Goal: Task Accomplishment & Management: Use online tool/utility

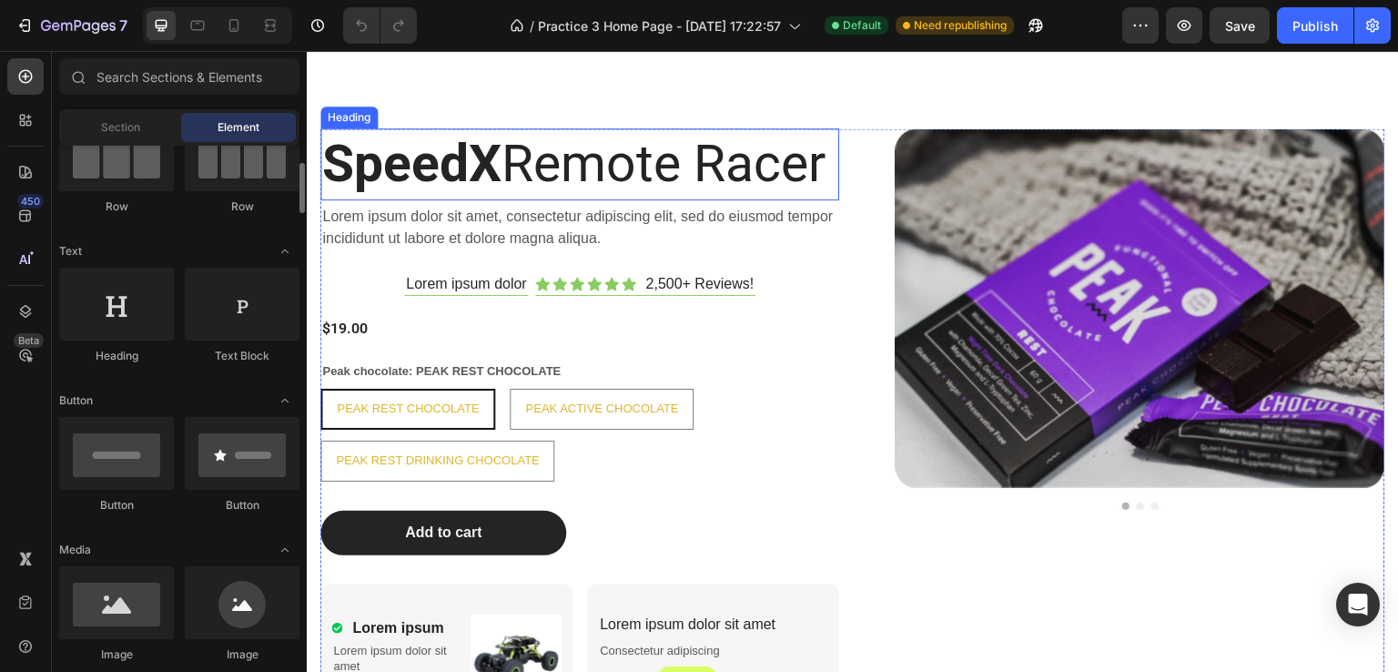
scroll to position [1547, 0]
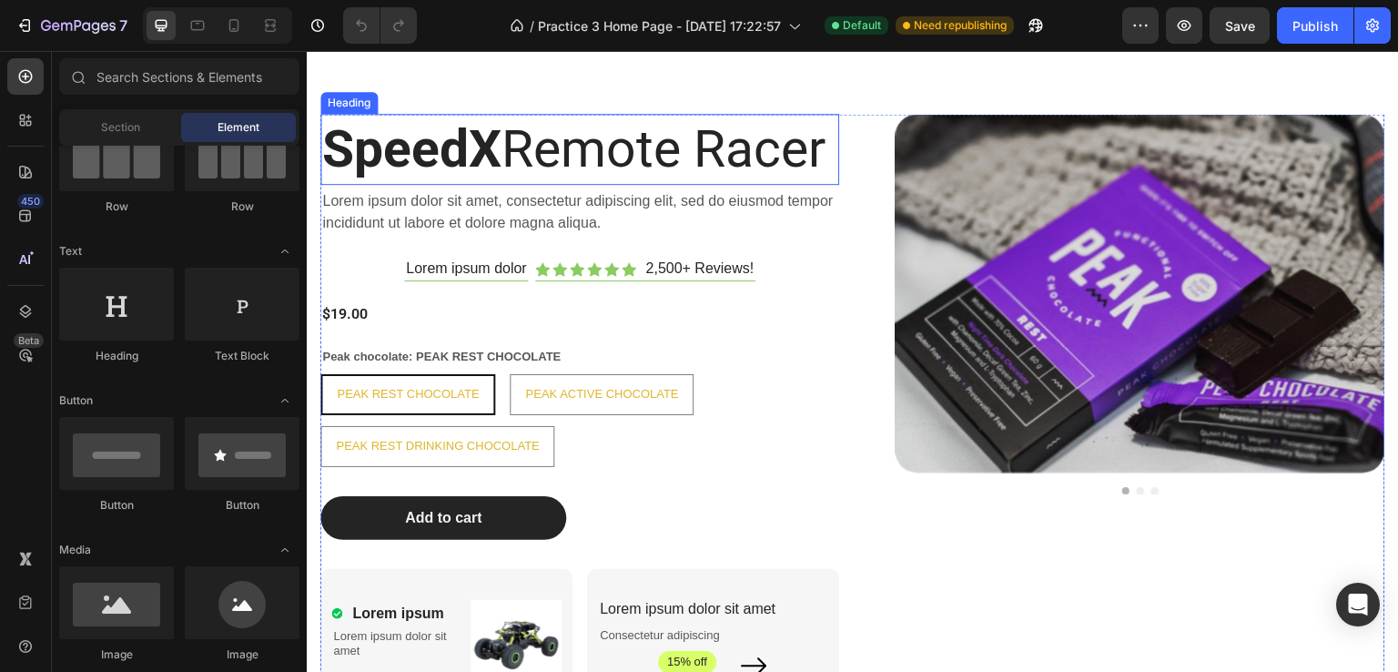
click at [451, 185] on h2 "SpeedX Remote Racer" at bounding box center [579, 149] width 519 height 71
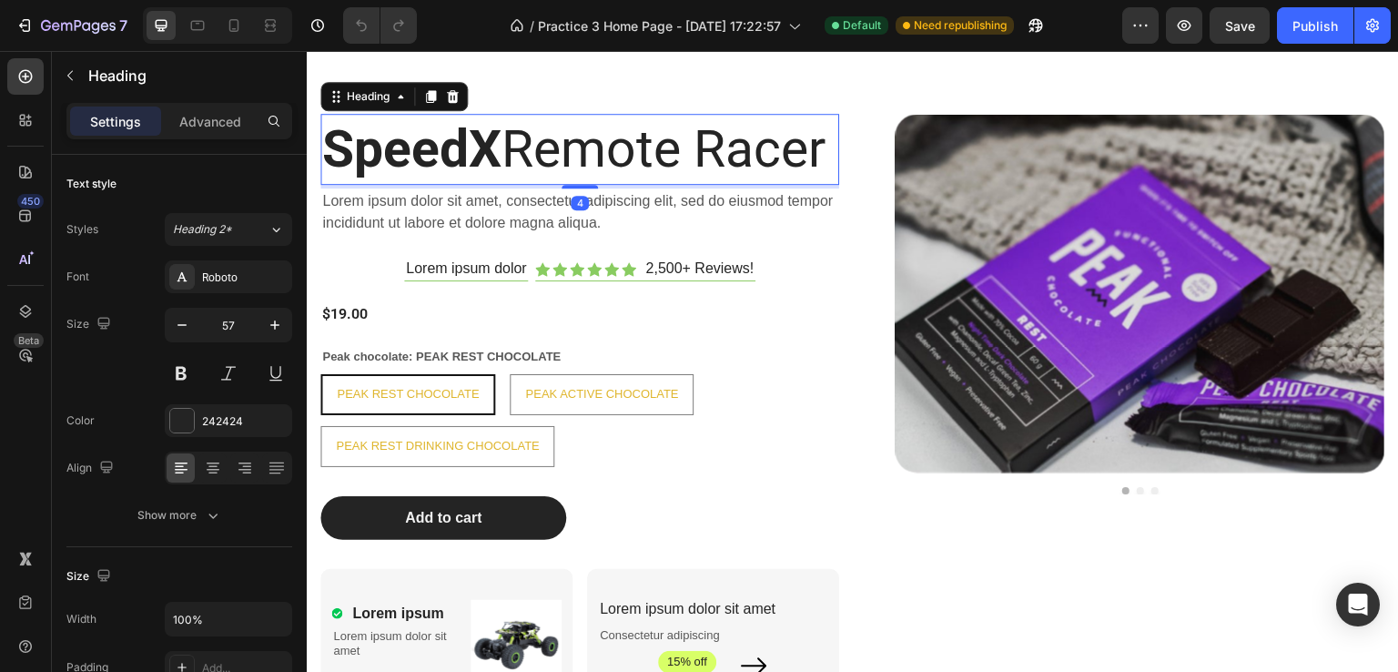
click at [462, 185] on h2 "SpeedX Remote Racer" at bounding box center [579, 149] width 519 height 71
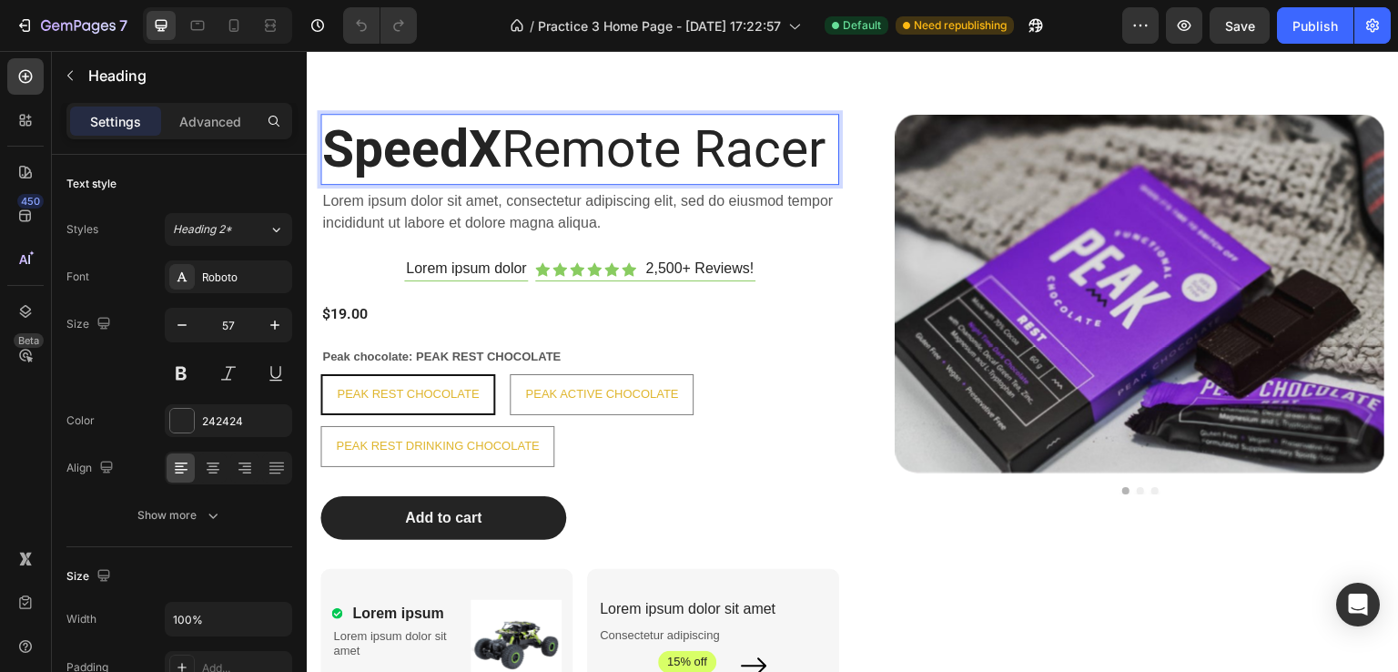
click at [589, 176] on p "SpeedX Remote Racer" at bounding box center [579, 149] width 515 height 67
click at [506, 183] on p "SpeedX Remote Racer" at bounding box center [579, 149] width 515 height 67
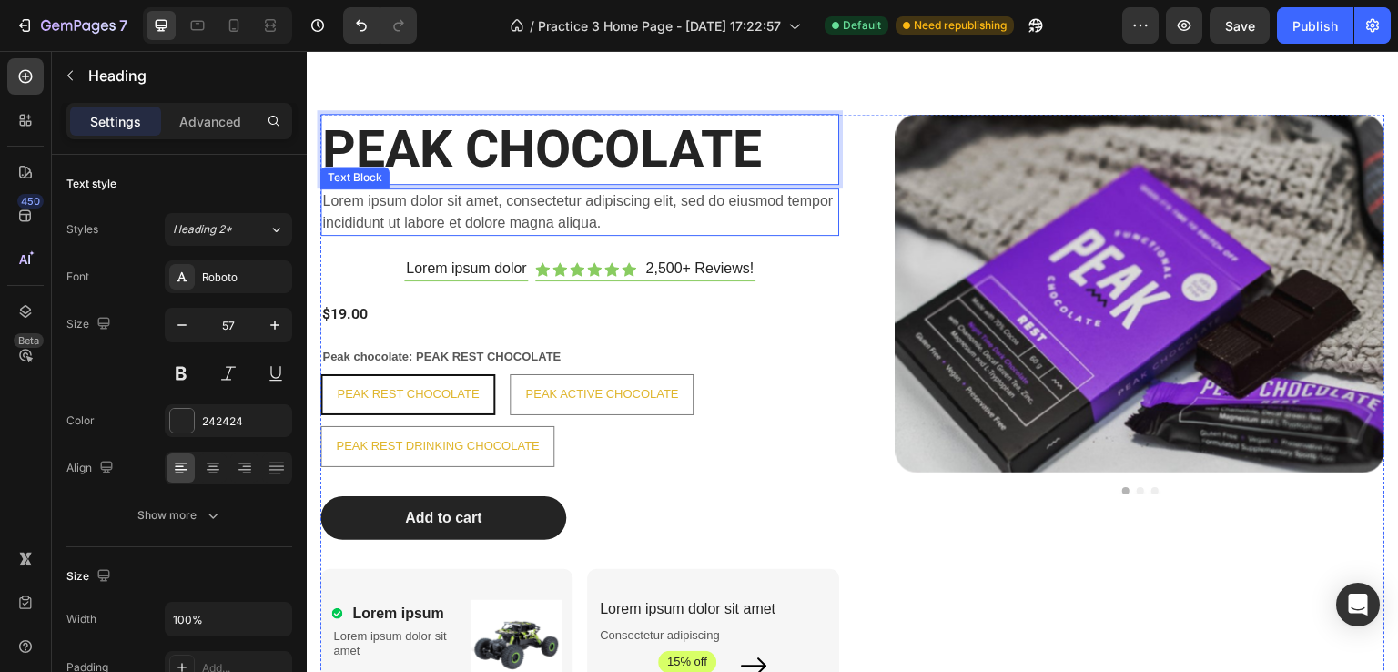
click at [370, 218] on p "Lorem ipsum dolor sit amet, consectetur adipiscing elit, sed do eiusmod tempor …" at bounding box center [579, 212] width 515 height 44
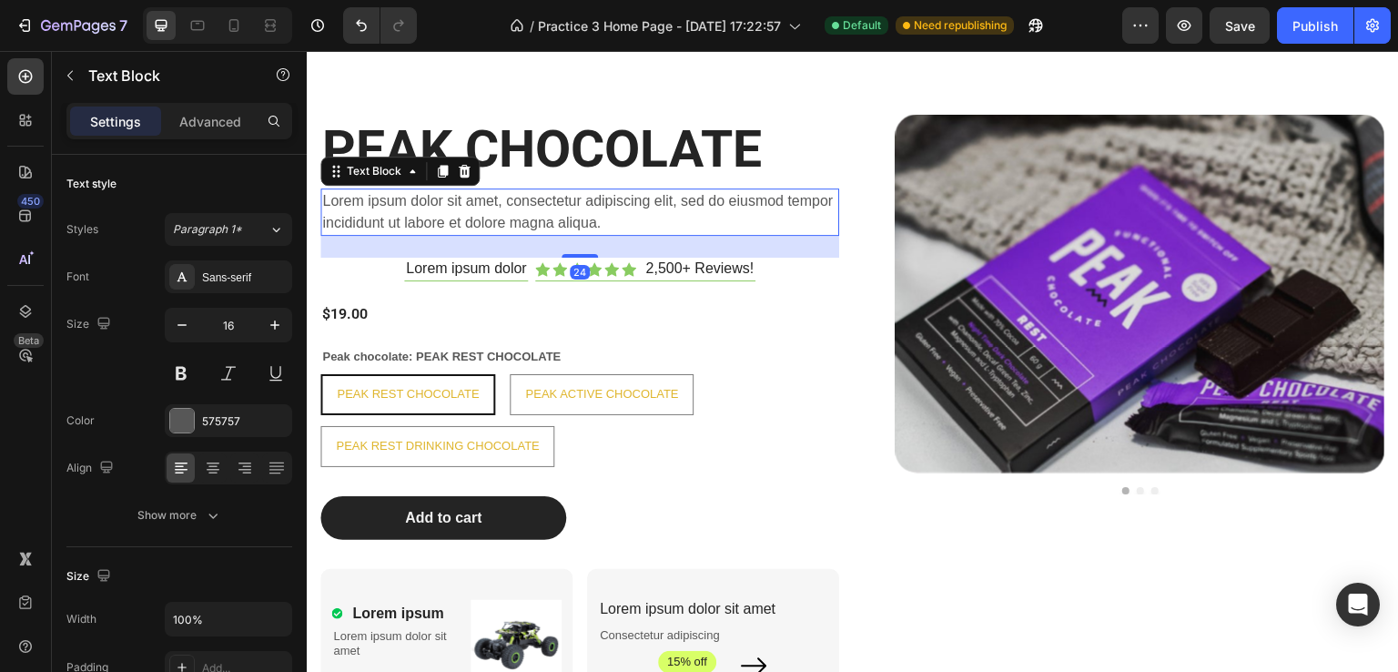
click at [392, 219] on p "Lorem ipsum dolor sit amet, consectetur adipiscing elit, sed do eiusmod tempor …" at bounding box center [579, 212] width 515 height 44
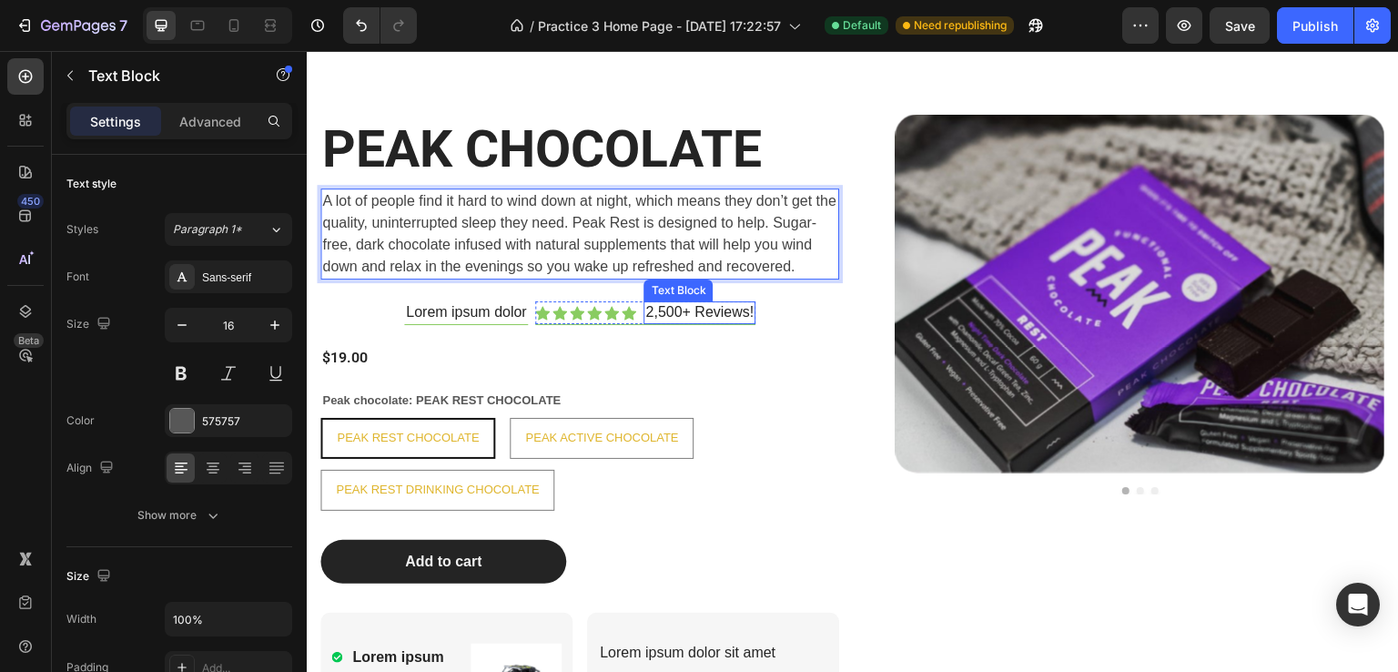
click at [742, 315] on p "2,500+ Reviews!" at bounding box center [699, 312] width 108 height 19
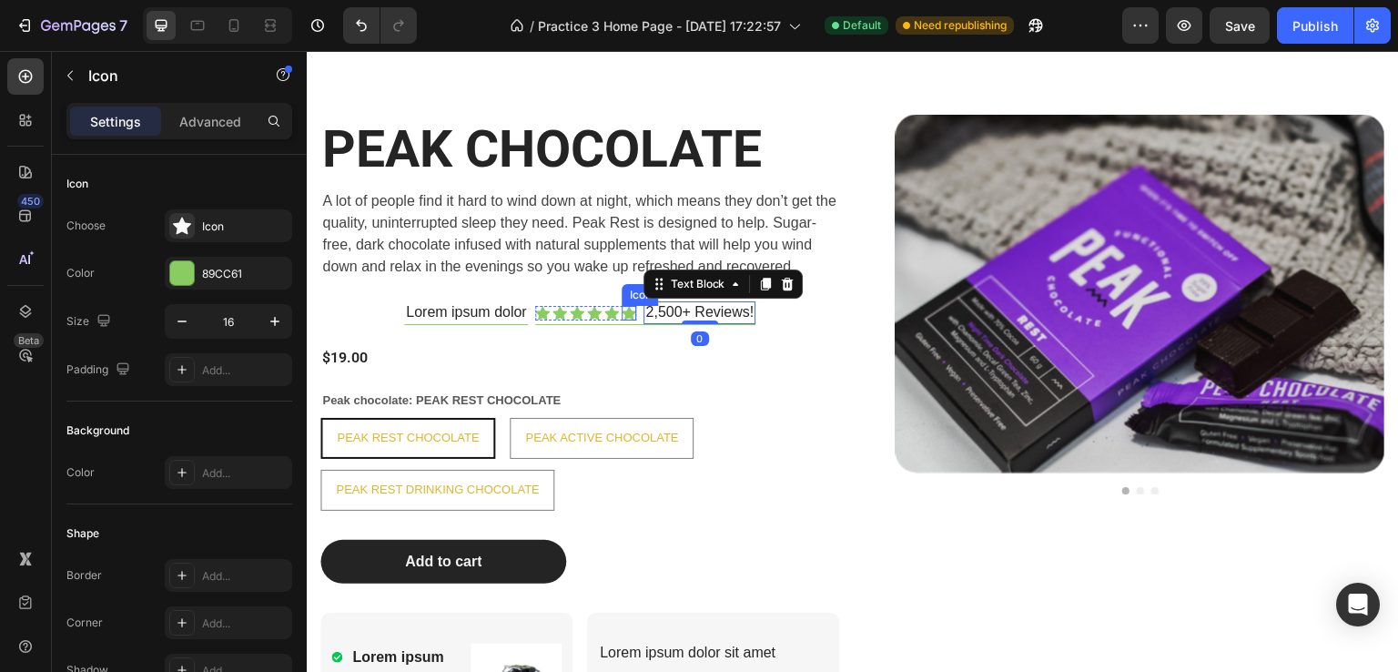
click at [622, 309] on icon at bounding box center [629, 313] width 15 height 15
click at [693, 309] on p "2,500+ Reviews!" at bounding box center [699, 312] width 108 height 19
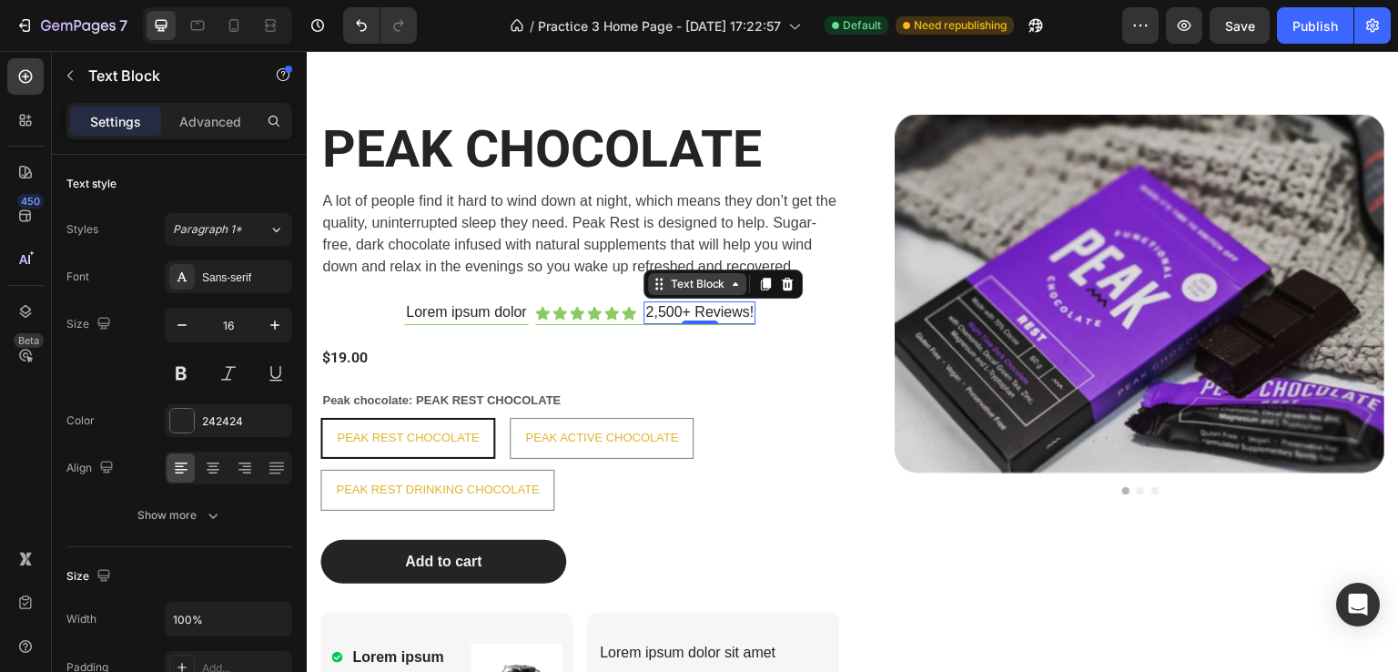
click at [693, 285] on div "Text Block" at bounding box center [697, 284] width 62 height 16
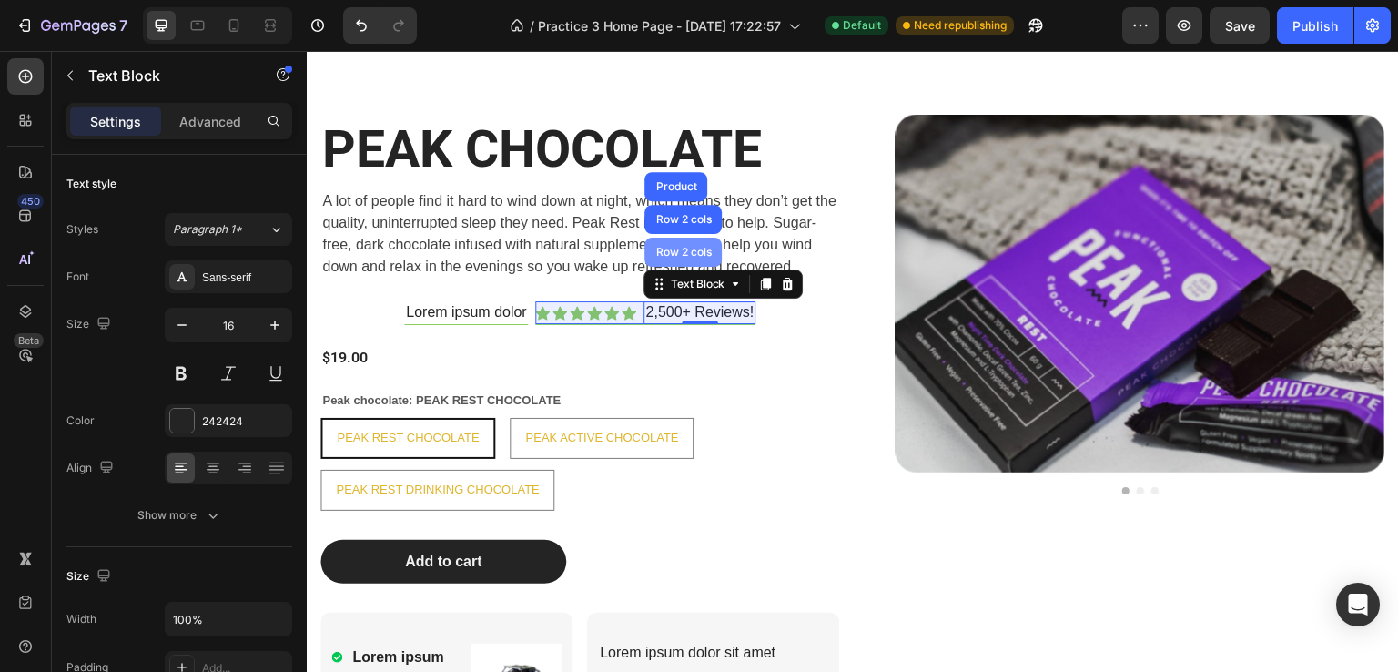
click at [685, 249] on div "Row 2 cols" at bounding box center [683, 252] width 63 height 11
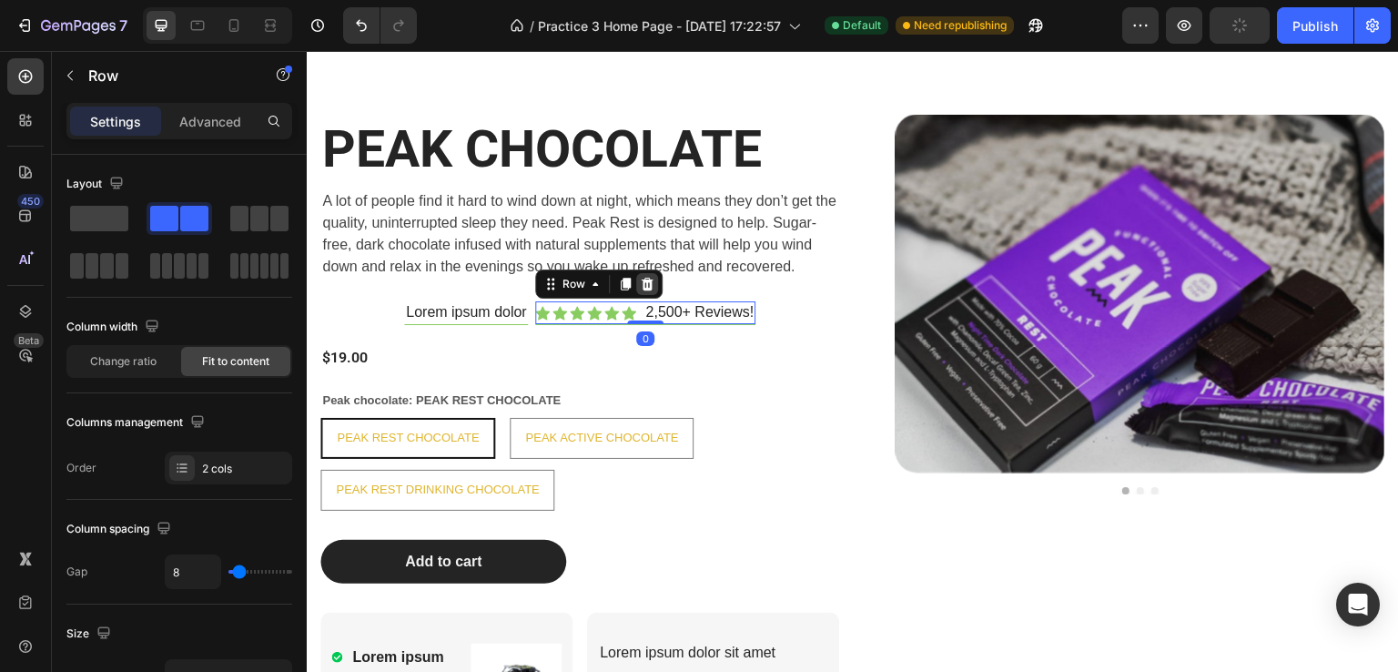
click at [645, 284] on icon at bounding box center [648, 284] width 12 height 13
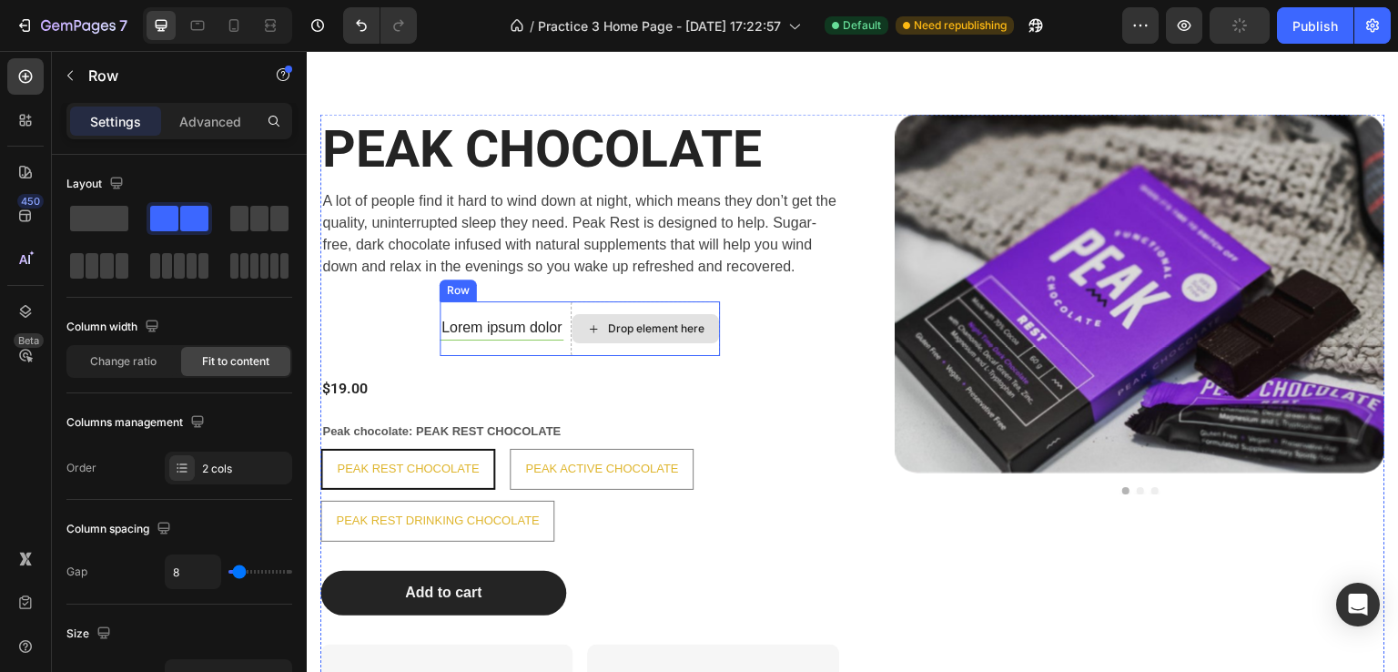
click at [604, 311] on div "Drop element here" at bounding box center [645, 328] width 149 height 55
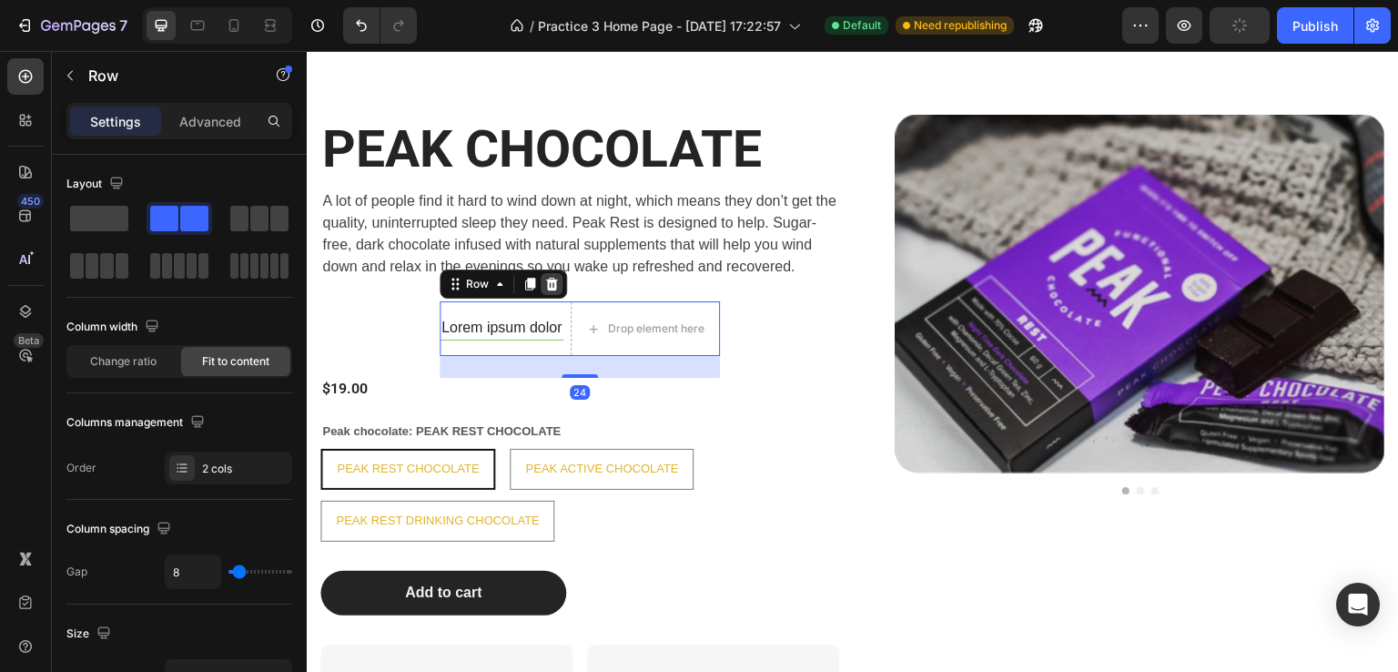
click at [551, 286] on icon at bounding box center [551, 284] width 12 height 13
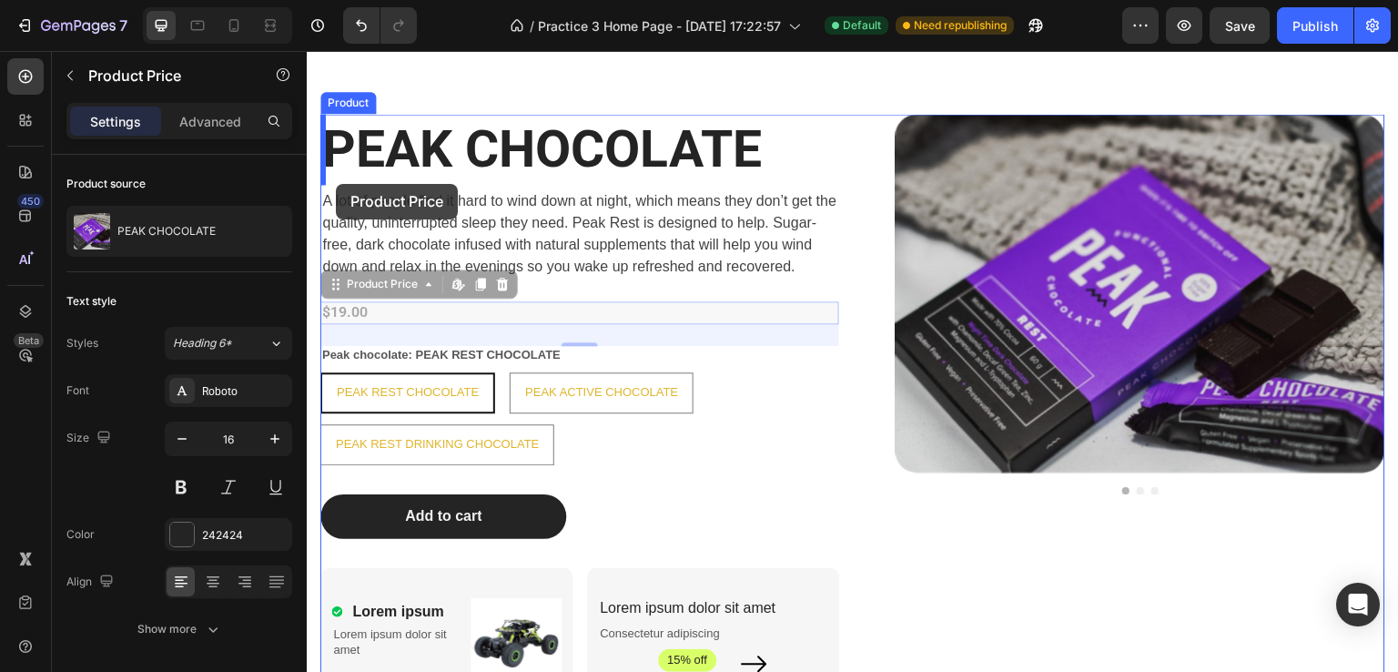
drag, startPoint x: 340, startPoint y: 287, endPoint x: 336, endPoint y: 184, distance: 102.9
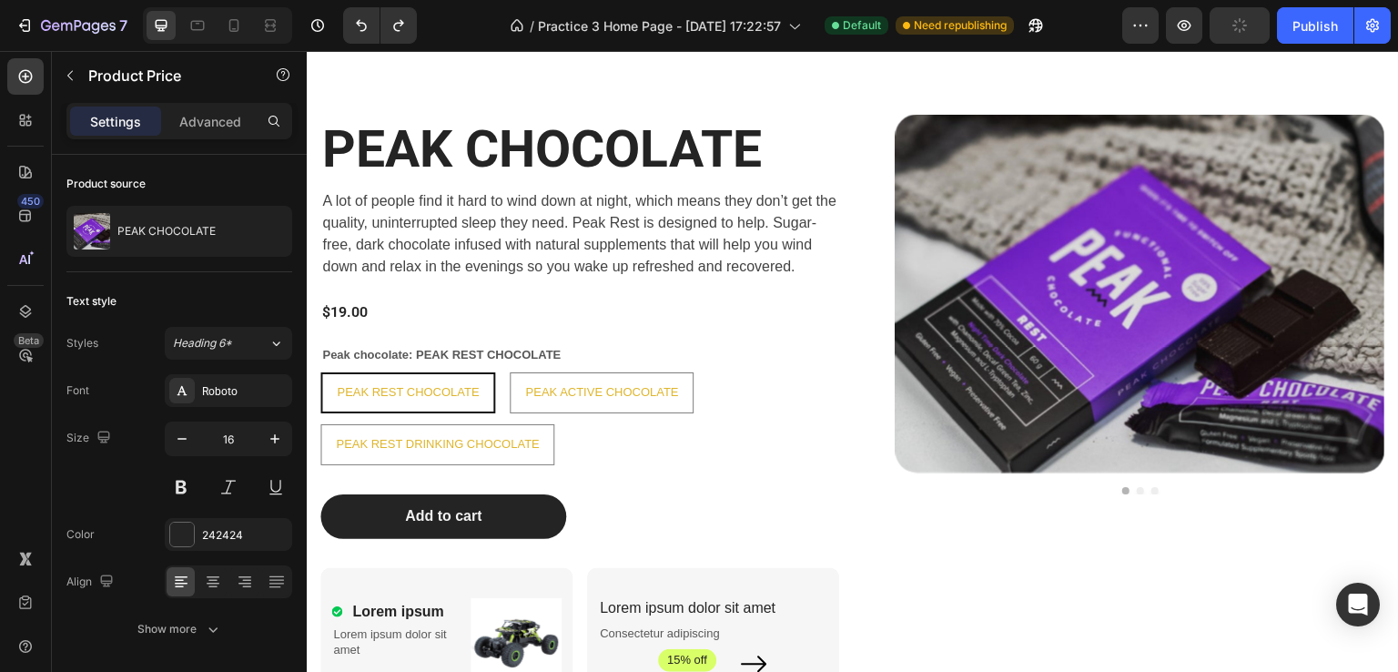
click at [394, 319] on div "$19.00" at bounding box center [579, 312] width 519 height 23
click at [361, 315] on div "$19.00" at bounding box center [579, 312] width 519 height 23
click at [359, 310] on div "$19.00" at bounding box center [579, 312] width 519 height 23
click at [397, 310] on div "$19.00" at bounding box center [579, 312] width 519 height 23
click at [540, 322] on div "$19.00" at bounding box center [579, 312] width 519 height 23
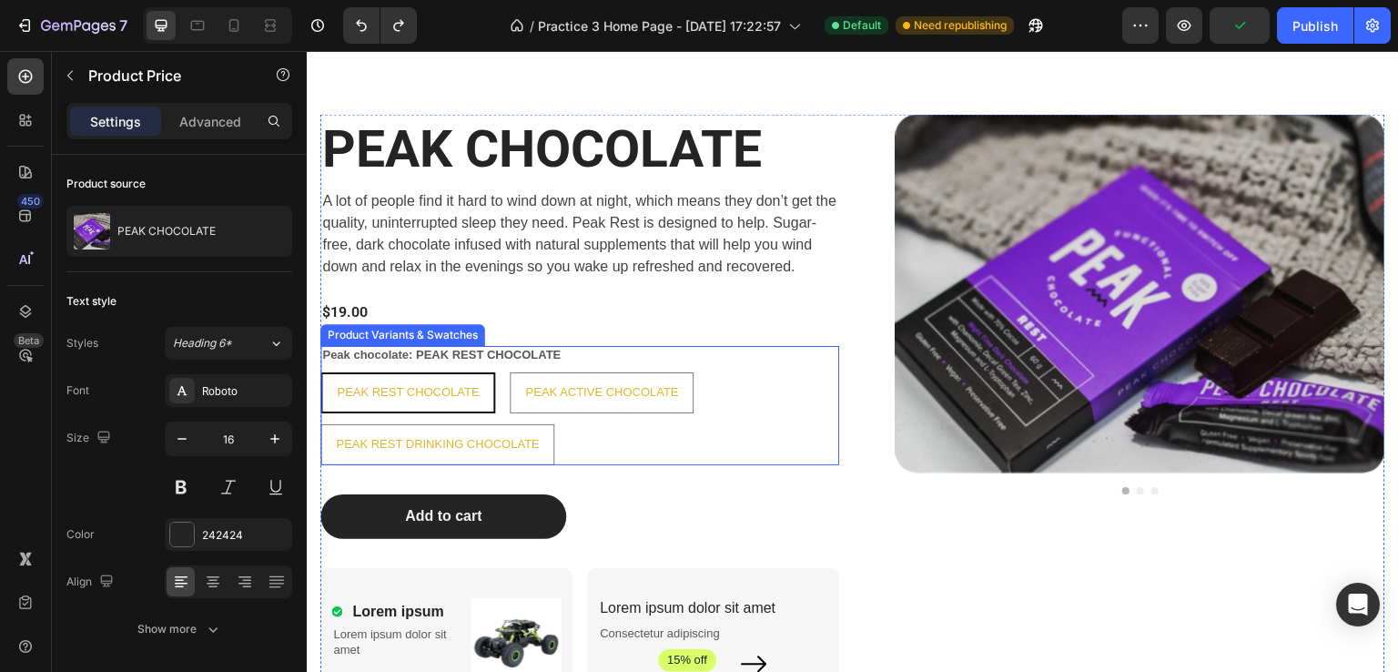
click at [692, 358] on div "Peak chocolate: PEAK REST CHOCOLATE PEAK REST CHOCOLATE PEAK REST CHOCOLATE PEA…" at bounding box center [579, 405] width 519 height 119
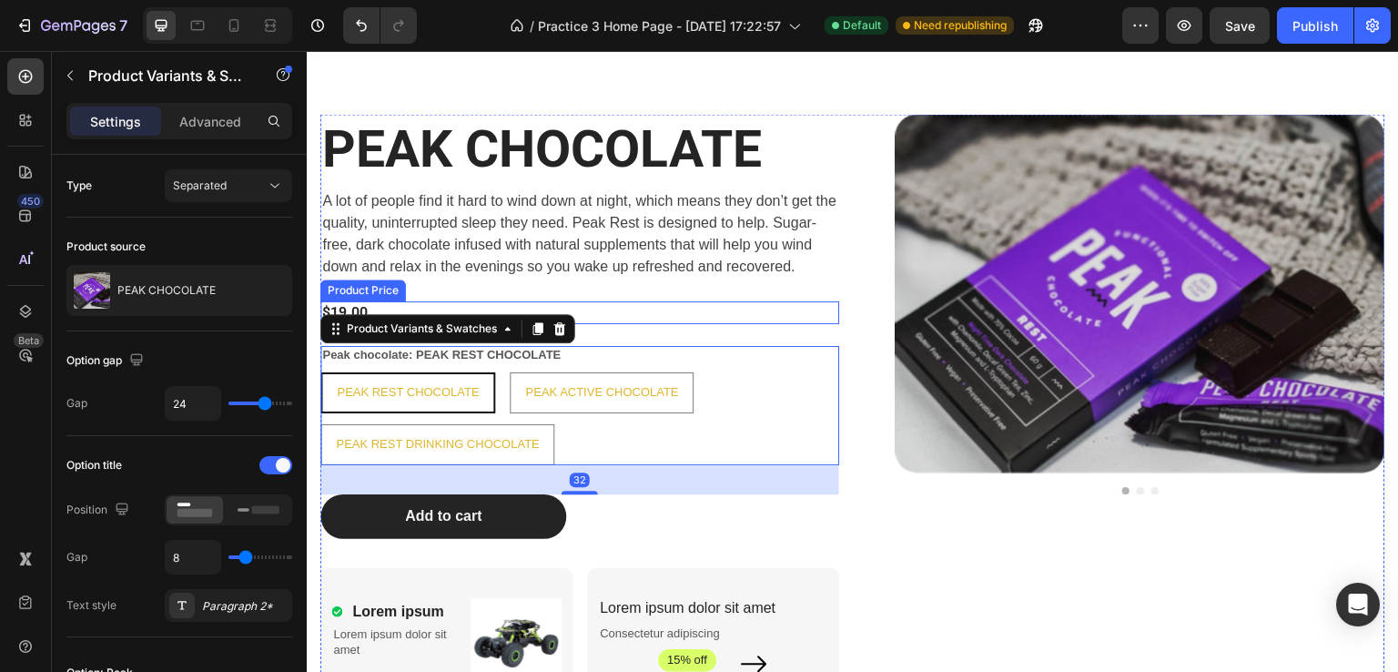
click at [359, 297] on div "Product Price" at bounding box center [363, 290] width 86 height 22
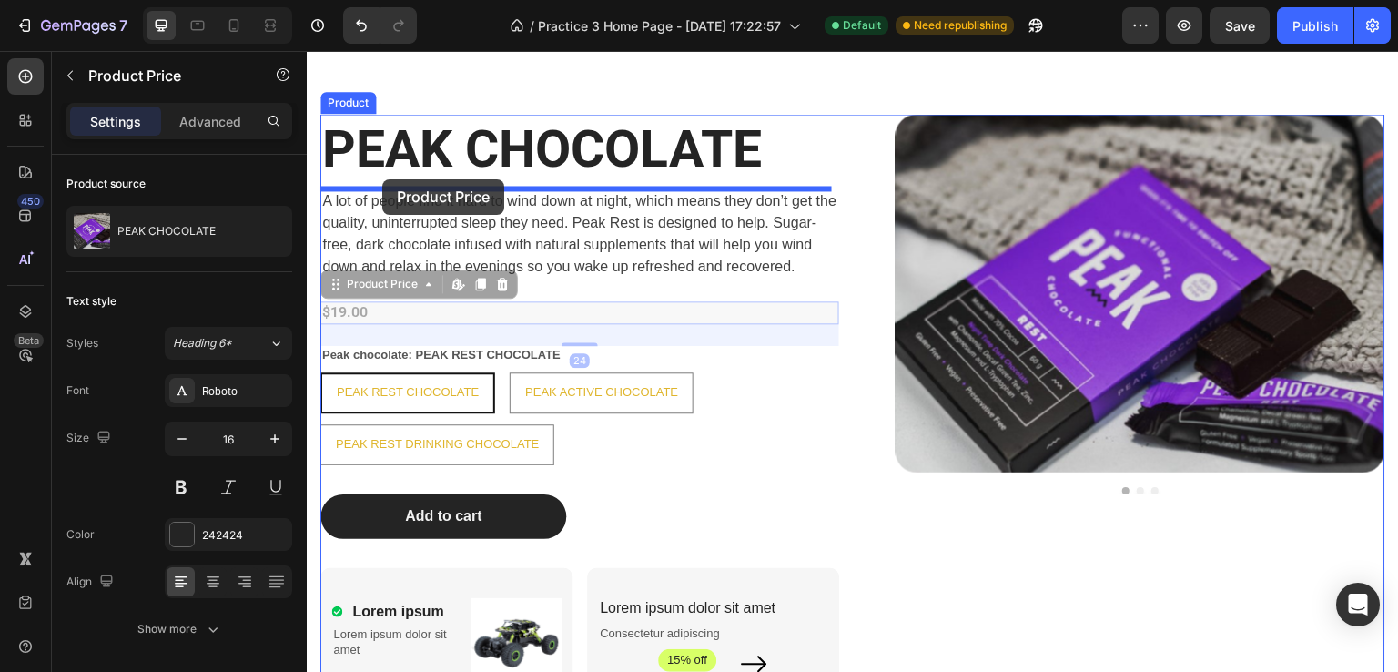
drag, startPoint x: 344, startPoint y: 286, endPoint x: 382, endPoint y: 179, distance: 113.1
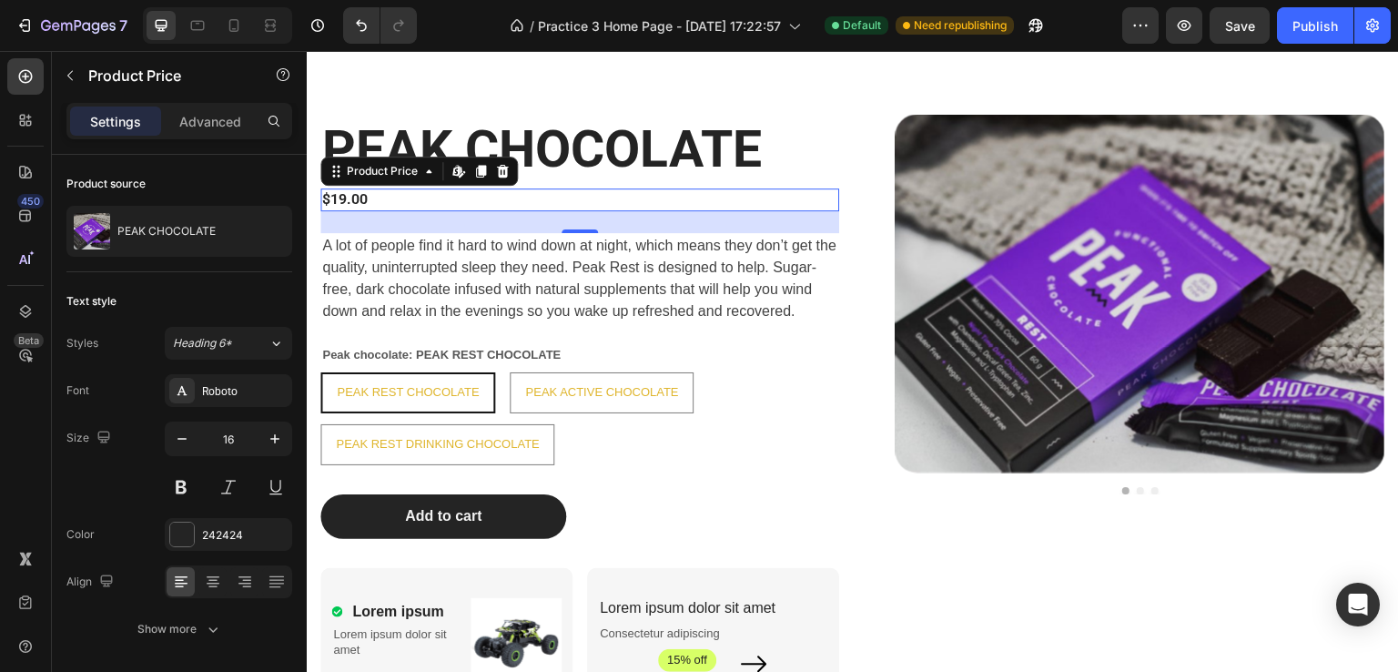
click at [382, 199] on div "$19.00" at bounding box center [579, 199] width 519 height 23
click at [386, 197] on div "$19.00" at bounding box center [579, 199] width 519 height 23
click at [391, 197] on div "$19.00" at bounding box center [579, 199] width 519 height 23
click at [391, 196] on div "$19.00" at bounding box center [579, 199] width 519 height 23
click at [409, 196] on div "$19.00" at bounding box center [579, 199] width 519 height 23
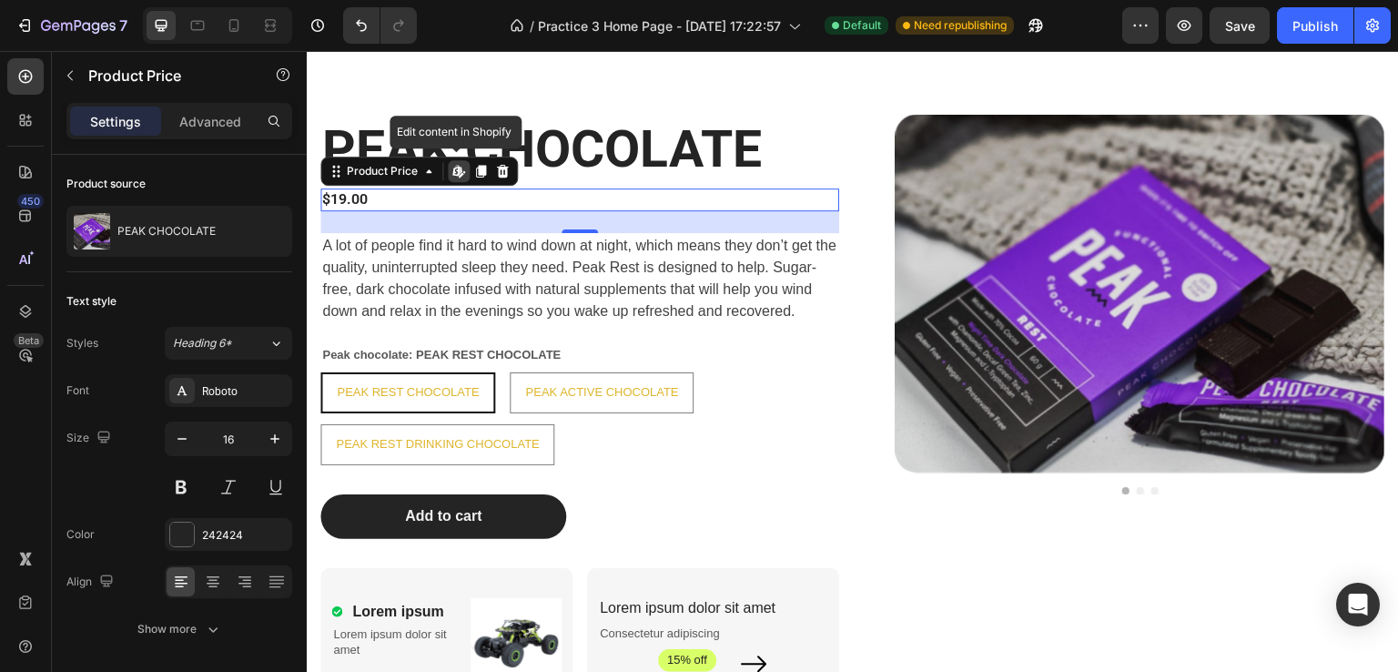
click at [409, 196] on div "$19.00" at bounding box center [579, 199] width 519 height 23
click at [421, 196] on div "$19.00" at bounding box center [579, 199] width 519 height 23
click at [378, 195] on div "$19.00" at bounding box center [579, 199] width 519 height 23
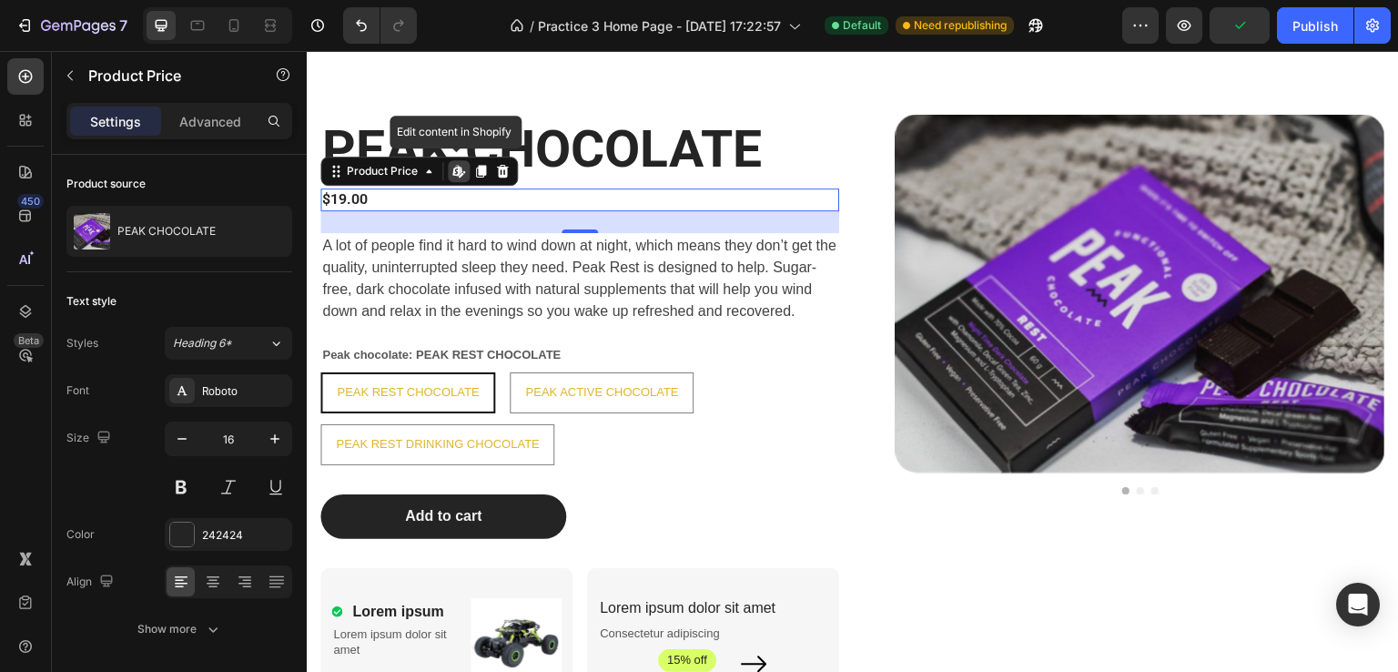
click at [351, 195] on div "$19.00" at bounding box center [579, 199] width 519 height 23
click at [342, 195] on div "$19.00" at bounding box center [579, 199] width 519 height 23
click at [340, 271] on span "A lot of people find it hard to wind down at night, which means they don’t get …" at bounding box center [579, 278] width 514 height 81
click at [353, 201] on div "$19.00" at bounding box center [579, 199] width 519 height 23
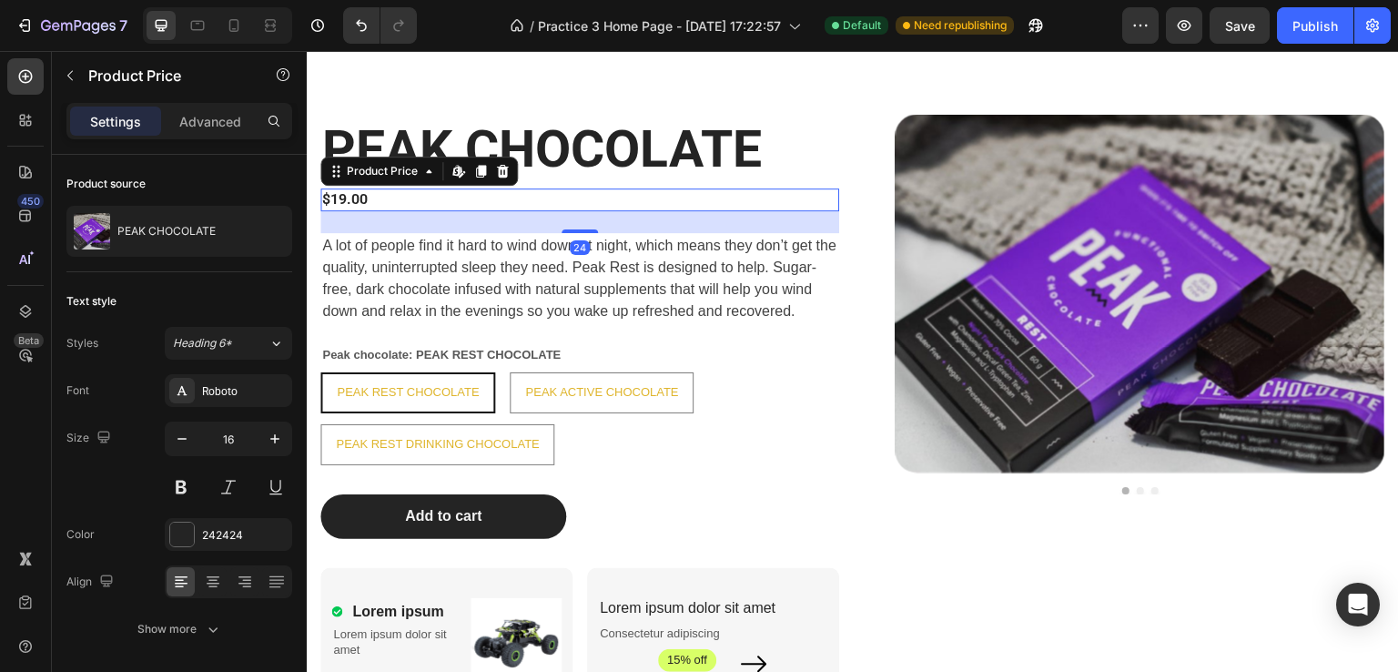
click at [329, 195] on div "$19.00" at bounding box center [579, 199] width 519 height 23
click at [370, 197] on div "$19.00" at bounding box center [579, 199] width 519 height 23
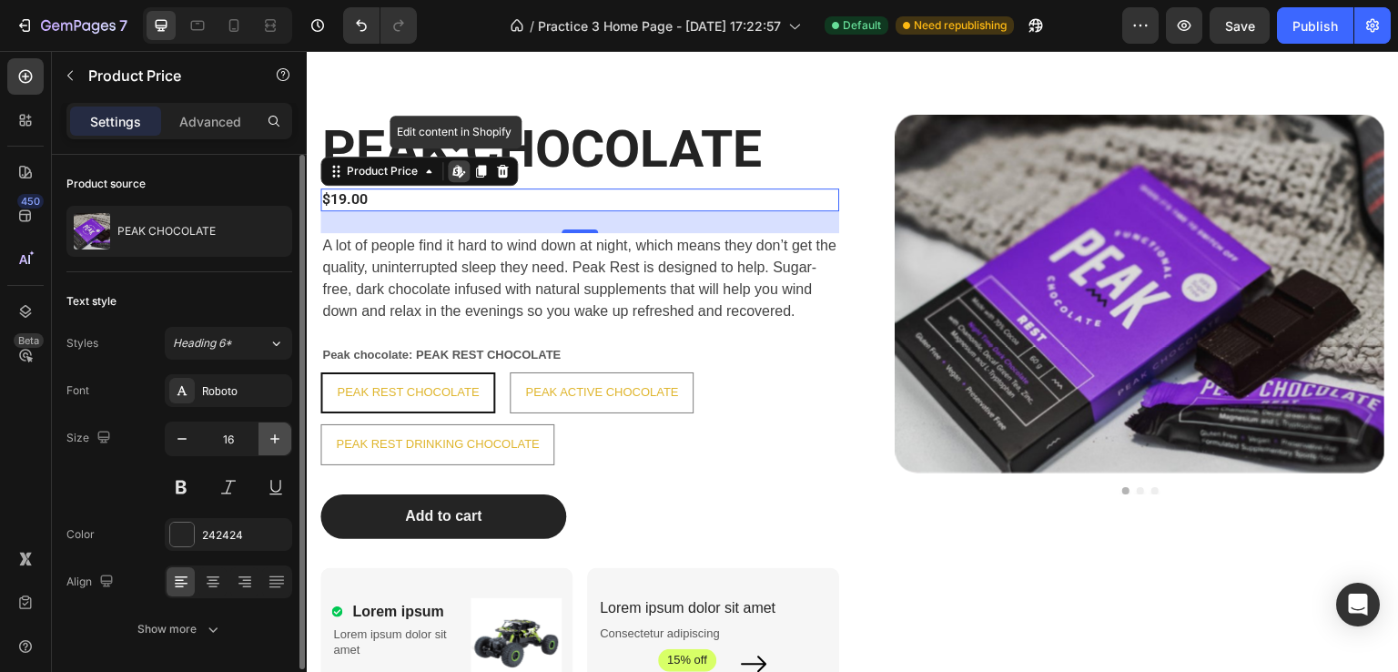
click at [261, 441] on button "button" at bounding box center [274, 438] width 33 height 33
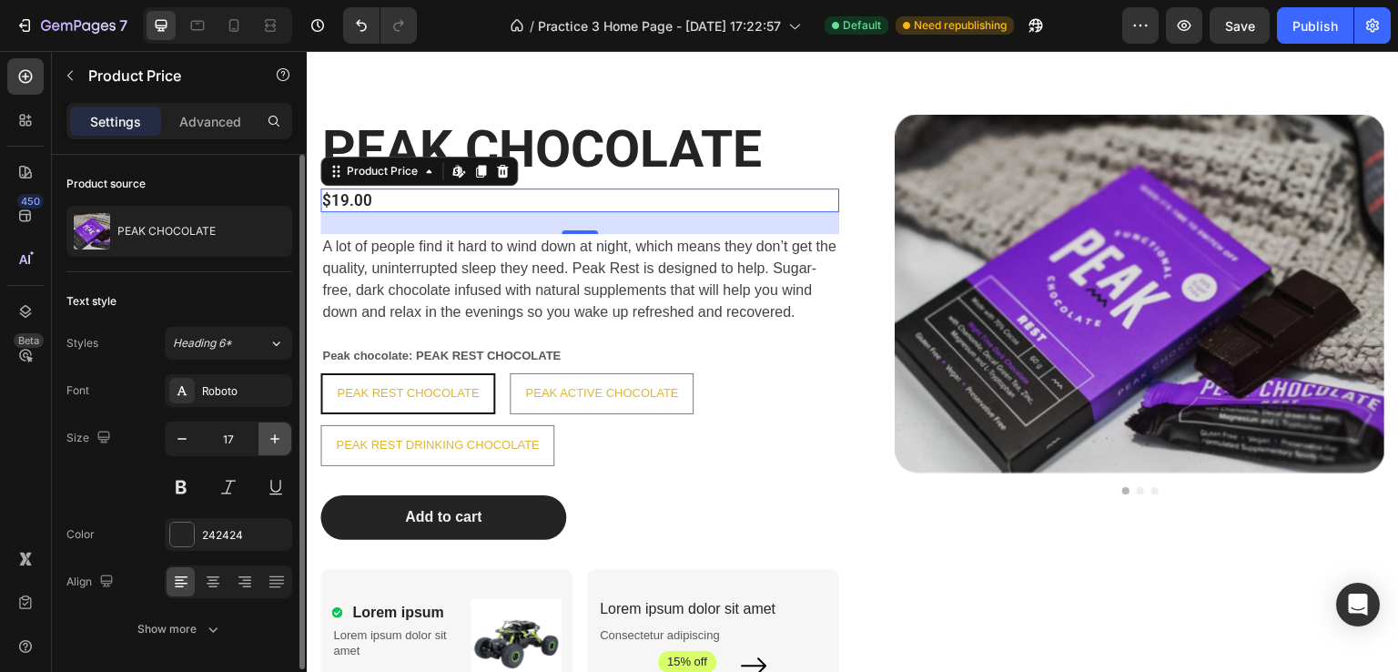
click at [261, 441] on button "button" at bounding box center [274, 438] width 33 height 33
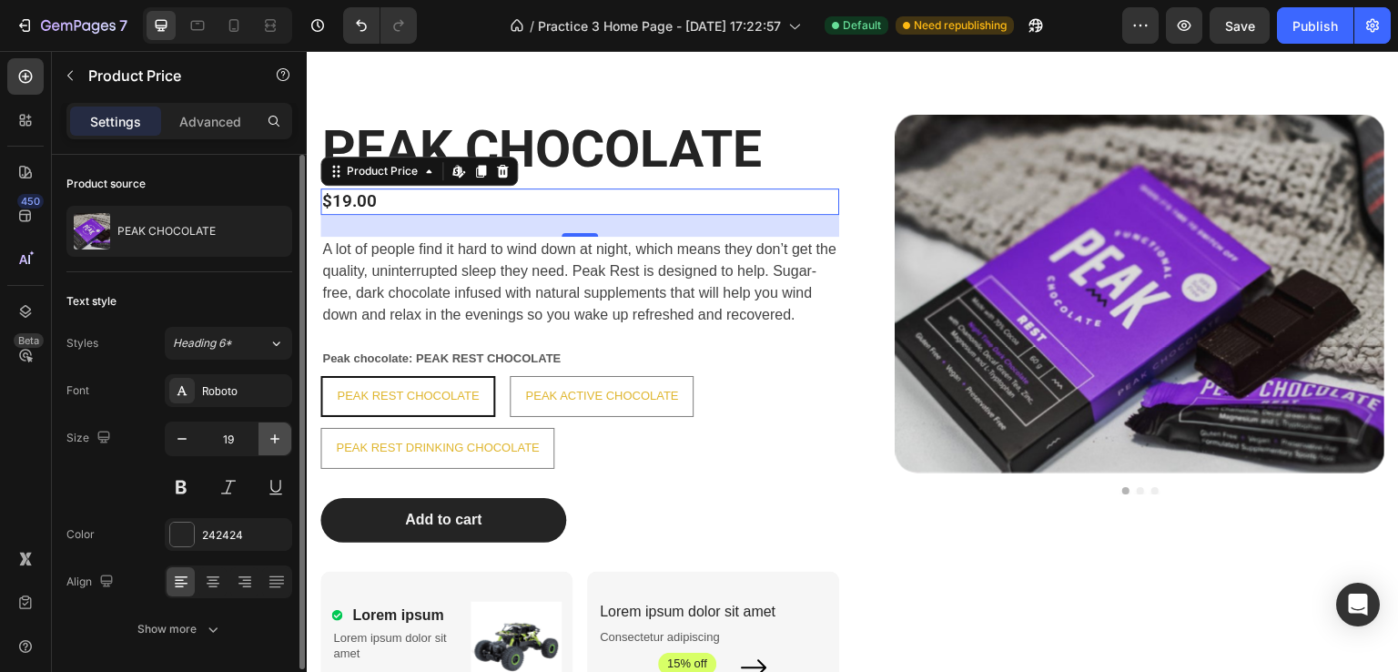
click at [261, 441] on button "button" at bounding box center [274, 438] width 33 height 33
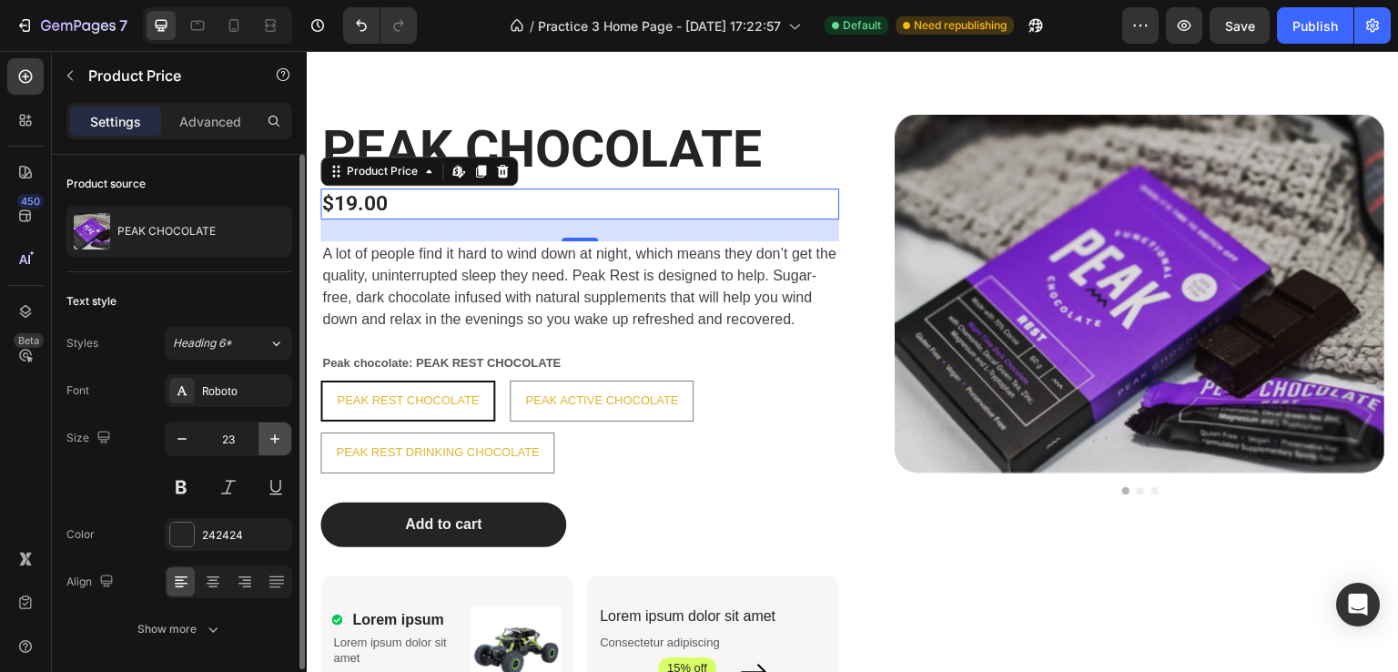
click at [261, 441] on button "button" at bounding box center [274, 438] width 33 height 33
click at [263, 441] on button "button" at bounding box center [274, 438] width 33 height 33
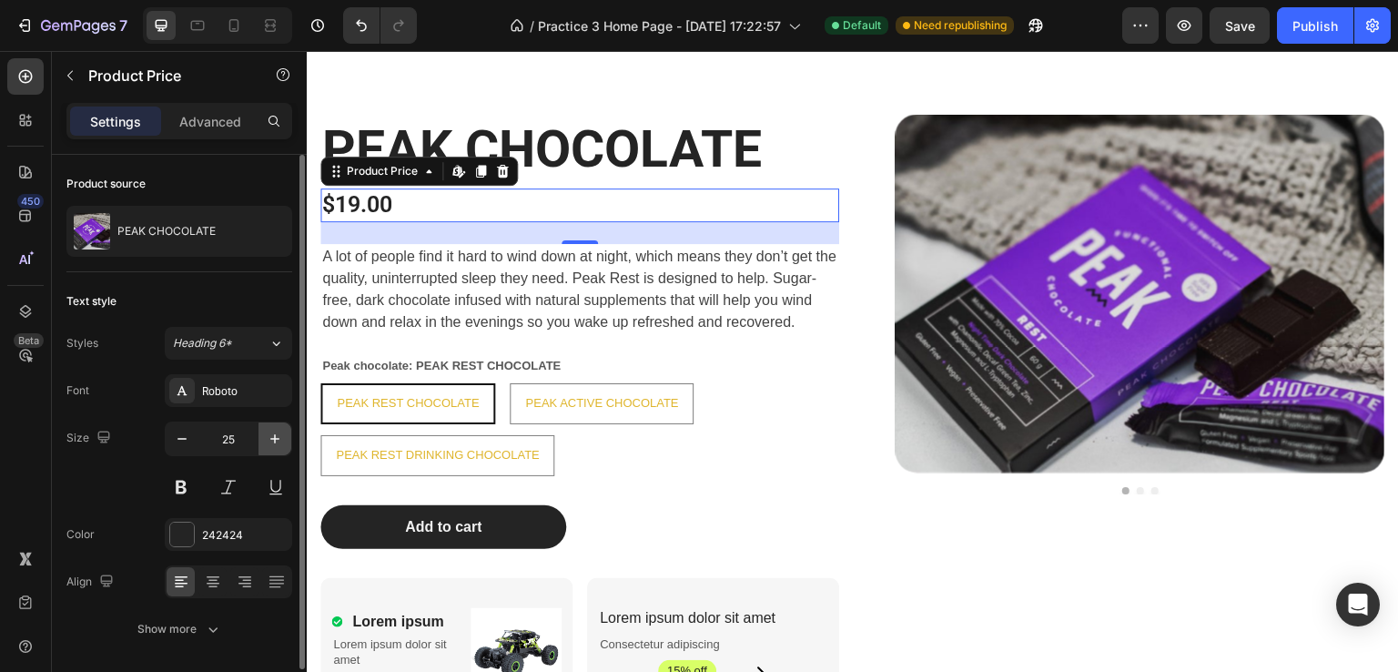
click at [263, 441] on button "button" at bounding box center [274, 438] width 33 height 33
click at [265, 441] on button "button" at bounding box center [274, 438] width 33 height 33
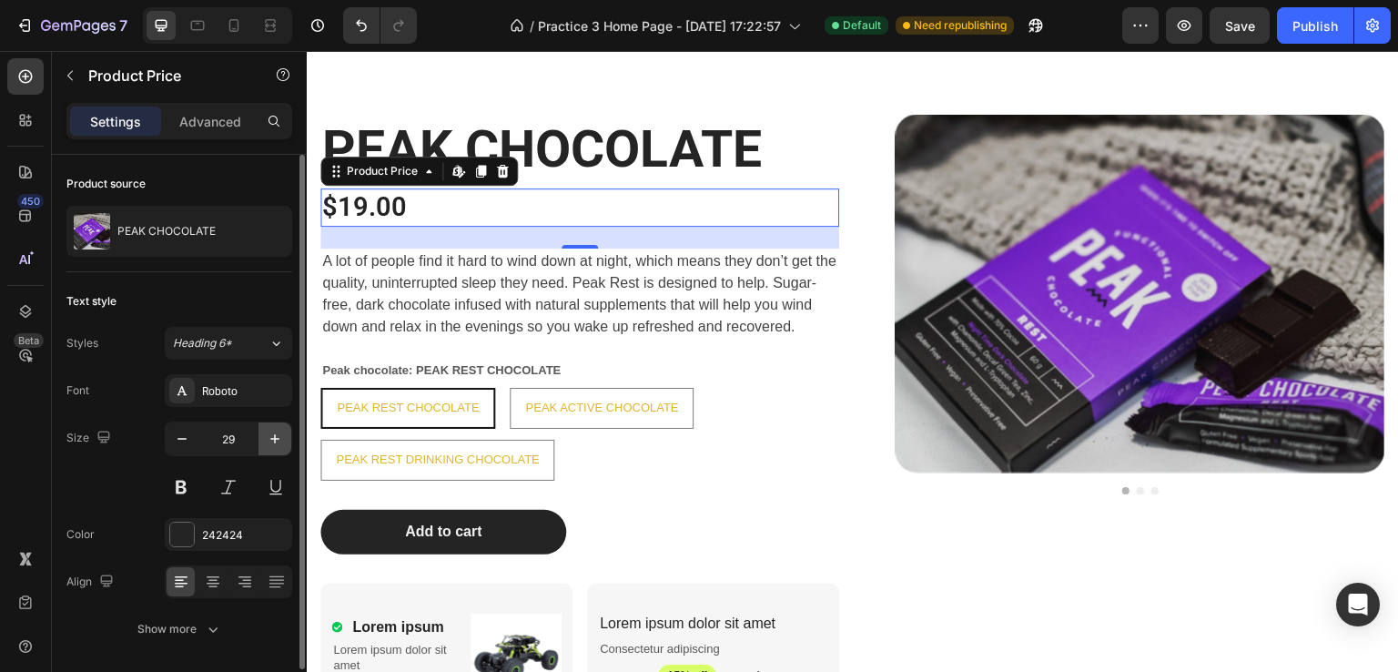
click at [265, 441] on button "button" at bounding box center [274, 438] width 33 height 33
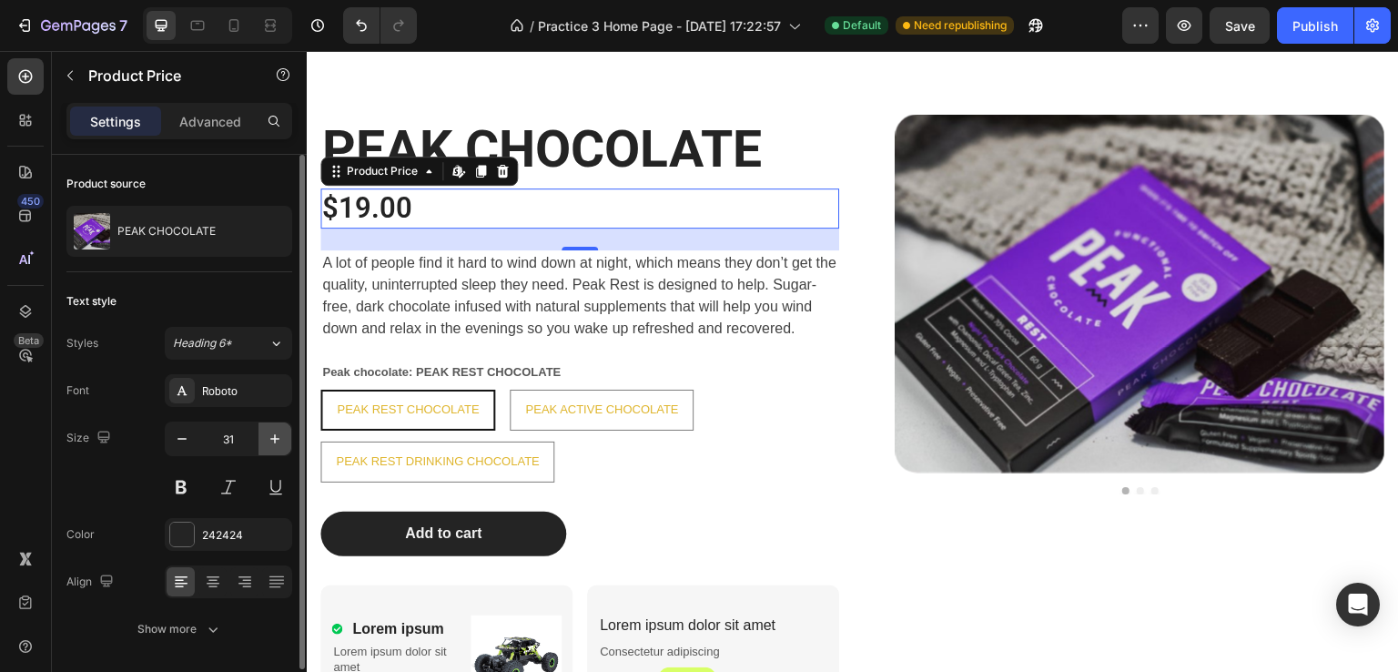
click at [265, 441] on button "button" at bounding box center [274, 438] width 33 height 33
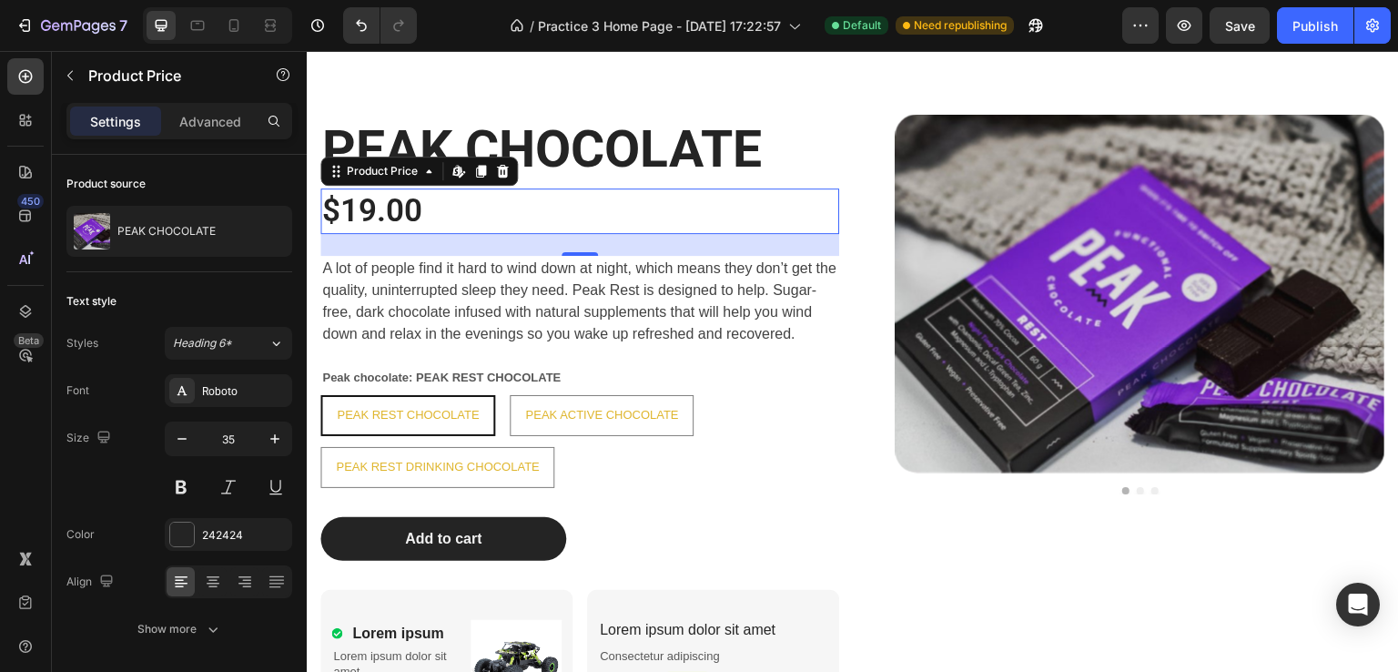
click at [369, 206] on div "$19.00" at bounding box center [579, 211] width 519 height 46
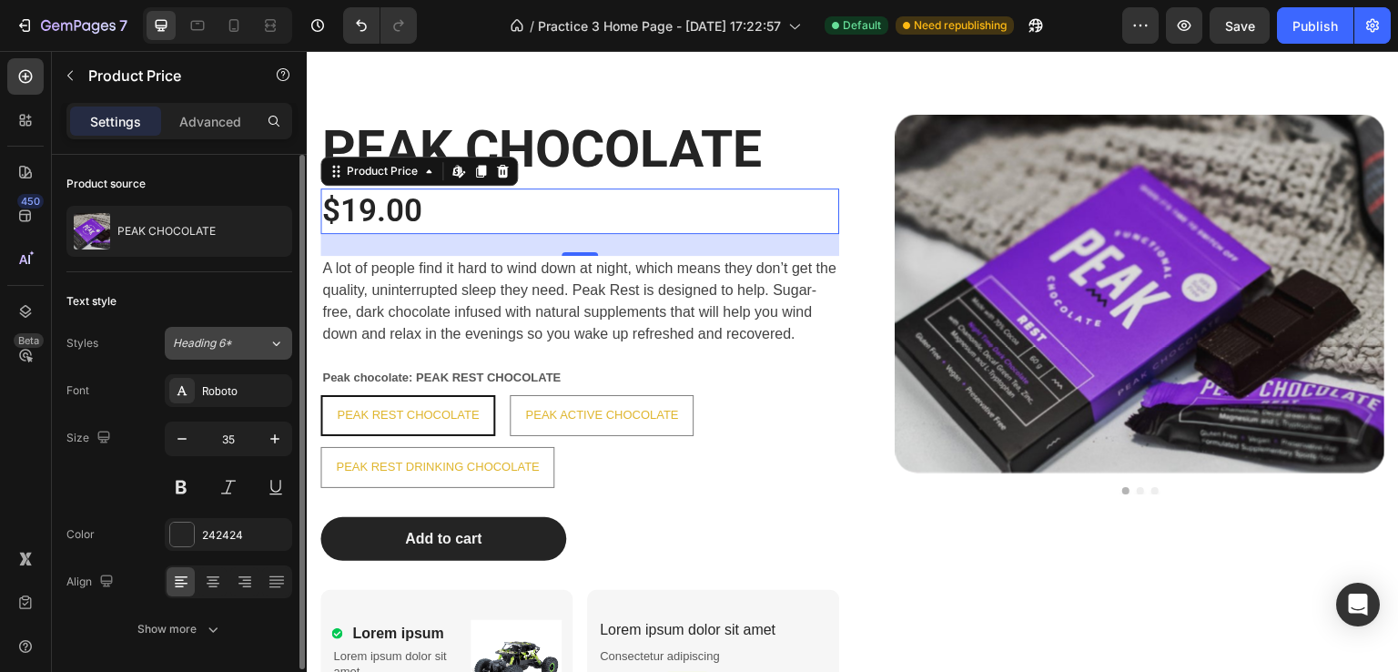
click at [258, 337] on div "Heading 6*" at bounding box center [221, 343] width 96 height 16
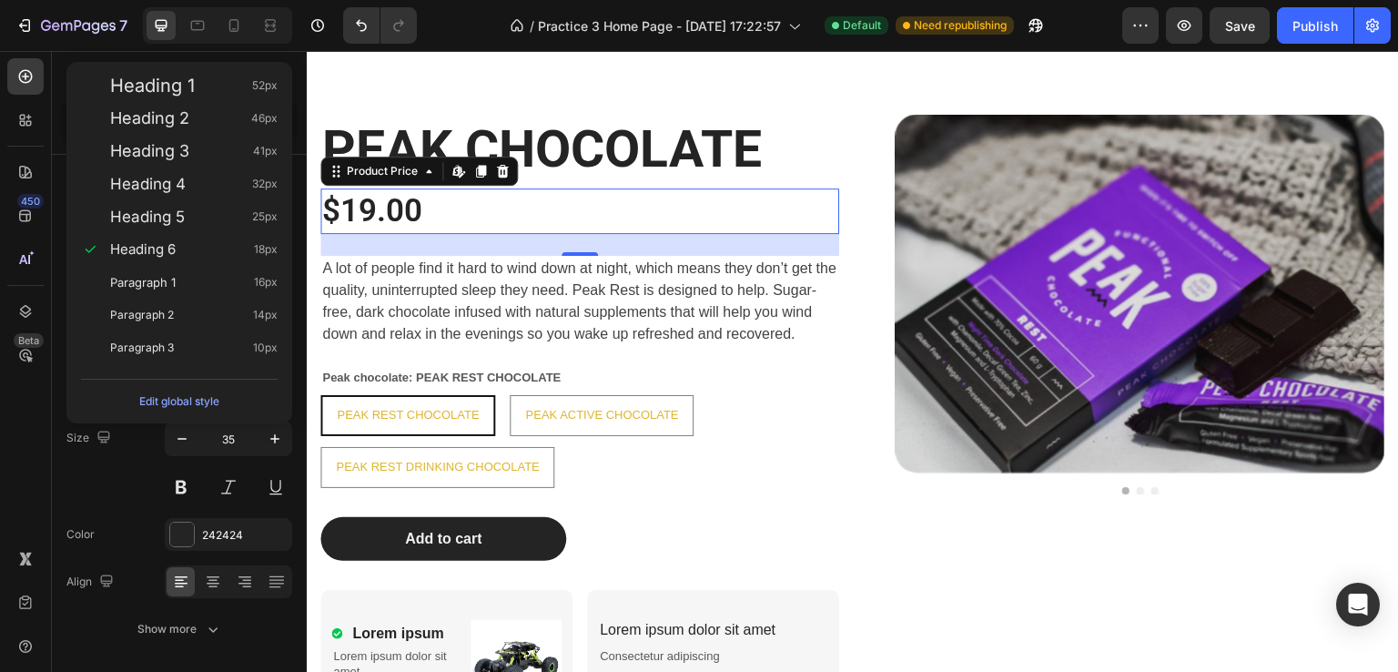
click at [434, 210] on div "$19.00" at bounding box center [579, 211] width 519 height 46
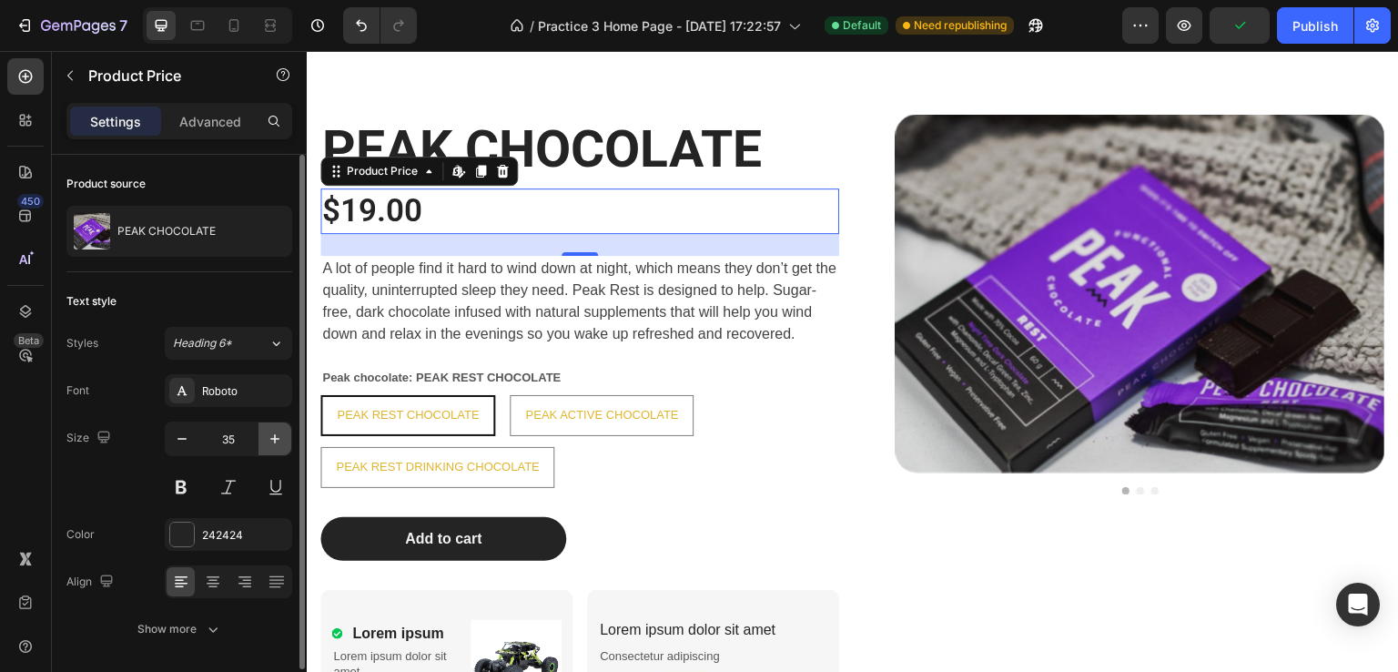
click at [267, 436] on icon "button" at bounding box center [275, 439] width 18 height 18
type input "36"
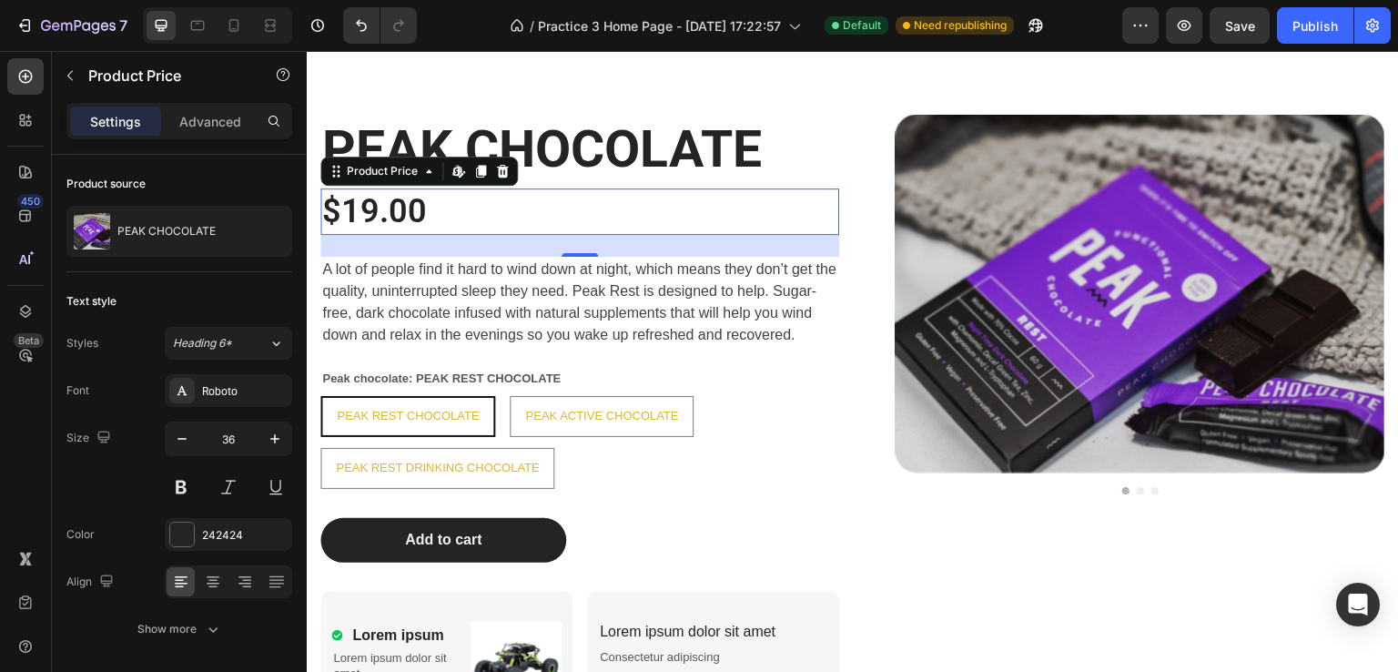
click at [383, 198] on div "$19.00" at bounding box center [579, 211] width 519 height 46
click at [379, 202] on div "$19.00" at bounding box center [579, 211] width 519 height 46
click at [371, 205] on div "$19.00" at bounding box center [579, 211] width 519 height 46
click at [459, 206] on div "$19.00" at bounding box center [579, 211] width 519 height 46
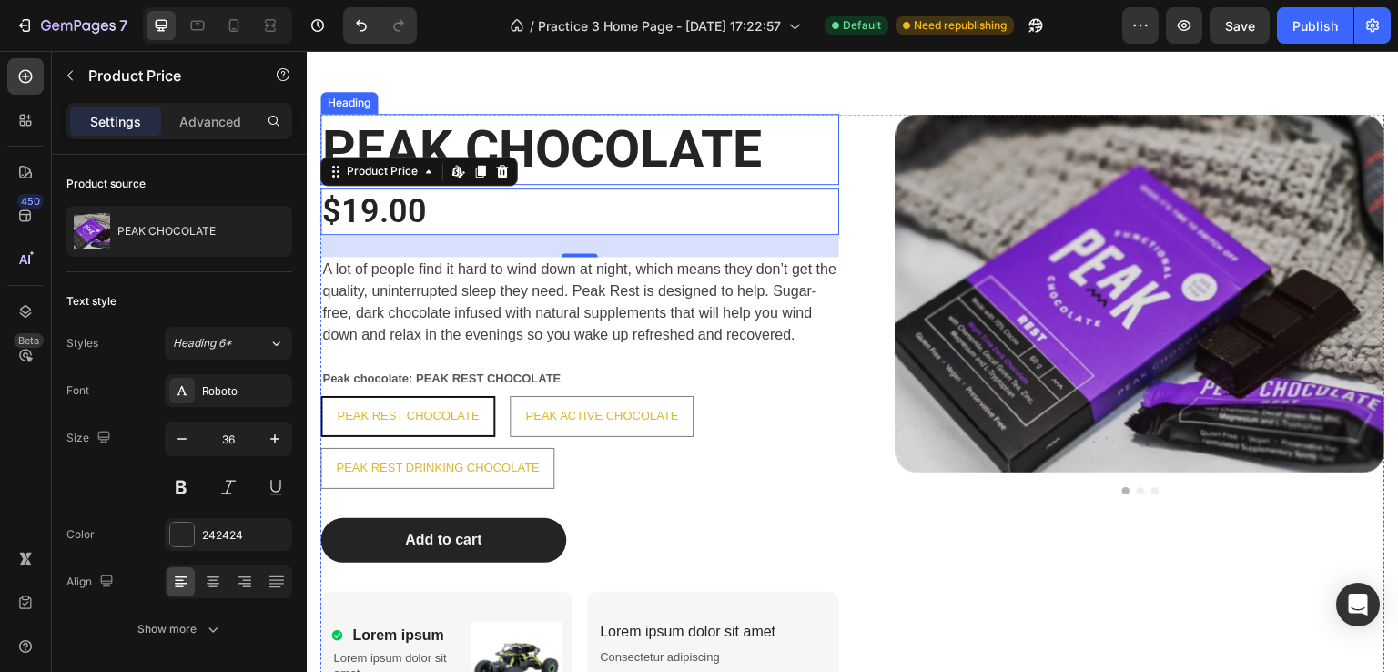
click at [571, 157] on strong "PEAK CHOCOLATE" at bounding box center [542, 148] width 440 height 61
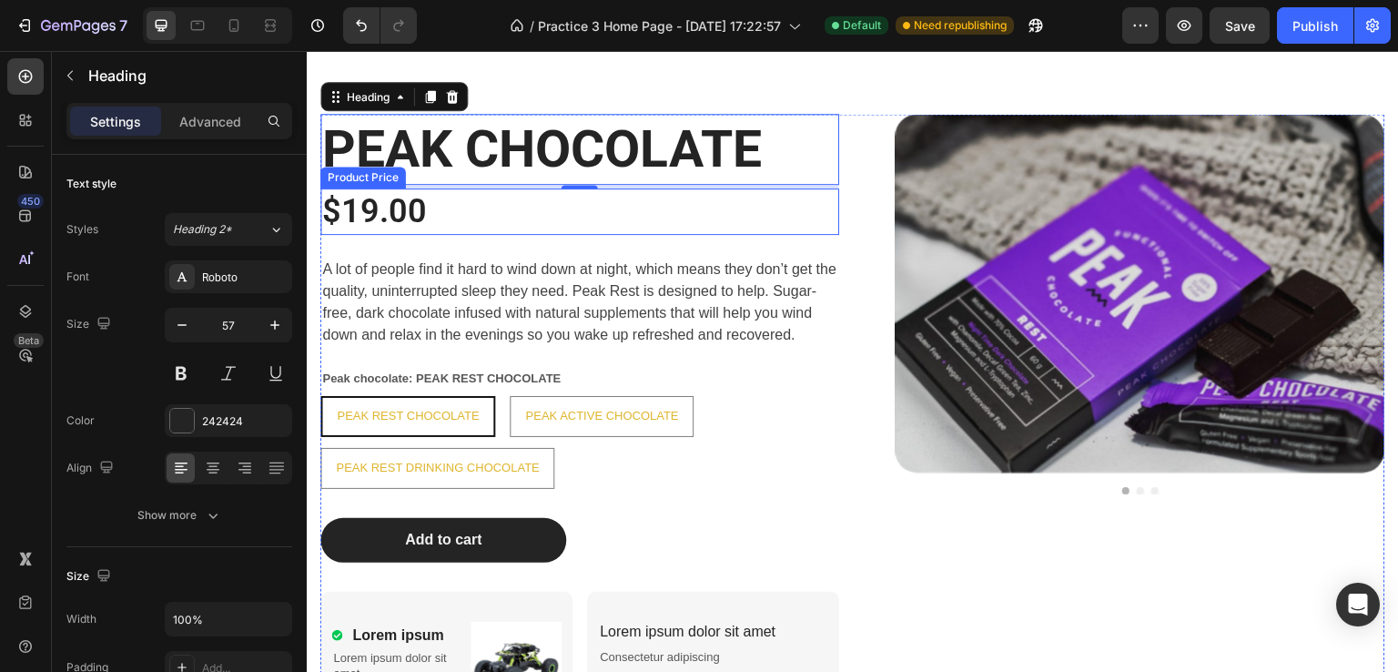
drag, startPoint x: 580, startPoint y: 187, endPoint x: 572, endPoint y: 213, distance: 26.5
click at [572, 213] on div "PEAK CHOCOLATE Heading 4 $19.00 Product Price Product Price A lot of people fin…" at bounding box center [579, 430] width 519 height 633
click at [540, 282] on span "A lot of people find it hard to wind down at night, which means they don’t get …" at bounding box center [579, 301] width 514 height 81
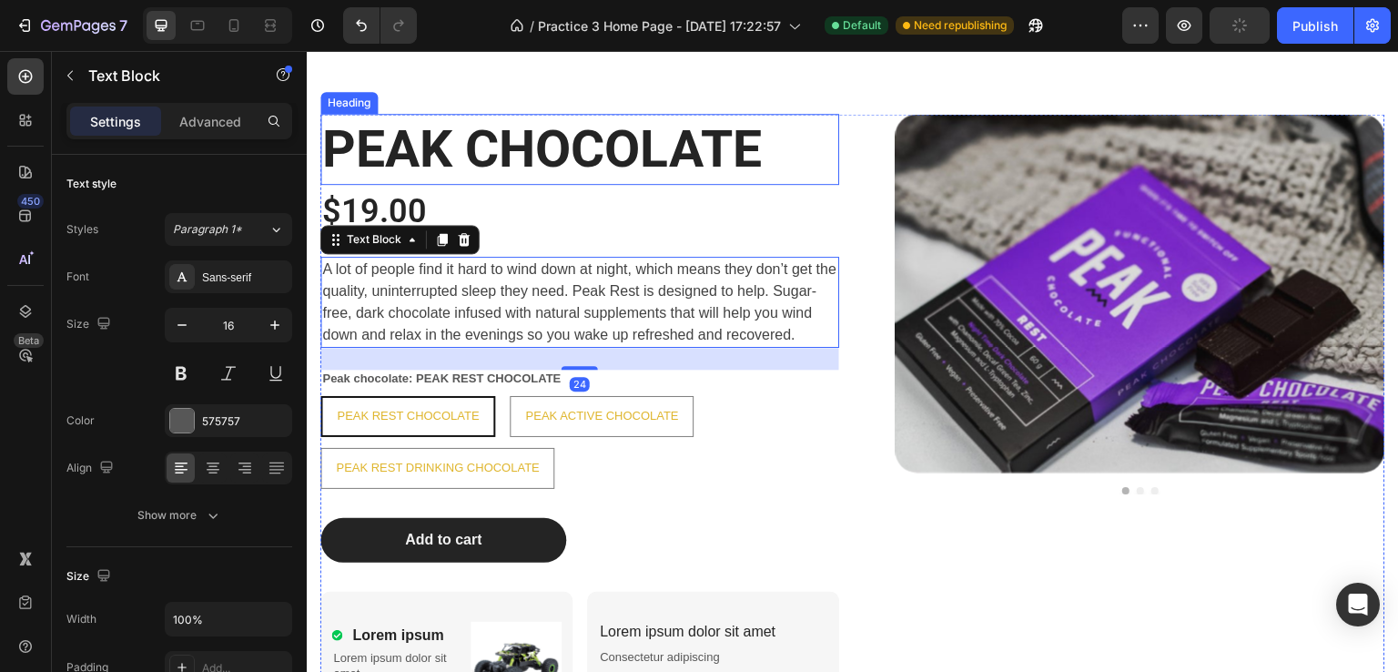
click at [558, 141] on strong "PEAK CHOCOLATE" at bounding box center [542, 148] width 440 height 61
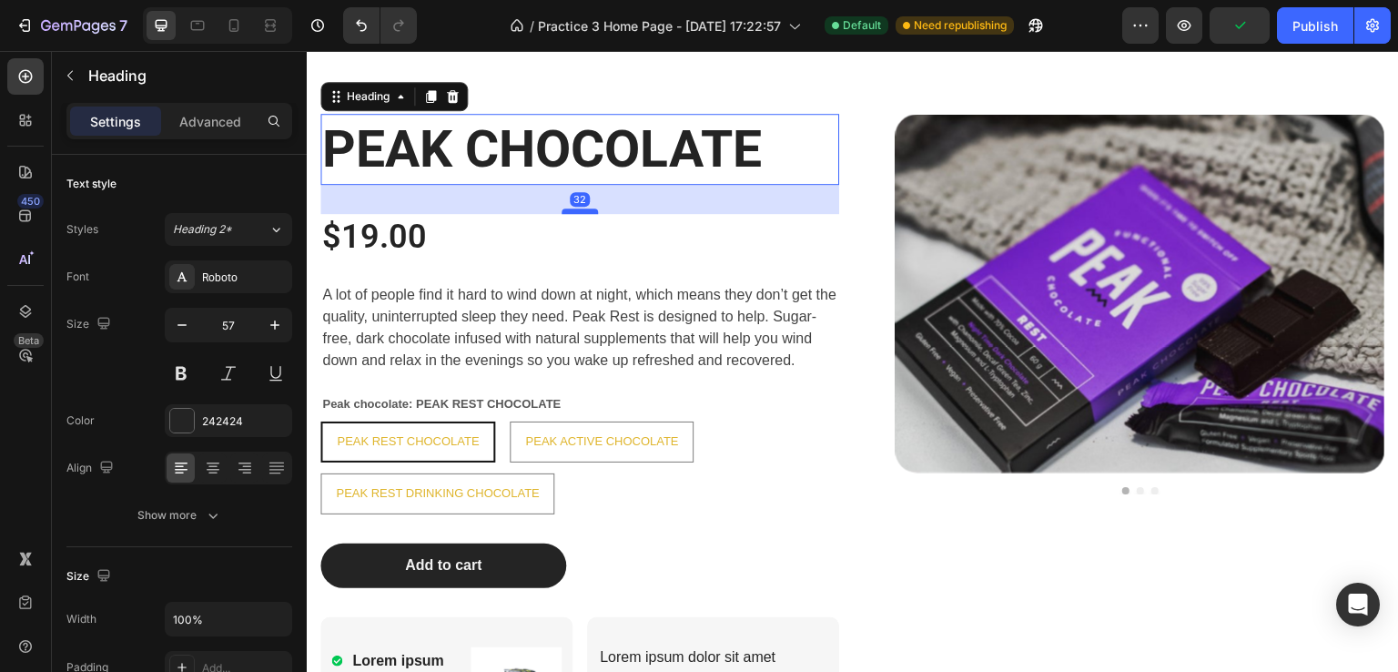
drag, startPoint x: 571, startPoint y: 184, endPoint x: 572, endPoint y: 209, distance: 25.5
click at [572, 209] on div at bounding box center [580, 210] width 36 height 5
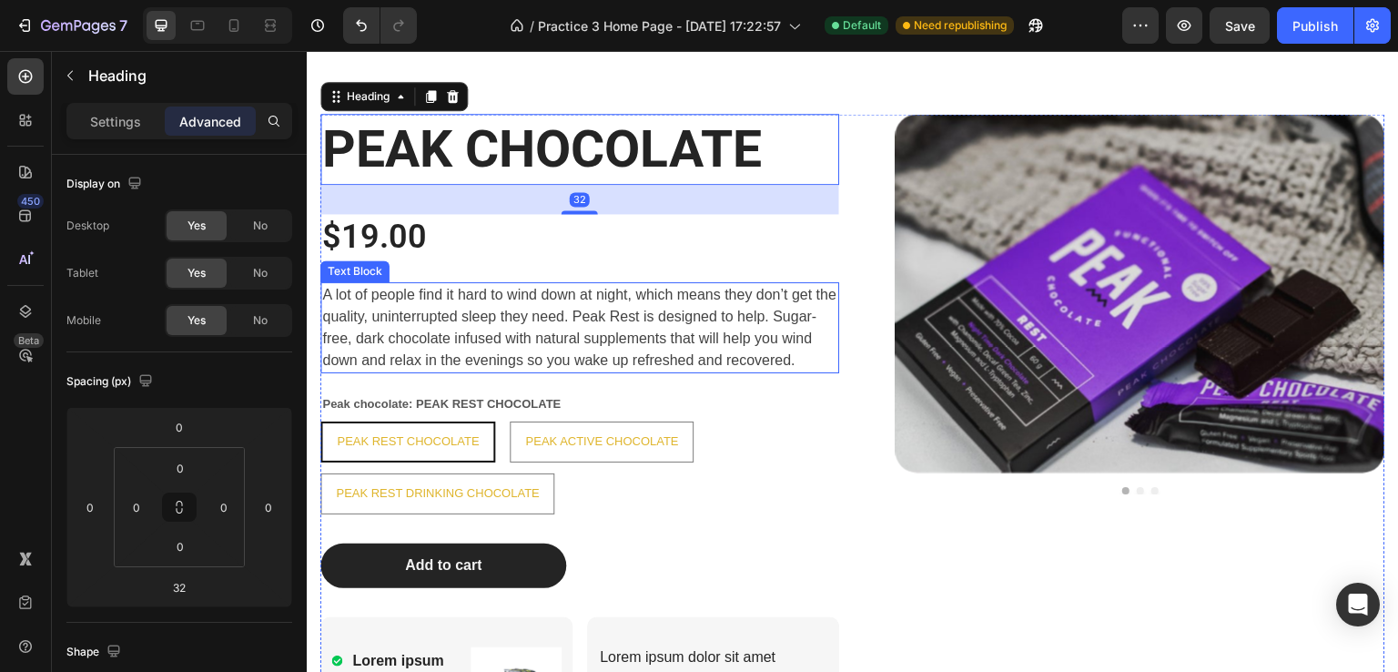
click at [484, 333] on span "A lot of people find it hard to wind down at night, which means they don’t get …" at bounding box center [579, 327] width 514 height 81
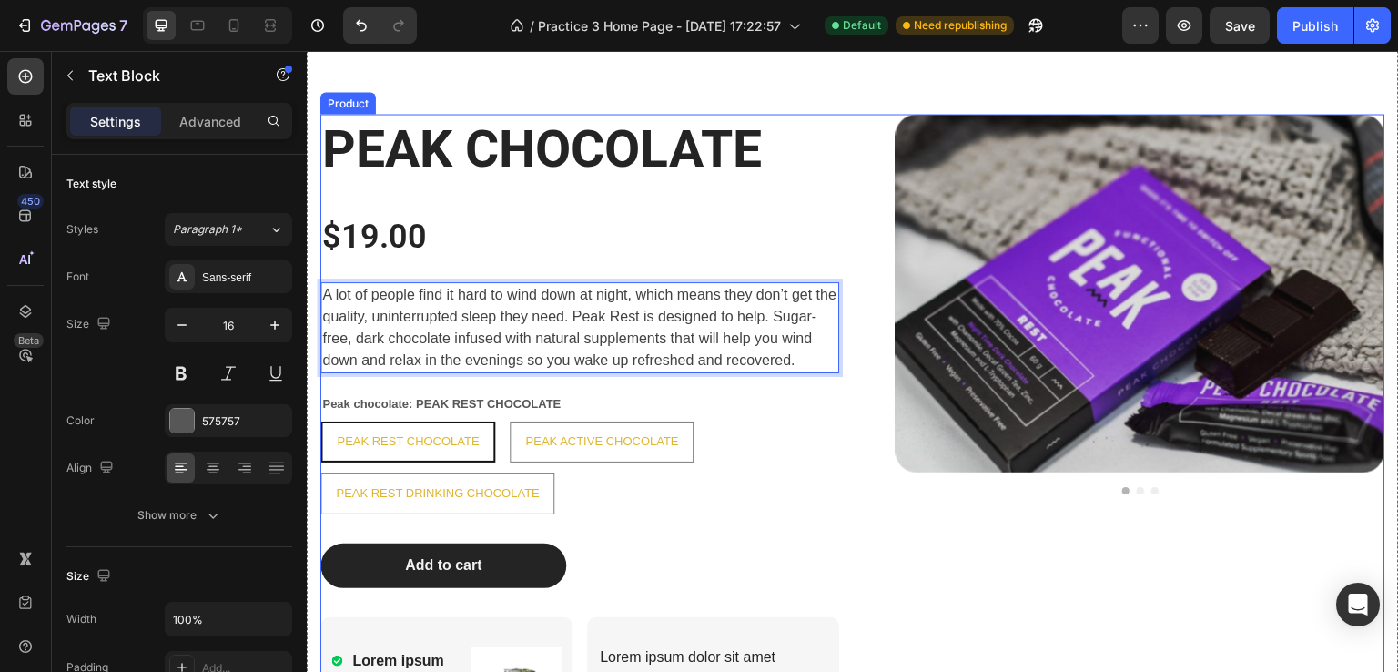
click at [707, 542] on div "⁠⁠⁠⁠⁠⁠⁠ PEAK CHOCOLATE Heading $19.00 Product Price Product Price A lot of peop…" at bounding box center [579, 443] width 519 height 658
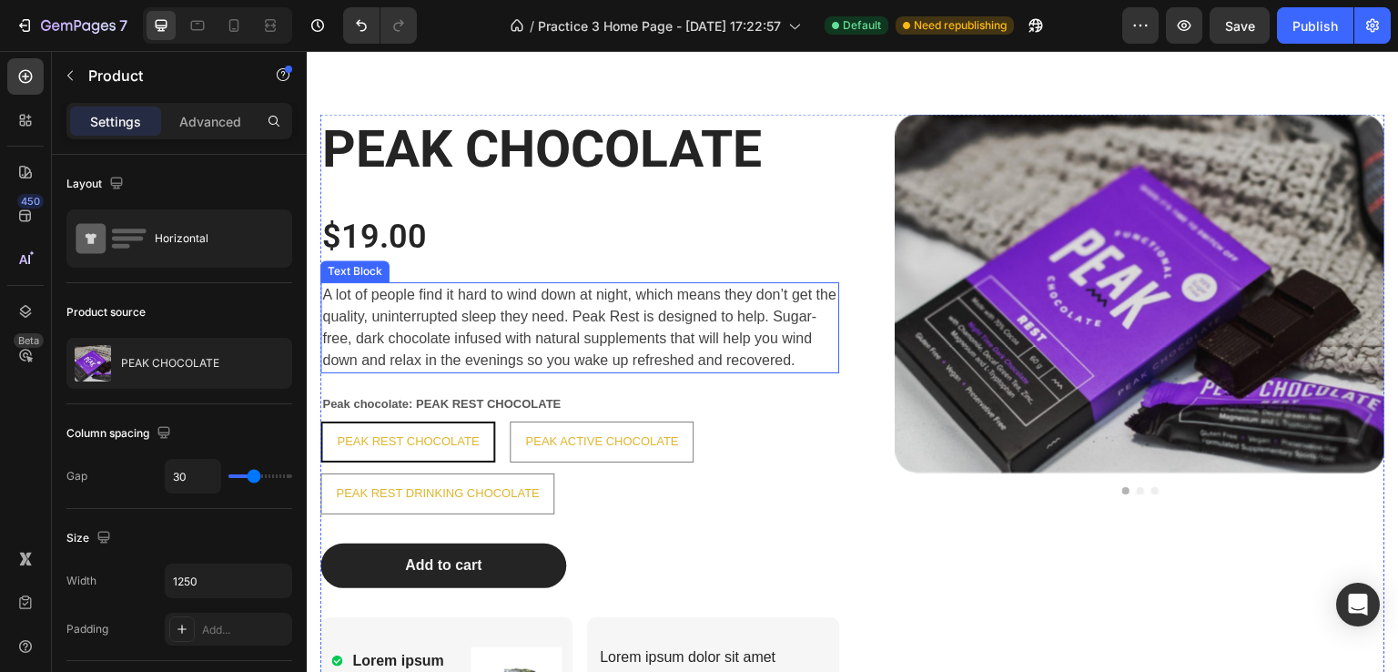
click at [553, 325] on p "A lot of people find it hard to wind down at night, which means they don’t get …" at bounding box center [579, 327] width 515 height 87
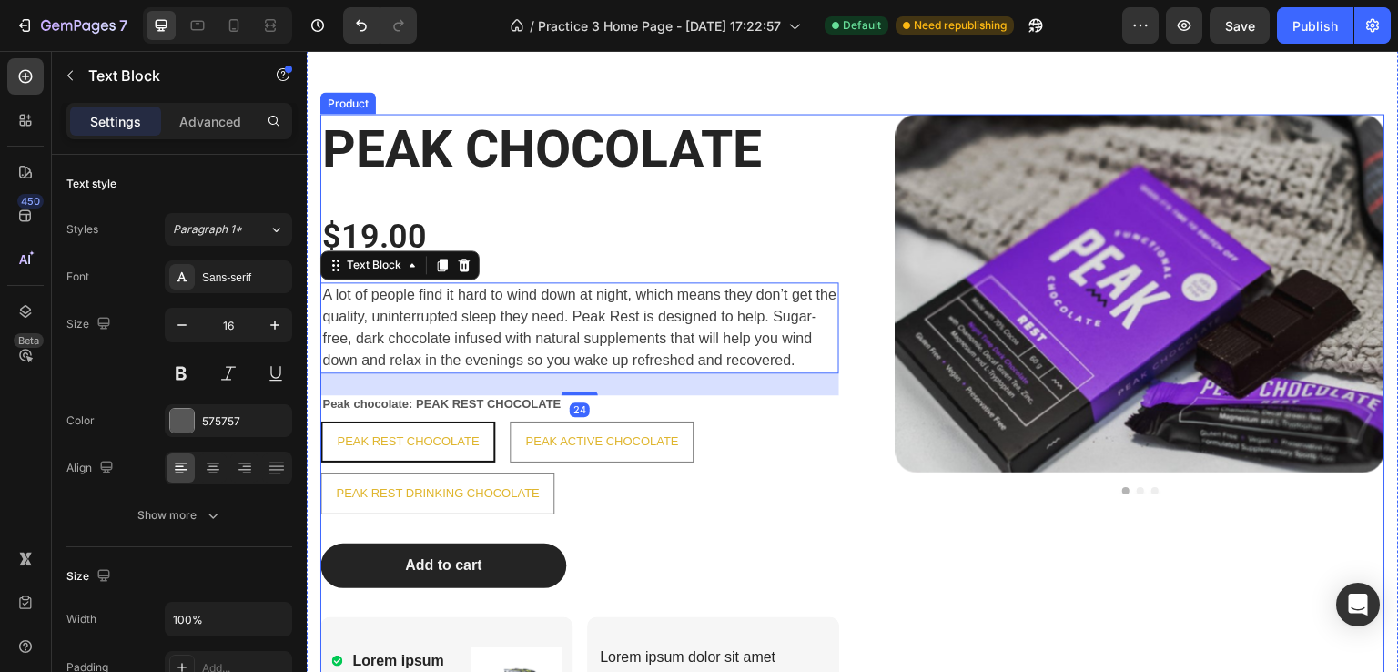
click at [729, 564] on div "Add to cart Add to Cart" at bounding box center [579, 565] width 519 height 45
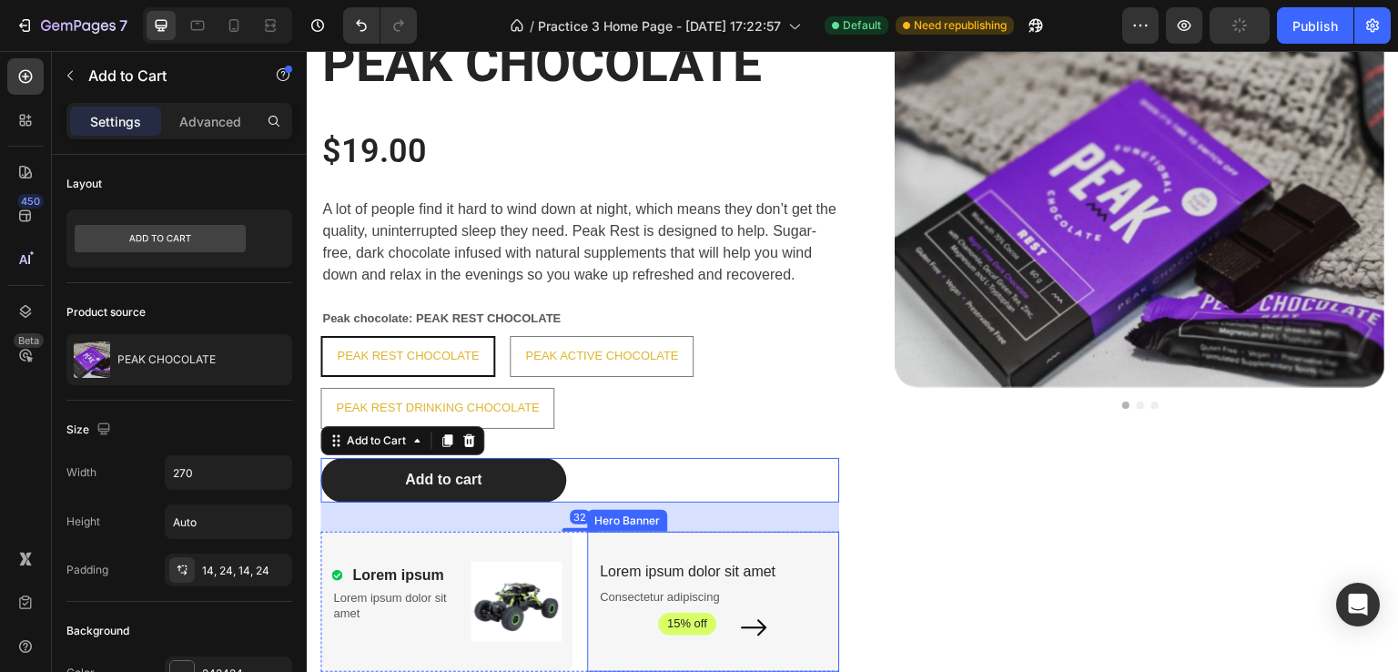
scroll to position [1729, 0]
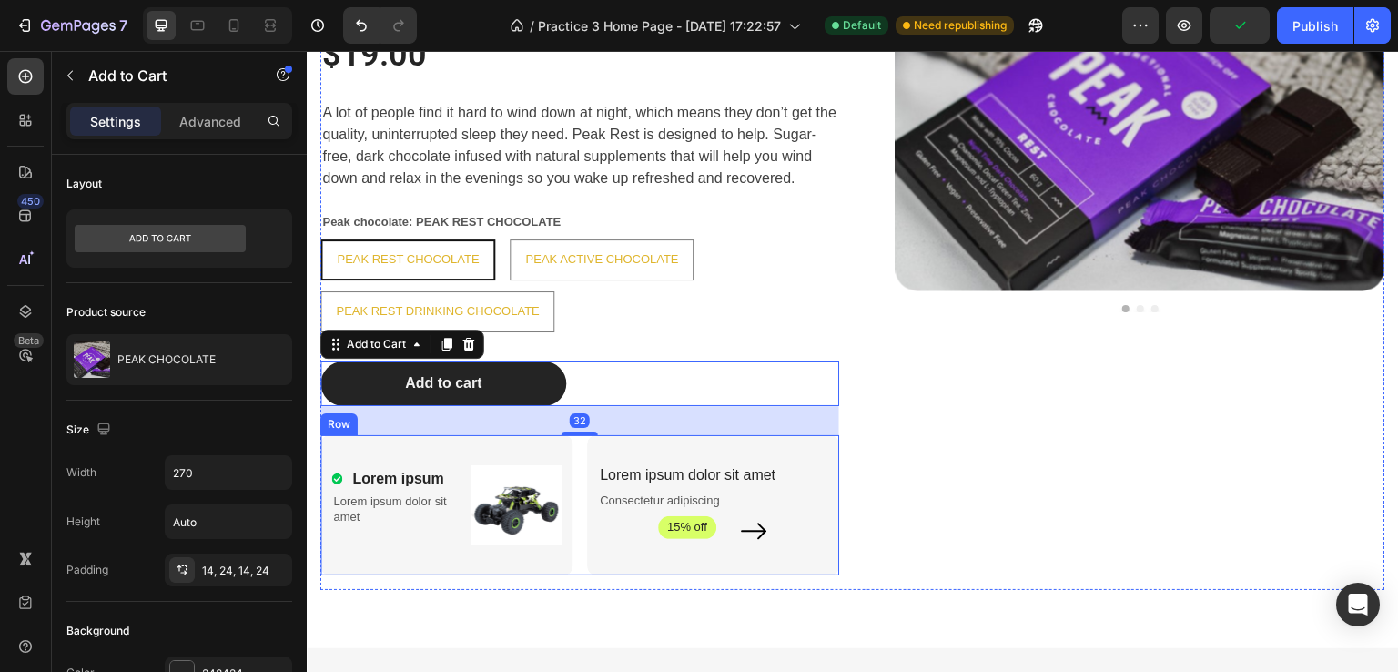
click at [547, 451] on div "Lorem ipsum Item List Lorem ipsum dolor sit amet Text Block Image Row" at bounding box center [446, 505] width 252 height 138
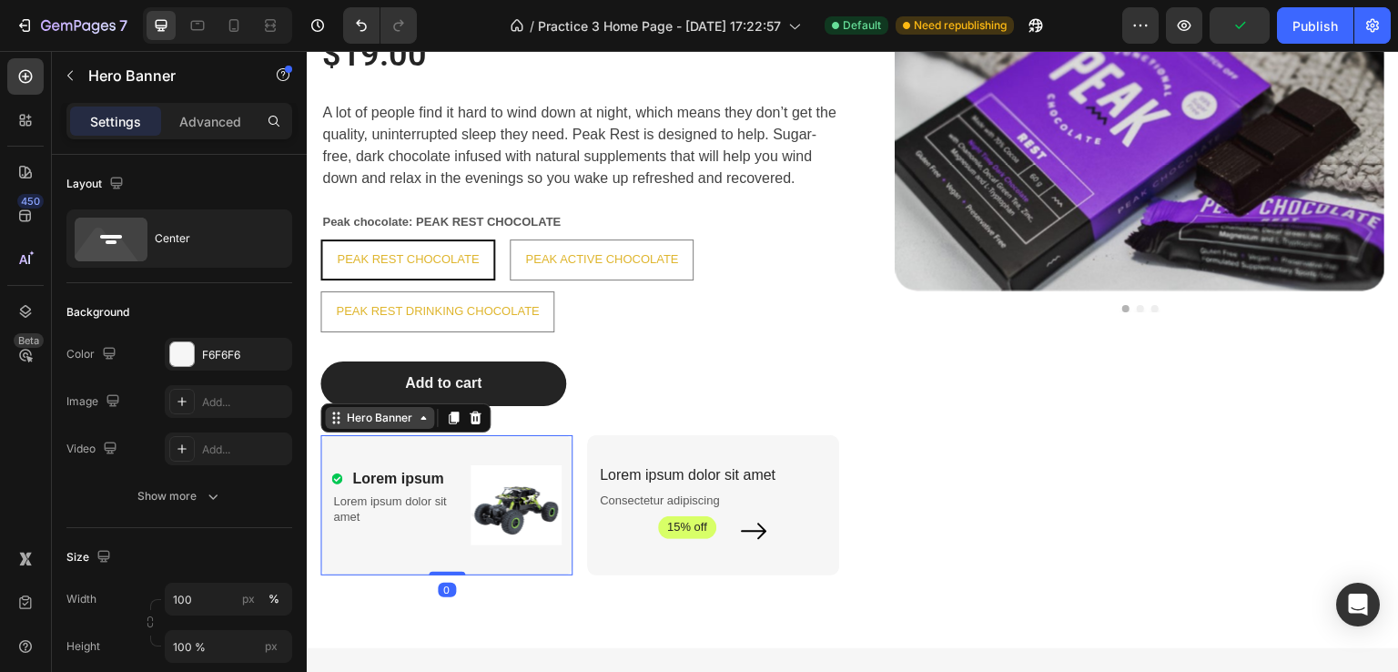
click at [409, 424] on div "Hero Banner" at bounding box center [379, 418] width 73 height 16
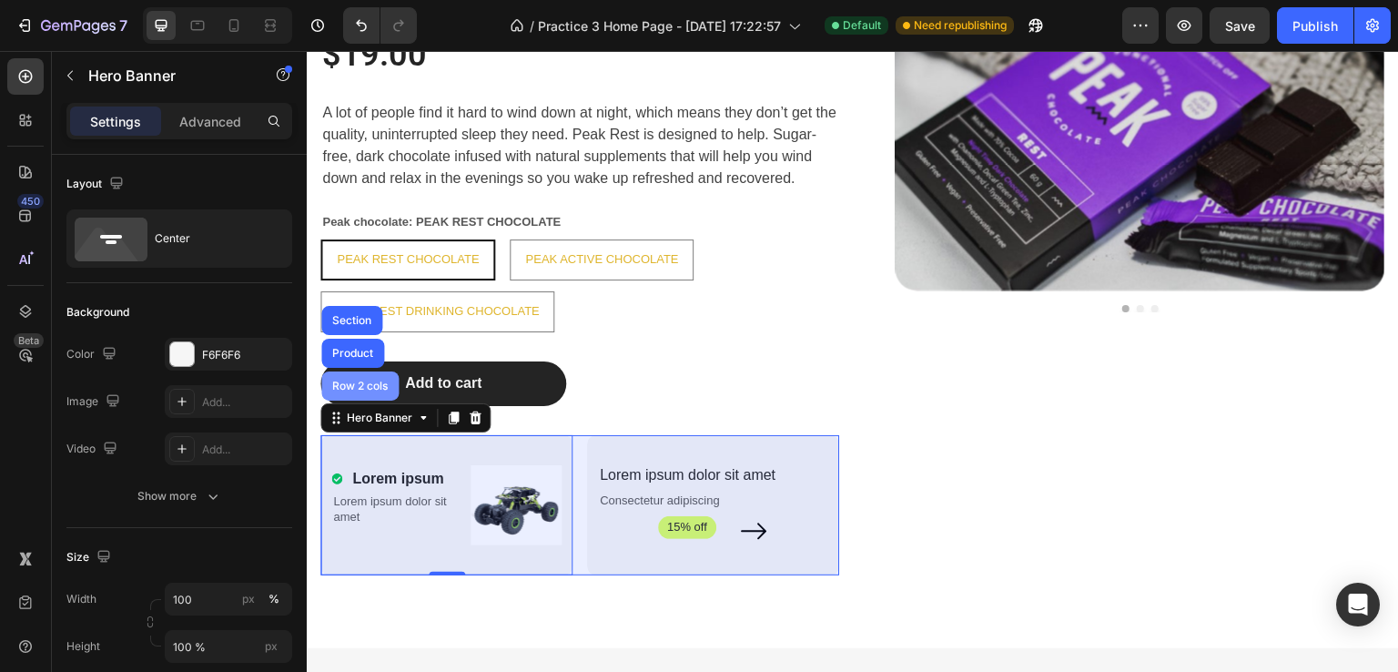
click at [366, 382] on div "Row 2 cols" at bounding box center [360, 385] width 63 height 11
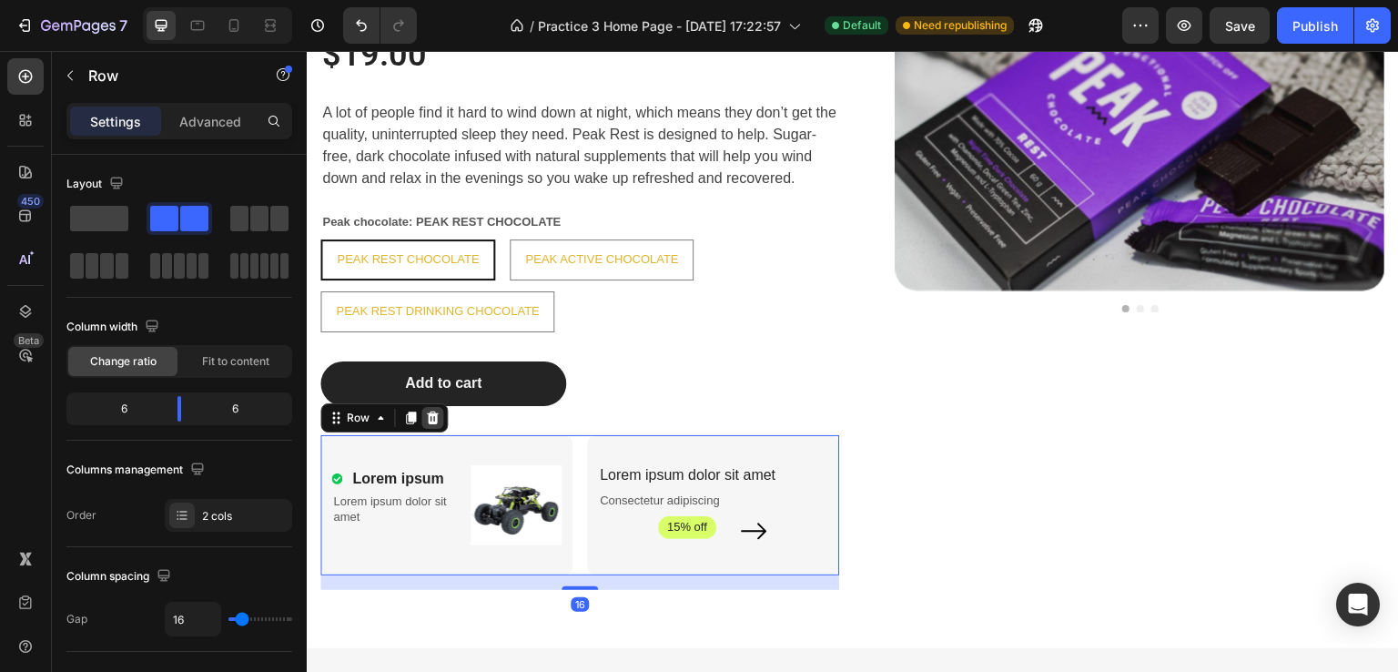
click at [427, 412] on icon at bounding box center [432, 417] width 15 height 15
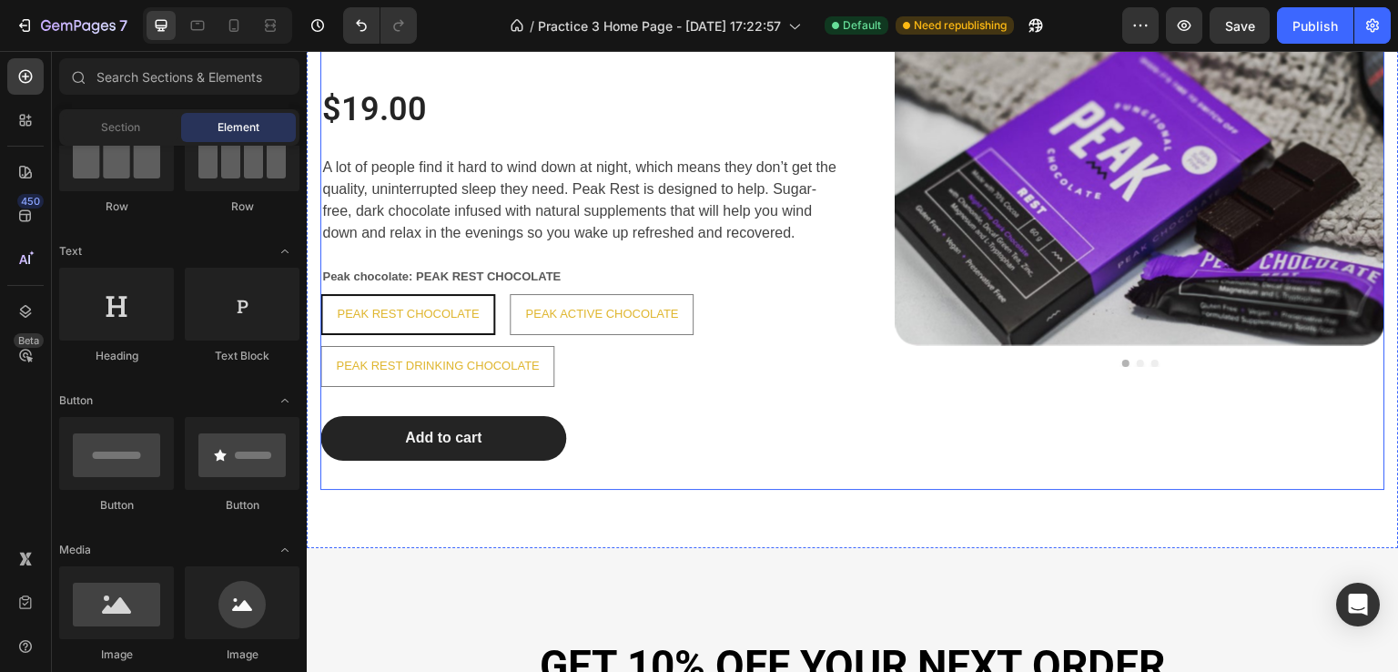
scroll to position [1638, 0]
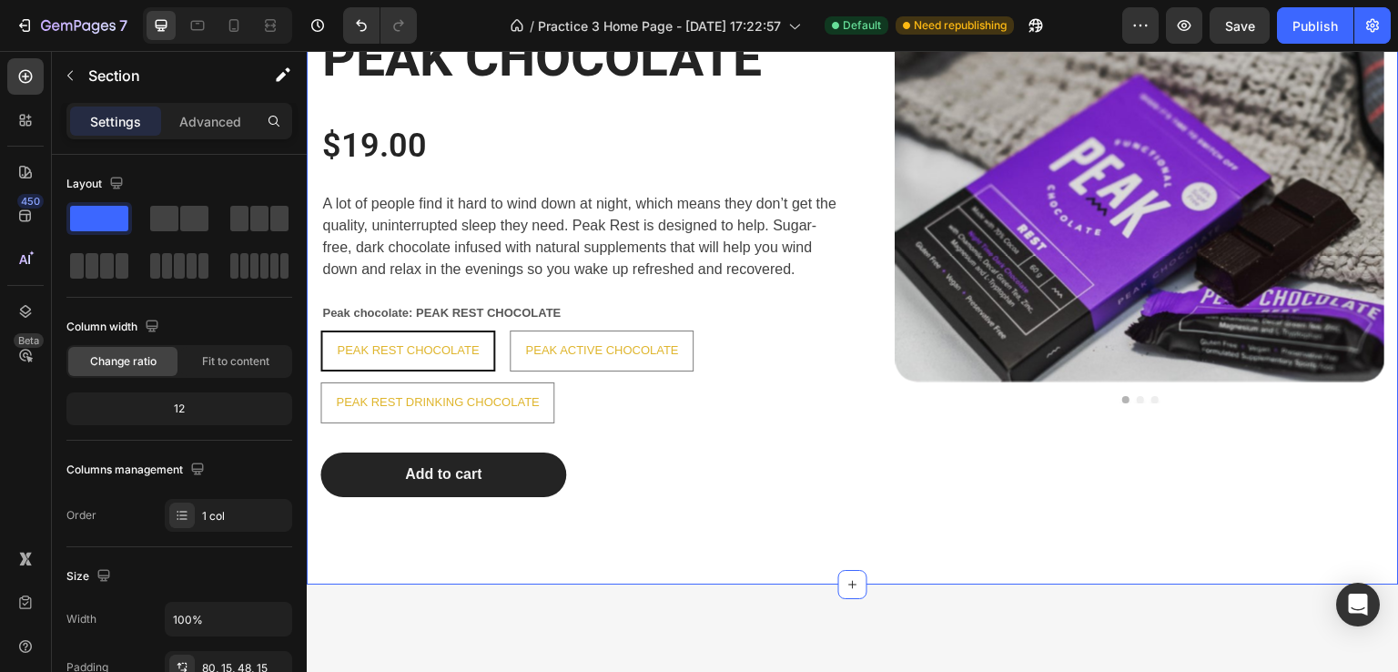
click at [573, 534] on div "PEAK CHOCOLATE Heading $19.00 Product Price Product Price A lot of people find …" at bounding box center [852, 282] width 1065 height 518
click at [197, 109] on div "Advanced" at bounding box center [210, 120] width 91 height 29
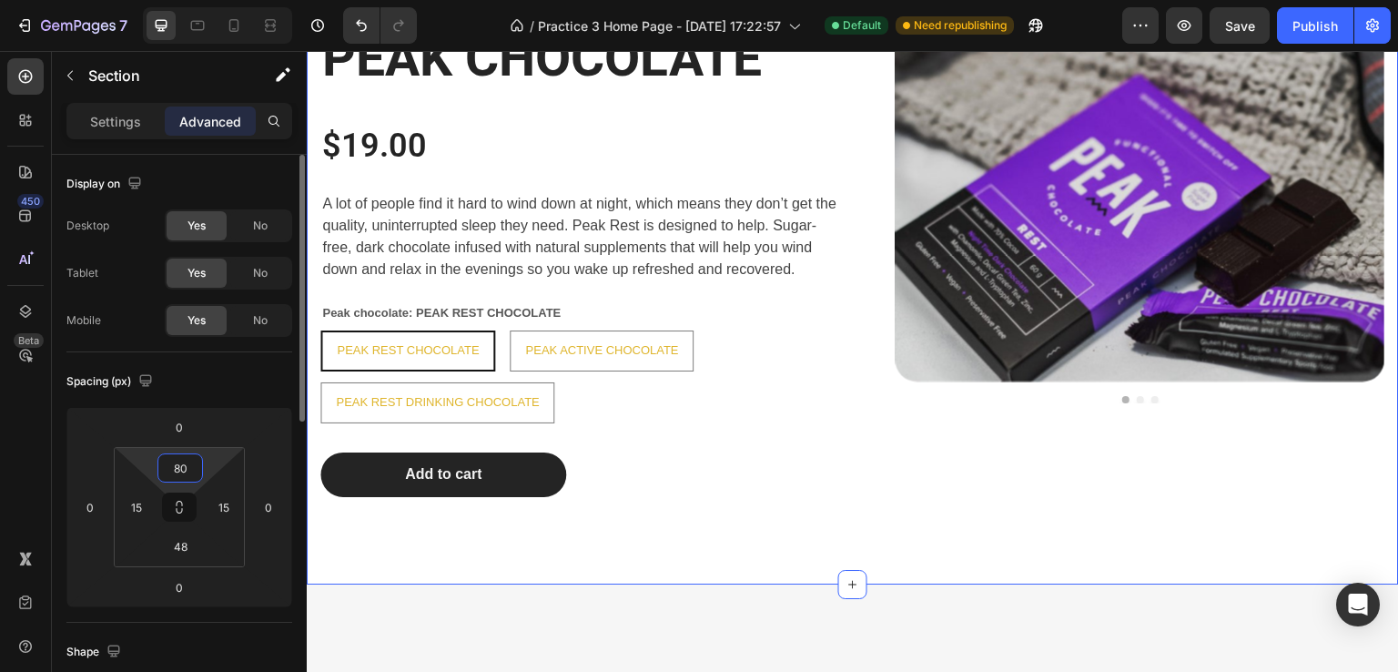
click at [195, 461] on input "80" at bounding box center [180, 467] width 36 height 27
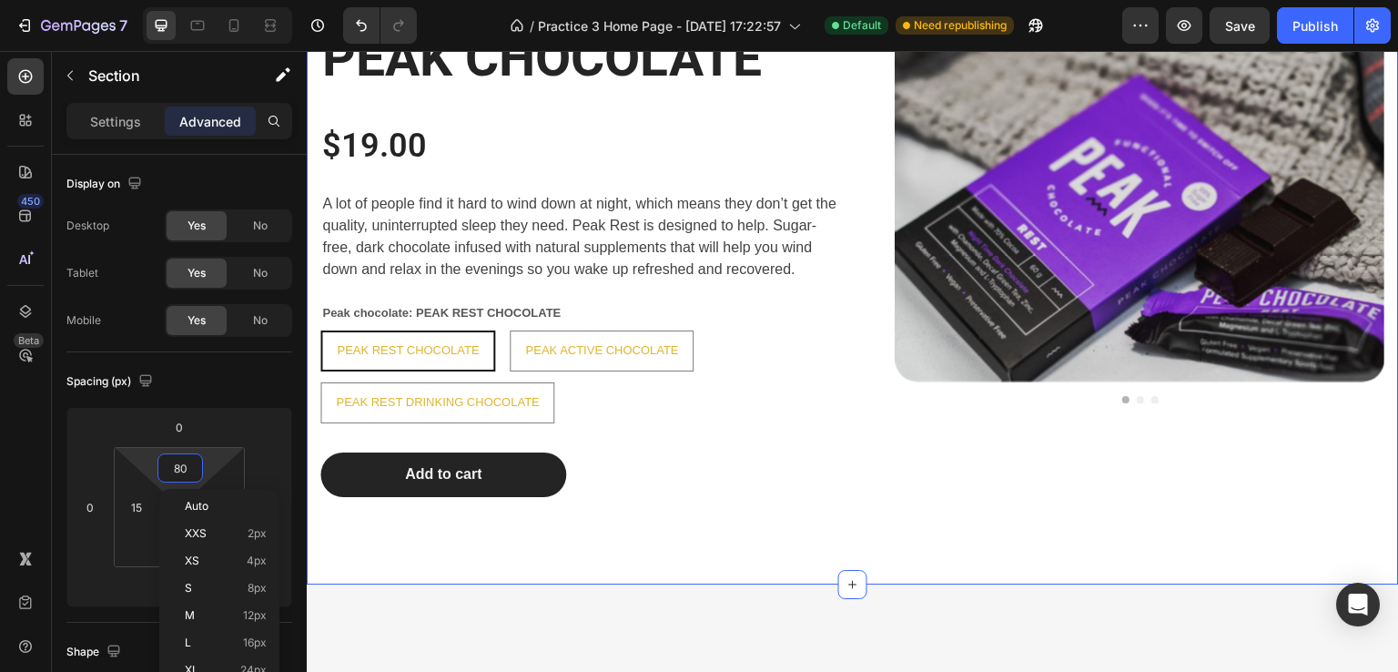
click at [638, 552] on div "PEAK CHOCOLATE Heading $19.00 Product Price Product Price A lot of people find …" at bounding box center [853, 267] width 1092 height 634
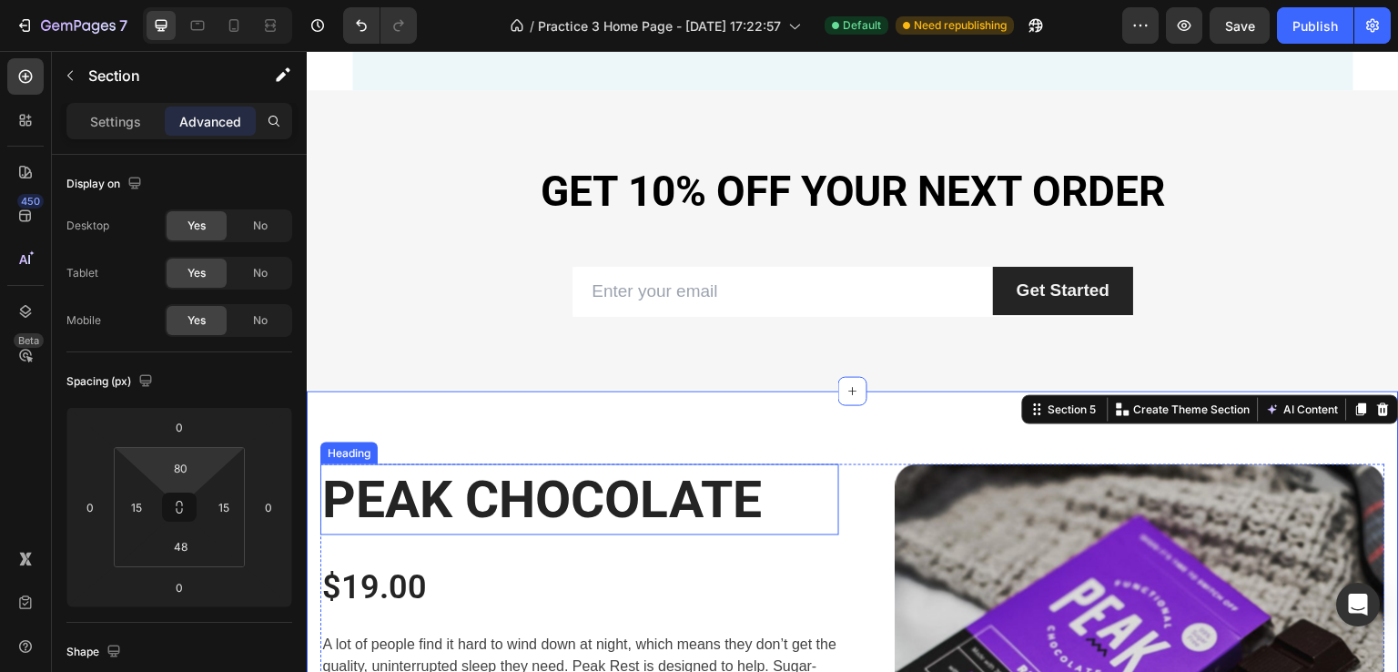
scroll to position [1274, 0]
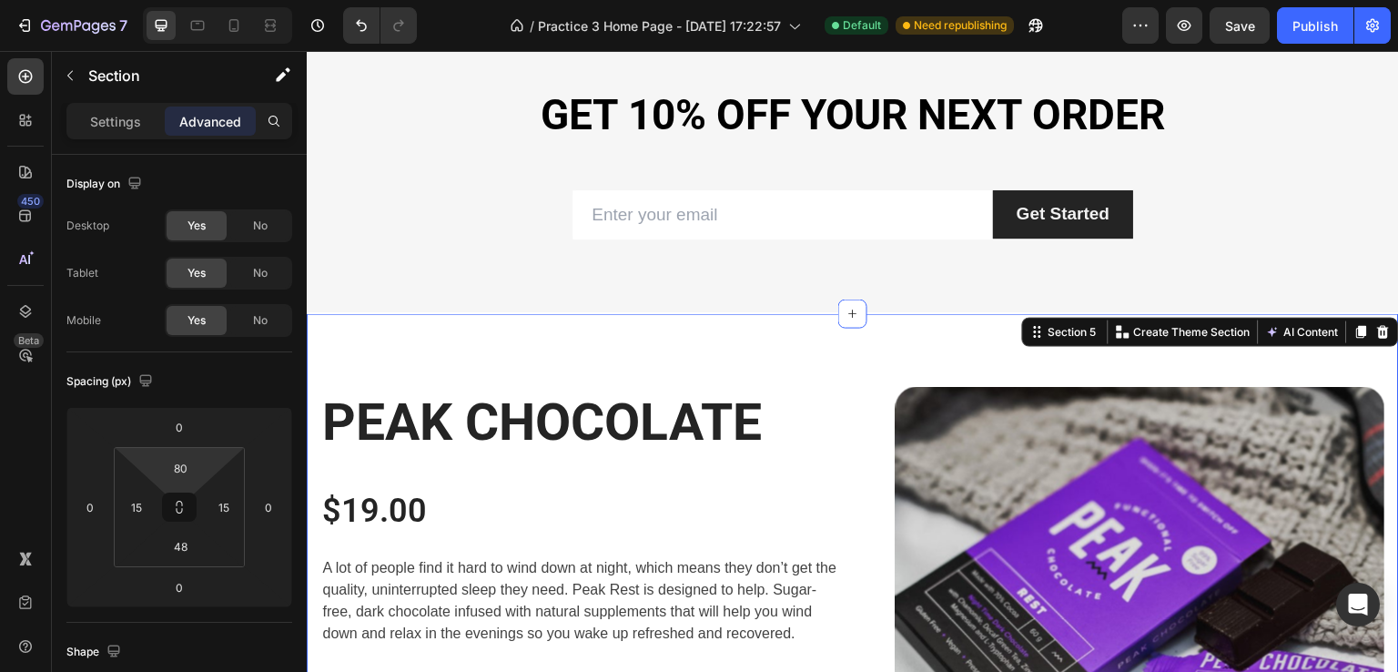
click at [821, 360] on div "PEAK CHOCOLATE Heading $19.00 Product Price Product Price A lot of people find …" at bounding box center [853, 631] width 1092 height 634
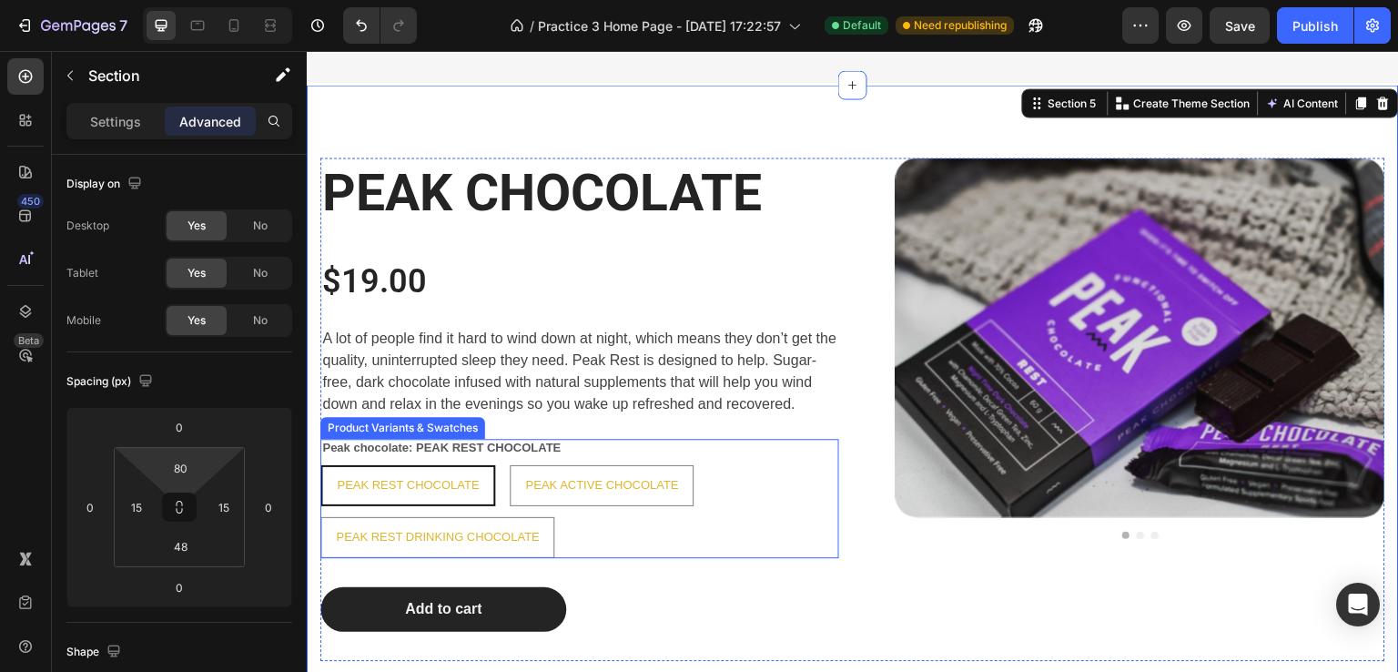
scroll to position [1547, 0]
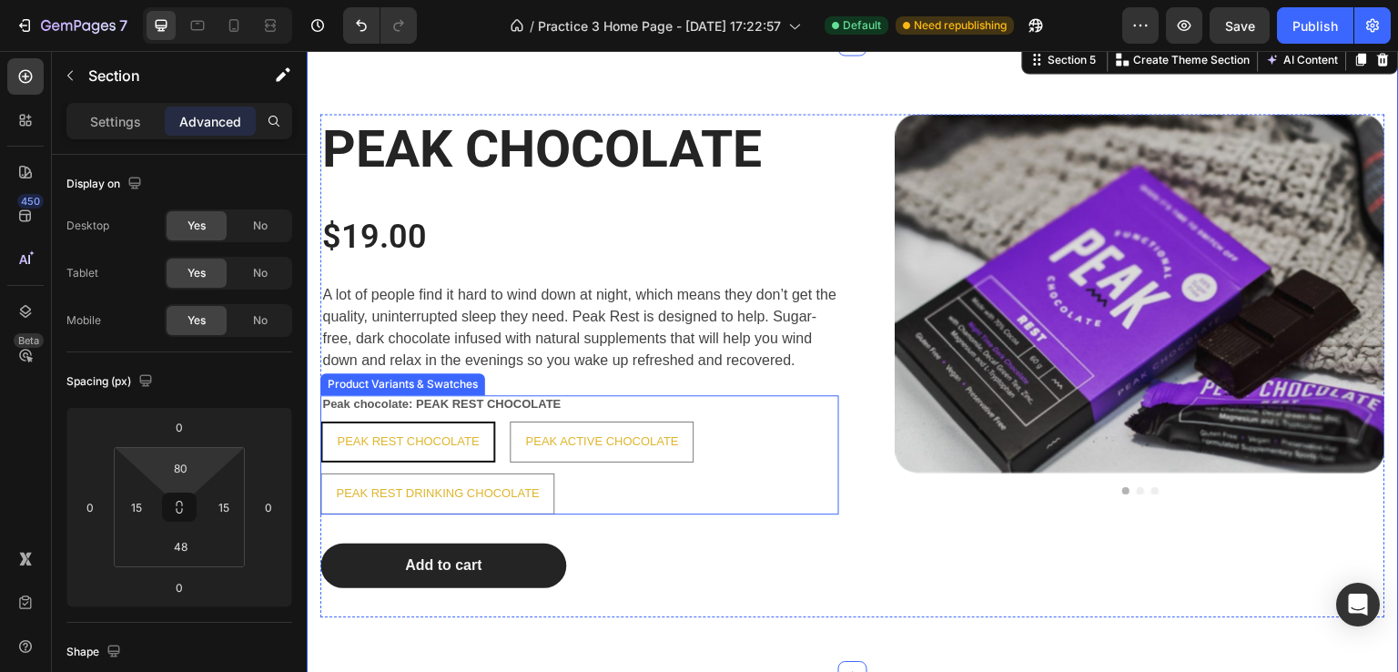
click at [509, 406] on legend "Peak chocolate: PEAK REST CHOCOLATE" at bounding box center [441, 404] width 242 height 19
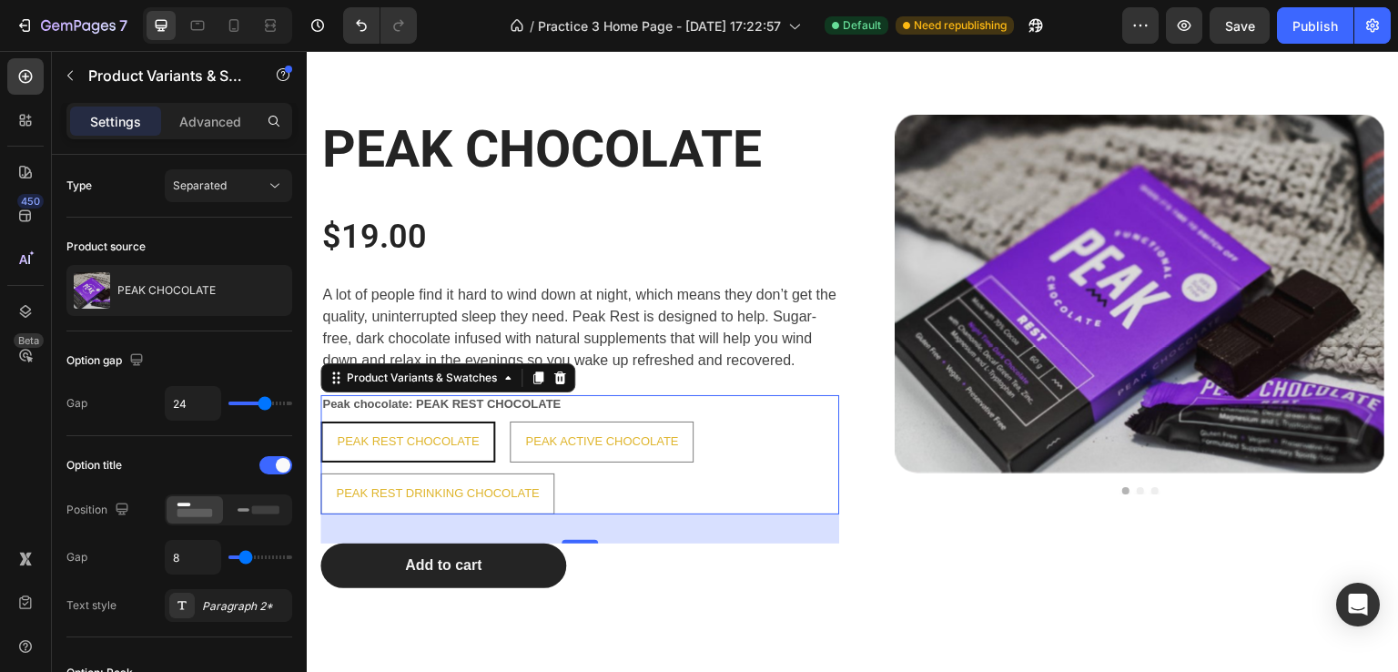
click at [379, 399] on legend "Peak chocolate: PEAK REST CHOCOLATE" at bounding box center [441, 404] width 242 height 19
click at [326, 384] on div "Product Variants & Swatches" at bounding box center [422, 378] width 194 height 22
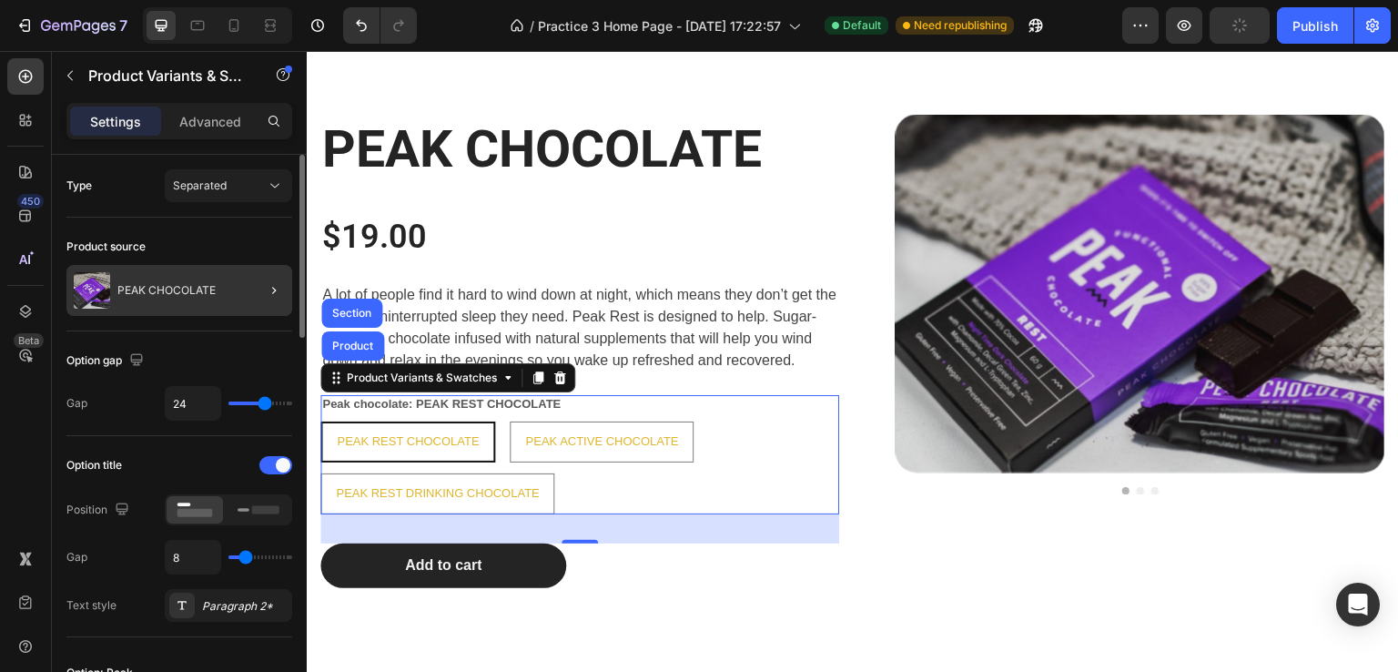
click at [258, 284] on div at bounding box center [266, 290] width 51 height 51
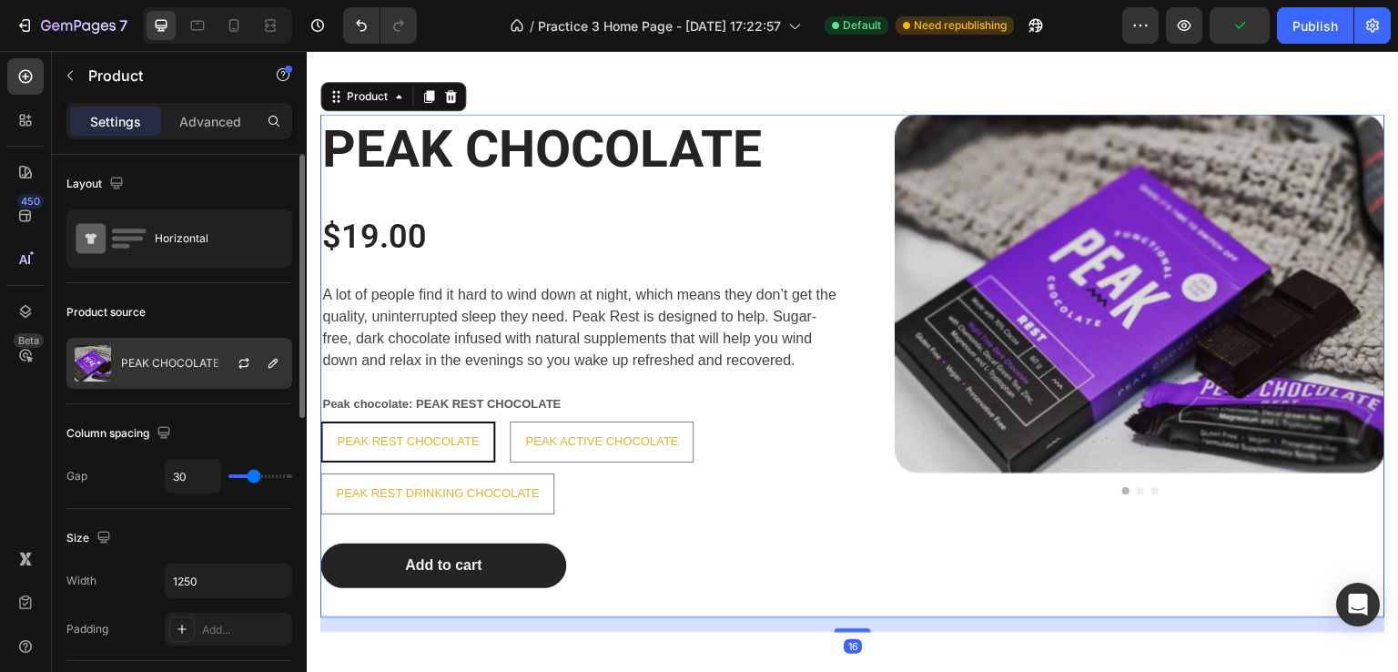
click at [199, 361] on p "PEAK CHOCOLATE" at bounding box center [170, 363] width 98 height 13
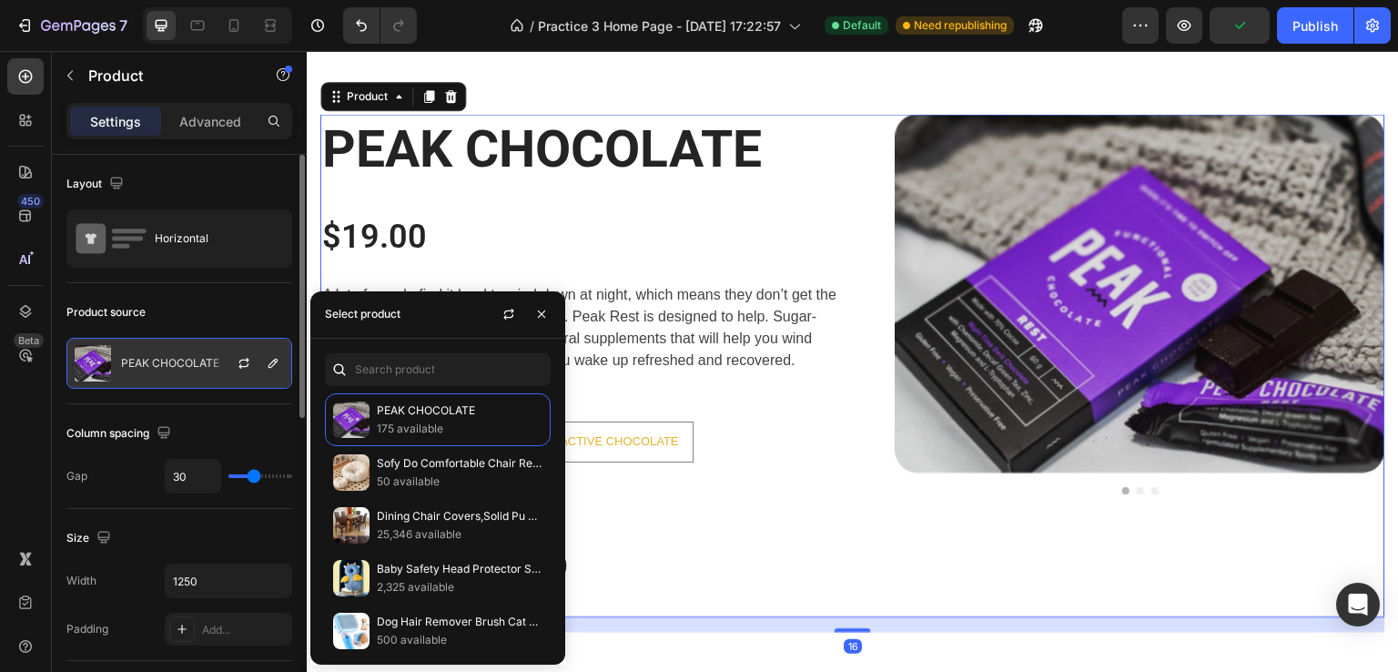
click at [211, 358] on div at bounding box center [251, 363] width 80 height 49
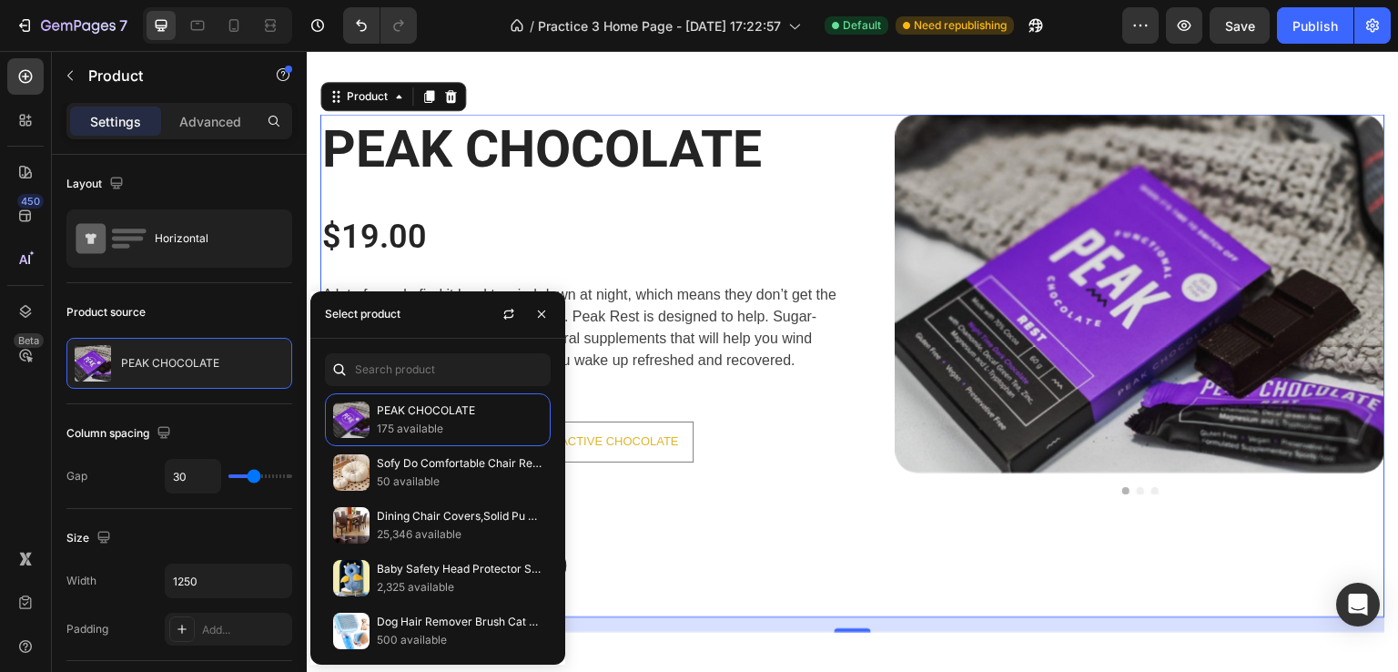
click at [686, 522] on div "PEAK CHOCOLATE Heading $19.00 Product Price Product Price A lot of people find …" at bounding box center [579, 365] width 519 height 503
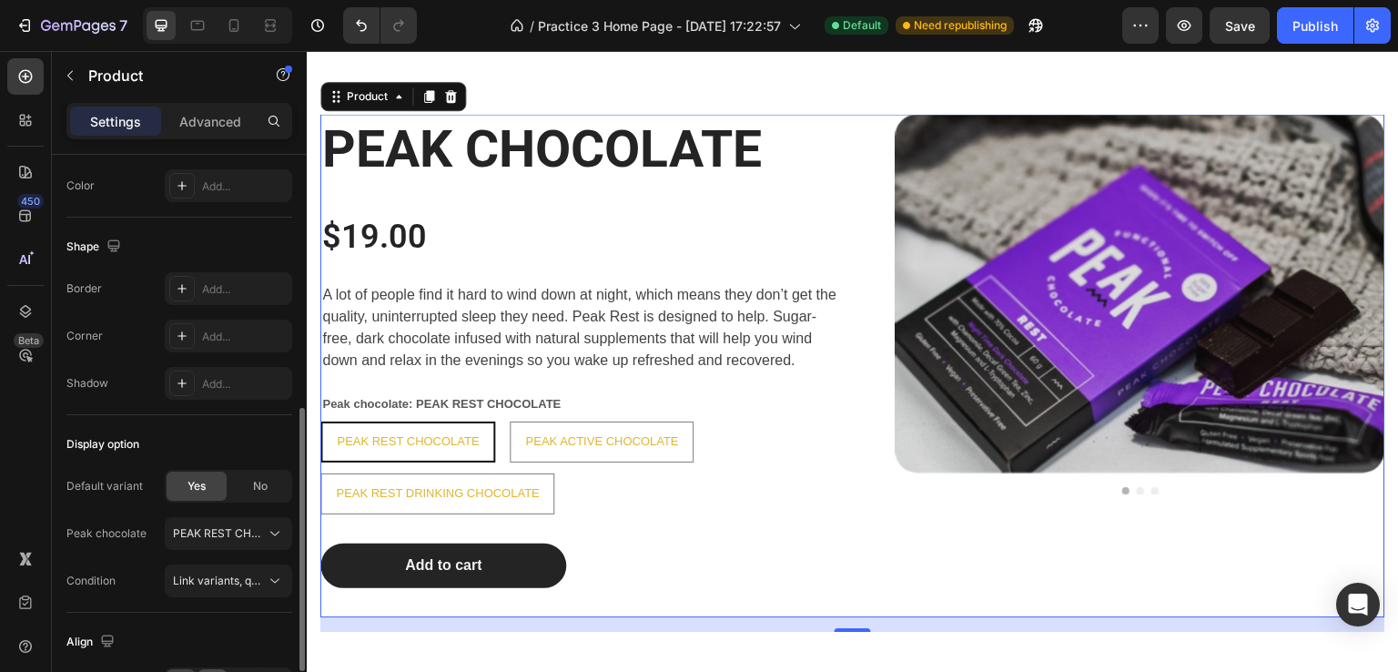
scroll to position [659, 0]
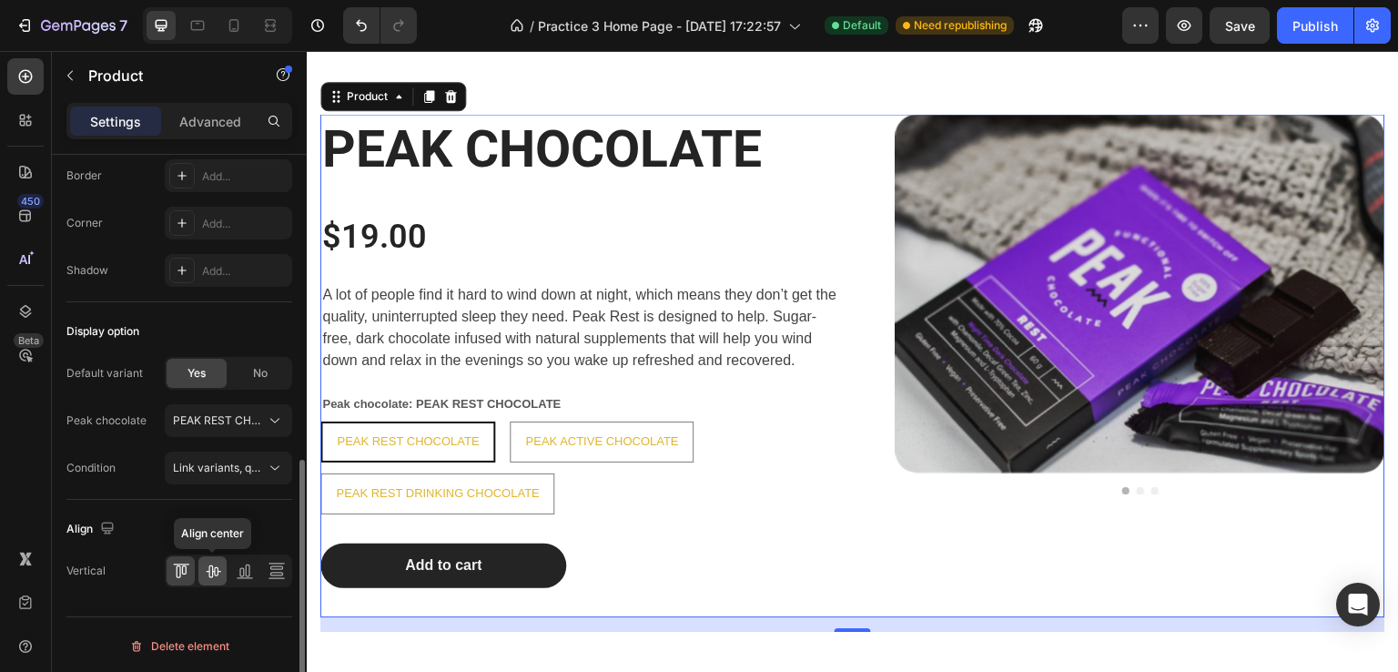
click at [217, 572] on icon at bounding box center [213, 571] width 15 height 13
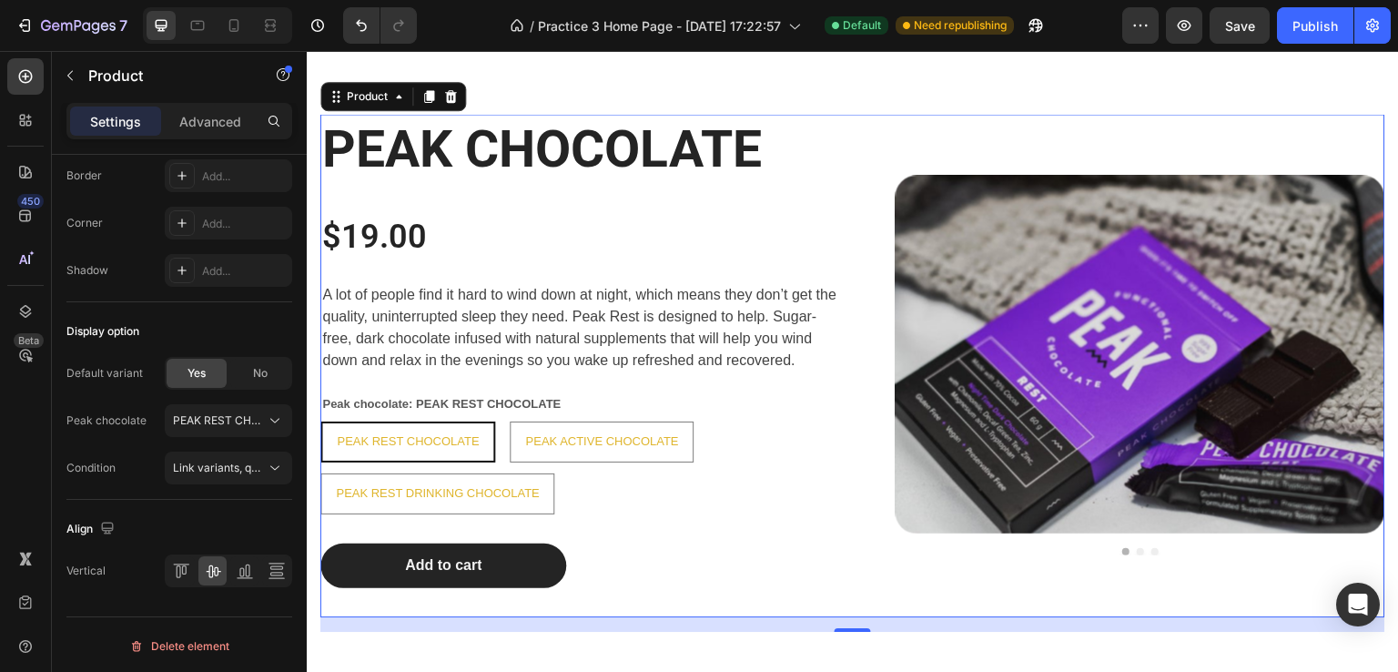
click at [969, 574] on div "Product Images" at bounding box center [1125, 365] width 519 height 503
click at [946, 582] on div "Product Images" at bounding box center [1125, 365] width 519 height 503
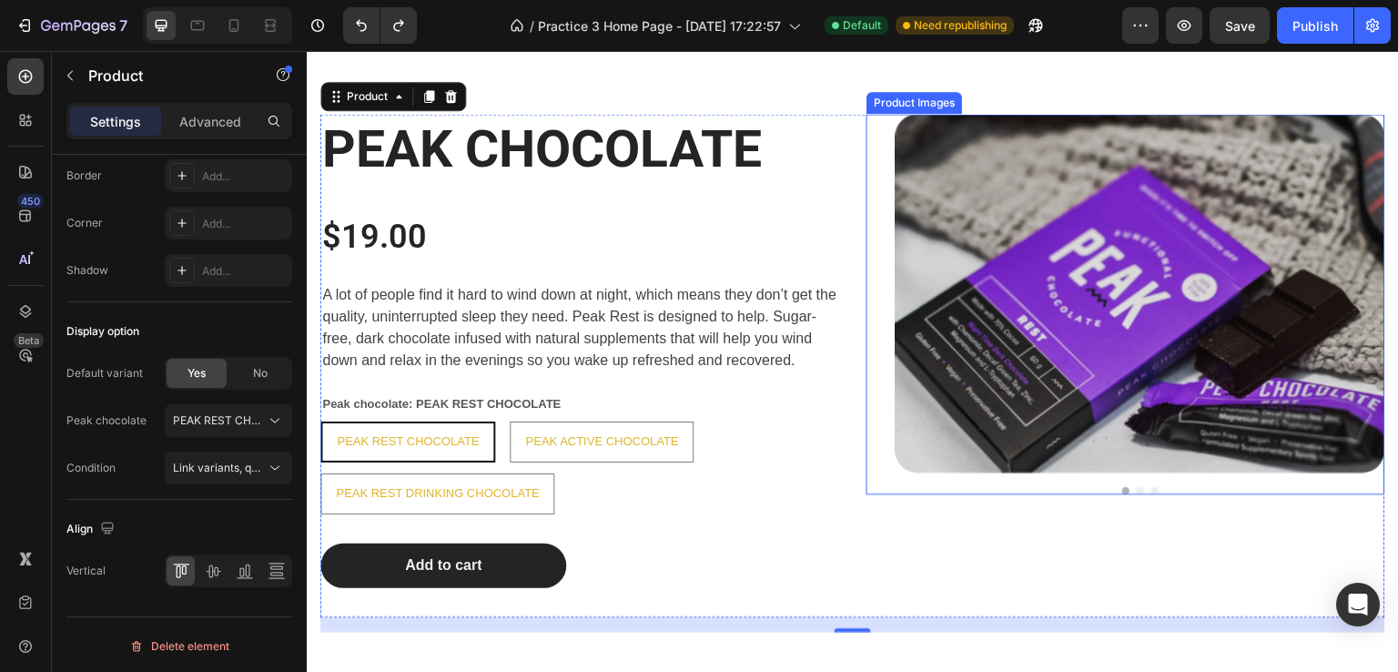
click at [1151, 487] on button "Dot" at bounding box center [1154, 490] width 7 height 7
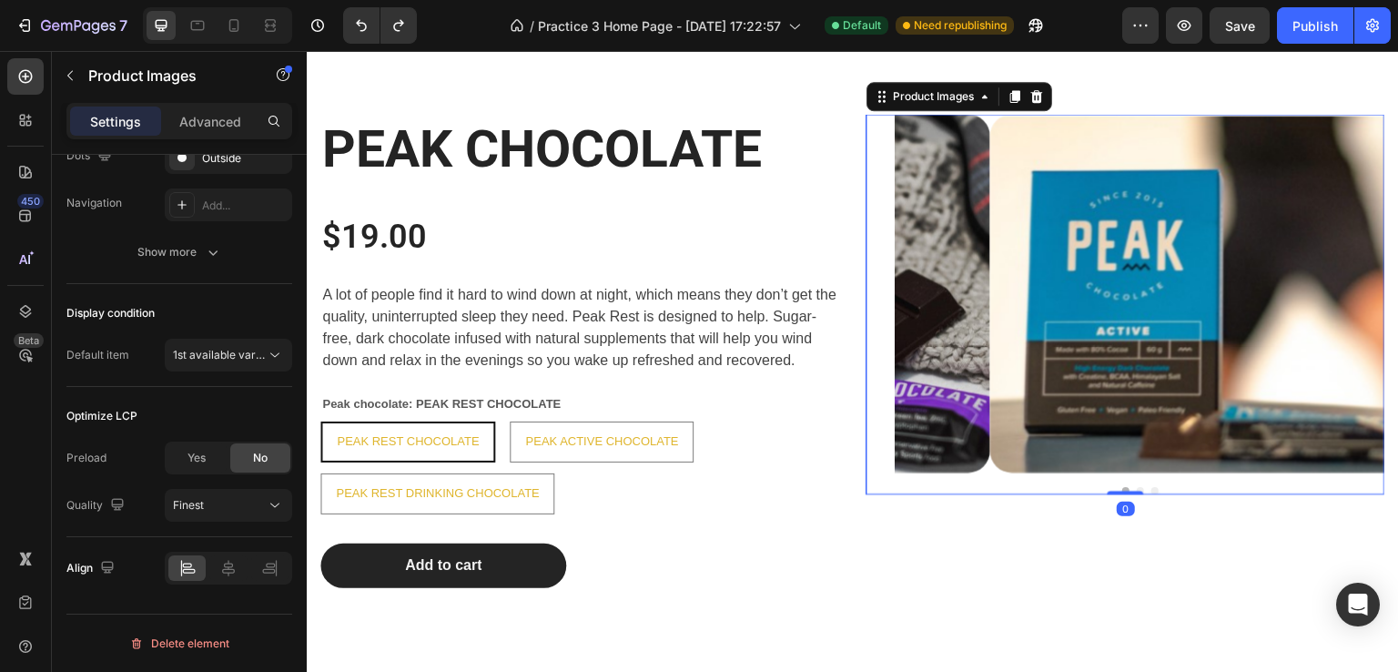
scroll to position [0, 0]
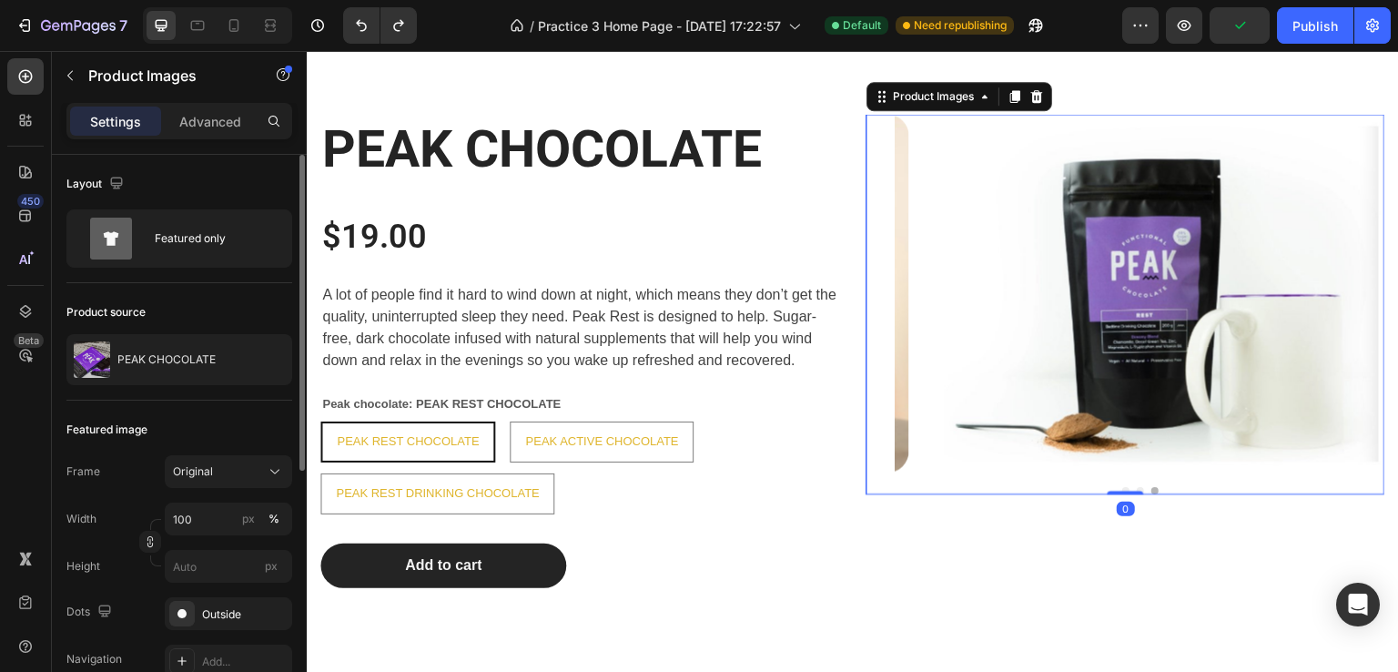
click at [1151, 487] on button "Dot" at bounding box center [1154, 490] width 7 height 7
click at [1137, 487] on button "Dot" at bounding box center [1140, 490] width 7 height 7
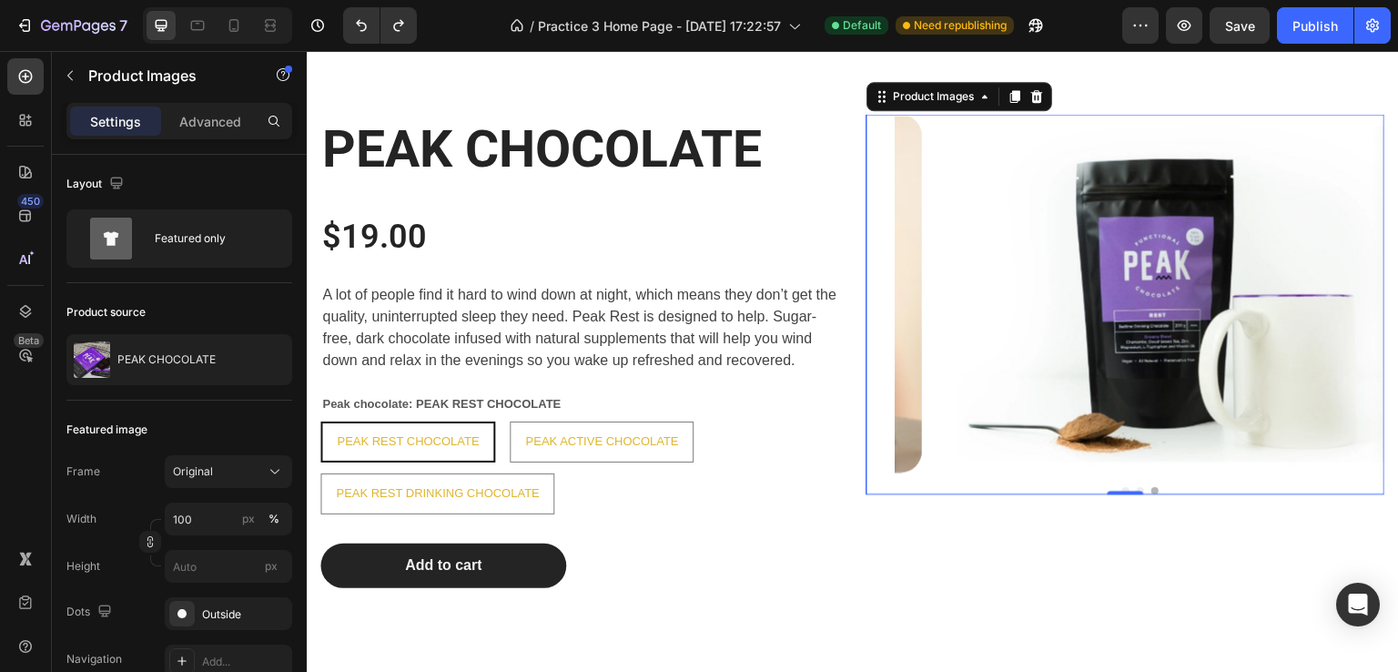
click at [1137, 487] on button "Dot" at bounding box center [1140, 490] width 7 height 7
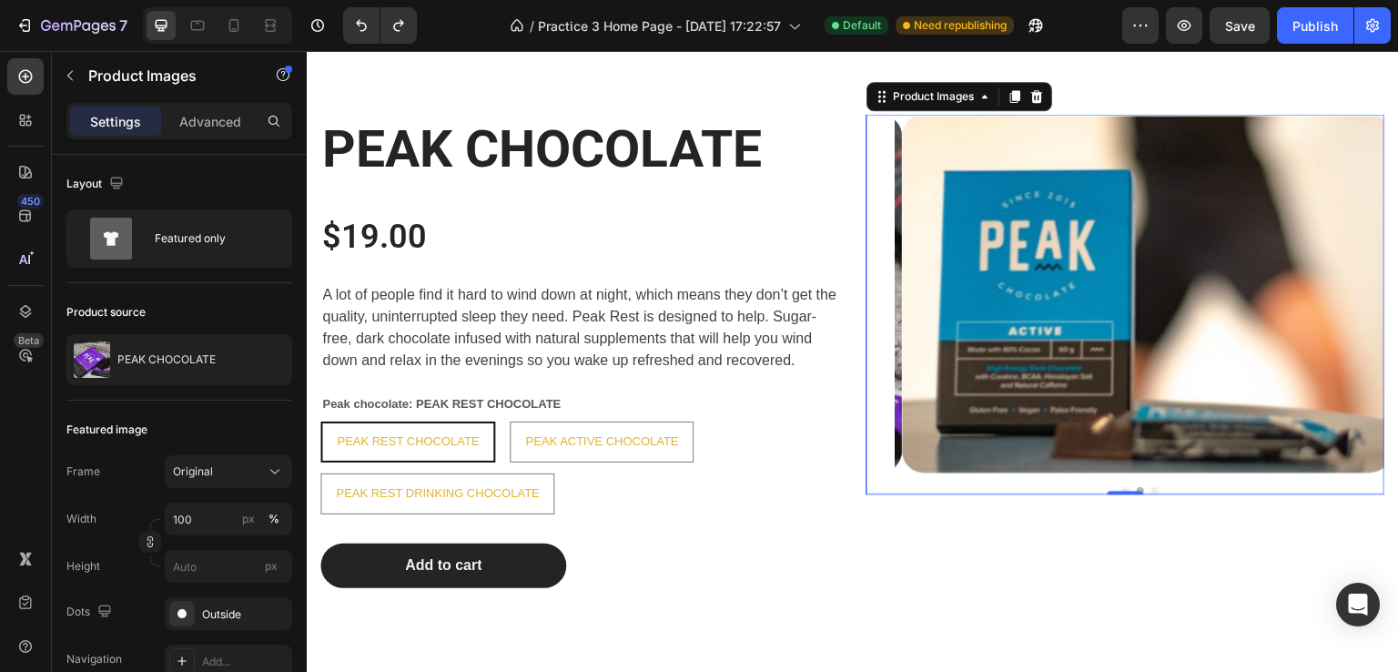
click at [1122, 487] on button "Dot" at bounding box center [1125, 490] width 7 height 7
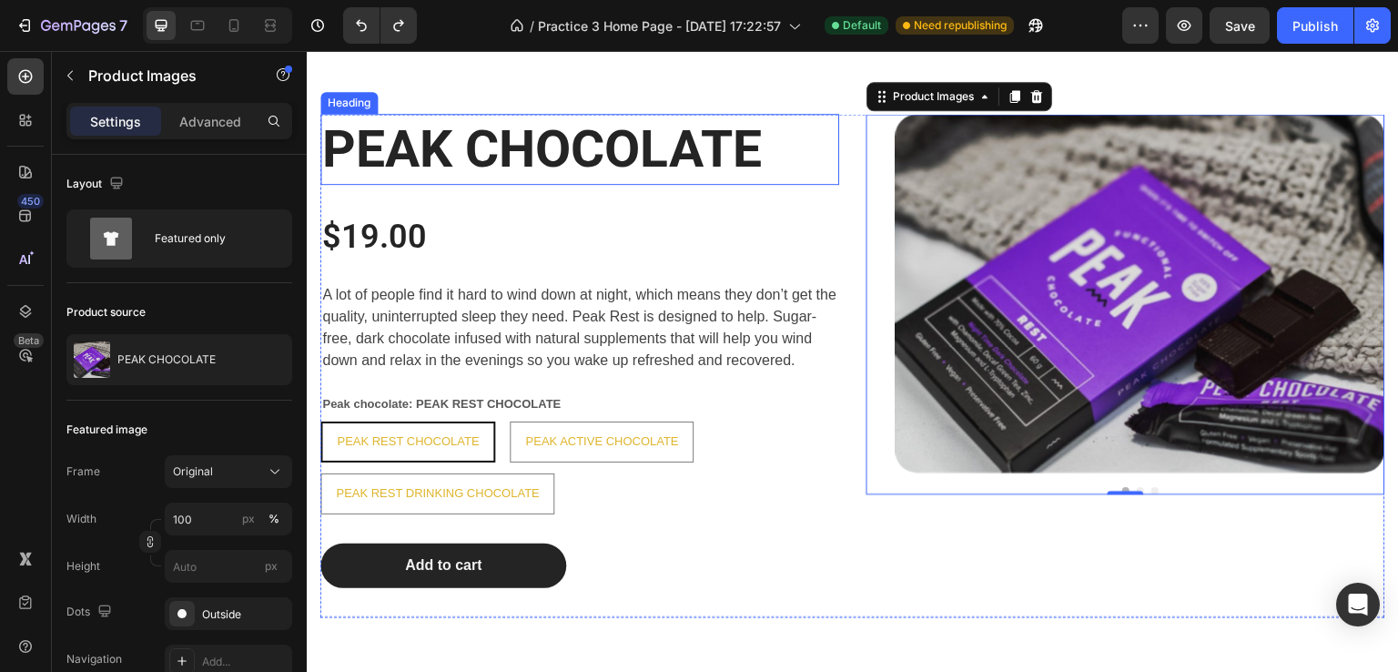
click at [824, 137] on h2 "PEAK CHOCOLATE" at bounding box center [579, 149] width 519 height 71
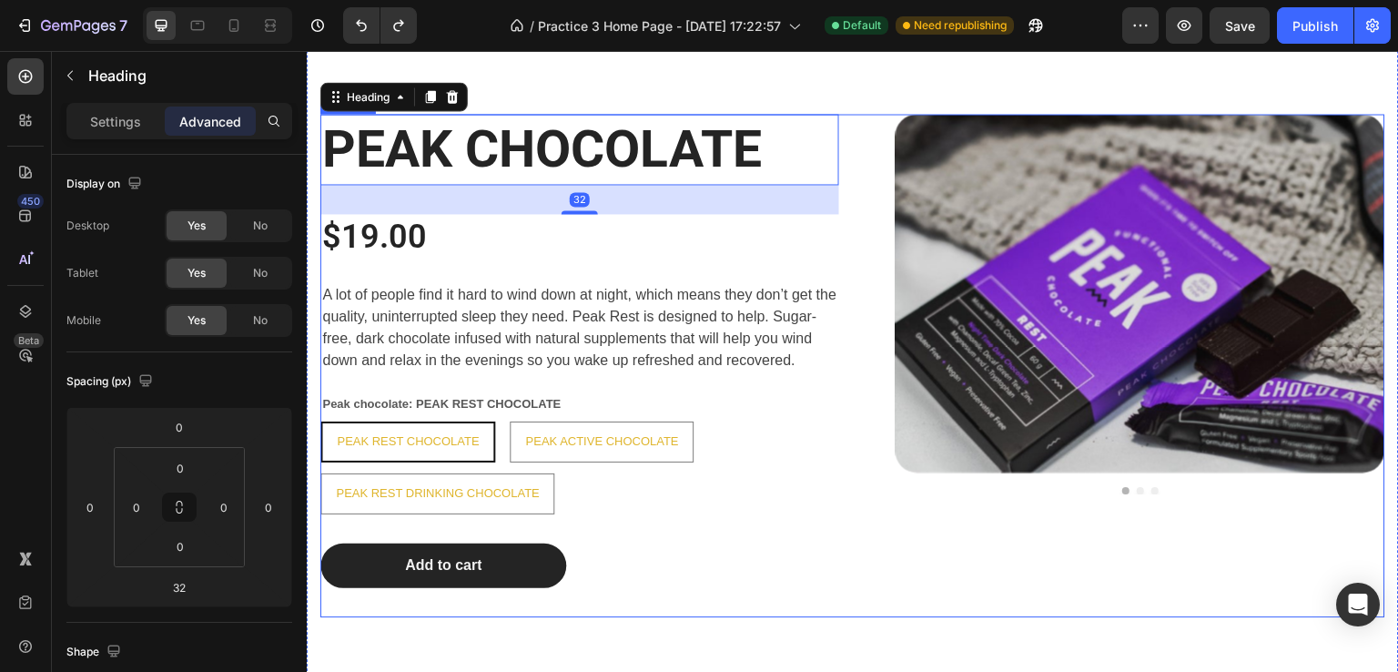
click at [848, 132] on div "PEAK CHOCOLATE Heading 32 $19.00 Product Price Product Price A lot of people fi…" at bounding box center [852, 365] width 1065 height 503
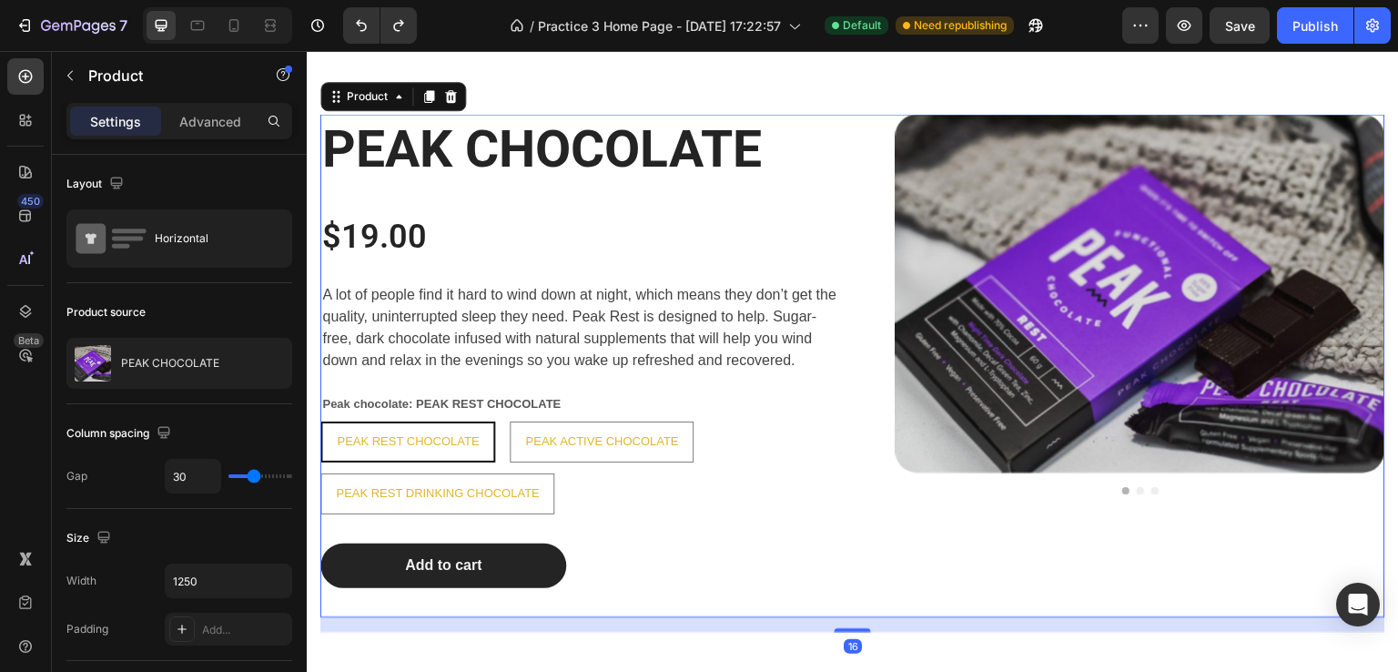
click at [832, 116] on div "PEAK CHOCOLATE Heading $19.00 Product Price Product Price A lot of people find …" at bounding box center [852, 365] width 1065 height 503
click at [542, 395] on legend "Peak chocolate: PEAK REST CHOCOLATE" at bounding box center [441, 404] width 242 height 19
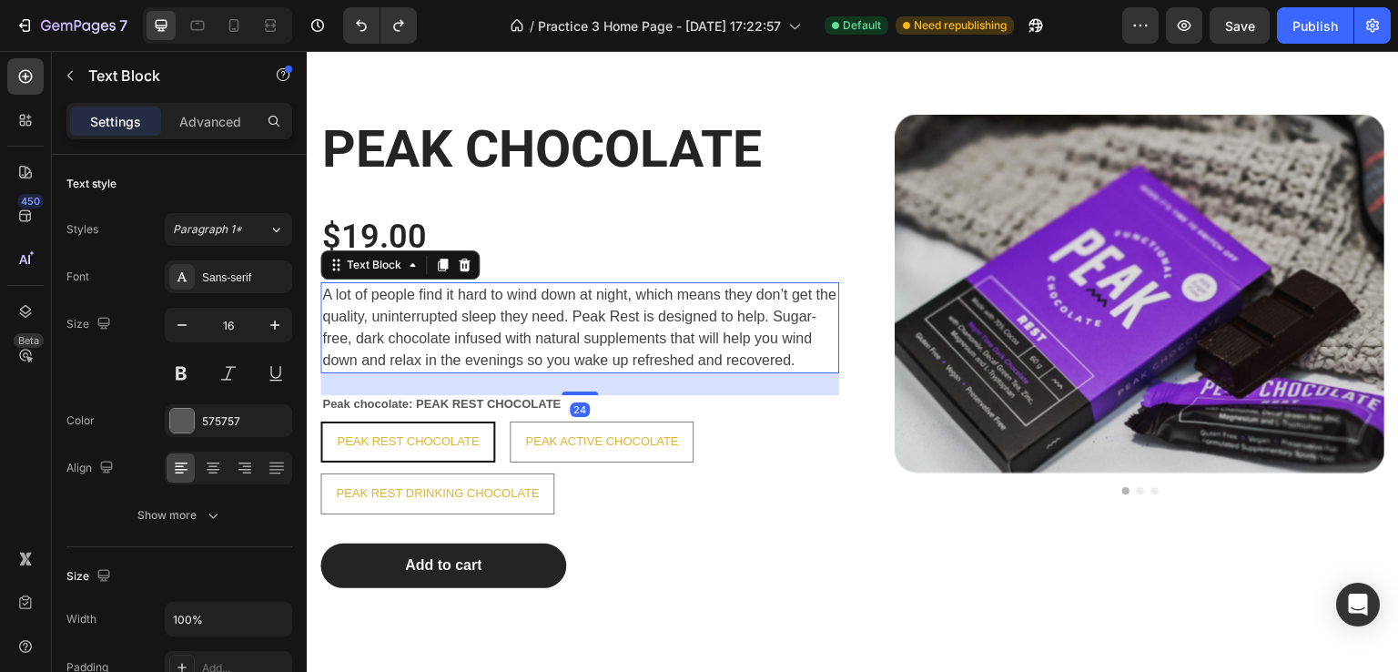
click at [744, 339] on span "A lot of people find it hard to wind down at night, which means they don’t get …" at bounding box center [579, 327] width 514 height 81
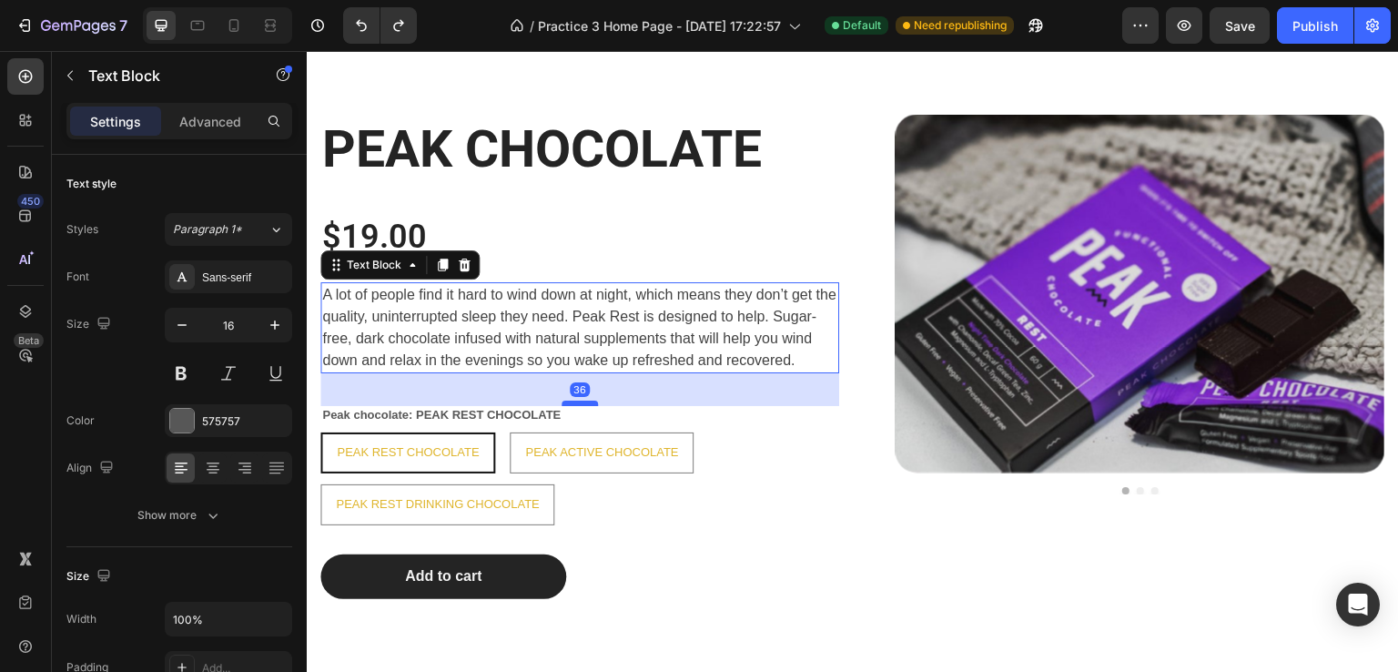
drag, startPoint x: 578, startPoint y: 391, endPoint x: 580, endPoint y: 402, distance: 11.1
click at [580, 402] on div at bounding box center [580, 402] width 36 height 5
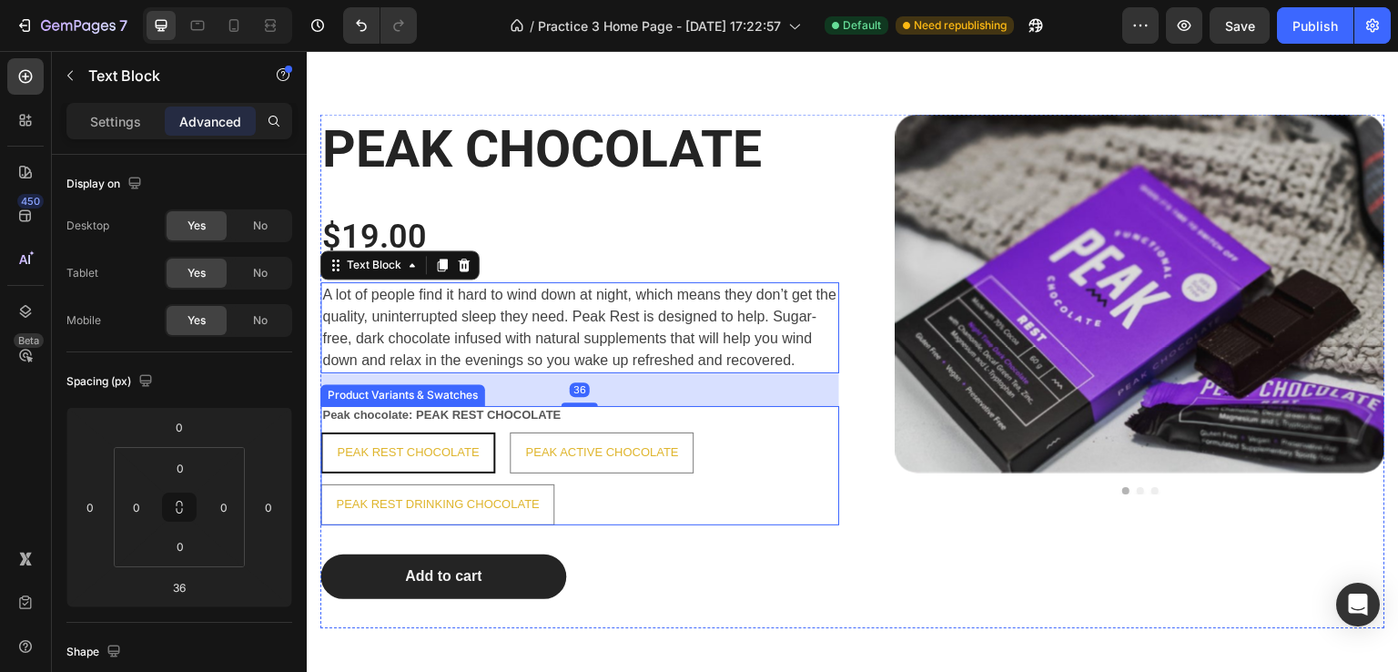
click at [734, 511] on div "PEAK REST CHOCOLATE PEAK REST CHOCOLATE PEAK REST CHOCOLATE PEAK ACTIVE CHOCOLA…" at bounding box center [579, 478] width 519 height 93
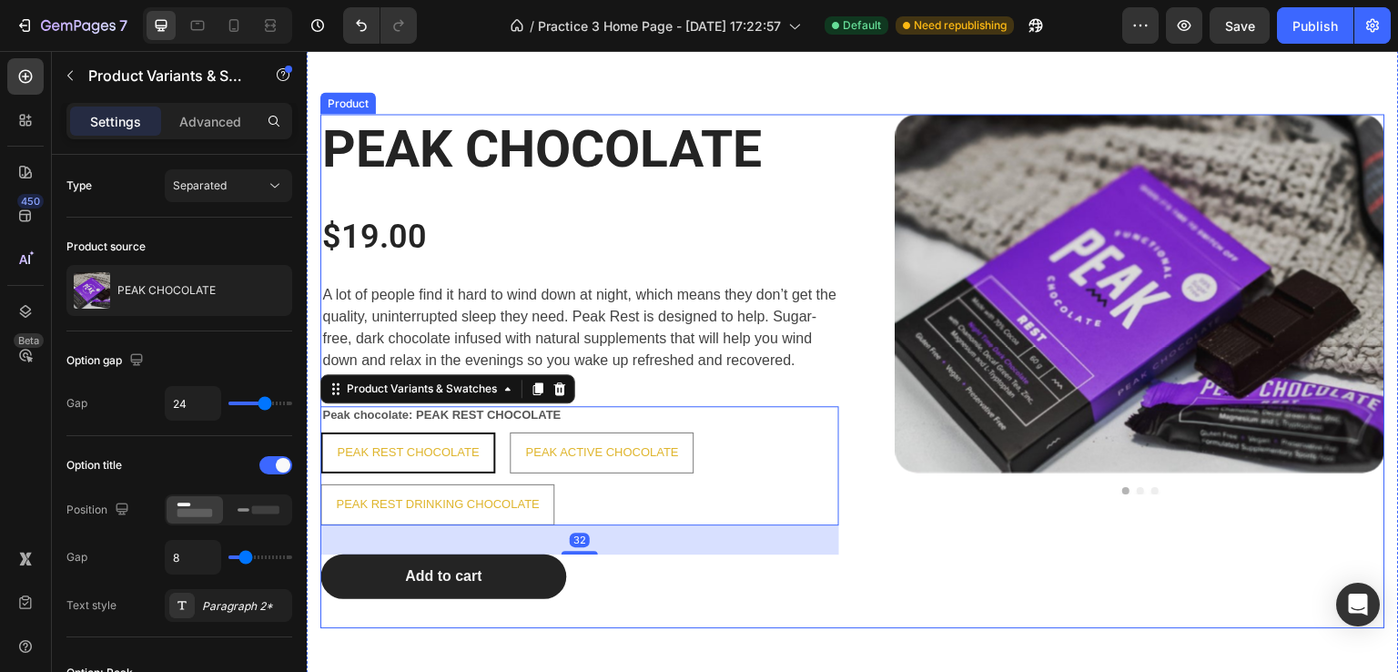
click at [846, 620] on div "PEAK CHOCOLATE Heading $19.00 Product Price Product Price A lot of people find …" at bounding box center [852, 371] width 1065 height 514
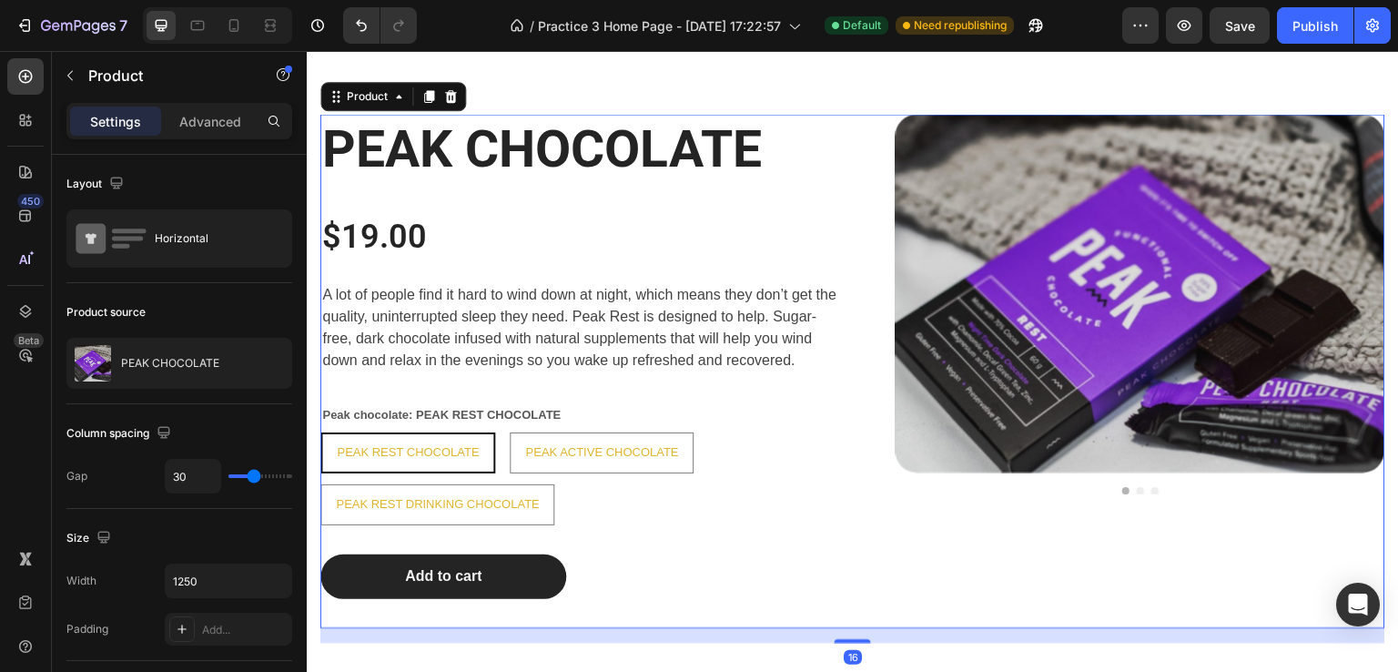
click at [505, 337] on span "A lot of people find it hard to wind down at night, which means they don’t get …" at bounding box center [579, 327] width 514 height 81
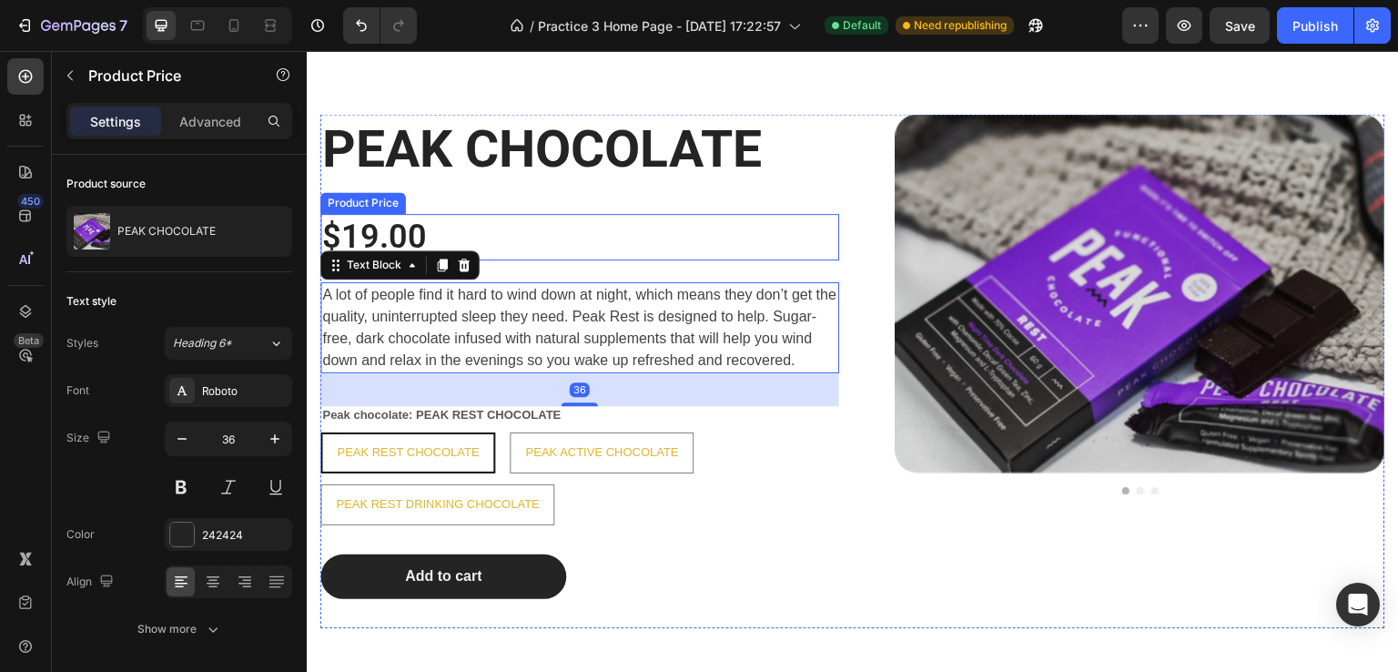
click at [486, 241] on div "$19.00" at bounding box center [579, 237] width 519 height 46
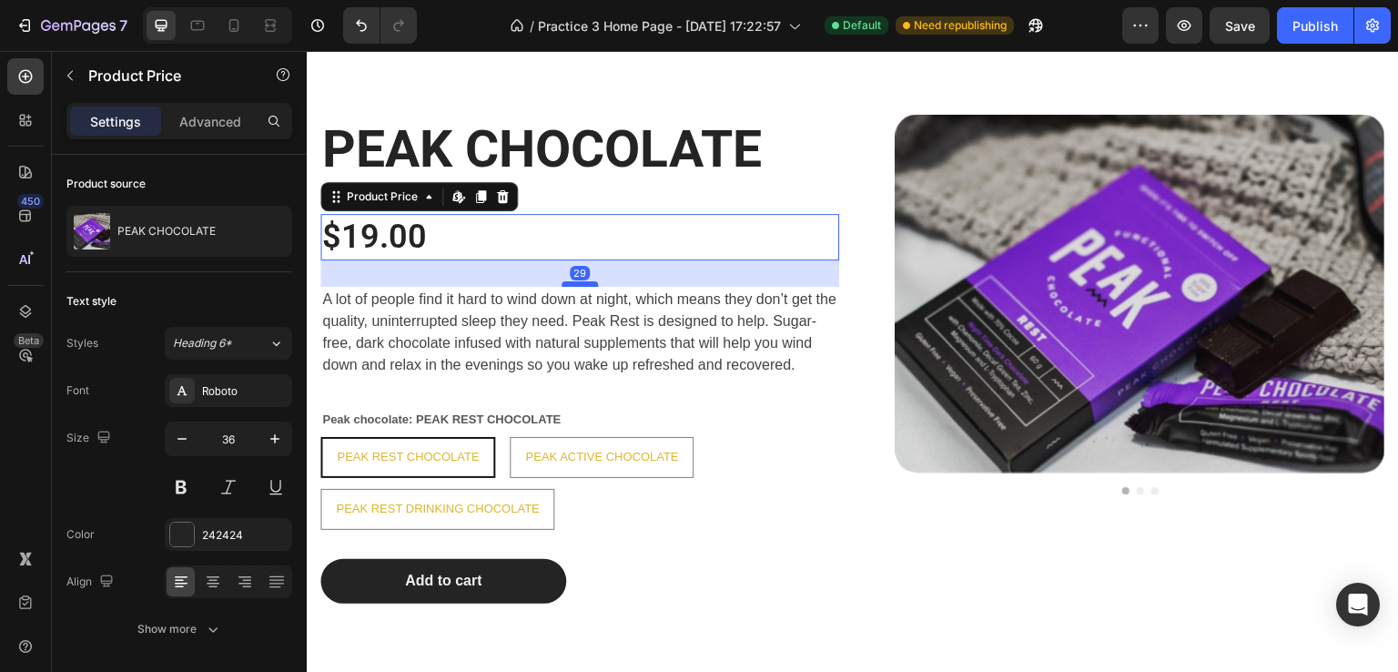
click at [578, 286] on div at bounding box center [580, 283] width 36 height 5
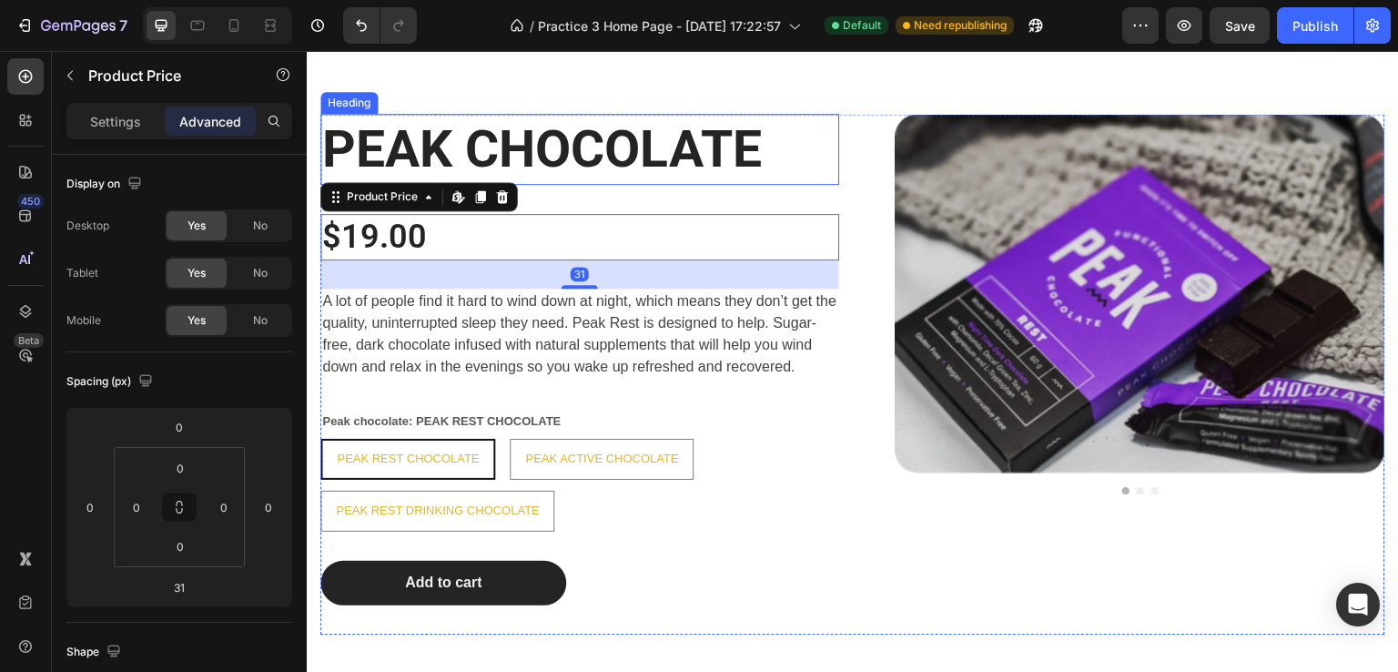
click at [581, 182] on h2 "PEAK CHOCOLATE" at bounding box center [579, 149] width 519 height 71
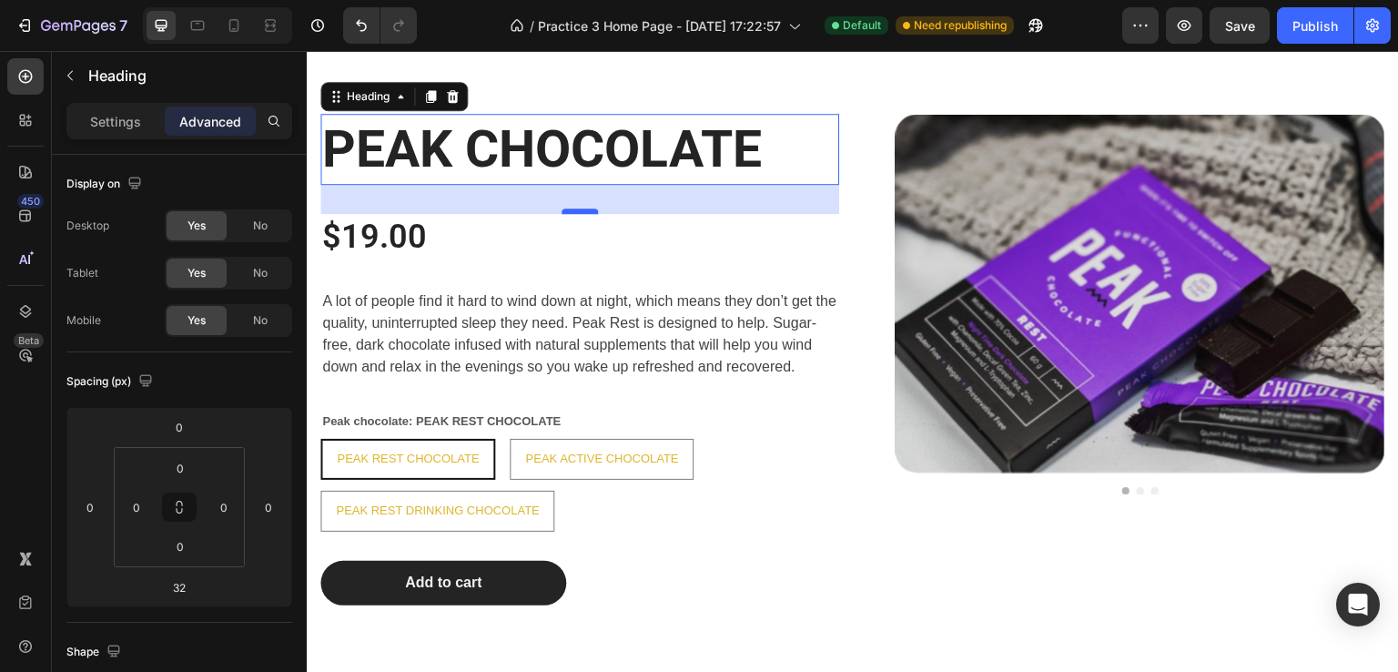
click at [573, 185] on div "32" at bounding box center [579, 185] width 519 height 0
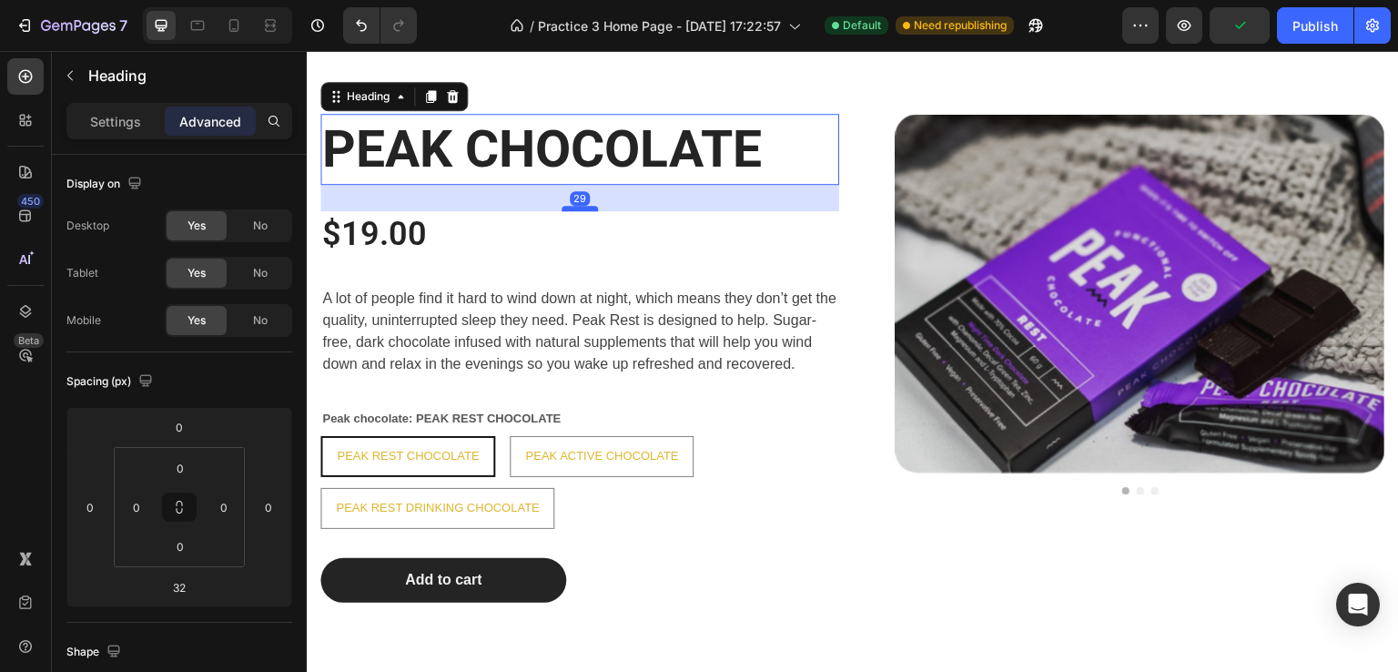
click at [575, 208] on div at bounding box center [580, 208] width 36 height 5
type input "29"
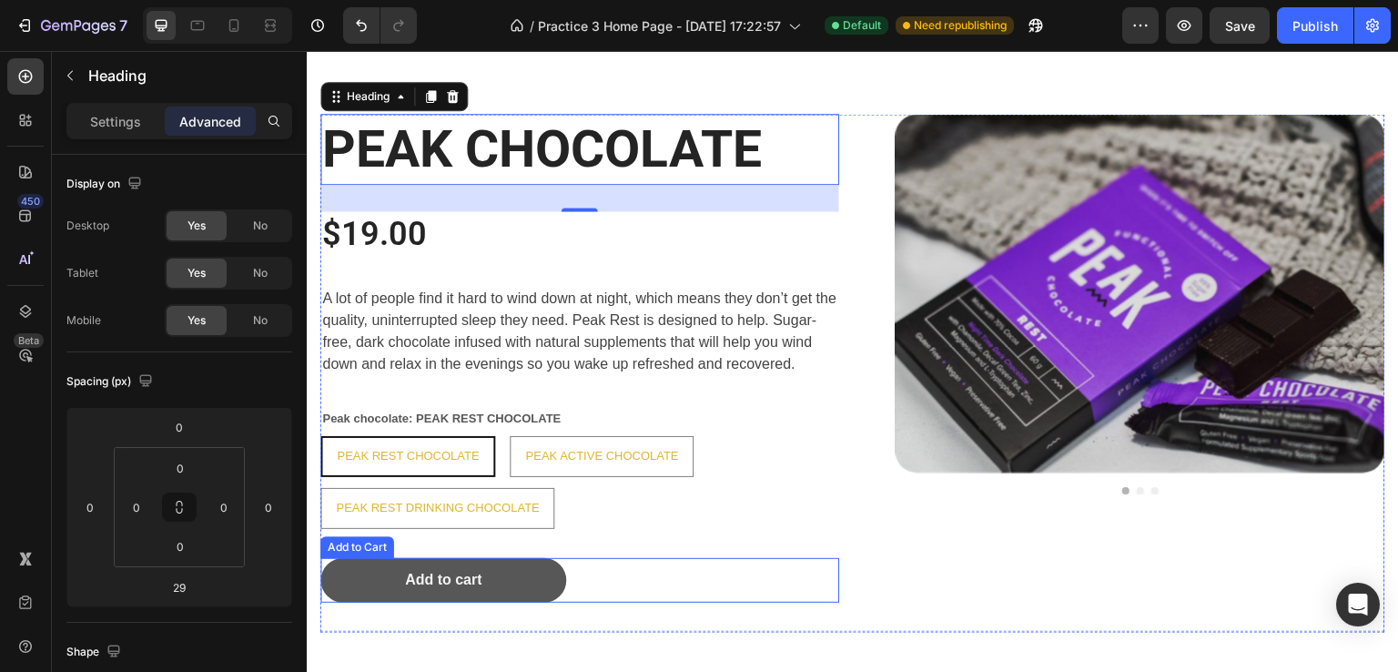
click at [332, 571] on button "Add to cart" at bounding box center [443, 580] width 246 height 45
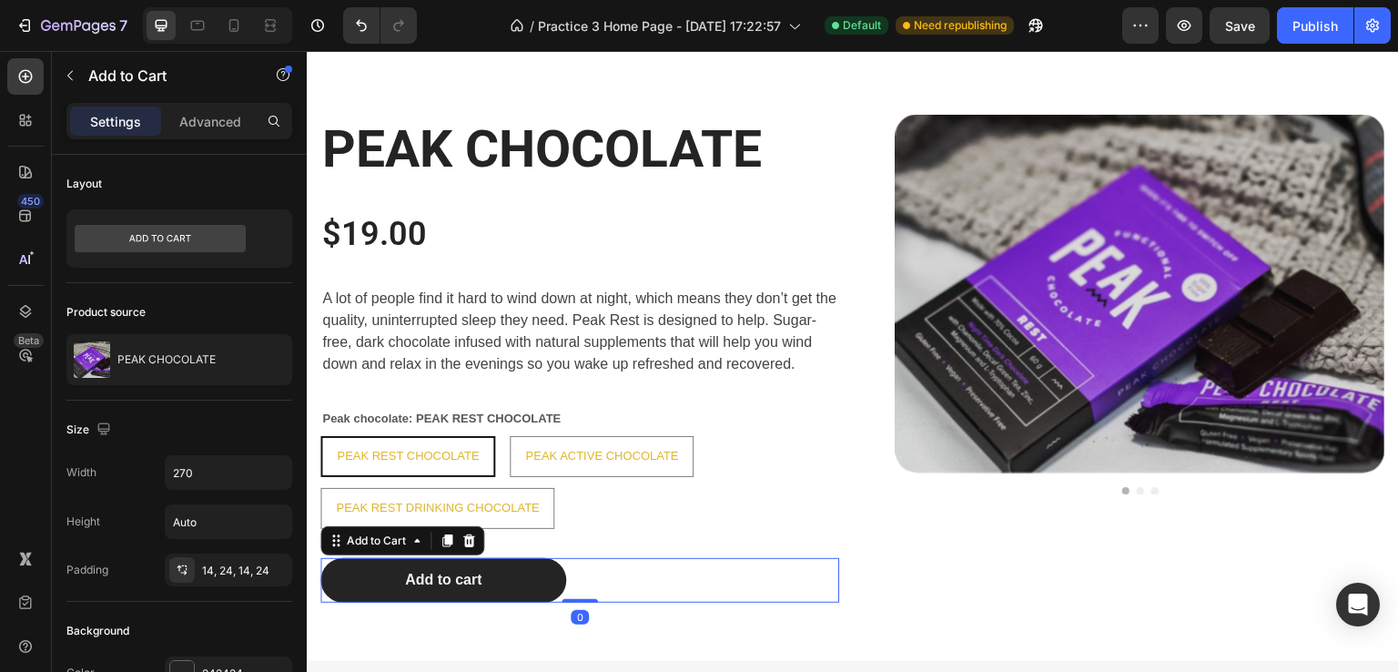
drag, startPoint x: 575, startPoint y: 627, endPoint x: 804, endPoint y: 445, distance: 292.1
click at [590, 580] on div "Add to cart Add to Cart 0" at bounding box center [579, 580] width 519 height 45
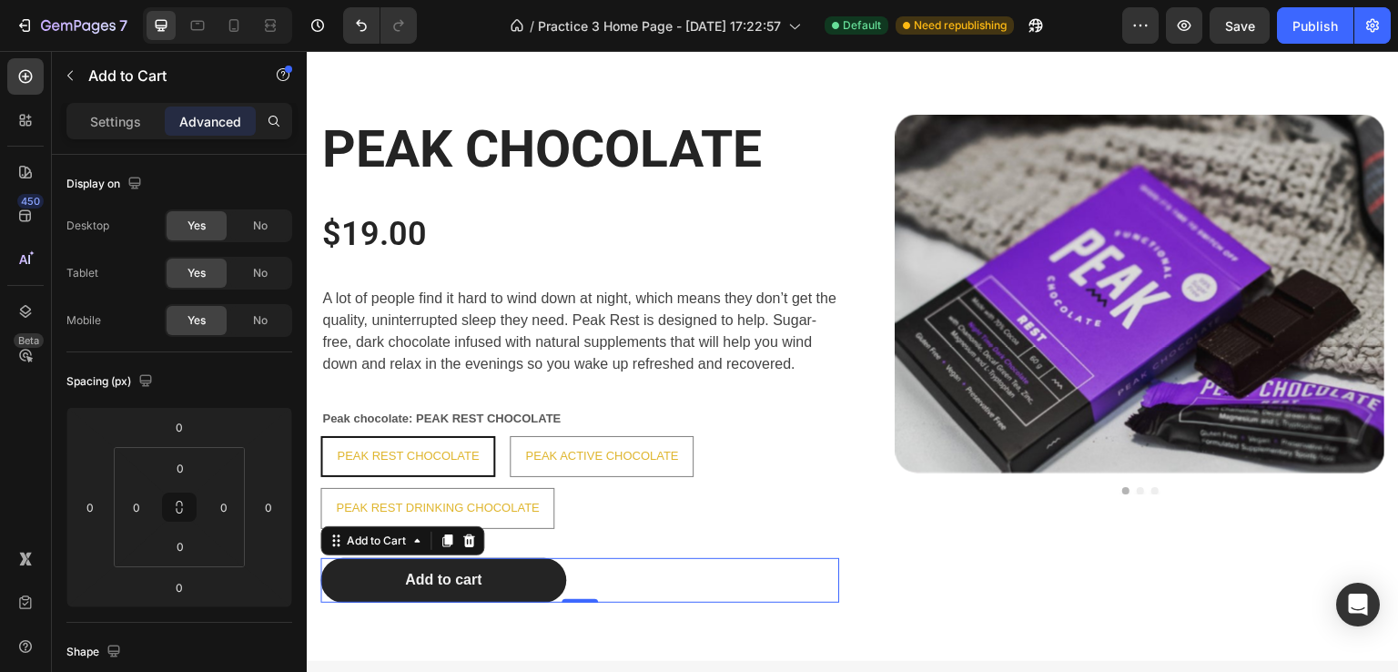
drag, startPoint x: 579, startPoint y: 596, endPoint x: 579, endPoint y: 622, distance: 25.5
click at [579, 603] on div "0" at bounding box center [579, 603] width 519 height 0
click at [579, 622] on div "0" at bounding box center [580, 617] width 18 height 15
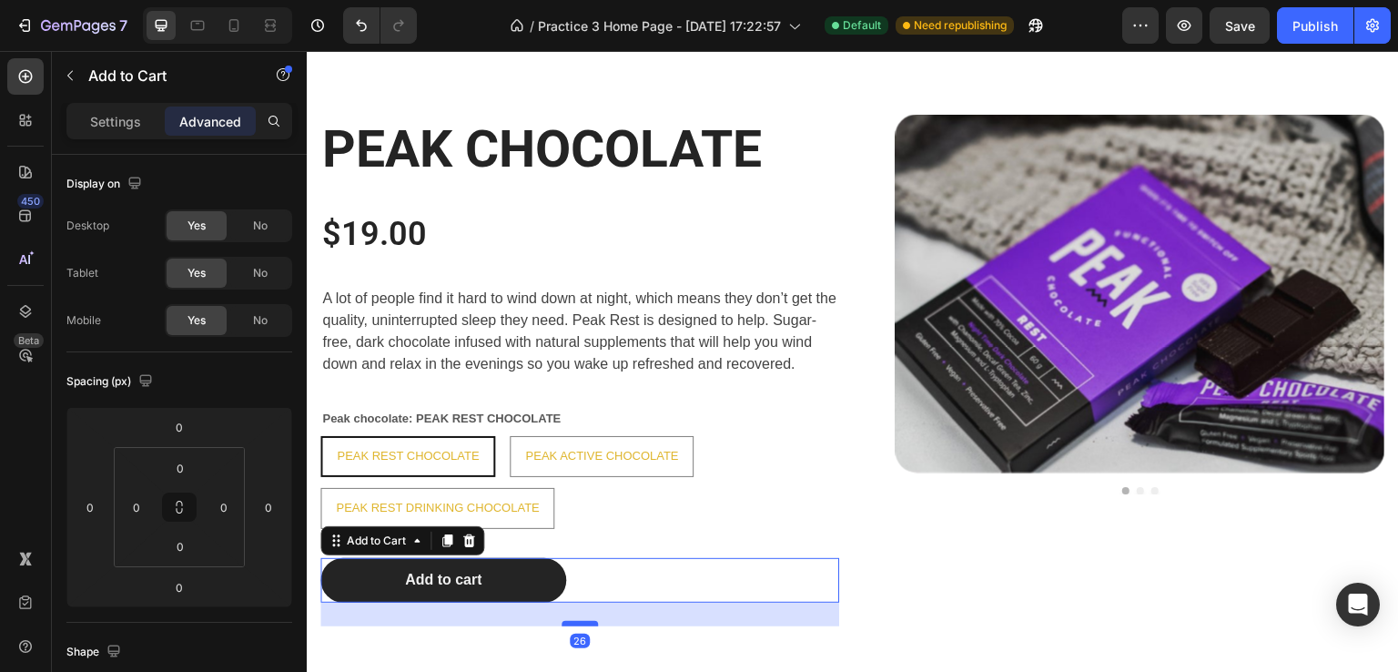
drag, startPoint x: 577, startPoint y: 600, endPoint x: 572, endPoint y: 623, distance: 24.1
click at [572, 623] on div at bounding box center [580, 623] width 36 height 5
type input "26"
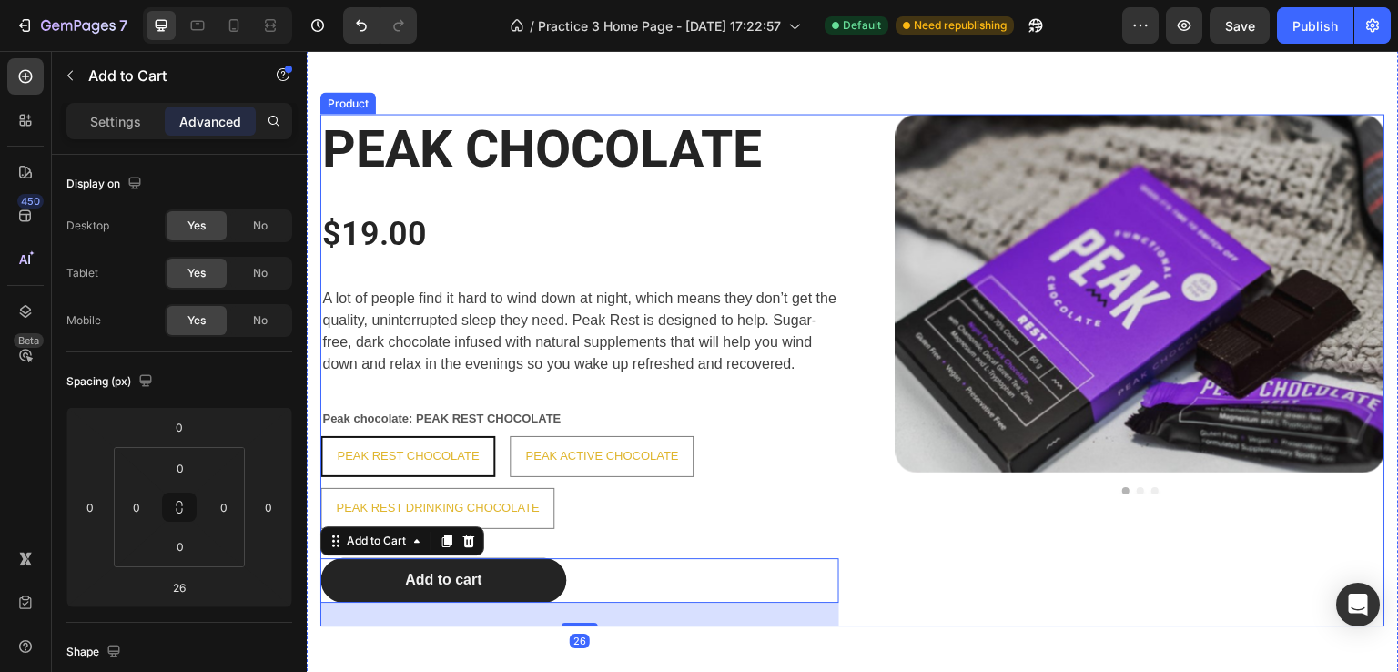
click at [916, 587] on div "Product Images" at bounding box center [1125, 370] width 519 height 512
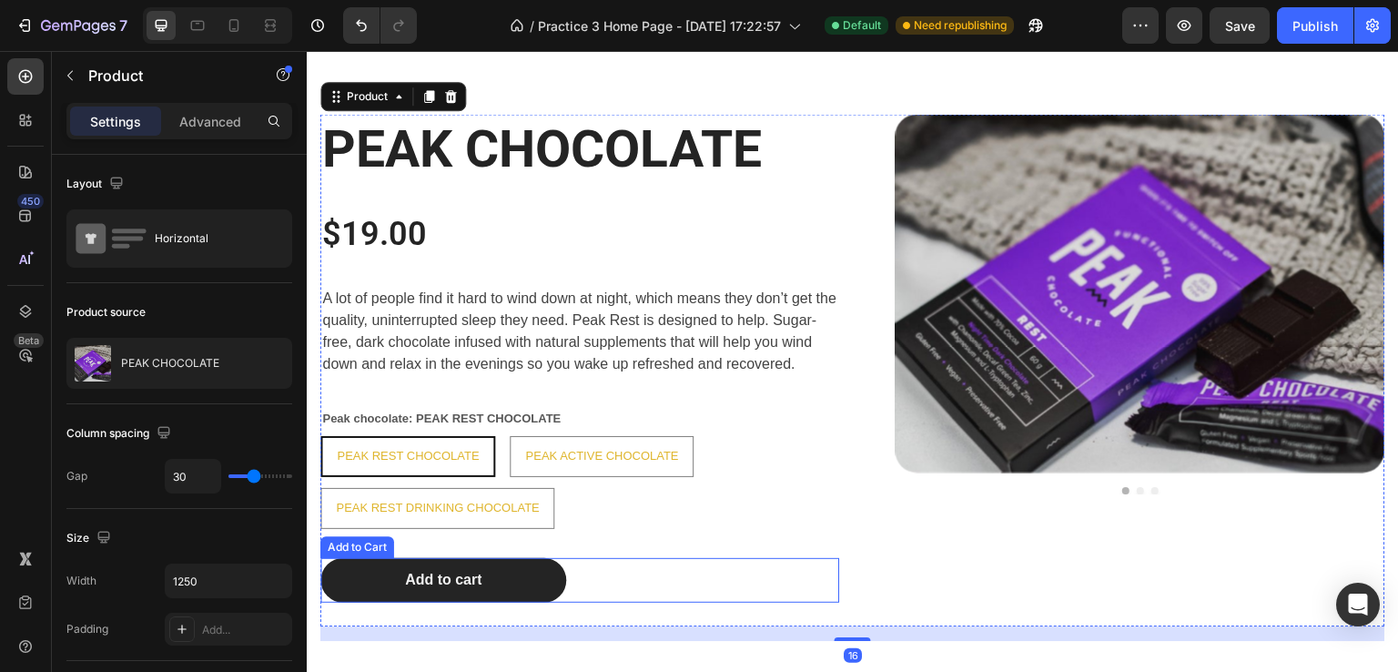
click at [584, 584] on div "Add to cart Add to Cart" at bounding box center [579, 580] width 519 height 45
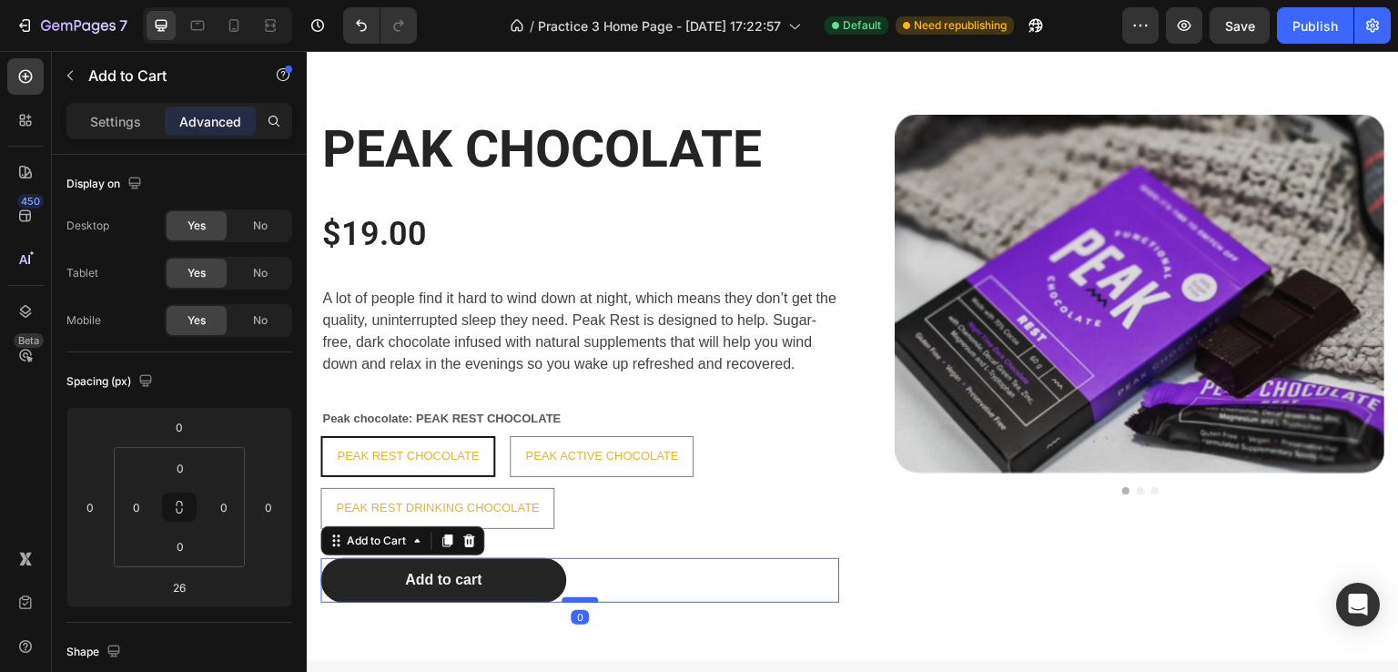
drag, startPoint x: 583, startPoint y: 623, endPoint x: 588, endPoint y: 597, distance: 25.9
click at [588, 597] on div at bounding box center [580, 599] width 36 height 5
type input "0"
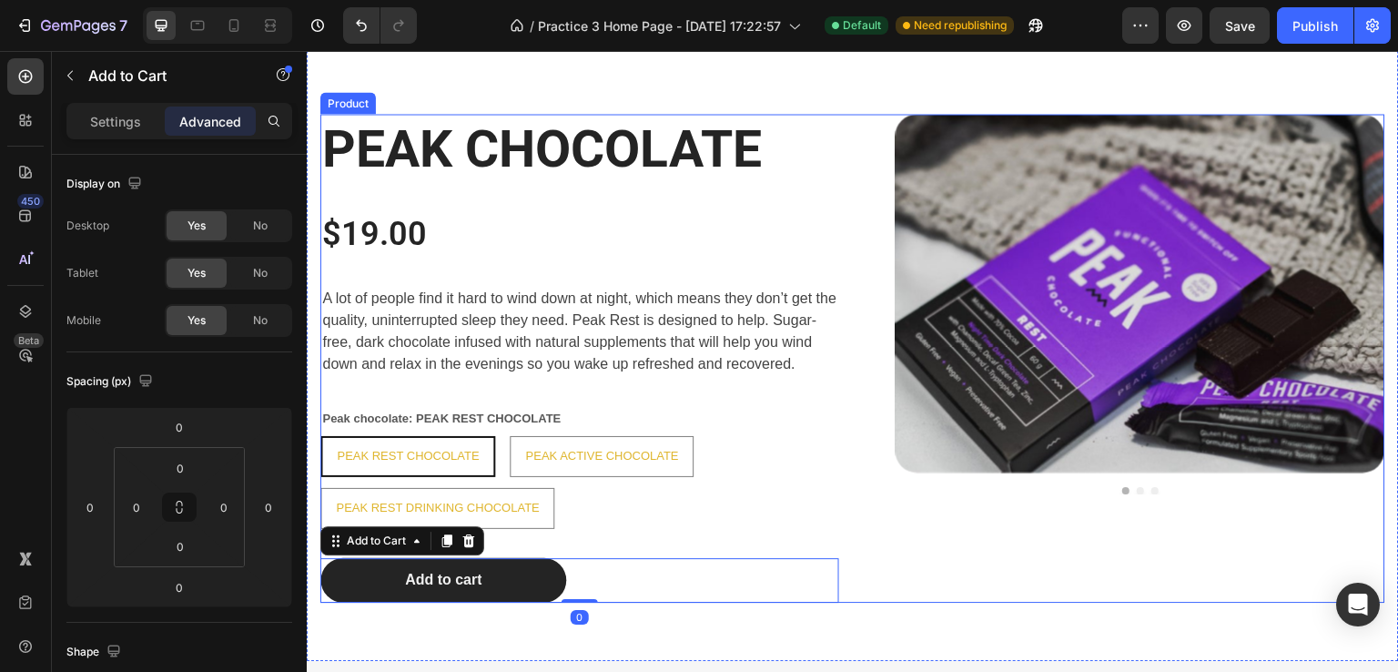
click at [1004, 571] on div "Product Images" at bounding box center [1125, 358] width 519 height 489
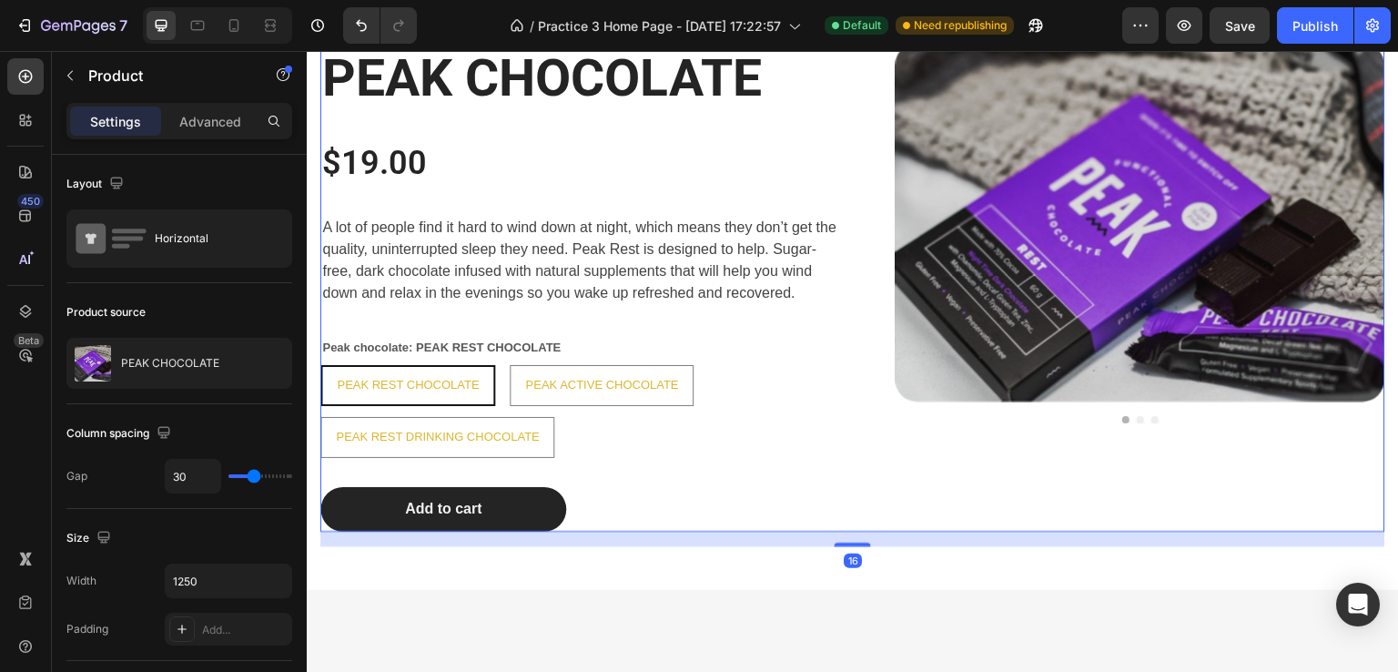
scroll to position [1638, 0]
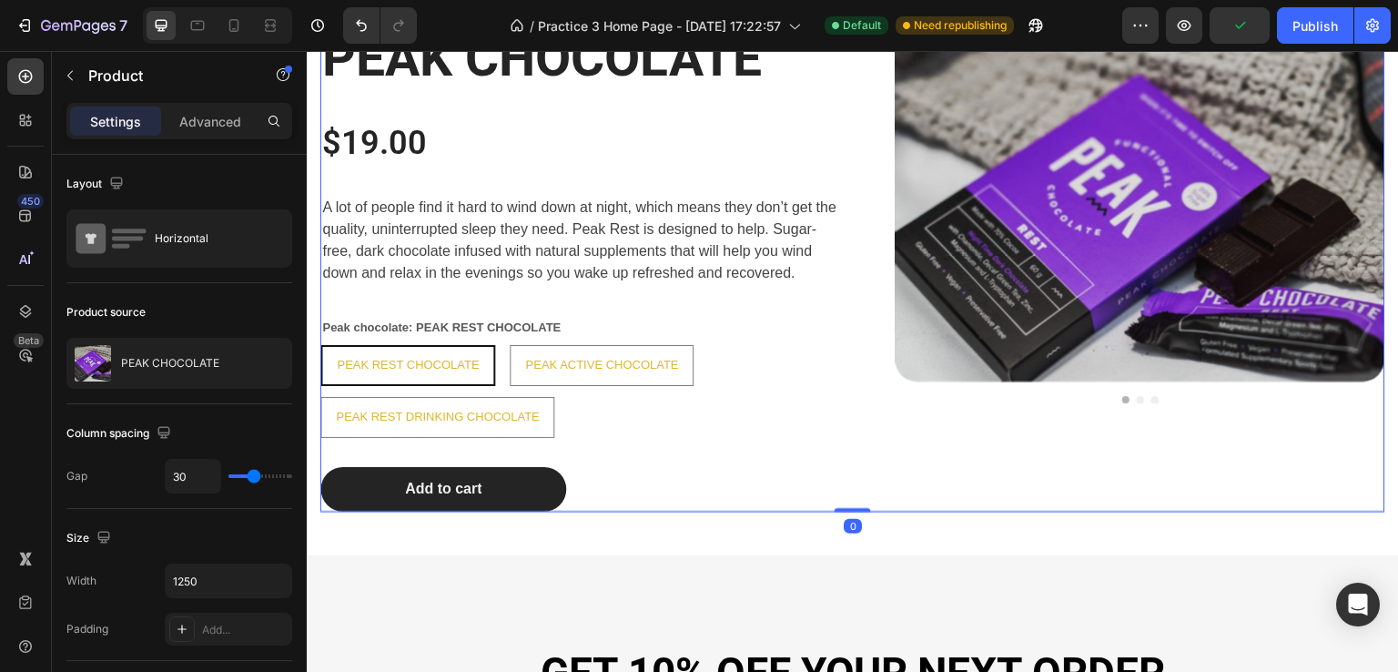
drag, startPoint x: 851, startPoint y: 523, endPoint x: 846, endPoint y: 468, distance: 55.7
click at [850, 479] on div "PEAK CHOCOLATE Heading $19.00 Product Price Product Price A lot of people find …" at bounding box center [852, 267] width 1065 height 489
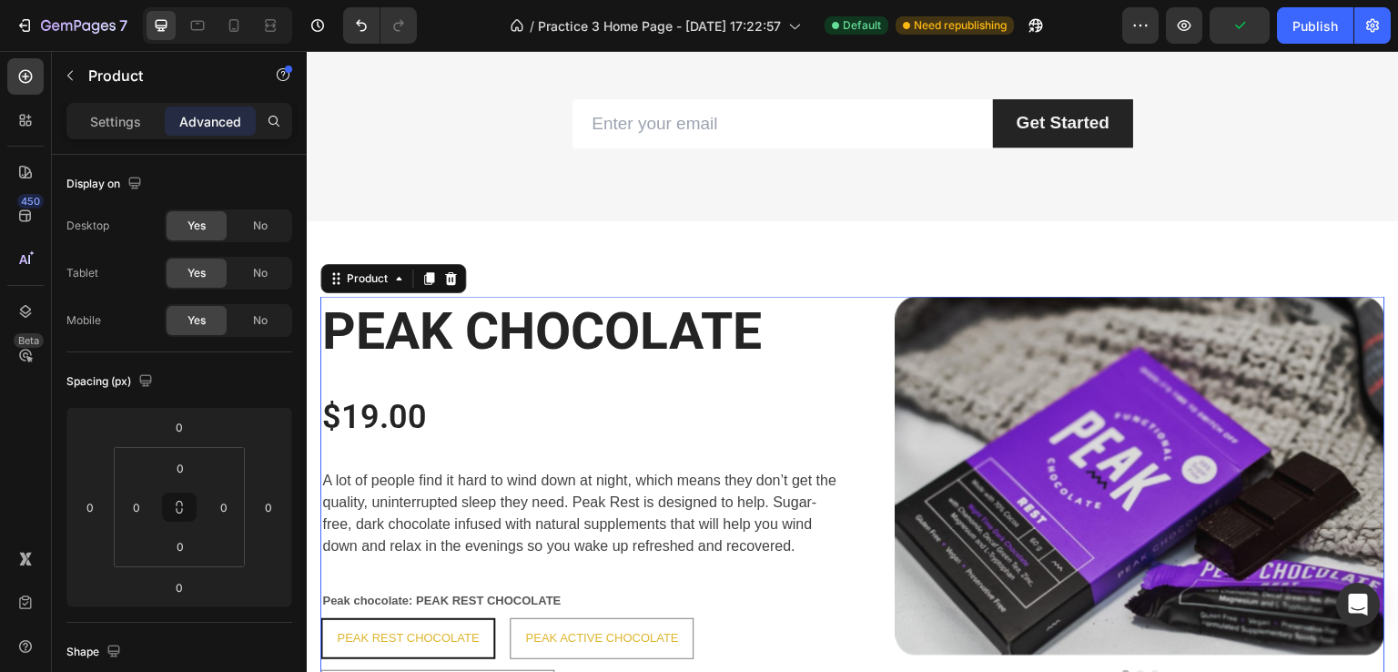
scroll to position [1274, 0]
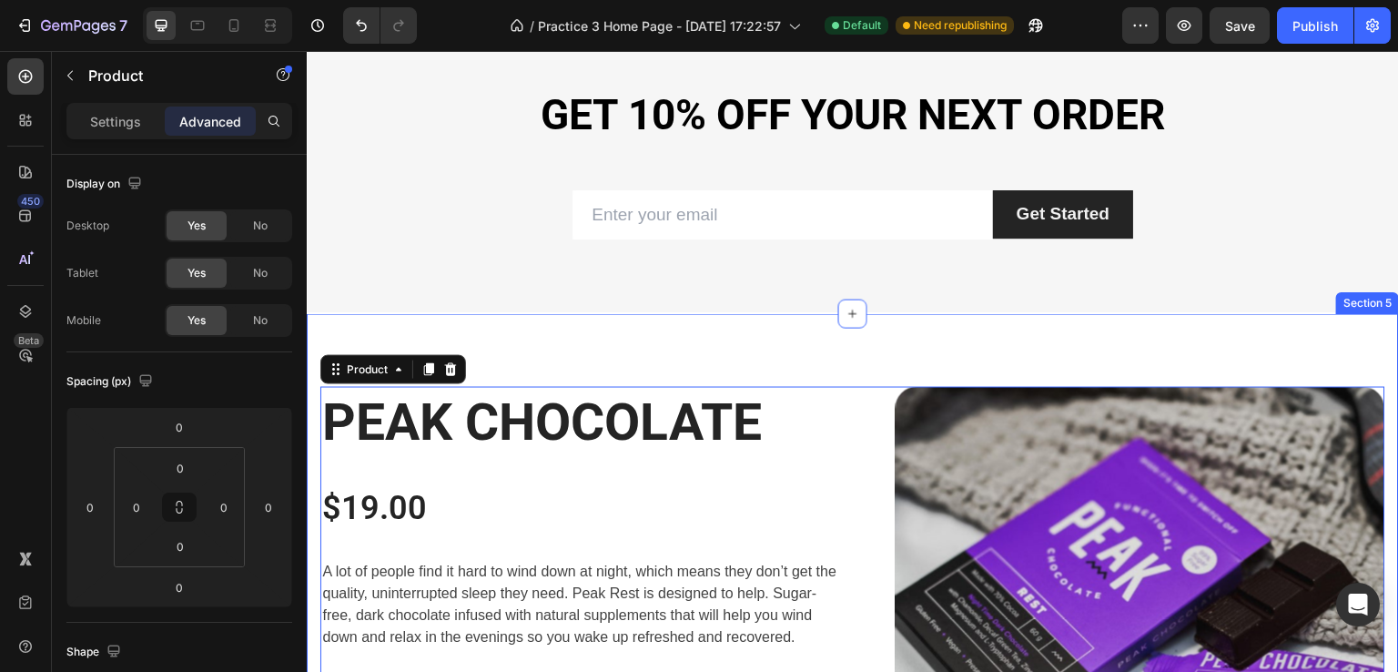
click at [825, 376] on div "PEAK CHOCOLATE Heading $19.00 Product Price Product Price A lot of people find …" at bounding box center [853, 616] width 1092 height 605
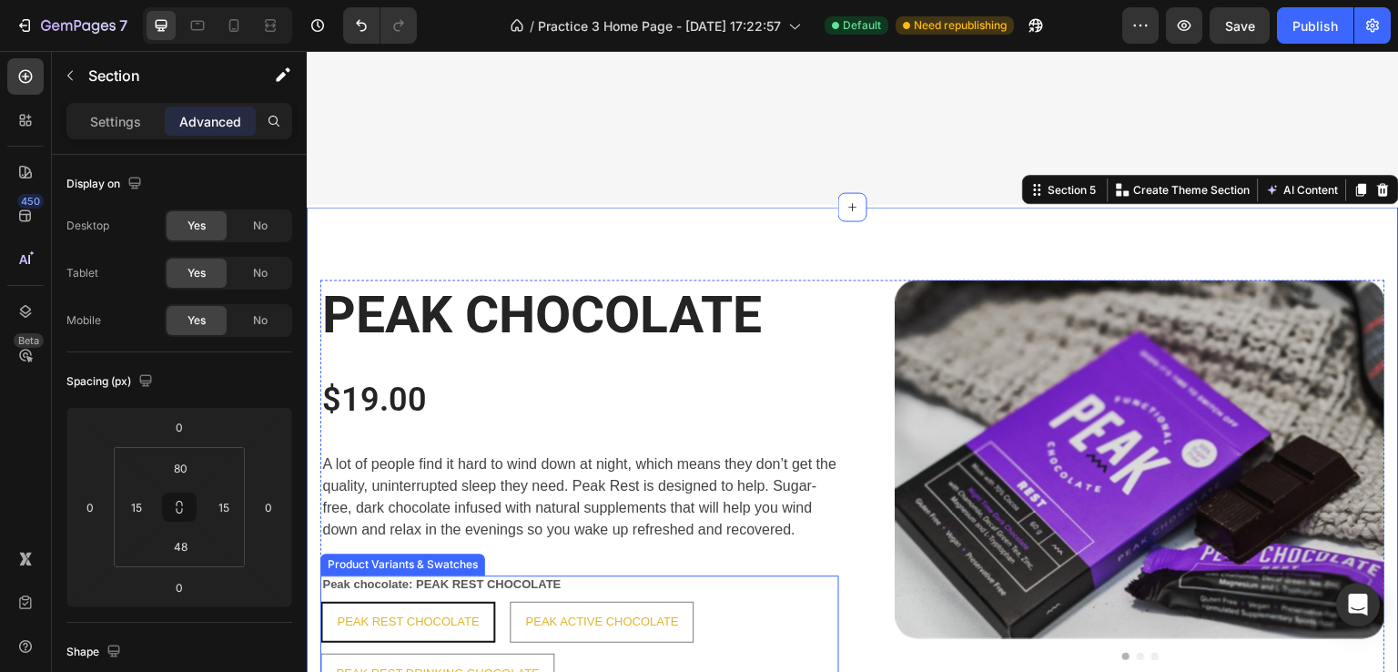
scroll to position [1638, 0]
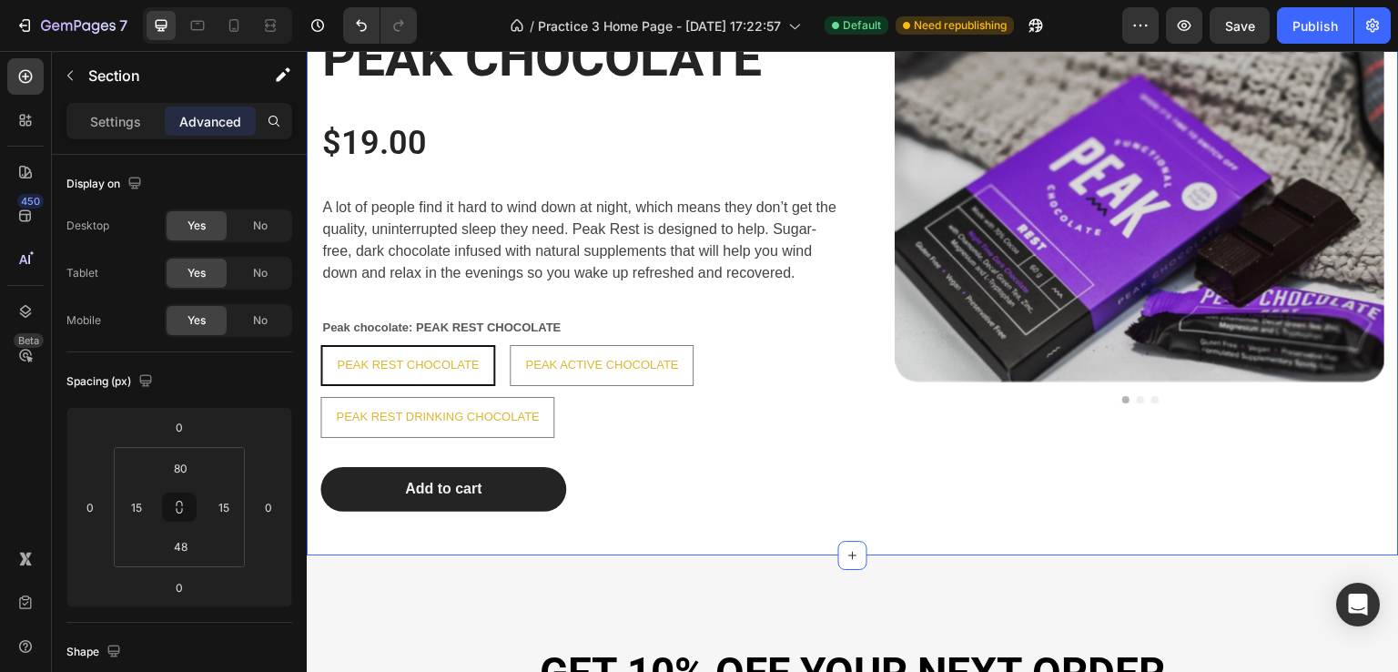
click at [795, 542] on div "PEAK CHOCOLATE Heading $19.00 Product Price Product Price A lot of people find …" at bounding box center [853, 252] width 1092 height 605
click at [609, 515] on div "PEAK CHOCOLATE Heading $19.00 Product Price Product Price A lot of people find …" at bounding box center [853, 252] width 1092 height 605
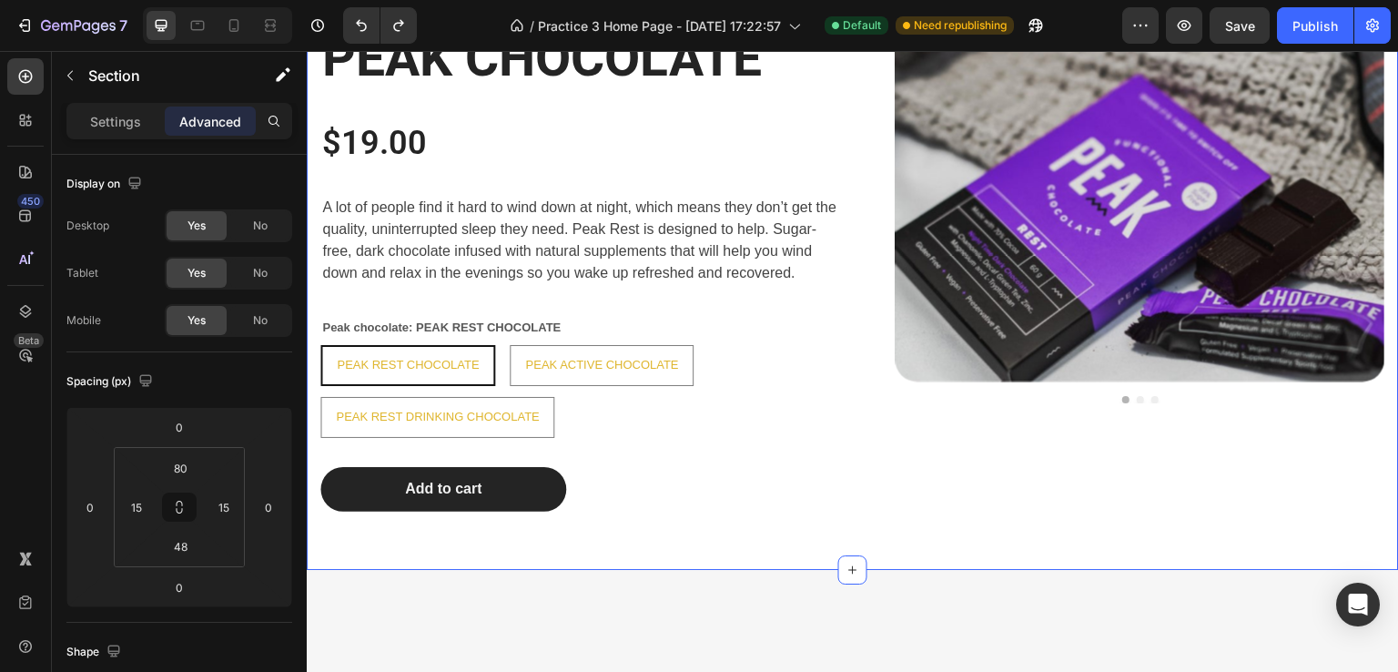
click at [660, 547] on div "PEAK CHOCOLATE Heading $19.00 Product Price Product Price A lot of people find …" at bounding box center [853, 260] width 1092 height 620
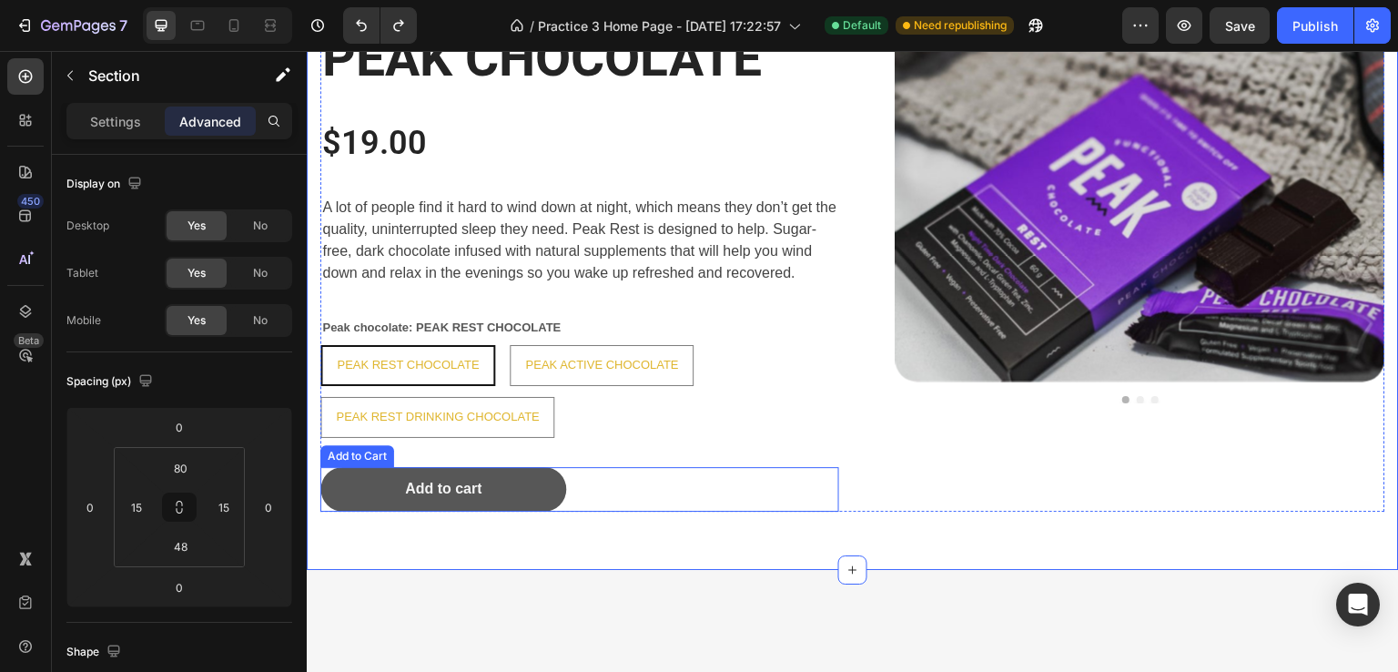
click at [527, 503] on button "Add to cart" at bounding box center [443, 489] width 246 height 45
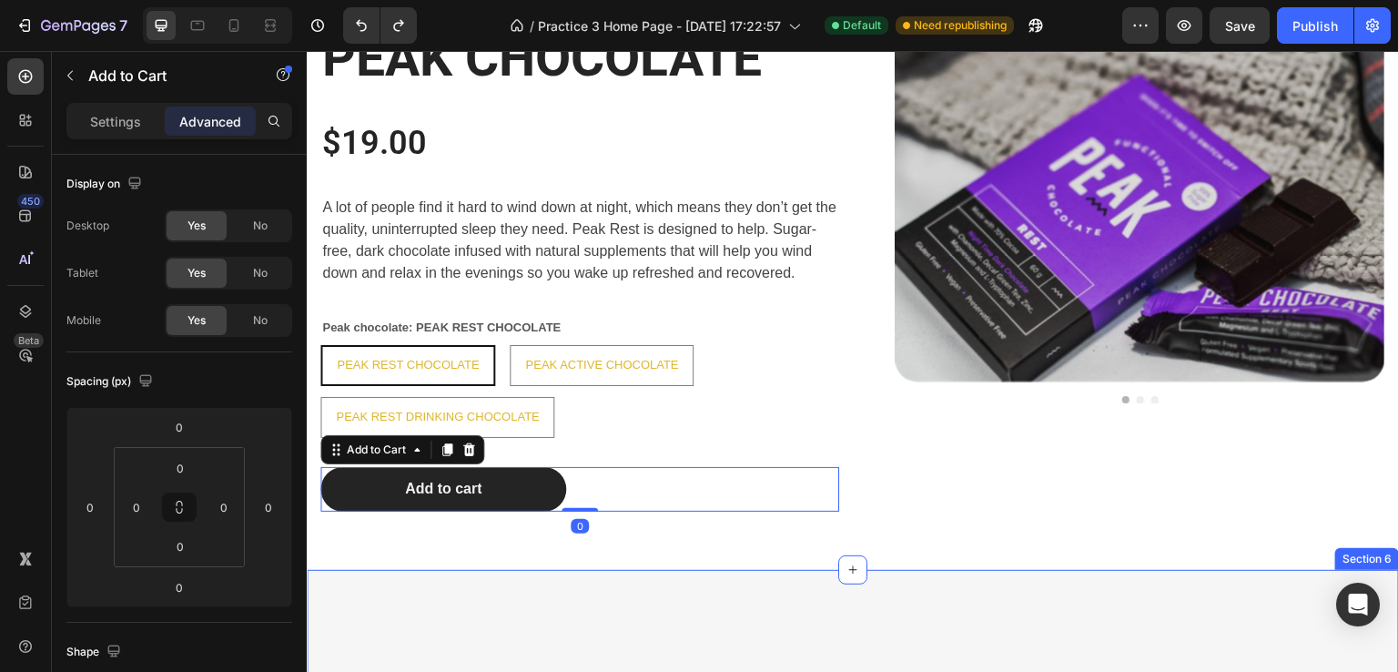
type input "32"
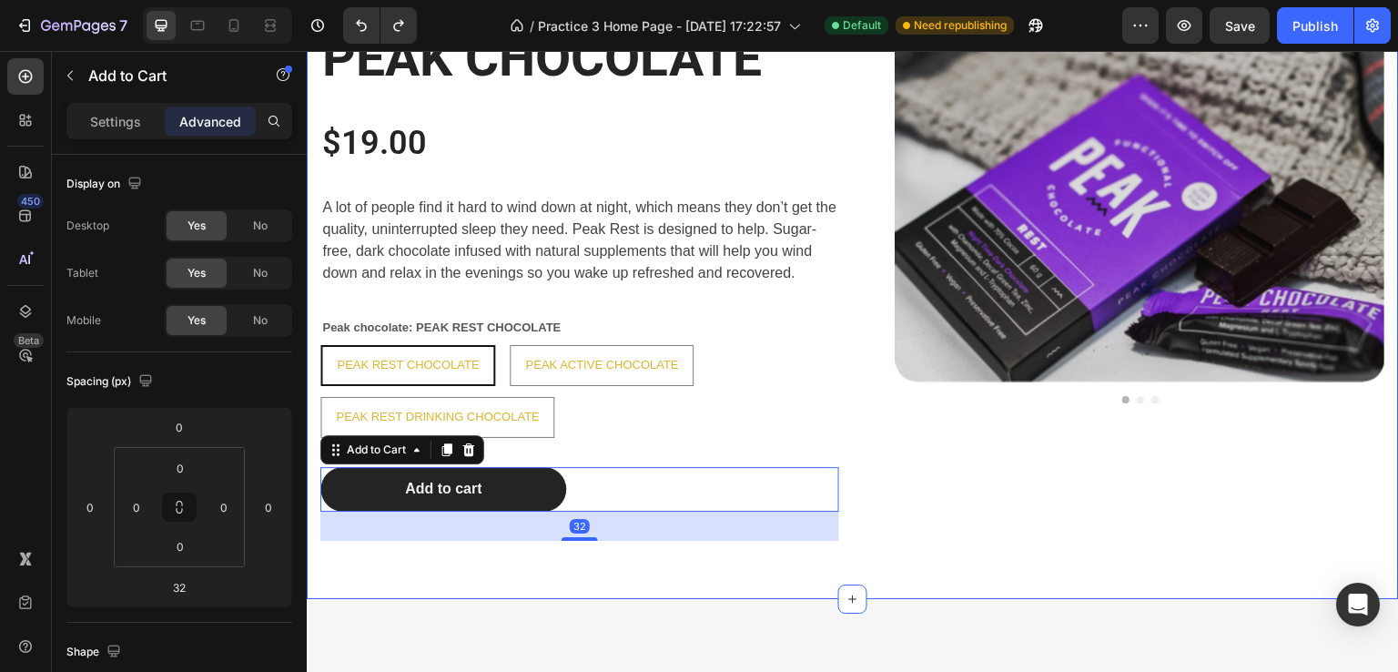
click at [701, 574] on div "PEAK CHOCOLATE Heading $19.00 Product Price Product Price A lot of people find …" at bounding box center [853, 274] width 1092 height 649
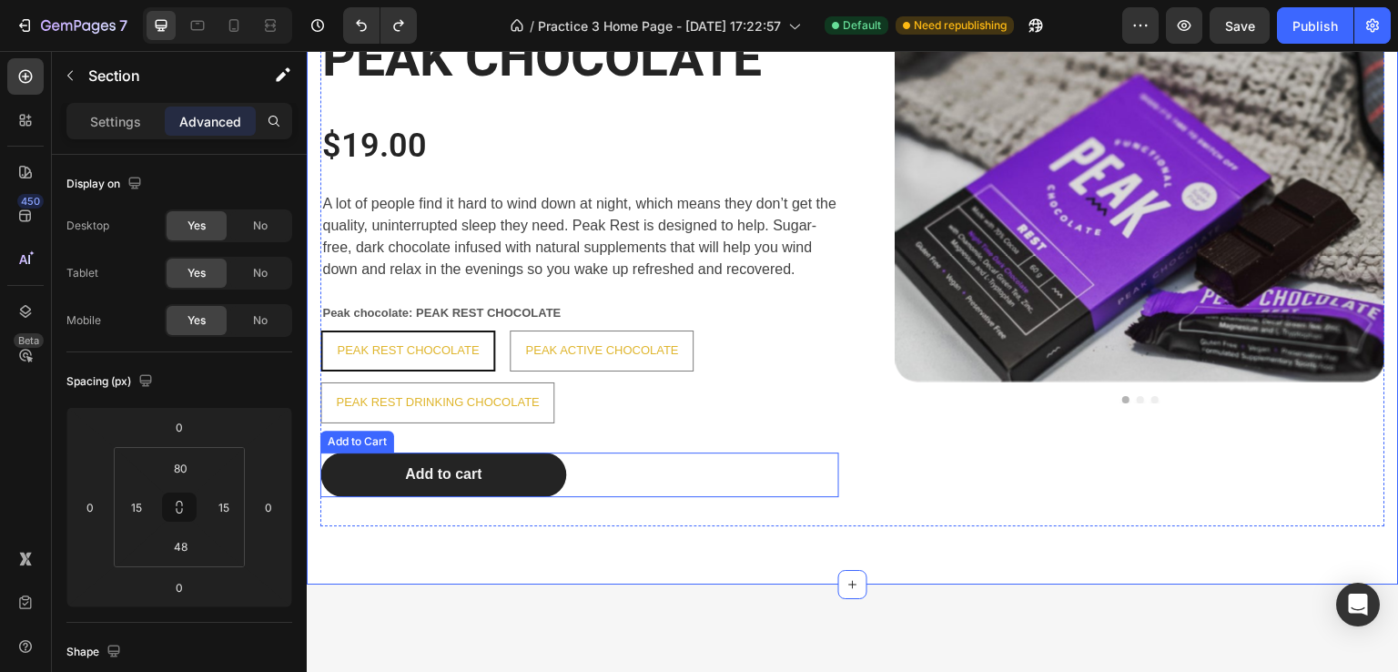
click at [623, 491] on div "Add to cart Add to Cart" at bounding box center [579, 474] width 519 height 45
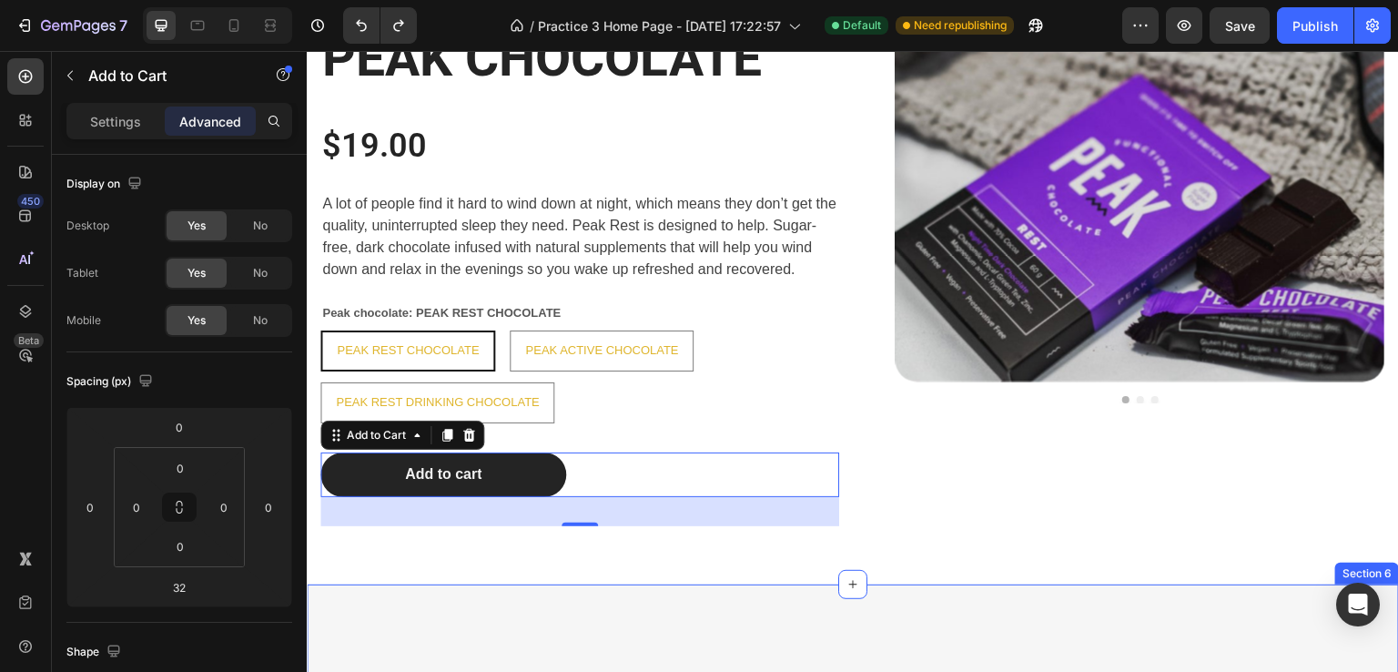
click at [613, 560] on div "PEAK CHOCOLATE Heading $19.00 Product Price Product Price A lot of people find …" at bounding box center [853, 267] width 1092 height 634
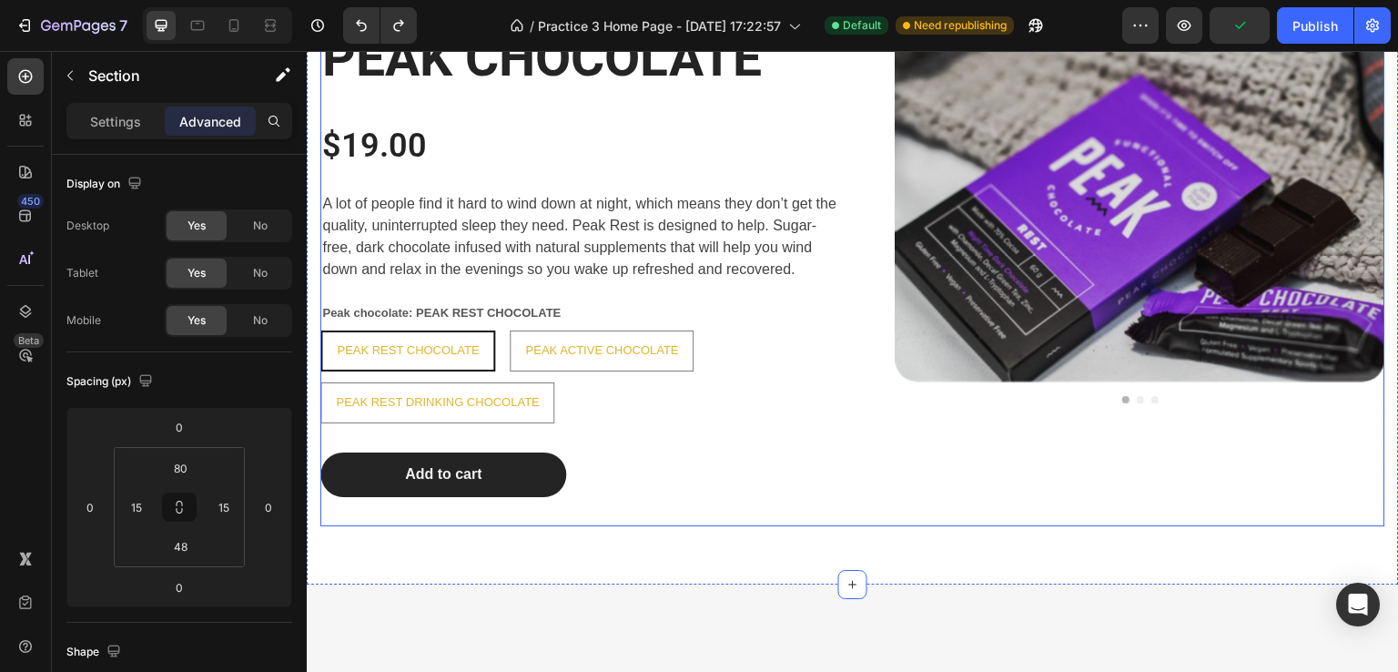
click at [587, 506] on div "Add to cart Add to Cart" at bounding box center [579, 489] width 519 height 74
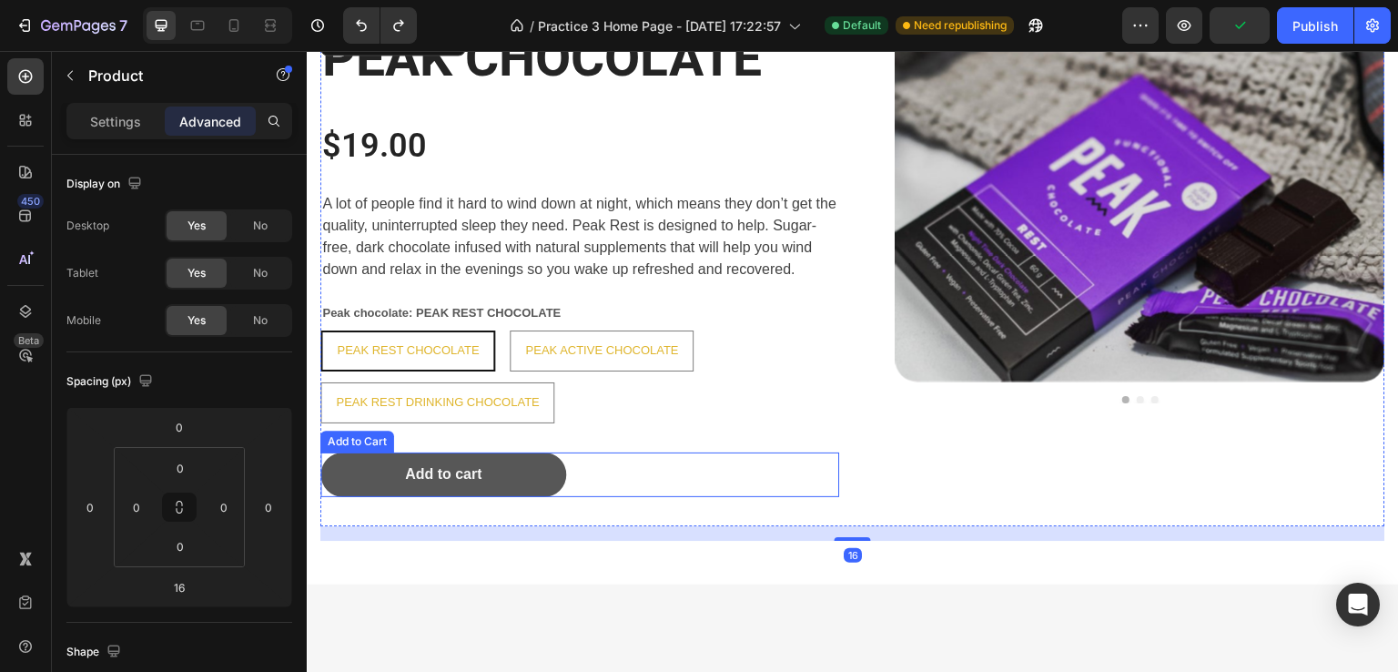
click at [521, 495] on button "Add to cart" at bounding box center [443, 474] width 246 height 45
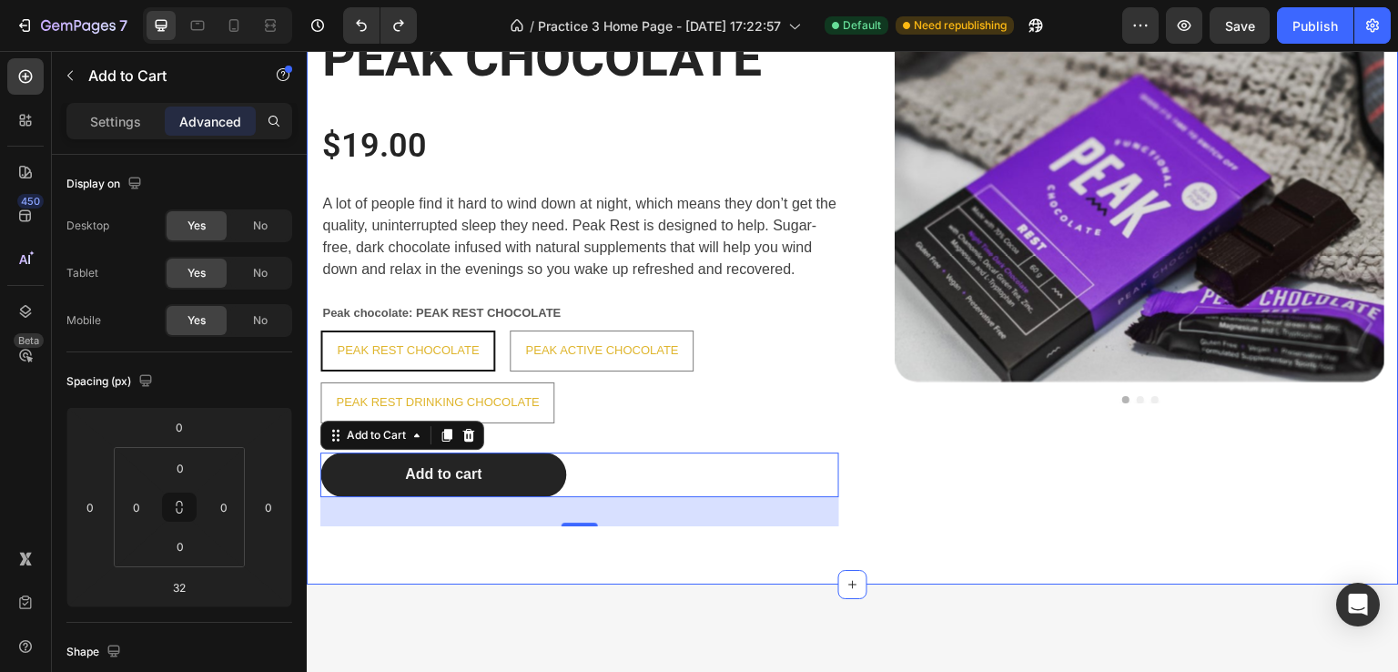
click at [631, 558] on div "PEAK CHOCOLATE Heading $19.00 Product Price Product Price A lot of people find …" at bounding box center [853, 267] width 1092 height 634
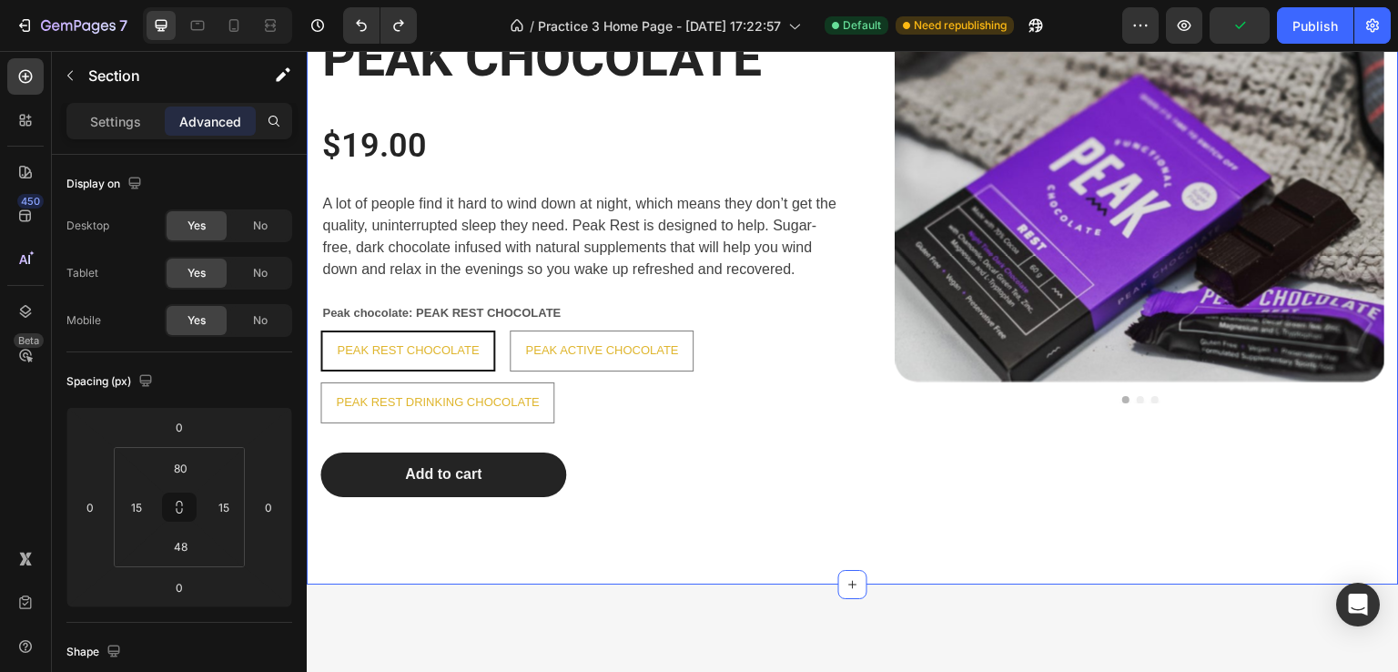
click at [598, 561] on div "PEAK CHOCOLATE Heading $19.00 Product Price Product Price A lot of people find …" at bounding box center [853, 267] width 1092 height 634
click at [593, 503] on div "Add to cart Add to Cart" at bounding box center [579, 489] width 519 height 74
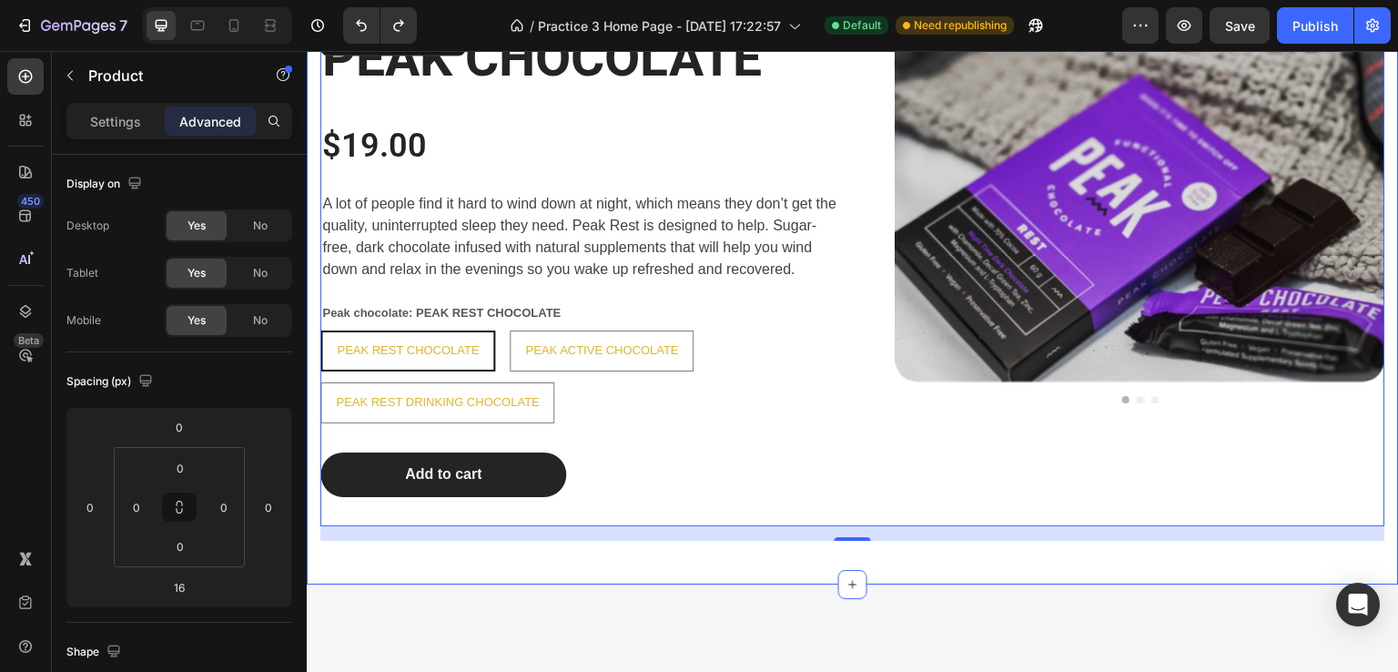
click at [562, 561] on div "PEAK CHOCOLATE Heading $19.00 Product Price Product Price A lot of people find …" at bounding box center [853, 267] width 1092 height 634
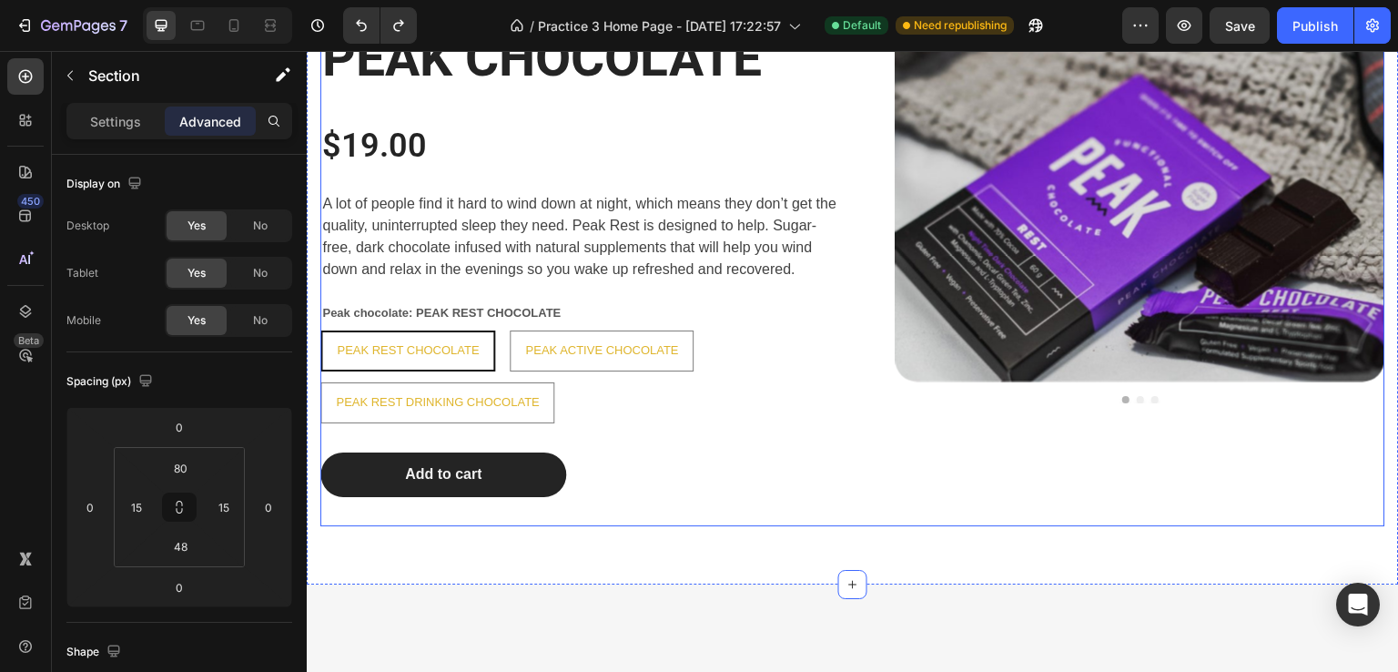
click at [570, 508] on div "Add to cart Add to Cart" at bounding box center [579, 489] width 519 height 74
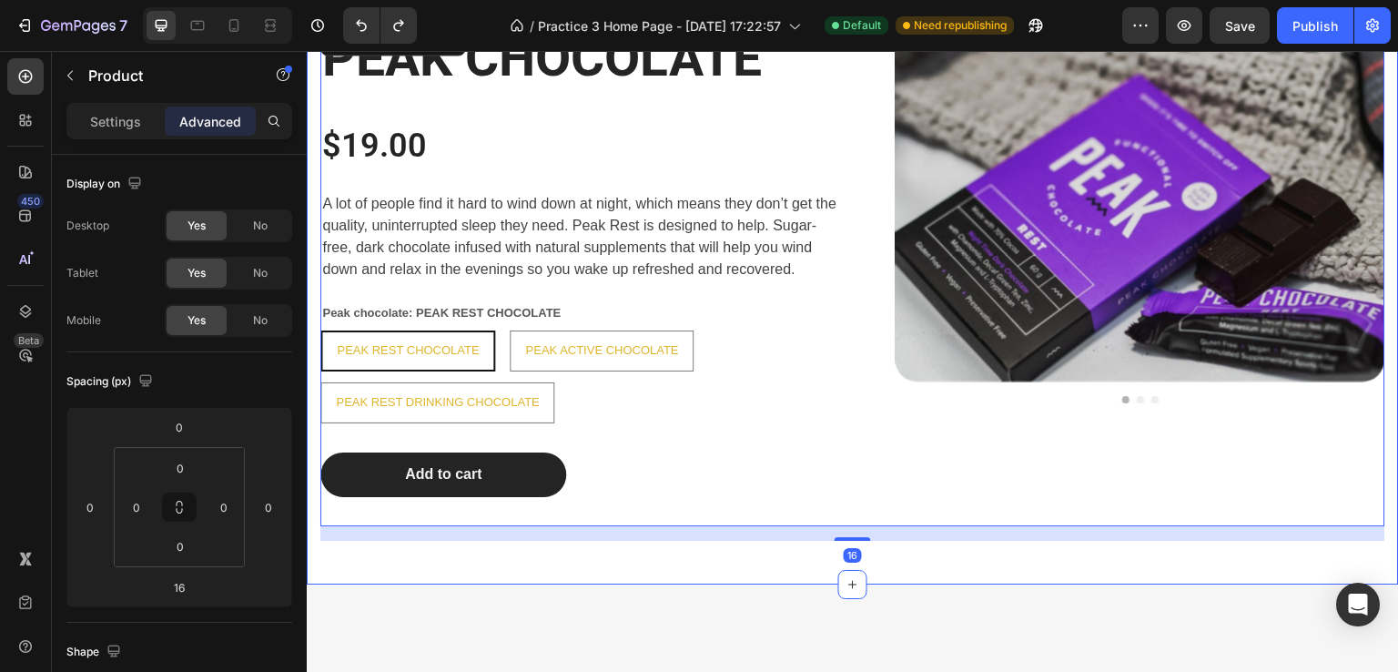
click at [568, 549] on div "PEAK CHOCOLATE Heading $19.00 Product Price Product Price A lot of people find …" at bounding box center [853, 267] width 1092 height 634
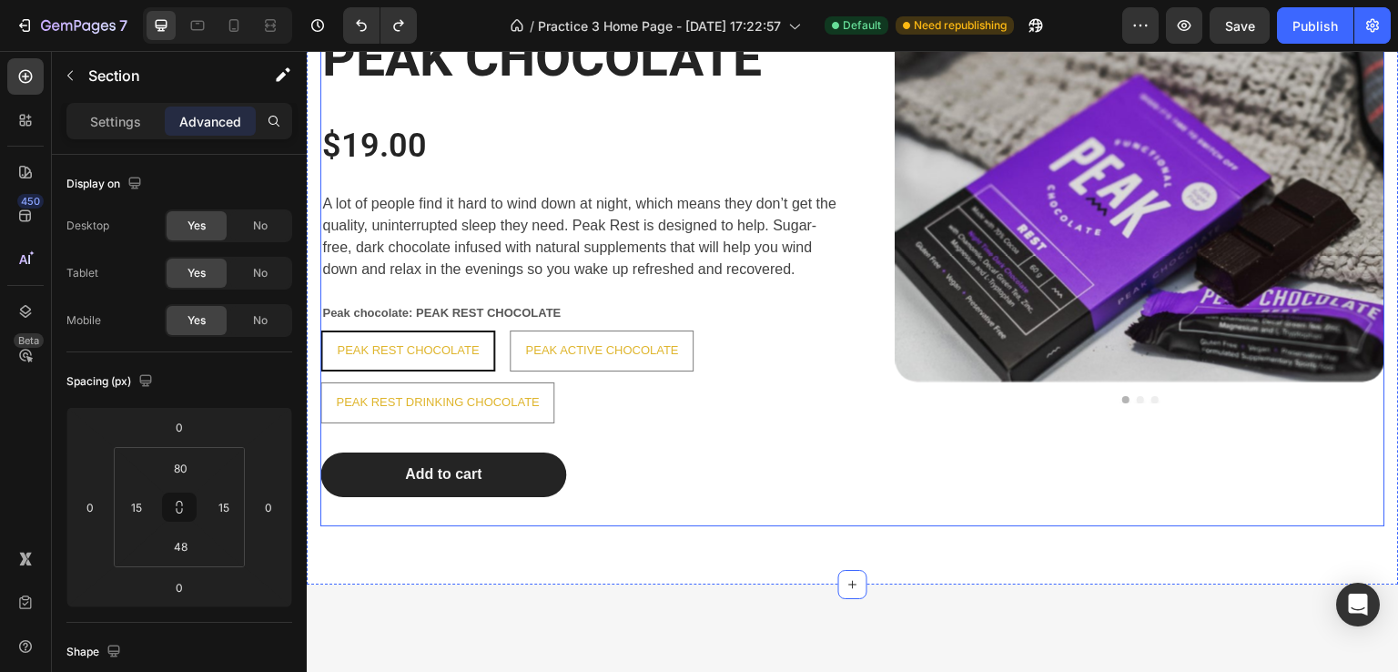
click at [609, 512] on div "Add to cart Add to Cart" at bounding box center [579, 489] width 519 height 74
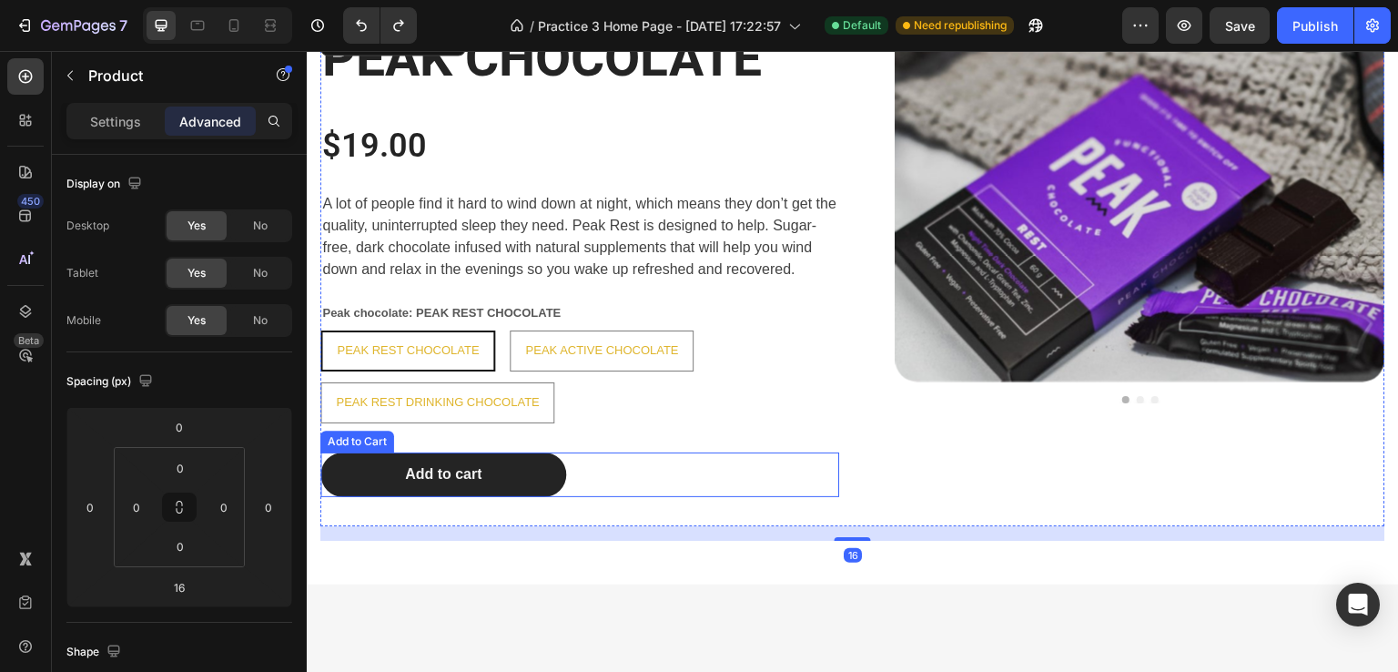
click at [600, 471] on div "Add to cart Add to Cart" at bounding box center [579, 474] width 519 height 45
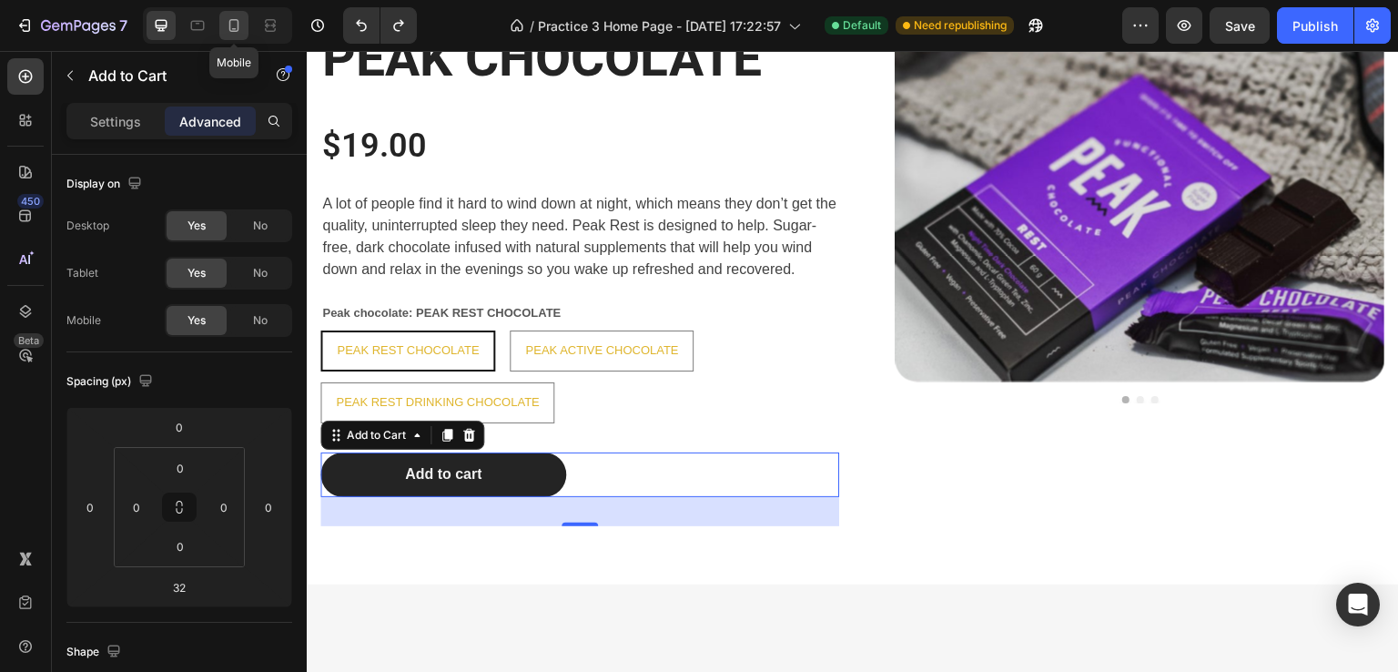
click at [248, 34] on div at bounding box center [233, 25] width 29 height 29
type input "21"
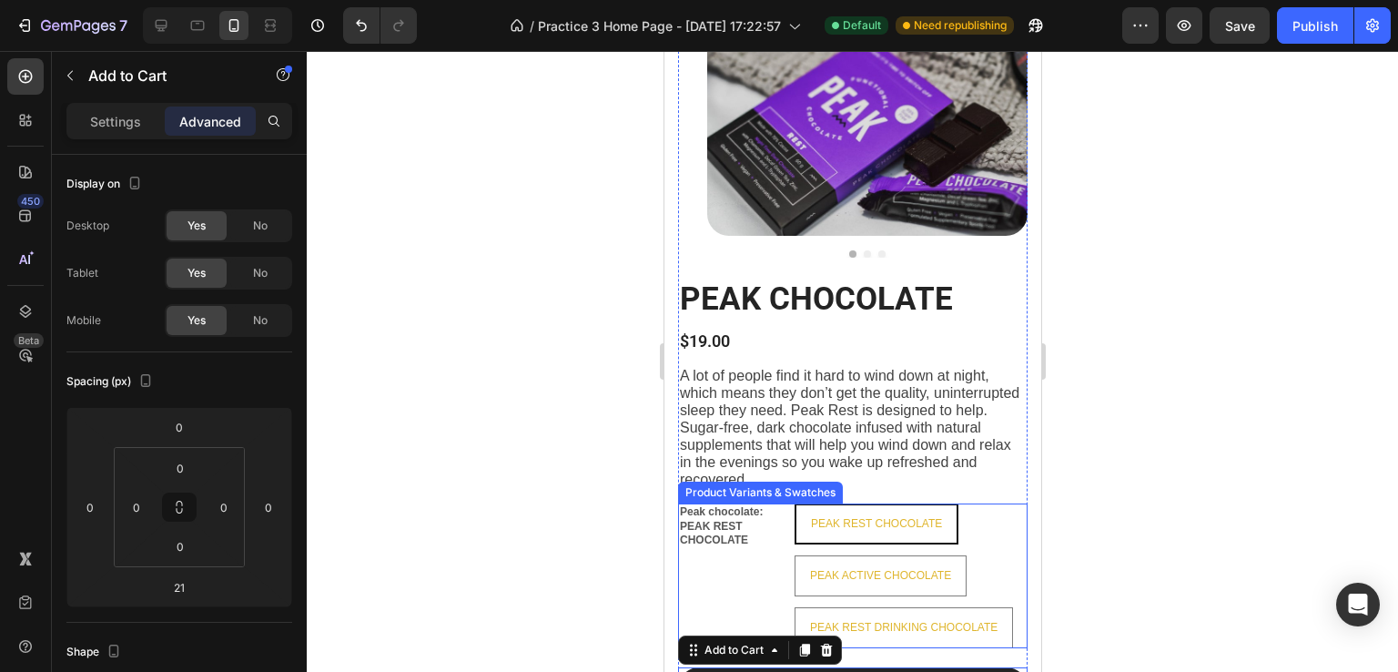
scroll to position [1724, 0]
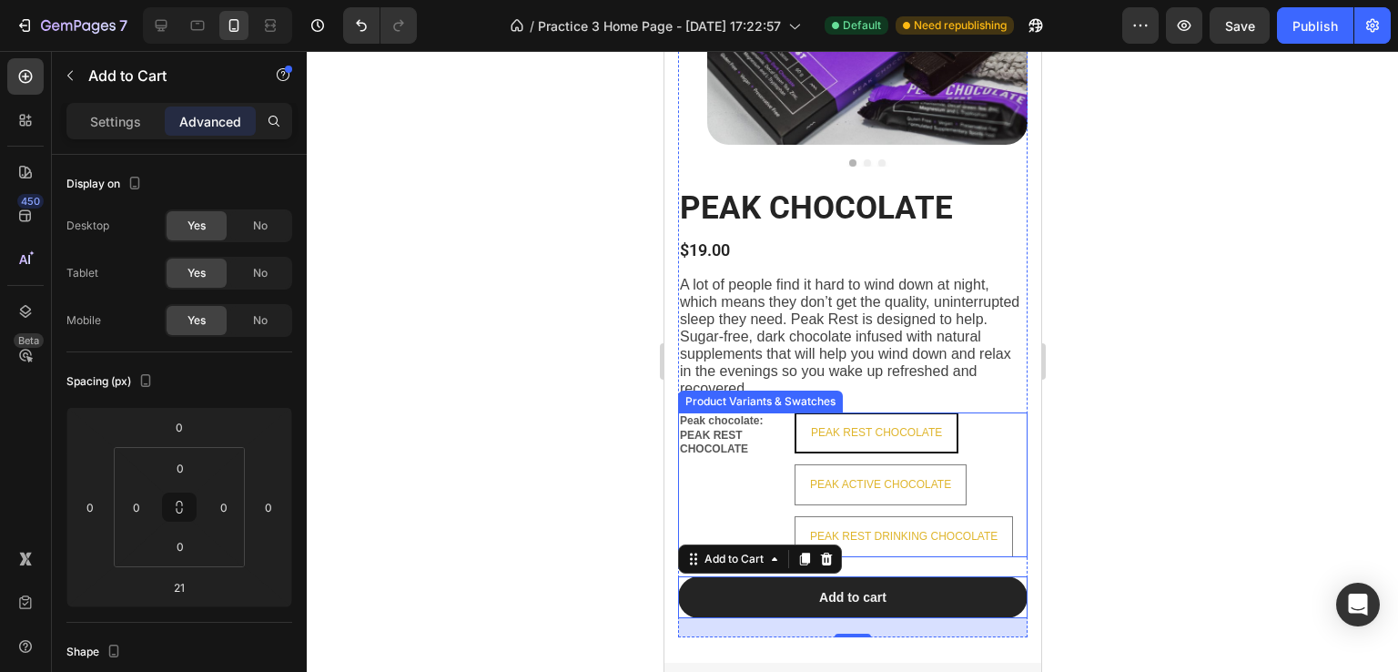
click at [714, 495] on div "Peak chocolate: PEAK REST CHOCOLATE PEAK REST CHOCOLATE PEAK REST CHOCOLATE PEA…" at bounding box center [851, 484] width 349 height 145
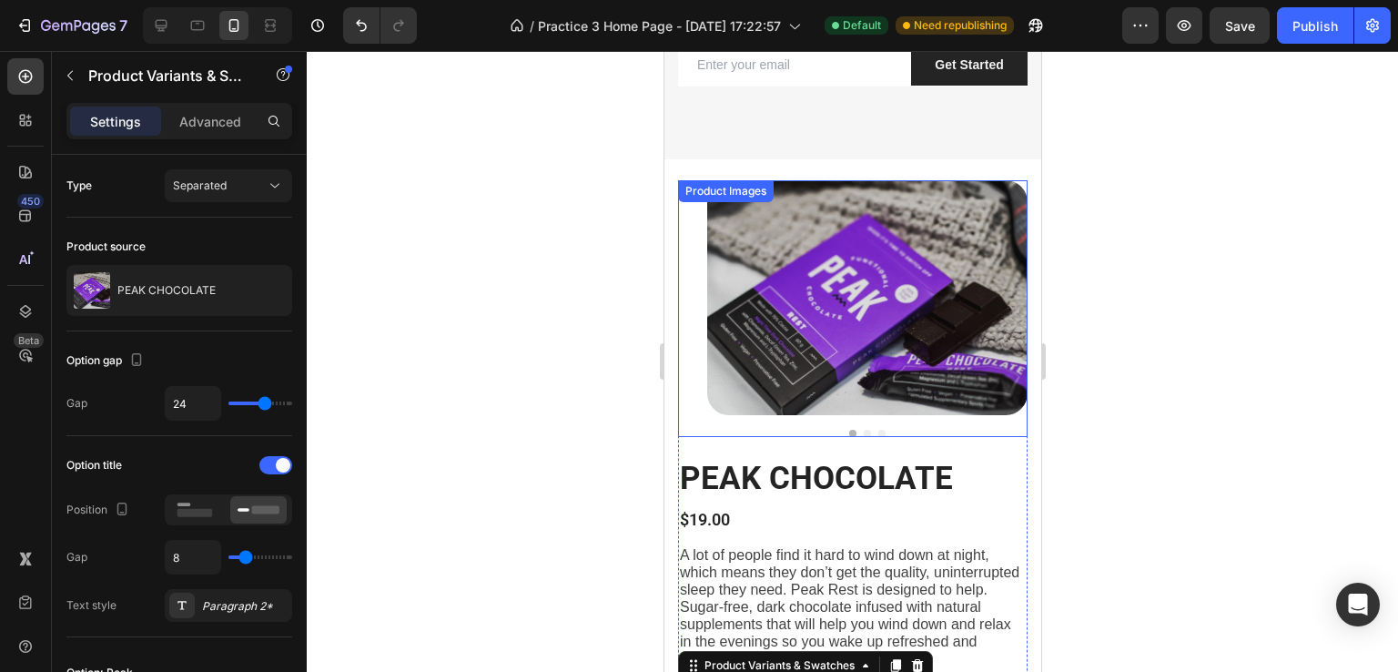
scroll to position [1451, 0]
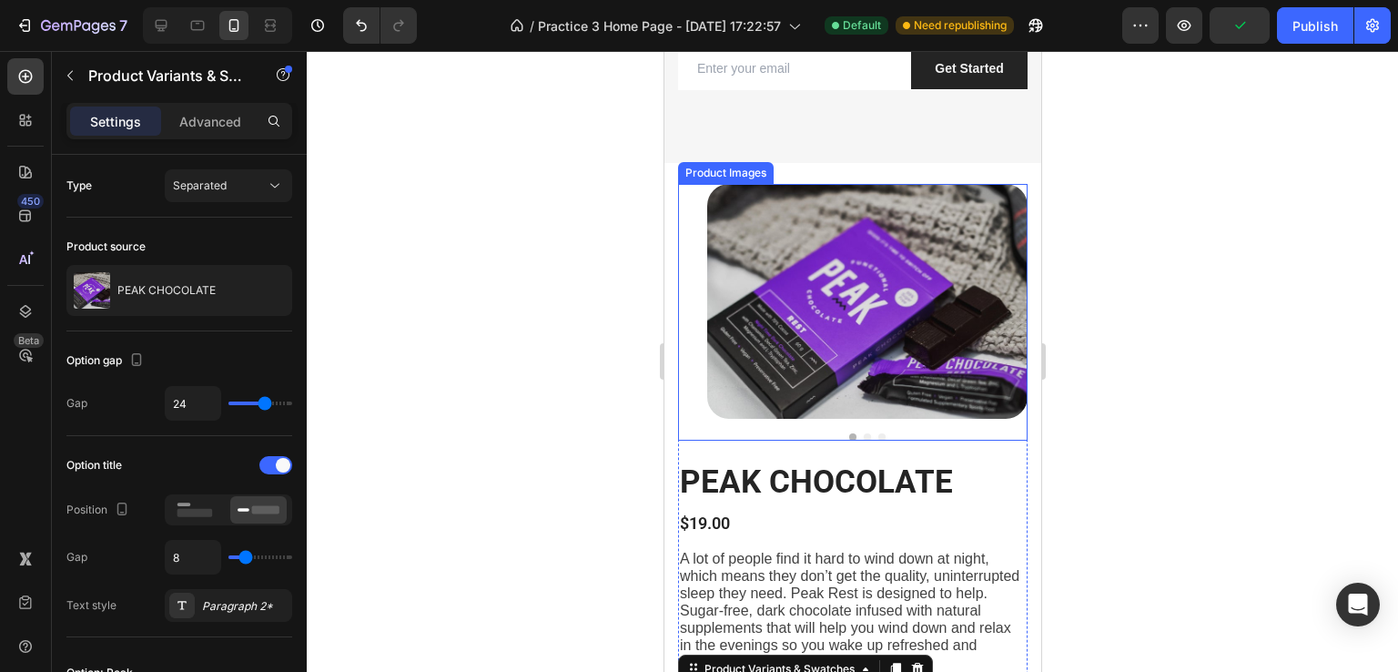
click at [899, 330] on img at bounding box center [866, 301] width 320 height 235
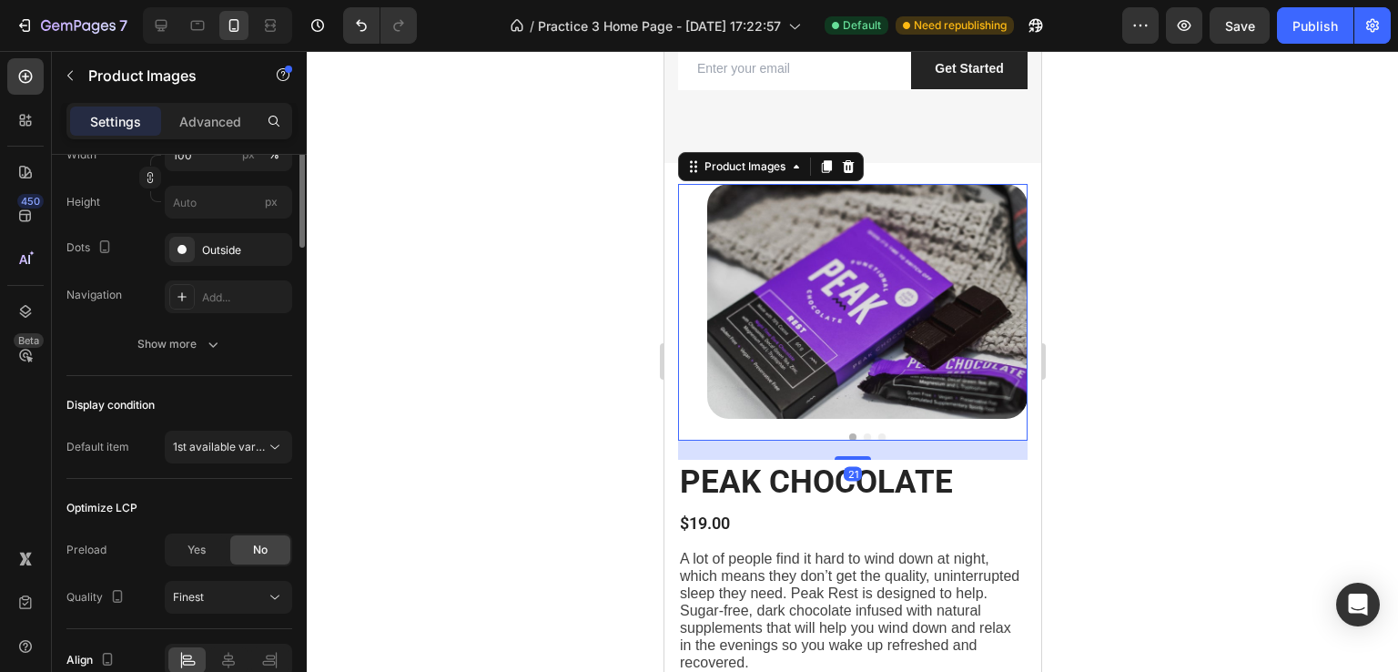
scroll to position [455, 0]
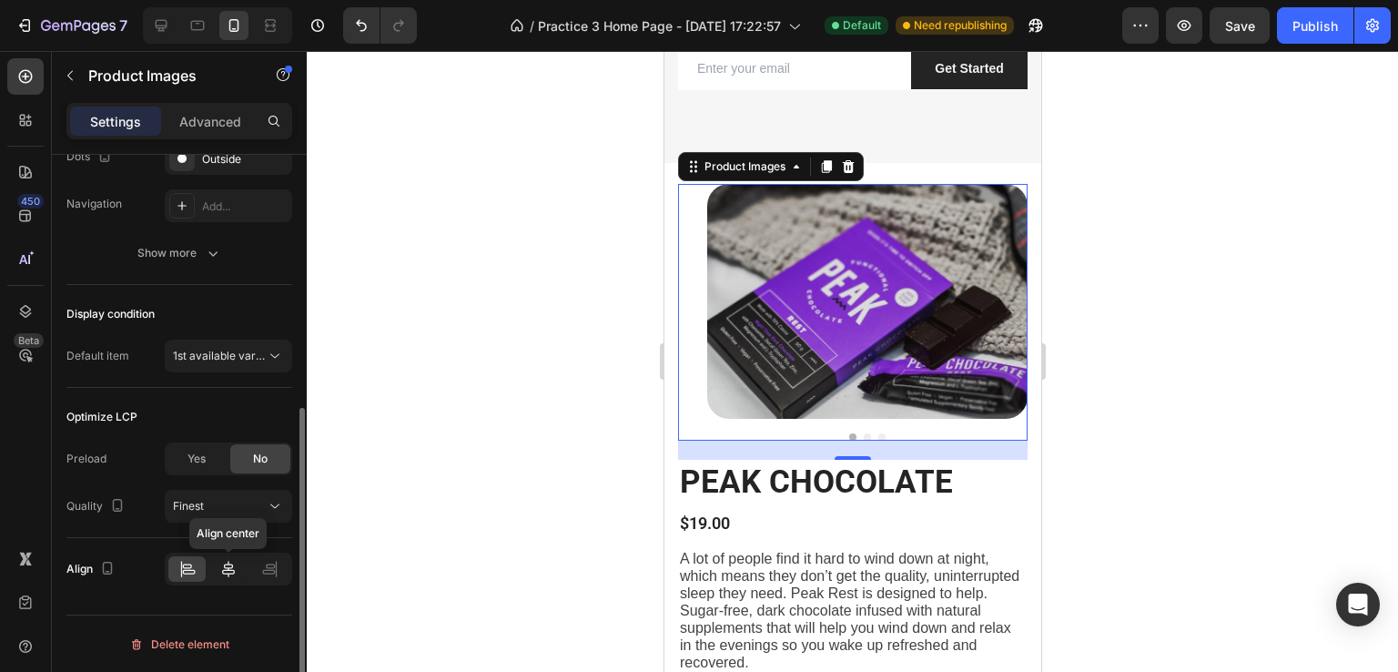
click at [223, 569] on icon at bounding box center [228, 569] width 13 height 16
click at [228, 568] on icon at bounding box center [228, 569] width 13 height 16
click at [922, 286] on img at bounding box center [866, 301] width 320 height 235
click at [194, 570] on icon at bounding box center [188, 572] width 13 height 5
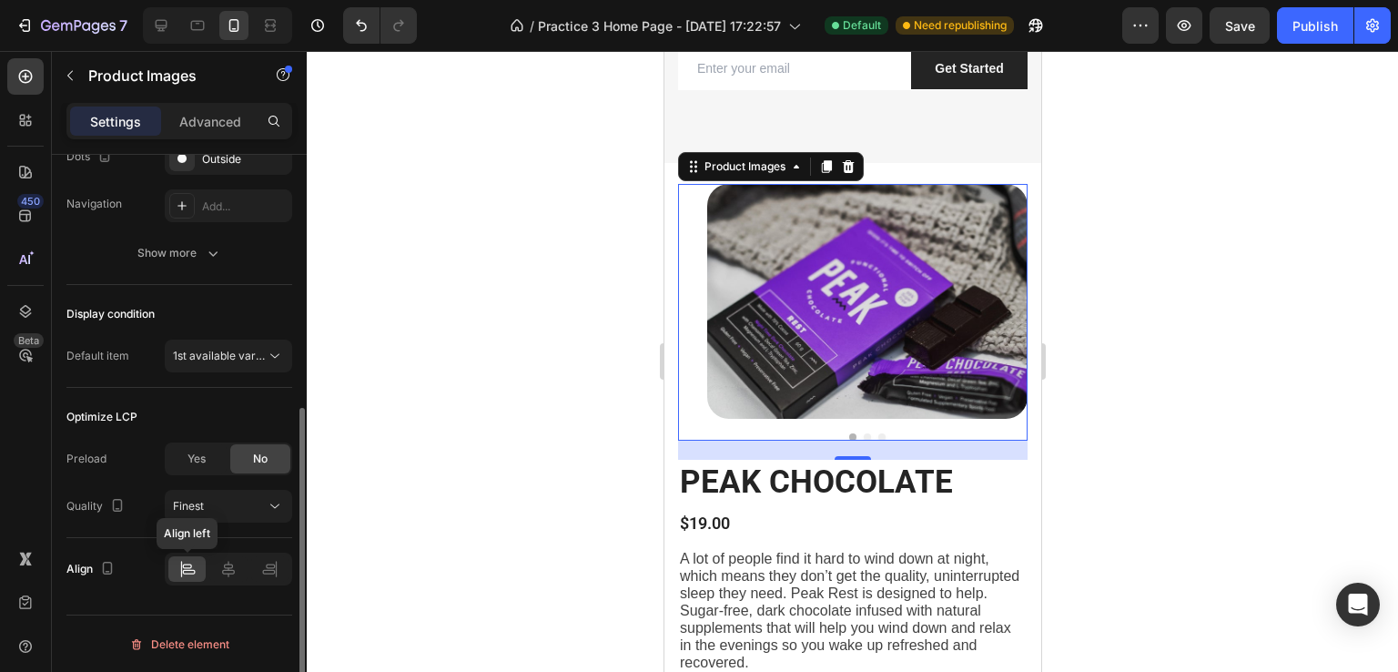
click at [191, 570] on icon at bounding box center [187, 569] width 18 height 18
click at [228, 566] on icon at bounding box center [228, 569] width 13 height 16
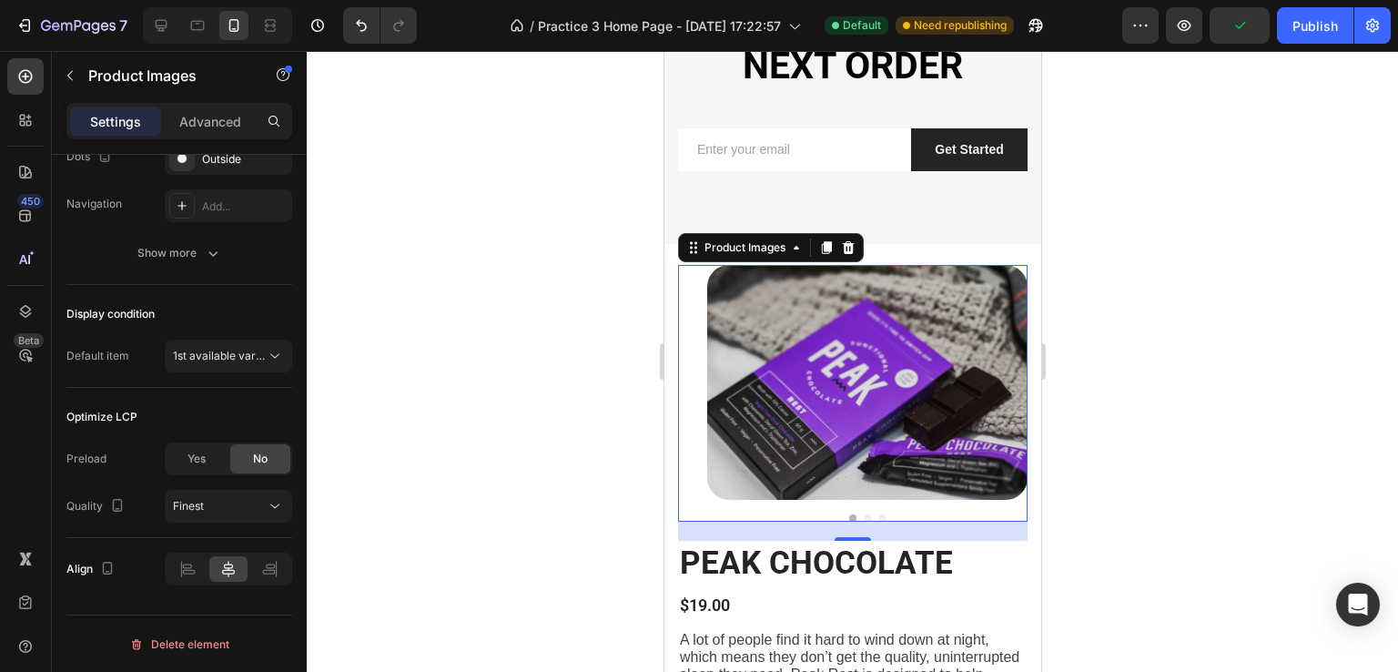
scroll to position [1451, 0]
click at [896, 400] on img at bounding box center [866, 381] width 320 height 235
click at [207, 20] on div at bounding box center [197, 25] width 29 height 29
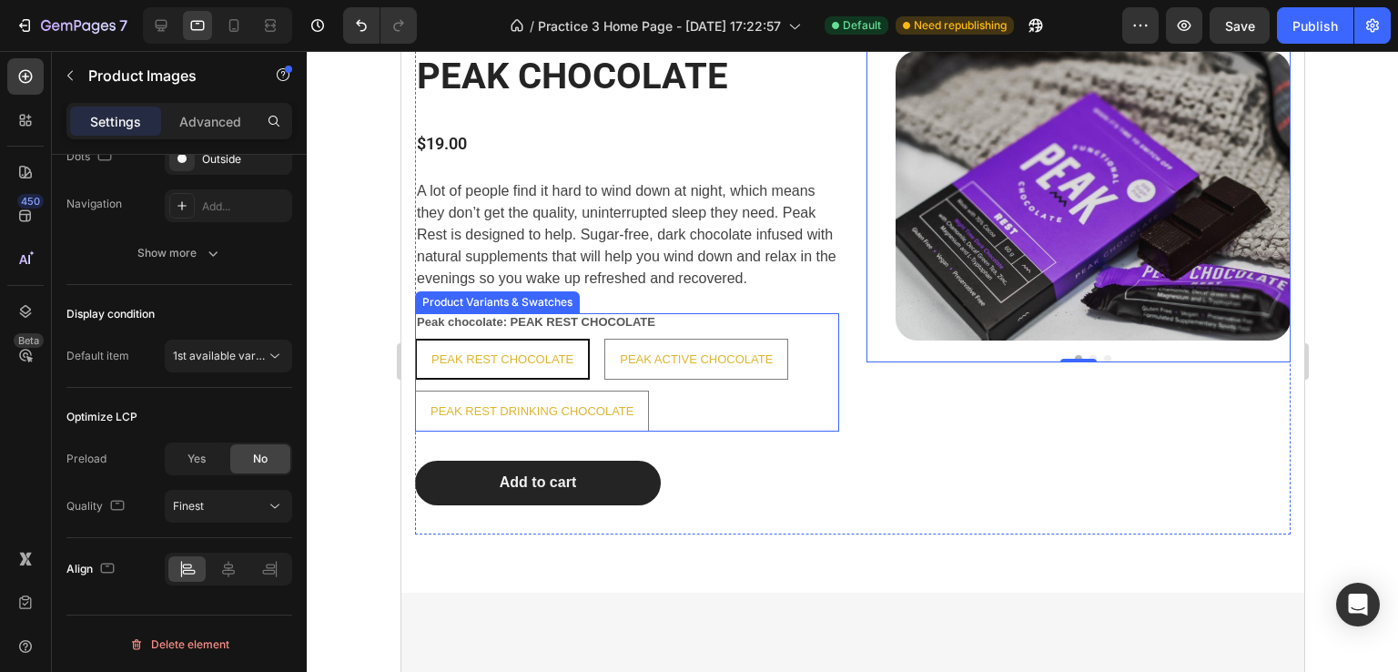
scroll to position [1714, 0]
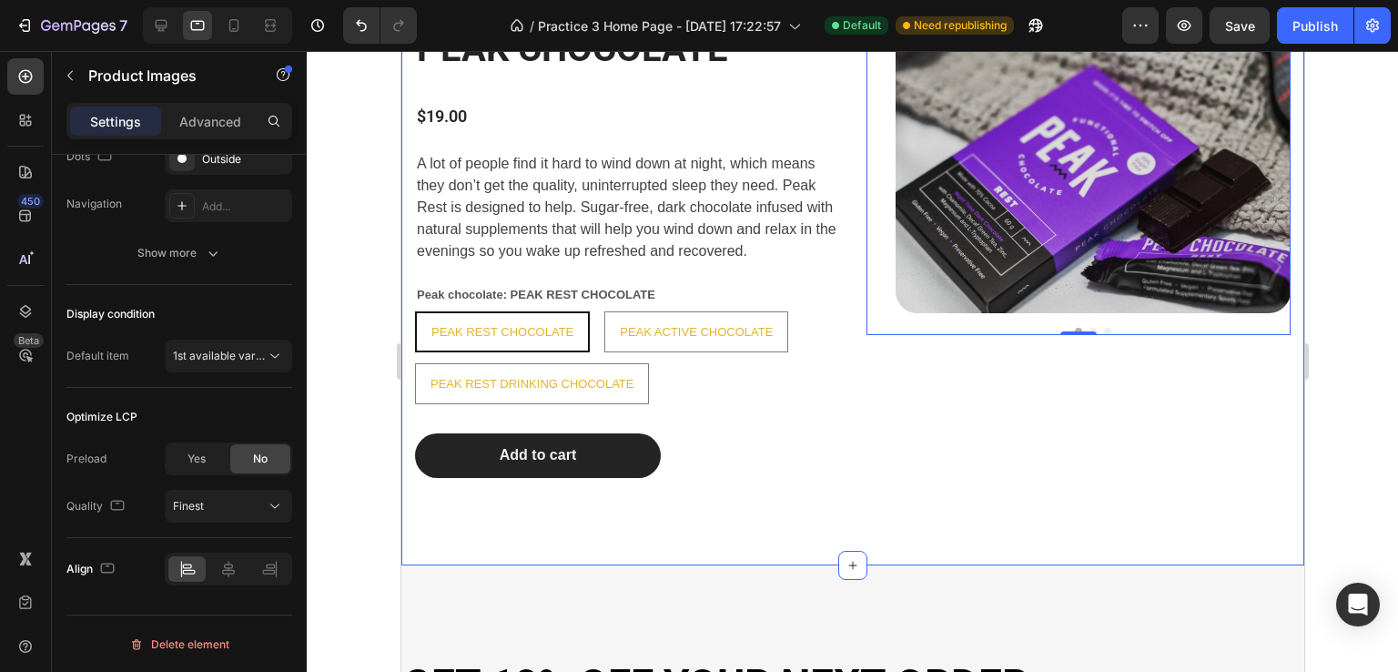
click at [1025, 542] on div "PEAK CHOCOLATE Heading $19.00 Product Price Product Price A lot of people find …" at bounding box center [851, 258] width 903 height 614
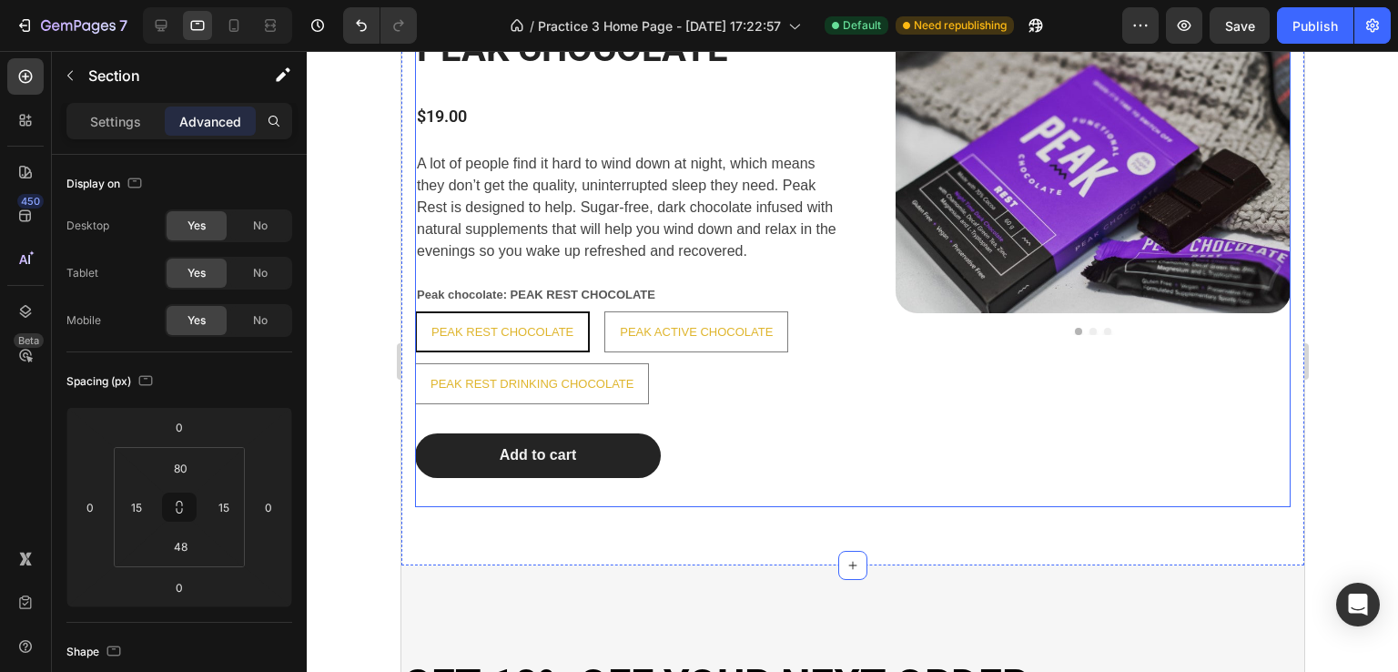
click at [638, 488] on div "Add to cart Add to Cart" at bounding box center [626, 470] width 424 height 74
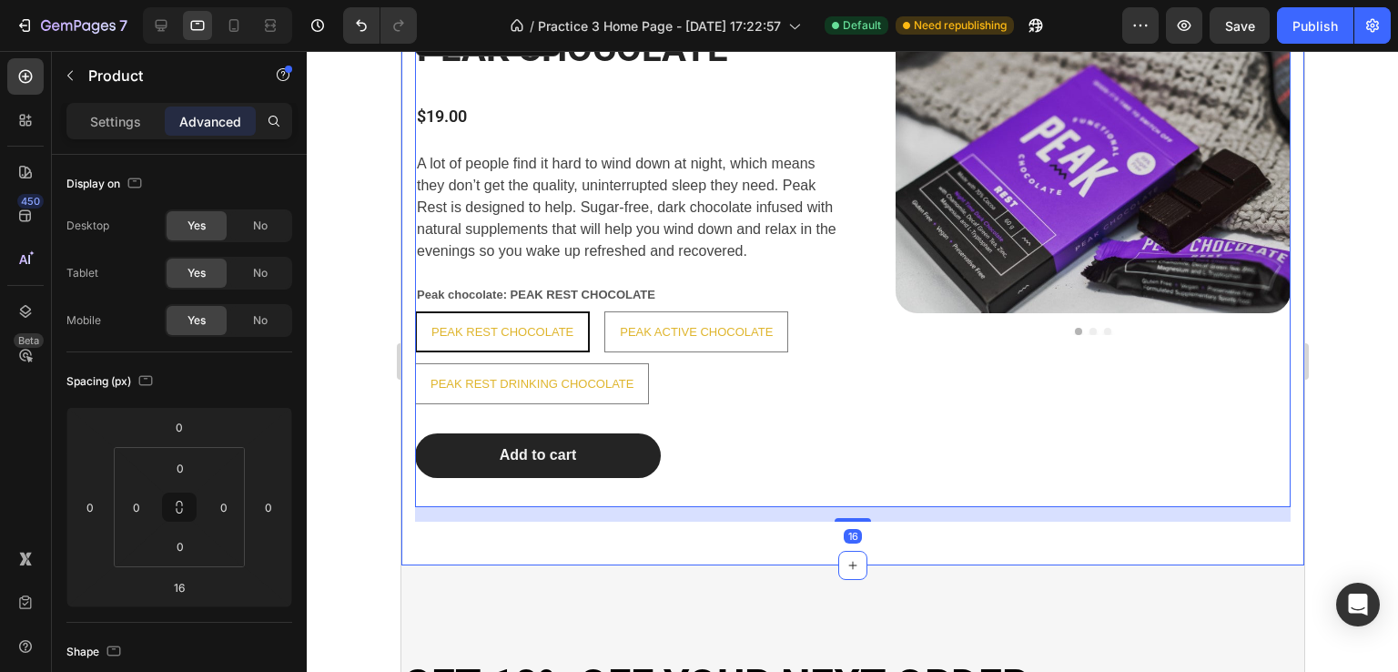
click at [838, 522] on div "PEAK CHOCOLATE Heading $19.00 Product Price Product Price A lot of people find …" at bounding box center [851, 258] width 903 height 614
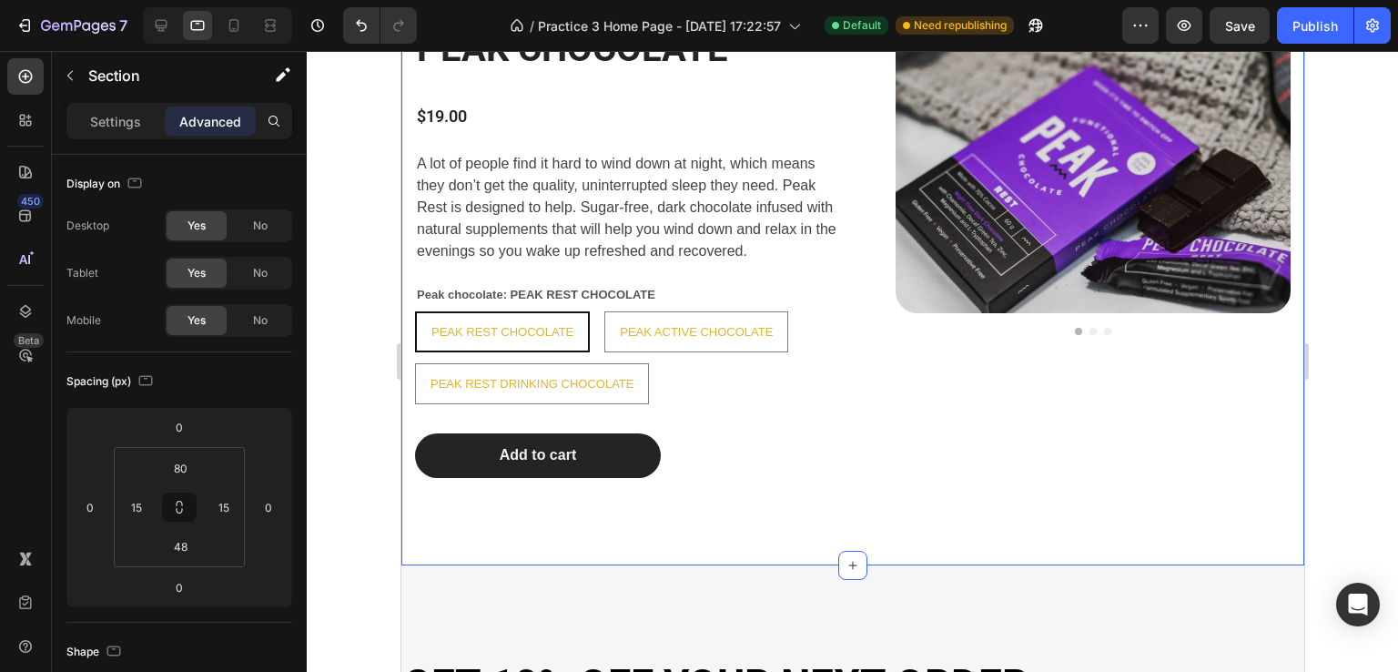
click at [719, 497] on div "Add to cart Add to Cart" at bounding box center [626, 470] width 424 height 74
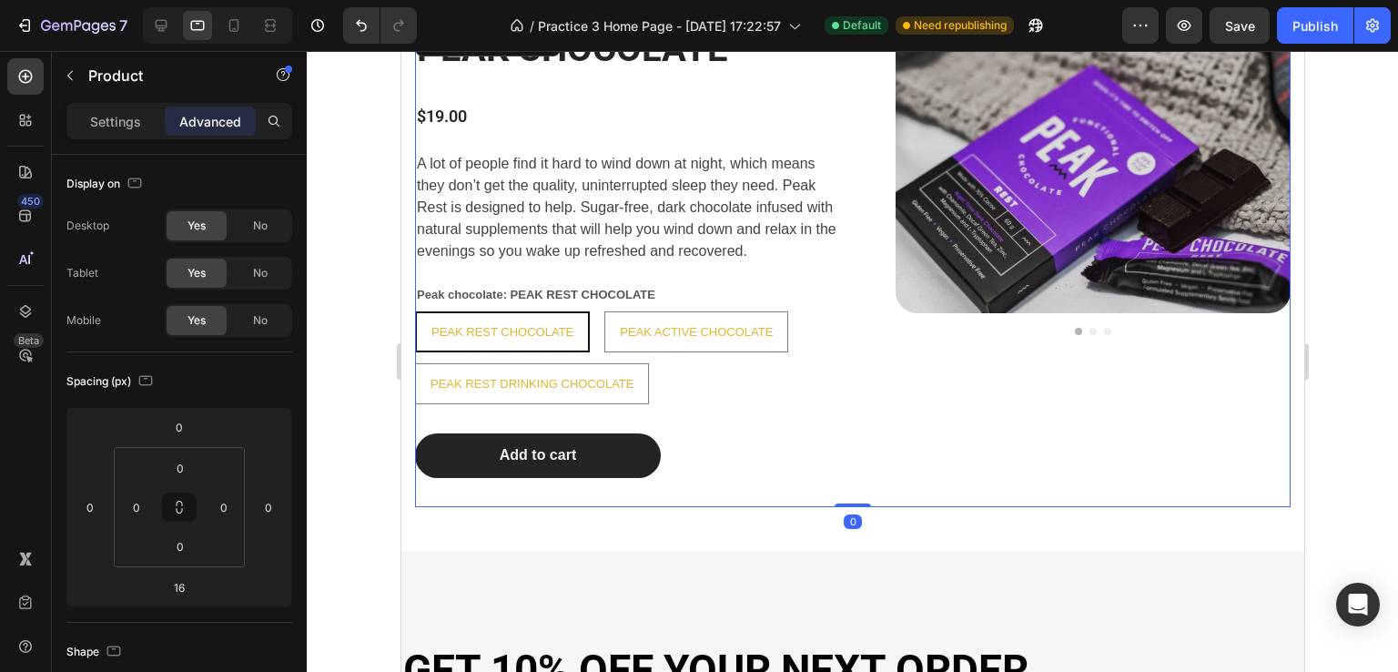
drag, startPoint x: 843, startPoint y: 518, endPoint x: 842, endPoint y: 467, distance: 51.0
click at [851, 468] on div "PEAK CHOCOLATE Heading $19.00 Product Price Product Price A lot of people find …" at bounding box center [852, 265] width 876 height 483
type input "0"
click at [633, 480] on div "Add to cart Add to Cart" at bounding box center [626, 470] width 424 height 74
click at [672, 488] on div "Add to cart Add to Cart" at bounding box center [626, 470] width 424 height 74
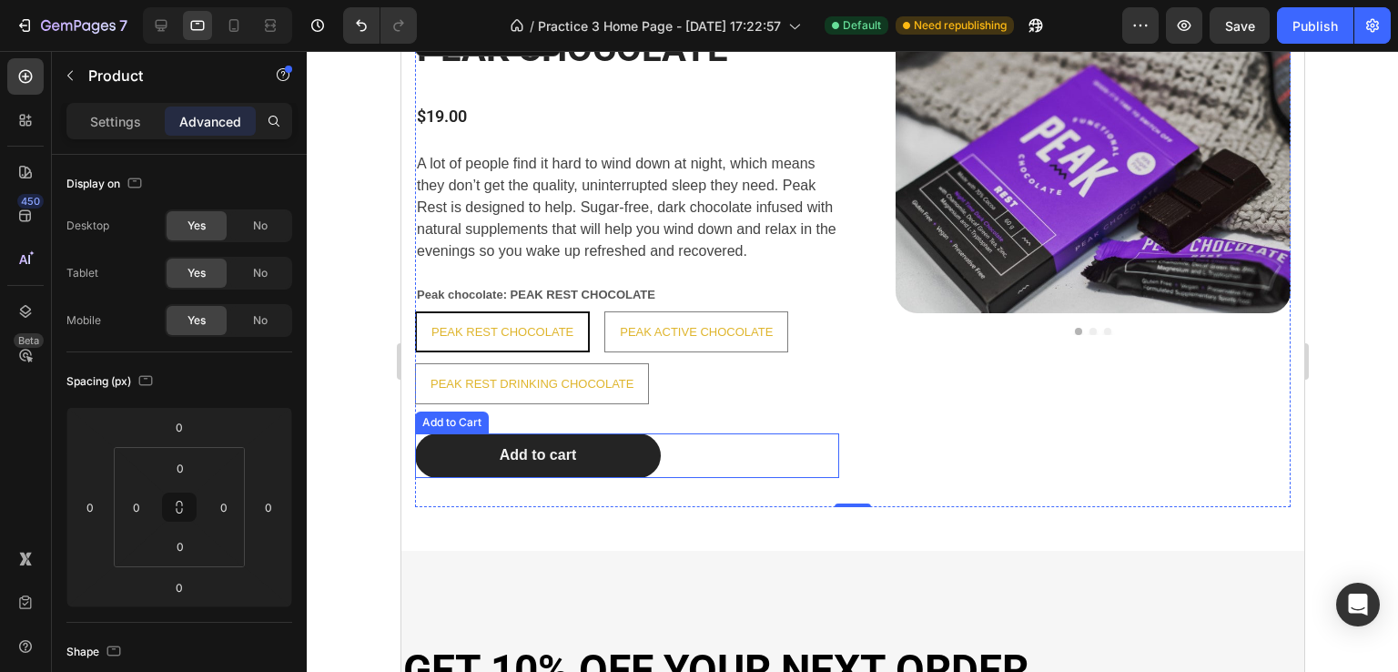
click at [665, 449] on div "Add to cart Add to Cart" at bounding box center [626, 455] width 424 height 45
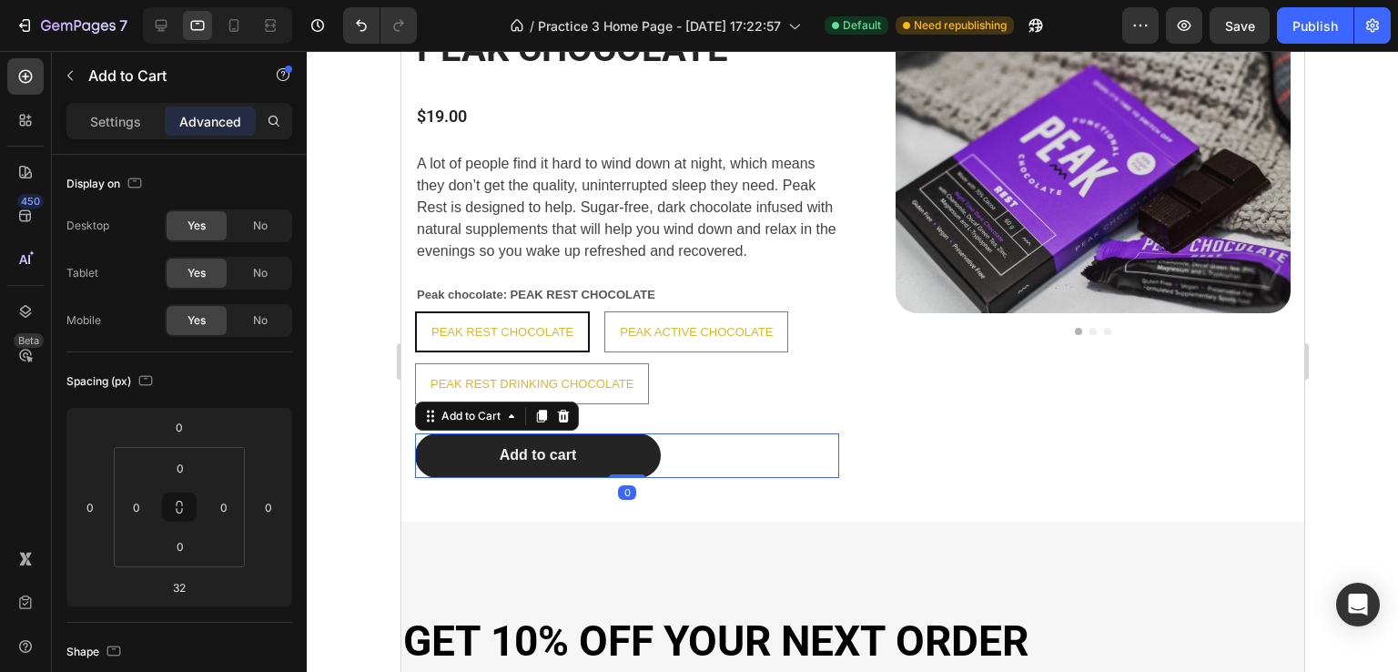
drag, startPoint x: 620, startPoint y: 503, endPoint x: 738, endPoint y: 416, distance: 147.1
click at [644, 430] on div "PEAK CHOCOLATE Heading $19.00 Product Price Product Price A lot of people find …" at bounding box center [626, 251] width 424 height 454
type input "0"
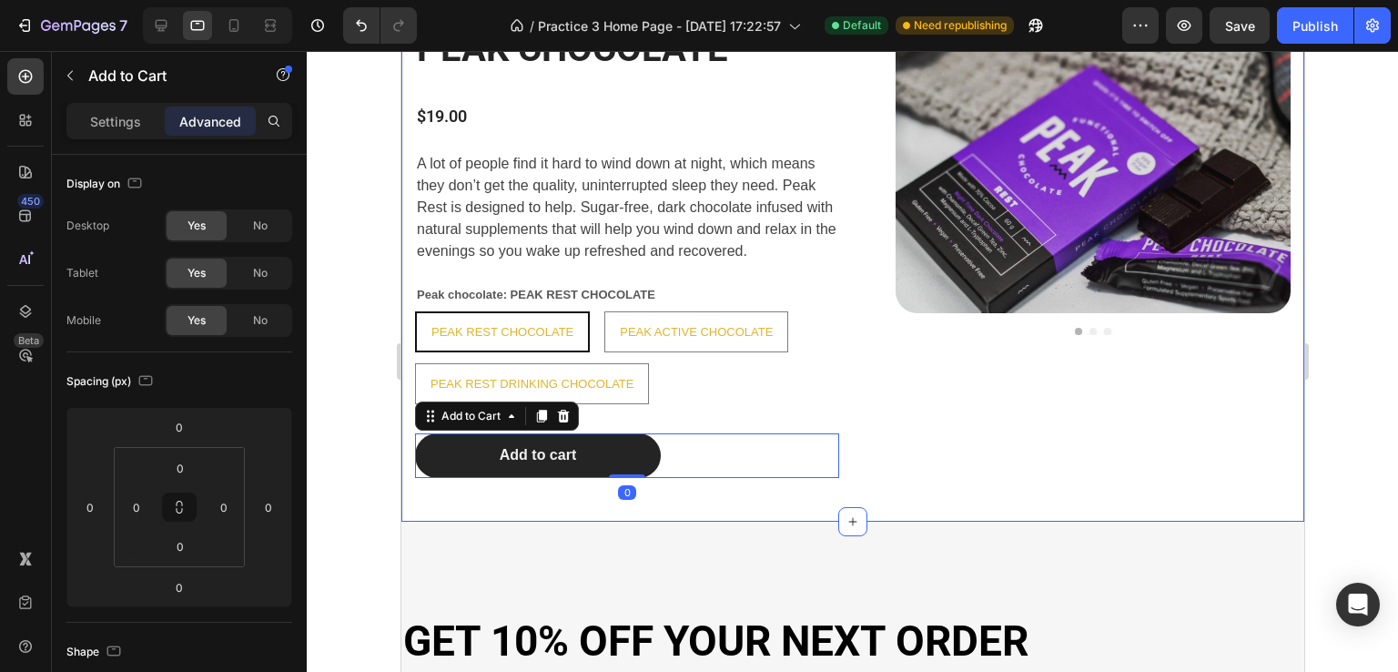
click at [803, 495] on div "PEAK CHOCOLATE Heading $19.00 Product Price Product Price A lot of people find …" at bounding box center [851, 236] width 903 height 571
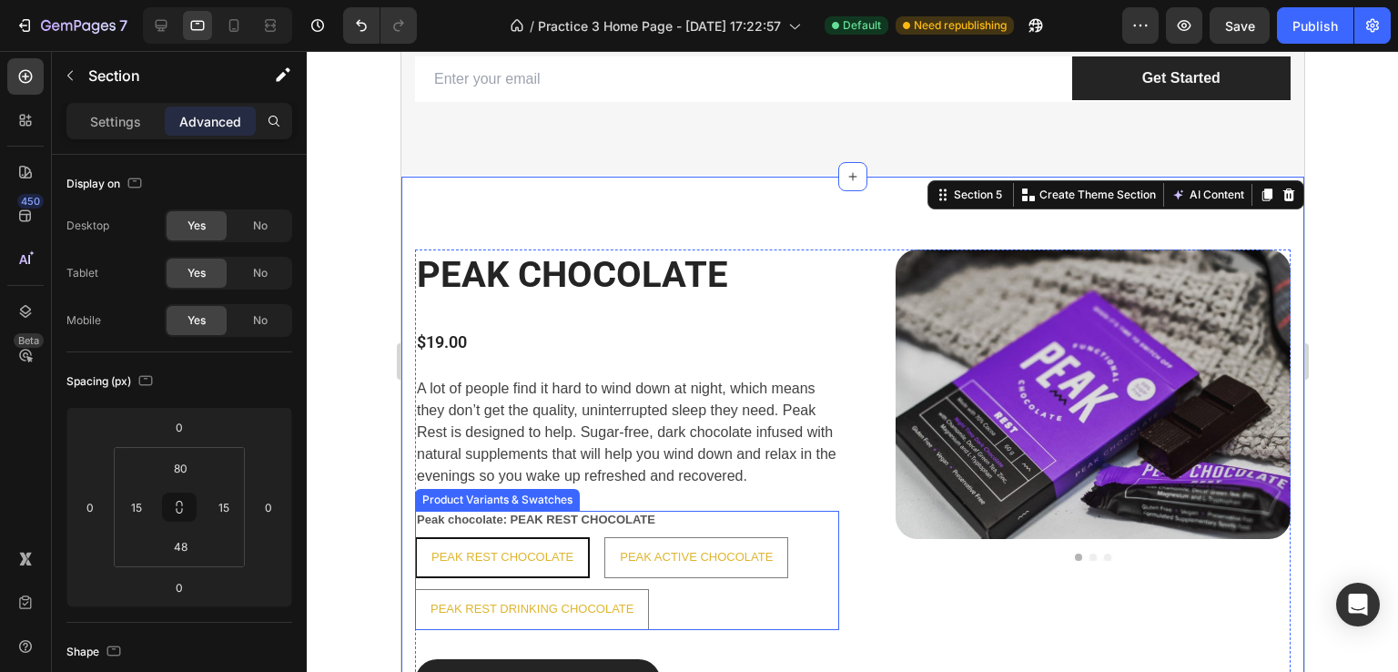
scroll to position [1532, 0]
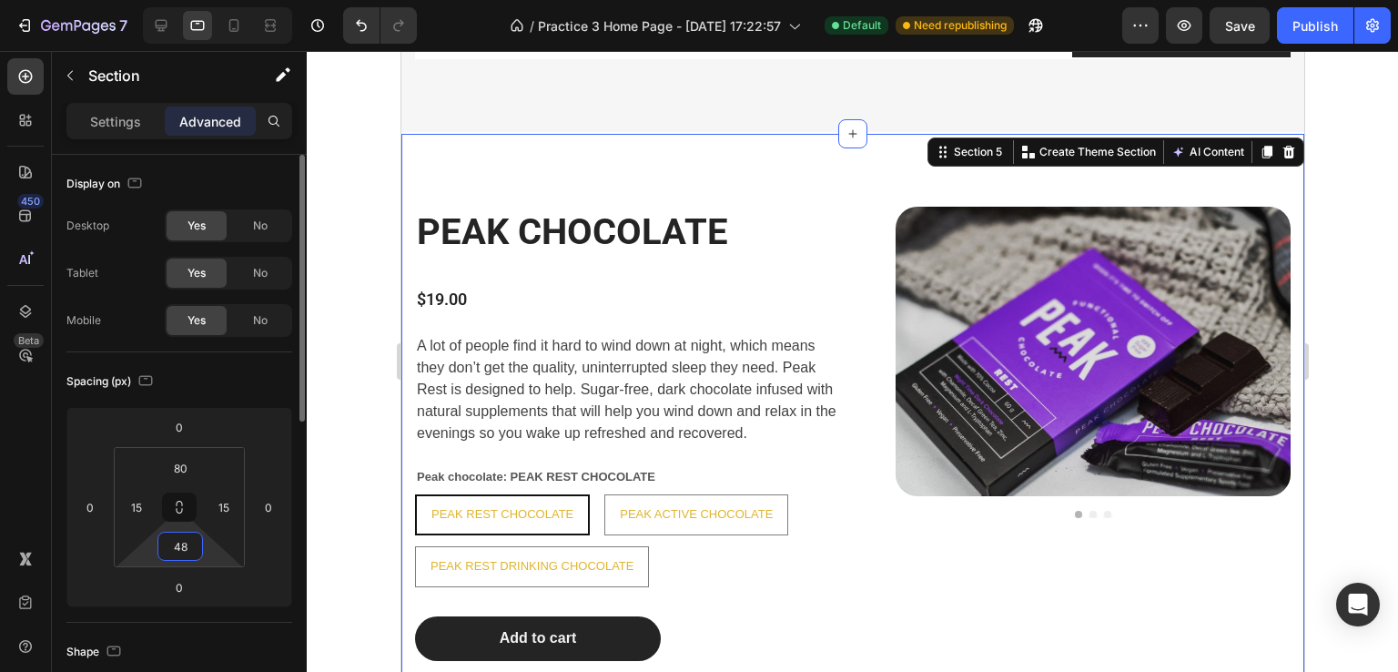
click at [187, 545] on input "48" at bounding box center [180, 545] width 36 height 27
type input "72"
click at [194, 462] on input "80" at bounding box center [180, 467] width 36 height 27
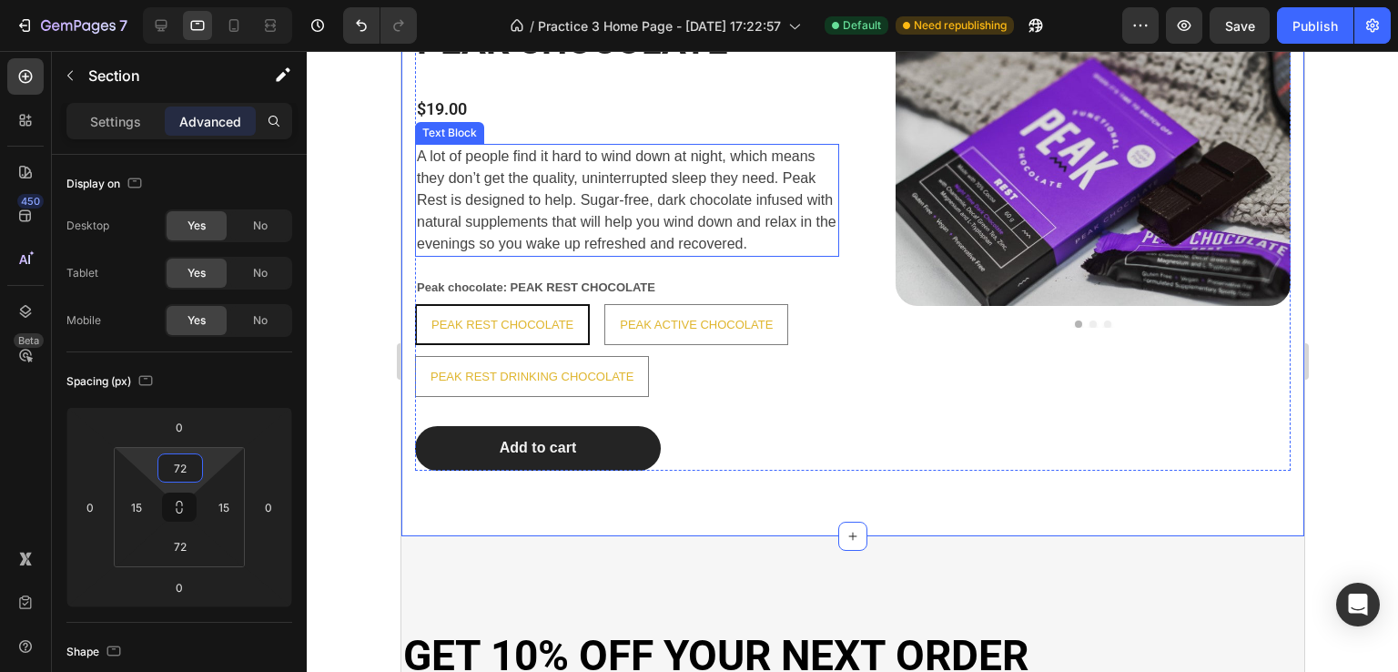
scroll to position [1623, 0]
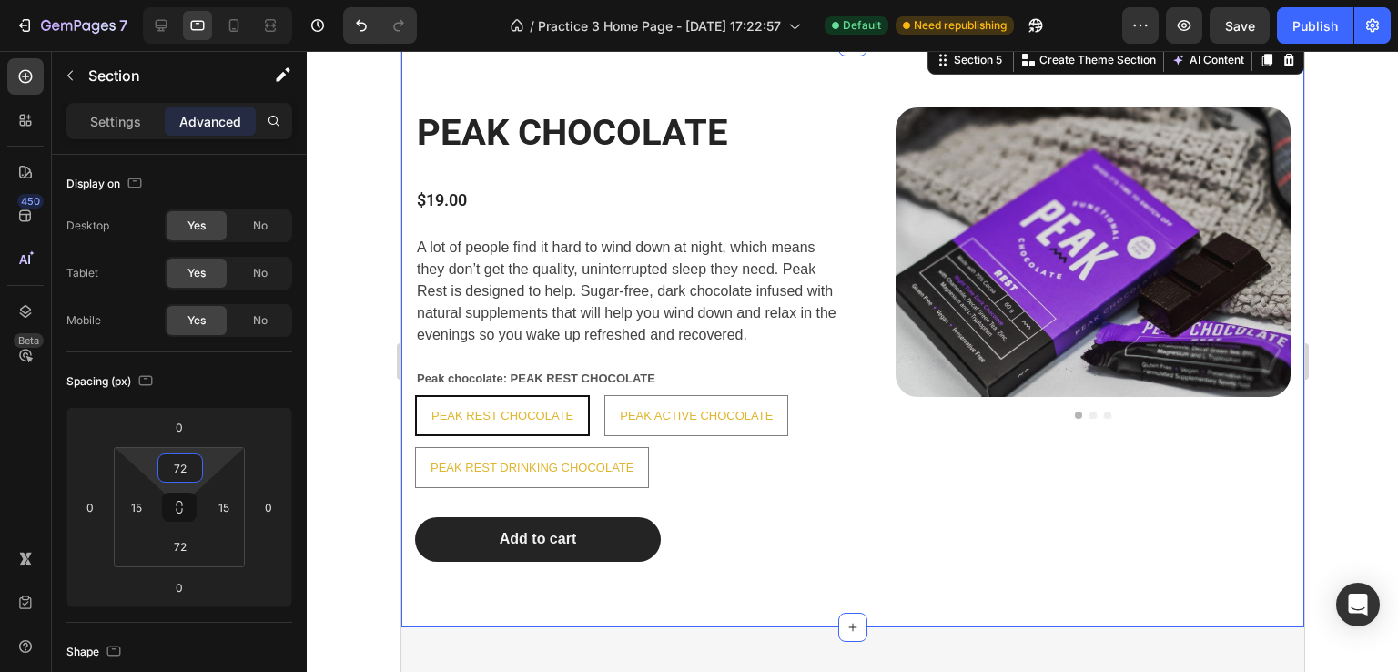
type input "72"
click at [840, 106] on div "PEAK CHOCOLATE Heading $19.00 Product Price Product Price A lot of people find …" at bounding box center [851, 334] width 903 height 585
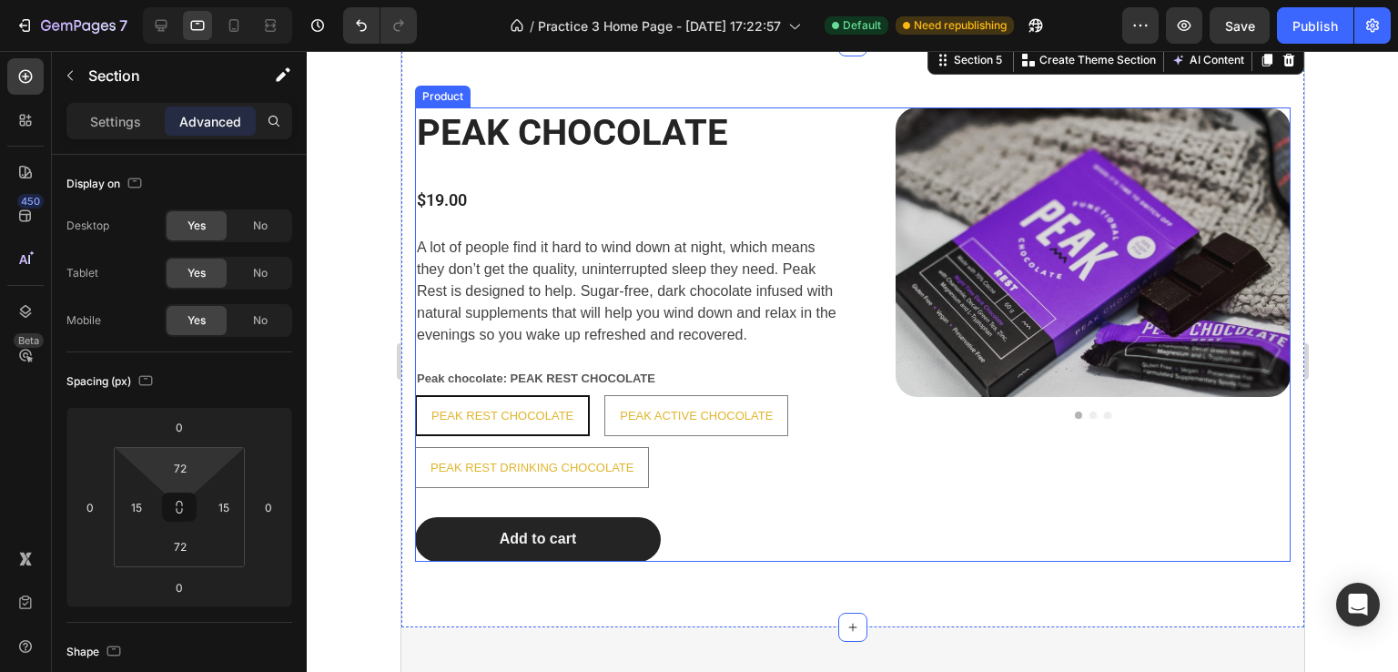
click at [846, 109] on div "PEAK CHOCOLATE Heading $19.00 Product Price Product Price A lot of people find …" at bounding box center [852, 334] width 876 height 454
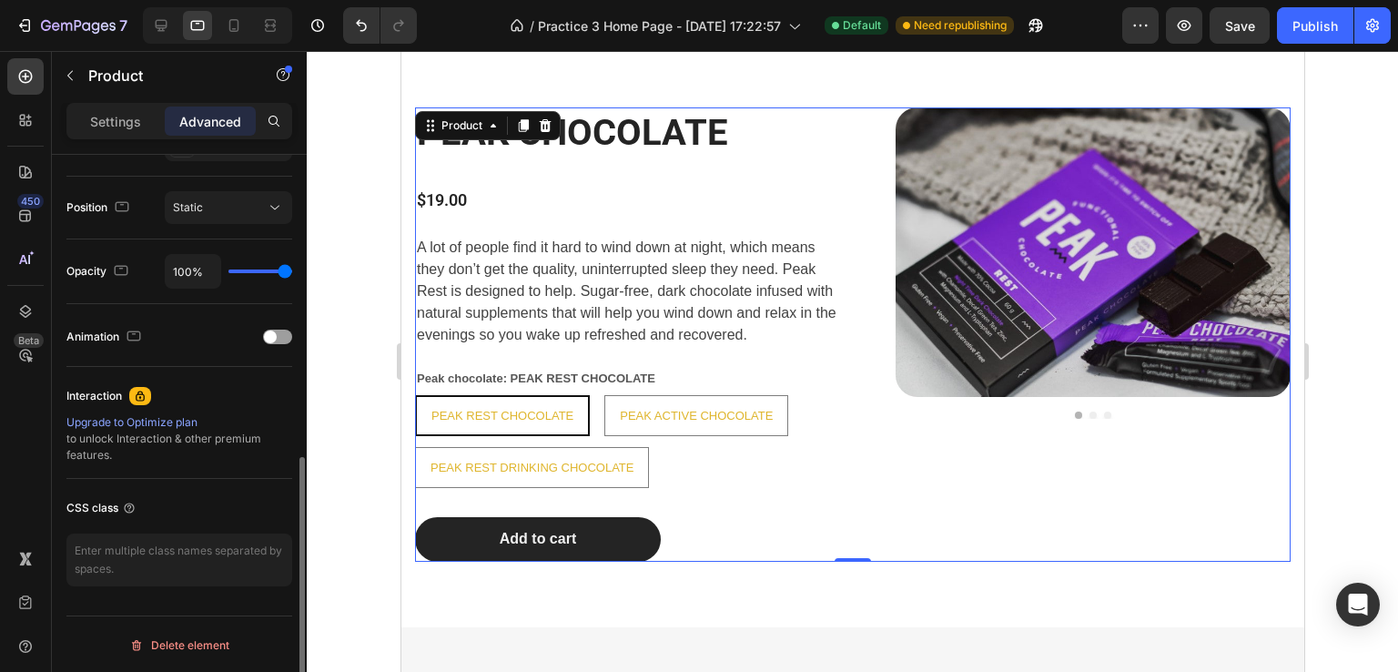
scroll to position [6, 0]
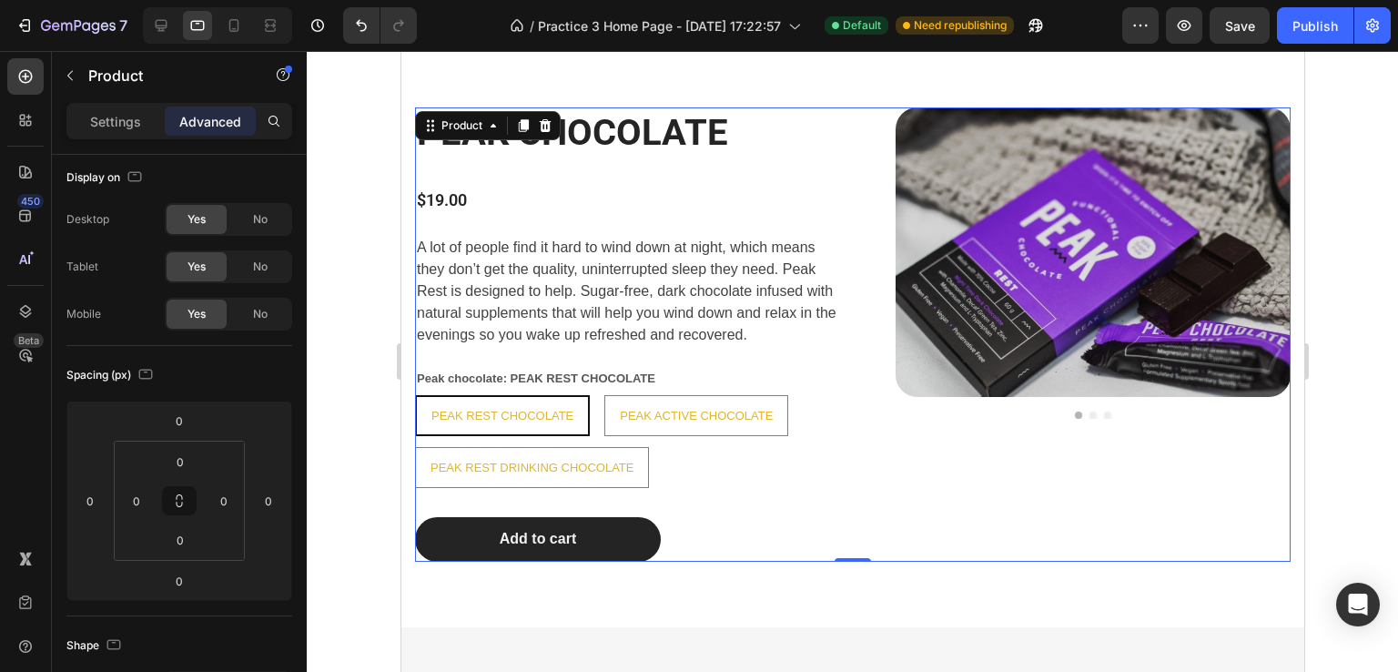
click at [905, 558] on div "Product Images" at bounding box center [1078, 334] width 424 height 454
click at [93, 126] on p "Settings" at bounding box center [115, 121] width 51 height 19
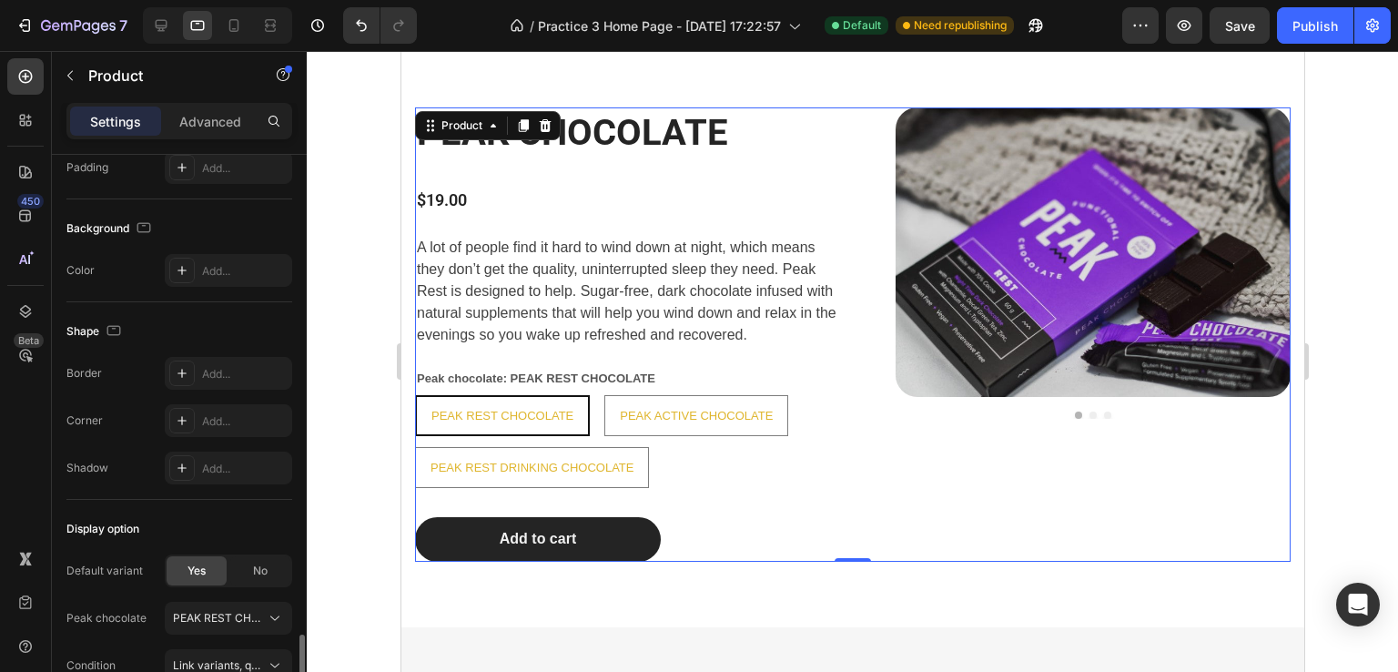
scroll to position [659, 0]
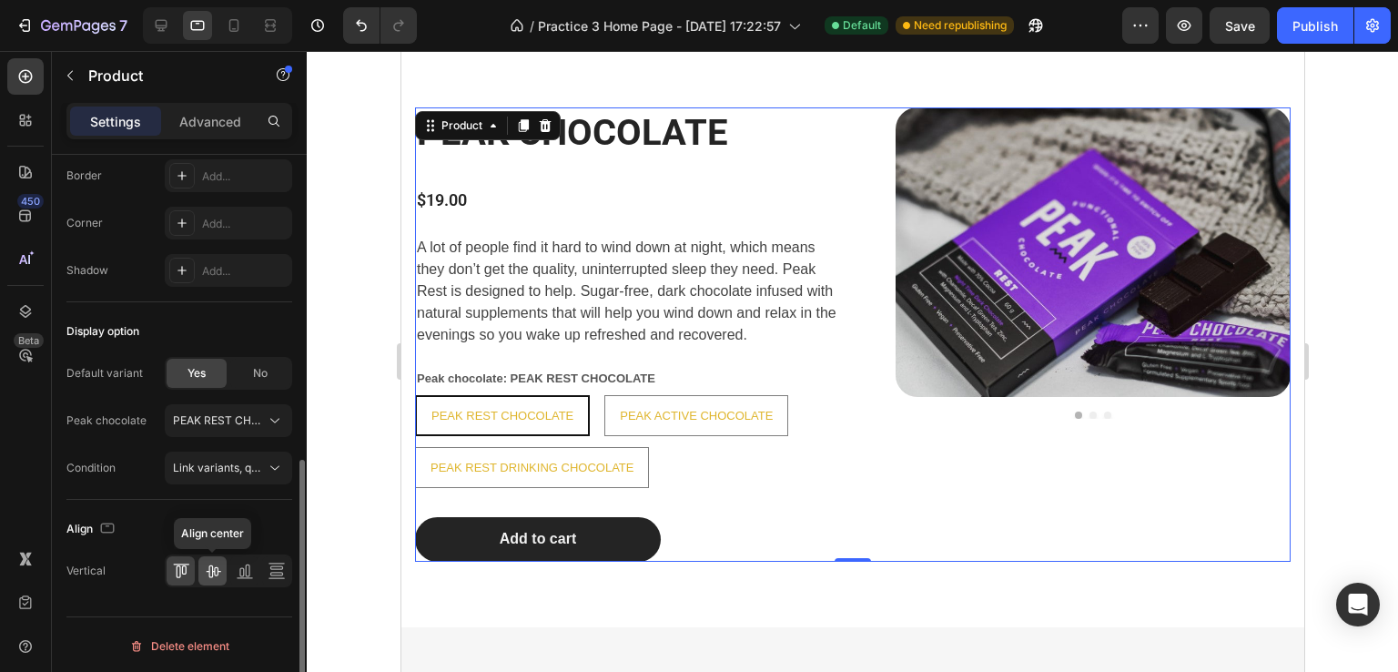
click at [212, 569] on icon at bounding box center [213, 571] width 15 height 13
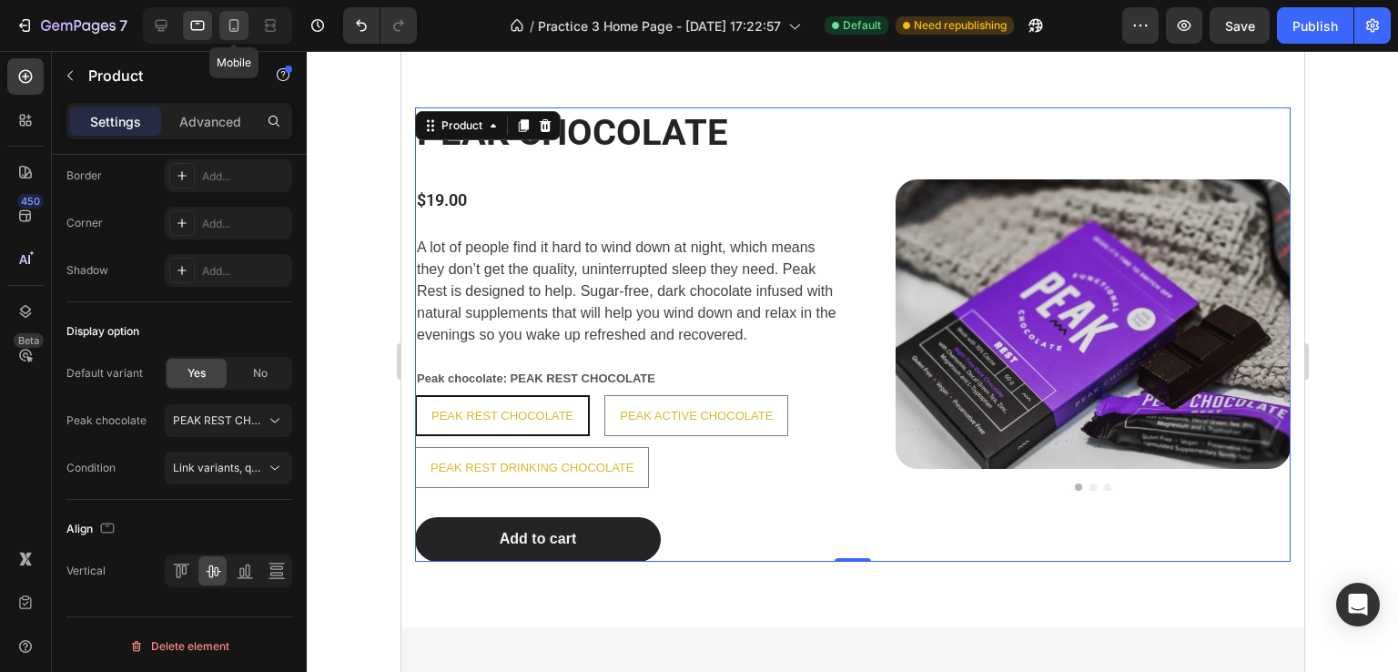
click at [233, 30] on icon at bounding box center [234, 25] width 18 height 18
type input "0"
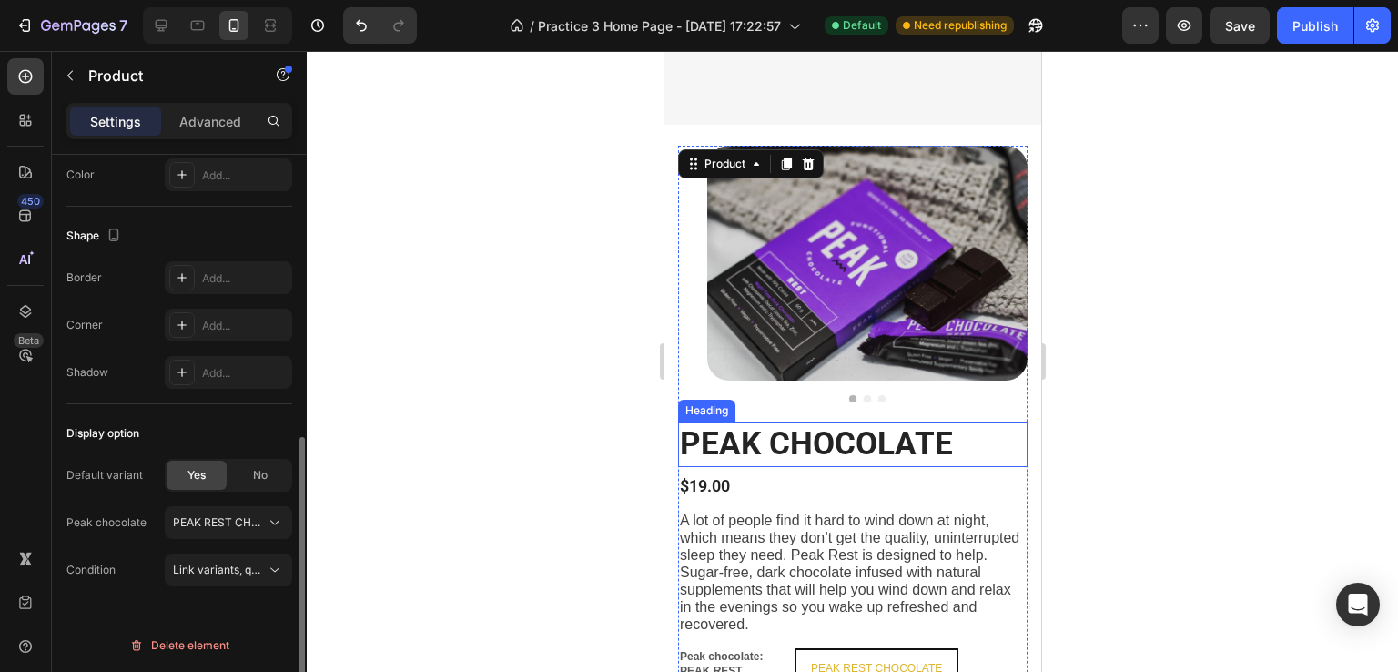
scroll to position [1569, 0]
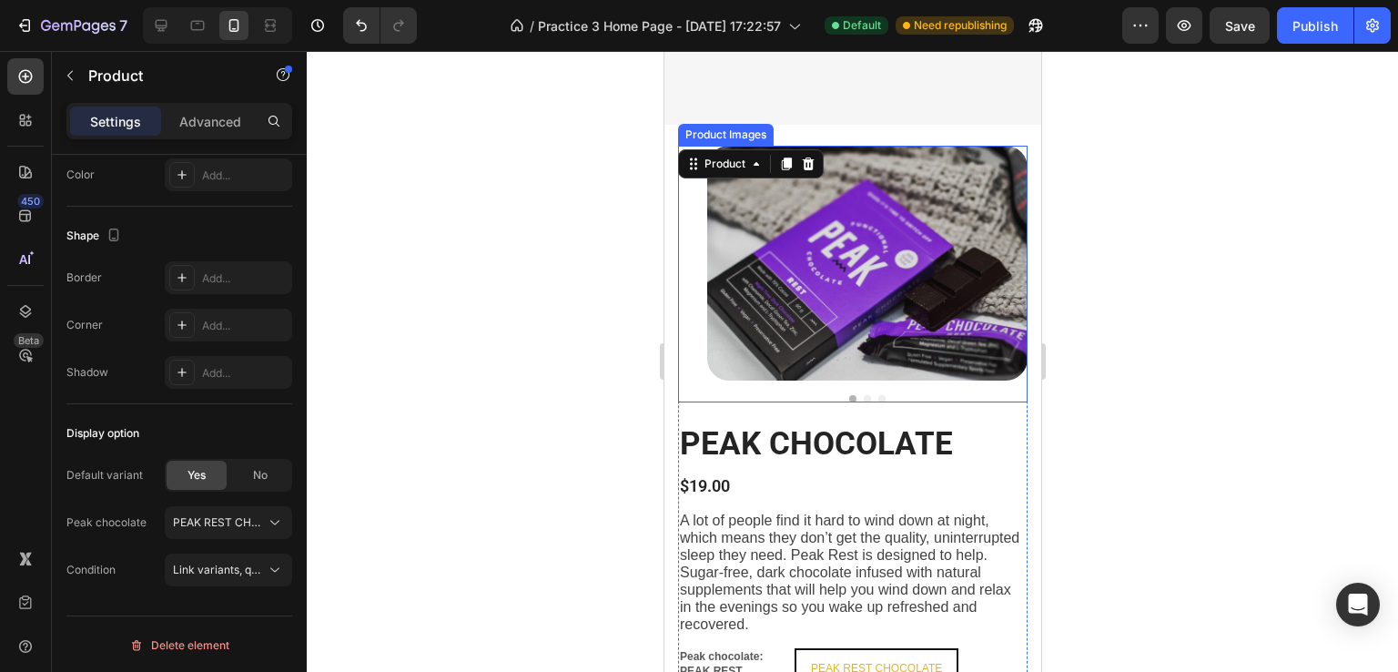
click at [765, 329] on img at bounding box center [866, 263] width 320 height 235
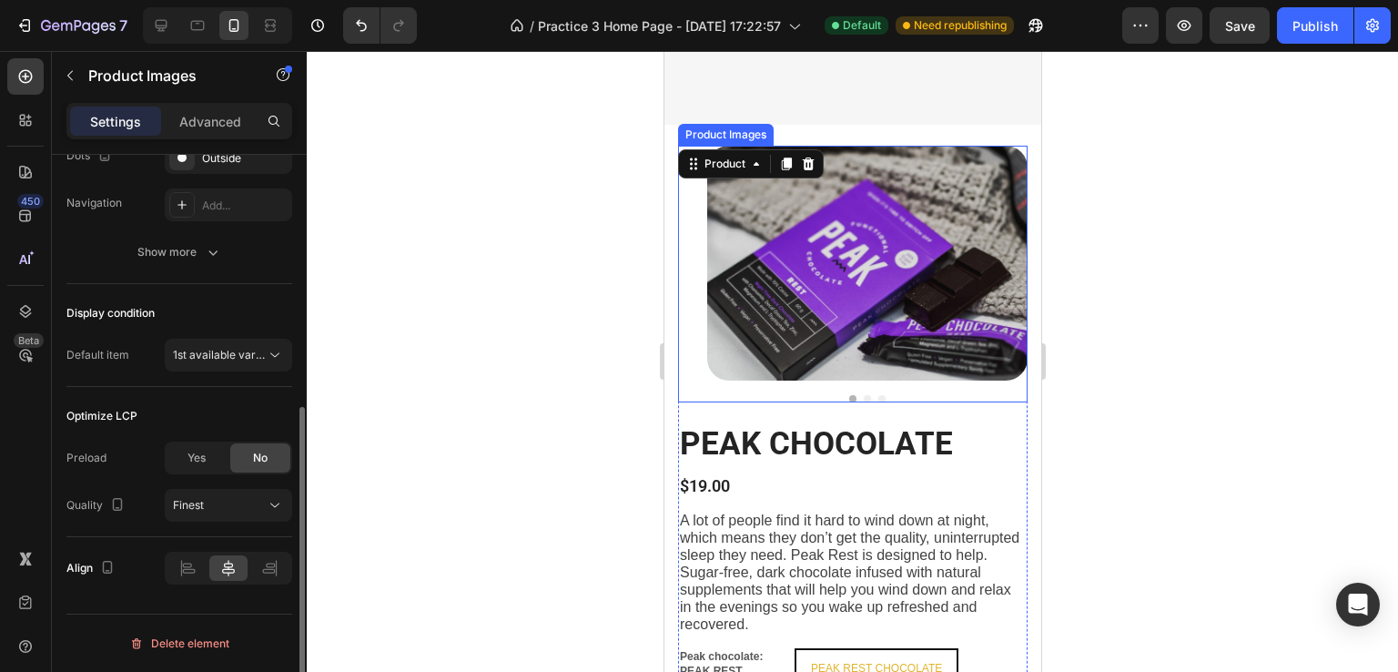
scroll to position [0, 0]
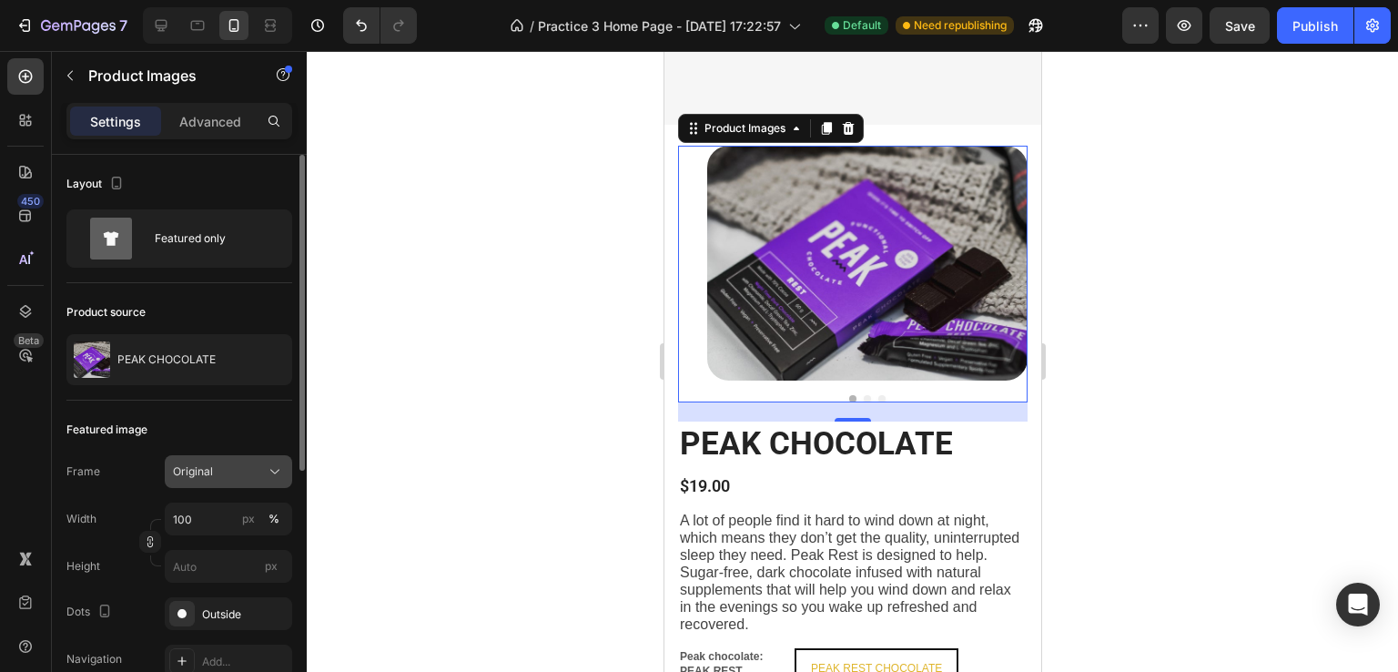
click at [277, 482] on button "Original" at bounding box center [228, 471] width 127 height 33
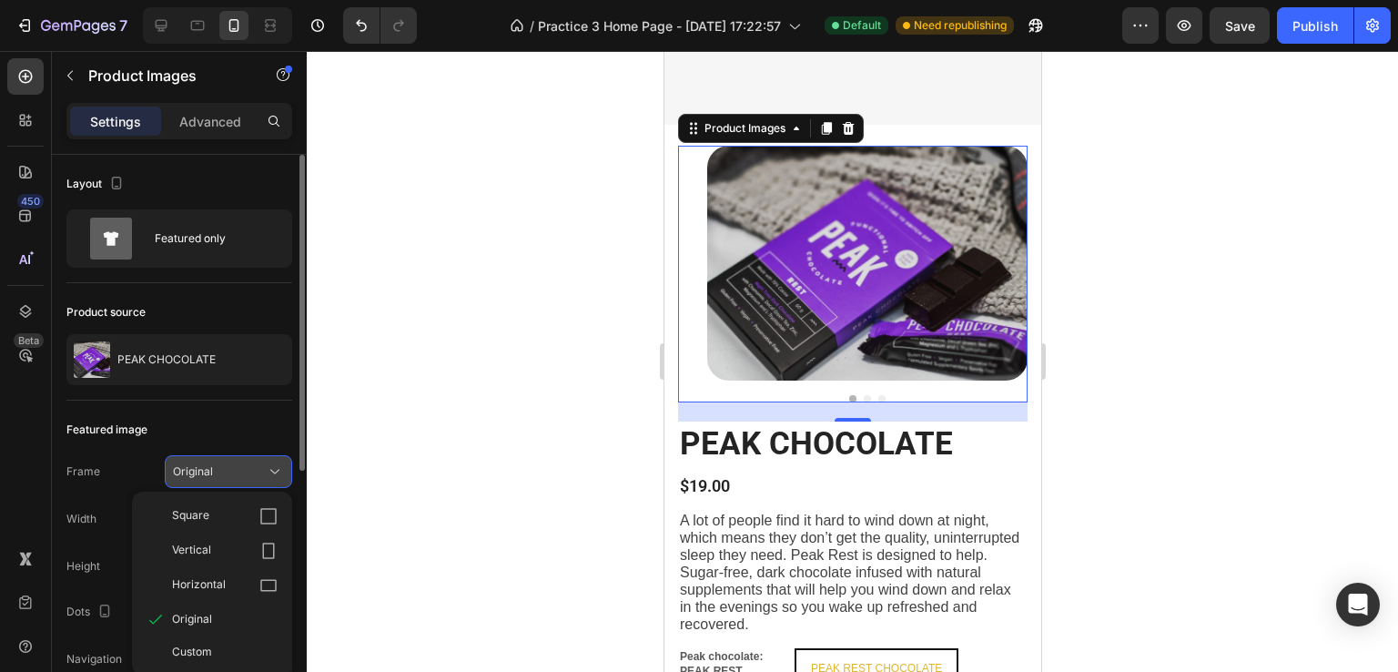
click at [271, 465] on icon at bounding box center [275, 471] width 18 height 18
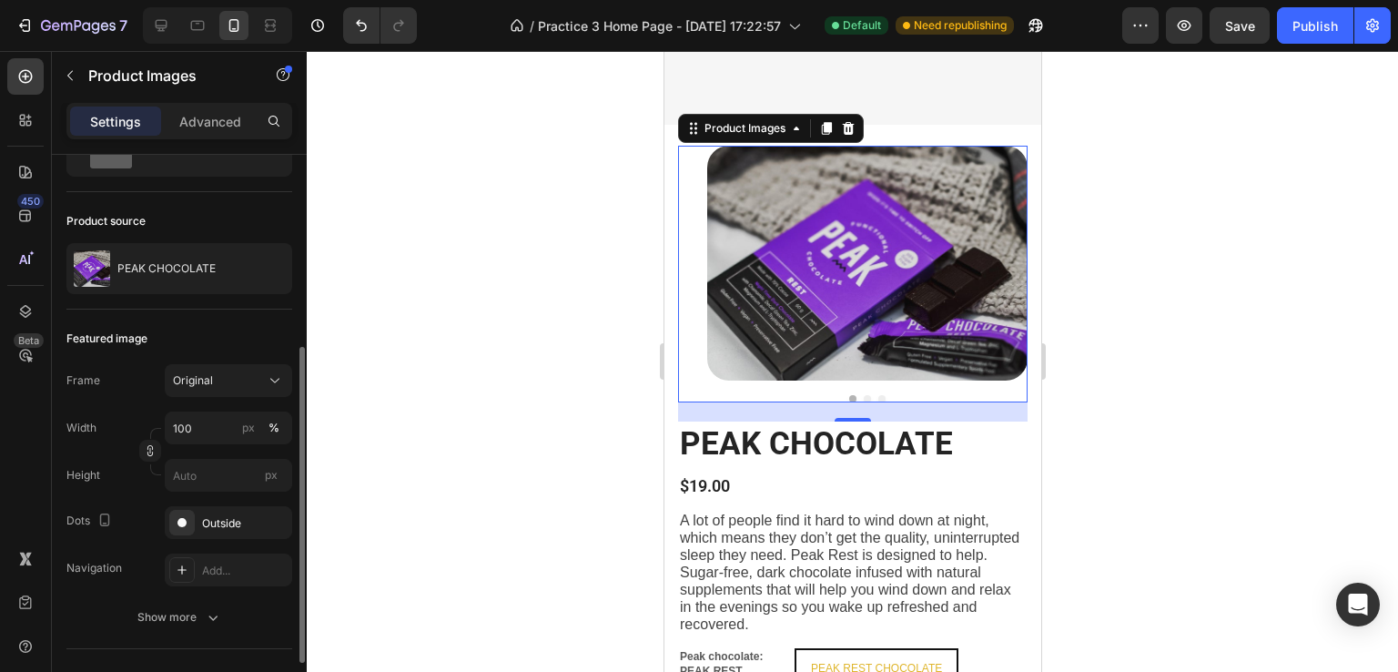
scroll to position [273, 0]
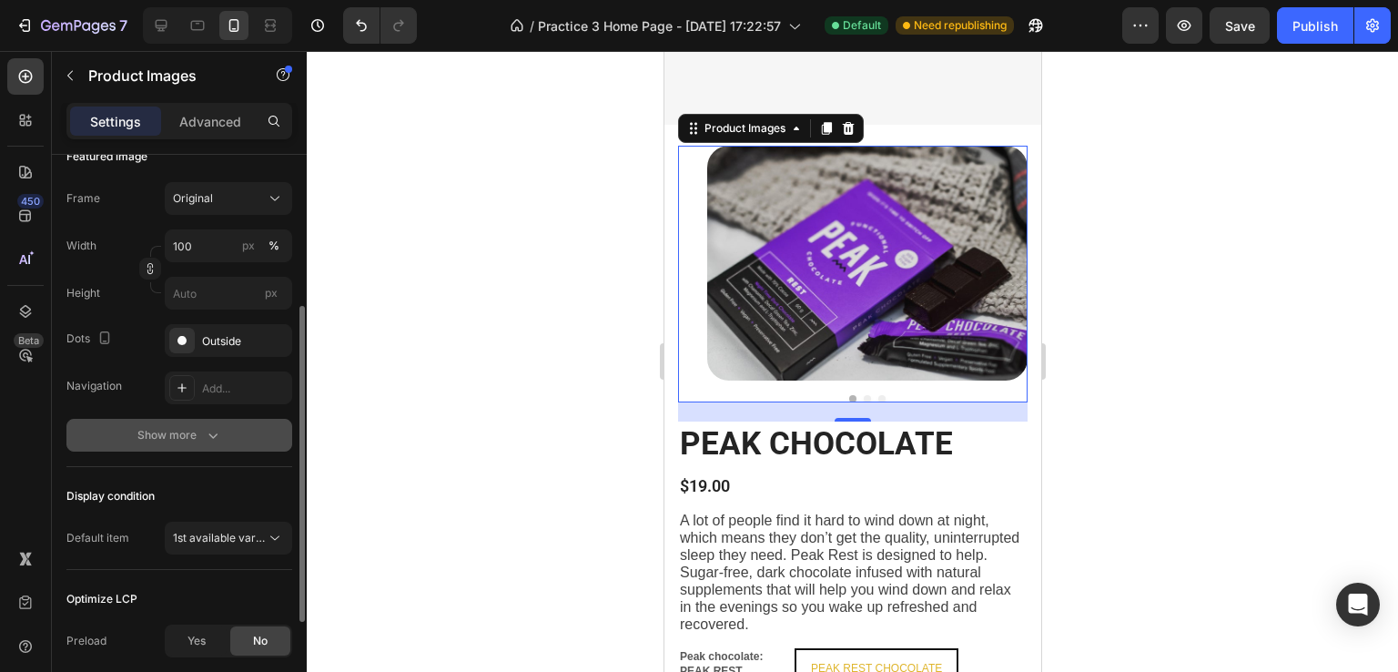
click at [215, 429] on icon "button" at bounding box center [213, 435] width 18 height 18
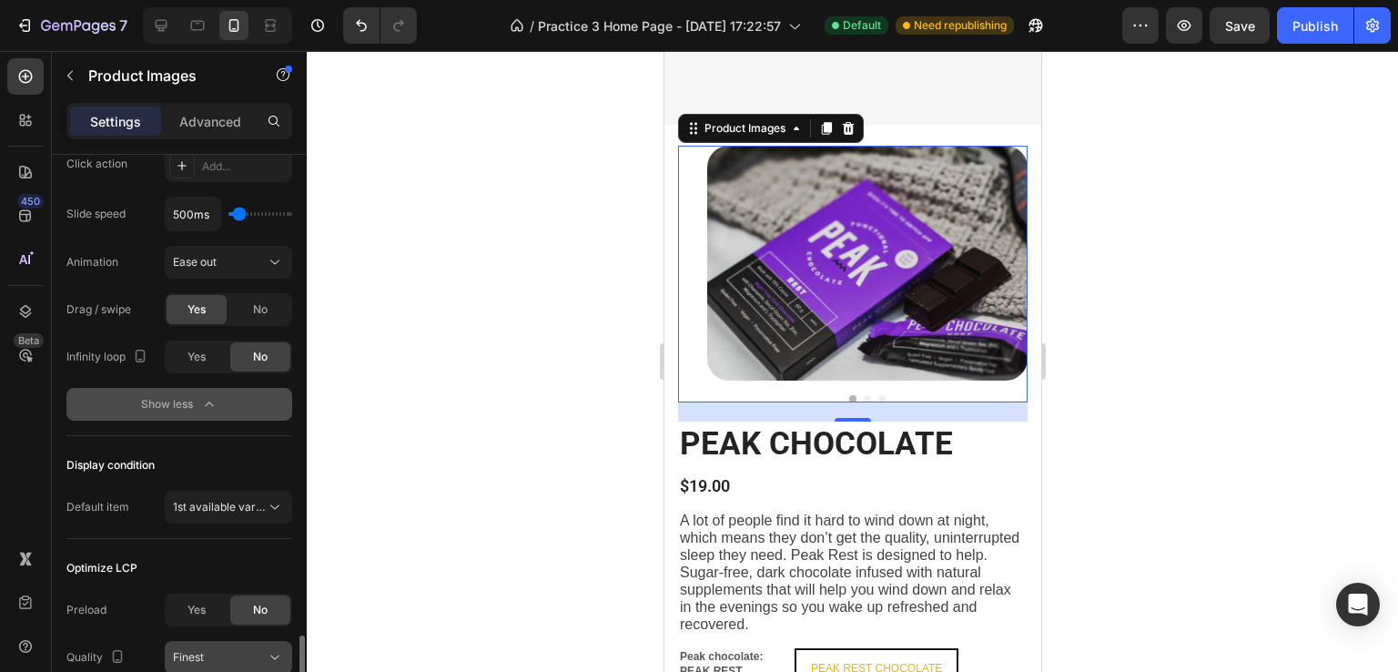
scroll to position [787, 0]
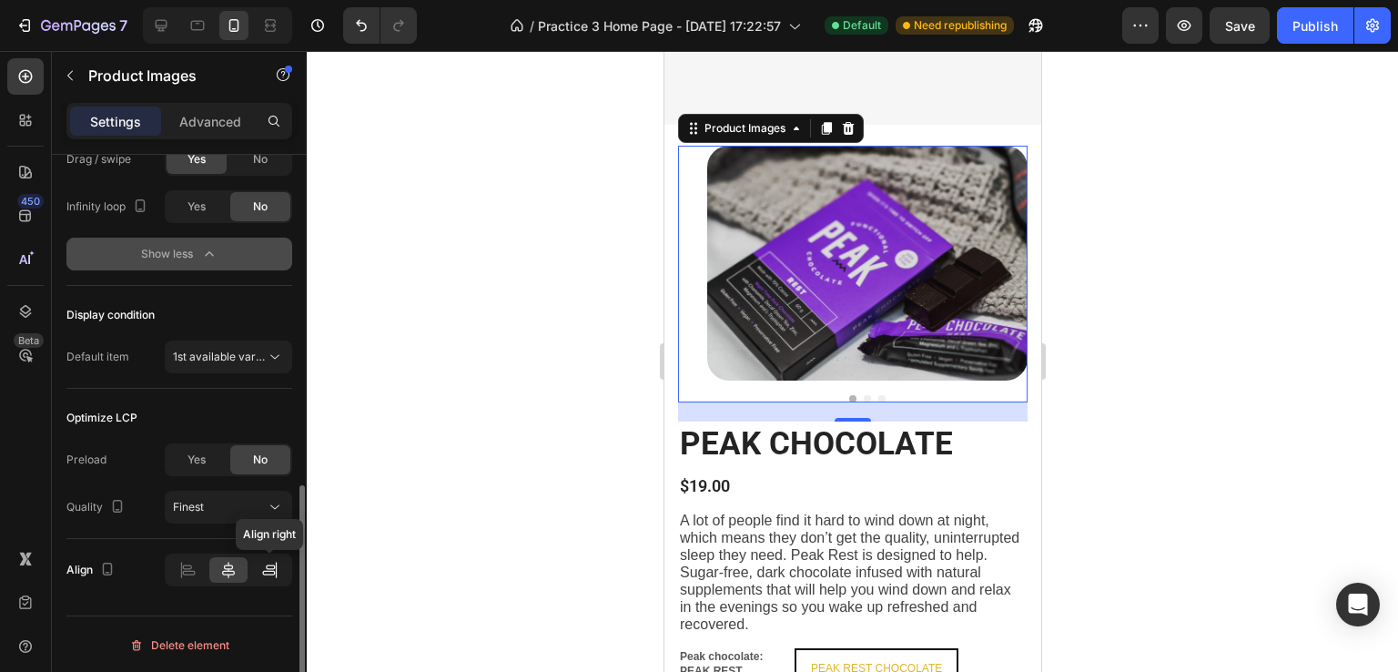
click at [270, 564] on icon at bounding box center [269, 570] width 18 height 18
click at [176, 561] on div at bounding box center [186, 569] width 37 height 25
click at [200, 566] on div at bounding box center [186, 569] width 37 height 25
click at [237, 565] on icon at bounding box center [228, 570] width 18 height 18
click at [487, 325] on div at bounding box center [852, 361] width 1091 height 621
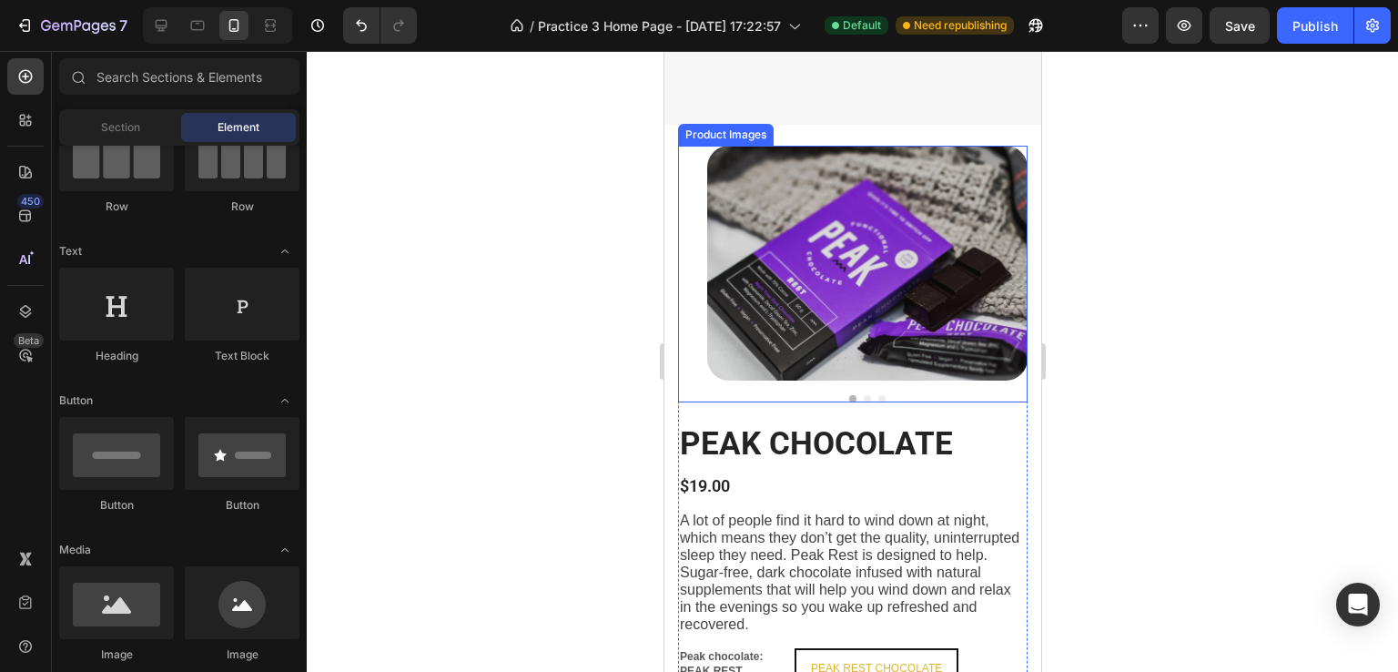
click at [730, 327] on img at bounding box center [866, 263] width 320 height 235
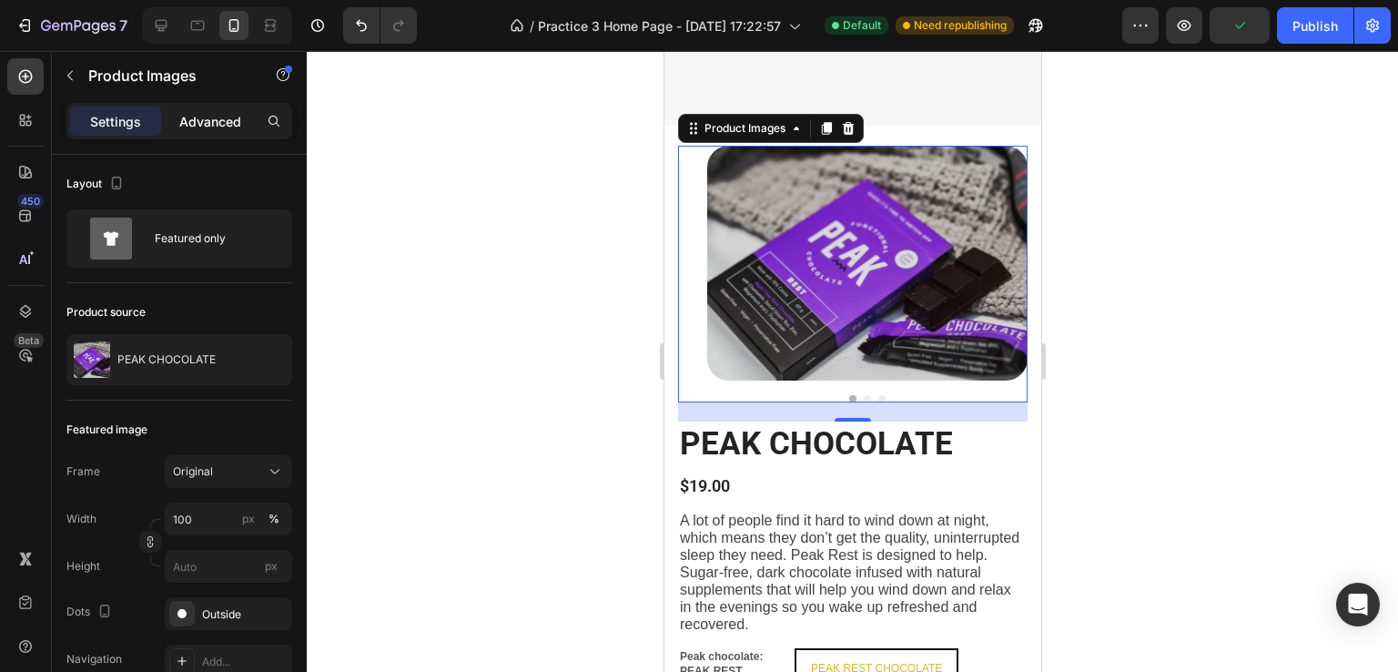
click at [207, 117] on p "Advanced" at bounding box center [210, 121] width 62 height 19
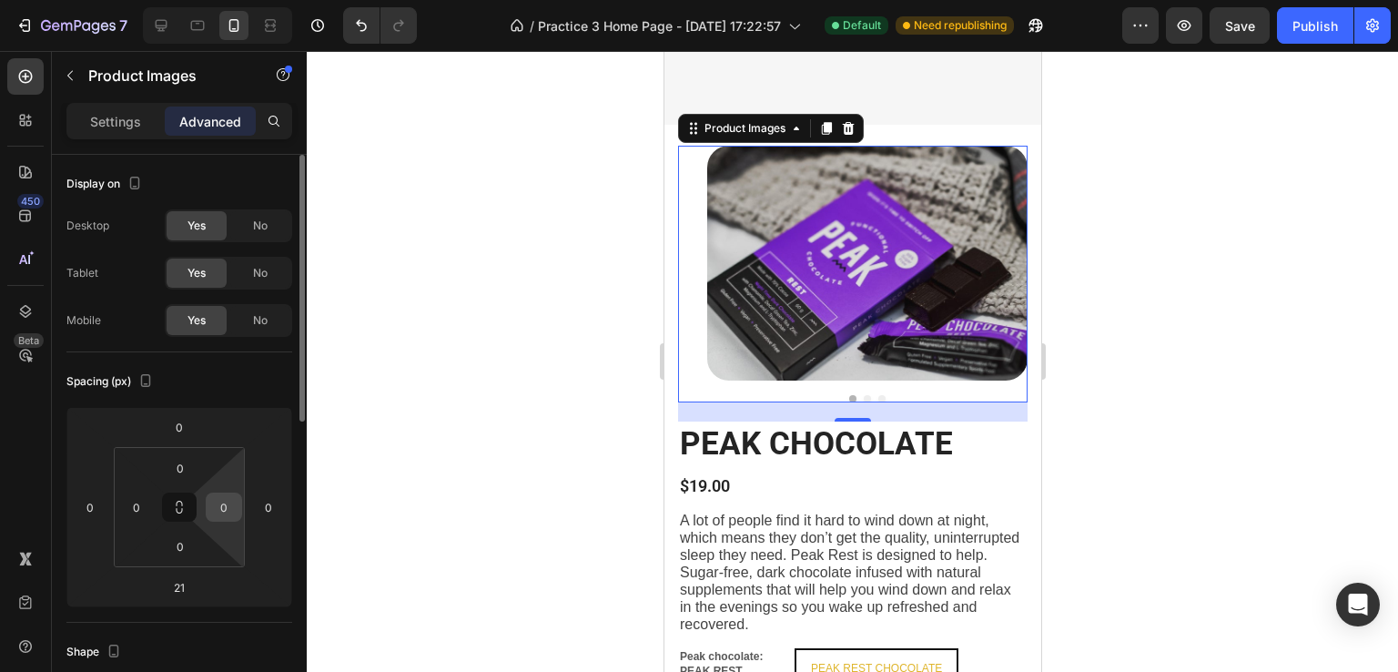
click at [227, 501] on input "0" at bounding box center [223, 506] width 27 height 27
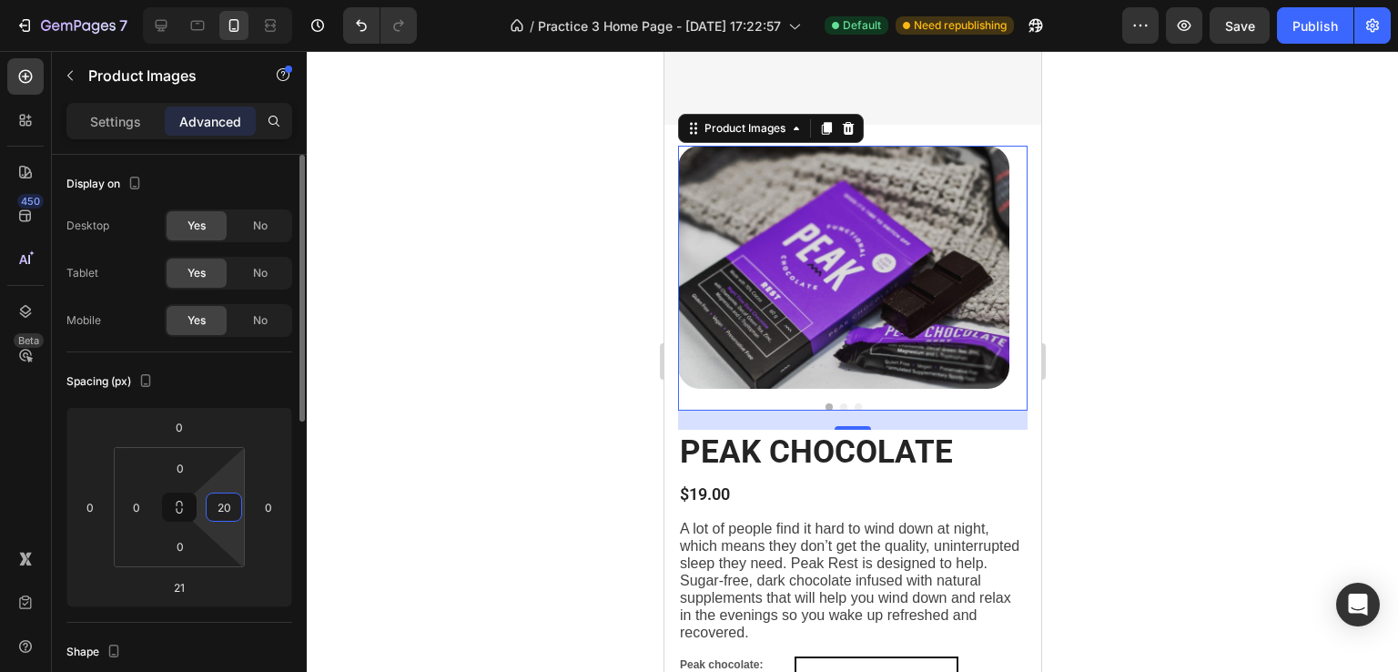
type input "2"
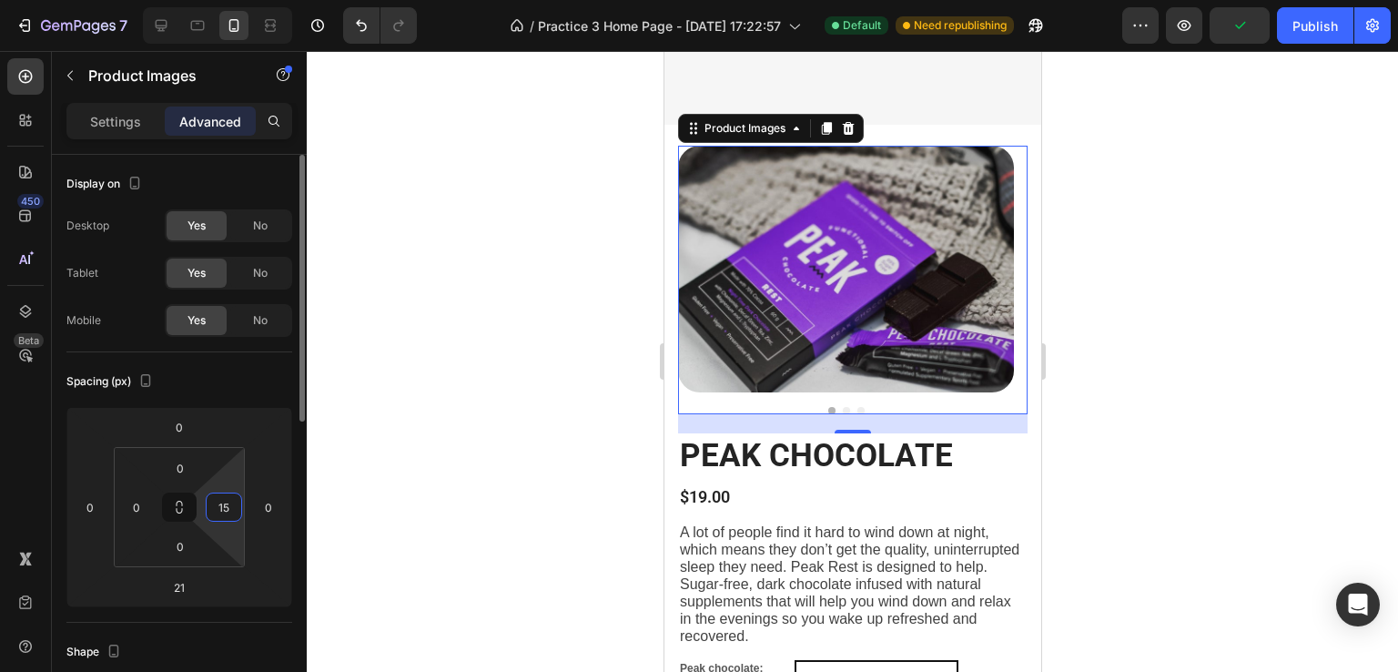
type input "1"
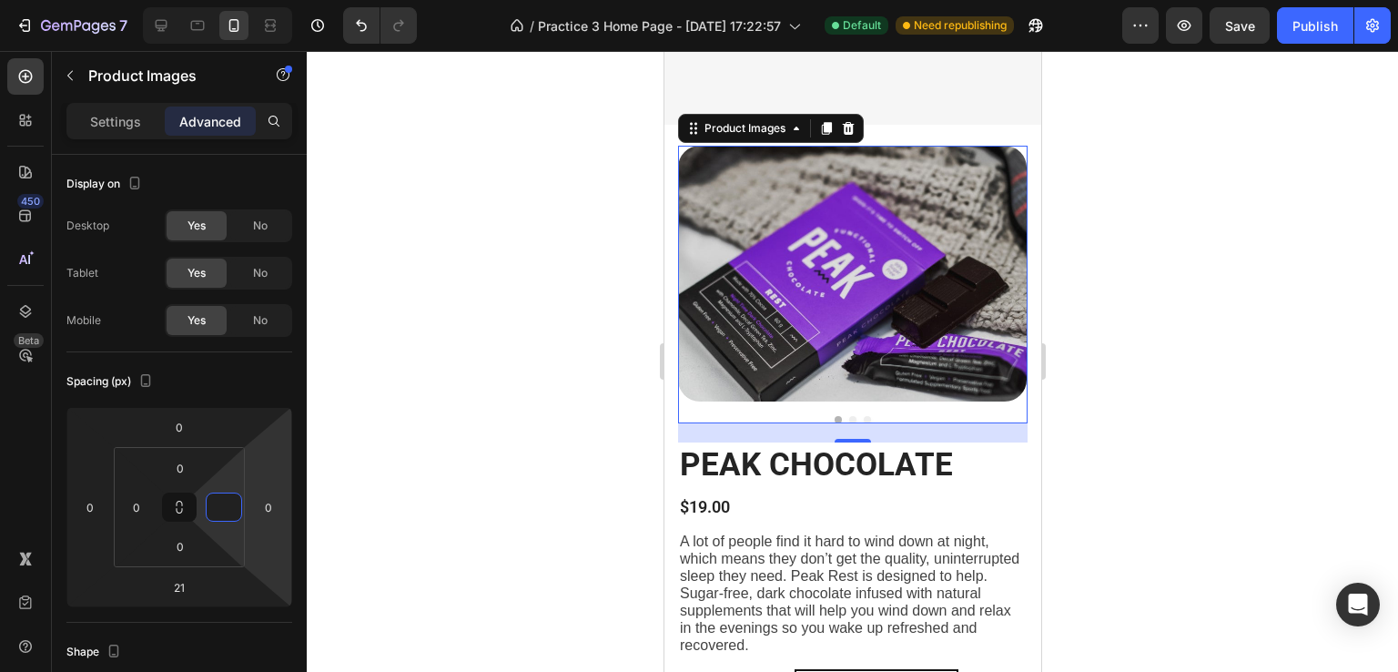
click at [1180, 441] on div at bounding box center [852, 361] width 1091 height 621
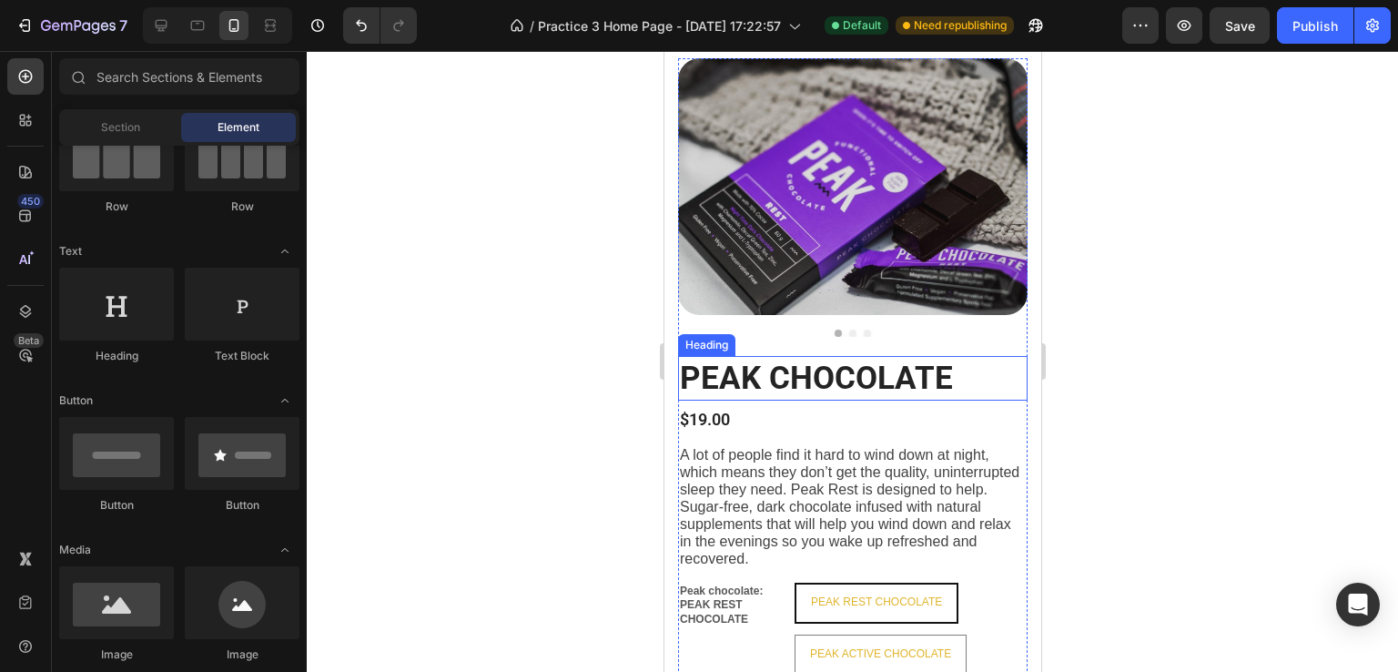
scroll to position [1660, 0]
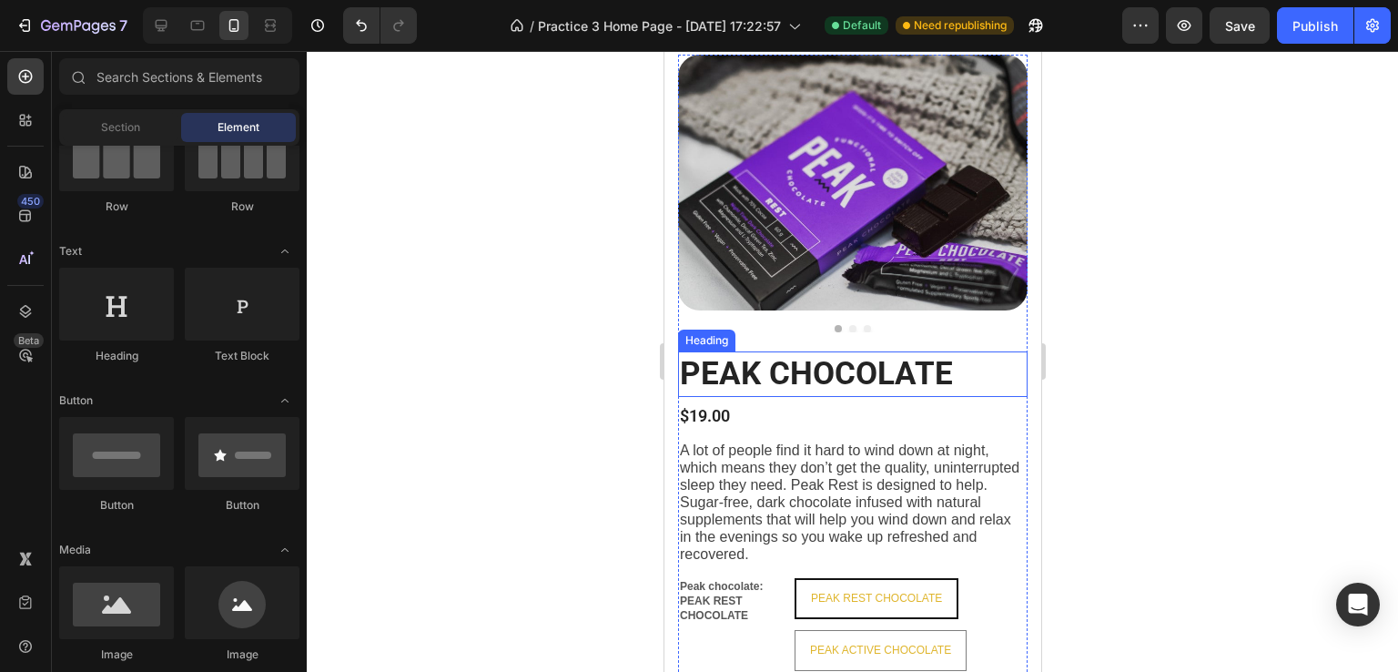
click at [714, 355] on strong "PEAK CHOCOLATE" at bounding box center [815, 373] width 273 height 37
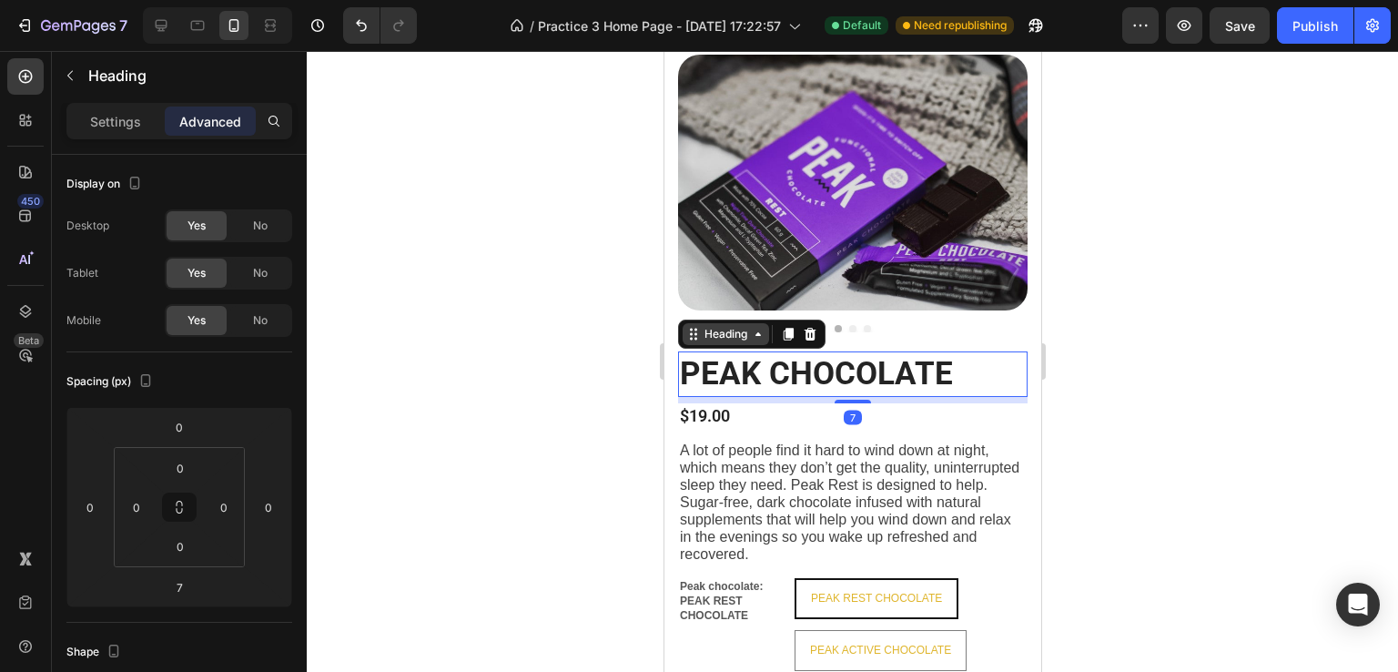
click at [713, 332] on div "Heading" at bounding box center [725, 334] width 86 height 22
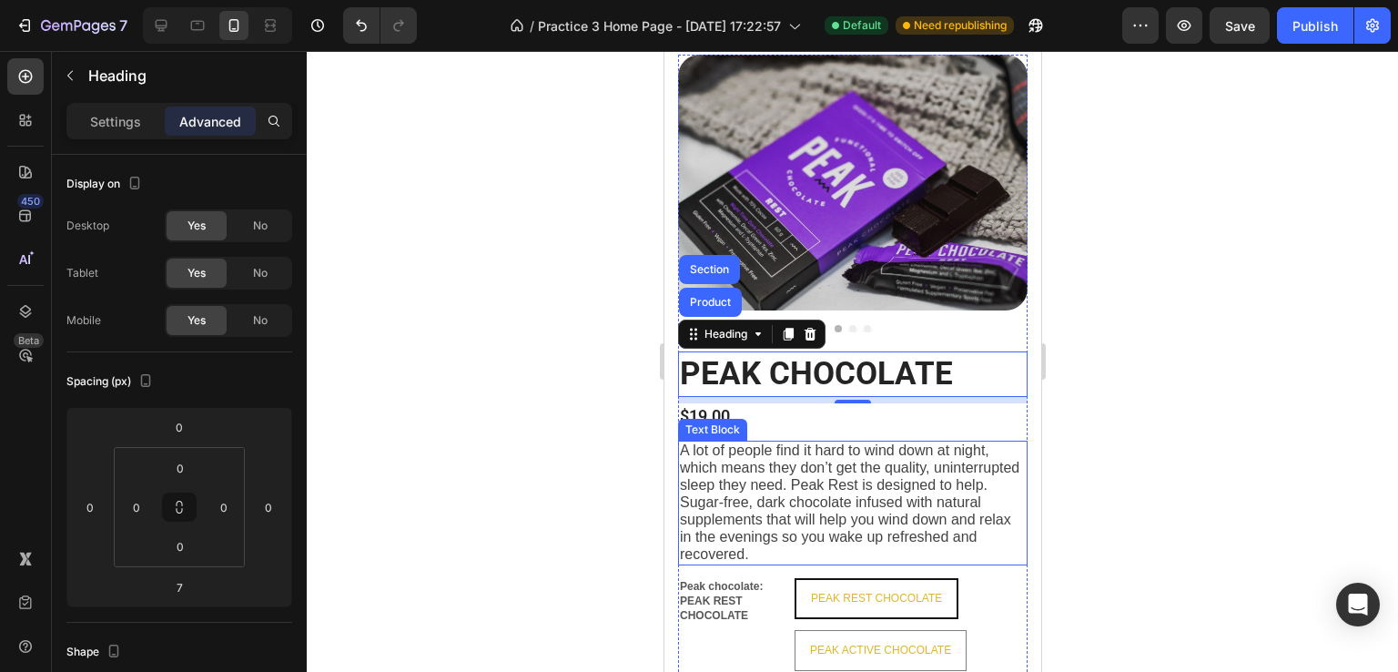
click at [707, 442] on span "A lot of people find it hard to wind down at night, which means they don’t get …" at bounding box center [848, 501] width 339 height 119
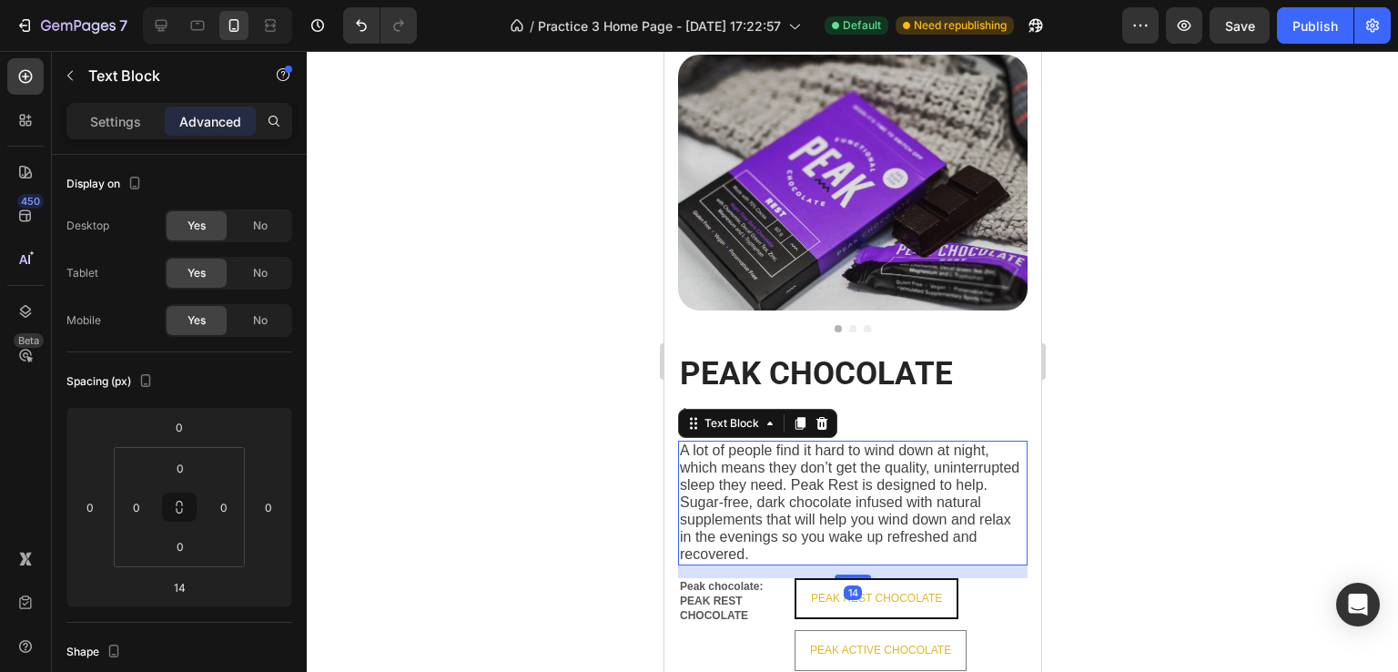
click at [674, 429] on div "PEAK CHOCOLATE Heading $19.00 Product Price Product Price A lot of people find …" at bounding box center [851, 432] width 377 height 794
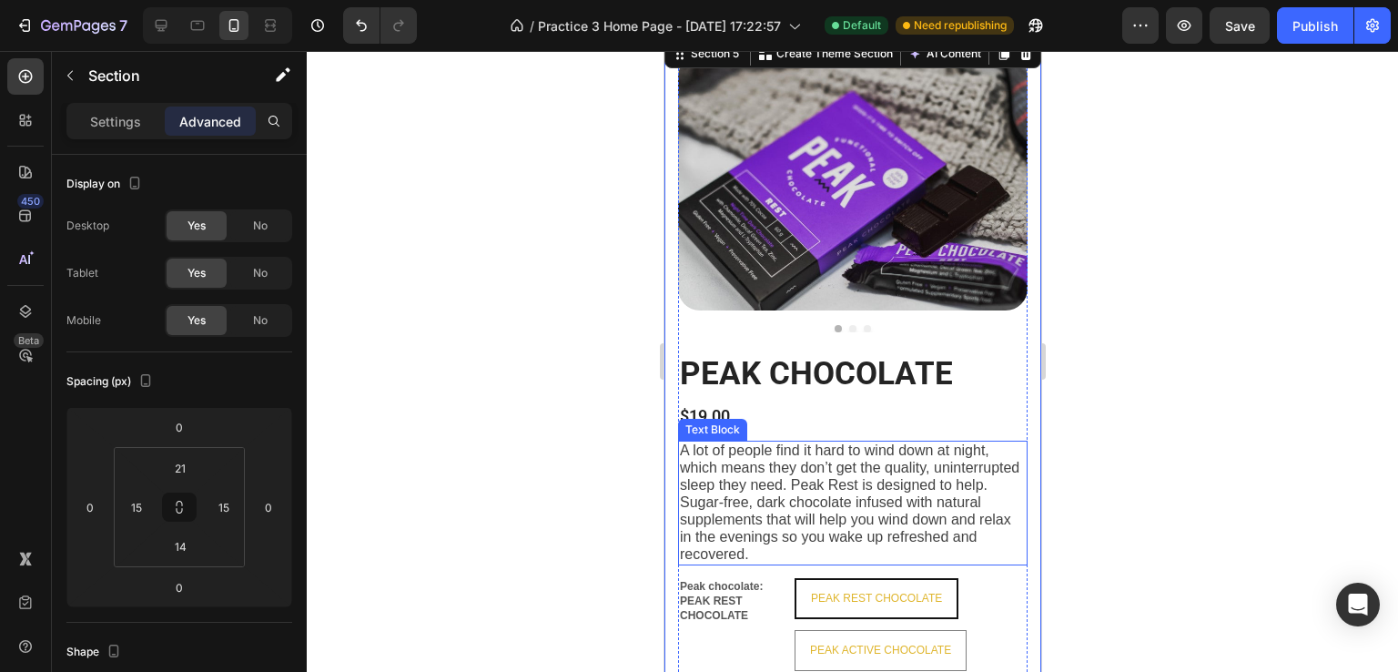
click at [718, 466] on span "A lot of people find it hard to wind down at night, which means they don’t get …" at bounding box center [848, 501] width 339 height 119
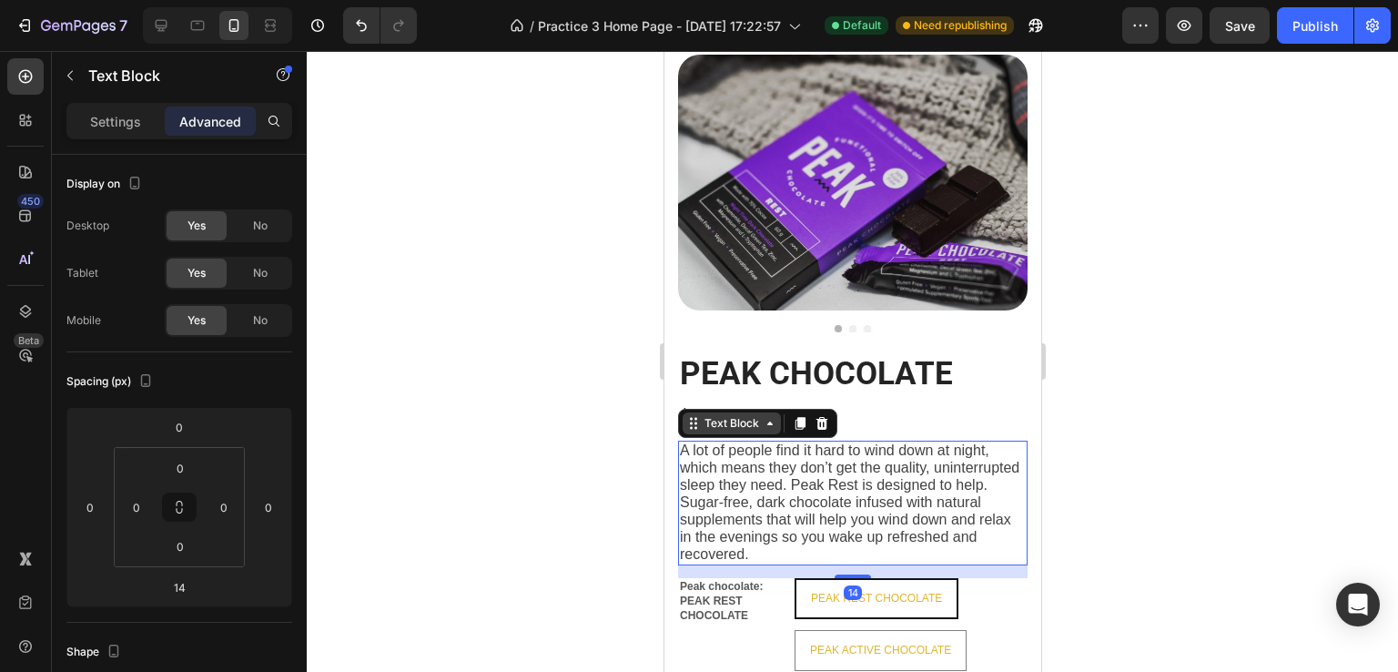
click at [702, 415] on div "Text Block" at bounding box center [731, 423] width 62 height 16
click at [1236, 396] on div at bounding box center [852, 361] width 1091 height 621
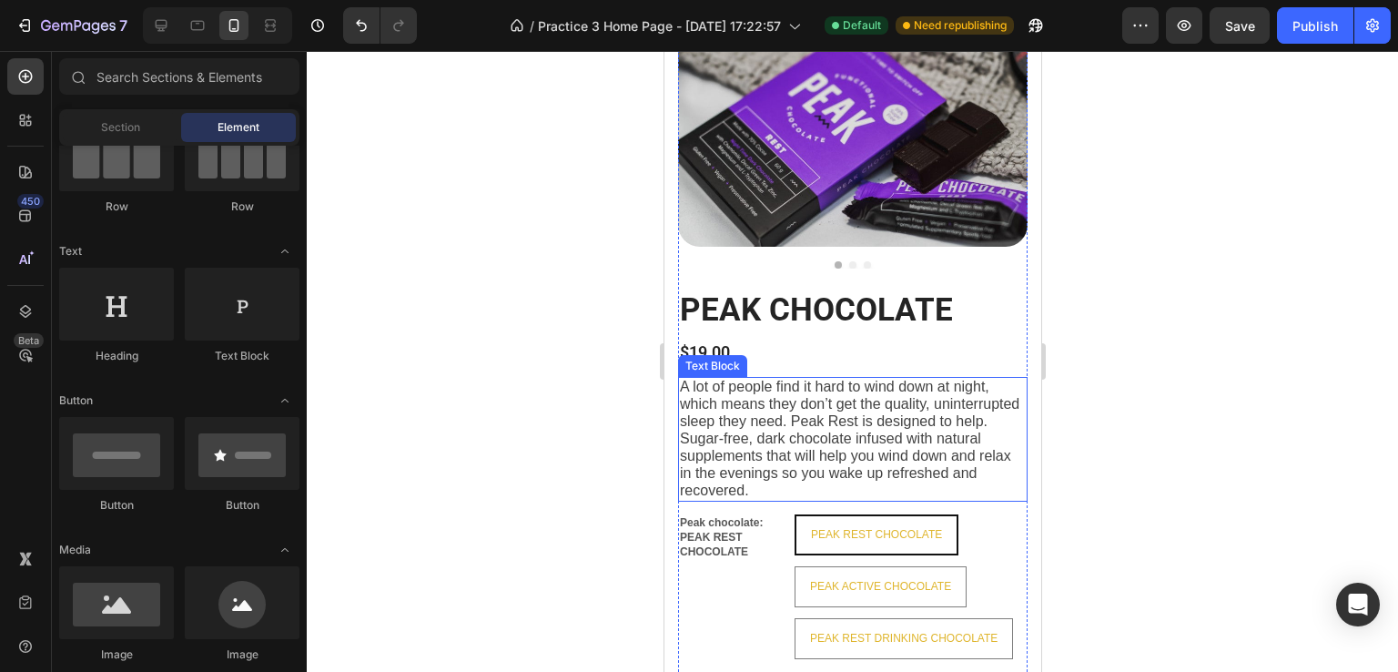
scroll to position [1751, 0]
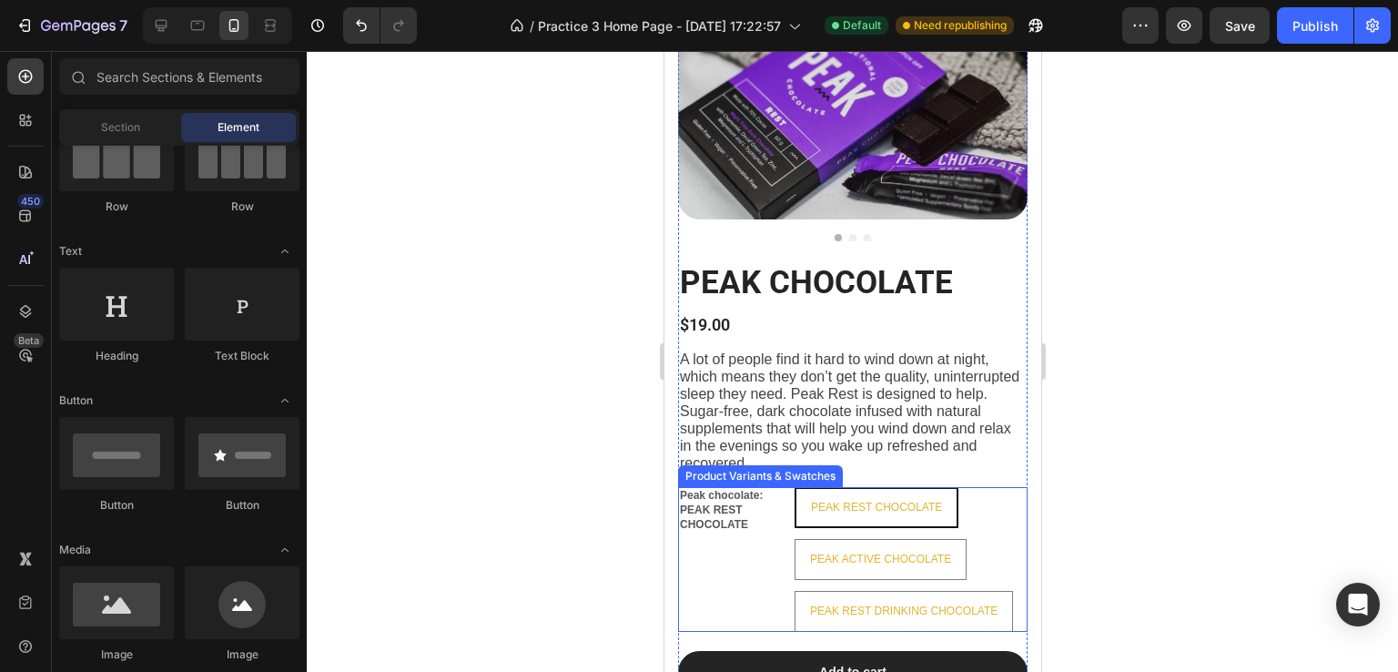
click at [680, 565] on div "Peak chocolate: PEAK REST CHOCOLATE PEAK REST CHOCOLATE PEAK REST CHOCOLATE PEA…" at bounding box center [851, 559] width 349 height 145
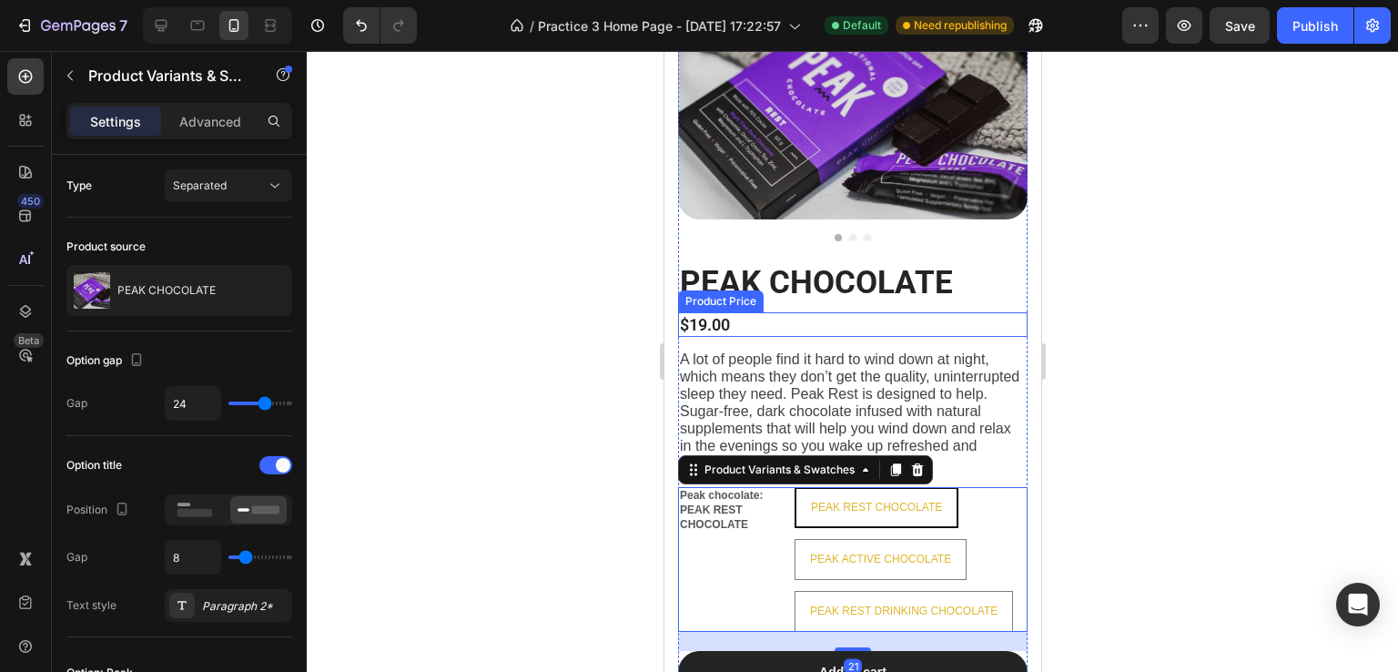
click at [756, 290] on div "Product Price" at bounding box center [720, 301] width 86 height 22
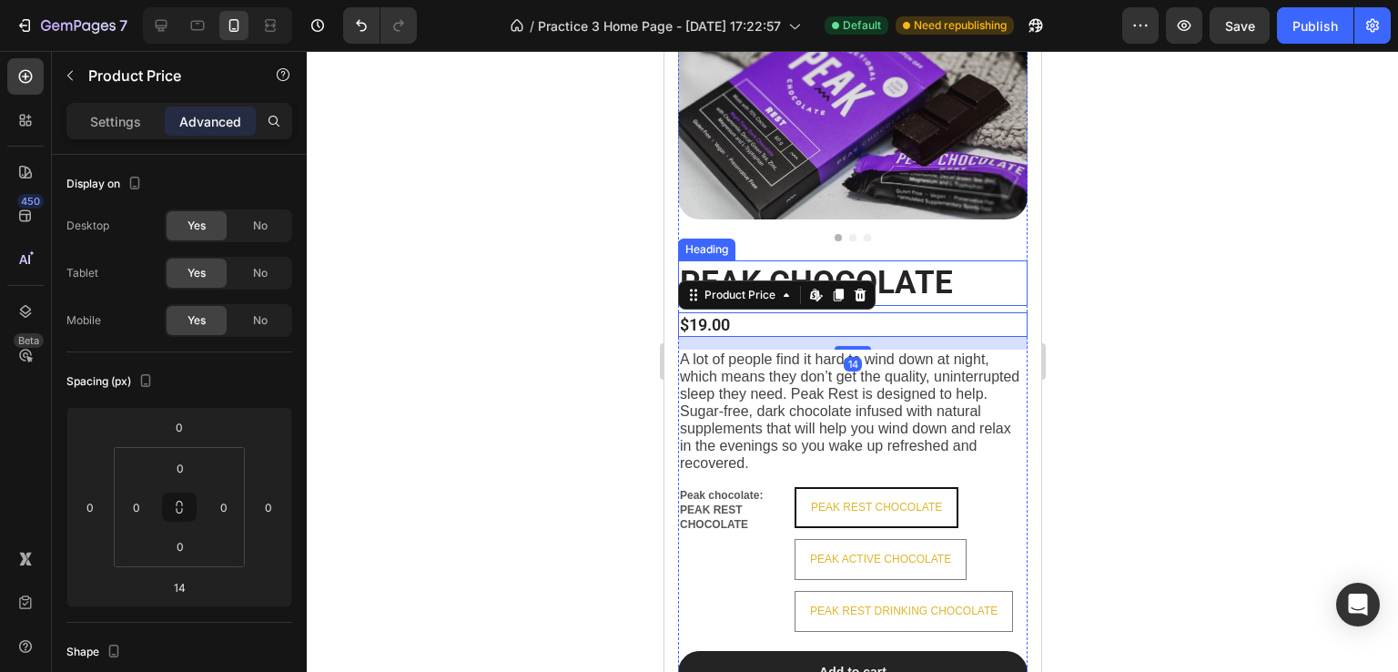
click at [893, 281] on strong "PEAK CHOCOLATE" at bounding box center [815, 282] width 273 height 37
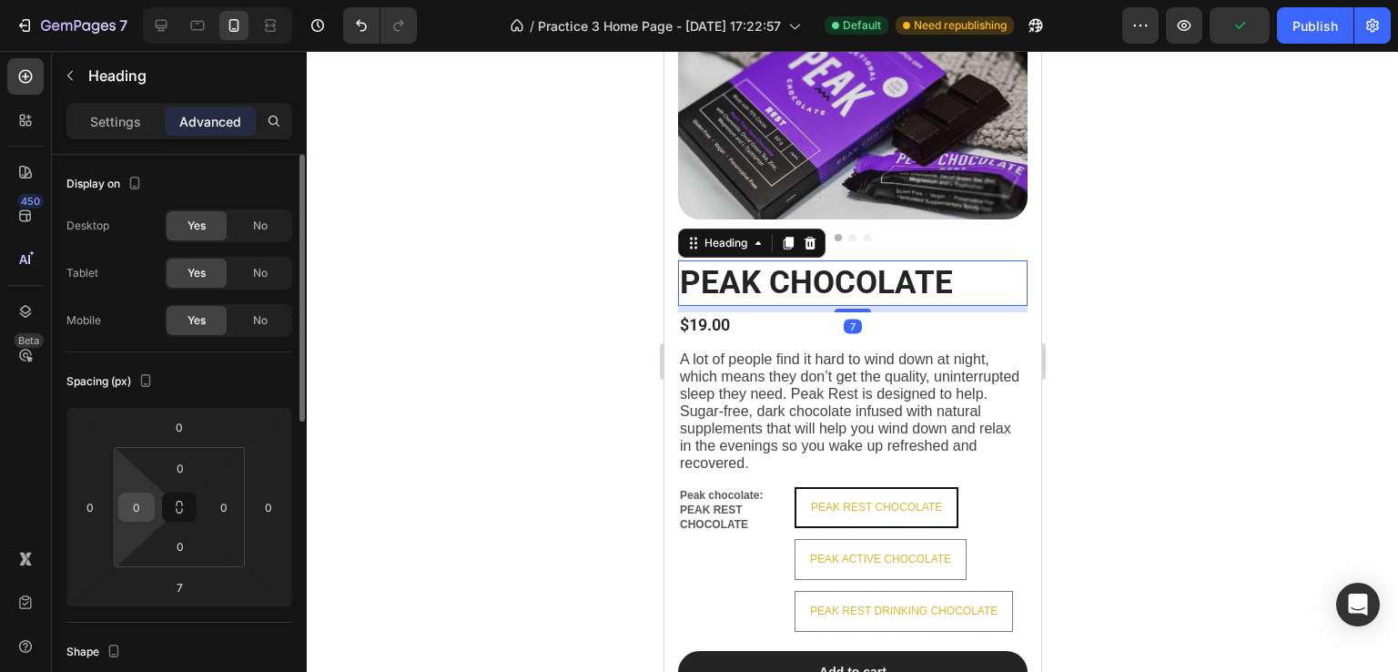
click at [138, 507] on input "0" at bounding box center [136, 506] width 27 height 27
type input "10"
click at [226, 509] on input "0" at bounding box center [223, 506] width 27 height 27
type input "10"
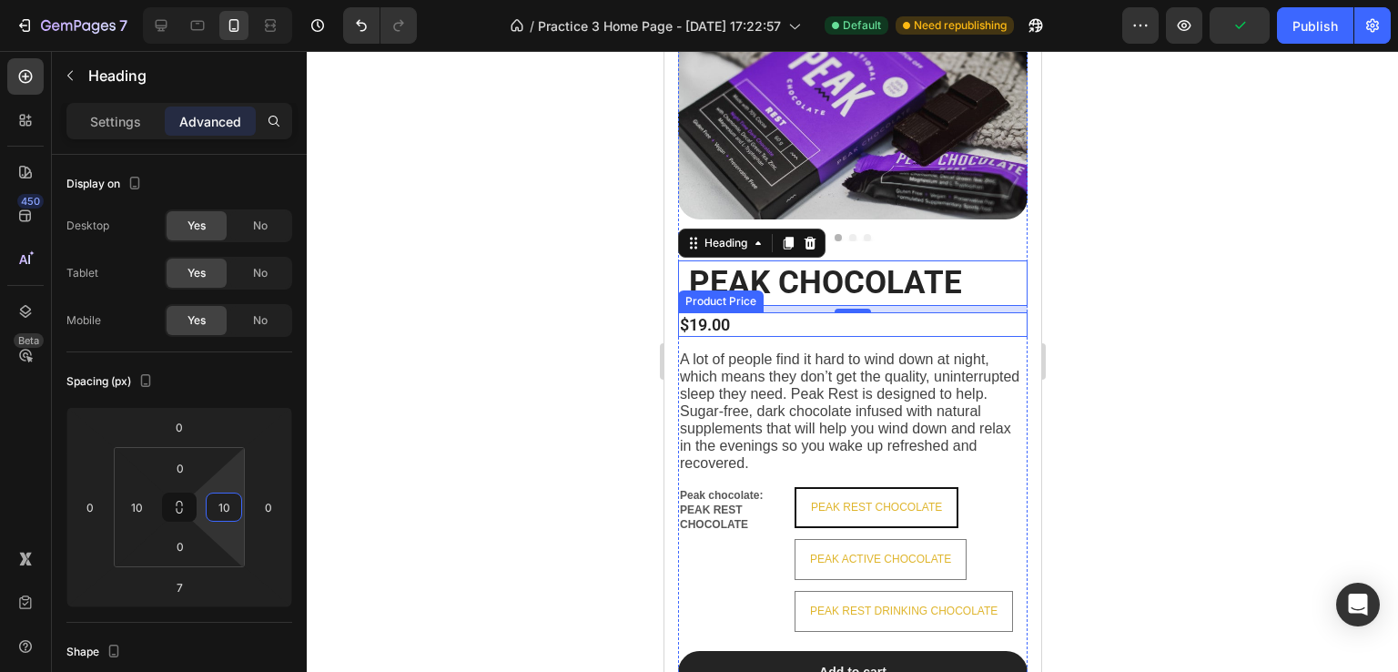
click at [778, 312] on div "$19.00" at bounding box center [851, 324] width 349 height 25
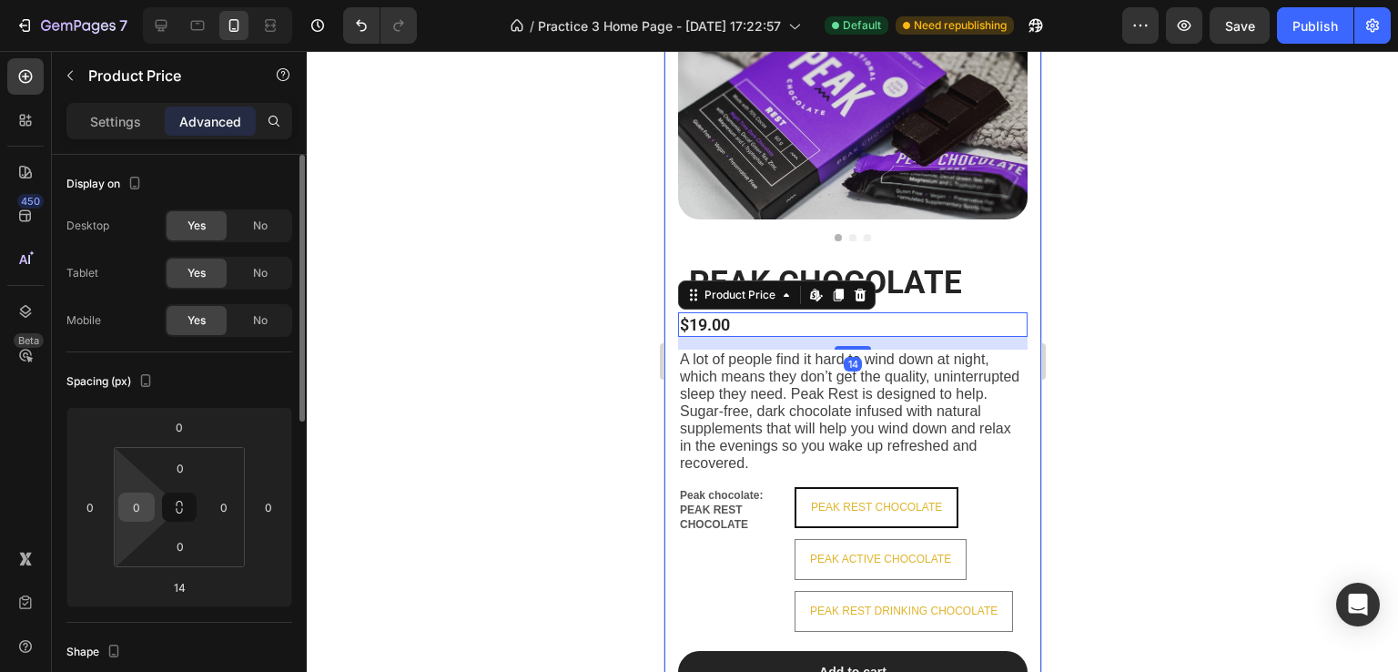
click at [142, 507] on input "0" at bounding box center [136, 506] width 27 height 27
type input "10"
click at [228, 508] on input "0" at bounding box center [223, 506] width 27 height 27
type input "10"
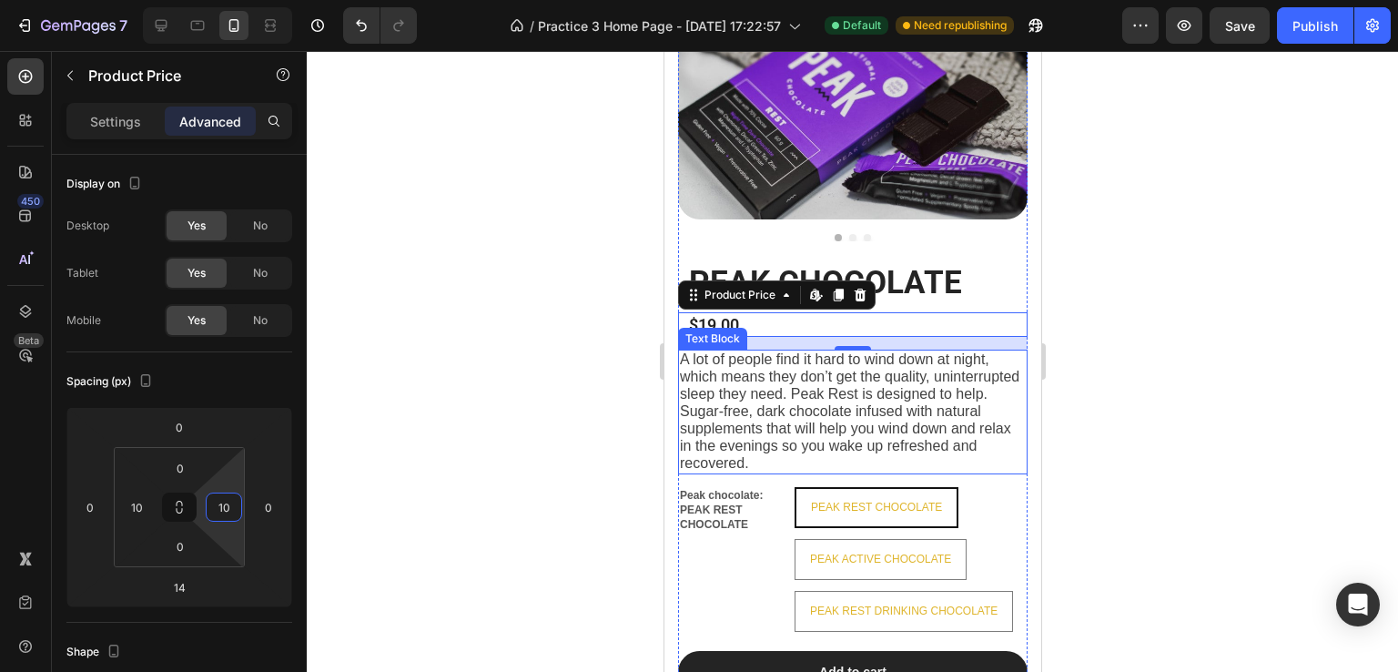
click at [710, 398] on span "A lot of people find it hard to wind down at night, which means they don’t get …" at bounding box center [848, 410] width 339 height 119
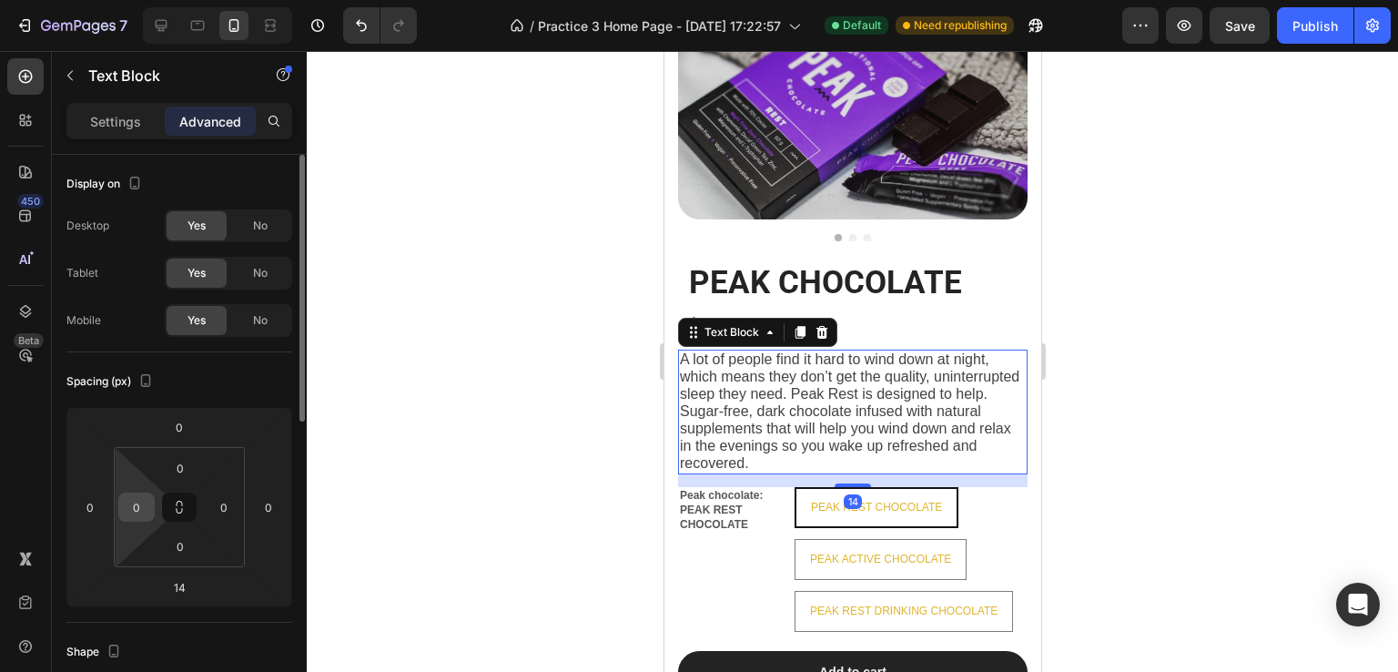
click at [138, 509] on input "0" at bounding box center [136, 506] width 27 height 27
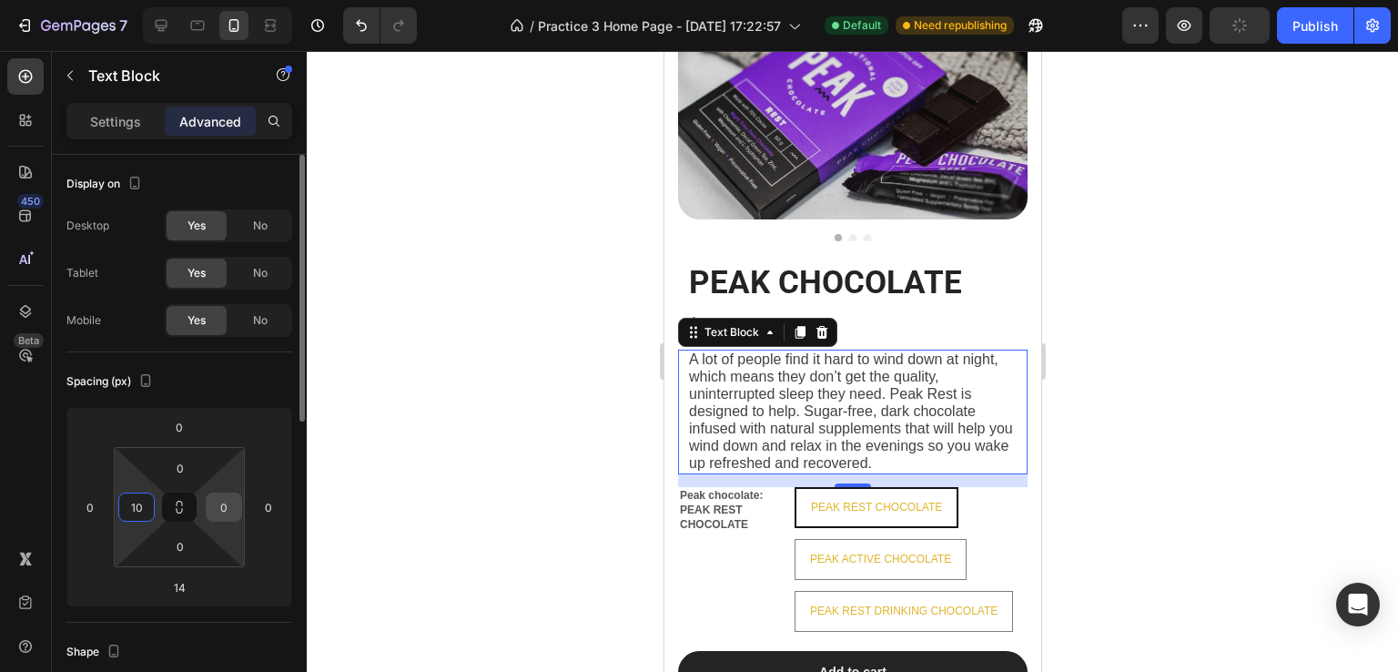
type input "10"
click at [229, 507] on input "0" at bounding box center [223, 506] width 27 height 27
type input "10"
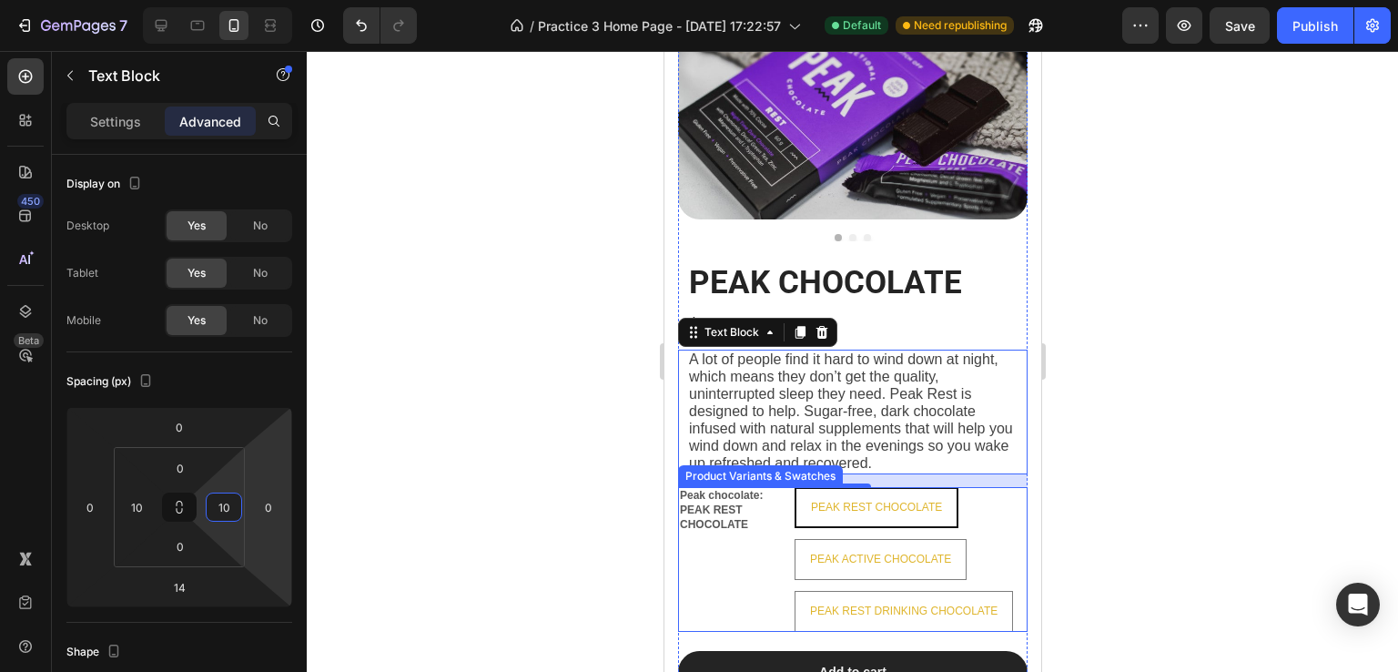
click at [682, 578] on div "Peak chocolate: PEAK REST CHOCOLATE PEAK REST CHOCOLATE PEAK REST CHOCOLATE PEA…" at bounding box center [851, 559] width 349 height 145
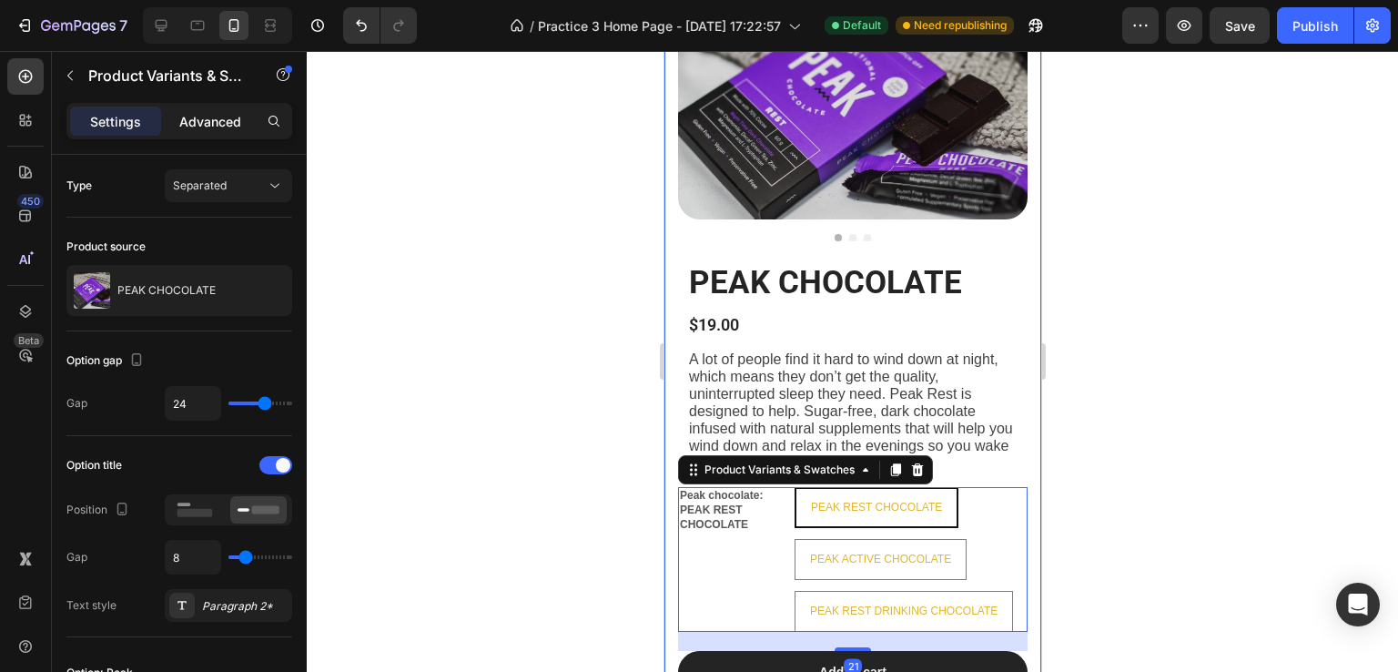
click at [198, 118] on p "Advanced" at bounding box center [210, 121] width 62 height 19
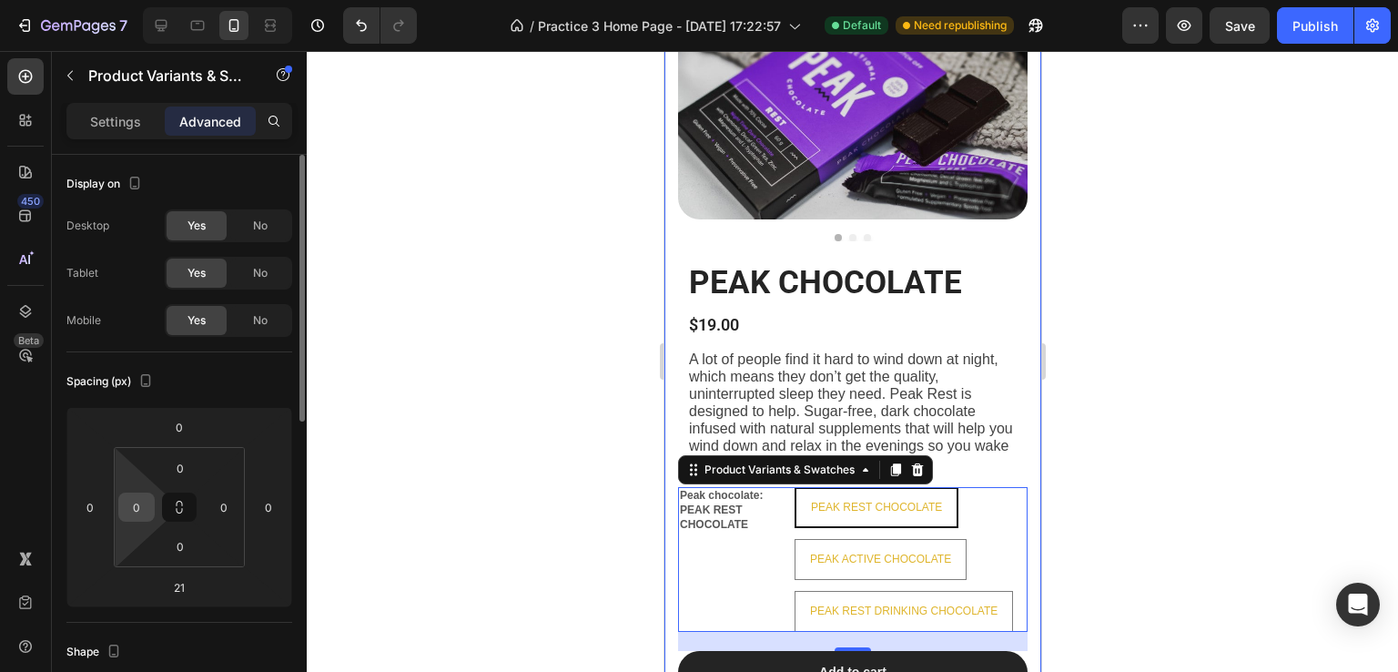
click at [142, 511] on input "0" at bounding box center [136, 506] width 27 height 27
type input "10"
click at [231, 509] on input "0" at bounding box center [223, 506] width 27 height 27
type input "10"
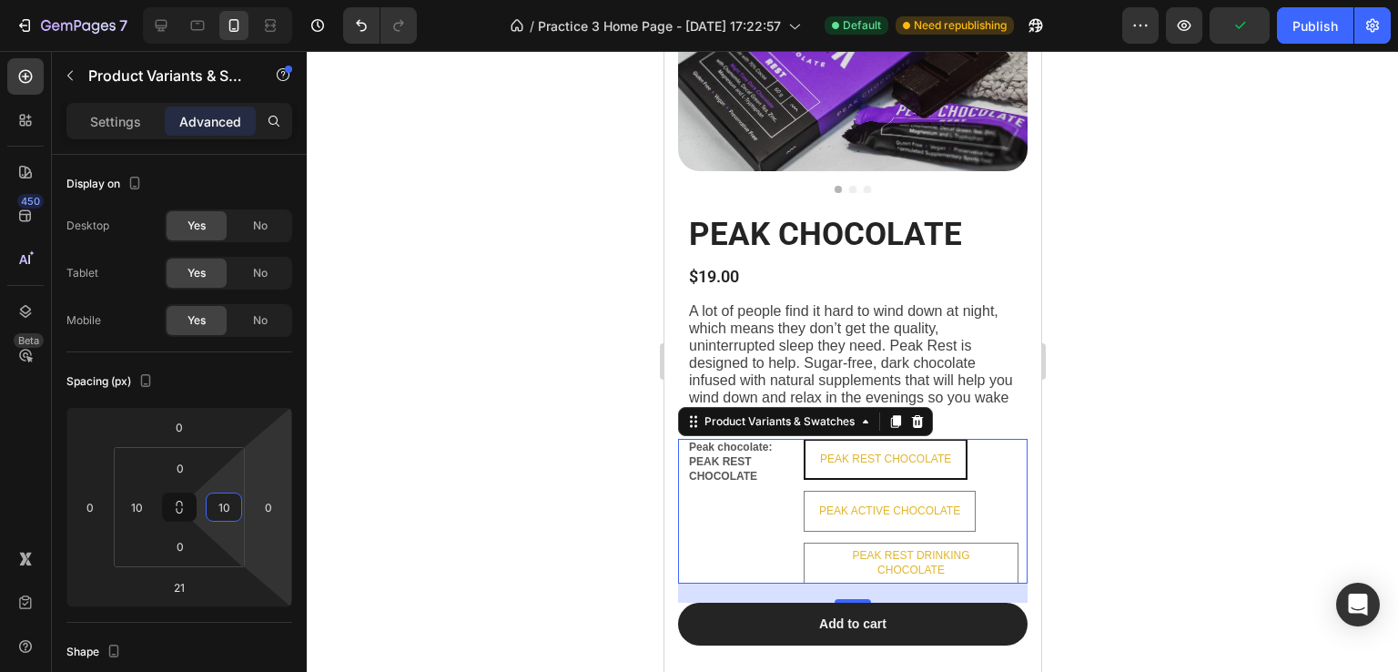
scroll to position [1842, 0]
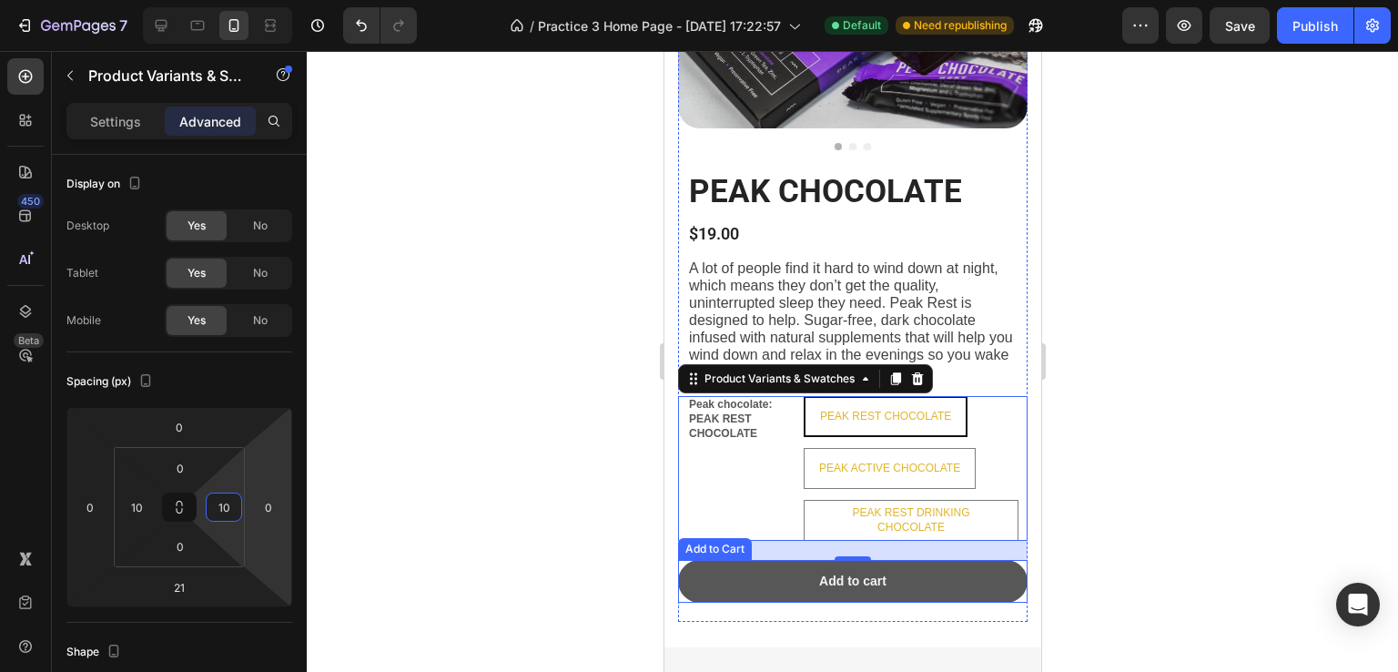
click at [694, 584] on button "Add to cart" at bounding box center [851, 581] width 349 height 42
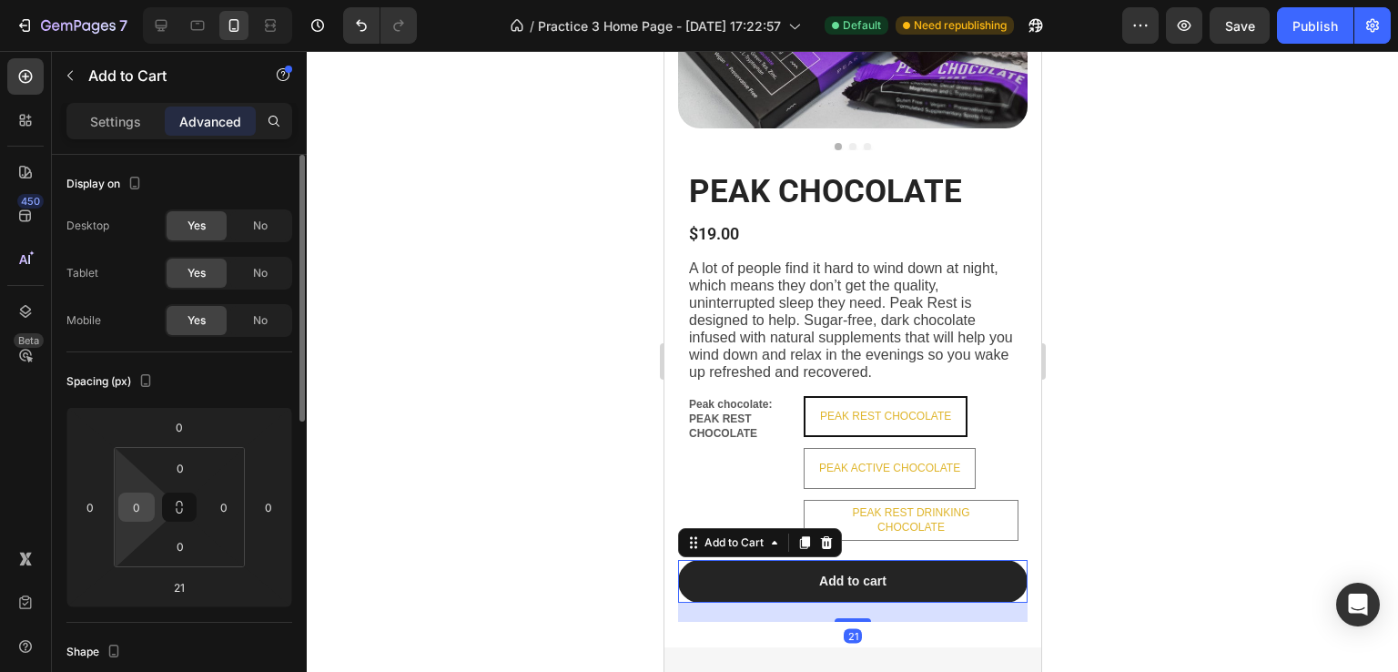
click at [142, 502] on input "0" at bounding box center [136, 506] width 27 height 27
type input "10"
click at [229, 511] on input "0" at bounding box center [223, 506] width 27 height 27
type input "10"
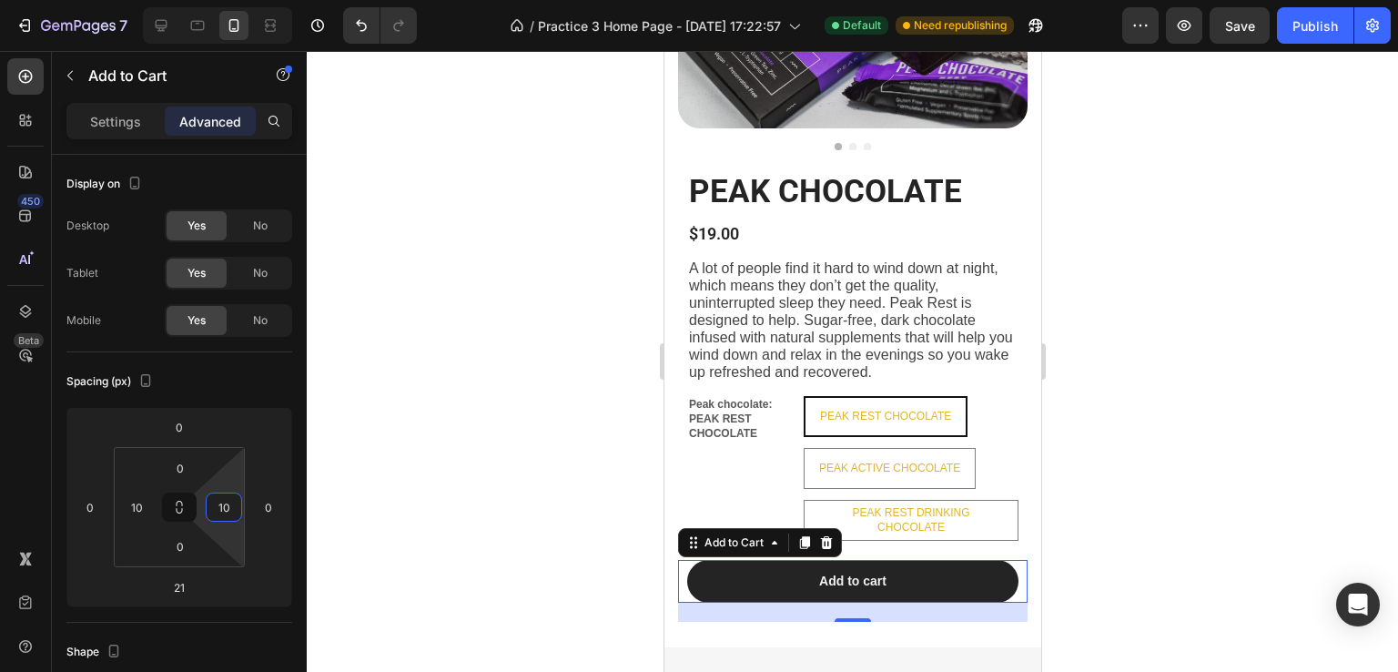
click at [1180, 481] on div at bounding box center [852, 361] width 1091 height 621
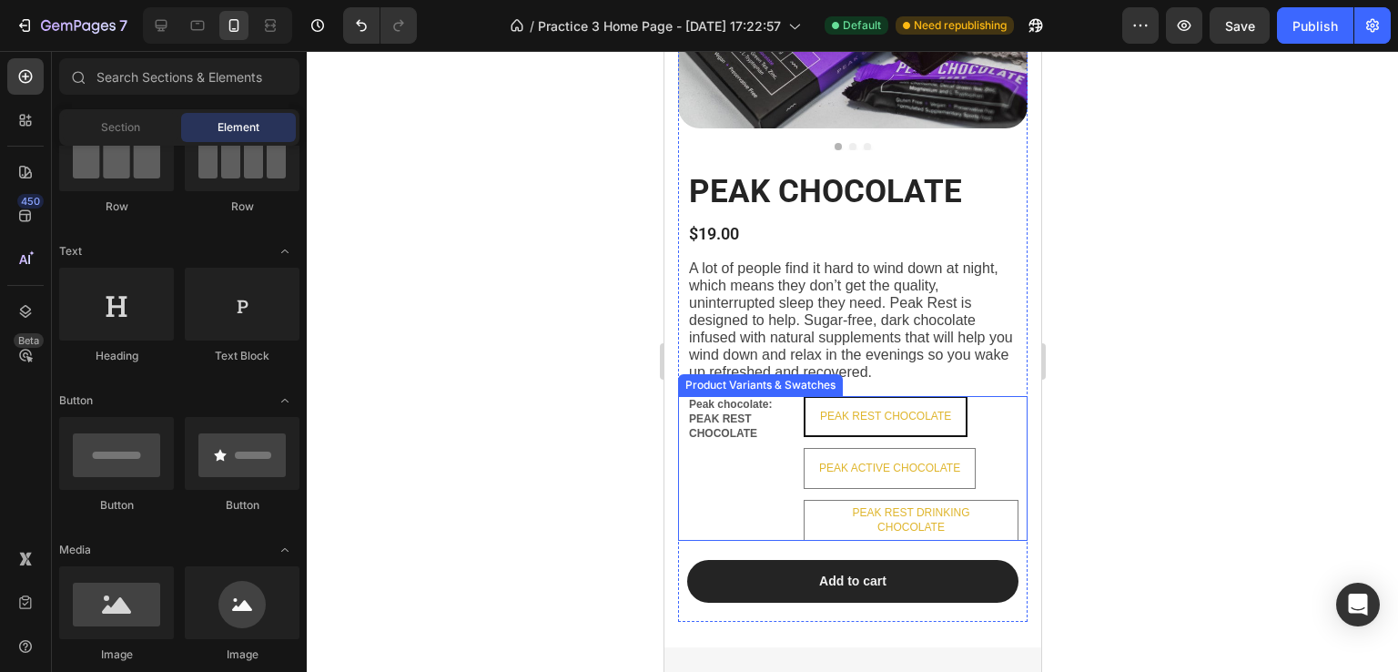
click at [881, 417] on p "PEAK ACTIVE CHOCOLATE" at bounding box center [889, 418] width 122 height 33
click at [803, 447] on input "PEAK ACTIVE CHOCOLATE PEAK ACTIVE CHOCOLATE PEAK ACTIVE CHOCOLATE" at bounding box center [802, 447] width 1 height 1
radio input "true"
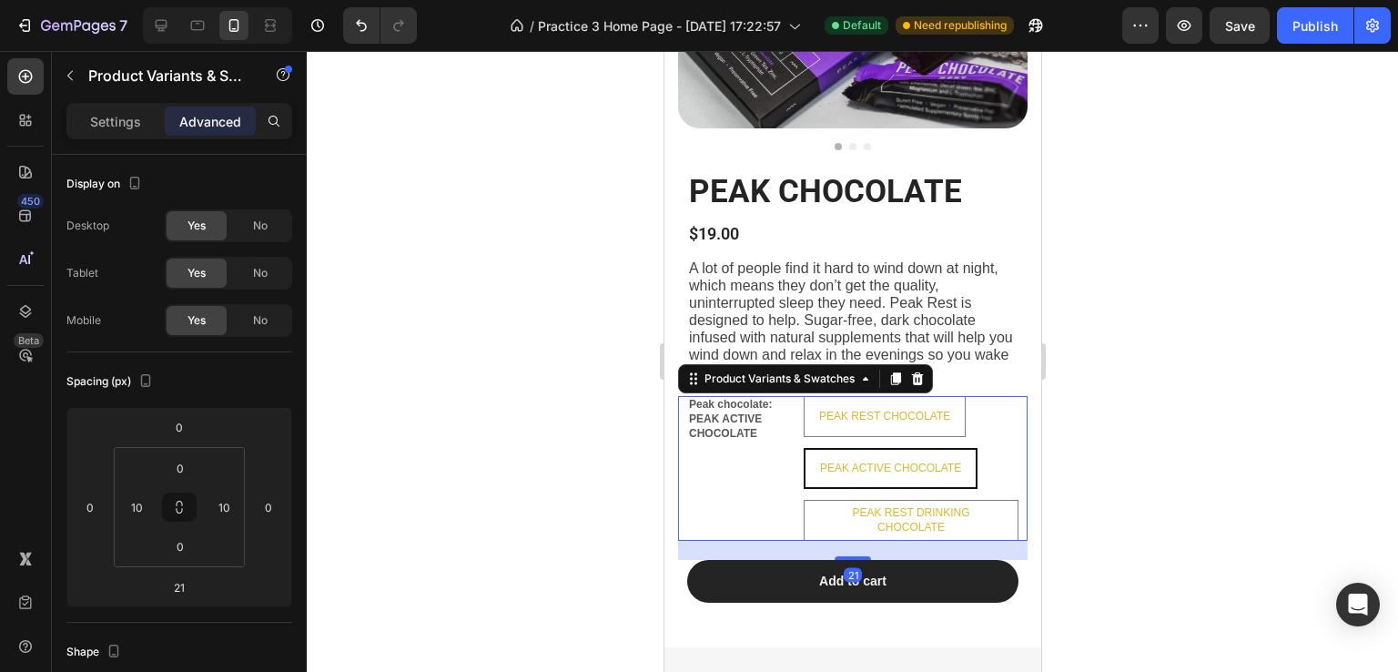
click at [136, 139] on div "Settings Advanced" at bounding box center [179, 129] width 255 height 52
click at [129, 127] on p "Settings" at bounding box center [115, 121] width 51 height 19
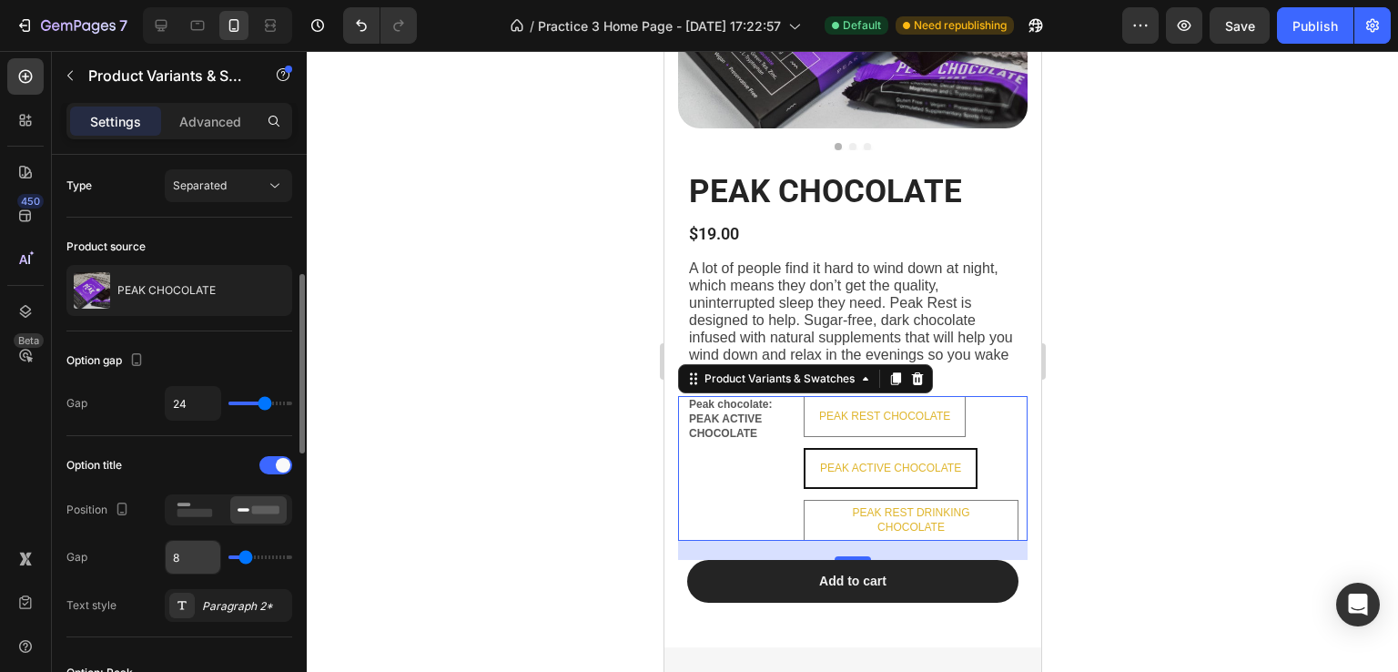
scroll to position [91, 0]
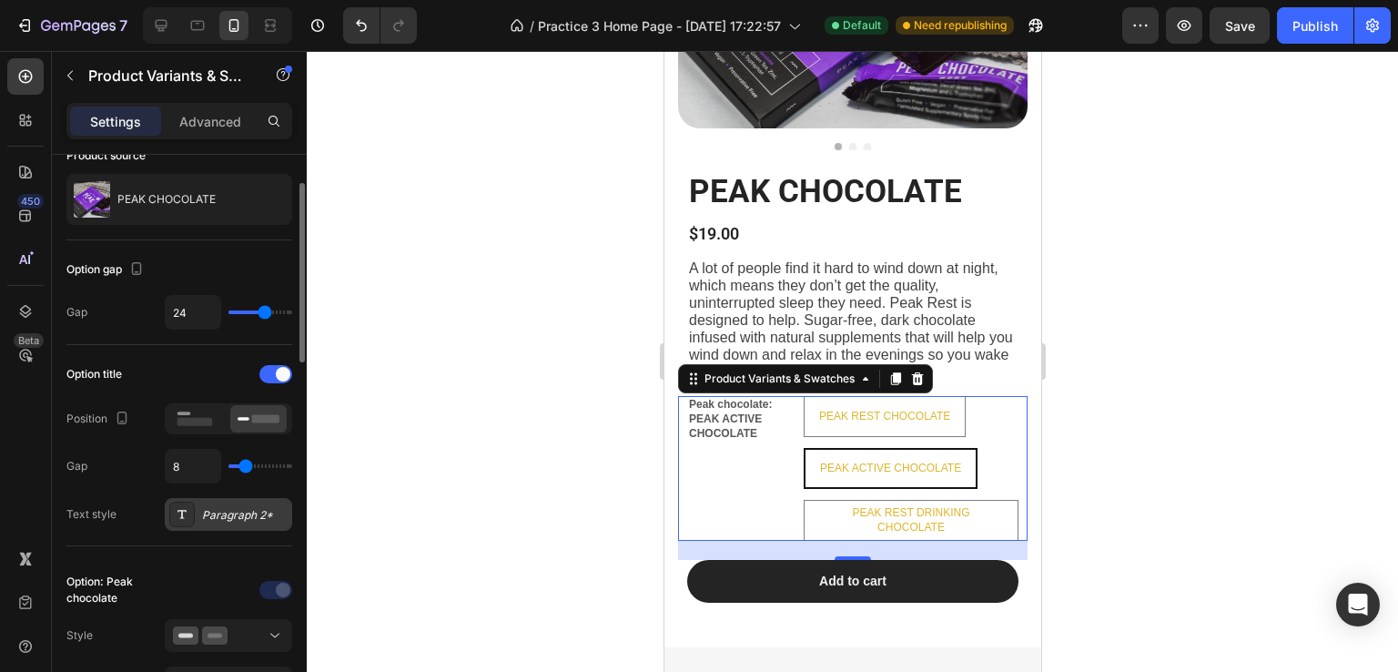
click at [179, 511] on icon at bounding box center [182, 514] width 15 height 15
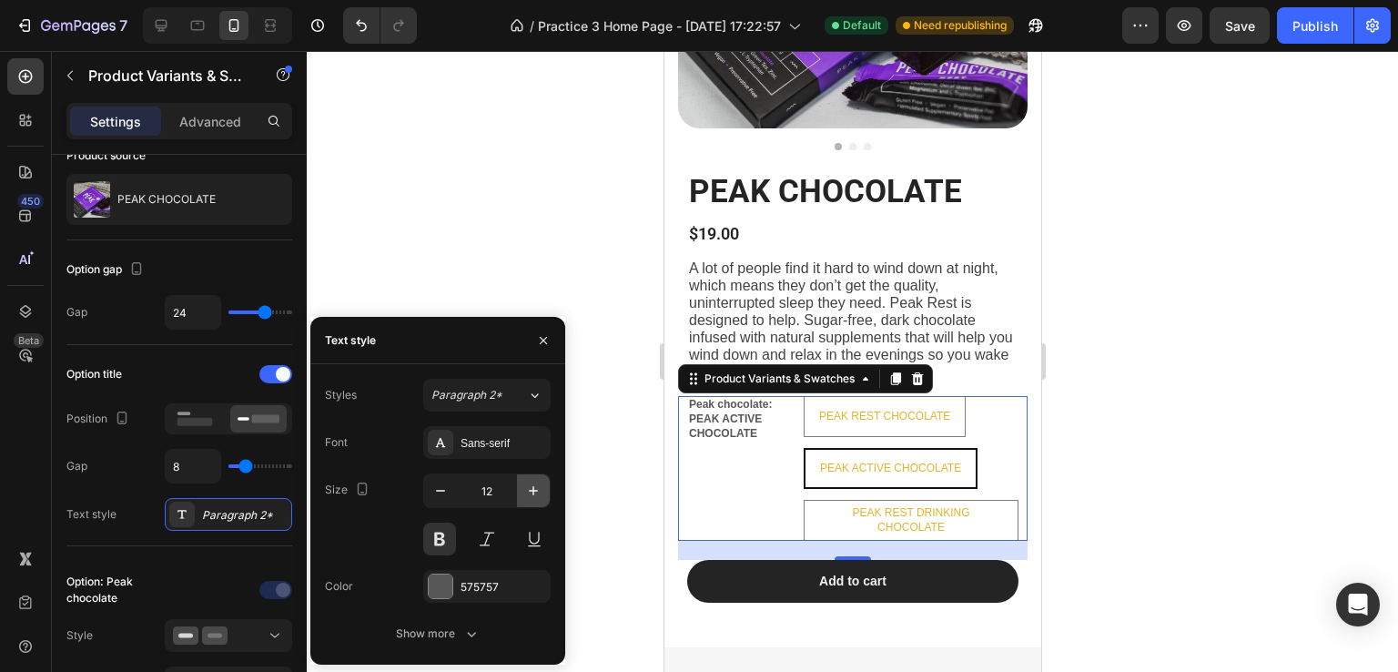
click at [525, 491] on icon "button" at bounding box center [533, 490] width 18 height 18
click at [431, 489] on icon "button" at bounding box center [440, 490] width 18 height 18
click at [533, 489] on icon "button" at bounding box center [533, 490] width 9 height 9
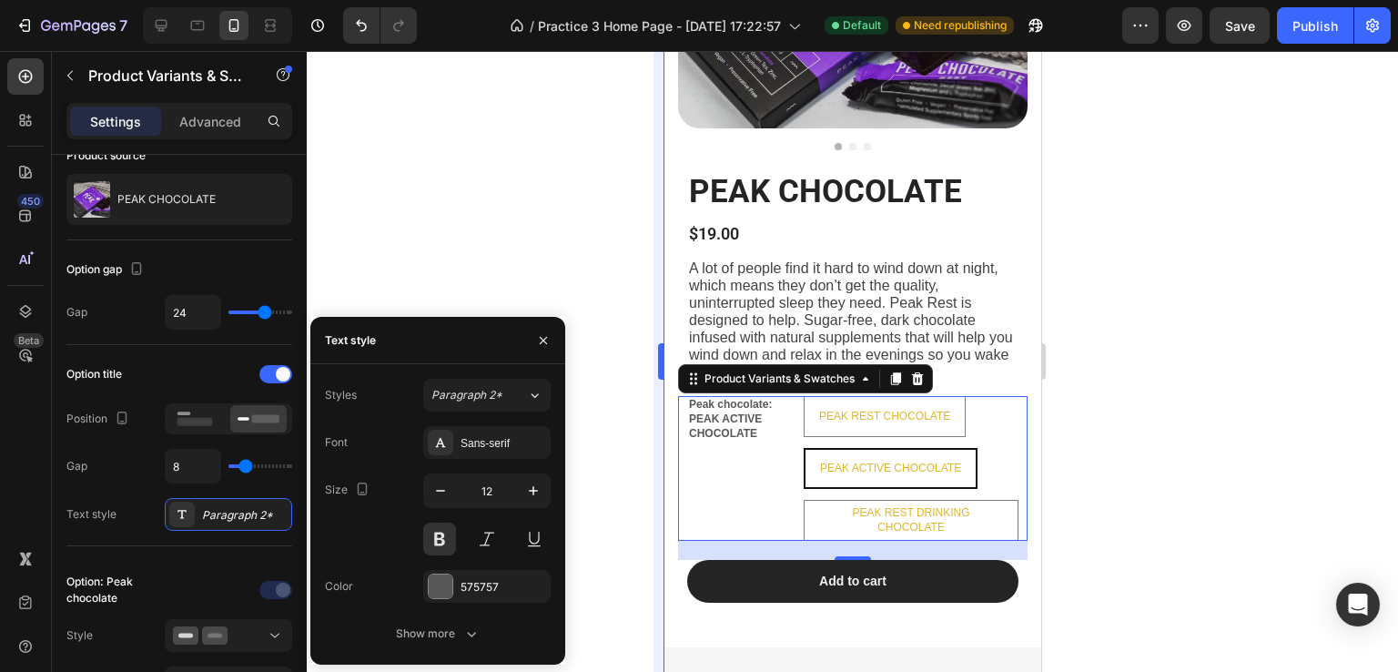
type input "13"
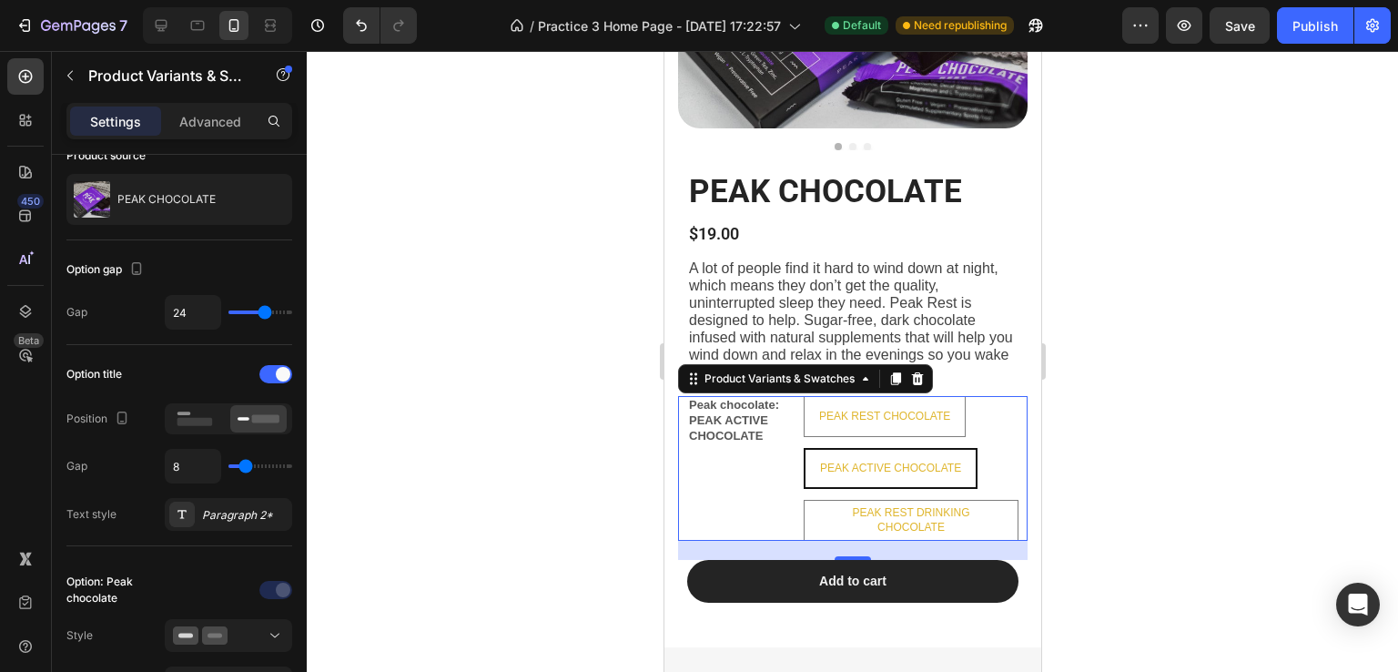
click at [914, 416] on p "PEAK ACTIVE CHOCOLATE" at bounding box center [890, 418] width 122 height 33
click at [803, 447] on input "PEAK ACTIVE CHOCOLATE PEAK ACTIVE CHOCOLATE PEAK ACTIVE CHOCOLATE" at bounding box center [802, 447] width 1 height 1
click at [842, 463] on span "PEAK ACTIVE CHOCOLATE" at bounding box center [889, 467] width 141 height 13
click at [803, 448] on input "PEAK ACTIVE CHOCOLATE PEAK ACTIVE CHOCOLATE PEAK ACTIVE CHOCOLATE" at bounding box center [802, 447] width 1 height 1
radio input "true"
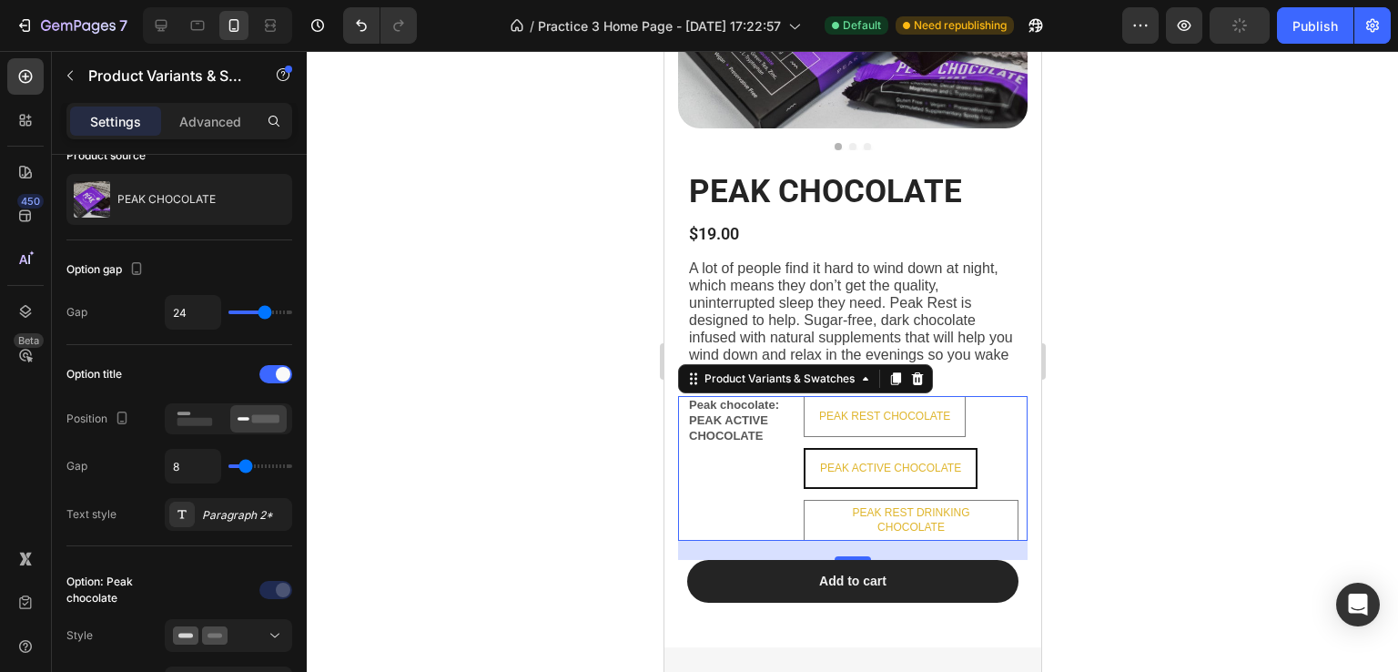
click at [706, 426] on legend "Peak chocolate: PEAK ACTIVE CHOCOLATE" at bounding box center [740, 421] width 109 height 50
click at [722, 428] on legend "Peak chocolate: PEAK ACTIVE CHOCOLATE" at bounding box center [740, 421] width 109 height 50
click at [729, 408] on legend "Peak chocolate: PEAK ACTIVE CHOCOLATE" at bounding box center [740, 421] width 109 height 50
drag, startPoint x: 1227, startPoint y: 336, endPoint x: 1101, endPoint y: 359, distance: 127.8
click at [1227, 335] on div at bounding box center [852, 361] width 1091 height 621
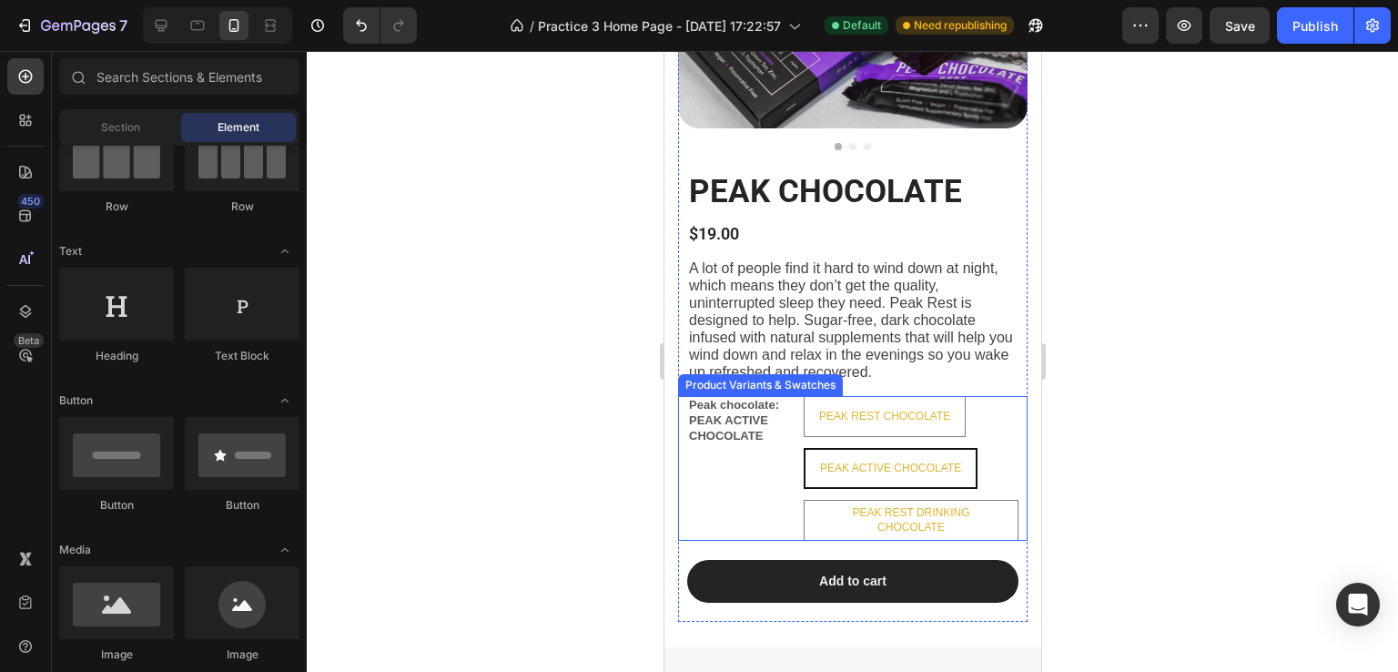
click at [757, 412] on legend "Peak chocolate: PEAK ACTIVE CHOCOLATE" at bounding box center [740, 421] width 109 height 50
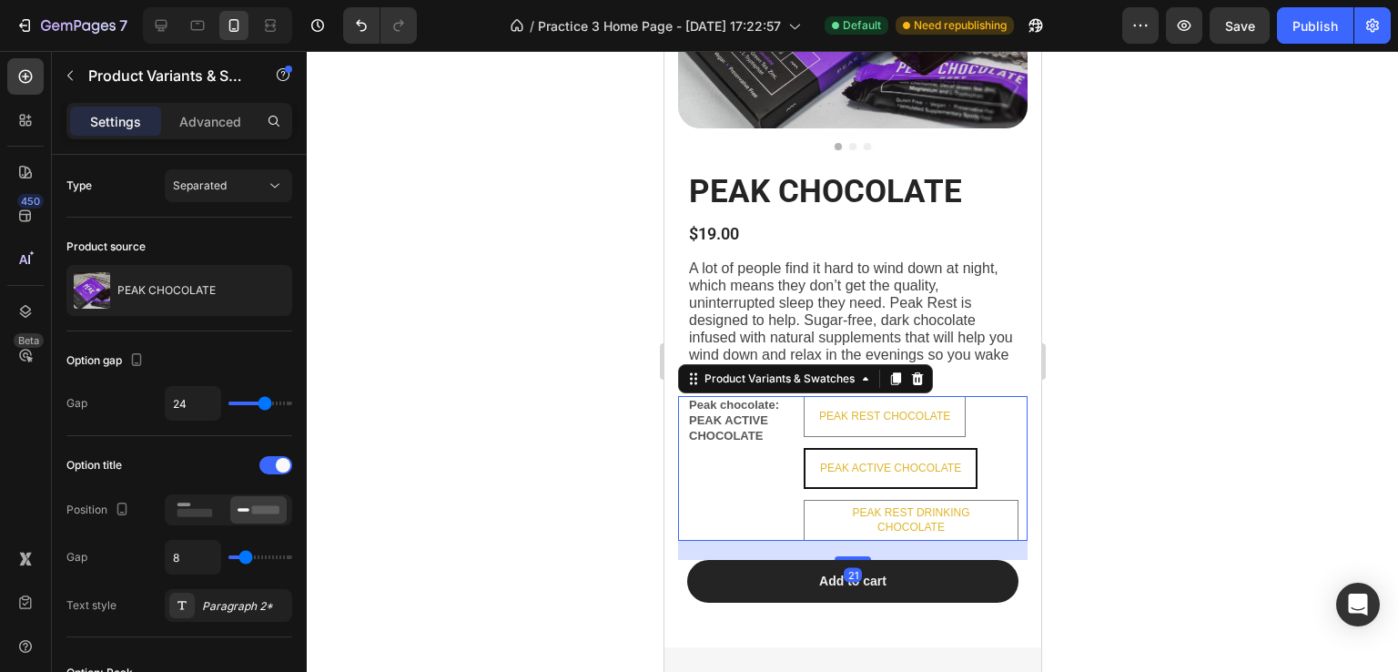
click at [749, 415] on legend "Peak chocolate: PEAK ACTIVE CHOCOLATE" at bounding box center [740, 421] width 109 height 50
click at [181, 605] on icon at bounding box center [181, 605] width 9 height 8
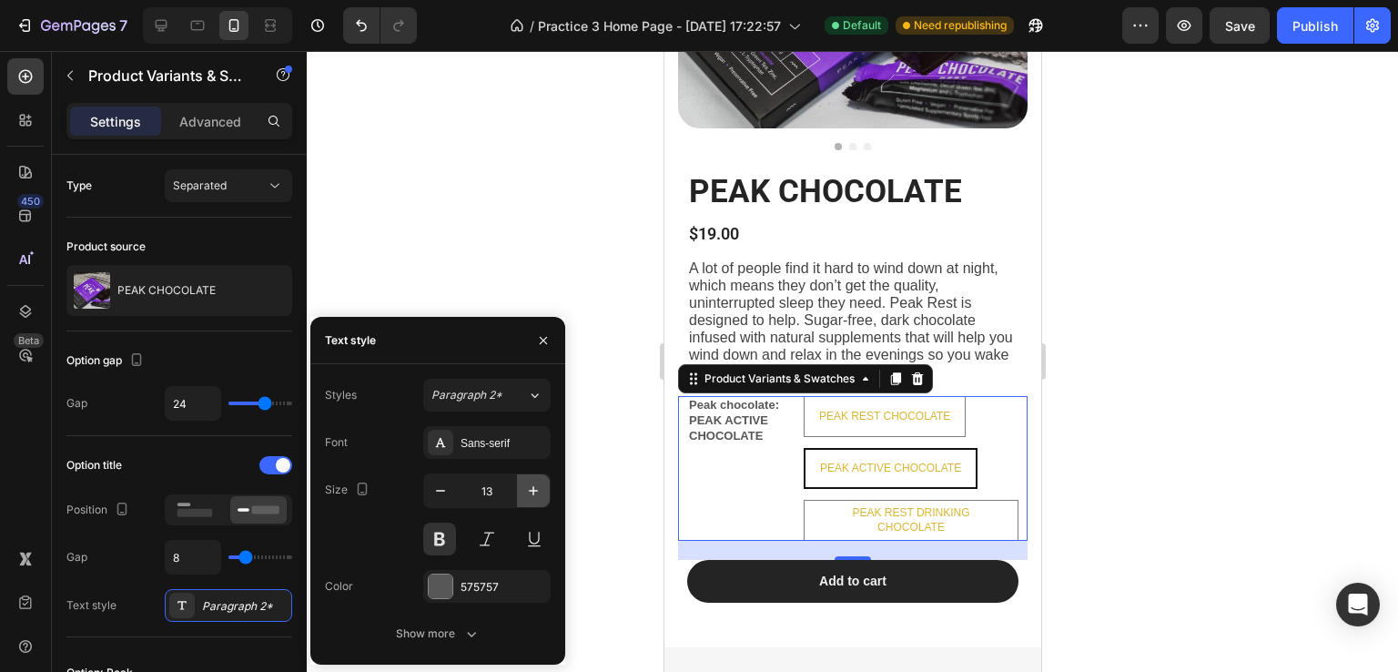
click at [531, 496] on icon "button" at bounding box center [533, 490] width 18 height 18
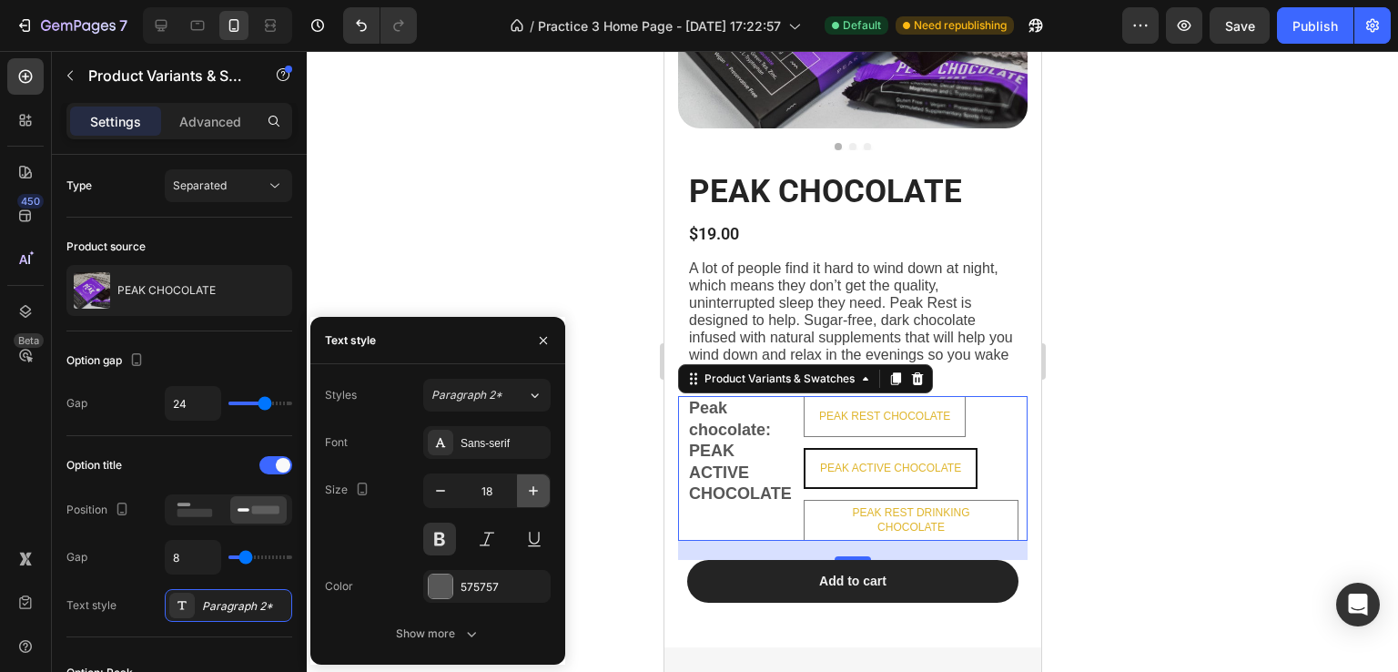
click at [531, 496] on icon "button" at bounding box center [533, 490] width 18 height 18
click at [455, 489] on button "button" at bounding box center [440, 490] width 33 height 33
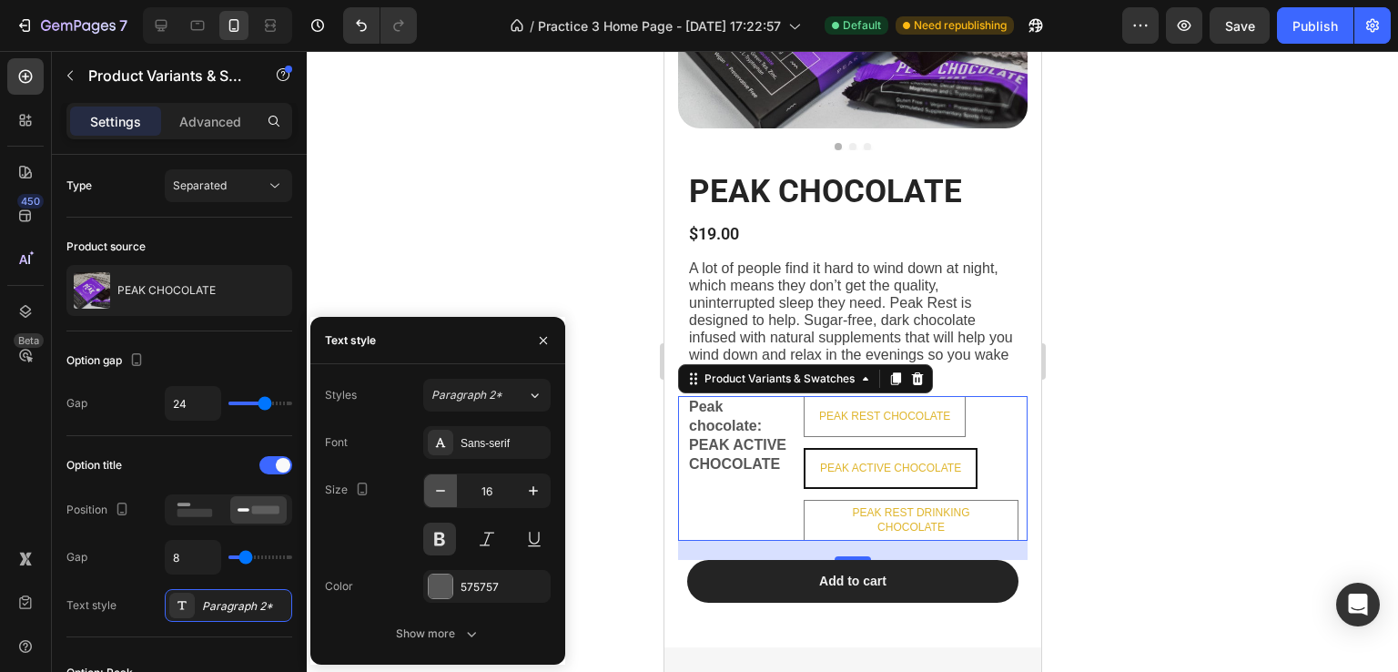
click at [455, 489] on button "button" at bounding box center [440, 490] width 33 height 33
click at [540, 488] on icon "button" at bounding box center [533, 490] width 18 height 18
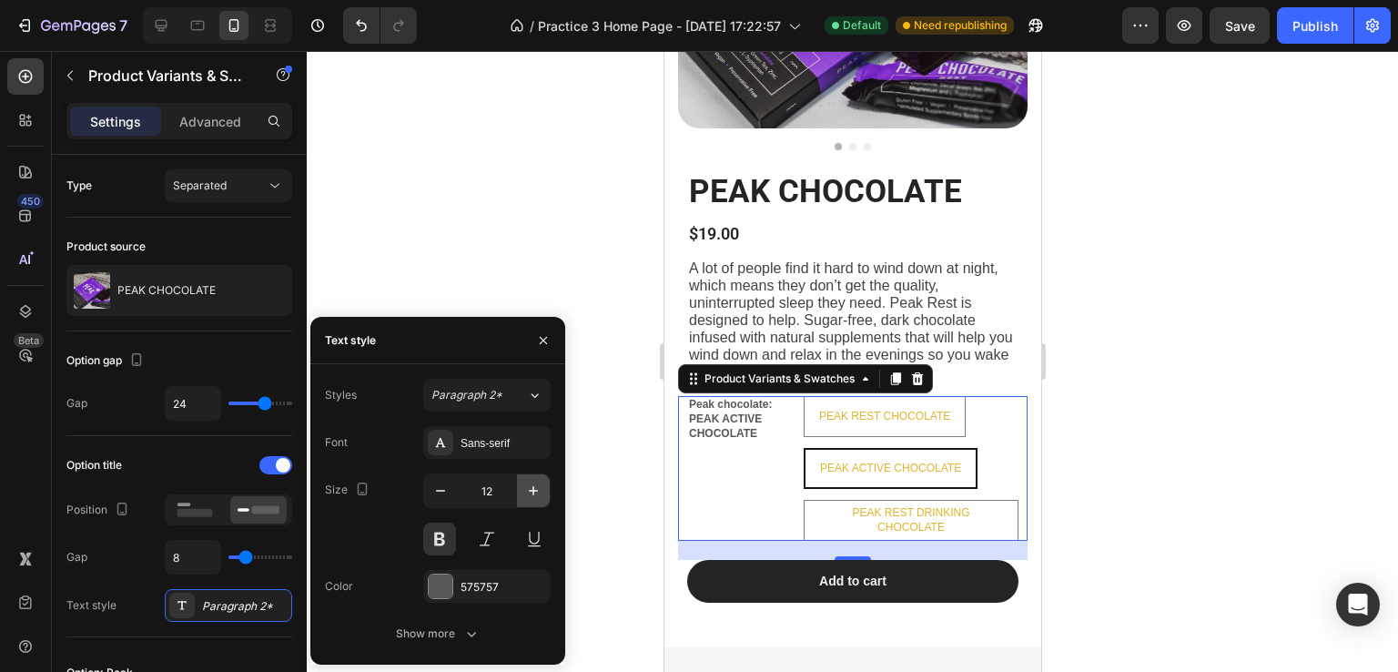
click at [540, 488] on icon "button" at bounding box center [533, 490] width 18 height 18
click at [444, 492] on icon "button" at bounding box center [440, 490] width 18 height 18
type input "12"
click at [734, 317] on span "A lot of people find it hard to wind down at night, which means they don’t get …" at bounding box center [850, 319] width 324 height 119
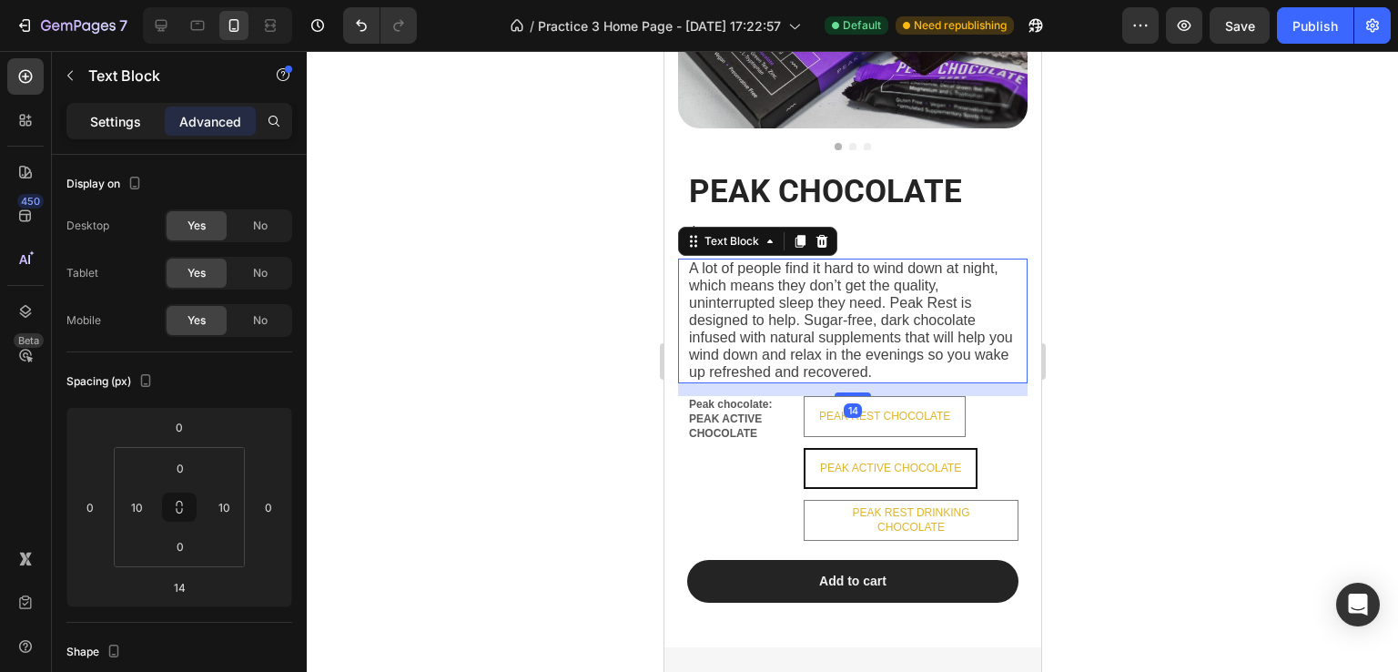
click at [96, 110] on div "Settings" at bounding box center [115, 120] width 91 height 29
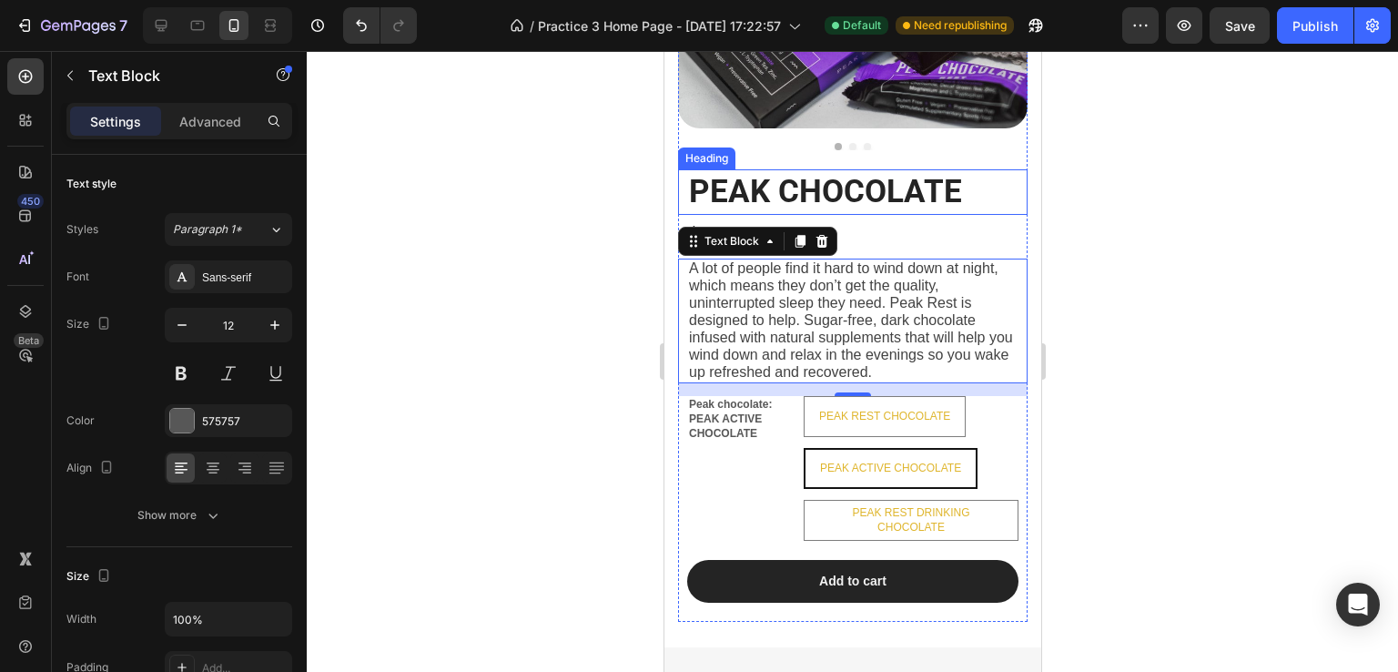
click at [865, 175] on strong "PEAK CHOCOLATE" at bounding box center [824, 191] width 273 height 37
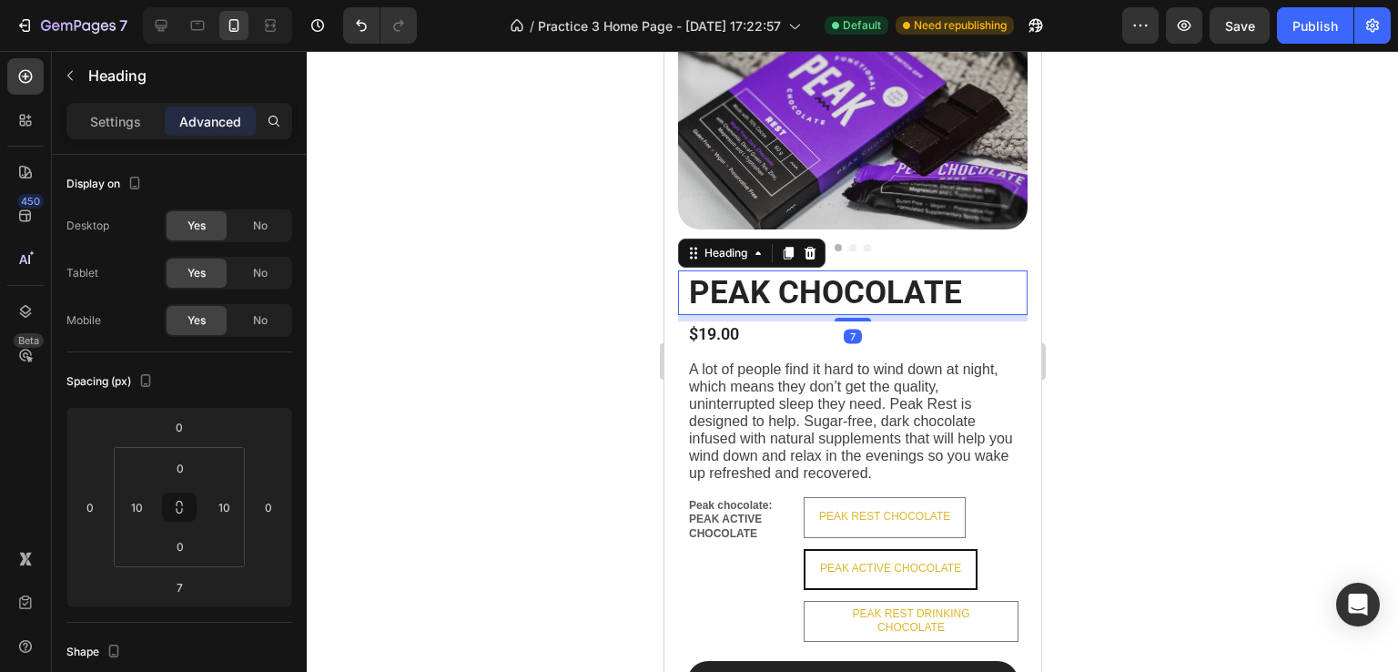
scroll to position [1933, 0]
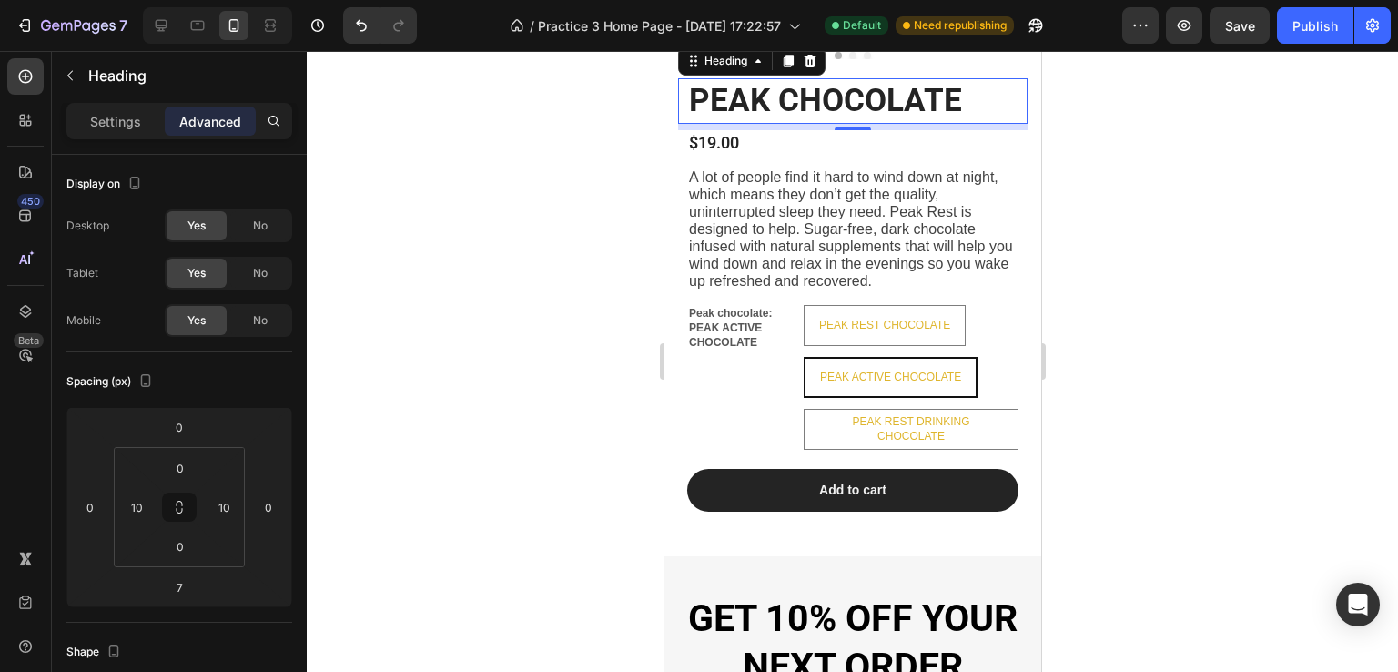
click at [1139, 472] on div at bounding box center [852, 361] width 1091 height 621
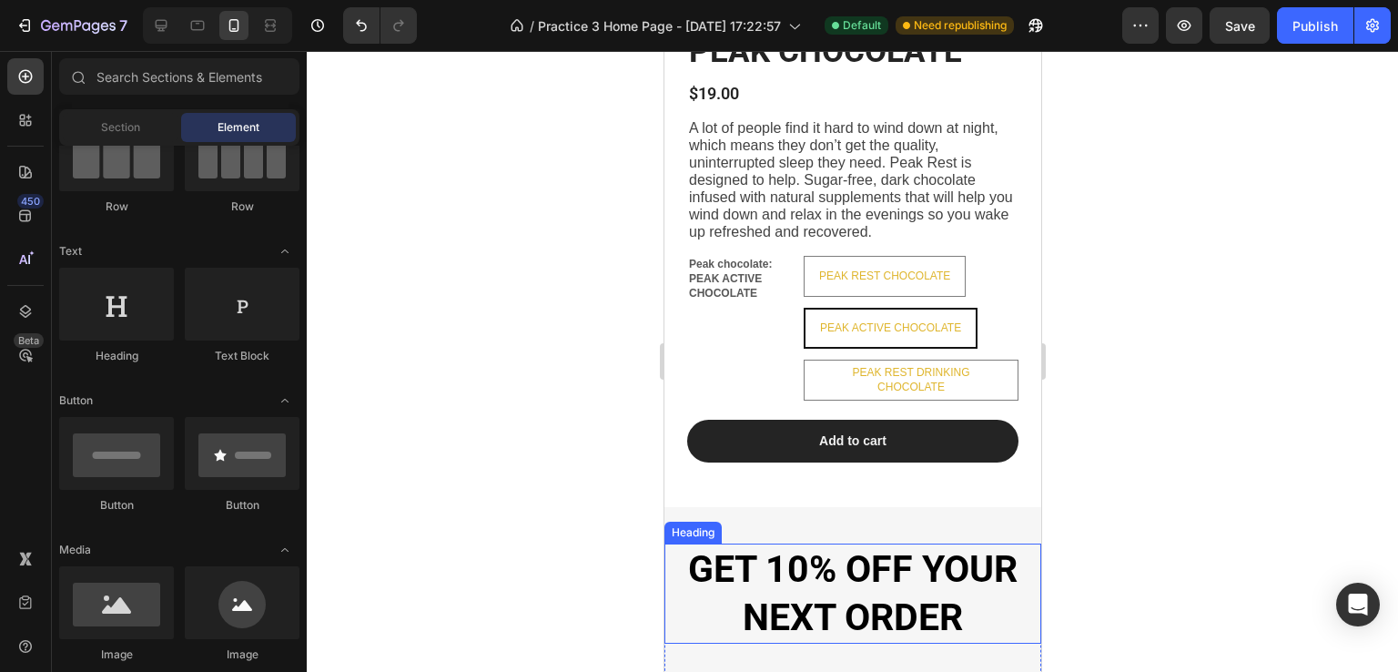
scroll to position [2024, 0]
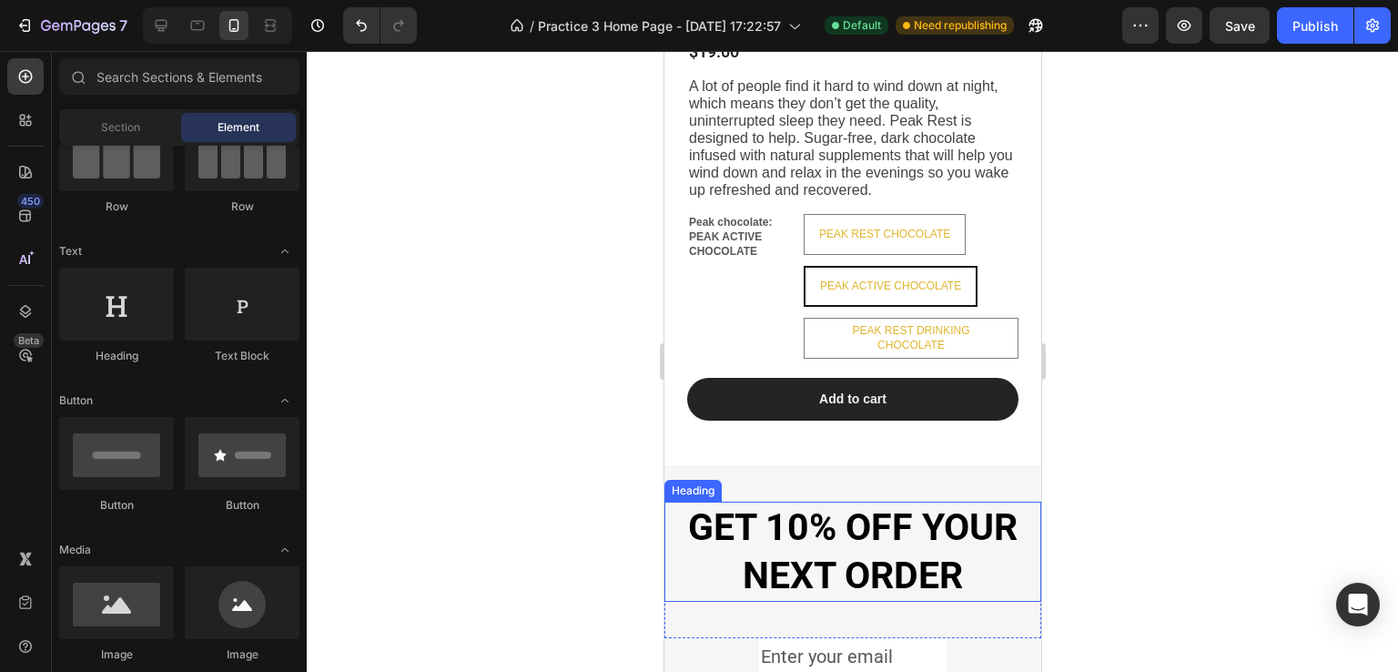
click at [1139, 519] on div at bounding box center [852, 361] width 1091 height 621
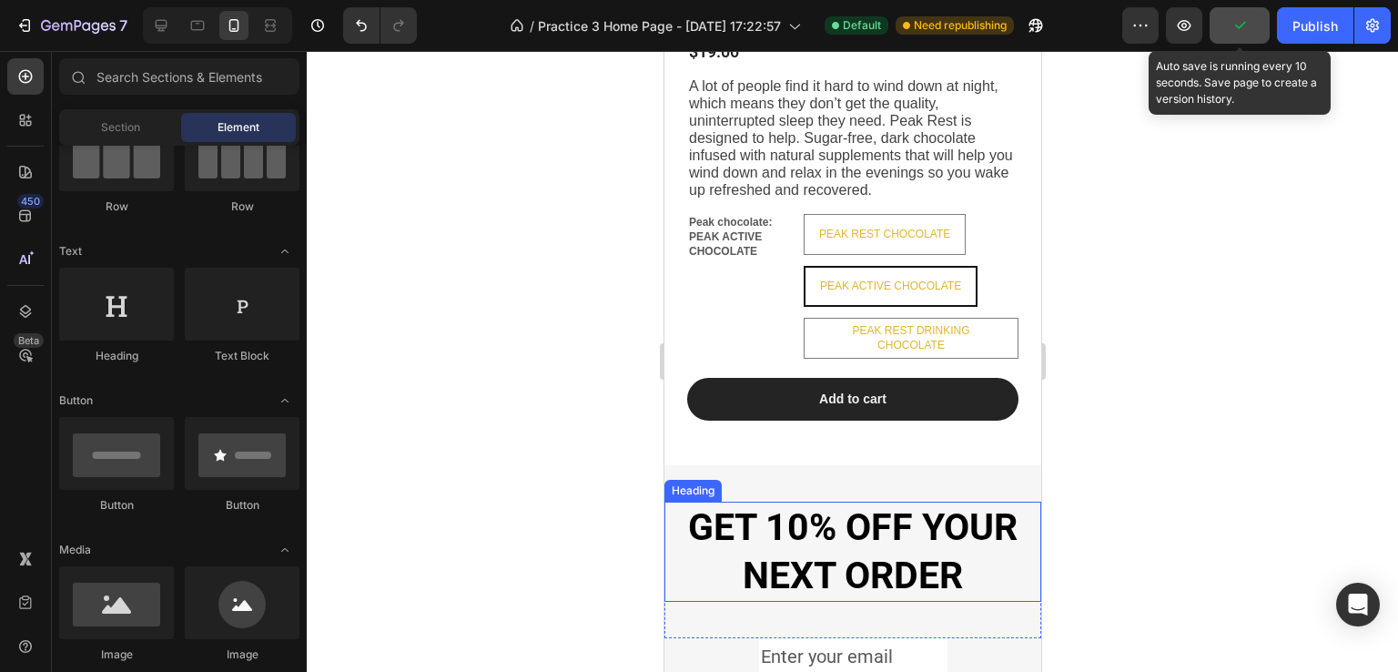
click at [1234, 25] on icon "button" at bounding box center [1239, 25] width 18 height 18
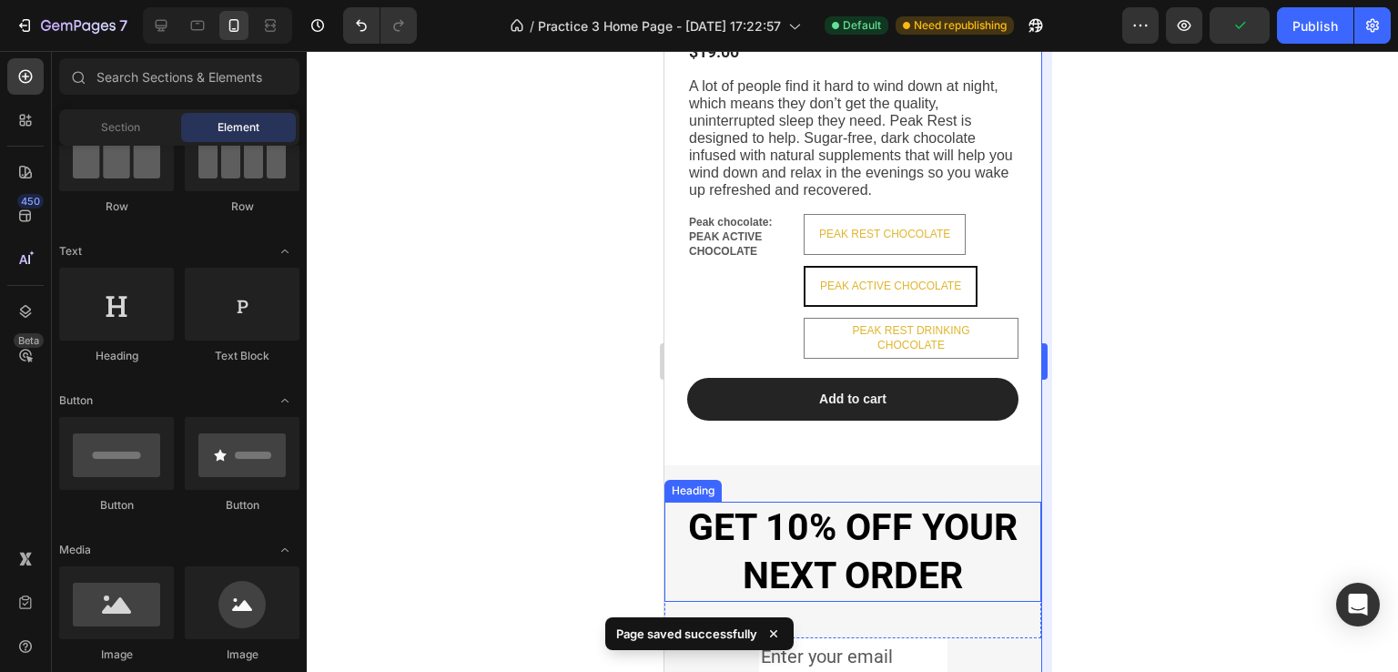
click at [1159, 307] on div at bounding box center [852, 361] width 1091 height 621
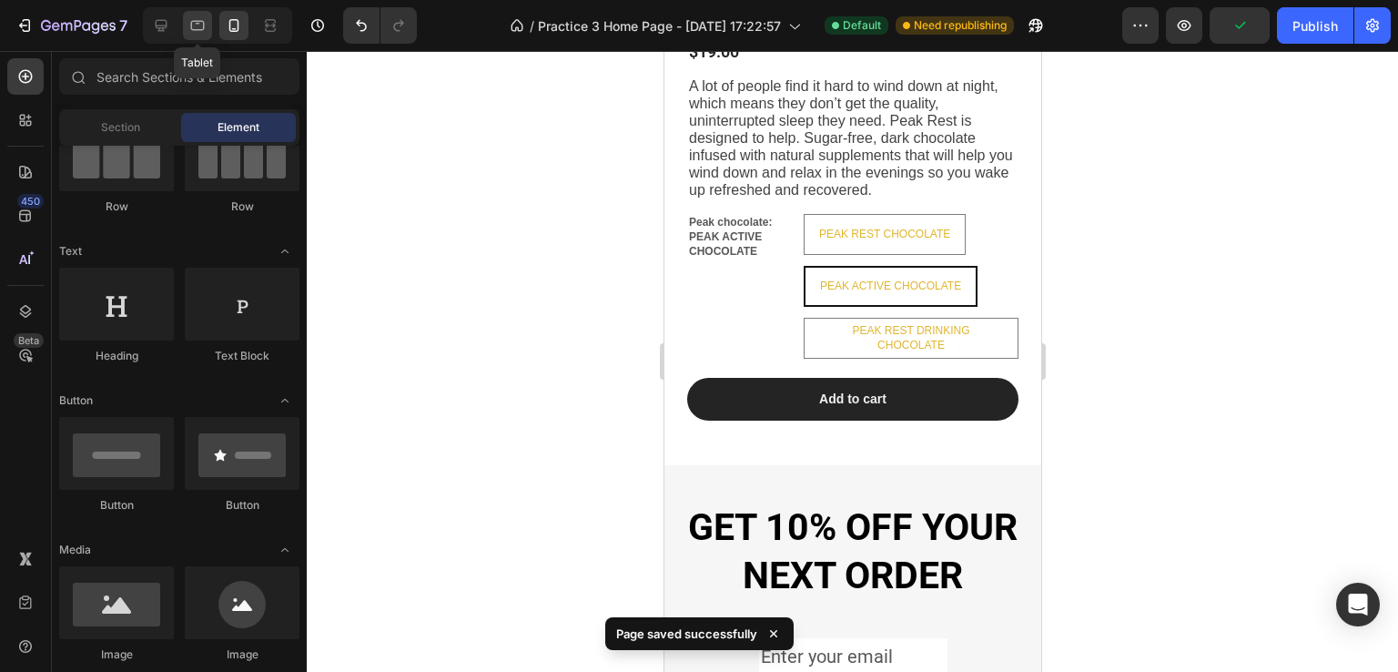
drag, startPoint x: 197, startPoint y: 23, endPoint x: 517, endPoint y: 286, distance: 414.5
click at [197, 23] on icon at bounding box center [198, 26] width 14 height 10
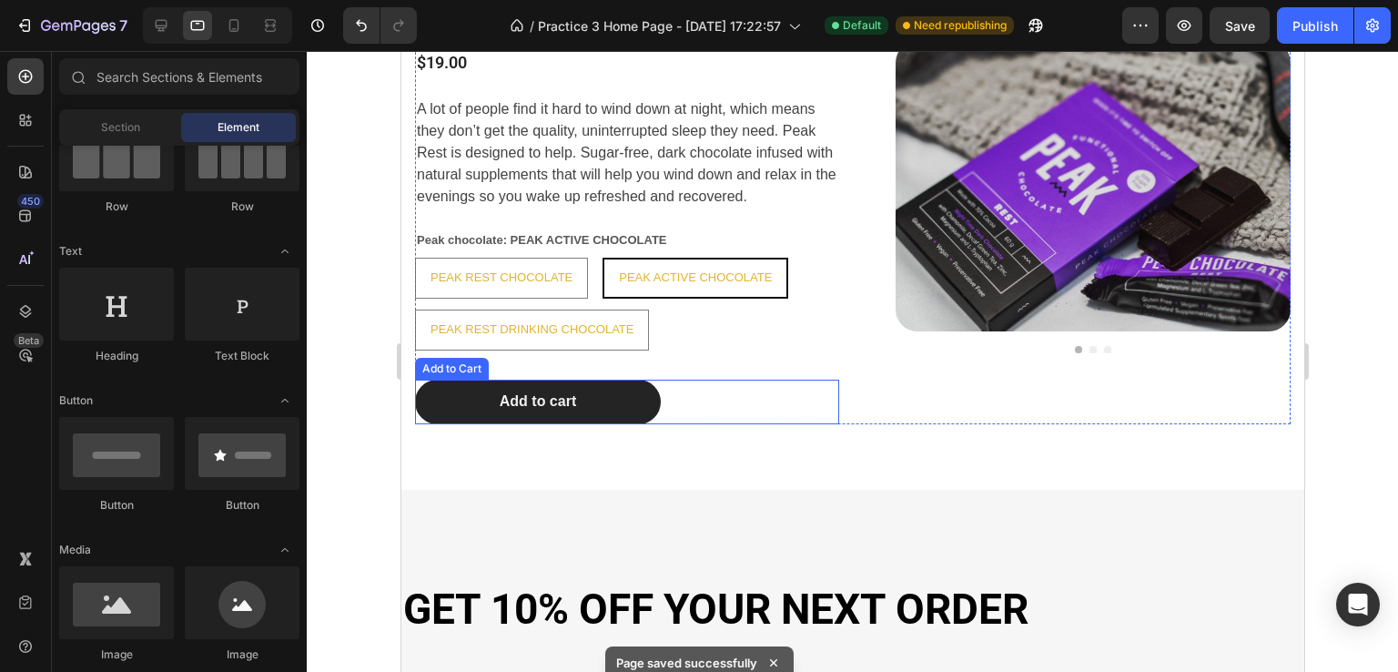
scroll to position [1700, 0]
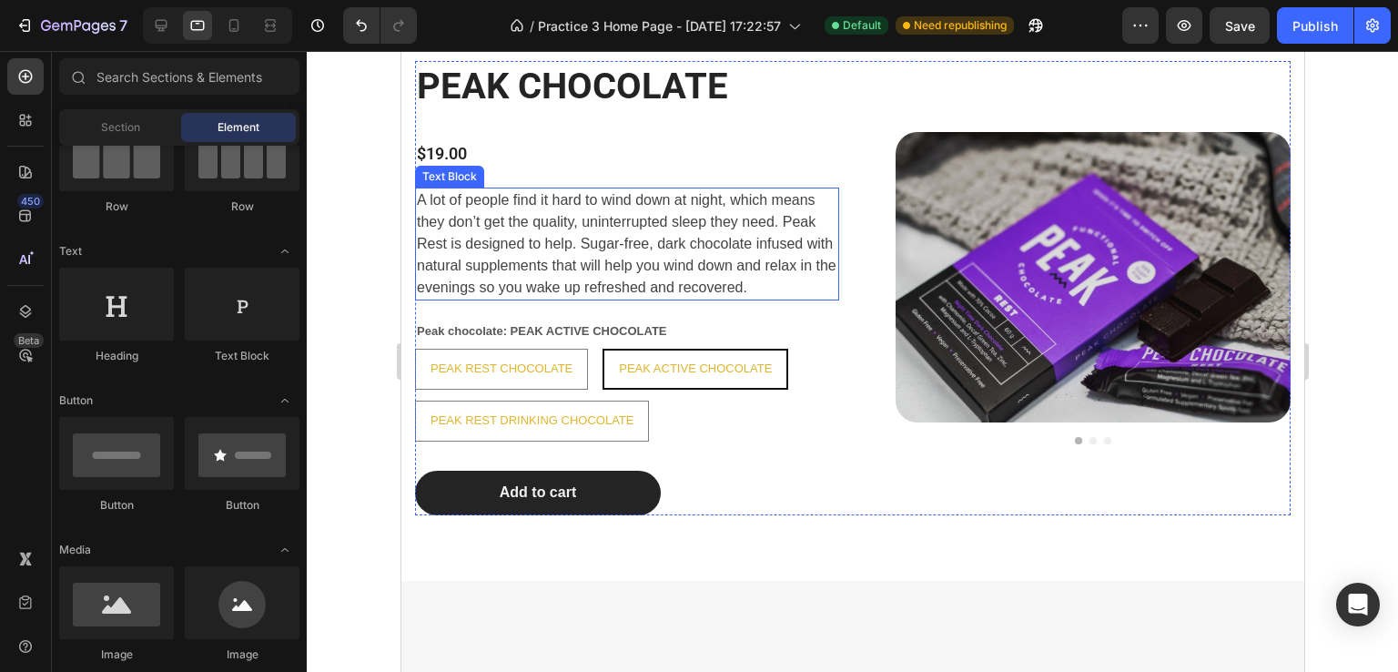
click at [685, 267] on span "A lot of people find it hard to wind down at night, which means they don’t get …" at bounding box center [626, 243] width 420 height 103
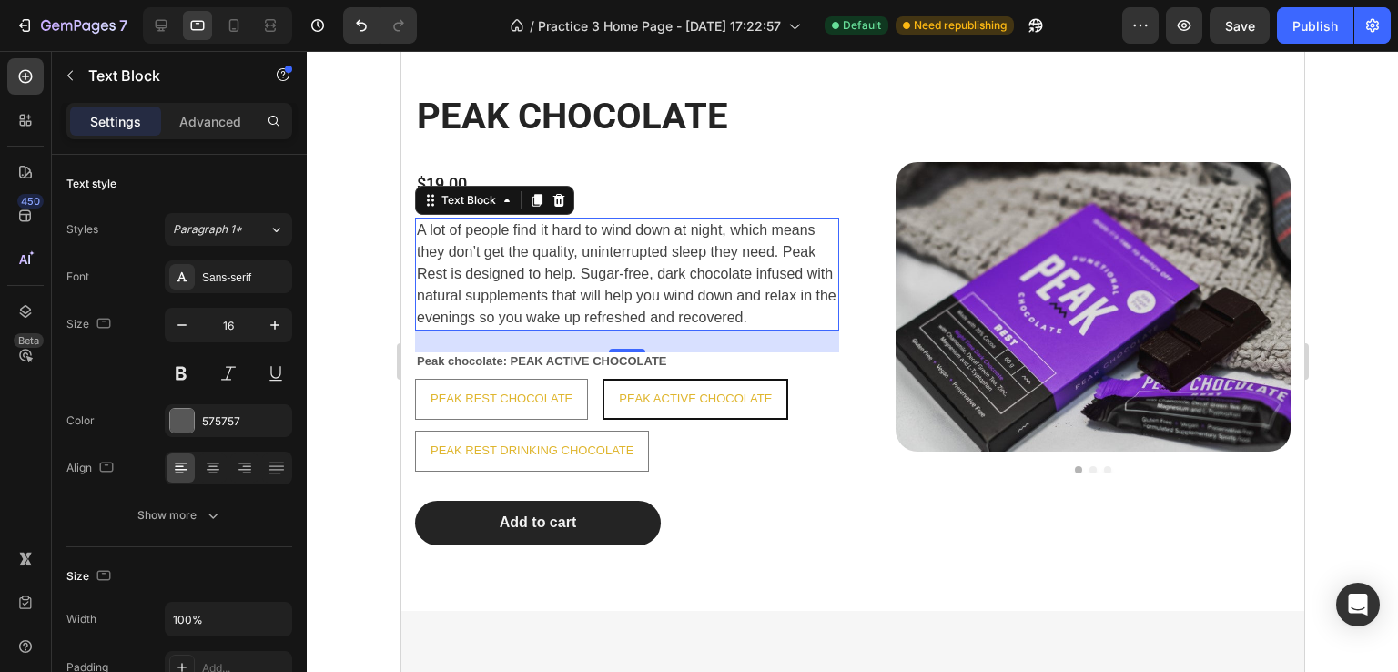
scroll to position [1518, 0]
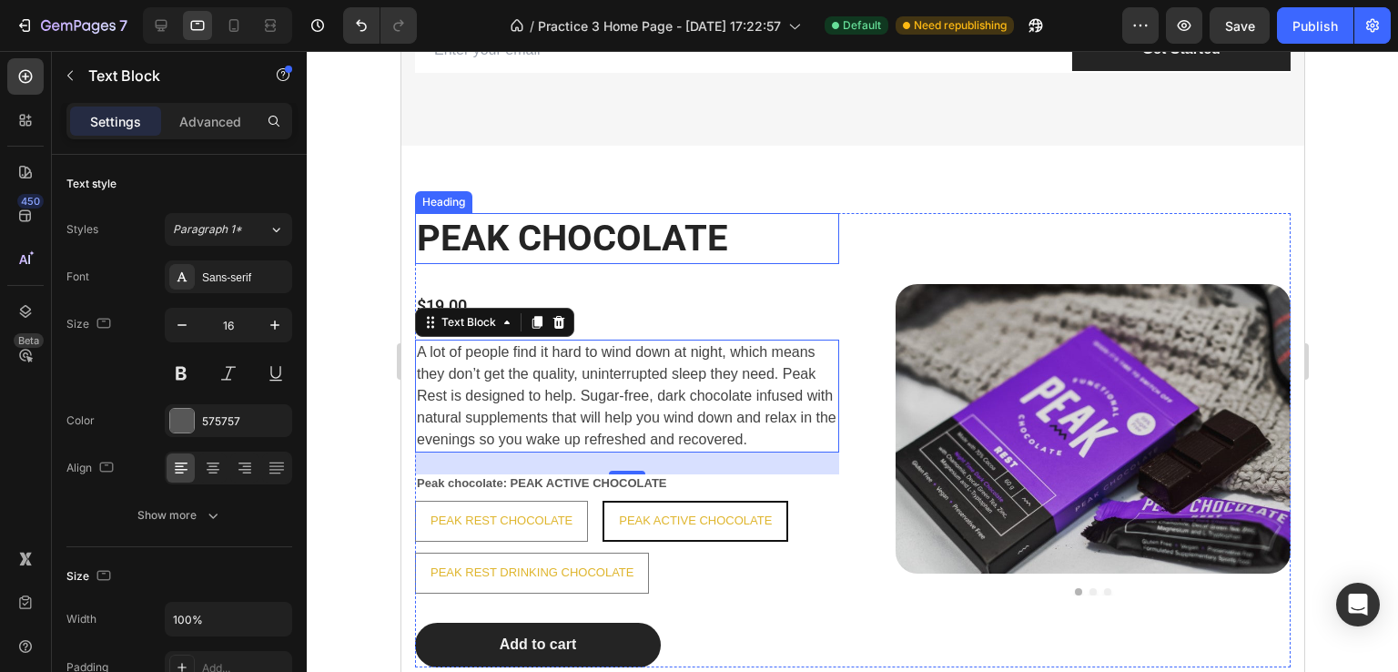
click at [643, 248] on strong "PEAK CHOCOLATE" at bounding box center [571, 238] width 311 height 43
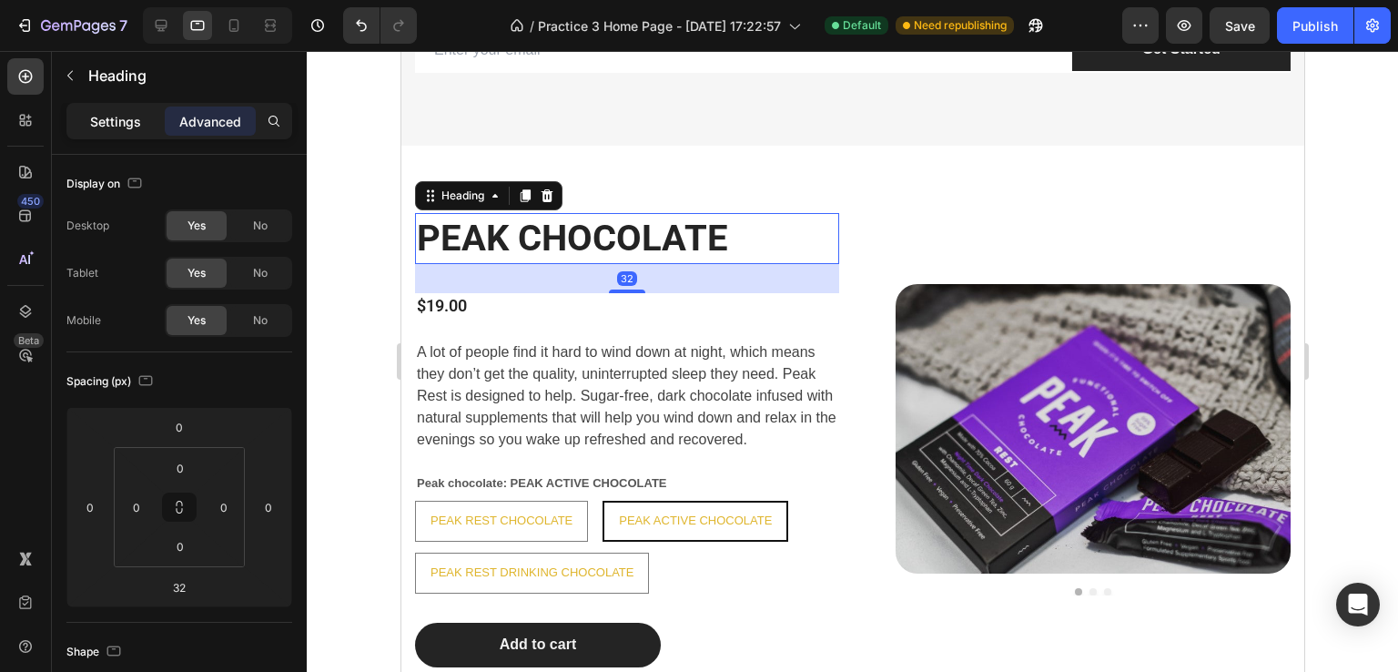
click at [111, 112] on p "Settings" at bounding box center [115, 121] width 51 height 19
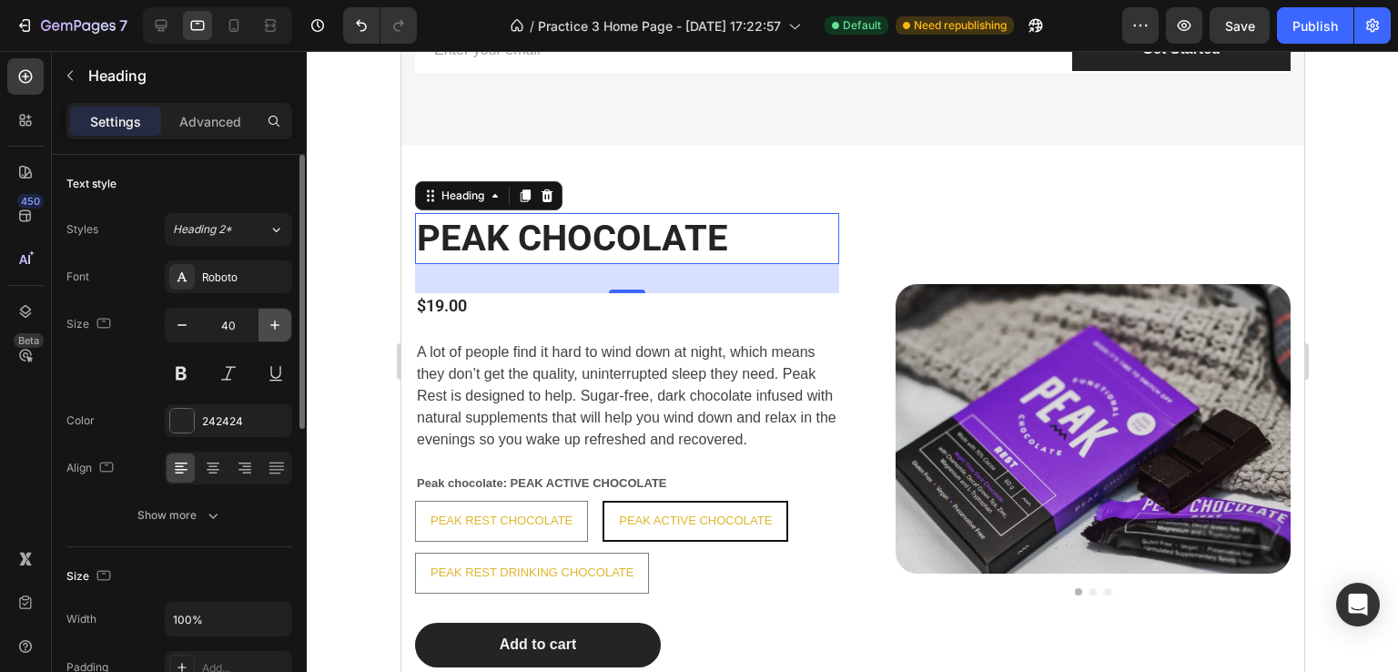
click at [272, 325] on icon "button" at bounding box center [274, 324] width 9 height 9
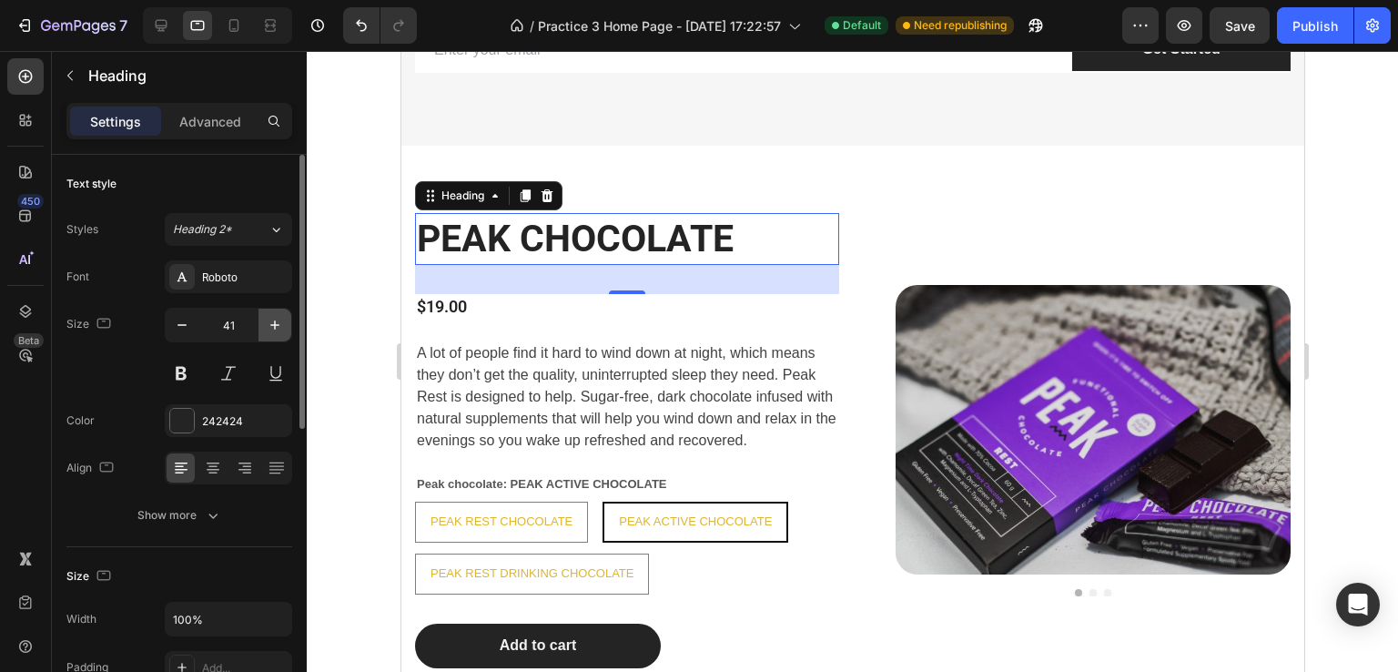
click at [272, 325] on icon "button" at bounding box center [274, 324] width 9 height 9
type input "43"
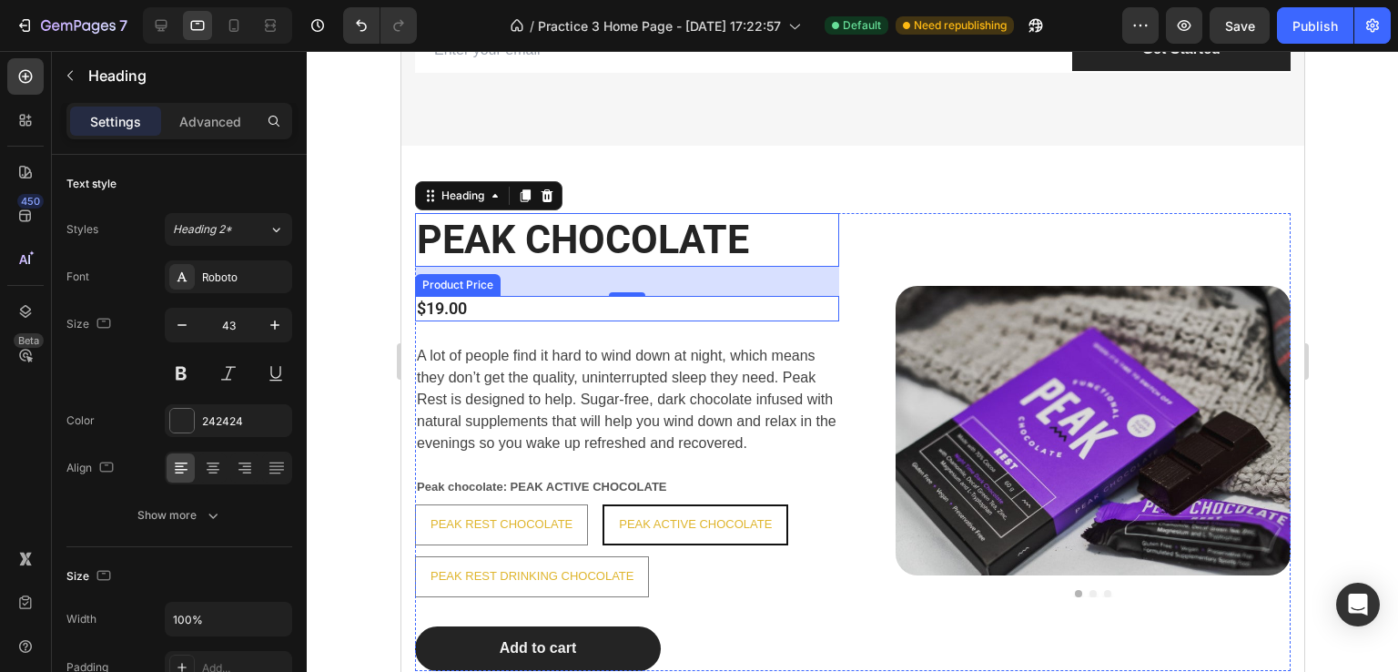
click at [545, 309] on div "$19.00" at bounding box center [626, 308] width 424 height 25
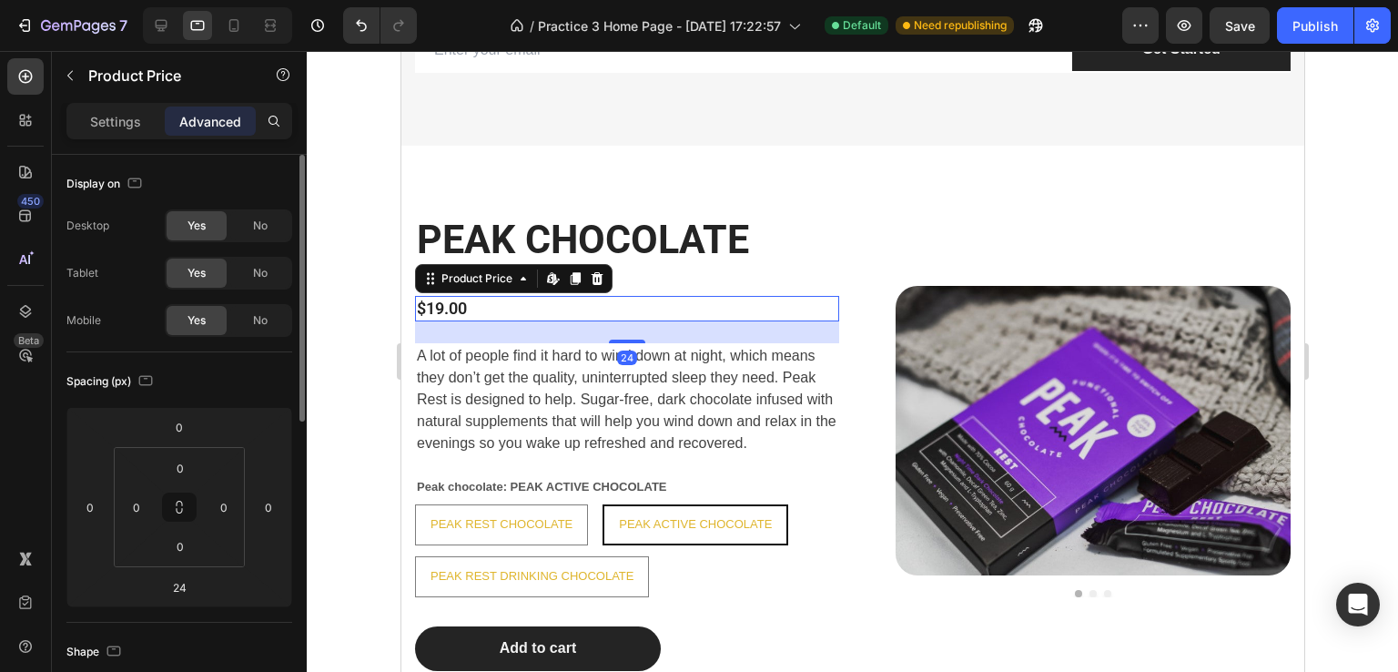
click at [106, 128] on p "Settings" at bounding box center [115, 121] width 51 height 19
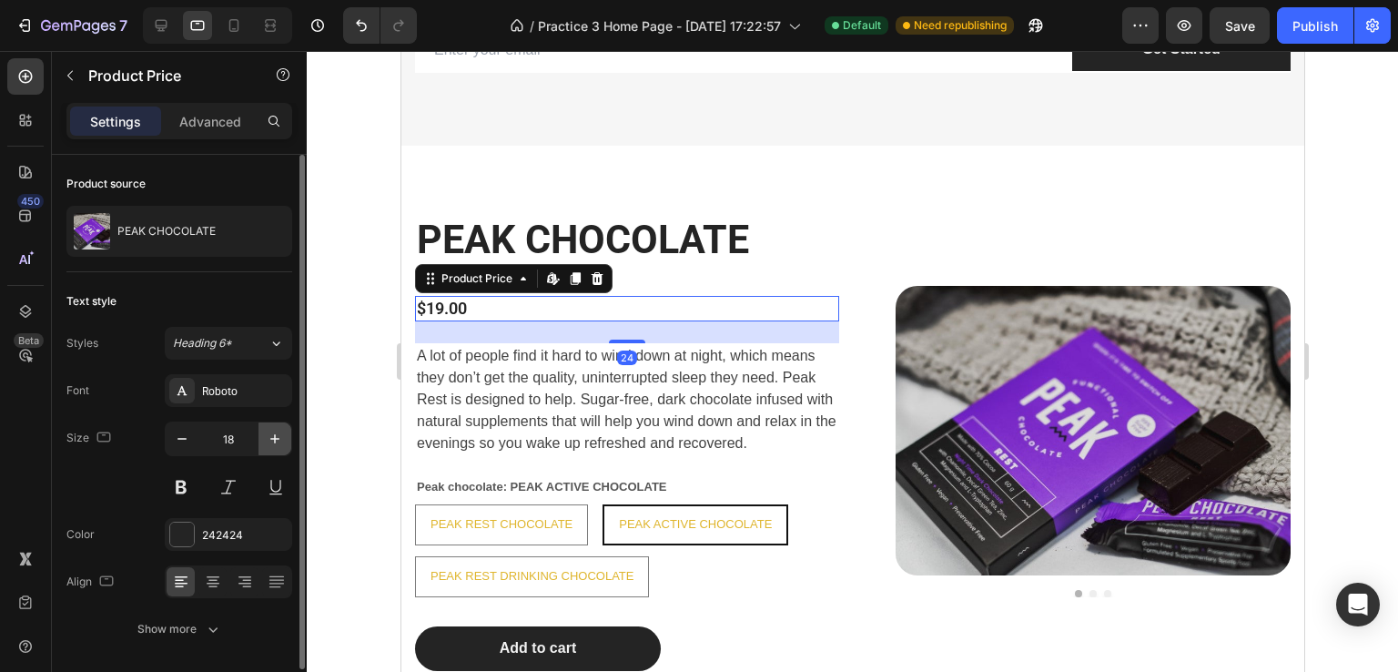
click at [262, 433] on button "button" at bounding box center [274, 438] width 33 height 33
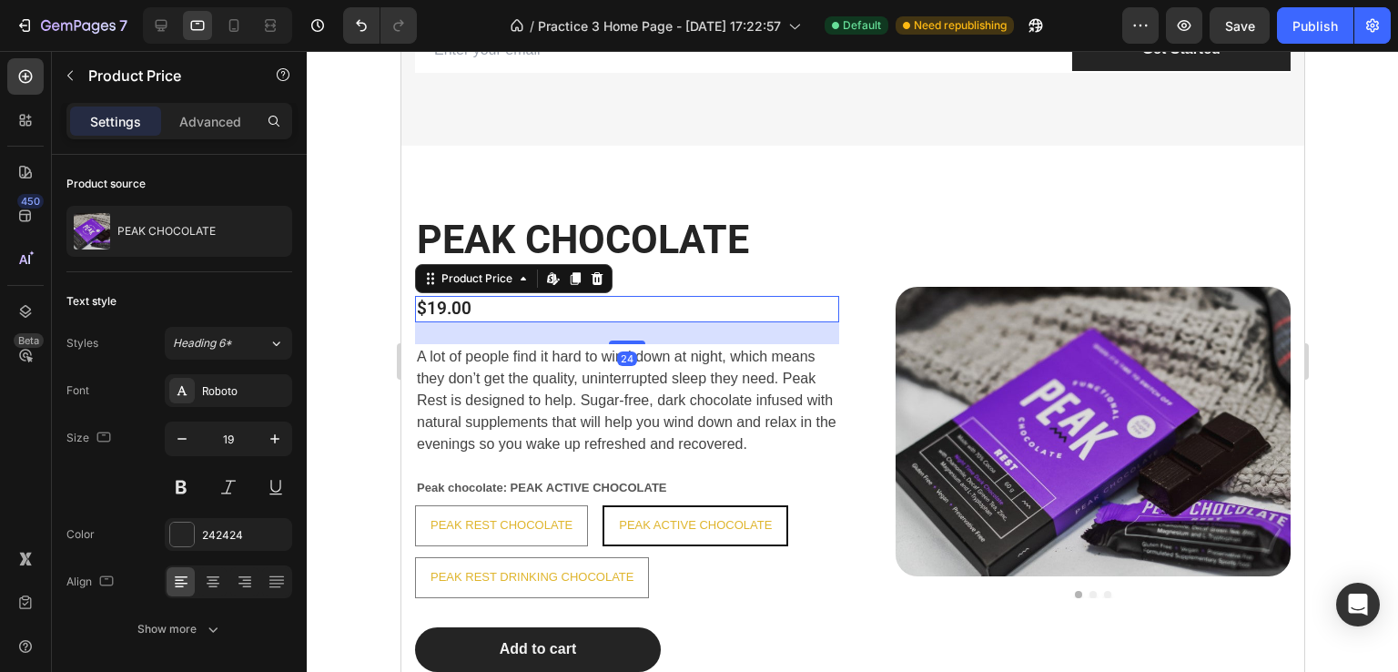
type input "20"
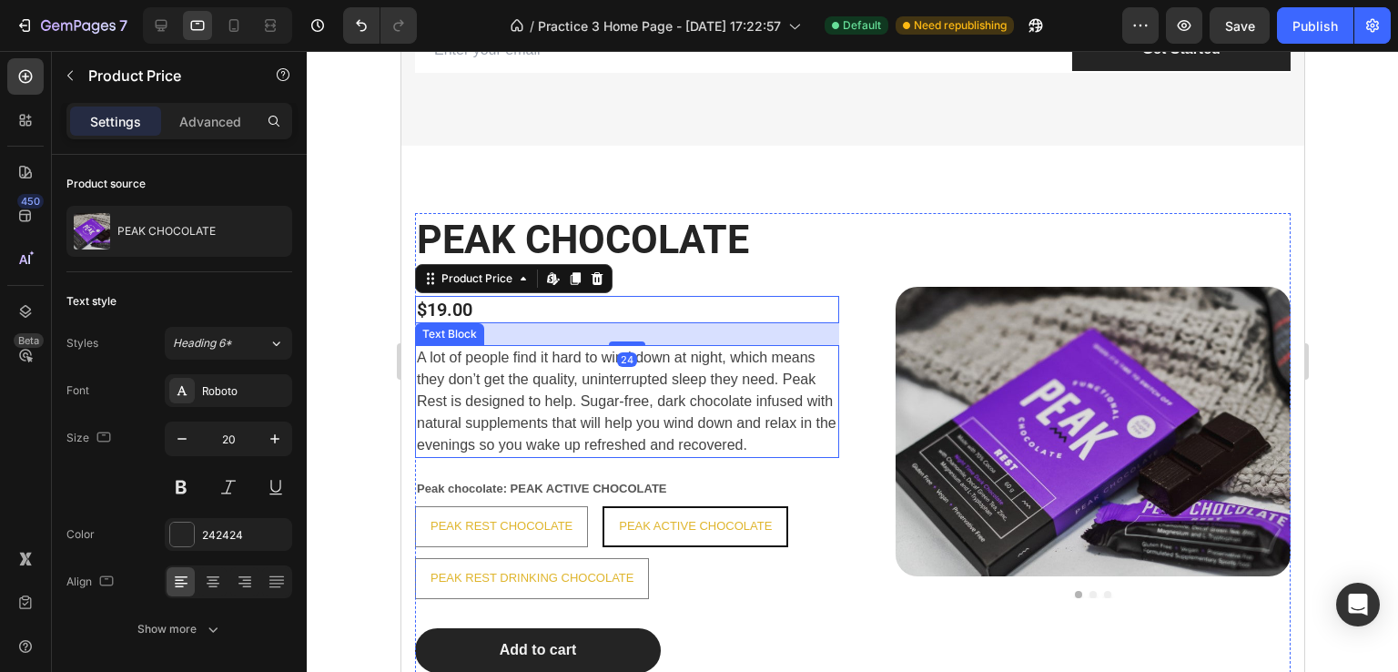
click at [590, 354] on span "A lot of people find it hard to wind down at night, which means they don’t get …" at bounding box center [626, 400] width 420 height 103
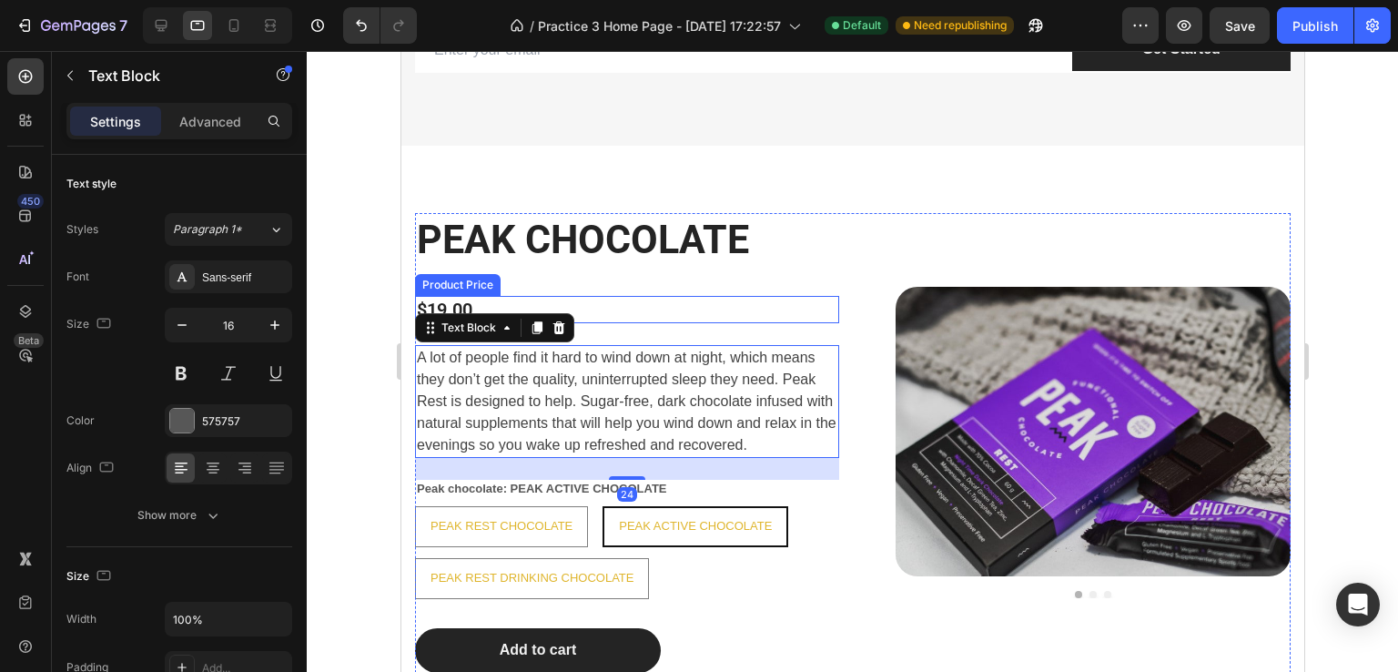
click at [456, 302] on div "$19.00" at bounding box center [626, 309] width 424 height 27
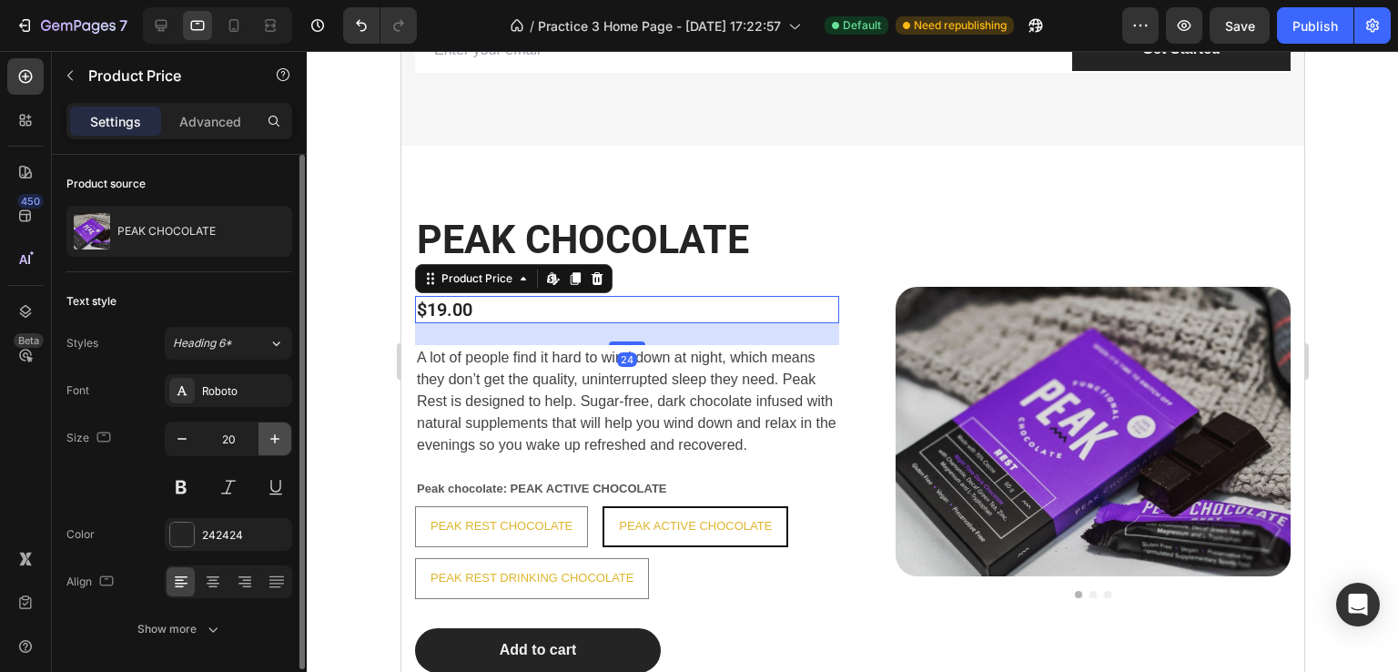
click at [268, 432] on icon "button" at bounding box center [275, 439] width 18 height 18
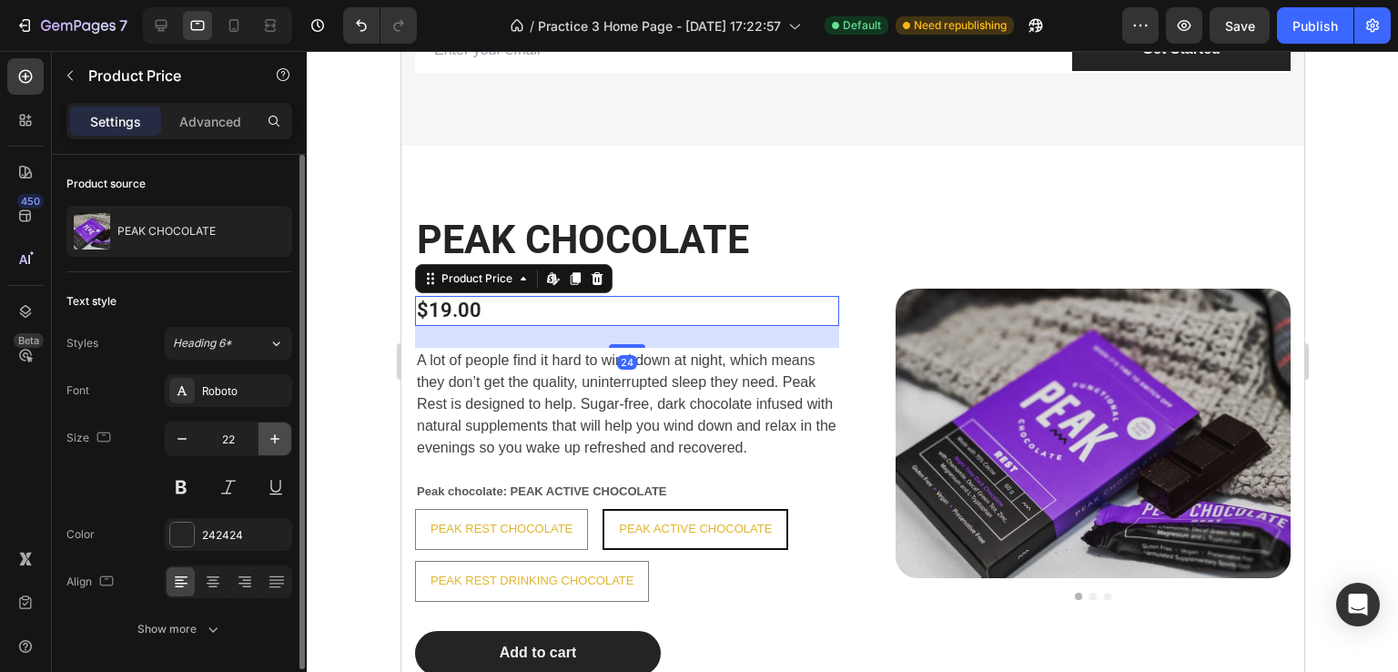
click at [268, 432] on icon "button" at bounding box center [275, 439] width 18 height 18
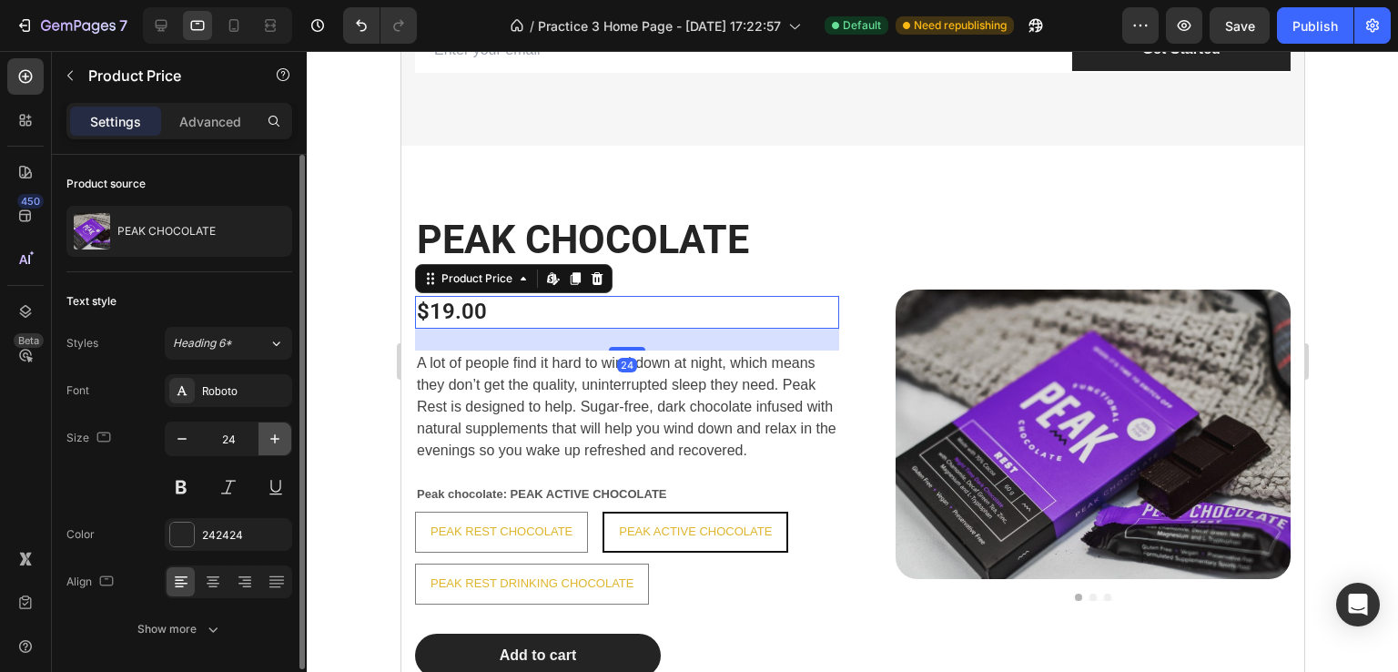
click at [268, 432] on icon "button" at bounding box center [275, 439] width 18 height 18
click at [269, 434] on icon "button" at bounding box center [275, 439] width 18 height 18
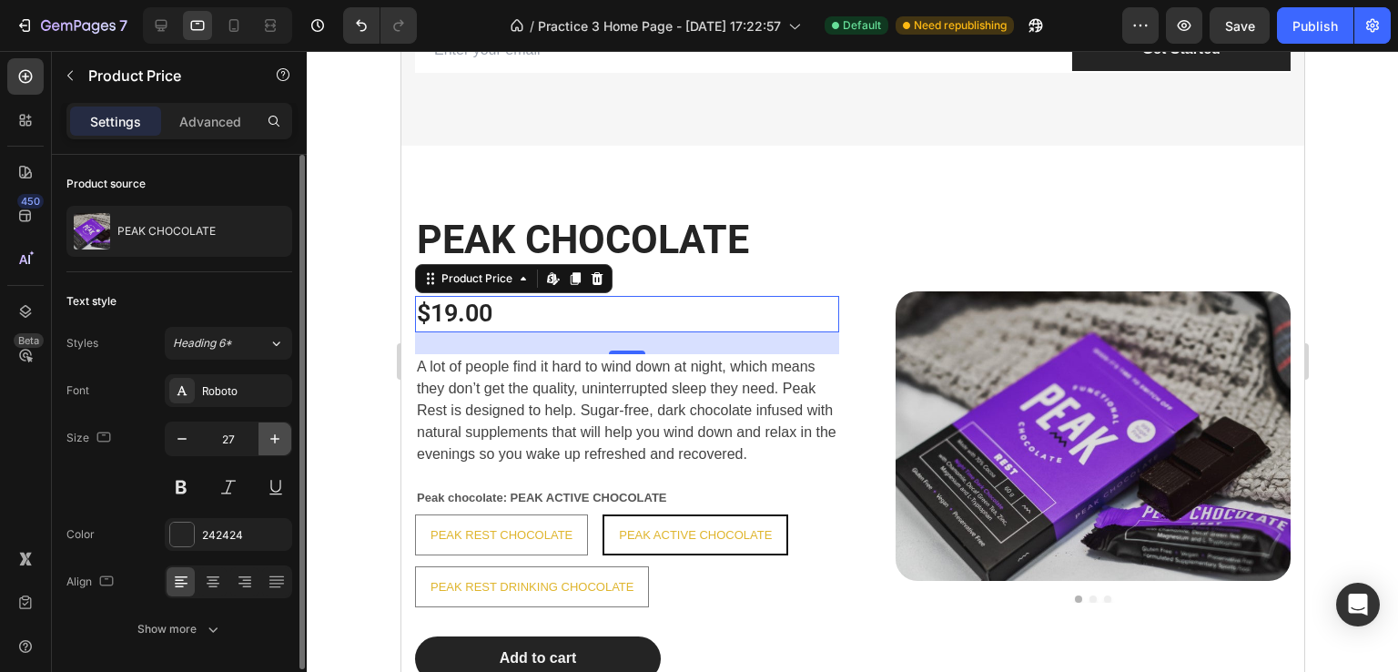
type input "28"
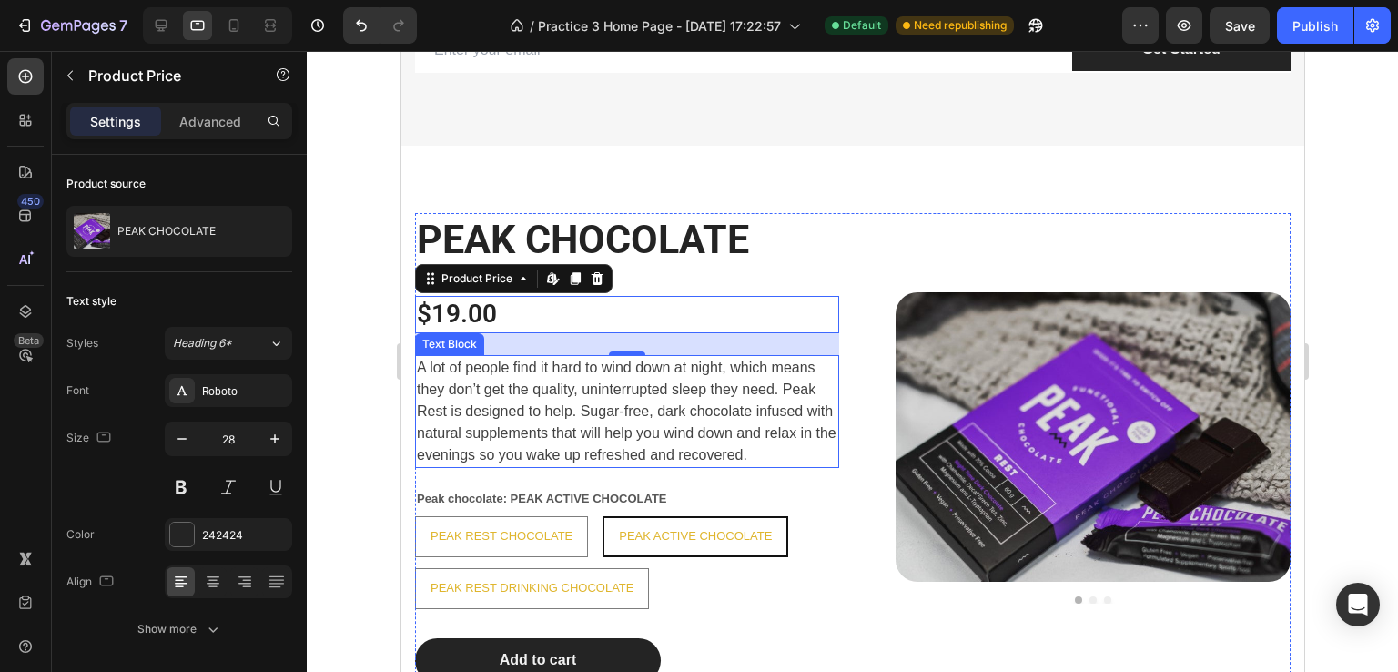
click at [513, 378] on p "A lot of people find it hard to wind down at night, which means they don’t get …" at bounding box center [626, 411] width 420 height 109
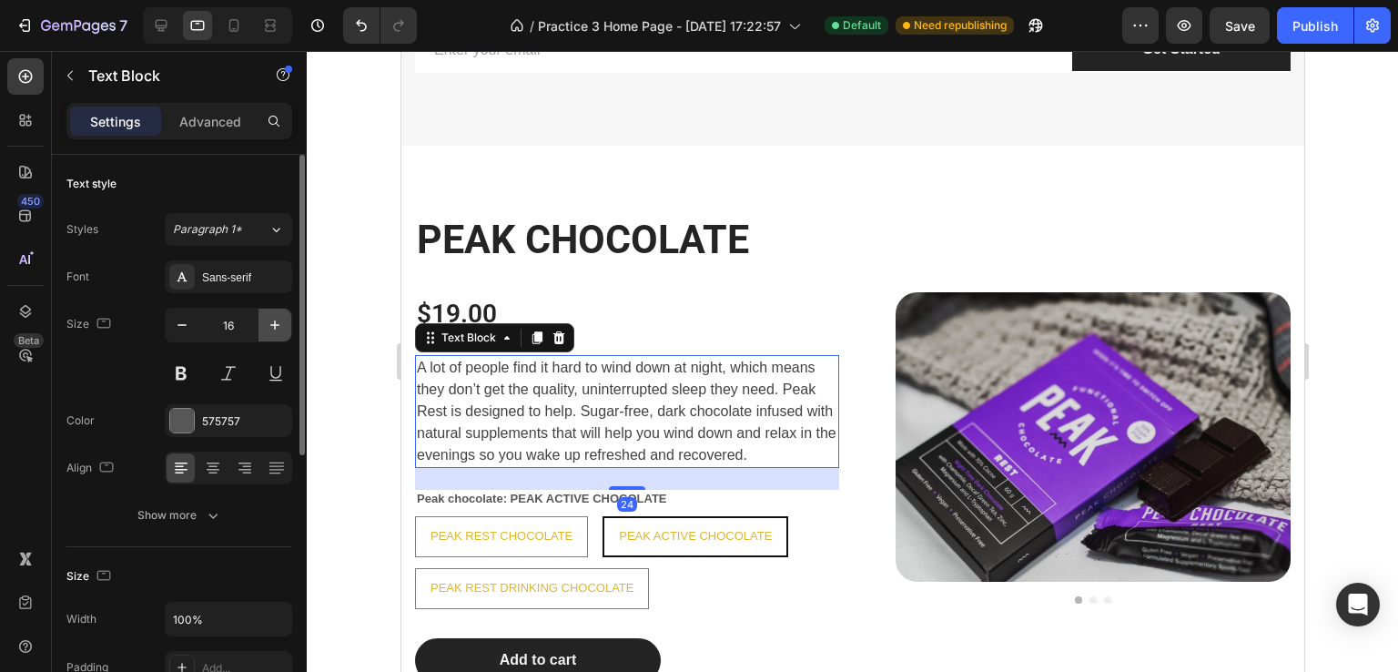
click at [265, 320] on button "button" at bounding box center [274, 325] width 33 height 33
type input "17"
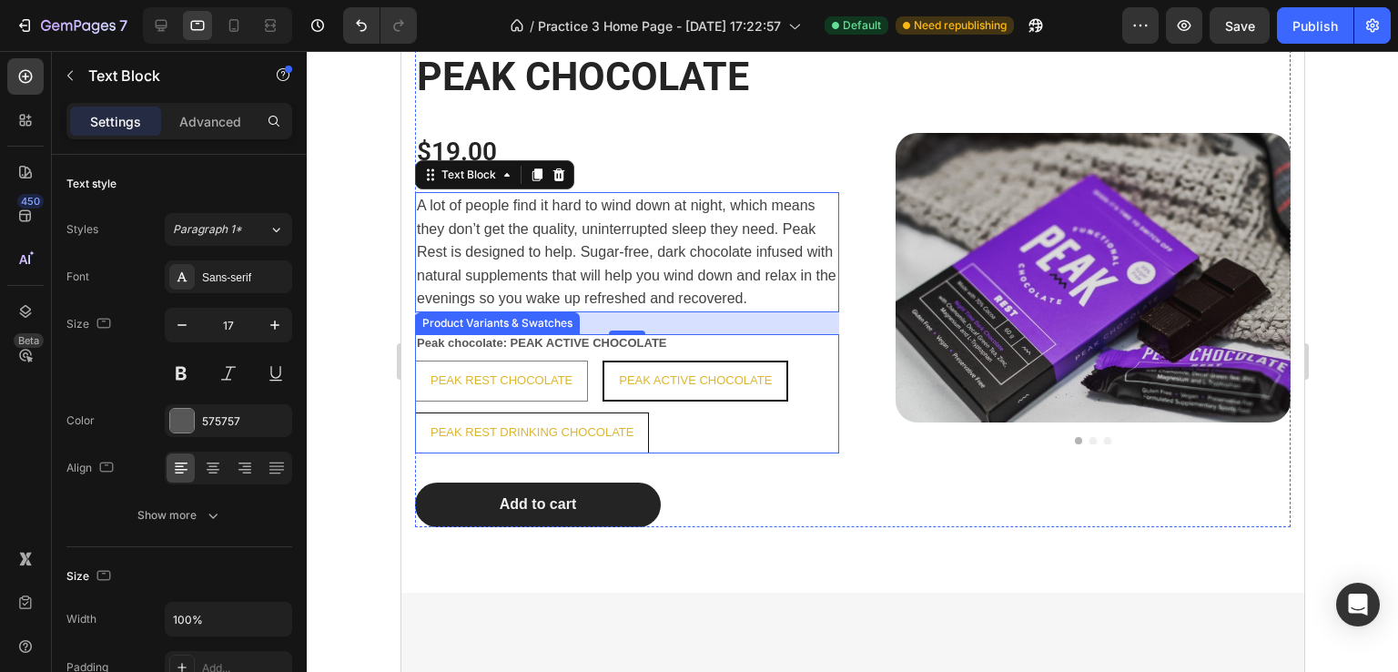
scroll to position [1700, 0]
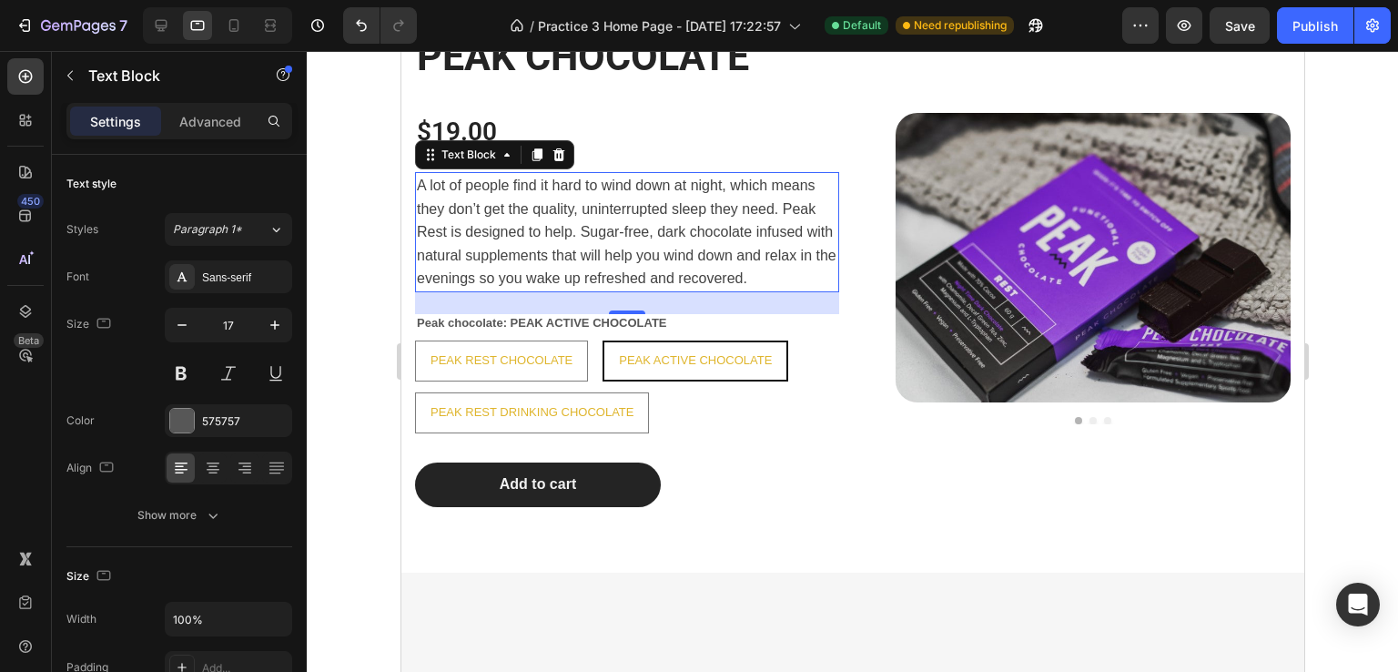
click at [616, 323] on div "24" at bounding box center [626, 328] width 20 height 15
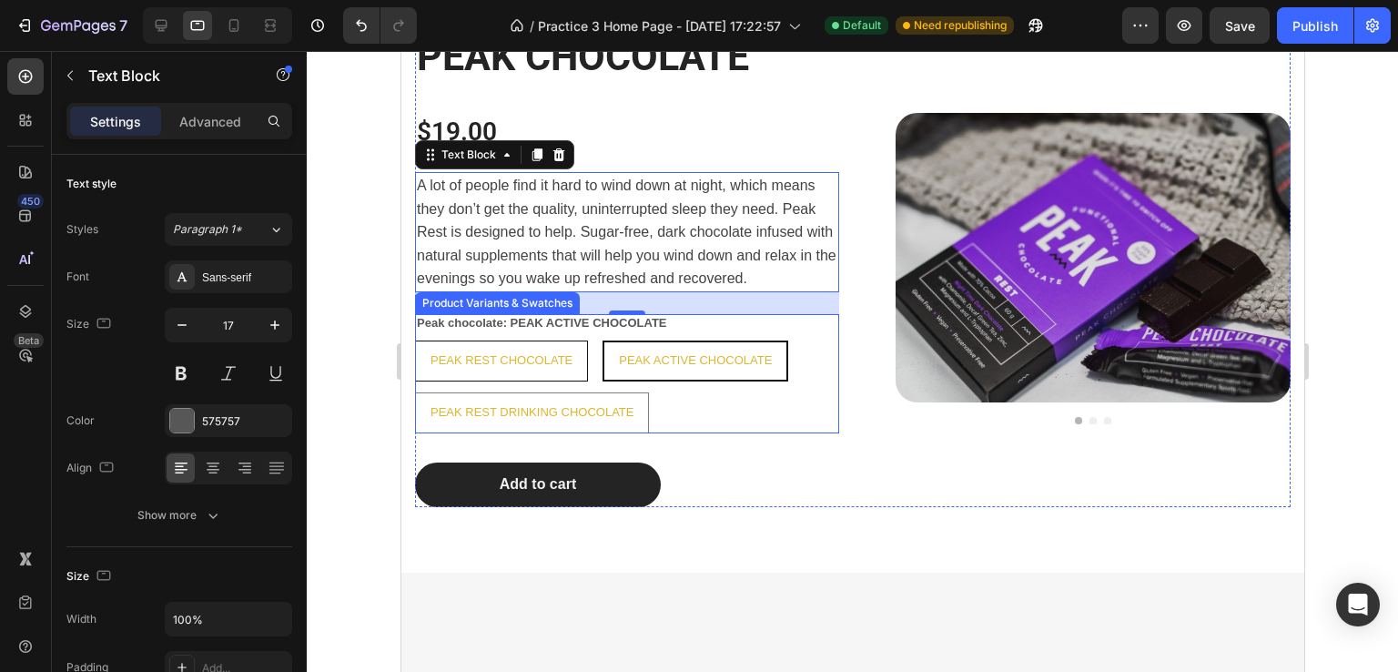
click at [570, 340] on CHOCOLATE "PEAK REST CHOCOLATE" at bounding box center [500, 360] width 173 height 41
click at [414, 339] on input "PEAK REST CHOCOLATE PEAK REST CHOCOLATE PEAK REST CHOCOLATE" at bounding box center [413, 339] width 1 height 1
radio input "true"
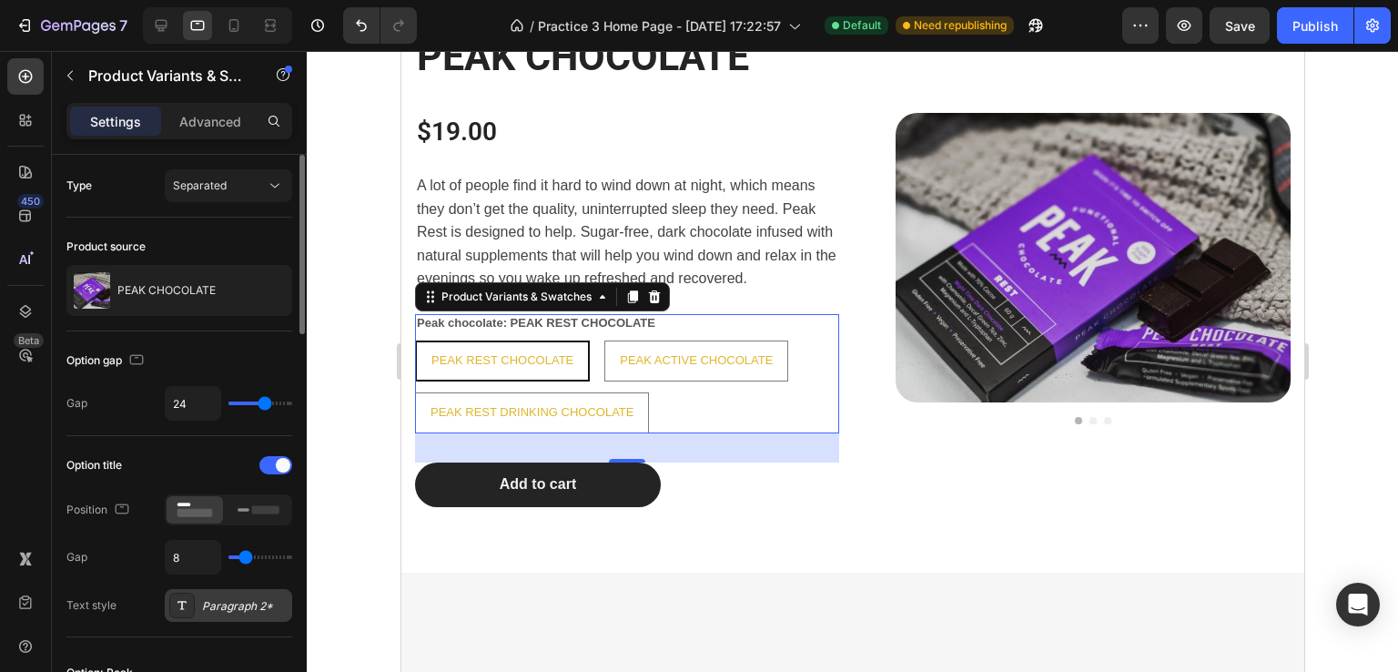
click at [186, 607] on icon at bounding box center [182, 605] width 15 height 15
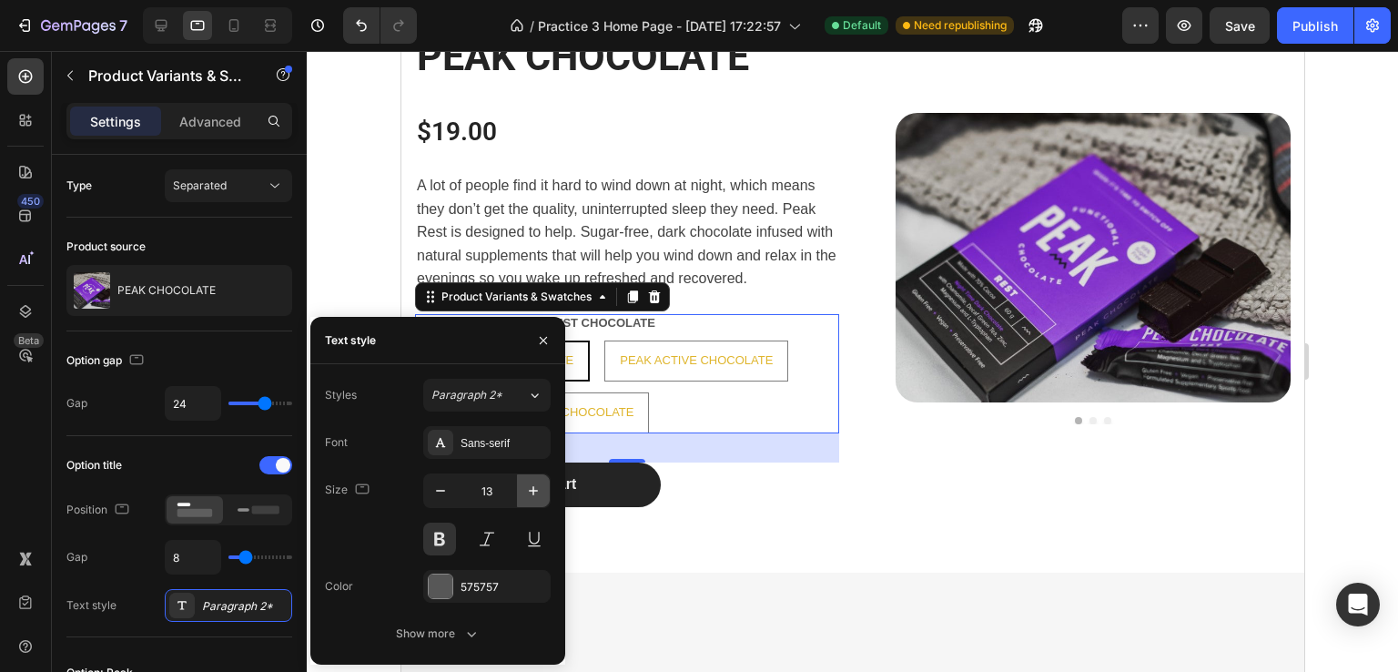
click at [528, 484] on icon "button" at bounding box center [533, 490] width 18 height 18
type input "14"
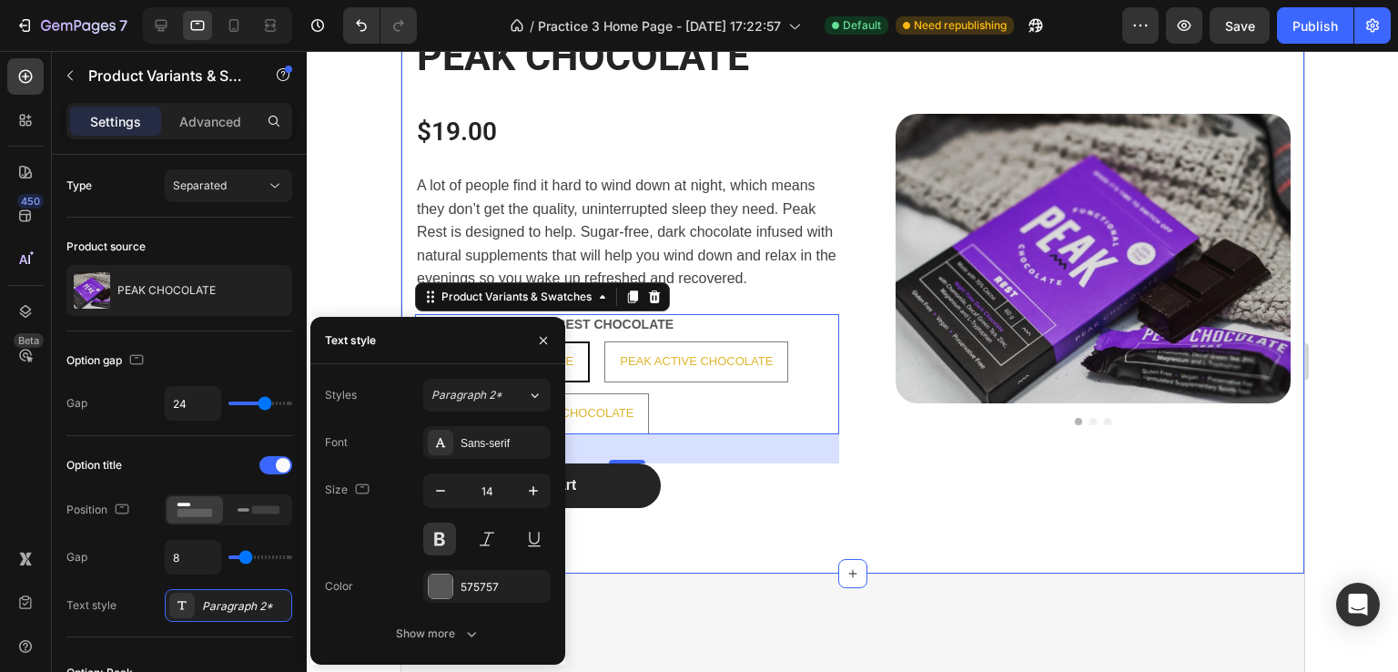
click at [847, 539] on div "PEAK CHOCOLATE Heading $19.00 Product Price Product Price A lot of people find …" at bounding box center [851, 269] width 903 height 609
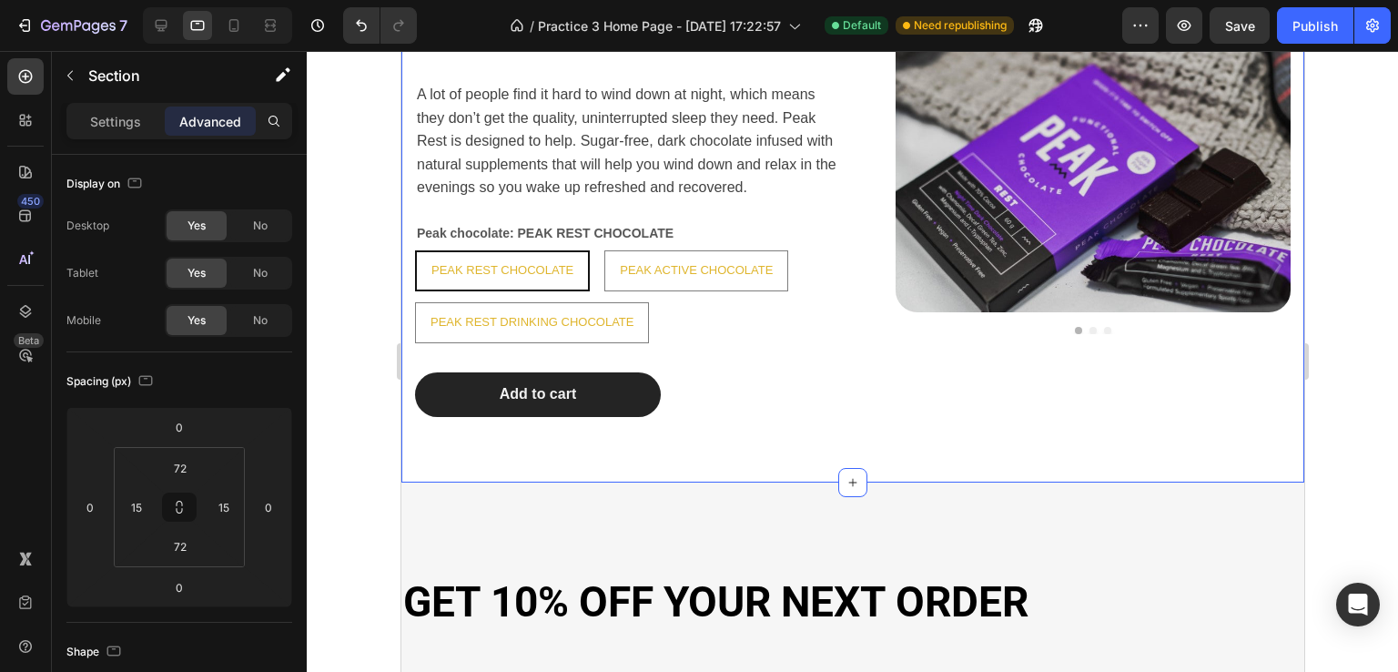
scroll to position [1609, 0]
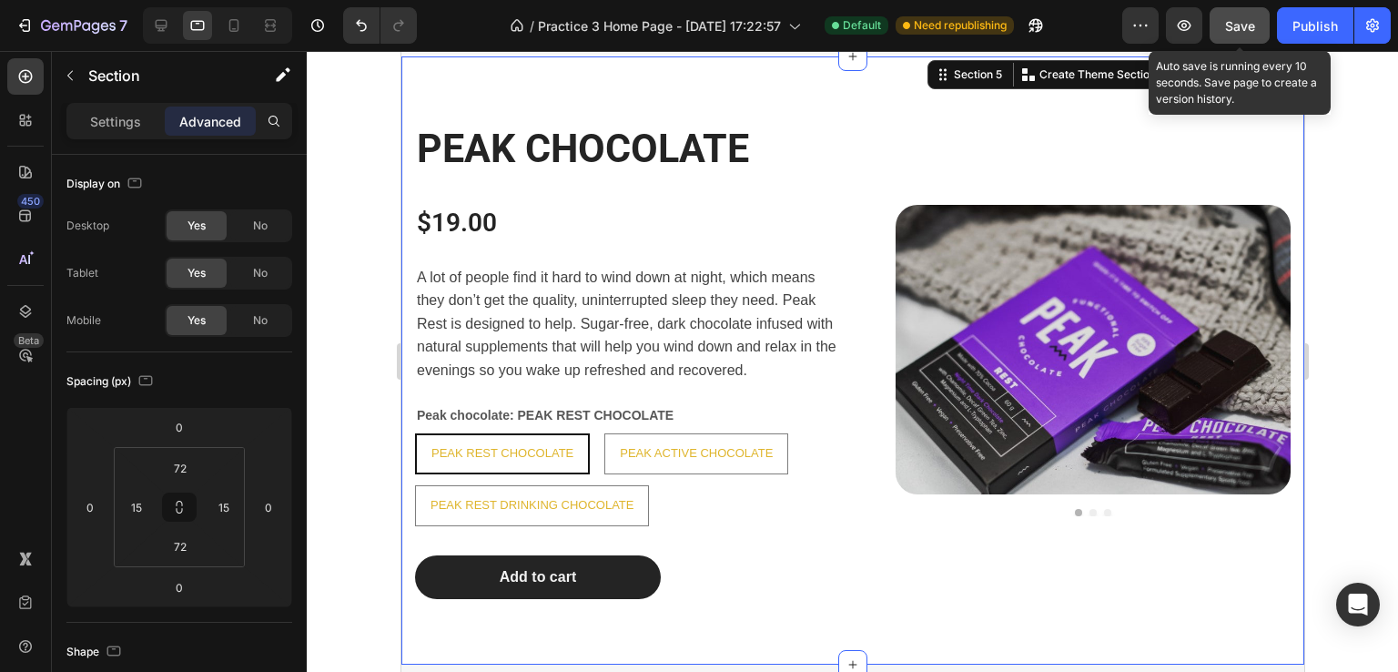
click at [1251, 14] on button "Save" at bounding box center [1240, 25] width 60 height 36
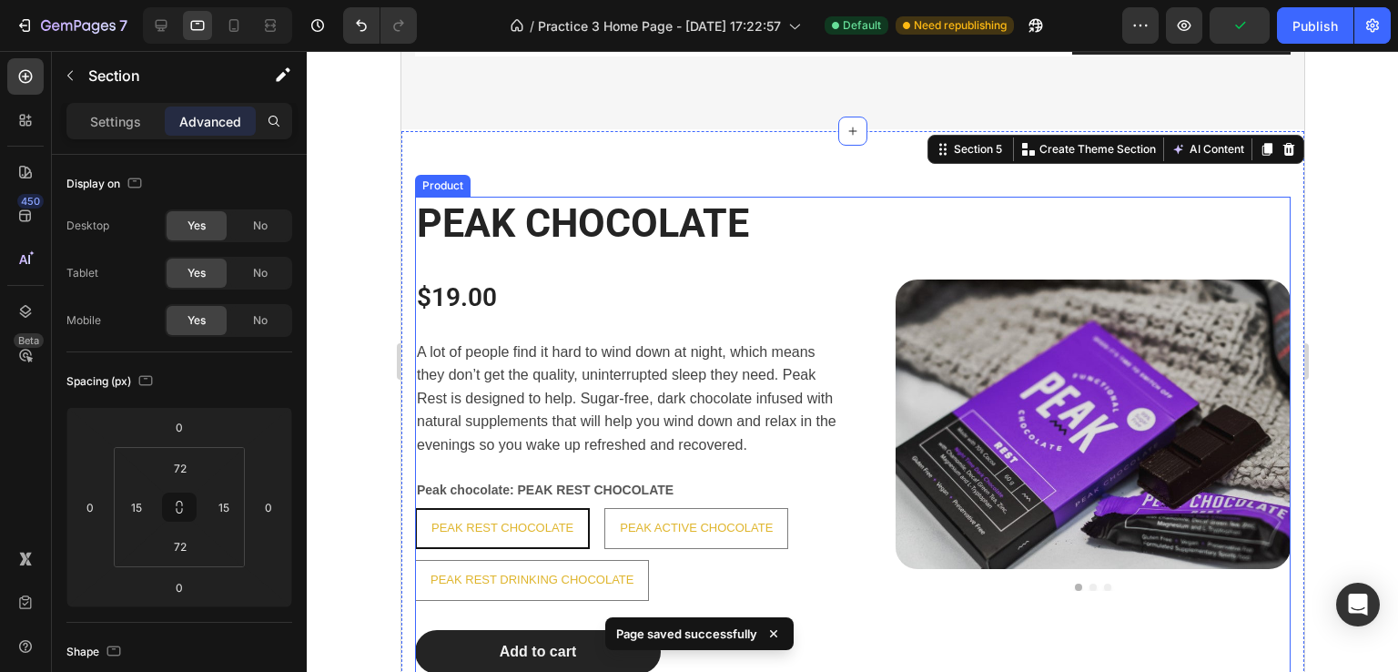
scroll to position [1427, 0]
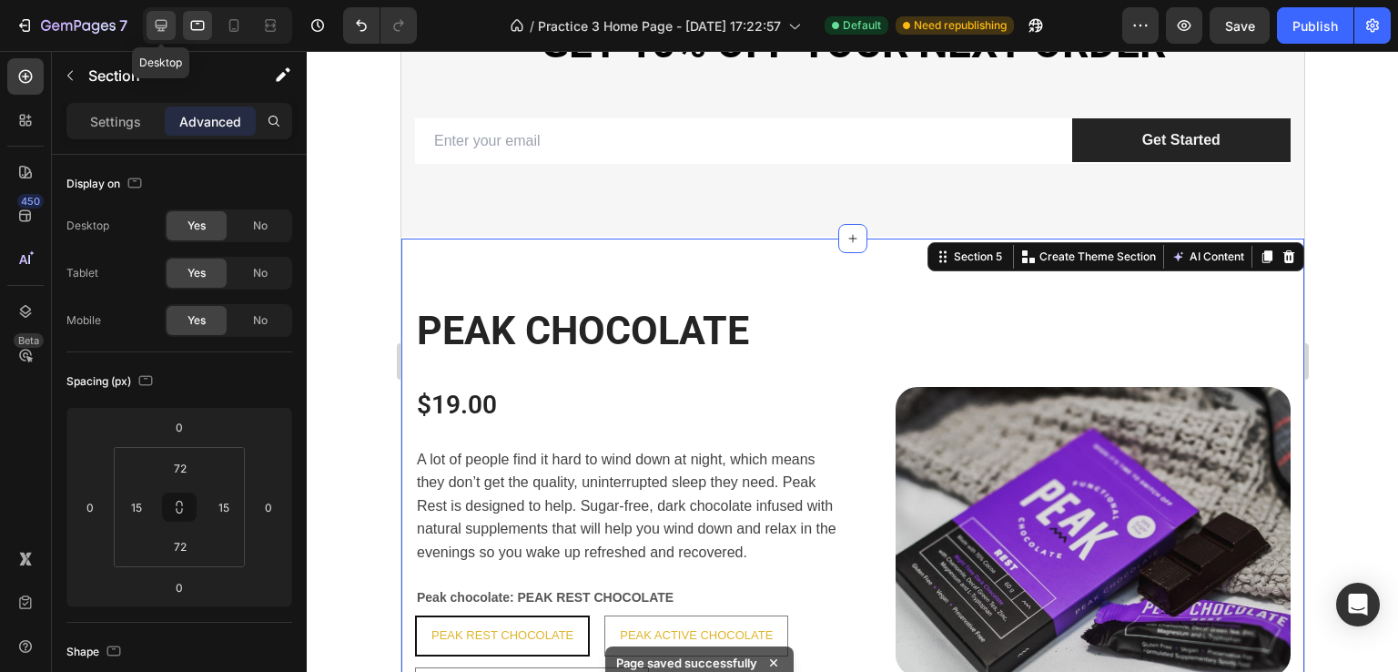
click at [165, 18] on icon at bounding box center [161, 25] width 18 height 18
type input "80"
type input "48"
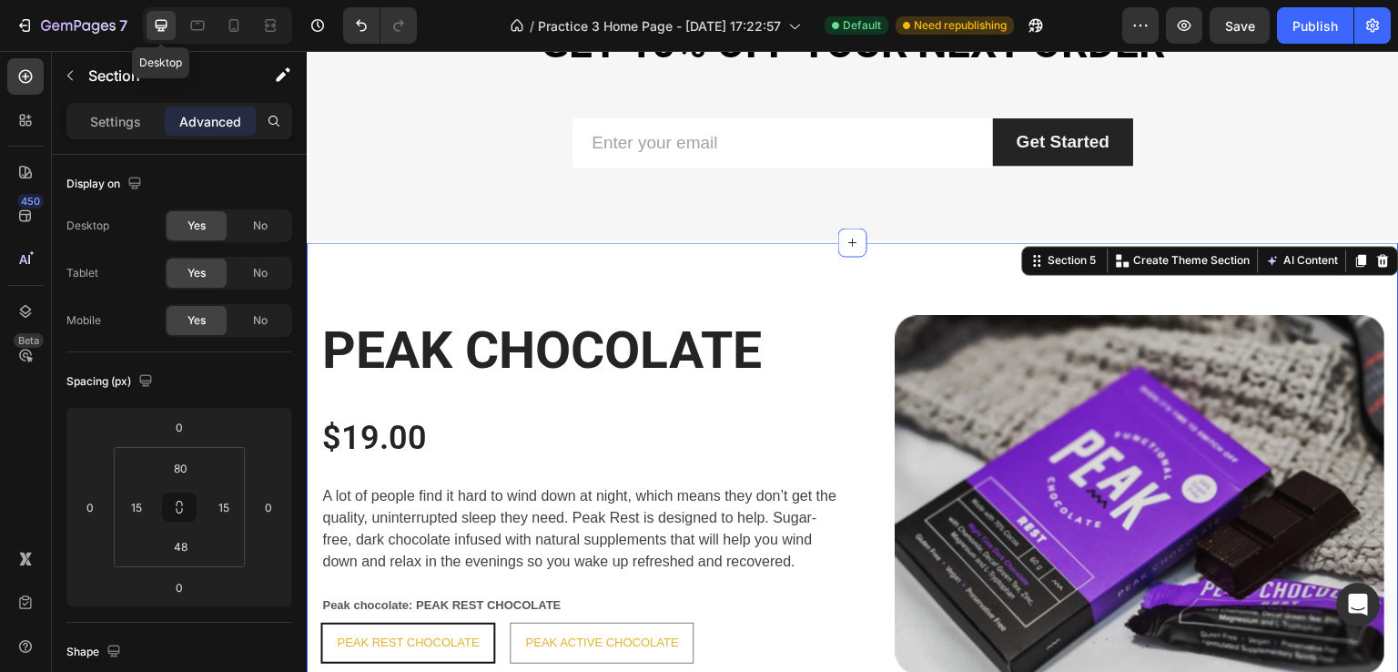
scroll to position [1554, 0]
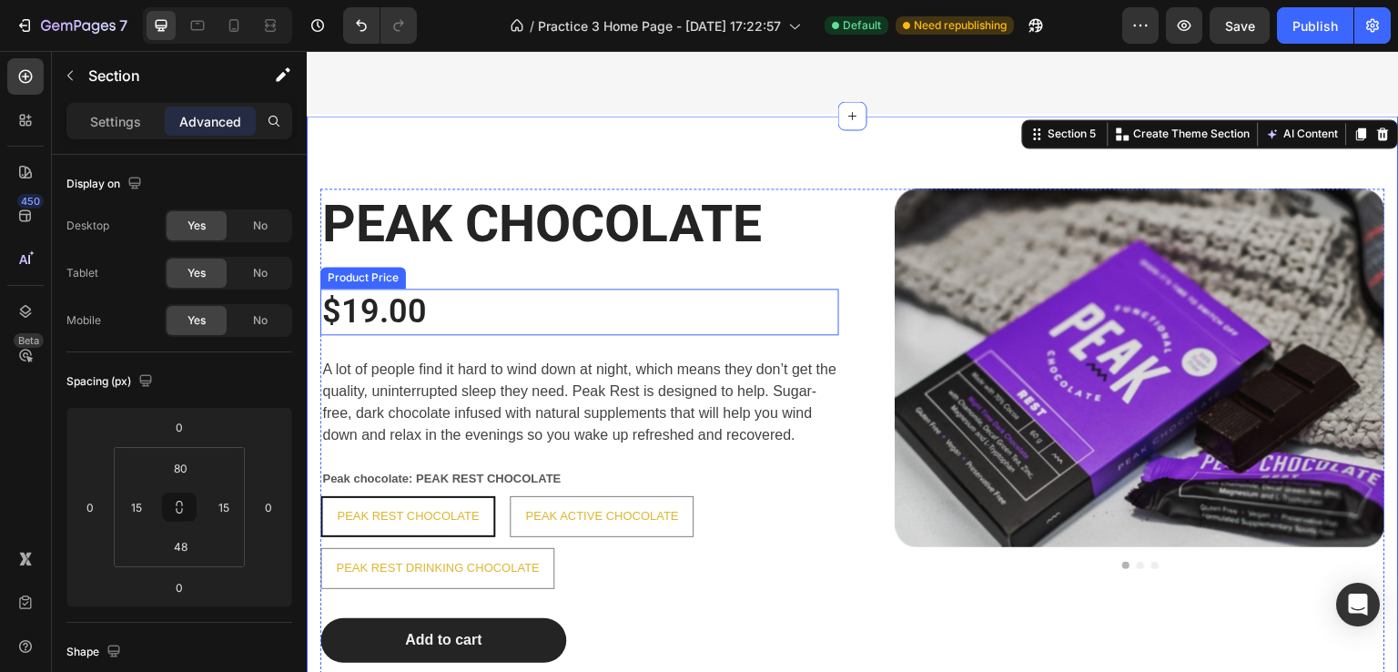
click at [386, 317] on div "$19.00" at bounding box center [579, 312] width 519 height 46
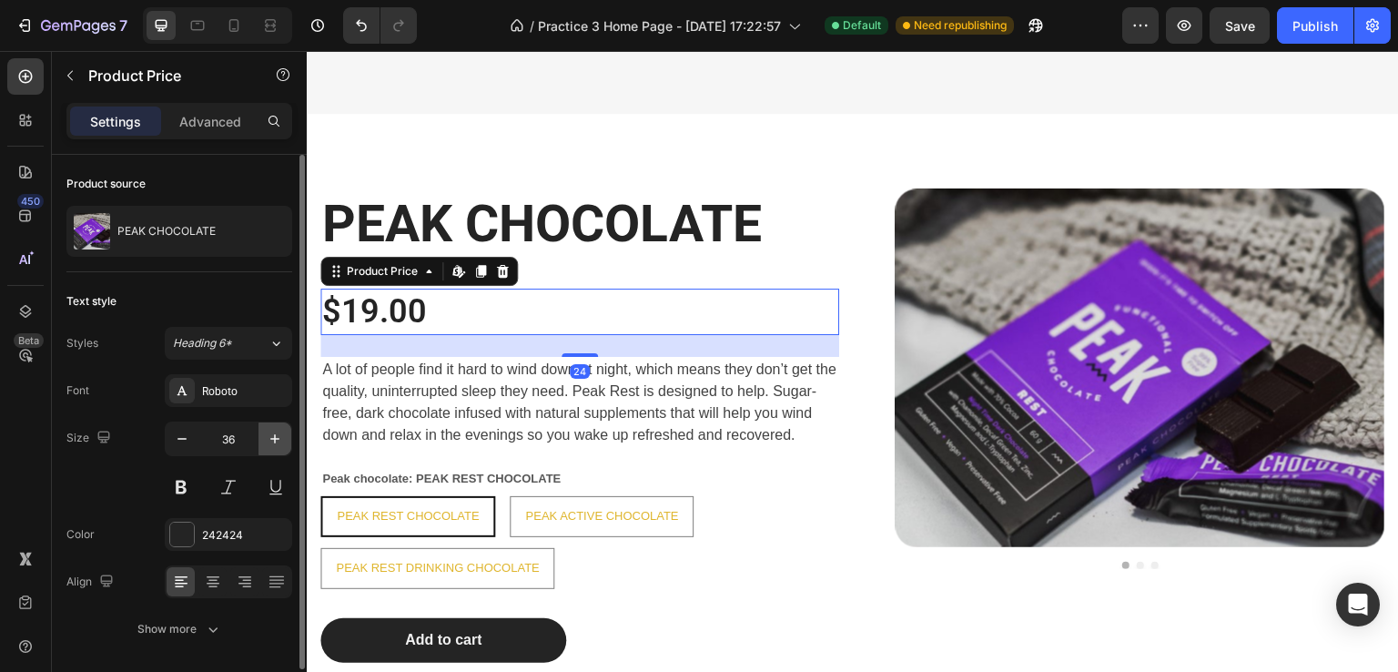
drag, startPoint x: 267, startPoint y: 431, endPoint x: 56, endPoint y: 328, distance: 235.3
click at [267, 431] on icon "button" at bounding box center [275, 439] width 18 height 18
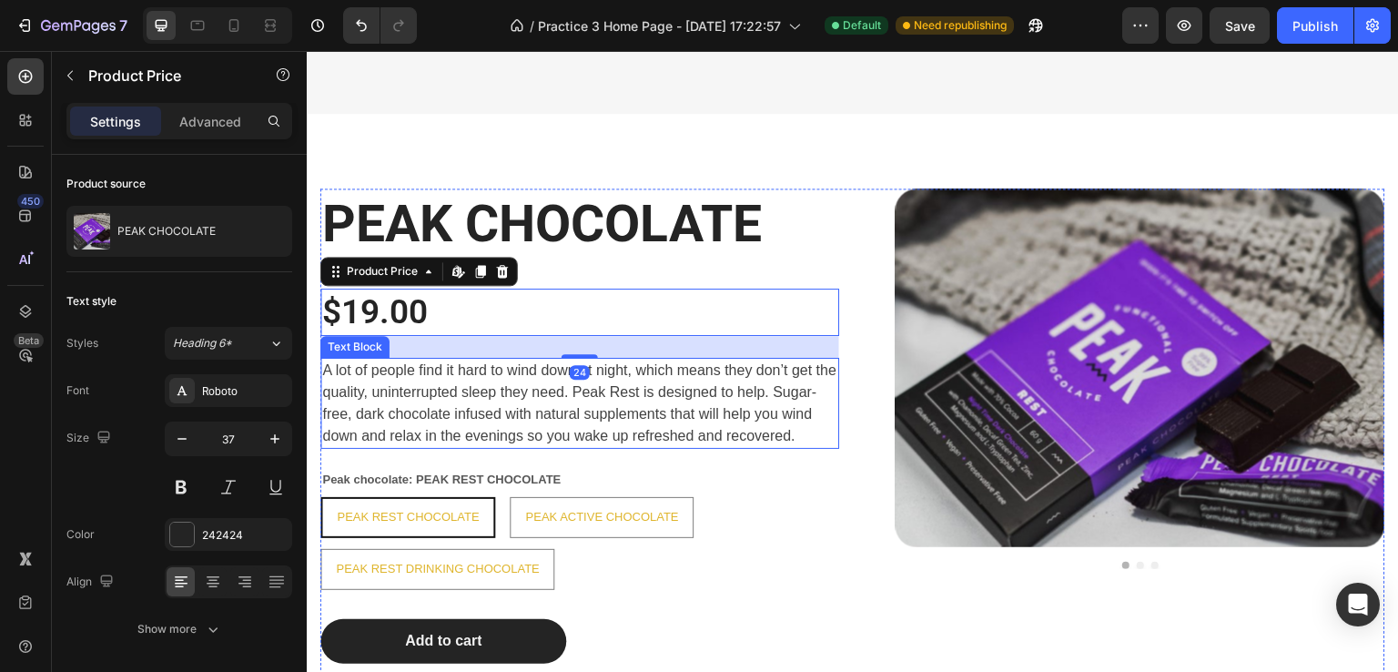
type input "38"
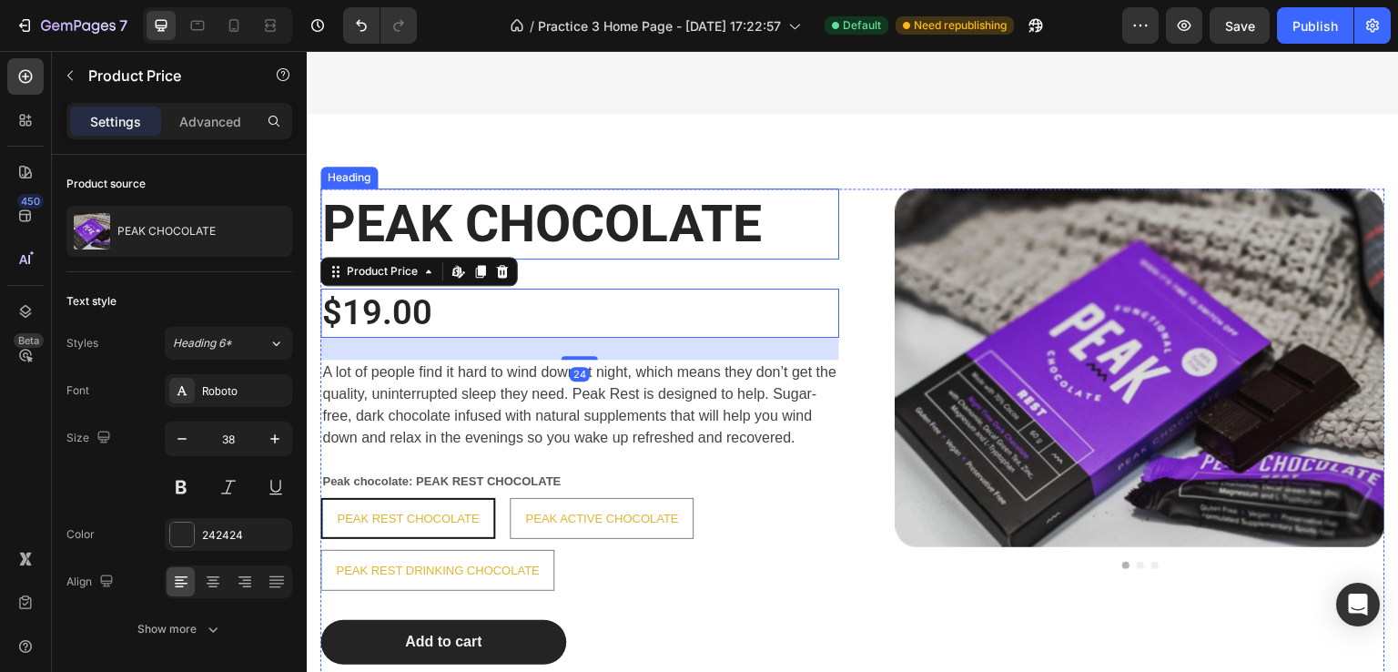
click at [473, 214] on strong "PEAK CHOCOLATE" at bounding box center [542, 223] width 440 height 61
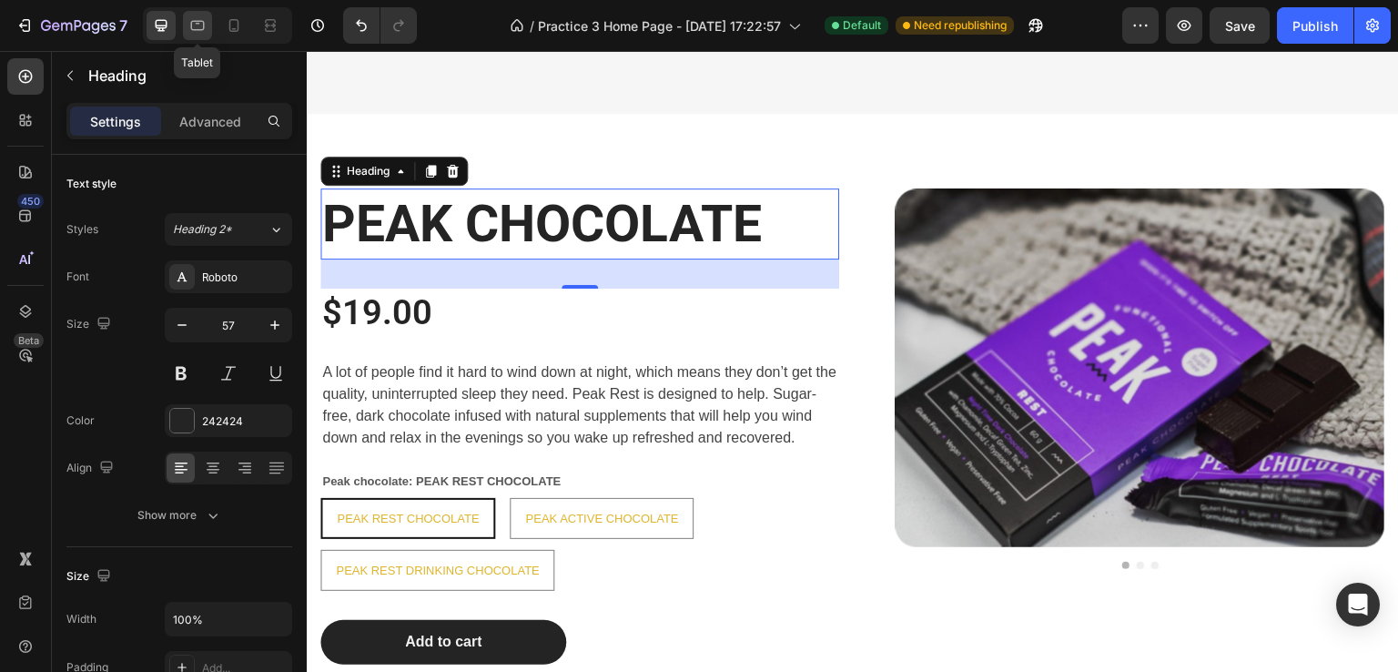
click at [187, 31] on div at bounding box center [197, 25] width 29 height 29
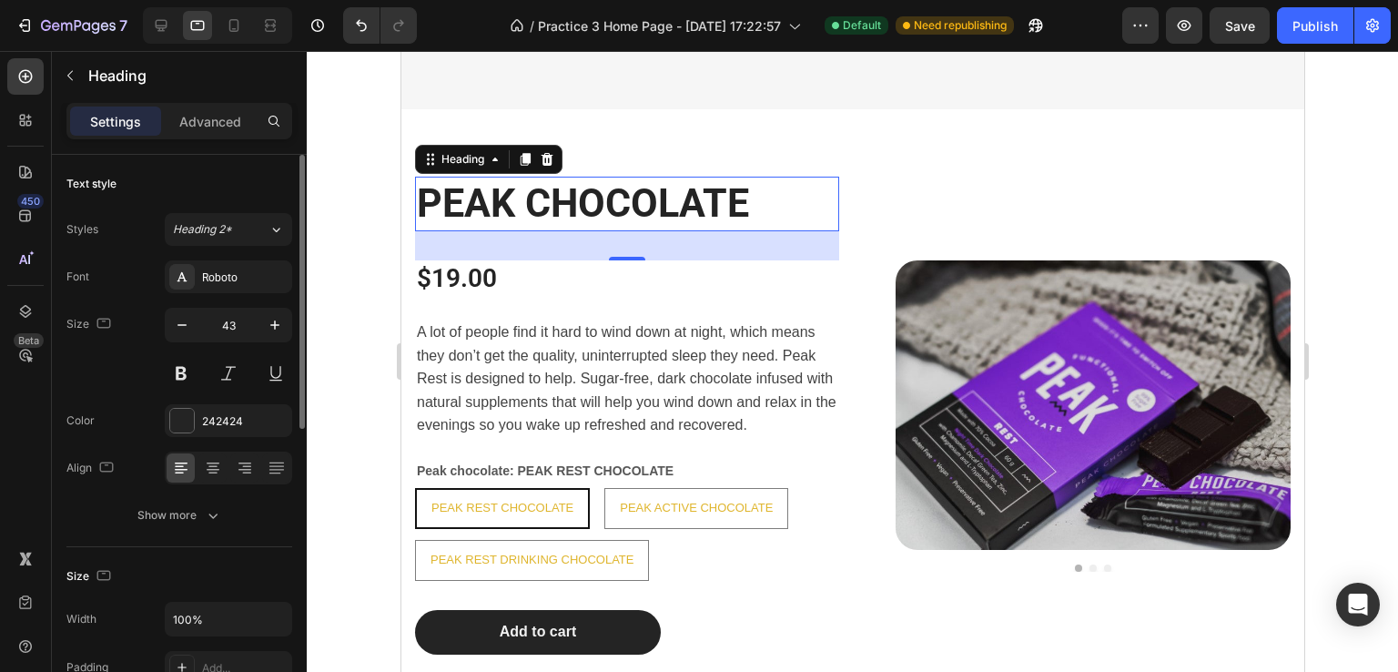
scroll to position [1615, 0]
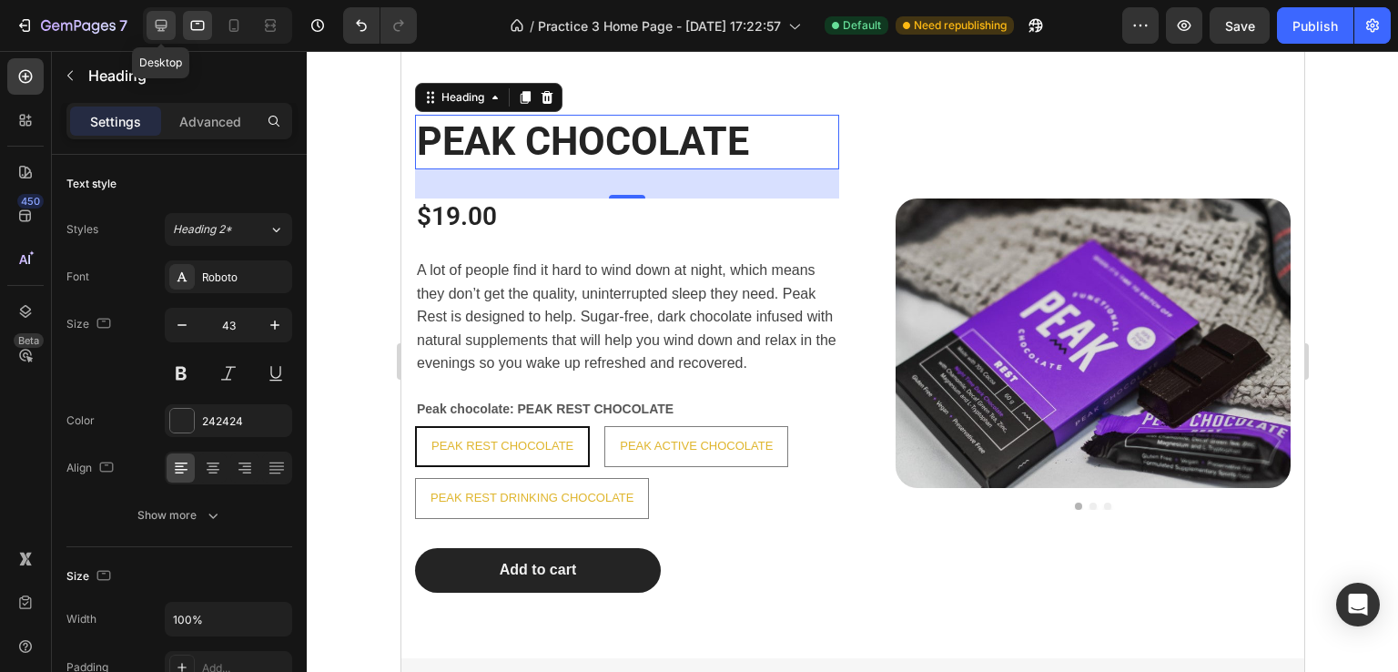
click at [162, 20] on icon at bounding box center [162, 26] width 12 height 12
type input "57"
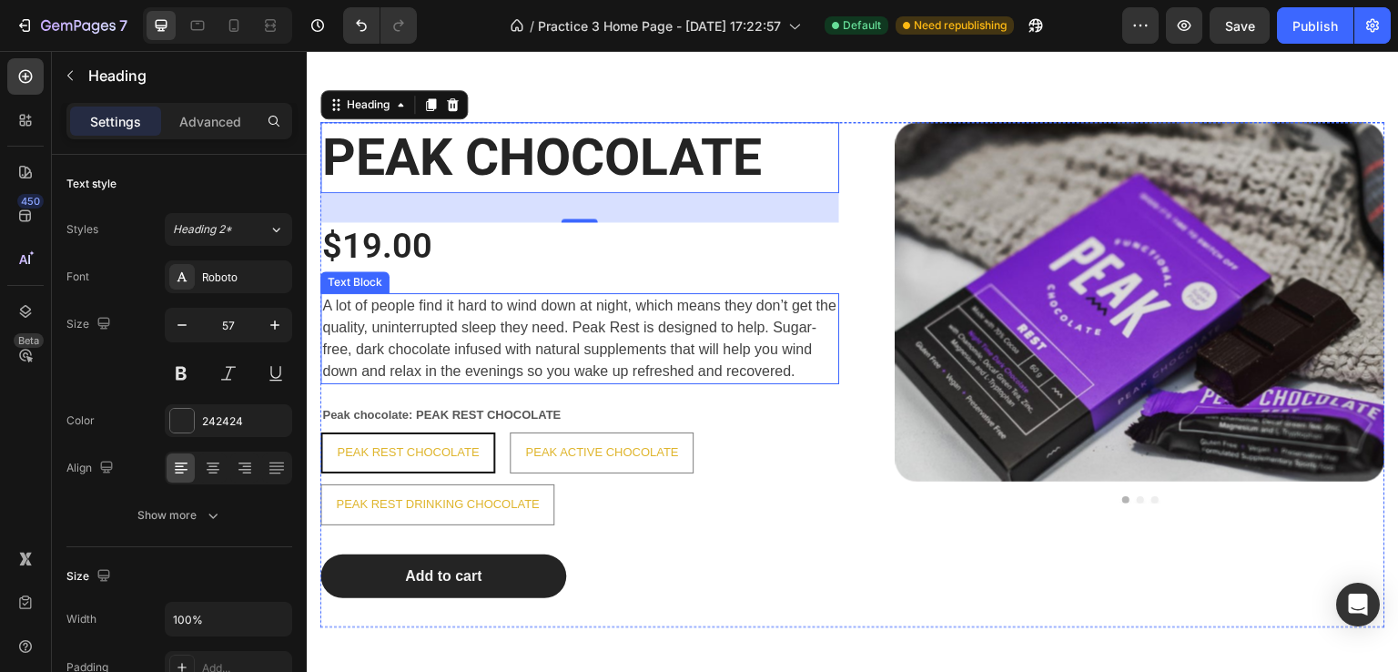
scroll to position [1623, 0]
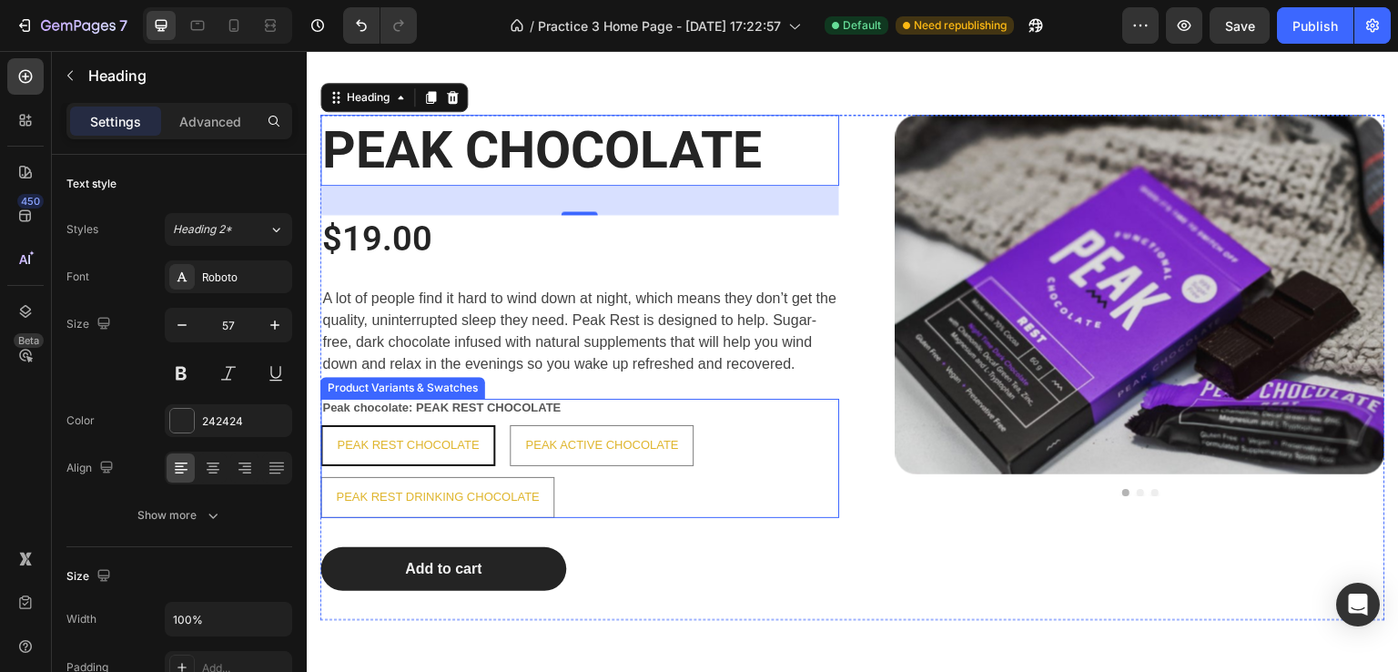
click at [408, 319] on span "A lot of people find it hard to wind down at night, which means they don’t get …" at bounding box center [579, 330] width 514 height 81
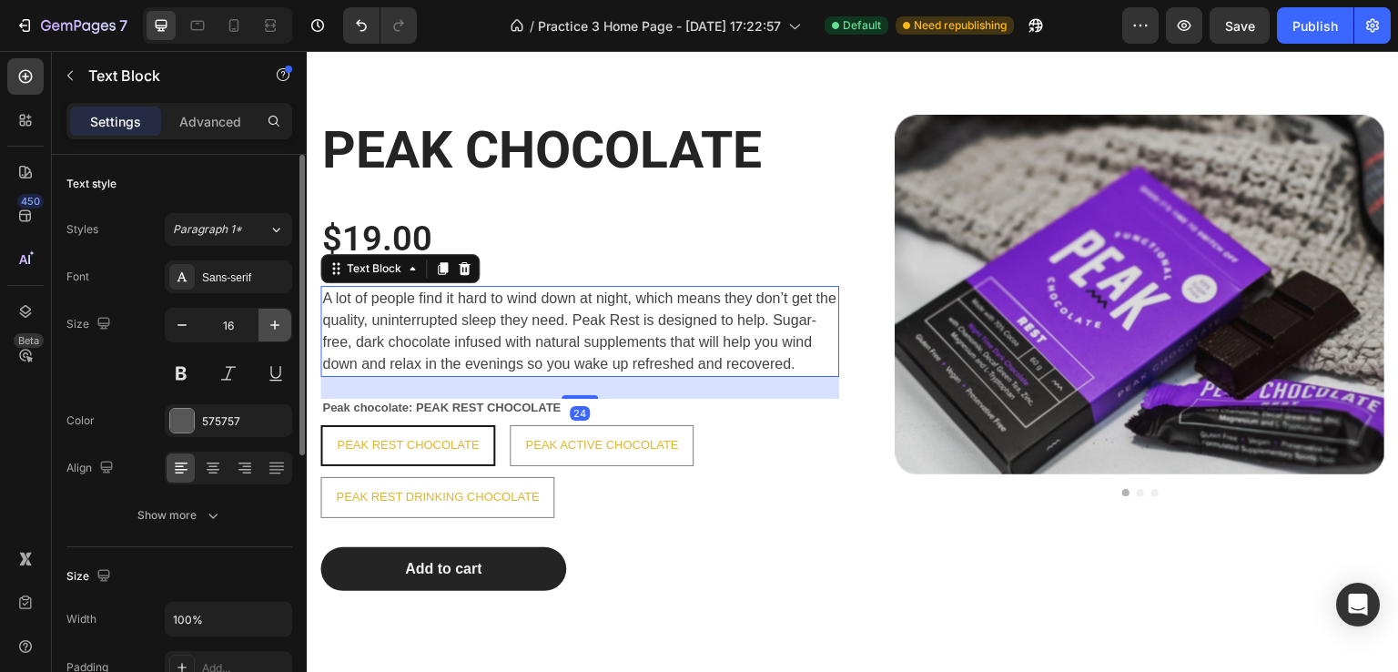
click at [272, 324] on icon "button" at bounding box center [274, 324] width 9 height 9
type input "18"
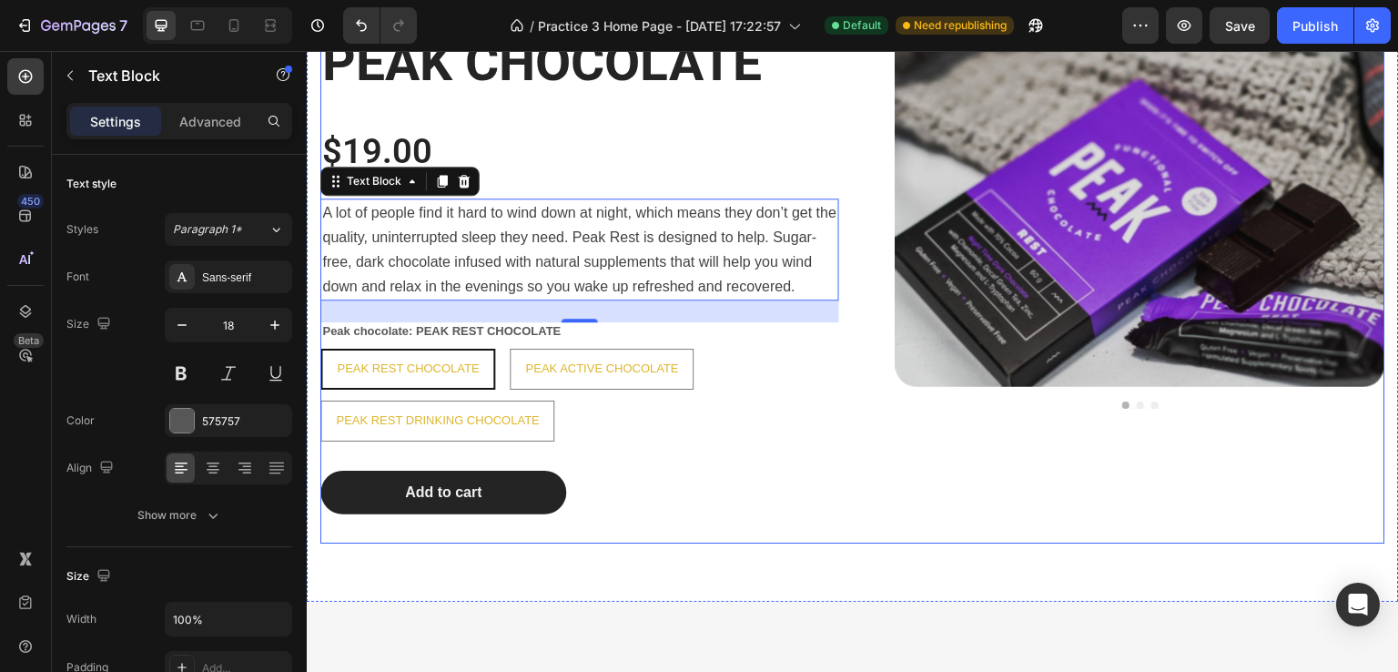
scroll to position [1714, 0]
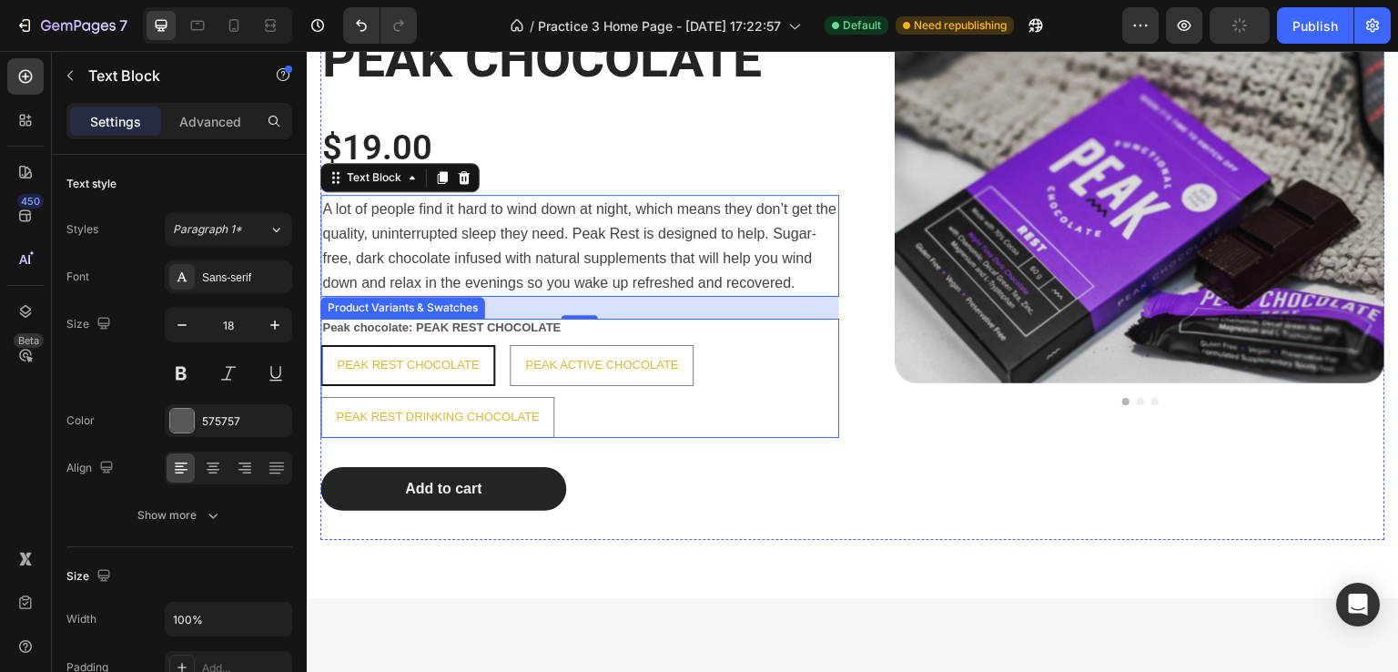
click at [722, 332] on div "Peak chocolate: PEAK REST CHOCOLATE PEAK REST CHOCOLATE PEAK REST CHOCOLATE PEA…" at bounding box center [579, 378] width 519 height 119
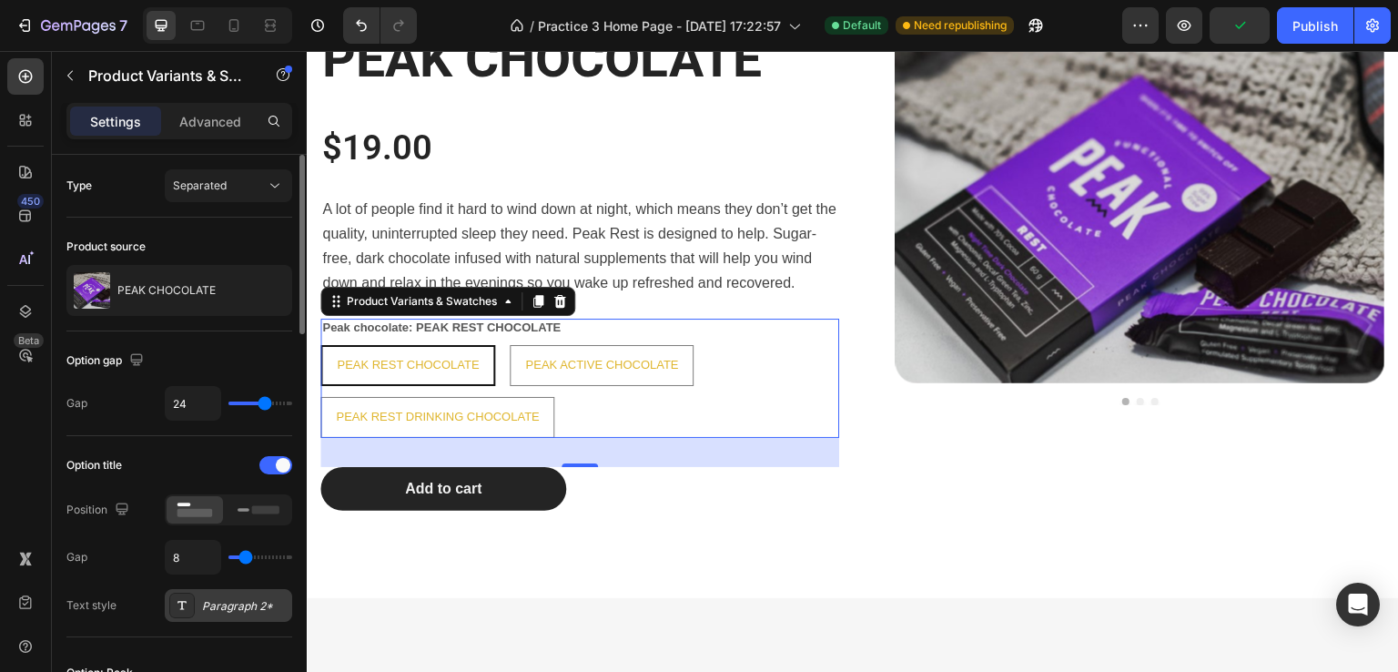
click at [186, 603] on icon at bounding box center [182, 605] width 15 height 15
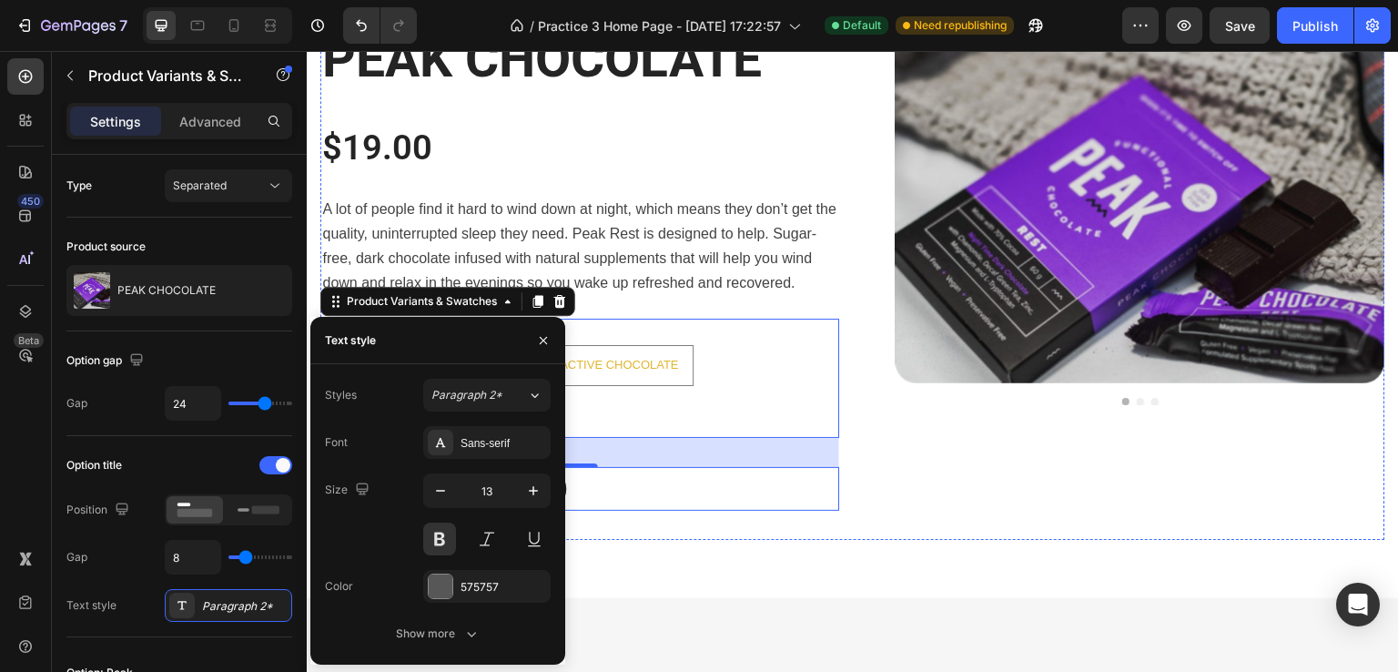
click at [740, 500] on div "Add to cart Add to Cart" at bounding box center [579, 489] width 519 height 45
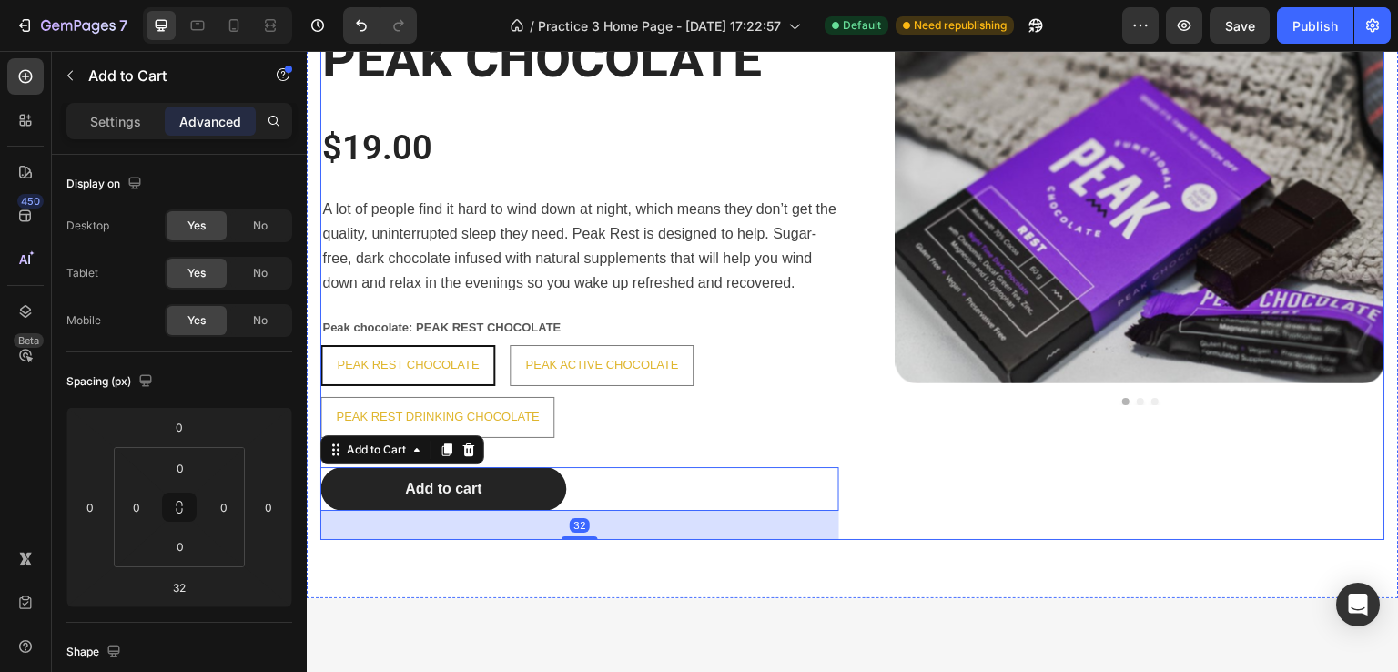
click at [892, 509] on div "Product Images" at bounding box center [1125, 282] width 519 height 516
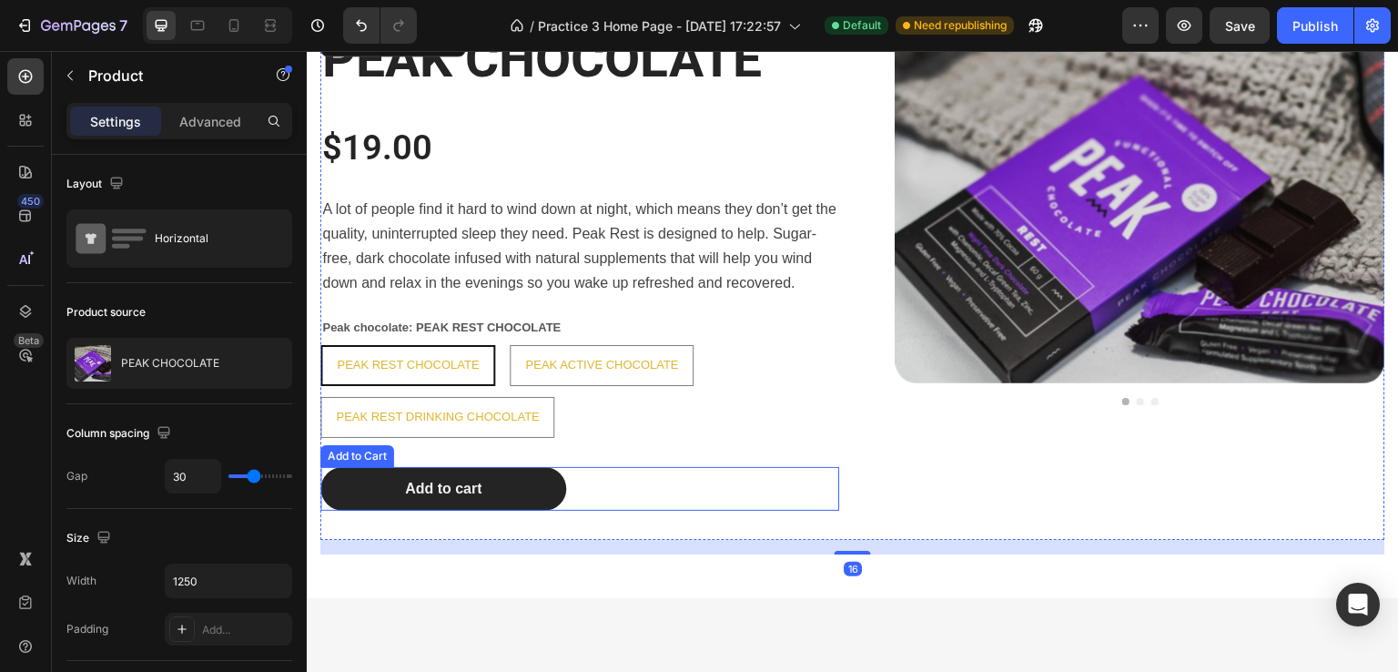
click at [638, 491] on div "Add to cart Add to Cart" at bounding box center [579, 489] width 519 height 45
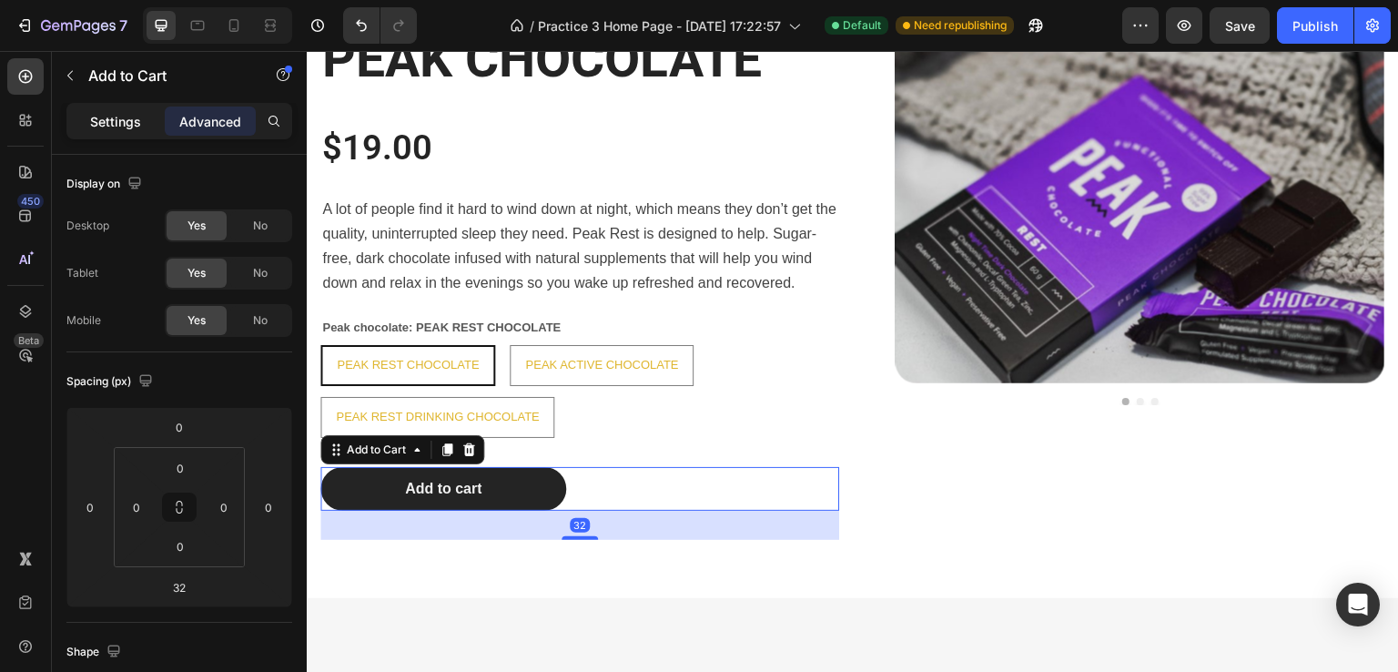
click at [125, 127] on p "Settings" at bounding box center [115, 121] width 51 height 19
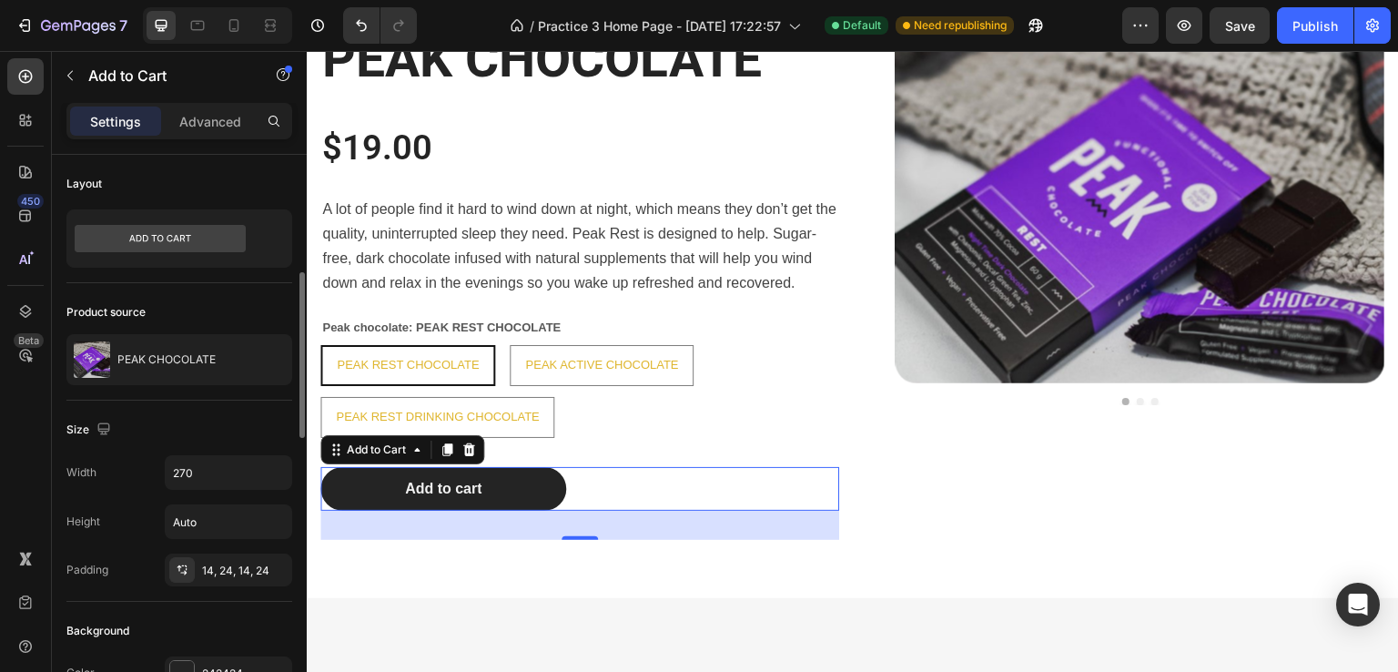
scroll to position [182, 0]
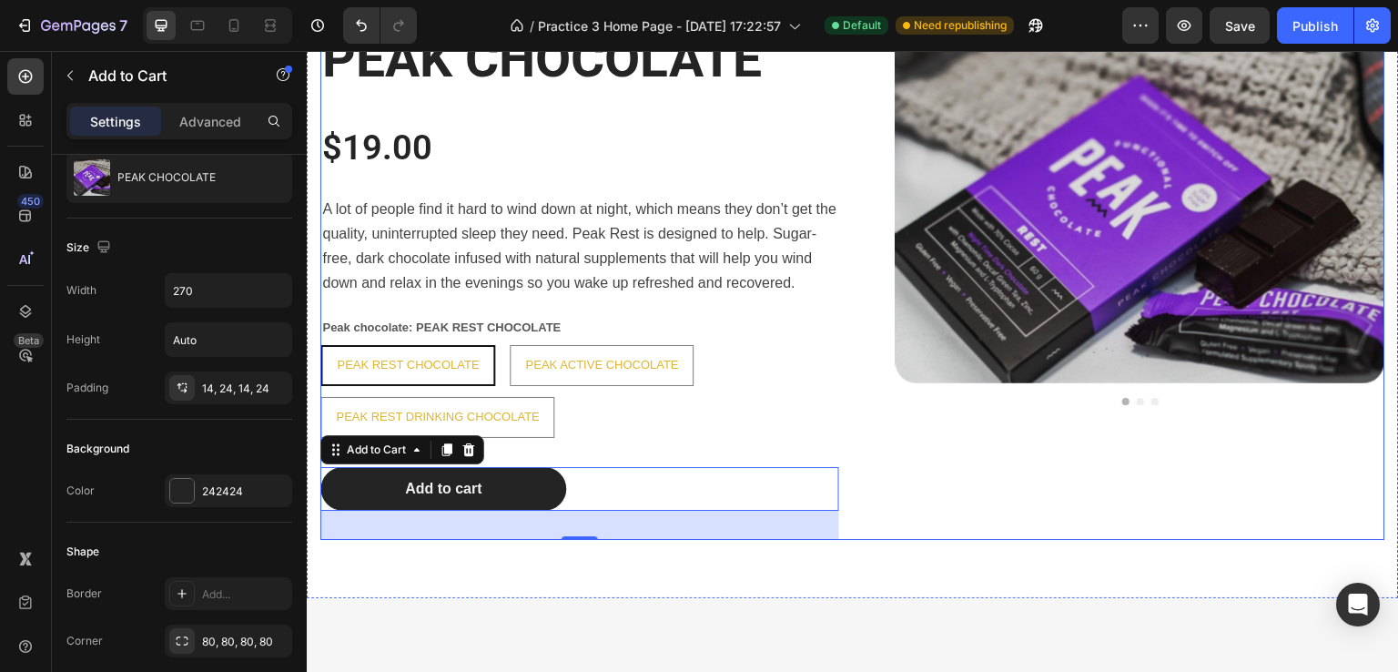
click at [934, 452] on div "Product Images" at bounding box center [1125, 282] width 519 height 516
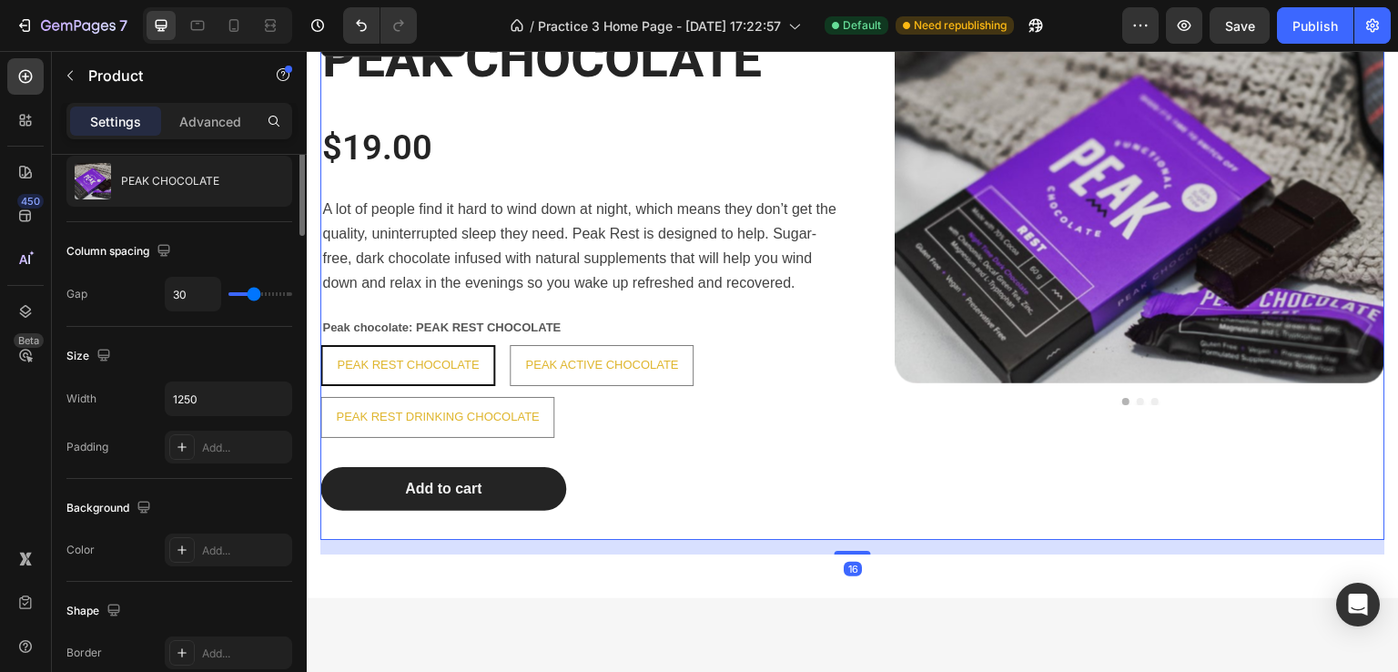
scroll to position [0, 0]
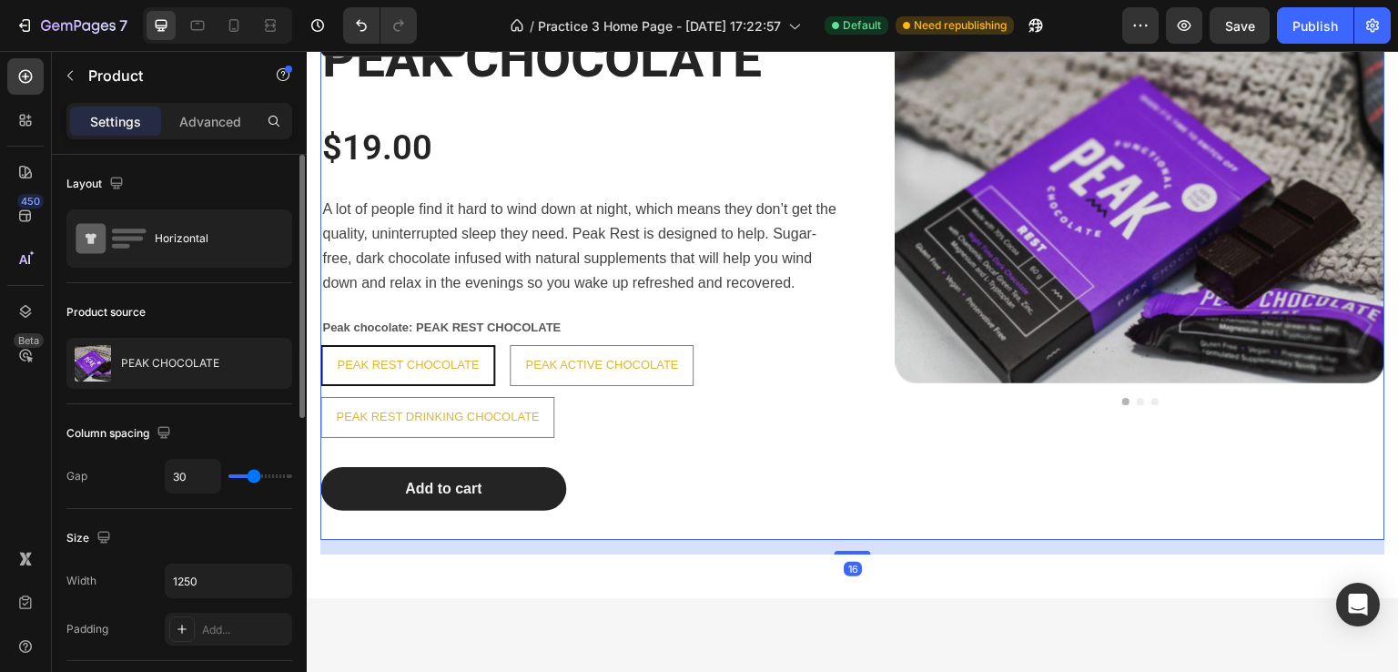
click at [1058, 492] on div "Product Images" at bounding box center [1125, 282] width 519 height 516
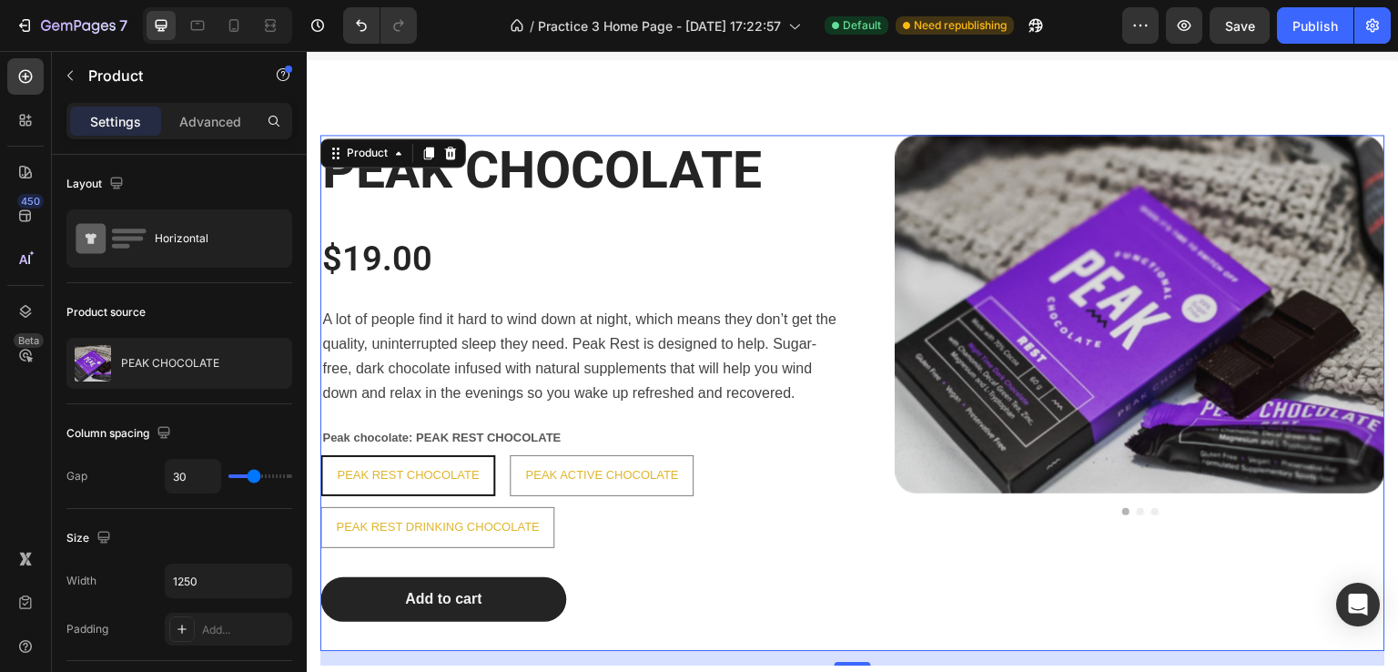
scroll to position [1714, 0]
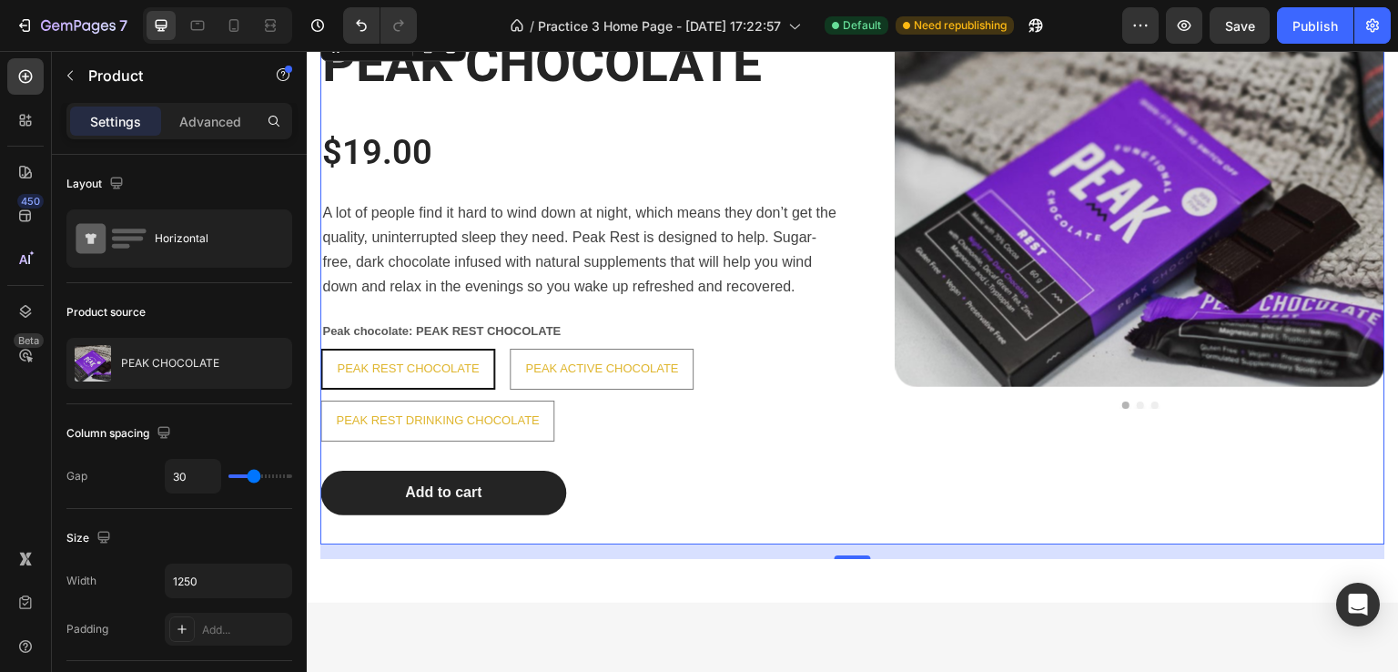
click at [952, 520] on div "Product Images" at bounding box center [1125, 286] width 519 height 516
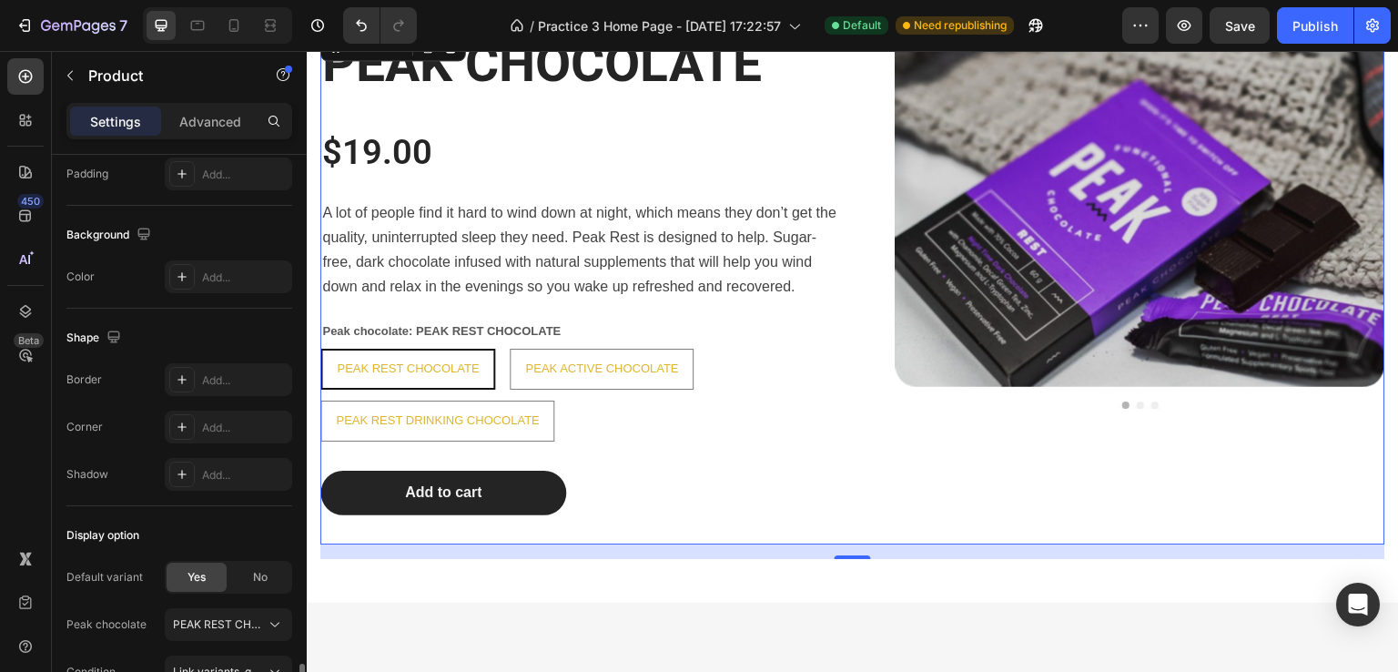
scroll to position [659, 0]
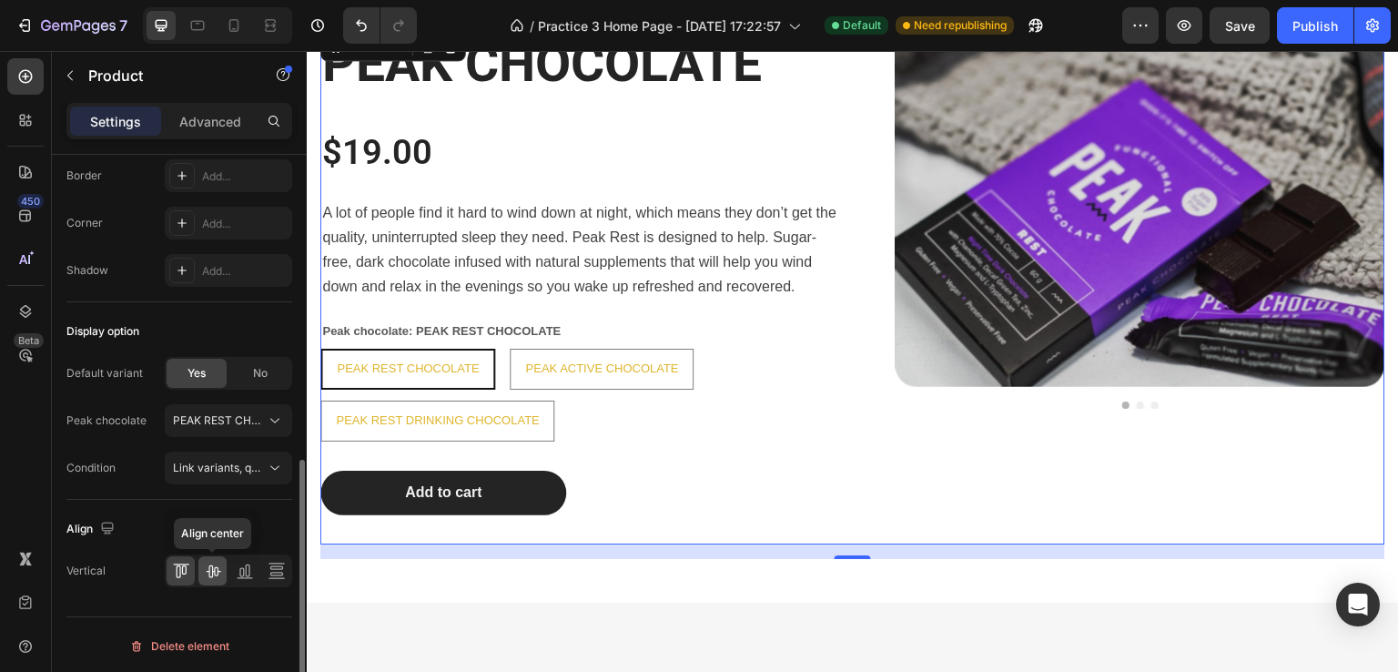
click at [214, 569] on icon at bounding box center [213, 571] width 15 height 13
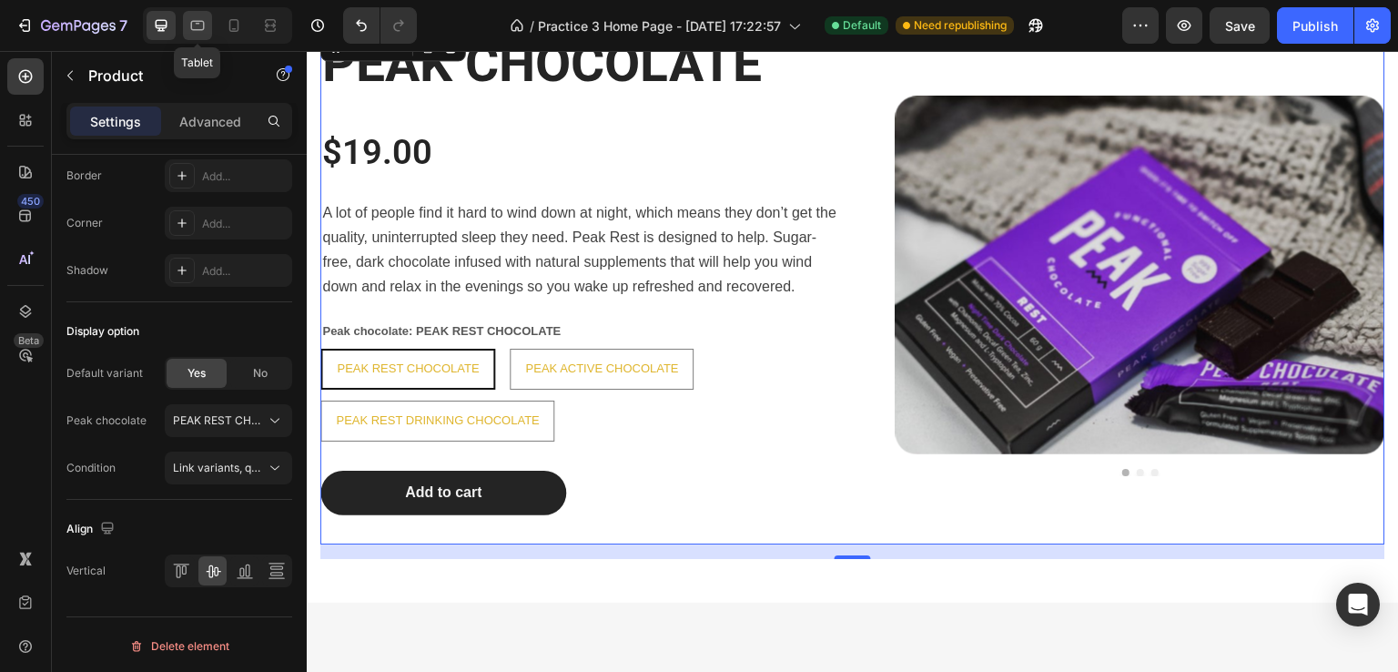
click at [201, 28] on icon at bounding box center [197, 25] width 18 height 18
type input "100%"
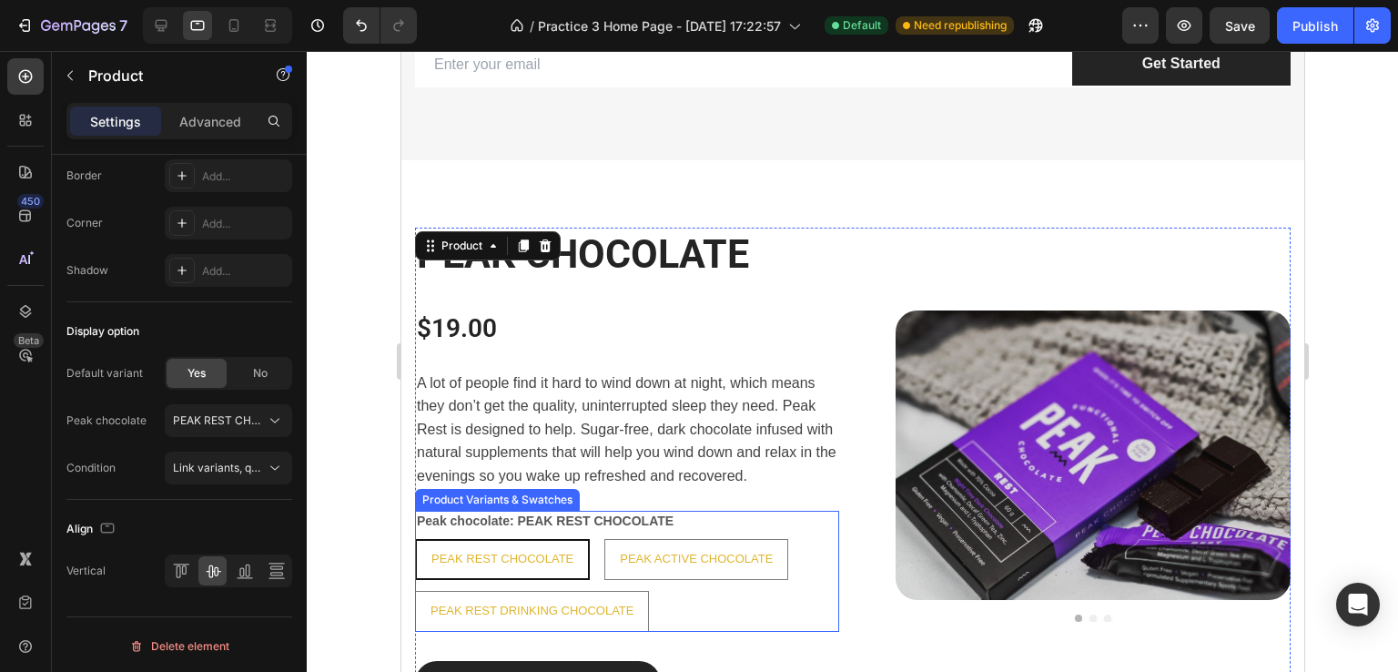
scroll to position [1437, 0]
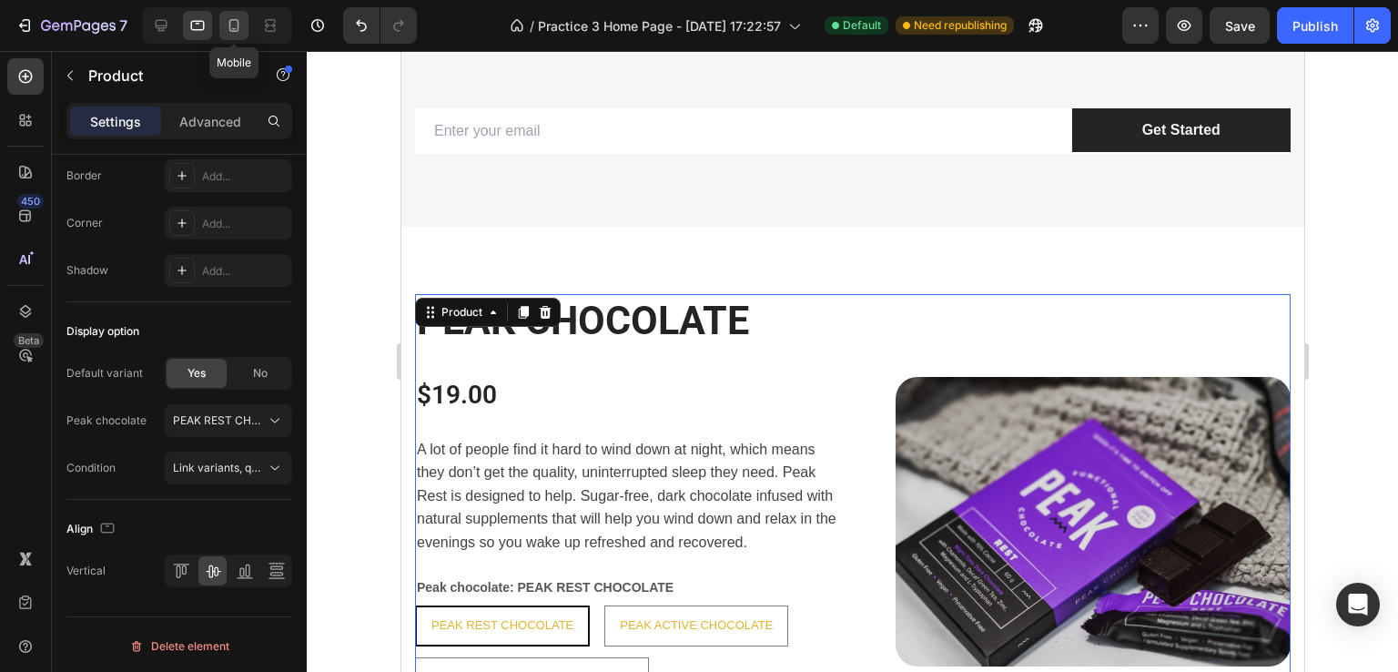
click at [235, 26] on icon at bounding box center [234, 25] width 18 height 18
type input "0"
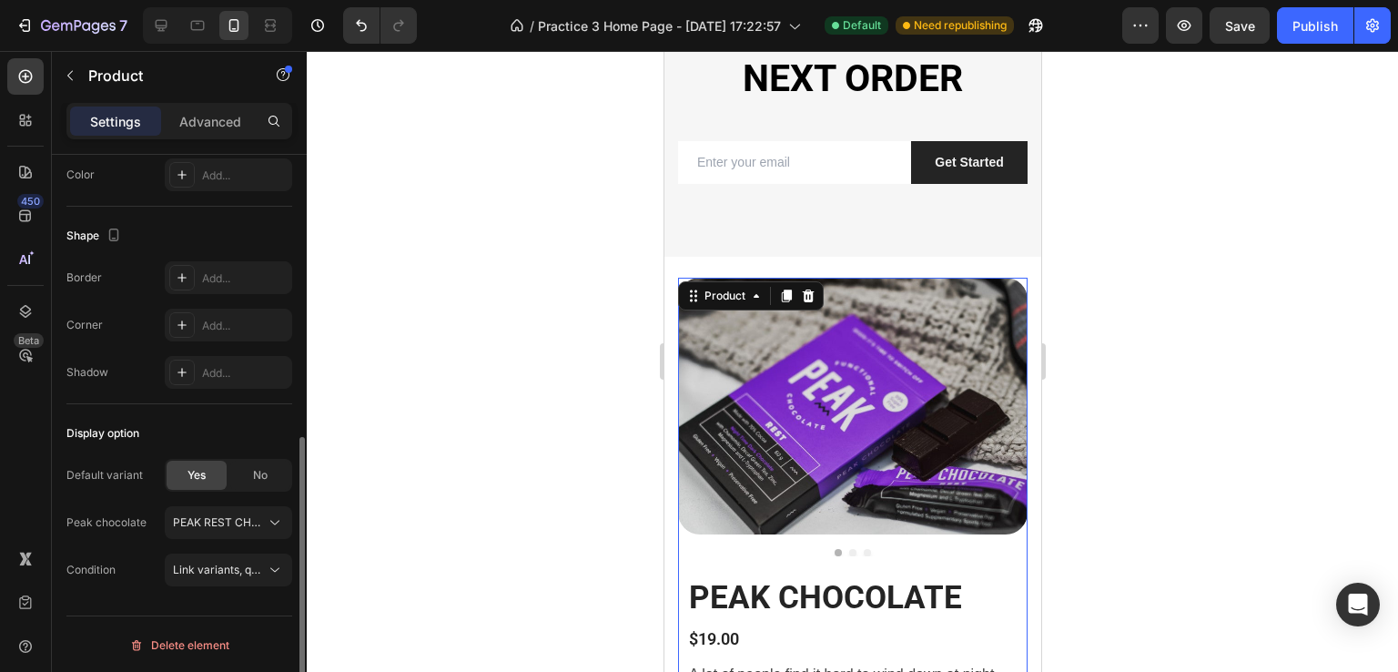
scroll to position [1599, 0]
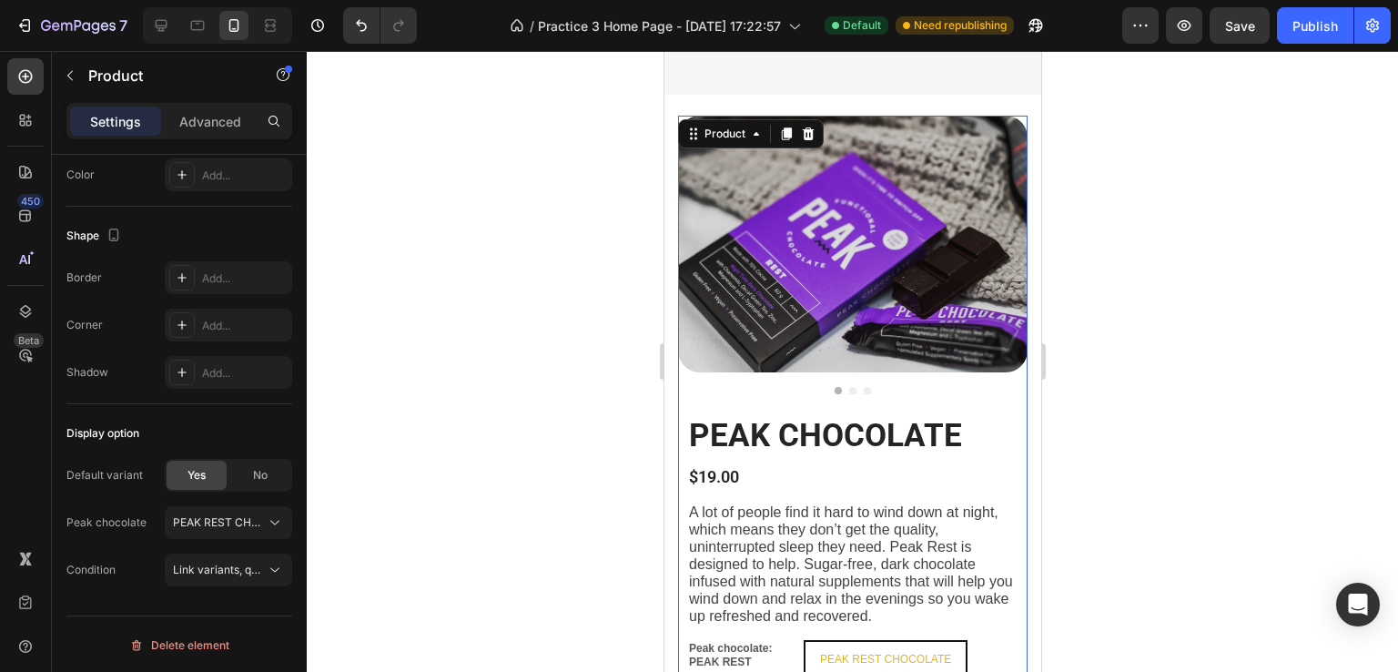
click at [1157, 403] on div at bounding box center [852, 361] width 1091 height 621
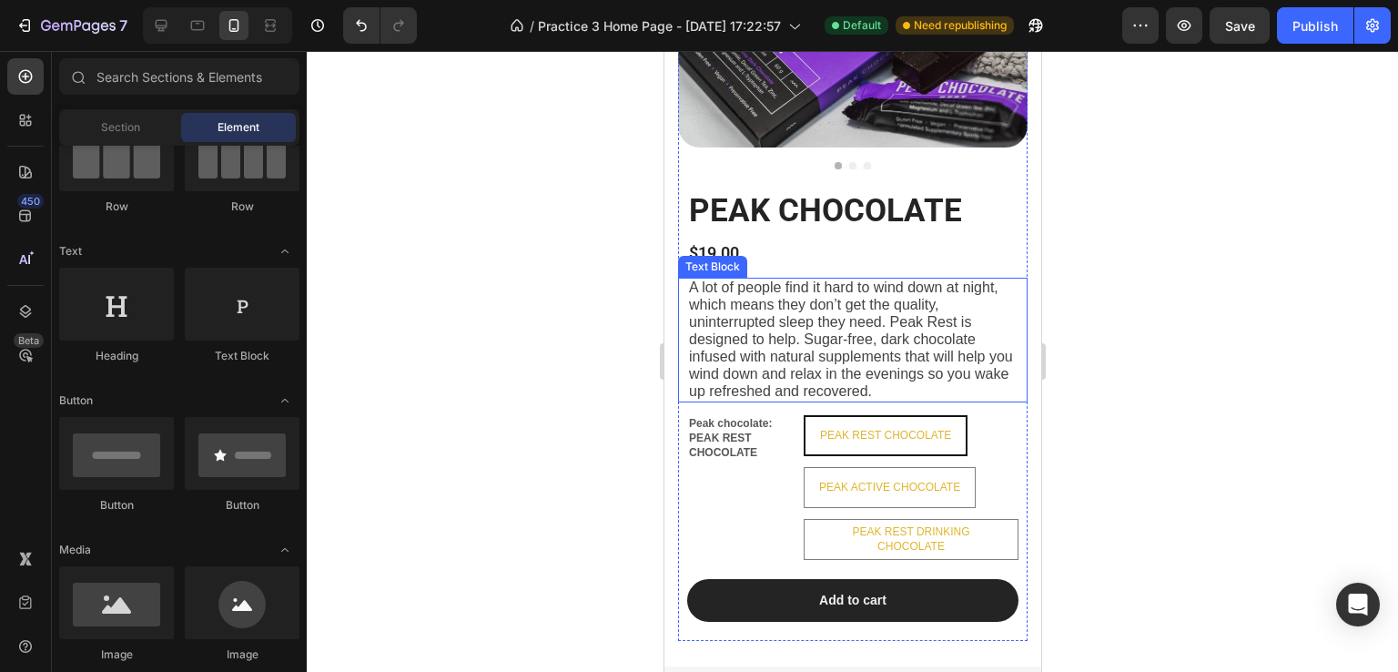
scroll to position [1872, 0]
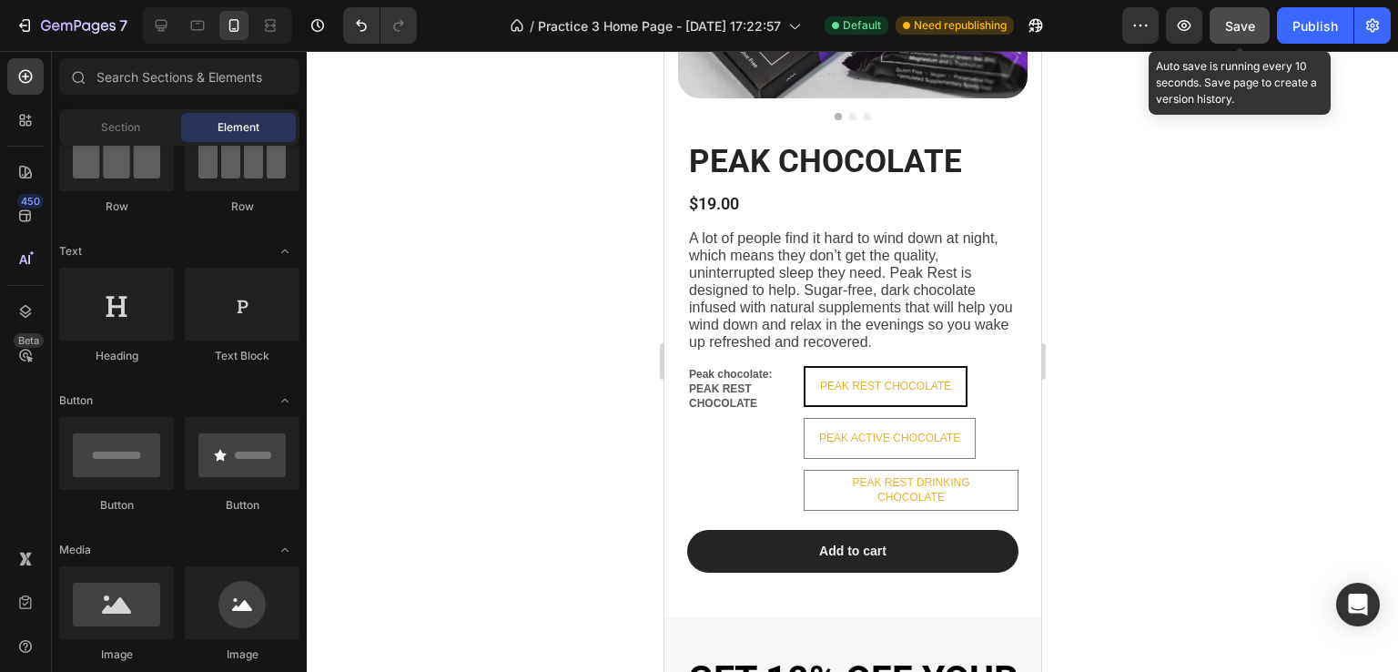
click at [1240, 40] on button "Save" at bounding box center [1240, 25] width 60 height 36
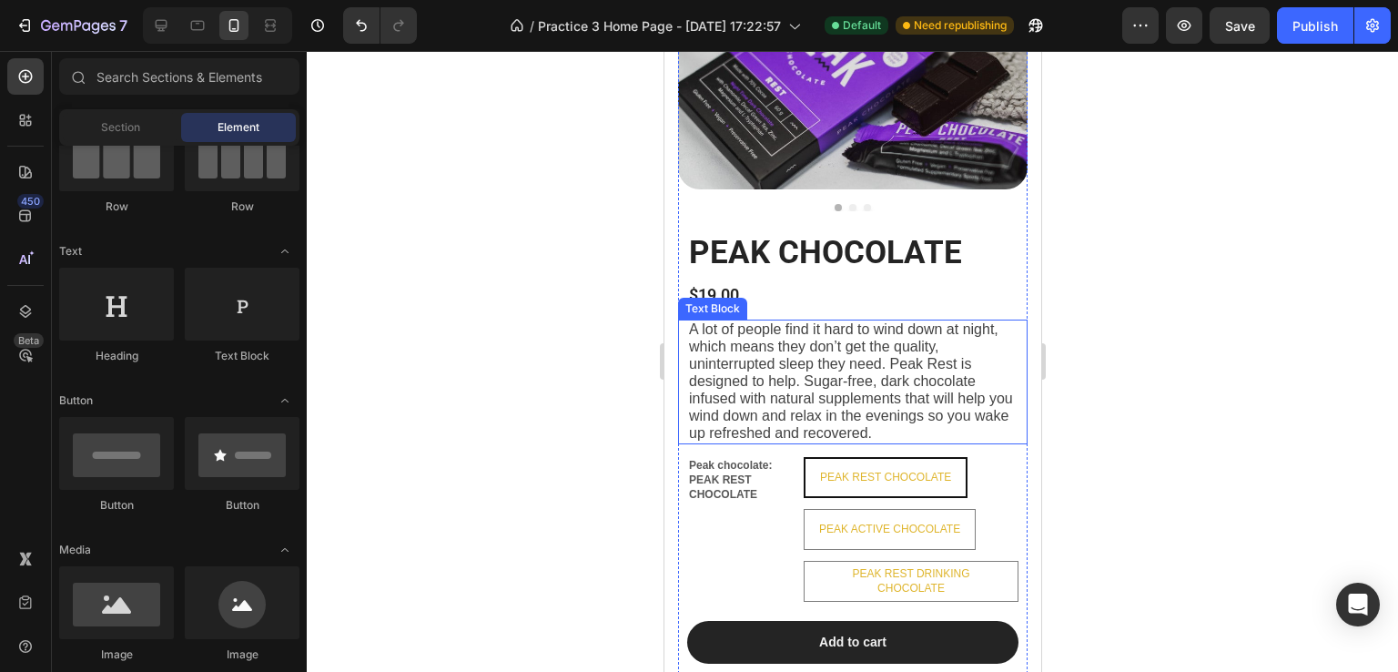
scroll to position [1690, 0]
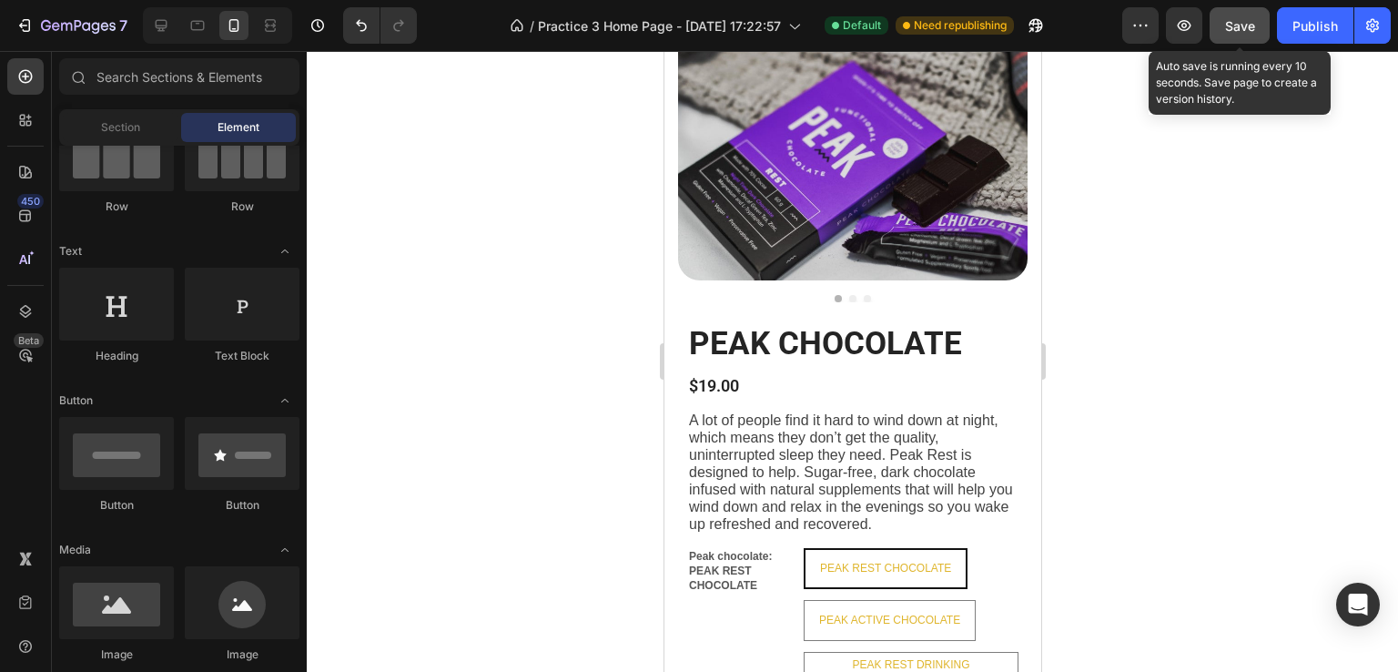
click at [1252, 23] on span "Save" at bounding box center [1240, 25] width 30 height 15
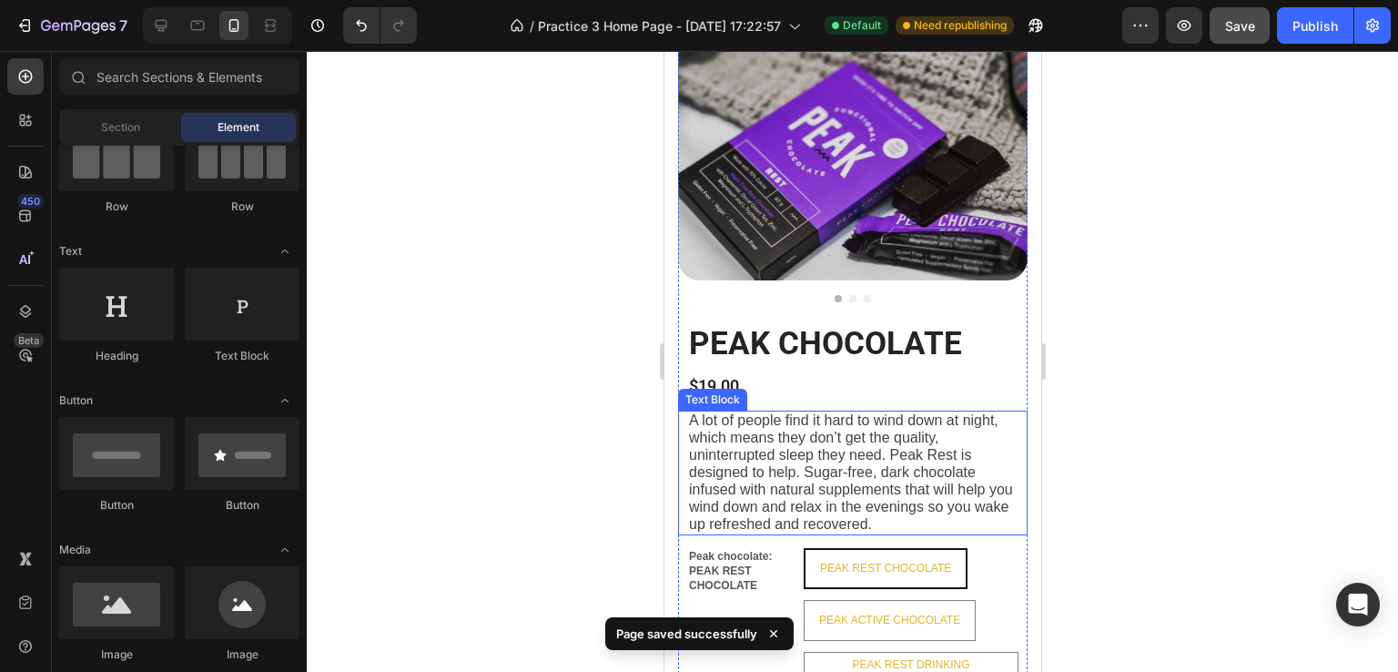
scroll to position [1963, 0]
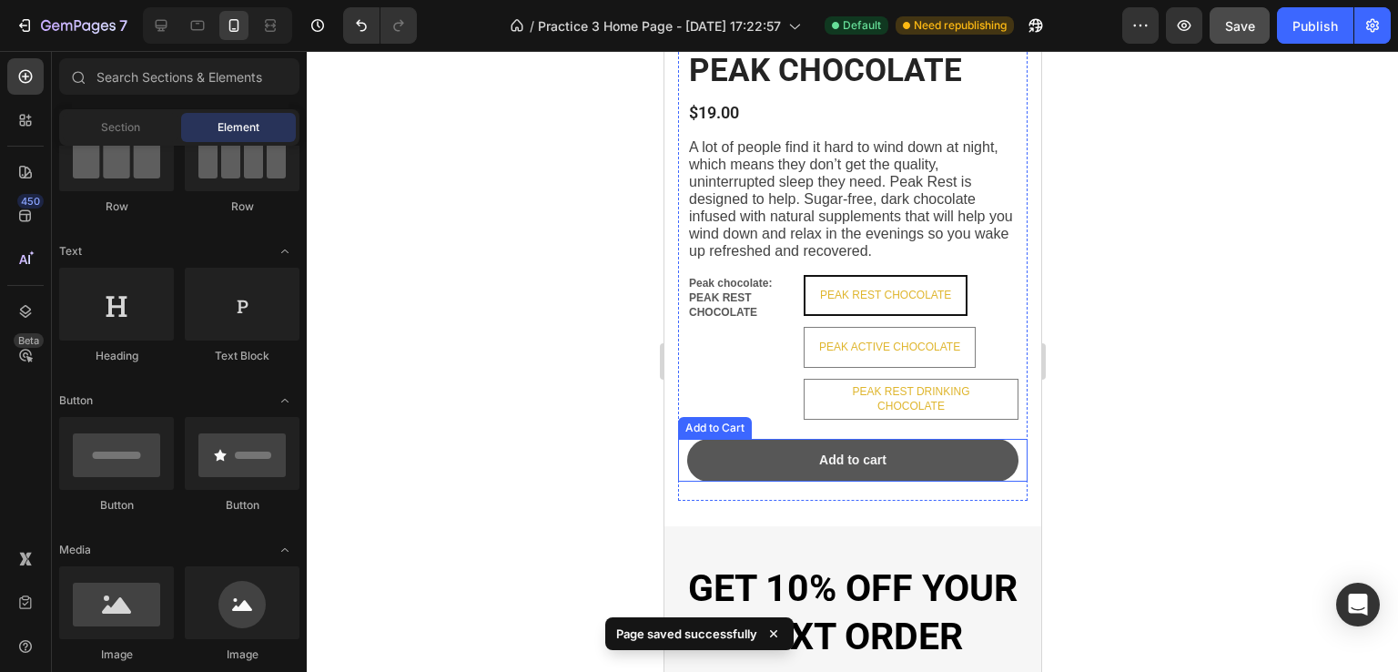
click at [809, 471] on button "Add to cart" at bounding box center [851, 460] width 331 height 42
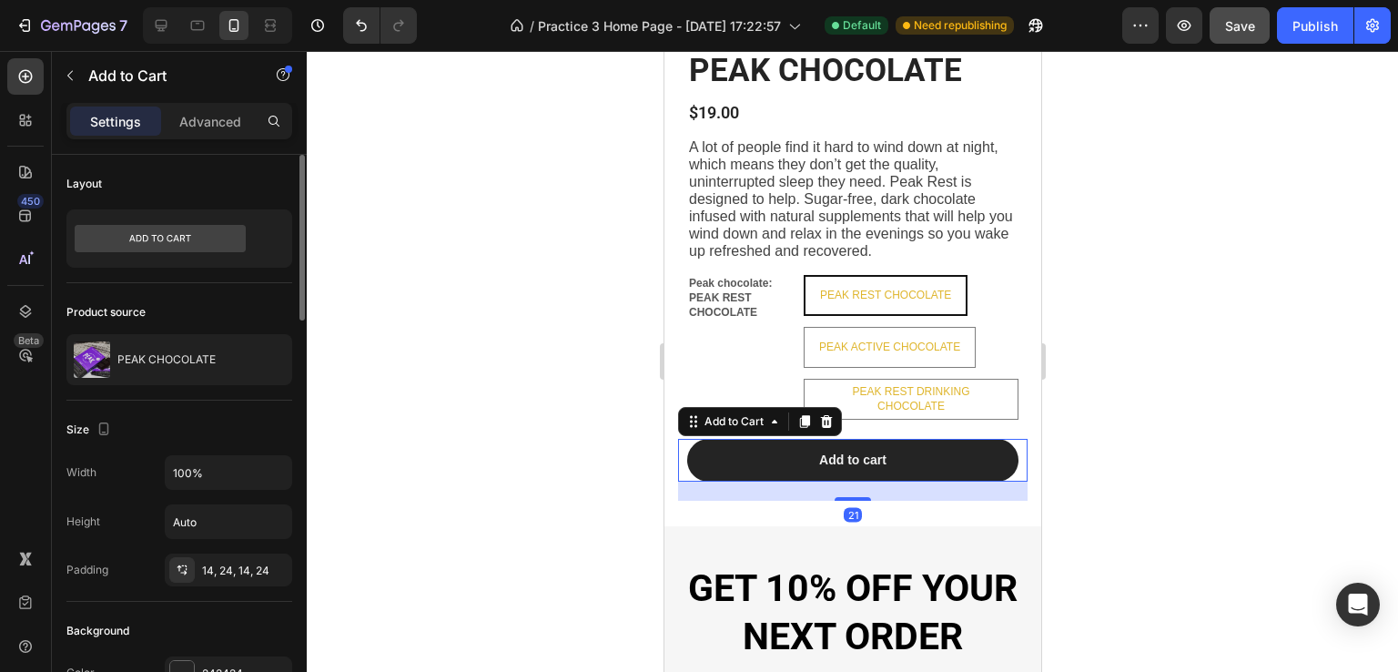
click at [200, 123] on p "Advanced" at bounding box center [210, 121] width 62 height 19
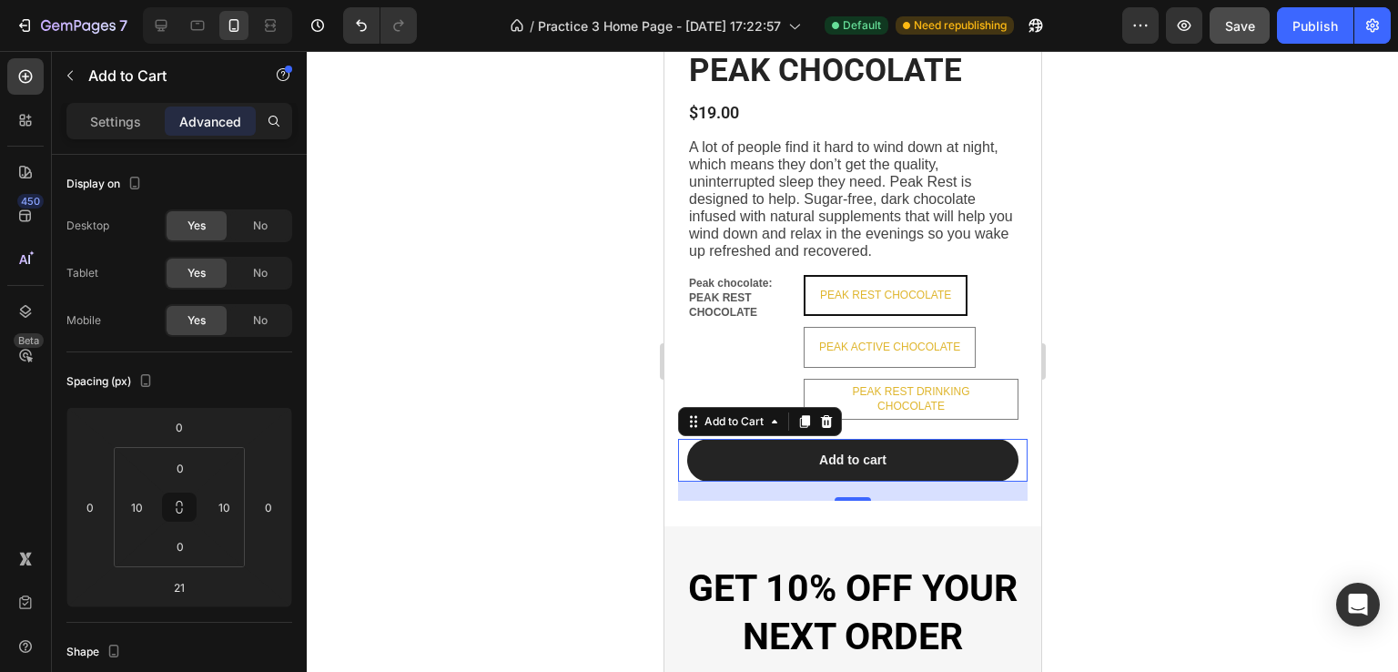
click at [1312, 452] on div at bounding box center [852, 361] width 1091 height 621
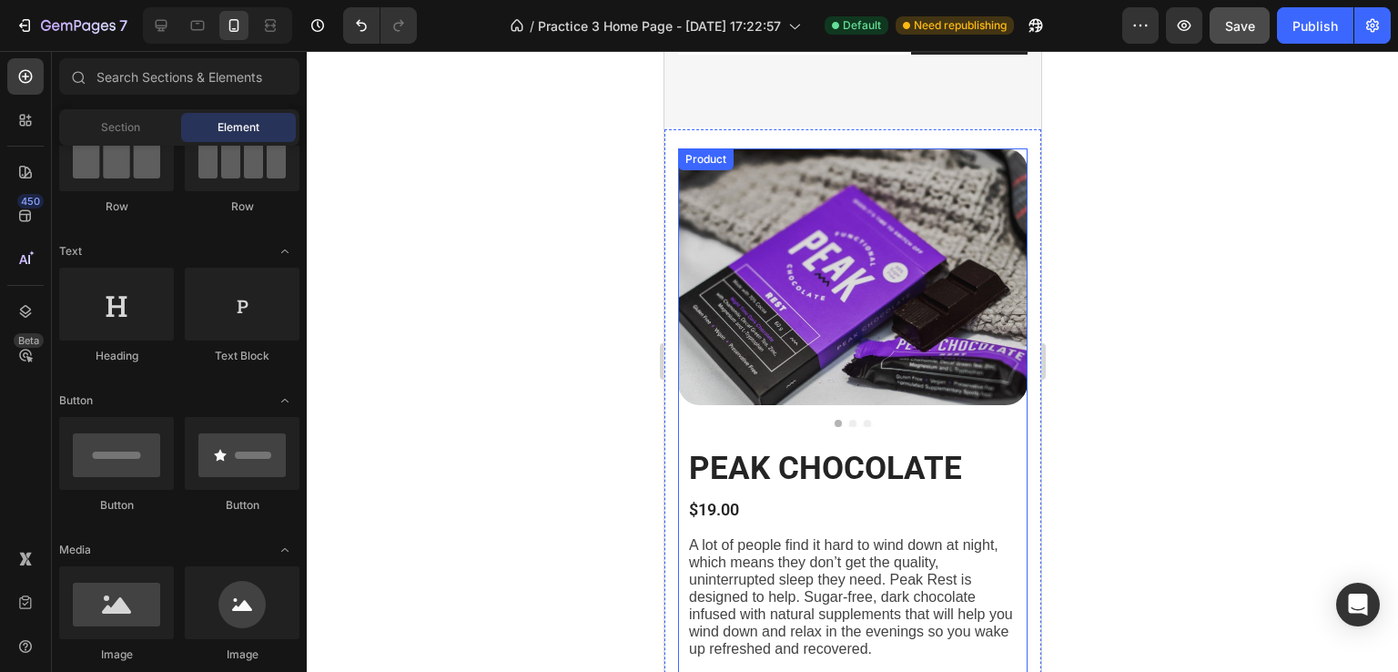
scroll to position [1508, 0]
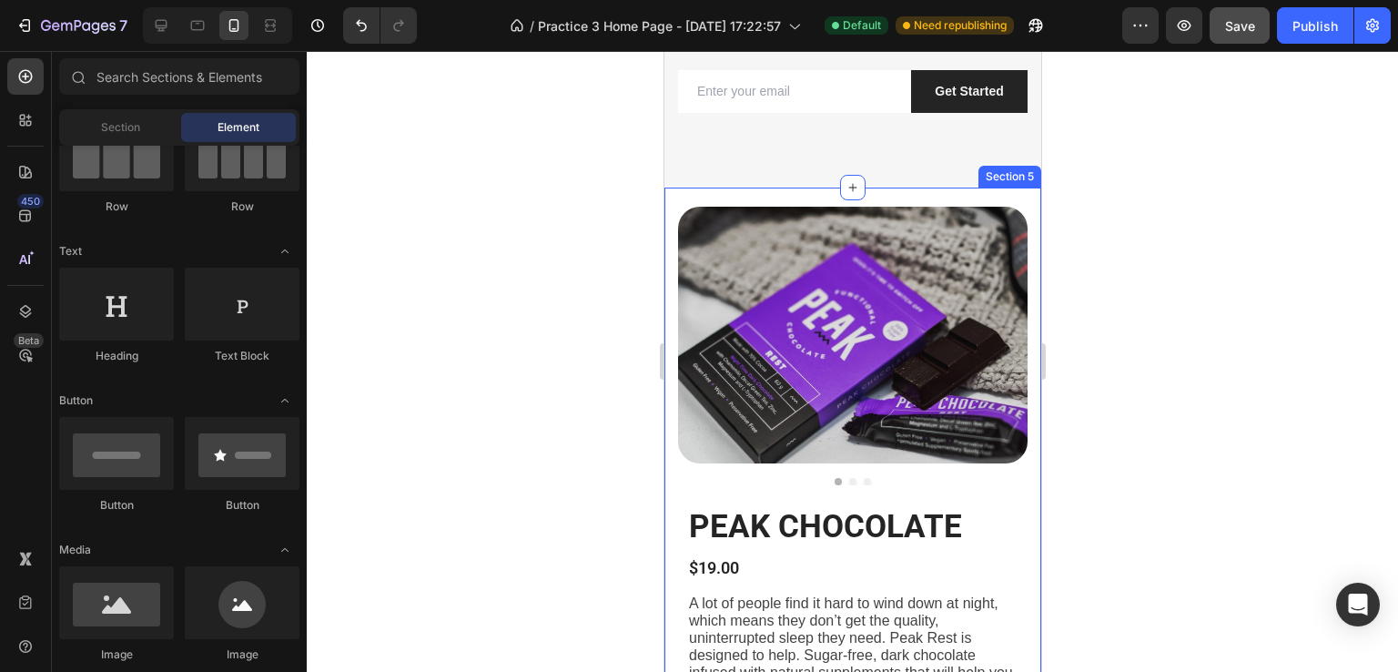
click at [813, 194] on div "PEAK CHOCOLATE Heading $19.00 Product Price Product Price A lot of people find …" at bounding box center [851, 584] width 377 height 794
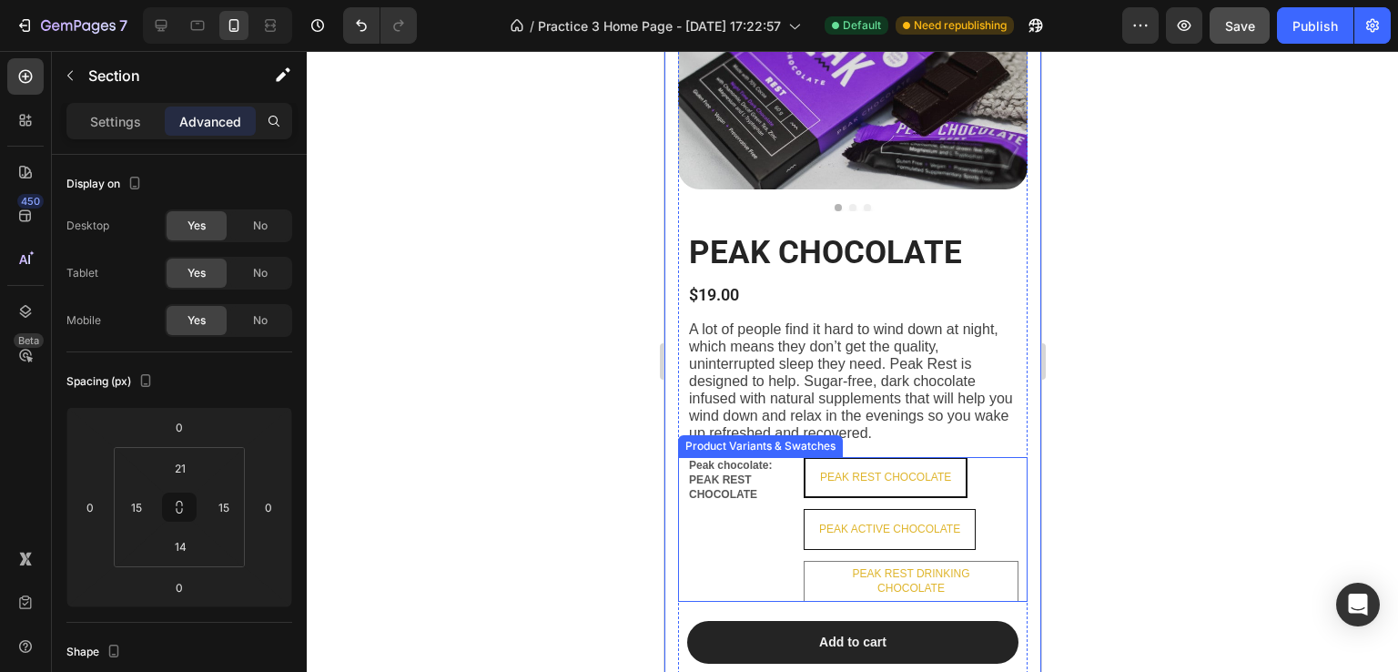
scroll to position [1872, 0]
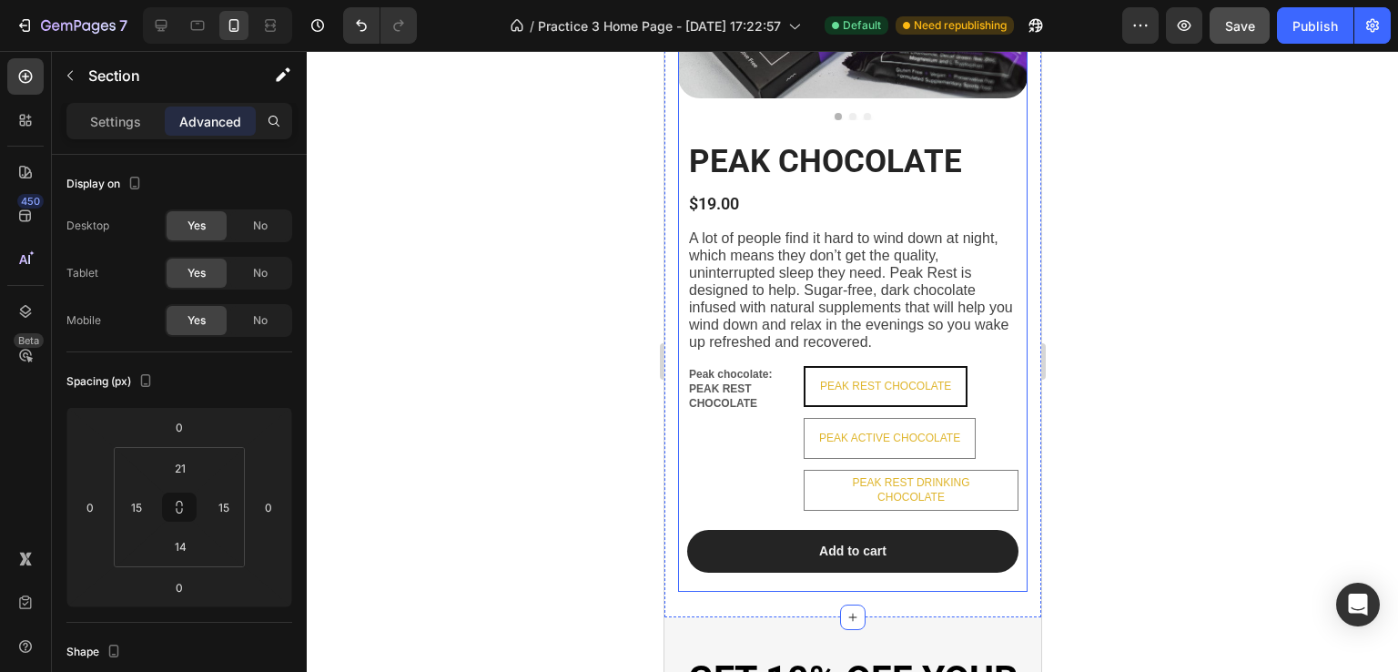
click at [825, 577] on div "Add to cart Add to Cart" at bounding box center [851, 560] width 349 height 61
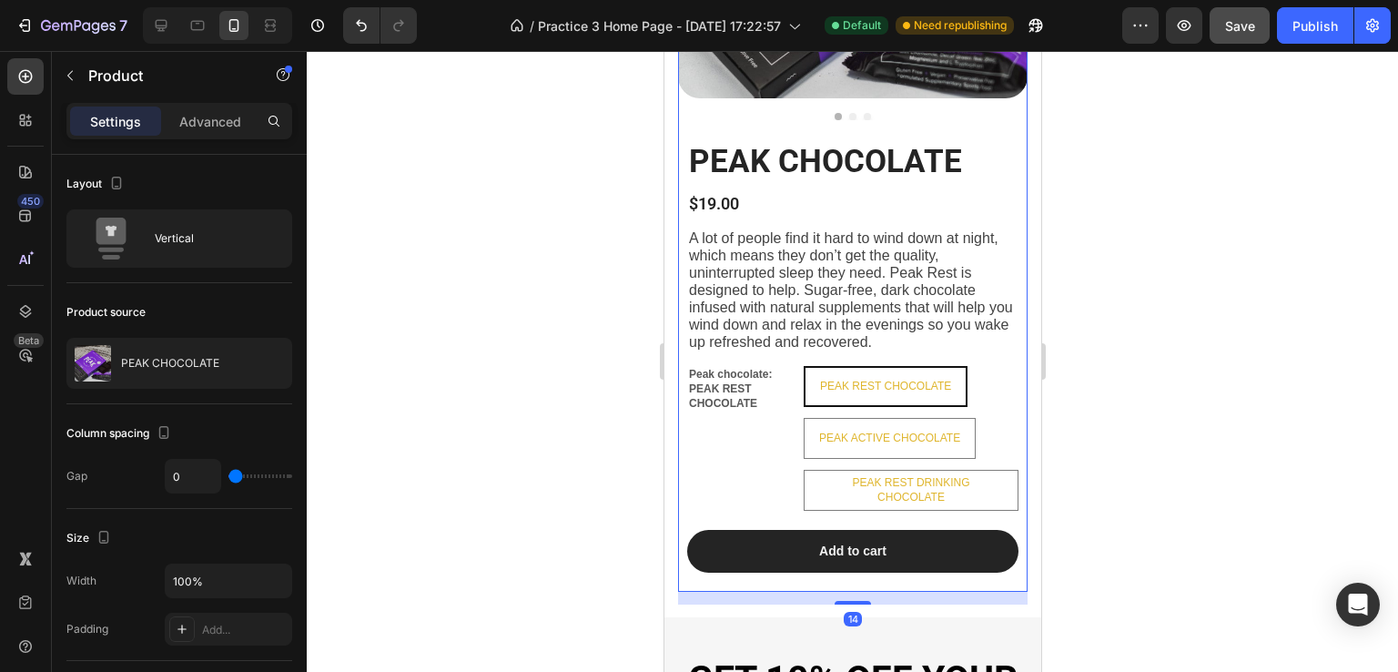
click at [824, 592] on div "14" at bounding box center [851, 598] width 349 height 13
click at [814, 593] on div "14" at bounding box center [851, 598] width 349 height 13
click at [218, 122] on p "Advanced" at bounding box center [210, 121] width 62 height 19
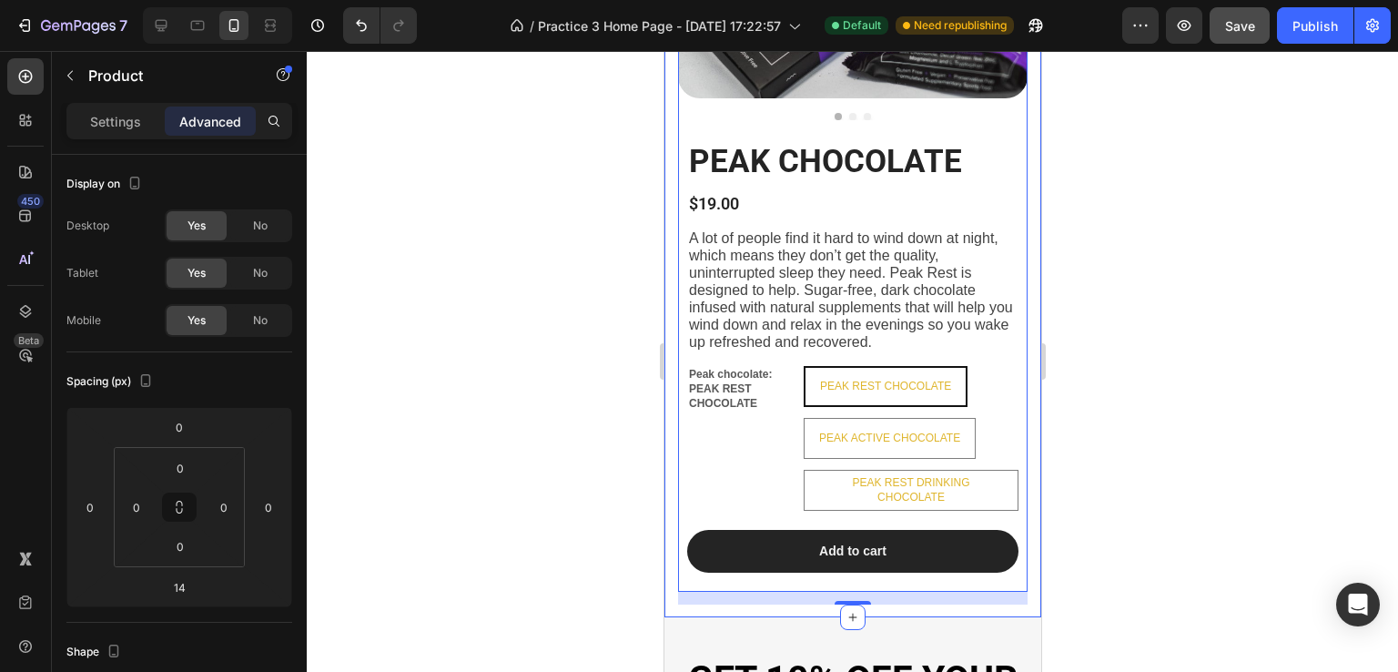
click at [667, 511] on div "PEAK CHOCOLATE Heading $19.00 Product Price Product Price A lot of people find …" at bounding box center [851, 220] width 377 height 794
click at [808, 575] on div "Add to cart Add to Cart" at bounding box center [851, 560] width 349 height 61
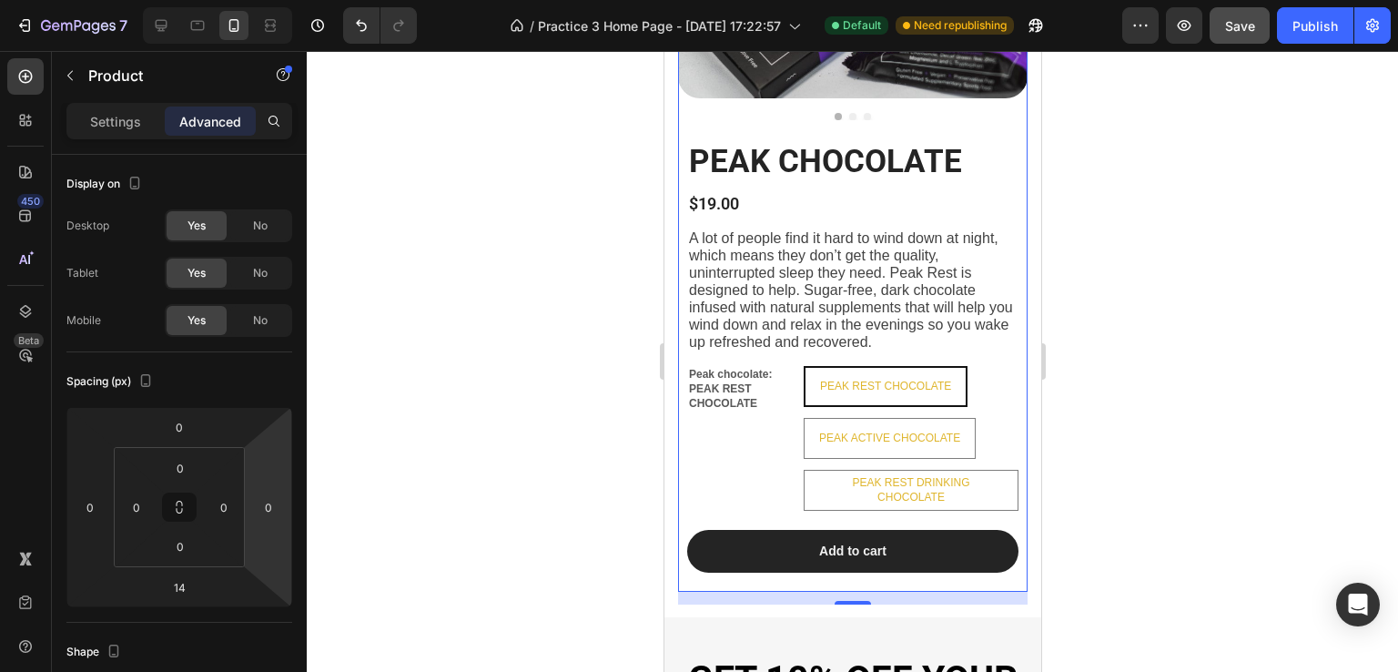
click at [761, 596] on div "14" at bounding box center [851, 598] width 349 height 13
click at [720, 598] on div "PEAK CHOCOLATE Heading $19.00 Product Price Product Price A lot of people find …" at bounding box center [851, 220] width 377 height 794
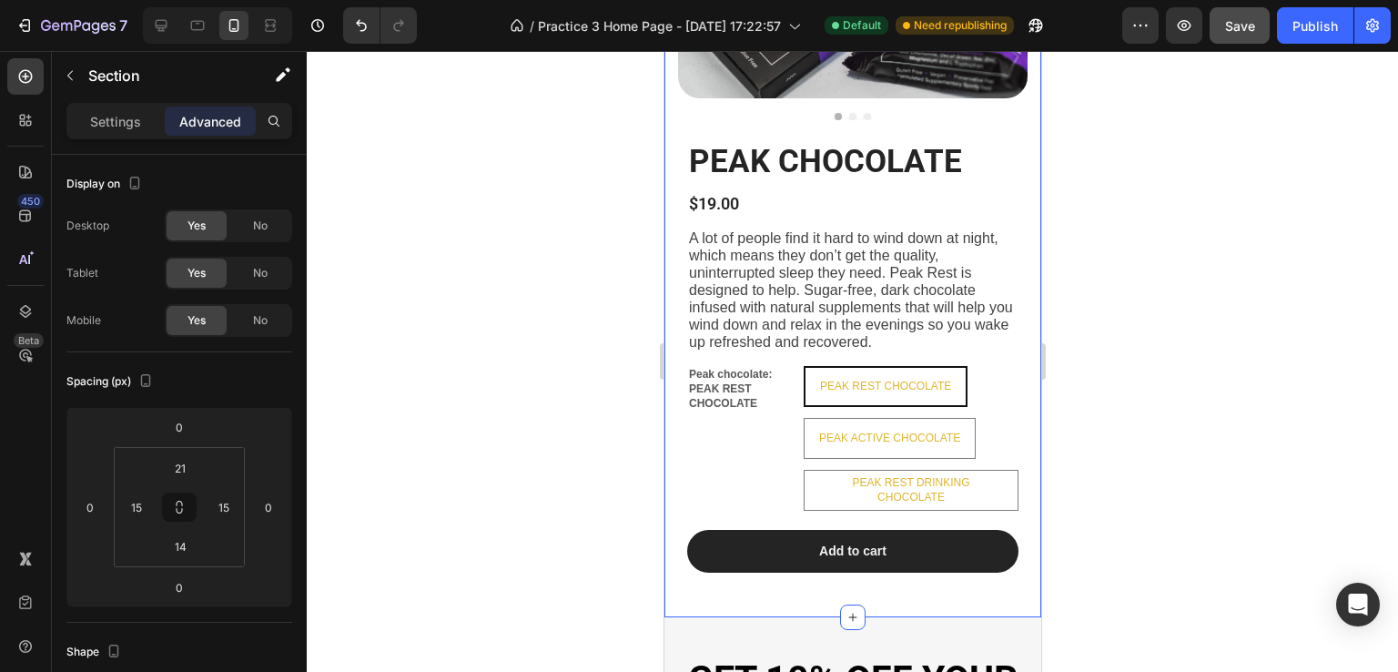
click at [706, 600] on div "PEAK CHOCOLATE Heading $19.00 Product Price Product Price A lot of people find …" at bounding box center [851, 220] width 377 height 794
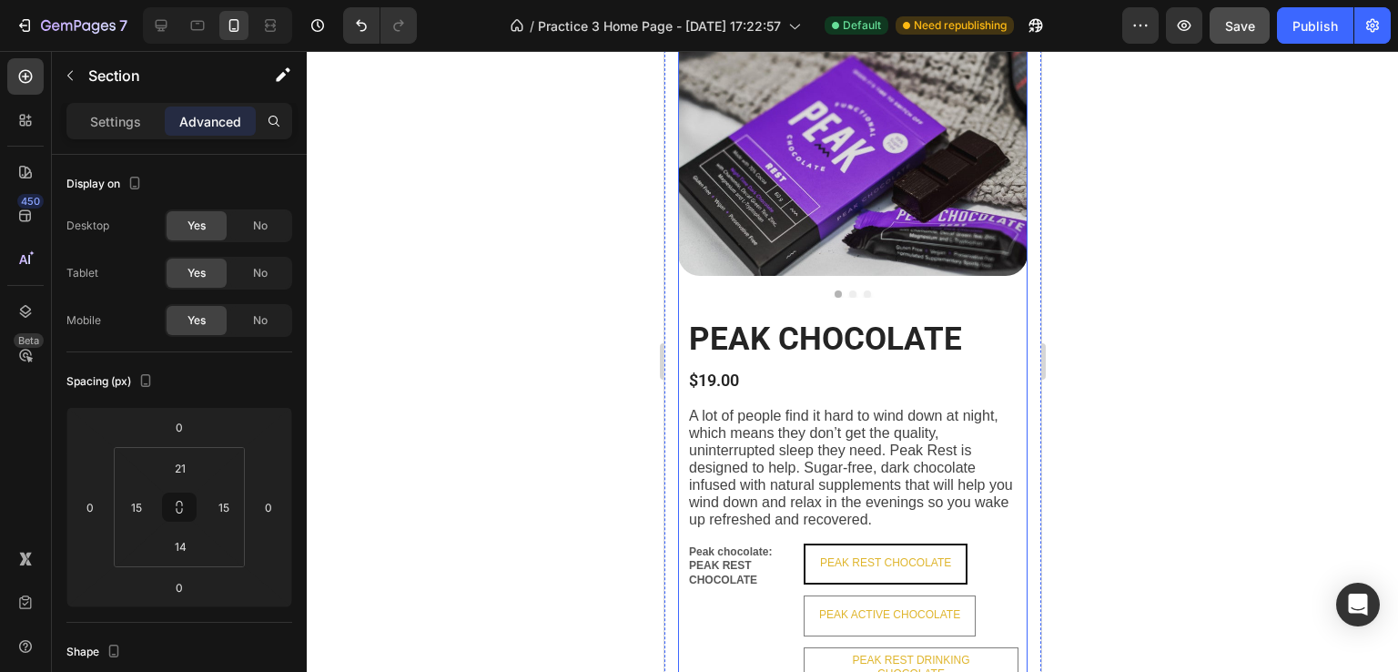
scroll to position [1599, 0]
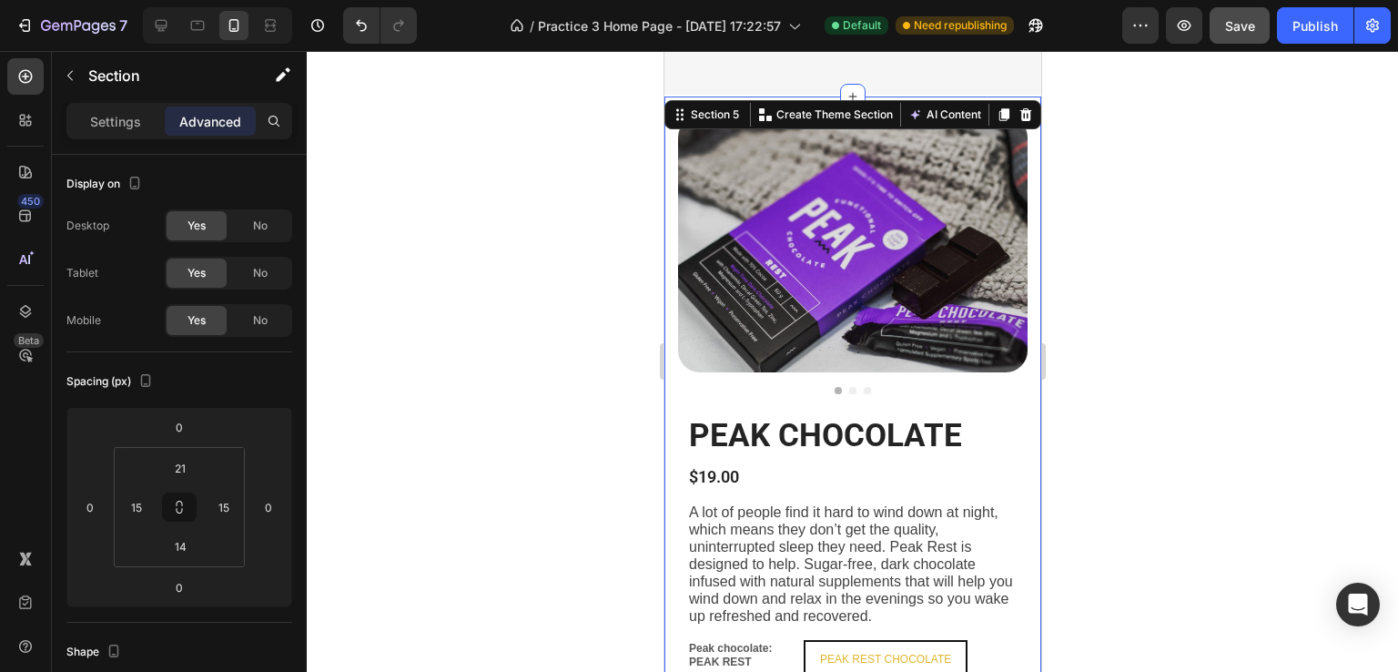
click at [1089, 278] on div at bounding box center [852, 361] width 1091 height 621
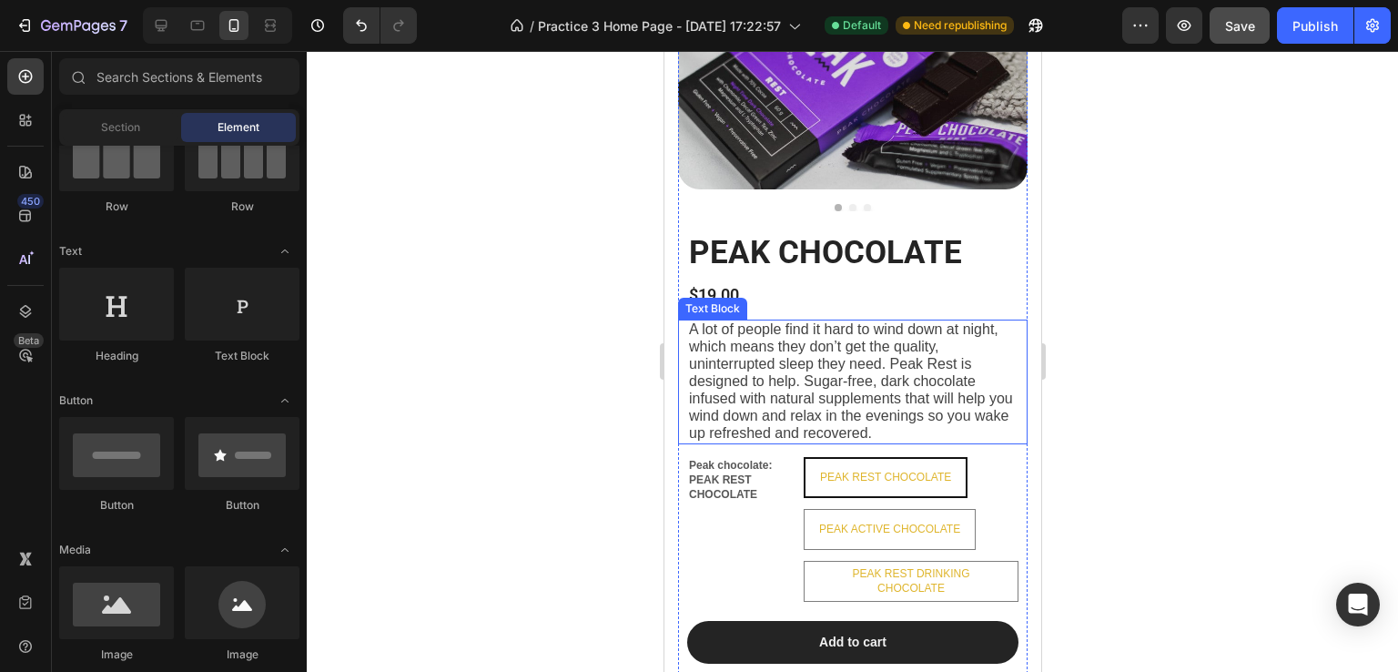
scroll to position [1963, 0]
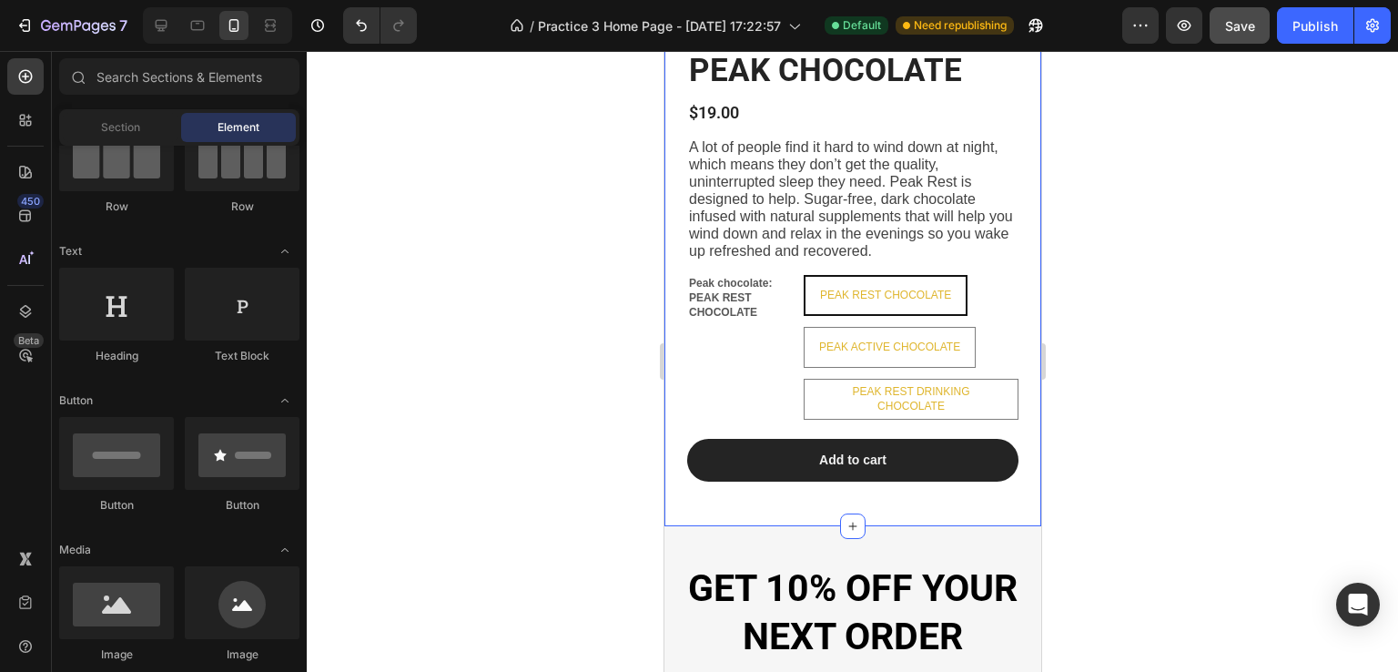
click at [773, 505] on div "PEAK CHOCOLATE Heading $19.00 Product Price Product Price A lot of people find …" at bounding box center [851, 133] width 349 height 762
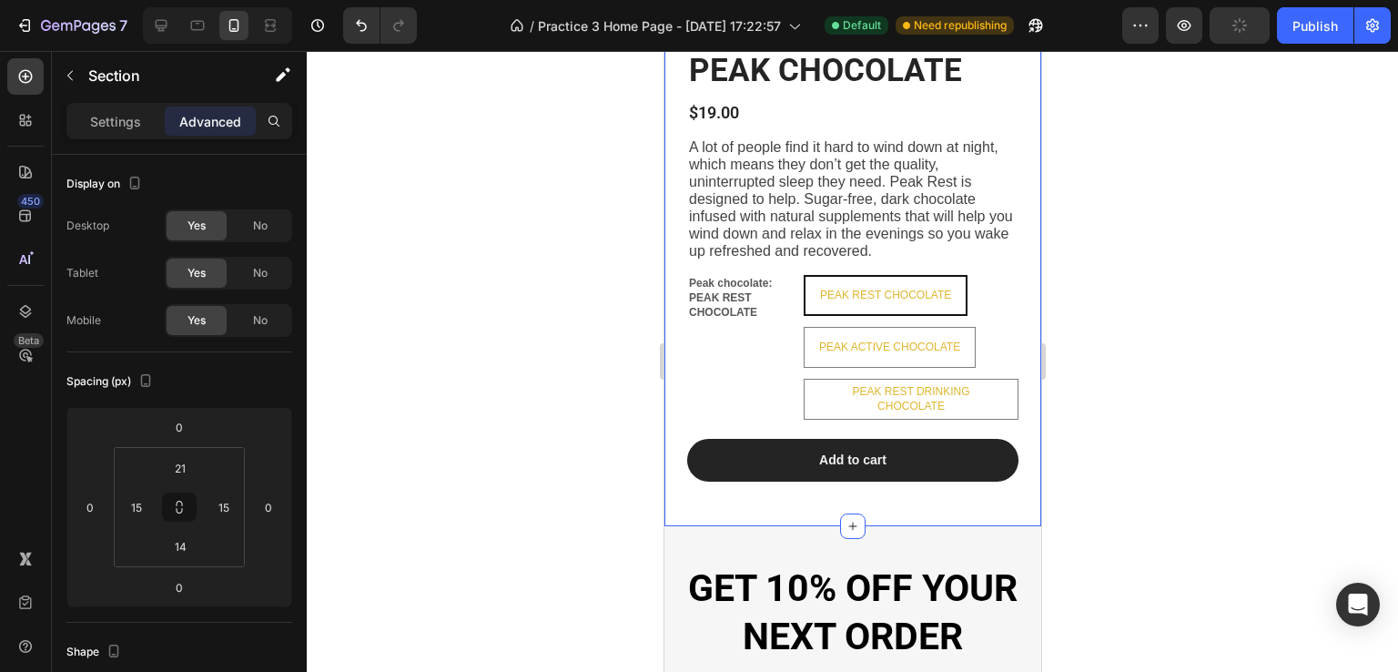
click at [825, 501] on div "PEAK CHOCOLATE Heading $19.00 Product Price Product Price A lot of people find …" at bounding box center [851, 133] width 349 height 762
click at [779, 482] on div "Add to cart Add to Cart" at bounding box center [851, 469] width 349 height 61
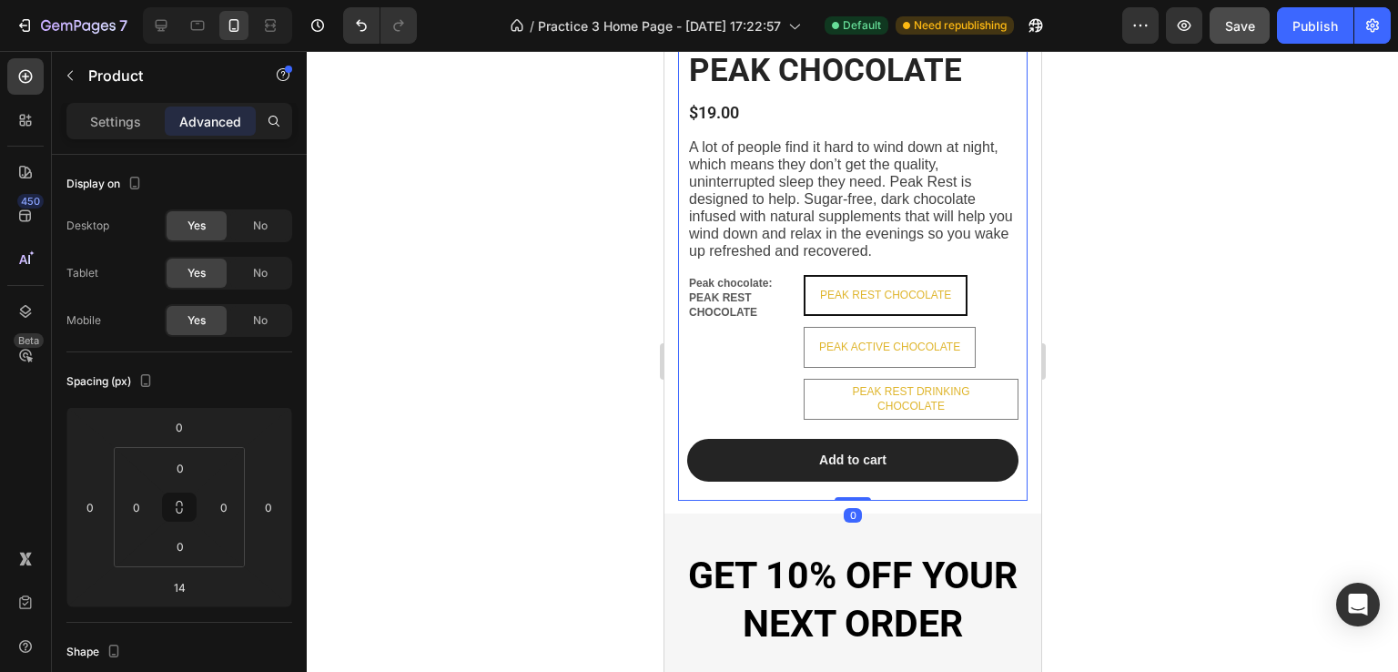
drag, startPoint x: 838, startPoint y: 505, endPoint x: 1010, endPoint y: 421, distance: 191.3
click at [854, 473] on div "PEAK CHOCOLATE Heading $19.00 Product Price Product Price A lot of people find …" at bounding box center [851, 126] width 349 height 749
type input "0"
click at [1126, 412] on div at bounding box center [852, 361] width 1091 height 621
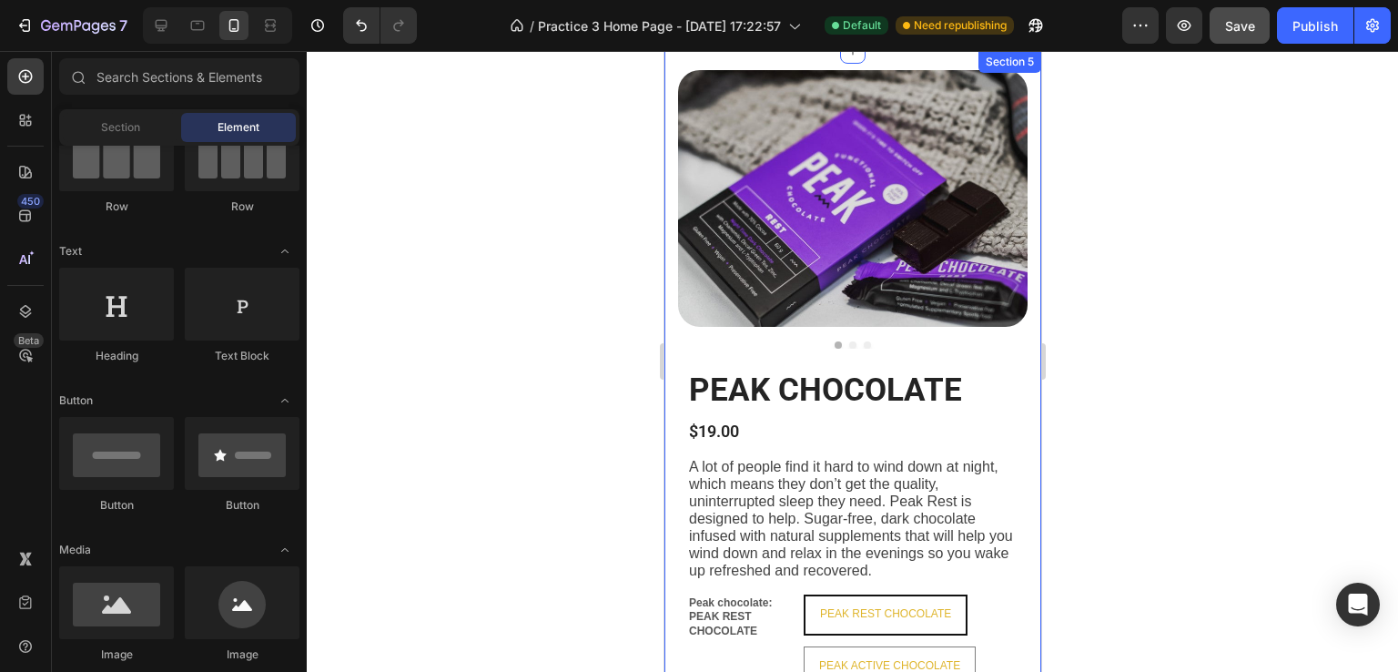
scroll to position [1690, 0]
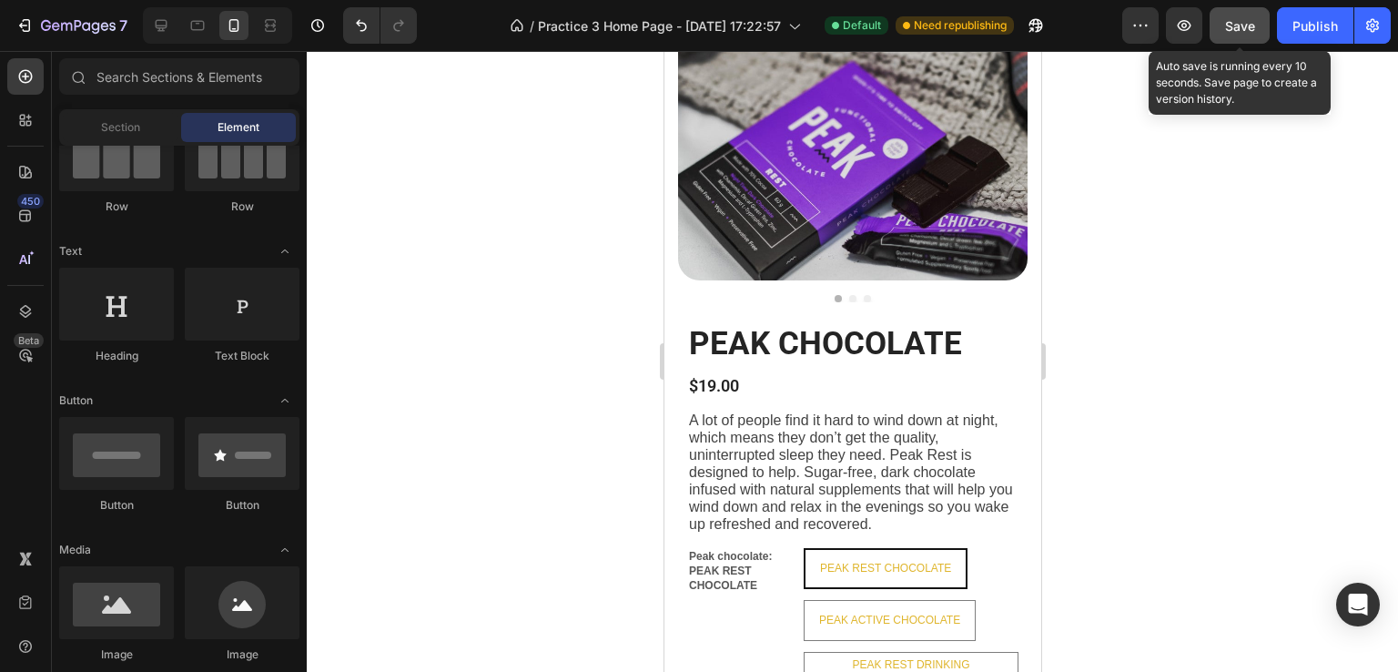
click at [1250, 35] on button "Save" at bounding box center [1240, 25] width 60 height 36
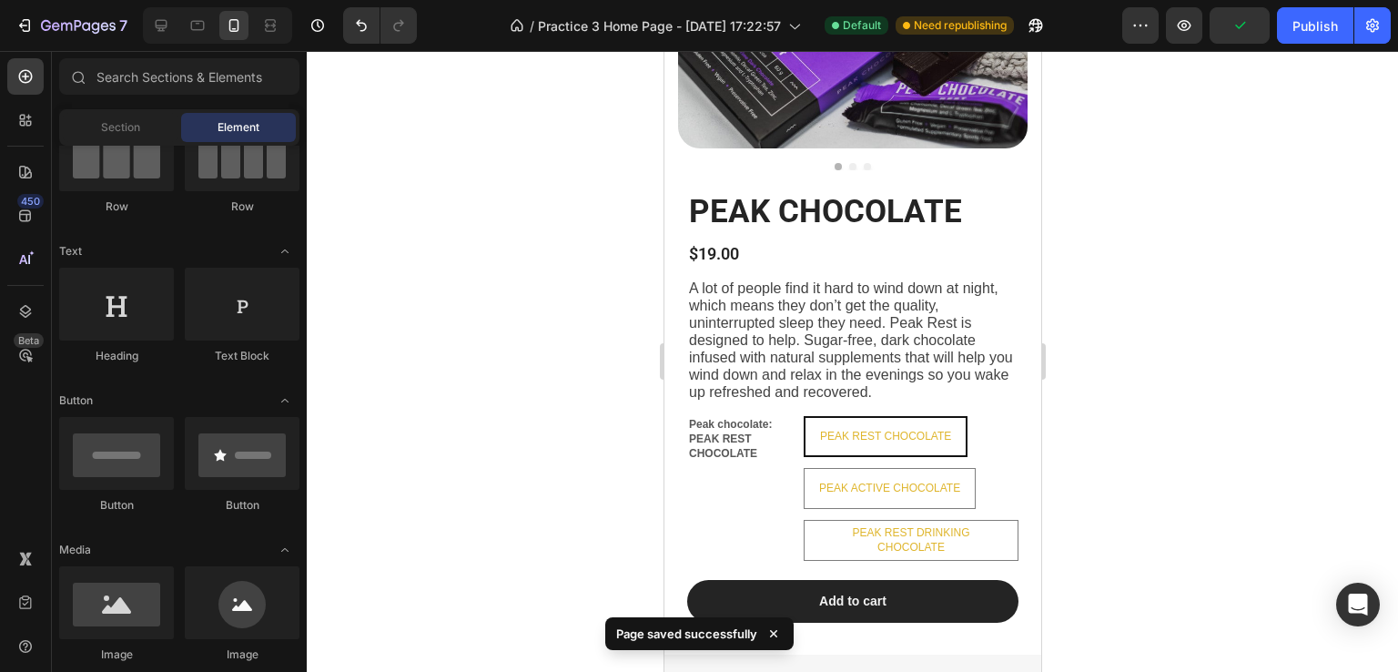
scroll to position [1872, 0]
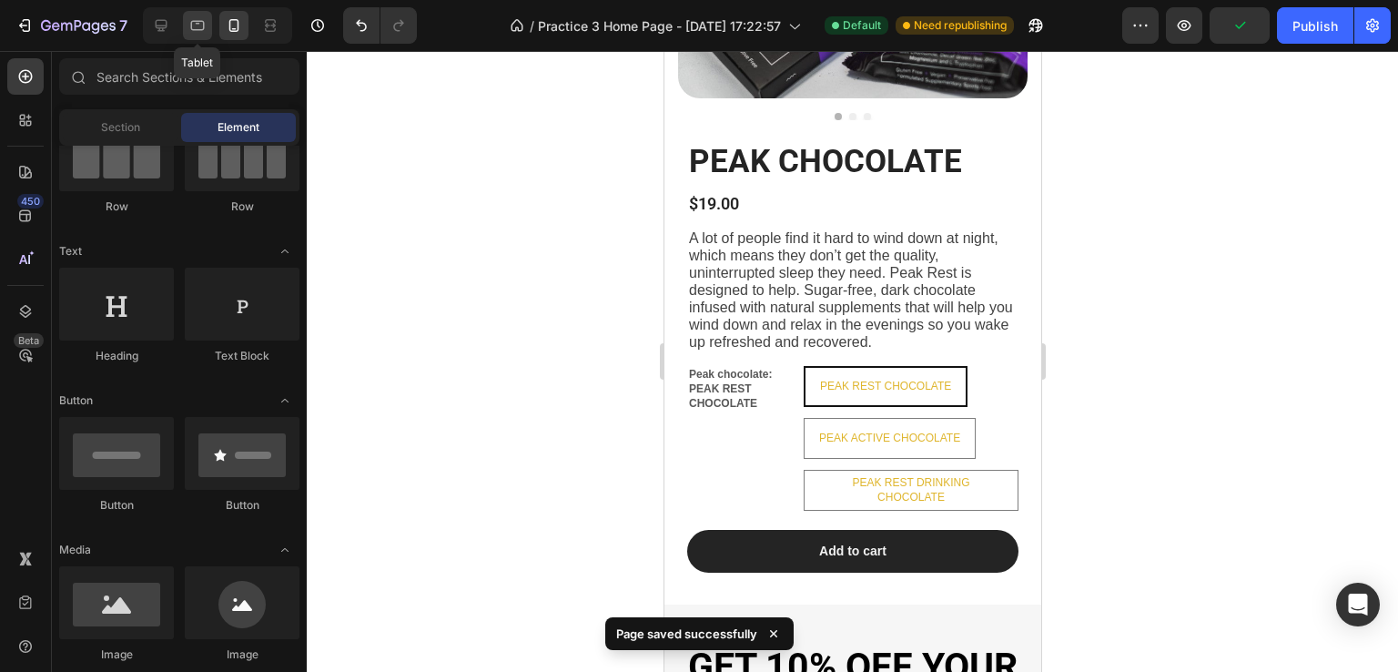
click at [197, 23] on icon at bounding box center [197, 25] width 18 height 18
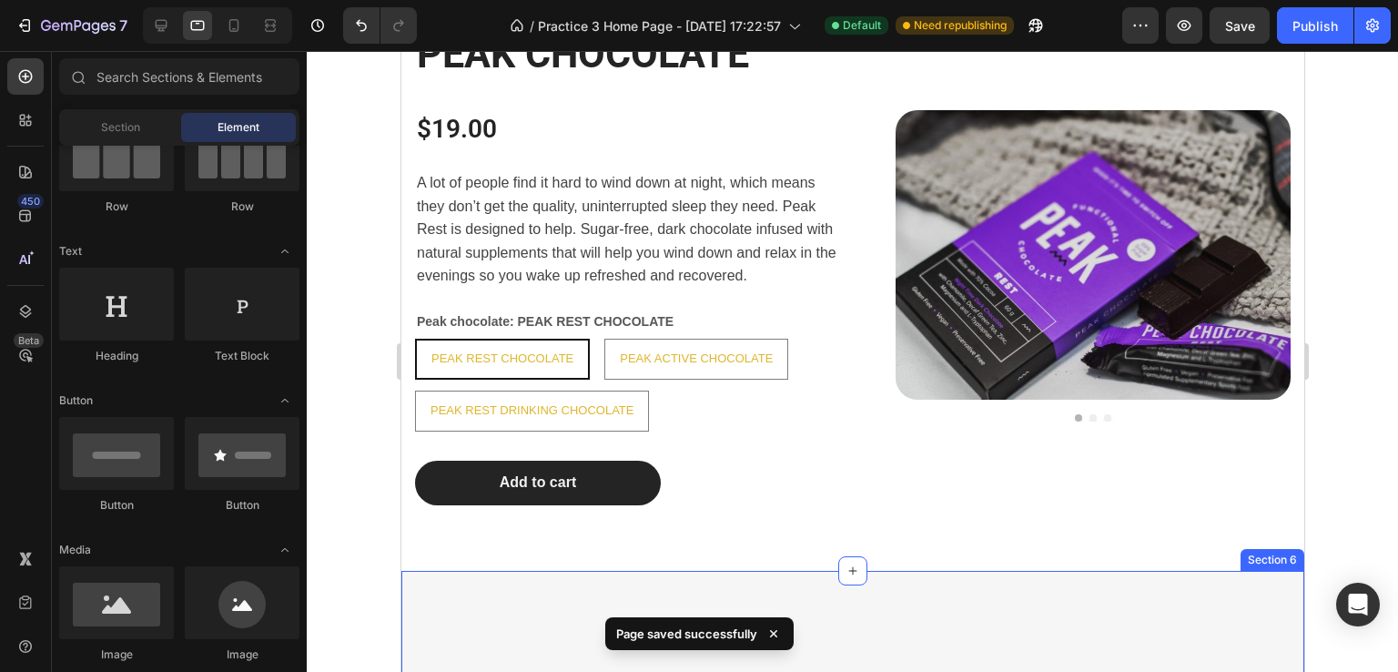
scroll to position [1707, 0]
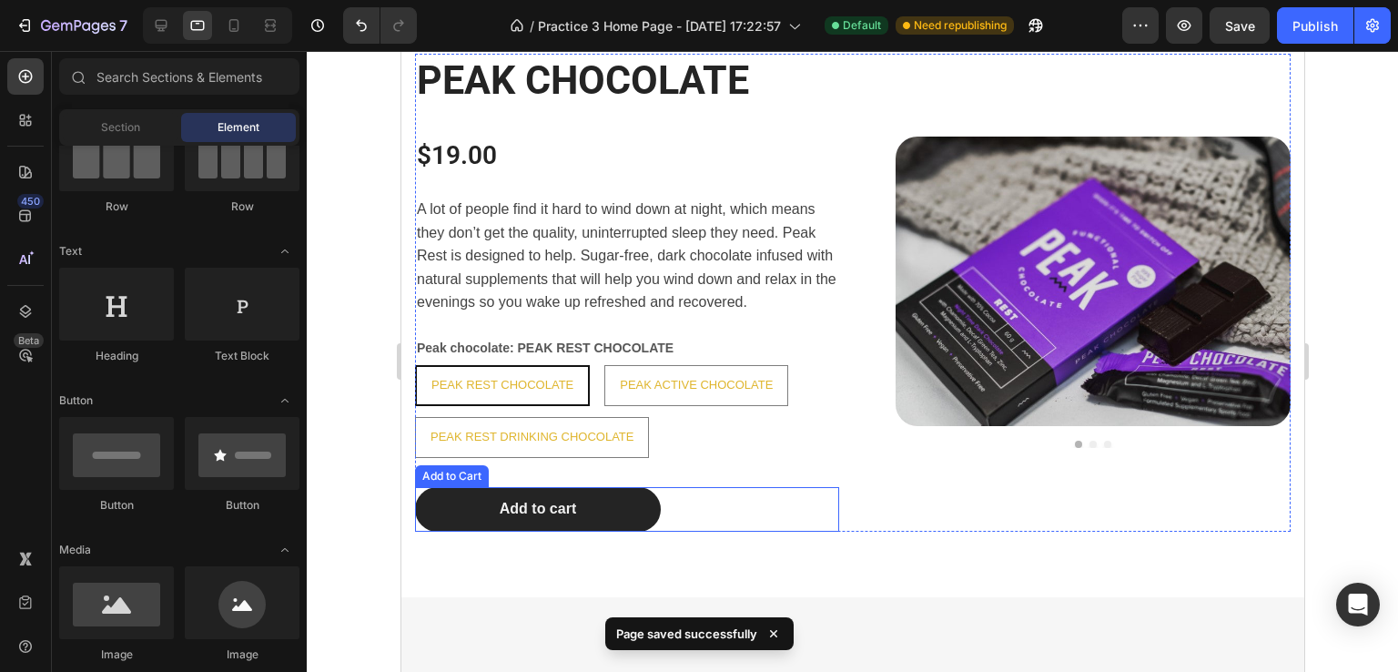
drag, startPoint x: 743, startPoint y: 509, endPoint x: 827, endPoint y: 536, distance: 88.9
click at [744, 509] on div "Add to cart Add to Cart" at bounding box center [626, 509] width 424 height 45
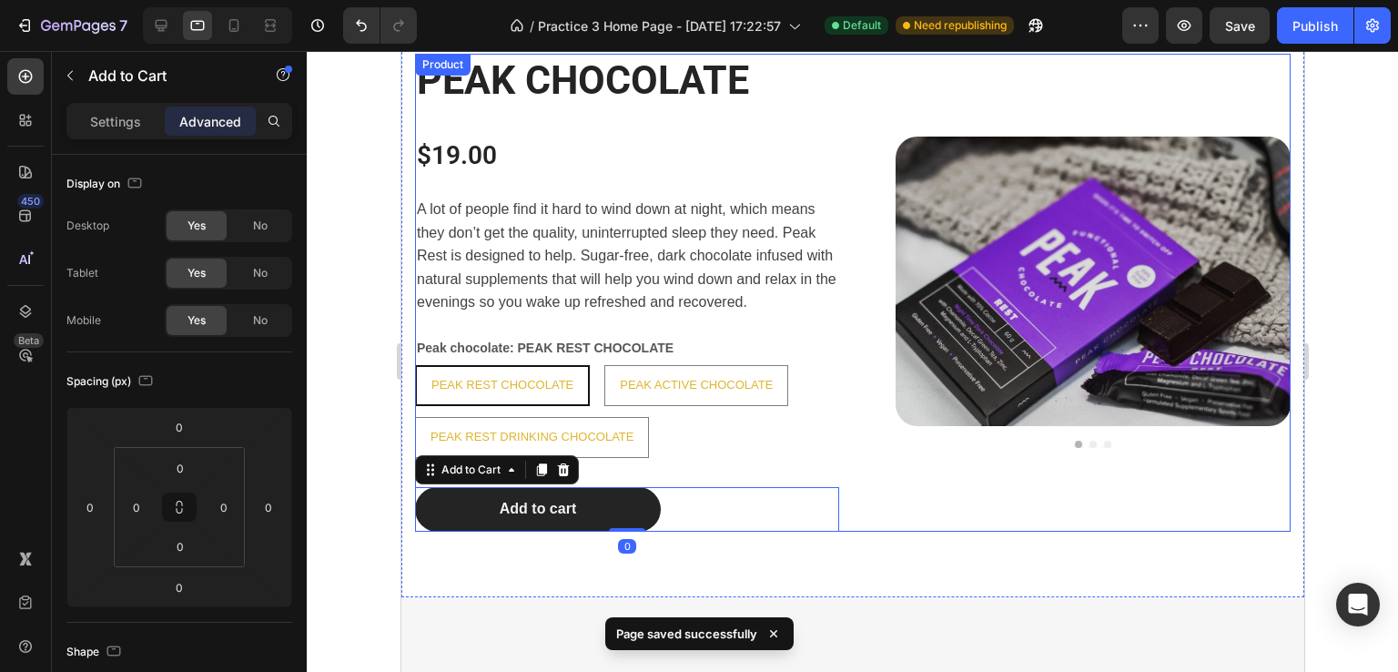
click at [996, 531] on div "Product Images" at bounding box center [1078, 293] width 424 height 478
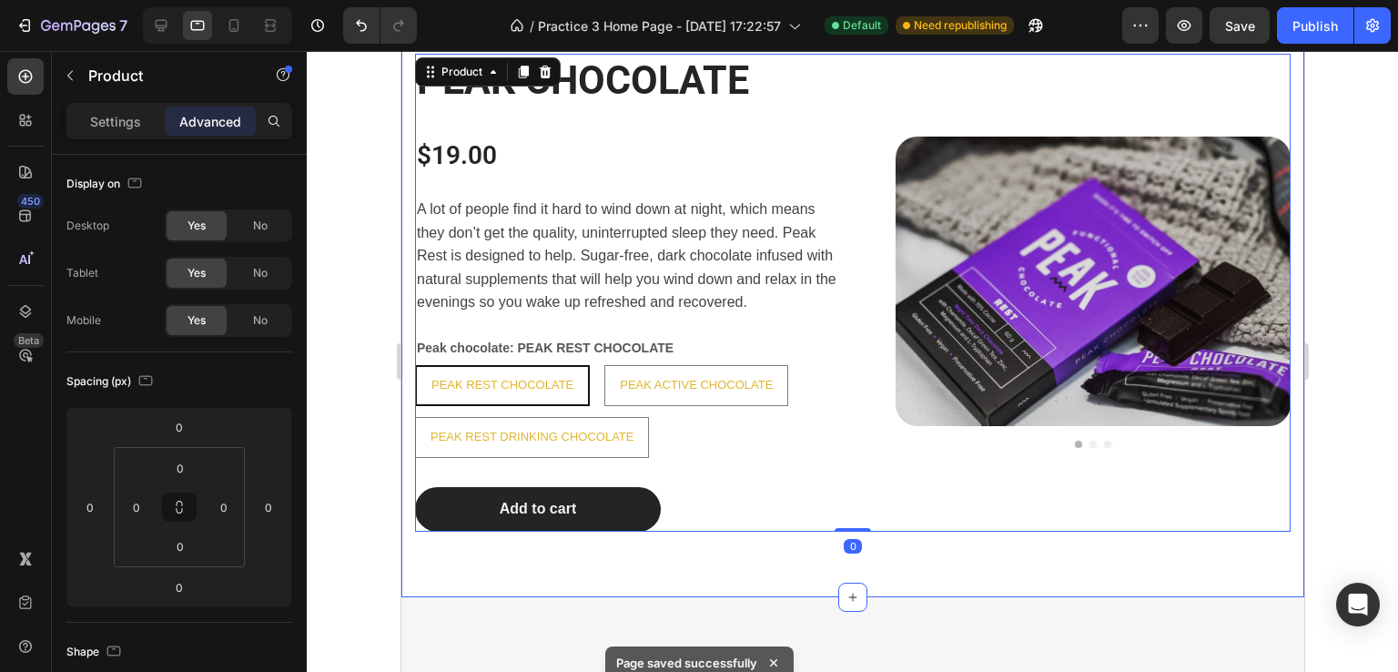
click at [918, 552] on div "PEAK CHOCOLATE Heading $19.00 Product Price Product Price A lot of people find …" at bounding box center [851, 292] width 903 height 609
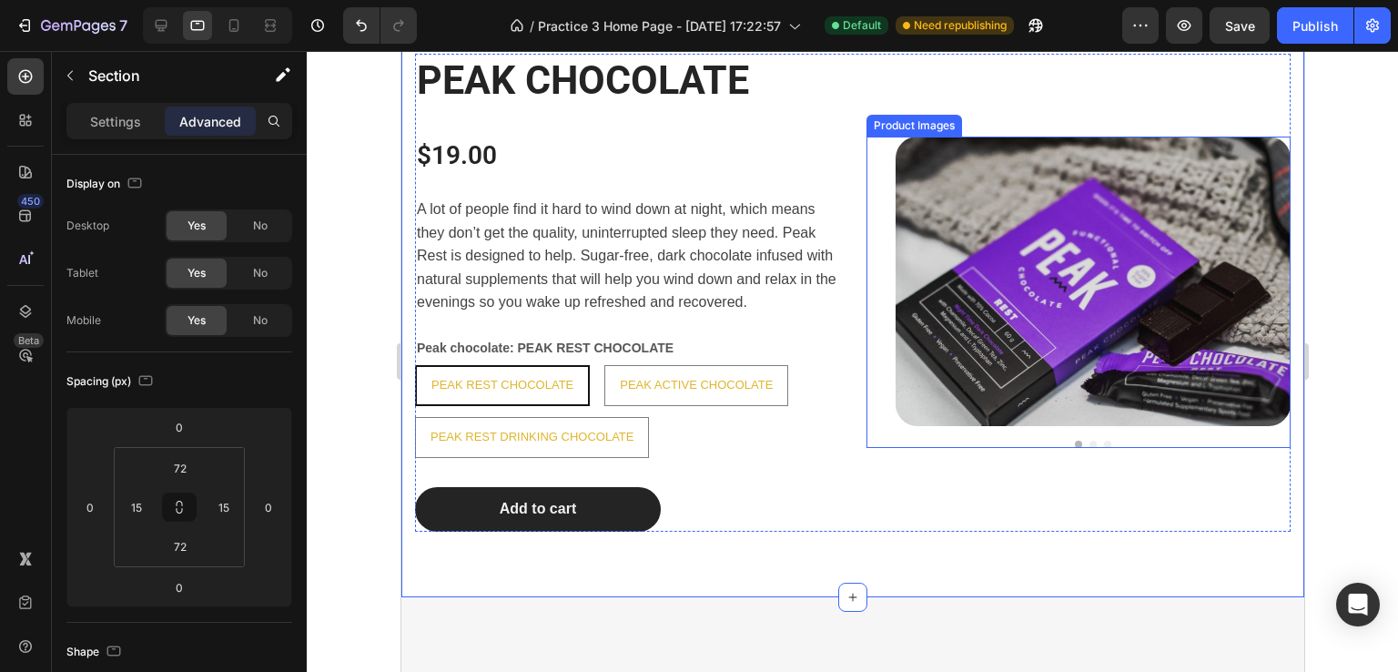
scroll to position [1343, 0]
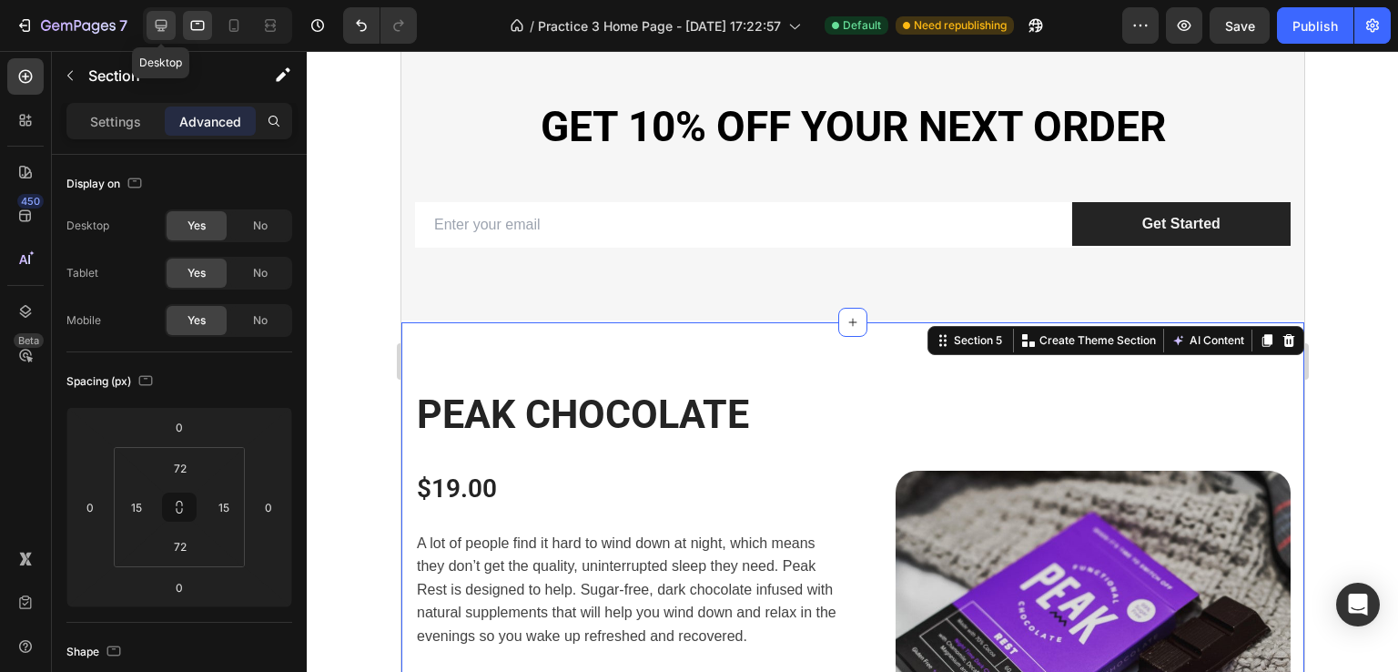
drag, startPoint x: 153, startPoint y: 33, endPoint x: 87, endPoint y: 157, distance: 140.1
click at [153, 33] on icon at bounding box center [161, 25] width 18 height 18
type input "80"
type input "48"
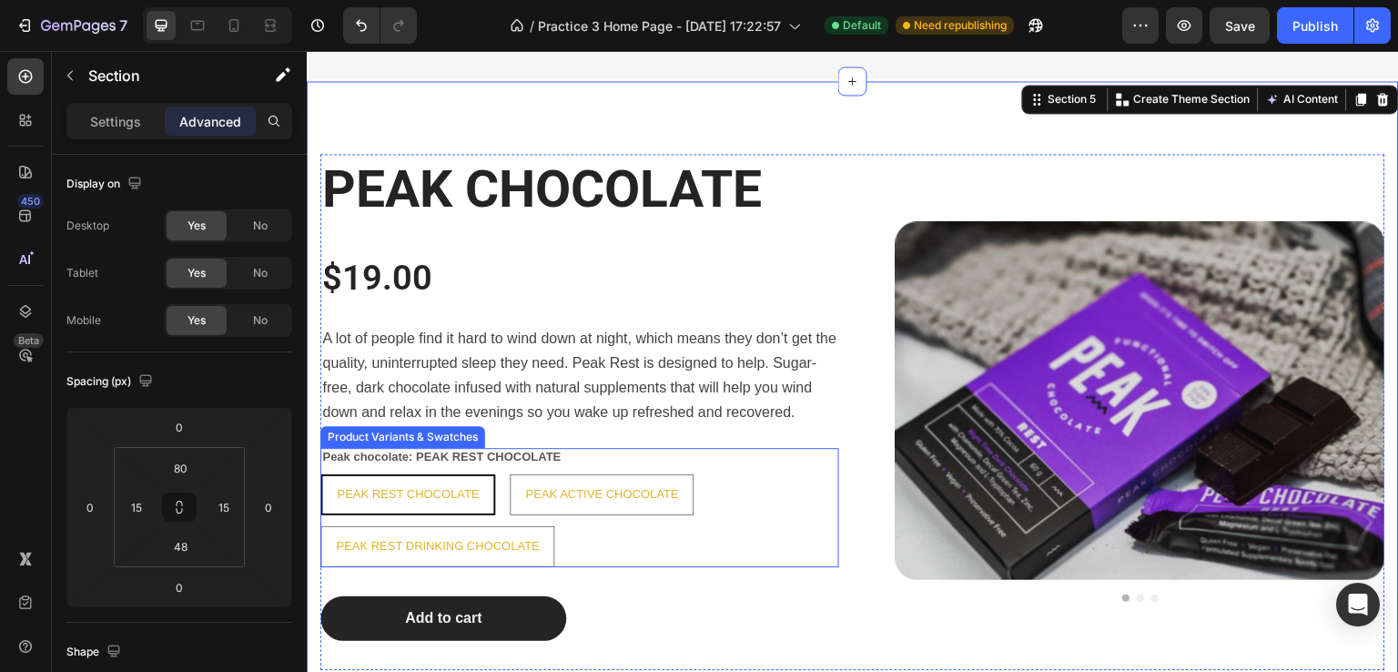
scroll to position [1711, 0]
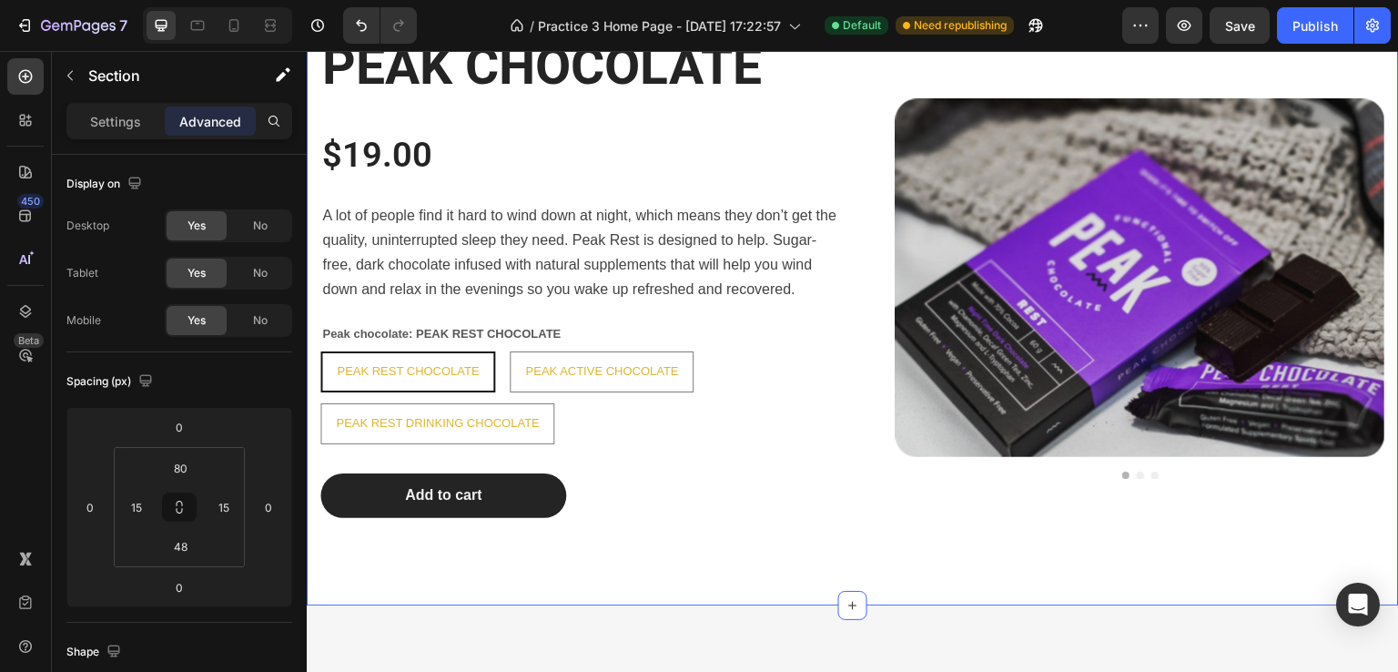
click at [805, 590] on div "PEAK CHOCOLATE Heading $19.00 Product Price Product Price A lot of people find …" at bounding box center [853, 281] width 1092 height 647
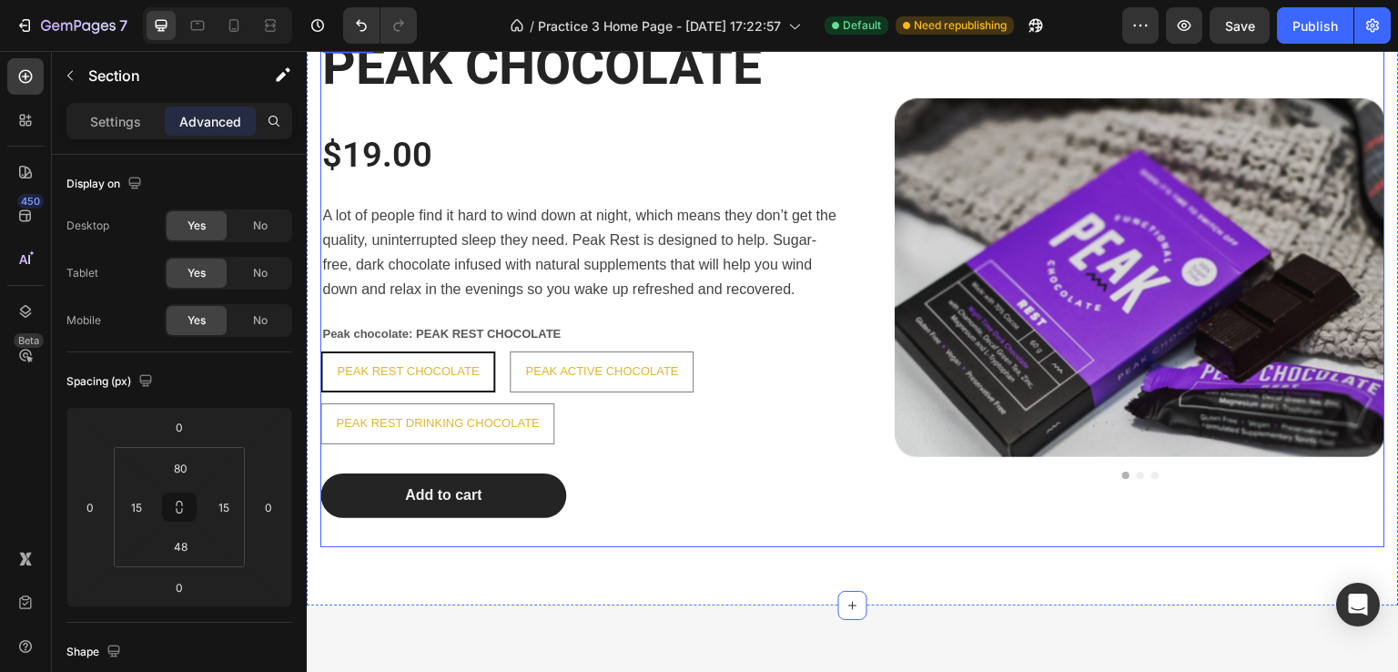
click at [606, 522] on div "Add to cart Add to Cart" at bounding box center [579, 510] width 519 height 74
drag, startPoint x: 853, startPoint y: 561, endPoint x: 846, endPoint y: 469, distance: 92.1
click at [868, 475] on div "PEAK CHOCOLATE Heading $19.00 Product Price Product Price A lot of people find …" at bounding box center [852, 289] width 1065 height 516
type input "0"
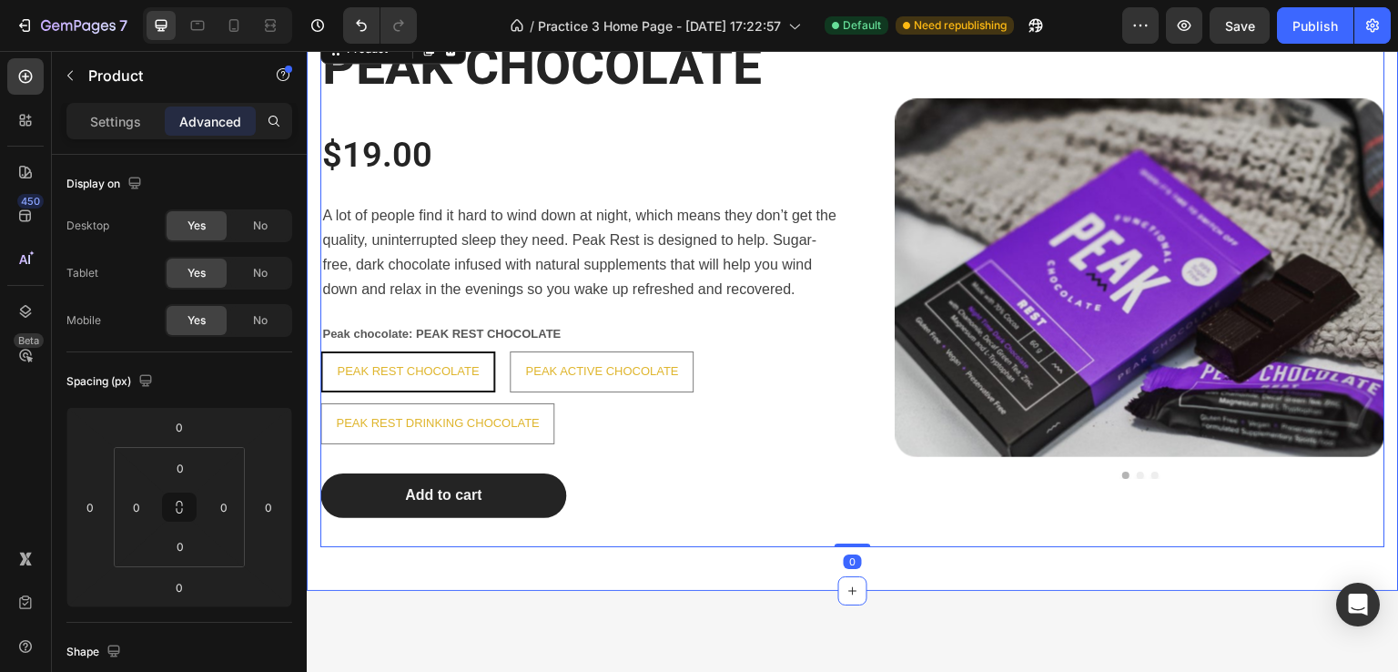
click at [549, 561] on div "PEAK CHOCOLATE Heading $19.00 Product Price Product Price A lot of people find …" at bounding box center [853, 274] width 1092 height 633
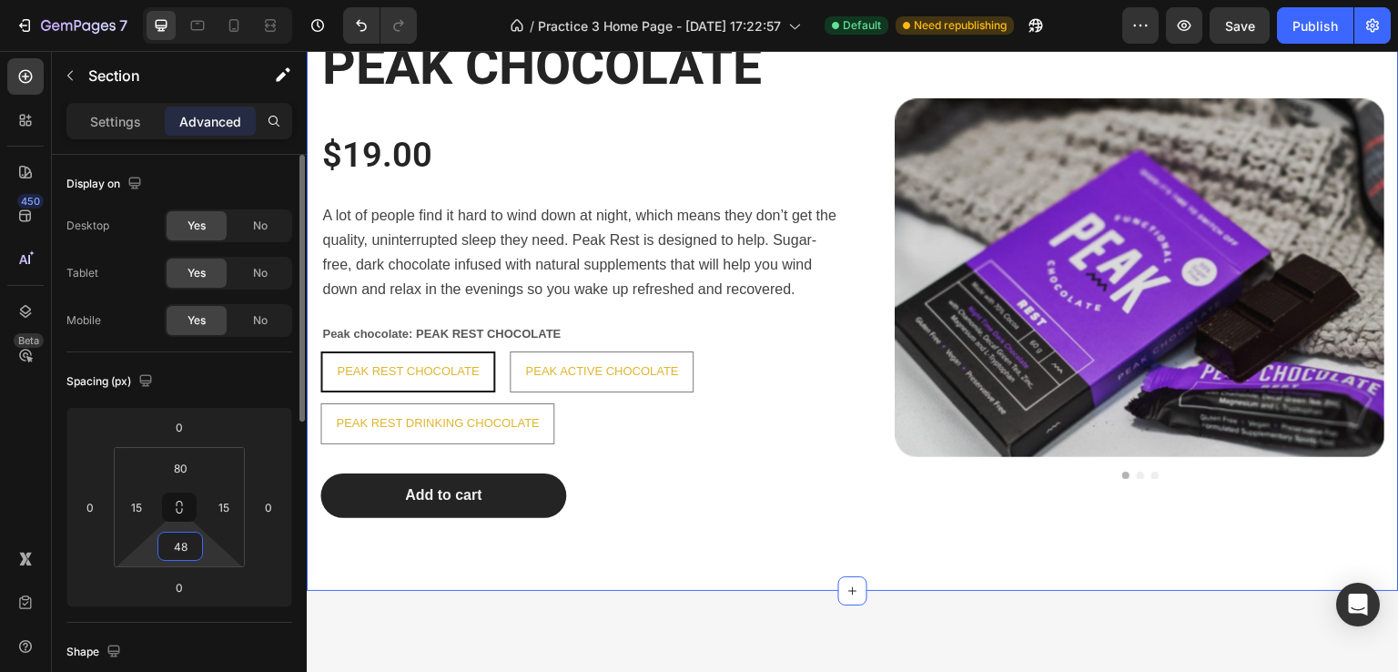
click at [186, 551] on input "48" at bounding box center [180, 545] width 36 height 27
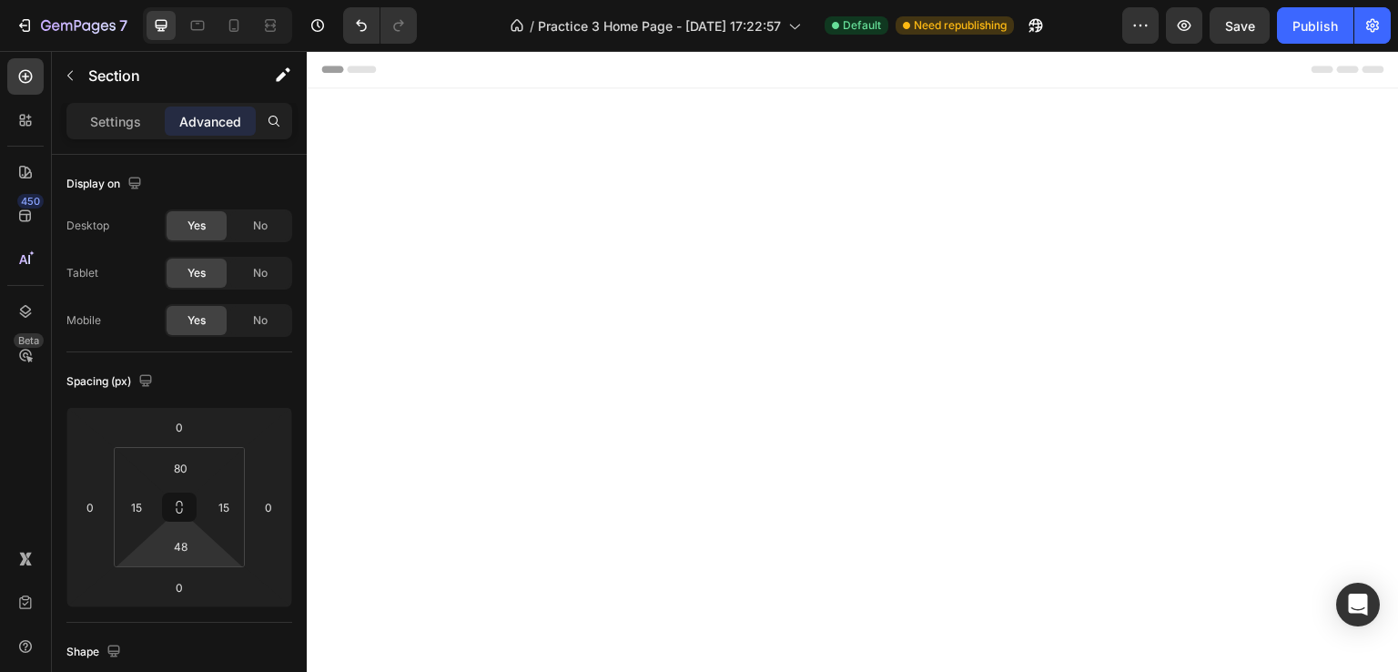
scroll to position [1438, 0]
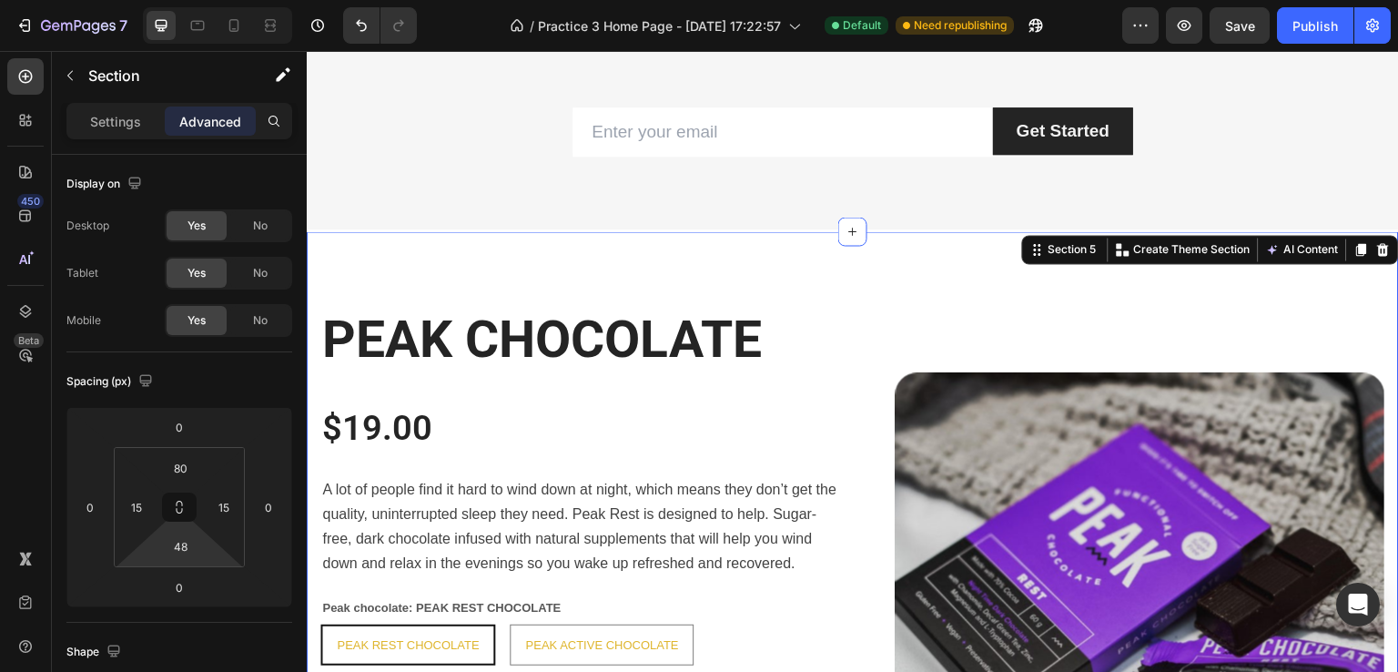
click at [658, 264] on div "PEAK CHOCOLATE Heading $19.00 Product Price Product Price A lot of people find …" at bounding box center [853, 547] width 1092 height 633
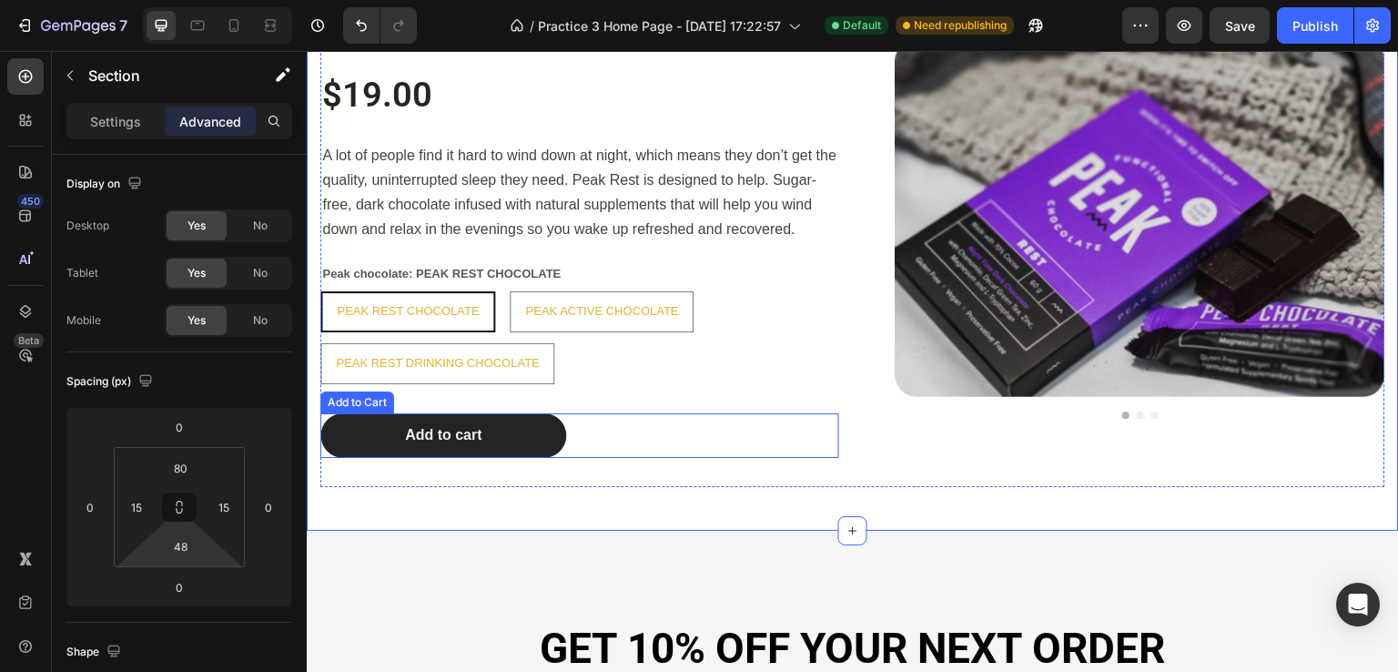
scroll to position [1802, 0]
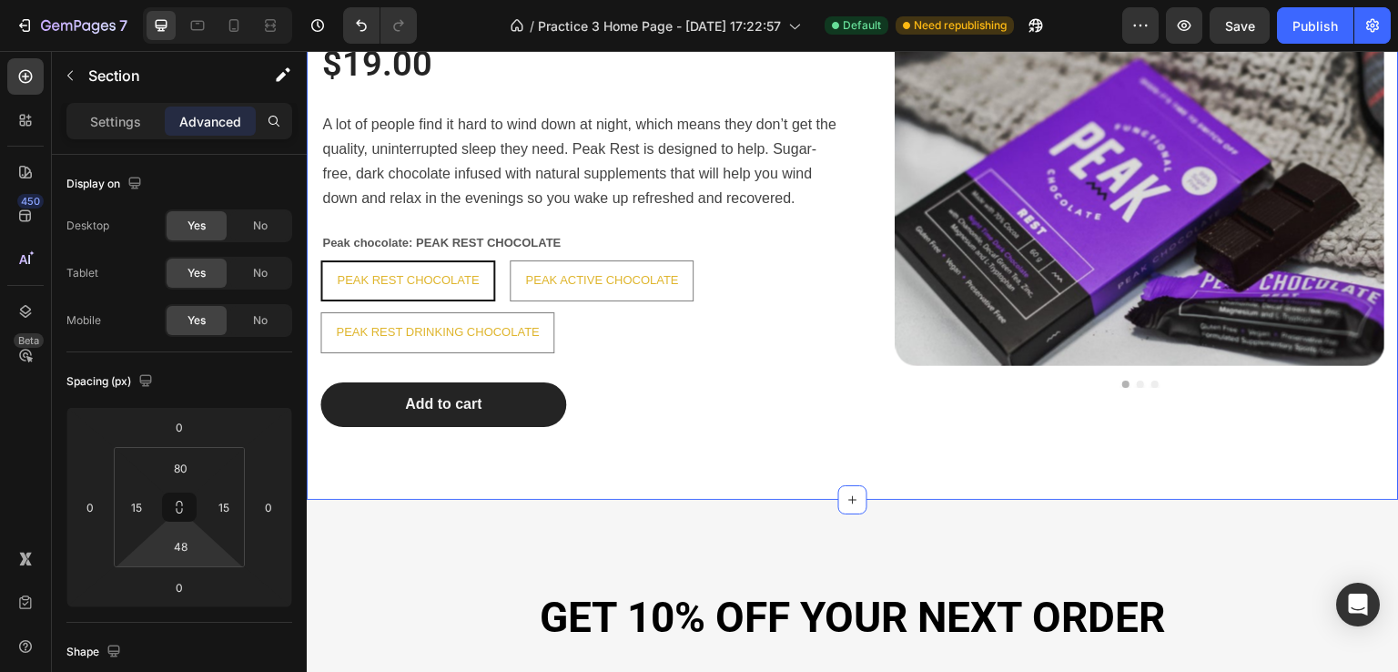
click at [717, 477] on div "PEAK CHOCOLATE Heading $19.00 Product Price Product Price A lot of people find …" at bounding box center [853, 183] width 1092 height 633
click at [186, 473] on input "80" at bounding box center [180, 467] width 36 height 27
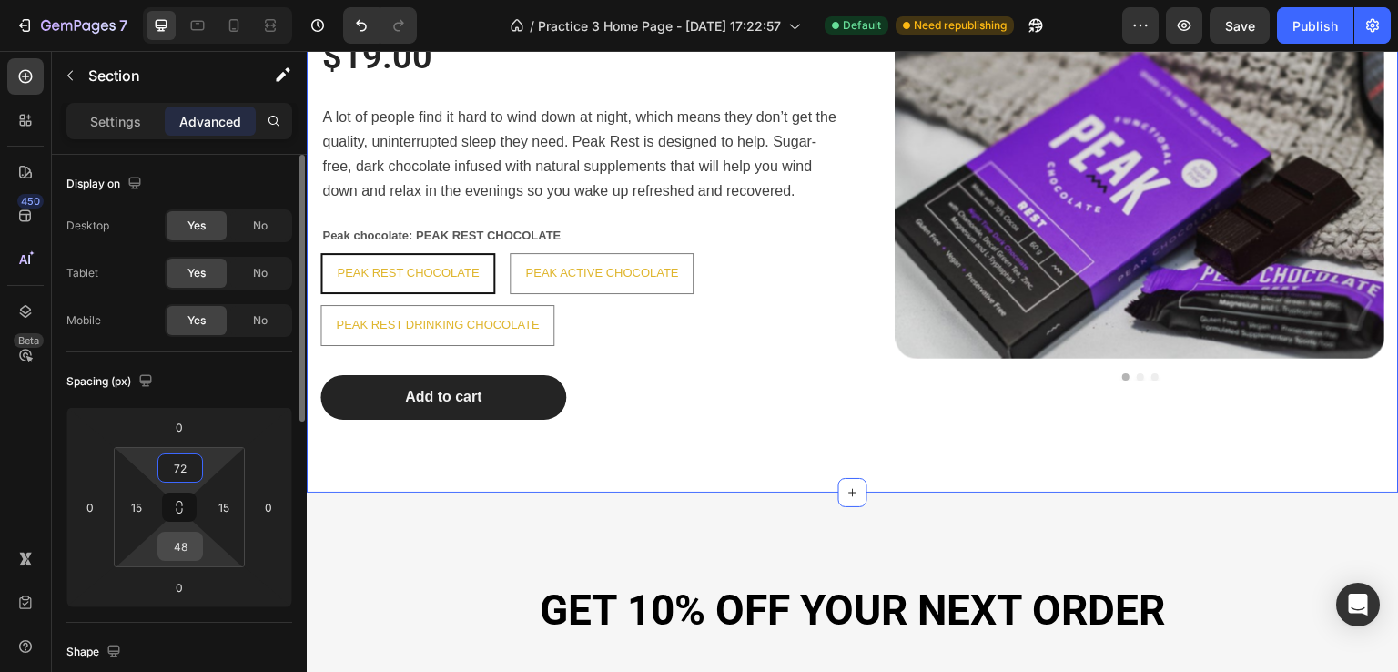
type input "72"
click at [190, 552] on input "48" at bounding box center [180, 545] width 36 height 27
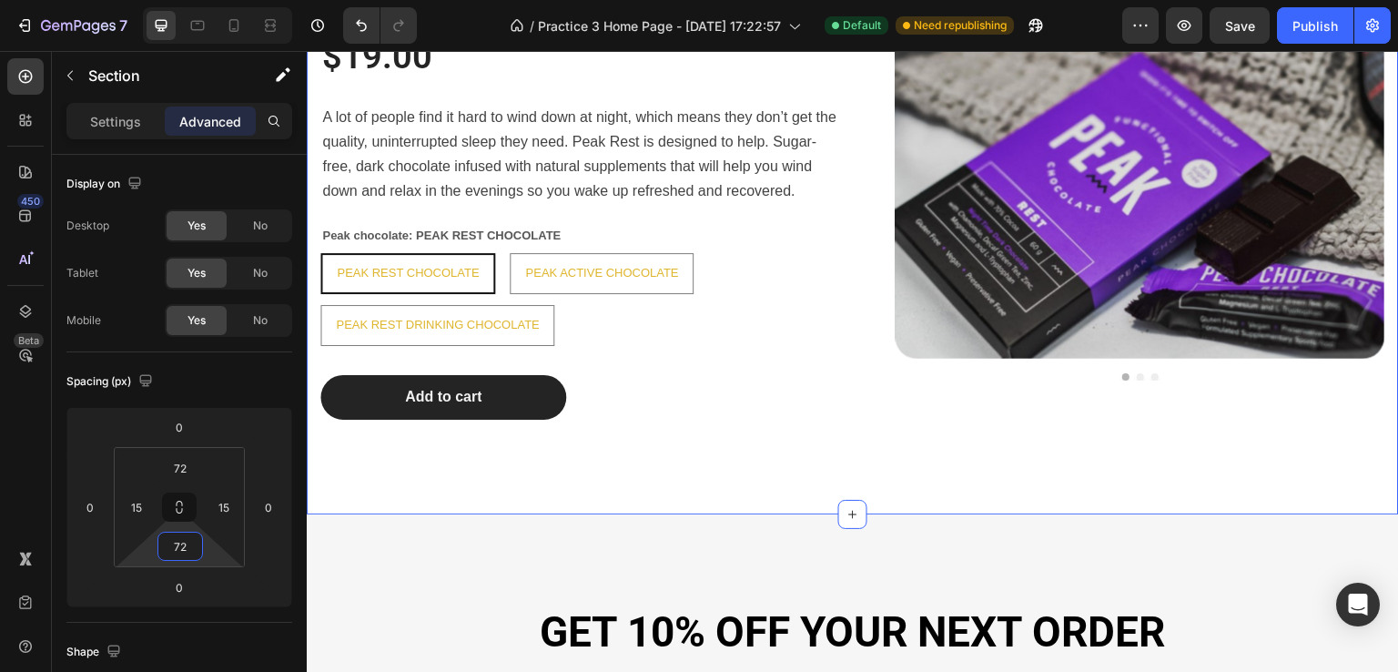
type input "72"
click at [682, 490] on div "PEAK CHOCOLATE Heading $19.00 Product Price Product Price A lot of people find …" at bounding box center [853, 190] width 1092 height 647
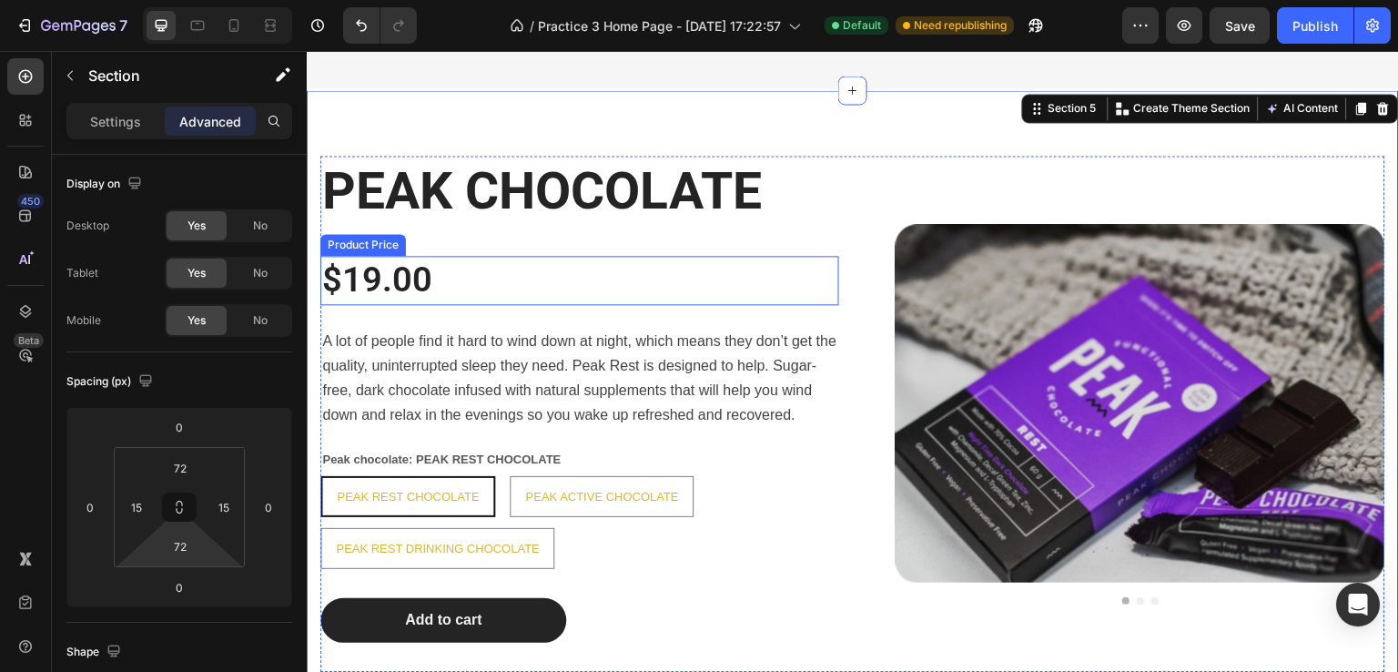
scroll to position [1620, 0]
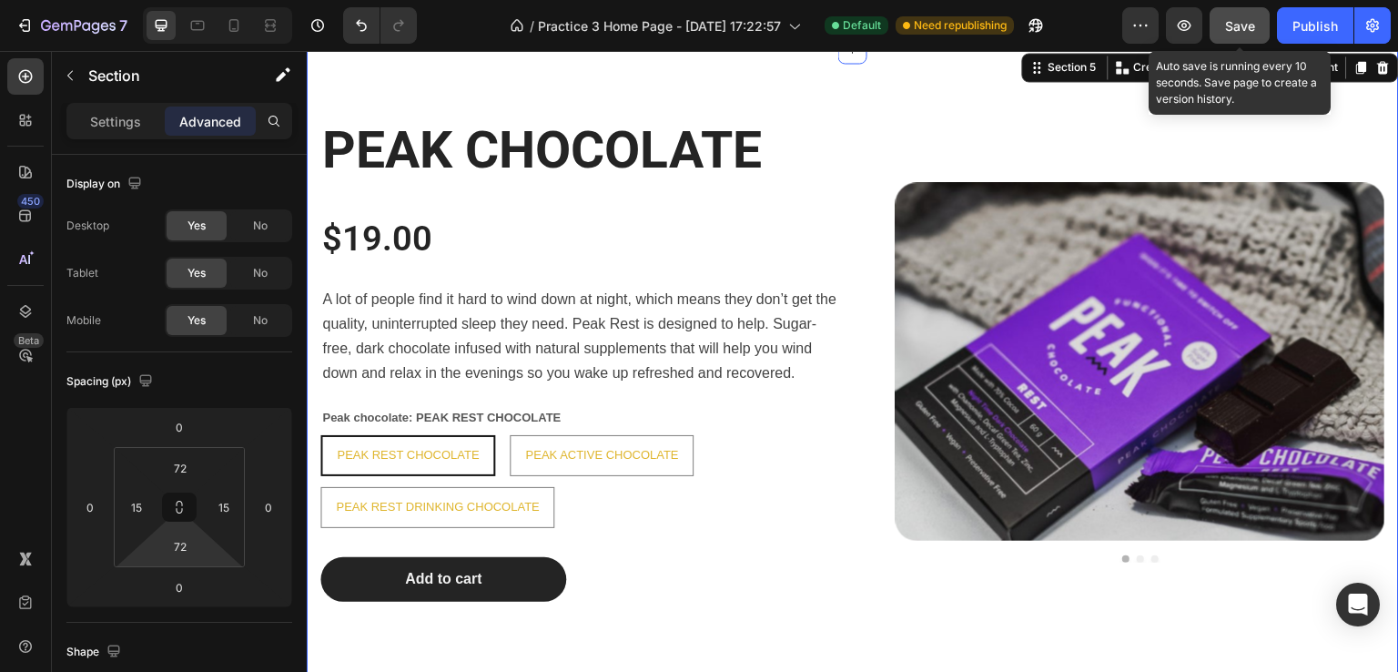
click at [1248, 24] on span "Save" at bounding box center [1240, 25] width 30 height 15
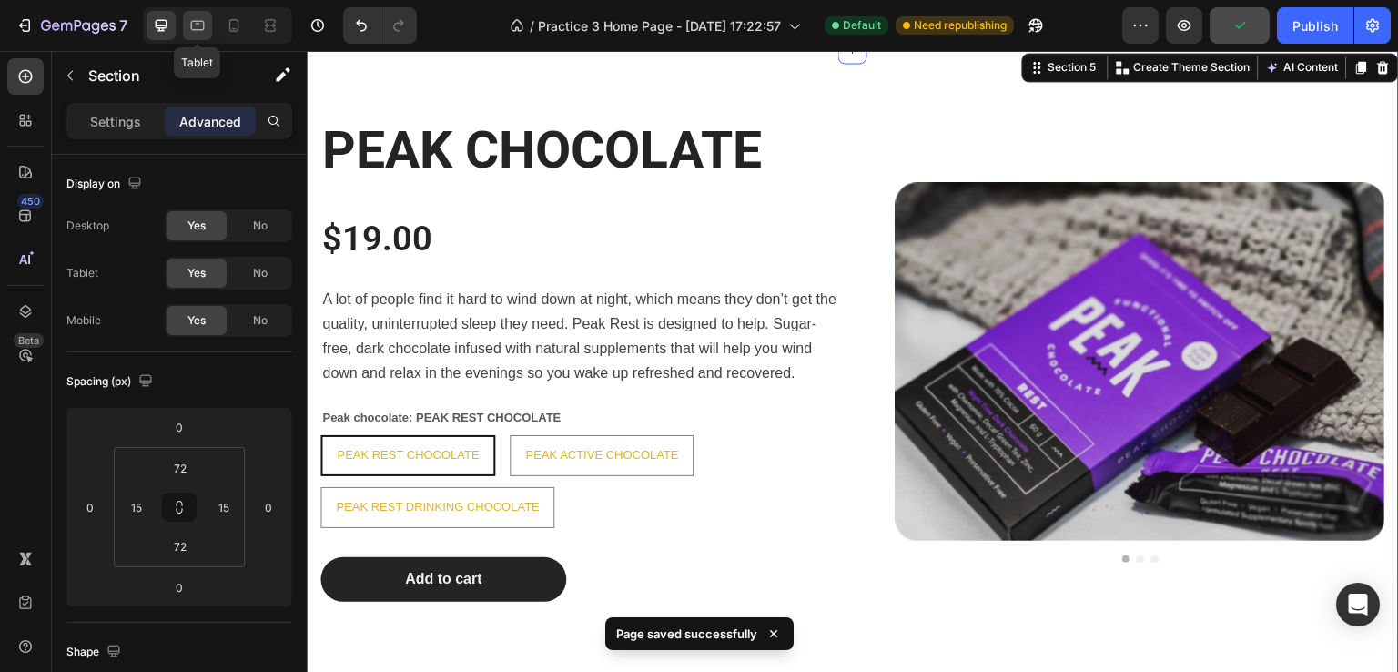
click at [200, 14] on div at bounding box center [197, 25] width 29 height 29
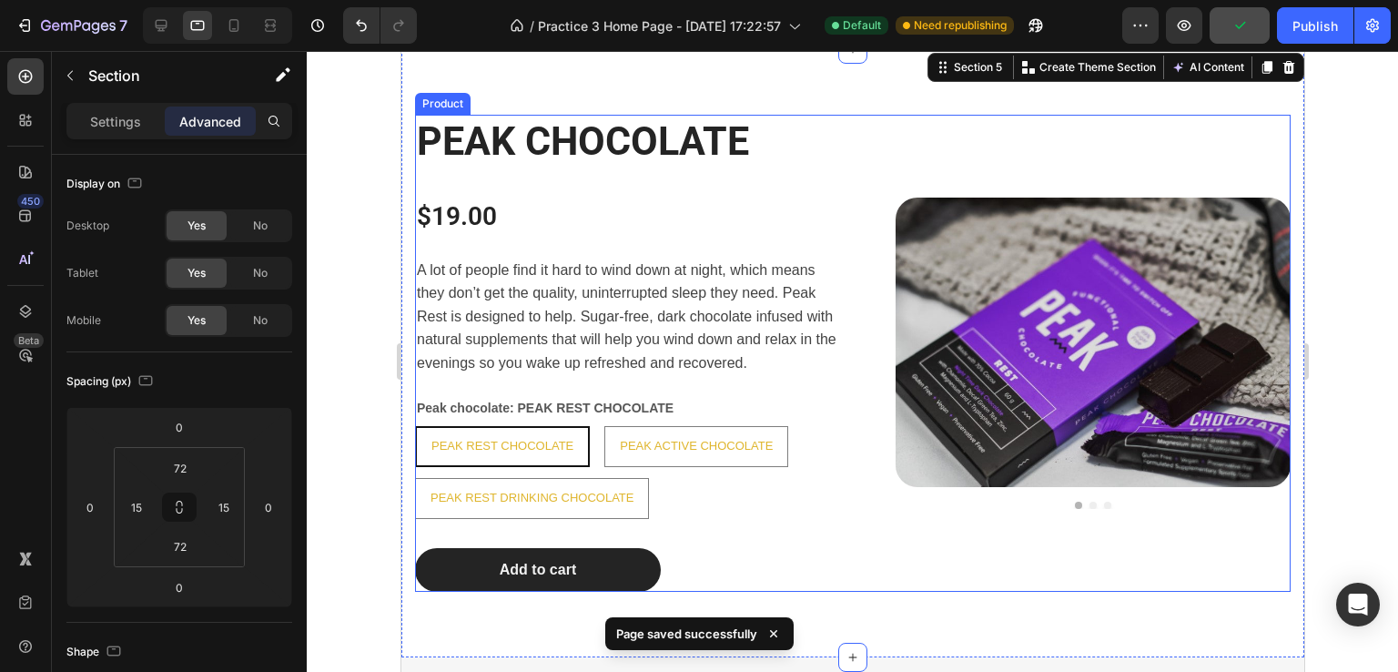
scroll to position [1554, 0]
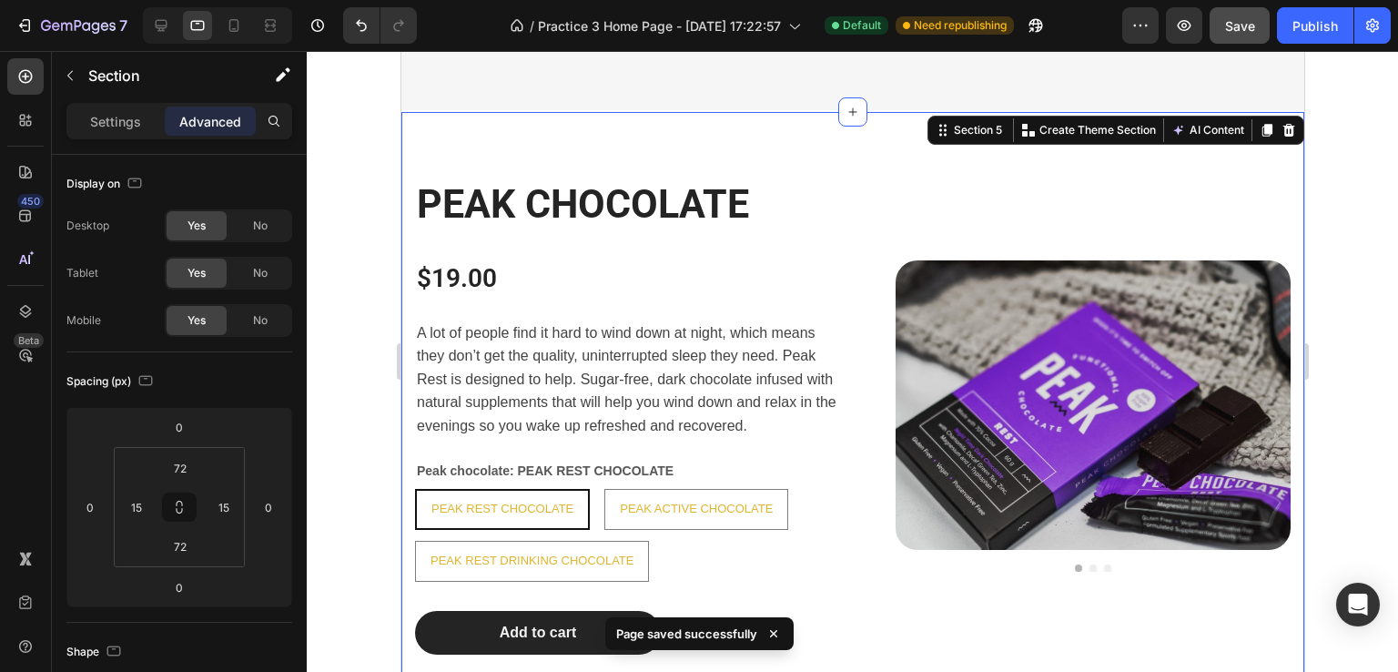
click at [709, 157] on div "PEAK CHOCOLATE Heading $19.00 Product Price Product Price A lot of people find …" at bounding box center [851, 416] width 903 height 609
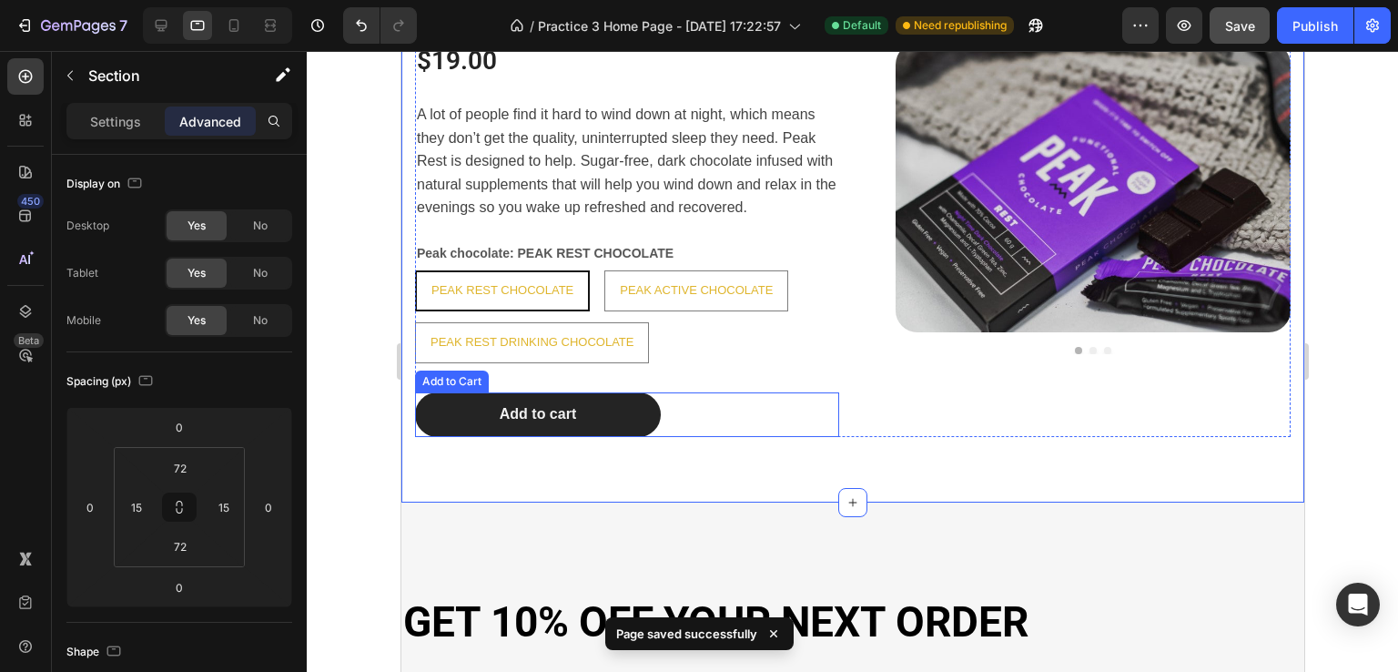
scroll to position [1827, 0]
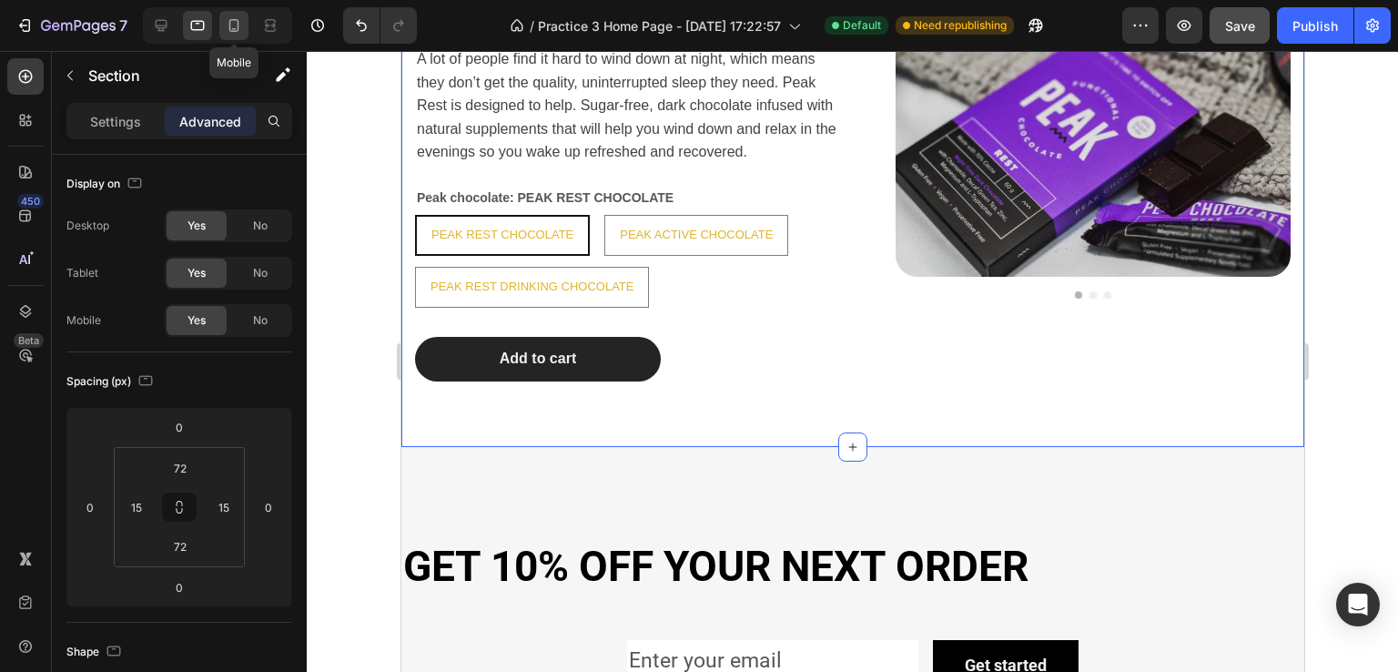
click at [240, 30] on icon at bounding box center [234, 25] width 18 height 18
type input "21"
type input "14"
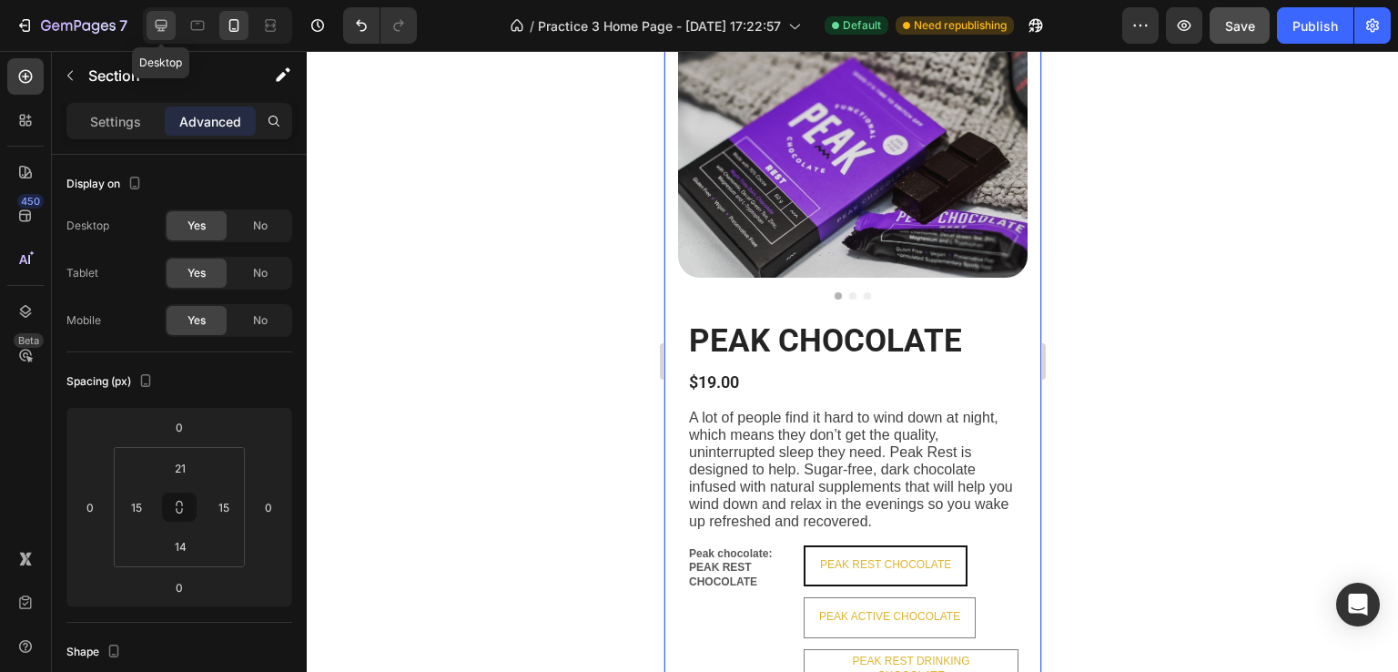
click at [164, 29] on icon at bounding box center [161, 25] width 18 height 18
type input "72"
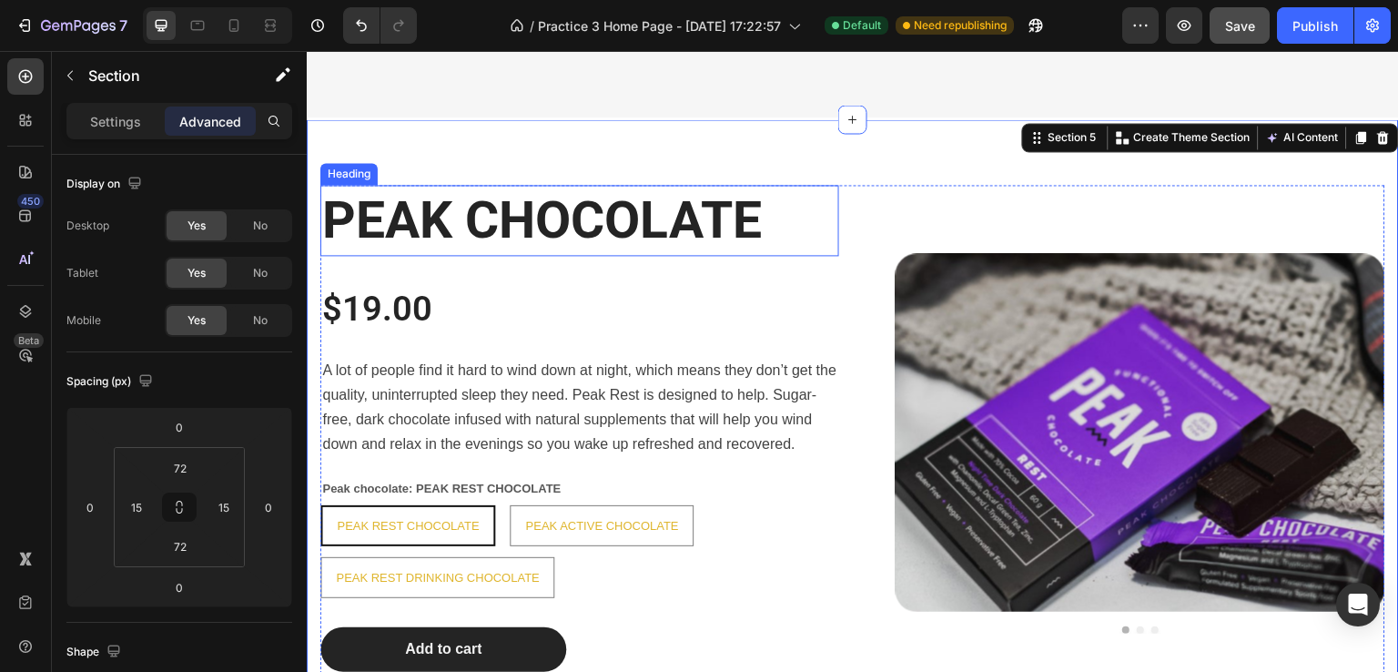
scroll to position [1554, 0]
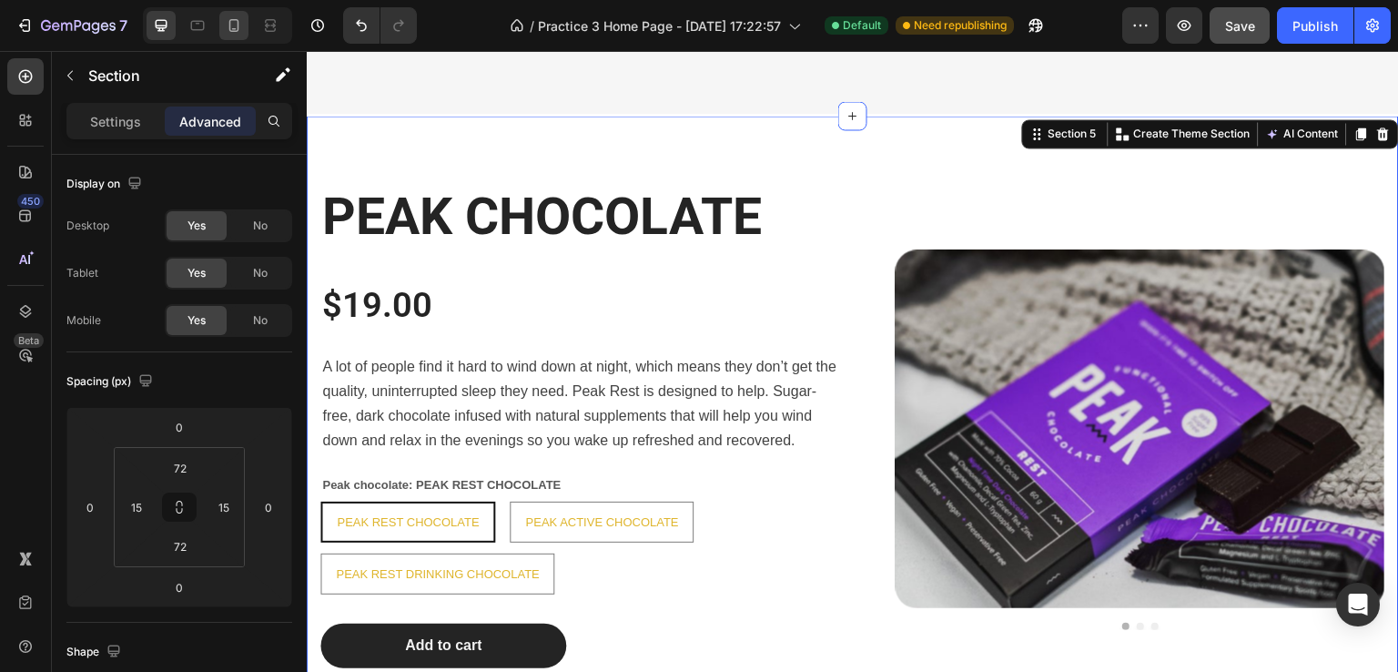
click at [229, 22] on icon at bounding box center [234, 25] width 10 height 13
type input "21"
type input "14"
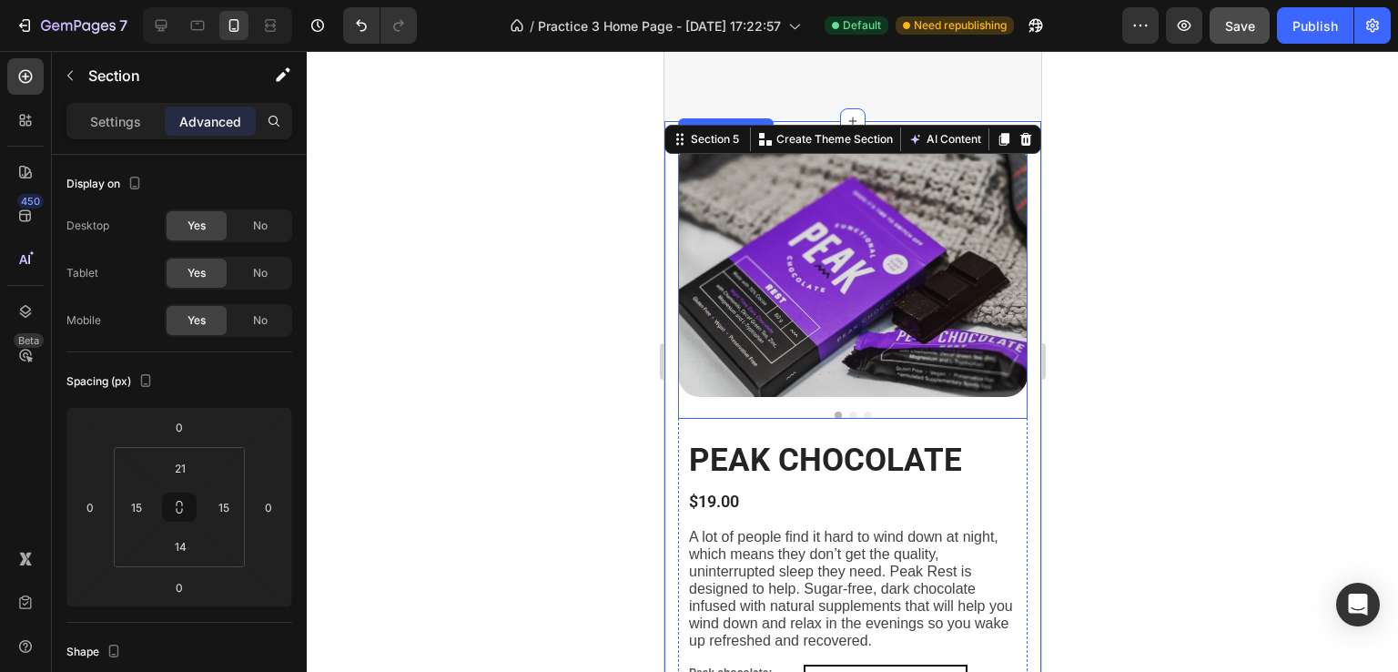
scroll to position [1489, 0]
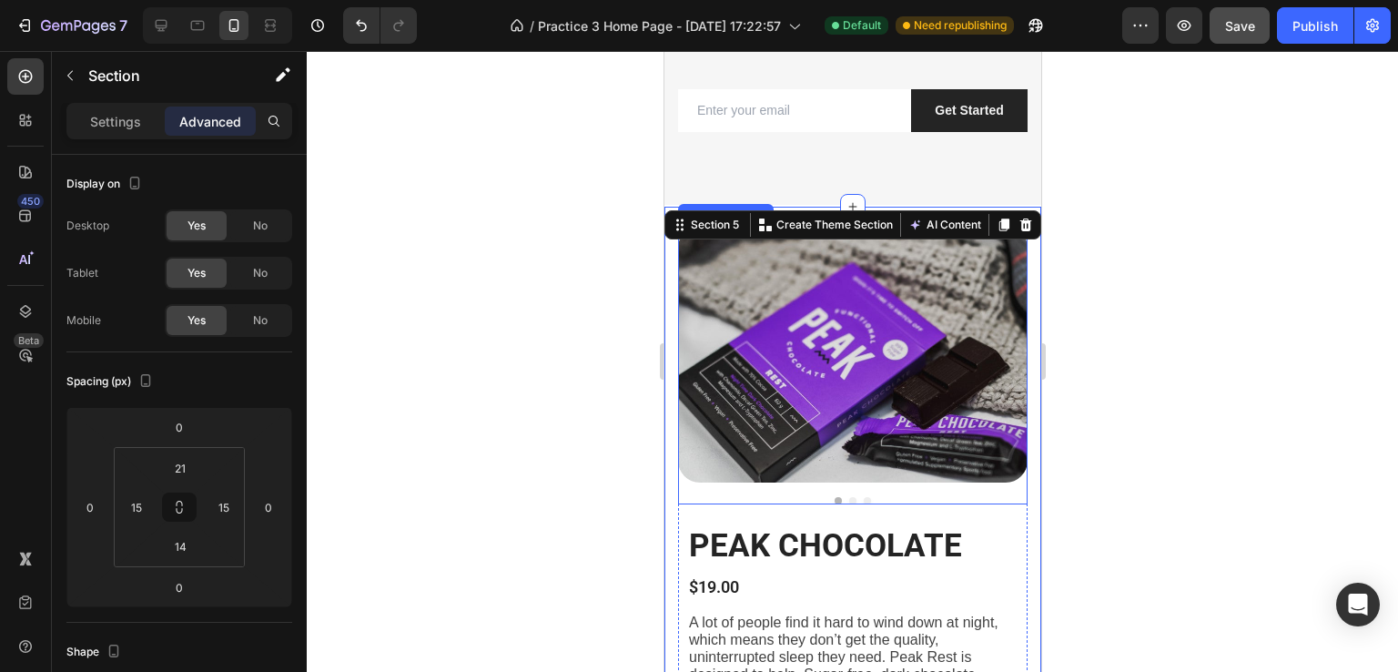
click at [1127, 312] on div at bounding box center [852, 361] width 1091 height 621
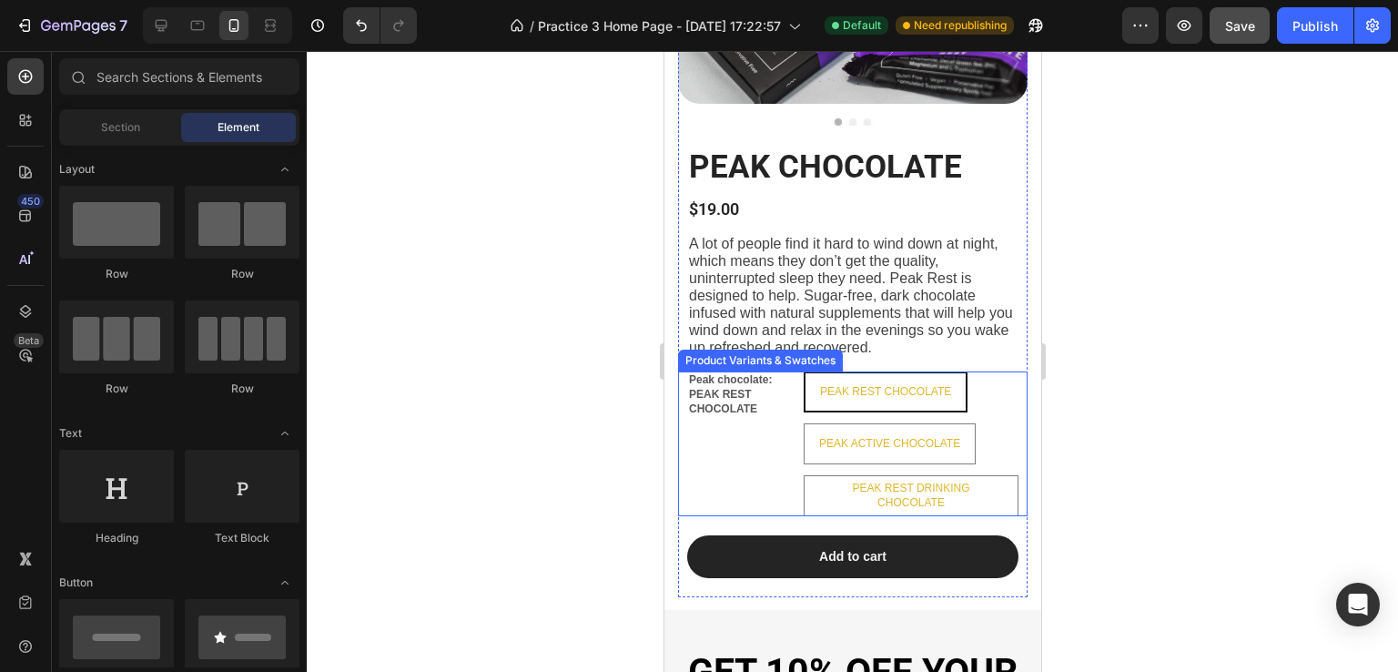
scroll to position [1853, 0]
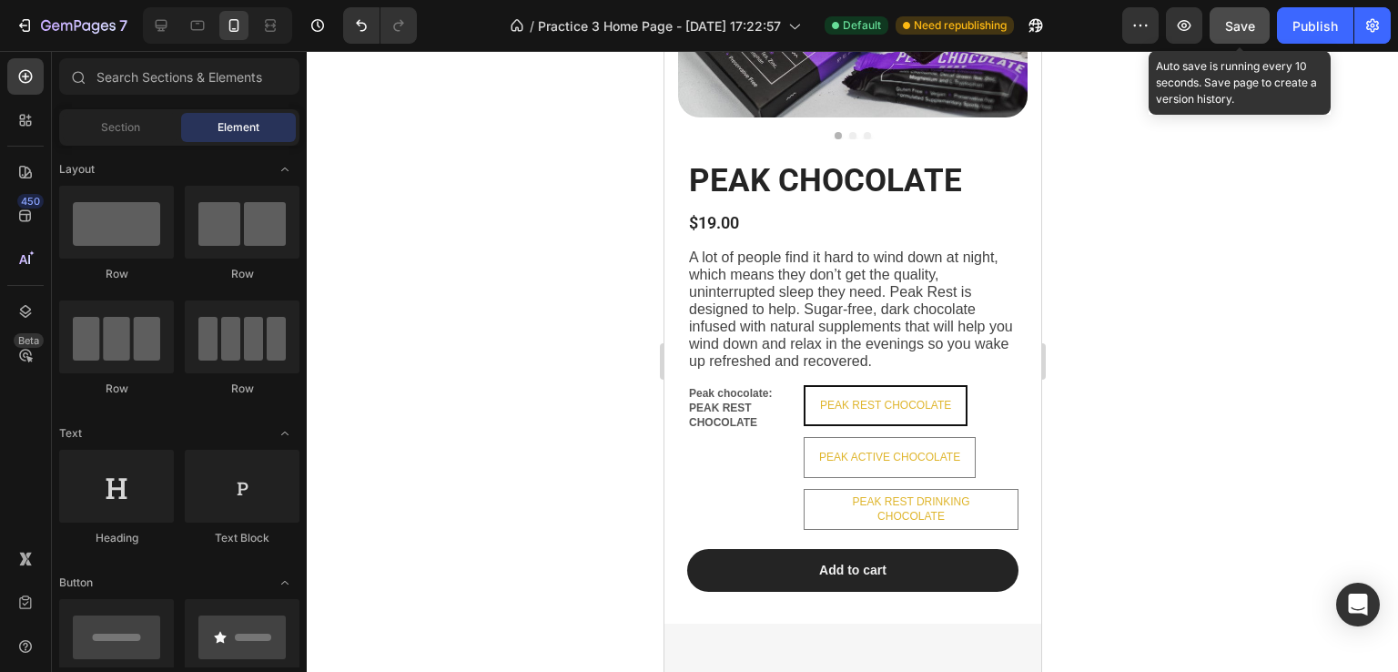
click at [1255, 23] on span "Save" at bounding box center [1240, 25] width 30 height 15
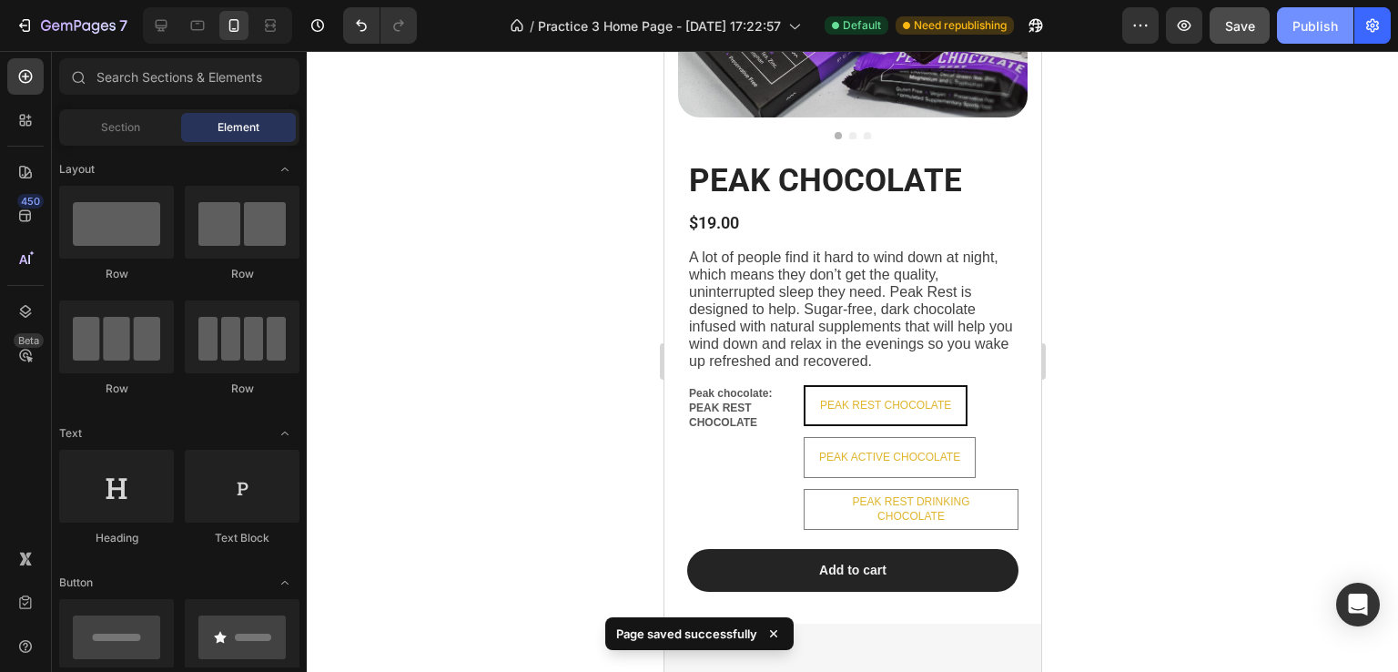
click at [1314, 19] on div "Publish" at bounding box center [1315, 25] width 46 height 19
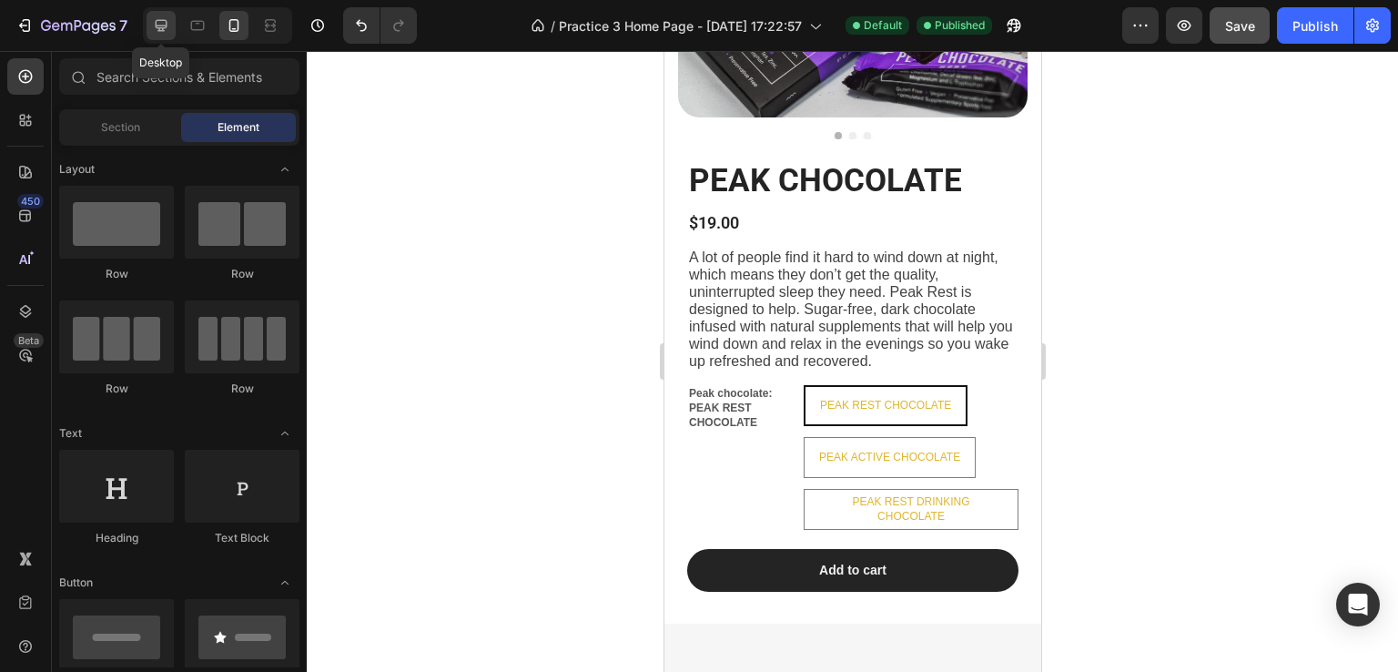
click at [171, 26] on div at bounding box center [161, 25] width 29 height 29
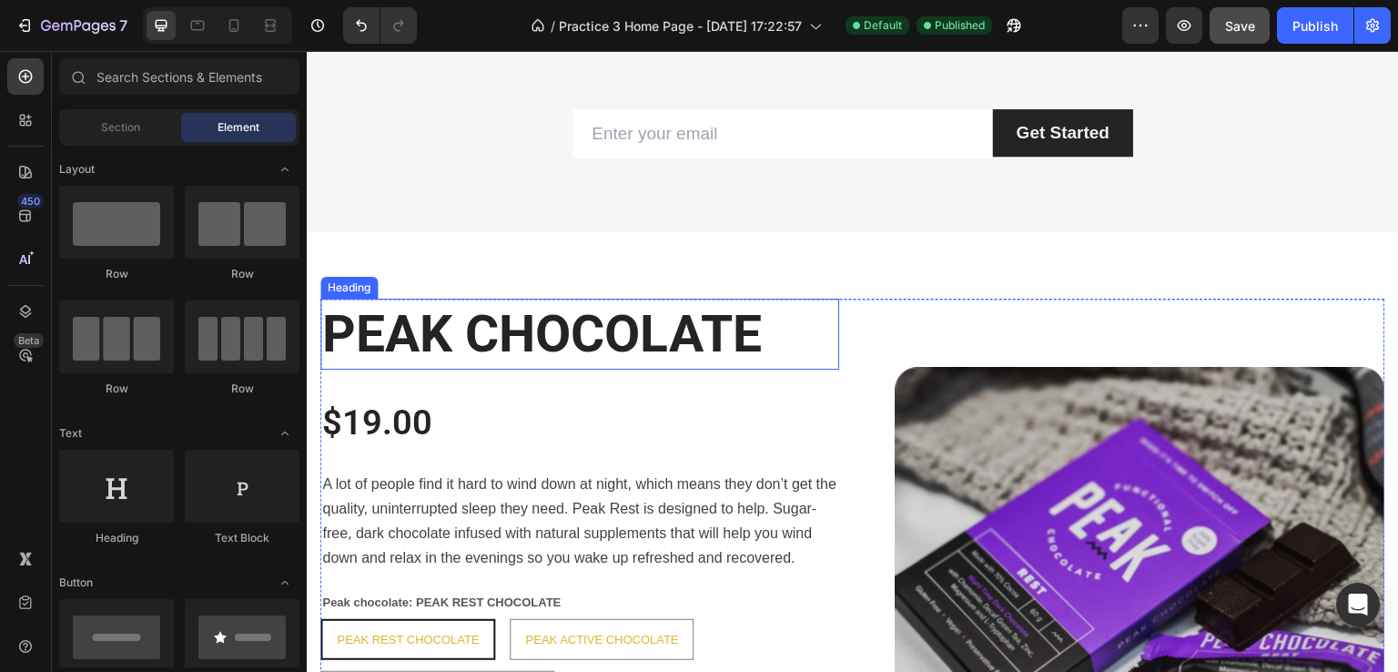
scroll to position [1435, 0]
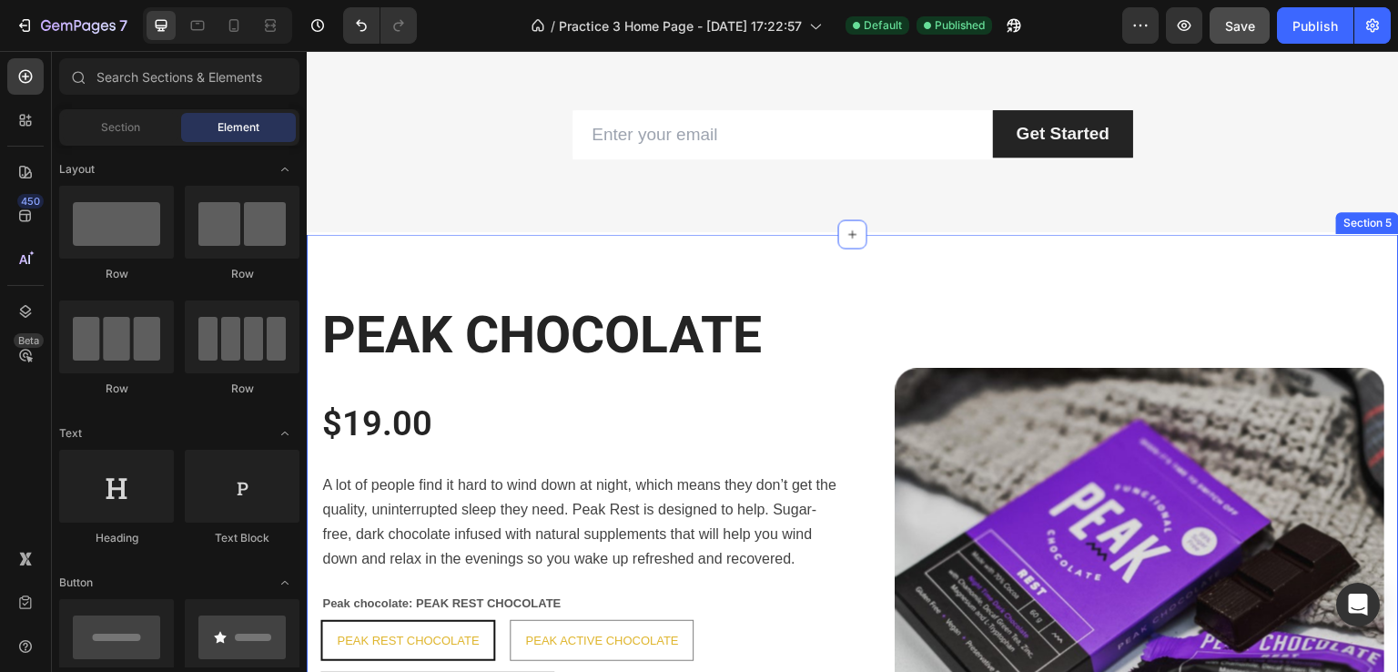
click at [760, 282] on div "PEAK CHOCOLATE Heading $19.00 Product Price Product Price A lot of people find …" at bounding box center [853, 557] width 1092 height 647
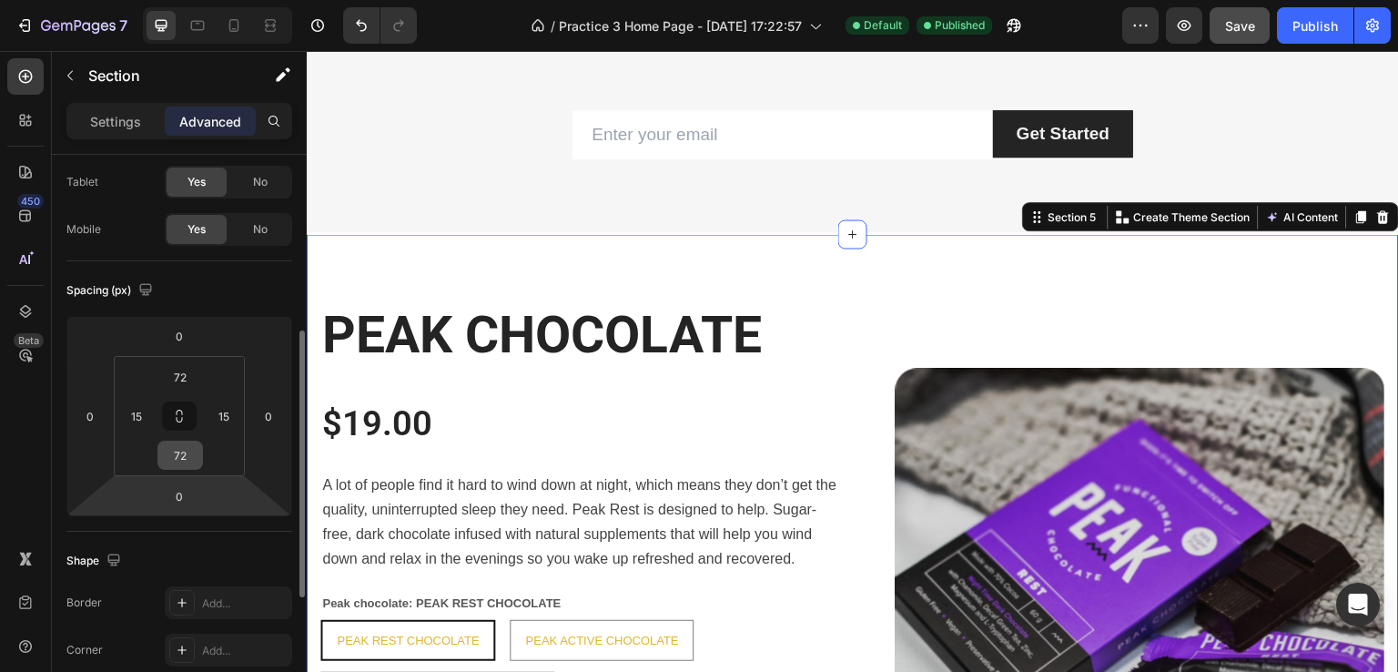
scroll to position [182, 0]
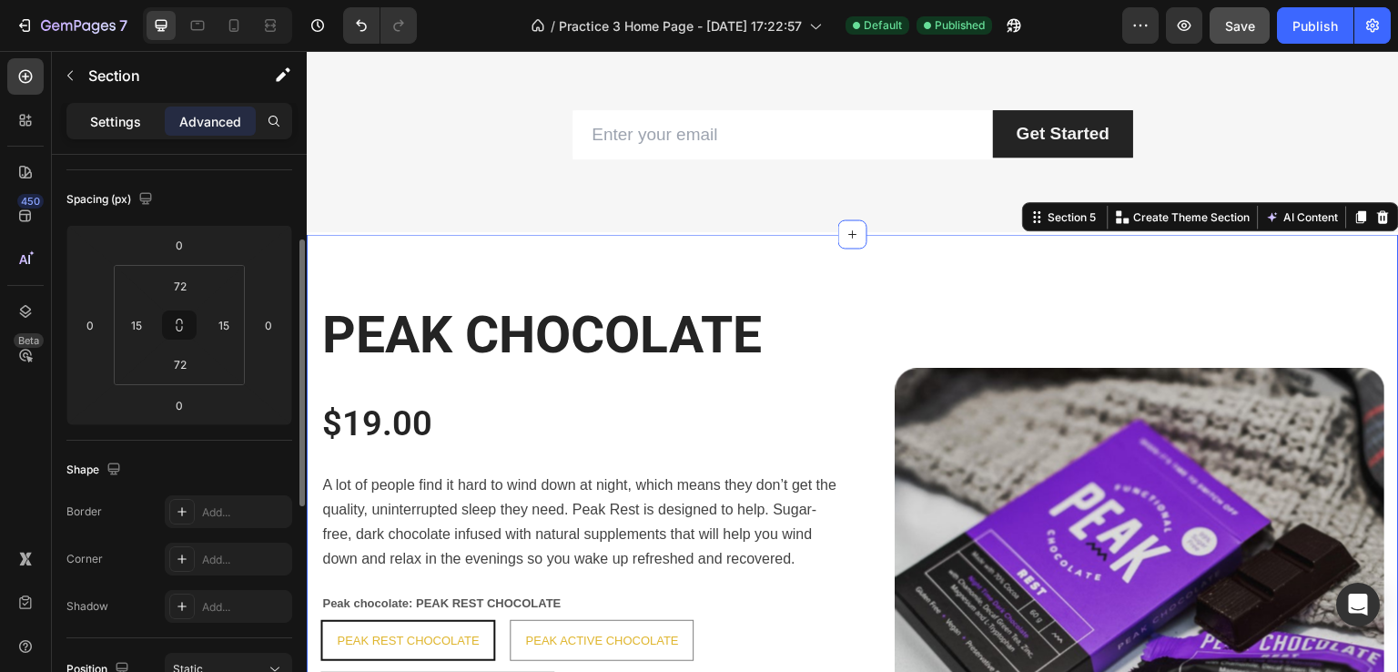
click at [98, 132] on div "Settings" at bounding box center [115, 120] width 91 height 29
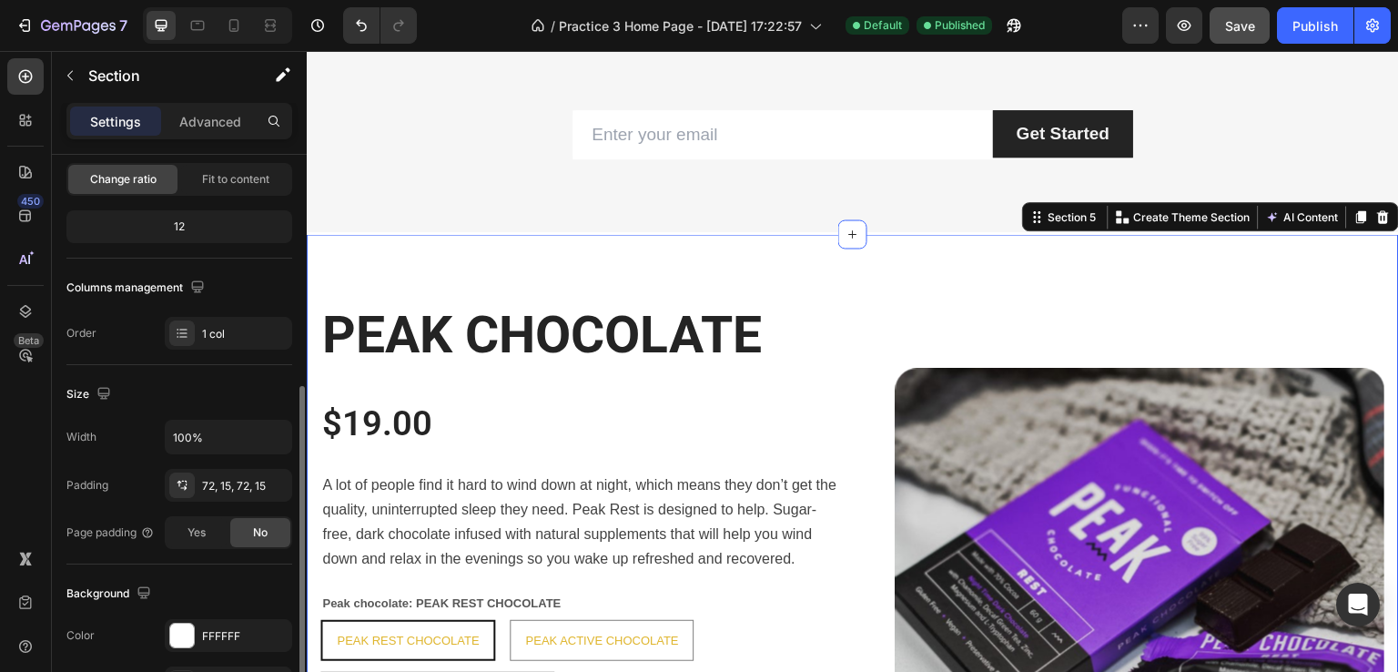
scroll to position [273, 0]
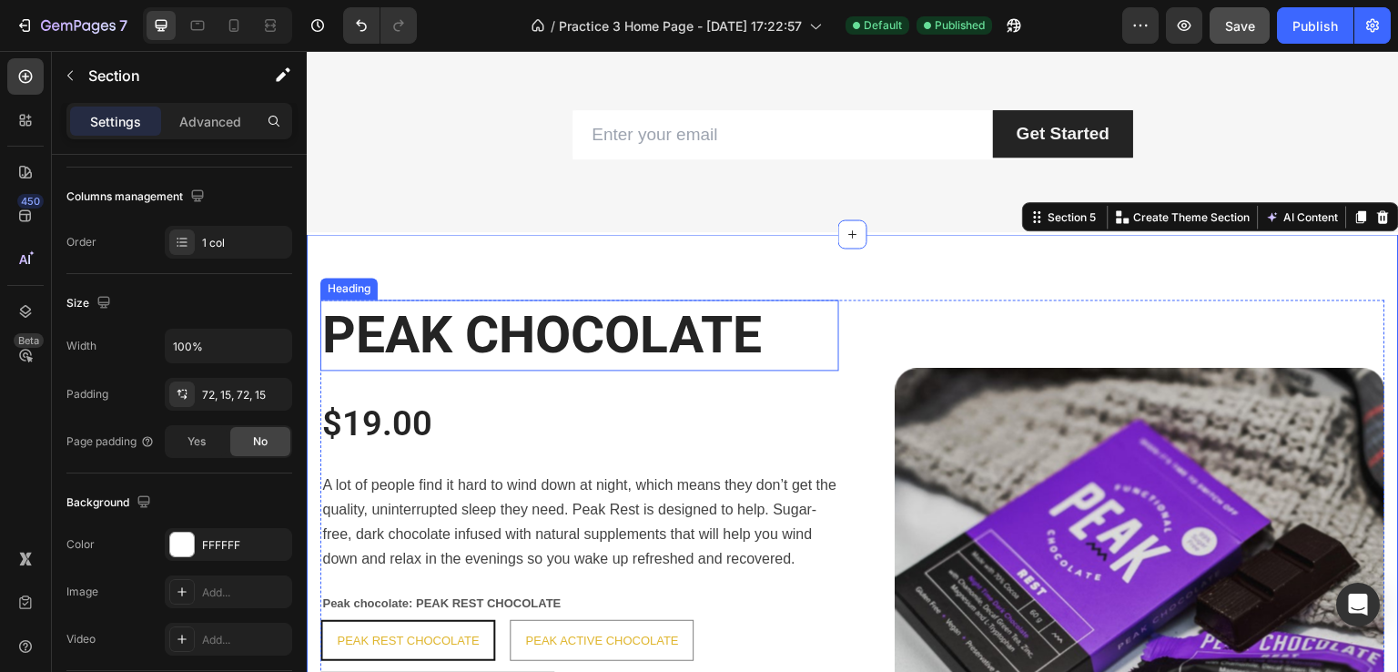
click at [689, 304] on strong "PEAK CHOCOLATE" at bounding box center [542, 334] width 440 height 61
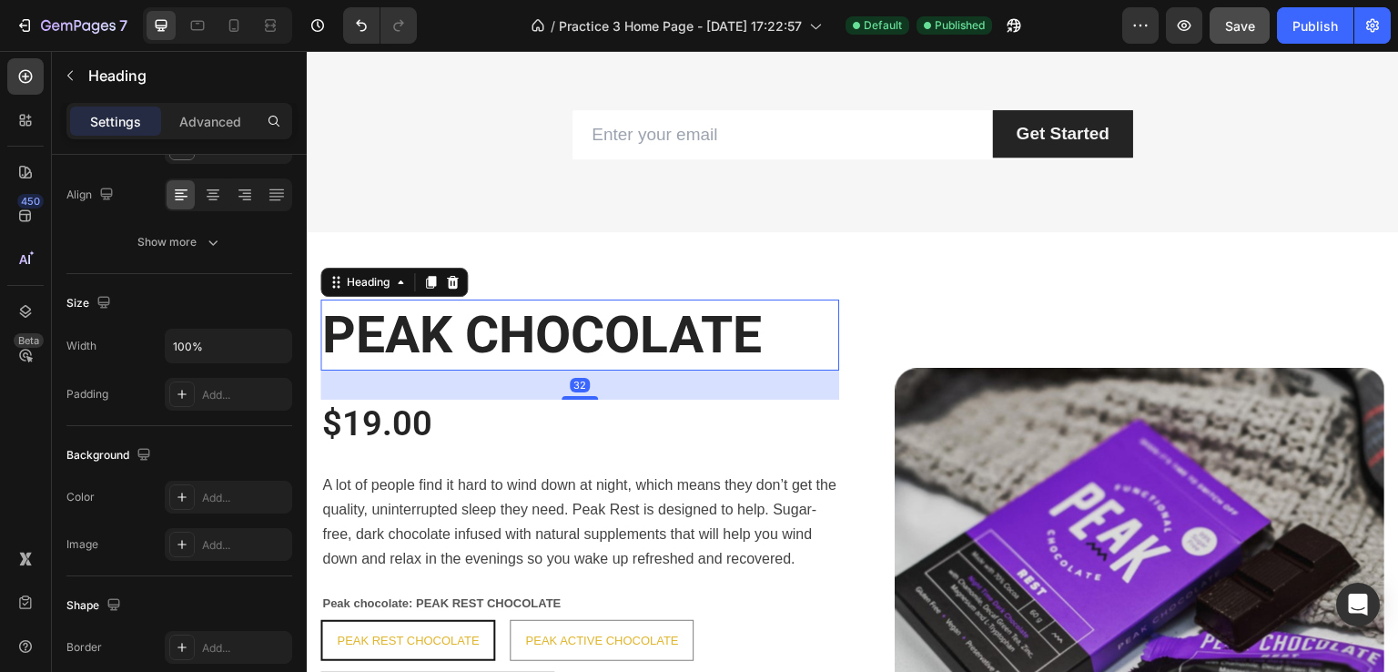
scroll to position [0, 0]
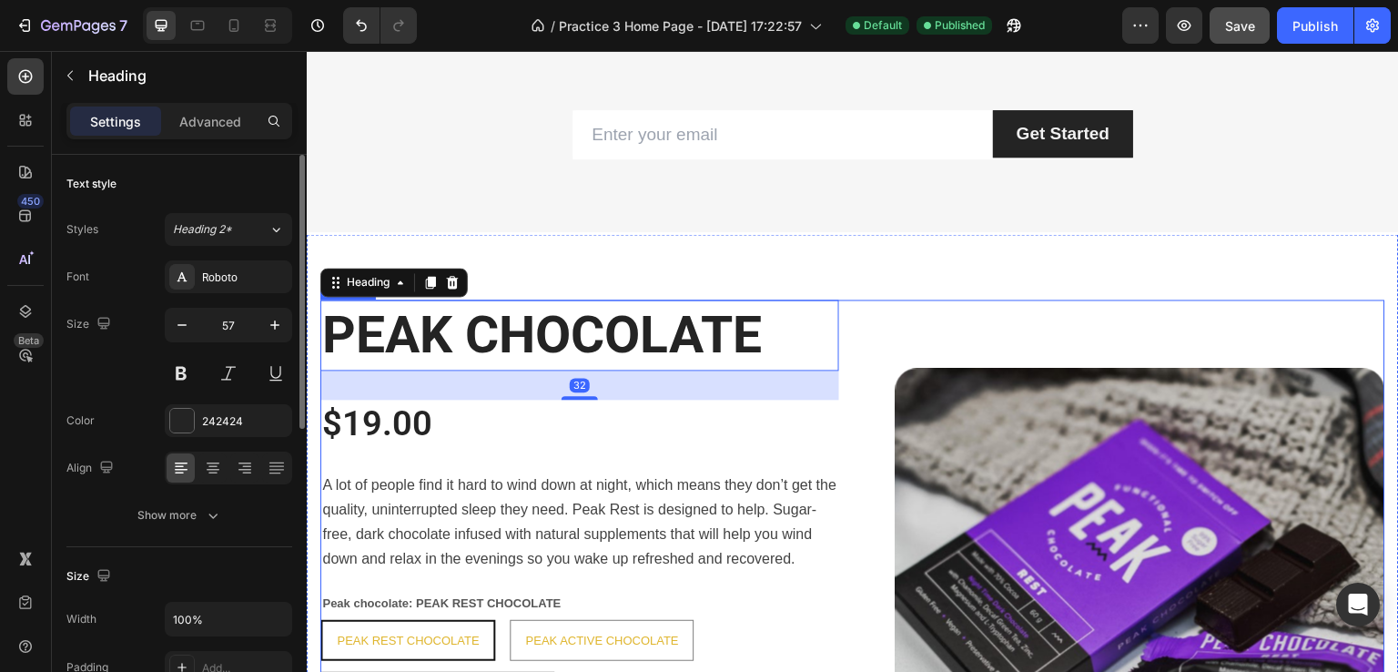
click at [843, 306] on div "PEAK CHOCOLATE Heading 32 $19.00 Product Price Product Price A lot of people fi…" at bounding box center [852, 557] width 1065 height 516
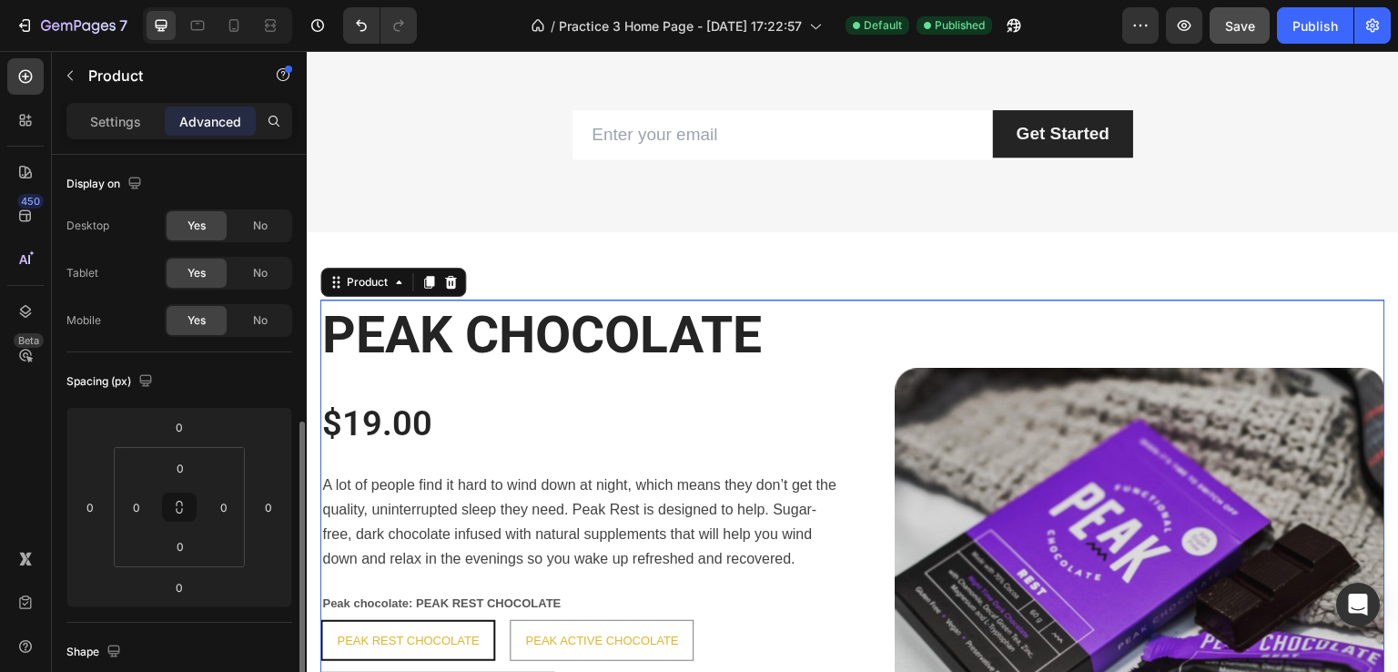
scroll to position [182, 0]
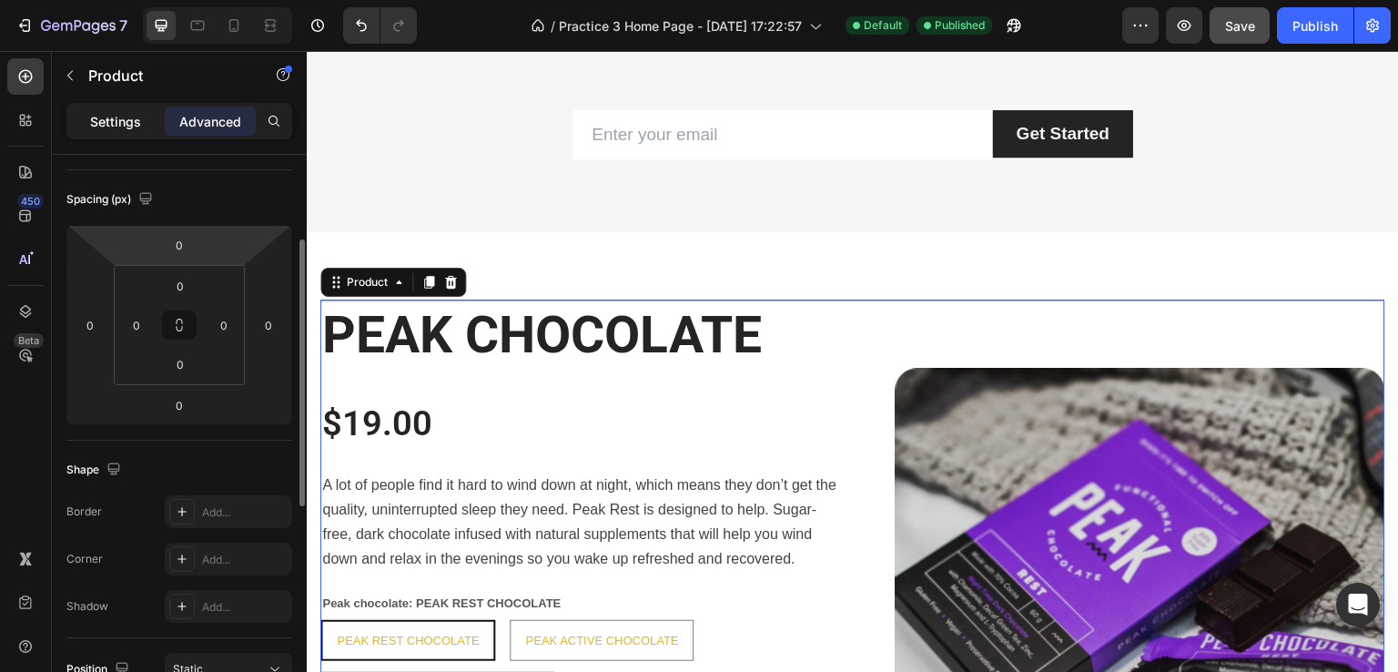
click at [113, 127] on p "Settings" at bounding box center [115, 121] width 51 height 19
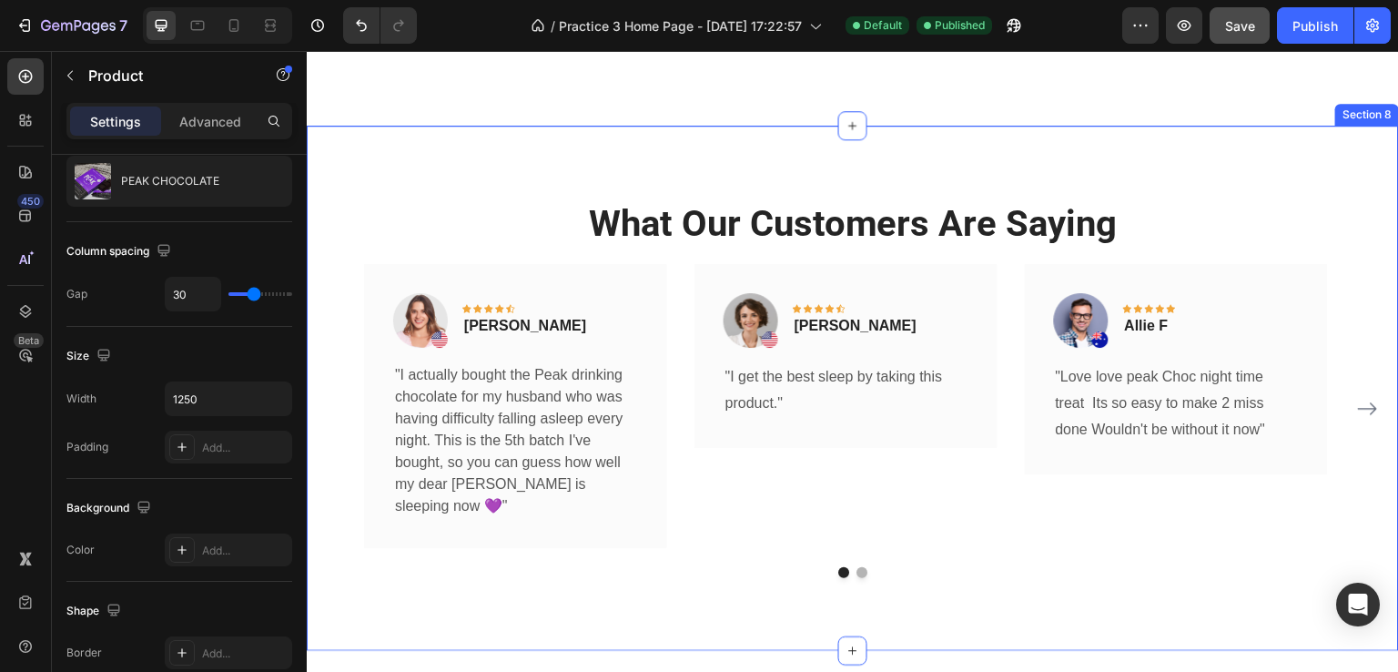
scroll to position [2891, 0]
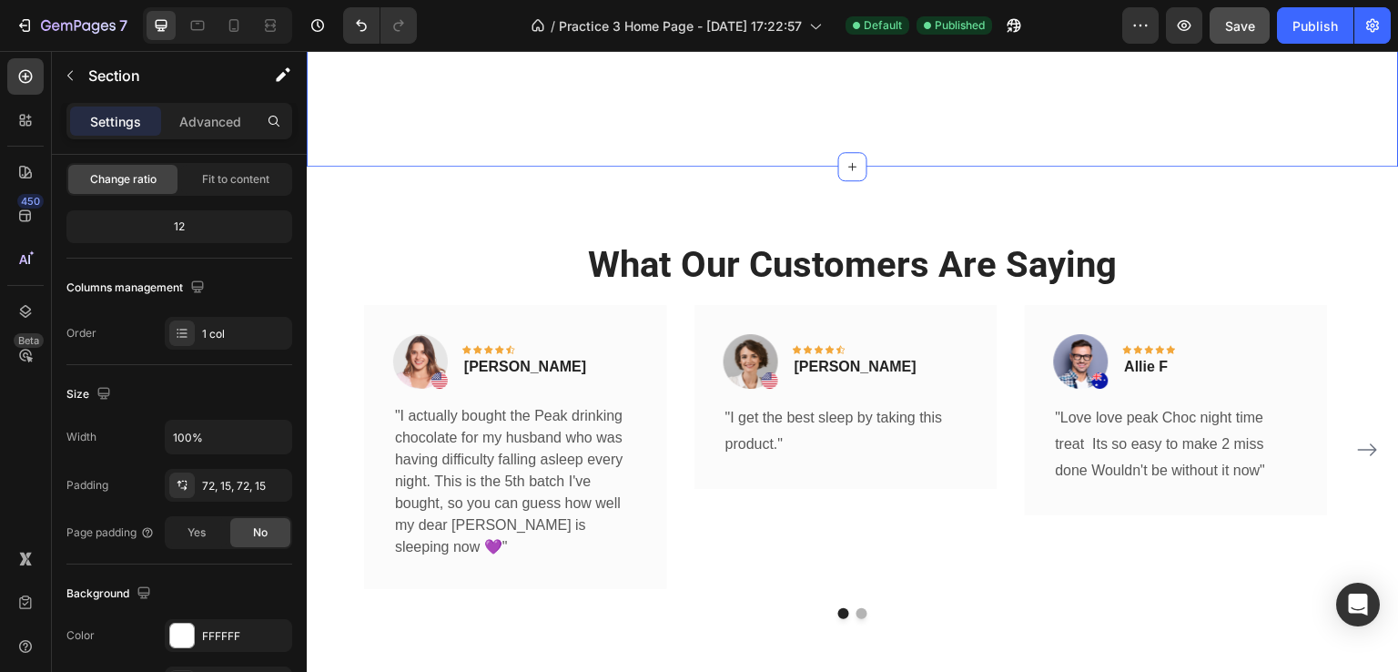
scroll to position [0, 0]
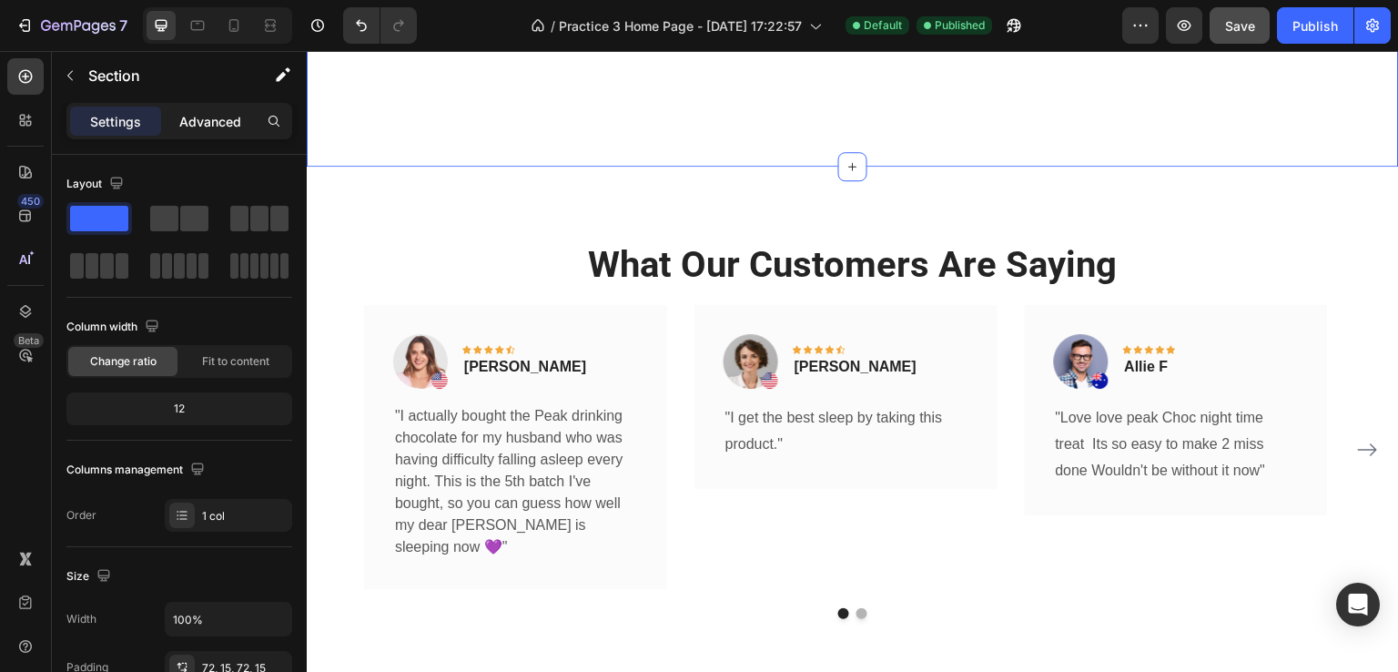
click at [193, 127] on p "Advanced" at bounding box center [210, 121] width 62 height 19
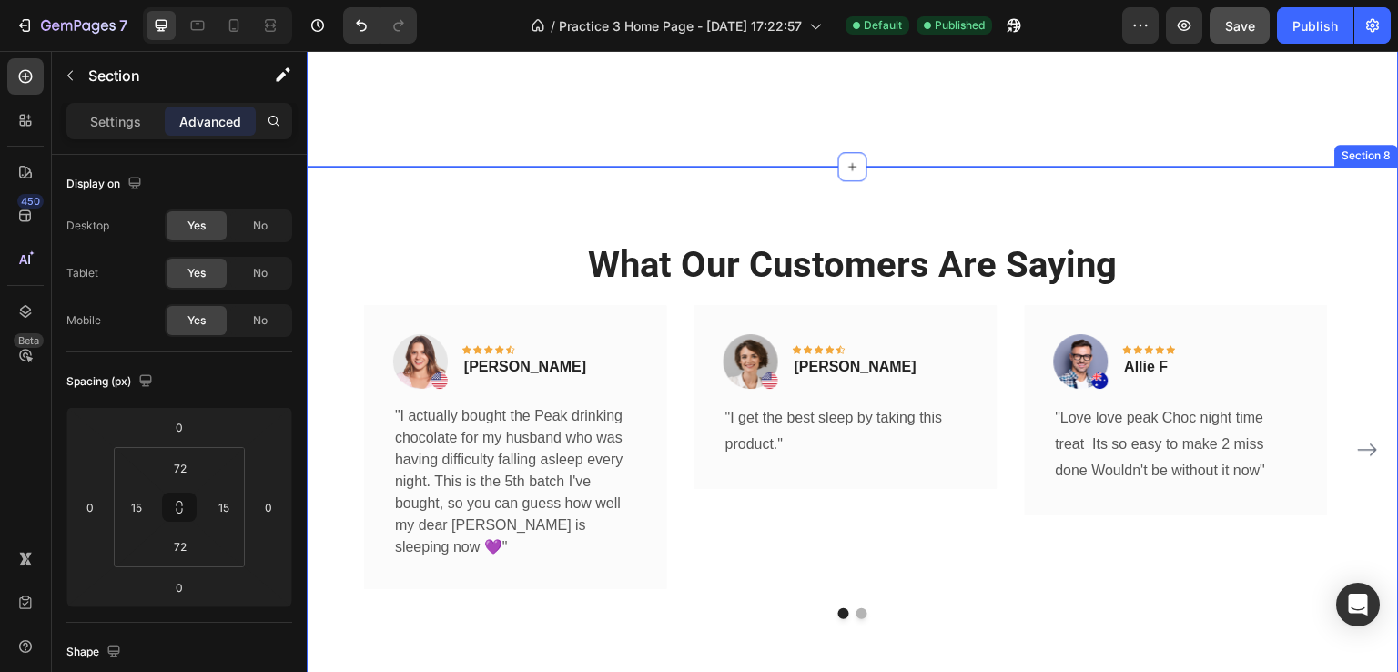
click at [693, 441] on div "What Our Customers Are Saying Heading Image Icon Icon Icon Icon Icon Row [PERSO…" at bounding box center [853, 429] width 1092 height 525
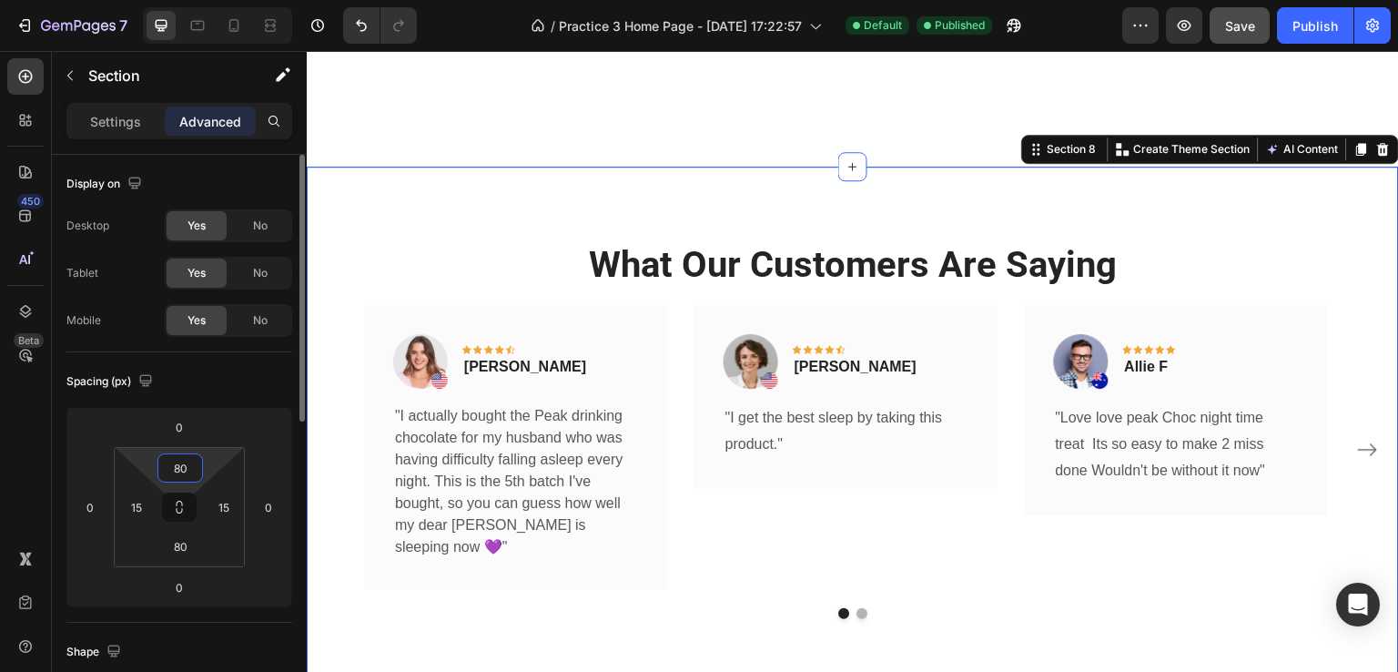
click at [188, 468] on input "80" at bounding box center [180, 467] width 36 height 27
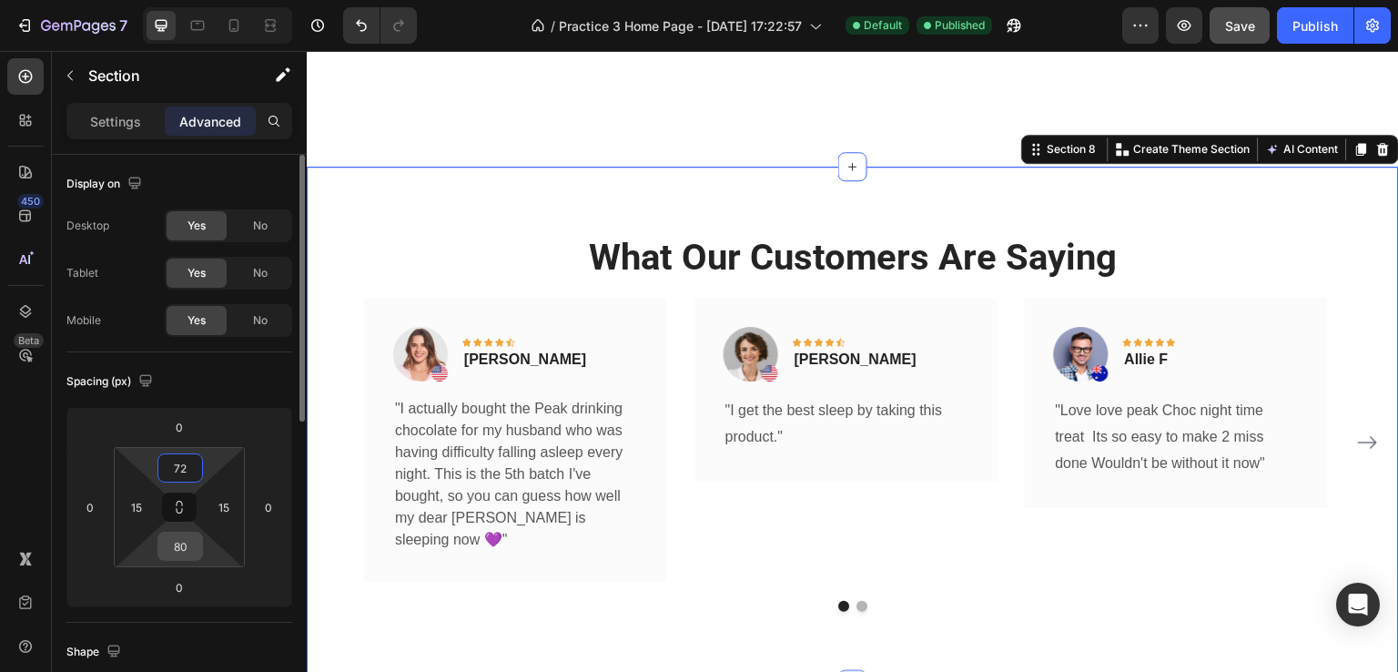
type input "72"
click at [187, 551] on input "80" at bounding box center [180, 545] width 36 height 27
type input "72"
click at [1232, 18] on span "Save" at bounding box center [1240, 25] width 30 height 15
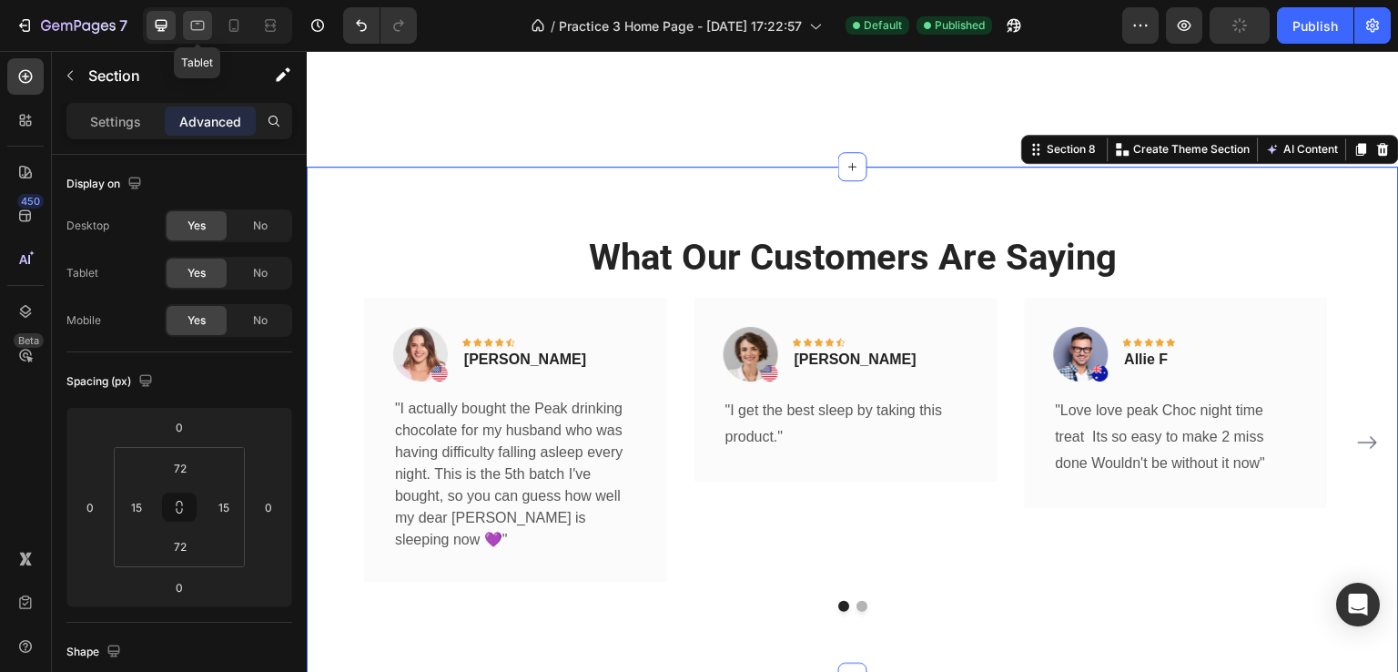
click at [191, 21] on icon at bounding box center [198, 26] width 14 height 10
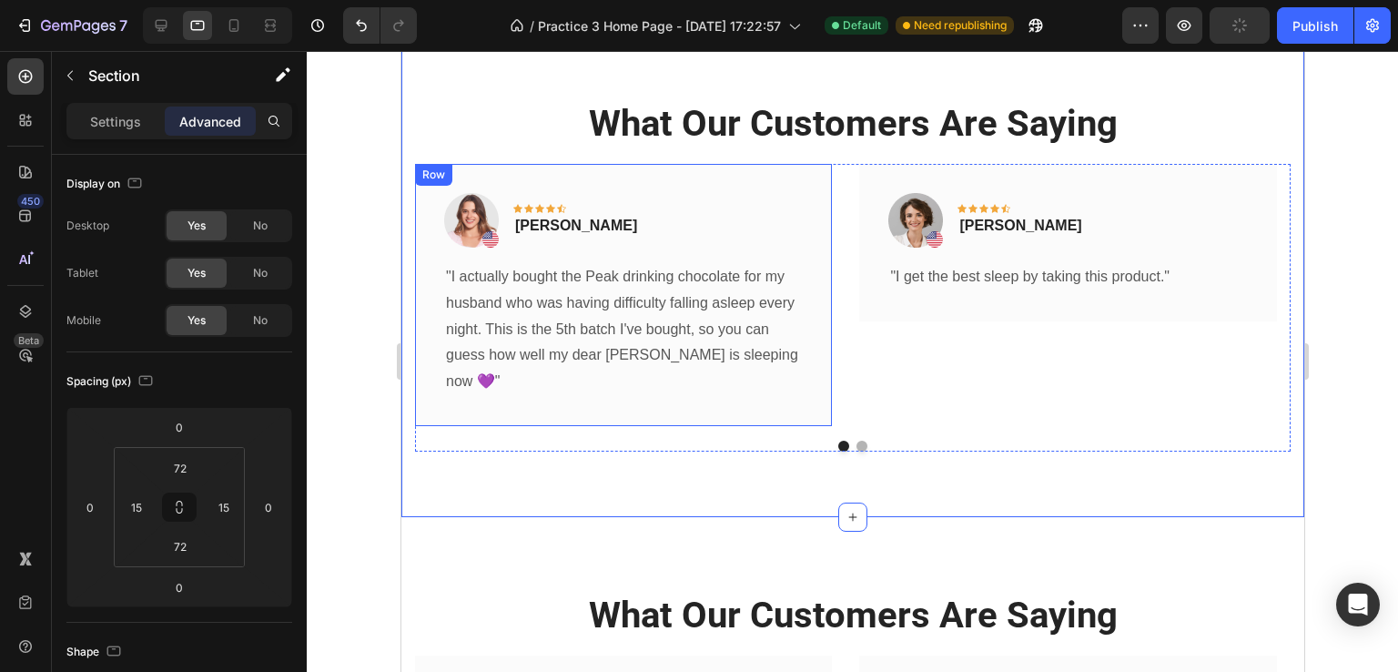
scroll to position [3200, 0]
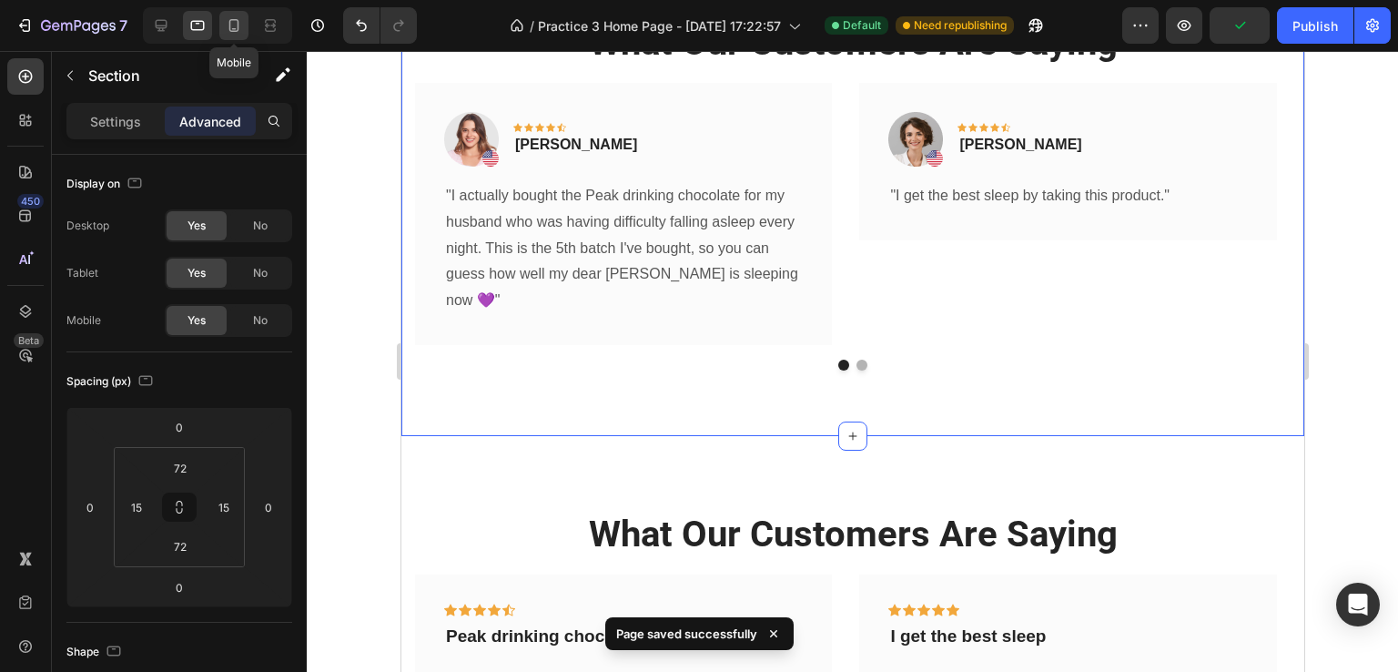
click at [240, 23] on icon at bounding box center [234, 25] width 18 height 18
type input "70"
type input "0"
type input "70"
type input "0"
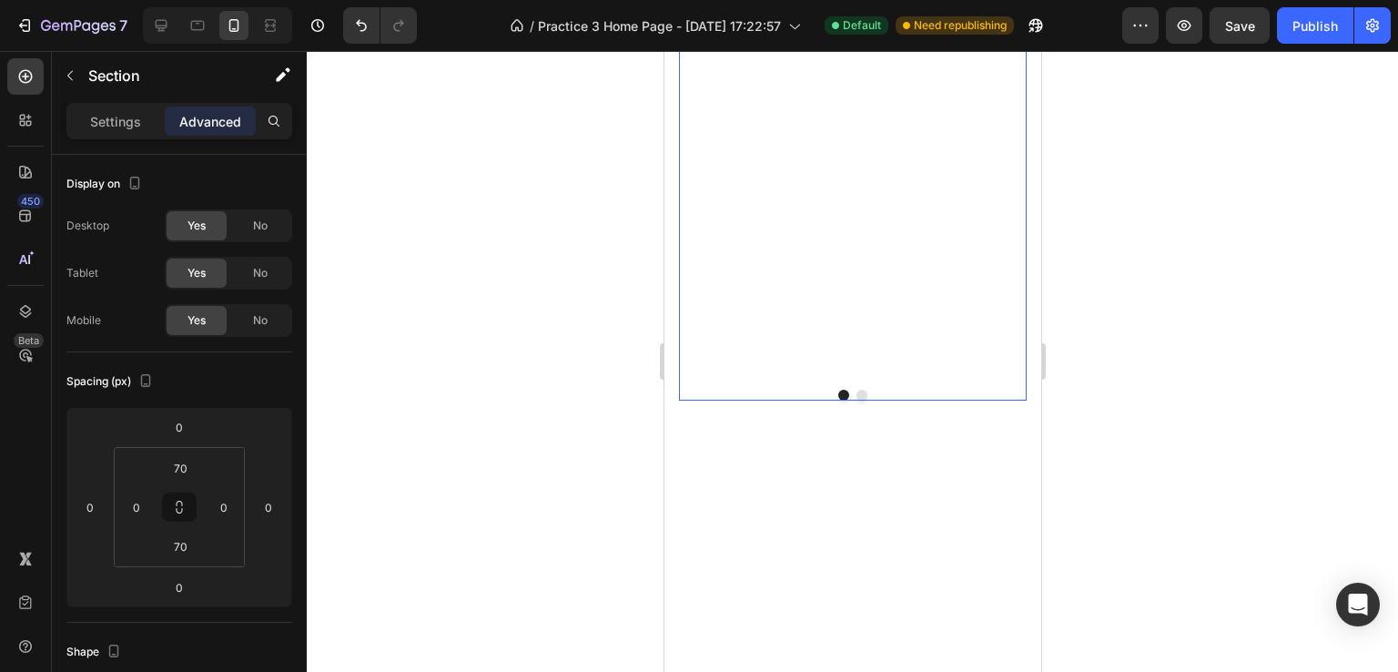
scroll to position [2952, 0]
click at [878, 308] on div "Image Why Peak? Heading Image Who makes Peak Chocolate? Heading Row" at bounding box center [845, 12] width 334 height 591
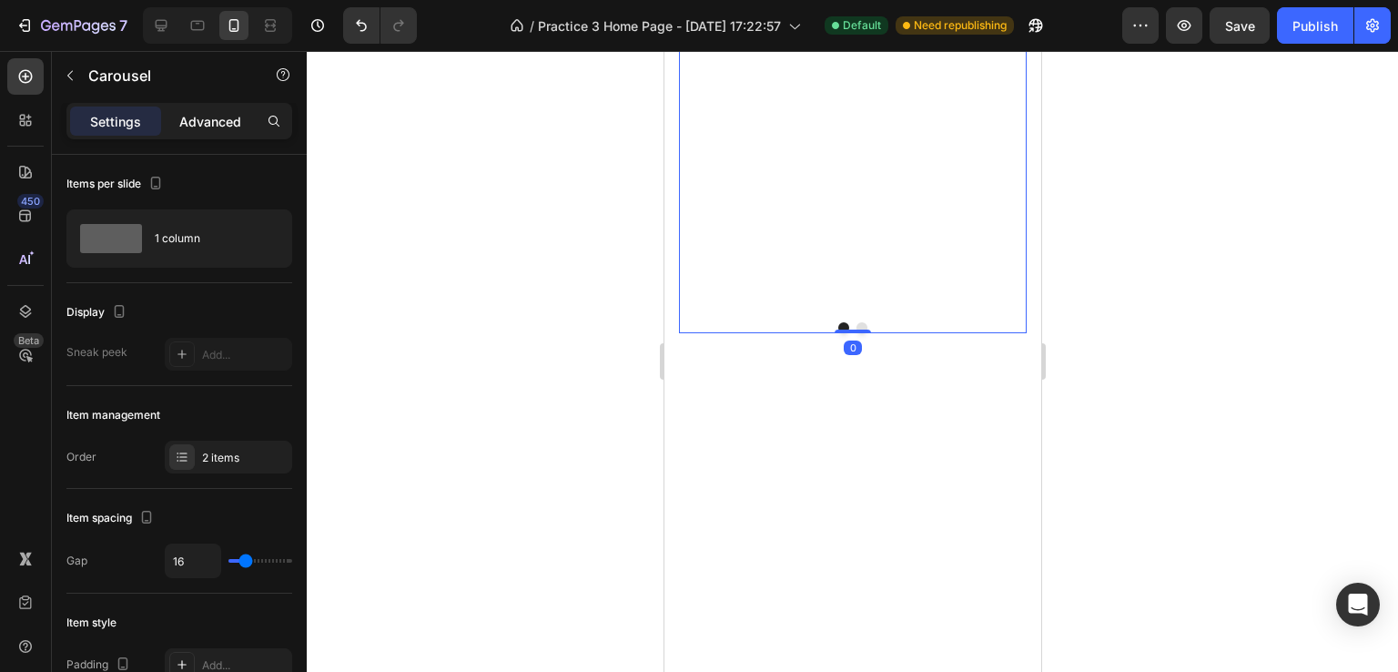
click at [193, 112] on p "Advanced" at bounding box center [210, 121] width 62 height 19
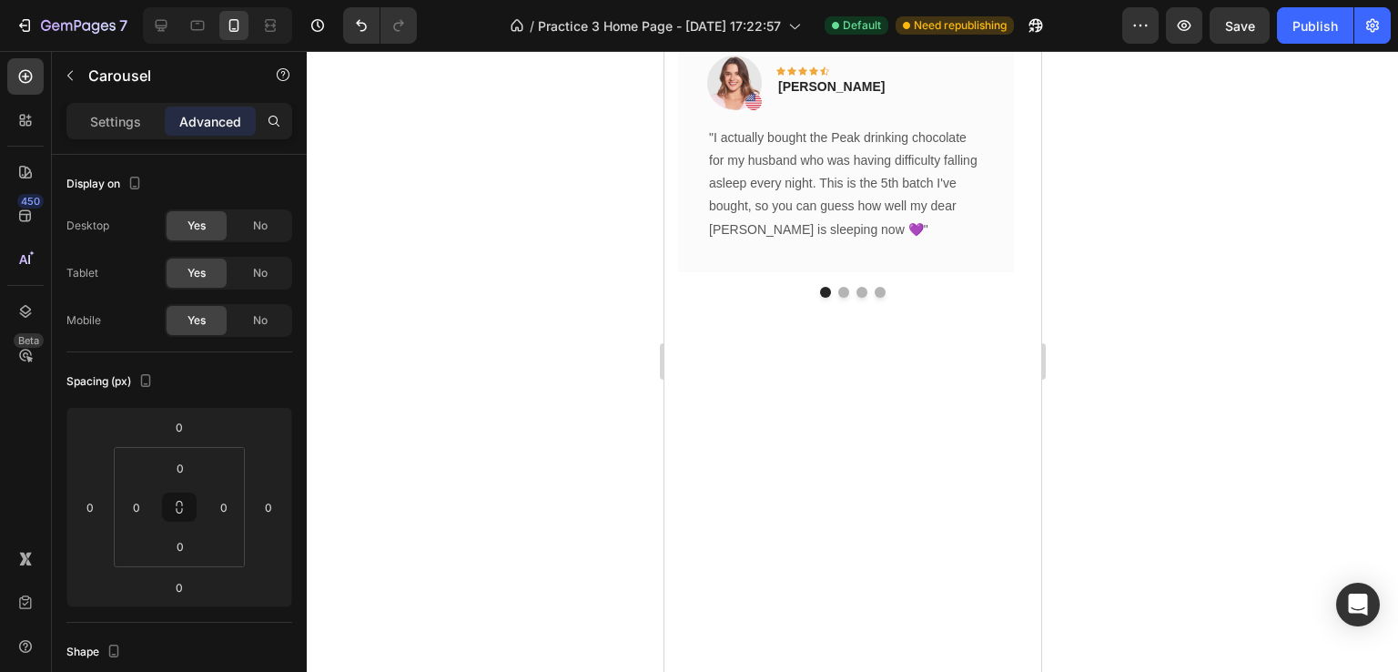
scroll to position [3590, 0]
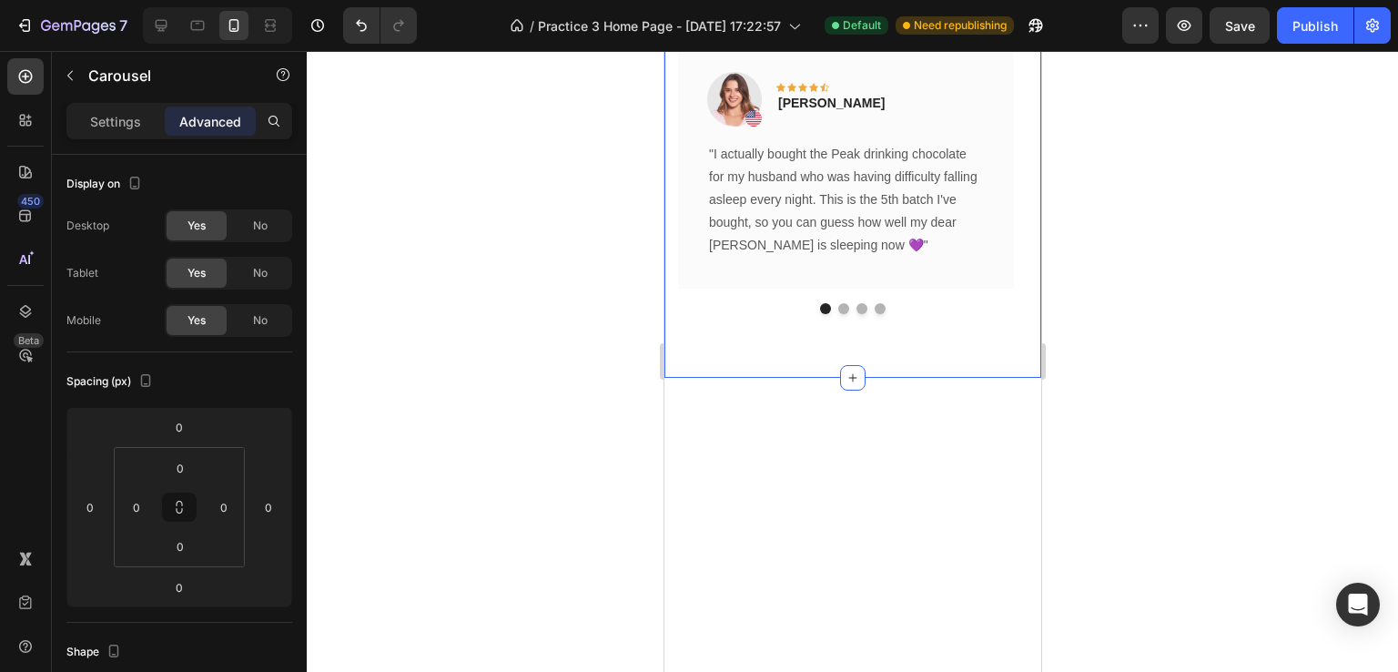
scroll to position [3681, 0]
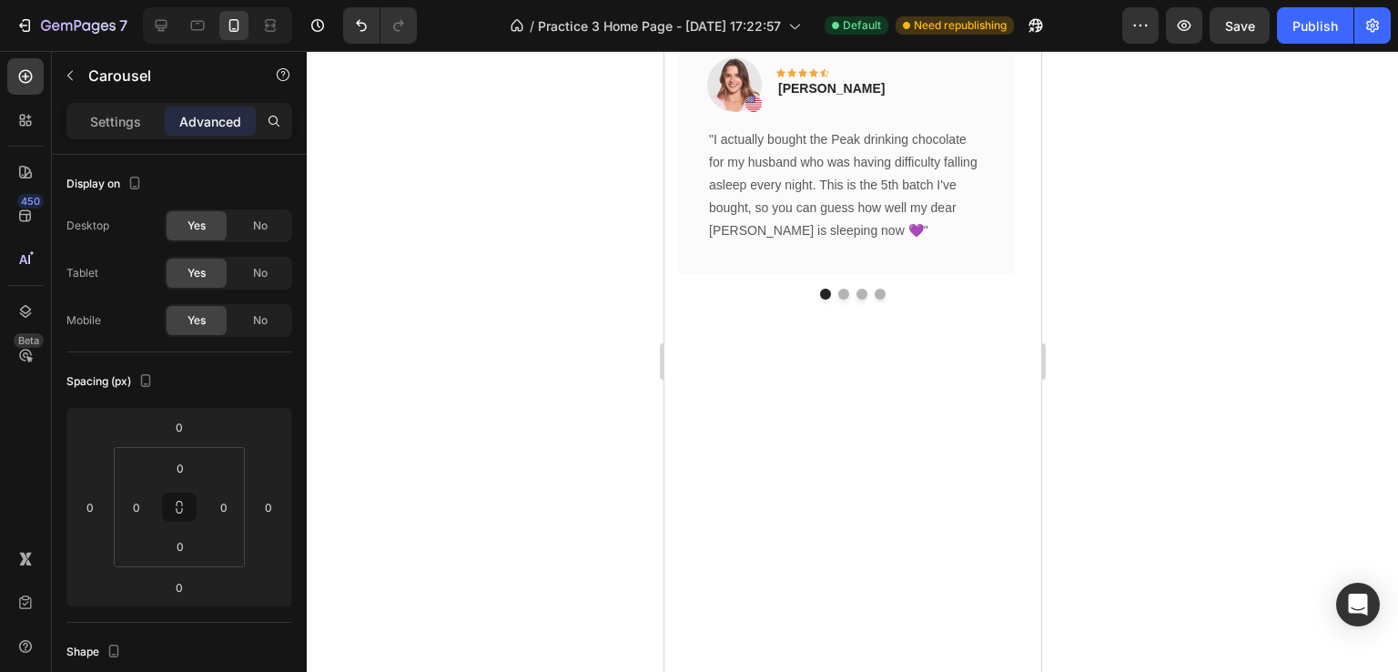
scroll to position [3590, 0]
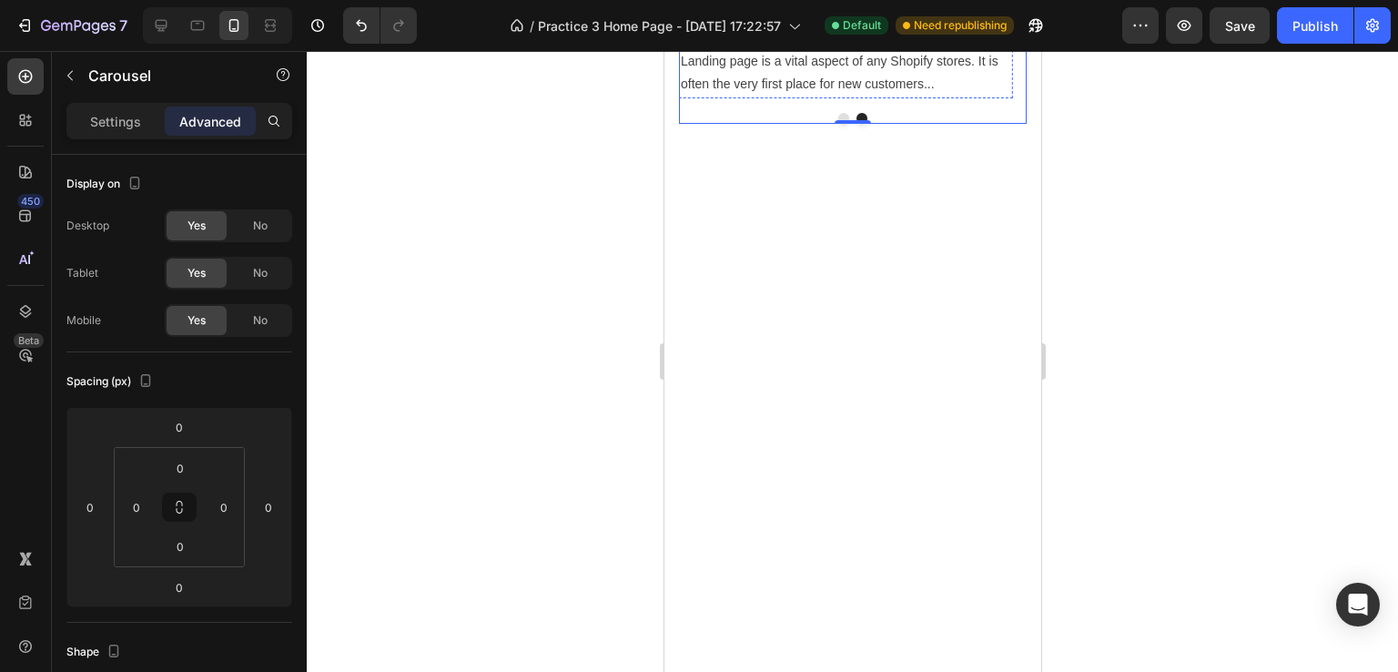
scroll to position [3316, 0]
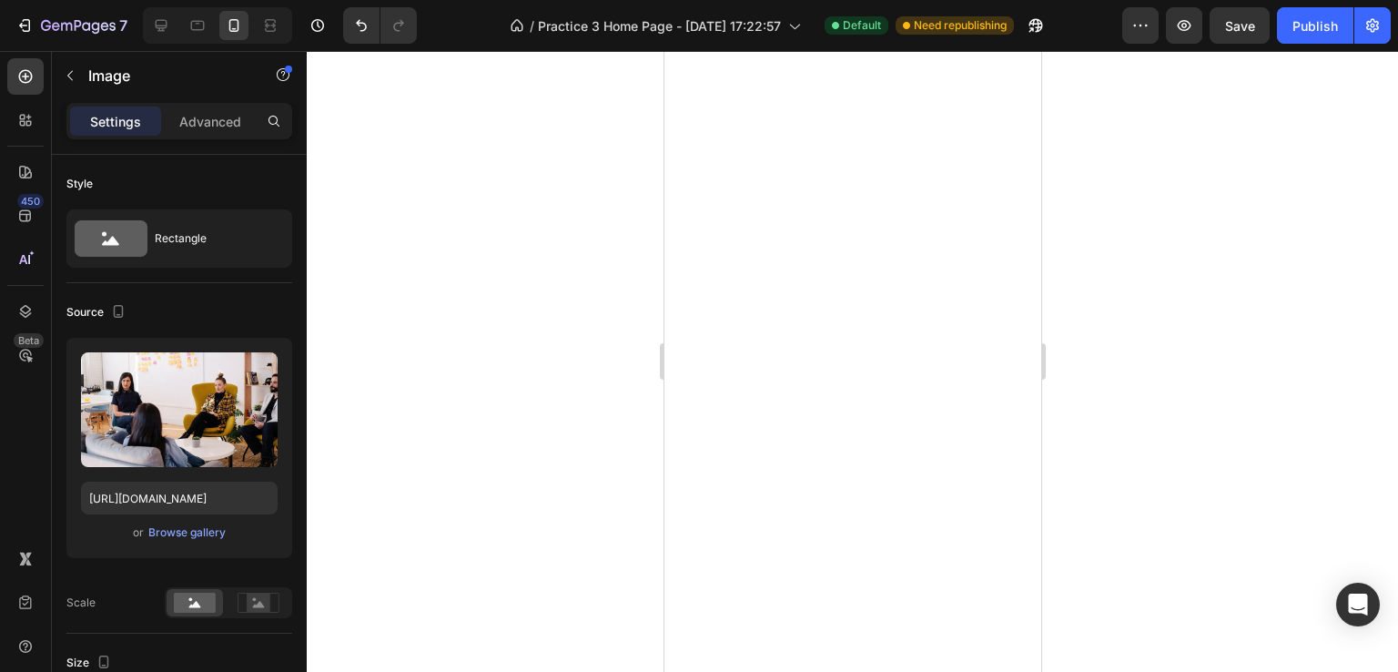
scroll to position [3499, 0]
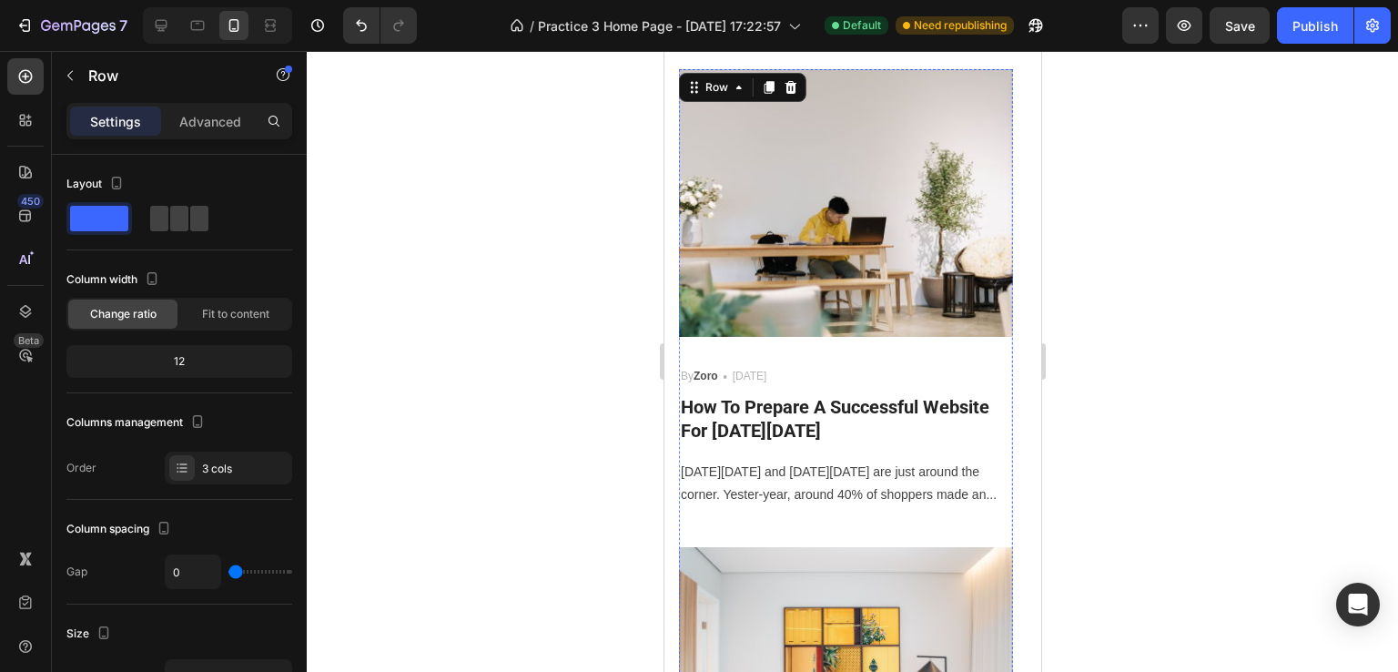
scroll to position [2679, 0]
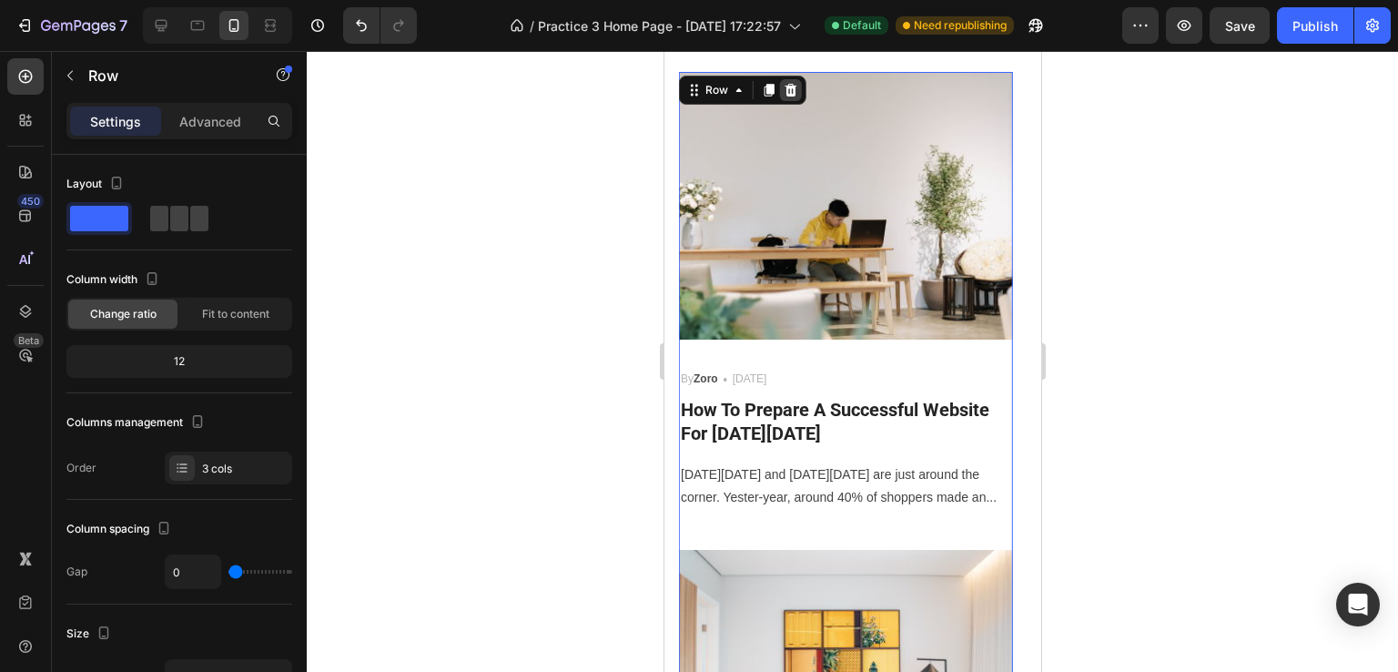
click at [789, 88] on icon at bounding box center [790, 90] width 12 height 13
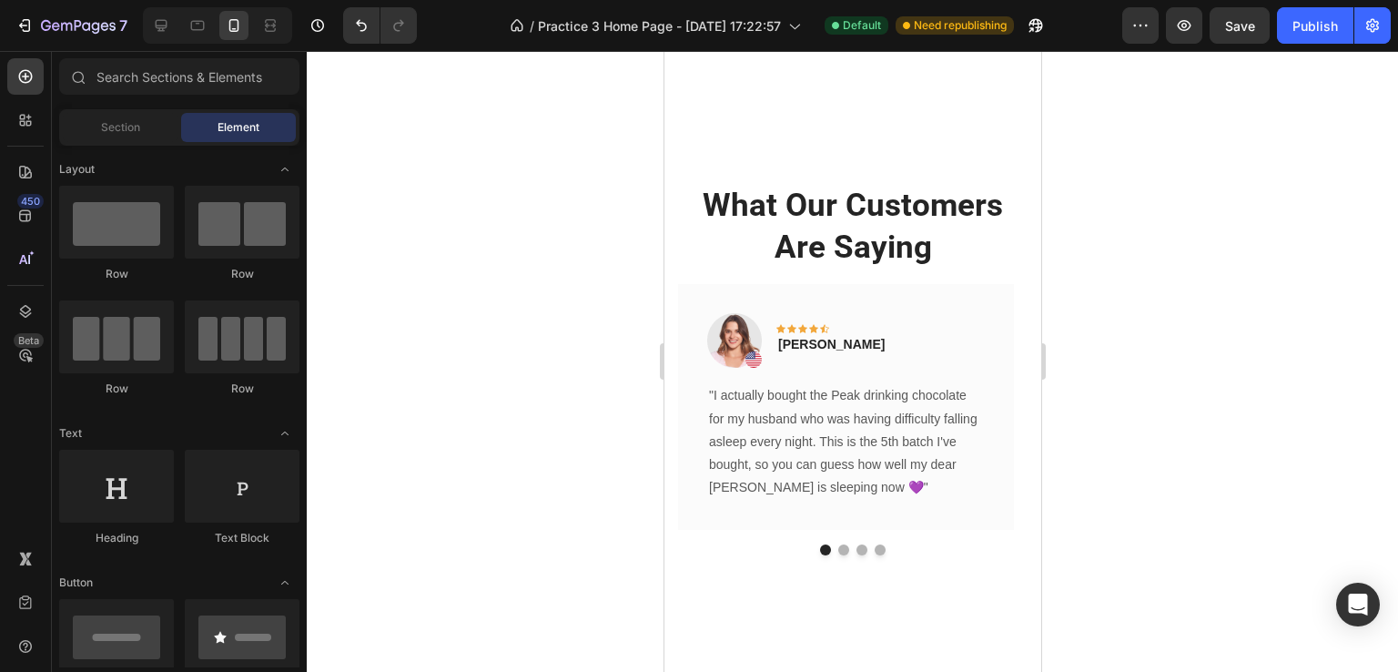
scroll to position [2497, 0]
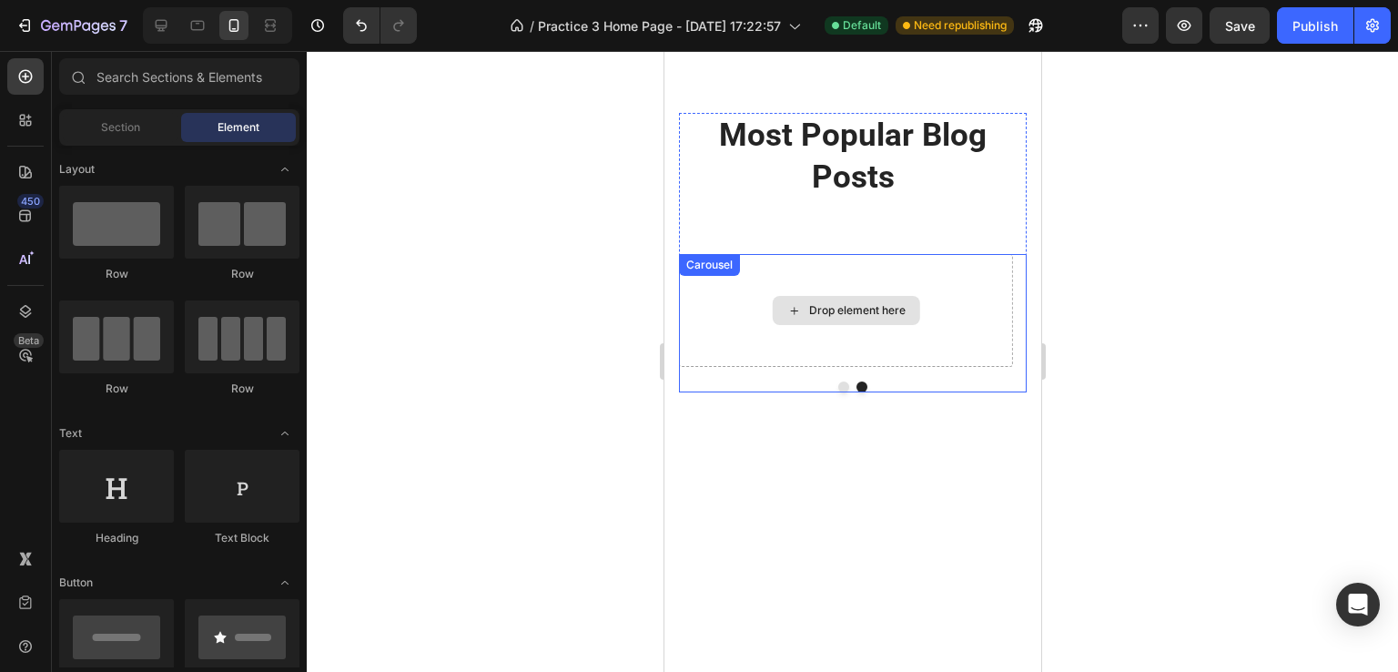
click at [805, 328] on div "Drop element here" at bounding box center [845, 310] width 334 height 113
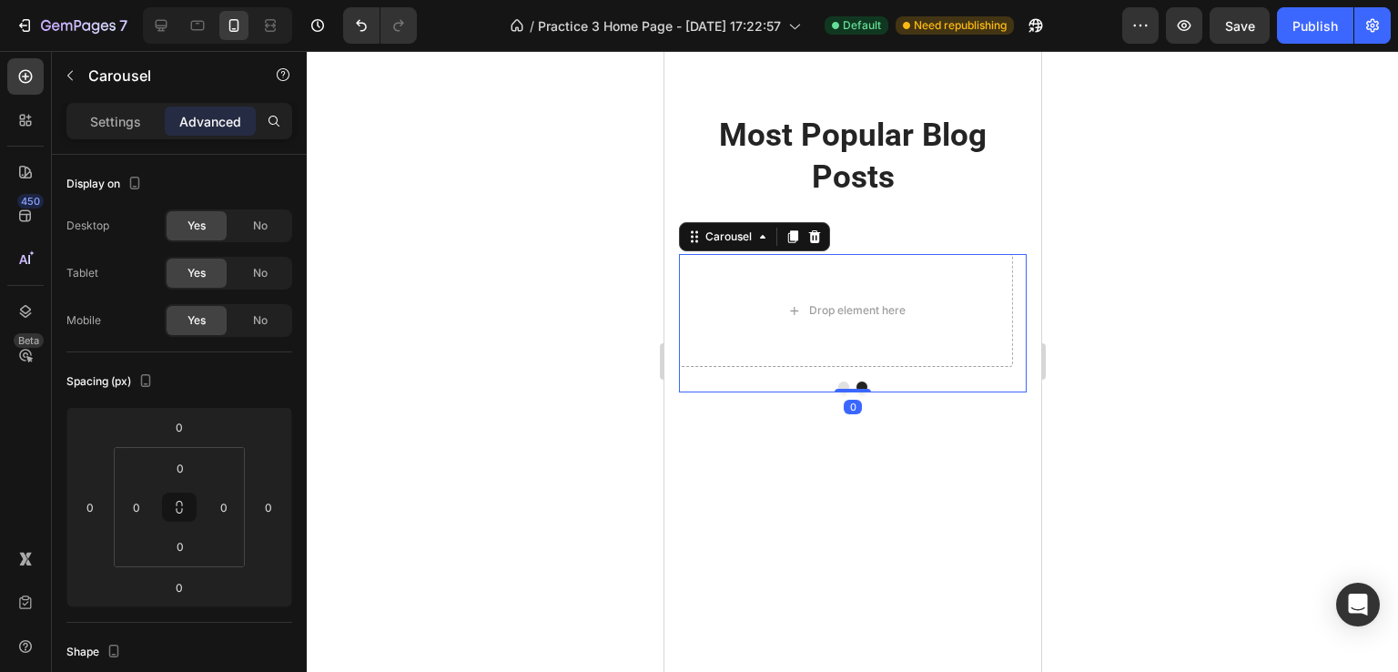
click at [813, 235] on icon at bounding box center [814, 236] width 12 height 13
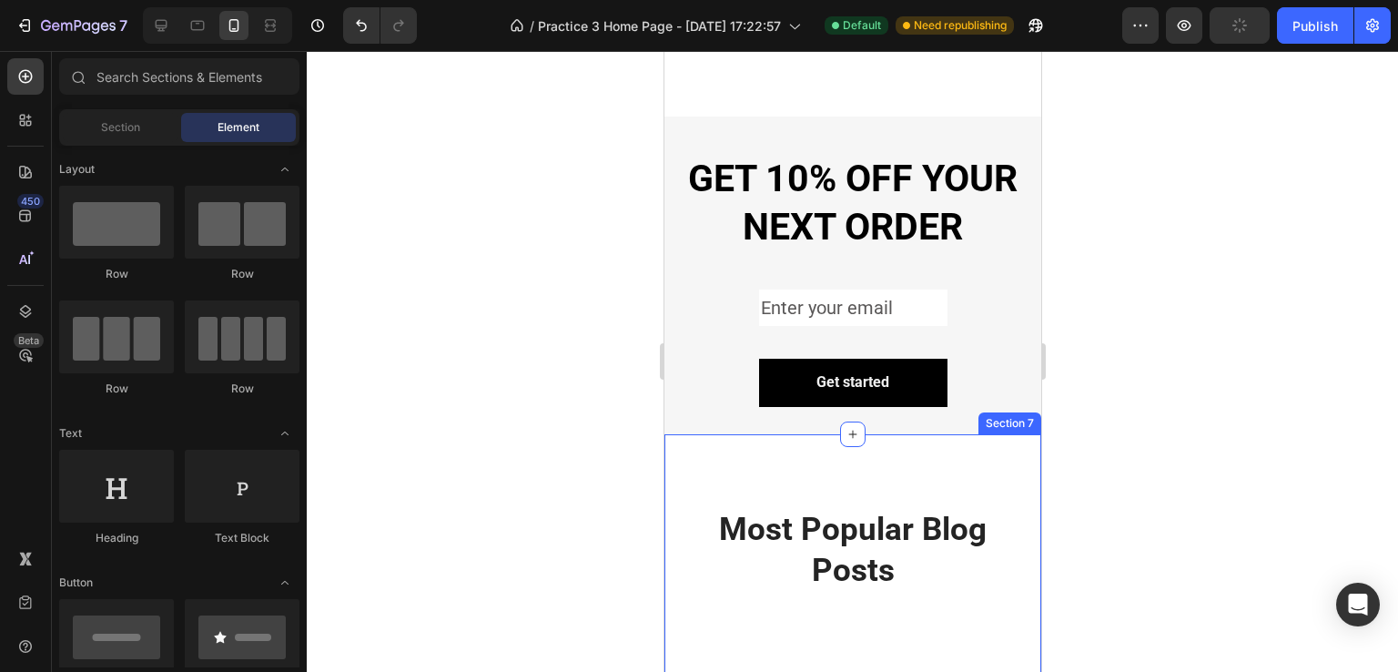
scroll to position [2610, 0]
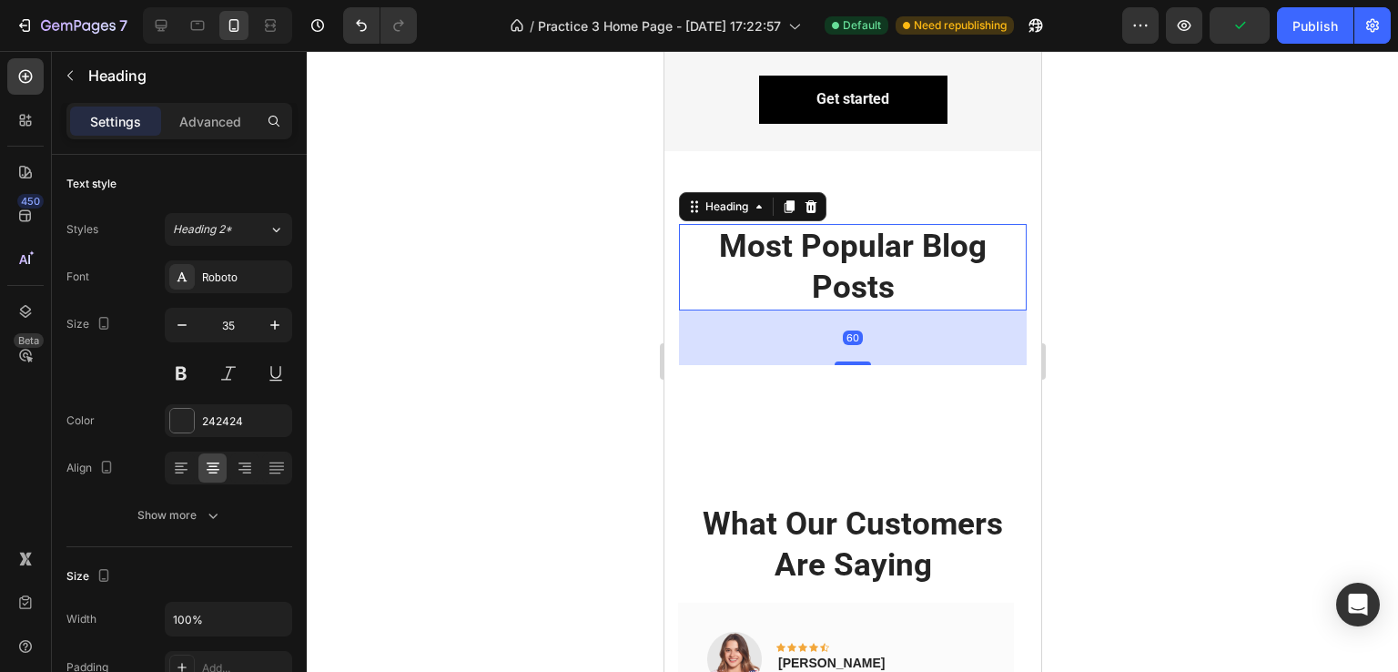
click at [893, 241] on p "Most Popular Blog Posts" at bounding box center [852, 267] width 344 height 83
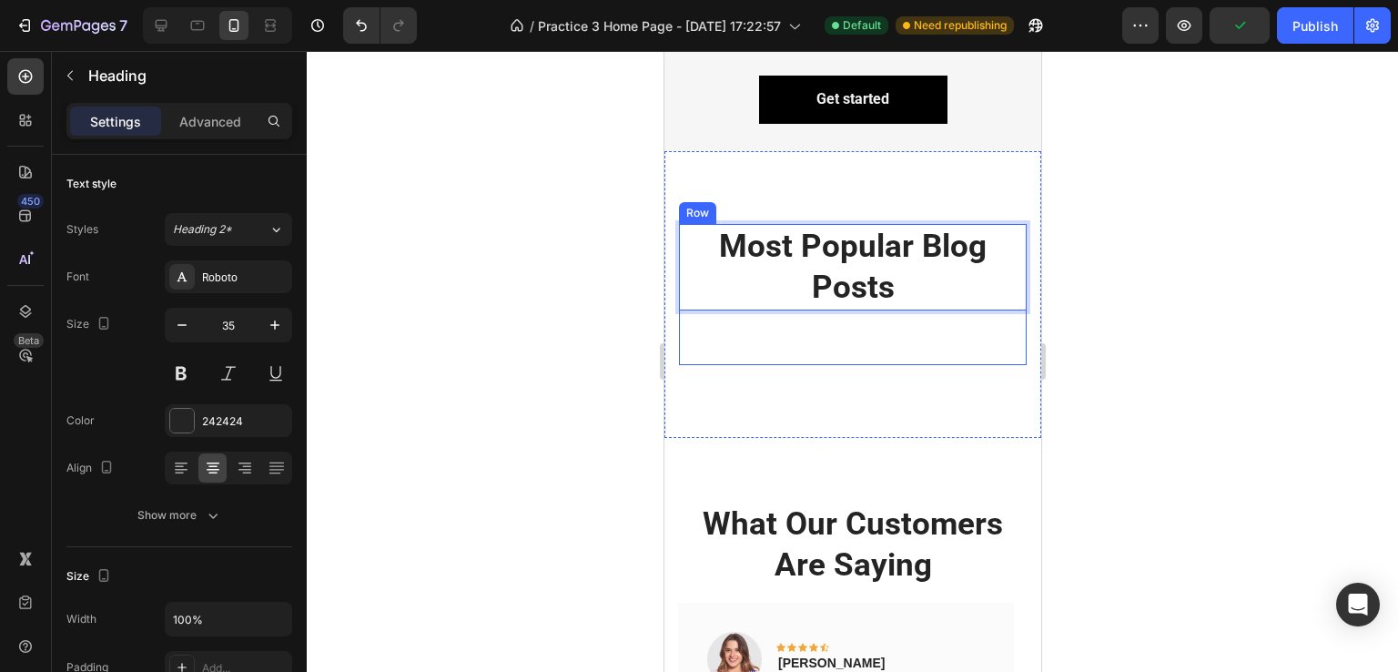
click at [816, 347] on div "Most Popular Blog Posts Heading 60" at bounding box center [852, 294] width 348 height 141
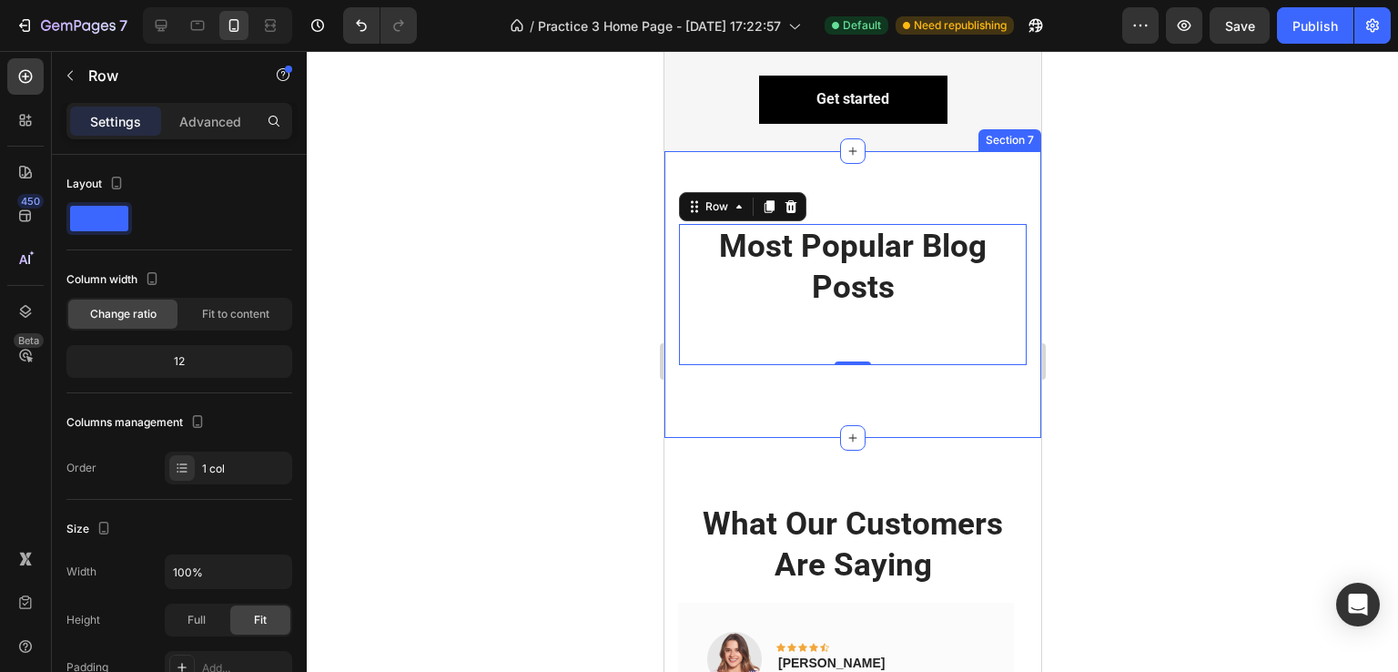
click at [807, 380] on div "Most Popular Blog Posts Heading Row 0 Section 7" at bounding box center [851, 294] width 377 height 287
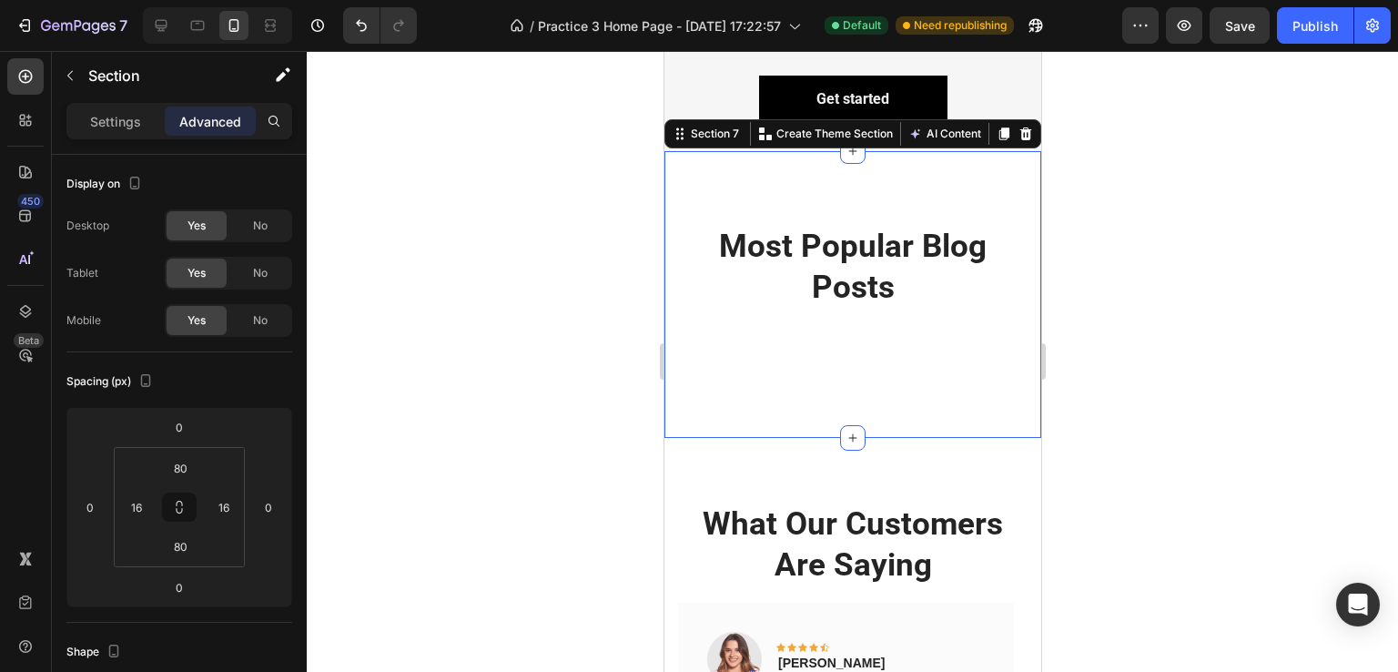
click at [866, 401] on div "Most Popular Blog Posts Heading Row Section 7 Create Theme Section AI Content W…" at bounding box center [851, 294] width 377 height 287
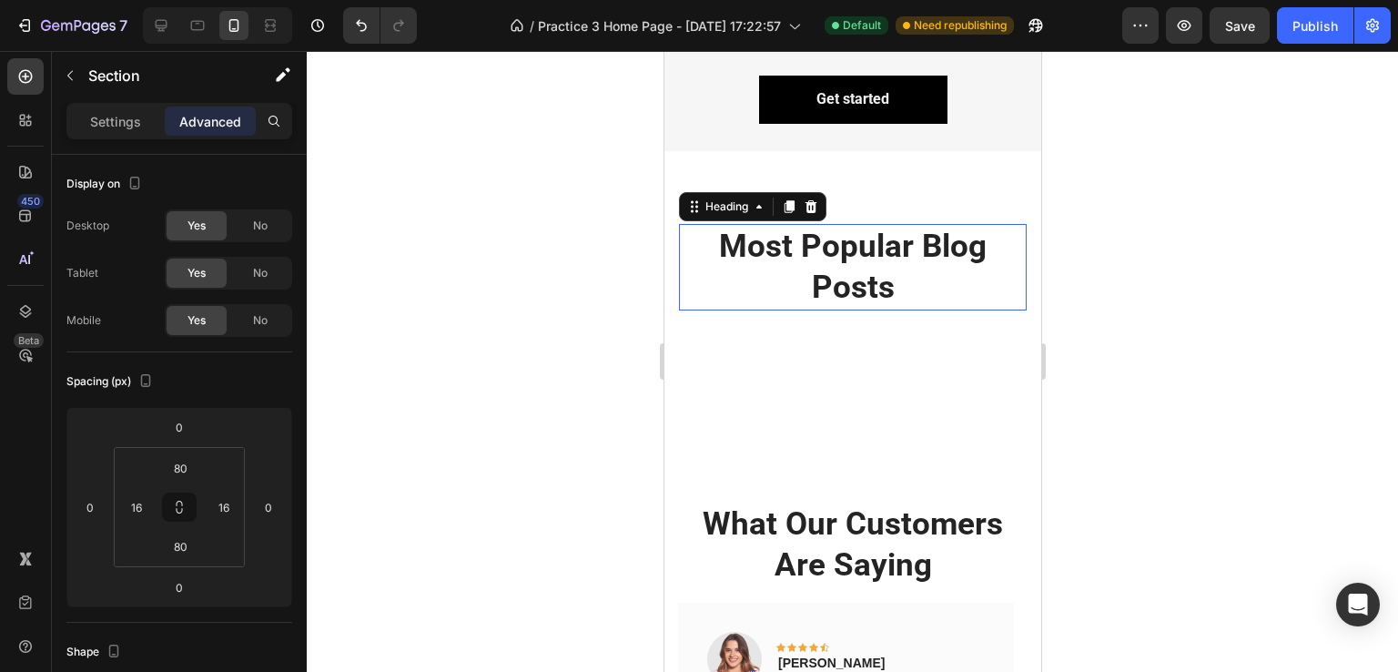
click at [904, 233] on p "Most Popular Blog Posts" at bounding box center [852, 267] width 344 height 83
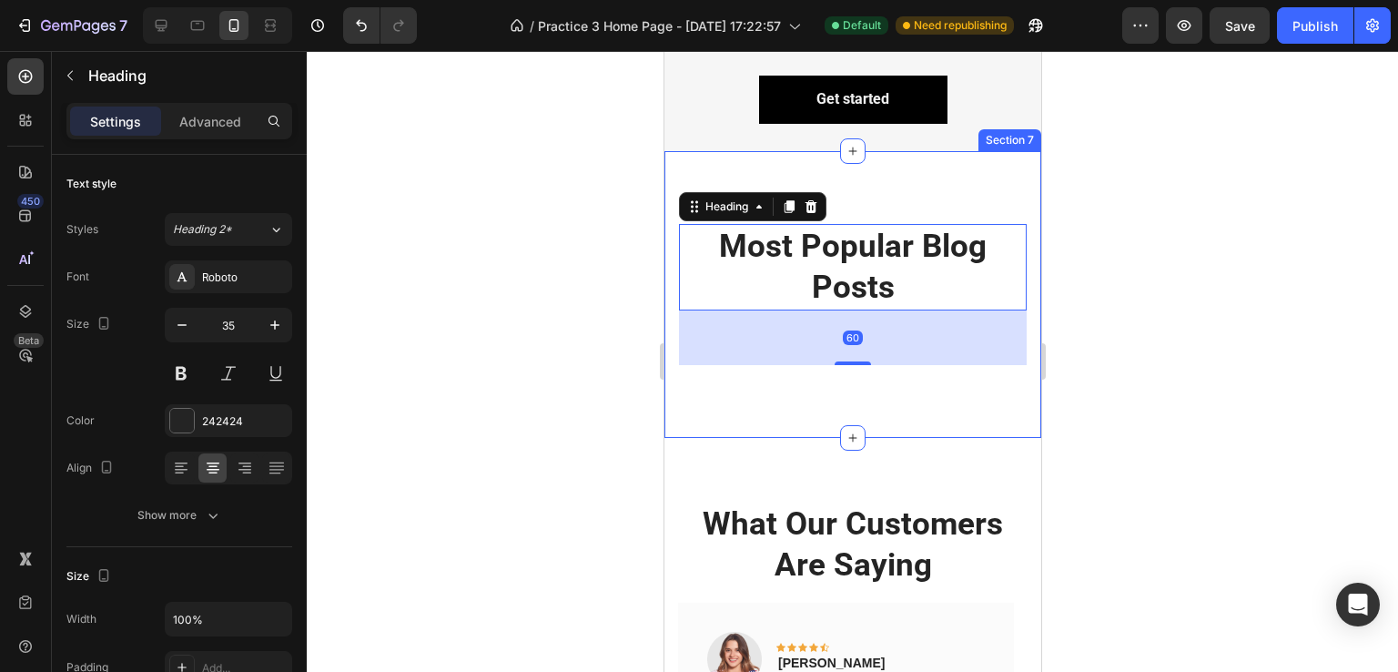
click at [856, 180] on div "Most Popular Blog Posts Heading 60 Row Section 7" at bounding box center [851, 294] width 377 height 287
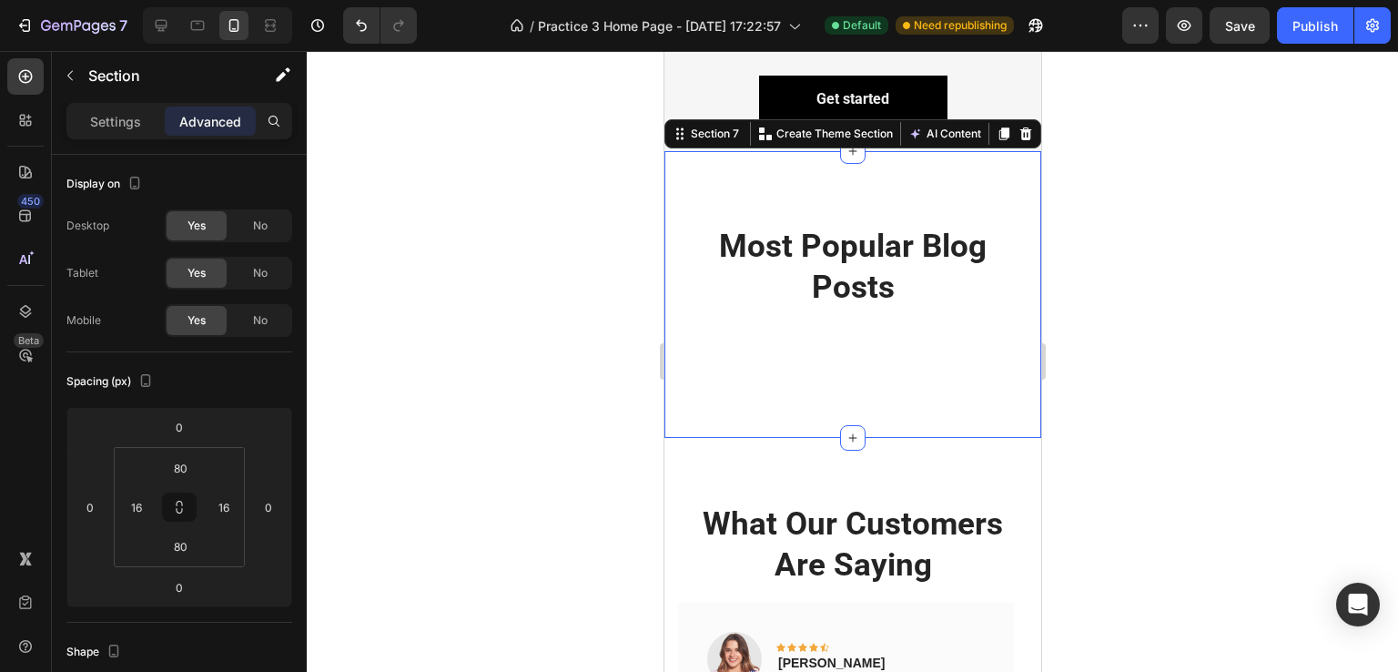
click at [881, 197] on div "Most Popular Blog Posts Heading Row Section 7 Create Theme Section AI Content W…" at bounding box center [851, 294] width 377 height 287
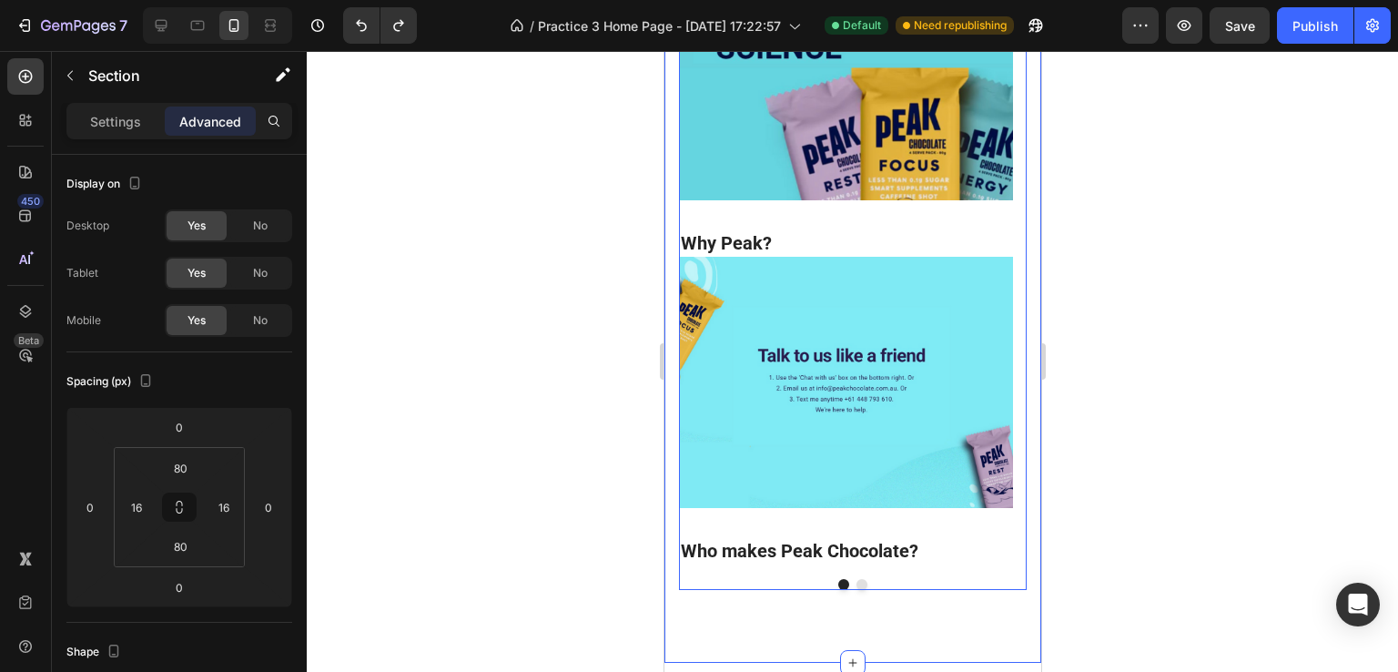
scroll to position [3065, 0]
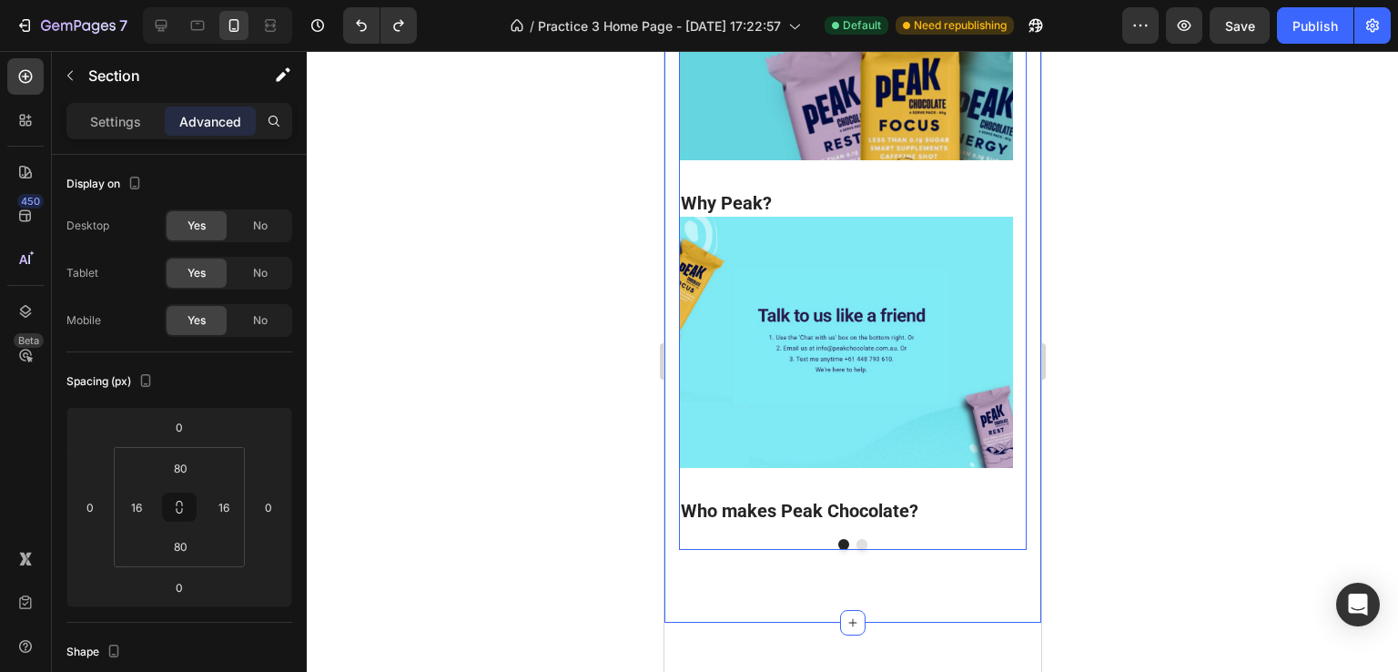
click at [857, 541] on button "Dot" at bounding box center [861, 544] width 11 height 11
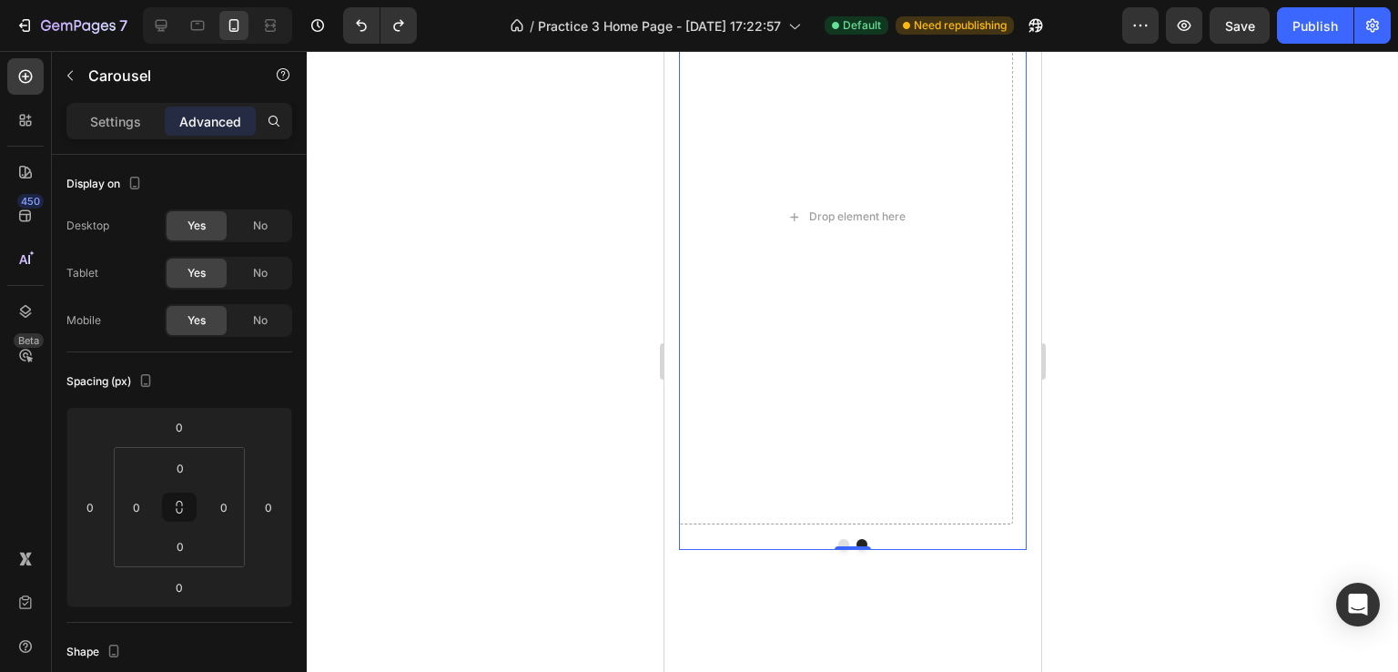
click at [838, 540] on button "Dot" at bounding box center [842, 544] width 11 height 11
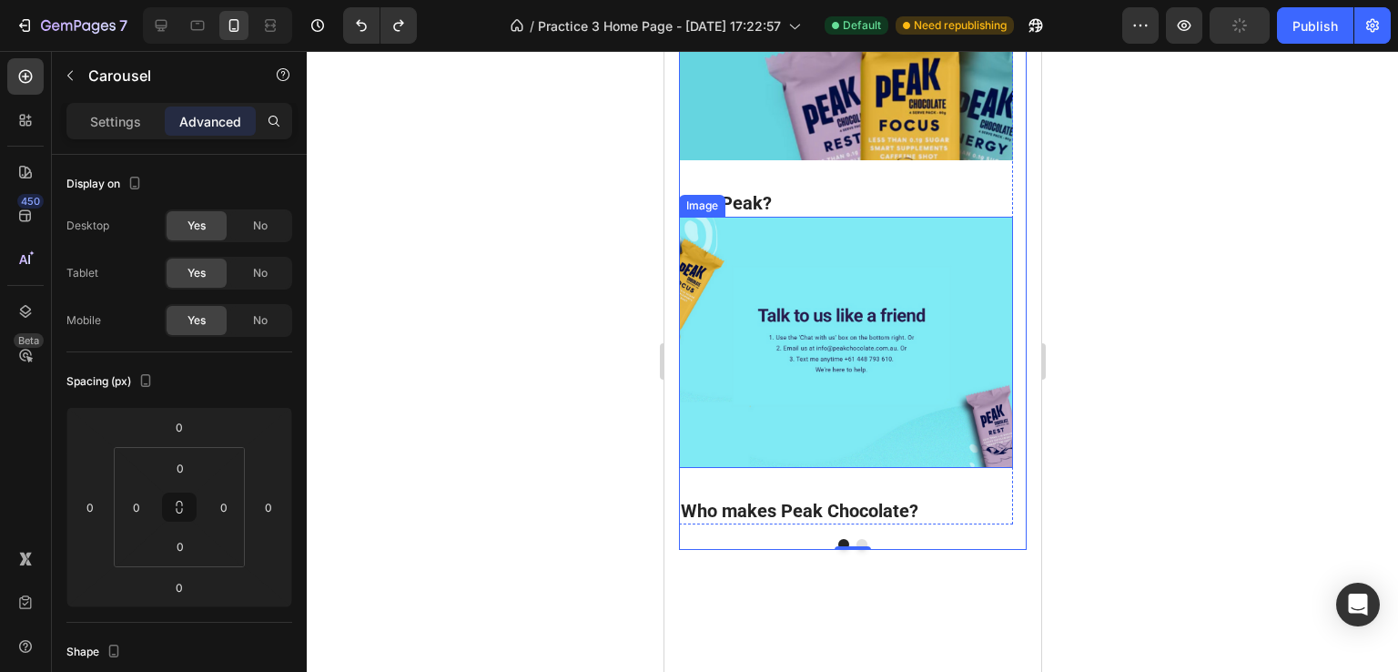
scroll to position [2701, 0]
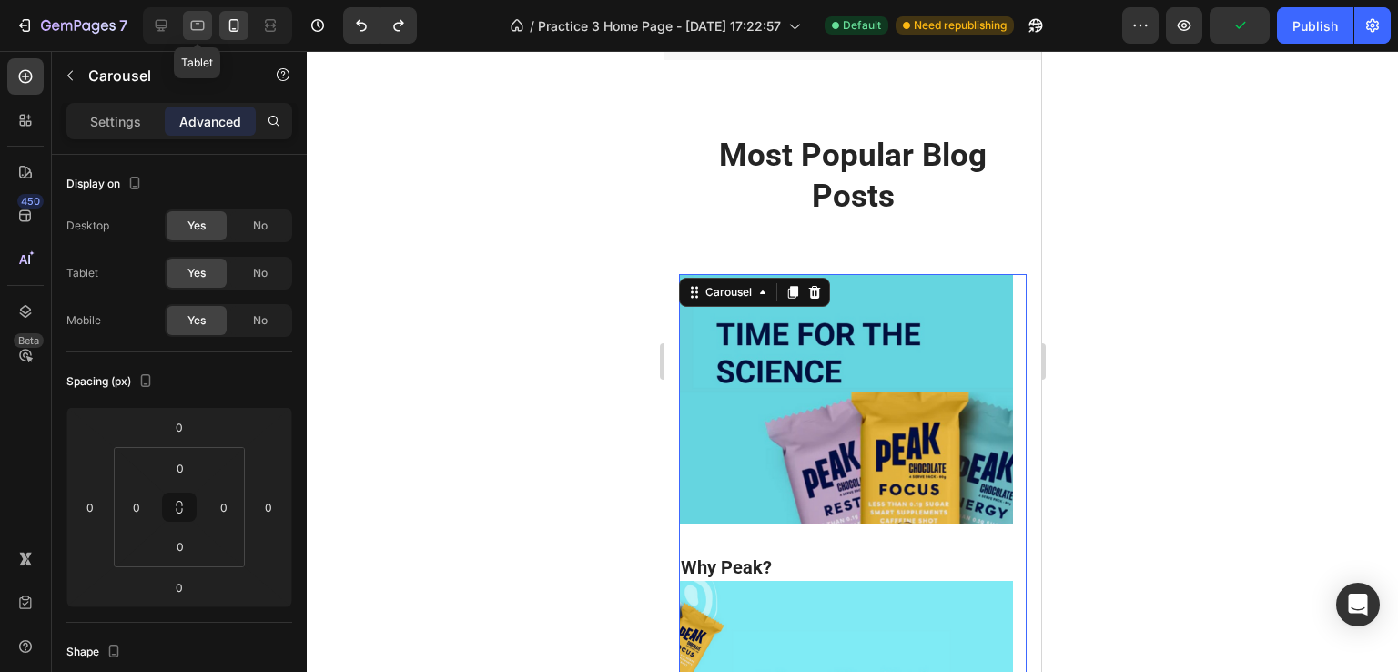
click at [193, 12] on div at bounding box center [197, 25] width 29 height 29
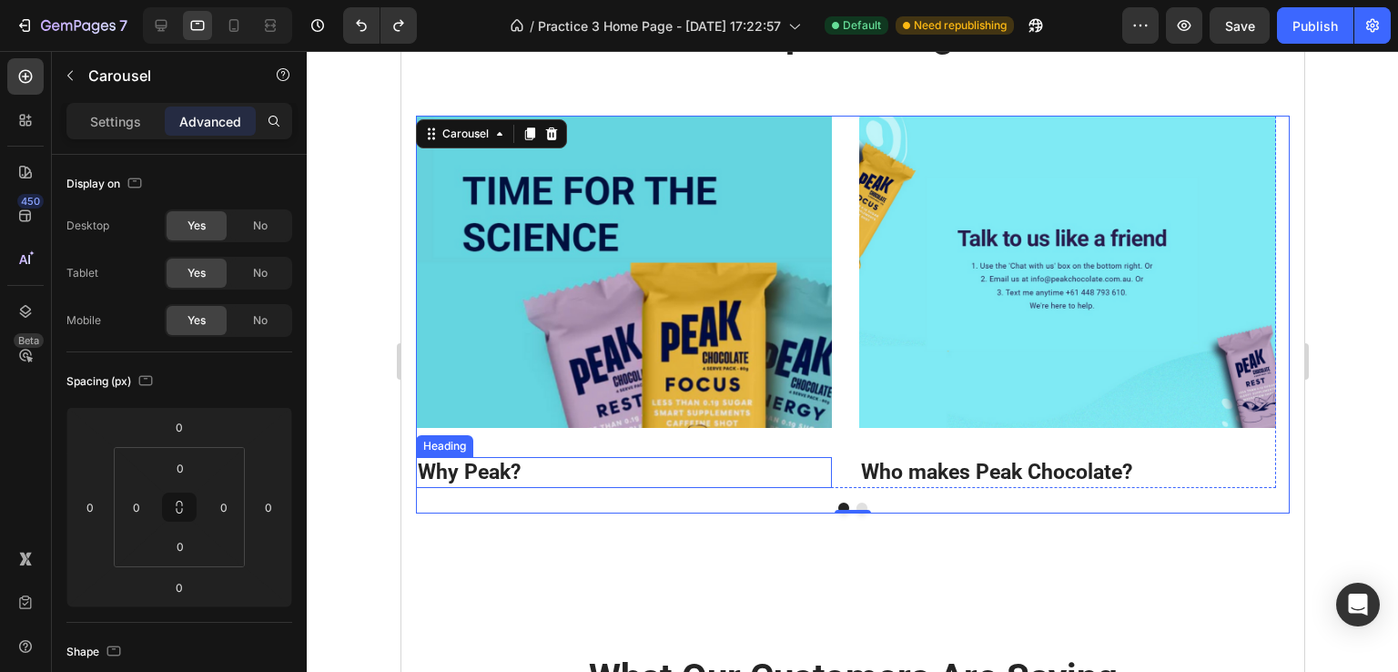
scroll to position [3094, 0]
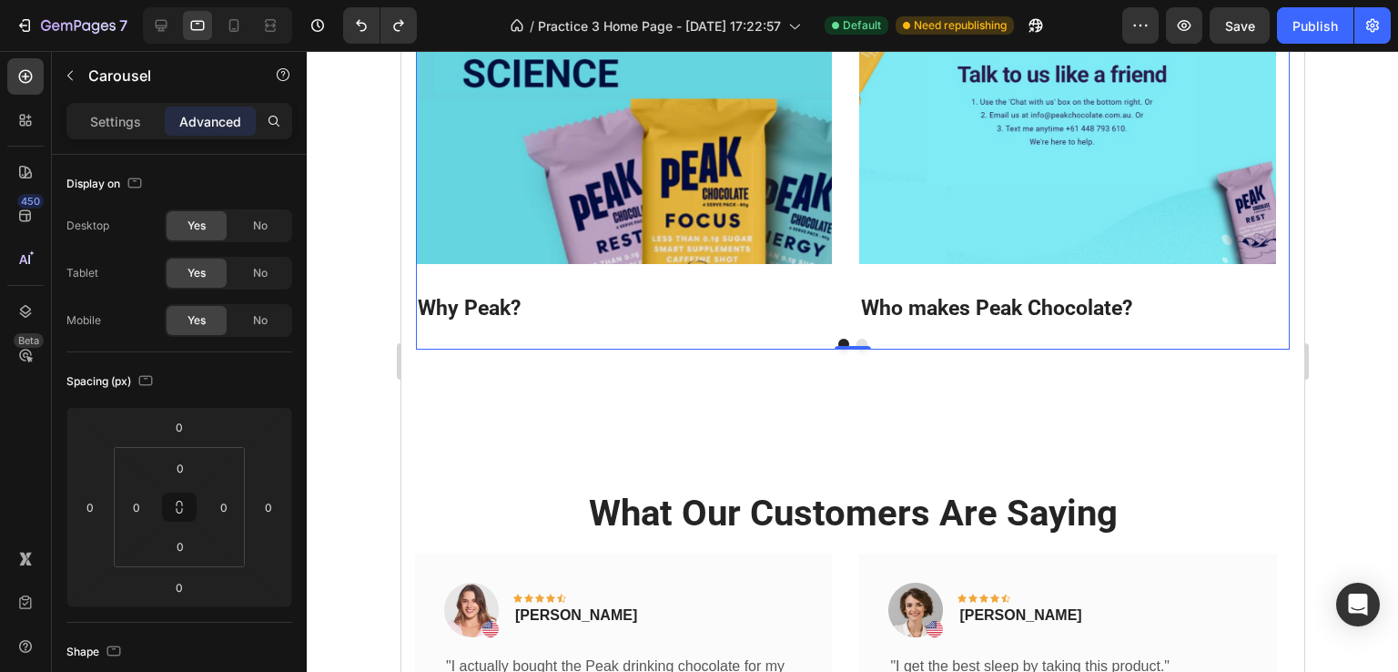
click at [856, 339] on button "Dot" at bounding box center [861, 344] width 11 height 11
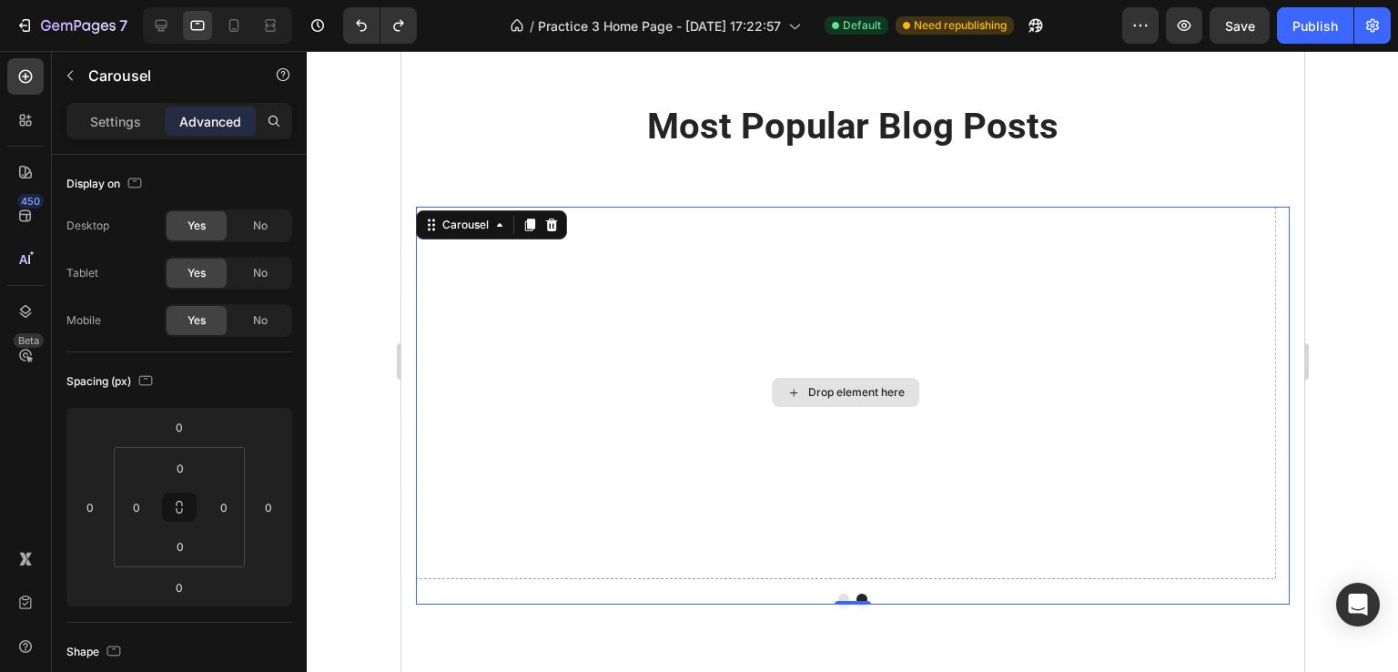
scroll to position [2820, 0]
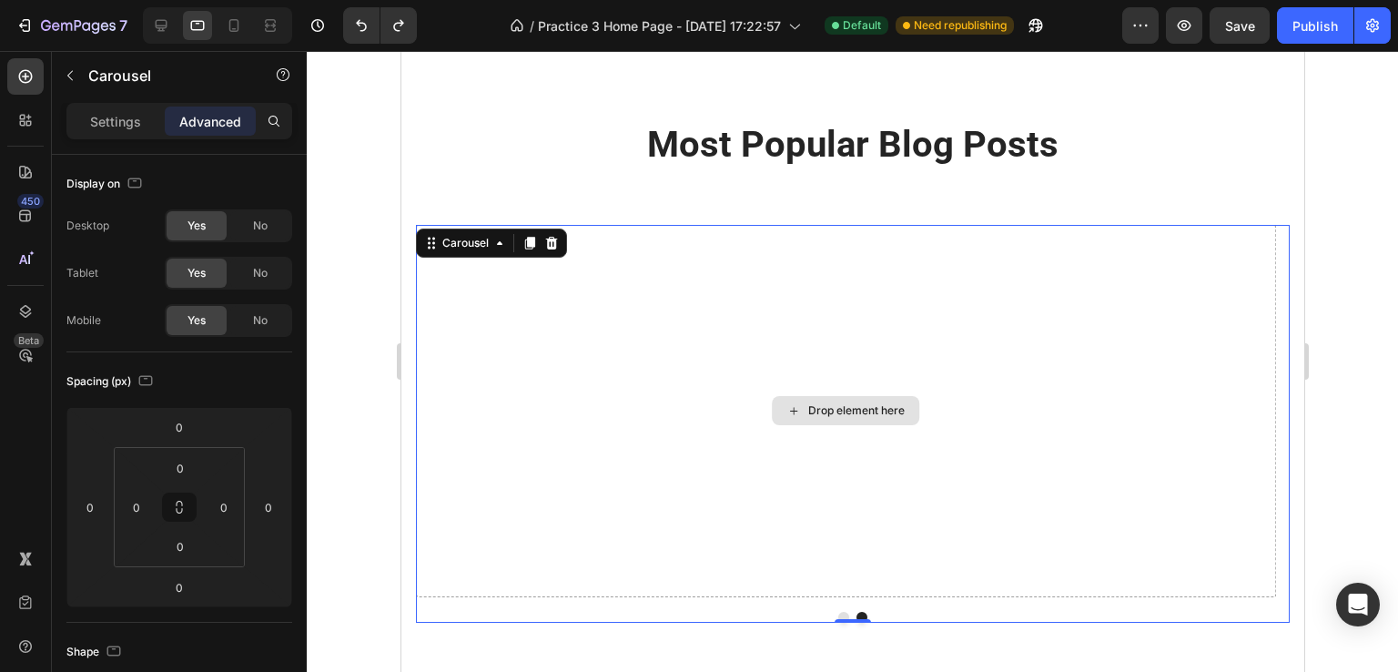
click at [490, 305] on div "Drop element here" at bounding box center [845, 411] width 860 height 372
click at [837, 614] on button "Dot" at bounding box center [842, 617] width 11 height 11
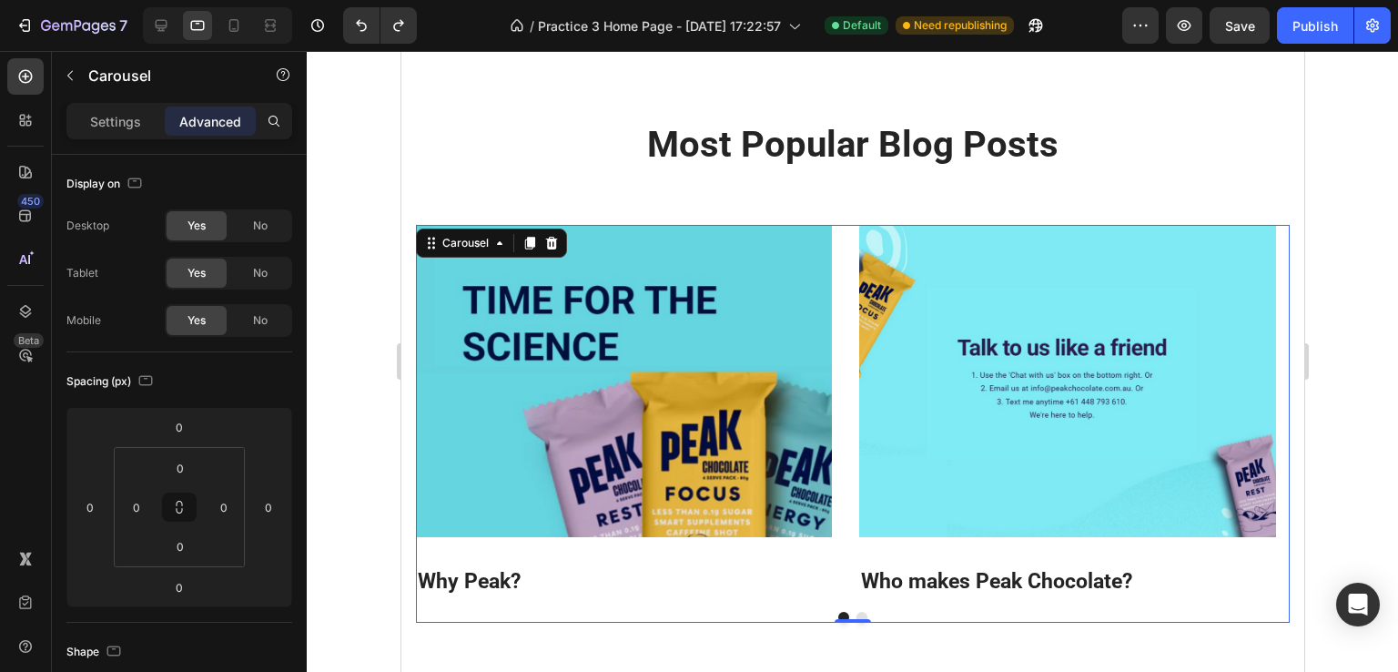
click at [856, 613] on button "Dot" at bounding box center [861, 617] width 11 height 11
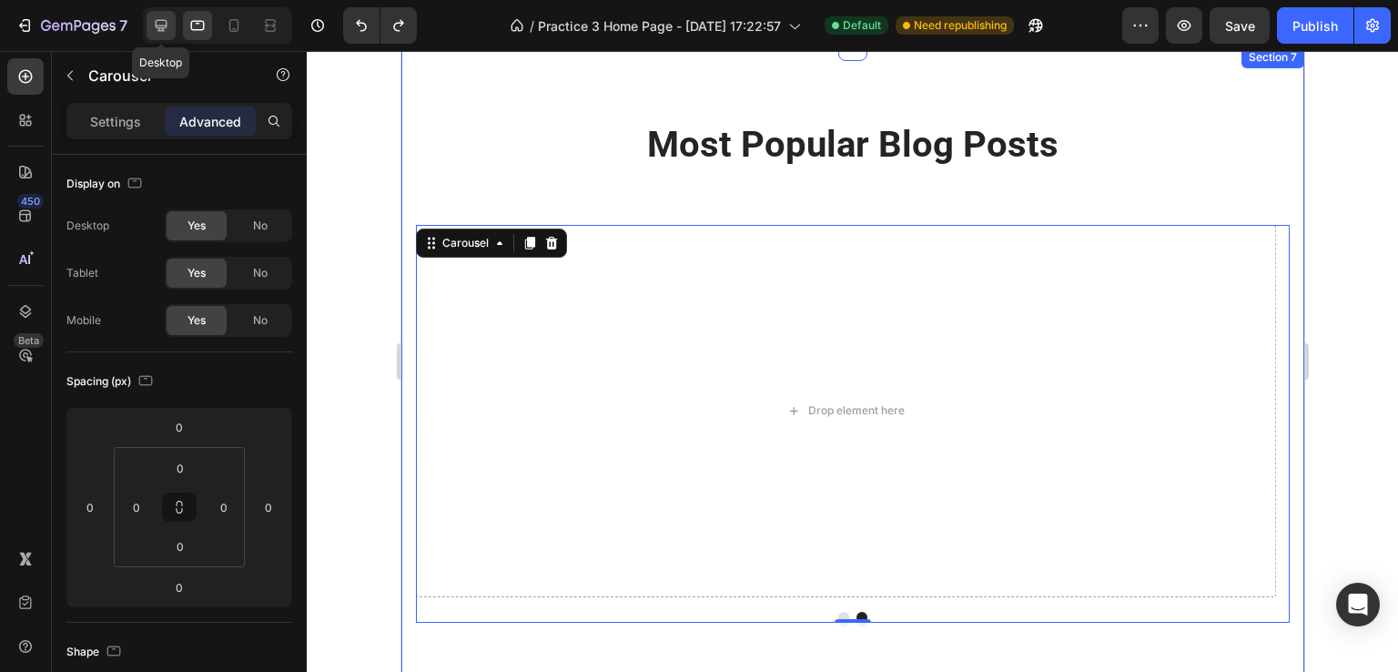
click at [157, 24] on icon at bounding box center [161, 25] width 18 height 18
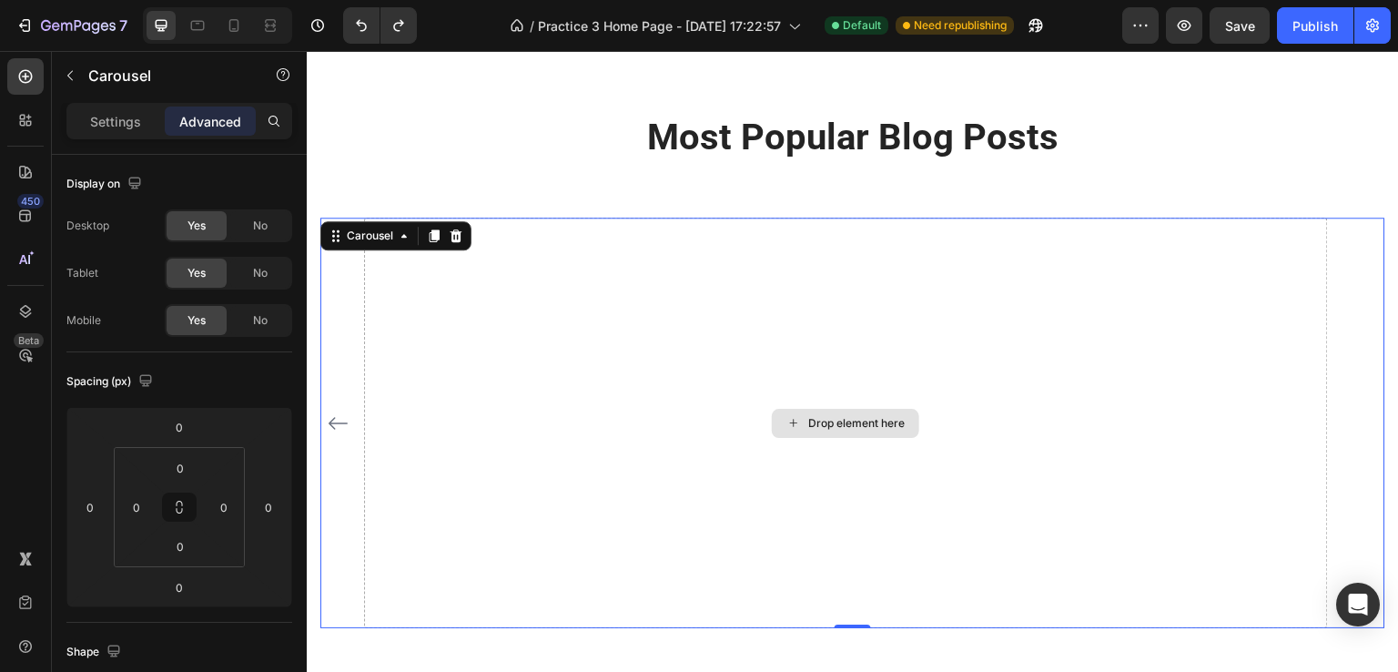
scroll to position [2922, 0]
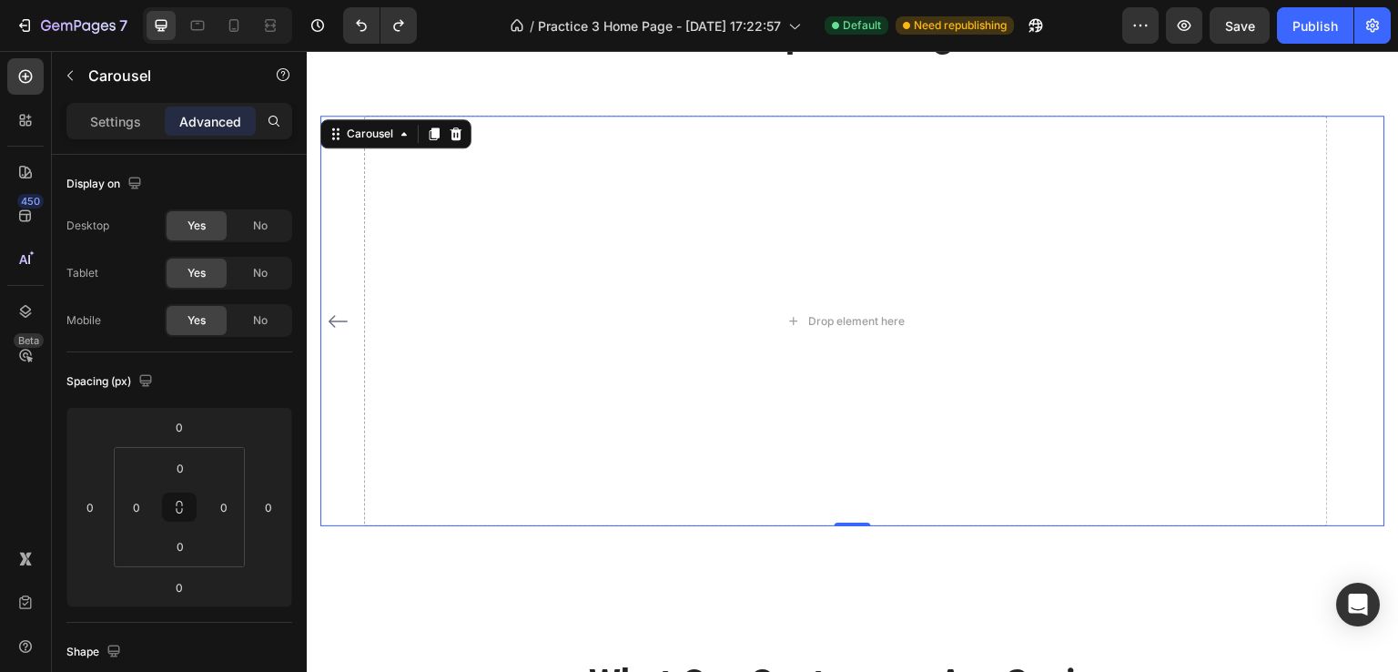
click at [336, 326] on icon "Carousel Back Arrow" at bounding box center [338, 321] width 22 height 22
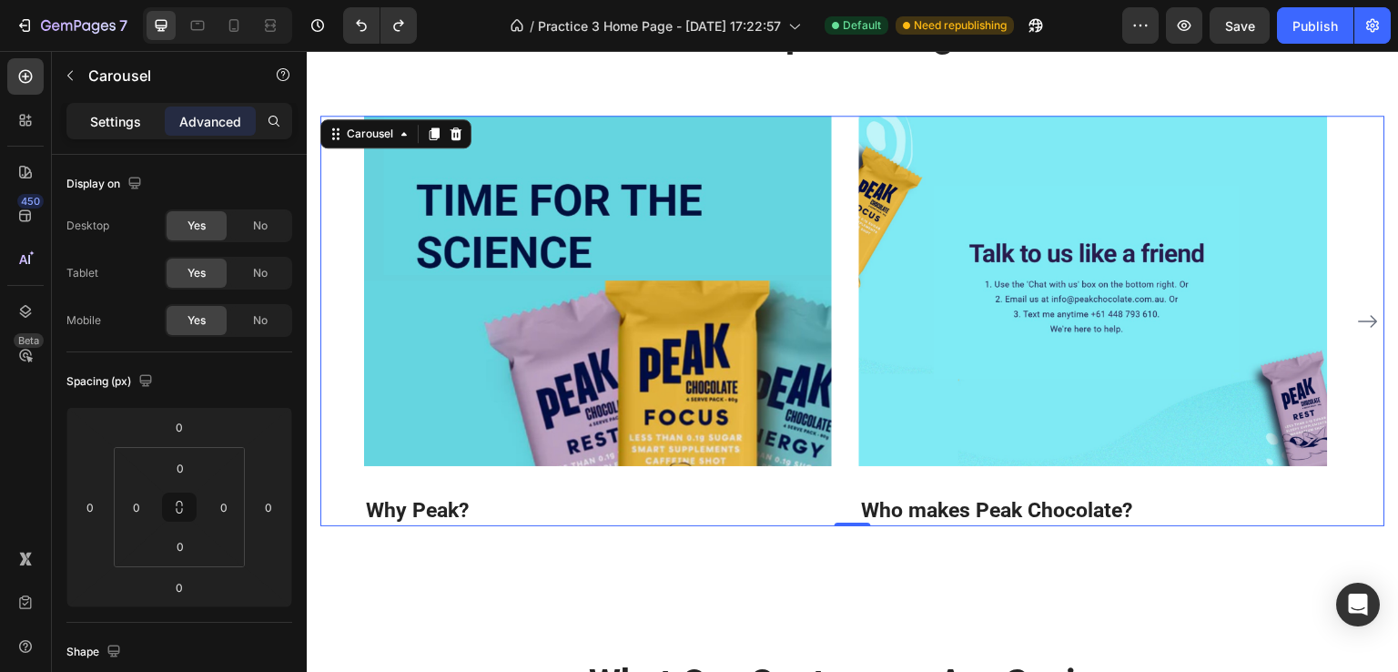
click at [106, 125] on p "Settings" at bounding box center [115, 121] width 51 height 19
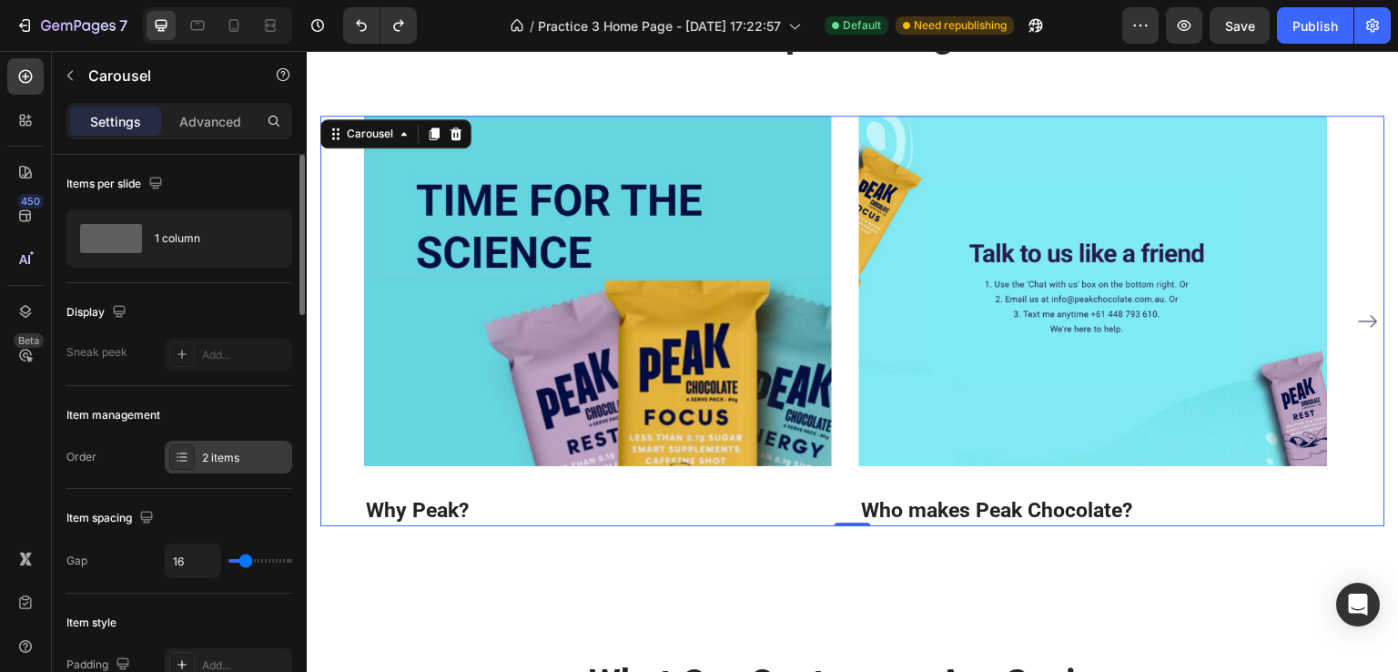
click at [188, 451] on icon at bounding box center [182, 457] width 15 height 15
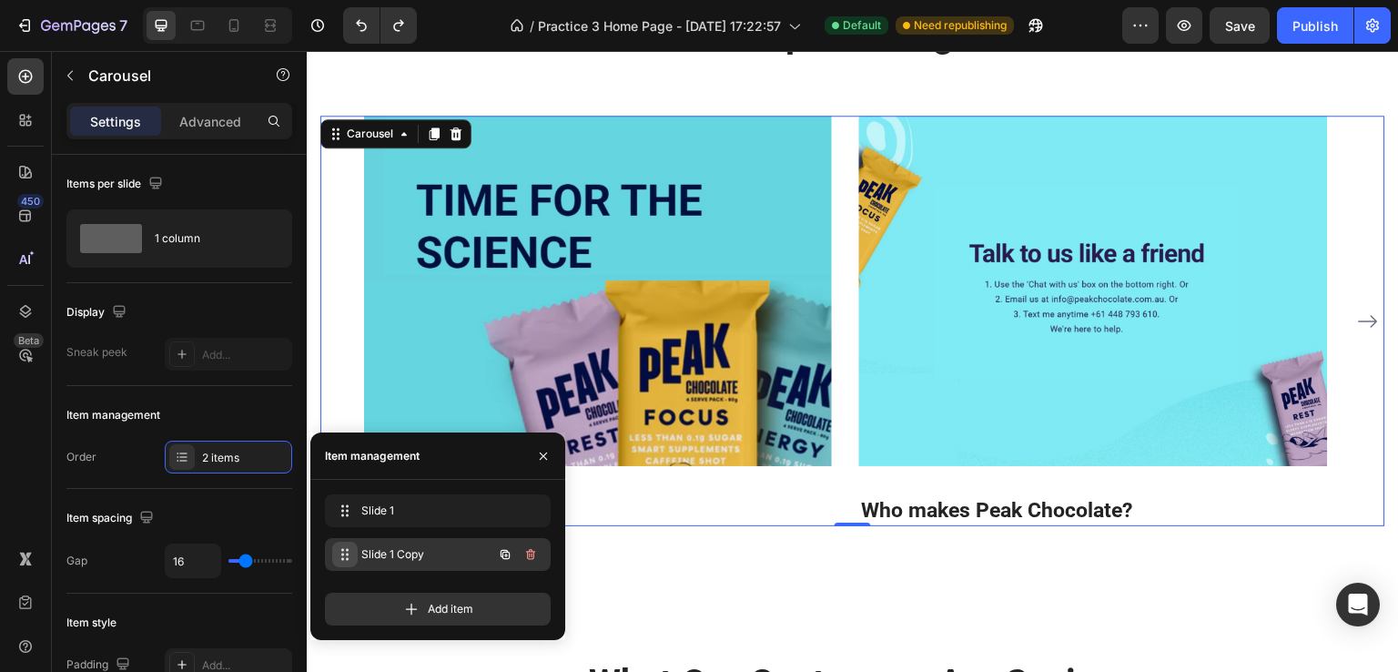
click at [348, 559] on icon at bounding box center [345, 554] width 15 height 15
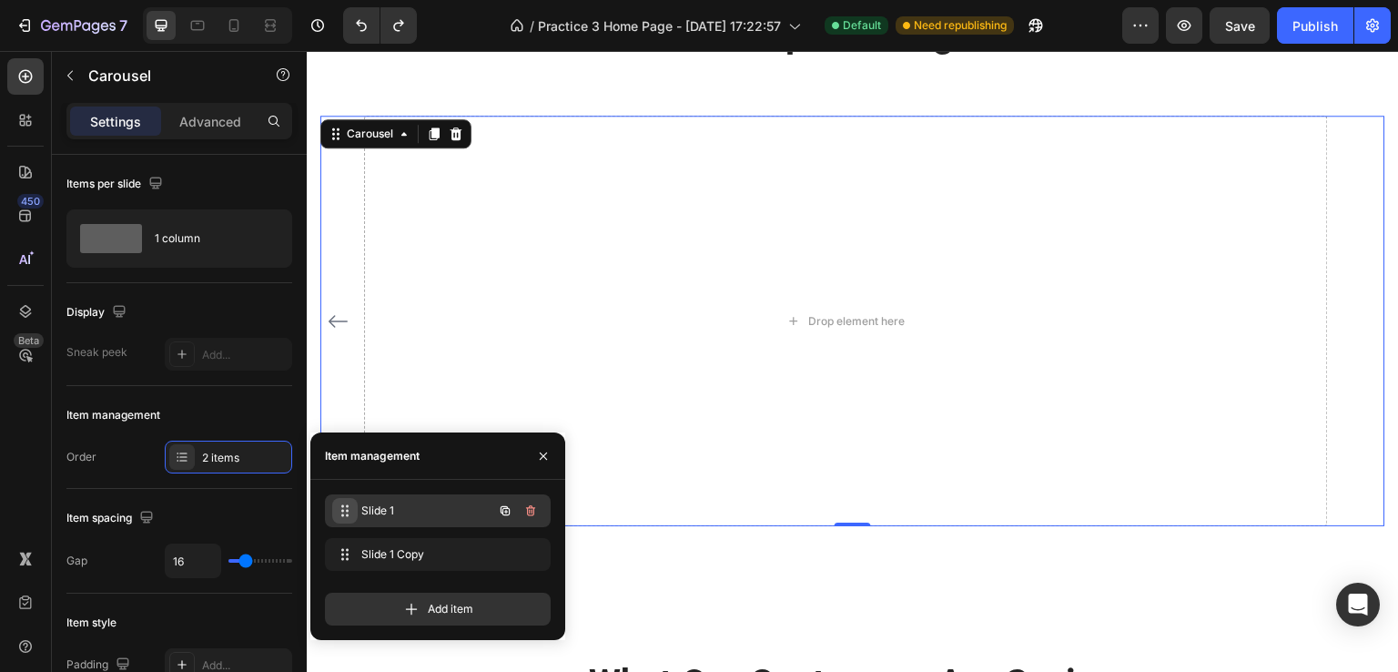
click at [353, 512] on div "Slide 1 Slide 1" at bounding box center [412, 510] width 160 height 25
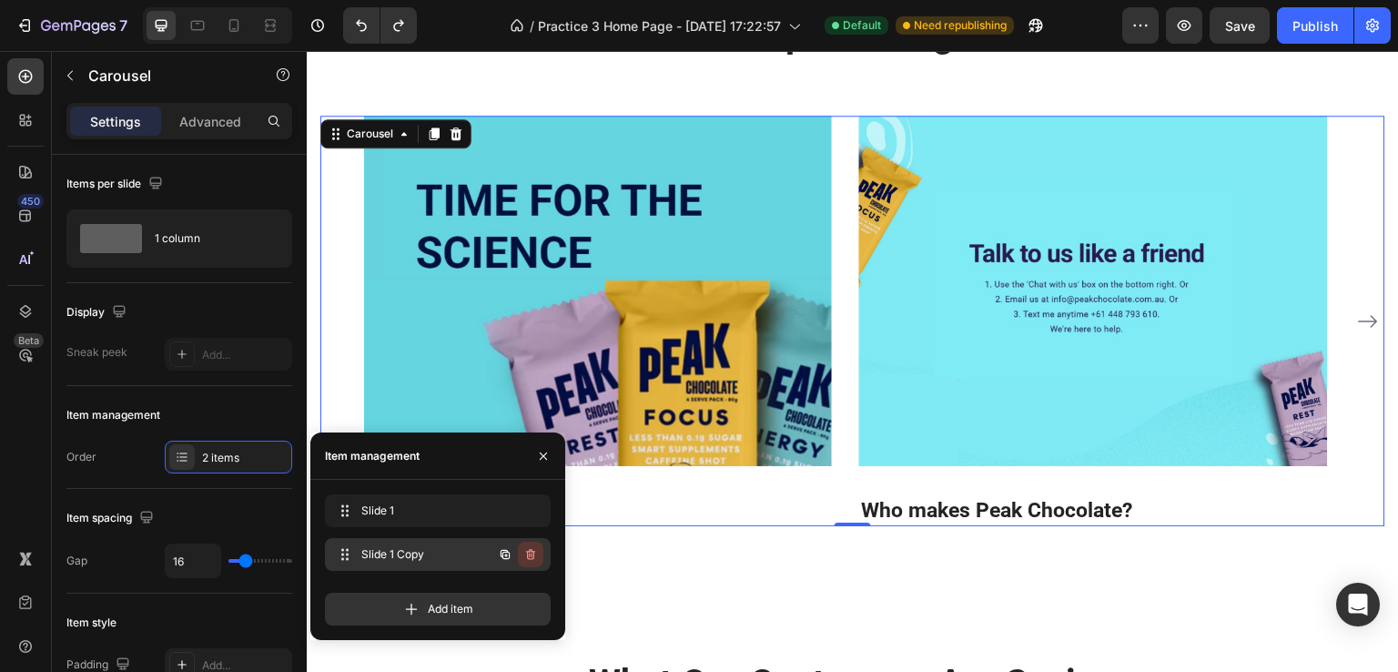
click at [532, 550] on icon "button" at bounding box center [530, 554] width 15 height 15
click at [509, 549] on div "Delete" at bounding box center [518, 554] width 34 height 16
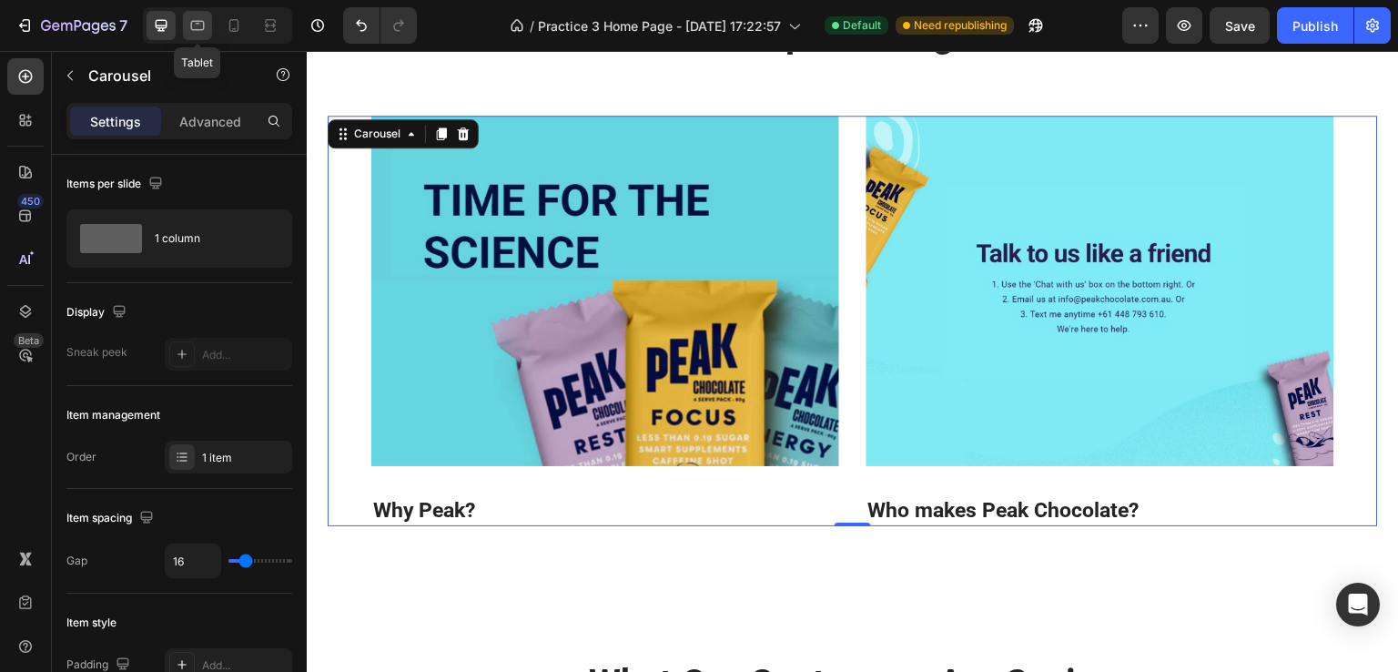
click at [185, 21] on div at bounding box center [197, 25] width 29 height 29
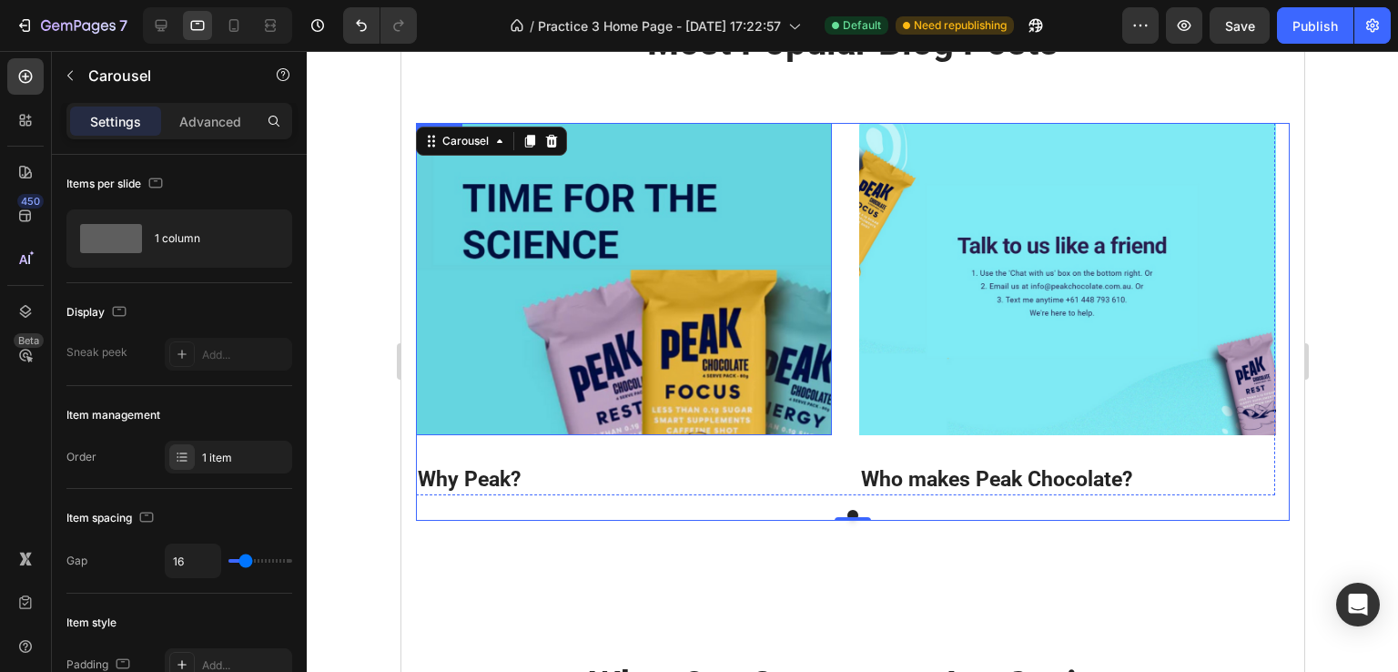
scroll to position [2930, 0]
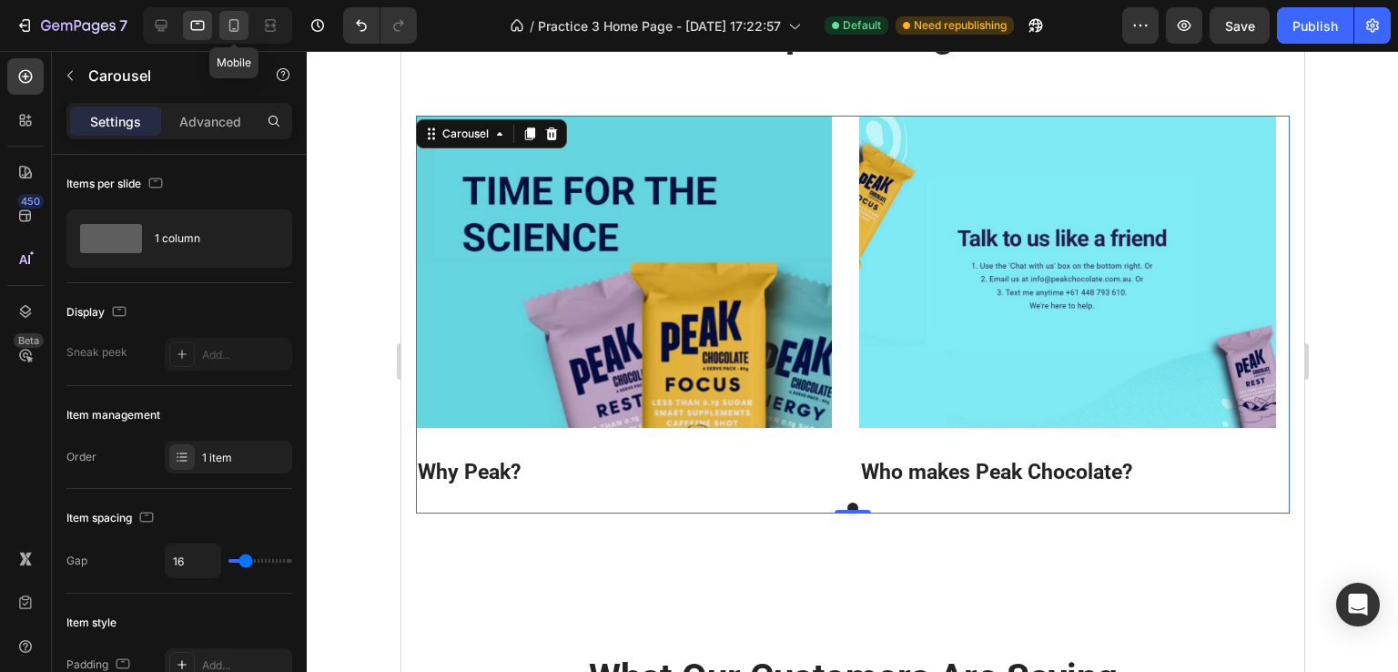
click at [227, 23] on icon at bounding box center [234, 25] width 18 height 18
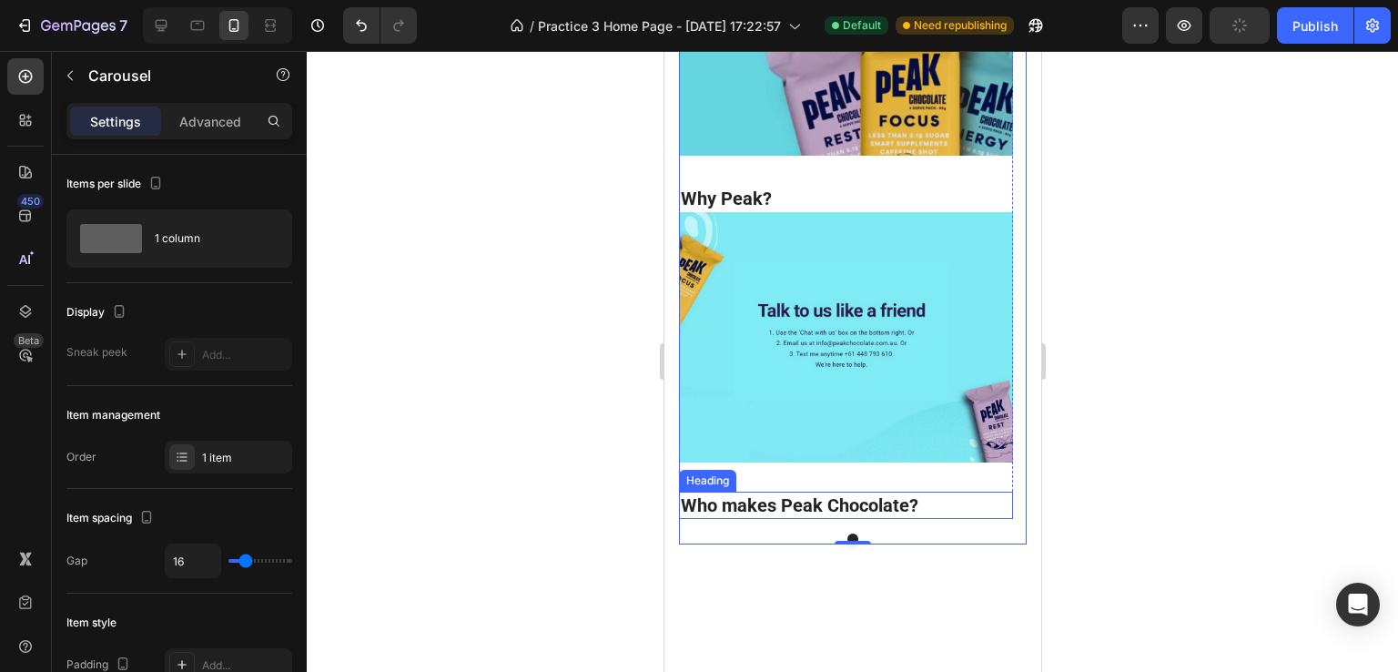
scroll to position [2993, 0]
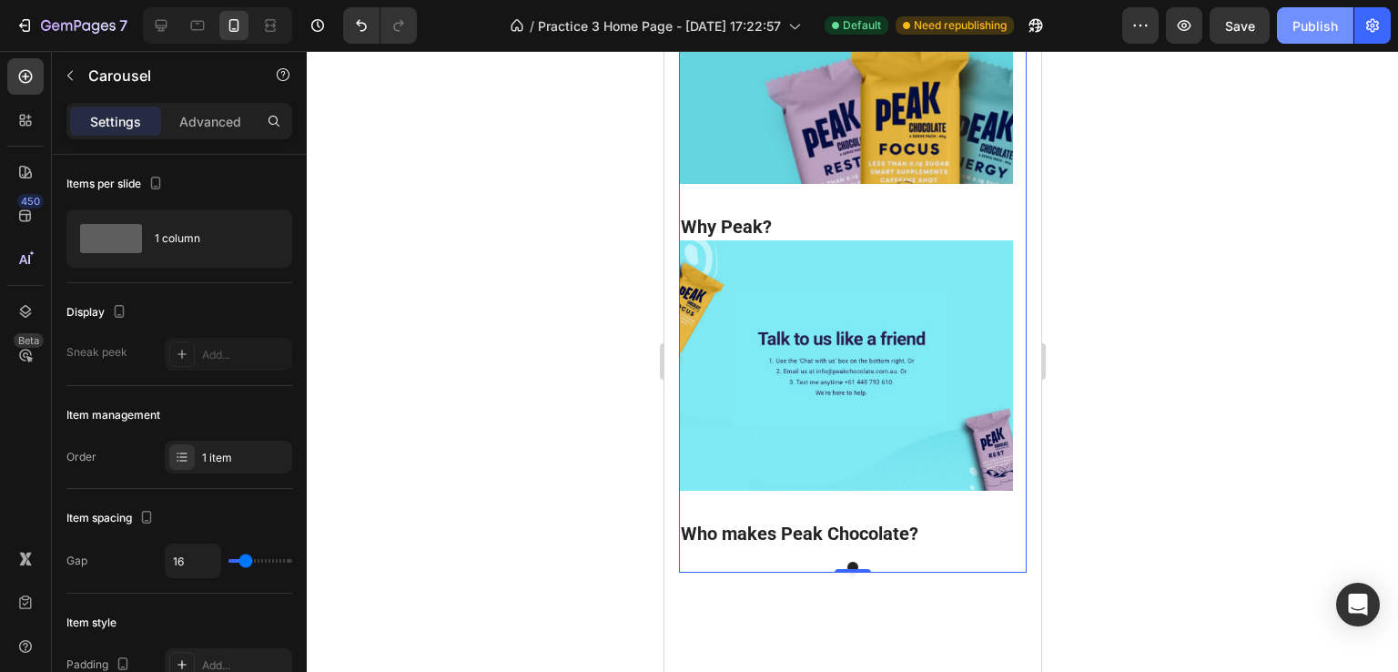
click at [1303, 16] on div "Publish" at bounding box center [1315, 25] width 46 height 19
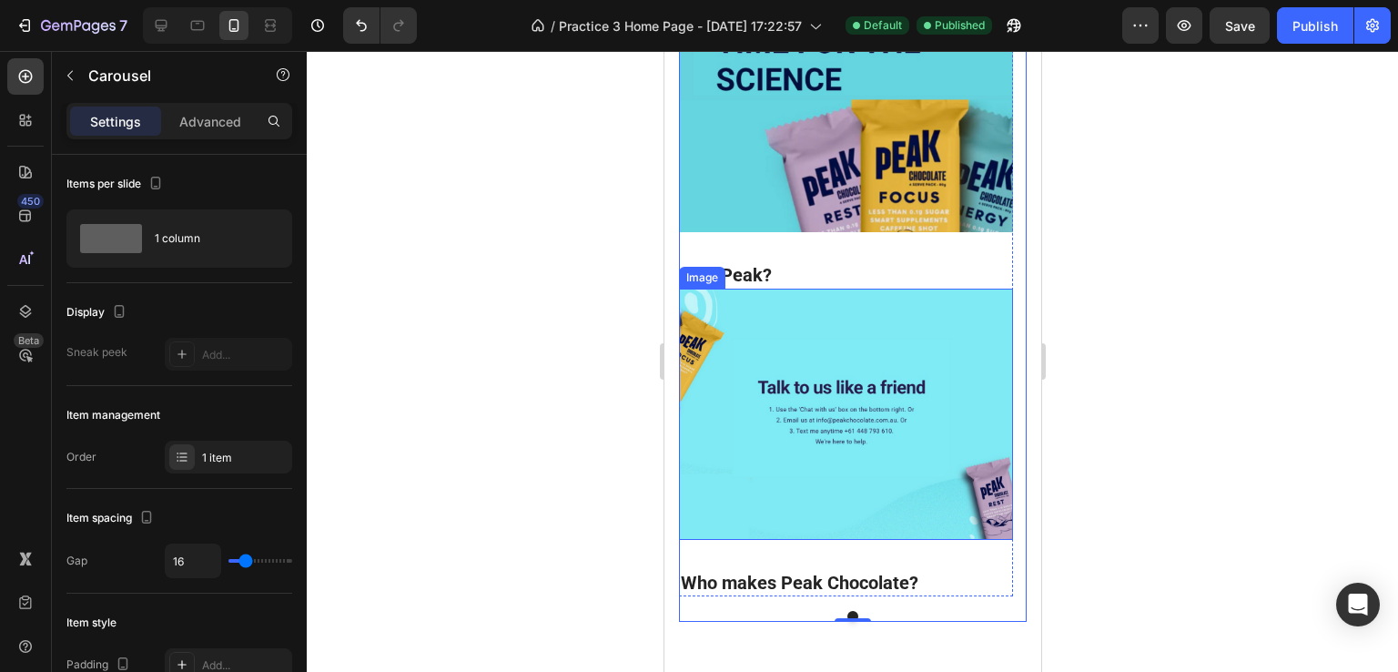
scroll to position [2538, 0]
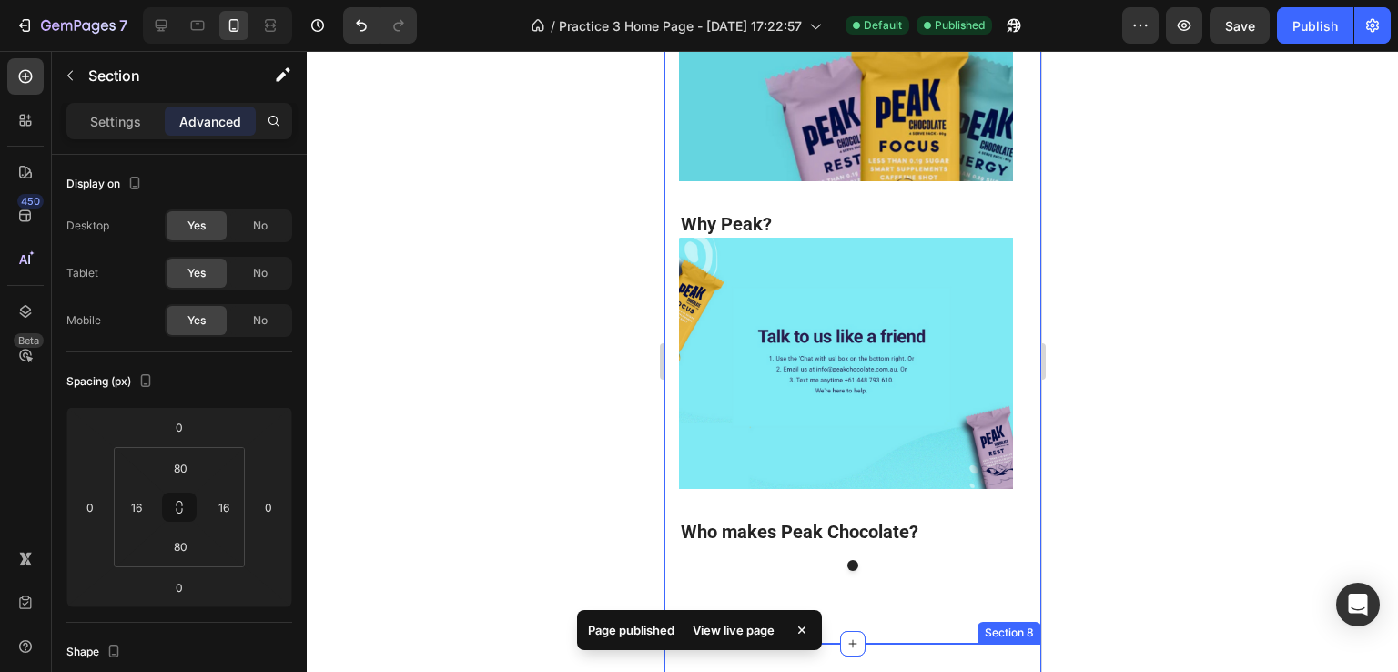
scroll to position [3175, 0]
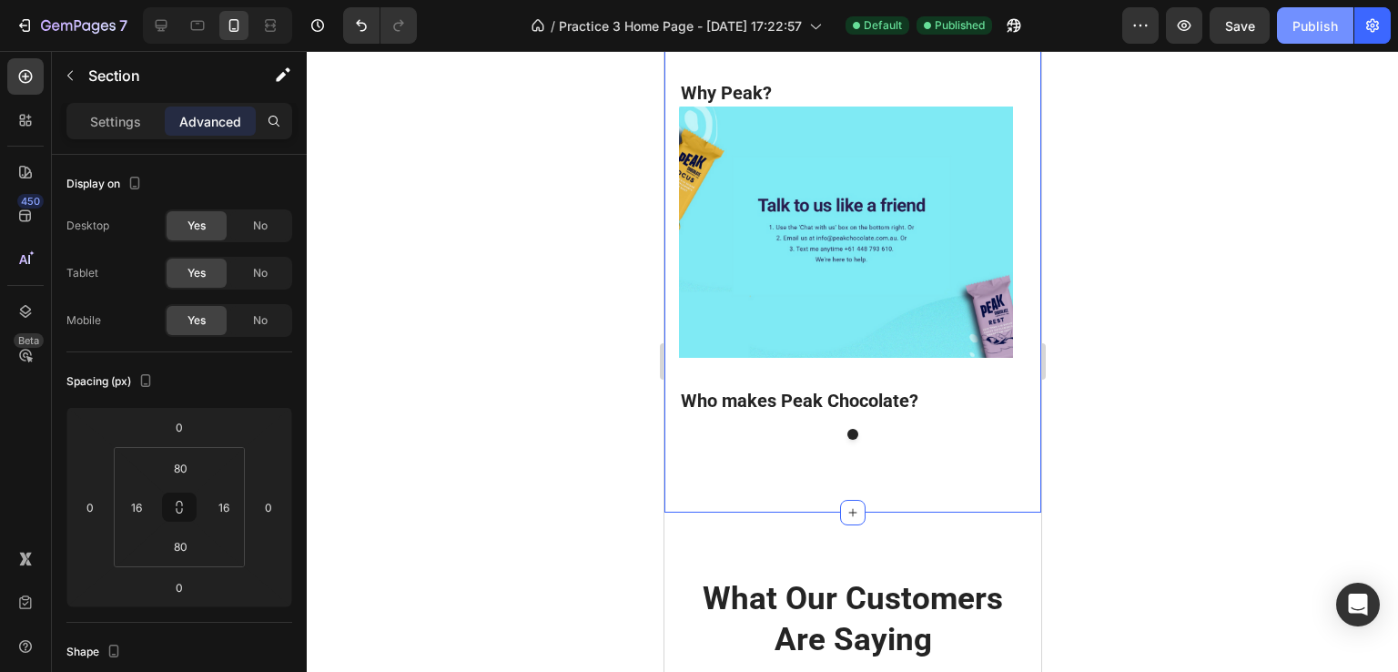
click at [1327, 27] on div "Publish" at bounding box center [1315, 25] width 46 height 19
click at [1052, 321] on div at bounding box center [852, 361] width 1091 height 621
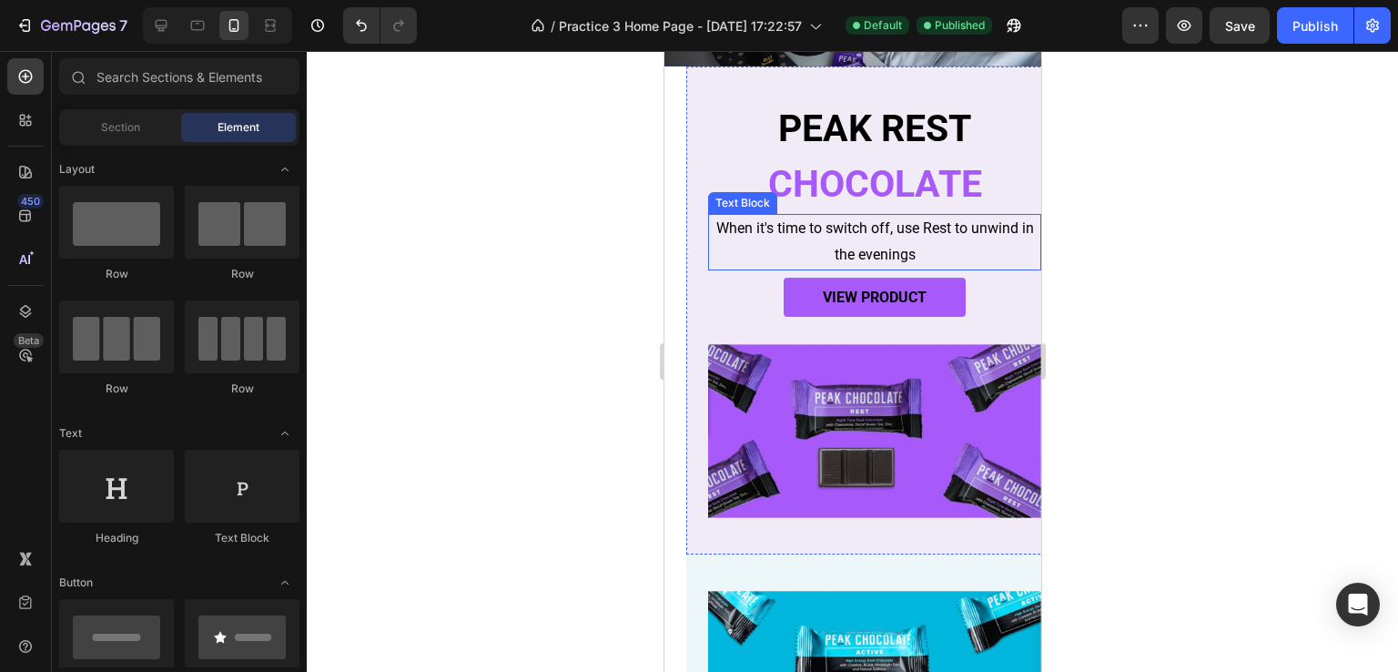
scroll to position [0, 0]
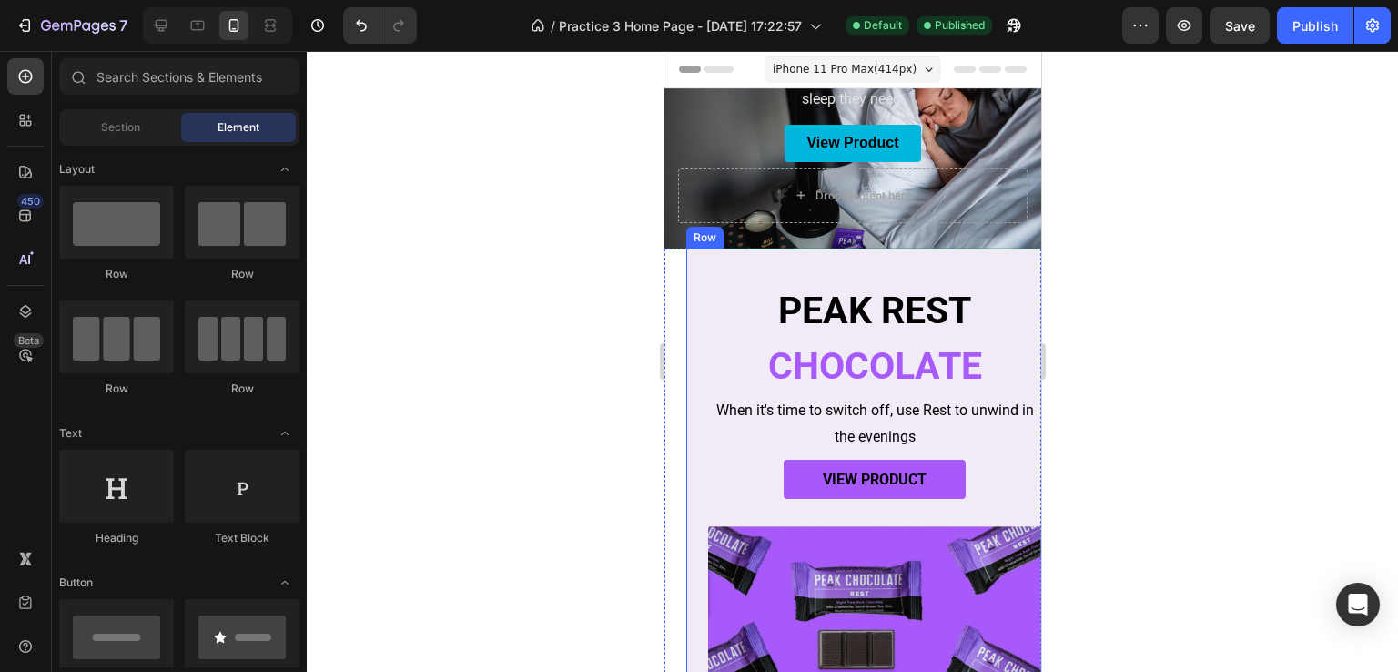
click at [687, 289] on div "PEAK REST Heading CHOCOLATE Heading When it's time to switch off, use Rest to u…" at bounding box center [873, 492] width 377 height 488
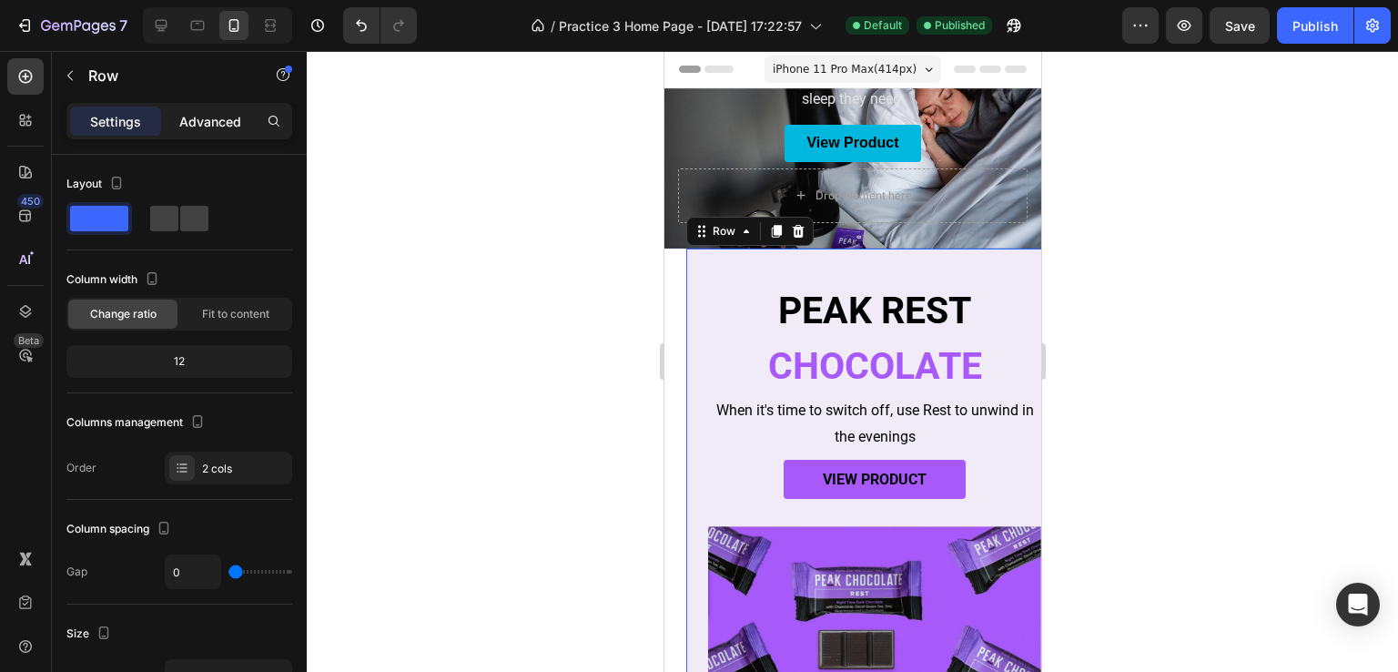
click at [197, 121] on p "Advanced" at bounding box center [210, 121] width 62 height 19
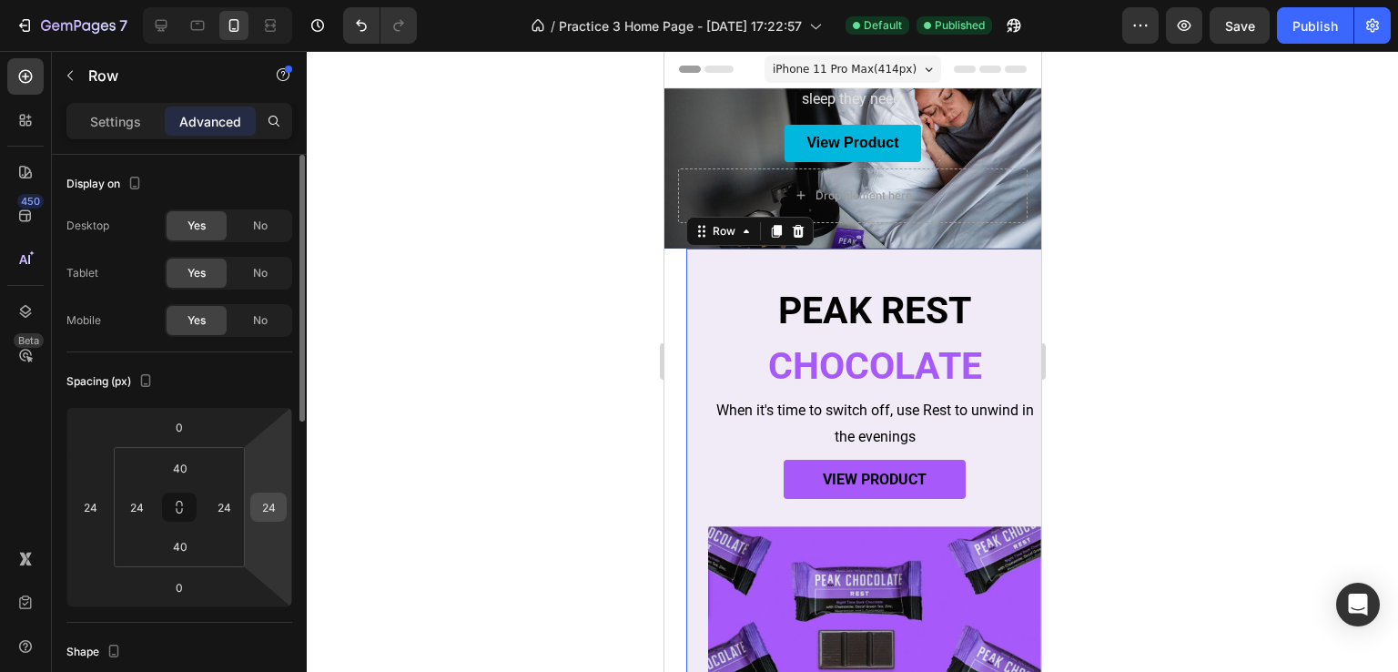
click at [271, 510] on input "24" at bounding box center [268, 506] width 27 height 27
type input "0"
click at [88, 501] on input "24" at bounding box center [89, 506] width 27 height 27
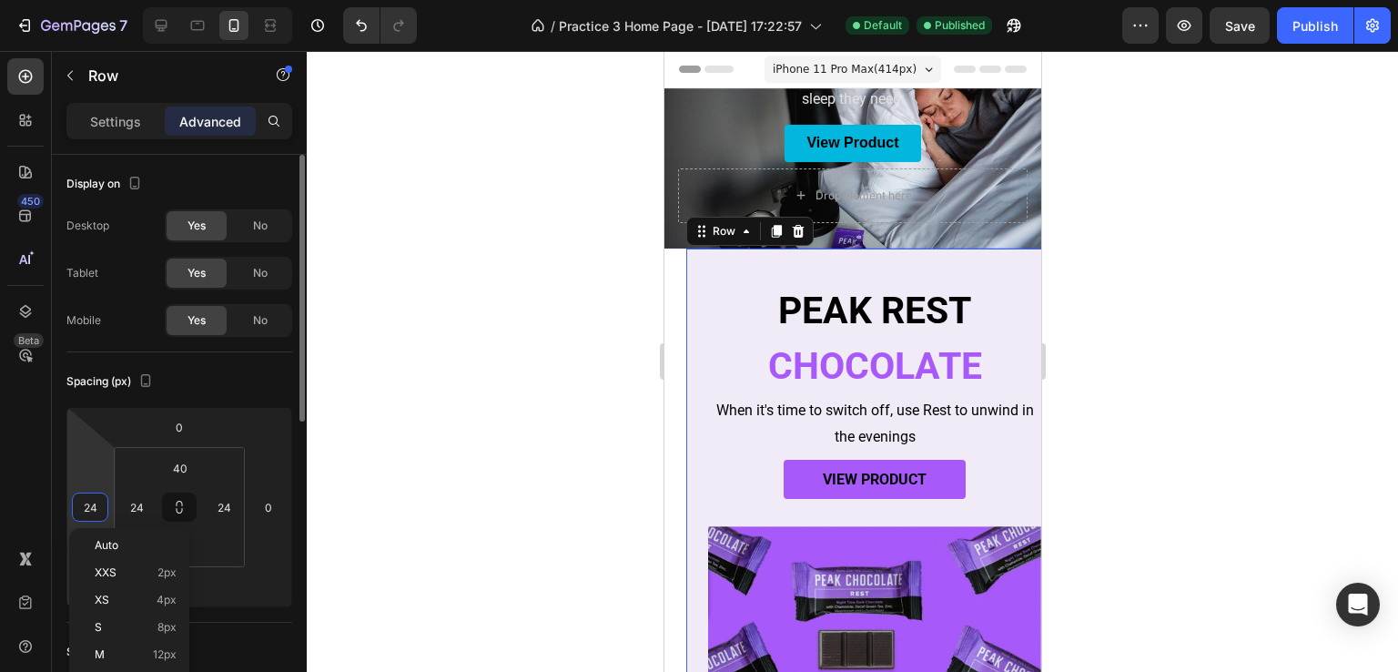
type input "0"
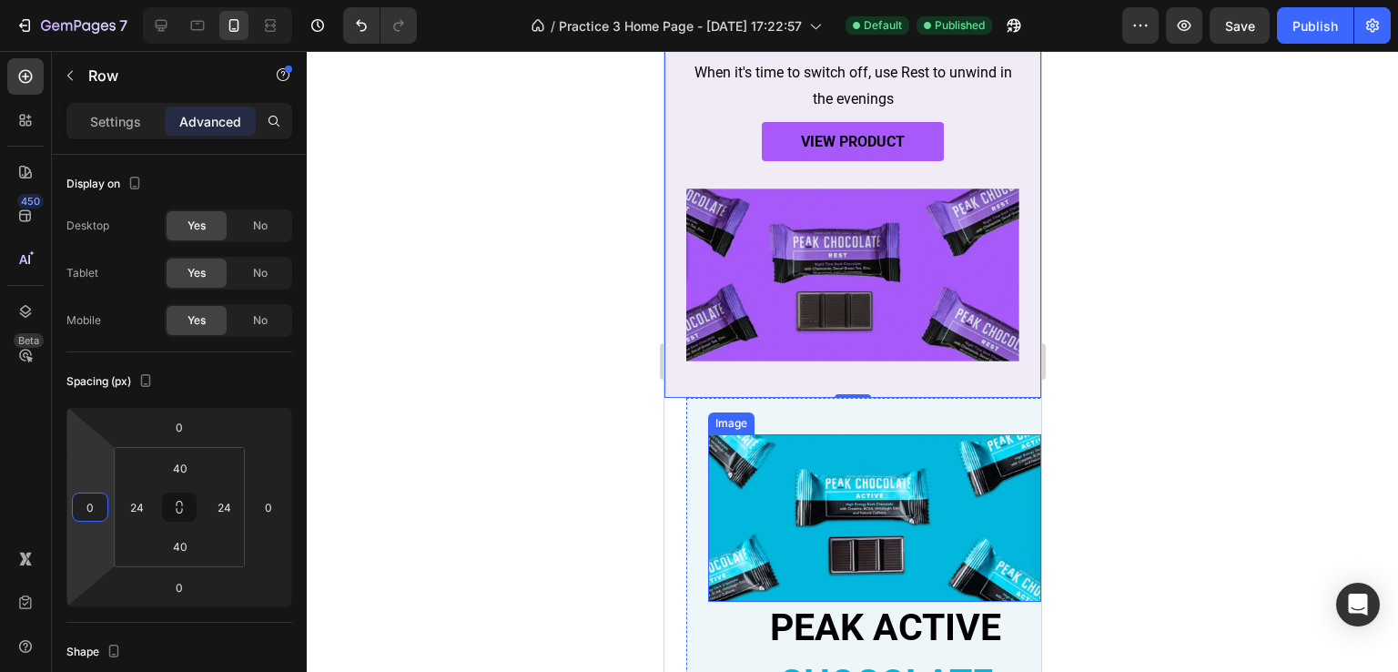
scroll to position [364, 0]
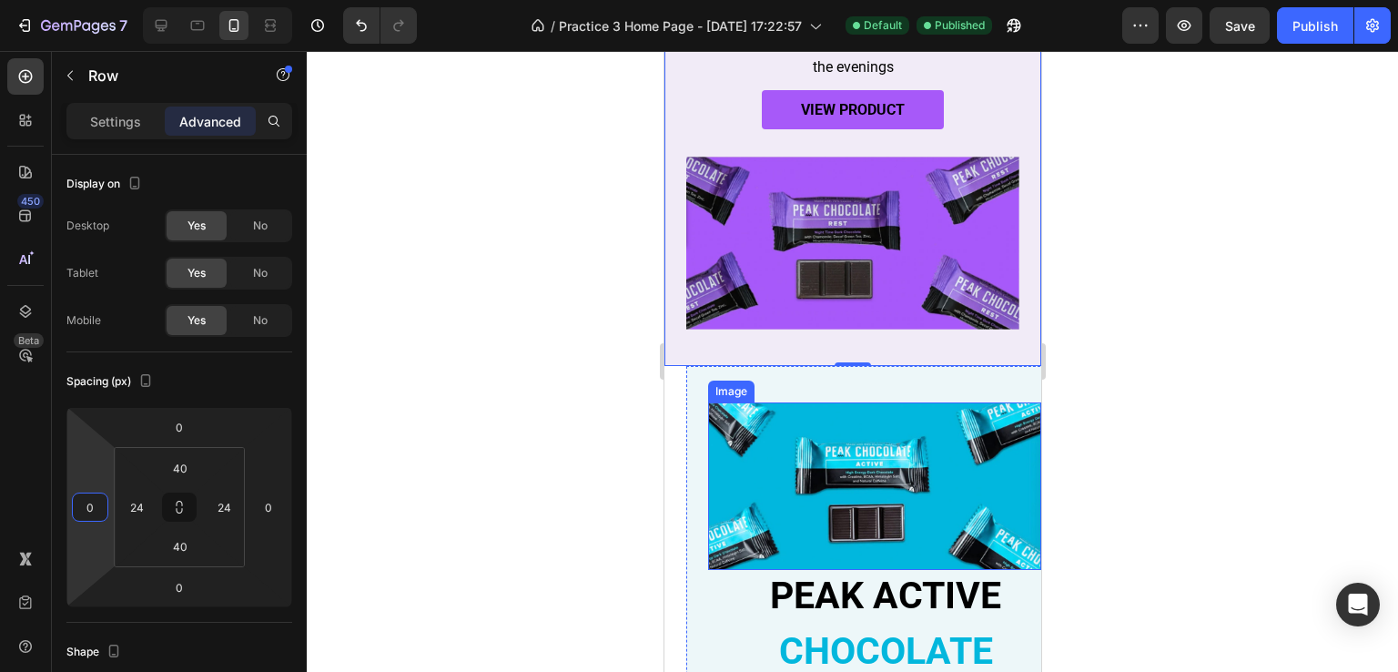
click at [700, 474] on div "PEAK ACTIVE Heading CHOCOLATE Heading Energy and Endurance Boost to help you po…" at bounding box center [873, 593] width 377 height 454
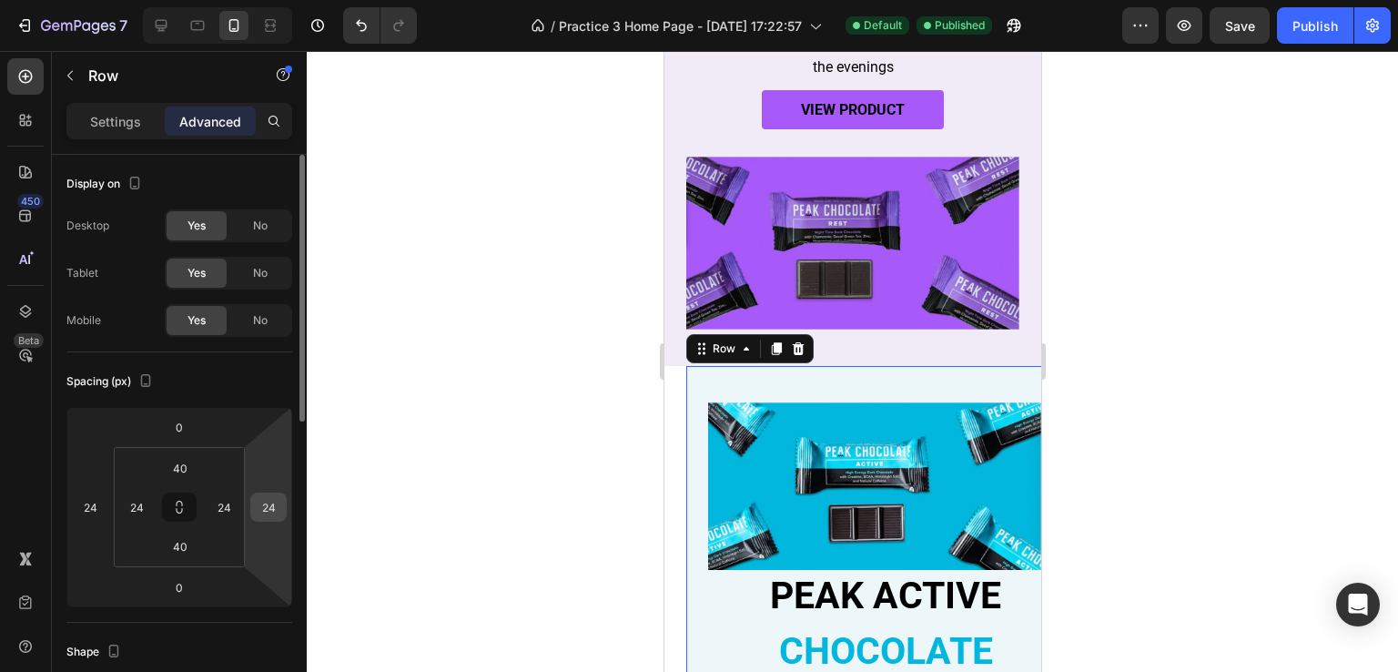
click at [268, 502] on input "24" at bounding box center [268, 506] width 27 height 27
type input "0"
click at [92, 500] on input "24" at bounding box center [89, 506] width 27 height 27
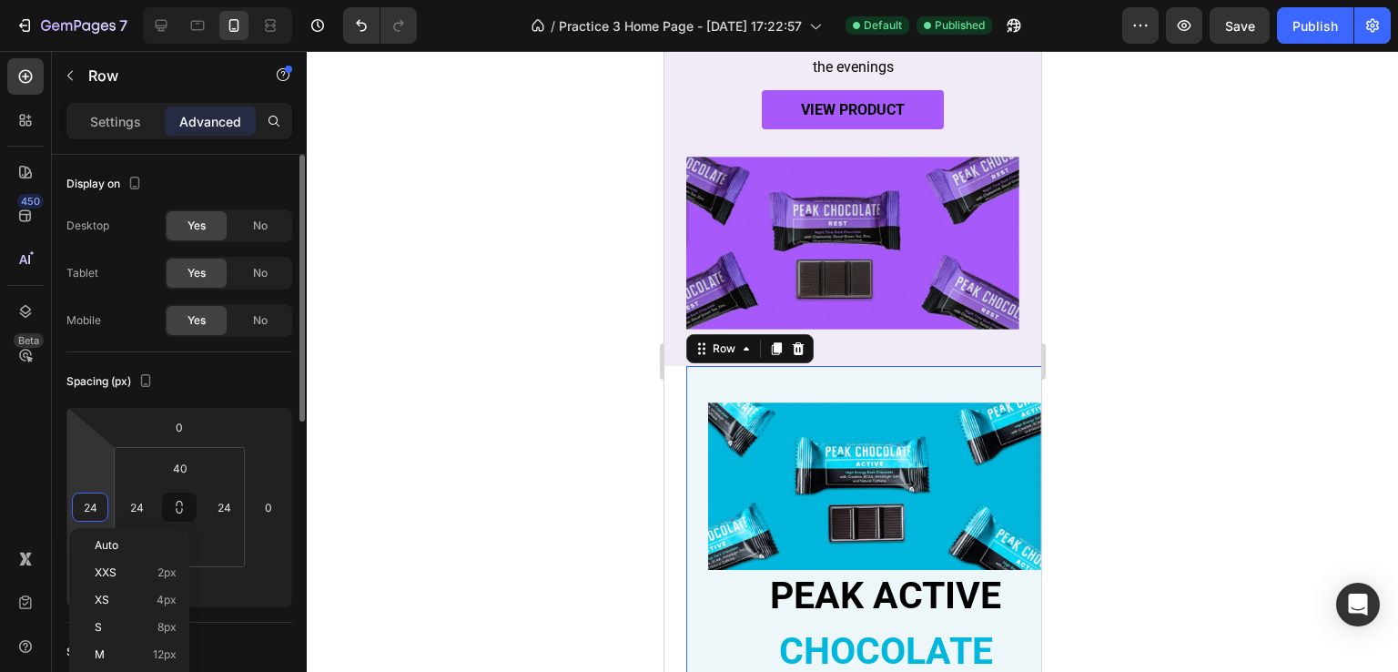
type input "0"
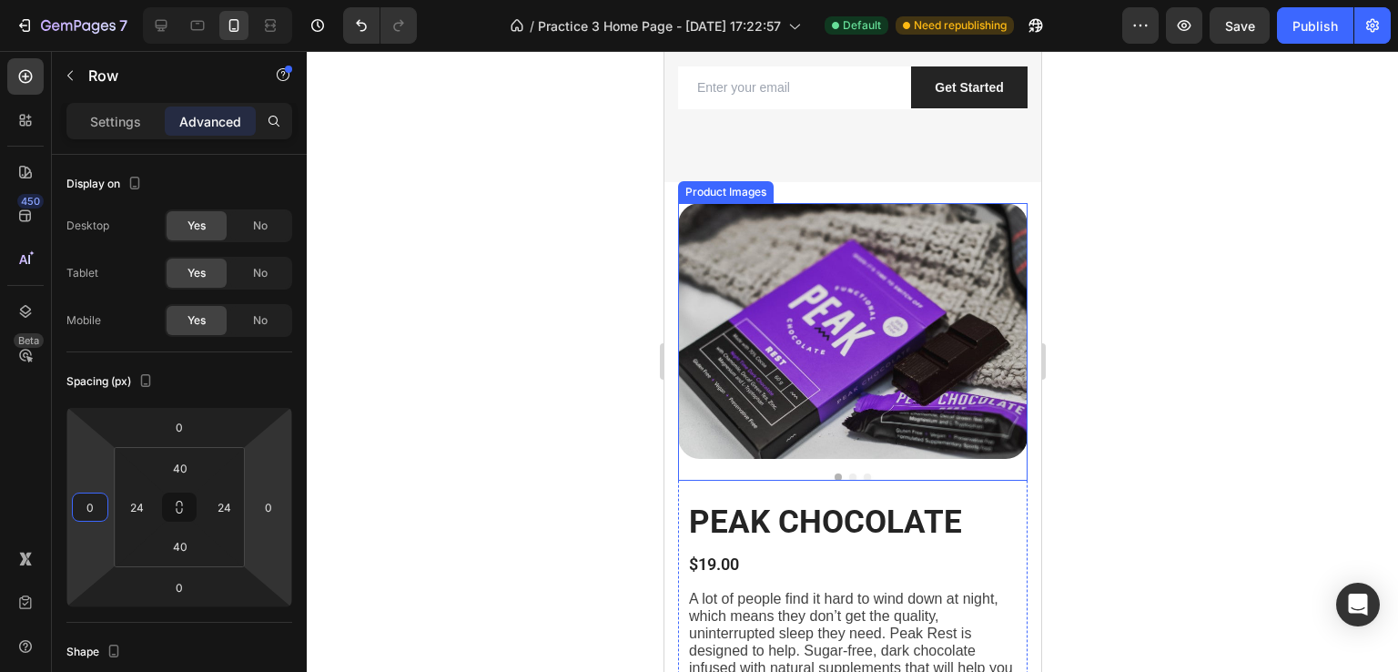
scroll to position [1274, 0]
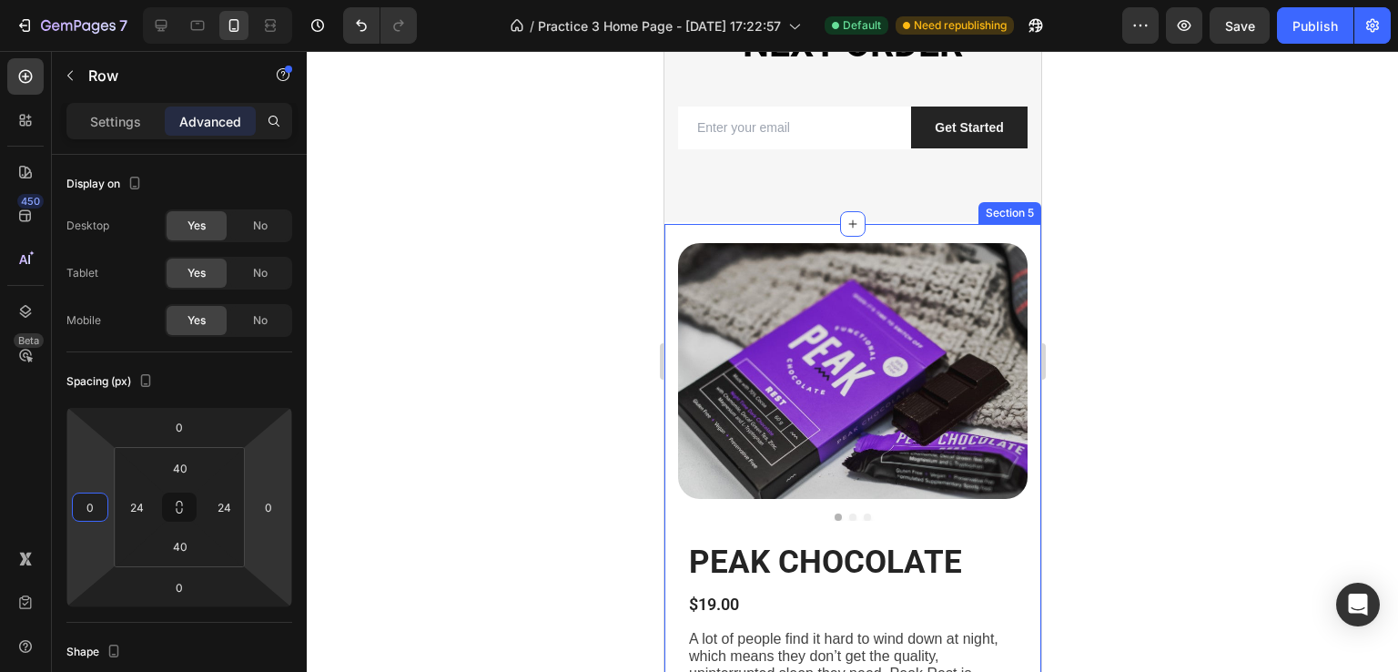
click at [831, 232] on div "PEAK CHOCOLATE Heading $19.00 Product Price Product Price A lot of people find …" at bounding box center [851, 614] width 377 height 781
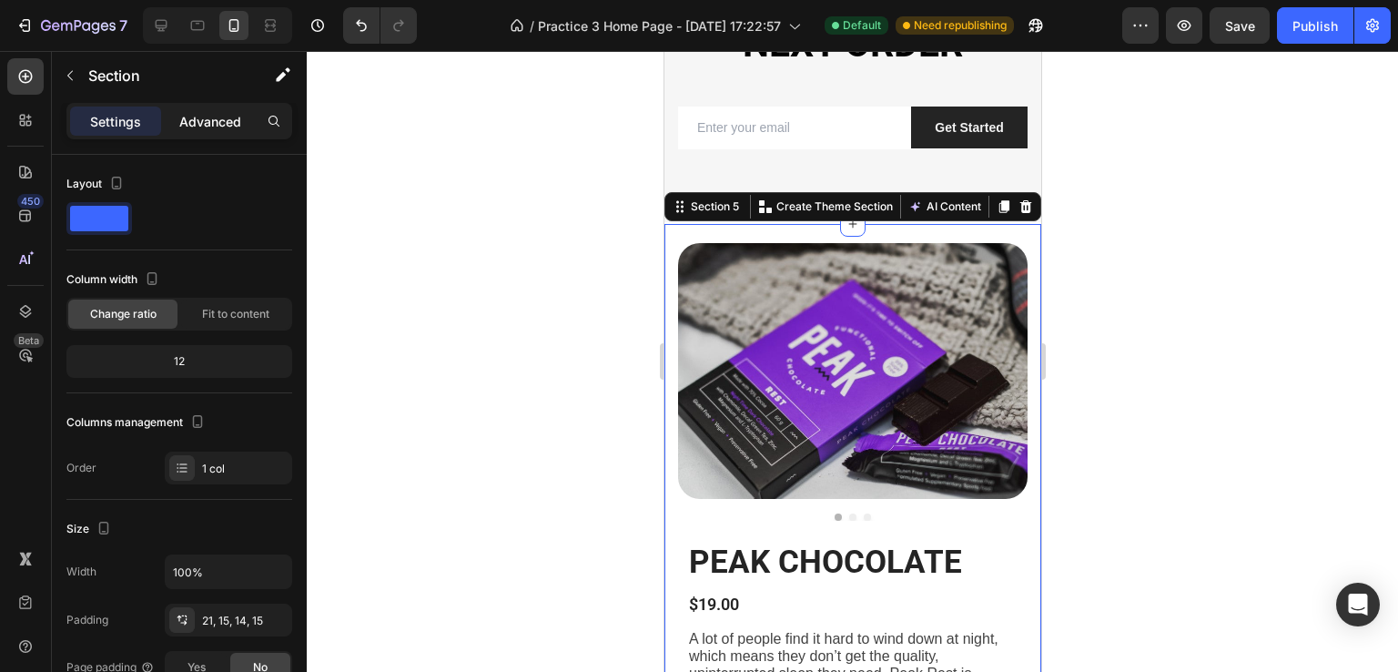
click at [210, 115] on p "Advanced" at bounding box center [210, 121] width 62 height 19
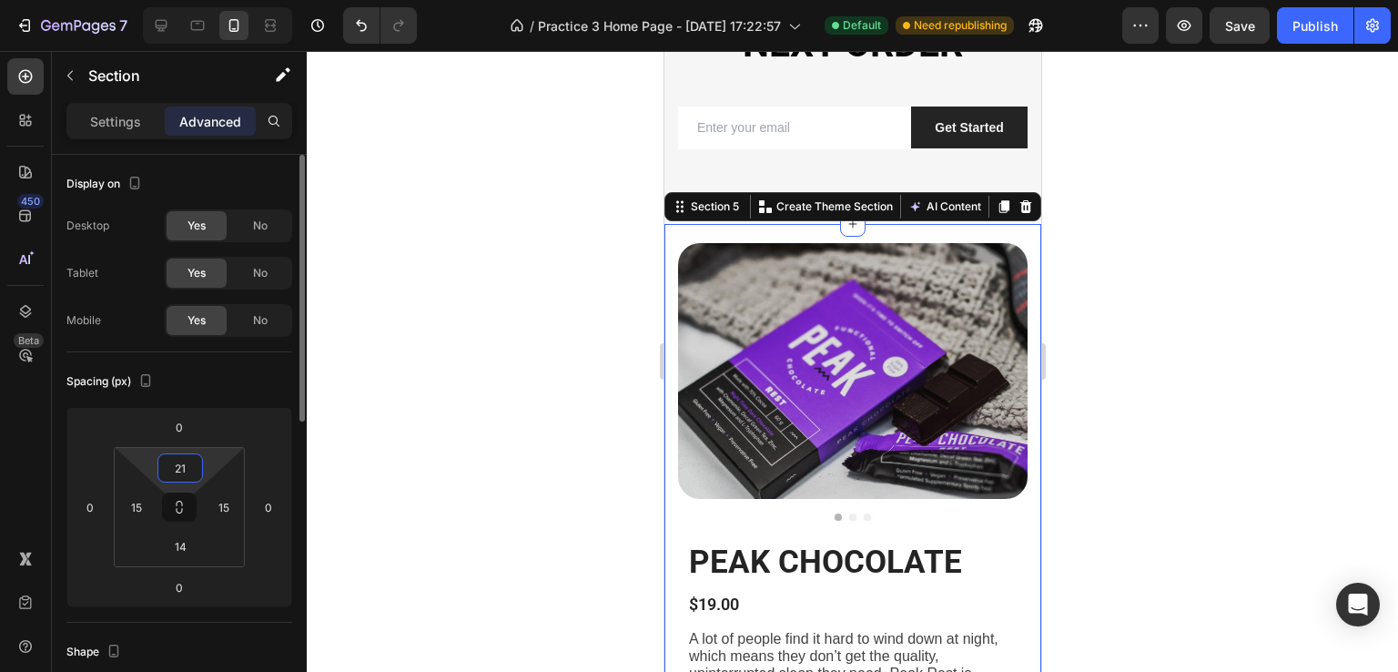
click at [186, 463] on input "21" at bounding box center [180, 467] width 36 height 27
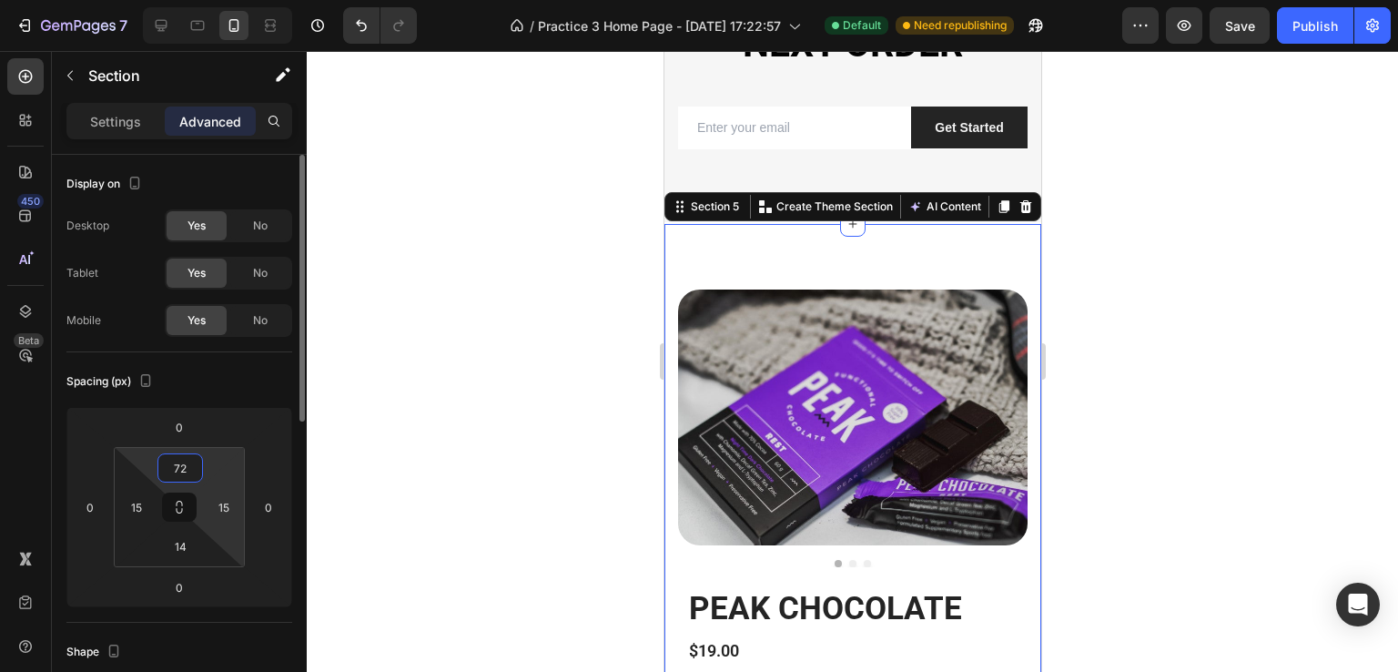
type input "7"
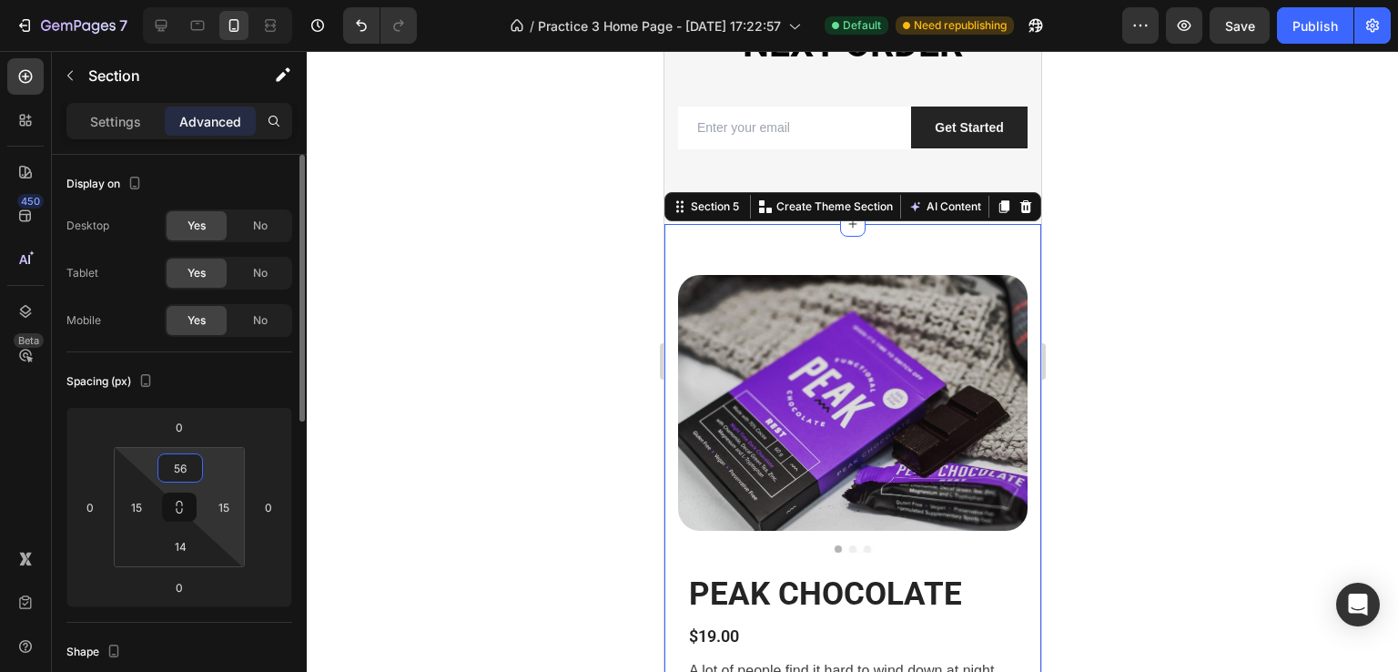
type input "5"
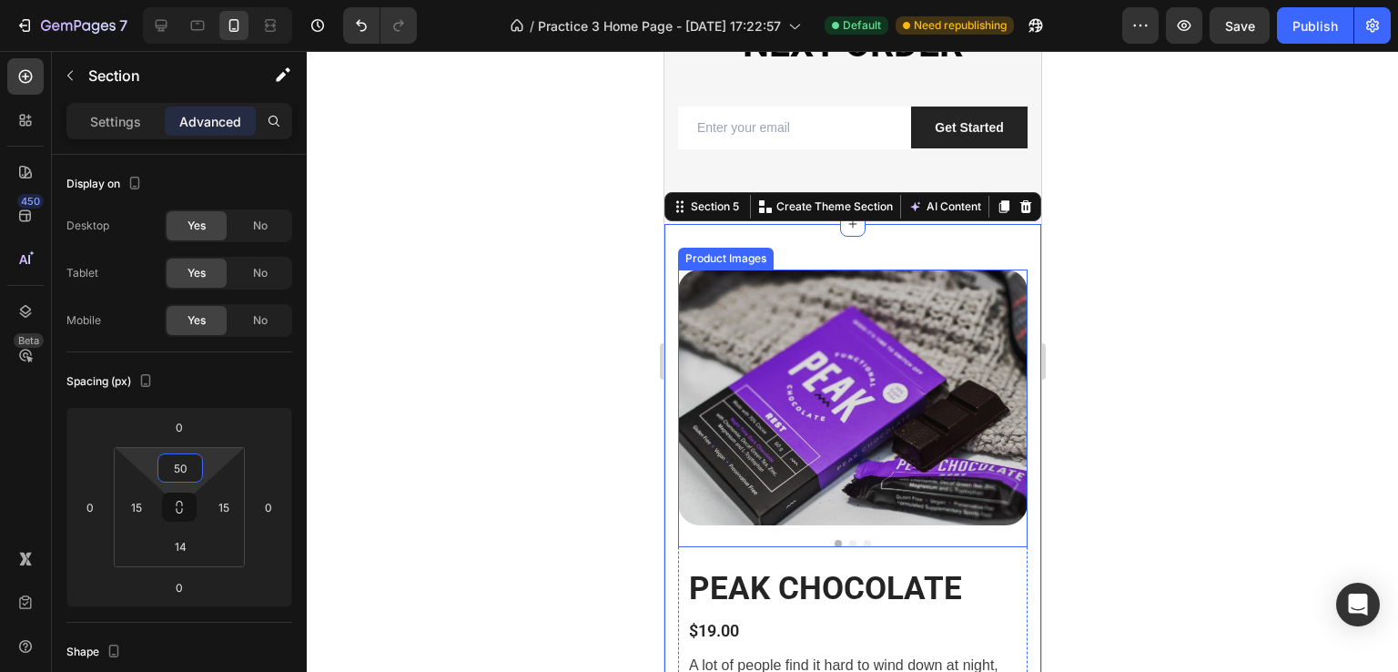
scroll to position [1365, 0]
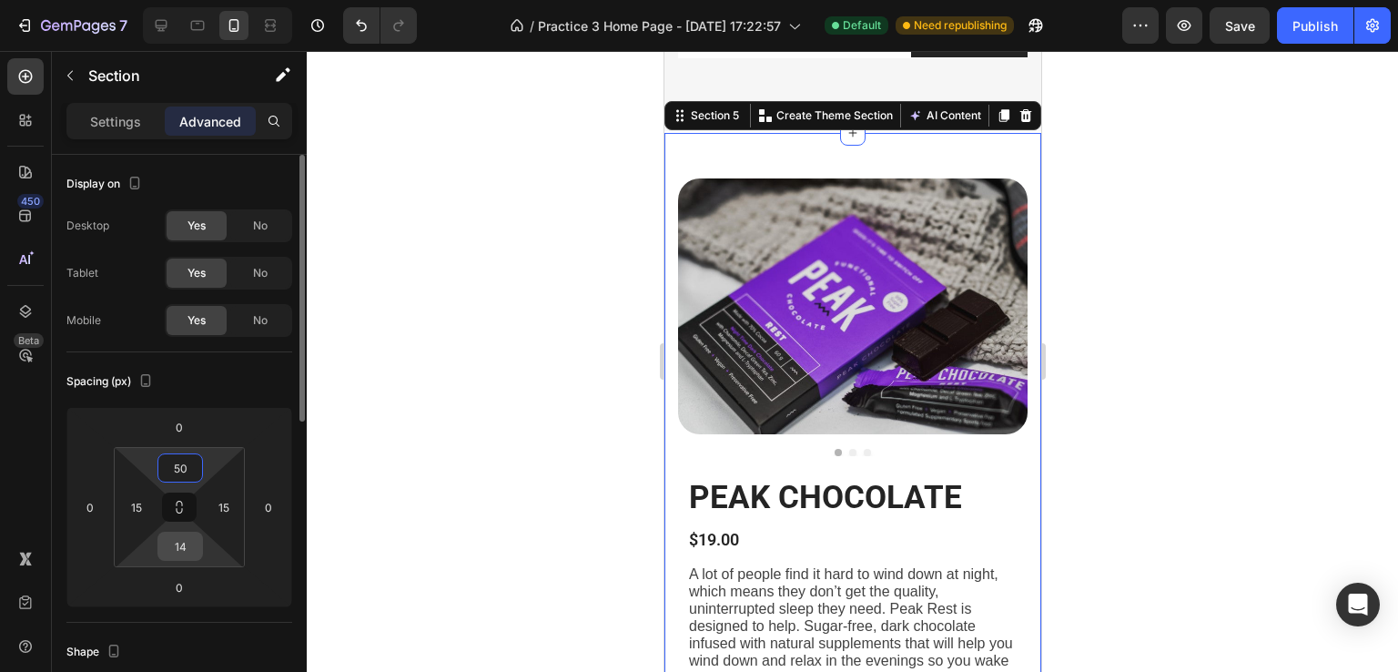
type input "50"
click at [182, 551] on input "14" at bounding box center [180, 545] width 36 height 27
type input "50"
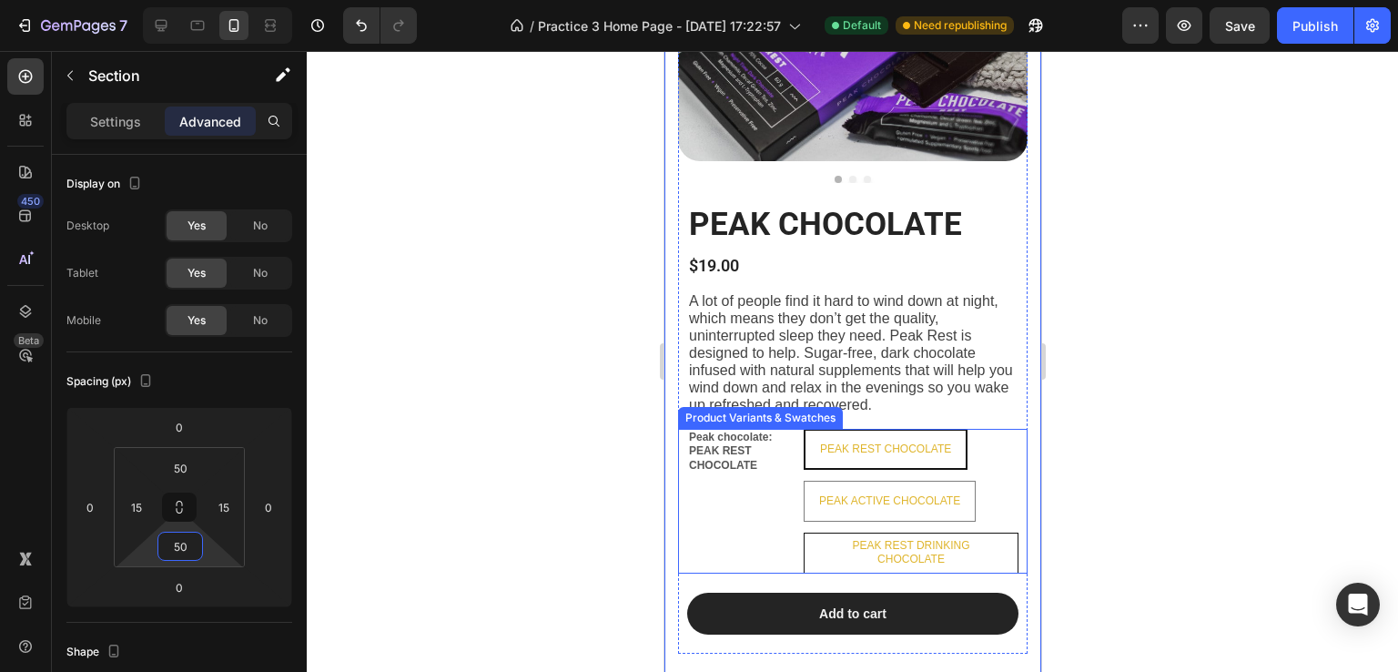
scroll to position [1729, 0]
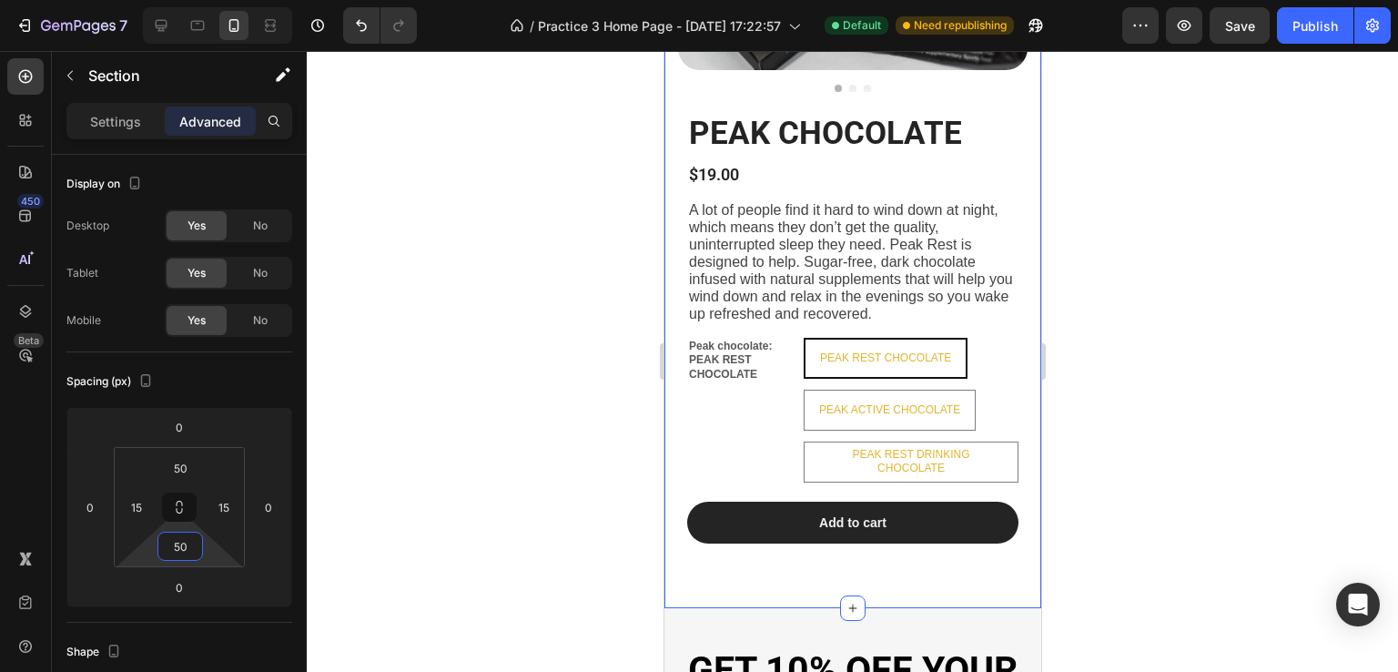
drag, startPoint x: 1175, startPoint y: 533, endPoint x: 1362, endPoint y: 169, distance: 409.1
click at [1176, 532] on div at bounding box center [852, 361] width 1091 height 621
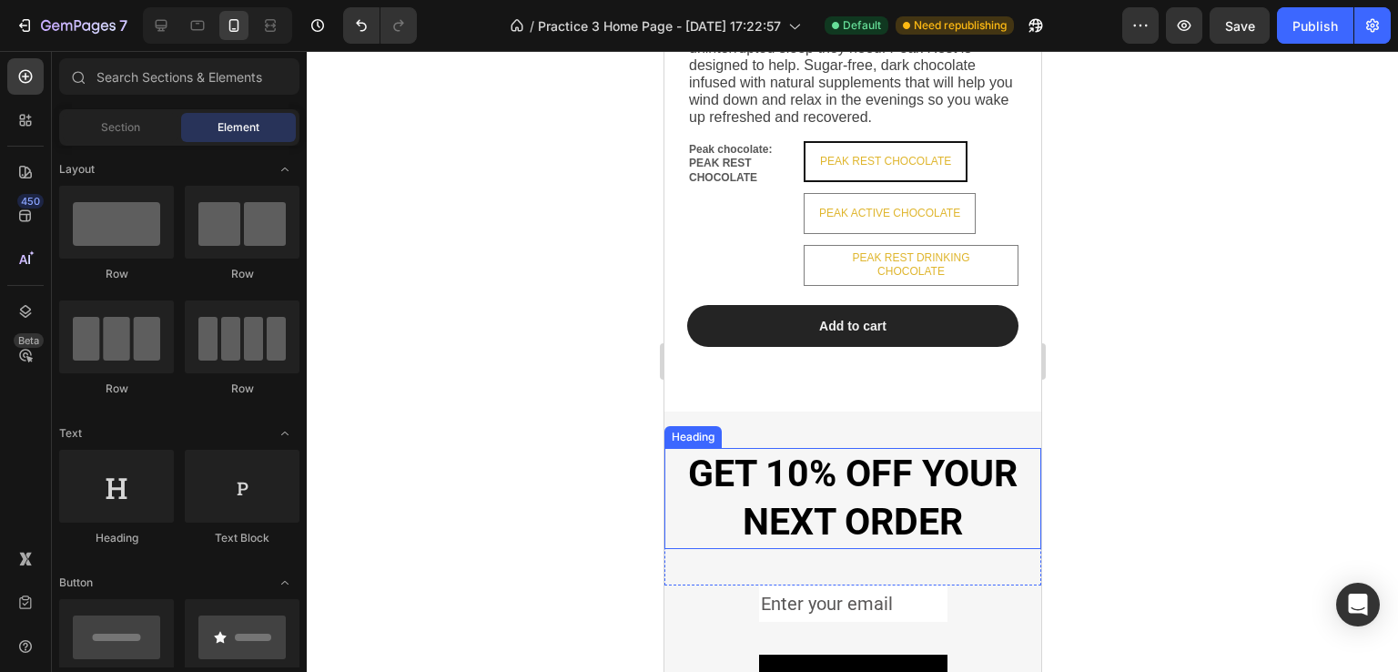
scroll to position [2002, 0]
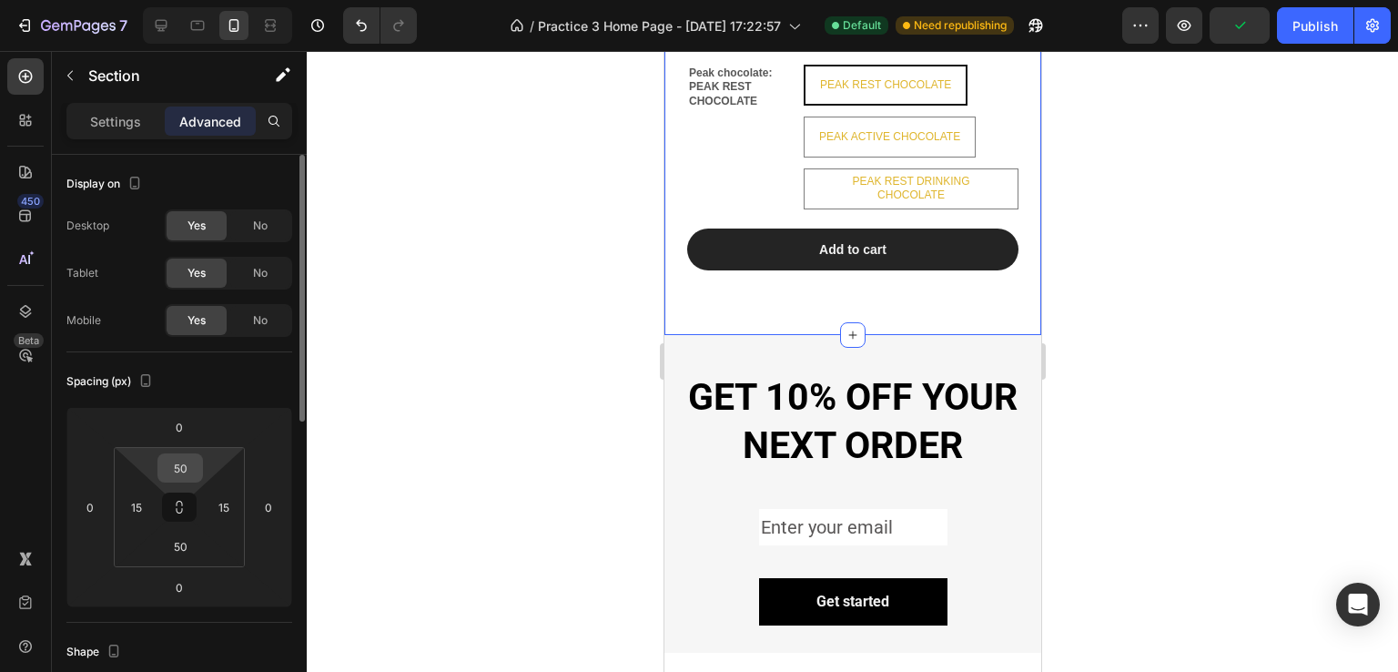
click at [184, 459] on input "50" at bounding box center [180, 467] width 36 height 27
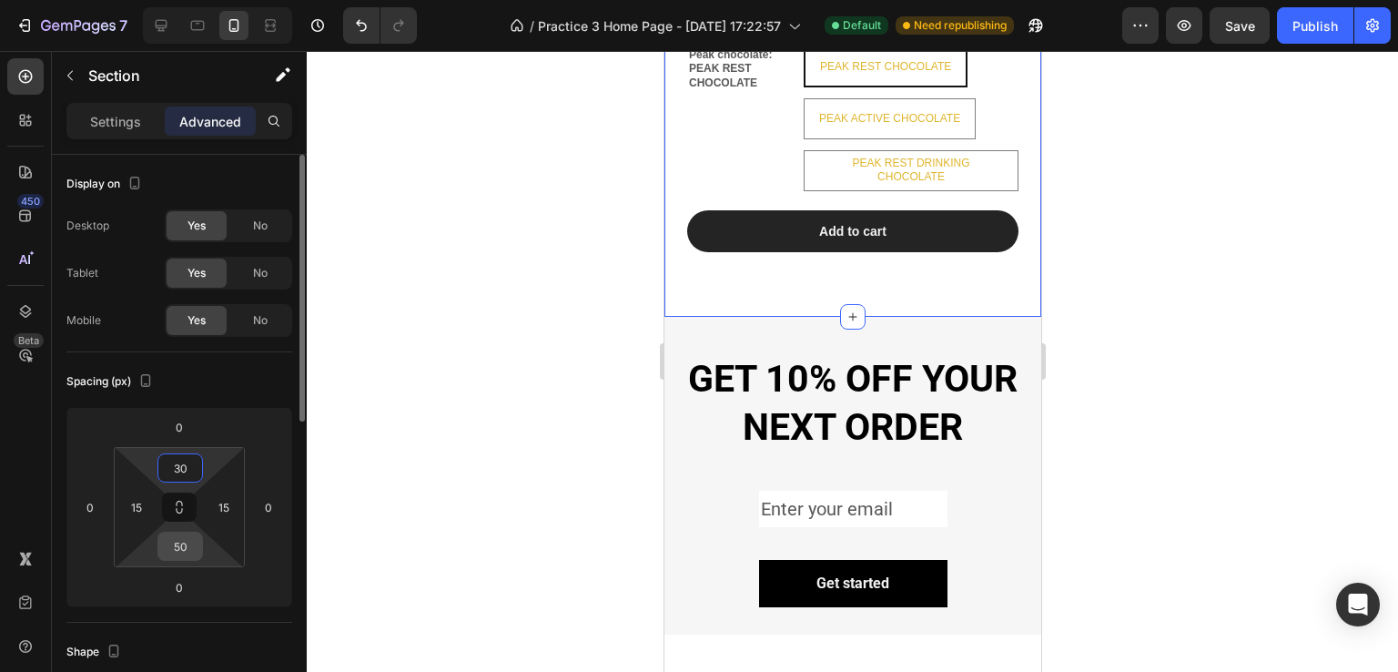
type input "30"
click at [186, 546] on input "50" at bounding box center [180, 545] width 36 height 27
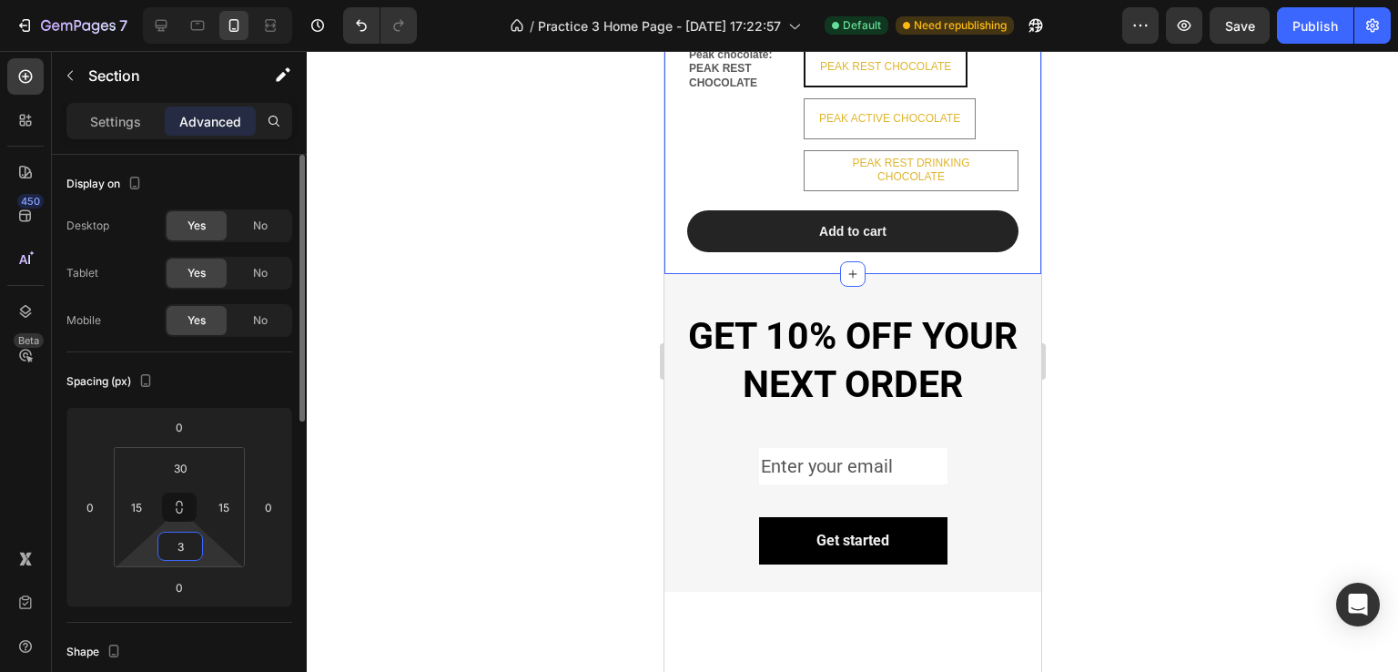
type input "30"
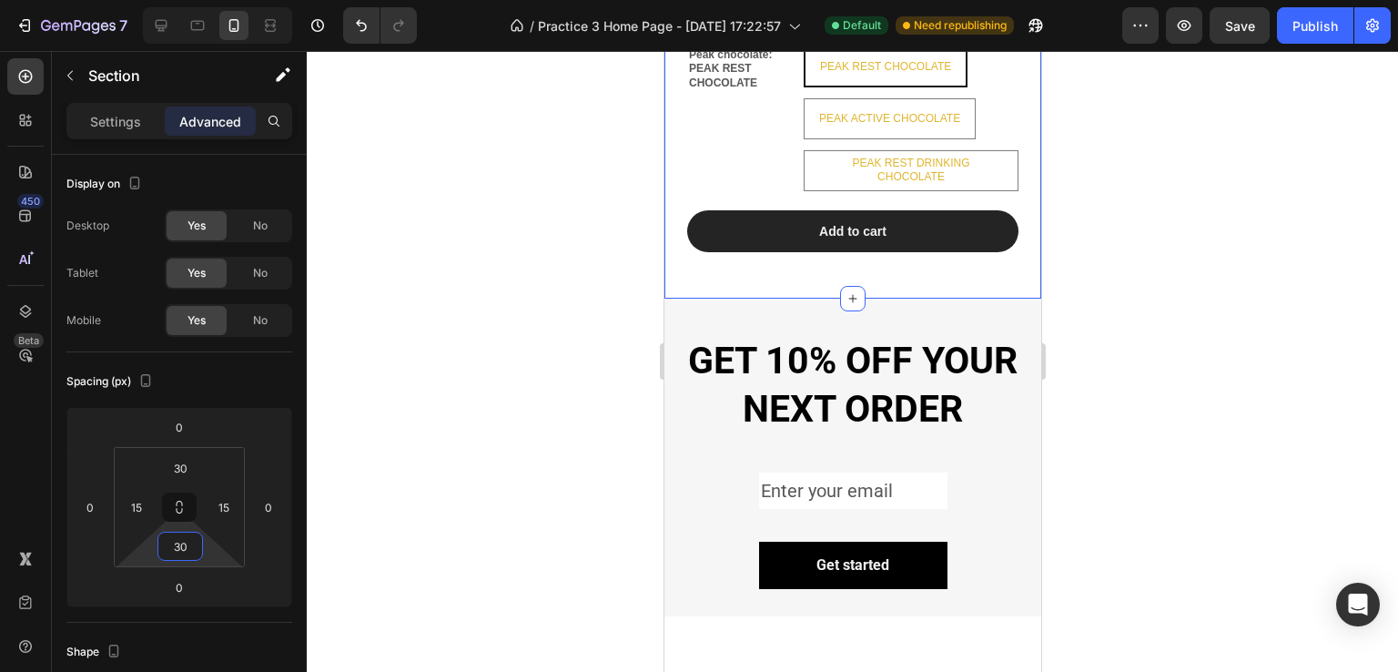
click at [1190, 399] on div at bounding box center [852, 361] width 1091 height 621
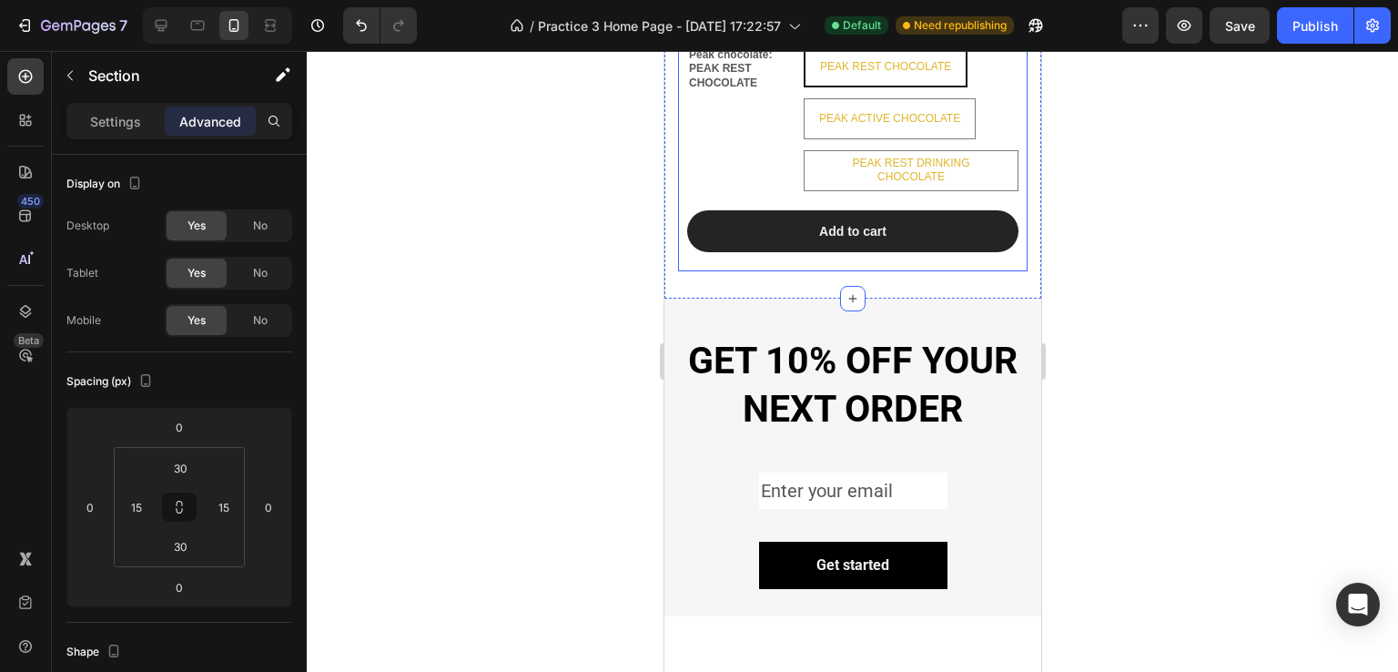
click at [876, 256] on div "Add to cart Add to Cart" at bounding box center [851, 240] width 349 height 61
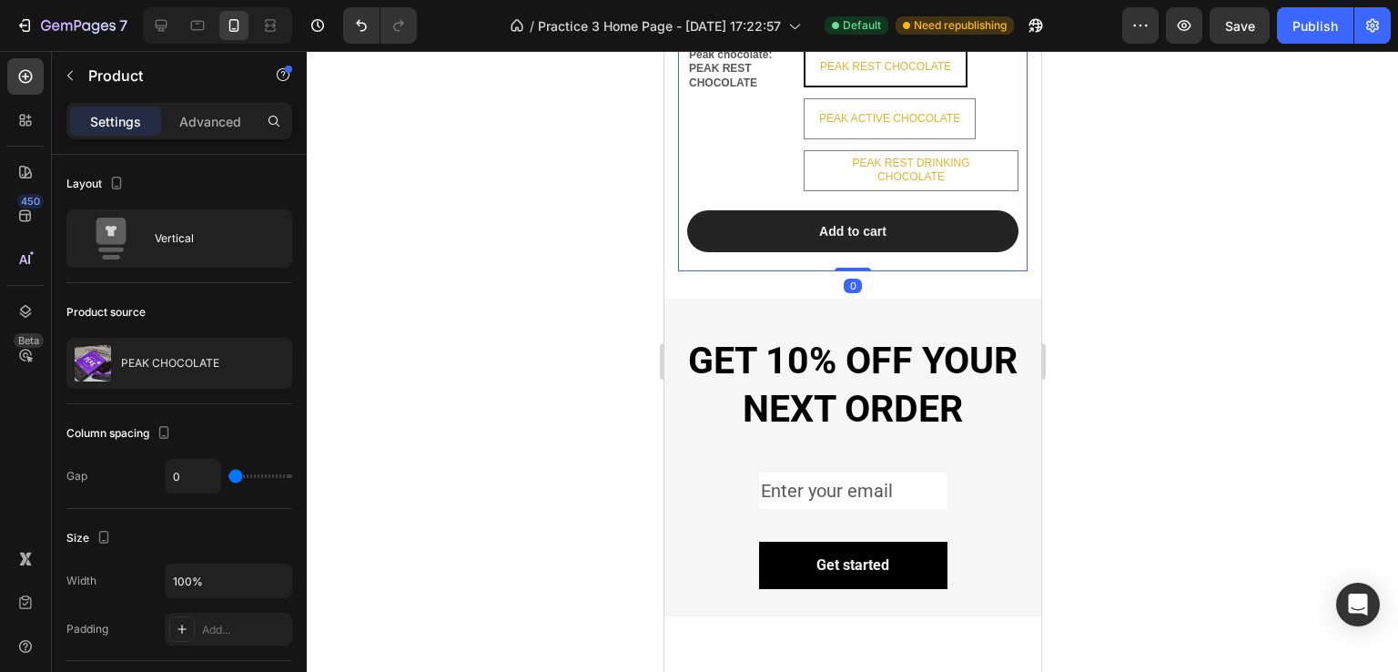
drag, startPoint x: 850, startPoint y: 264, endPoint x: 852, endPoint y: 252, distance: 12.0
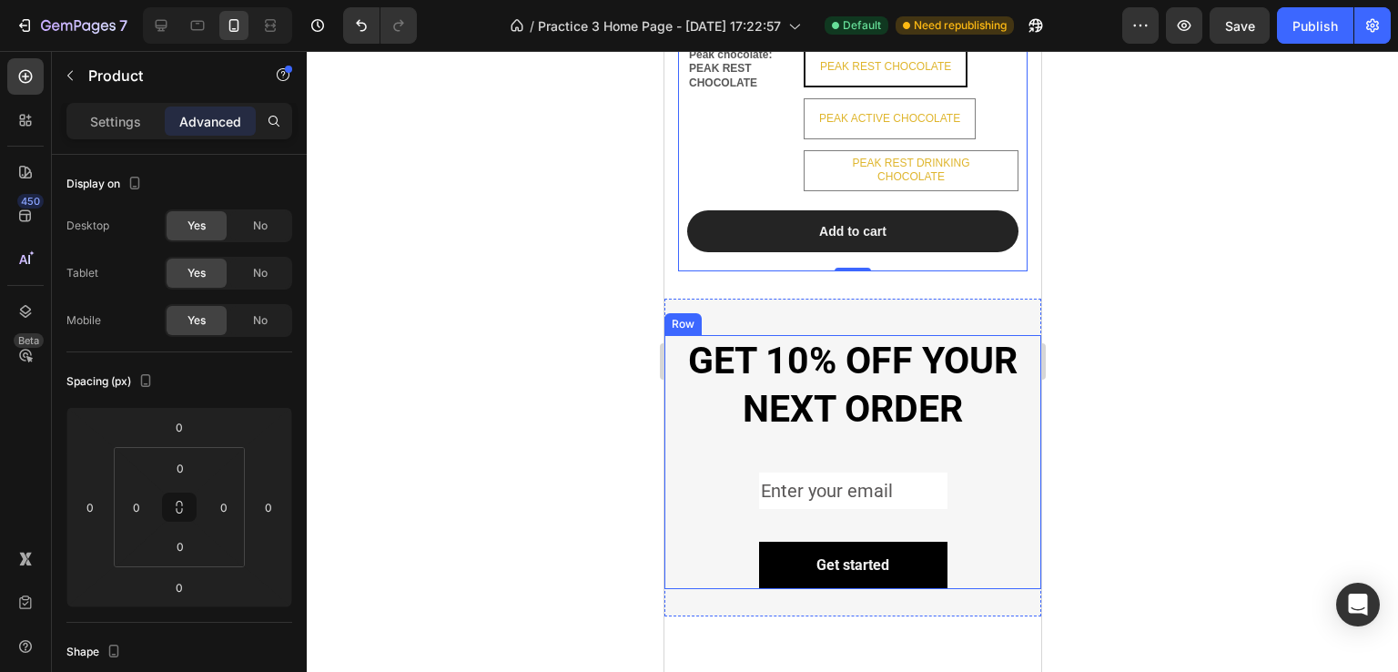
click at [673, 485] on div "GET 10% OFF YOUR NEXT ORDER Heading Row Enter your email Text Block Row Contact…" at bounding box center [851, 462] width 377 height 254
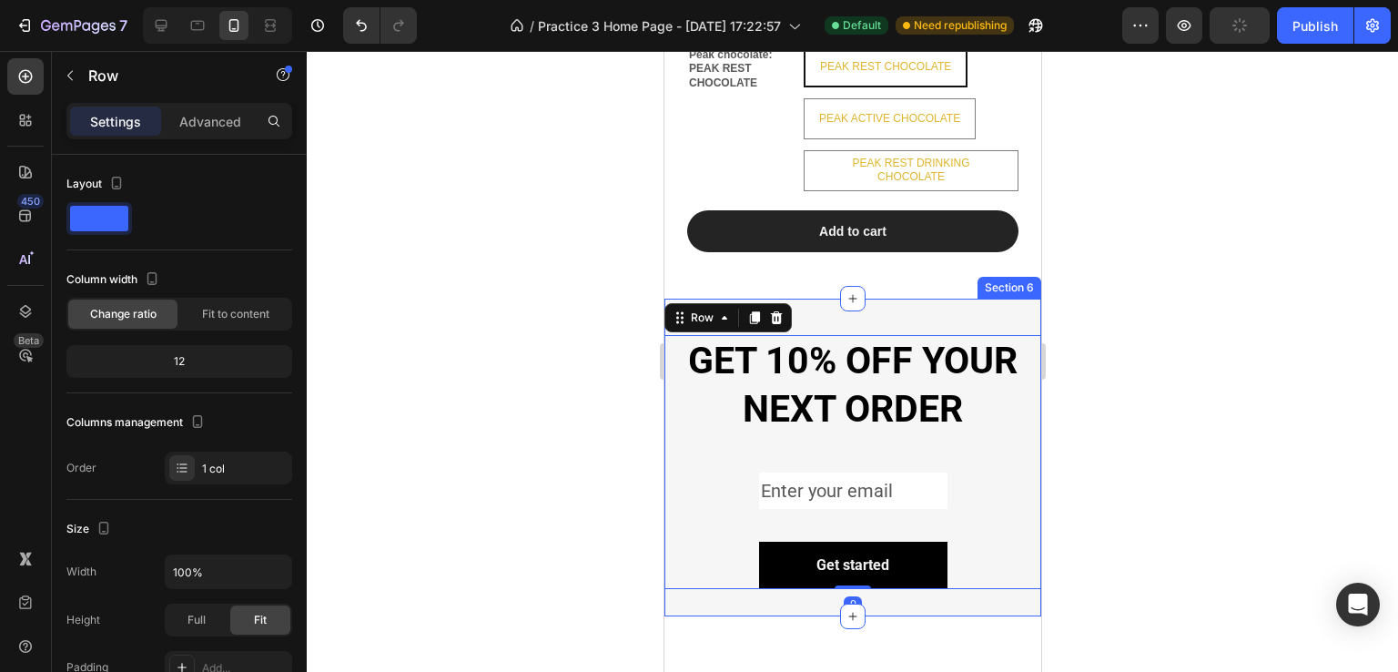
click at [831, 308] on div "GET 10% OFF YOUR NEXT ORDER Heading Row Enter your email Text Block Row Contact…" at bounding box center [851, 458] width 377 height 318
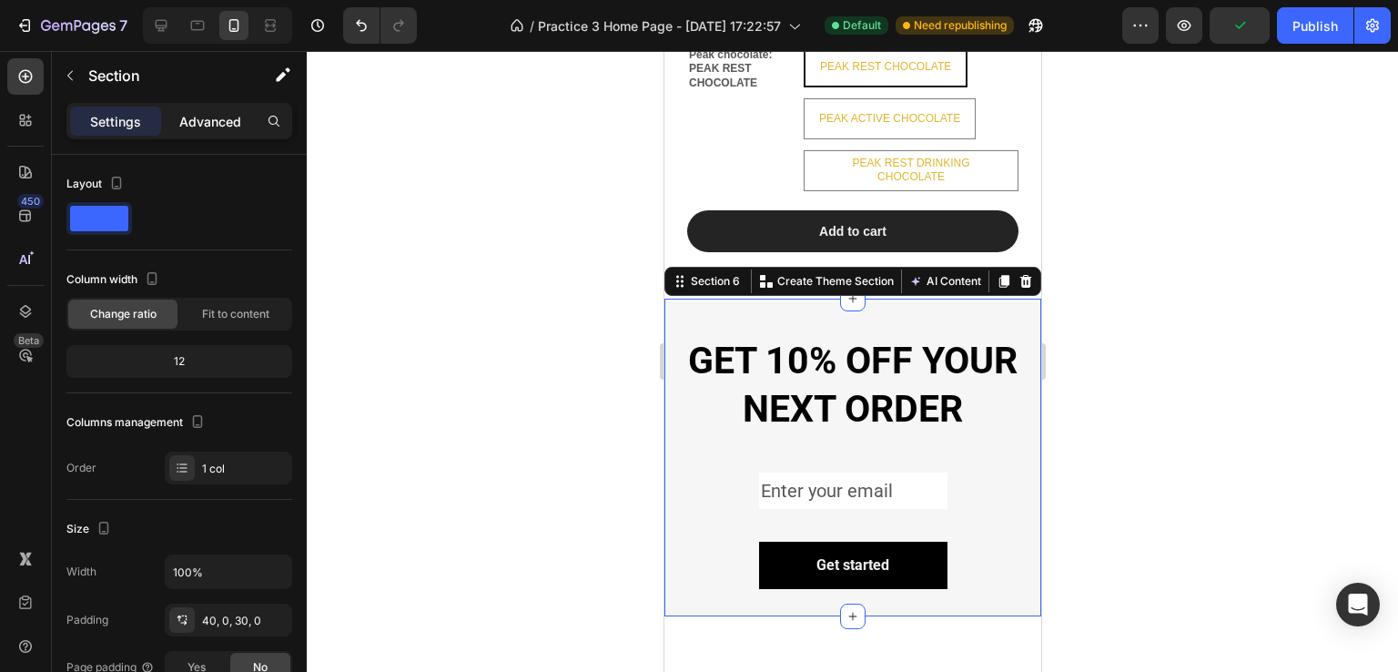
click at [225, 123] on p "Advanced" at bounding box center [210, 121] width 62 height 19
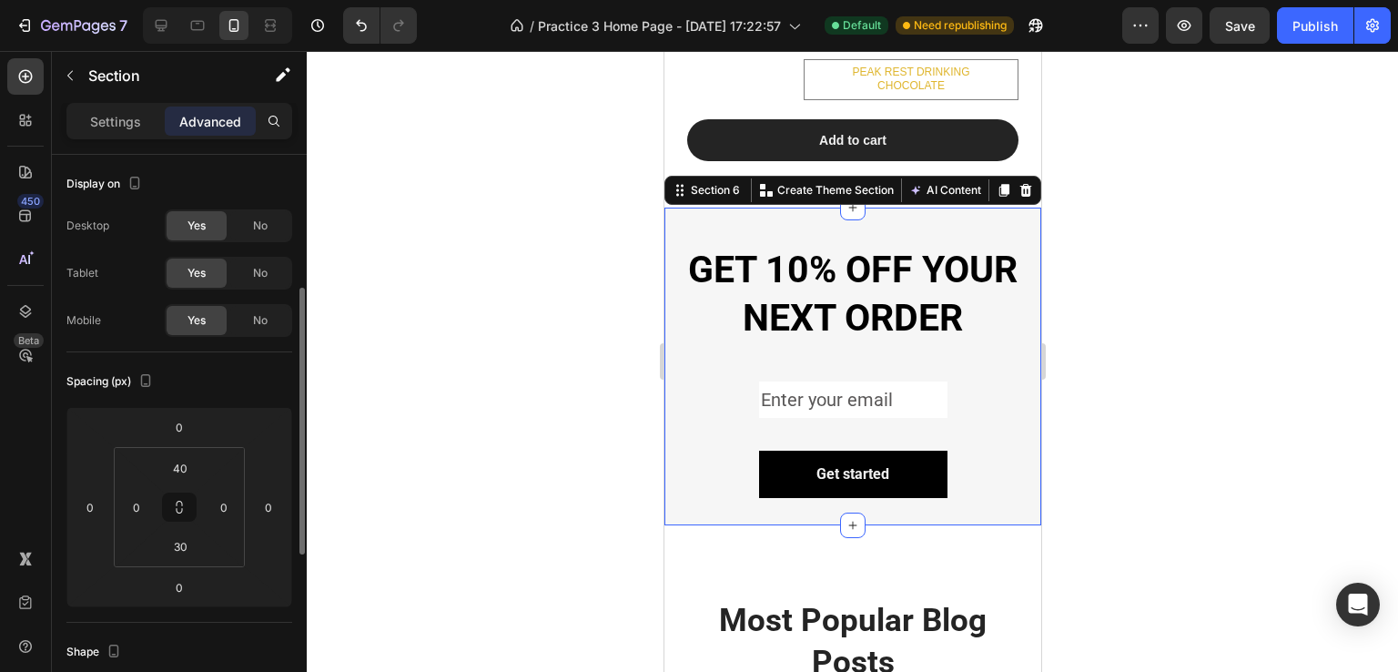
scroll to position [91, 0]
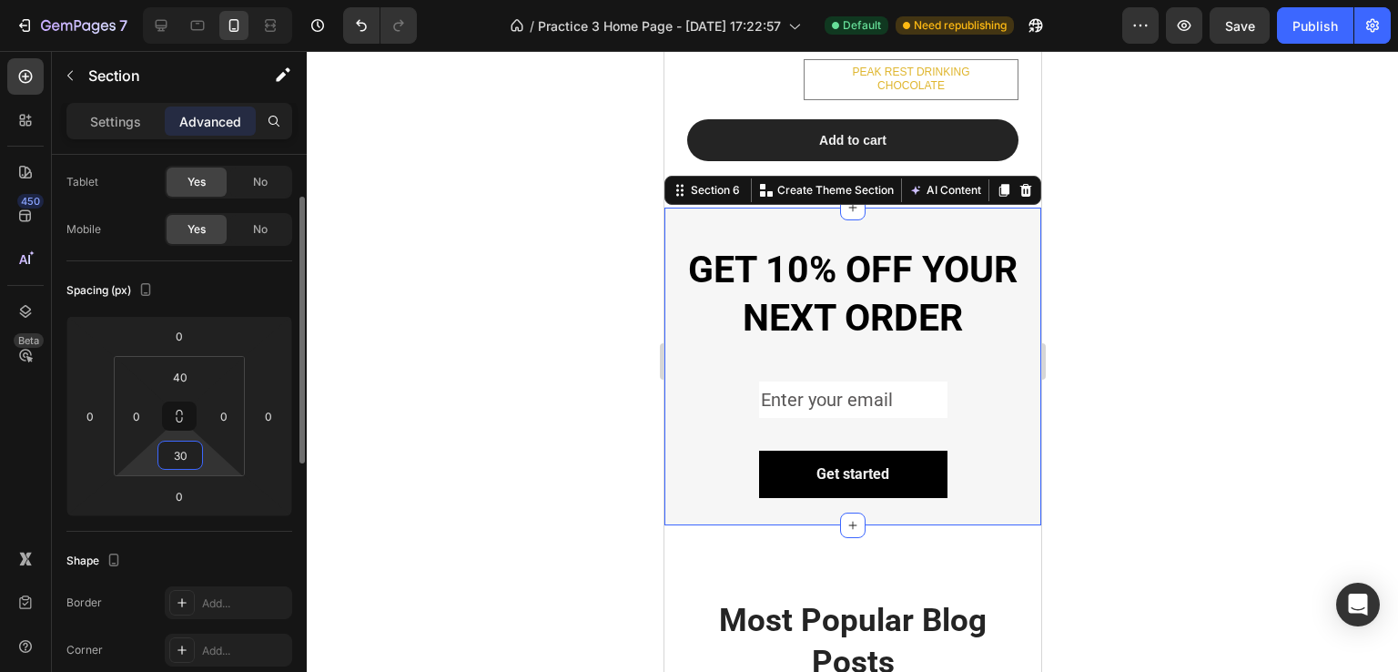
click at [191, 455] on input "30" at bounding box center [180, 454] width 36 height 27
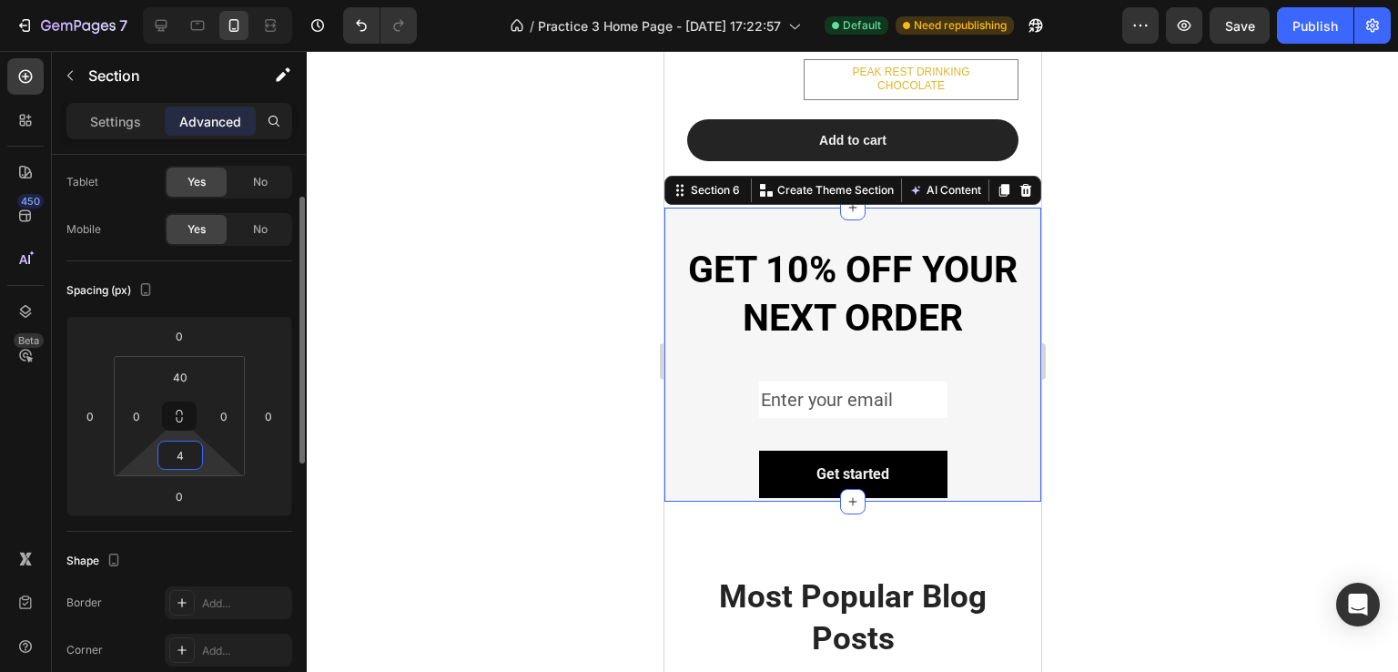
type input "40"
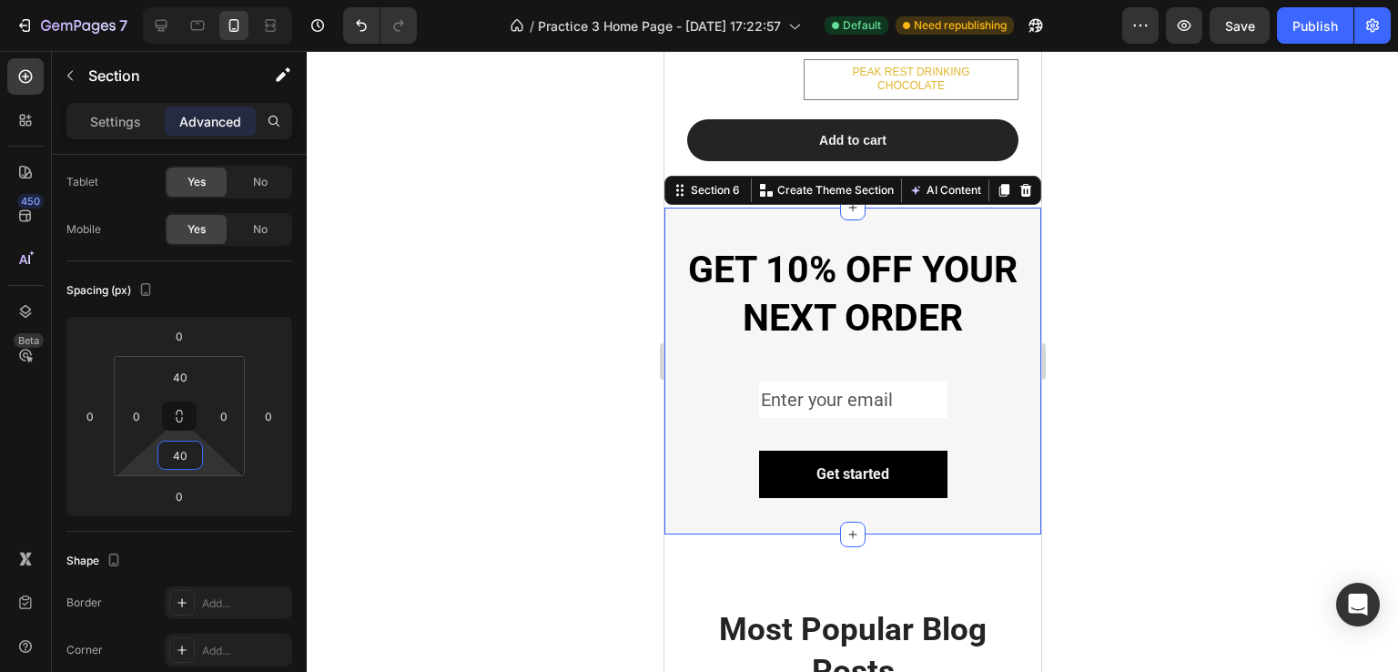
click at [460, 400] on div at bounding box center [852, 361] width 1091 height 621
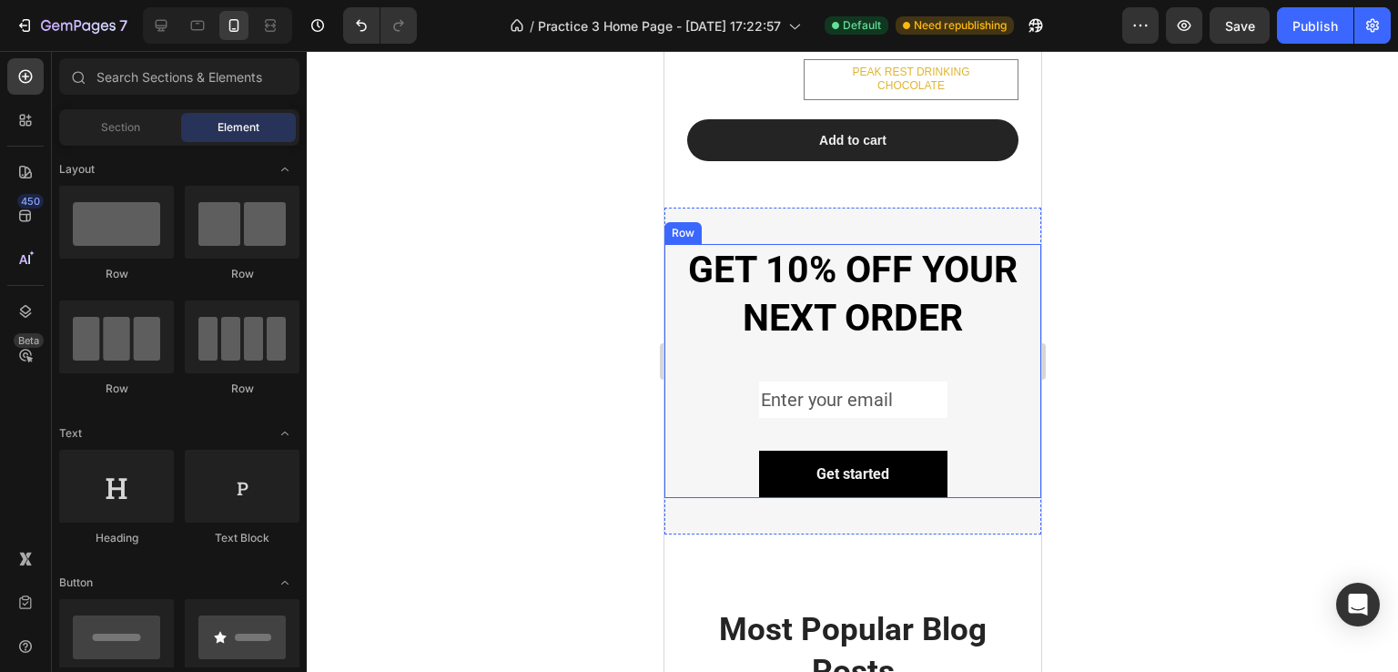
click at [970, 507] on div "GET 10% OFF YOUR NEXT ORDER Heading Row Enter your email Text Block Row Contact…" at bounding box center [851, 371] width 377 height 327
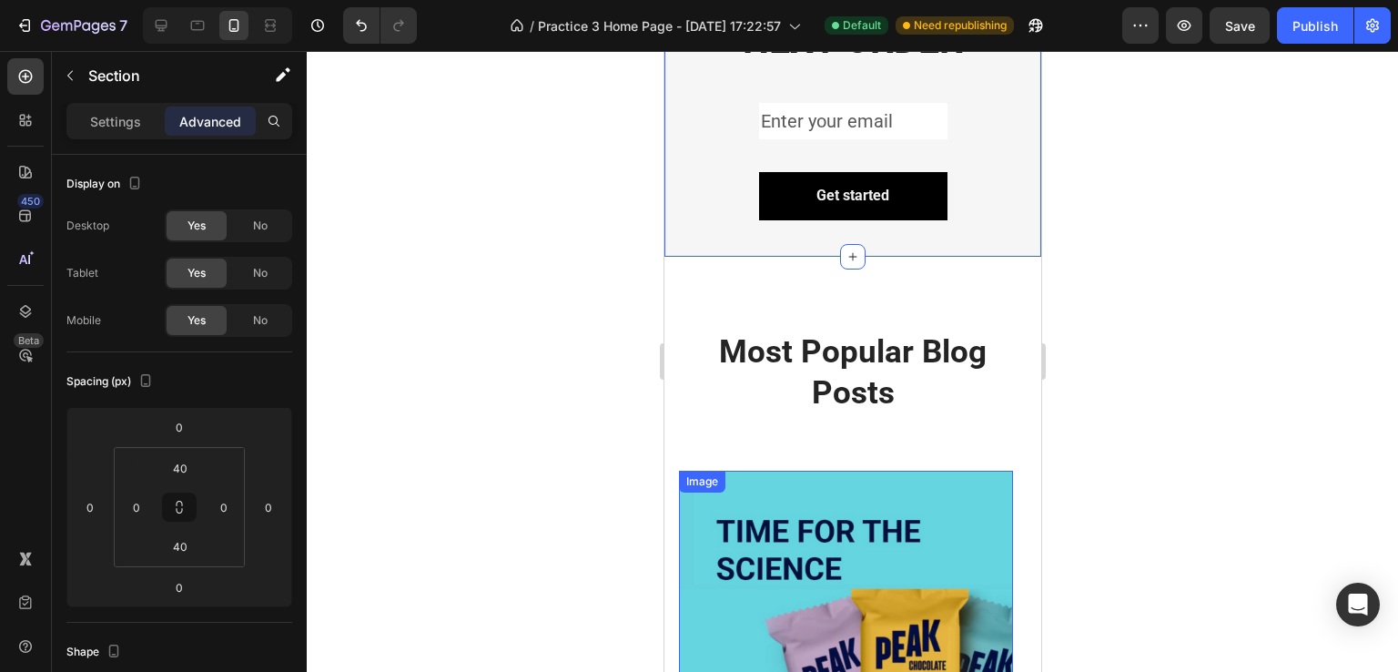
scroll to position [2366, 0]
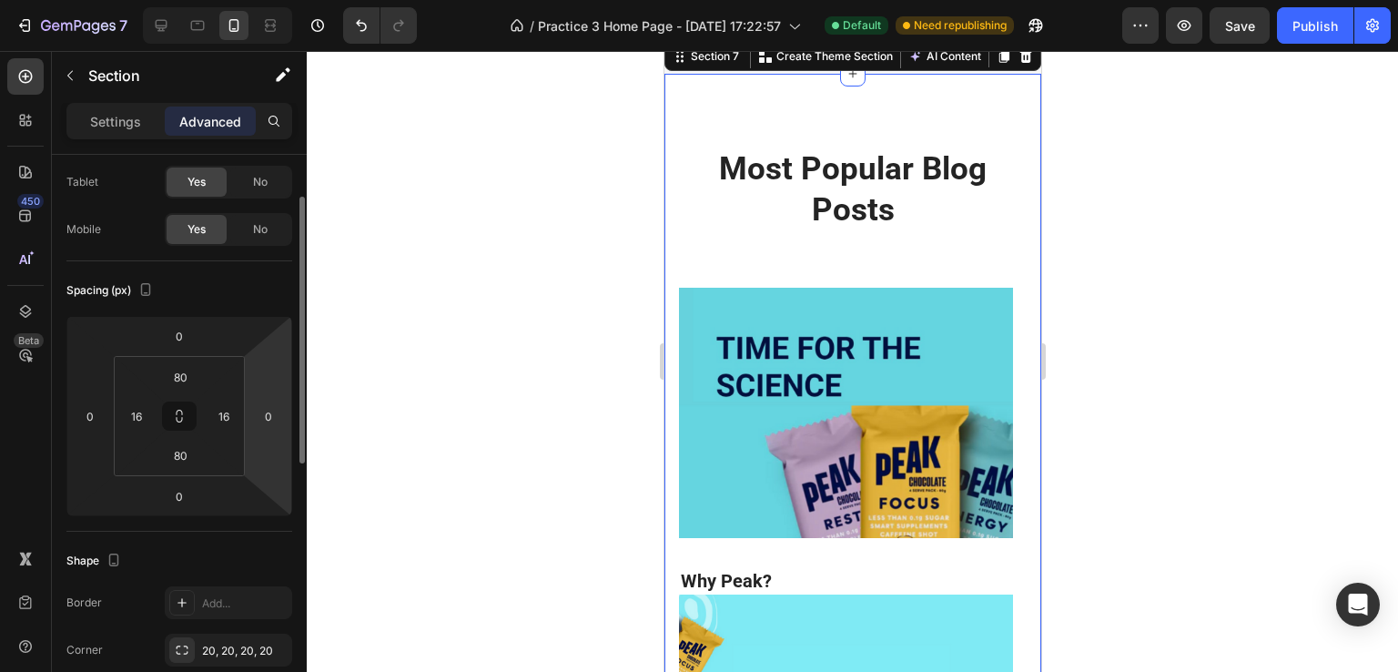
scroll to position [0, 0]
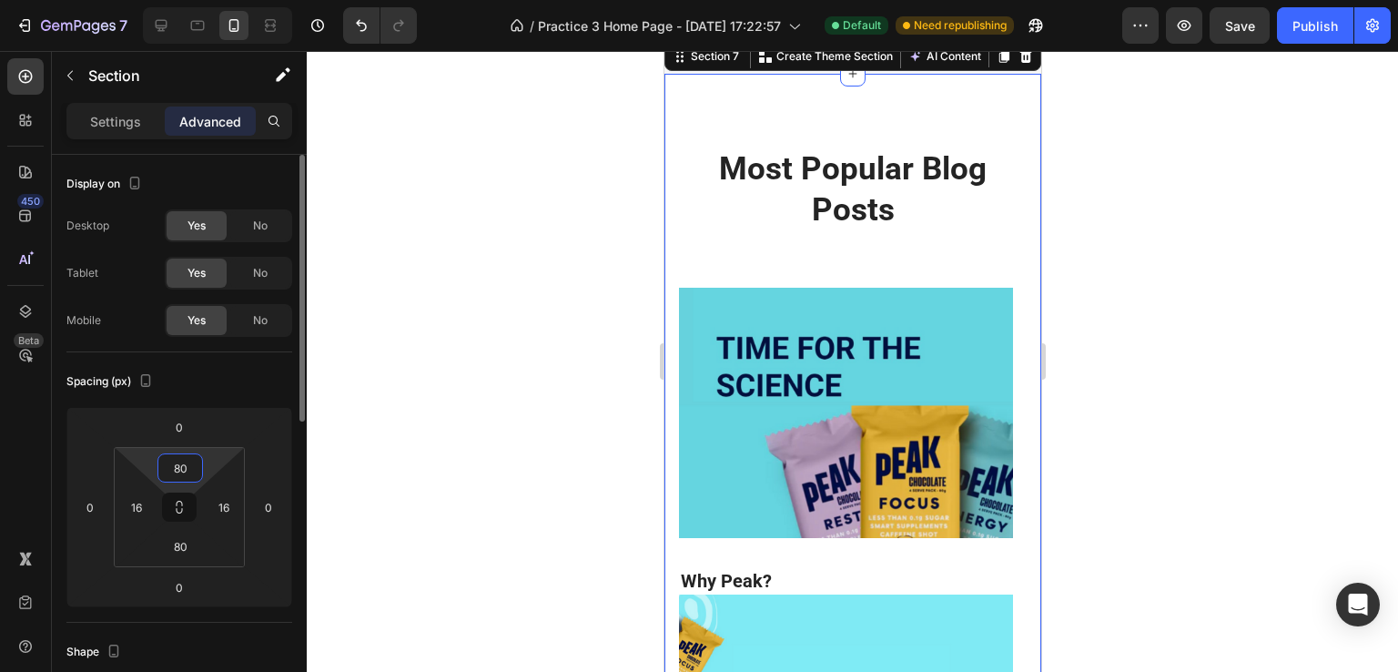
click at [188, 463] on input "80" at bounding box center [180, 467] width 36 height 27
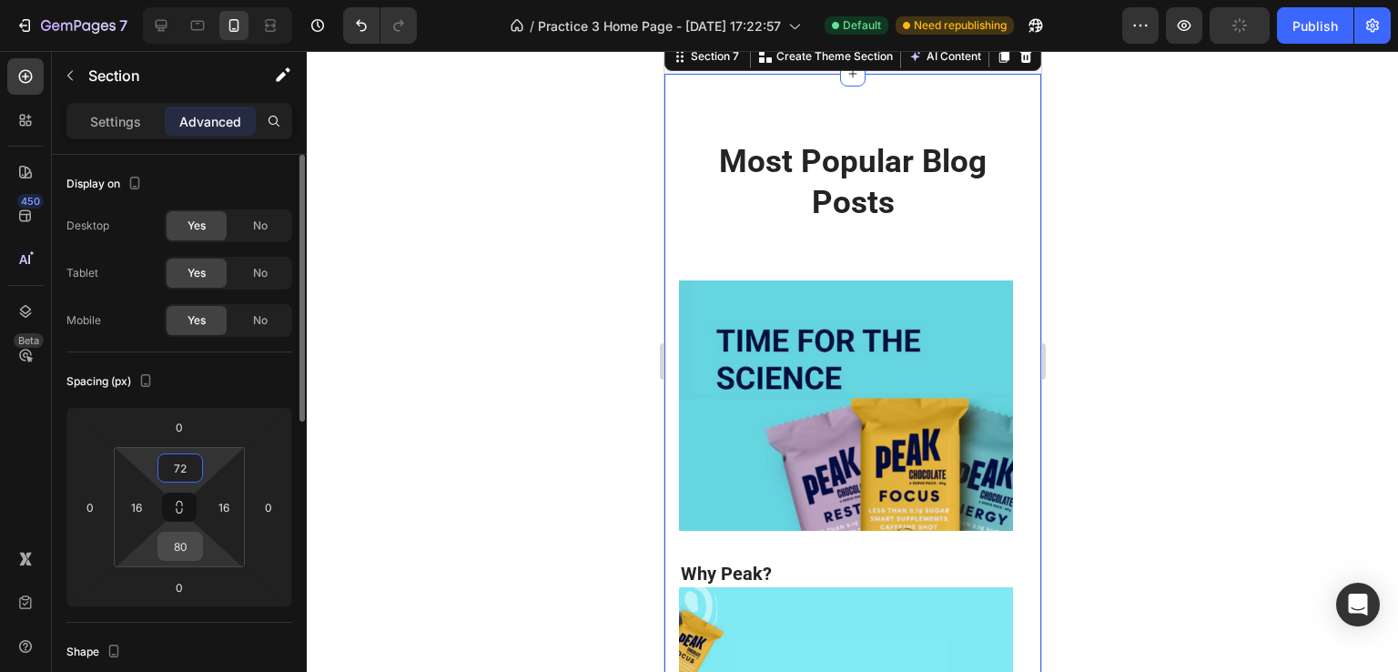
type input "72"
click at [178, 548] on input "80" at bounding box center [180, 545] width 36 height 27
type input "72"
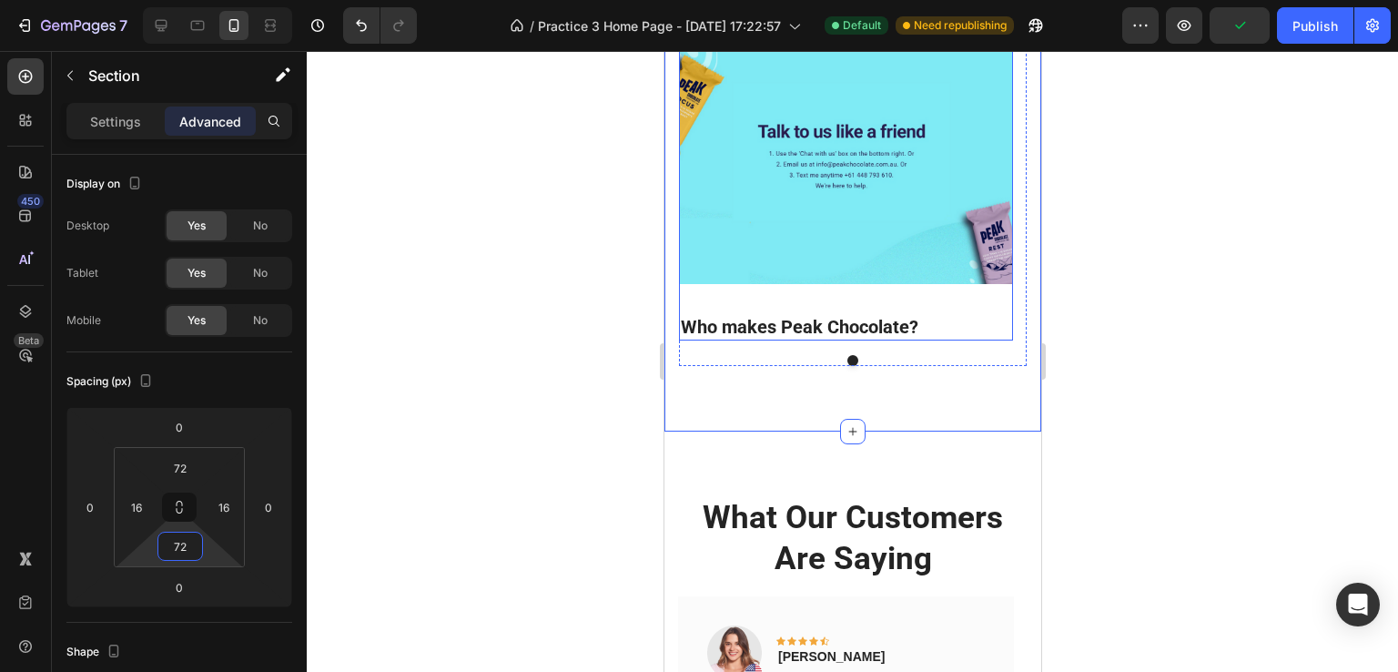
scroll to position [3276, 0]
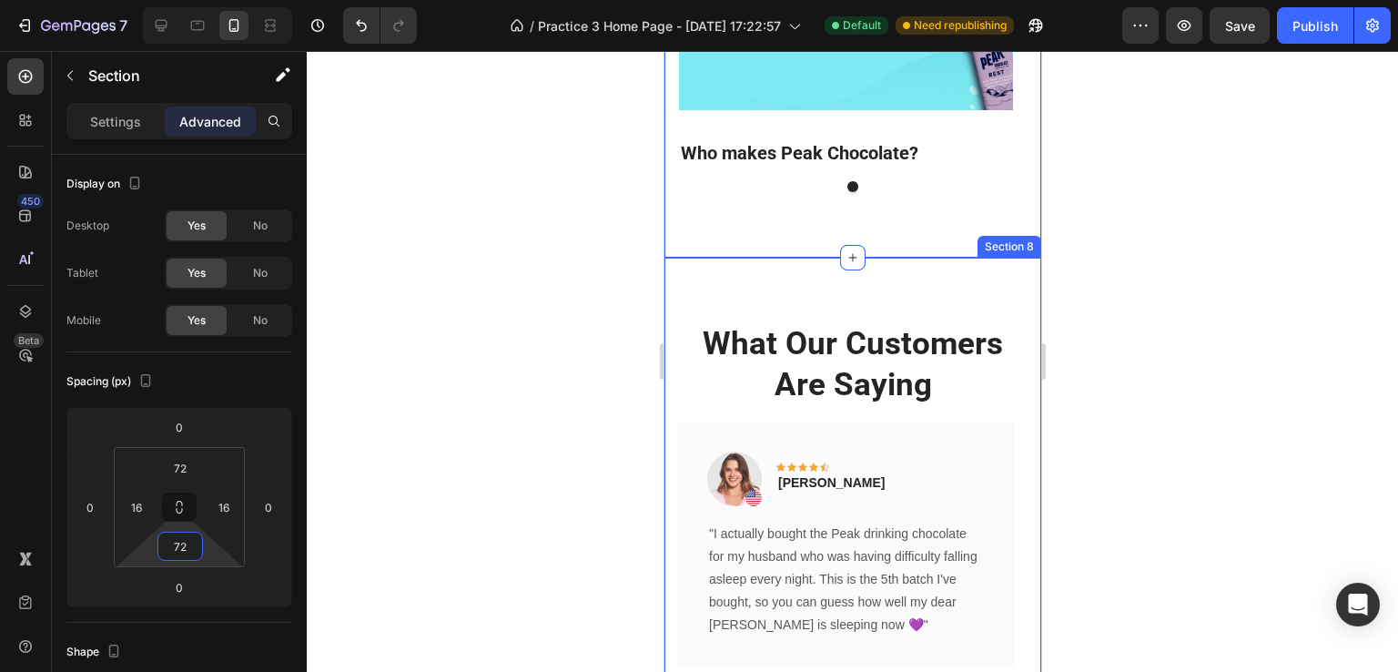
click at [758, 301] on div "What Our Customers Are Saying Heading Image Icon Icon Icon Icon Icon Row Sharon…" at bounding box center [851, 508] width 377 height 500
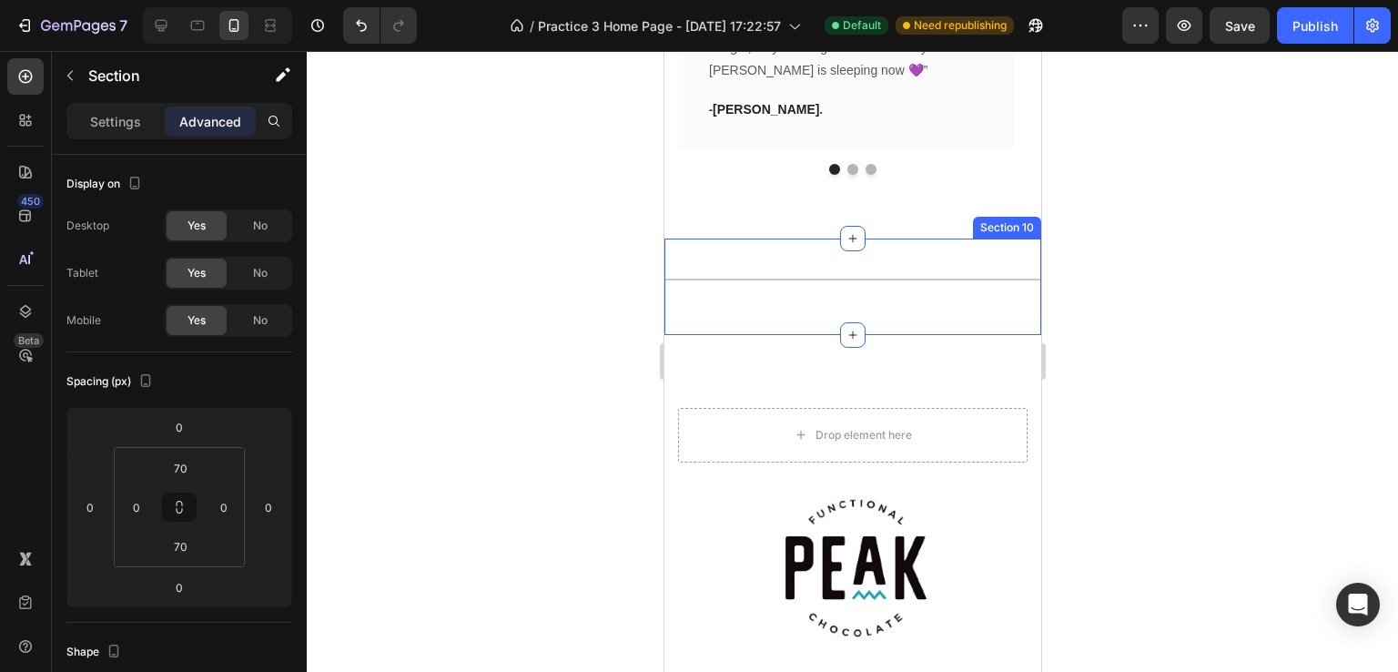
scroll to position [4460, 0]
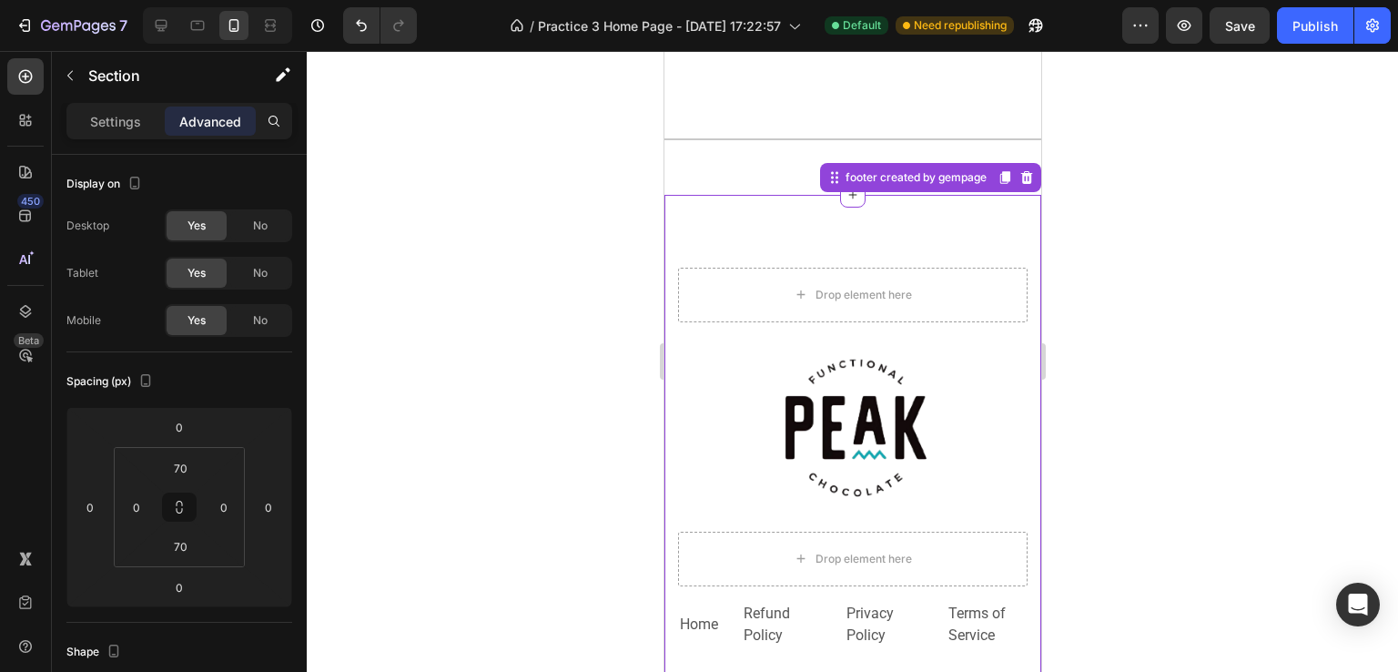
click at [730, 244] on div "Drop element here Image Drop element here Row Home Text block Refund Policy Tex…" at bounding box center [851, 516] width 377 height 643
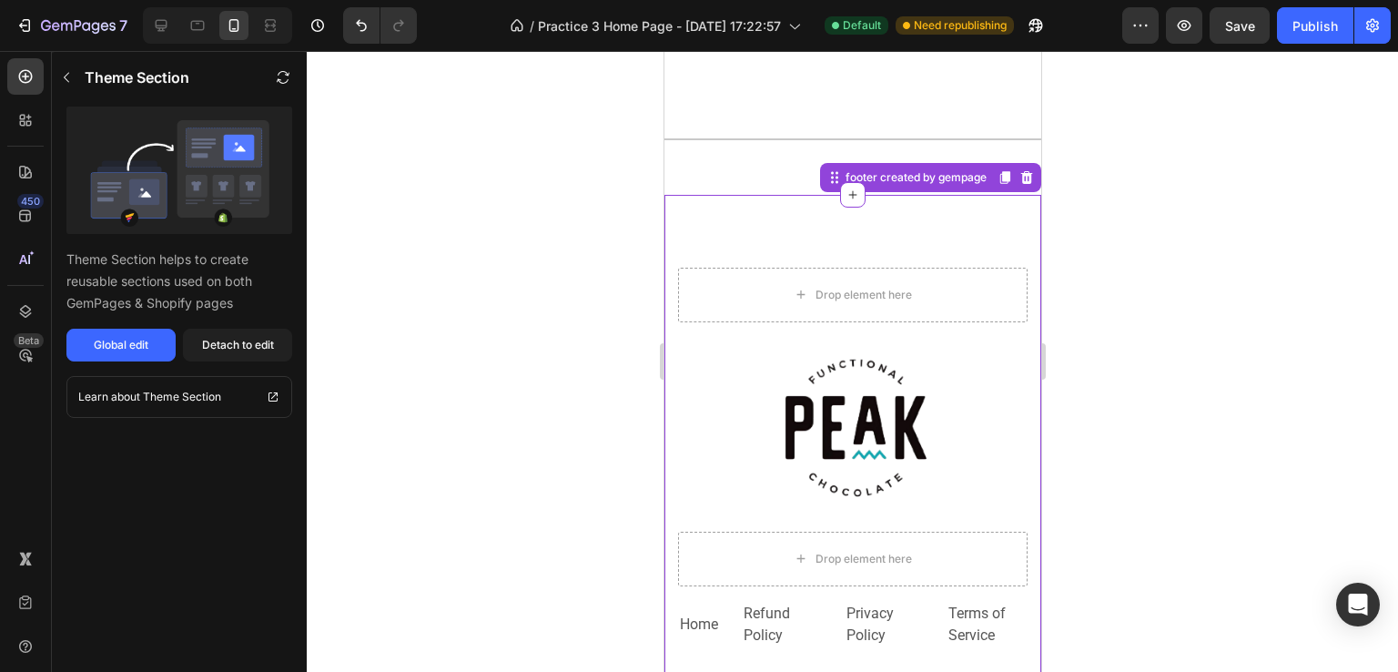
click at [798, 226] on div "Drop element here Image Drop element here Row Home Text block Refund Policy Tex…" at bounding box center [851, 516] width 377 height 643
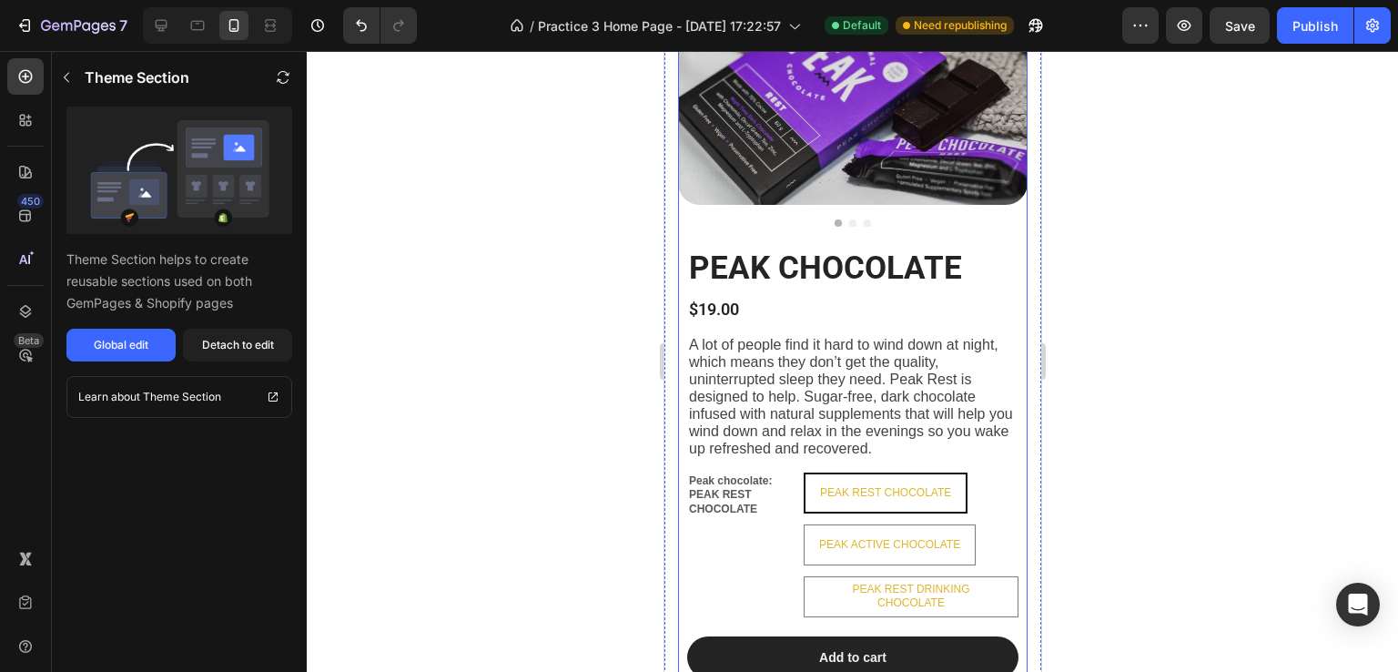
scroll to position [1296, 0]
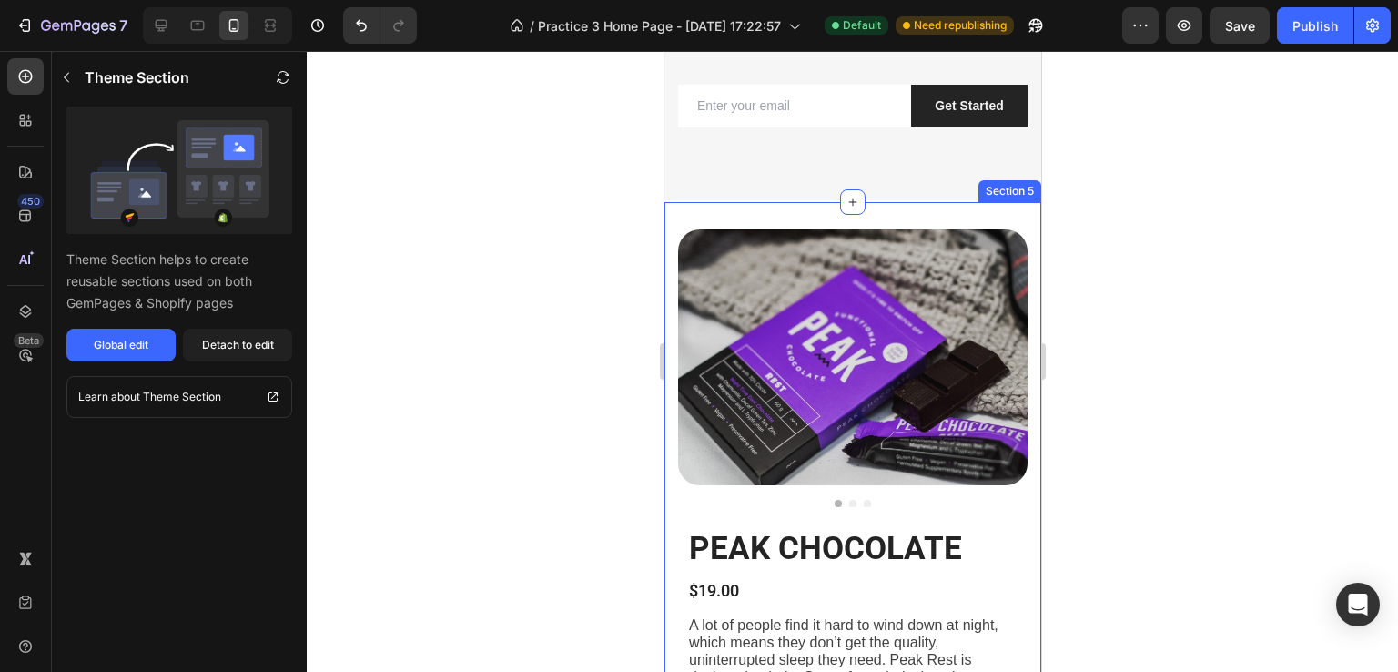
click at [881, 218] on div "PEAK CHOCOLATE Heading $19.00 Product Price Product Price A lot of people find …" at bounding box center [851, 604] width 377 height 804
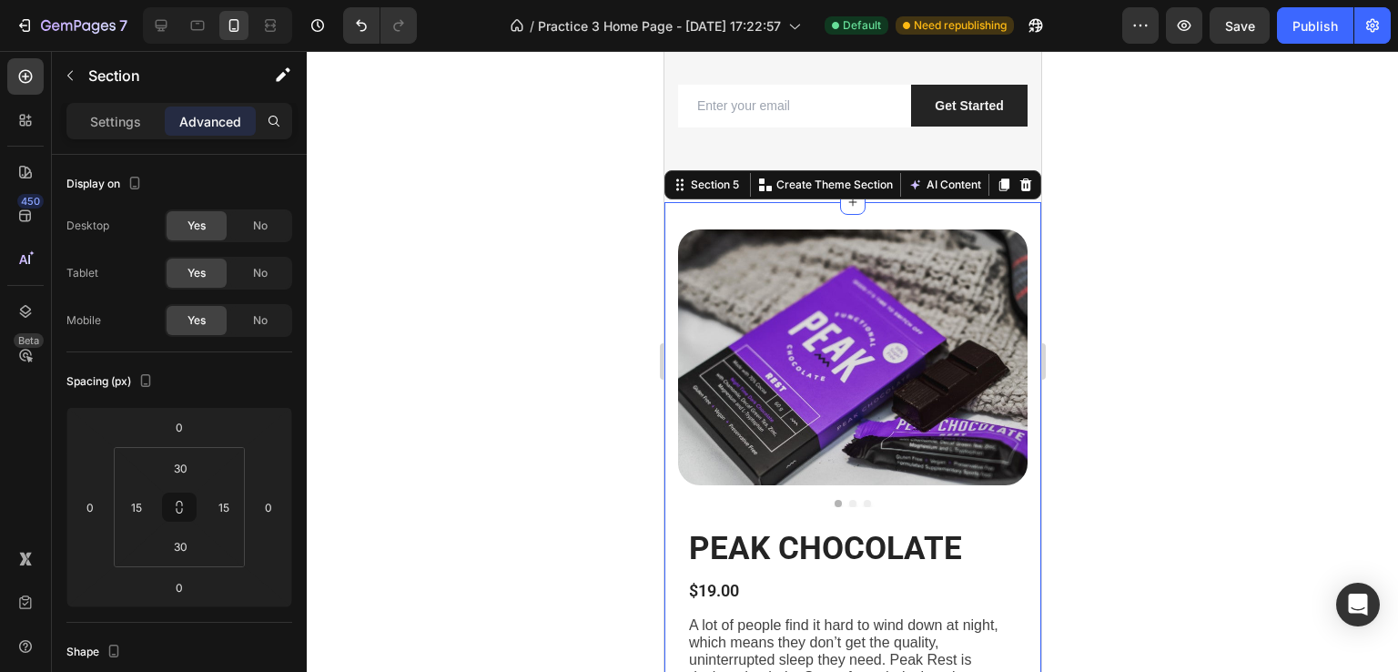
click at [214, 116] on p "Advanced" at bounding box center [210, 121] width 62 height 19
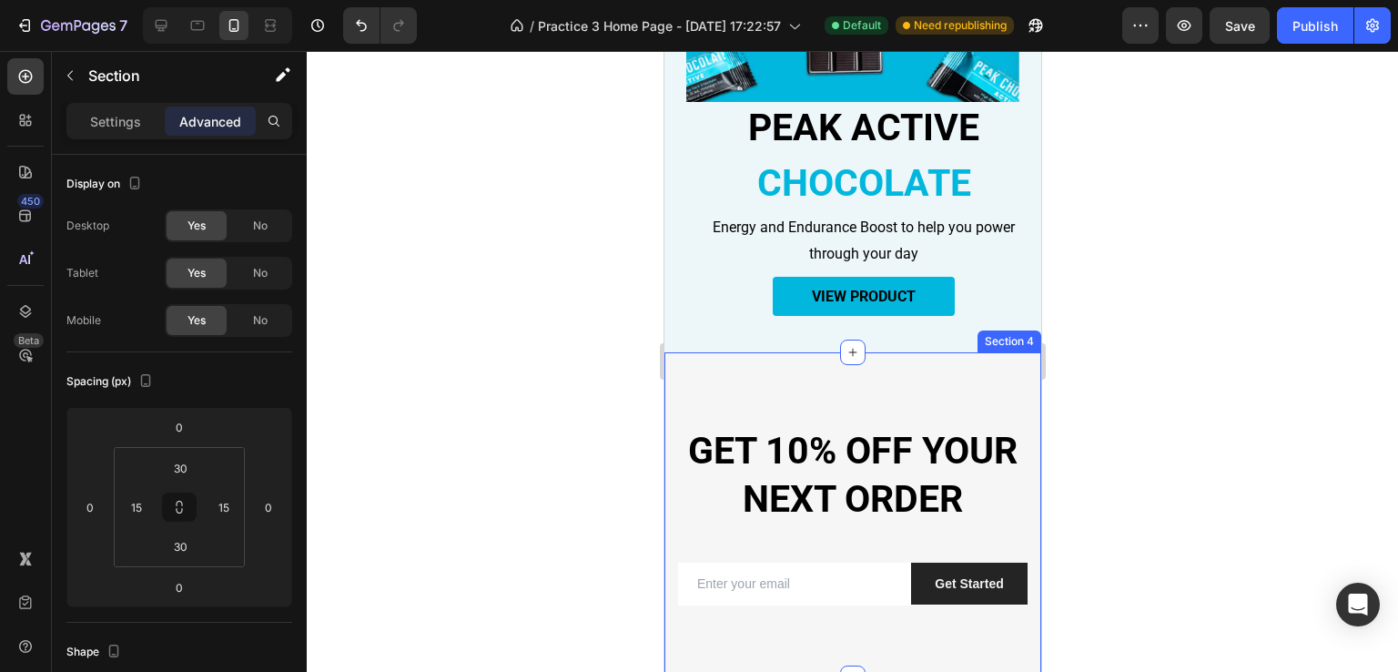
scroll to position [841, 0]
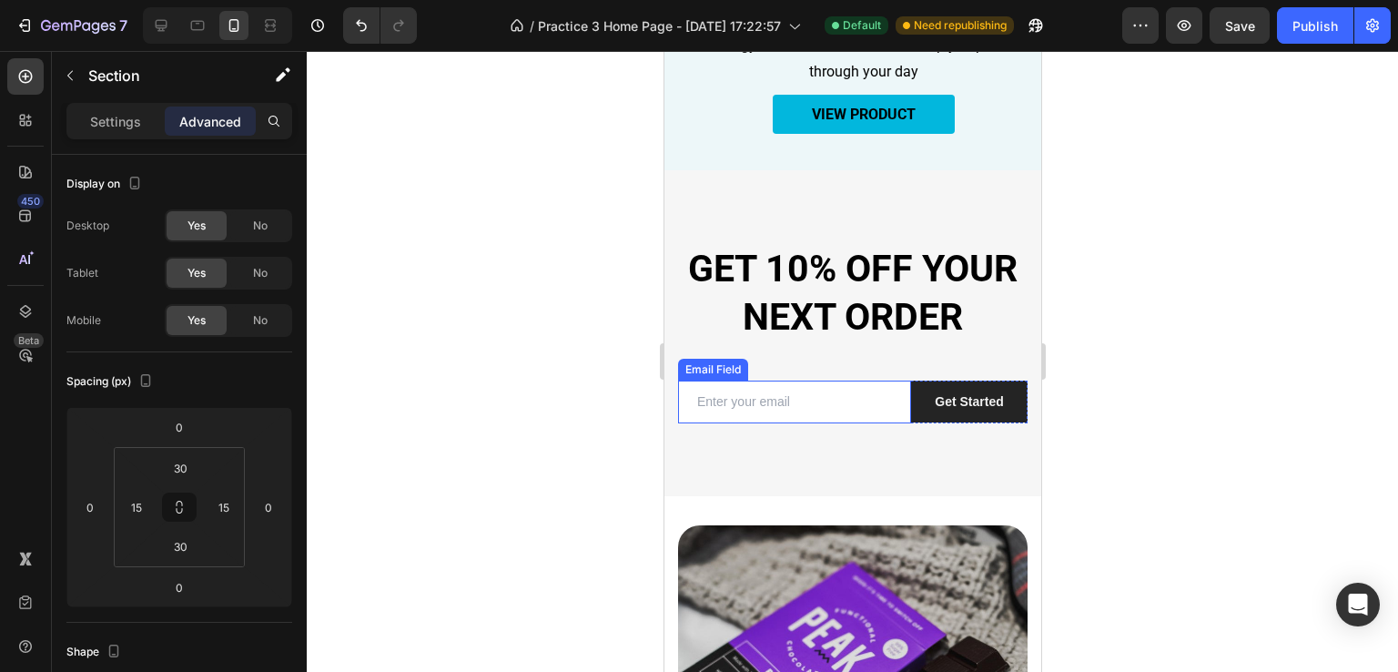
click at [823, 386] on input "email" at bounding box center [793, 401] width 233 height 43
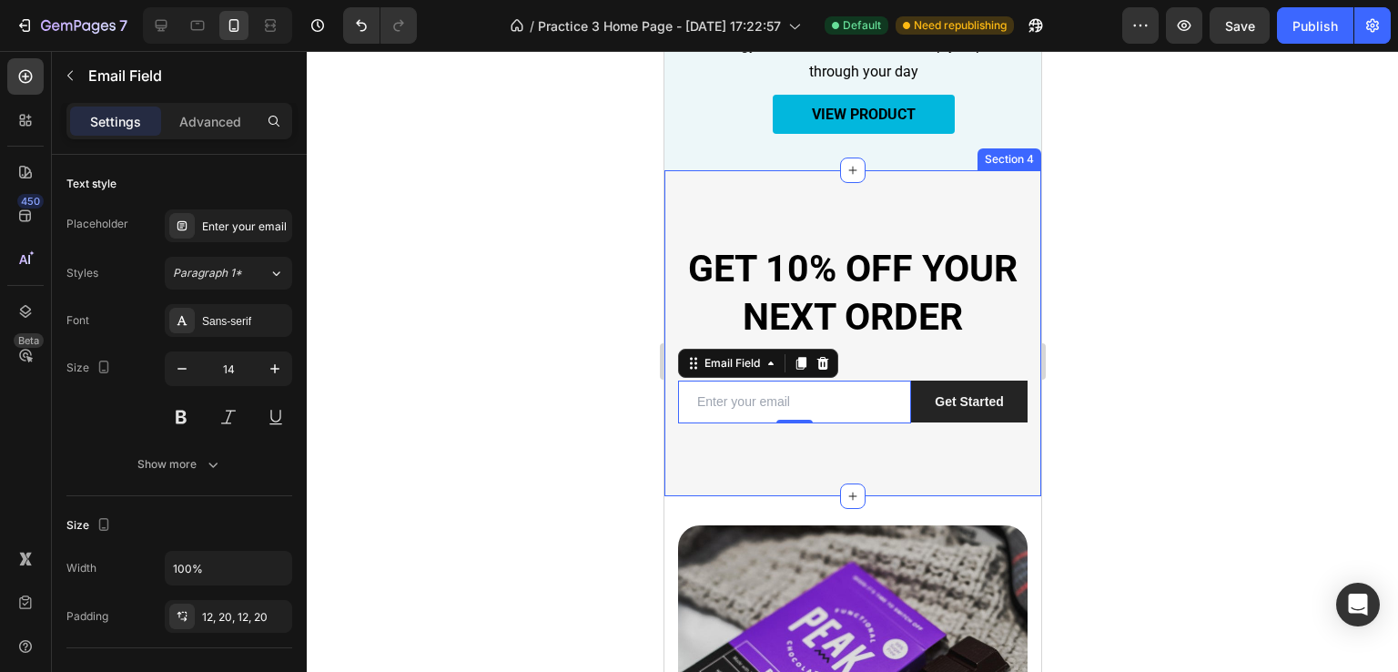
click at [791, 461] on div "GET 10% OFF YOUR NEXT ORDER Heading Row Email Field 0 Get Started Submit Button…" at bounding box center [851, 333] width 377 height 326
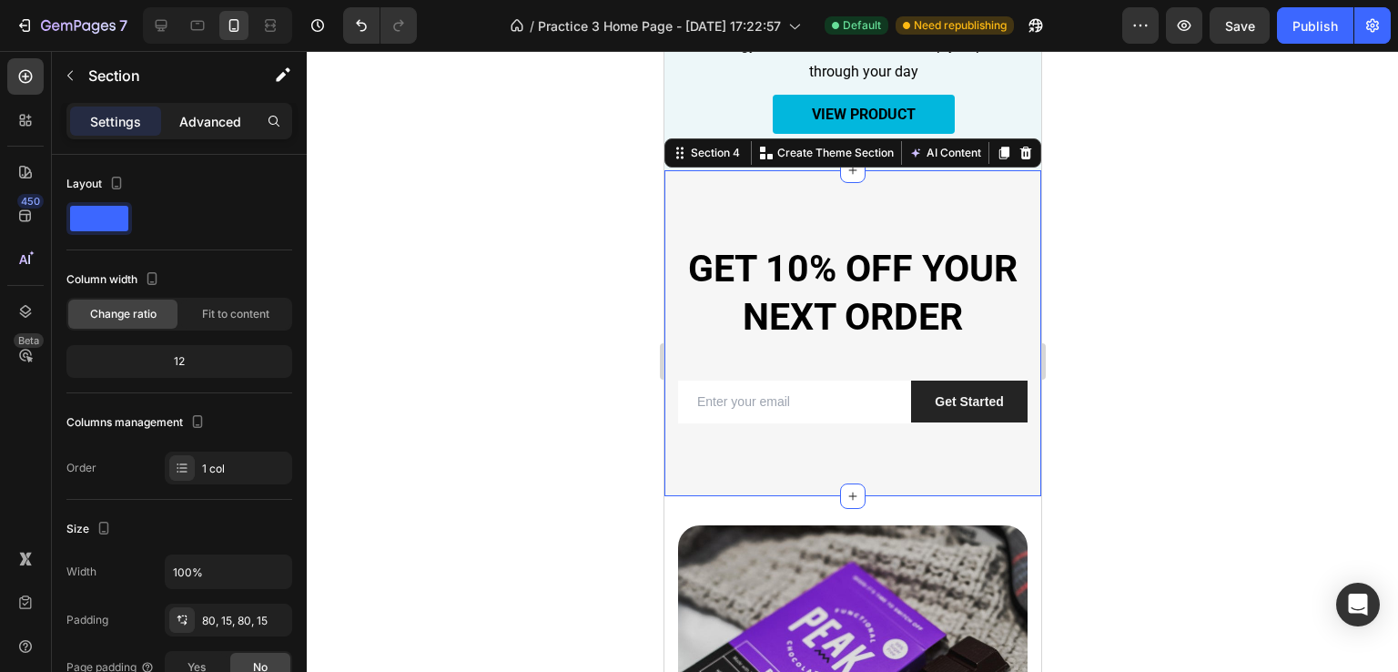
click at [206, 109] on div "Advanced" at bounding box center [210, 120] width 91 height 29
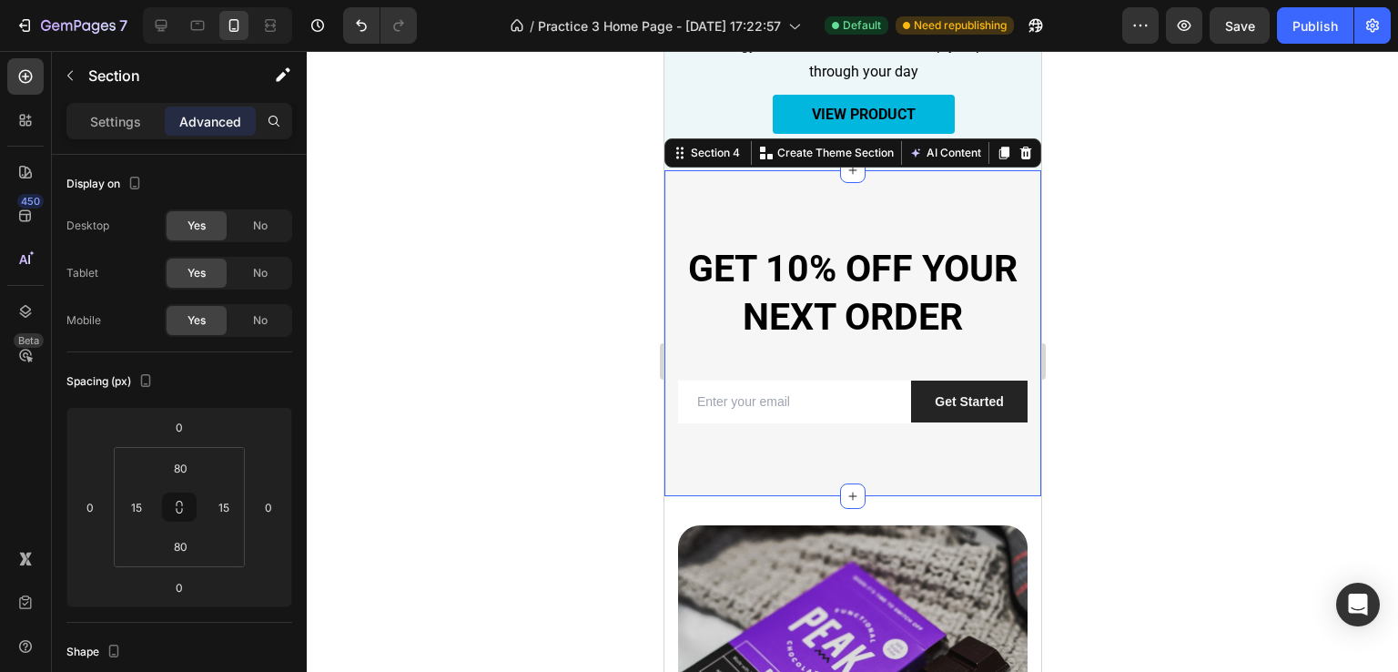
click at [947, 207] on div "GET 10% OFF YOUR NEXT ORDER Heading Row Email Field Get Started Submit Button R…" at bounding box center [851, 333] width 377 height 326
click at [1309, 289] on div at bounding box center [852, 361] width 1091 height 621
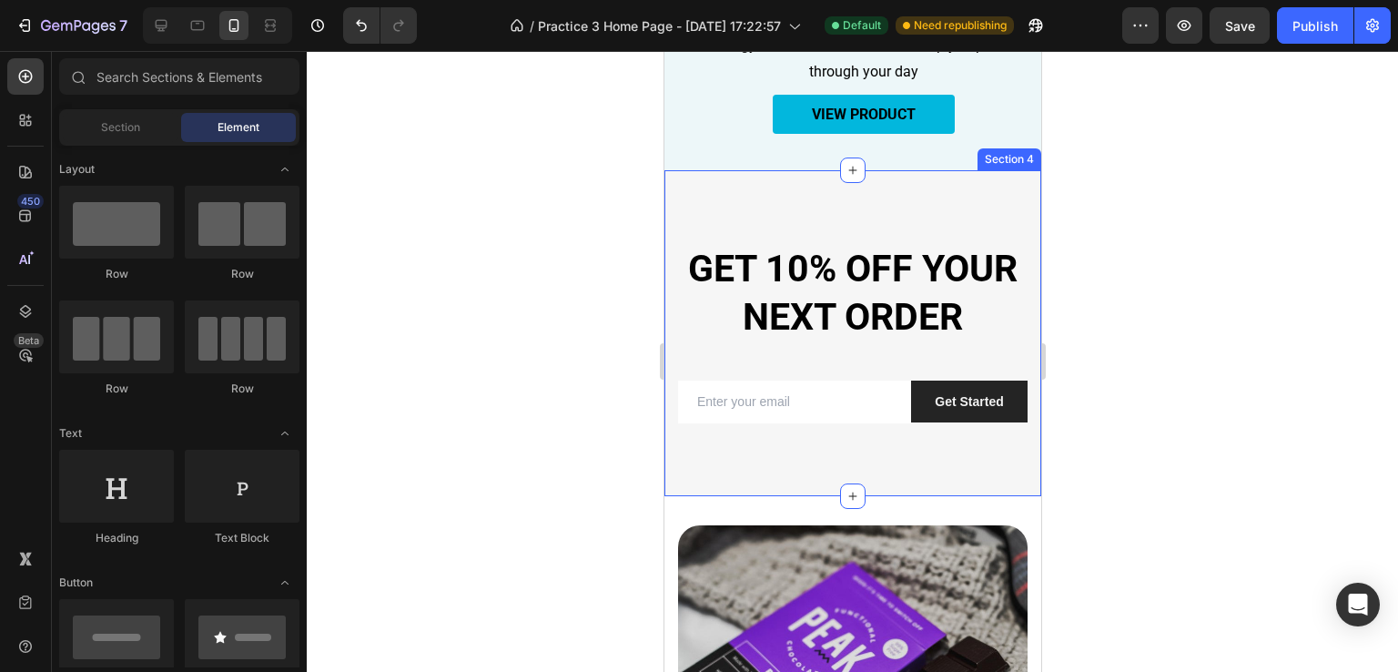
click at [769, 200] on div "GET 10% OFF YOUR NEXT ORDER Heading Row Email Field Get Started Submit Button R…" at bounding box center [851, 333] width 377 height 326
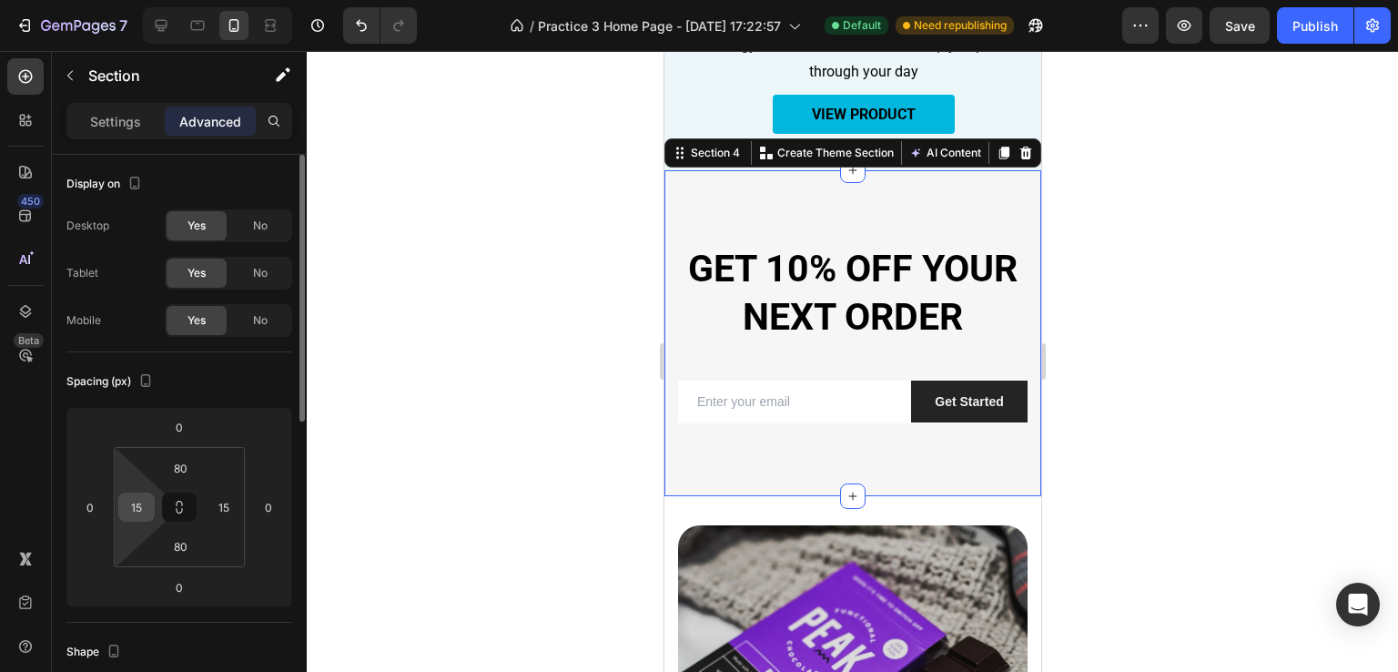
click at [147, 511] on input "15" at bounding box center [136, 506] width 27 height 27
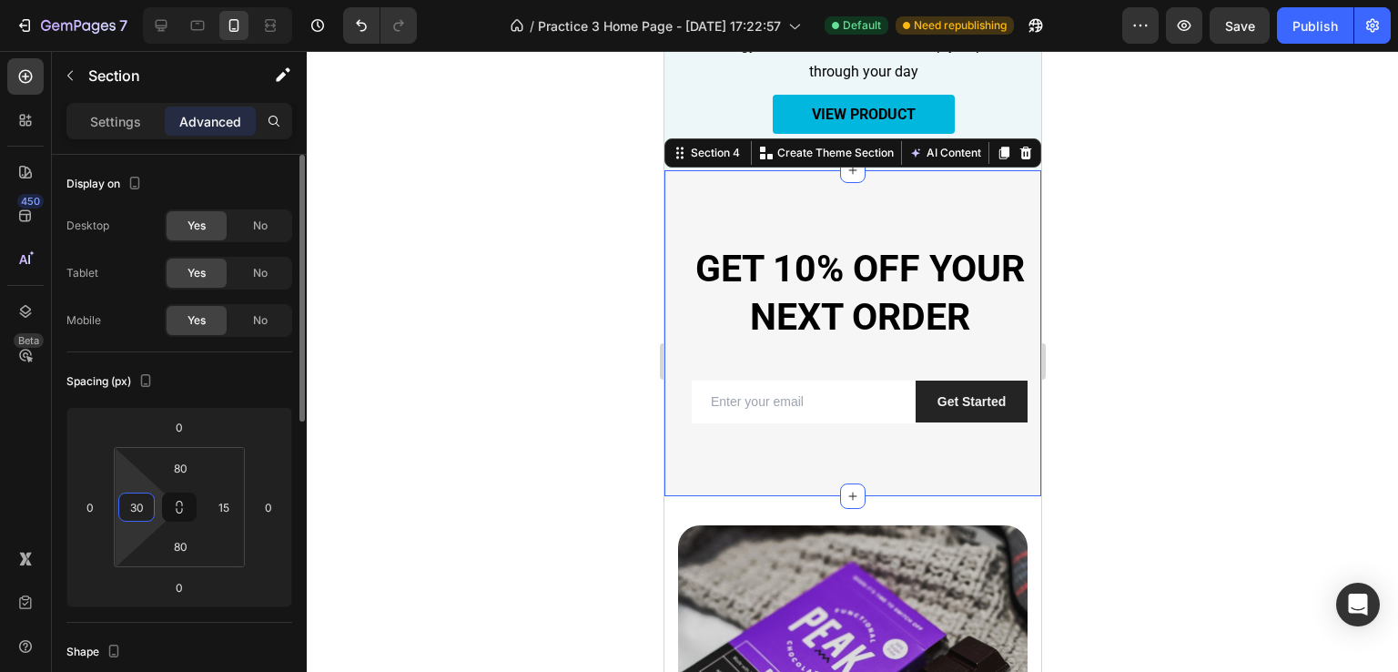
type input "3"
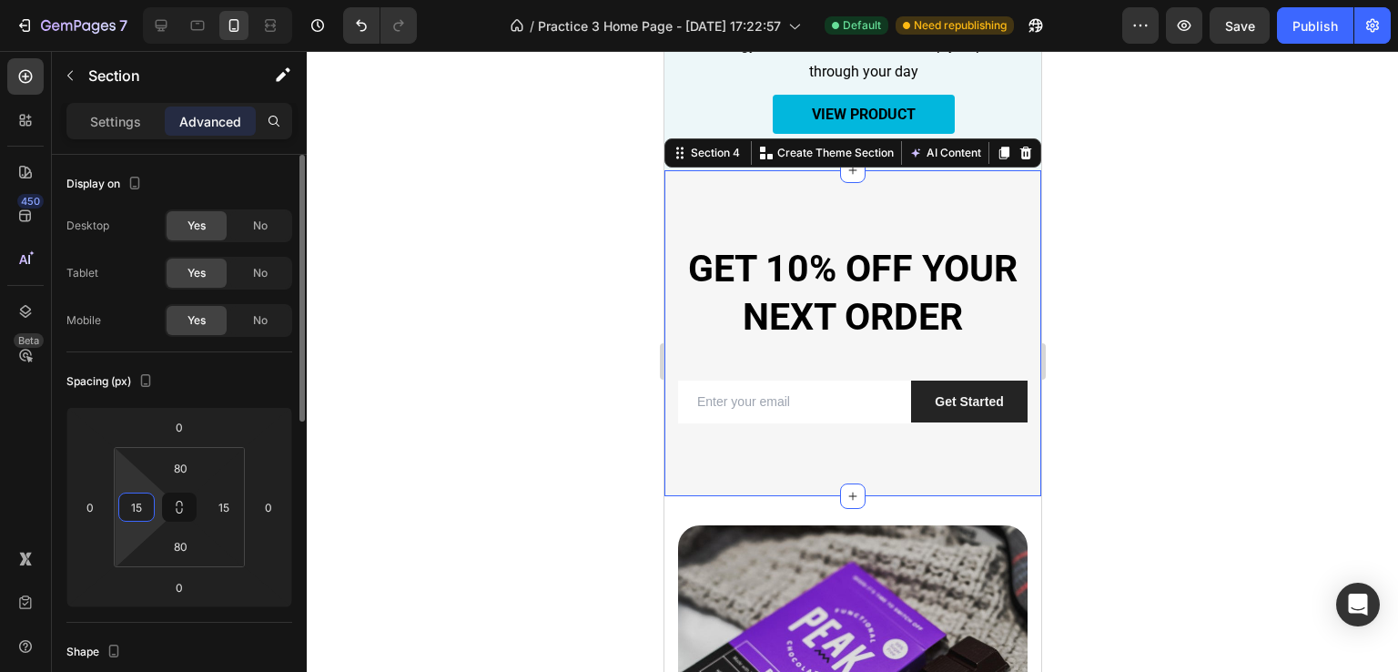
type input "1"
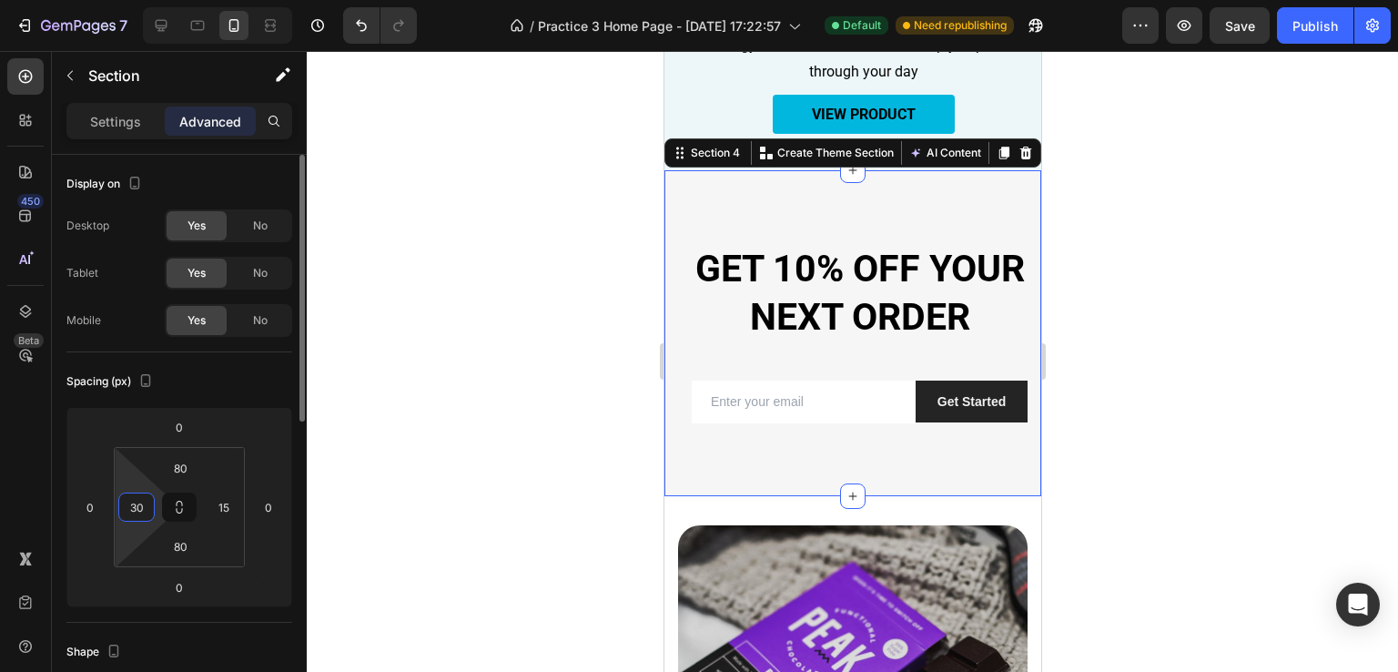
type input "3"
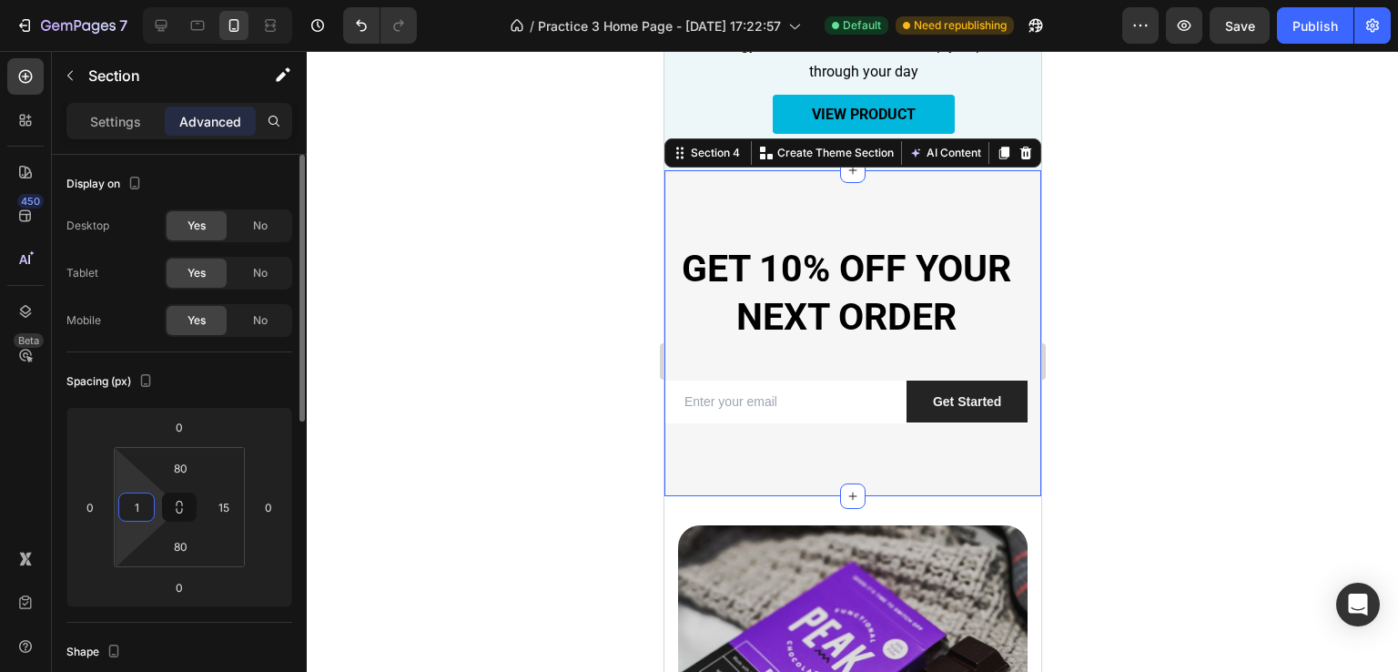
type input "15"
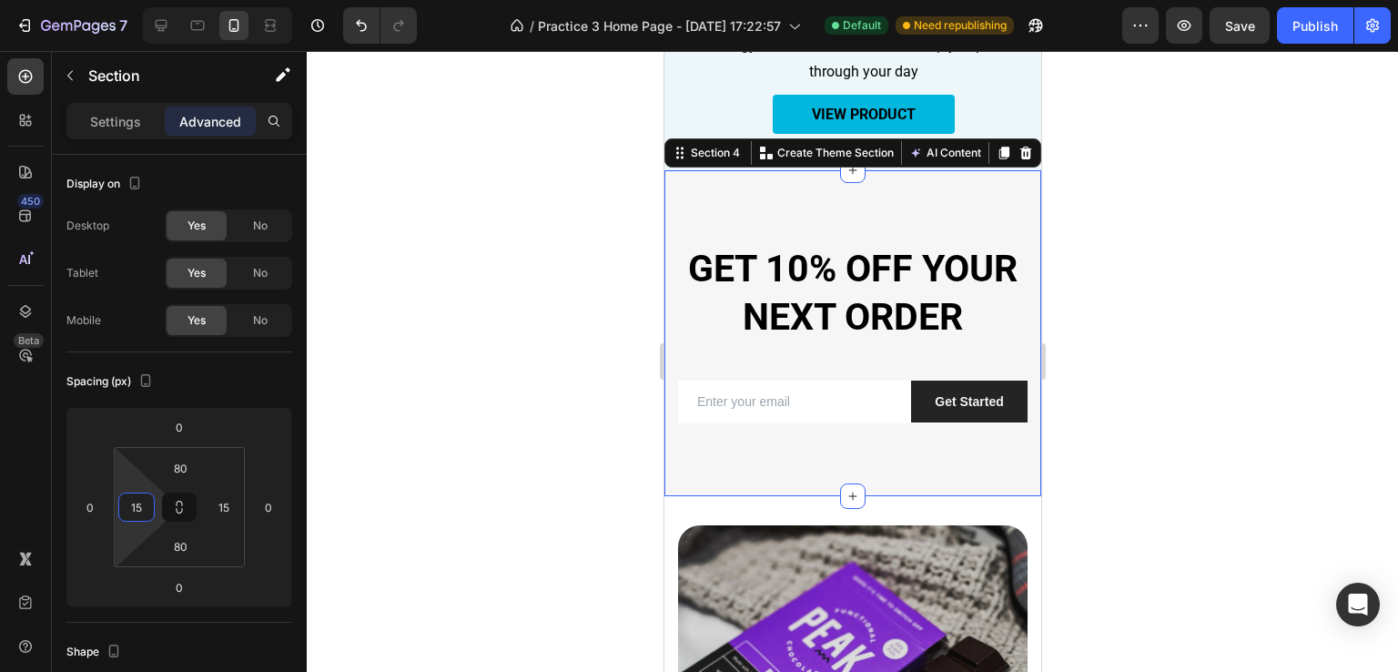
click at [1119, 334] on div at bounding box center [852, 361] width 1091 height 621
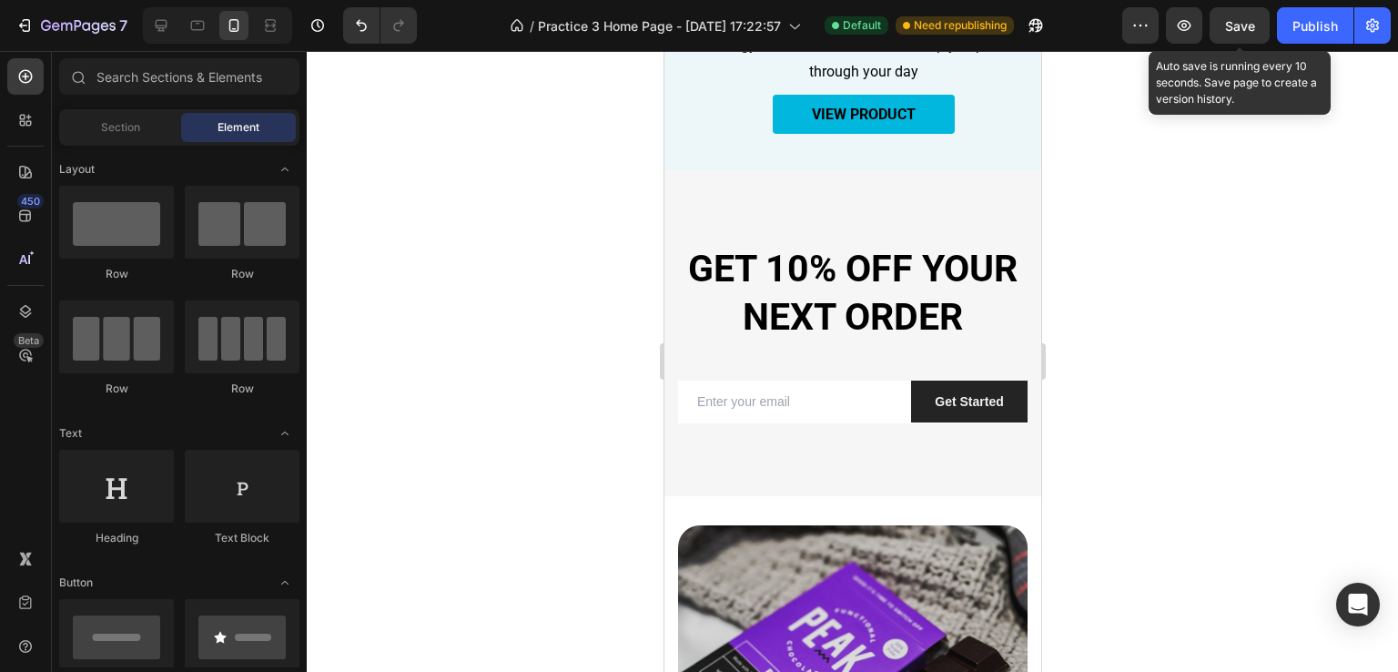
click at [1237, 22] on span "Save" at bounding box center [1240, 25] width 30 height 15
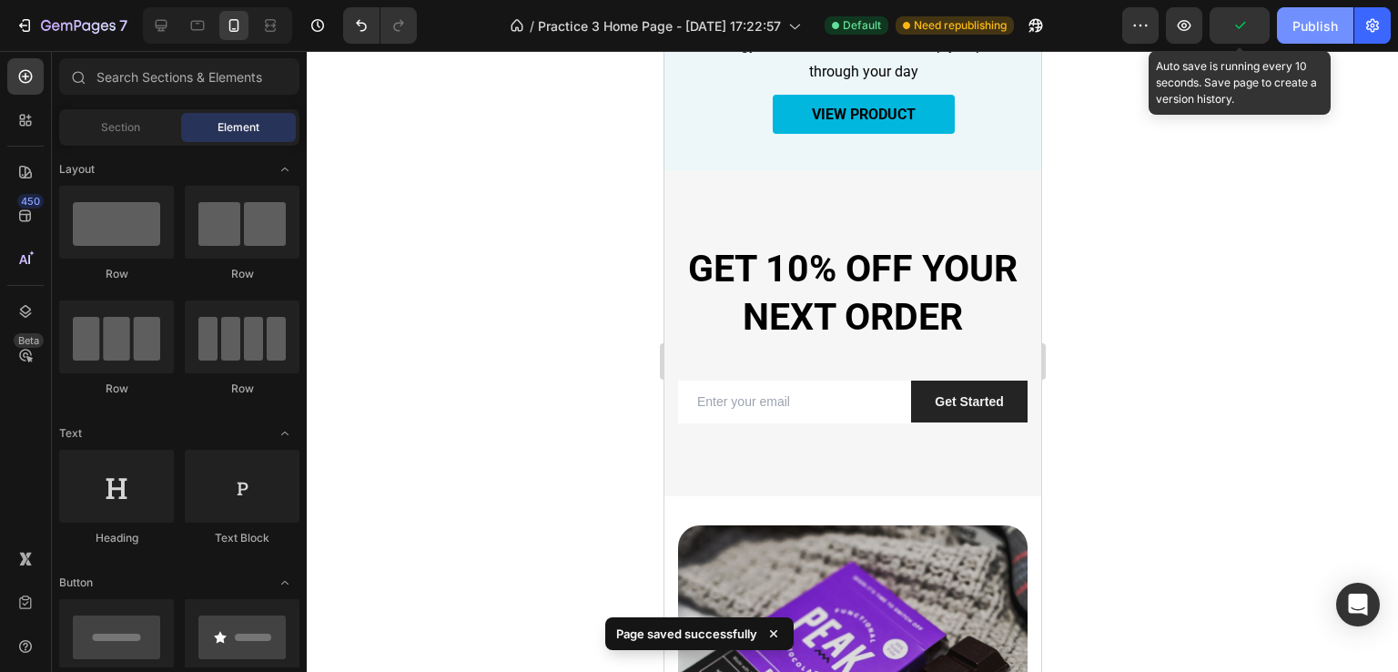
click at [1296, 21] on div "Publish" at bounding box center [1315, 25] width 46 height 19
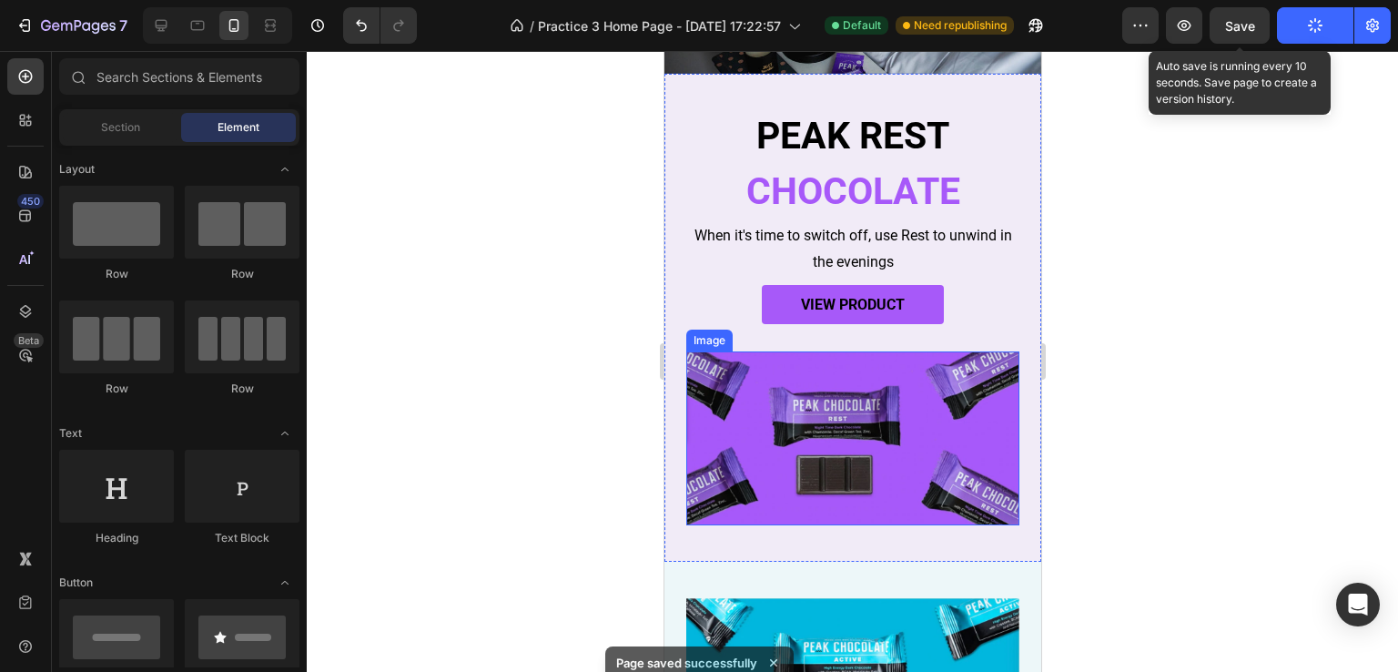
scroll to position [0, 0]
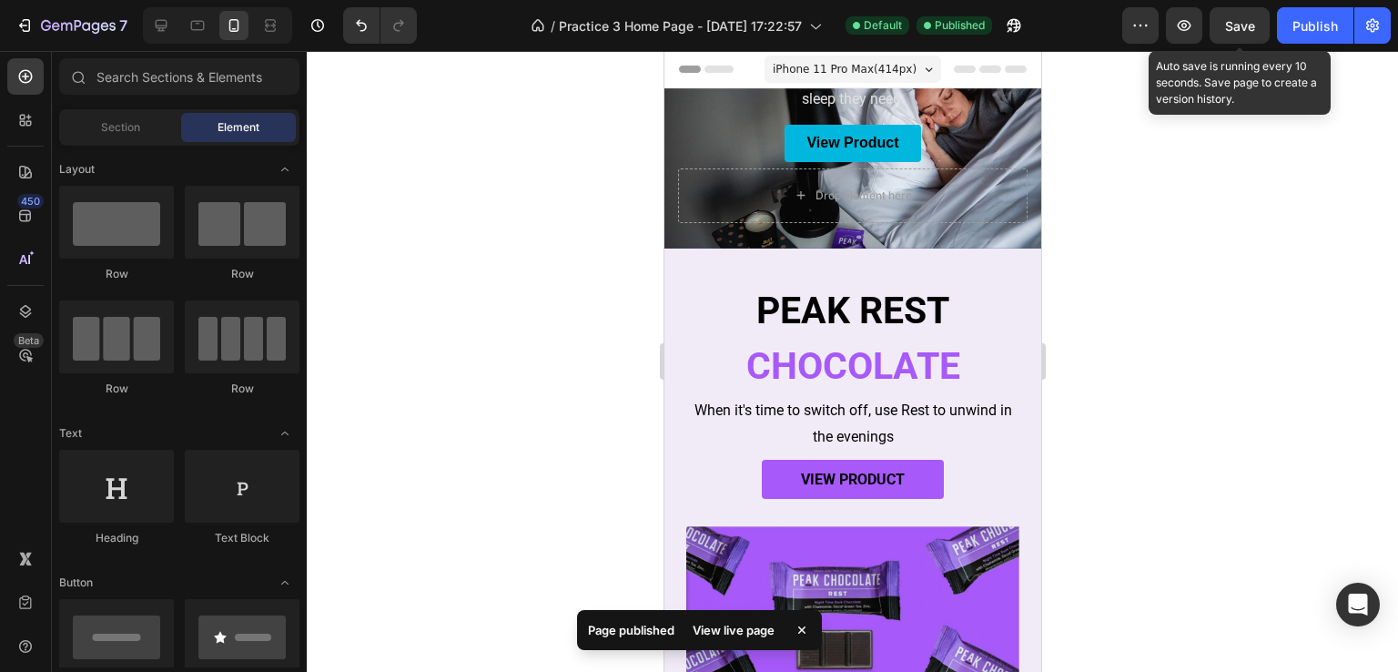
click at [1178, 264] on div at bounding box center [852, 361] width 1091 height 621
click at [1234, 30] on span "Save" at bounding box center [1240, 25] width 30 height 15
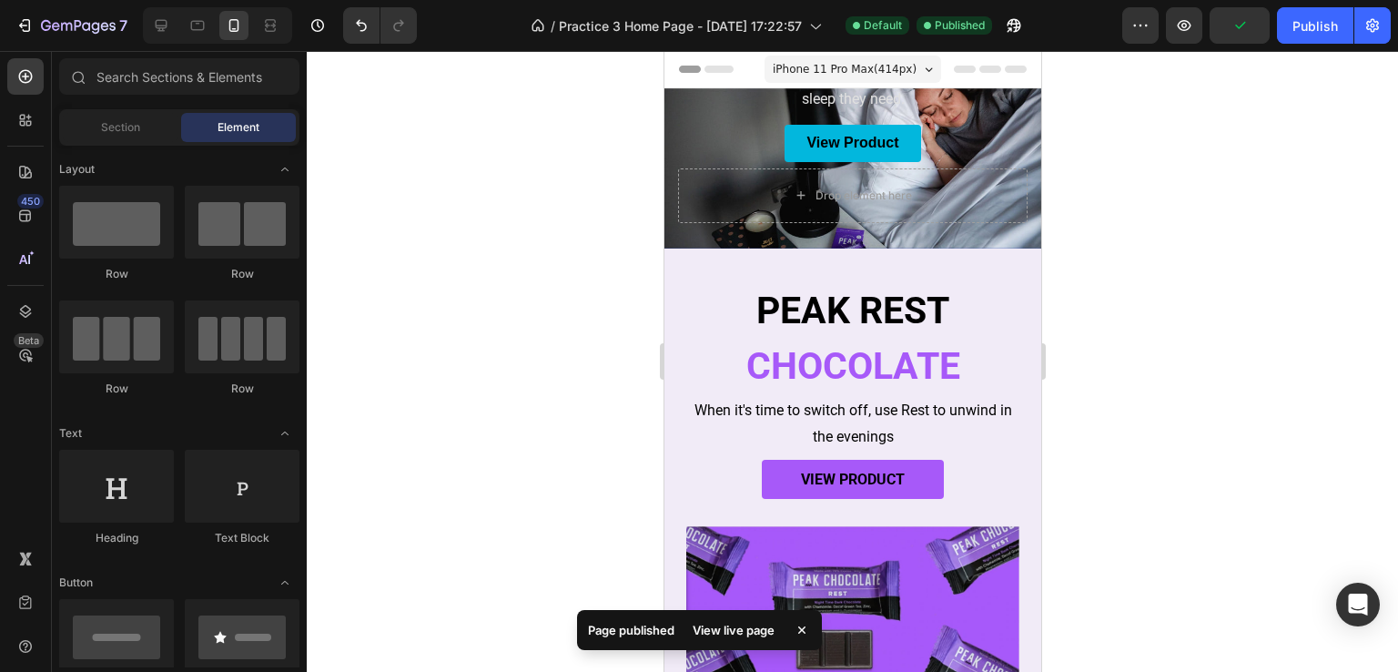
click at [216, 25] on div at bounding box center [217, 25] width 149 height 36
click at [203, 24] on icon at bounding box center [198, 26] width 14 height 10
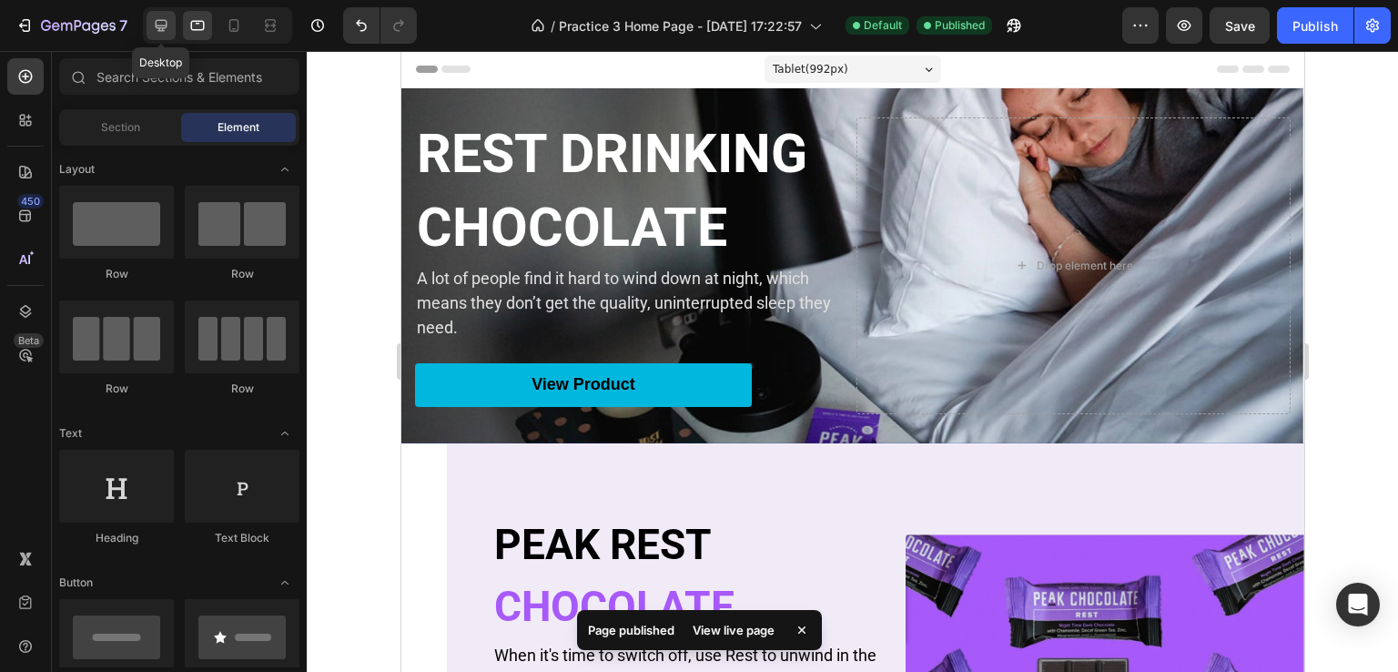
click at [153, 29] on icon at bounding box center [161, 25] width 18 height 18
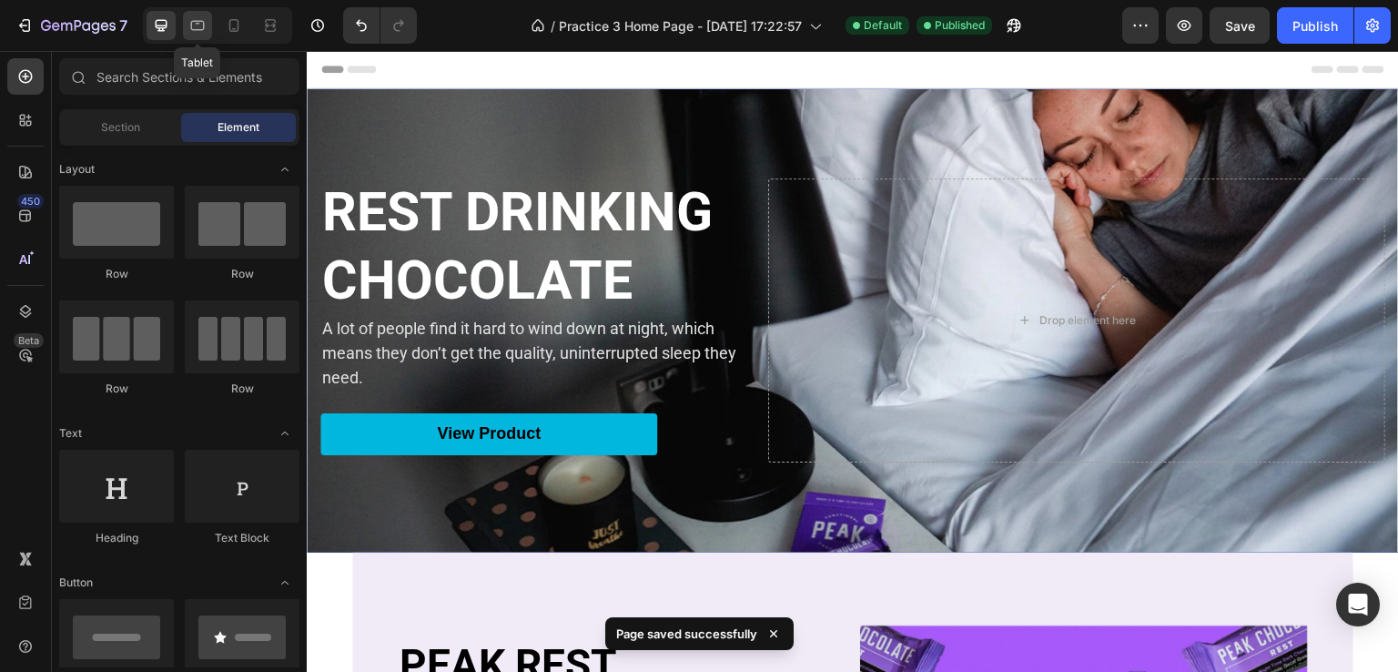
click at [191, 22] on icon at bounding box center [198, 26] width 14 height 10
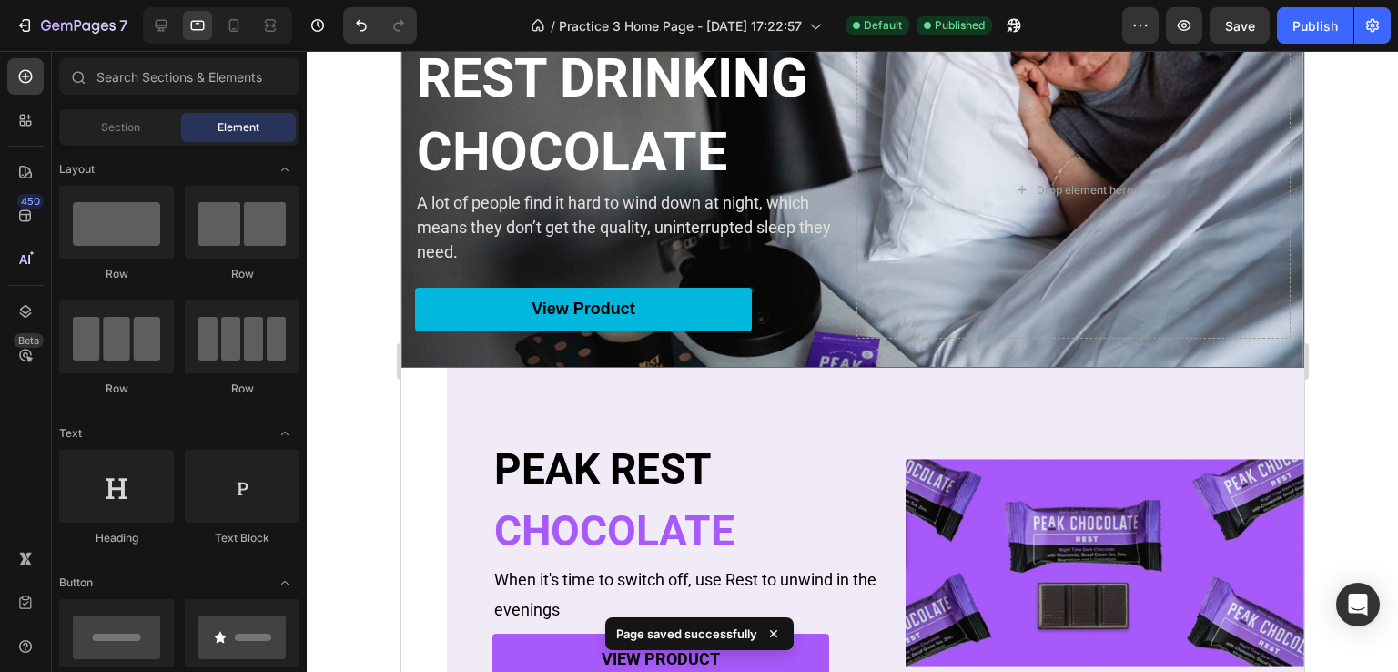
scroll to position [182, 0]
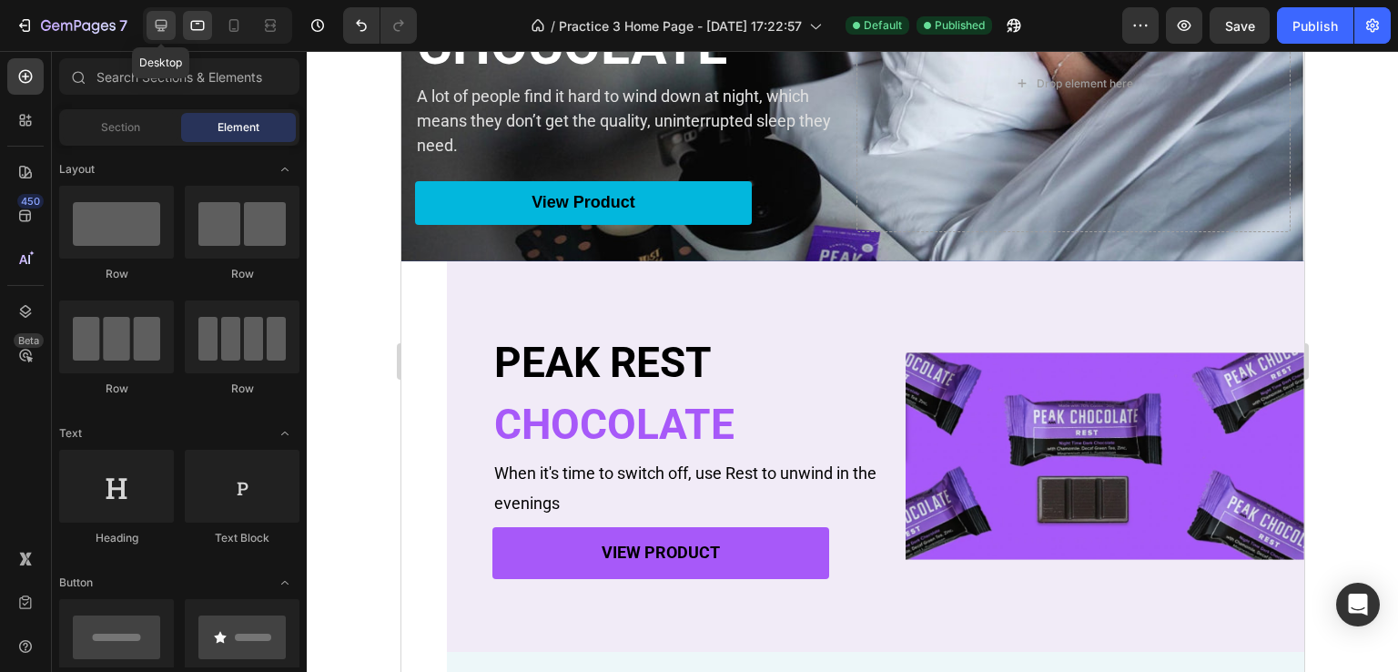
click at [149, 19] on div at bounding box center [161, 25] width 29 height 29
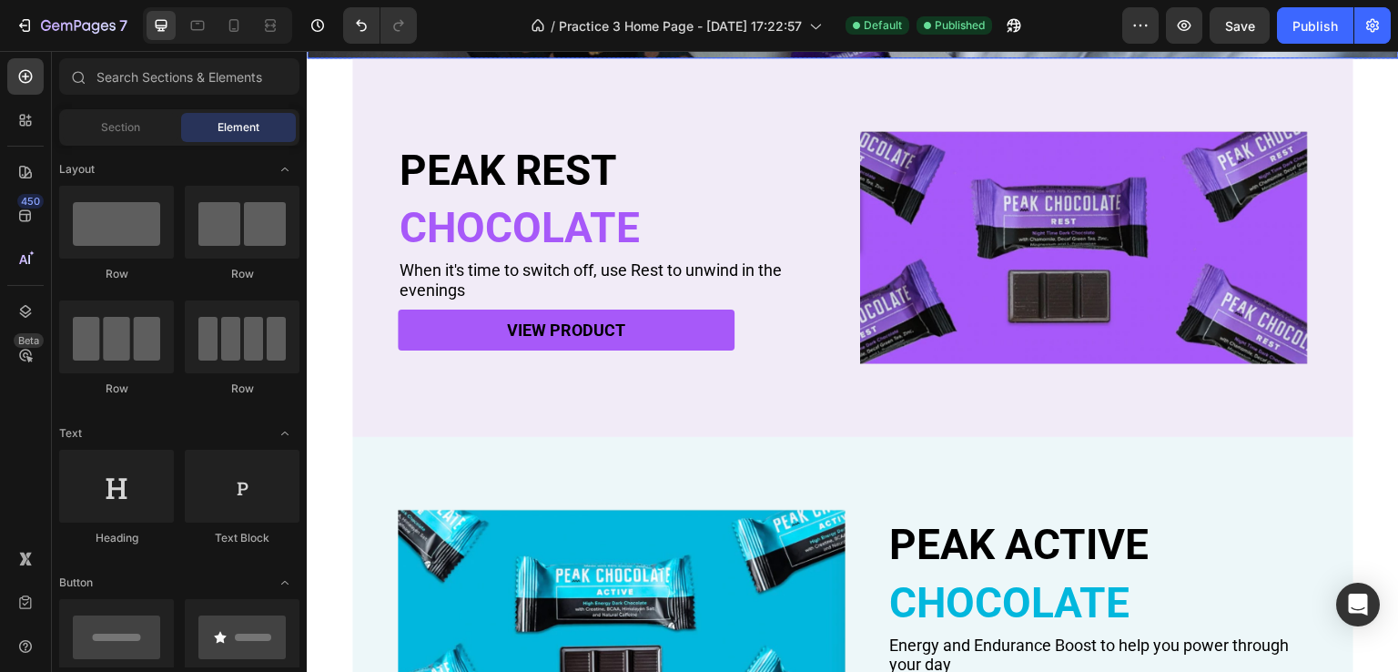
scroll to position [364, 0]
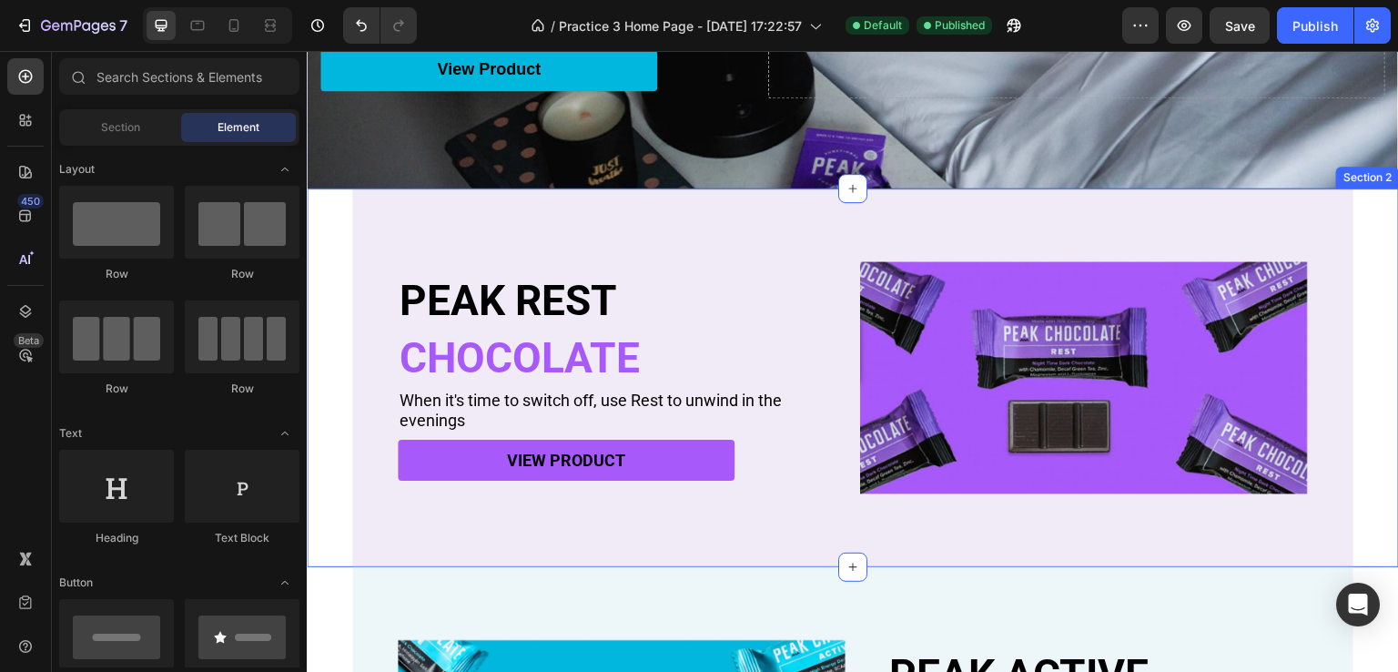
click at [331, 212] on div "PEAK REST Heading CHOCOLATE Heading When it's time to switch off, use Rest to u…" at bounding box center [853, 377] width 1092 height 379
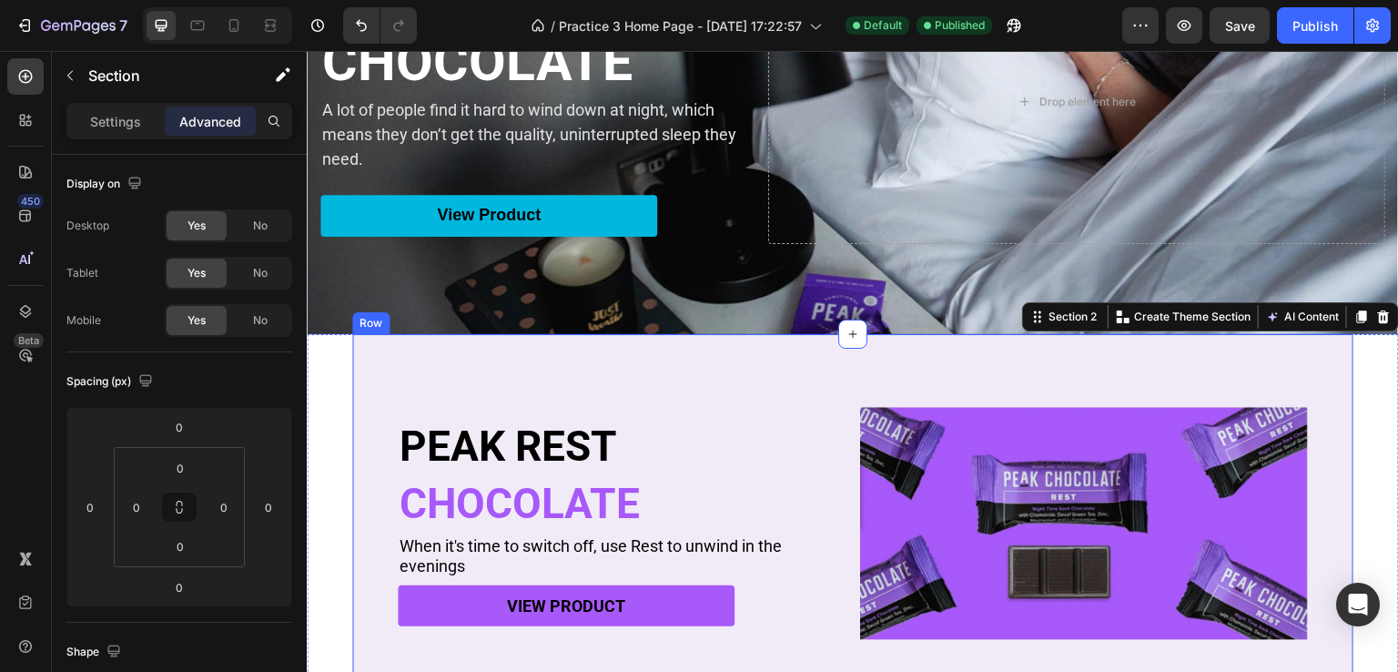
scroll to position [273, 0]
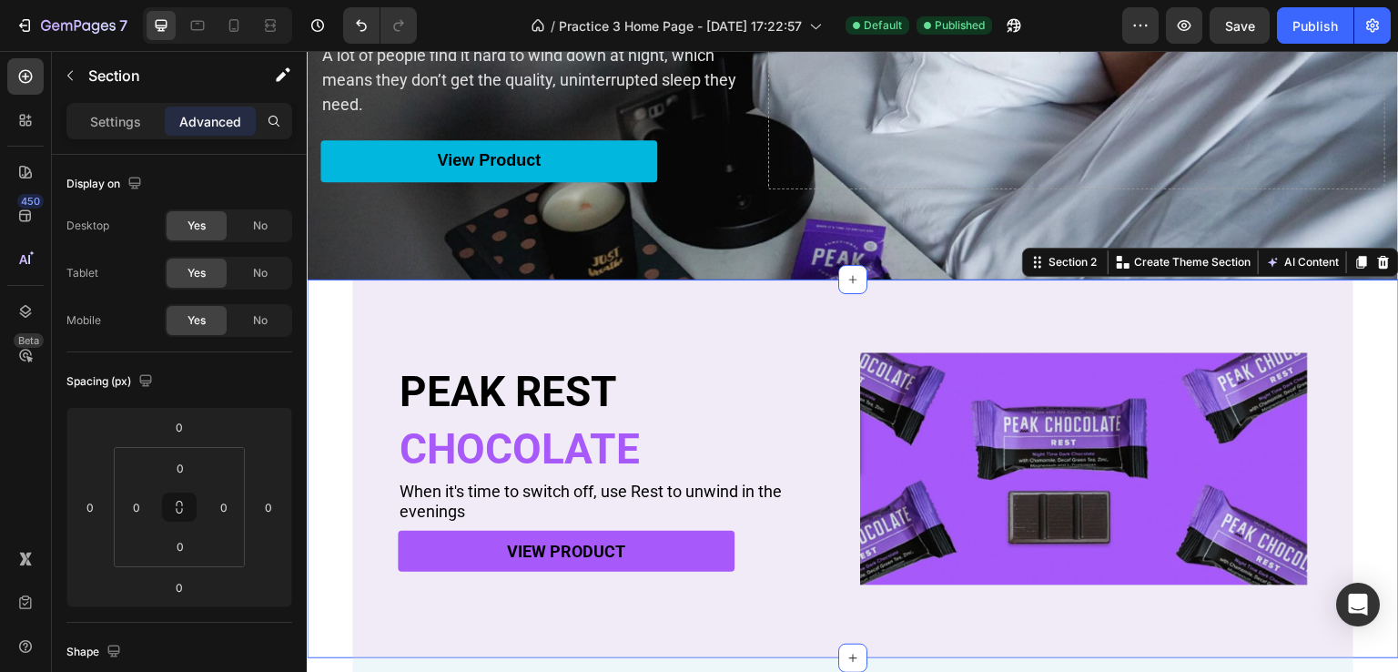
click at [1352, 428] on div "PEAK REST Heading CHOCOLATE Heading When it's time to switch off, use Rest to u…" at bounding box center [853, 468] width 1092 height 379
click at [1331, 371] on div "PEAK REST Heading CHOCOLATE Heading When it's time to switch off, use Rest to u…" at bounding box center [852, 468] width 1001 height 379
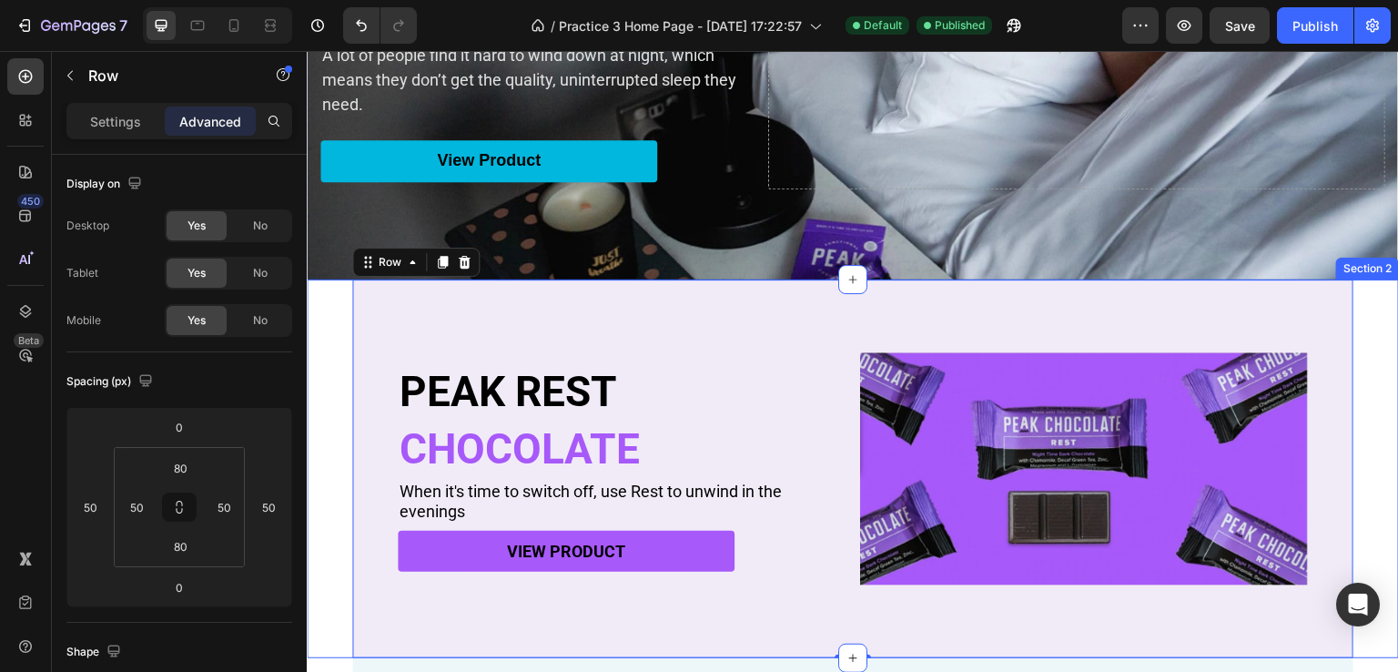
click at [339, 359] on div "PEAK REST Heading CHOCOLATE Heading When it's time to switch off, use Rest to u…" at bounding box center [853, 468] width 1092 height 379
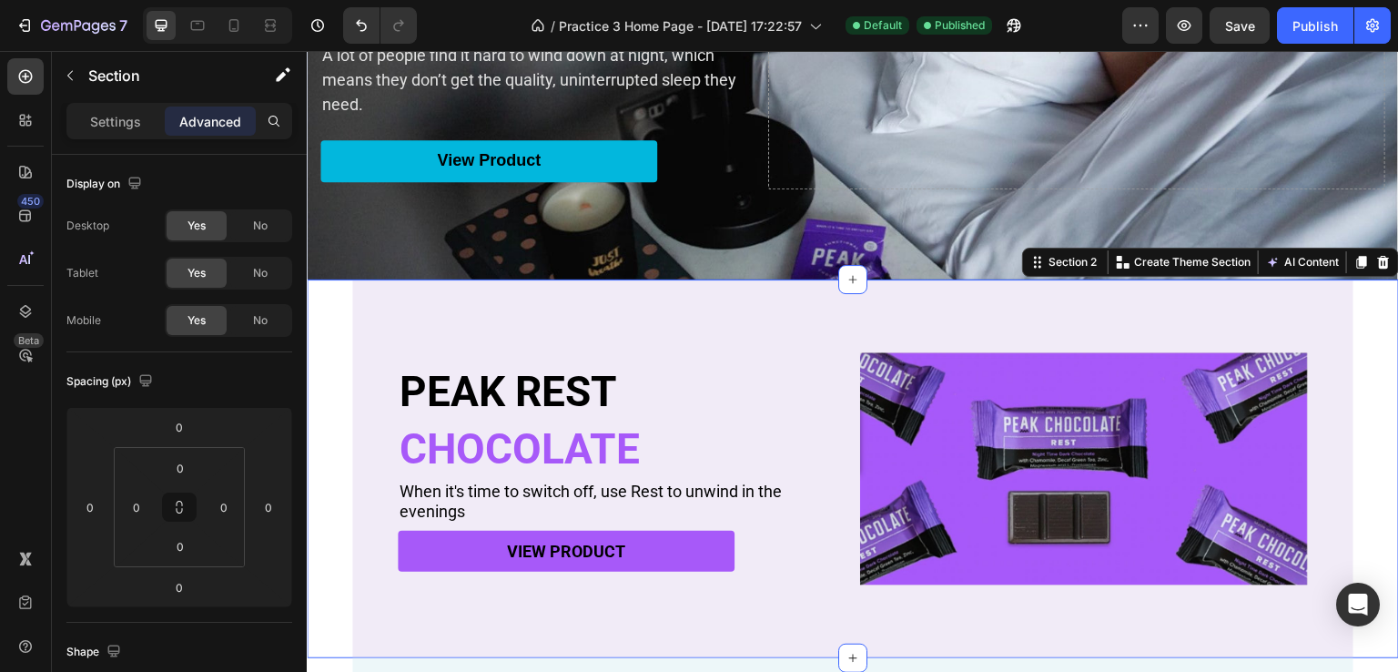
click at [328, 373] on div "PEAK REST Heading CHOCOLATE Heading When it's time to switch off, use Rest to u…" at bounding box center [853, 468] width 1092 height 379
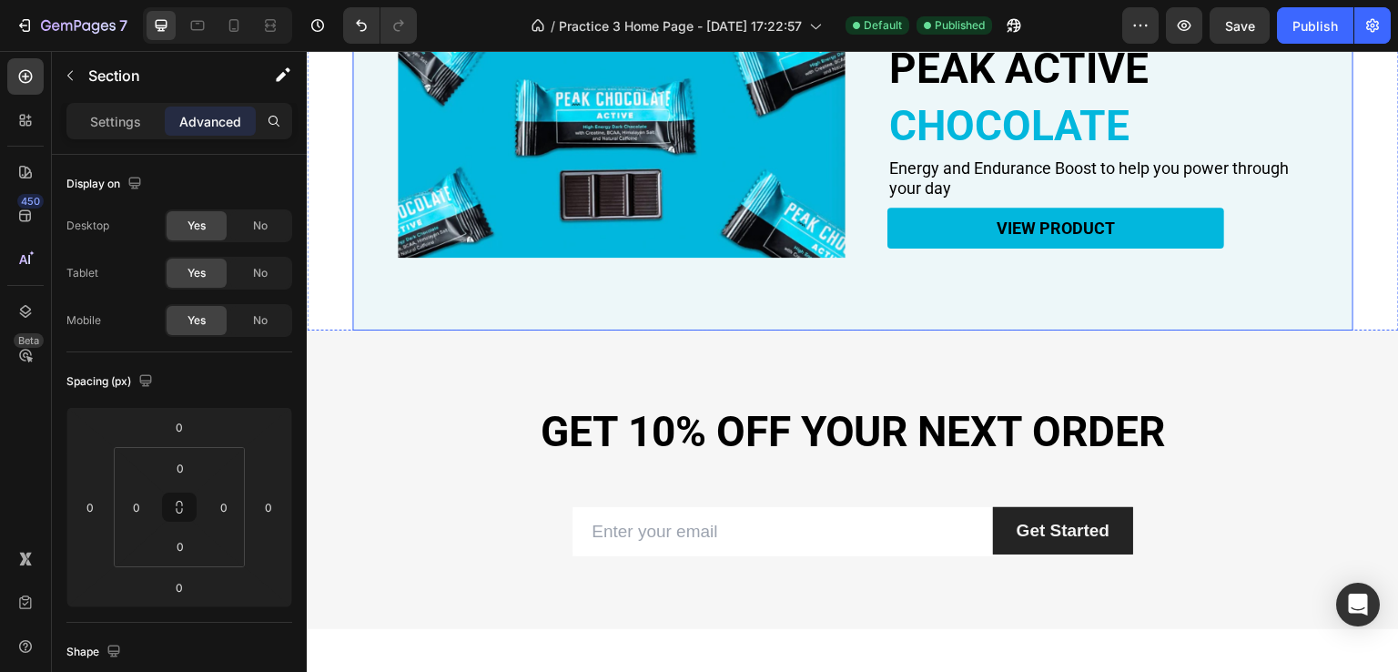
scroll to position [1001, 0]
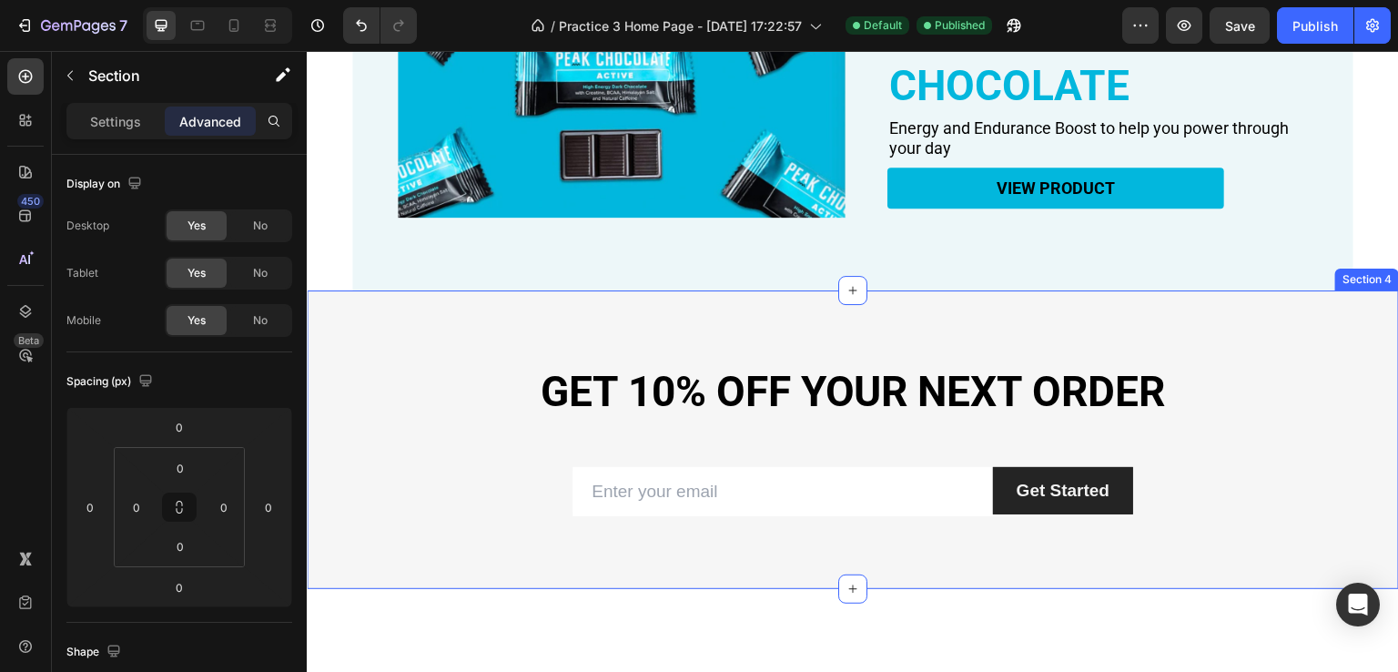
click at [328, 349] on div "GET 10% OFF YOUR NEXT ORDER Heading Row Email Field Get Started Submit Button R…" at bounding box center [853, 439] width 1092 height 299
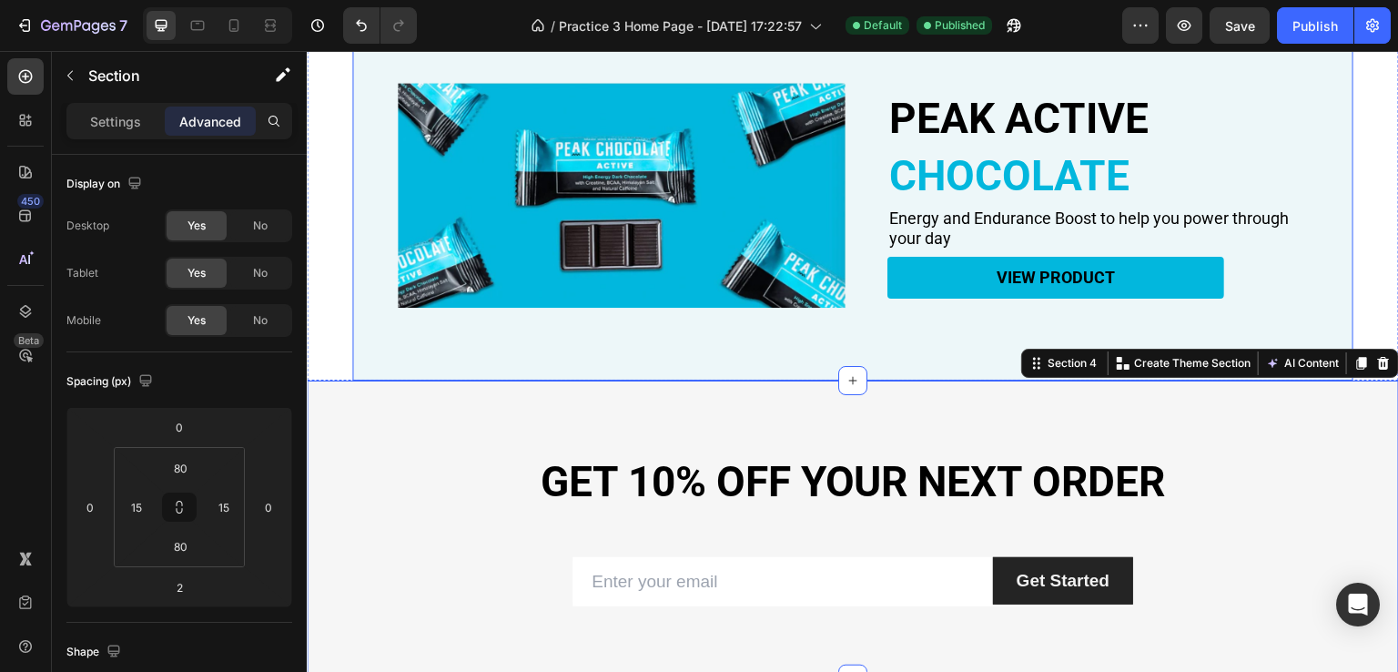
scroll to position [728, 0]
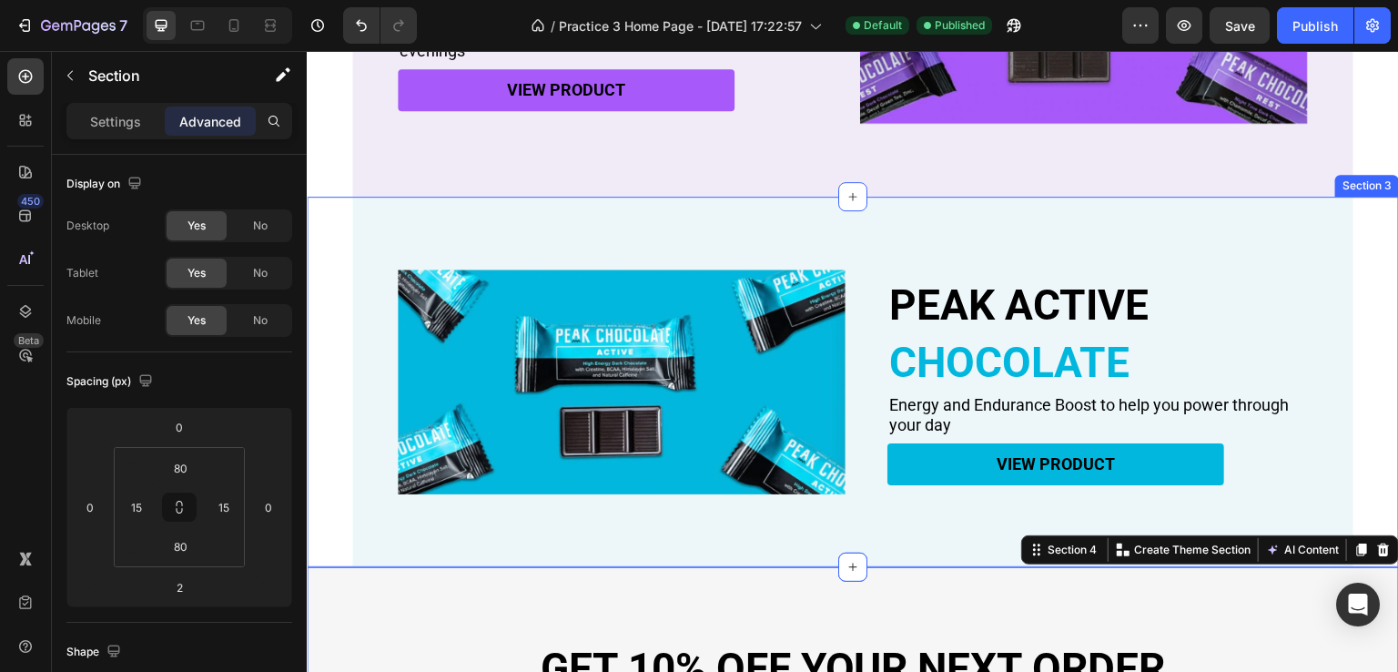
click at [339, 276] on div "PEAK ACTIVE Heading CHOCOLATE Heading Energy and Endurance Boost to help you po…" at bounding box center [853, 382] width 1092 height 370
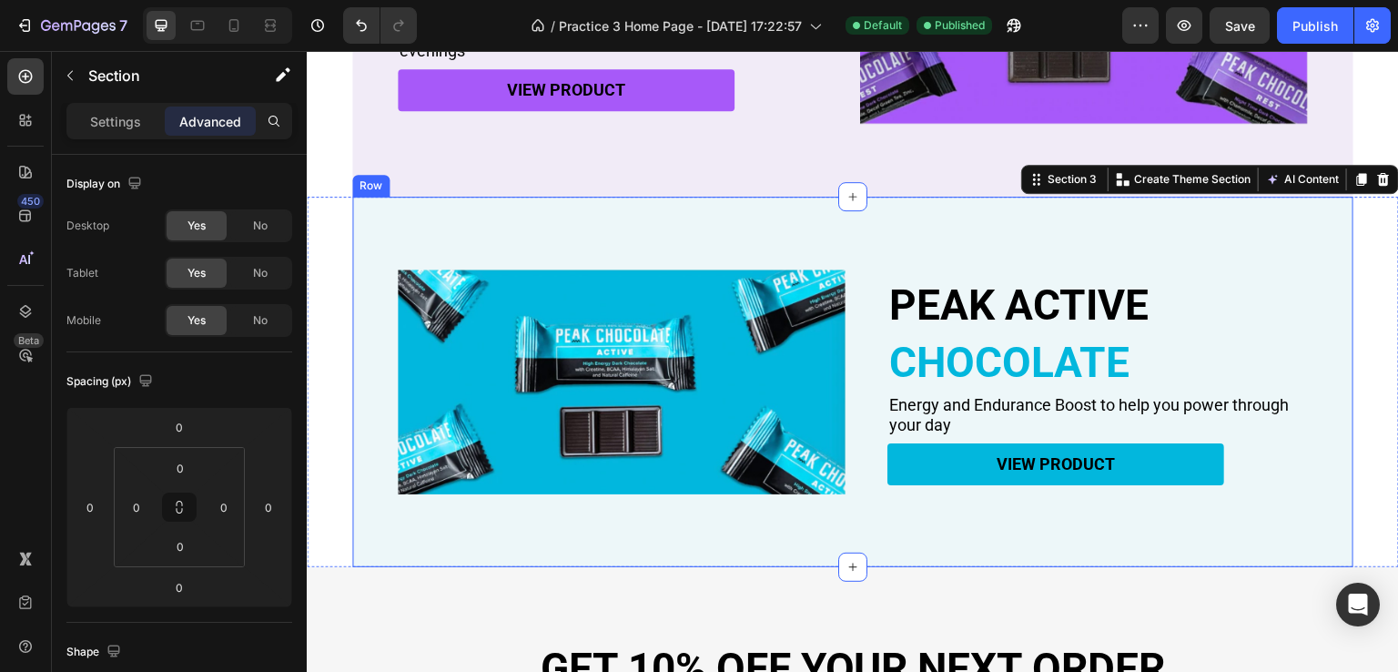
click at [376, 314] on div "PEAK ACTIVE Heading CHOCOLATE Heading Energy and Endurance Boost to help you po…" at bounding box center [852, 382] width 1001 height 370
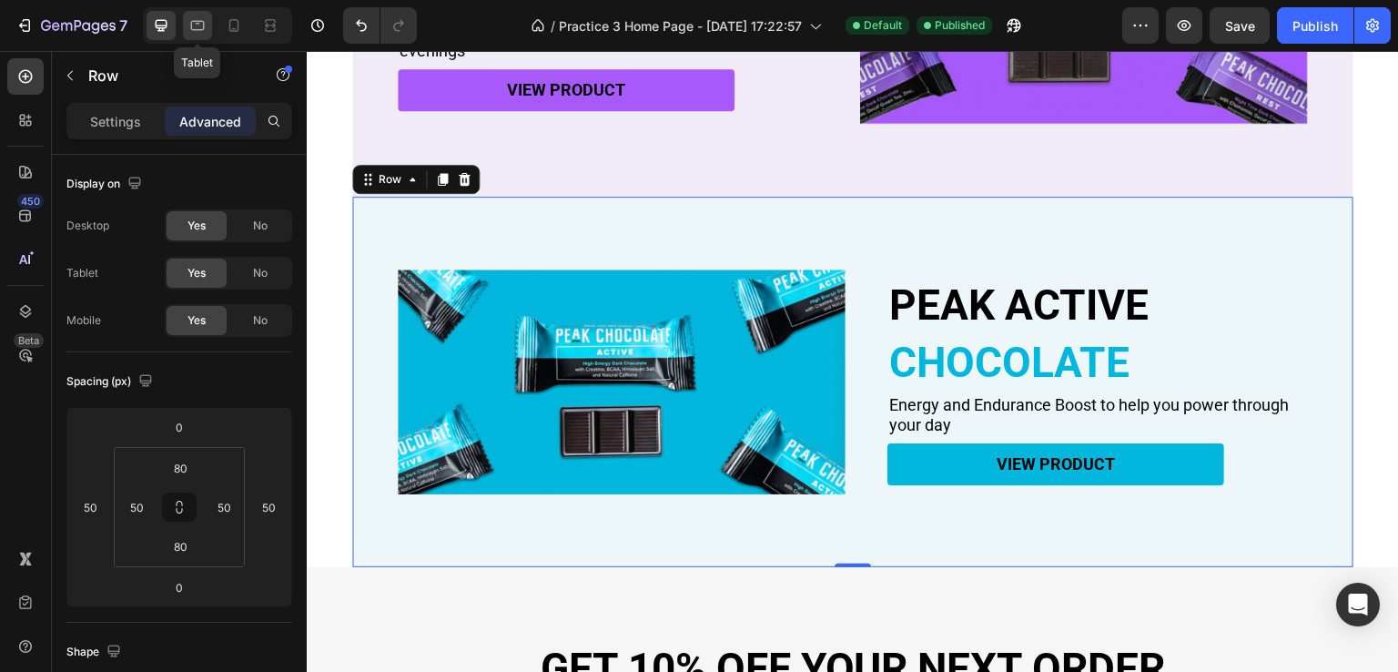
click at [202, 23] on icon at bounding box center [197, 25] width 18 height 18
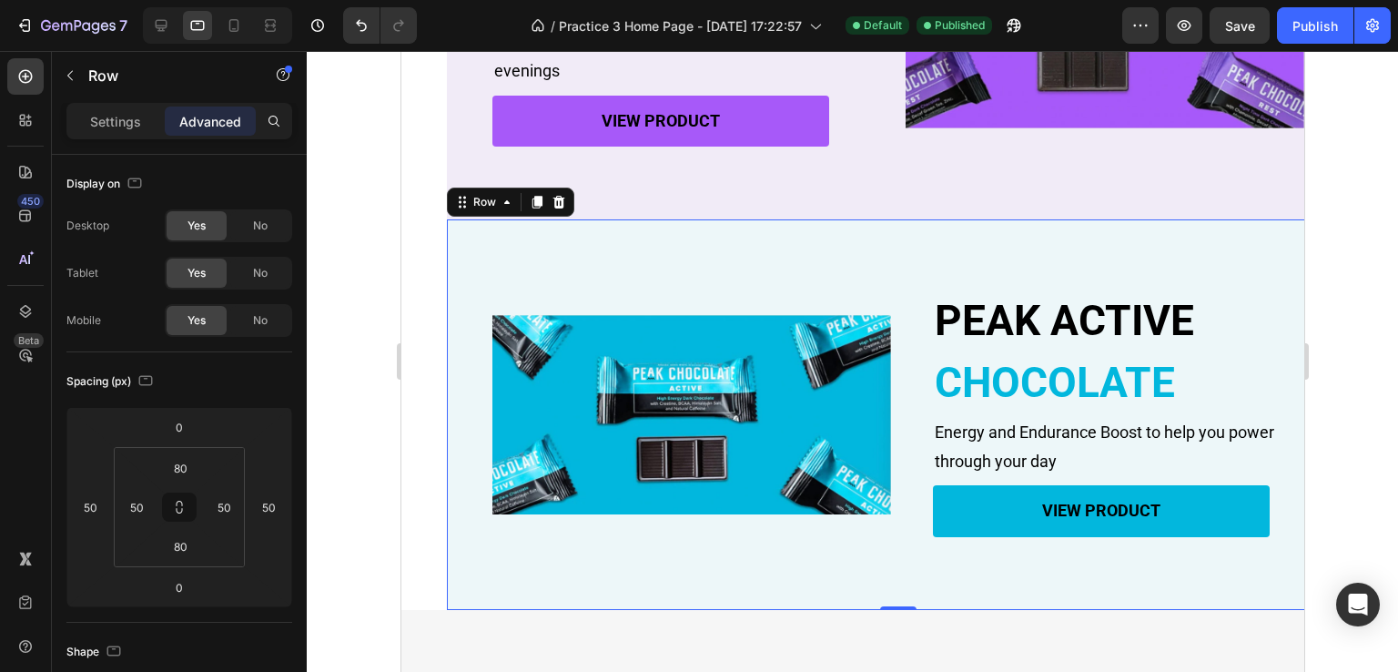
scroll to position [822, 0]
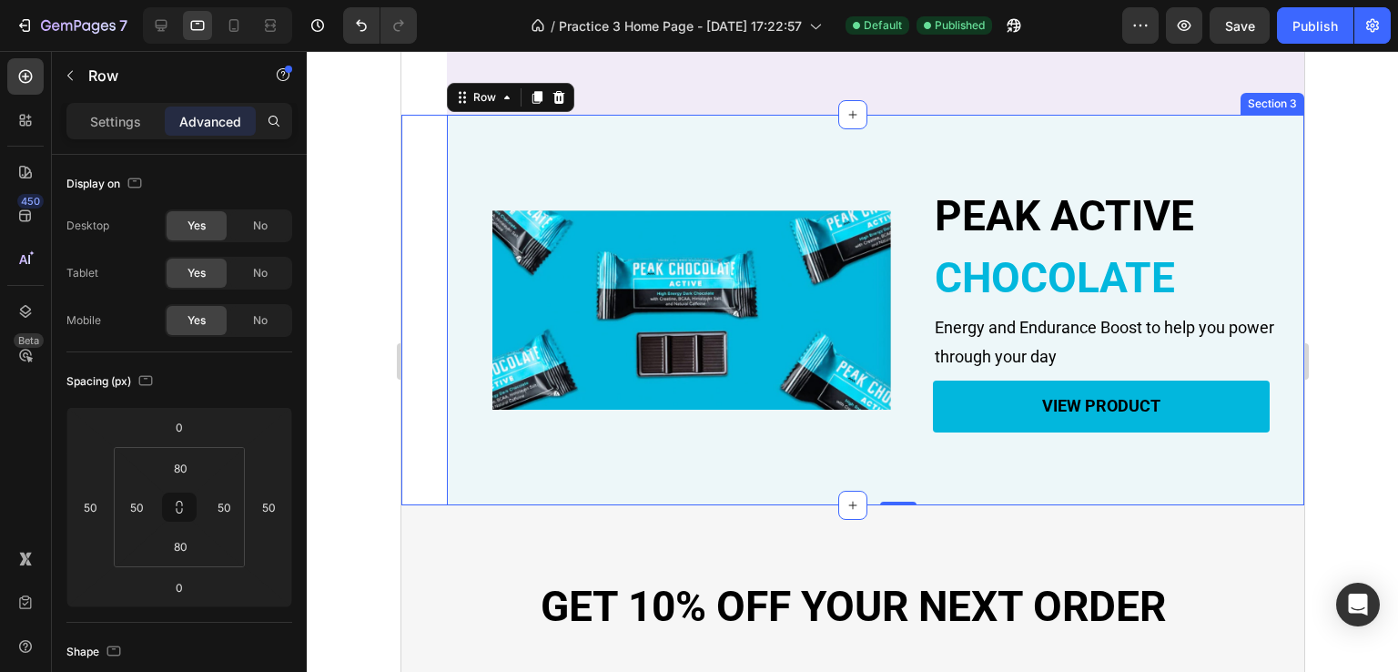
click at [409, 339] on div "PEAK ACTIVE Heading CHOCOLATE Heading Energy and Endurance Boost to help you po…" at bounding box center [851, 310] width 903 height 390
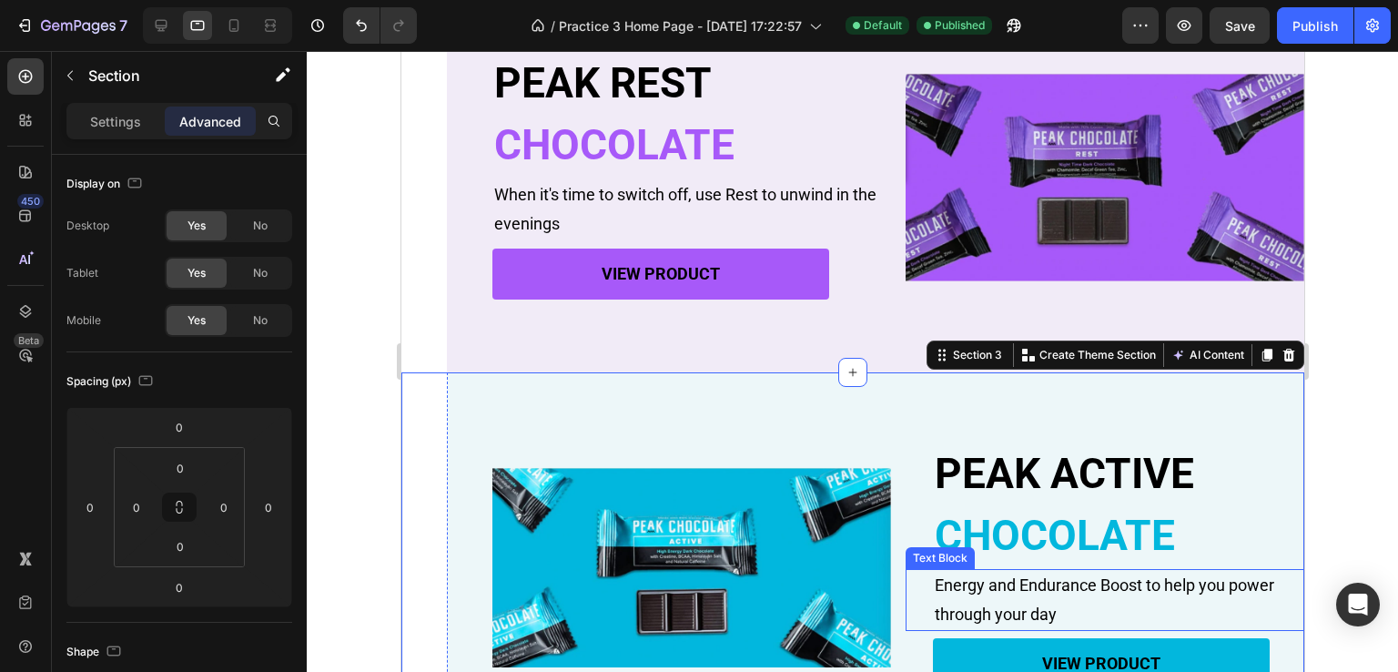
scroll to position [549, 0]
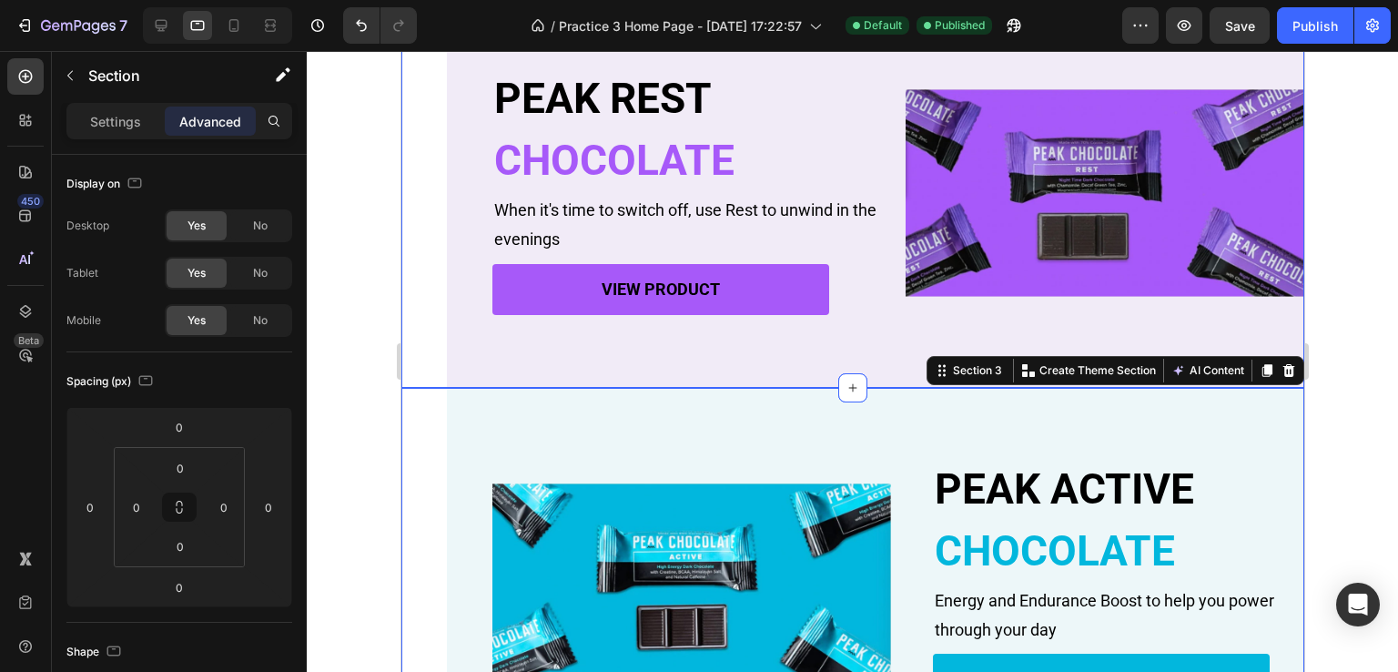
click at [427, 296] on div "PEAK REST Heading CHOCOLATE Heading When it's time to switch off, use Rest to u…" at bounding box center [851, 192] width 903 height 390
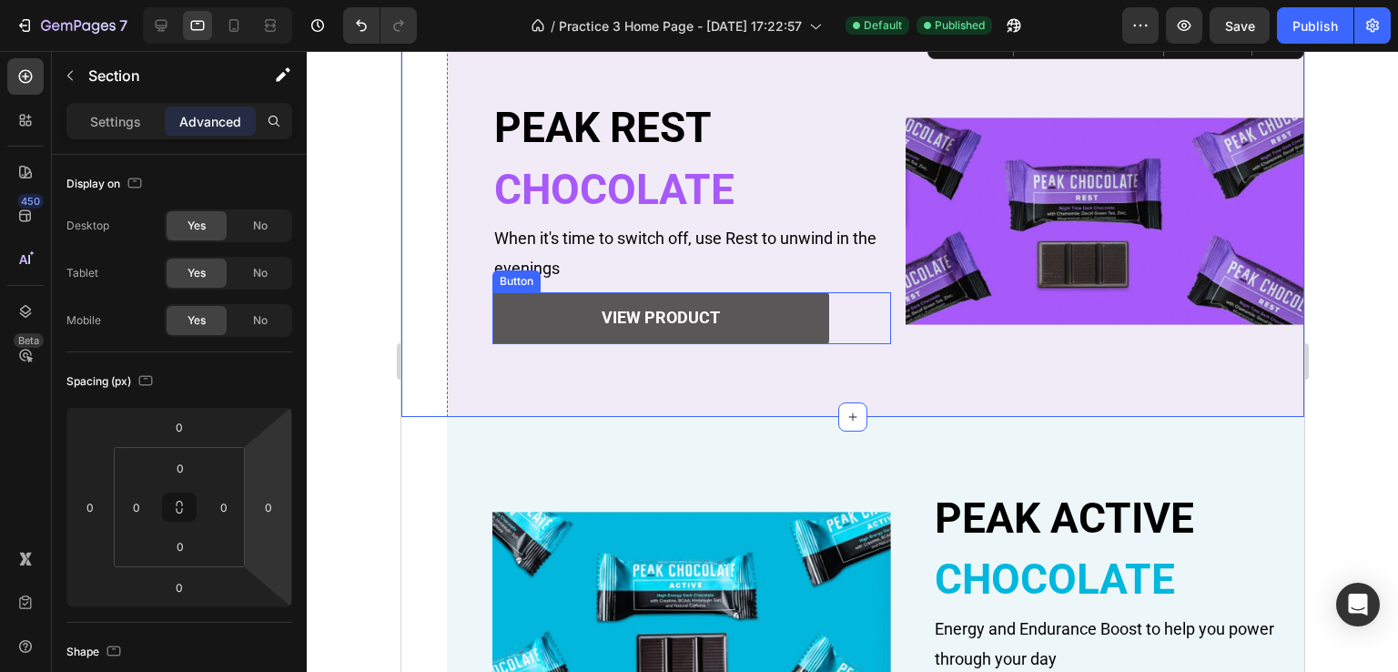
scroll to position [276, 0]
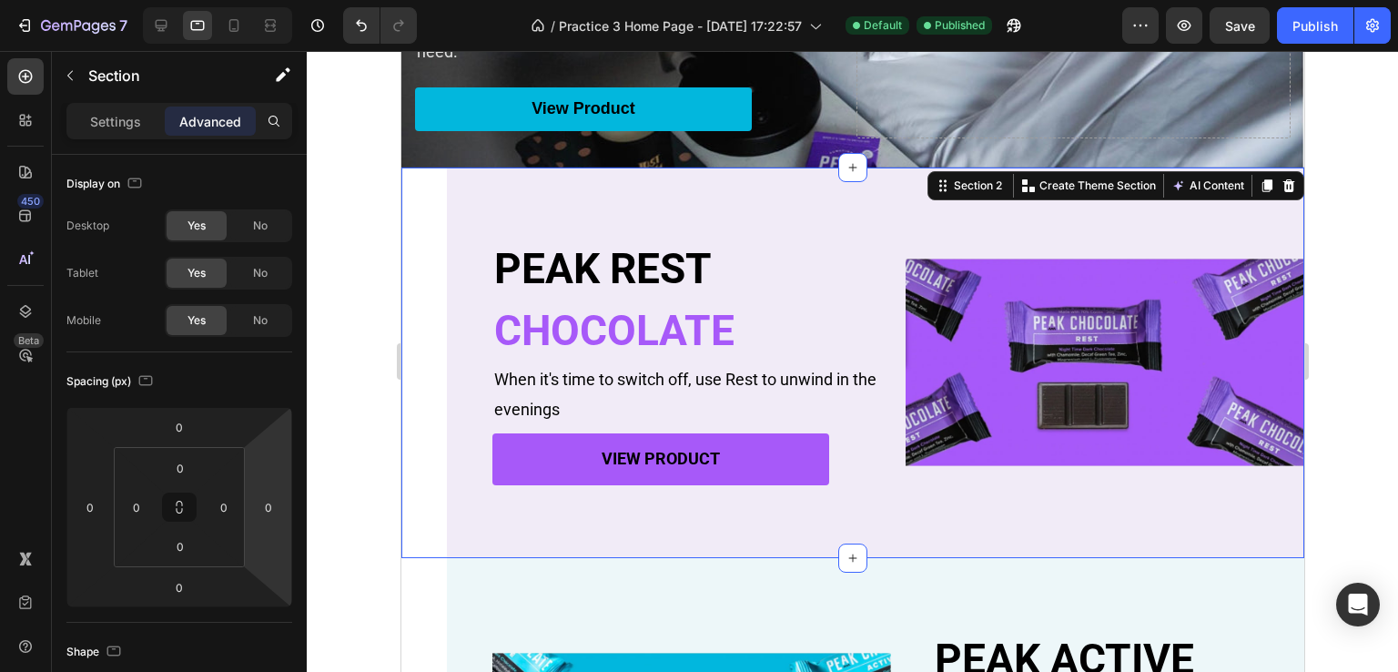
click at [434, 339] on div "PEAK REST Heading CHOCOLATE Heading When it's time to switch off, use Rest to u…" at bounding box center [851, 362] width 903 height 390
click at [450, 383] on div "PEAK REST Heading CHOCOLATE Heading When it's time to switch off, use Rest to u…" at bounding box center [897, 362] width 903 height 390
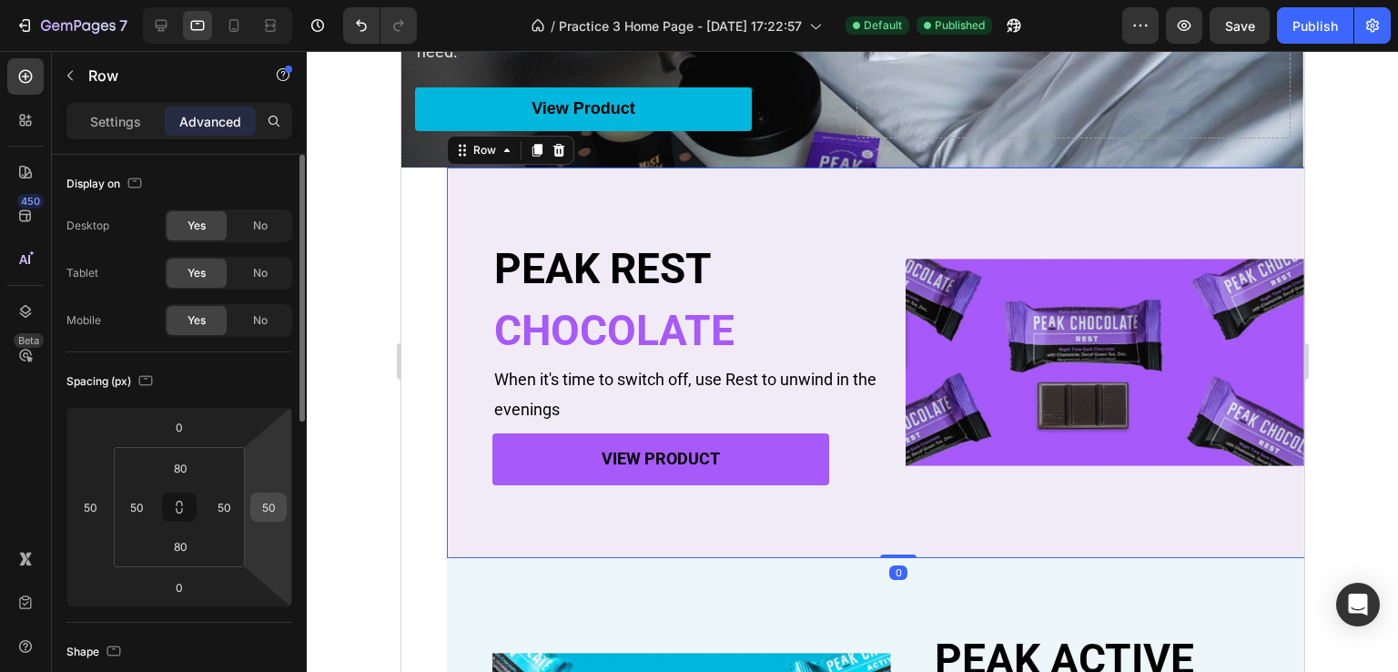
click at [280, 506] on input "50" at bounding box center [268, 506] width 27 height 27
type input "0"
click at [100, 501] on input "50" at bounding box center [89, 506] width 27 height 27
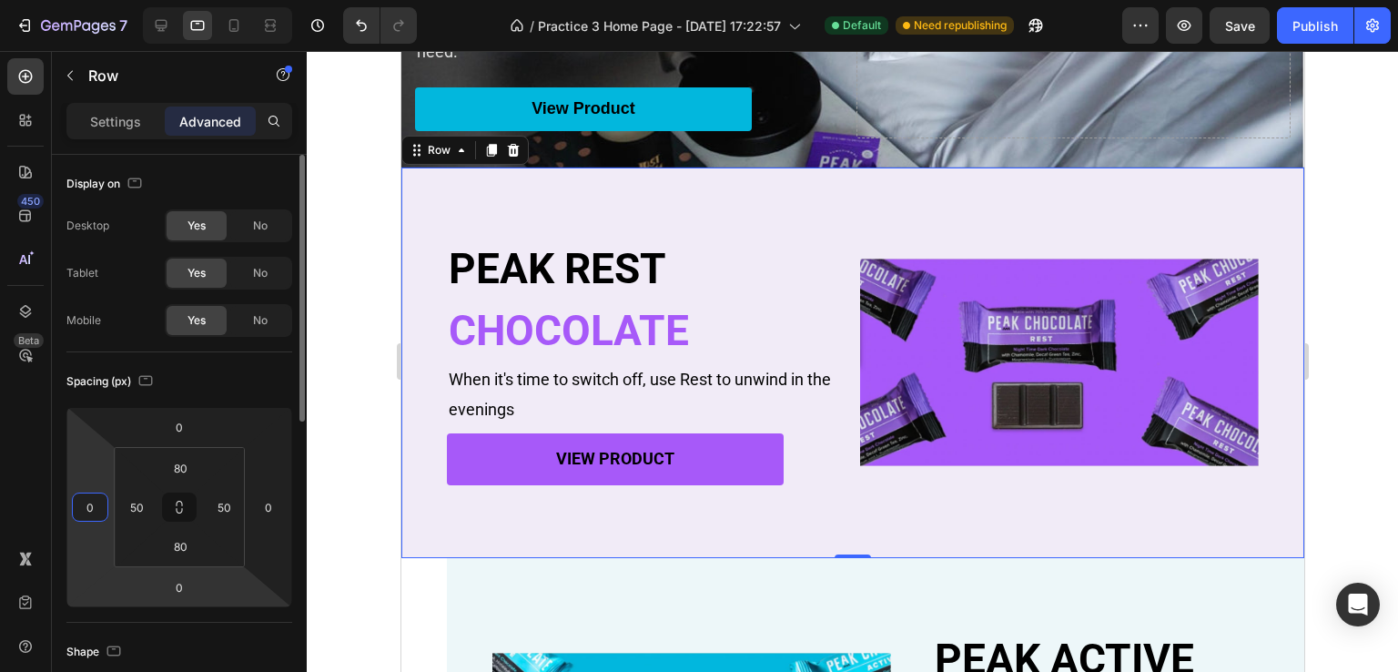
type input "50"
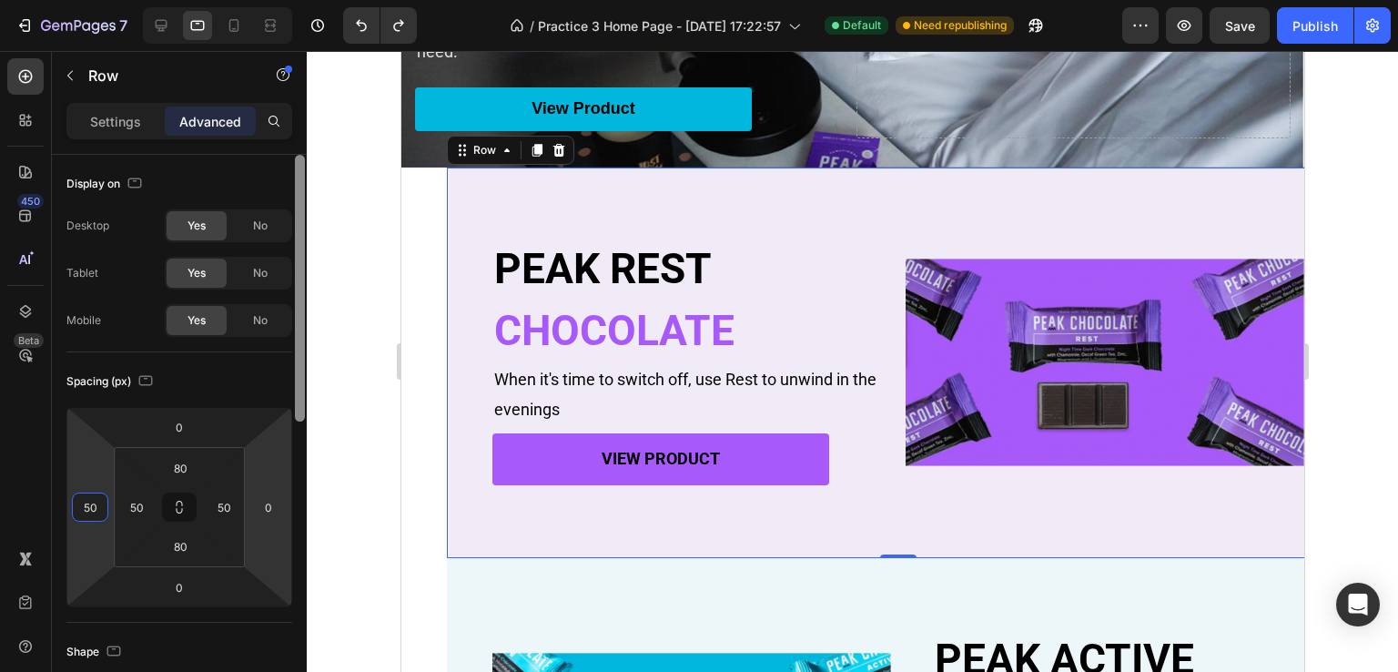
type input "50"
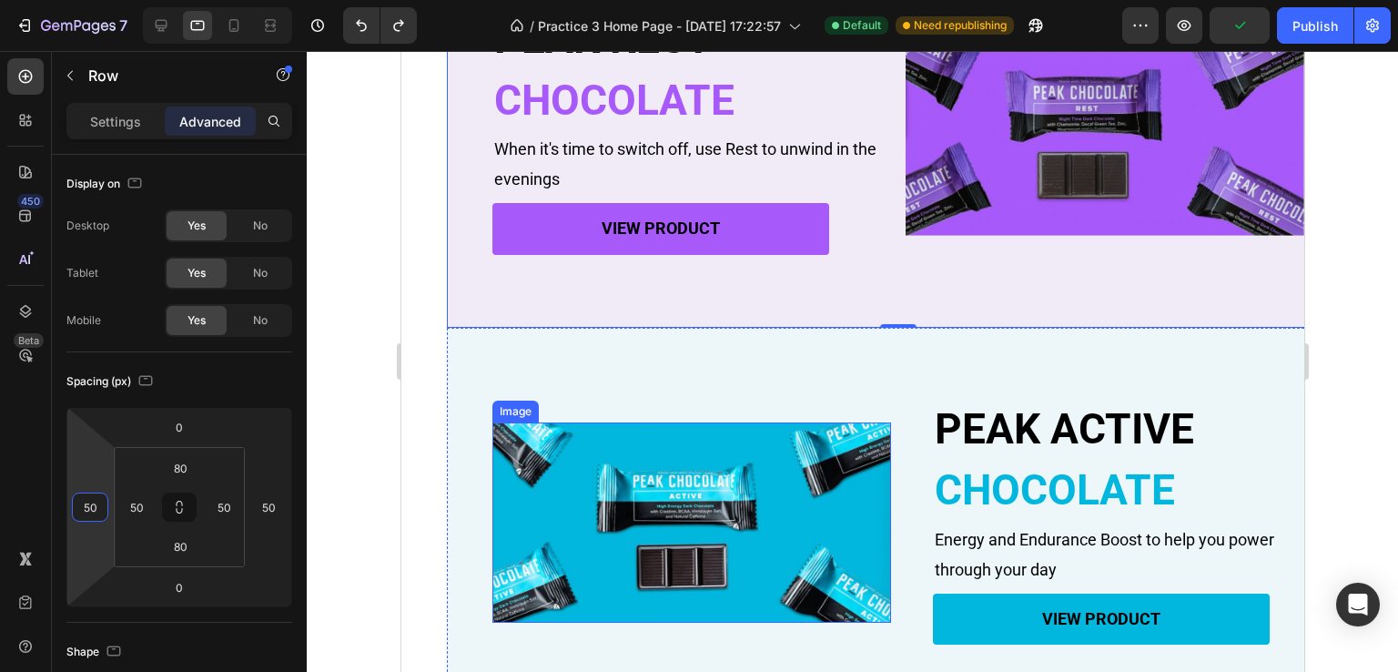
scroll to position [549, 0]
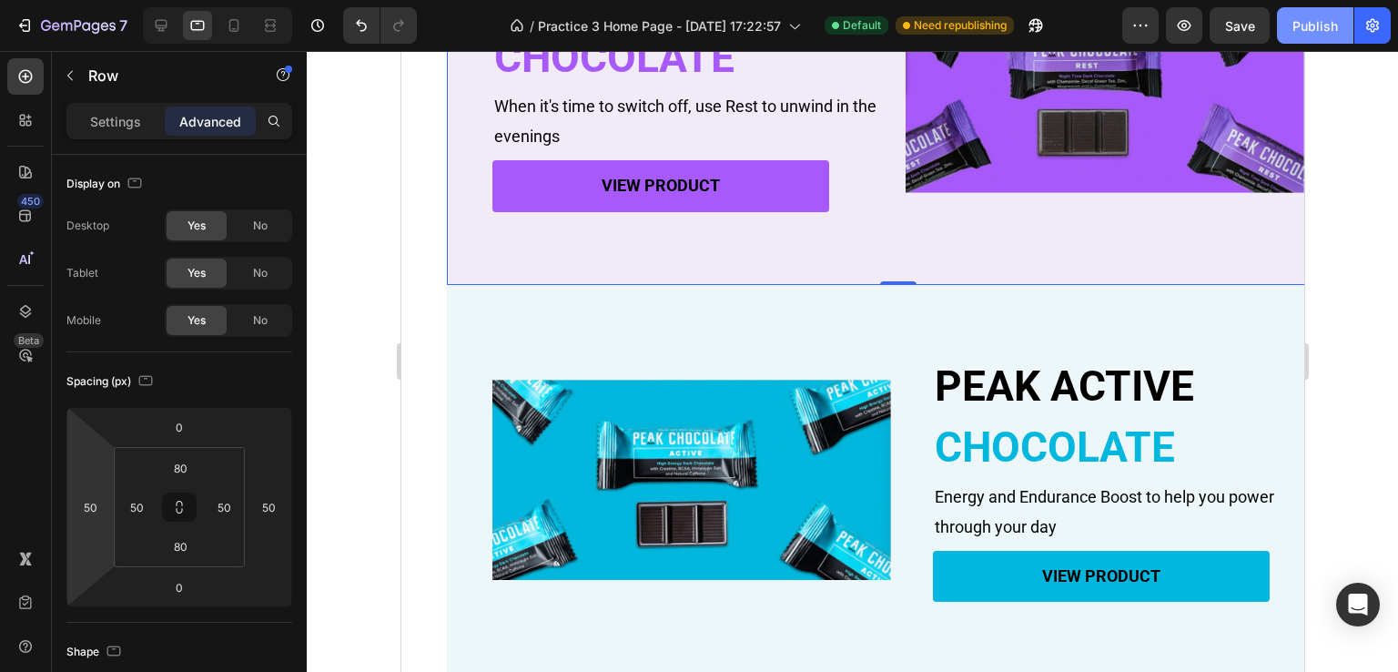
click at [1309, 22] on div "Publish" at bounding box center [1315, 25] width 46 height 19
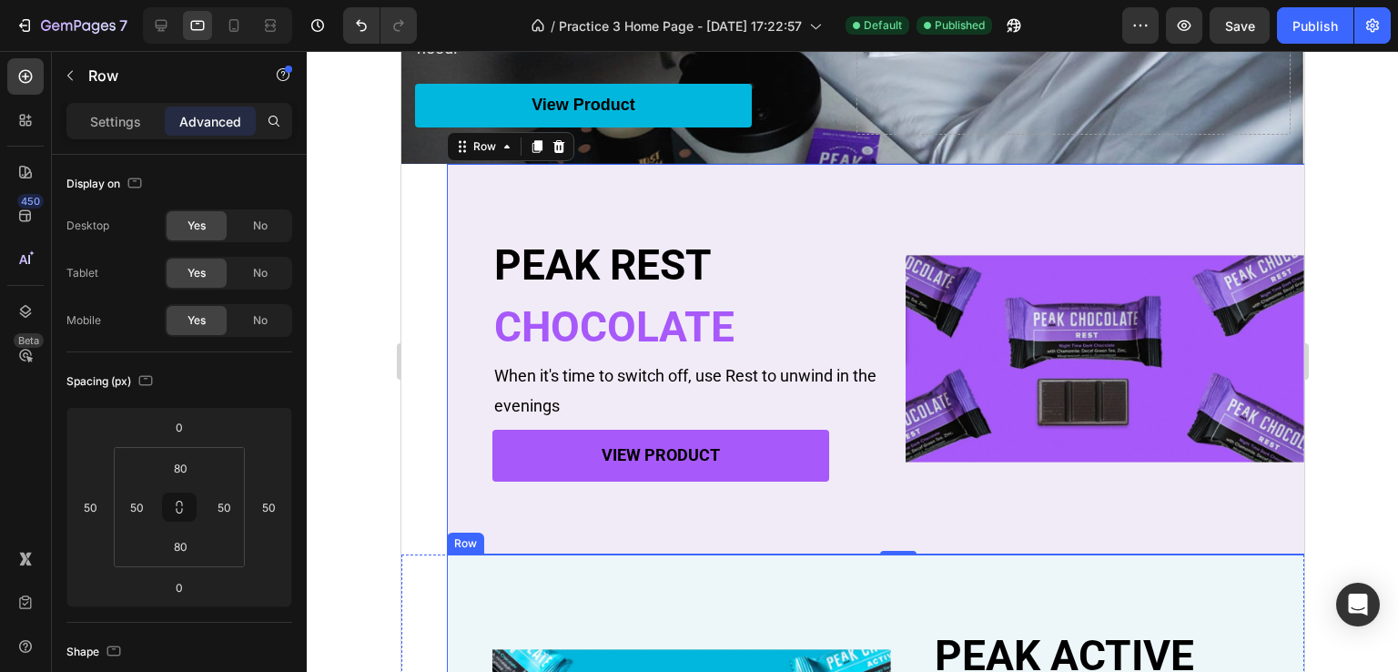
scroll to position [276, 0]
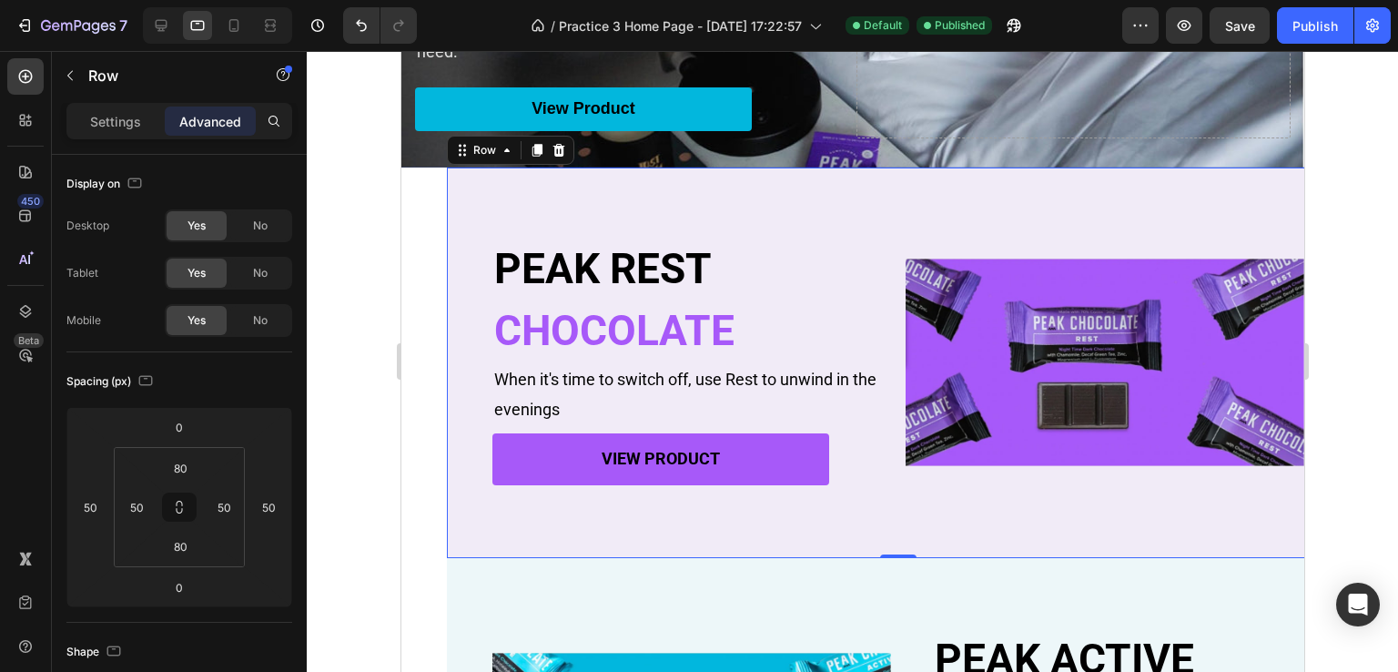
click at [1150, 198] on div "PEAK REST Heading CHOCOLATE Heading When it's time to switch off, use Rest to u…" at bounding box center [897, 362] width 903 height 390
click at [98, 127] on p "Settings" at bounding box center [115, 121] width 51 height 19
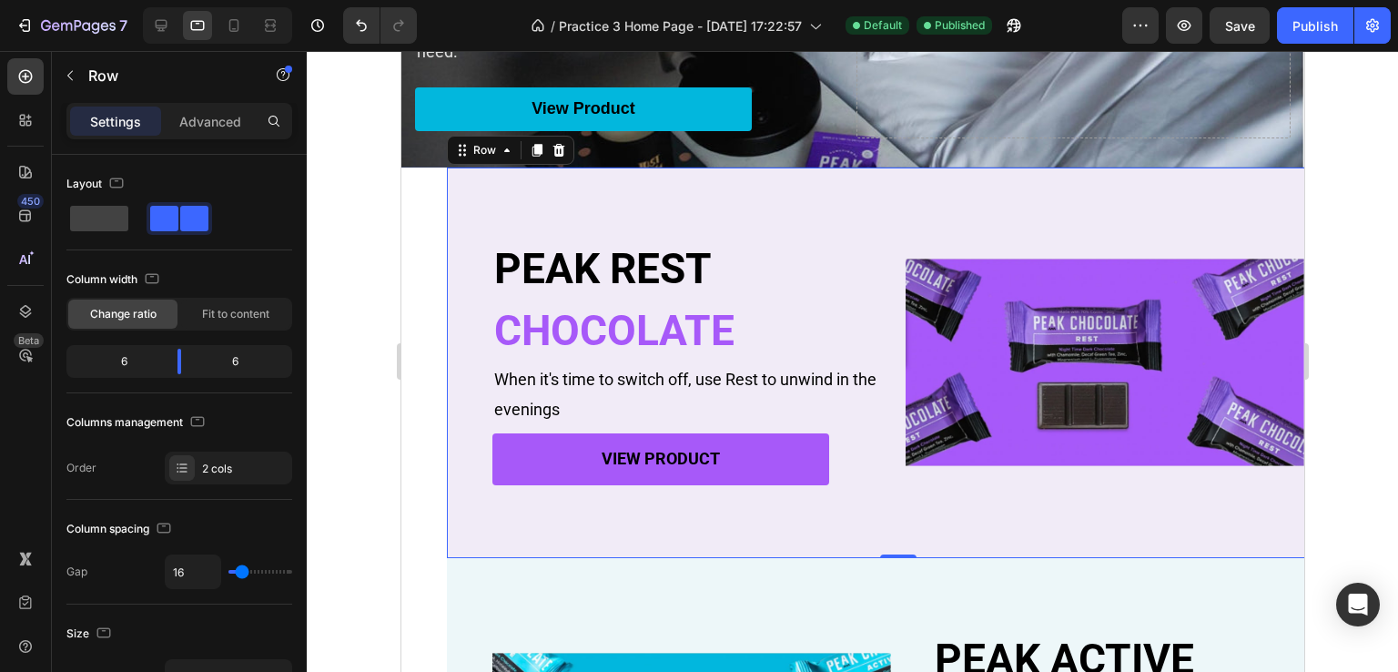
click at [208, 137] on div "Settings Advanced" at bounding box center [179, 121] width 226 height 36
click at [205, 121] on p "Advanced" at bounding box center [210, 121] width 62 height 19
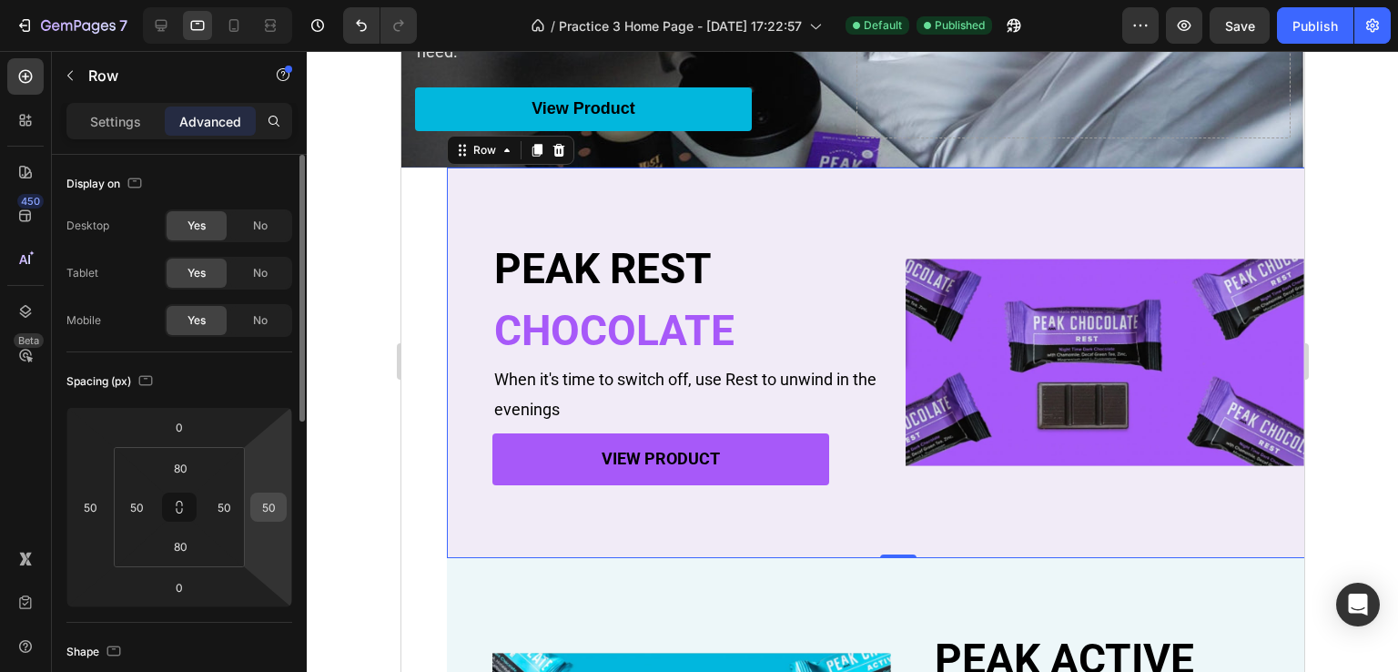
click at [276, 505] on input "50" at bounding box center [268, 506] width 27 height 27
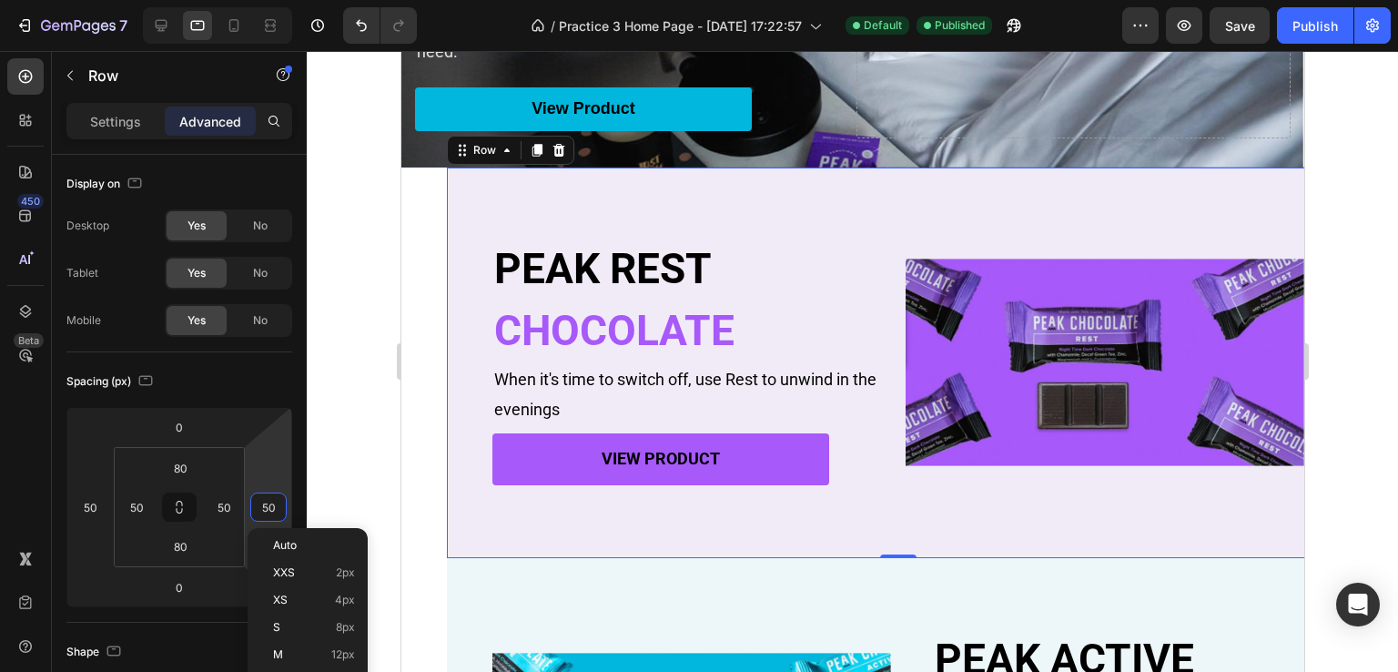
click at [466, 452] on div "PEAK REST Heading CHOCOLATE Heading When it's time to switch off, use Rest to u…" at bounding box center [897, 362] width 903 height 390
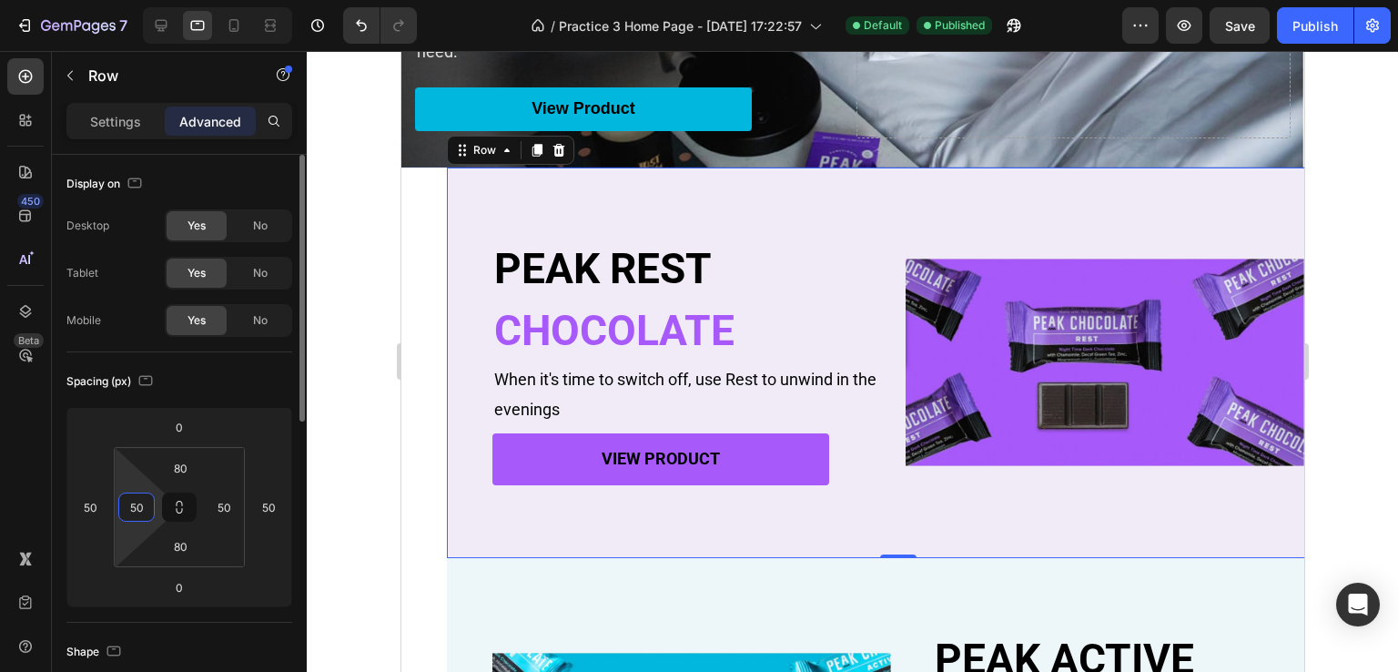
click at [146, 503] on input "50" at bounding box center [136, 506] width 27 height 27
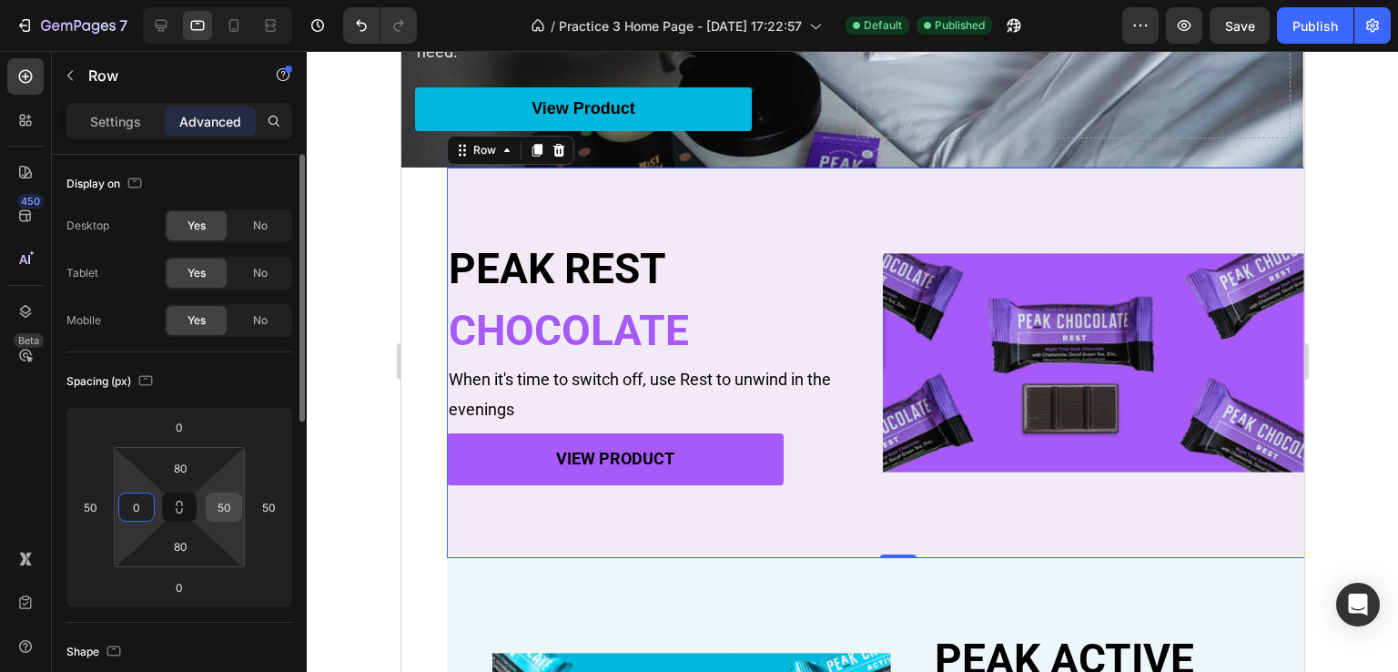
type input "0"
click at [228, 501] on input "50" at bounding box center [223, 506] width 27 height 27
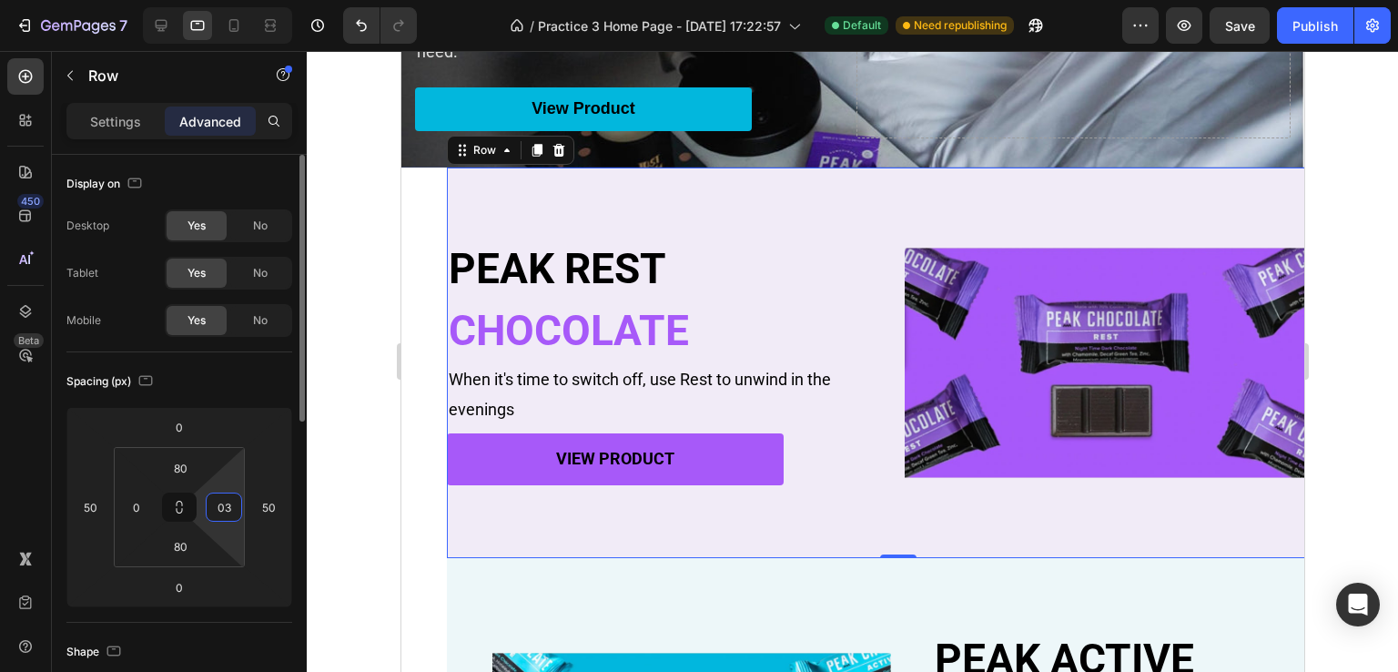
type input "0"
type input "030"
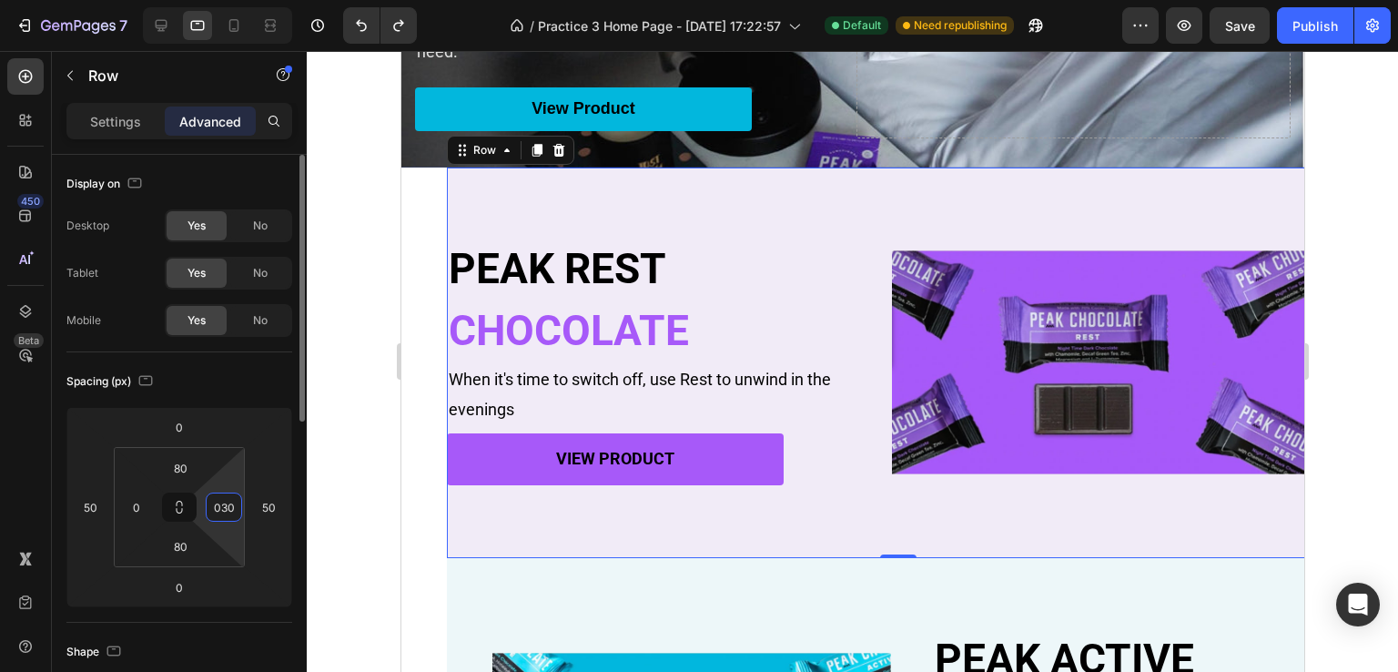
type input "50"
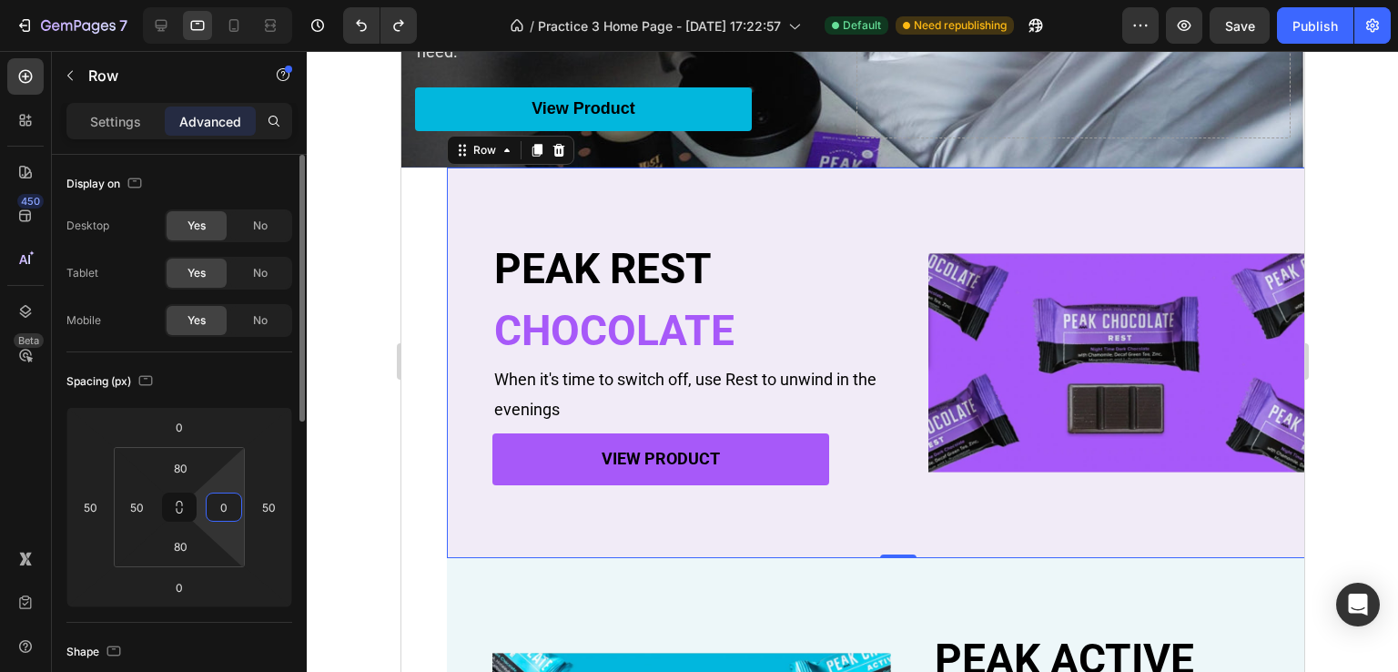
type input "50"
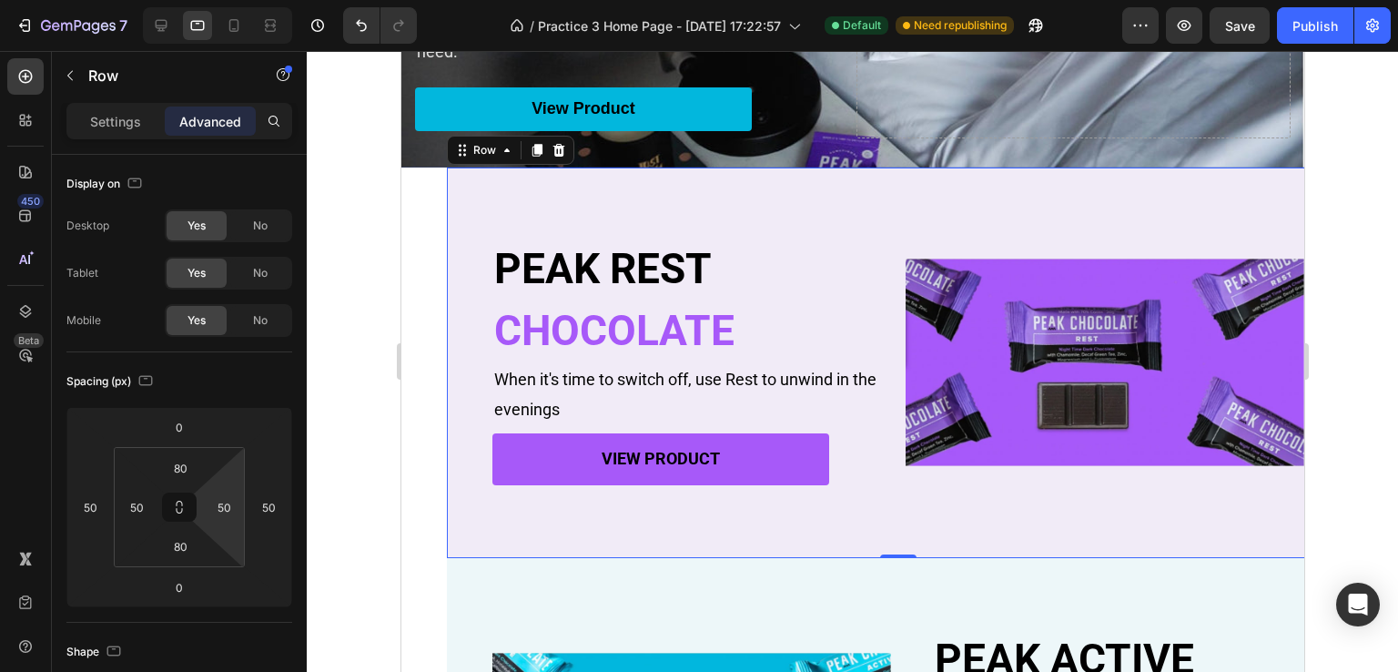
click at [910, 497] on div "PEAK REST Heading CHOCOLATE Heading When it's time to switch off, use Rest to u…" at bounding box center [897, 362] width 903 height 390
click at [1004, 412] on img at bounding box center [1104, 362] width 399 height 208
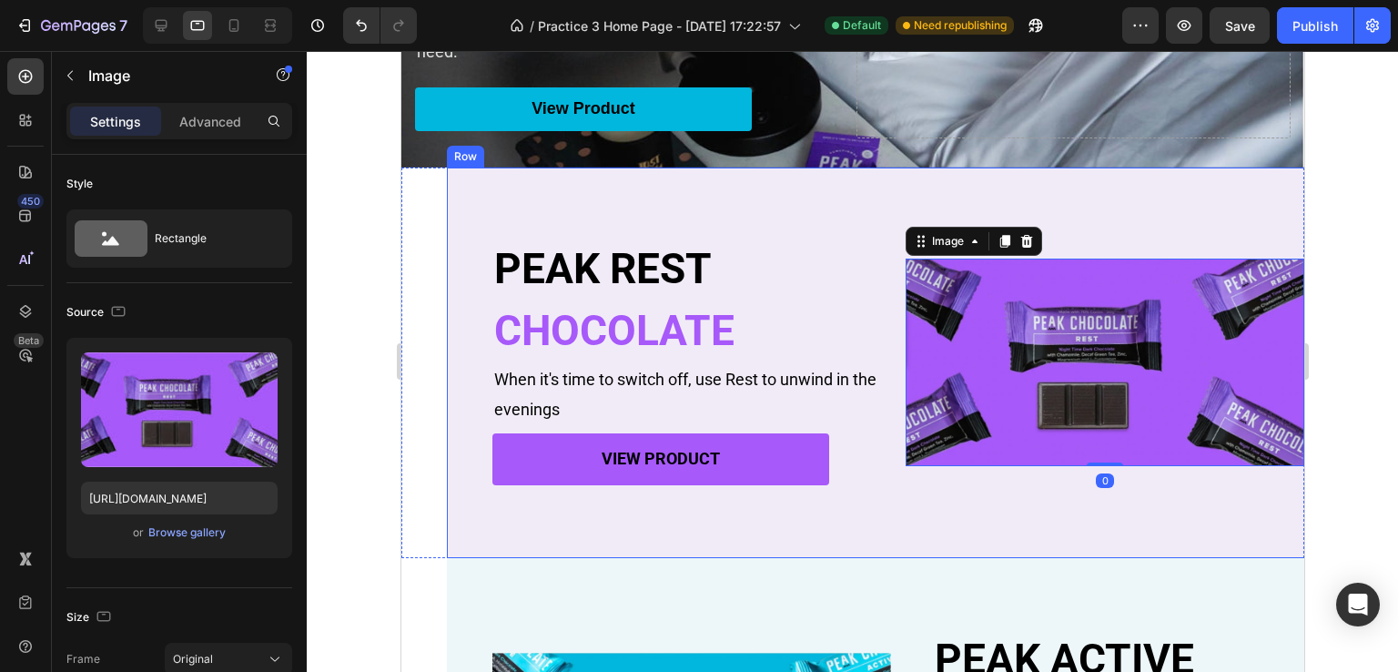
click at [804, 511] on div "PEAK REST Heading CHOCOLATE Heading When it's time to switch off, use Rest to u…" at bounding box center [897, 362] width 903 height 390
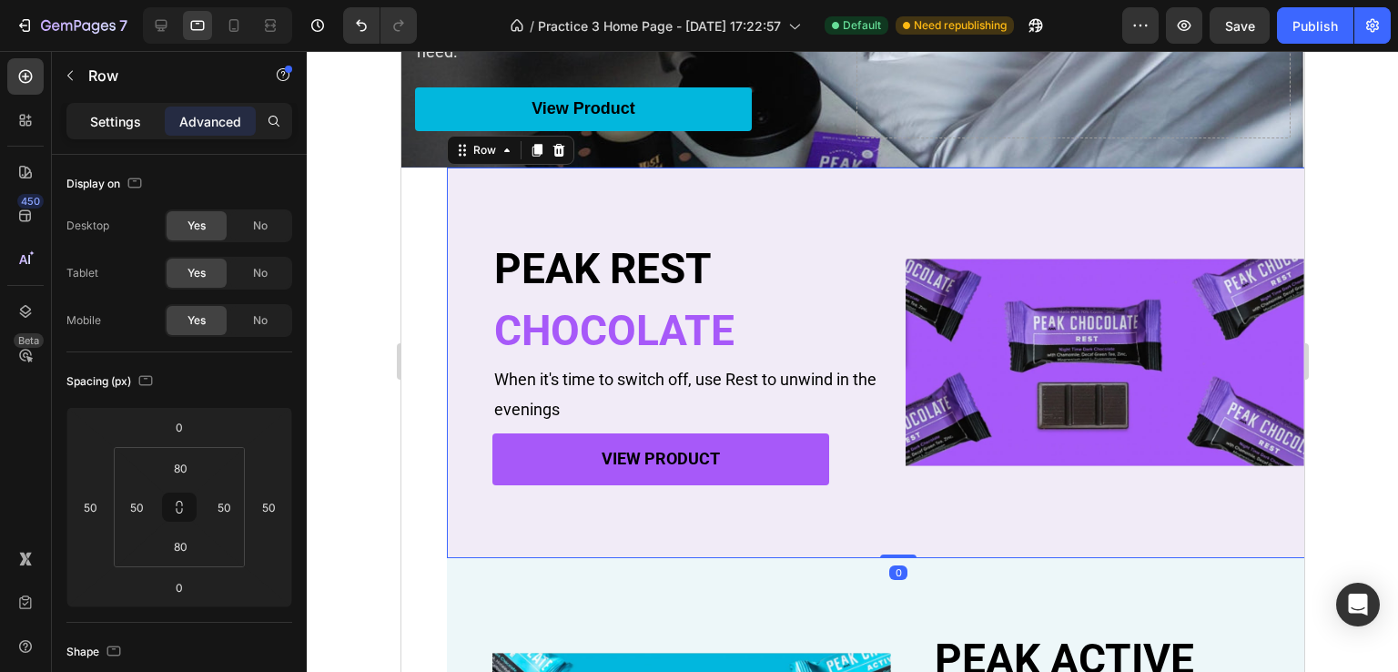
click at [119, 118] on p "Settings" at bounding box center [115, 121] width 51 height 19
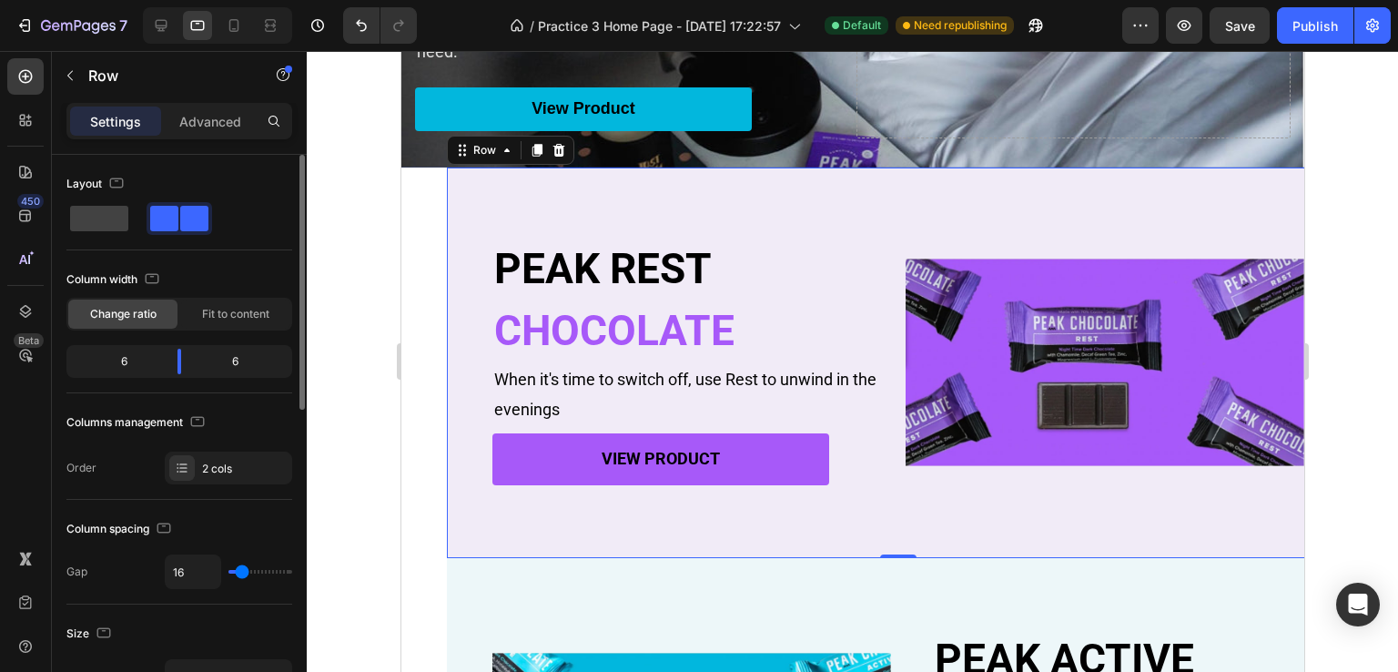
type input "0"
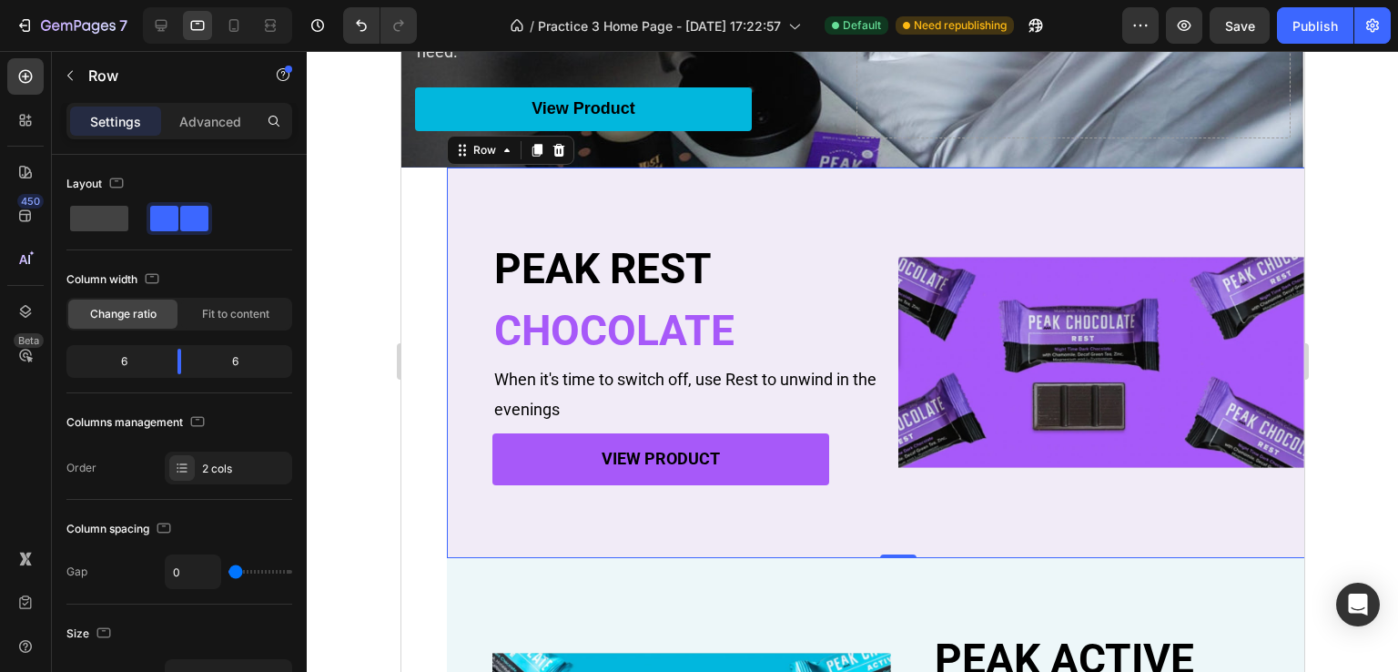
drag, startPoint x: 238, startPoint y: 568, endPoint x: 319, endPoint y: 568, distance: 81.0
type input "0"
click at [228, 570] on input "range" at bounding box center [260, 572] width 64 height 4
click at [883, 527] on div "PEAK REST Heading CHOCOLATE Heading When it's time to switch off, use Rest to u…" at bounding box center [897, 362] width 903 height 390
click at [597, 274] on h2 "PEAK REST" at bounding box center [694, 269] width 406 height 58
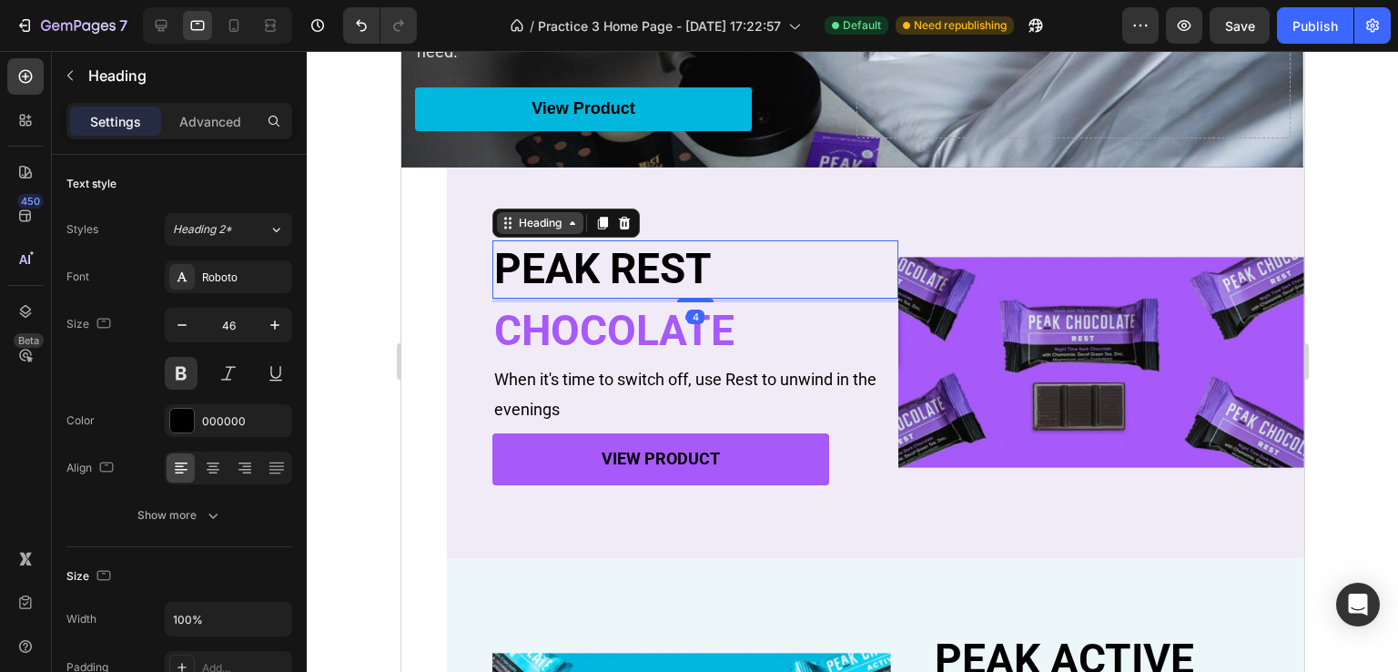
click at [518, 230] on div "Heading" at bounding box center [539, 223] width 50 height 16
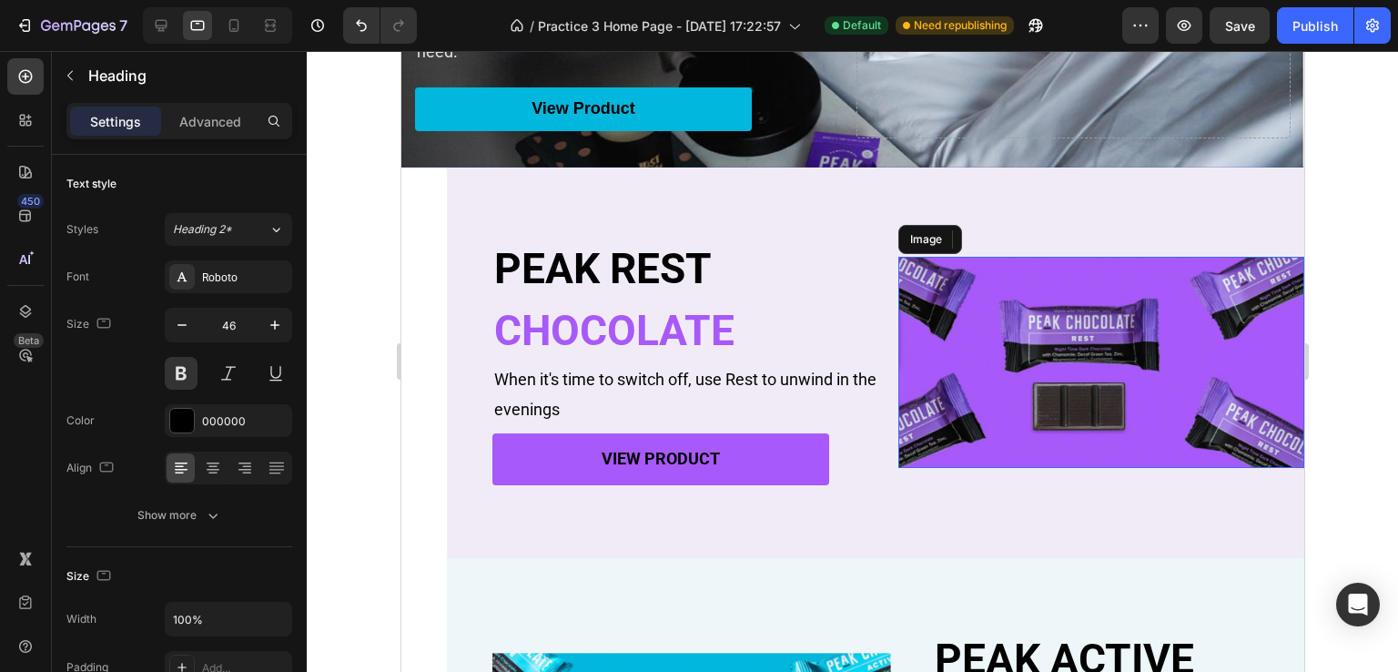
click at [944, 431] on img at bounding box center [1100, 362] width 406 height 211
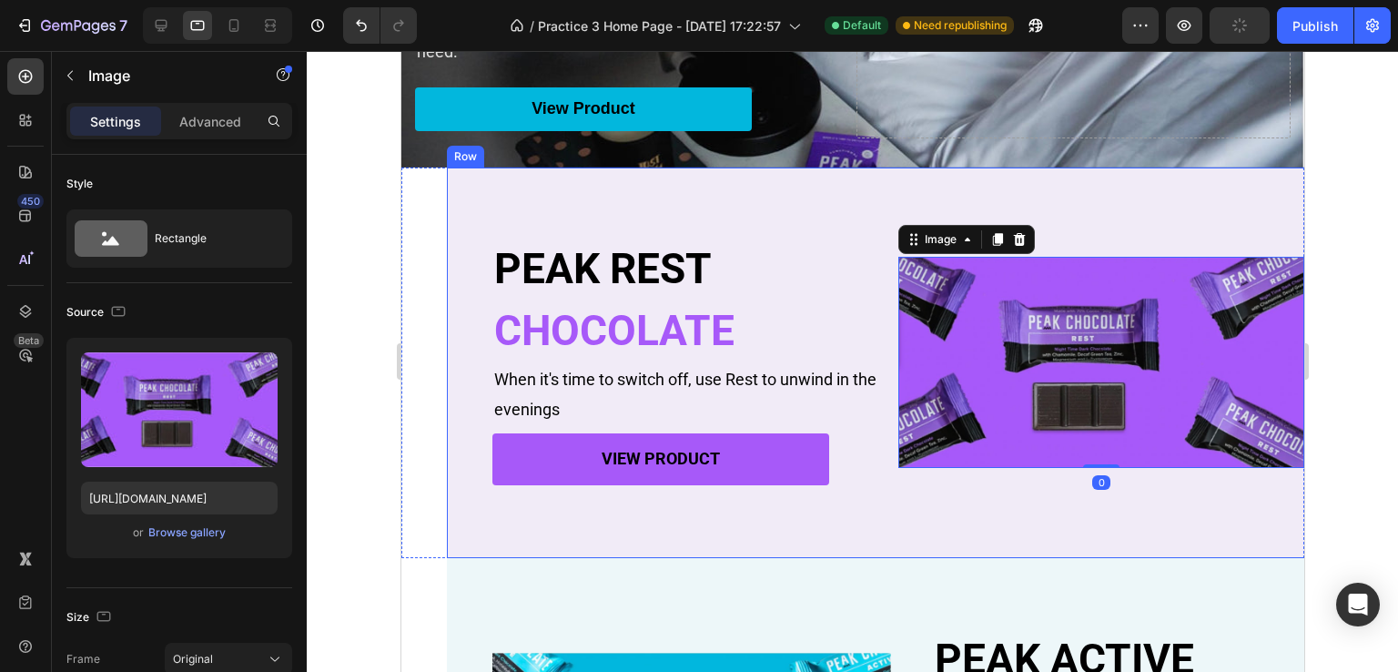
click at [587, 522] on div "PEAK REST Heading CHOCOLATE Heading When it's time to switch off, use Rest to u…" at bounding box center [897, 362] width 903 height 390
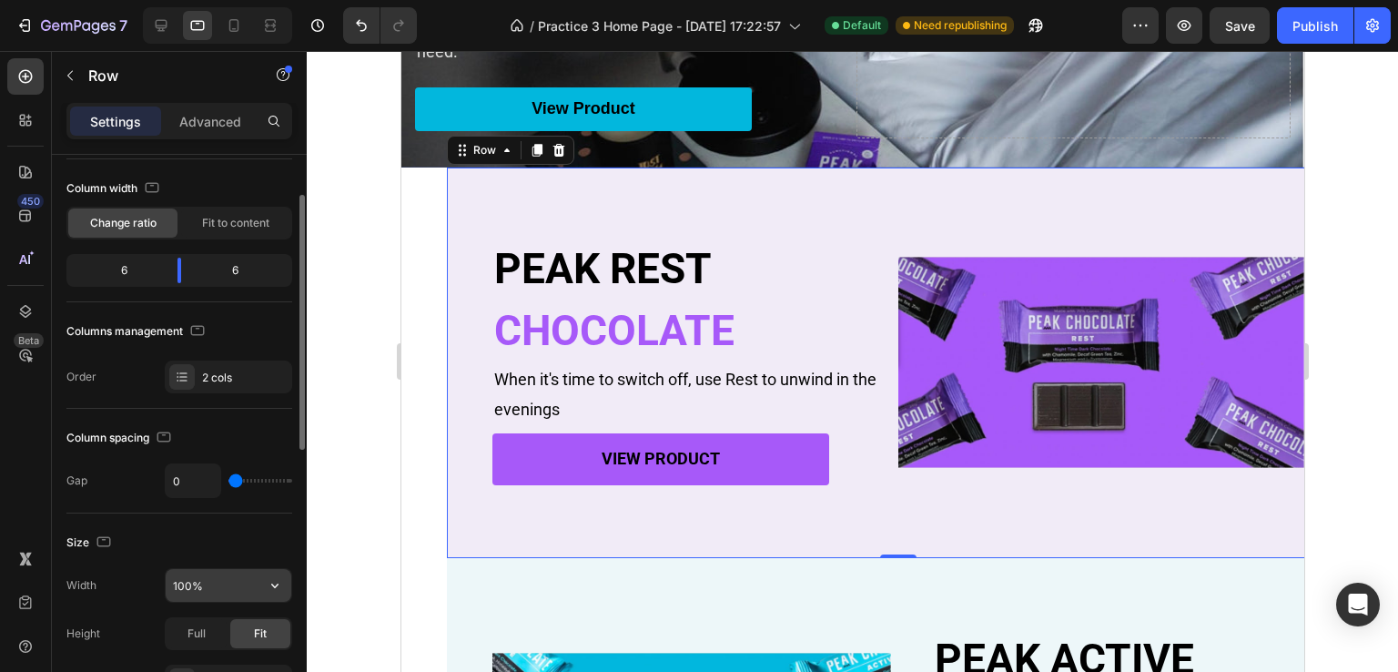
scroll to position [0, 0]
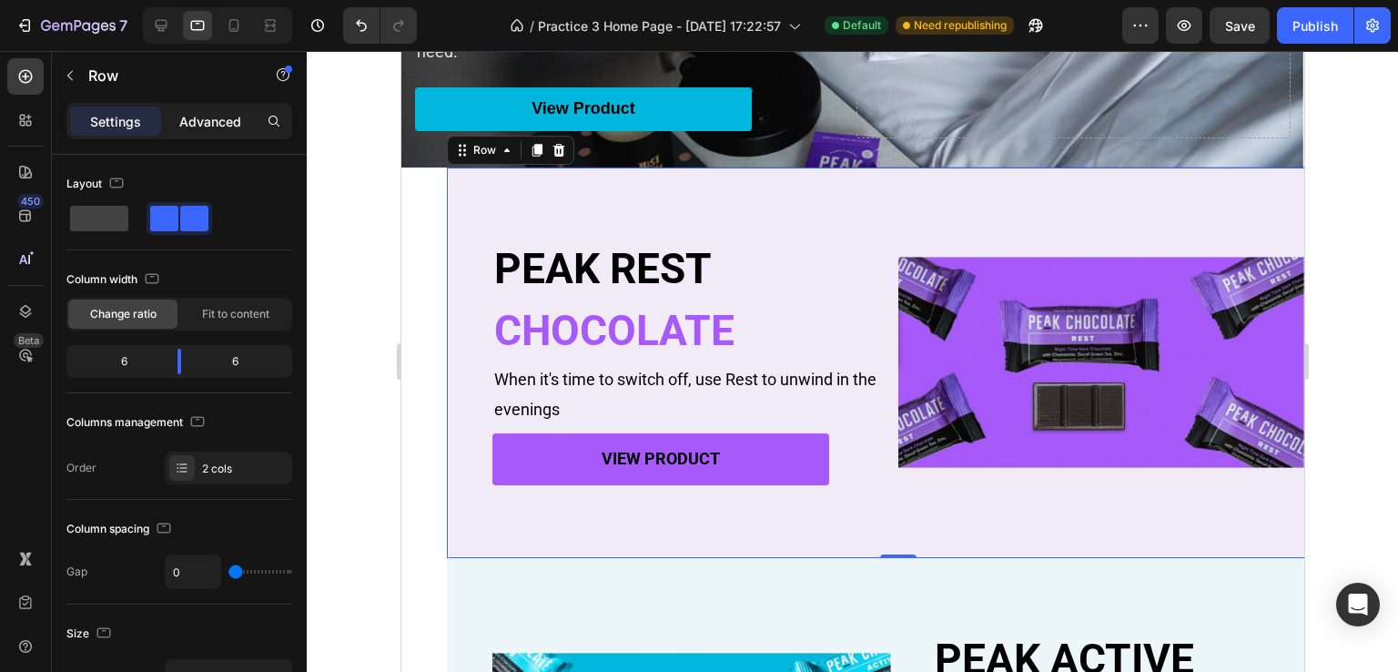
click at [196, 131] on div "Advanced" at bounding box center [210, 120] width 91 height 29
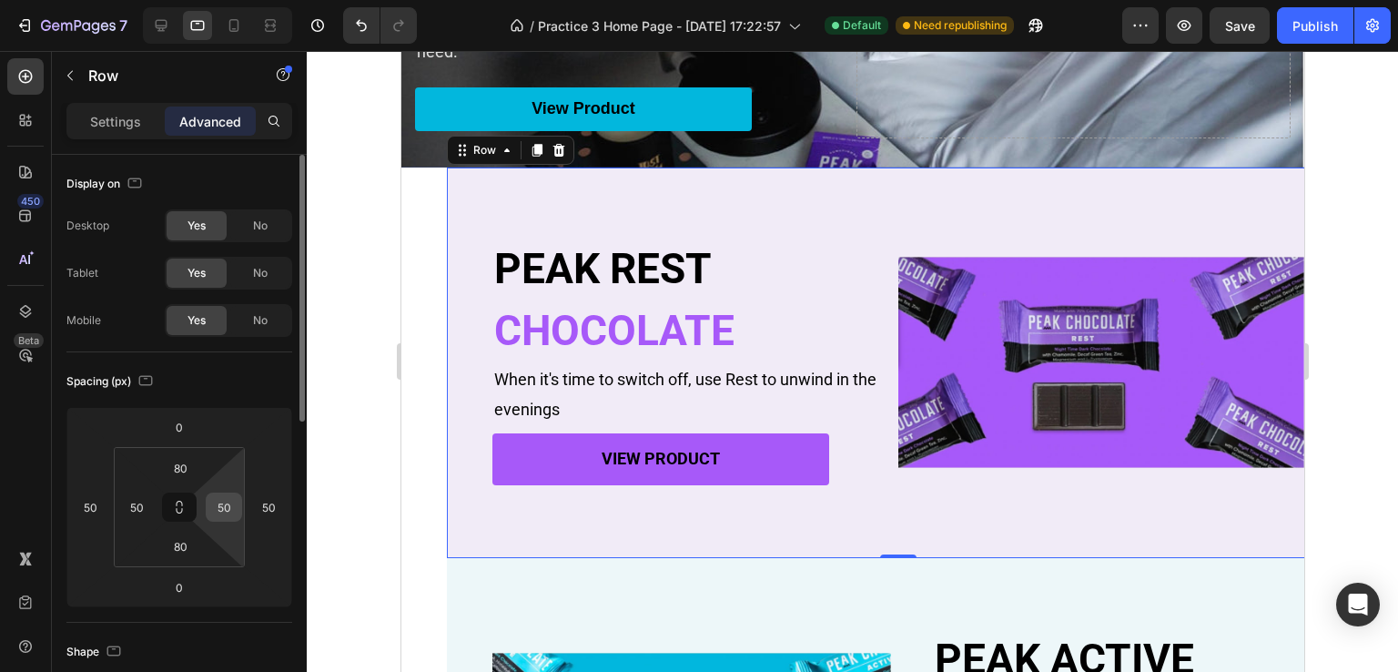
click at [227, 506] on input "50" at bounding box center [223, 506] width 27 height 27
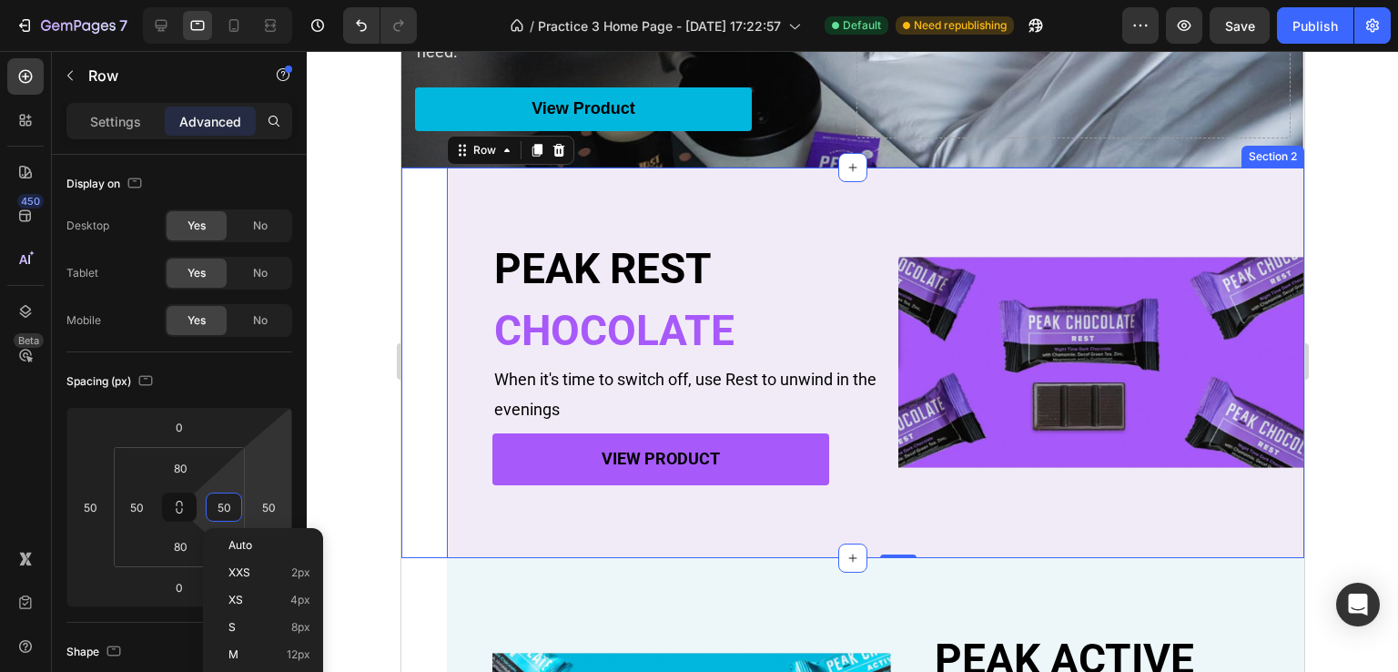
click at [423, 452] on div "PEAK REST Heading CHOCOLATE Heading When it's time to switch off, use Rest to u…" at bounding box center [851, 362] width 903 height 390
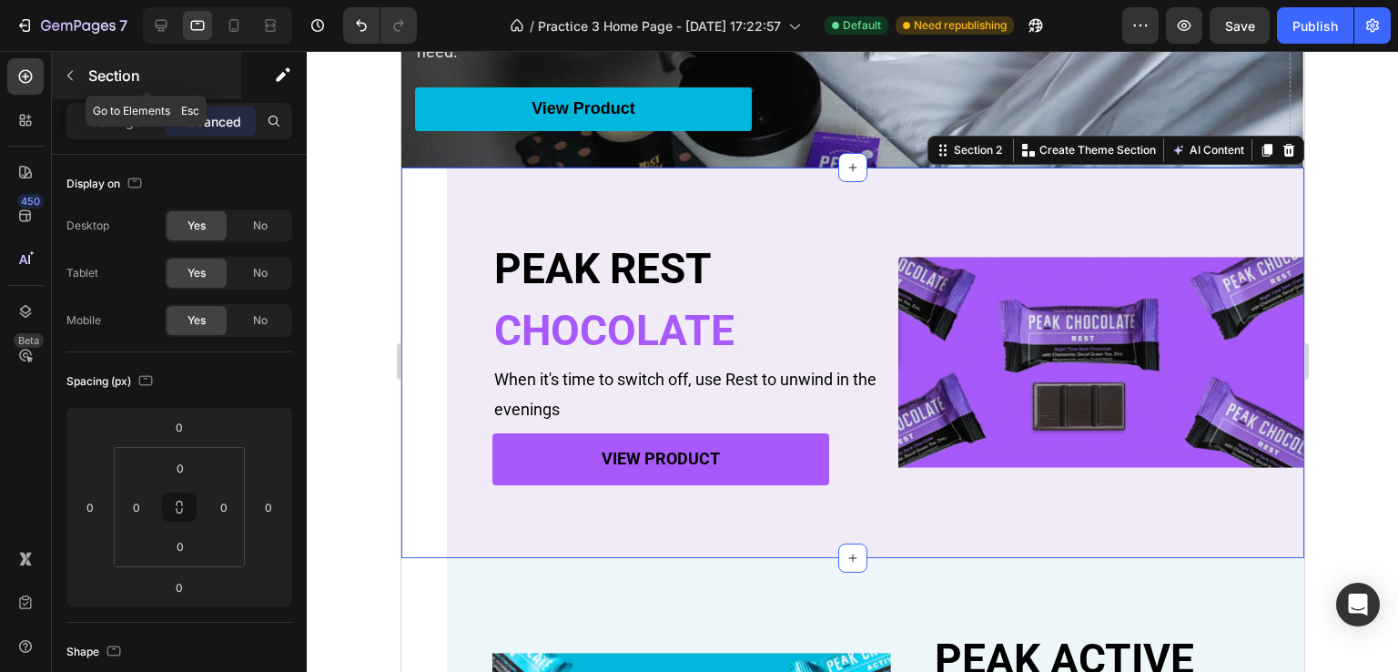
click at [82, 78] on button "button" at bounding box center [70, 75] width 29 height 29
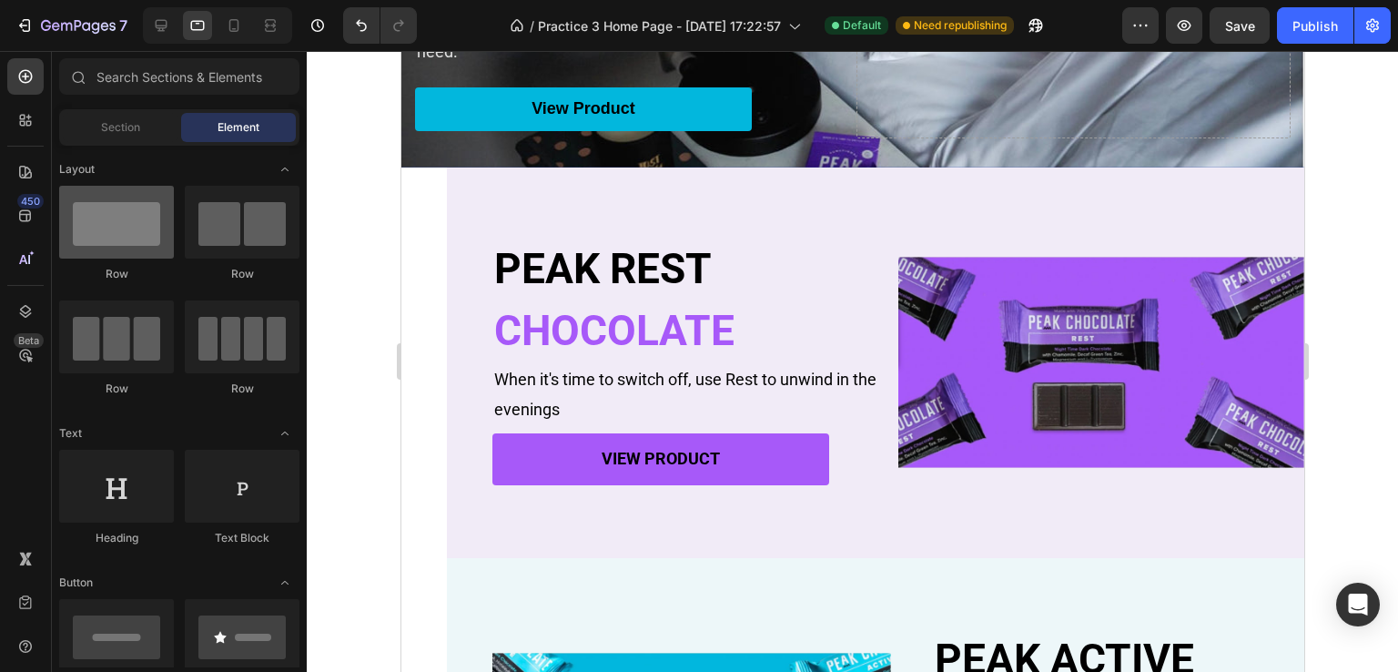
click at [130, 221] on div at bounding box center [116, 222] width 115 height 73
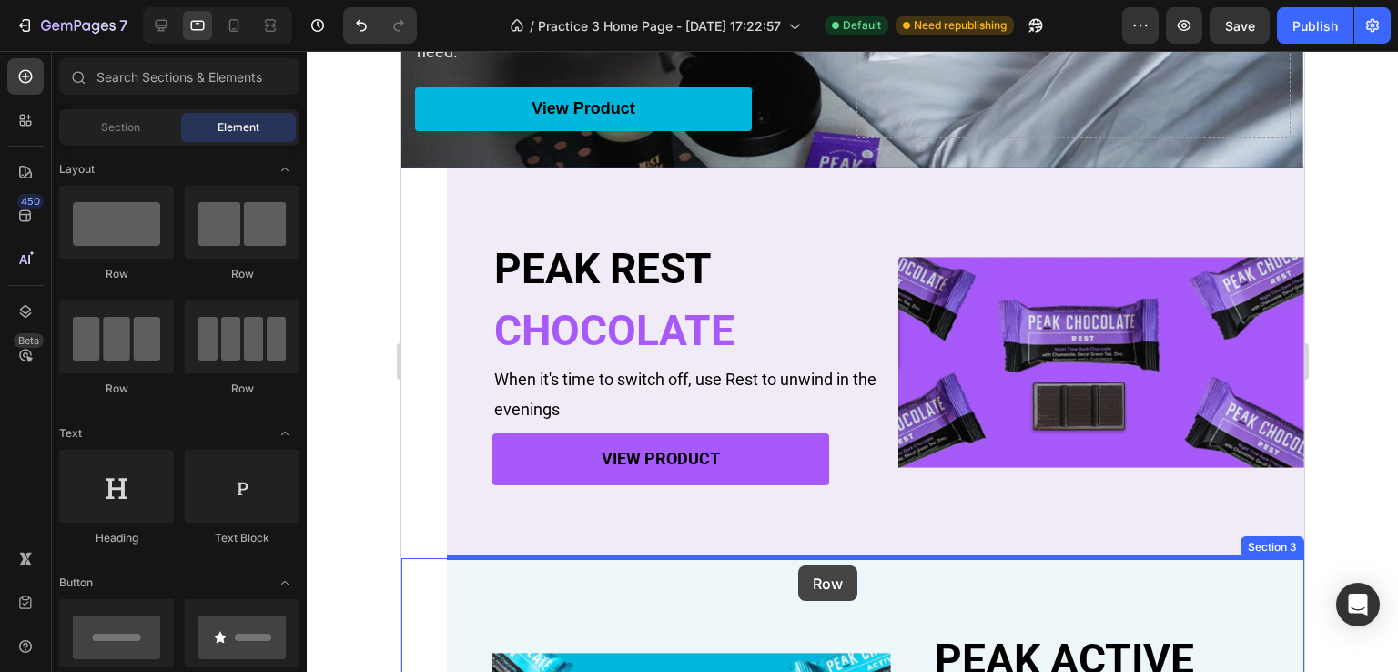
drag, startPoint x: 517, startPoint y: 281, endPoint x: 797, endPoint y: 565, distance: 399.0
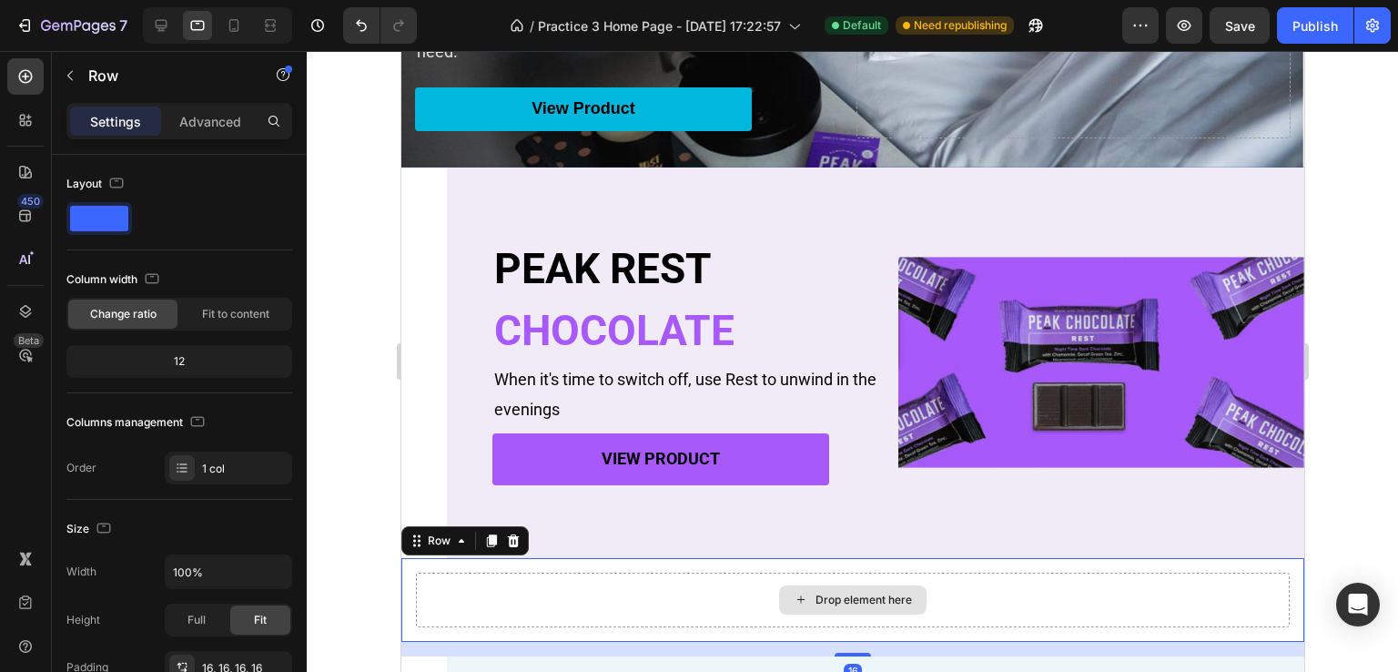
scroll to position [367, 0]
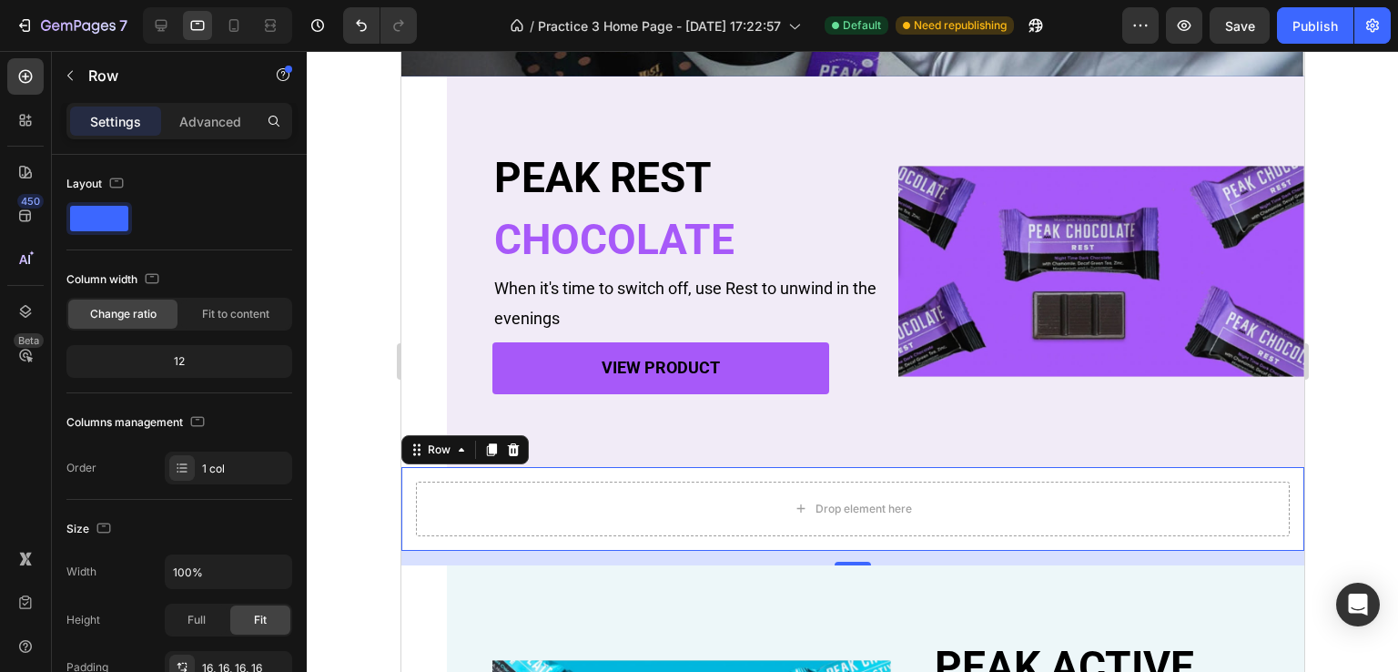
click at [412, 532] on div "Drop element here Row 16" at bounding box center [851, 509] width 903 height 84
click at [200, 133] on div "Advanced" at bounding box center [210, 120] width 91 height 29
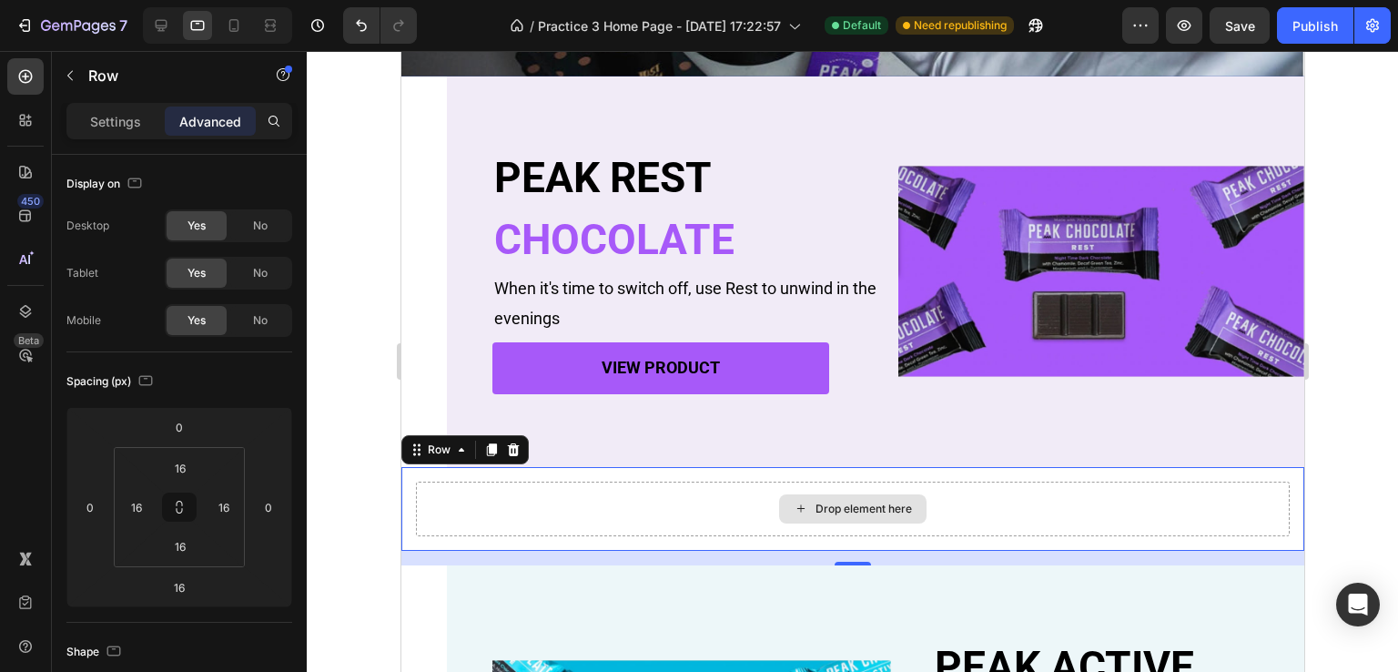
click at [508, 516] on div "Drop element here" at bounding box center [852, 508] width 874 height 55
click at [113, 114] on p "Settings" at bounding box center [115, 121] width 51 height 19
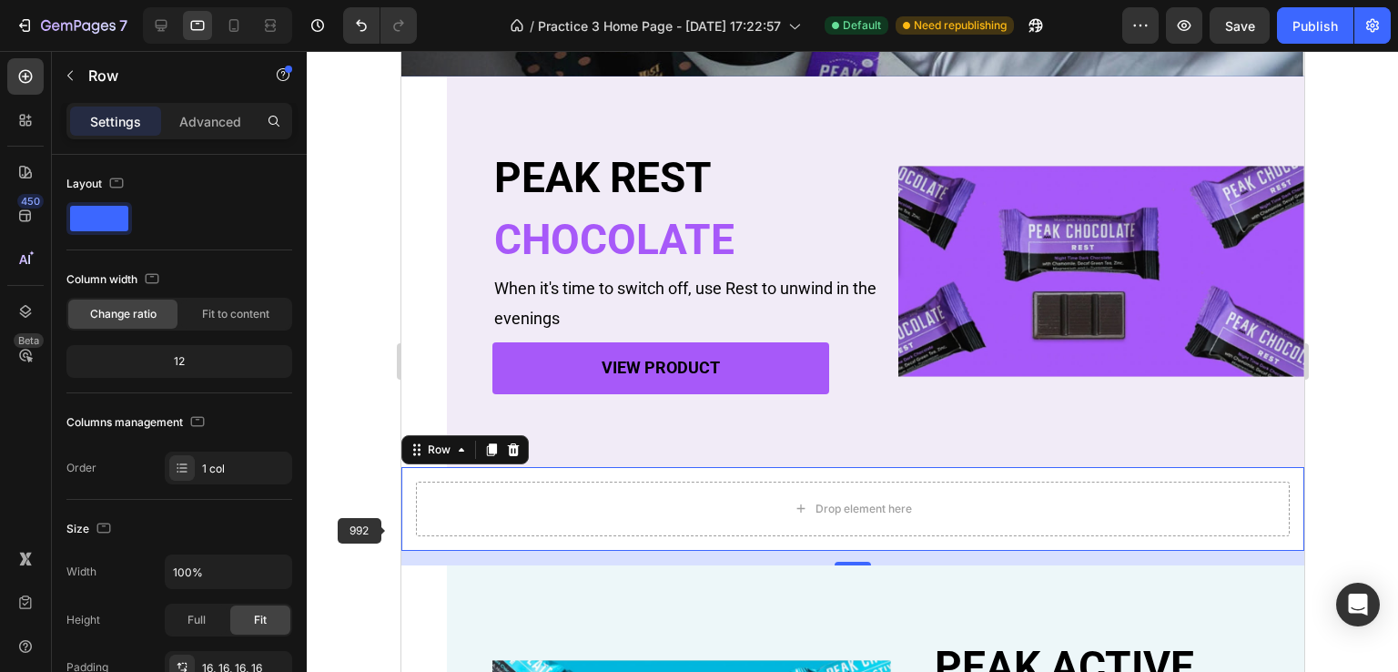
click at [348, 516] on div at bounding box center [852, 361] width 1091 height 621
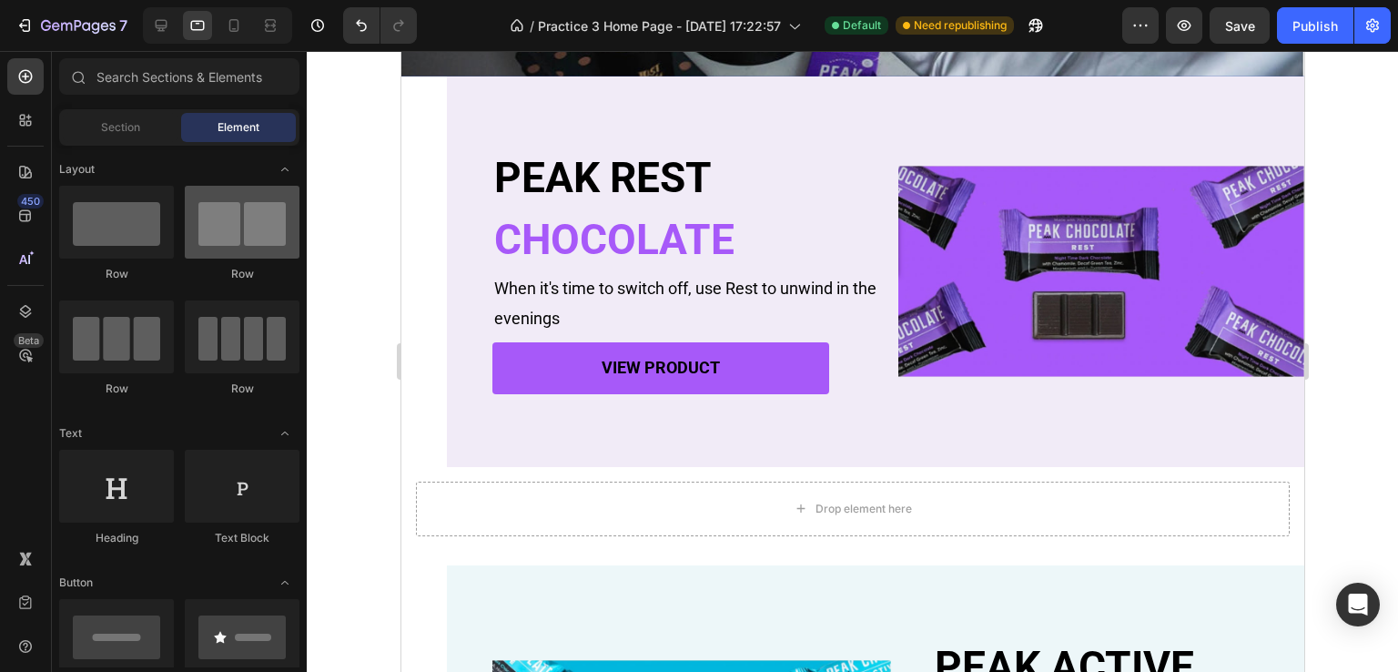
click at [225, 225] on div at bounding box center [242, 222] width 115 height 73
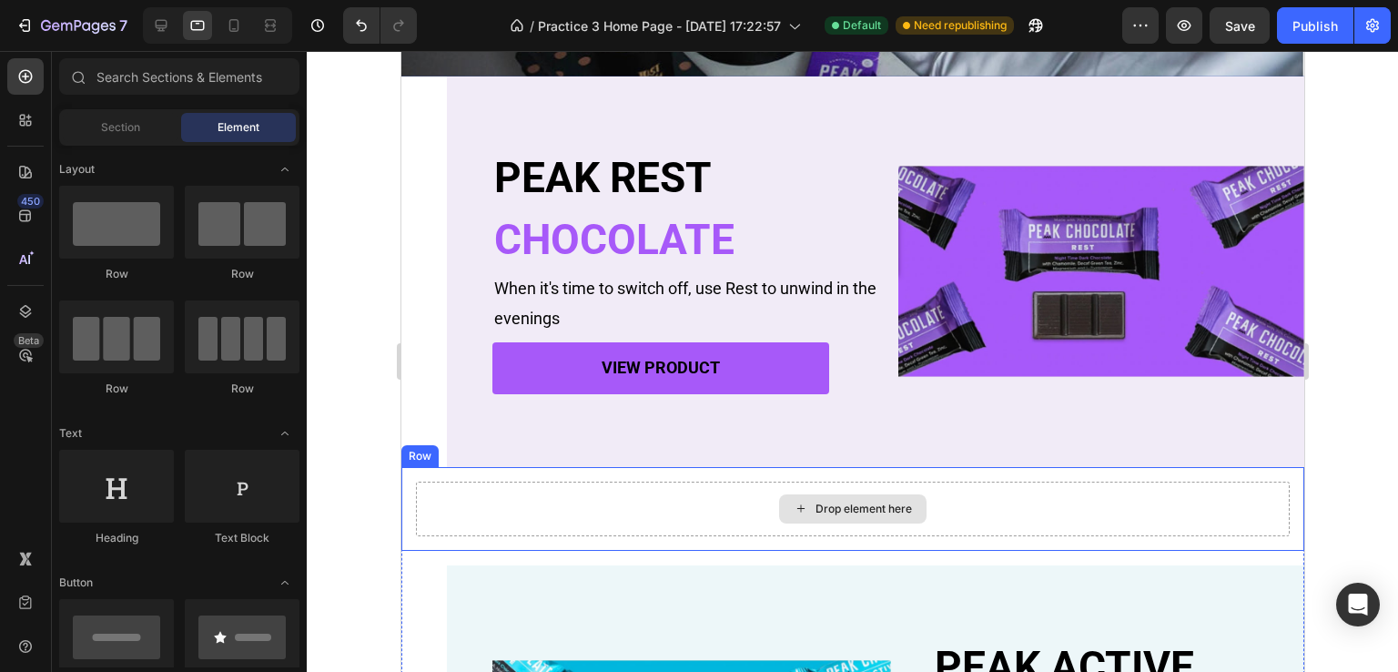
click at [595, 513] on div "Drop element here" at bounding box center [852, 508] width 874 height 55
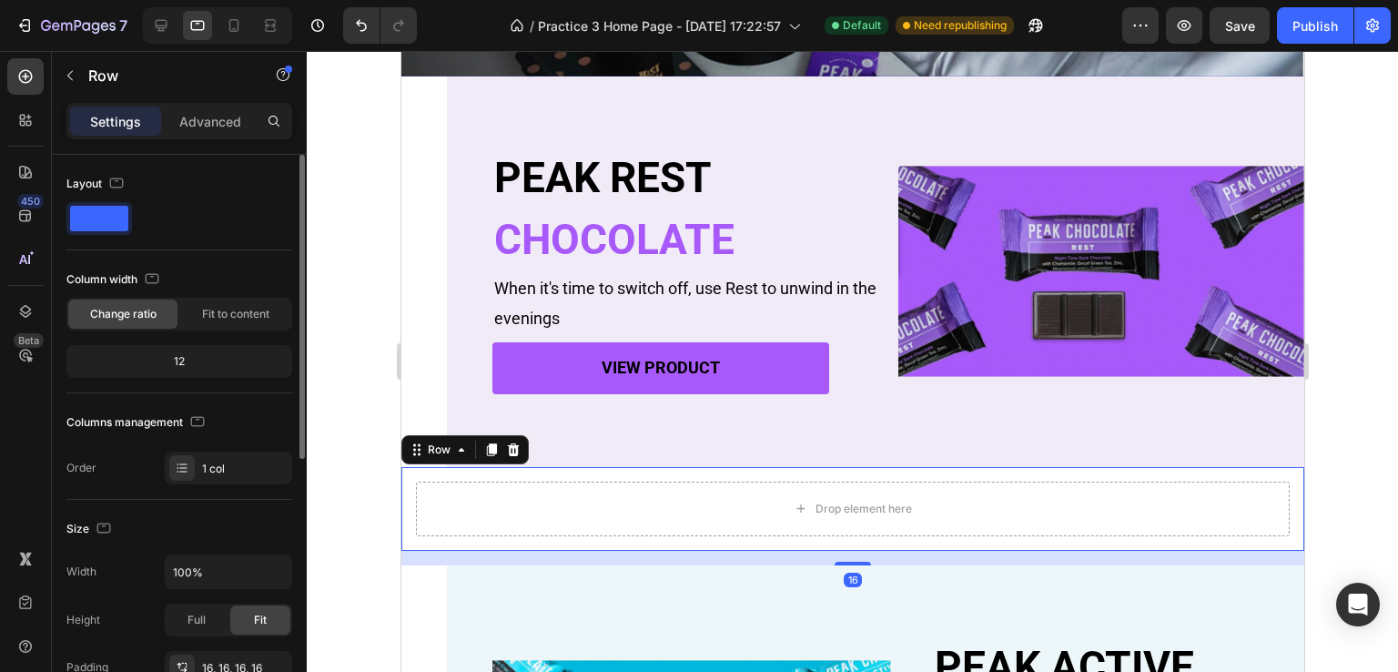
click at [79, 211] on span at bounding box center [99, 218] width 58 height 25
click at [118, 179] on icon "button" at bounding box center [116, 183] width 18 height 18
click at [104, 215] on span at bounding box center [99, 218] width 58 height 25
click at [99, 187] on div "Layout" at bounding box center [96, 184] width 61 height 25
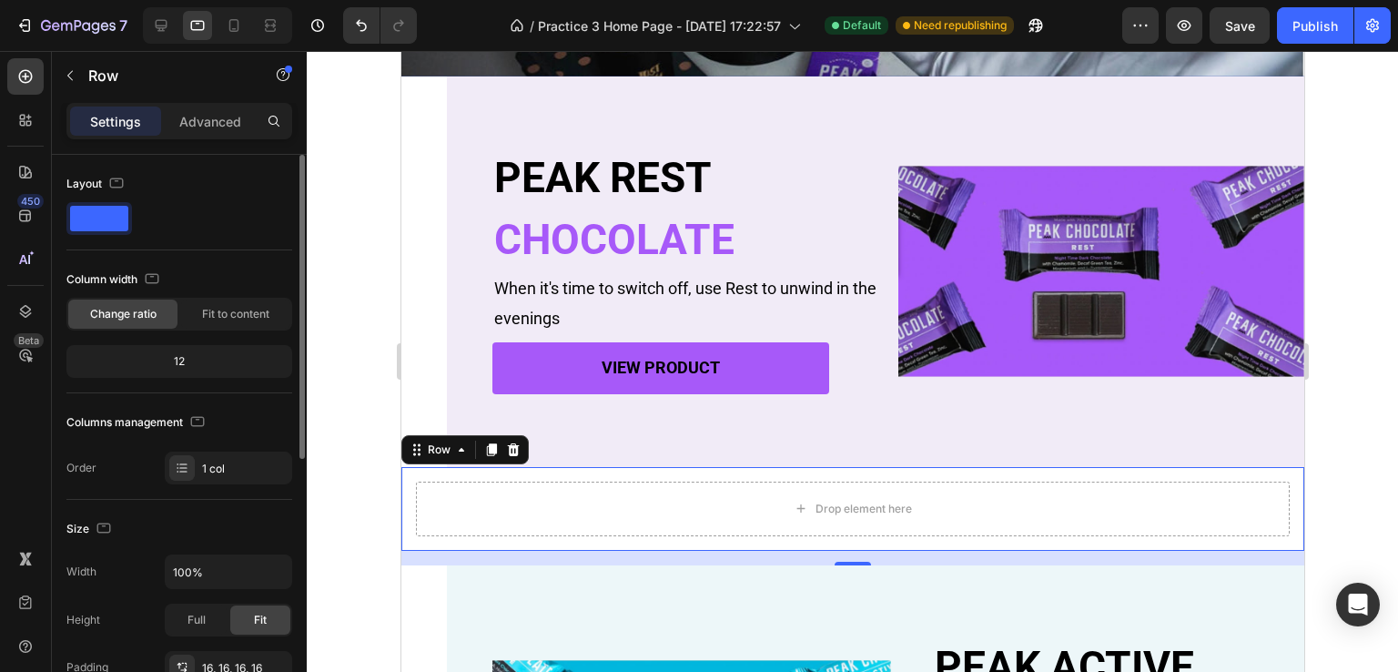
click at [197, 206] on div at bounding box center [179, 218] width 226 height 33
click at [514, 451] on icon at bounding box center [513, 449] width 12 height 13
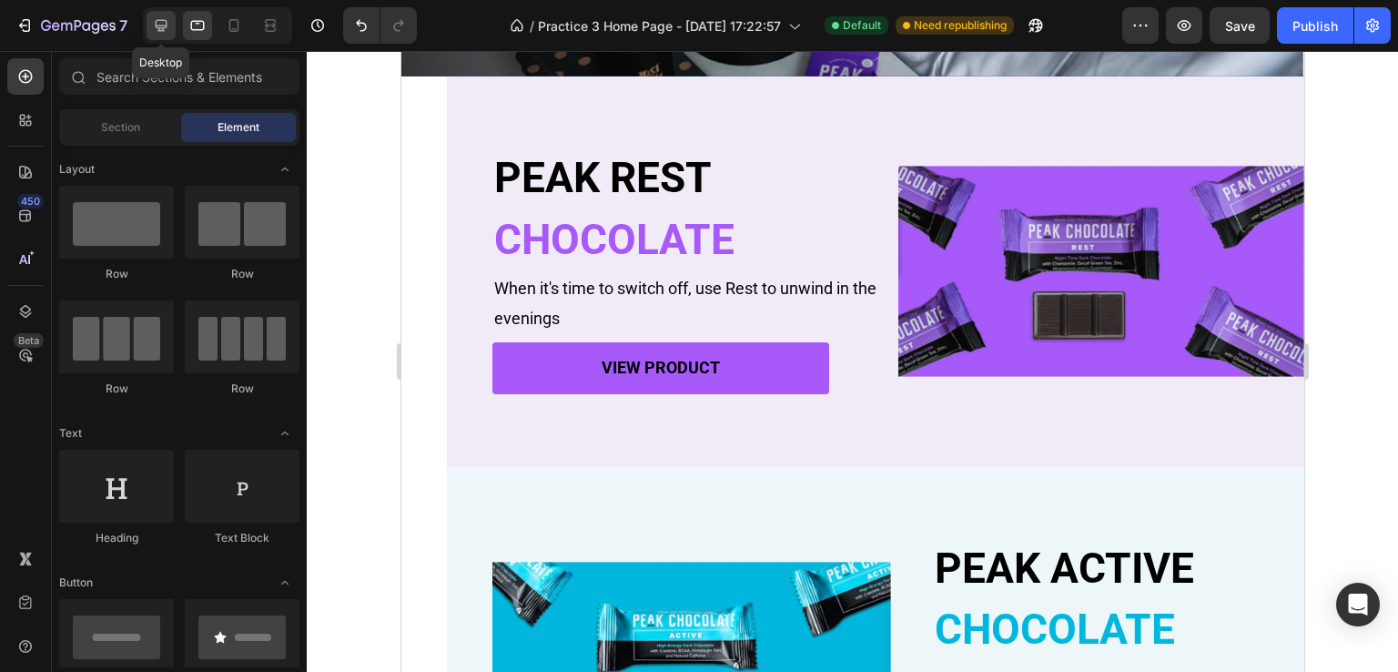
click at [156, 25] on icon at bounding box center [162, 26] width 12 height 12
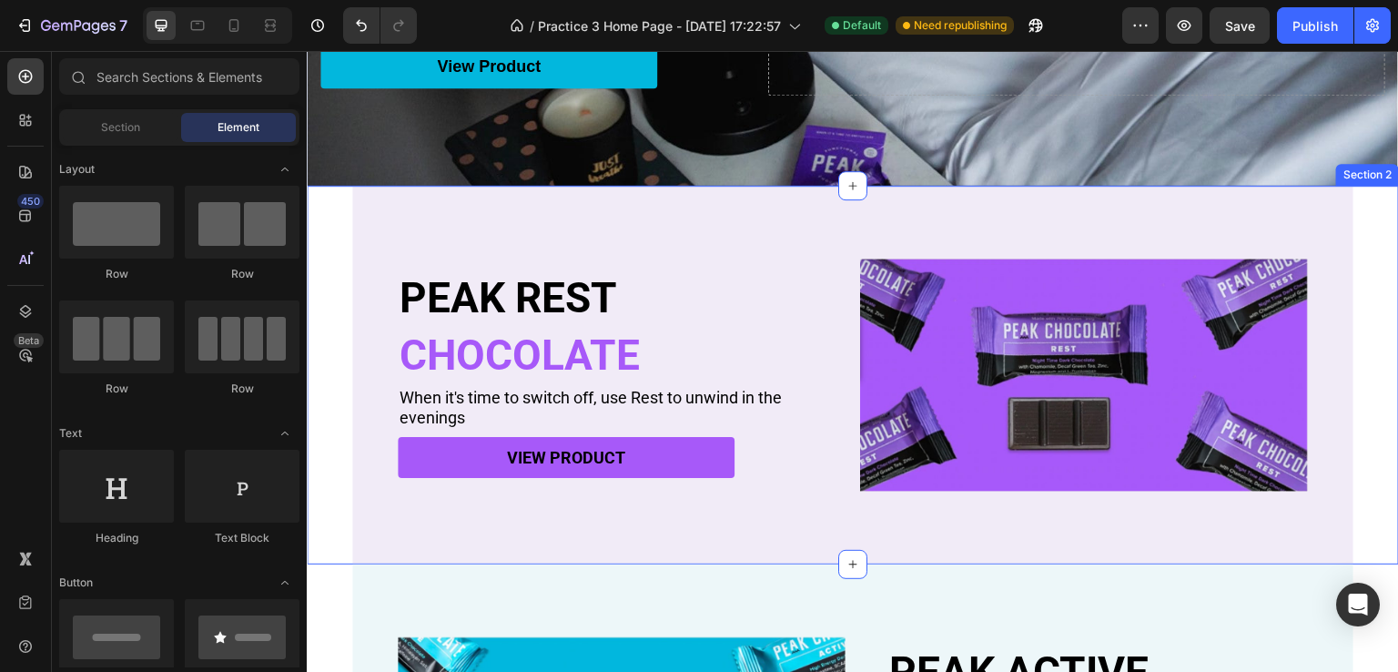
click at [1372, 456] on div "PEAK REST Heading CHOCOLATE Heading When it's time to switch off, use Rest to u…" at bounding box center [853, 375] width 1092 height 379
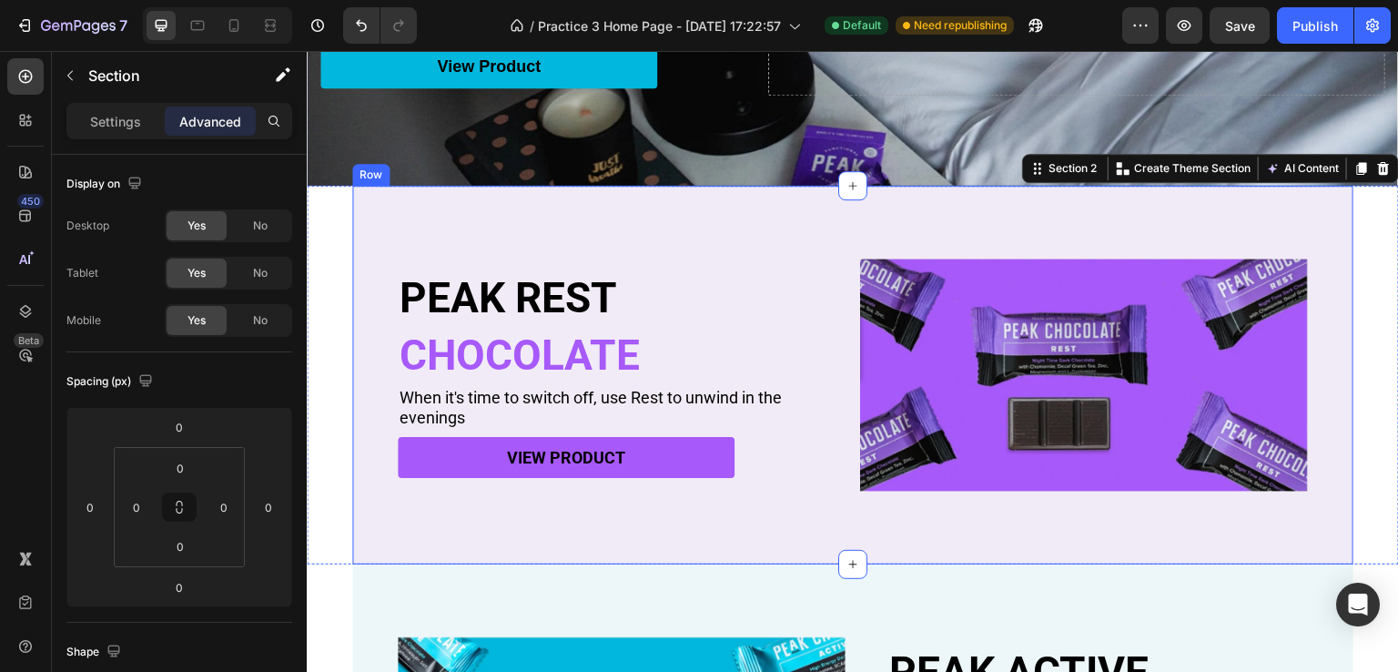
click at [381, 520] on div "PEAK REST Heading CHOCOLATE Heading When it's time to switch off, use Rest to u…" at bounding box center [852, 375] width 1001 height 379
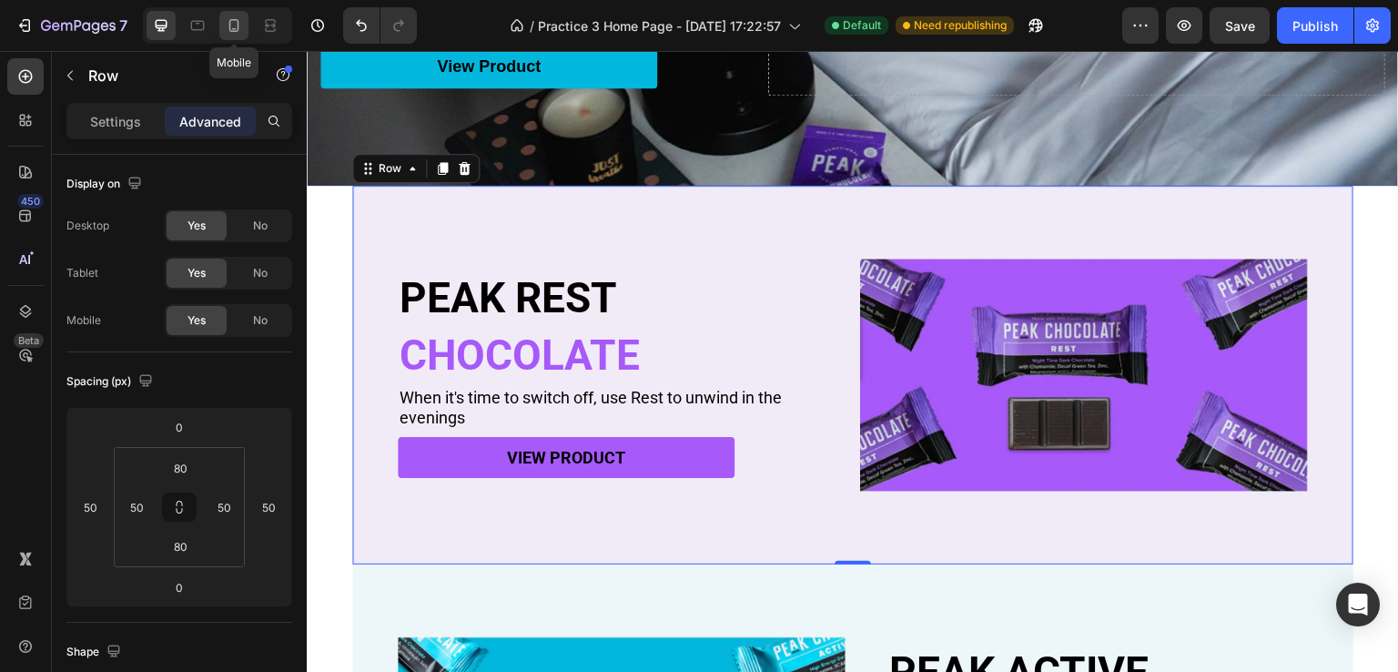
click at [232, 30] on icon at bounding box center [234, 25] width 18 height 18
type input "0"
type input "40"
type input "24"
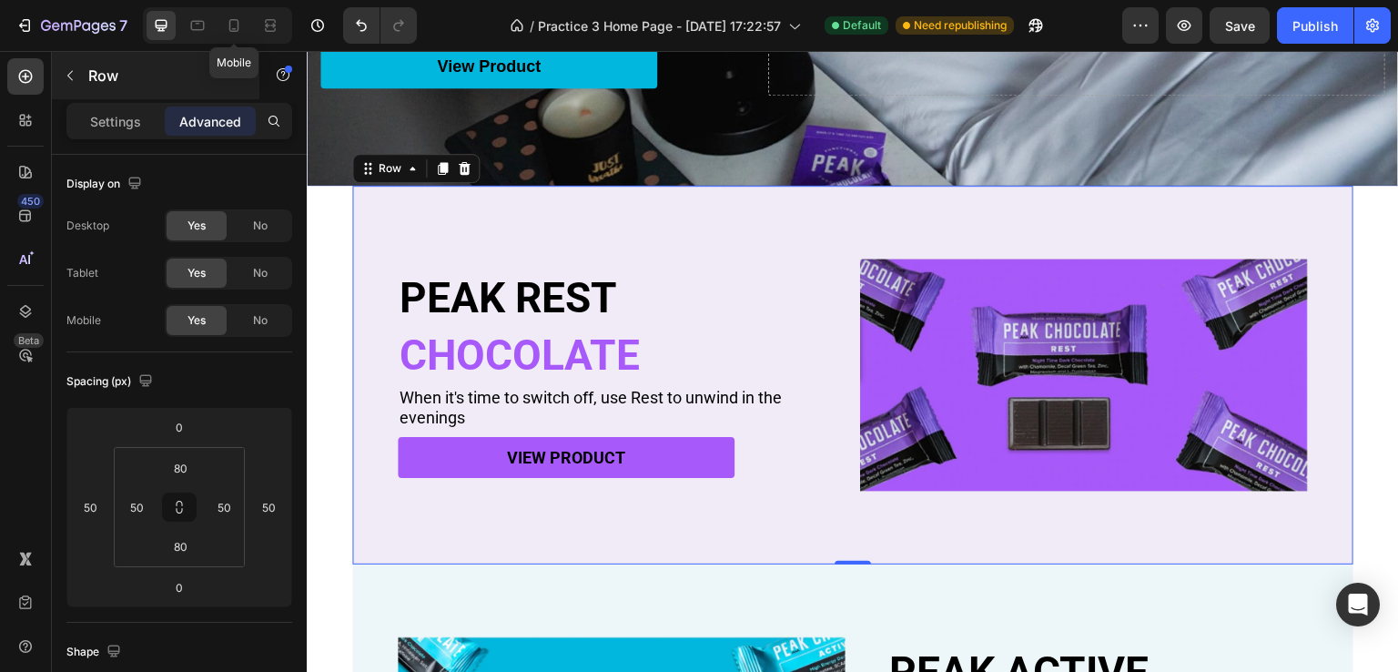
type input "40"
type input "24"
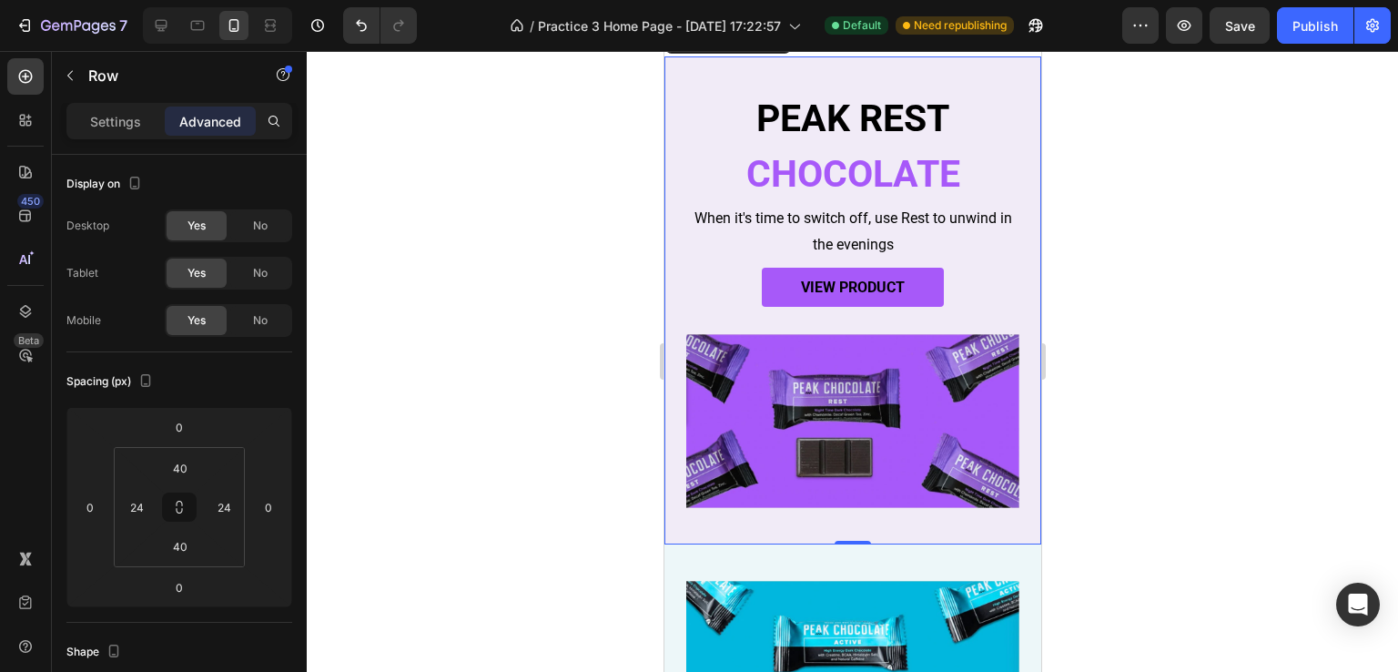
scroll to position [132, 0]
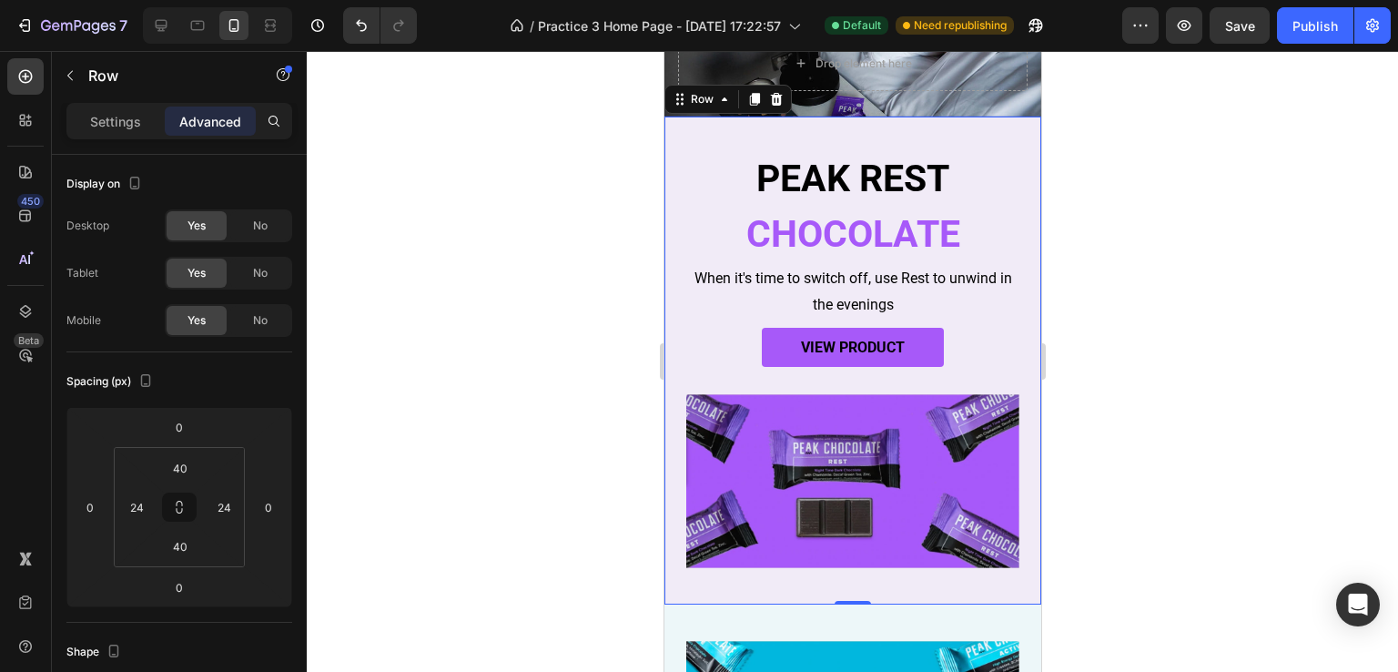
click at [684, 182] on div "PEAK REST Heading CHOCOLATE Heading When it's time to switch off, use Rest to u…" at bounding box center [851, 360] width 377 height 488
click at [203, 18] on icon at bounding box center [197, 25] width 18 height 18
type input "50"
type input "80"
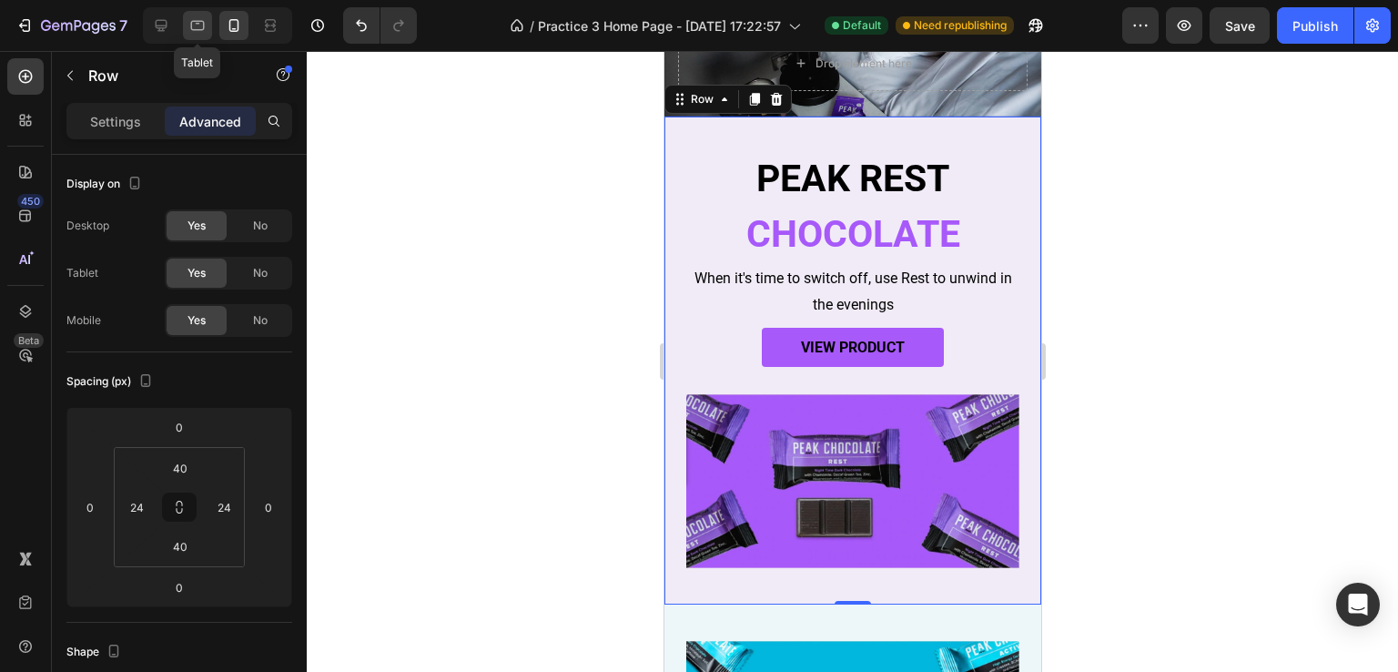
type input "50"
type input "80"
type input "50"
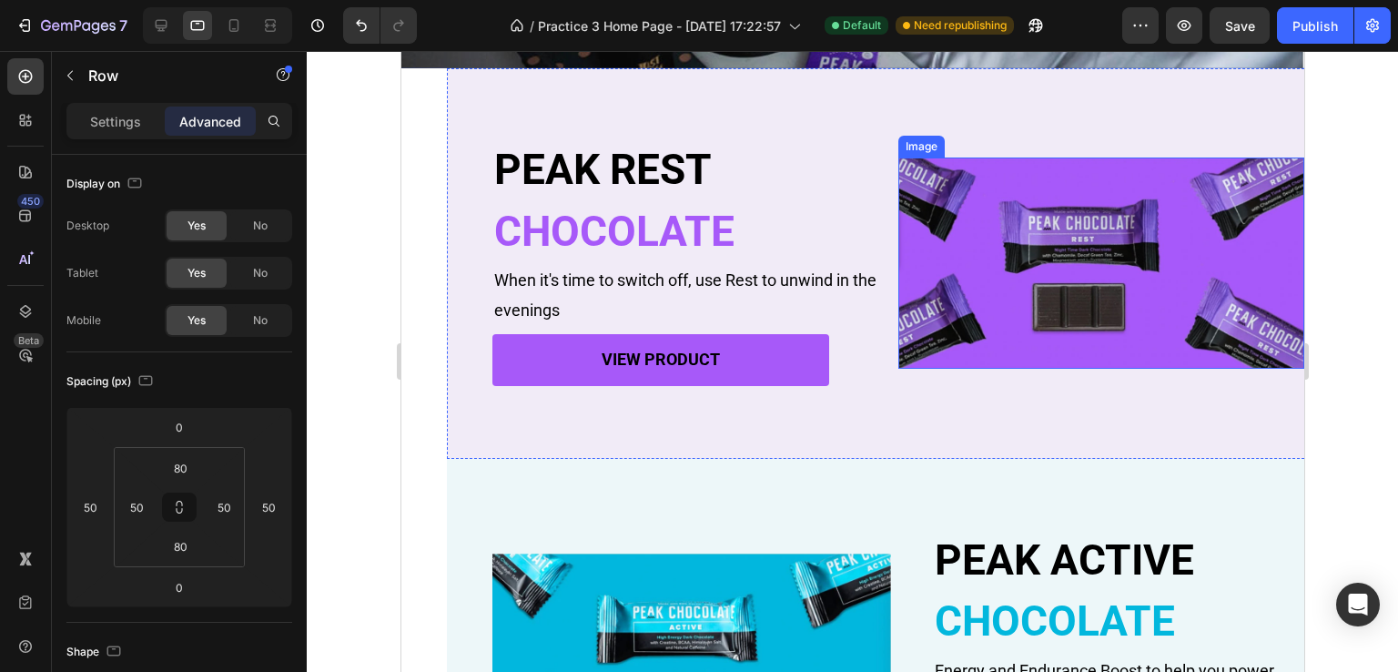
scroll to position [419, 0]
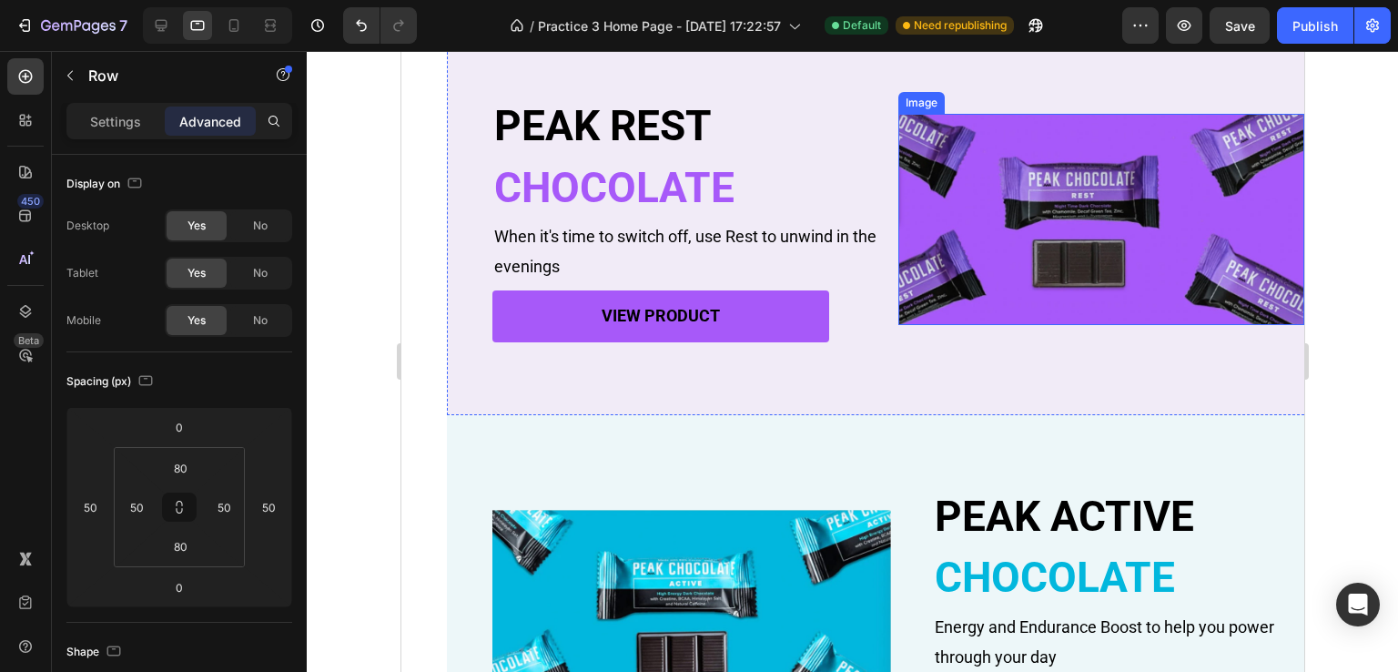
click at [1021, 275] on img at bounding box center [1100, 219] width 406 height 211
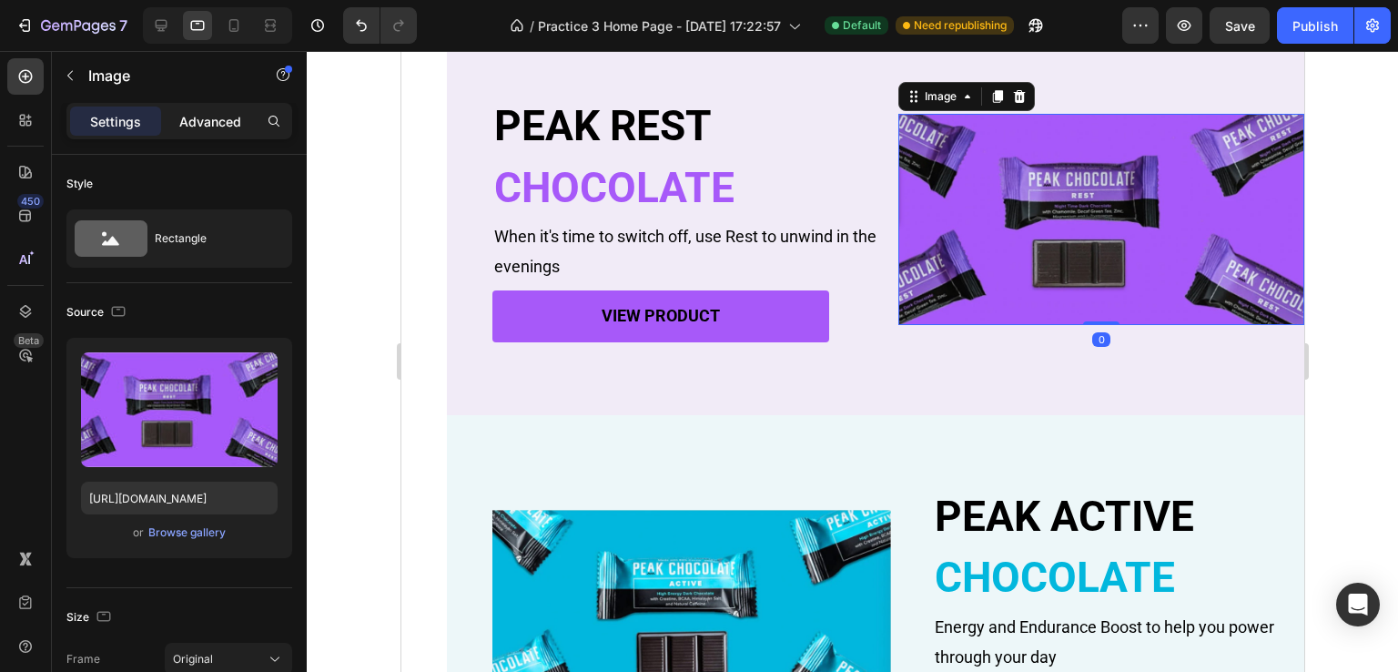
click at [207, 115] on p "Advanced" at bounding box center [210, 121] width 62 height 19
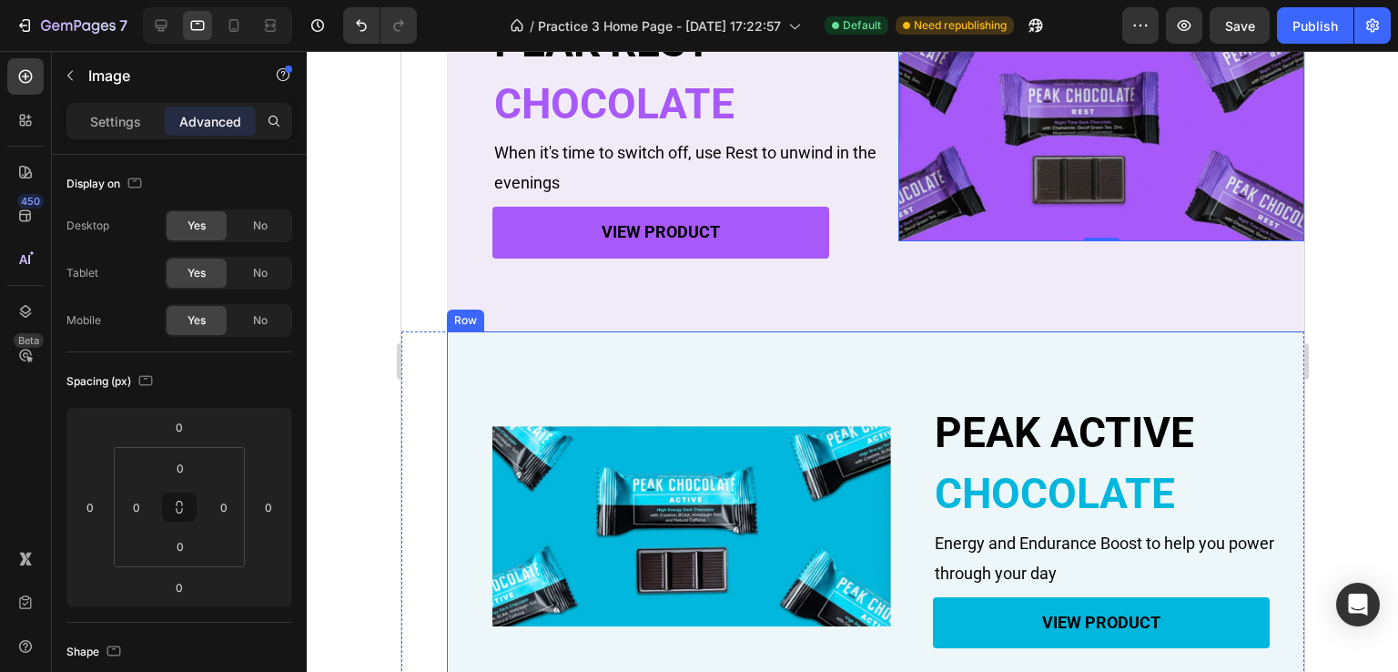
scroll to position [601, 0]
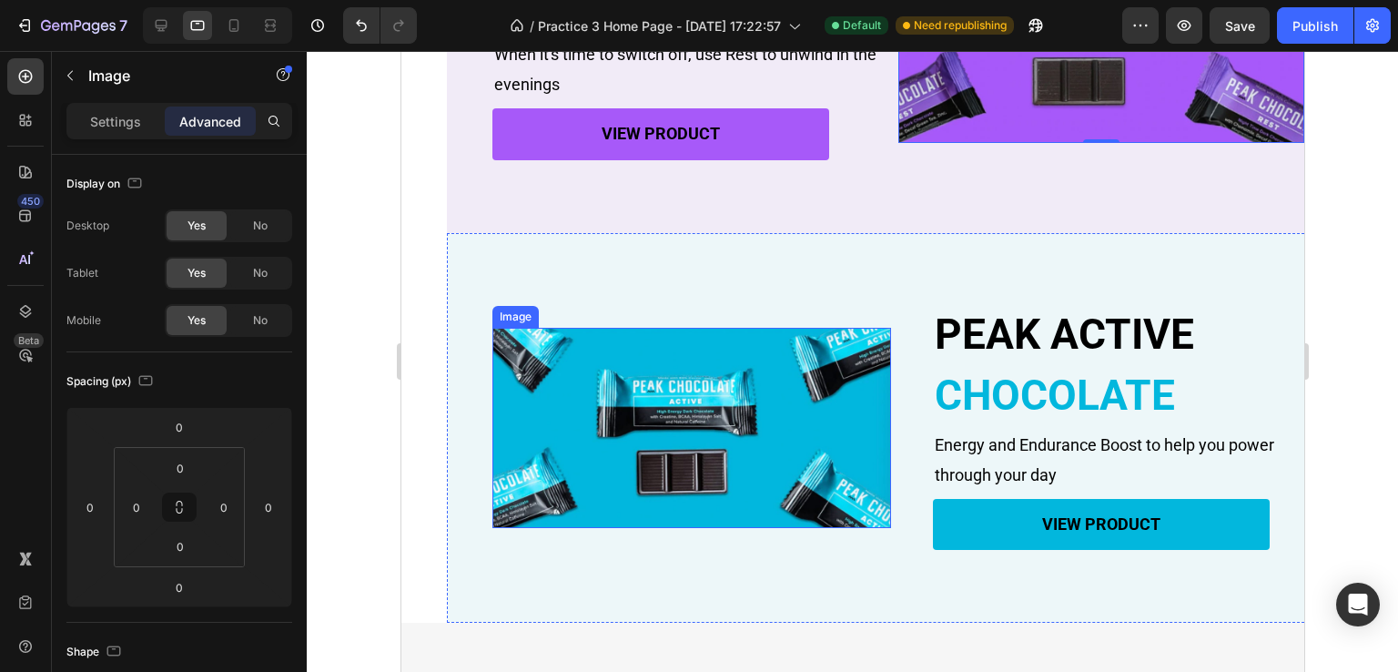
click at [634, 424] on img at bounding box center [690, 428] width 399 height 200
click at [227, 124] on p "Advanced" at bounding box center [210, 121] width 62 height 19
click at [693, 463] on img at bounding box center [690, 428] width 399 height 200
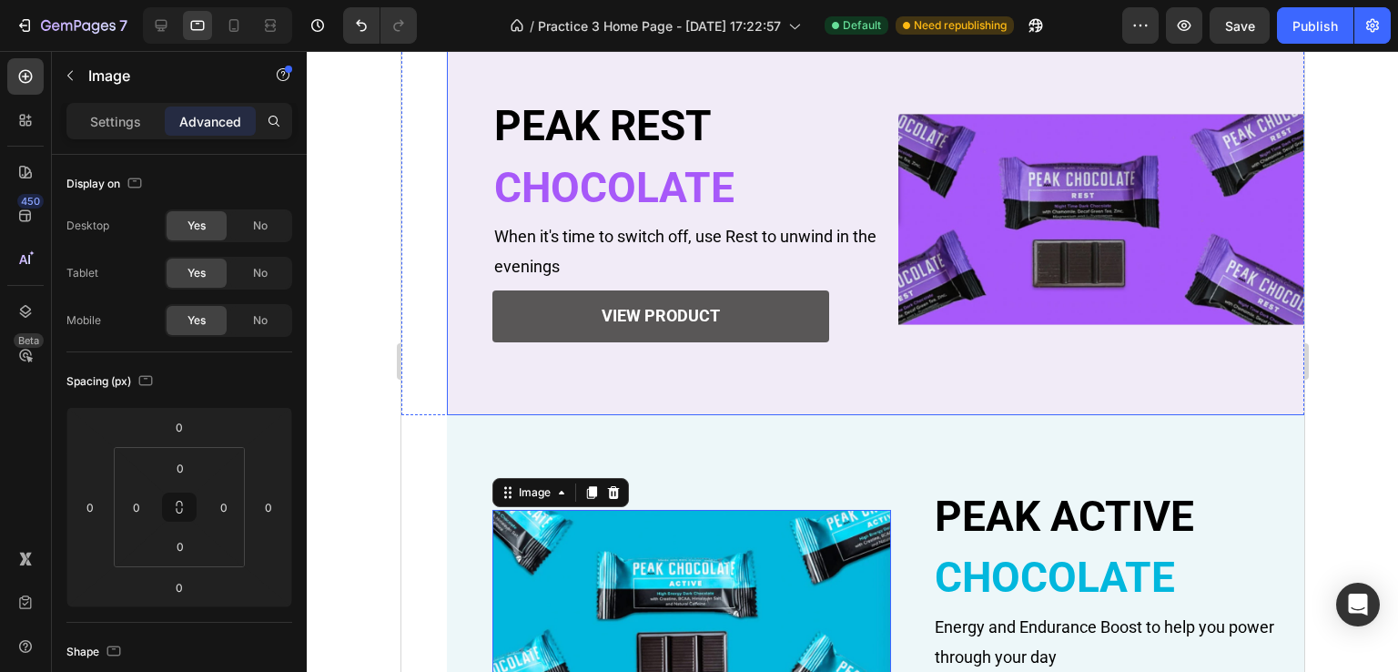
scroll to position [328, 0]
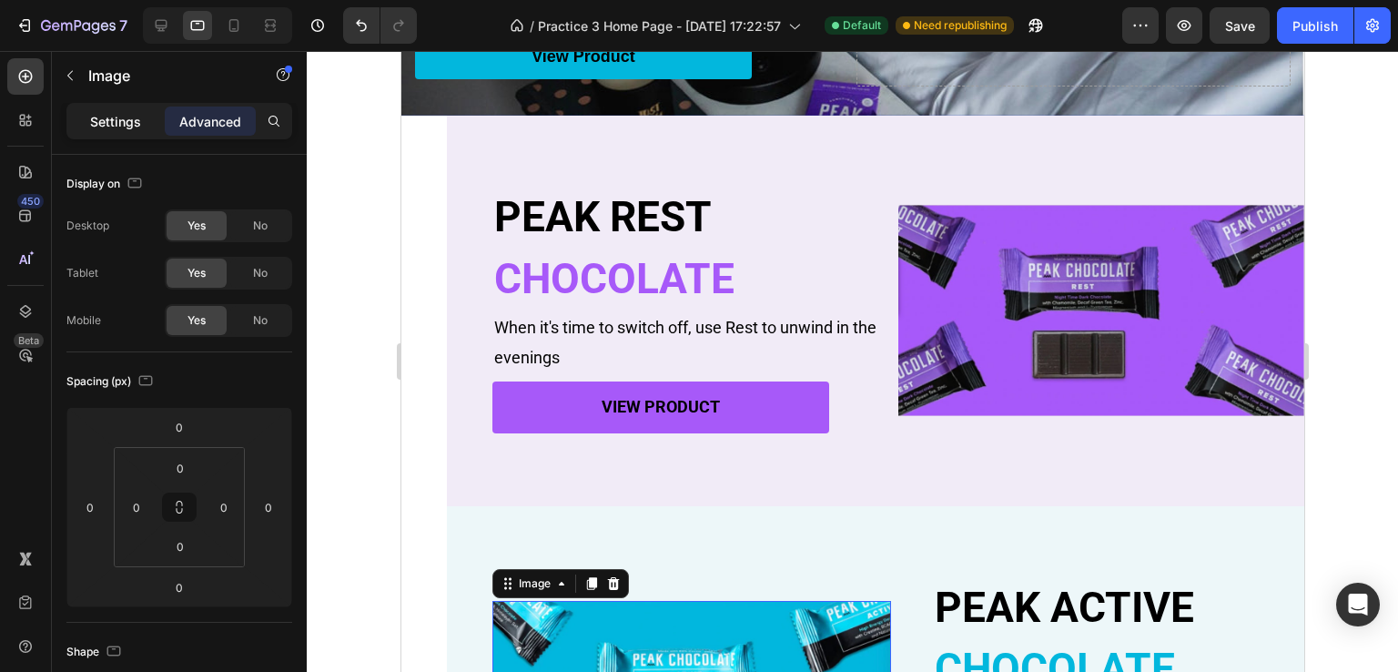
click at [116, 124] on p "Settings" at bounding box center [115, 121] width 51 height 19
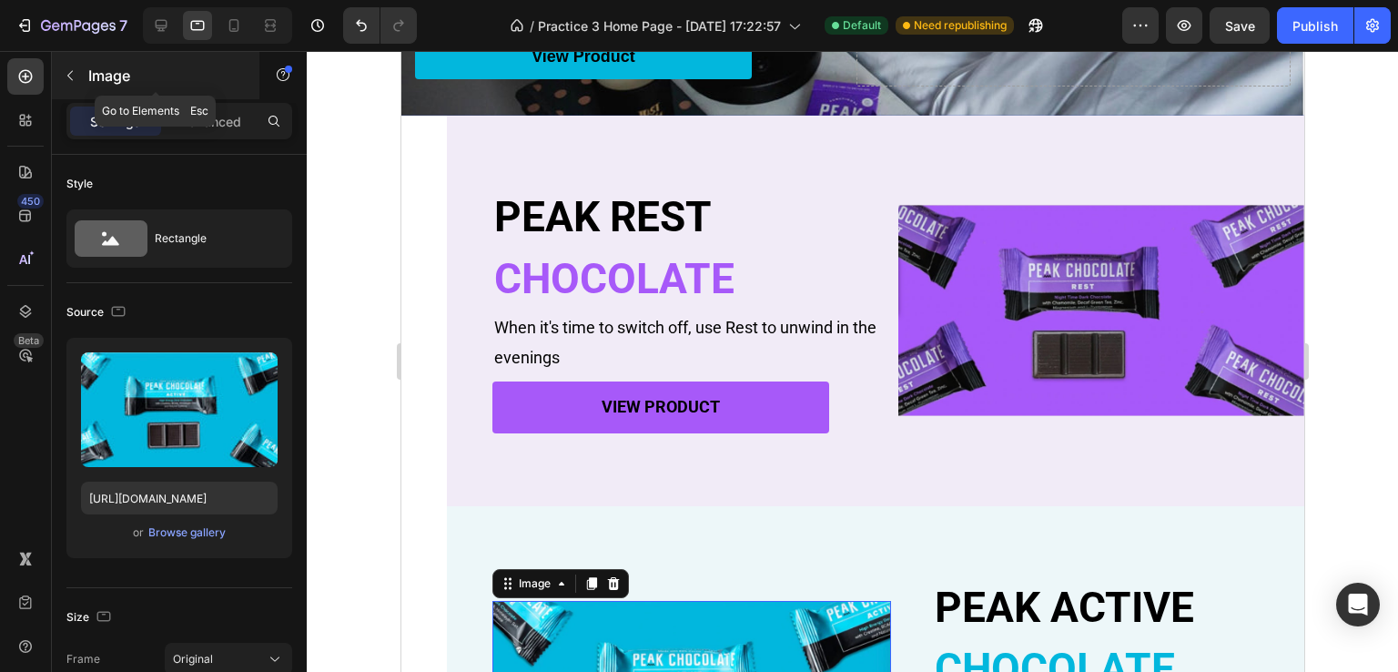
click at [73, 78] on icon "button" at bounding box center [70, 75] width 15 height 15
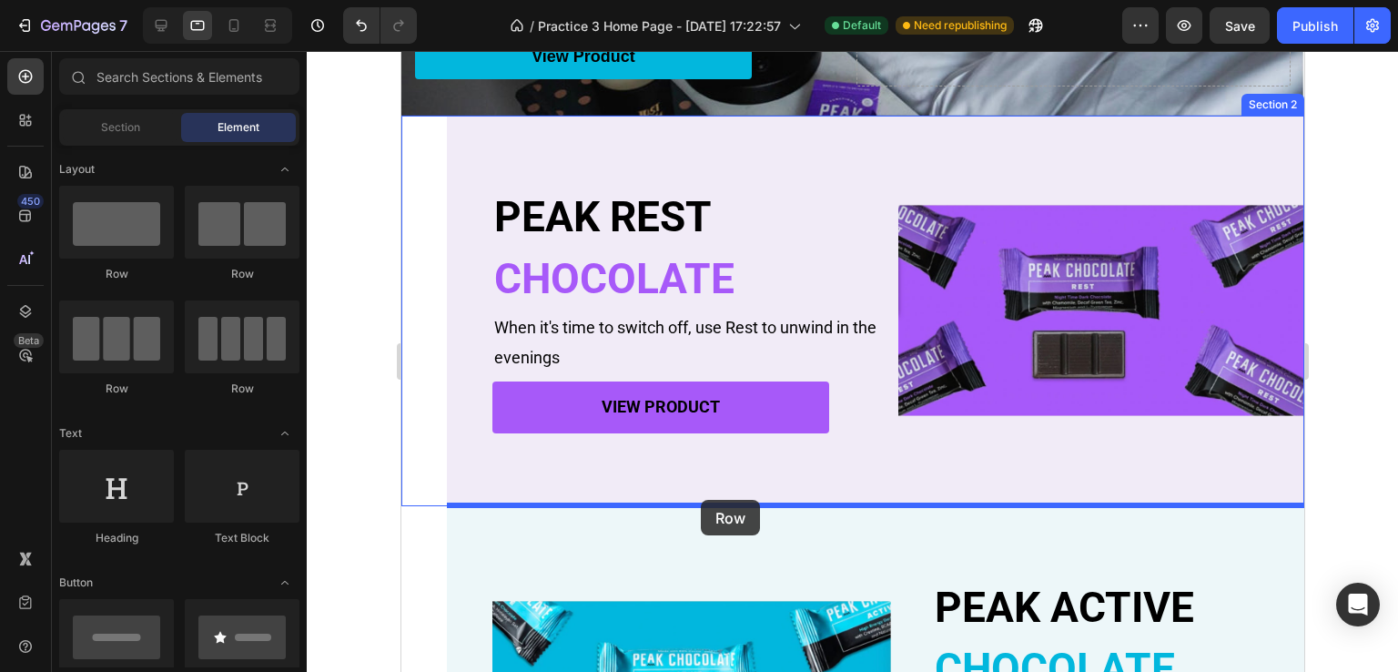
drag, startPoint x: 643, startPoint y: 296, endPoint x: 871, endPoint y: 435, distance: 267.5
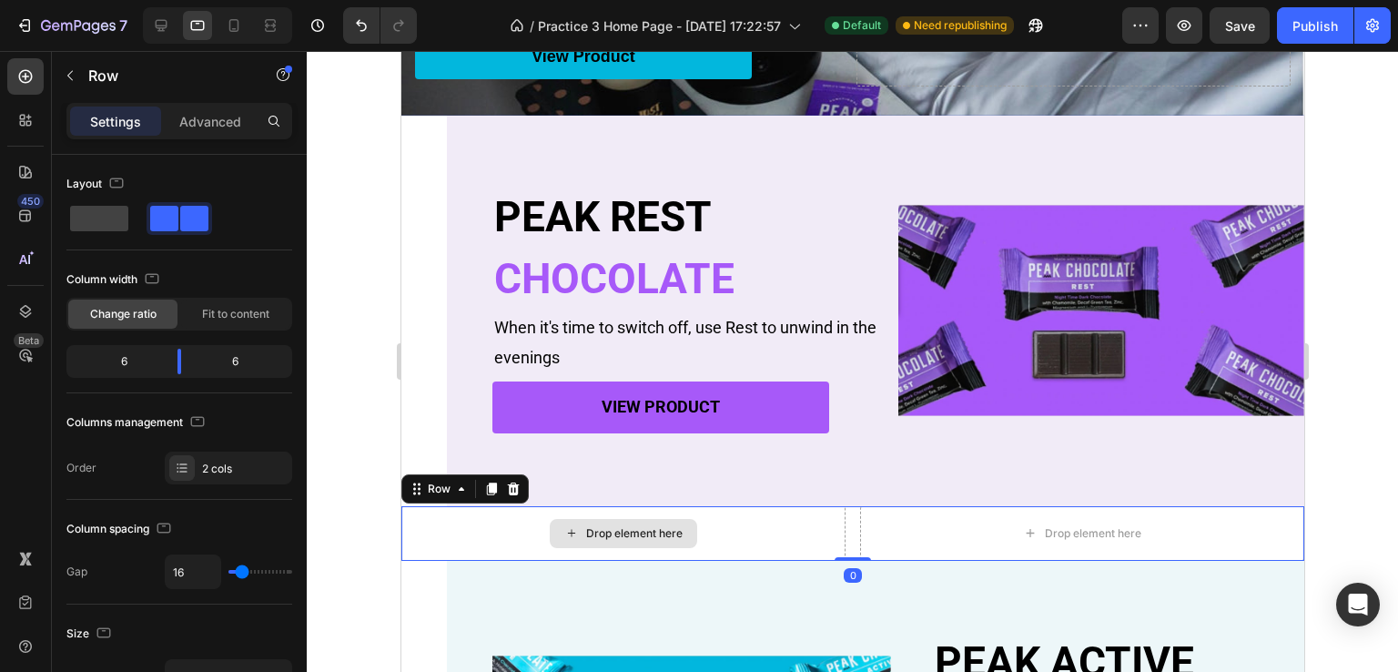
click at [775, 532] on div "Drop element here" at bounding box center [622, 533] width 444 height 55
type input "9"
type input "6"
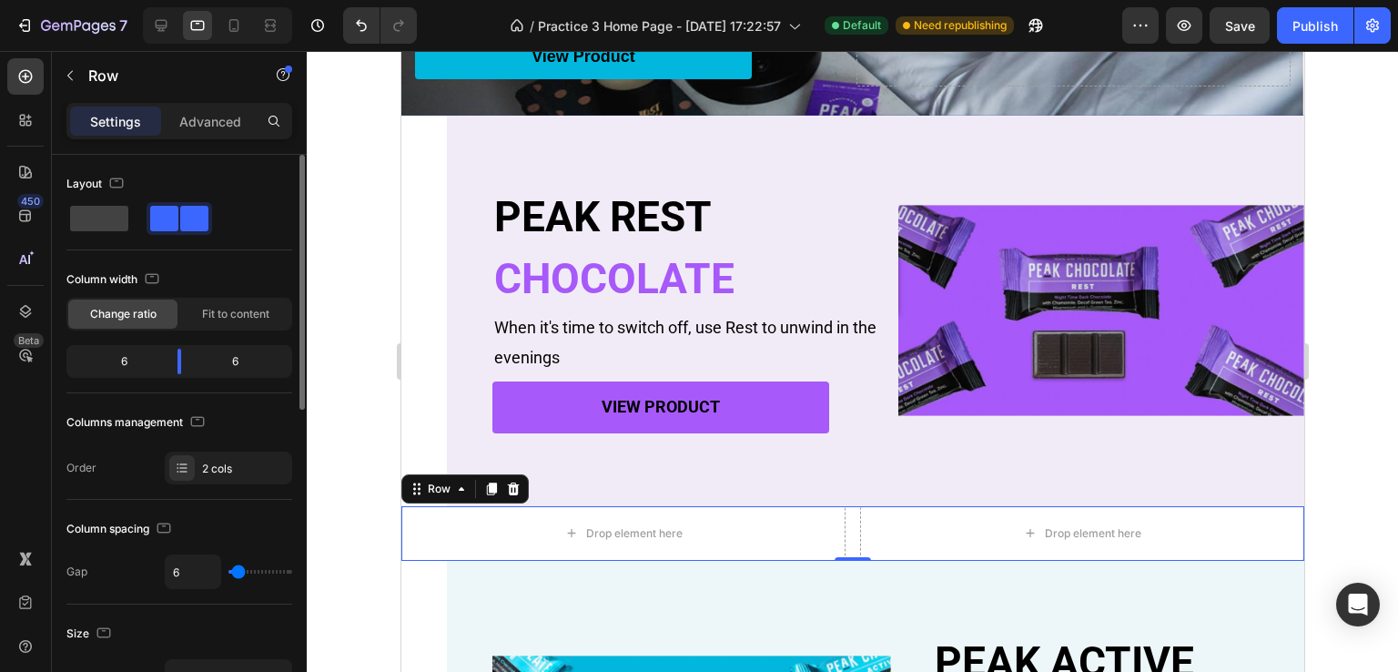
type input "0"
drag, startPoint x: 240, startPoint y: 572, endPoint x: 204, endPoint y: 580, distance: 37.1
type input "0"
click at [228, 573] on input "range" at bounding box center [260, 572] width 64 height 4
click at [767, 540] on div "Drop element here" at bounding box center [625, 533] width 451 height 55
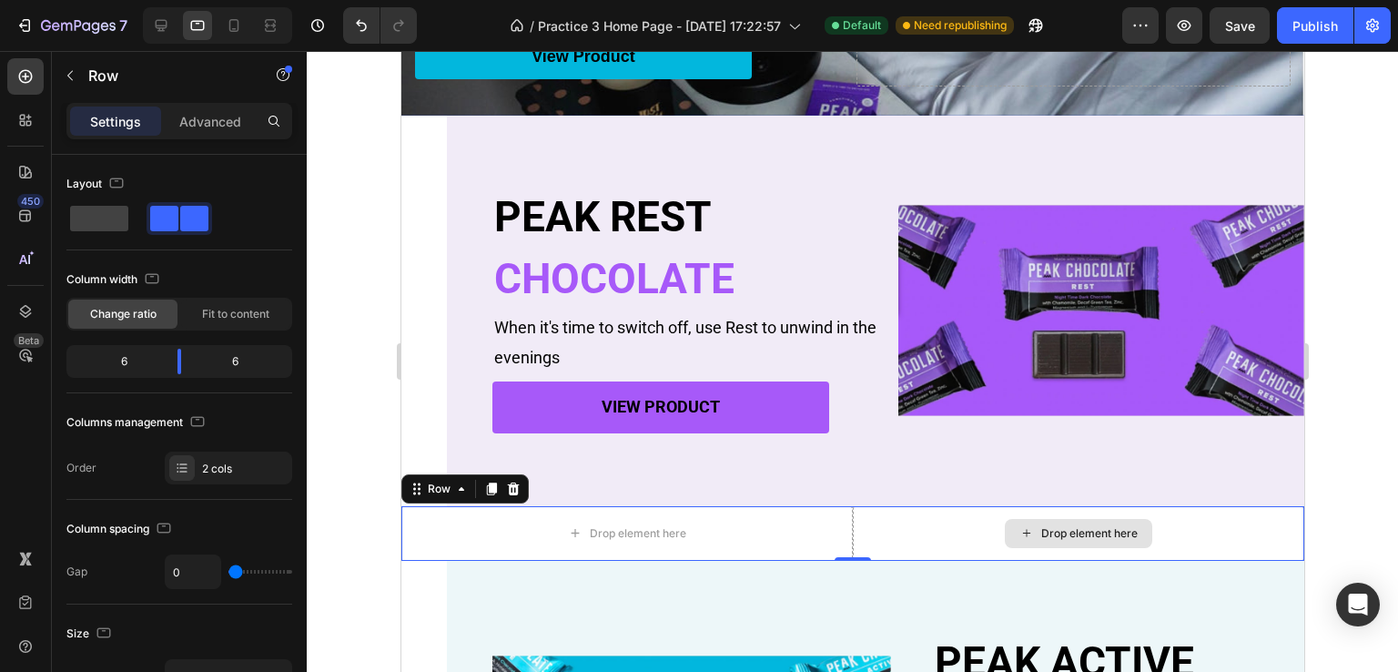
click at [871, 536] on div "Drop element here" at bounding box center [1077, 533] width 451 height 55
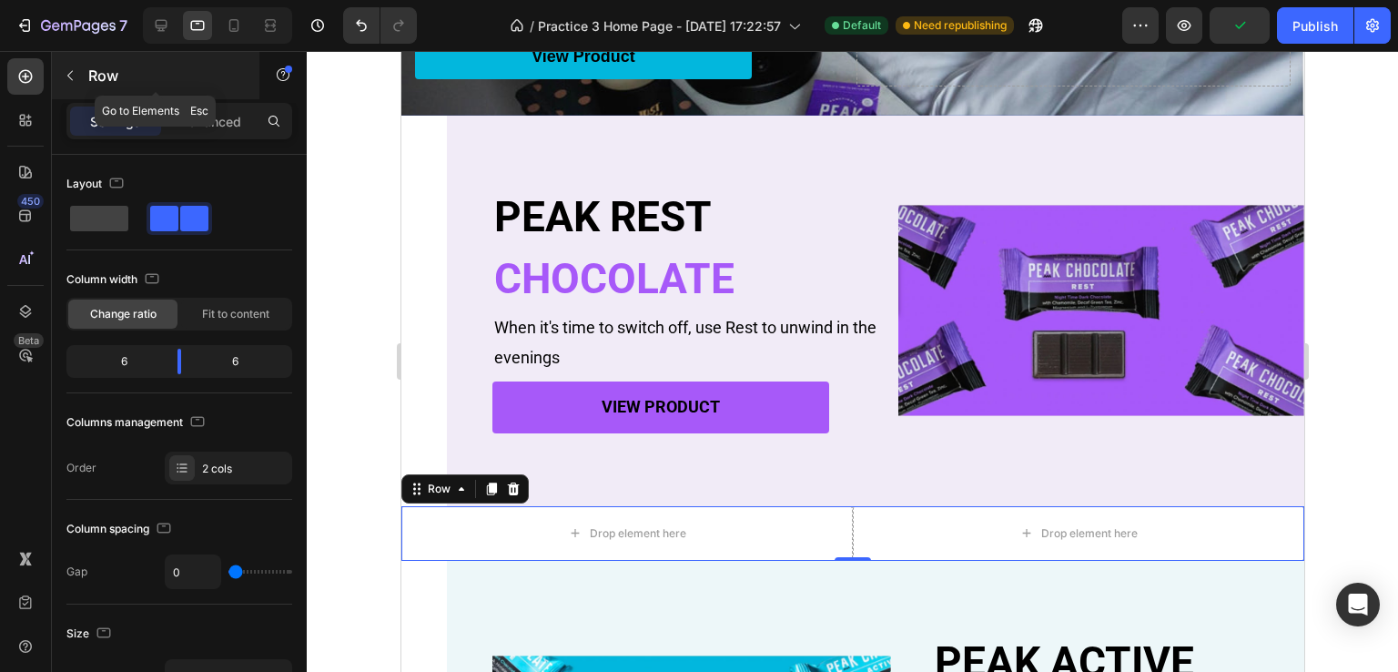
click at [73, 88] on button "button" at bounding box center [70, 75] width 29 height 29
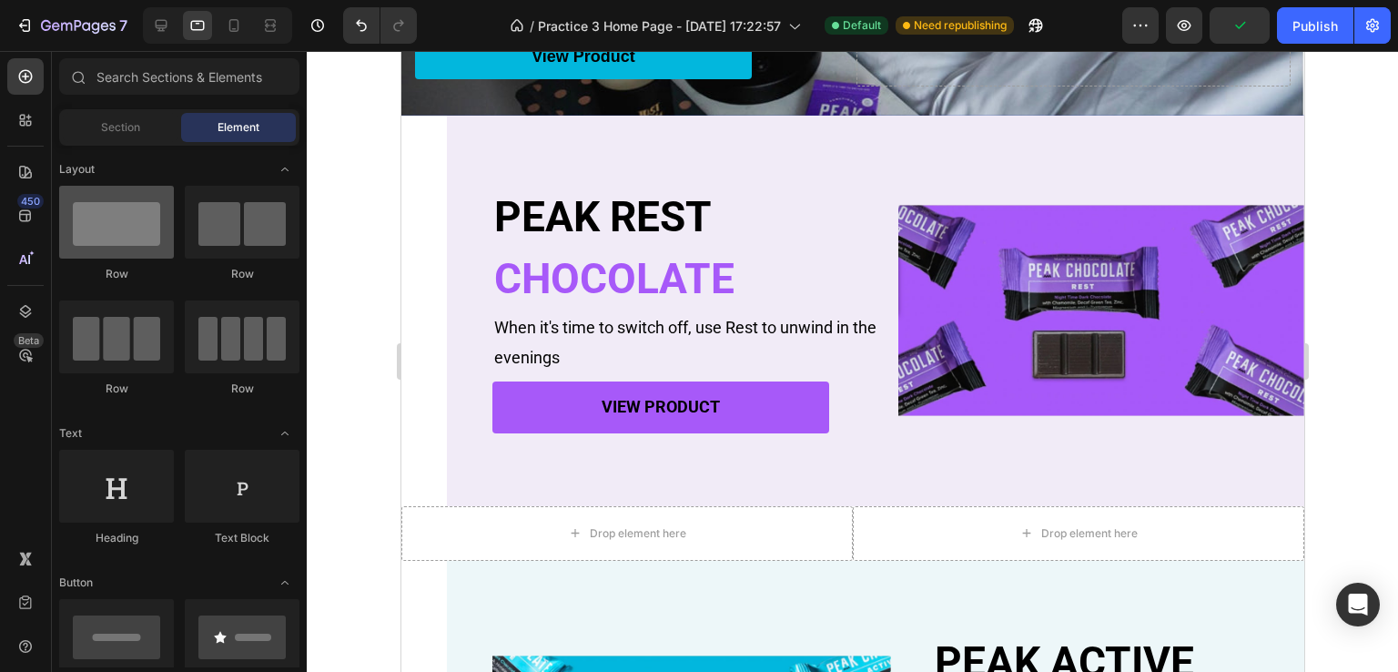
click at [113, 246] on div at bounding box center [116, 222] width 115 height 73
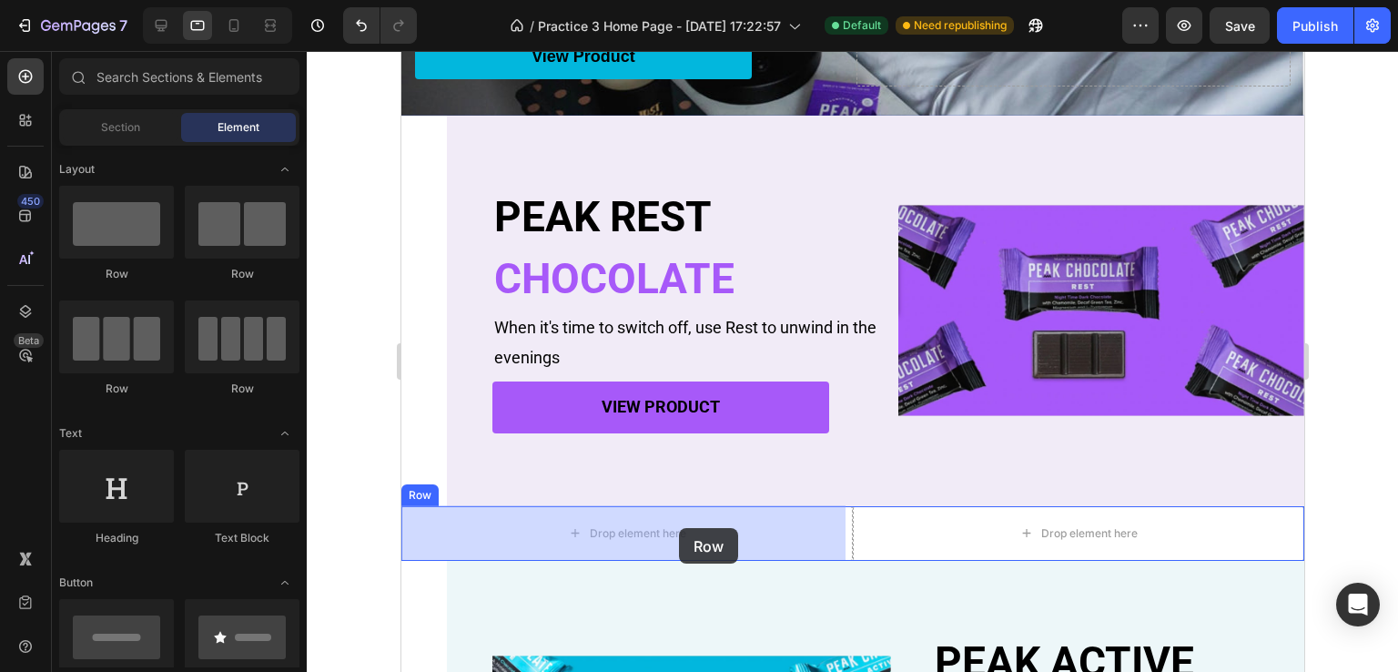
drag, startPoint x: 509, startPoint y: 280, endPoint x: 676, endPoint y: 527, distance: 298.1
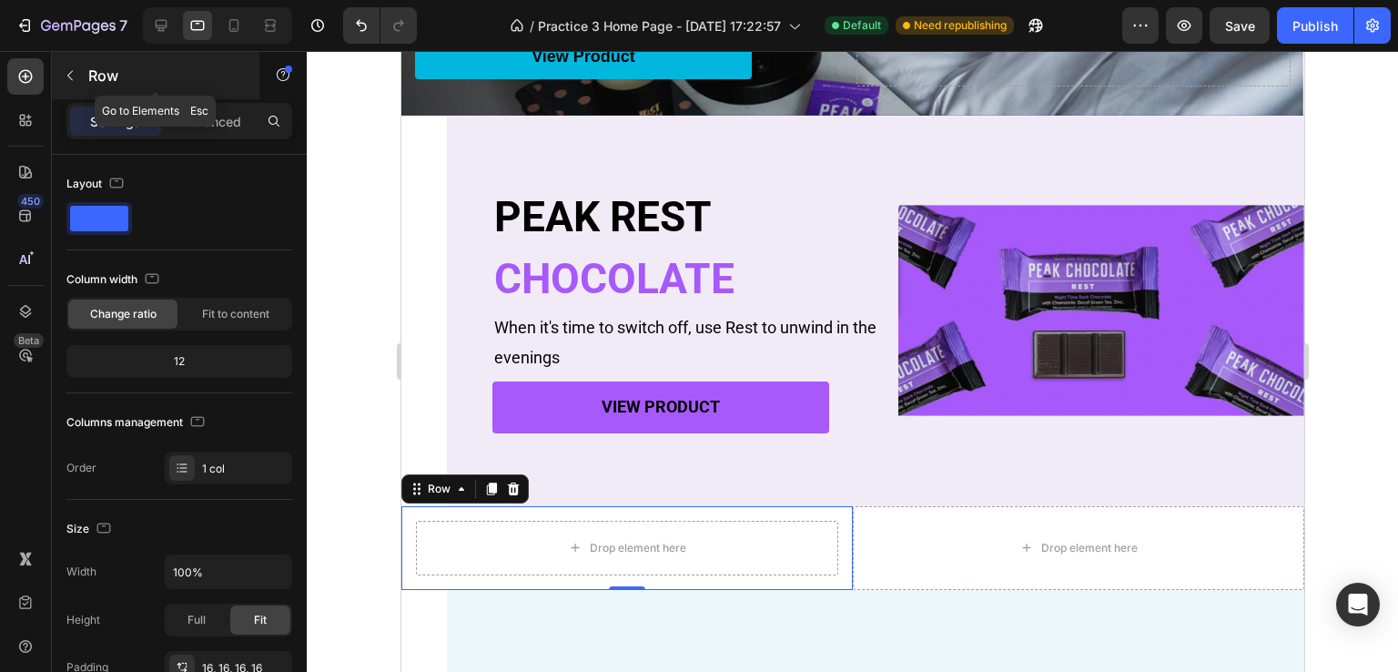
click at [62, 78] on button "button" at bounding box center [70, 75] width 29 height 29
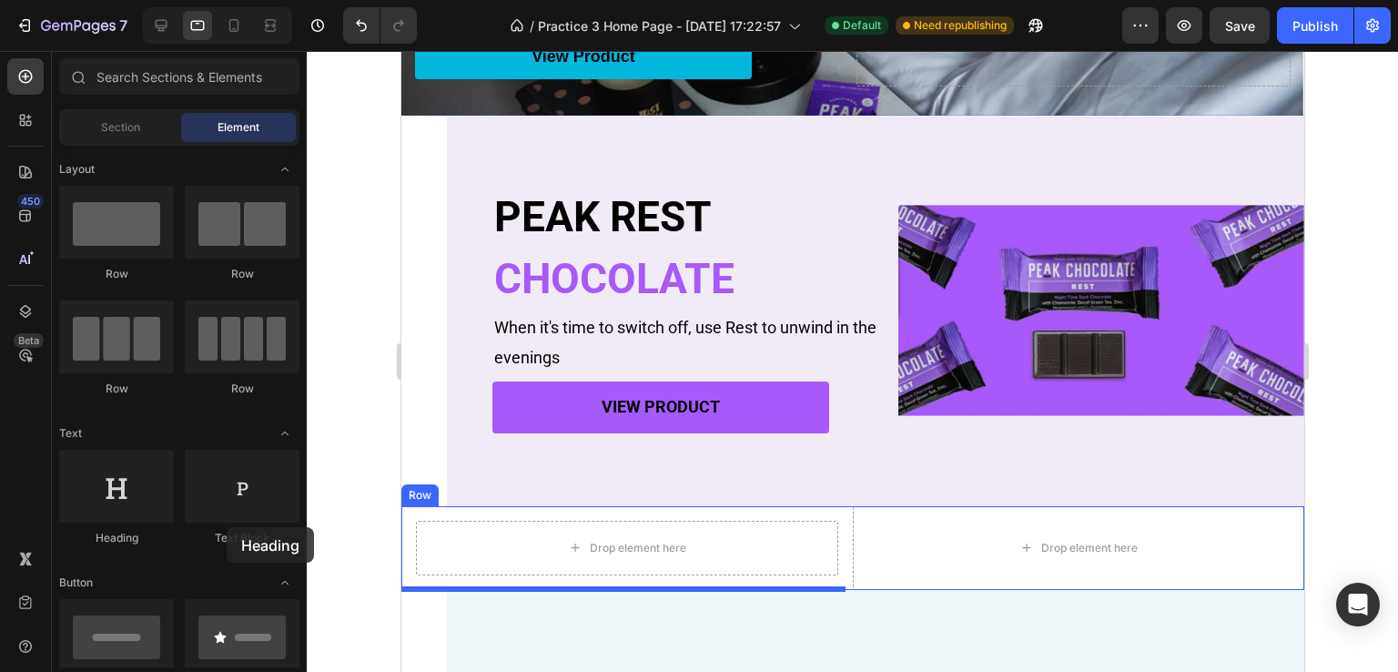
scroll to position [331, 0]
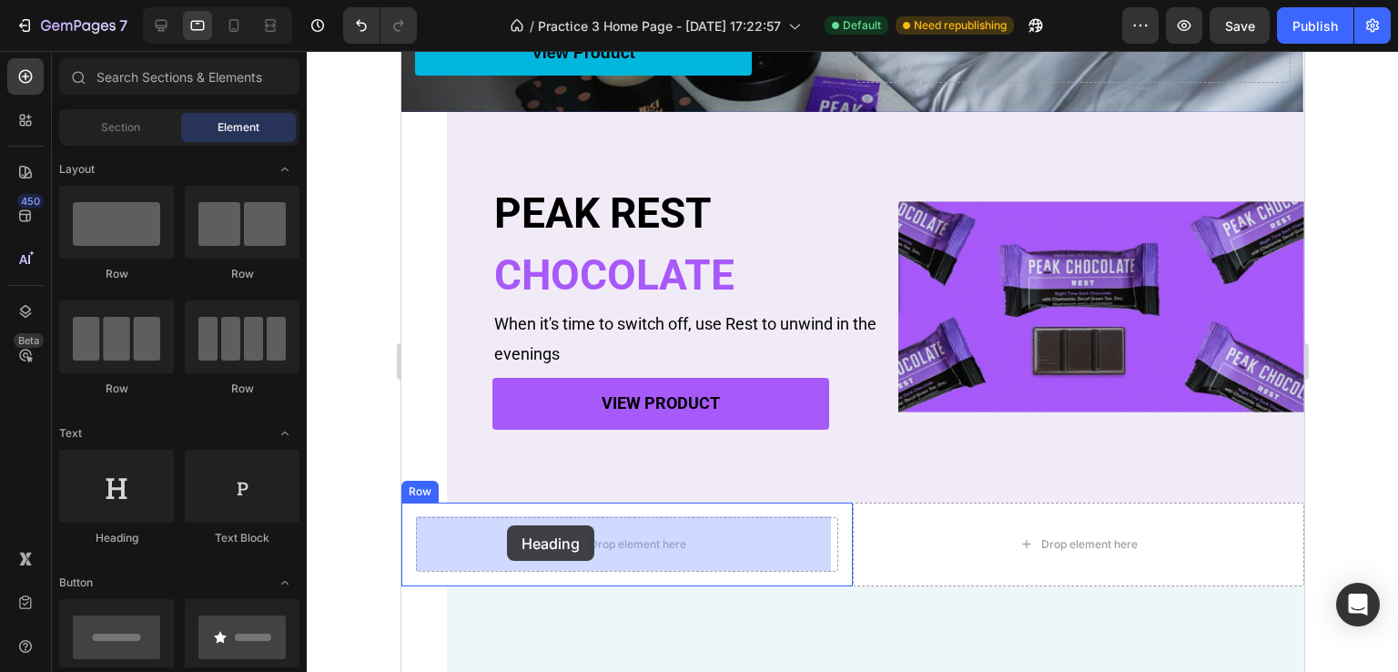
drag, startPoint x: 532, startPoint y: 527, endPoint x: 506, endPoint y: 525, distance: 25.5
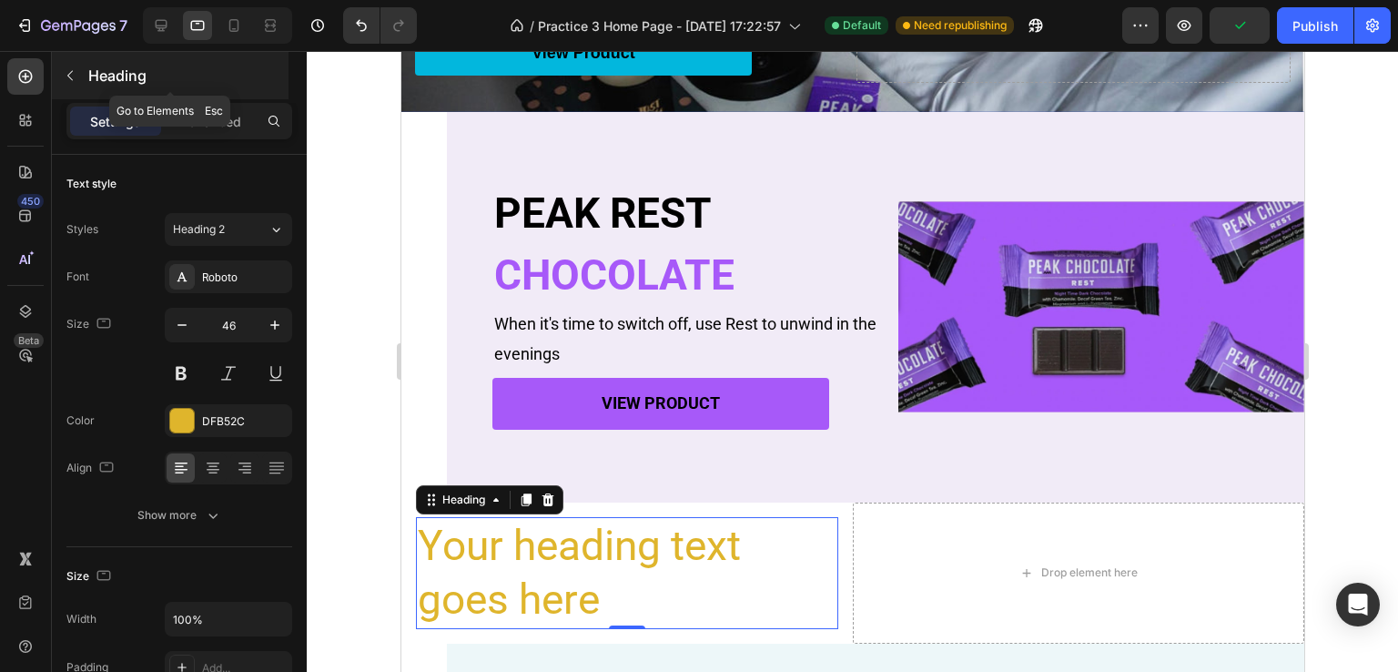
click at [67, 83] on button "button" at bounding box center [70, 75] width 29 height 29
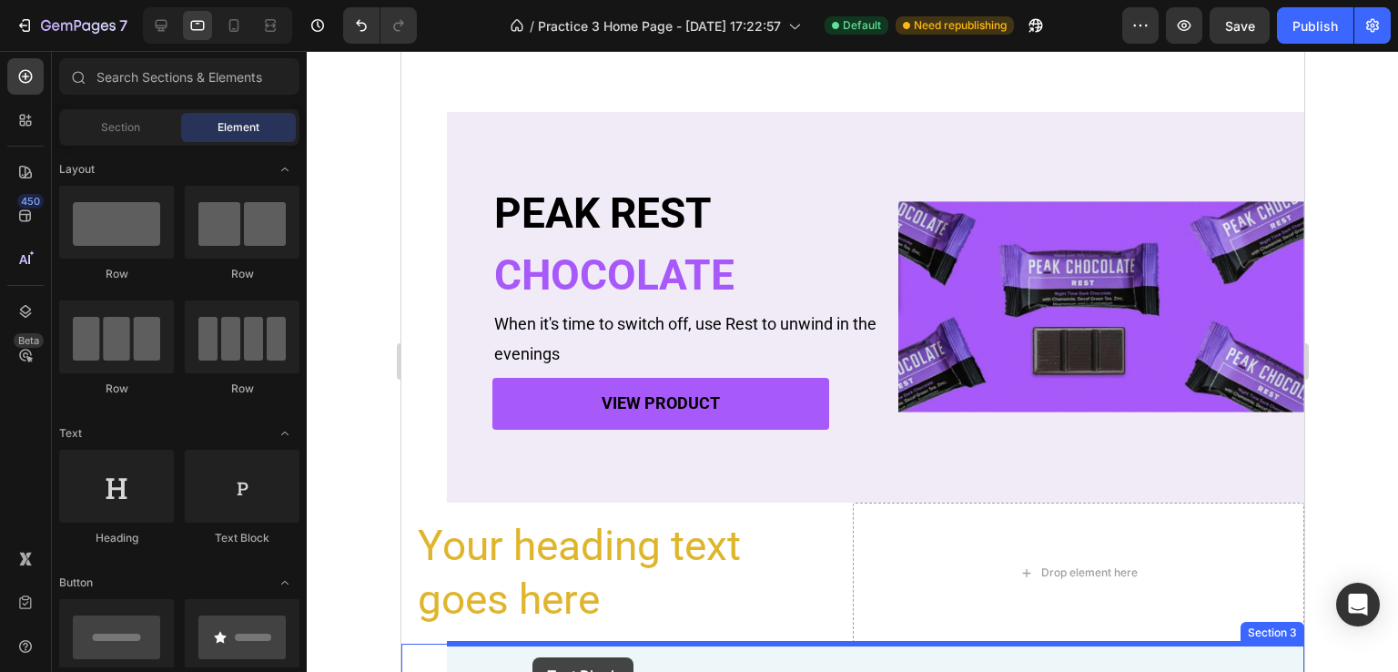
scroll to position [547, 0]
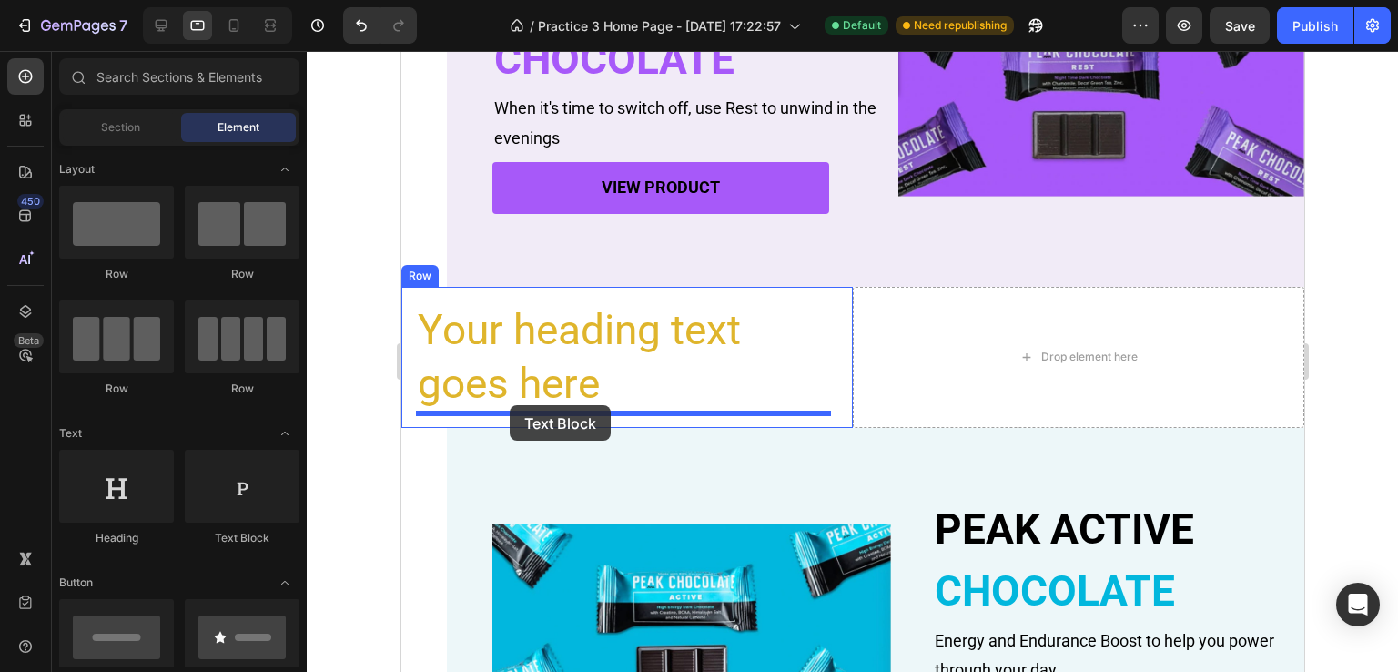
drag, startPoint x: 626, startPoint y: 547, endPoint x: 509, endPoint y: 405, distance: 184.2
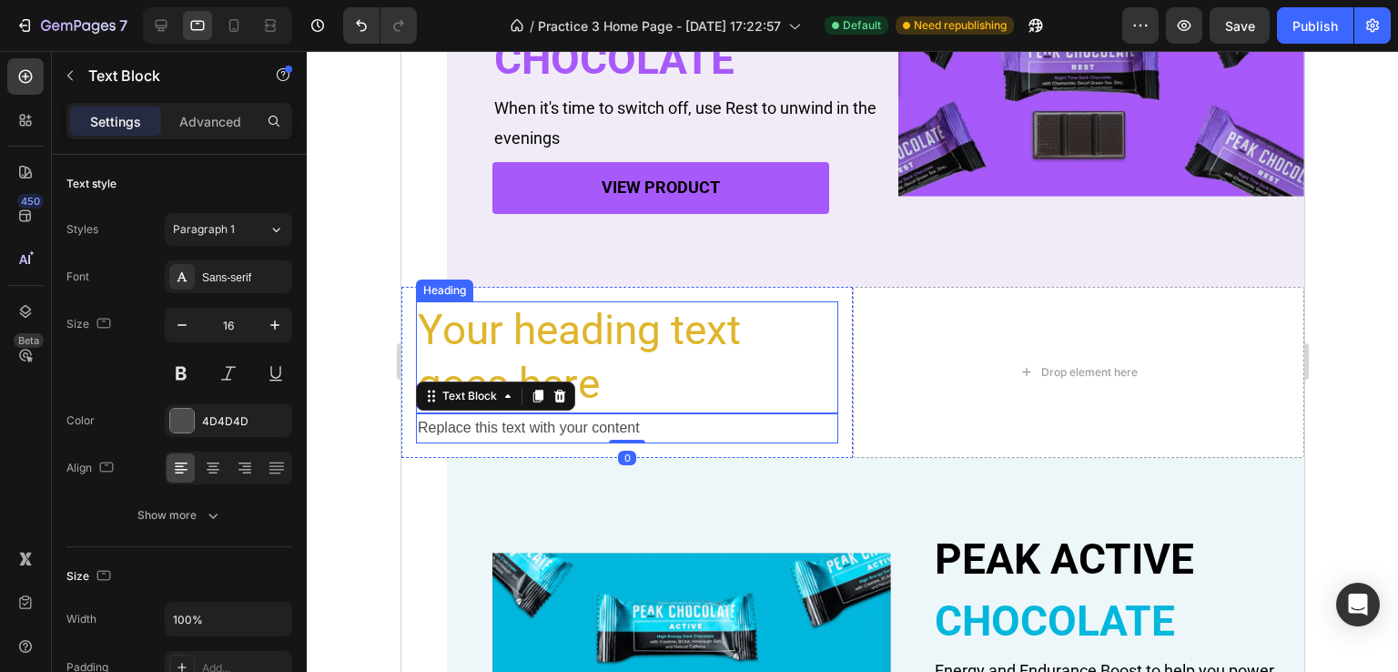
click at [456, 361] on h2 "Your heading text goes here" at bounding box center [626, 357] width 422 height 113
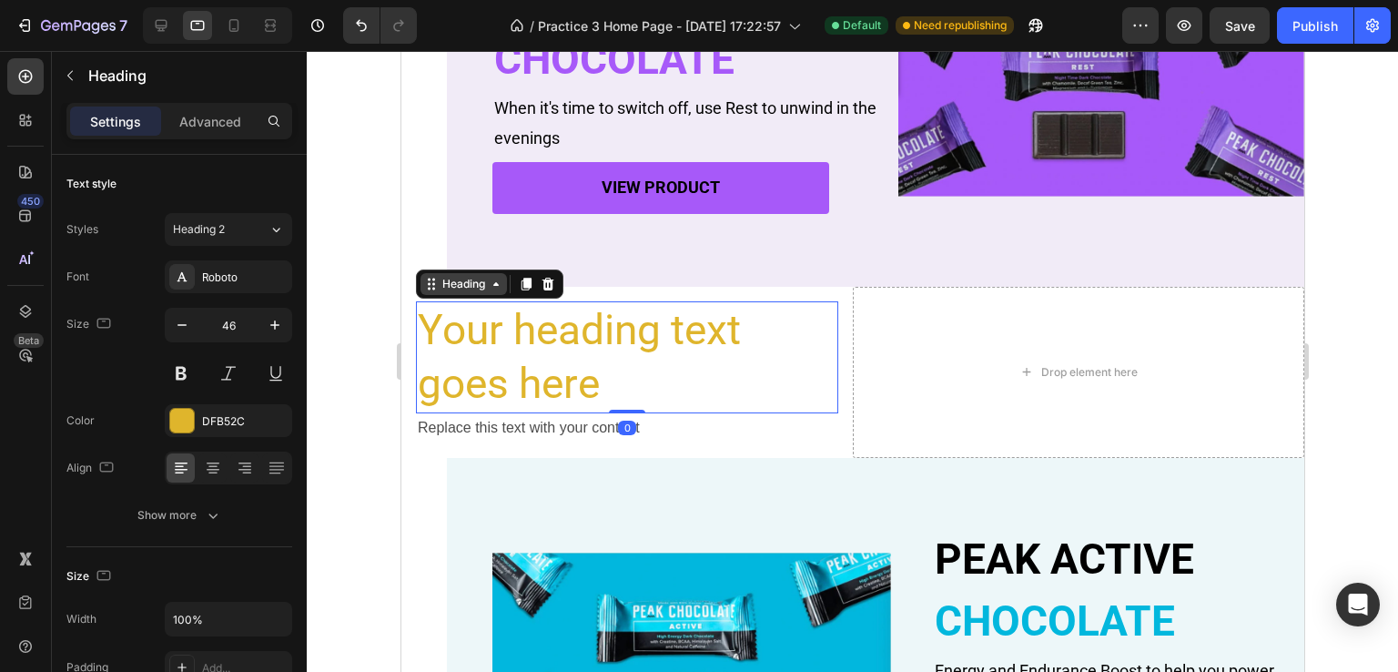
click at [456, 291] on div "Heading" at bounding box center [463, 284] width 86 height 22
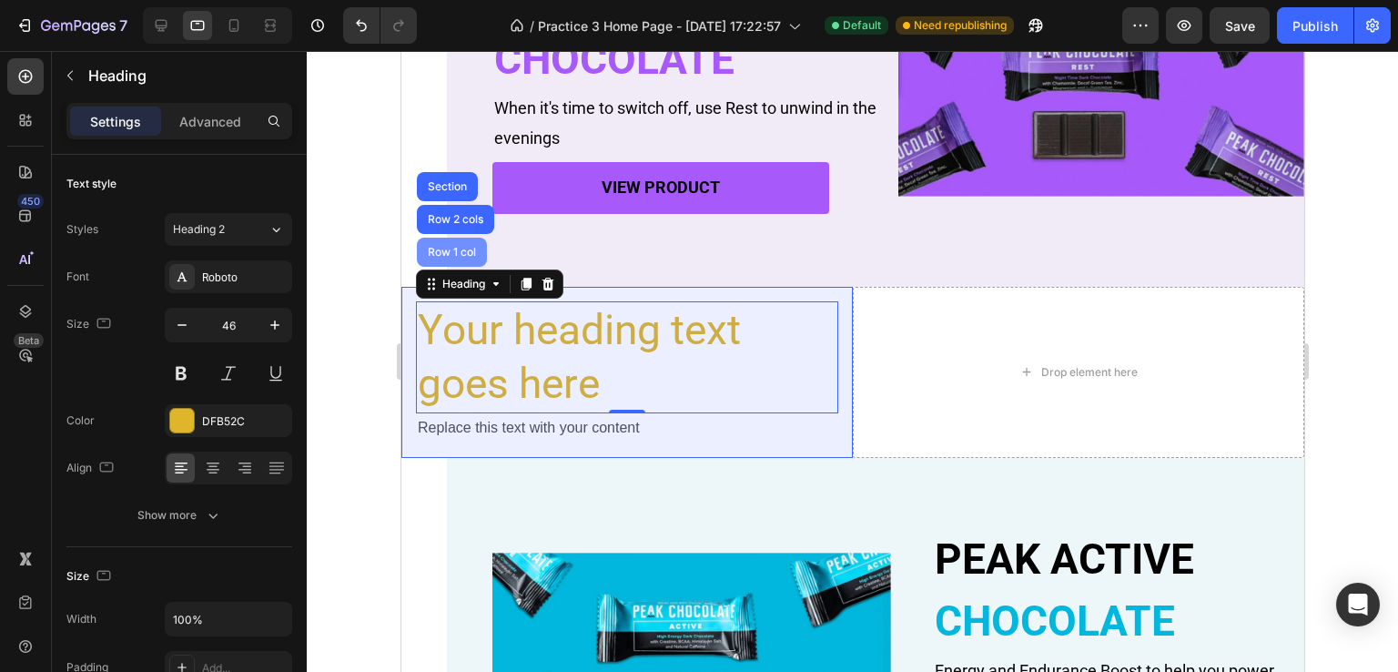
click at [449, 251] on div "Row 1 col" at bounding box center [451, 252] width 56 height 11
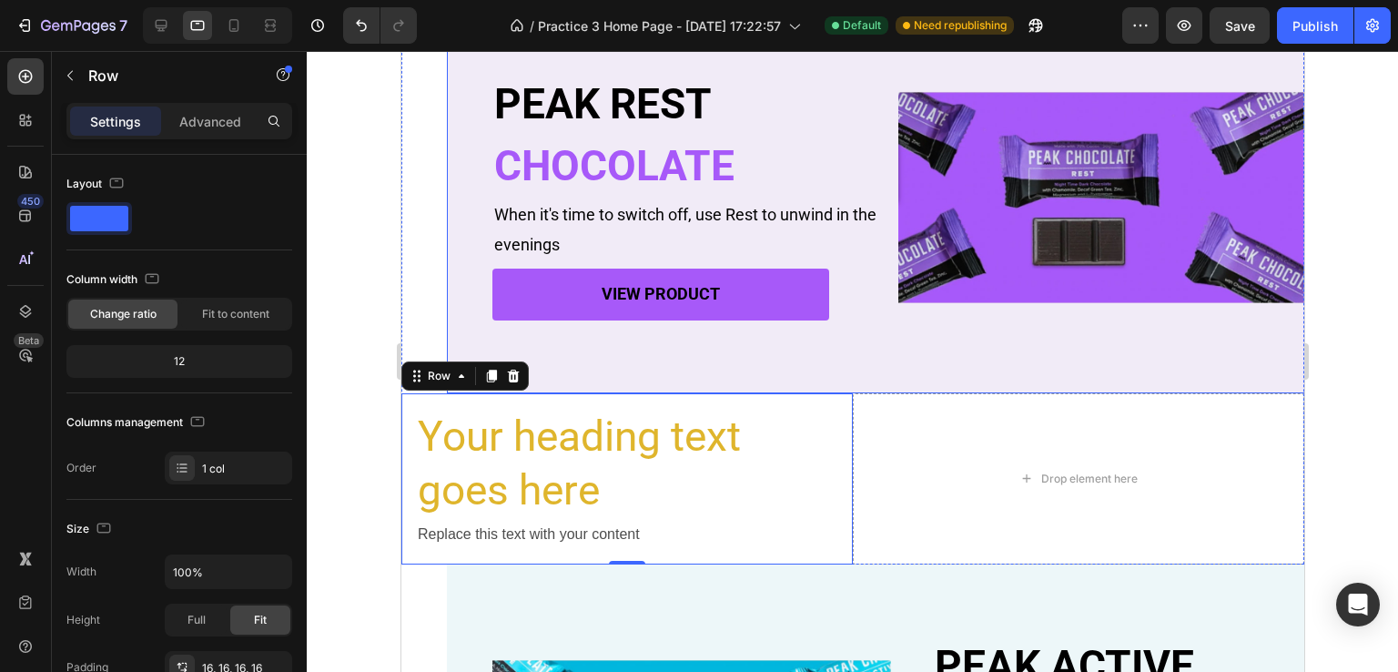
scroll to position [456, 0]
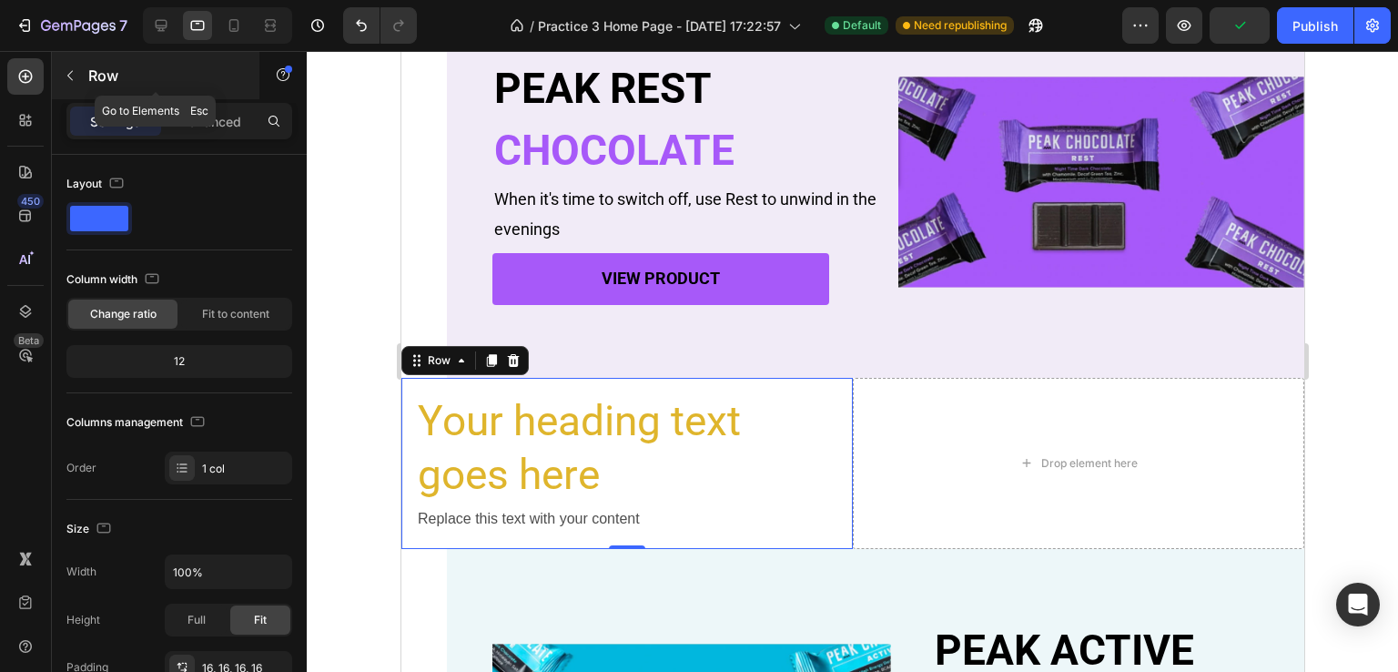
click at [74, 78] on icon "button" at bounding box center [70, 75] width 15 height 15
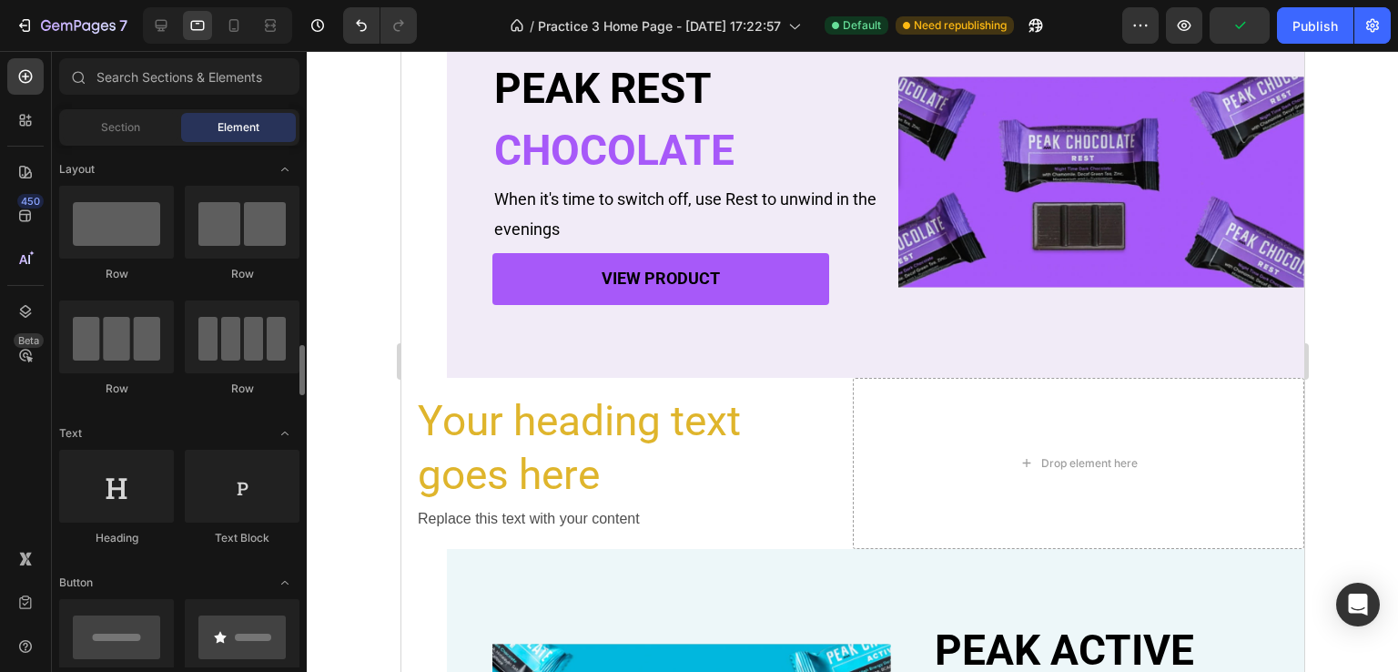
scroll to position [182, 0]
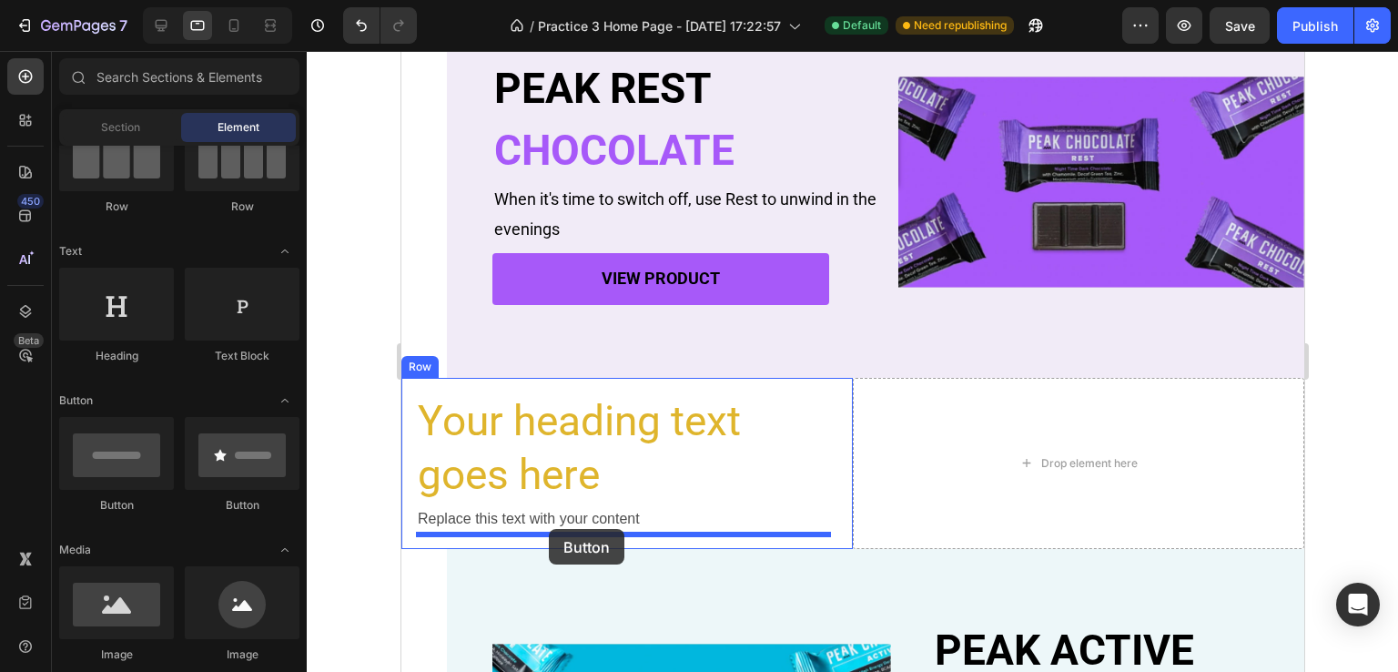
drag, startPoint x: 499, startPoint y: 514, endPoint x: 548, endPoint y: 529, distance: 51.3
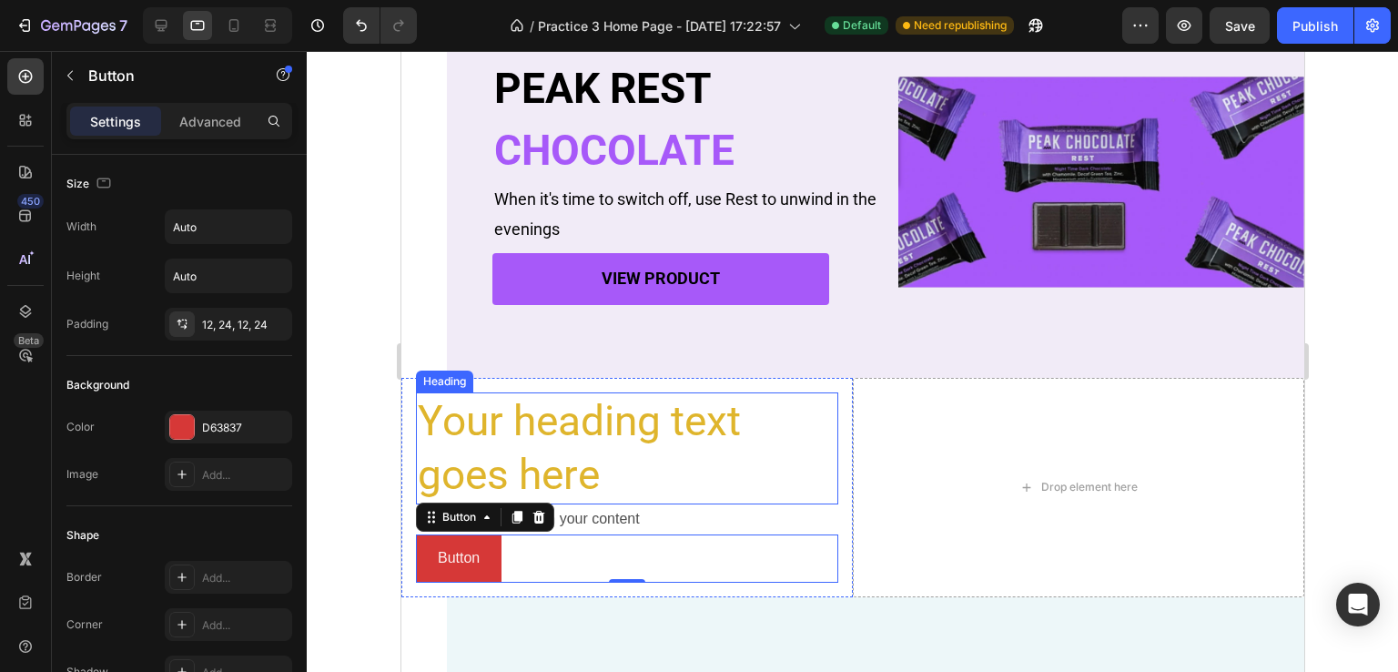
click at [549, 439] on h2 "Your heading text goes here" at bounding box center [626, 448] width 422 height 113
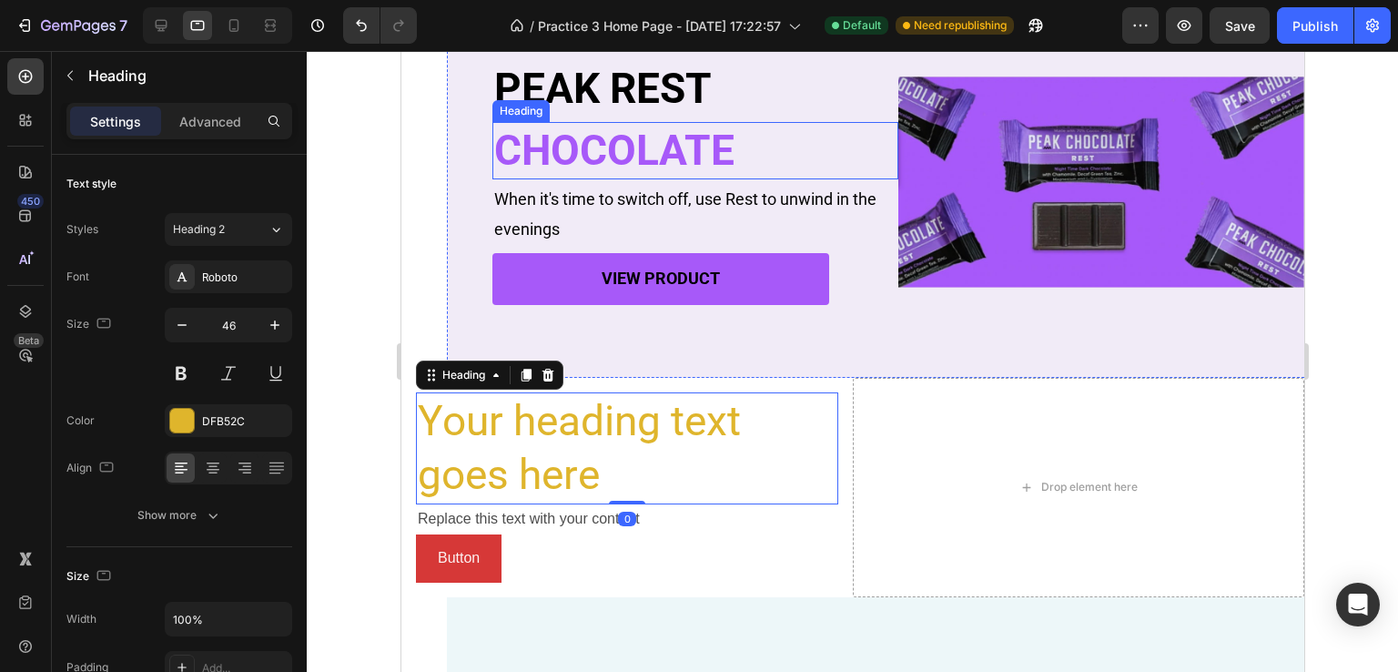
click at [591, 162] on h2 "CHOCOLATE" at bounding box center [694, 151] width 406 height 58
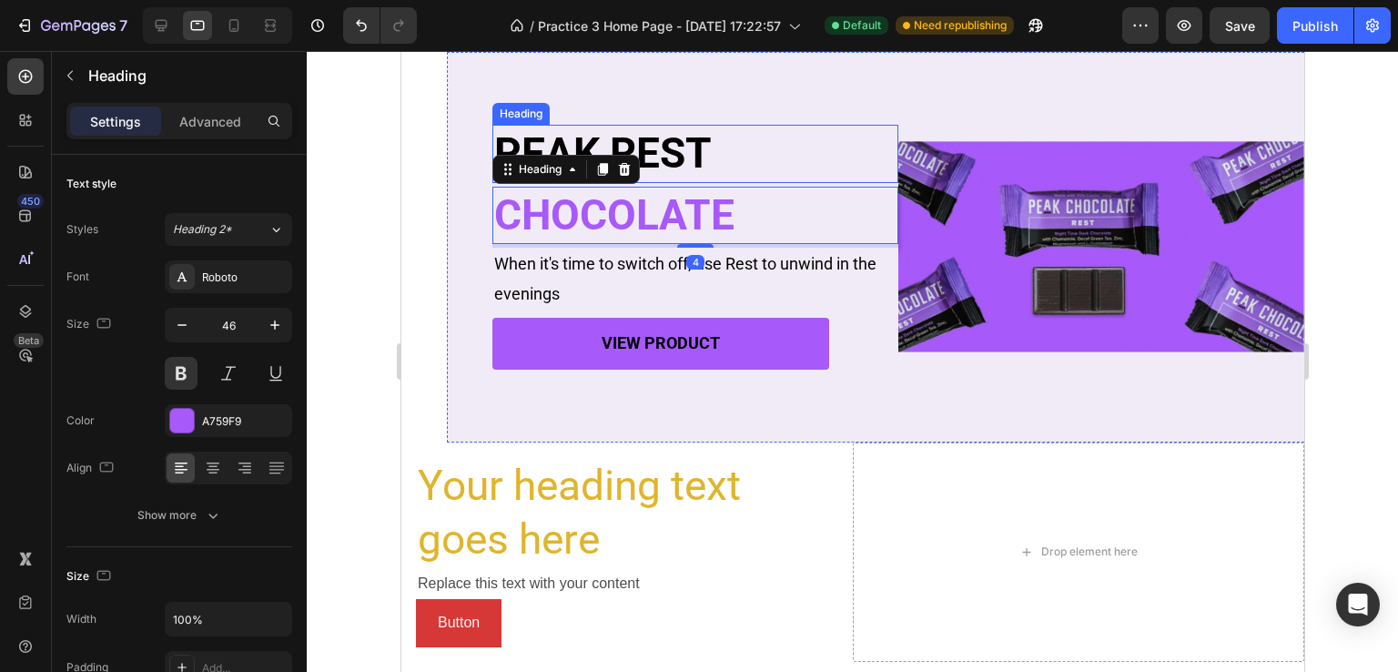
scroll to position [365, 0]
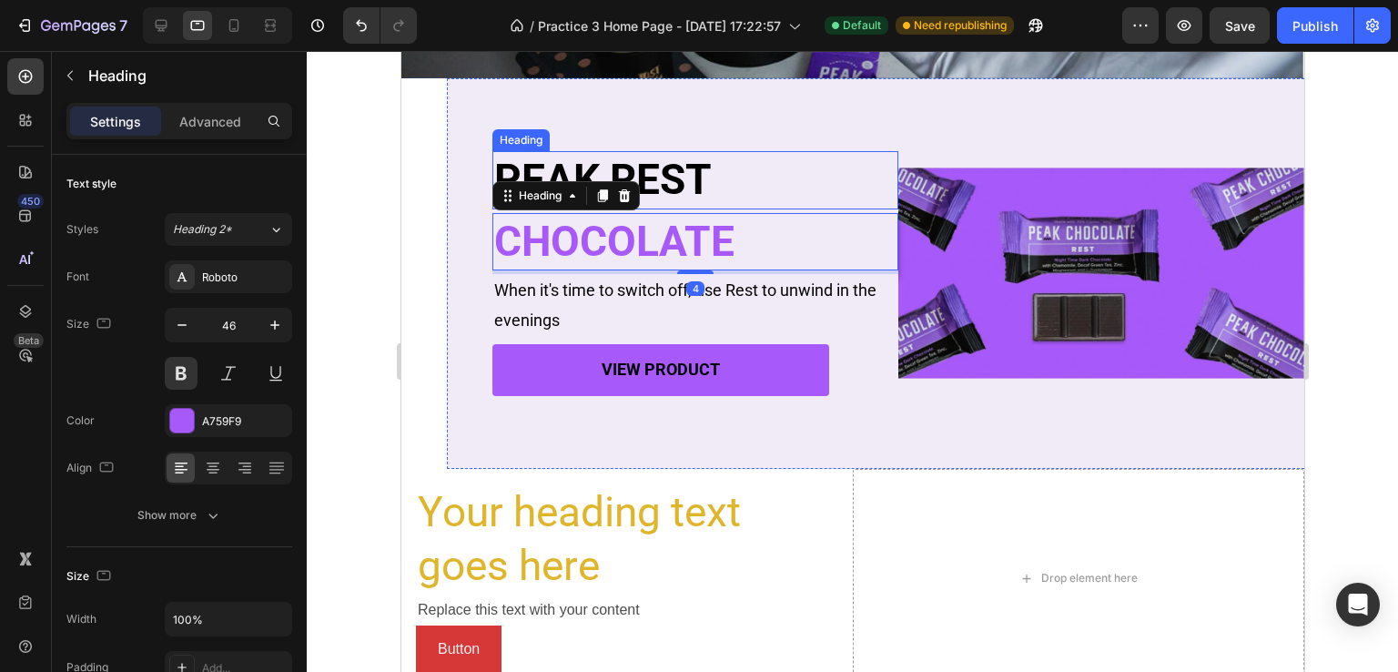
click at [673, 183] on h2 "PEAK REST" at bounding box center [694, 180] width 406 height 58
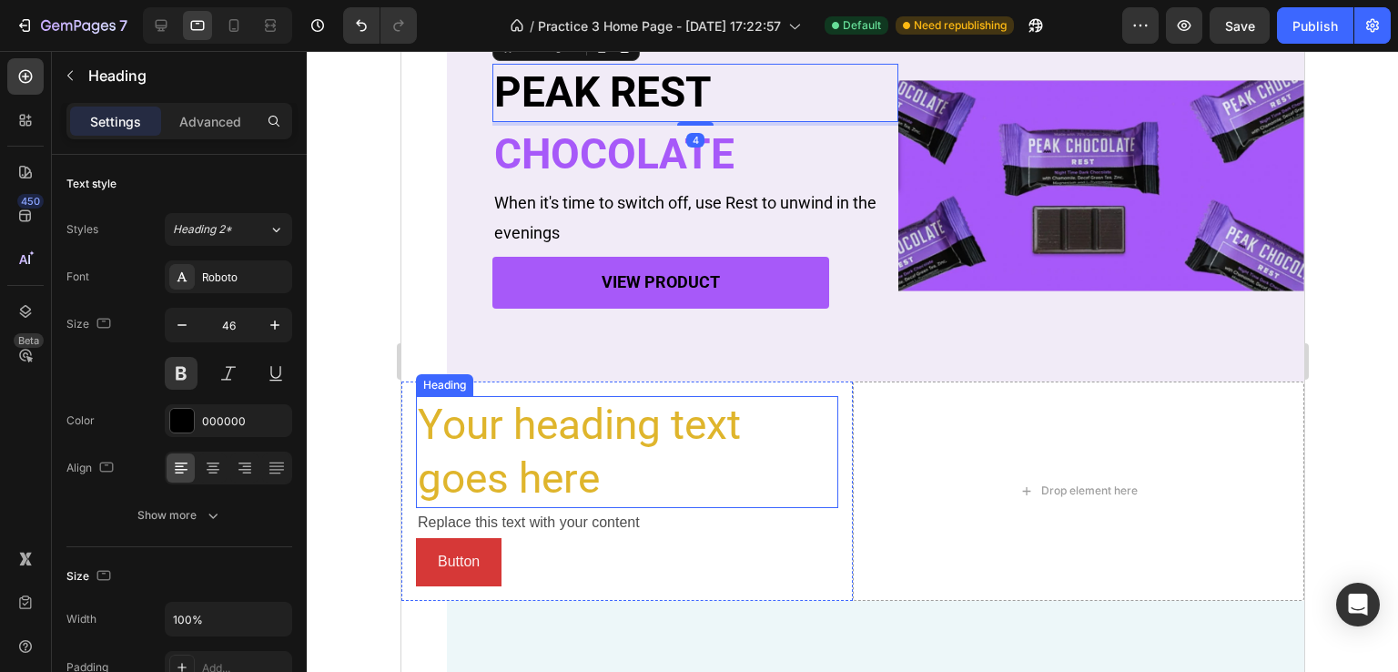
scroll to position [456, 0]
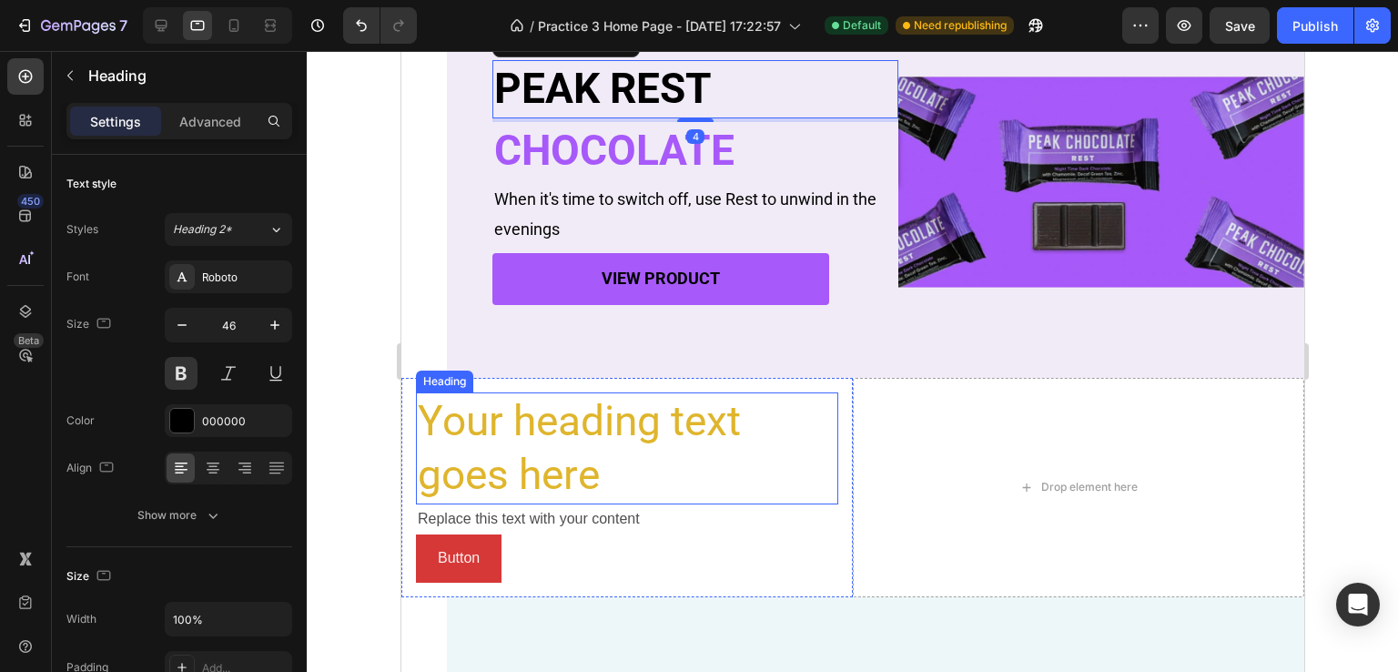
click at [564, 481] on h2 "Your heading text goes here" at bounding box center [626, 448] width 422 height 113
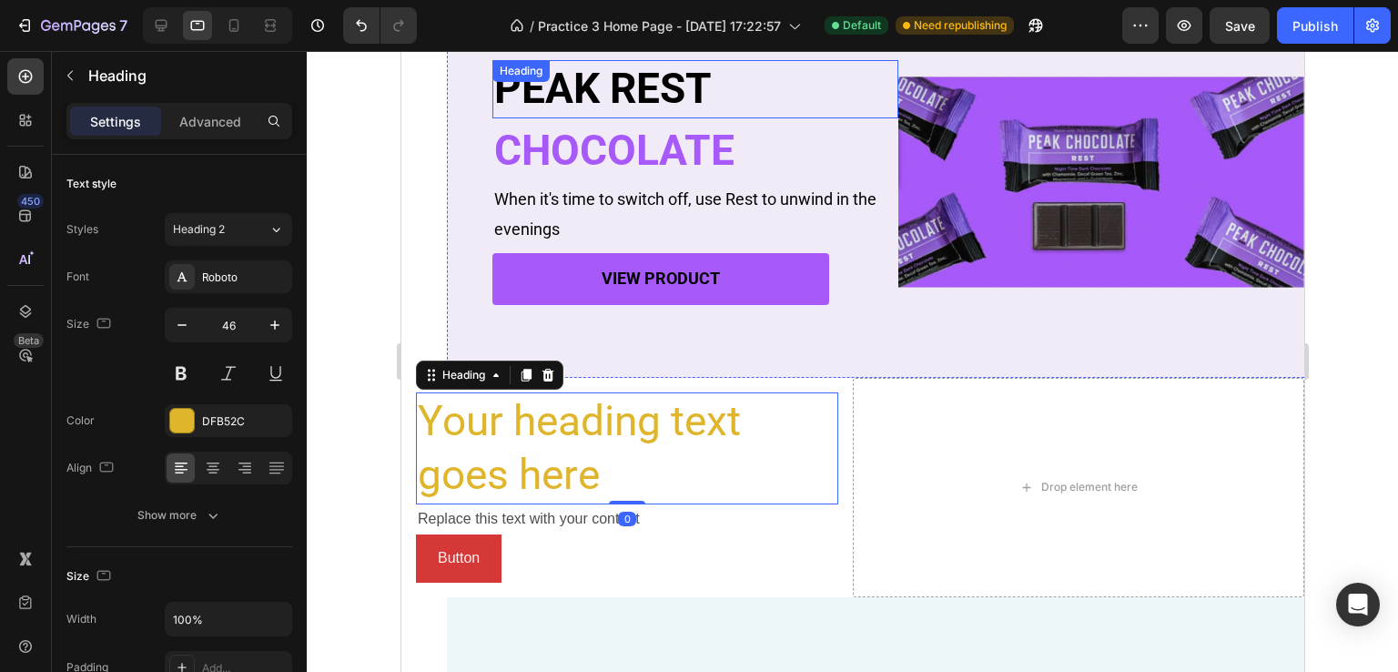
click at [651, 83] on h2 "PEAK REST" at bounding box center [694, 89] width 406 height 58
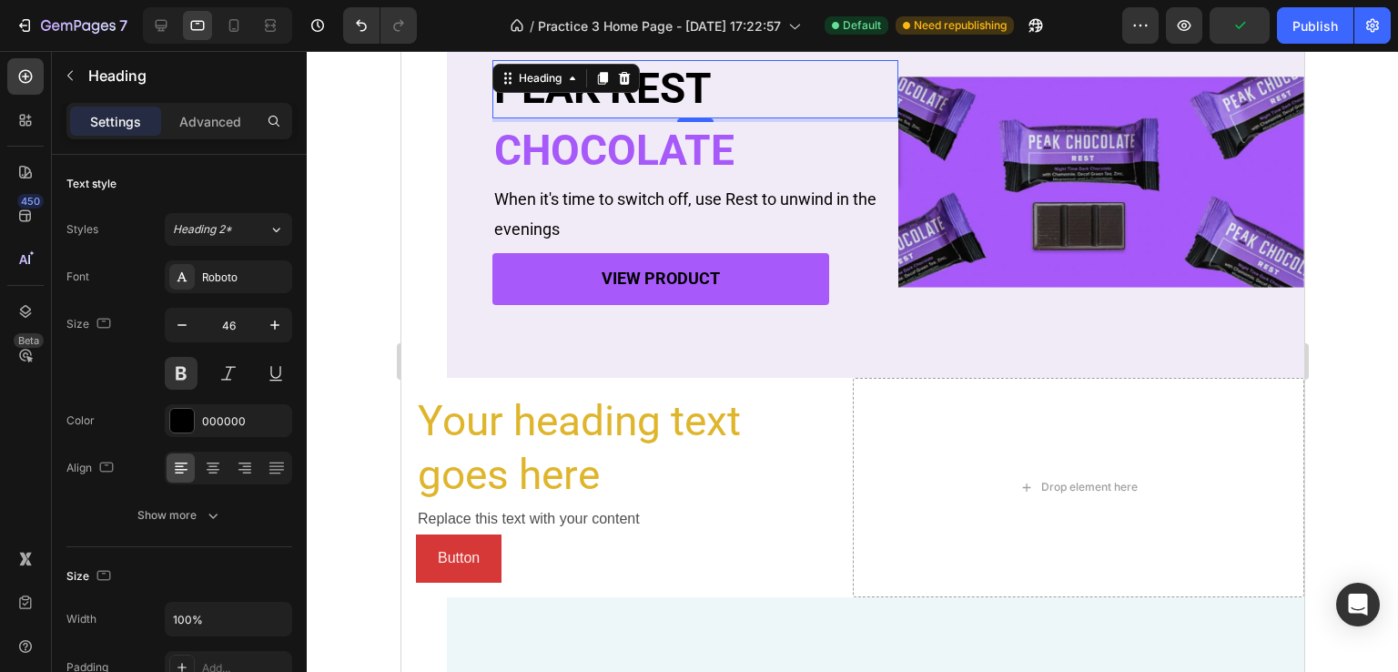
click at [704, 94] on h2 "PEAK REST" at bounding box center [694, 89] width 406 height 58
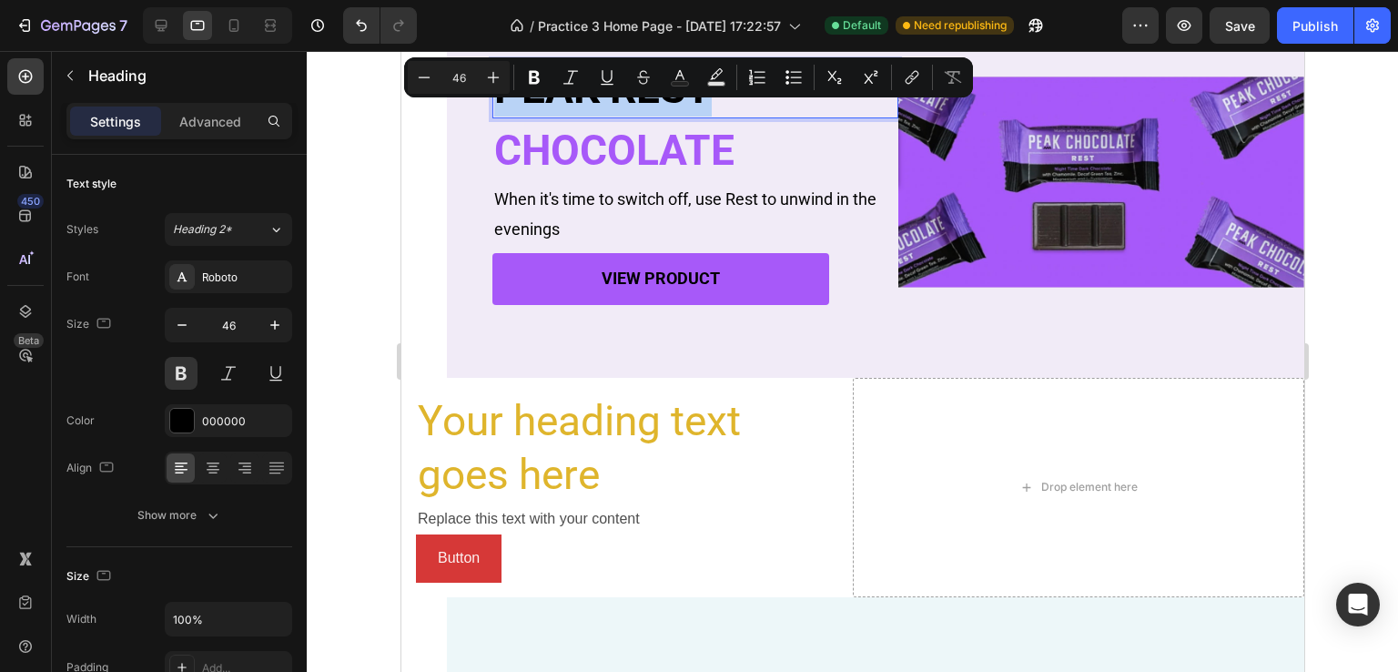
copy p "PEAK REST"
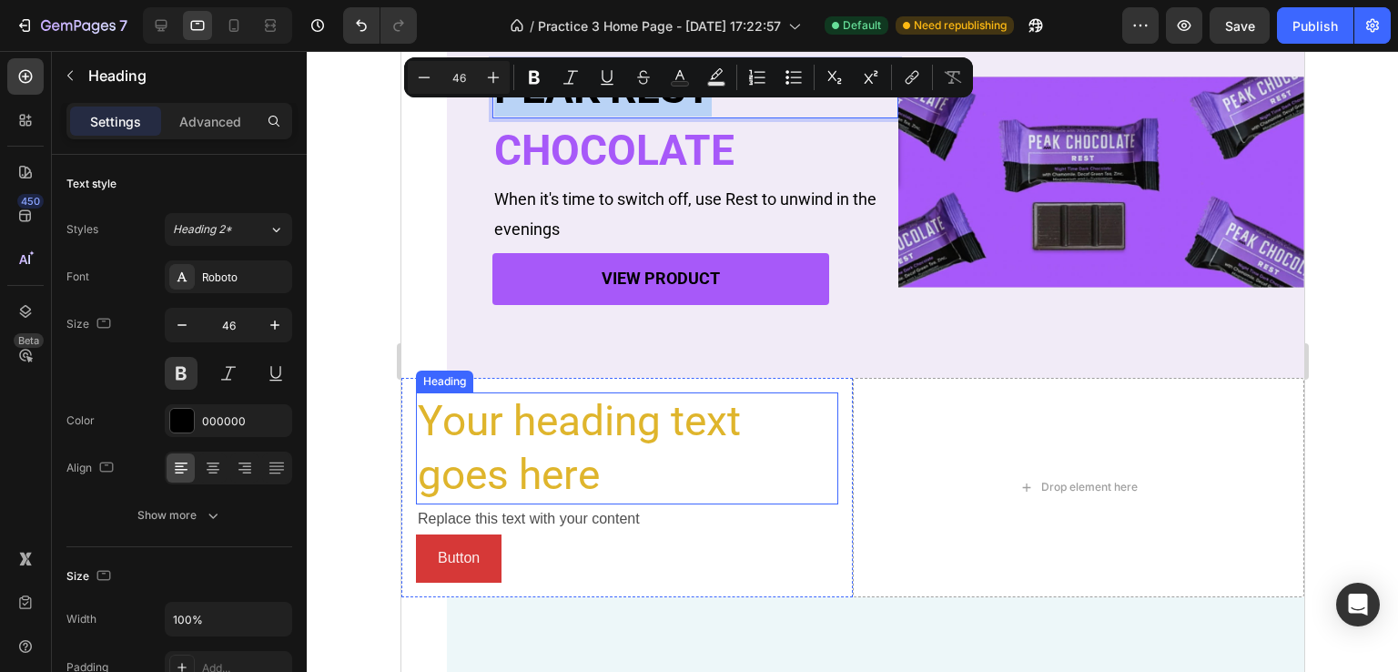
click at [557, 400] on h2 "Your heading text goes here" at bounding box center [626, 448] width 422 height 113
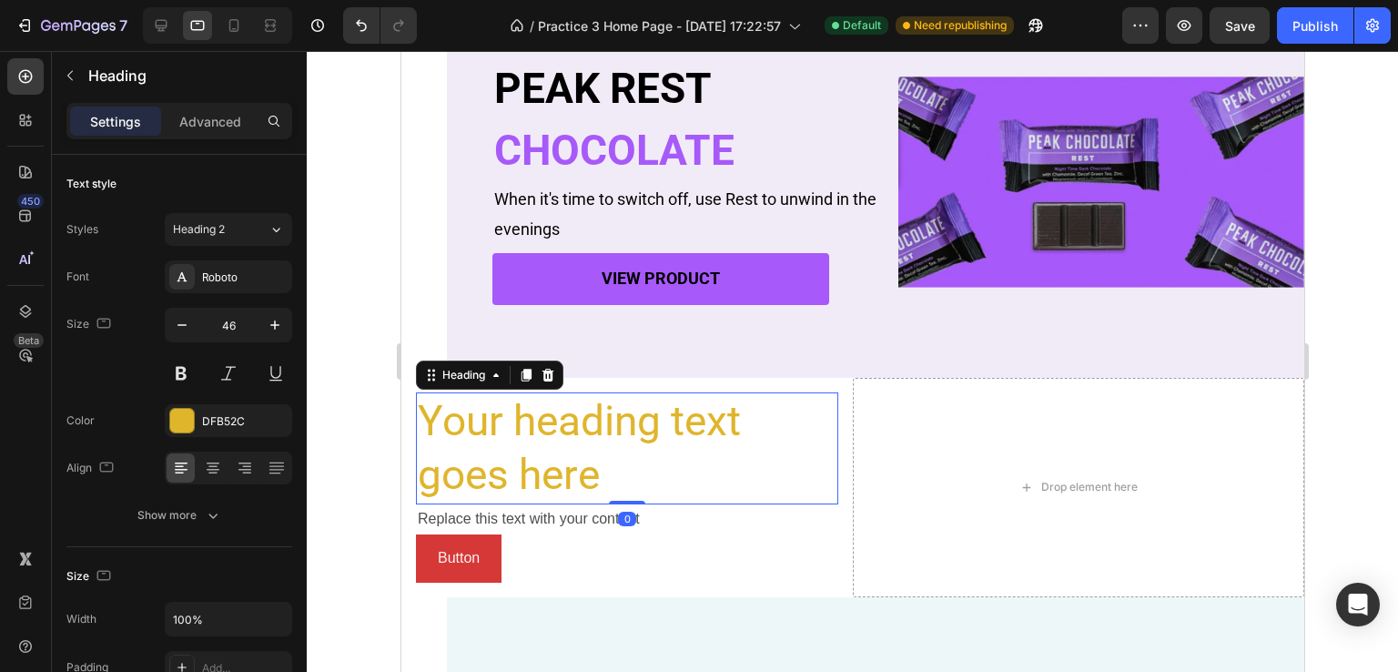
click at [550, 437] on h2 "Your heading text goes here" at bounding box center [626, 448] width 422 height 113
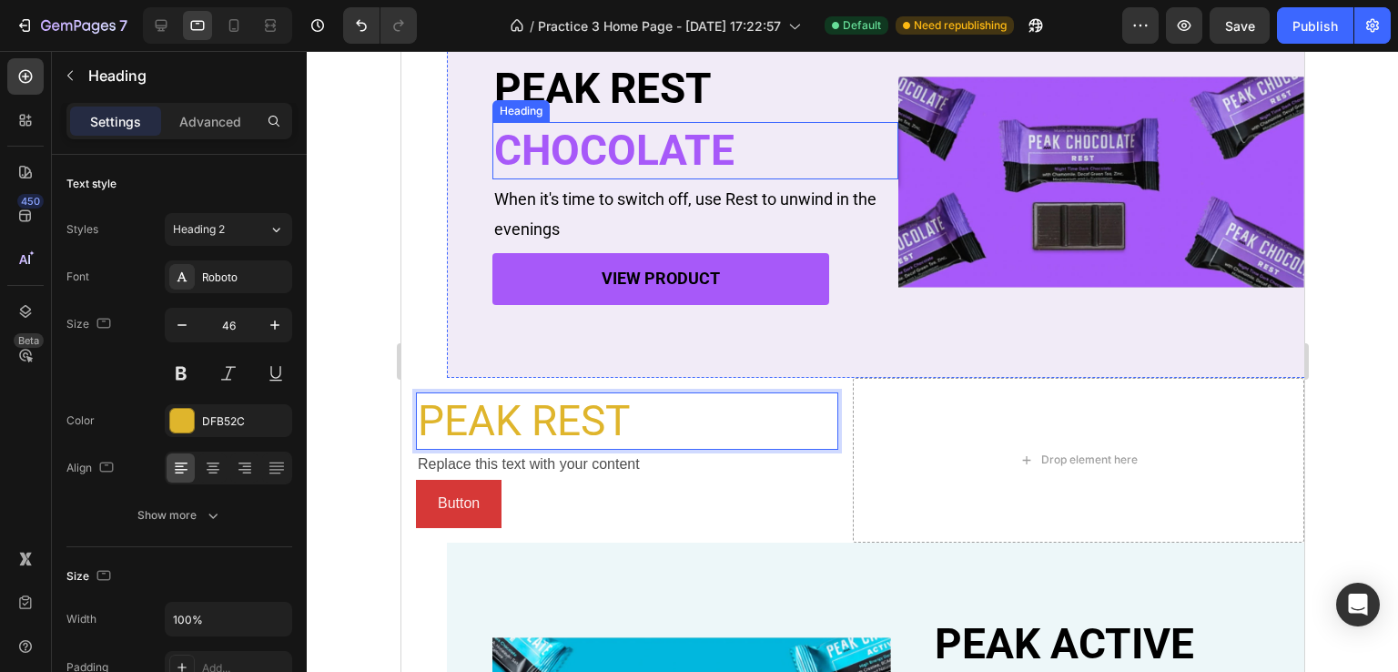
click at [642, 140] on h2 "CHOCOLATE" at bounding box center [694, 151] width 406 height 58
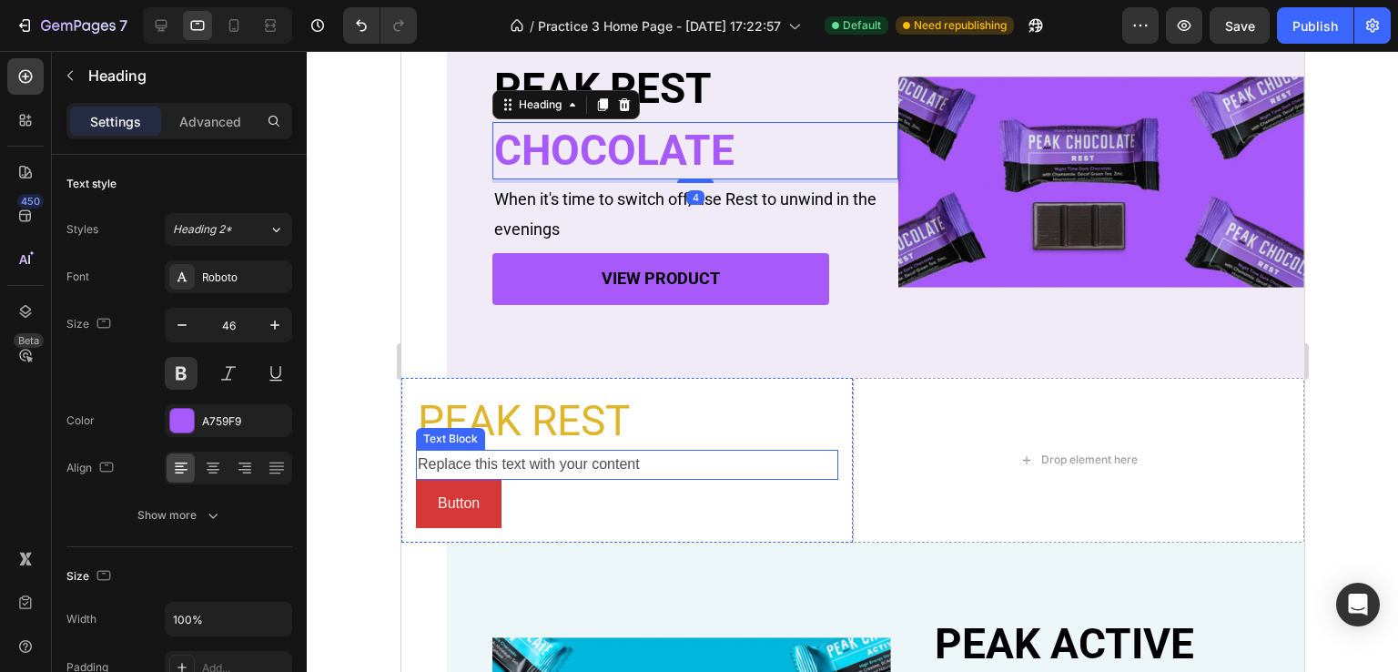
click at [518, 420] on p "PEAK REST" at bounding box center [626, 421] width 419 height 55
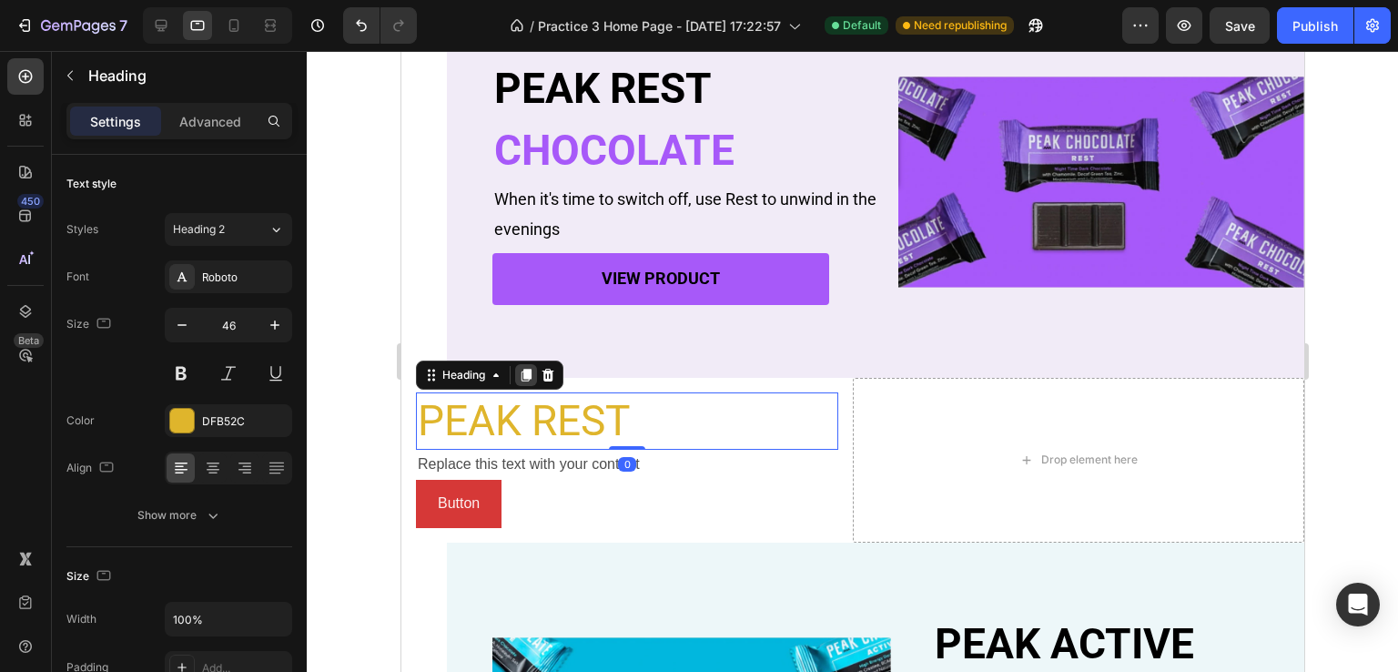
click at [522, 375] on icon at bounding box center [525, 375] width 15 height 15
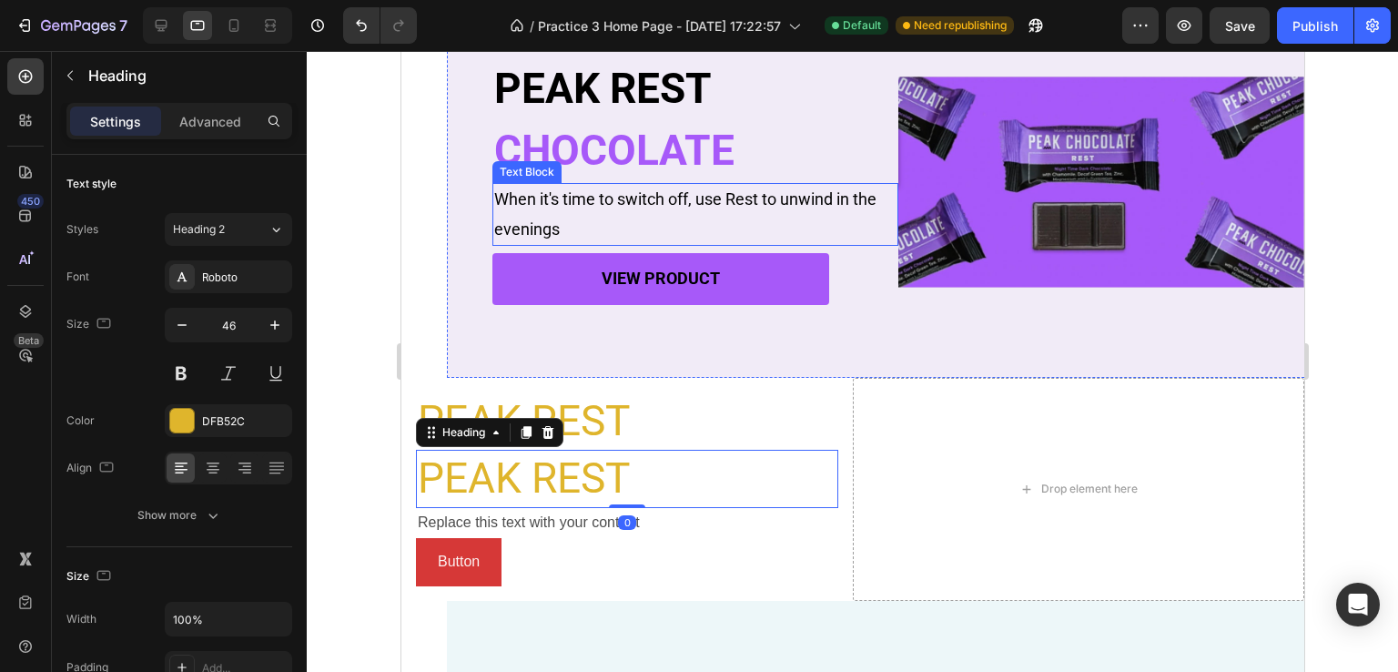
click at [627, 138] on h2 "CHOCOLATE" at bounding box center [694, 151] width 406 height 58
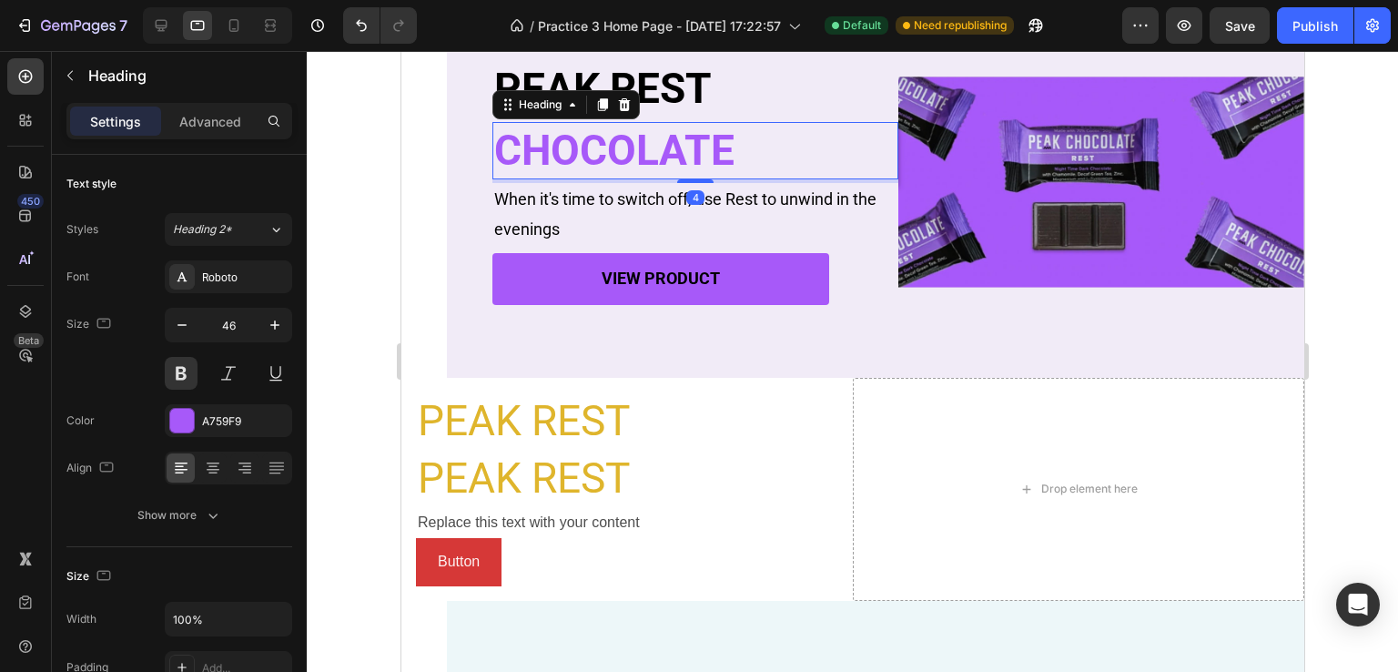
click at [708, 143] on h2 "CHOCOLATE" at bounding box center [694, 151] width 406 height 58
click at [708, 143] on p "CHOCOLATE" at bounding box center [694, 151] width 402 height 55
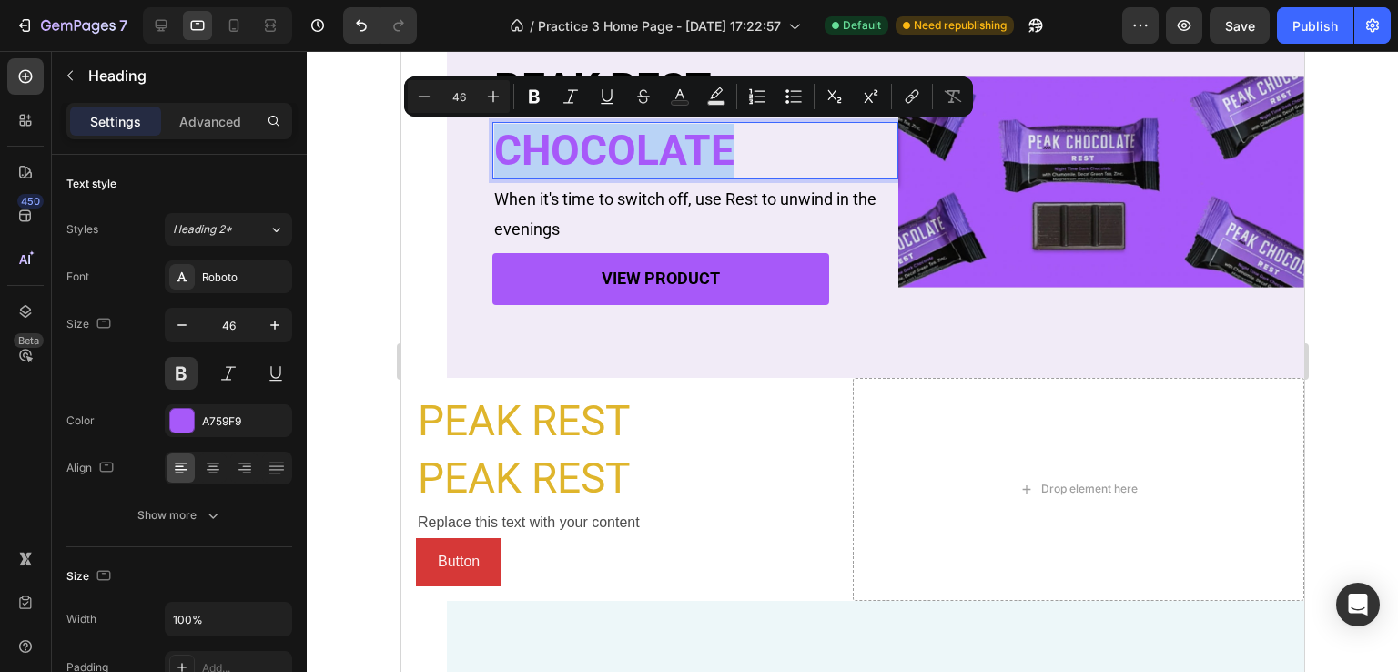
copy p "CHOCOLATE"
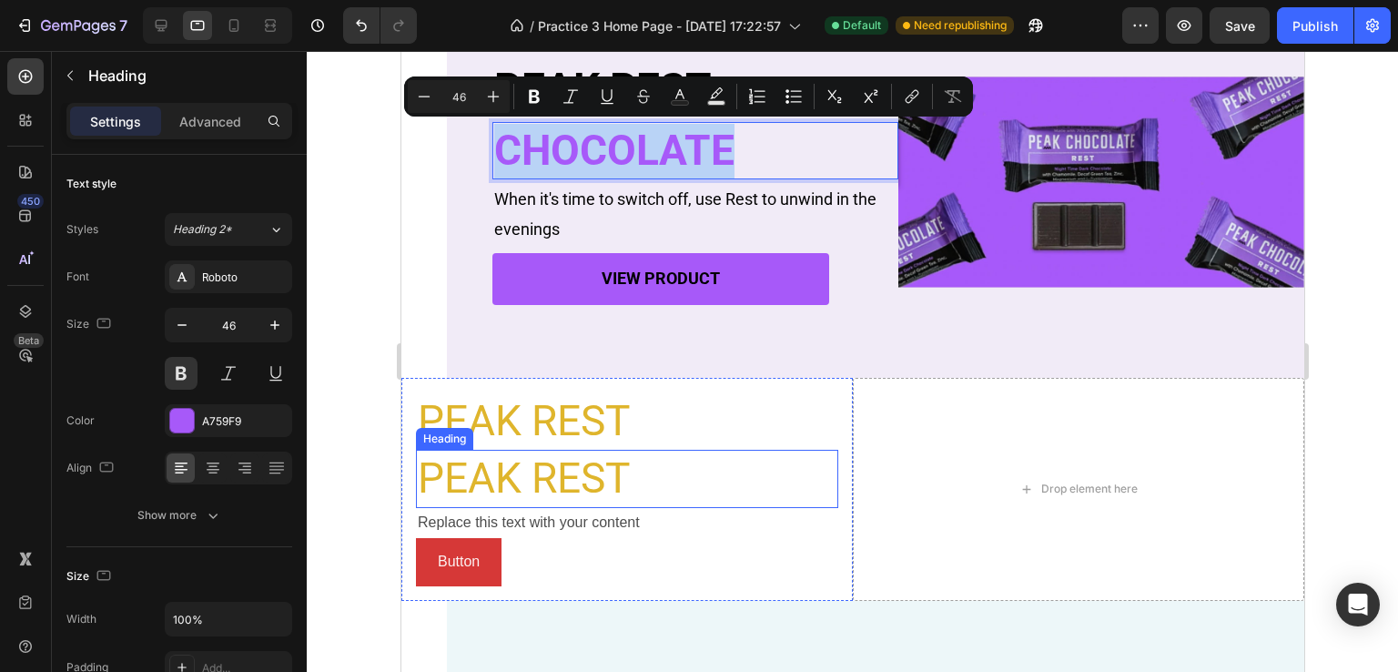
click at [575, 463] on h2 "PEAK REST" at bounding box center [626, 479] width 422 height 58
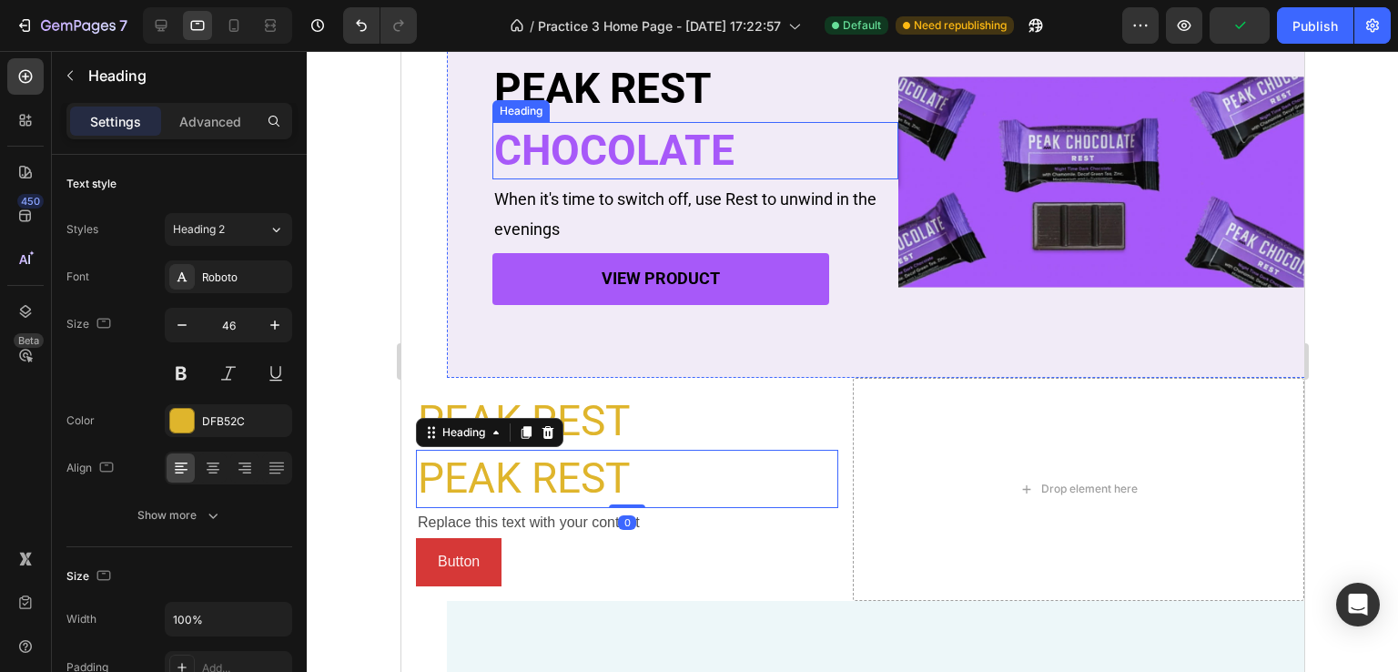
click at [692, 129] on p "CHOCOLATE" at bounding box center [694, 151] width 402 height 55
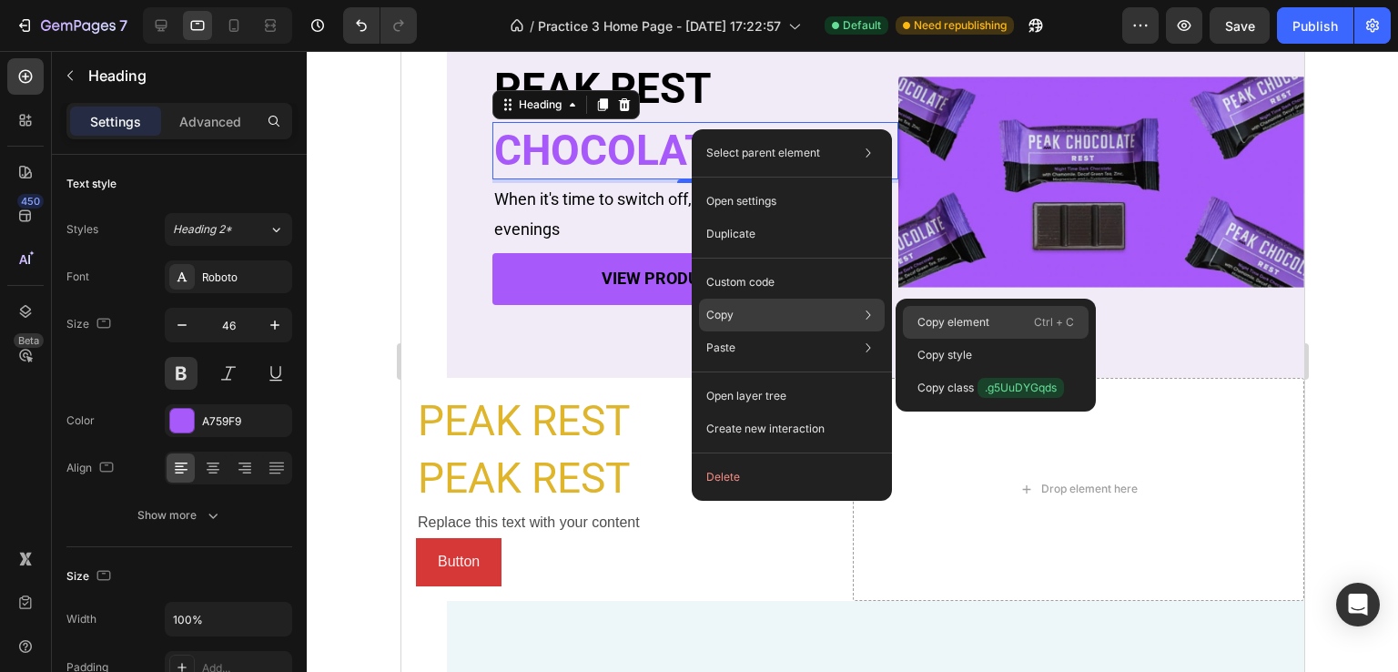
click at [962, 314] on p "Copy element" at bounding box center [953, 322] width 72 height 16
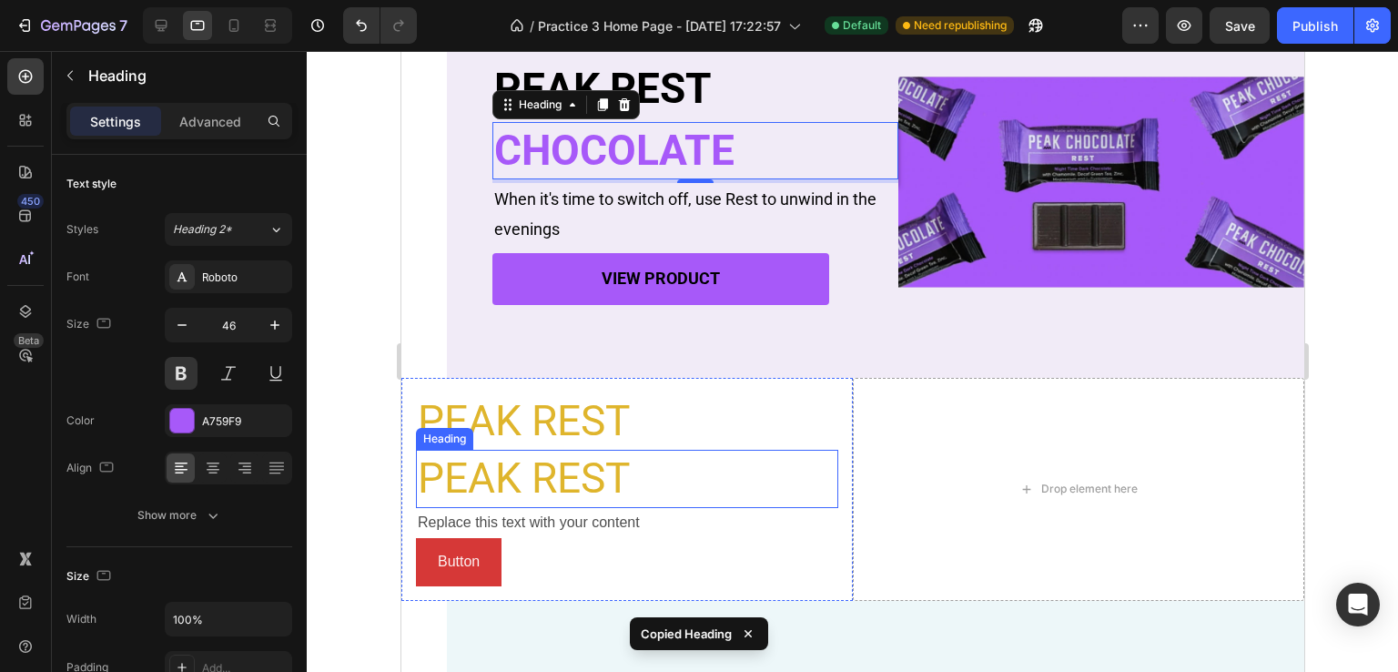
click at [562, 469] on h2 "PEAK REST" at bounding box center [626, 479] width 422 height 58
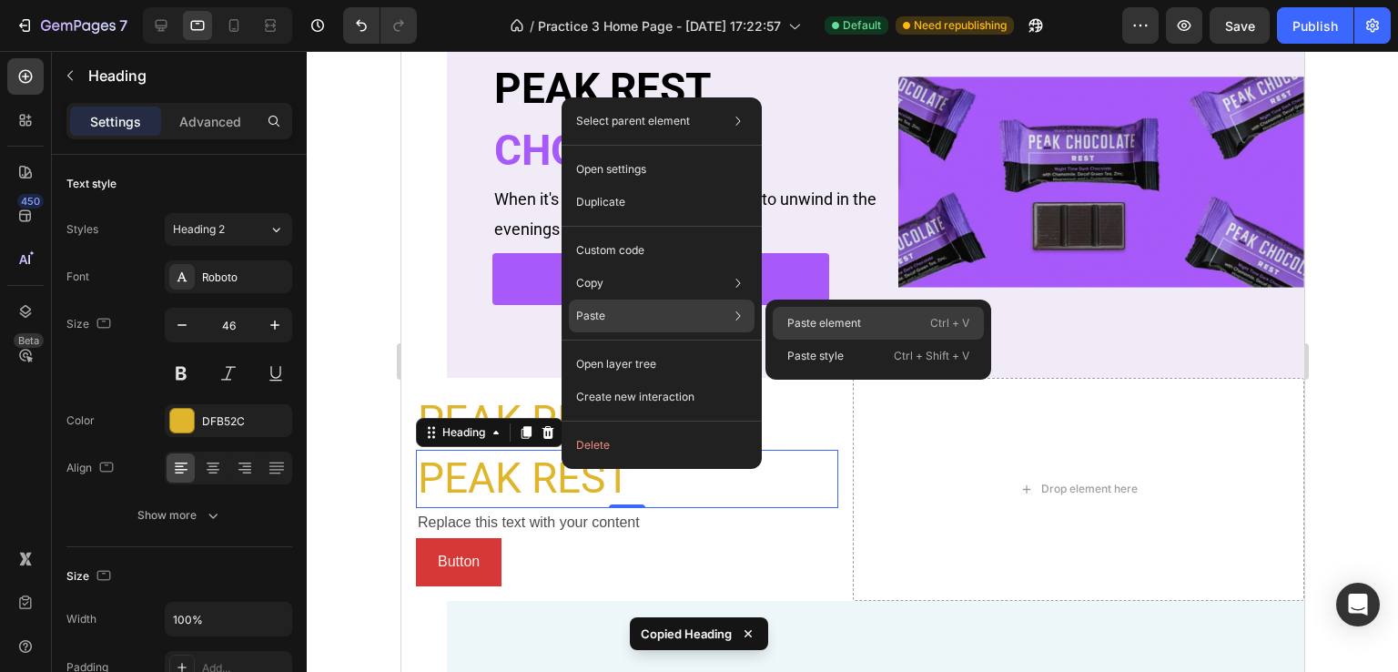
click at [801, 318] on p "Paste element" at bounding box center [824, 323] width 74 height 16
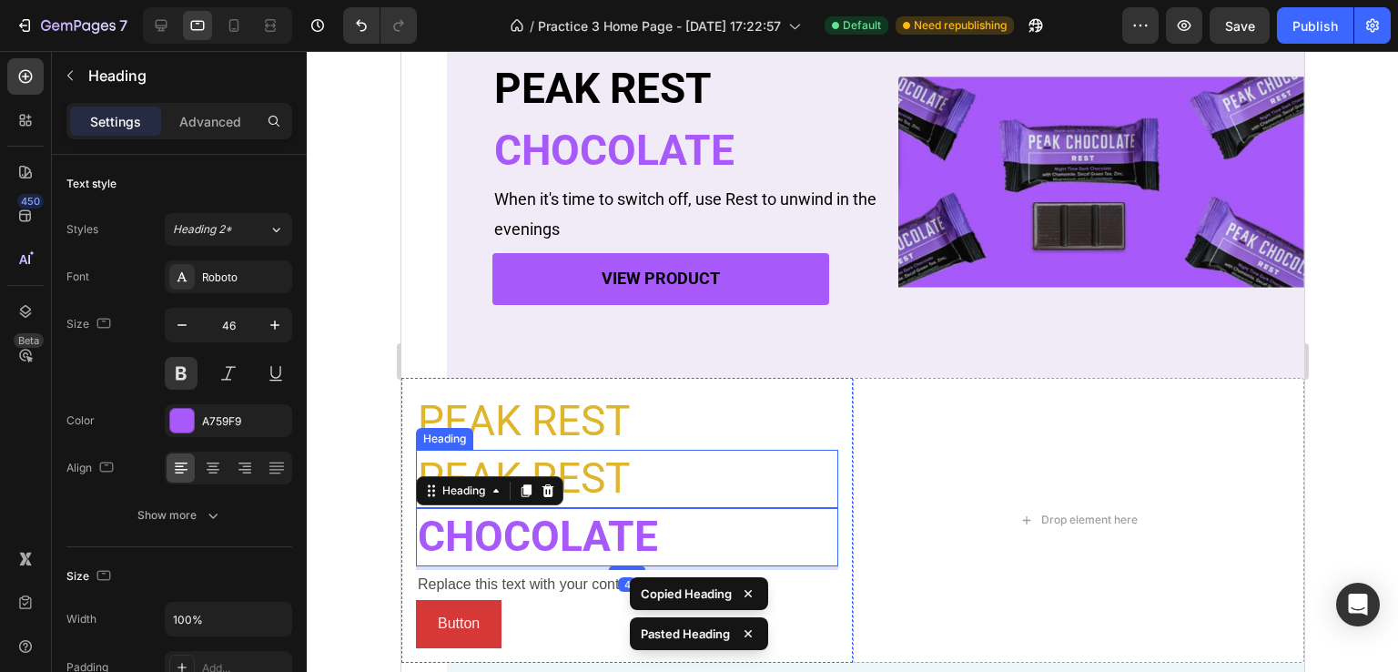
click at [626, 468] on h2 "PEAK REST" at bounding box center [626, 479] width 422 height 58
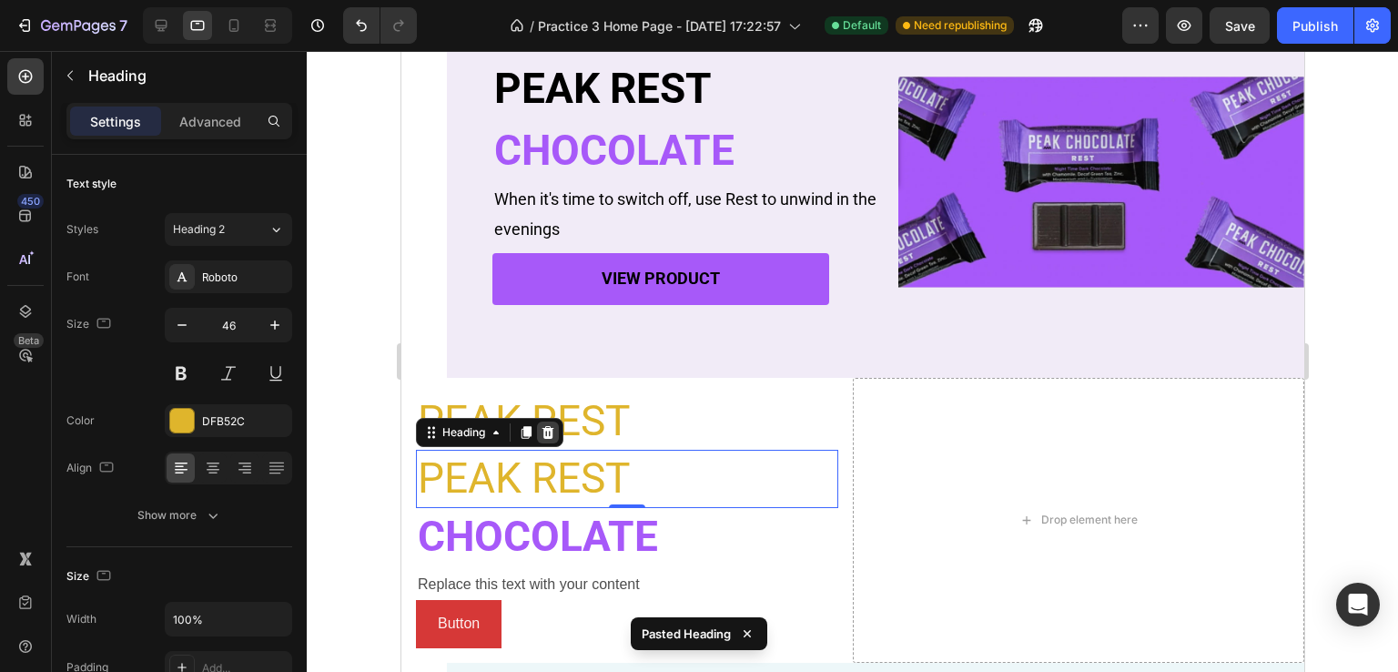
click at [551, 431] on icon at bounding box center [548, 432] width 12 height 13
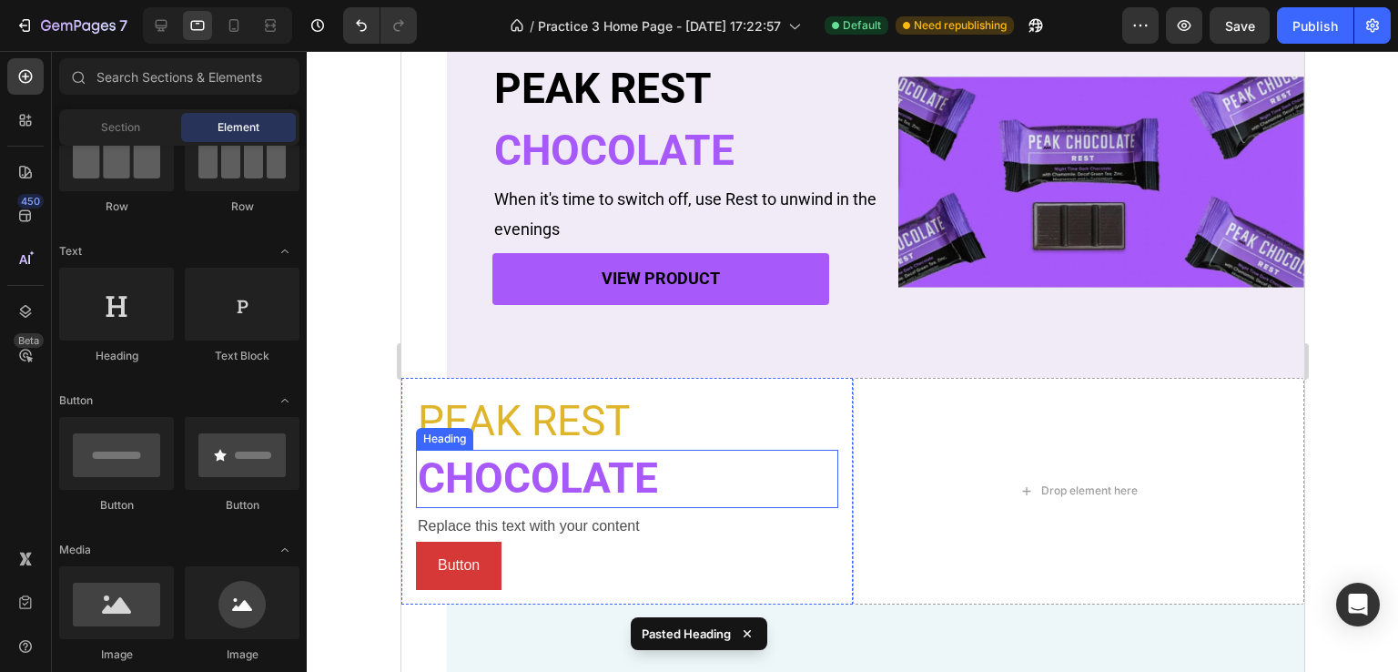
click at [558, 467] on h2 "CHOCOLATE" at bounding box center [626, 479] width 422 height 58
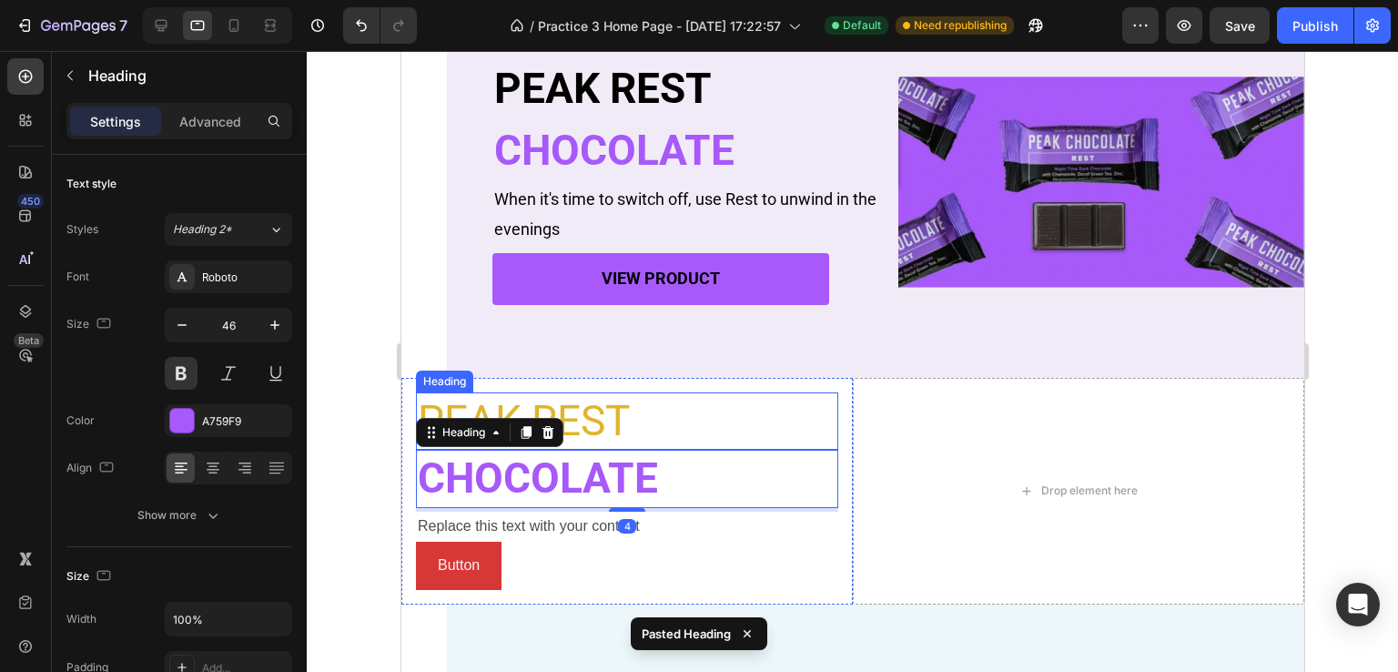
click at [565, 420] on p "PEAK REST" at bounding box center [626, 421] width 419 height 55
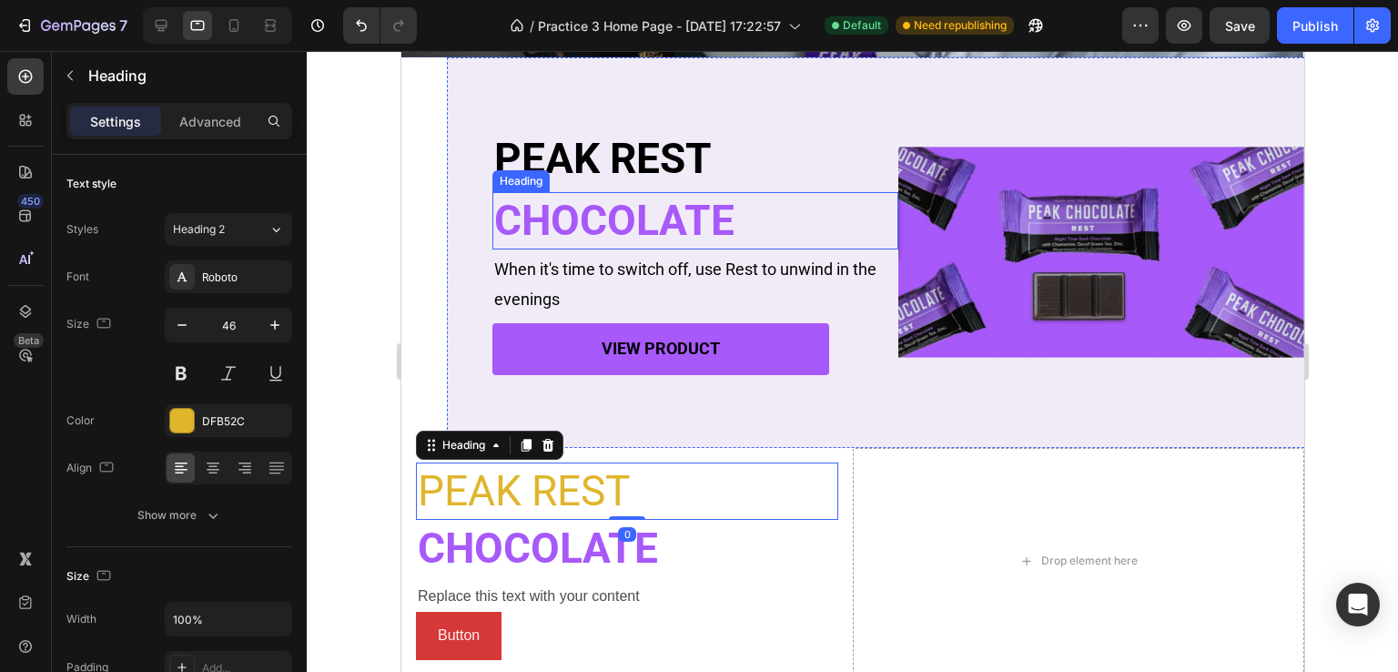
scroll to position [365, 0]
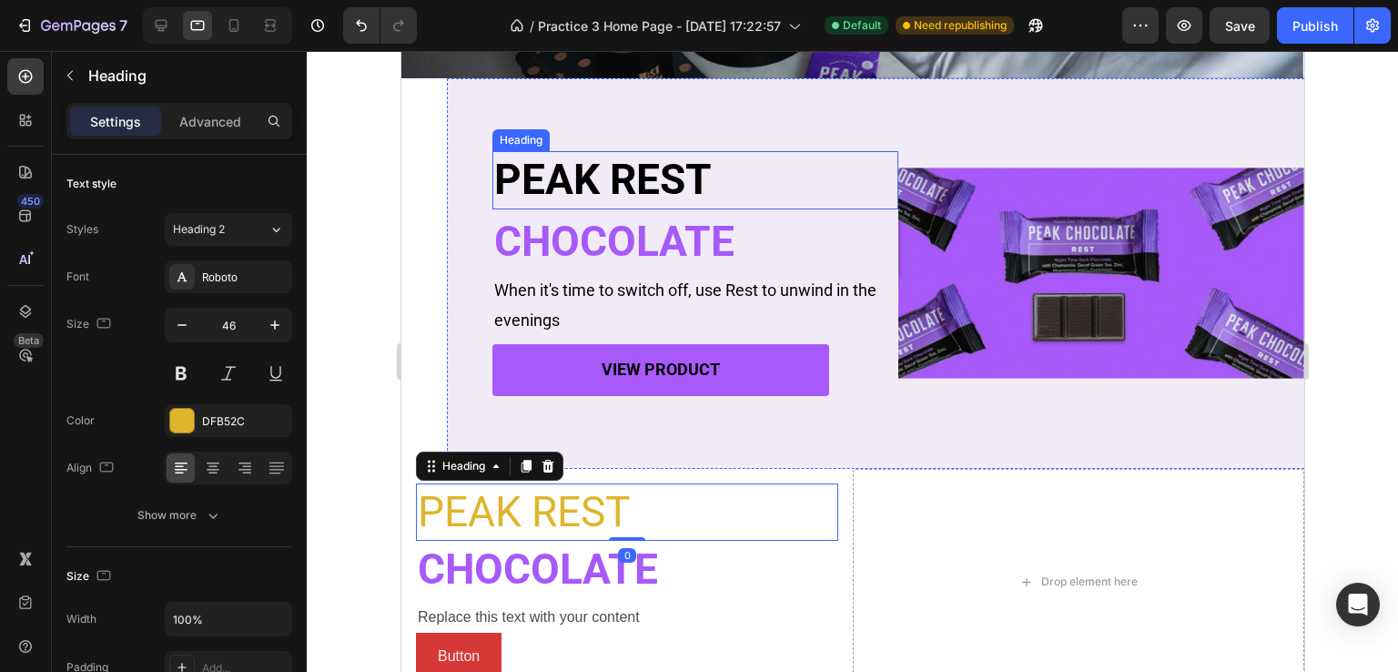
click at [634, 172] on p "PEAK REST" at bounding box center [694, 180] width 402 height 55
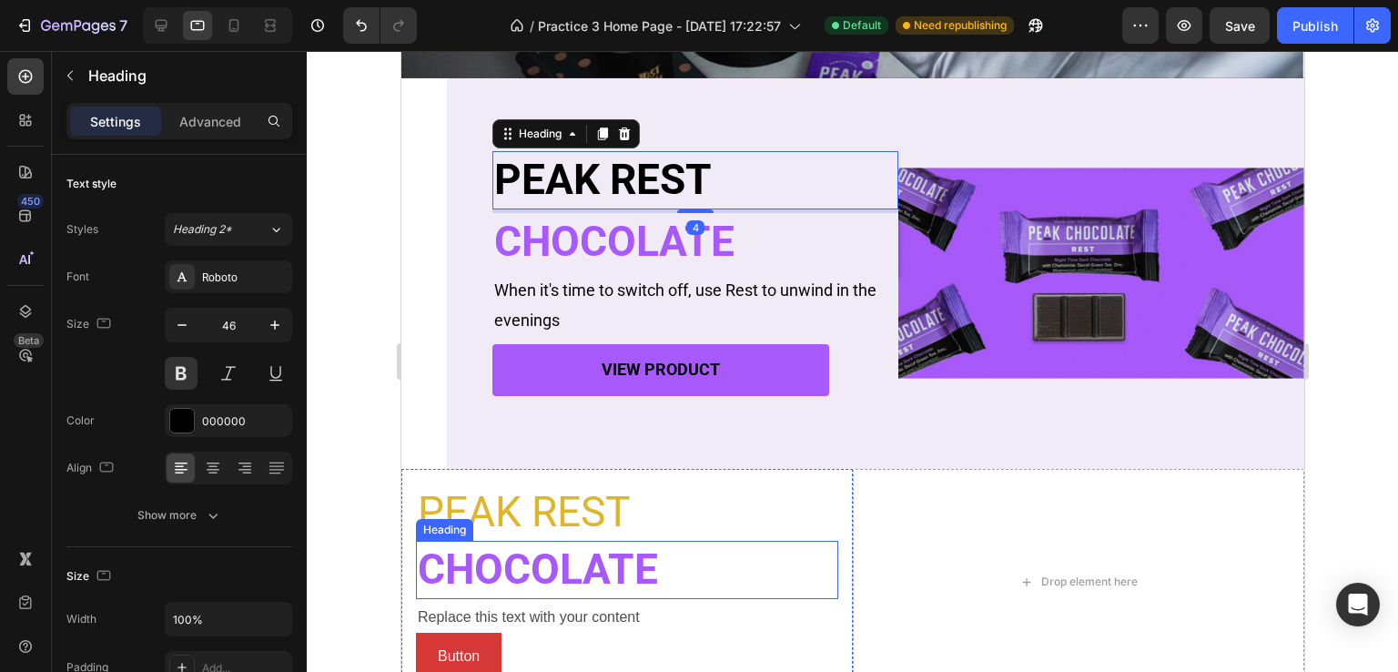
click at [627, 556] on h2 "CHOCOLATE" at bounding box center [626, 570] width 422 height 58
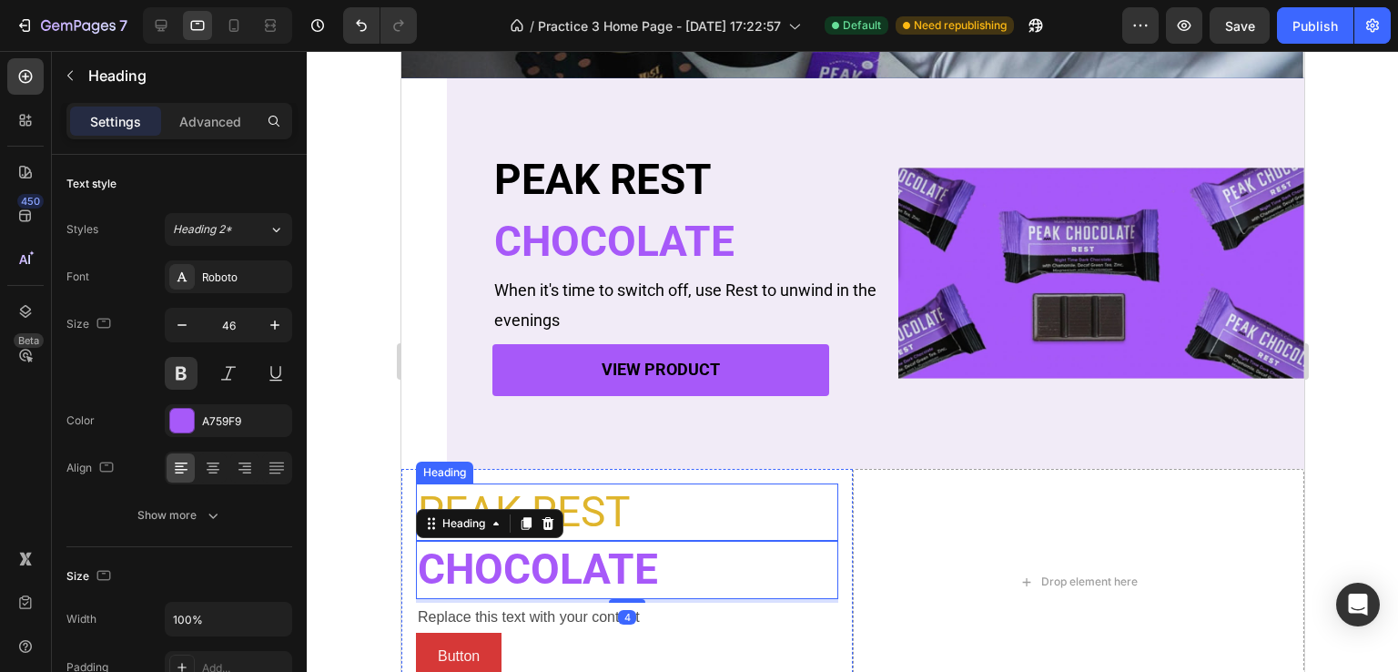
click at [644, 498] on p "PEAK REST" at bounding box center [626, 512] width 419 height 55
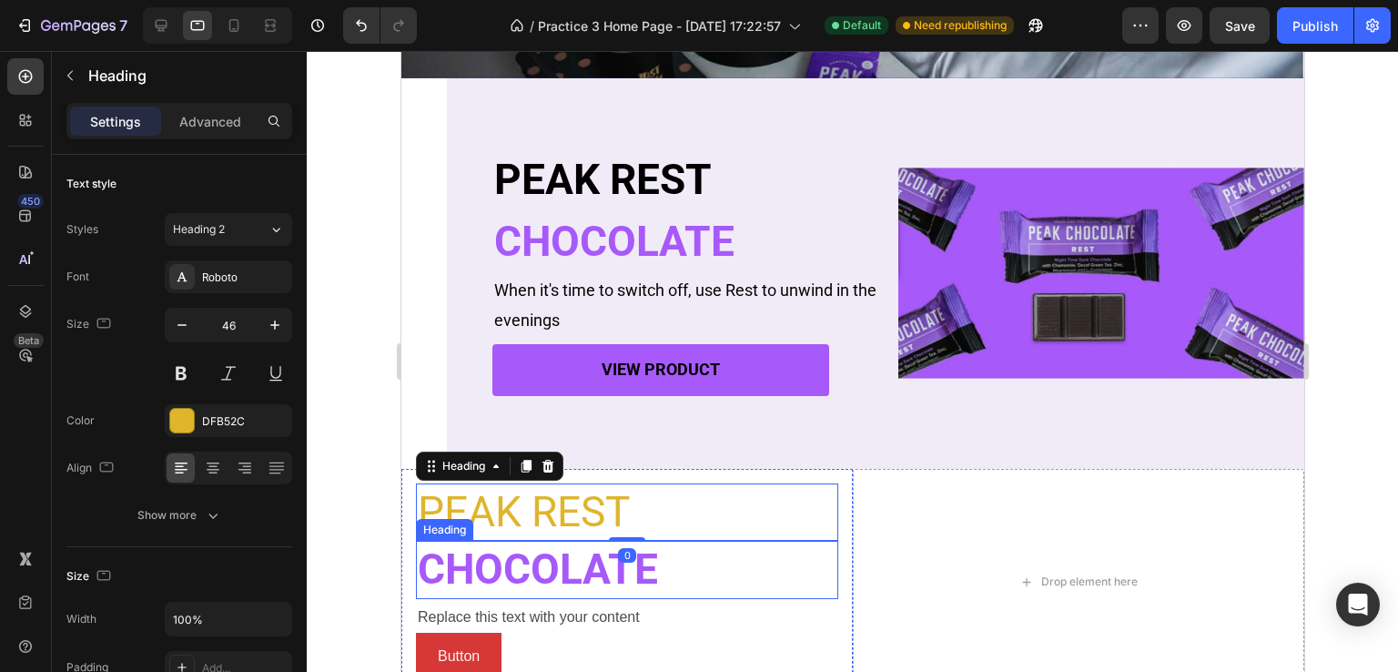
click at [643, 547] on h2 "CHOCOLATE" at bounding box center [626, 570] width 422 height 58
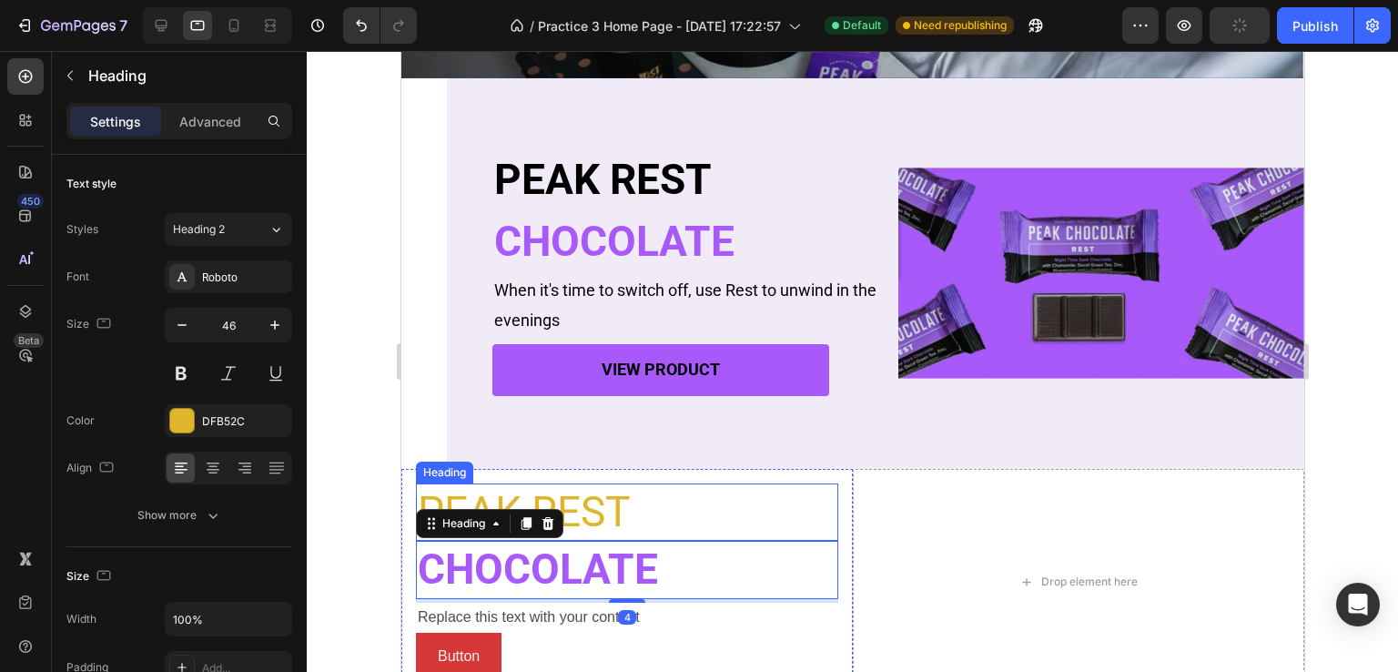
click at [650, 515] on p "PEAK REST" at bounding box center [626, 512] width 419 height 55
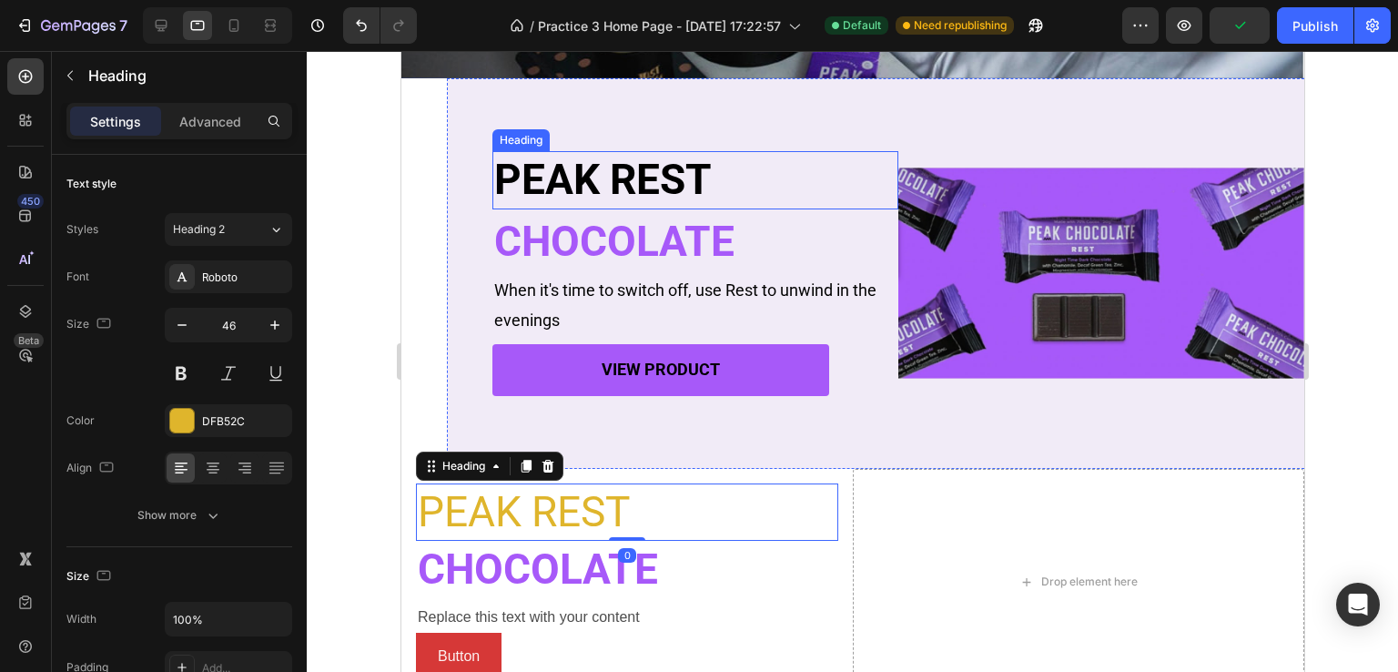
click at [641, 168] on p "PEAK REST" at bounding box center [694, 180] width 402 height 55
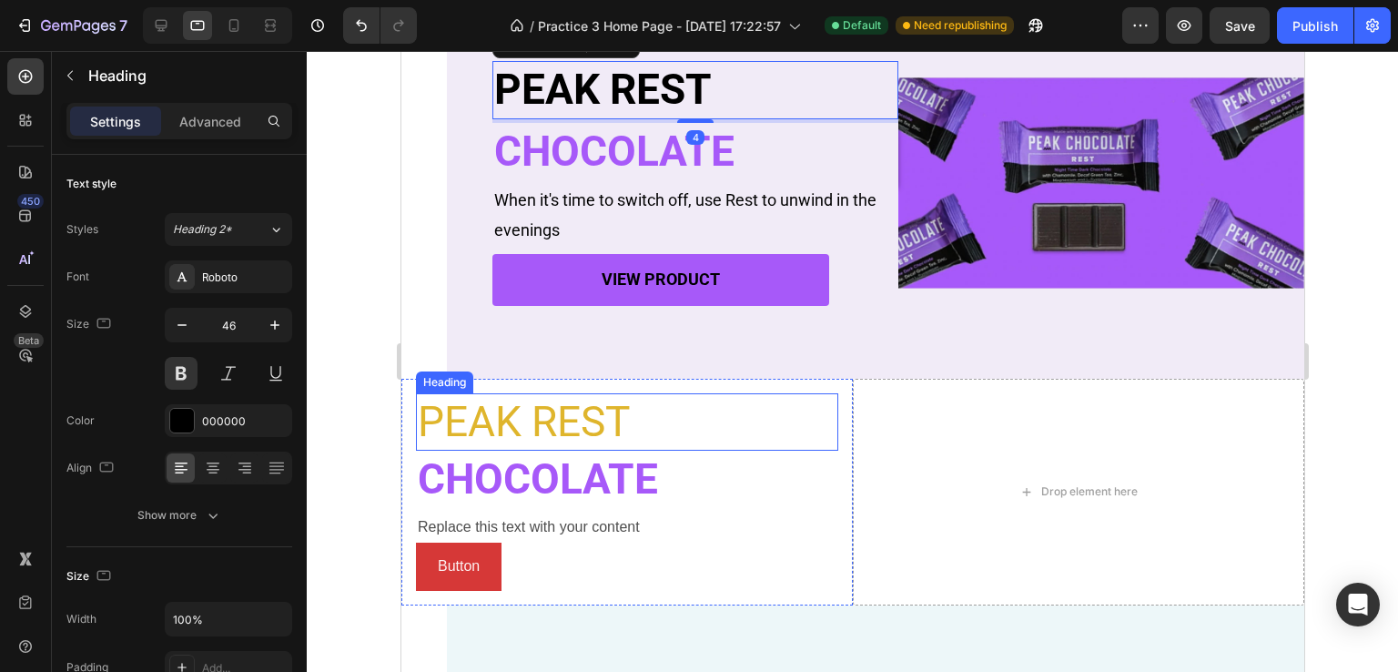
scroll to position [456, 0]
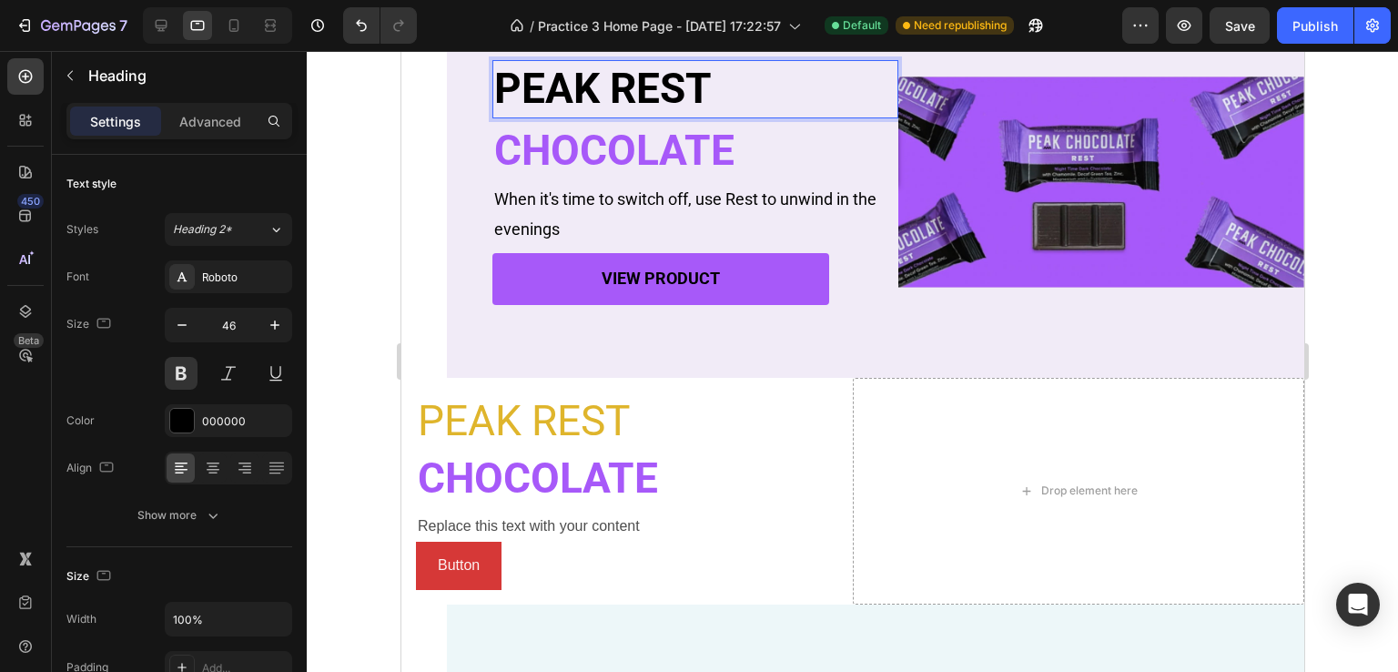
drag, startPoint x: 655, startPoint y: 81, endPoint x: 583, endPoint y: 106, distance: 76.3
click at [583, 153] on p "CHOCOLATE" at bounding box center [694, 151] width 402 height 55
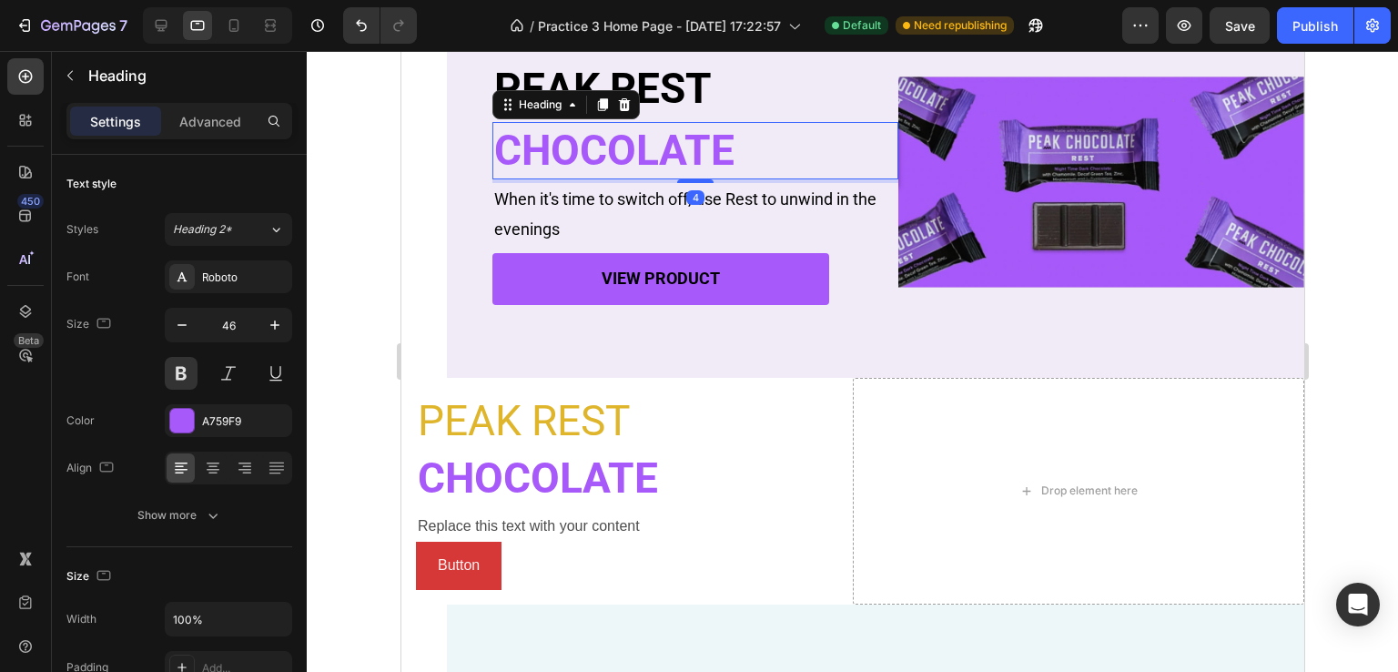
click at [578, 81] on p "PEAK REST" at bounding box center [694, 89] width 402 height 55
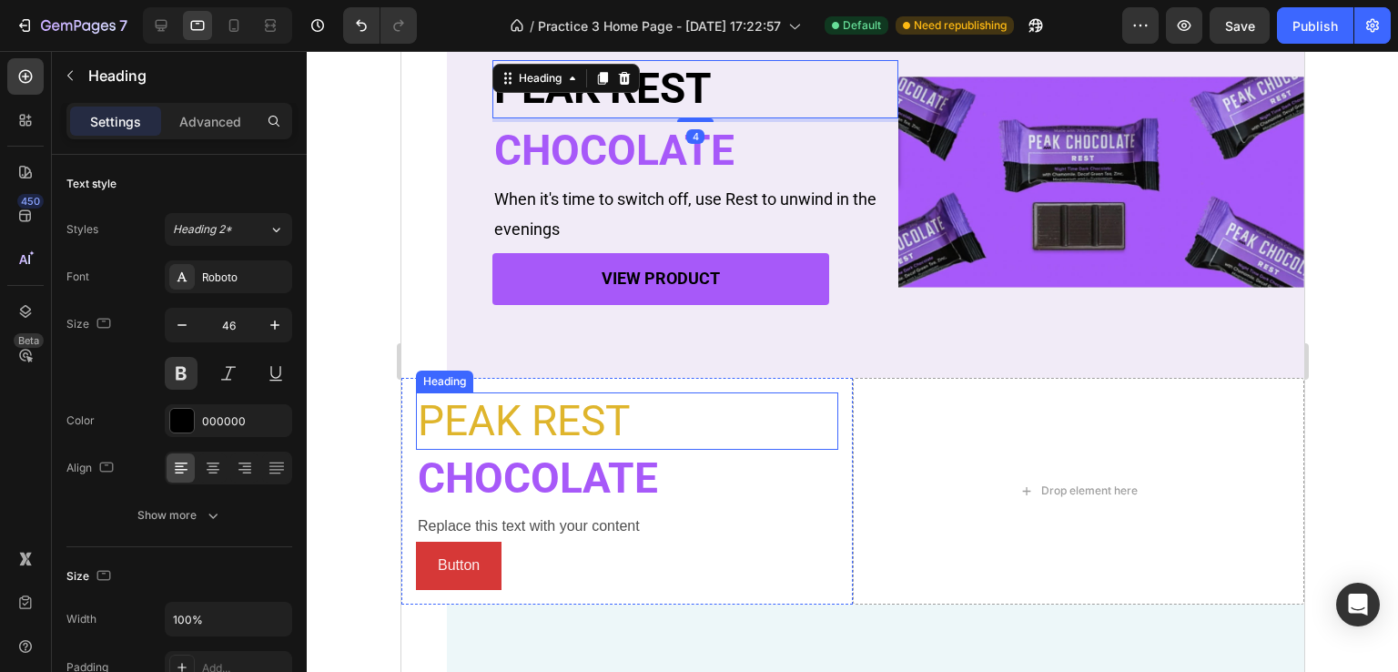
click at [575, 423] on p "PEAK REST" at bounding box center [626, 421] width 419 height 55
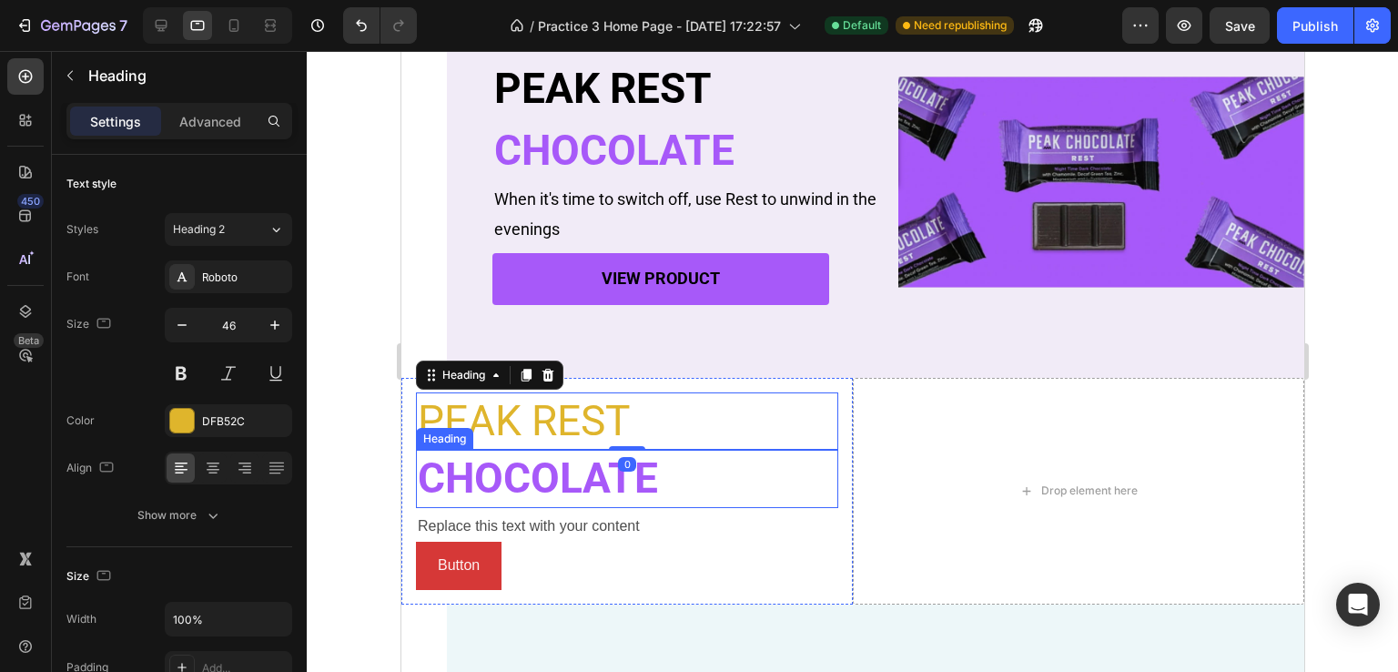
click at [597, 481] on h2 "CHOCOLATE" at bounding box center [626, 479] width 422 height 58
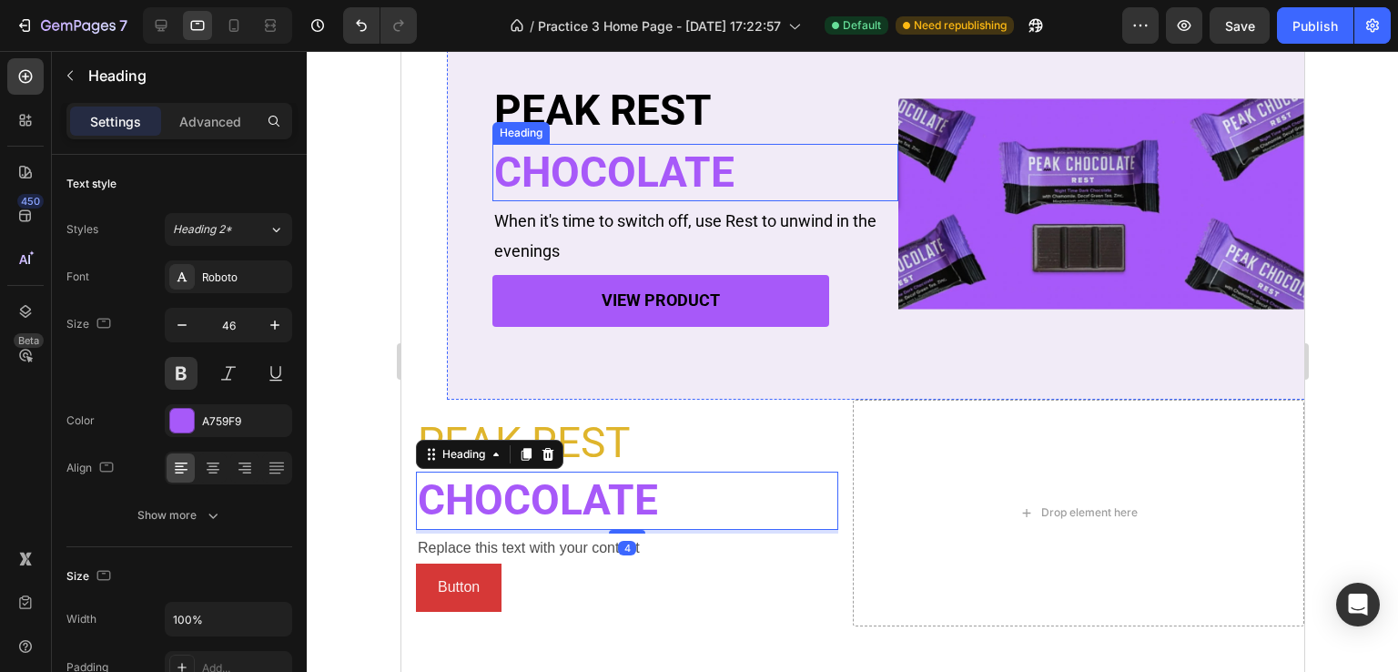
scroll to position [365, 0]
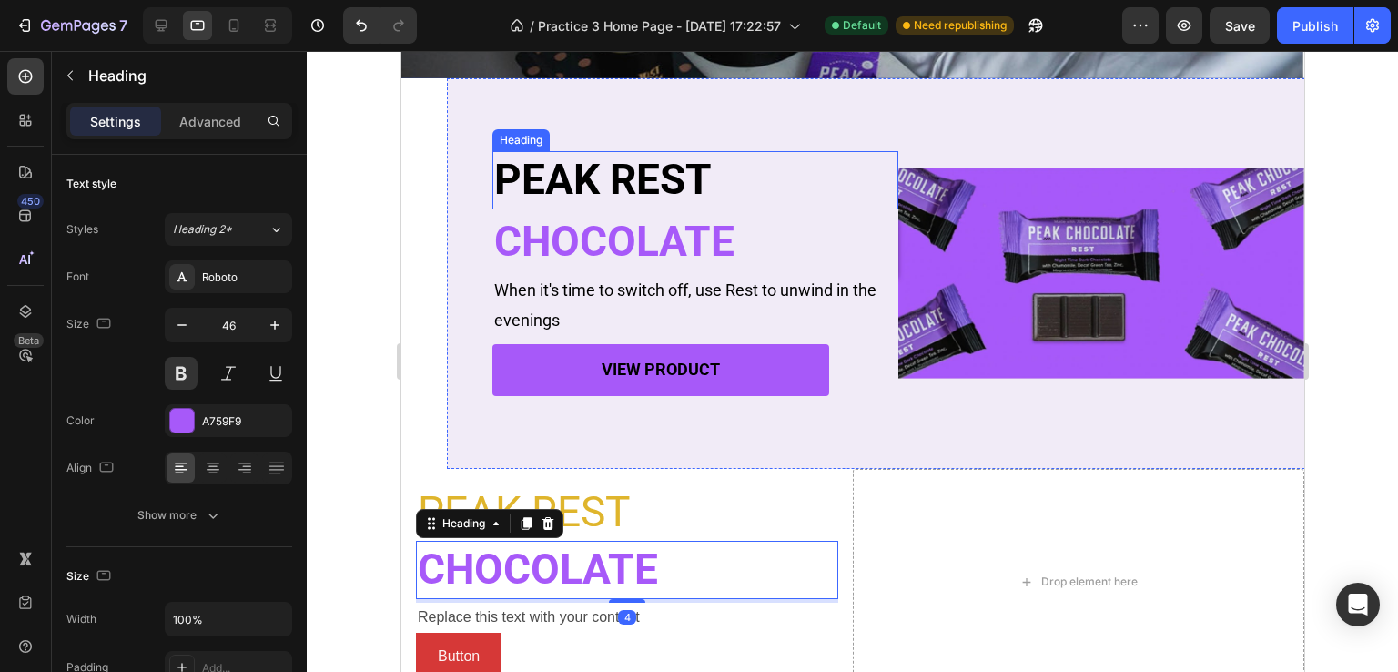
click at [675, 180] on p "PEAK REST" at bounding box center [694, 180] width 402 height 55
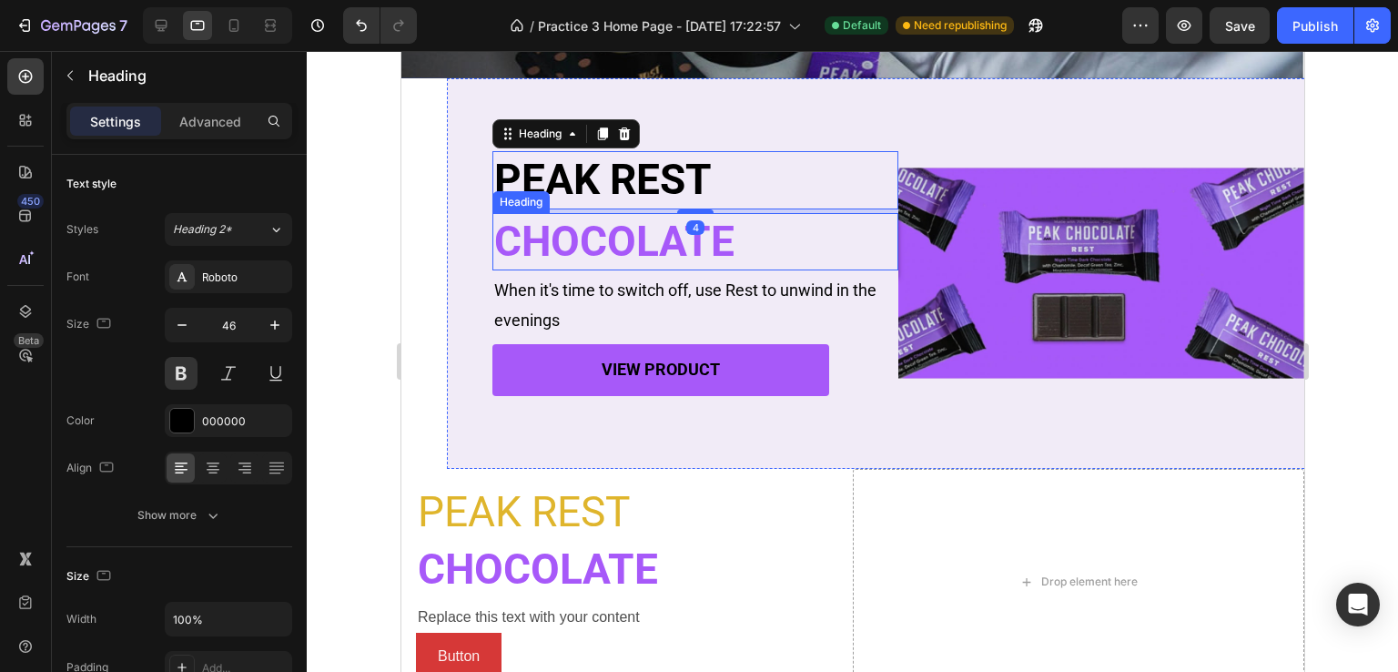
click at [671, 228] on p "CHOCOLATE" at bounding box center [694, 242] width 402 height 55
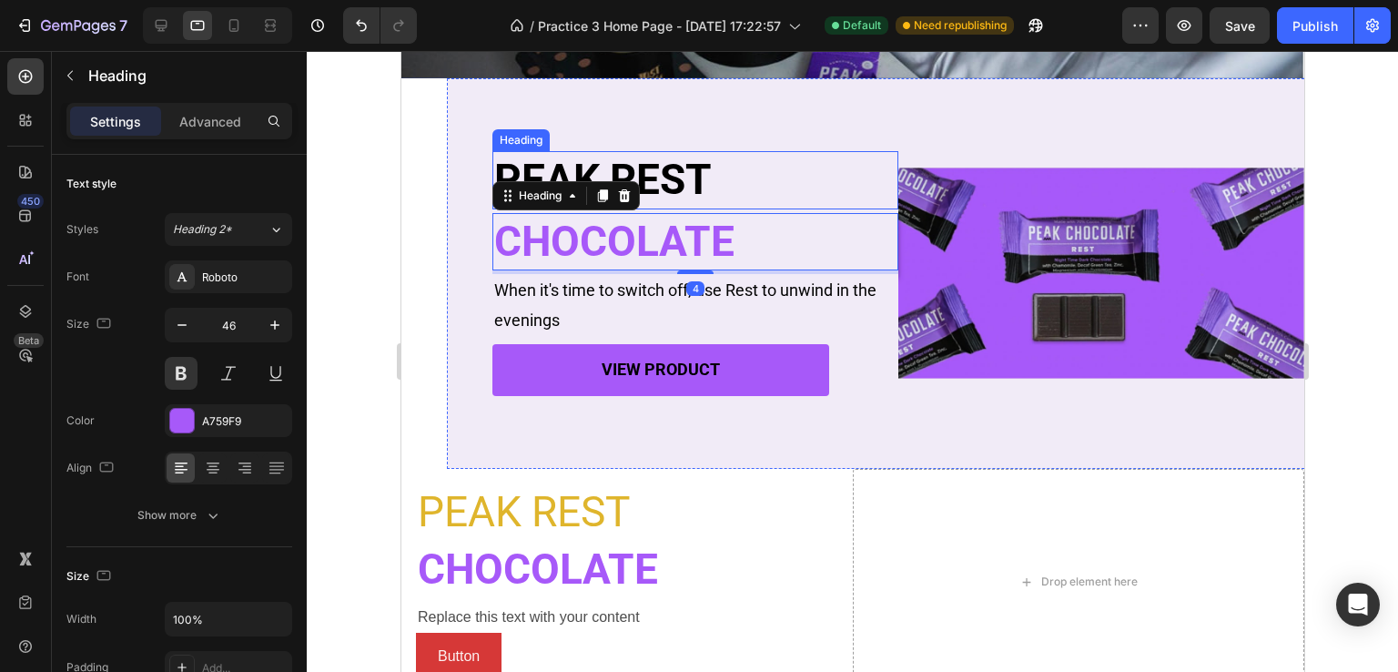
click at [668, 172] on p "PEAK REST" at bounding box center [694, 180] width 402 height 55
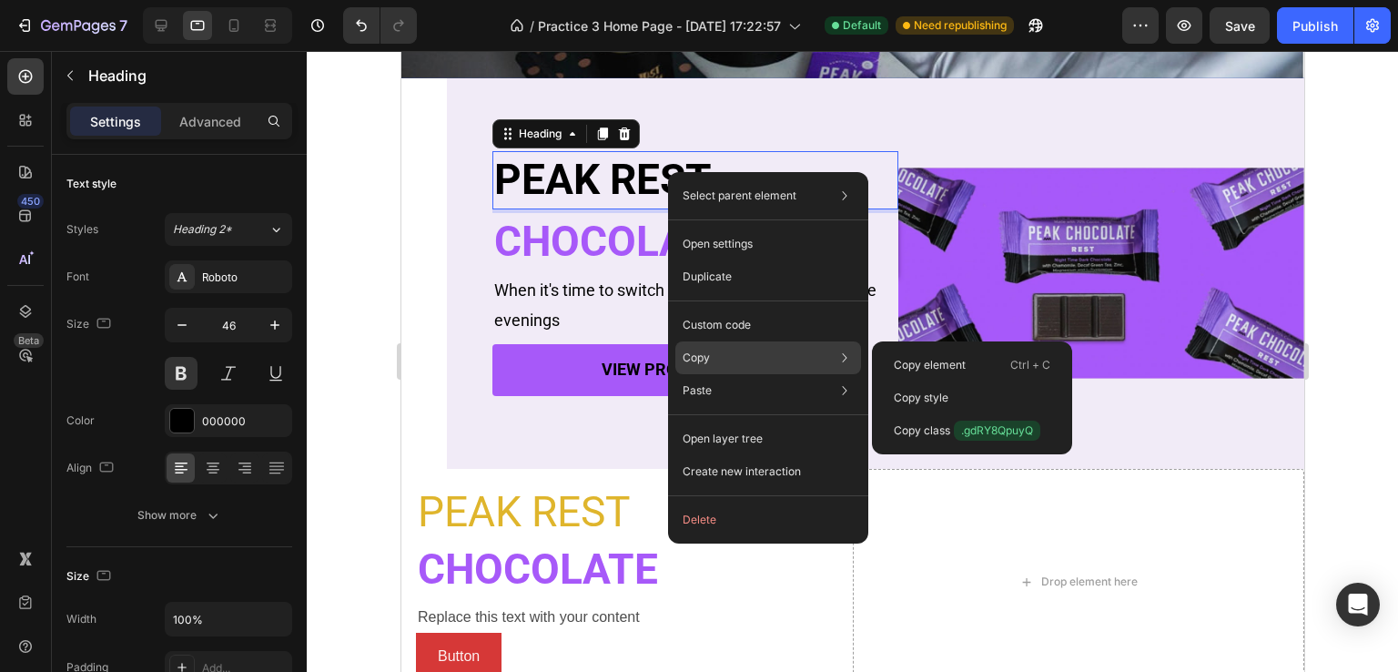
click at [715, 364] on div "Copy Copy element Ctrl + C Copy style Copy class .gdRY8QpuyQ" at bounding box center [768, 357] width 186 height 33
click at [894, 364] on p "Copy element" at bounding box center [930, 365] width 72 height 16
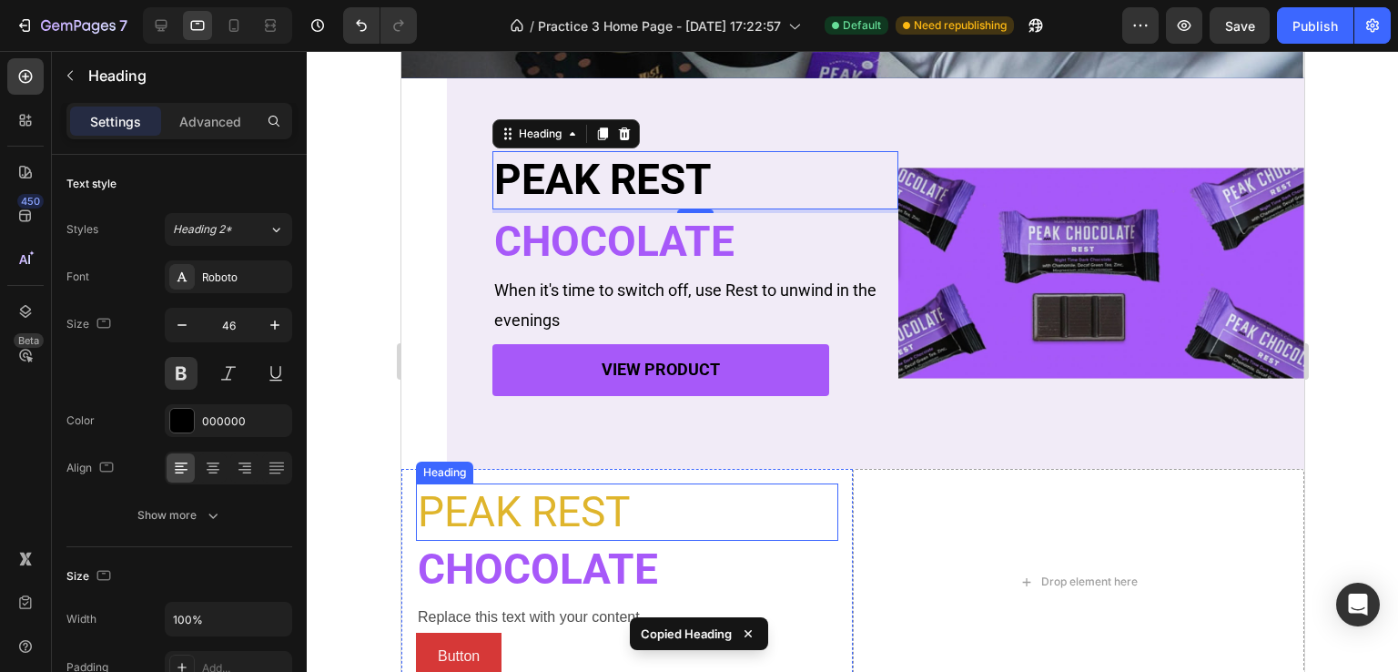
click at [562, 537] on p "PEAK REST" at bounding box center [626, 512] width 419 height 55
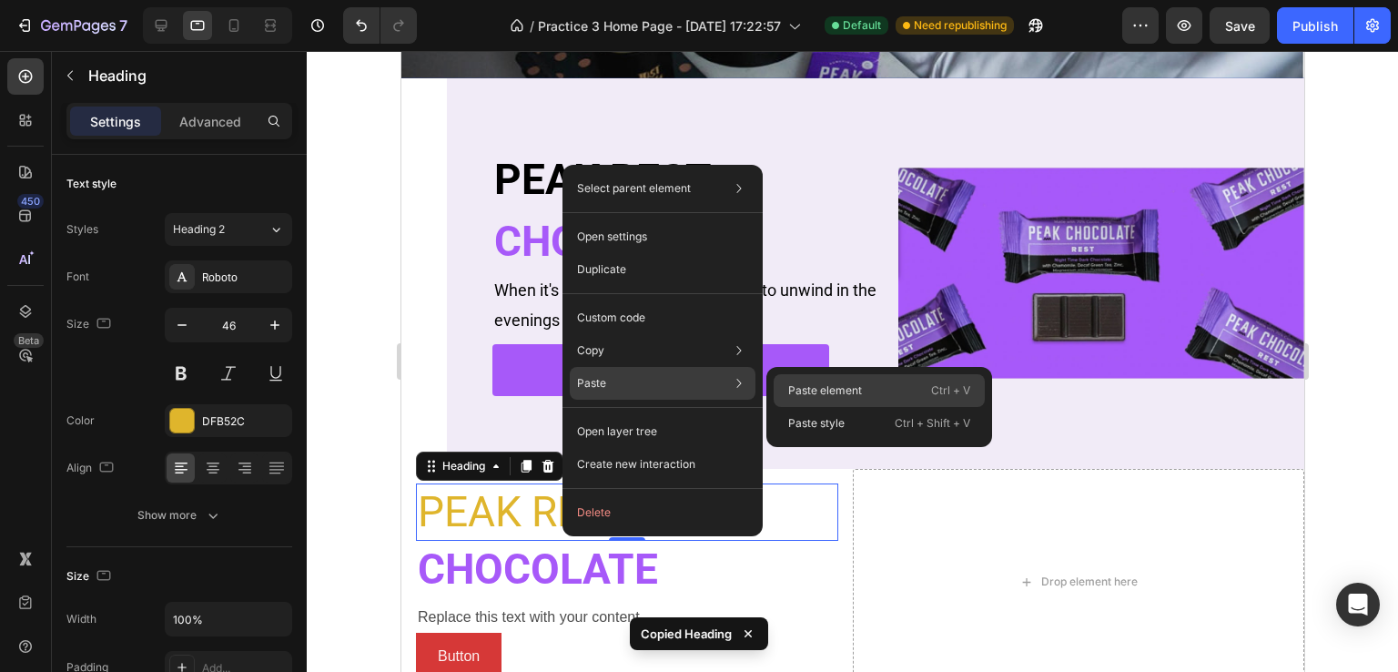
click at [789, 386] on p "Paste element" at bounding box center [825, 390] width 74 height 16
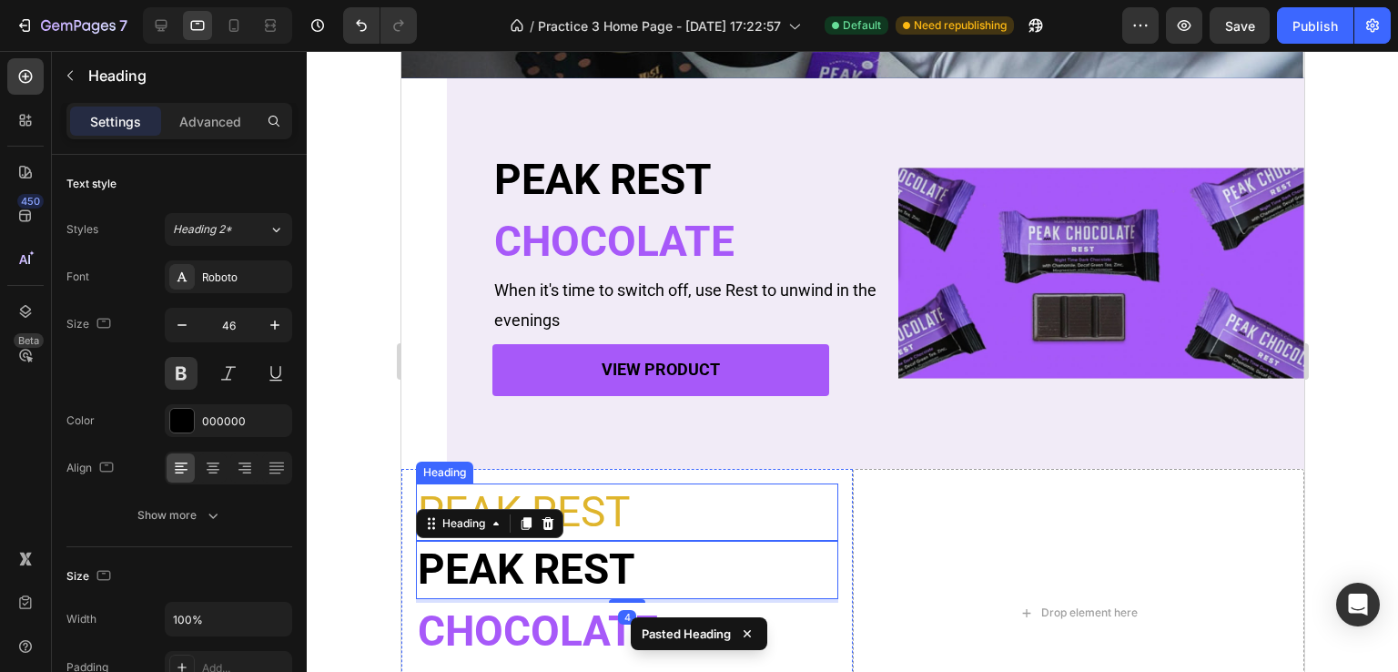
click at [651, 518] on p "PEAK REST" at bounding box center [626, 512] width 419 height 55
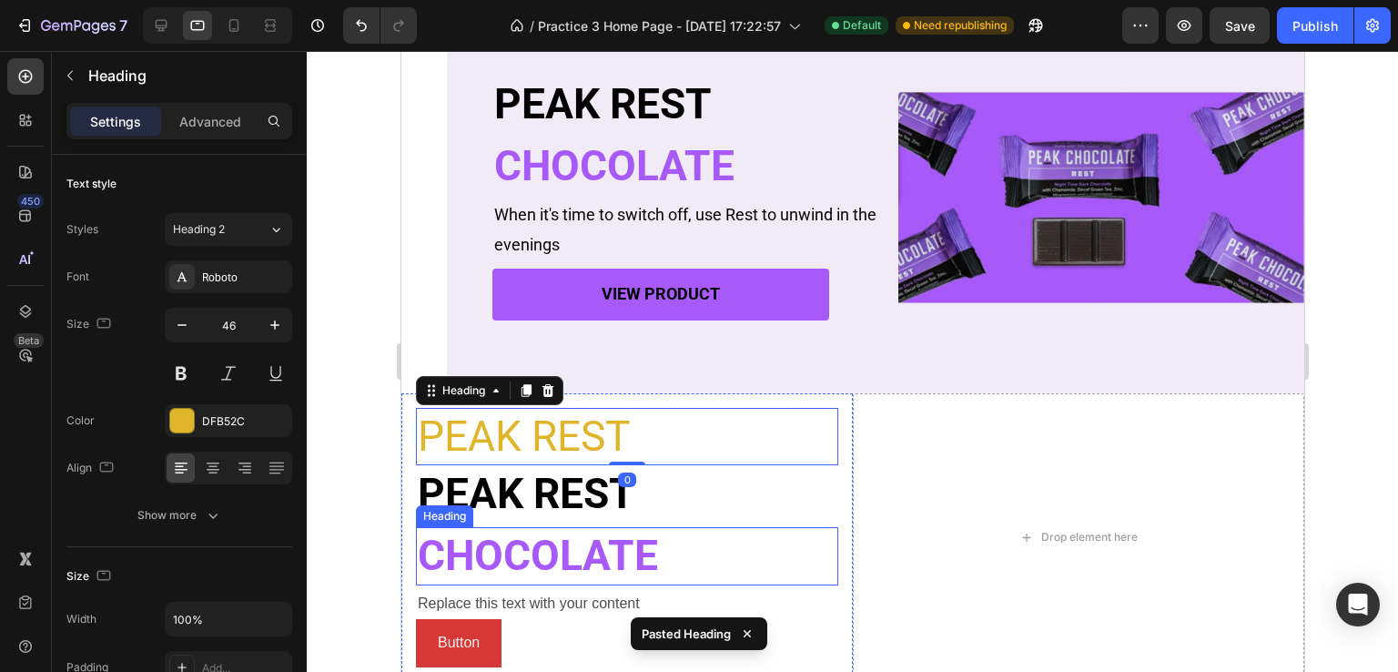
scroll to position [456, 0]
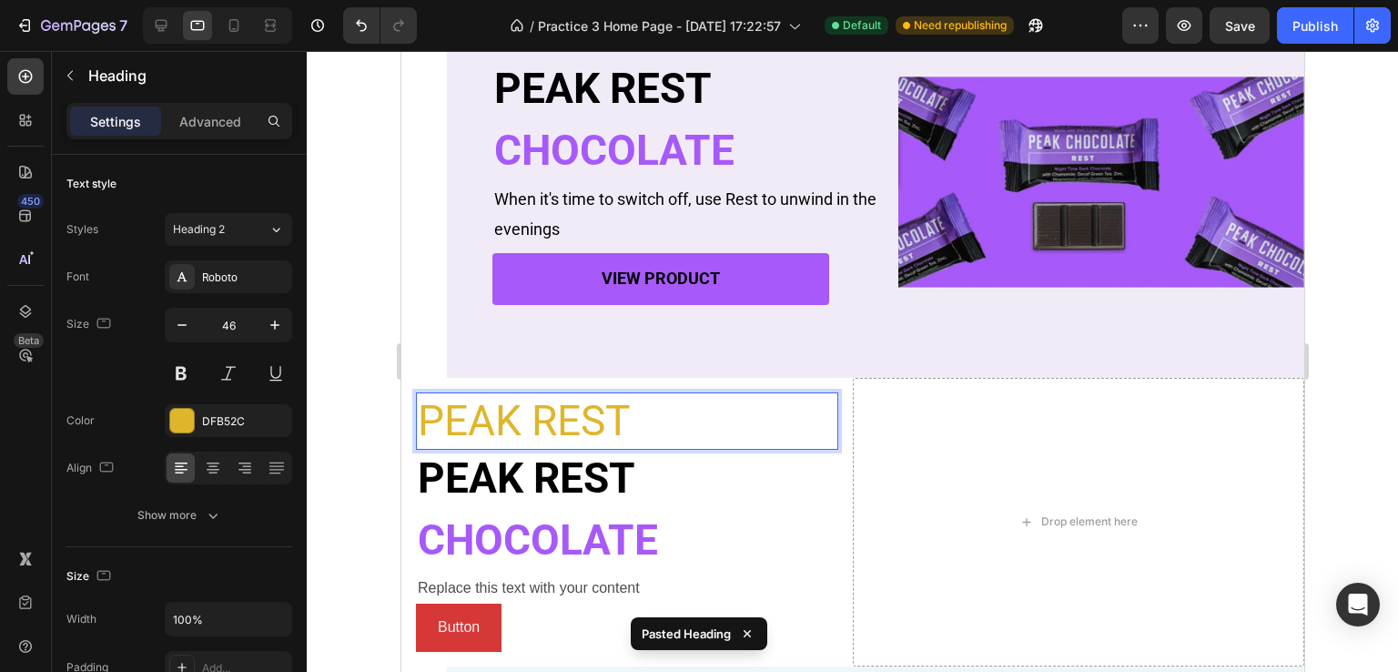
click at [700, 486] on h2 "PEAK REST" at bounding box center [626, 479] width 422 height 58
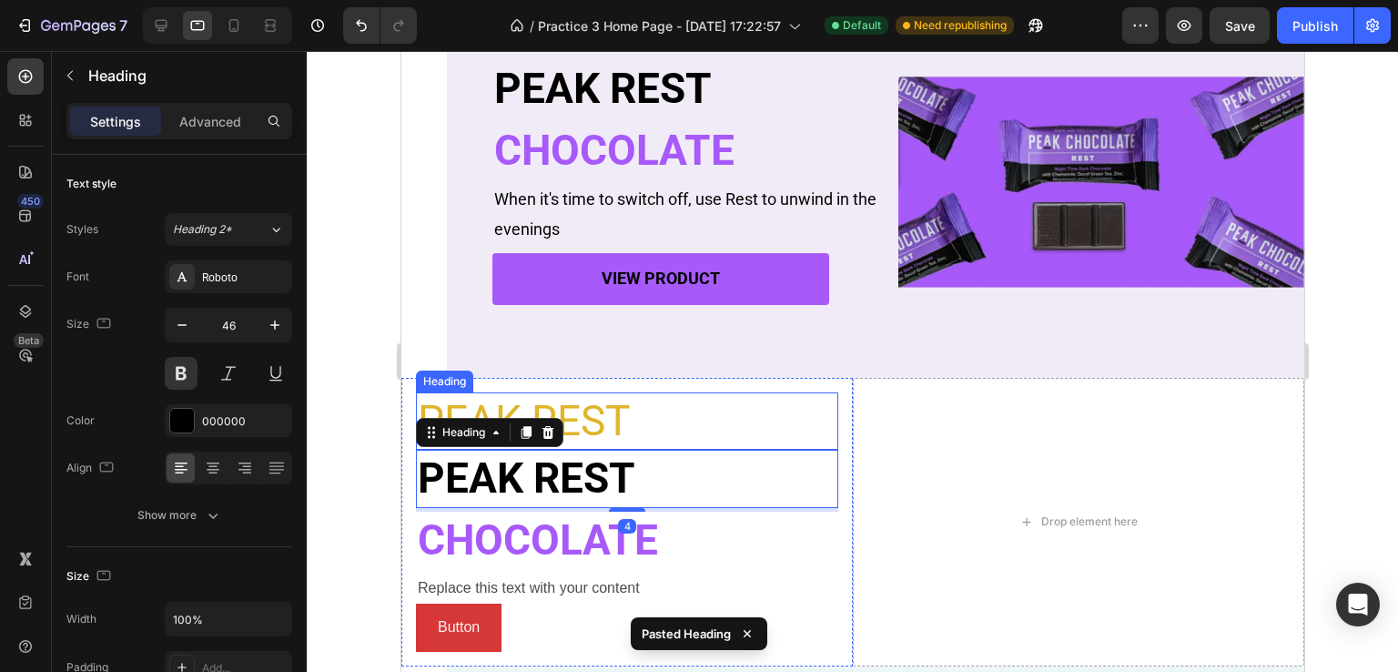
click at [682, 418] on p "PEAK REST" at bounding box center [626, 421] width 419 height 55
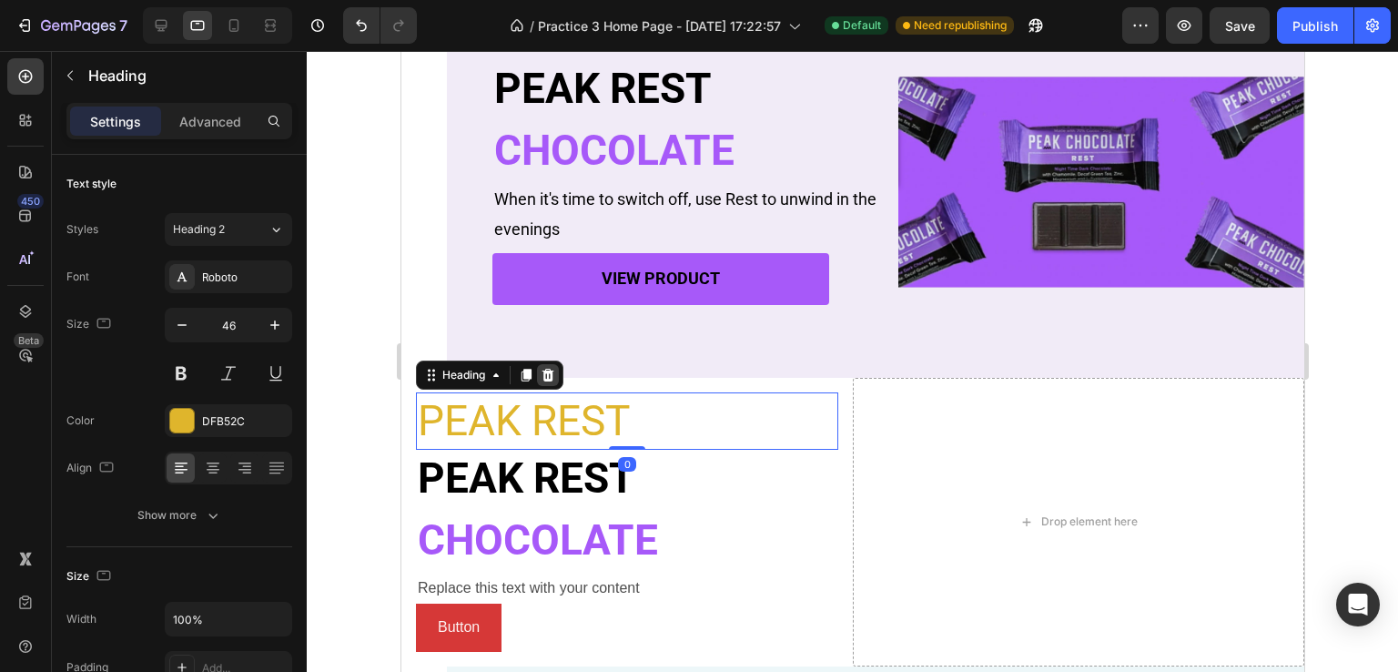
click at [552, 382] on div at bounding box center [547, 375] width 22 height 22
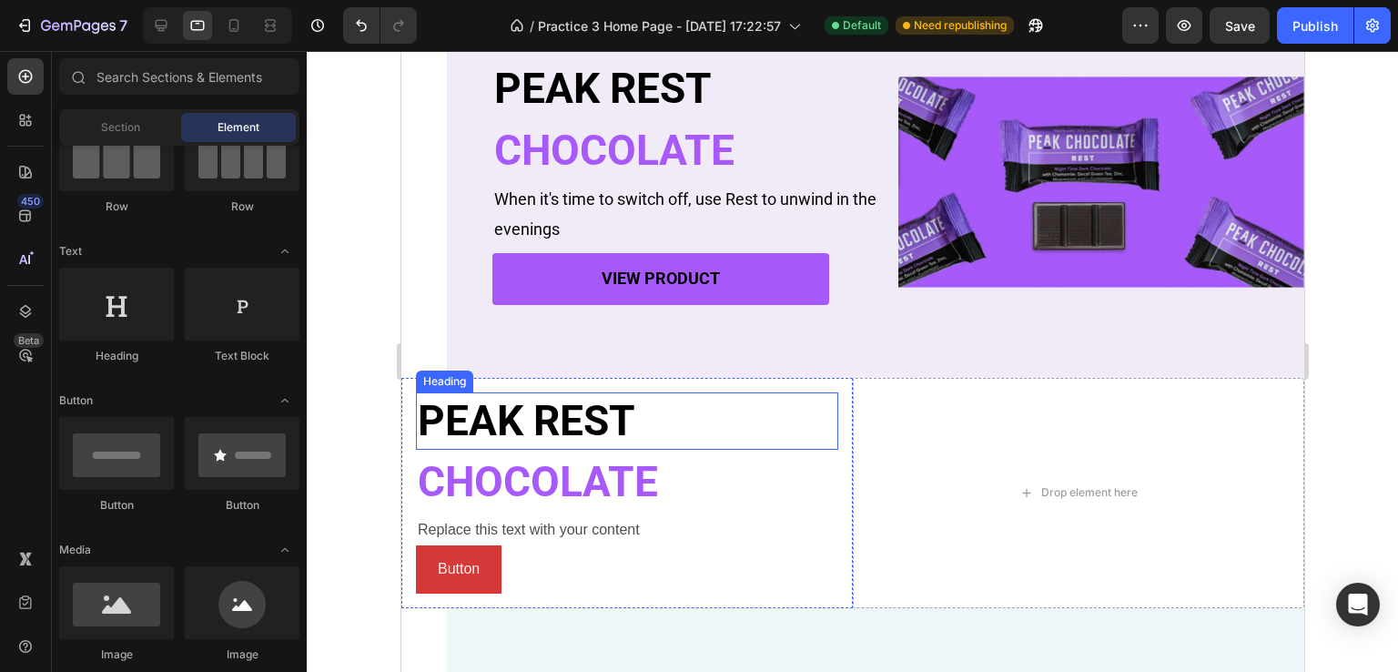
click at [658, 412] on h2 "PEAK REST" at bounding box center [626, 421] width 422 height 58
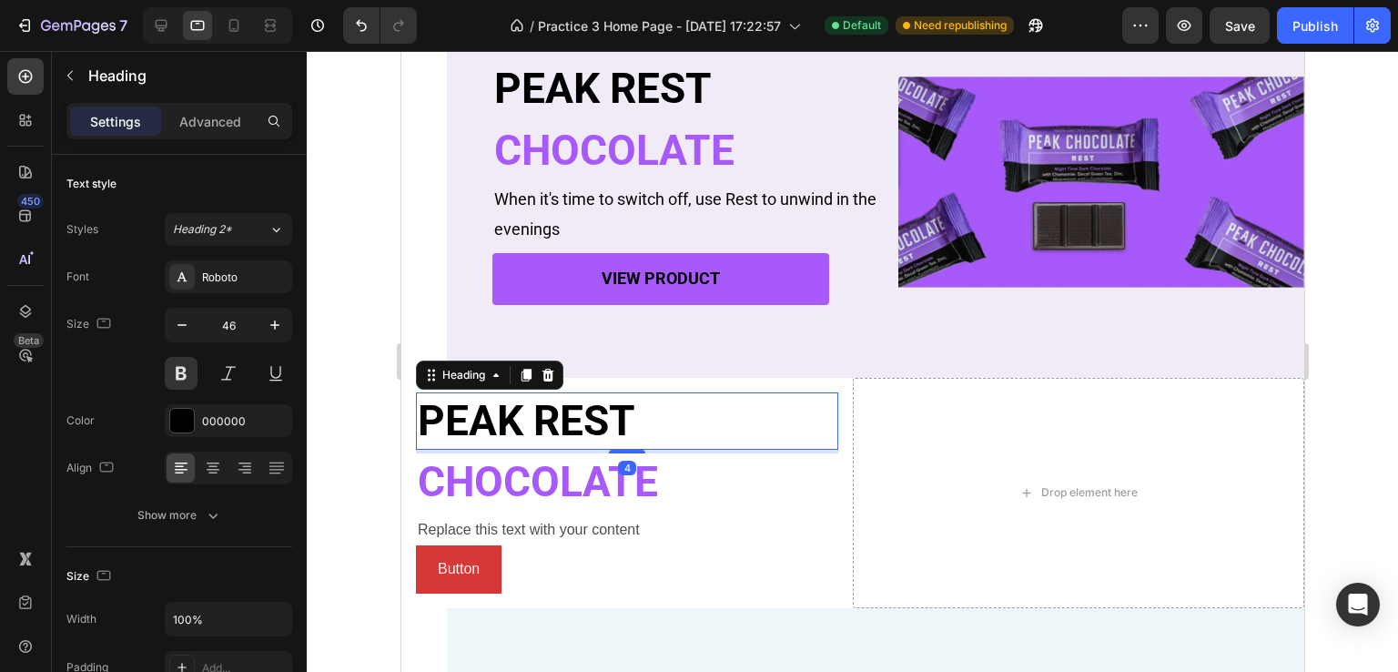
click at [658, 424] on h2 "PEAK REST" at bounding box center [626, 421] width 422 height 58
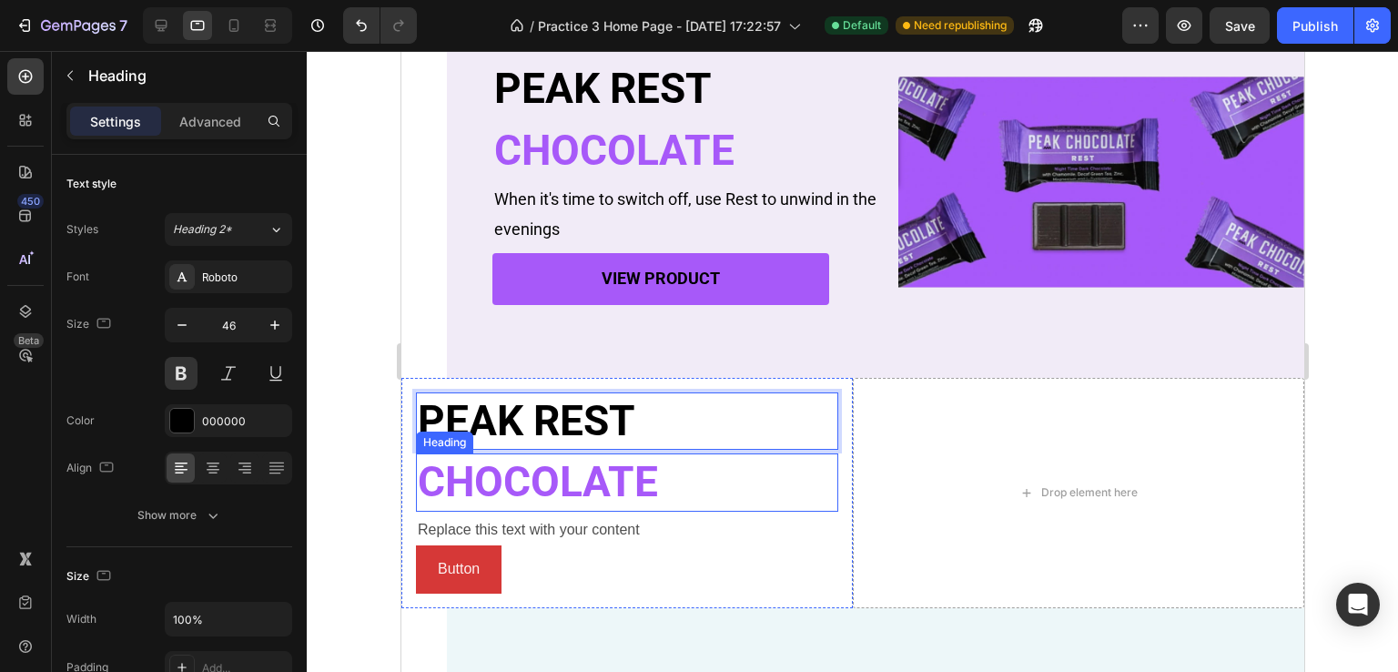
click at [642, 467] on h2 "CHOCOLATE" at bounding box center [626, 482] width 422 height 58
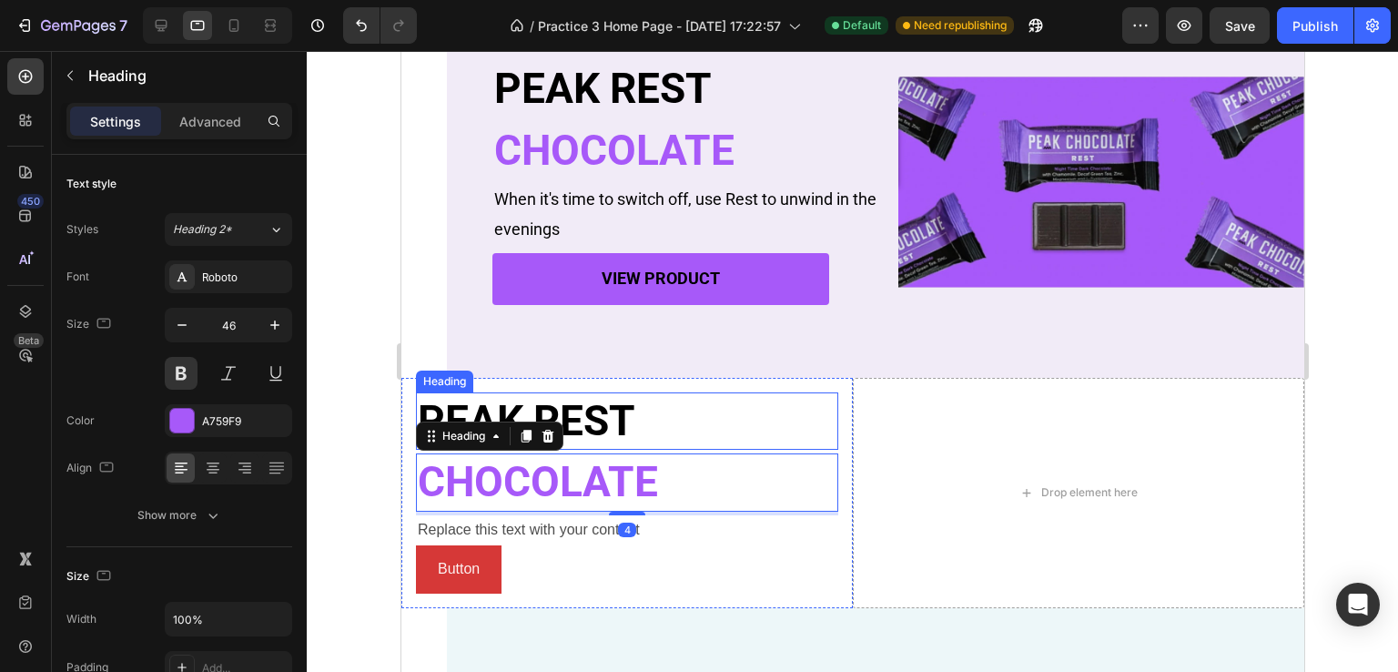
click at [648, 405] on p "PEAK REST" at bounding box center [626, 421] width 419 height 55
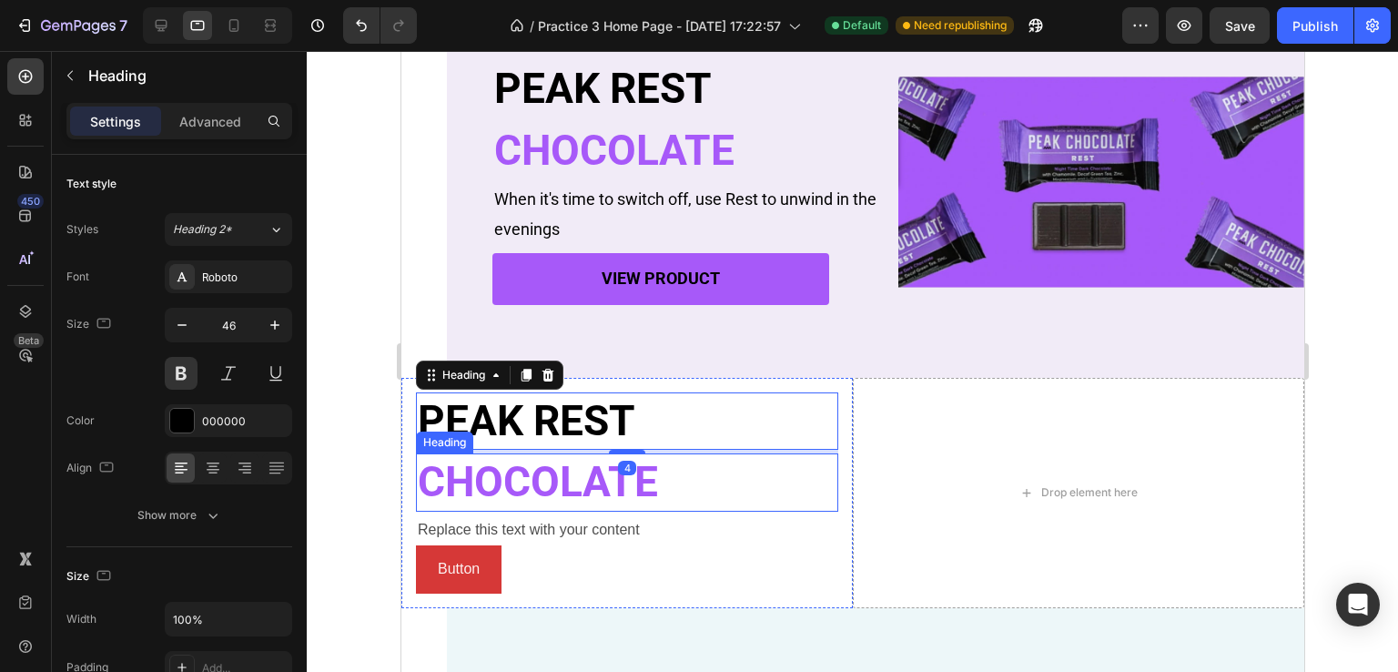
click at [633, 471] on h2 "CHOCOLATE" at bounding box center [626, 482] width 422 height 58
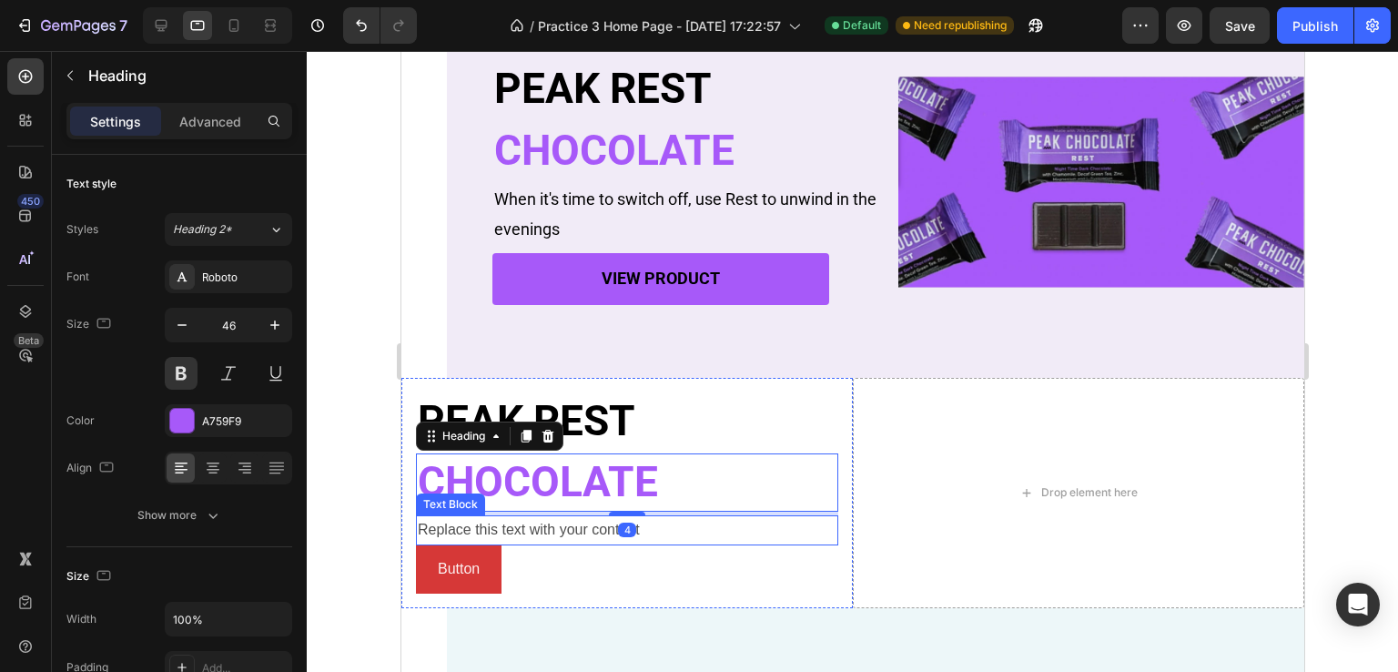
click at [562, 526] on div "Replace this text with your content" at bounding box center [626, 530] width 422 height 30
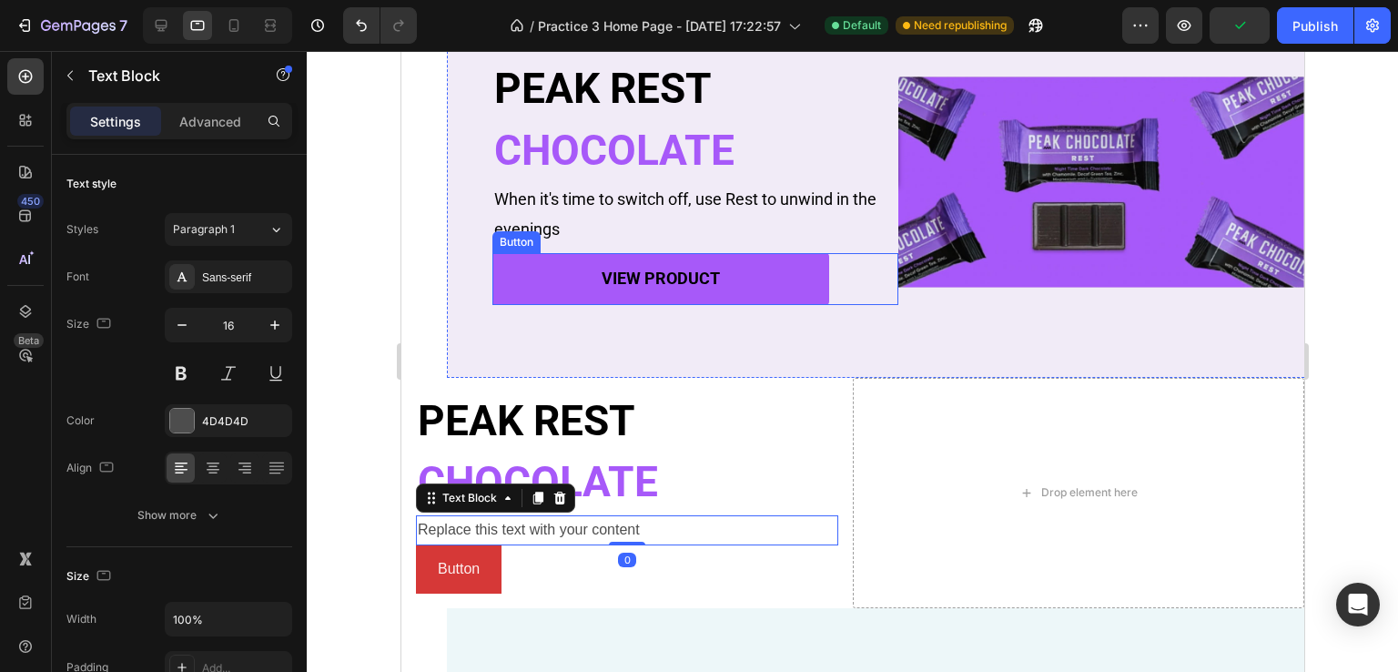
click at [529, 192] on p "When it's time to switch off, use Rest to unwind in the evenings" at bounding box center [694, 214] width 402 height 59
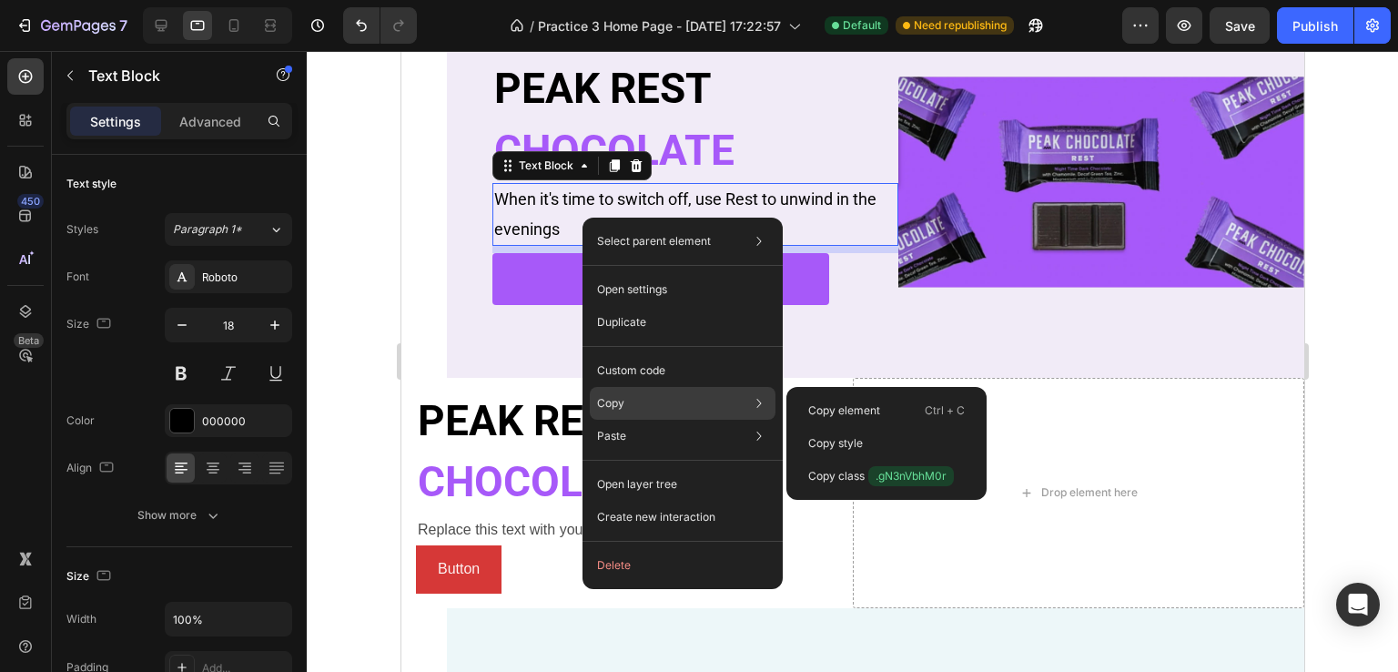
click at [612, 405] on p "Copy" at bounding box center [610, 403] width 27 height 16
click at [825, 410] on p "Copy element" at bounding box center [844, 410] width 72 height 16
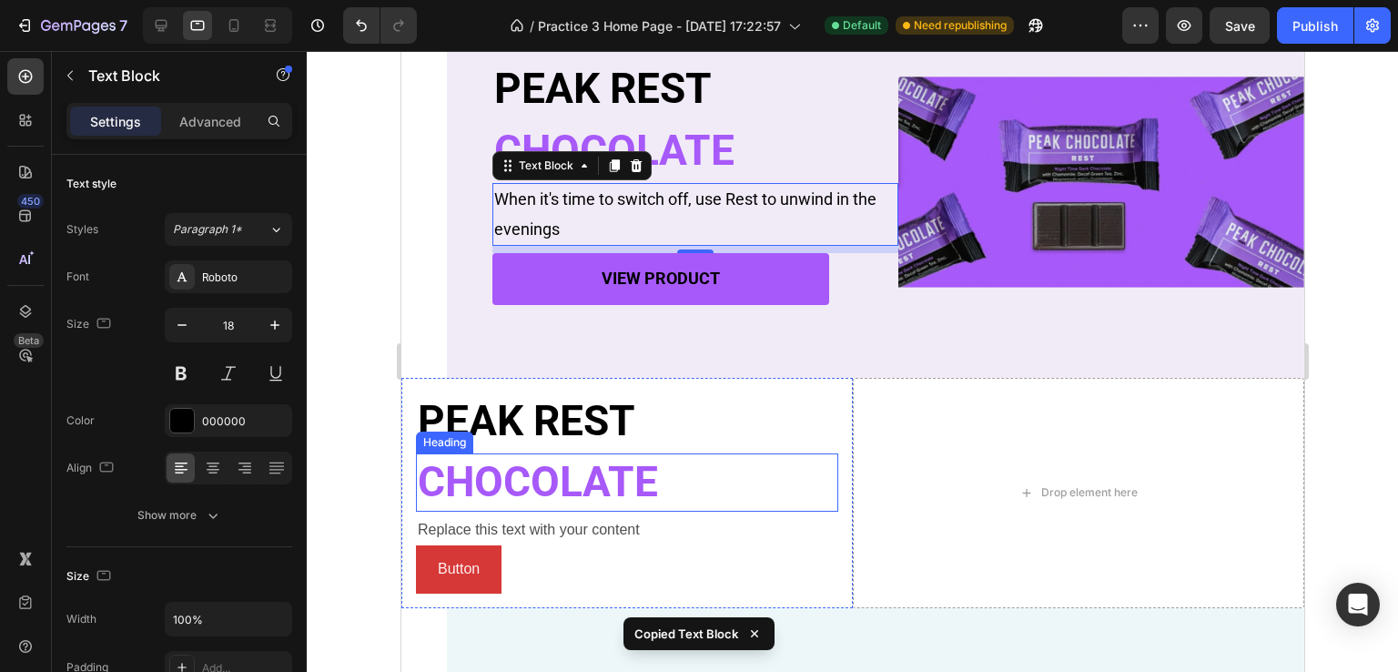
click at [587, 525] on div "Replace this text with your content" at bounding box center [626, 530] width 422 height 30
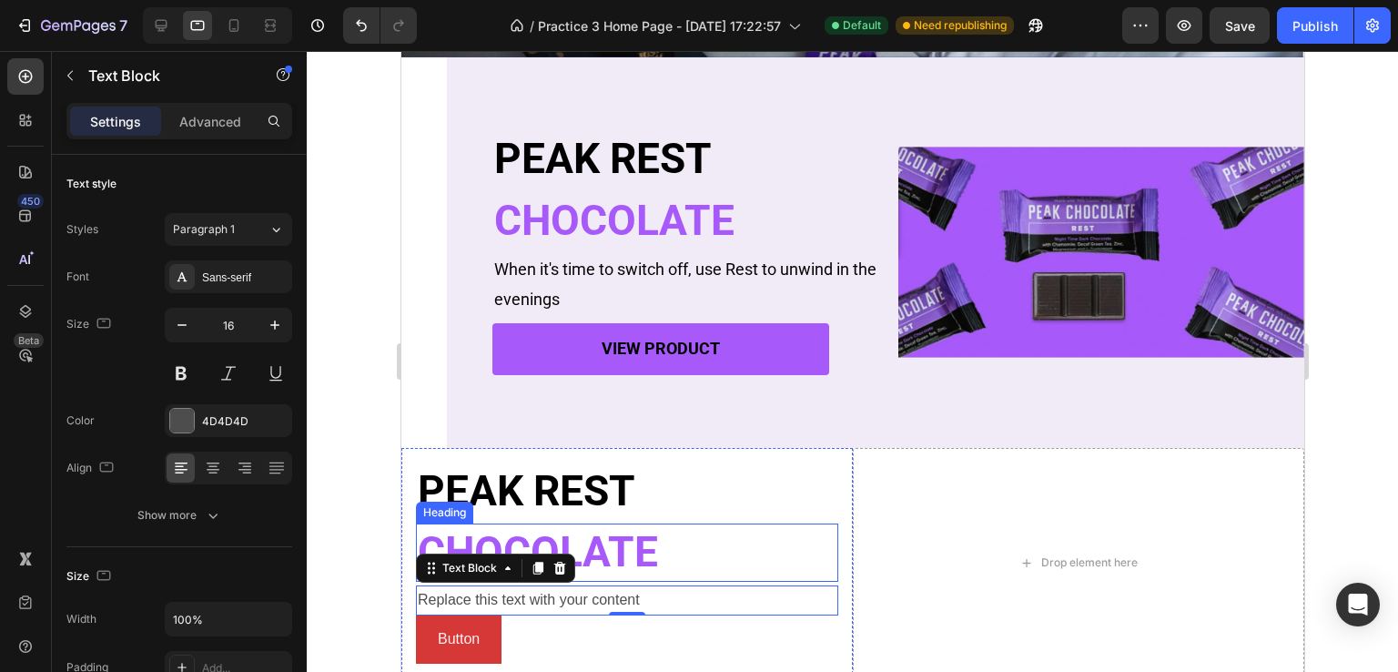
scroll to position [456, 0]
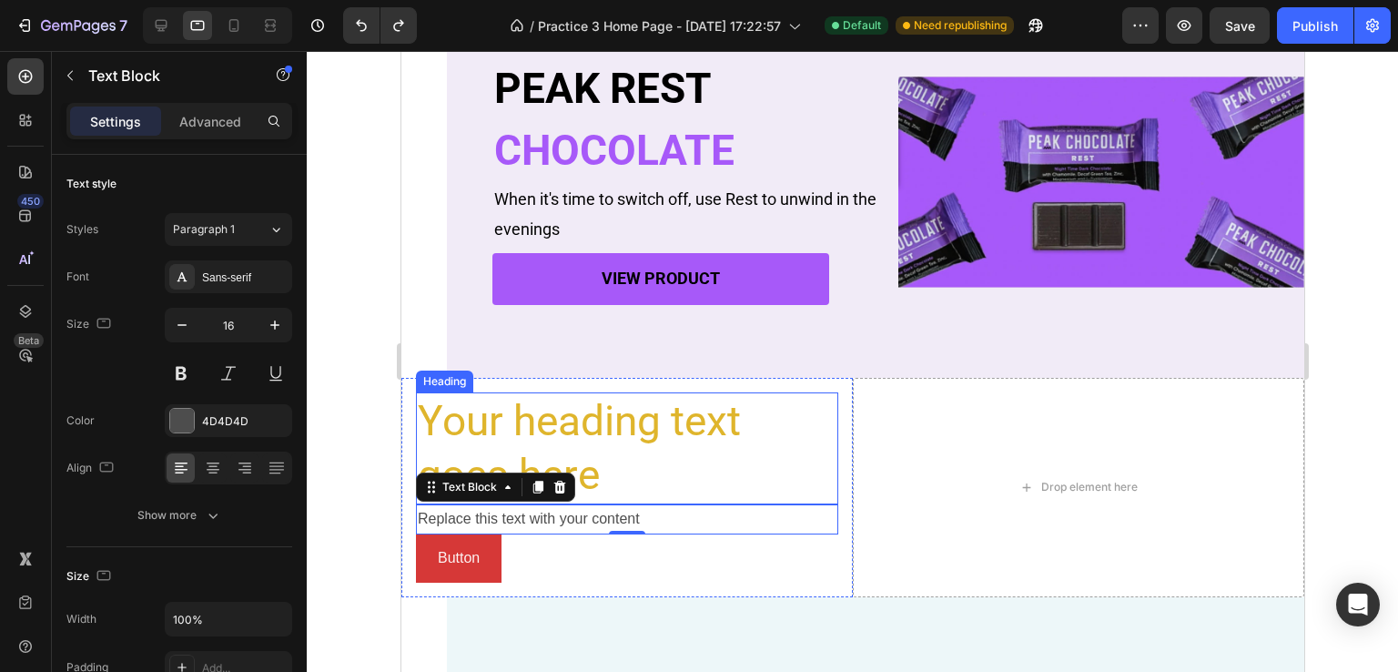
click at [653, 479] on h2 "Your heading text goes here" at bounding box center [626, 448] width 422 height 113
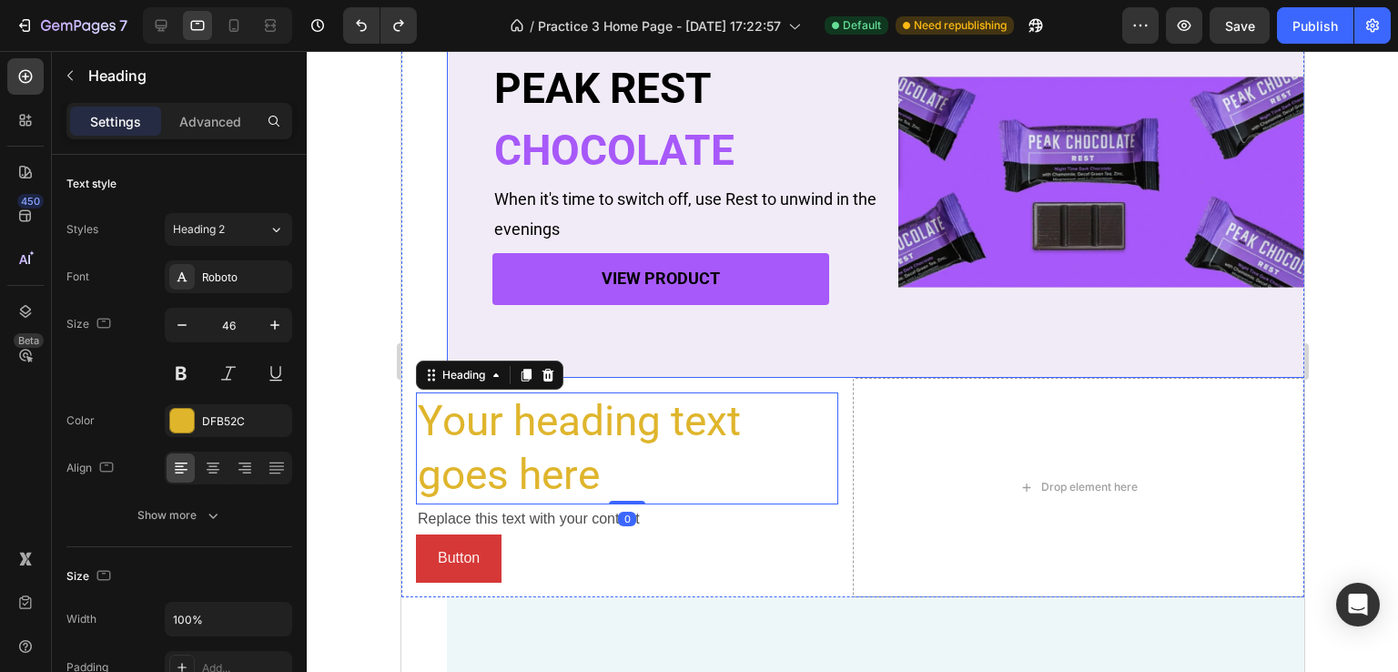
click at [663, 106] on p "PEAK REST" at bounding box center [694, 89] width 402 height 55
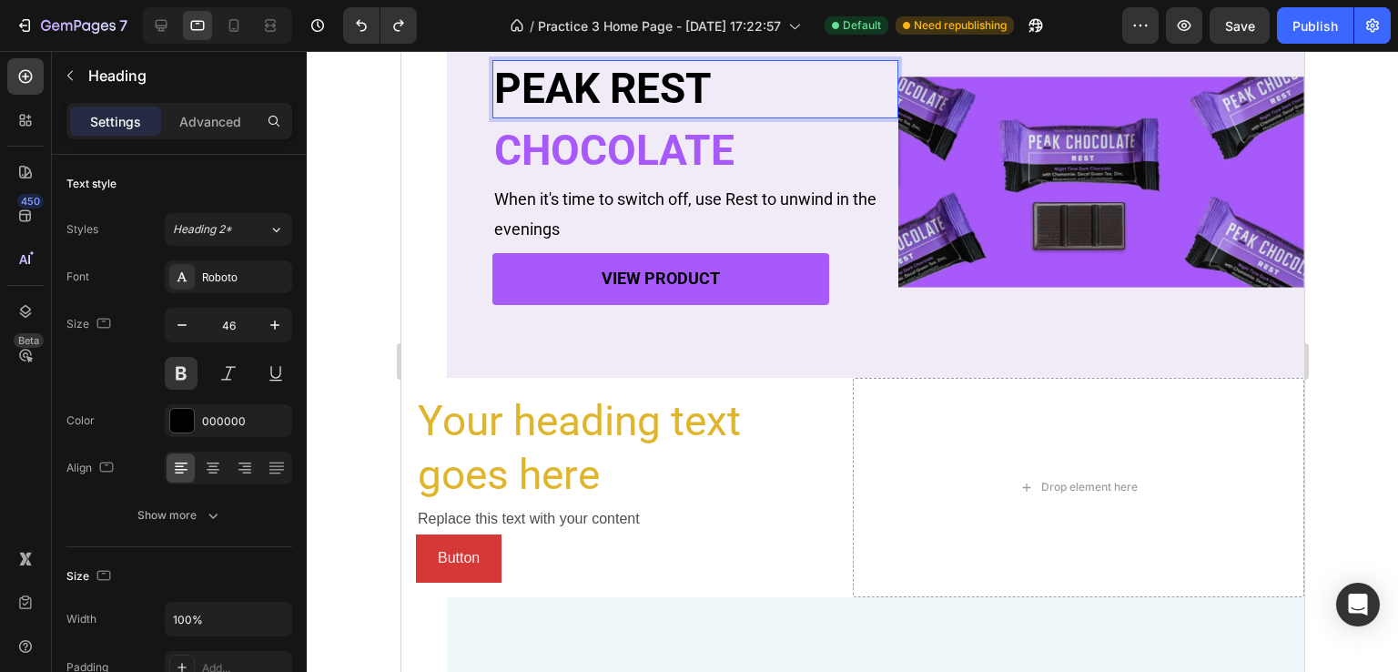
click at [709, 92] on p "PEAK REST" at bounding box center [694, 89] width 402 height 55
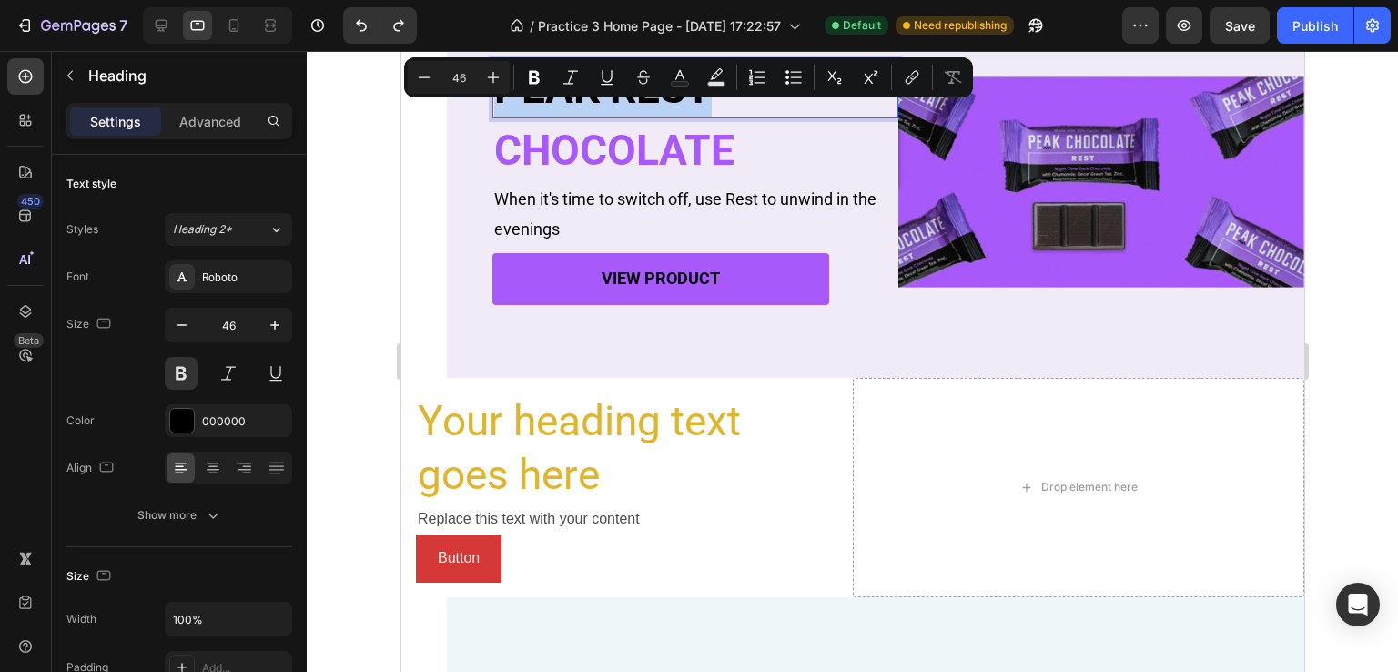
copy p "PEAK REST"
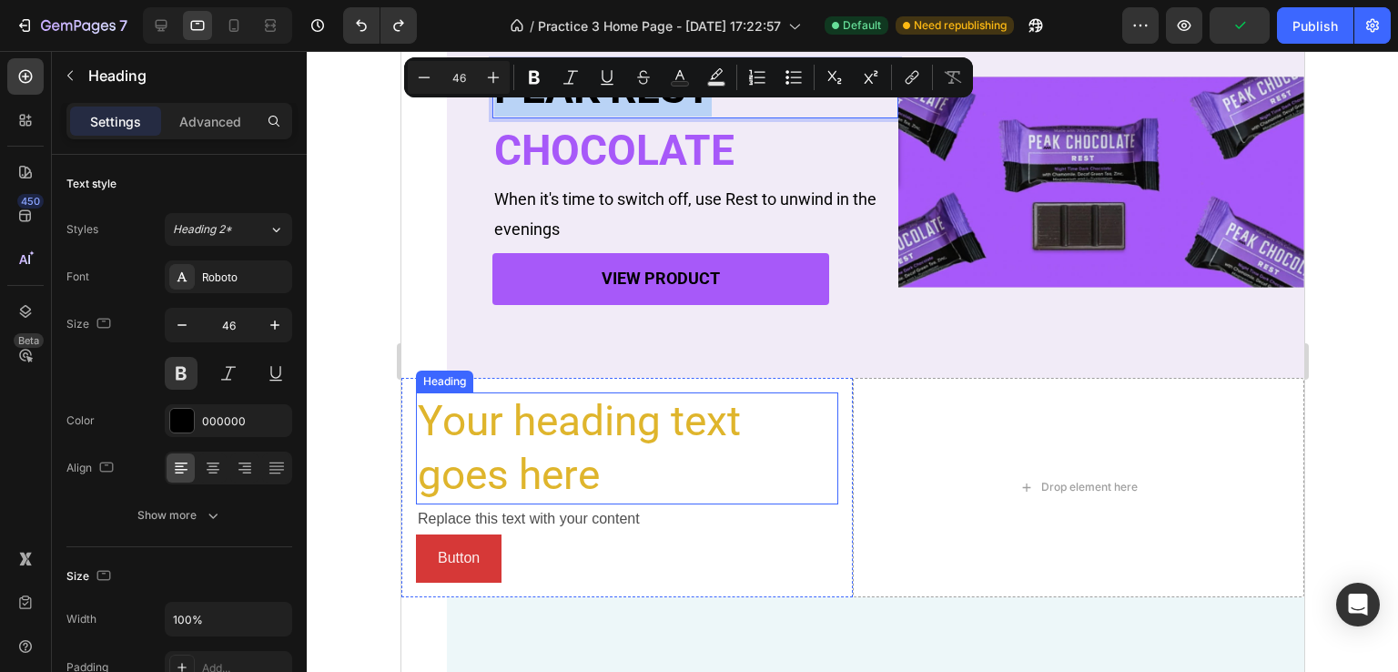
click at [538, 419] on h2 "Your heading text goes here" at bounding box center [626, 448] width 422 height 113
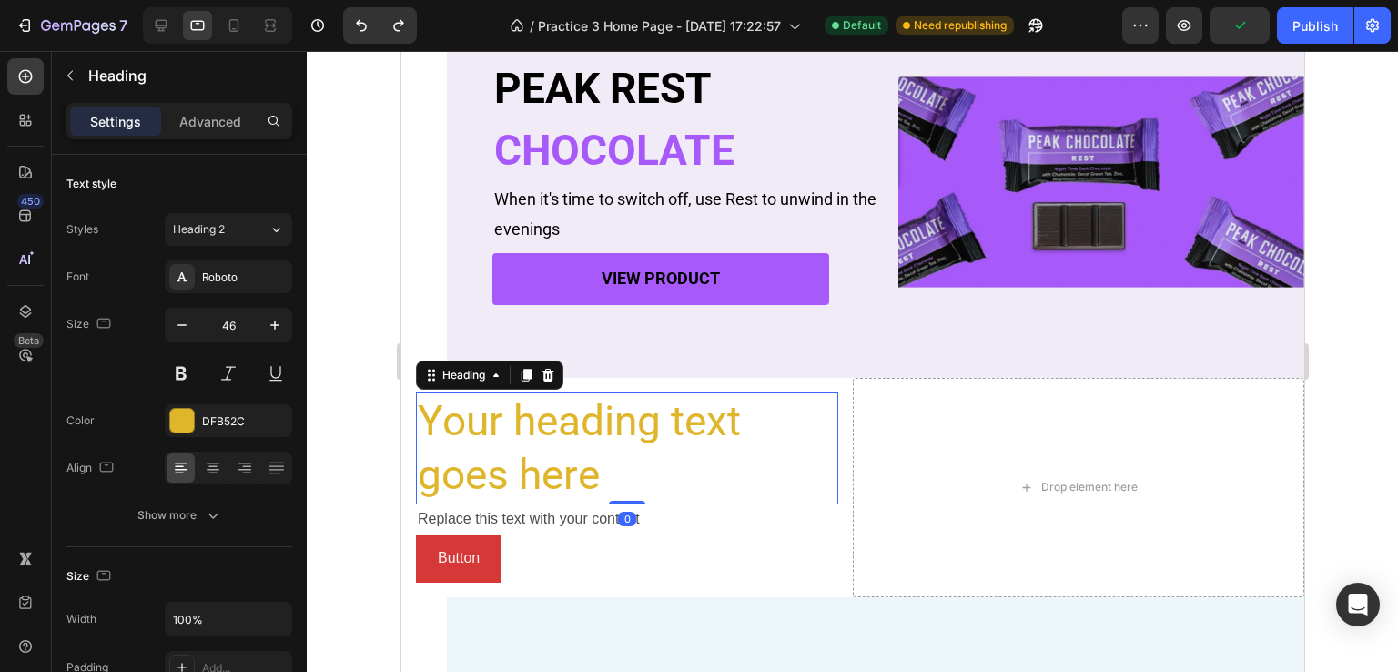
click at [538, 419] on h2 "Your heading text goes here" at bounding box center [626, 448] width 422 height 113
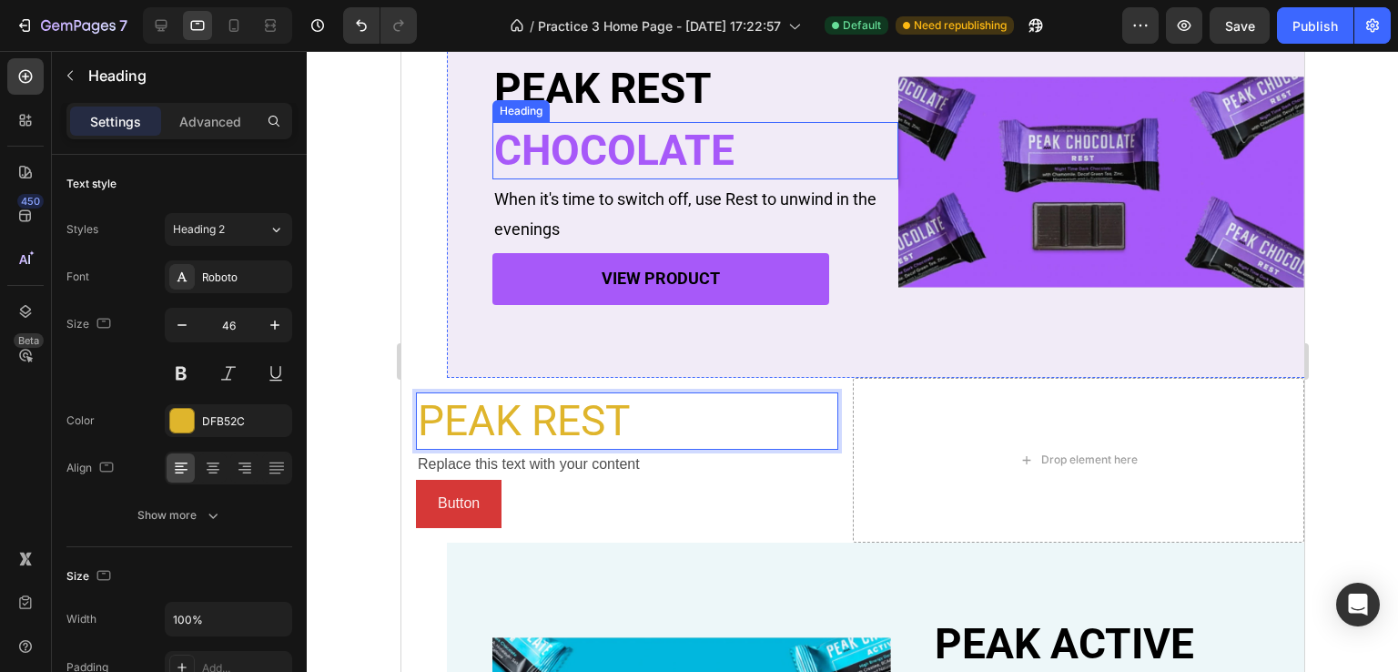
click at [685, 139] on p "CHOCOLATE" at bounding box center [694, 151] width 402 height 55
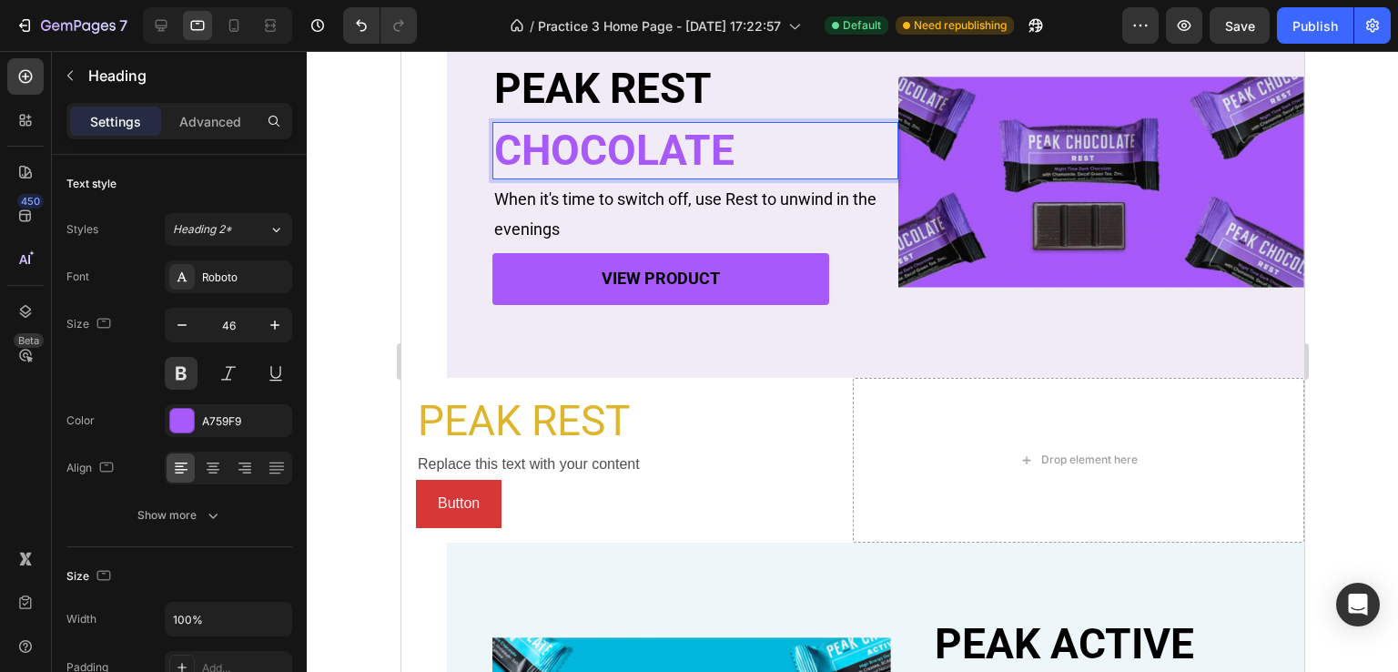
click at [633, 155] on p "CHOCOLATE" at bounding box center [694, 151] width 402 height 55
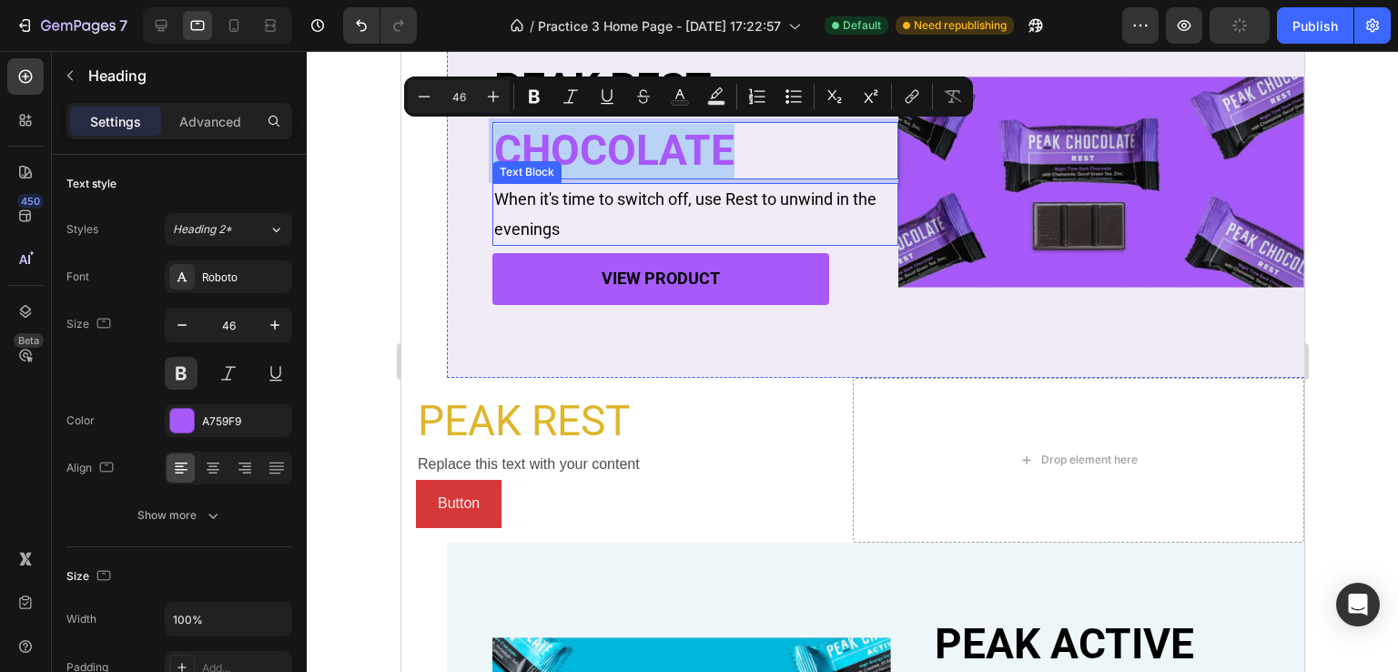
copy p "CHOCOLATE"
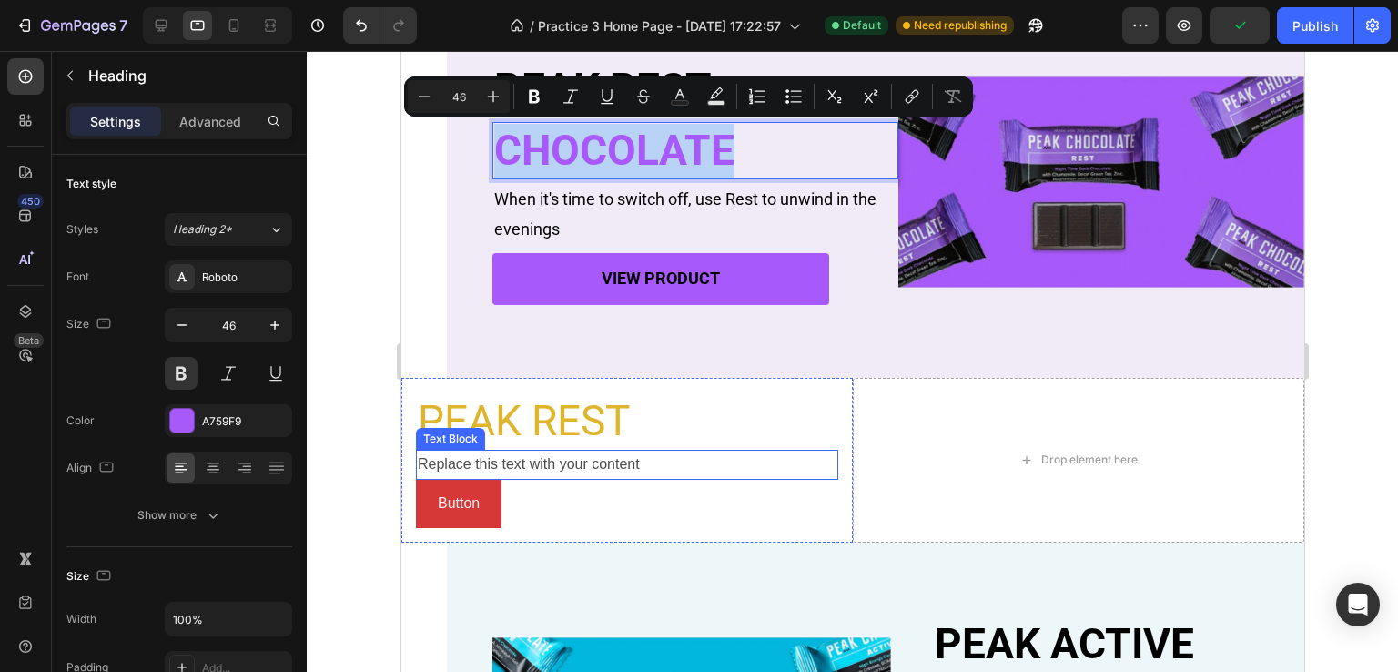
click at [539, 467] on div "Replace this text with your content" at bounding box center [626, 465] width 422 height 30
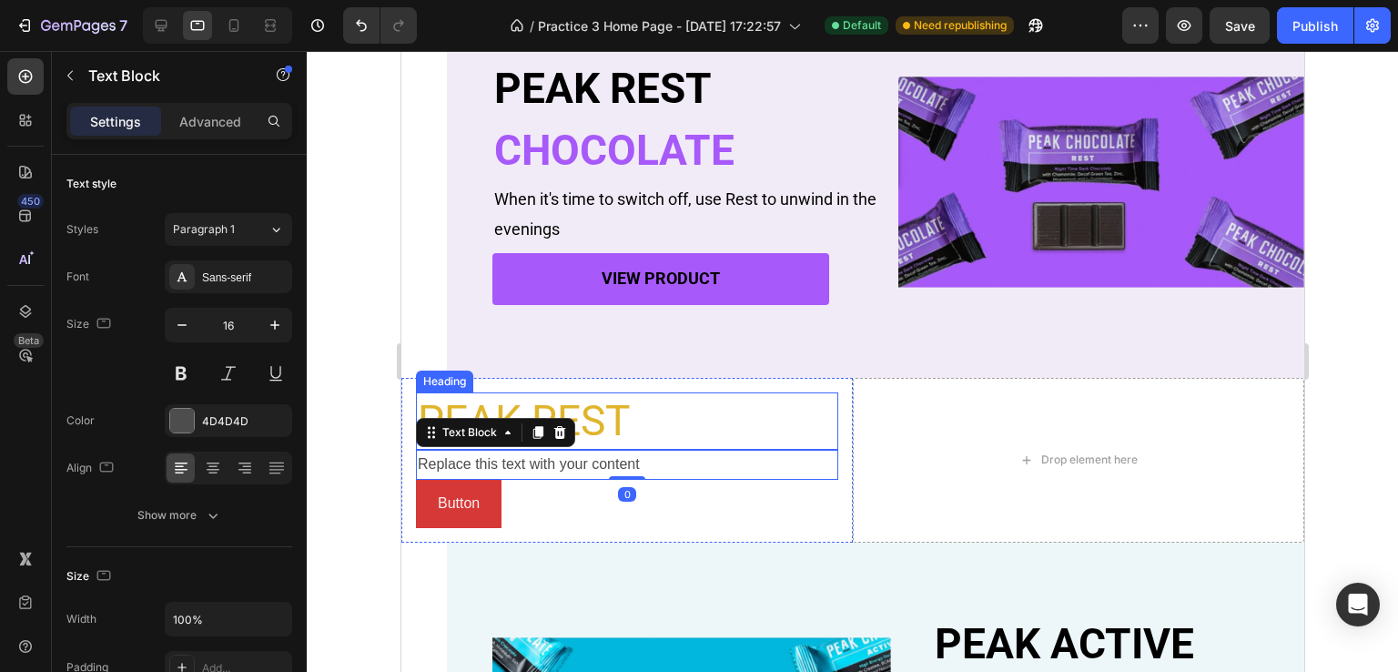
click at [597, 430] on p "PEAK REST" at bounding box center [626, 421] width 419 height 55
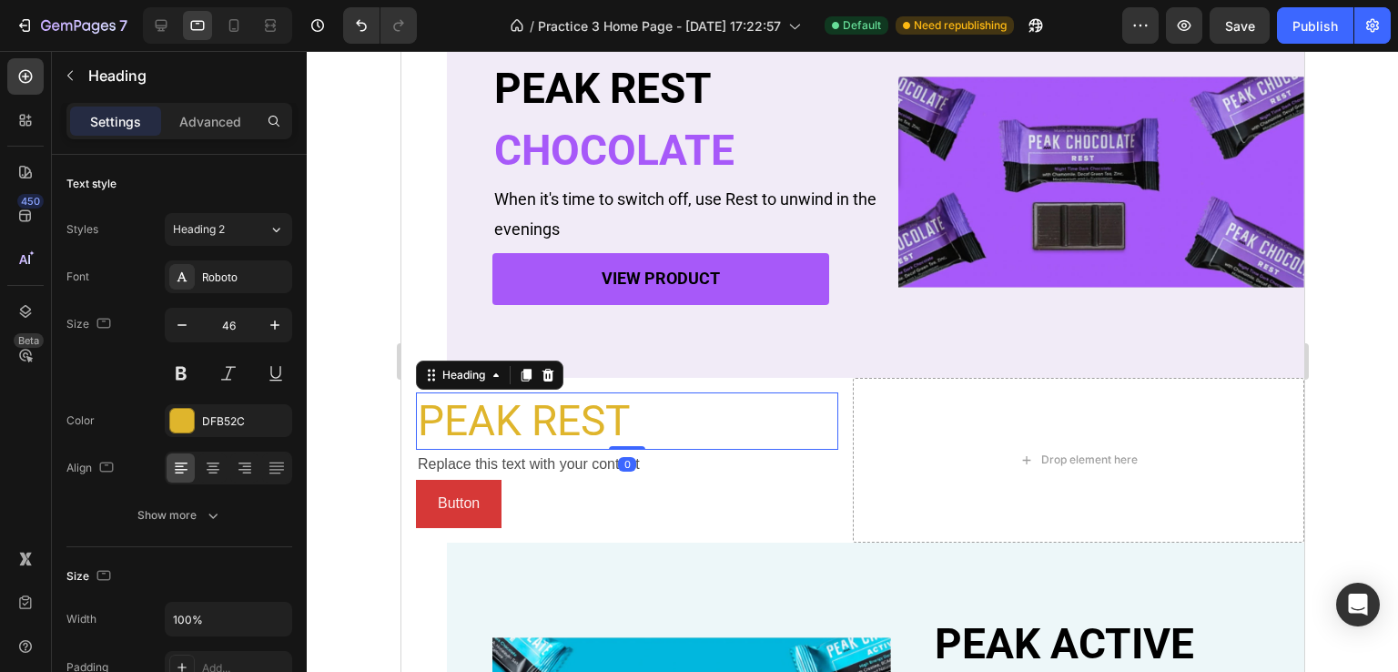
click at [522, 383] on div at bounding box center [525, 375] width 22 height 22
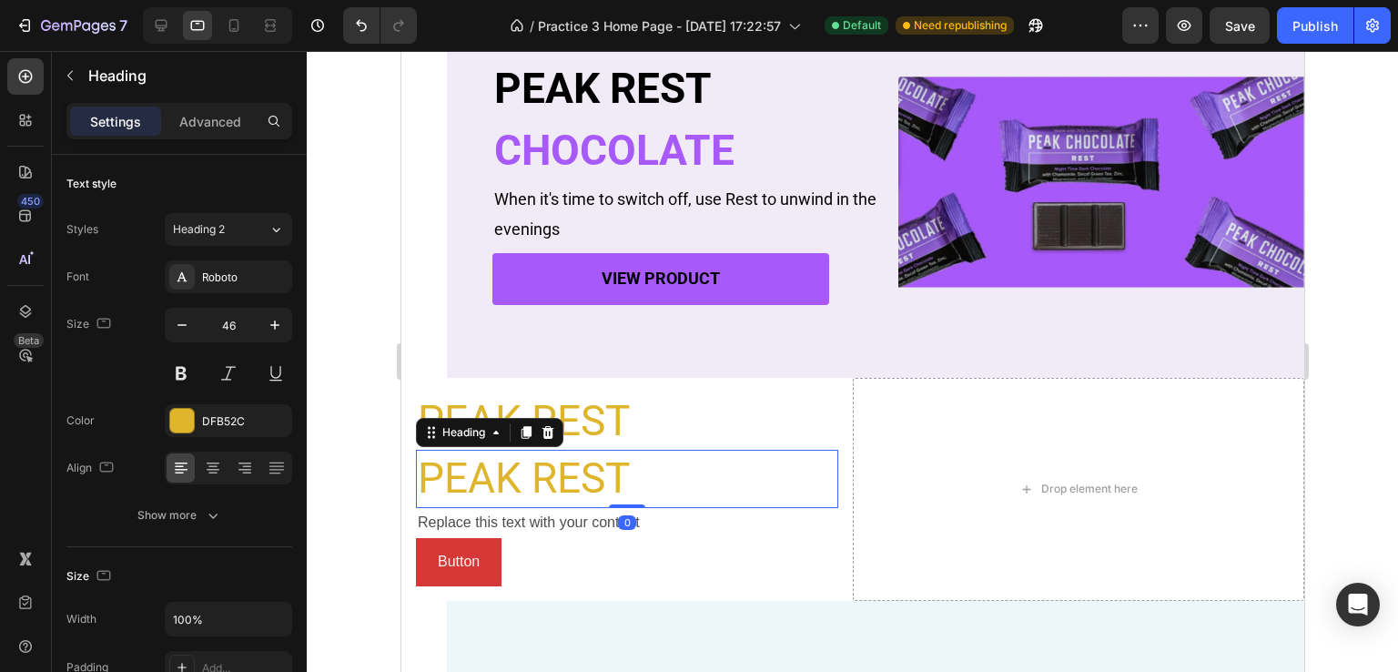
click at [502, 478] on h2 "PEAK REST" at bounding box center [626, 479] width 422 height 58
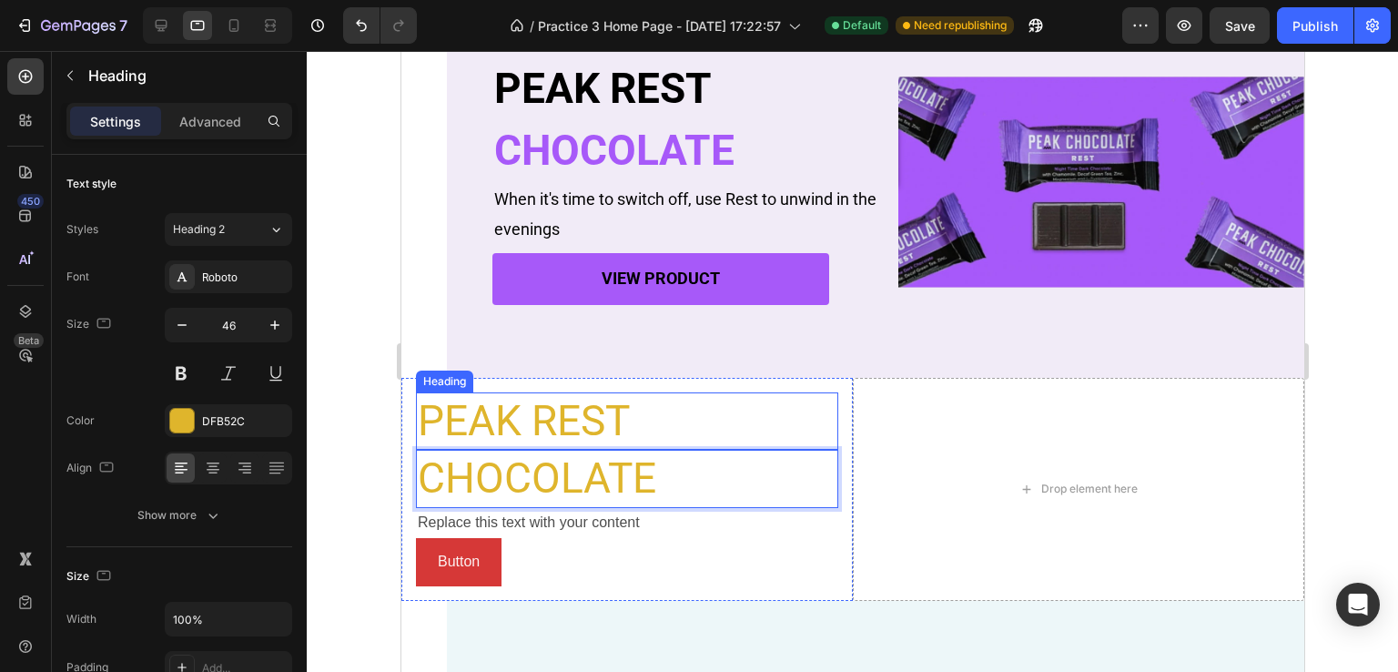
click at [617, 414] on p "PEAK REST" at bounding box center [626, 421] width 419 height 55
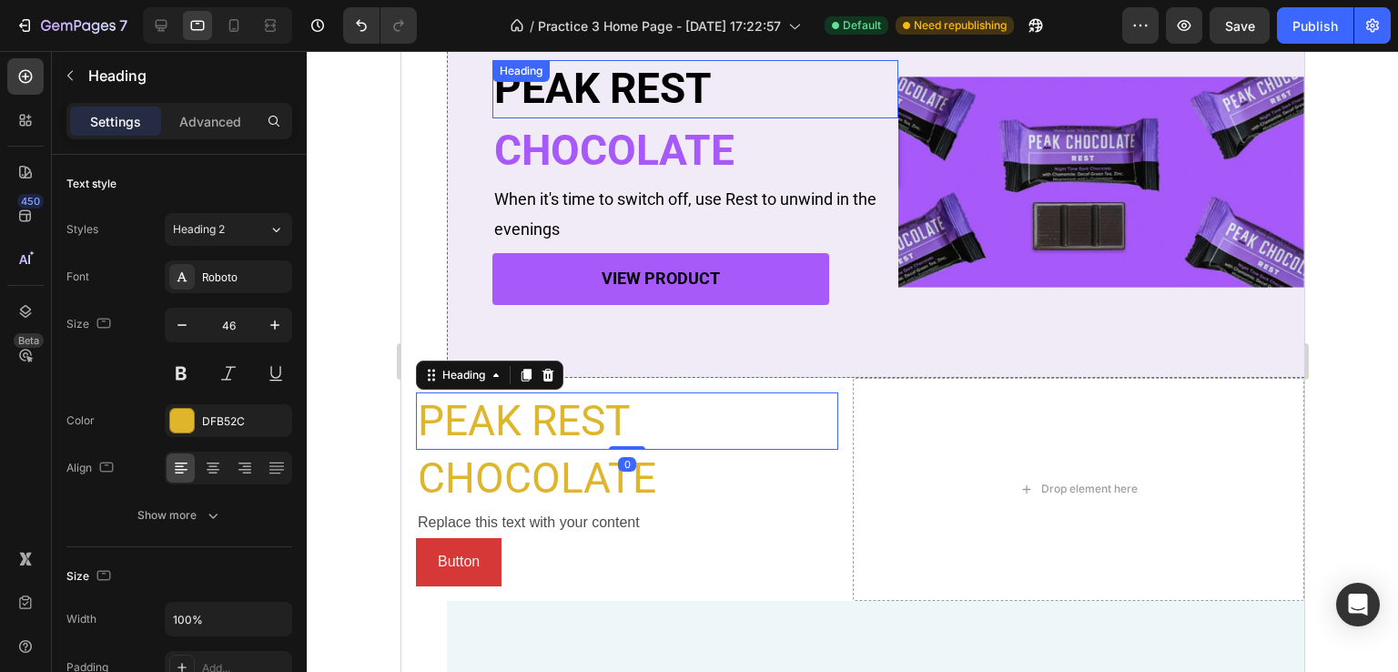
click at [660, 93] on p "PEAK REST" at bounding box center [694, 89] width 402 height 55
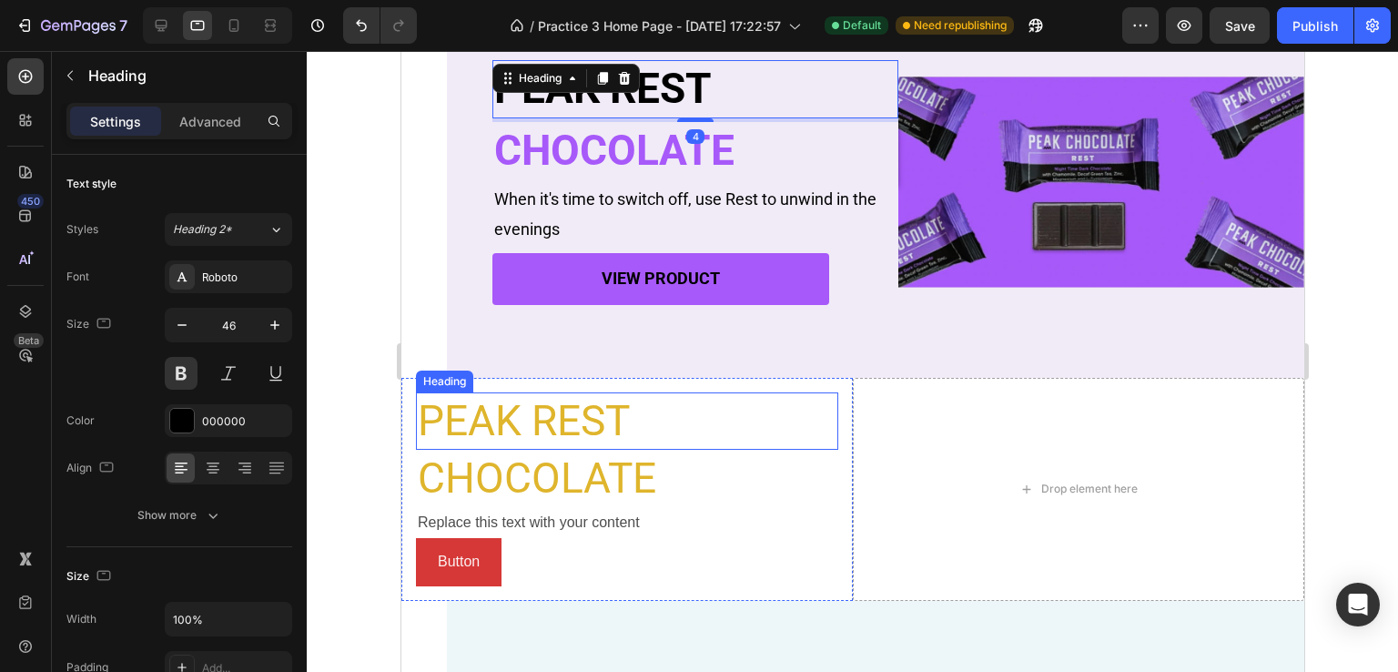
click at [542, 415] on p "PEAK REST" at bounding box center [626, 421] width 419 height 55
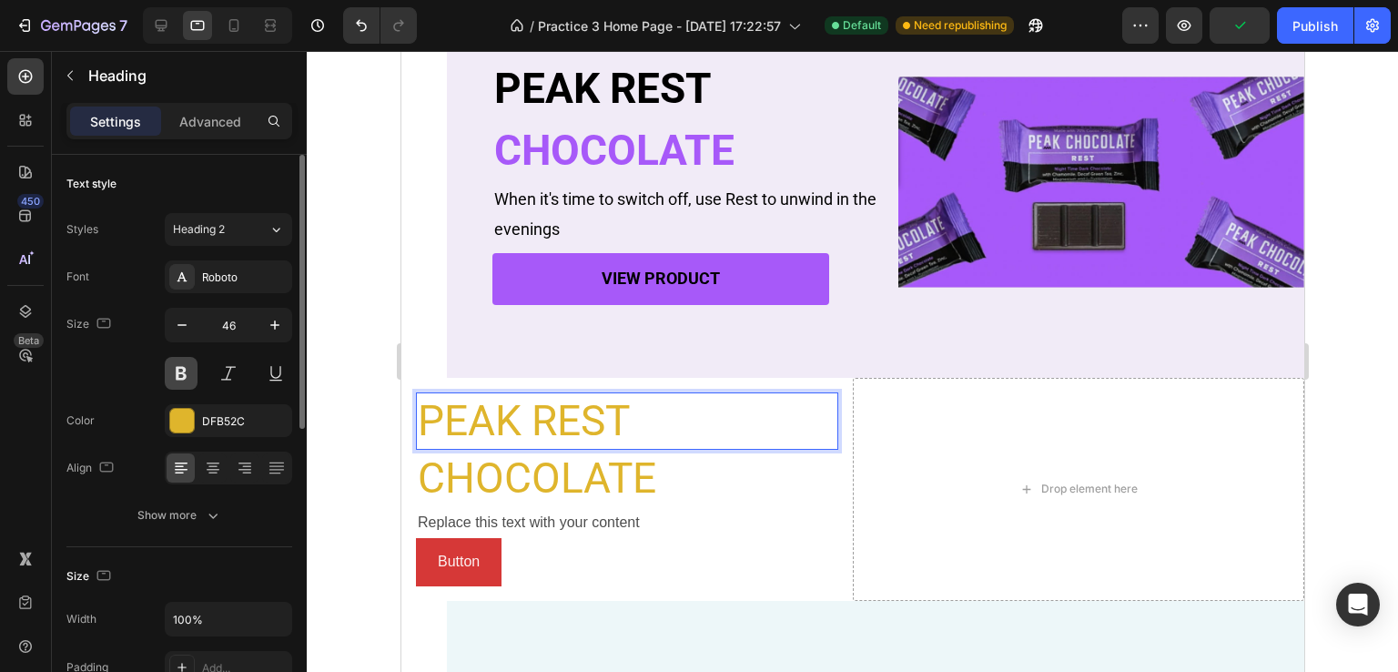
click at [189, 380] on button at bounding box center [181, 373] width 33 height 33
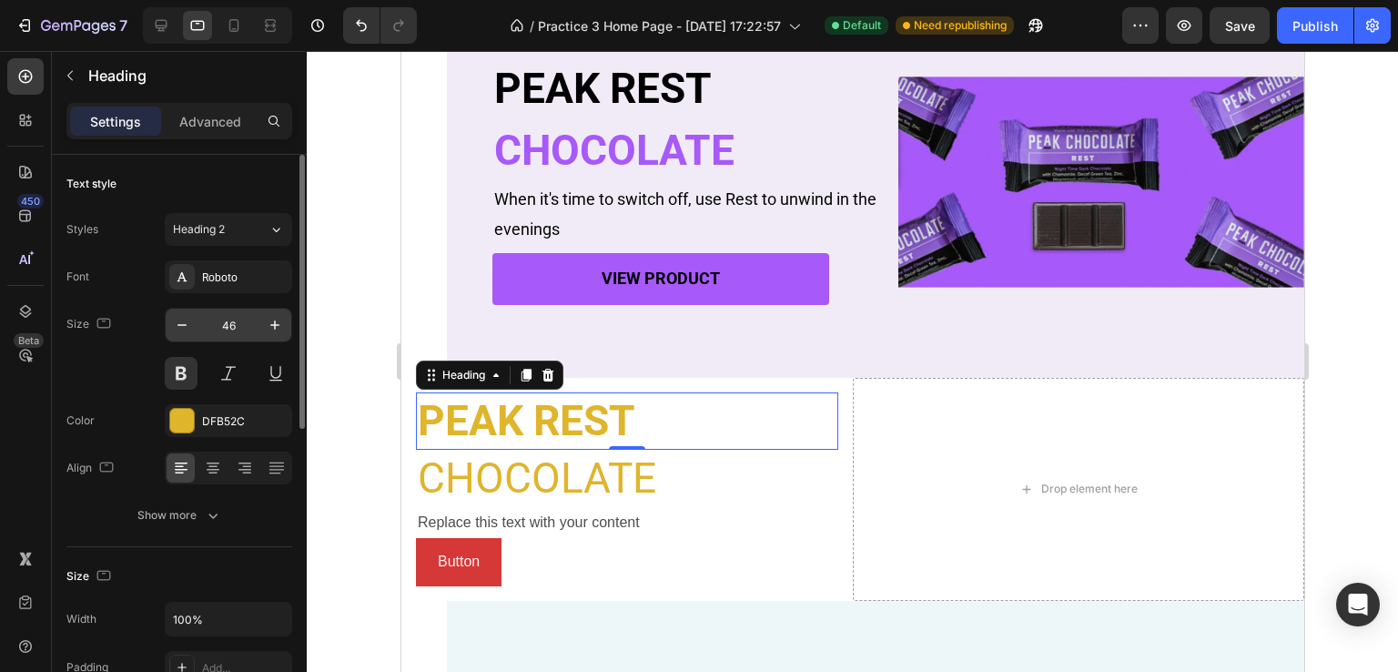
click at [239, 325] on input "46" at bounding box center [228, 325] width 60 height 33
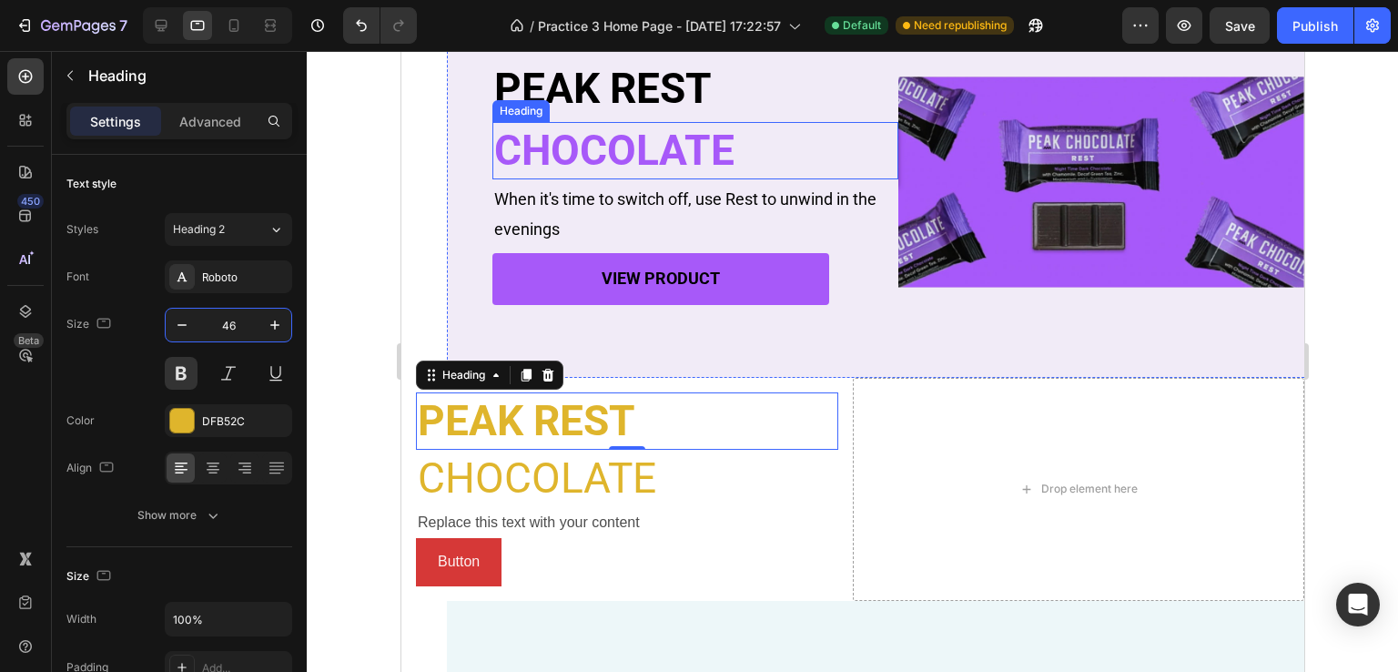
click at [650, 142] on p "CHOCOLATE" at bounding box center [694, 151] width 402 height 55
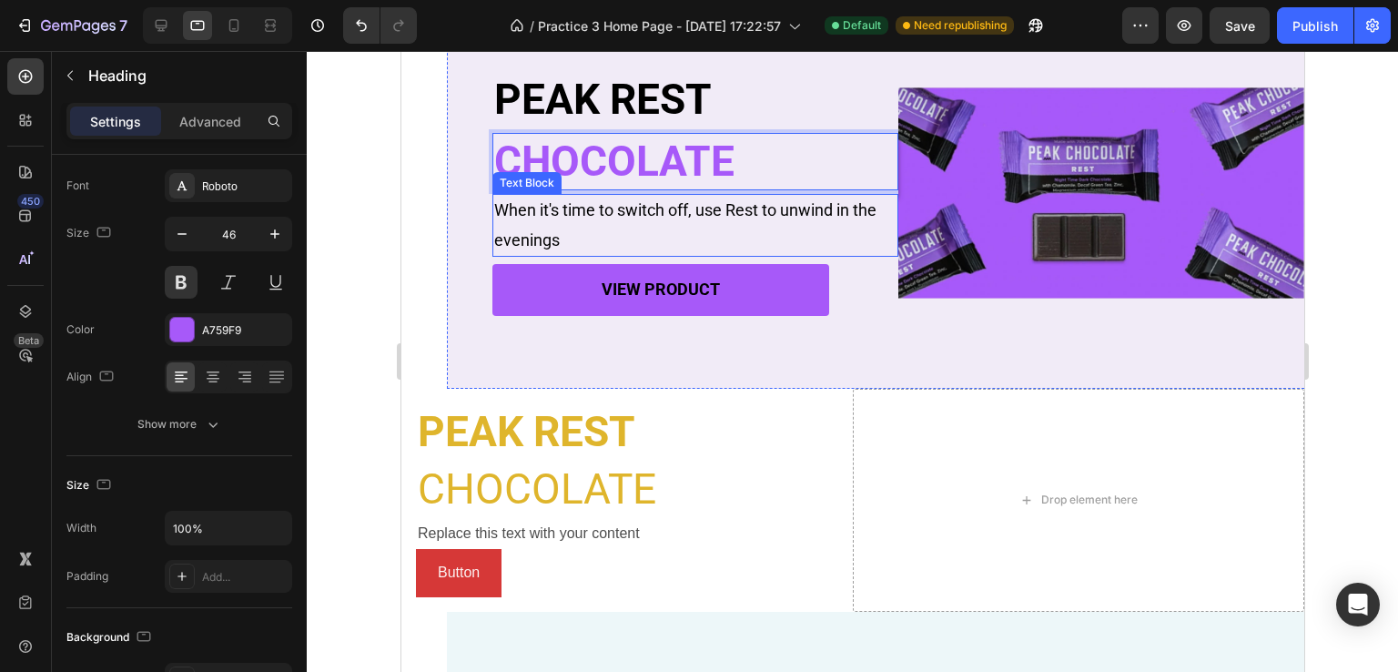
scroll to position [365, 0]
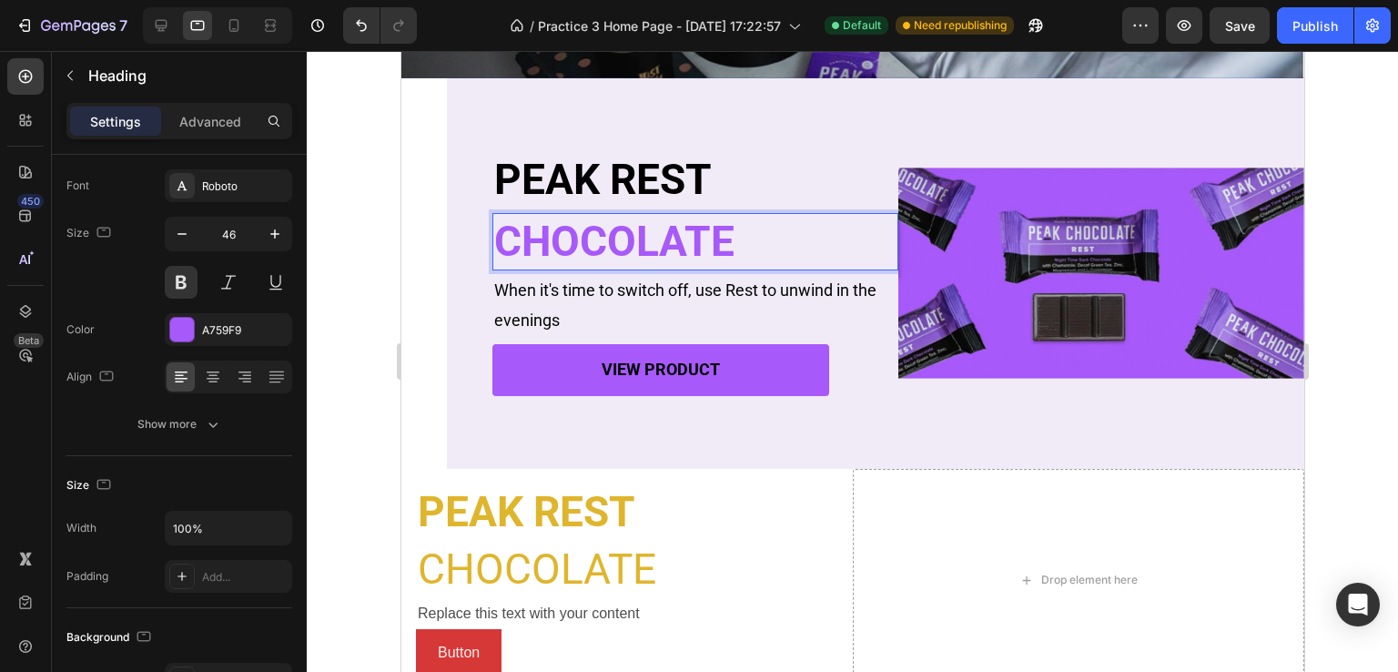
click at [627, 241] on p "CHOCOLATE" at bounding box center [694, 242] width 402 height 55
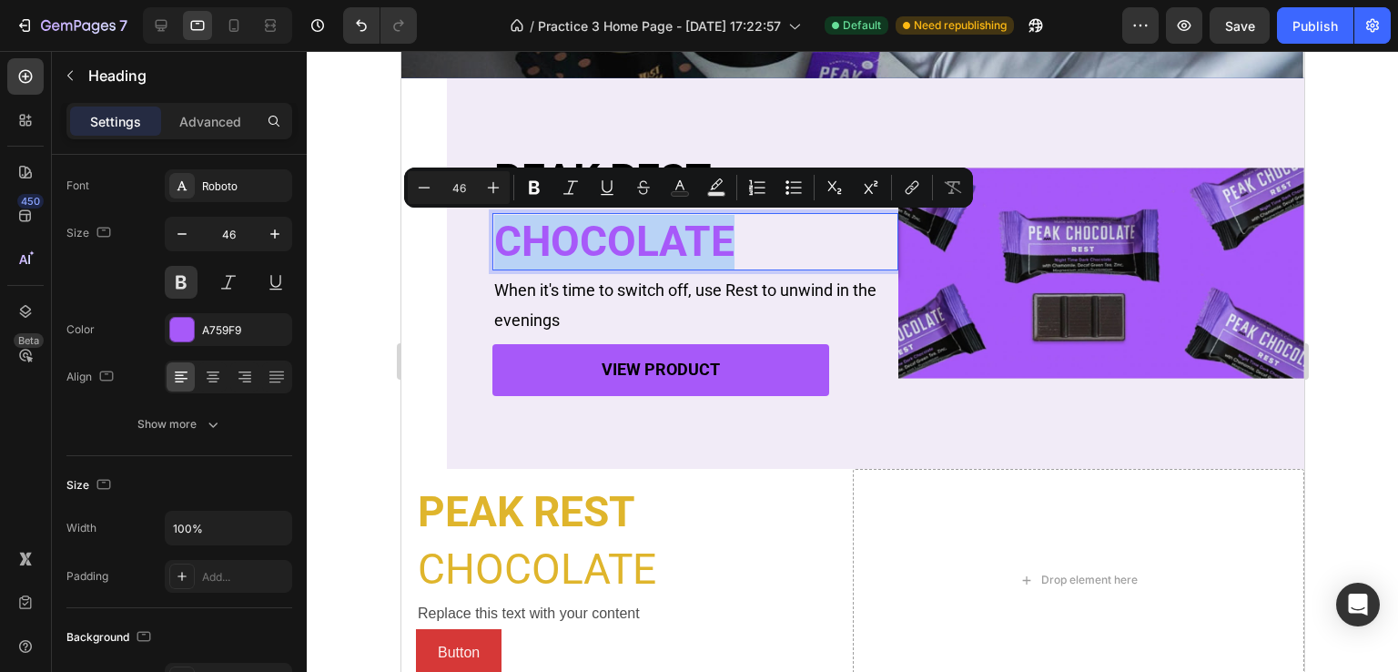
copy p "CHOCOLATE"
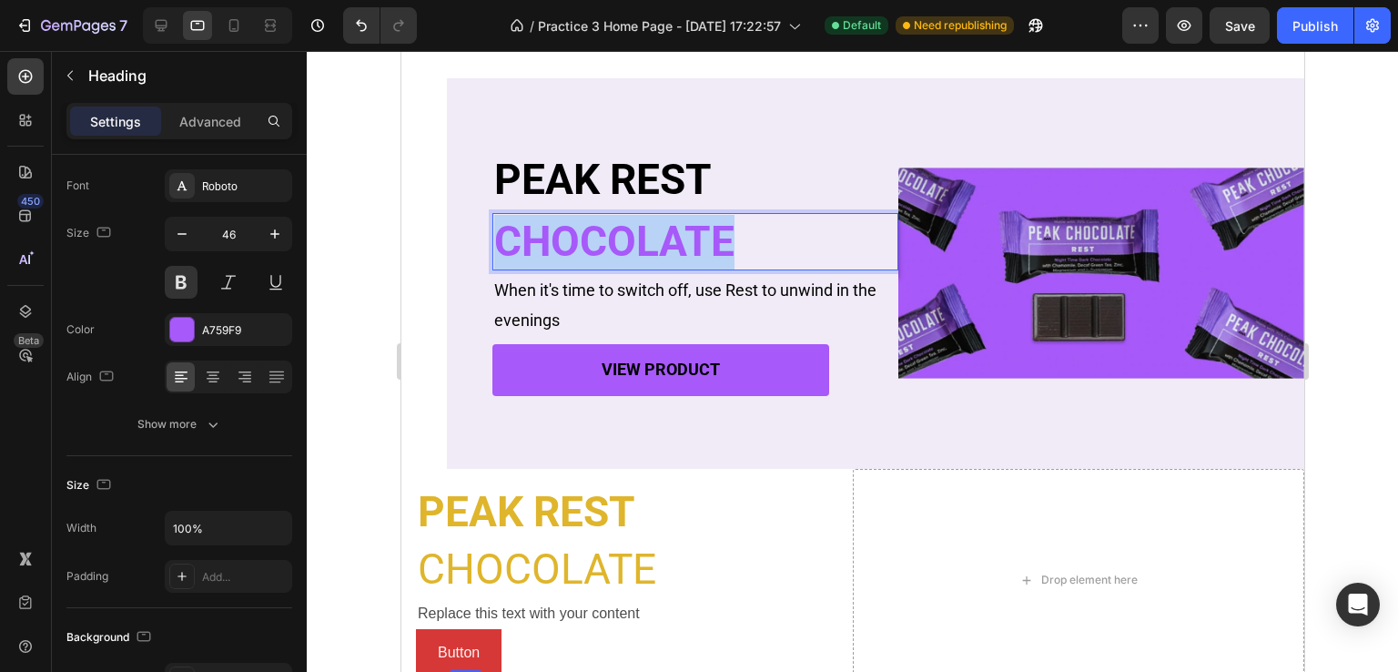
scroll to position [638, 0]
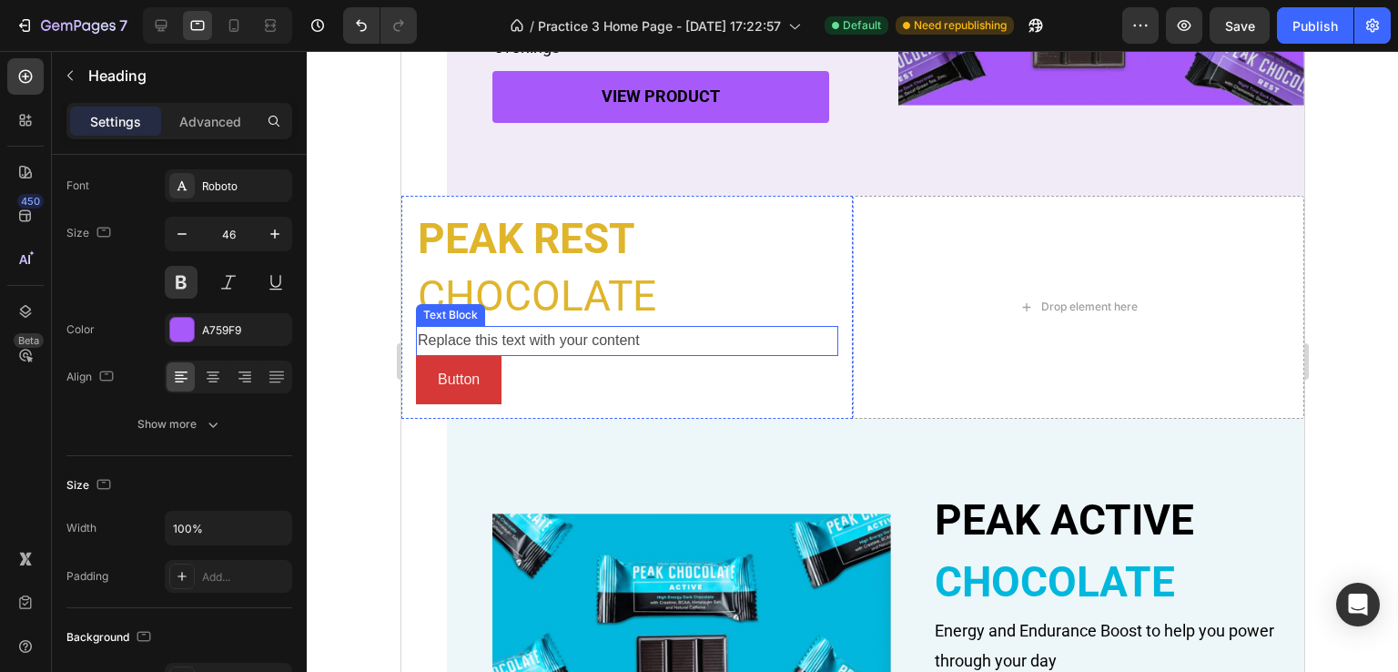
click at [572, 292] on p "CHOCOLATE" at bounding box center [626, 296] width 419 height 55
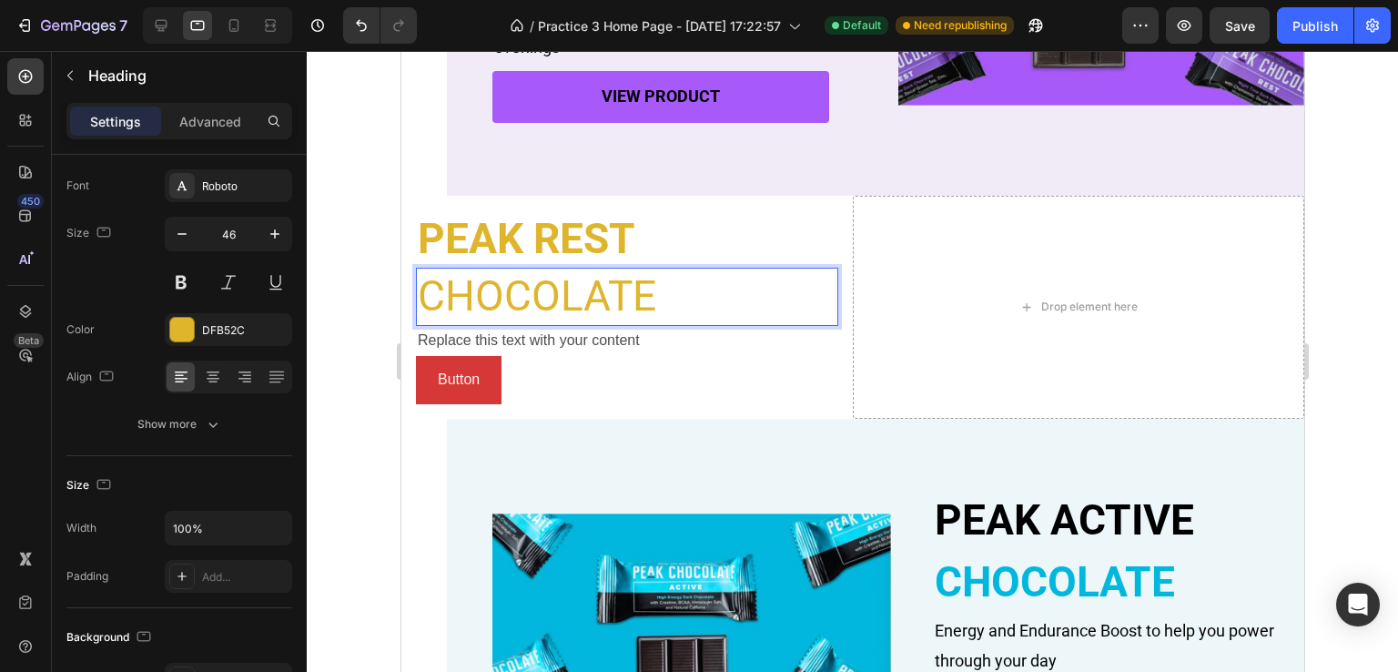
click at [572, 309] on p "CHOCOLATE" at bounding box center [626, 296] width 419 height 55
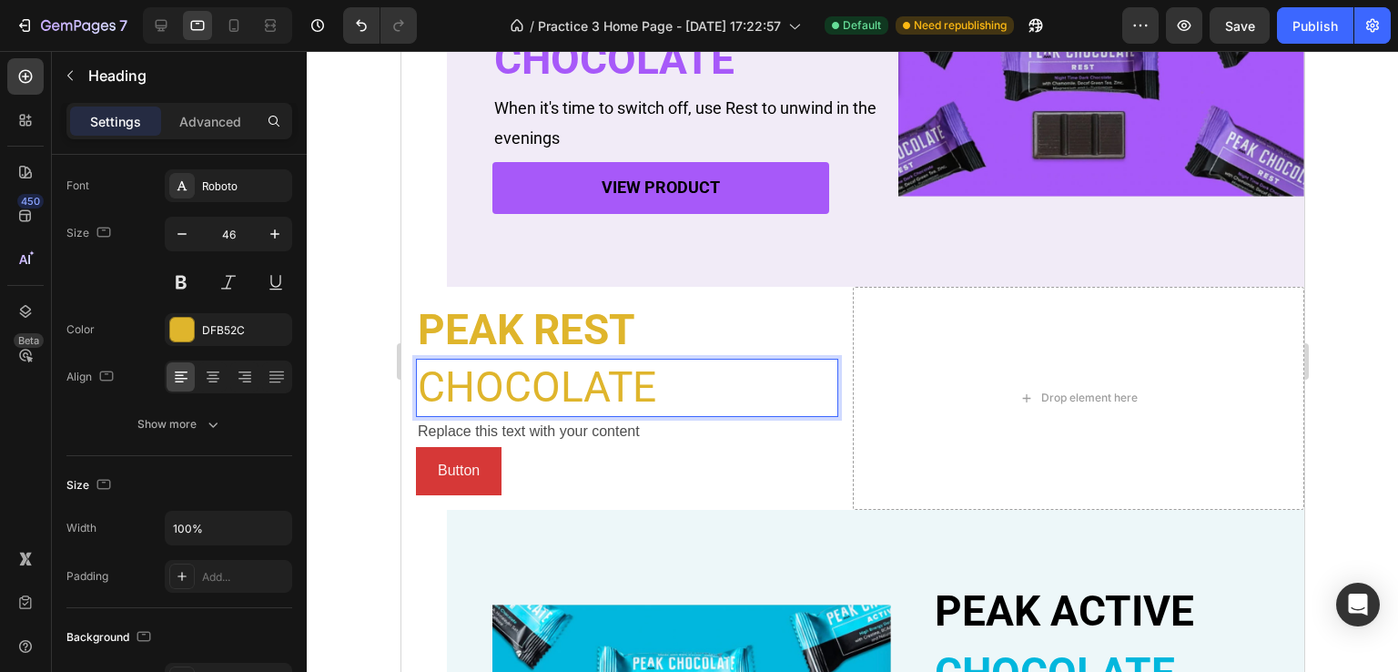
scroll to position [456, 0]
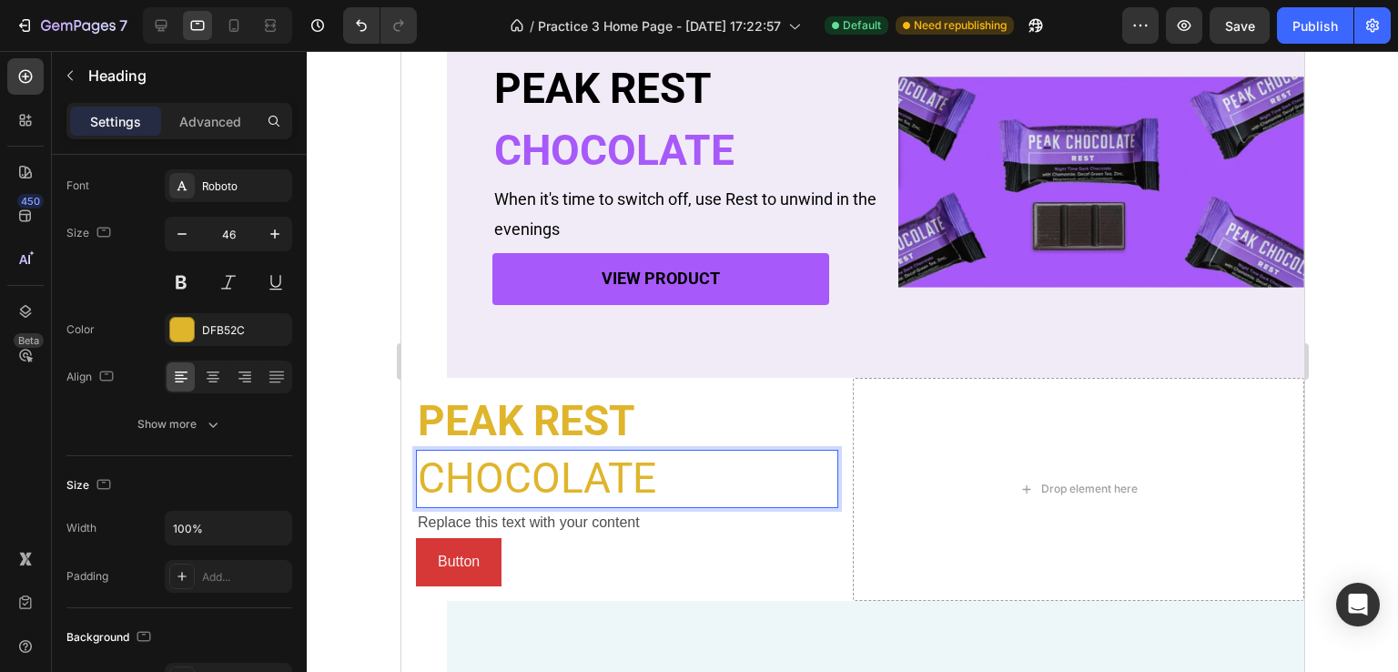
click at [605, 487] on p "CHOCOLATE" at bounding box center [626, 478] width 419 height 55
click at [584, 154] on p "CHOCOLATE" at bounding box center [694, 151] width 402 height 55
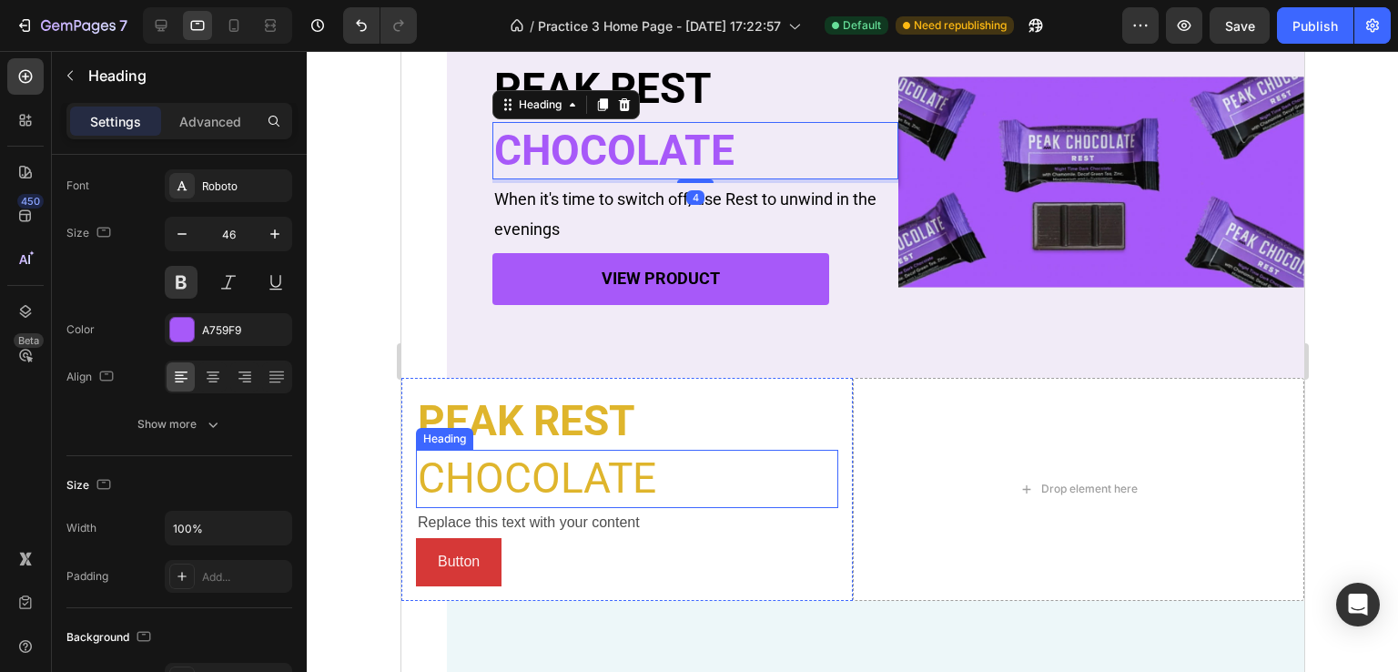
click at [492, 488] on p "CHOCOLATE" at bounding box center [626, 478] width 419 height 55
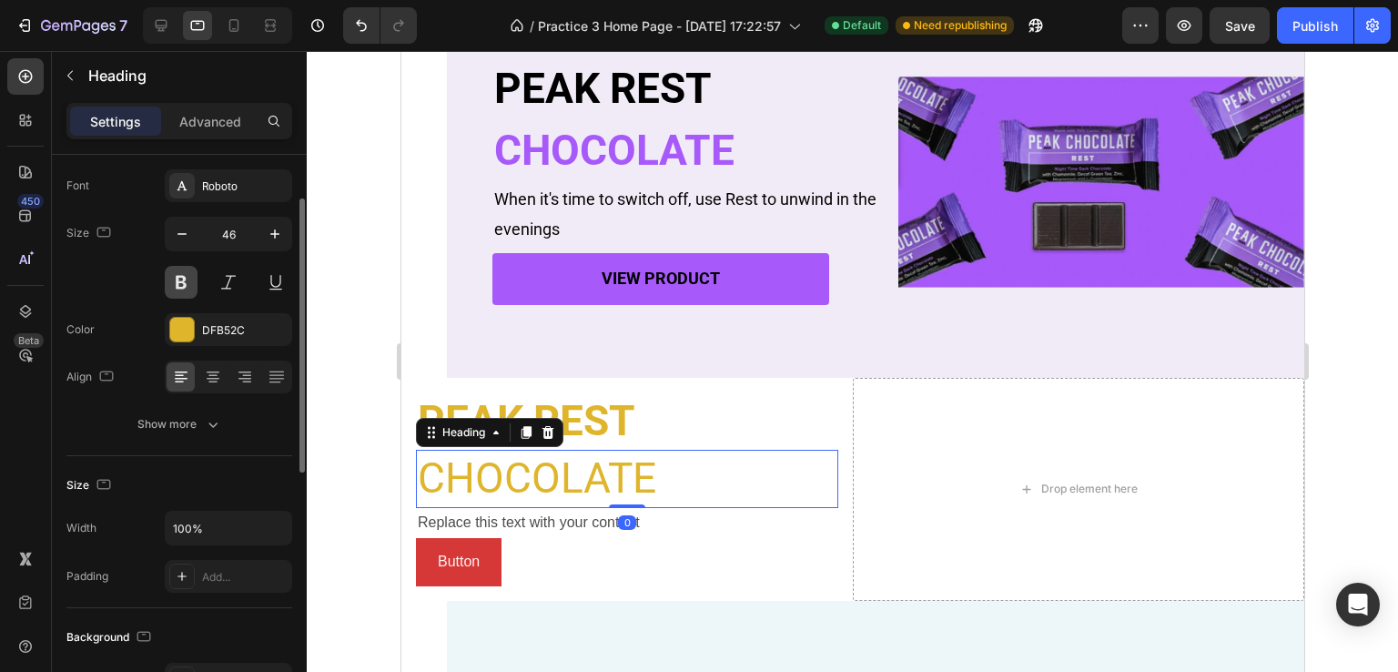
click at [183, 274] on button at bounding box center [181, 282] width 33 height 33
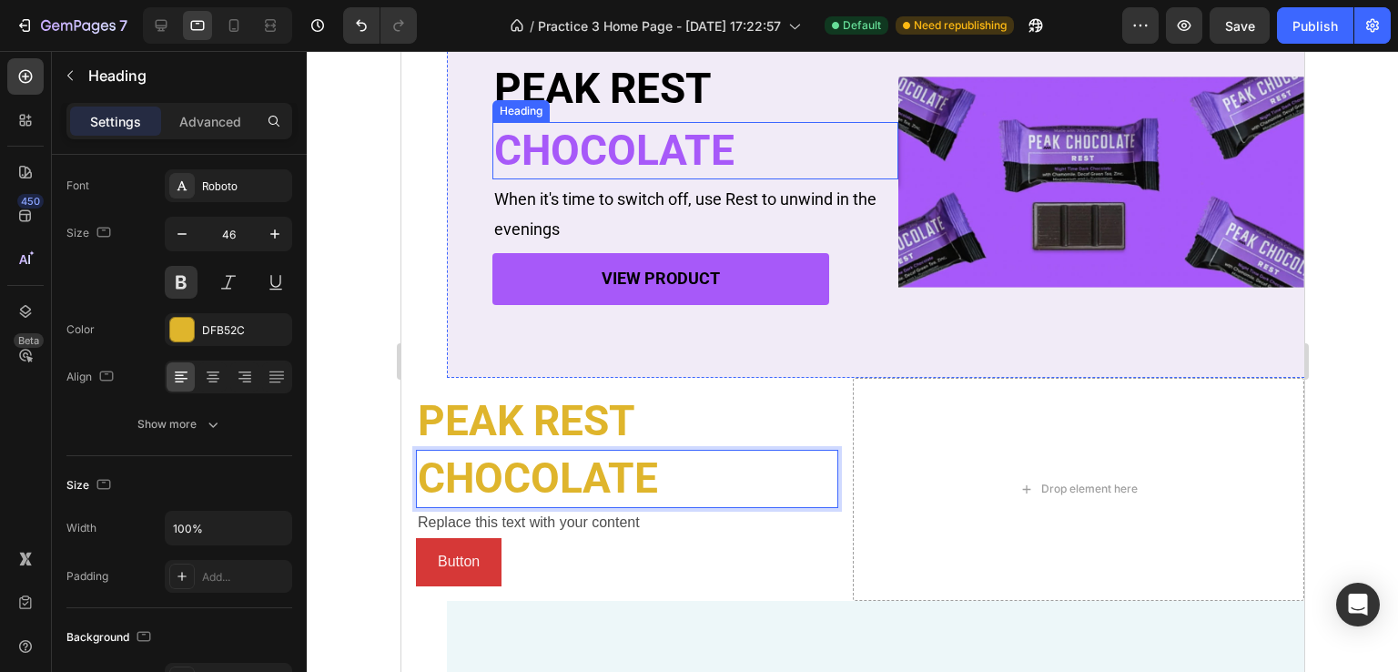
click at [642, 143] on p "CHOCOLATE" at bounding box center [694, 151] width 402 height 55
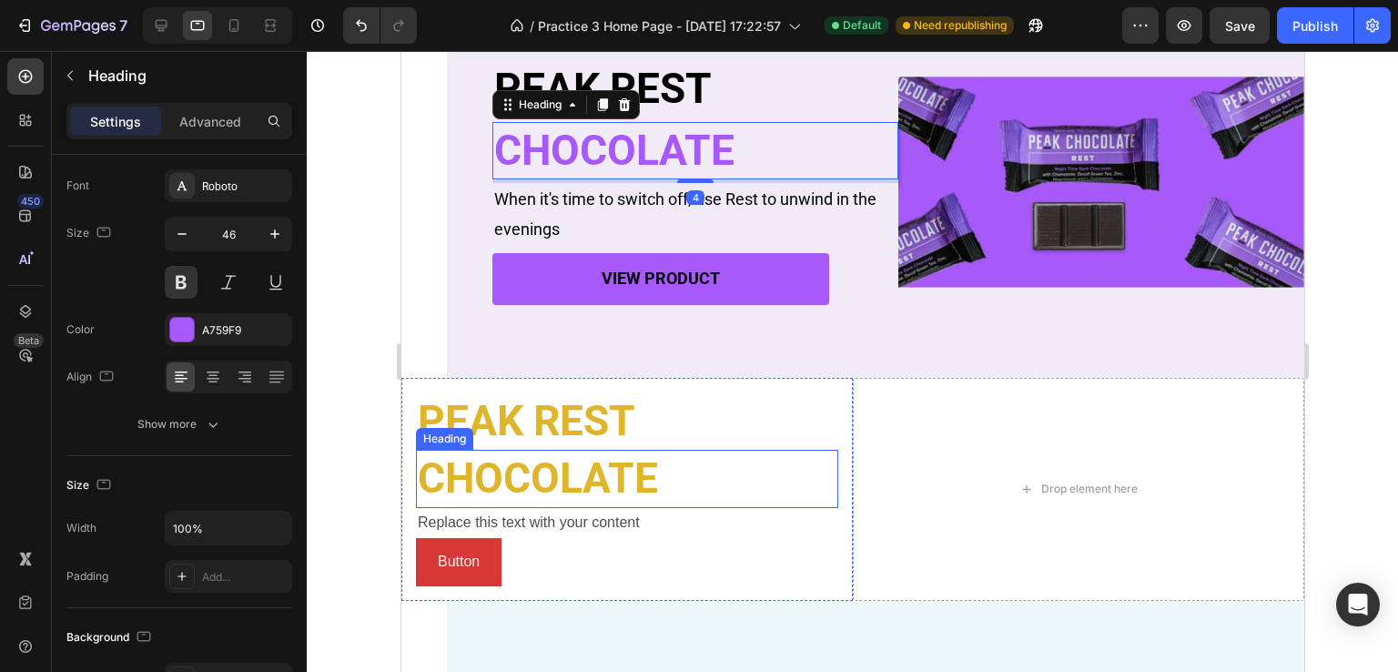
click at [611, 466] on p "CHOCOLATE" at bounding box center [626, 478] width 419 height 55
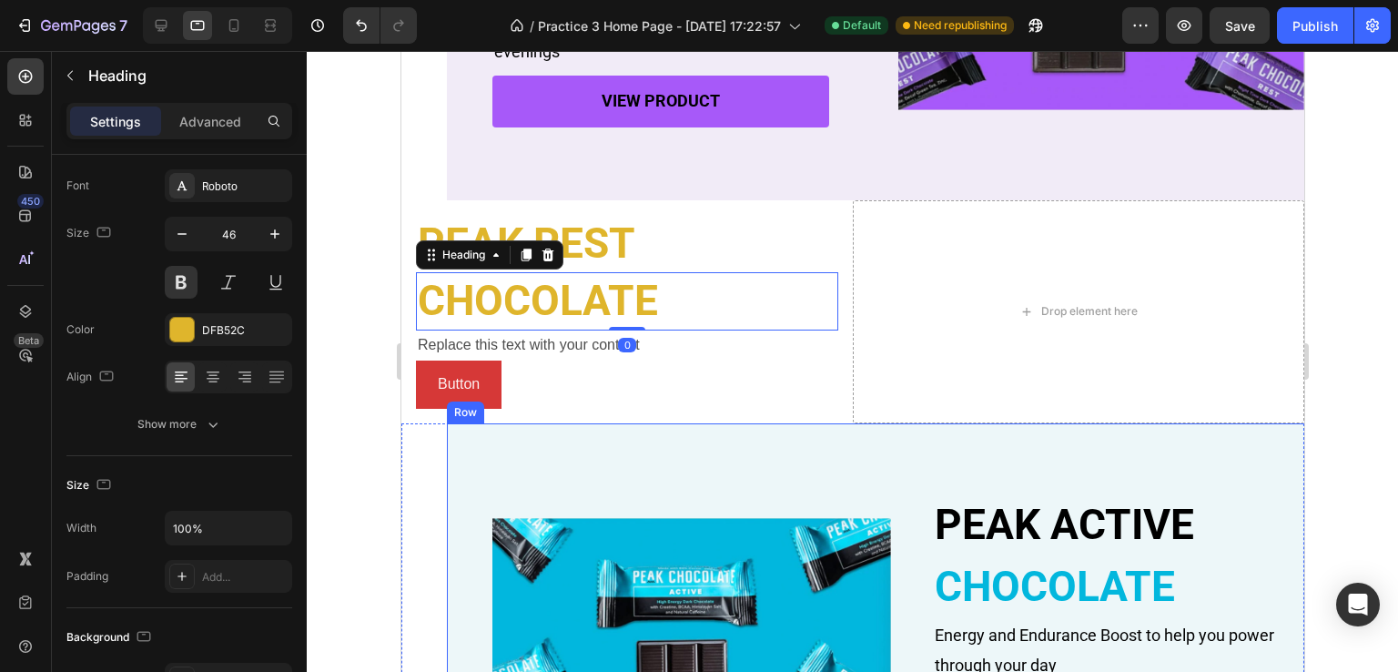
scroll to position [638, 0]
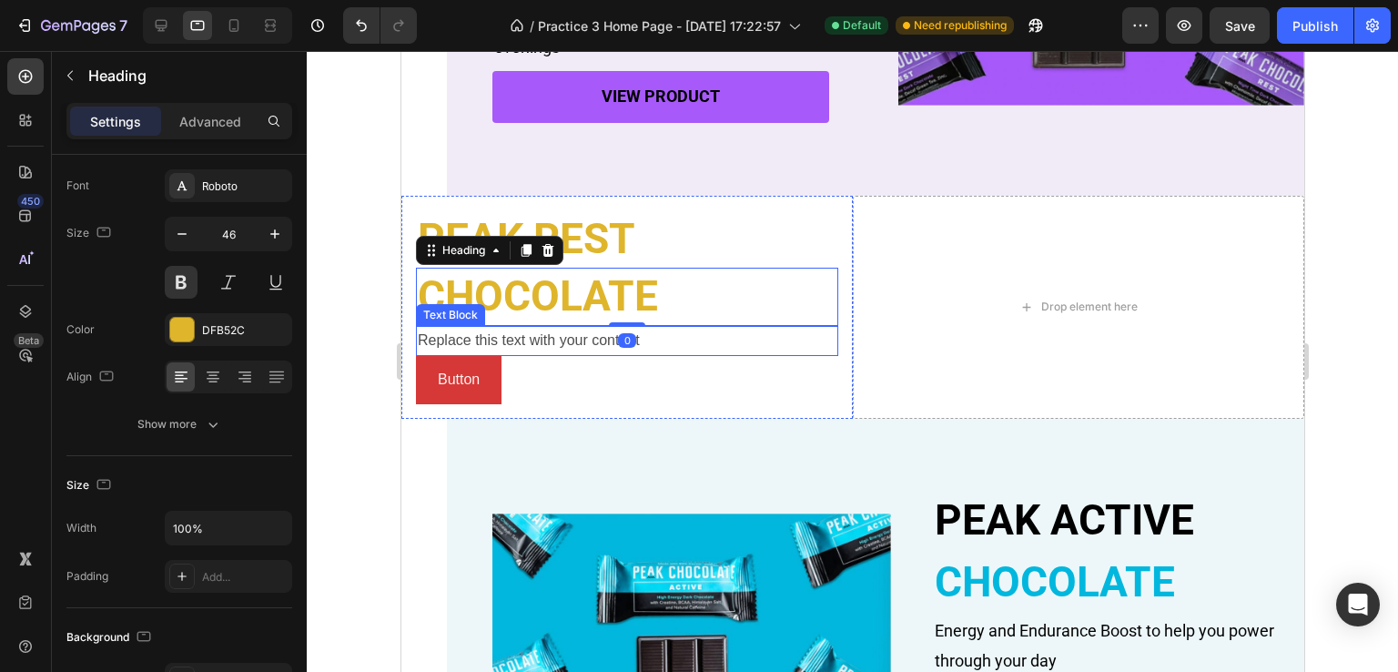
click at [543, 343] on div "Replace this text with your content" at bounding box center [626, 341] width 422 height 30
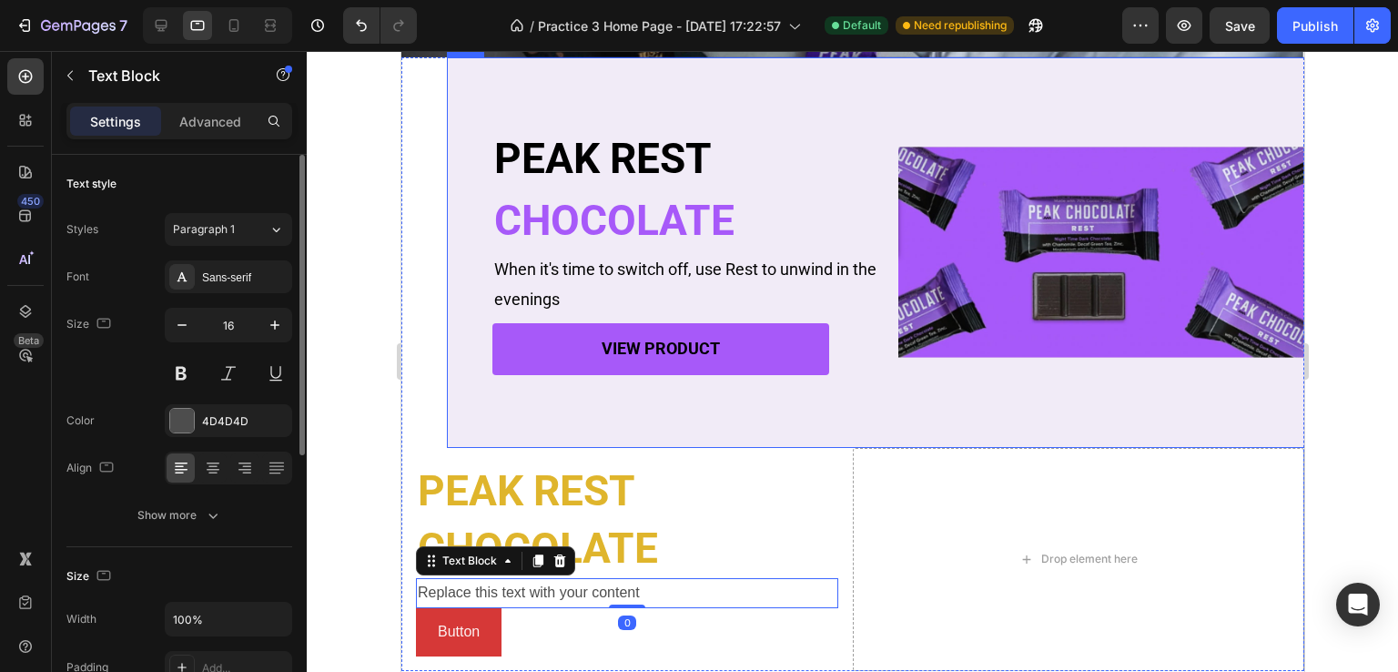
scroll to position [274, 0]
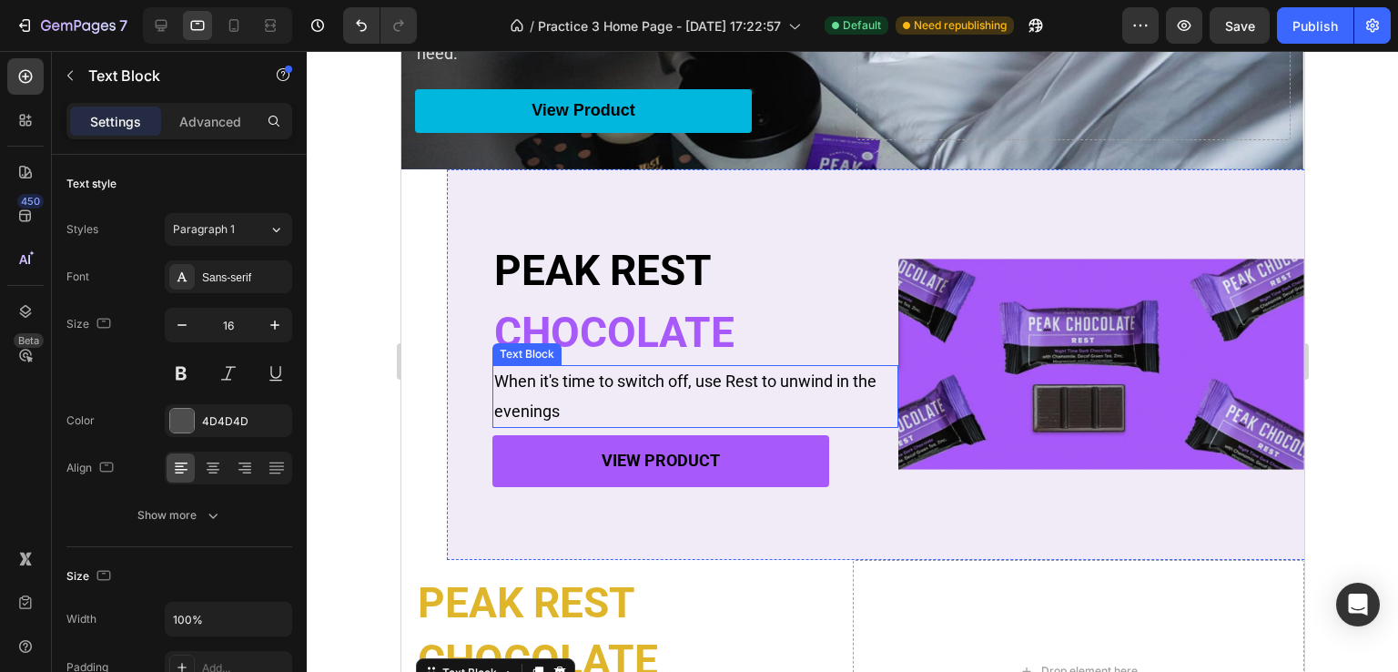
click at [578, 393] on p "When it's time to switch off, use Rest to unwind in the evenings" at bounding box center [694, 396] width 402 height 59
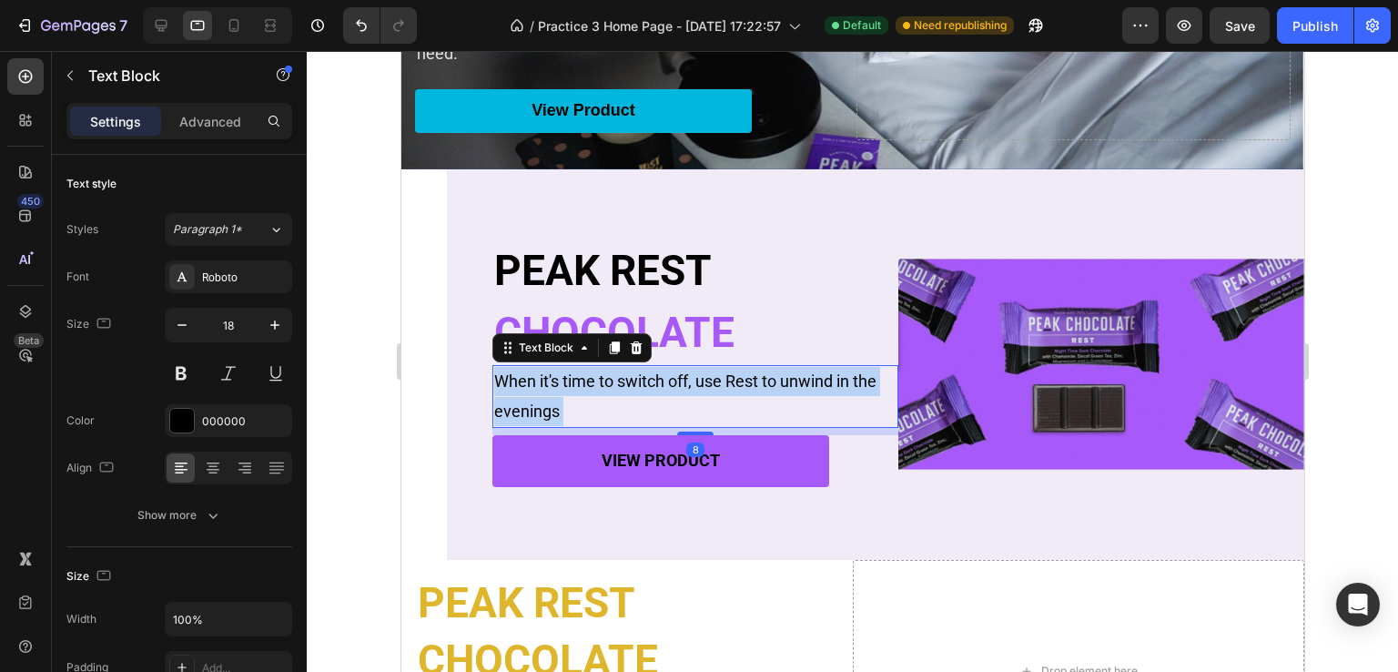
click at [568, 414] on p "When it's time to switch off, use Rest to unwind in the evenings" at bounding box center [694, 396] width 402 height 59
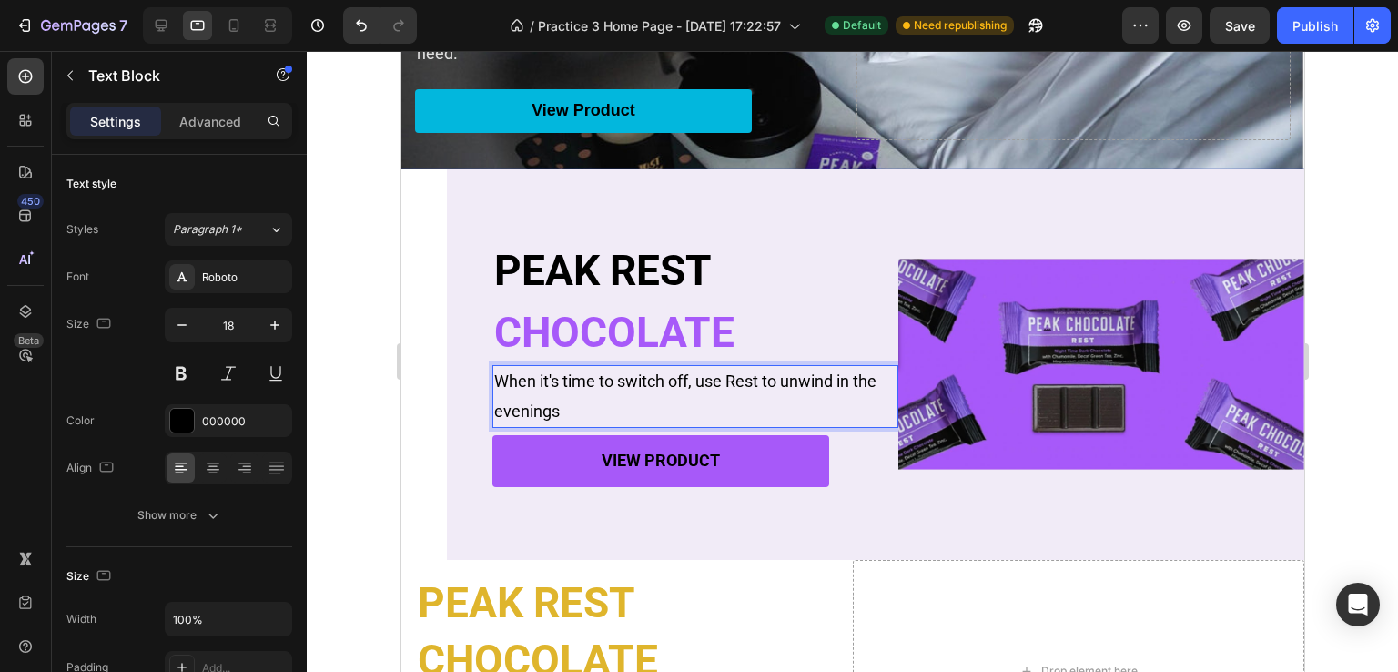
click at [555, 400] on p "When it's time to switch off, use Rest to unwind in the evenings" at bounding box center [694, 396] width 402 height 59
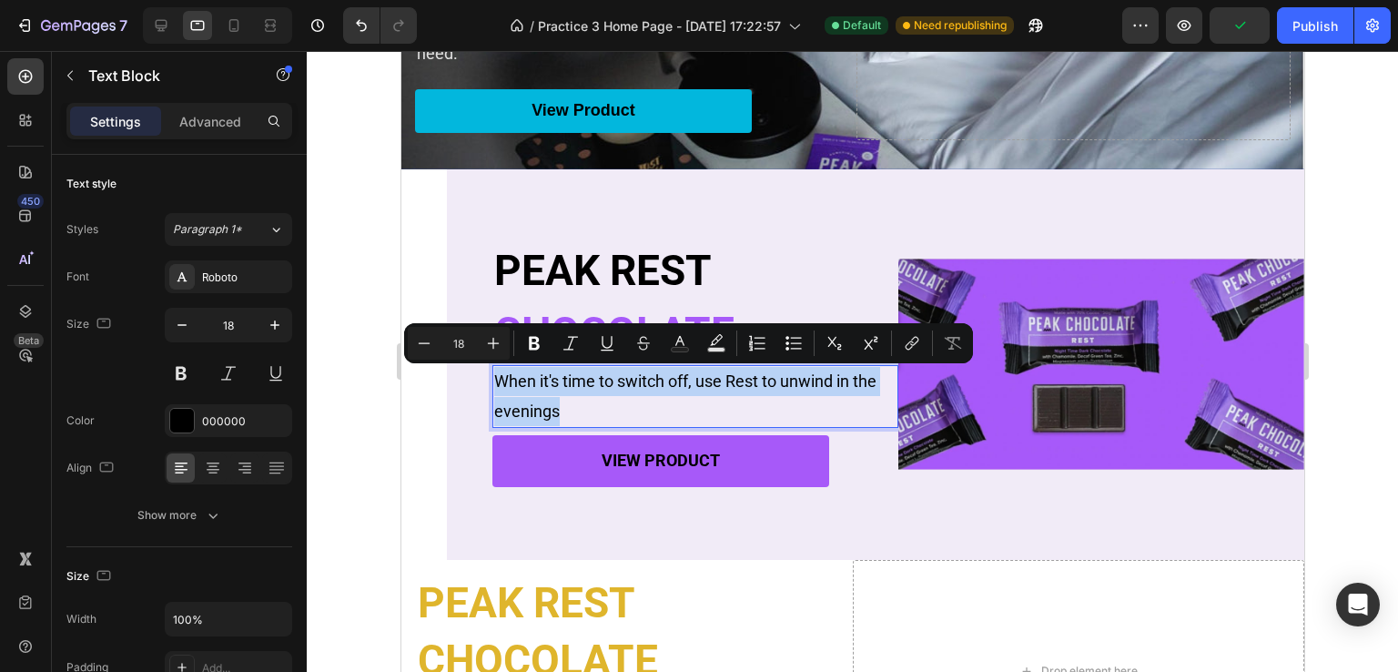
copy p "When it's time to switch off, use Rest to unwind in the evenings"
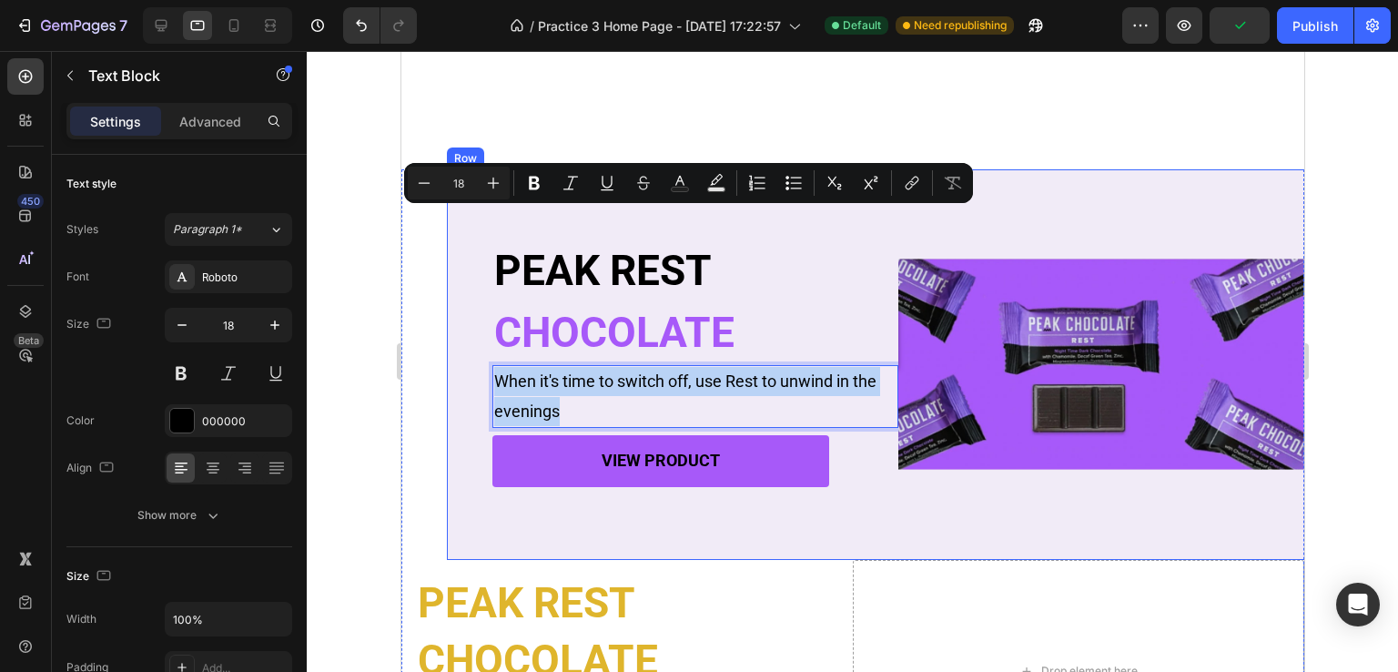
scroll to position [547, 0]
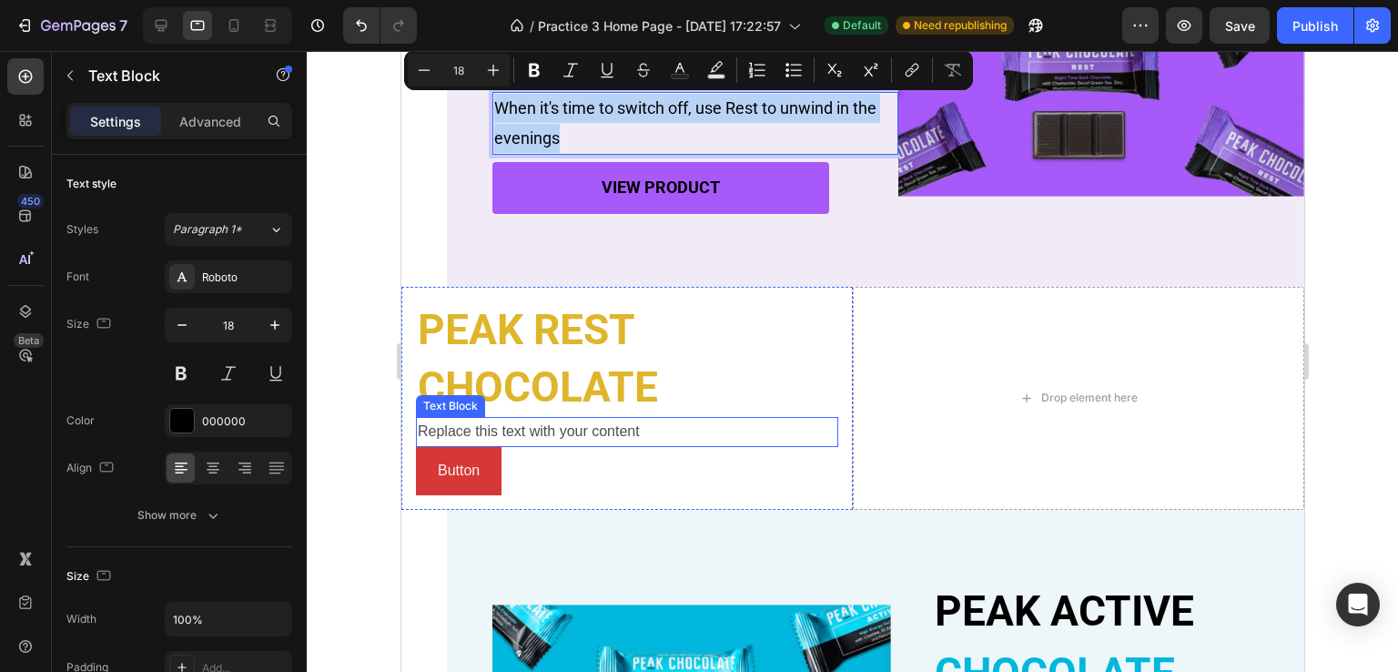
click at [580, 437] on div "Replace this text with your content" at bounding box center [626, 432] width 422 height 30
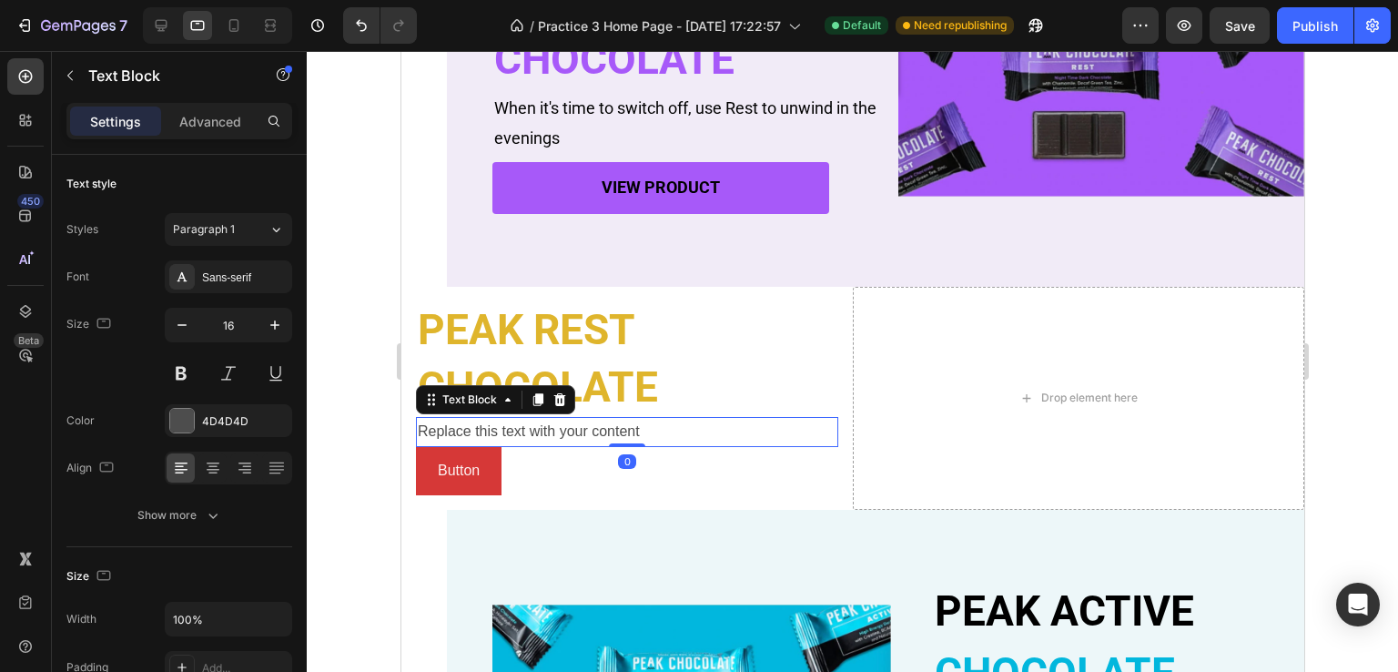
click at [580, 434] on div "Replace this text with your content" at bounding box center [626, 432] width 422 height 30
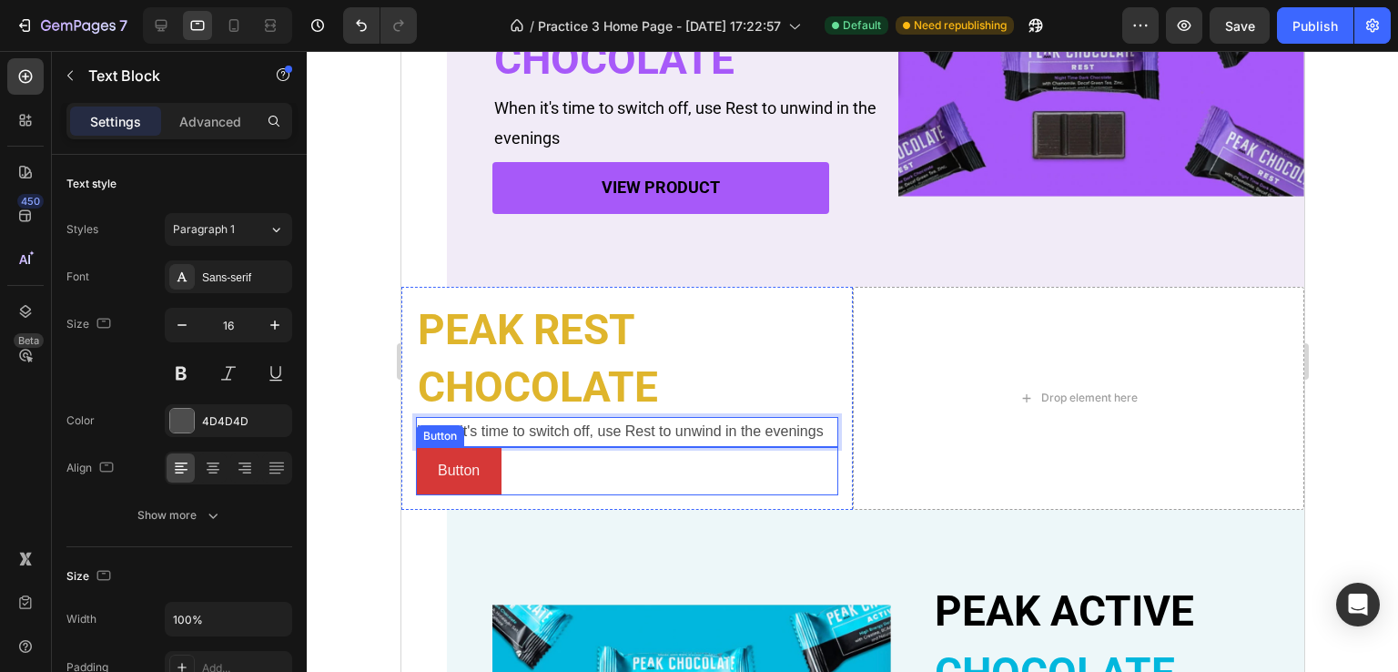
click at [598, 470] on div "Button Button" at bounding box center [626, 471] width 422 height 48
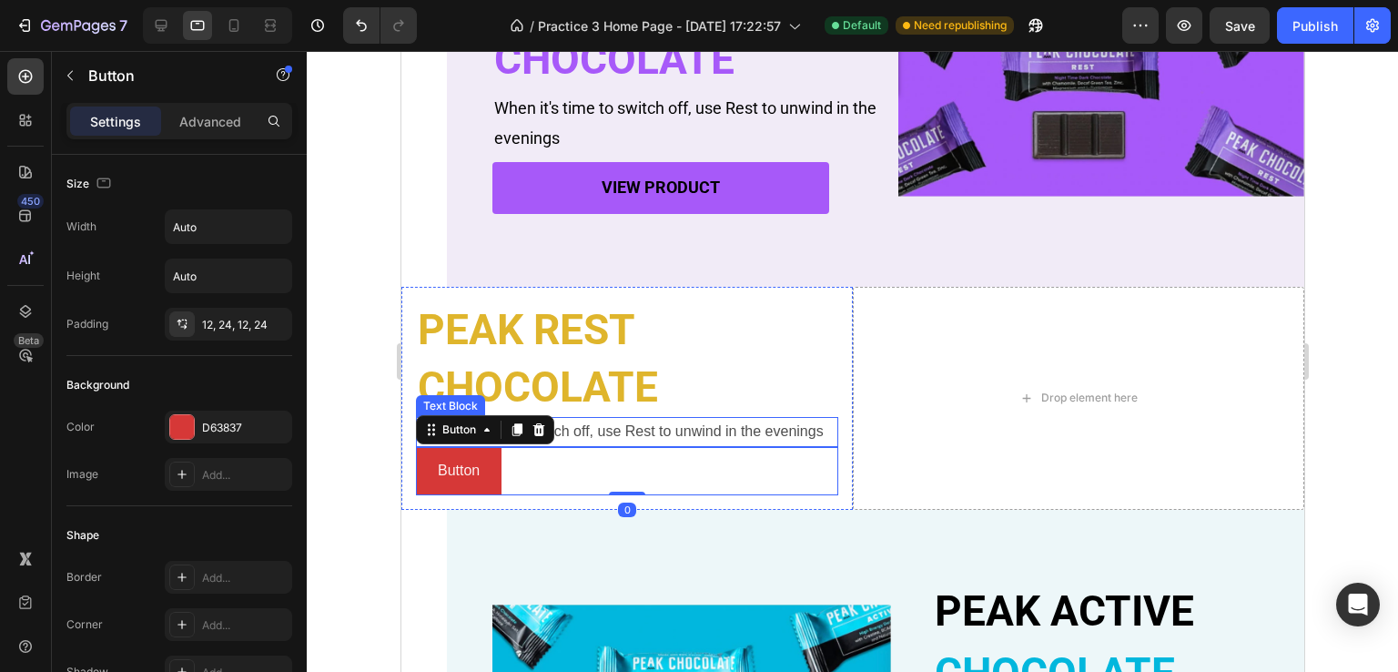
click at [684, 420] on p "When it's time to switch off, use Rest to unwind in the evenings" at bounding box center [626, 432] width 419 height 26
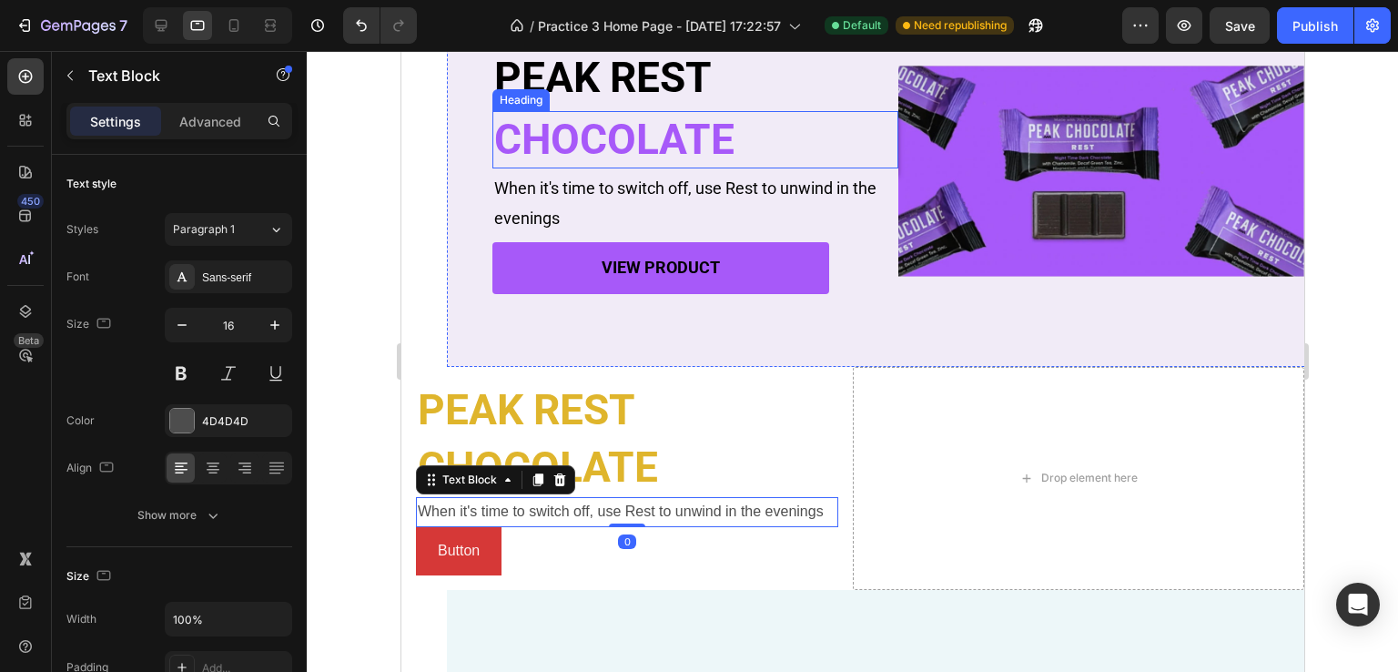
scroll to position [456, 0]
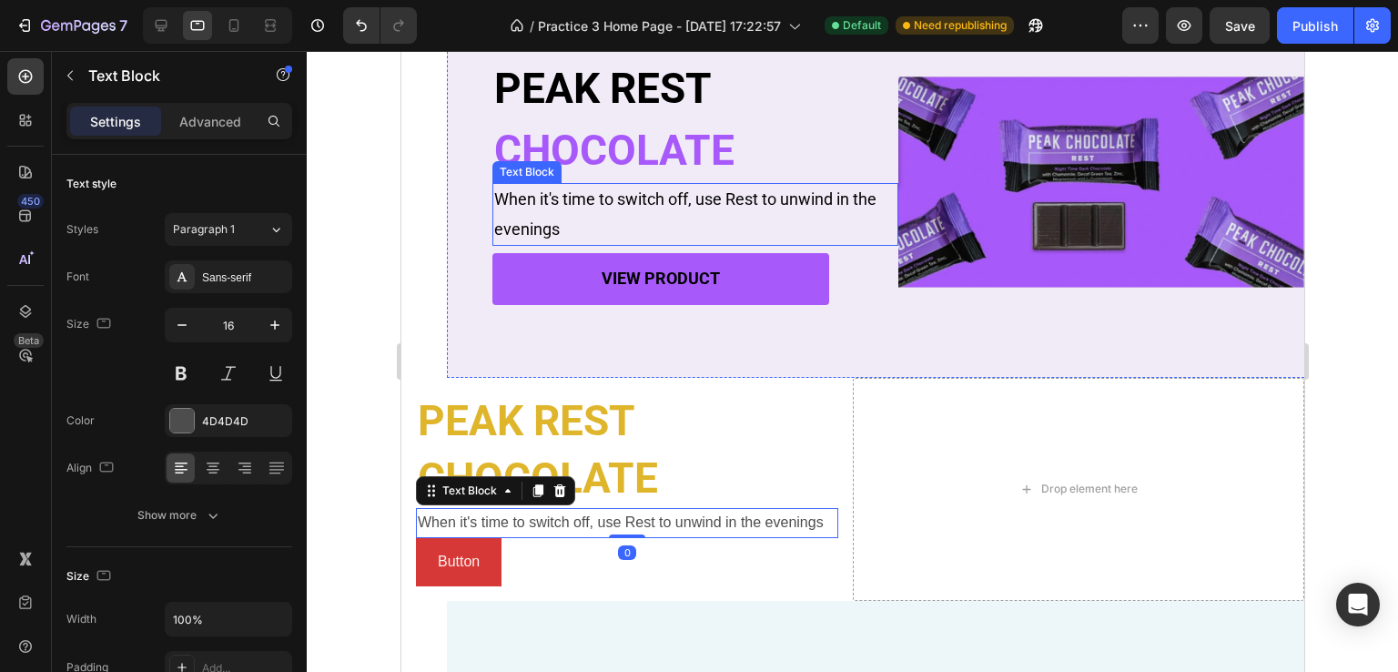
click at [576, 234] on p "When it's time to switch off, use Rest to unwind in the evenings" at bounding box center [694, 214] width 402 height 59
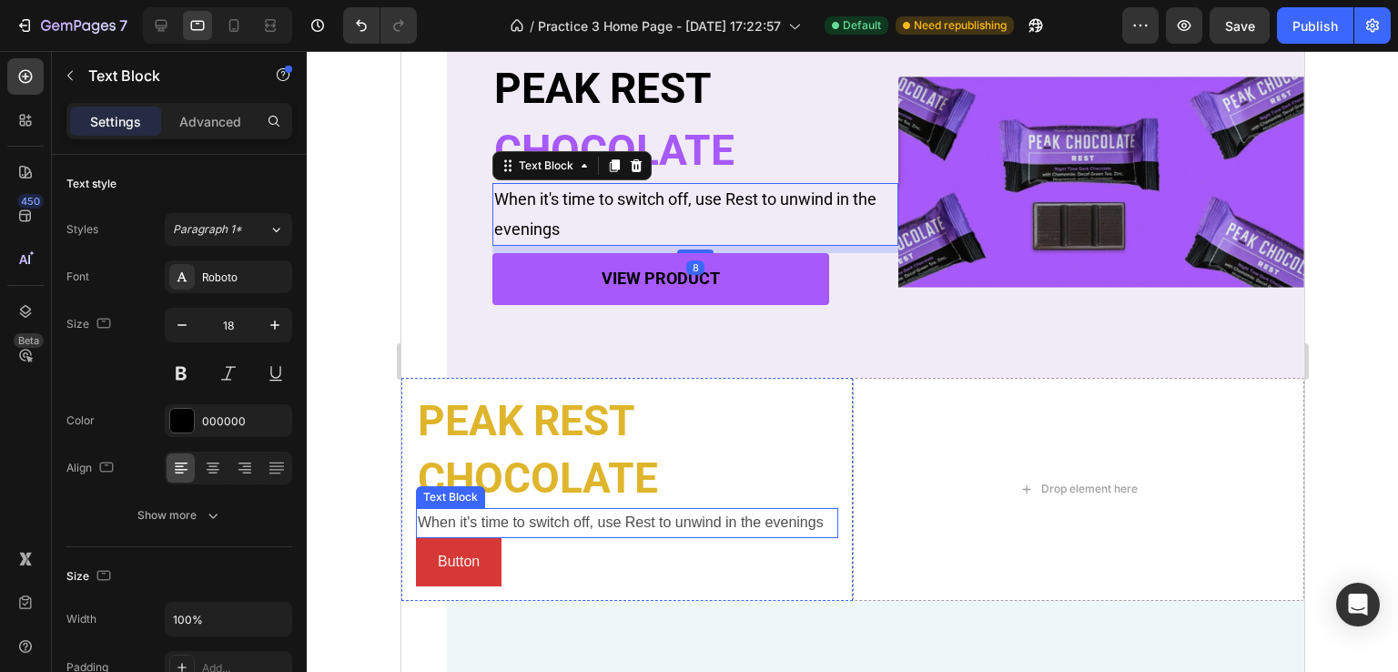
click at [509, 519] on p "When it's time to switch off, use Rest to unwind in the evenings" at bounding box center [626, 523] width 419 height 26
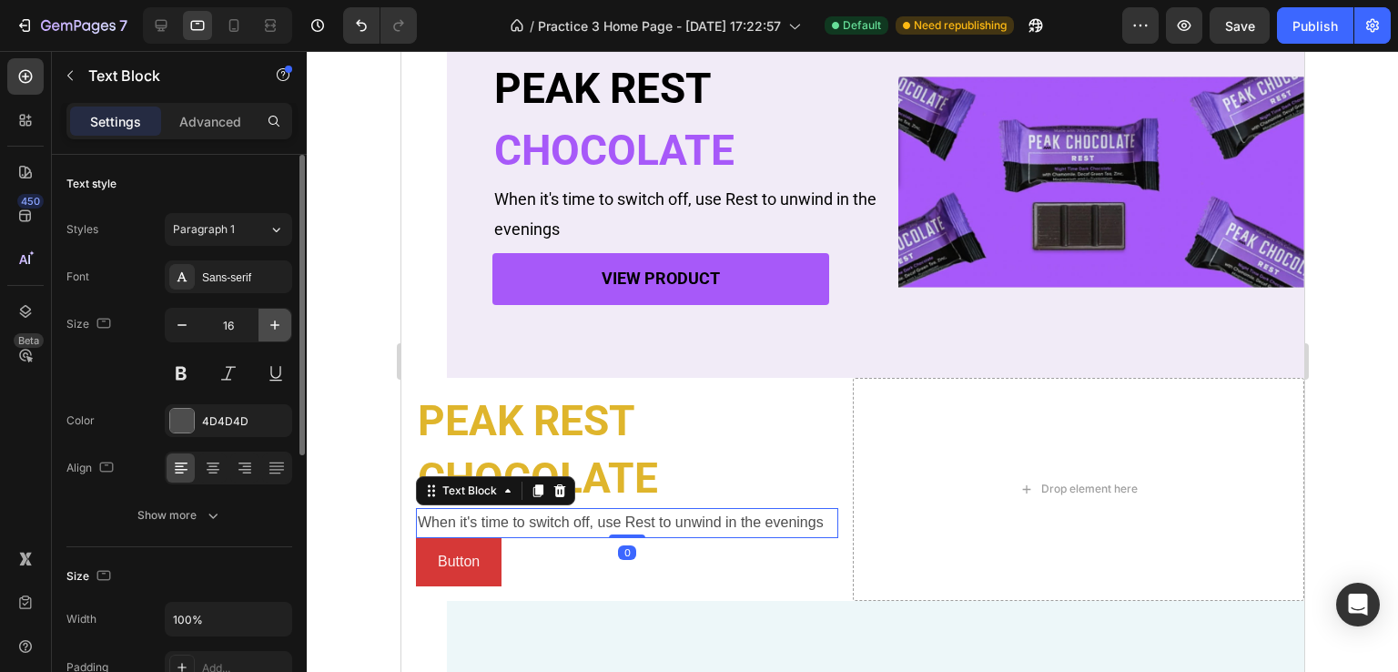
click at [266, 327] on icon "button" at bounding box center [275, 325] width 18 height 18
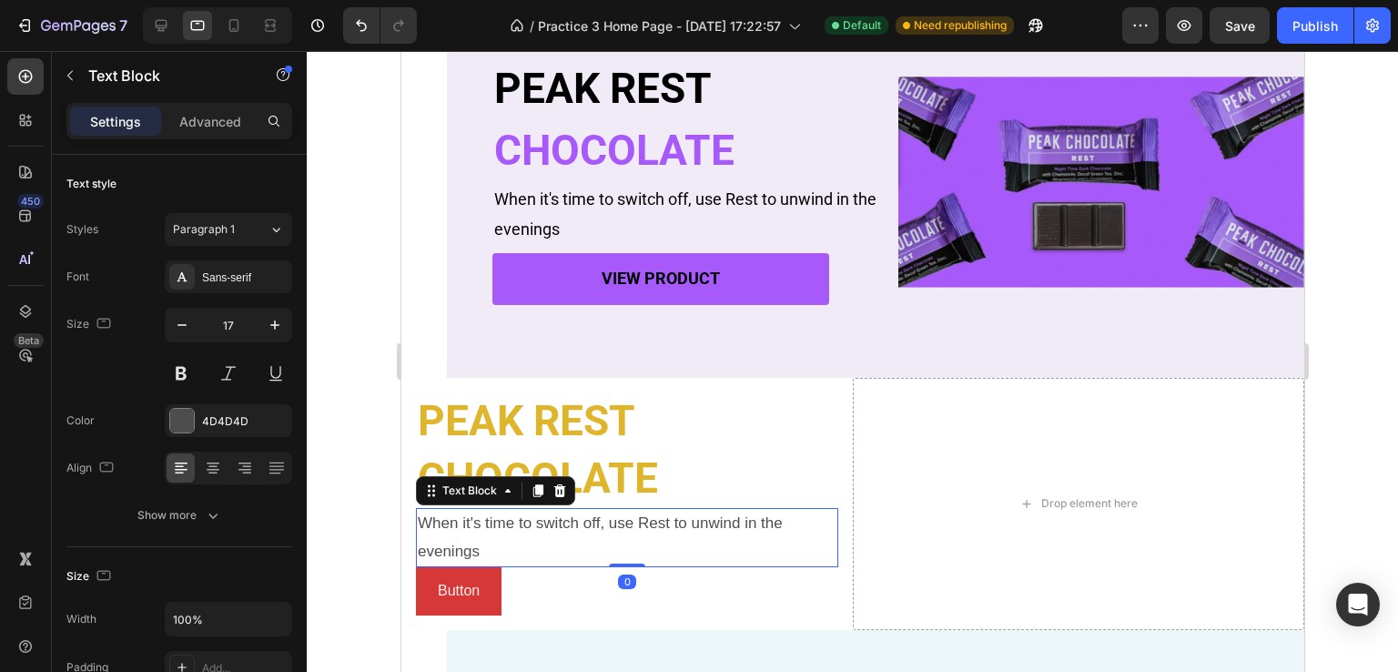
type input "18"
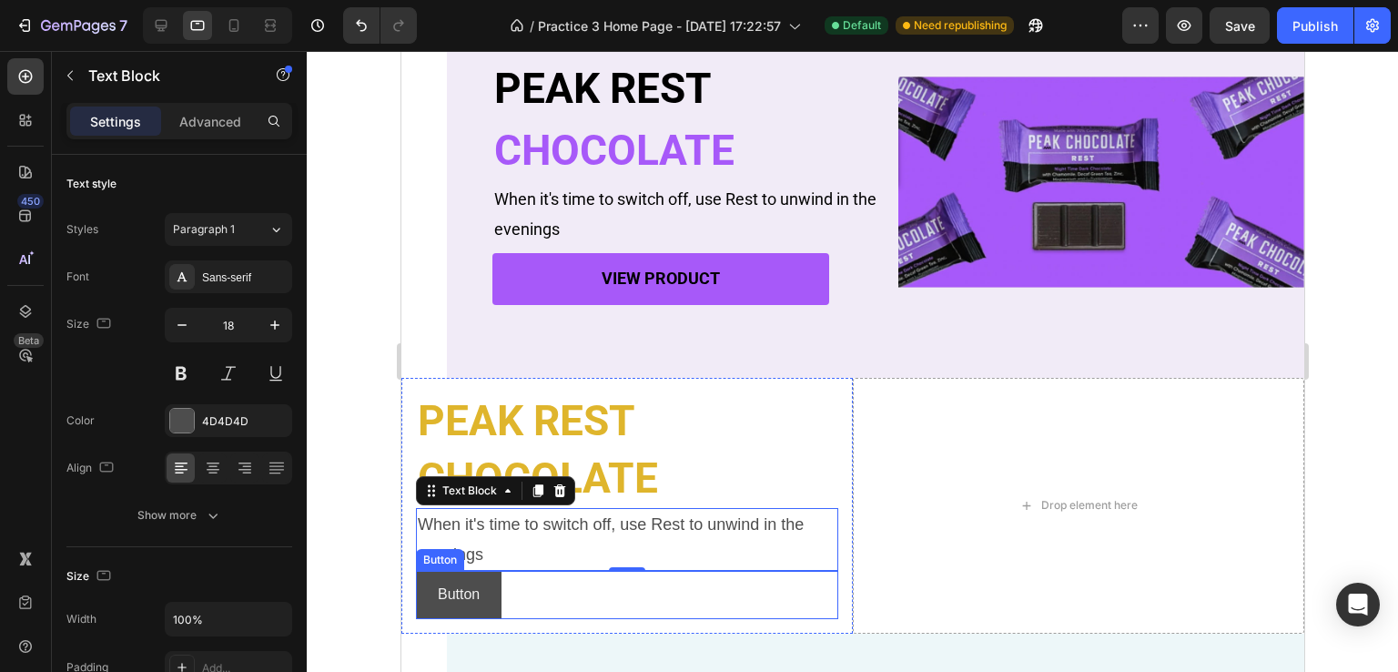
click at [496, 595] on button "Button" at bounding box center [458, 595] width 86 height 48
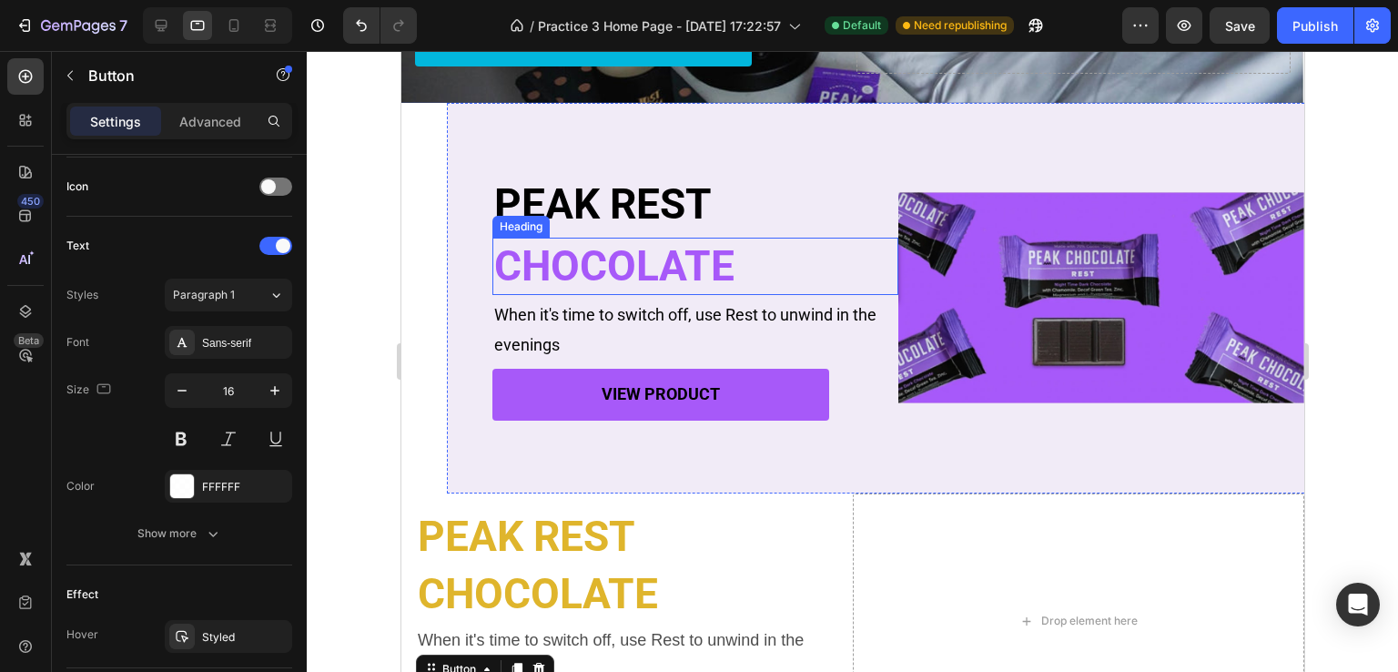
scroll to position [274, 0]
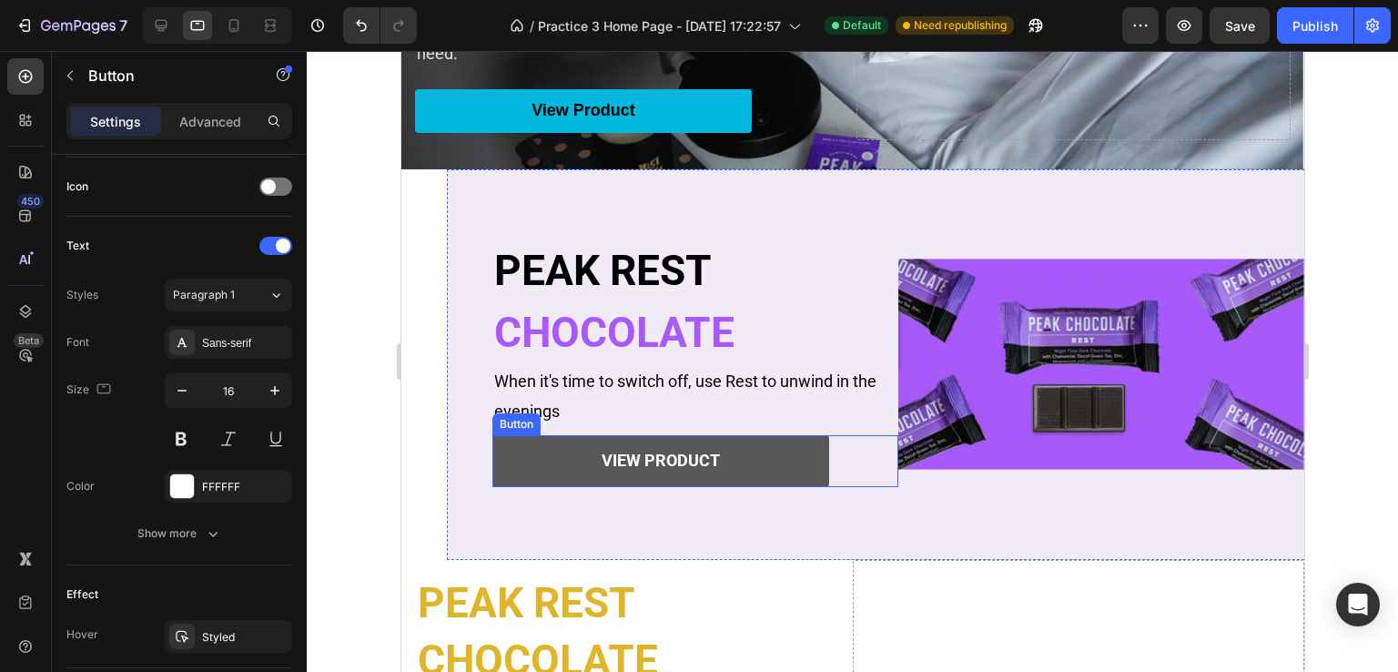
click at [538, 465] on button "view product" at bounding box center [659, 460] width 337 height 51
click at [550, 448] on button "view product" at bounding box center [659, 460] width 337 height 51
click at [529, 452] on button "view product" at bounding box center [659, 460] width 337 height 51
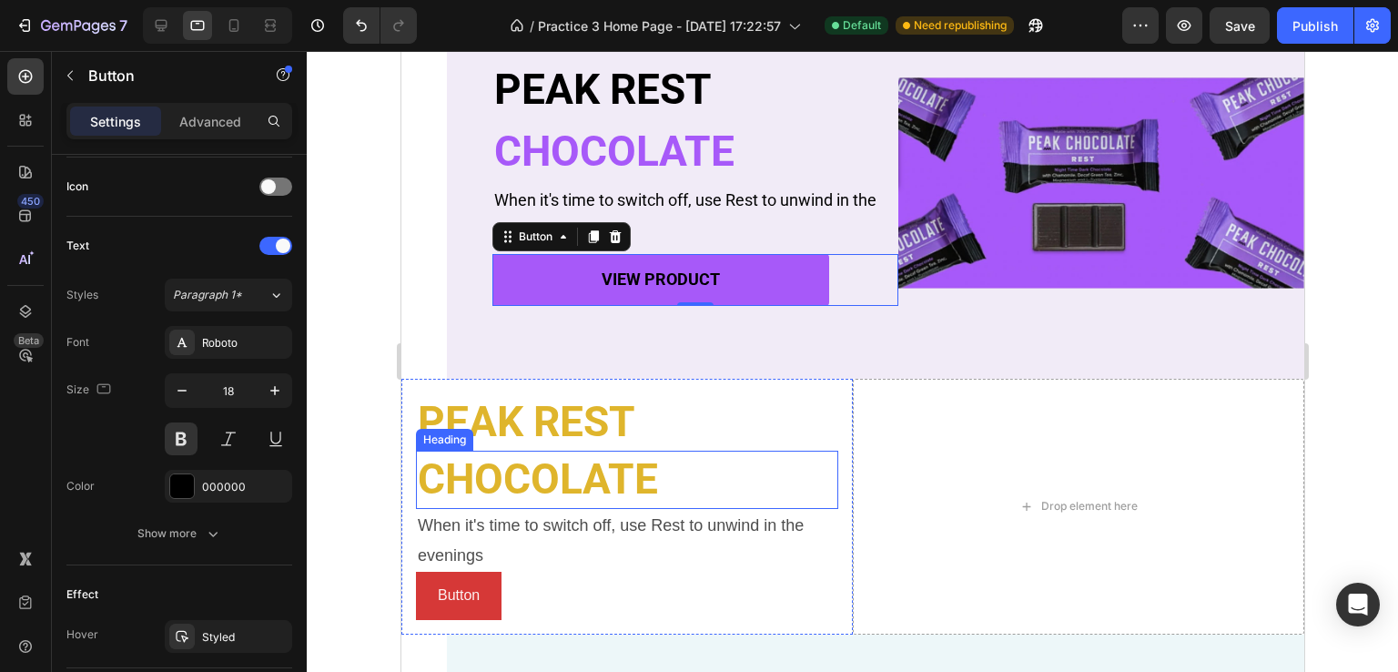
scroll to position [638, 0]
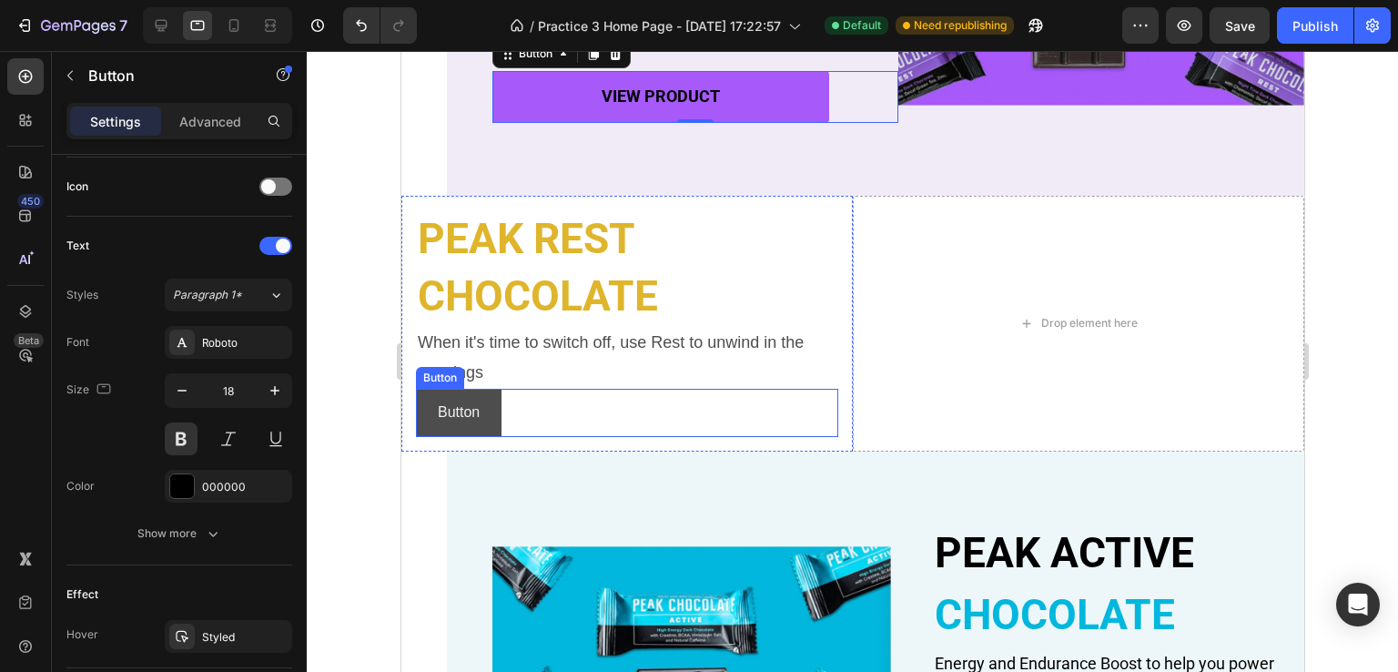
click at [495, 413] on button "Button" at bounding box center [458, 413] width 86 height 48
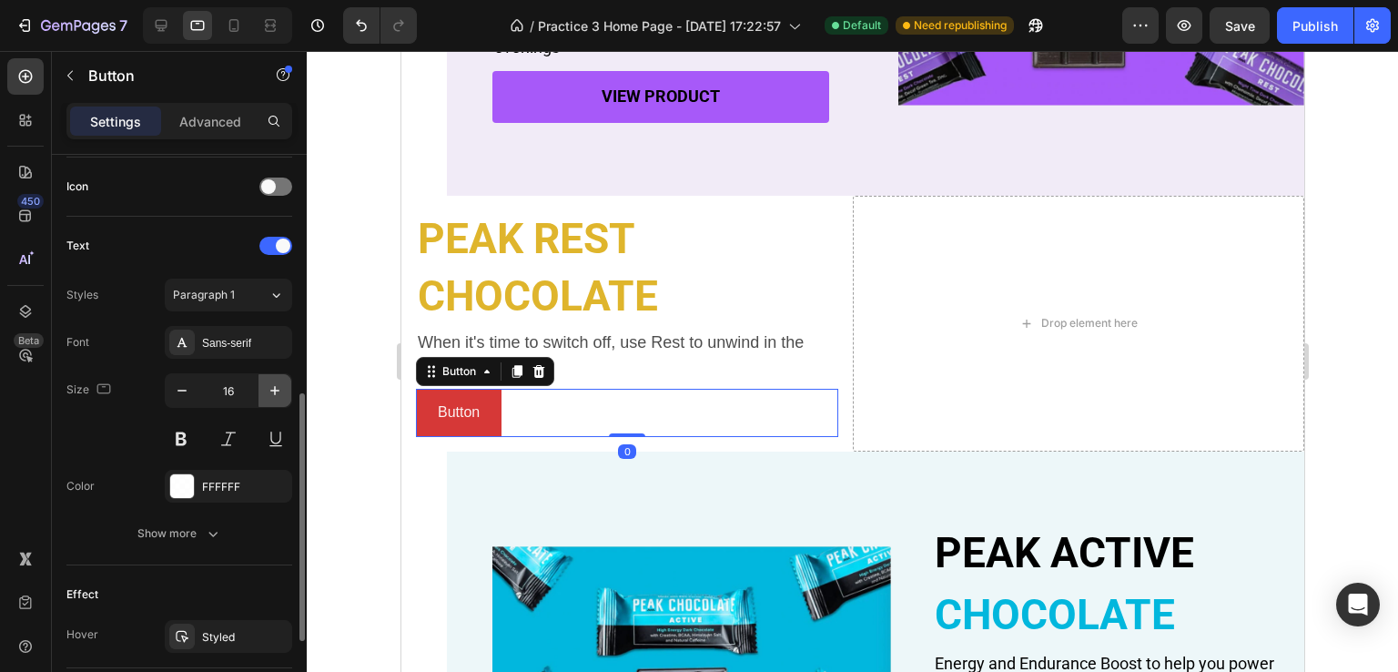
click at [273, 387] on icon "button" at bounding box center [275, 390] width 18 height 18
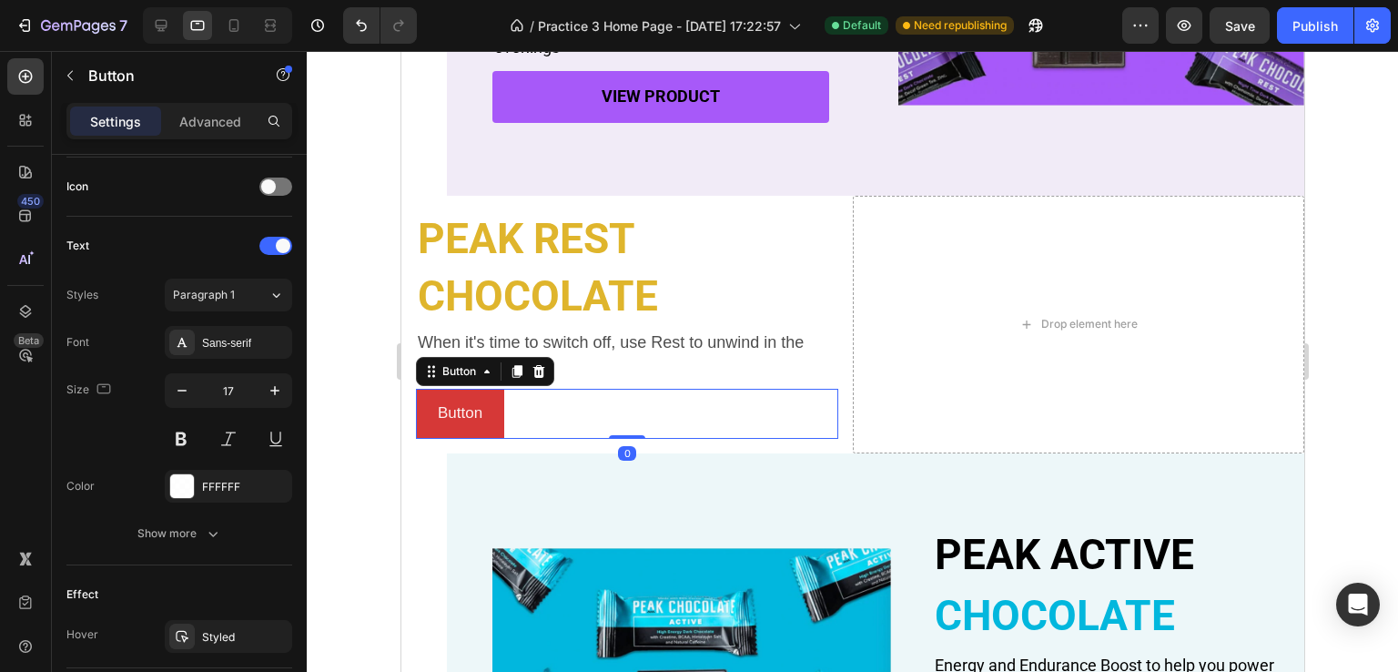
type input "18"
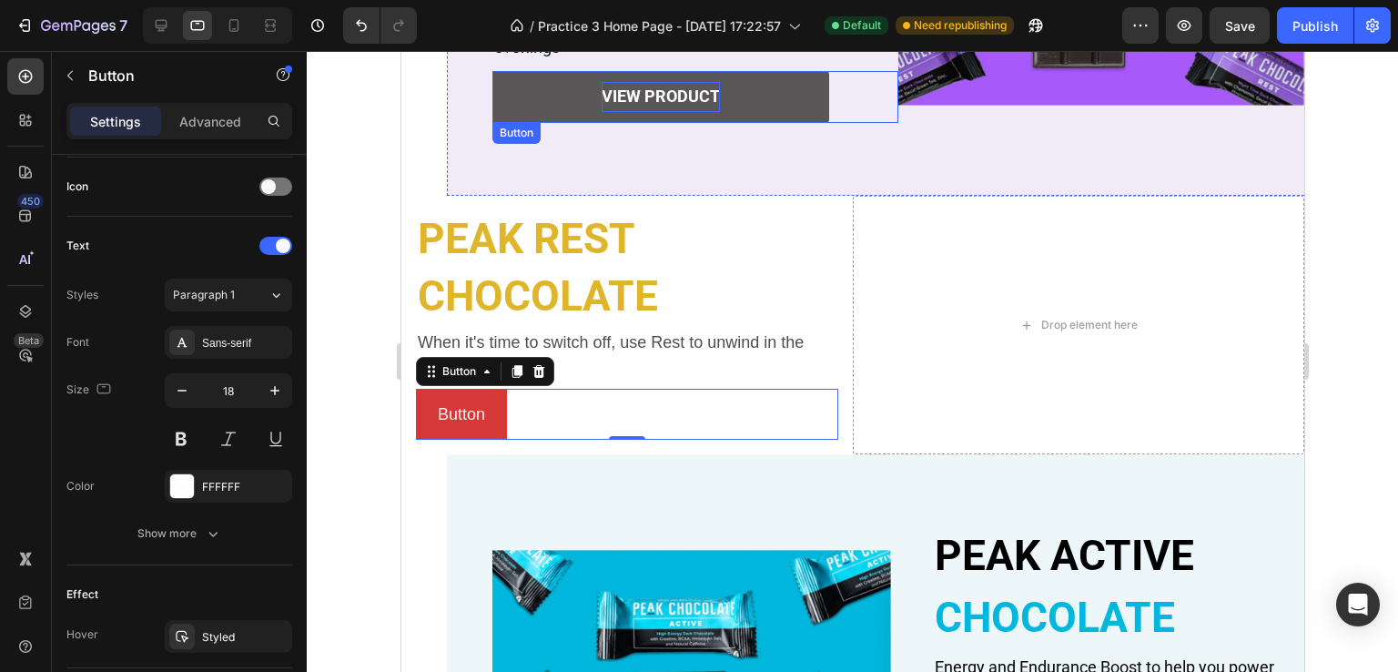
click at [643, 90] on p "view product" at bounding box center [660, 96] width 118 height 29
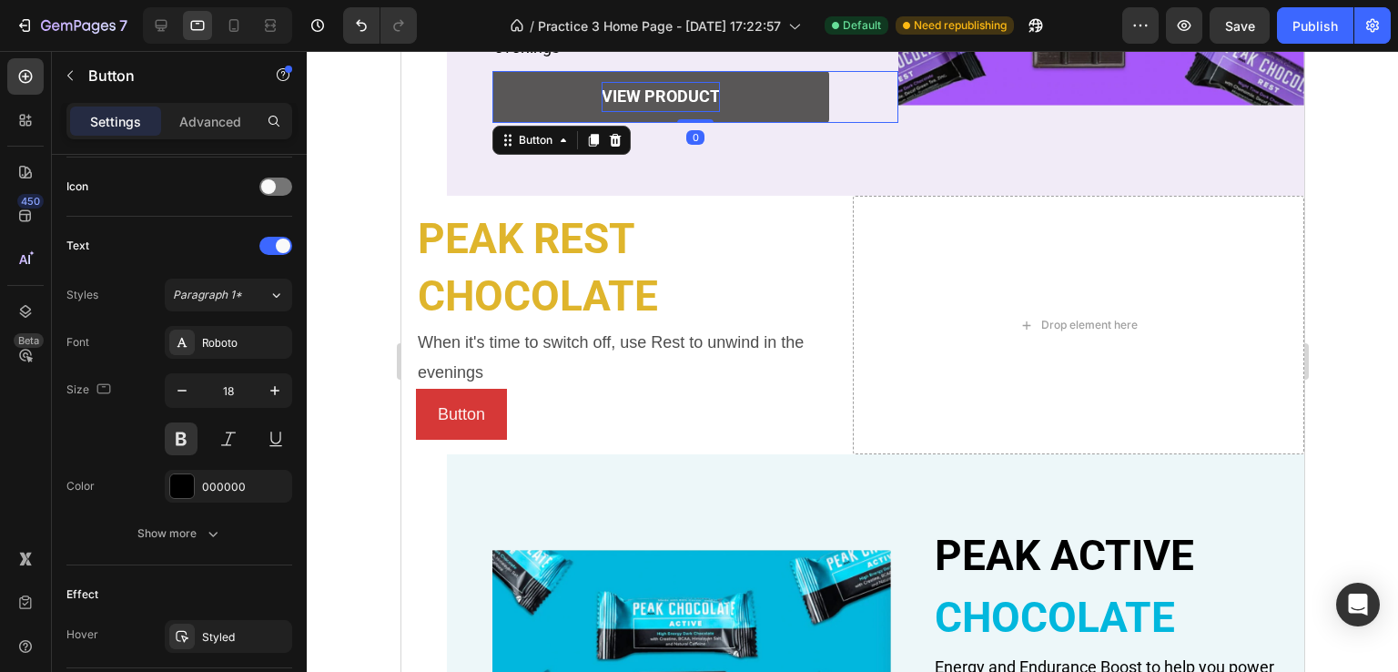
click at [643, 90] on p "view product" at bounding box center [660, 96] width 118 height 29
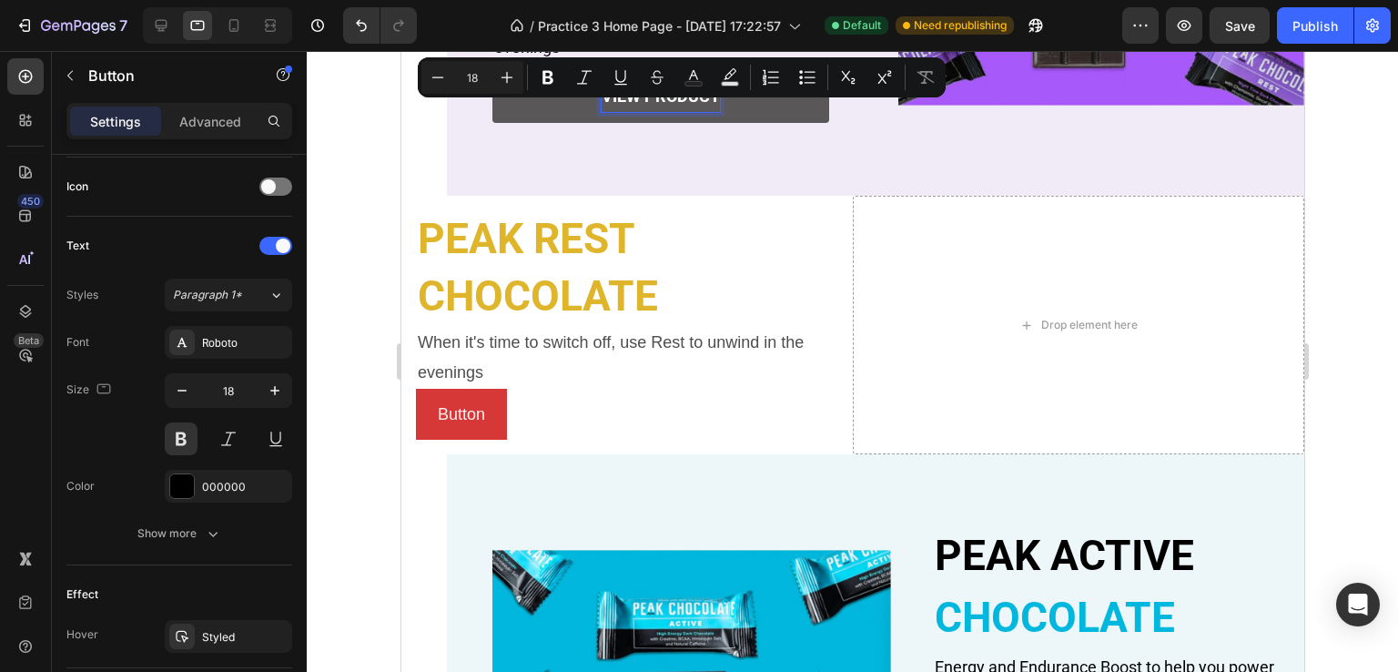
click at [631, 99] on p "view product" at bounding box center [660, 96] width 118 height 29
copy p "view product"
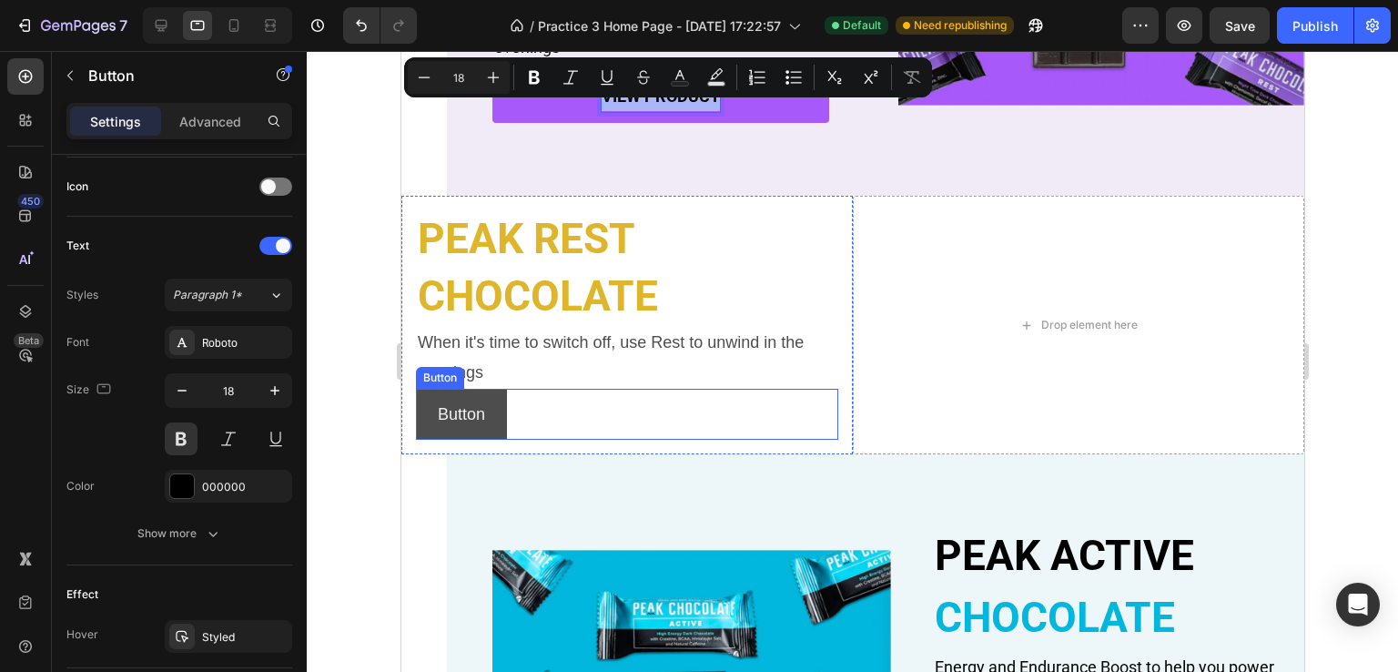
click at [455, 430] on button "Button" at bounding box center [460, 414] width 91 height 51
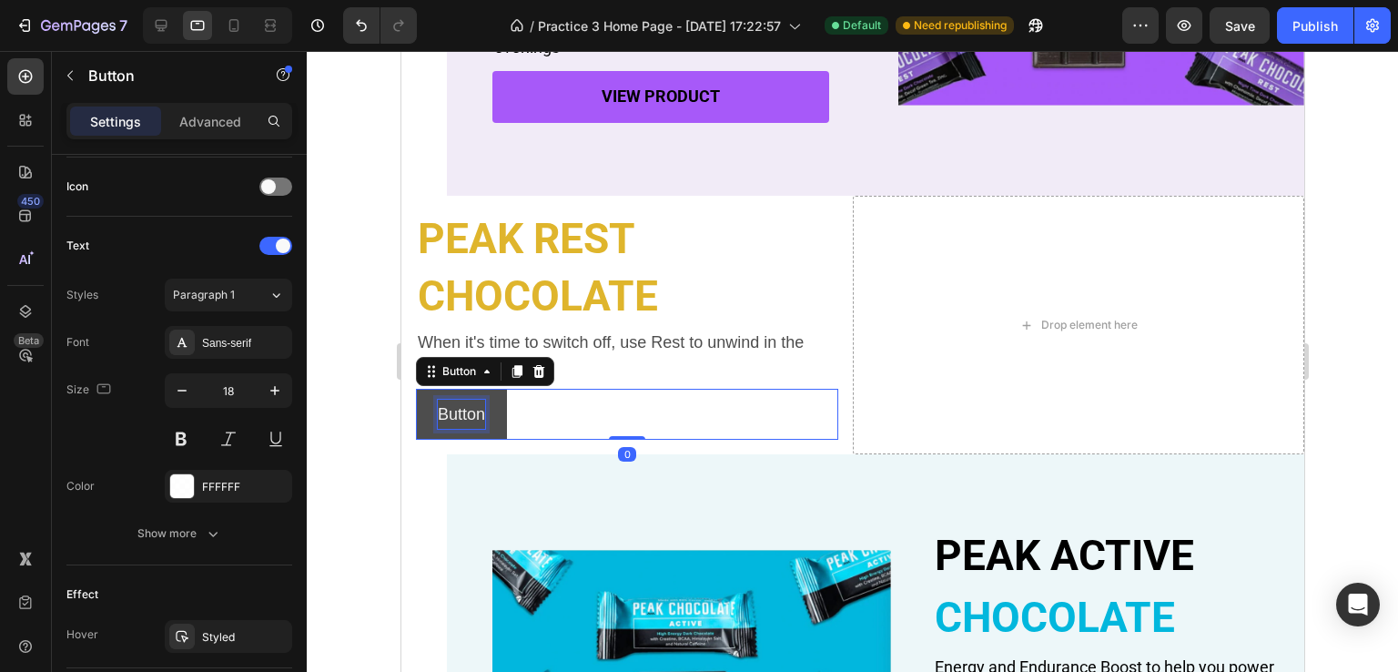
click at [456, 405] on p "Button" at bounding box center [460, 414] width 47 height 29
click at [455, 412] on p "Button" at bounding box center [460, 414] width 47 height 29
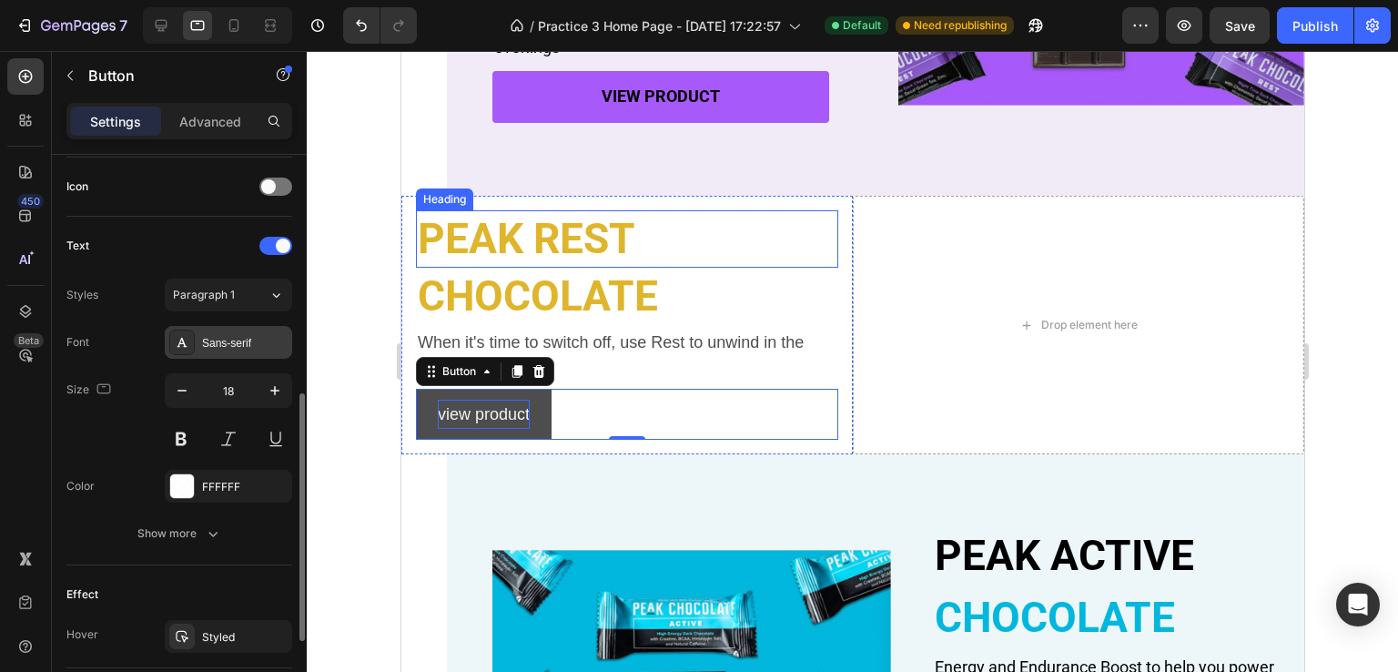
click at [196, 346] on div "Sans-serif" at bounding box center [228, 342] width 127 height 33
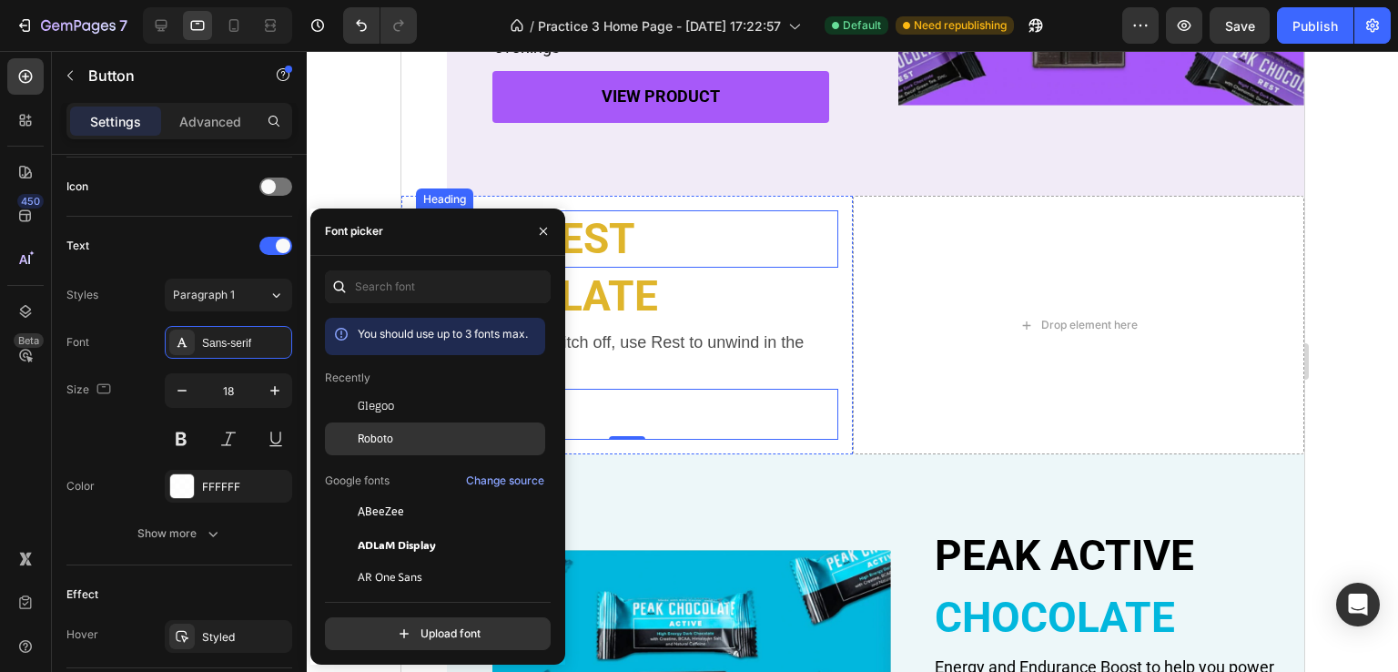
click at [371, 441] on span "Roboto" at bounding box center [375, 438] width 35 height 16
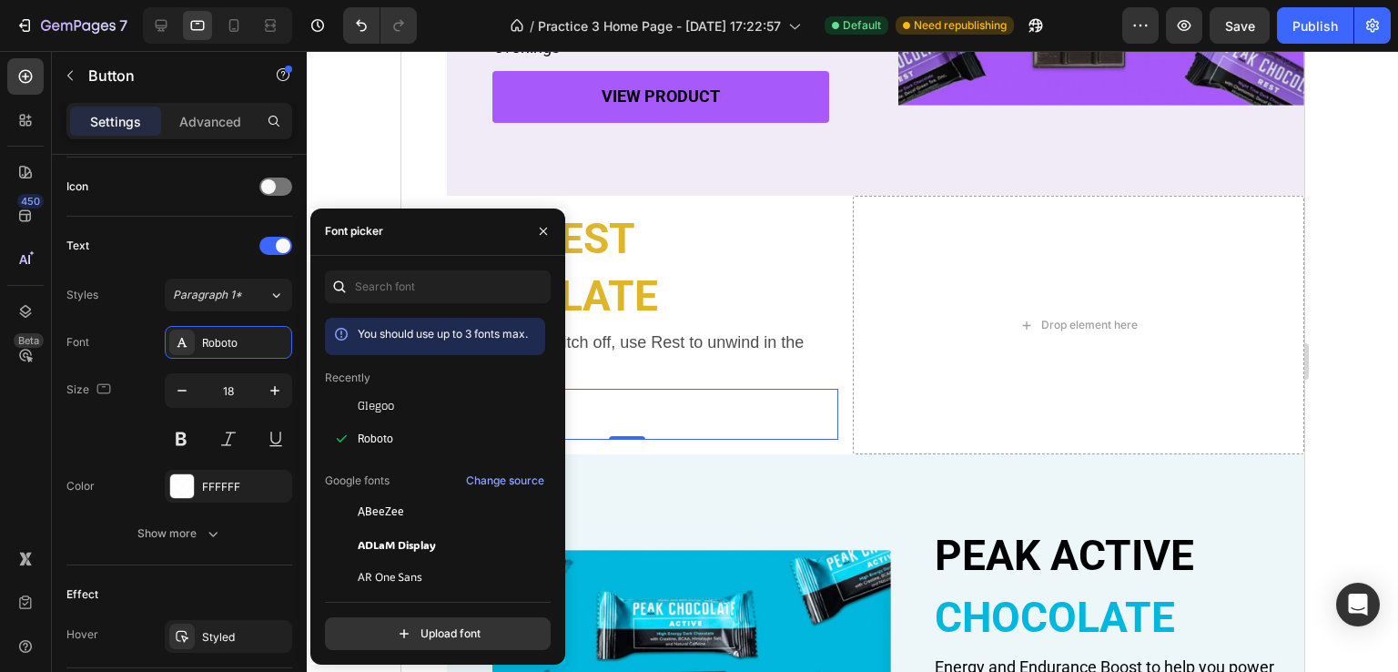
click at [602, 409] on div "view product Button 0" at bounding box center [626, 414] width 422 height 51
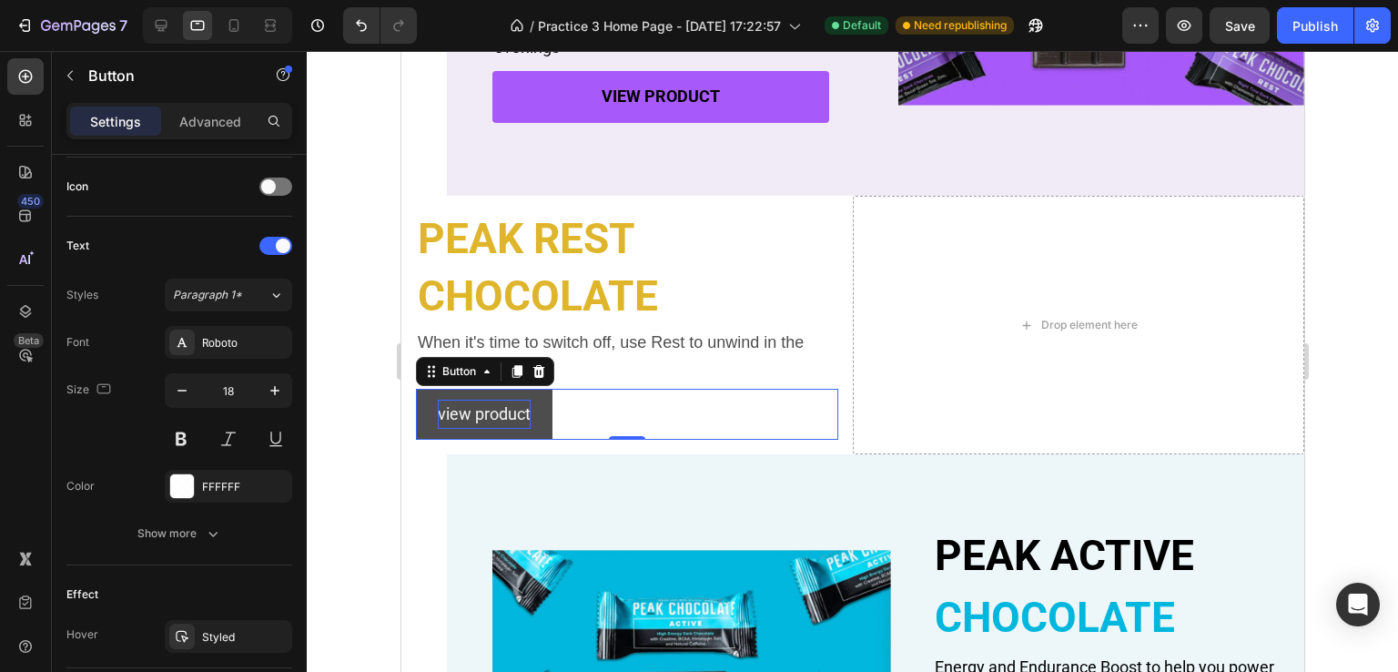
click at [551, 409] on button "view product" at bounding box center [483, 414] width 137 height 51
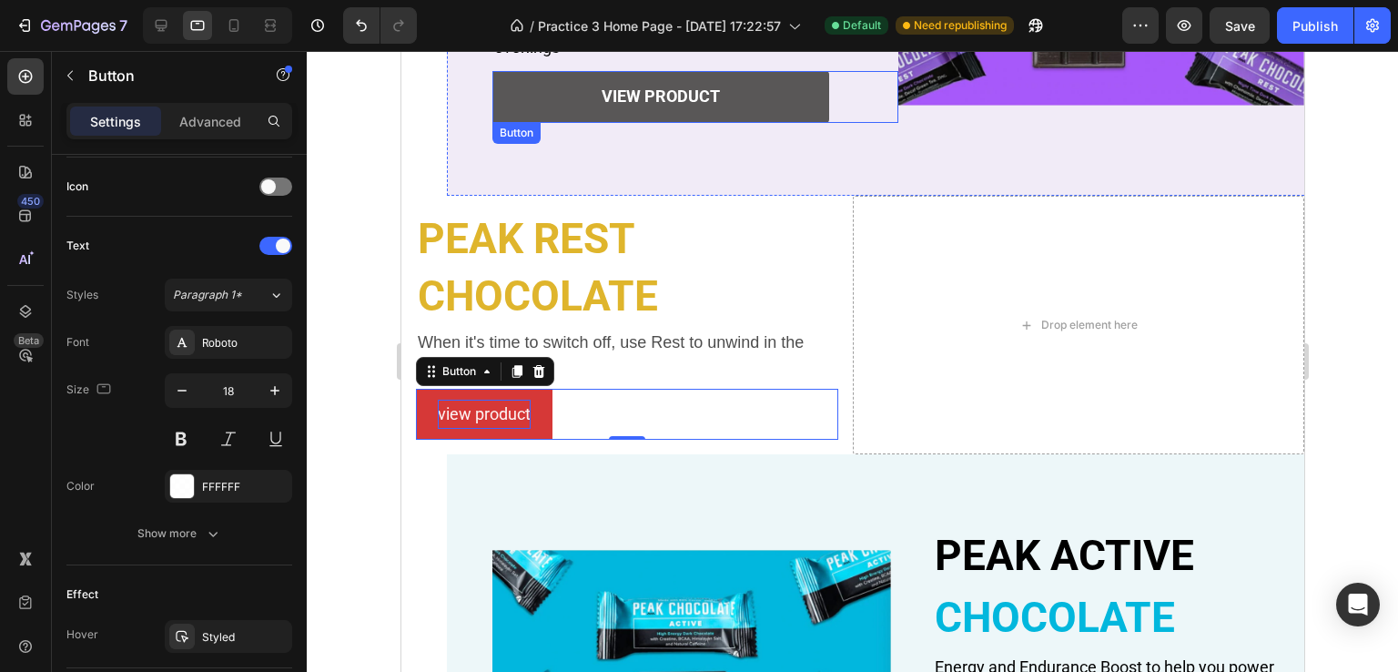
click at [537, 114] on button "view product" at bounding box center [659, 96] width 337 height 51
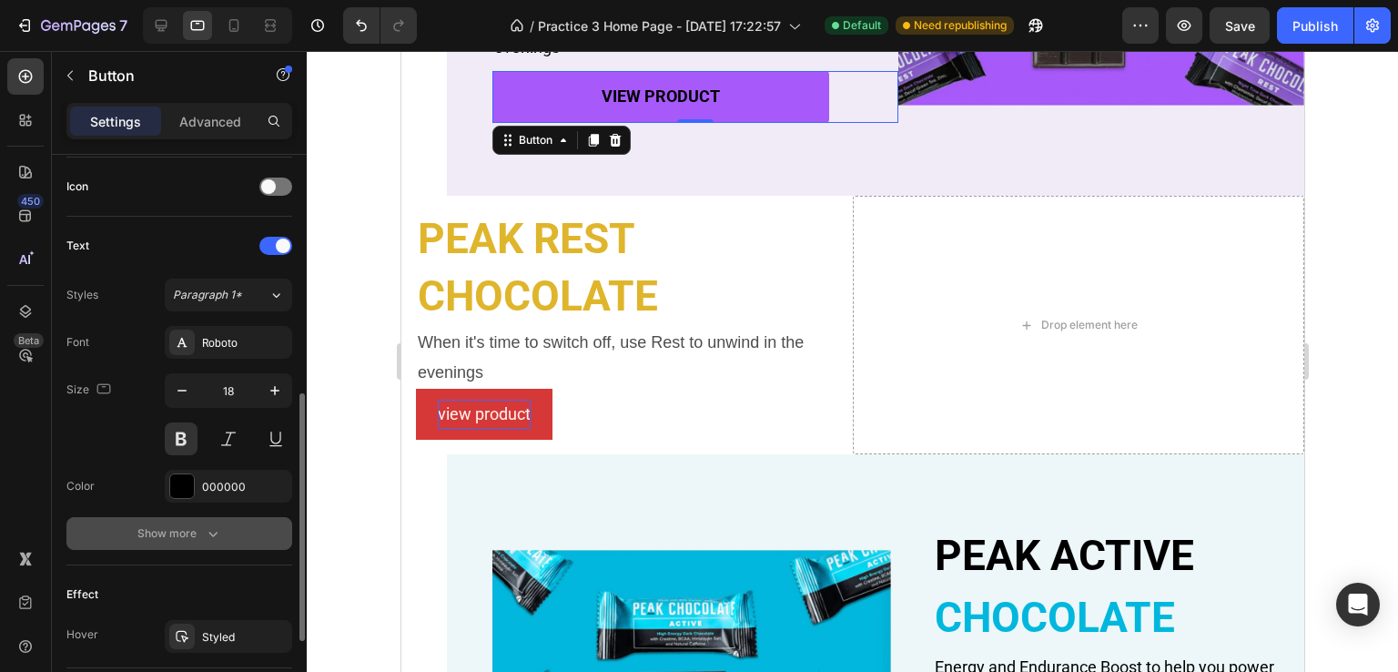
click at [164, 532] on div "Show more" at bounding box center [179, 533] width 85 height 18
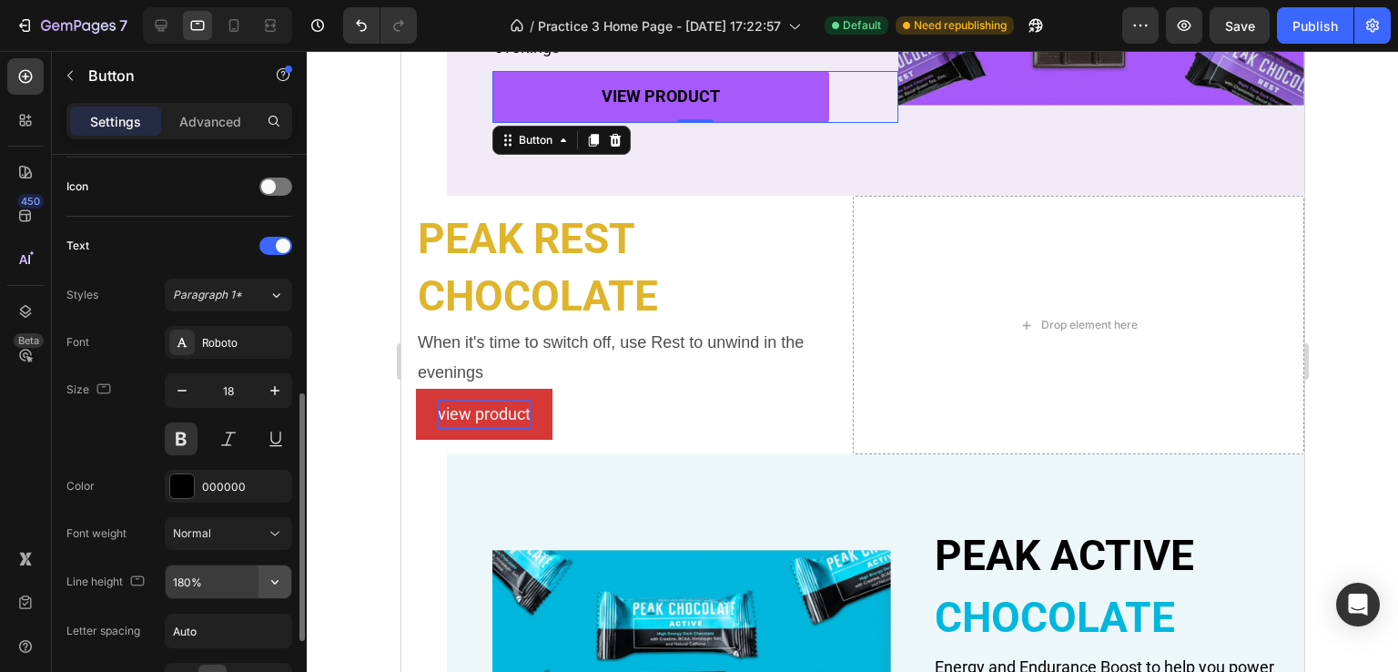
click at [268, 574] on icon "button" at bounding box center [275, 581] width 18 height 18
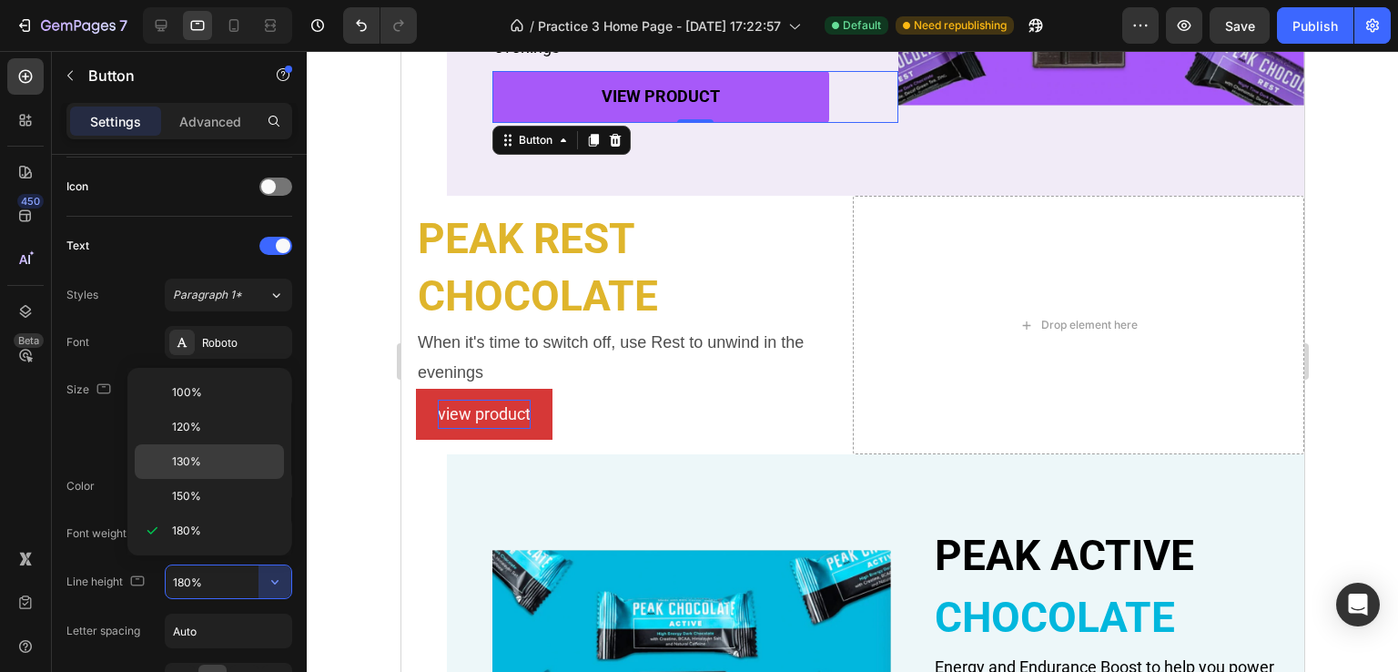
click at [220, 456] on p "130%" at bounding box center [224, 461] width 104 height 16
type input "130%"
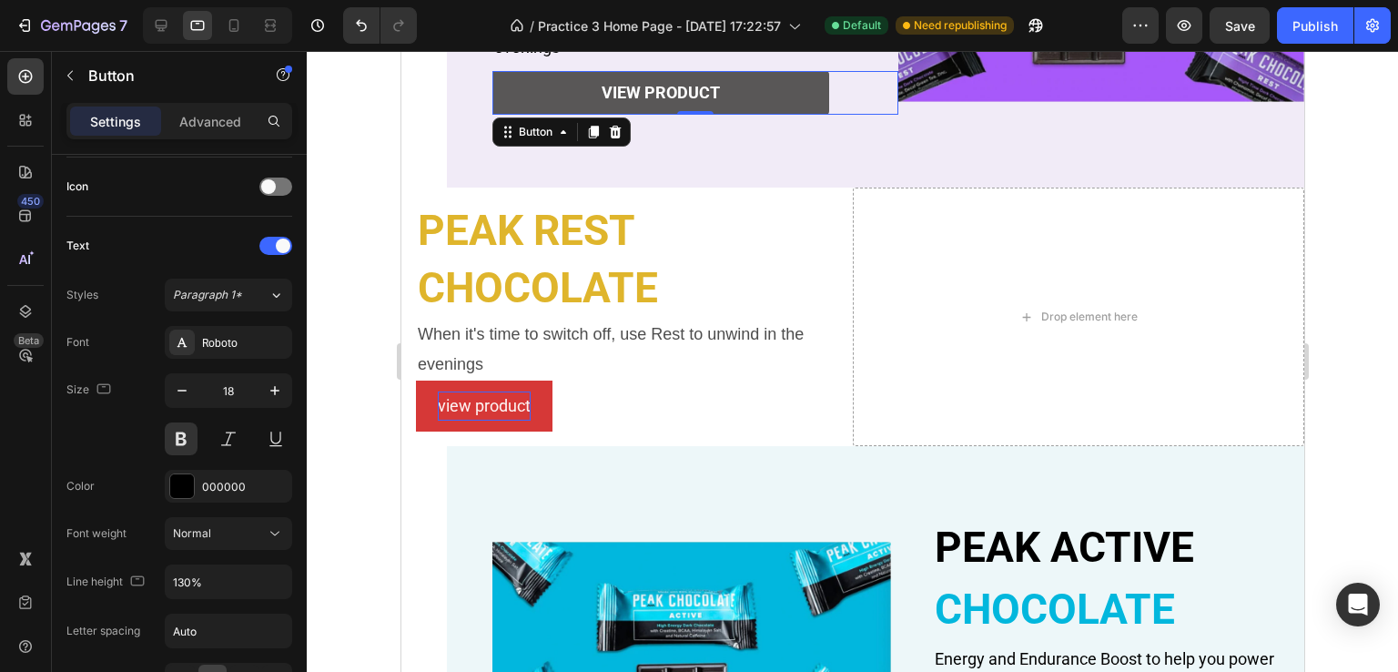
click at [743, 96] on button "view product" at bounding box center [659, 92] width 337 height 43
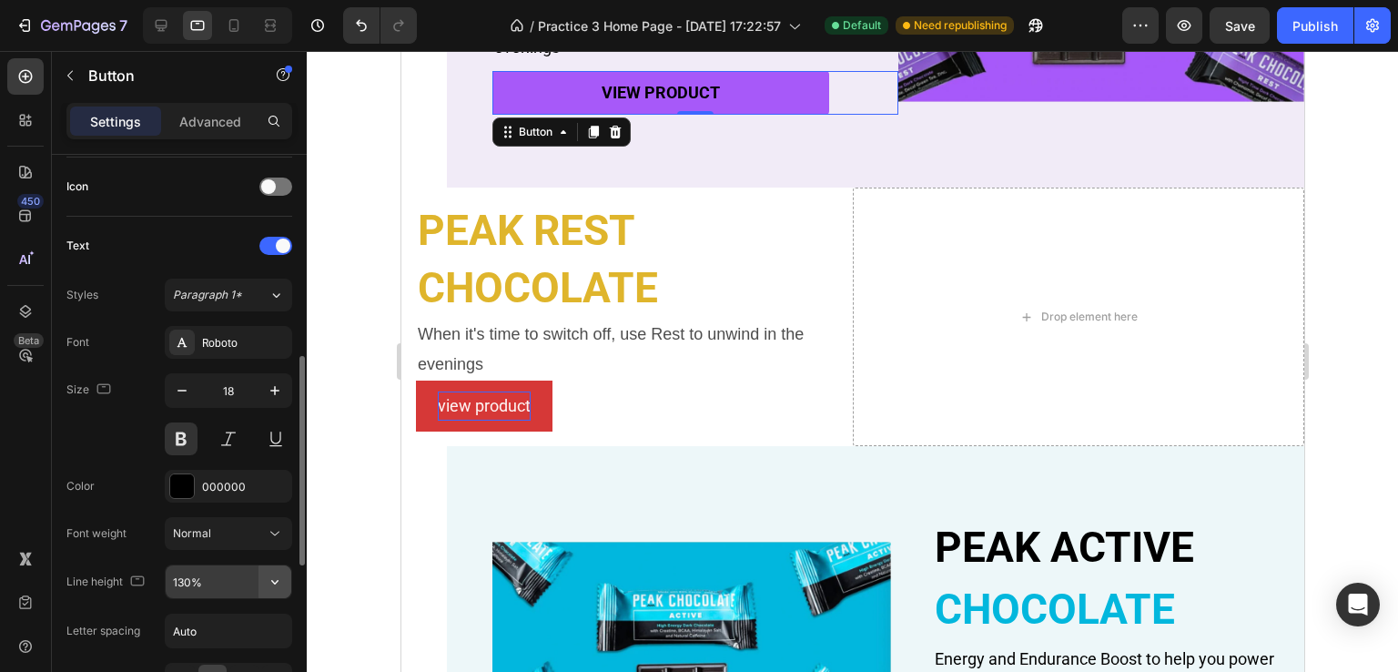
click at [268, 575] on icon "button" at bounding box center [275, 581] width 18 height 18
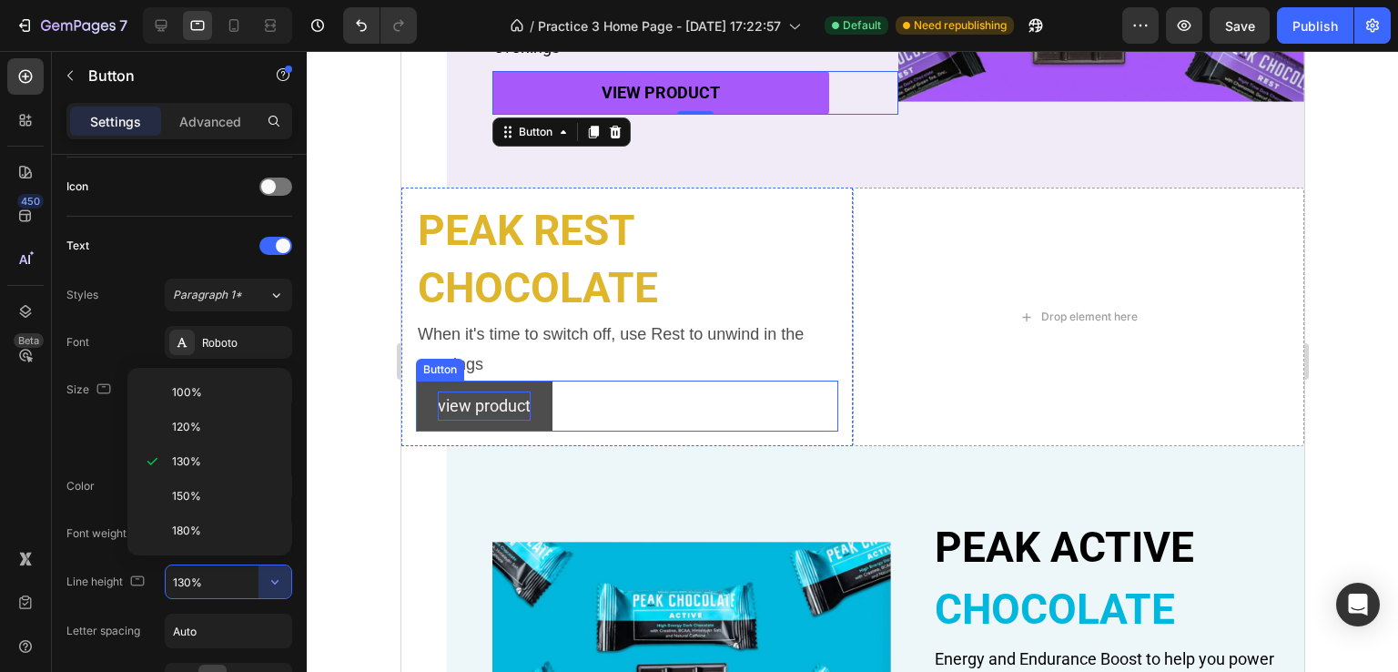
click at [538, 420] on button "view product" at bounding box center [483, 405] width 137 height 51
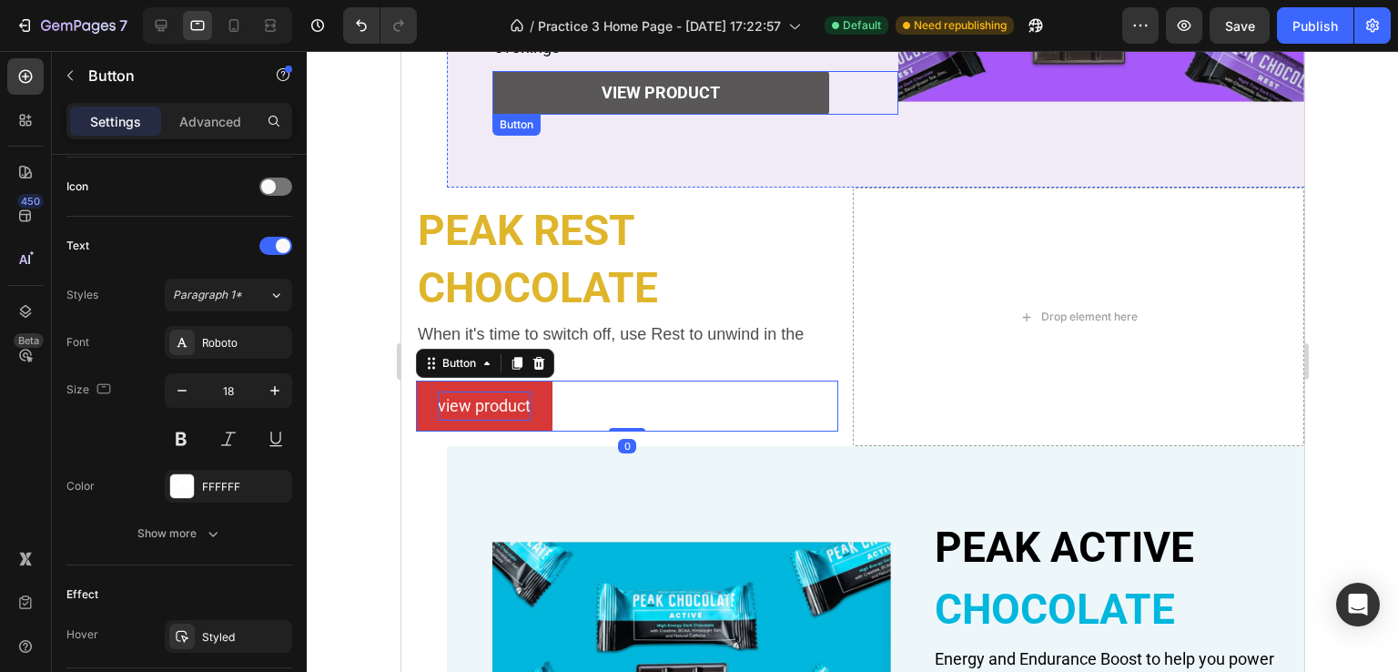
click at [751, 100] on button "view product" at bounding box center [659, 92] width 337 height 43
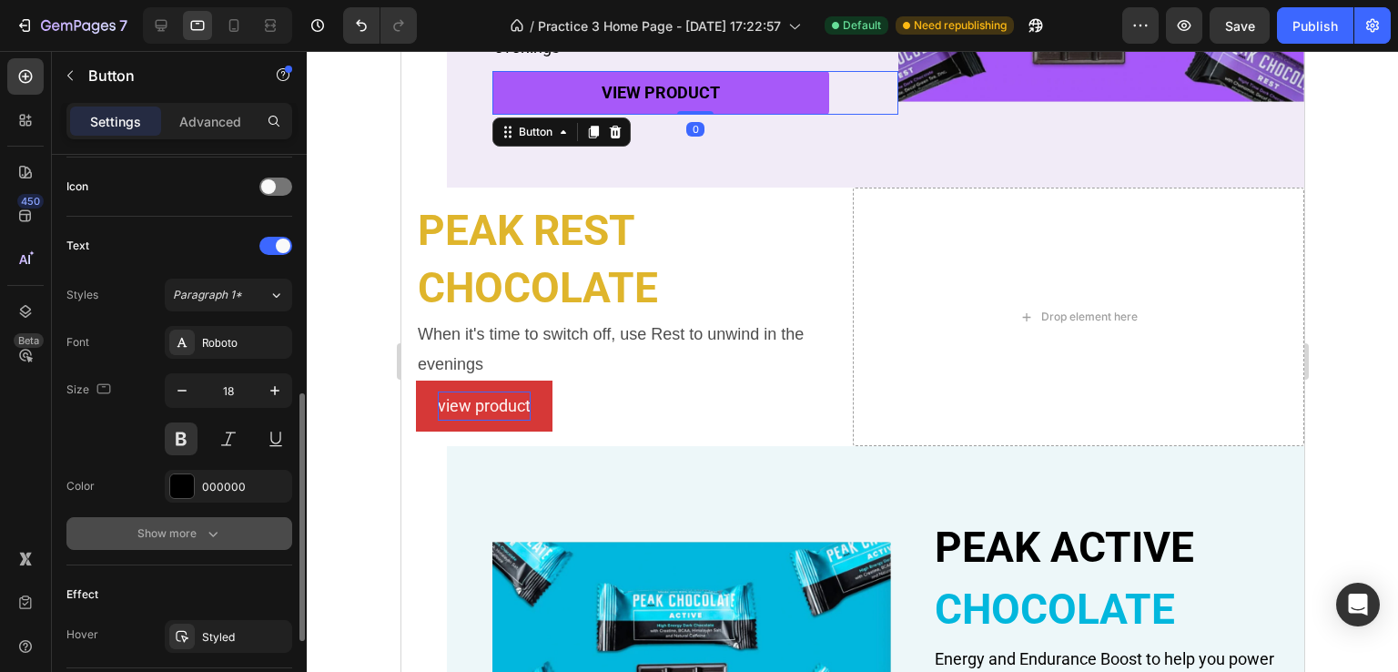
click at [242, 528] on button "Show more" at bounding box center [179, 533] width 226 height 33
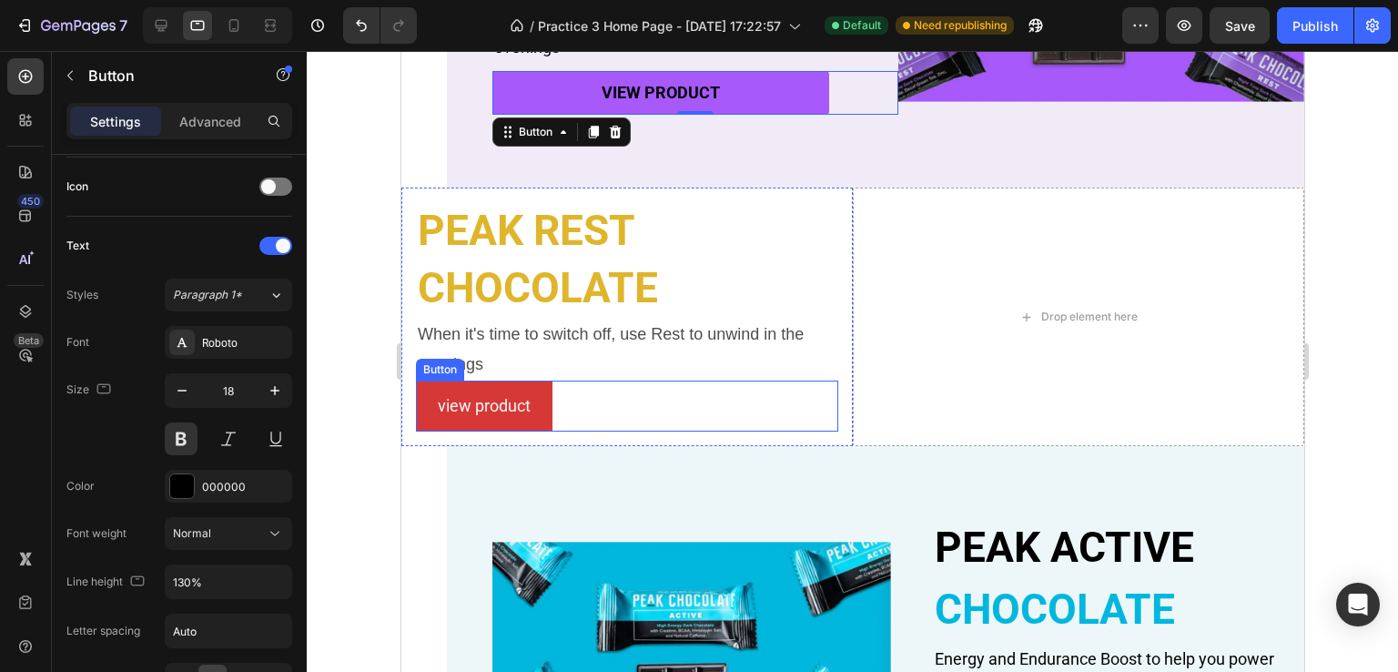
click at [529, 406] on p "view product" at bounding box center [483, 405] width 93 height 29
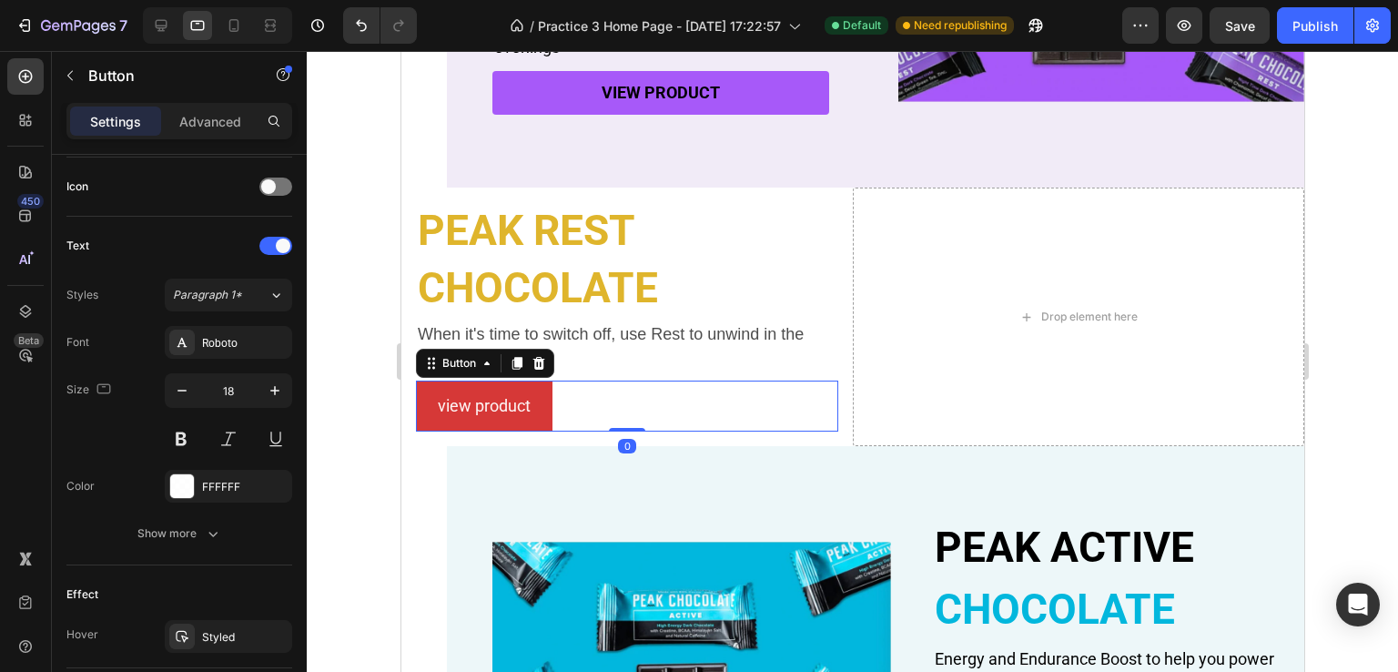
click at [539, 398] on button "view product" at bounding box center [483, 405] width 137 height 51
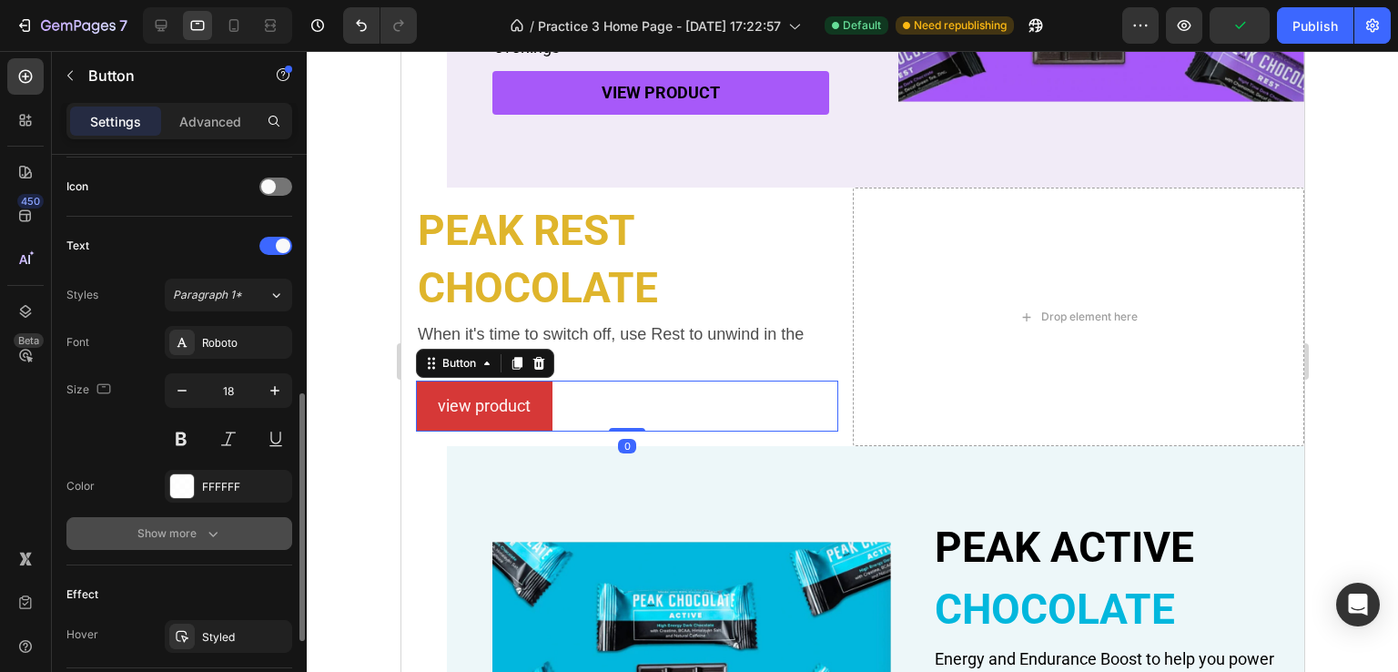
click at [207, 524] on icon "button" at bounding box center [213, 533] width 18 height 18
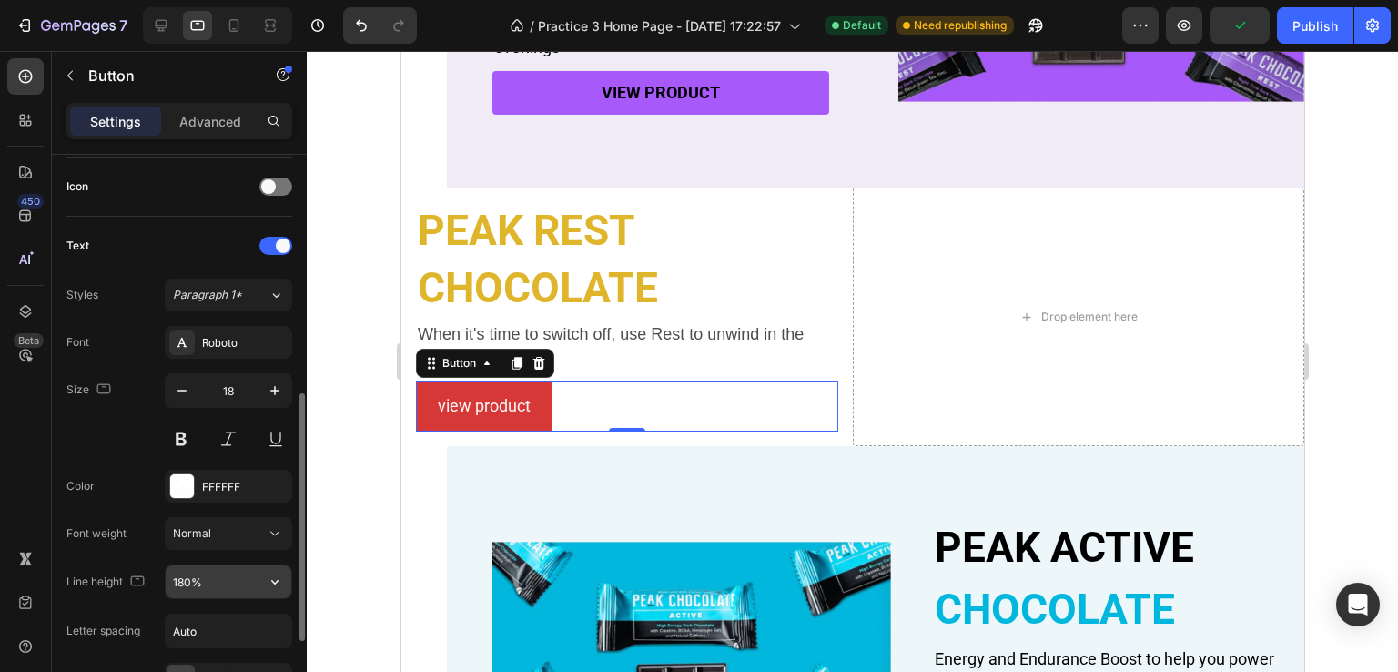
click at [272, 565] on button "button" at bounding box center [274, 581] width 33 height 33
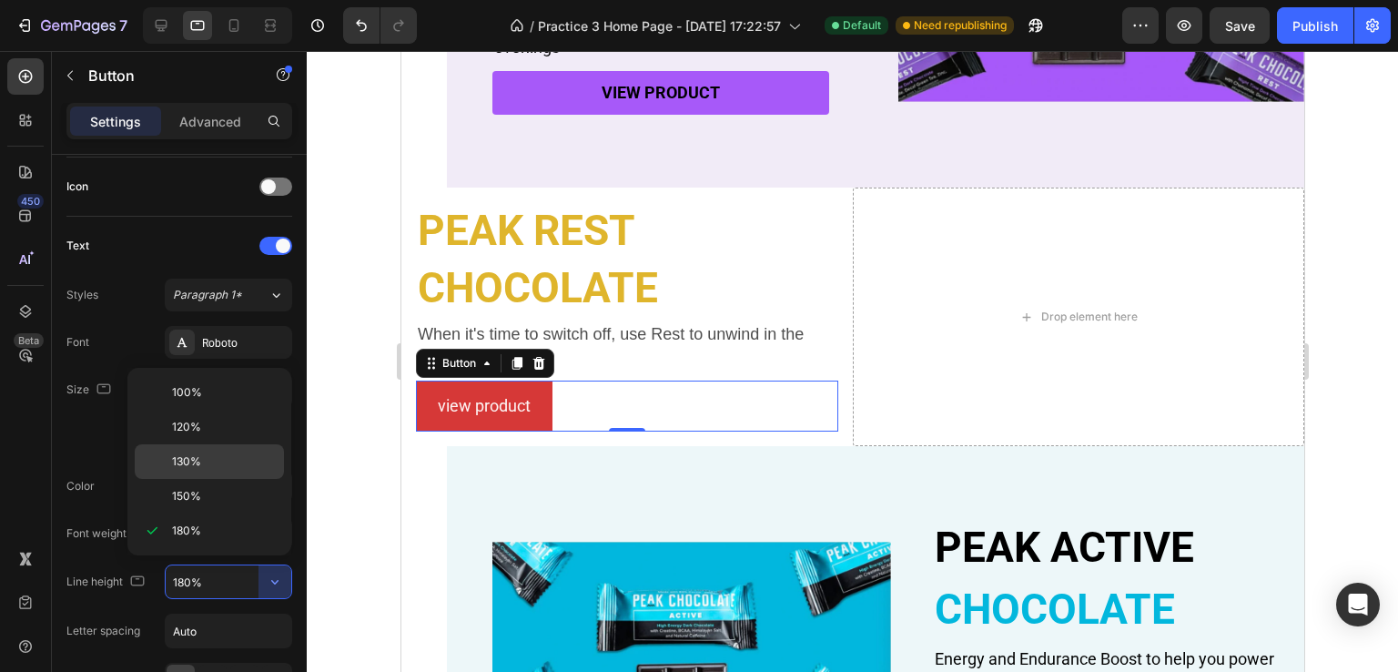
click at [208, 460] on p "130%" at bounding box center [224, 461] width 104 height 16
type input "130%"
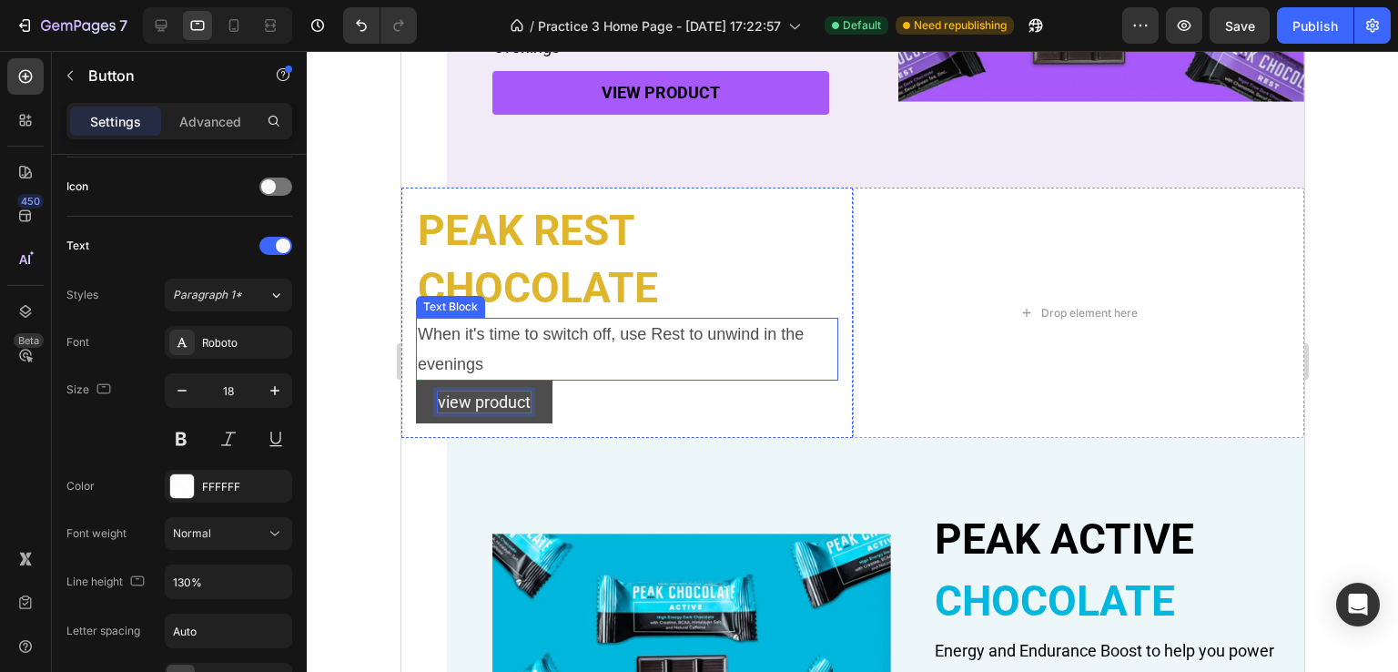
click at [560, 324] on p "When it's time to switch off, use Rest to unwind in the evenings" at bounding box center [626, 348] width 419 height 59
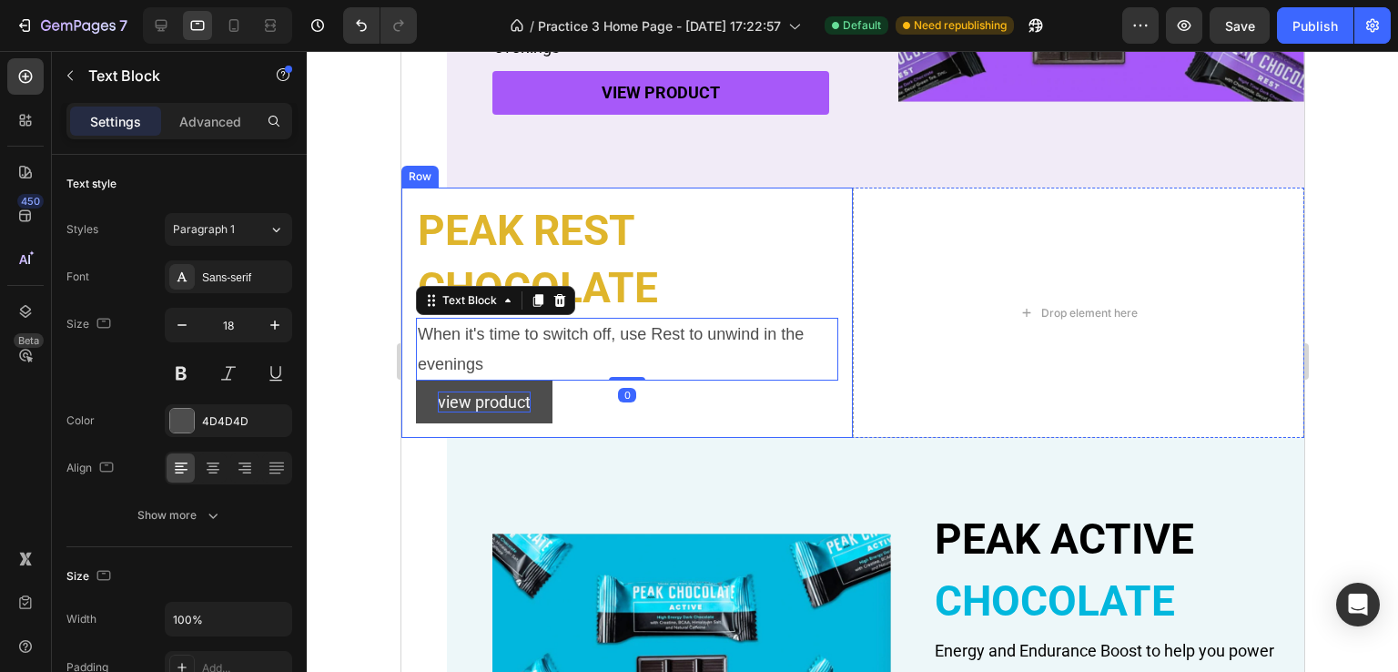
scroll to position [456, 0]
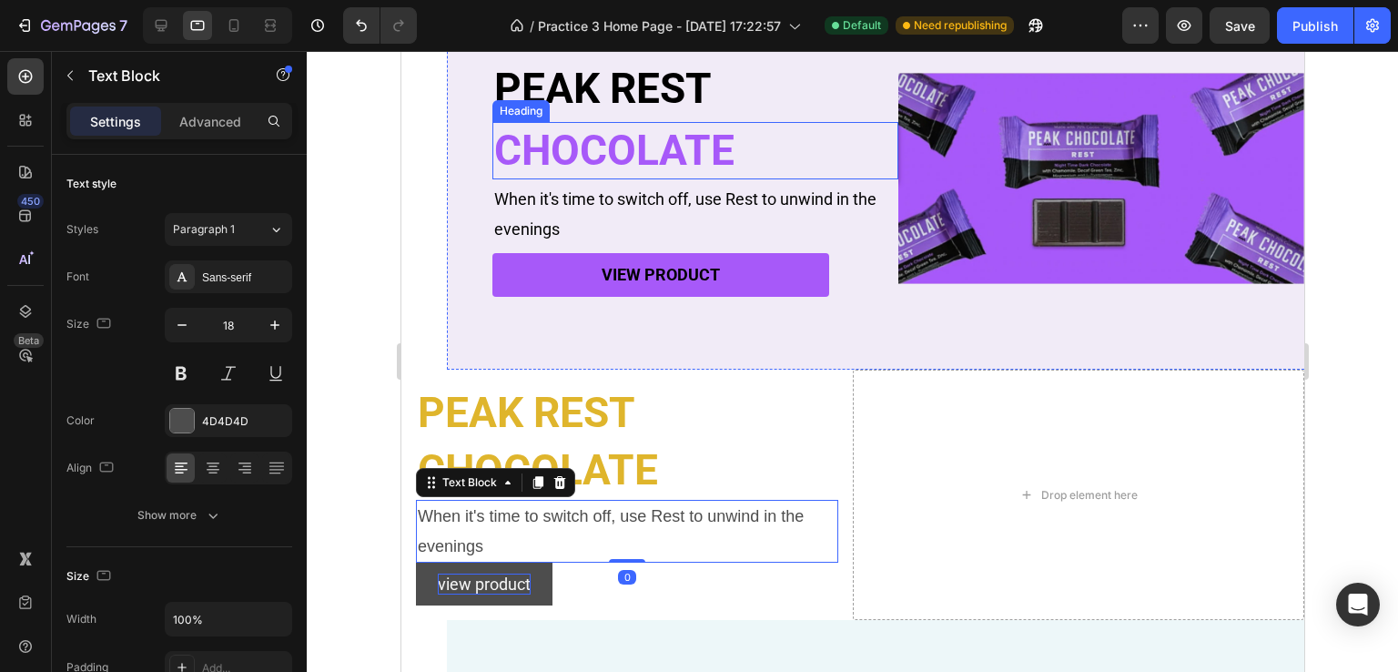
click at [595, 205] on p "When it's time to switch off, use Rest to unwind in the evenings" at bounding box center [694, 214] width 402 height 59
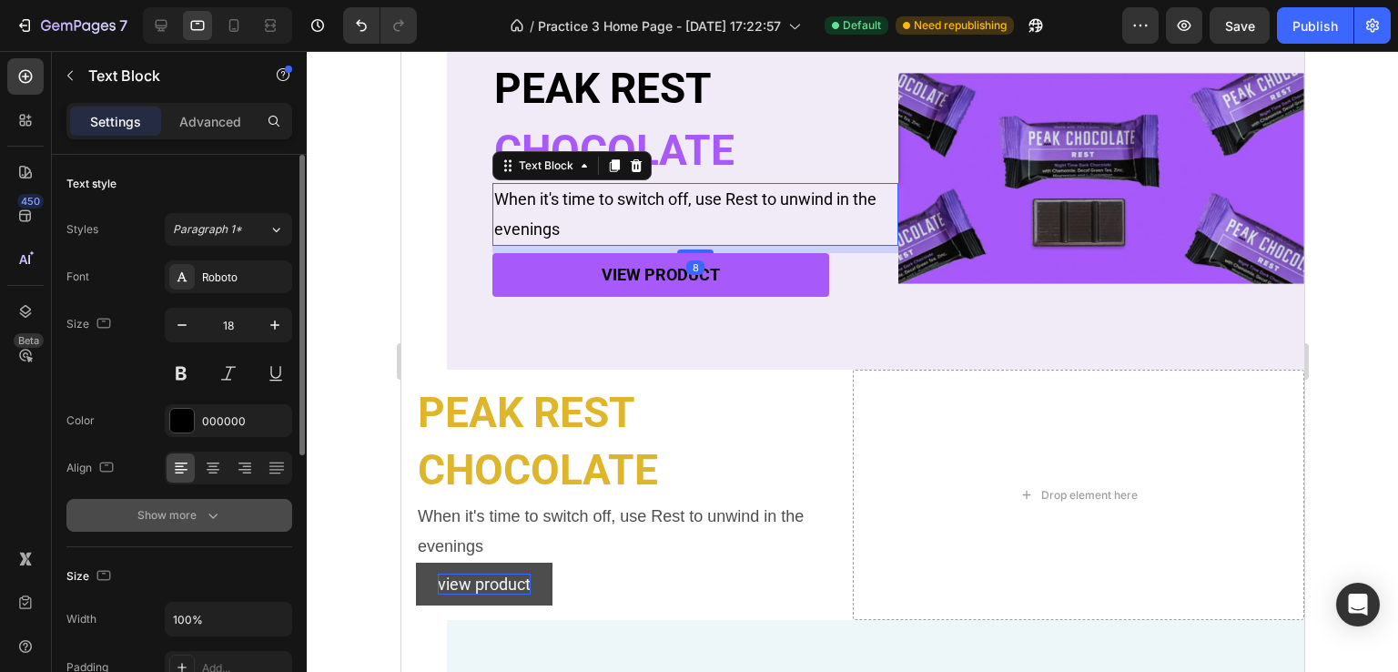
click at [199, 511] on div "Show more" at bounding box center [179, 515] width 85 height 18
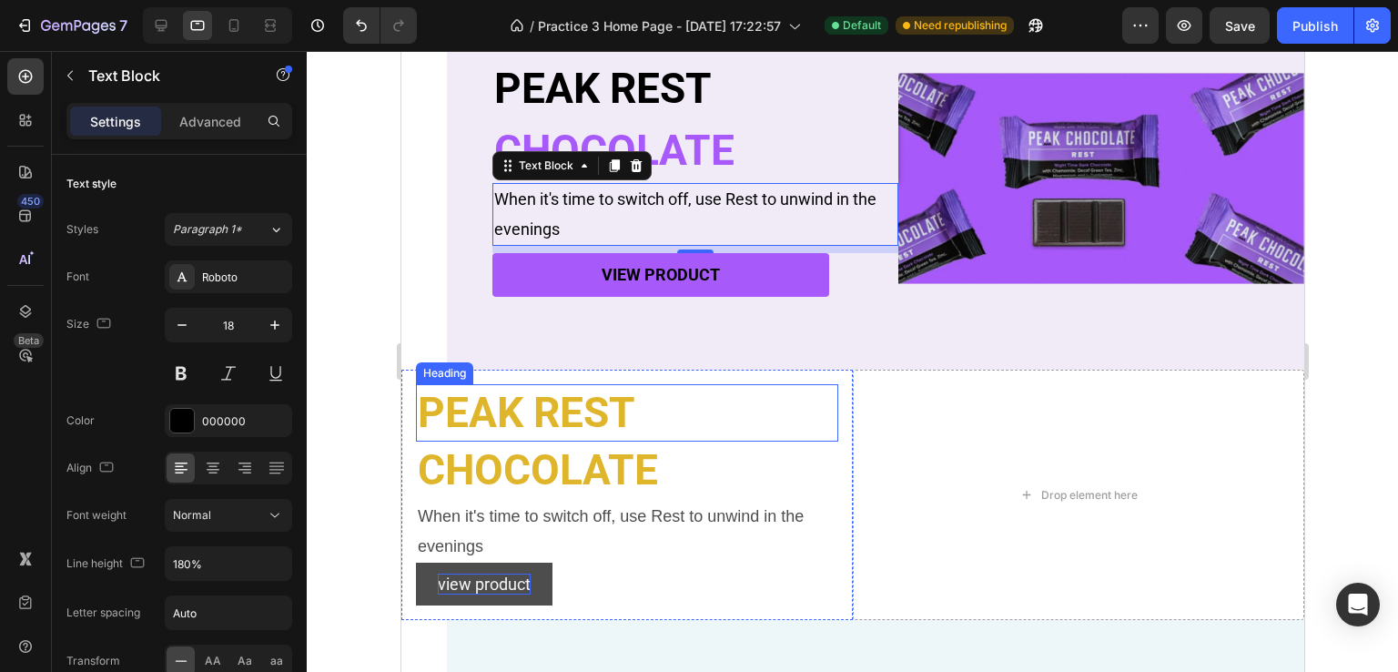
click at [568, 406] on p "PEAK REST" at bounding box center [626, 413] width 419 height 55
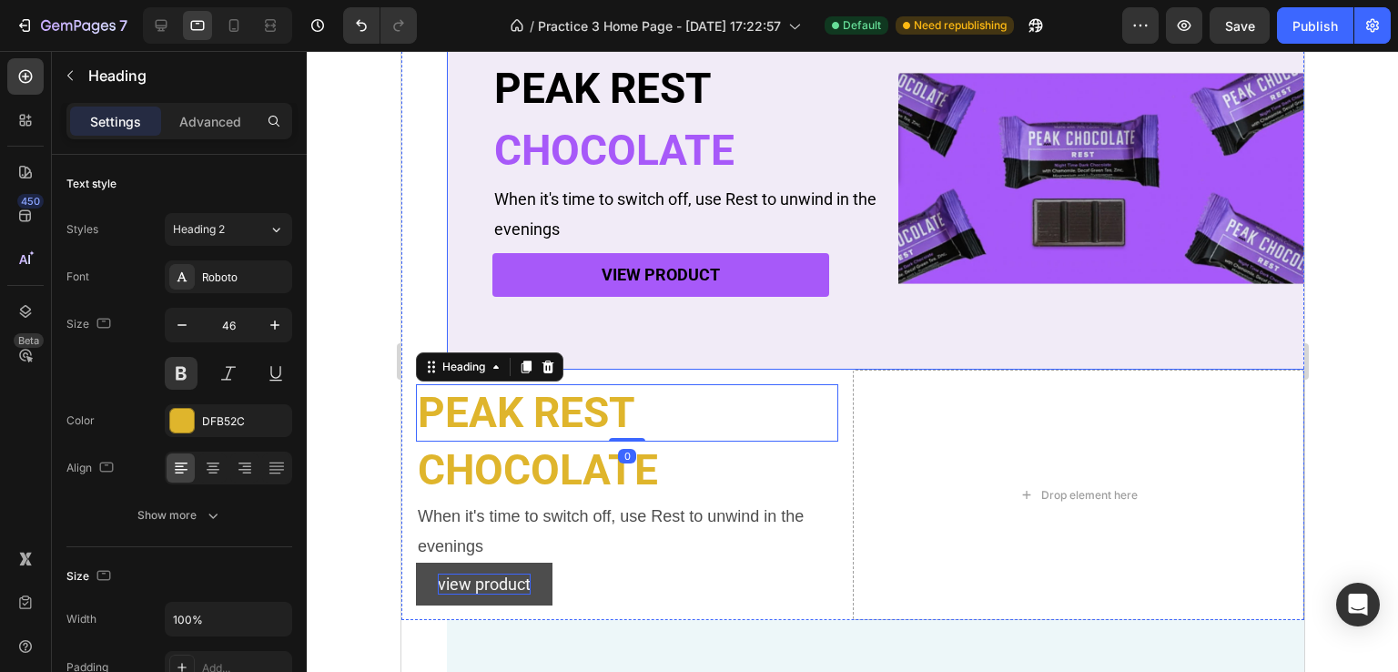
click at [642, 109] on p "PEAK REST" at bounding box center [694, 89] width 402 height 55
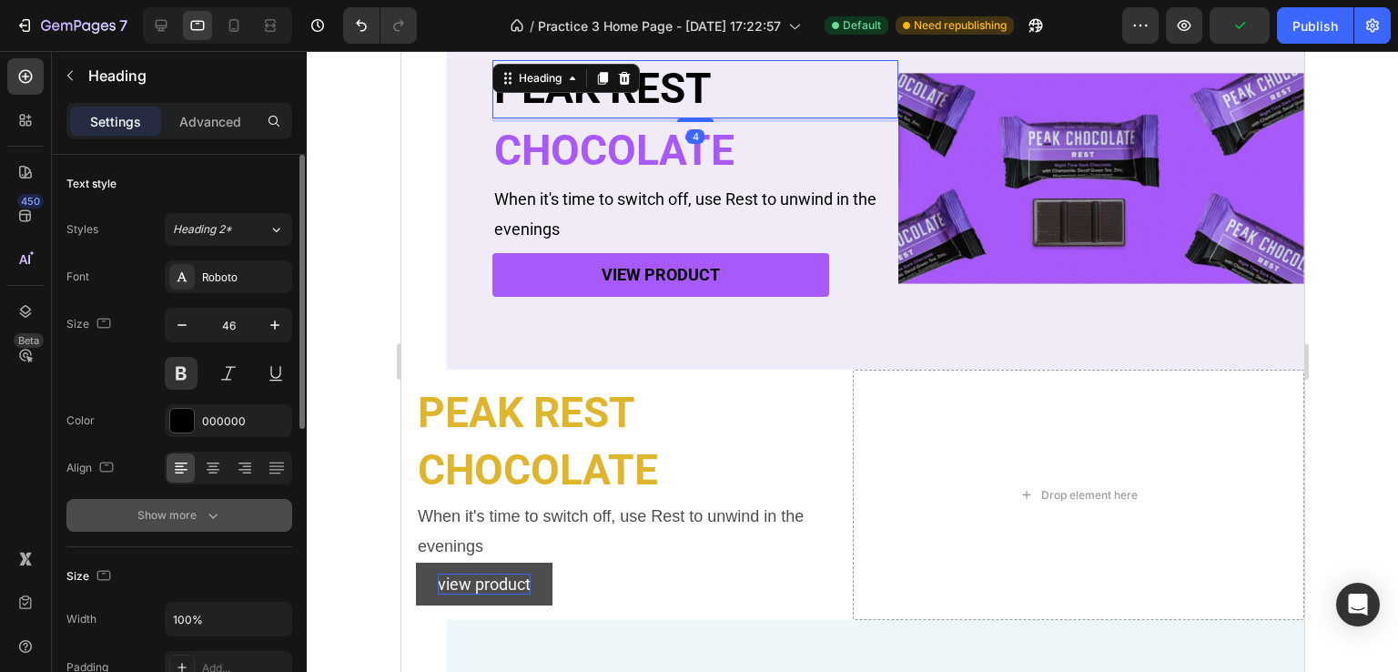
click at [204, 506] on icon "button" at bounding box center [213, 515] width 18 height 18
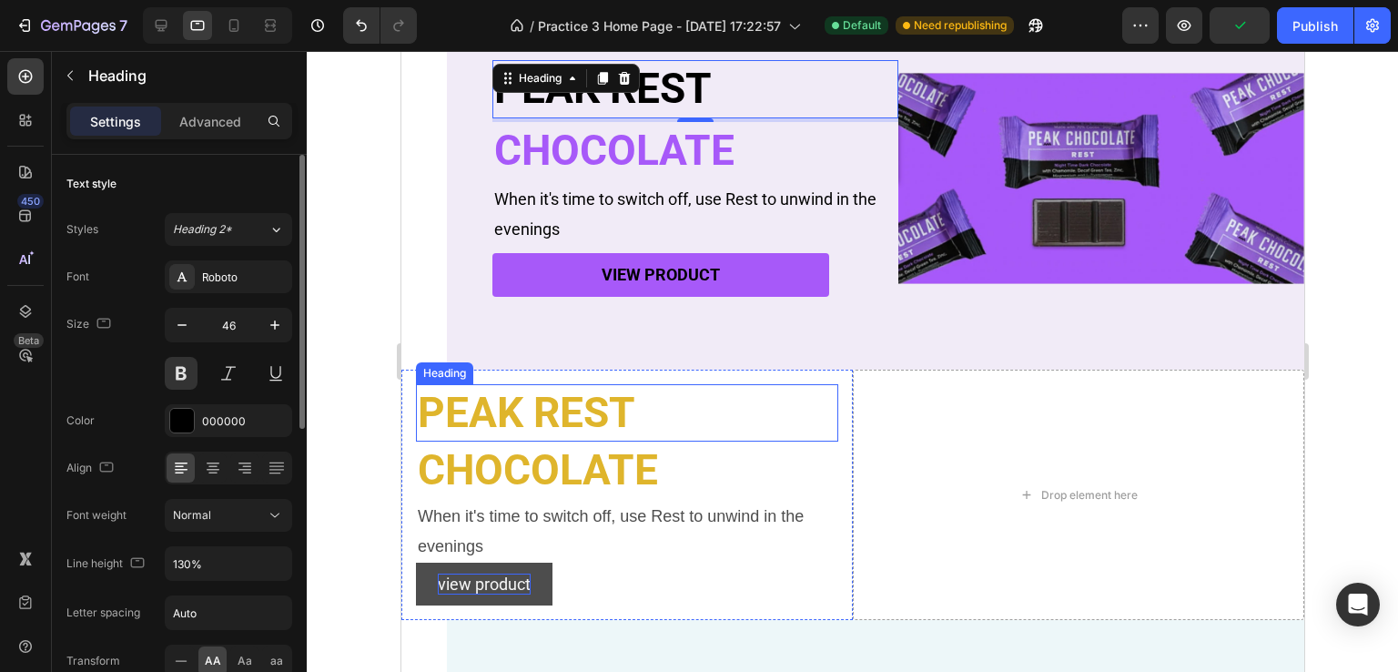
click at [506, 404] on p "PEAK REST" at bounding box center [626, 413] width 419 height 55
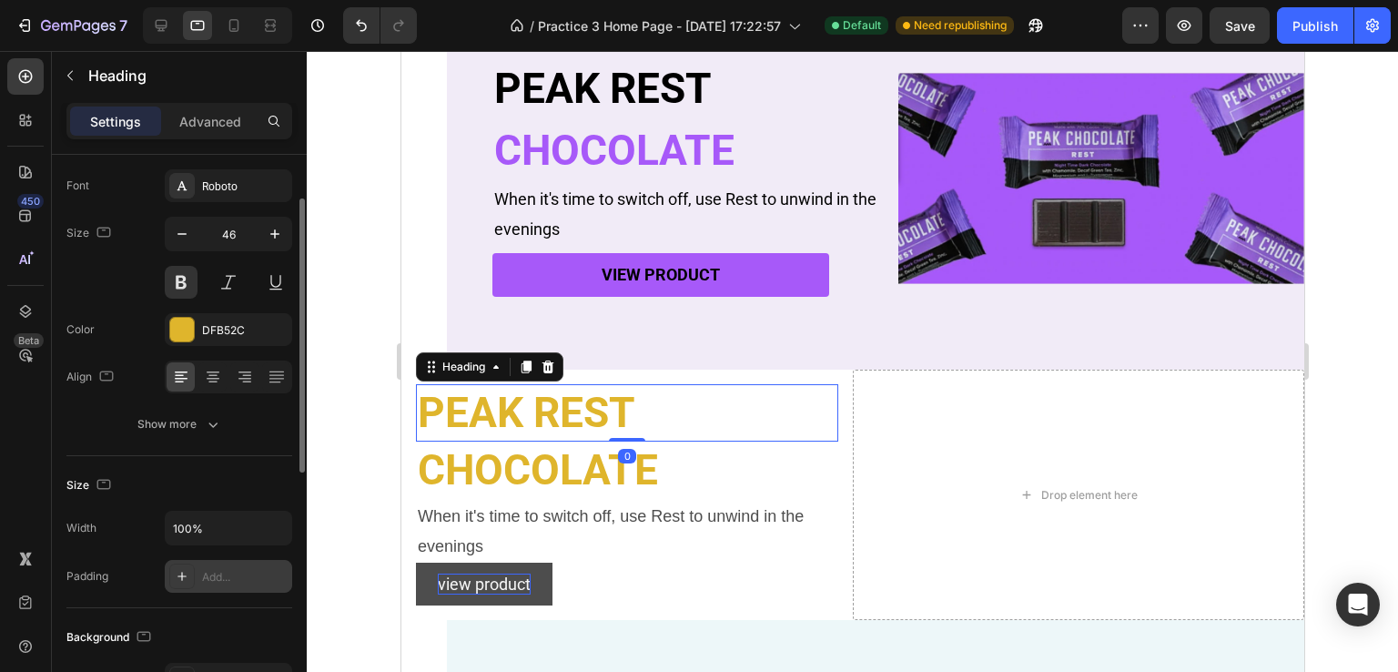
scroll to position [182, 0]
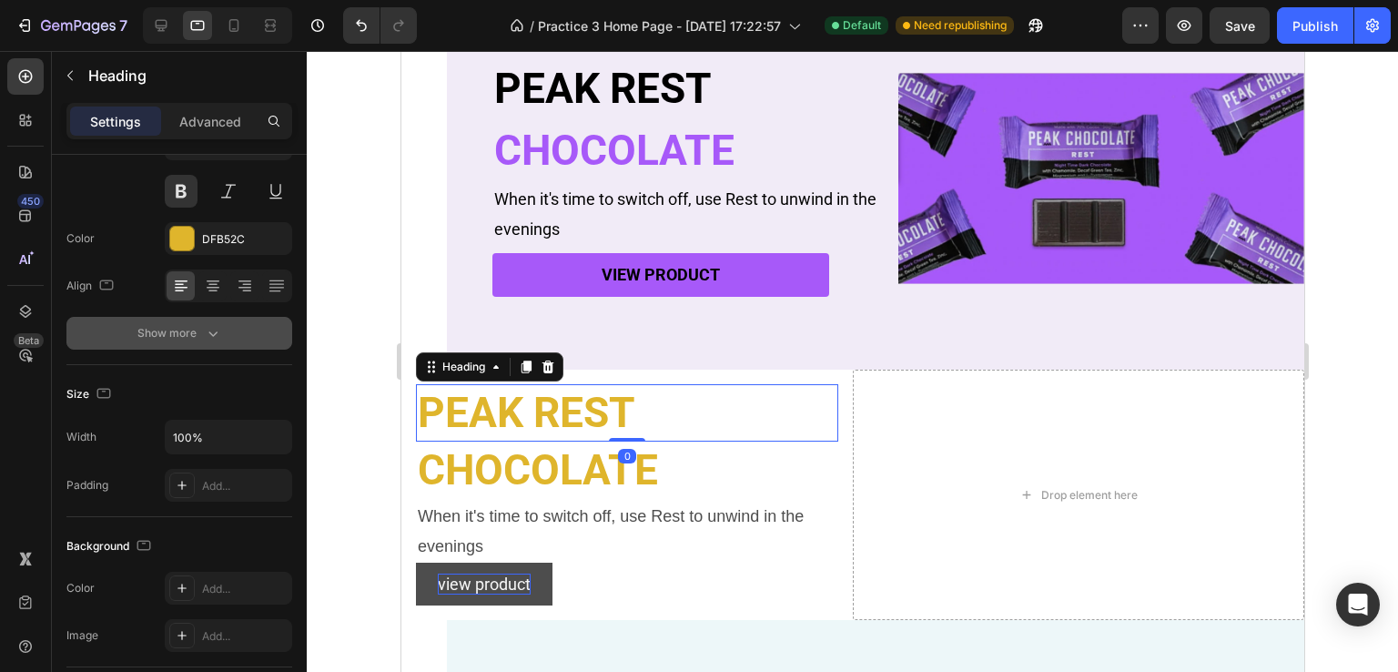
click at [219, 335] on icon "button" at bounding box center [213, 333] width 18 height 18
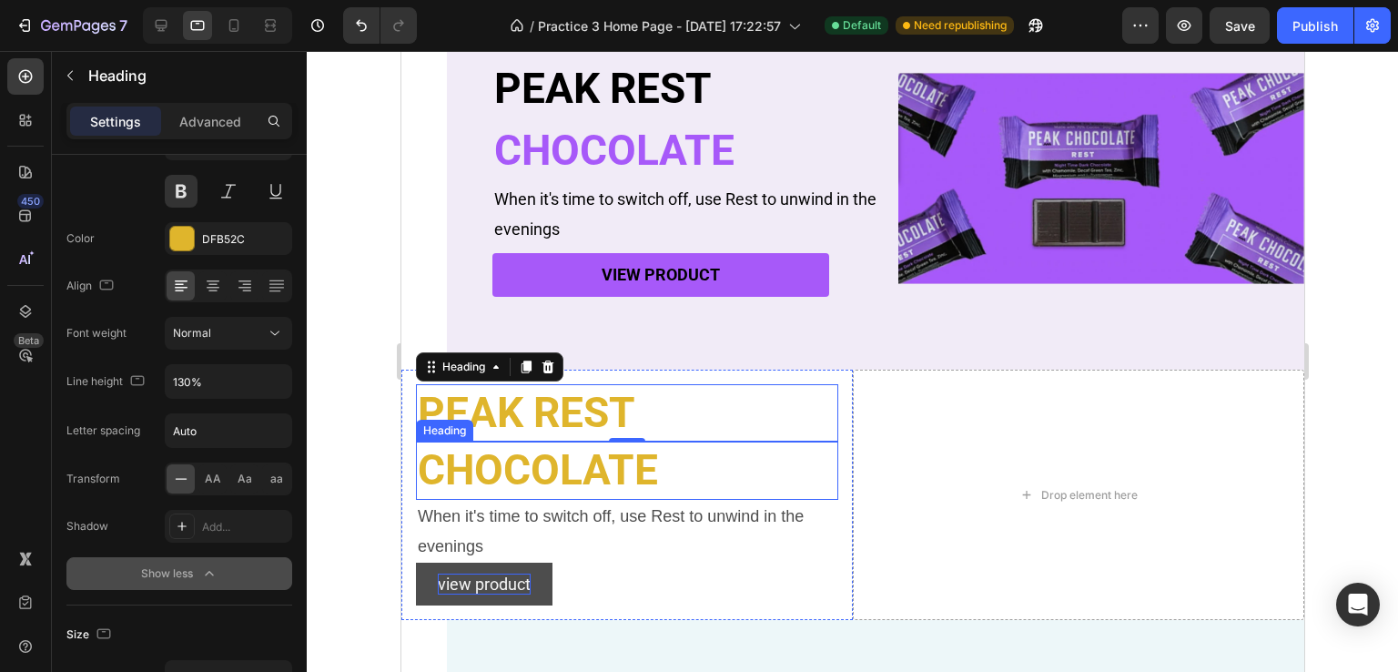
click at [492, 491] on p "CHOCOLATE" at bounding box center [626, 470] width 419 height 55
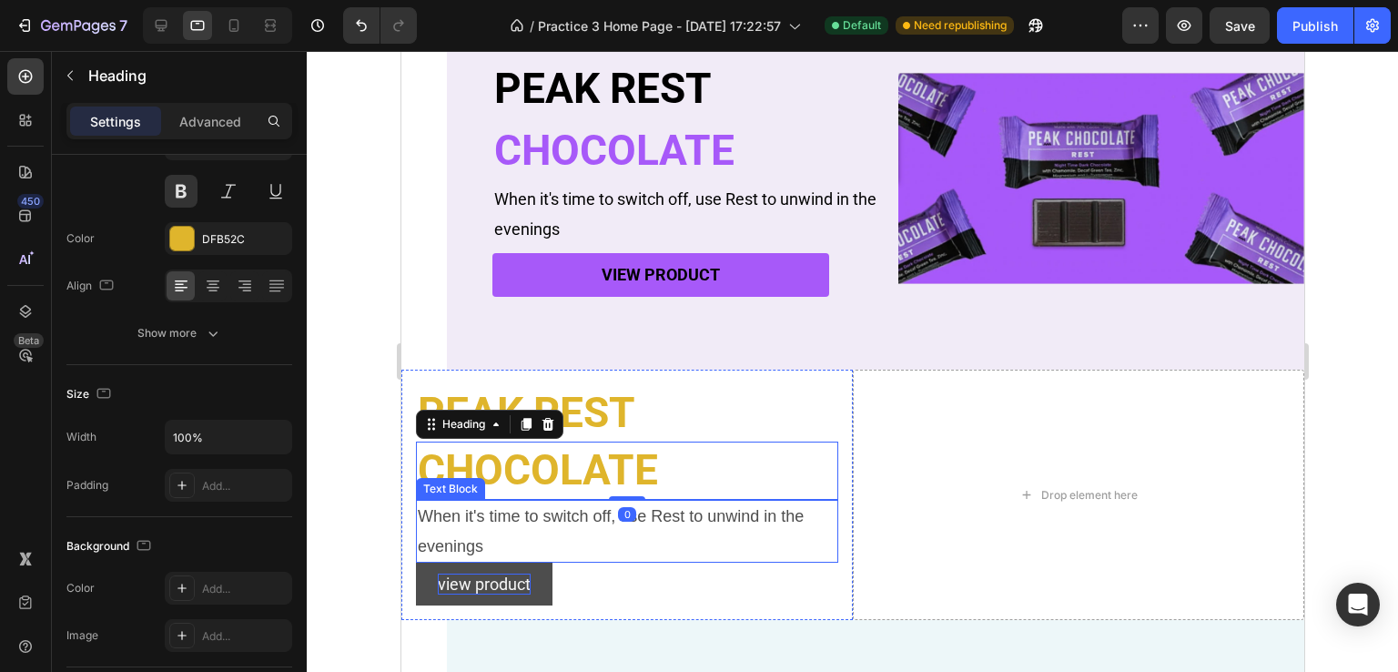
click at [547, 533] on p "When it's time to switch off, use Rest to unwind in the evenings" at bounding box center [626, 530] width 419 height 59
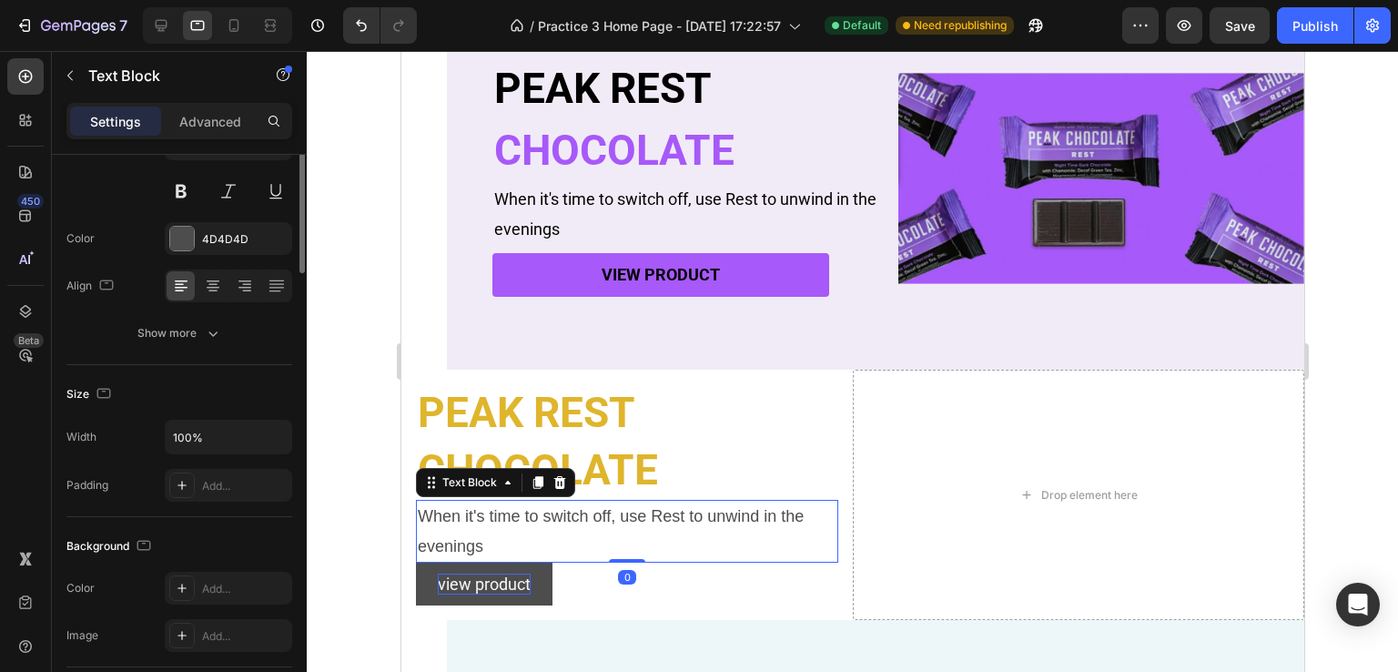
scroll to position [0, 0]
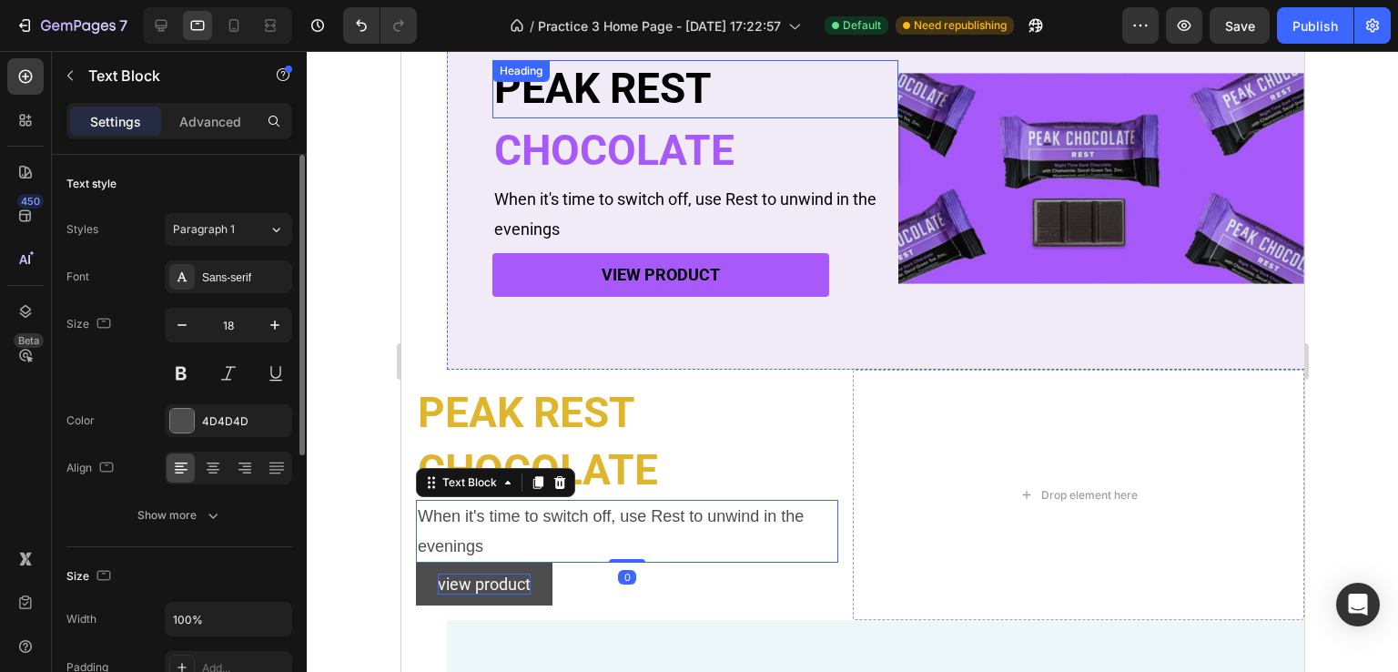
click at [632, 108] on p "PEAK REST" at bounding box center [694, 89] width 402 height 55
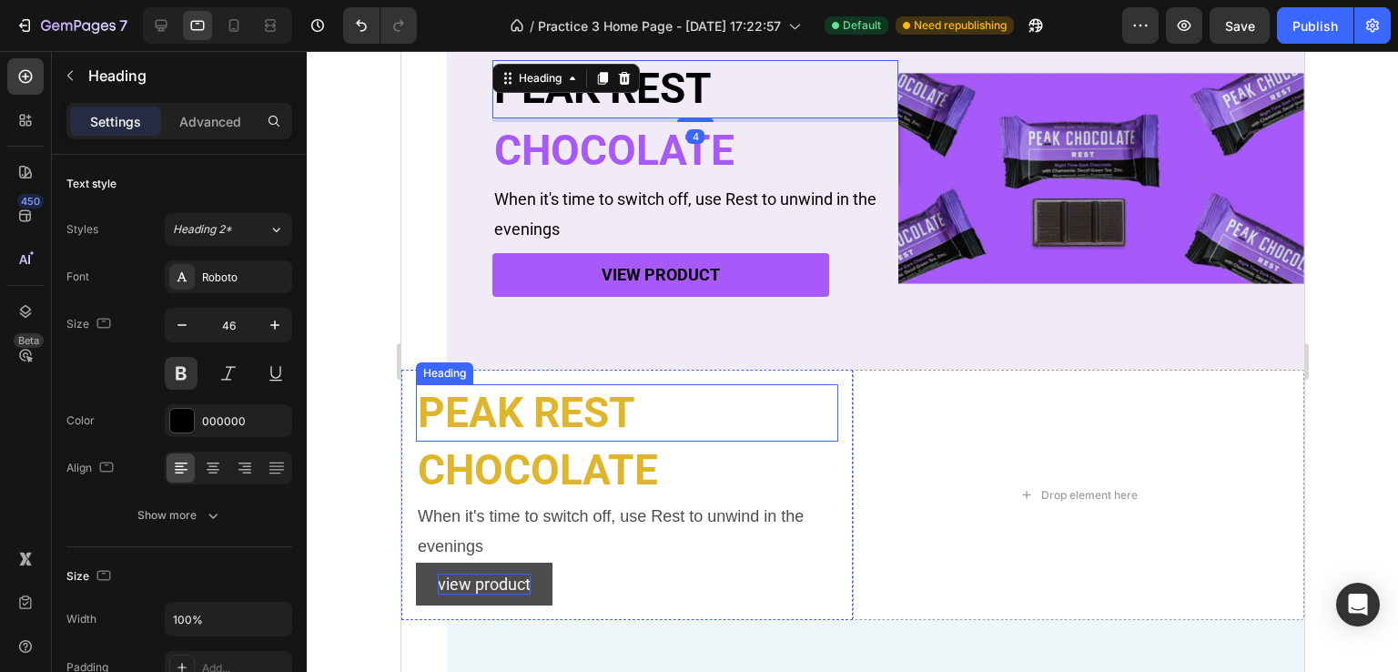
click at [584, 402] on p "PEAK REST" at bounding box center [626, 413] width 419 height 55
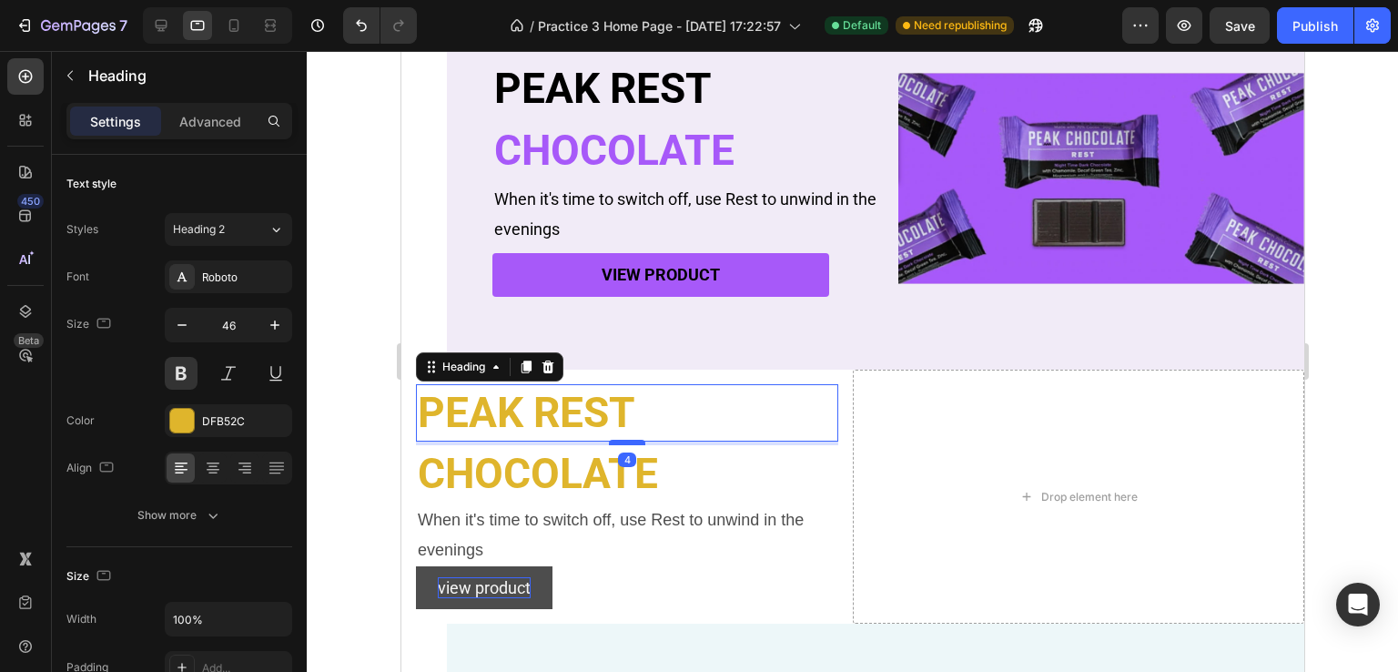
click at [618, 441] on div at bounding box center [626, 442] width 36 height 5
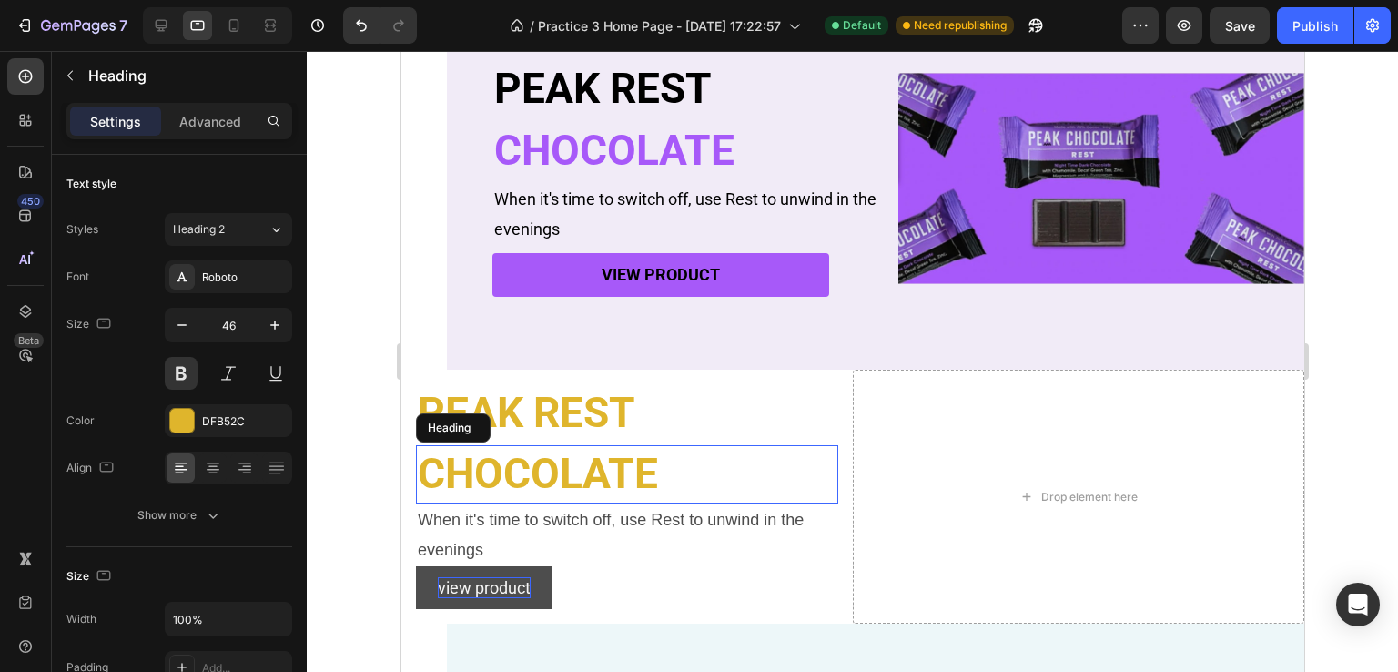
click at [574, 470] on p "CHOCOLATE" at bounding box center [626, 474] width 419 height 55
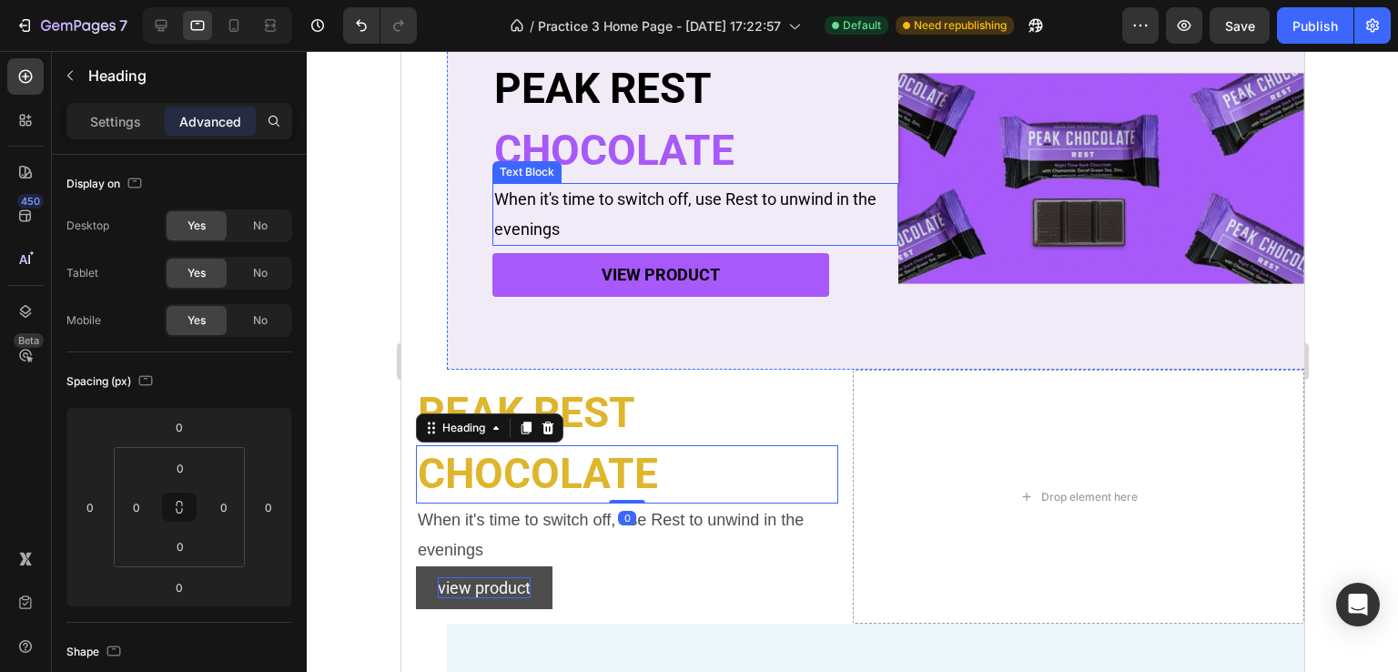
click at [630, 175] on p "CHOCOLATE" at bounding box center [694, 151] width 402 height 55
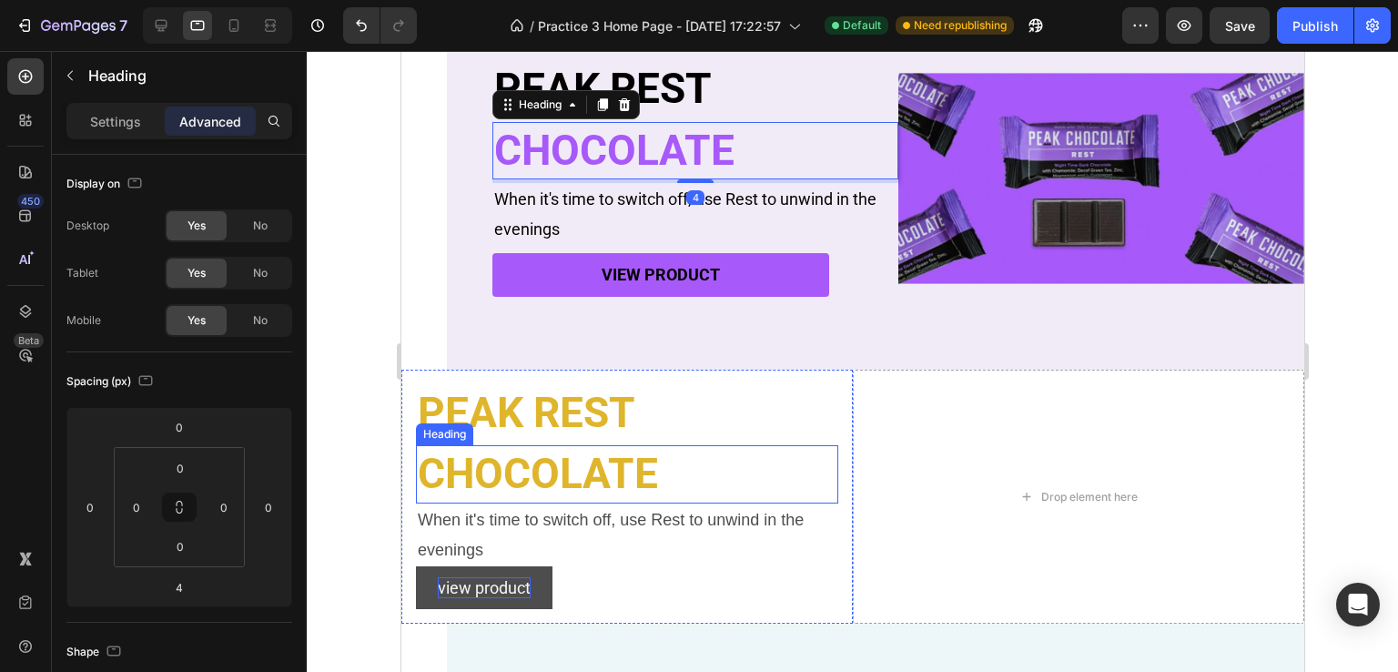
click at [562, 485] on p "CHOCOLATE" at bounding box center [626, 474] width 419 height 55
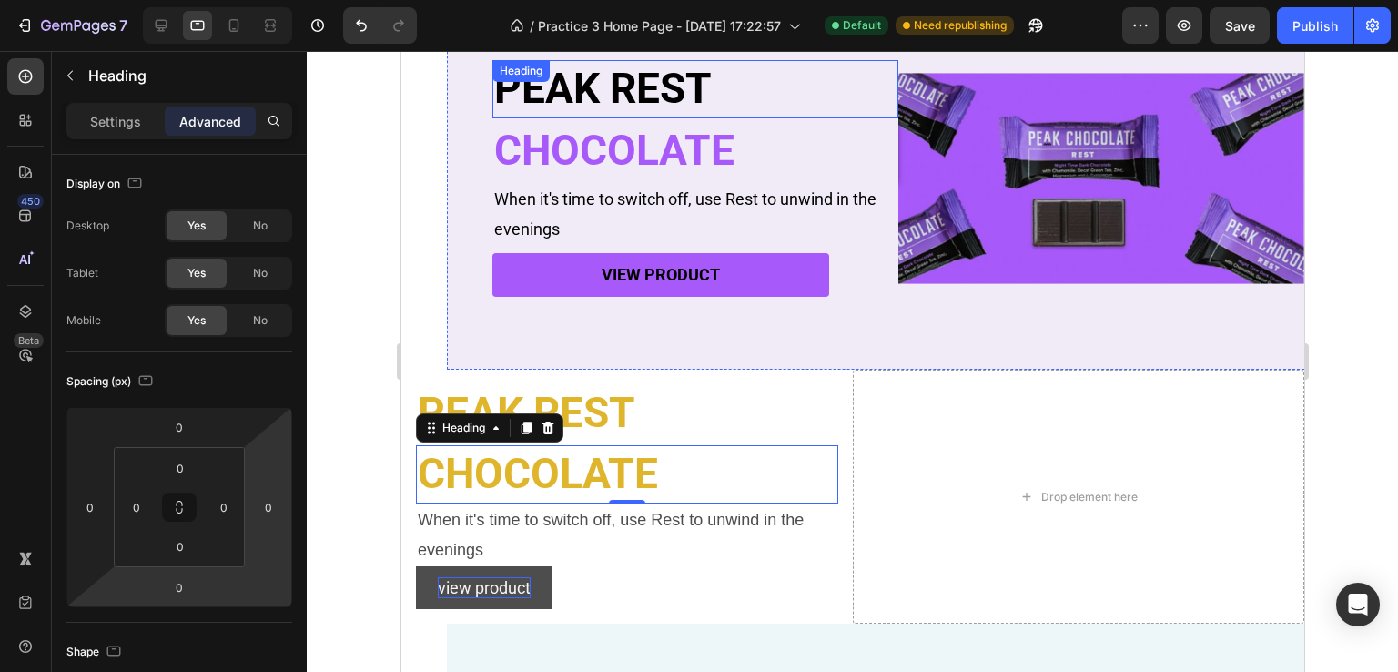
click at [583, 96] on p "PEAK REST" at bounding box center [694, 89] width 402 height 55
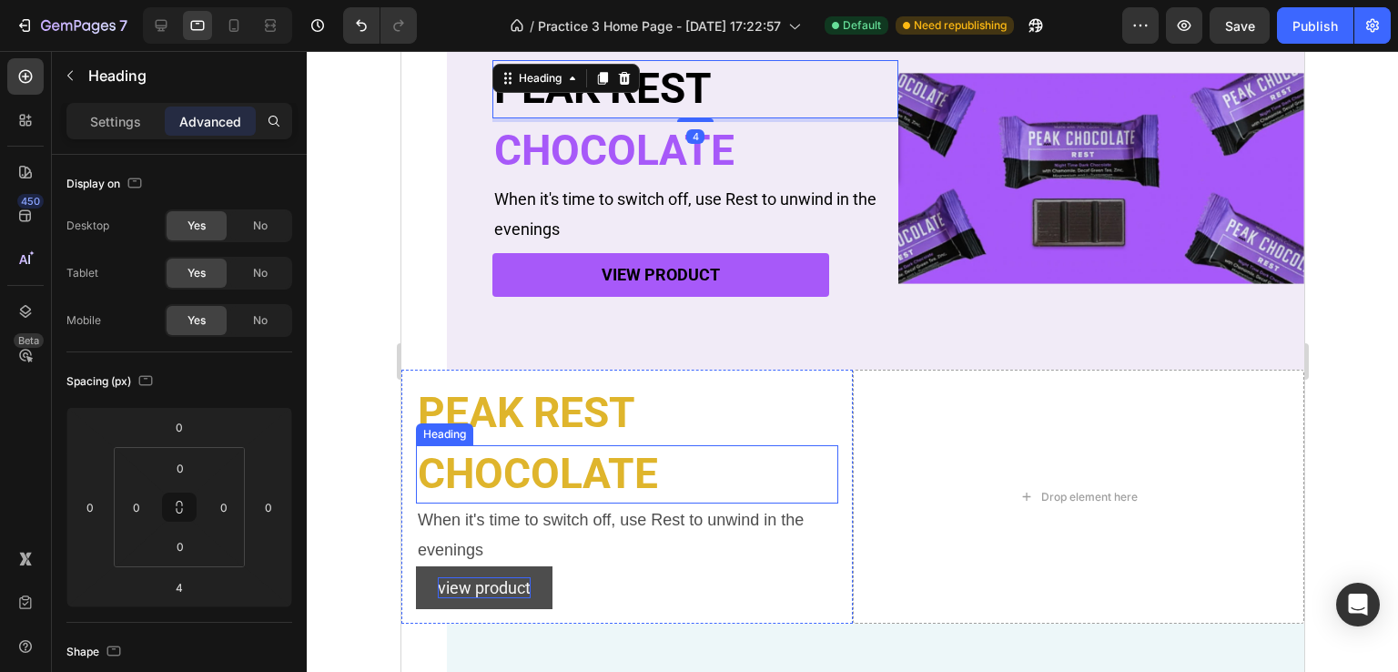
click at [514, 478] on p "CHOCOLATE" at bounding box center [626, 474] width 419 height 55
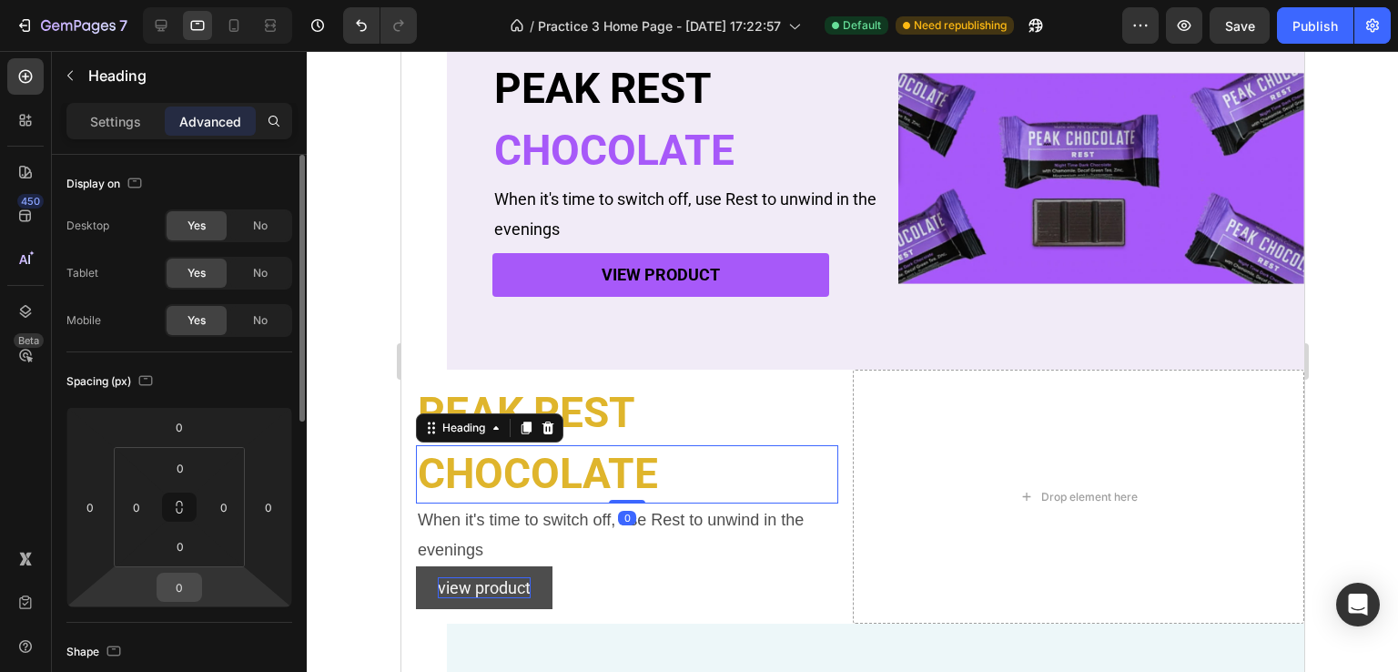
click at [187, 590] on input "0" at bounding box center [179, 586] width 36 height 27
type input "4"
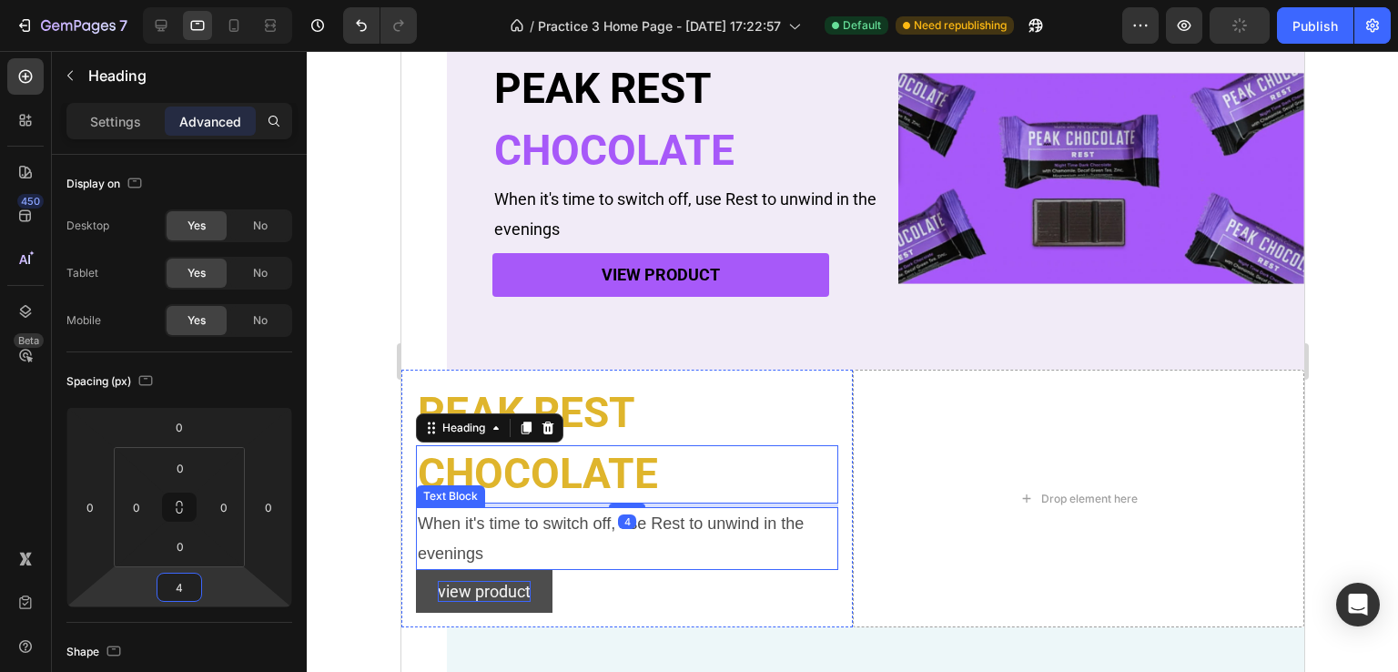
click at [495, 551] on p "When it's time to switch off, use Rest to unwind in the evenings" at bounding box center [626, 538] width 419 height 59
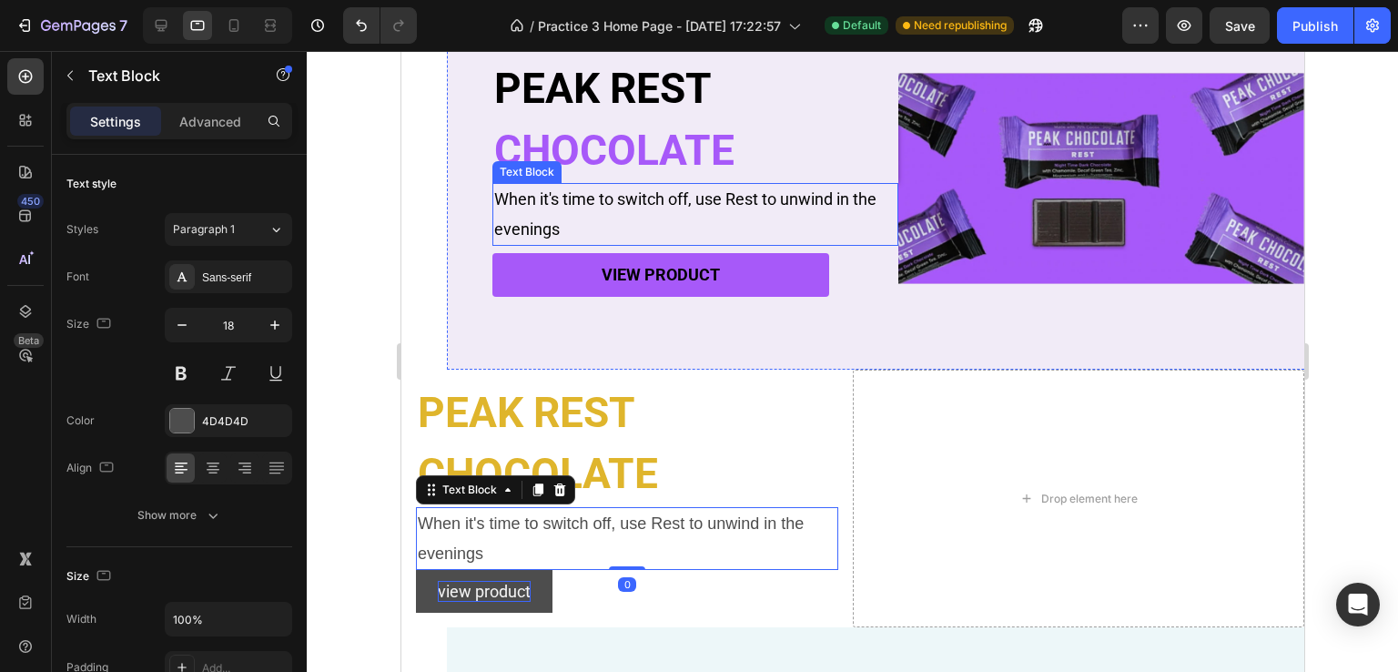
click at [691, 207] on p "When it's time to switch off, use Rest to unwind in the evenings" at bounding box center [694, 214] width 402 height 59
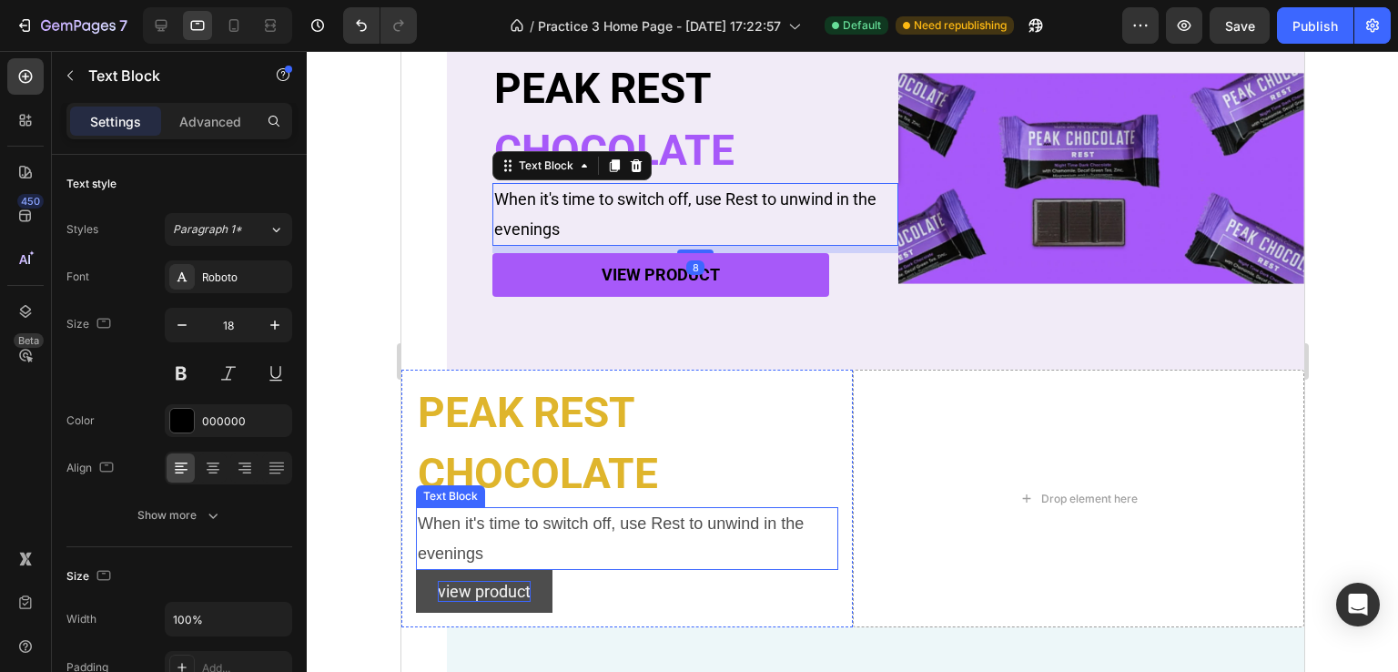
click at [502, 532] on p "When it's time to switch off, use Rest to unwind in the evenings" at bounding box center [626, 538] width 419 height 59
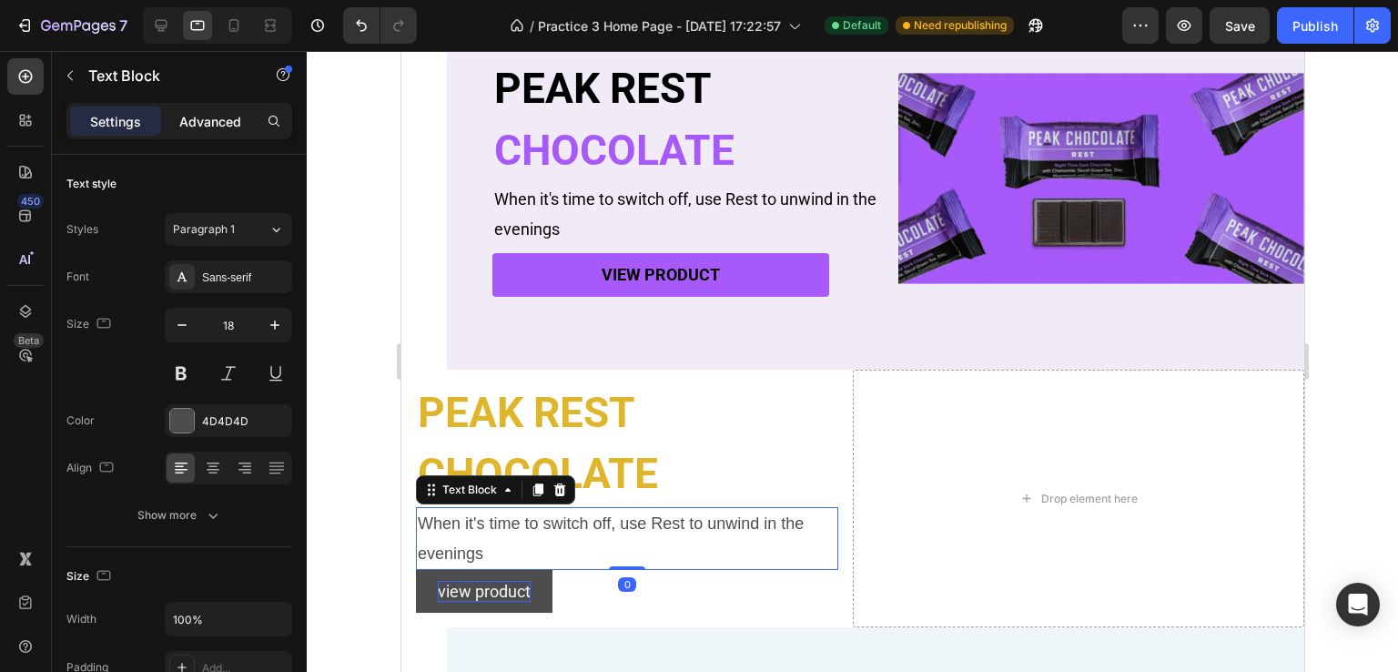
click at [203, 110] on div "Advanced" at bounding box center [210, 120] width 91 height 29
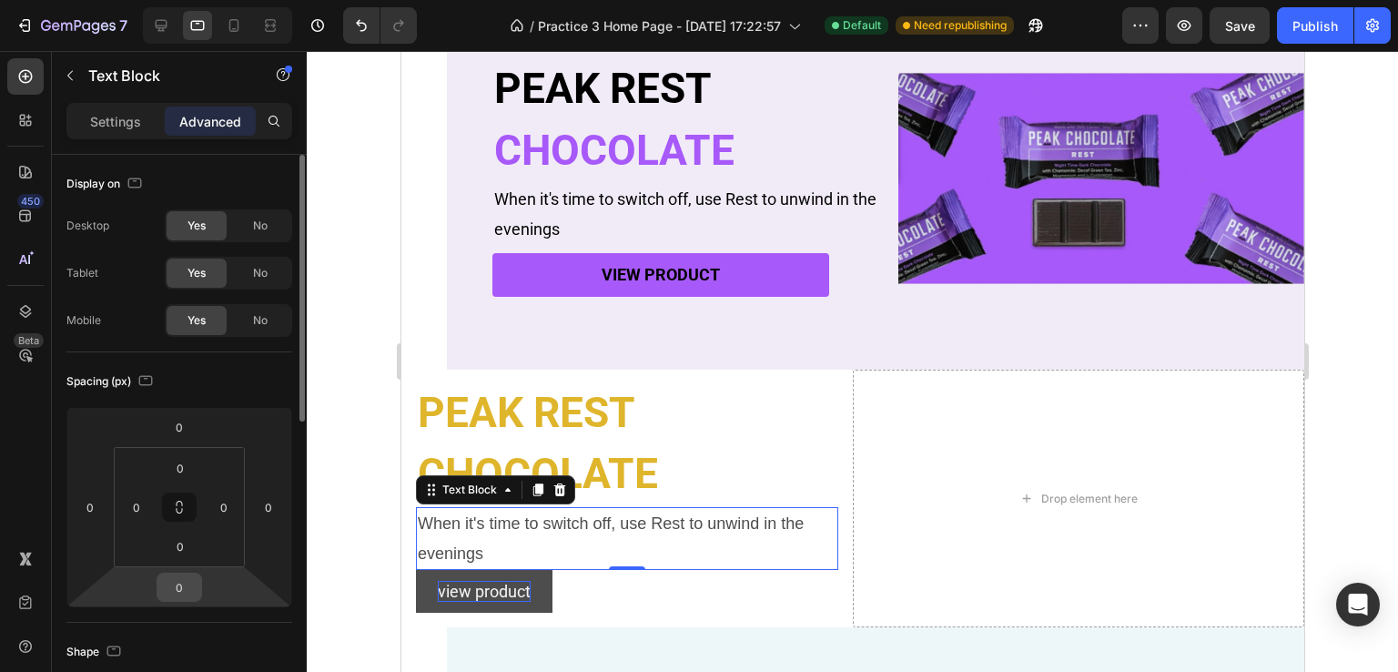
click at [180, 582] on input "0" at bounding box center [179, 586] width 36 height 27
type input "8"
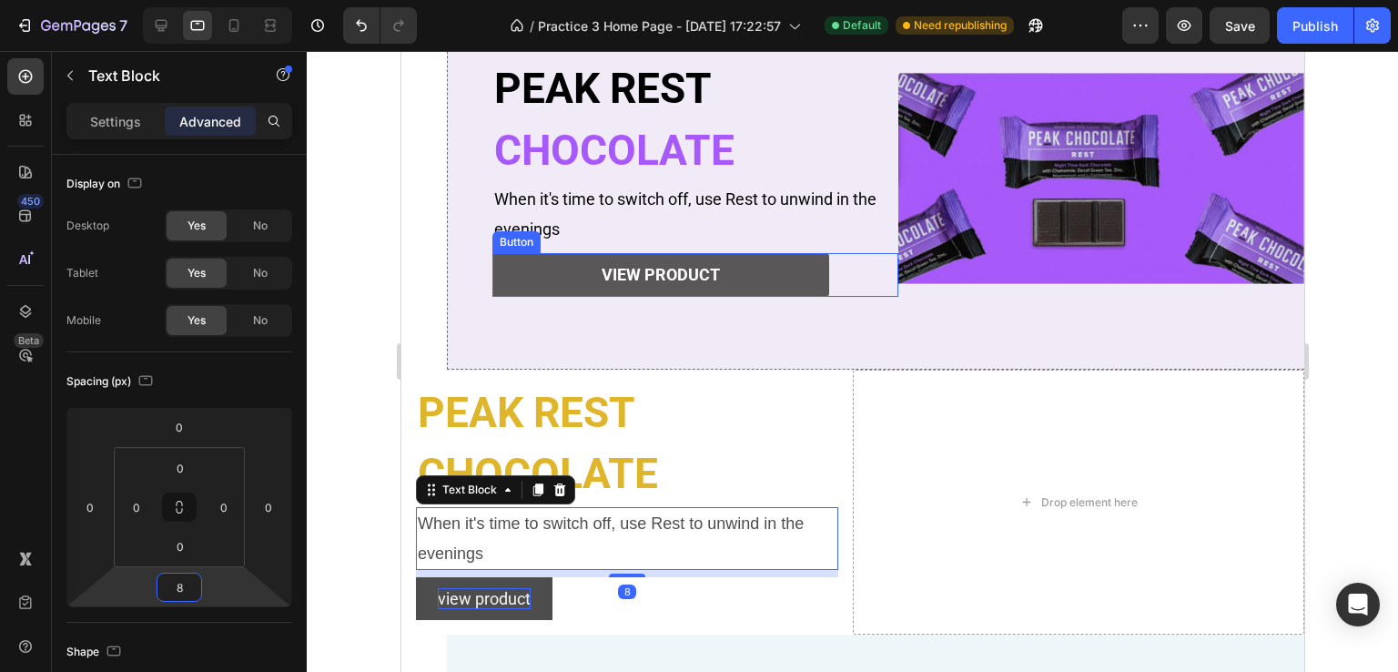
click at [775, 287] on button "view product" at bounding box center [659, 274] width 337 height 43
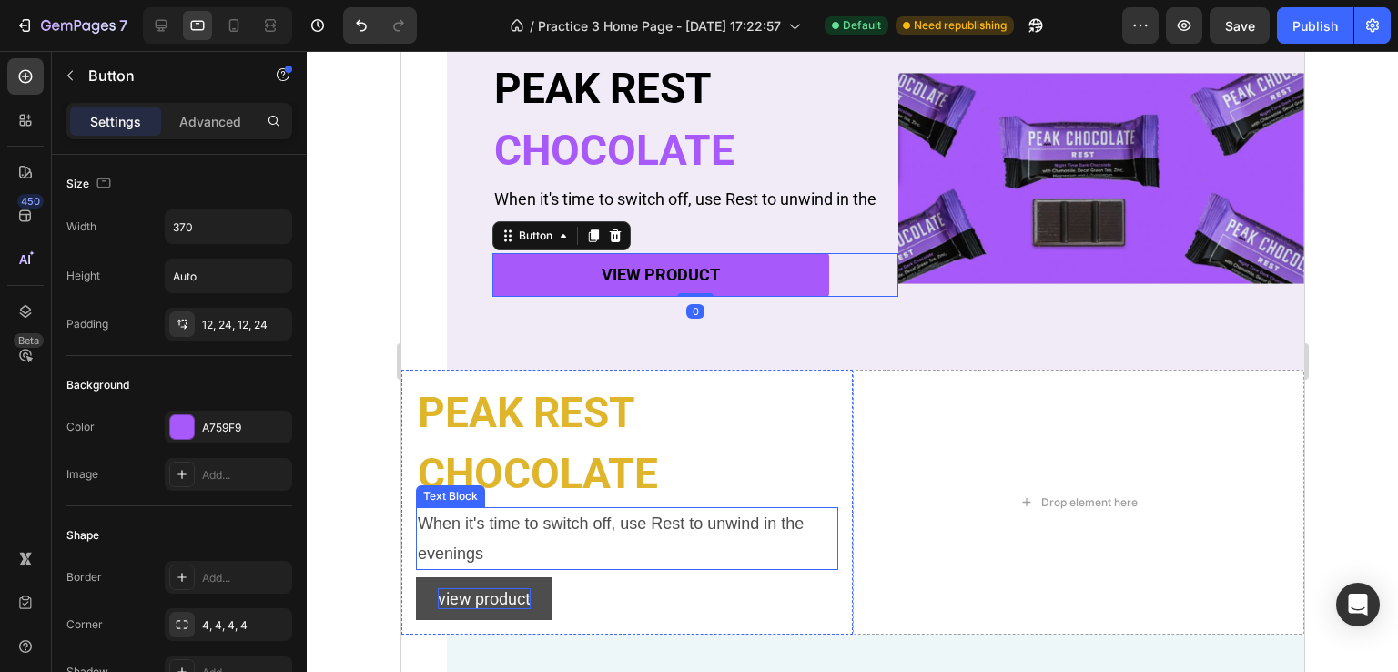
click at [633, 578] on div "view product Button" at bounding box center [626, 598] width 422 height 43
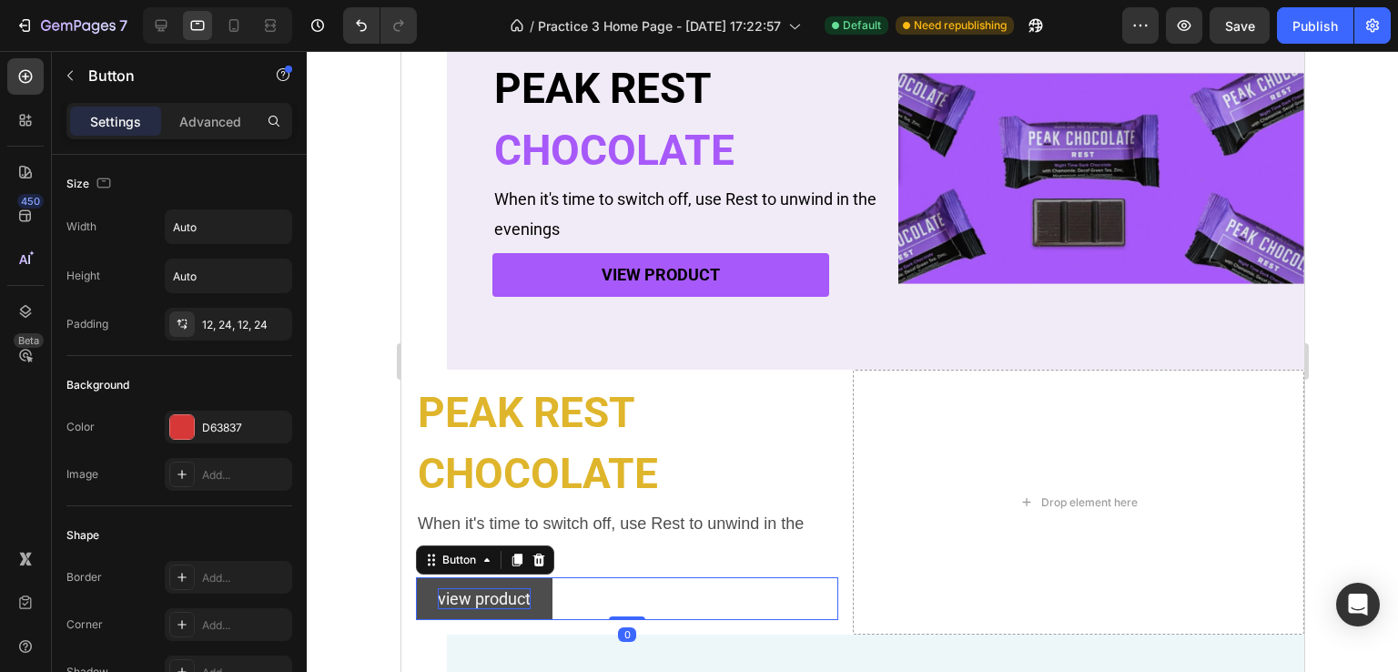
click at [534, 609] on button "view product" at bounding box center [483, 598] width 137 height 43
click at [112, 106] on div "Settings" at bounding box center [115, 120] width 91 height 29
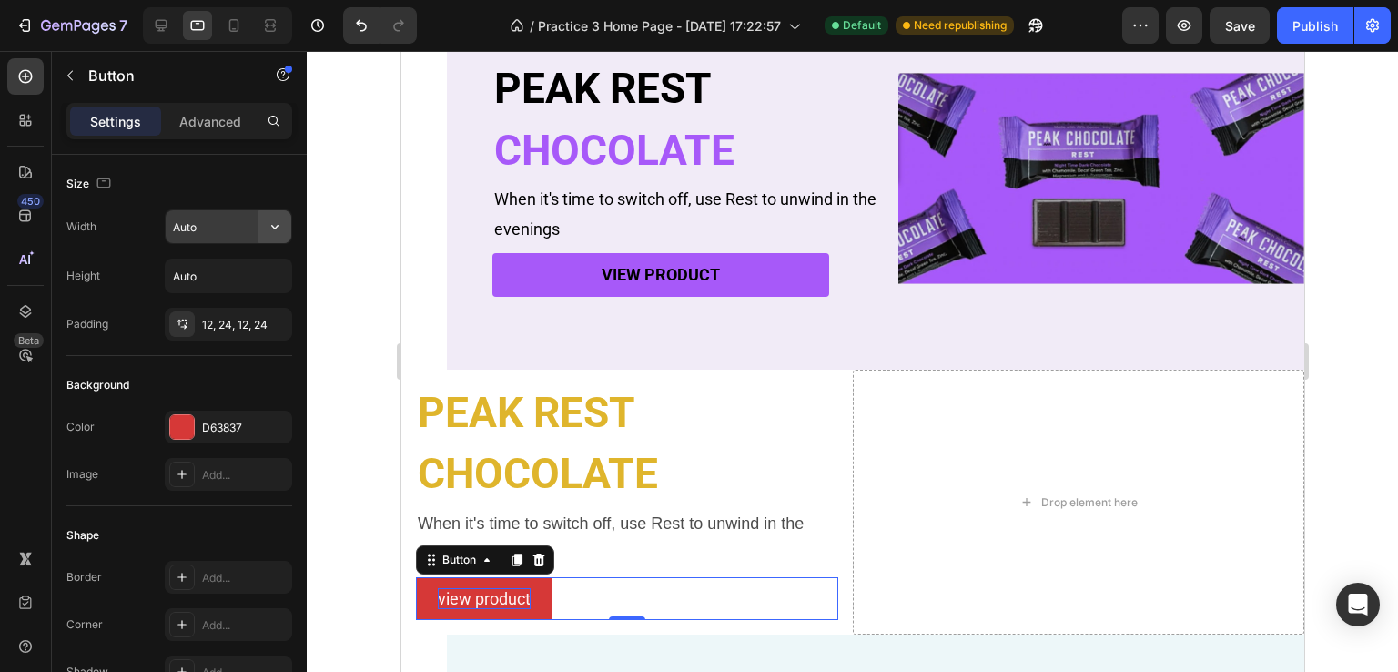
click at [267, 224] on icon "button" at bounding box center [275, 227] width 18 height 18
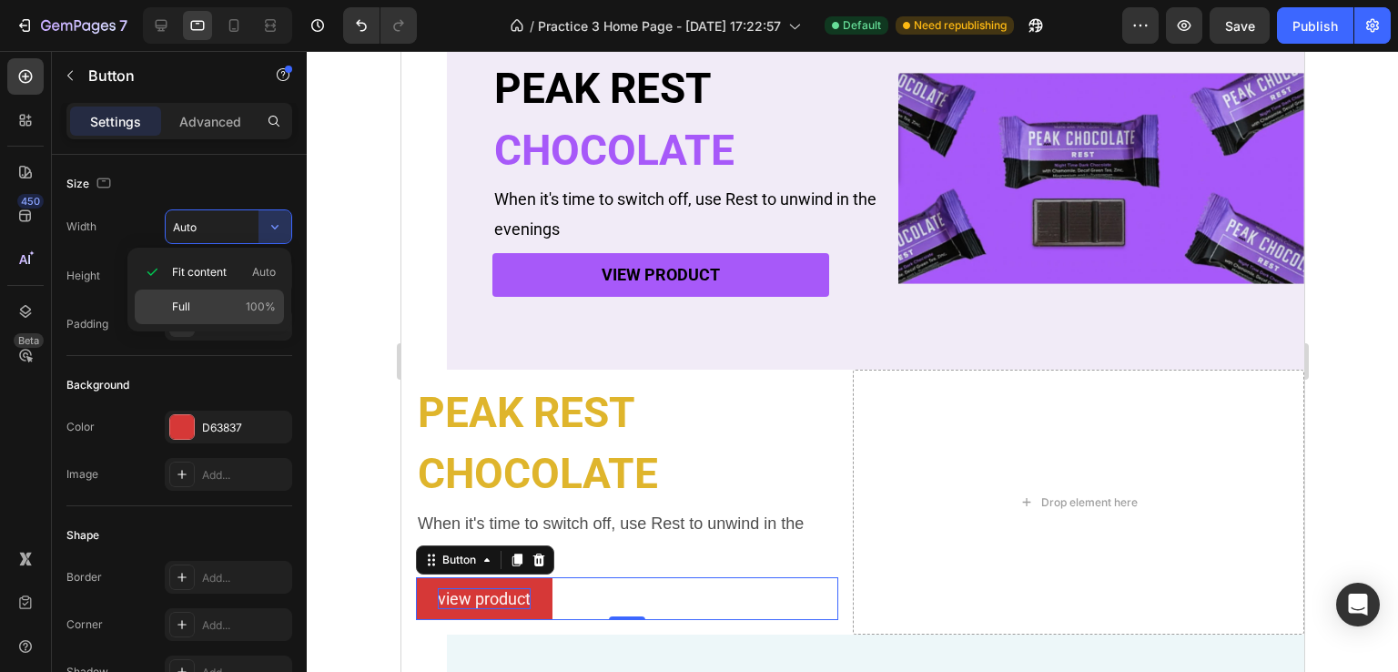
click at [191, 299] on p "Full 100%" at bounding box center [224, 307] width 104 height 16
type input "100%"
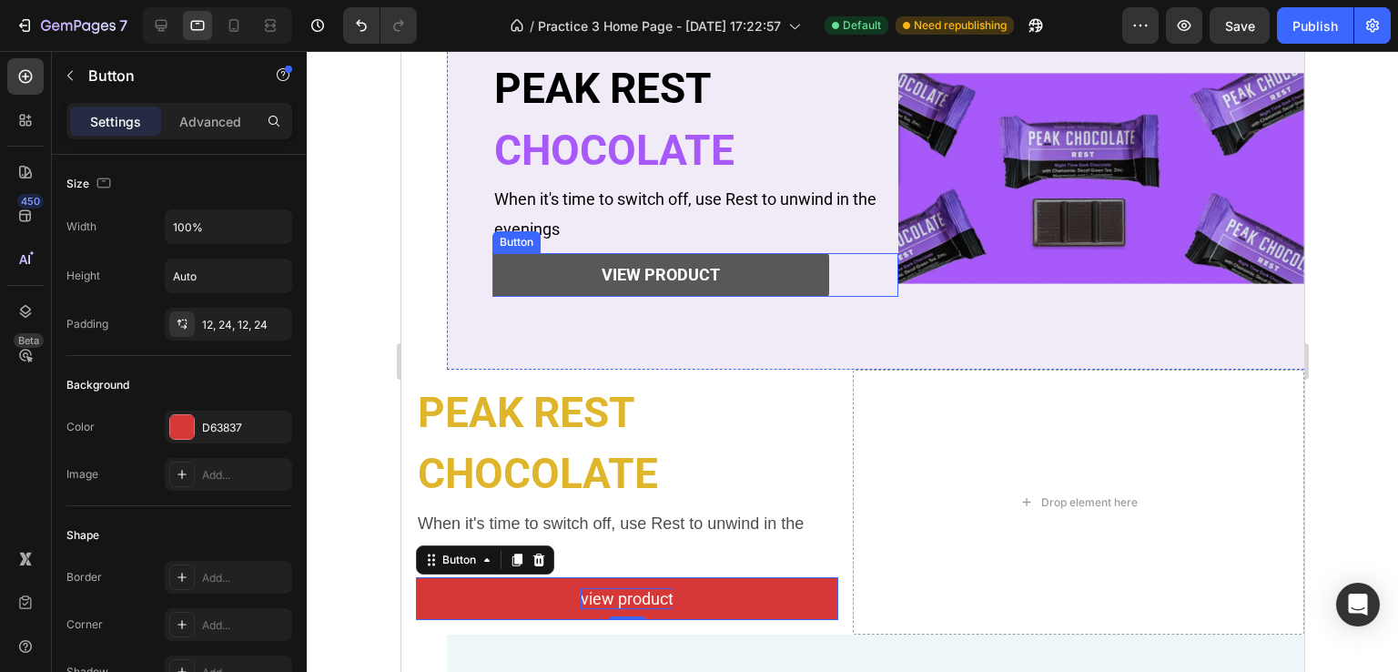
click at [529, 266] on button "view product" at bounding box center [659, 274] width 337 height 43
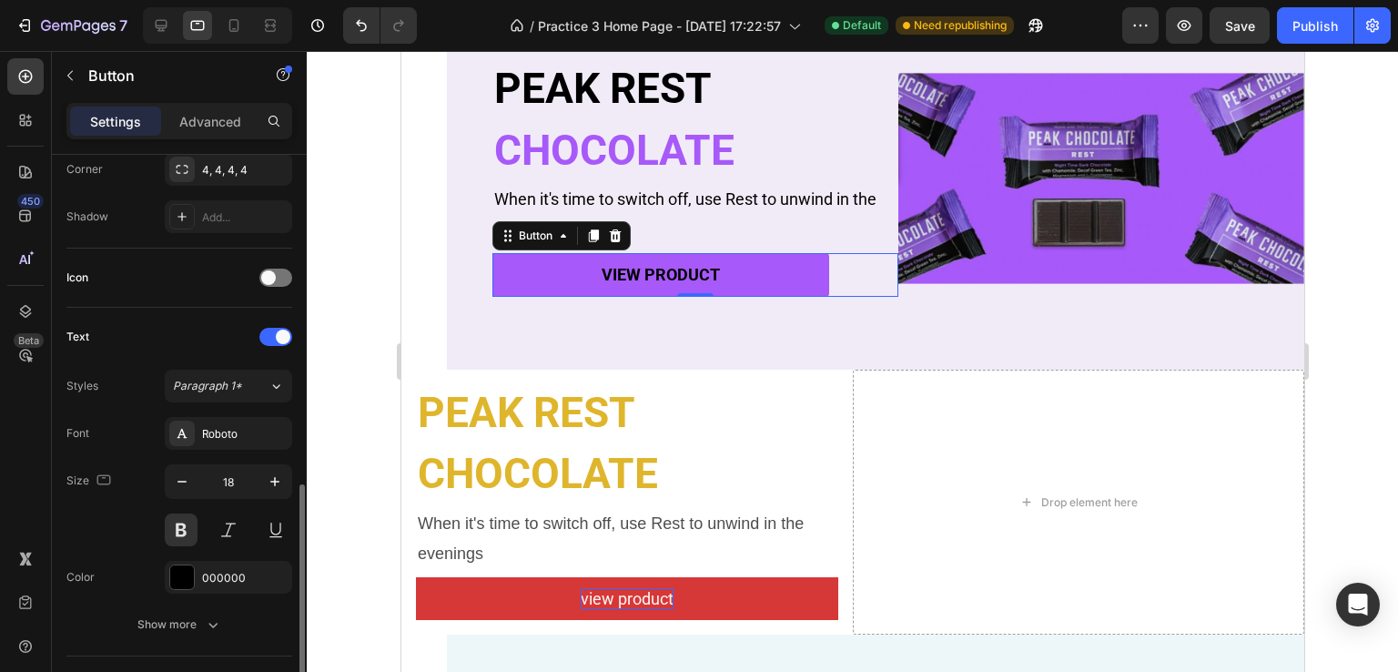
scroll to position [546, 0]
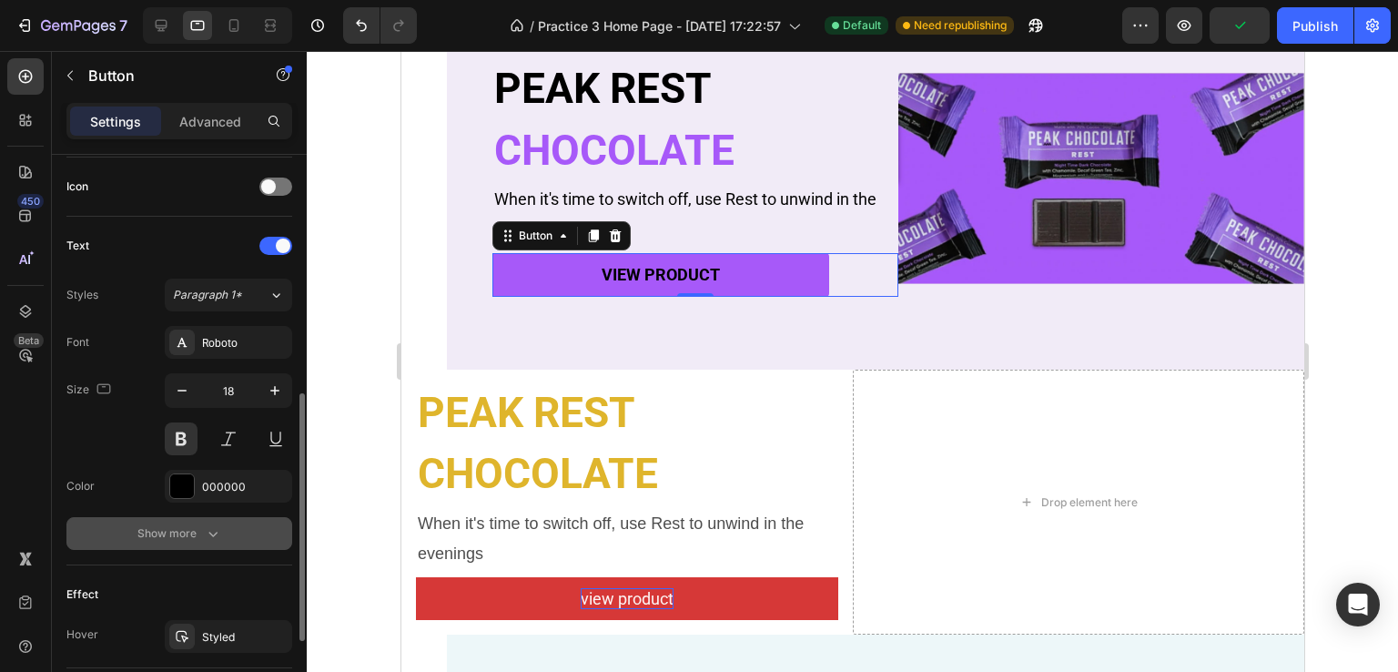
click at [196, 531] on div "Show more" at bounding box center [179, 533] width 85 height 18
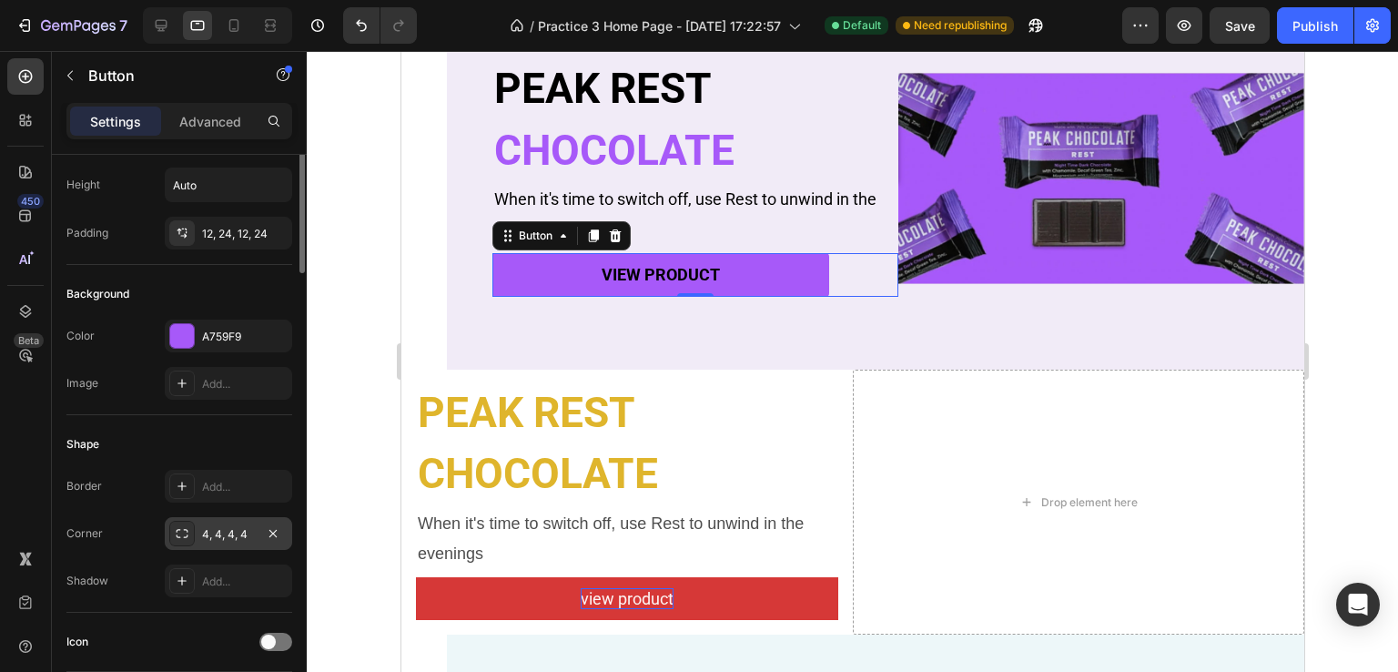
scroll to position [0, 0]
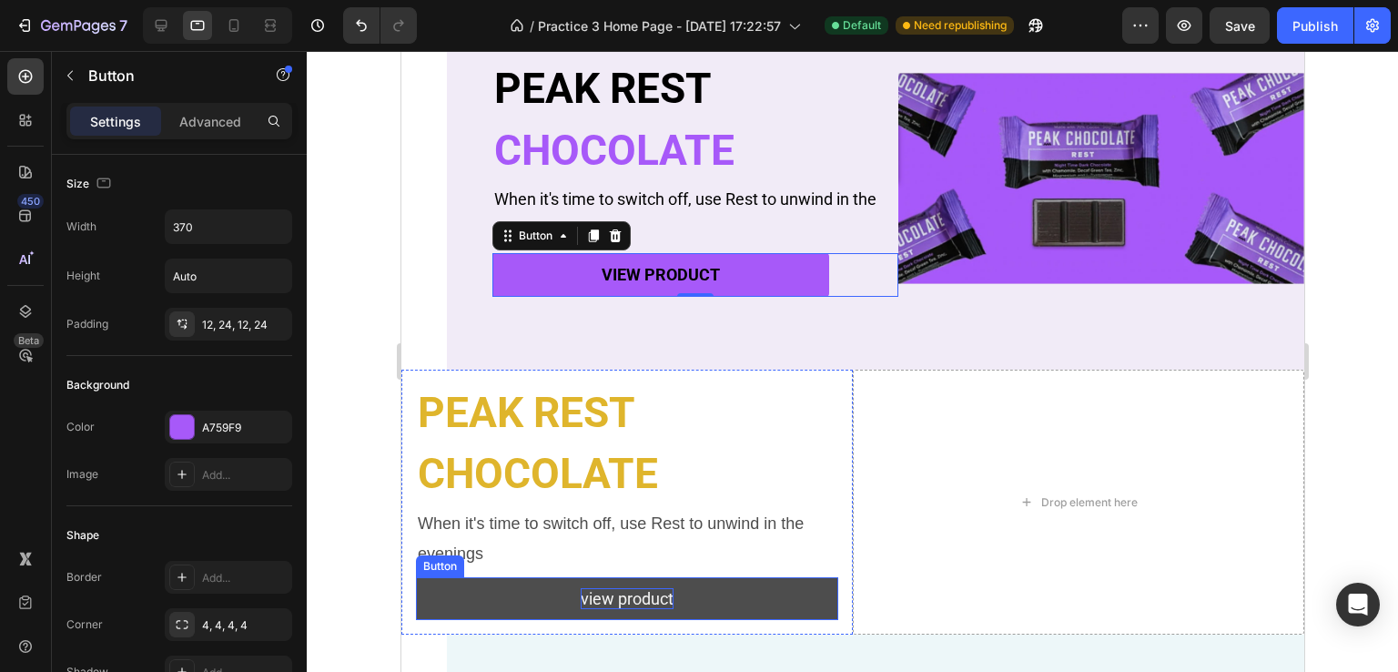
click at [702, 613] on button "view product" at bounding box center [626, 598] width 422 height 43
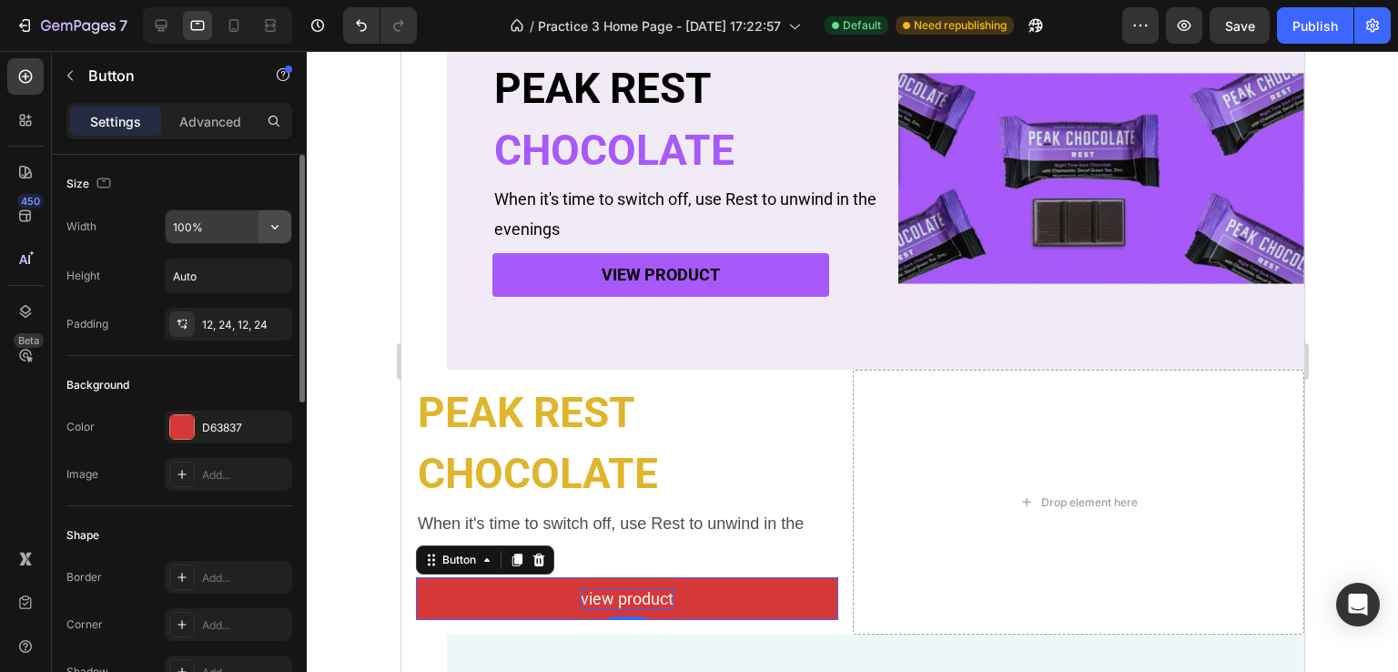
click at [285, 227] on button "button" at bounding box center [274, 226] width 33 height 33
click at [219, 223] on input "100%" at bounding box center [229, 226] width 126 height 33
click at [210, 227] on input "600%" at bounding box center [229, 226] width 126 height 33
type input "600"
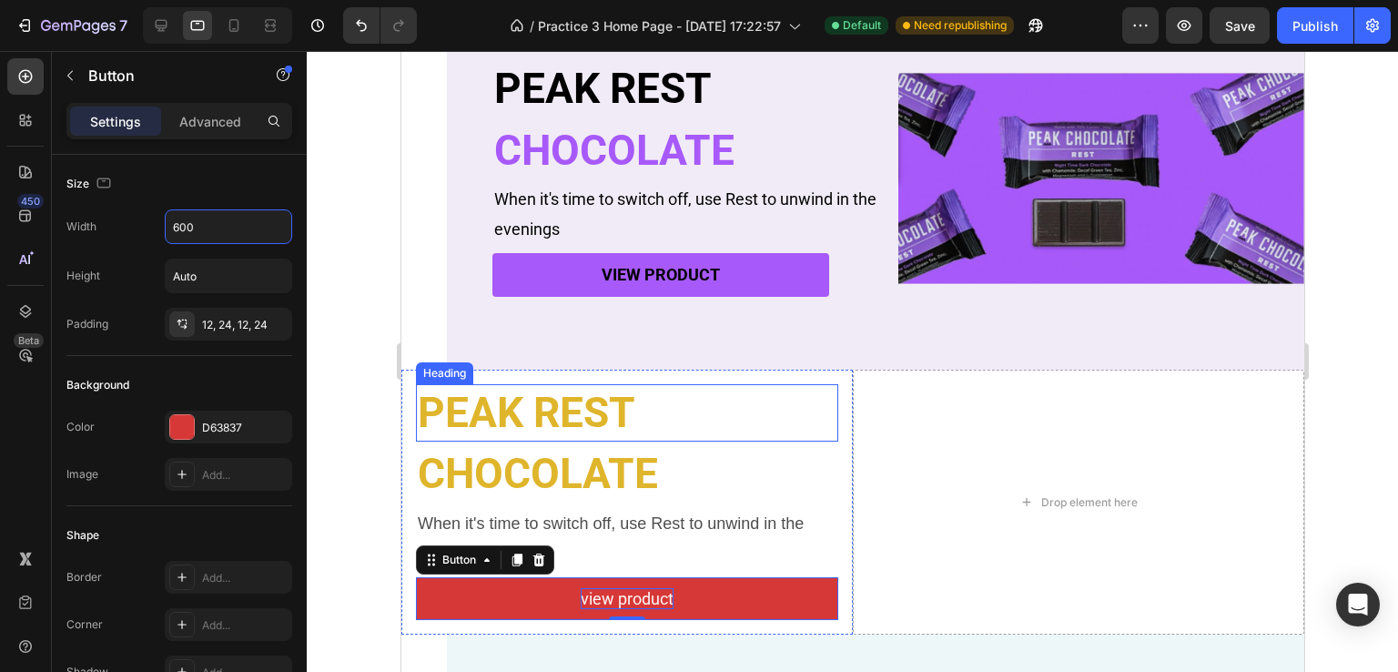
click at [773, 415] on p "PEAK REST" at bounding box center [626, 413] width 419 height 55
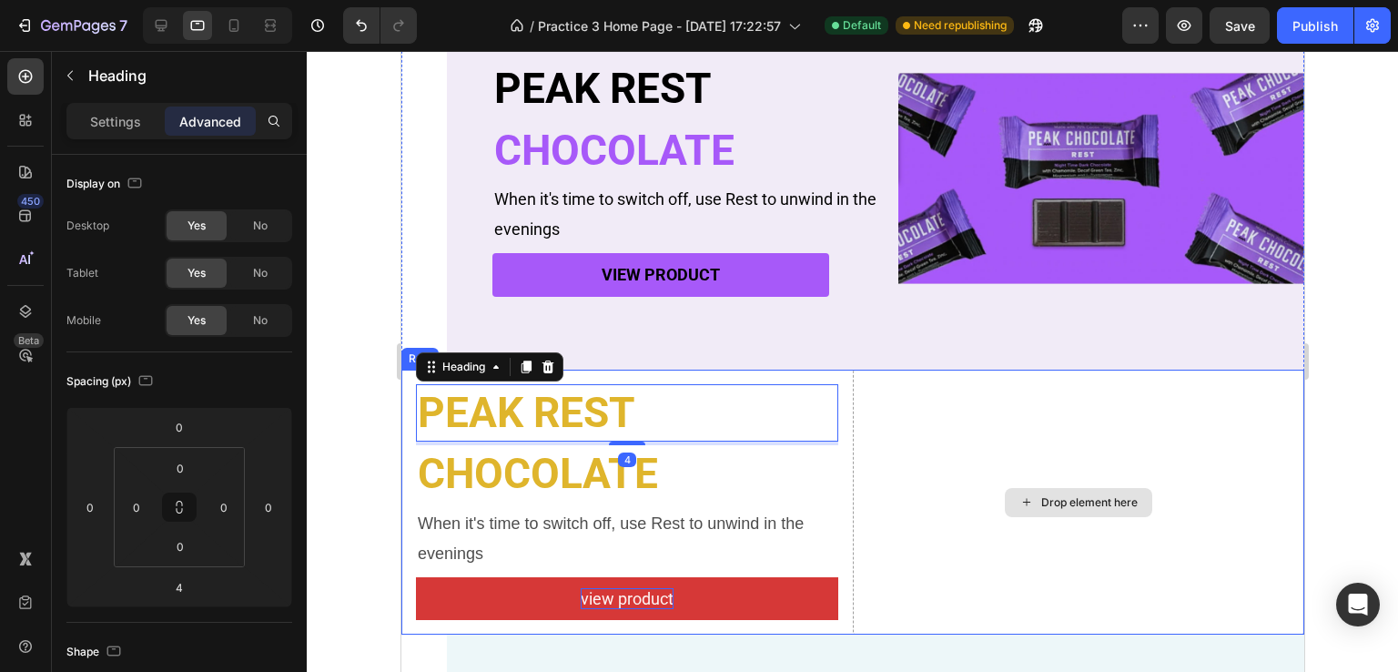
click at [904, 548] on div "Drop element here" at bounding box center [1077, 503] width 451 height 266
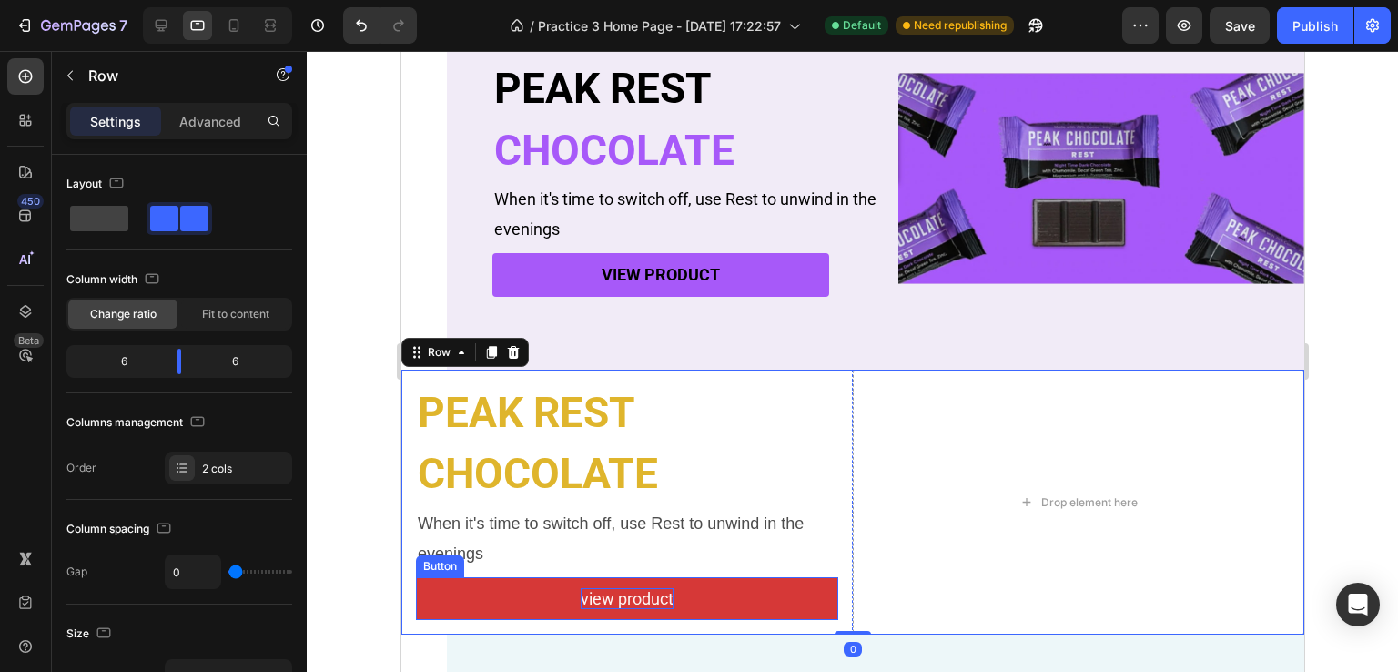
click at [769, 584] on button "view product" at bounding box center [626, 598] width 422 height 43
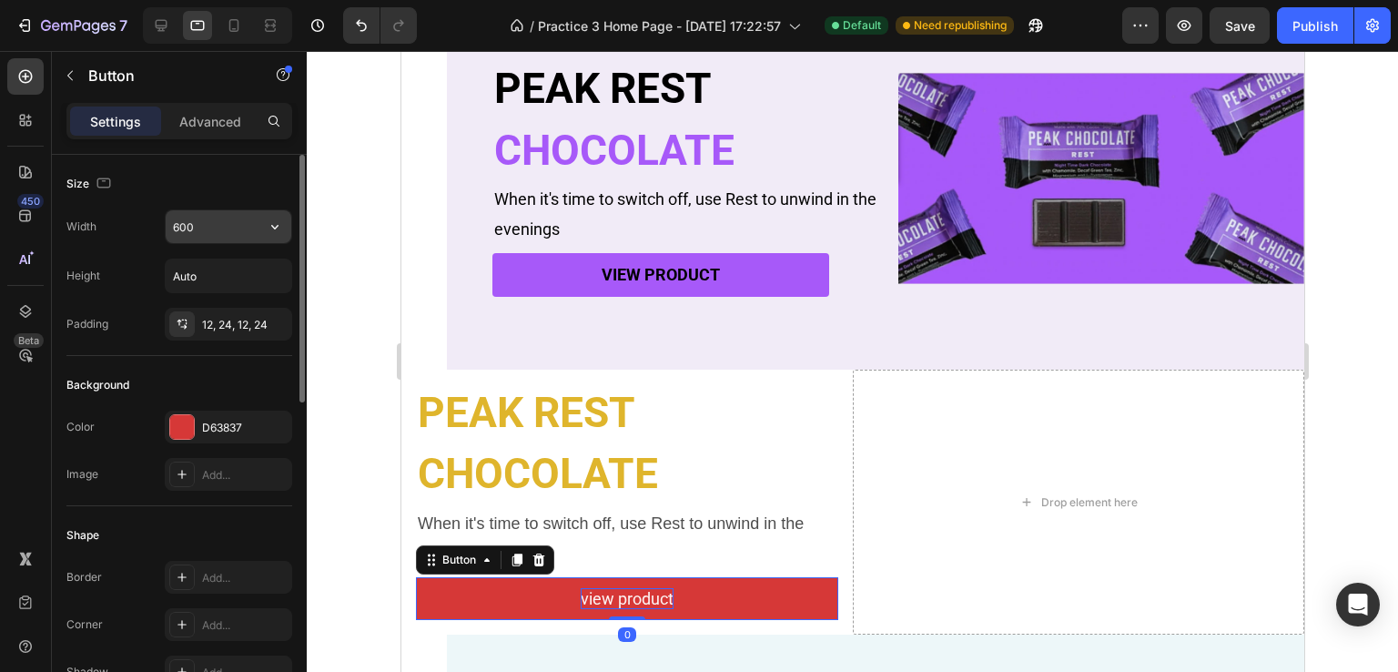
click at [195, 210] on input "600" at bounding box center [229, 226] width 126 height 33
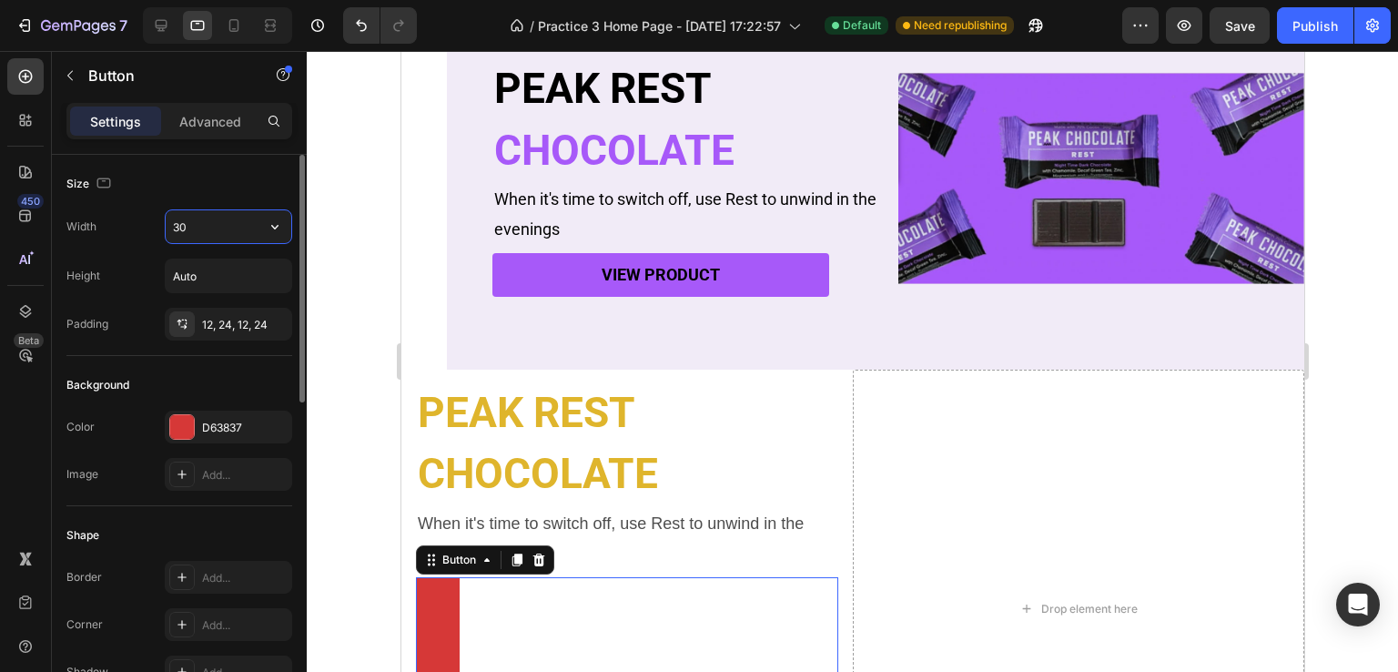
type input "3"
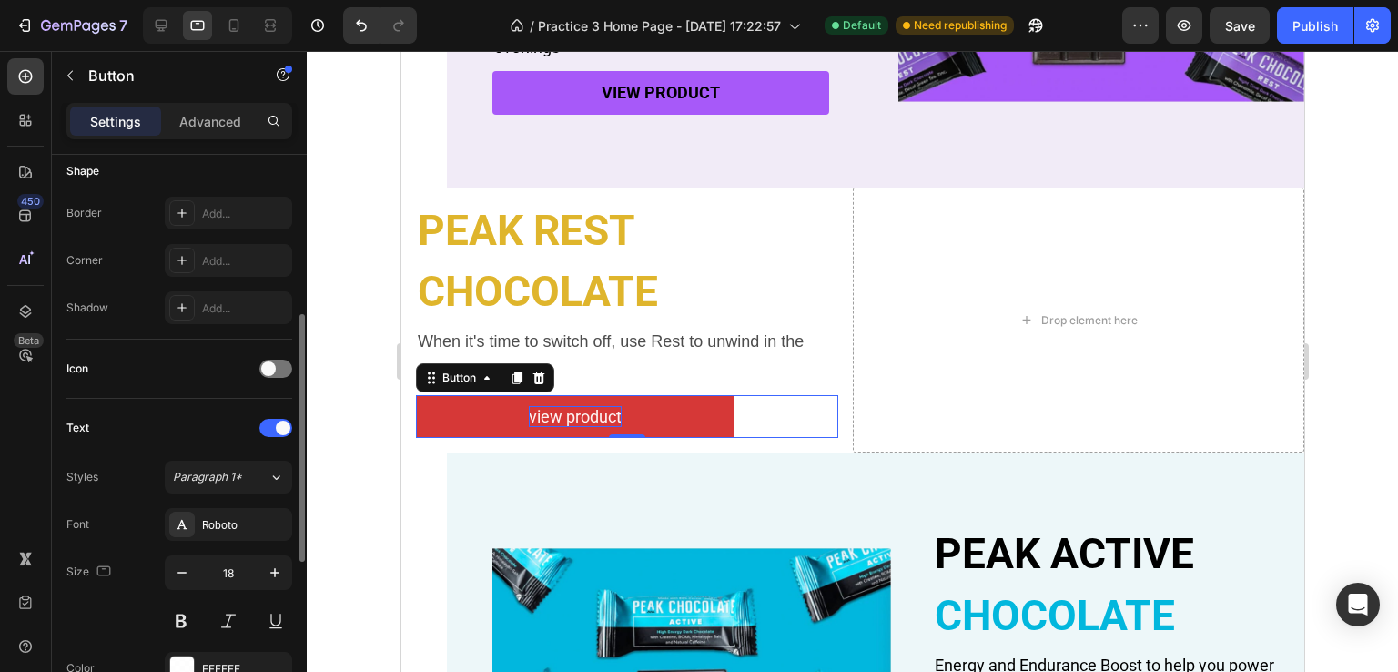
scroll to position [734, 0]
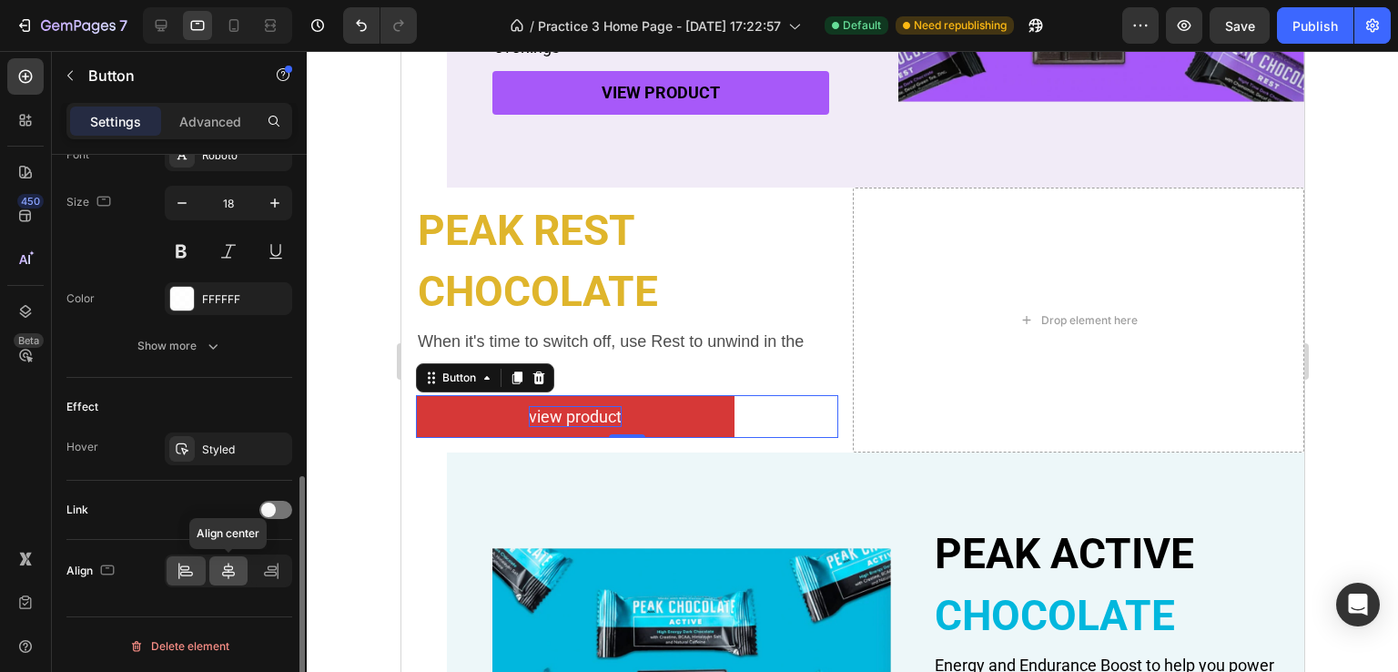
click at [232, 571] on icon at bounding box center [228, 571] width 18 height 18
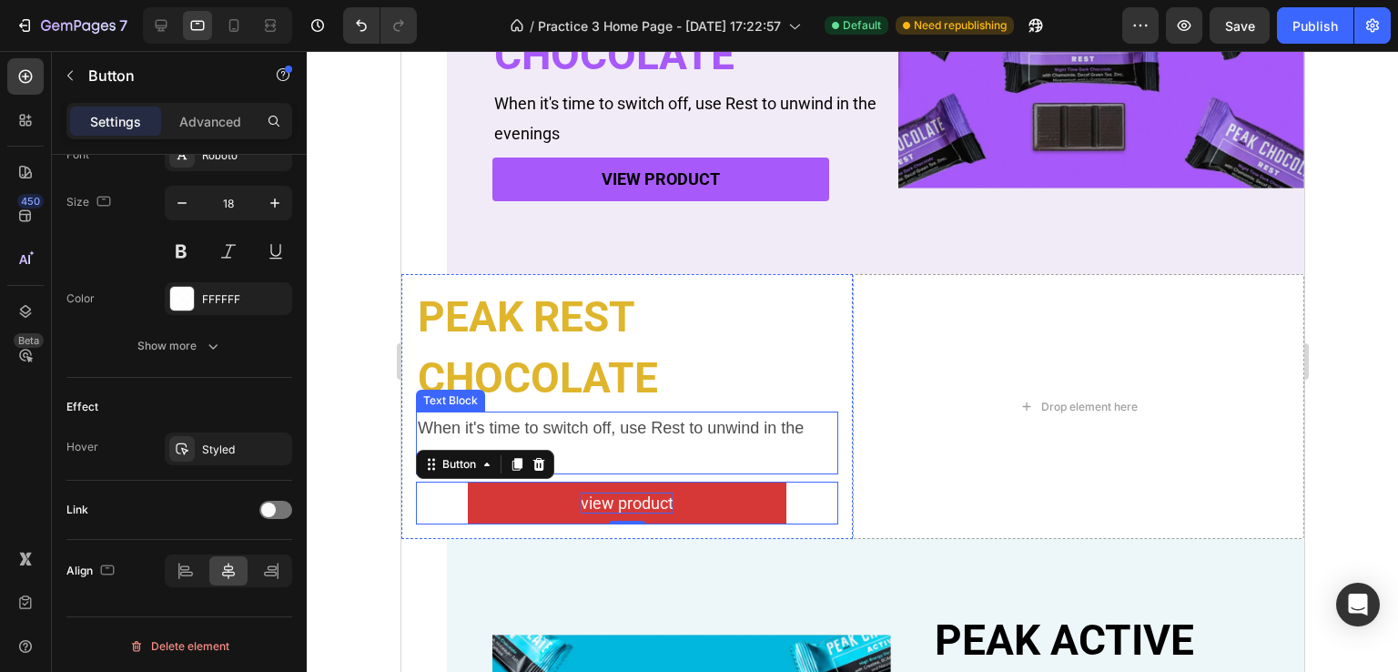
scroll to position [456, 0]
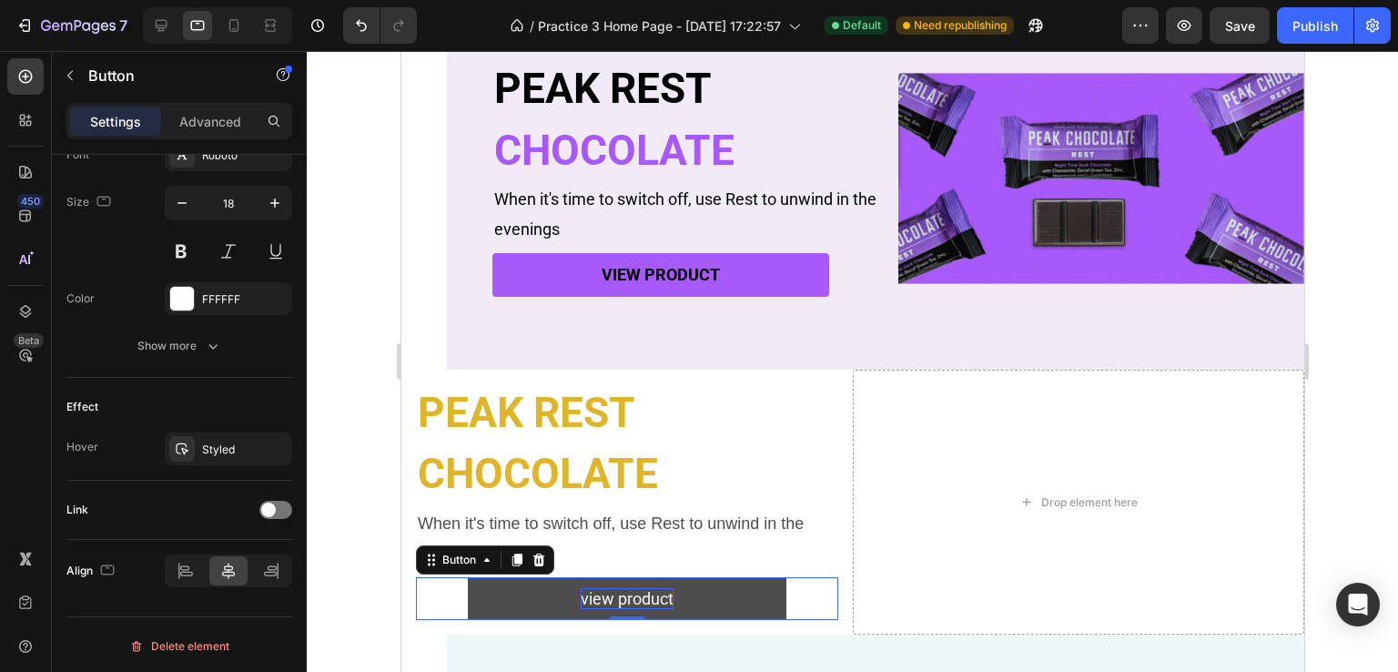
click at [511, 608] on button "view product" at bounding box center [626, 598] width 319 height 43
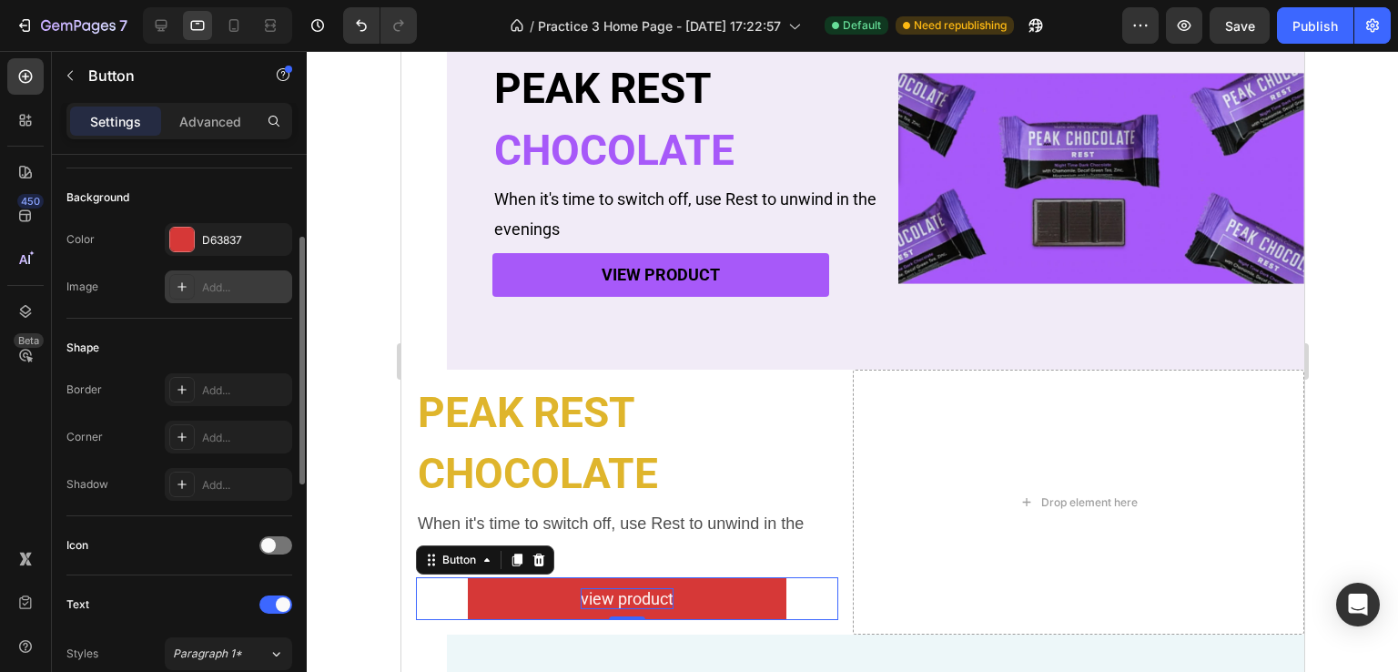
scroll to position [0, 0]
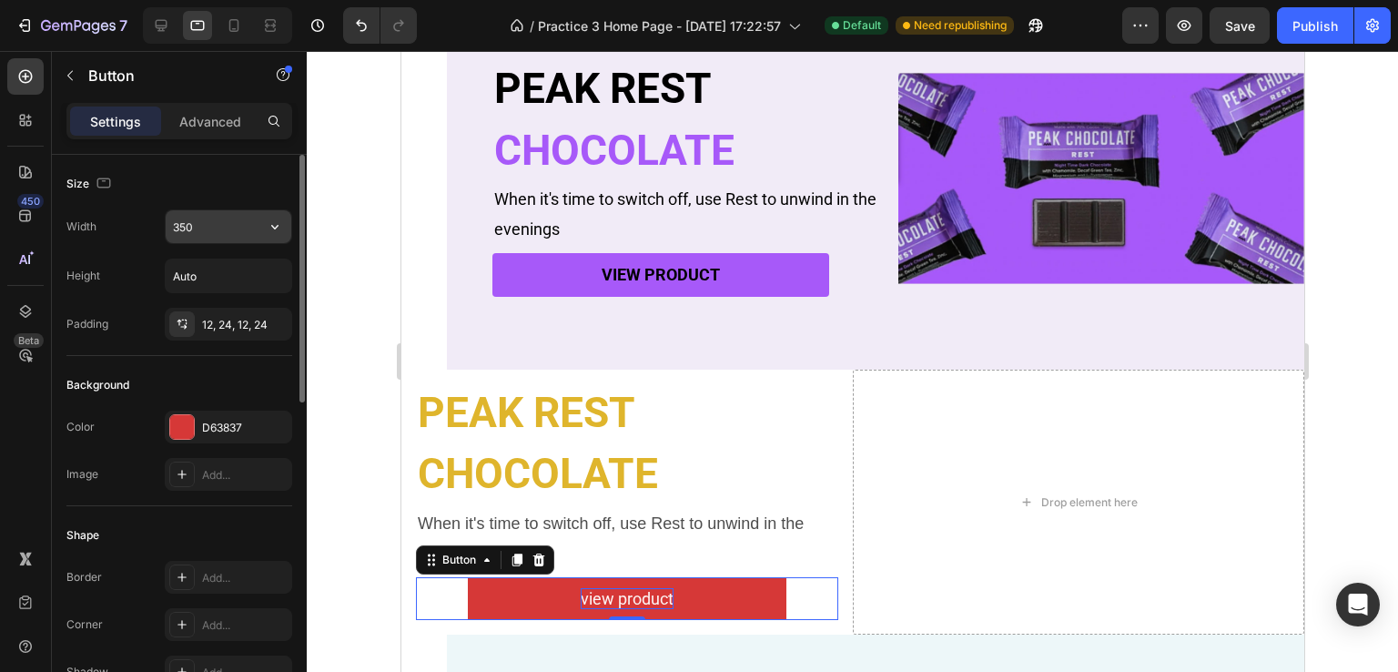
click at [208, 231] on input "350" at bounding box center [229, 226] width 126 height 33
type input "370"
click at [814, 602] on div "view product Button 0" at bounding box center [626, 598] width 422 height 43
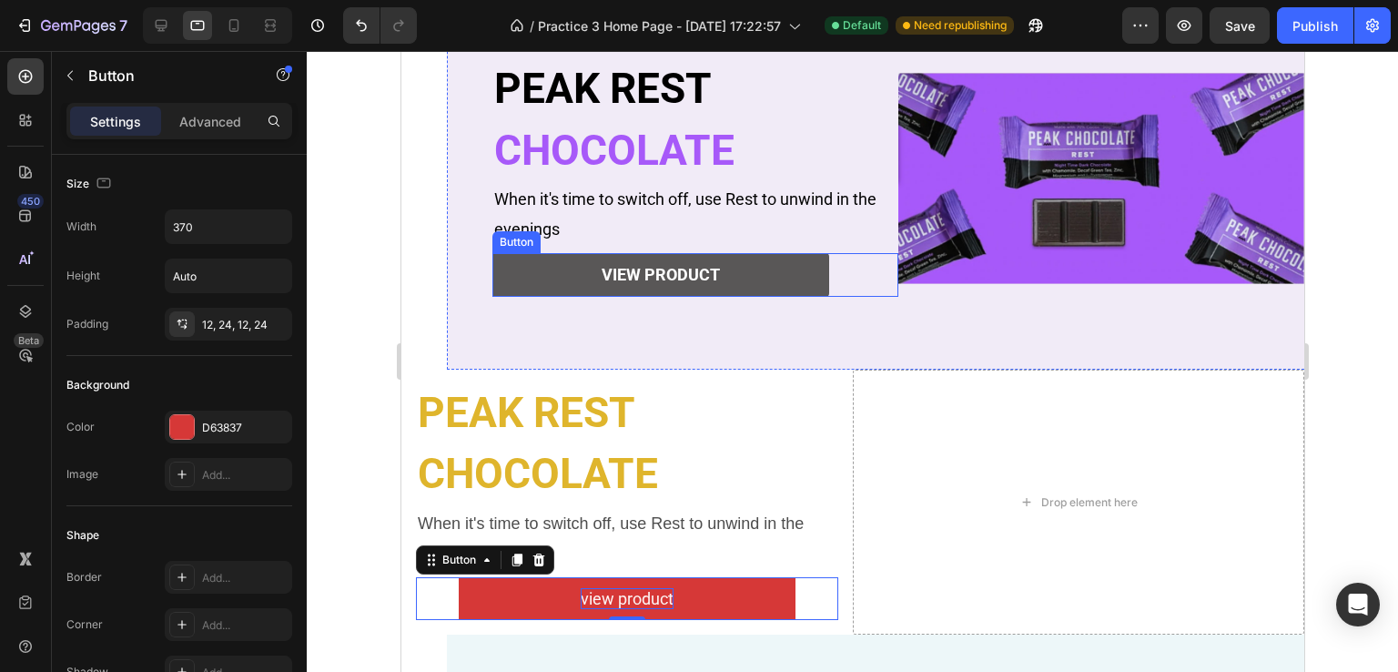
click at [546, 281] on button "view product" at bounding box center [659, 274] width 337 height 43
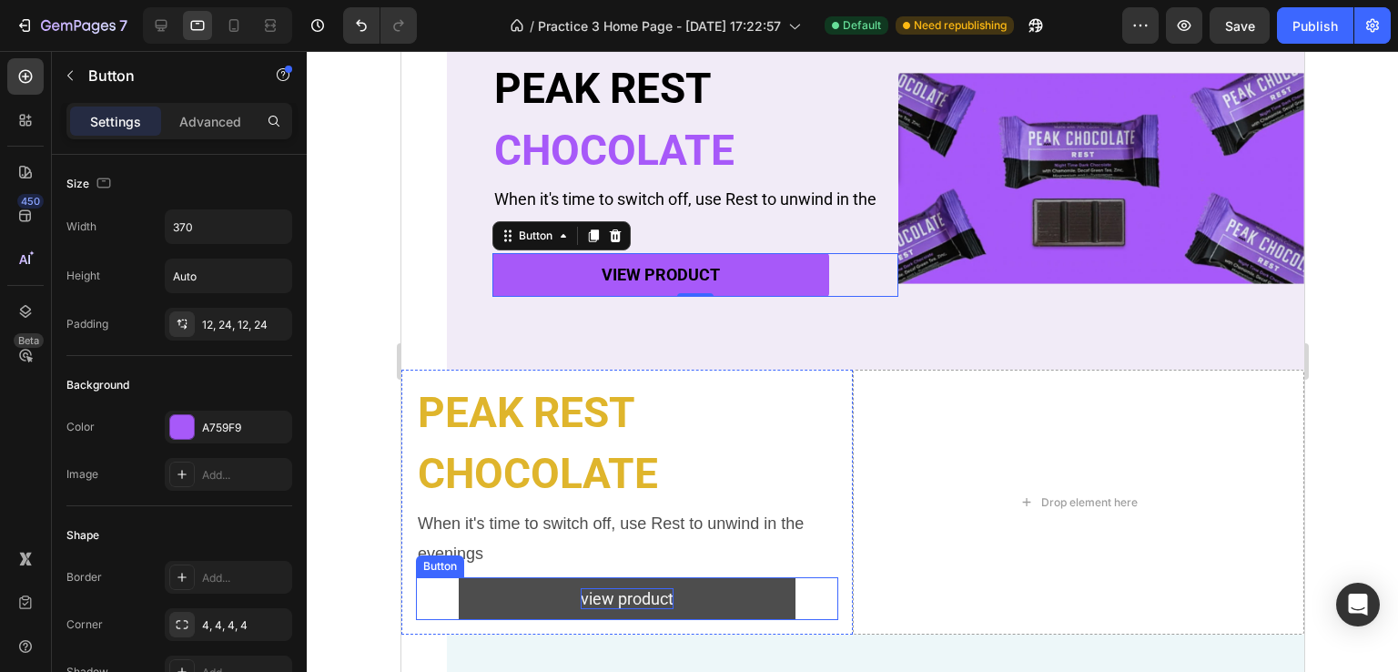
click at [511, 598] on button "view product" at bounding box center [626, 598] width 337 height 43
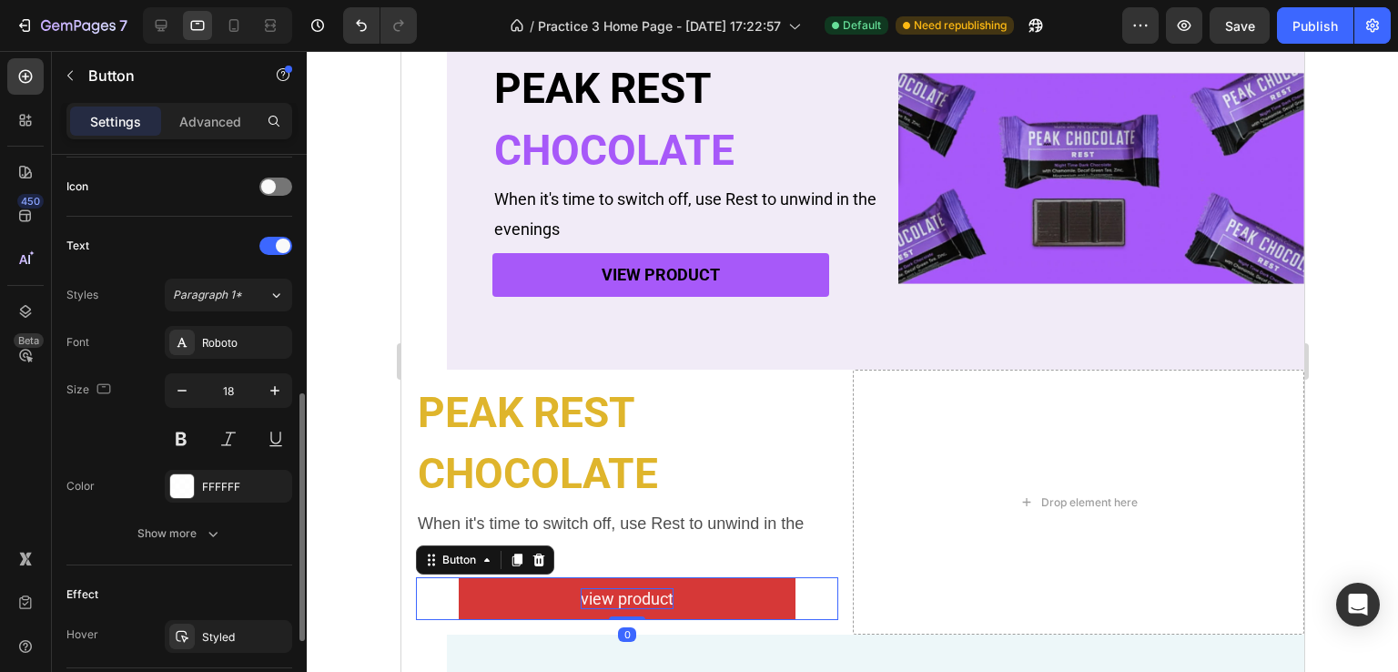
scroll to position [734, 0]
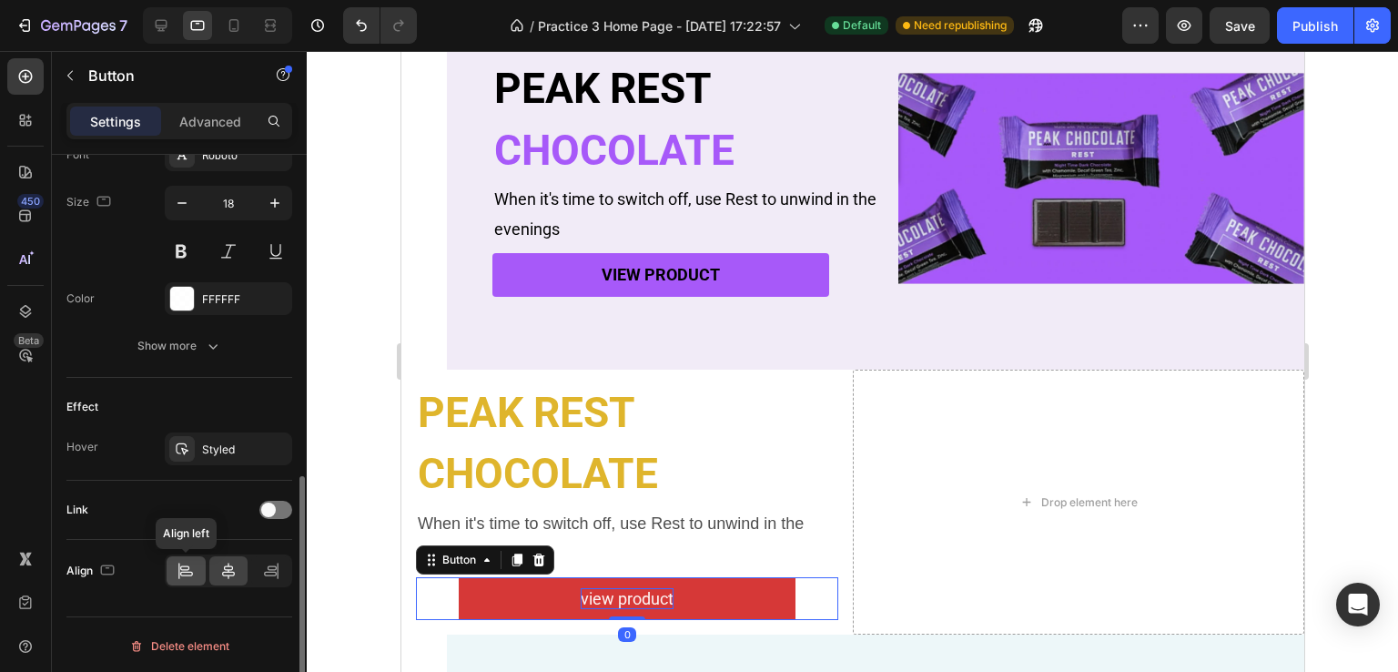
click at [189, 575] on icon at bounding box center [186, 571] width 18 height 18
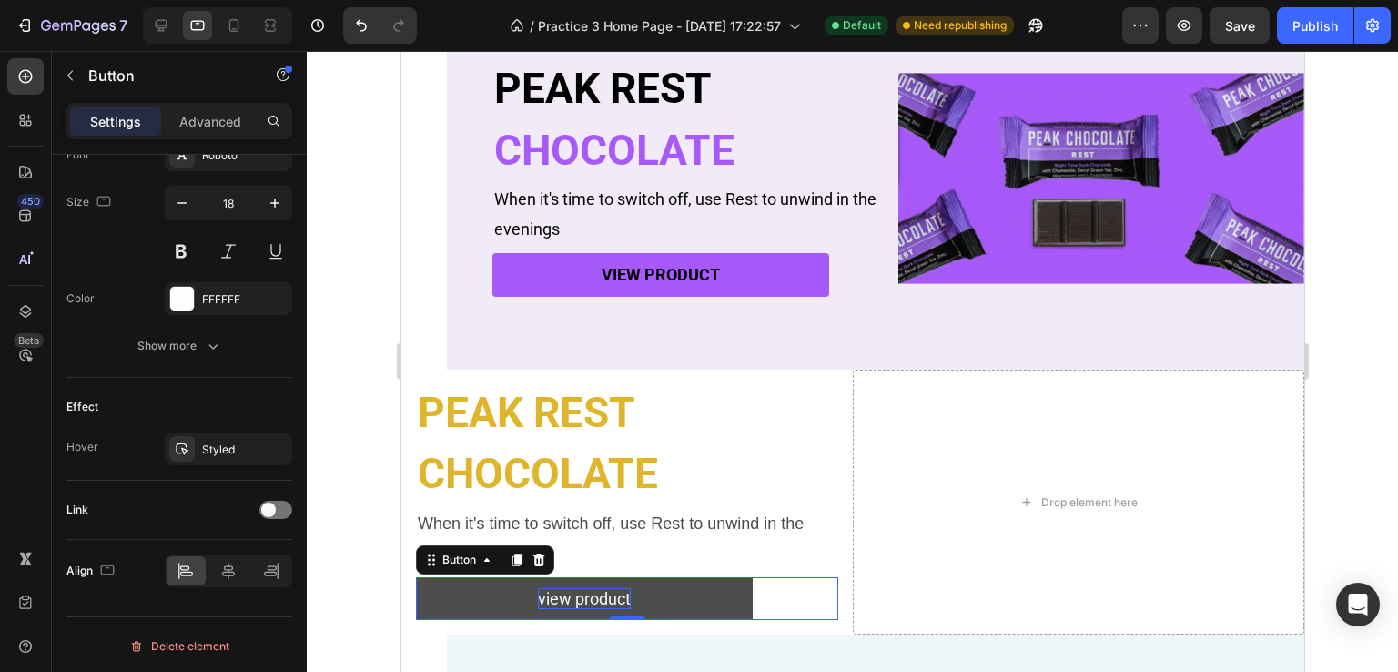
click at [718, 586] on button "view product" at bounding box center [583, 598] width 337 height 43
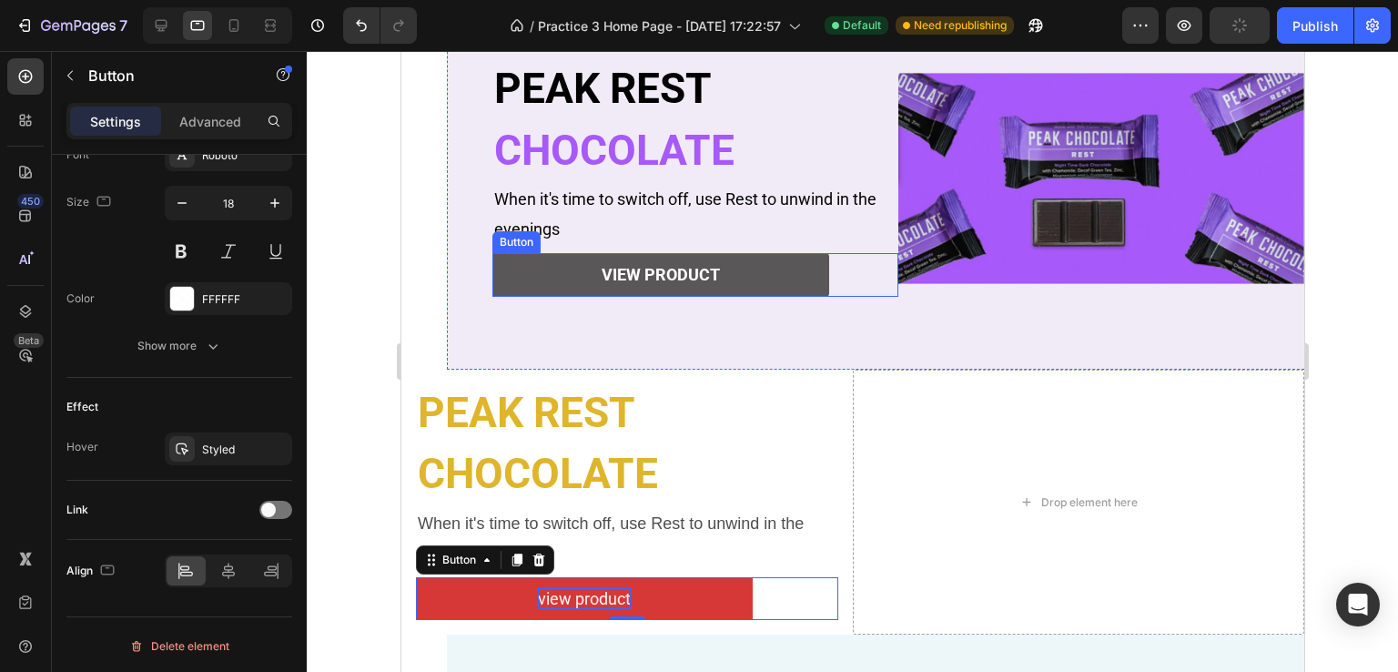
click at [749, 259] on button "view product" at bounding box center [659, 274] width 337 height 43
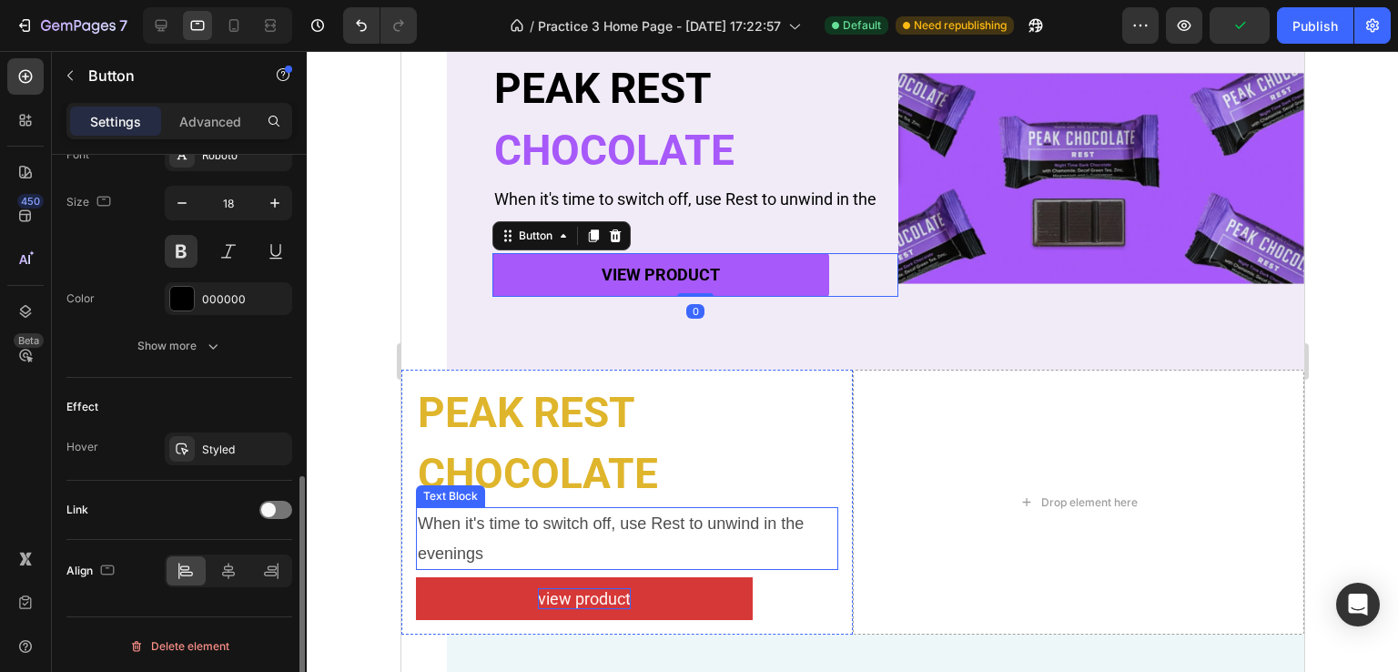
click at [197, 363] on div "Text Styles Paragraph 1* Font Roboto Size 18 Color 000000 Show more" at bounding box center [179, 203] width 226 height 349
click at [208, 344] on icon "button" at bounding box center [213, 346] width 18 height 18
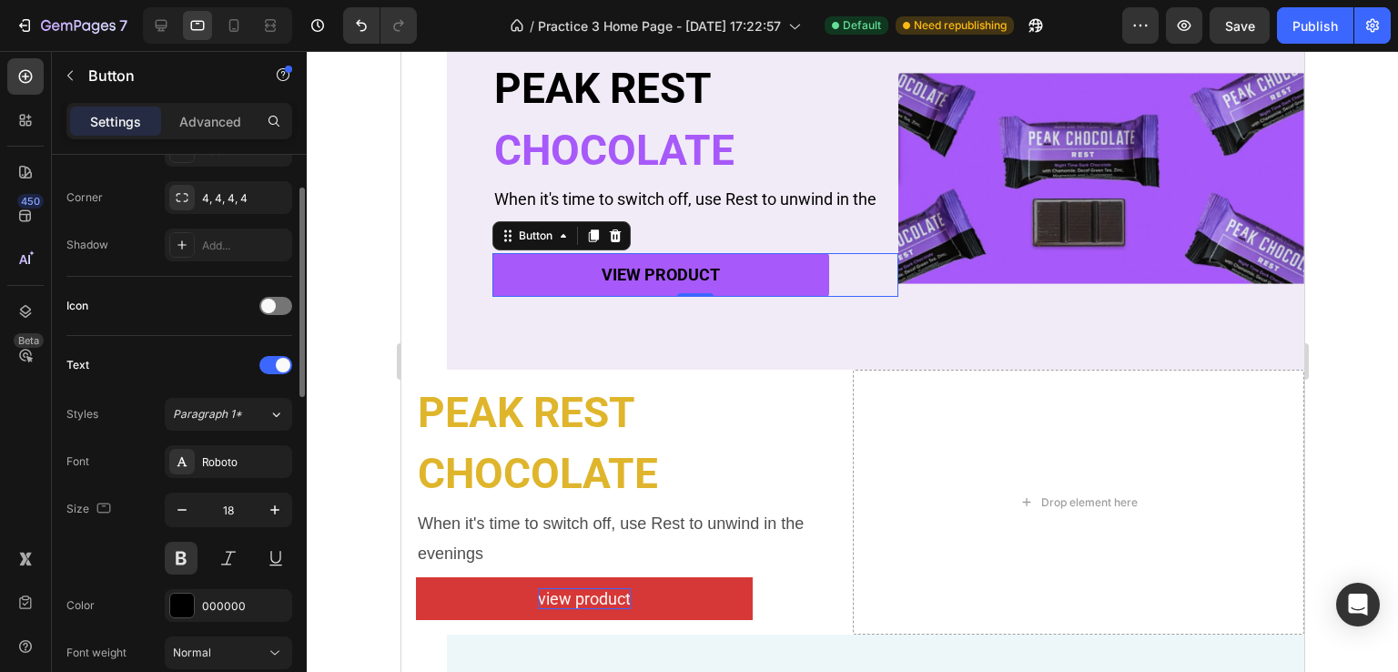
scroll to position [336, 0]
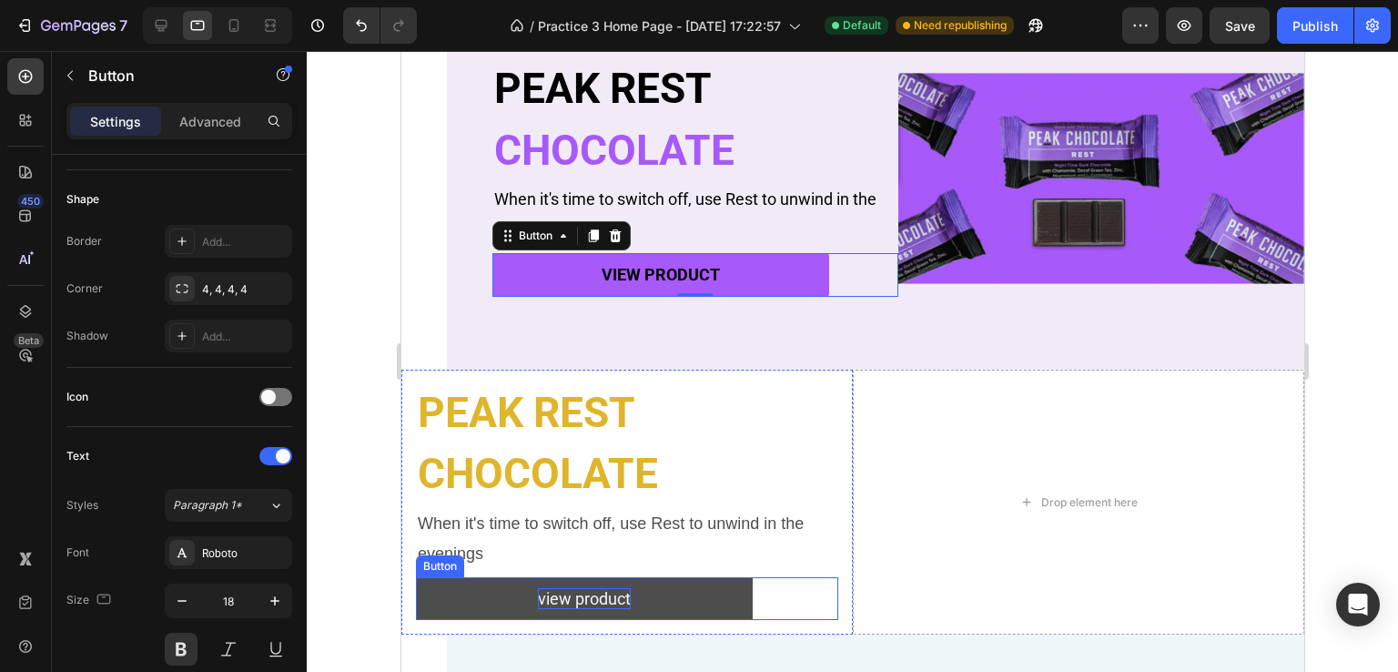
click at [704, 598] on button "view product" at bounding box center [583, 598] width 337 height 43
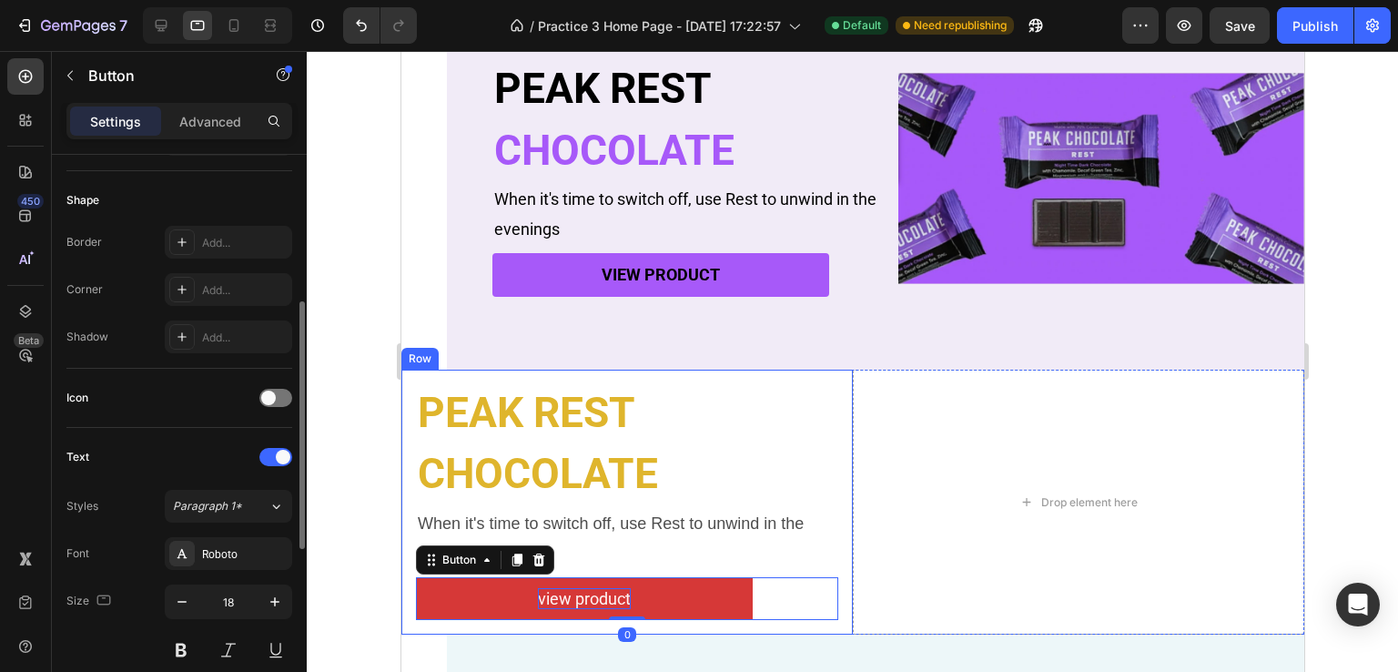
scroll to position [244, 0]
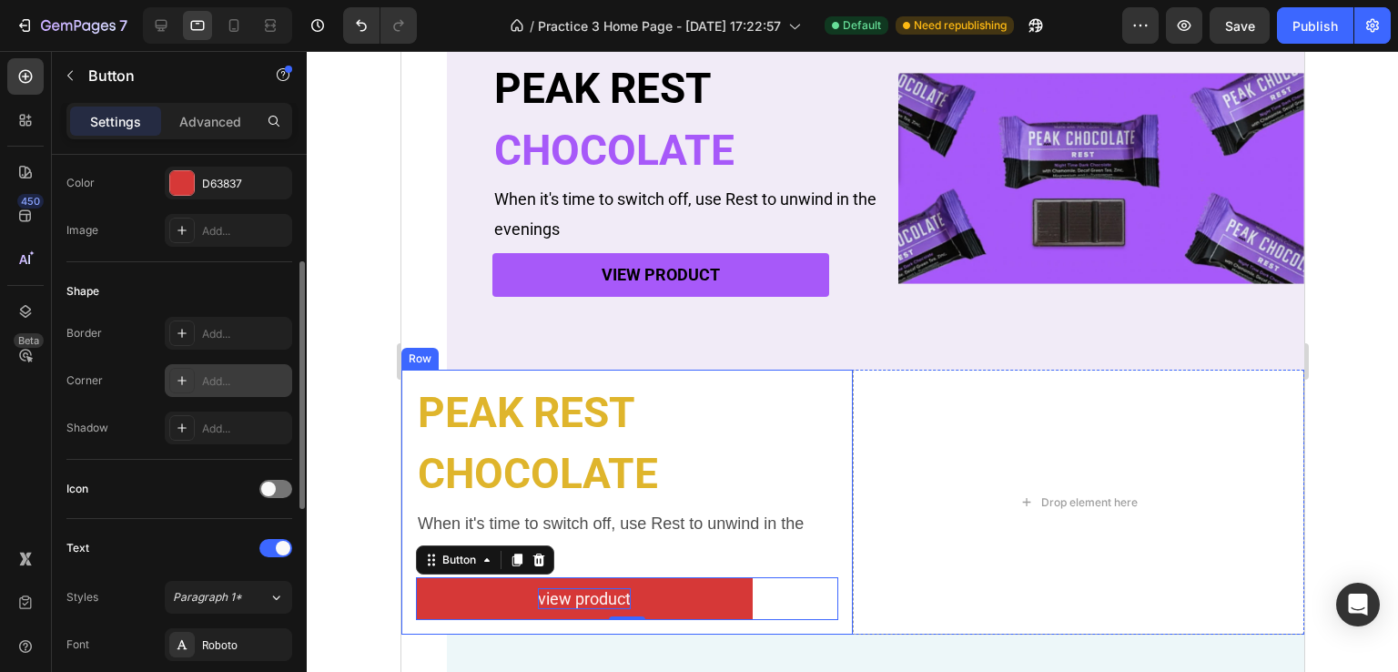
click at [172, 378] on div at bounding box center [181, 380] width 25 height 25
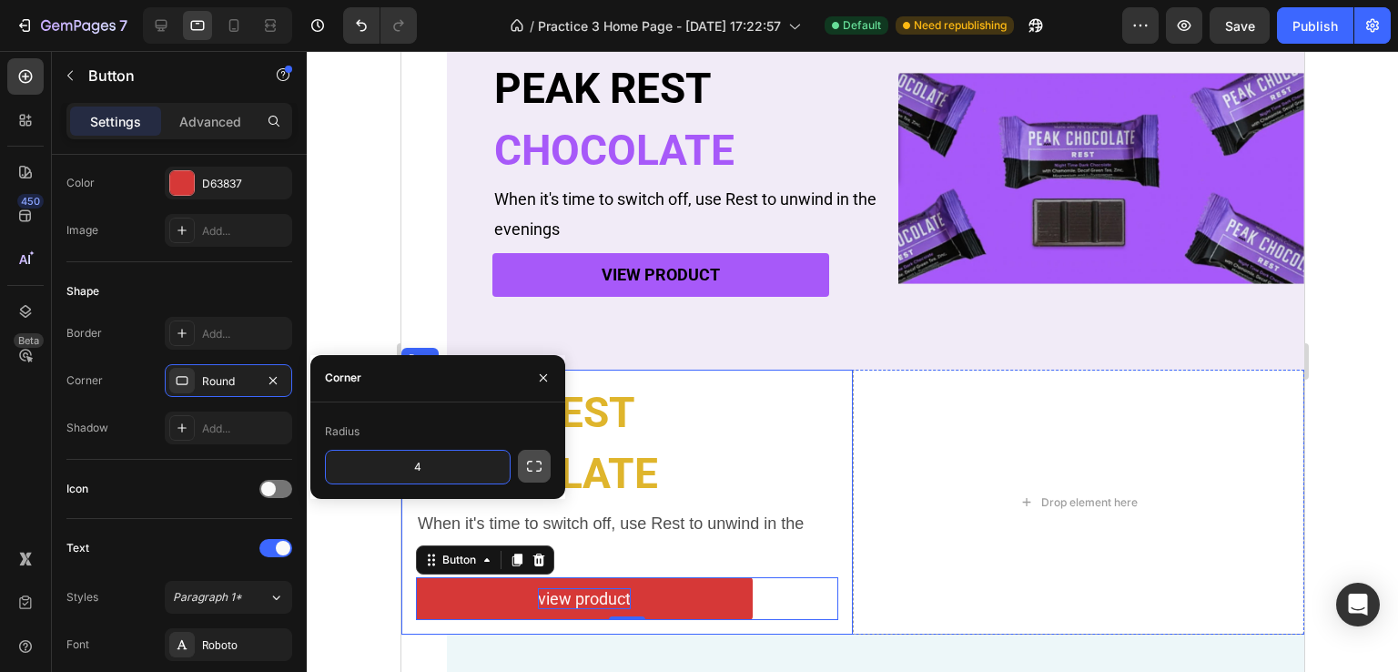
type input "4"
click at [542, 463] on icon "button" at bounding box center [534, 466] width 18 height 18
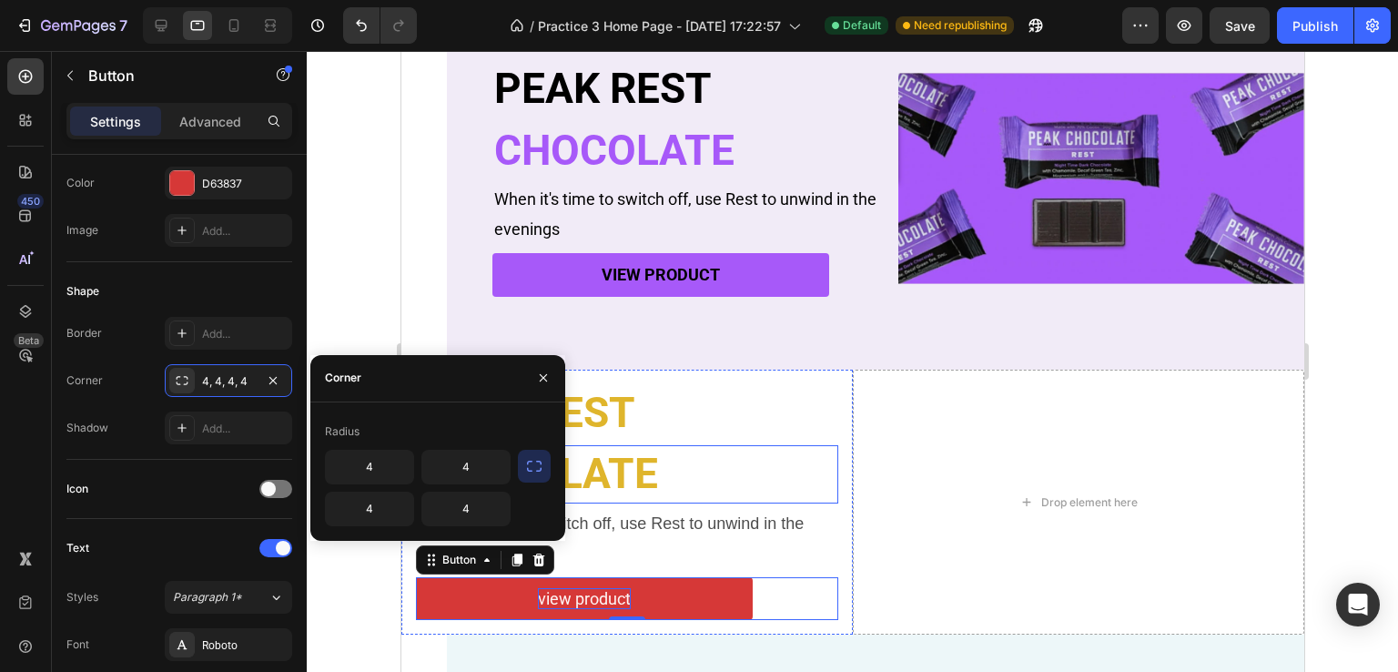
click at [784, 471] on p "CHOCOLATE" at bounding box center [626, 474] width 419 height 55
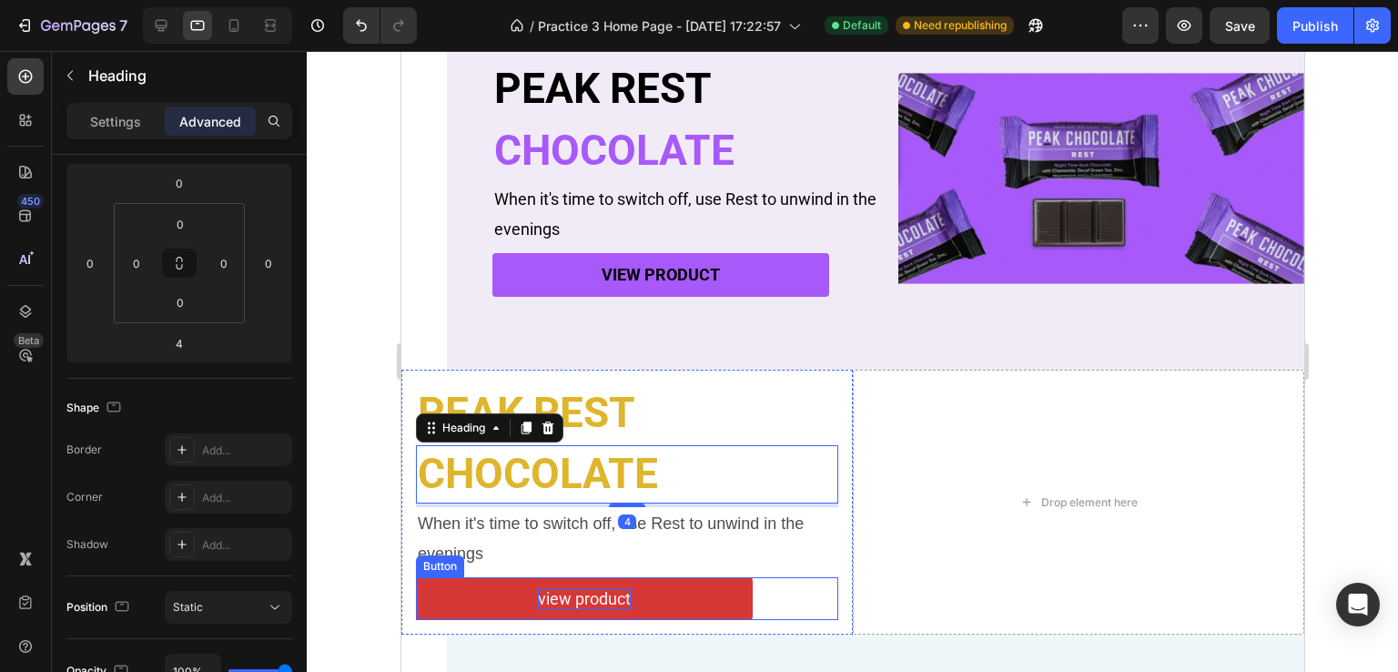
scroll to position [0, 0]
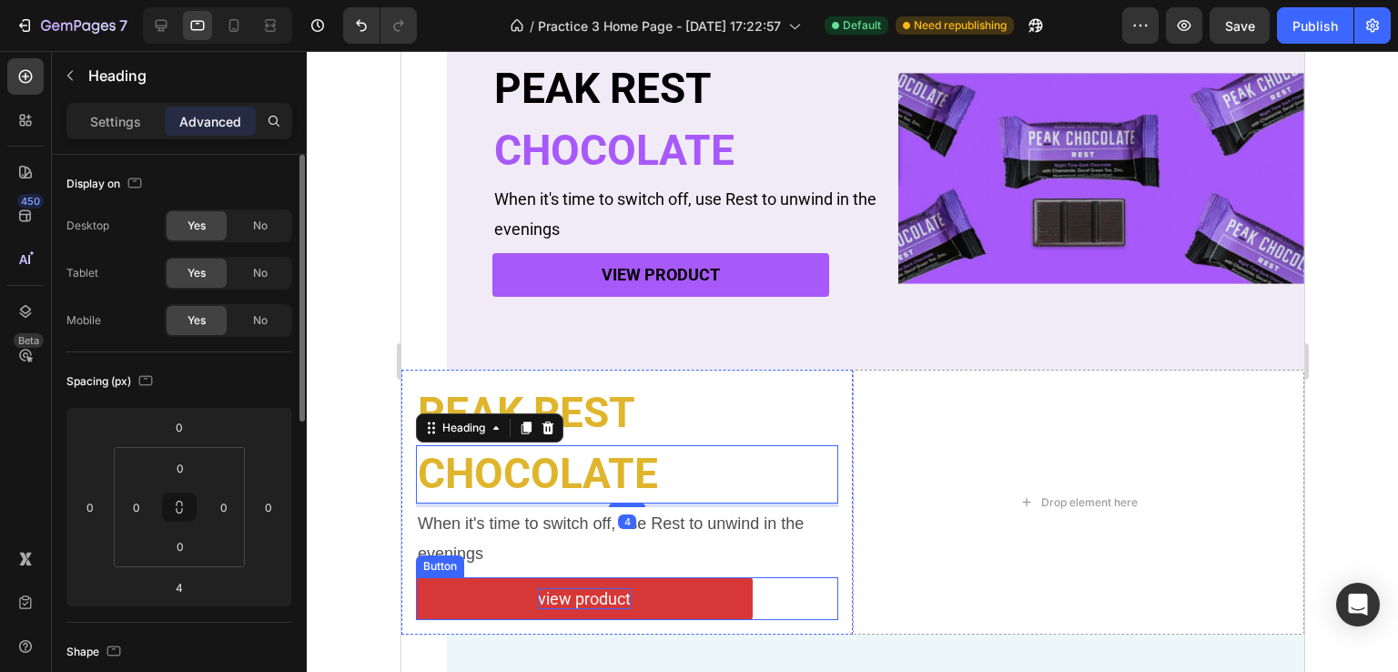
click at [941, 588] on div "Drop element here" at bounding box center [1077, 503] width 451 height 266
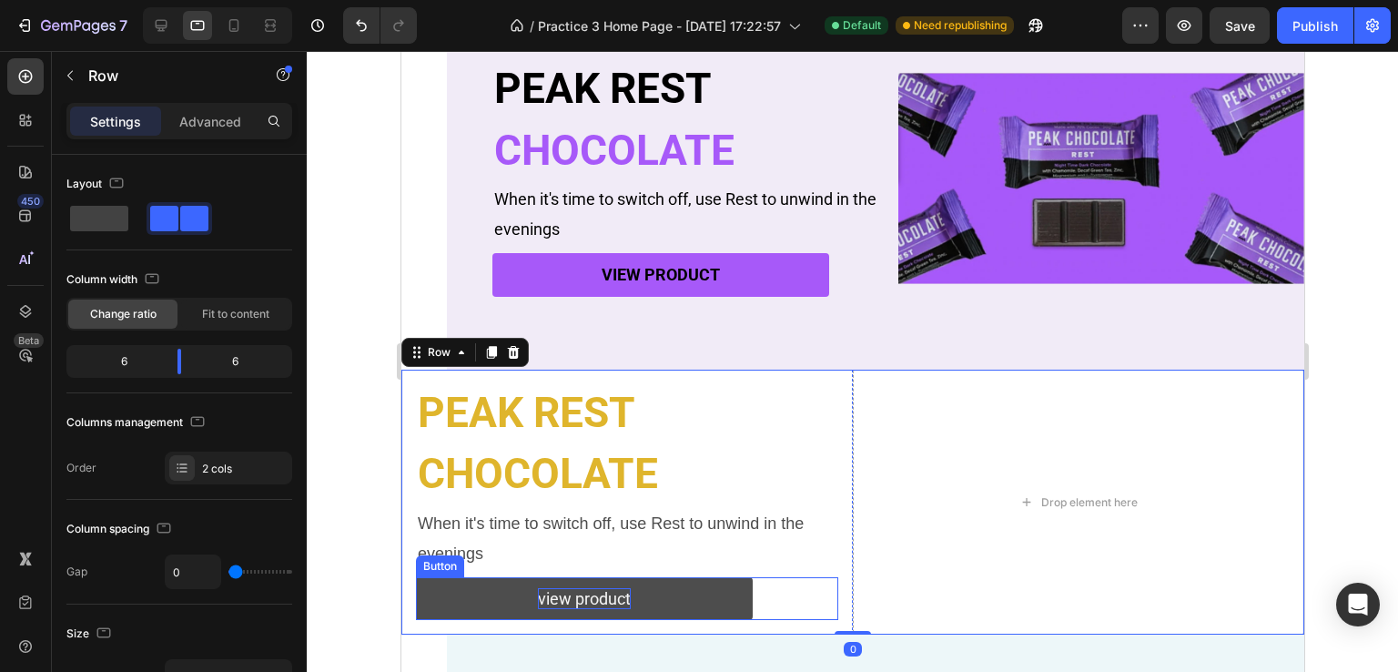
click at [737, 598] on button "view product" at bounding box center [583, 598] width 337 height 43
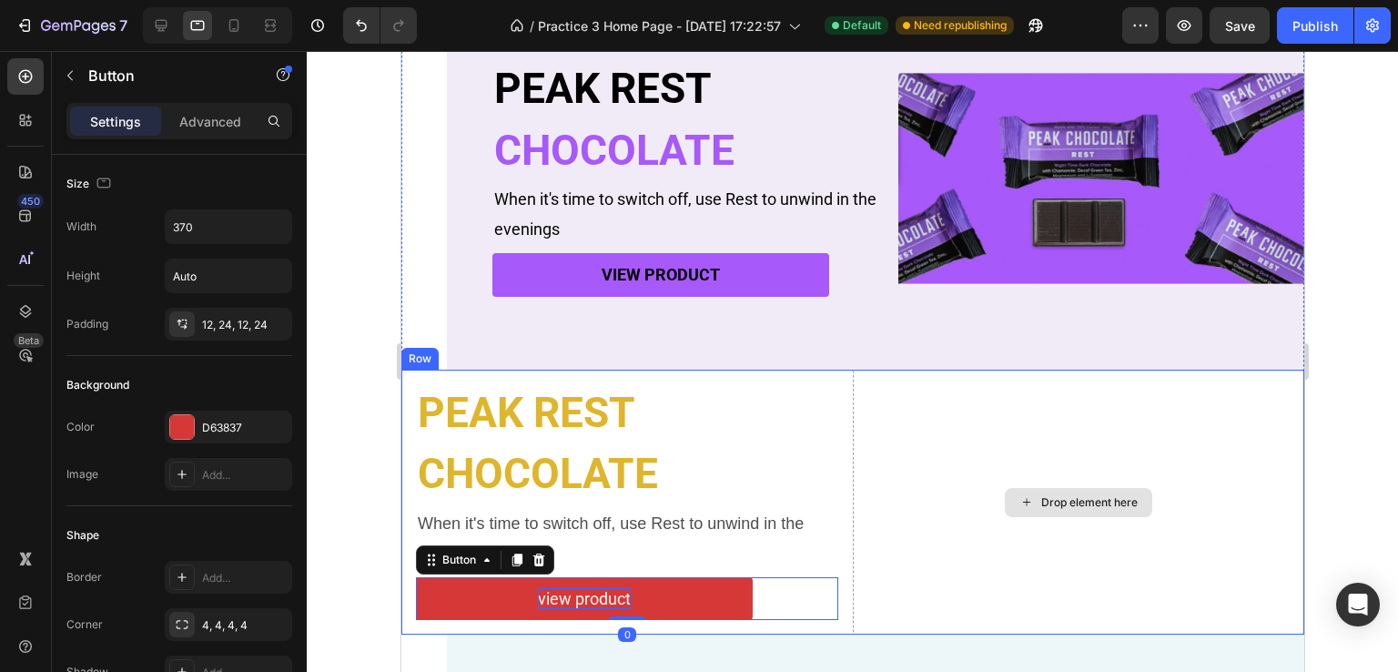
click at [1058, 592] on div "Drop element here" at bounding box center [1077, 503] width 451 height 266
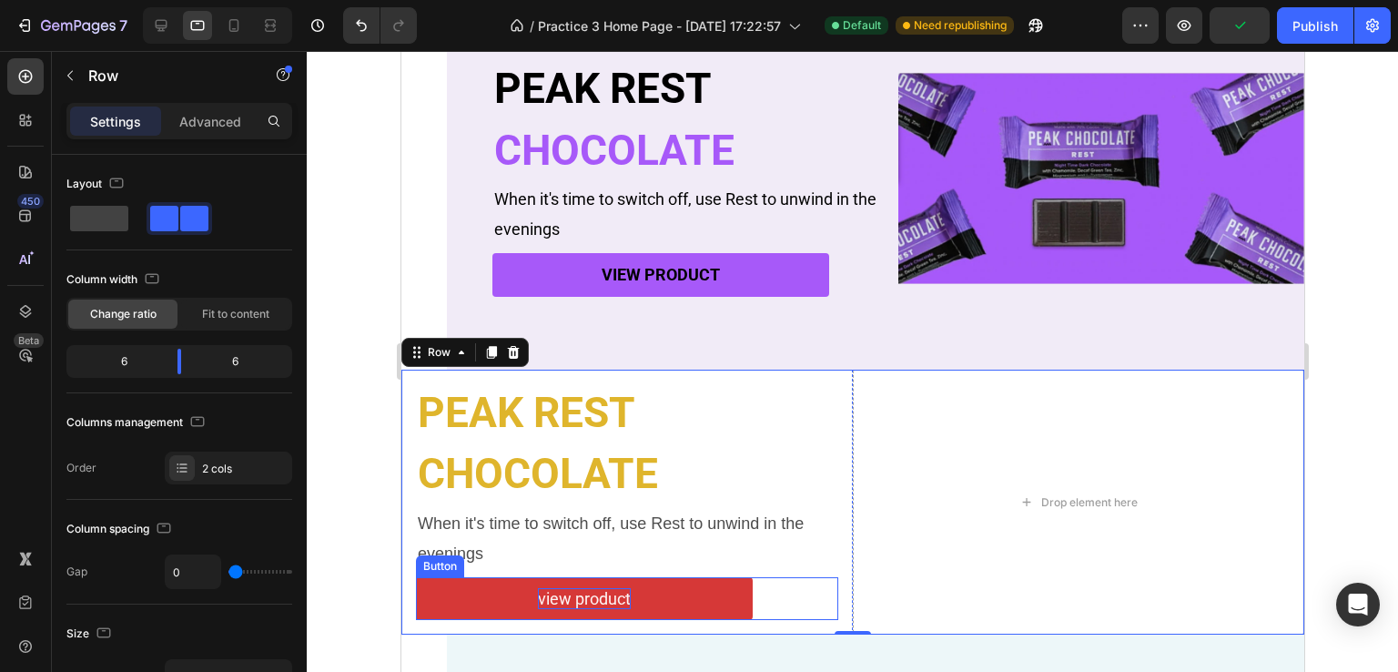
click at [616, 599] on p "view product" at bounding box center [583, 598] width 93 height 21
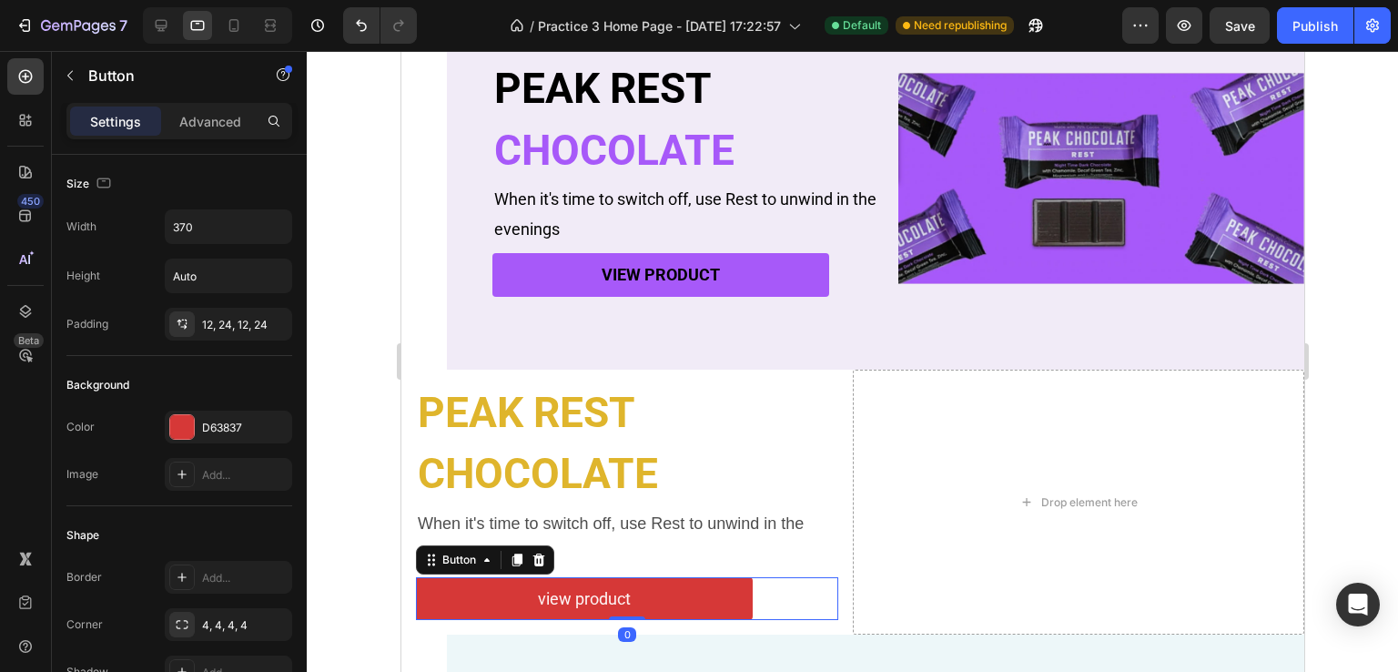
click at [113, 136] on div "Settings Advanced" at bounding box center [179, 121] width 226 height 36
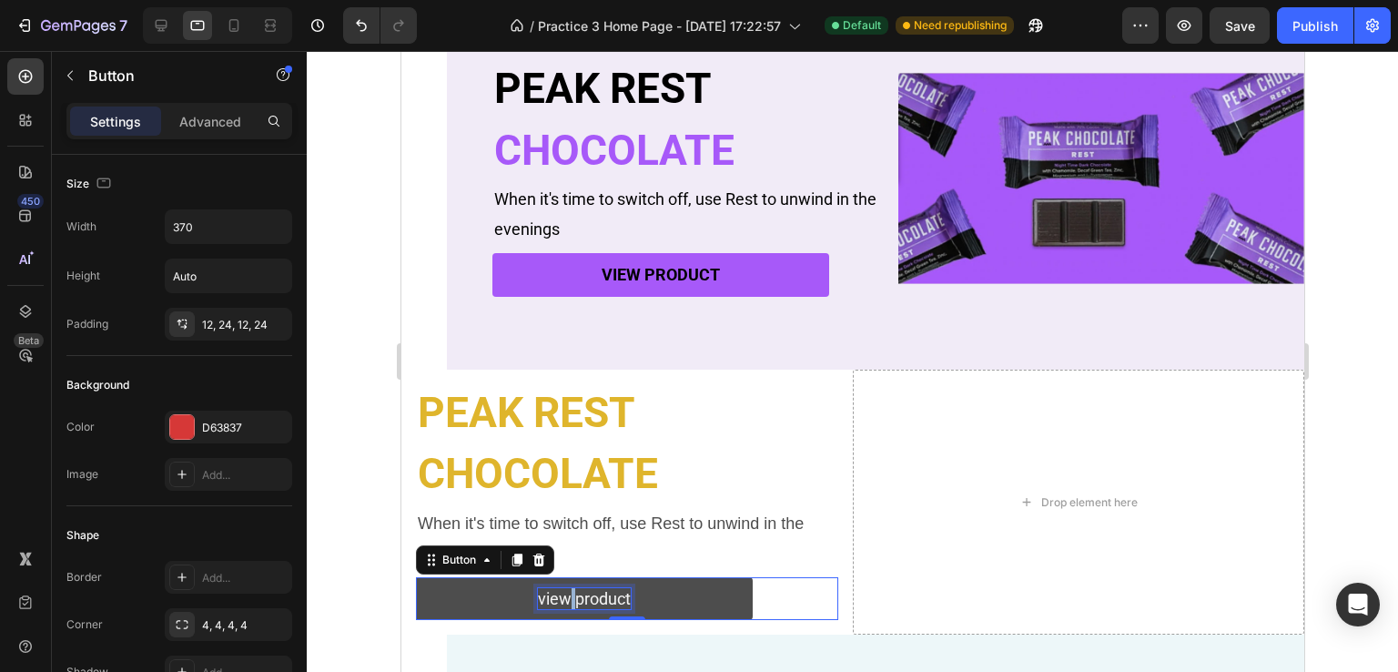
click at [570, 594] on p "view product" at bounding box center [583, 598] width 93 height 21
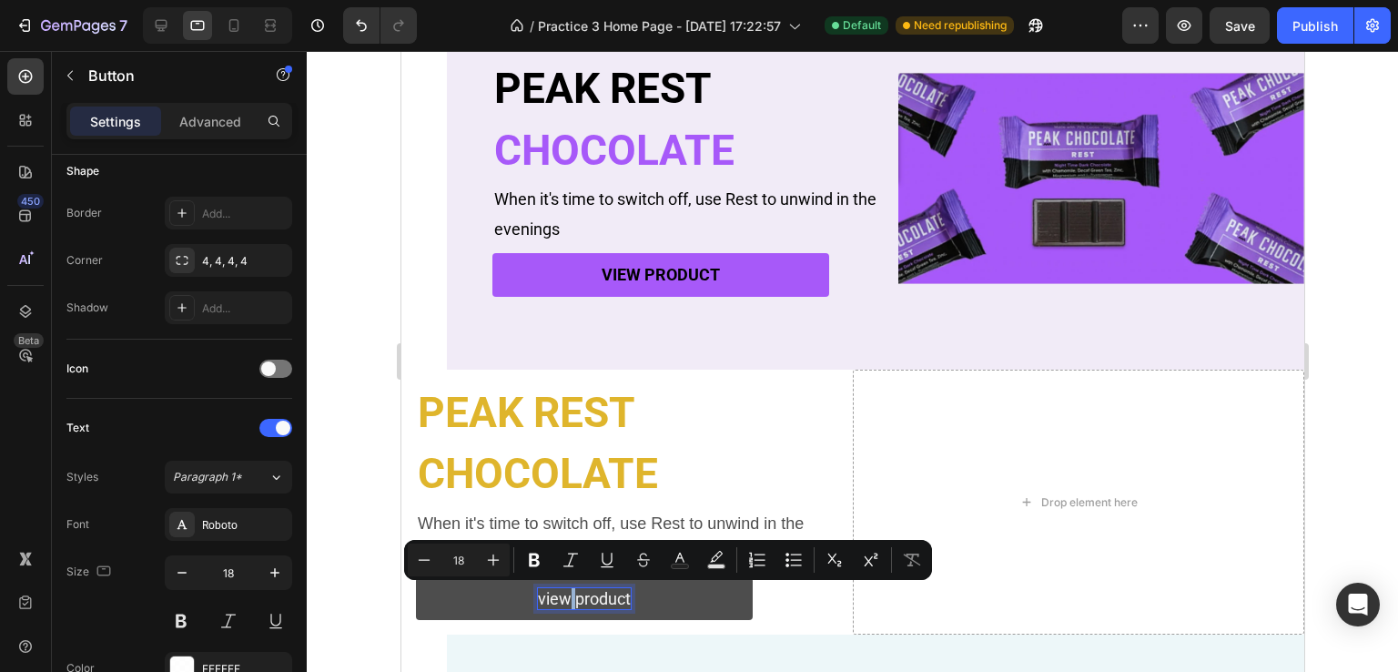
scroll to position [455, 0]
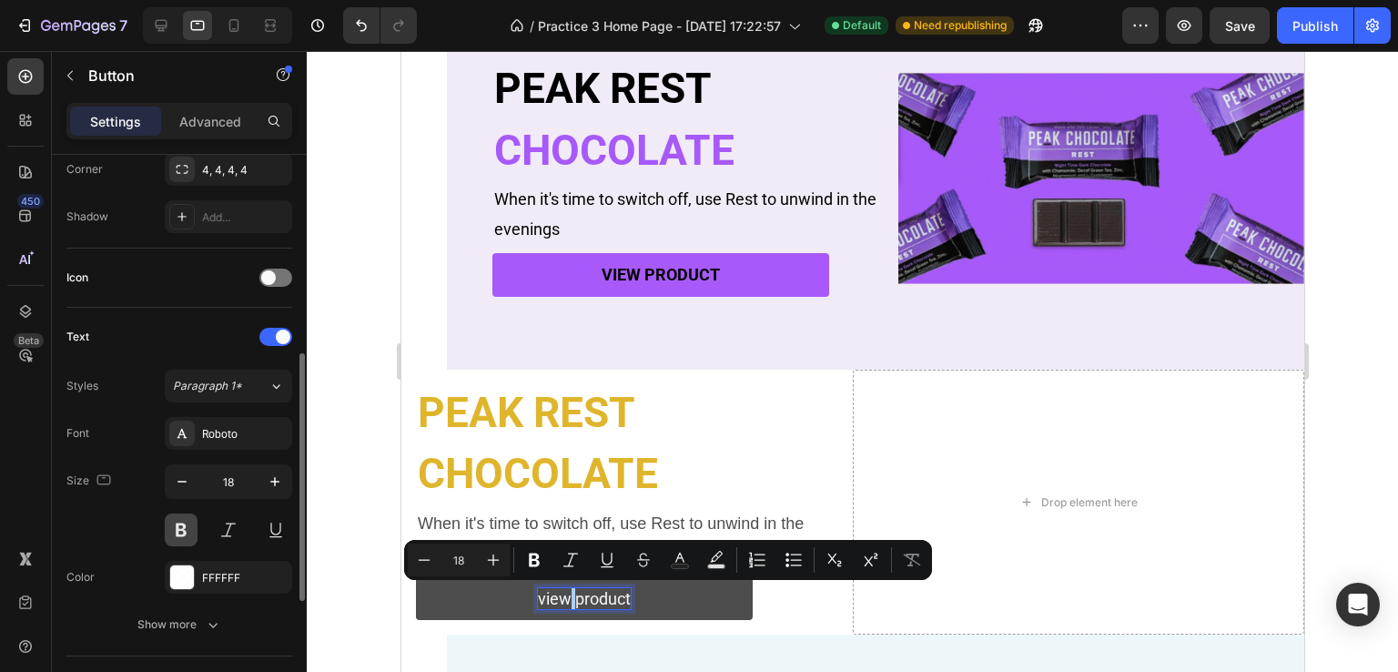
click at [175, 524] on button at bounding box center [181, 529] width 33 height 33
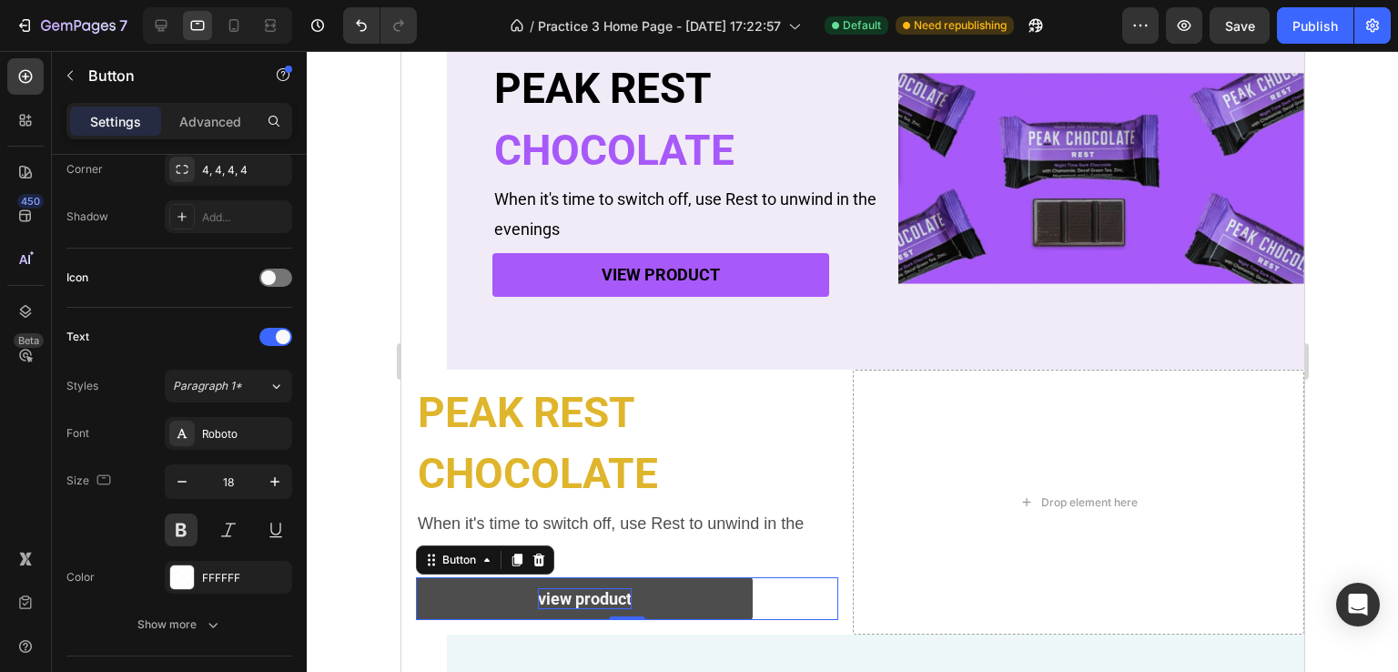
click at [684, 602] on button "view product" at bounding box center [583, 598] width 337 height 43
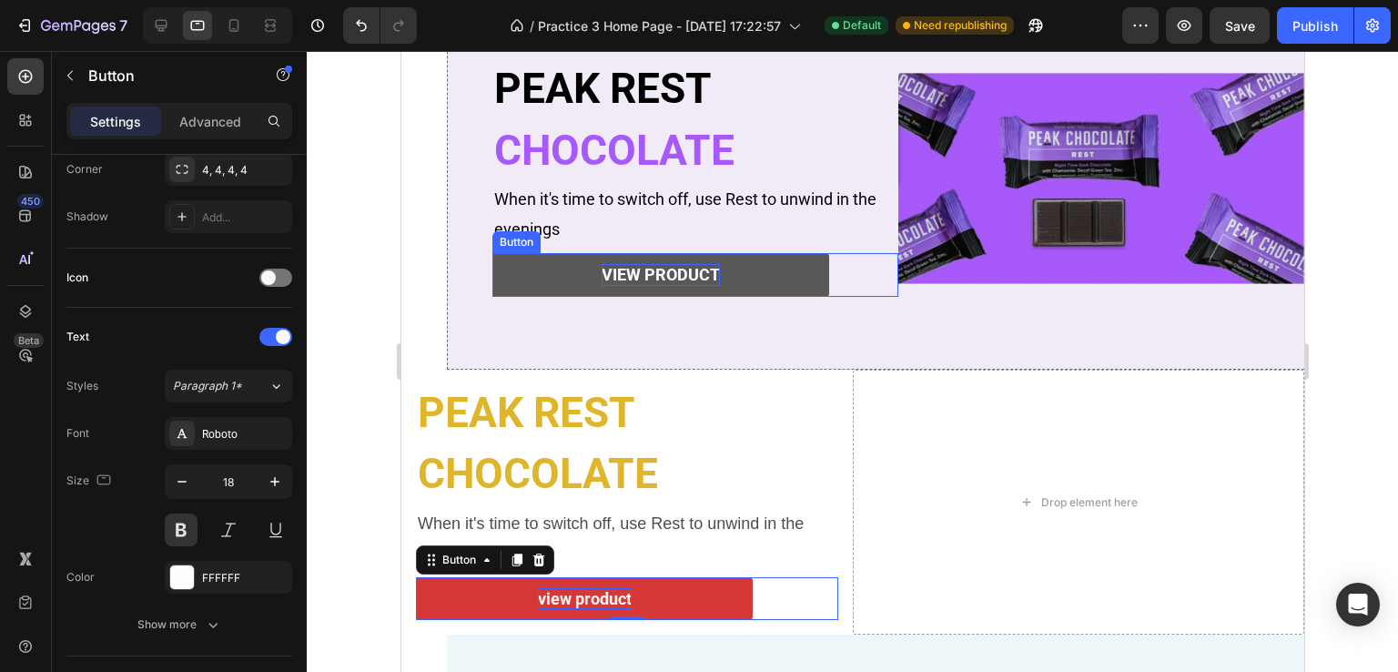
click at [679, 264] on p "view product" at bounding box center [660, 274] width 118 height 21
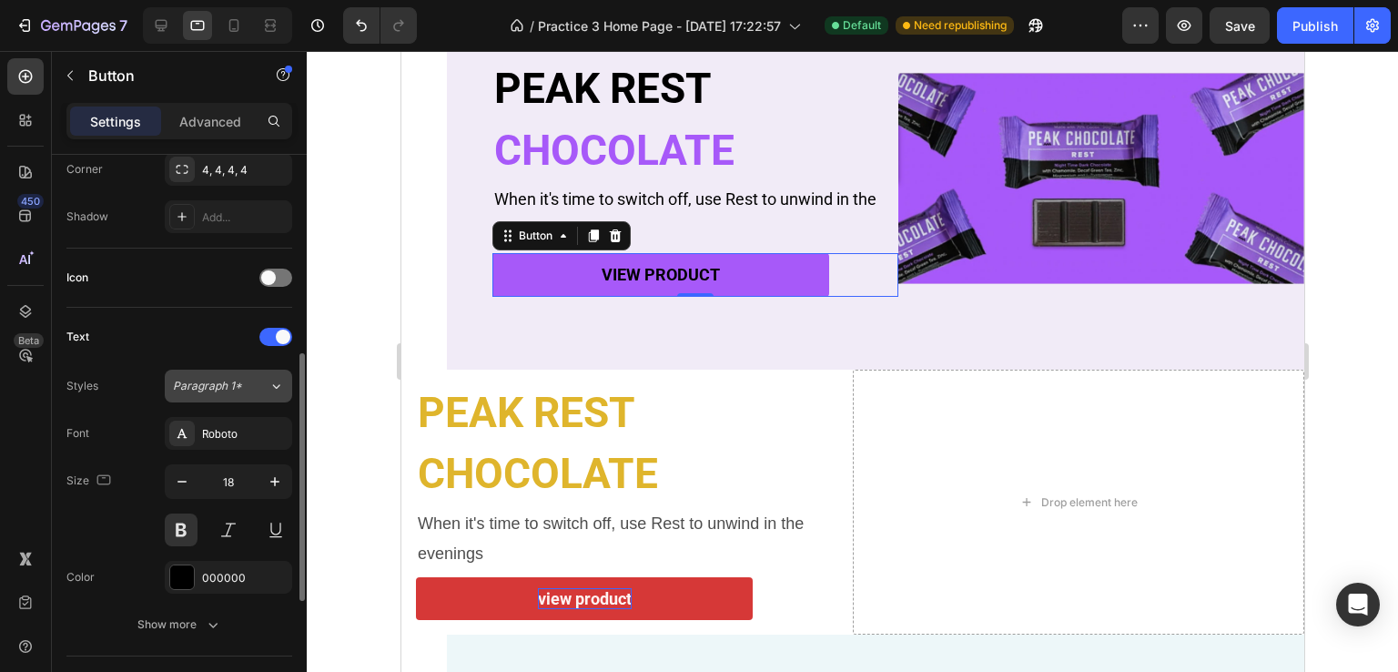
click at [202, 383] on span "Paragraph 1*" at bounding box center [207, 386] width 69 height 16
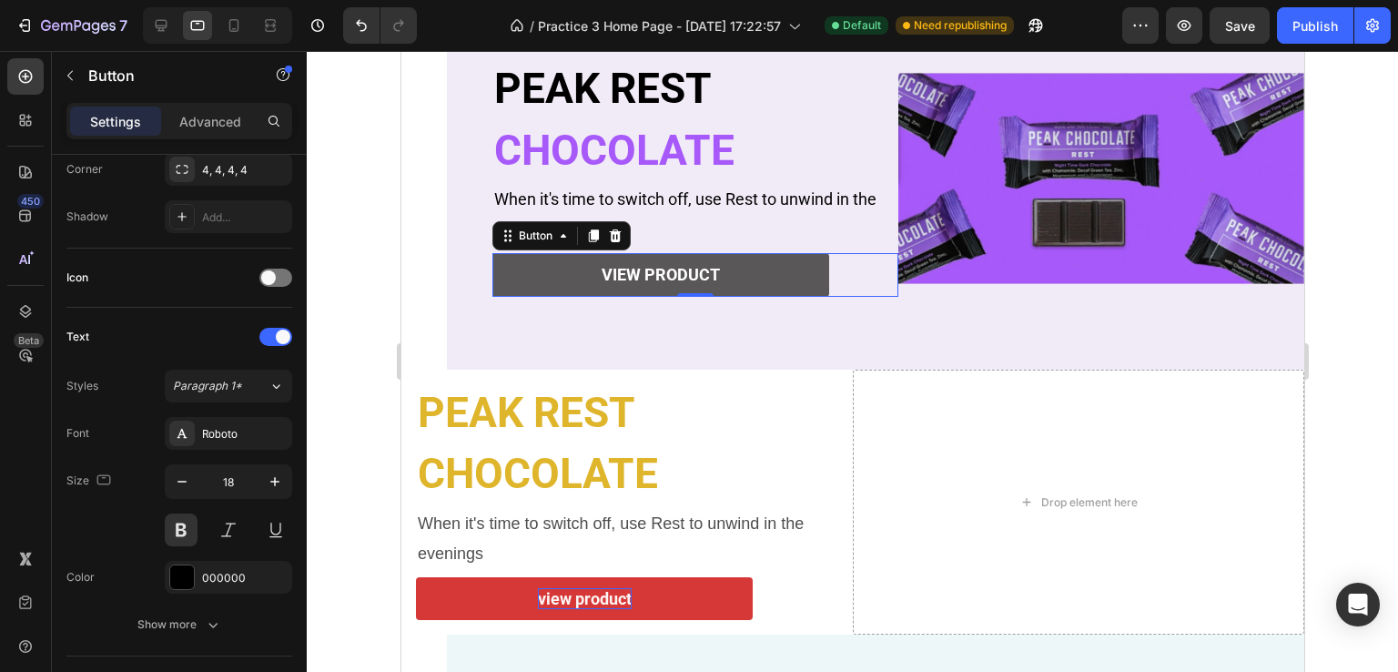
click at [555, 266] on button "view product" at bounding box center [659, 274] width 337 height 43
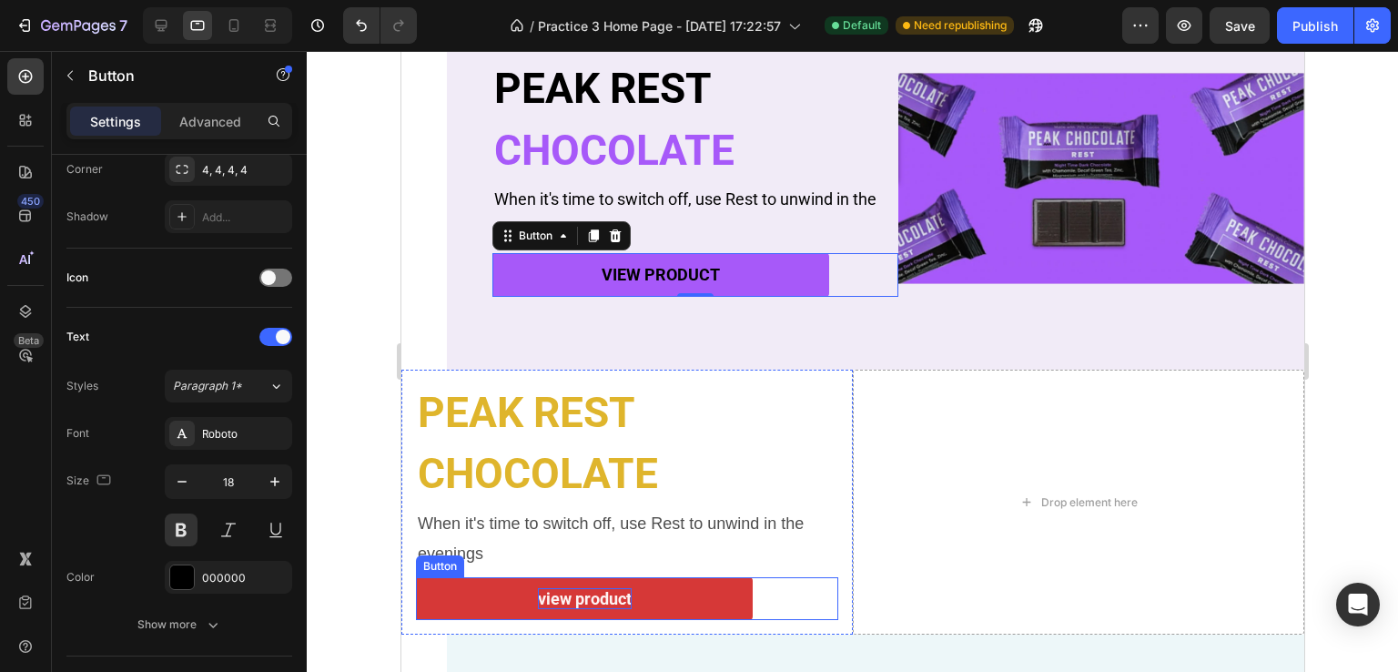
click at [575, 588] on p "view product" at bounding box center [584, 598] width 94 height 21
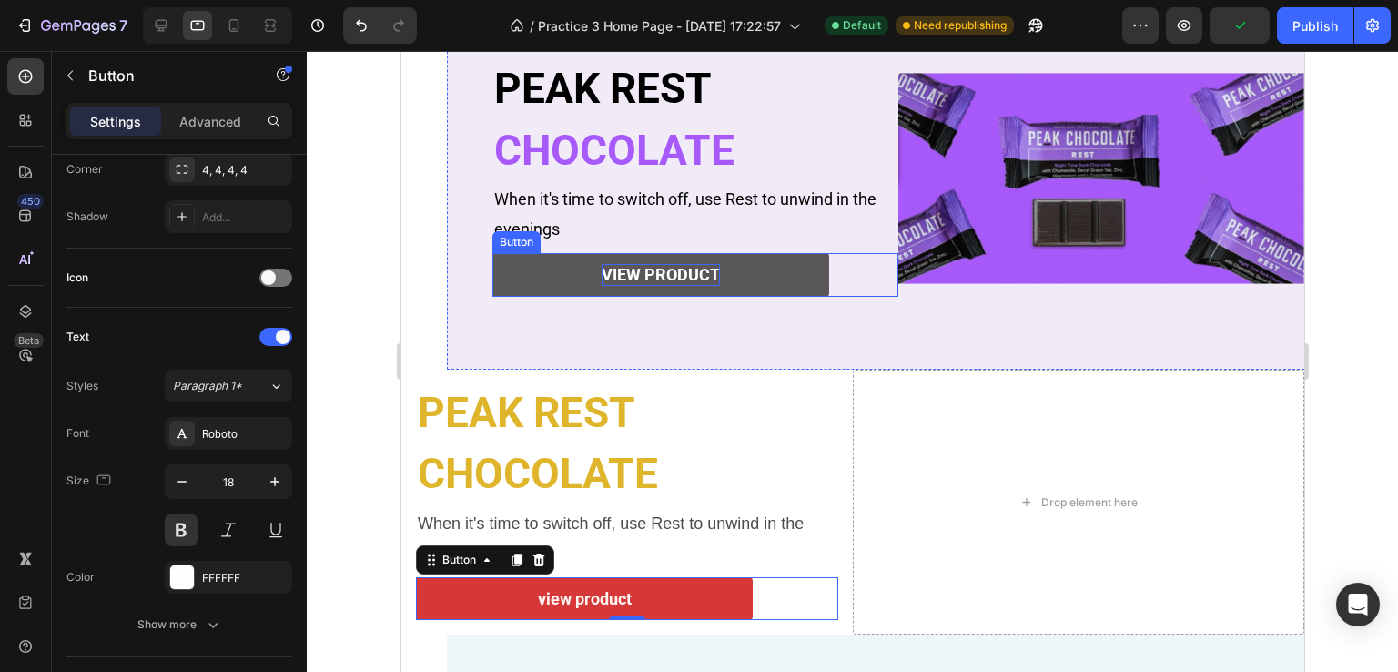
click at [629, 270] on p "view product" at bounding box center [660, 274] width 118 height 21
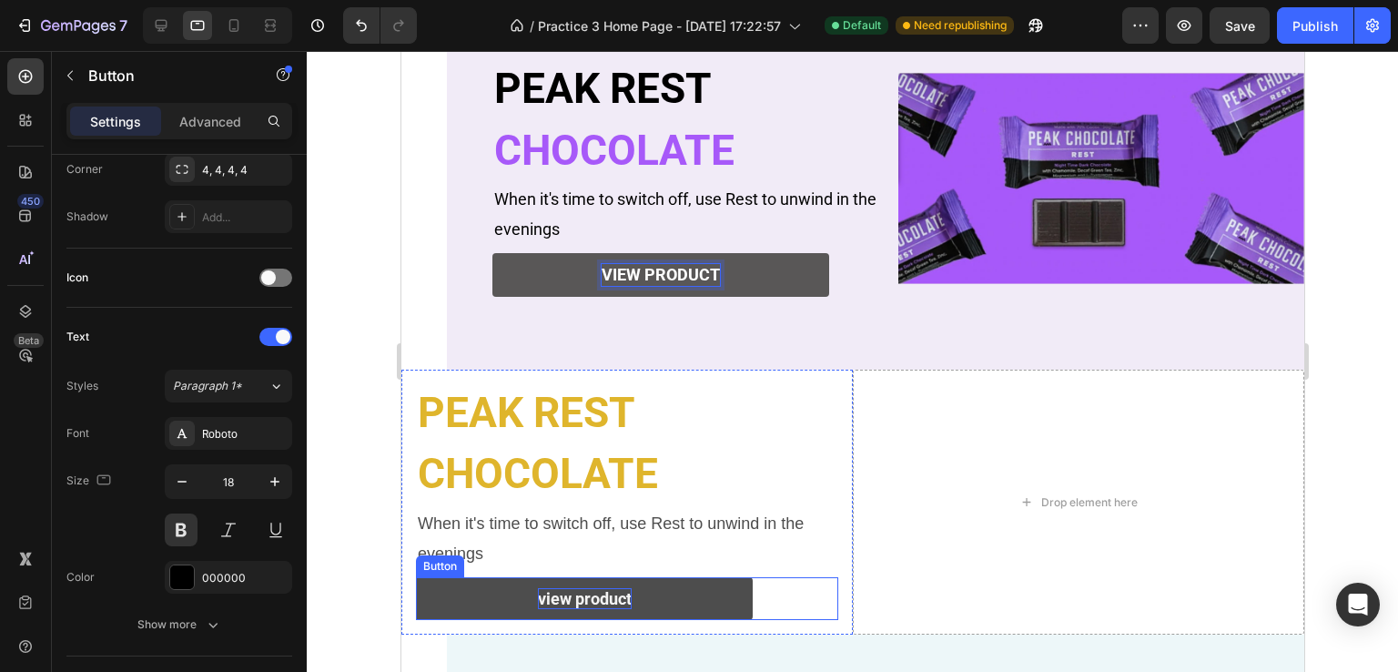
click at [580, 592] on p "view product" at bounding box center [584, 598] width 94 height 21
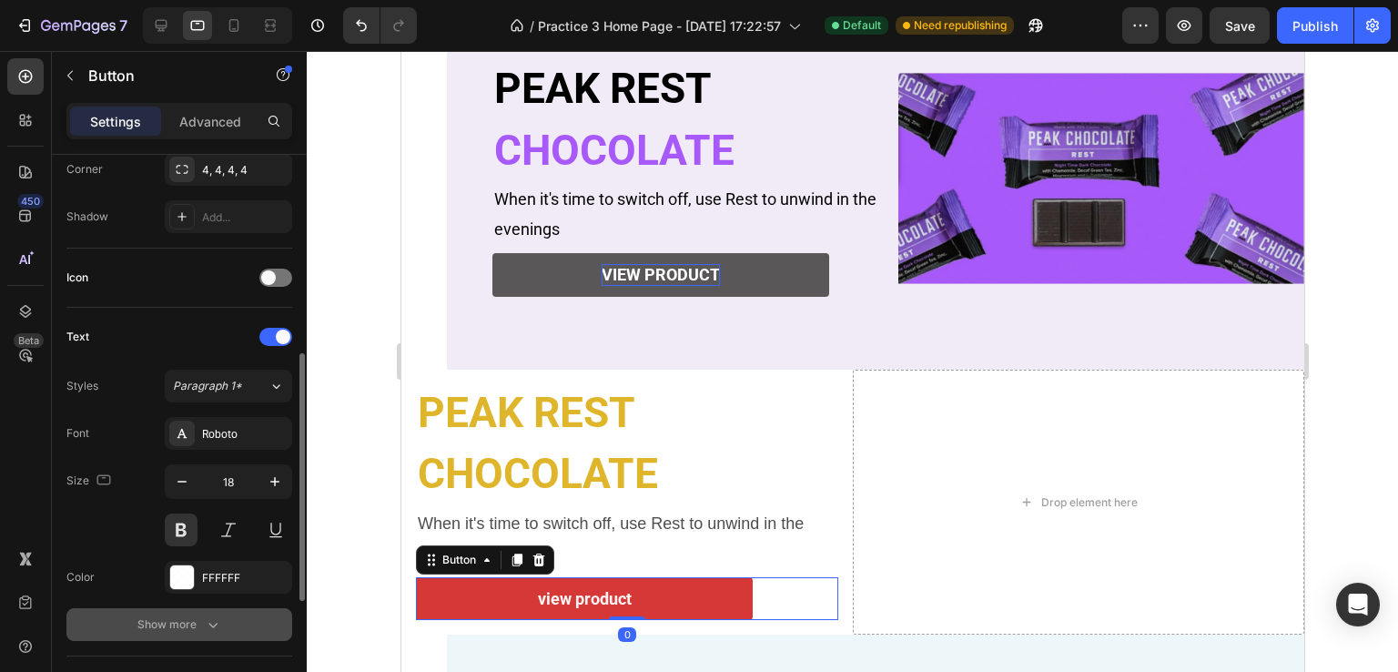
click at [215, 617] on icon "button" at bounding box center [213, 624] width 18 height 18
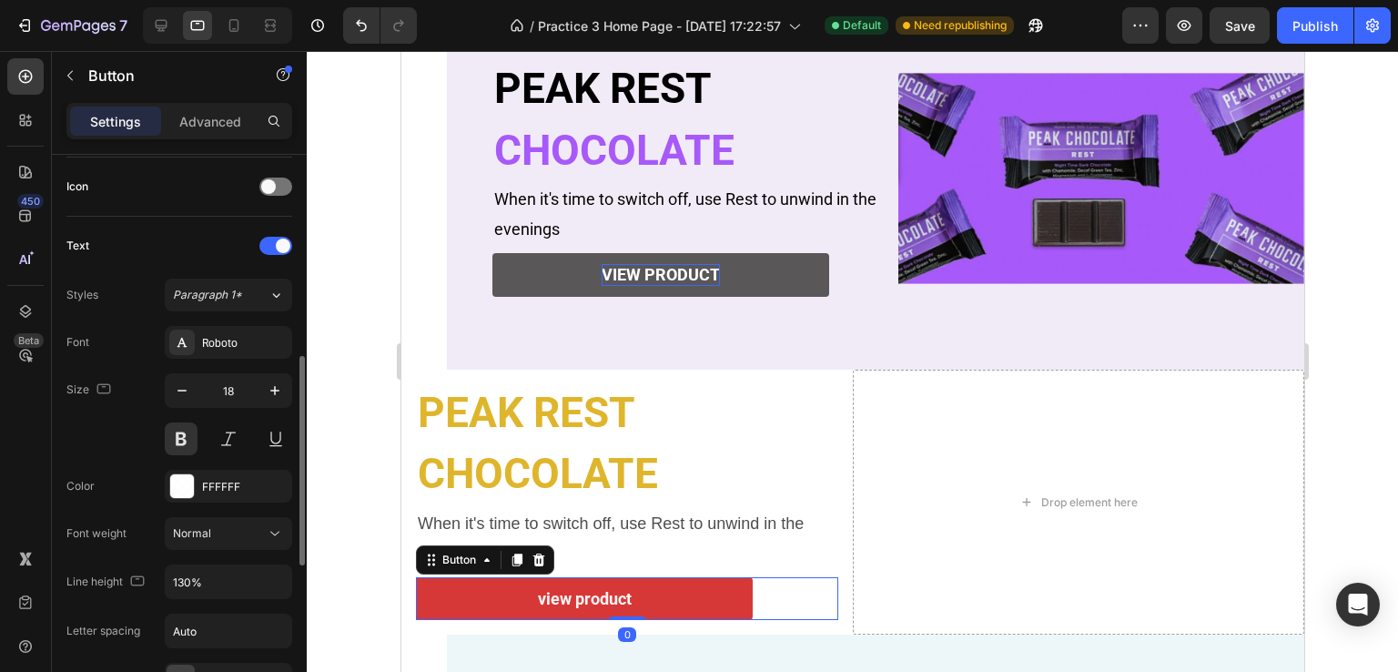
scroll to position [637, 0]
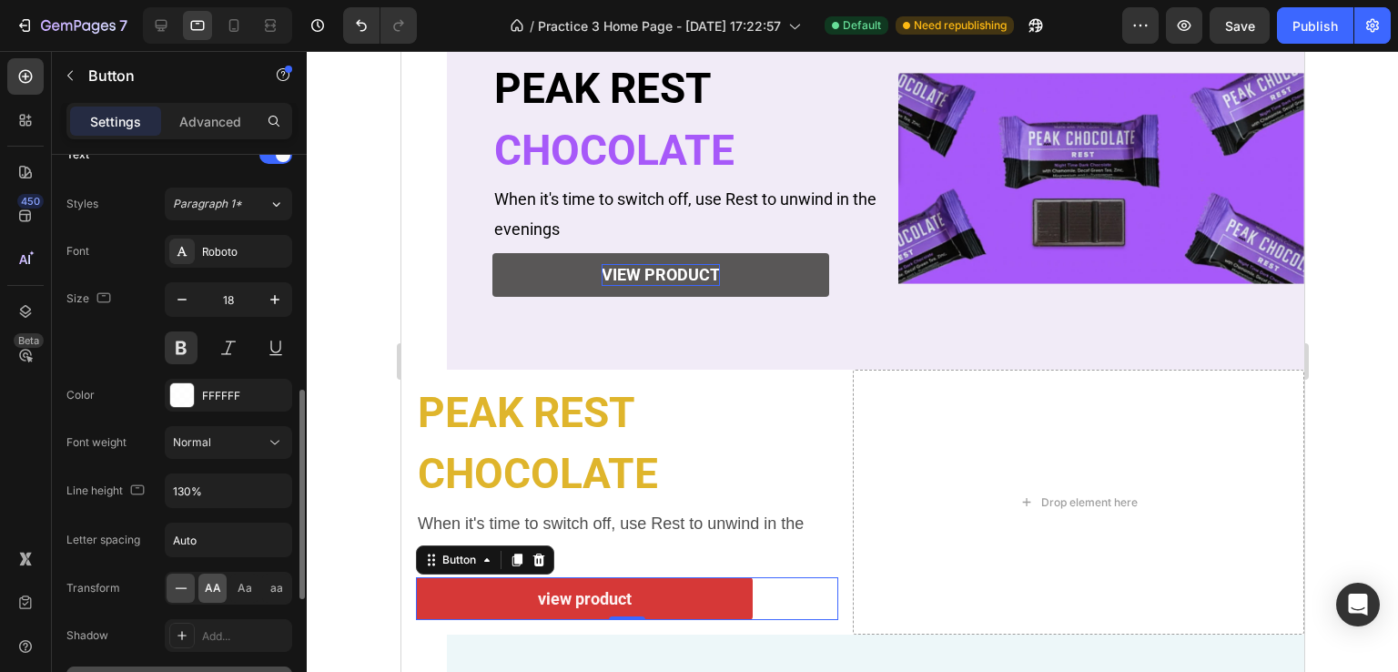
click at [200, 586] on div "AA" at bounding box center [212, 587] width 28 height 29
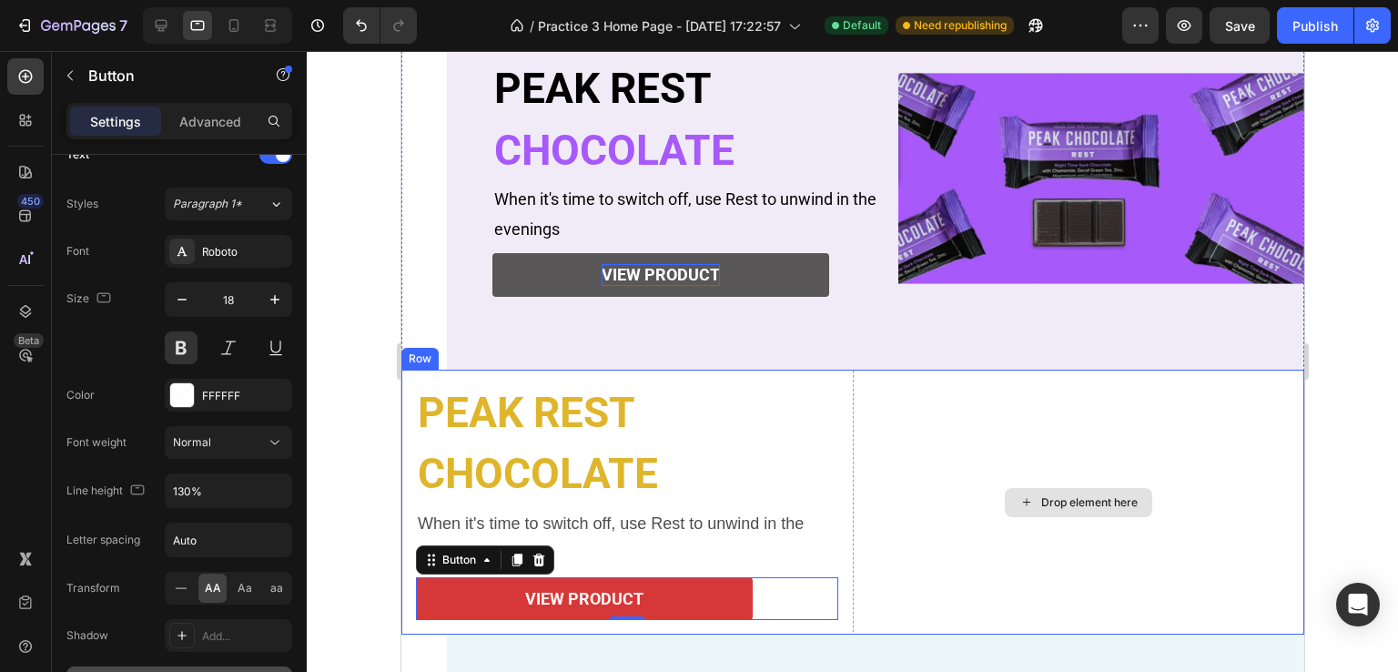
click at [997, 467] on div "Drop element here" at bounding box center [1077, 503] width 451 height 266
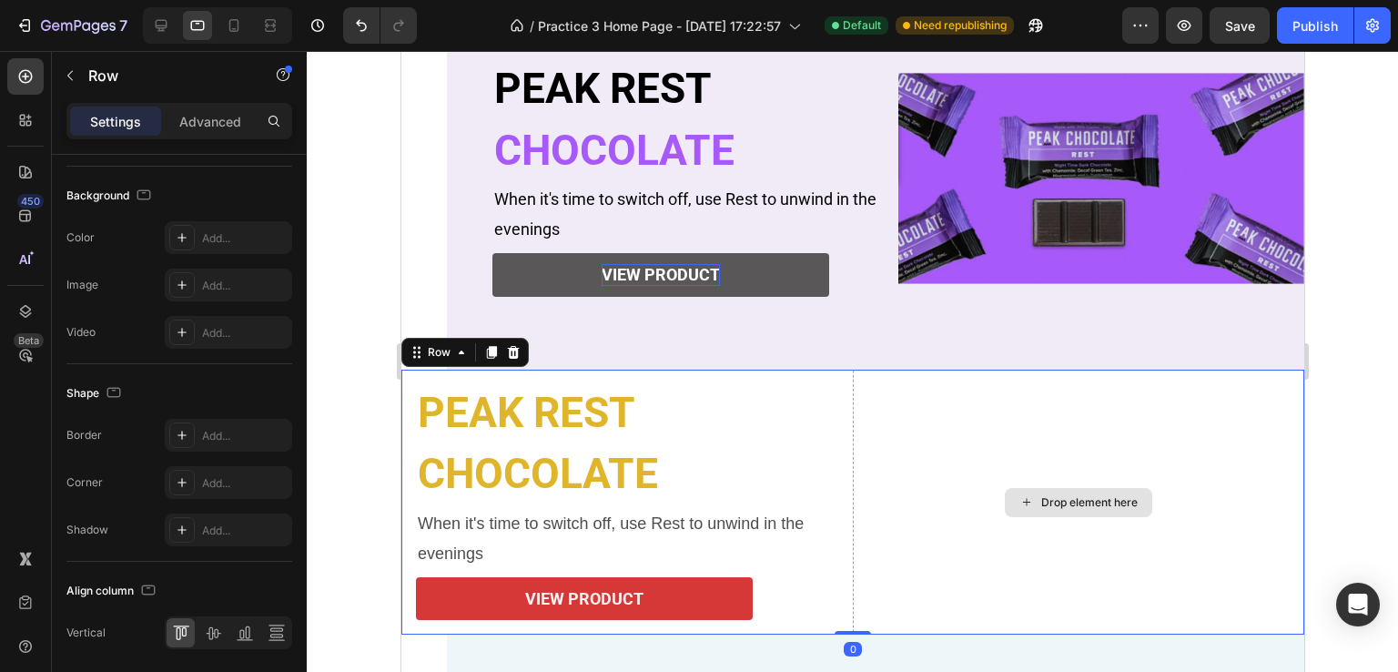
scroll to position [0, 0]
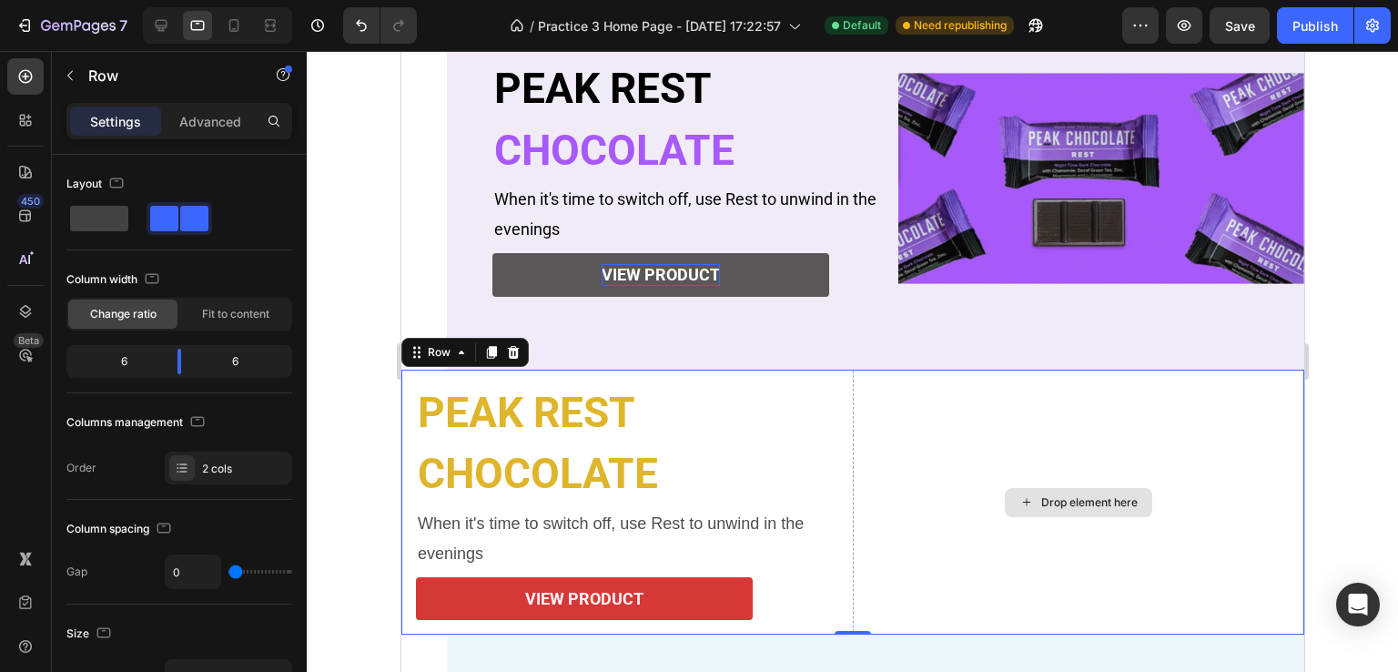
click at [921, 428] on div "Drop element here" at bounding box center [1077, 503] width 451 height 266
click at [997, 467] on div "Drop element here" at bounding box center [1077, 503] width 451 height 266
click at [1003, 543] on div "Drop element here" at bounding box center [1077, 503] width 451 height 266
click at [411, 350] on icon at bounding box center [416, 352] width 15 height 15
click at [434, 352] on div "Row" at bounding box center [438, 352] width 30 height 16
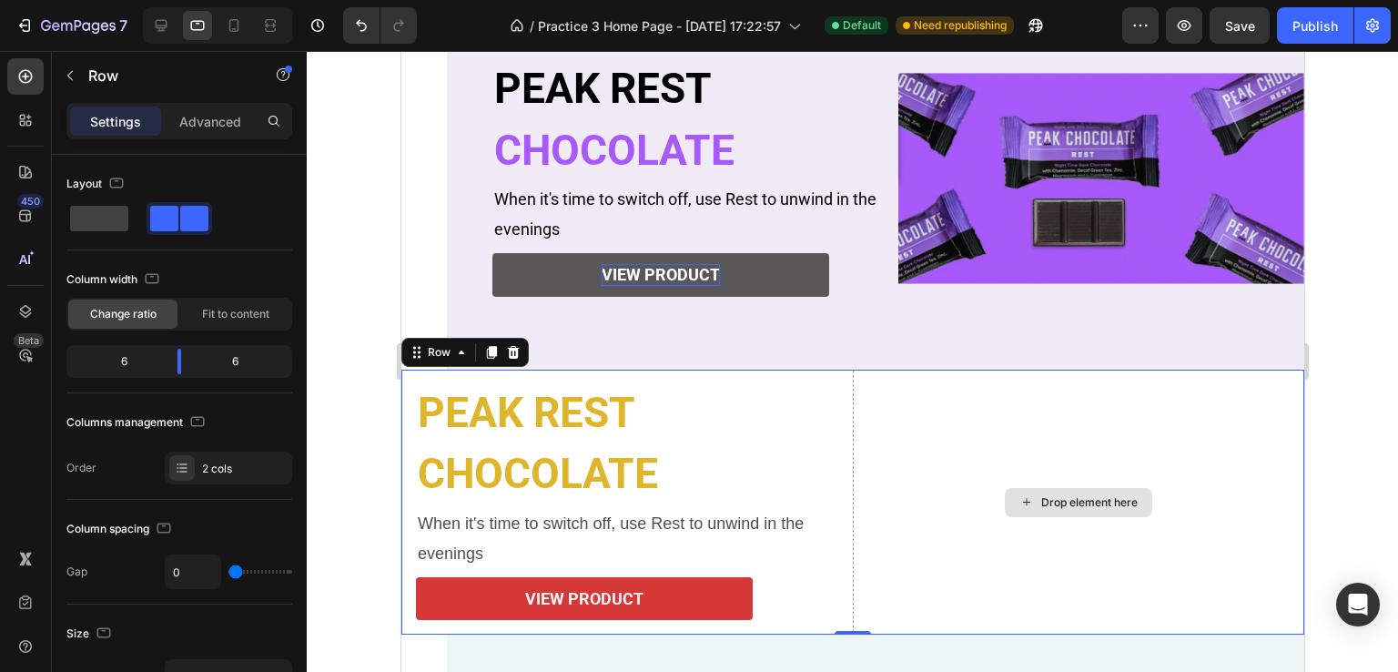
click at [958, 507] on div "Drop element here" at bounding box center [1077, 503] width 451 height 266
click at [969, 532] on div "Drop element here" at bounding box center [1077, 503] width 451 height 266
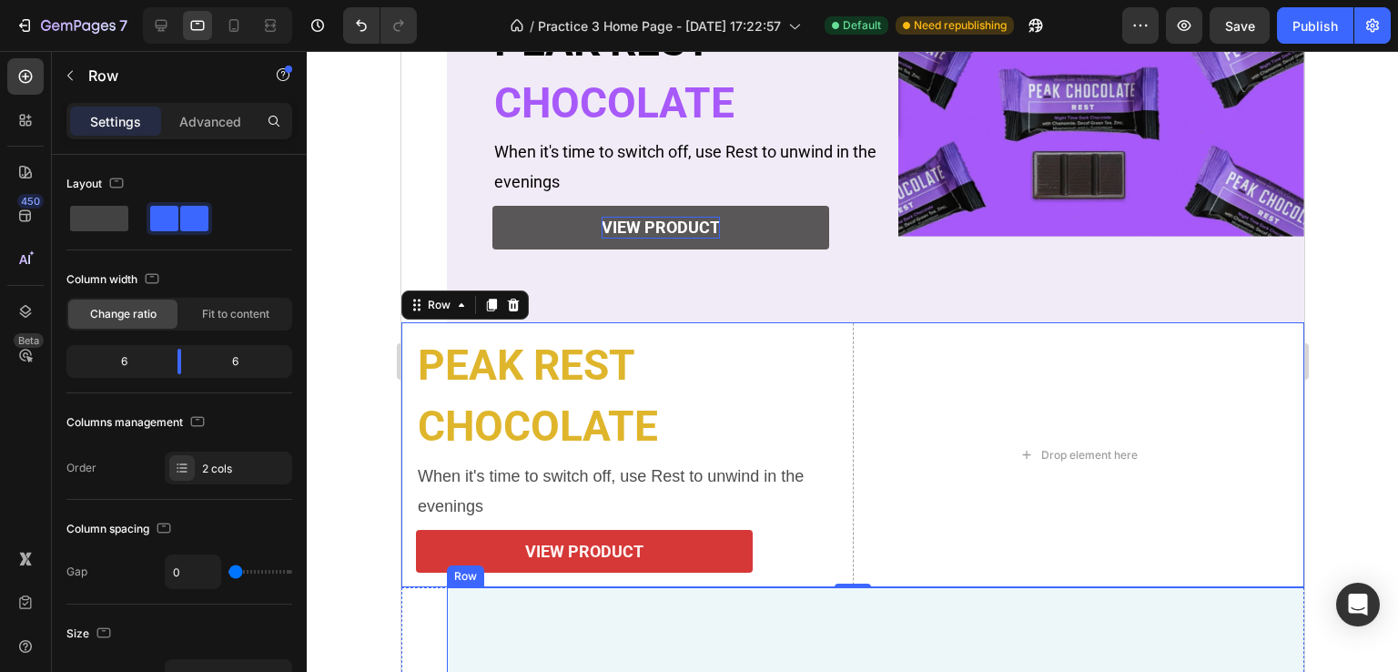
scroll to position [547, 0]
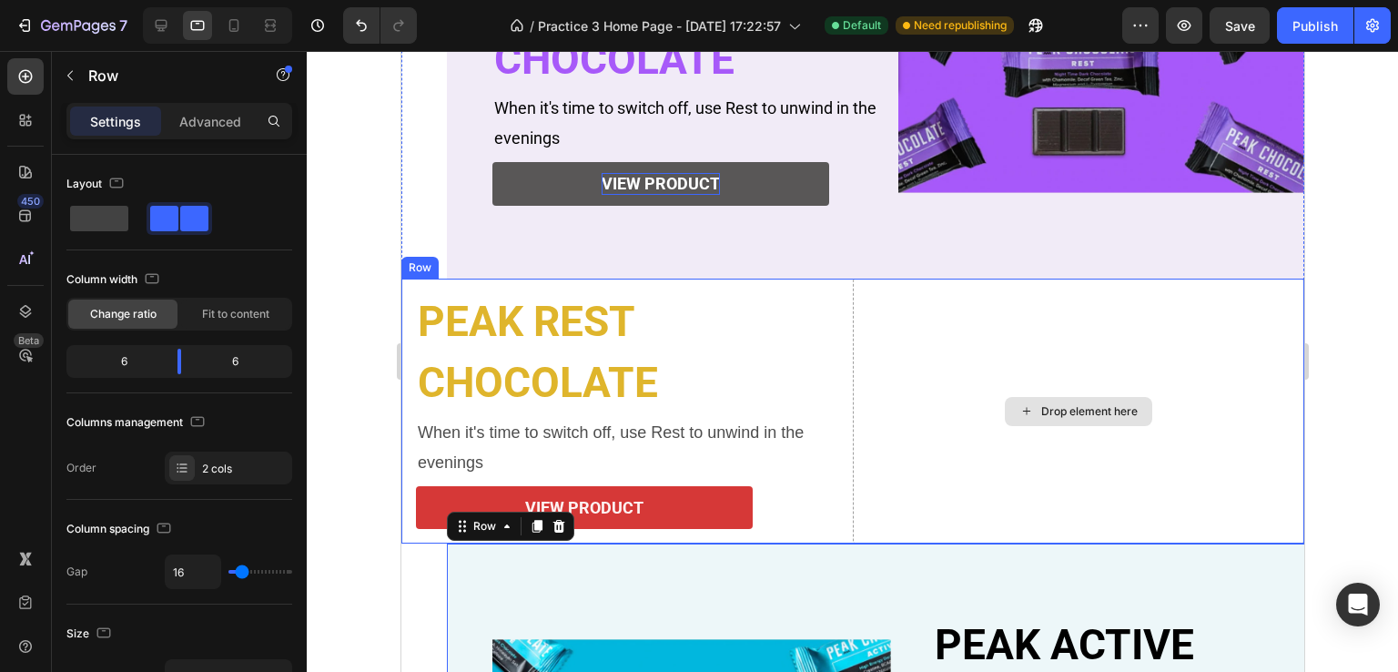
click at [940, 507] on div "Drop element here" at bounding box center [1077, 411] width 451 height 266
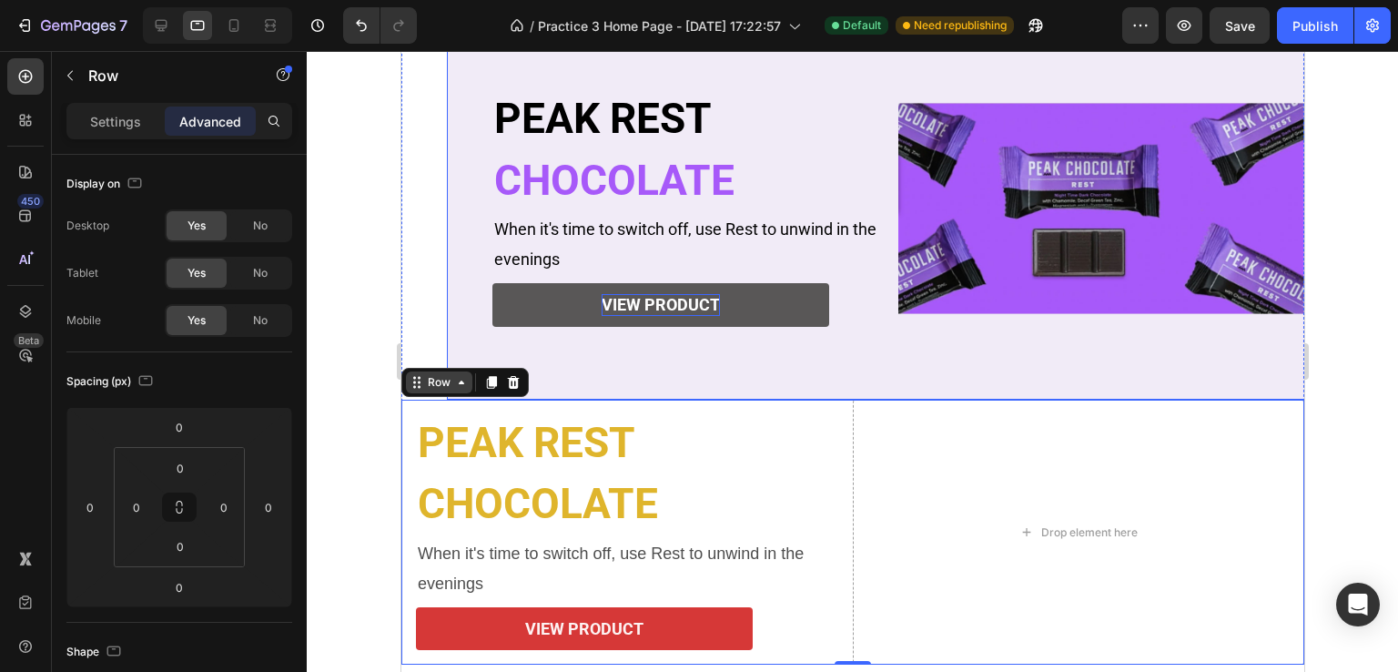
scroll to position [365, 0]
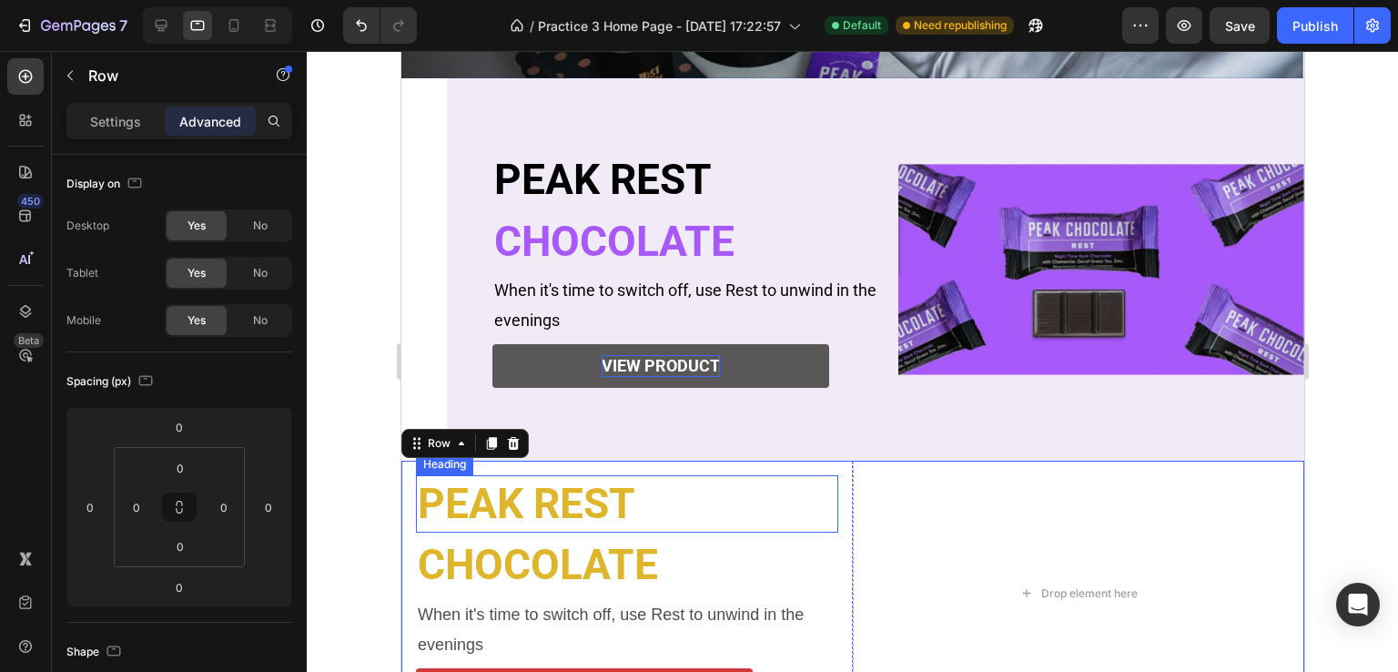
click at [455, 501] on p "PEAK REST" at bounding box center [626, 504] width 419 height 55
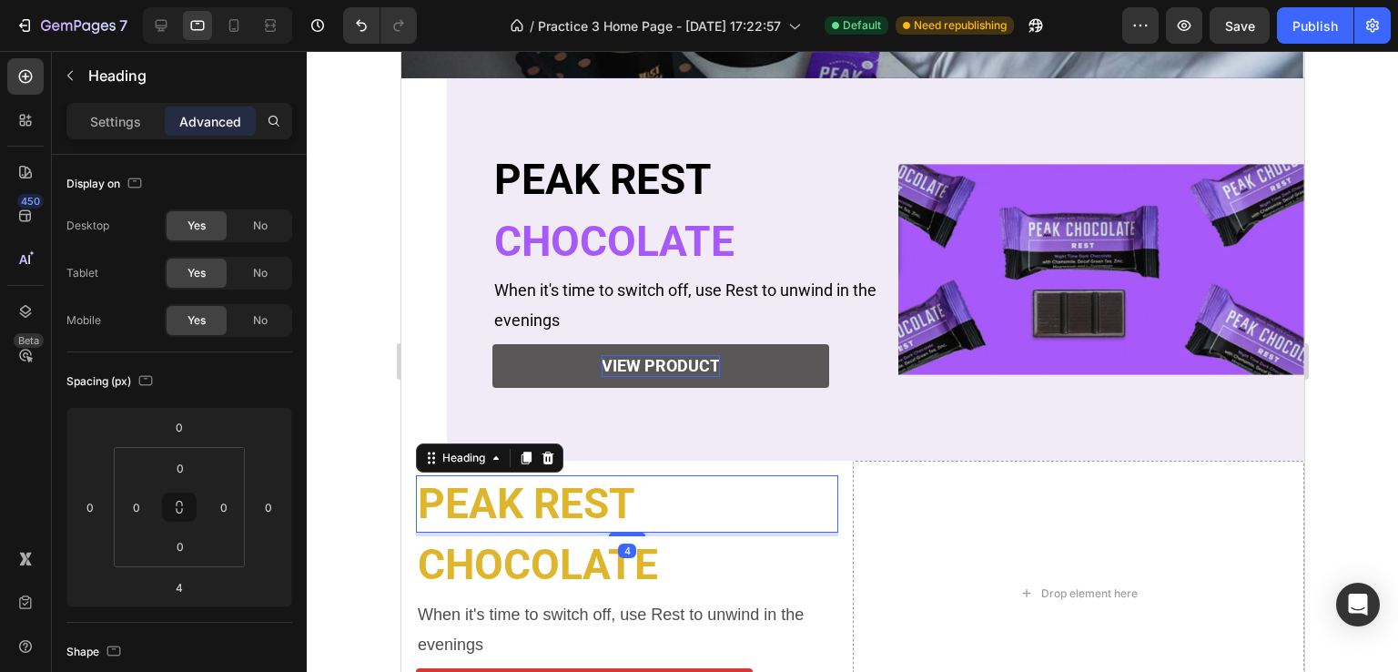
click at [441, 471] on div "Heading" at bounding box center [488, 457] width 147 height 29
click at [440, 457] on div "Heading" at bounding box center [463, 458] width 50 height 16
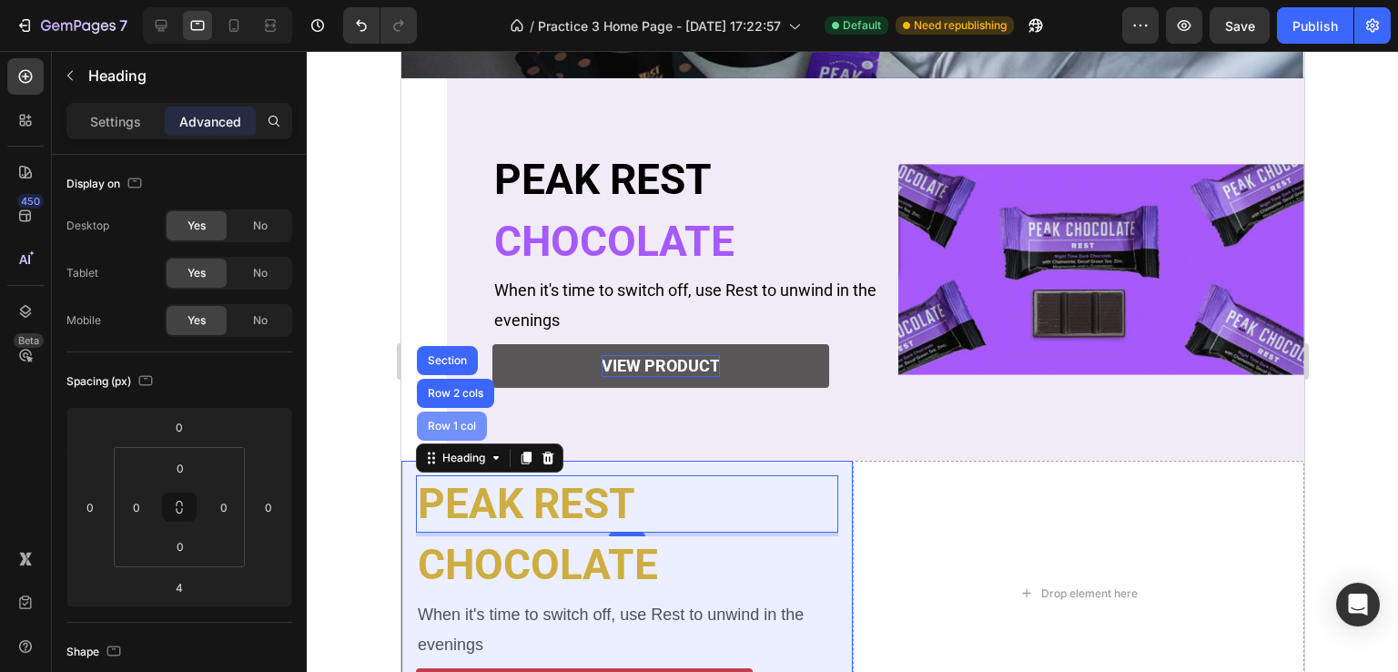
click at [441, 428] on div "Row 1 col" at bounding box center [451, 425] width 56 height 11
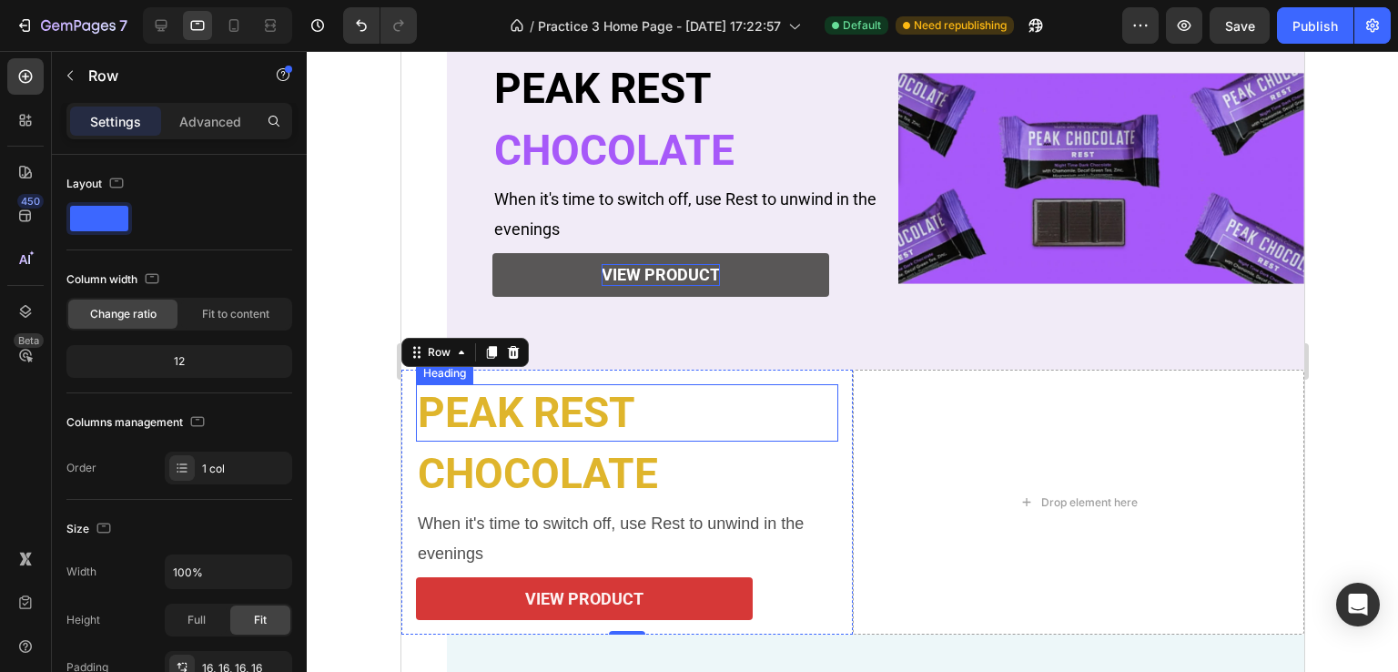
scroll to position [547, 0]
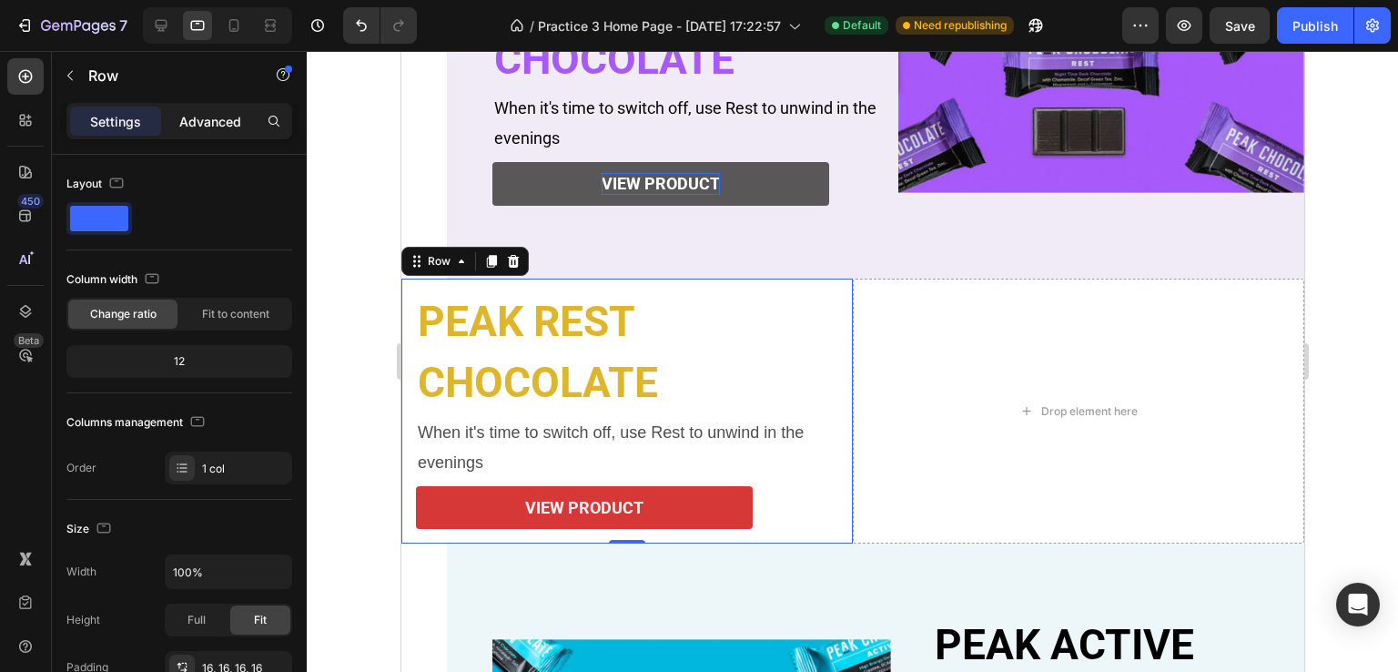
click at [186, 125] on p "Advanced" at bounding box center [210, 121] width 62 height 19
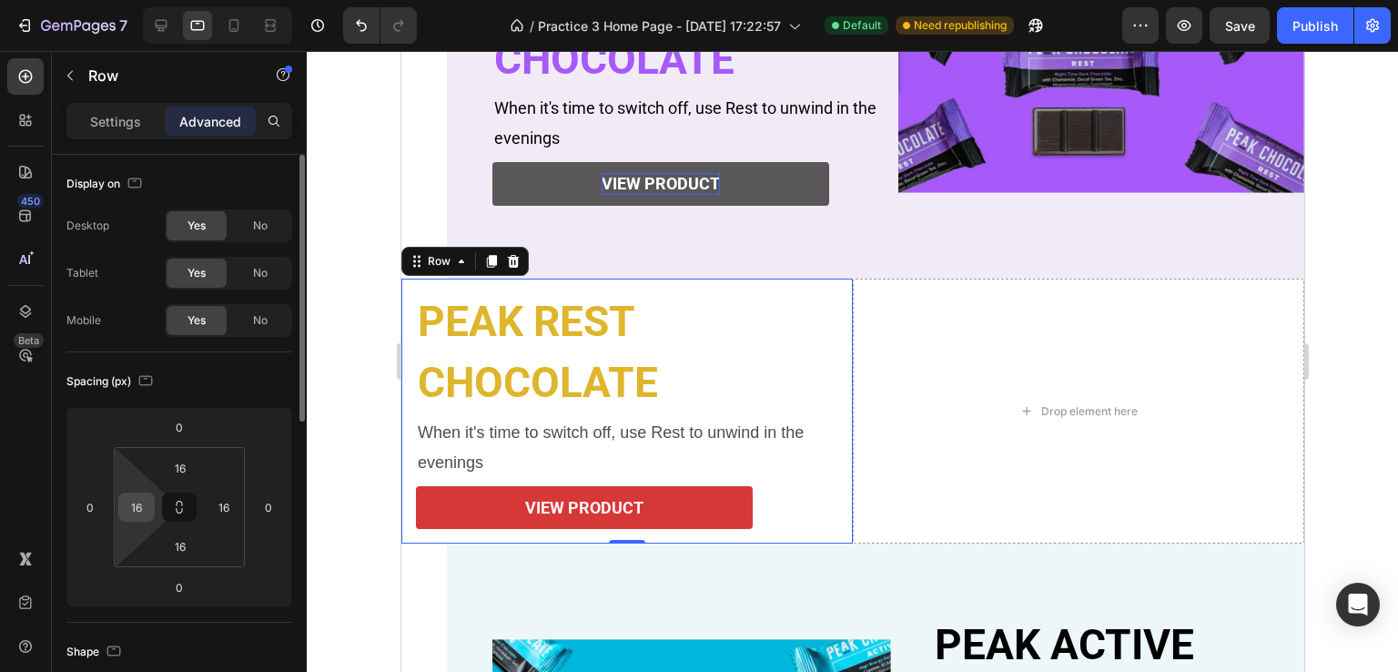
click at [147, 502] on input "16" at bounding box center [136, 506] width 27 height 27
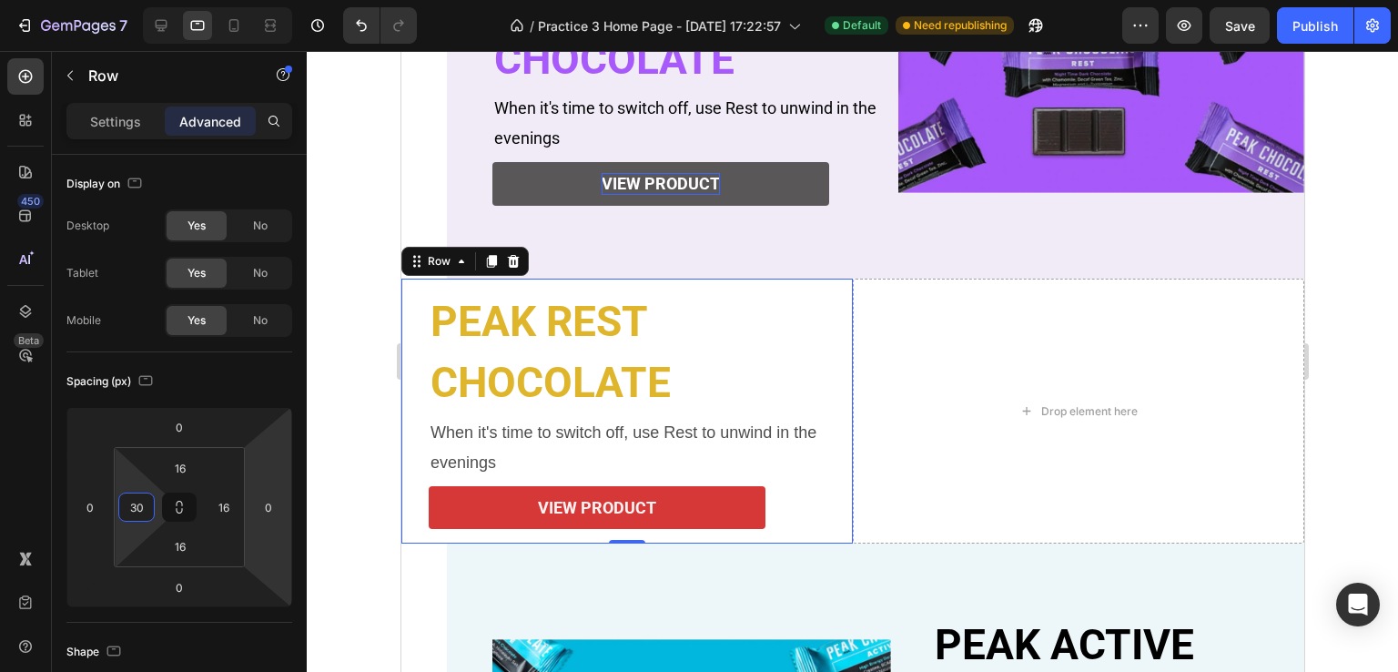
type input "3"
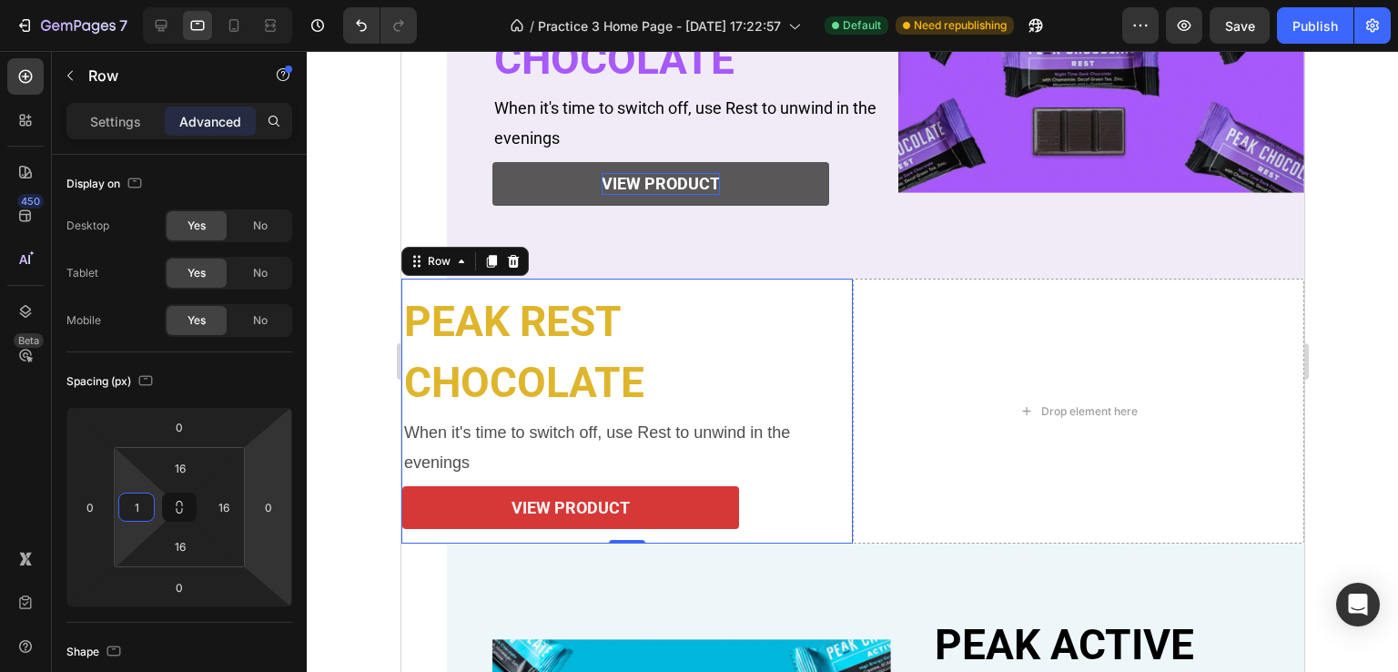
type input "16"
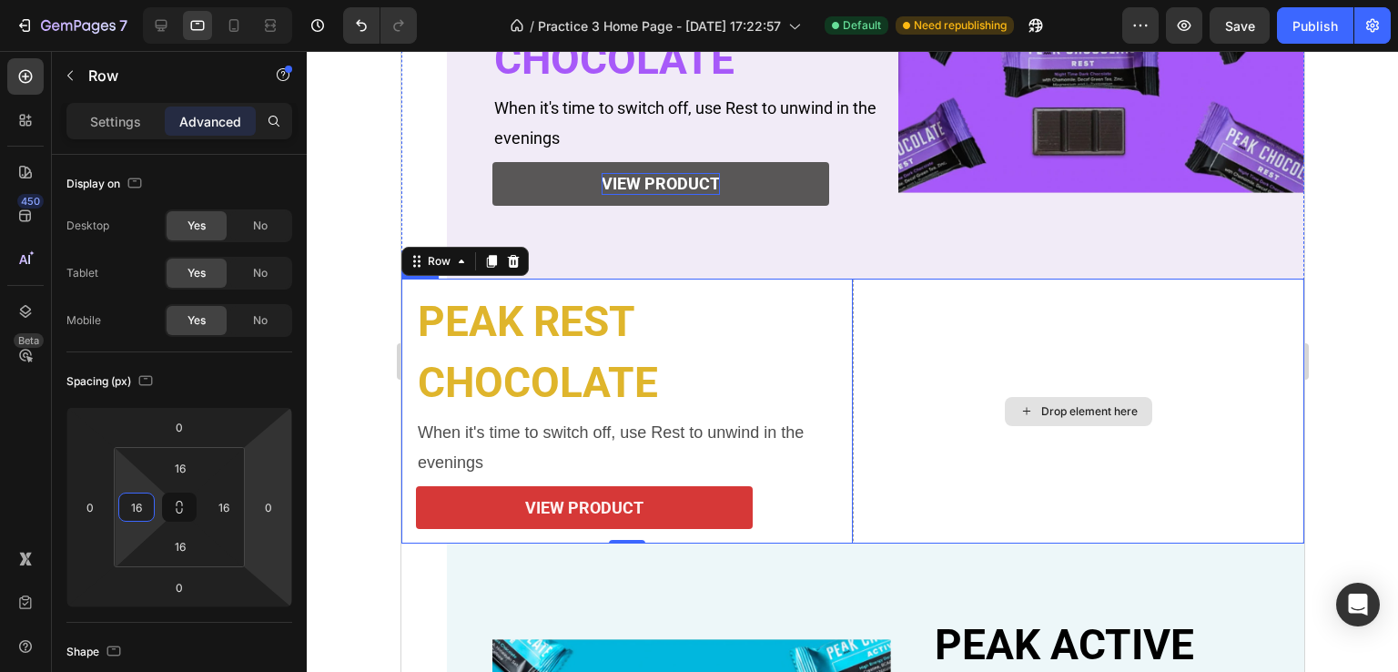
click at [898, 380] on div "Drop element here" at bounding box center [1077, 411] width 451 height 266
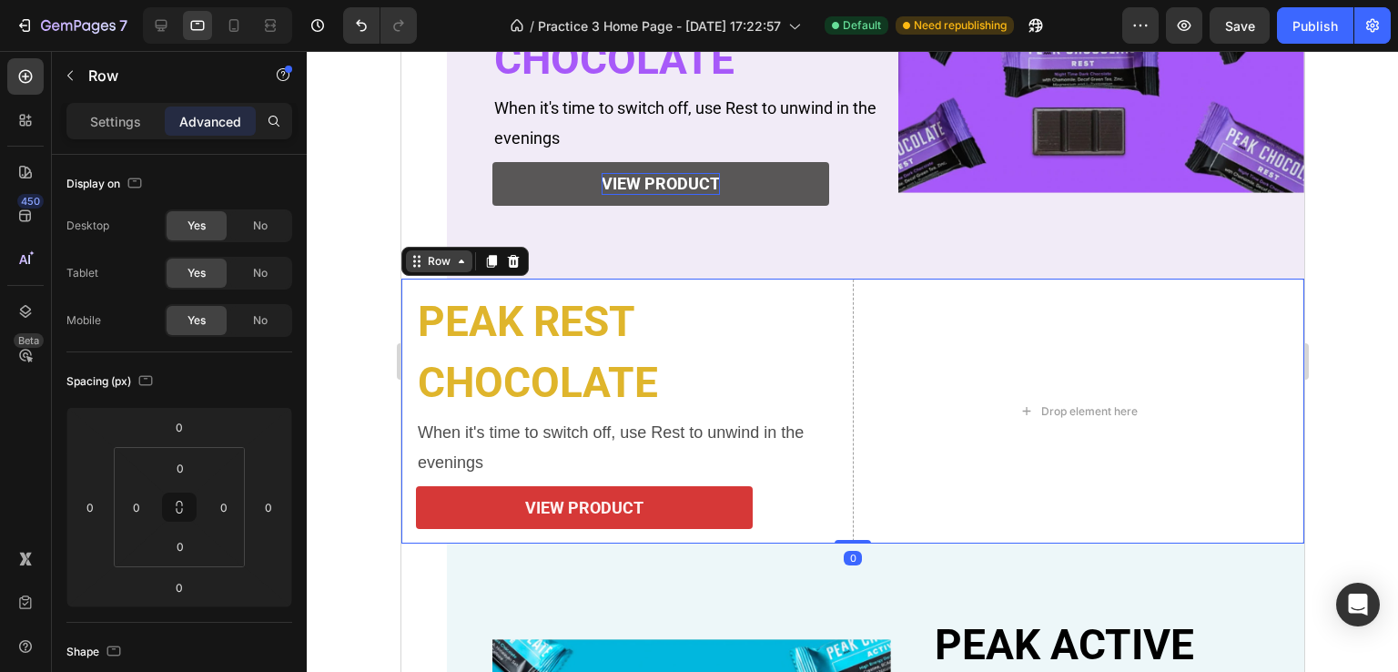
click at [429, 263] on div "Row" at bounding box center [438, 261] width 30 height 16
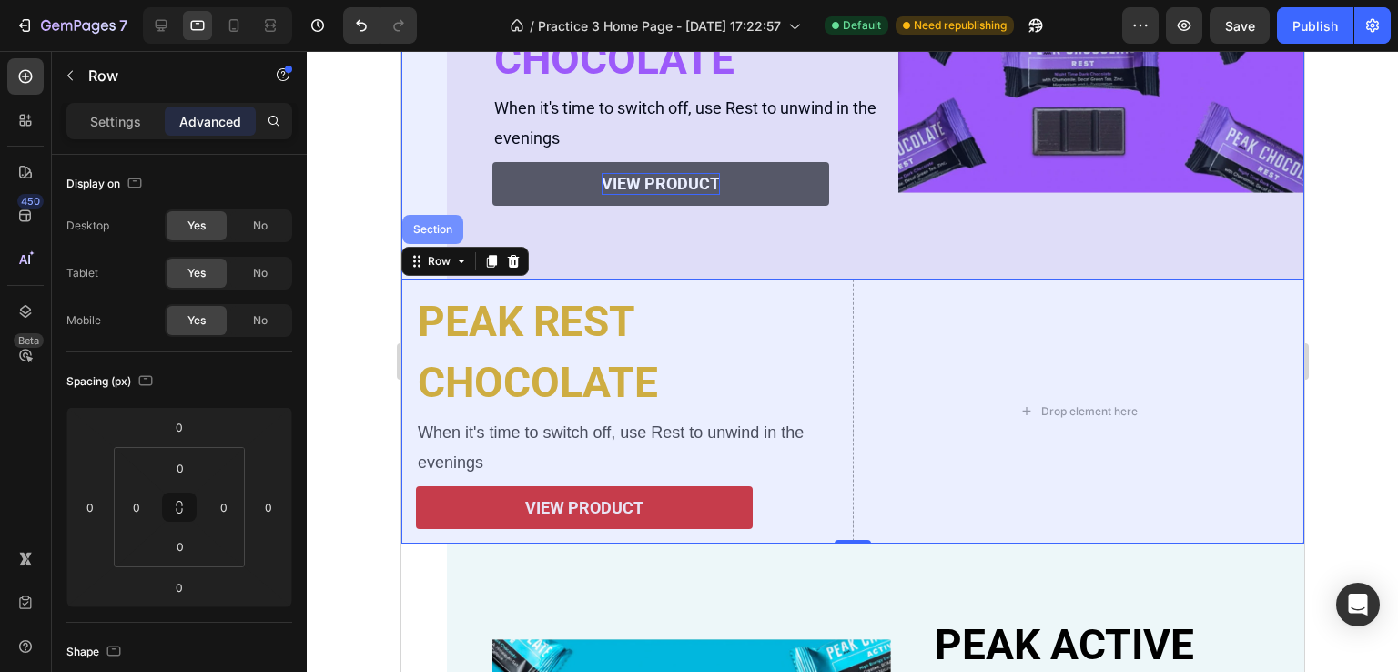
click at [436, 233] on div "Section" at bounding box center [432, 229] width 46 height 11
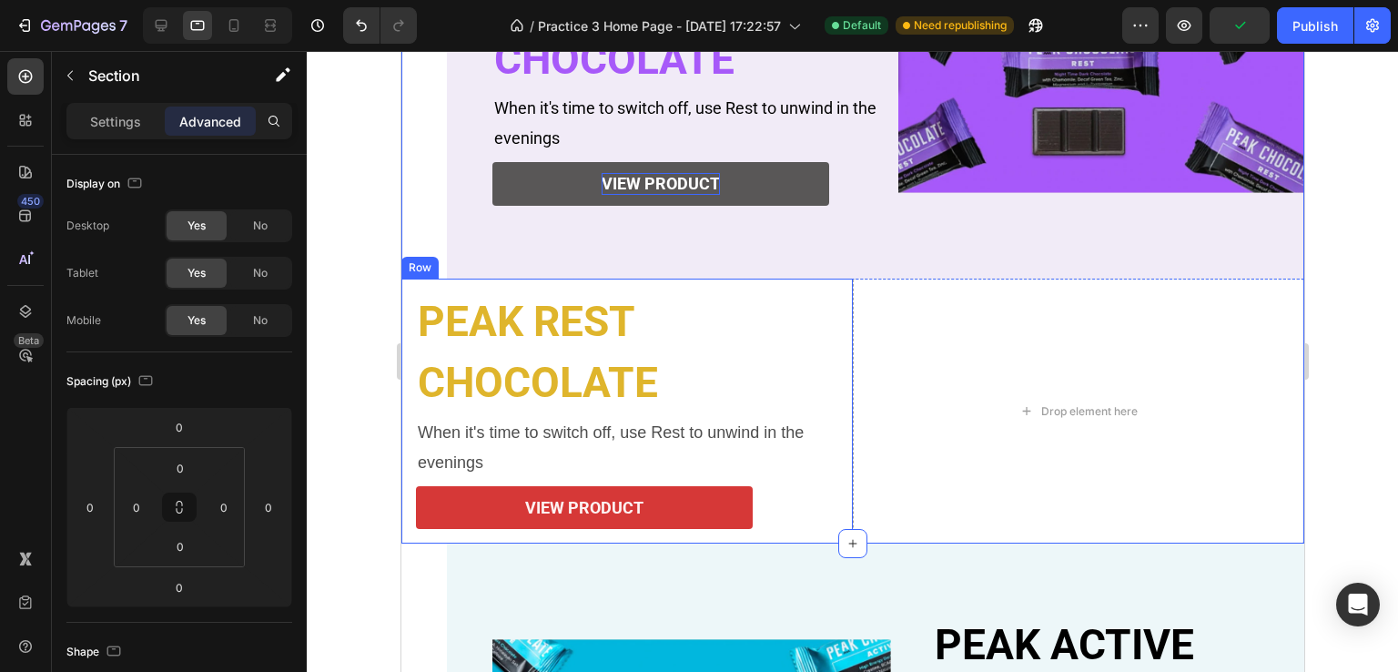
click at [412, 306] on div "PEAK REST Heading CHOCOLATE Heading When it's time to switch off, use Rest to u…" at bounding box center [625, 411] width 451 height 266
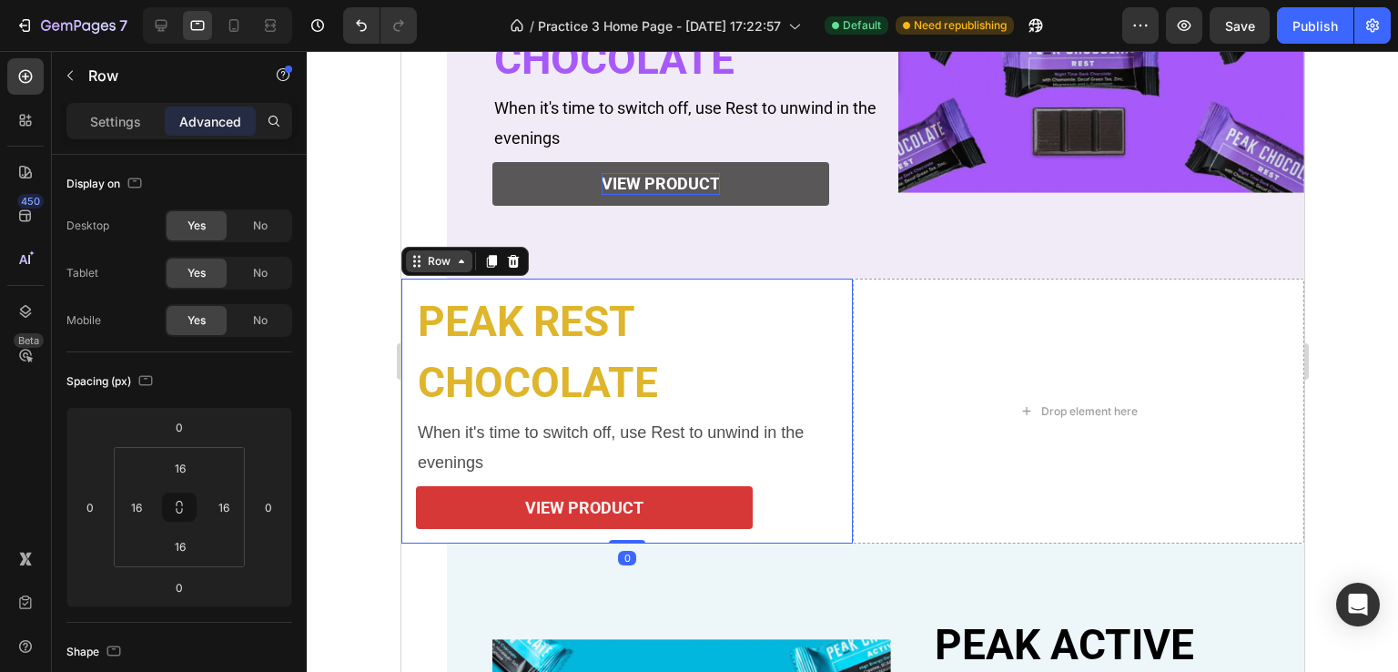
click at [420, 264] on icon at bounding box center [416, 261] width 15 height 15
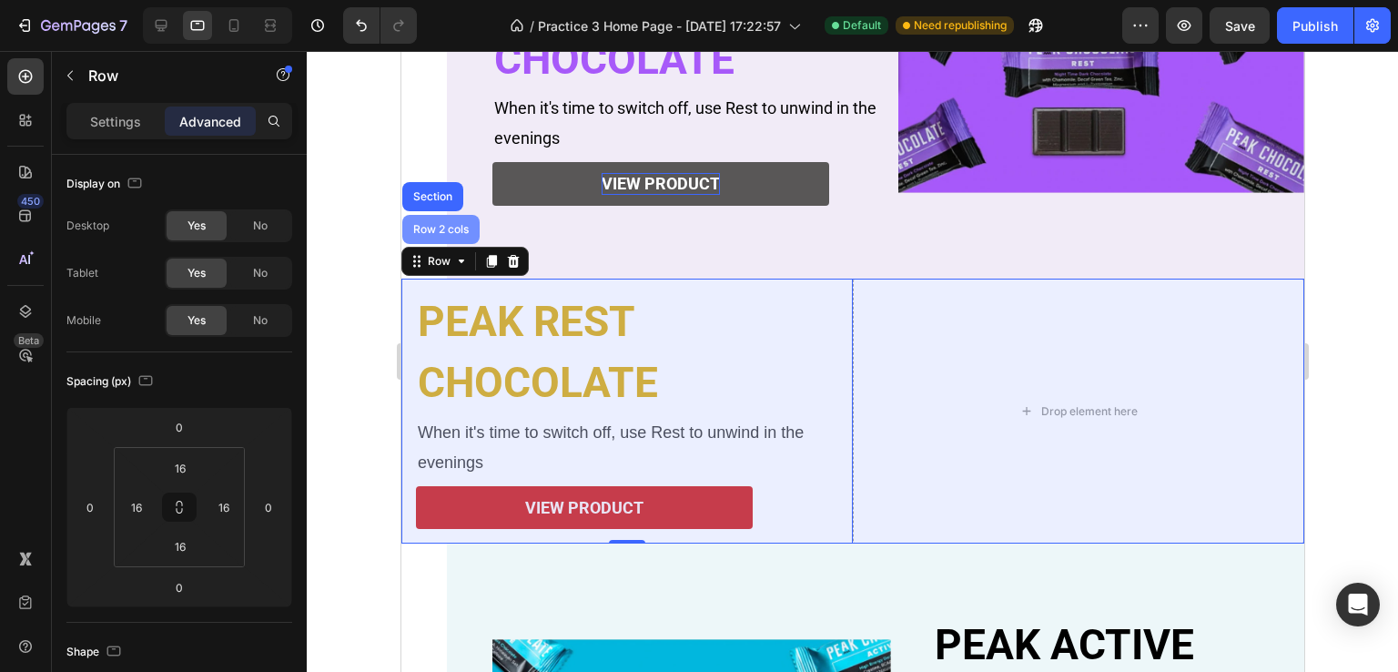
click at [436, 234] on div "Row 2 cols" at bounding box center [439, 229] width 77 height 29
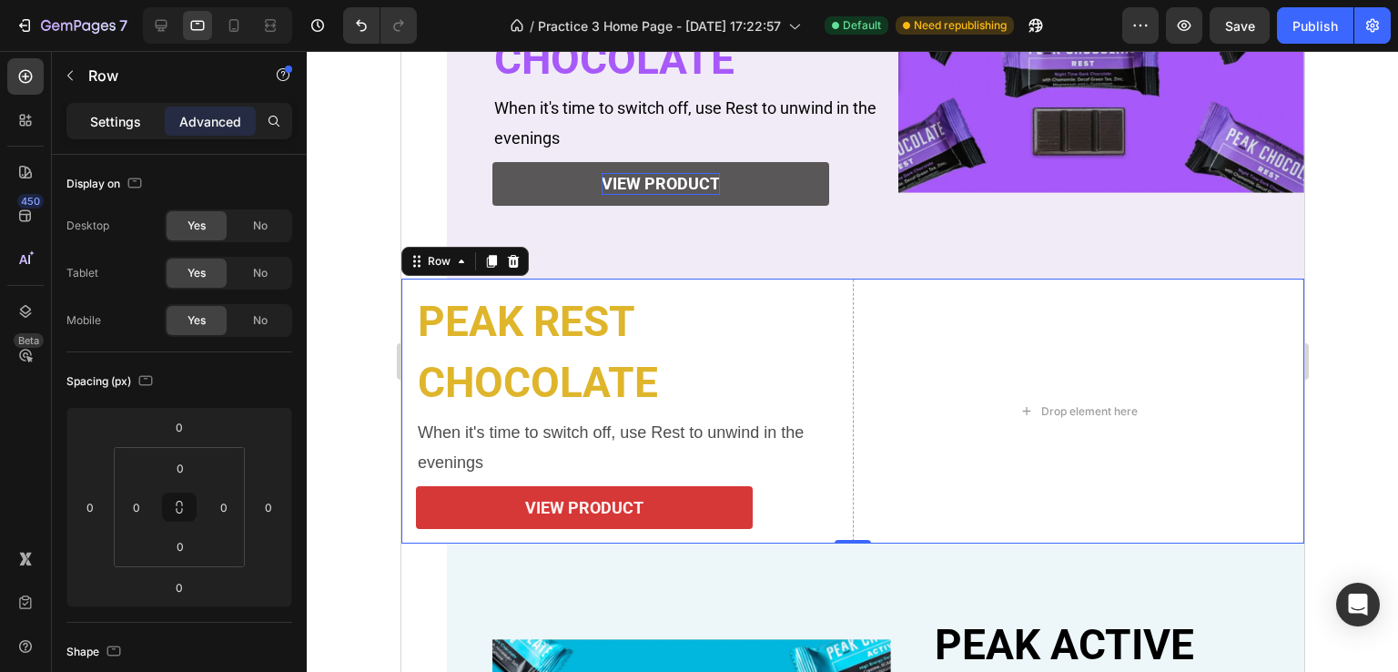
click at [113, 127] on p "Settings" at bounding box center [115, 121] width 51 height 19
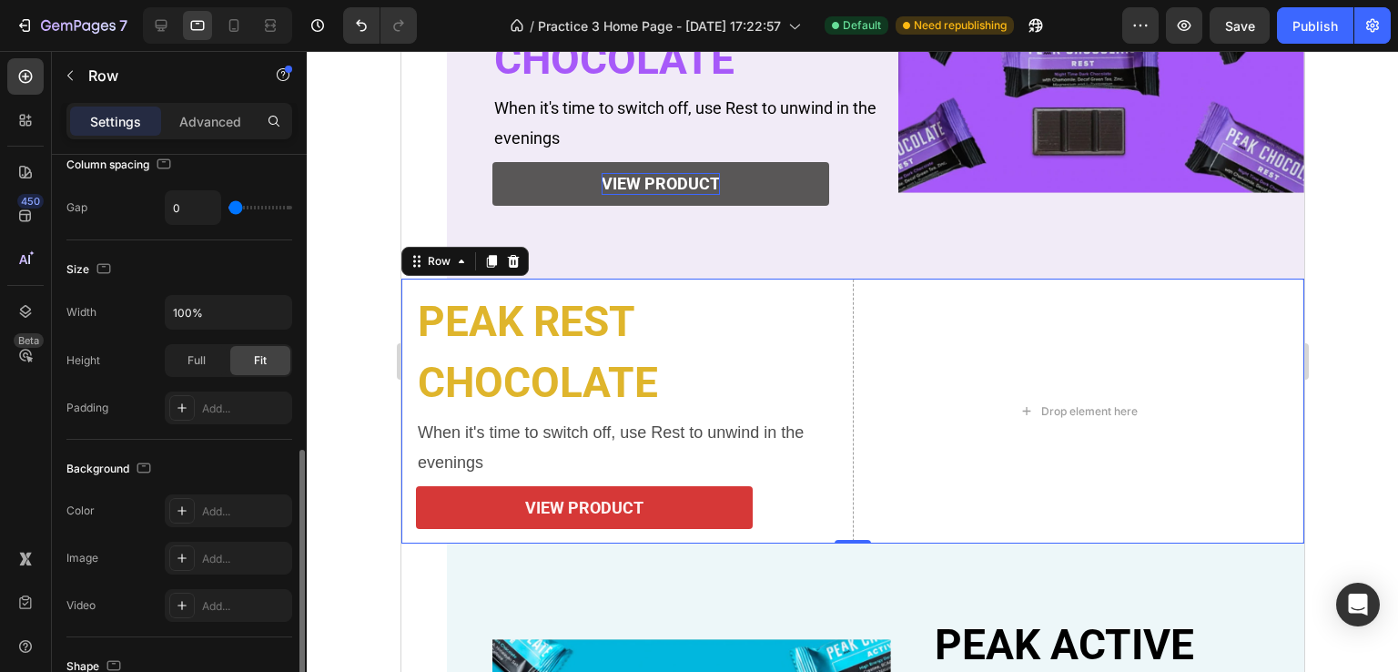
scroll to position [455, 0]
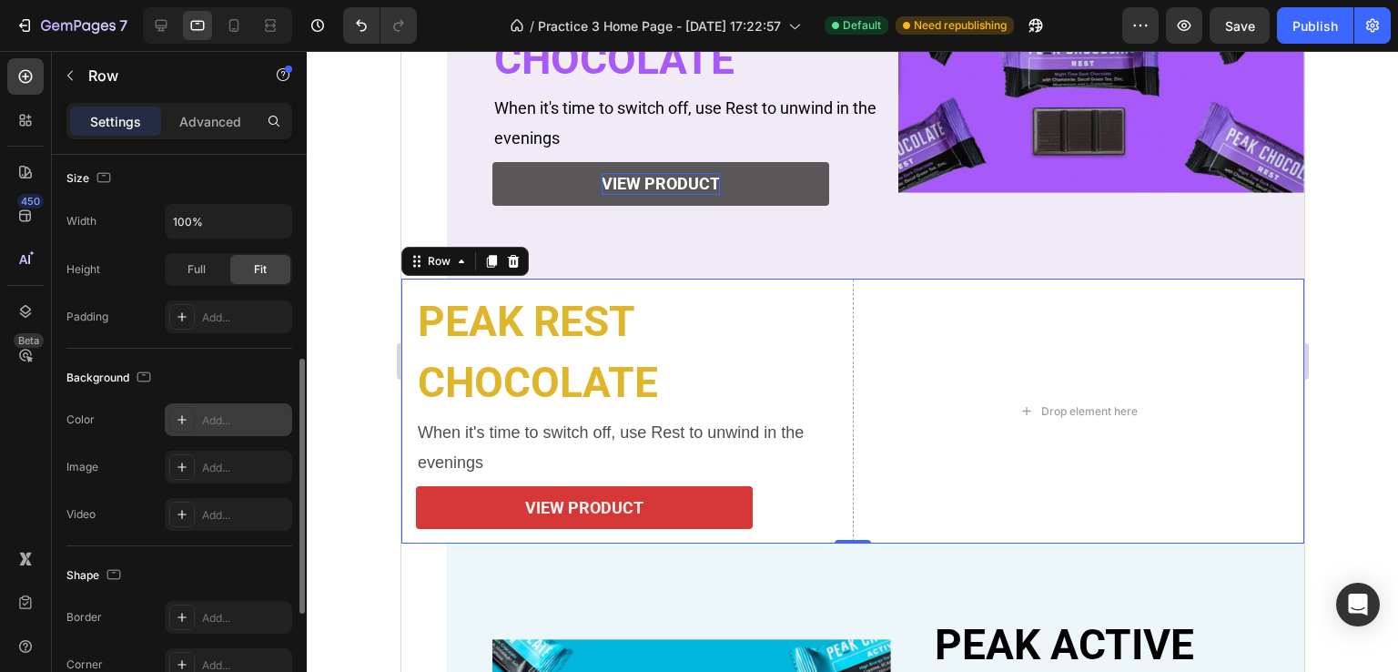
click at [189, 420] on div at bounding box center [181, 419] width 25 height 25
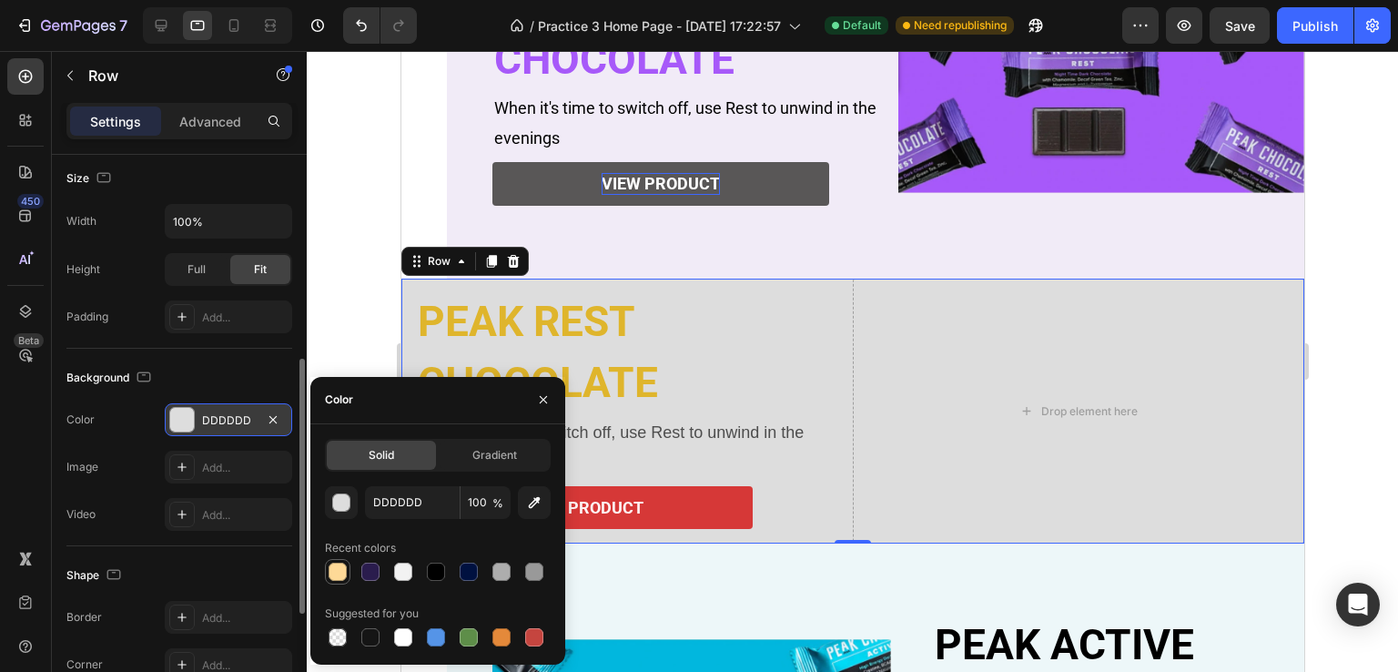
click at [339, 572] on div at bounding box center [338, 571] width 18 height 18
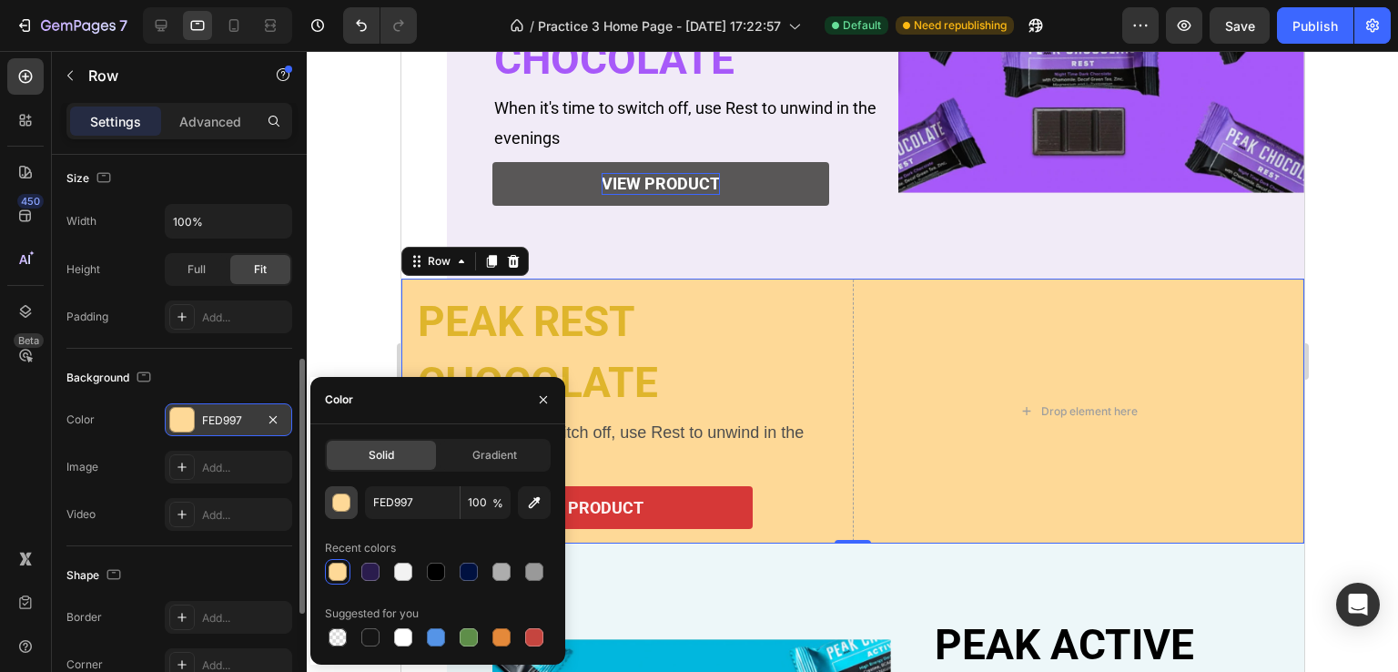
click at [346, 504] on div "button" at bounding box center [342, 503] width 18 height 18
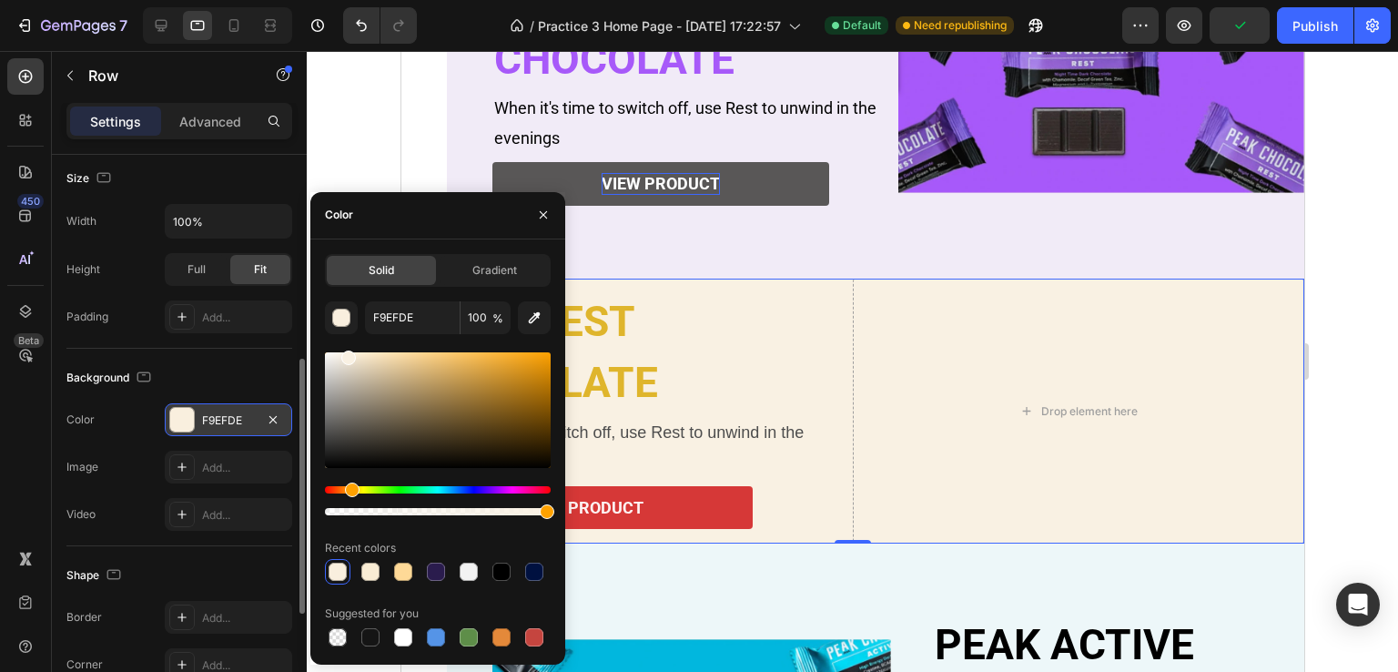
drag, startPoint x: 420, startPoint y: 358, endPoint x: 347, endPoint y: 354, distance: 72.9
click at [347, 354] on div at bounding box center [348, 357] width 15 height 15
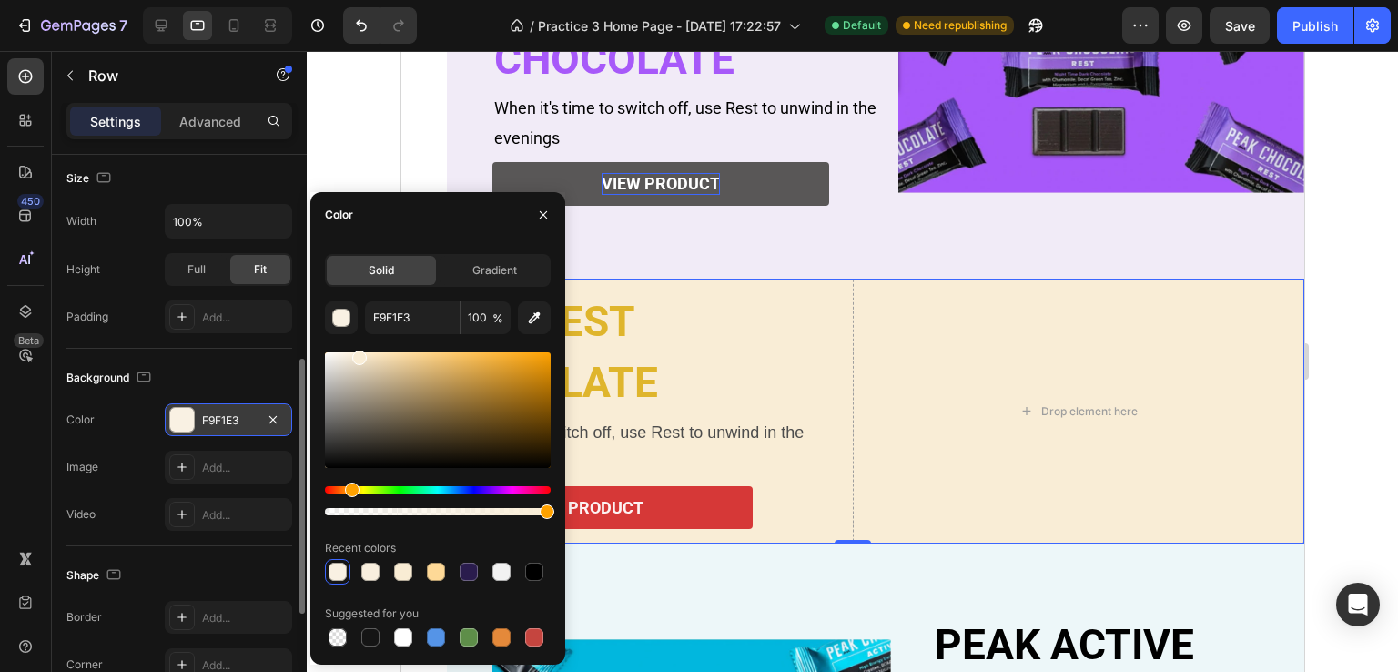
drag, startPoint x: 345, startPoint y: 355, endPoint x: 358, endPoint y: 354, distance: 12.8
click at [358, 354] on div at bounding box center [359, 357] width 15 height 15
type input "F9EDD6"
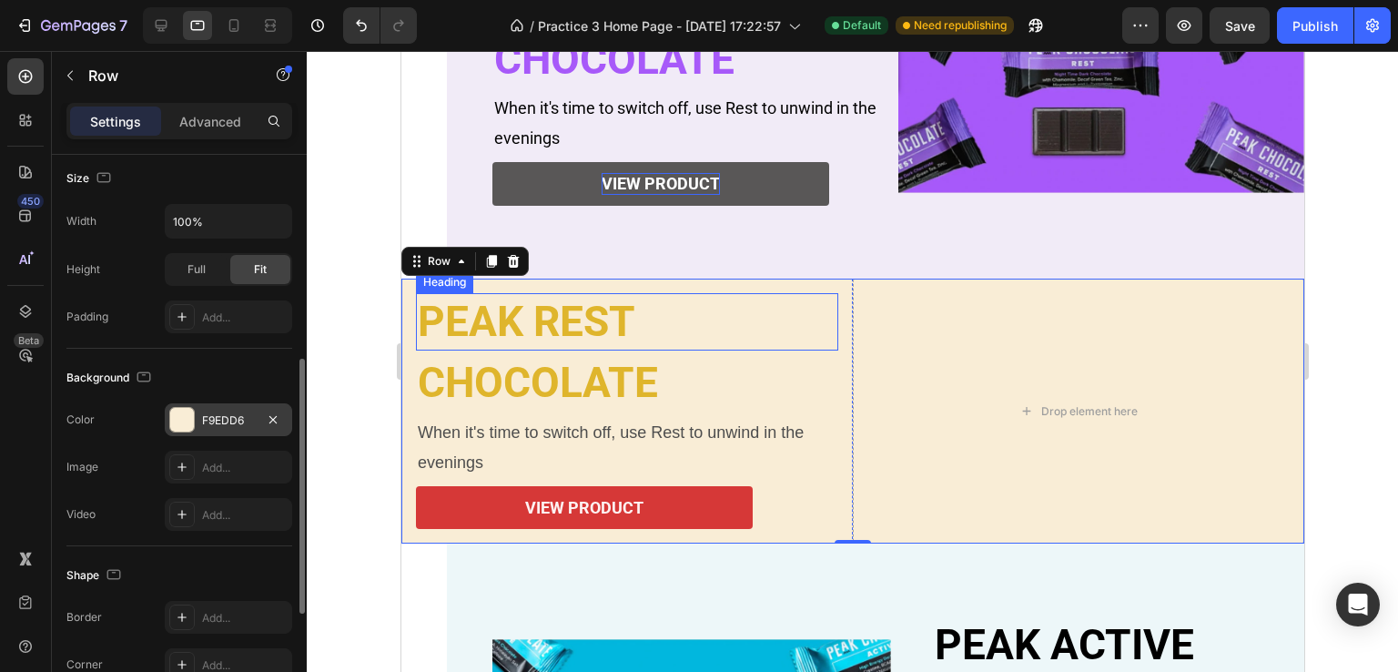
click at [866, 340] on div "Drop element here" at bounding box center [1077, 411] width 451 height 266
click at [1066, 474] on div "Drop element here" at bounding box center [1077, 411] width 451 height 266
click at [1040, 408] on div "Drop element here" at bounding box center [1088, 411] width 96 height 15
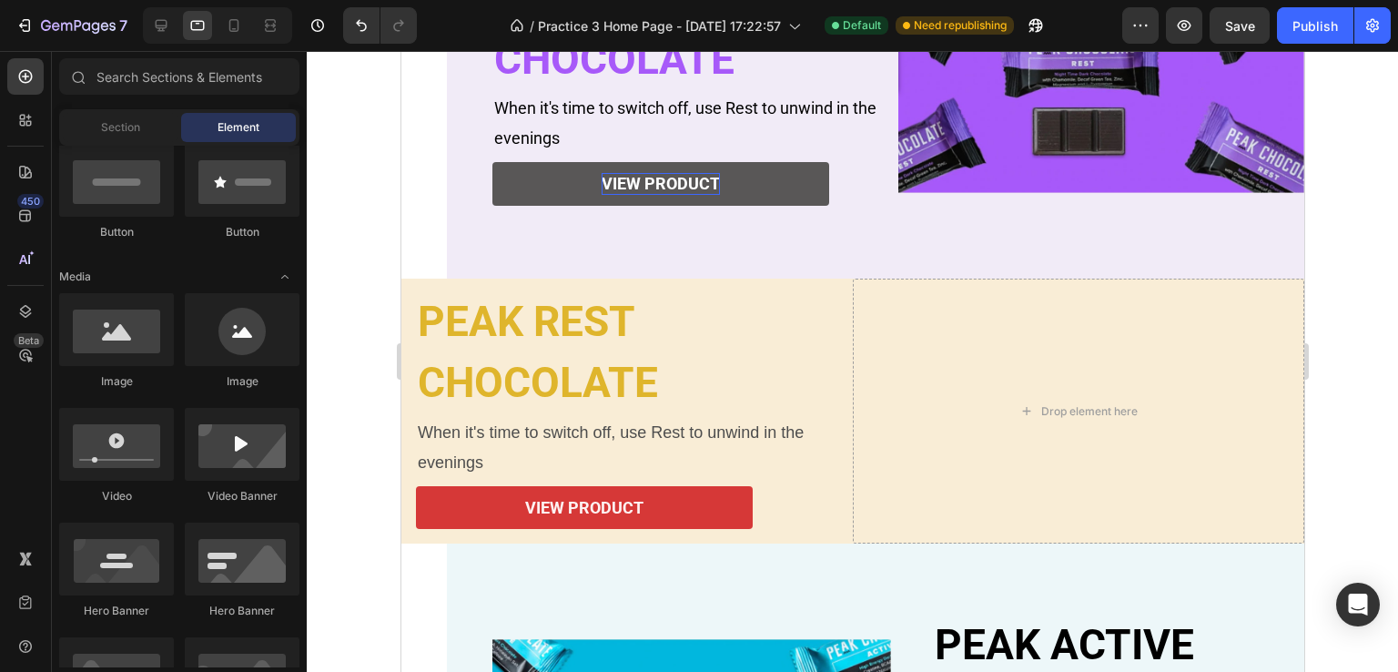
scroll to position [273, 0]
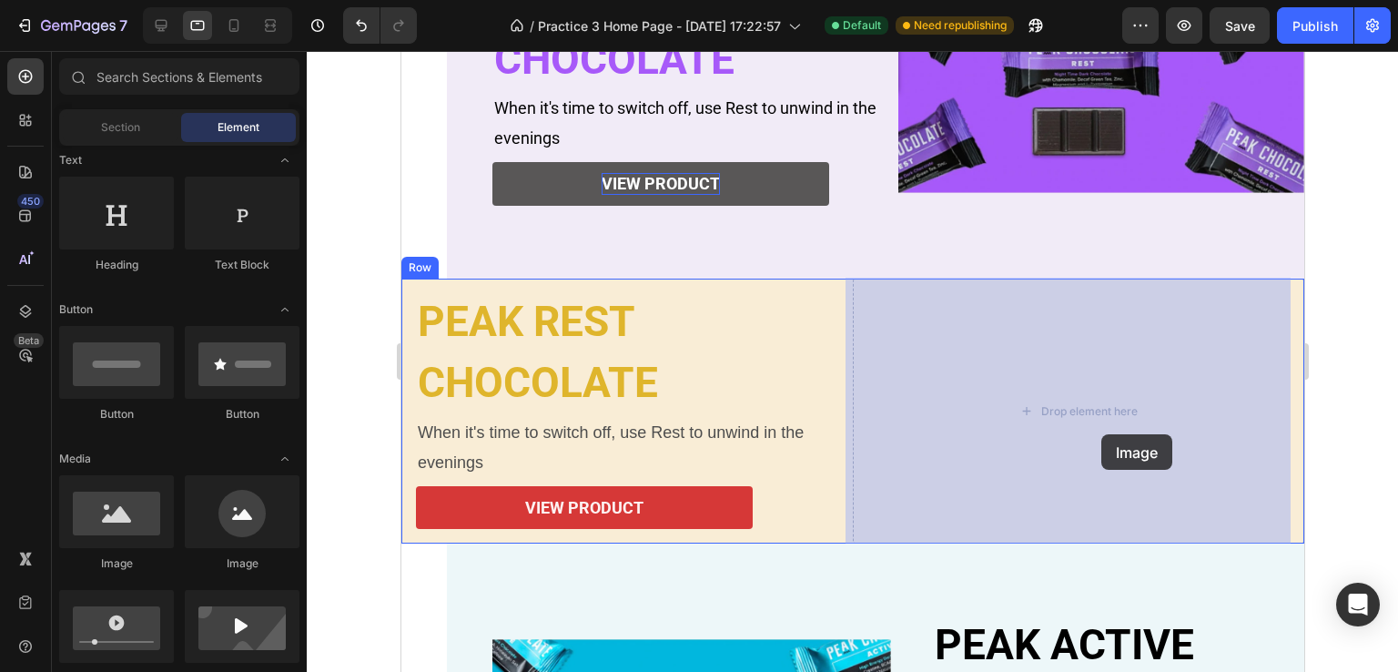
drag, startPoint x: 535, startPoint y: 580, endPoint x: 1097, endPoint y: 433, distance: 580.3
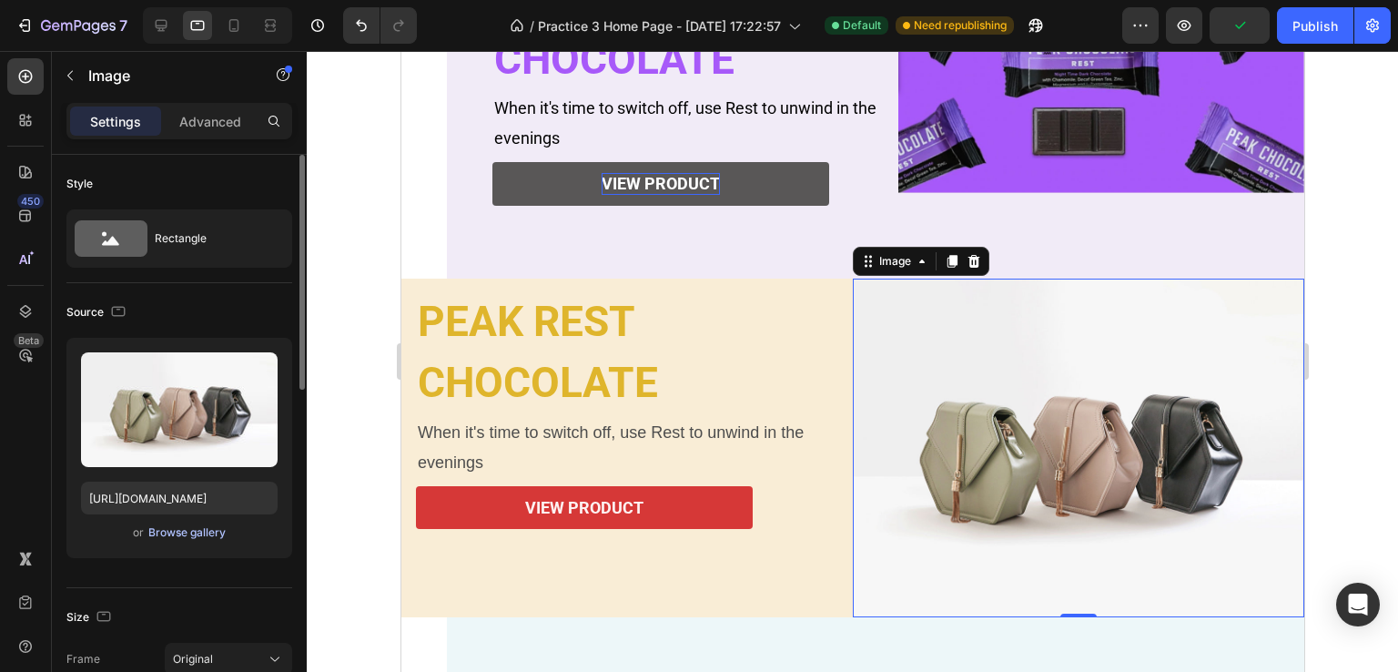
click at [176, 529] on div "Browse gallery" at bounding box center [186, 532] width 77 height 16
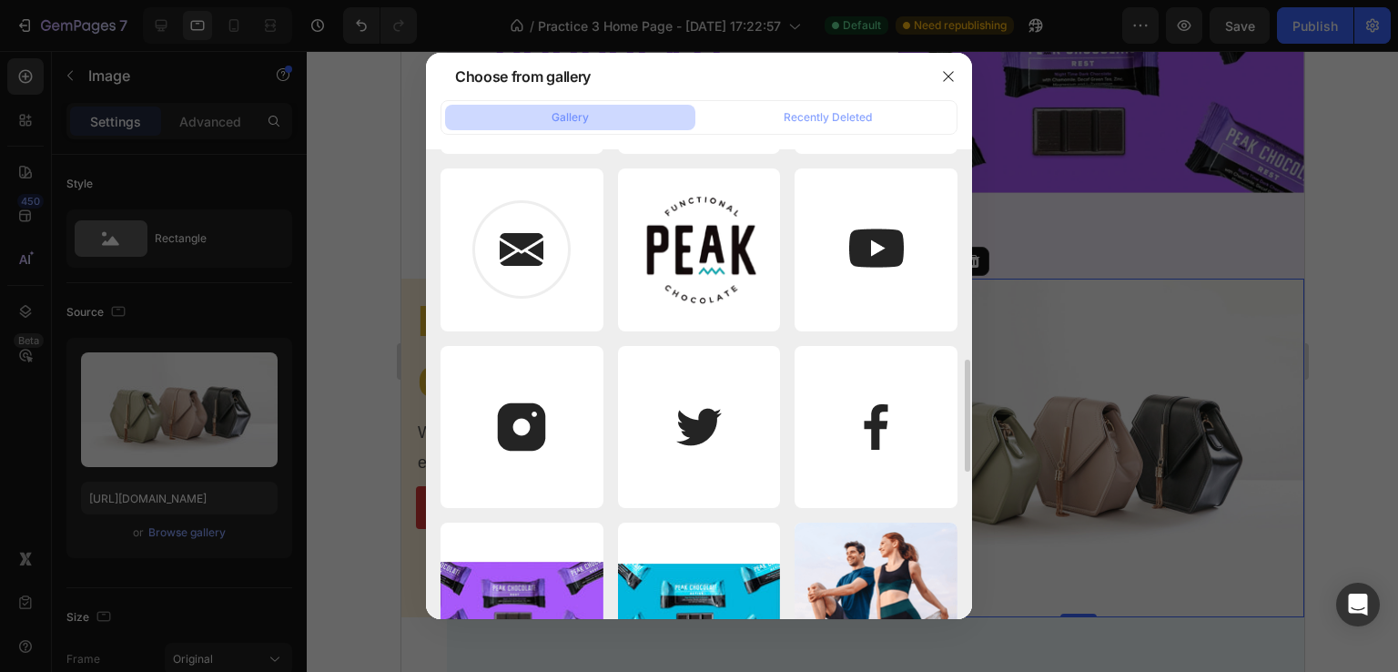
scroll to position [1245, 0]
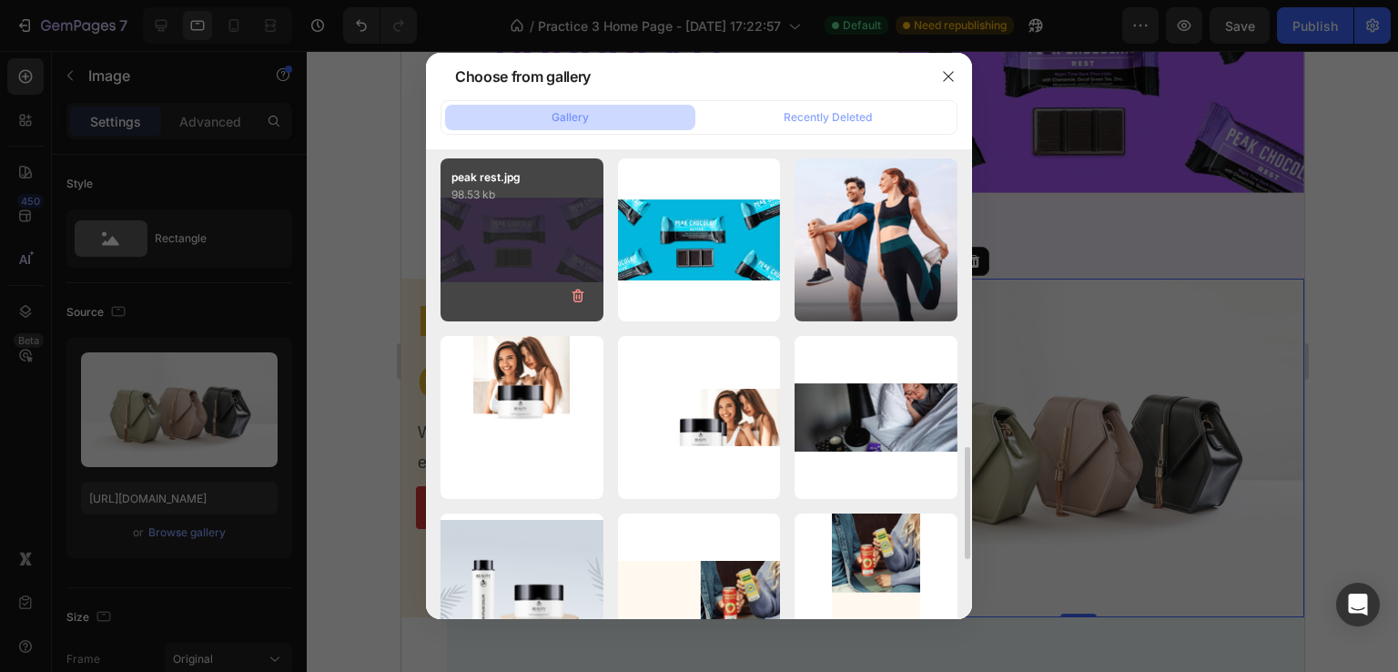
click at [539, 254] on div "peak rest.jpg 98.53 kb" at bounding box center [522, 239] width 163 height 163
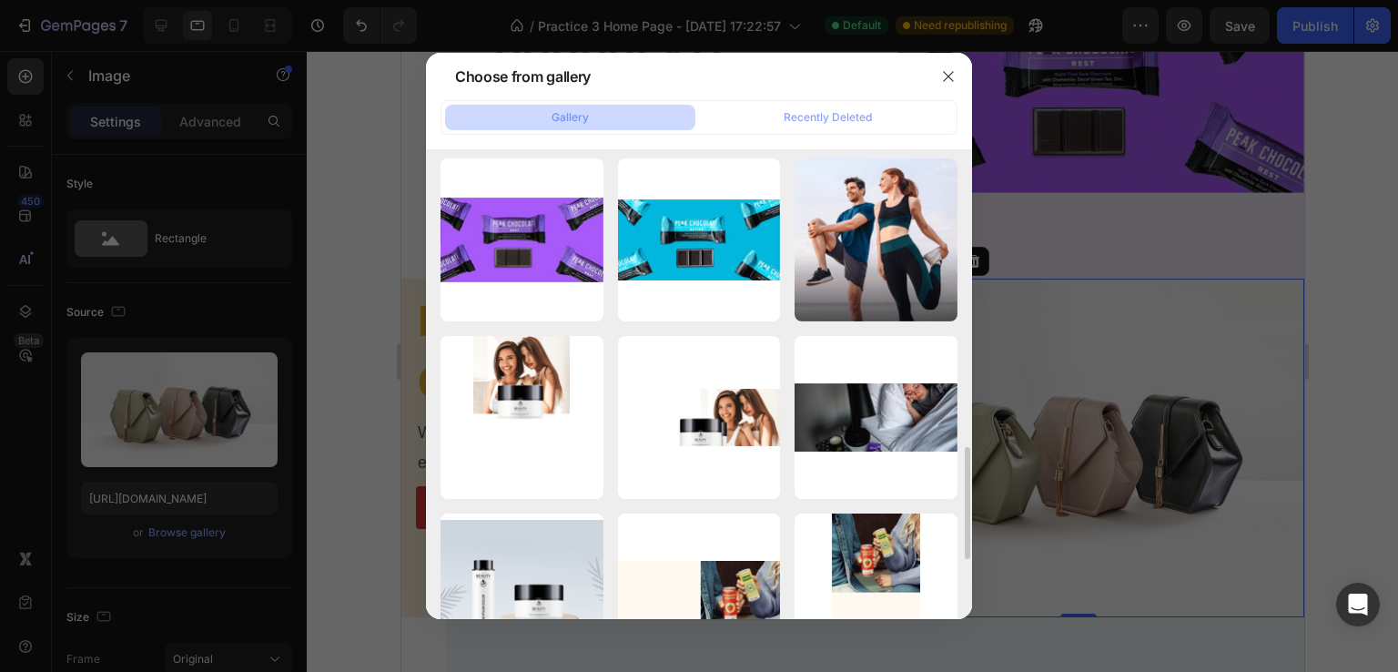
type input "[URL][DOMAIN_NAME]"
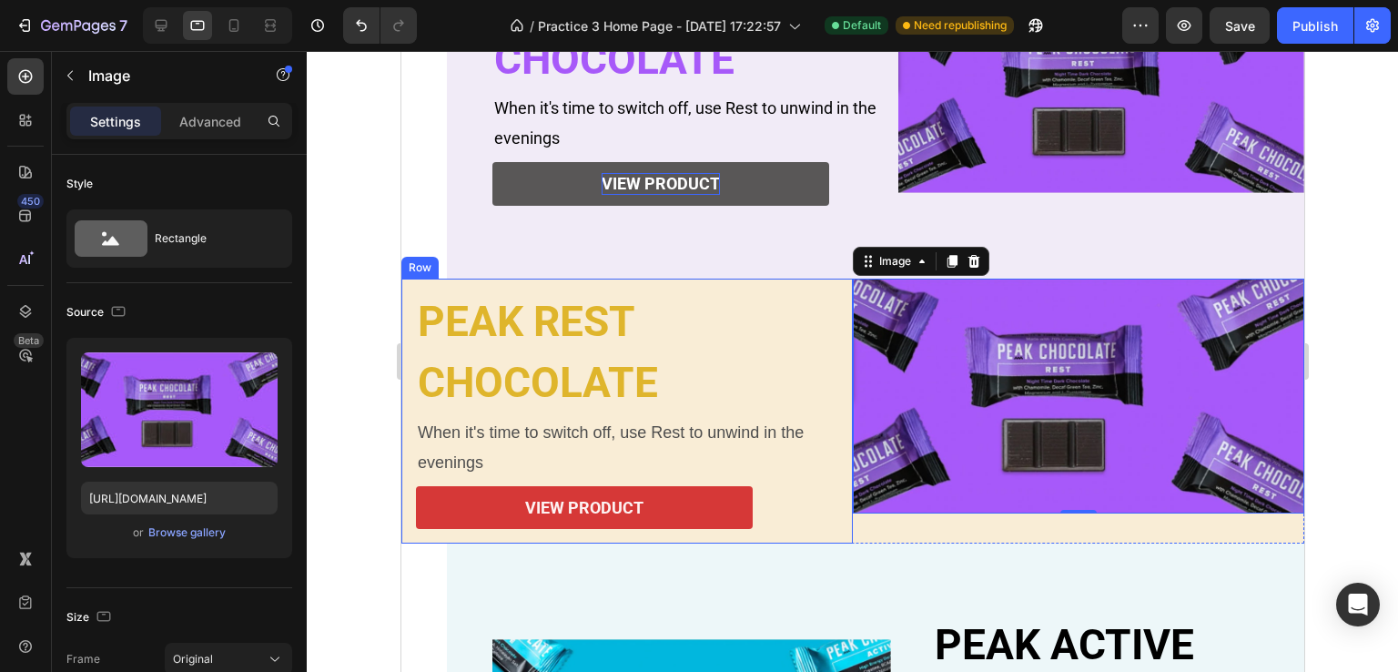
click at [400, 521] on div "PEAK REST Heading CHOCOLATE Heading When it's time to switch off, use Rest to u…" at bounding box center [625, 411] width 451 height 266
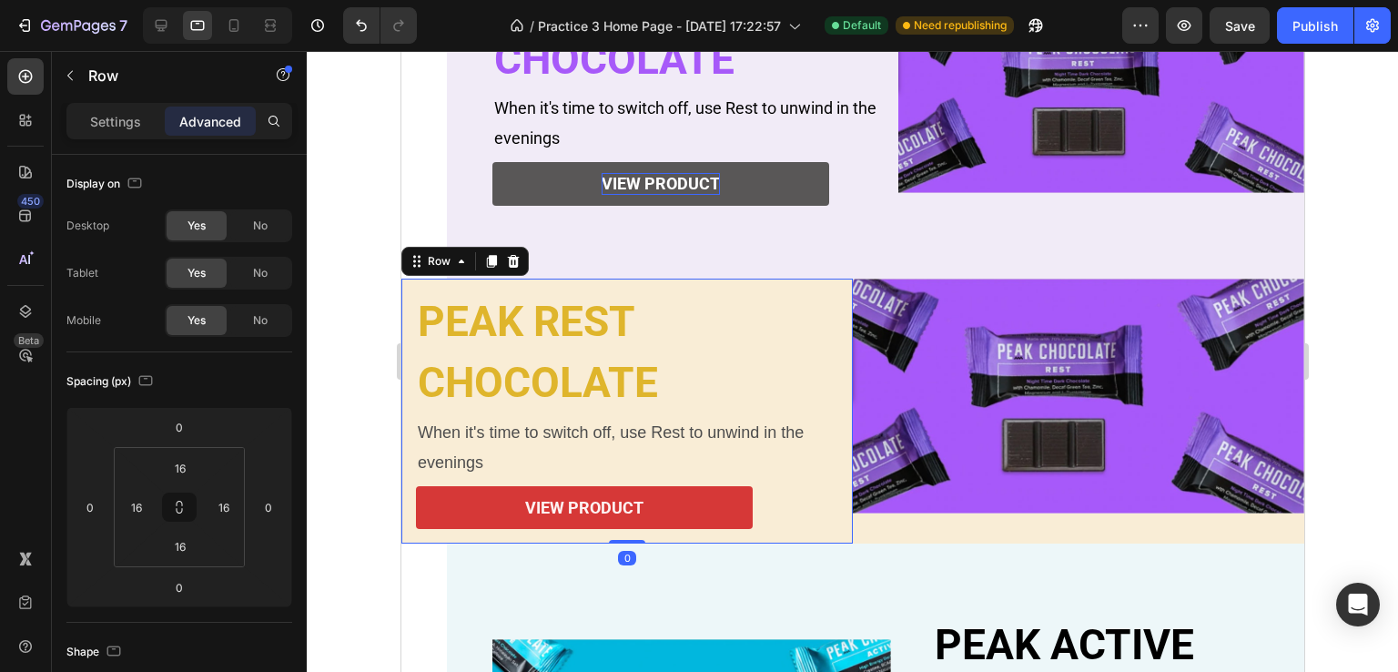
click at [407, 513] on div "PEAK REST Heading CHOCOLATE Heading When it's time to switch off, use Rest to u…" at bounding box center [625, 411] width 451 height 266
click at [404, 509] on div "PEAK REST Heading CHOCOLATE Heading When it's time to switch off, use Rest to u…" at bounding box center [625, 411] width 451 height 266
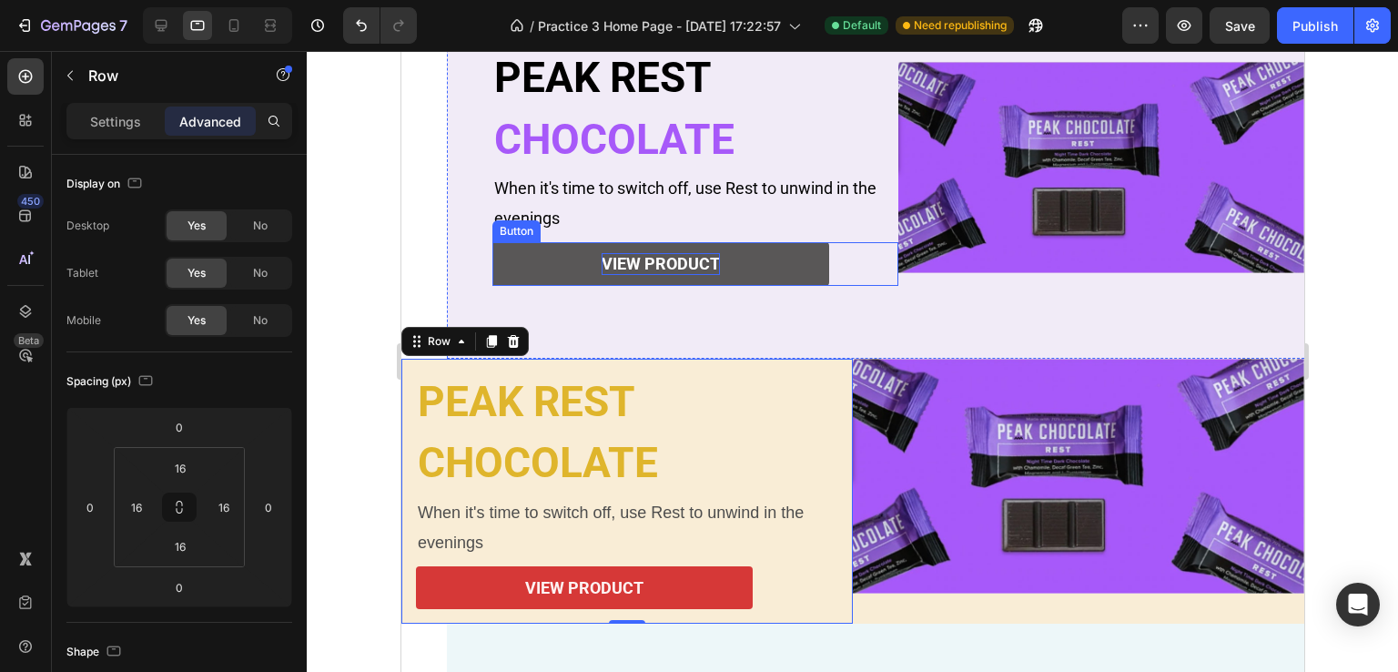
scroll to position [456, 0]
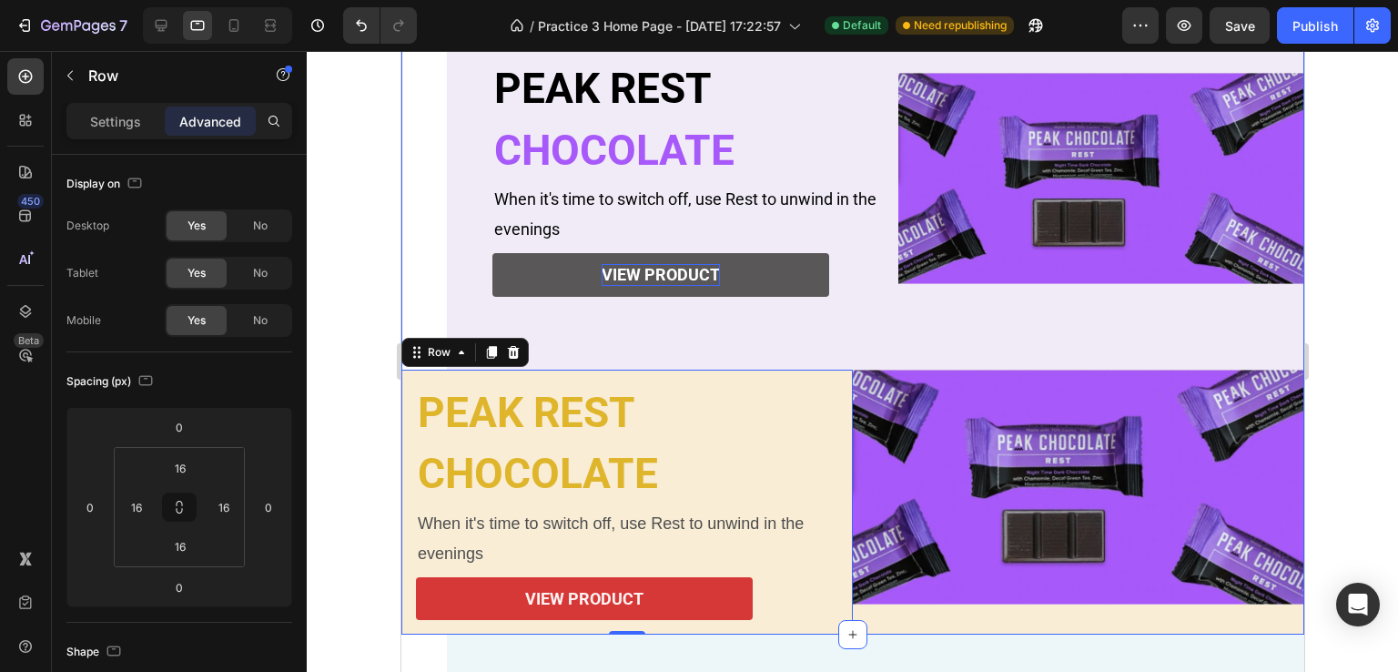
click at [441, 217] on div "PEAK REST Heading CHOCOLATE Heading When it's time to switch off, use Rest to u…" at bounding box center [851, 311] width 903 height 648
click at [480, 278] on div "PEAK REST Heading CHOCOLATE Heading When it's time to switch off, use Rest to u…" at bounding box center [897, 178] width 903 height 382
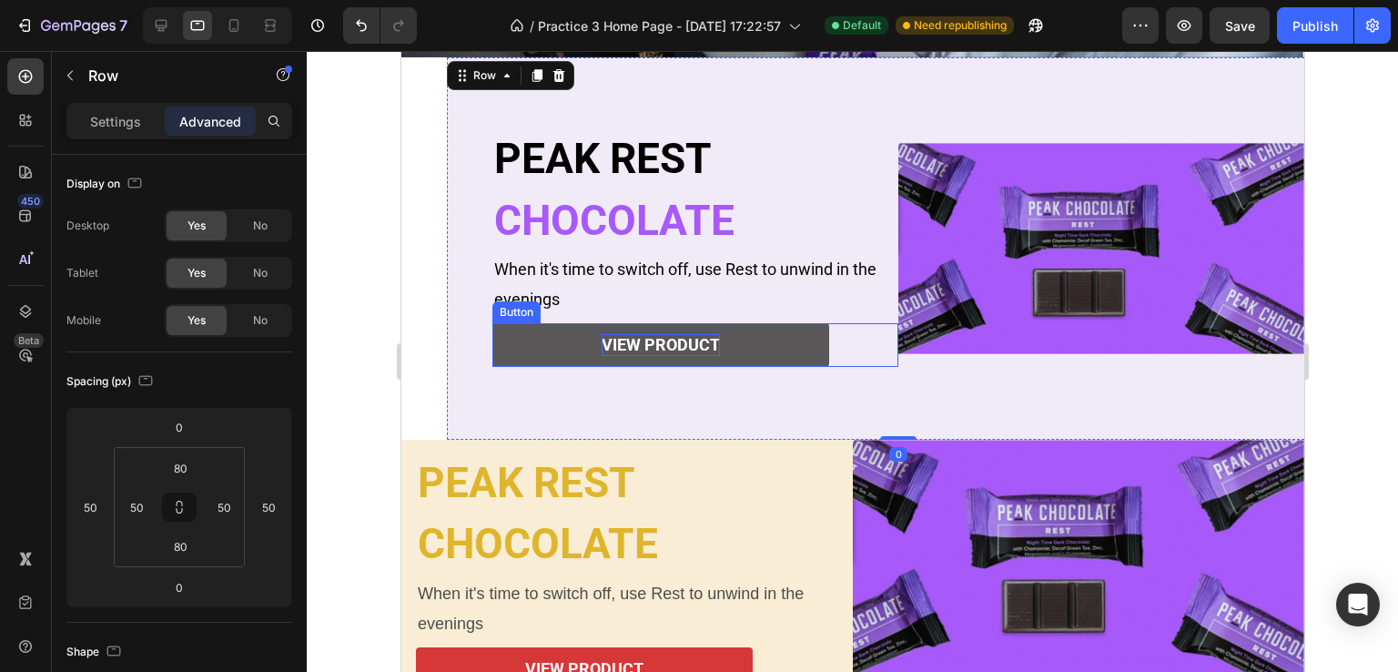
scroll to position [274, 0]
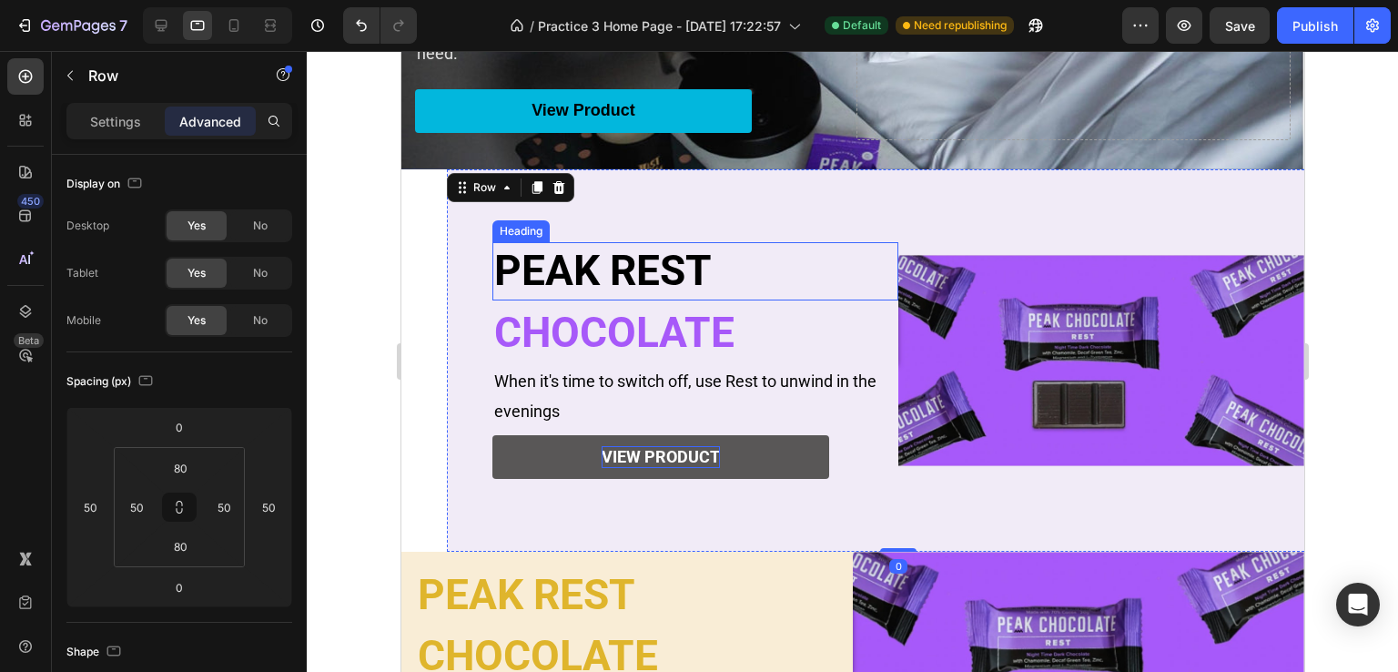
click at [525, 282] on p "PEAK REST" at bounding box center [694, 271] width 402 height 55
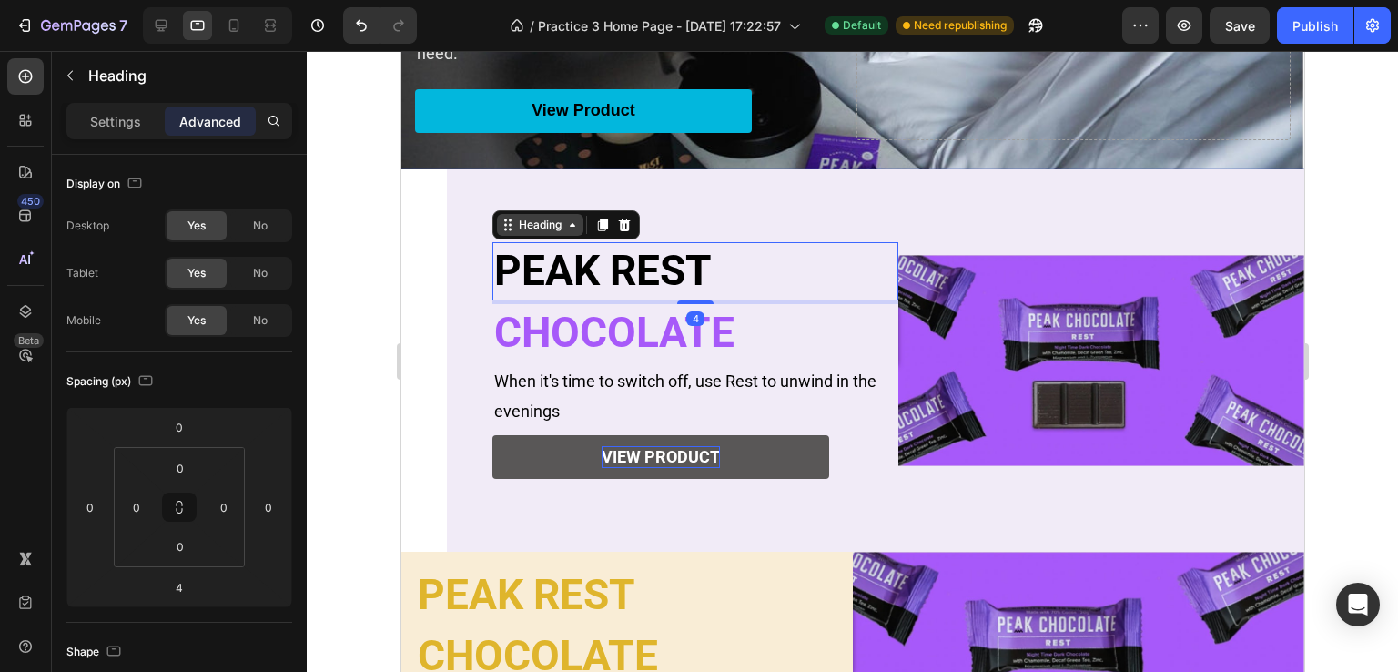
click at [508, 228] on icon at bounding box center [509, 229] width 3 height 3
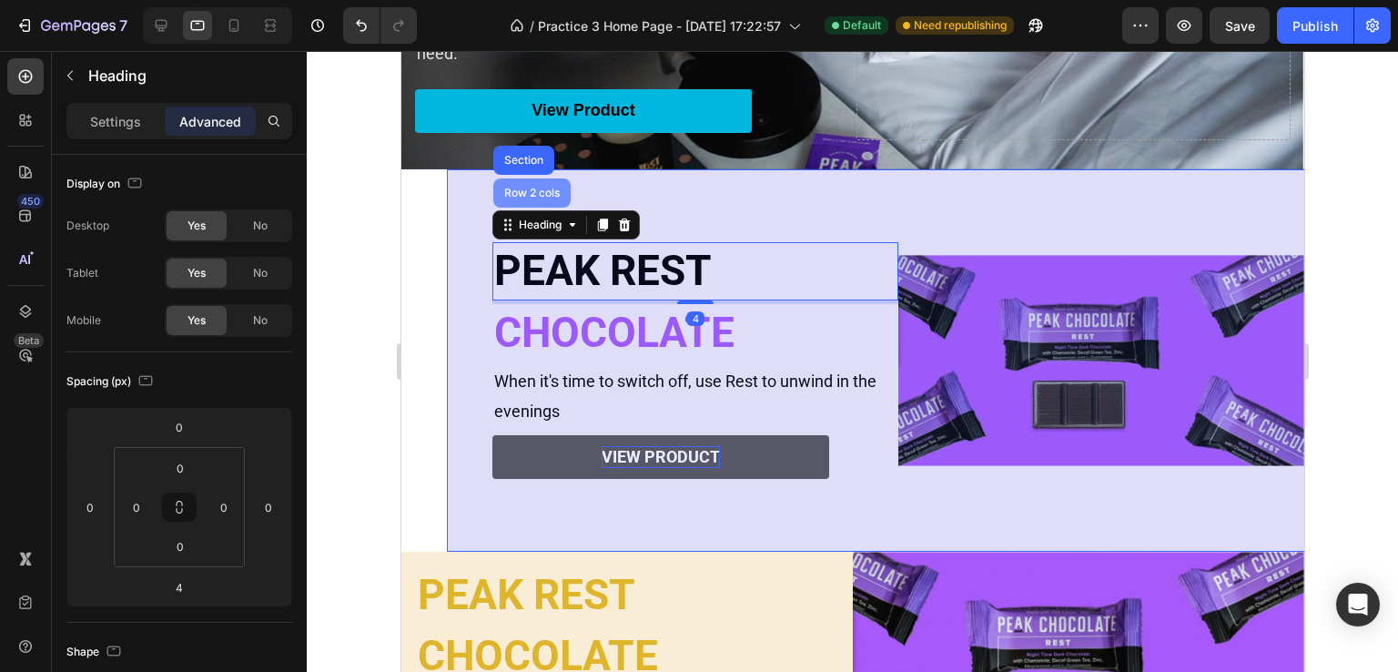
click at [508, 194] on div "Row 2 cols" at bounding box center [531, 192] width 63 height 11
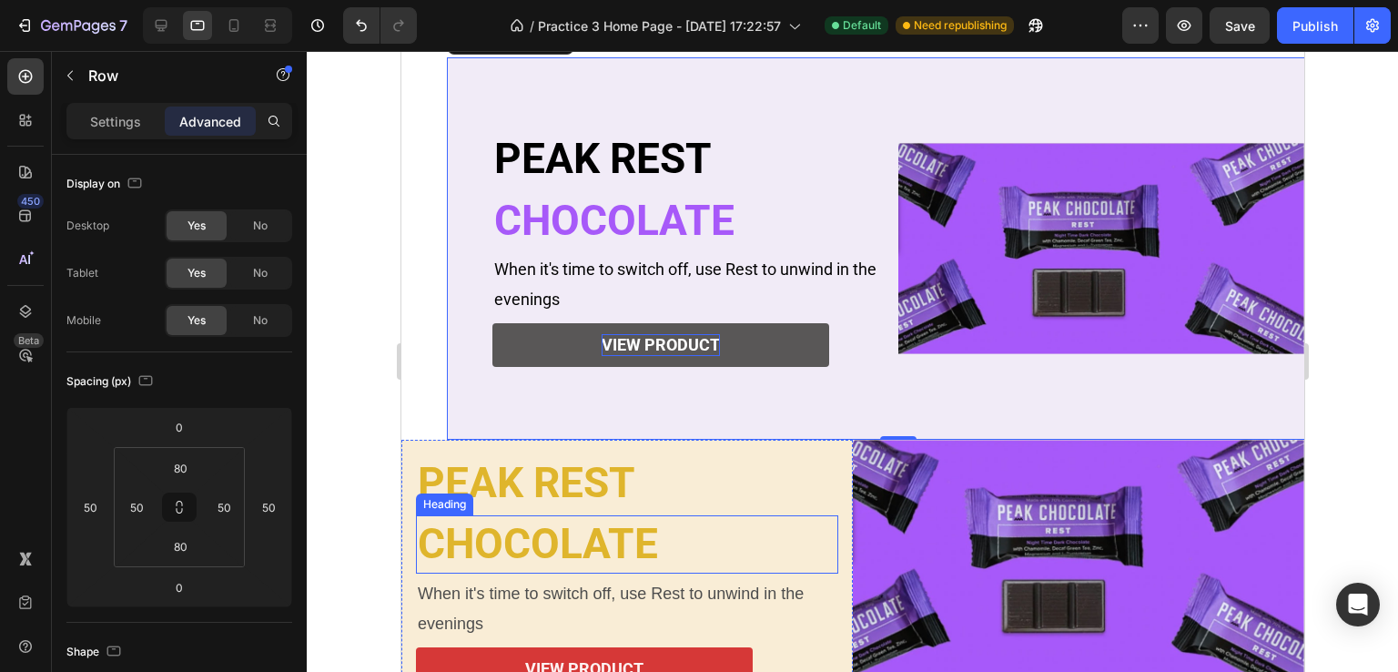
scroll to position [547, 0]
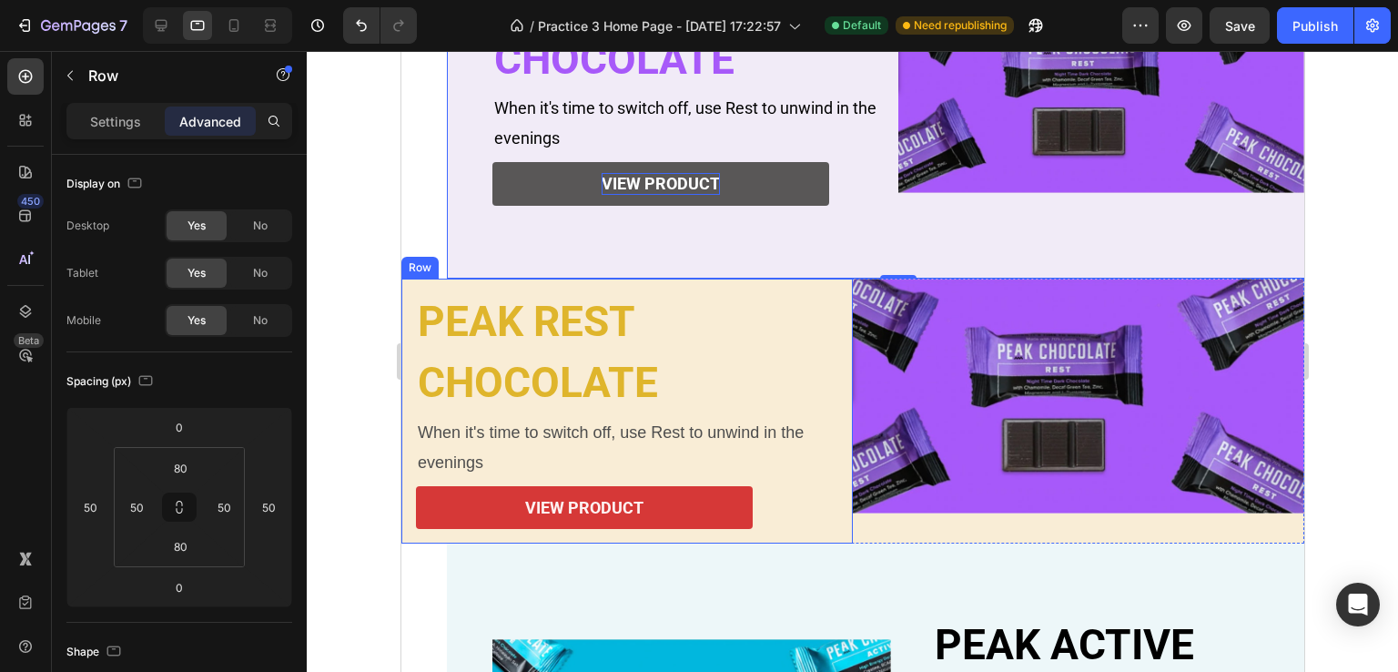
click at [408, 318] on div "PEAK REST Heading CHOCOLATE Heading When it's time to switch off, use Rest to u…" at bounding box center [625, 411] width 451 height 266
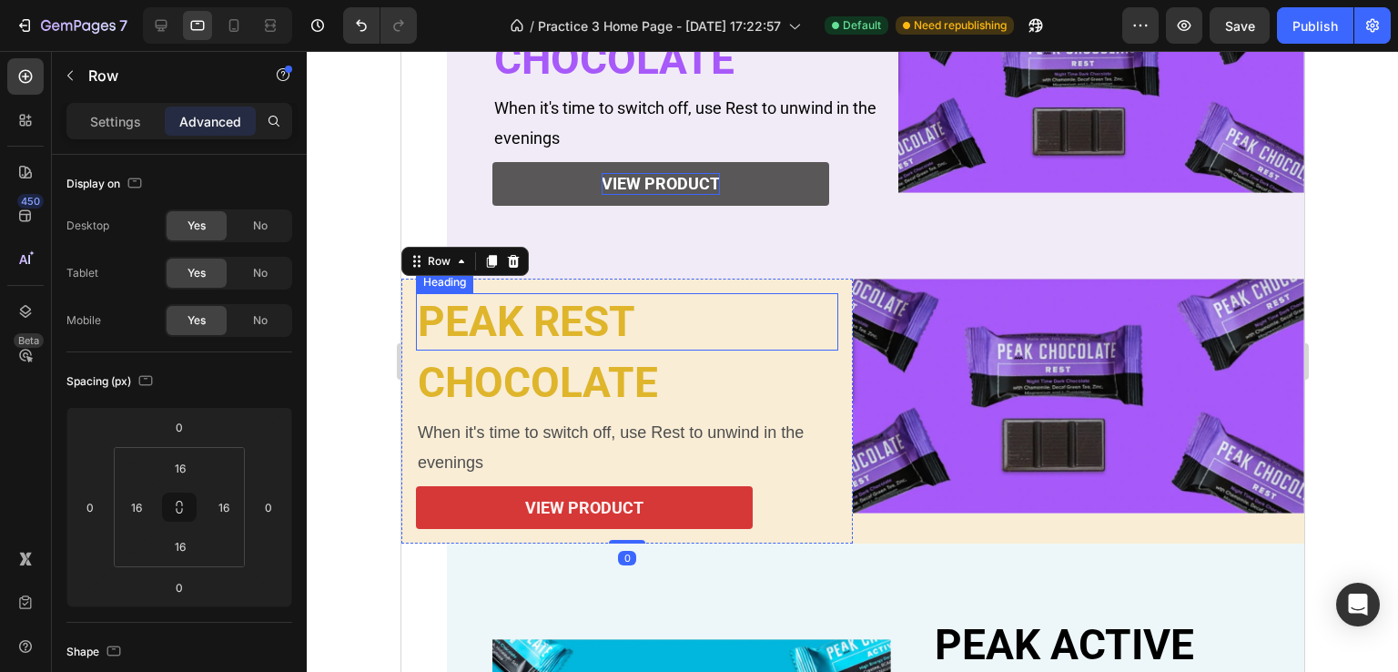
scroll to position [455, 0]
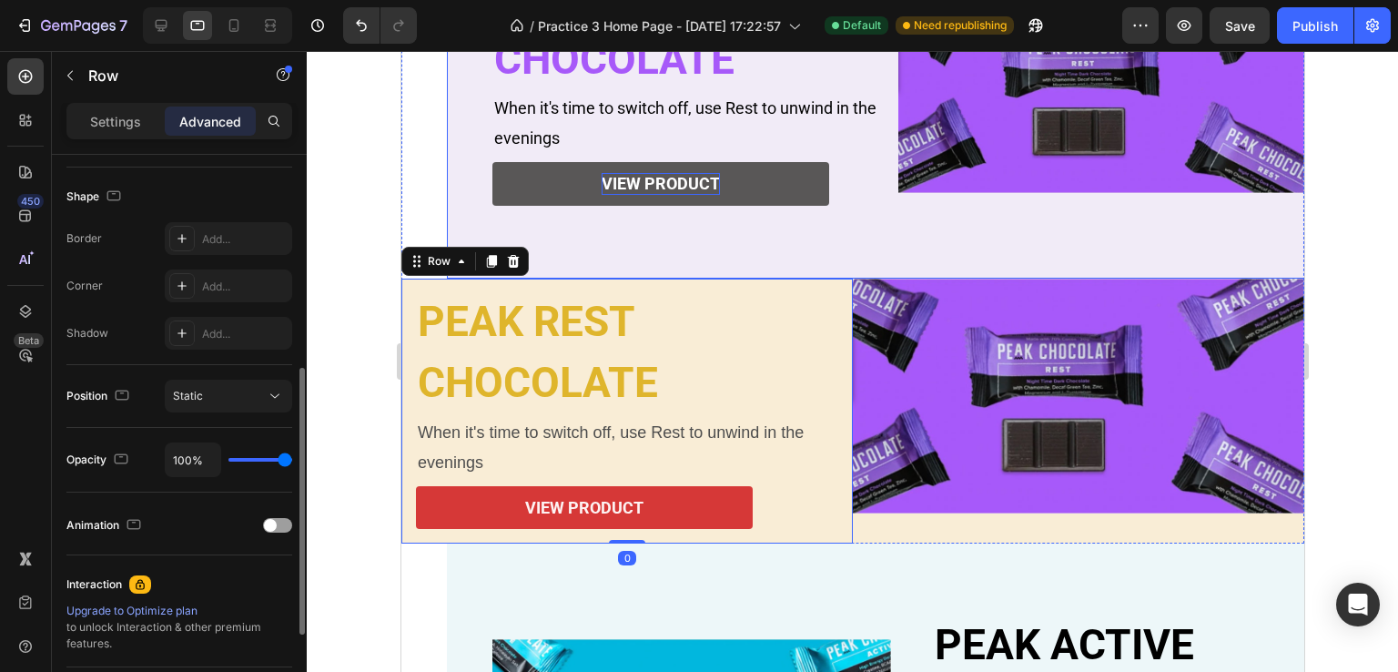
click at [598, 241] on div "PEAK REST Heading CHOCOLATE Heading When it's time to switch off, use Rest to u…" at bounding box center [897, 87] width 903 height 382
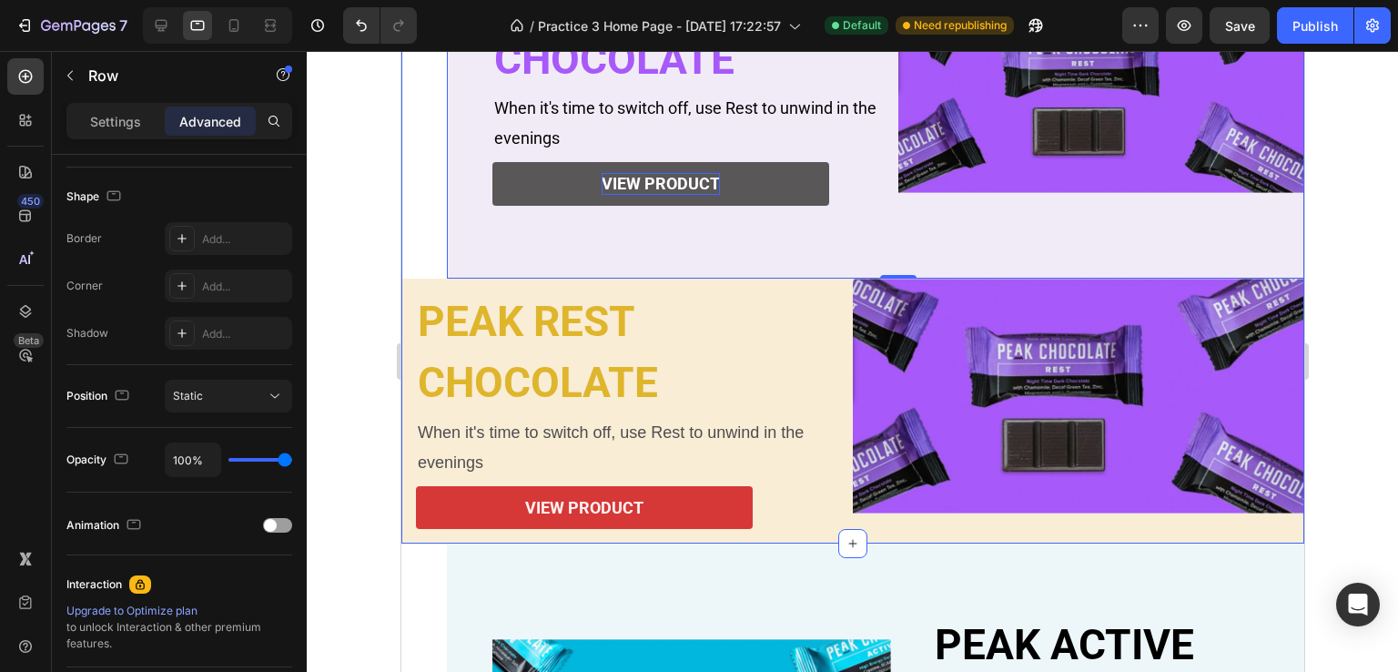
scroll to position [0, 0]
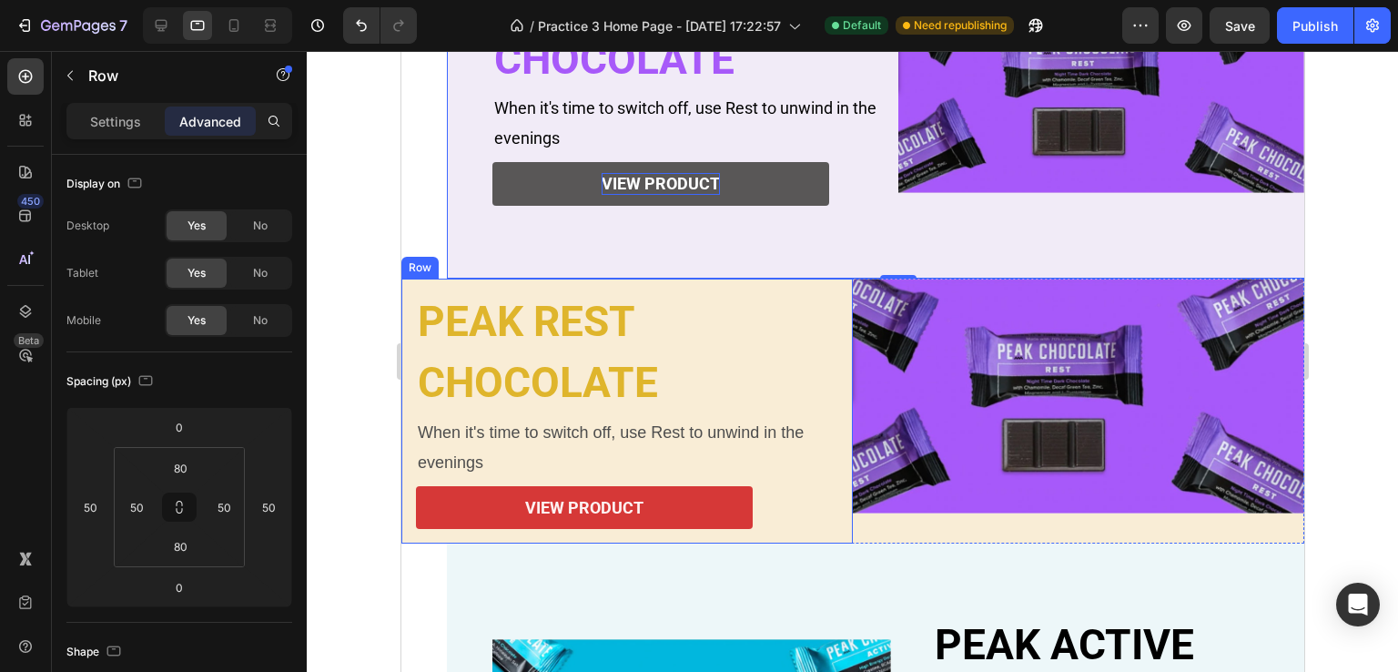
click at [410, 303] on div "PEAK REST Heading CHOCOLATE Heading When it's time to switch off, use Rest to u…" at bounding box center [625, 411] width 451 height 266
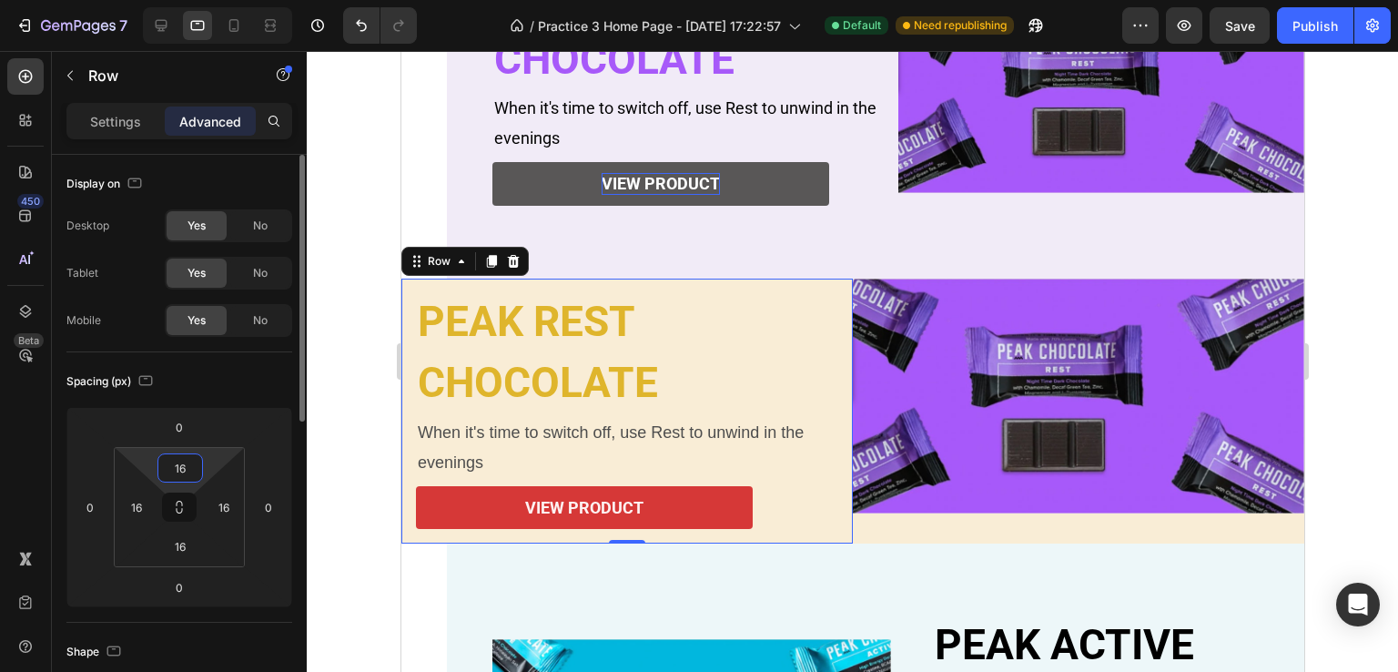
click at [182, 468] on input "16" at bounding box center [180, 467] width 36 height 27
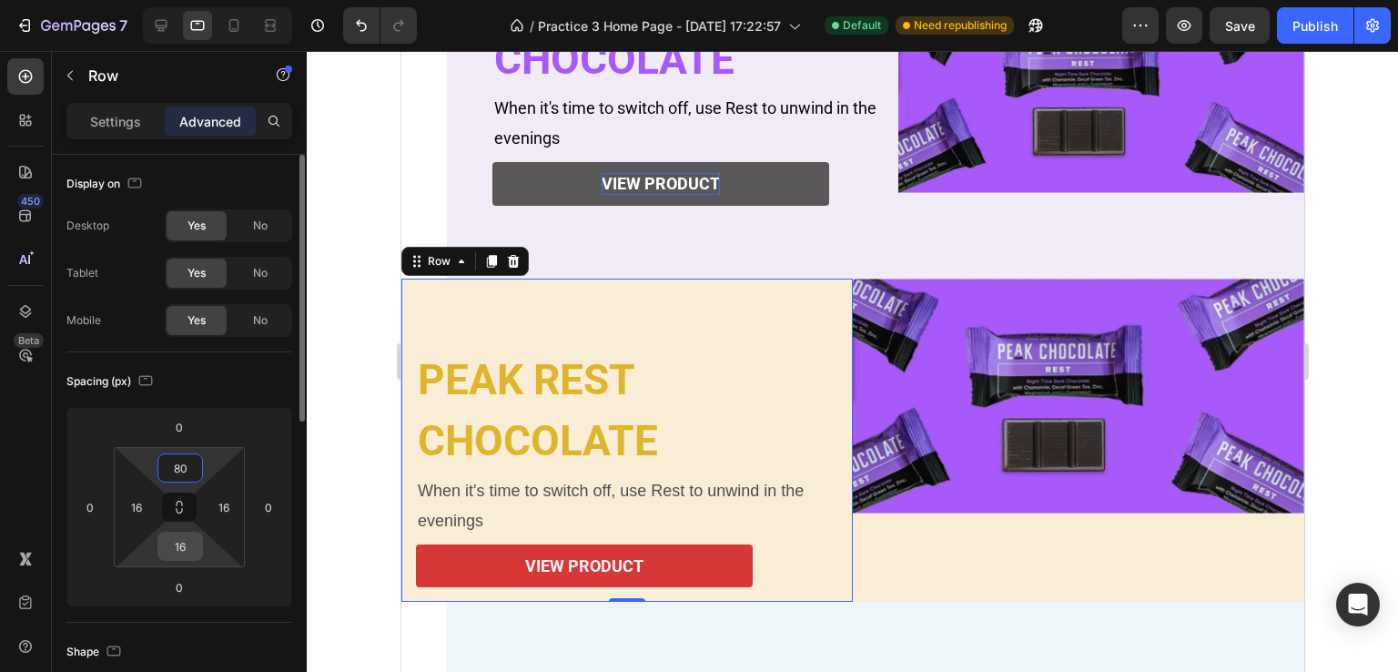
type input "80"
click at [193, 546] on input "16" at bounding box center [180, 545] width 36 height 27
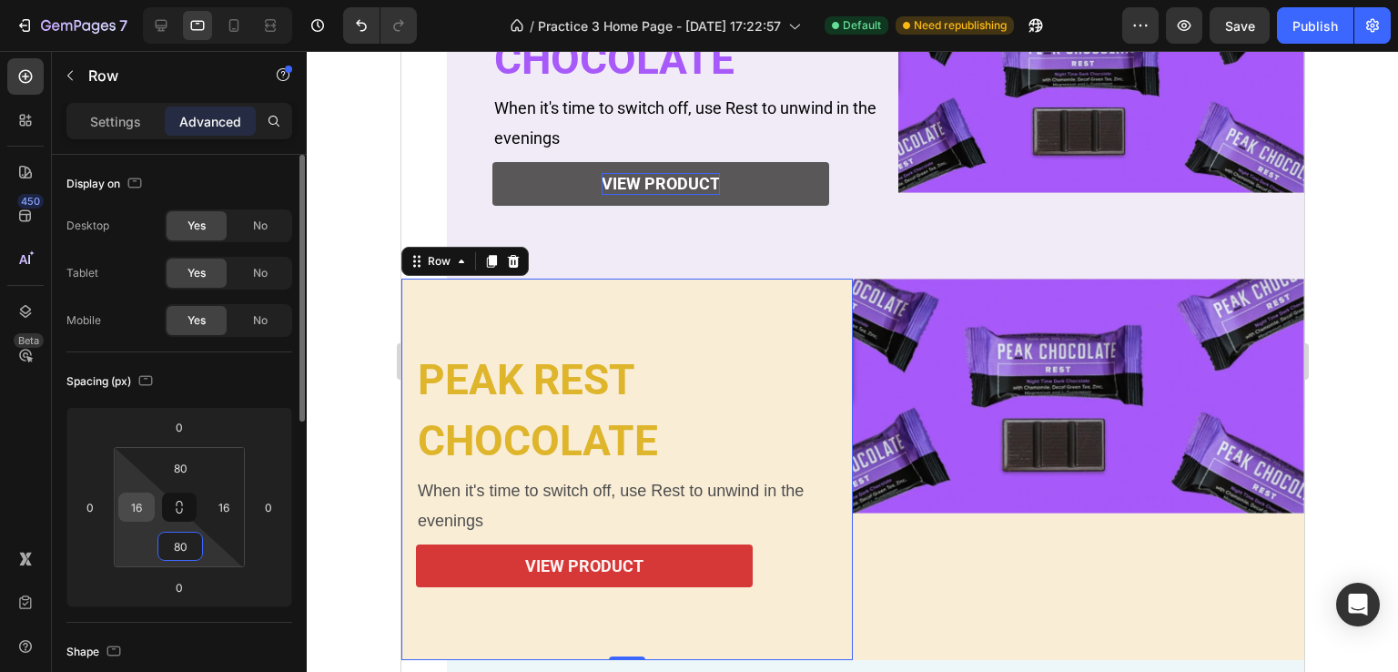
type input "80"
click at [143, 507] on input "16" at bounding box center [136, 506] width 27 height 27
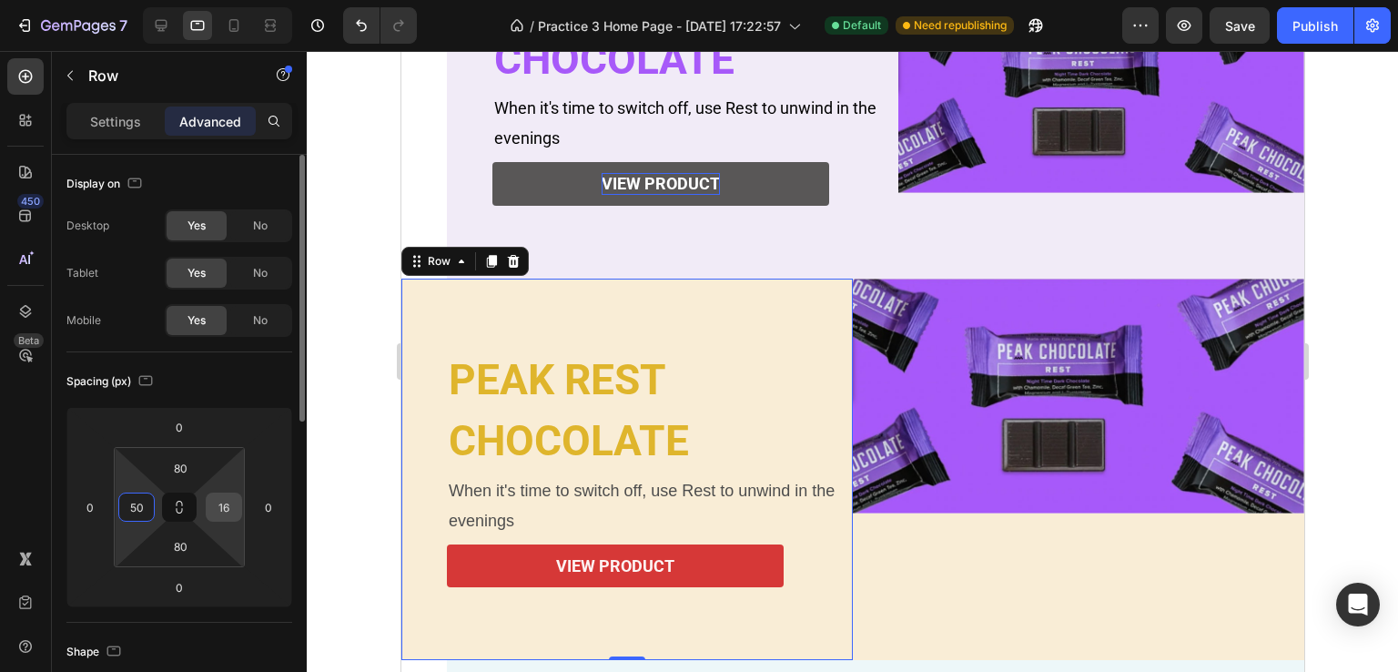
type input "50"
click at [226, 503] on input "16" at bounding box center [223, 506] width 27 height 27
type input "50"
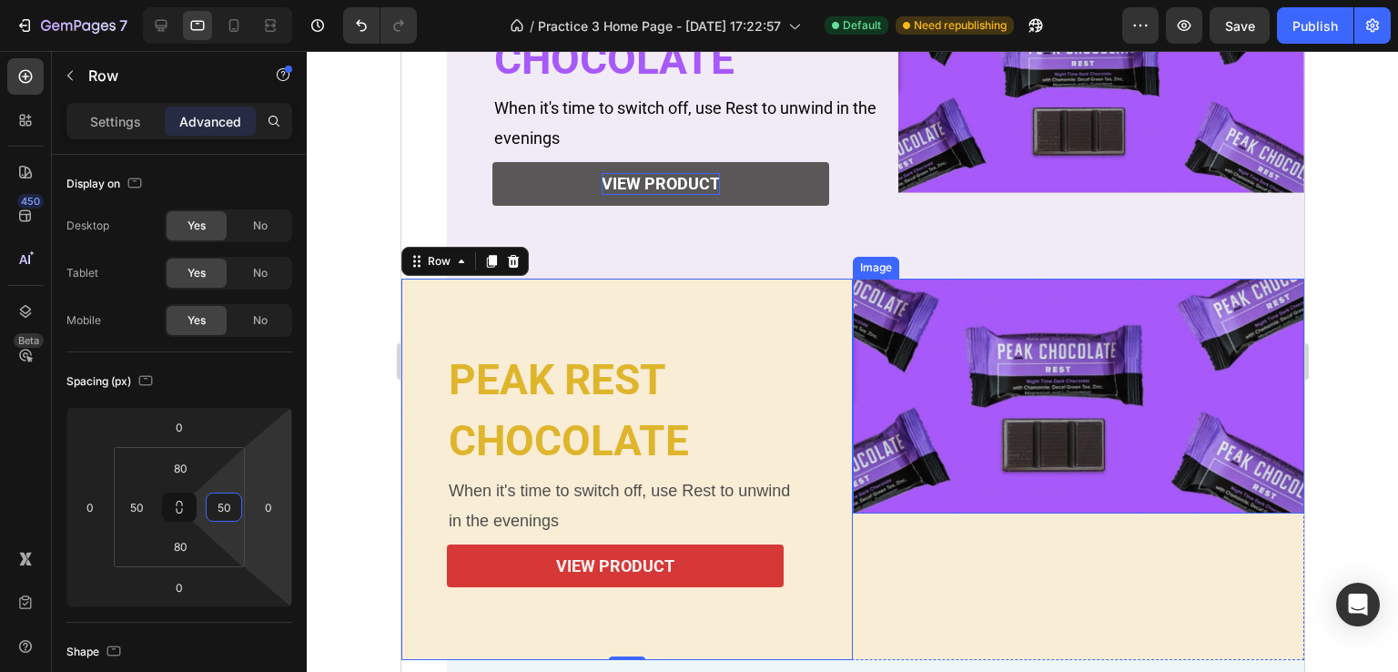
scroll to position [638, 0]
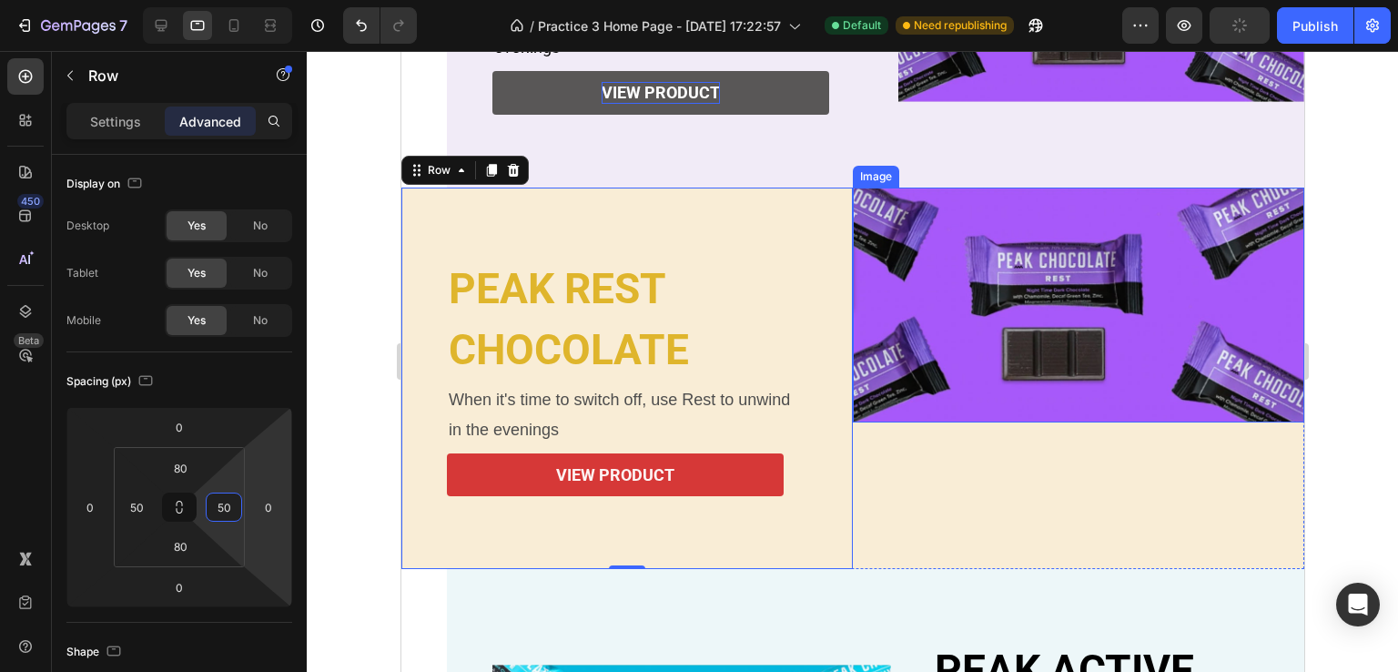
click at [1054, 348] on img at bounding box center [1077, 304] width 451 height 235
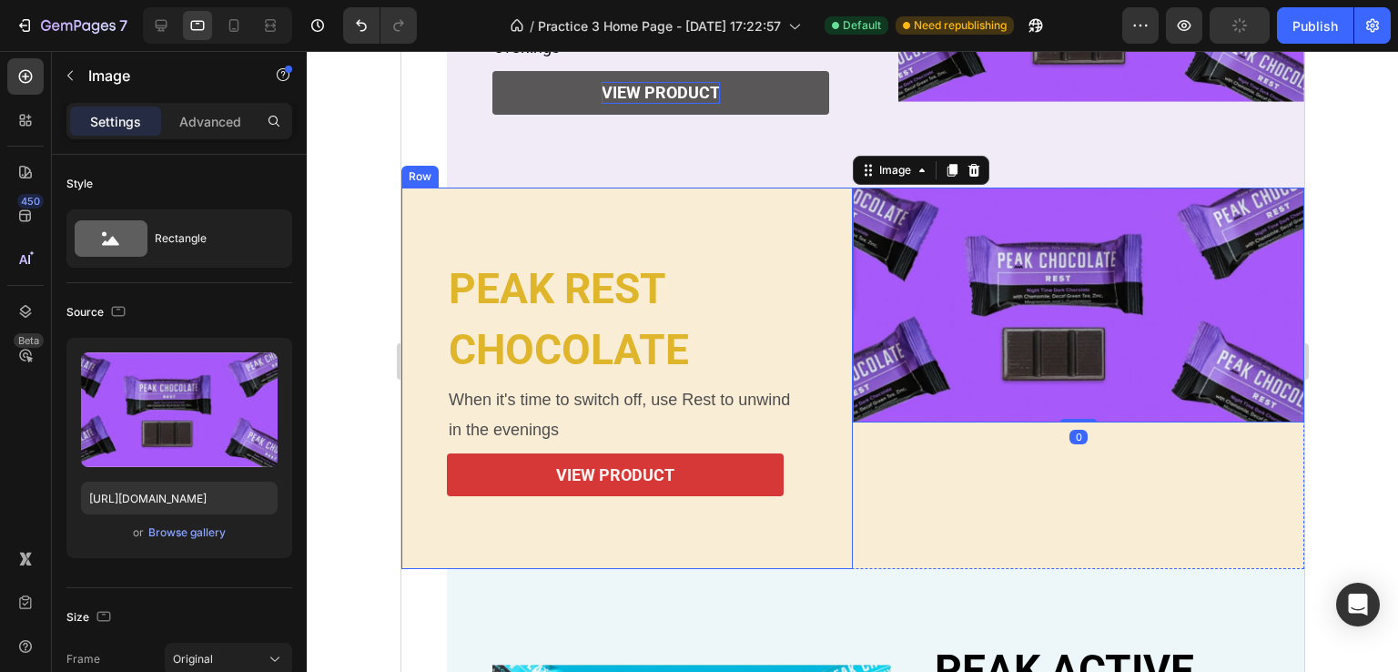
click at [647, 194] on div "PEAK REST Heading CHOCOLATE Heading When it's time to switch off, use Rest to u…" at bounding box center [625, 378] width 451 height 382
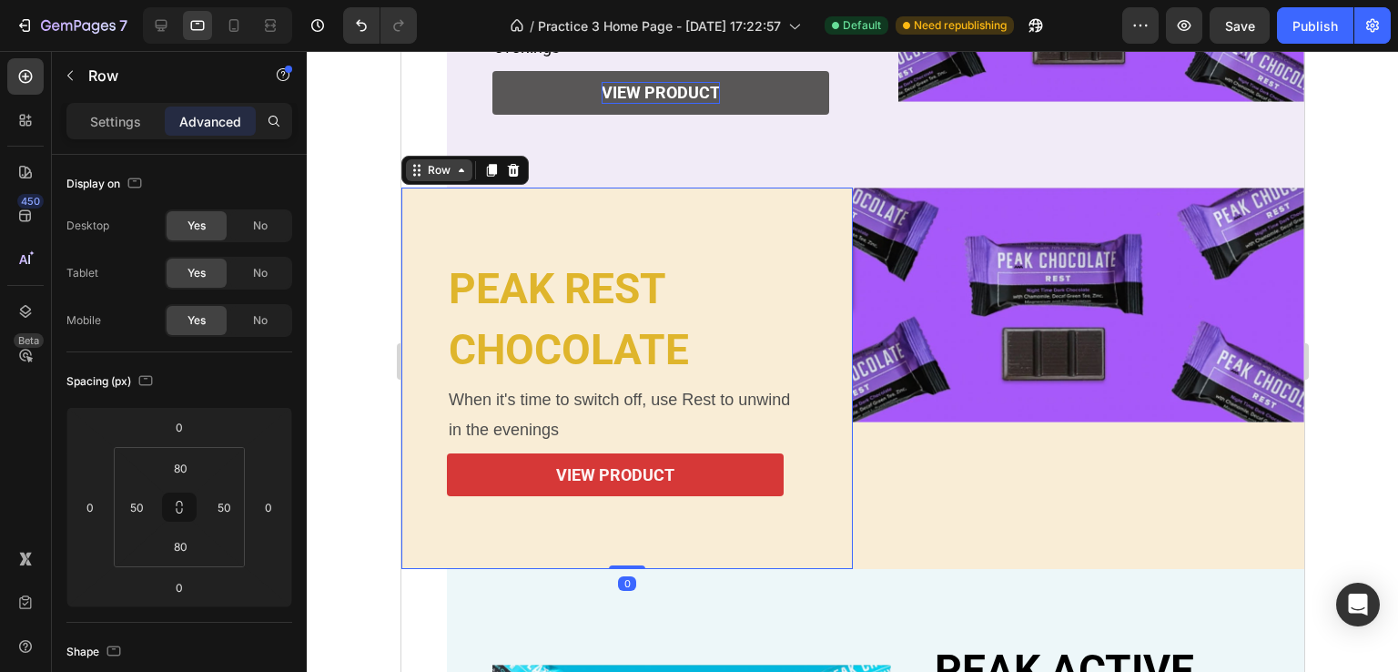
click at [438, 175] on div "Row" at bounding box center [438, 170] width 30 height 16
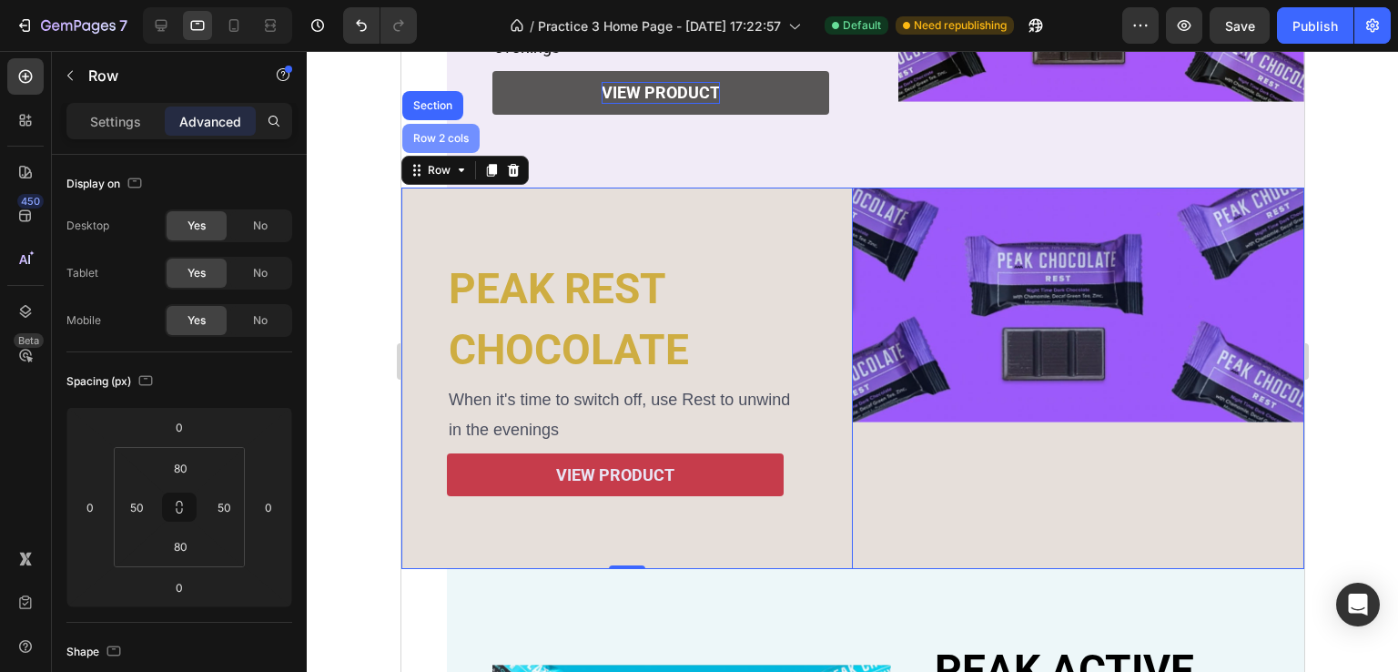
click at [429, 146] on div "Row 2 cols" at bounding box center [439, 138] width 77 height 29
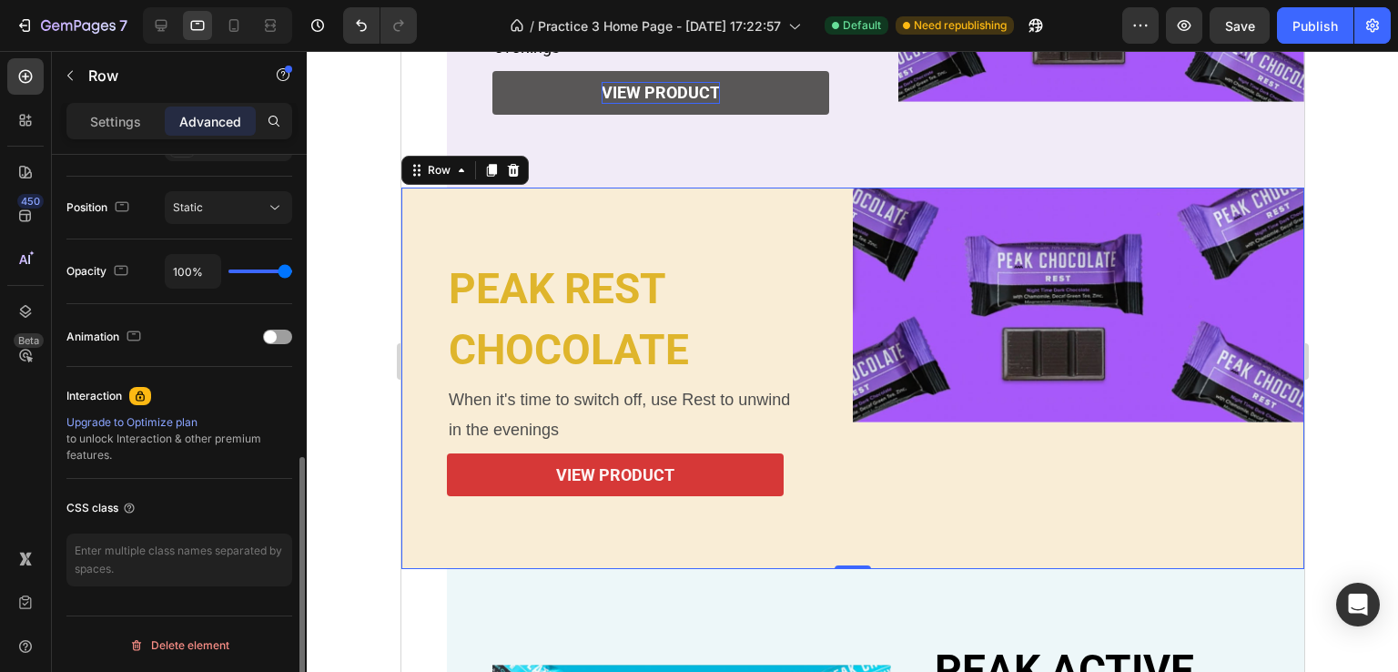
scroll to position [188, 0]
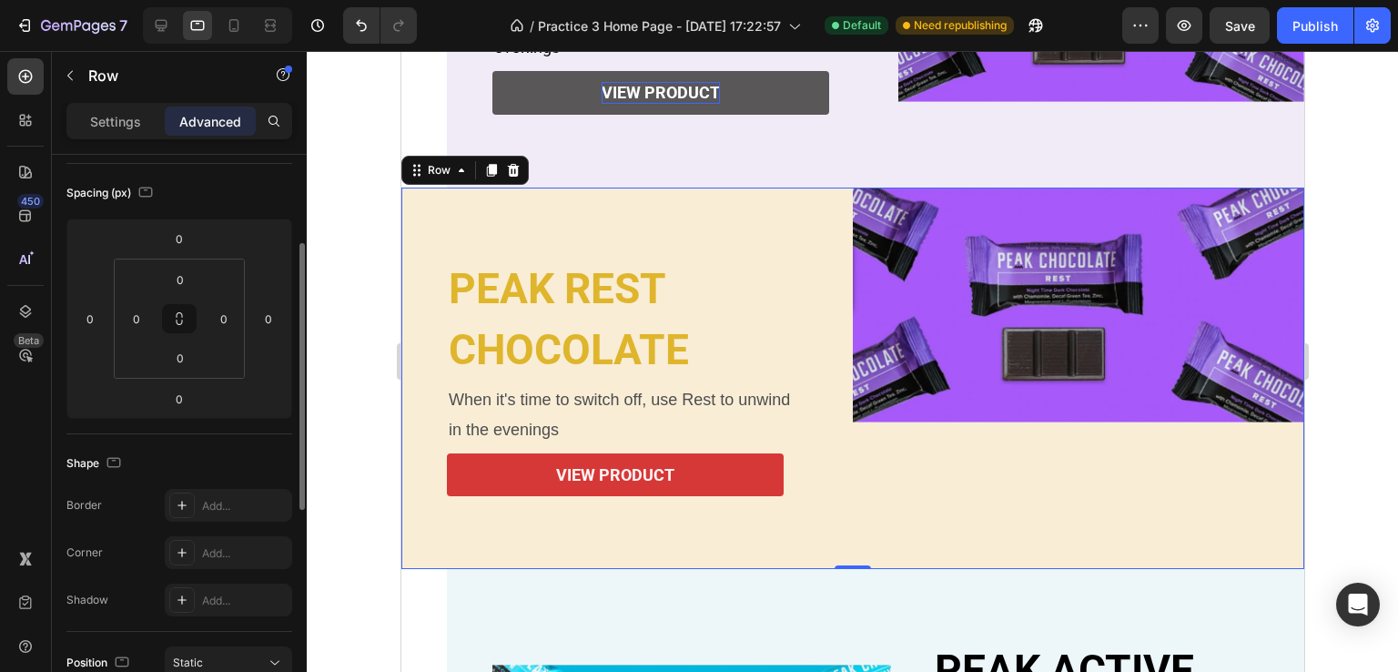
drag, startPoint x: 104, startPoint y: 130, endPoint x: 125, endPoint y: 139, distance: 22.8
click at [104, 129] on div "Settings" at bounding box center [115, 120] width 91 height 29
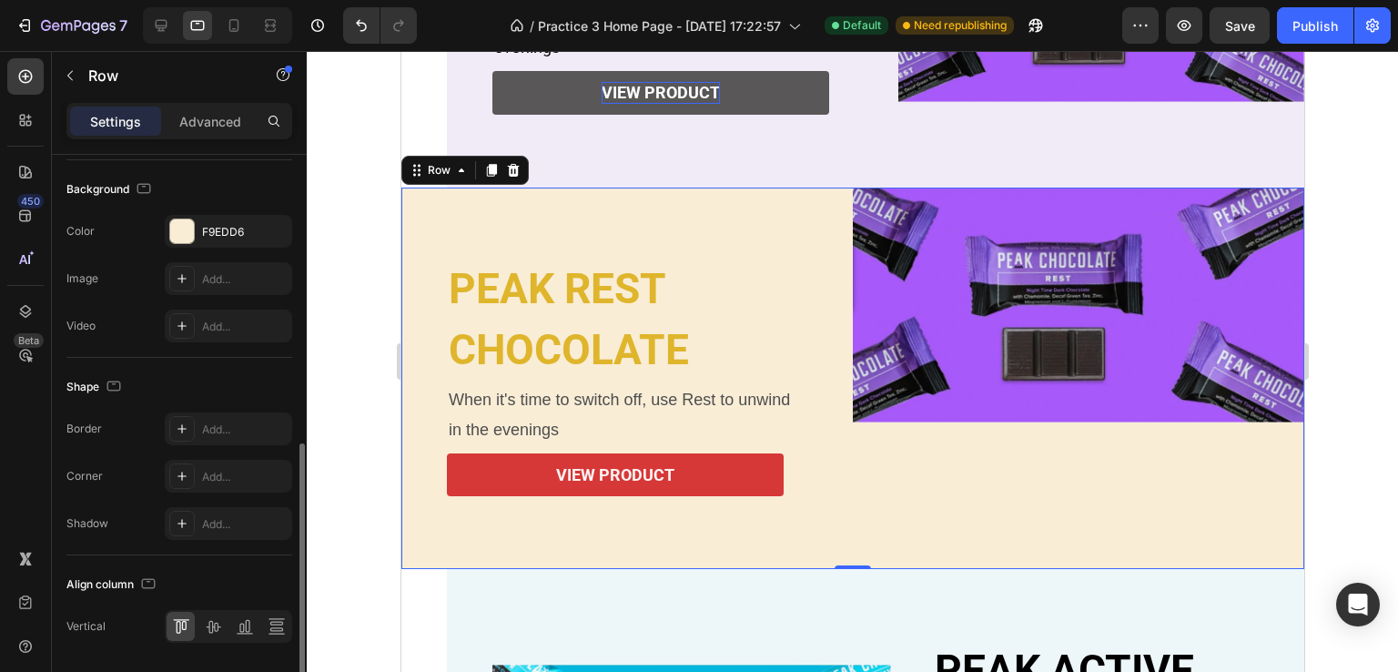
scroll to position [699, 0]
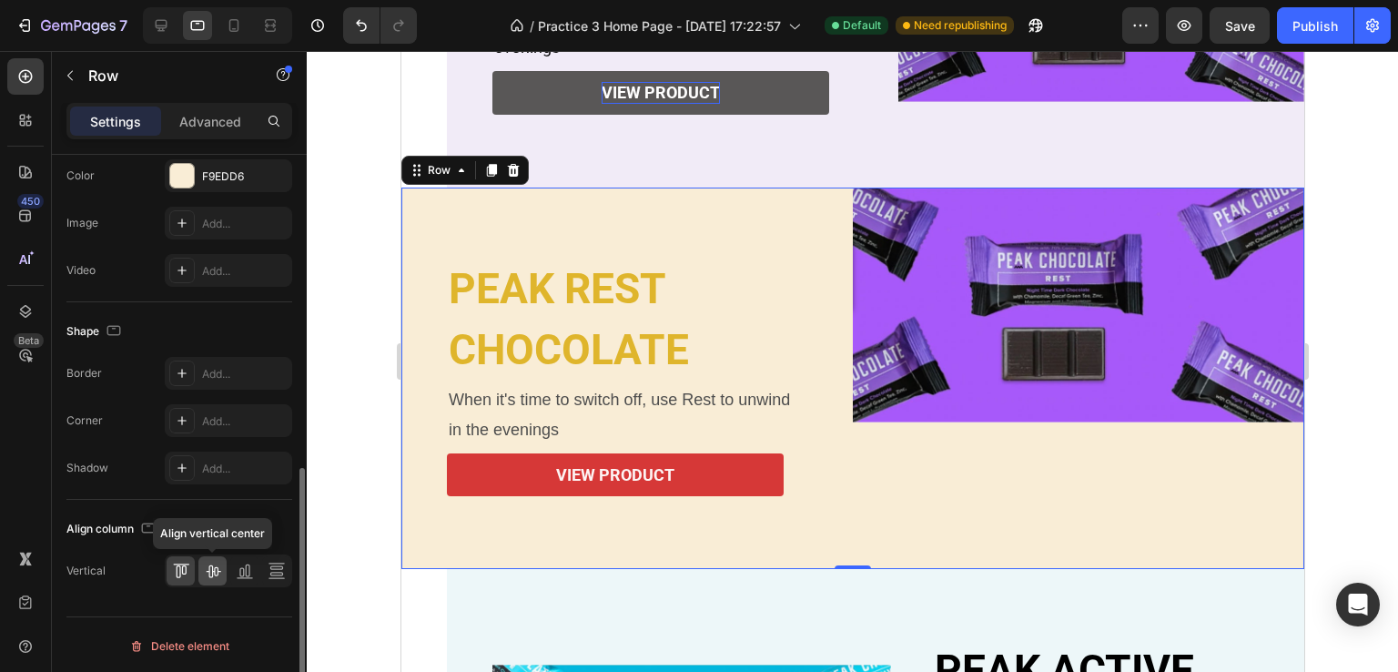
click at [218, 562] on icon at bounding box center [213, 571] width 18 height 18
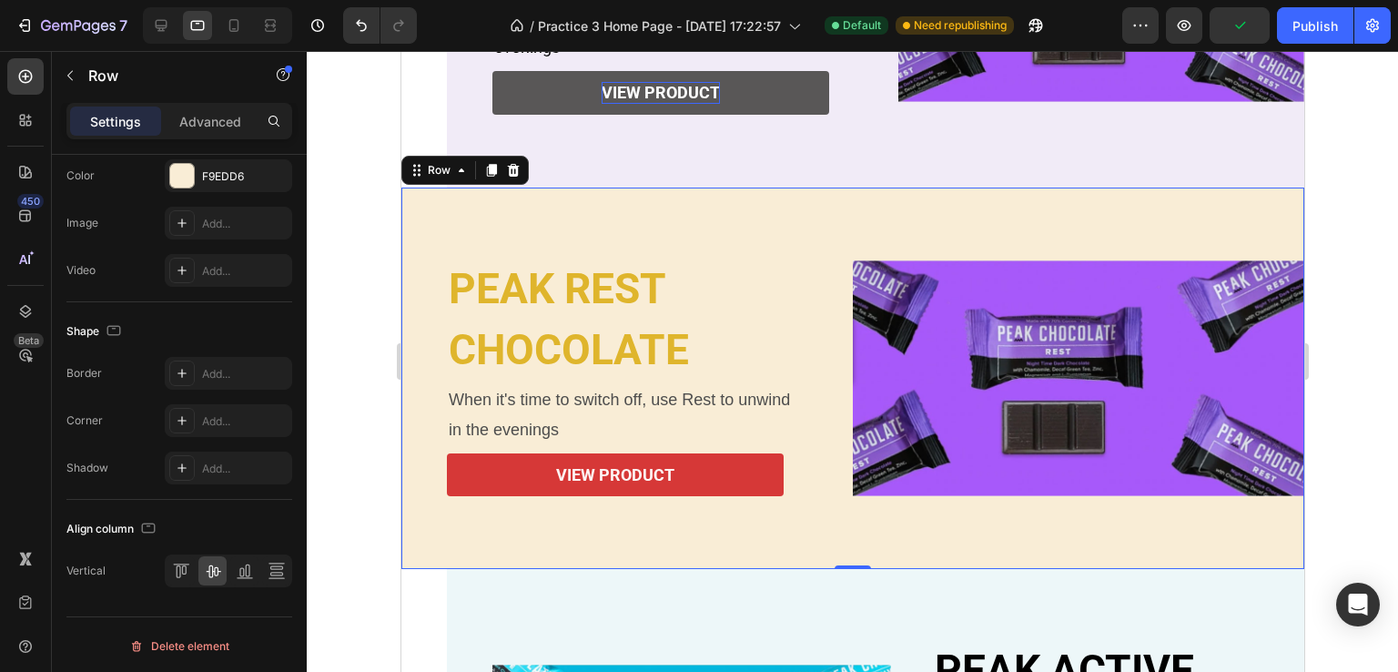
click at [1330, 449] on div at bounding box center [852, 361] width 1091 height 621
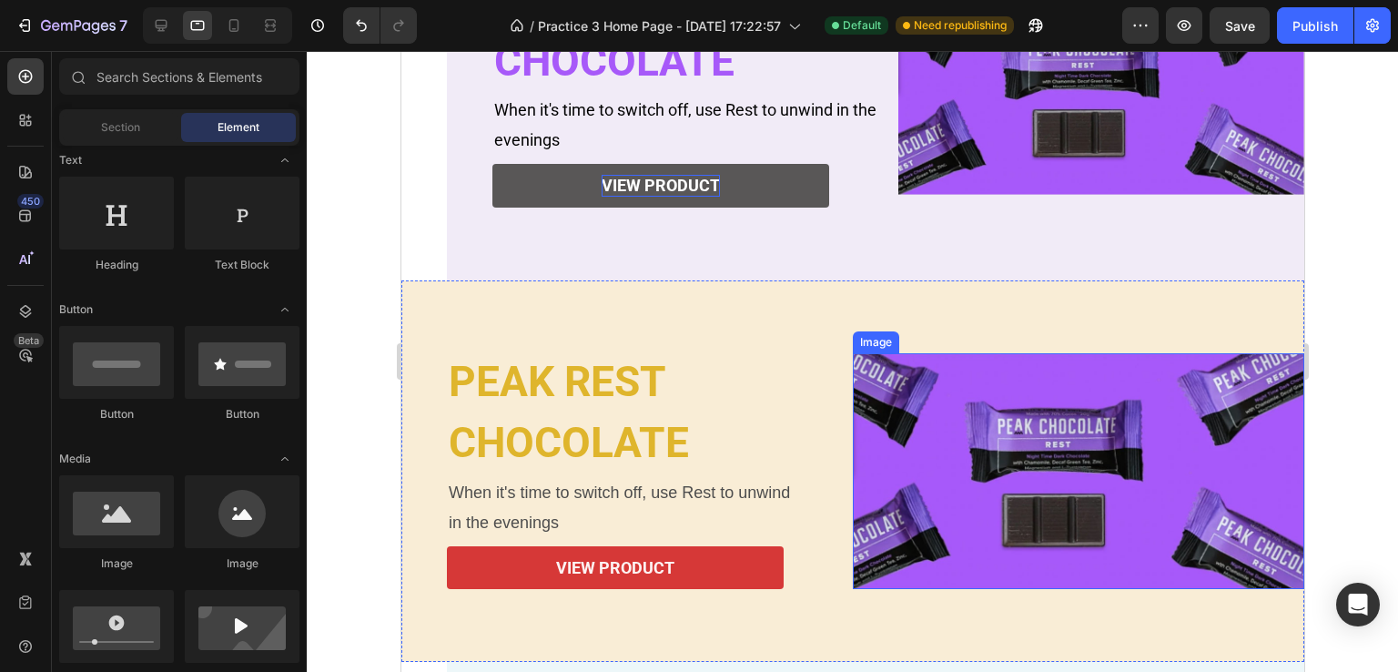
scroll to position [456, 0]
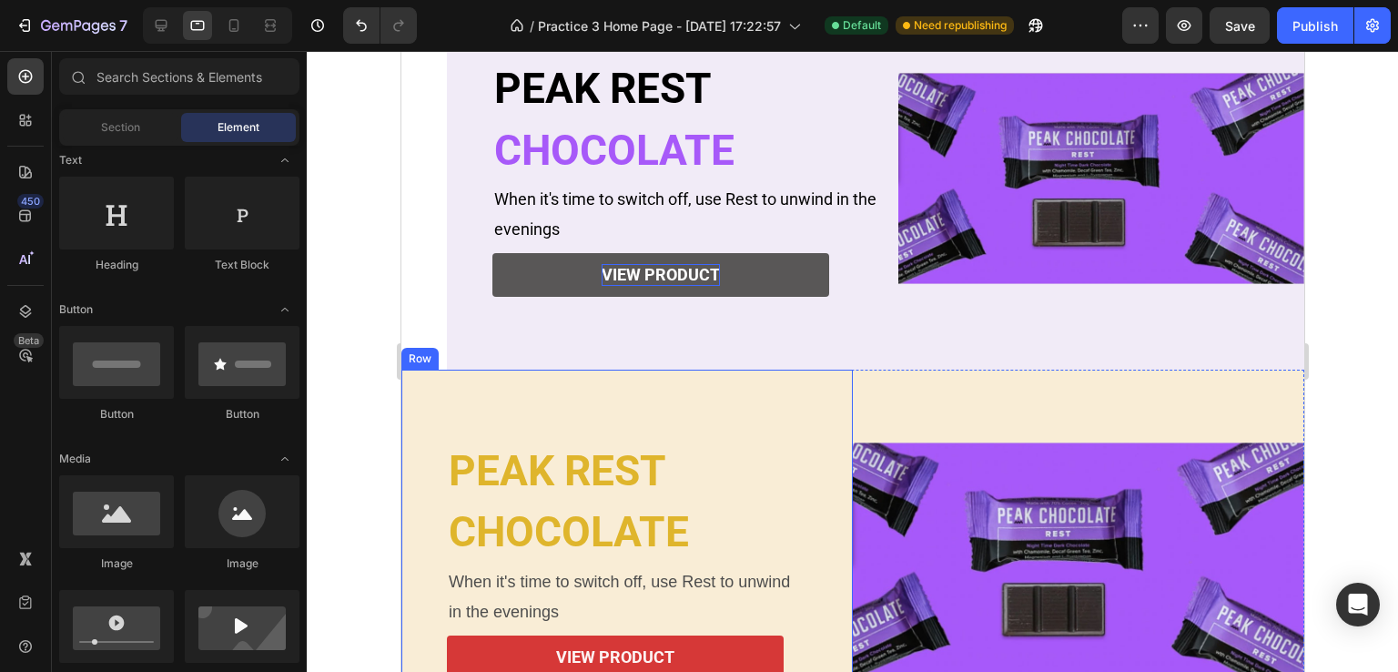
click at [649, 395] on div "PEAK REST Heading CHOCOLATE Heading When it's time to switch off, use Rest to u…" at bounding box center [625, 561] width 451 height 382
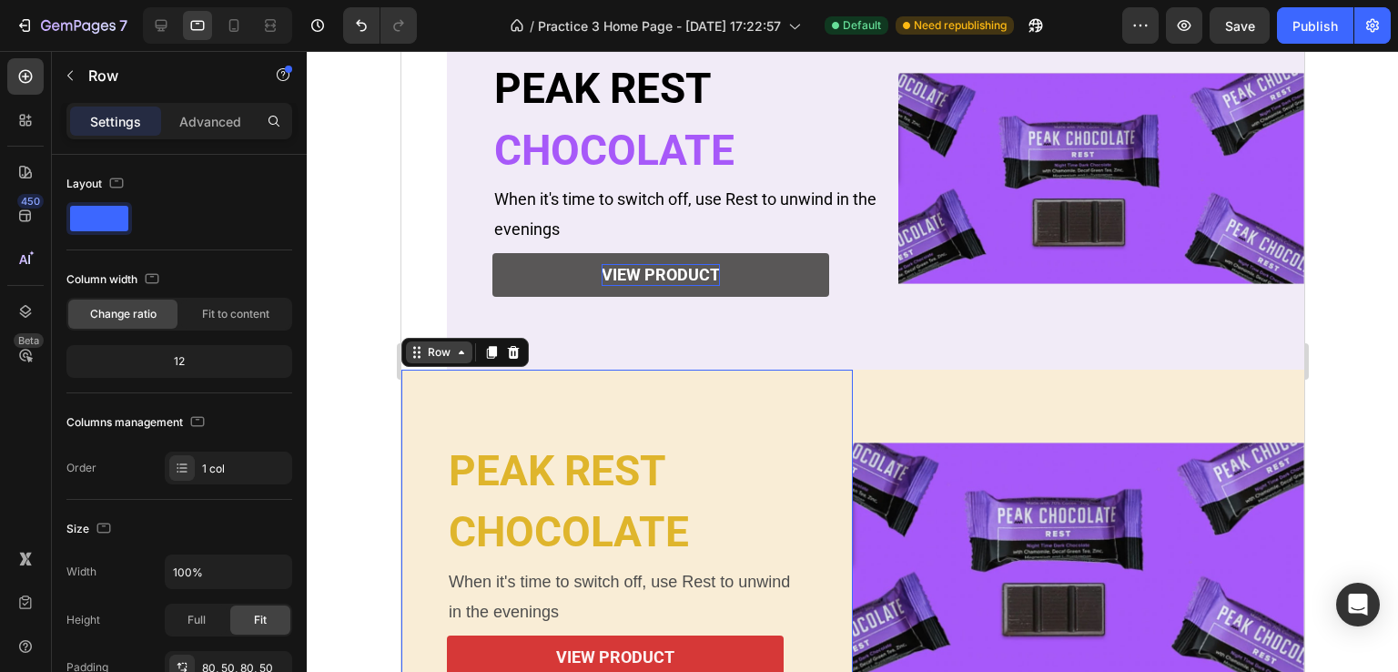
click at [433, 358] on div "Row" at bounding box center [438, 352] width 30 height 16
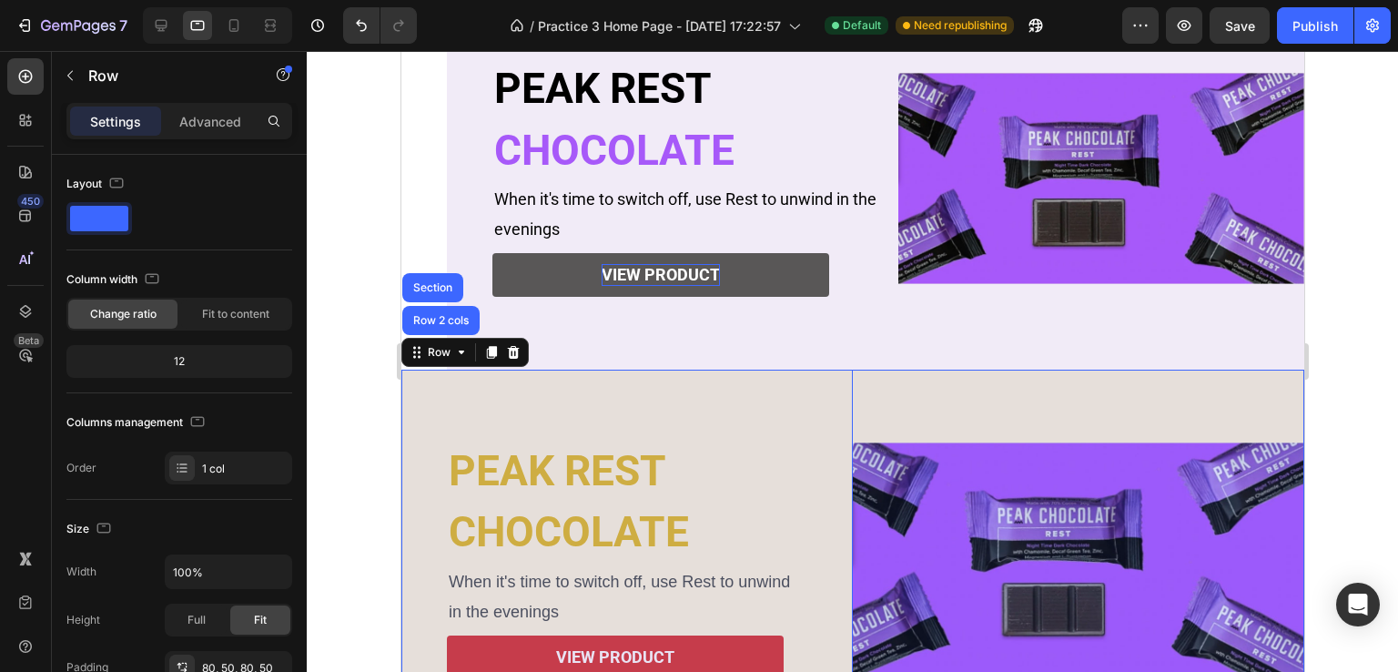
drag, startPoint x: 441, startPoint y: 329, endPoint x: 842, endPoint y: 420, distance: 411.6
click at [441, 329] on div "Row 2 cols" at bounding box center [439, 320] width 77 height 29
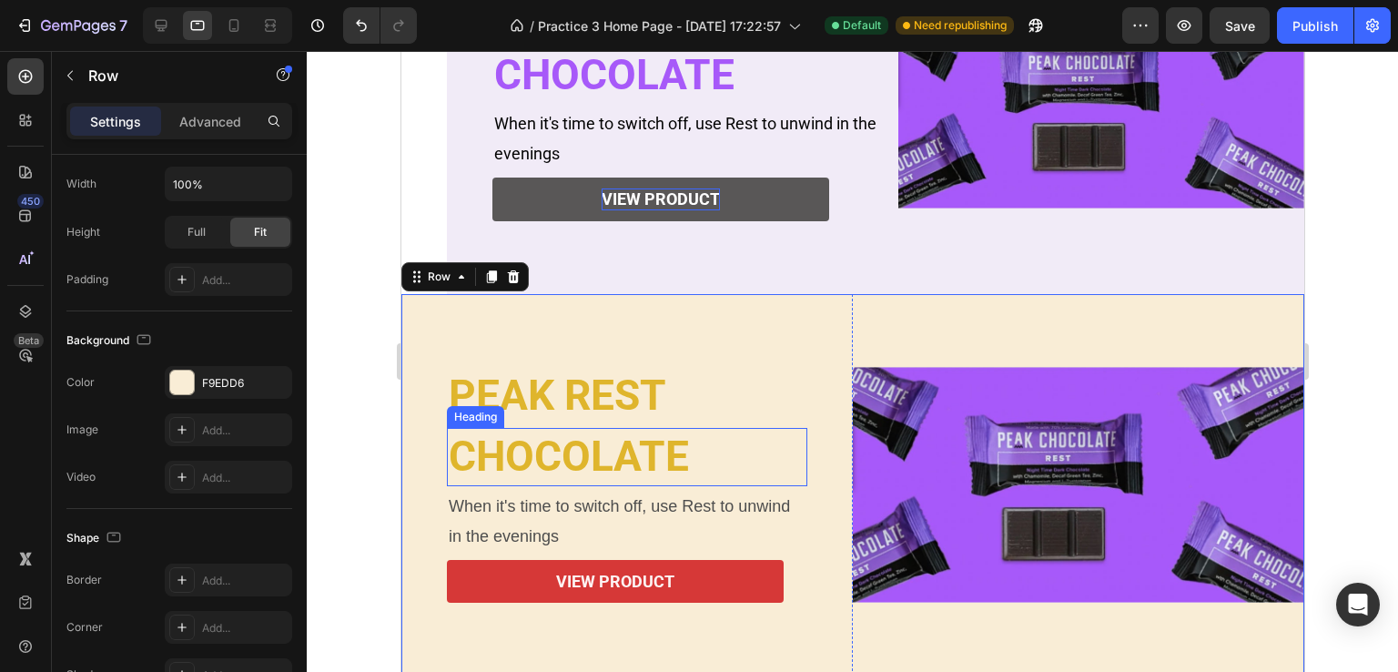
scroll to position [547, 0]
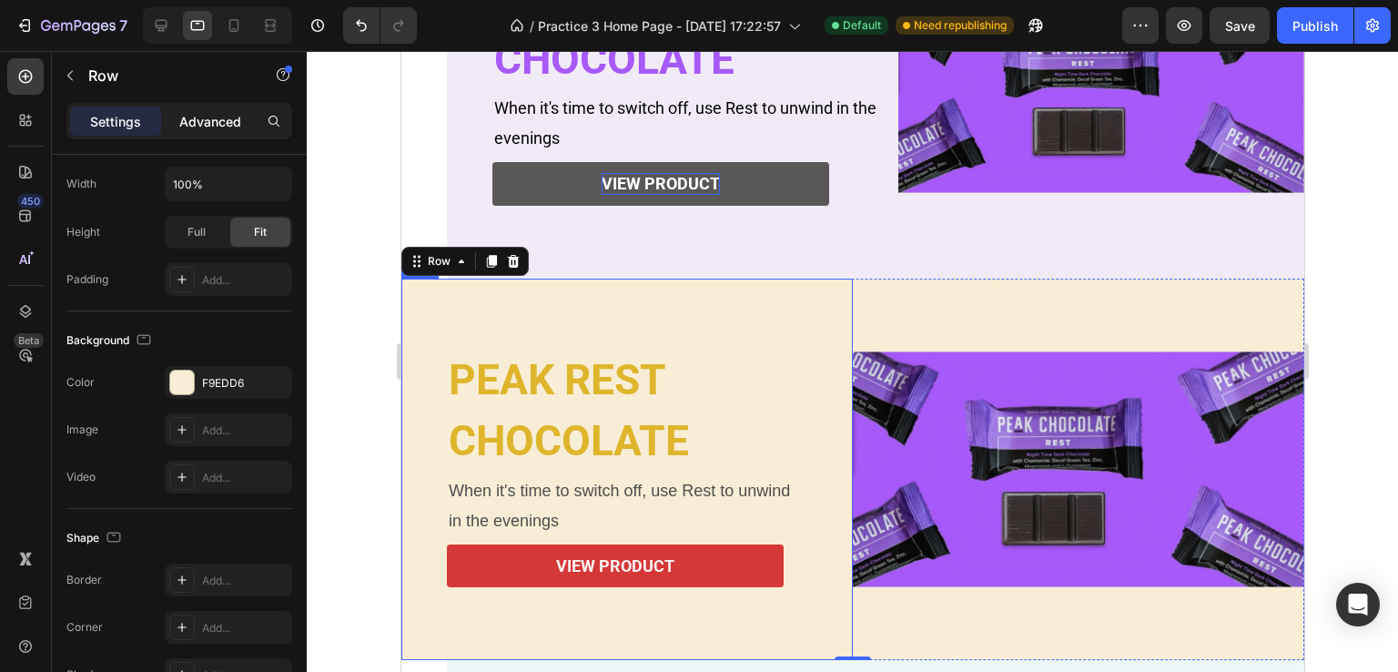
click at [195, 125] on p "Advanced" at bounding box center [210, 121] width 62 height 19
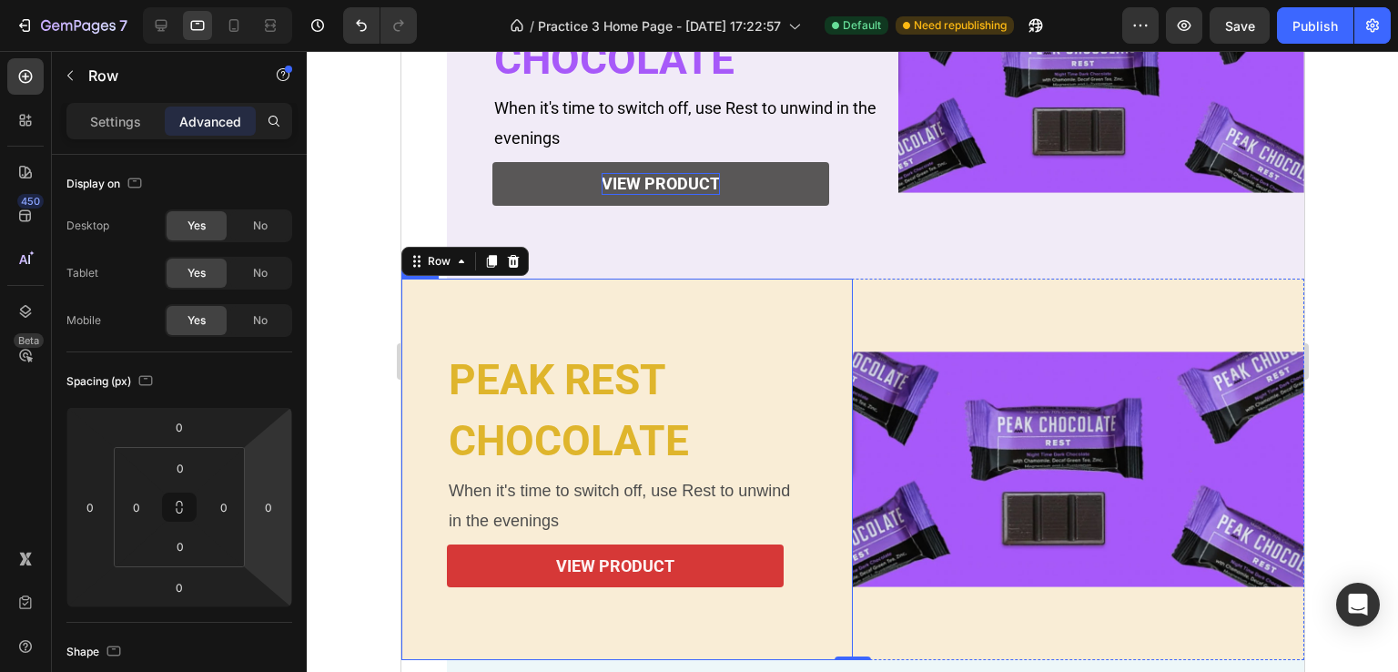
click at [620, 321] on div "PEAK REST Heading CHOCOLATE Heading When it's time to switch off, use Rest to u…" at bounding box center [625, 469] width 451 height 382
click at [893, 308] on div "Image" at bounding box center [1077, 469] width 451 height 382
click at [1008, 315] on div "Image" at bounding box center [1077, 469] width 451 height 382
click at [718, 216] on div "PEAK REST Heading CHOCOLATE Heading When it's time to switch off, use Rest to u…" at bounding box center [897, 87] width 903 height 382
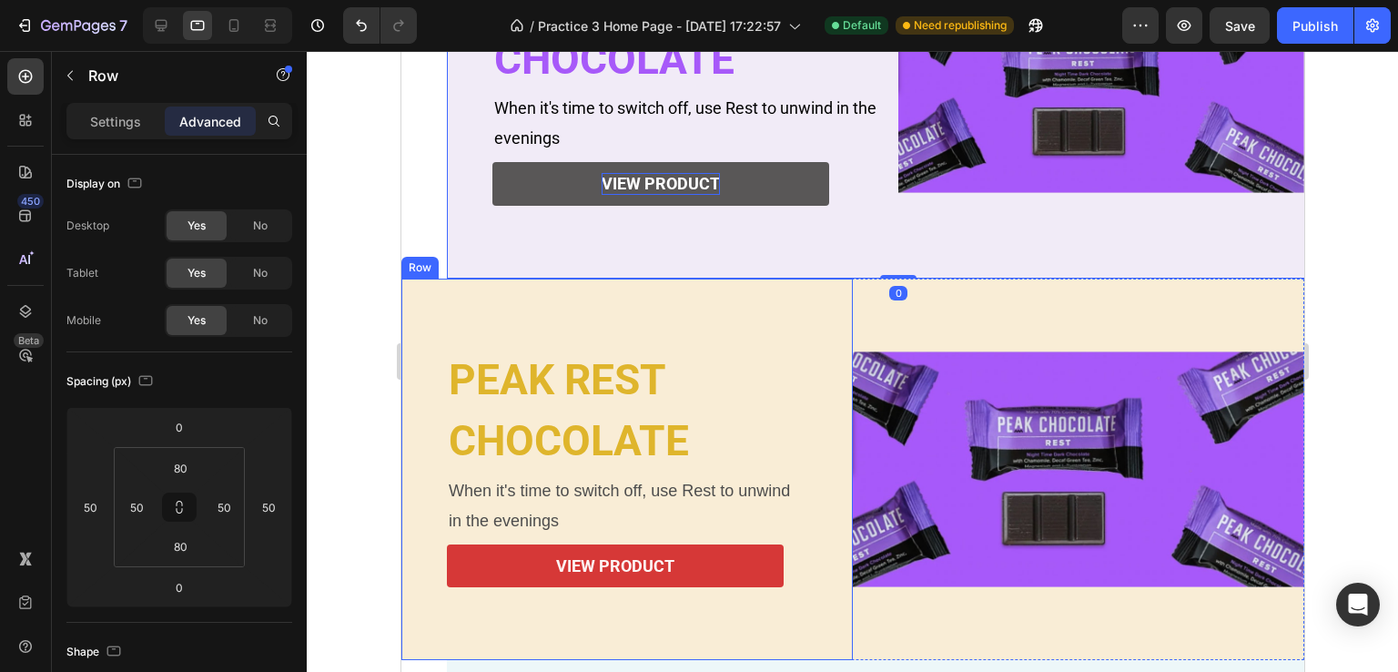
click at [692, 304] on div "PEAK REST Heading CHOCOLATE Heading When it's time to switch off, use Rest to u…" at bounding box center [625, 469] width 451 height 382
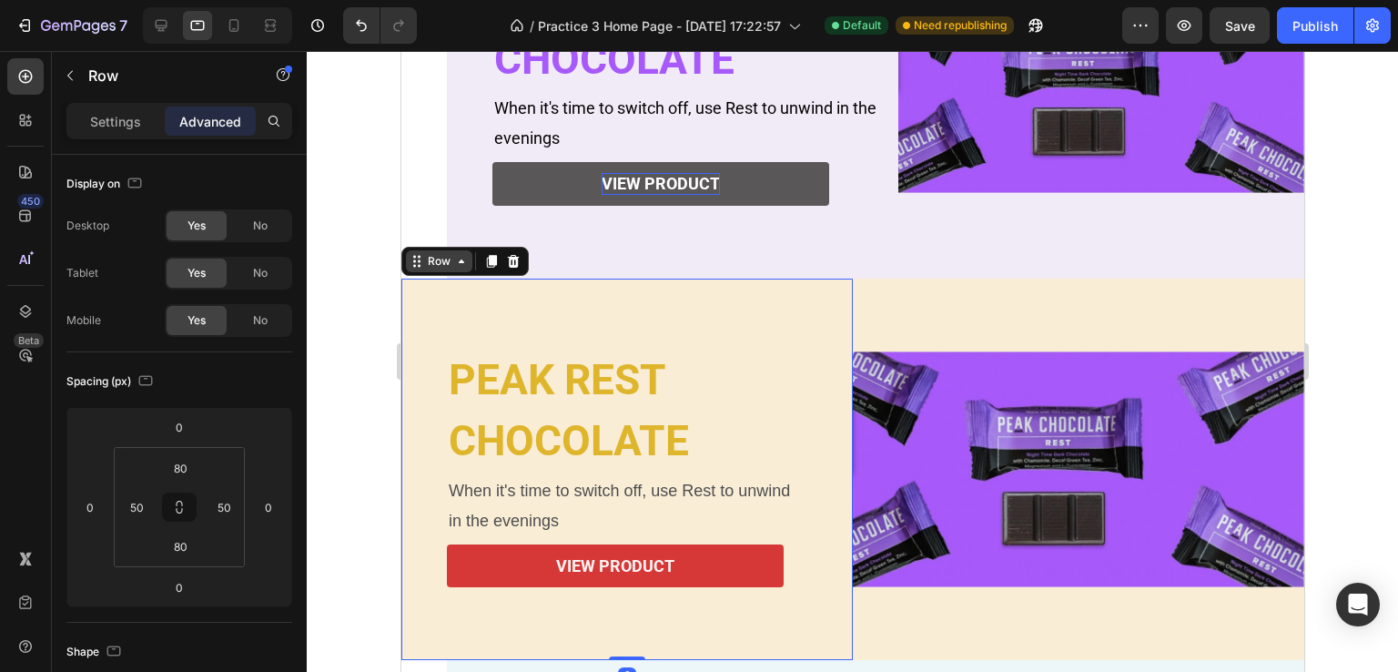
click at [434, 259] on div "Row" at bounding box center [438, 261] width 30 height 16
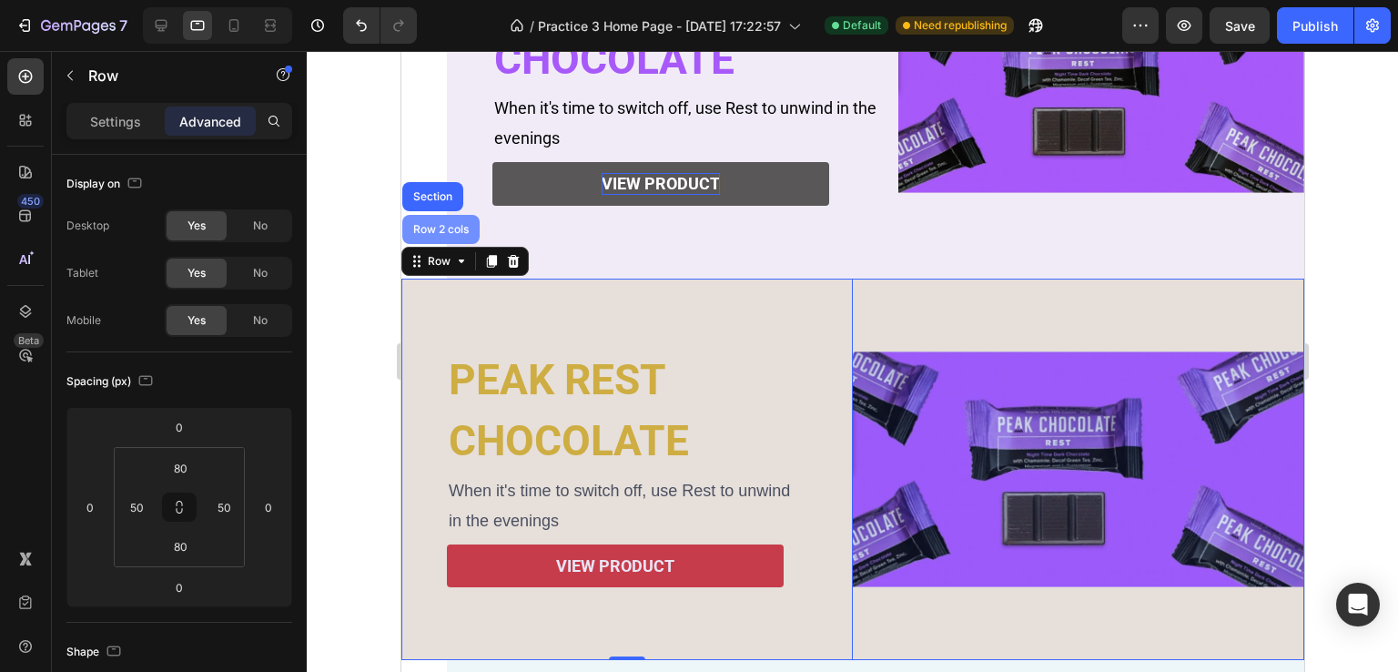
click at [438, 233] on div "Row 2 cols" at bounding box center [440, 229] width 63 height 11
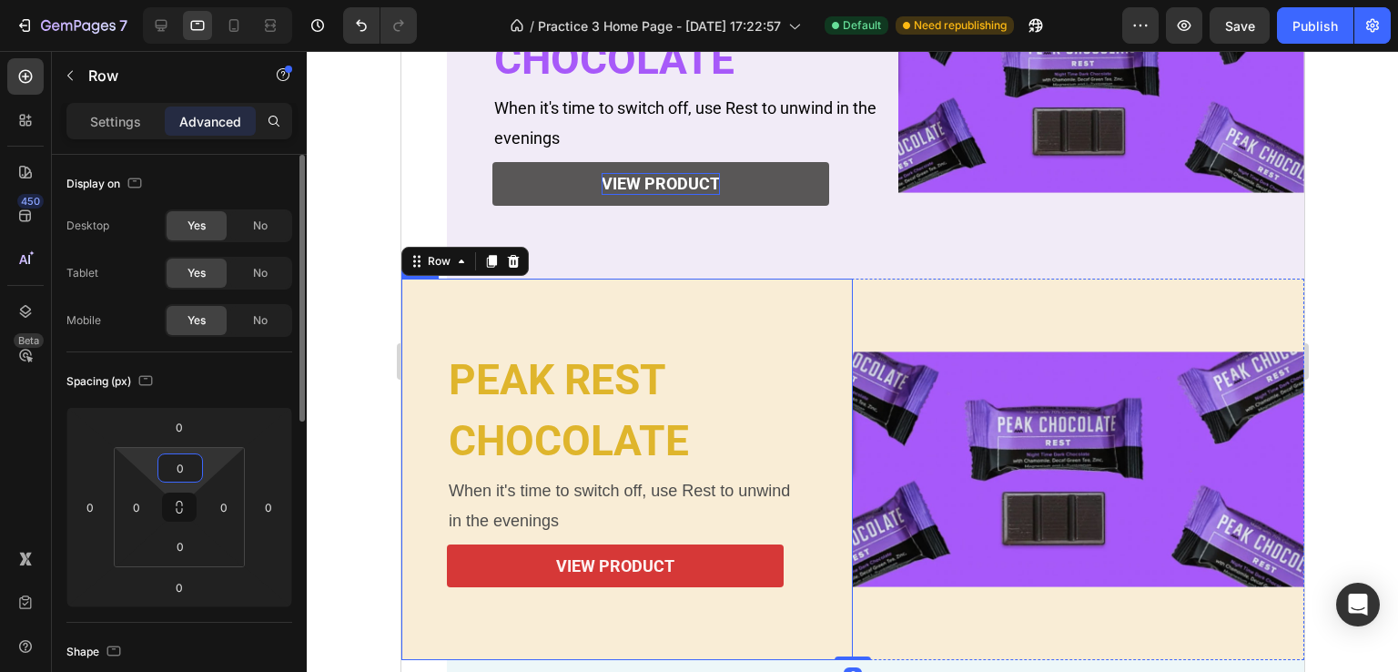
click at [180, 469] on input "0" at bounding box center [180, 467] width 36 height 27
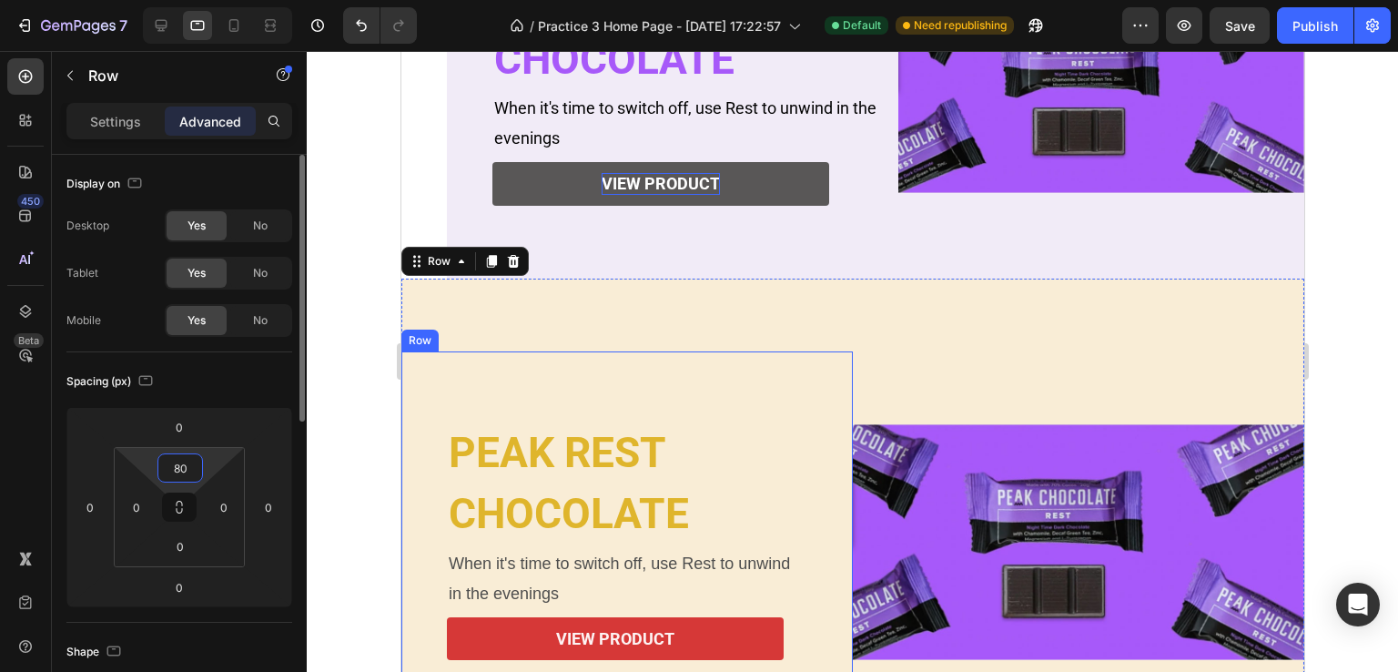
type input "8"
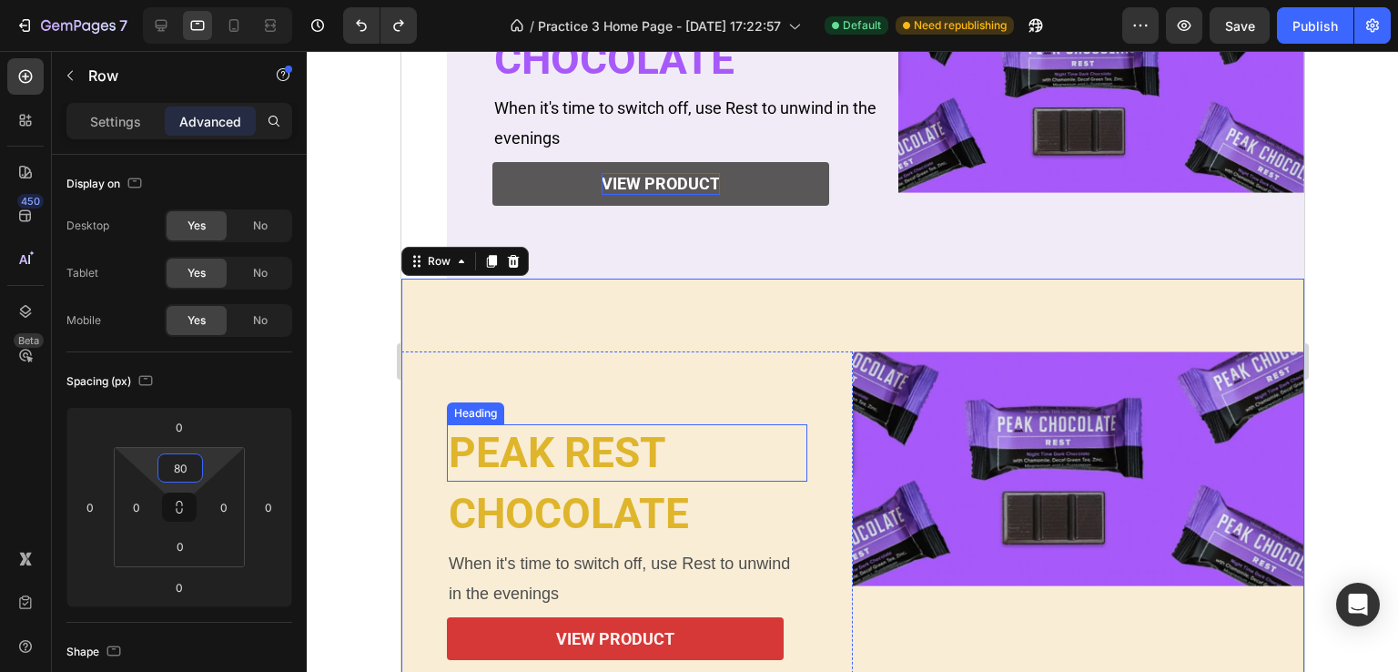
type input "0"
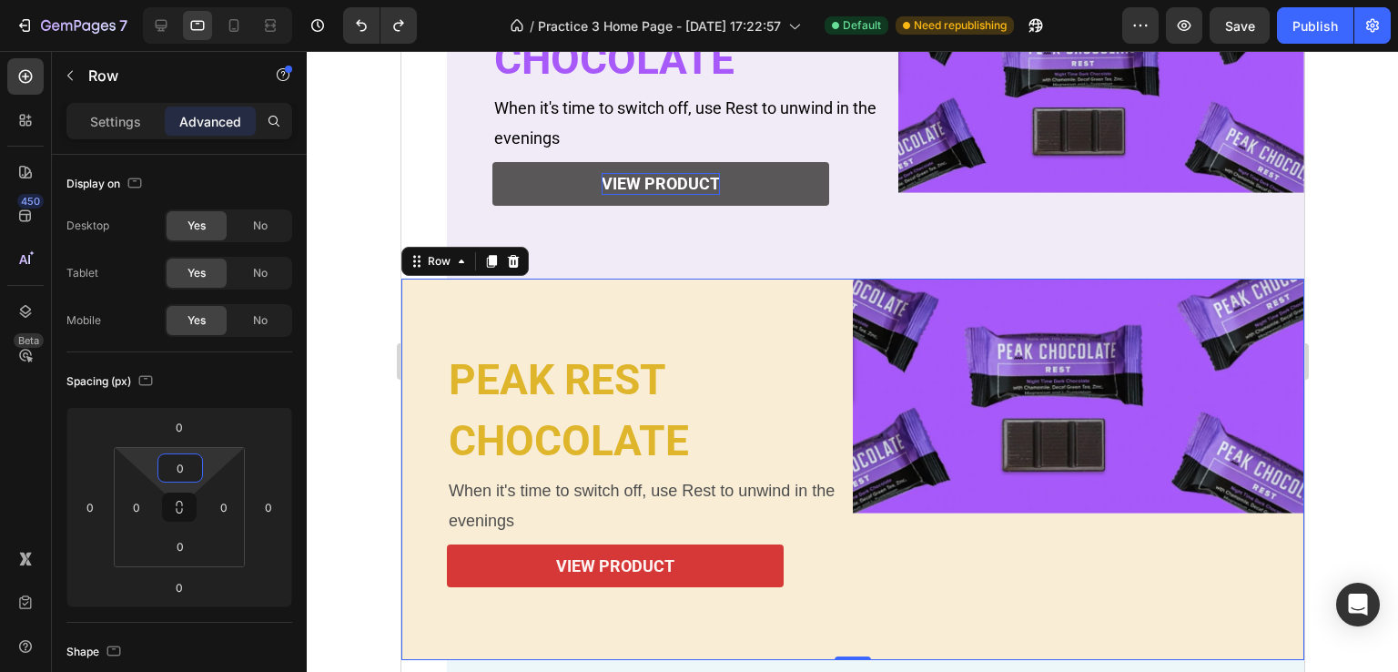
scroll to position [729, 0]
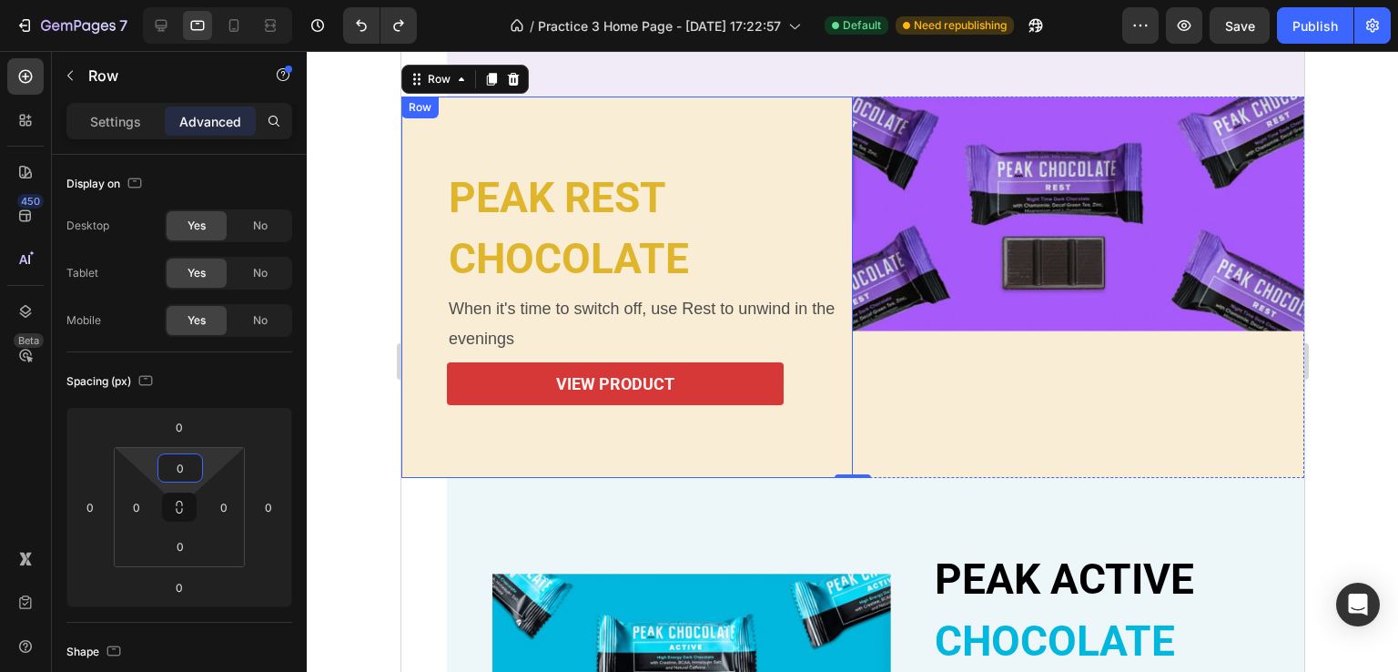
click at [765, 455] on div "PEAK REST Heading CHOCOLATE Heading When it's time to switch off, use Rest to u…" at bounding box center [625, 287] width 451 height 382
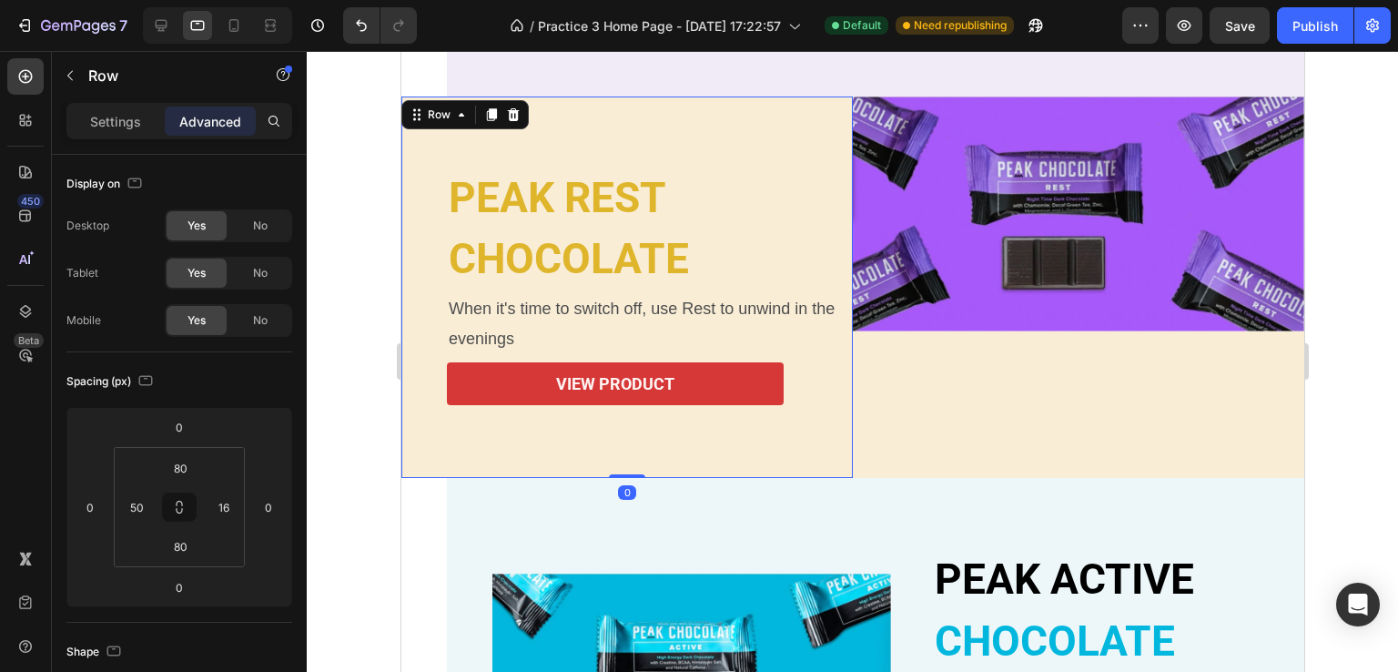
click at [754, 423] on div "PEAK REST Heading CHOCOLATE Heading When it's time to switch off, use Rest to u…" at bounding box center [625, 287] width 451 height 382
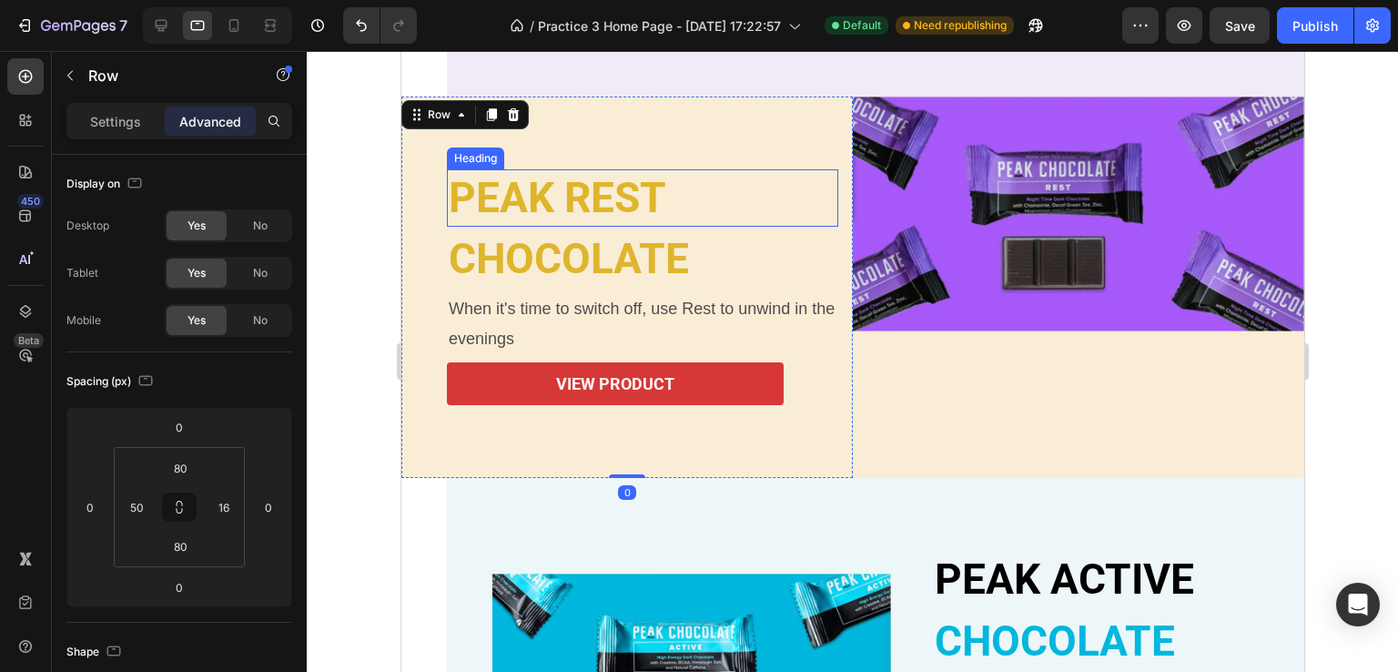
click at [613, 223] on p "PEAK REST" at bounding box center [642, 198] width 388 height 55
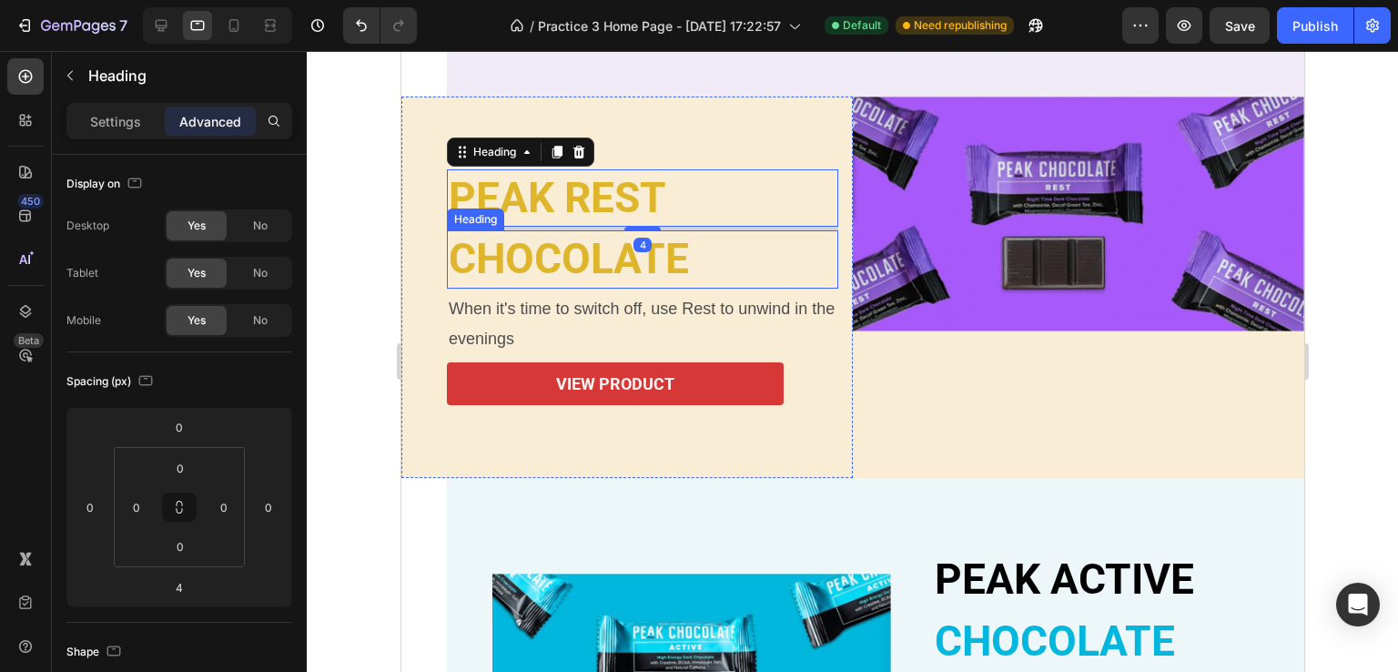
click at [615, 256] on p "CHOCOLATE" at bounding box center [642, 259] width 388 height 55
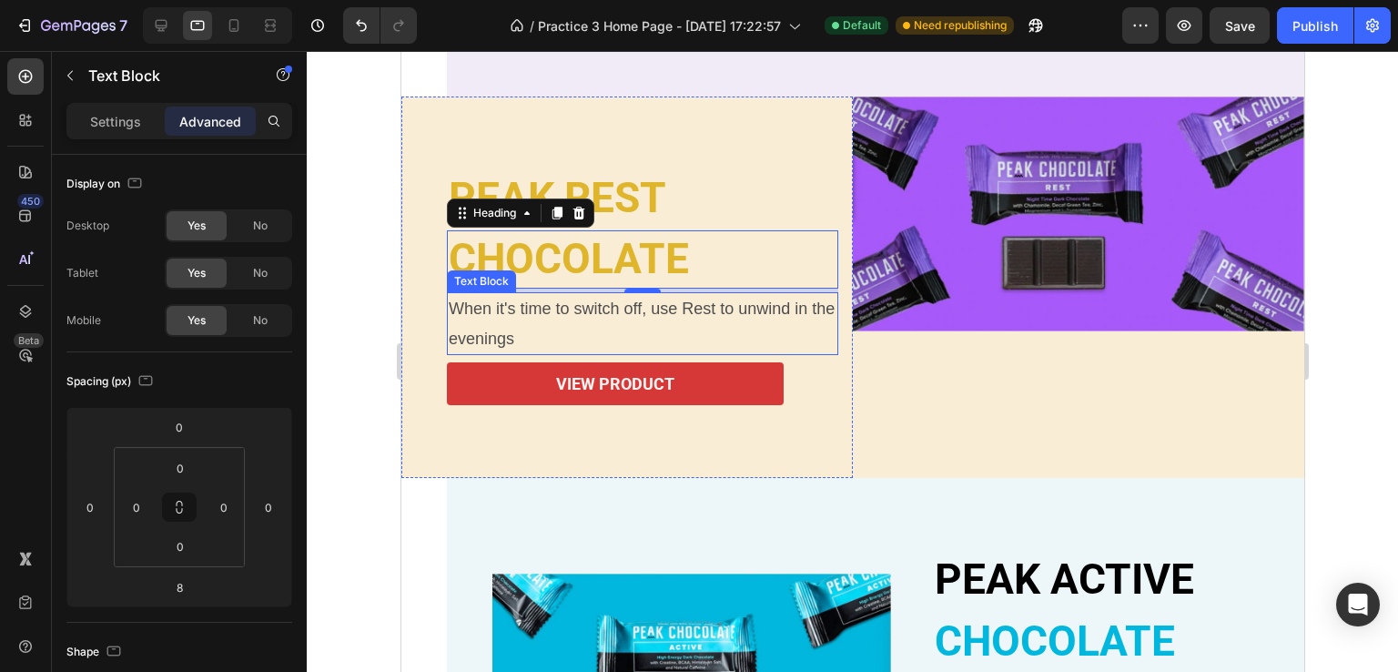
click at [605, 294] on p "When it's time to switch off, use Rest to unwind in the evenings" at bounding box center [642, 323] width 388 height 59
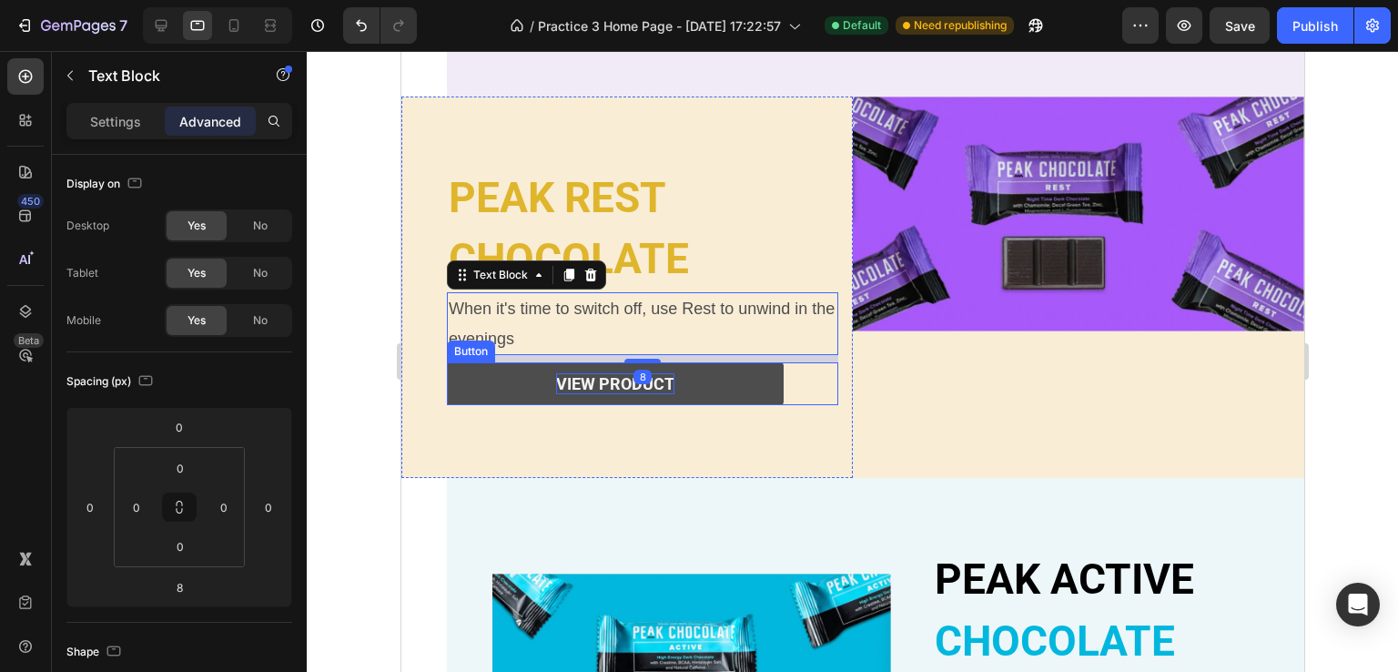
click at [582, 375] on p "view product" at bounding box center [614, 383] width 118 height 21
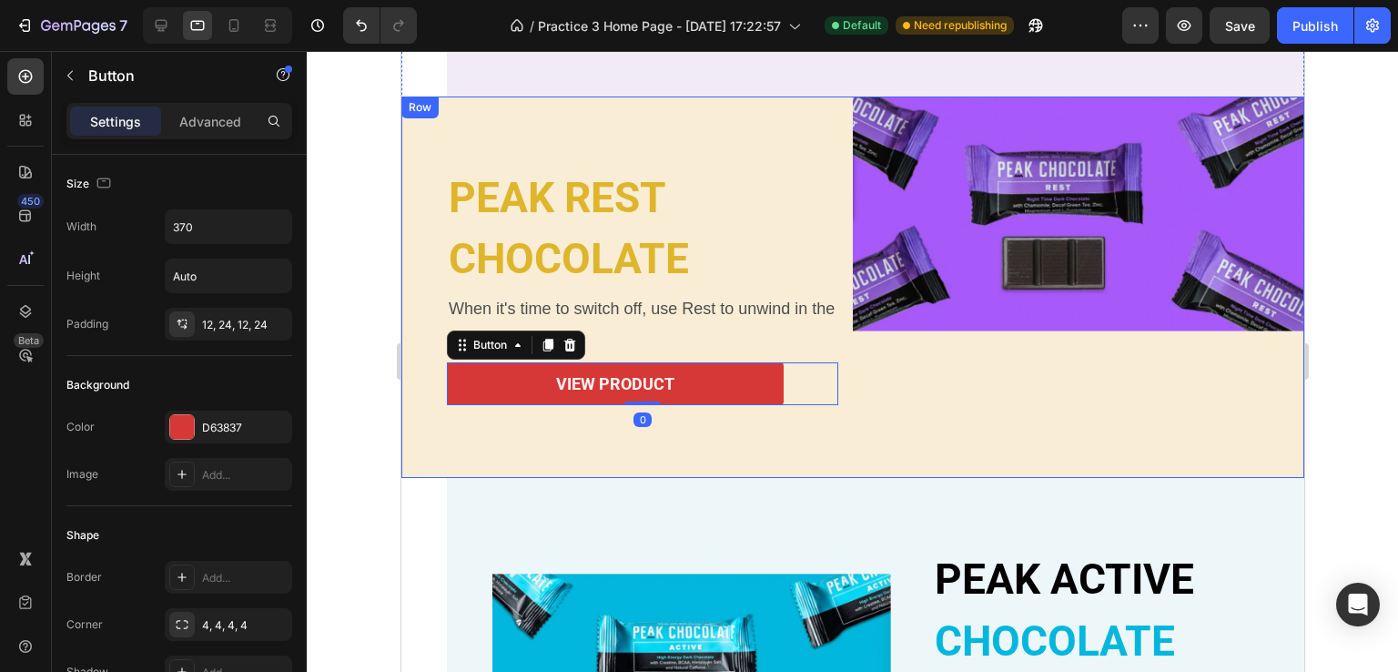
click at [1038, 404] on div "Image" at bounding box center [1077, 287] width 451 height 382
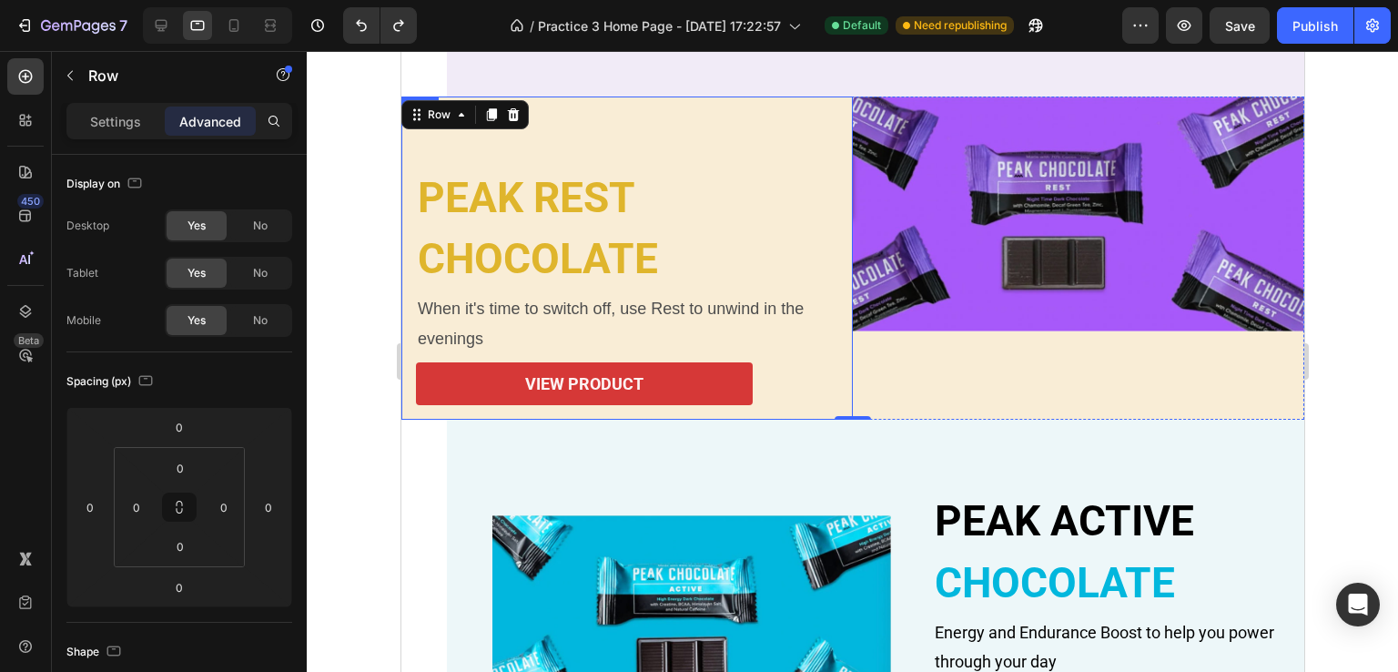
click at [645, 148] on div "PEAK REST Heading CHOCOLATE Heading When it's time to switch off, use Rest to u…" at bounding box center [625, 258] width 451 height 324
click at [961, 401] on div "Image" at bounding box center [1077, 258] width 451 height 324
click at [653, 128] on div "PEAK REST Heading CHOCOLATE Heading When it's time to switch off, use Rest to u…" at bounding box center [625, 258] width 451 height 324
click at [552, 169] on h2 "PEAK REST" at bounding box center [626, 198] width 422 height 58
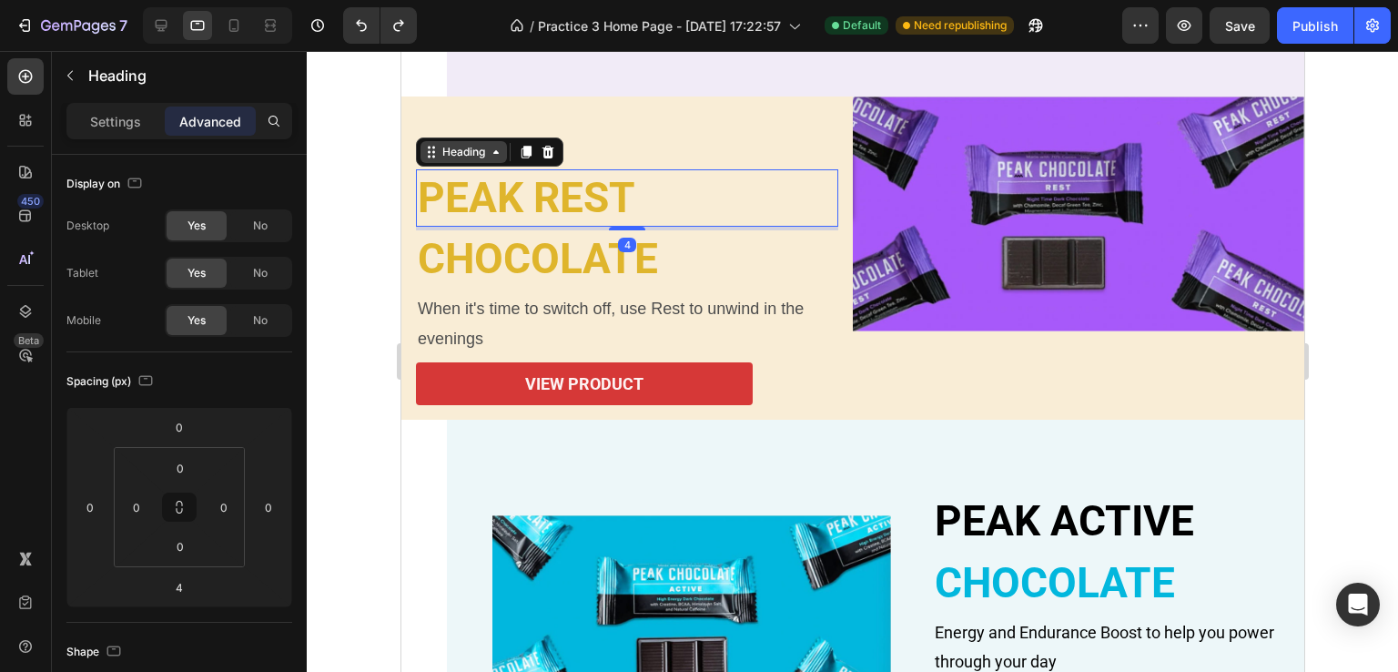
click at [468, 151] on div "Heading" at bounding box center [463, 152] width 50 height 16
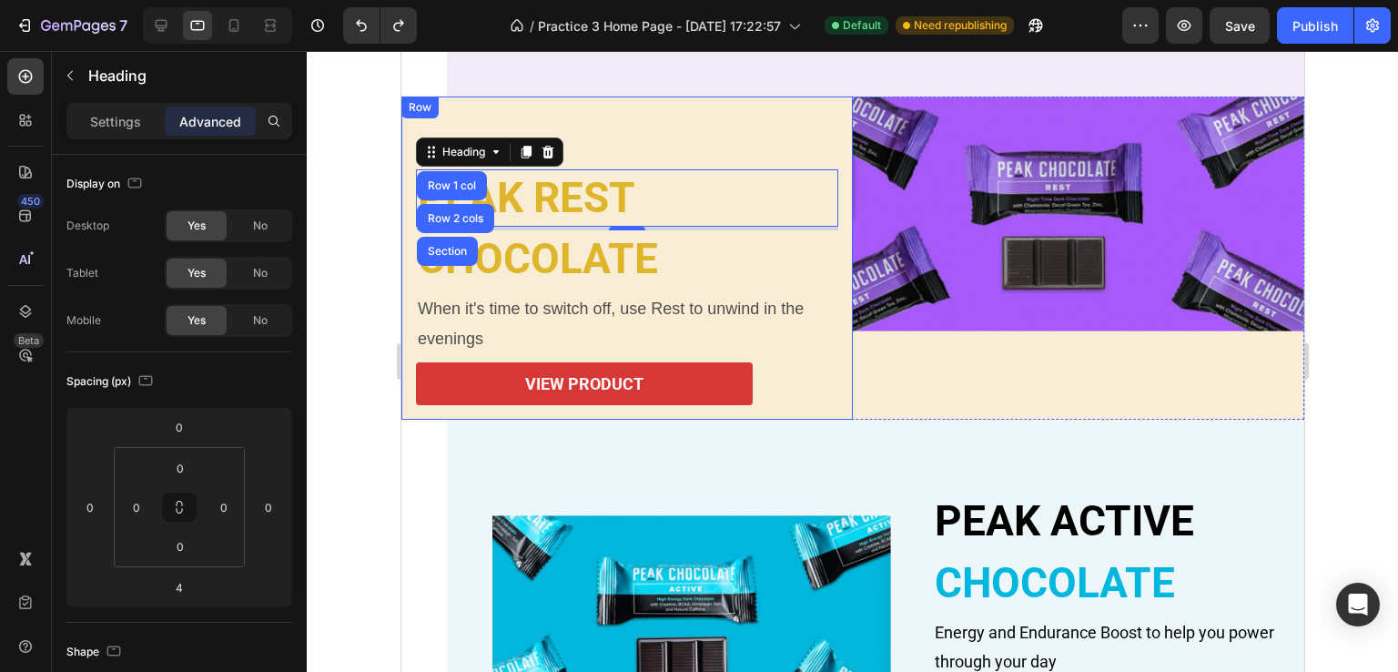
click at [754, 128] on div "PEAK REST Heading Row 1 col Row 2 cols Section 4 CHOCOLATE Heading When it's ti…" at bounding box center [625, 258] width 451 height 324
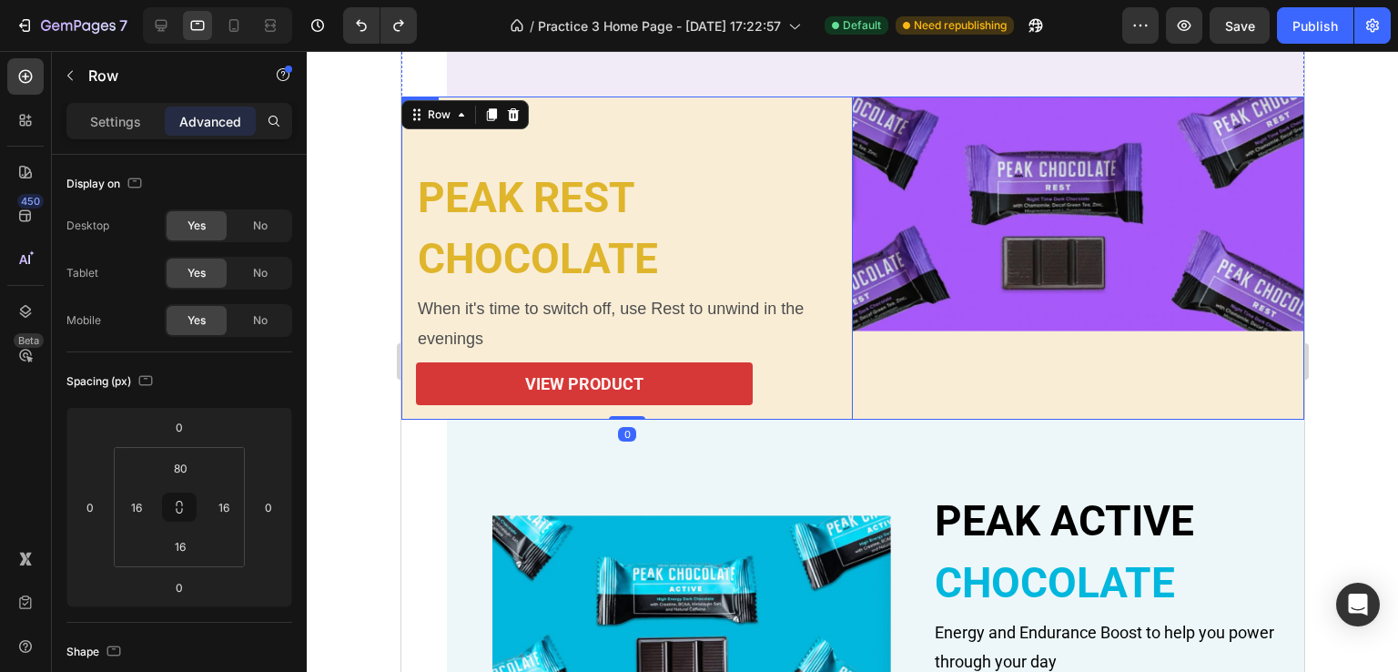
click at [878, 379] on div "Image" at bounding box center [1077, 258] width 451 height 324
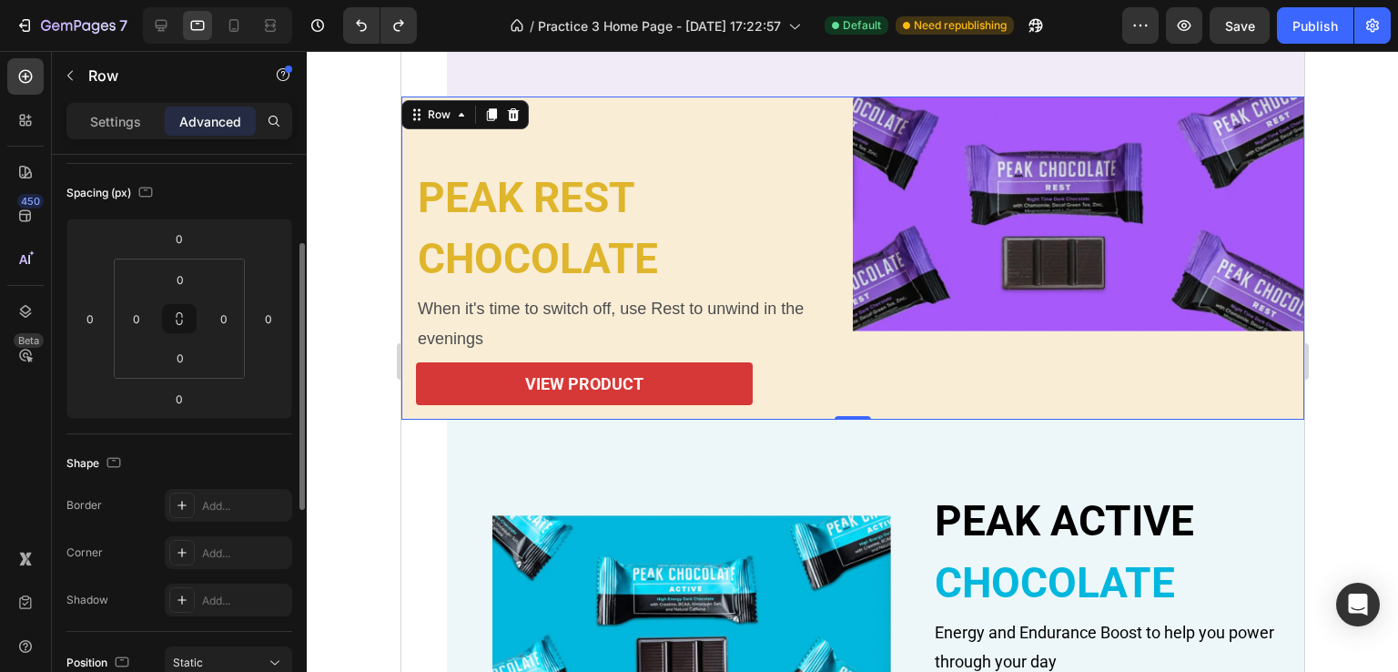
scroll to position [97, 0]
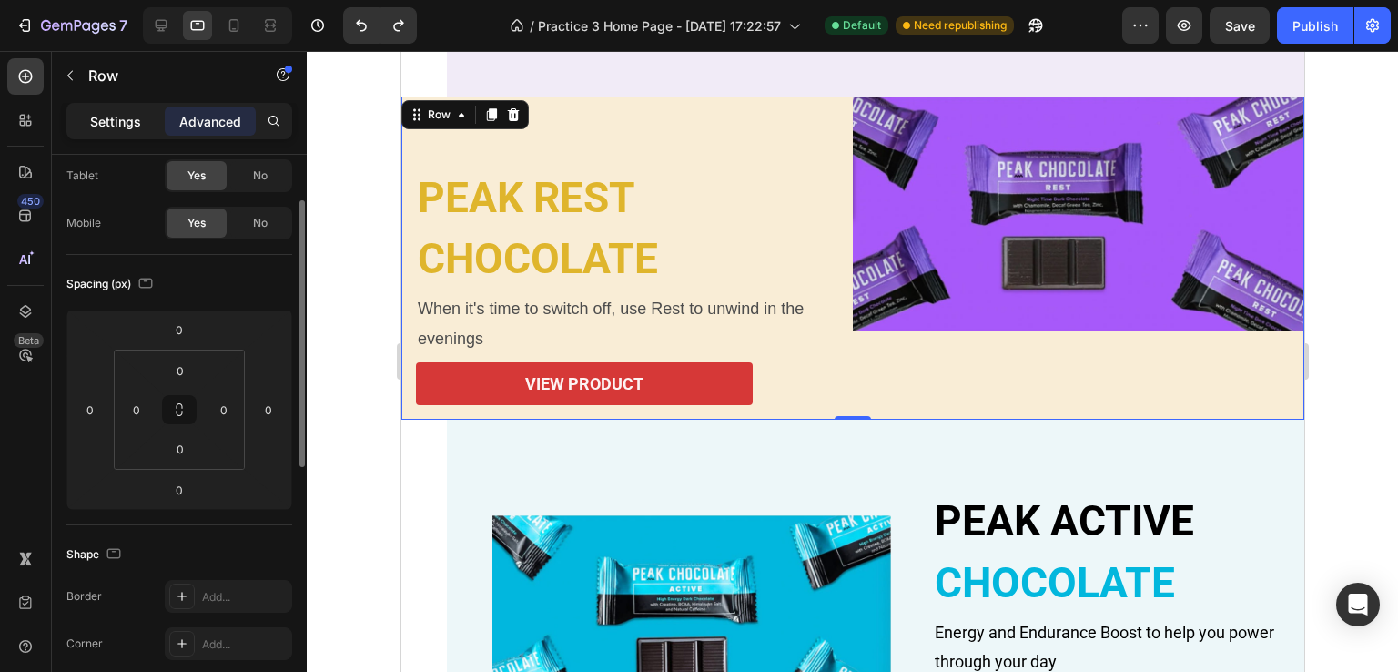
click at [141, 127] on div "Settings" at bounding box center [115, 120] width 91 height 29
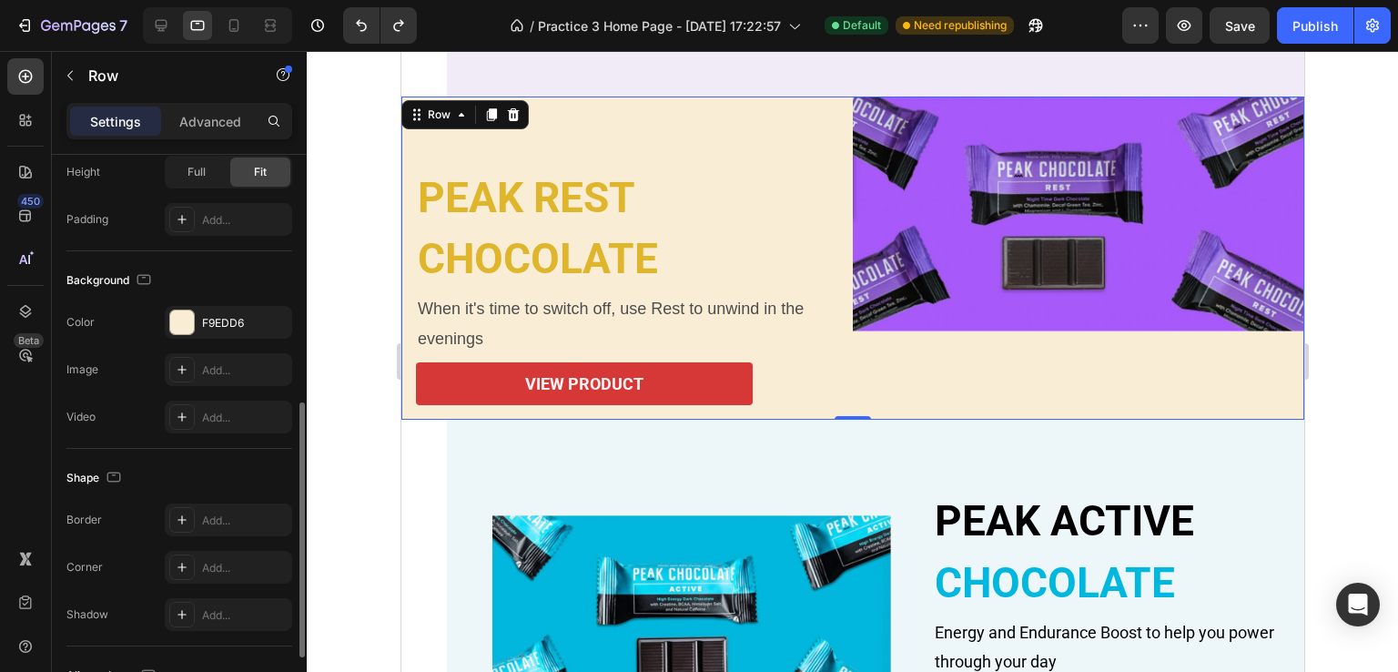
scroll to position [699, 0]
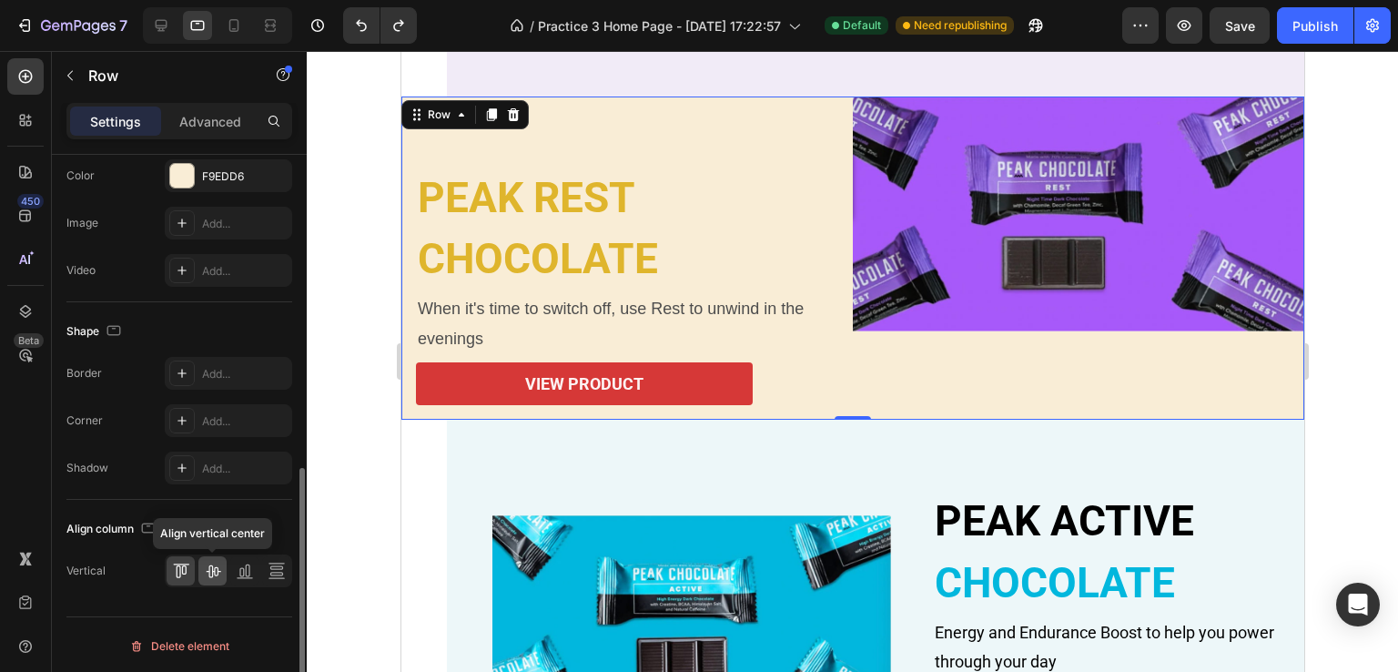
click at [209, 574] on icon at bounding box center [213, 571] width 18 height 18
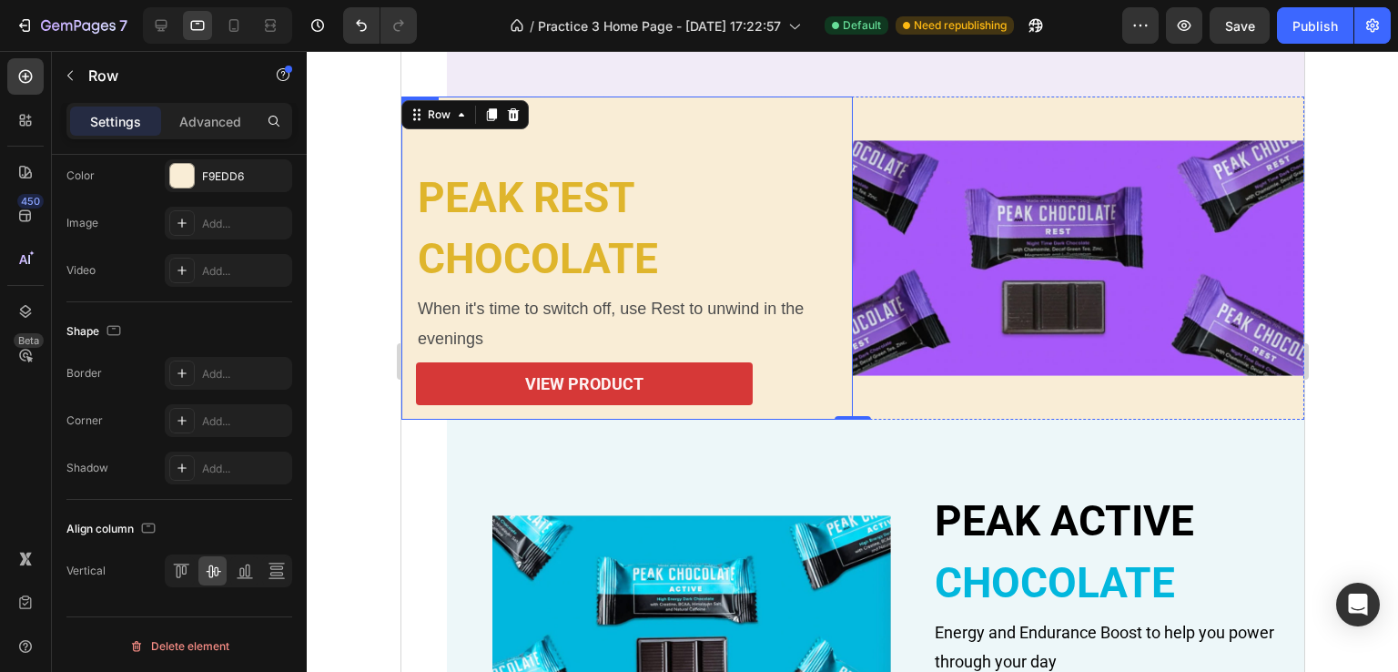
click at [692, 128] on div "PEAK REST Heading CHOCOLATE Heading When it's time to switch off, use Rest to u…" at bounding box center [625, 258] width 451 height 324
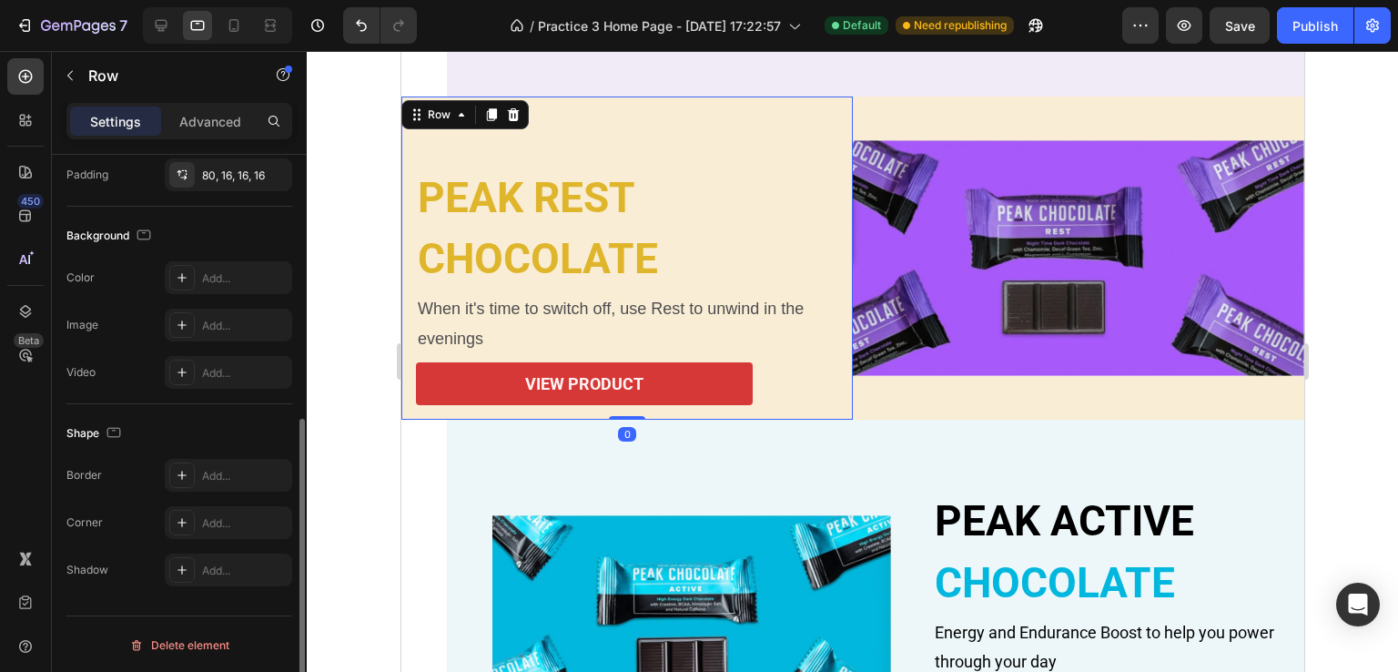
click at [878, 127] on div "Image" at bounding box center [1077, 258] width 451 height 324
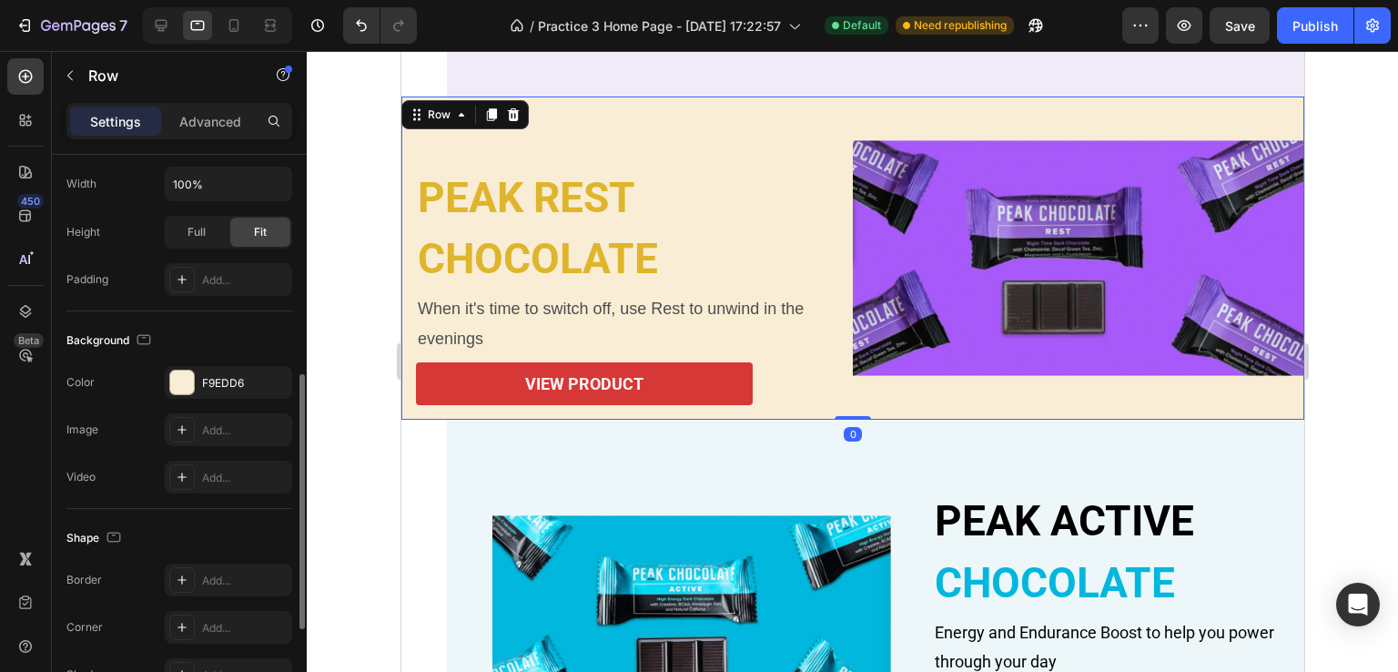
scroll to position [491, 0]
click at [903, 405] on div "Image" at bounding box center [1077, 258] width 451 height 324
click at [559, 155] on div "PEAK REST Heading CHOCOLATE Heading When it's time to switch off, use Rest to u…" at bounding box center [625, 258] width 451 height 324
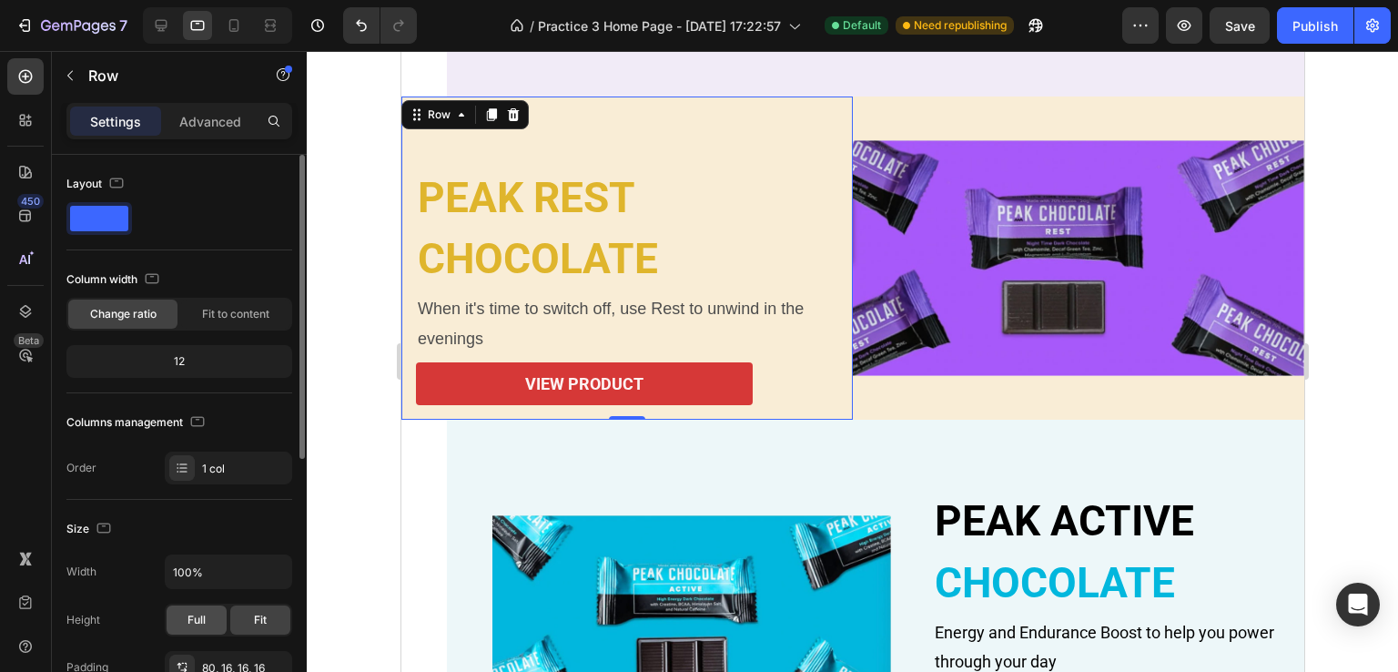
scroll to position [91, 0]
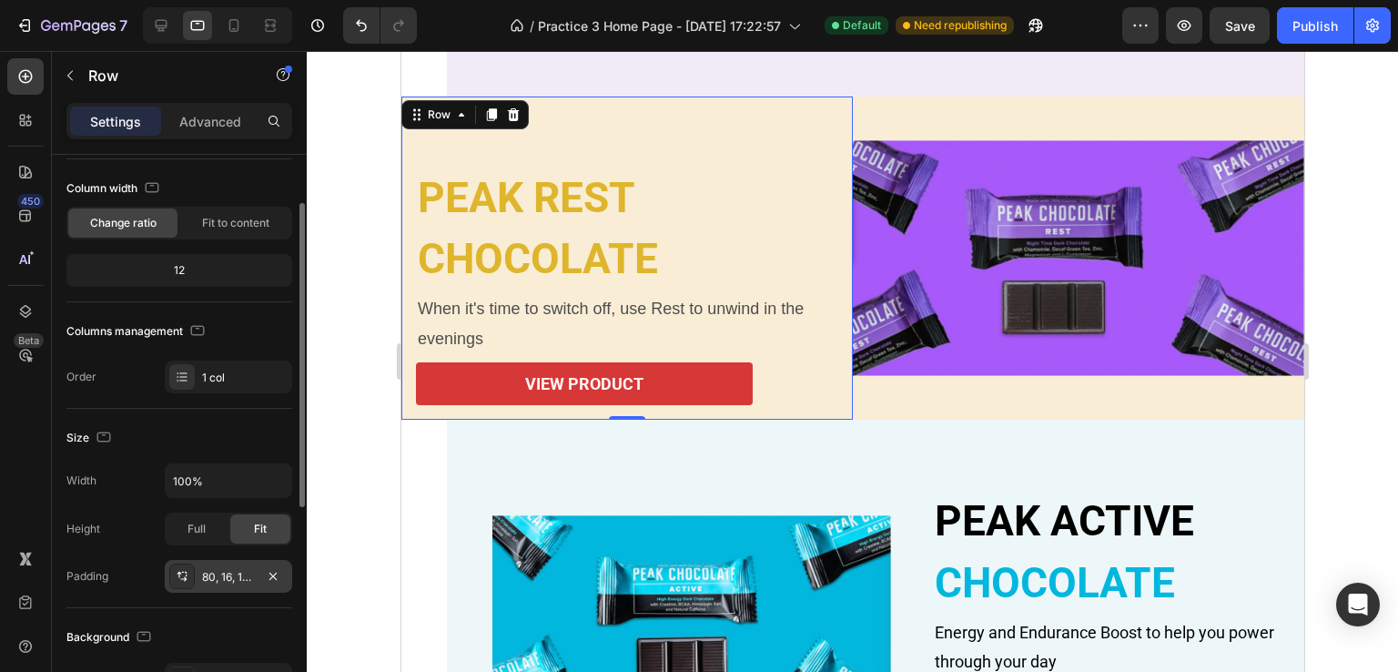
click at [187, 576] on icon at bounding box center [182, 576] width 15 height 15
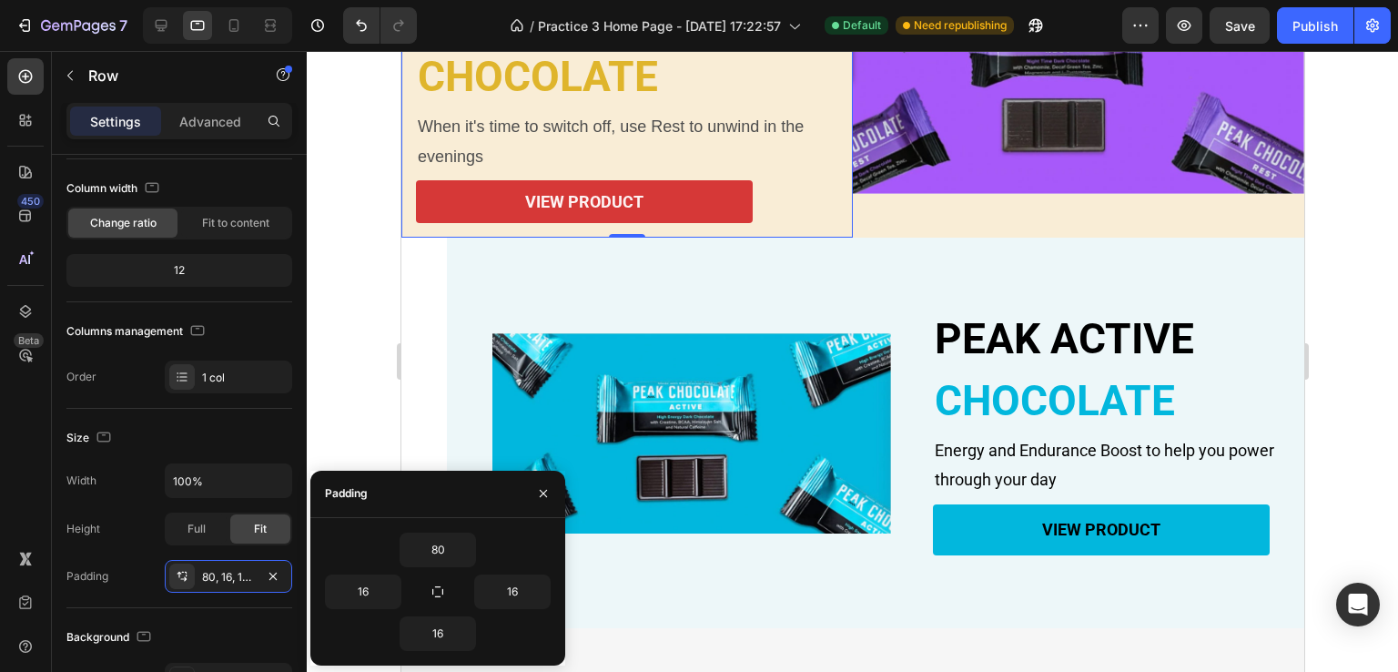
scroll to position [547, 0]
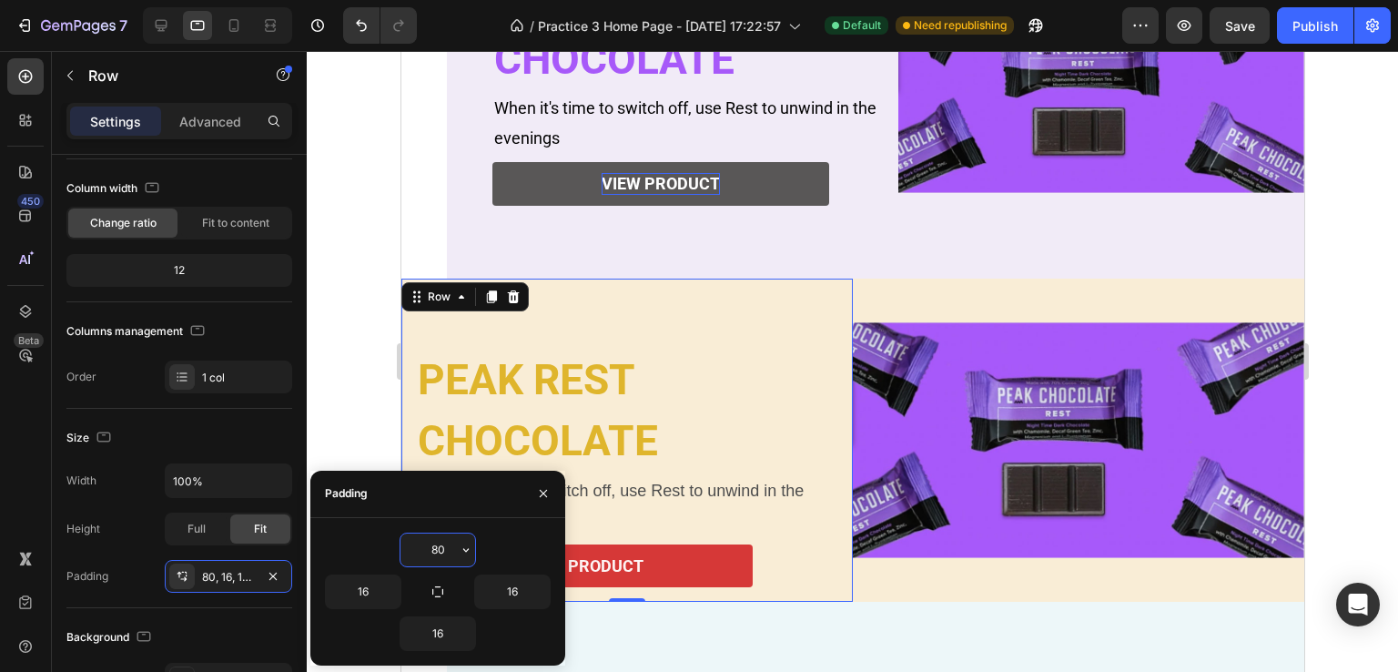
click at [444, 542] on input "80" at bounding box center [437, 549] width 75 height 33
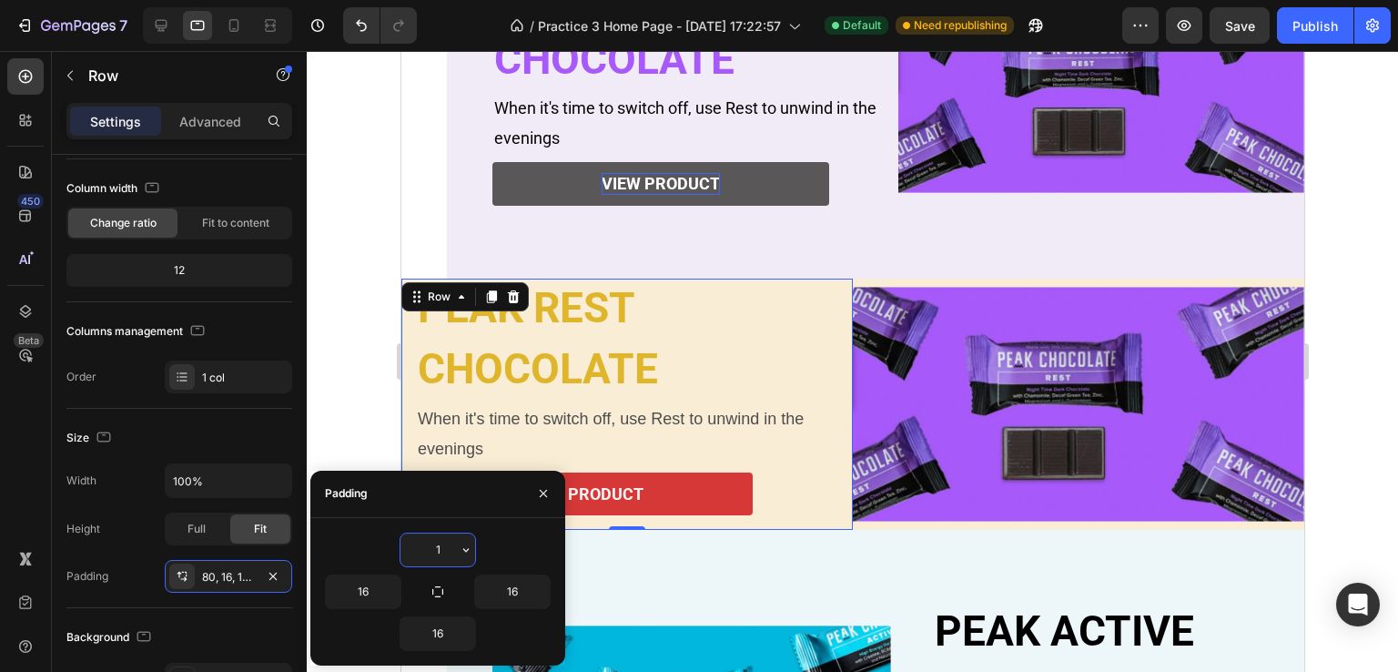
type input "16"
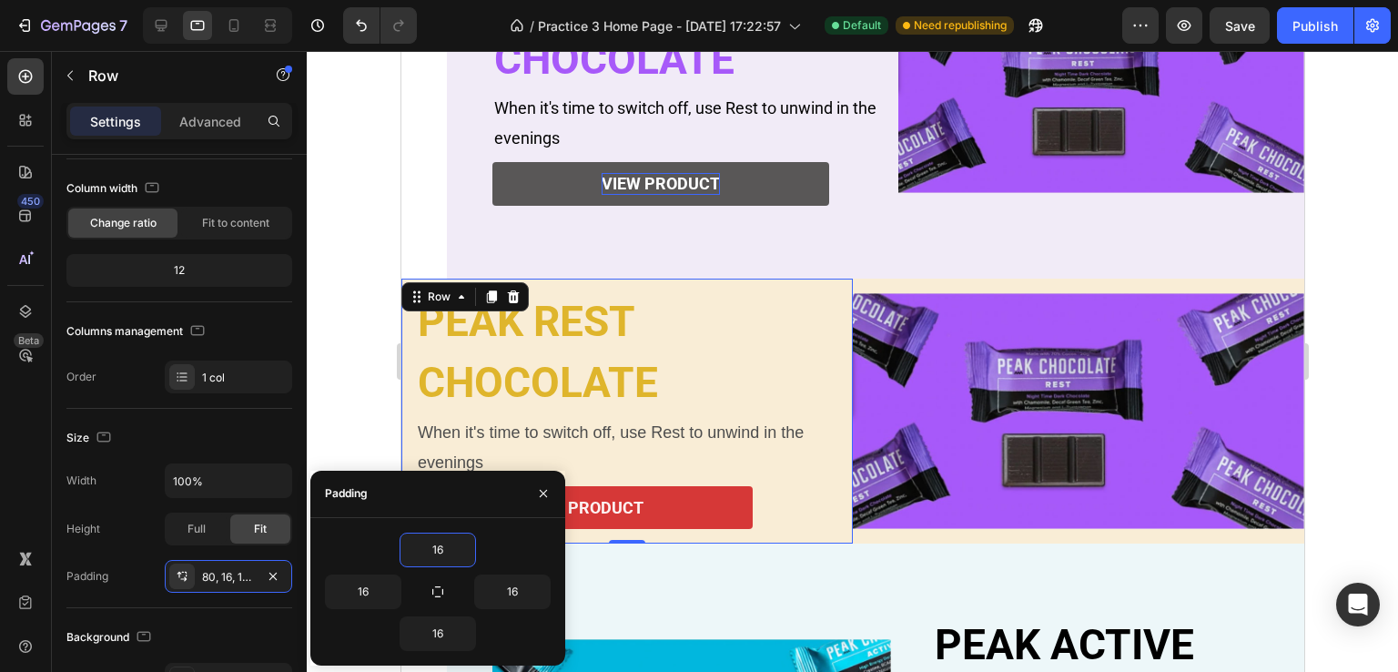
click at [1365, 531] on div at bounding box center [852, 361] width 1091 height 621
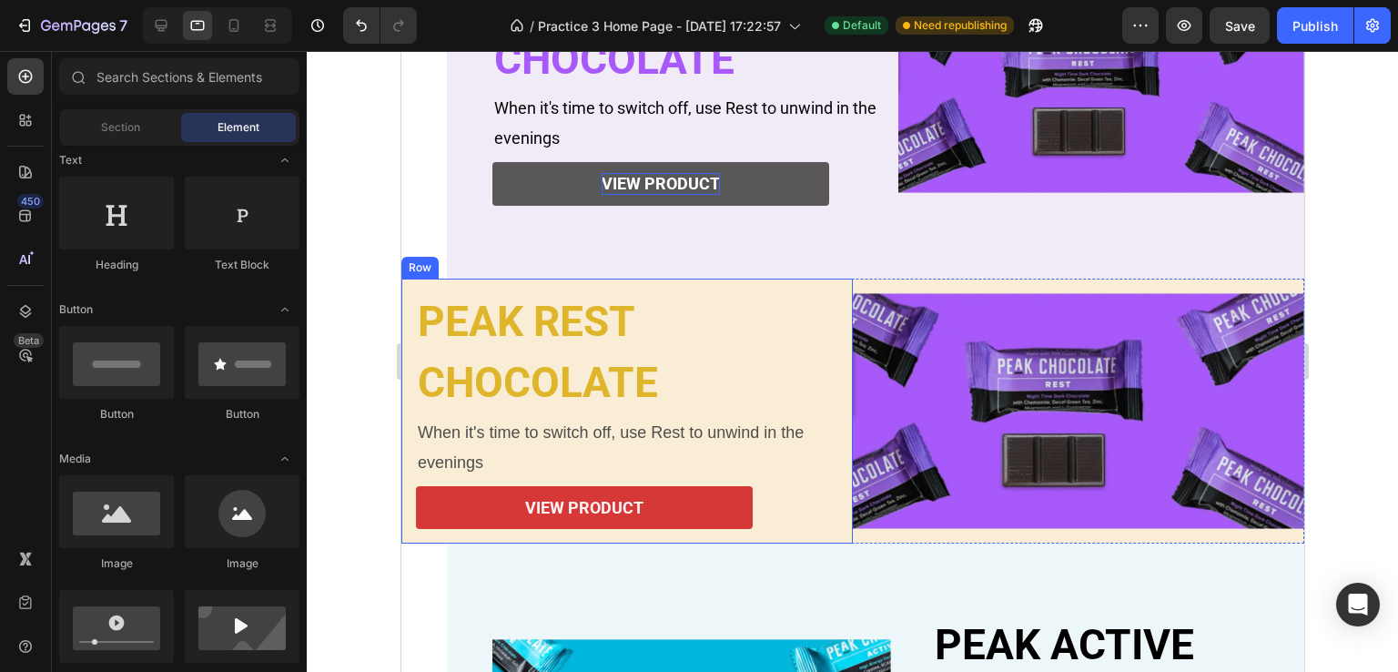
click at [842, 285] on div "PEAK REST Heading CHOCOLATE Heading When it's time to switch off, use Rest to u…" at bounding box center [625, 411] width 451 height 266
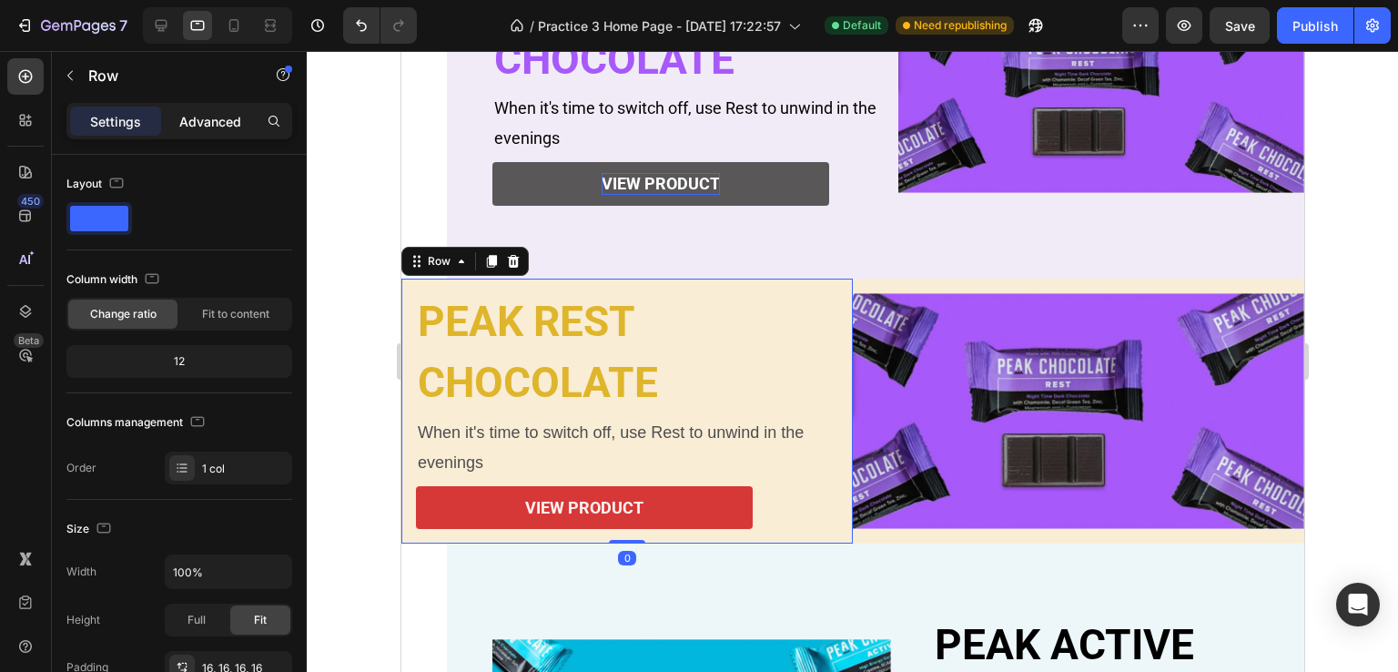
drag, startPoint x: 182, startPoint y: 121, endPoint x: 194, endPoint y: 122, distance: 11.9
click at [182, 121] on p "Advanced" at bounding box center [210, 121] width 62 height 19
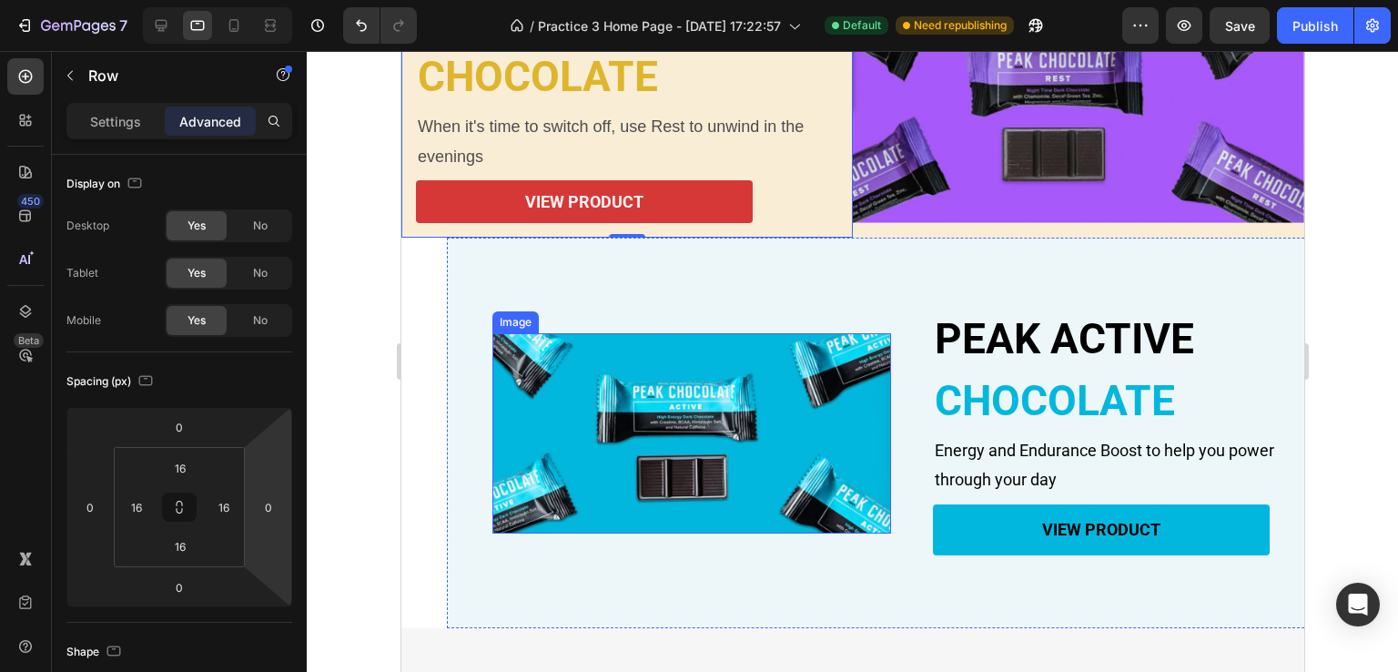
scroll to position [911, 0]
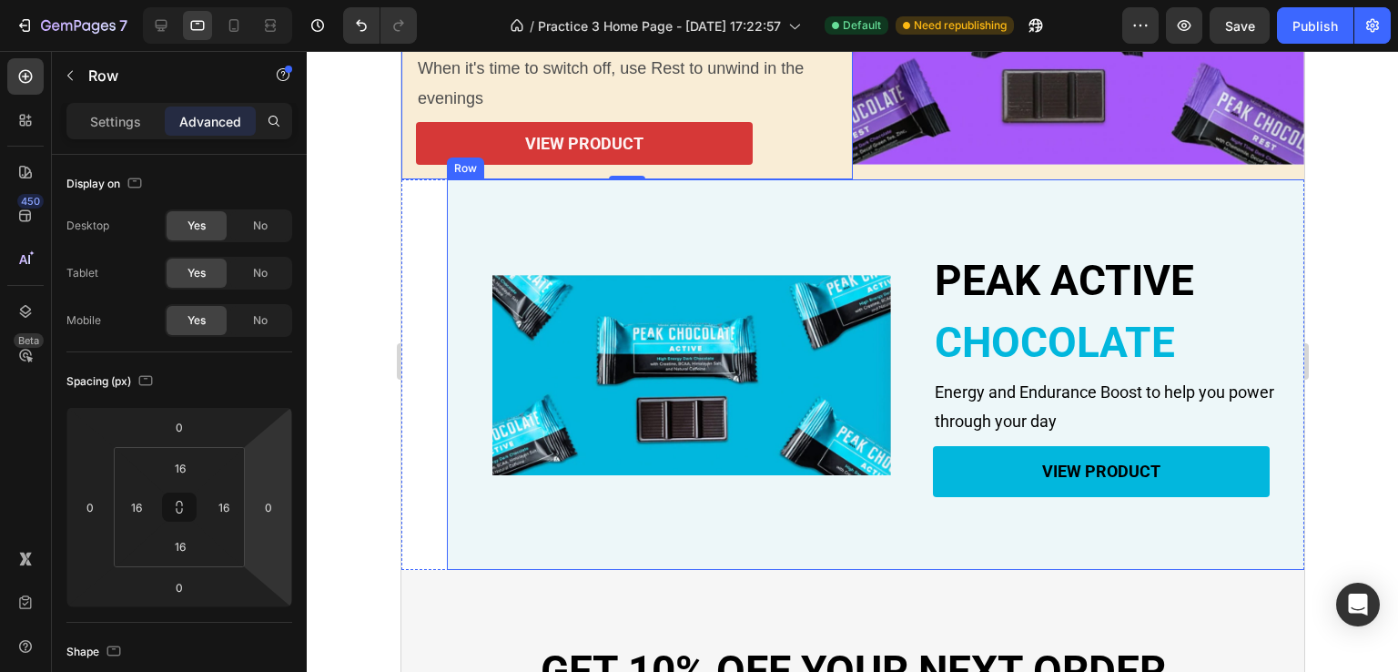
click at [508, 513] on div "PEAK ACTIVE Heading CHOCOLATE Heading Energy and Endurance Boost to help you po…" at bounding box center [897, 374] width 903 height 390
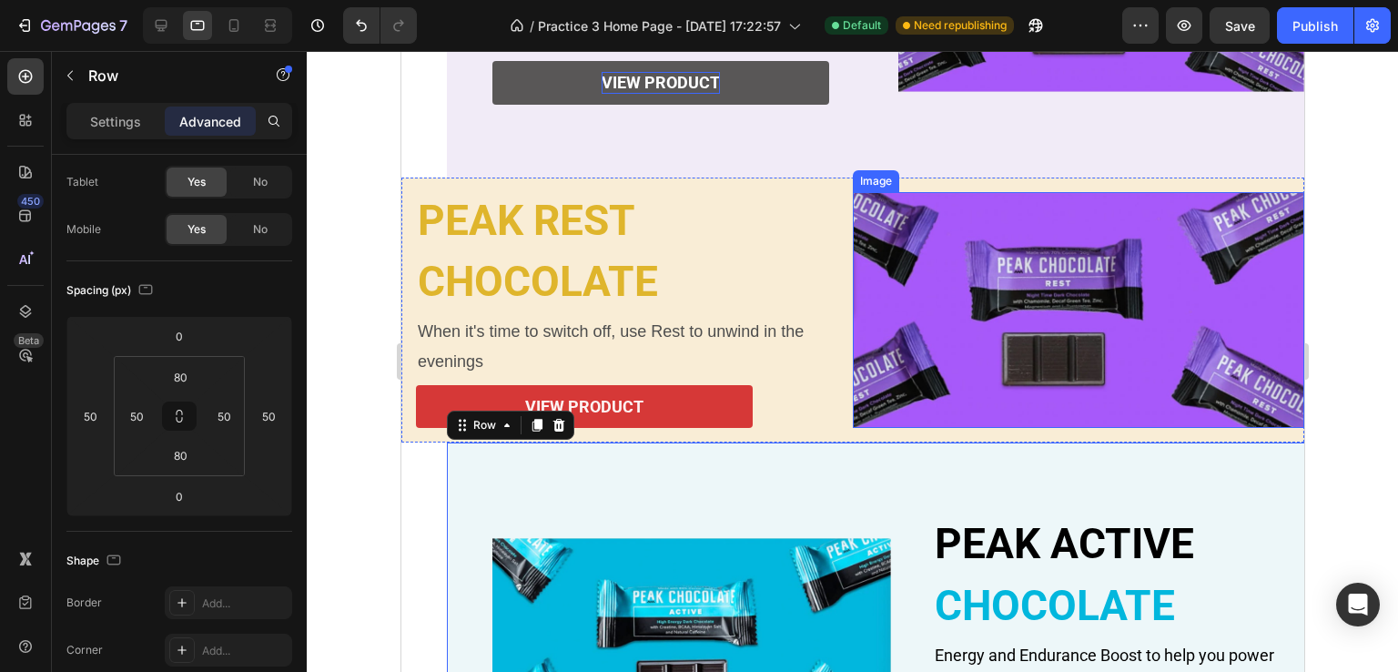
scroll to position [638, 0]
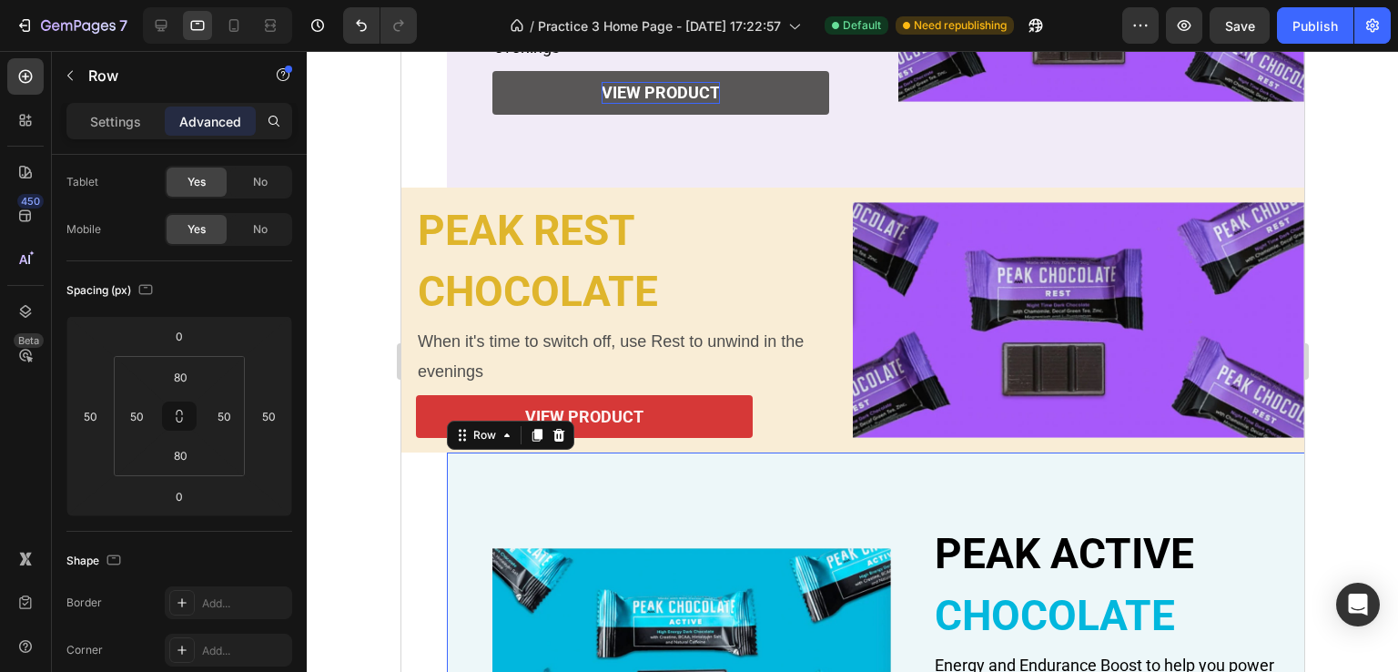
click at [560, 507] on div "PEAK ACTIVE Heading CHOCOLATE Heading Energy and Endurance Boost to help you po…" at bounding box center [897, 647] width 903 height 390
click at [237, 21] on icon at bounding box center [234, 25] width 18 height 18
type input "0"
type input "40"
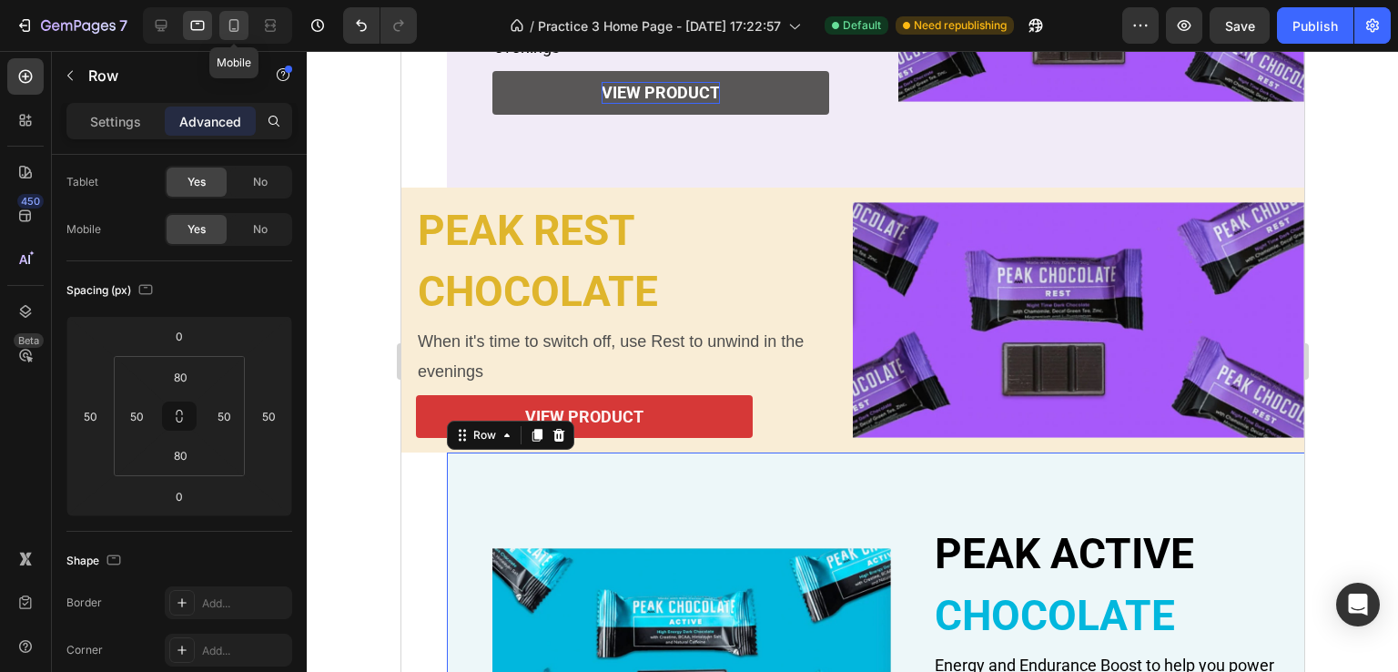
type input "24"
type input "40"
type input "24"
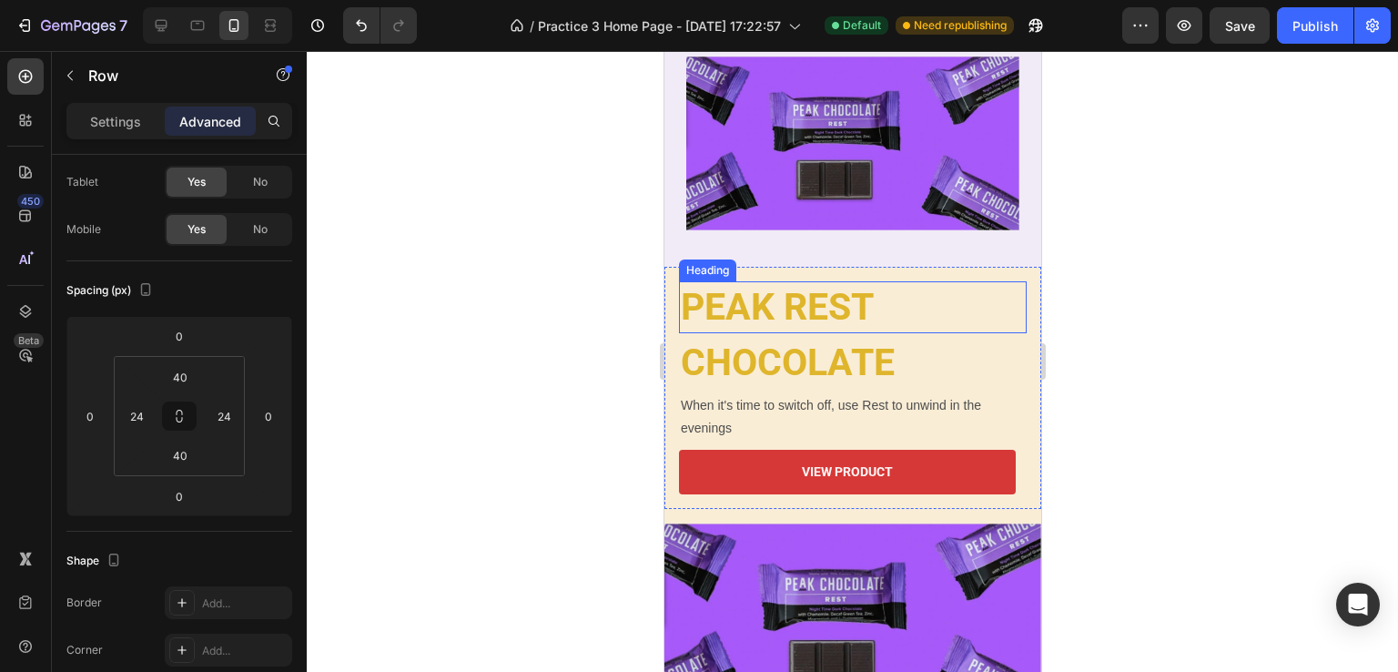
scroll to position [755, 0]
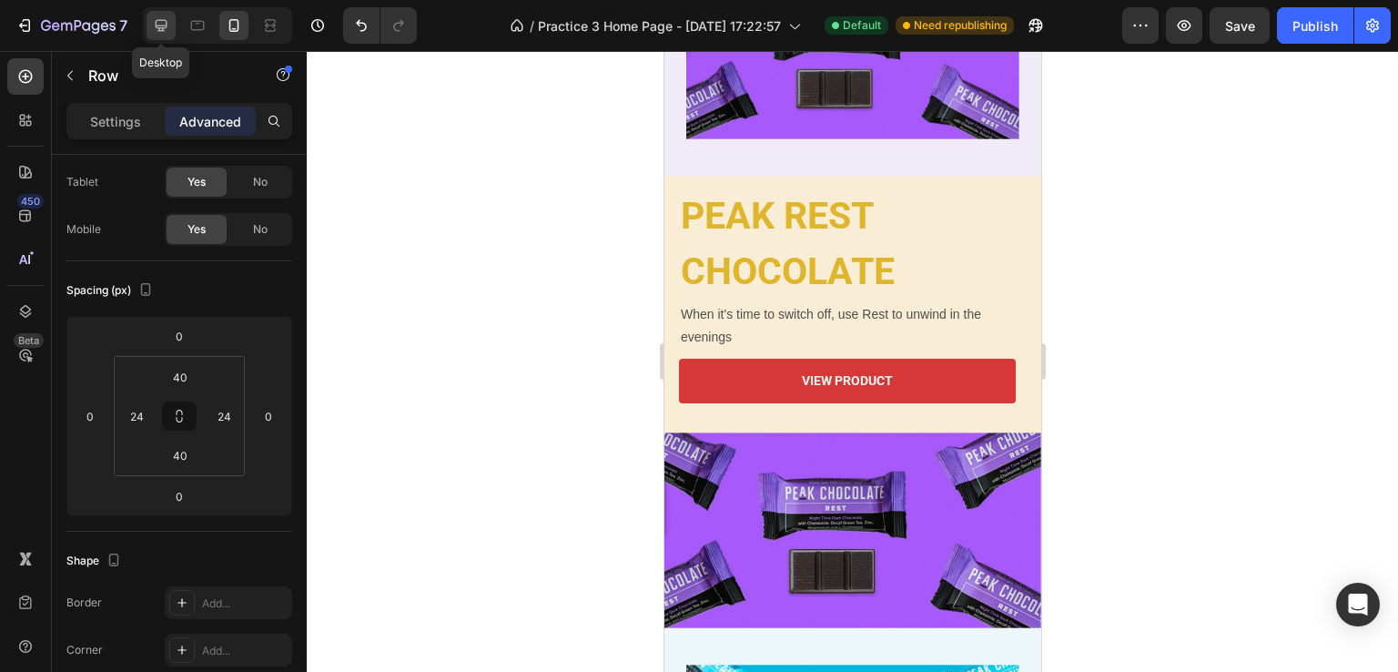
click at [160, 26] on icon at bounding box center [162, 26] width 12 height 12
type input "50"
type input "80"
type input "50"
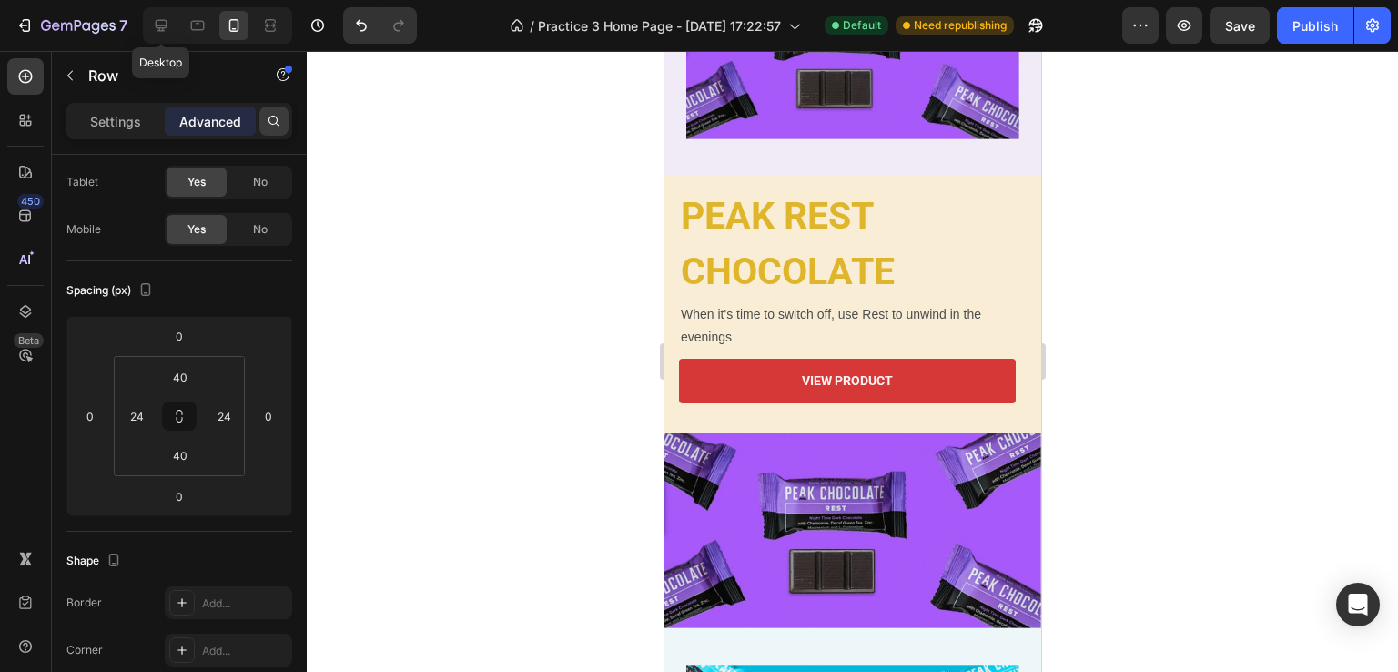
type input "80"
type input "50"
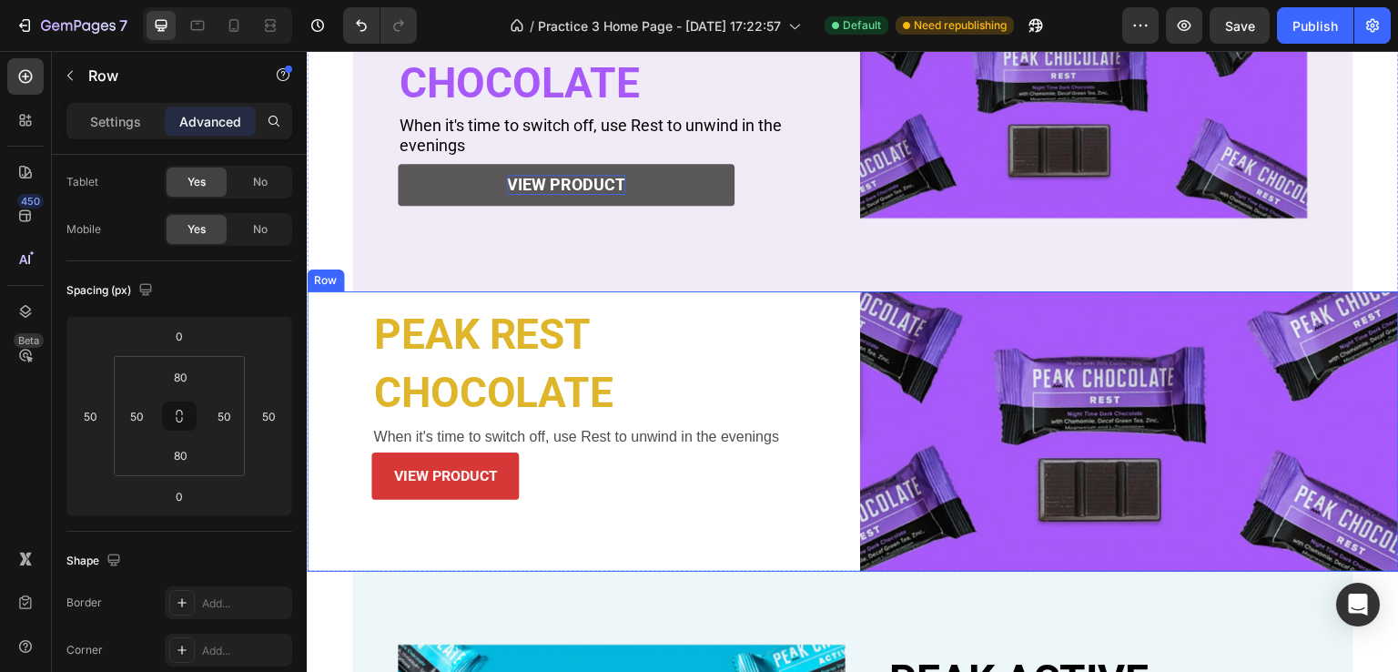
scroll to position [741, 0]
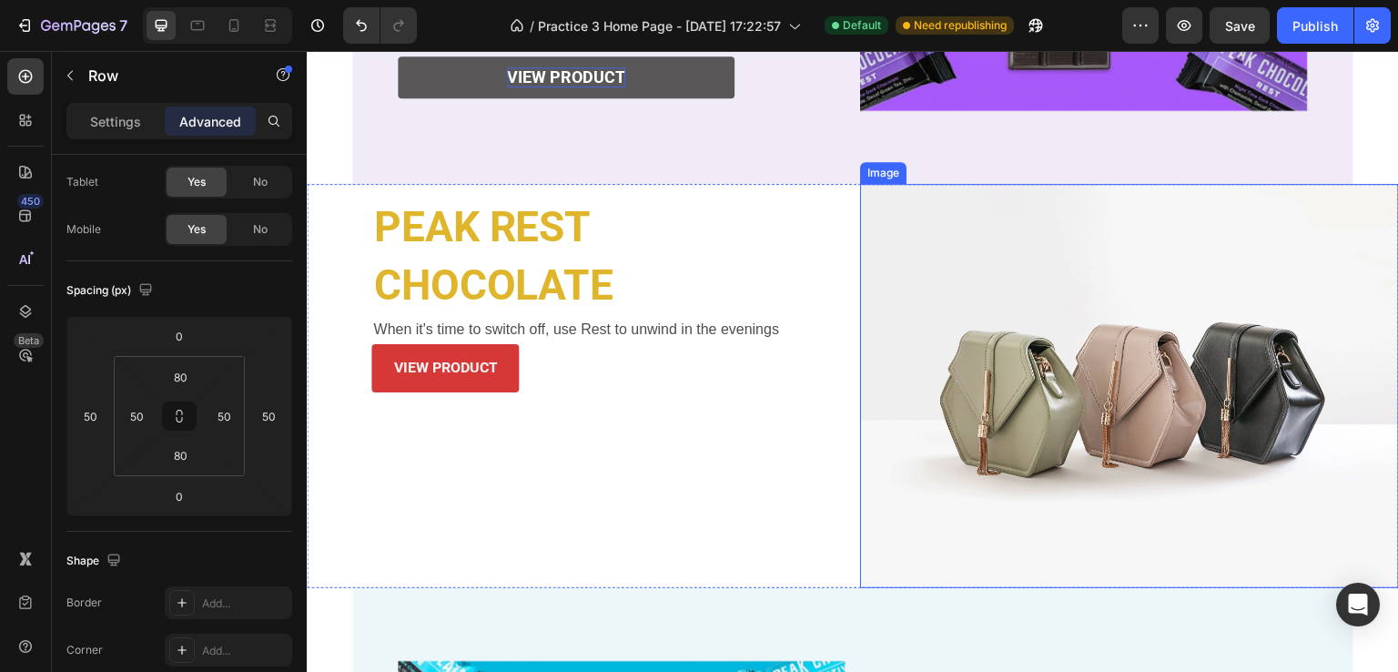
click at [939, 355] on img at bounding box center [1129, 386] width 539 height 404
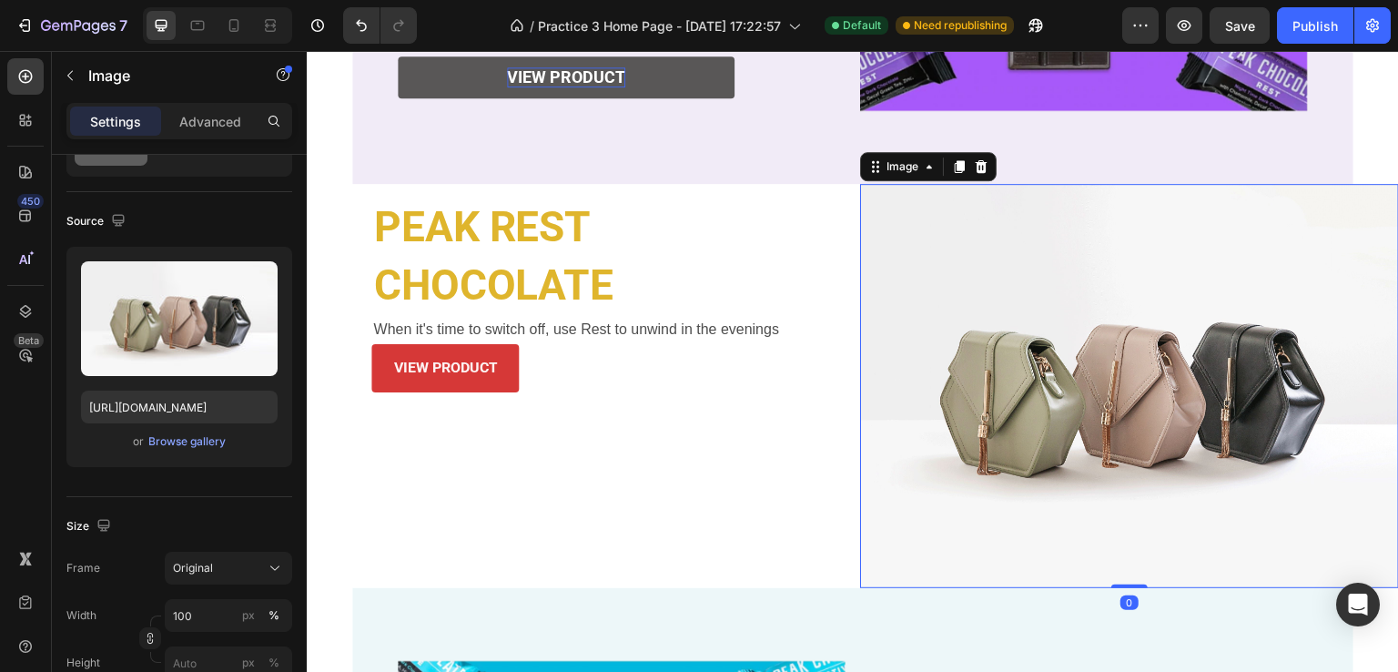
scroll to position [0, 0]
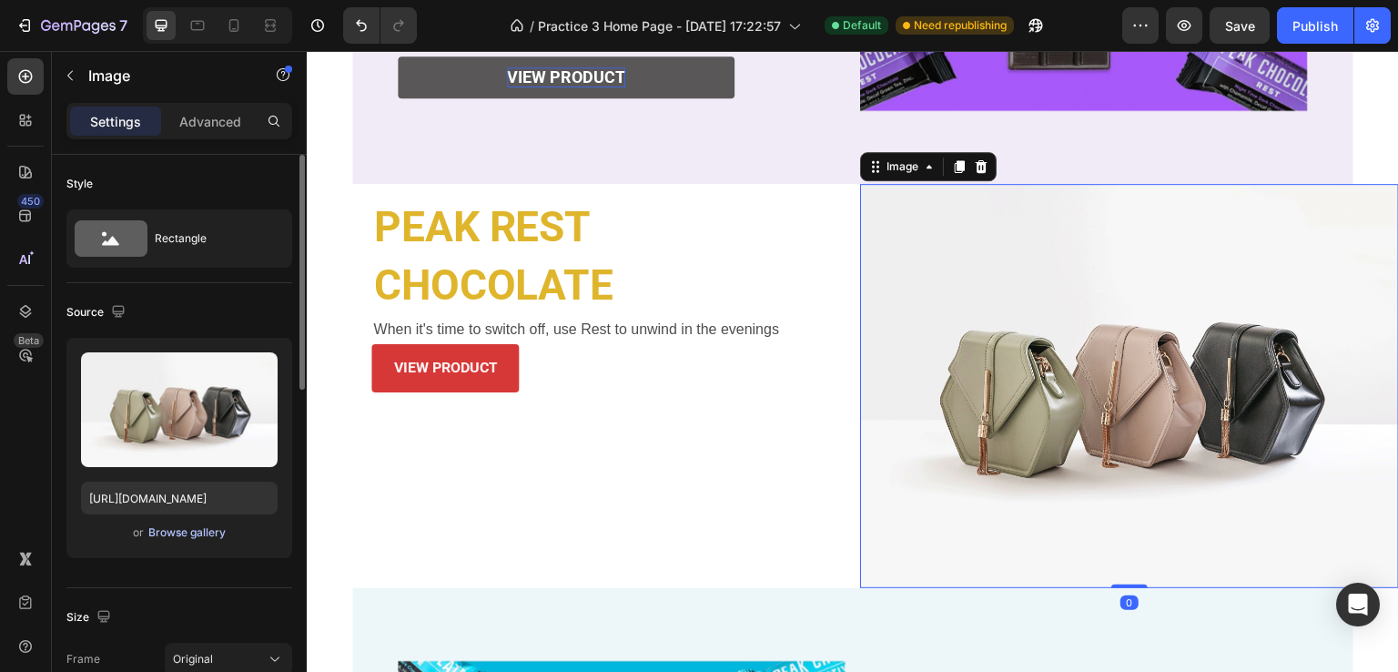
click at [184, 540] on button "Browse gallery" at bounding box center [186, 532] width 79 height 18
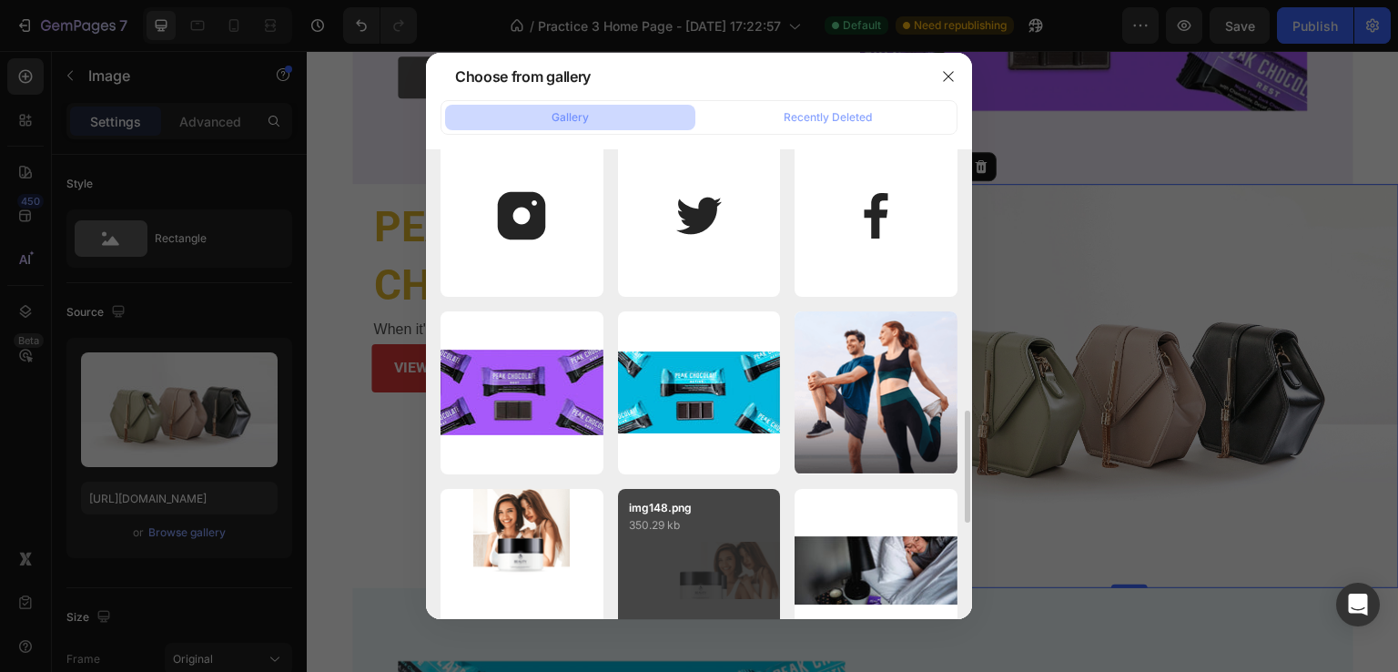
scroll to position [1183, 0]
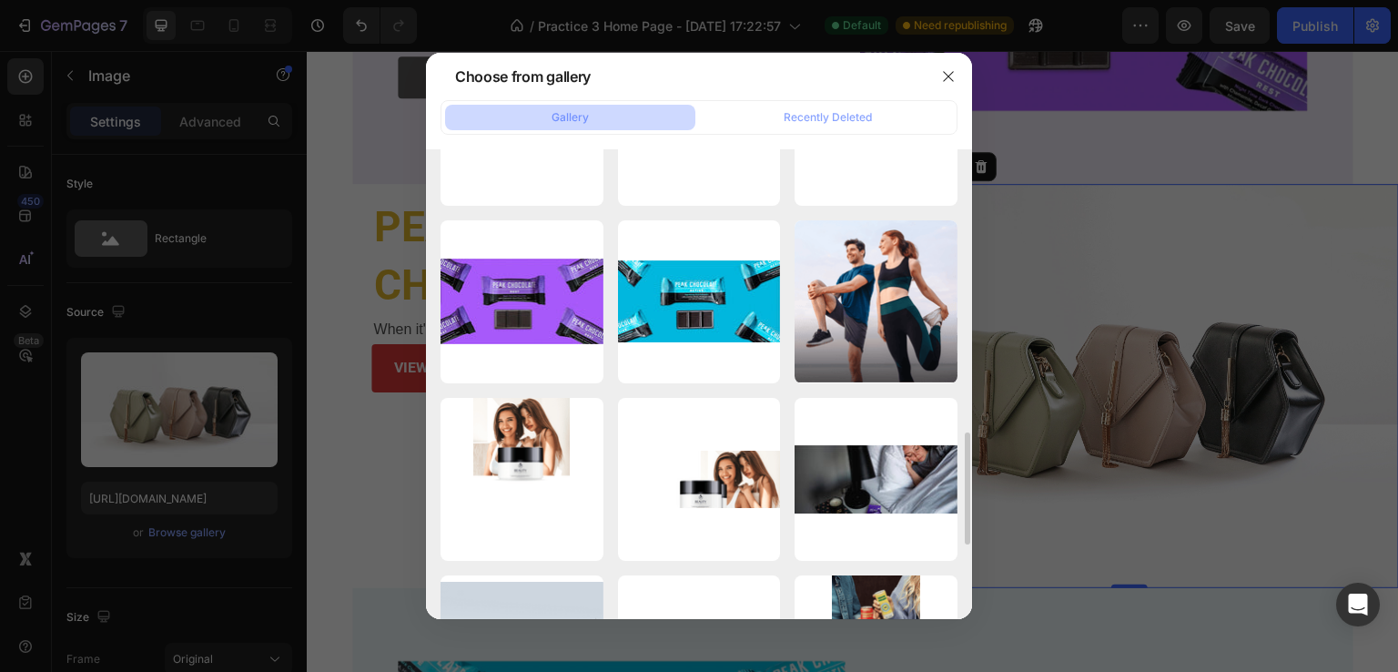
drag, startPoint x: 542, startPoint y: 339, endPoint x: 667, endPoint y: 386, distance: 133.0
click at [0, 0] on div "peak rest.jpg 98.53 kb" at bounding box center [0, 0] width 0 height 0
type input "[URL][DOMAIN_NAME]"
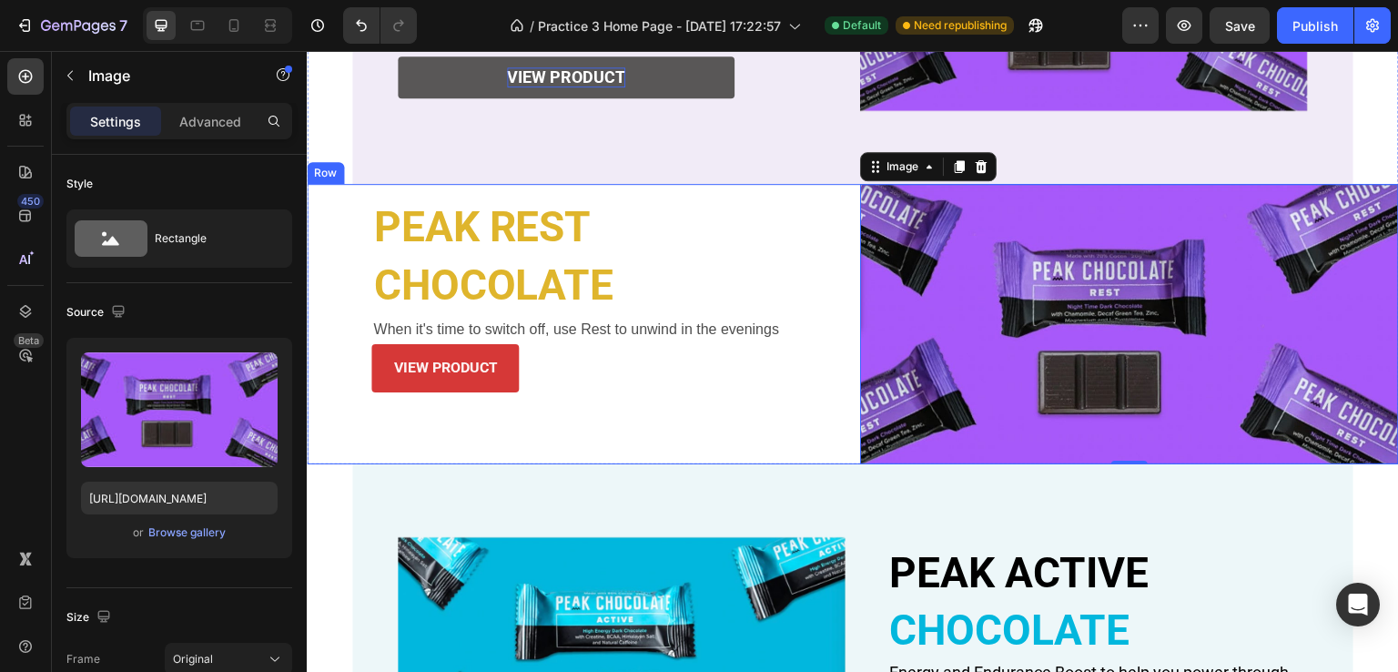
click at [339, 259] on div "PEAK REST Heading CHOCOLATE Heading When it's time to switch off, use Rest to u…" at bounding box center [576, 324] width 539 height 280
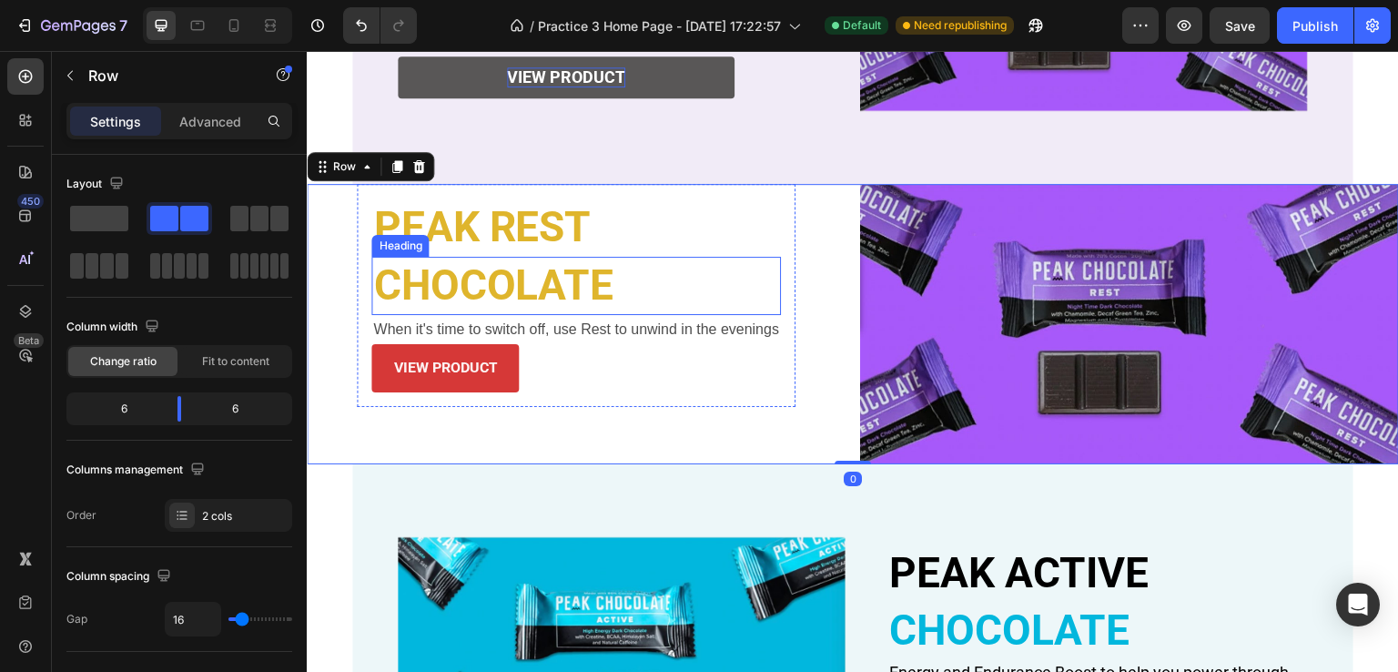
click at [536, 268] on p "CHOCOLATE" at bounding box center [576, 285] width 406 height 55
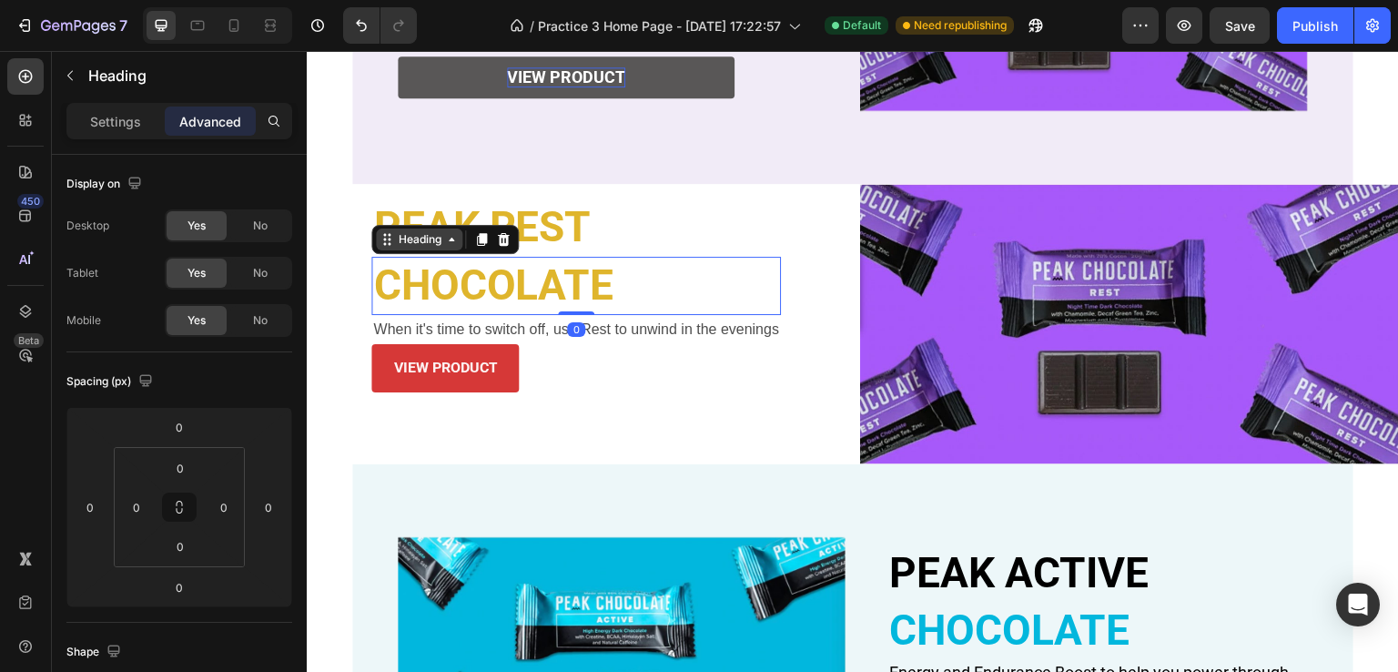
click at [396, 241] on div "Heading" at bounding box center [419, 239] width 50 height 16
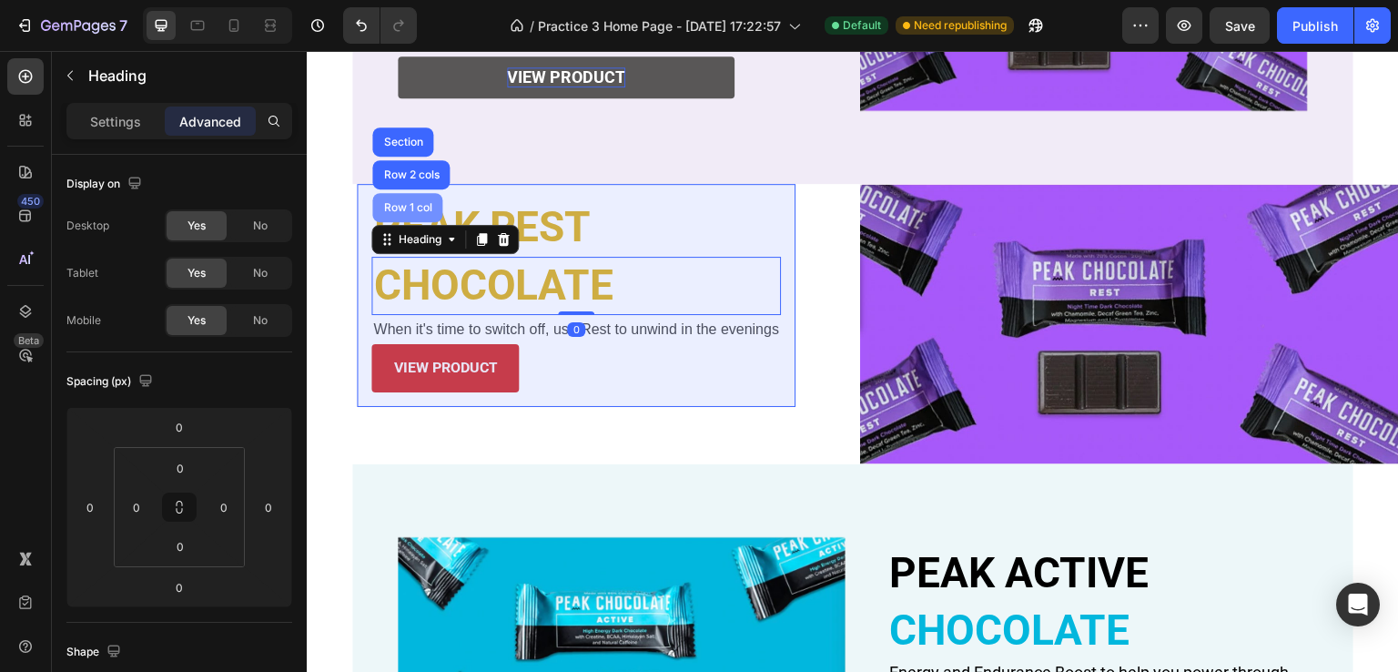
click at [390, 209] on div "Row 1 col" at bounding box center [407, 207] width 70 height 29
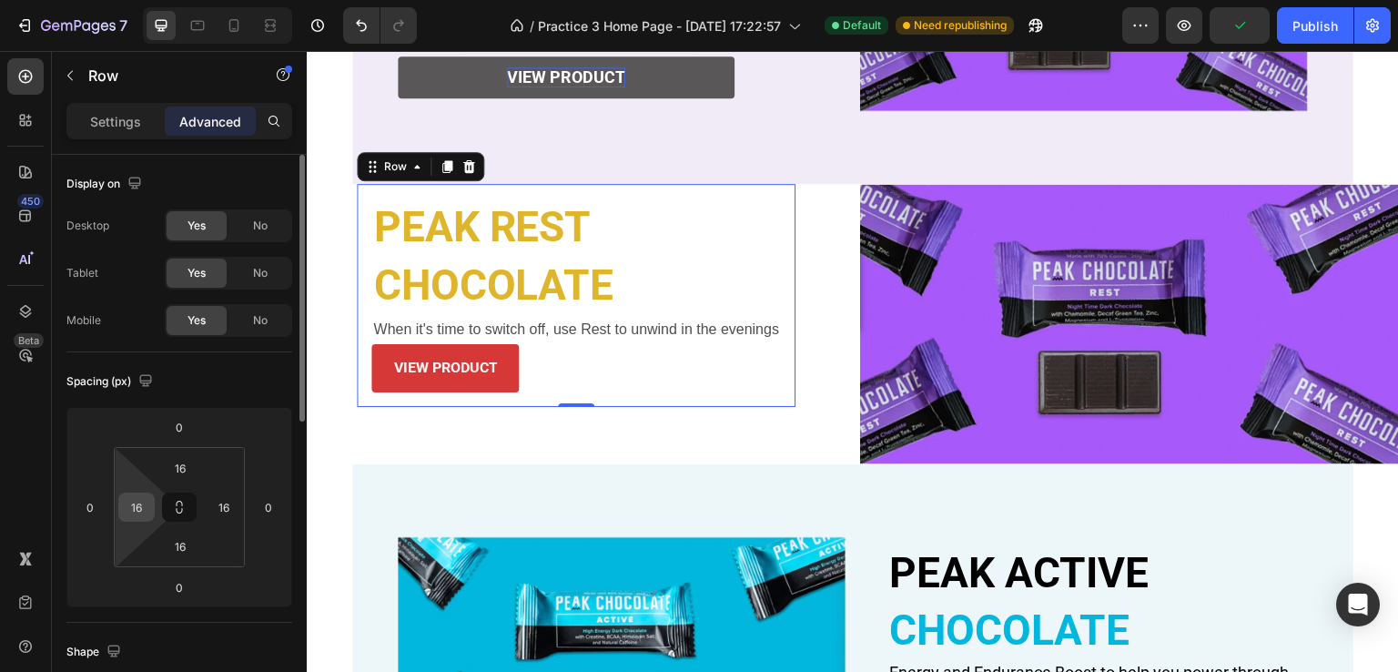
click at [147, 504] on input "16" at bounding box center [136, 506] width 27 height 27
type input "0"
click at [231, 505] on input "16" at bounding box center [223, 506] width 27 height 27
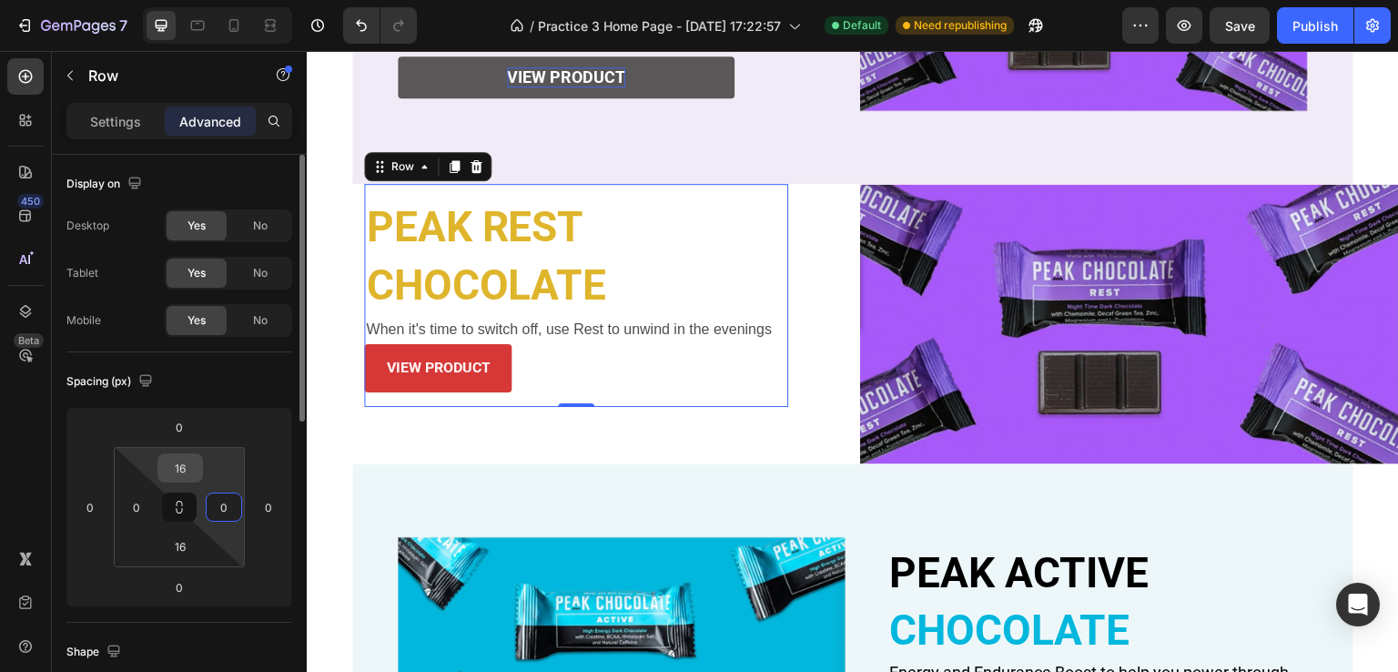
type input "0"
click at [187, 474] on input "16" at bounding box center [180, 467] width 36 height 27
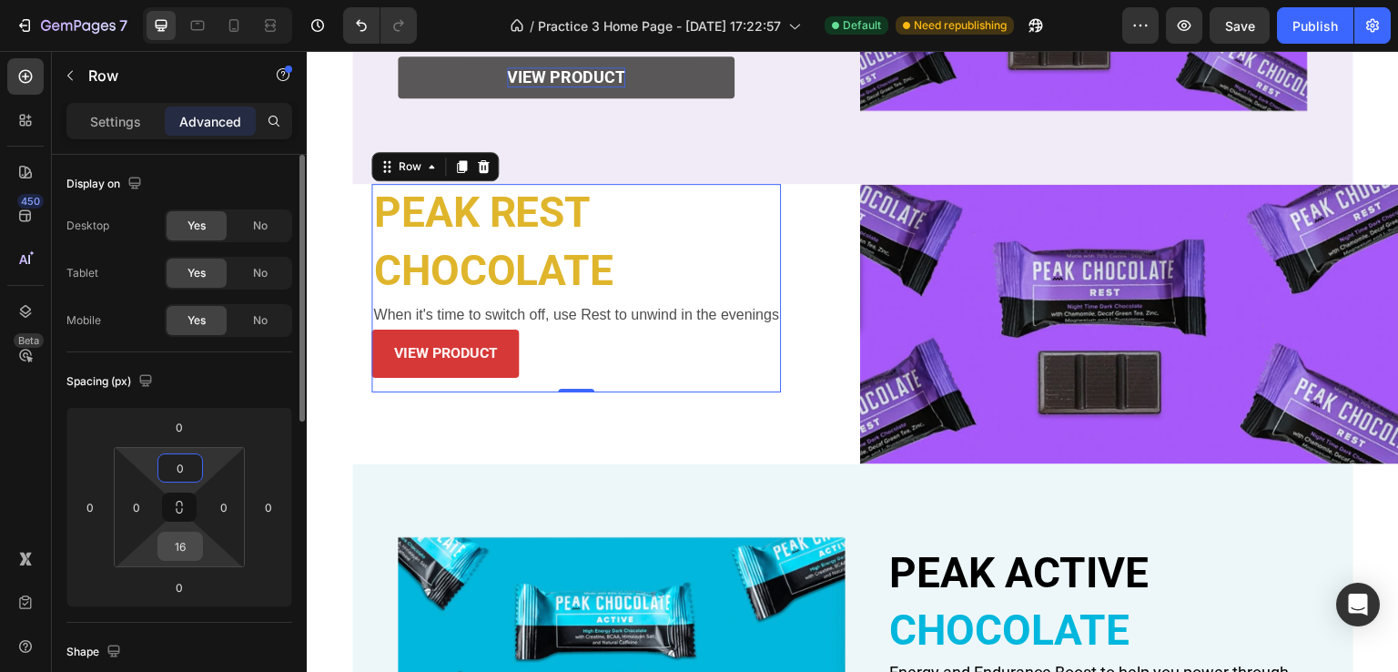
type input "0"
click at [184, 551] on input "16" at bounding box center [180, 545] width 36 height 27
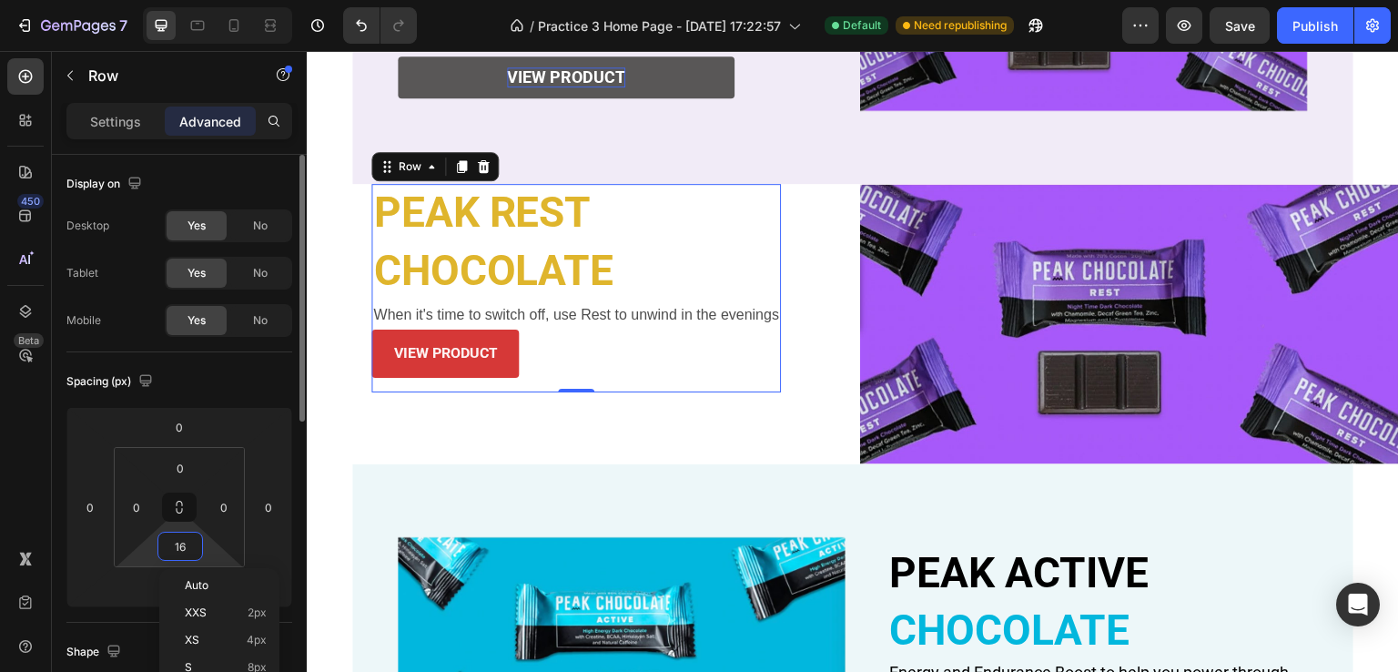
type input "0"
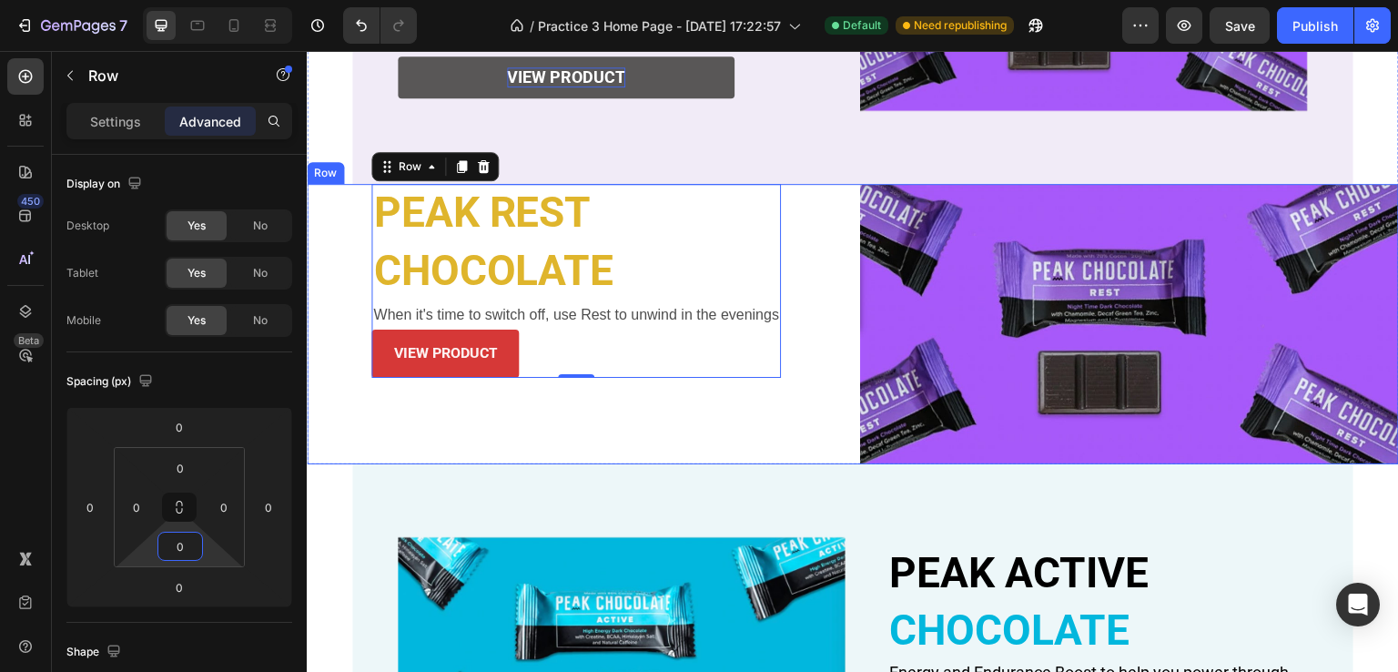
click at [495, 425] on div "PEAK REST Heading CHOCOLATE Heading When it's time to switch off, use Rest to u…" at bounding box center [576, 324] width 539 height 280
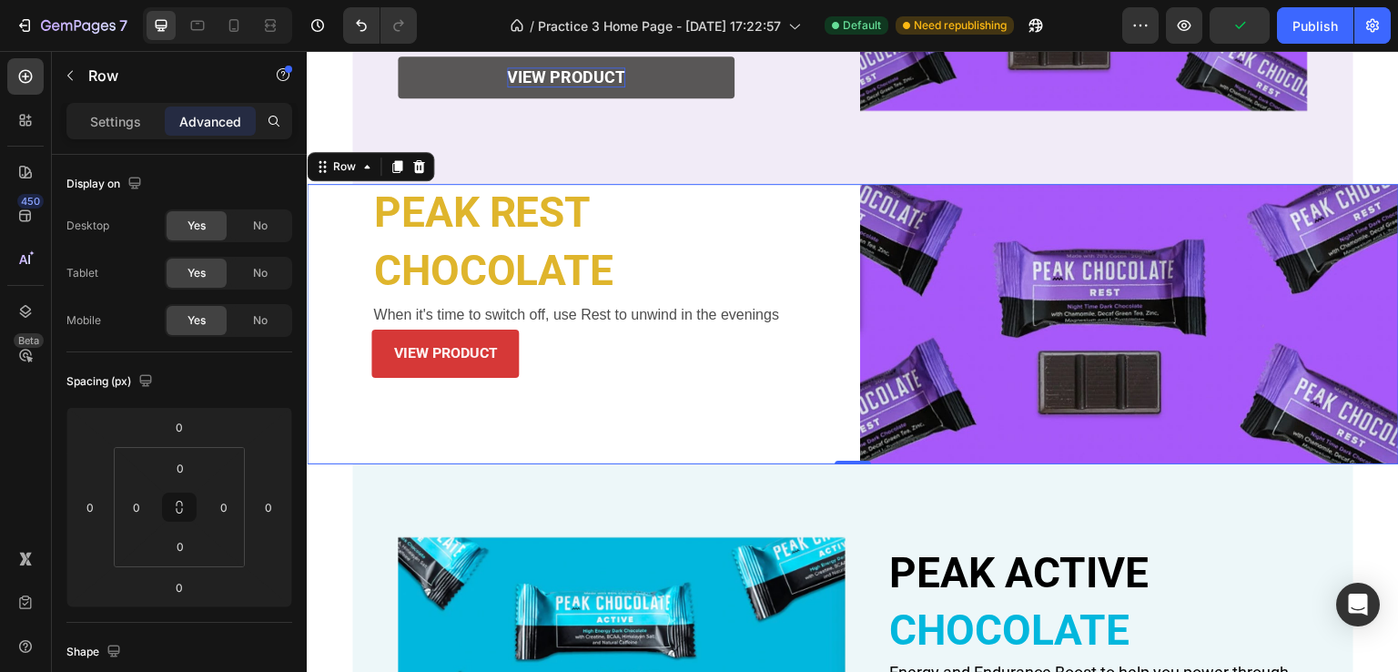
click at [329, 267] on div "PEAK REST Heading CHOCOLATE Heading When it's time to switch off, use Rest to u…" at bounding box center [576, 324] width 539 height 280
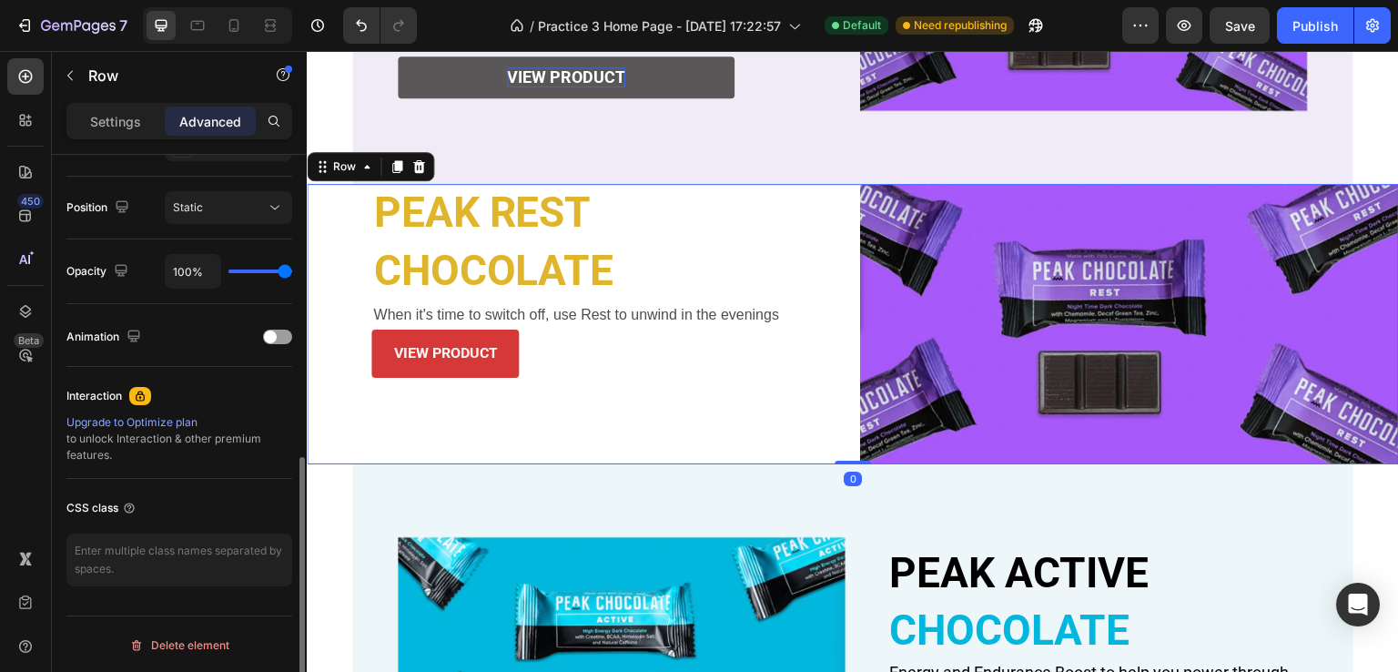
scroll to position [97, 0]
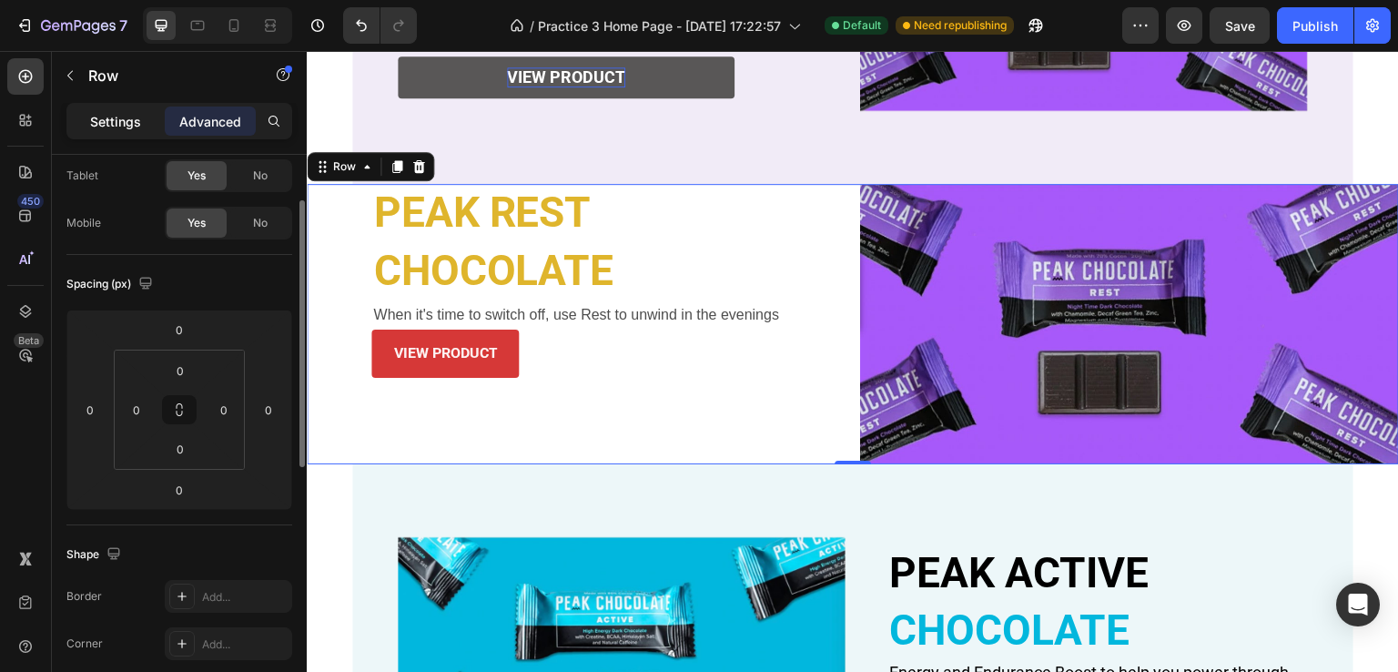
click at [108, 134] on div "Settings" at bounding box center [115, 120] width 91 height 29
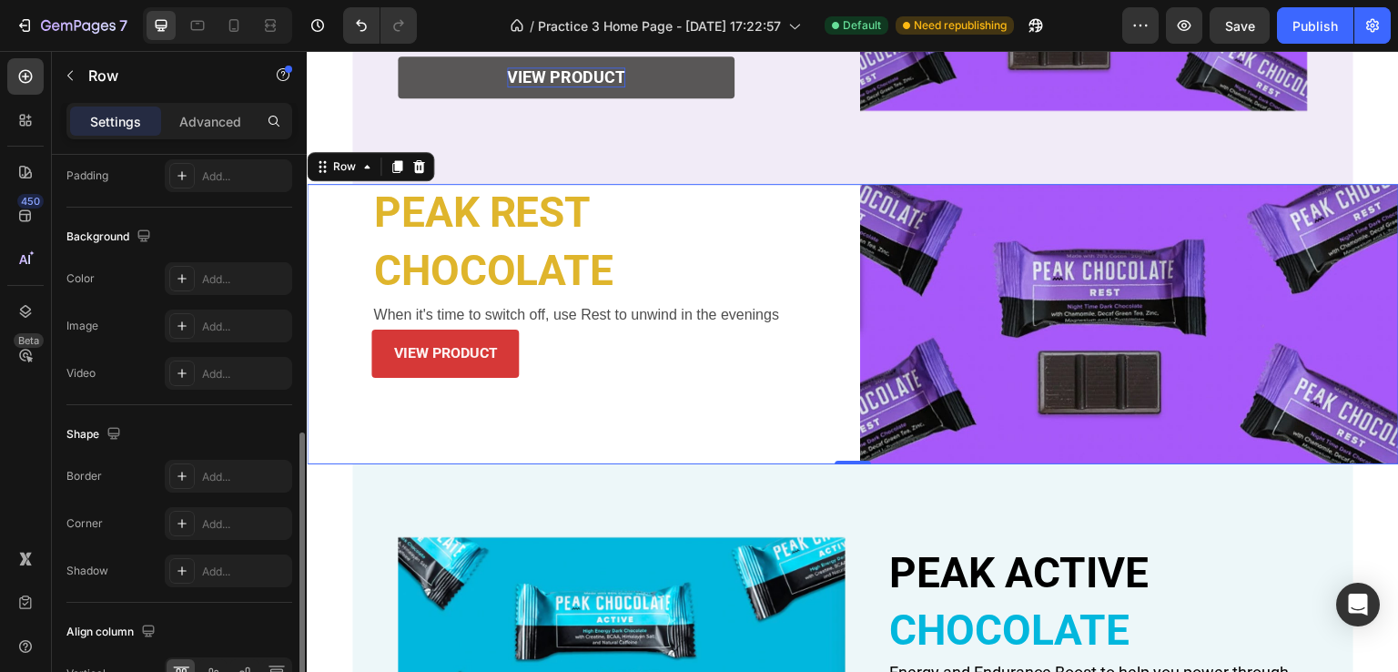
scroll to position [746, 0]
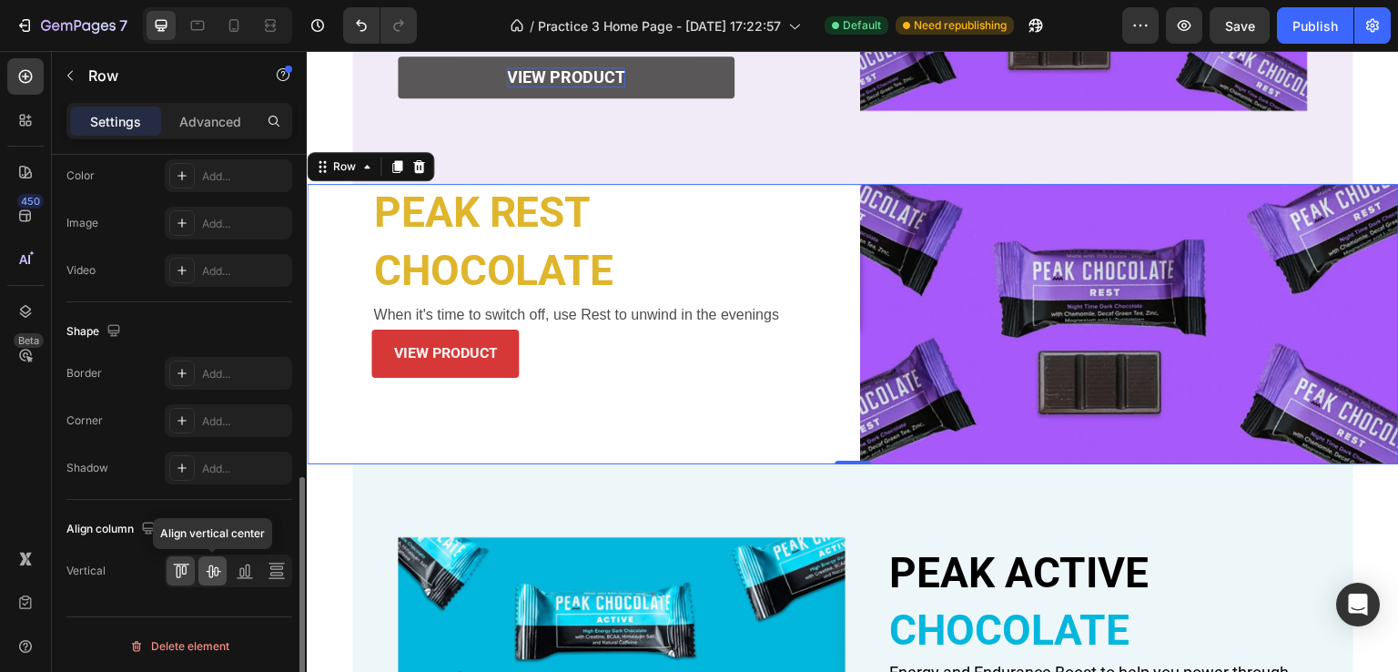
click at [208, 568] on icon at bounding box center [213, 571] width 18 height 18
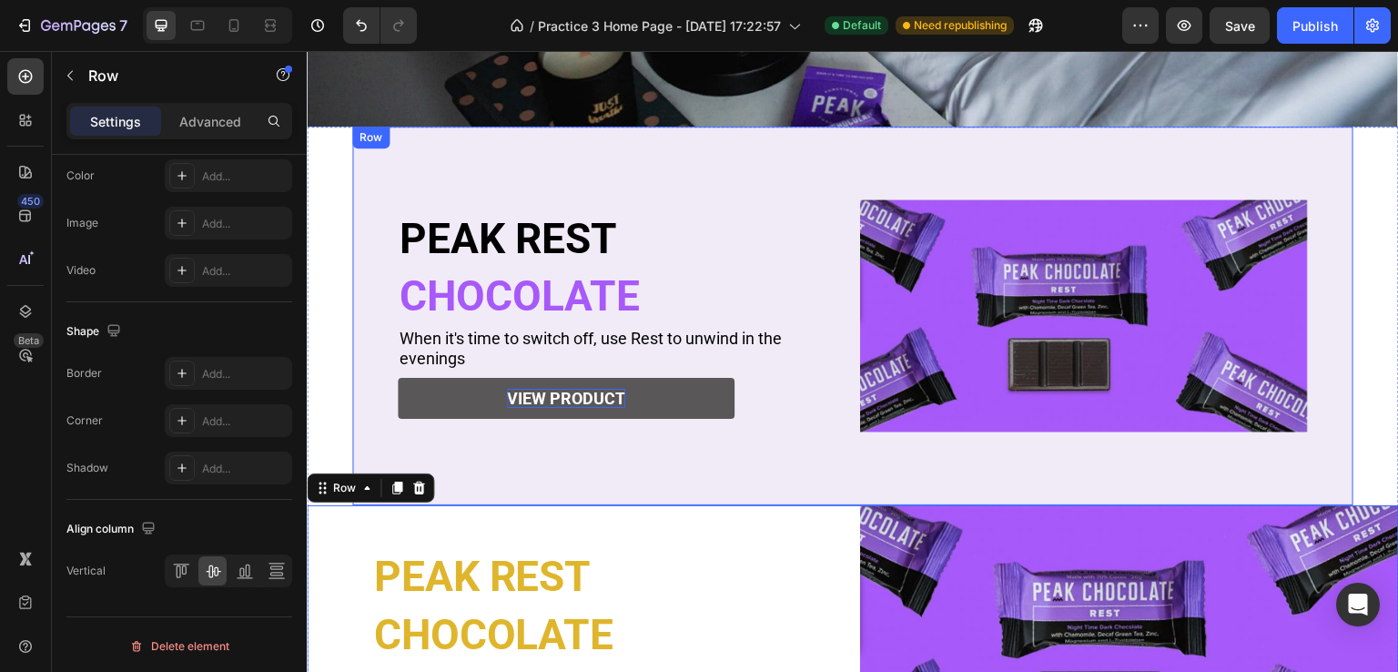
scroll to position [382, 0]
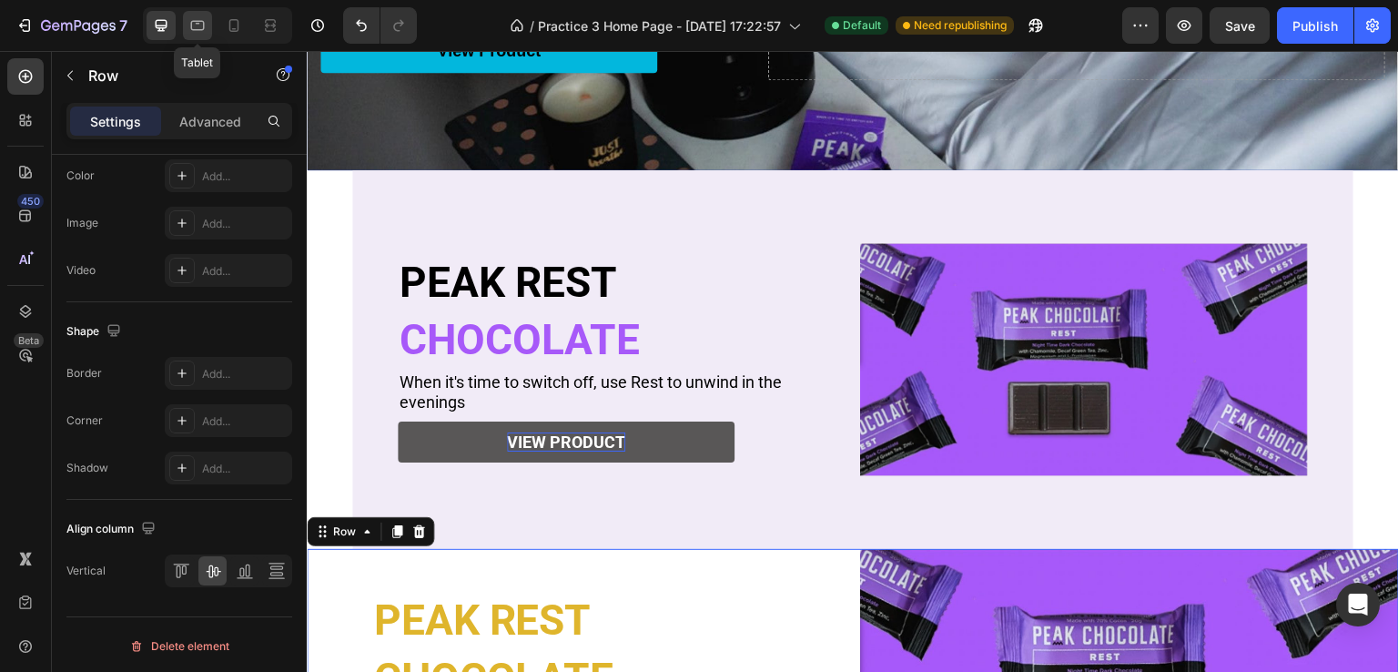
click at [186, 27] on div at bounding box center [197, 25] width 29 height 29
type input "0"
type input "100%"
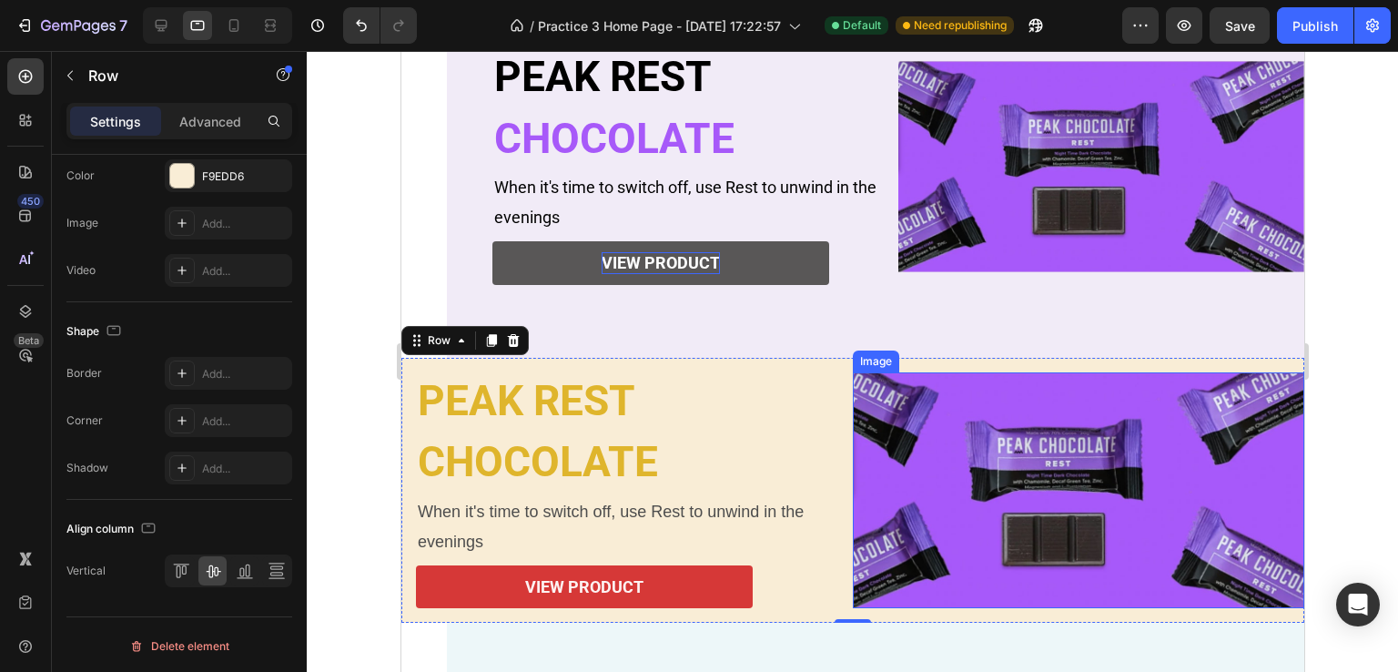
scroll to position [437, 0]
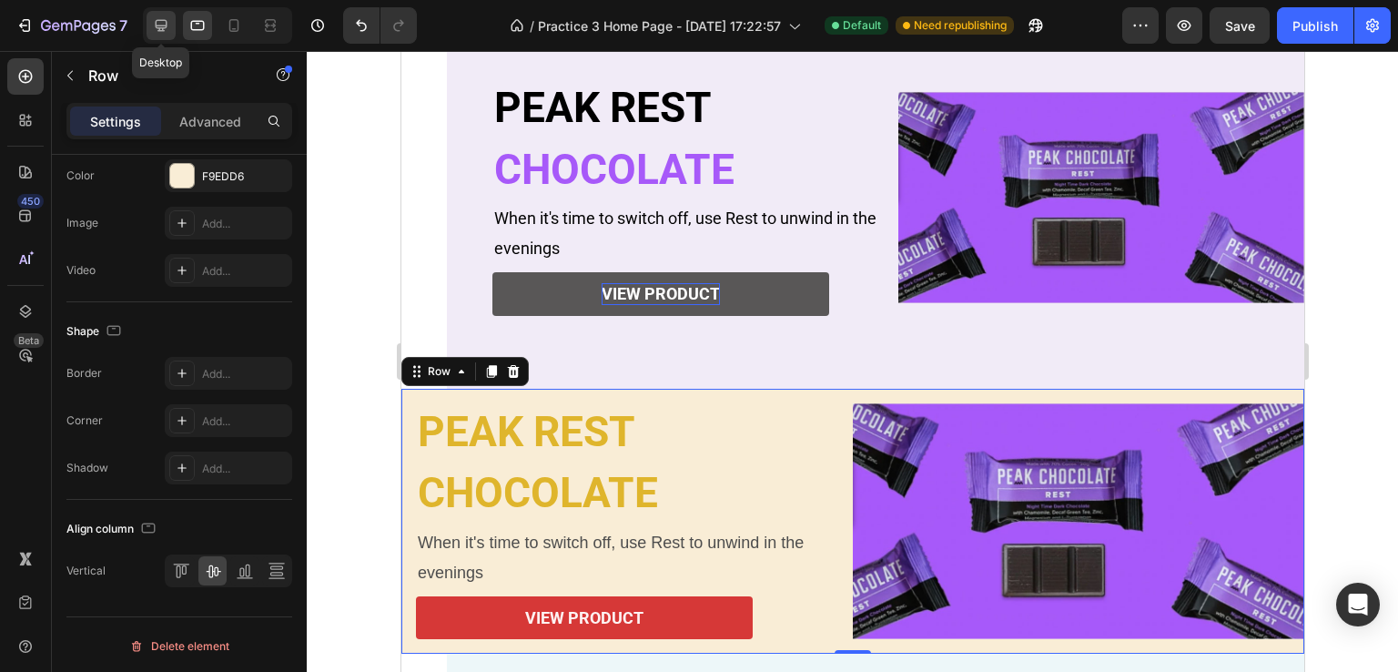
click at [147, 33] on div at bounding box center [161, 25] width 29 height 29
type input "16"
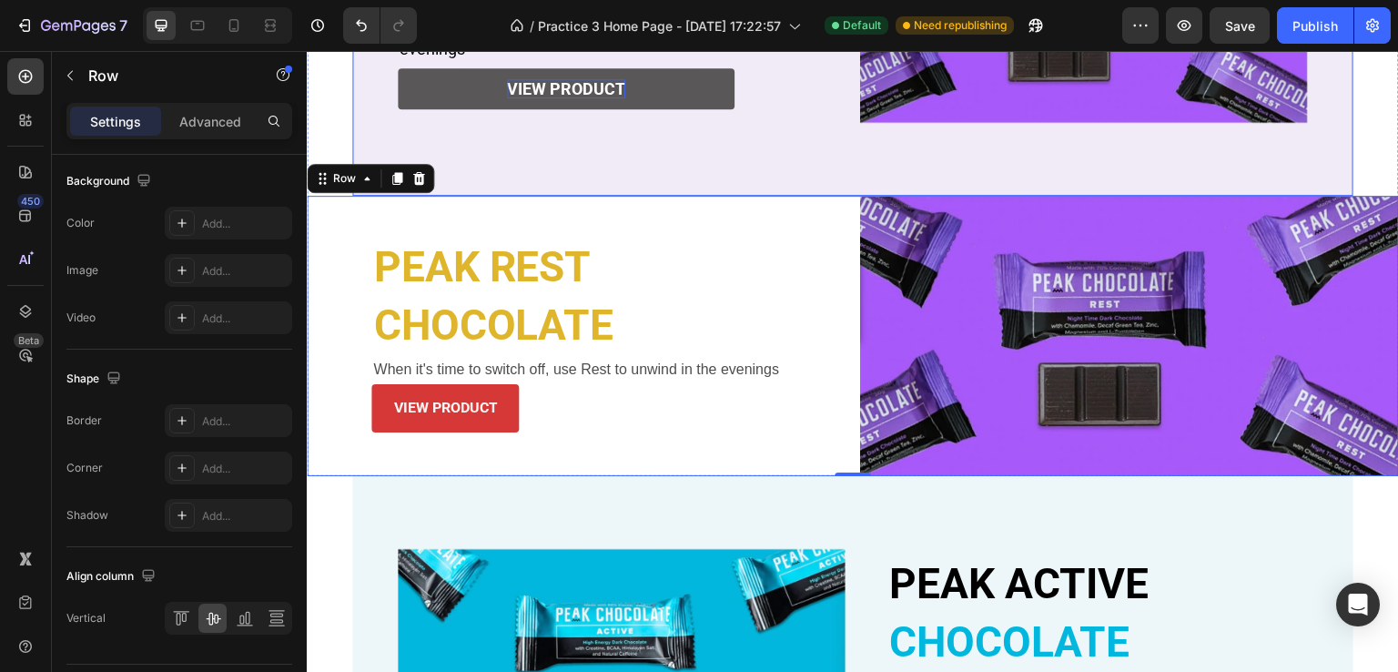
scroll to position [703, 0]
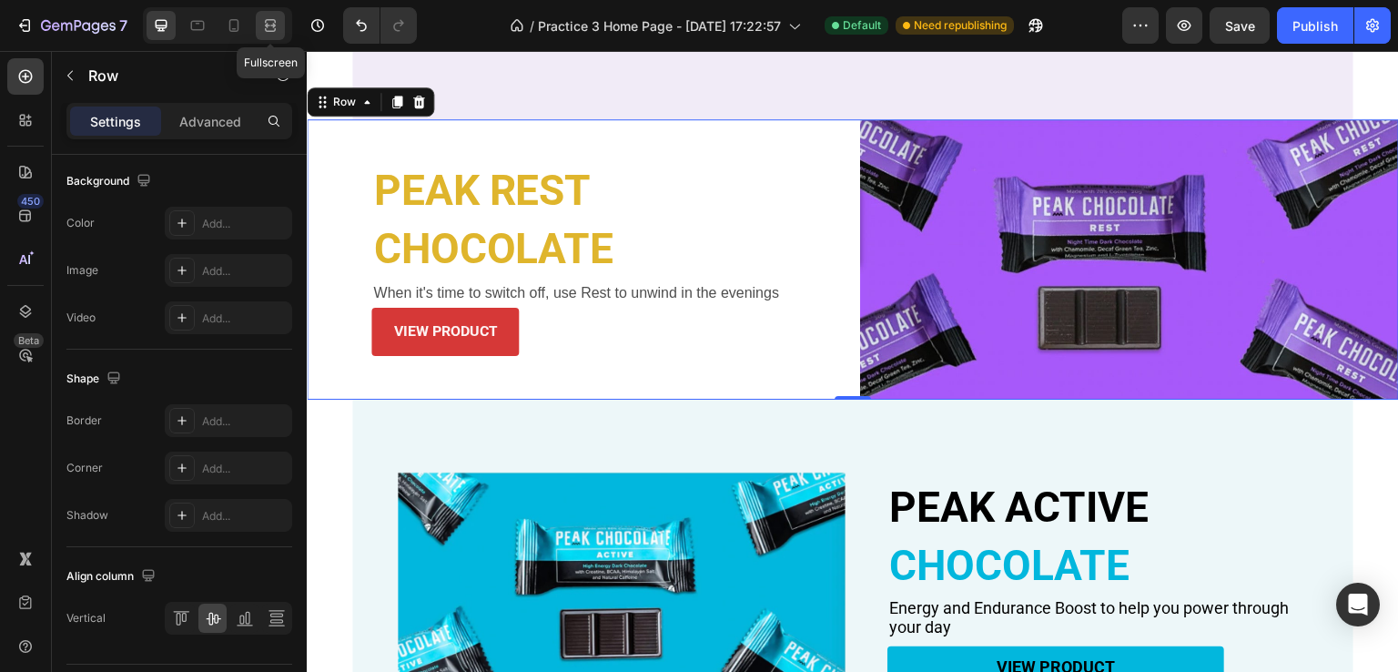
click at [261, 26] on icon at bounding box center [270, 25] width 18 height 18
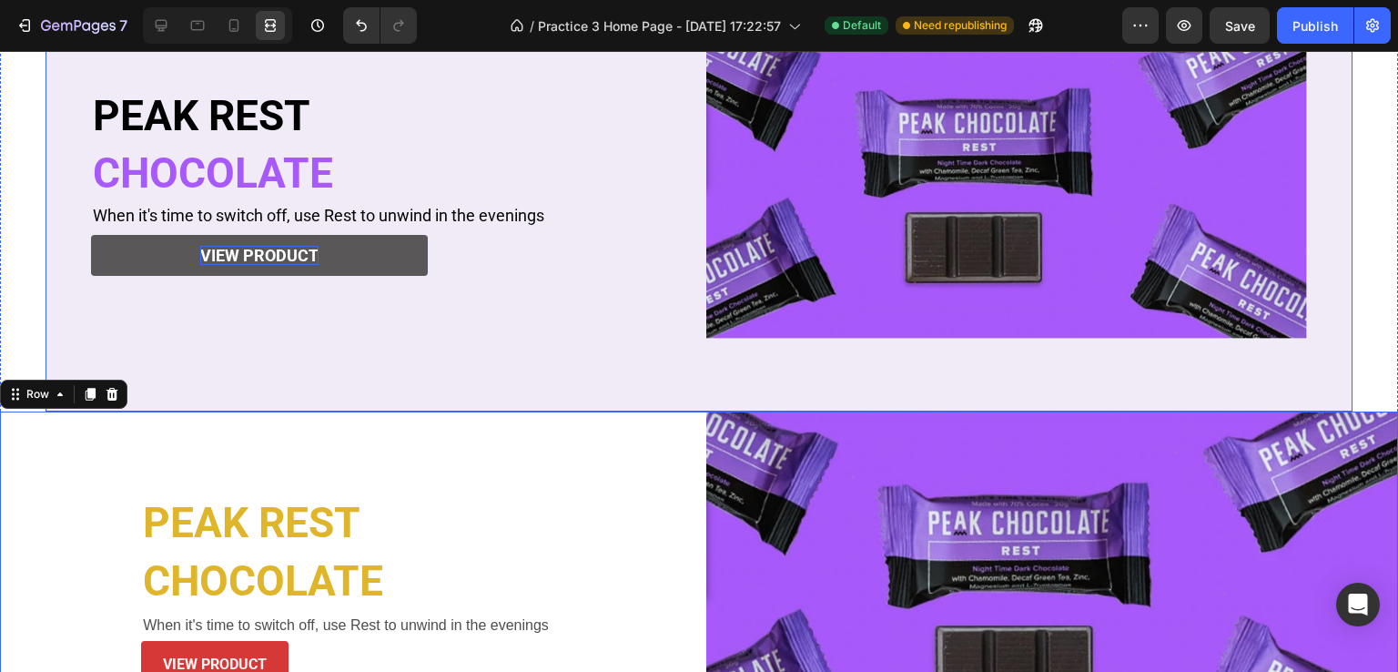
scroll to position [703, 0]
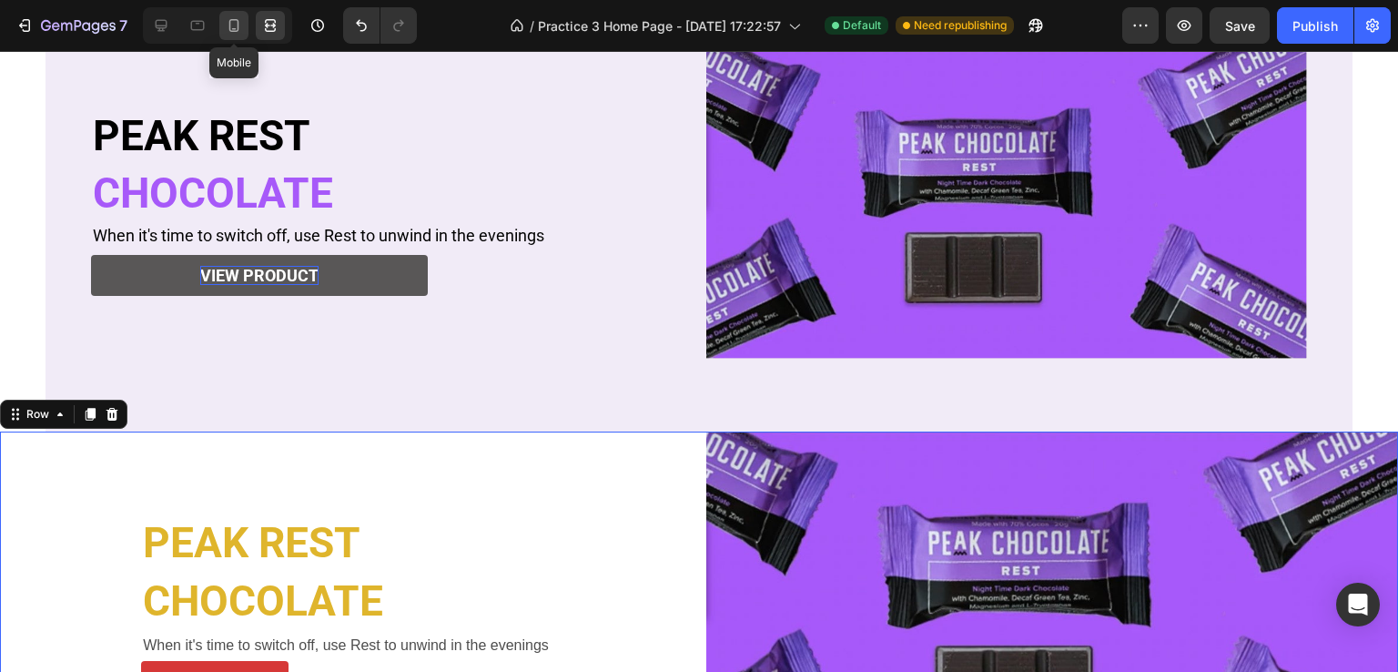
click at [232, 23] on icon at bounding box center [234, 25] width 18 height 18
type input "100%"
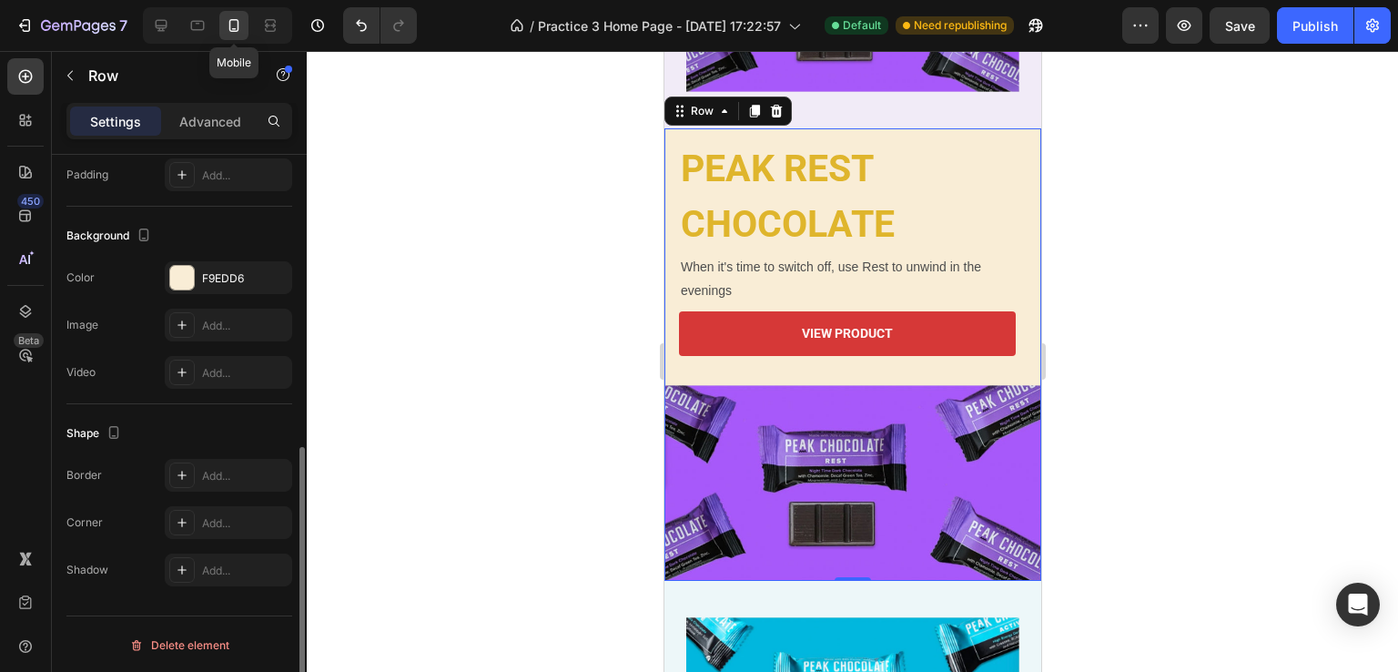
scroll to position [1041, 0]
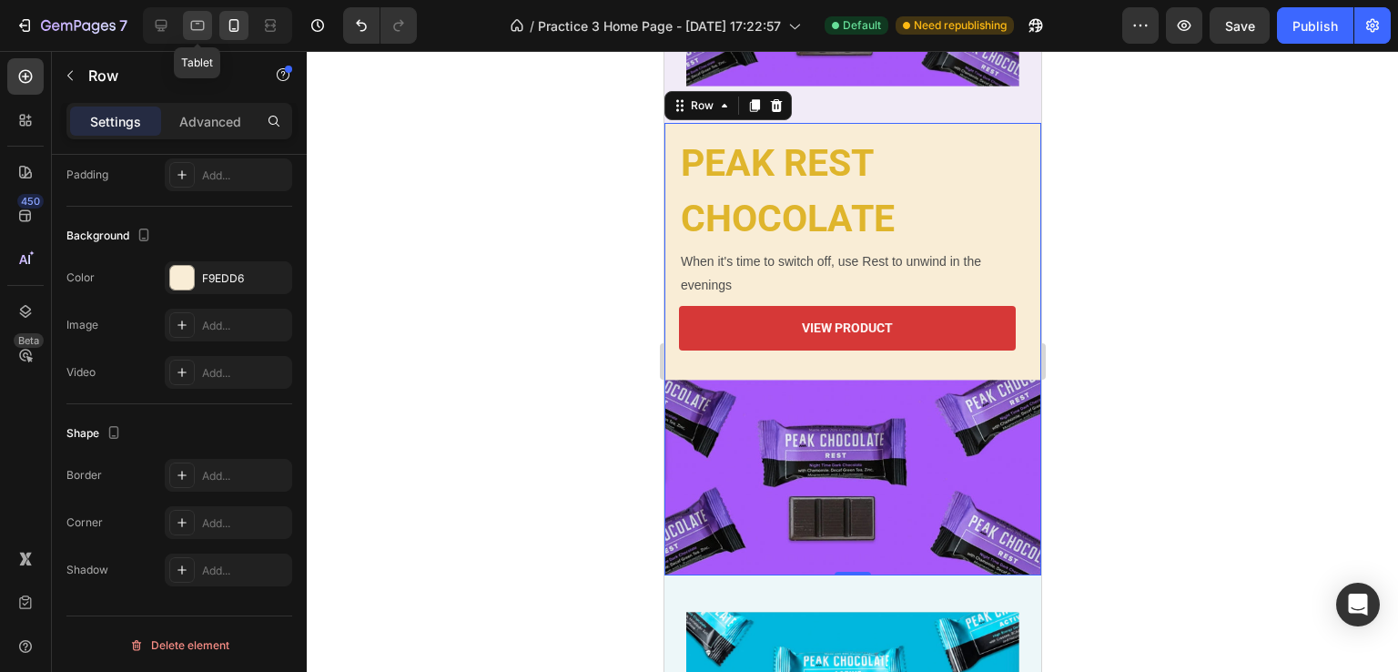
click at [197, 29] on icon at bounding box center [198, 26] width 14 height 10
type input "0"
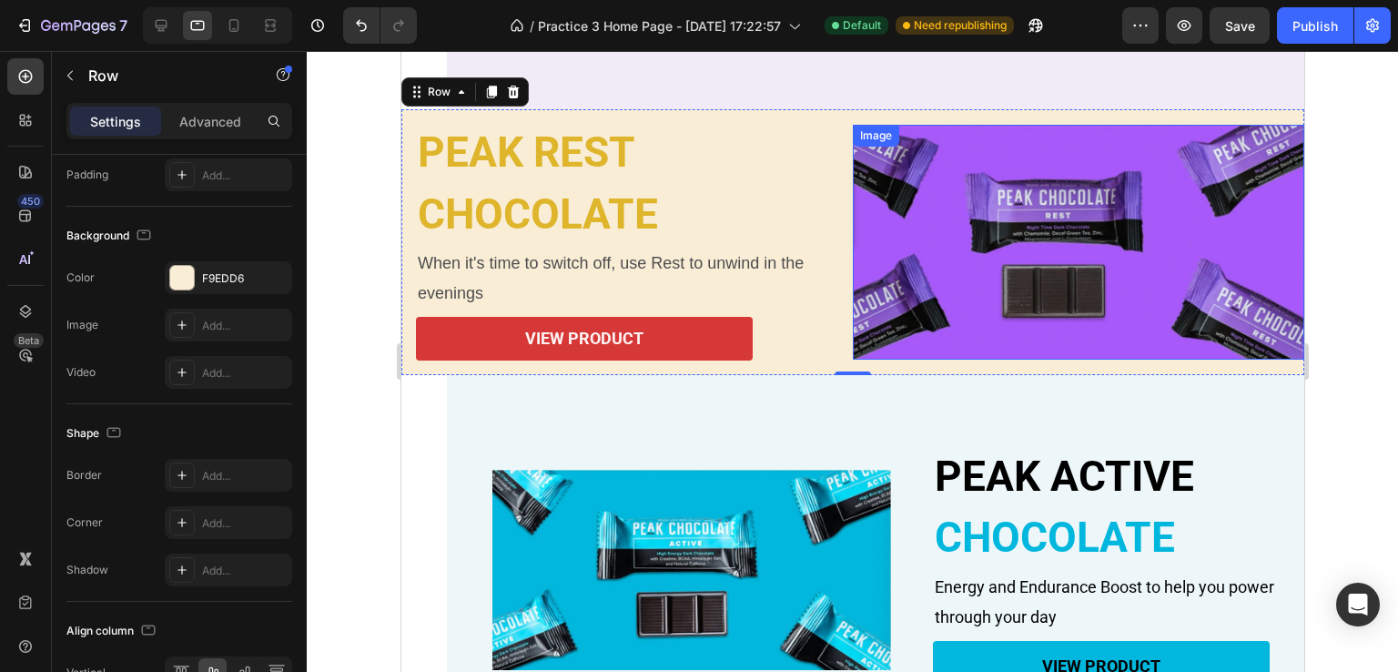
scroll to position [943, 0]
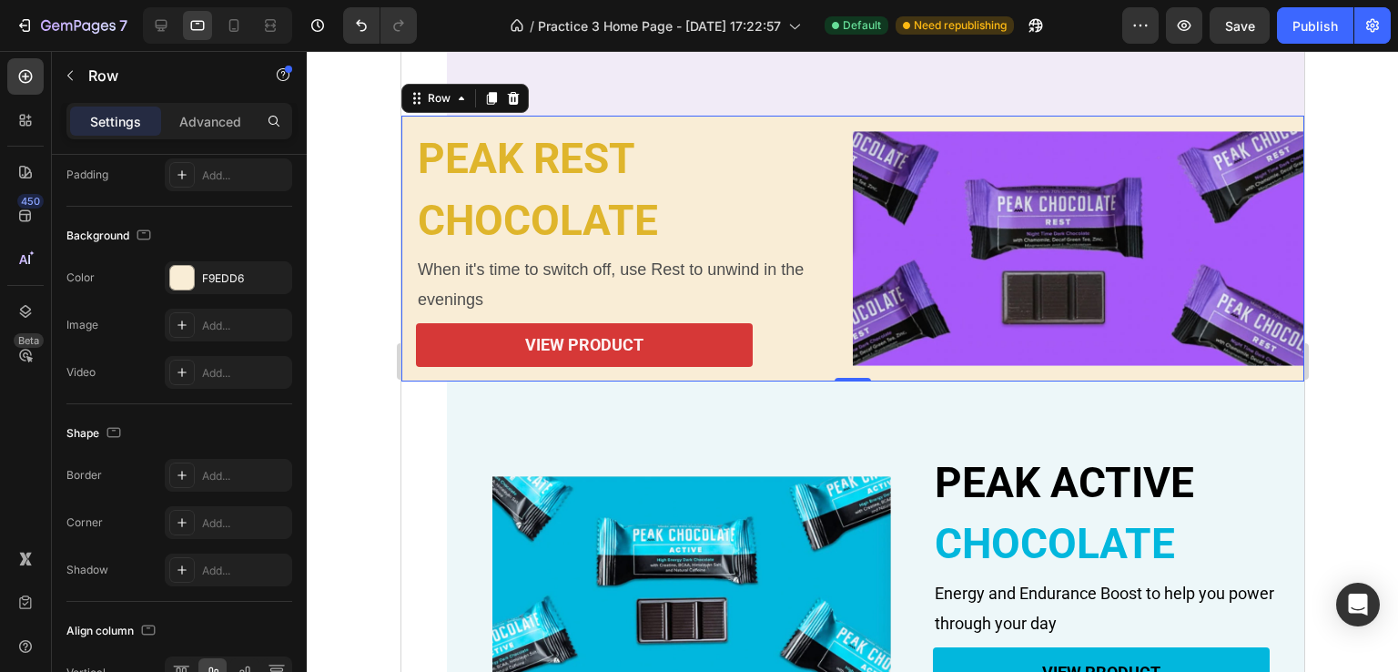
click at [1381, 308] on div at bounding box center [852, 361] width 1091 height 621
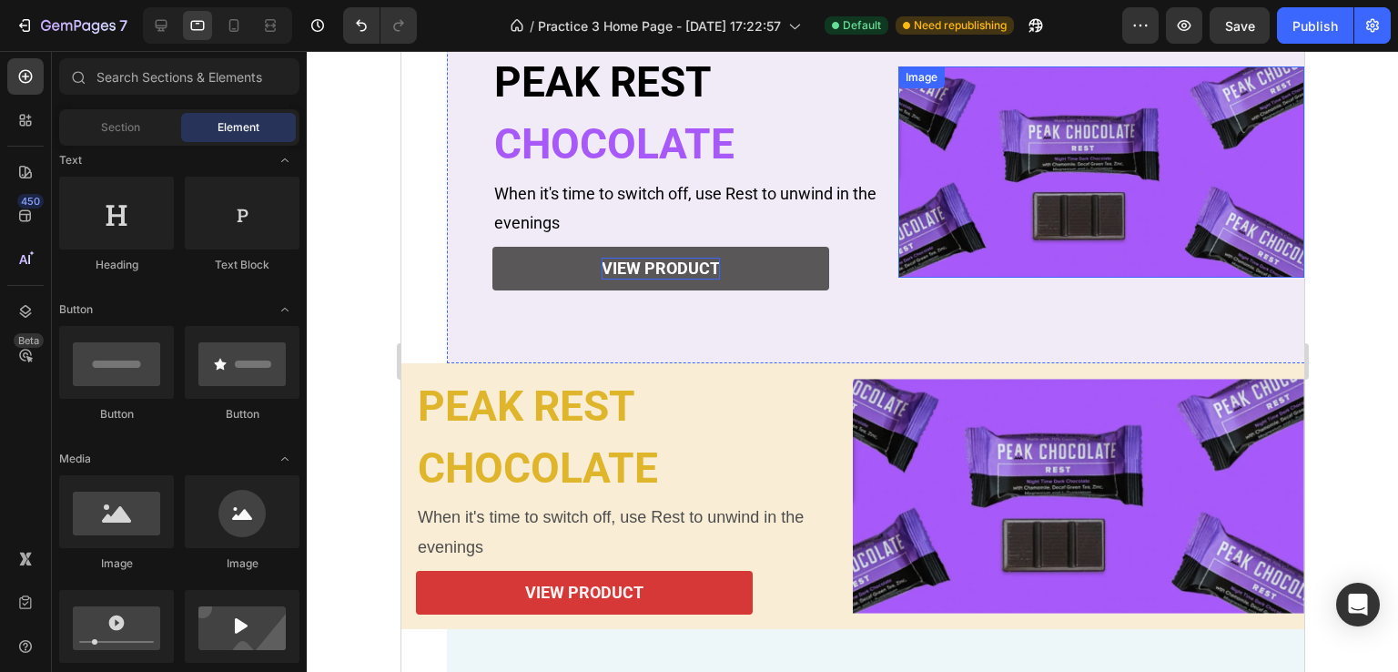
scroll to position [670, 0]
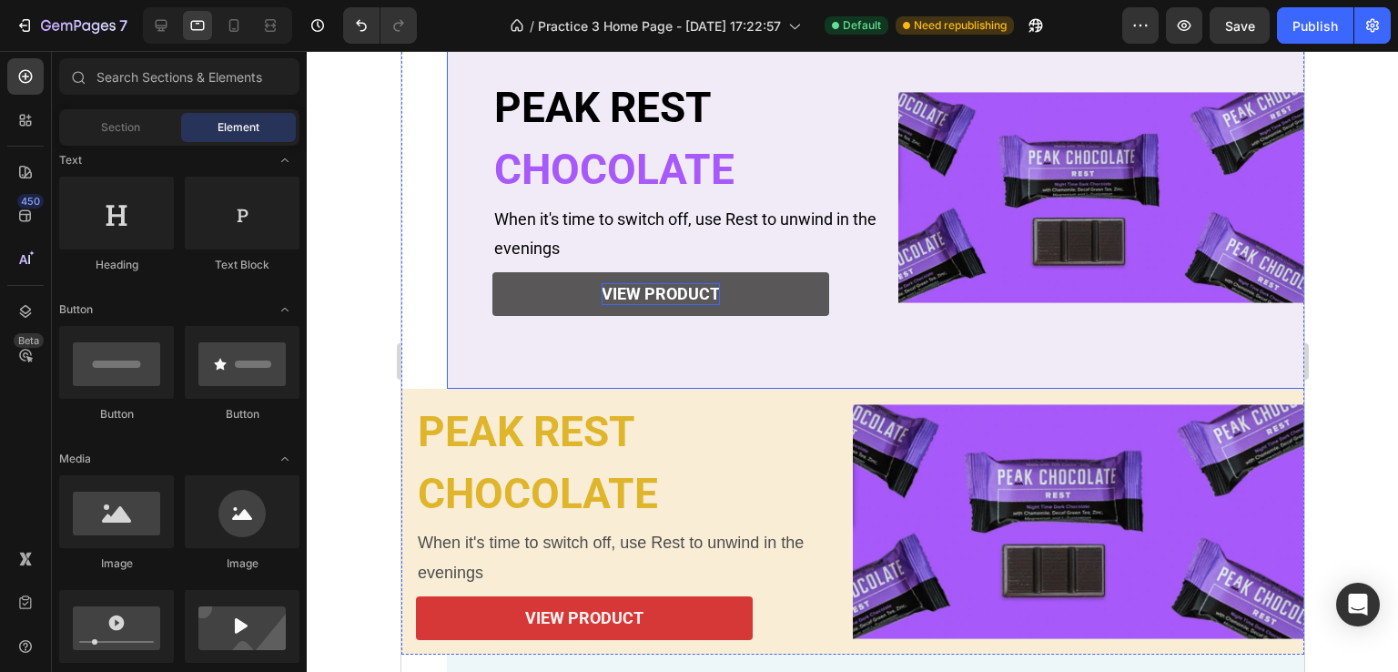
click at [615, 353] on div "PEAK REST Heading CHOCOLATE Heading When it's time to switch off, use Rest to u…" at bounding box center [897, 197] width 903 height 382
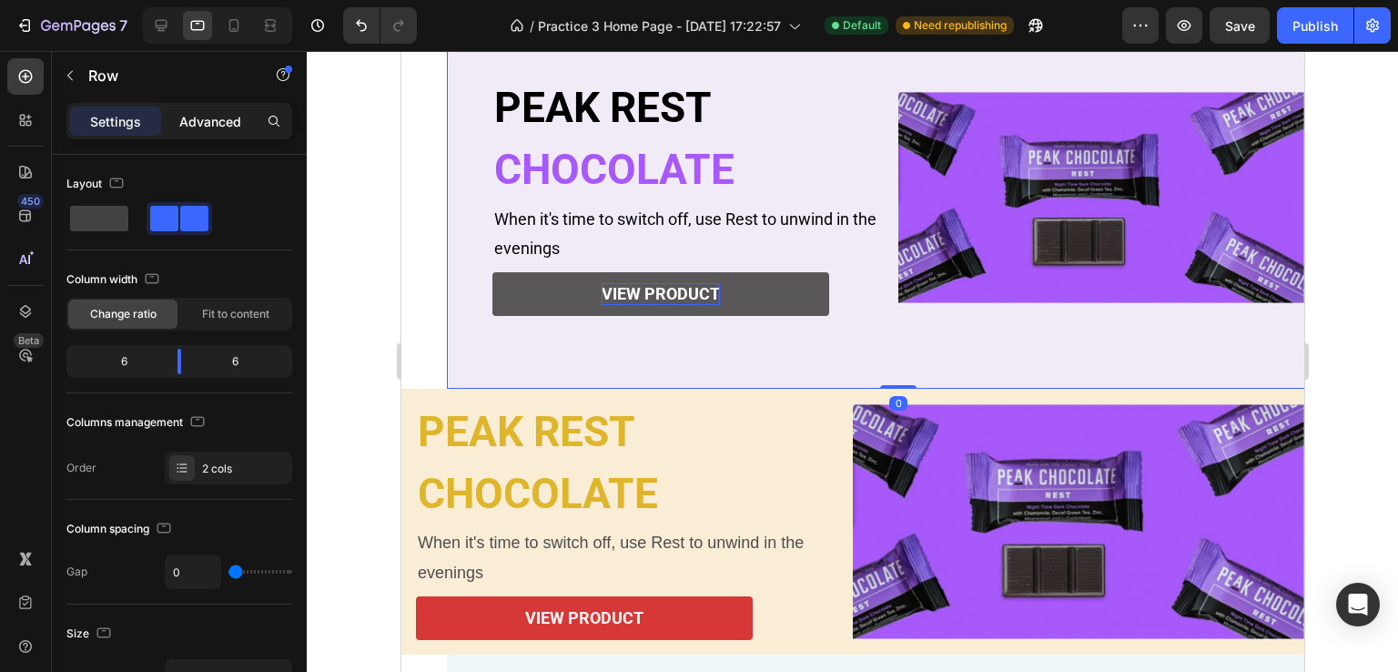
click at [231, 119] on p "Advanced" at bounding box center [210, 121] width 62 height 19
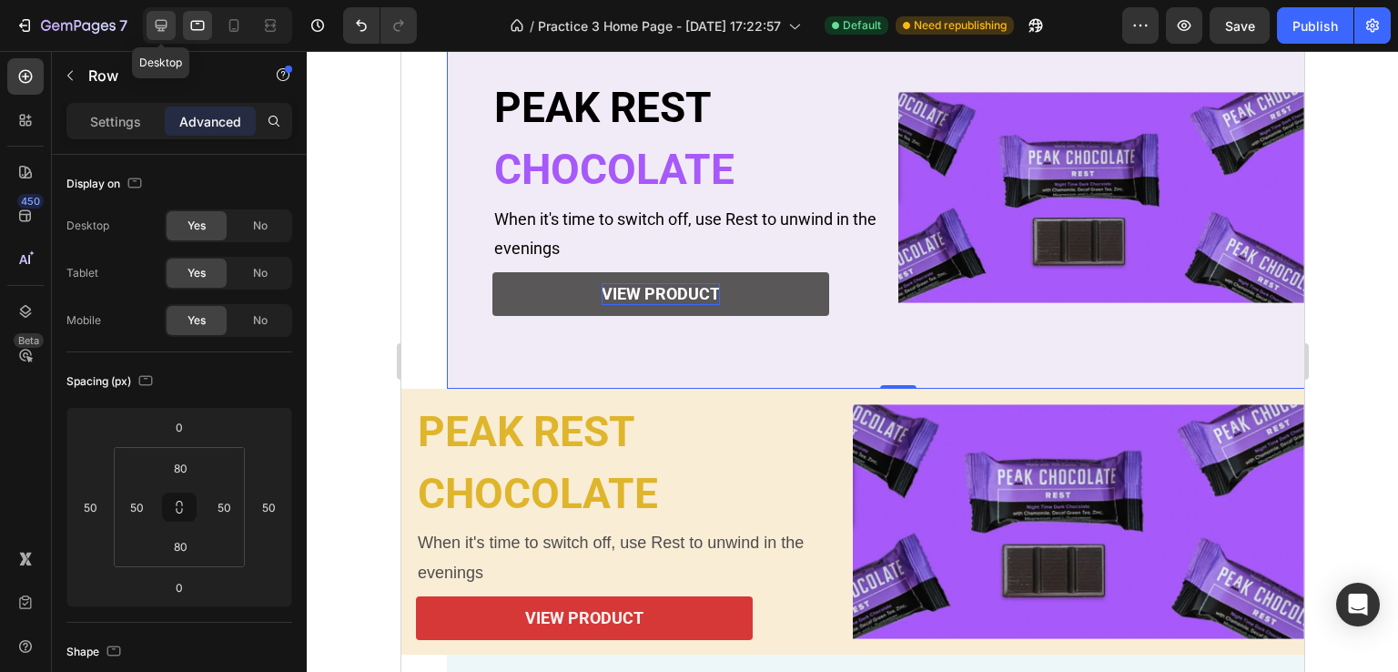
click at [165, 26] on icon at bounding box center [162, 26] width 12 height 12
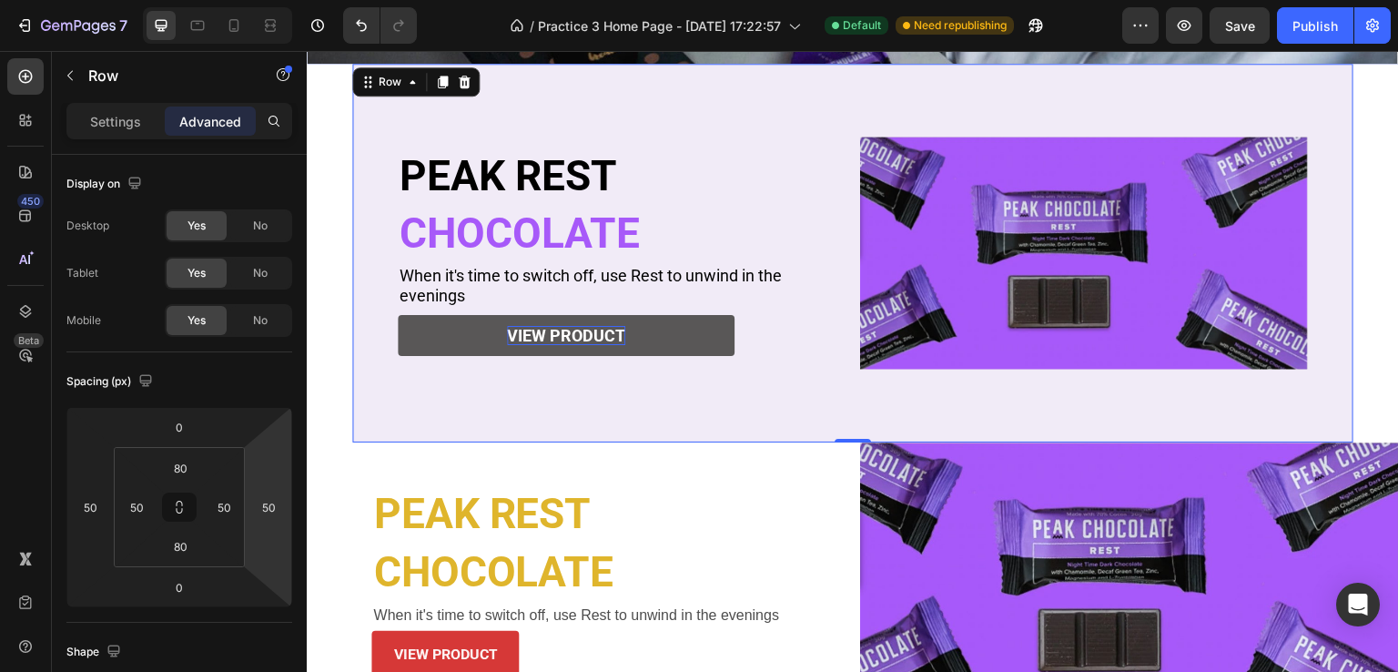
scroll to position [470, 0]
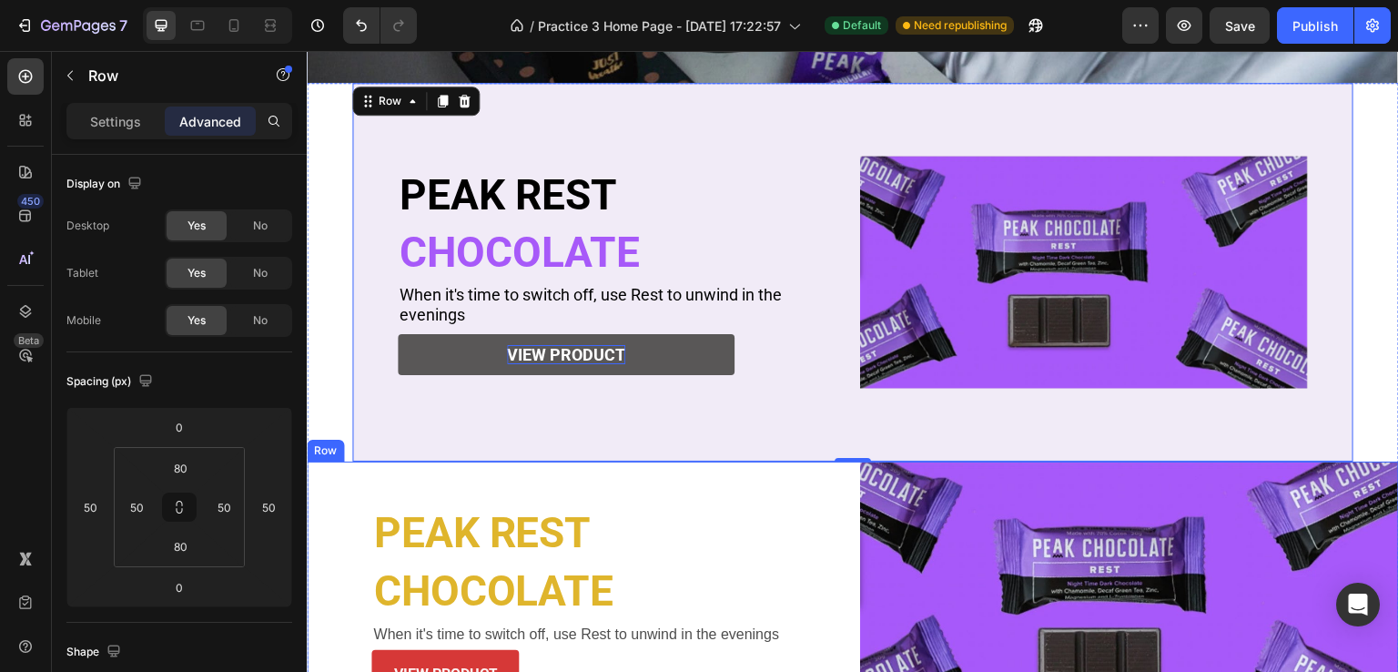
click at [349, 485] on div "PEAK REST Heading CHOCOLATE Heading When it's time to switch off, use Rest to u…" at bounding box center [576, 601] width 539 height 280
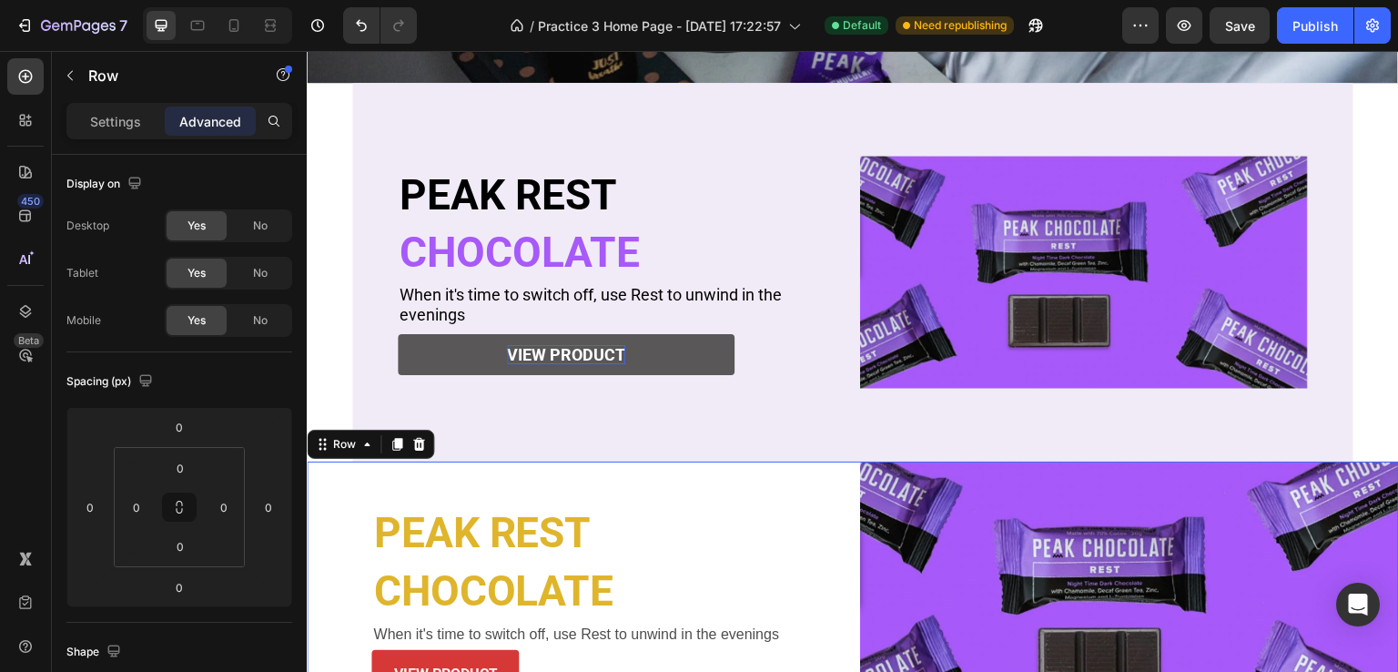
scroll to position [597, 0]
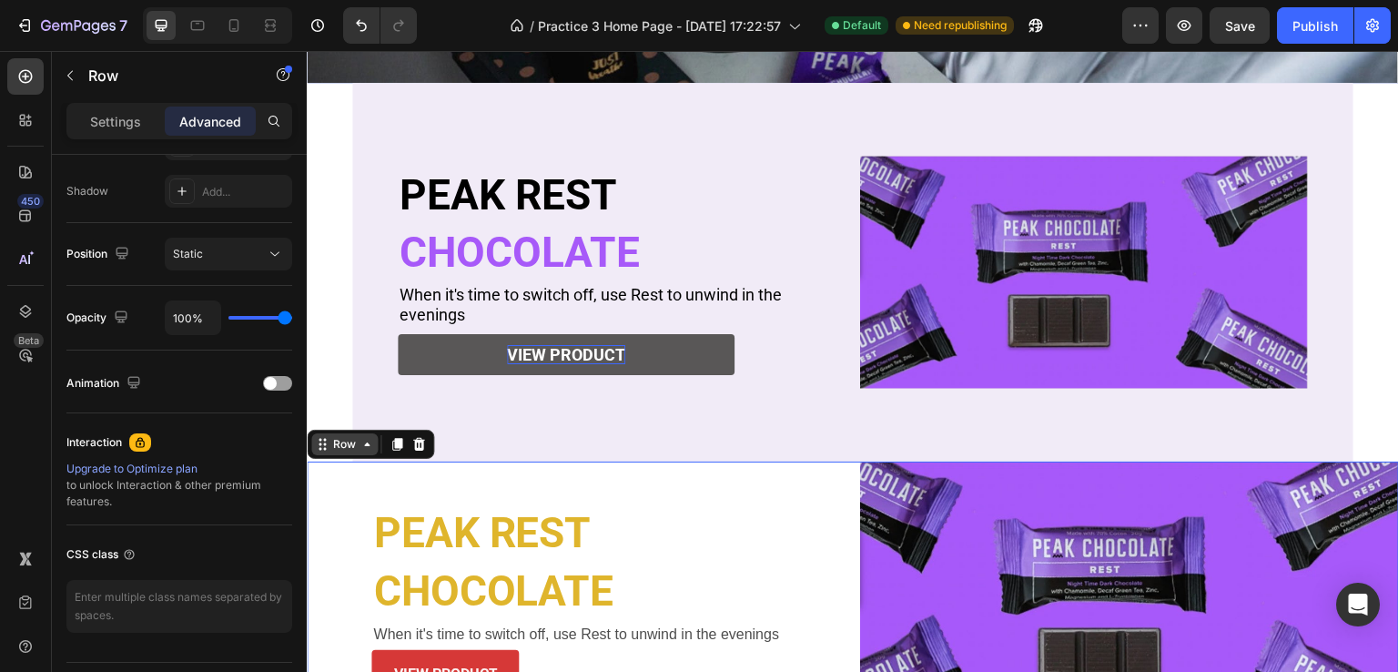
click at [339, 439] on div "Row" at bounding box center [344, 444] width 30 height 16
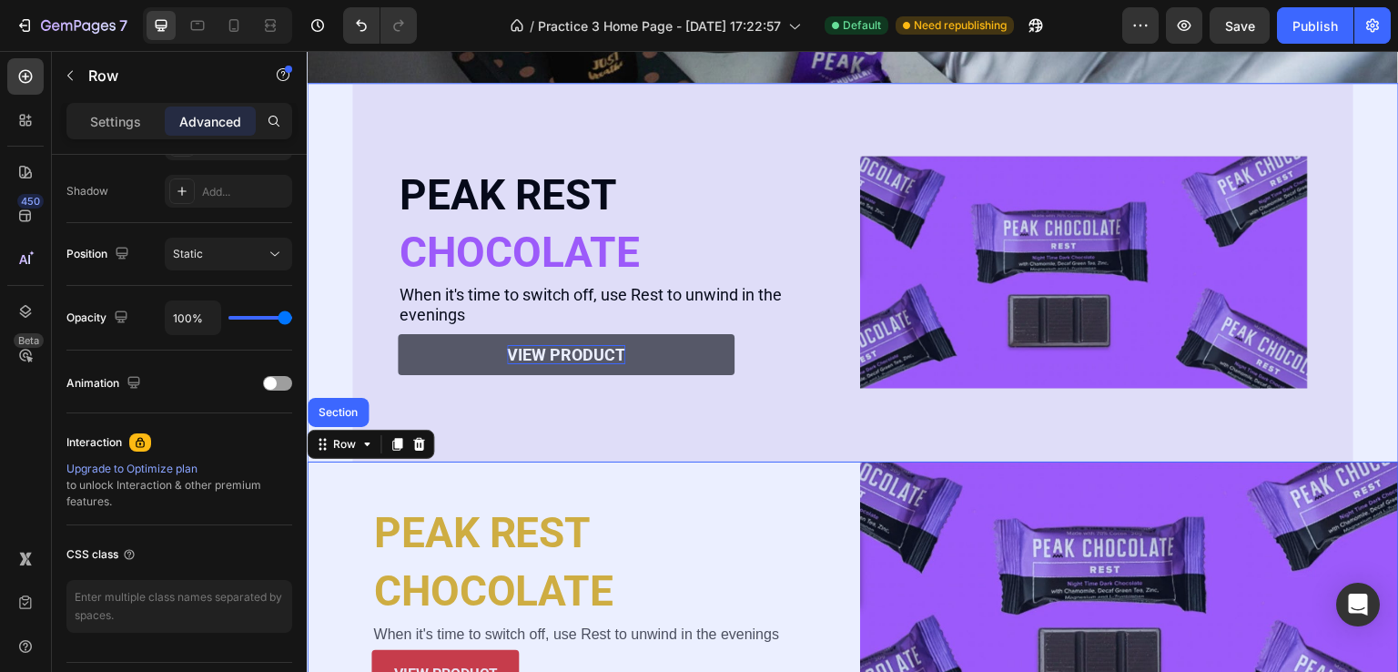
drag, startPoint x: 352, startPoint y: 404, endPoint x: 337, endPoint y: 402, distance: 15.6
click at [352, 407] on div "Section" at bounding box center [338, 412] width 46 height 11
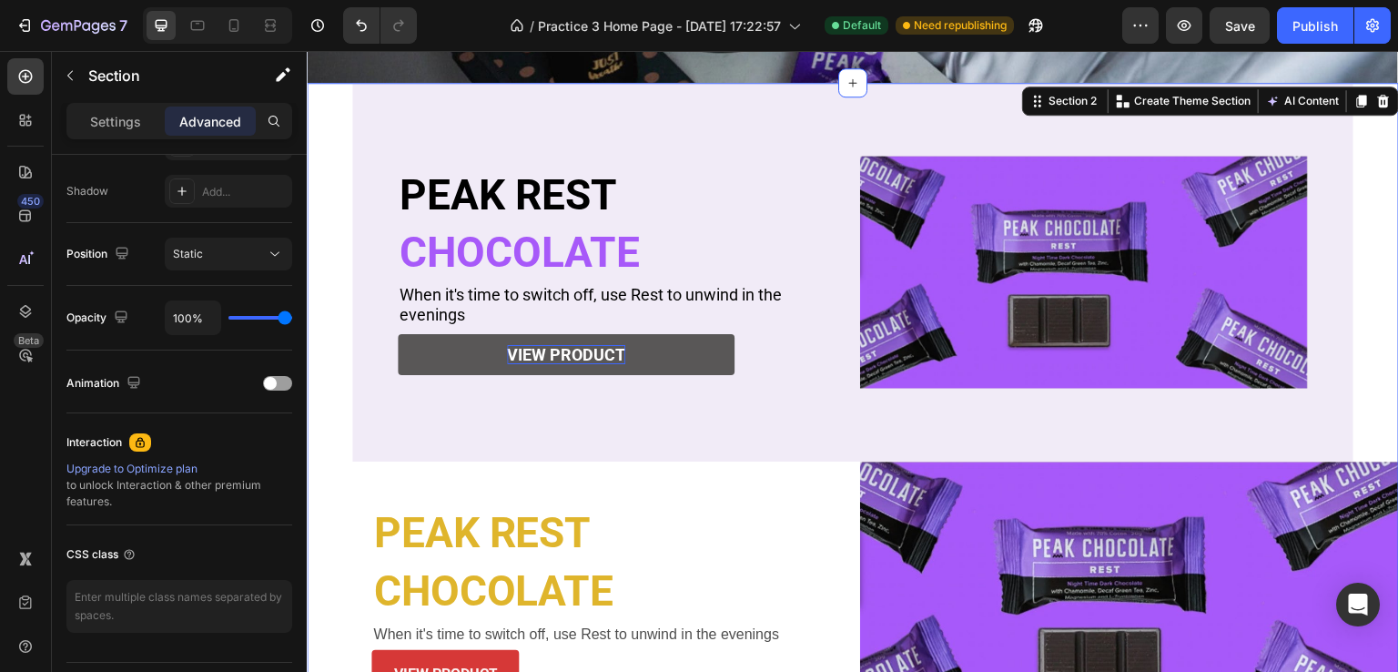
scroll to position [0, 0]
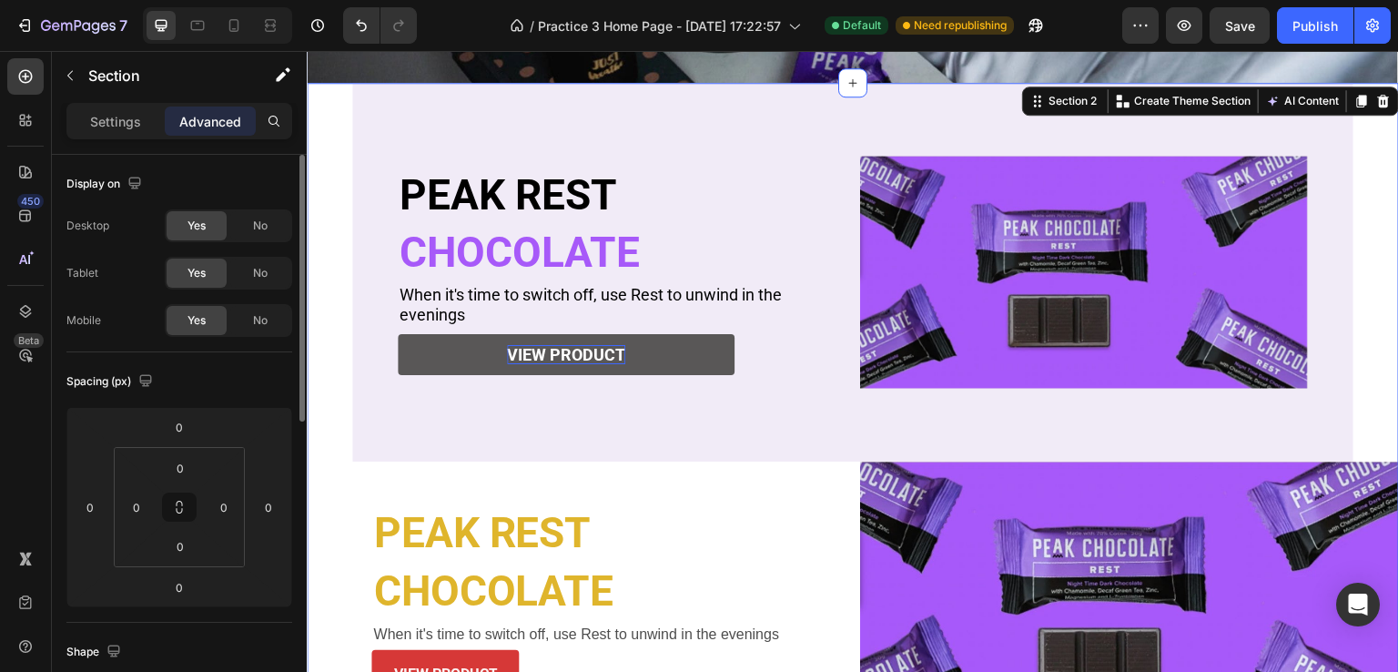
click at [337, 386] on div "PEAK REST Heading CHOCOLATE Heading When it's time to switch off, use Rest to u…" at bounding box center [853, 412] width 1092 height 659
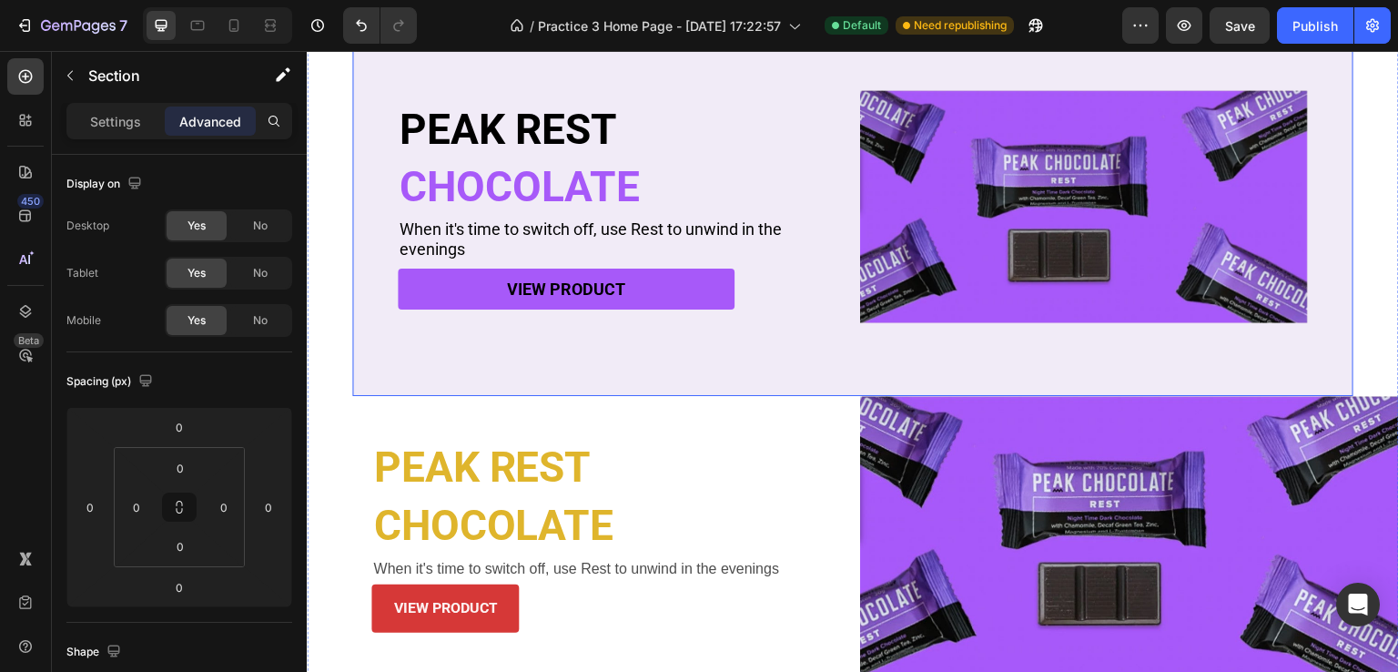
scroll to position [288, 0]
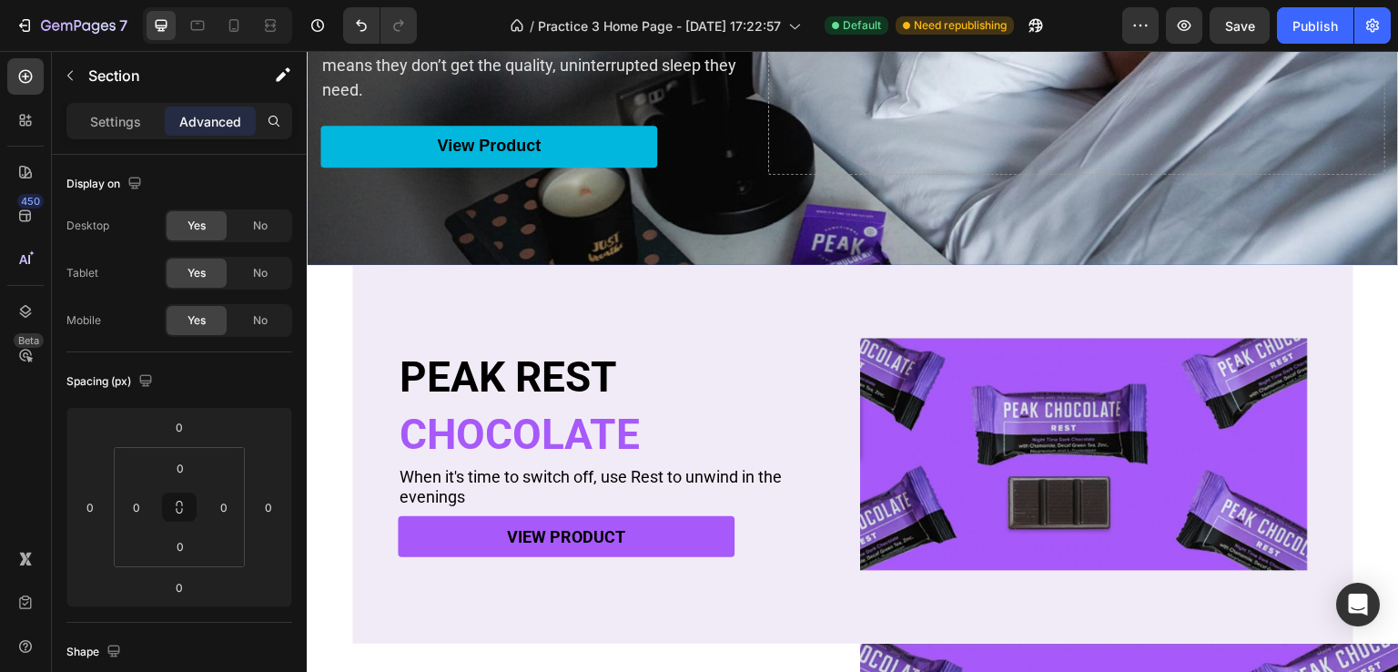
click at [328, 346] on div "PEAK REST Heading CHOCOLATE Heading When it's time to switch off, use Rest to u…" at bounding box center [853, 594] width 1092 height 659
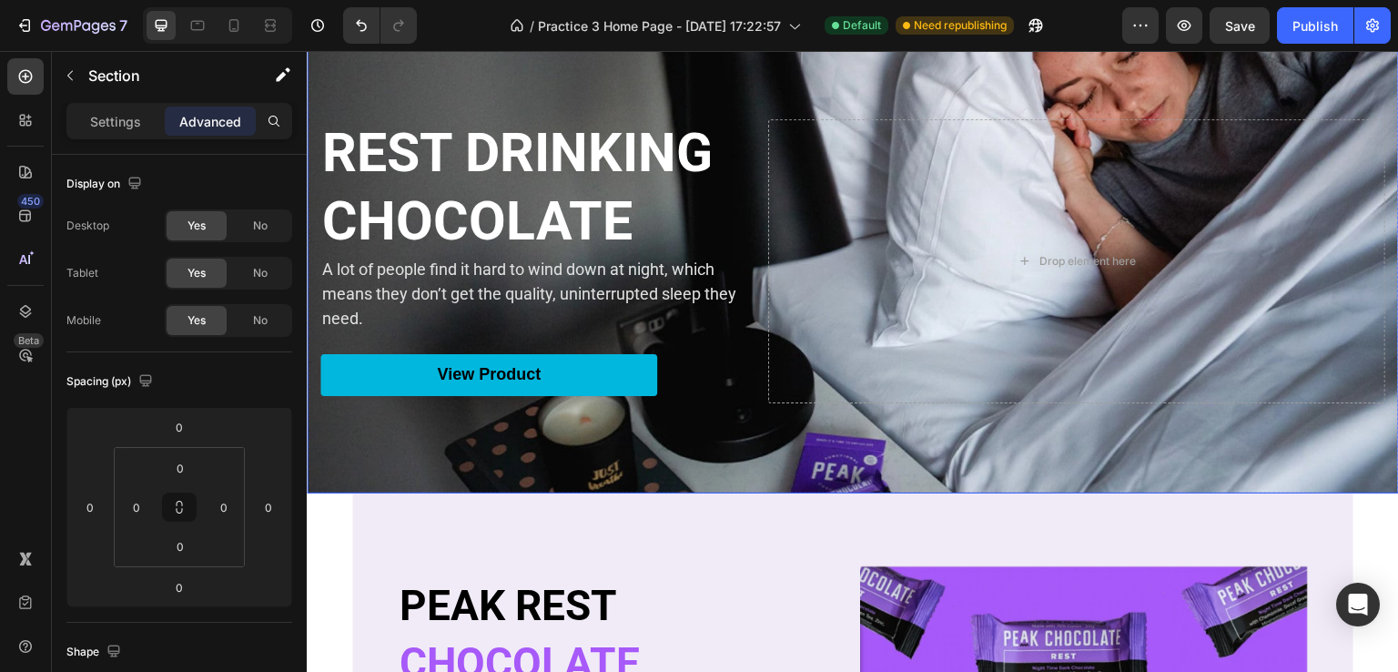
scroll to position [91, 0]
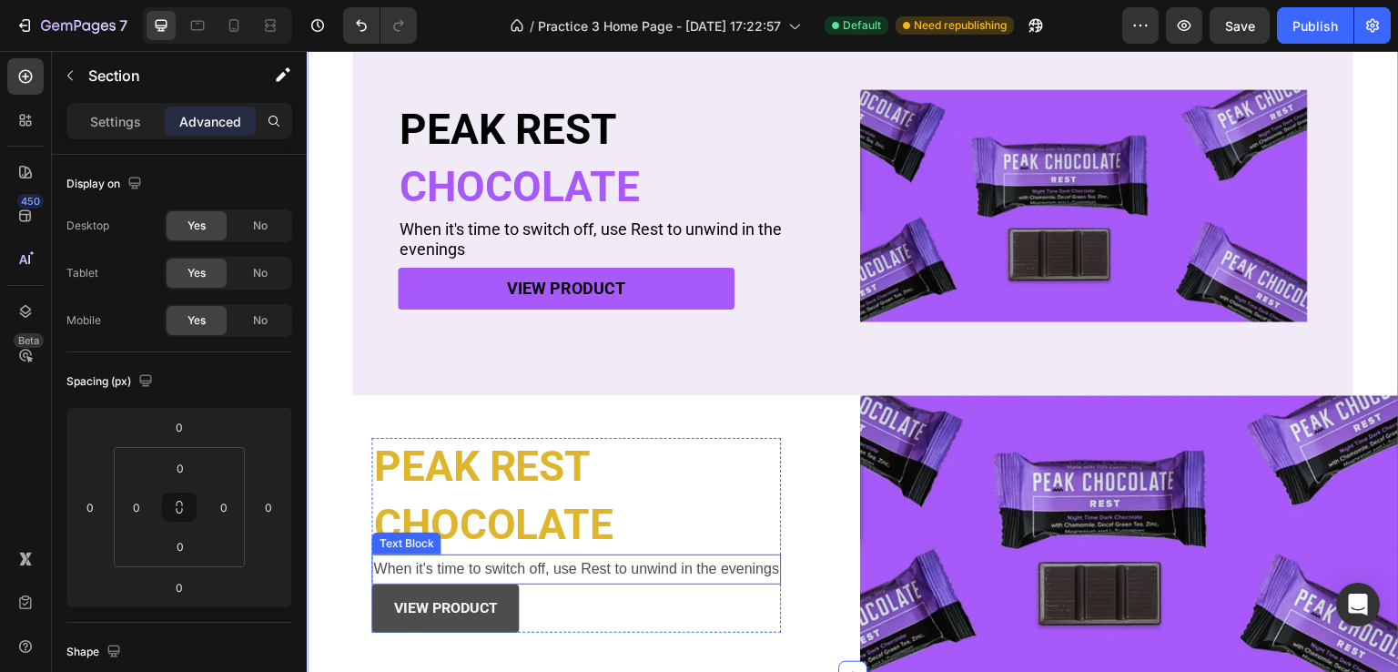
scroll to position [637, 0]
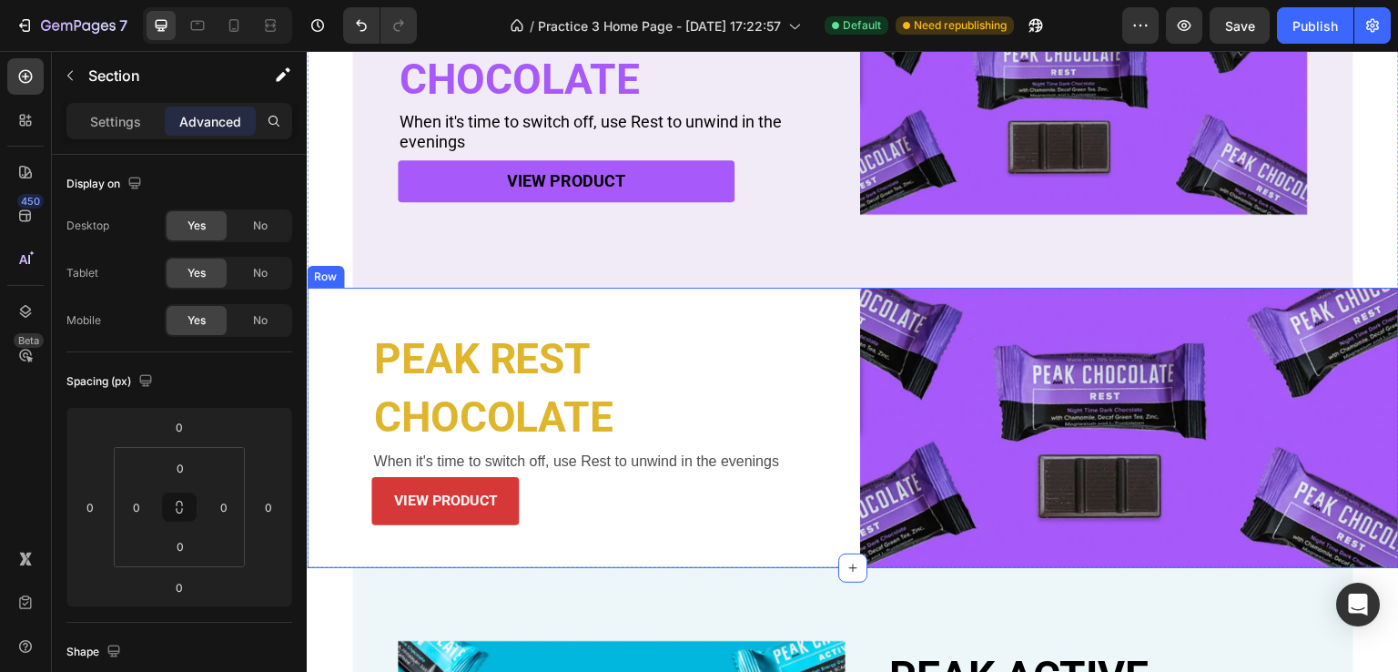
click at [329, 360] on div "PEAK REST Heading CHOCOLATE Heading When it's time to switch off, use Rest to u…" at bounding box center [576, 428] width 539 height 280
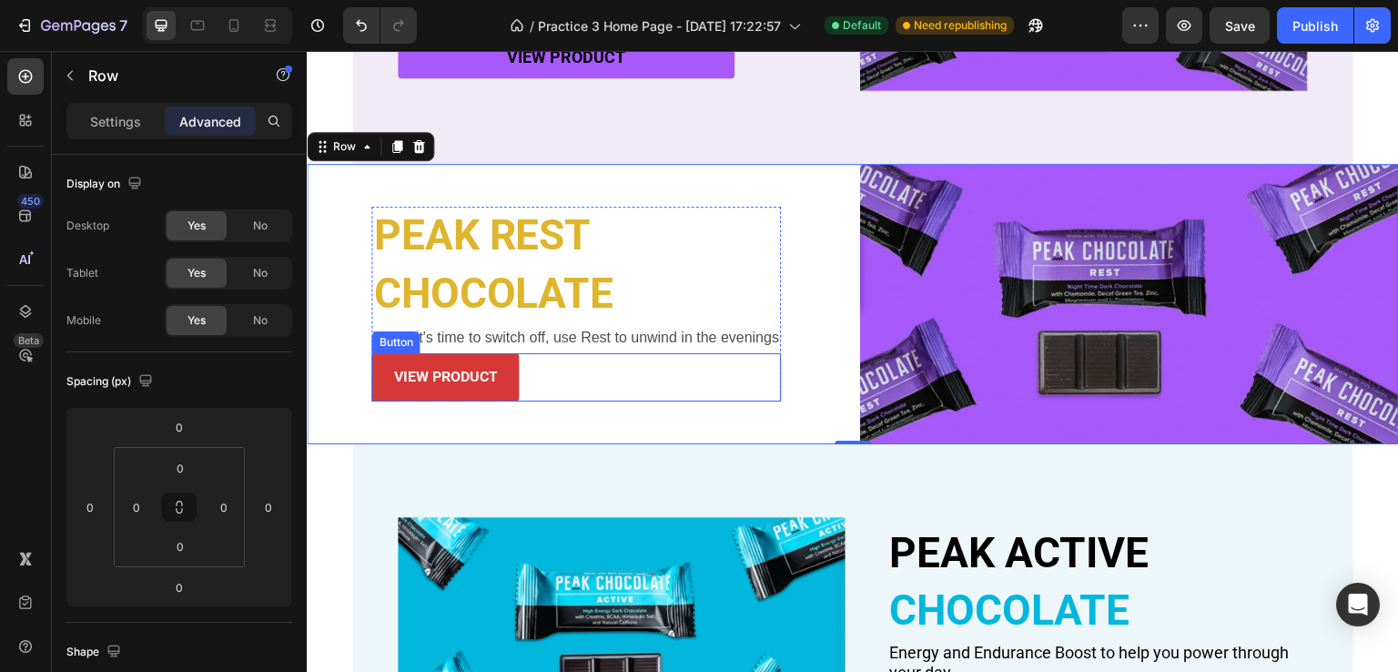
scroll to position [819, 0]
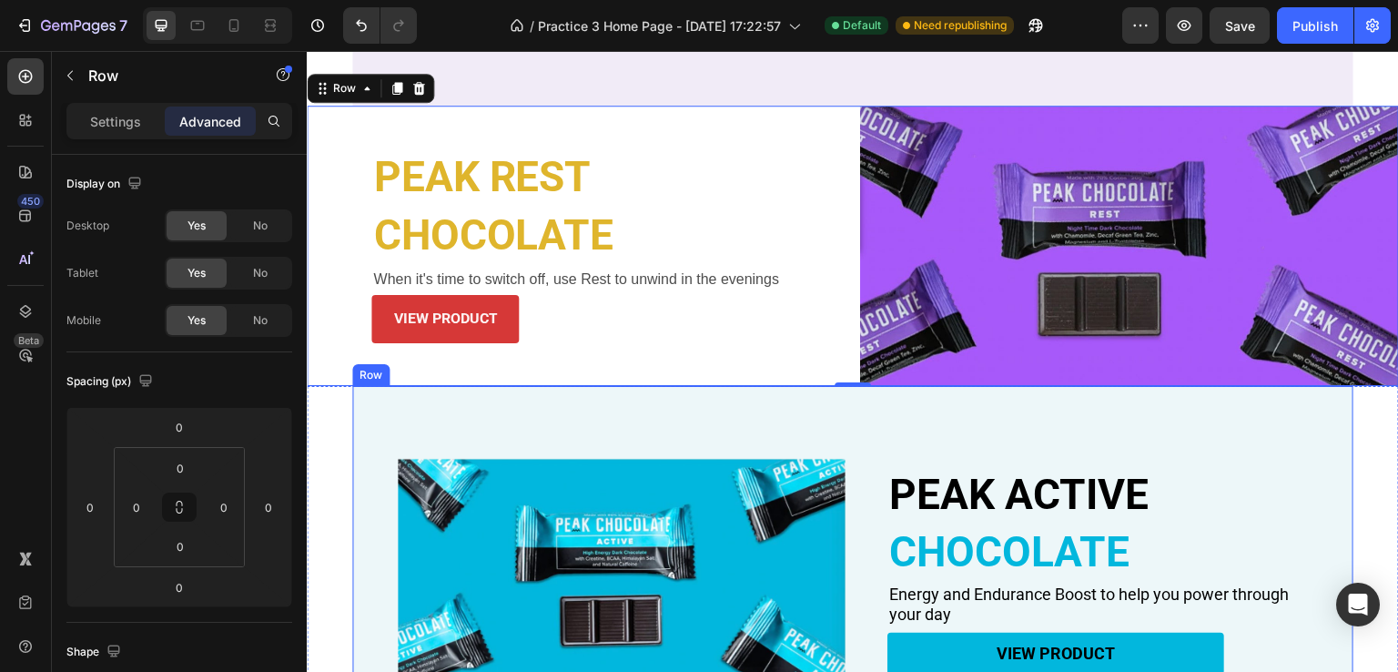
click at [330, 444] on div "PEAK ACTIVE Heading CHOCOLATE Heading Energy and Endurance Boost to help you po…" at bounding box center [853, 571] width 1092 height 370
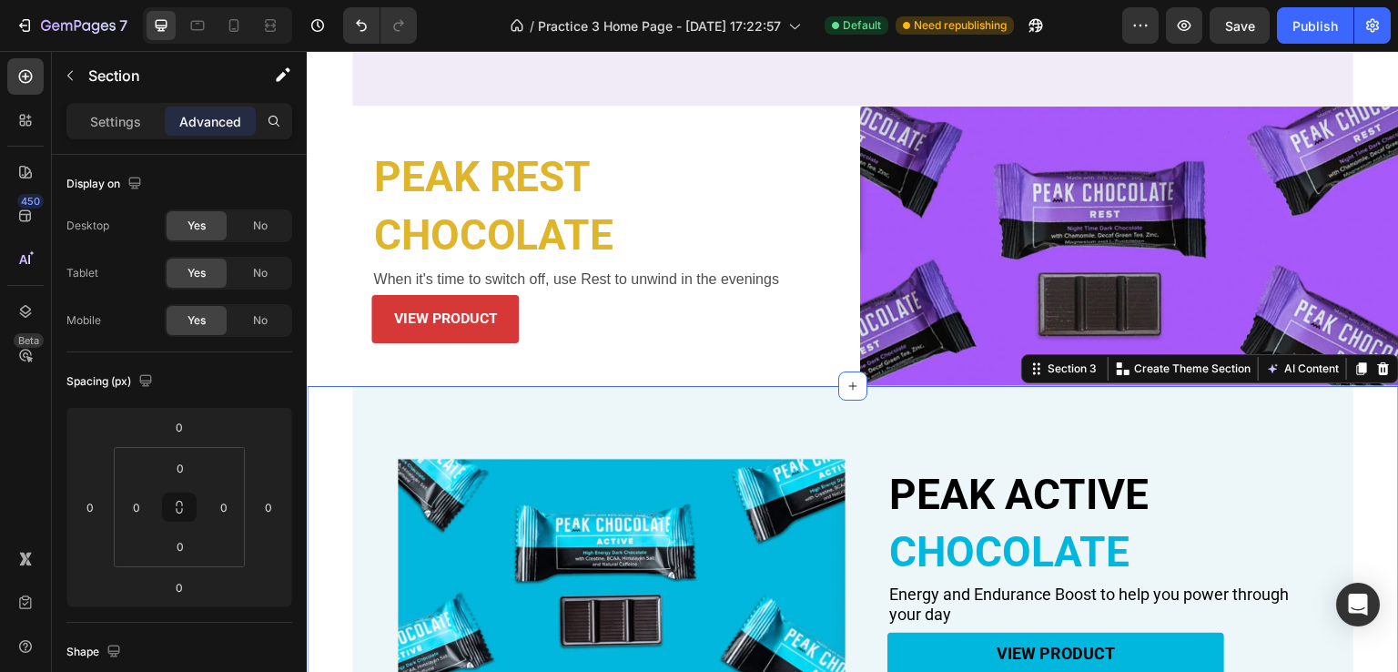
click at [330, 444] on div "PEAK ACTIVE Heading CHOCOLATE Heading Energy and Endurance Boost to help you po…" at bounding box center [853, 571] width 1092 height 370
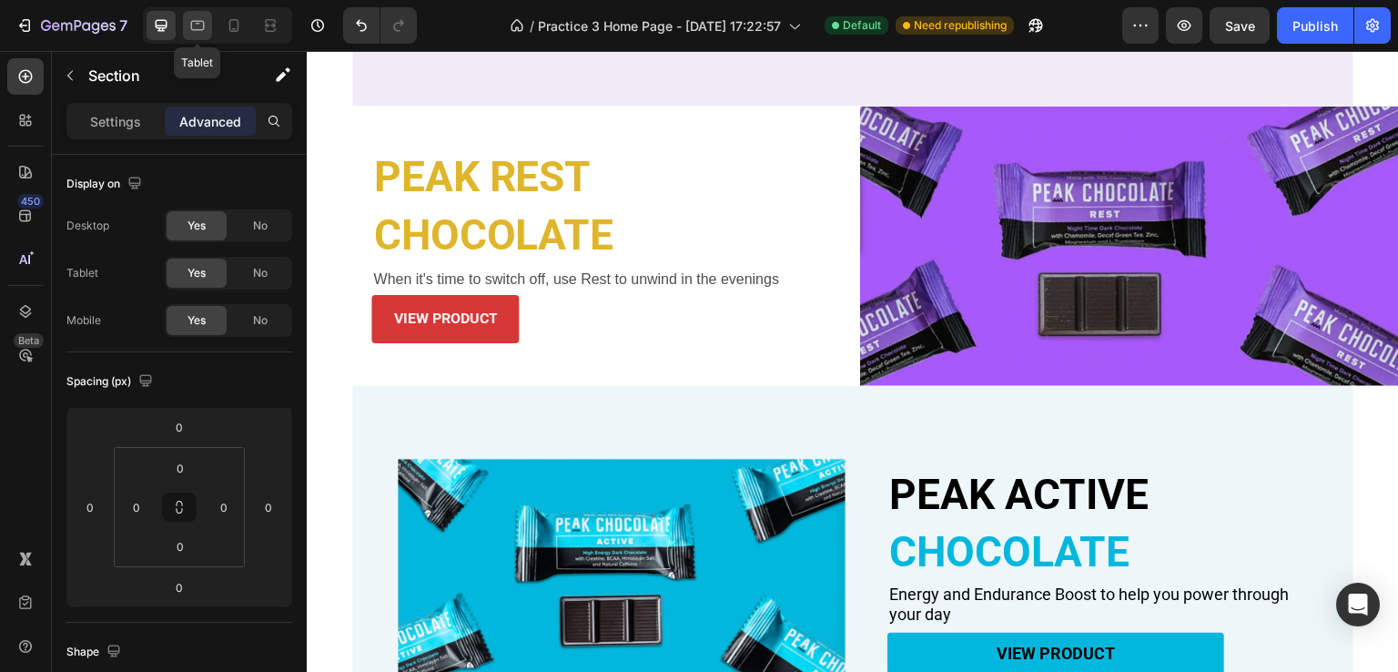
click at [204, 22] on icon at bounding box center [197, 25] width 18 height 18
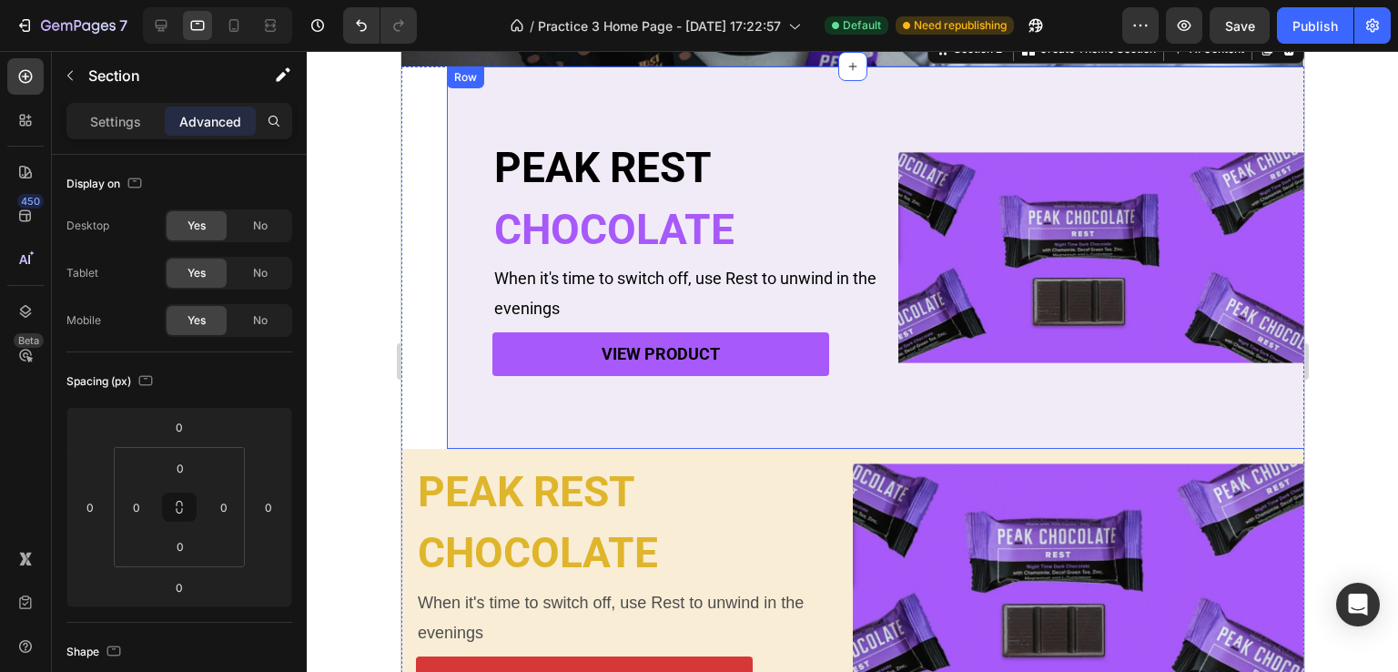
scroll to position [350, 0]
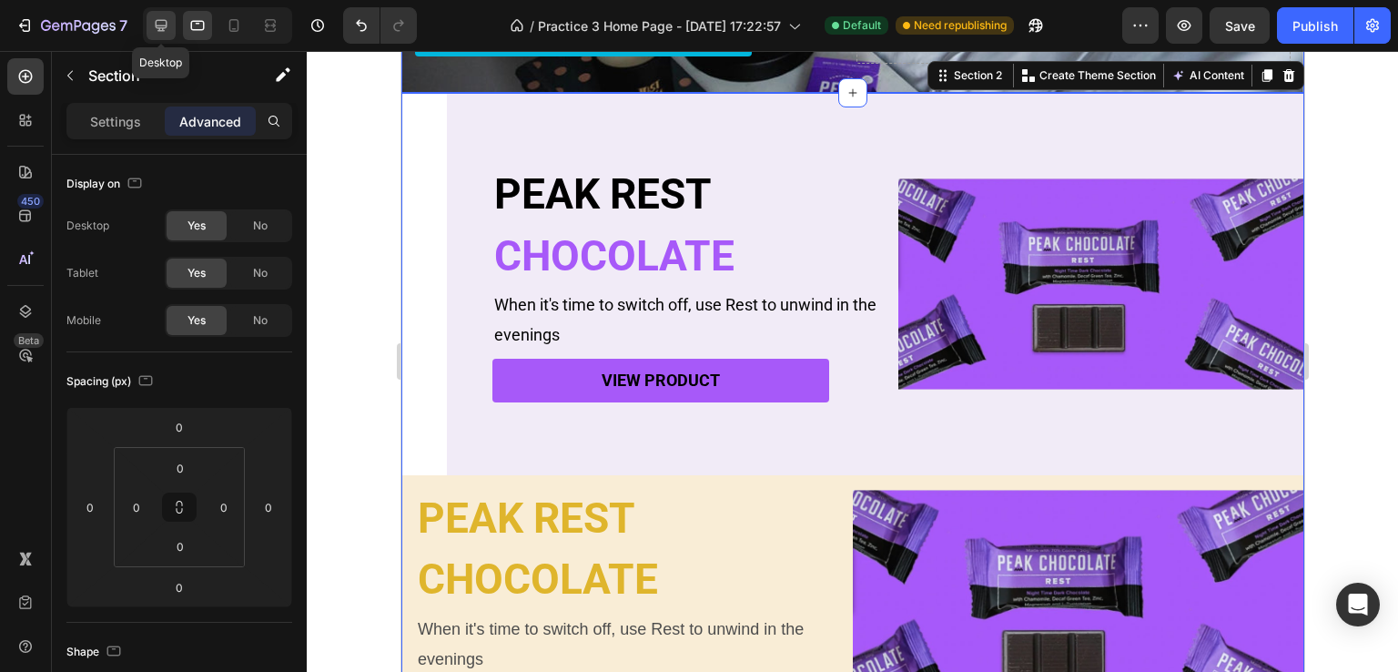
click at [164, 16] on icon at bounding box center [161, 25] width 18 height 18
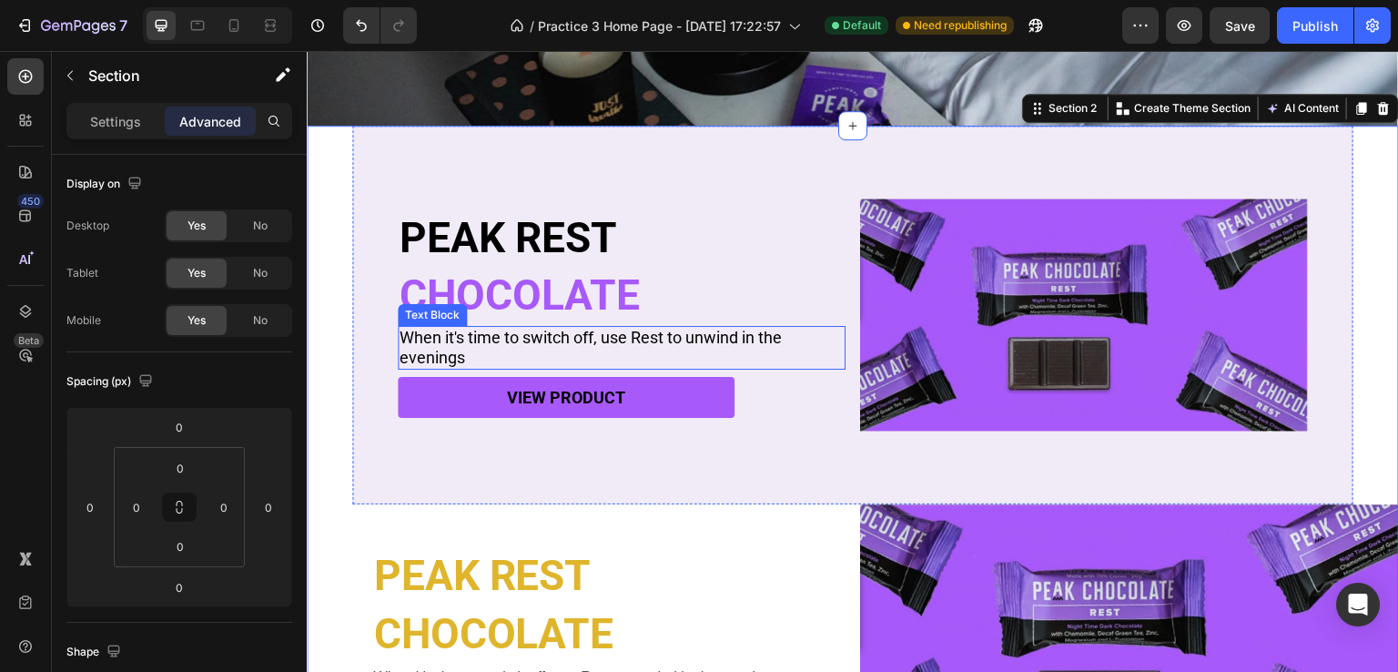
scroll to position [431, 0]
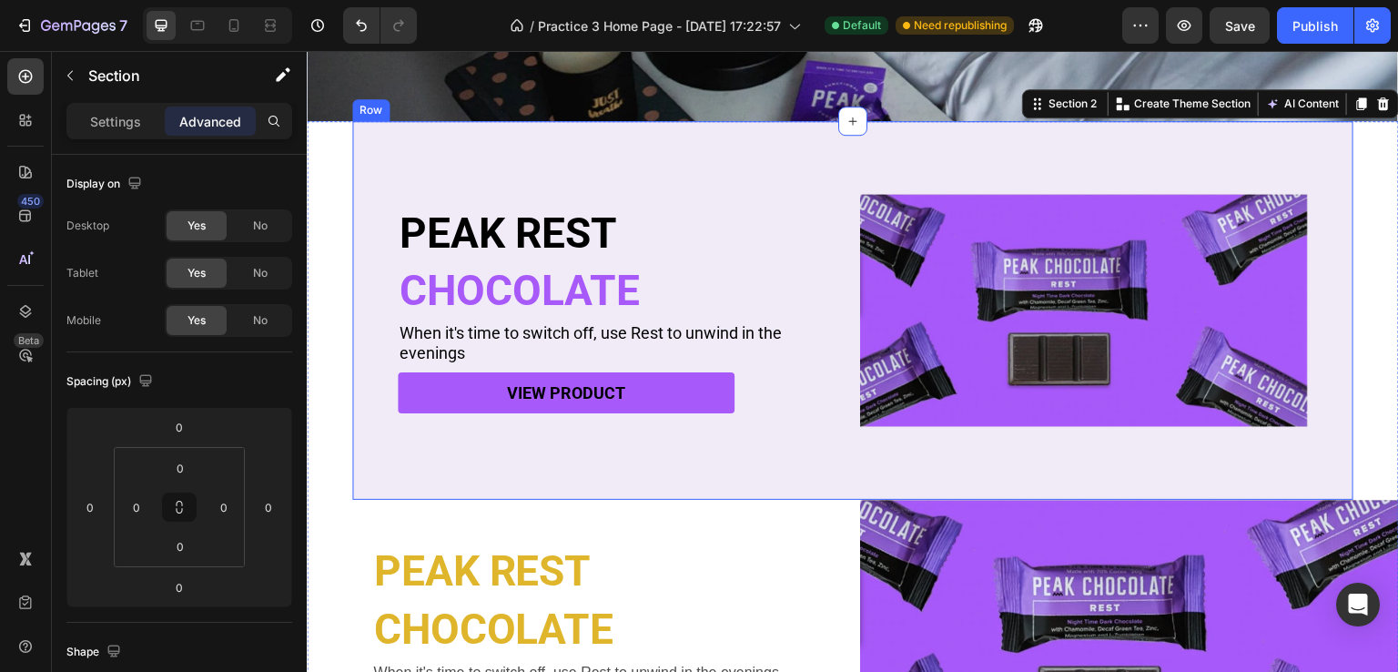
click at [1324, 225] on div "PEAK REST Heading CHOCOLATE Heading When it's time to switch off, use Rest to u…" at bounding box center [852, 310] width 1001 height 379
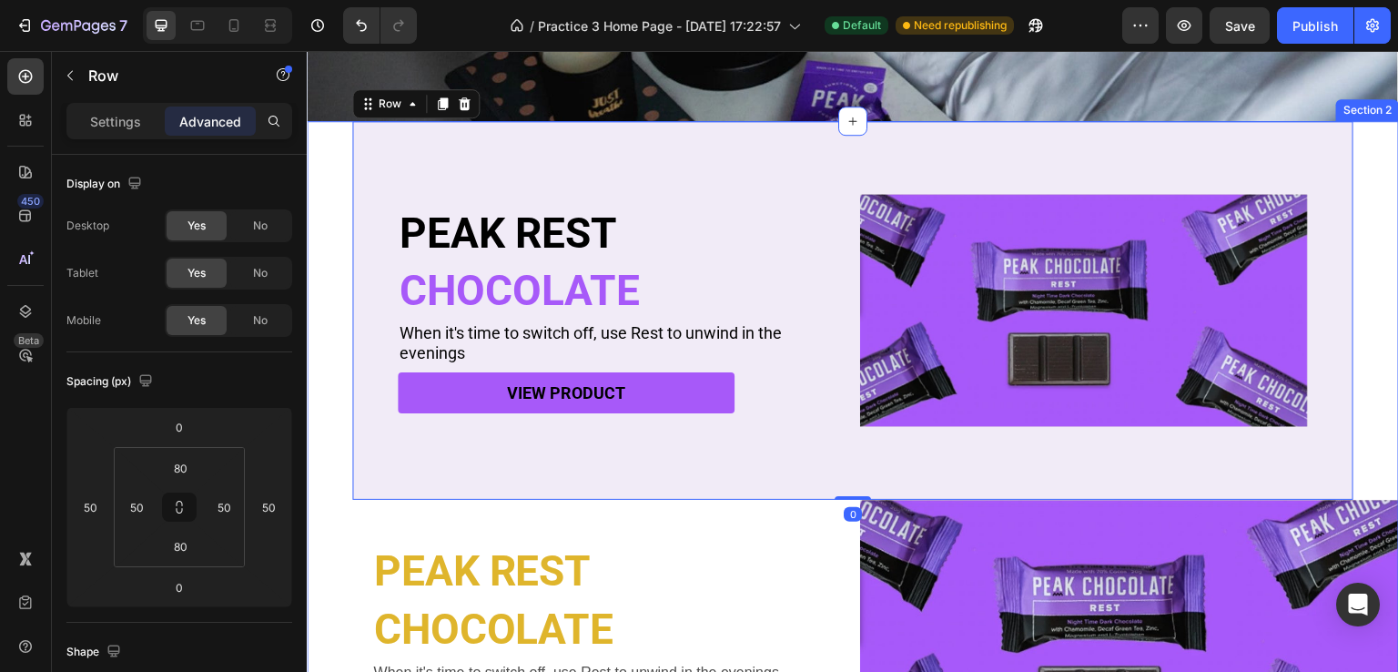
click at [1357, 253] on div "PEAK REST Heading CHOCOLATE Heading When it's time to switch off, use Rest to u…" at bounding box center [853, 450] width 1092 height 659
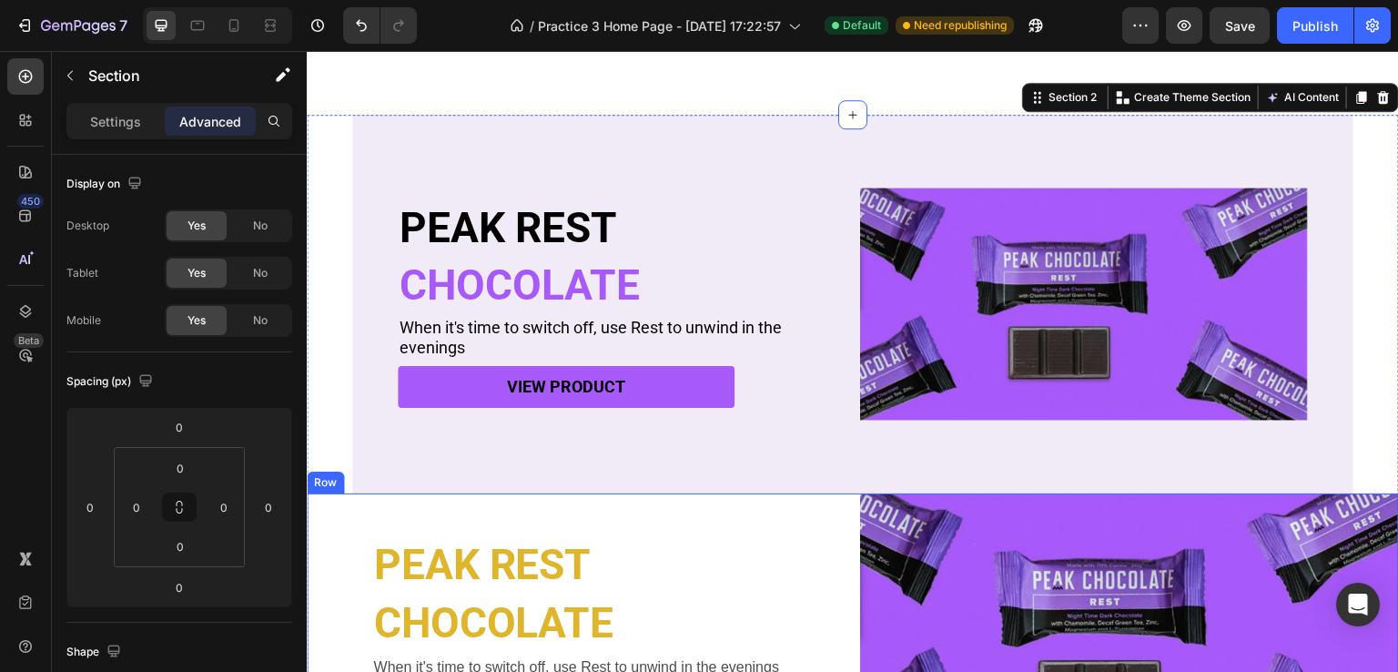
scroll to position [522, 0]
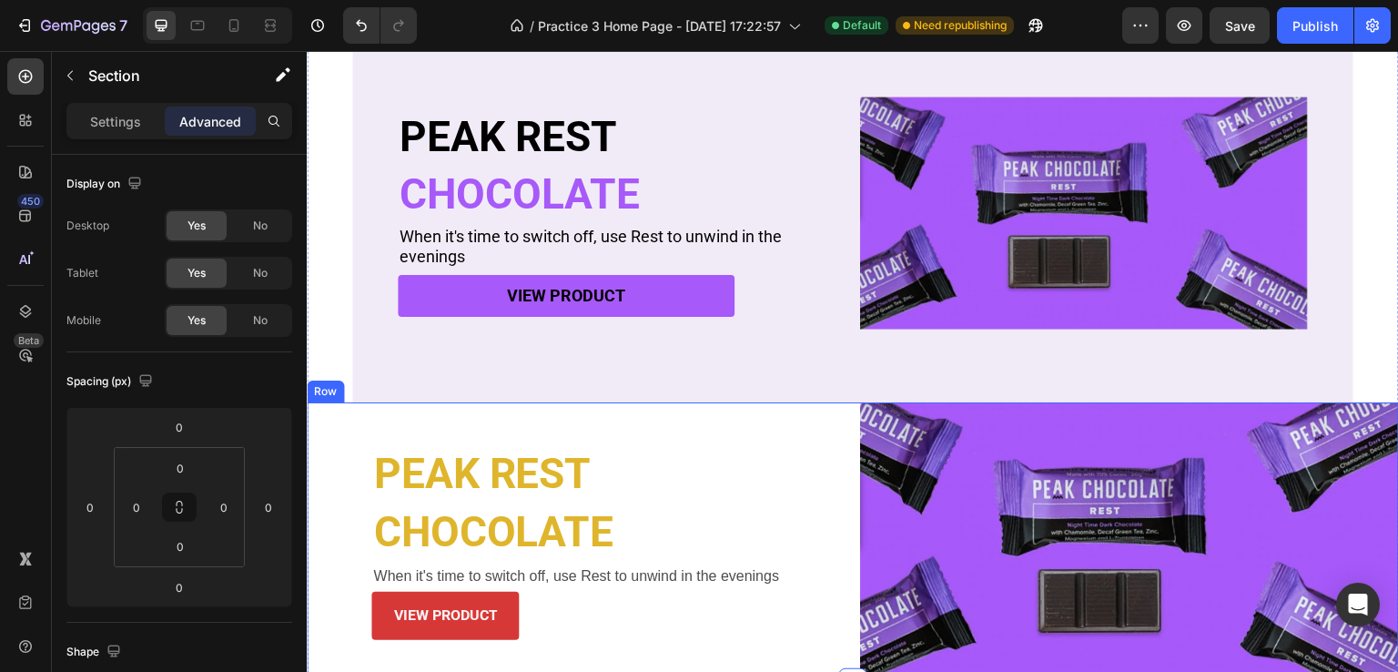
click at [340, 434] on div "PEAK REST Heading CHOCOLATE Heading When it's time to switch off, use Rest to u…" at bounding box center [576, 542] width 539 height 280
click at [167, 117] on div "Advanced" at bounding box center [210, 120] width 91 height 29
click at [218, 129] on p "Advanced" at bounding box center [210, 121] width 62 height 19
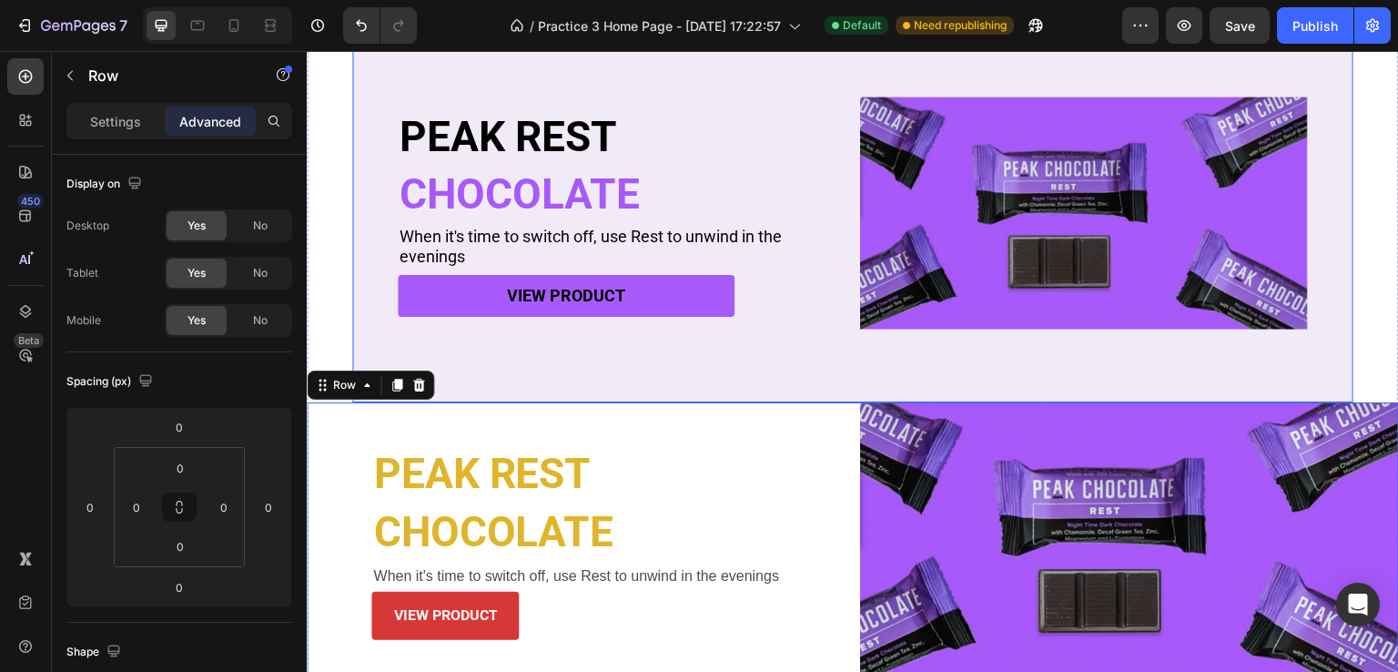
click at [350, 278] on div "PEAK REST Heading CHOCOLATE Heading When it's time to switch off, use Rest to u…" at bounding box center [853, 353] width 1092 height 659
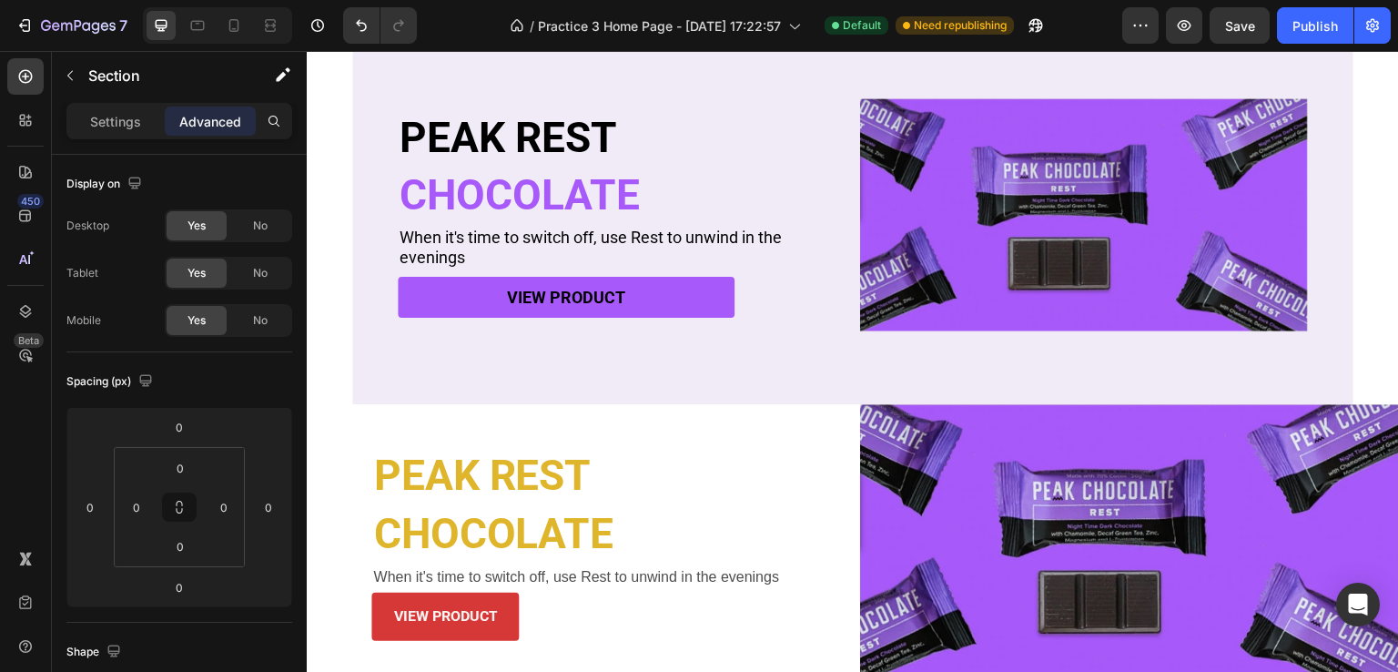
scroll to position [255, 0]
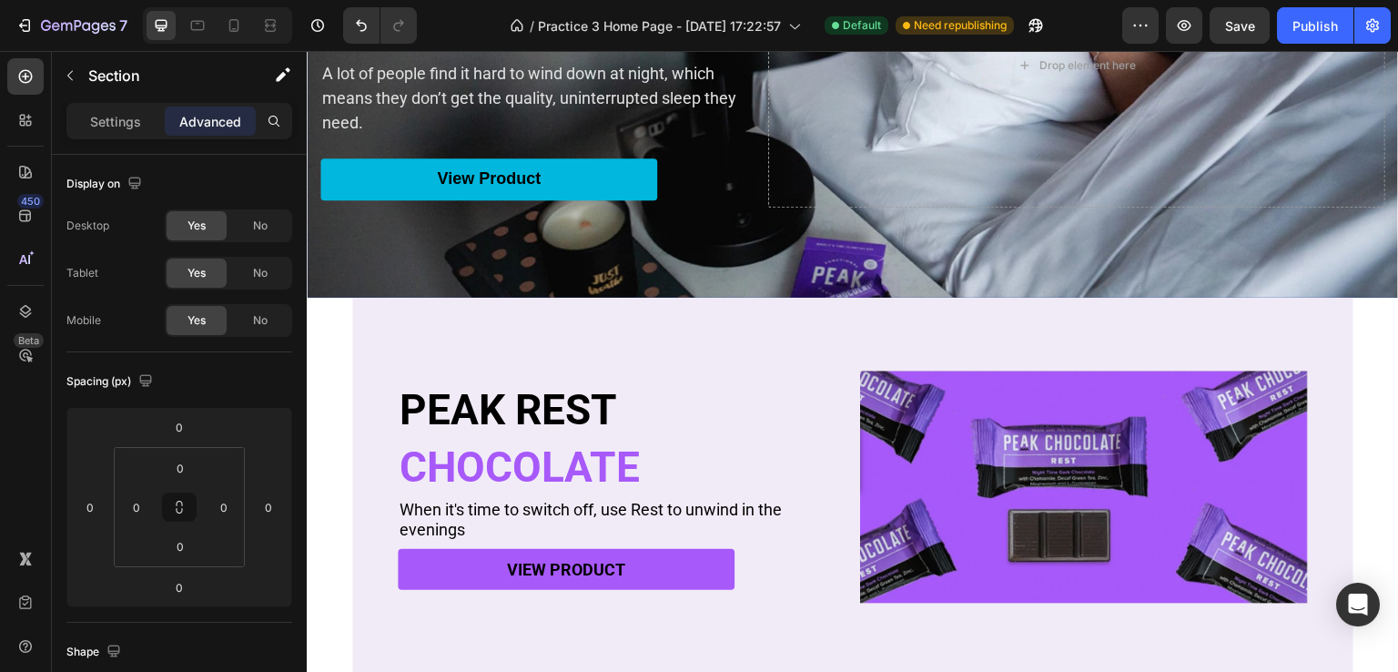
click at [1348, 370] on div "PEAK REST Heading CHOCOLATE Heading When it's time to switch off, use Rest to u…" at bounding box center [853, 627] width 1092 height 659
click at [1366, 337] on div "PEAK REST Heading CHOCOLATE Heading When it's time to switch off, use Rest to u…" at bounding box center [853, 627] width 1092 height 659
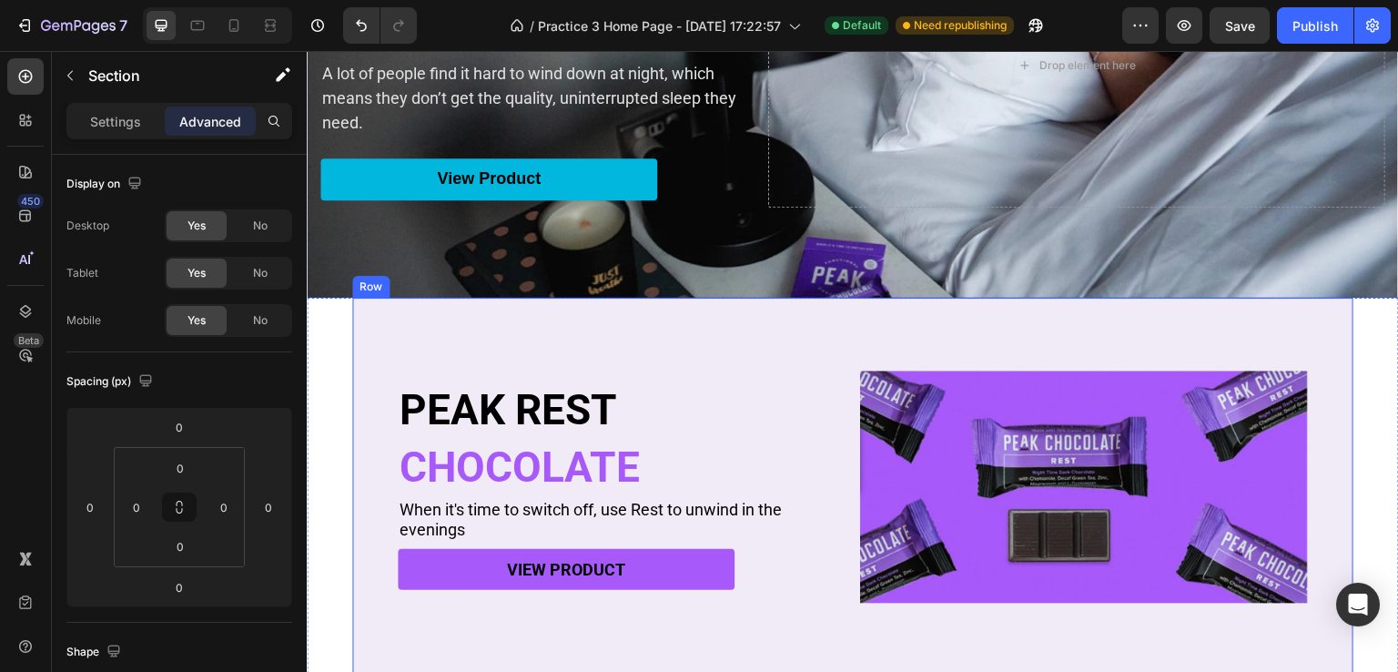
click at [653, 334] on div "PEAK REST Heading CHOCOLATE Heading When it's time to switch off, use Rest to u…" at bounding box center [852, 487] width 1001 height 379
click at [340, 325] on div "PEAK REST Heading CHOCOLATE Heading When it's time to switch off, use Rest to u…" at bounding box center [853, 627] width 1092 height 659
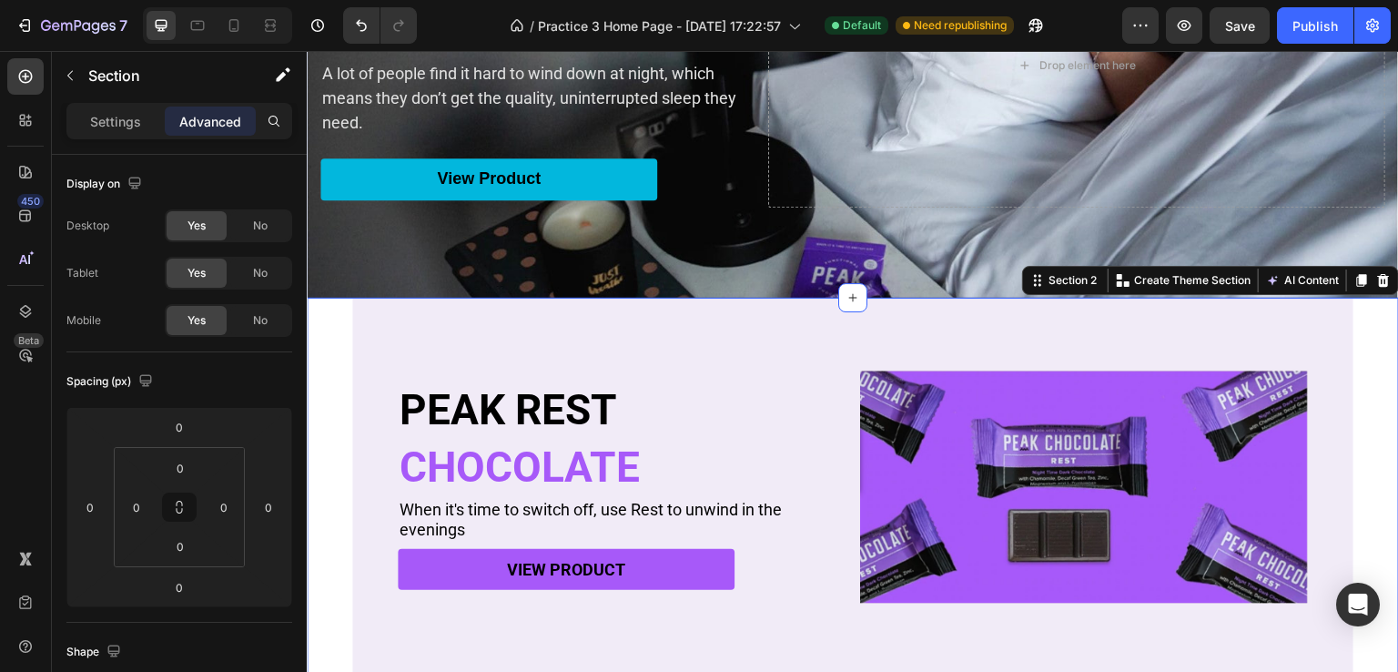
click at [342, 324] on div "PEAK REST Heading CHOCOLATE Heading When it's time to switch off, use Rest to u…" at bounding box center [853, 627] width 1092 height 659
click at [393, 324] on div "PEAK REST Heading CHOCOLATE Heading When it's time to switch off, use Rest to u…" at bounding box center [852, 487] width 1001 height 379
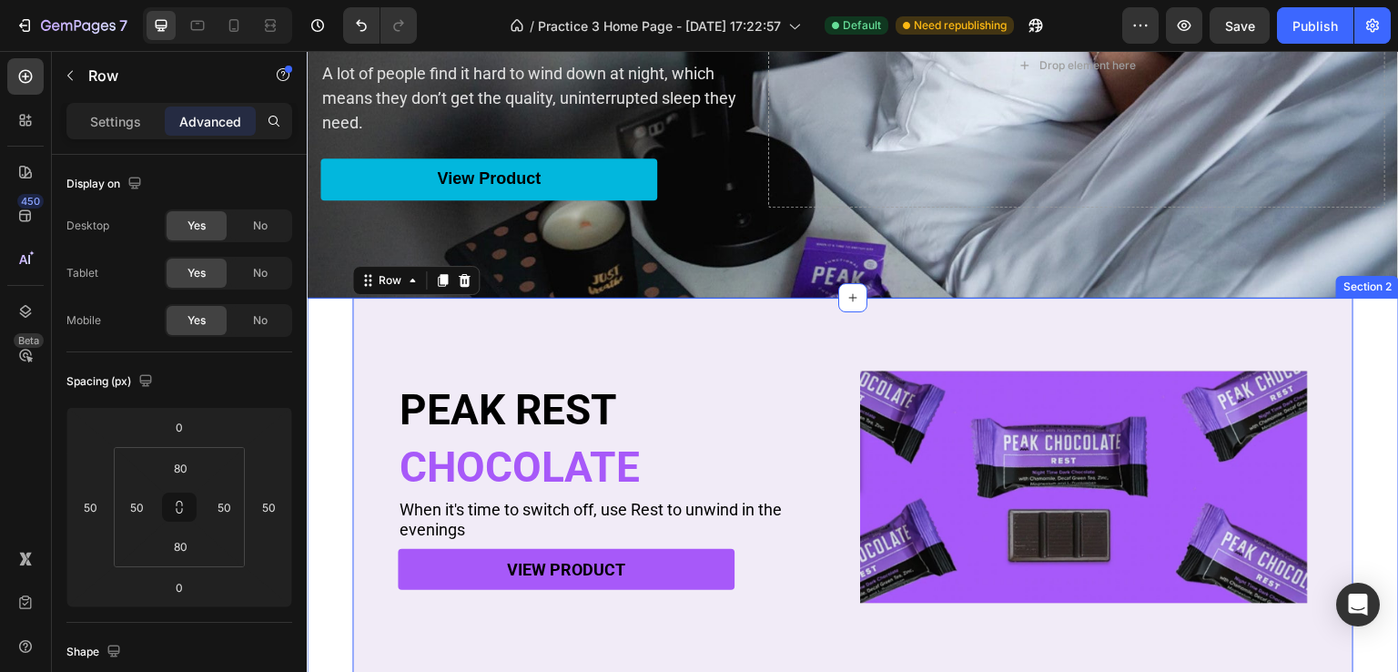
click at [332, 326] on div "PEAK REST Heading CHOCOLATE Heading When it's time to switch off, use Rest to u…" at bounding box center [853, 627] width 1092 height 659
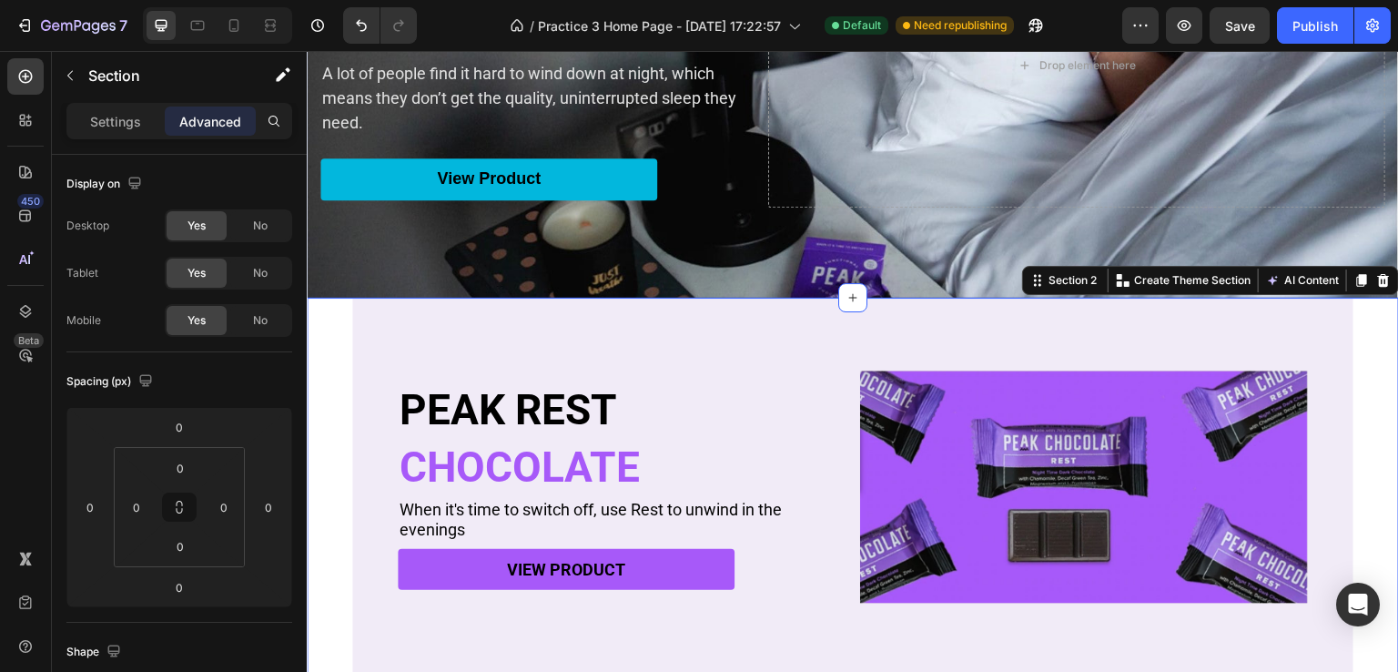
click at [1362, 369] on div "PEAK REST Heading CHOCOLATE Heading When it's time to switch off, use Rest to u…" at bounding box center [853, 627] width 1092 height 659
click at [1360, 369] on div "PEAK REST Heading CHOCOLATE Heading When it's time to switch off, use Rest to u…" at bounding box center [853, 627] width 1092 height 659
click at [1364, 369] on div "PEAK REST Heading CHOCOLATE Heading When it's time to switch off, use Rest to u…" at bounding box center [853, 627] width 1092 height 659
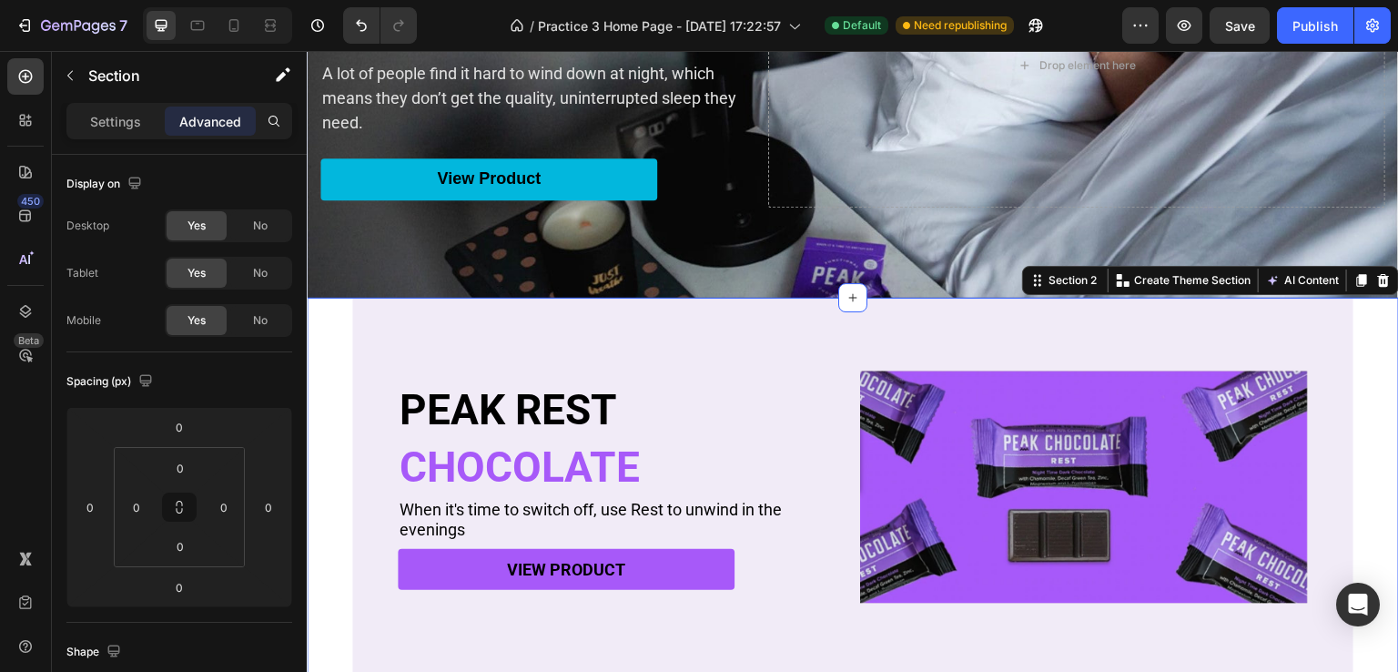
click at [1369, 366] on div "PEAK REST Heading CHOCOLATE Heading When it's time to switch off, use Rest to u…" at bounding box center [853, 627] width 1092 height 659
click at [1380, 351] on div "PEAK REST Heading CHOCOLATE Heading When it's time to switch off, use Rest to u…" at bounding box center [853, 627] width 1092 height 659
click at [479, 326] on div "PEAK REST Heading CHOCOLATE Heading When it's time to switch off, use Rest to u…" at bounding box center [852, 487] width 1001 height 379
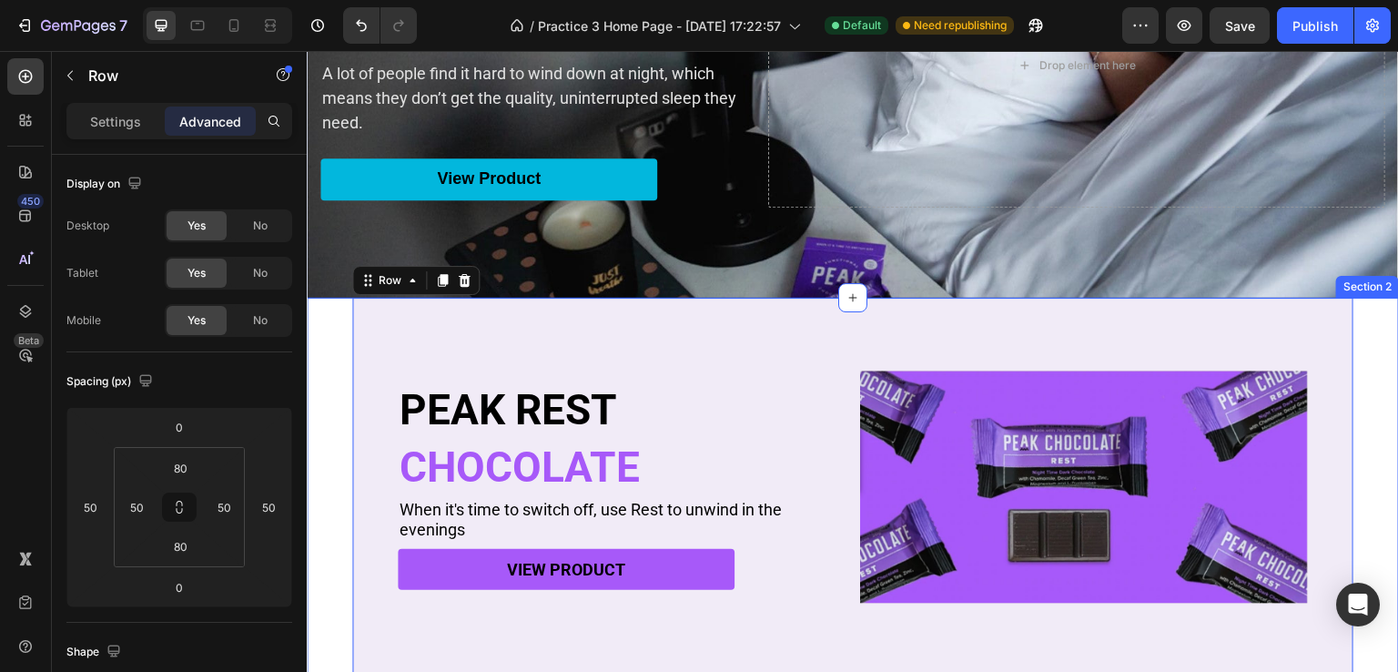
click at [1376, 355] on div "PEAK REST Heading CHOCOLATE Heading When it's time to switch off, use Rest to u…" at bounding box center [853, 627] width 1092 height 659
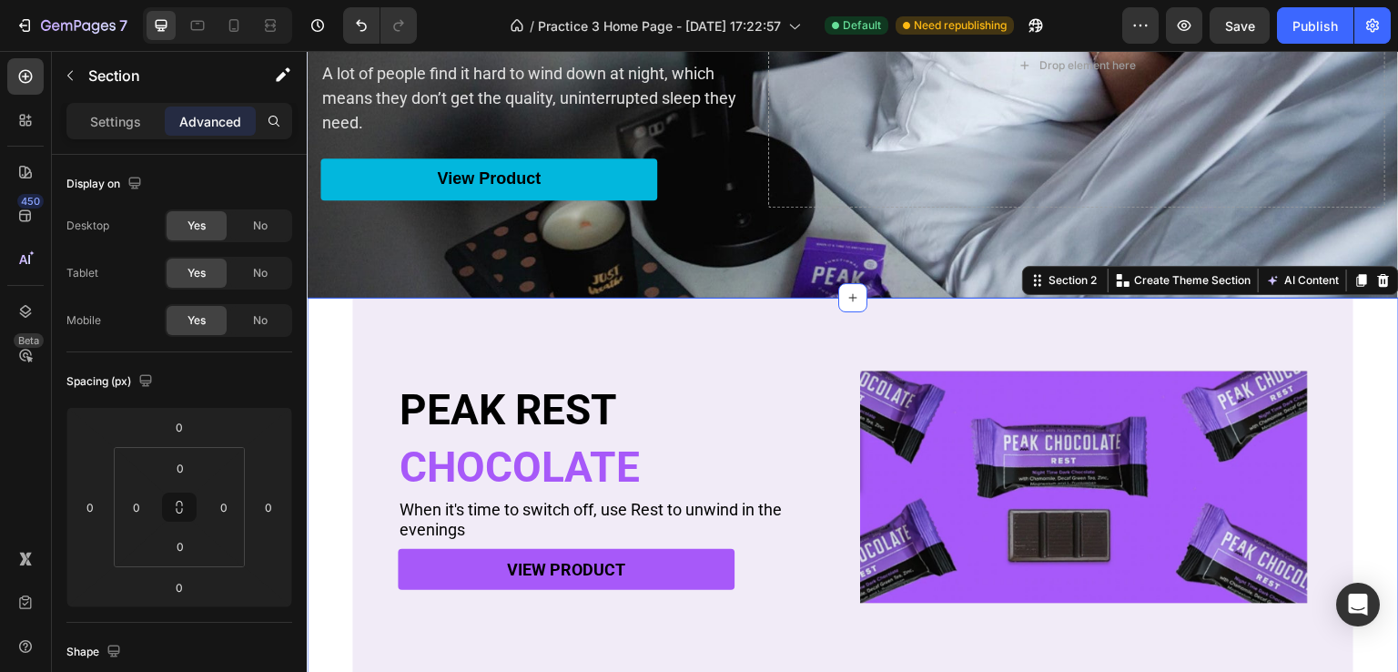
click at [418, 331] on div "PEAK REST Heading CHOCOLATE Heading When it's time to switch off, use Rest to u…" at bounding box center [852, 487] width 1001 height 379
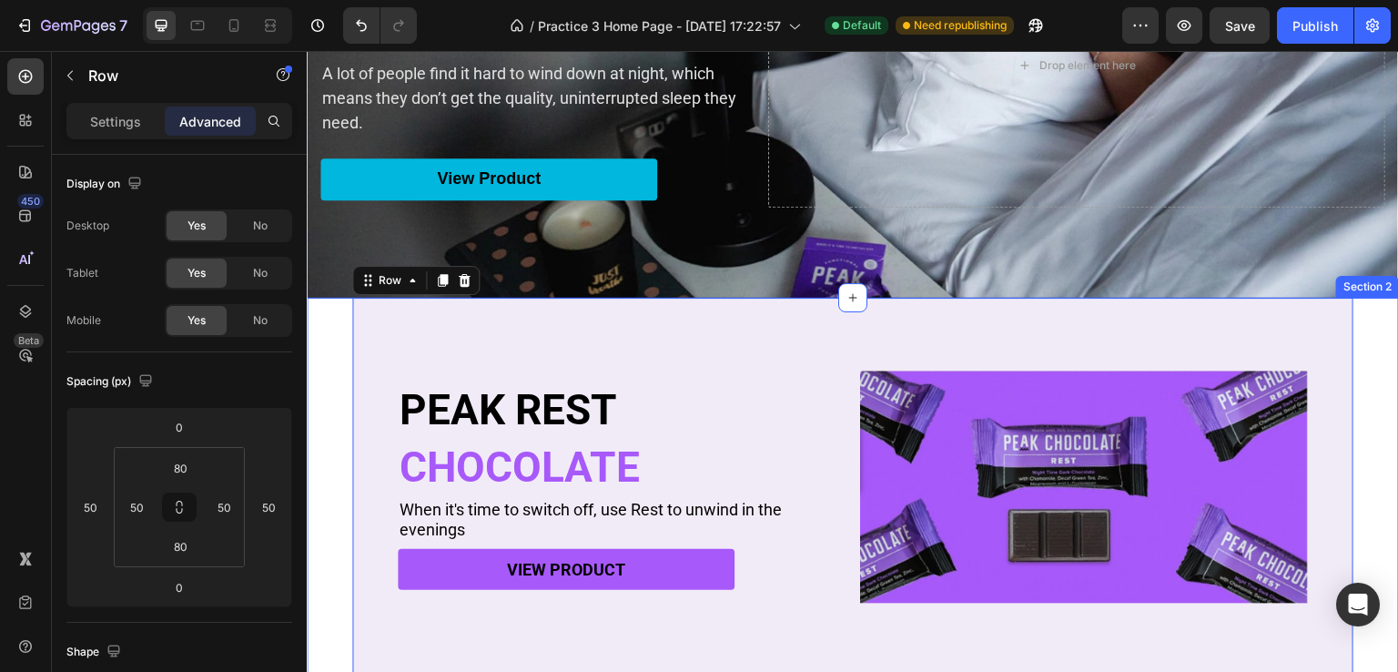
click at [1347, 350] on div "PEAK REST Heading CHOCOLATE Heading When it's time to switch off, use Rest to u…" at bounding box center [853, 627] width 1092 height 659
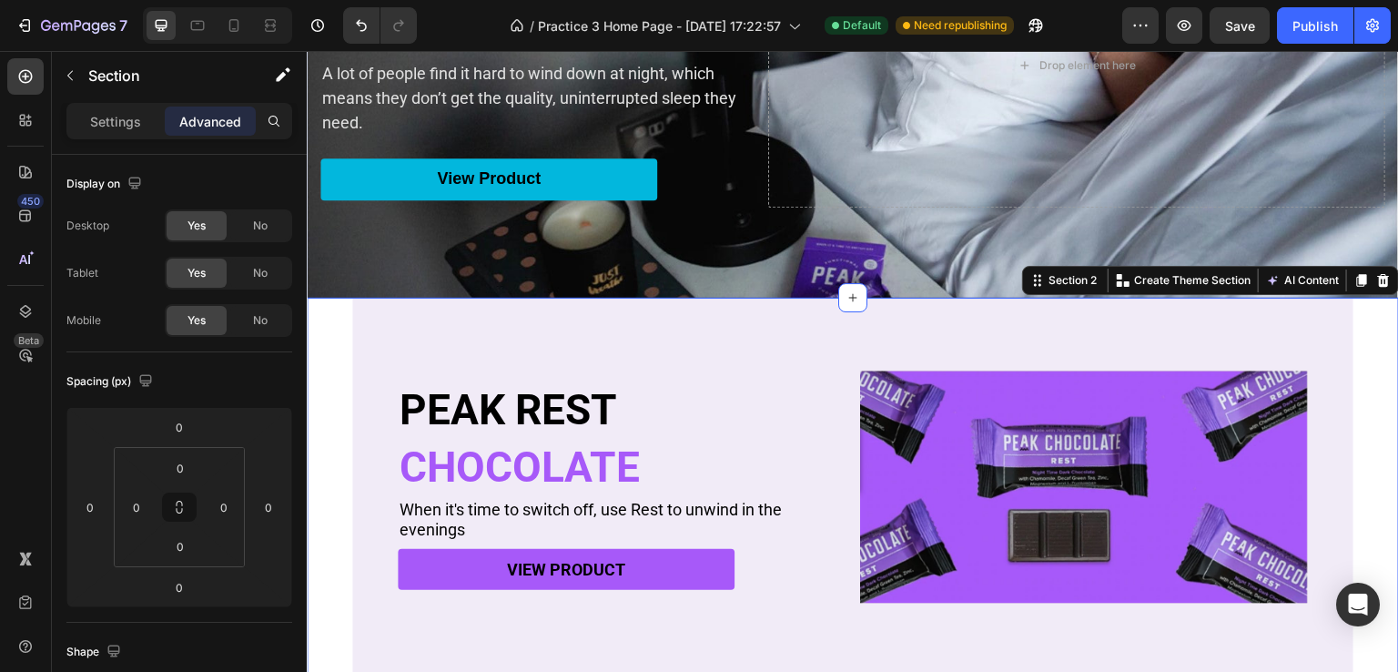
click at [1367, 348] on div "PEAK REST Heading CHOCOLATE Heading When it's time to switch off, use Rest to u…" at bounding box center [853, 627] width 1092 height 659
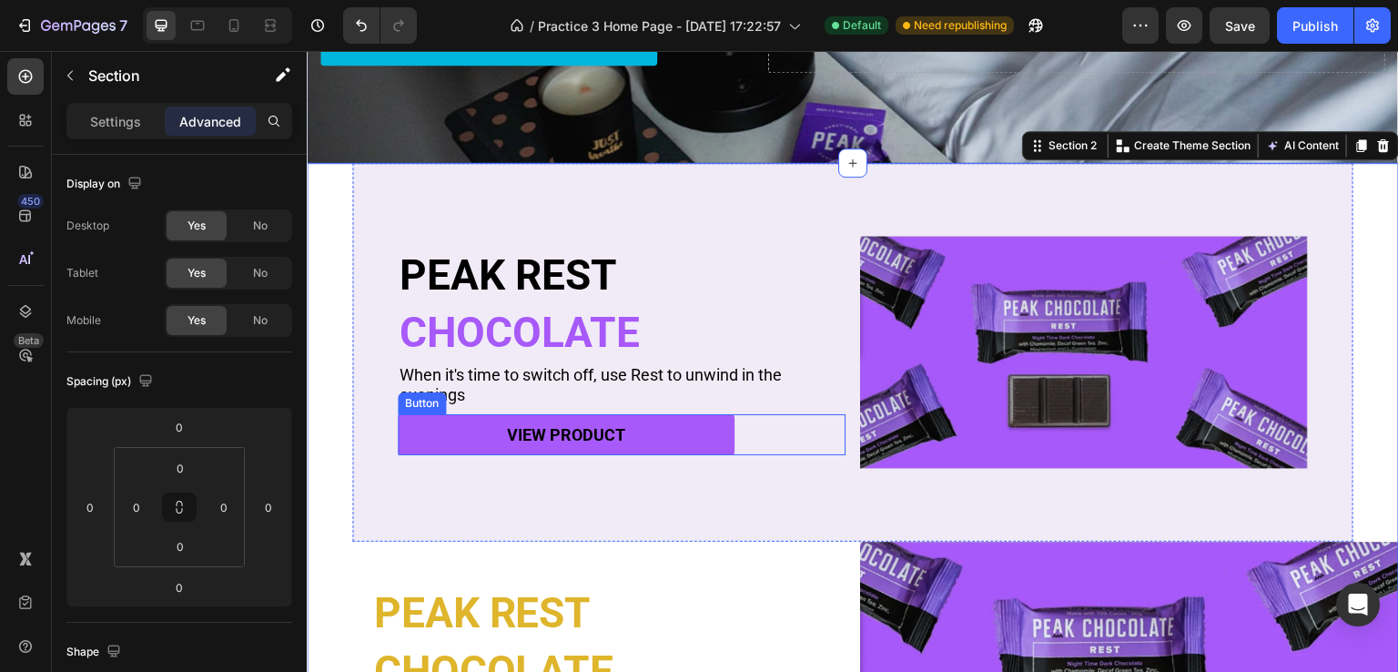
scroll to position [437, 0]
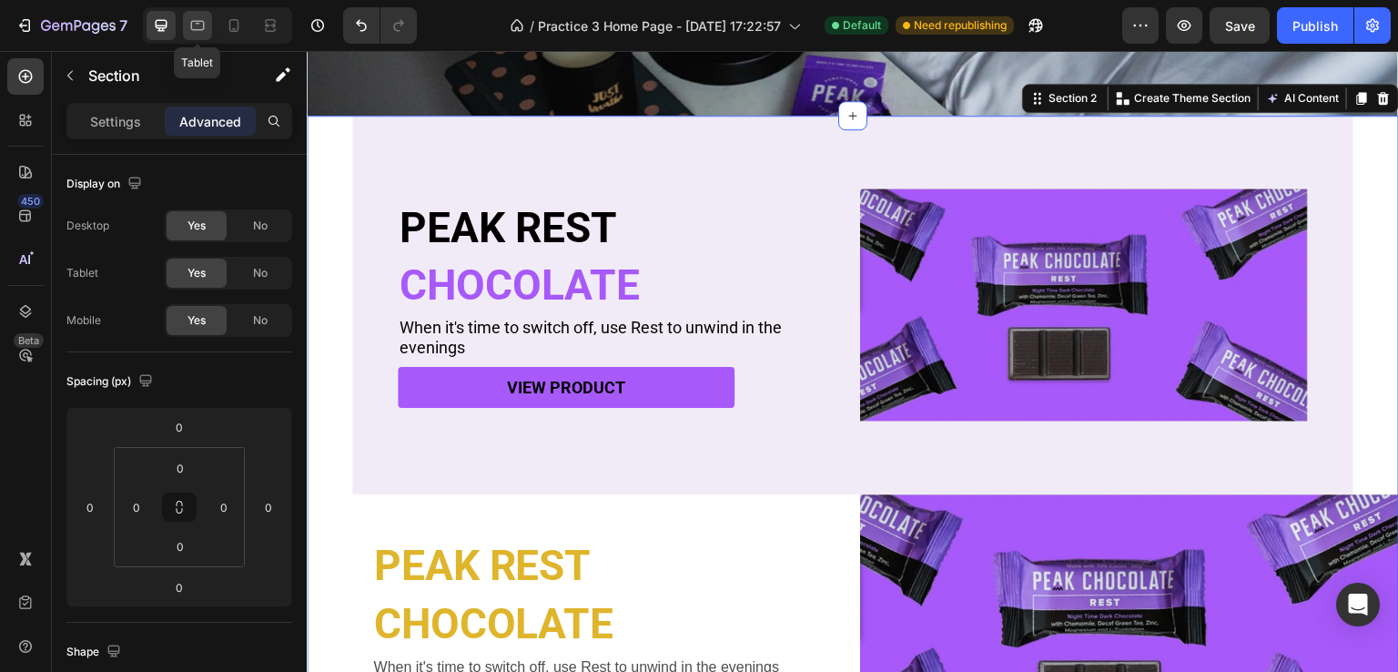
click at [208, 25] on div at bounding box center [197, 25] width 29 height 29
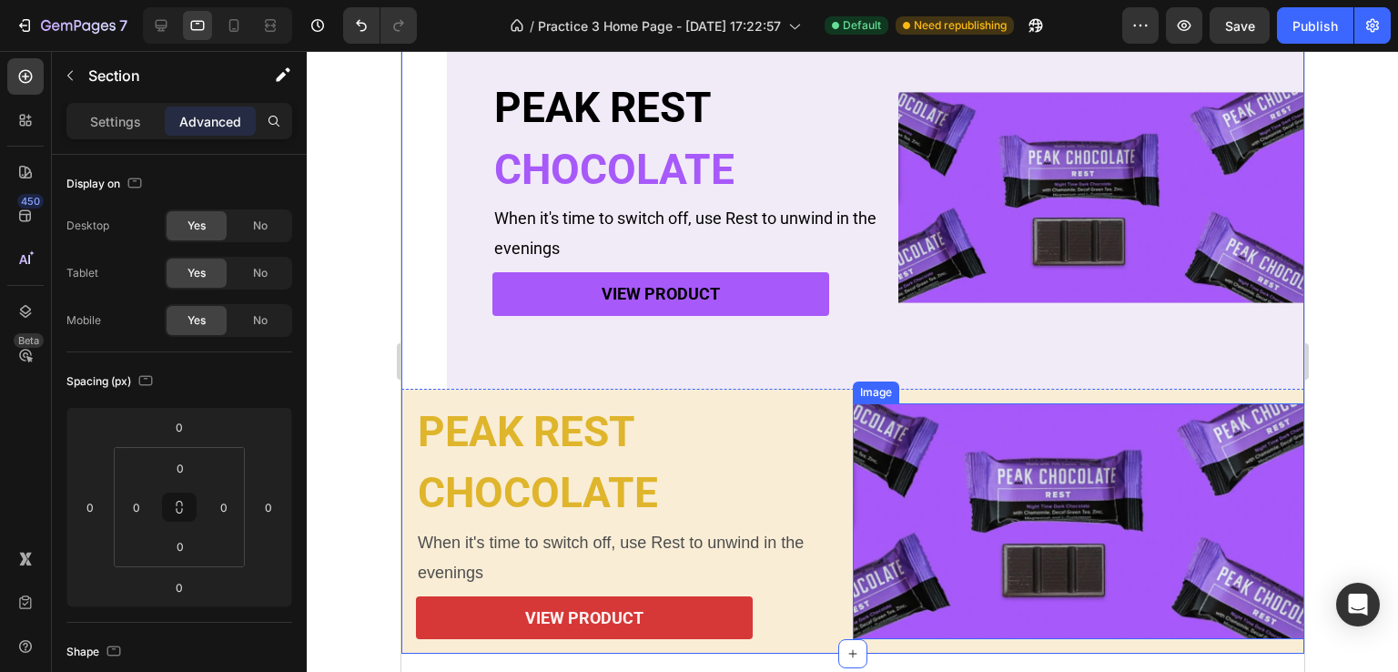
scroll to position [328, 0]
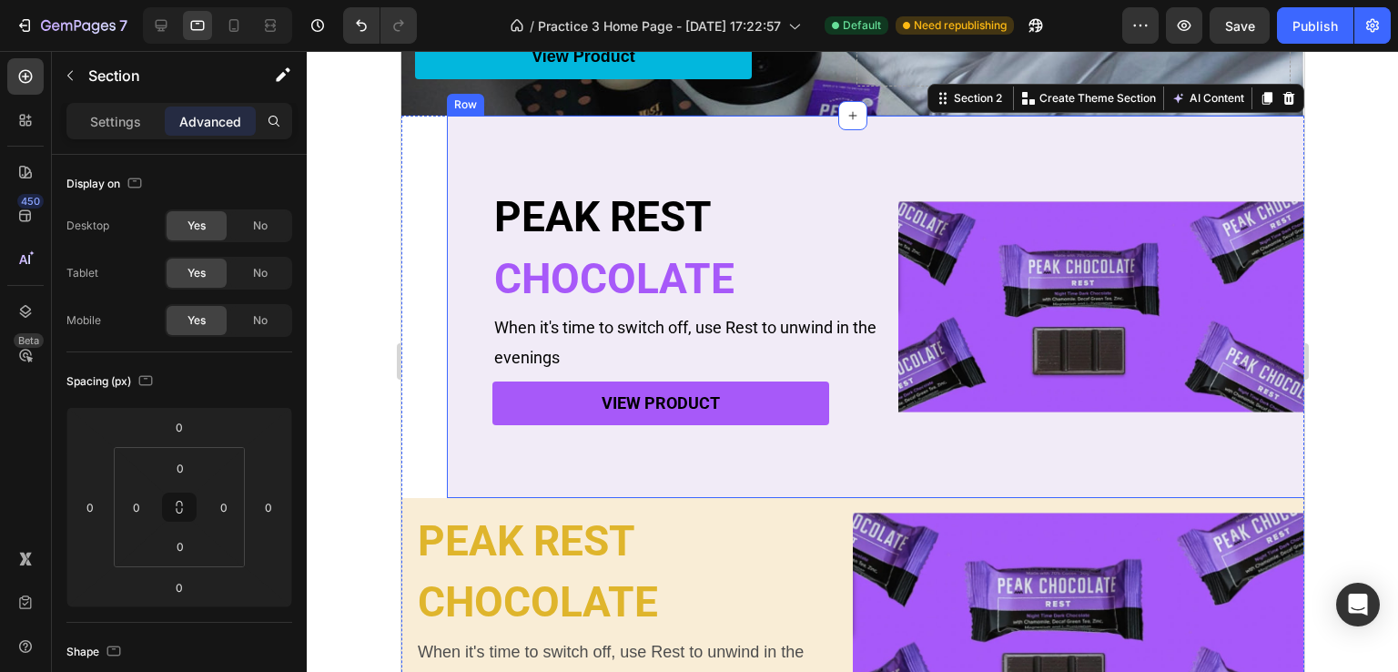
click at [472, 418] on div "PEAK REST Heading CHOCOLATE Heading When it's time to switch off, use Rest to u…" at bounding box center [897, 307] width 903 height 382
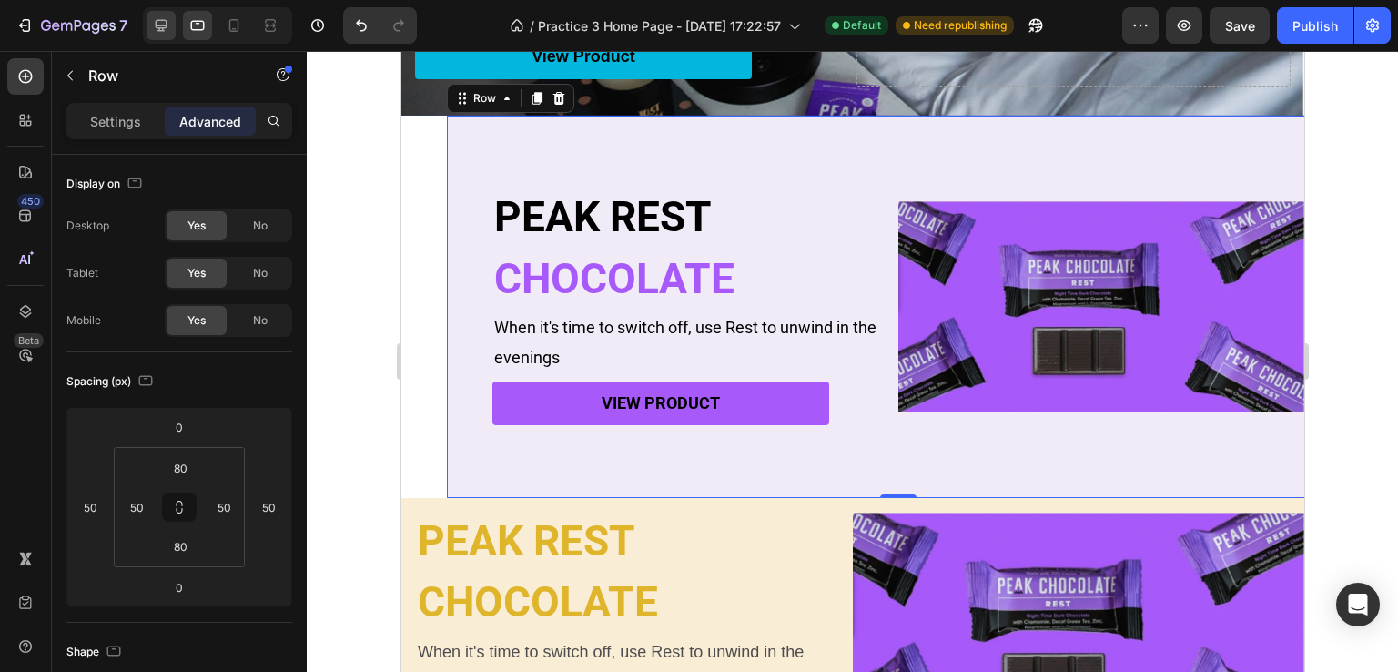
click at [173, 23] on div at bounding box center [161, 25] width 29 height 29
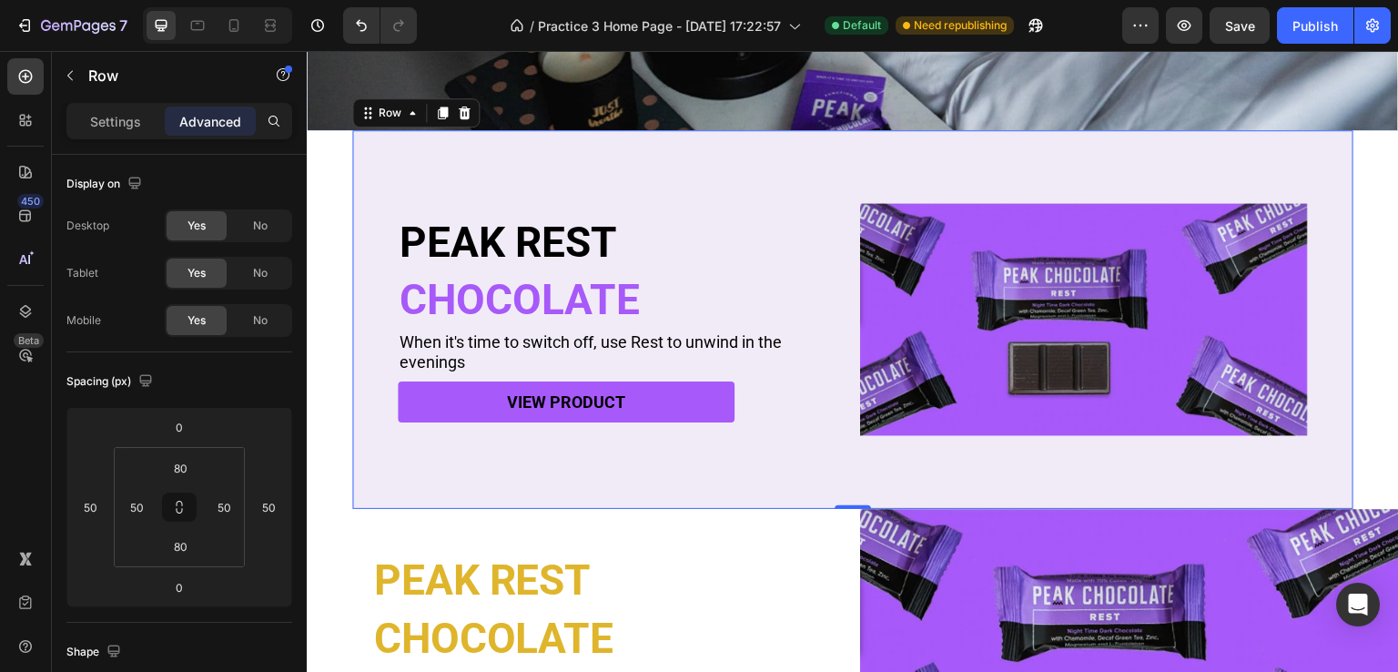
scroll to position [431, 0]
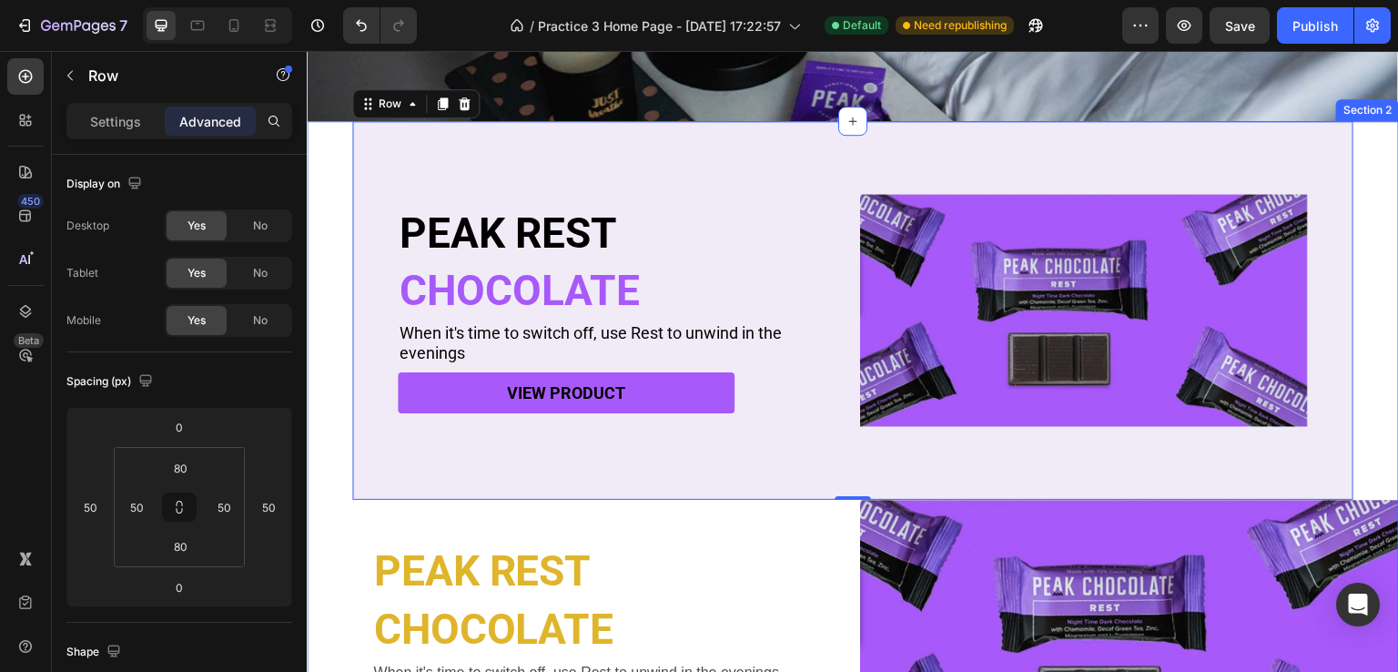
click at [343, 377] on div "PEAK REST Heading CHOCOLATE Heading When it's time to switch off, use Rest to u…" at bounding box center [853, 450] width 1092 height 659
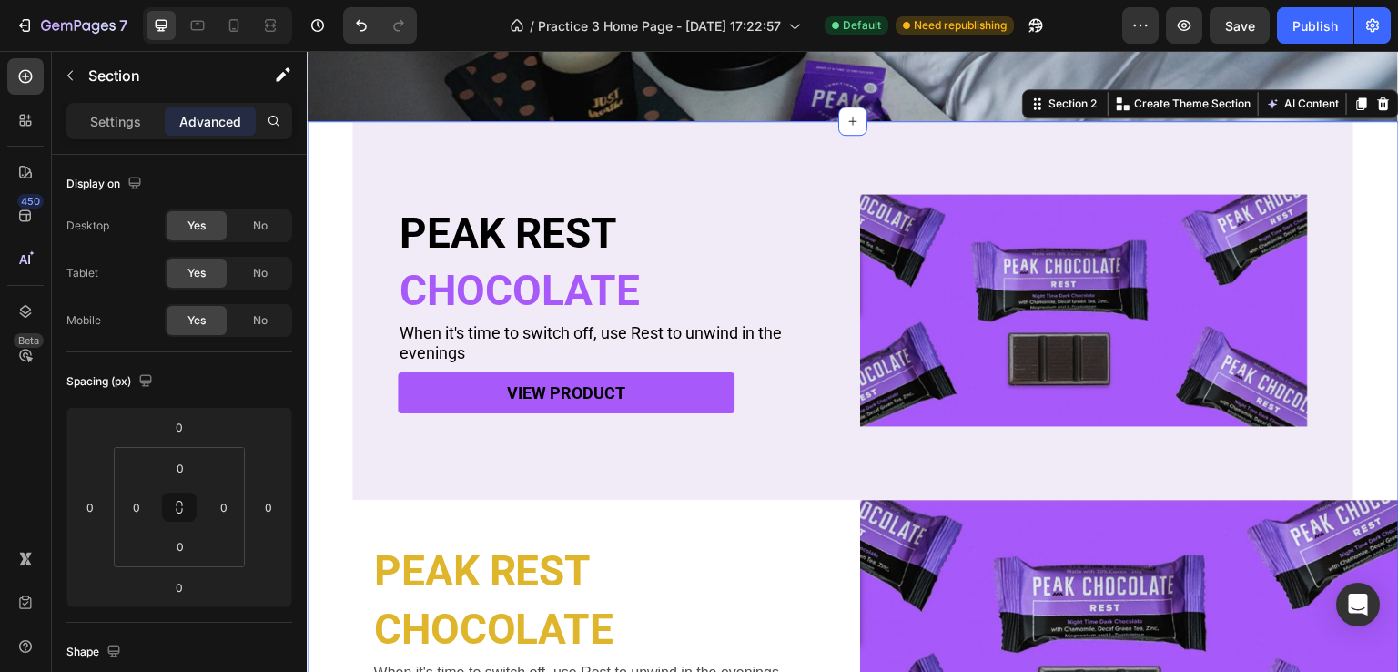
click at [340, 195] on div "PEAK REST Heading CHOCOLATE Heading When it's time to switch off, use Rest to u…" at bounding box center [853, 450] width 1092 height 659
click at [334, 251] on div "PEAK REST Heading CHOCOLATE Heading When it's time to switch off, use Rest to u…" at bounding box center [853, 450] width 1092 height 659
click at [327, 252] on div "PEAK REST Heading CHOCOLATE Heading When it's time to switch off, use Rest to u…" at bounding box center [853, 450] width 1092 height 659
click at [320, 262] on div "PEAK REST Heading CHOCOLATE Heading When it's time to switch off, use Rest to u…" at bounding box center [853, 450] width 1092 height 659
click at [211, 26] on div at bounding box center [197, 25] width 29 height 29
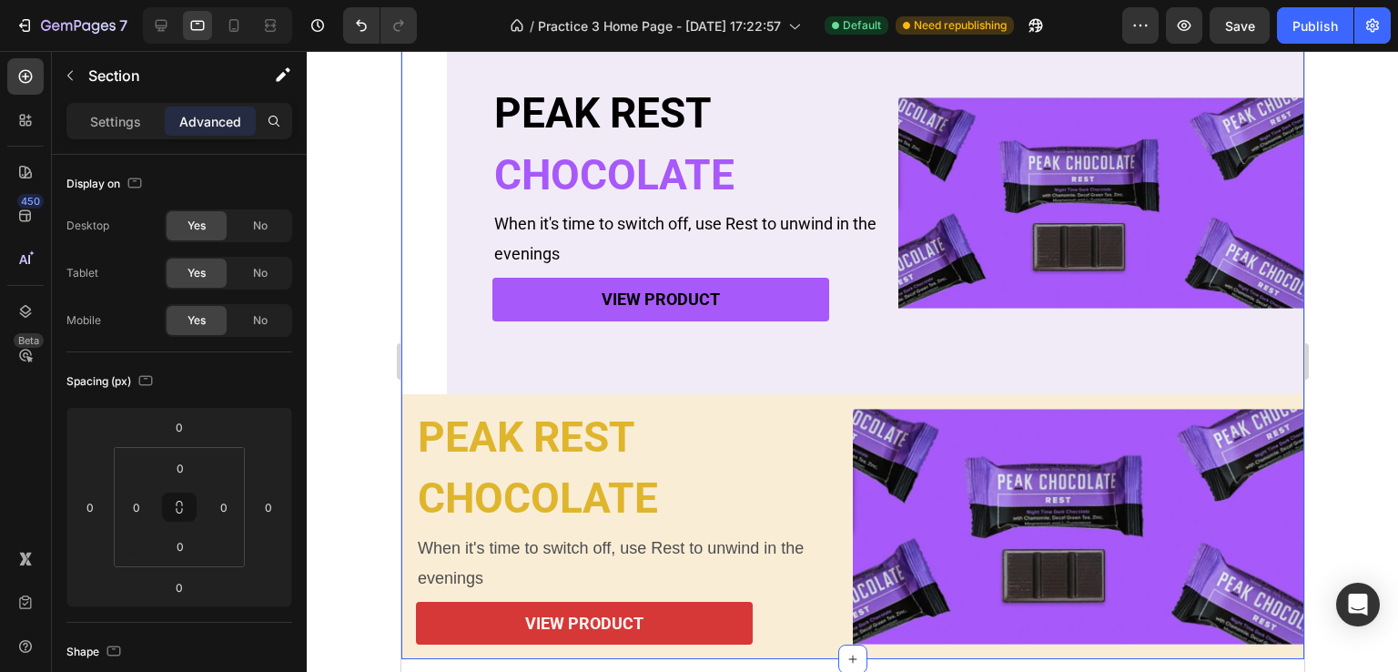
scroll to position [328, 0]
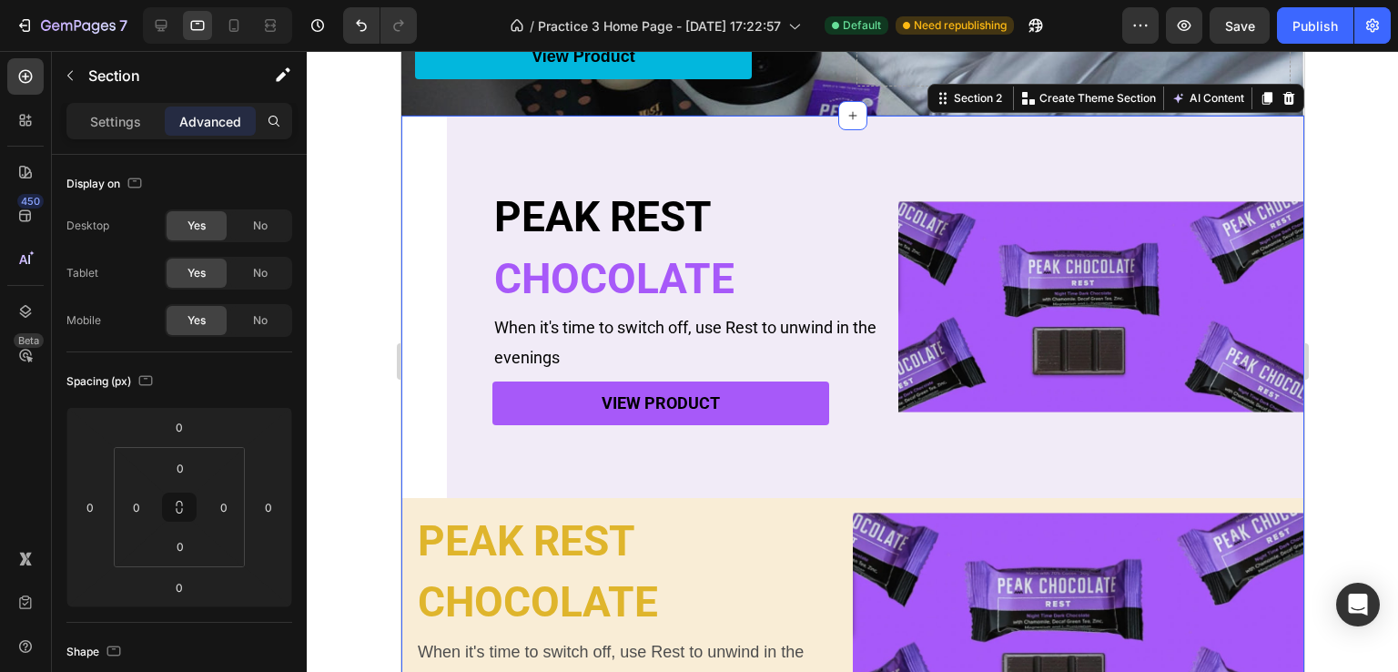
click at [423, 234] on div "PEAK REST Heading CHOCOLATE Heading When it's time to switch off, use Rest to u…" at bounding box center [851, 440] width 903 height 648
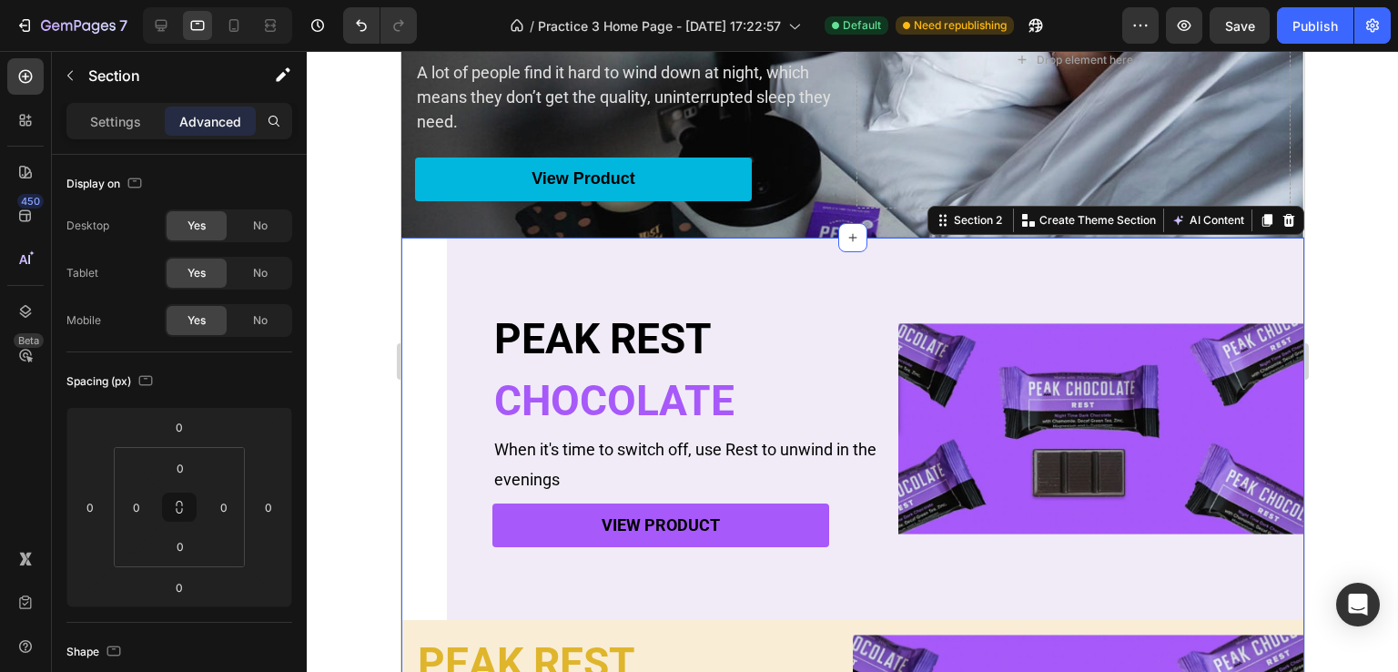
scroll to position [146, 0]
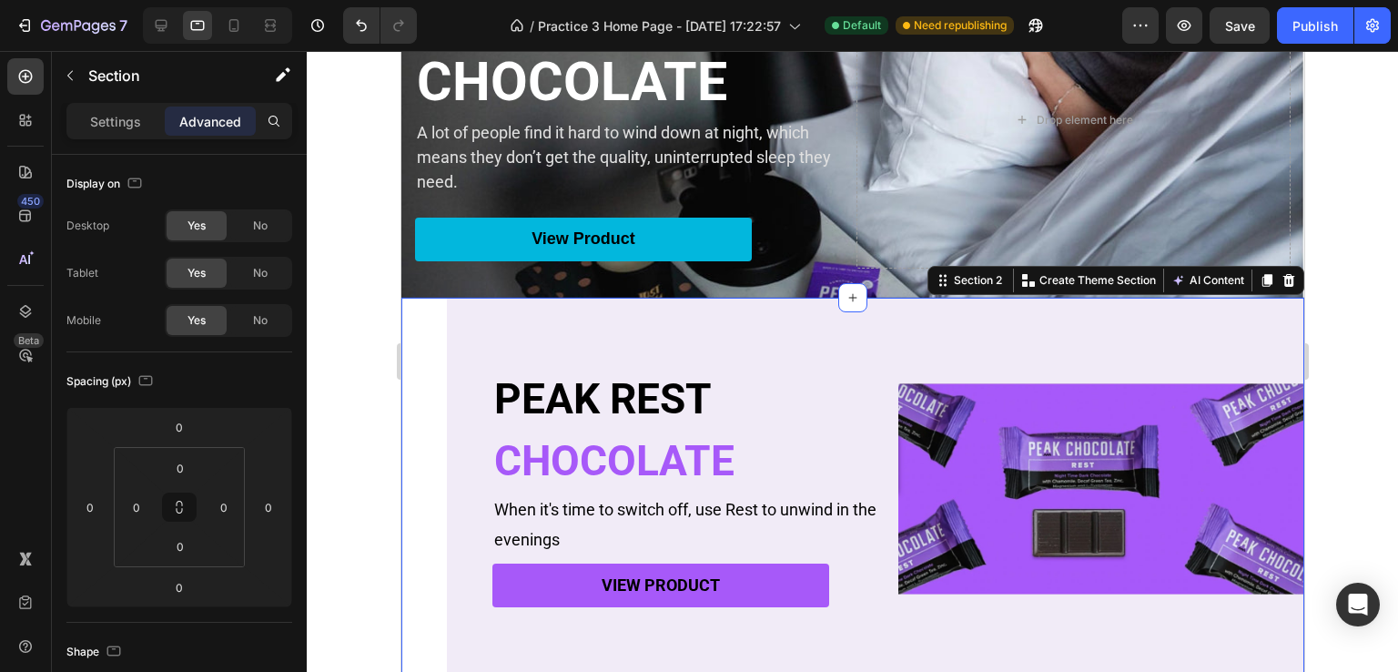
click at [417, 321] on div "PEAK REST Heading CHOCOLATE Heading When it's time to switch off, use Rest to u…" at bounding box center [851, 622] width 903 height 648
click at [552, 365] on div "PEAK REST Heading CHOCOLATE Heading When it's time to switch off, use Rest to u…" at bounding box center [897, 489] width 903 height 382
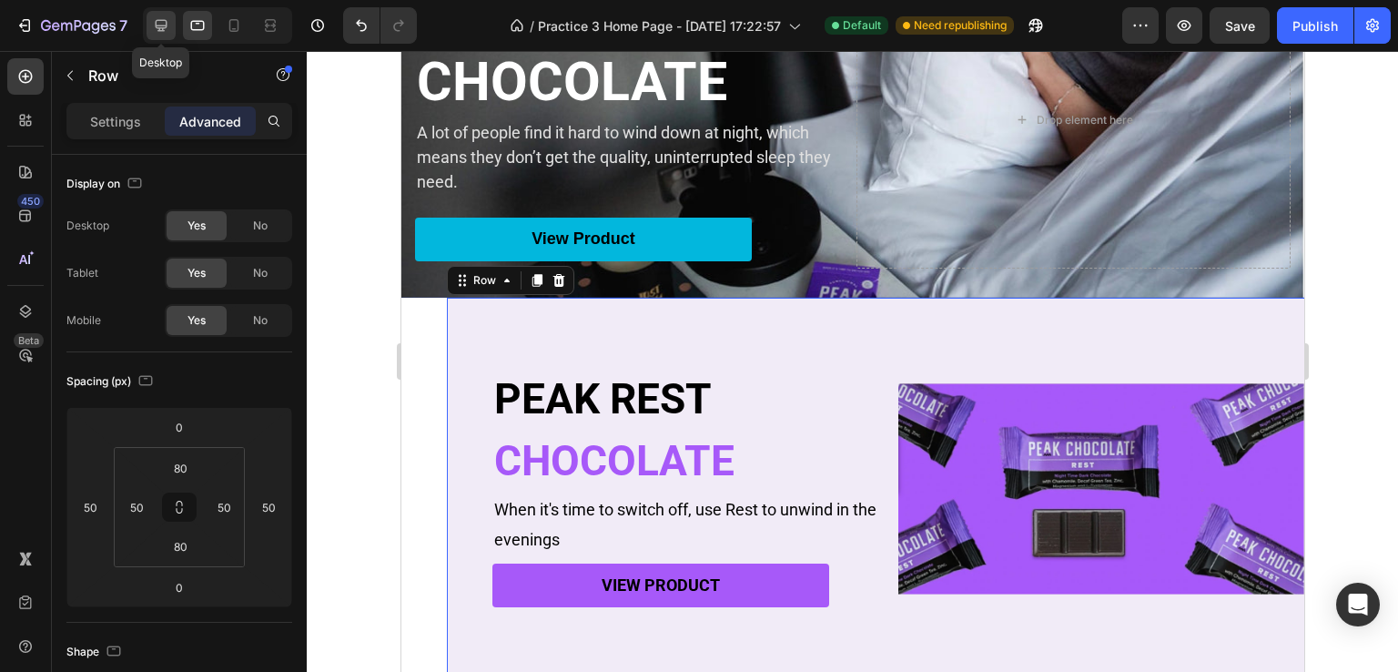
click at [167, 23] on icon at bounding box center [161, 25] width 18 height 18
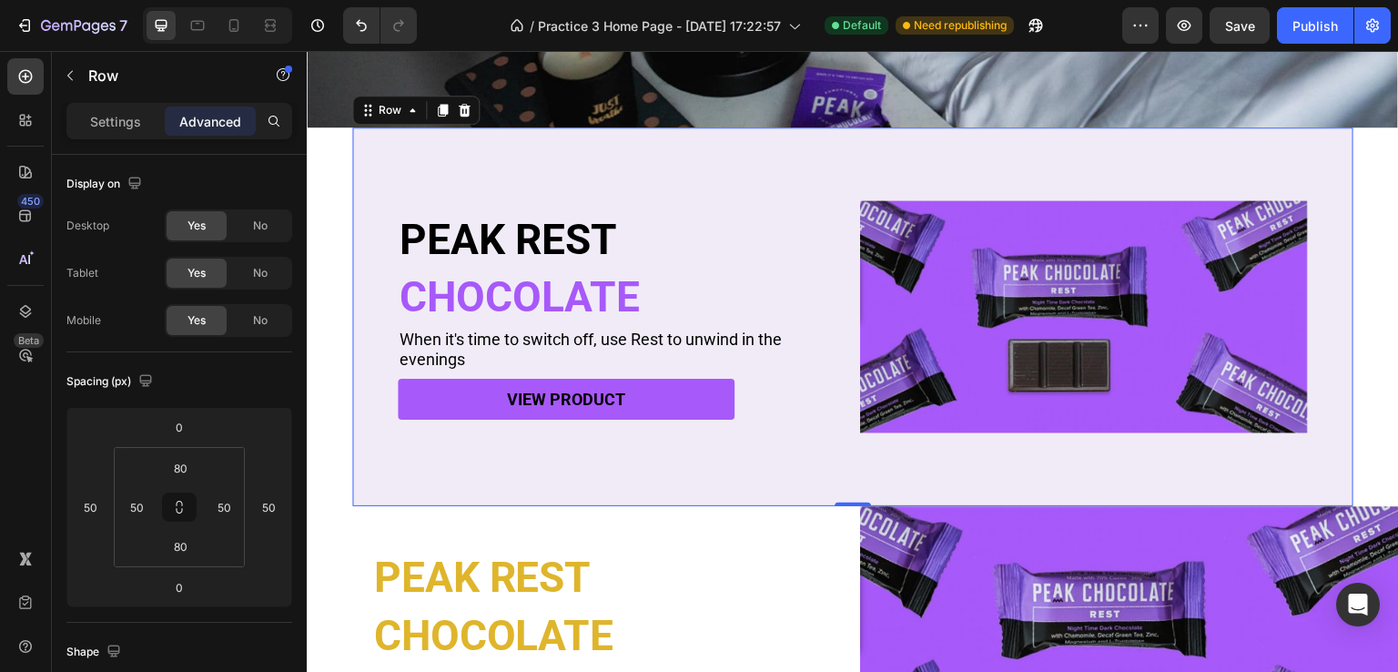
scroll to position [431, 0]
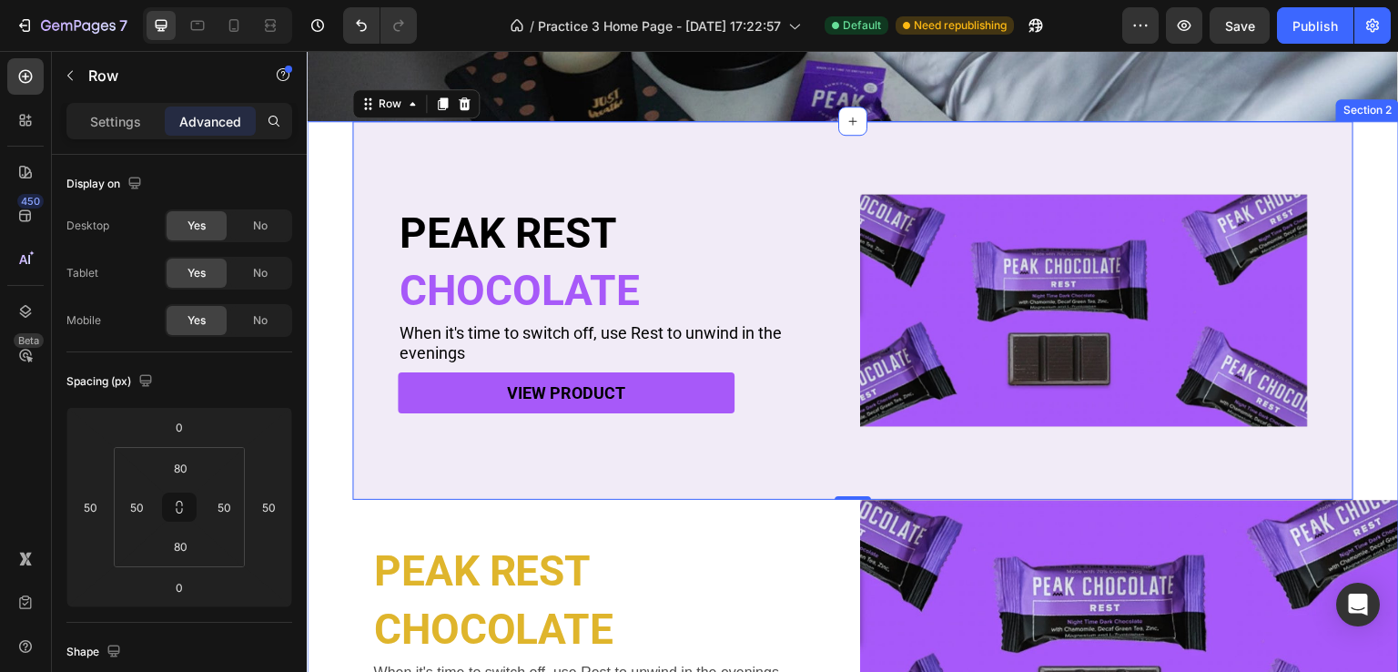
click at [310, 442] on div "PEAK REST Heading CHOCOLATE Heading When it's time to switch off, use Rest to u…" at bounding box center [853, 450] width 1092 height 659
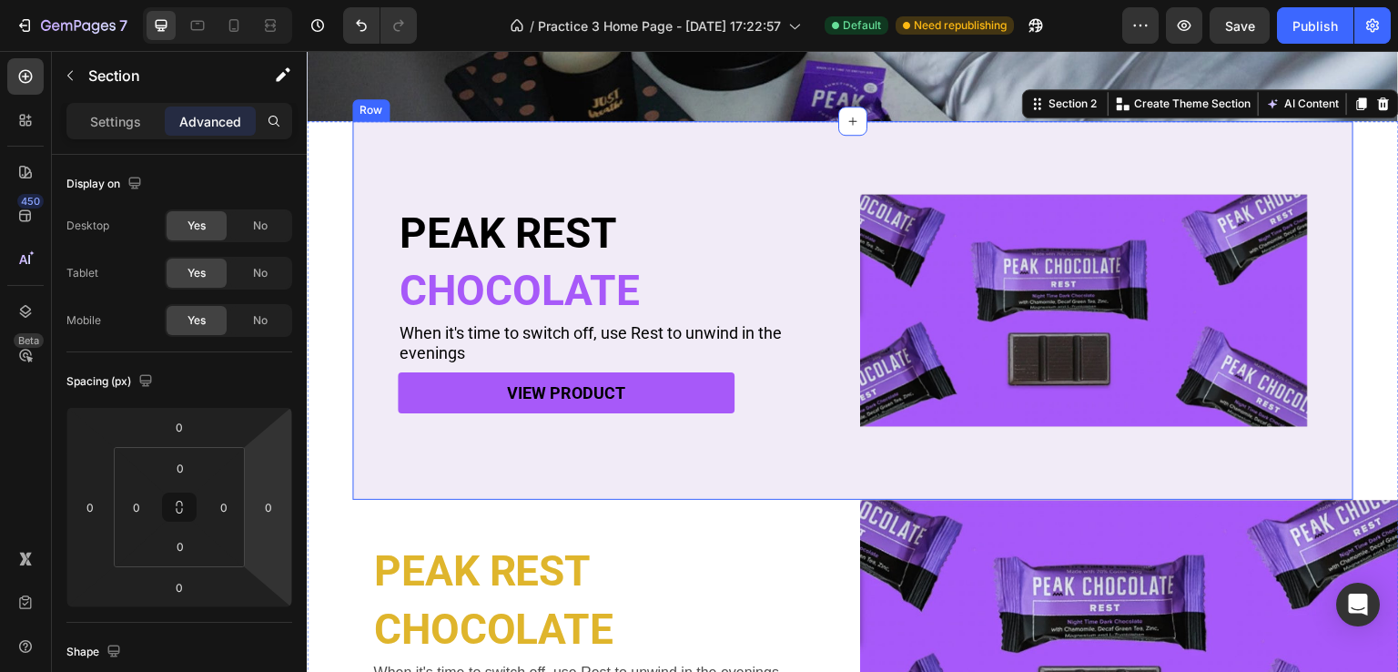
click at [357, 384] on div "PEAK REST Heading CHOCOLATE Heading When it's time to switch off, use Rest to u…" at bounding box center [852, 310] width 1001 height 379
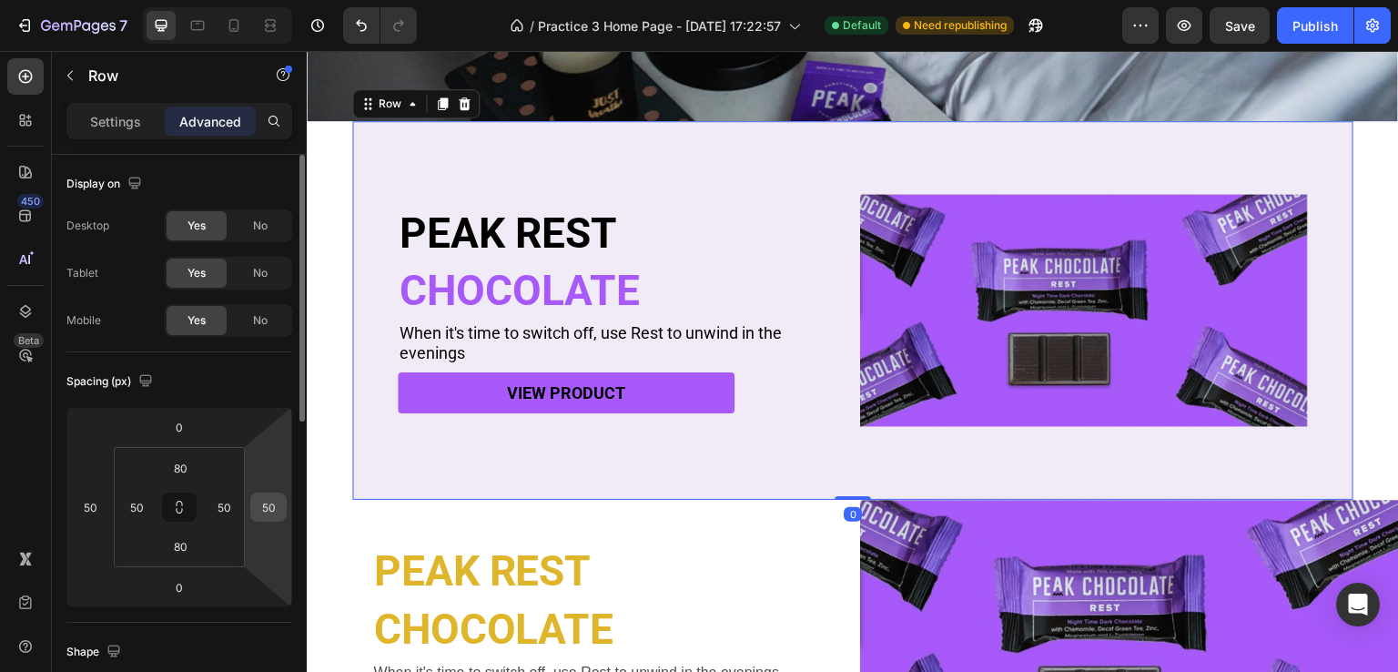
click at [277, 503] on input "50" at bounding box center [268, 506] width 27 height 27
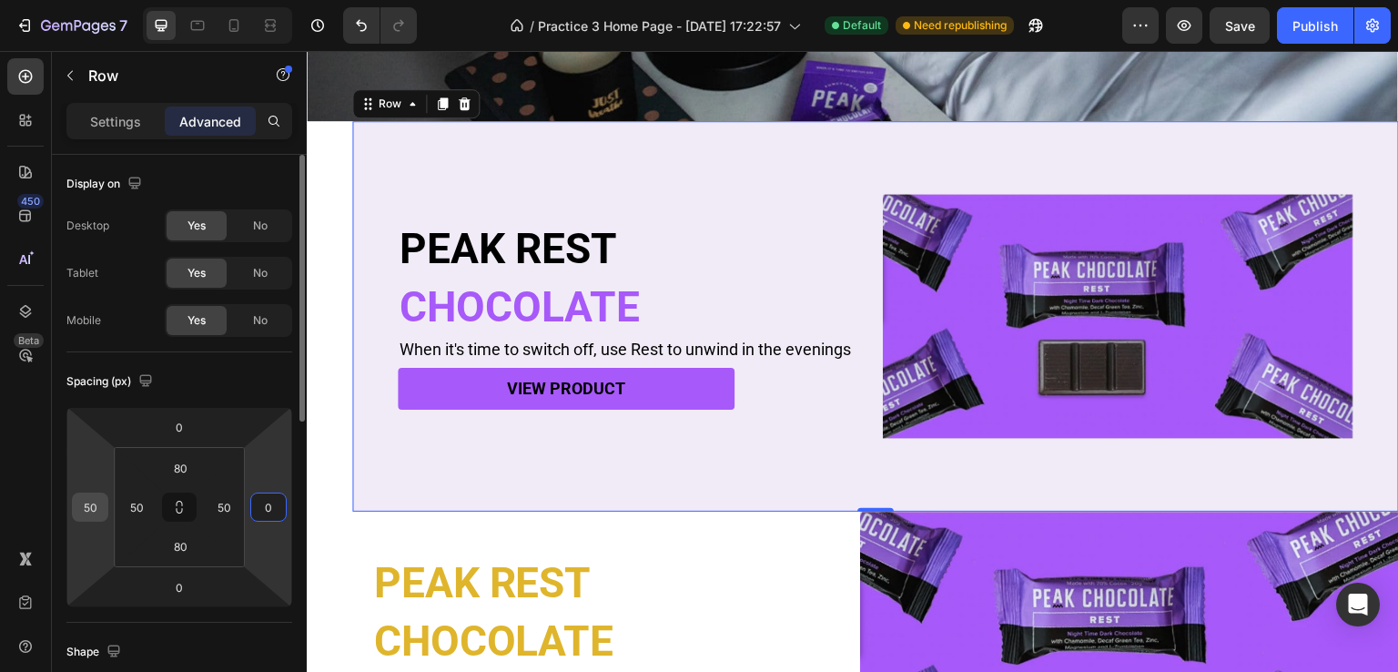
type input "0"
click at [98, 506] on input "50" at bounding box center [89, 506] width 27 height 27
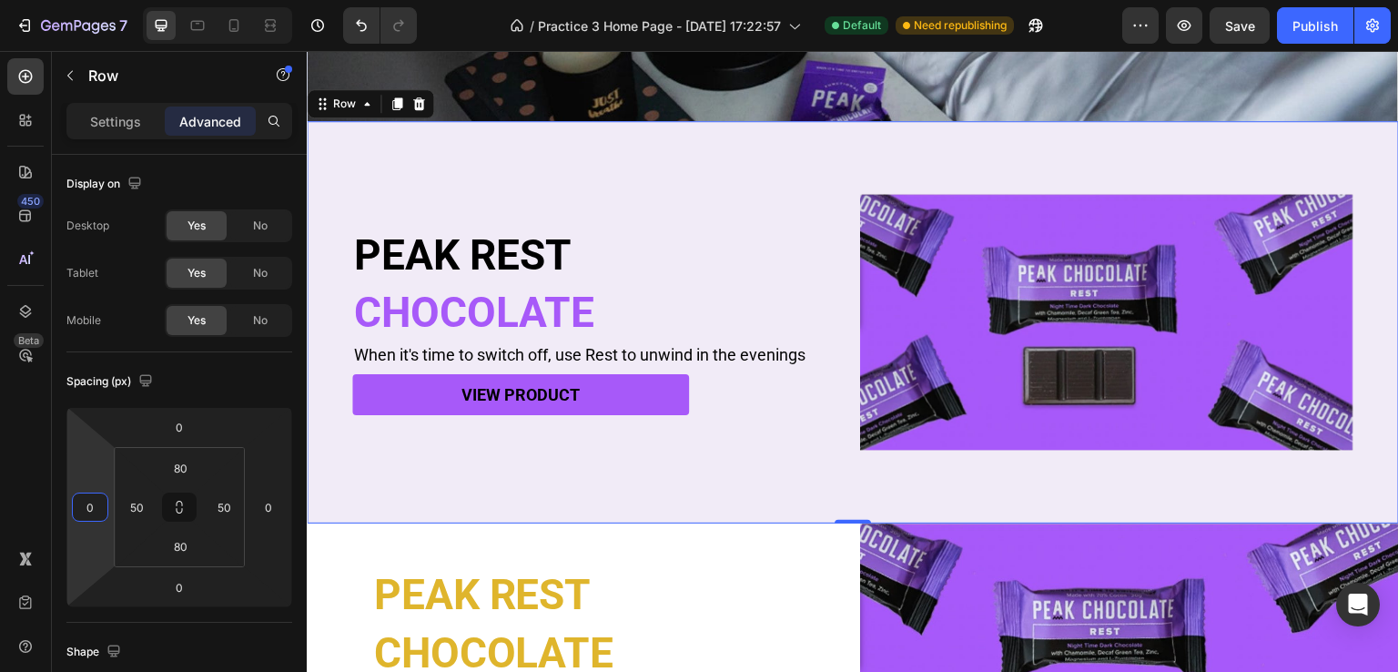
type input "0"
click at [332, 89] on div "Row" at bounding box center [370, 103] width 127 height 29
click at [333, 96] on div "Row" at bounding box center [344, 104] width 30 height 16
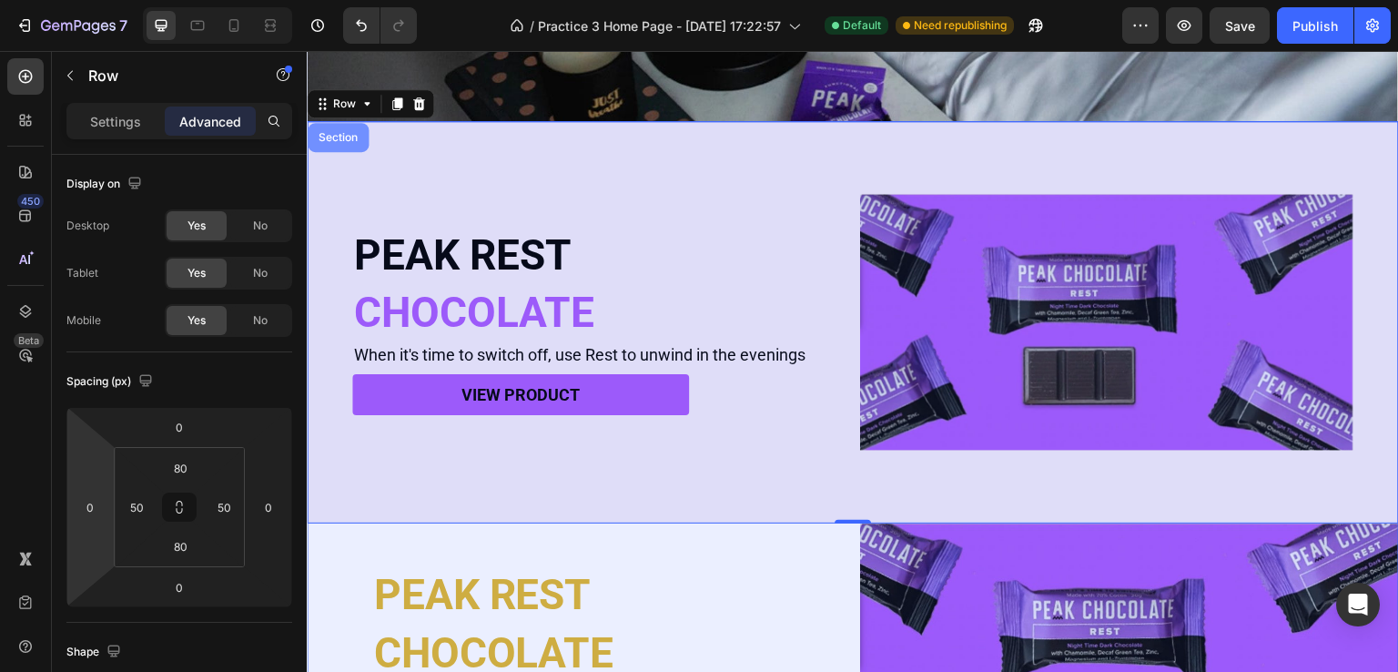
click at [339, 123] on div "Section" at bounding box center [338, 137] width 61 height 29
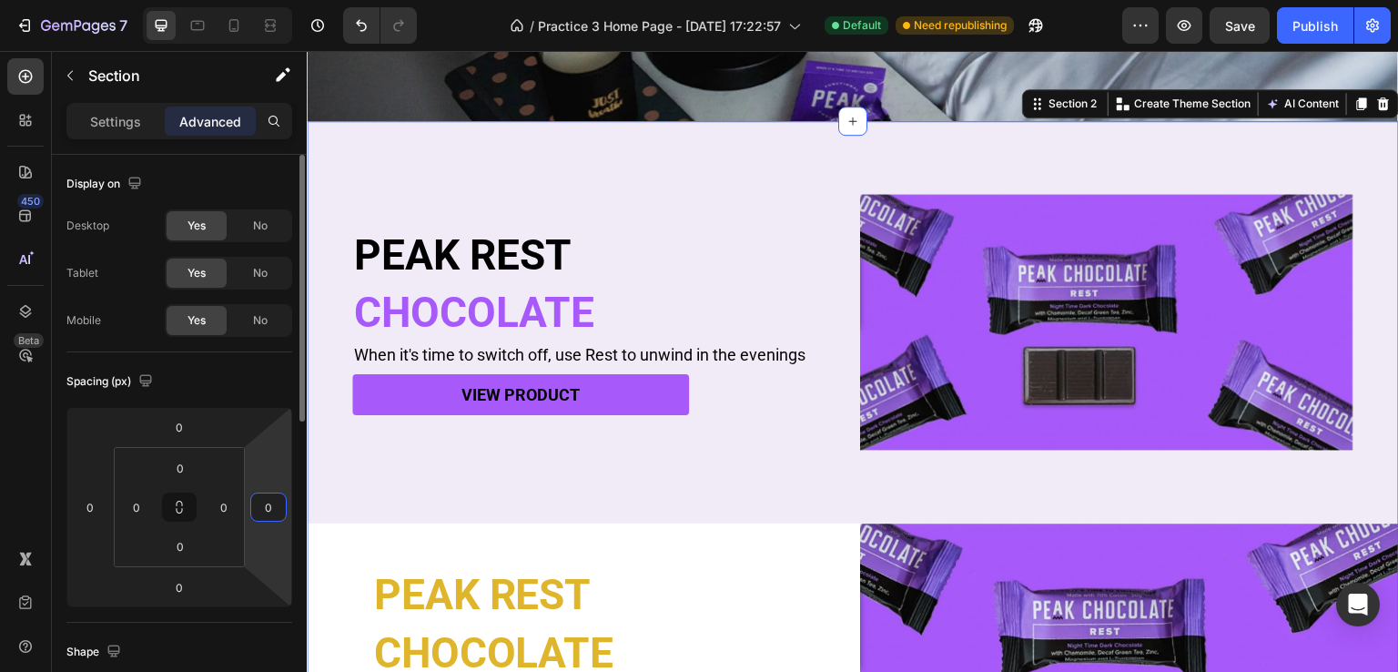
click at [280, 509] on input "0" at bounding box center [268, 506] width 27 height 27
type input "5"
click at [230, 506] on input "0" at bounding box center [223, 506] width 27 height 27
type input "0"
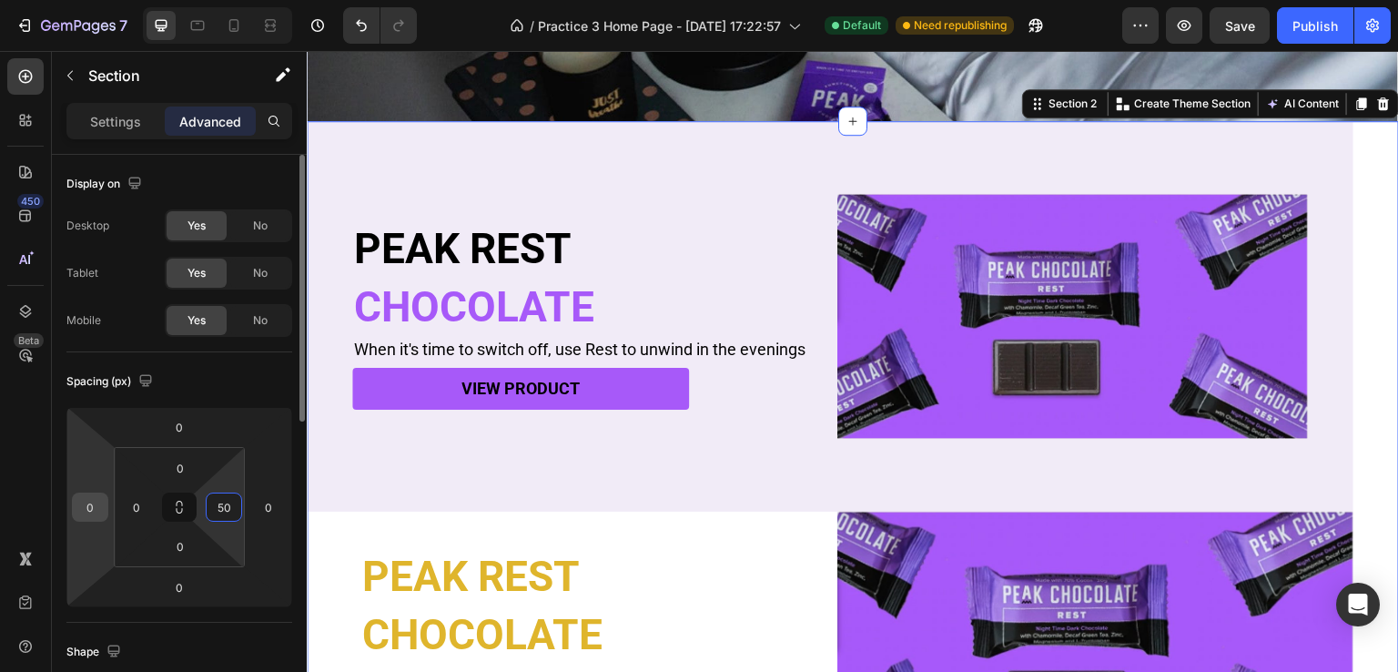
type input "50"
click at [94, 505] on input "0" at bounding box center [89, 506] width 27 height 27
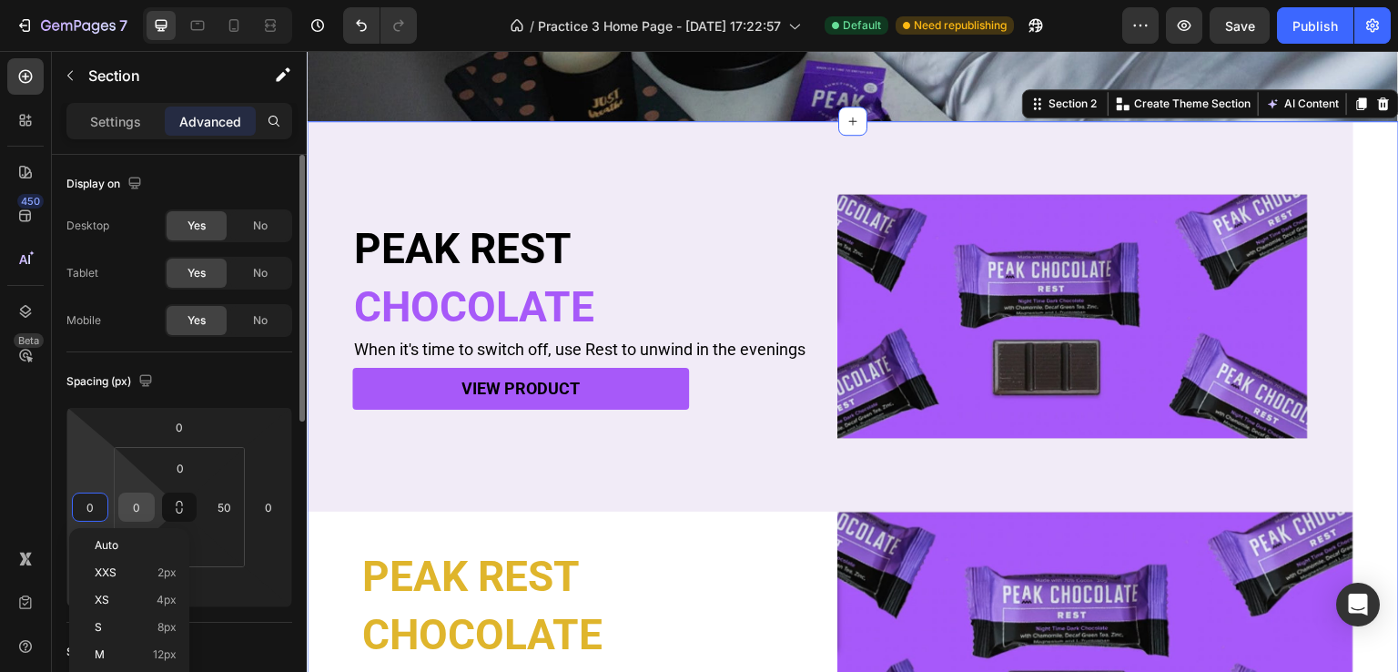
click at [134, 504] on input "0" at bounding box center [136, 506] width 27 height 27
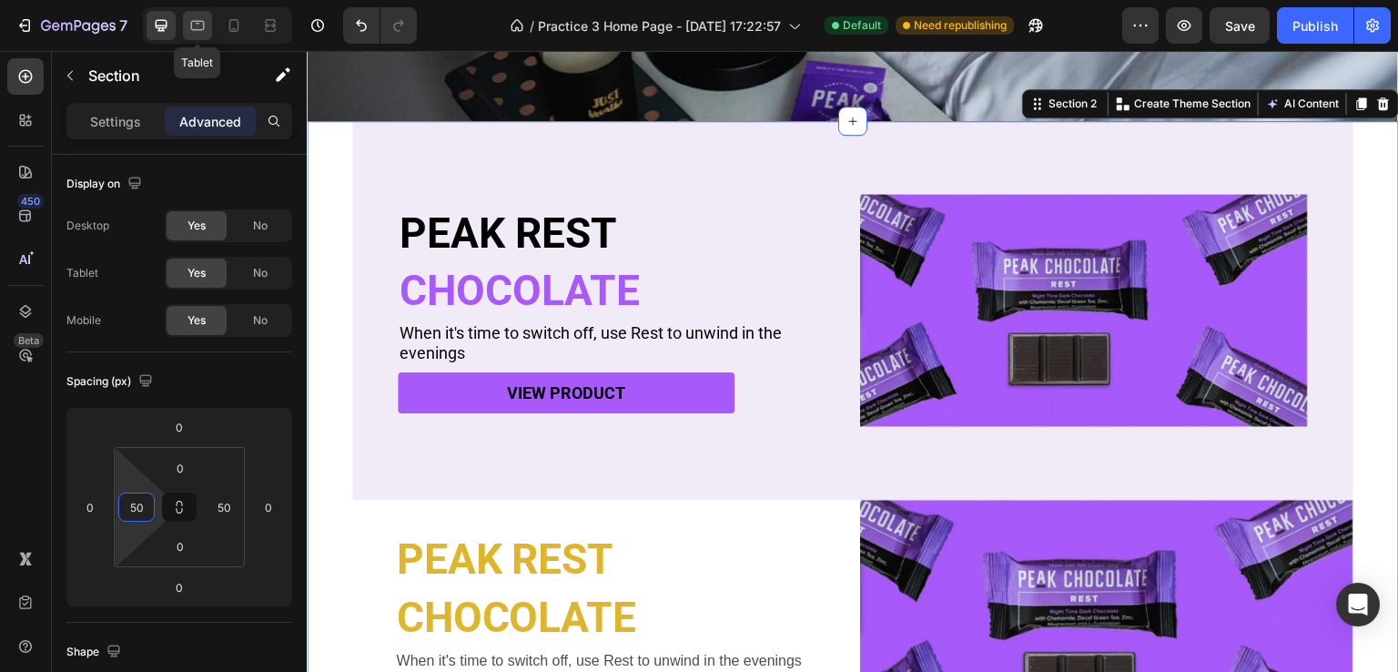
type input "50"
click at [207, 27] on div at bounding box center [197, 25] width 29 height 29
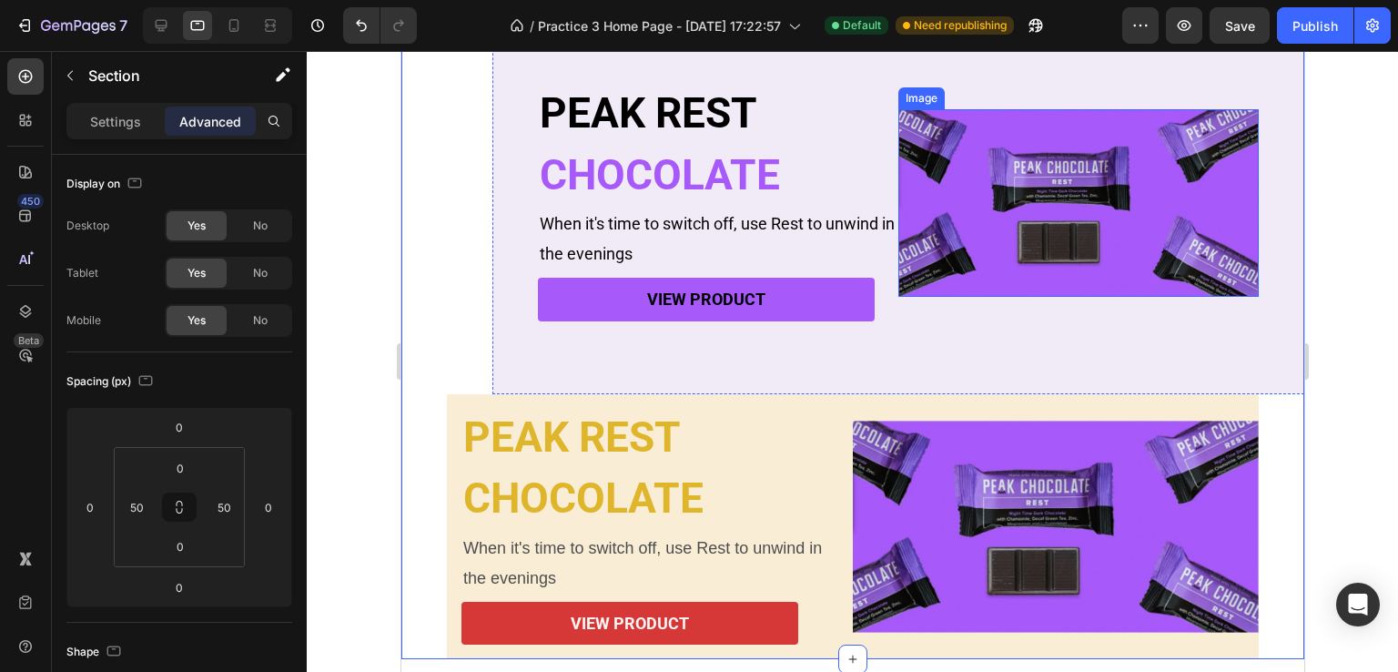
scroll to position [328, 0]
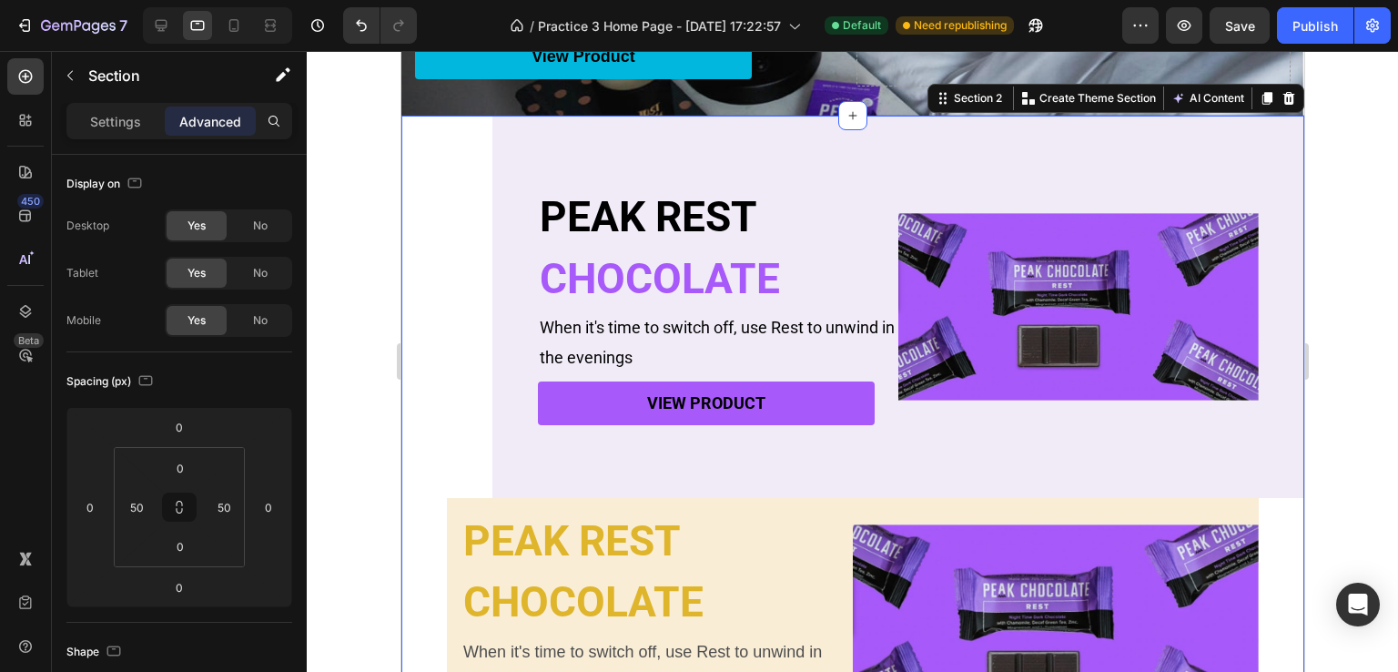
click at [438, 401] on div "PEAK REST Heading CHOCOLATE Heading When it's time to switch off, use Rest to u…" at bounding box center [851, 440] width 903 height 648
click at [507, 371] on div "PEAK REST Heading CHOCOLATE Heading When it's time to switch off, use Rest to u…" at bounding box center [897, 307] width 812 height 382
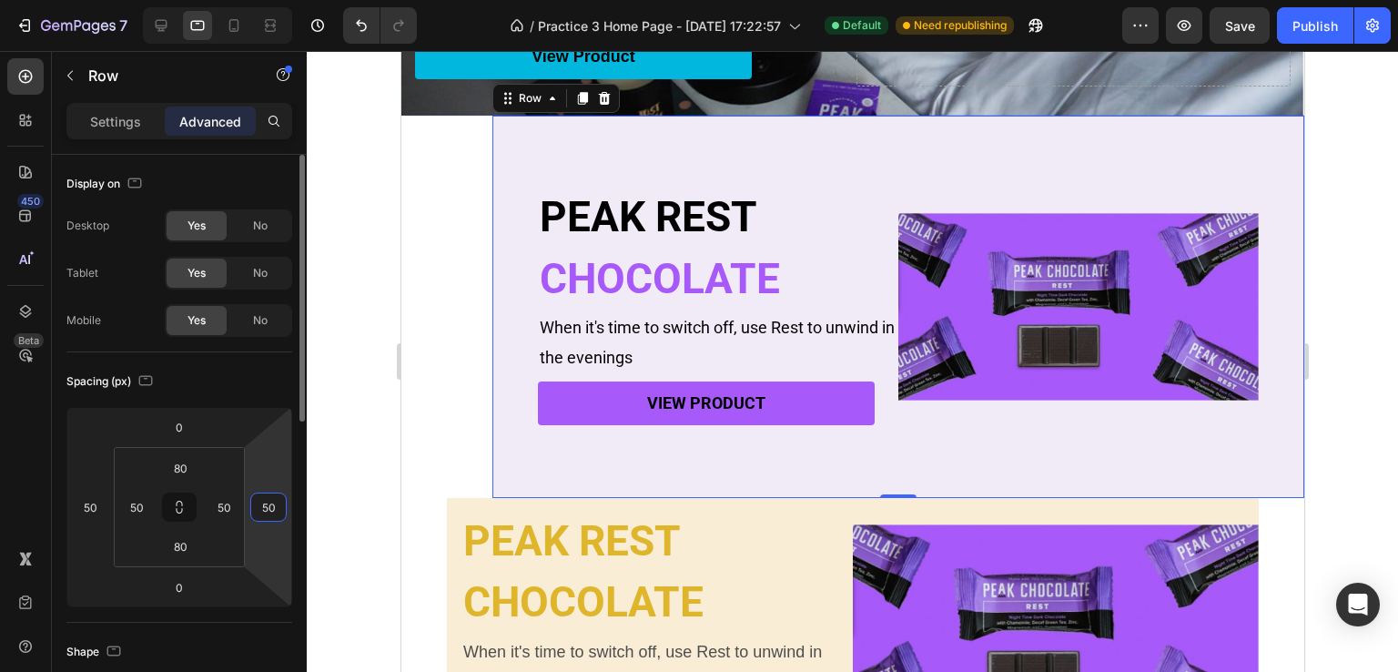
click at [277, 508] on input "50" at bounding box center [268, 506] width 27 height 27
type input "0"
click at [93, 504] on input "50" at bounding box center [89, 506] width 27 height 27
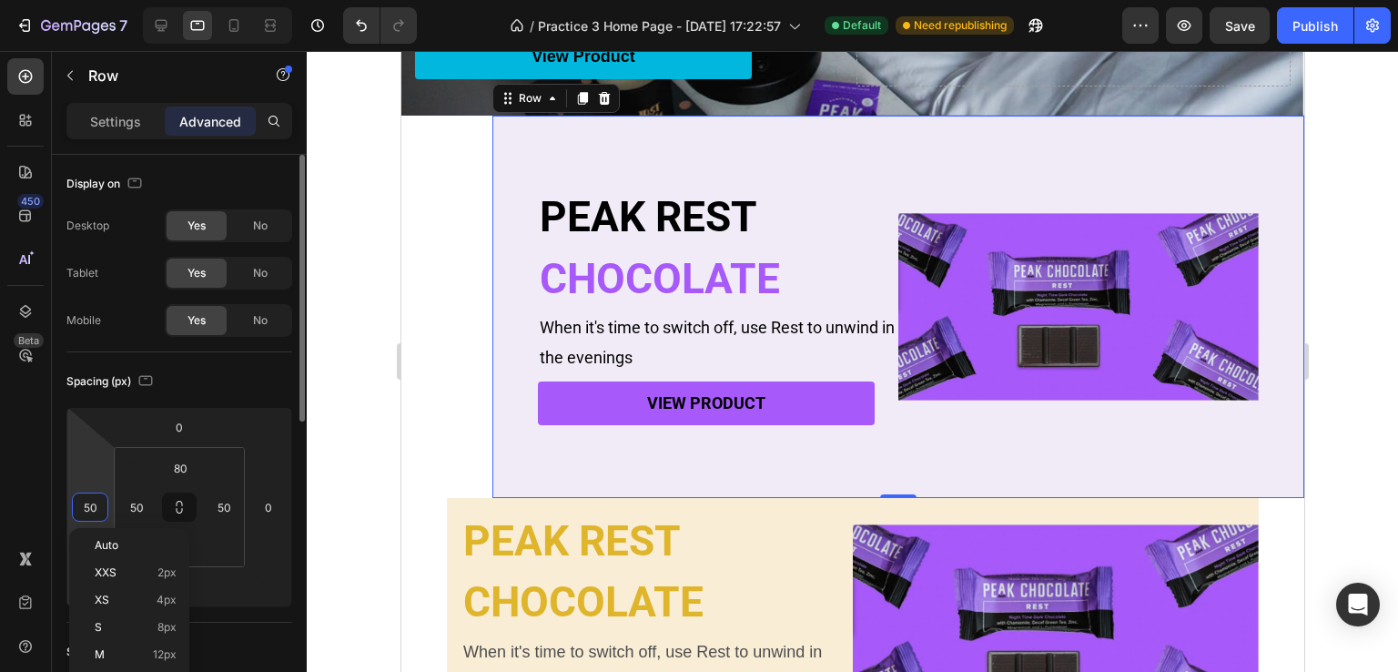
type input "0"
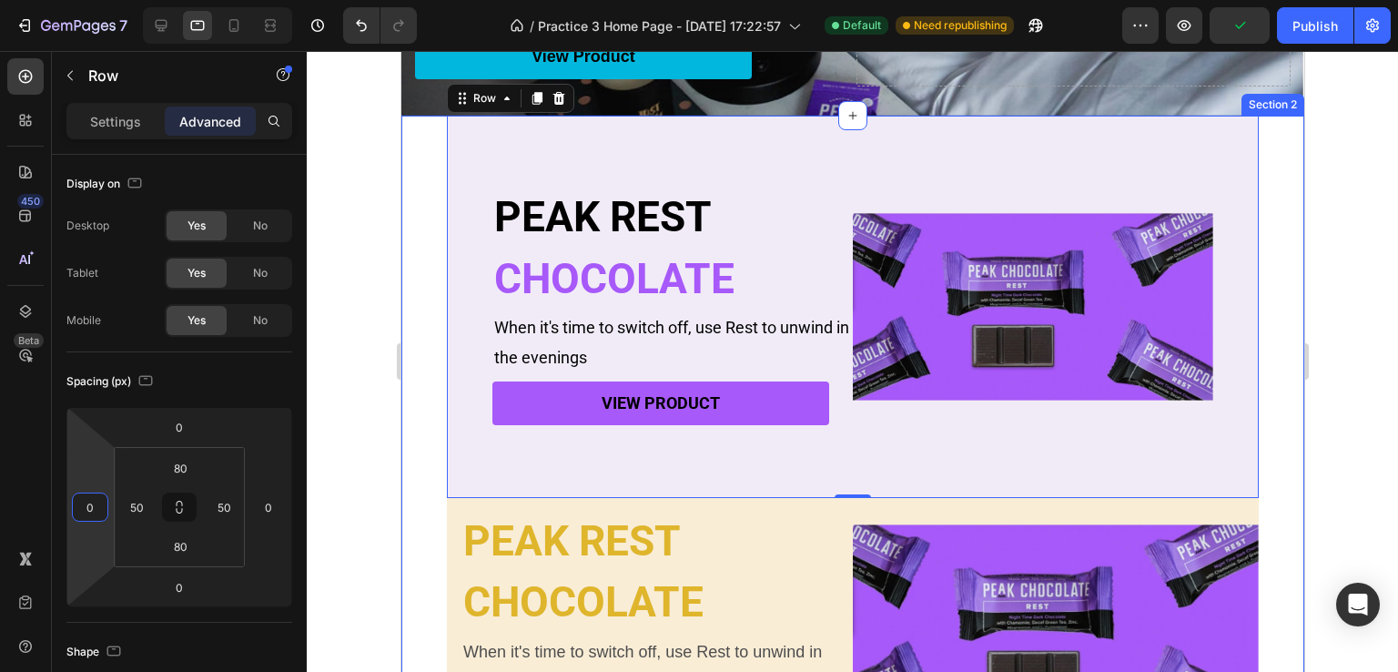
click at [432, 362] on div "PEAK REST Heading CHOCOLATE Heading When it's time to switch off, use Rest to u…" at bounding box center [851, 440] width 903 height 648
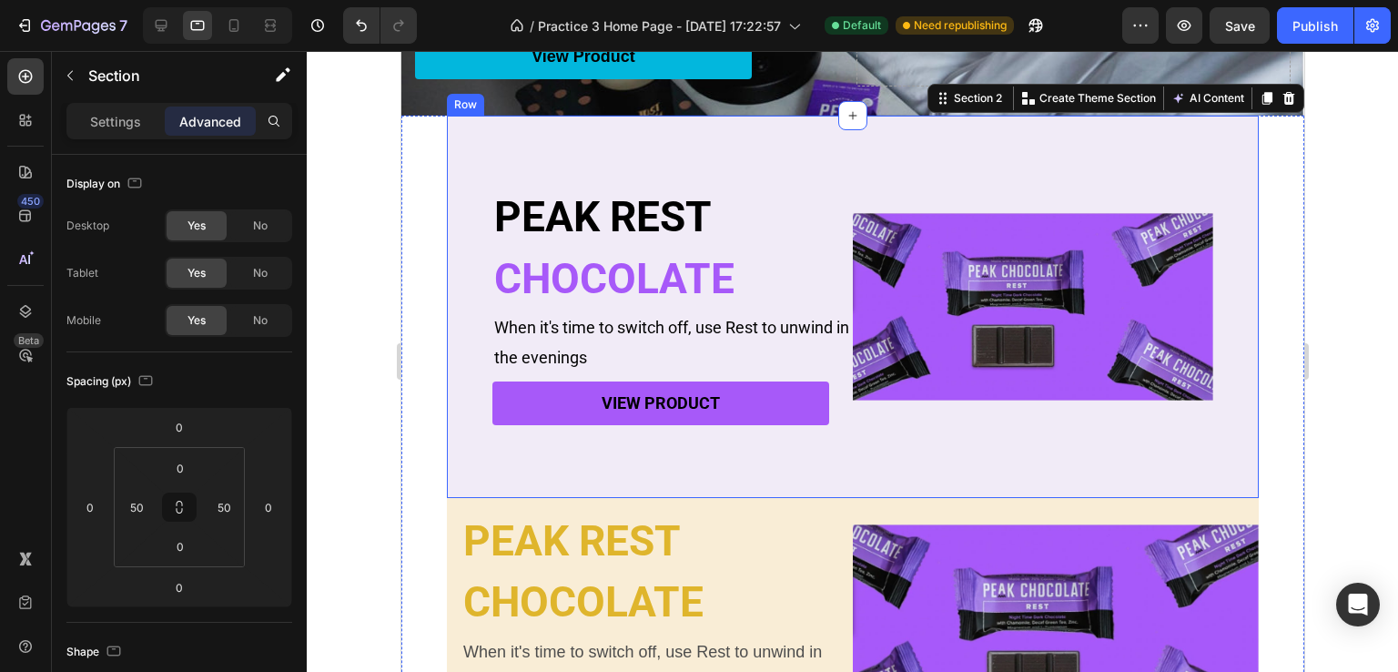
click at [470, 374] on div "PEAK REST Heading CHOCOLATE Heading When it's time to switch off, use Rest to u…" at bounding box center [852, 307] width 812 height 382
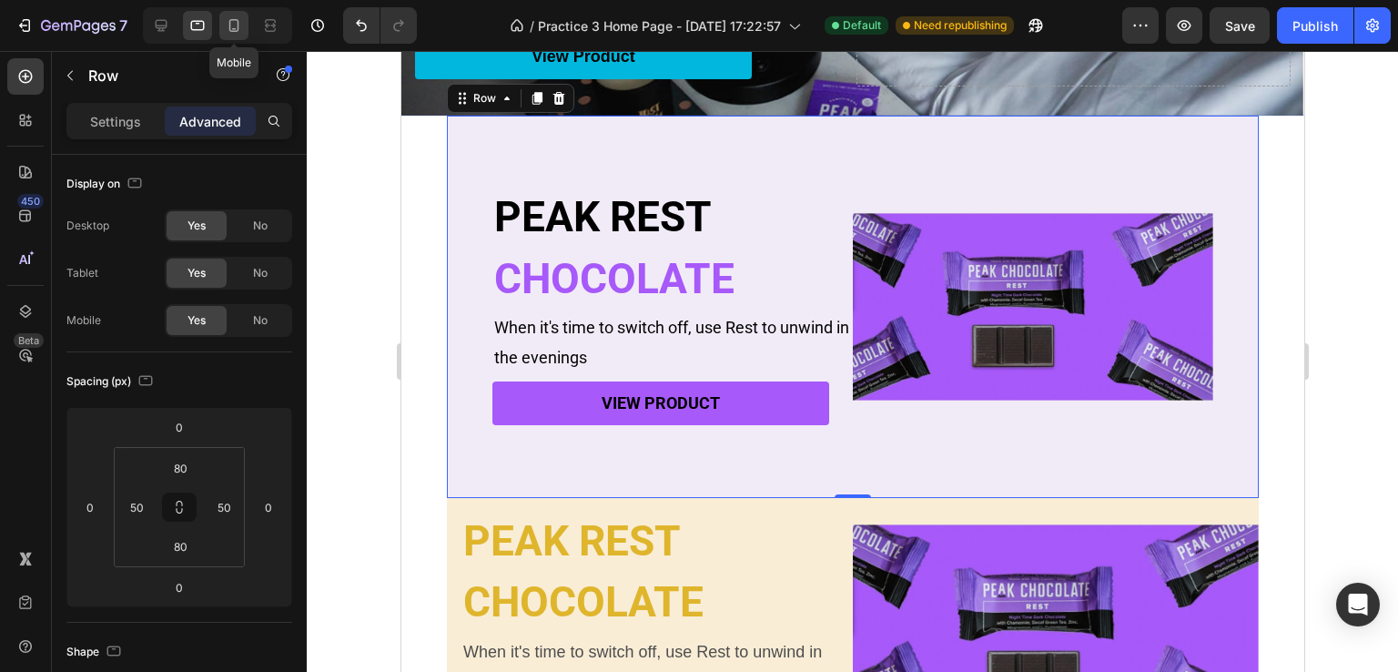
click at [226, 30] on icon at bounding box center [234, 25] width 18 height 18
type input "40"
type input "24"
type input "40"
type input "24"
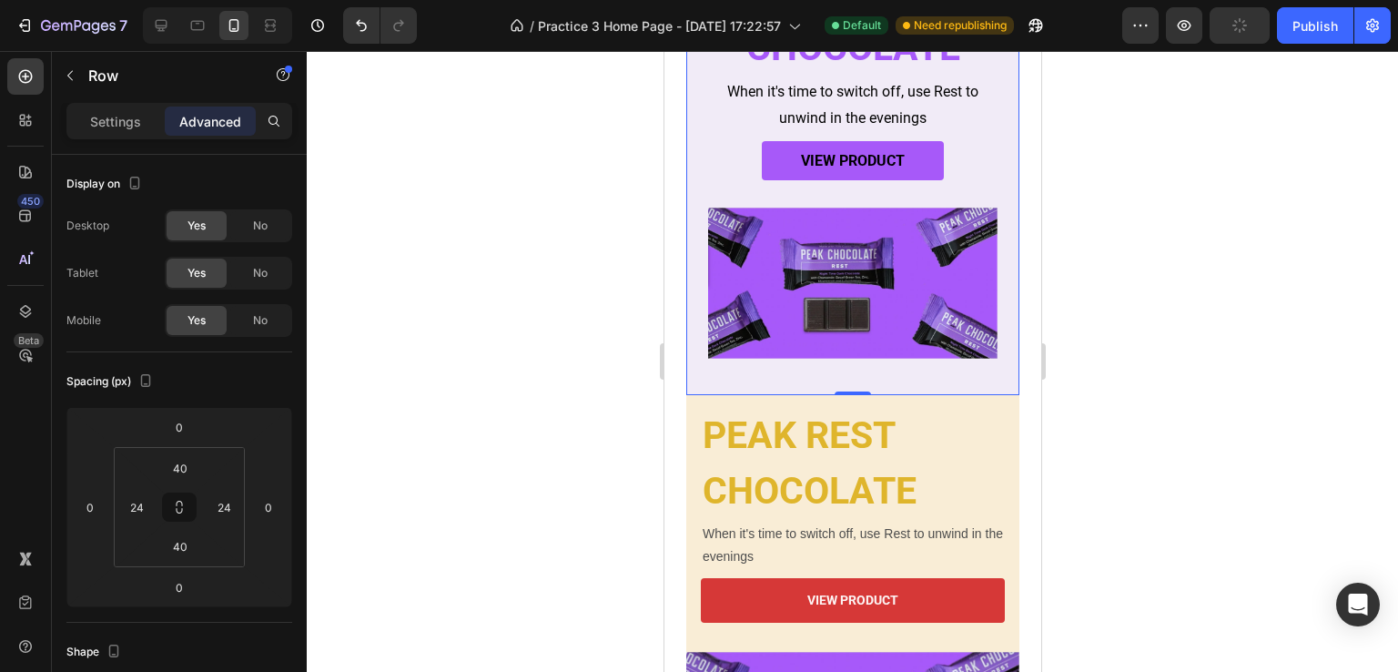
scroll to position [127, 0]
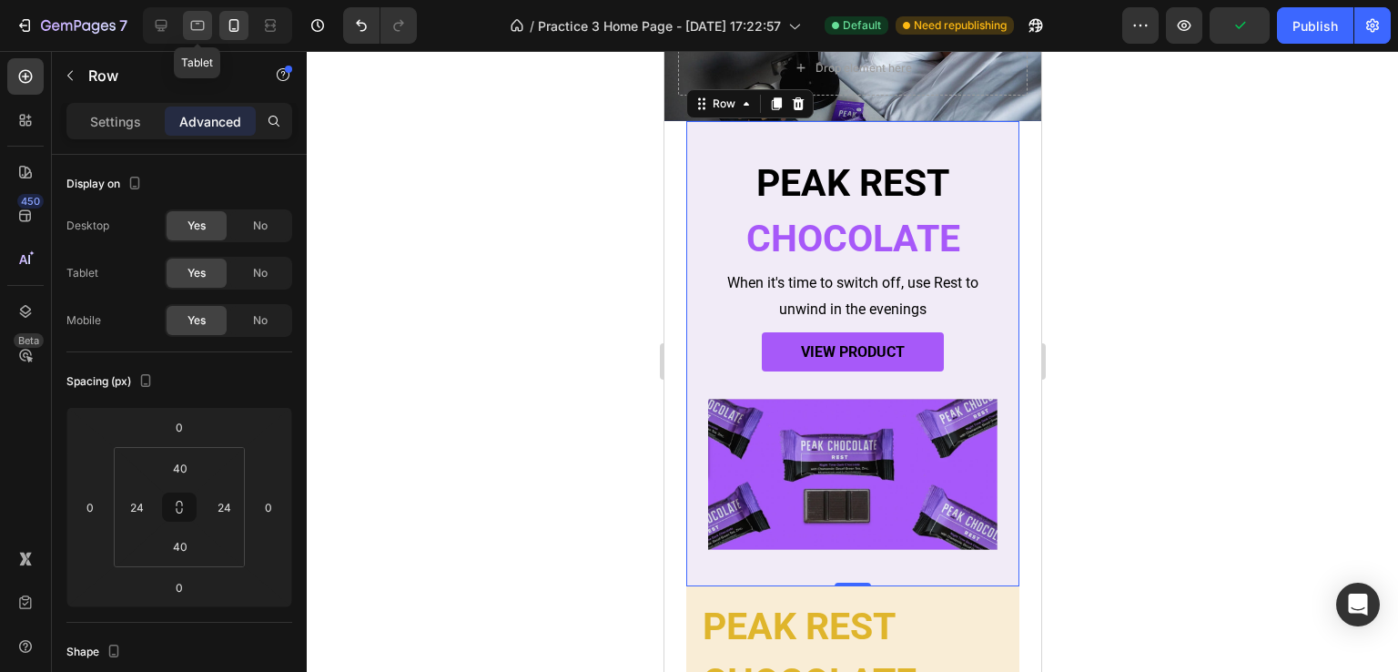
click at [204, 33] on icon at bounding box center [197, 25] width 18 height 18
type input "80"
type input "50"
type input "80"
type input "50"
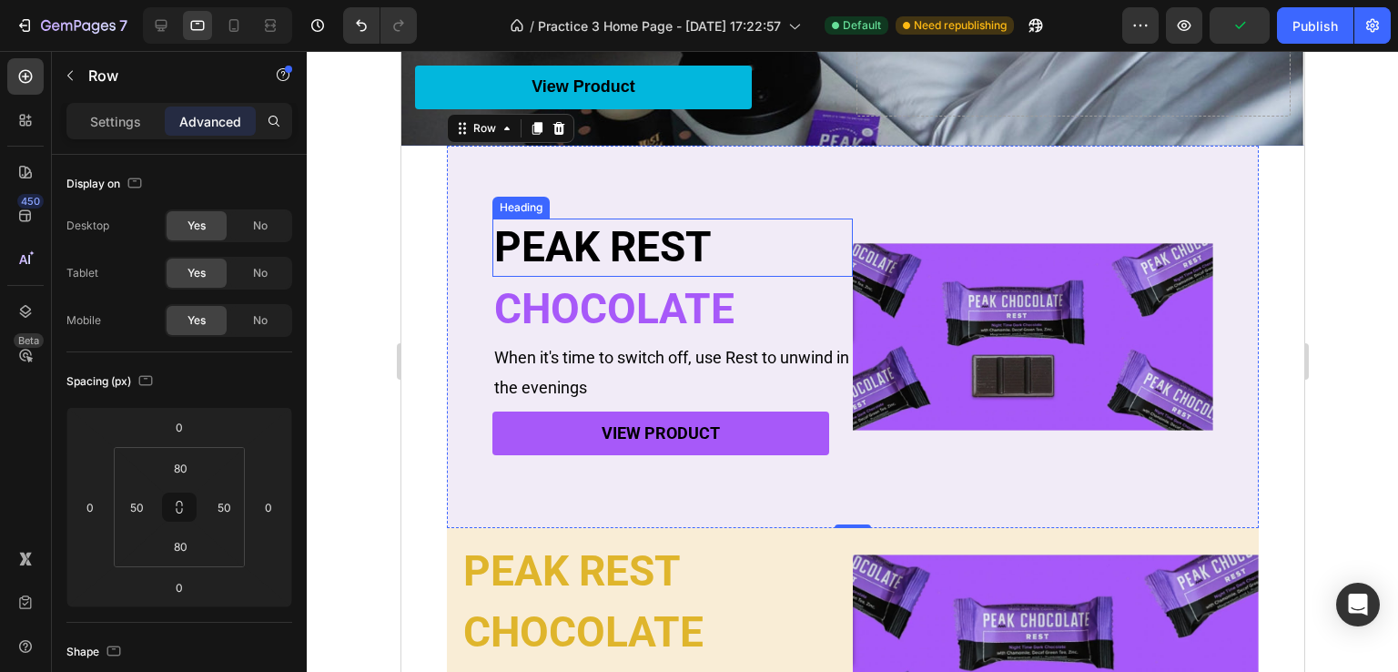
scroll to position [328, 0]
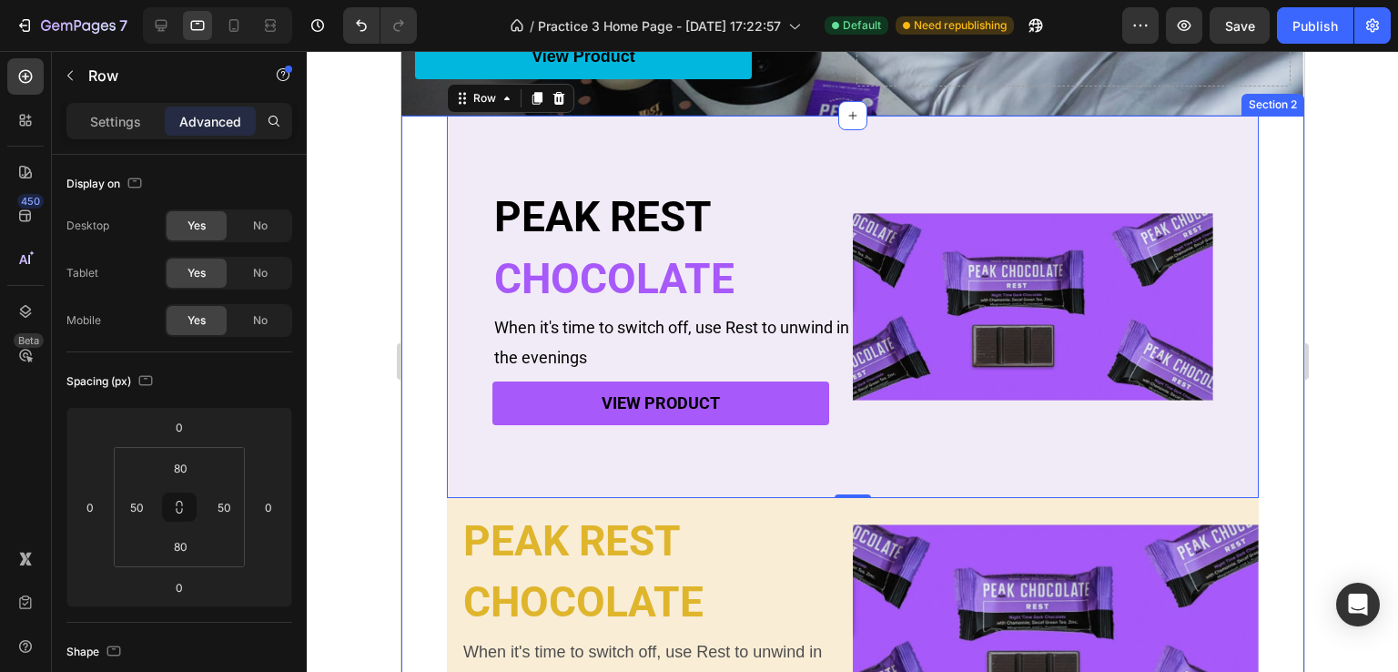
click at [409, 348] on div "PEAK REST Heading CHOCOLATE Heading When it's time to switch off, use Rest to u…" at bounding box center [851, 440] width 903 height 648
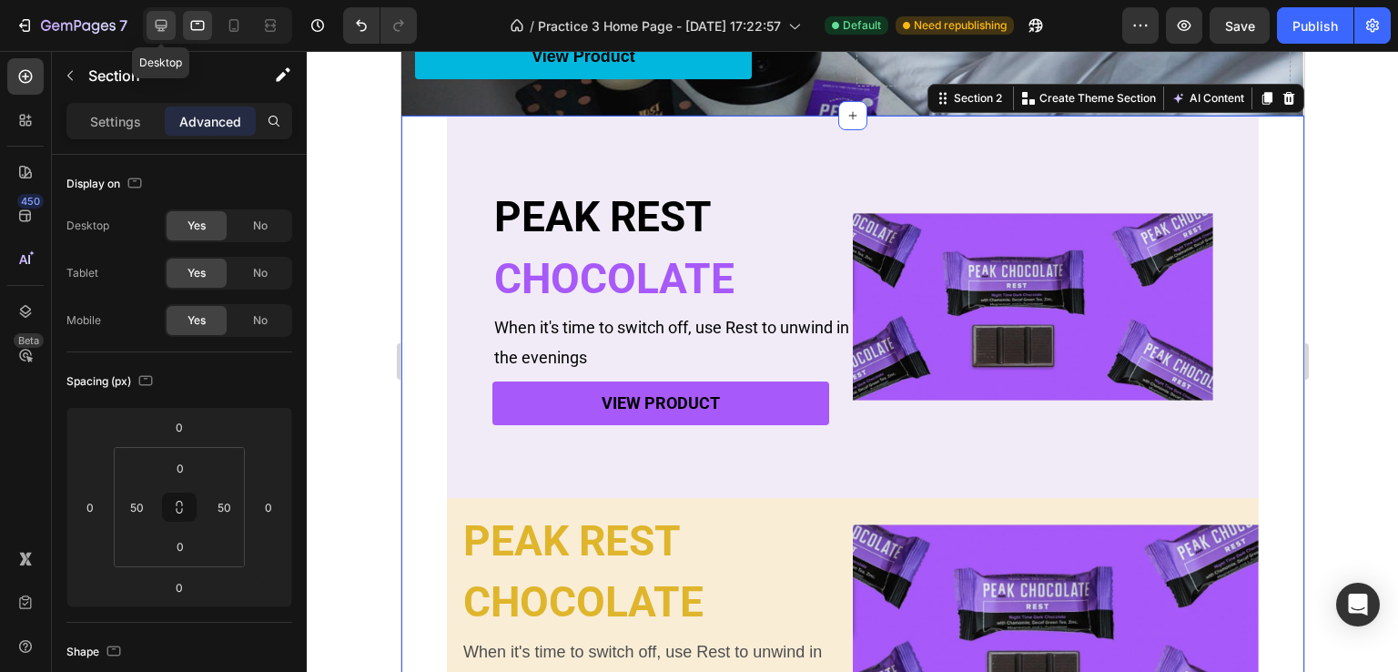
click at [156, 25] on icon at bounding box center [162, 26] width 12 height 12
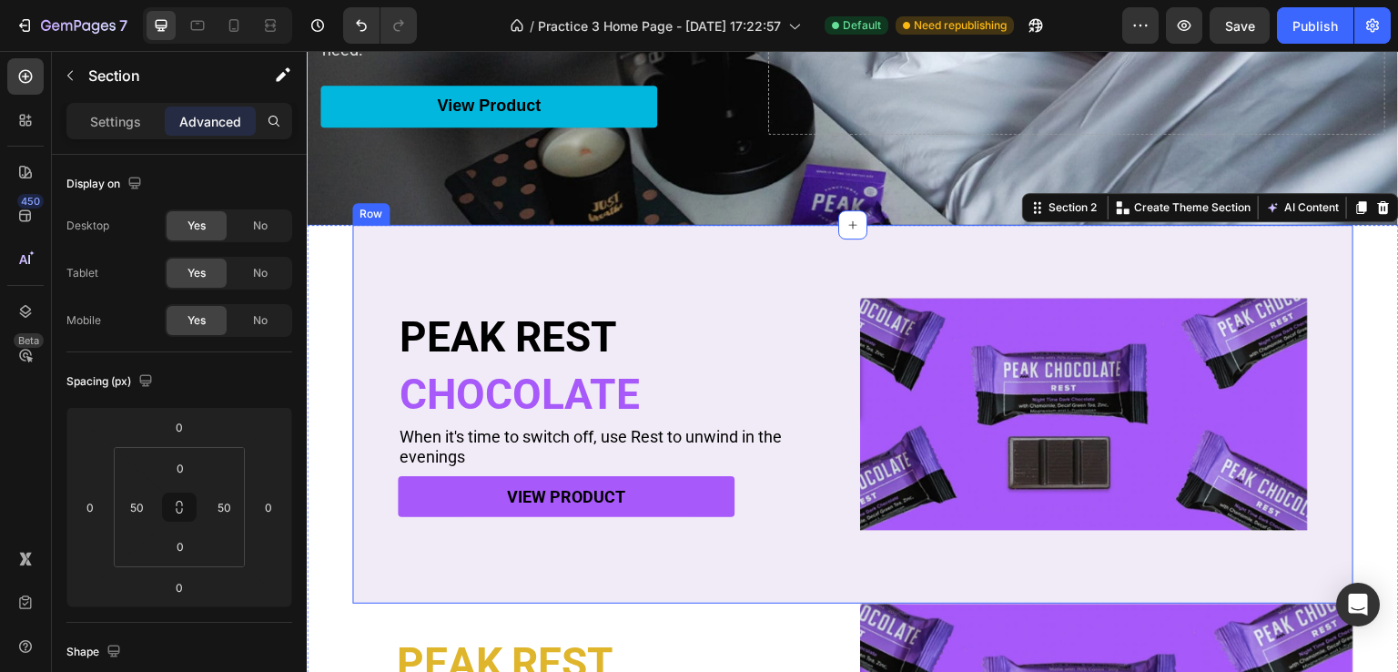
scroll to position [431, 0]
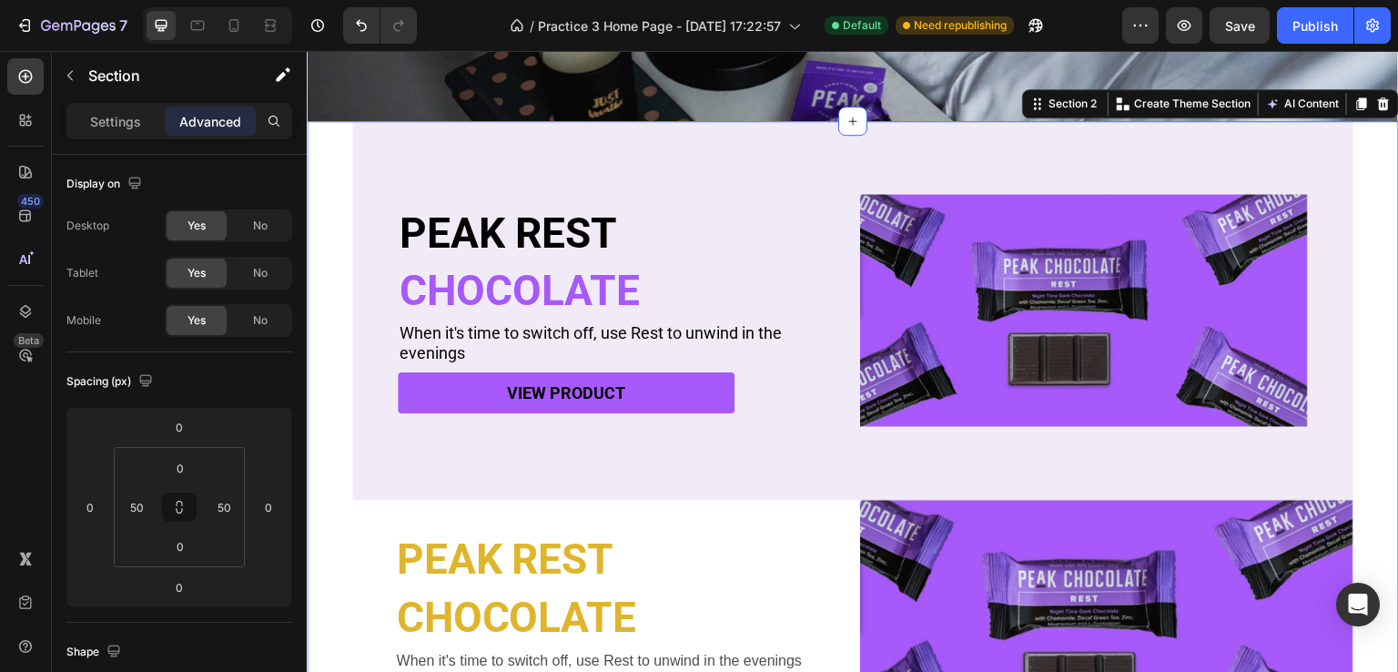
click at [342, 284] on div "PEAK REST Heading CHOCOLATE Heading When it's time to switch off, use Rest to u…" at bounding box center [853, 438] width 1092 height 635
click at [393, 185] on div "PEAK REST Heading CHOCOLATE Heading When it's time to switch off, use Rest to u…" at bounding box center [852, 310] width 1001 height 379
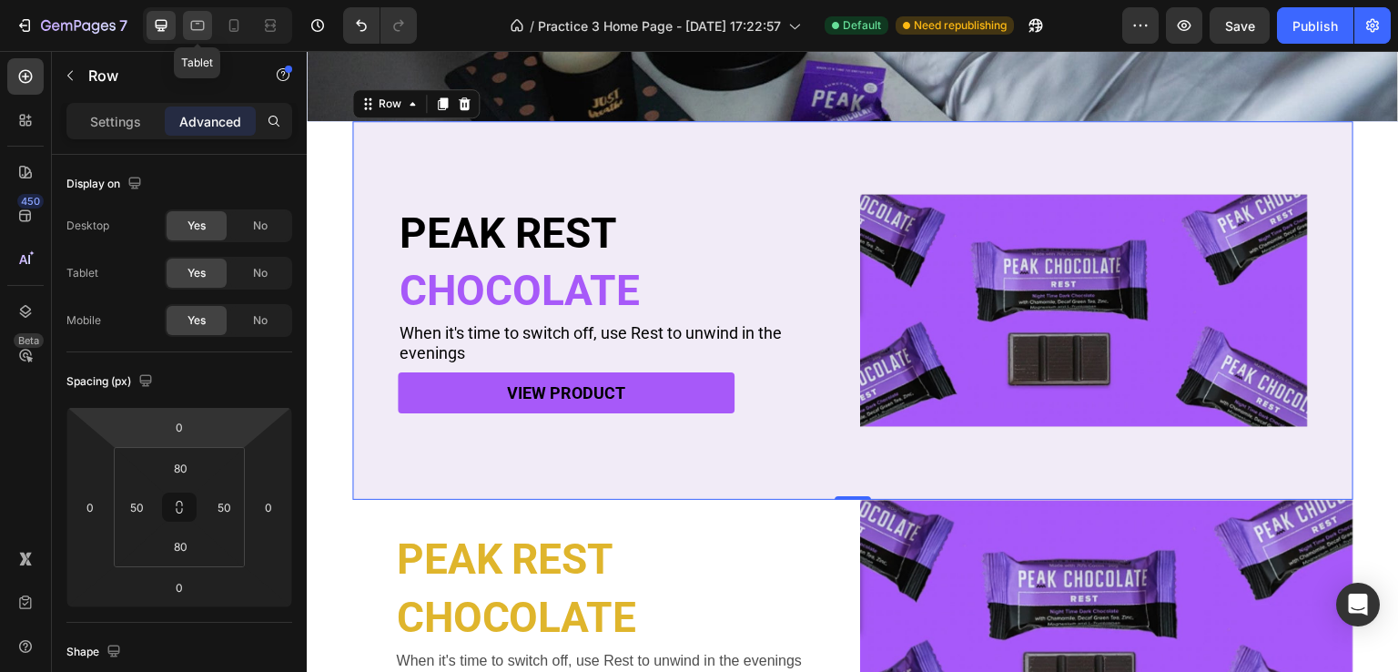
click at [203, 20] on icon at bounding box center [197, 25] width 18 height 18
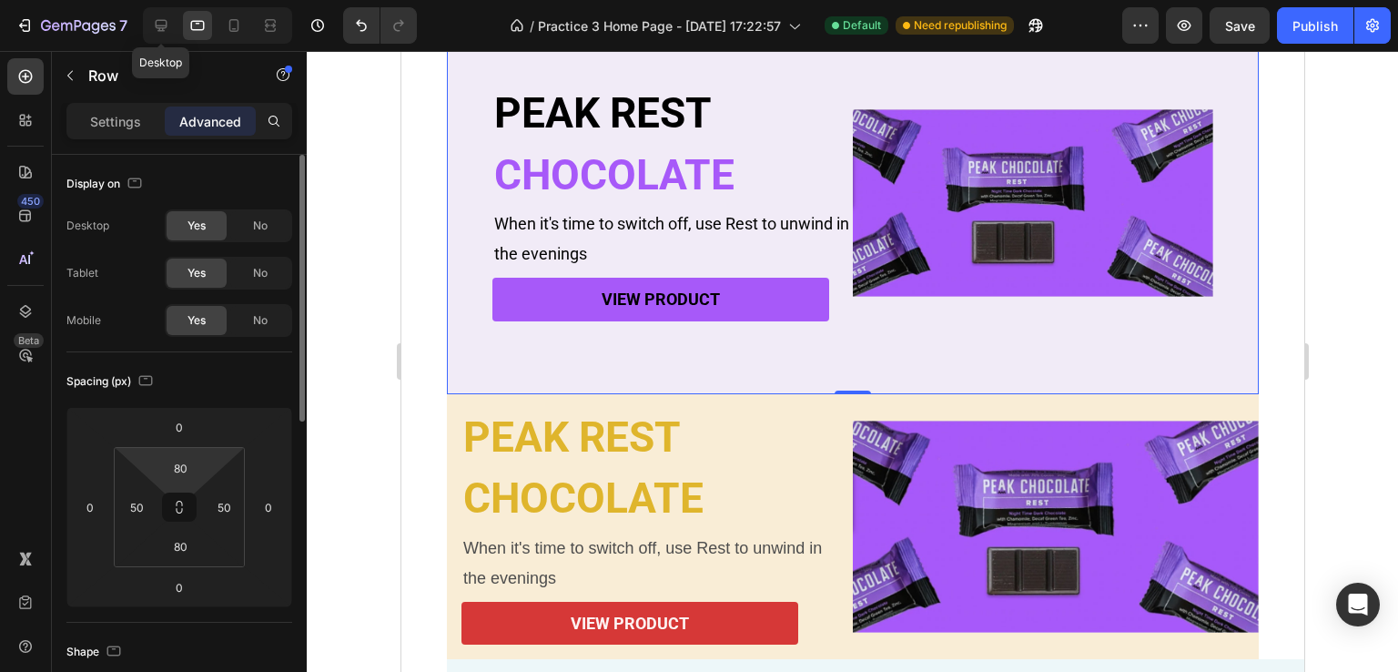
click at [160, 26] on icon at bounding box center [161, 25] width 18 height 18
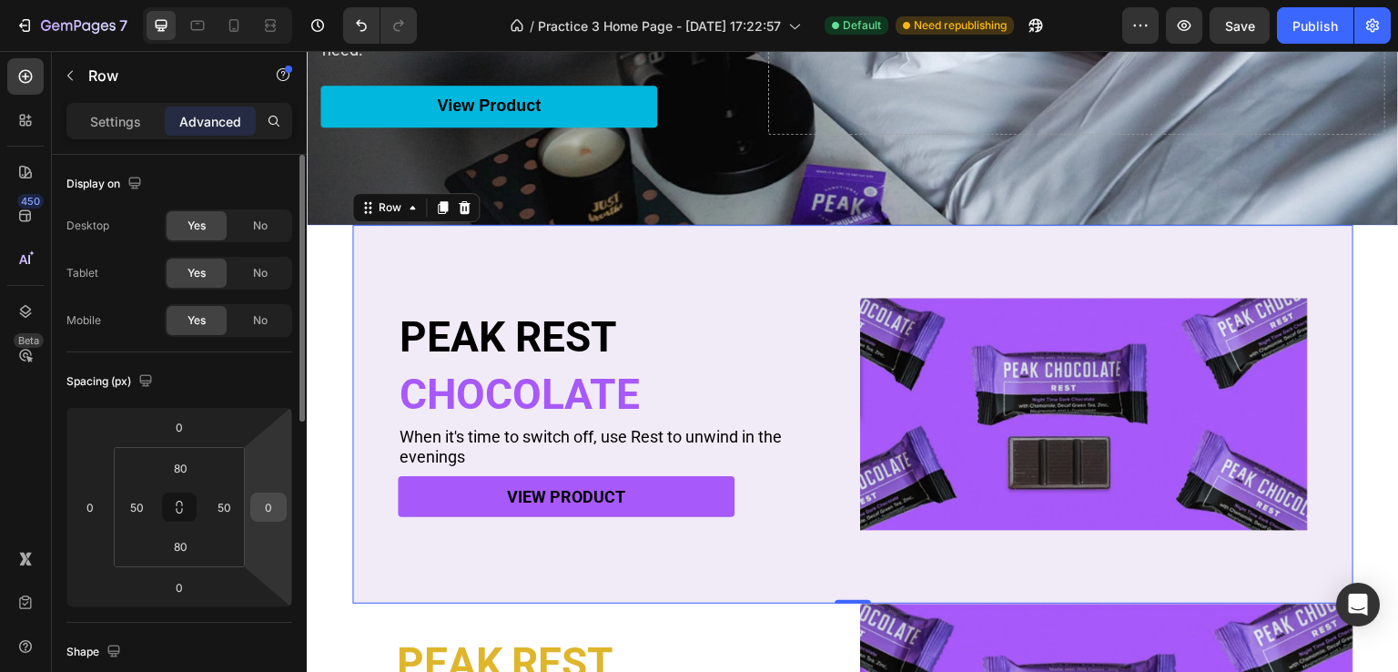
scroll to position [431, 0]
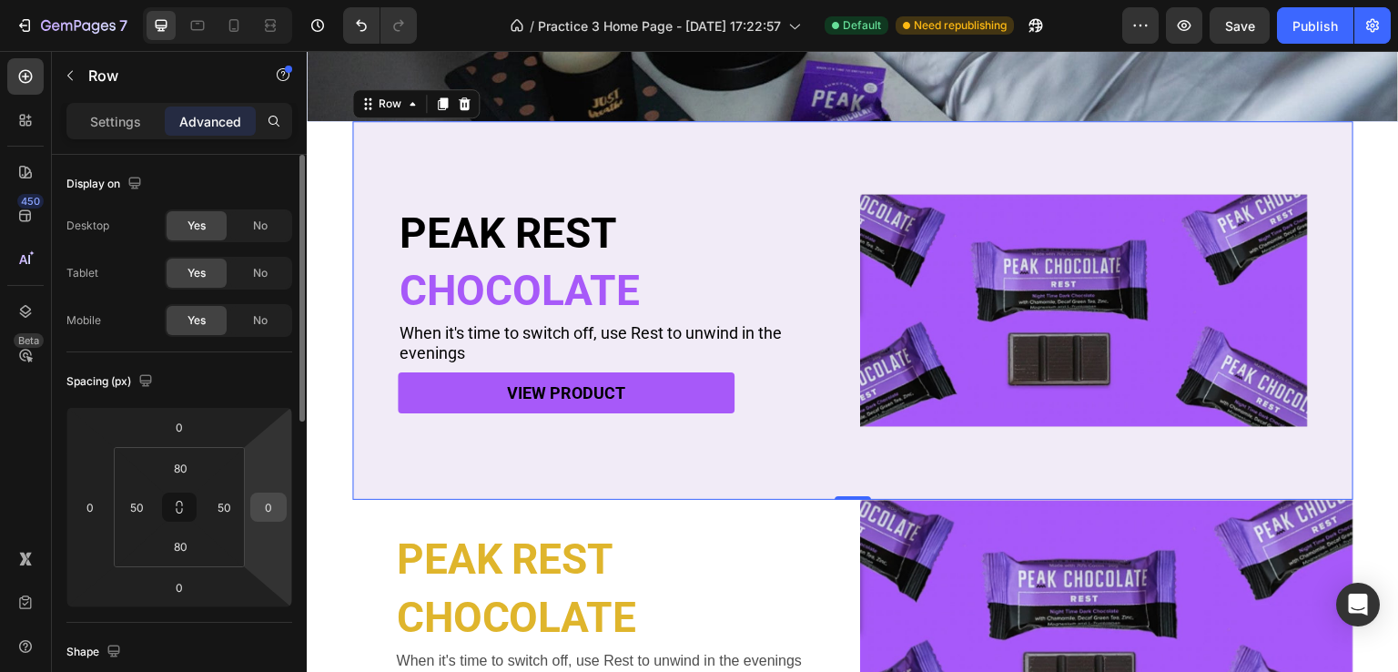
click at [274, 508] on input "0" at bounding box center [268, 506] width 27 height 27
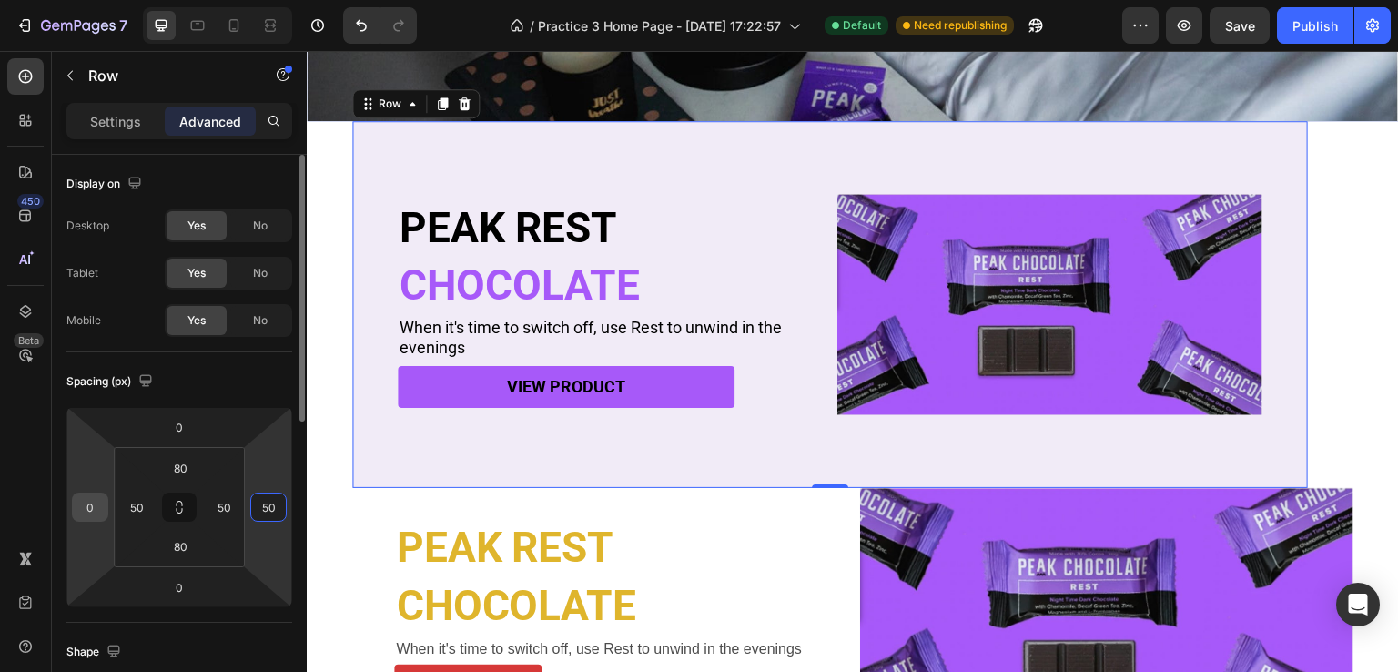
type input "50"
click at [101, 507] on input "0" at bounding box center [89, 506] width 27 height 27
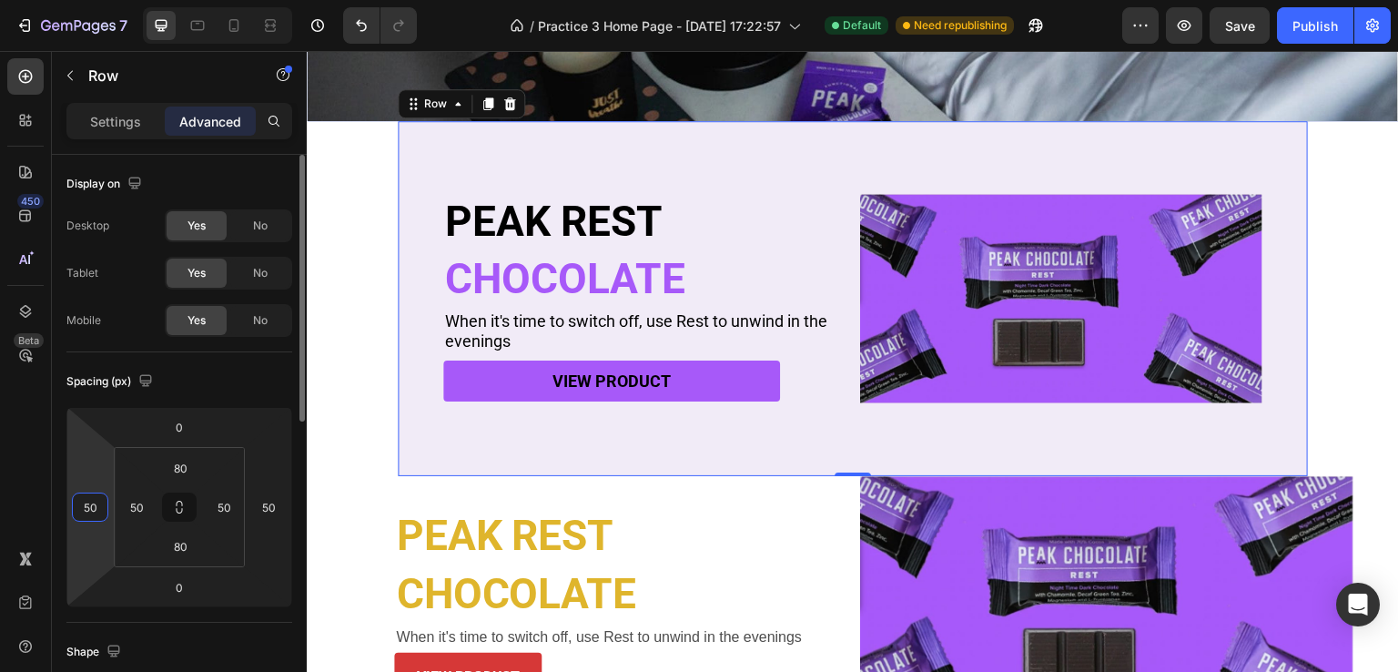
type input "5"
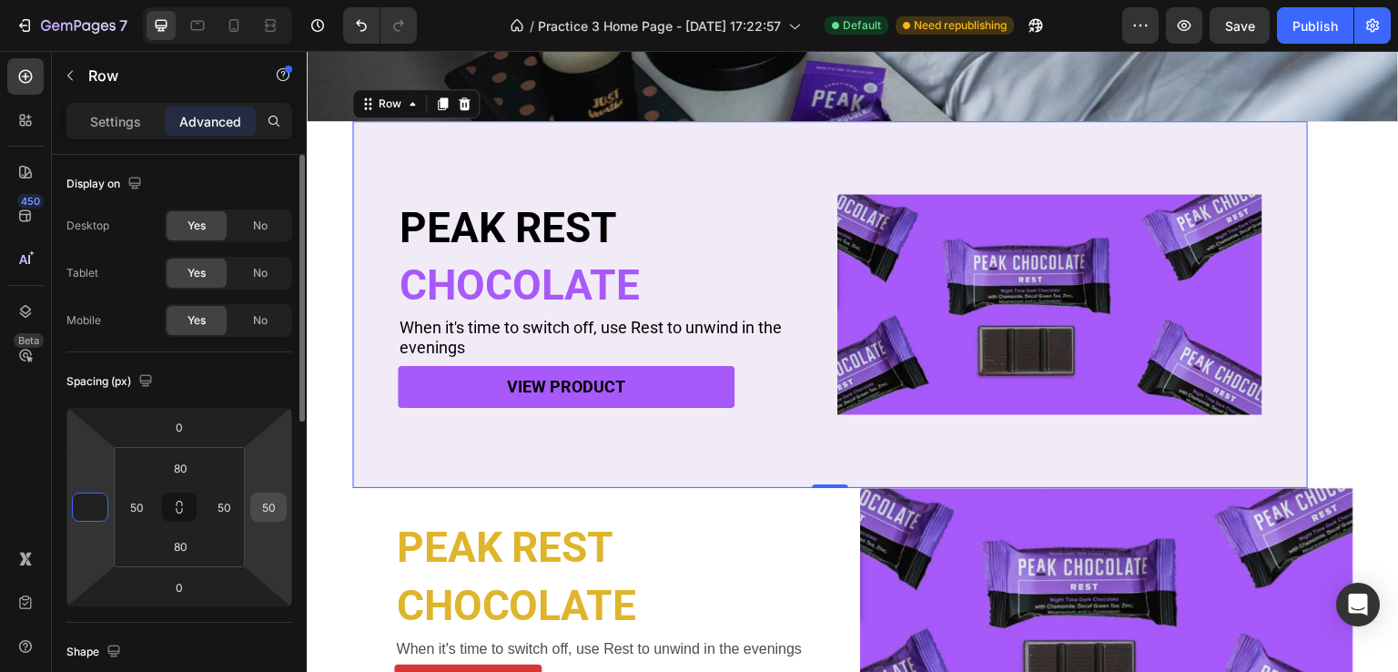
click at [278, 511] on input "50" at bounding box center [268, 506] width 27 height 27
type input "0"
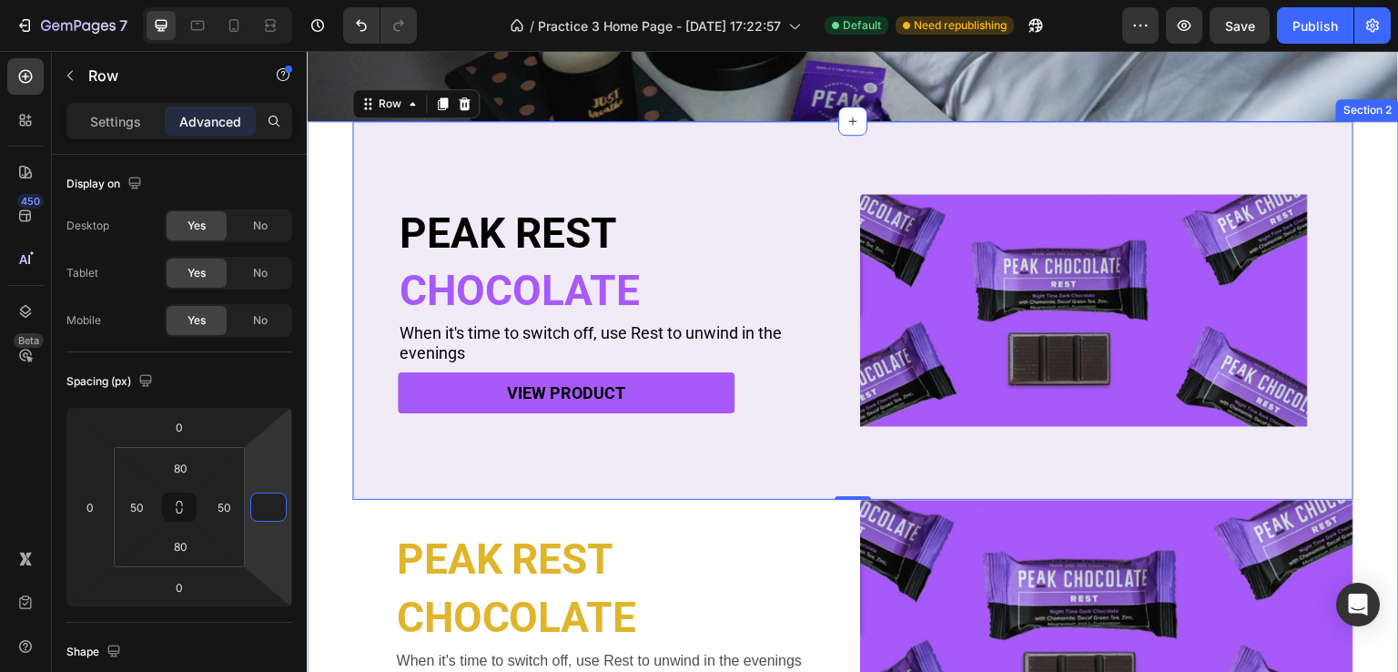
click at [320, 336] on div "PEAK REST Heading CHOCOLATE Heading When it's time to switch off, use Rest to u…" at bounding box center [853, 438] width 1092 height 635
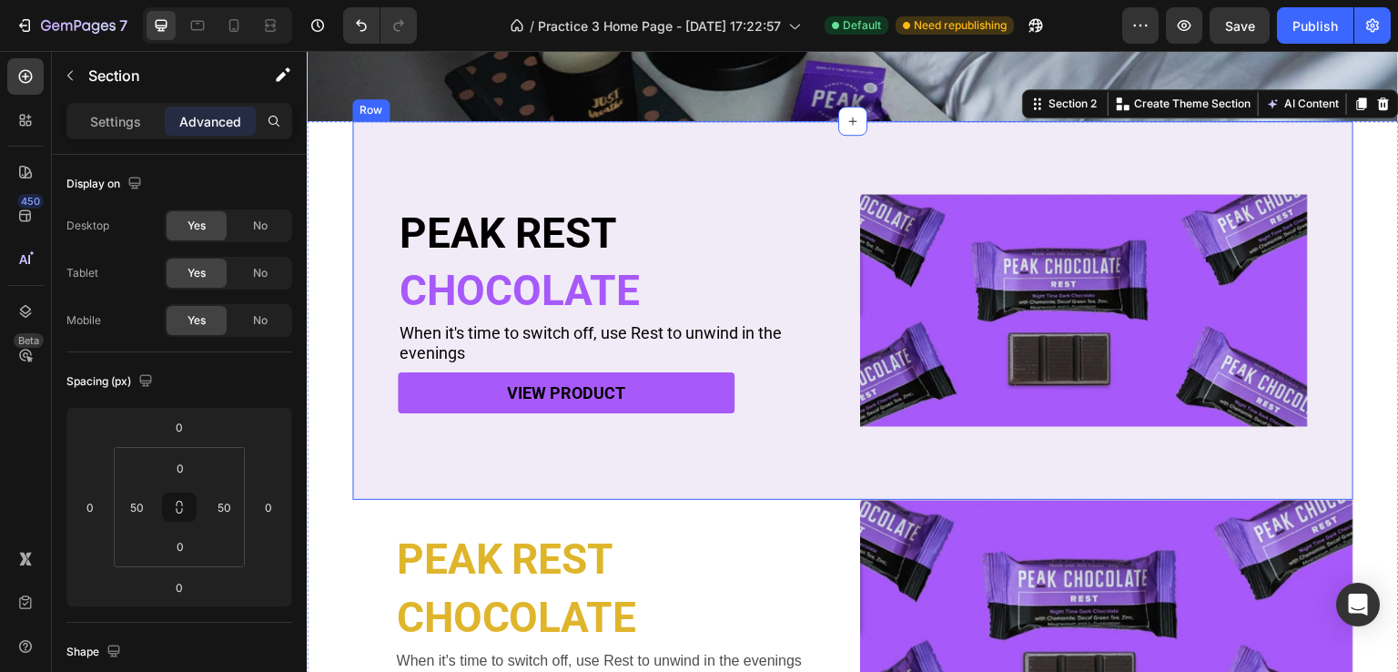
click at [390, 343] on div "PEAK REST Heading CHOCOLATE Heading When it's time to switch off, use Rest to u…" at bounding box center [852, 310] width 1001 height 379
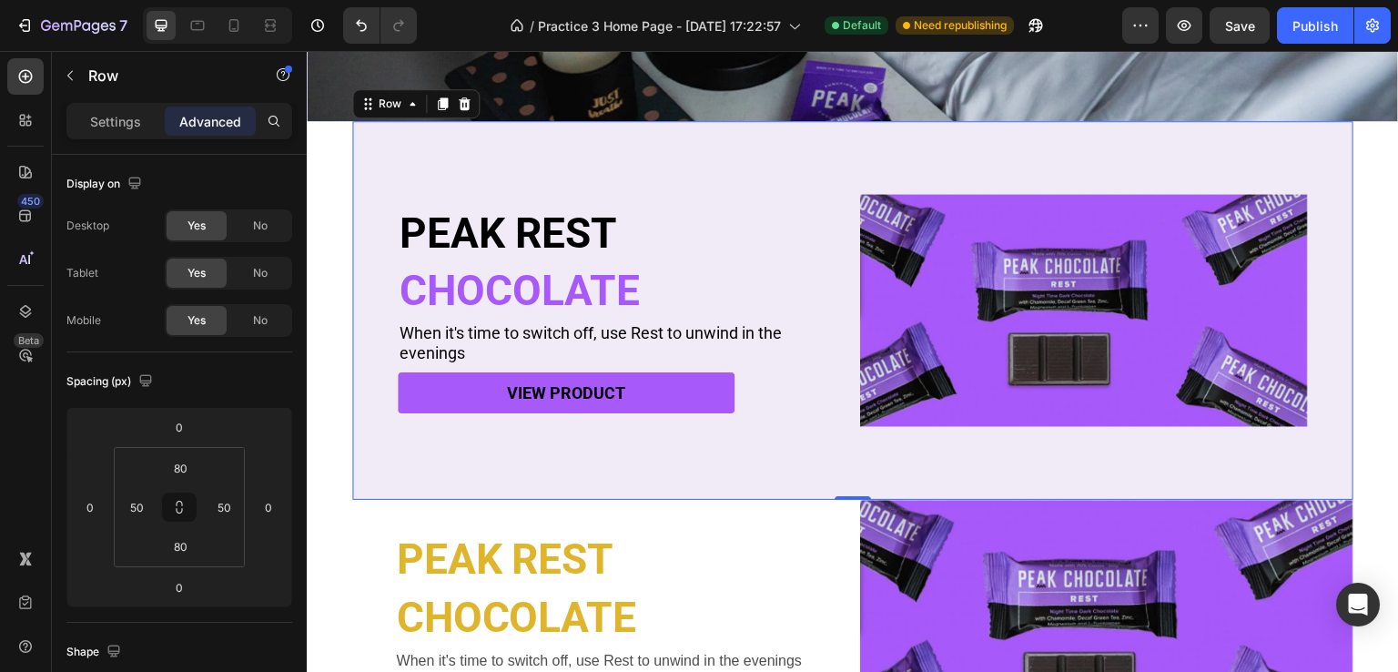
click at [353, 368] on div "PEAK REST Heading CHOCOLATE Heading When it's time to switch off, use Rest to u…" at bounding box center [852, 310] width 1001 height 379
click at [362, 370] on div "PEAK REST Heading CHOCOLATE Heading When it's time to switch off, use Rest to u…" at bounding box center [852, 310] width 1001 height 379
click at [339, 369] on div "PEAK REST Heading CHOCOLATE Heading When it's time to switch off, use Rest to u…" at bounding box center [853, 438] width 1092 height 635
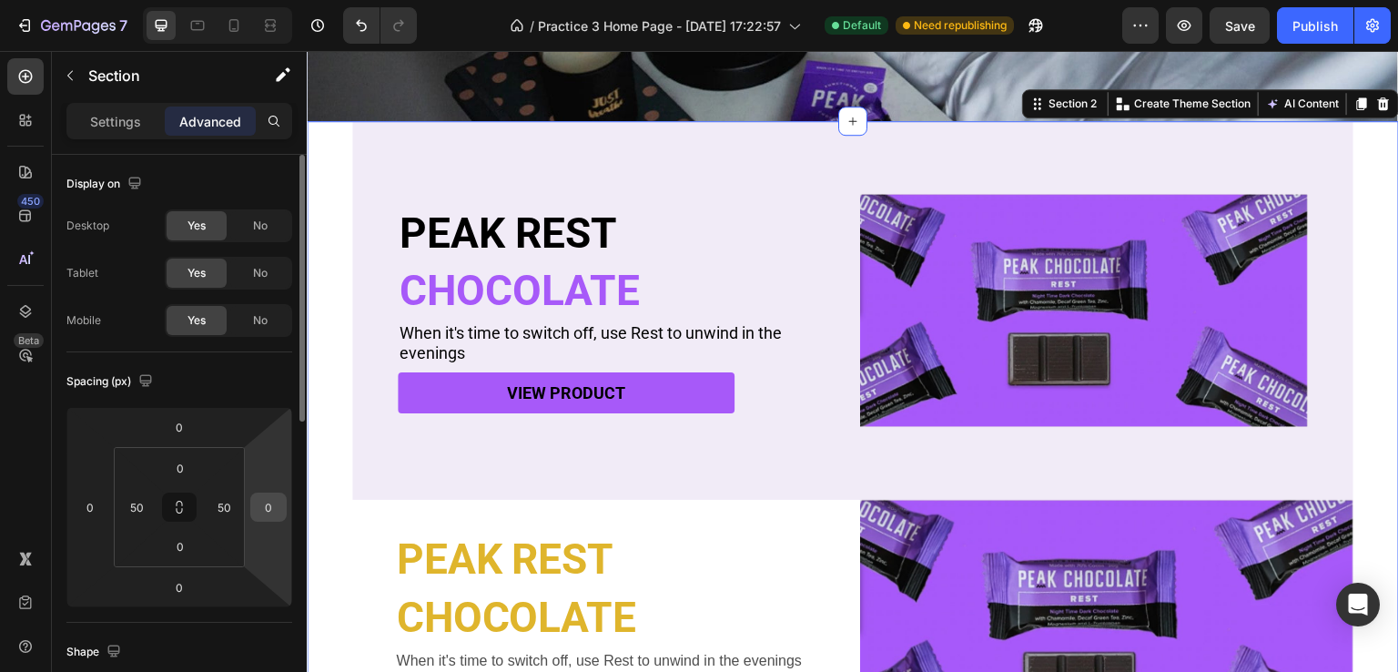
click at [269, 510] on input "0" at bounding box center [268, 506] width 27 height 27
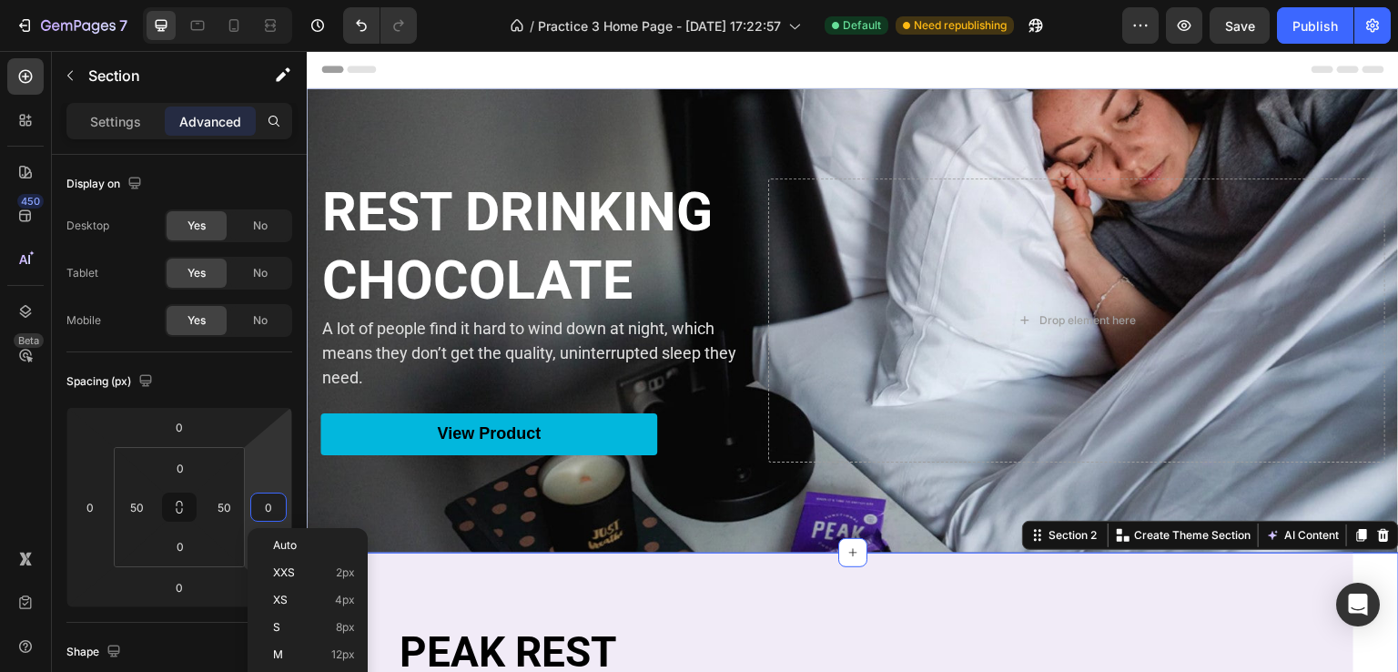
scroll to position [431, 0]
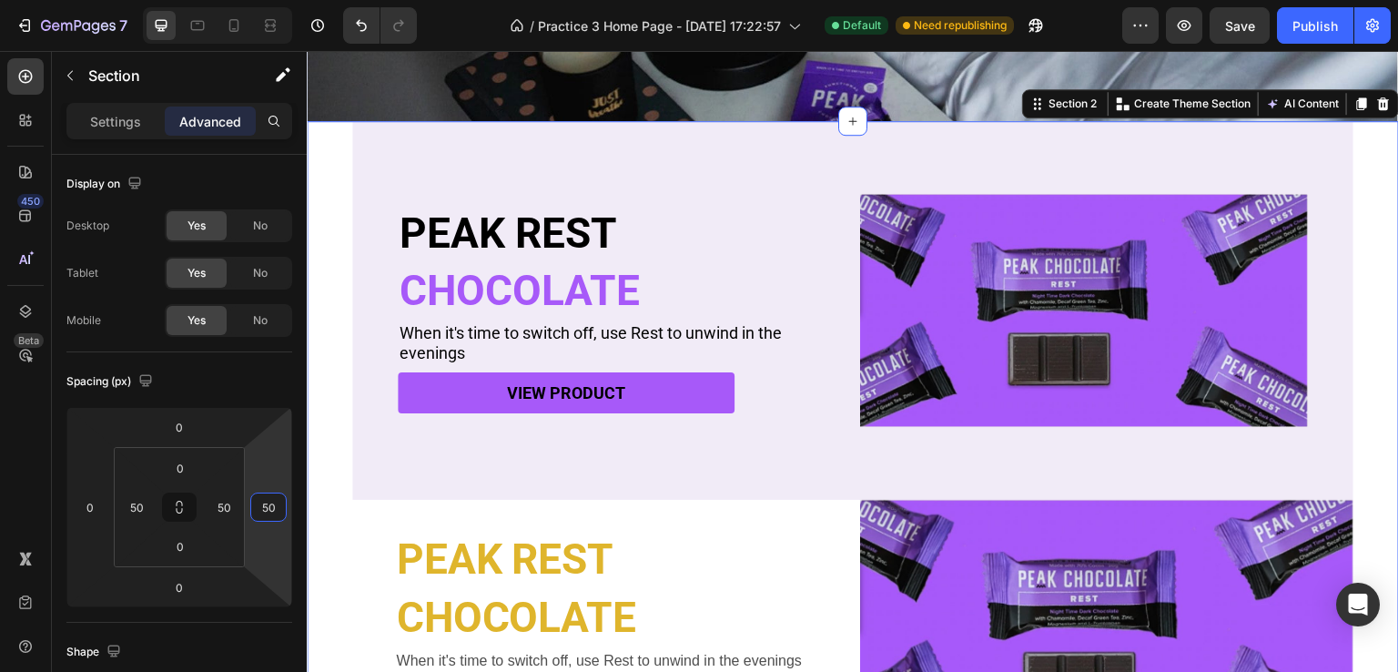
type input "5"
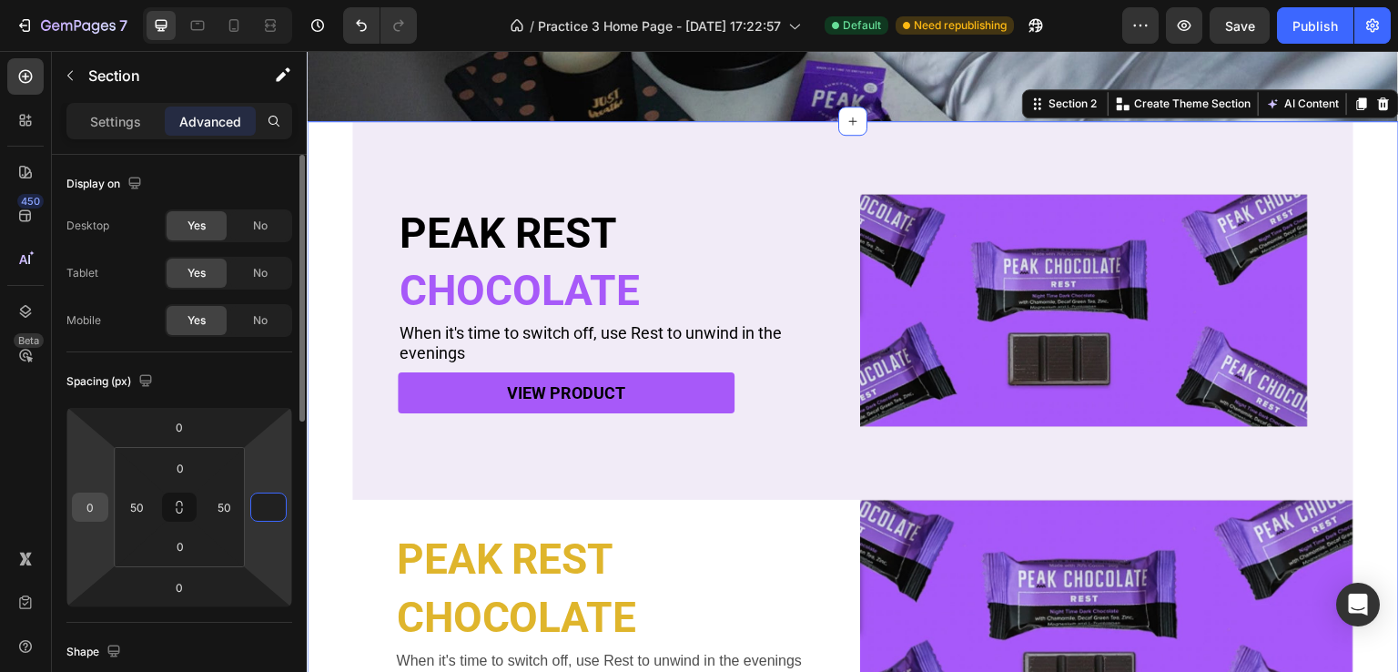
click at [100, 507] on input "0" at bounding box center [89, 506] width 27 height 27
type input "0"
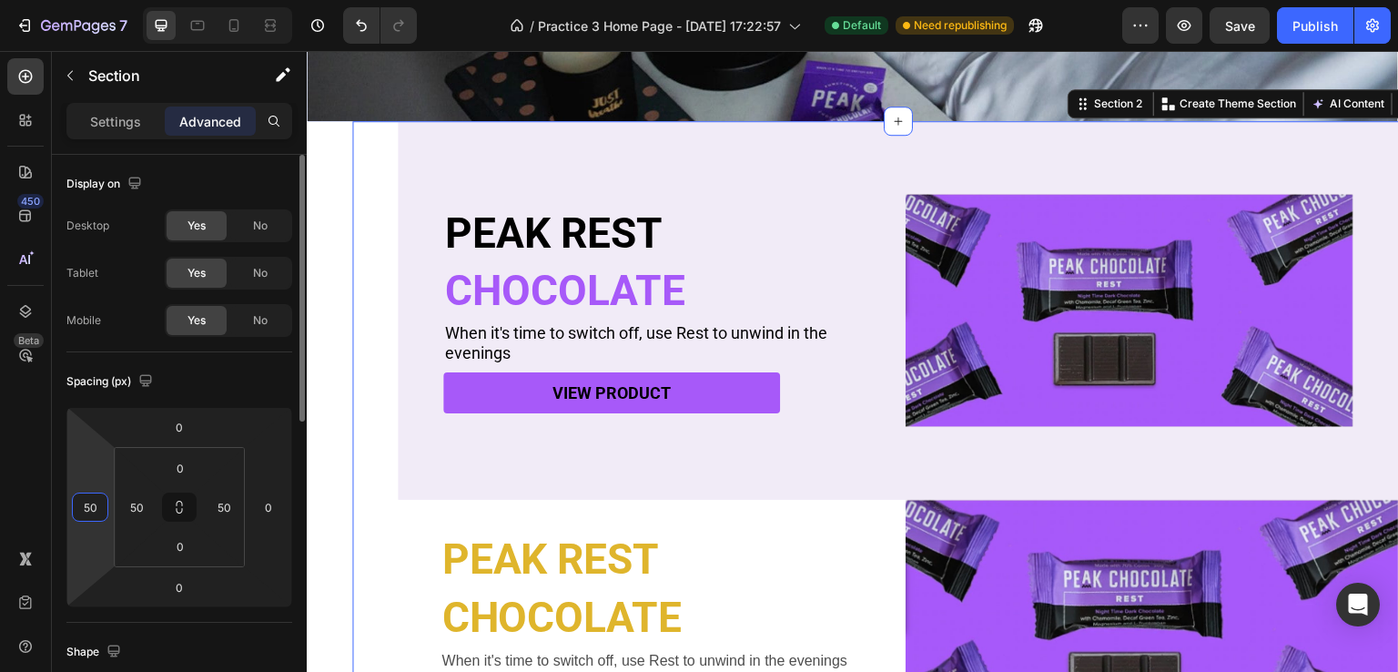
type input "5"
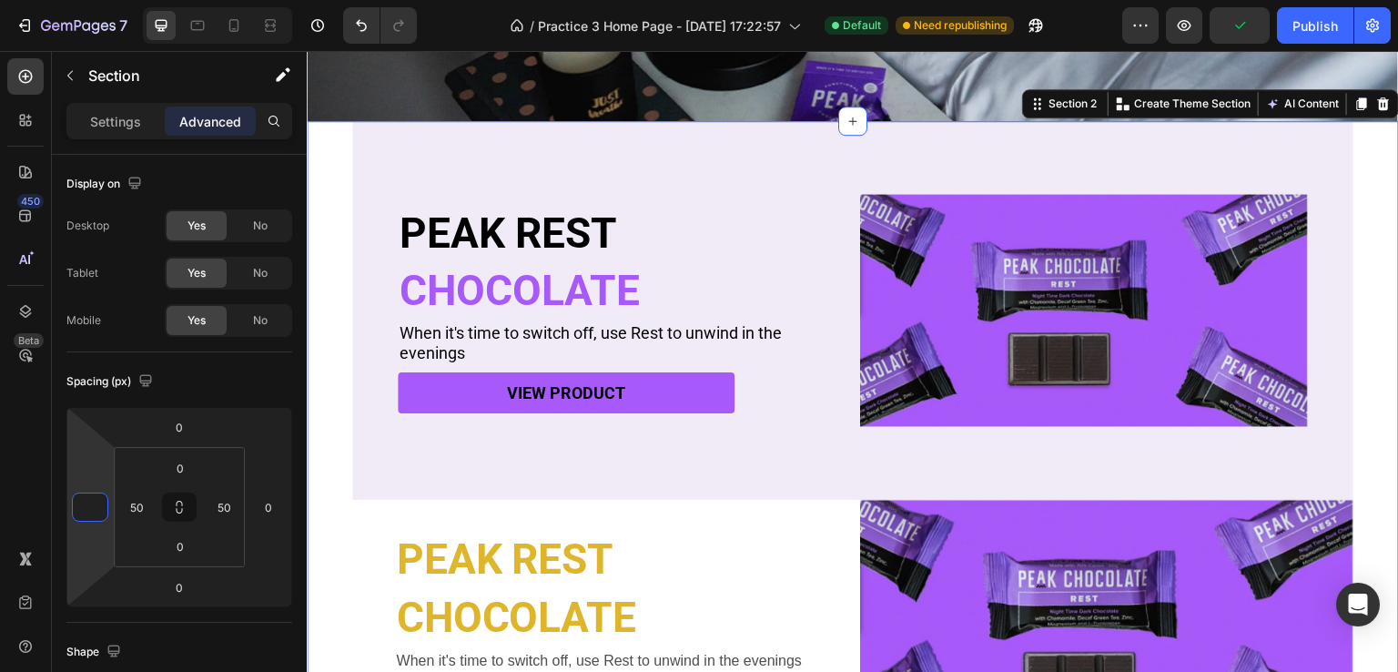
click at [328, 369] on div "PEAK REST Heading CHOCOLATE Heading When it's time to switch off, use Rest to u…" at bounding box center [853, 438] width 1092 height 635
click at [104, 499] on div "0" at bounding box center [90, 506] width 36 height 29
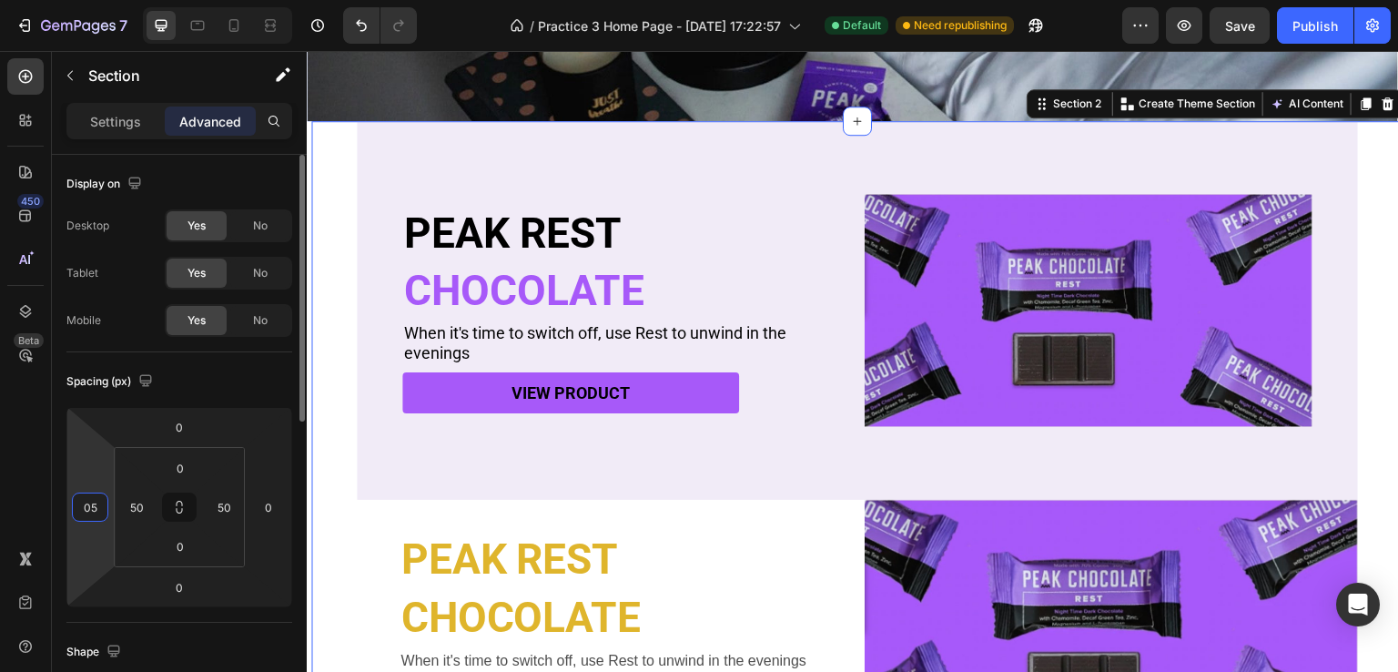
type input "0"
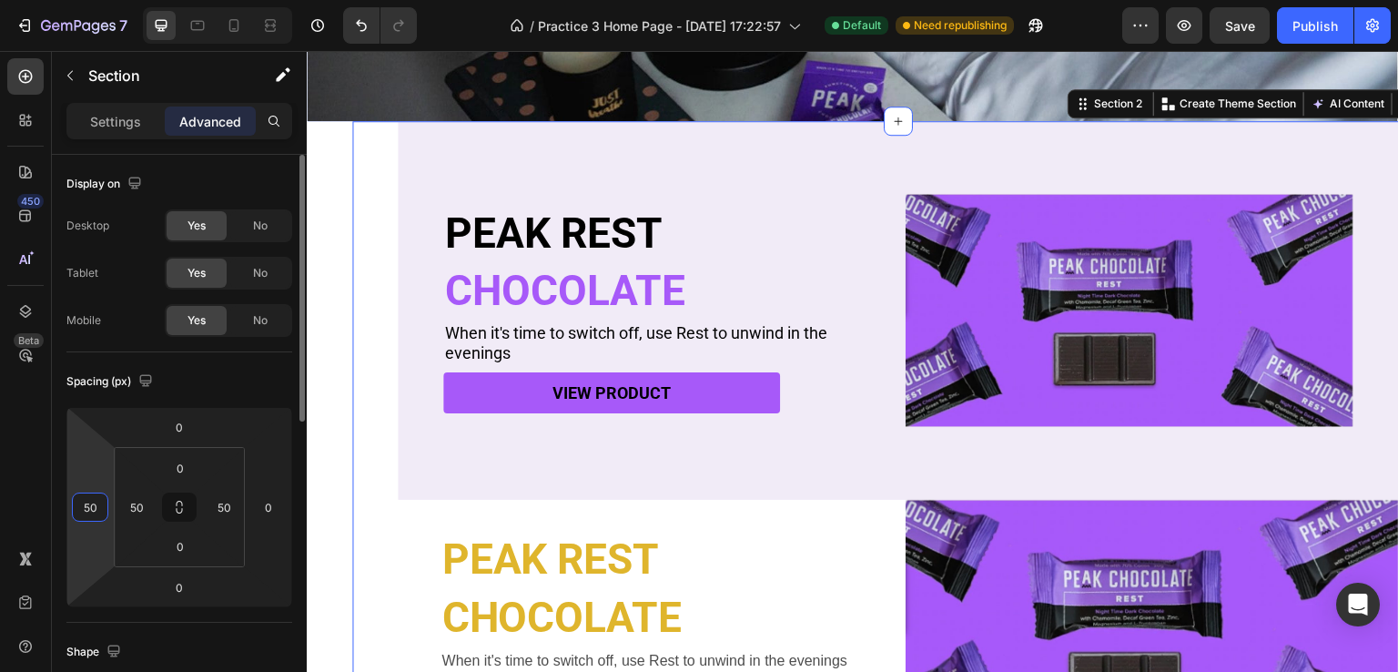
type input "5"
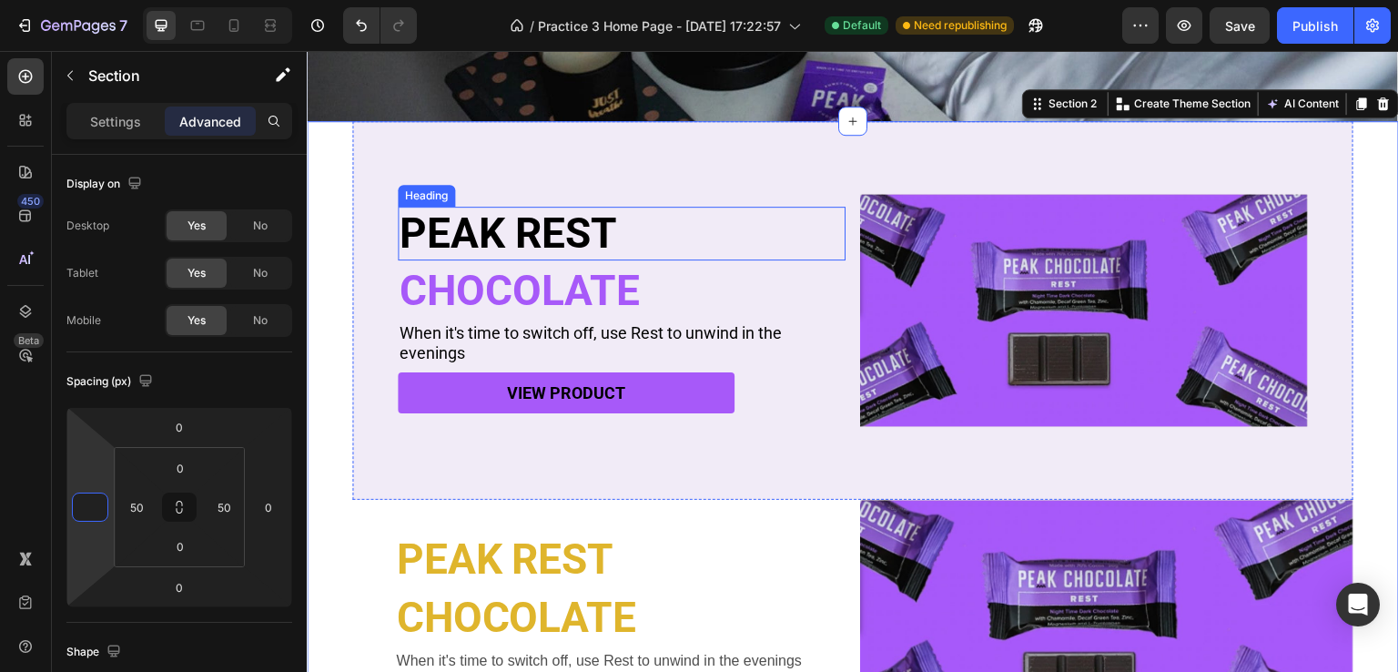
click at [466, 236] on h2 "PEAK REST" at bounding box center [622, 234] width 448 height 54
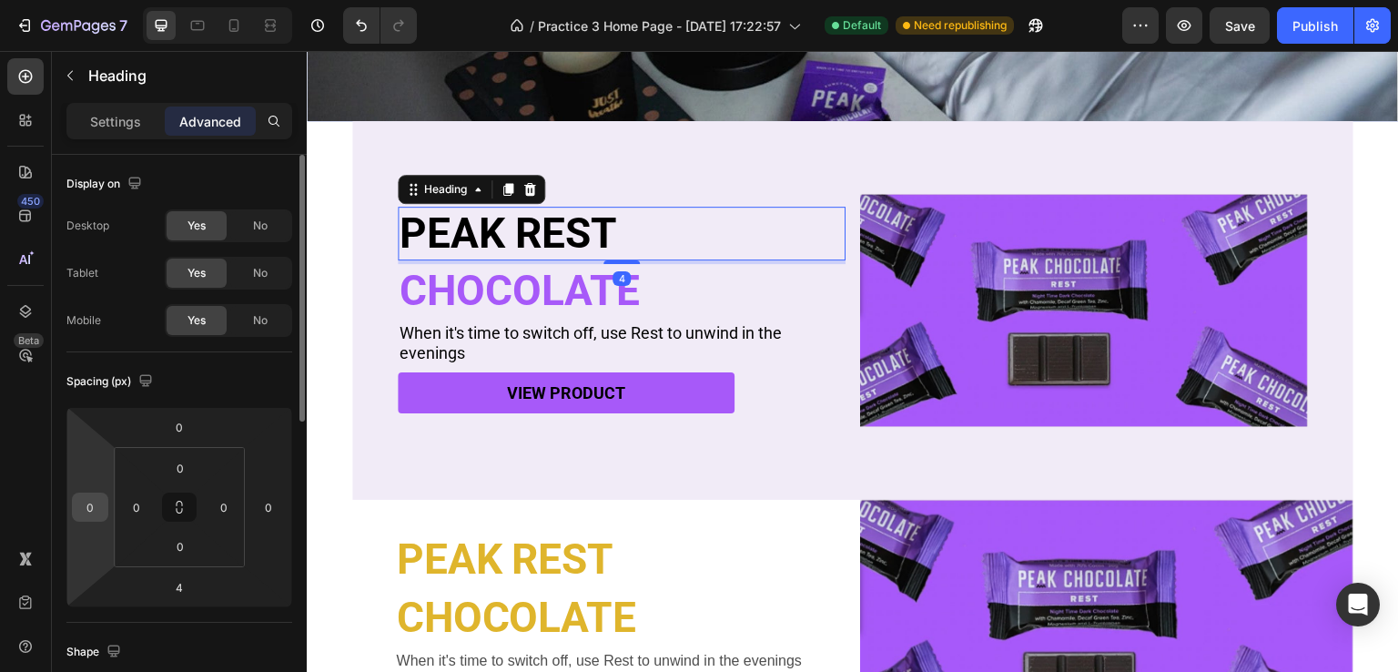
click at [96, 493] on input "0" at bounding box center [89, 506] width 27 height 27
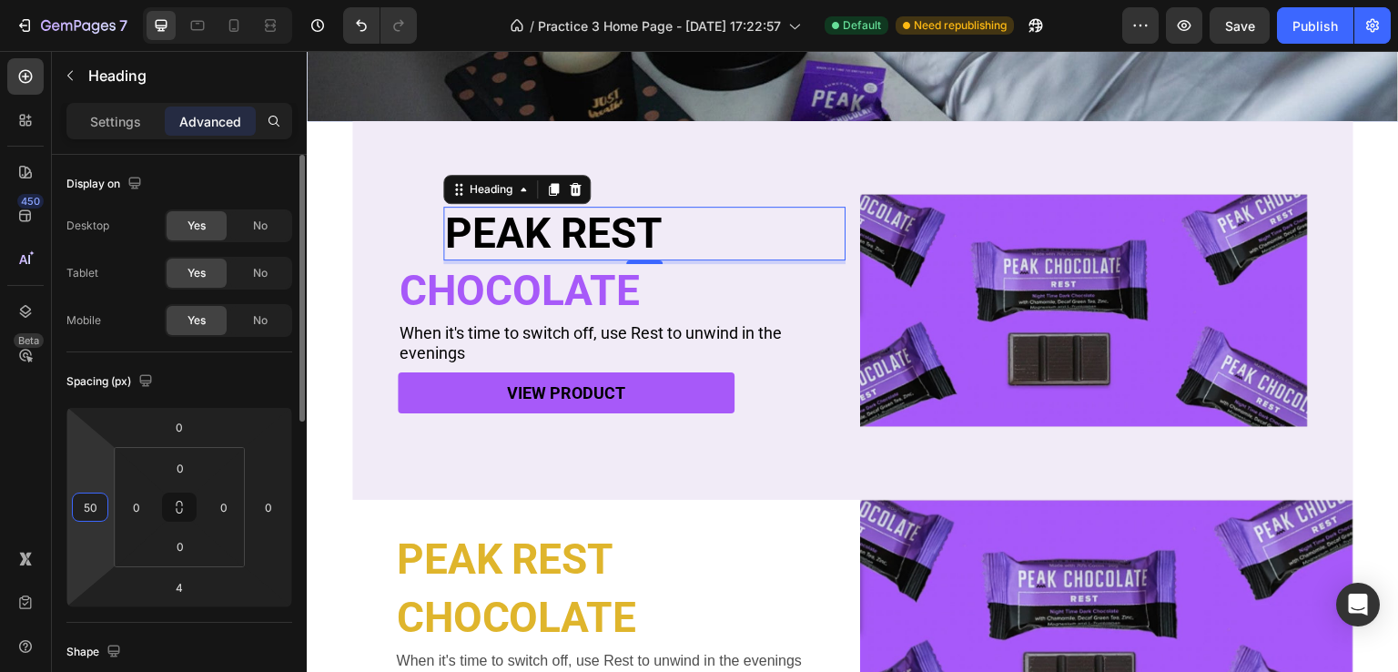
type input "5"
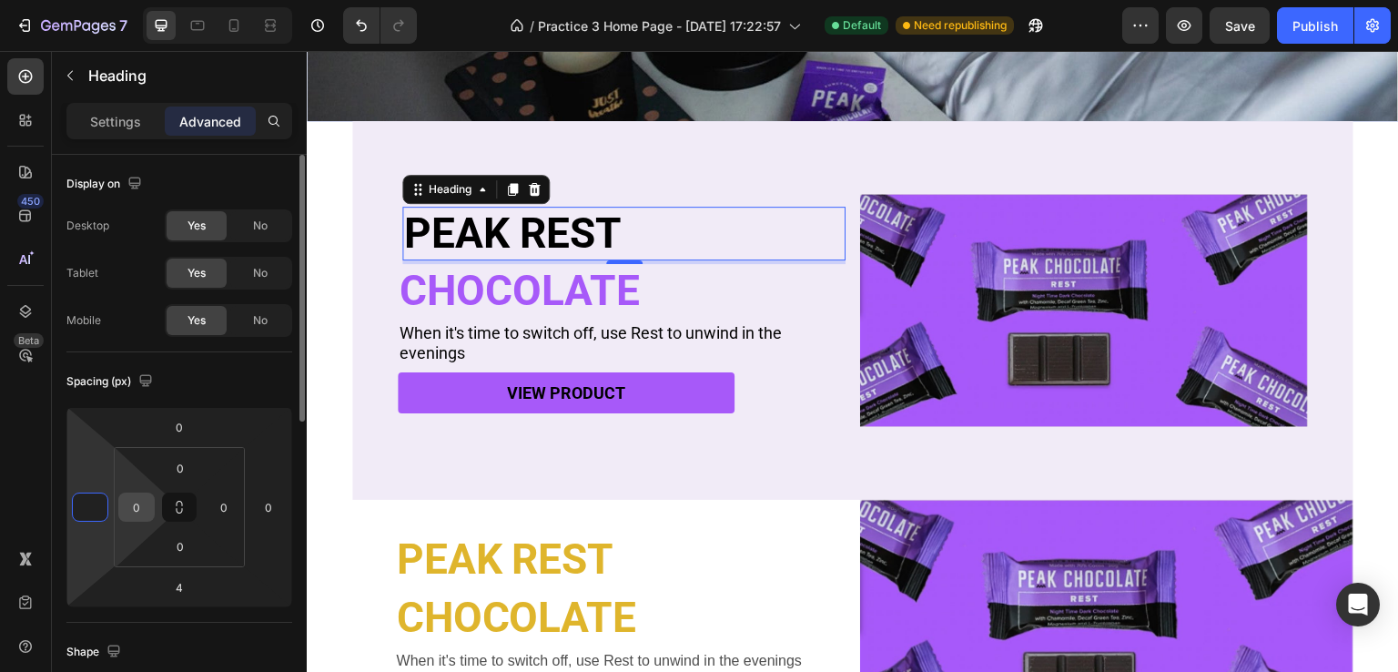
click at [147, 503] on input "0" at bounding box center [136, 506] width 27 height 27
type input "0"
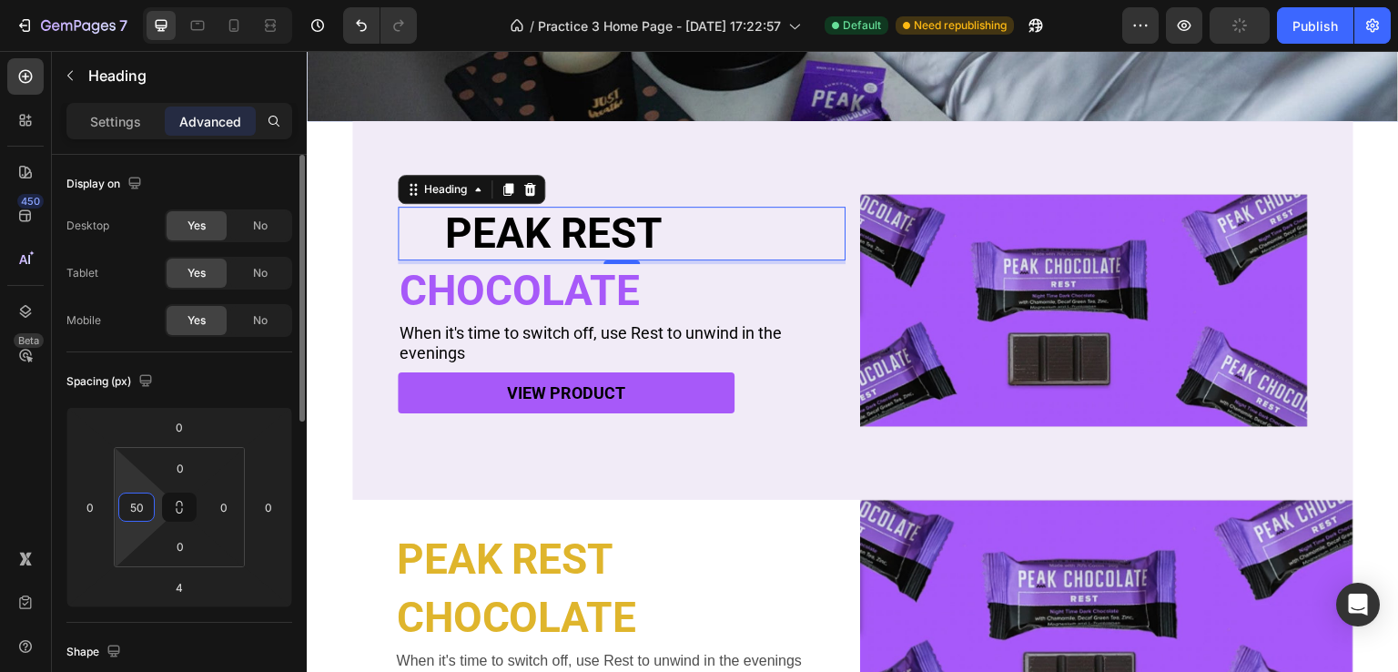
type input "5"
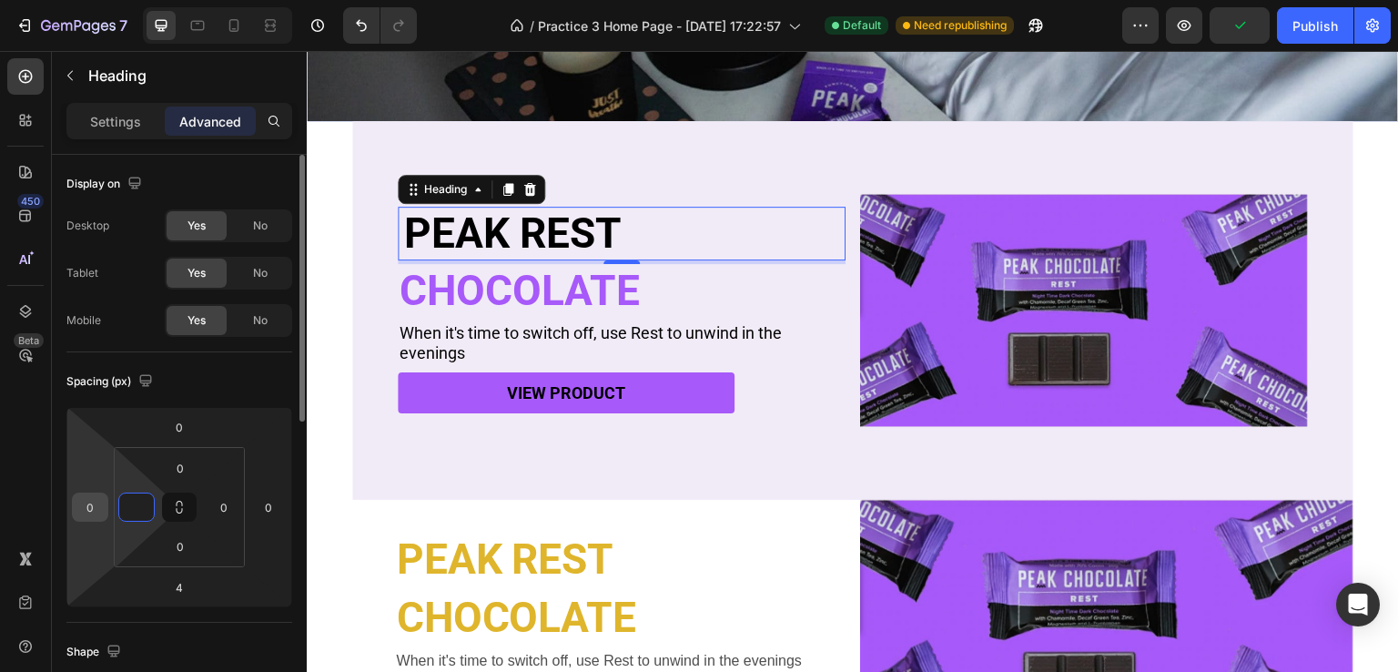
click at [96, 502] on input "0" at bounding box center [89, 506] width 27 height 27
type input "0"
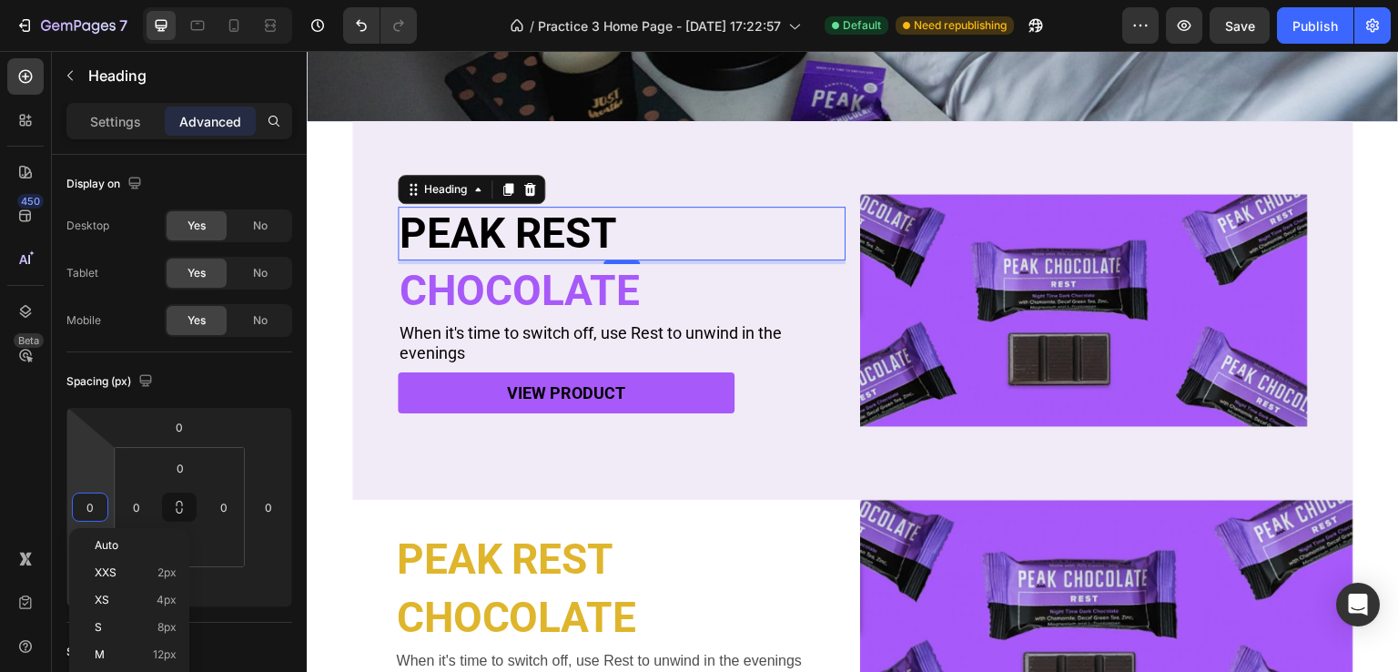
click at [568, 219] on h2 "PEAK REST" at bounding box center [622, 234] width 448 height 54
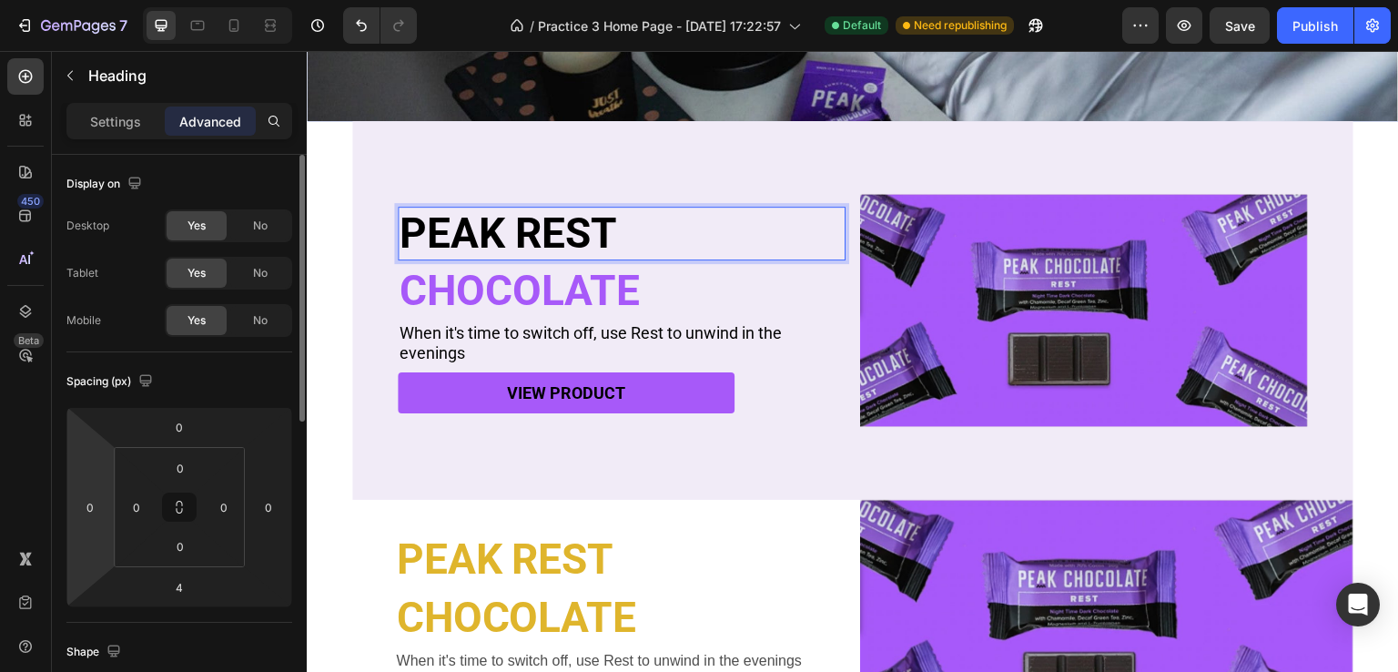
click at [109, 0] on html "7 Version history / Practice 3 Home Page - Aug 13, 17:22:57 Default Need republ…" at bounding box center [699, 0] width 1398 height 0
click at [98, 505] on input "0" at bounding box center [89, 506] width 27 height 27
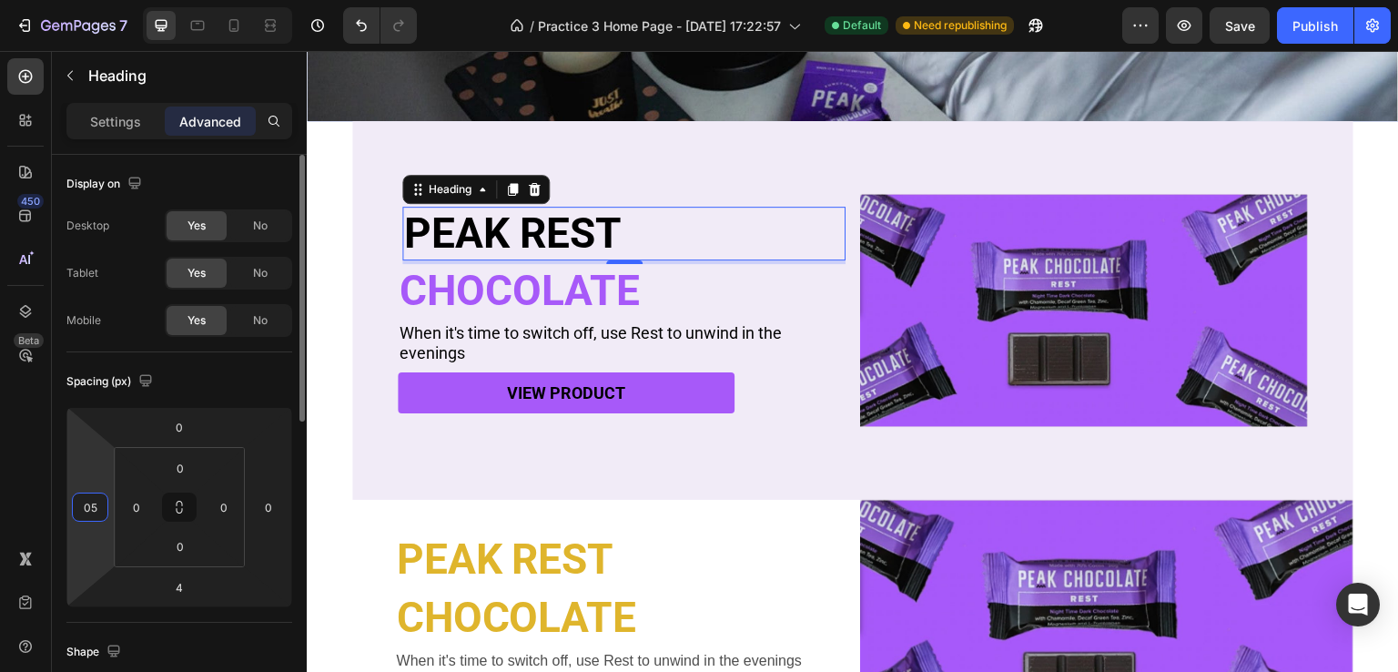
type input "0"
click at [91, 507] on input "0" at bounding box center [89, 506] width 27 height 27
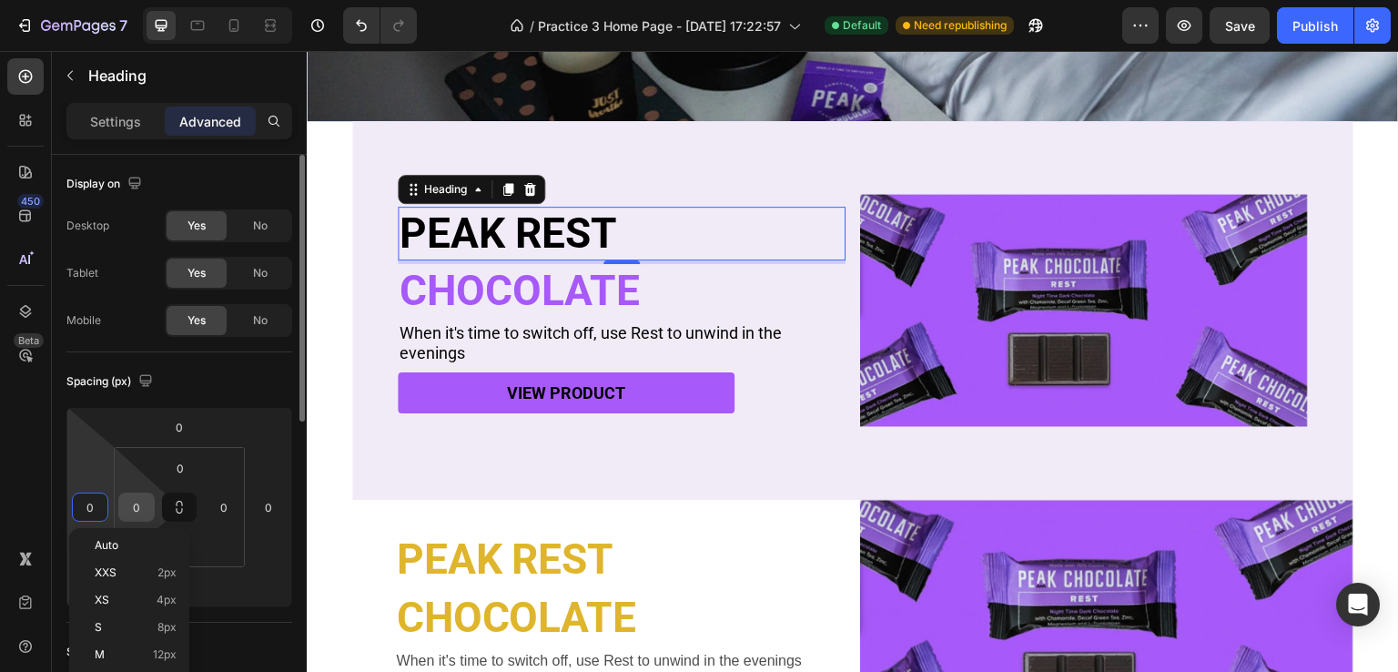
click at [141, 503] on input "0" at bounding box center [136, 506] width 27 height 27
click at [100, 507] on input "0" at bounding box center [89, 506] width 27 height 27
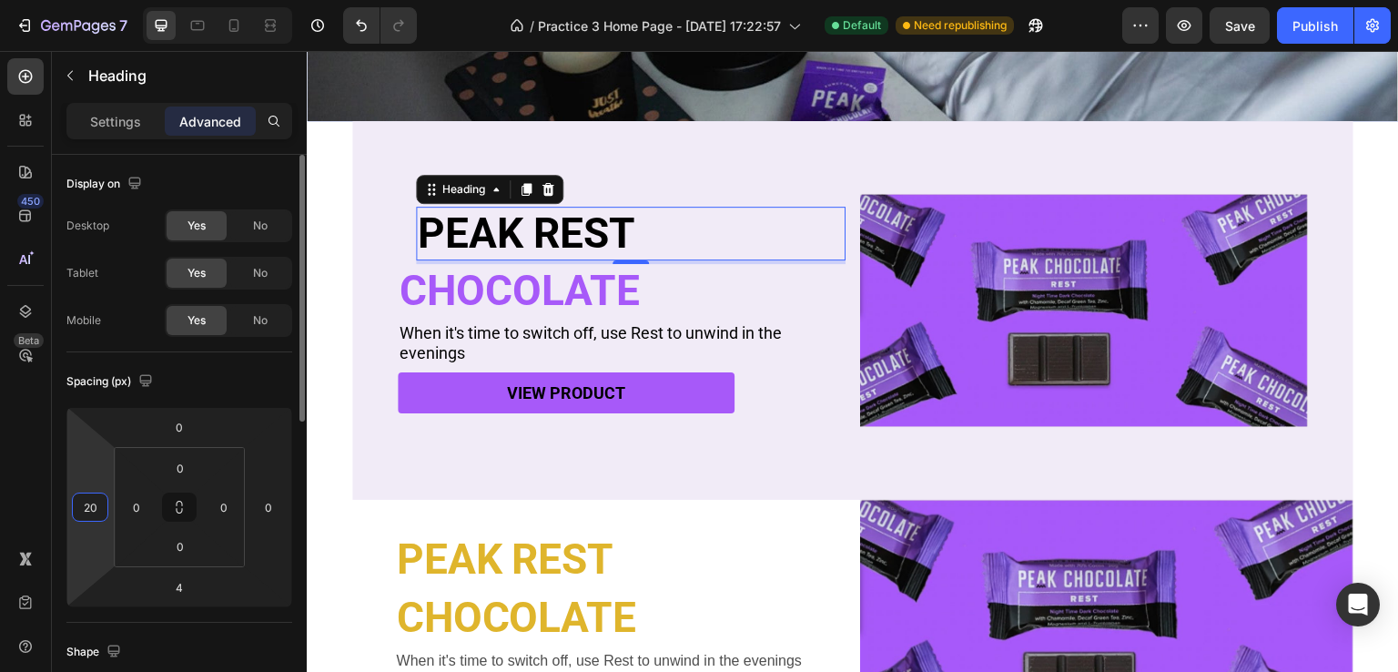
type input "2"
type input "3"
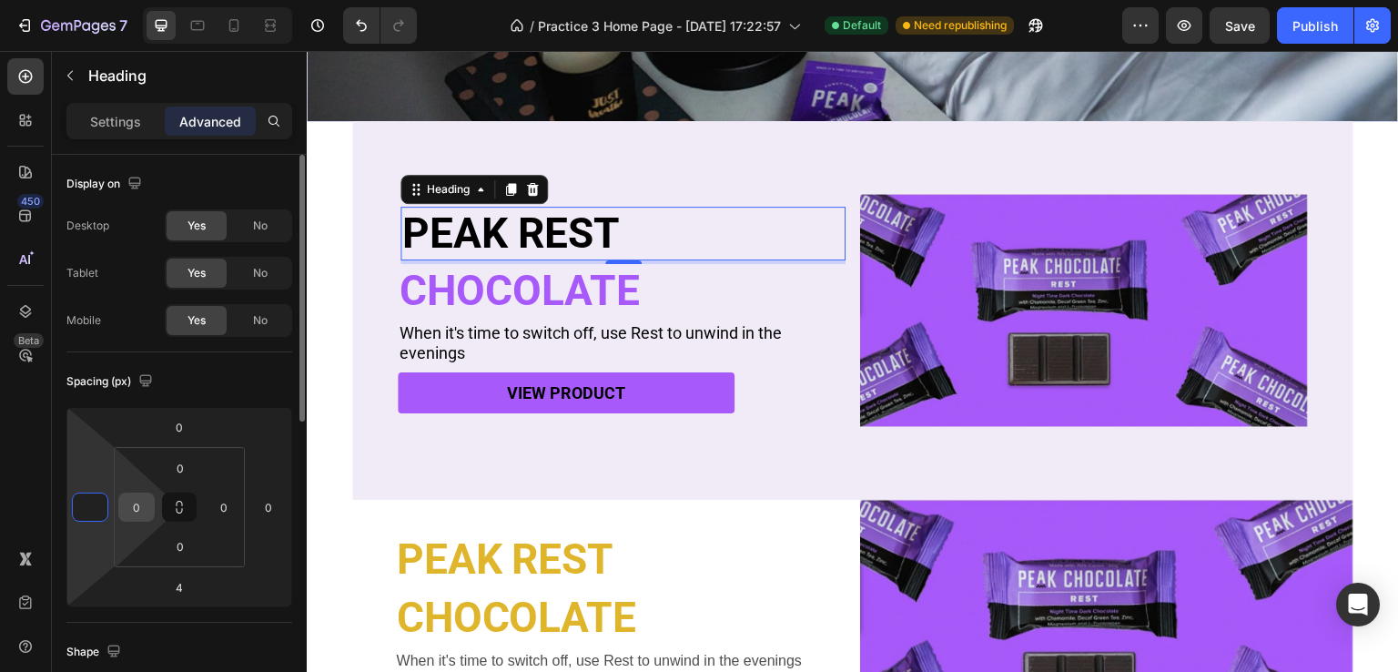
click at [140, 509] on input "0" at bounding box center [136, 506] width 27 height 27
type input "0"
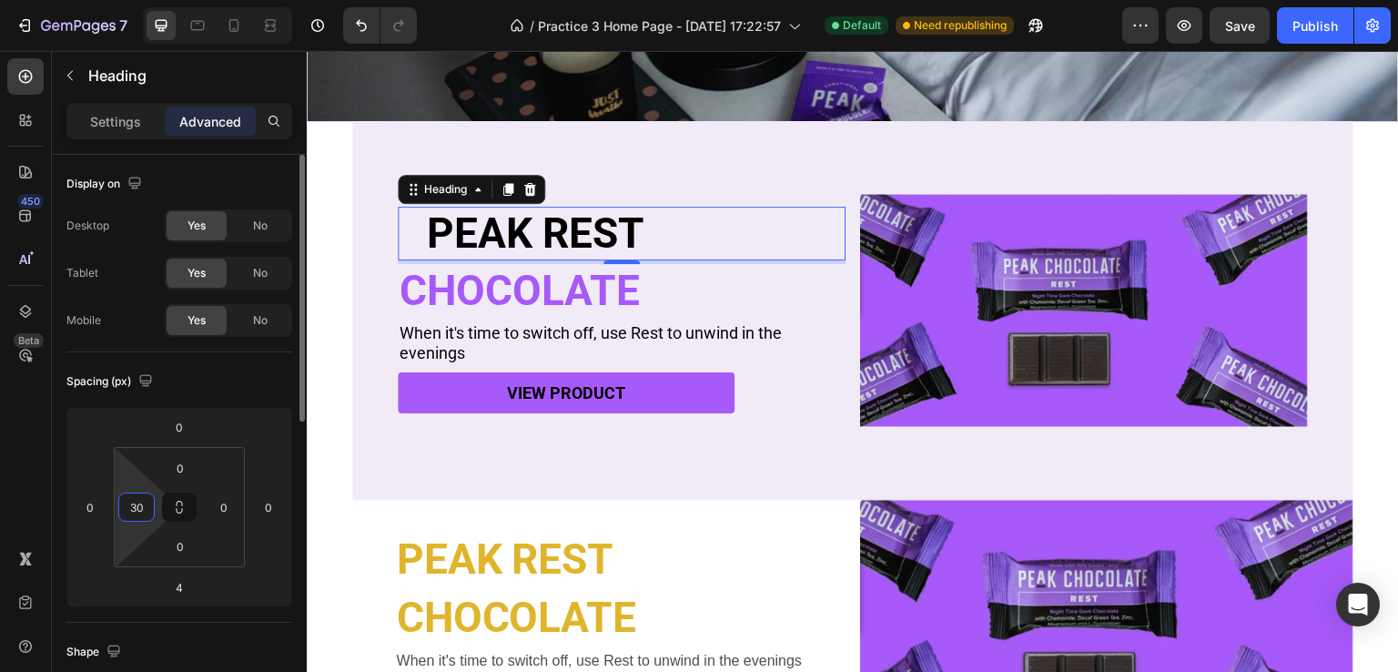
type input "3"
type input "0"
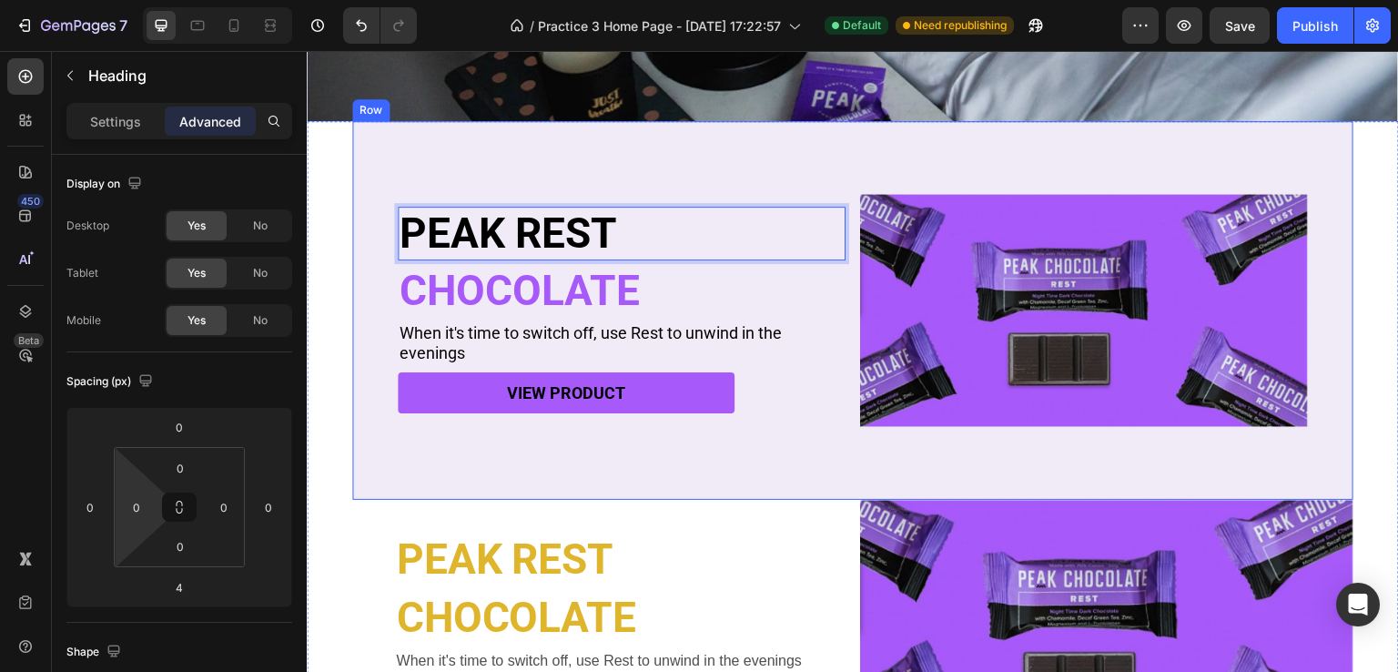
scroll to position [340, 0]
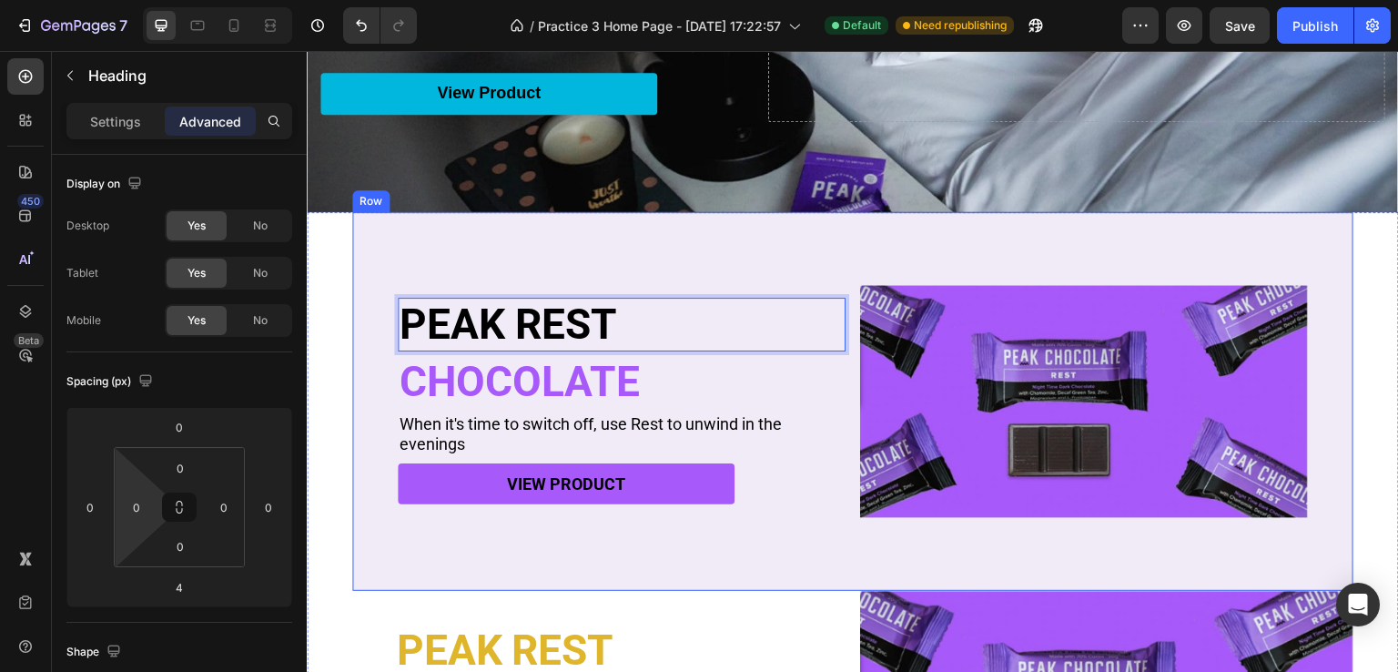
click at [397, 262] on div "PEAK REST Heading 4 CHOCOLATE Heading When it's time to switch off, use Rest to…" at bounding box center [852, 401] width 1001 height 379
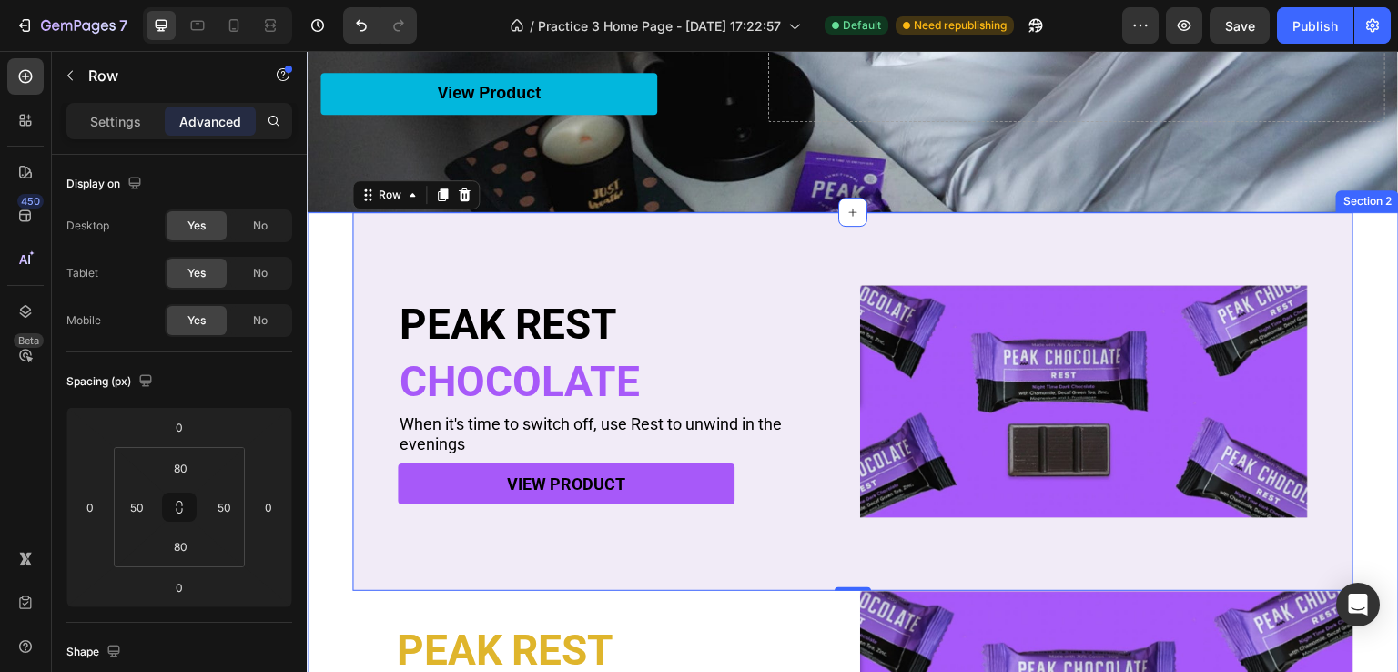
click at [319, 298] on div "PEAK REST Heading CHOCOLATE Heading When it's time to switch off, use Rest to u…" at bounding box center [853, 529] width 1092 height 635
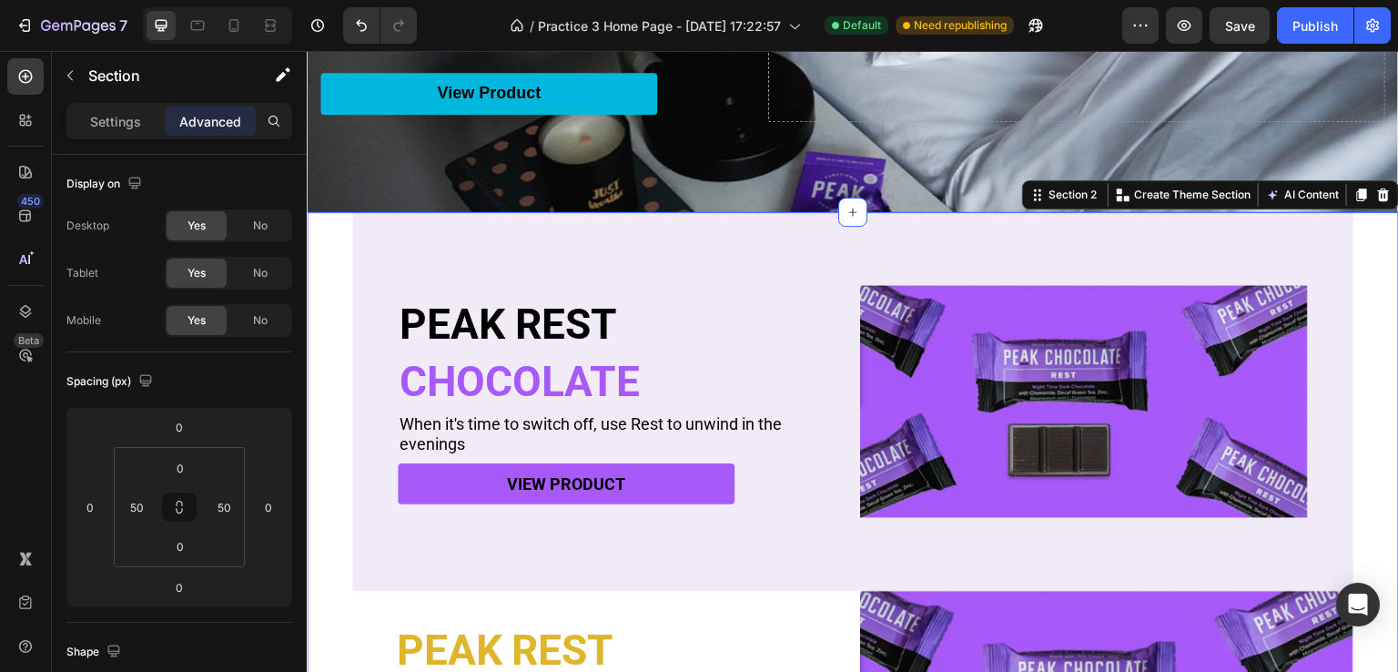
click at [324, 296] on div "PEAK REST Heading CHOCOLATE Heading When it's time to switch off, use Rest to u…" at bounding box center [853, 529] width 1092 height 635
drag, startPoint x: 324, startPoint y: 296, endPoint x: 331, endPoint y: 276, distance: 21.3
click at [324, 295] on div "PEAK REST Heading CHOCOLATE Heading When it's time to switch off, use Rest to u…" at bounding box center [853, 529] width 1092 height 635
click at [331, 276] on div "PEAK REST Heading CHOCOLATE Heading When it's time to switch off, use Rest to u…" at bounding box center [853, 529] width 1092 height 635
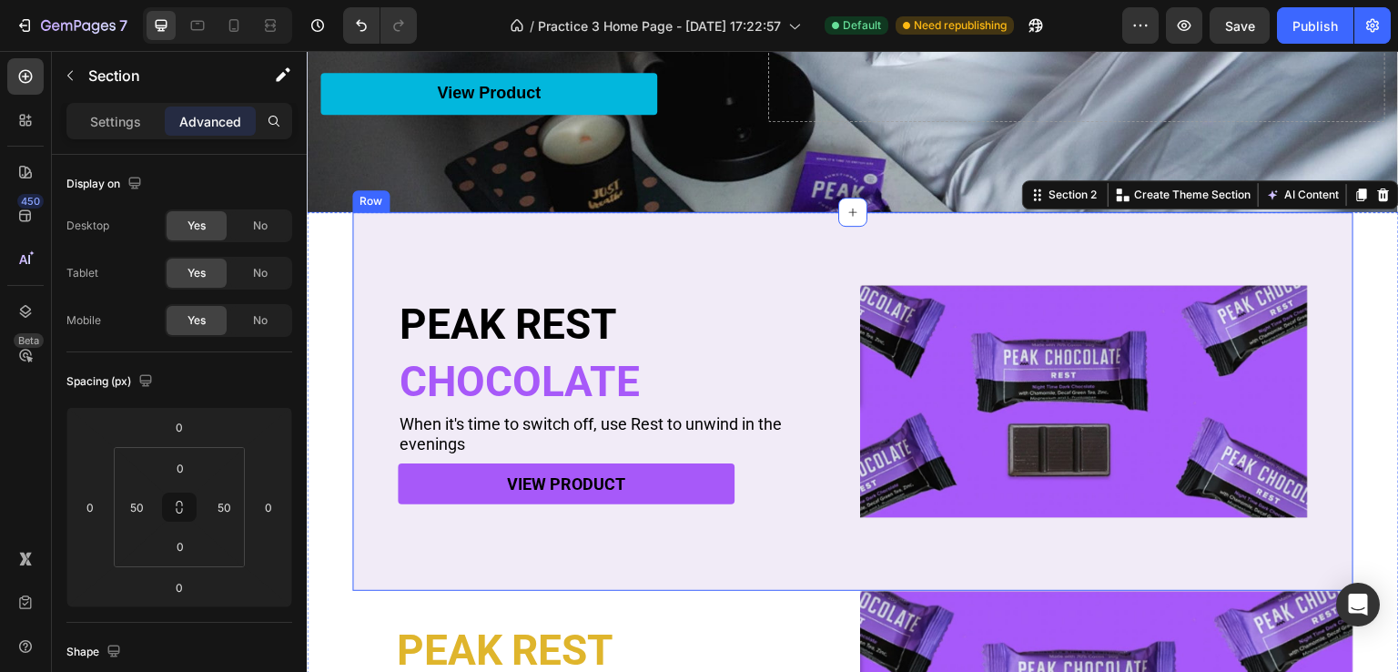
click at [396, 275] on div "PEAK REST Heading CHOCOLATE Heading When it's time to switch off, use Rest to u…" at bounding box center [852, 401] width 1001 height 379
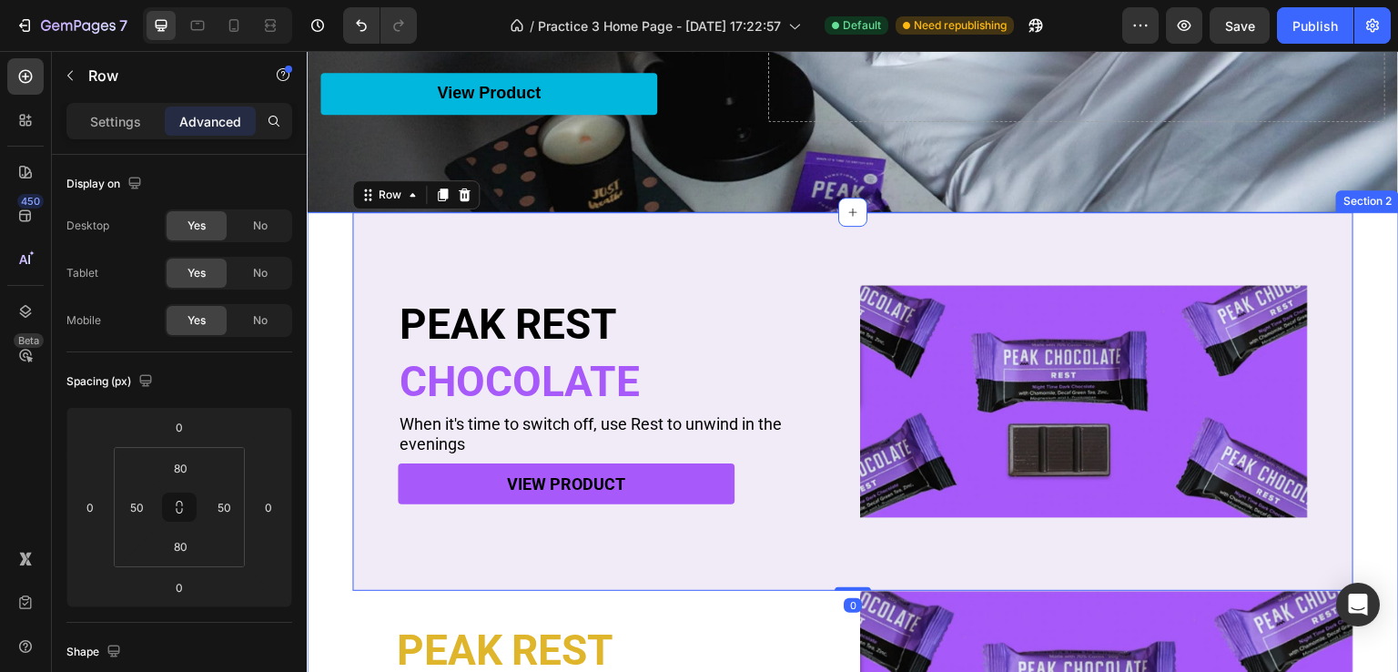
click at [338, 289] on div "PEAK REST Heading CHOCOLATE Heading When it's time to switch off, use Rest to u…" at bounding box center [853, 529] width 1092 height 635
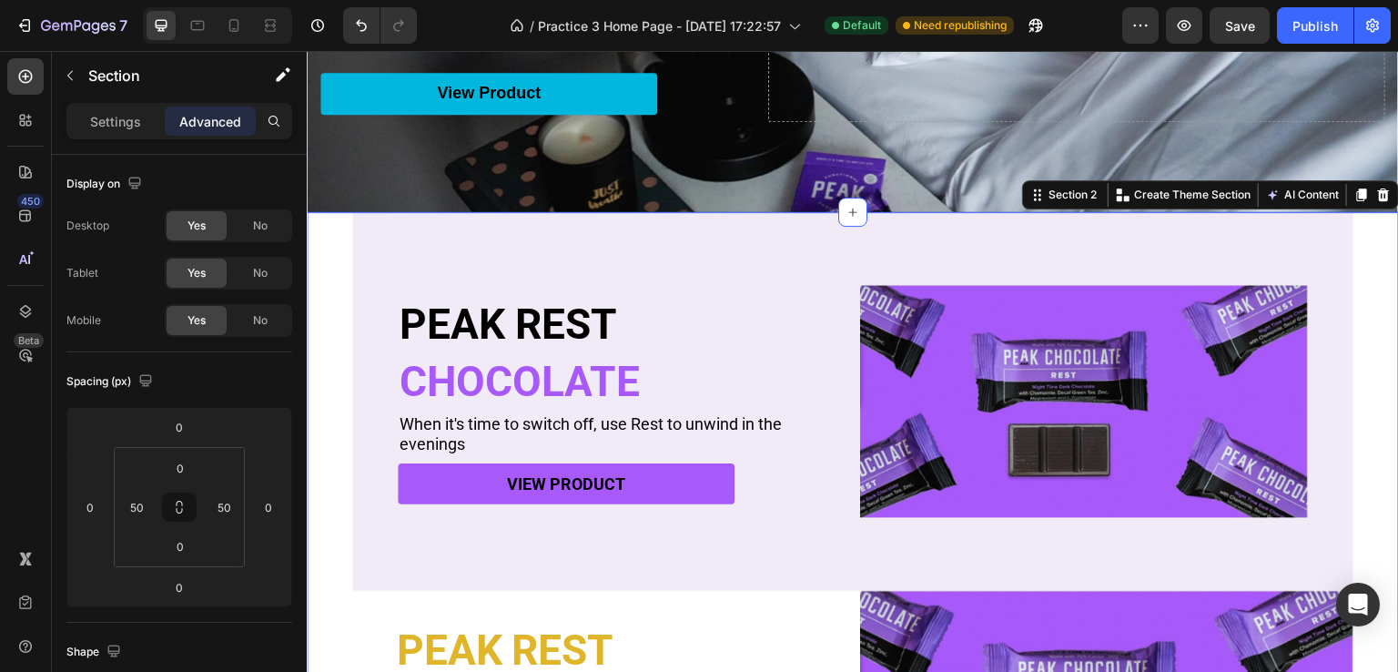
click at [346, 288] on div "PEAK REST Heading CHOCOLATE Heading When it's time to switch off, use Rest to u…" at bounding box center [853, 529] width 1092 height 635
click at [233, 510] on input "50" at bounding box center [223, 506] width 27 height 27
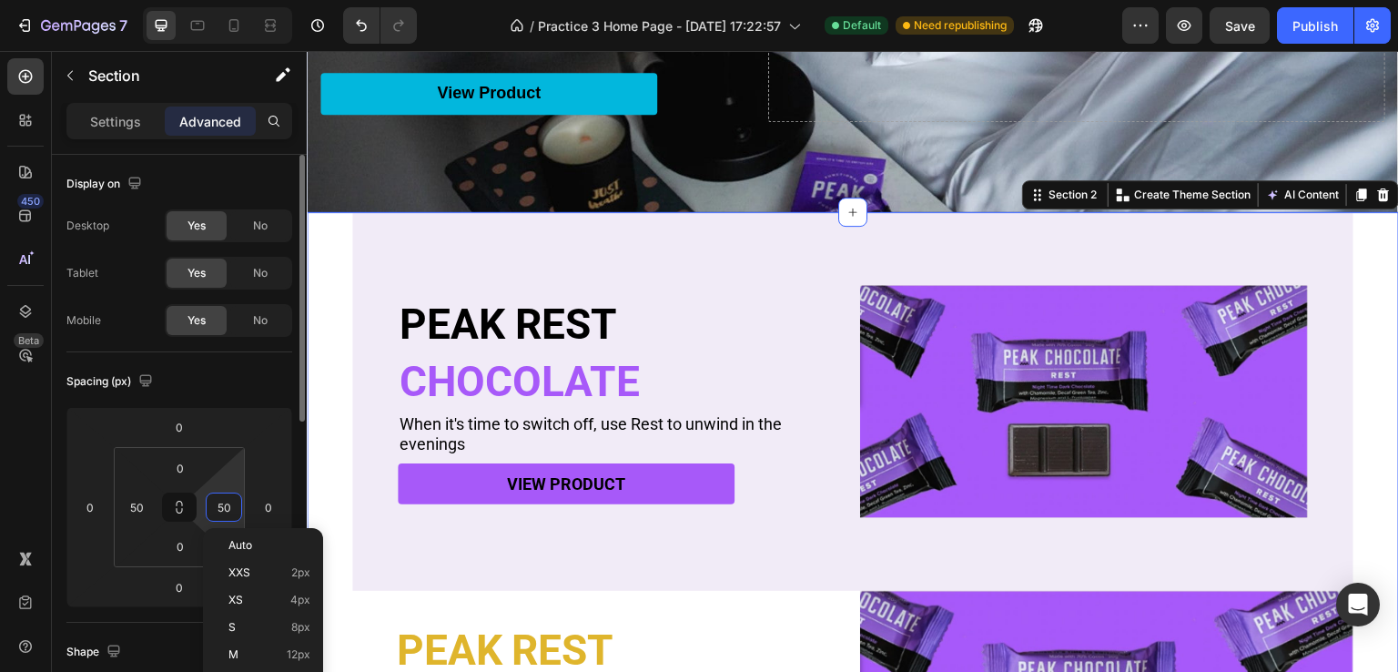
type input "0"
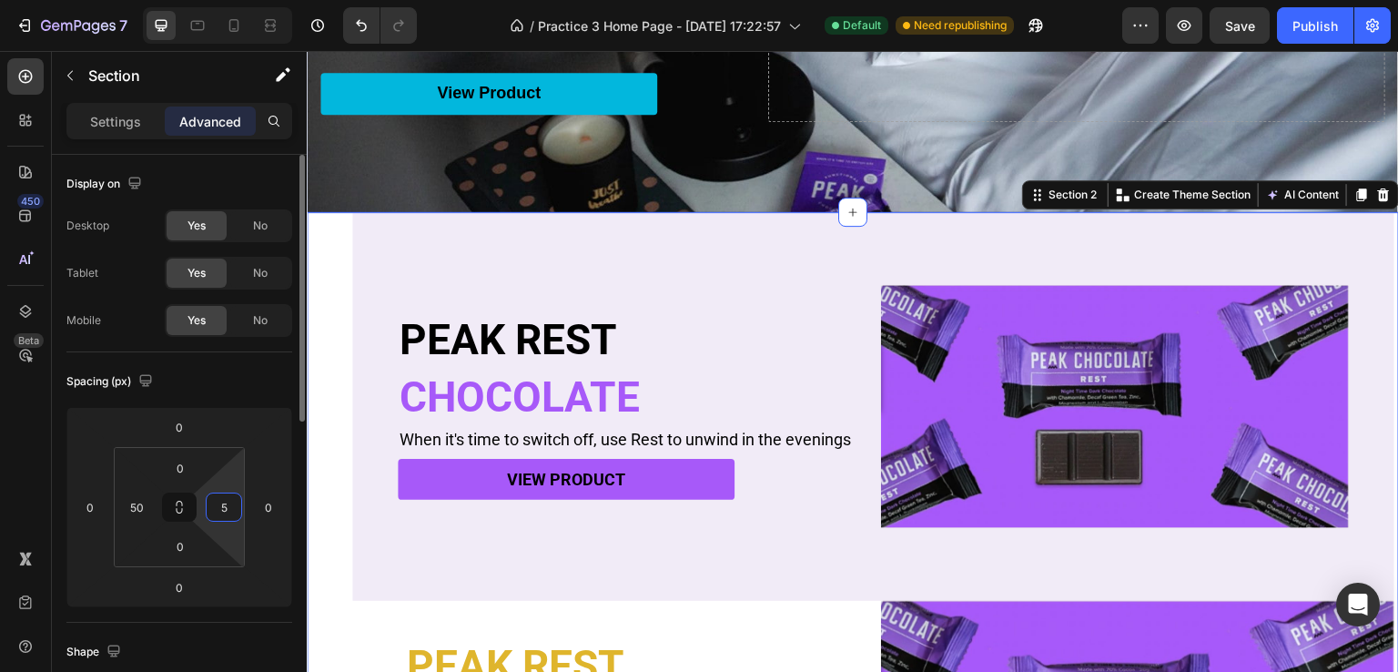
type input "50"
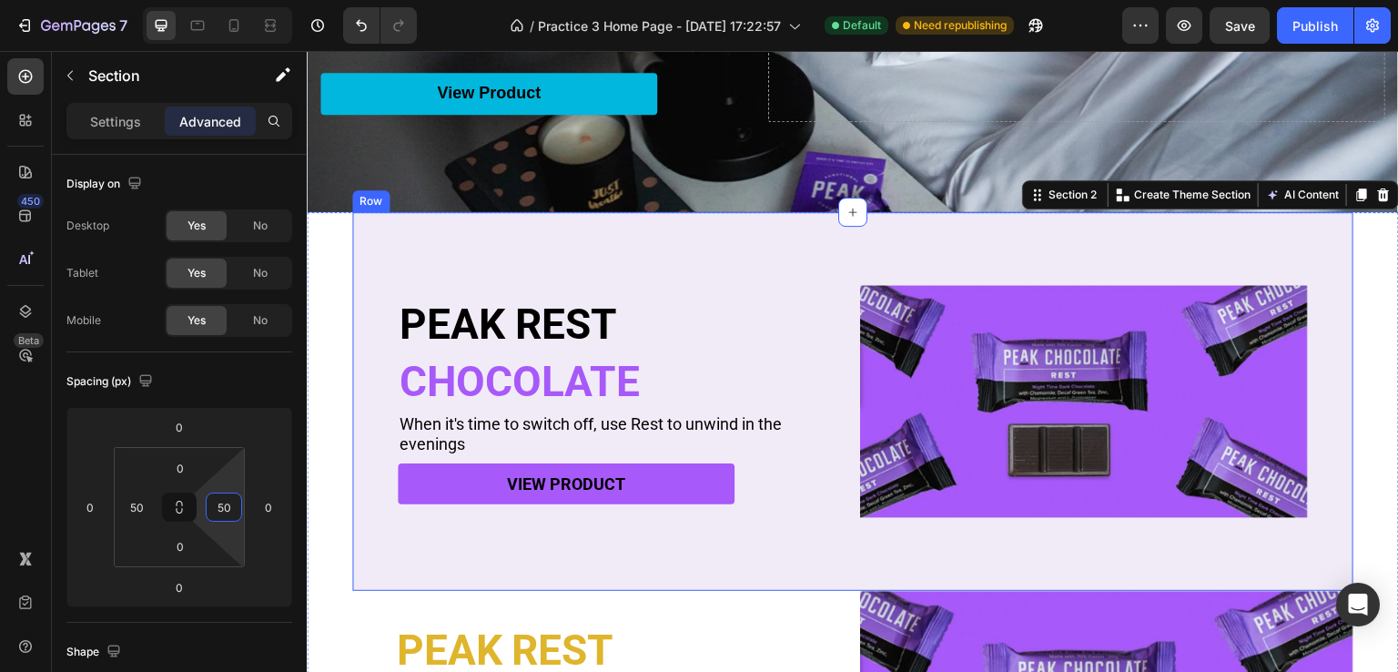
click at [377, 275] on div "PEAK REST Heading CHOCOLATE Heading When it's time to switch off, use Rest to u…" at bounding box center [852, 401] width 1001 height 379
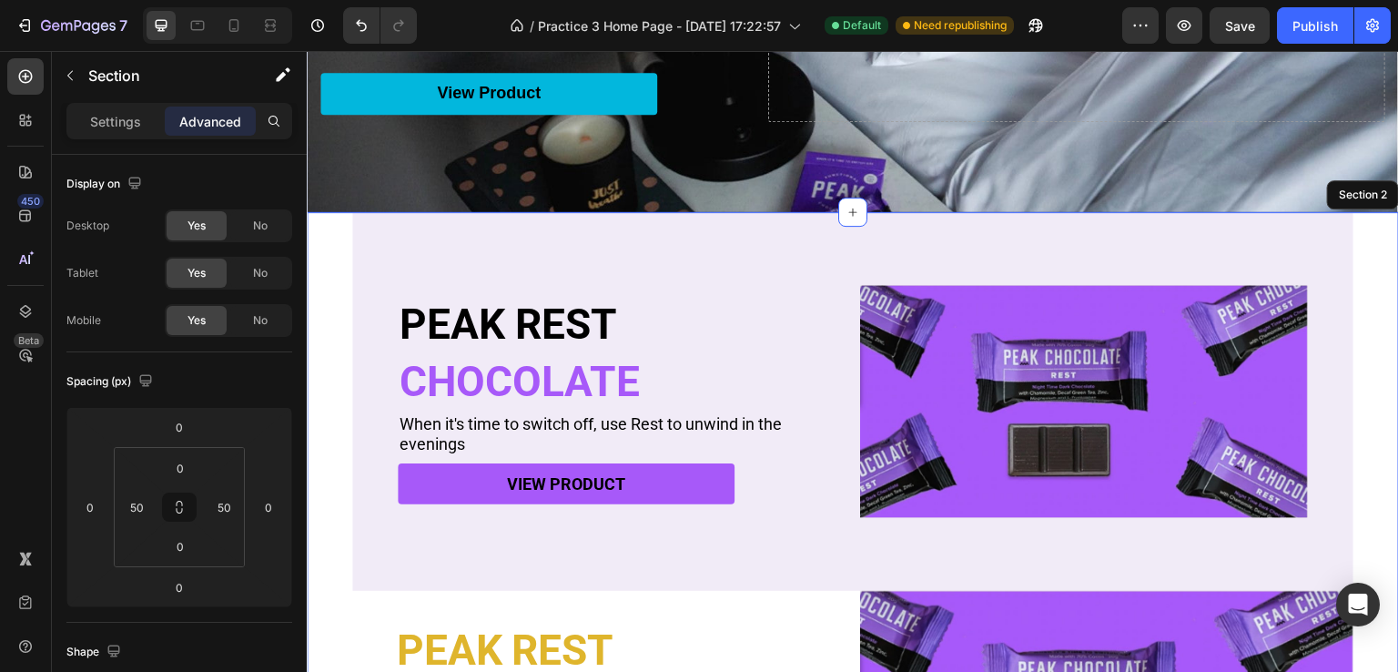
click at [335, 295] on div "PEAK REST Heading CHOCOLATE Heading When it's time to switch off, use Rest to u…" at bounding box center [853, 529] width 1092 height 635
click at [393, 272] on div "PEAK REST Heading CHOCOLATE Heading When it's time to switch off, use Rest to u…" at bounding box center [852, 401] width 1001 height 379
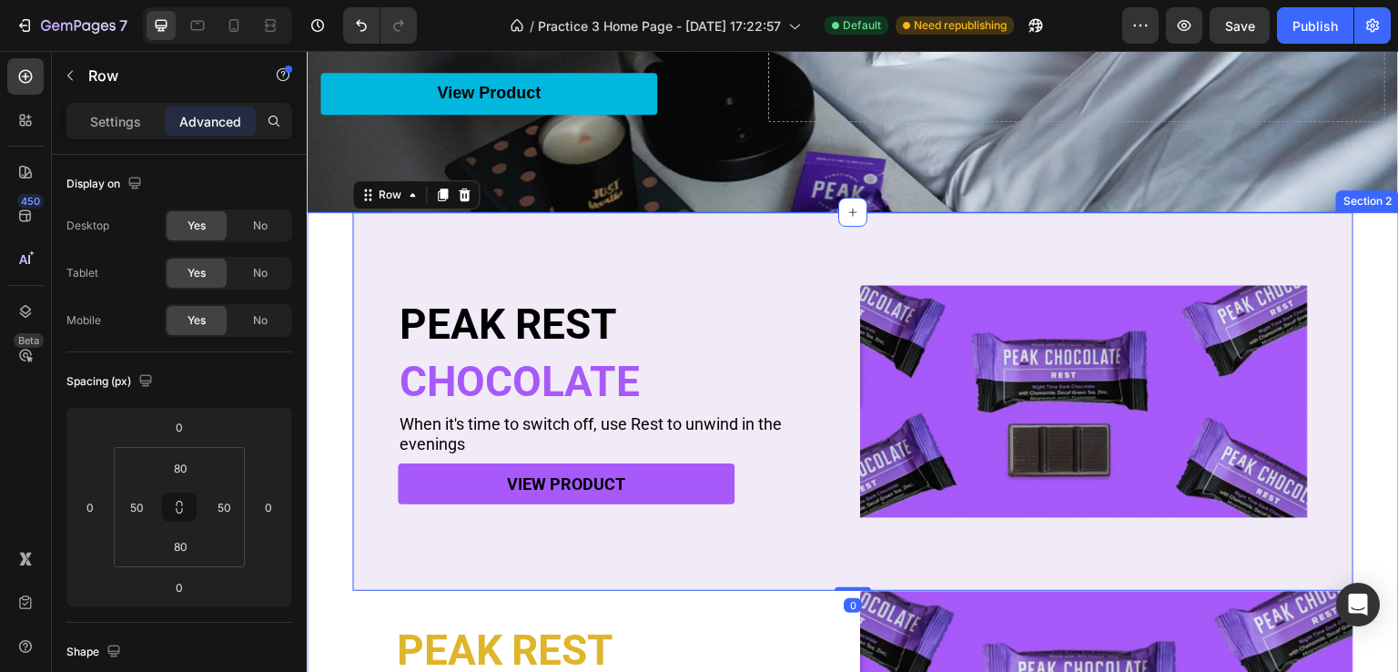
click at [340, 306] on div "PEAK REST Heading CHOCOLATE Heading When it's time to switch off, use Rest to u…" at bounding box center [853, 529] width 1092 height 635
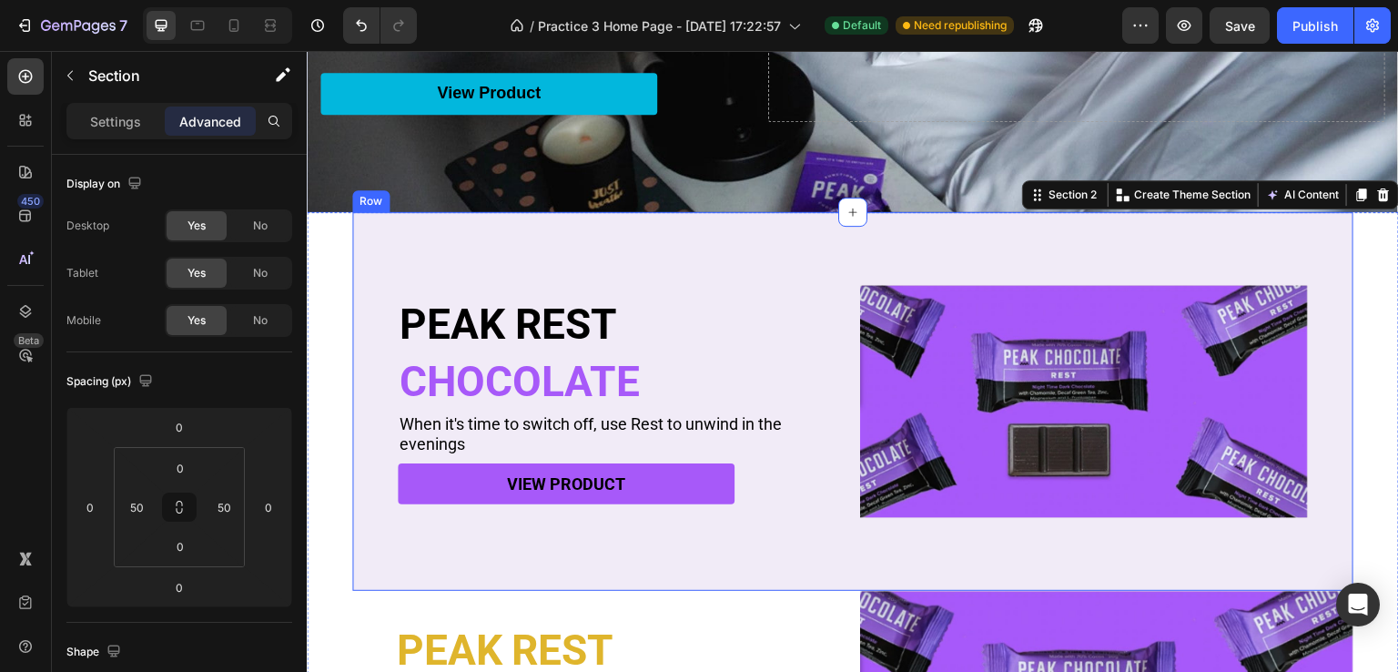
click at [390, 282] on div "PEAK REST Heading CHOCOLATE Heading When it's time to switch off, use Rest to u…" at bounding box center [852, 401] width 1001 height 379
click at [335, 304] on div "PEAK REST Heading CHOCOLATE Heading When it's time to switch off, use Rest to u…" at bounding box center [853, 529] width 1092 height 635
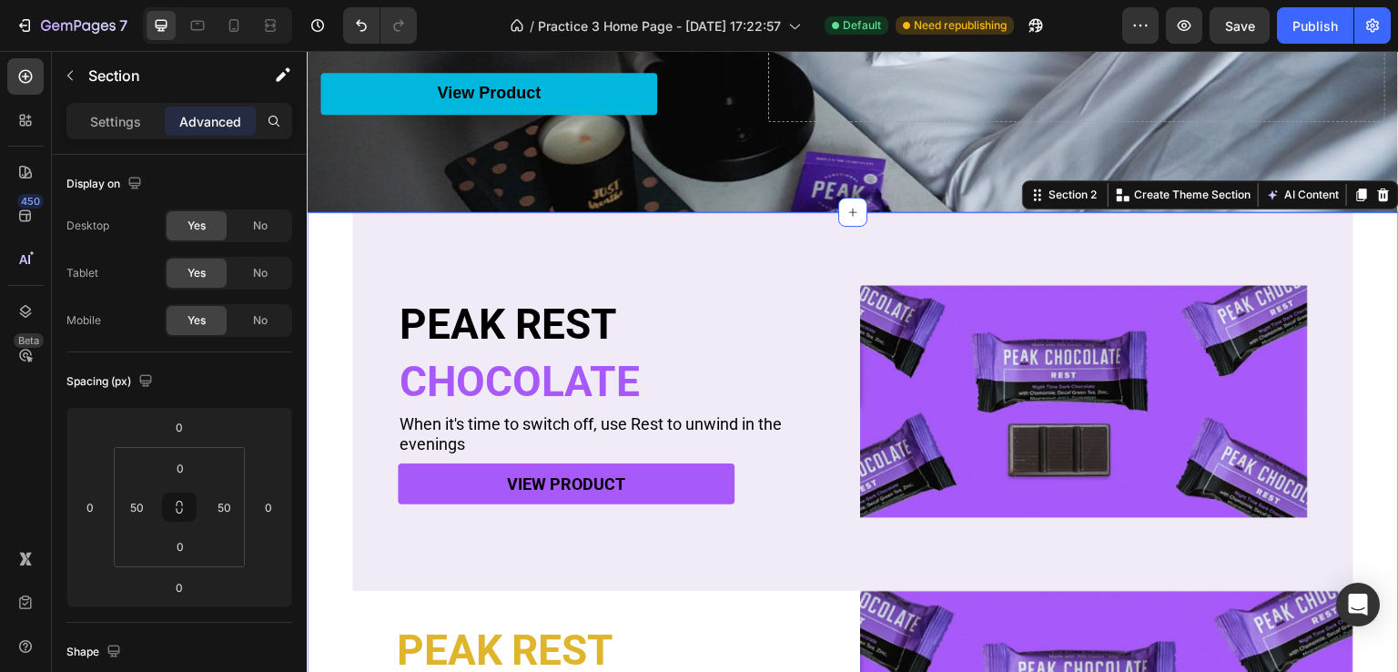
click at [378, 279] on div "PEAK REST Heading CHOCOLATE Heading When it's time to switch off, use Rest to u…" at bounding box center [852, 401] width 1001 height 379
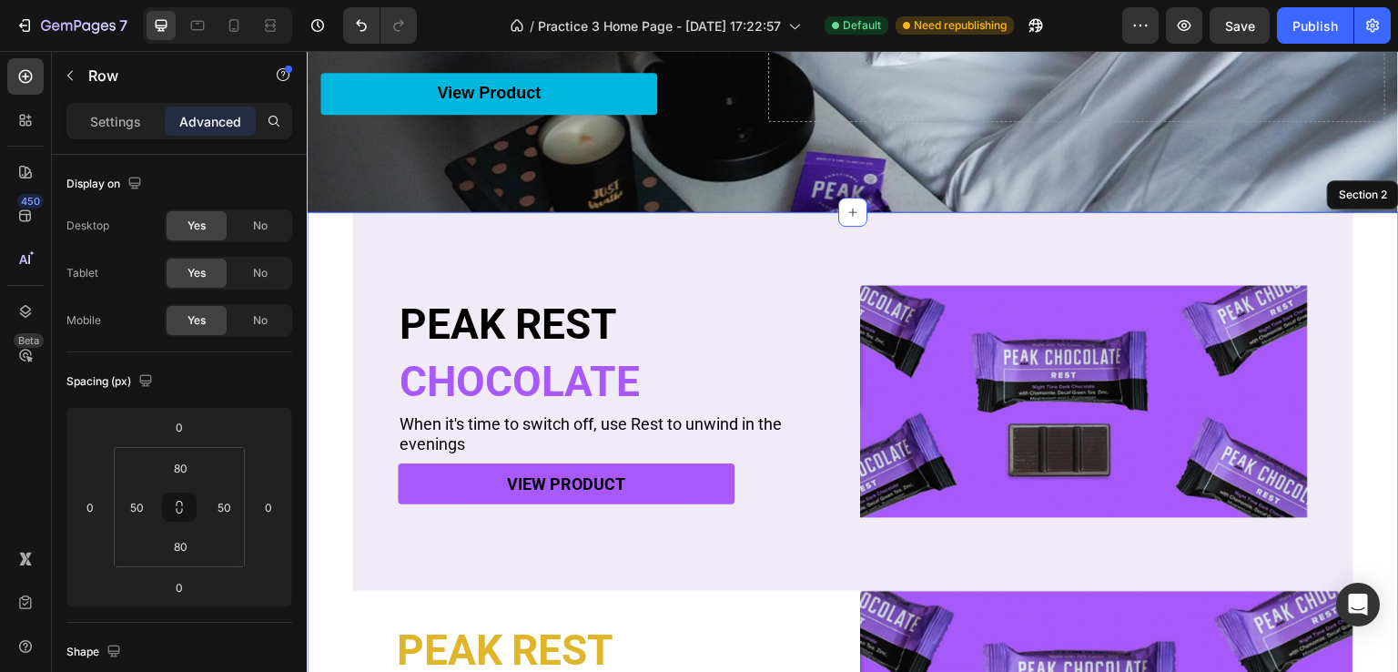
click at [341, 292] on div "PEAK REST Heading CHOCOLATE Heading When it's time to switch off, use Rest to u…" at bounding box center [853, 529] width 1092 height 635
click at [390, 262] on div "PEAK REST Heading CHOCOLATE Heading When it's time to switch off, use Rest to u…" at bounding box center [852, 401] width 1001 height 379
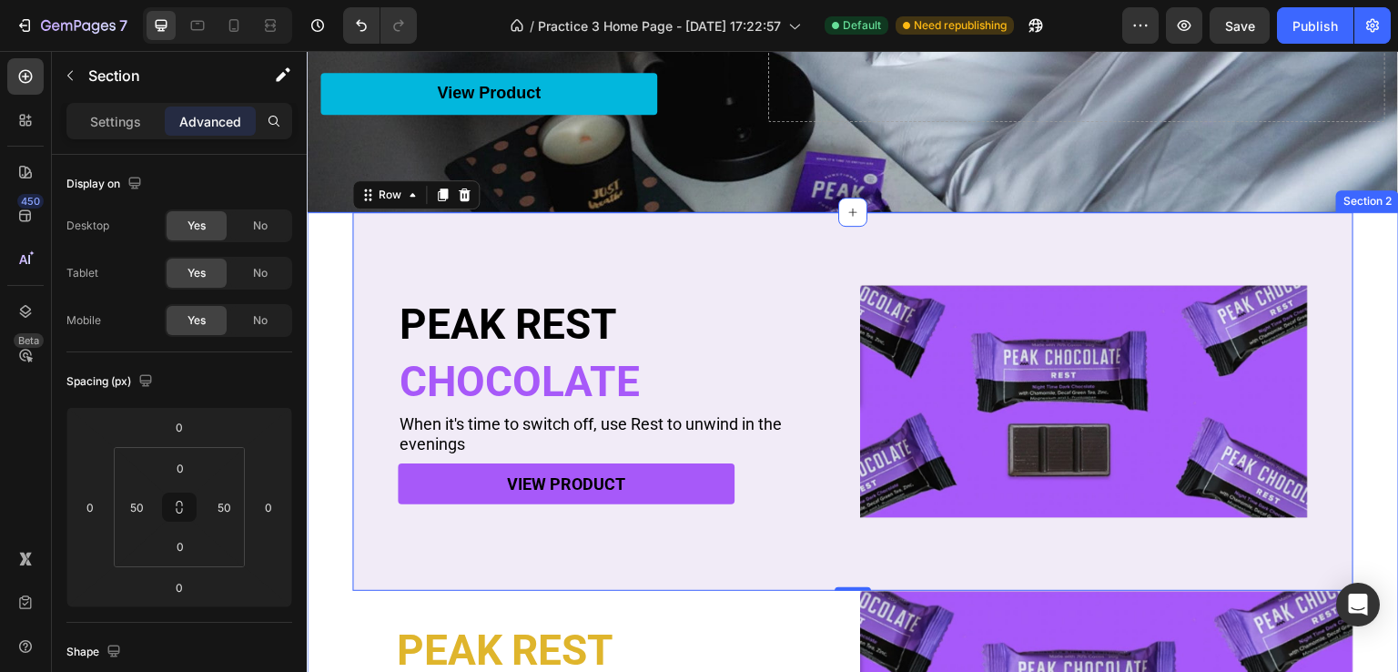
click at [329, 289] on div "PEAK REST Heading CHOCOLATE Heading When it's time to switch off, use Rest to u…" at bounding box center [853, 529] width 1092 height 635
click at [382, 277] on div "PEAK REST Heading CHOCOLATE Heading When it's time to switch off, use Rest to u…" at bounding box center [852, 401] width 1001 height 379
click at [327, 289] on div "PEAK REST Heading CHOCOLATE Heading When it's time to switch off, use Rest to u…" at bounding box center [853, 529] width 1092 height 635
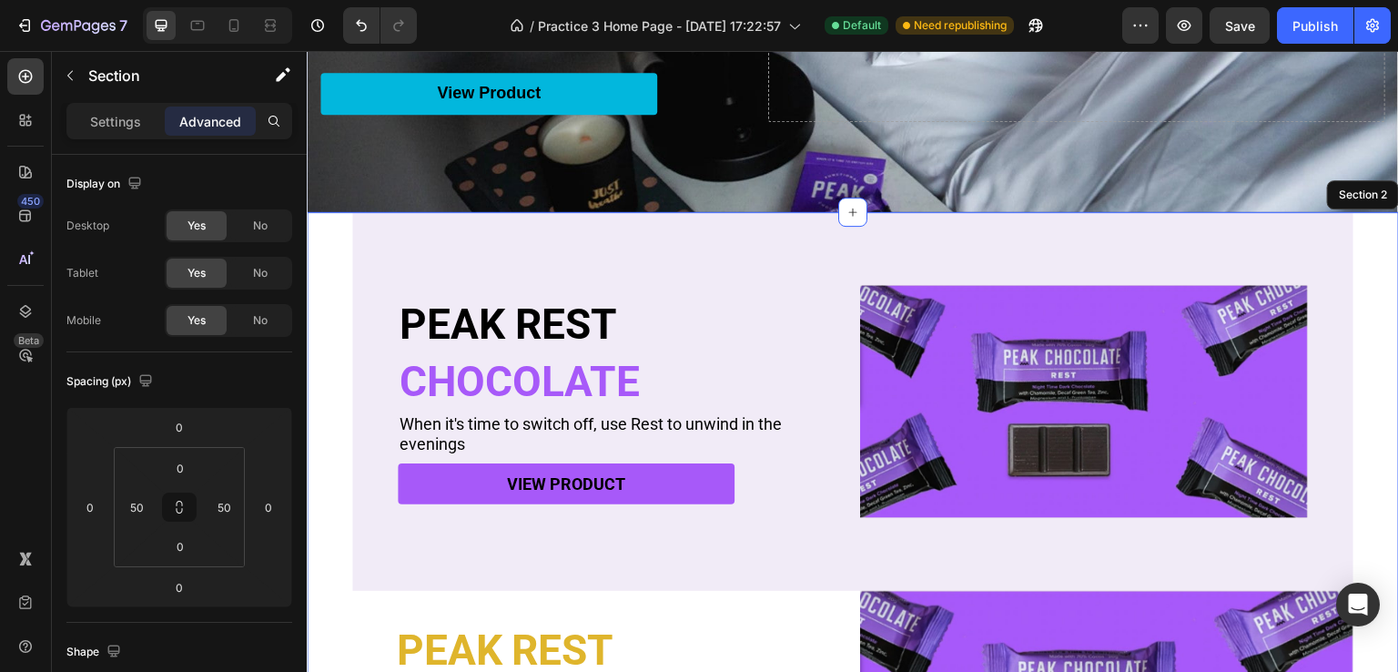
click at [382, 279] on div "PEAK REST Heading CHOCOLATE Heading When it's time to switch off, use Rest to u…" at bounding box center [852, 401] width 1001 height 379
click at [331, 291] on div "PEAK REST Heading CHOCOLATE Heading When it's time to switch off, use Rest to u…" at bounding box center [853, 529] width 1092 height 635
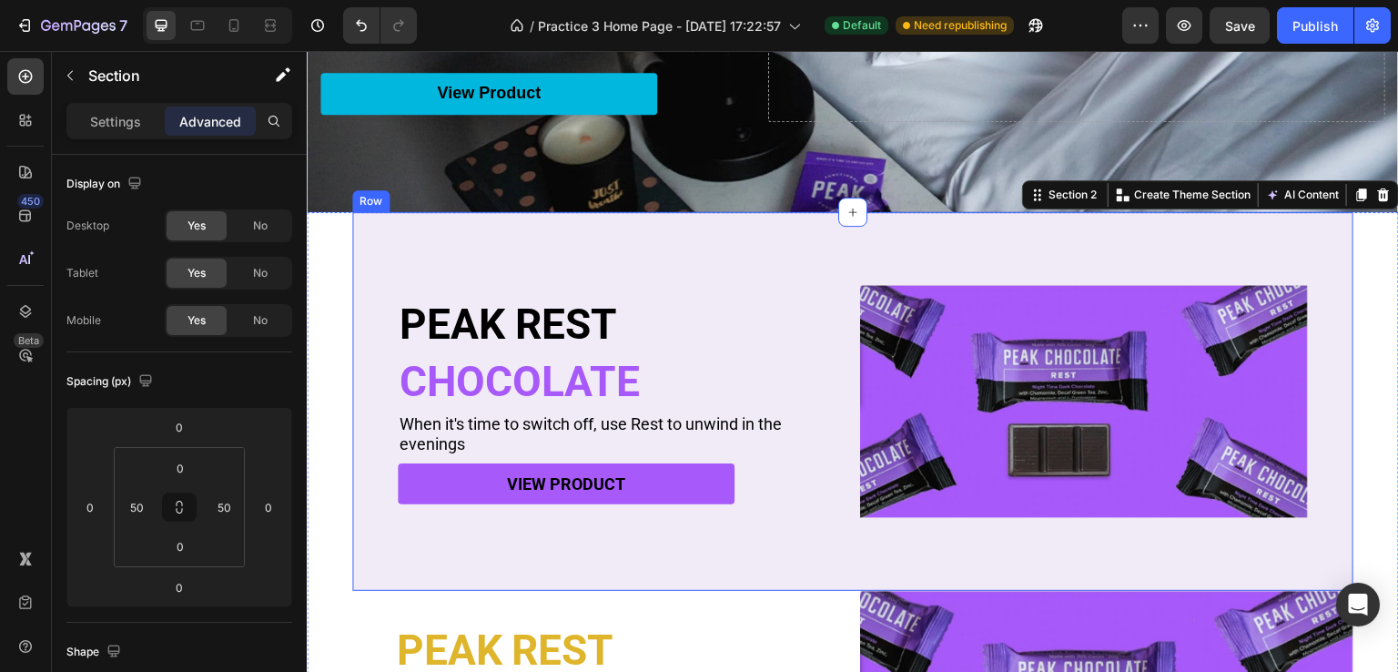
click at [426, 245] on div "PEAK REST Heading CHOCOLATE Heading When it's time to switch off, use Rest to u…" at bounding box center [852, 401] width 1001 height 379
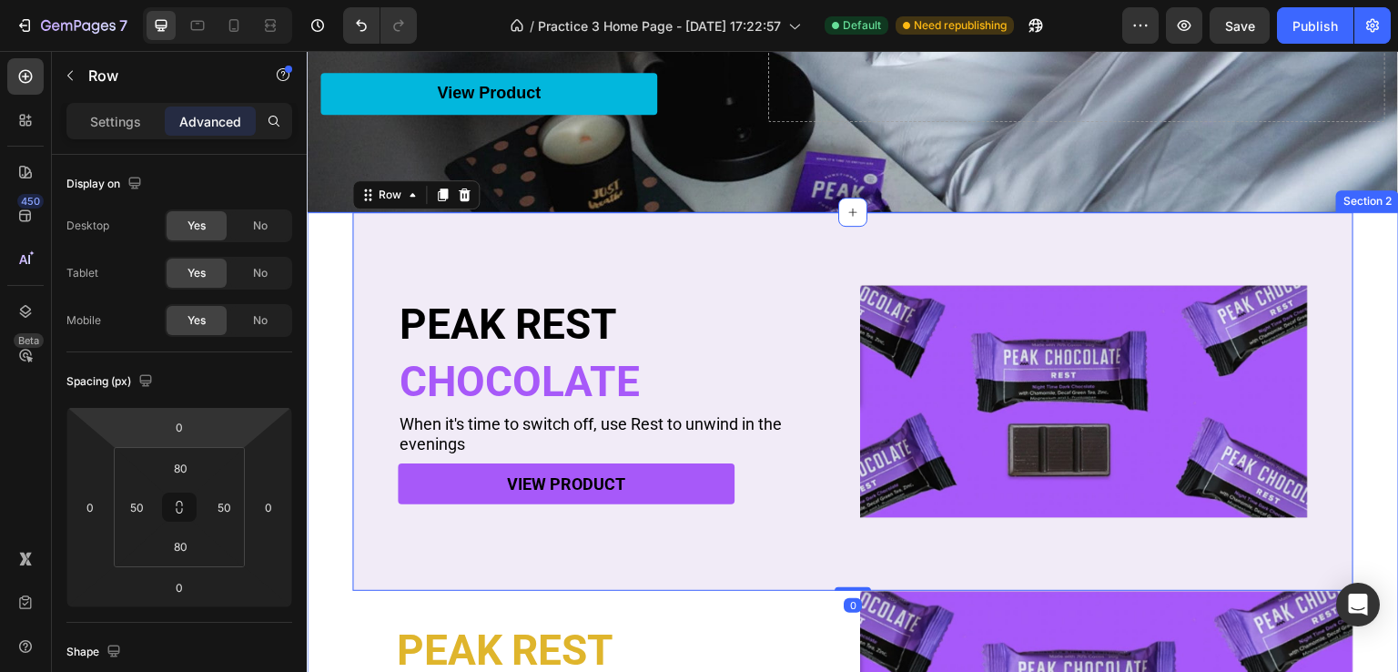
click at [335, 311] on div "PEAK REST Heading CHOCOLATE Heading When it's time to switch off, use Rest to u…" at bounding box center [853, 529] width 1092 height 635
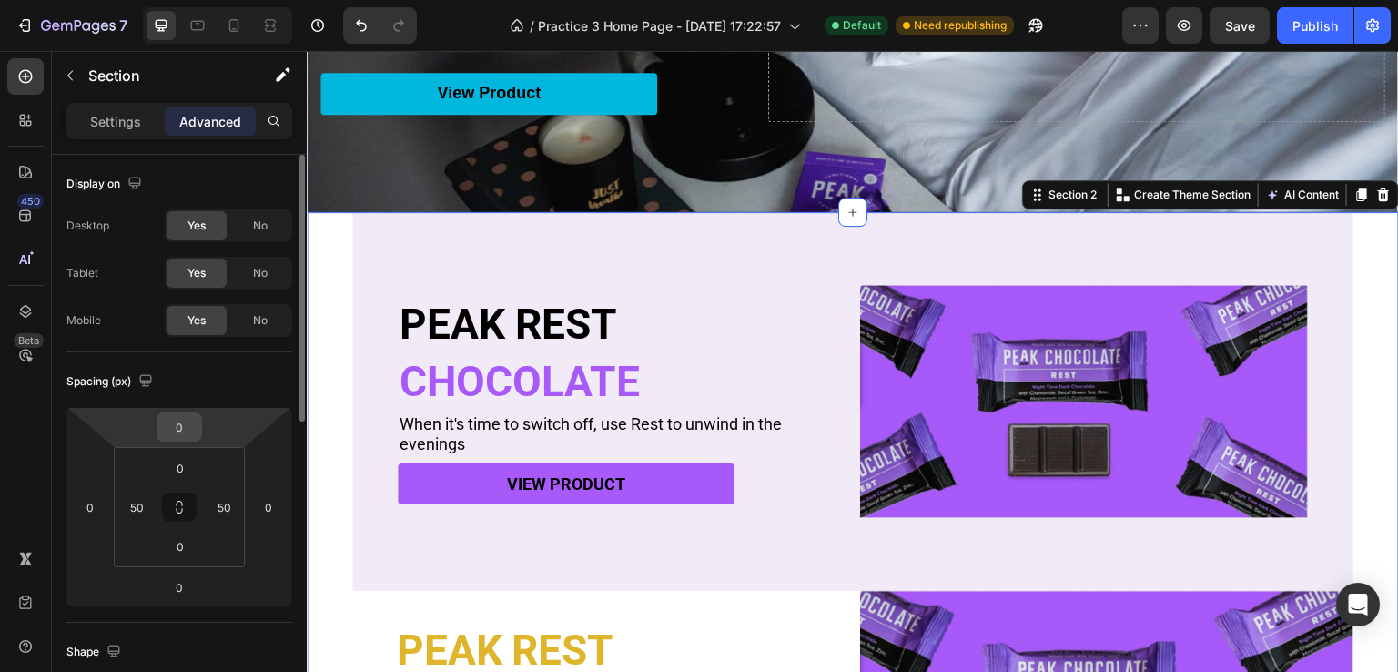
click at [191, 430] on input "0" at bounding box center [179, 426] width 36 height 27
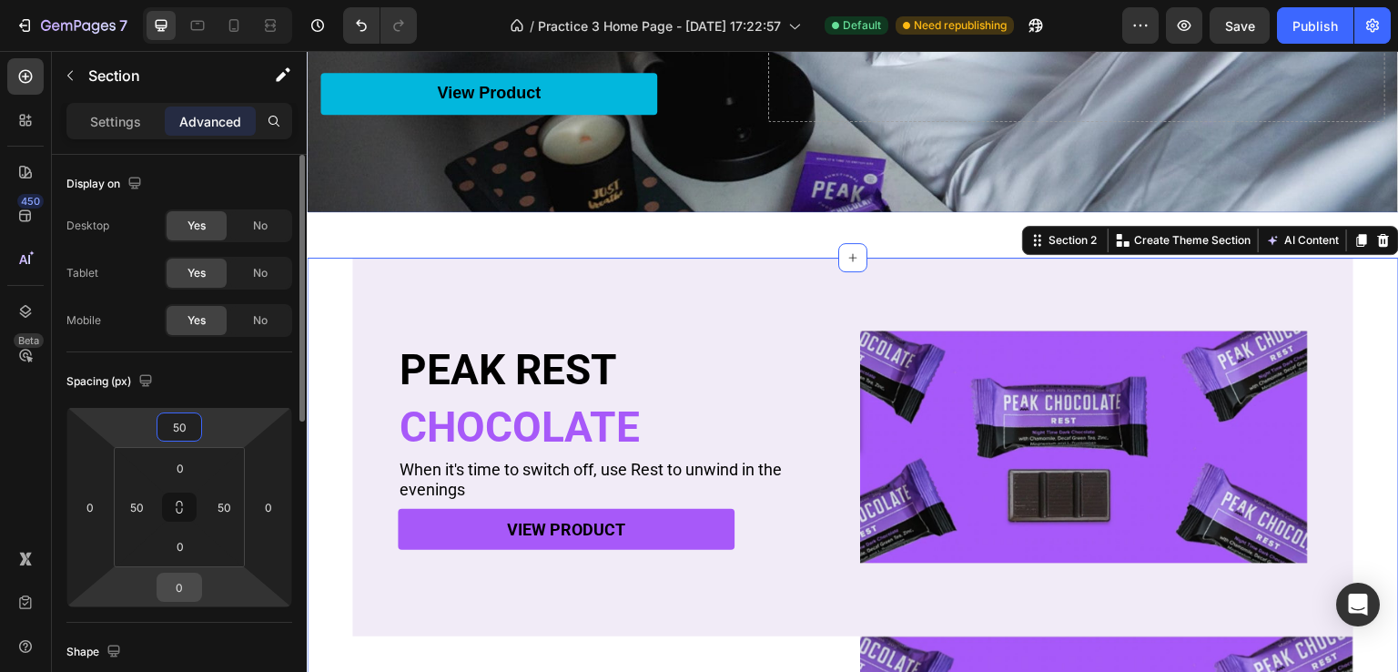
type input "50"
click at [183, 582] on input "0" at bounding box center [179, 586] width 36 height 27
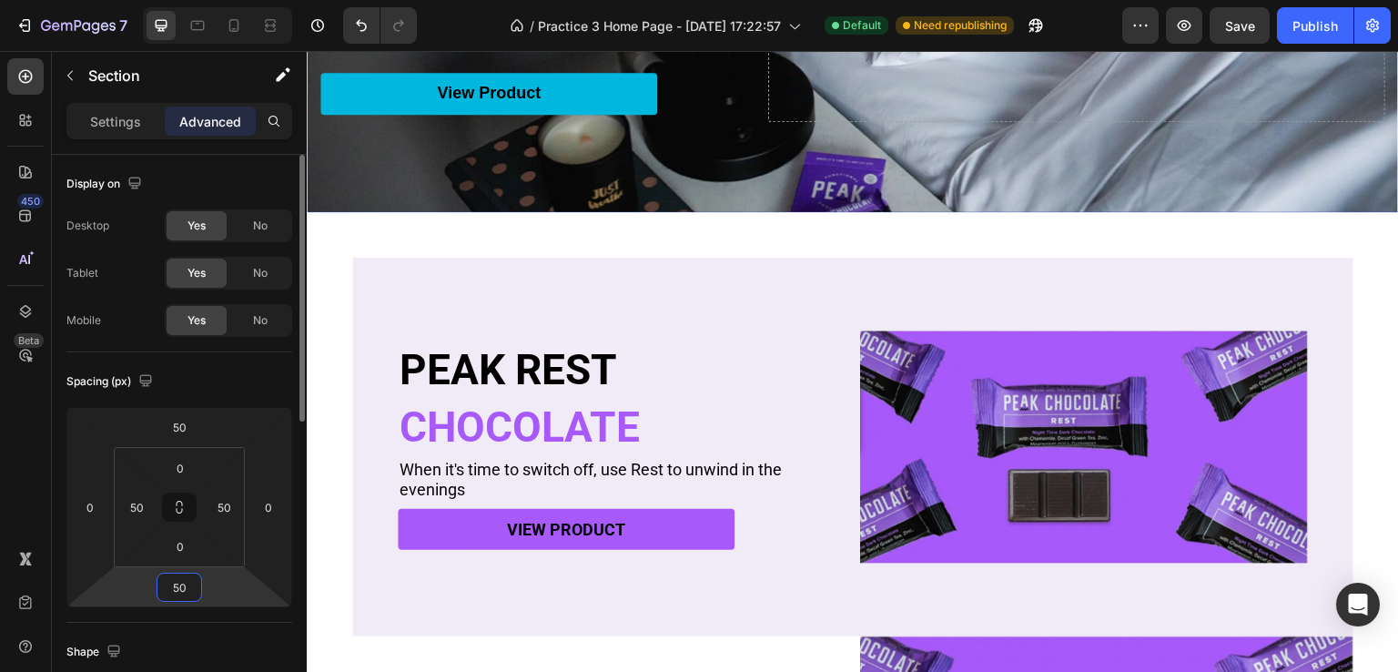
type input "5"
type input "0"
click at [196, 424] on input "50" at bounding box center [179, 426] width 36 height 27
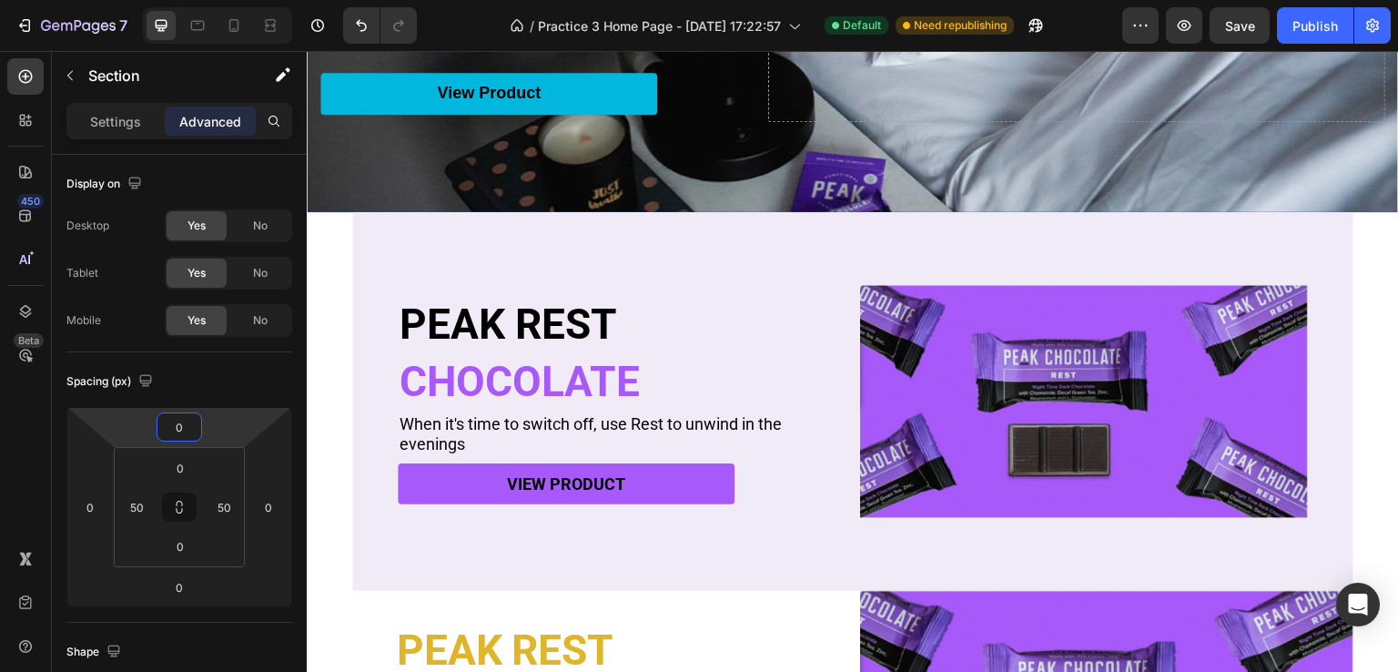
type input "0"
click at [340, 367] on div "PEAK REST Heading CHOCOLATE Heading When it's time to switch off, use Rest to u…" at bounding box center [853, 529] width 1092 height 635
click at [343, 454] on div "PEAK REST Heading CHOCOLATE Heading When it's time to switch off, use Rest to u…" at bounding box center [853, 529] width 1092 height 635
click at [94, 507] on input "0" at bounding box center [89, 506] width 27 height 27
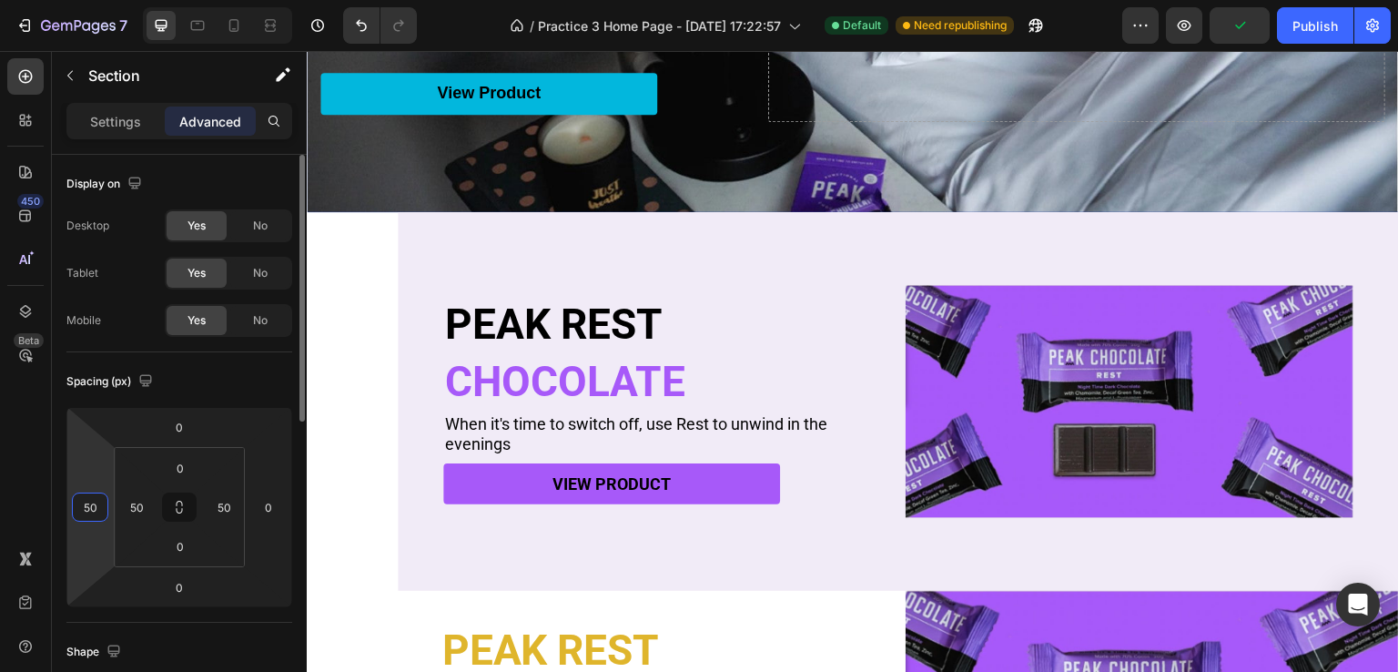
type input "5"
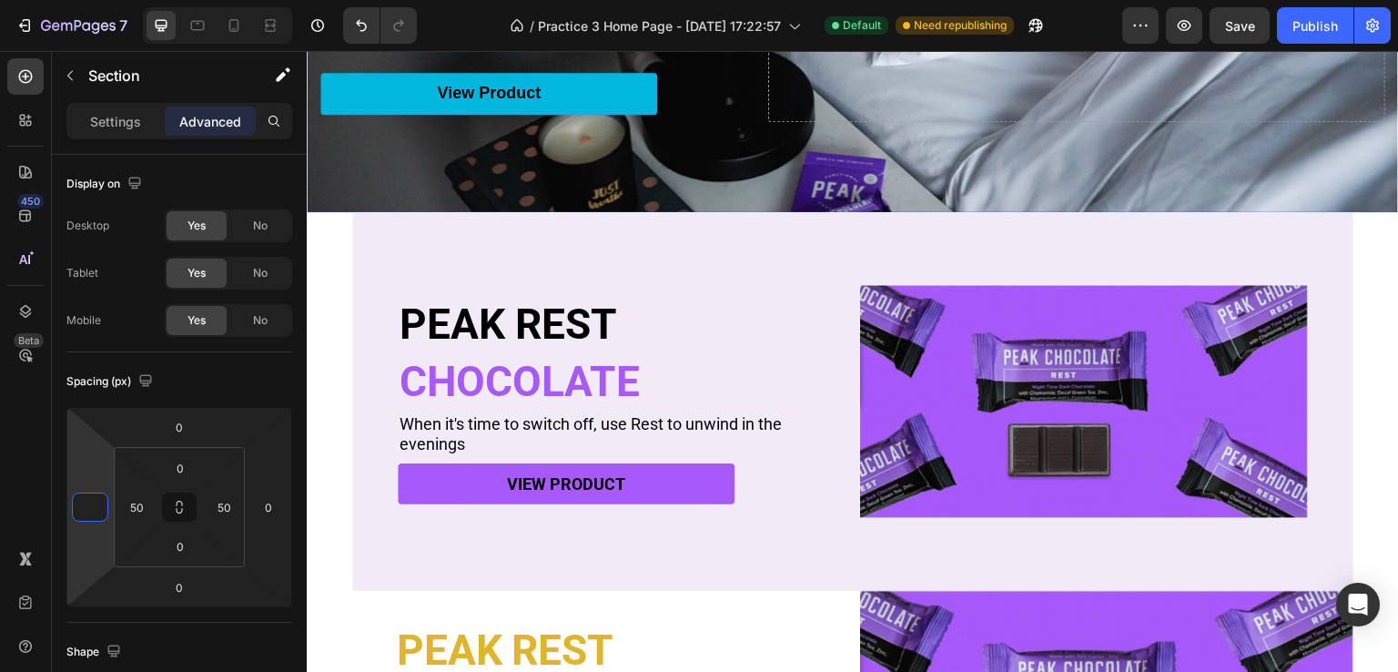
click at [320, 324] on div "PEAK REST Heading CHOCOLATE Heading When it's time to switch off, use Rest to u…" at bounding box center [853, 529] width 1092 height 635
type input "0"
click at [1369, 301] on div "PEAK REST Heading CHOCOLATE Heading When it's time to switch off, use Rest to u…" at bounding box center [853, 529] width 1092 height 635
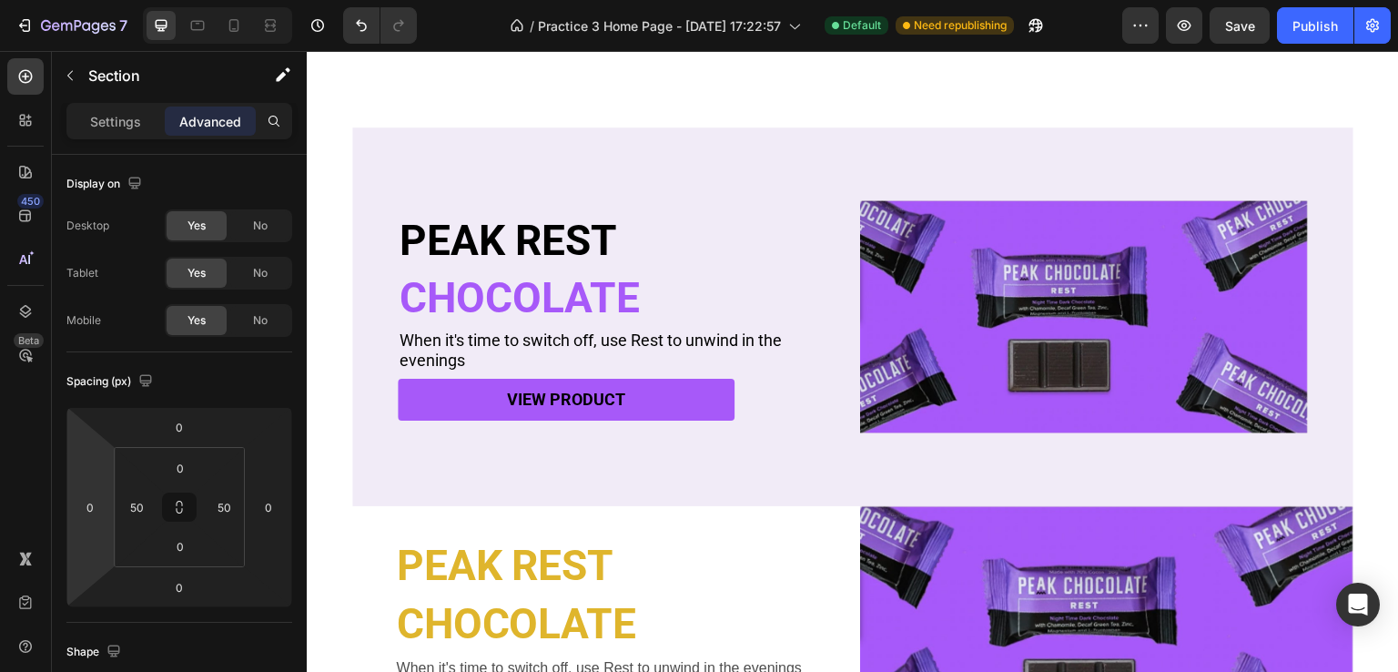
scroll to position [522, 0]
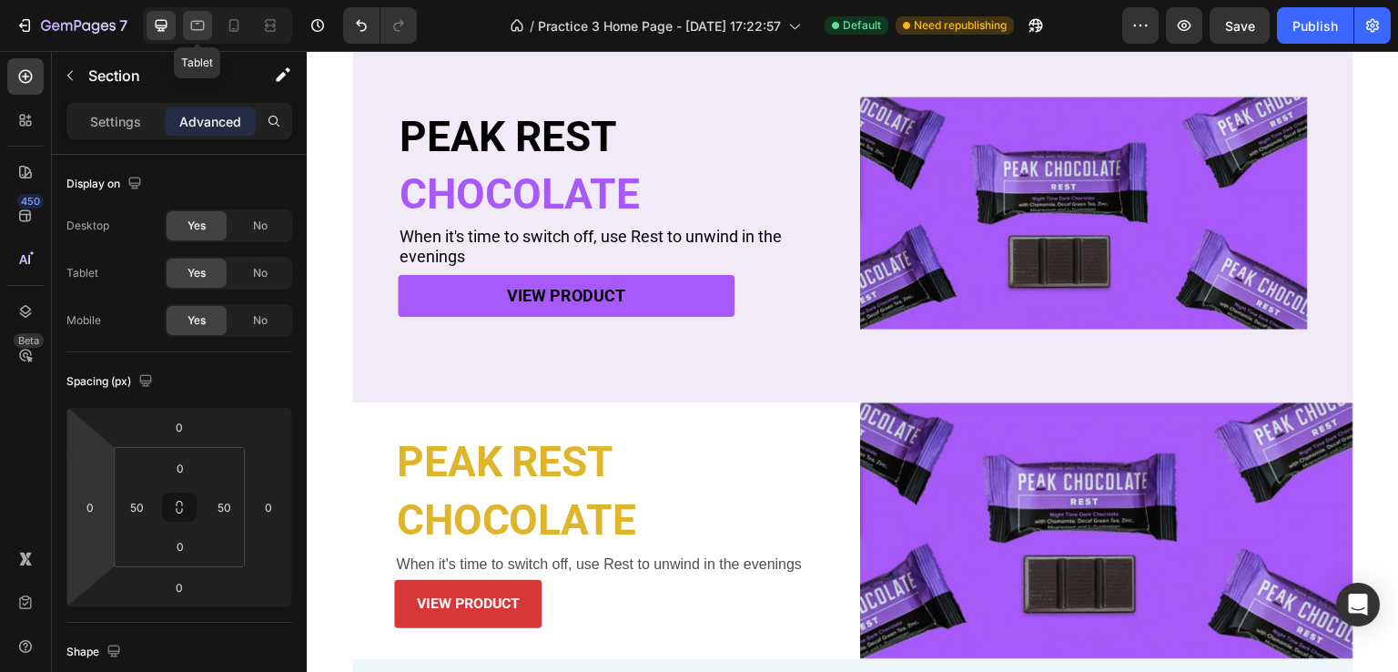
click at [200, 29] on icon at bounding box center [198, 26] width 14 height 10
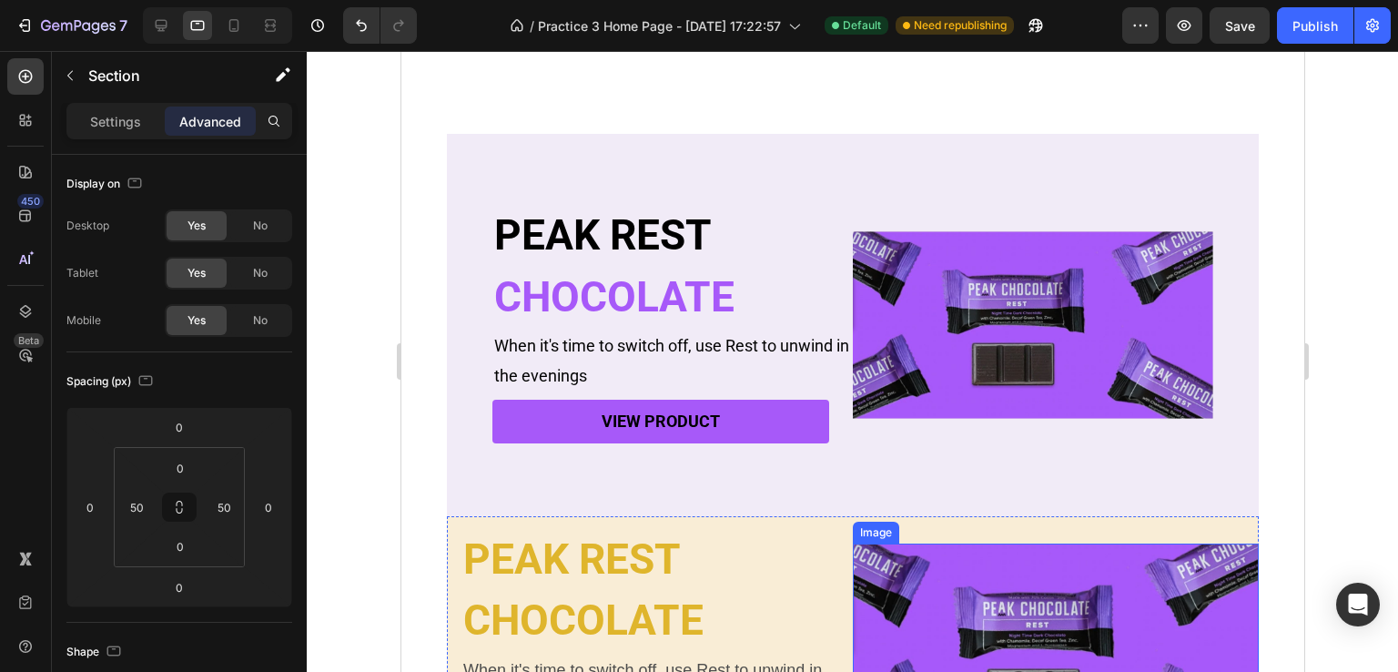
scroll to position [431, 0]
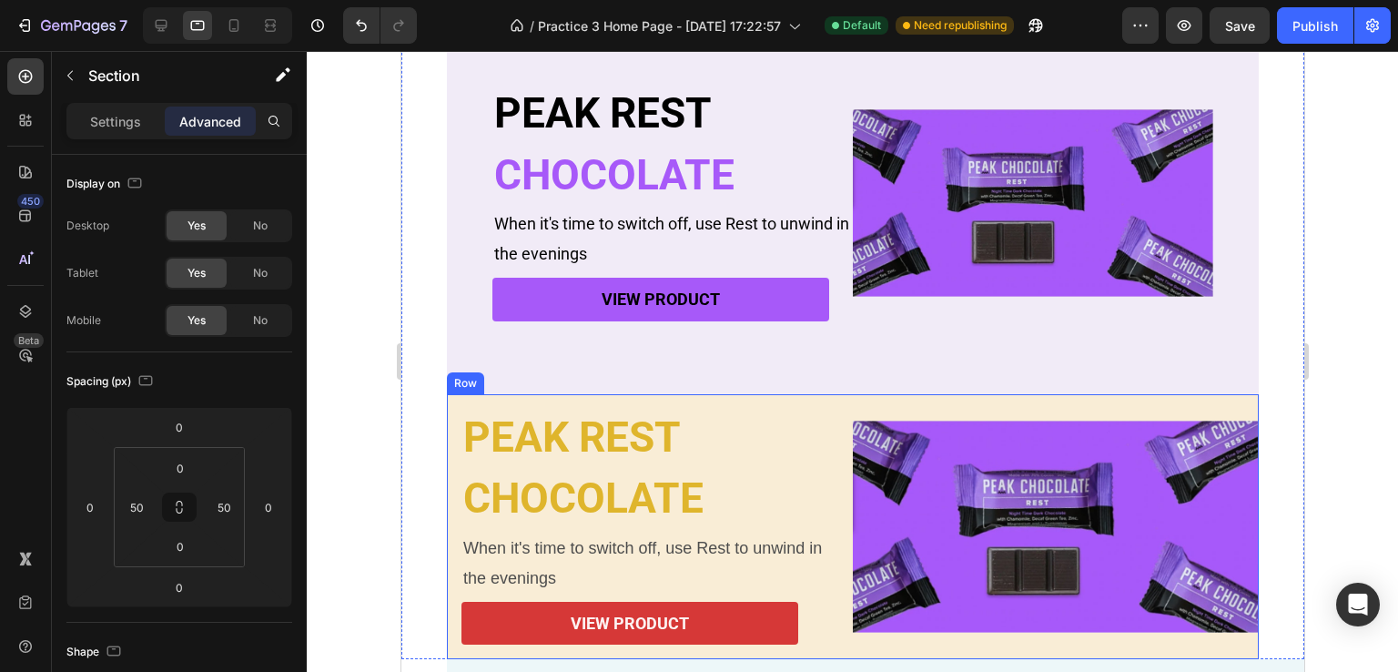
click at [884, 411] on div "Image" at bounding box center [1055, 527] width 406 height 266
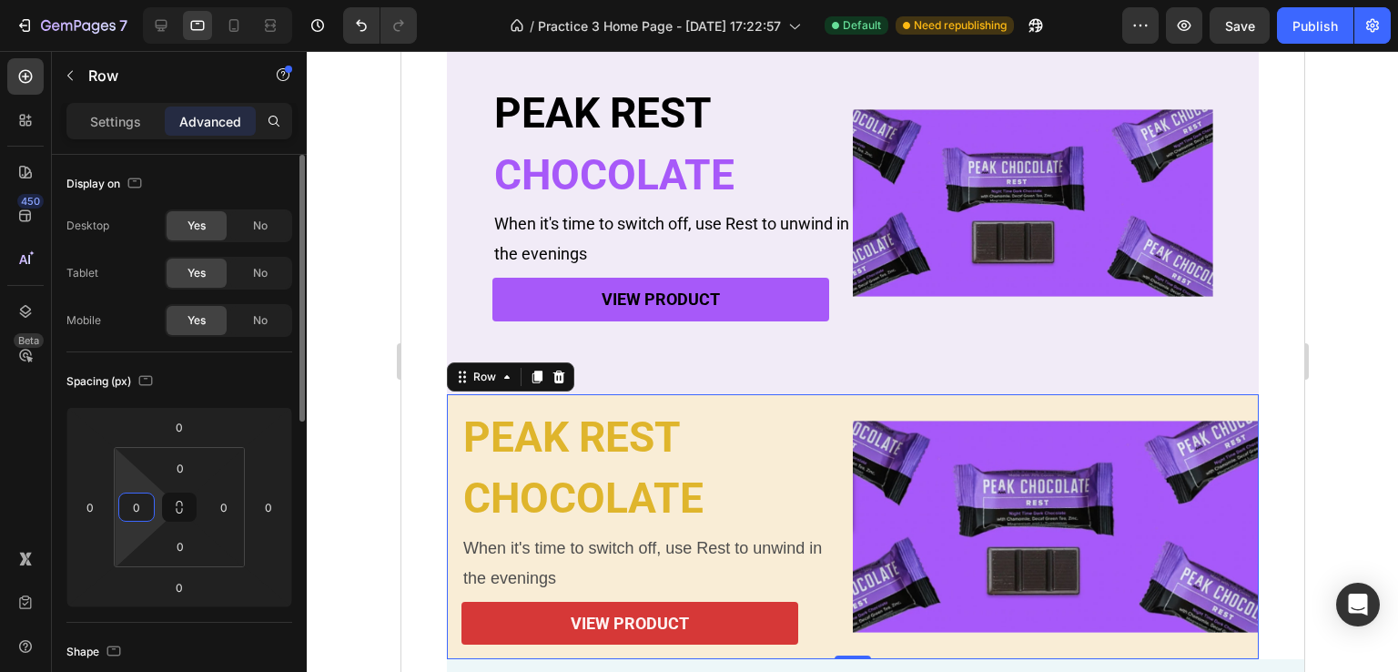
click at [130, 501] on input "0" at bounding box center [136, 506] width 27 height 27
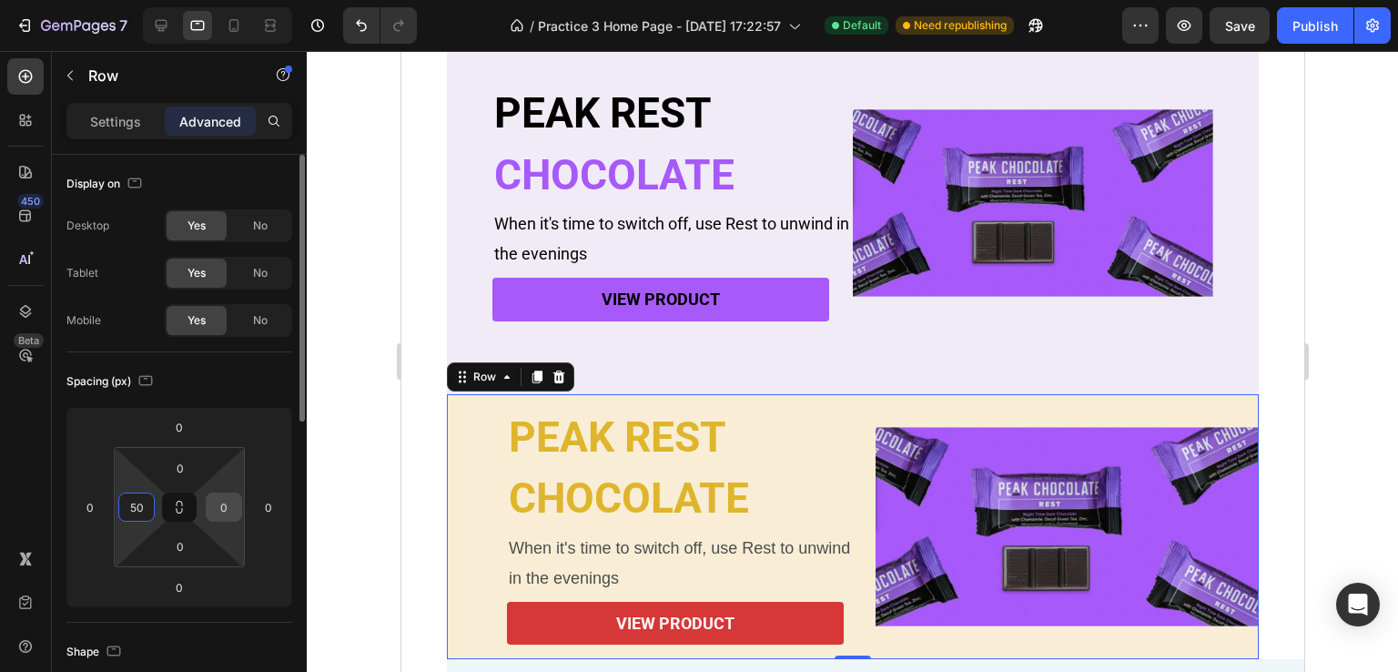
type input "50"
click at [231, 507] on input "0" at bounding box center [223, 506] width 27 height 27
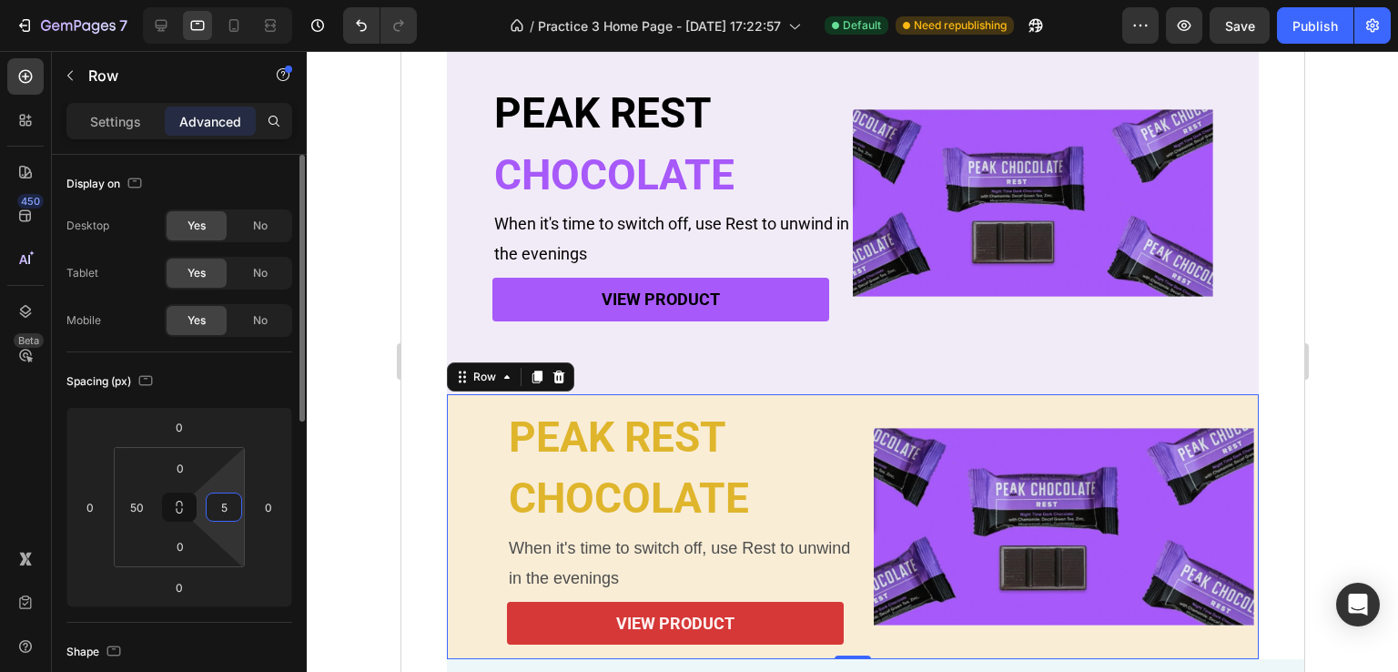
type input "50"
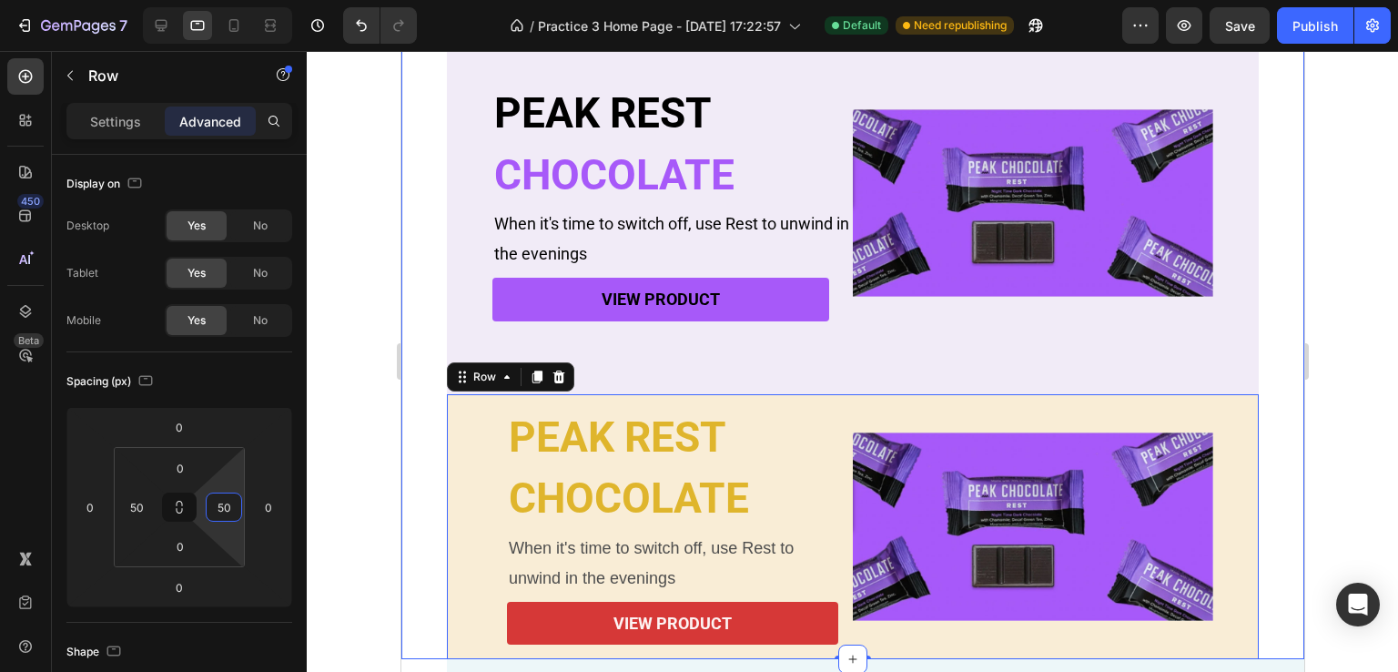
click at [400, 483] on div "PEAK REST Heading CHOCOLATE Heading When it's time to switch off, use Rest to u…" at bounding box center [851, 336] width 903 height 648
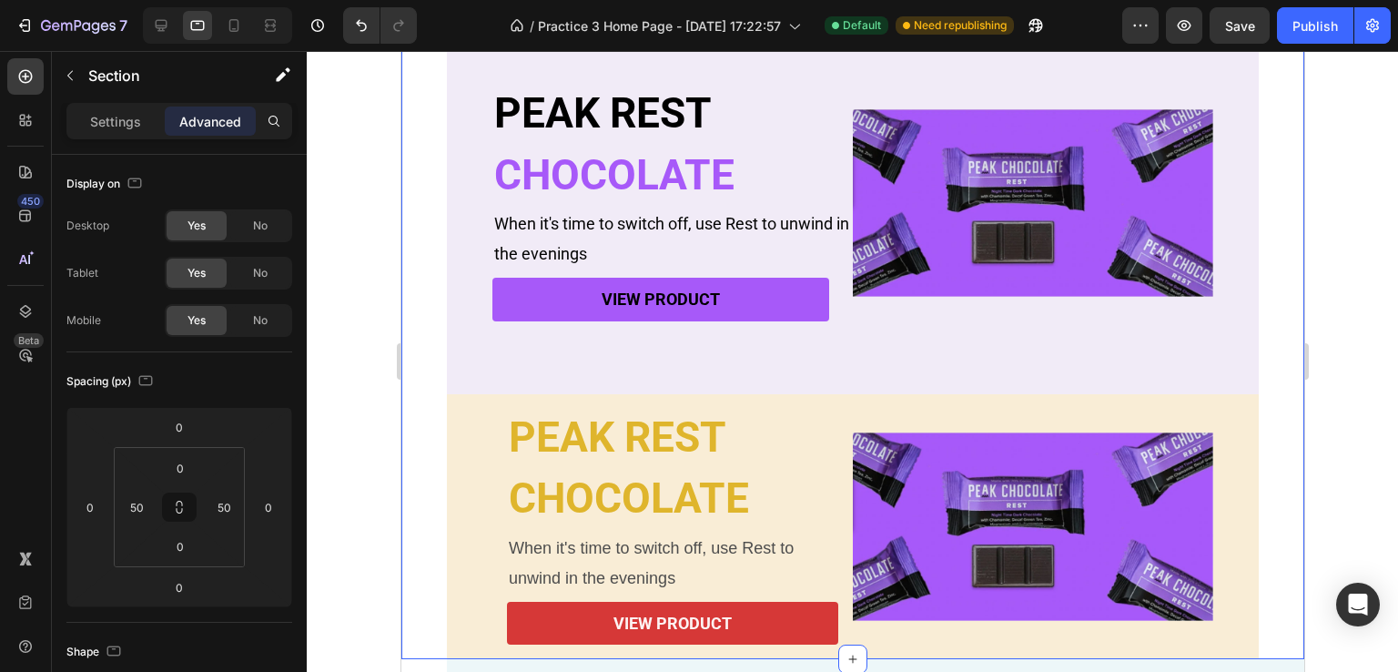
click at [410, 483] on div "PEAK REST Heading CHOCOLATE Heading When it's time to switch off, use Rest to u…" at bounding box center [851, 336] width 903 height 648
click at [434, 460] on div "PEAK REST Heading CHOCOLATE Heading When it's time to switch off, use Rest to u…" at bounding box center [851, 336] width 903 height 648
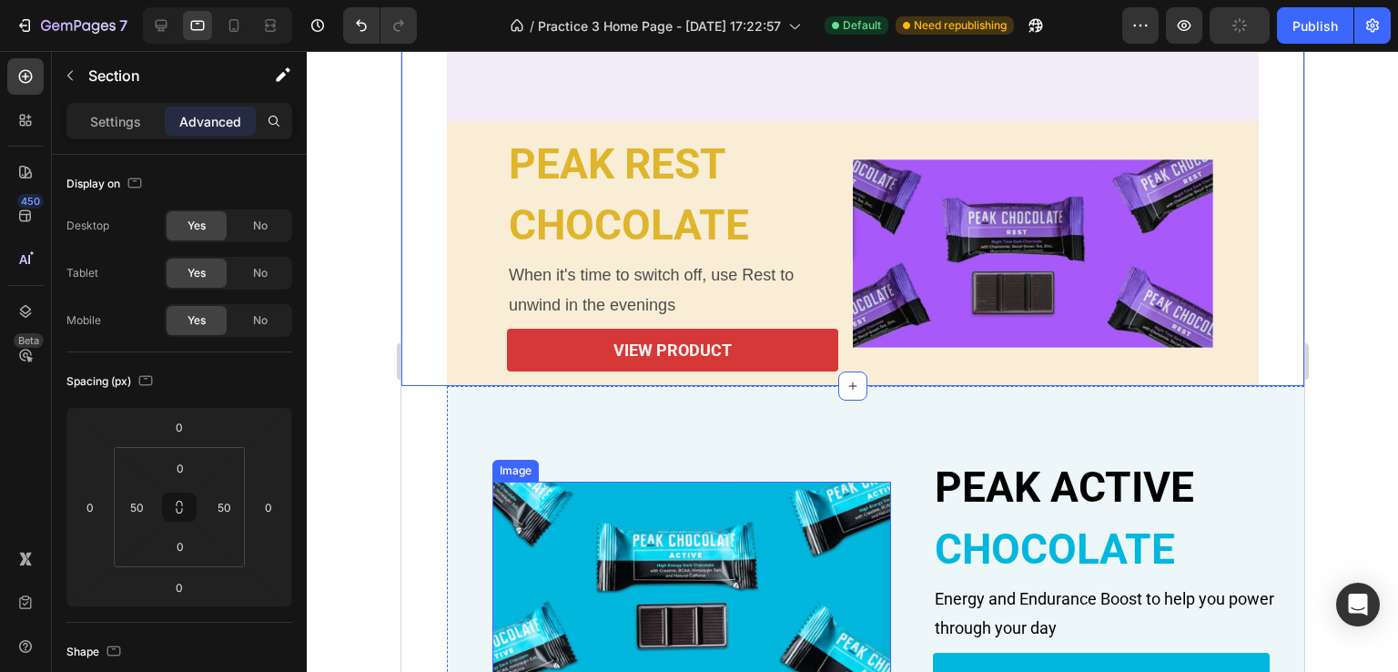
scroll to position [795, 0]
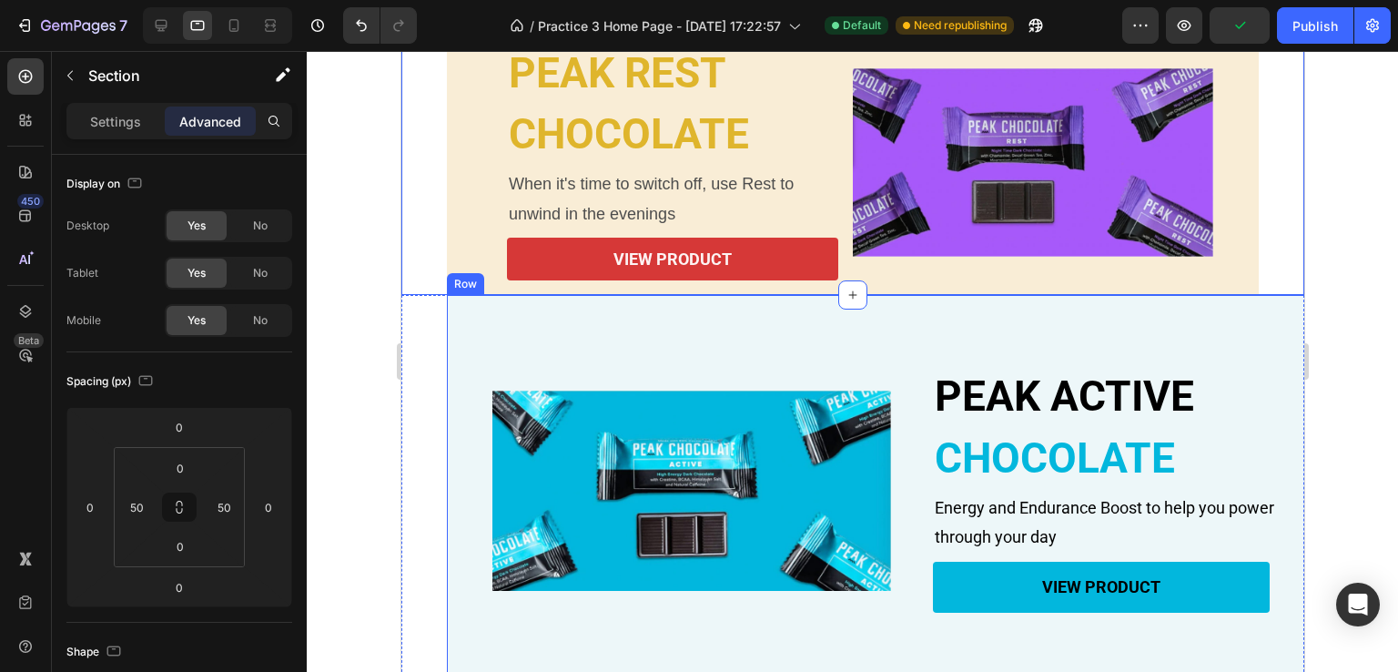
click at [478, 331] on div "PEAK ACTIVE Heading CHOCOLATE Heading Energy and Endurance Boost to help you po…" at bounding box center [897, 490] width 903 height 390
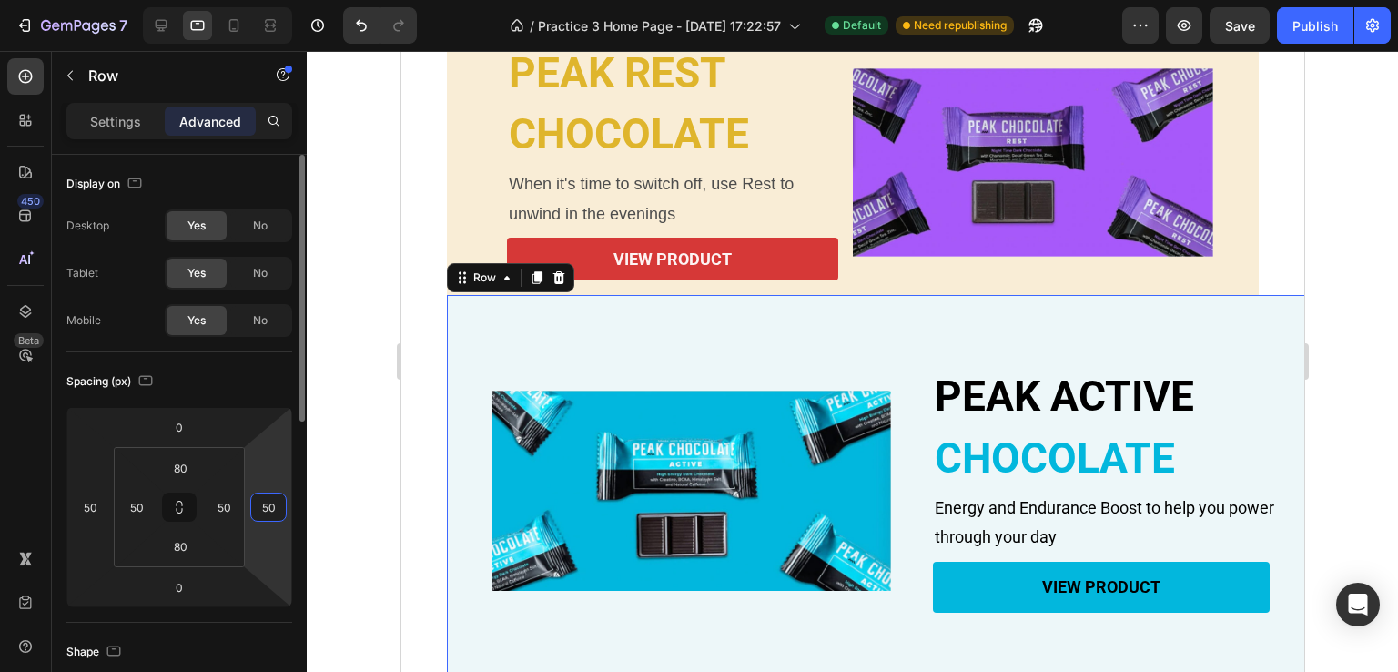
click at [273, 510] on input "50" at bounding box center [268, 506] width 27 height 27
type input "0"
click at [91, 511] on input "50" at bounding box center [89, 506] width 27 height 27
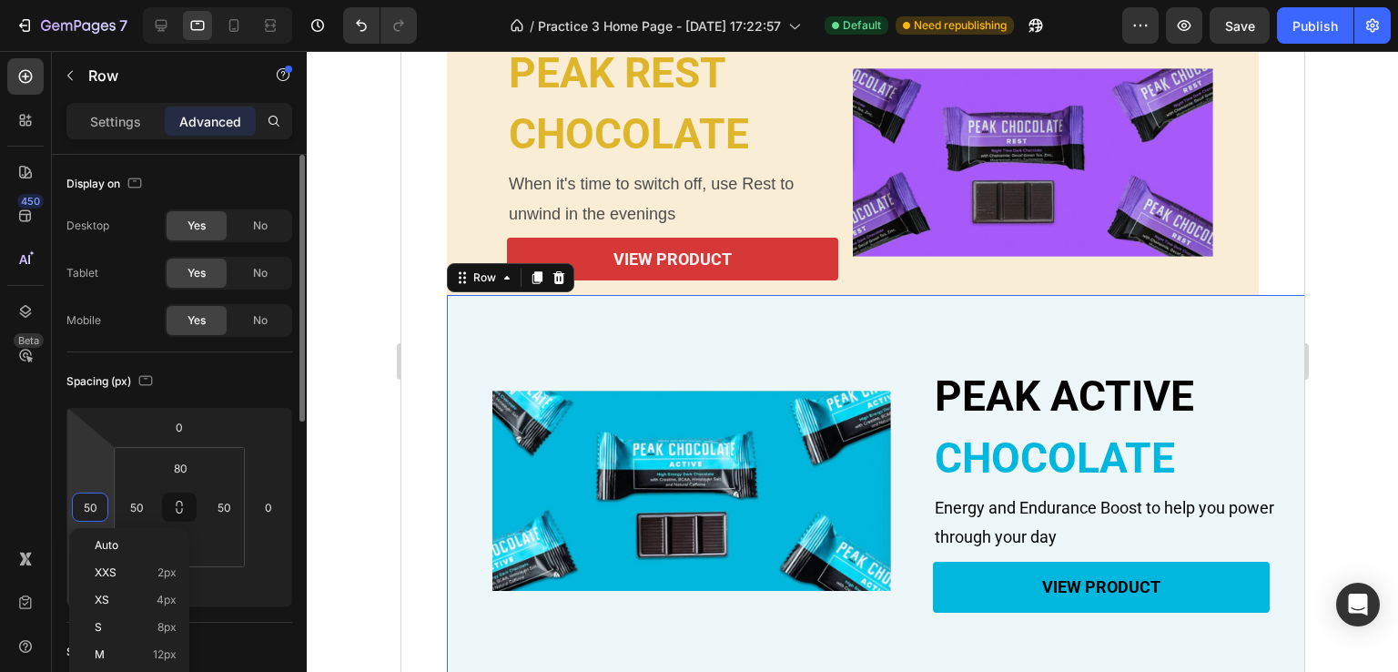
type input "0"
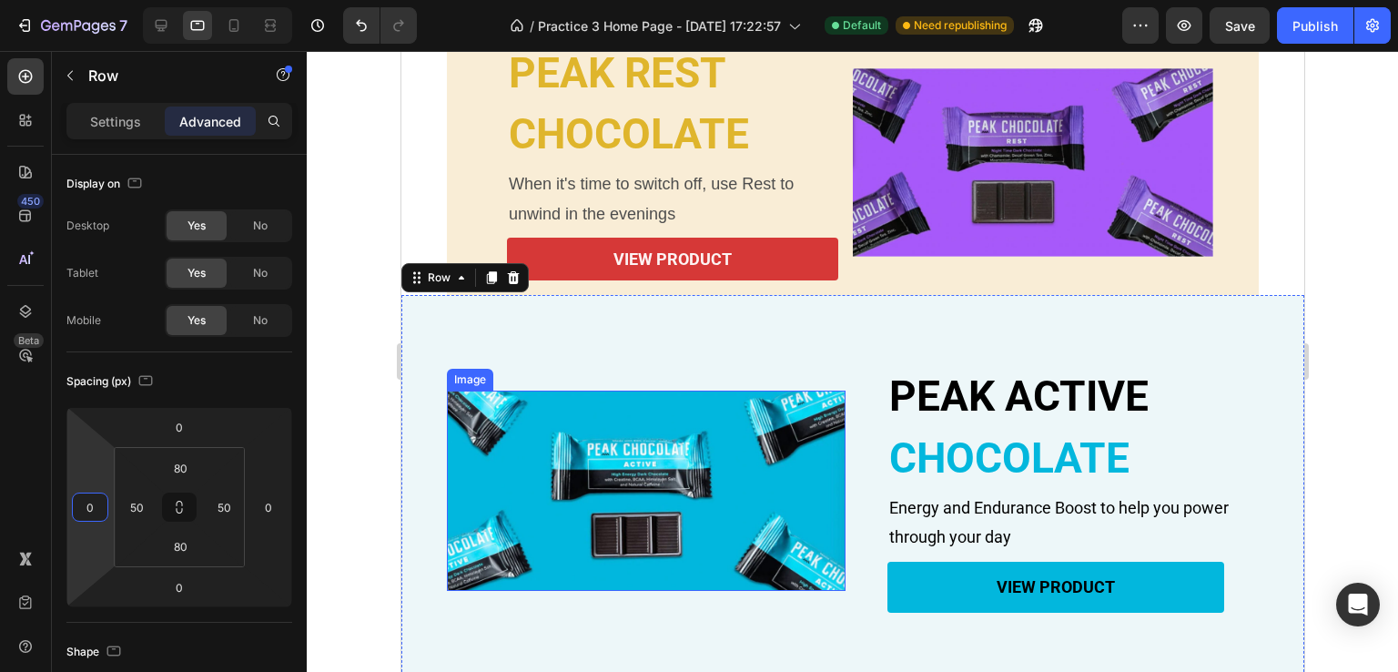
scroll to position [886, 0]
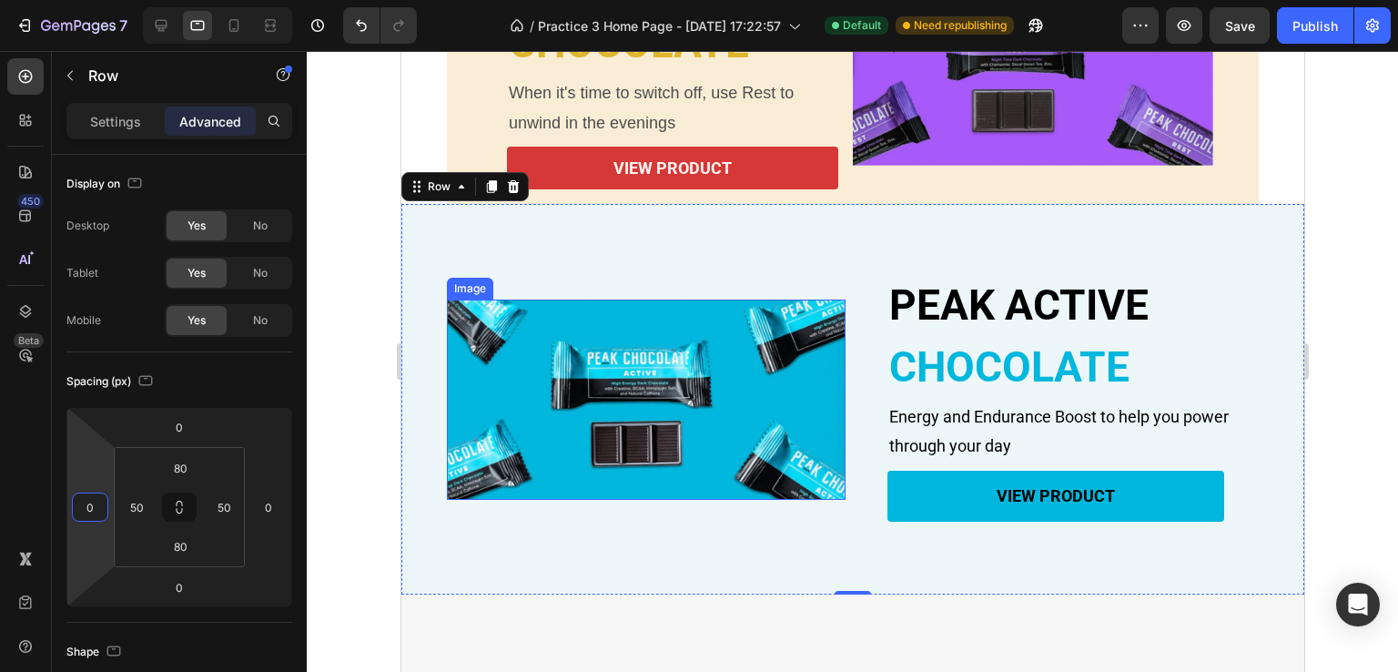
click at [829, 348] on img at bounding box center [645, 399] width 399 height 200
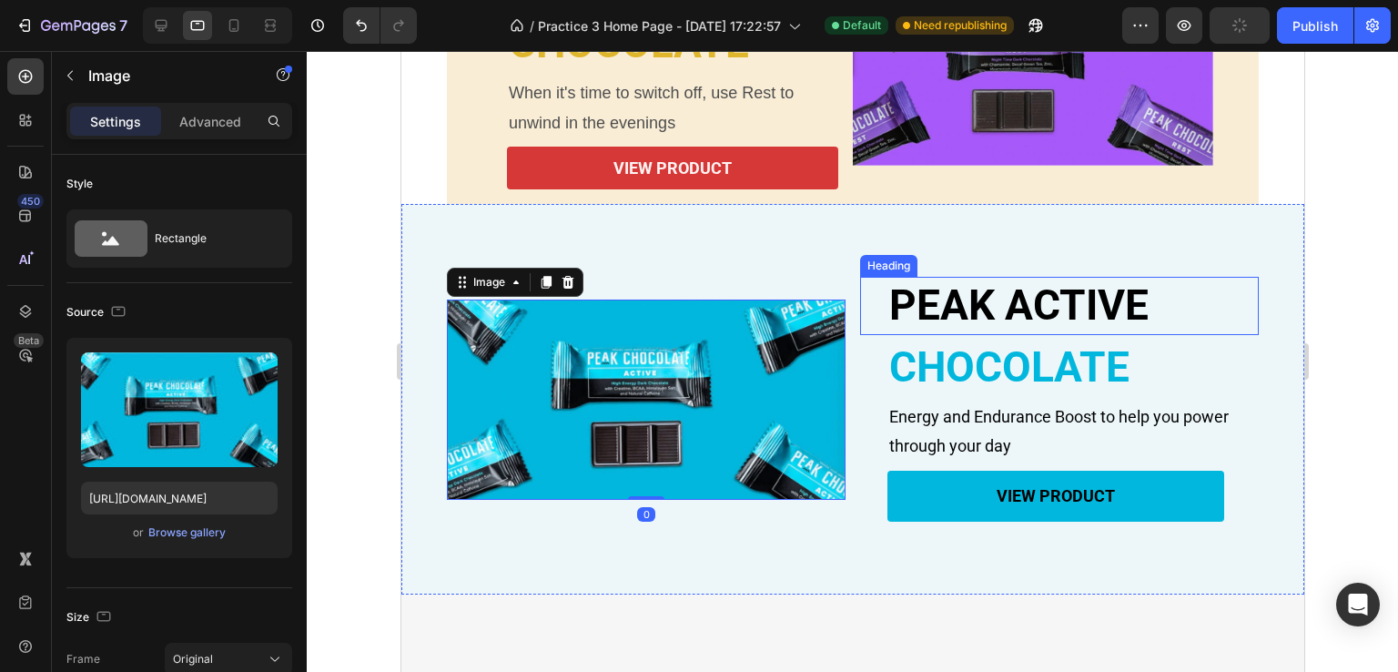
click at [991, 301] on h2 "PEAK ACTIVE" at bounding box center [1071, 306] width 371 height 58
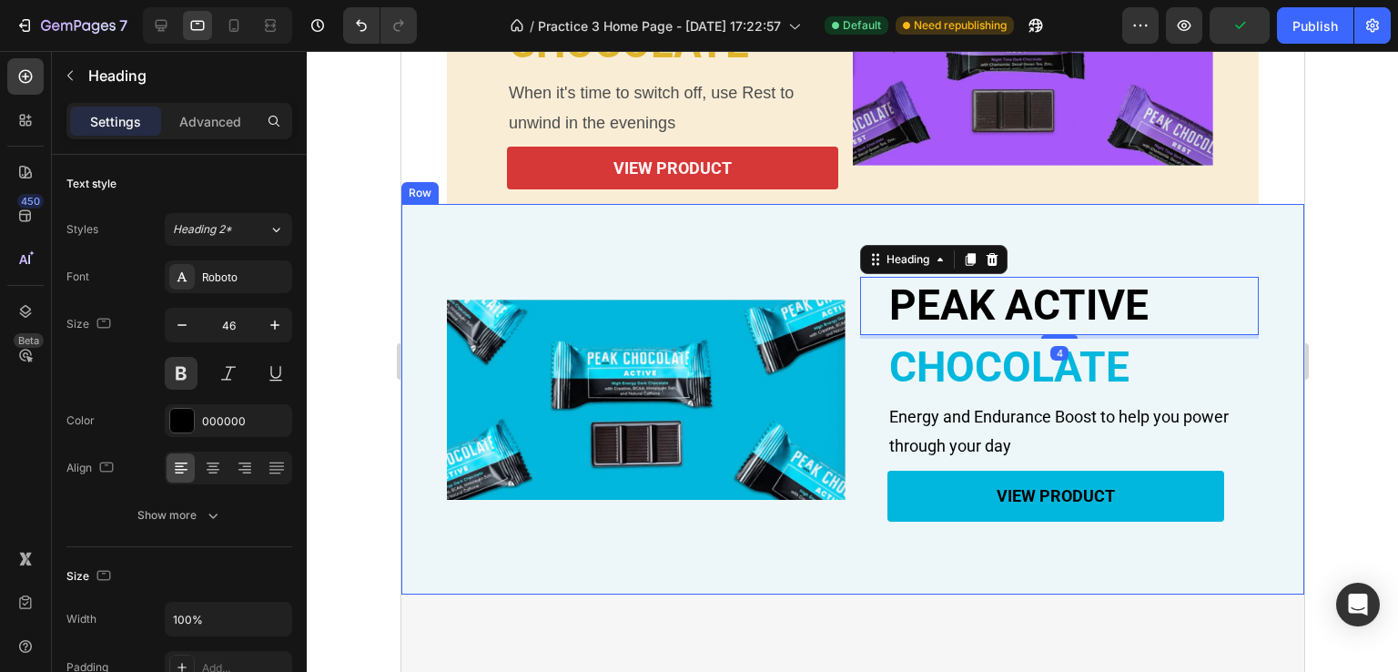
click at [421, 236] on div "PEAK ACTIVE Heading 4 CHOCOLATE Heading Energy and Endurance Boost to help you …" at bounding box center [851, 399] width 903 height 390
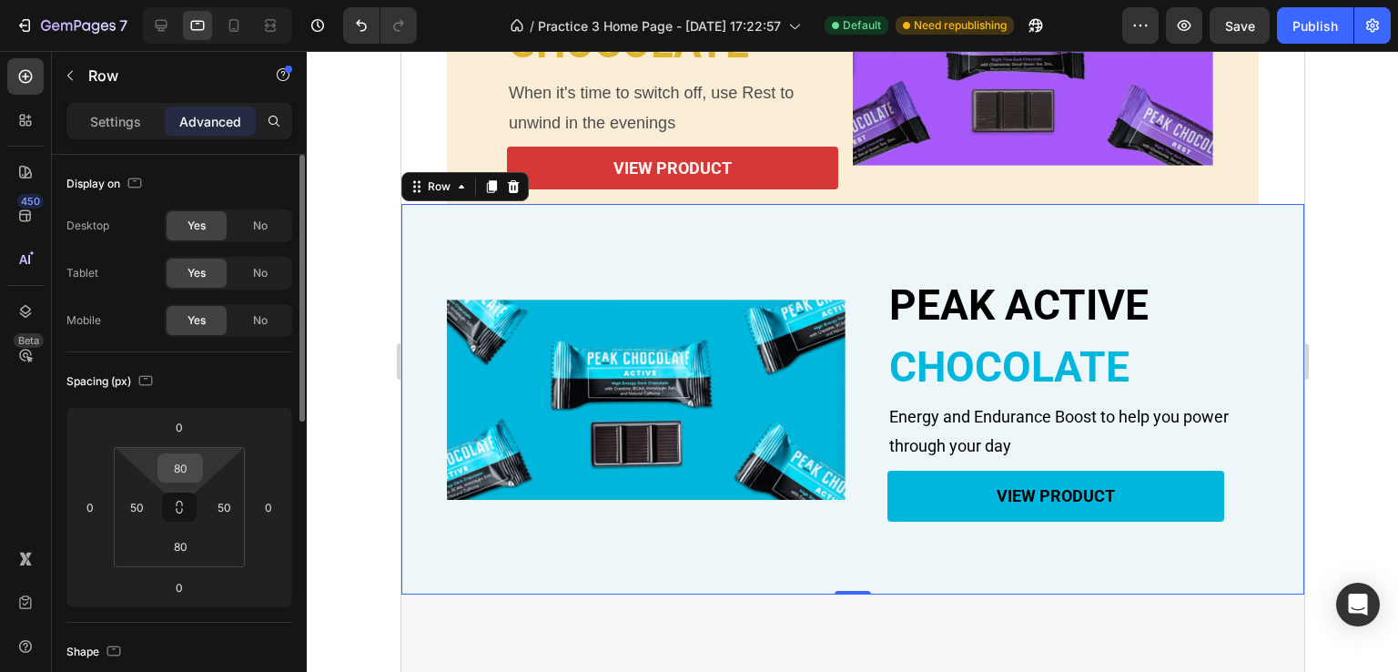
click at [186, 470] on input "80" at bounding box center [180, 467] width 36 height 27
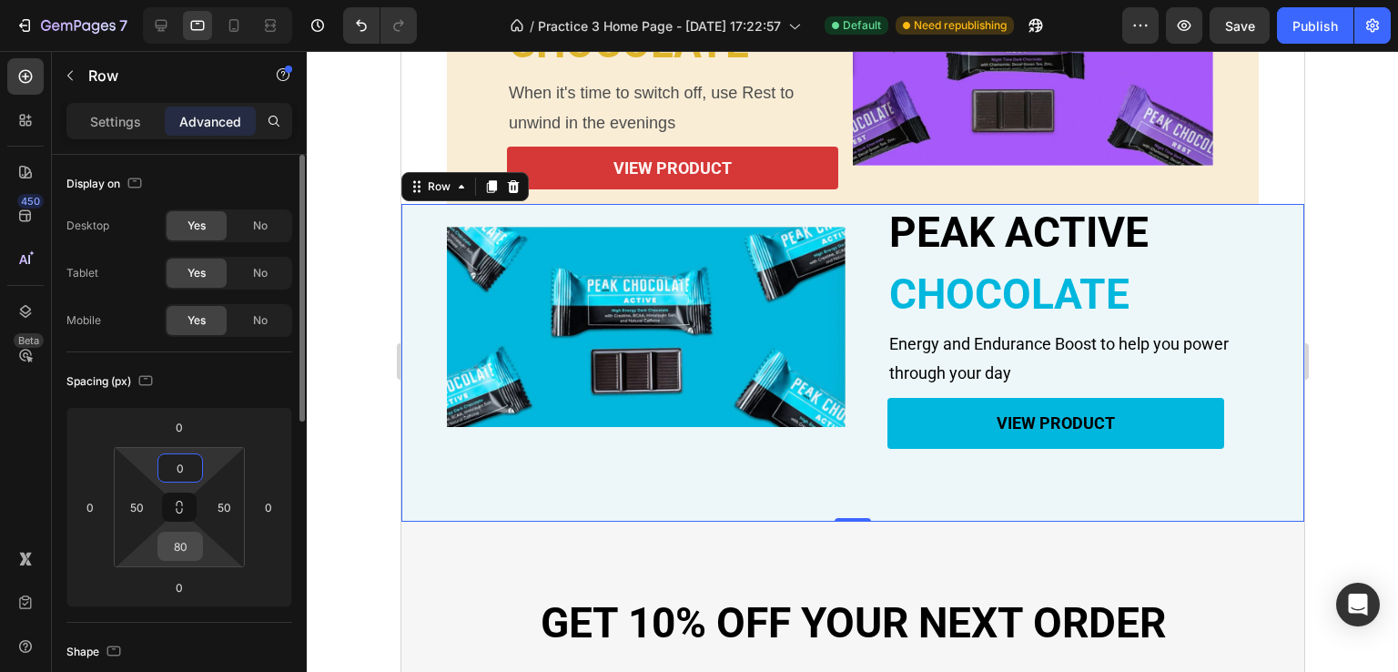
type input "0"
click at [189, 551] on input "80" at bounding box center [180, 545] width 36 height 27
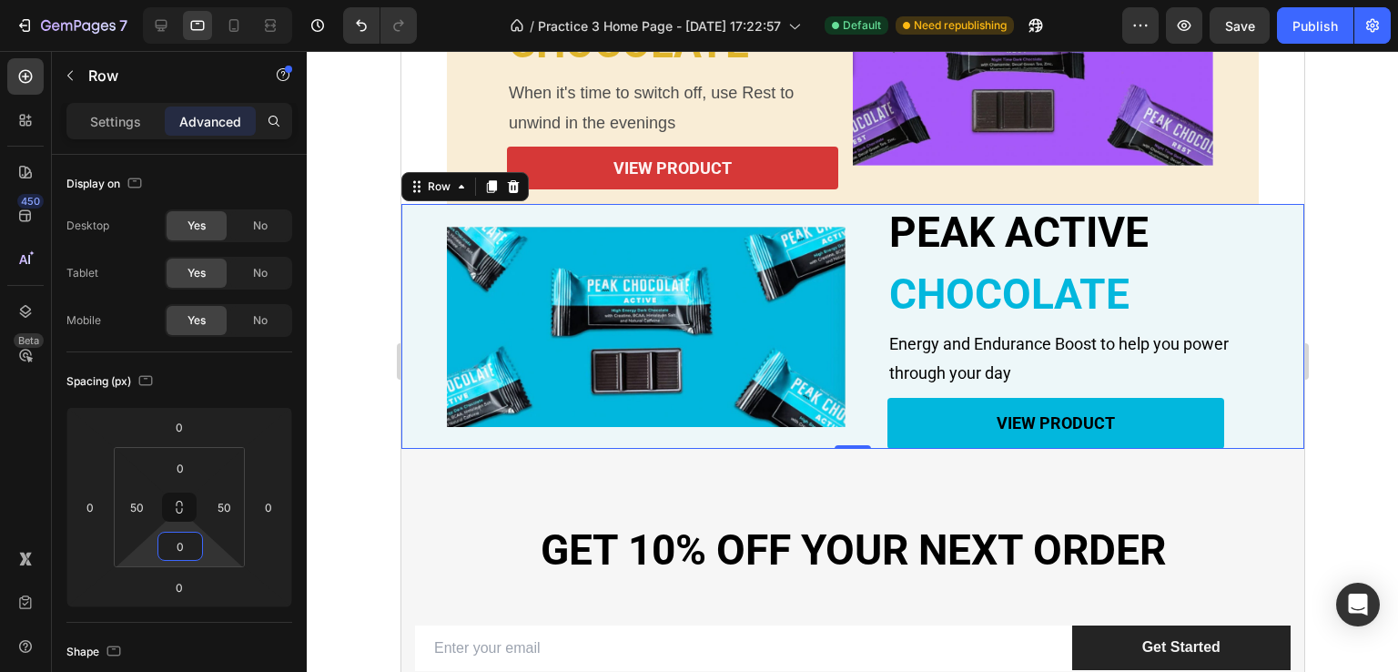
type input "0"
click at [412, 317] on div "PEAK ACTIVE Heading CHOCOLATE Heading Energy and Endurance Boost to help you po…" at bounding box center [851, 326] width 903 height 245
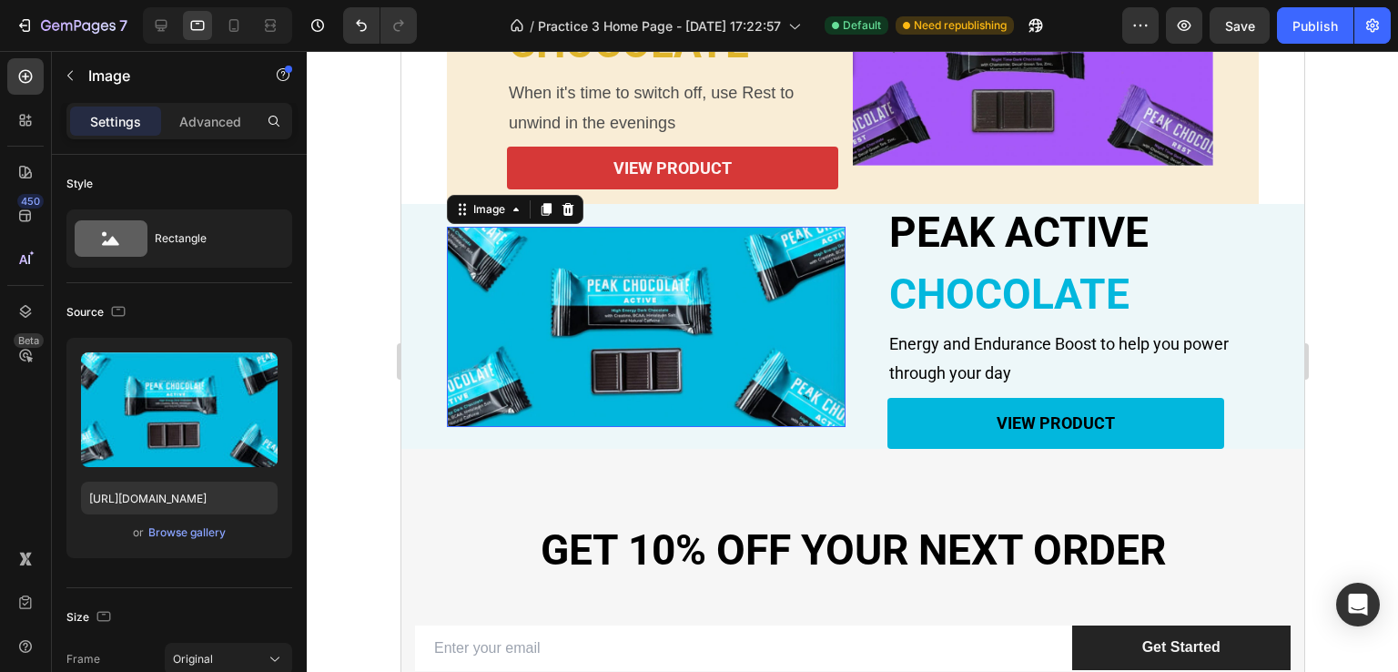
click at [576, 299] on img at bounding box center [645, 327] width 399 height 200
click at [483, 215] on div "Image" at bounding box center [488, 209] width 39 height 16
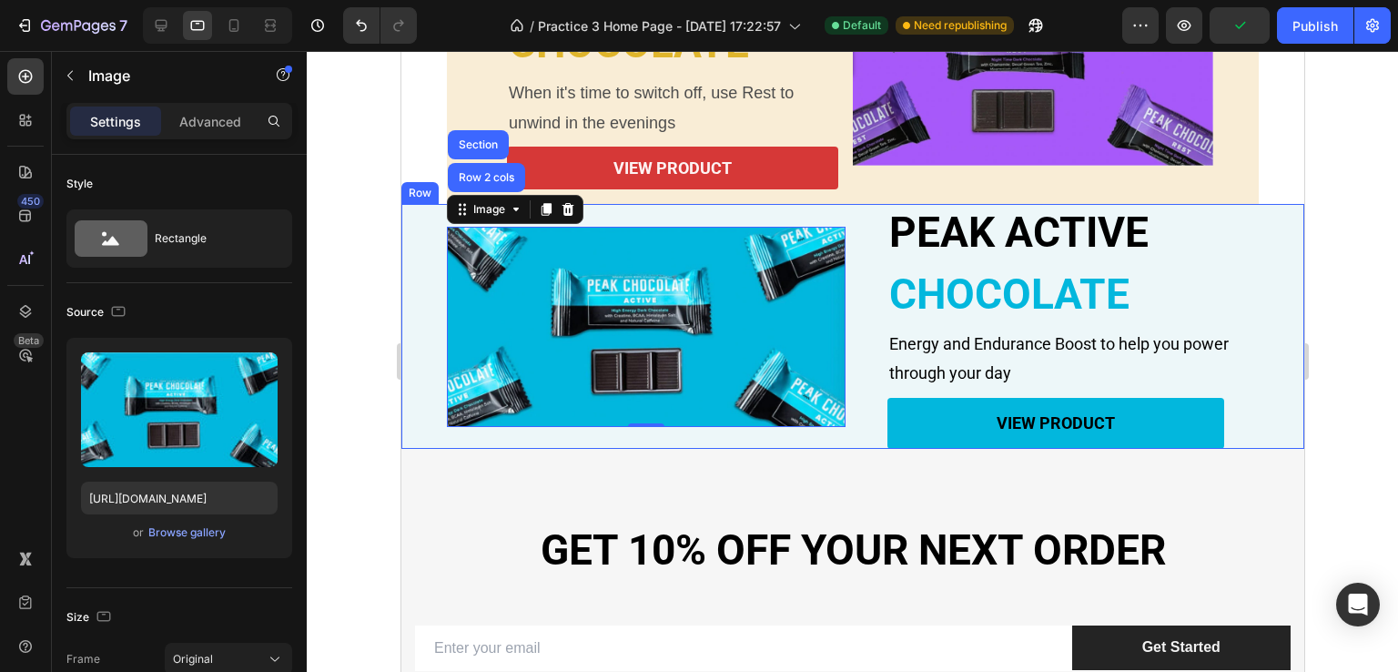
click at [430, 278] on div "PEAK ACTIVE Heading CHOCOLATE Heading Energy and Endurance Boost to help you po…" at bounding box center [851, 326] width 903 height 245
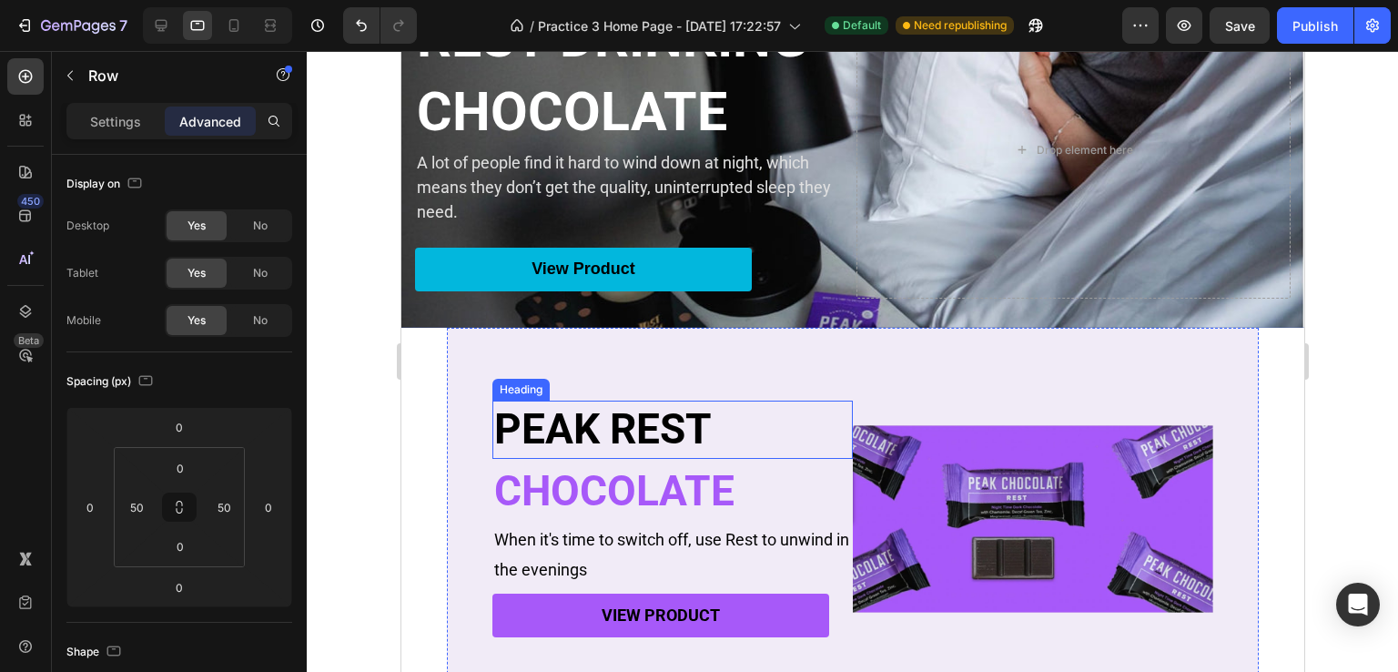
scroll to position [158, 0]
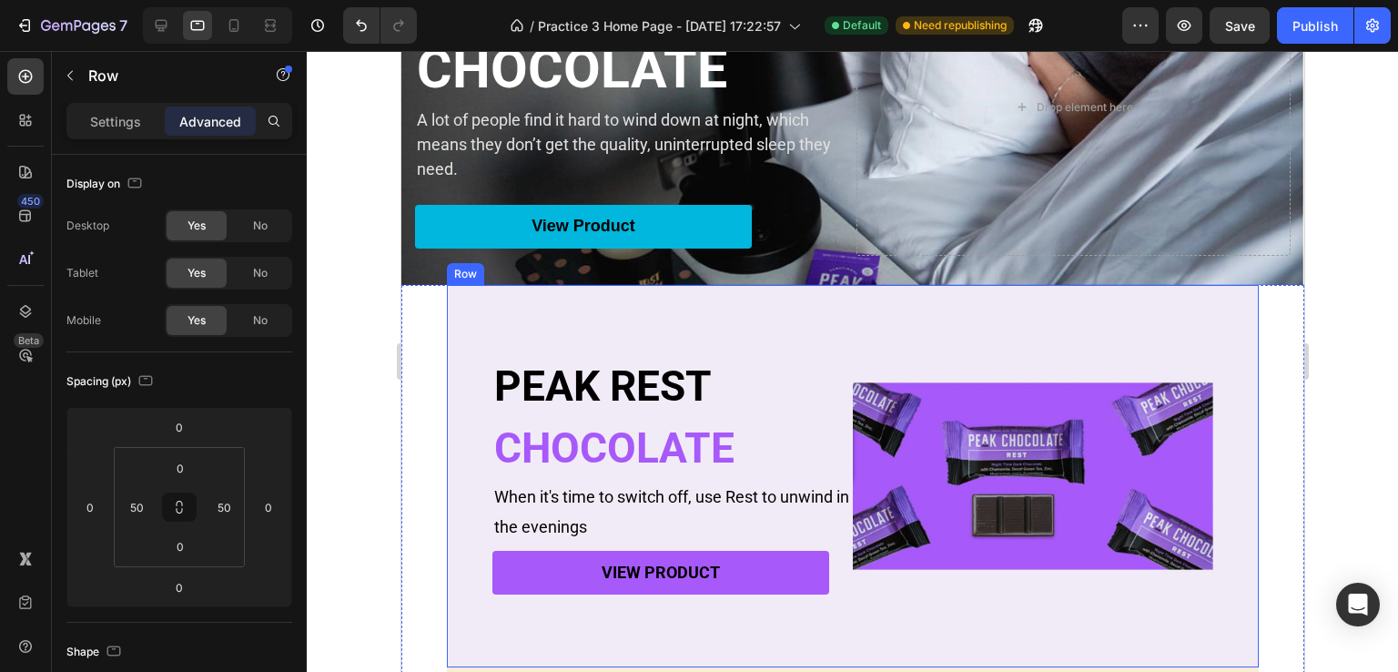
click at [528, 321] on div "PEAK REST Heading CHOCOLATE Heading When it's time to switch off, use Rest to u…" at bounding box center [852, 476] width 812 height 382
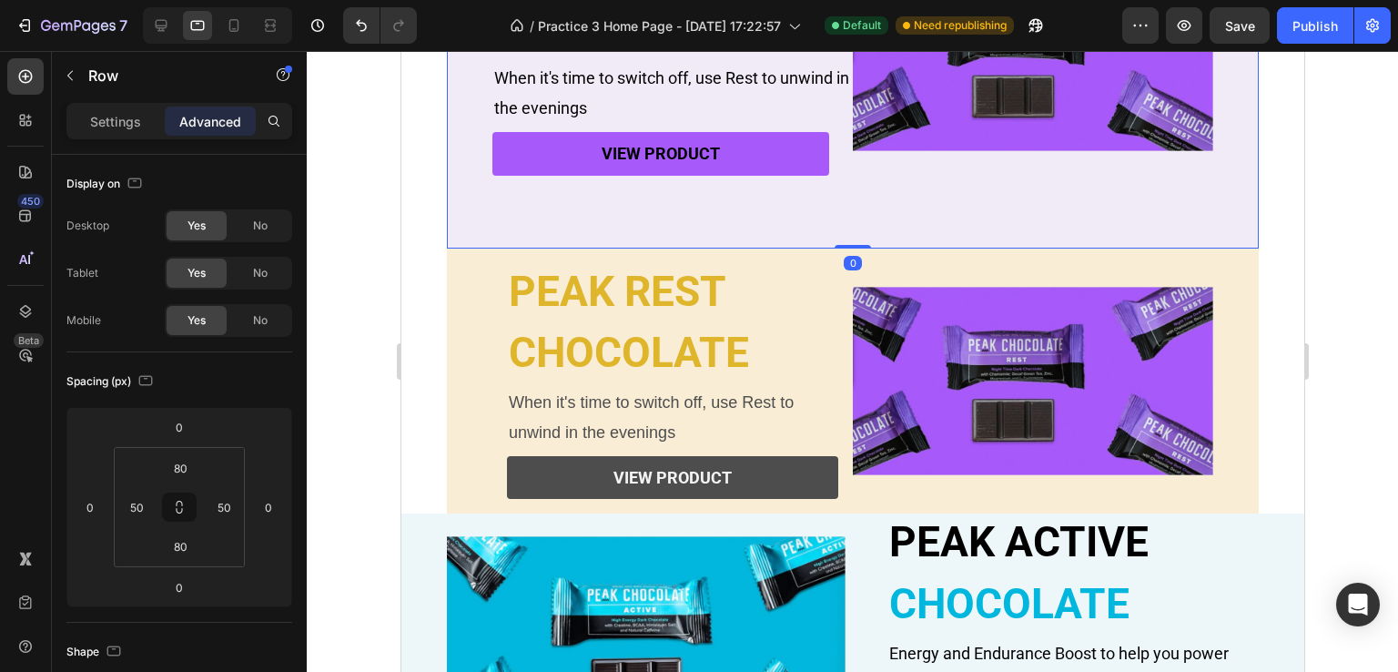
scroll to position [613, 0]
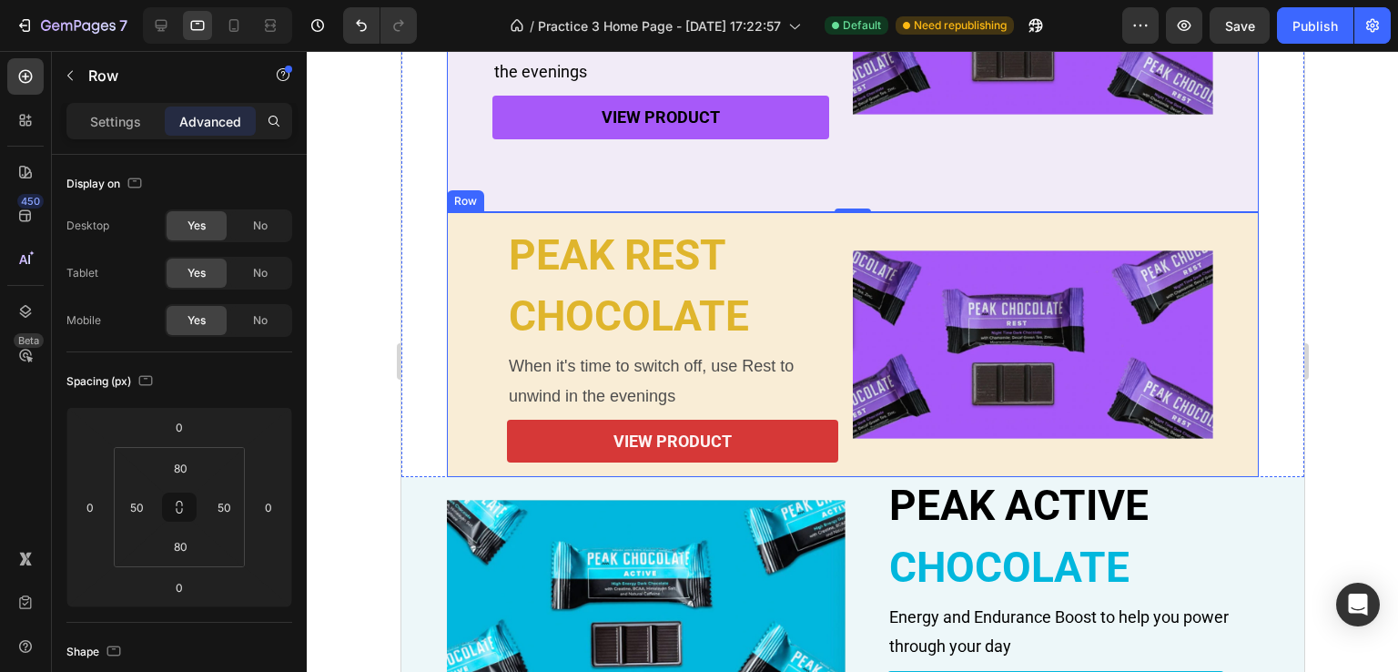
click at [479, 263] on div "PEAK REST Heading CHOCOLATE Heading When it's time to switch off, use Rest to u…" at bounding box center [852, 345] width 812 height 266
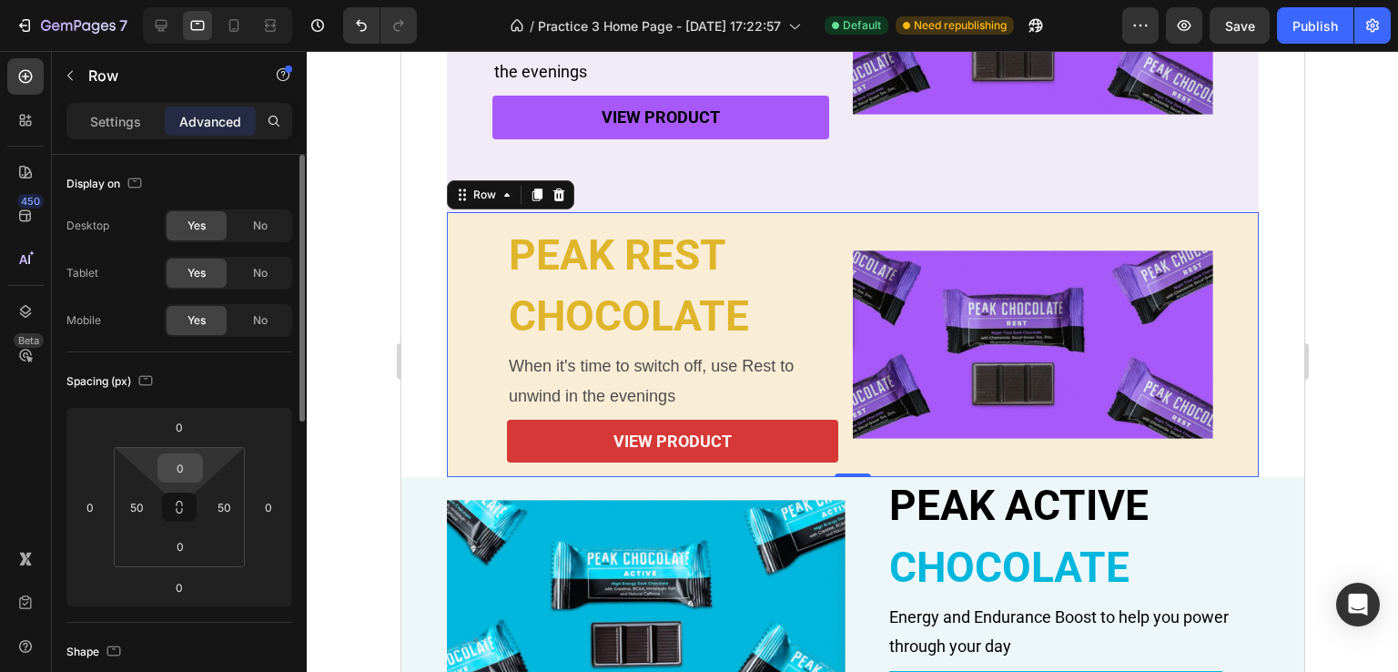
click at [193, 467] on input "0" at bounding box center [180, 467] width 36 height 27
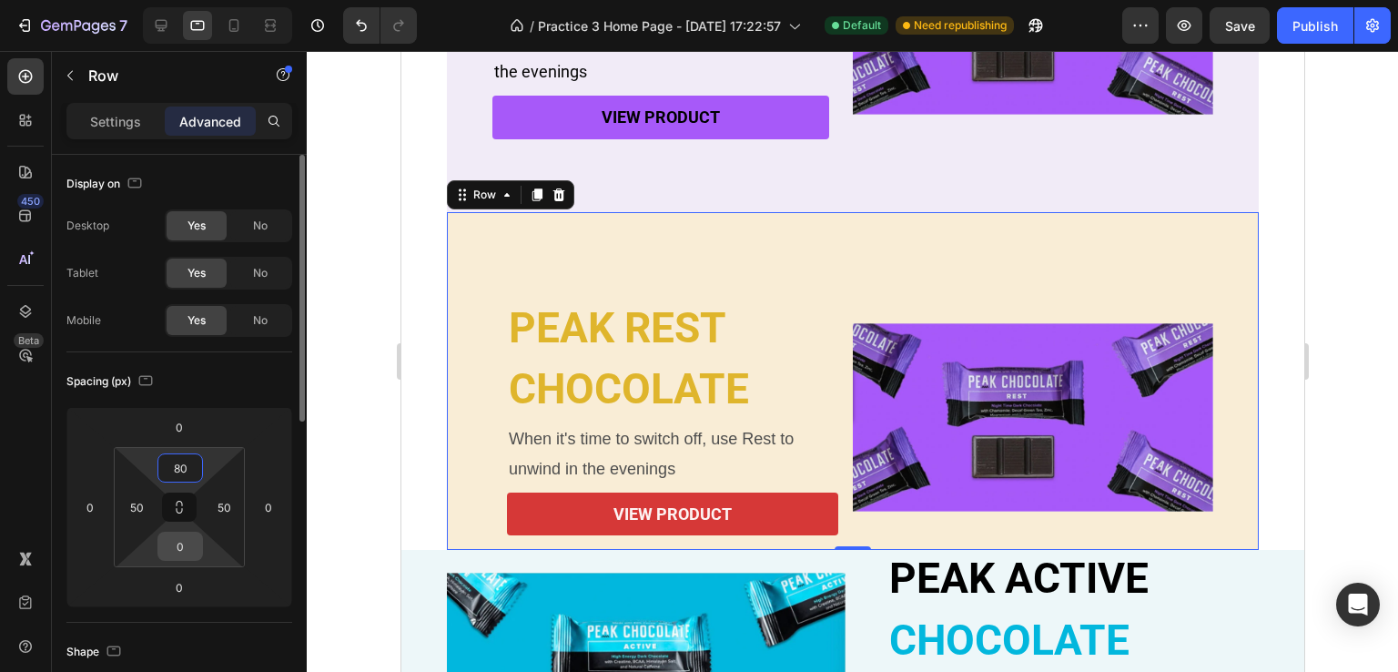
type input "80"
click at [176, 546] on input "0" at bounding box center [180, 545] width 36 height 27
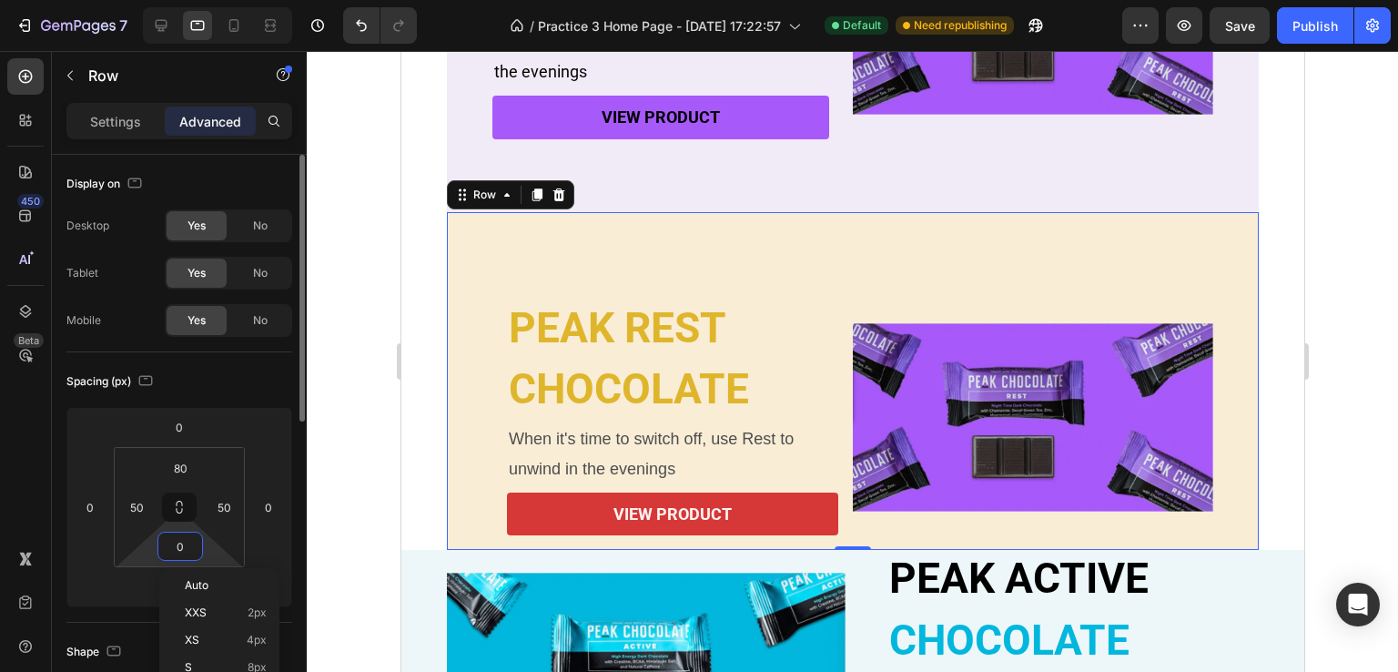
click at [177, 545] on input "0" at bounding box center [180, 545] width 36 height 27
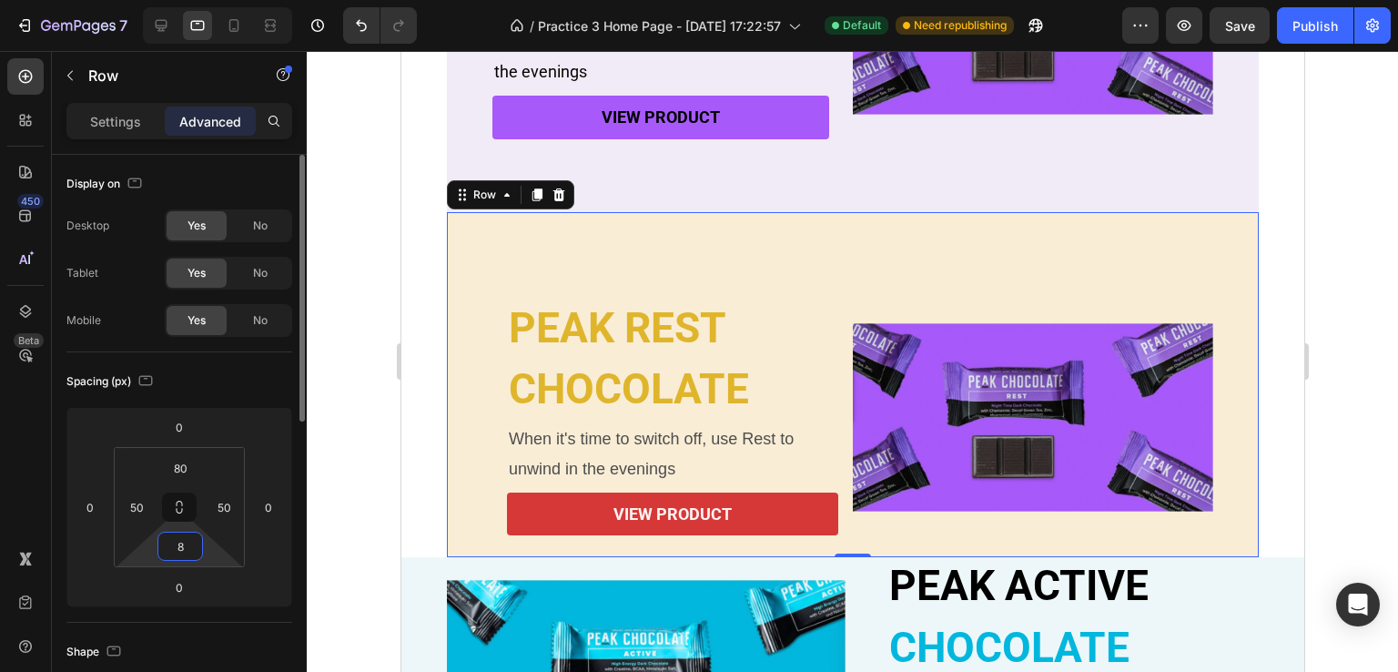
type input "80"
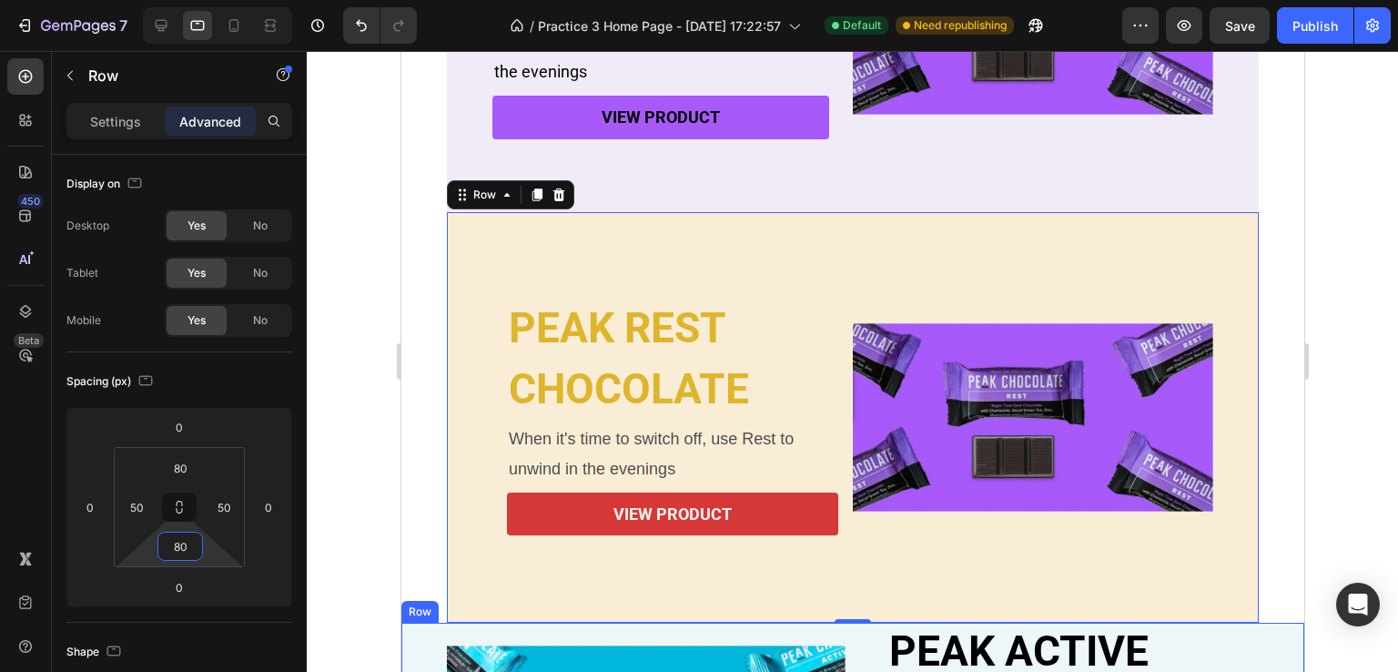
scroll to position [977, 0]
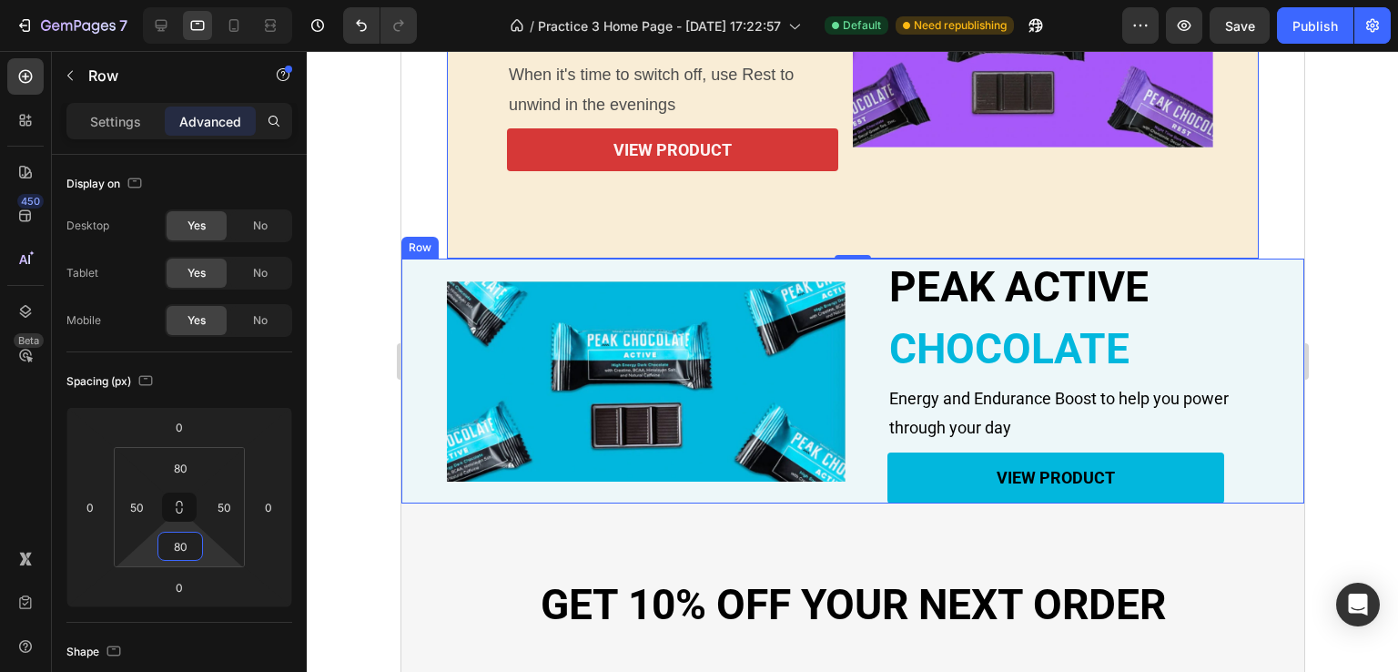
click at [431, 410] on div "PEAK ACTIVE Heading CHOCOLATE Heading Energy and Endurance Boost to help you po…" at bounding box center [851, 380] width 903 height 245
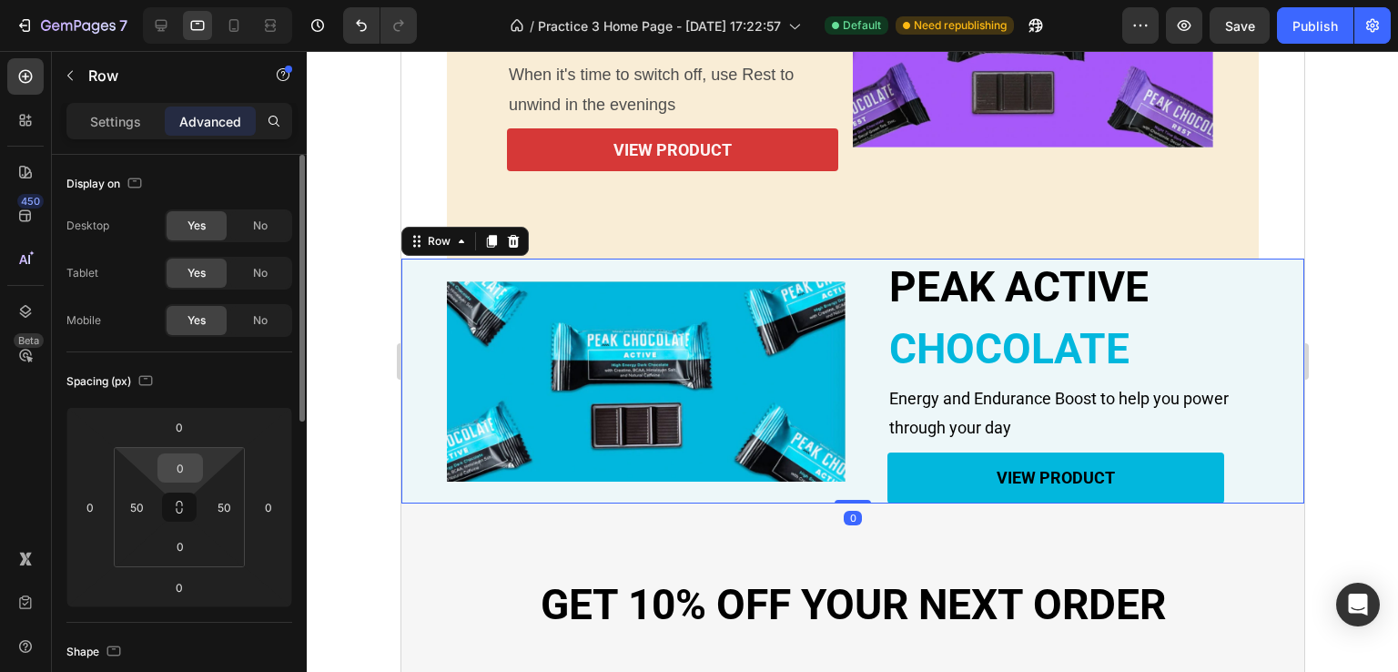
click at [197, 453] on div "0" at bounding box center [180, 467] width 46 height 29
click at [187, 461] on input "0" at bounding box center [180, 467] width 36 height 27
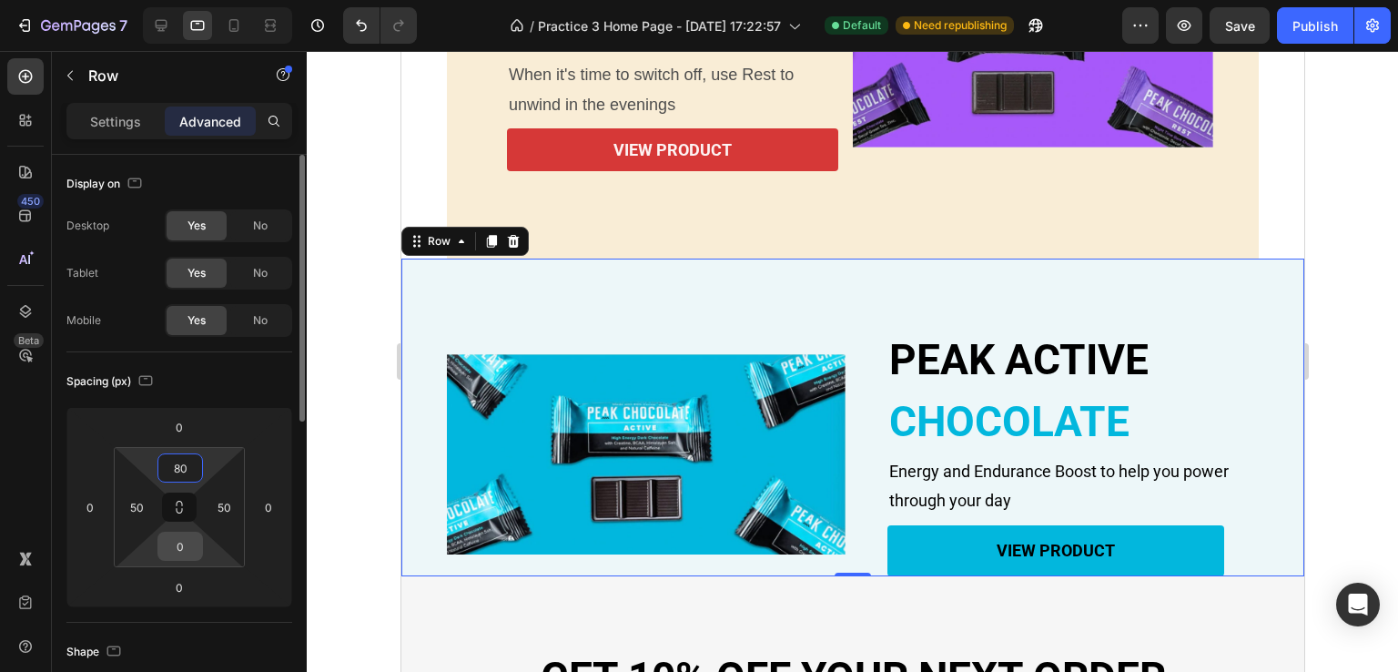
type input "80"
click at [187, 547] on input "0" at bounding box center [180, 545] width 36 height 27
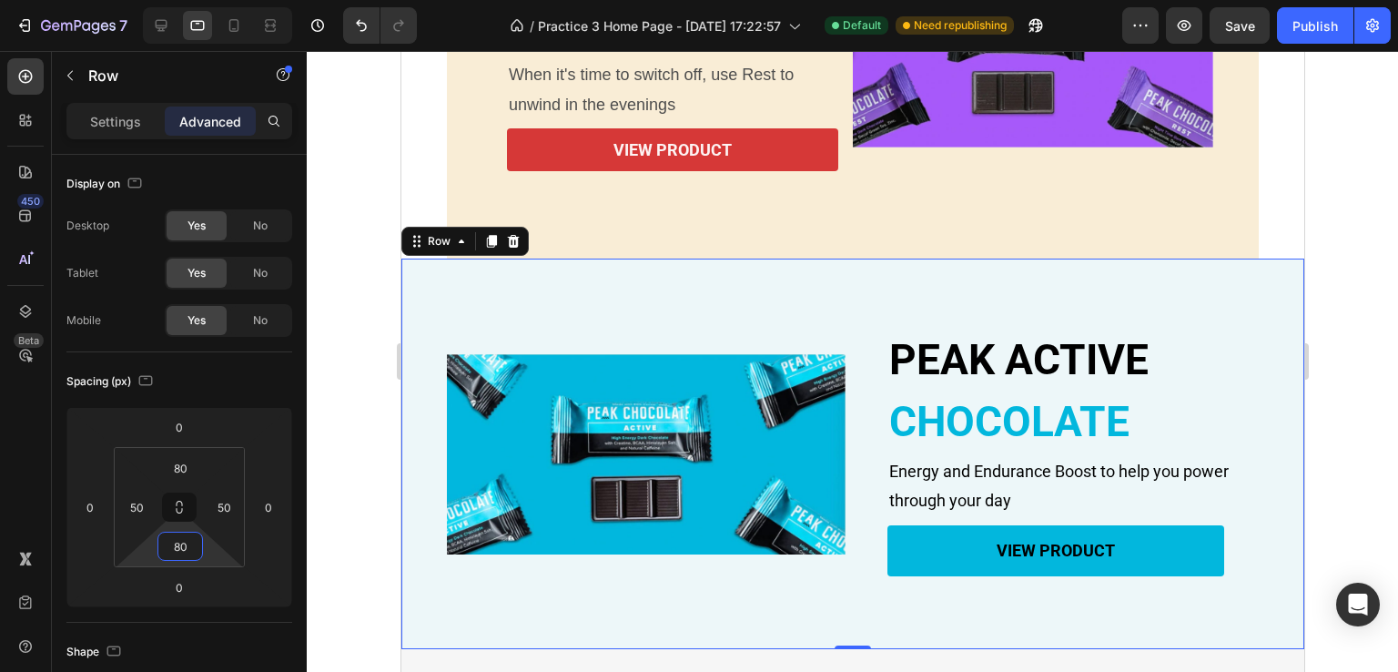
type input "80"
click at [441, 315] on div "PEAK ACTIVE Heading CHOCOLATE Heading Energy and Endurance Boost to help you po…" at bounding box center [851, 453] width 903 height 390
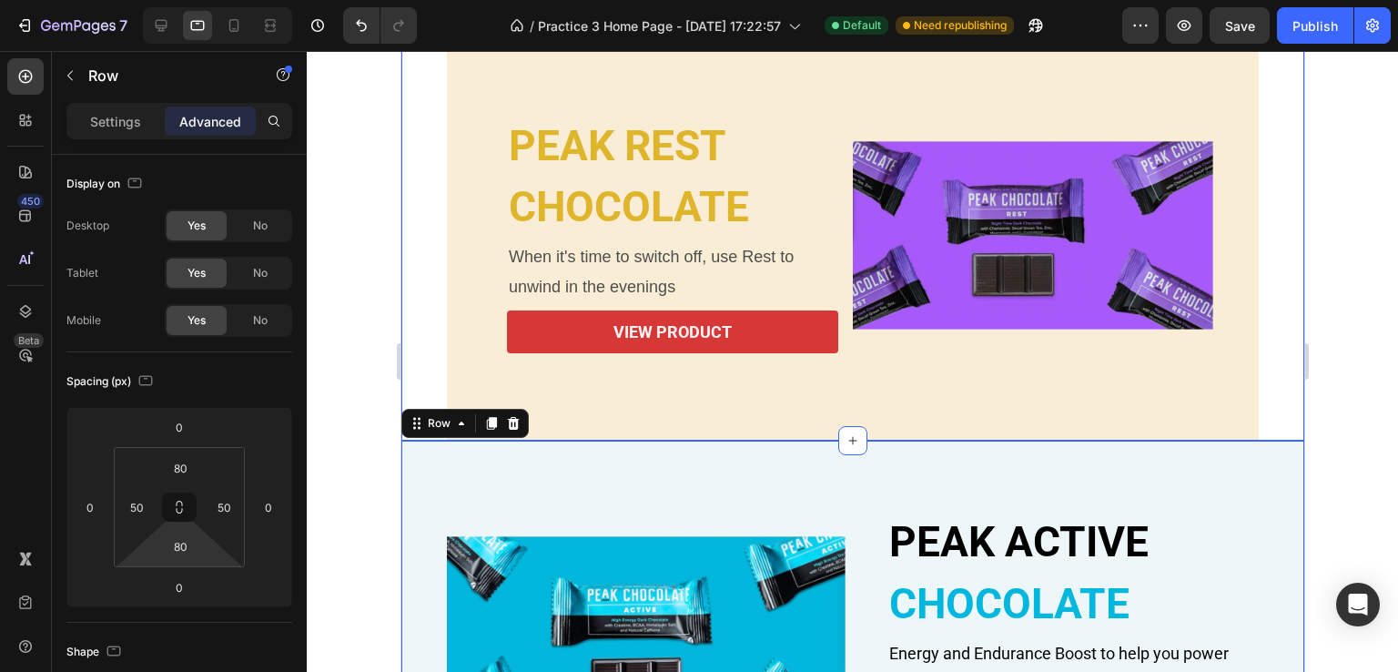
click at [427, 286] on div "PEAK REST Heading CHOCOLATE Heading When it's time to switch off, use Rest to u…" at bounding box center [851, 45] width 903 height 794
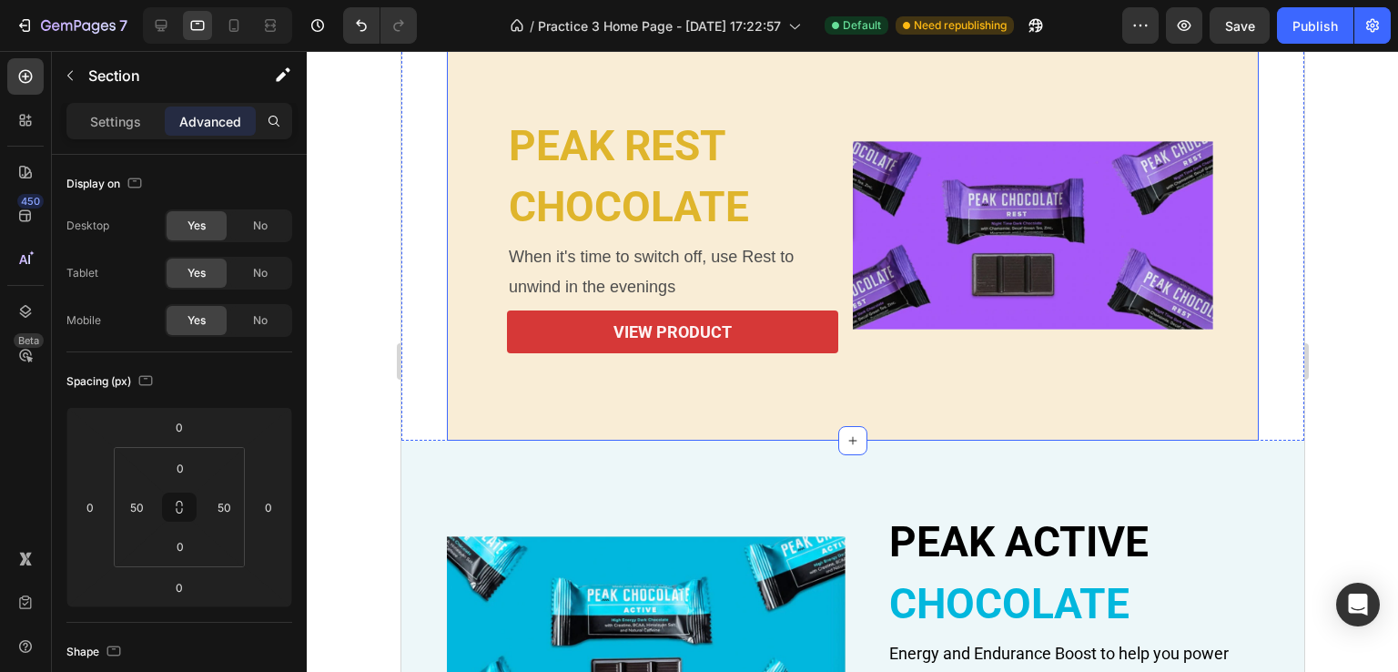
click at [461, 321] on div "PEAK REST Heading CHOCOLATE Heading When it's time to switch off, use Rest to u…" at bounding box center [852, 235] width 812 height 411
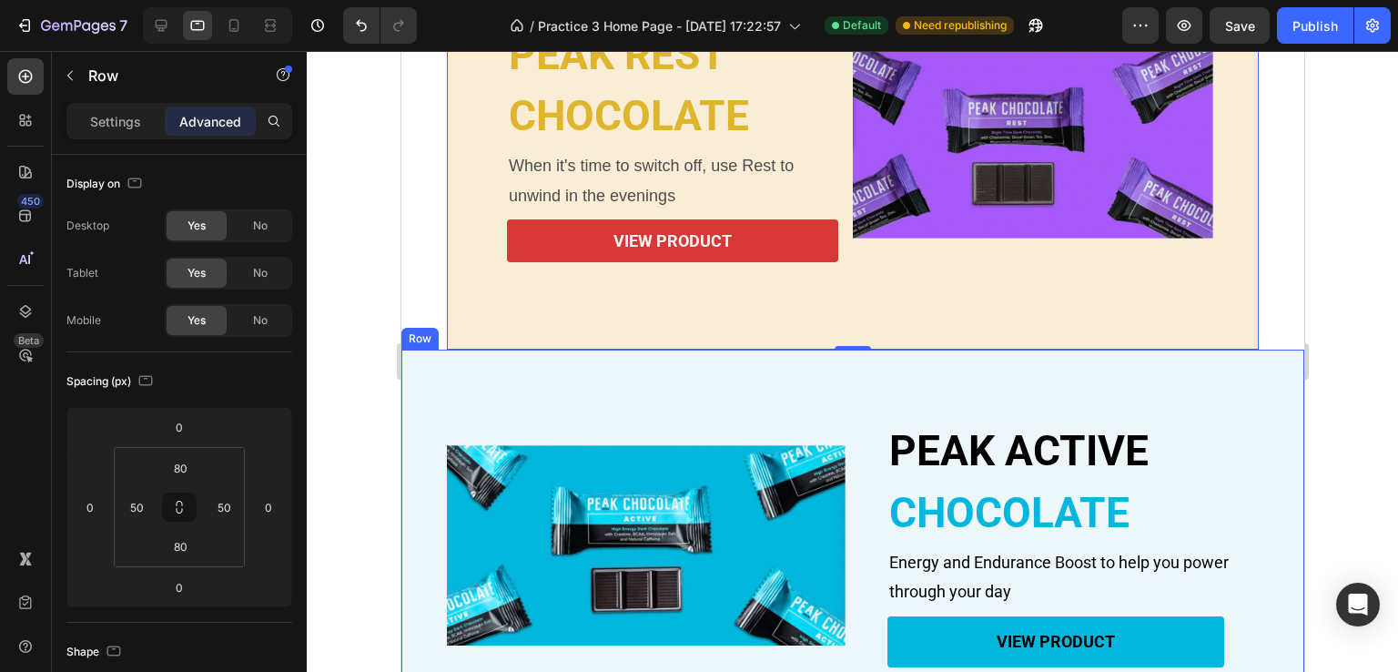
click at [435, 369] on div "PEAK ACTIVE Heading CHOCOLATE Heading Energy and Endurance Boost to help you po…" at bounding box center [851, 544] width 903 height 390
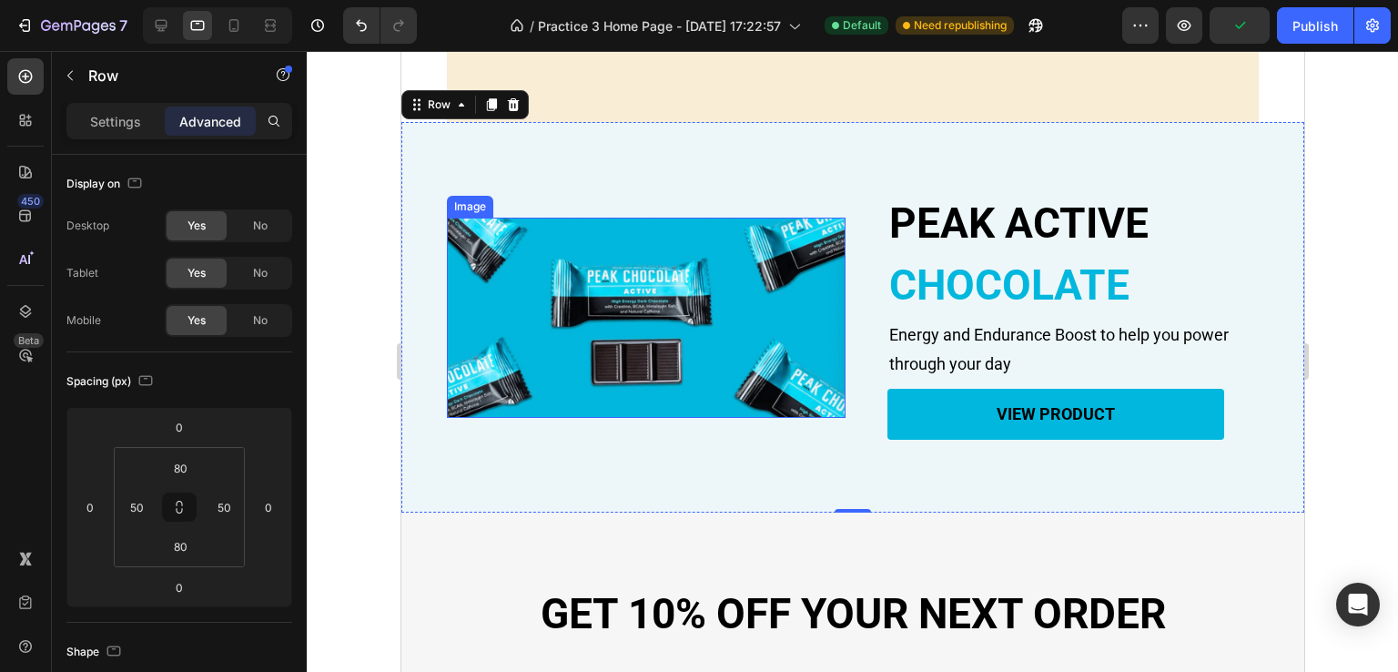
scroll to position [1159, 0]
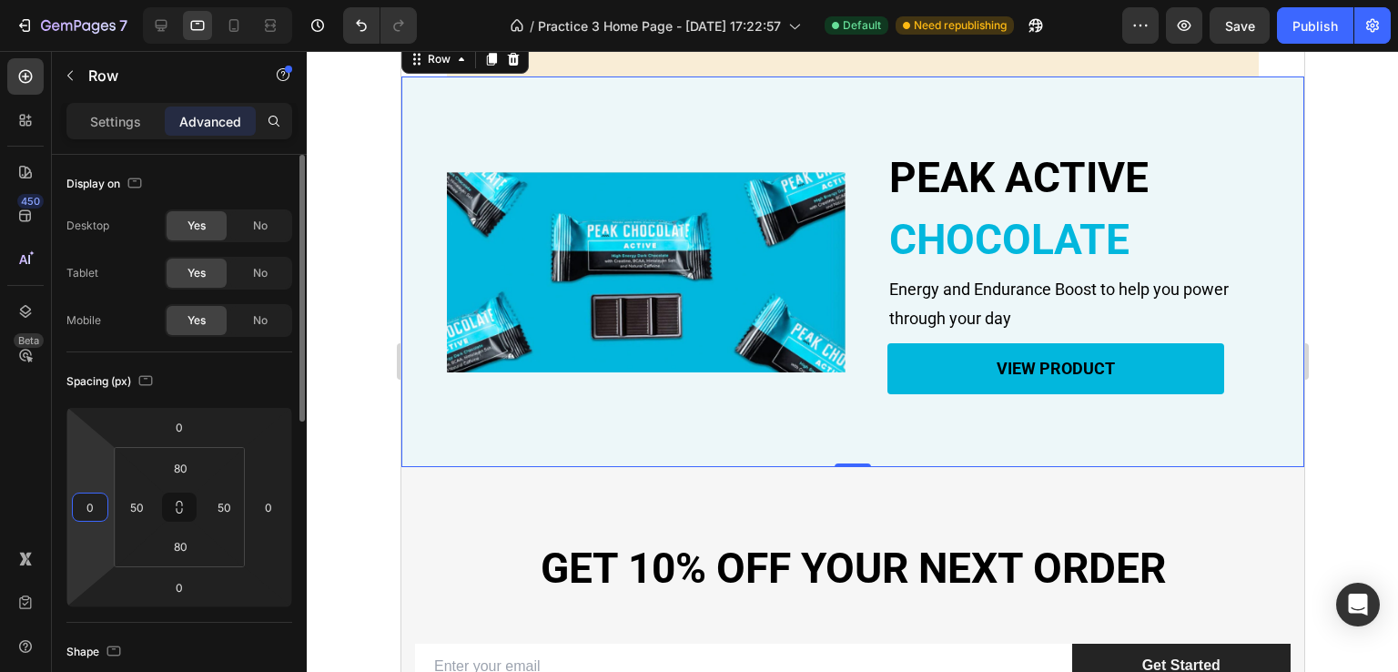
click at [96, 506] on input "0" at bounding box center [89, 506] width 27 height 27
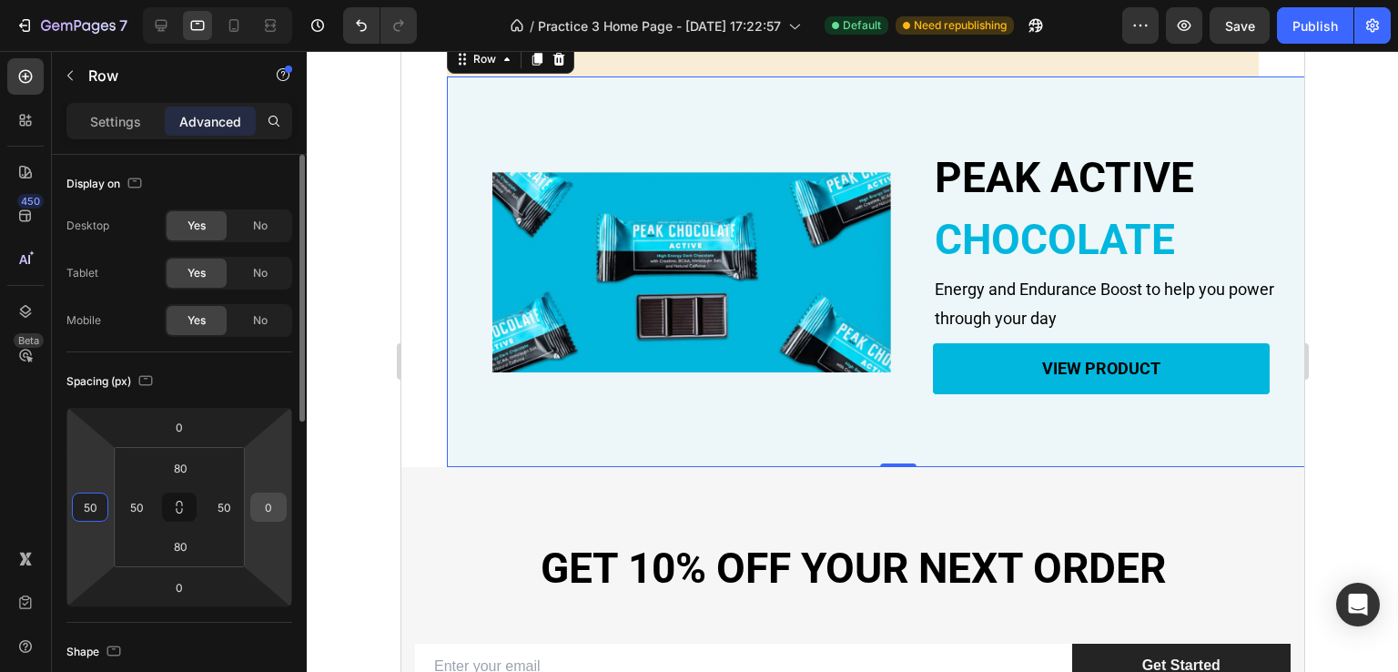
type input "50"
click at [272, 508] on input "0" at bounding box center [268, 506] width 27 height 27
type input "5"
click at [95, 516] on input "50" at bounding box center [89, 506] width 27 height 27
type input "0"
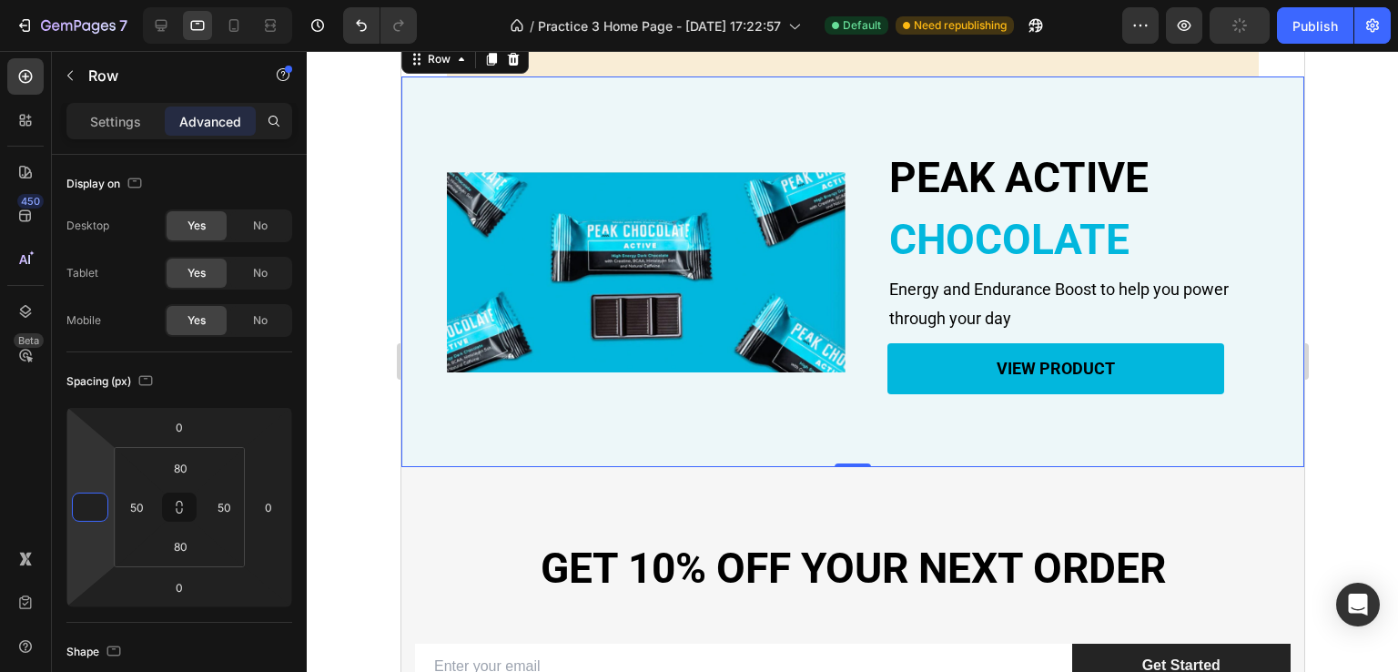
click at [415, 376] on div "PEAK ACTIVE Heading CHOCOLATE Heading Energy and Endurance Boost to help you po…" at bounding box center [851, 271] width 903 height 390
type input "0"
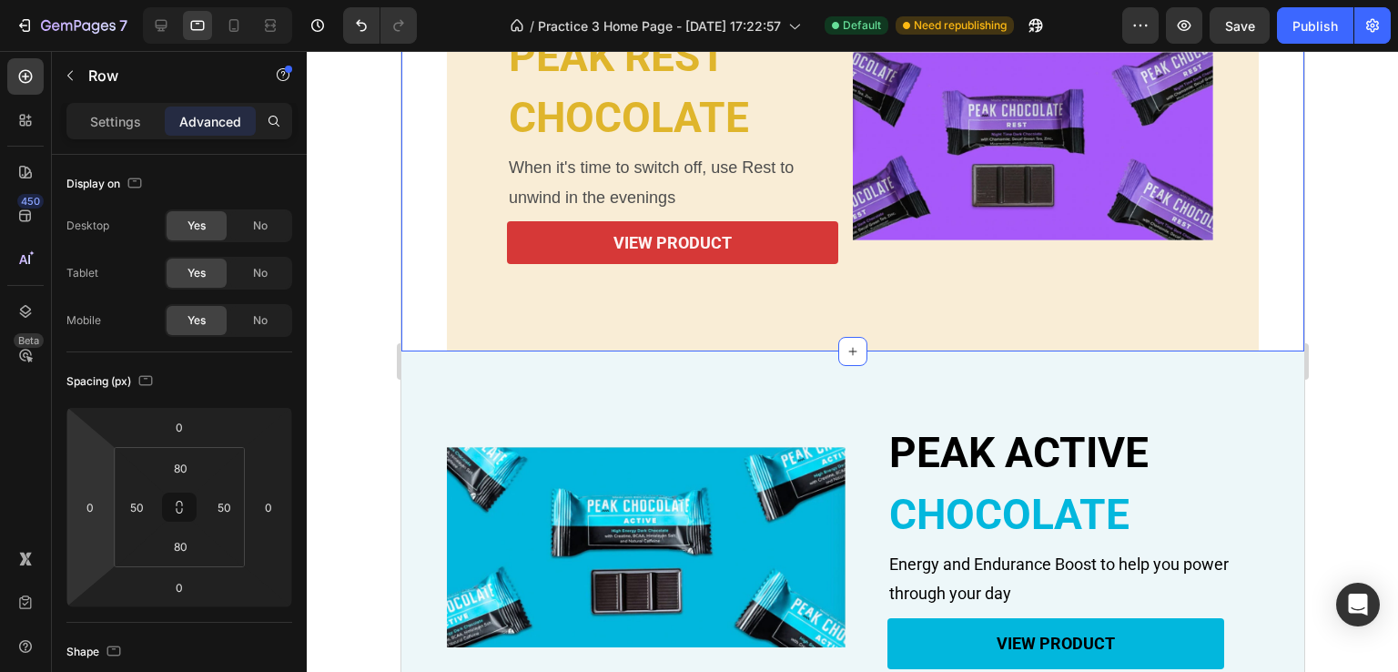
scroll to position [886, 0]
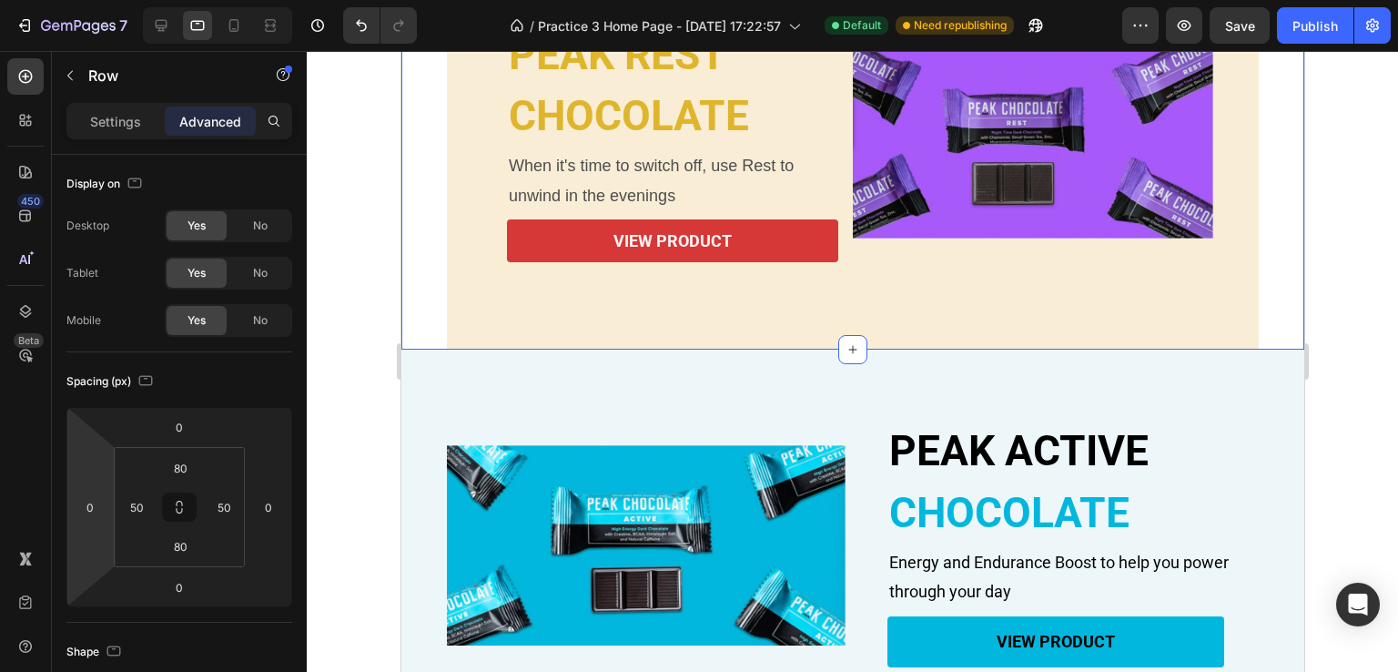
click at [431, 387] on div "PEAK ACTIVE Heading CHOCOLATE Heading Energy and Endurance Boost to help you po…" at bounding box center [851, 544] width 903 height 390
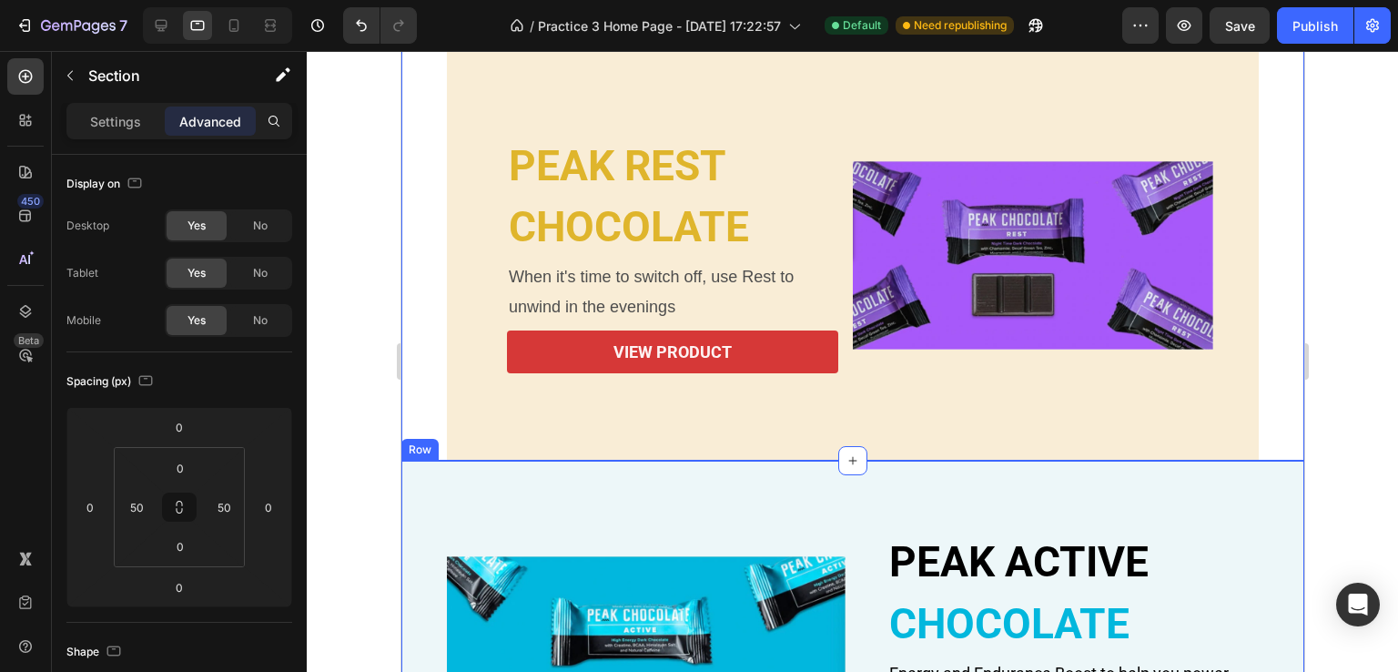
scroll to position [795, 0]
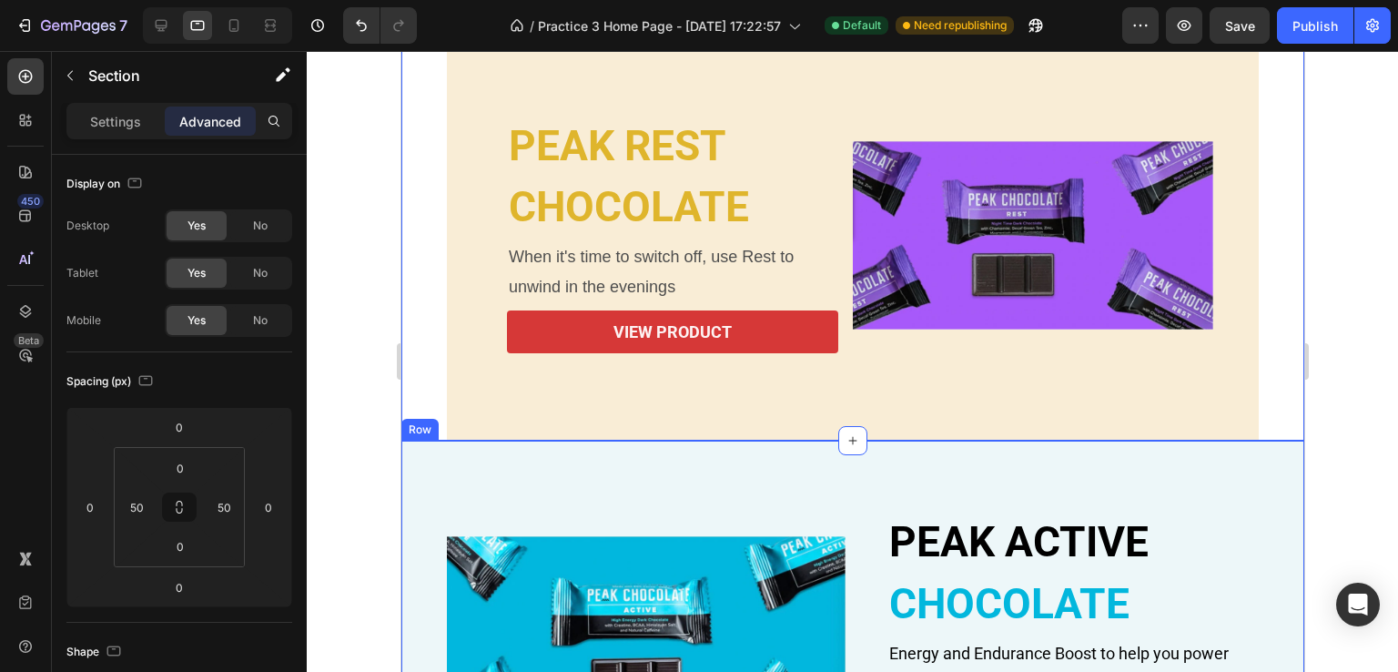
click at [467, 489] on div "PEAK ACTIVE Heading CHOCOLATE Heading Energy and Endurance Boost to help you po…" at bounding box center [851, 636] width 903 height 390
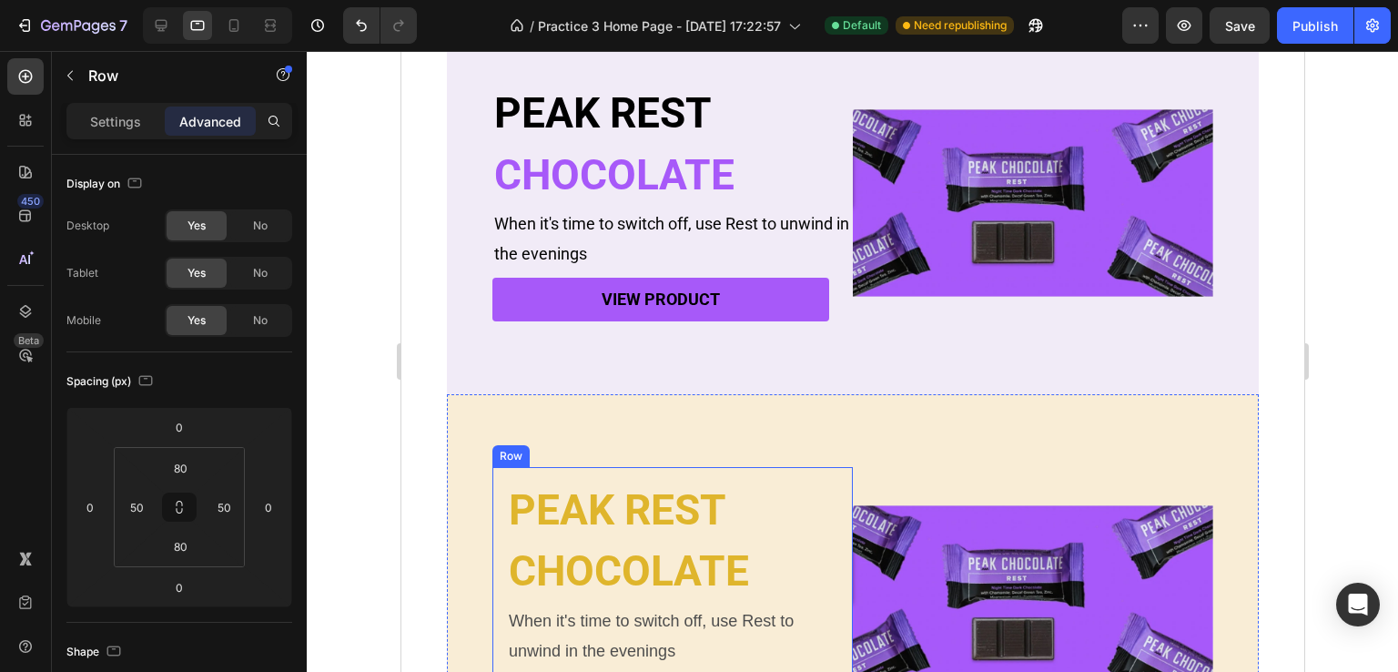
scroll to position [249, 0]
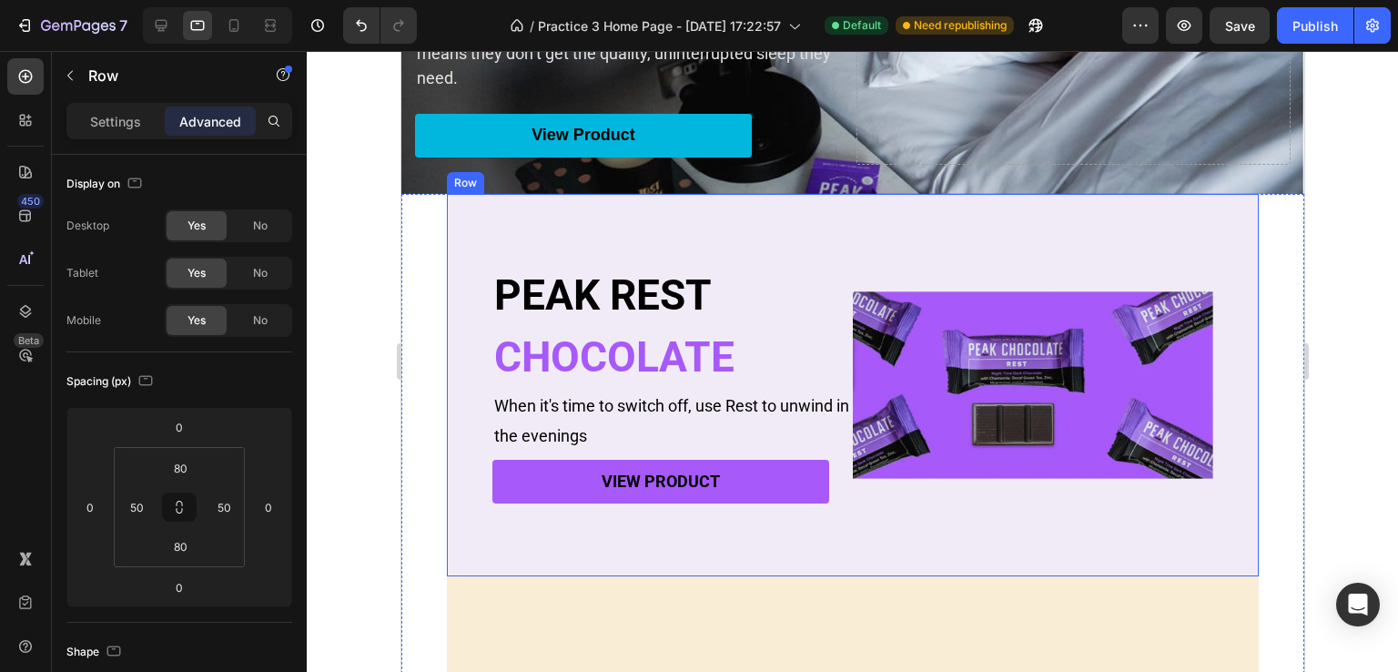
click at [811, 227] on div "PEAK REST Heading CHOCOLATE Heading When it's time to switch off, use Rest to u…" at bounding box center [852, 385] width 812 height 382
click at [601, 220] on div "PEAK REST Heading CHOCOLATE Heading When it's time to switch off, use Rest to u…" at bounding box center [852, 385] width 812 height 382
click at [1279, 380] on div "PEAK REST Heading CHOCOLATE Heading When it's time to switch off, use Rest to u…" at bounding box center [851, 591] width 903 height 794
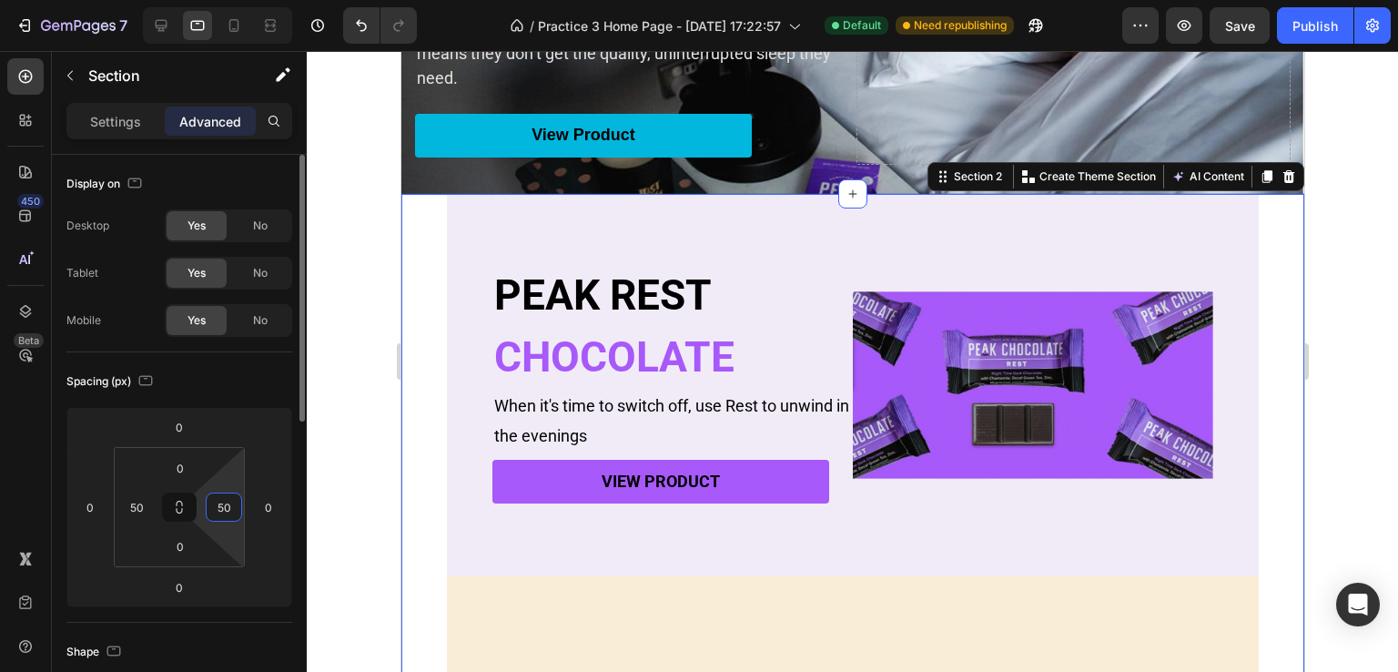
click at [222, 503] on input "50" at bounding box center [223, 506] width 27 height 27
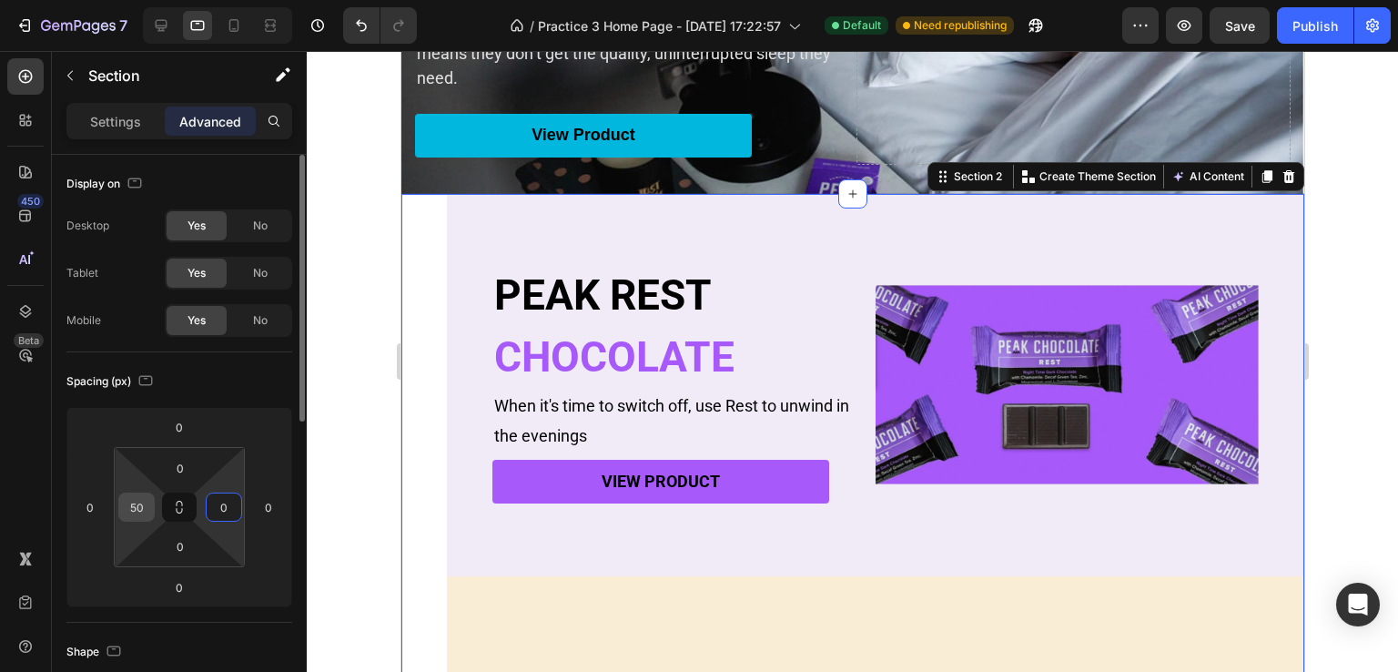
type input "0"
click at [147, 501] on input "50" at bounding box center [136, 506] width 27 height 27
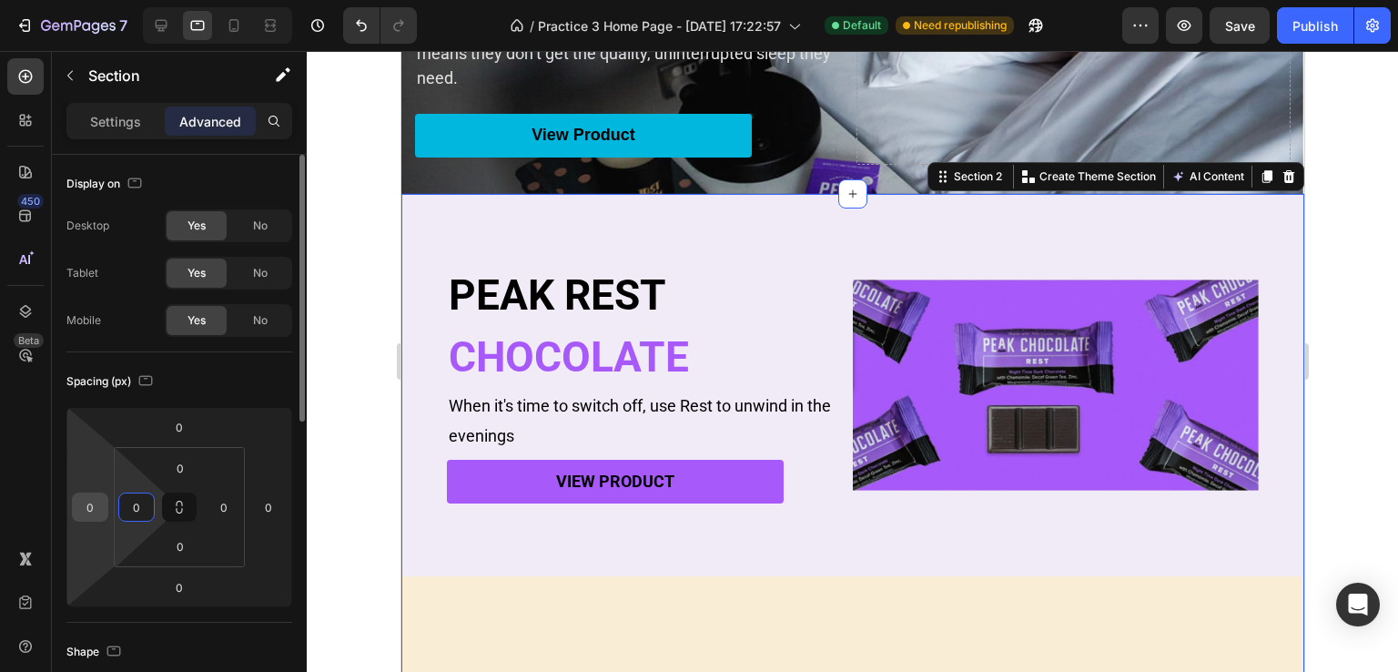
type input "0"
click at [92, 503] on input "0" at bounding box center [89, 506] width 27 height 27
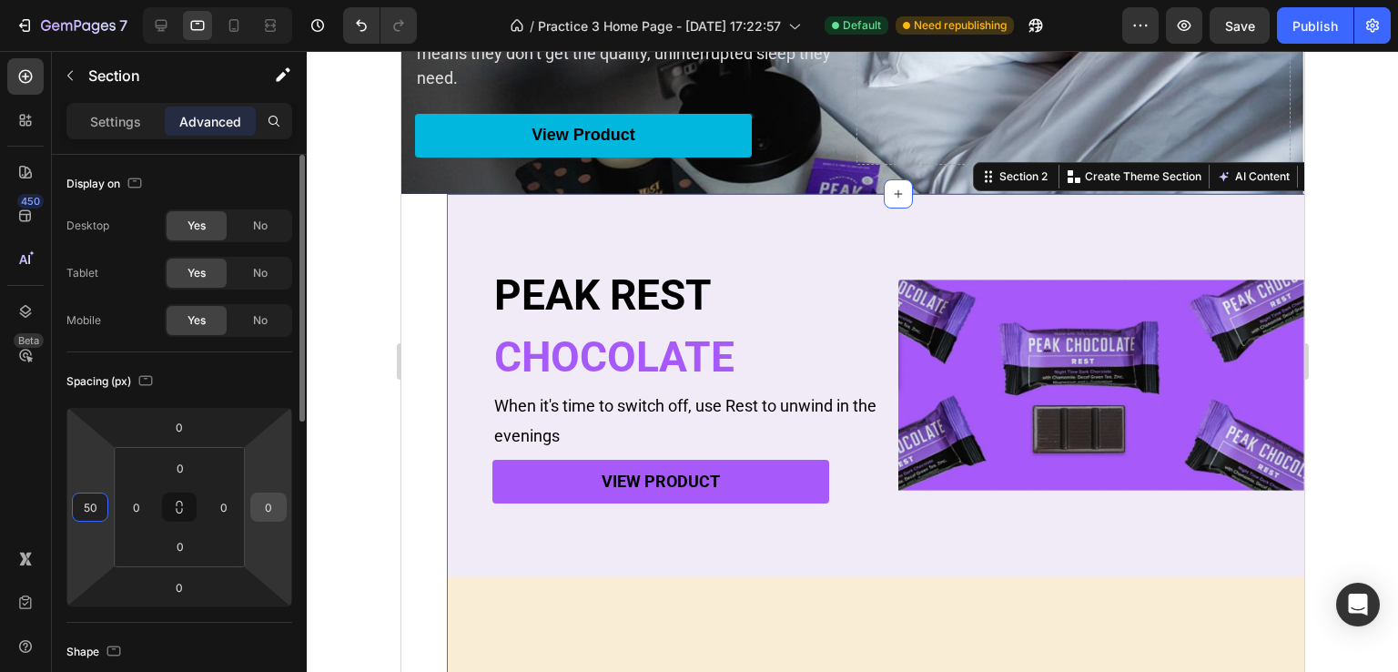
type input "50"
click at [277, 501] on input "0" at bounding box center [268, 506] width 27 height 27
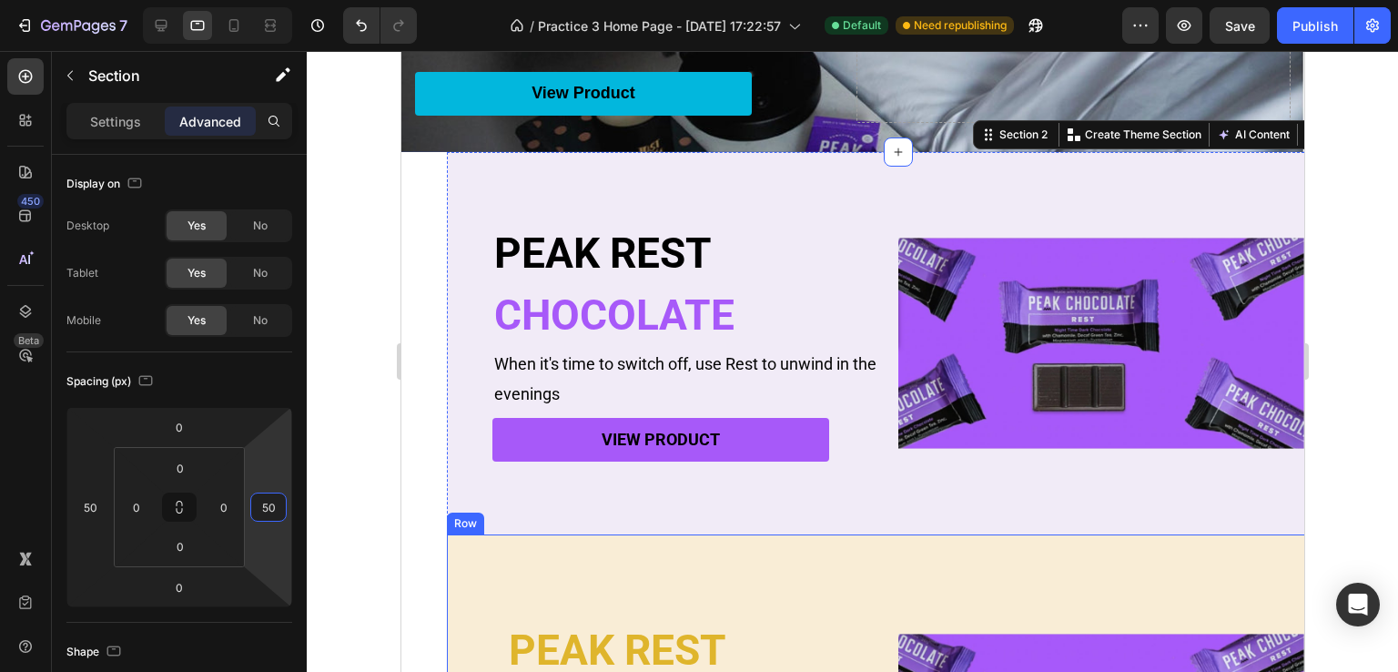
scroll to position [340, 0]
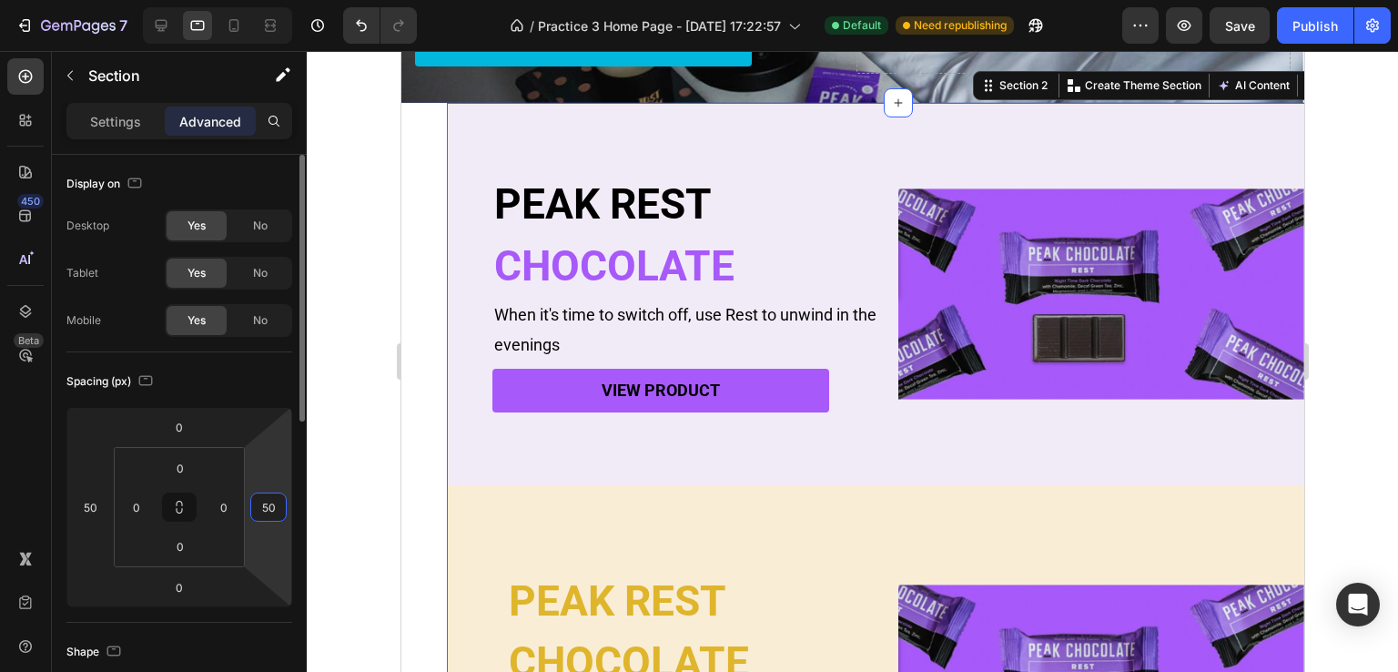
type input "5"
click at [98, 511] on input "50" at bounding box center [89, 506] width 27 height 27
type input "0"
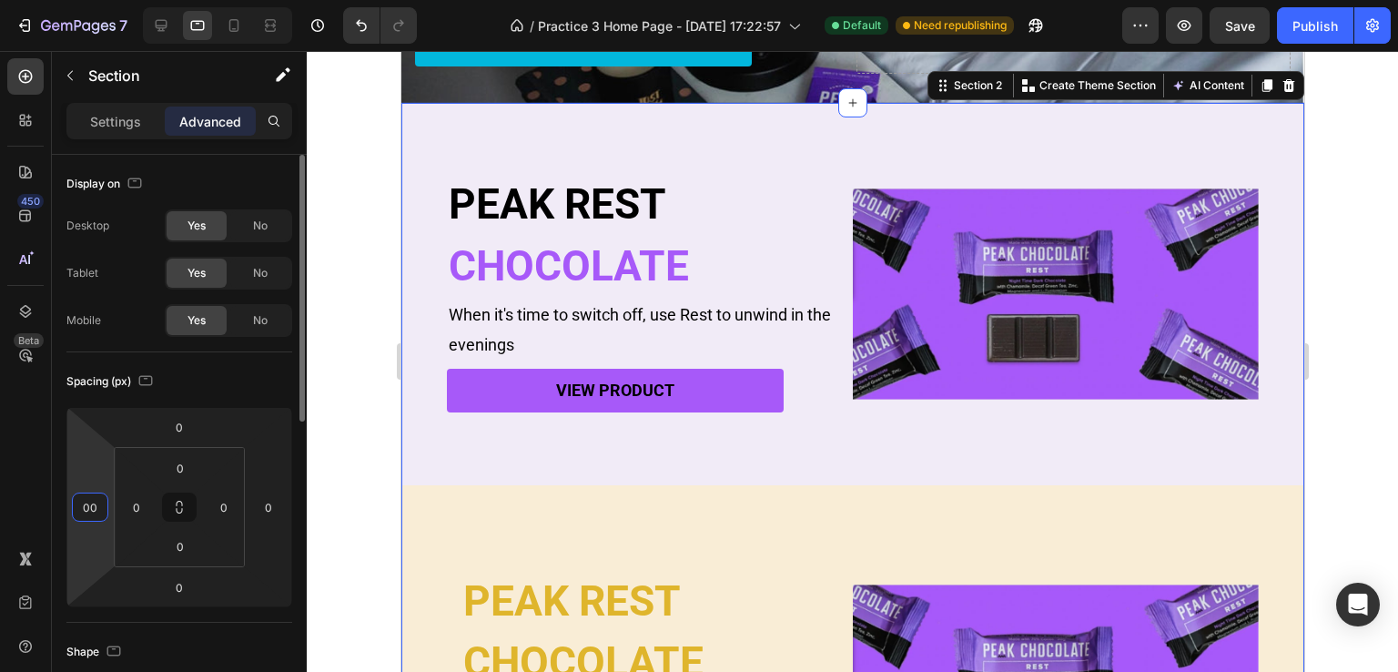
type input "0"
click at [140, 508] on input "0" at bounding box center [136, 506] width 27 height 27
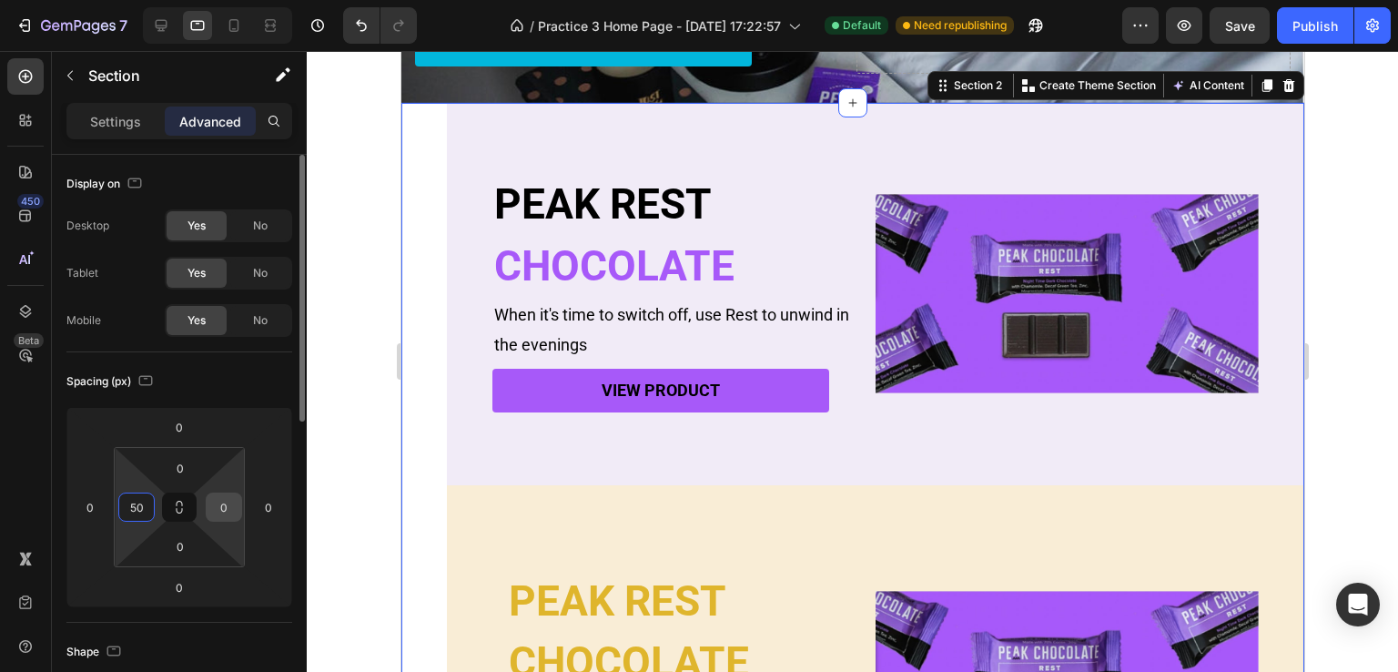
type input "50"
click at [232, 501] on input "0" at bounding box center [223, 506] width 27 height 27
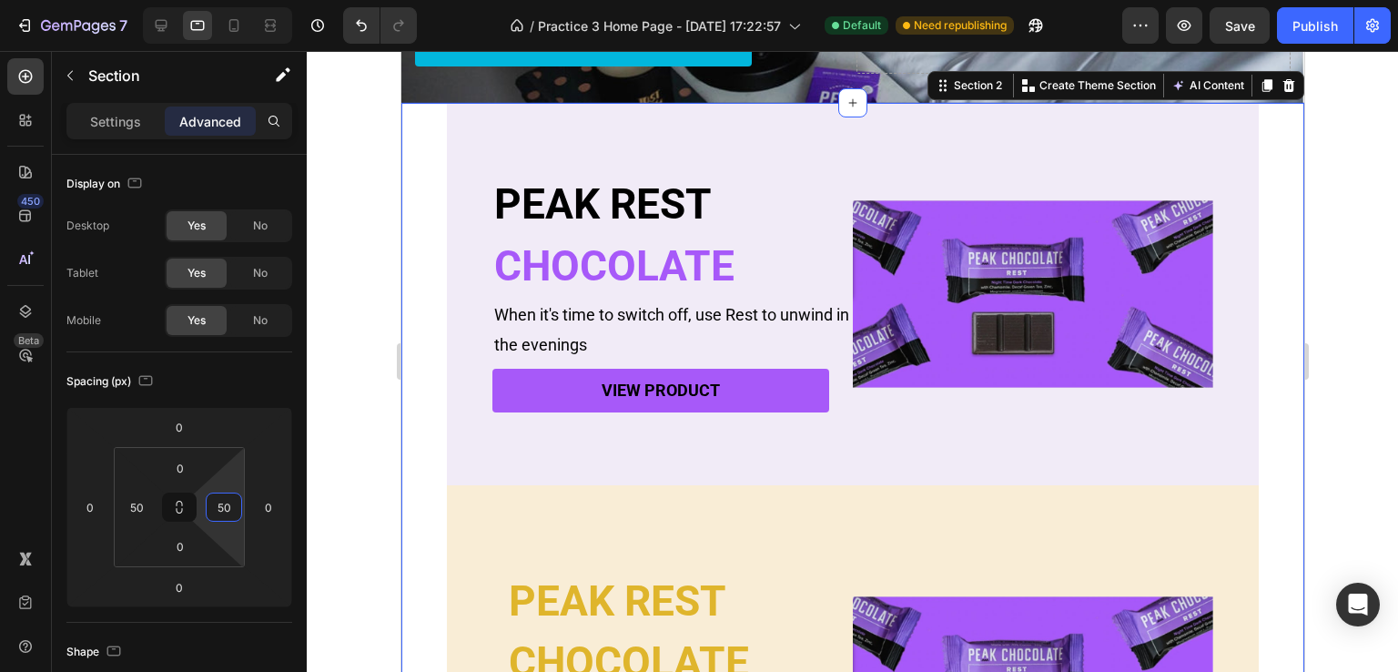
type input "50"
click at [419, 358] on div "PEAK REST Heading CHOCOLATE Heading When it's time to switch off, use Rest to u…" at bounding box center [851, 500] width 903 height 794
click at [478, 370] on div "PEAK REST Heading CHOCOLATE Heading When it's time to switch off, use Rest to u…" at bounding box center [852, 294] width 812 height 382
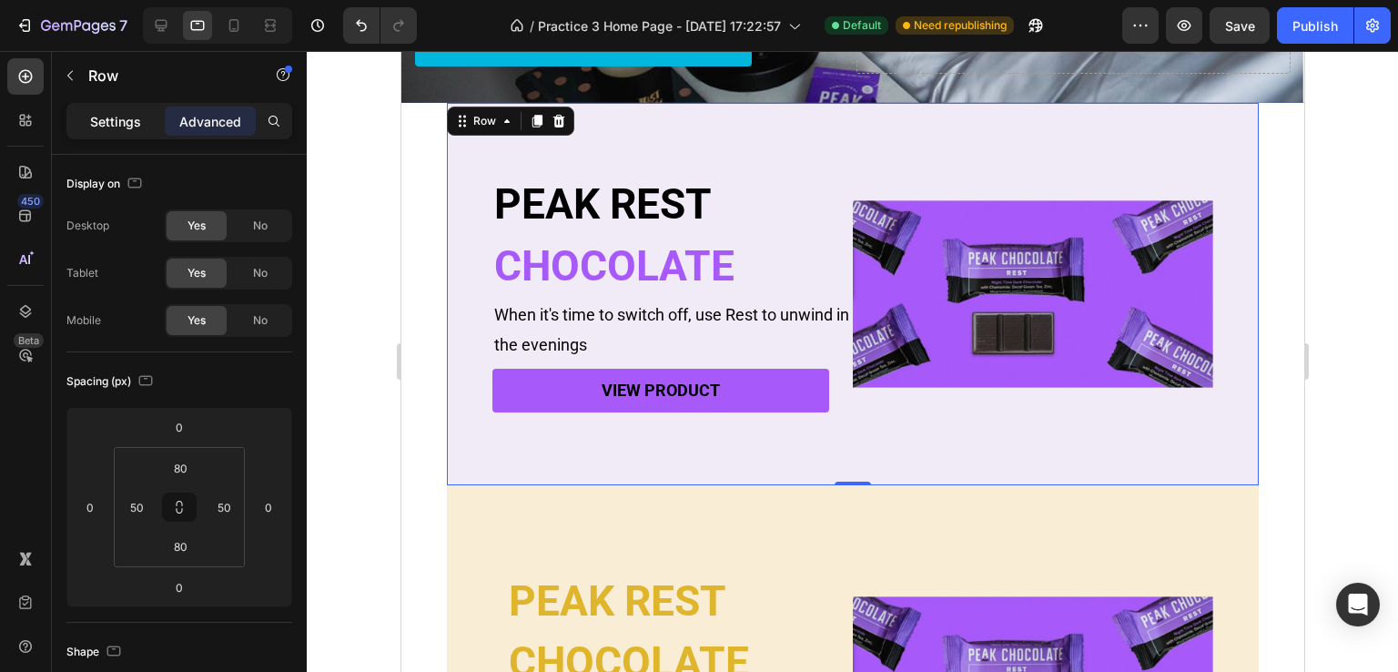
click at [109, 128] on p "Settings" at bounding box center [115, 121] width 51 height 19
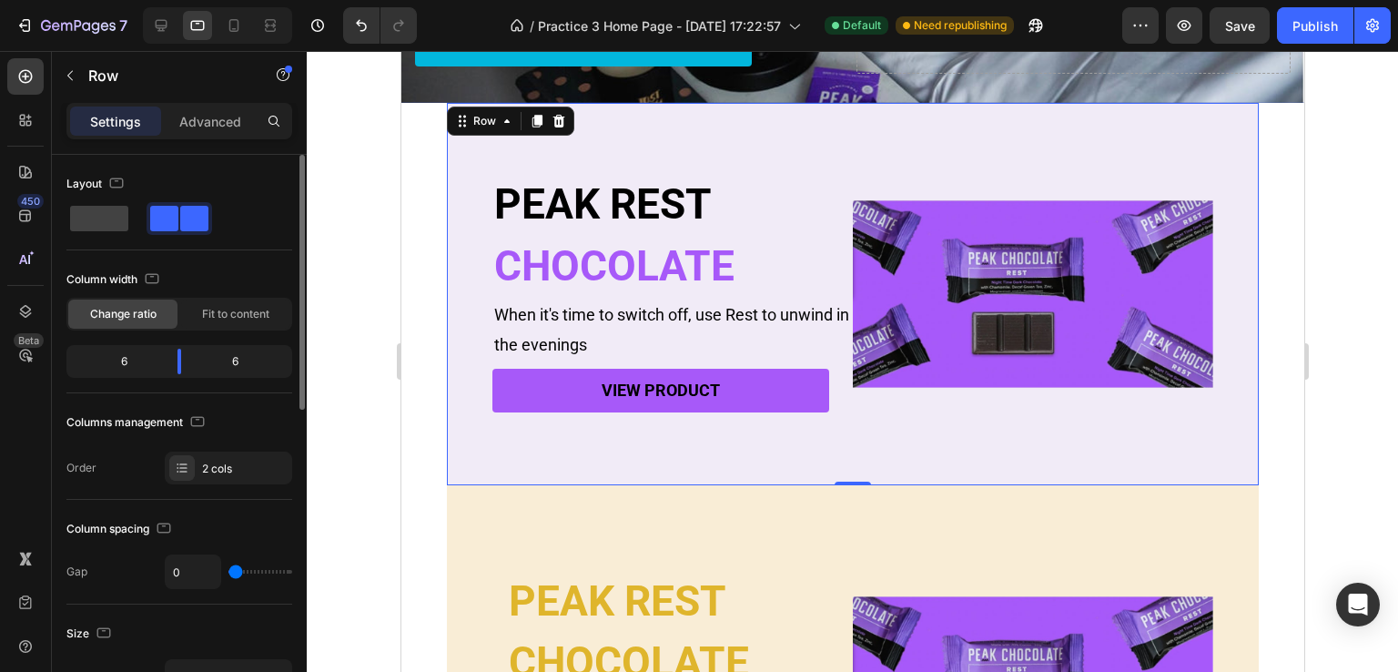
type input "20"
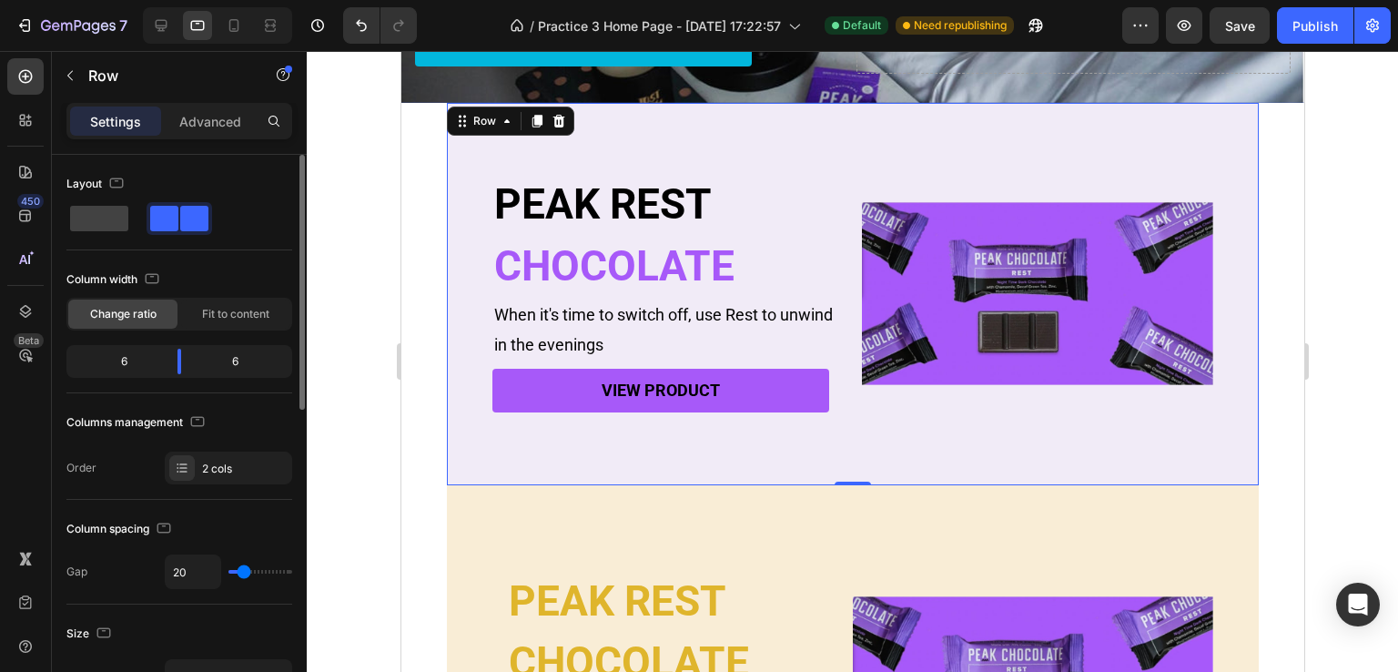
type input "24"
type input "25"
type input "31"
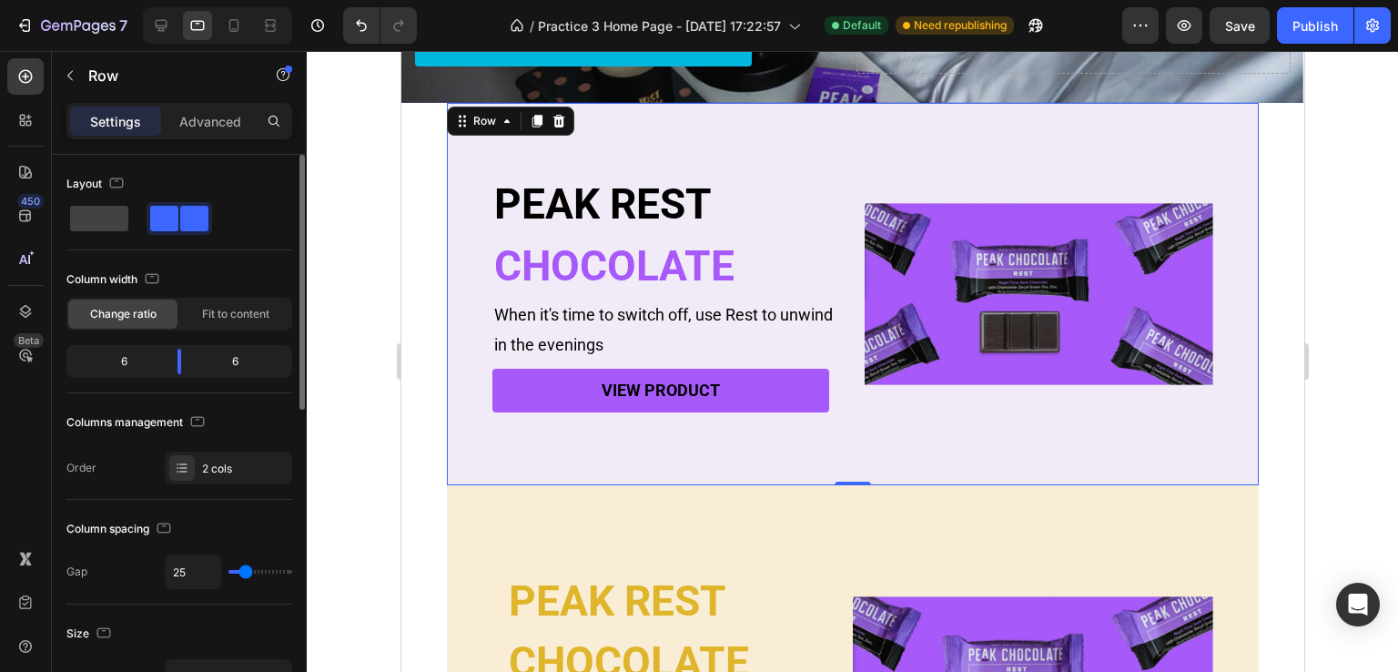
type input "31"
type input "34"
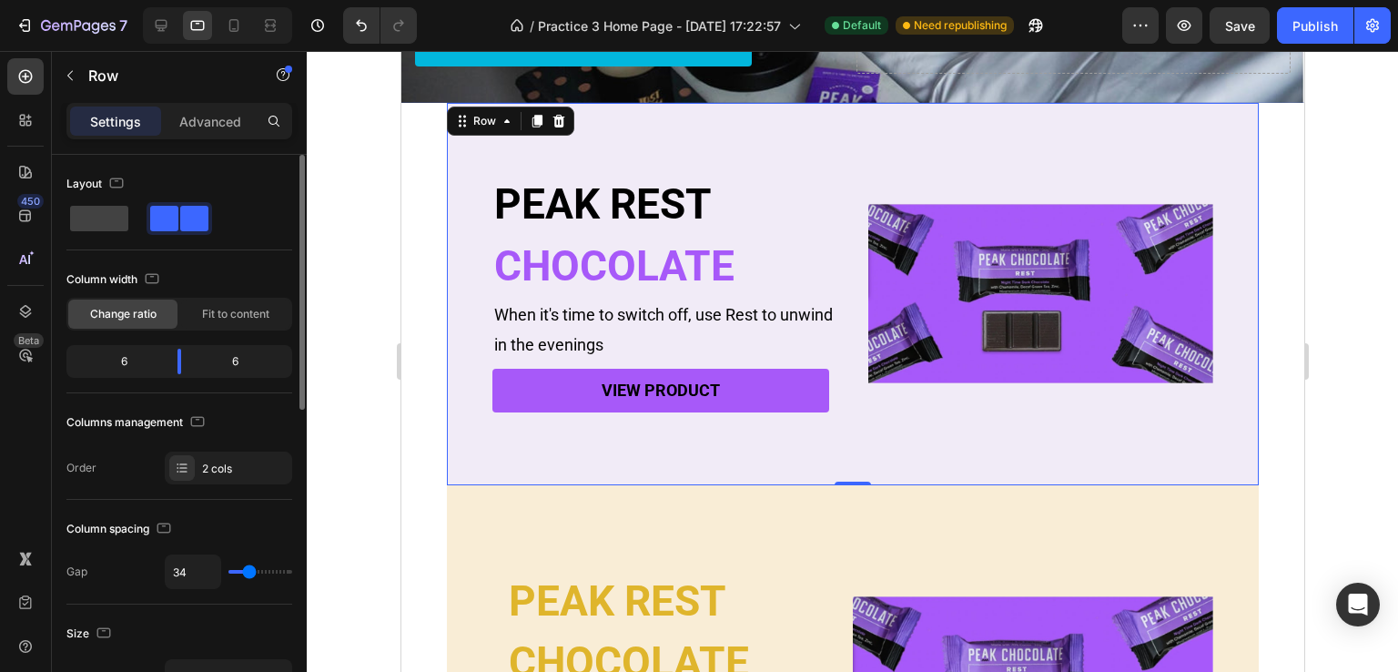
type input "47"
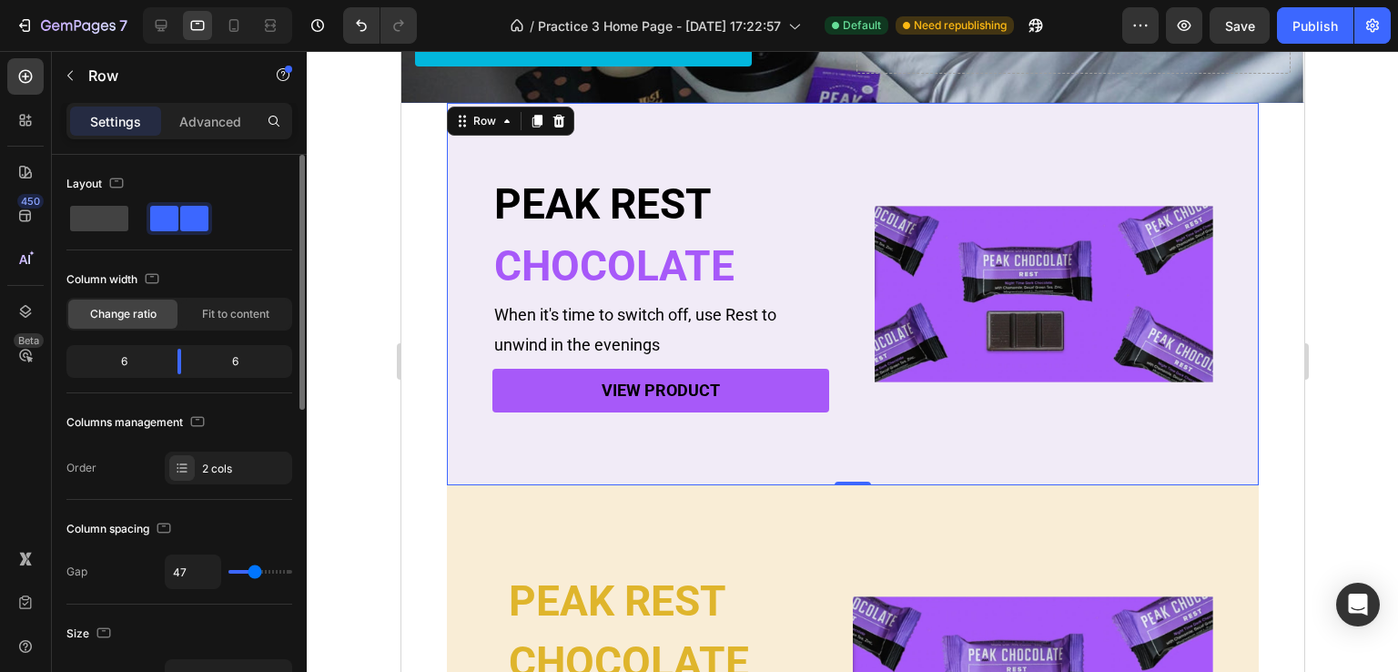
type input "48"
type input "56"
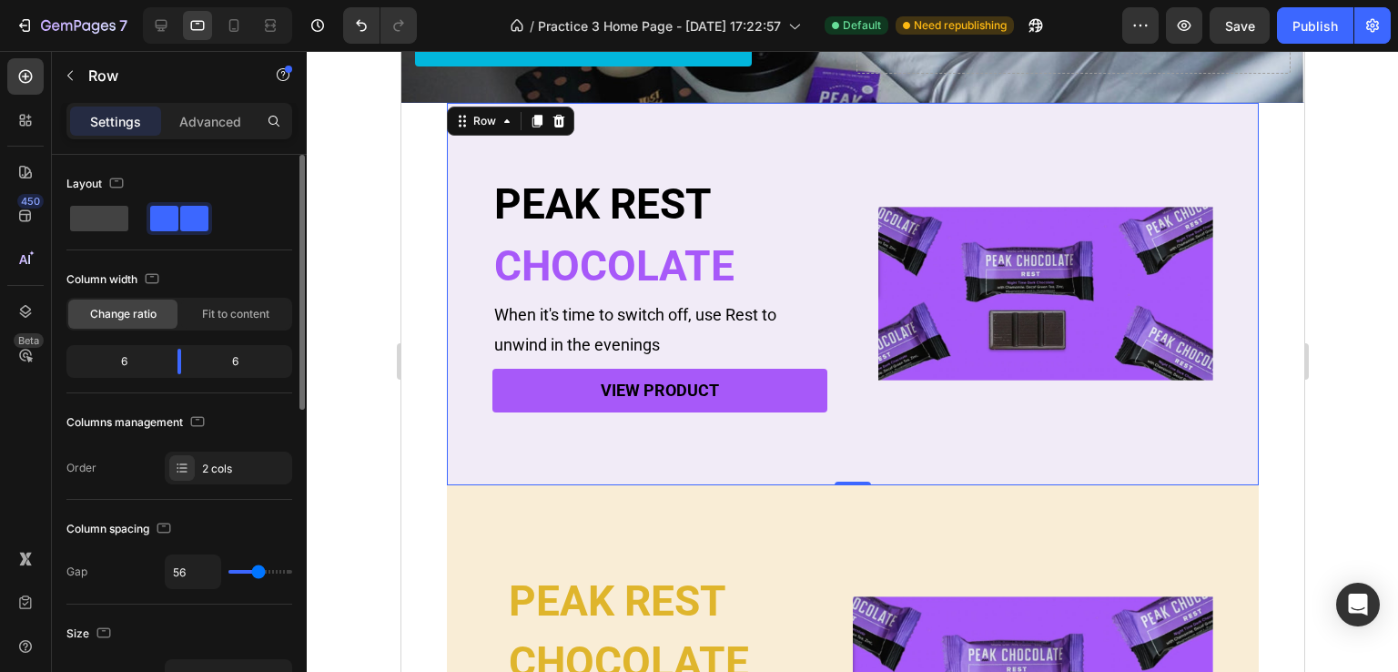
type input "61"
type input "63"
type input "64"
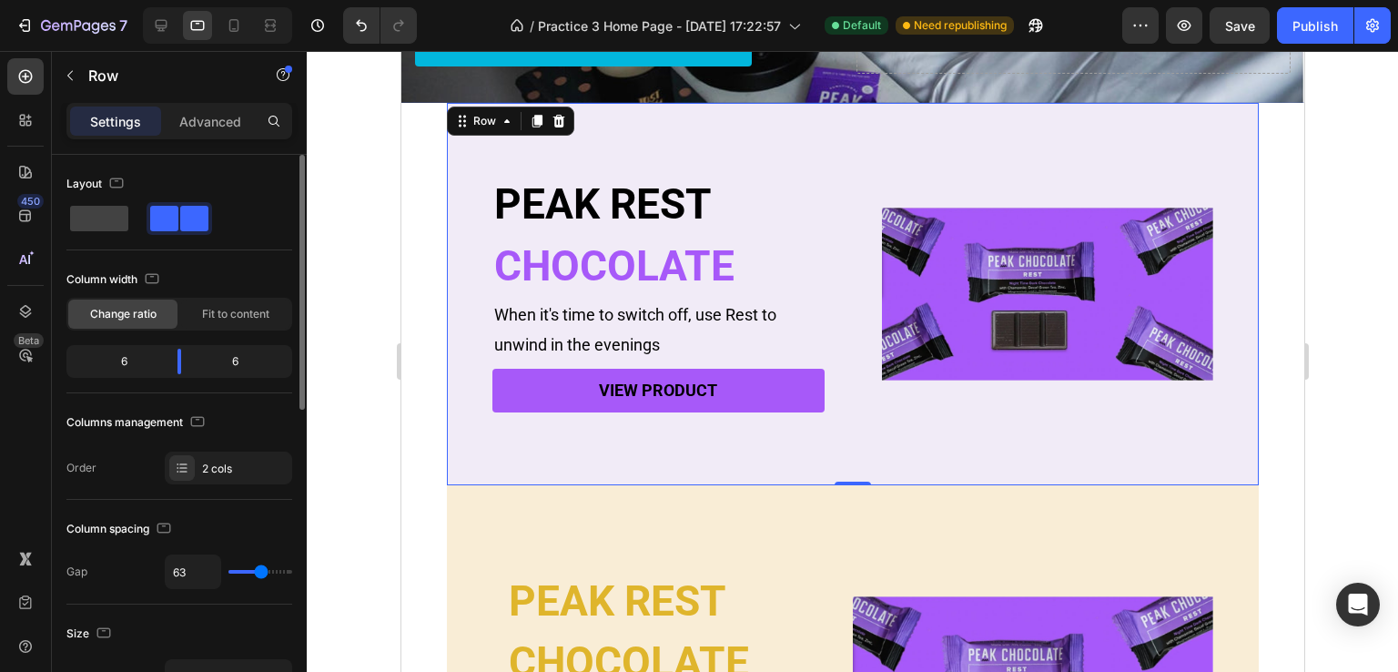
type input "64"
type input "73"
type input "118"
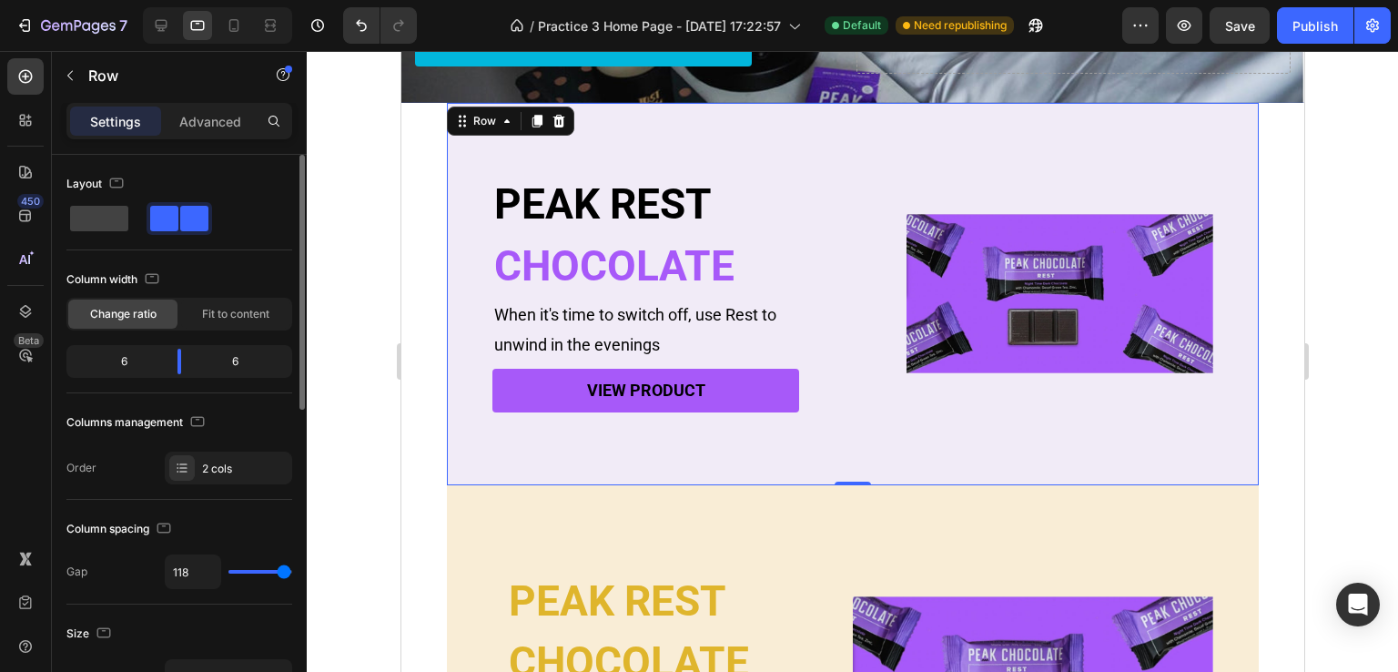
type input "88"
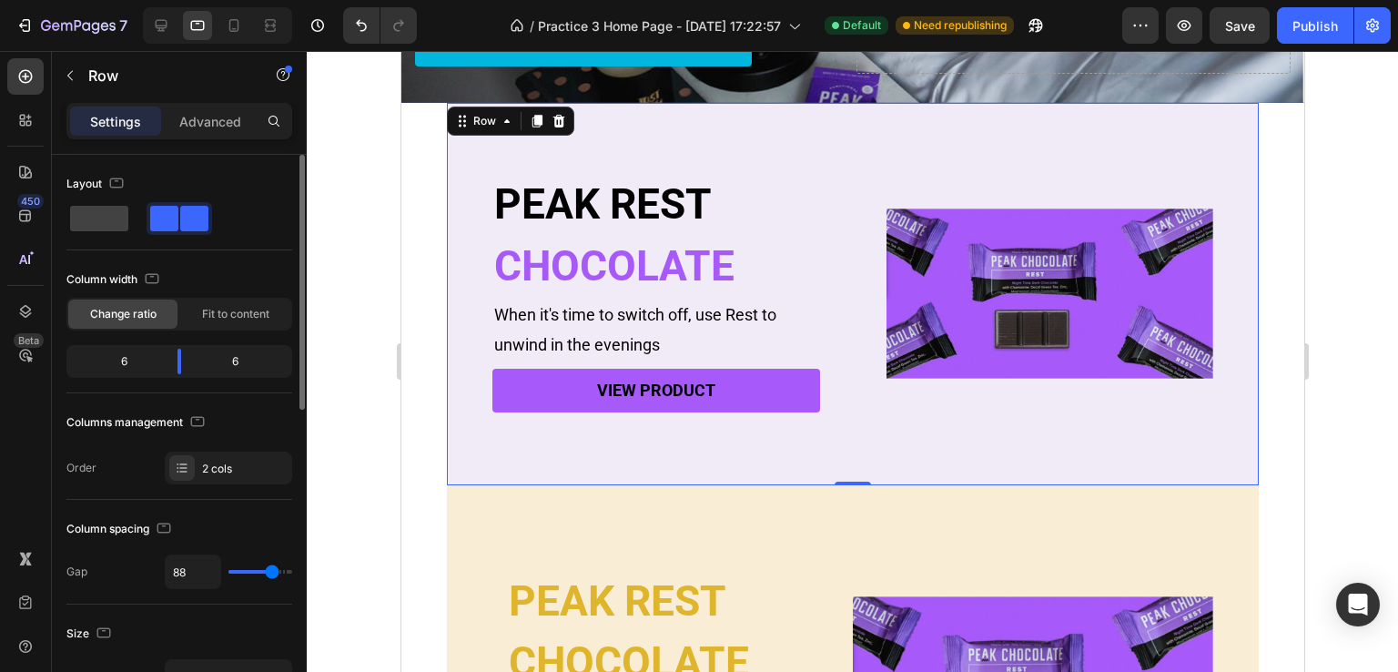
type input "70"
type input "61"
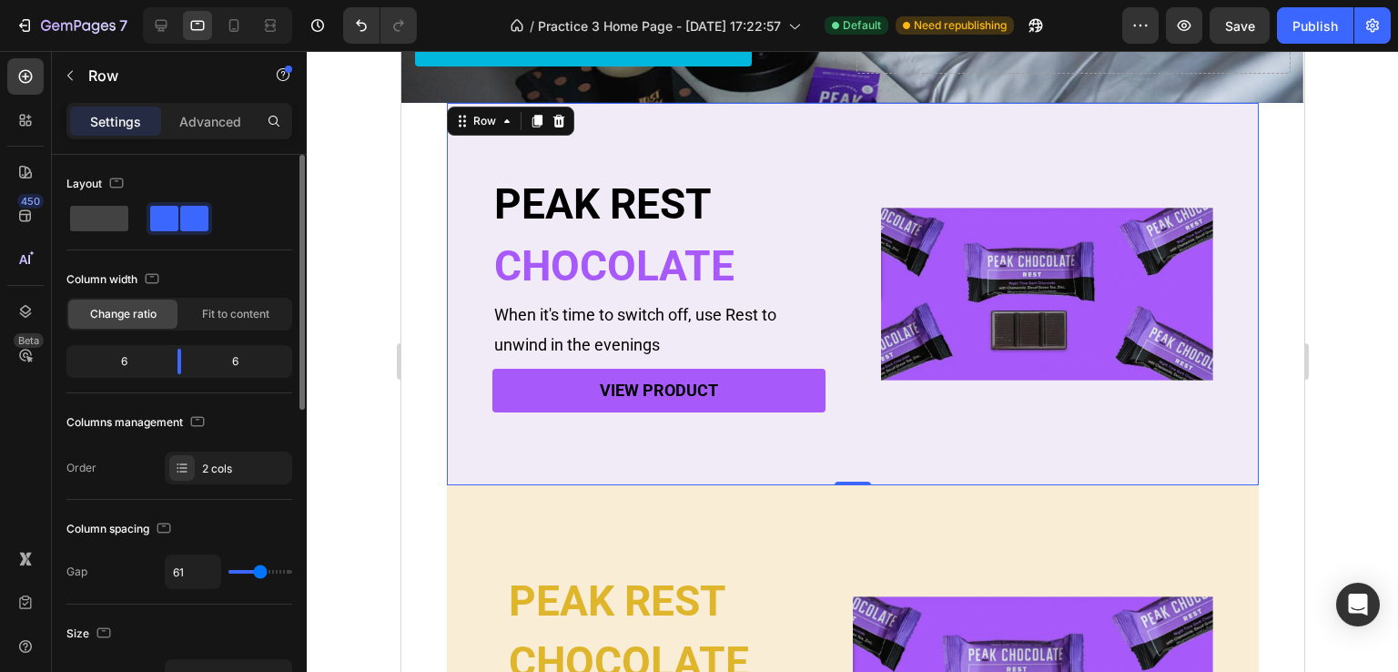
type input "59"
type input "54"
type input "52"
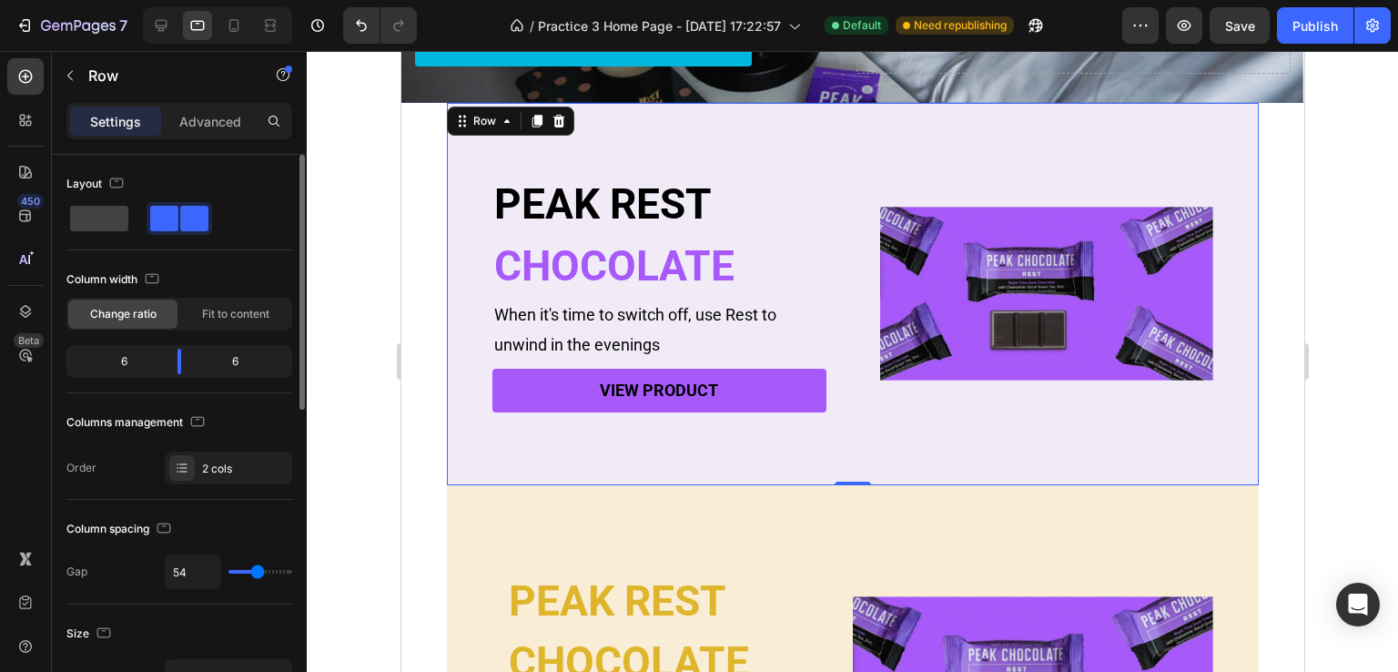
type input "52"
type input "48"
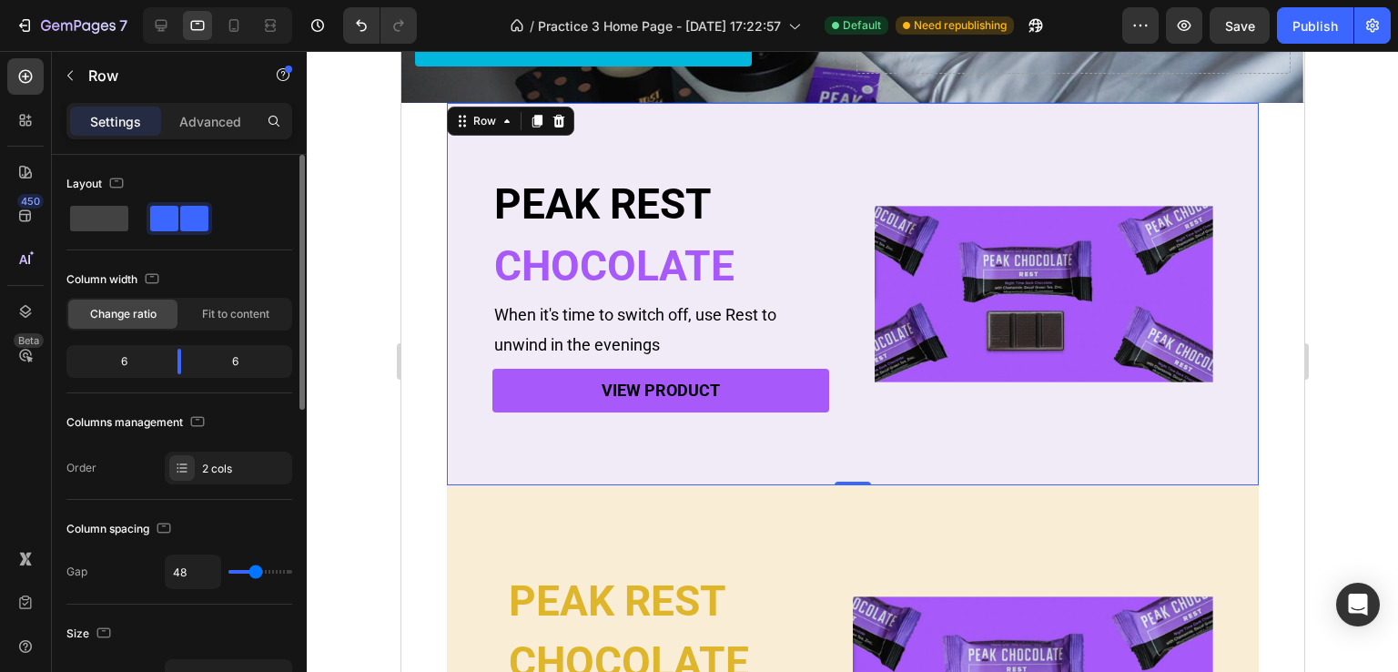
type input "45"
type input "57"
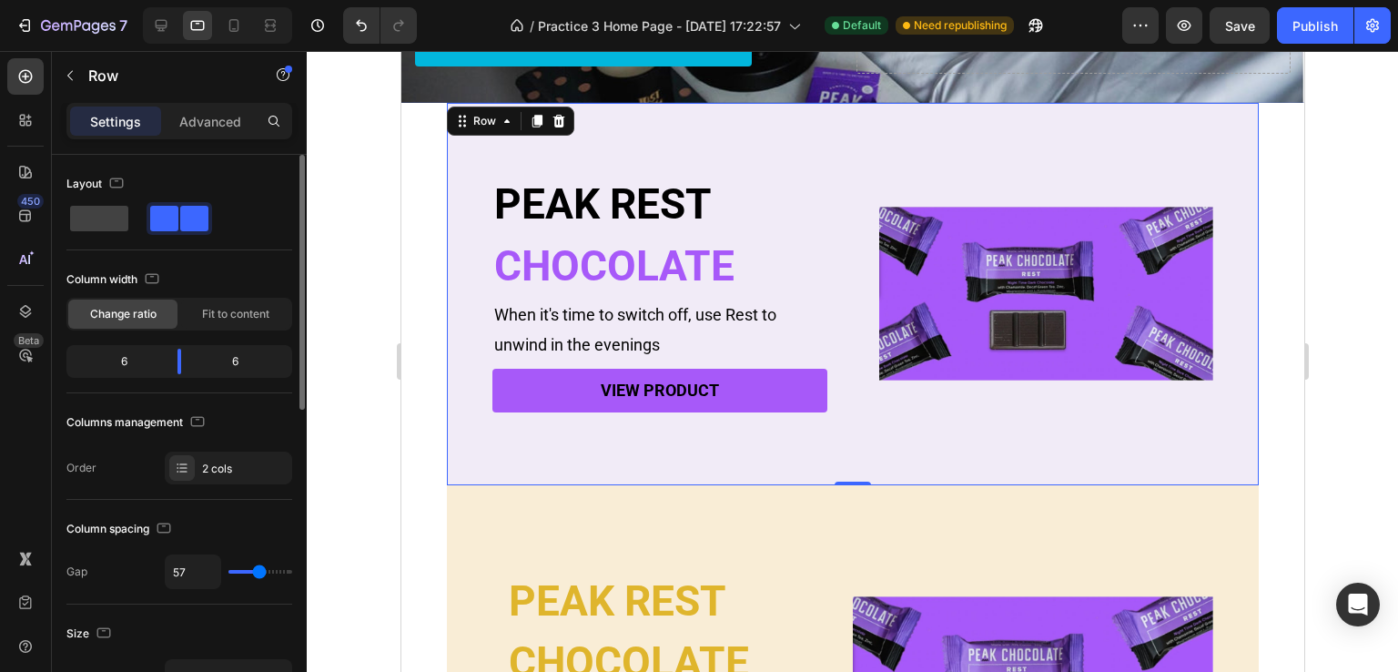
type input "32"
type input "24"
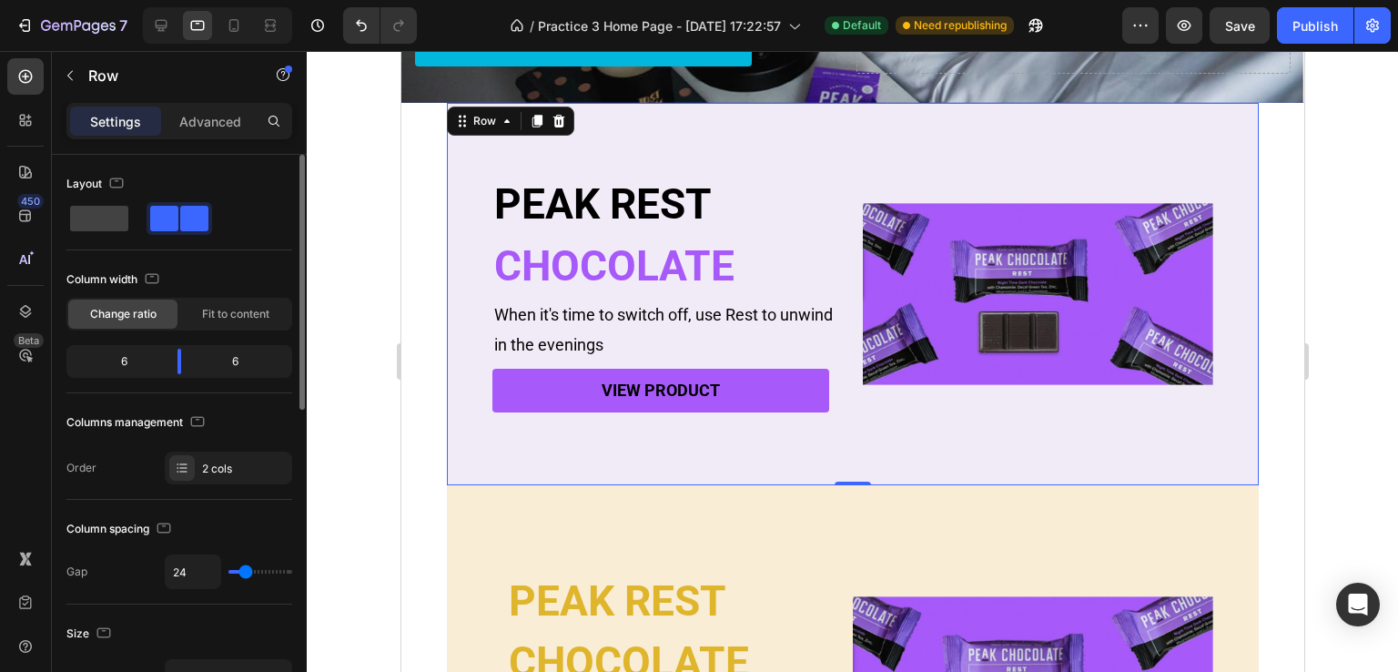
type input "22"
type input "18"
type input "24"
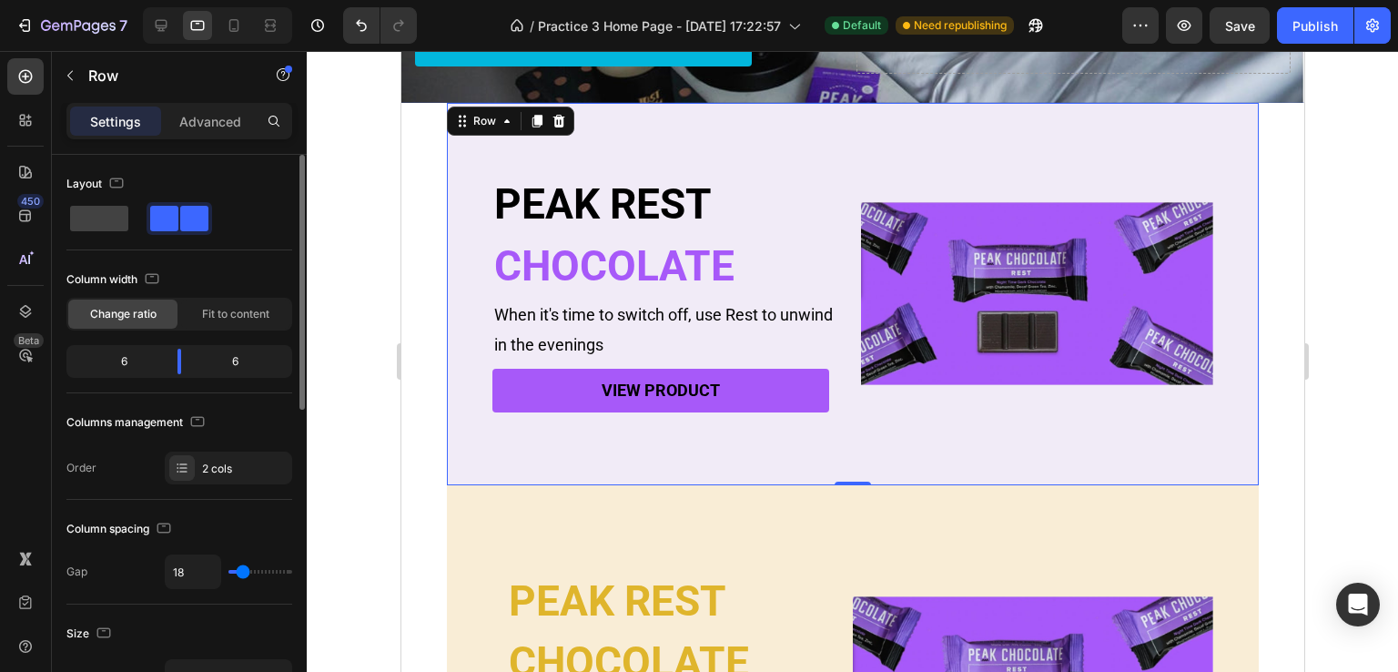
type input "24"
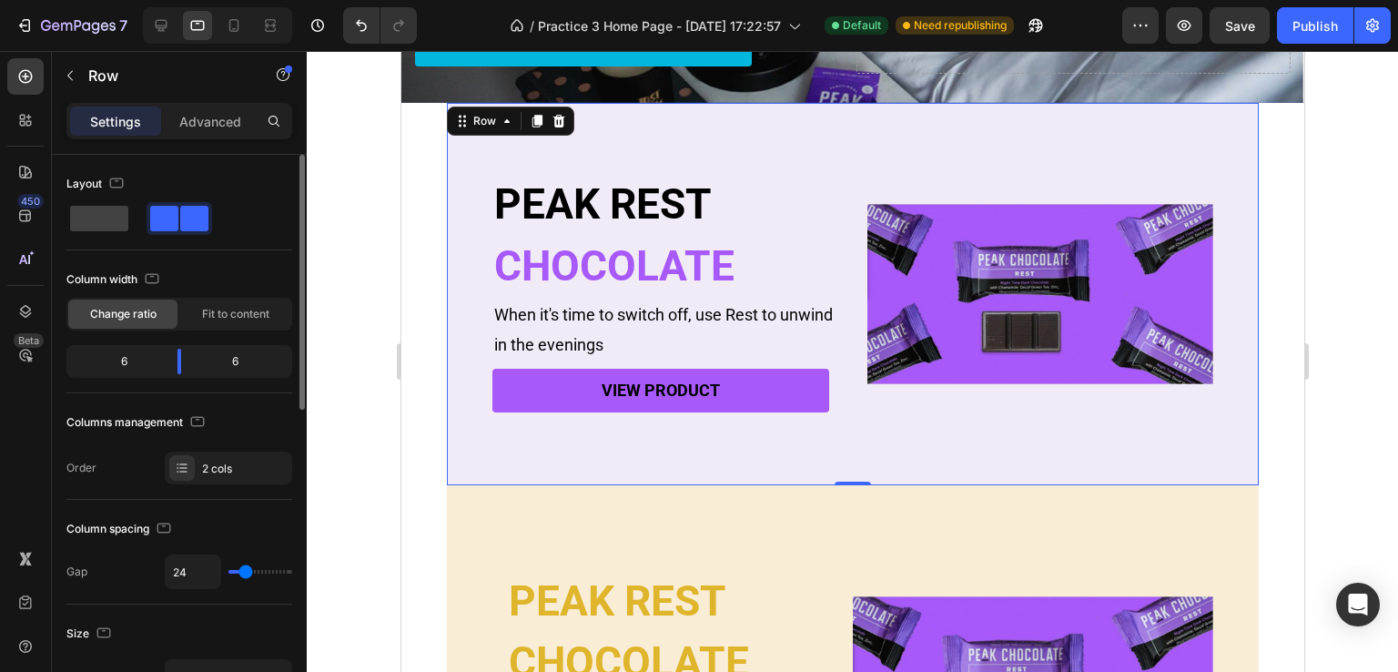
type input "31"
type input "24"
type input "20"
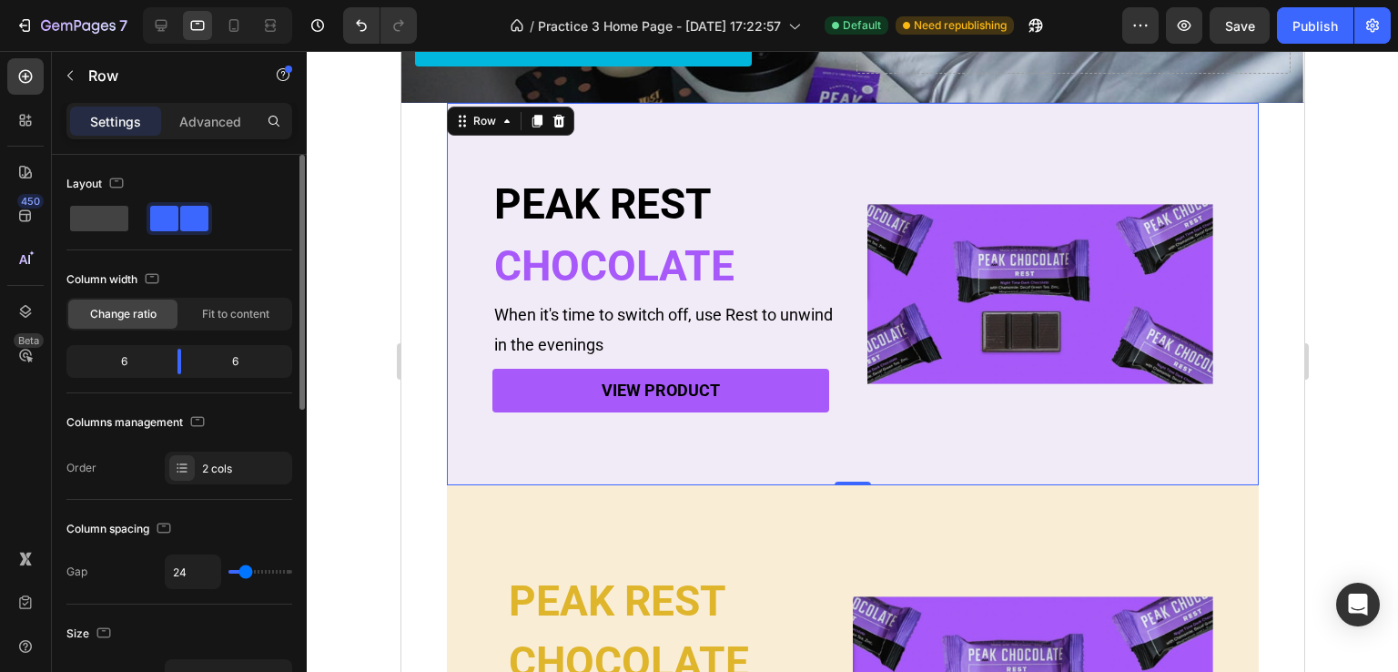
type input "20"
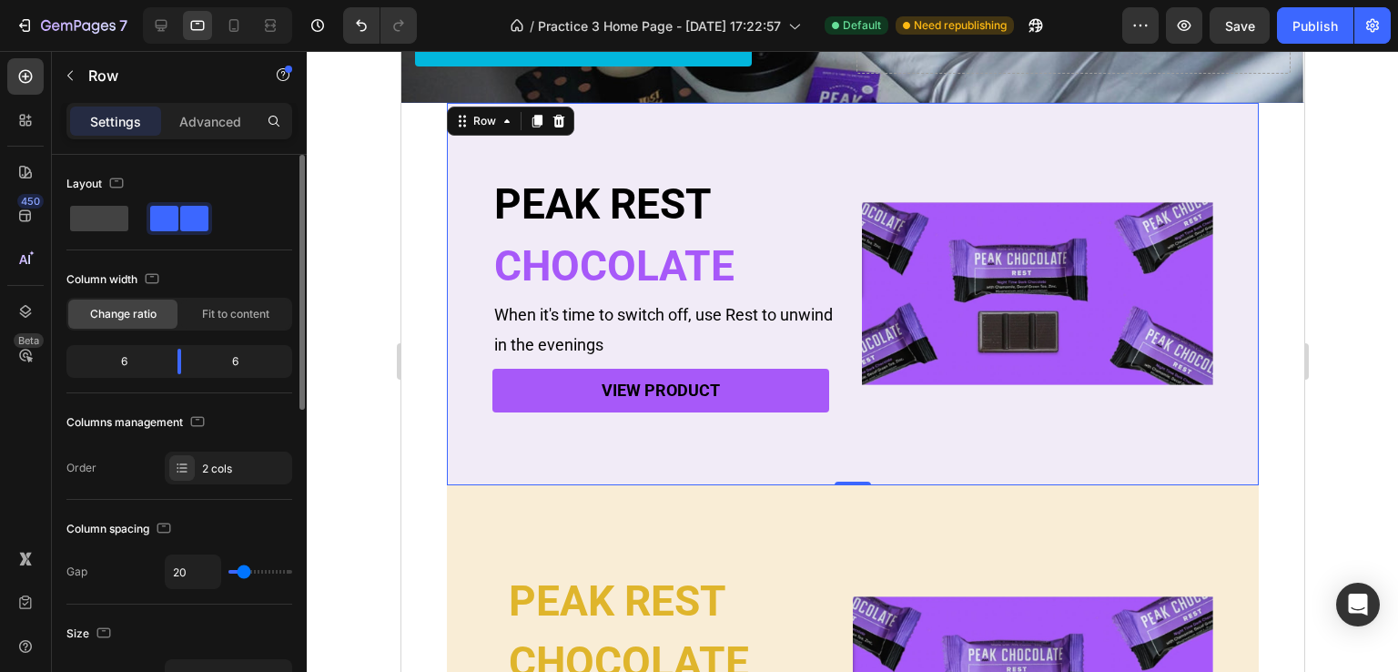
type input "29"
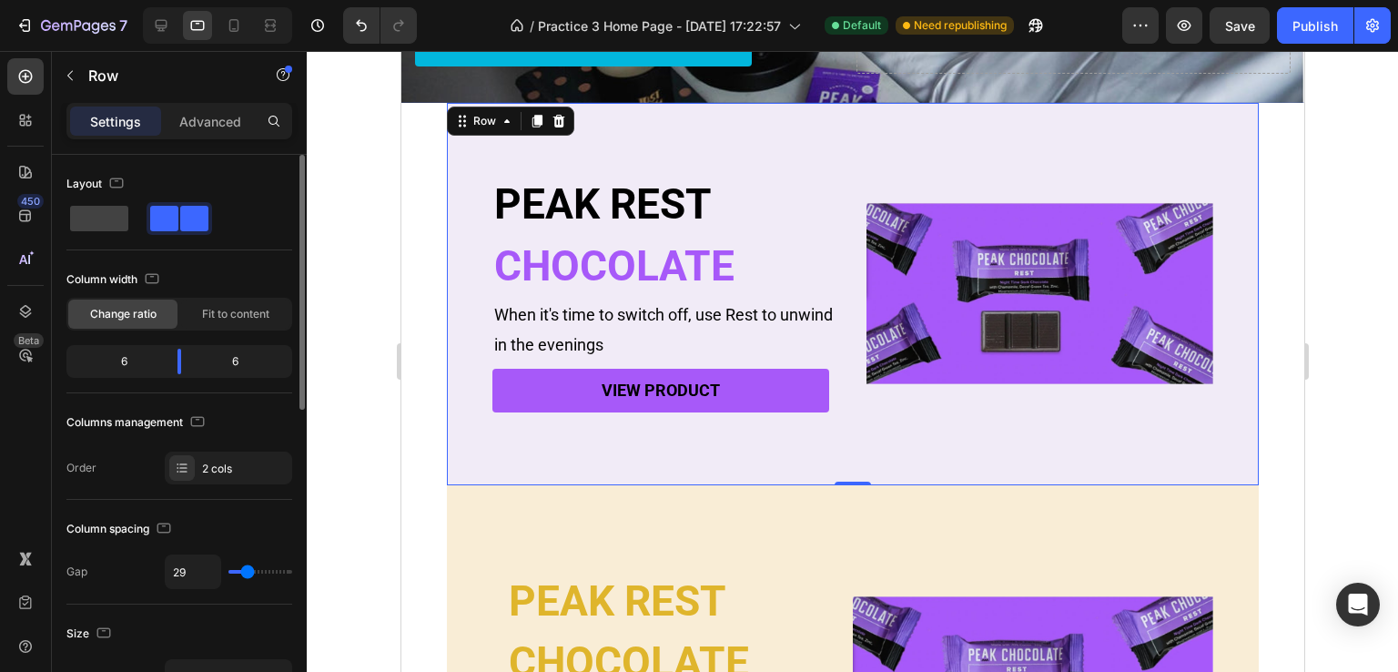
type input "24"
type input "22"
type input "27"
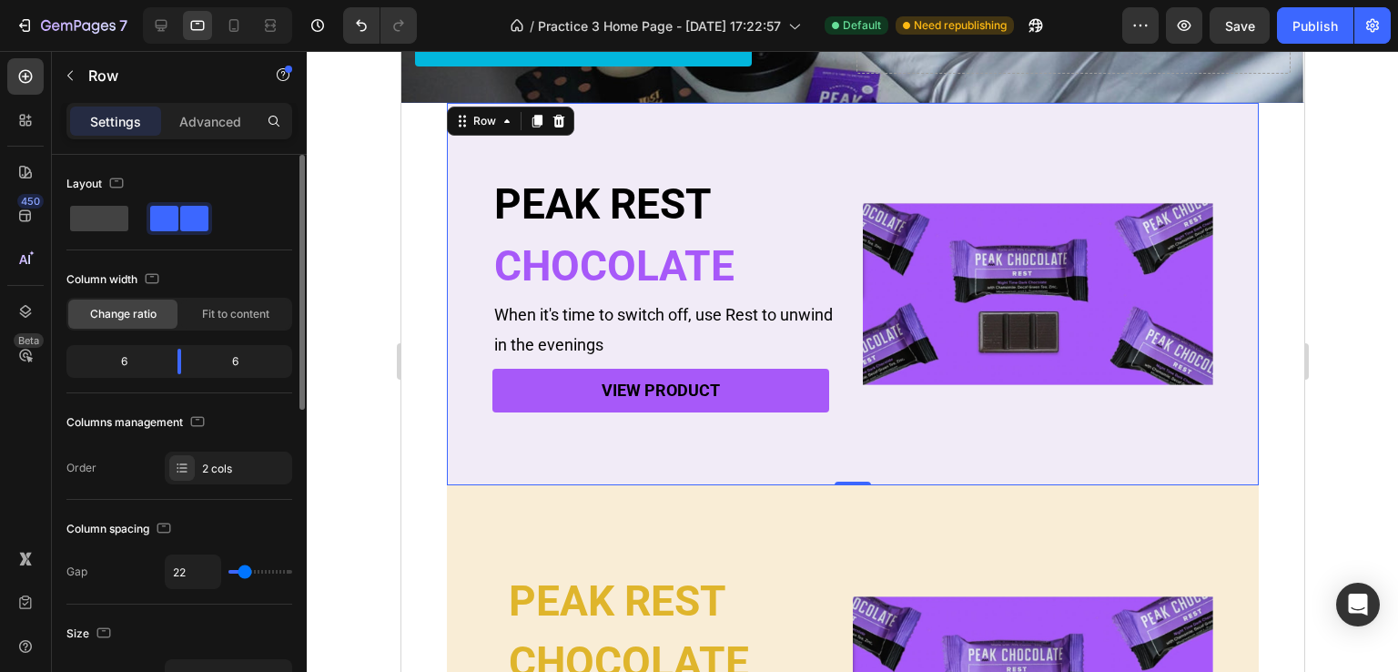
type input "27"
type input "31"
type input "36"
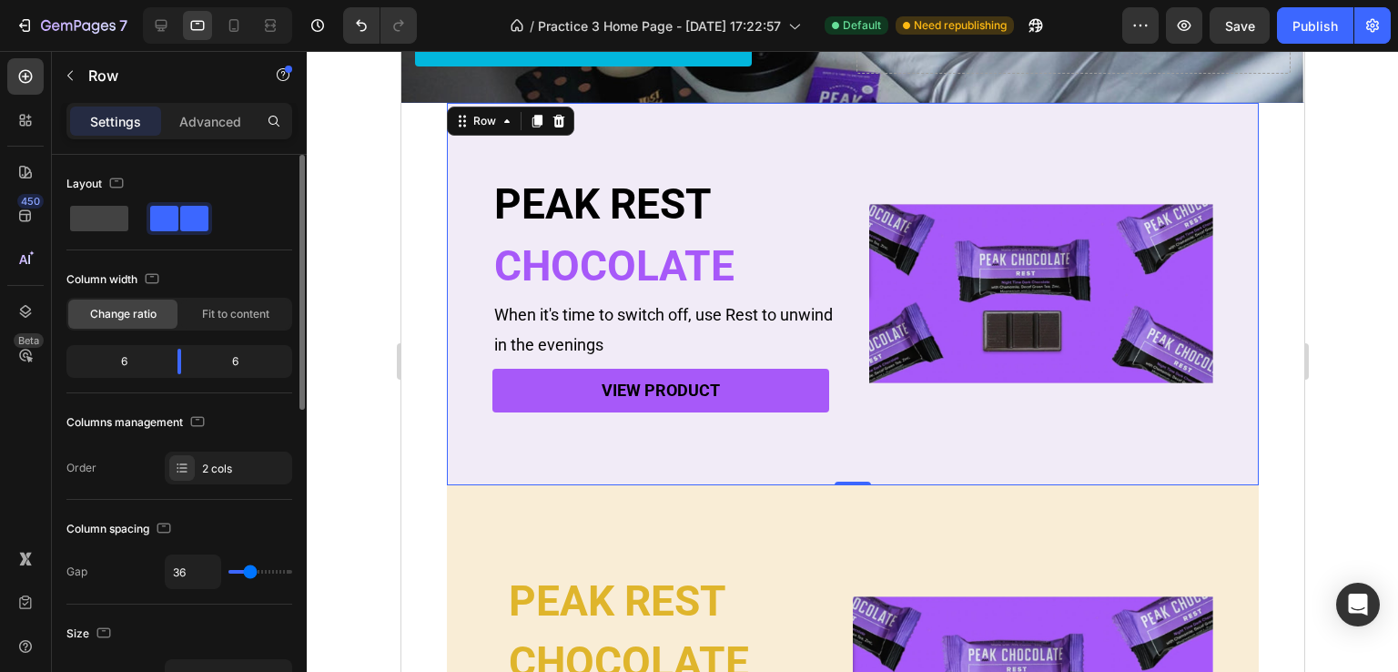
drag, startPoint x: 235, startPoint y: 572, endPoint x: 250, endPoint y: 581, distance: 17.5
type input "36"
click at [250, 573] on input "range" at bounding box center [260, 572] width 64 height 4
click at [149, 28] on div at bounding box center [161, 25] width 29 height 29
type input "16"
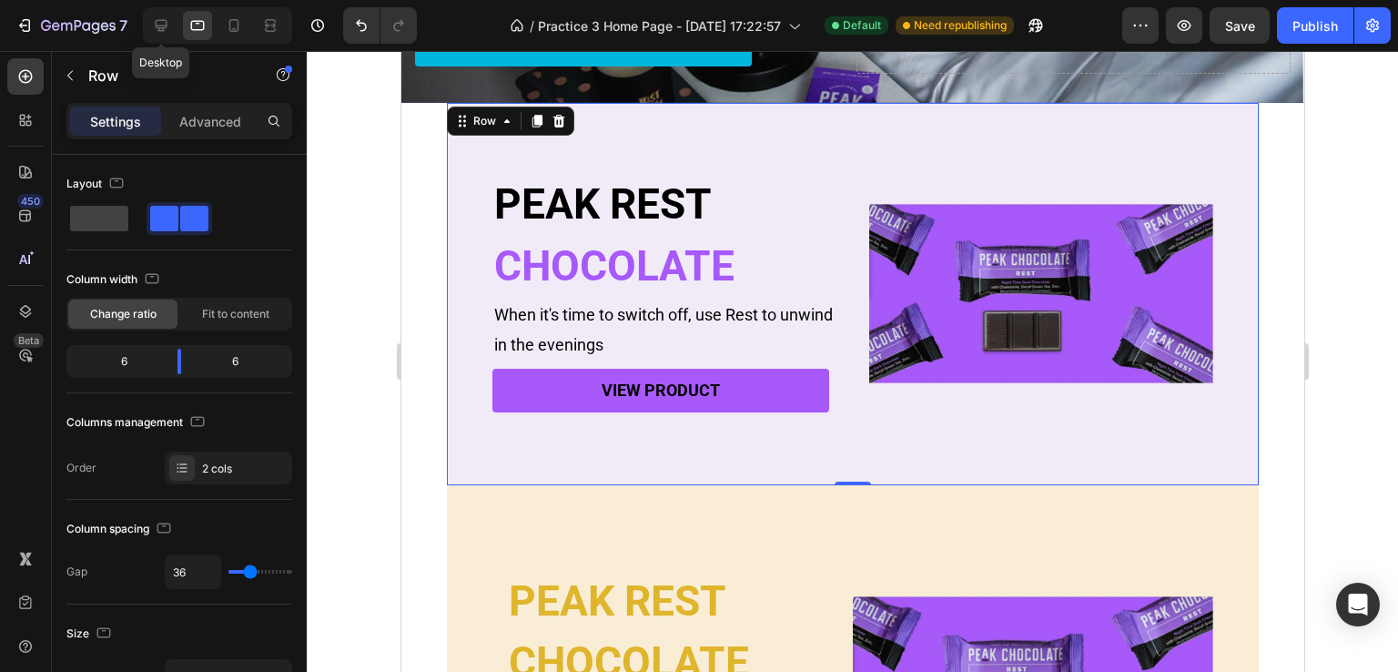
type input "16"
type input "1200"
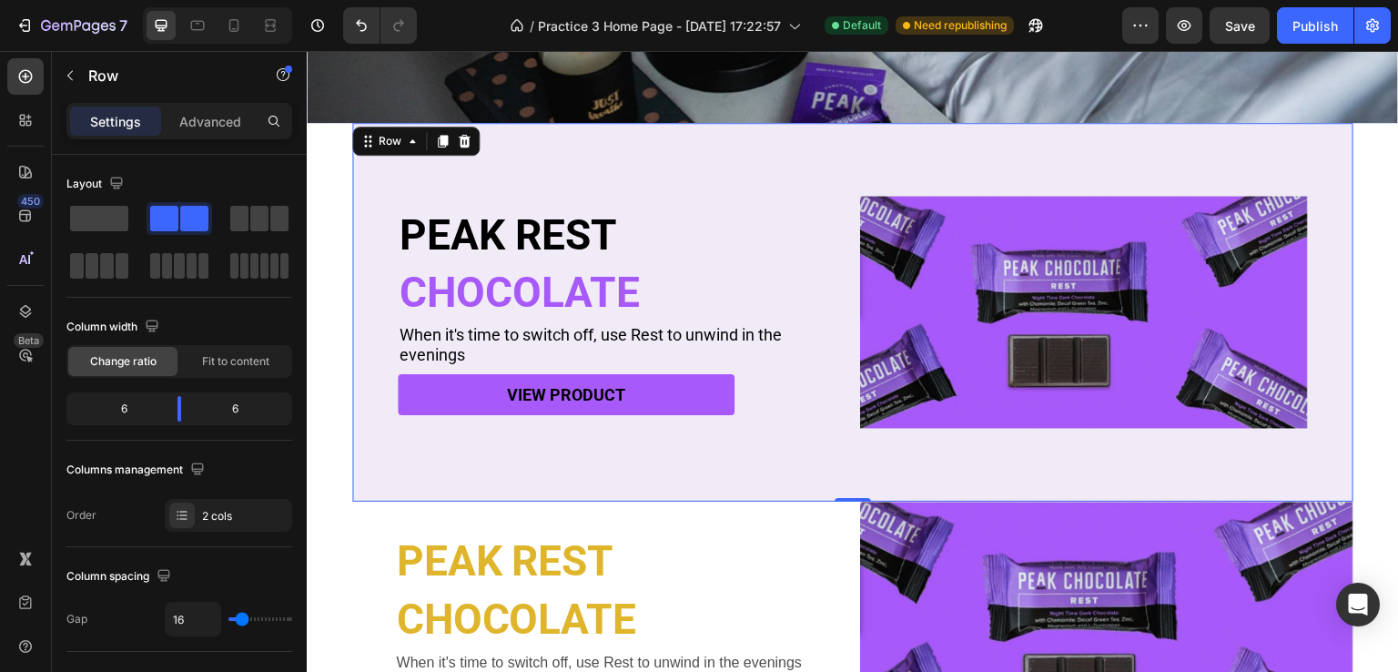
scroll to position [431, 0]
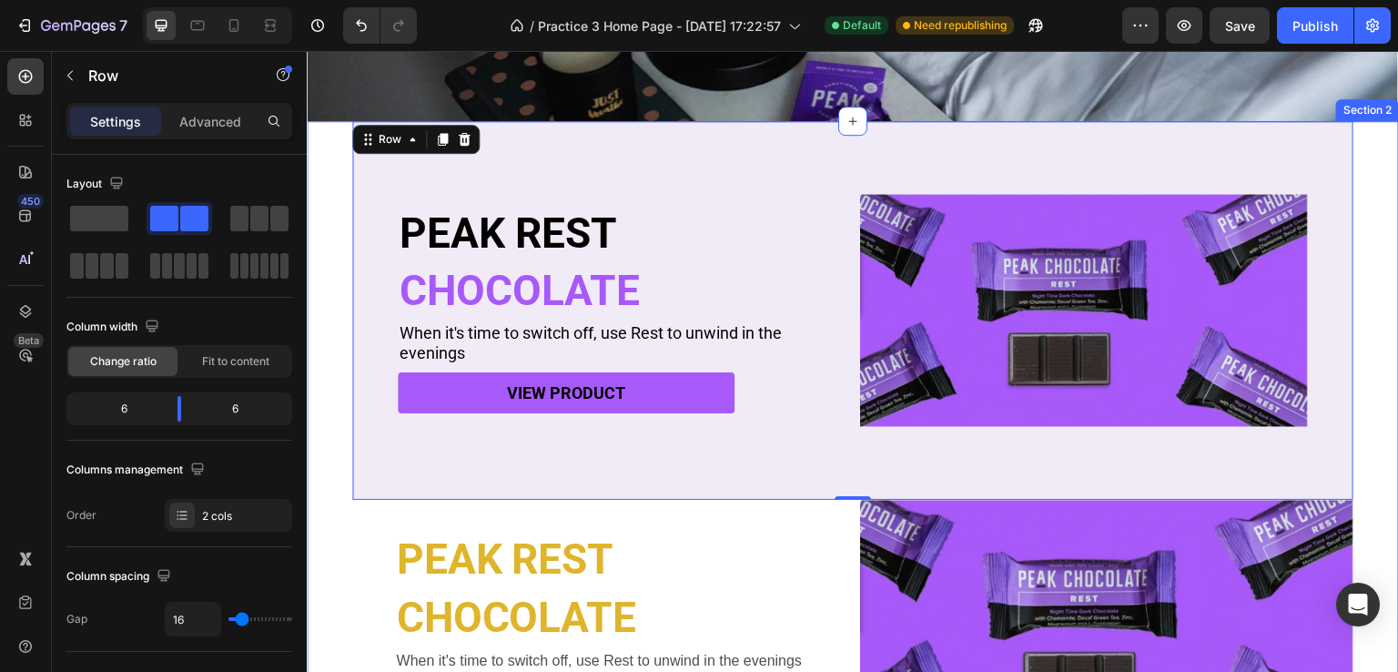
click at [342, 358] on div "PEAK REST Heading CHOCOLATE Heading When it's time to switch off, use Rest to u…" at bounding box center [853, 438] width 1092 height 635
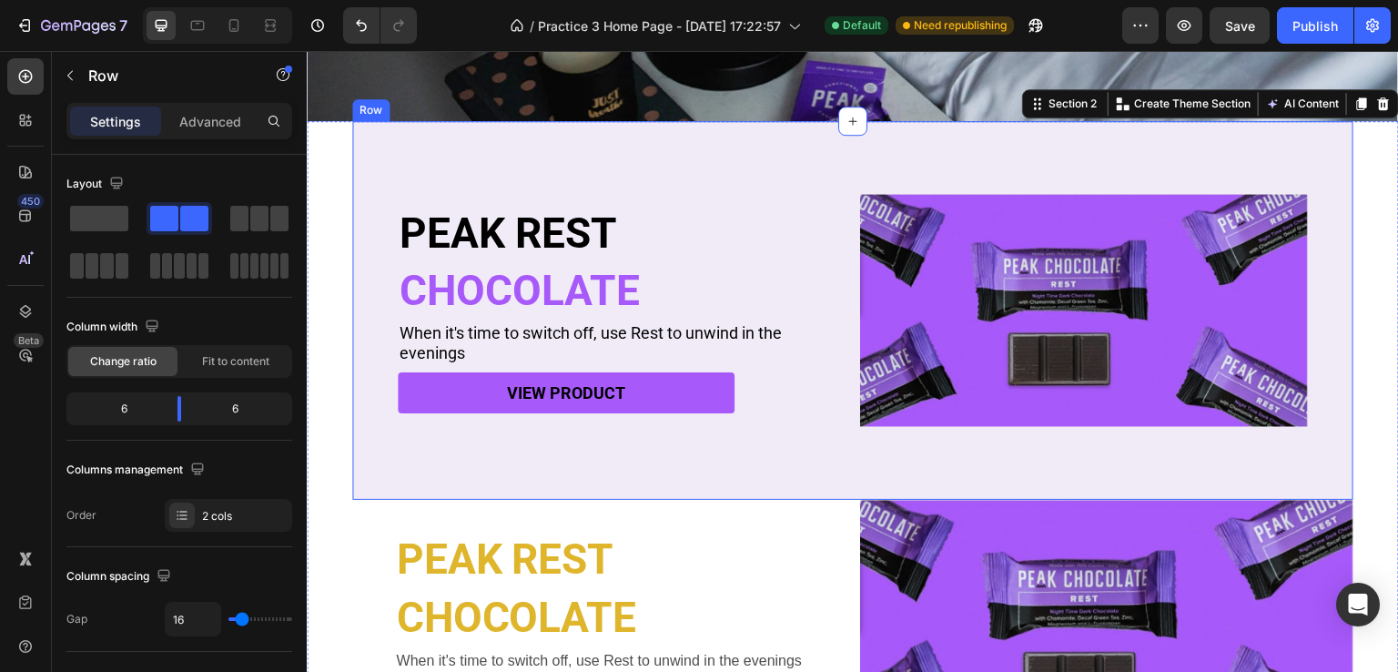
click at [390, 361] on div "PEAK REST Heading CHOCOLATE Heading When it's time to switch off, use Rest to u…" at bounding box center [852, 310] width 1001 height 379
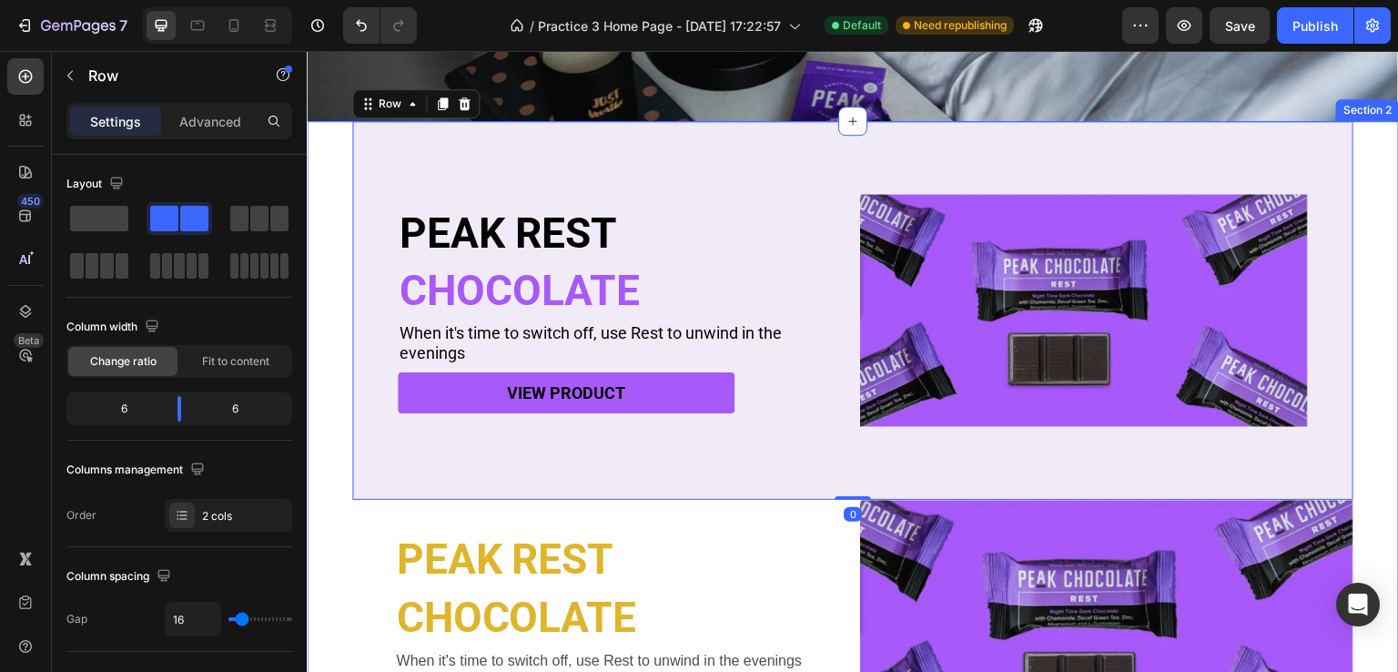
click at [346, 320] on div "PEAK REST Heading CHOCOLATE Heading When it's time to switch off, use Rest to u…" at bounding box center [853, 438] width 1092 height 635
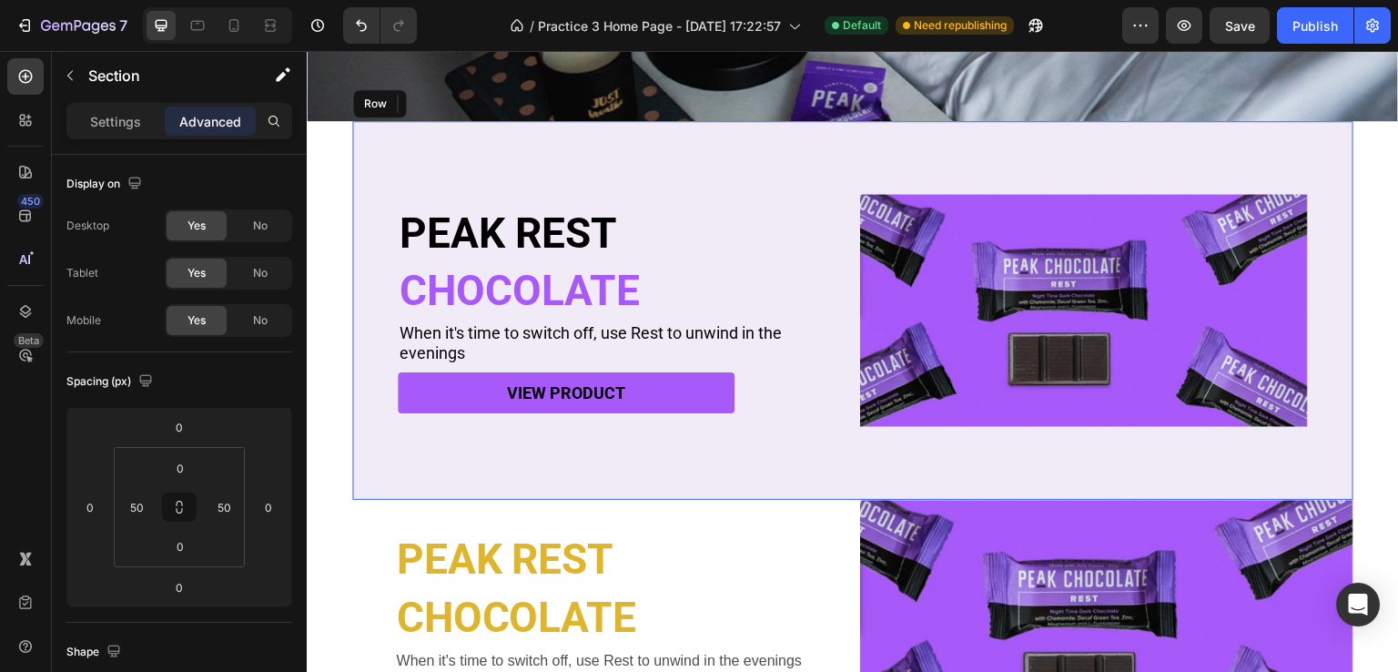
click at [377, 410] on div "PEAK REST Heading CHOCOLATE Heading When it's time to switch off, use Rest to u…" at bounding box center [852, 310] width 1001 height 379
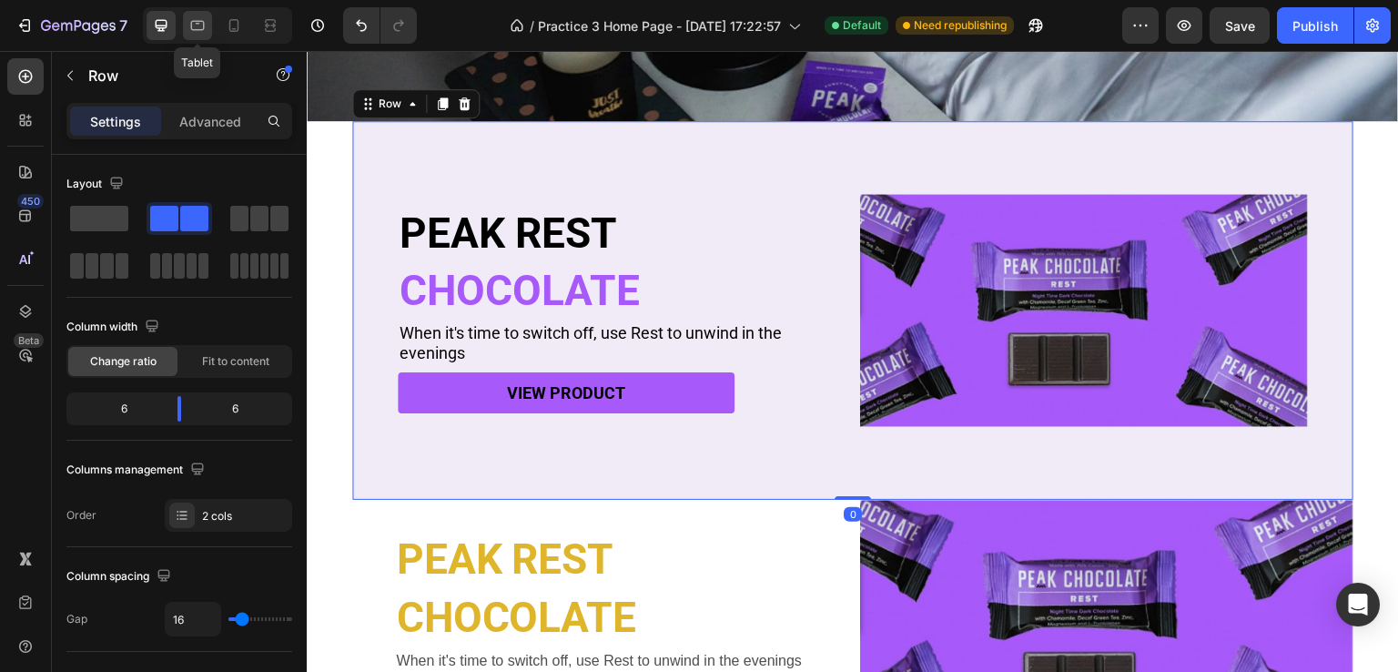
click at [189, 18] on icon at bounding box center [197, 25] width 18 height 18
type input "36"
type input "100%"
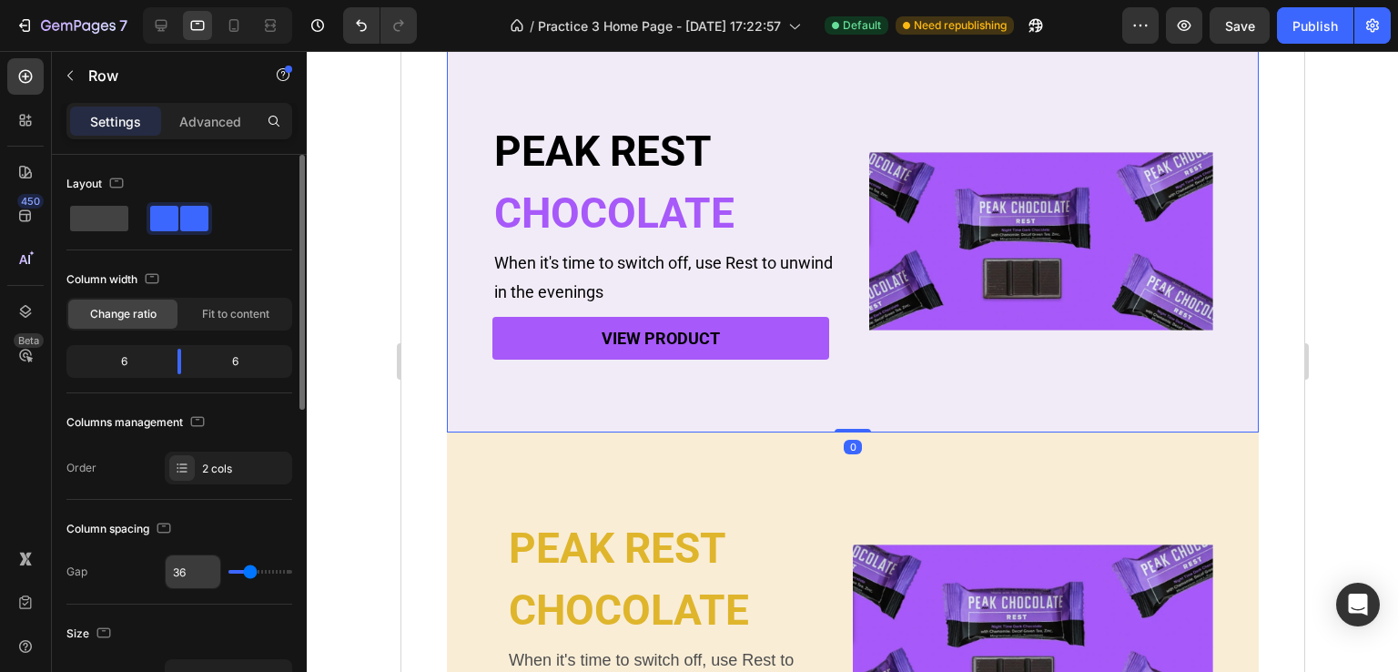
click at [204, 565] on input "36" at bounding box center [193, 571] width 55 height 33
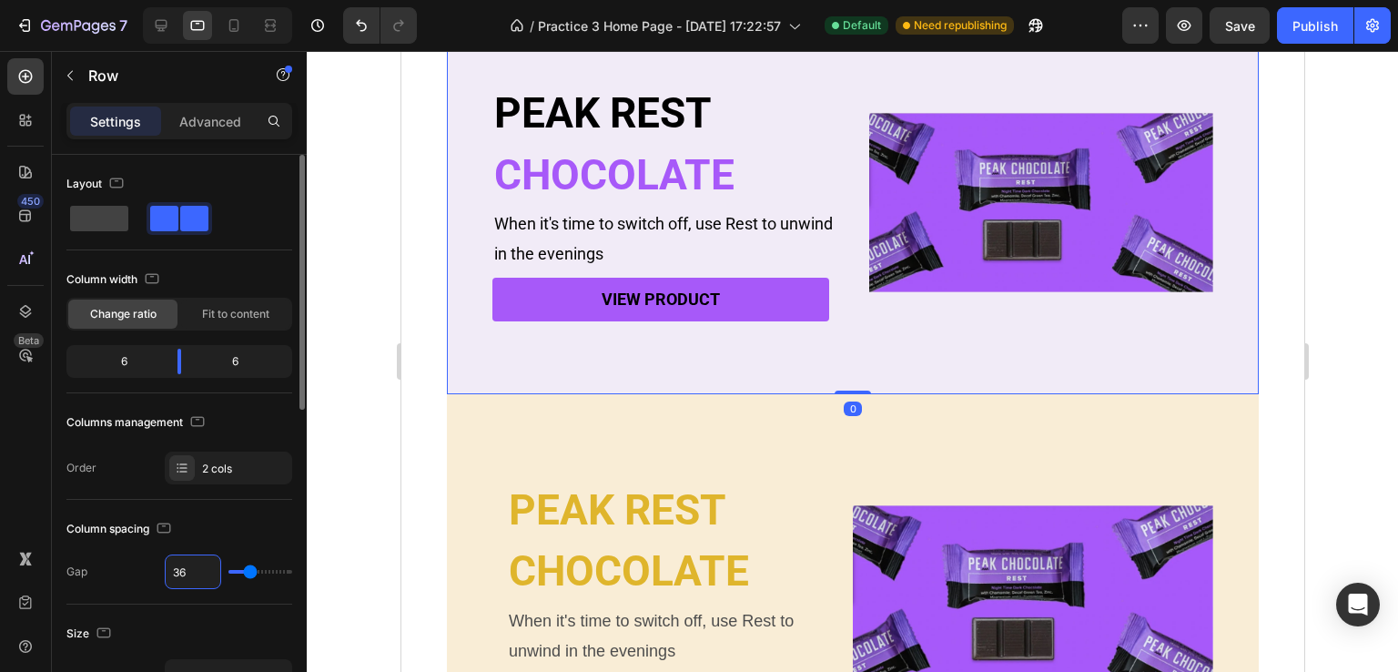
scroll to position [367, 0]
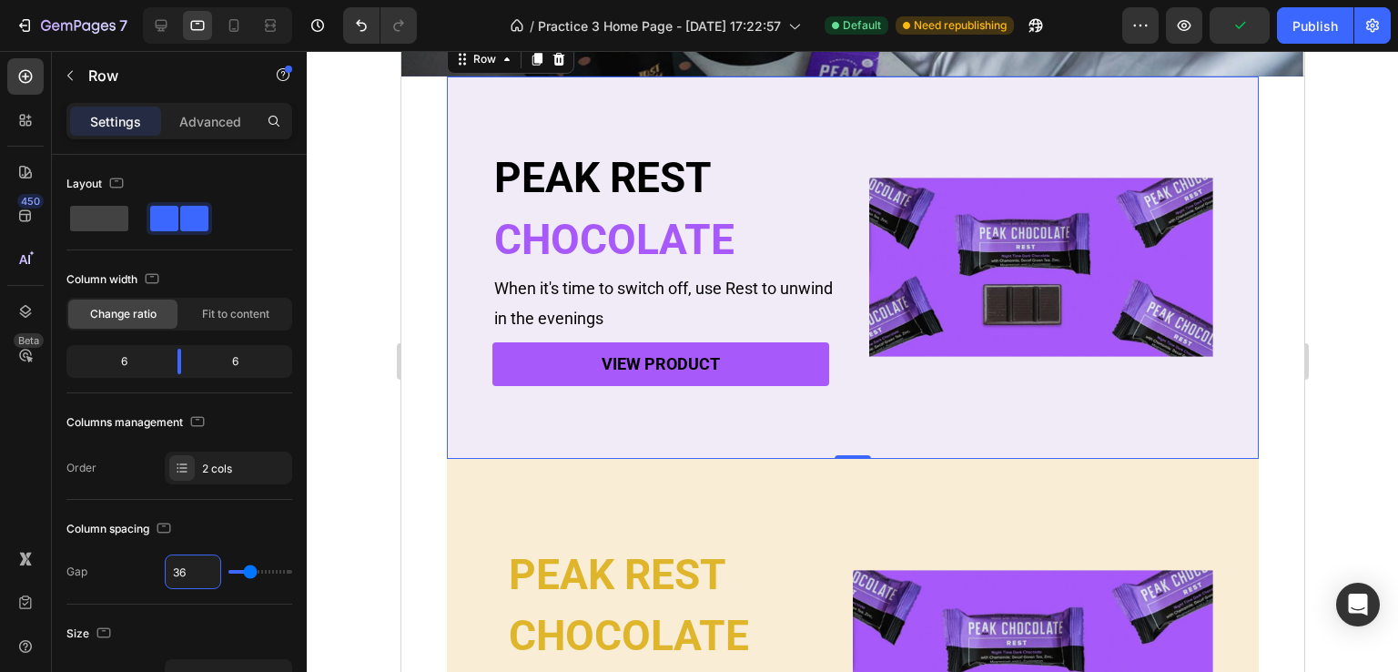
click at [478, 339] on div "PEAK REST Heading CHOCOLATE Heading When it's time to switch off, use Rest to u…" at bounding box center [852, 267] width 812 height 382
click at [195, 572] on input "36" at bounding box center [193, 571] width 55 height 33
type input "361"
type input "120"
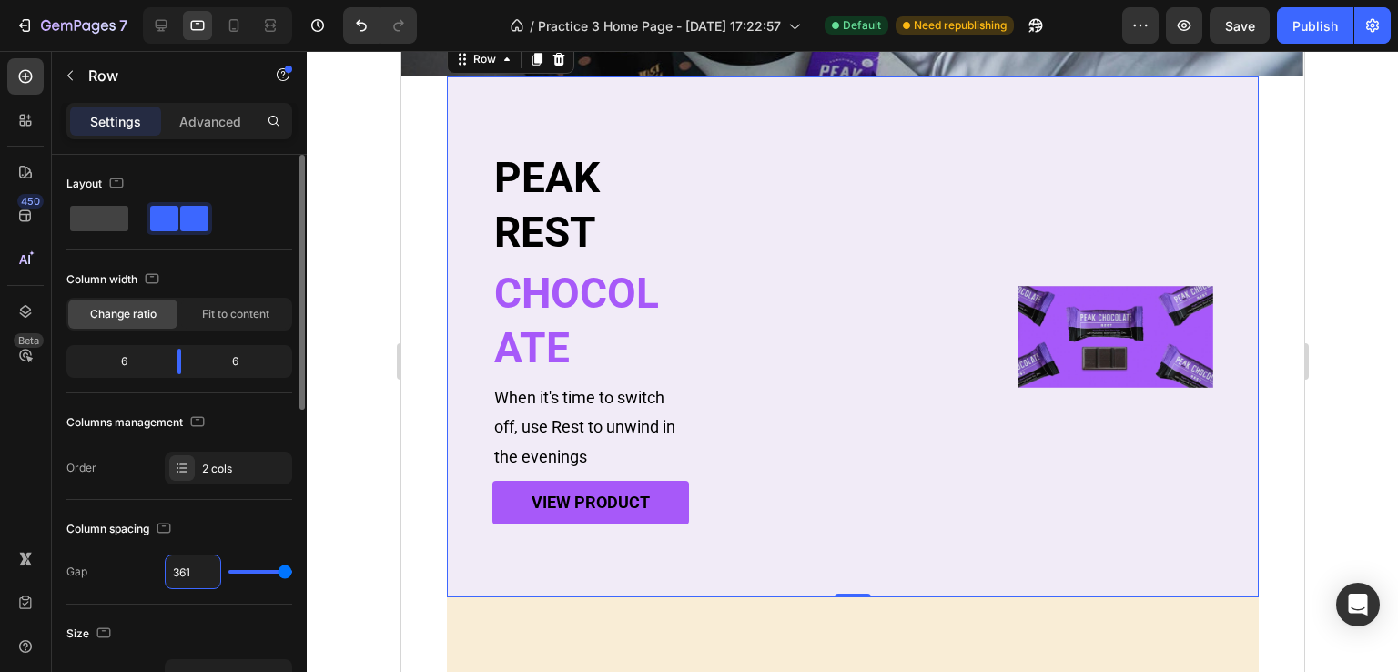
type input "36"
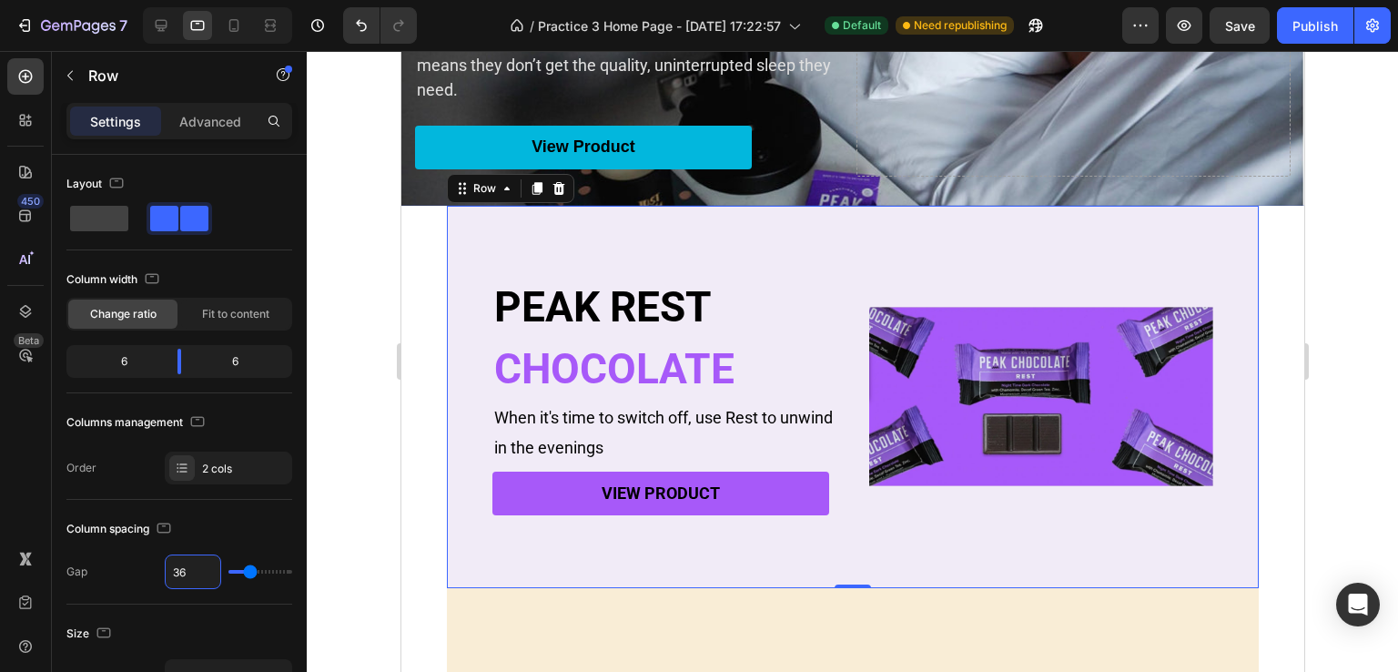
scroll to position [185, 0]
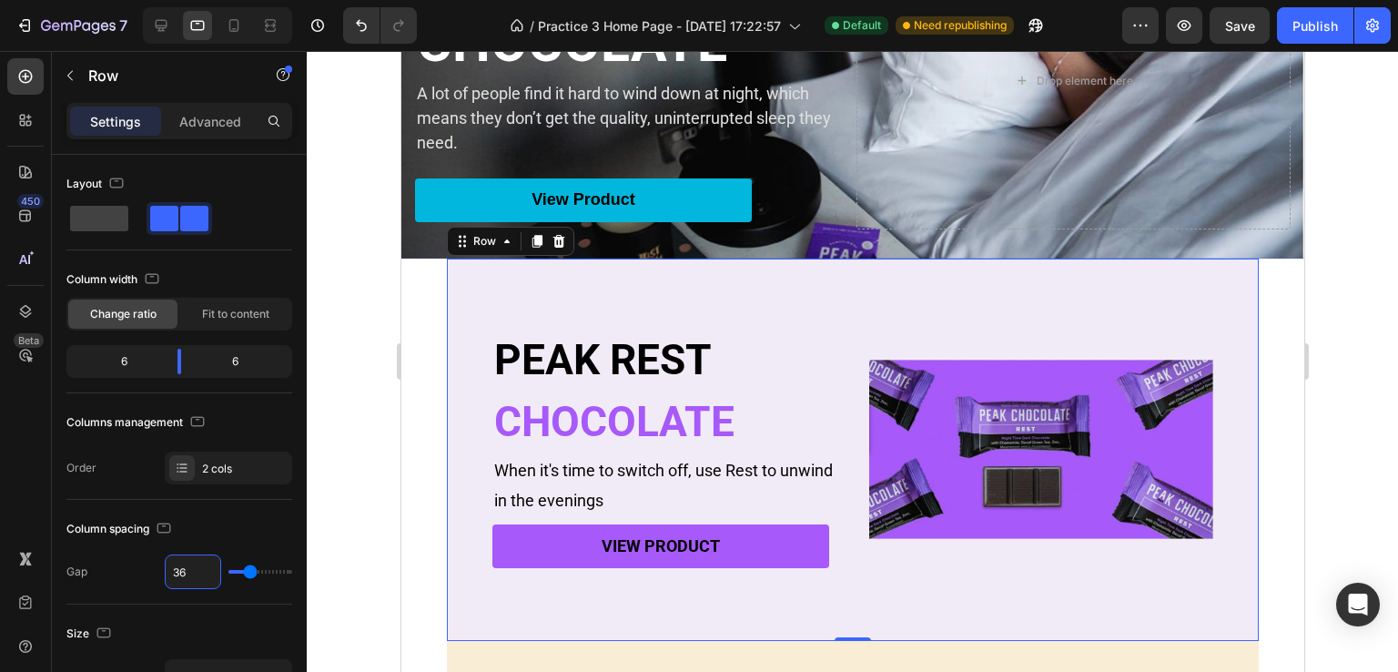
click at [464, 341] on div "PEAK REST Heading CHOCOLATE Heading When it's time to switch off, use Rest to u…" at bounding box center [852, 449] width 812 height 382
type input "32"
type input "11"
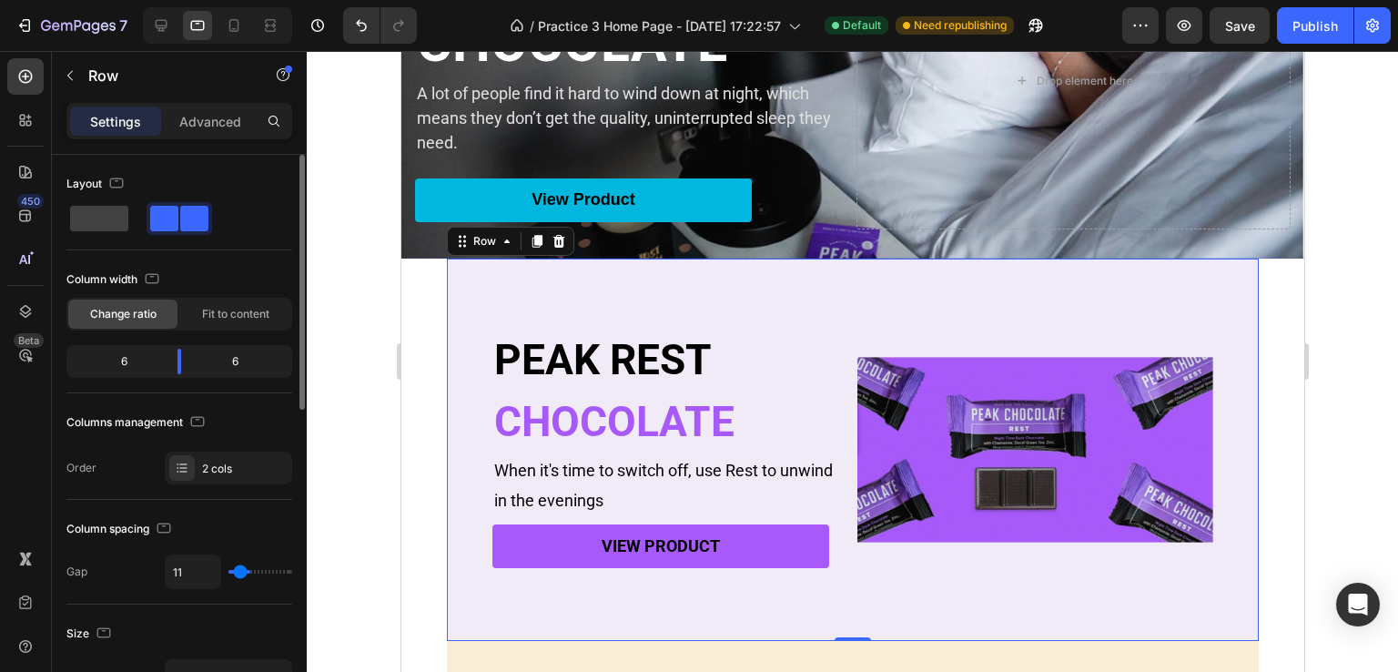
type input "9"
type input "34"
type input "41"
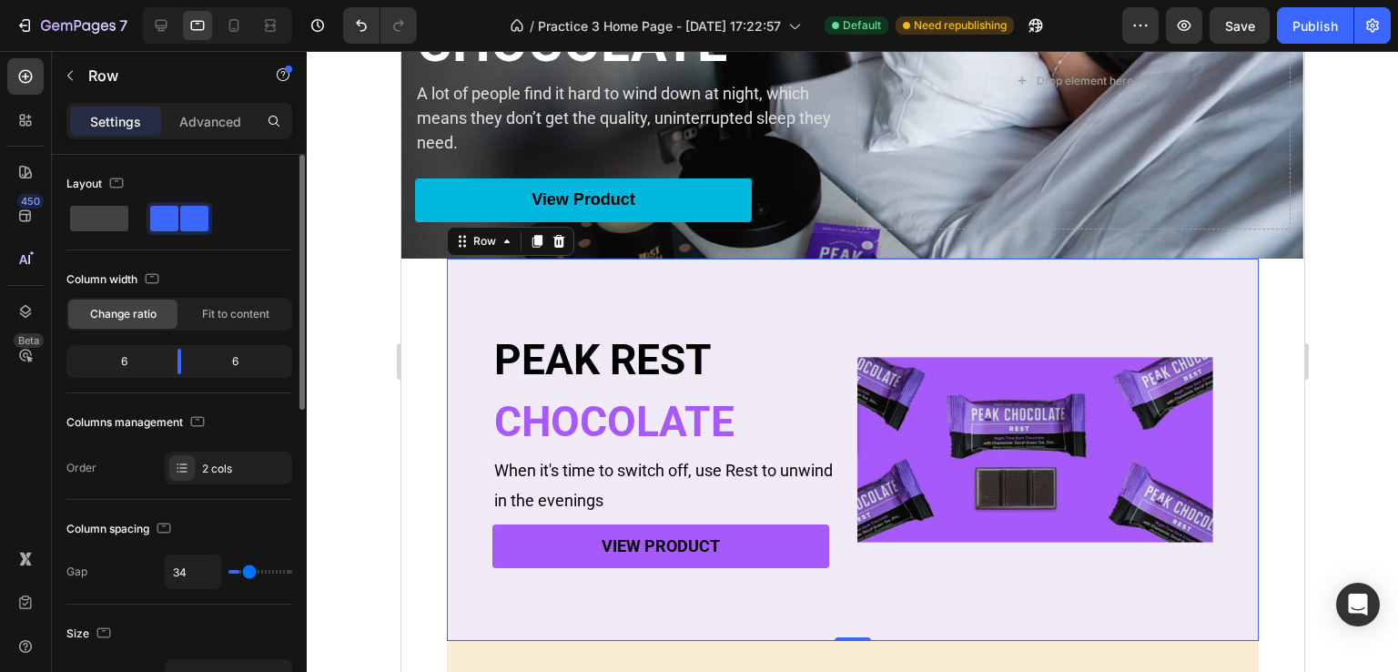
type input "41"
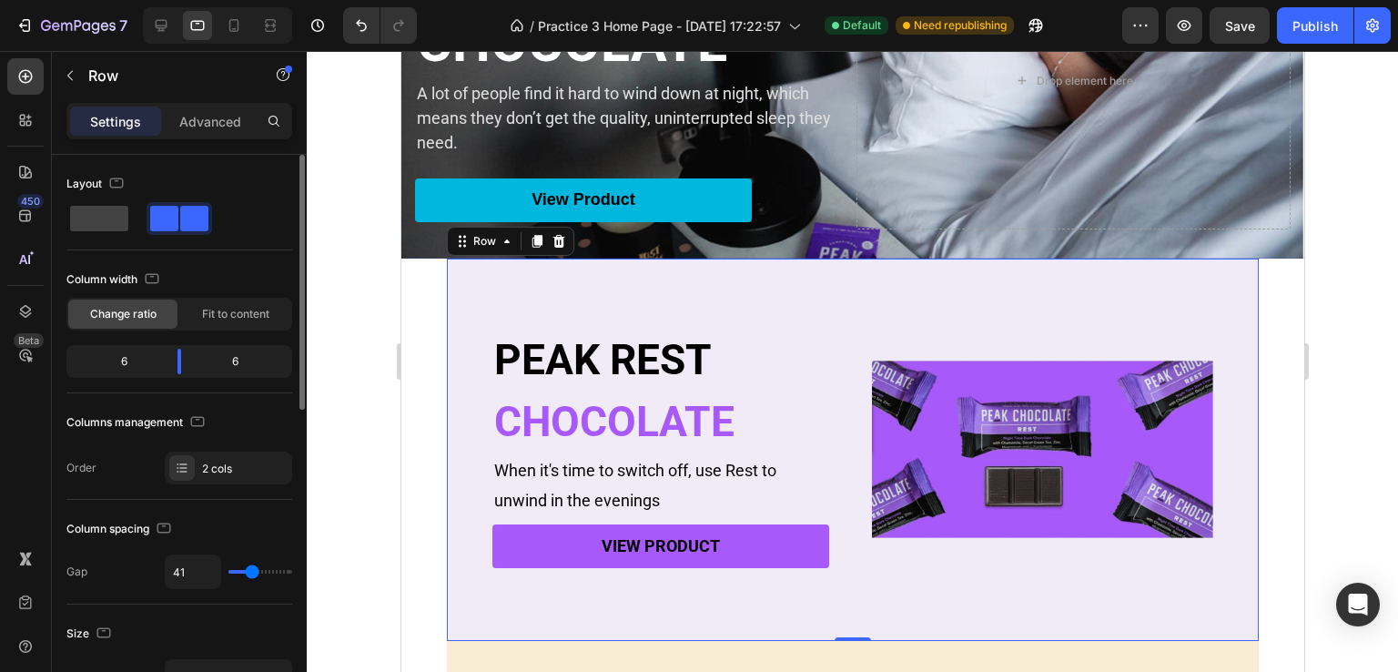
type input "47"
click at [255, 573] on input "range" at bounding box center [260, 572] width 64 height 4
click at [193, 565] on input "47" at bounding box center [193, 571] width 55 height 33
type input "1"
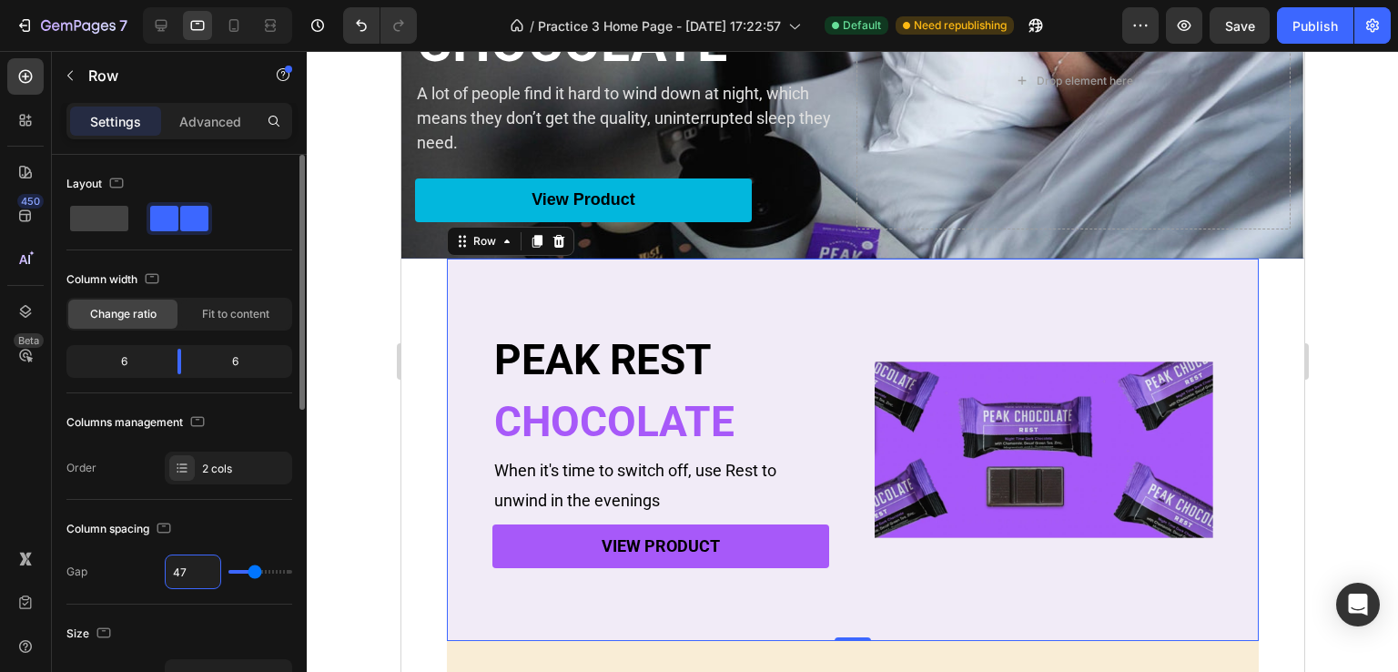
type input "1"
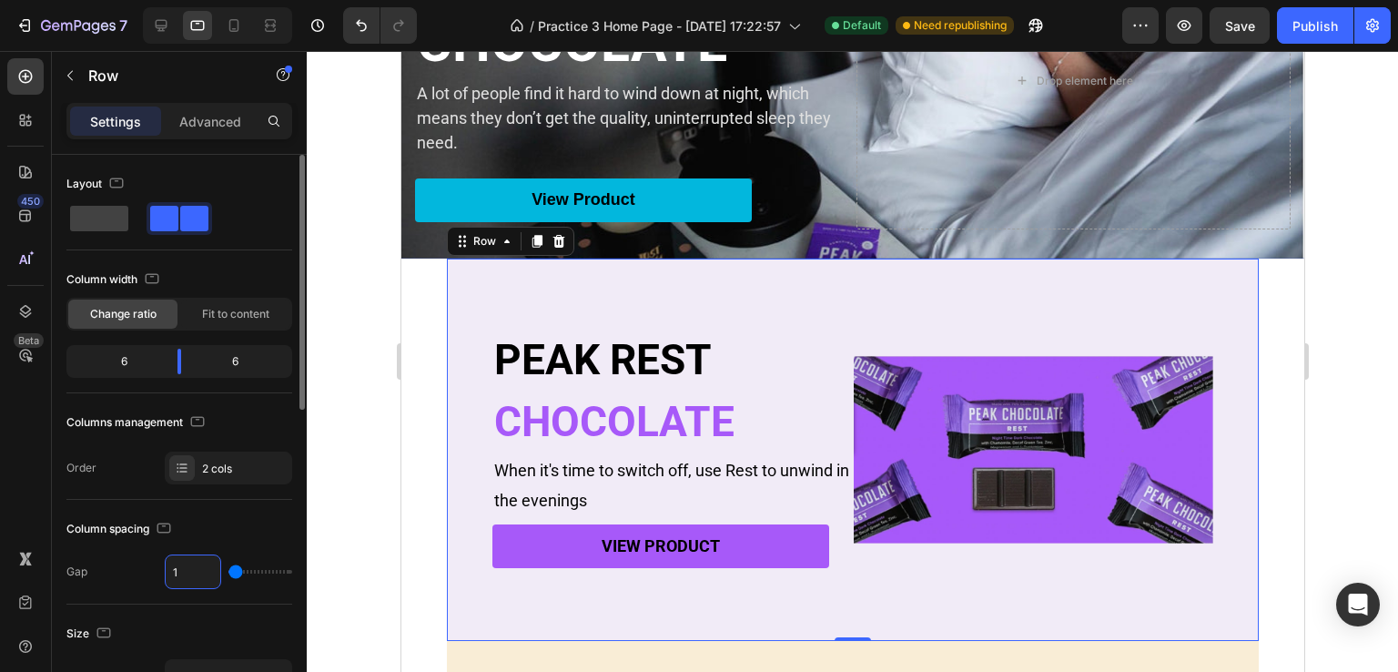
type input "16"
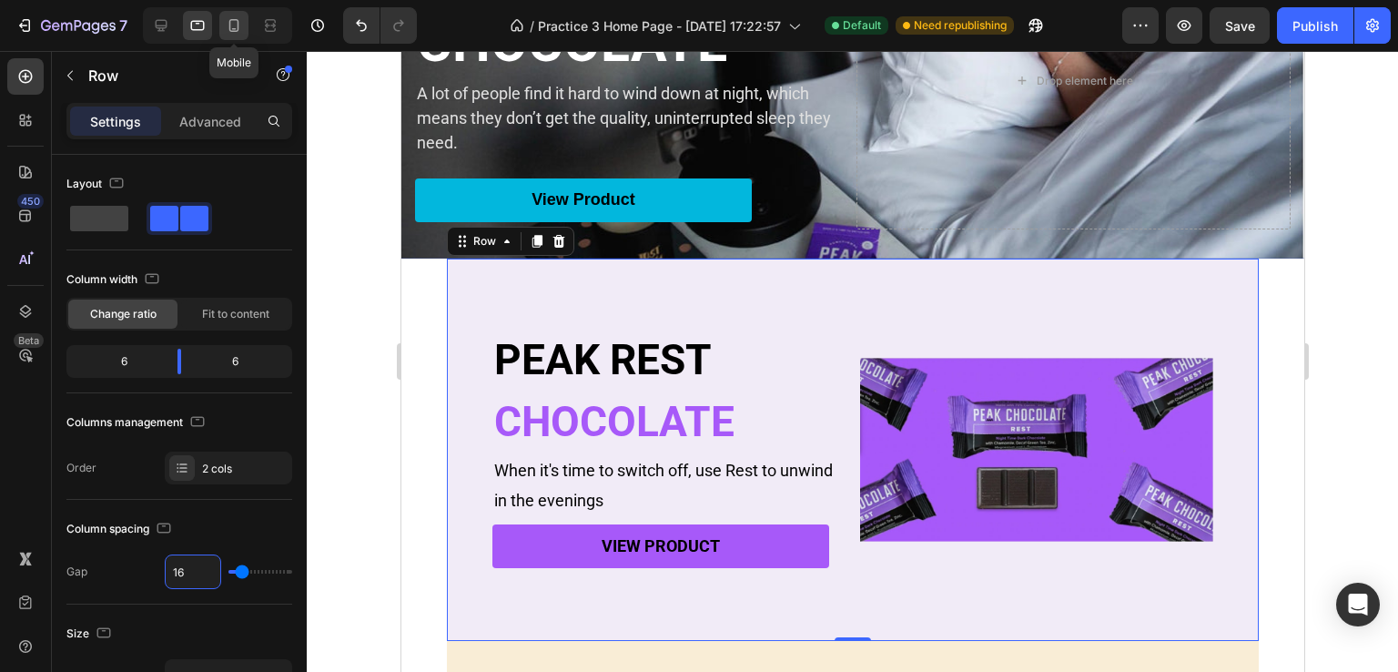
type input "16"
drag, startPoint x: 234, startPoint y: 19, endPoint x: 298, endPoint y: 80, distance: 88.2
click at [235, 19] on icon at bounding box center [234, 25] width 18 height 18
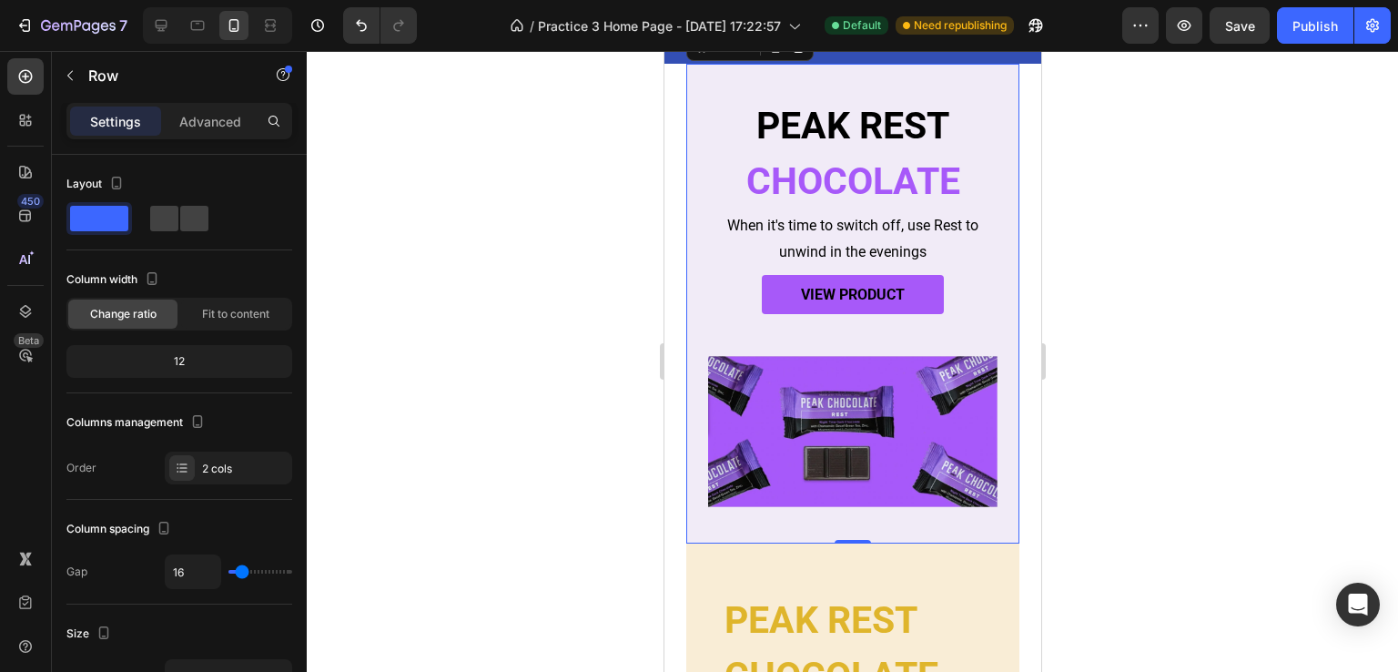
scroll to position [127, 0]
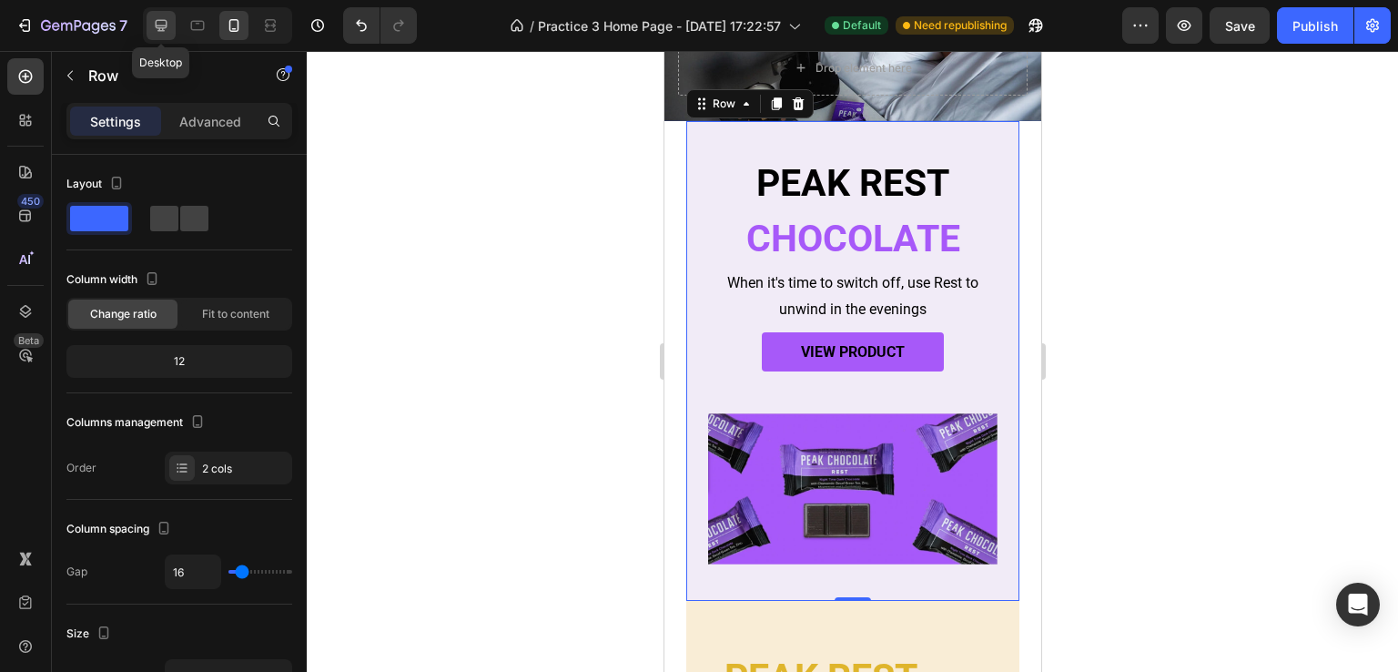
click at [157, 25] on icon at bounding box center [162, 26] width 12 height 12
type input "1200"
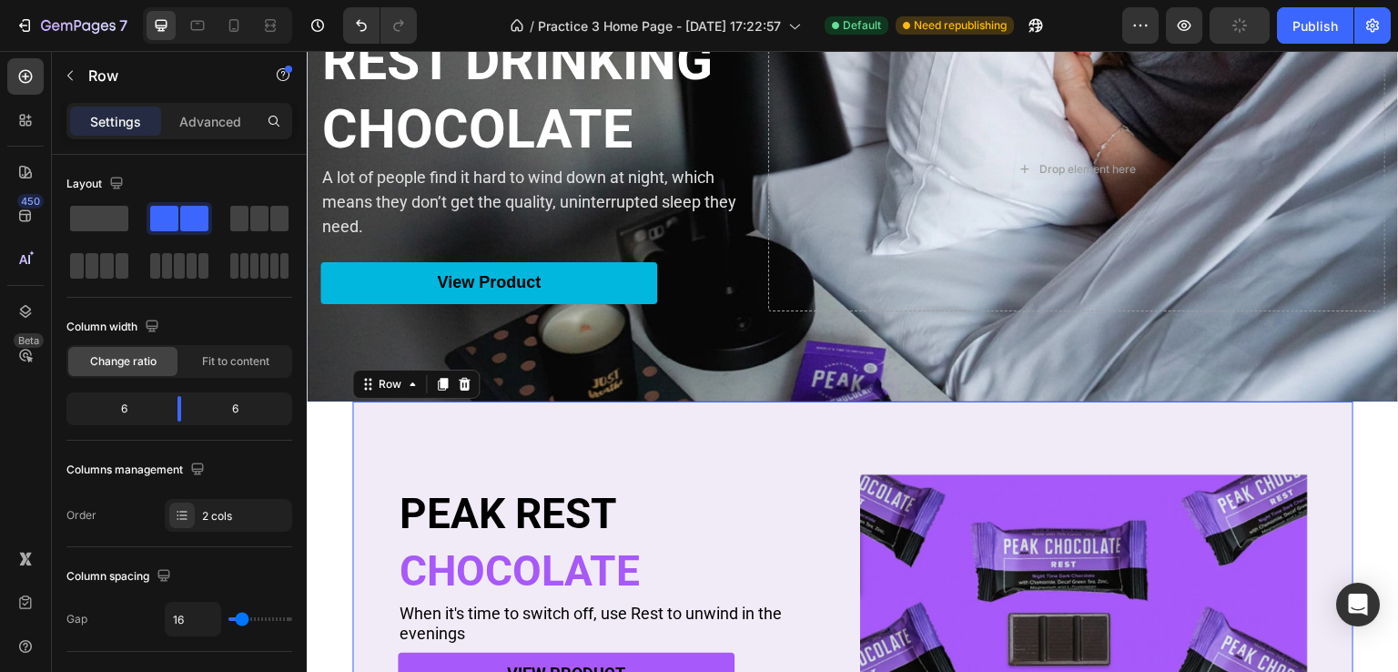
scroll to position [431, 0]
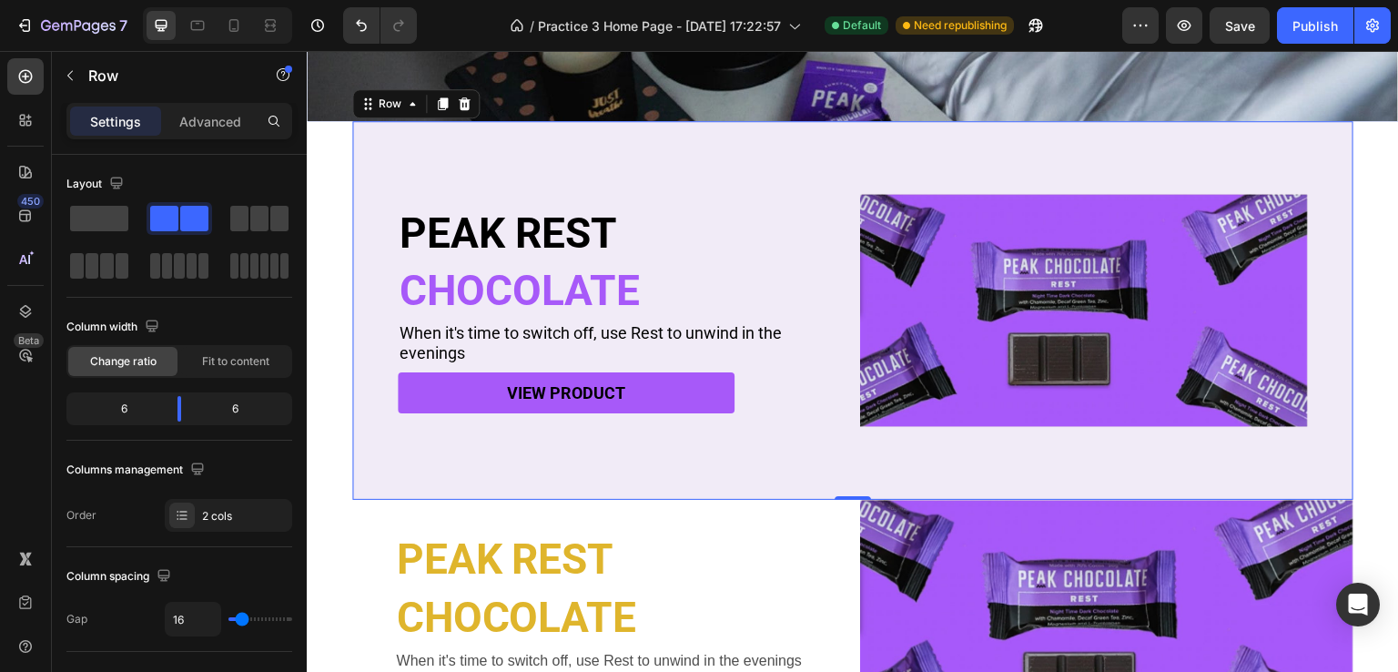
click at [425, 458] on div "PEAK REST Heading CHOCOLATE Heading When it's time to switch off, use Rest to u…" at bounding box center [852, 310] width 1001 height 379
click at [329, 429] on div "PEAK REST Heading CHOCOLATE Heading When it's time to switch off, use Rest to u…" at bounding box center [853, 438] width 1092 height 635
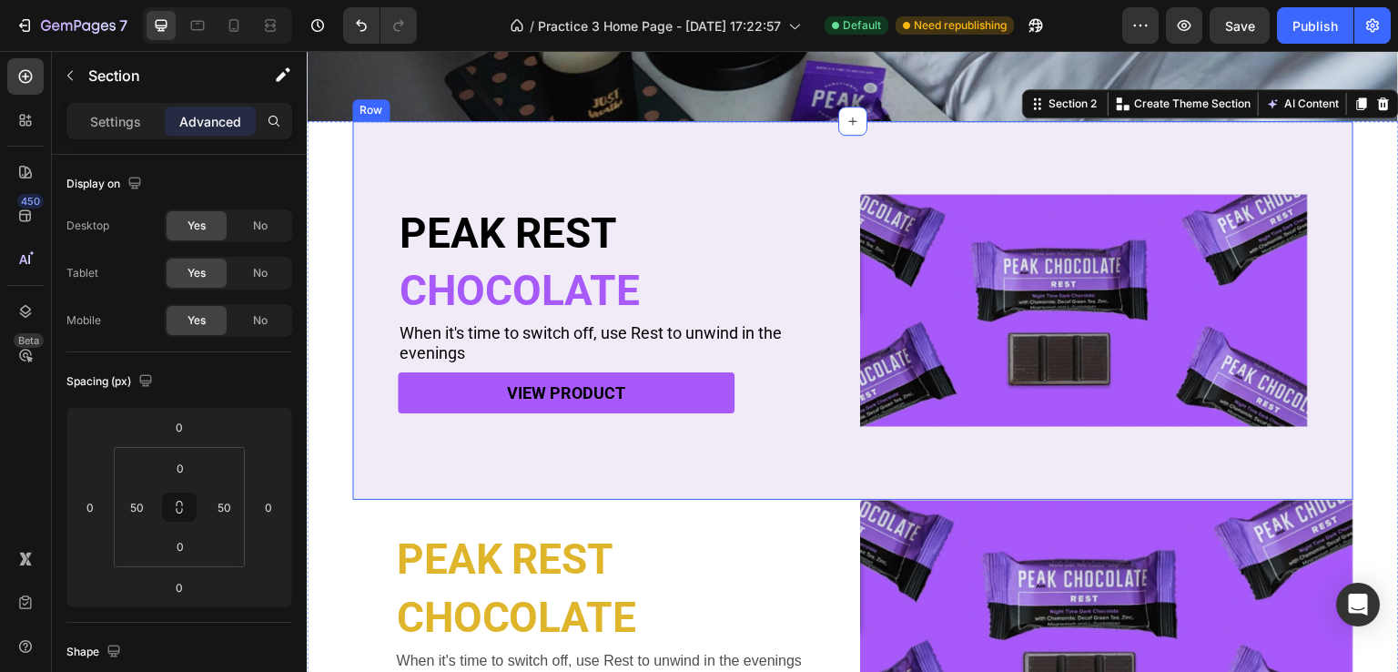
click at [415, 446] on div "PEAK REST Heading CHOCOLATE Heading When it's time to switch off, use Rest to u…" at bounding box center [852, 310] width 1001 height 379
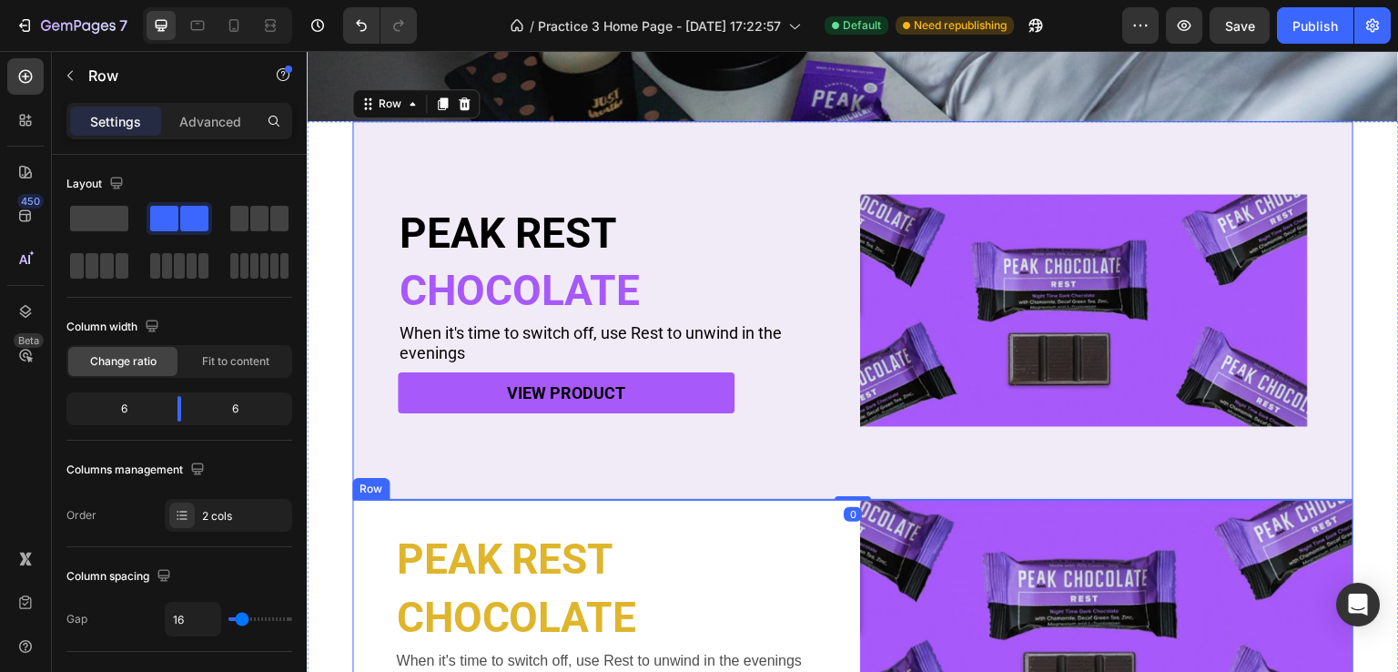
click at [379, 516] on div "PEAK REST Heading CHOCOLATE Heading When it's time to switch off, use Rest to u…" at bounding box center [598, 628] width 493 height 257
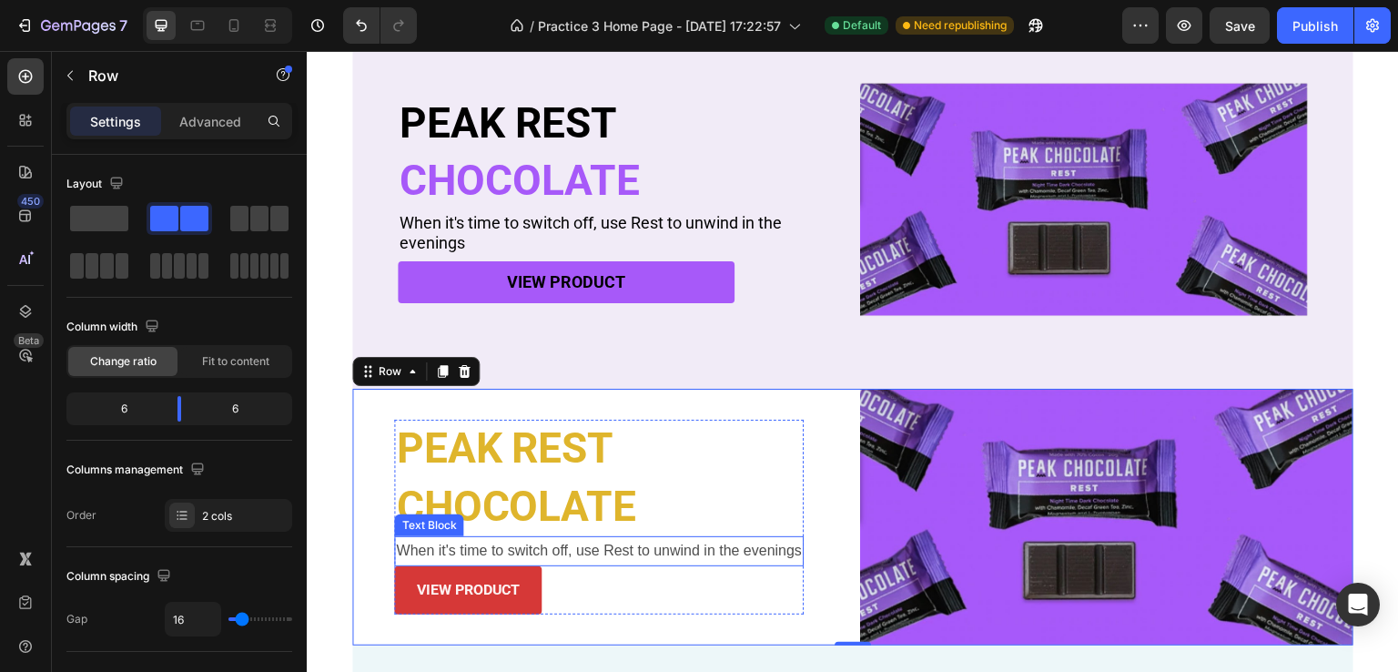
scroll to position [613, 0]
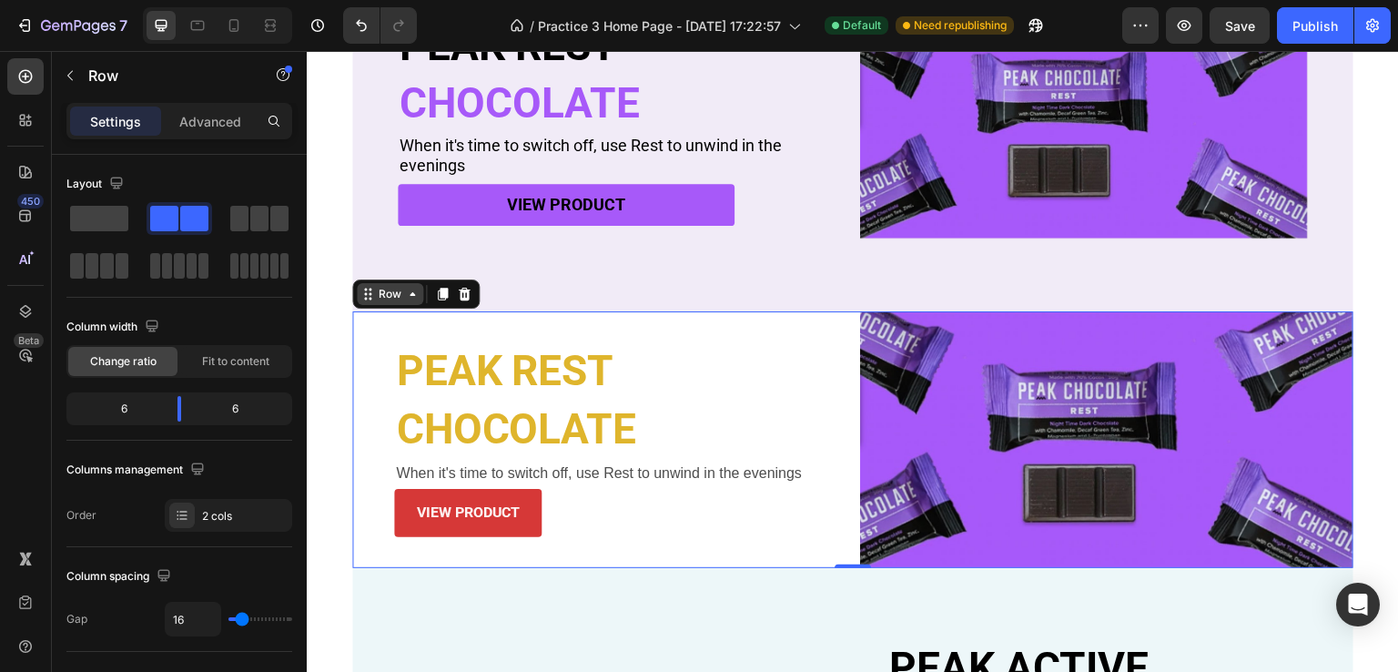
click at [404, 298] on div "Row" at bounding box center [390, 294] width 66 height 22
click at [391, 293] on div "Row" at bounding box center [390, 294] width 30 height 16
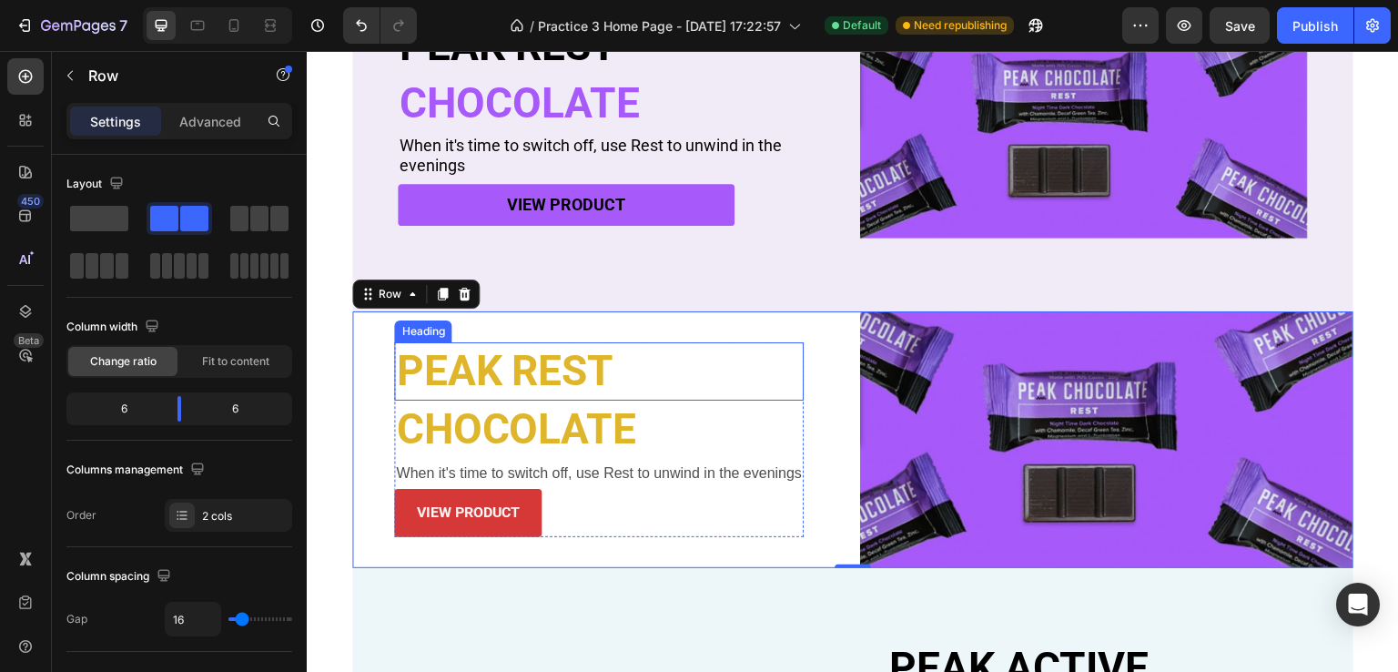
click at [410, 350] on h2 "PEAK REST" at bounding box center [599, 371] width 410 height 58
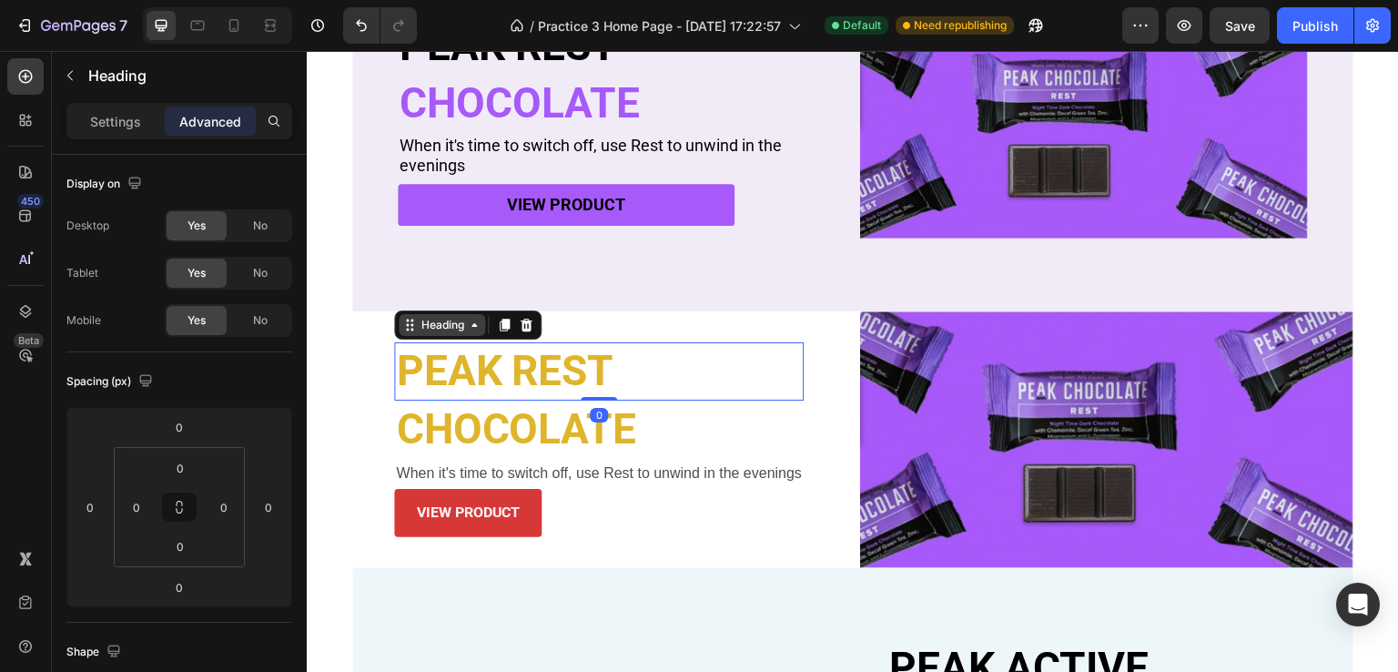
click at [410, 324] on icon at bounding box center [411, 325] width 3 height 3
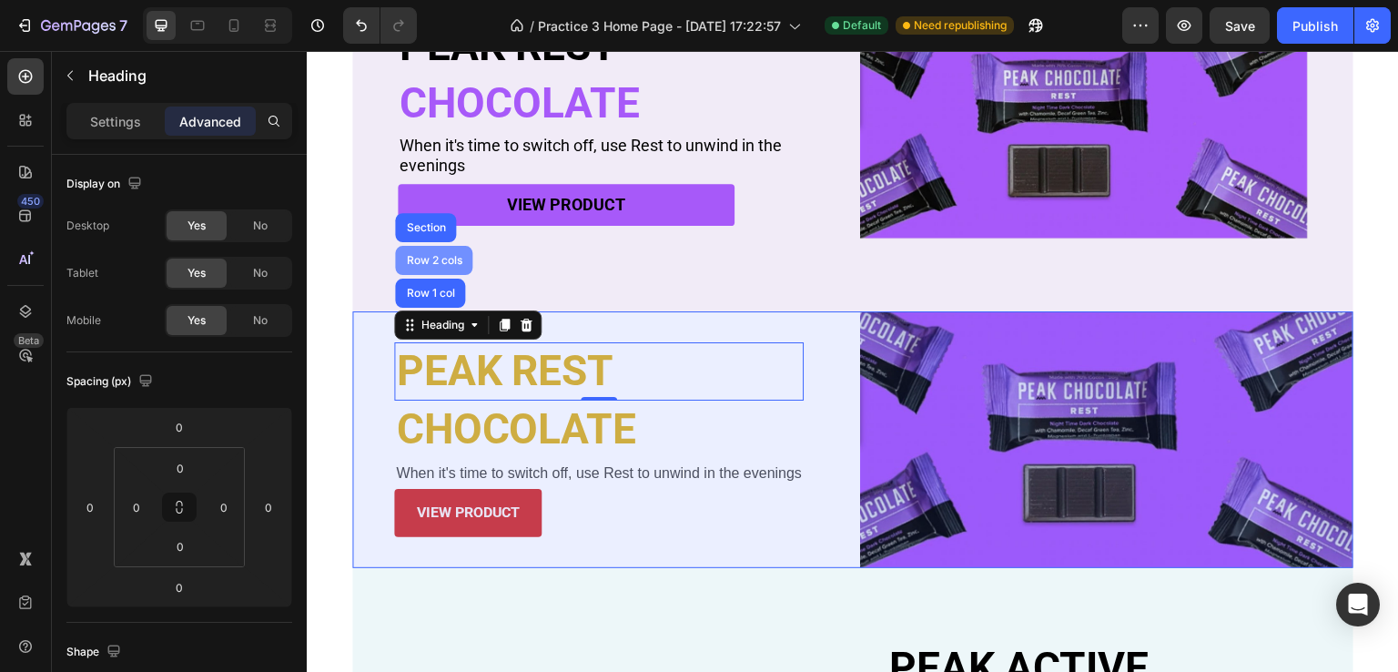
click at [436, 258] on div "Row 2 cols" at bounding box center [433, 260] width 63 height 11
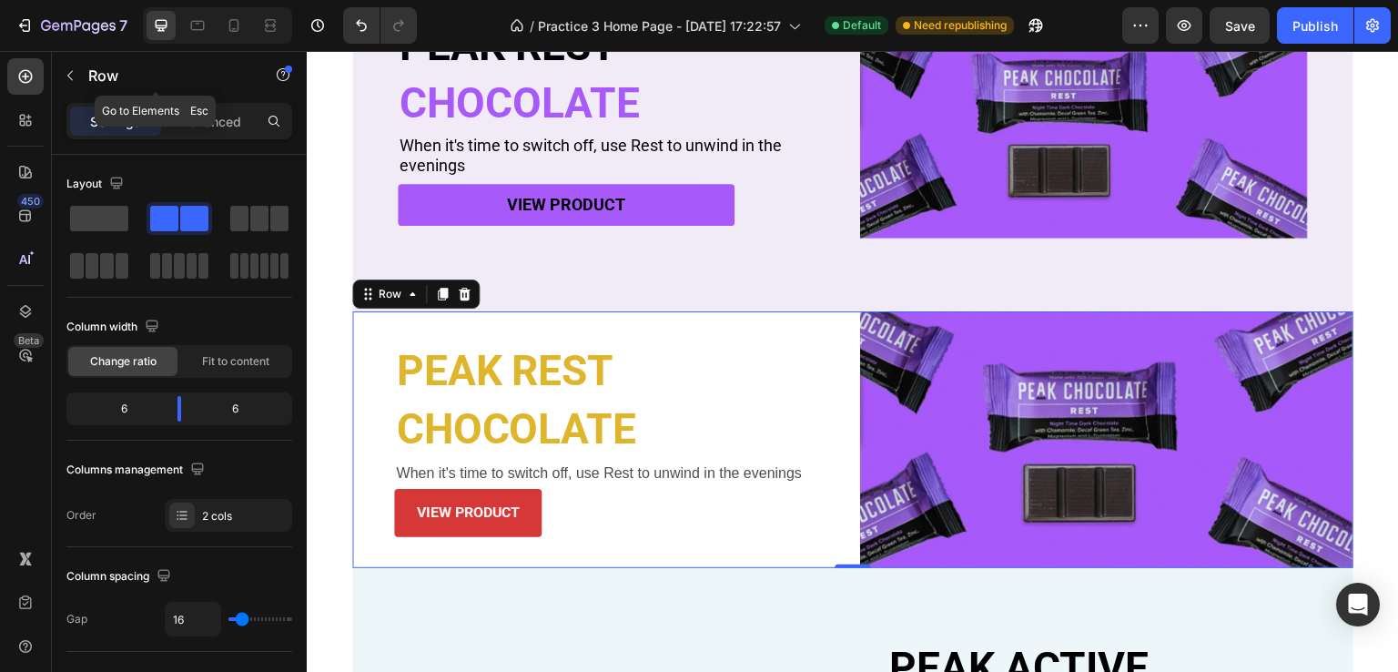
click at [68, 68] on icon "button" at bounding box center [70, 75] width 15 height 15
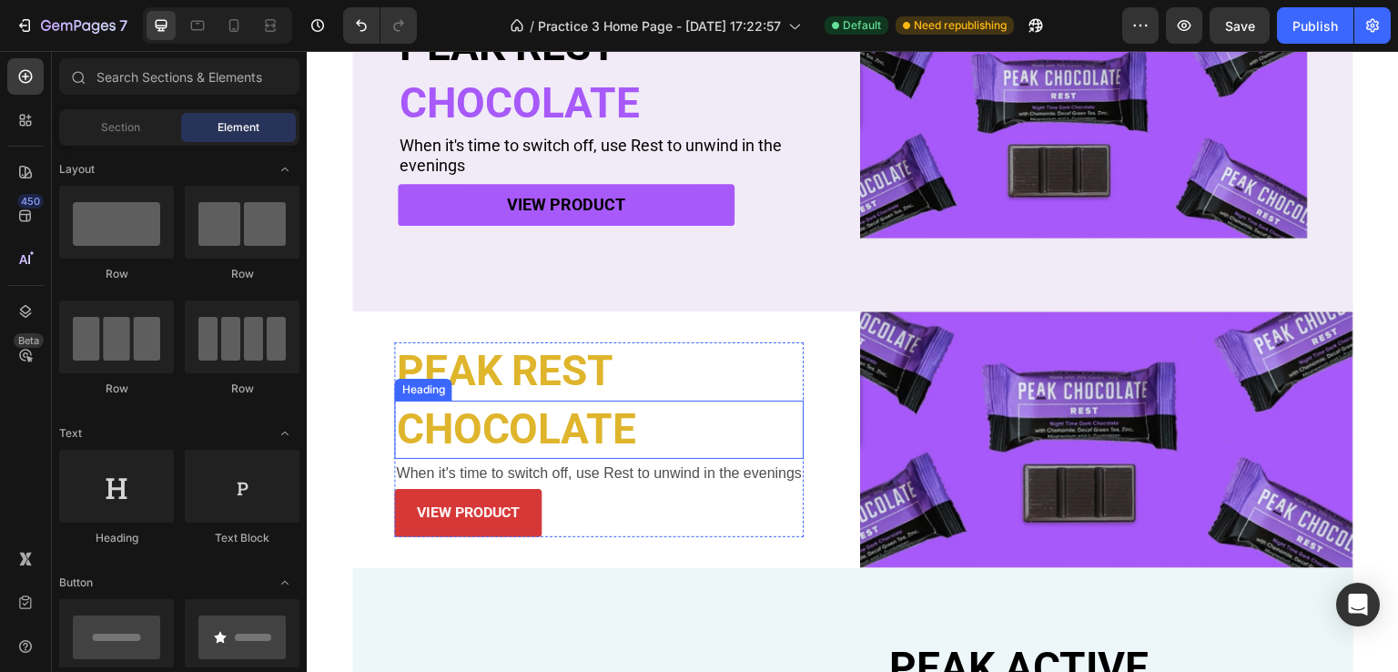
click at [377, 380] on div "PEAK REST Heading CHOCOLATE Heading When it's time to switch off, use Rest to u…" at bounding box center [598, 439] width 493 height 257
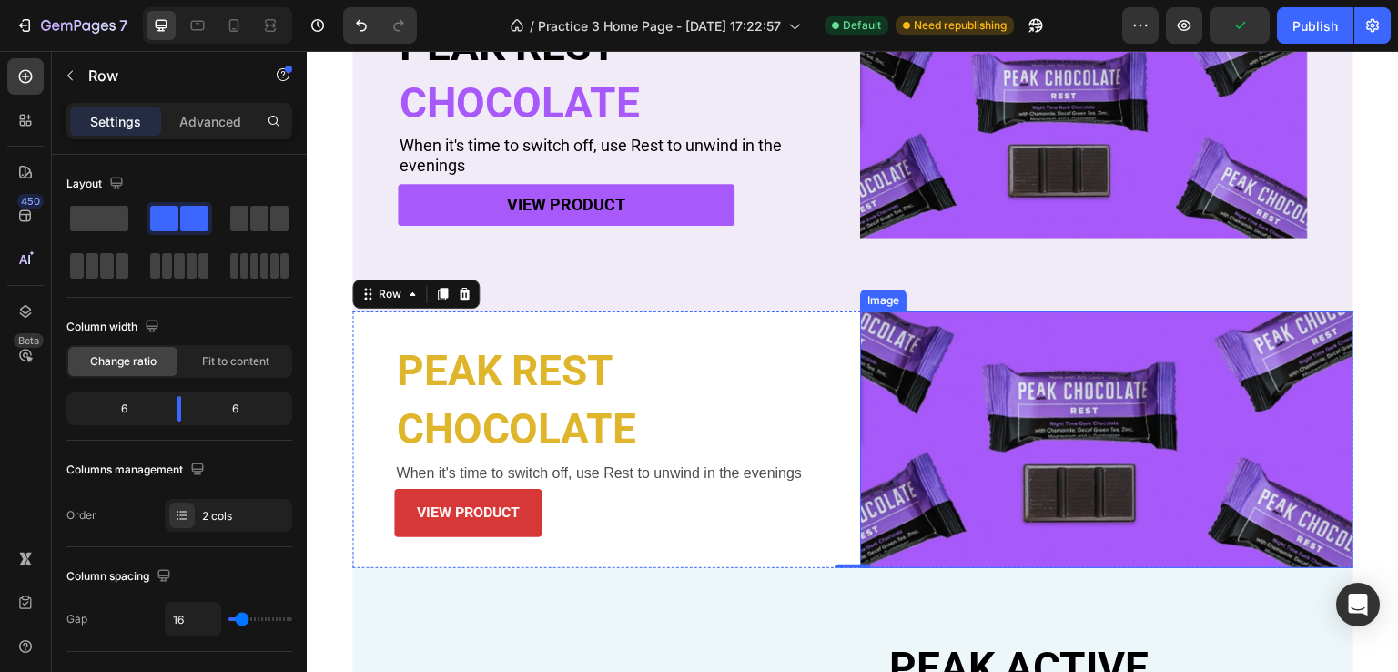
click at [870, 344] on img at bounding box center [1106, 439] width 493 height 257
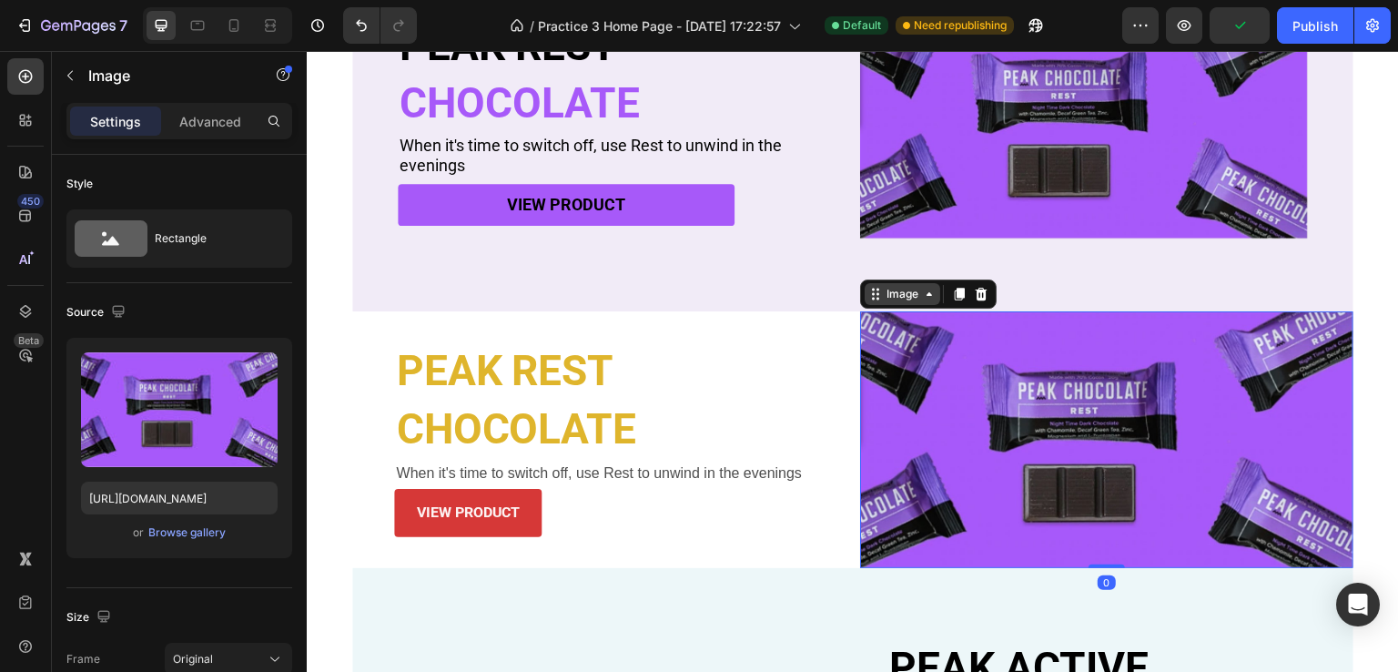
click at [872, 296] on icon at bounding box center [875, 294] width 15 height 15
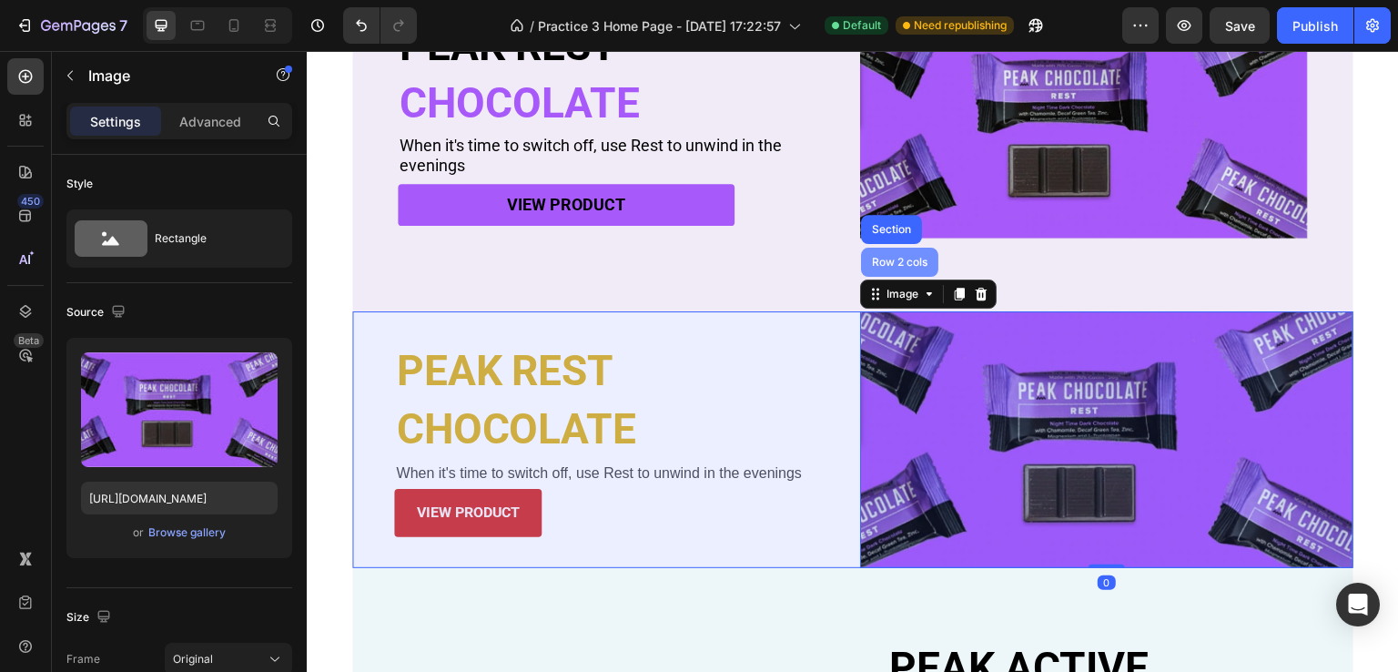
click at [877, 257] on div "Row 2 cols" at bounding box center [899, 262] width 63 height 11
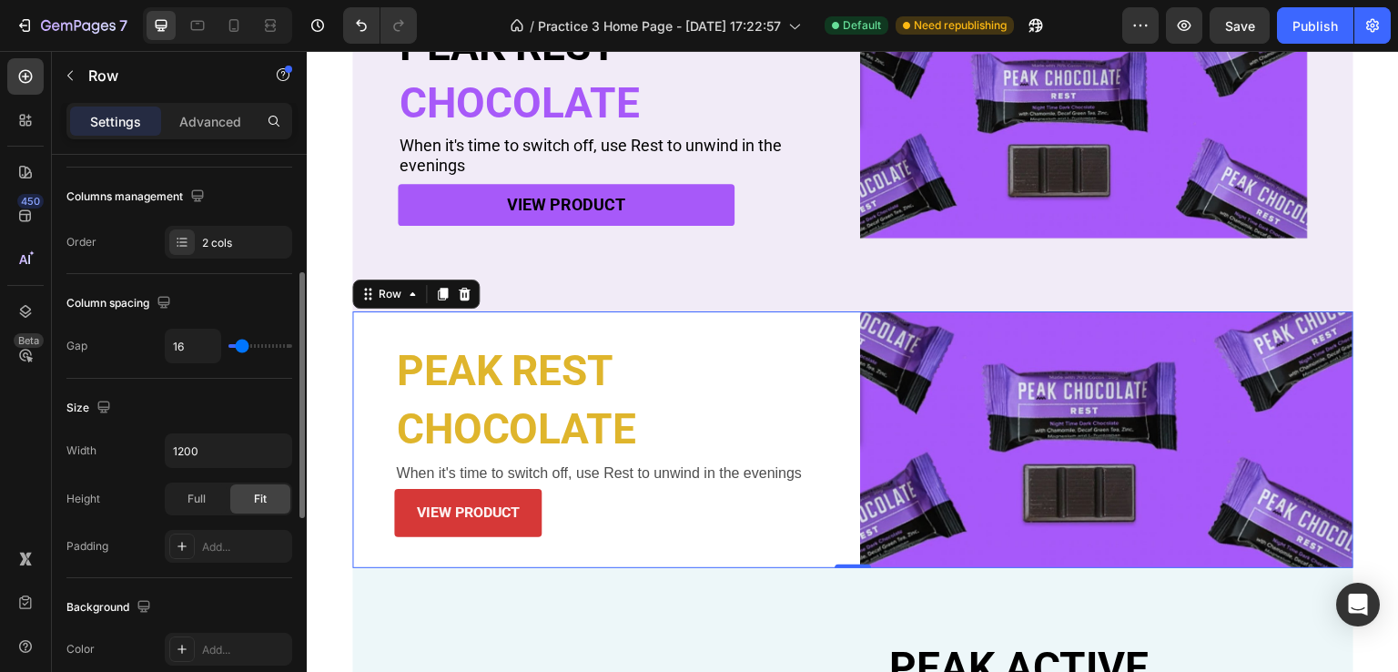
scroll to position [364, 0]
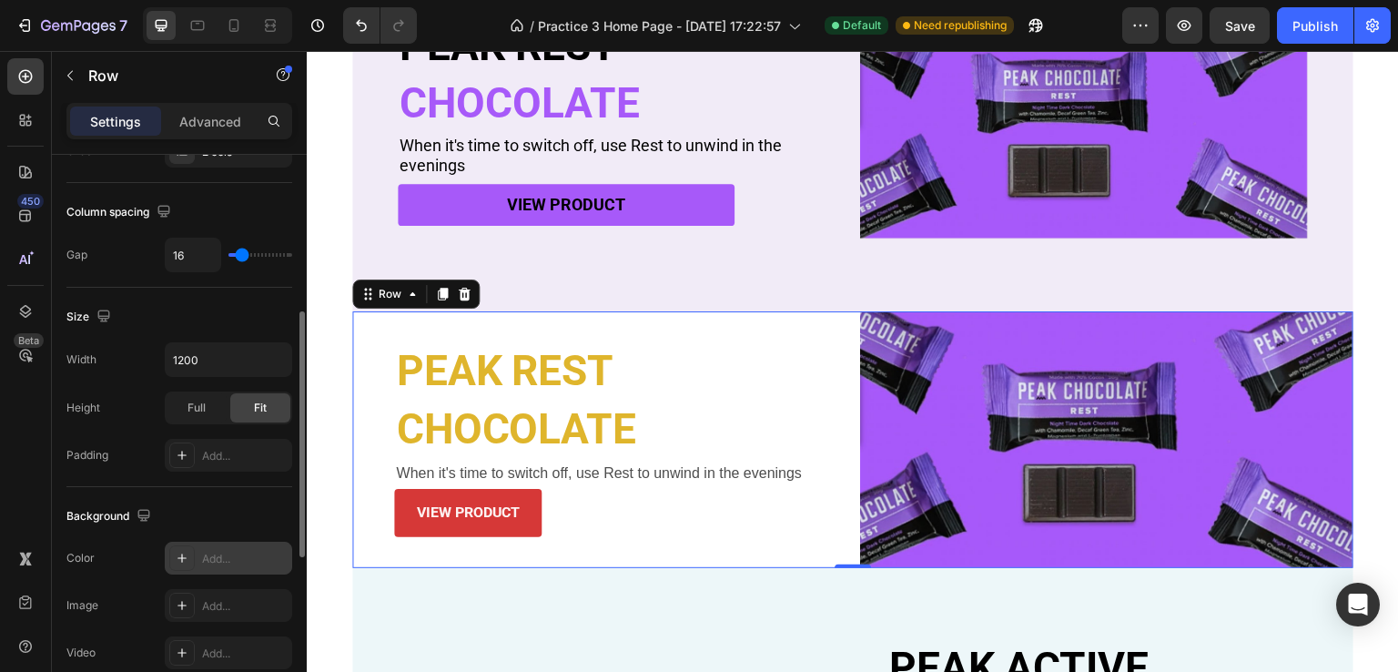
click at [187, 560] on icon at bounding box center [182, 558] width 15 height 15
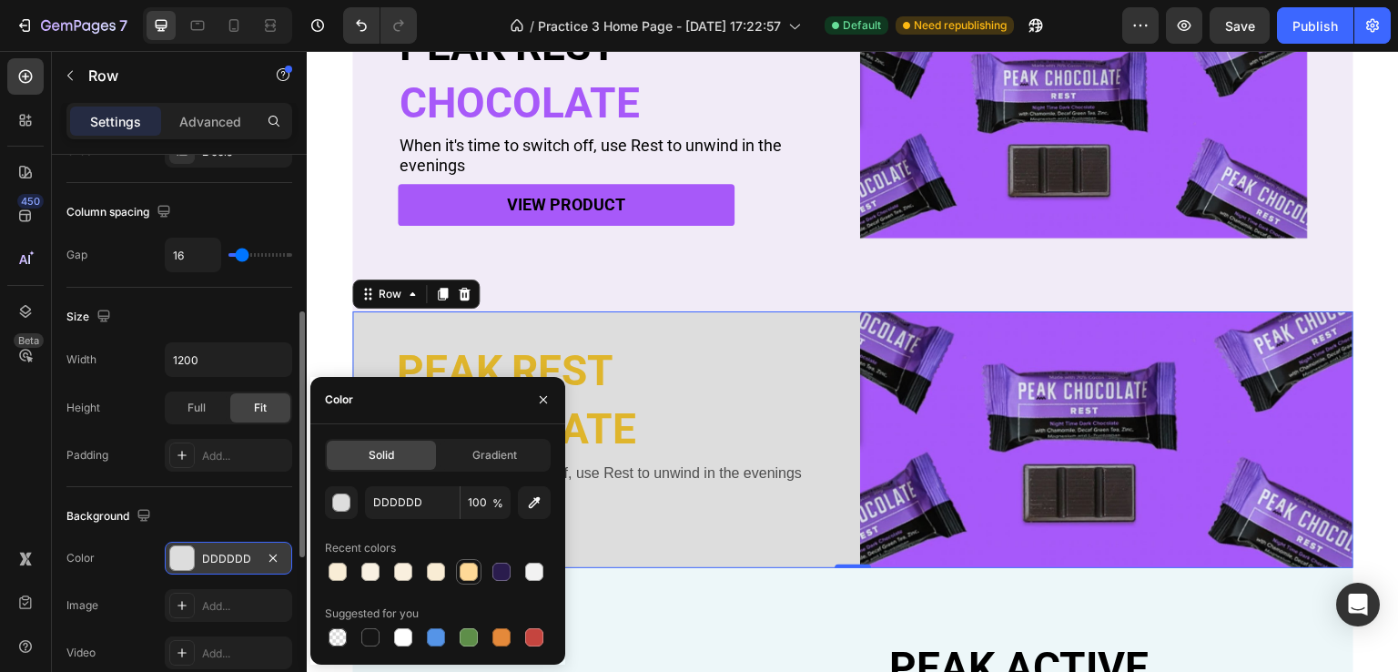
click at [465, 572] on div at bounding box center [469, 571] width 18 height 18
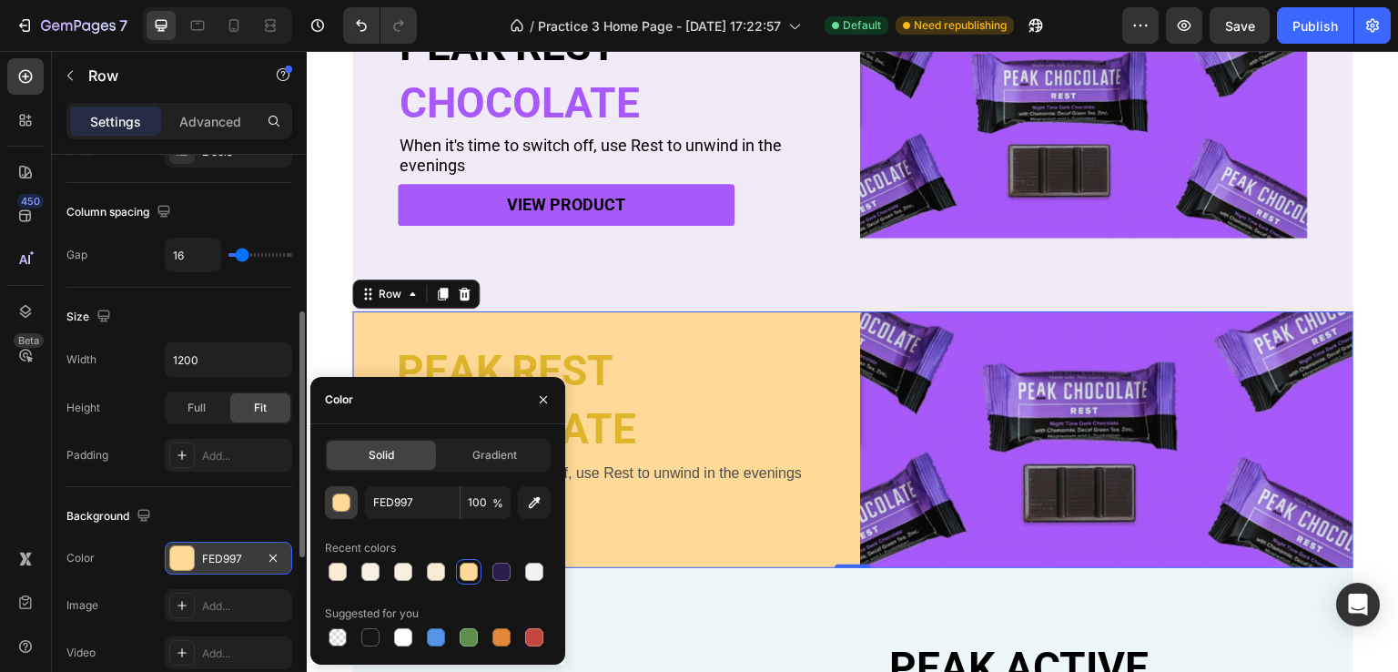
click at [340, 500] on div "button" at bounding box center [342, 503] width 18 height 18
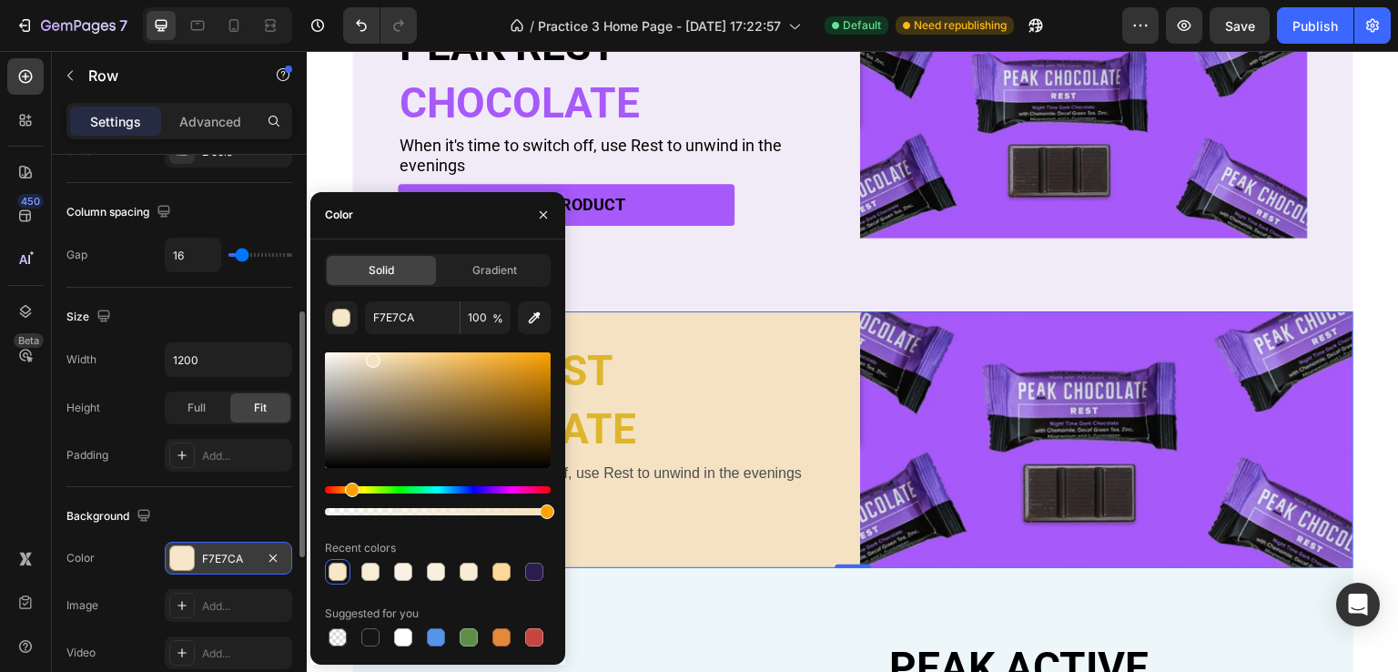
drag, startPoint x: 422, startPoint y: 358, endPoint x: 372, endPoint y: 356, distance: 50.1
click at [372, 356] on div at bounding box center [373, 360] width 15 height 15
type input "F4E2C3"
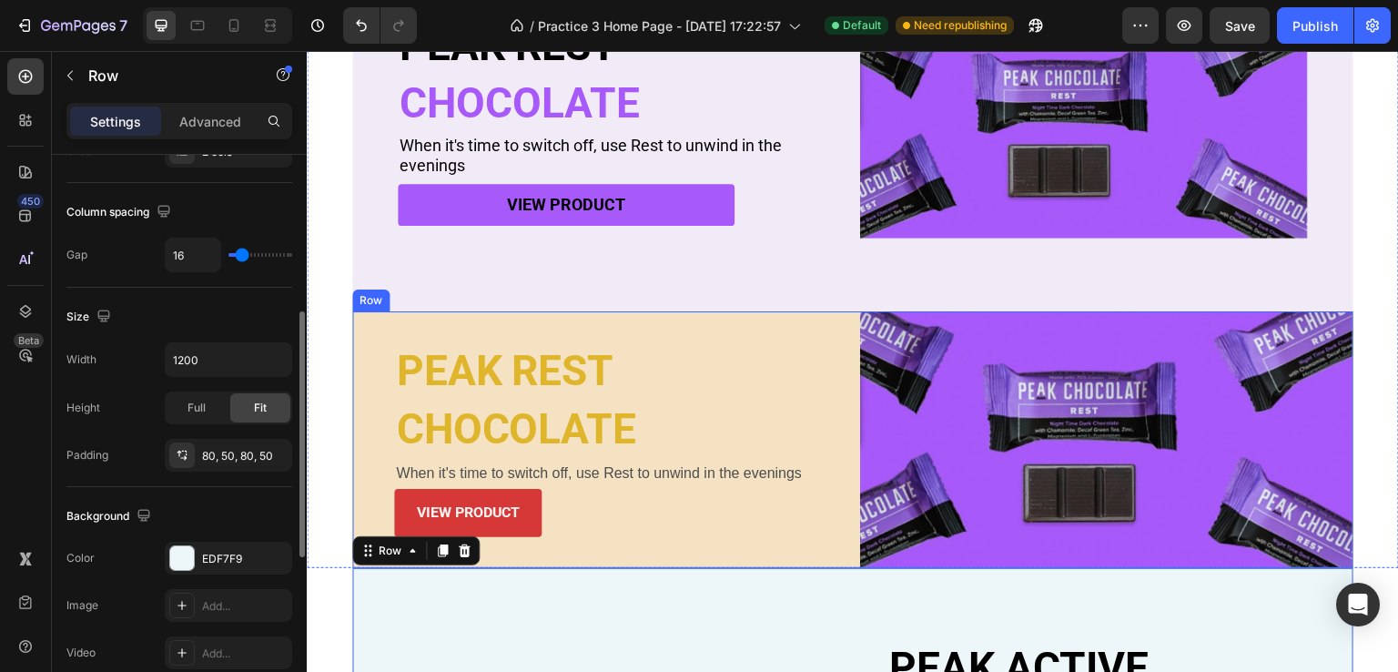
click at [374, 402] on div "PEAK REST Heading CHOCOLATE Heading When it's time to switch off, use Rest to u…" at bounding box center [598, 439] width 493 height 257
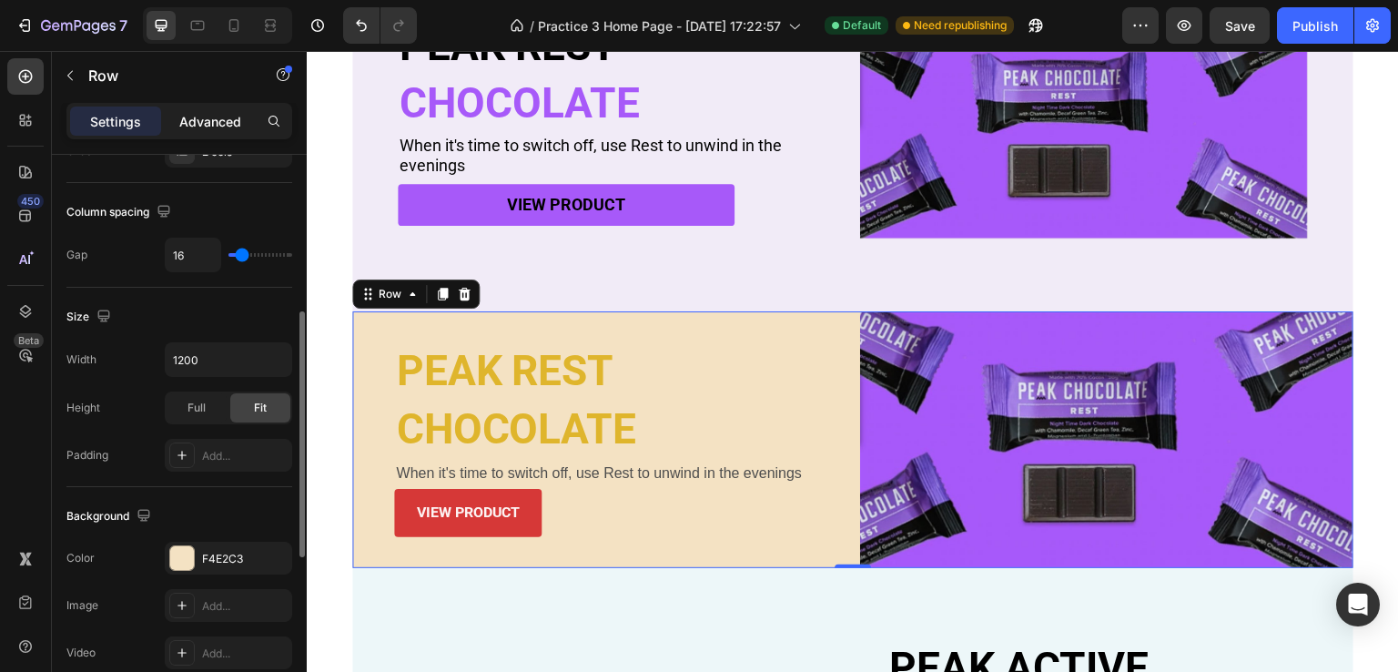
click at [201, 117] on p "Advanced" at bounding box center [210, 121] width 62 height 19
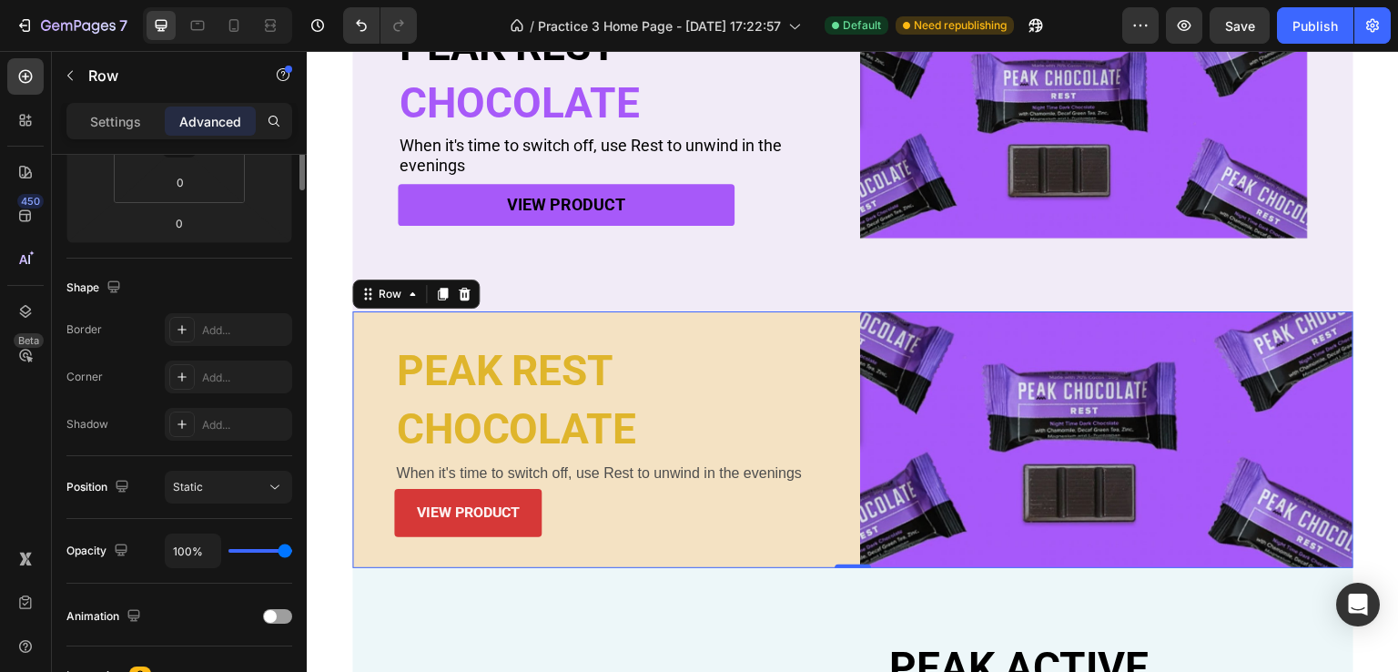
scroll to position [0, 0]
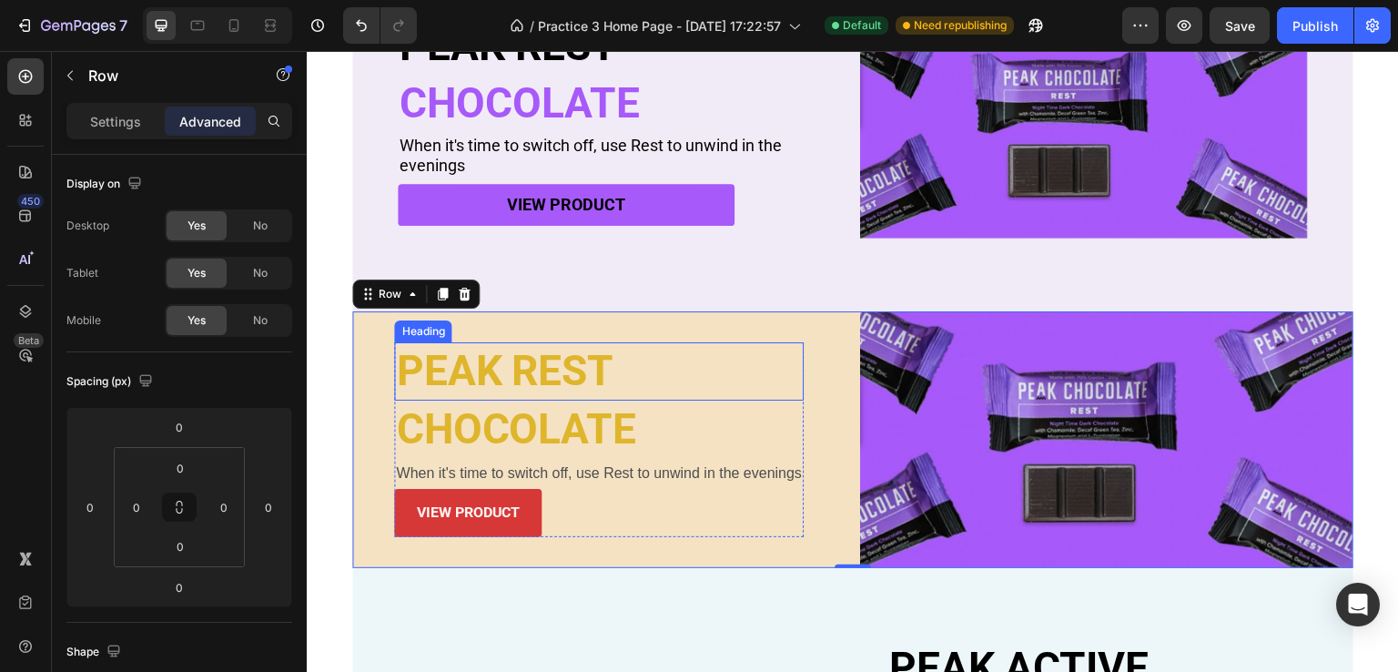
click at [434, 380] on h2 "PEAK REST" at bounding box center [599, 371] width 410 height 58
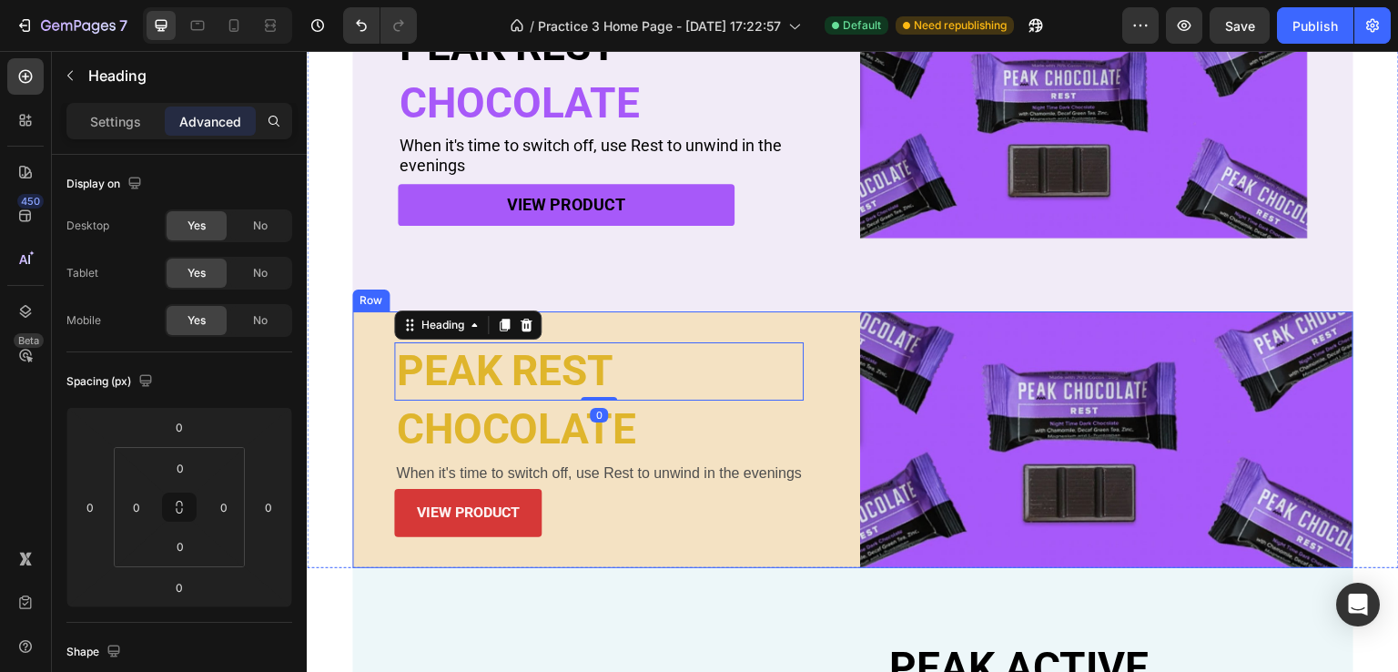
click at [380, 376] on div "PEAK REST Heading 0 CHOCOLATE Heading When it's time to switch off, use Rest to…" at bounding box center [598, 439] width 493 height 257
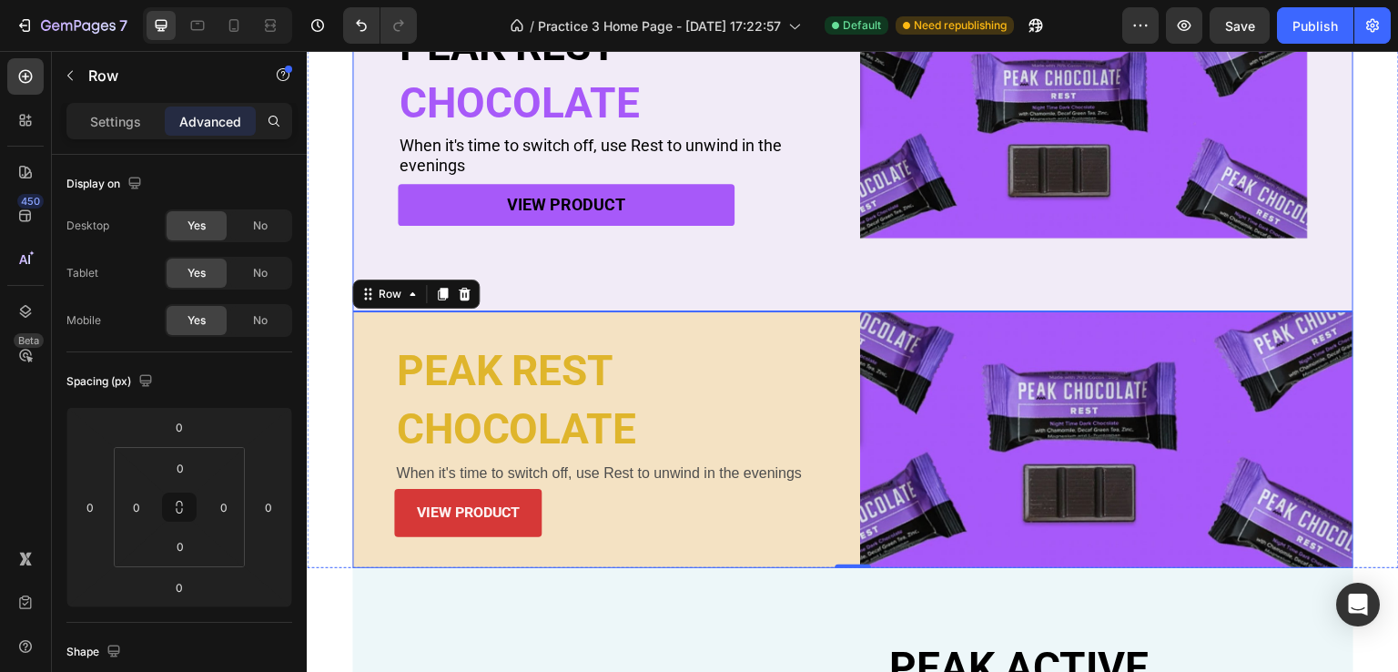
click at [375, 211] on div "PEAK REST Heading CHOCOLATE Heading When it's time to switch off, use Rest to u…" at bounding box center [852, 122] width 1001 height 379
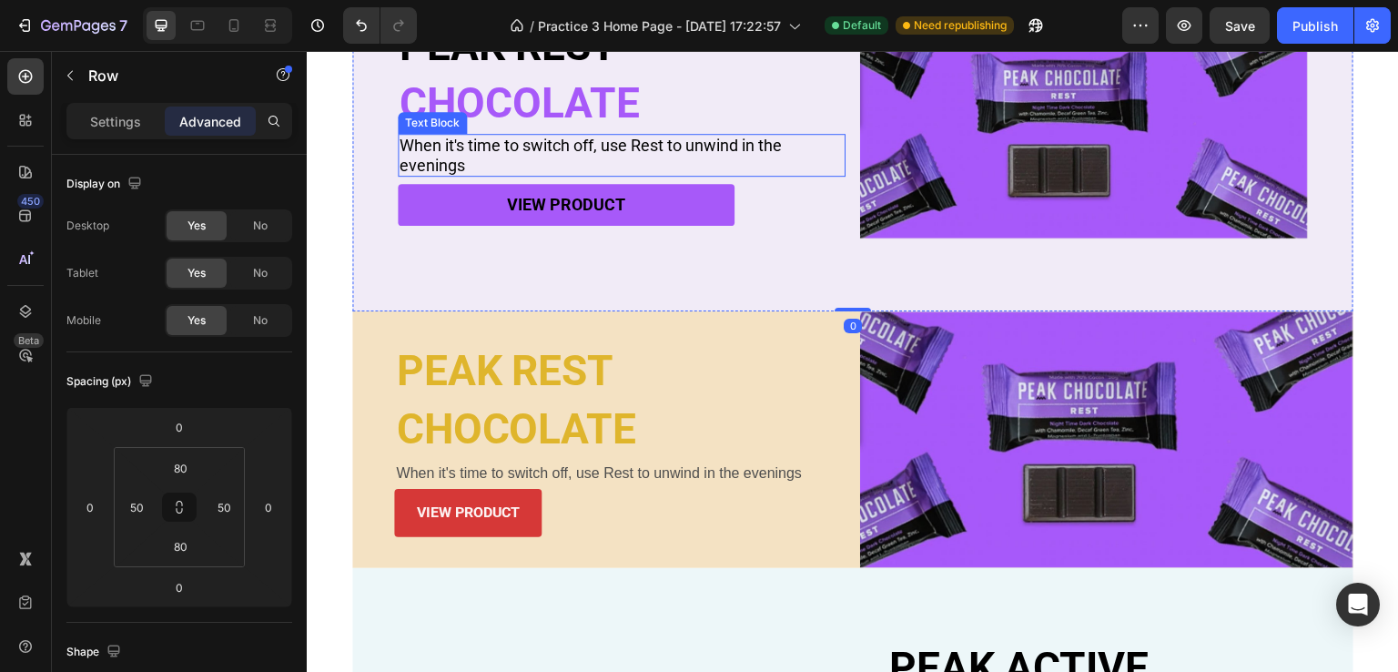
click at [460, 163] on p "When it's time to switch off, use Rest to unwind in the evenings" at bounding box center [622, 155] width 444 height 39
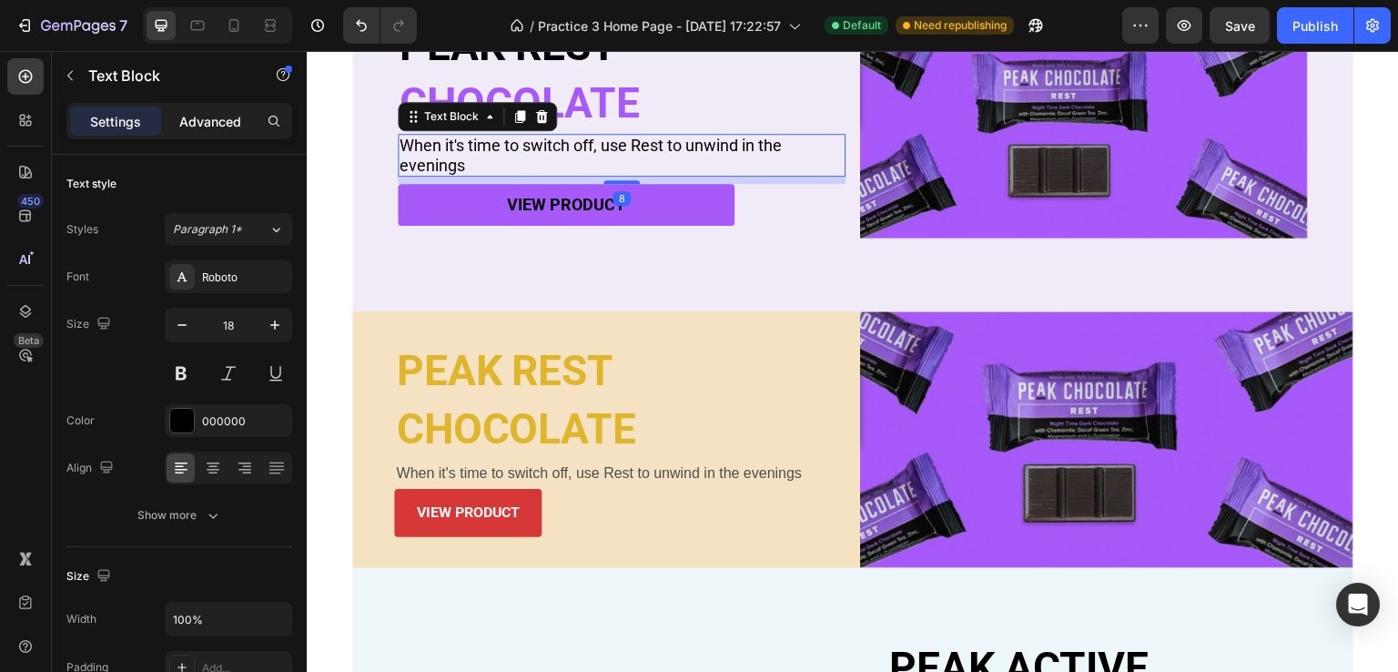
click at [212, 117] on p "Advanced" at bounding box center [210, 121] width 62 height 19
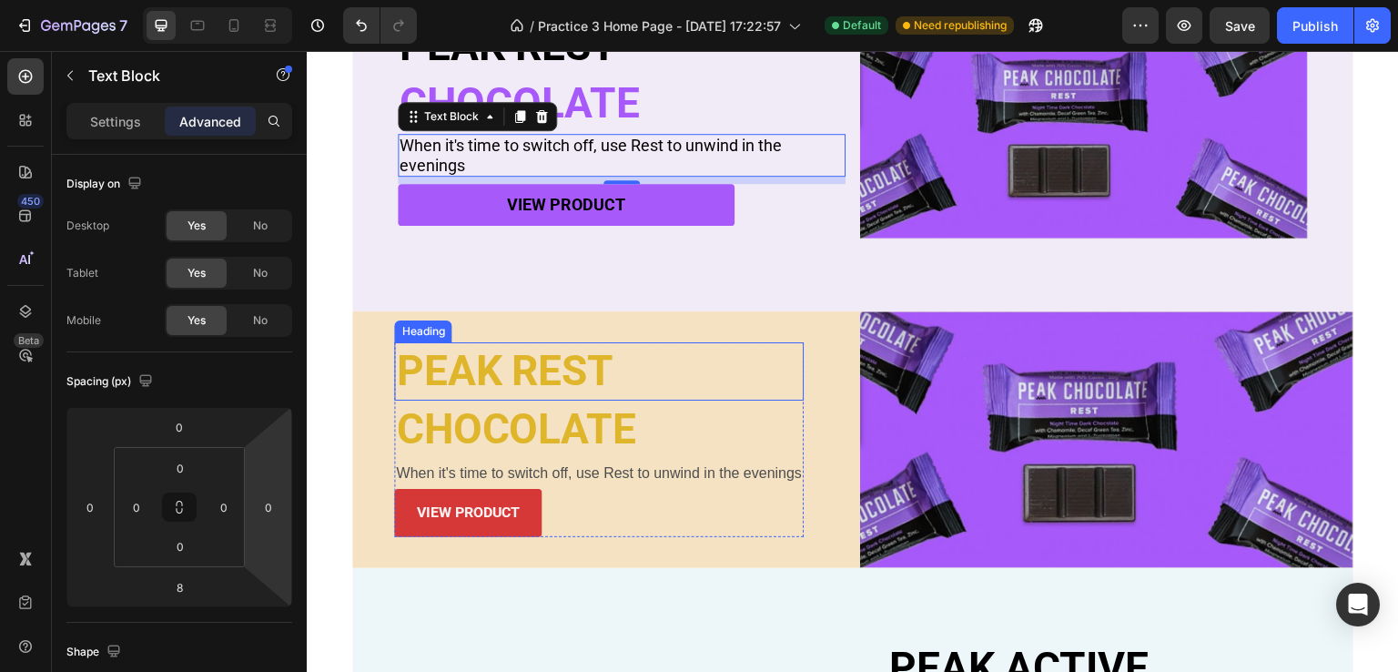
click at [542, 370] on h2 "PEAK REST" at bounding box center [599, 371] width 410 height 58
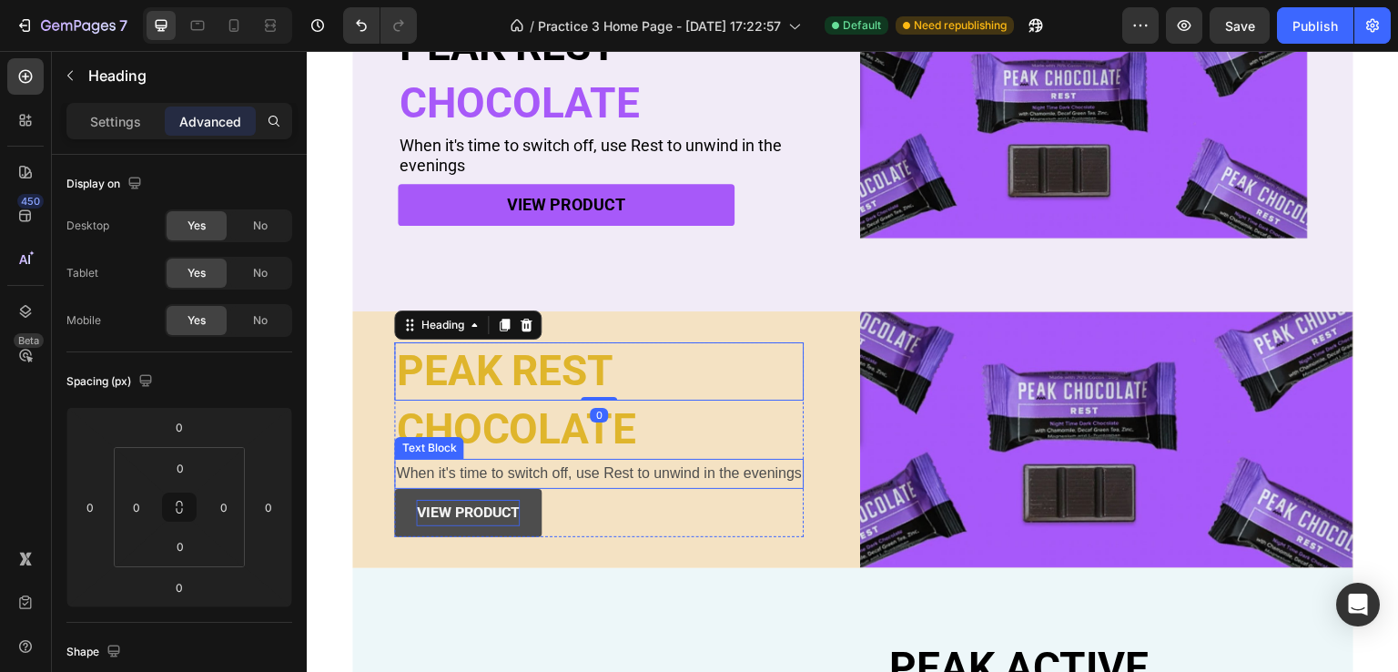
click at [442, 446] on div "Text Block" at bounding box center [428, 448] width 69 height 22
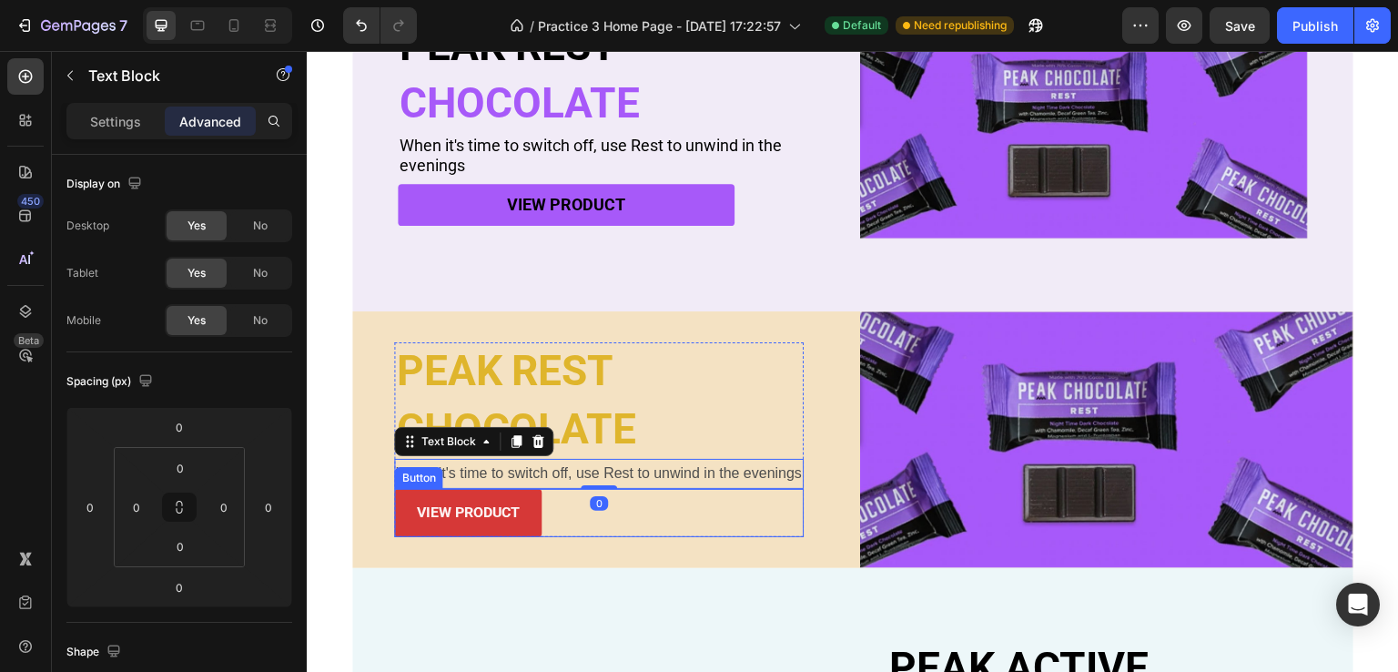
click at [448, 469] on p "When it's time to switch off, use Rest to unwind in the evenings" at bounding box center [599, 474] width 406 height 26
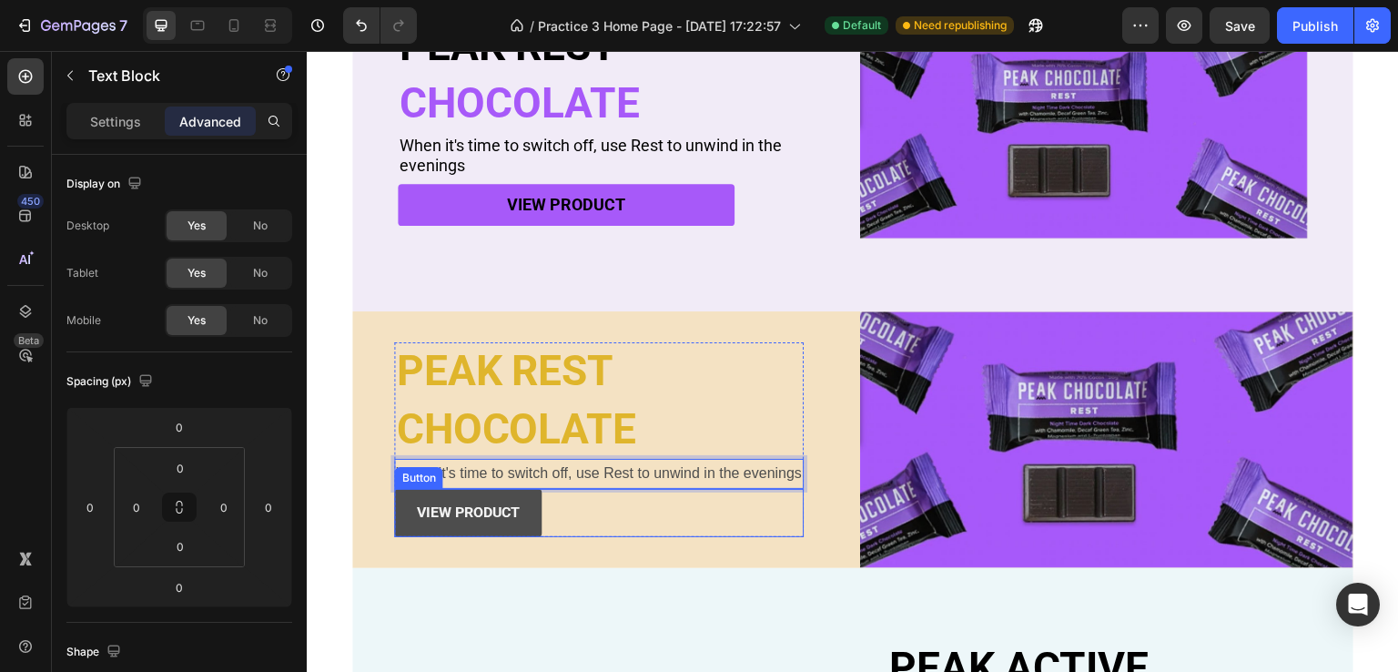
click at [399, 513] on button "view product" at bounding box center [467, 513] width 147 height 48
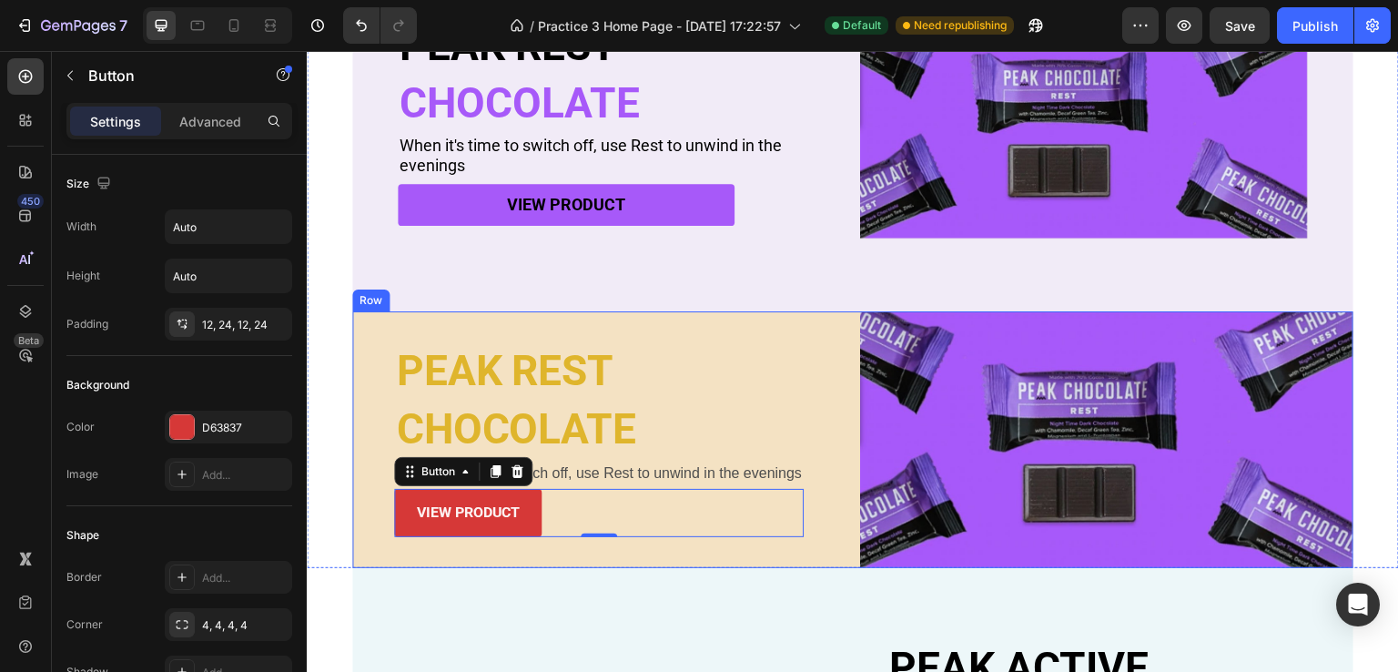
click at [373, 511] on div "PEAK REST Heading CHOCOLATE Heading When it's time to switch off, use Rest to u…" at bounding box center [598, 439] width 493 height 257
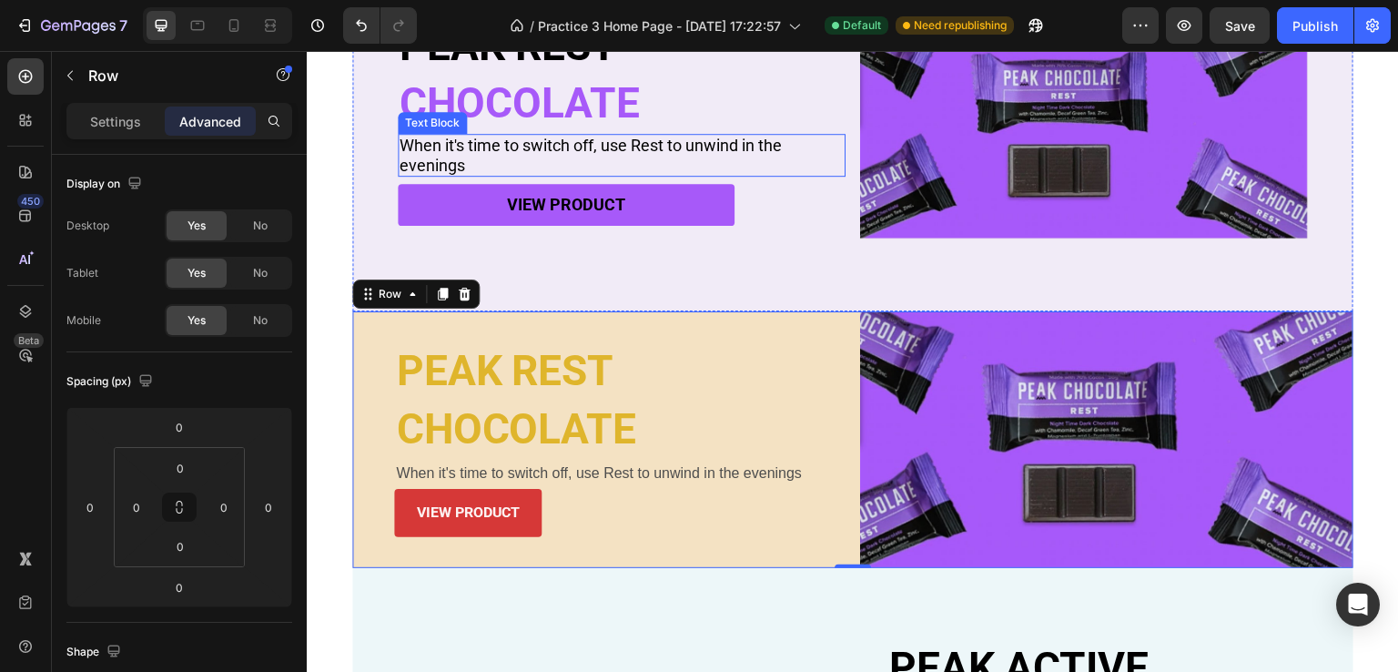
click at [723, 154] on p "When it's time to switch off, use Rest to unwind in the evenings" at bounding box center [622, 155] width 444 height 39
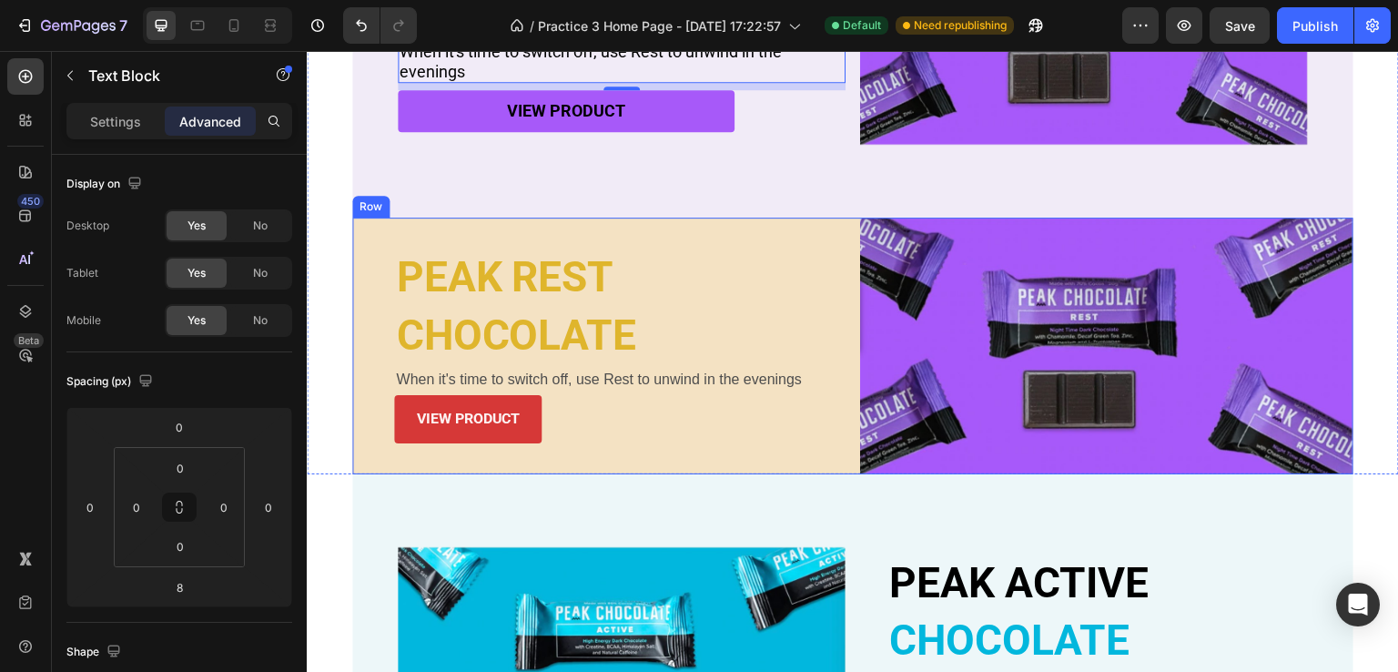
scroll to position [525, 0]
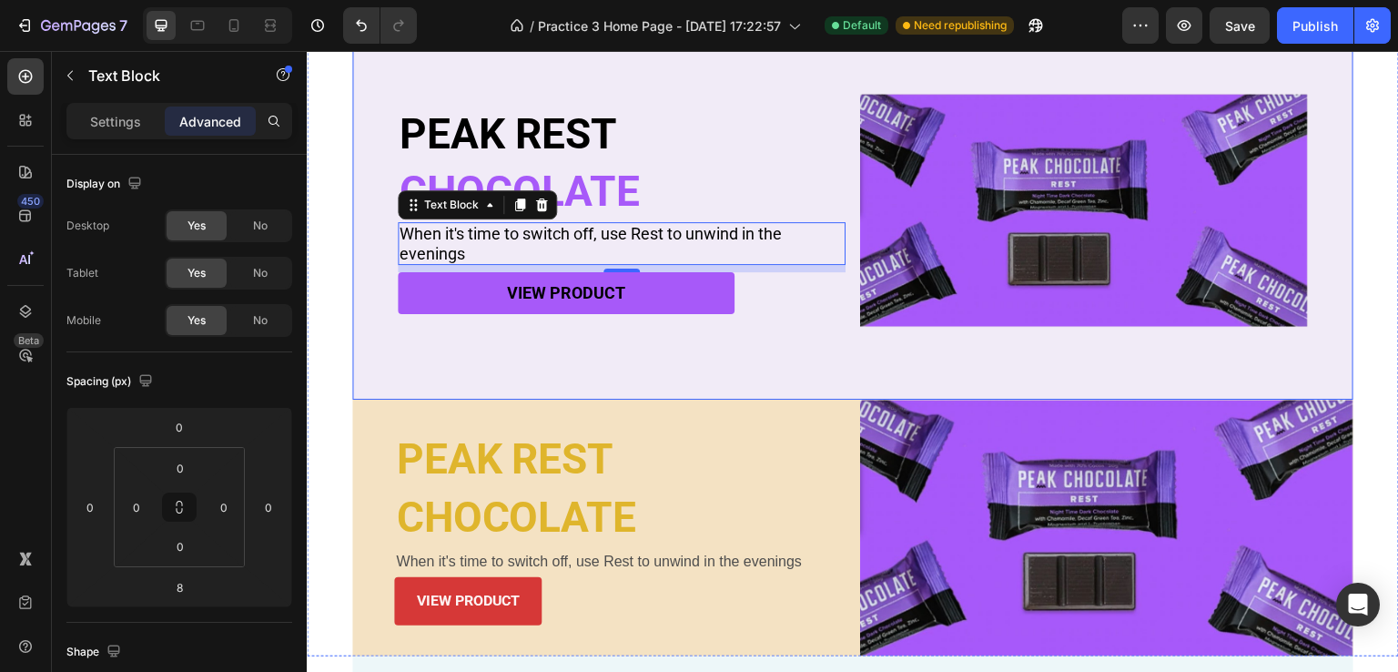
click at [379, 144] on div "PEAK REST Heading CHOCOLATE Heading When it's time to switch off, use Rest to u…" at bounding box center [852, 210] width 1001 height 379
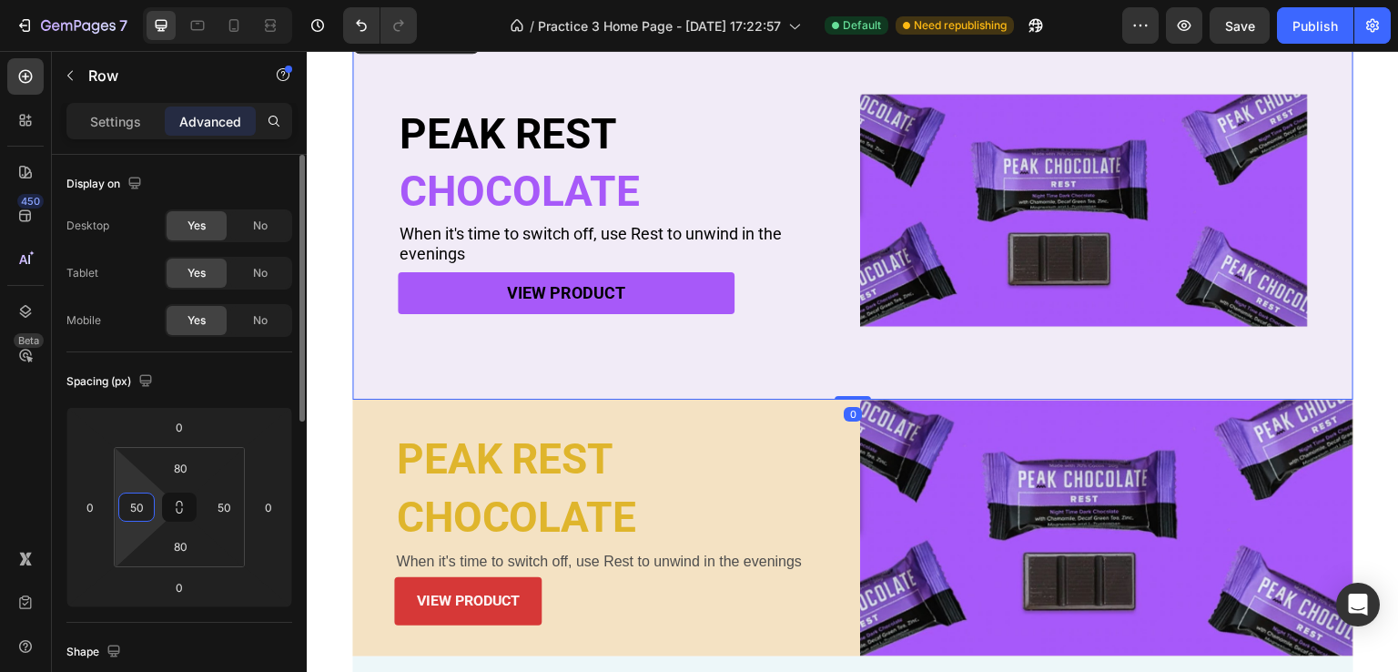
click at [147, 504] on input "50" at bounding box center [136, 506] width 27 height 27
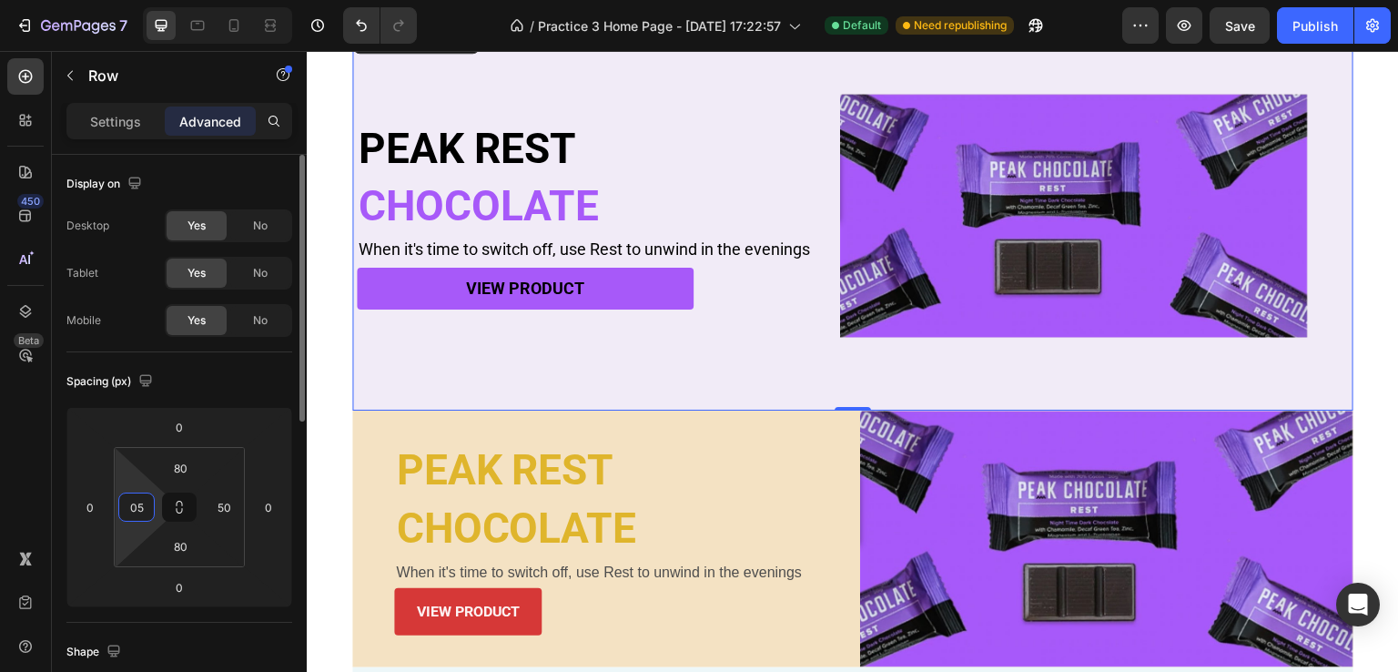
type input "050"
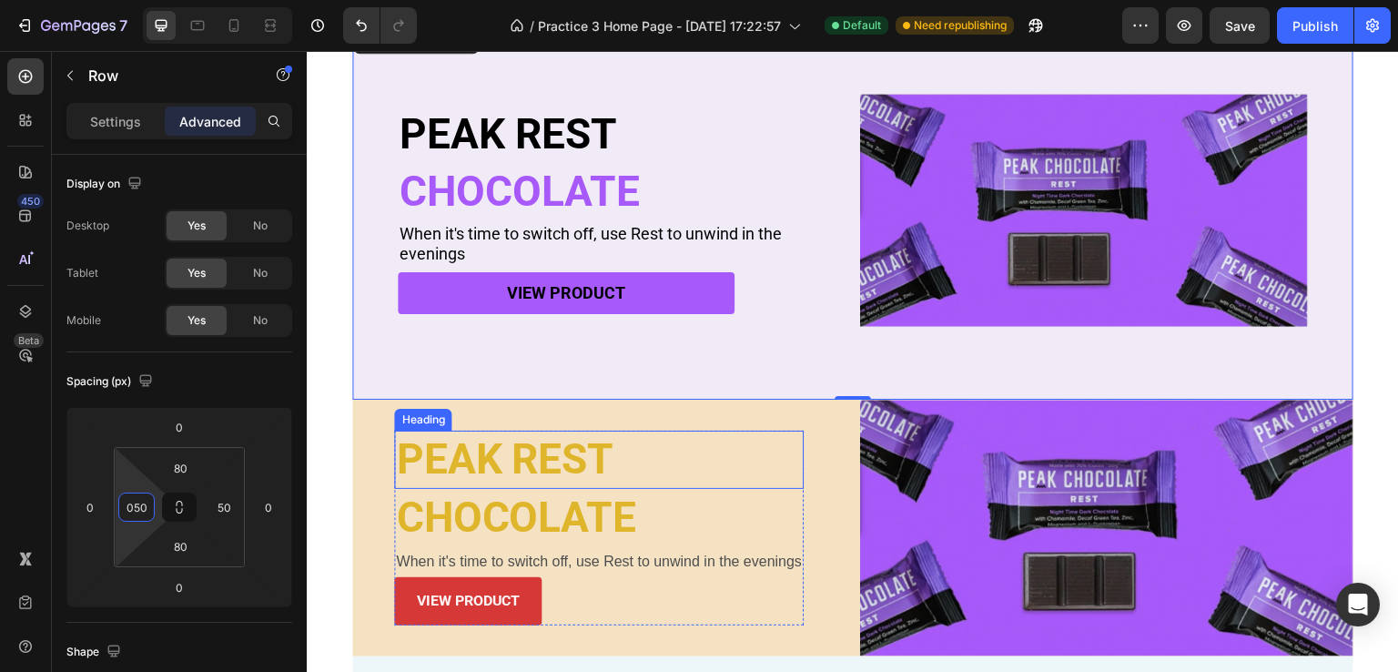
click at [541, 430] on h2 "PEAK REST" at bounding box center [599, 459] width 410 height 58
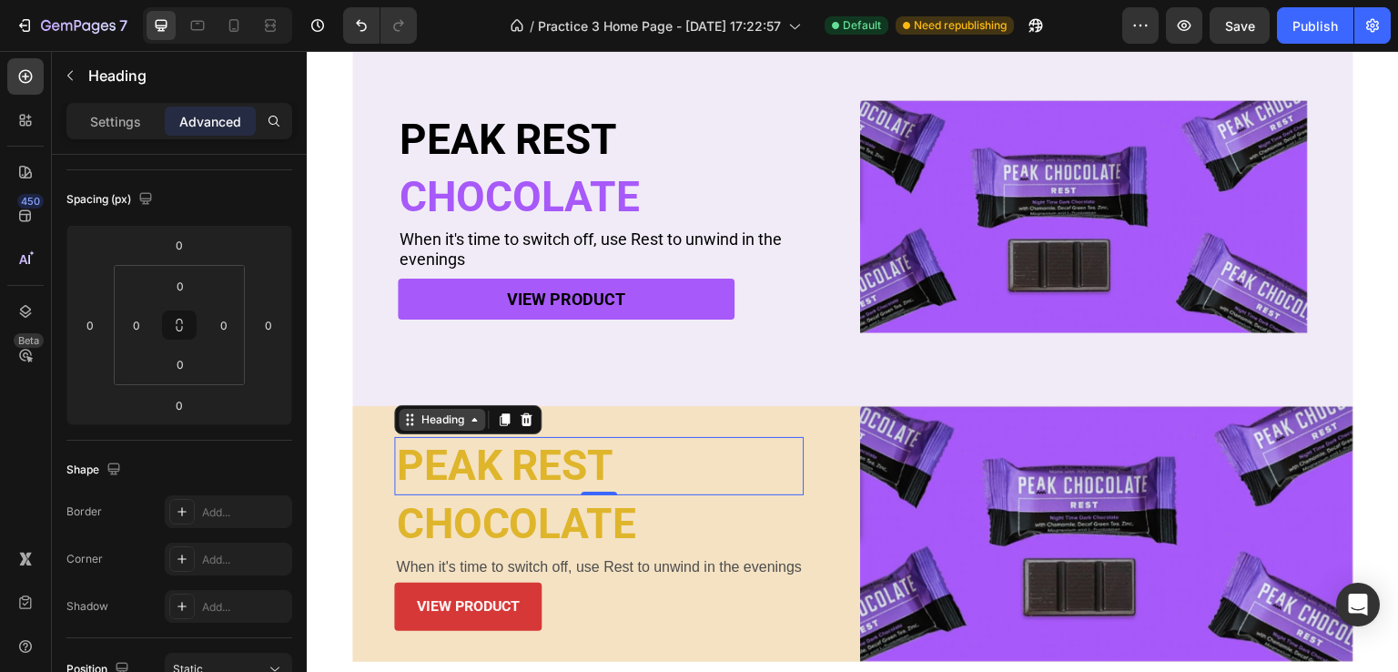
scroll to position [434, 0]
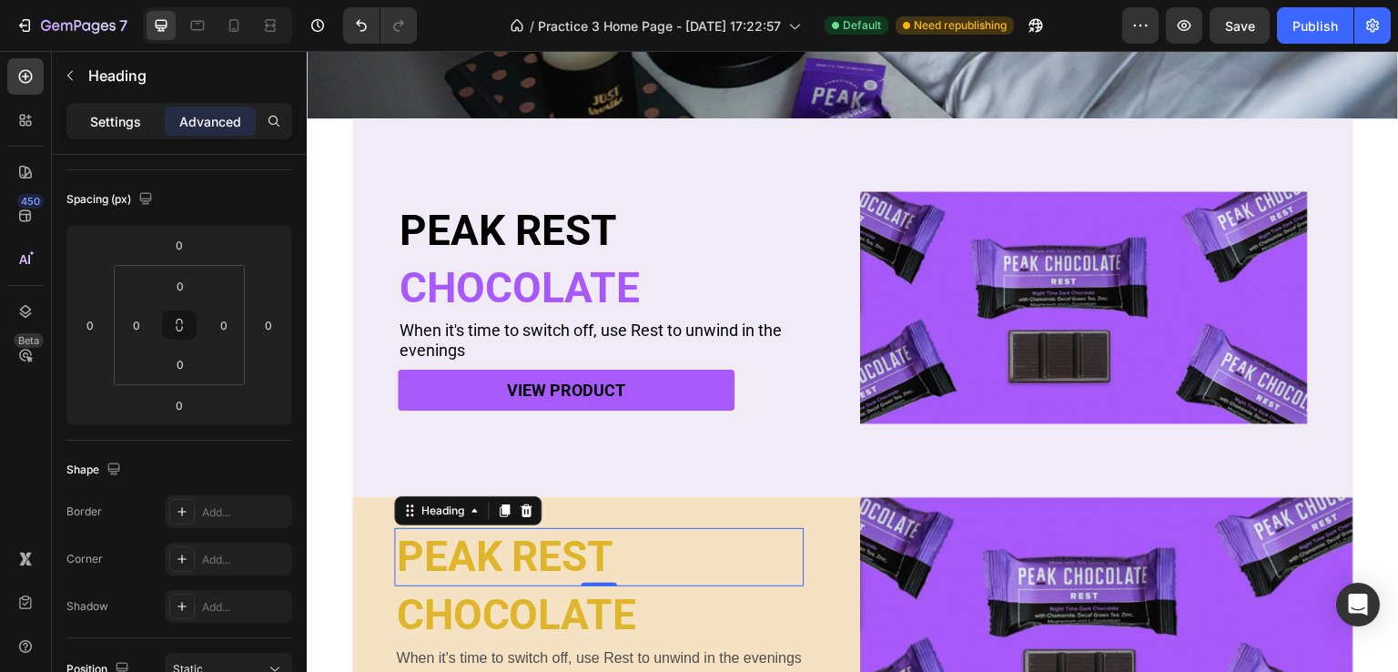
click at [119, 112] on p "Settings" at bounding box center [115, 121] width 51 height 19
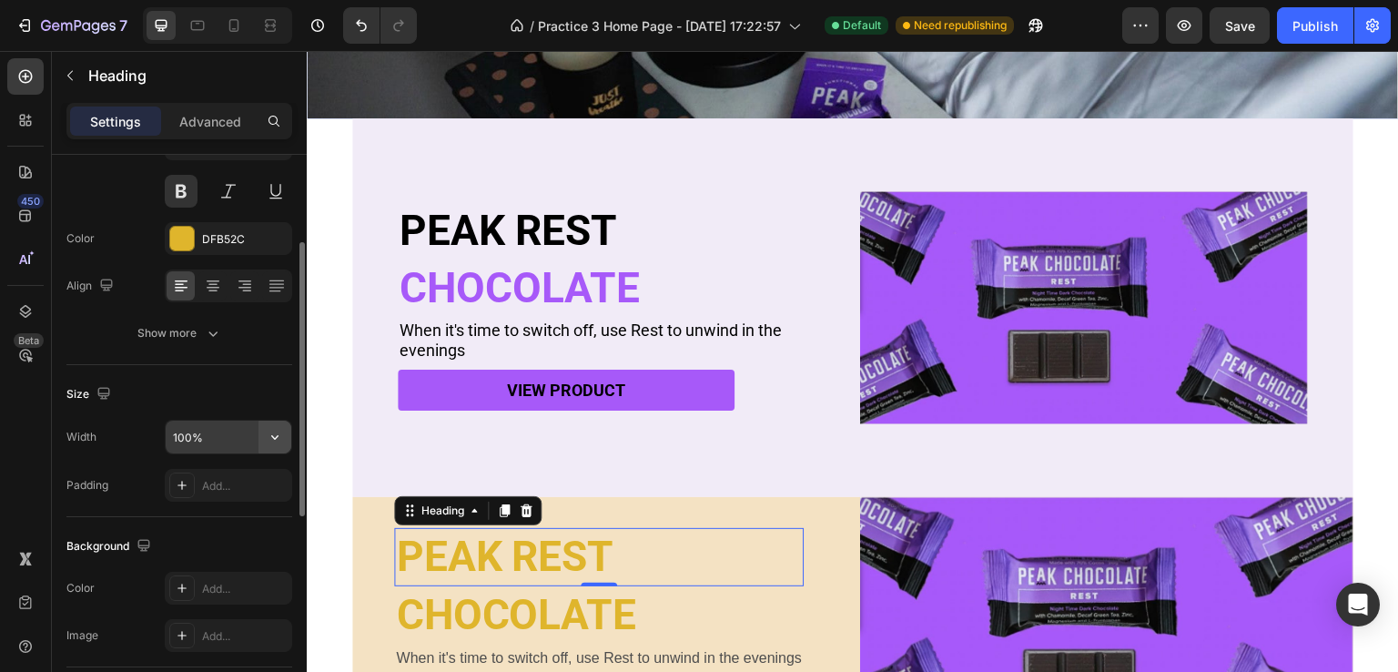
click at [274, 431] on icon "button" at bounding box center [275, 437] width 18 height 18
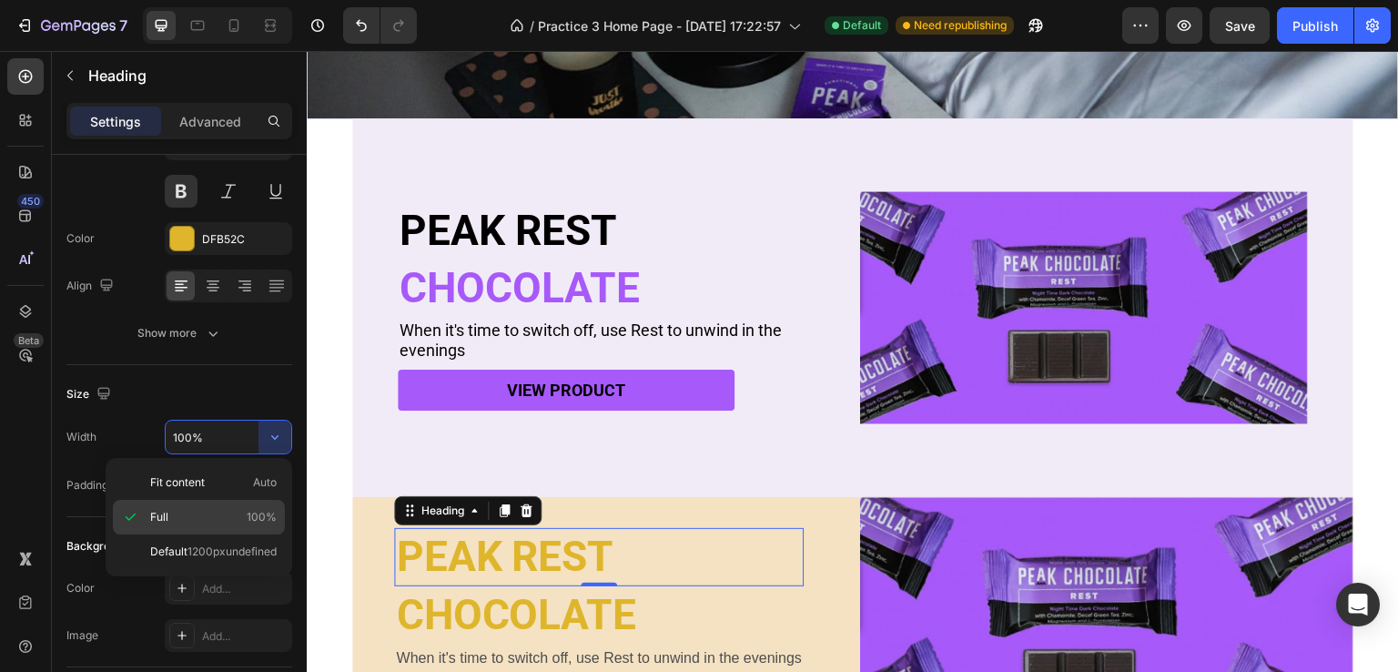
click at [160, 511] on span "Full" at bounding box center [159, 517] width 18 height 16
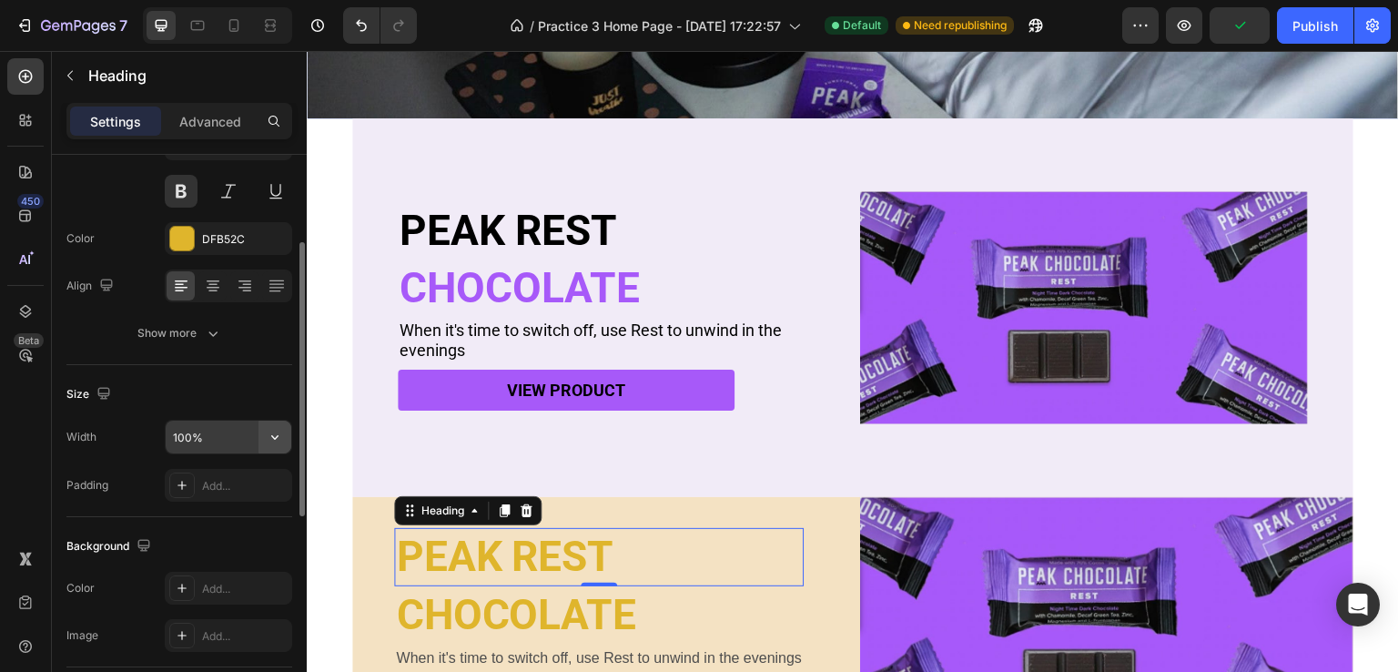
click at [267, 437] on icon "button" at bounding box center [275, 437] width 18 height 18
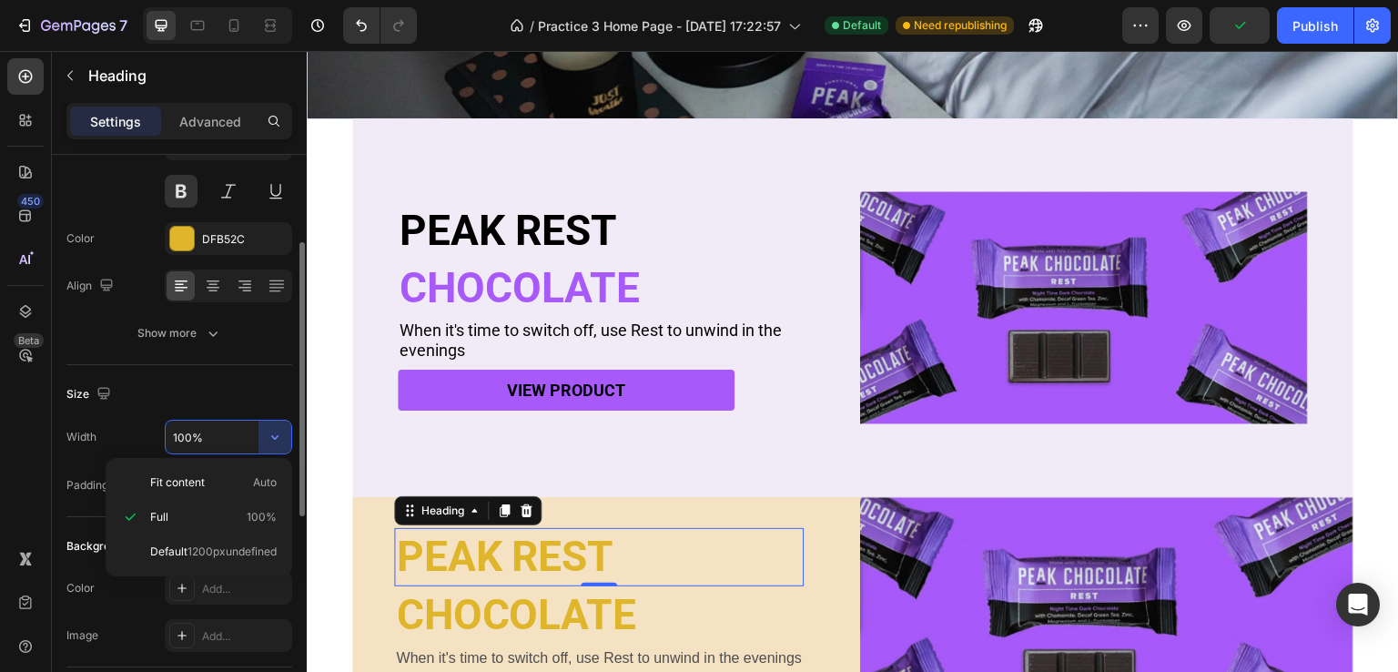
click at [182, 534] on div "Default 1200pxundefined" at bounding box center [199, 551] width 172 height 35
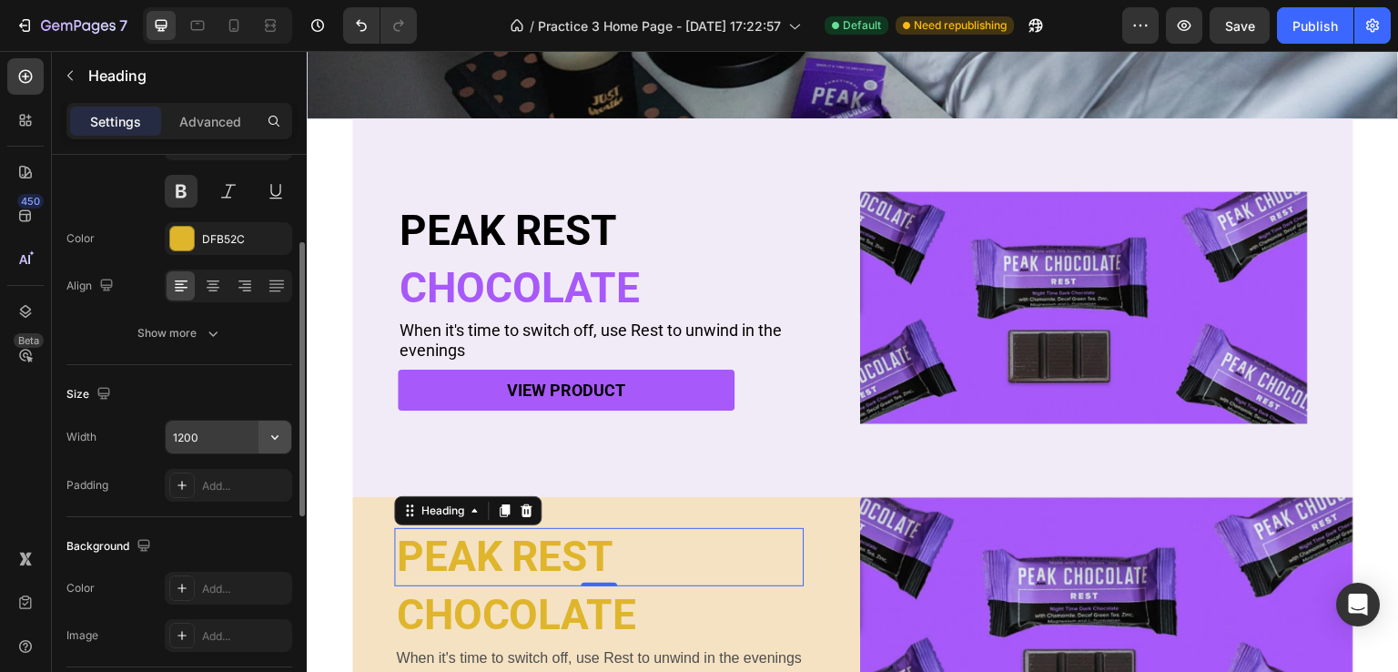
click at [278, 431] on icon "button" at bounding box center [275, 437] width 18 height 18
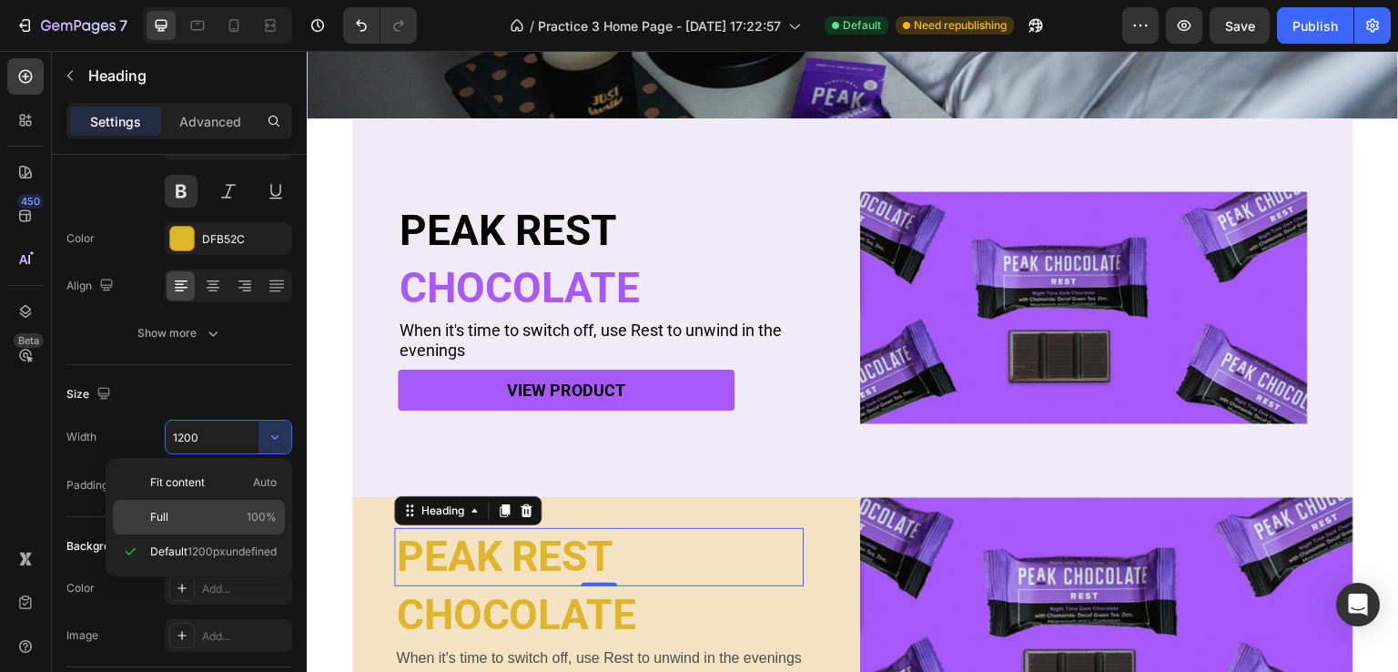
click at [164, 503] on div "Full 100%" at bounding box center [199, 517] width 172 height 35
type input "100%"
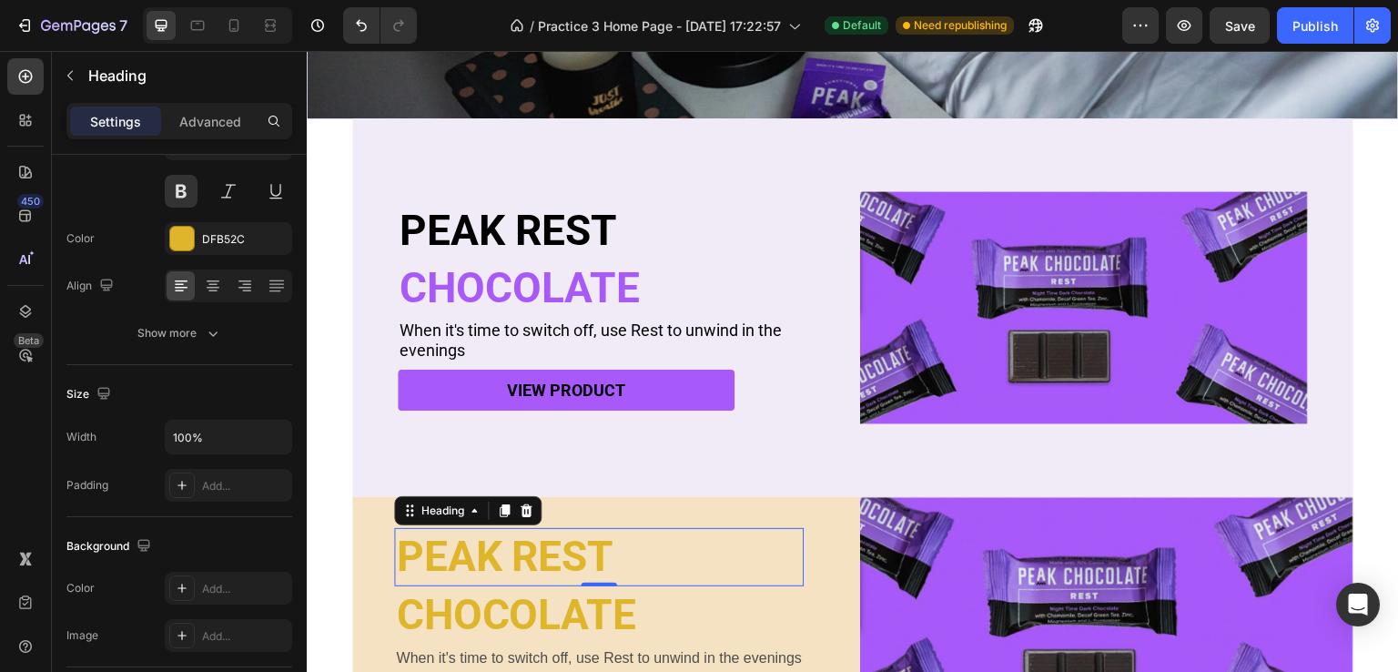
click at [565, 552] on h2 "PEAK REST" at bounding box center [599, 557] width 410 height 58
click at [632, 543] on p "PEAK REST" at bounding box center [599, 557] width 406 height 55
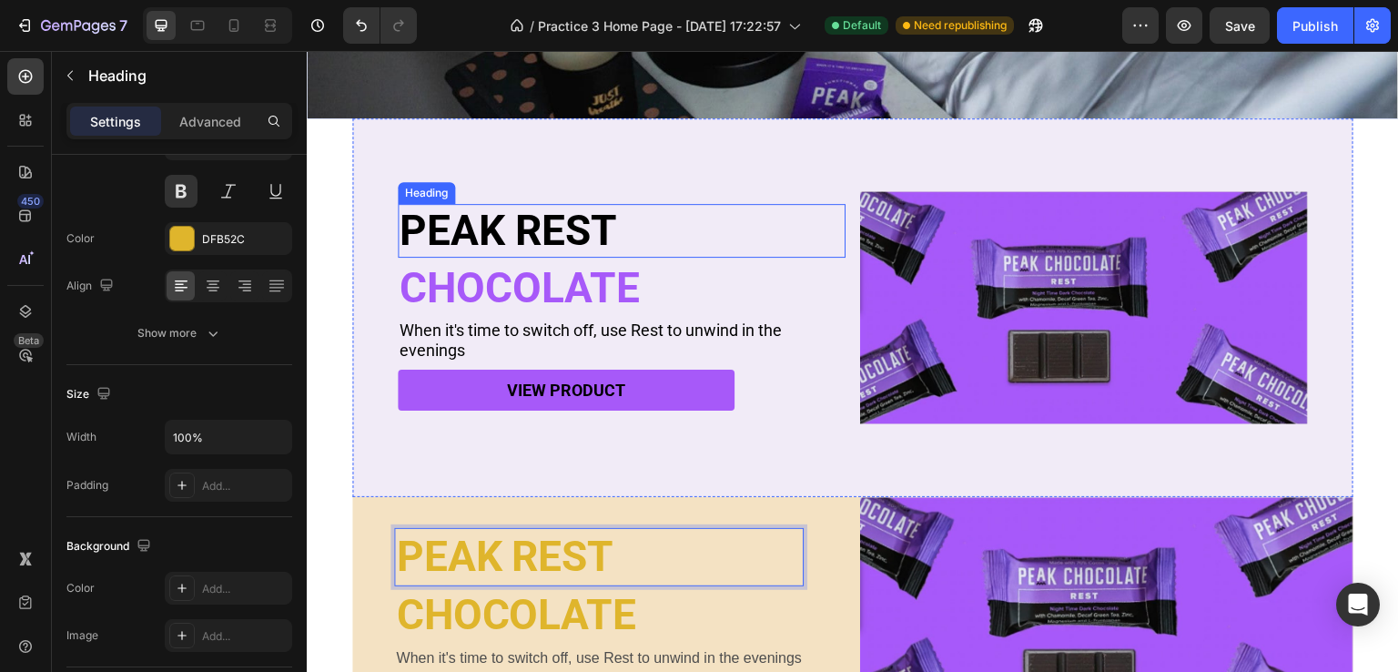
click at [495, 230] on h2 "PEAK REST" at bounding box center [622, 231] width 448 height 54
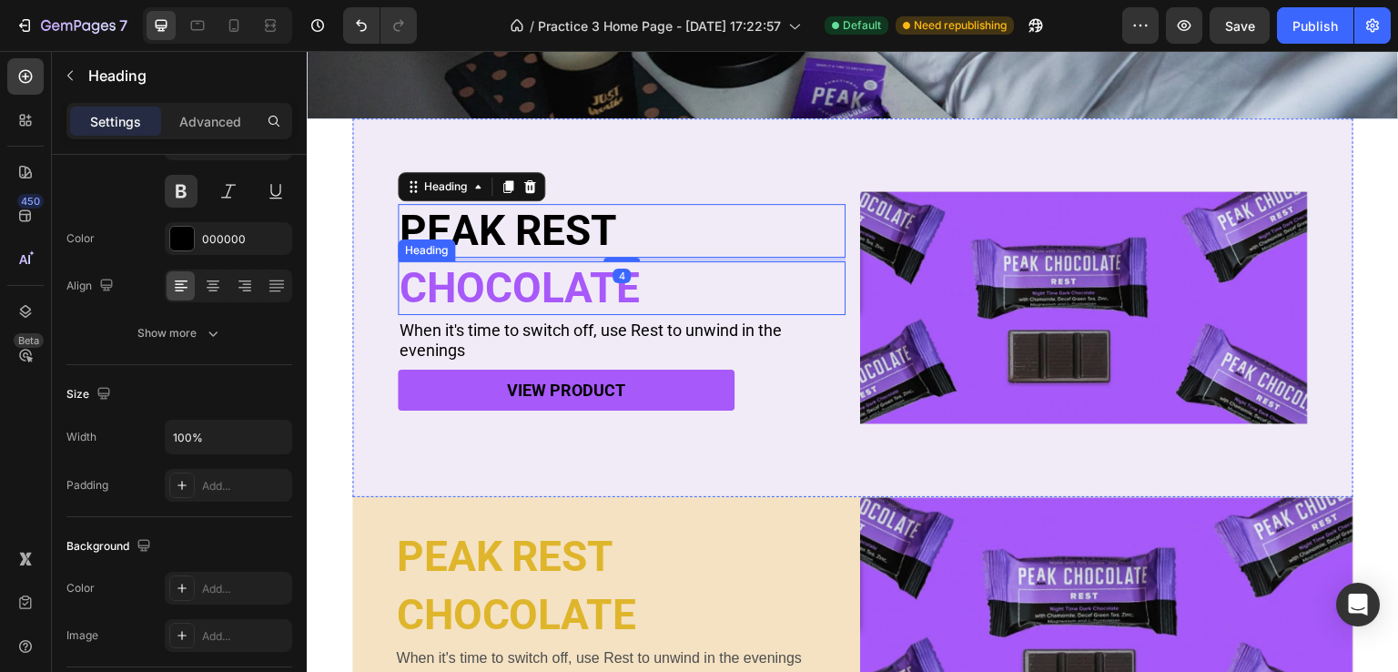
click at [484, 275] on h2 "CHOCOLATE" at bounding box center [622, 288] width 448 height 54
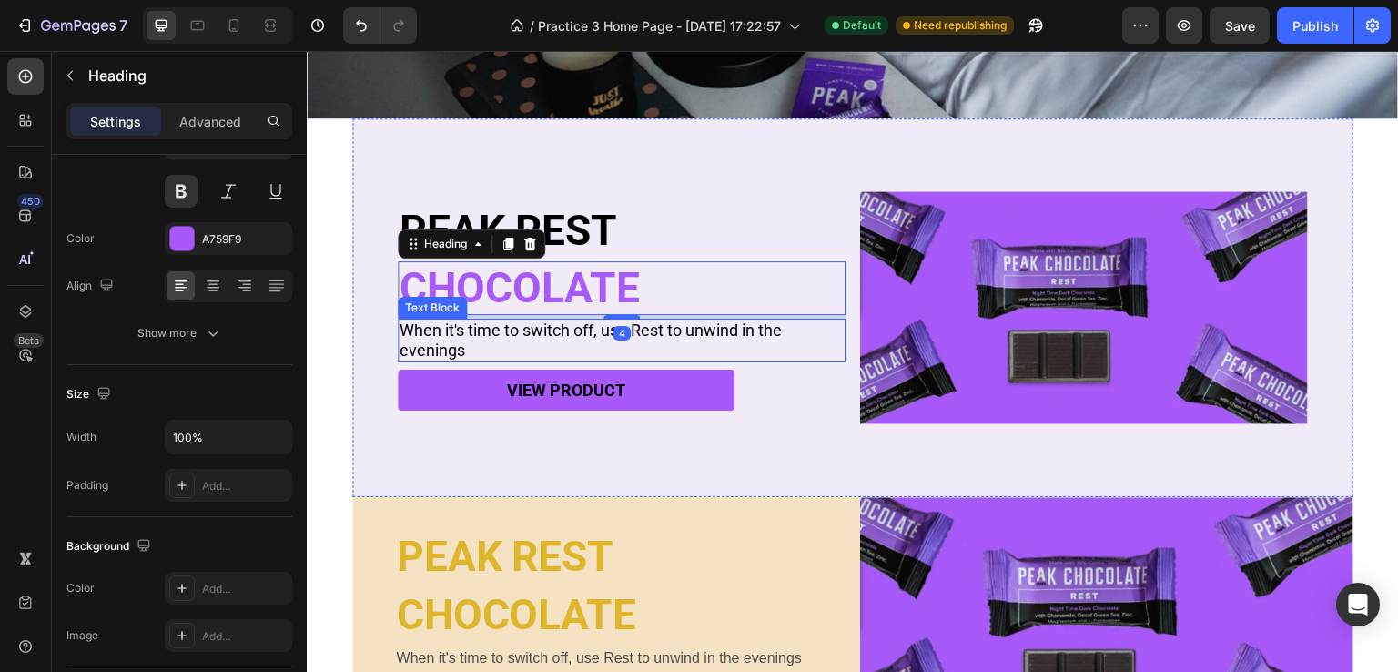
click at [471, 333] on p "When it's time to switch off, use Rest to unwind in the evenings" at bounding box center [622, 339] width 444 height 39
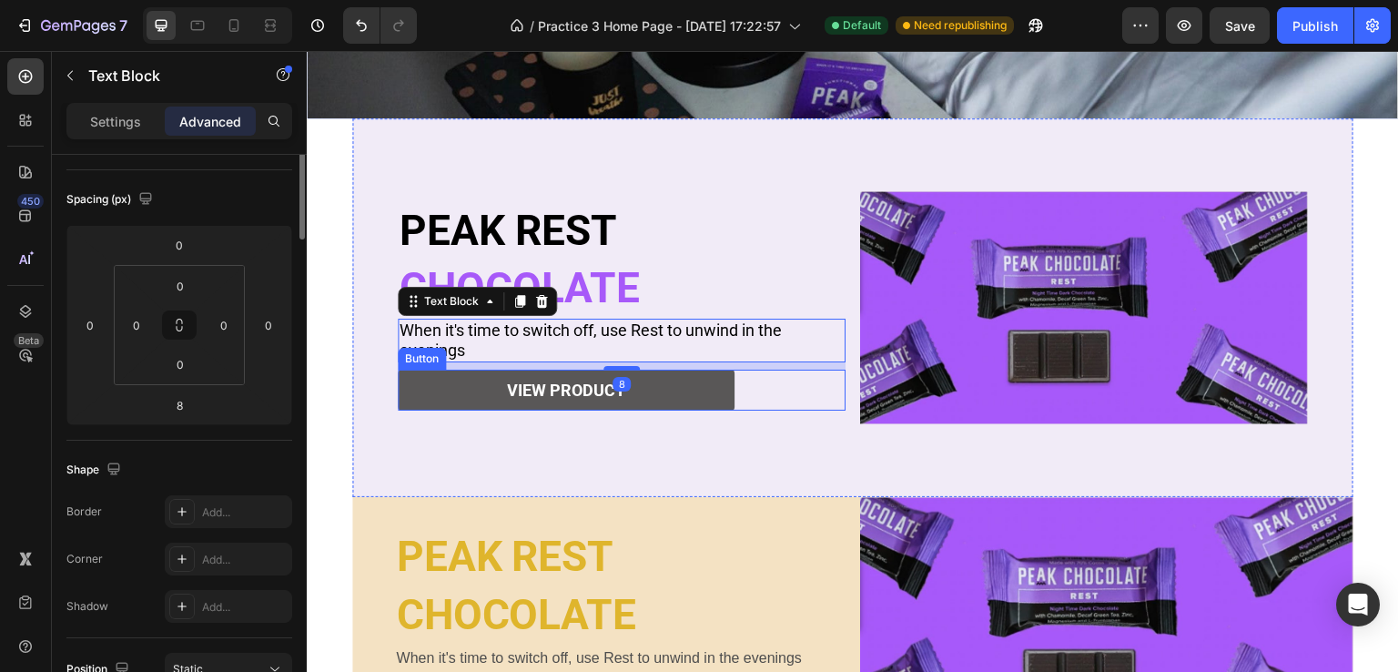
scroll to position [0, 0]
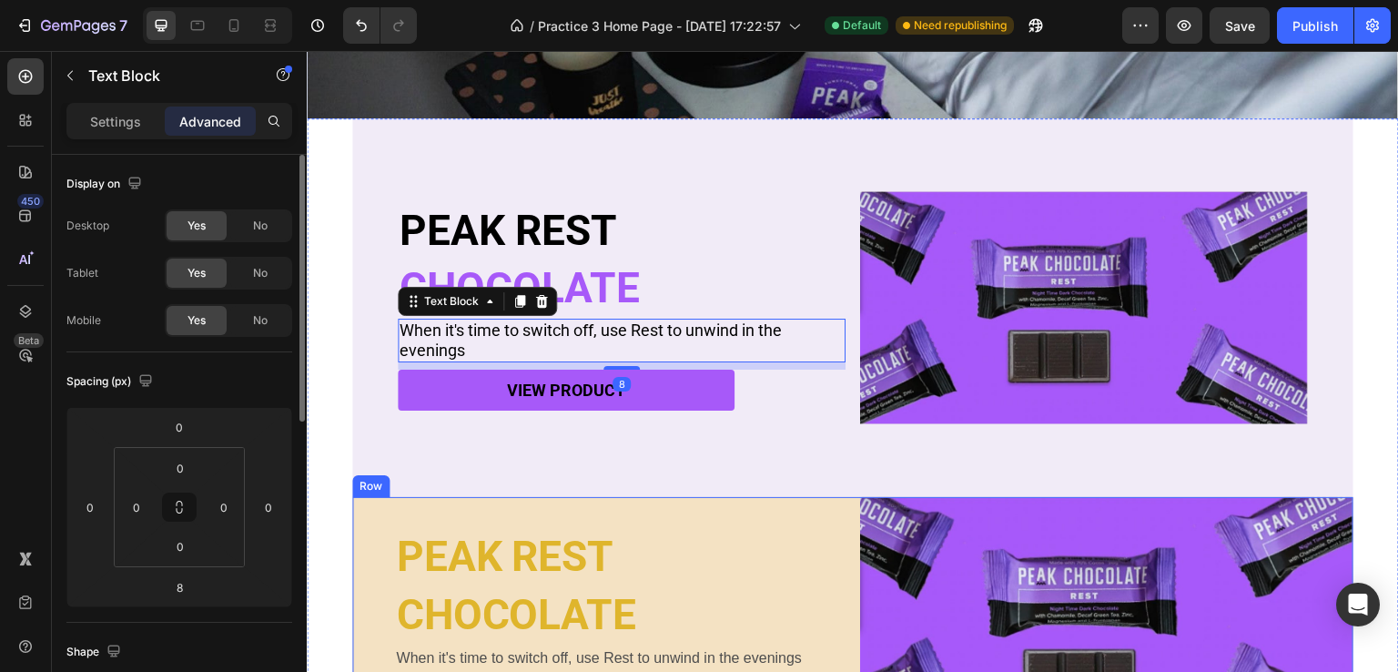
click at [374, 523] on div "PEAK REST Heading CHOCOLATE Heading When it's time to switch off, use Rest to u…" at bounding box center [598, 625] width 493 height 257
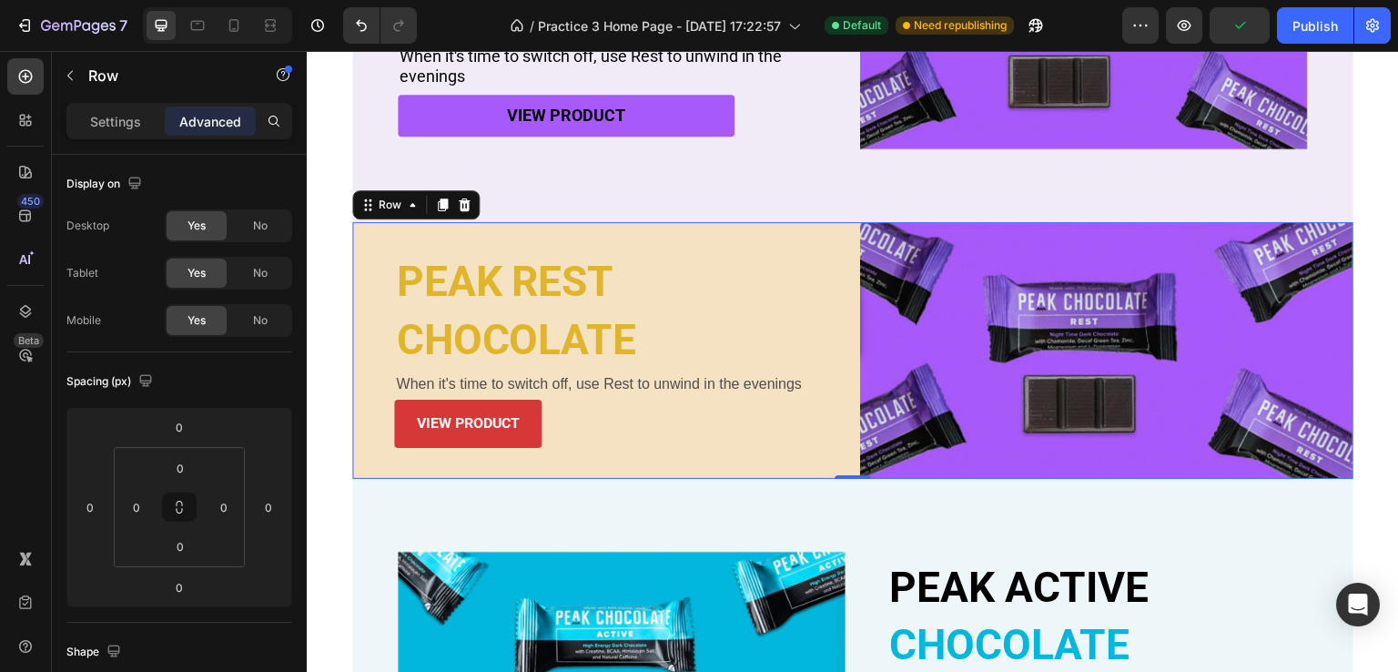
scroll to position [707, 0]
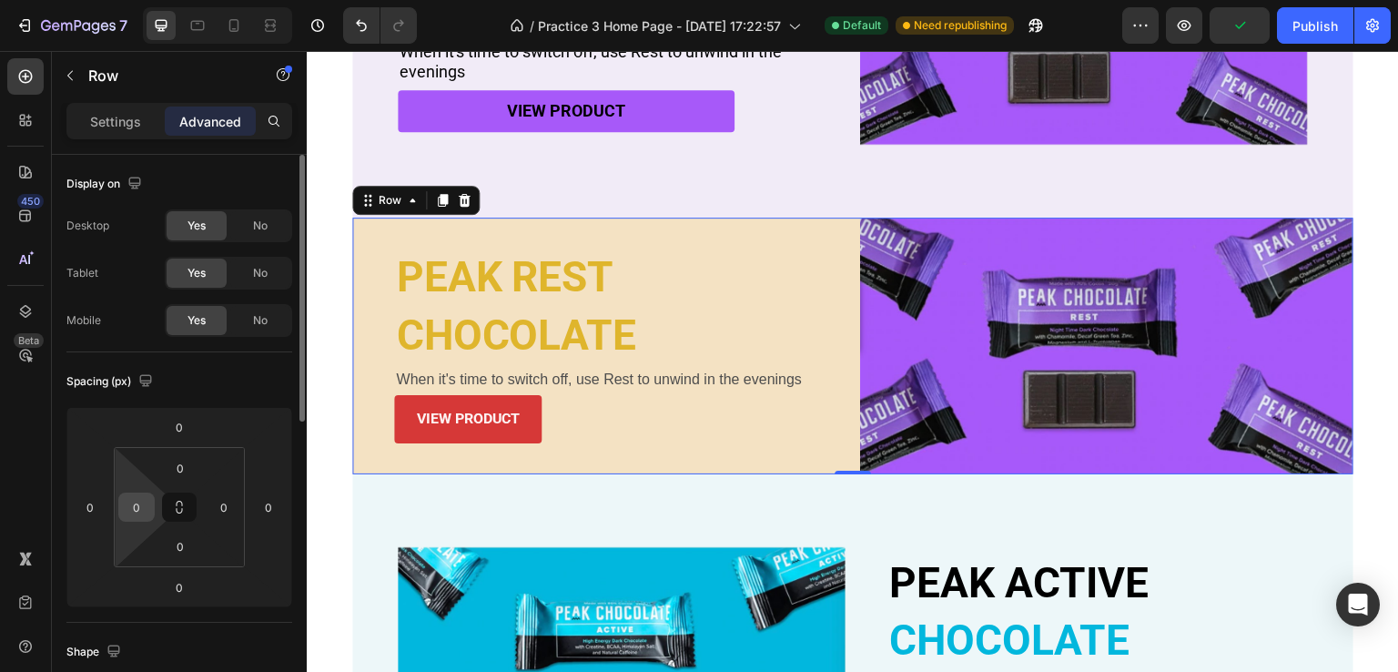
click at [142, 504] on input "0" at bounding box center [136, 506] width 27 height 27
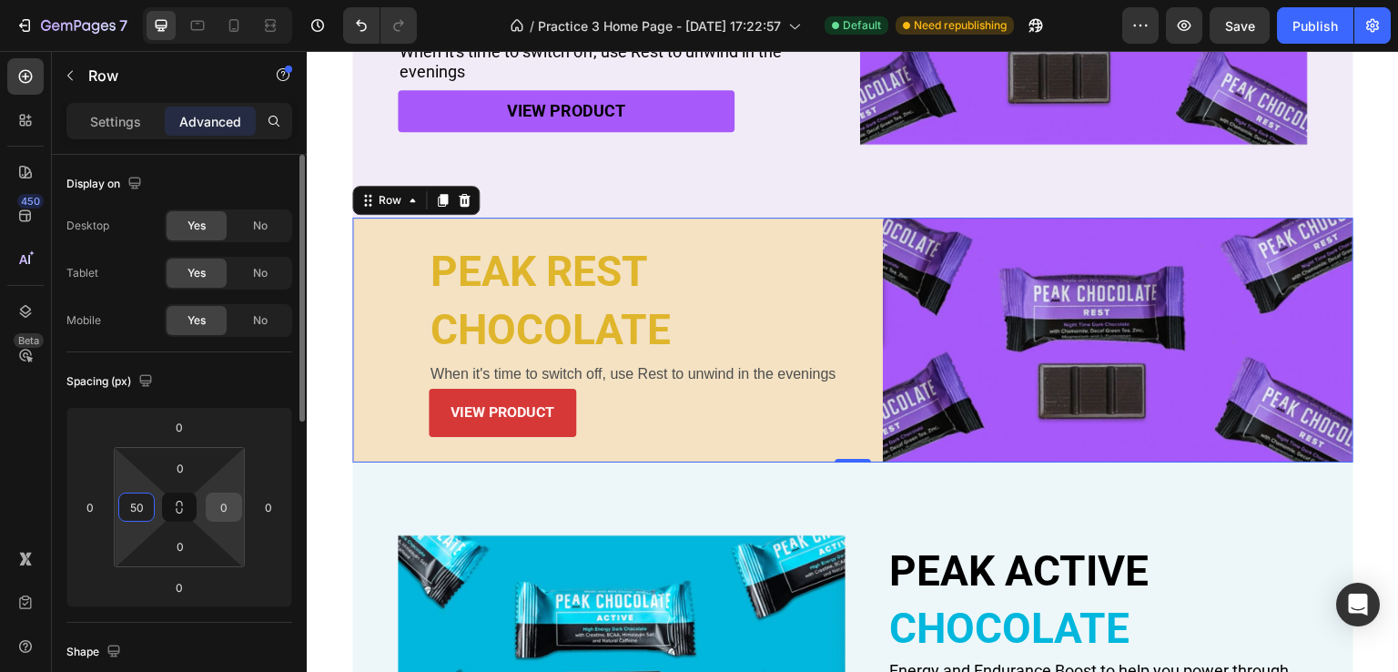
type input "50"
click at [230, 505] on input "0" at bounding box center [223, 506] width 27 height 27
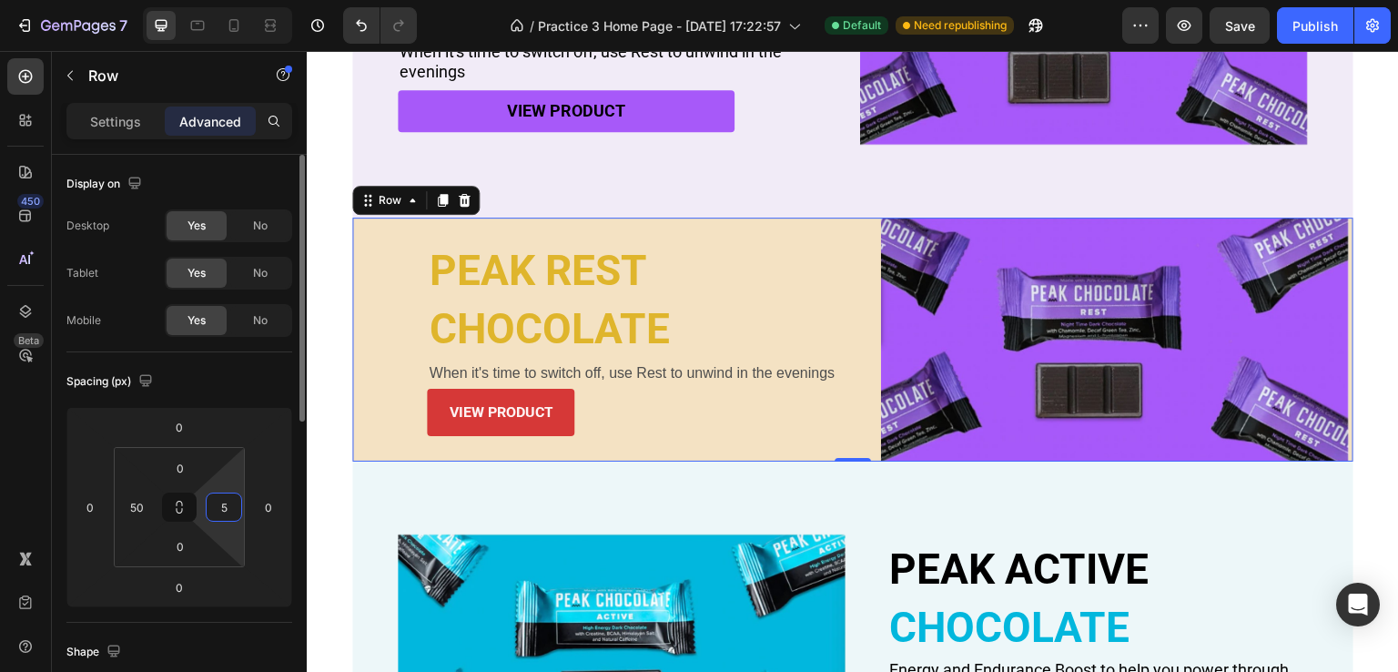
type input "50"
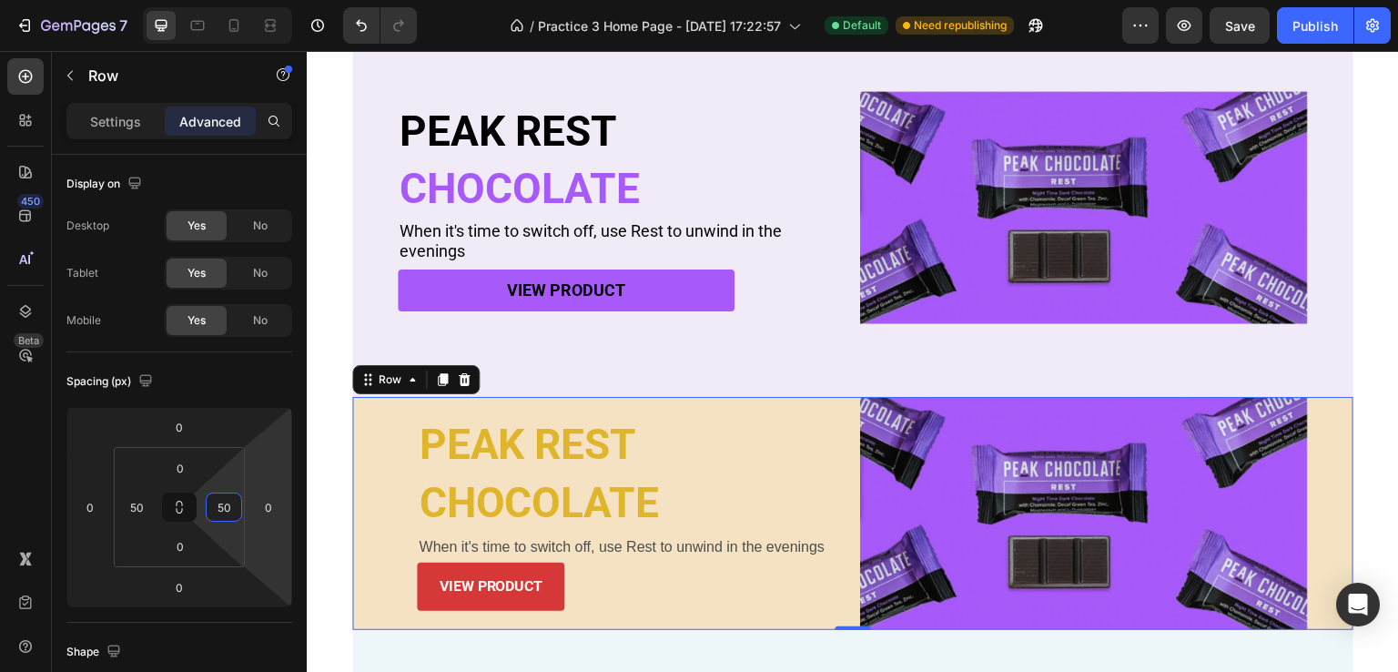
scroll to position [525, 0]
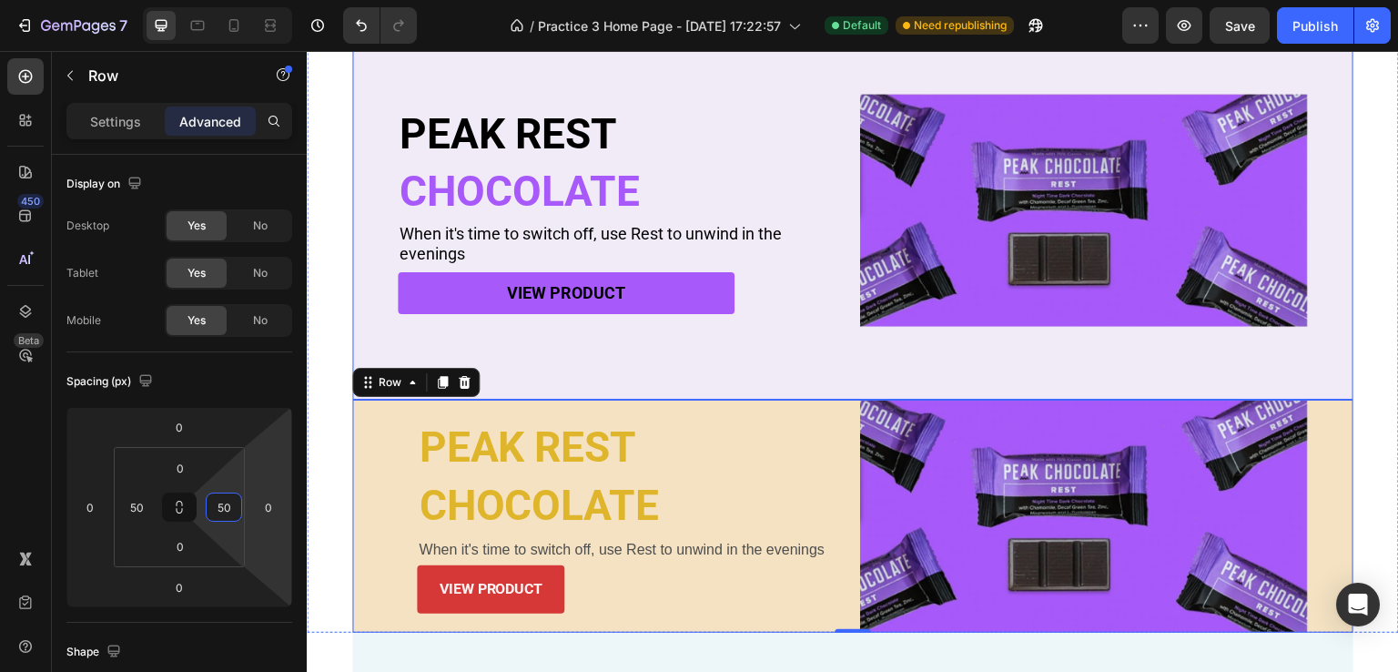
click at [375, 248] on div "PEAK REST Heading CHOCOLATE Heading When it's time to switch off, use Rest to u…" at bounding box center [852, 210] width 1001 height 379
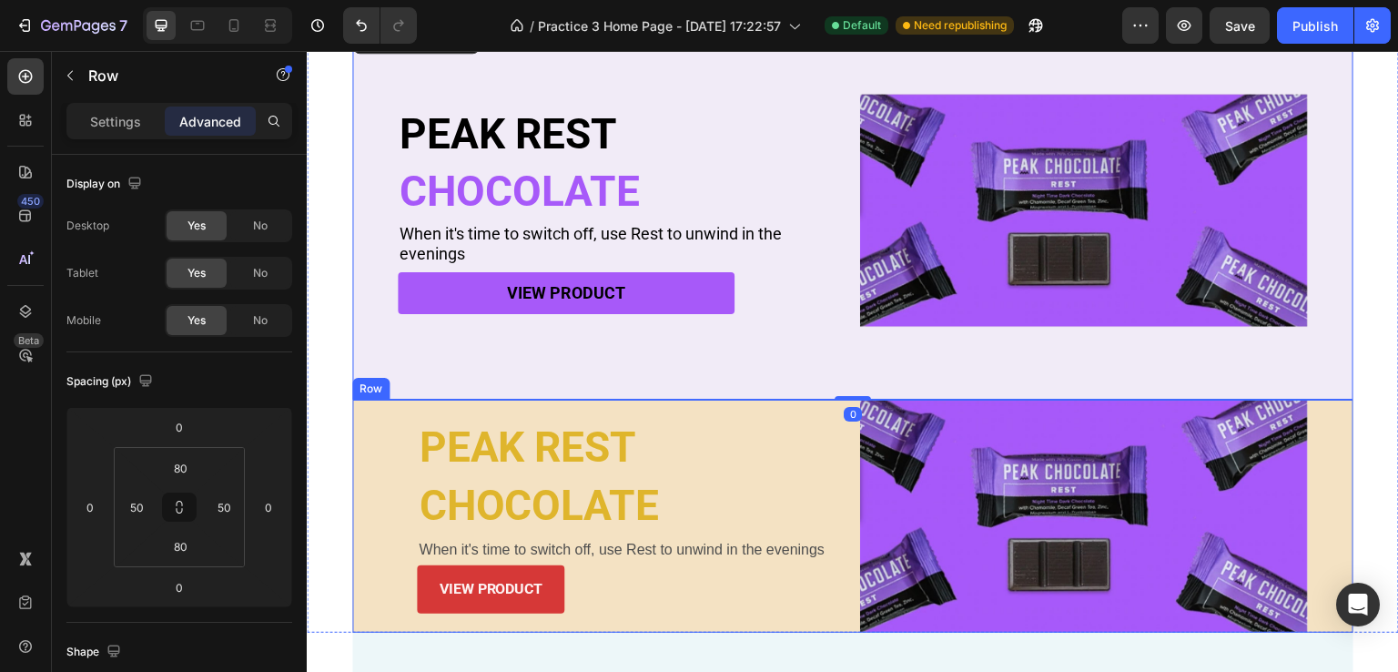
click at [390, 455] on div "PEAK REST Heading CHOCOLATE Heading When it's time to switch off, use Rest to u…" at bounding box center [852, 516] width 1001 height 233
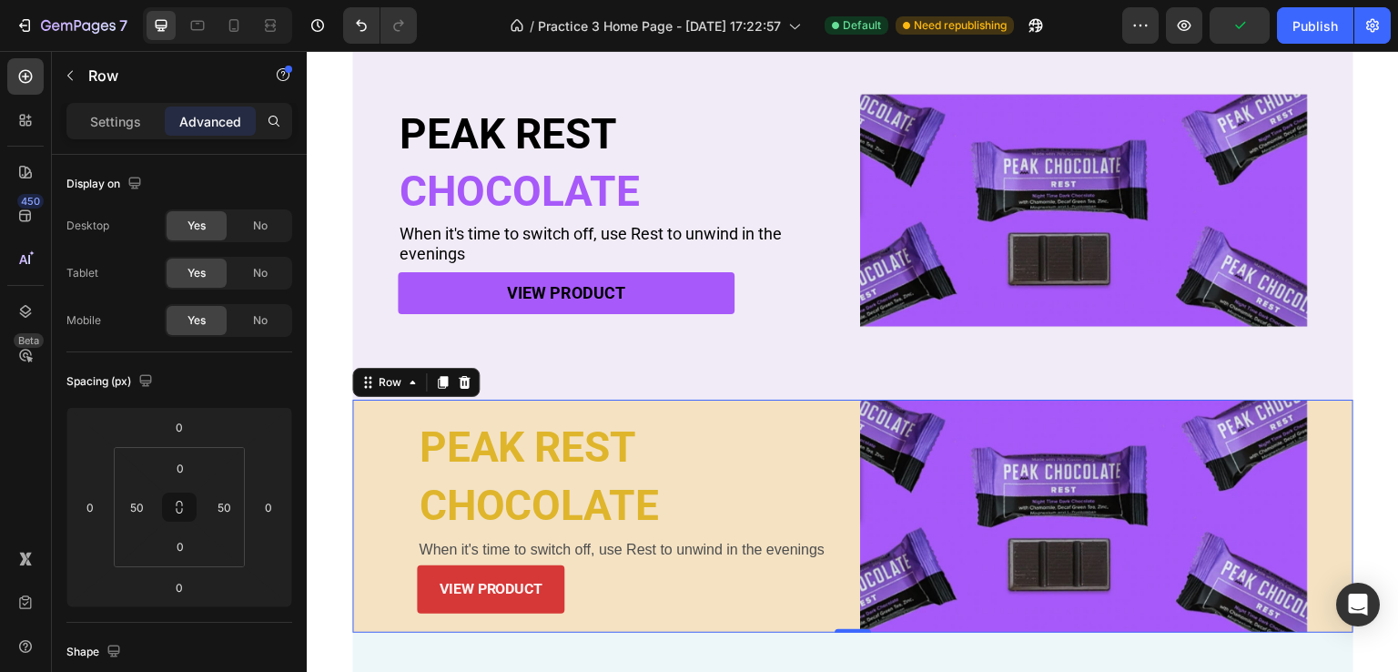
scroll to position [616, 0]
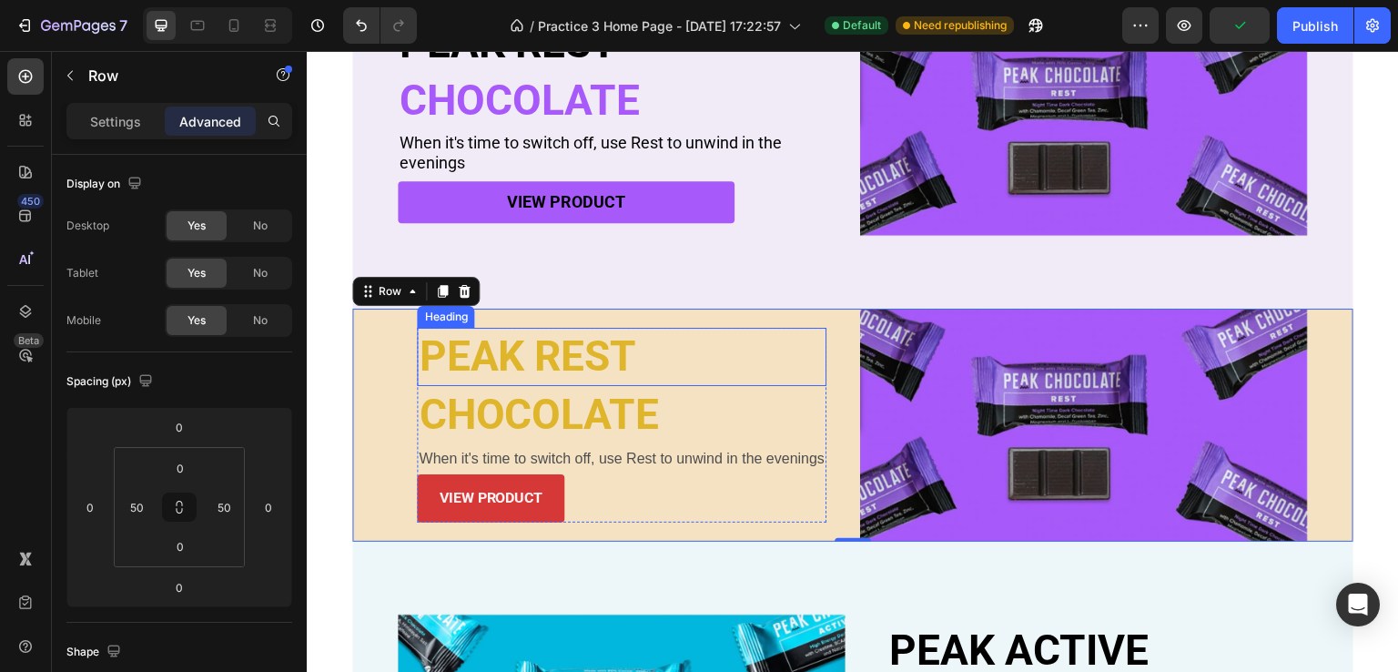
click at [472, 344] on p "PEAK REST" at bounding box center [622, 356] width 406 height 55
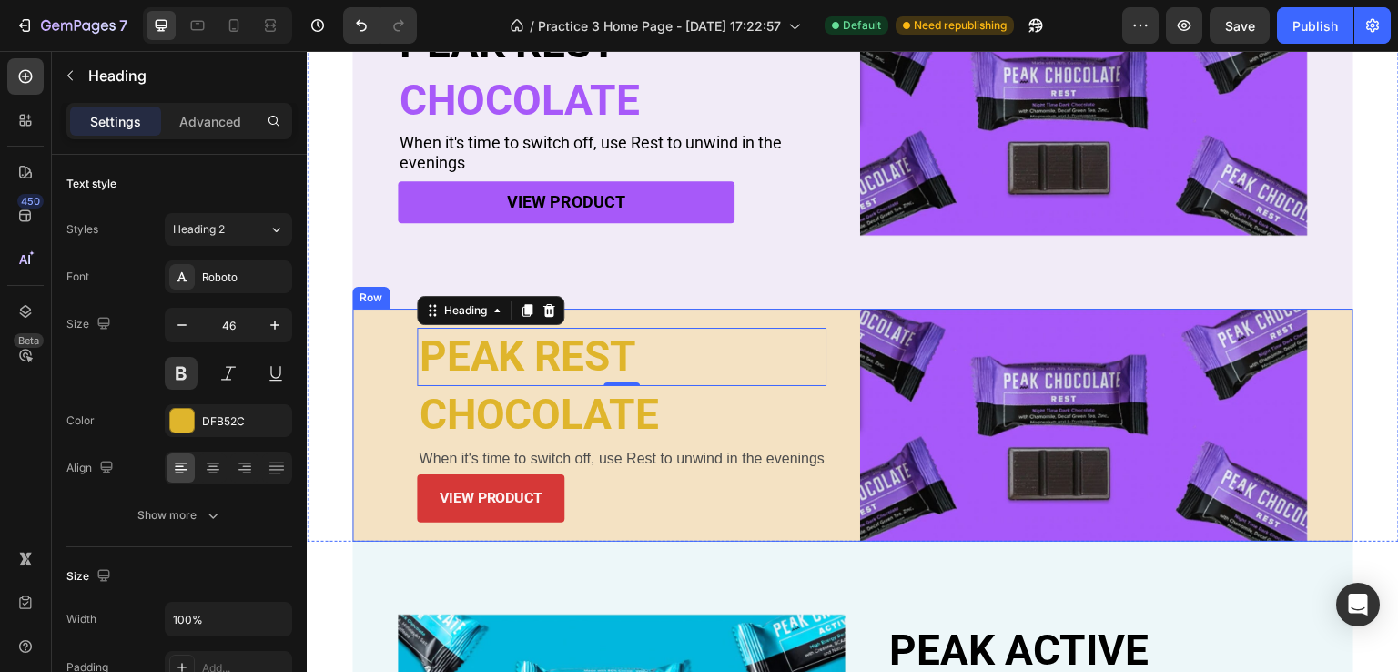
click at [389, 431] on div "PEAK REST Heading 0 CHOCOLATE Heading When it's time to switch off, use Rest to…" at bounding box center [852, 425] width 1001 height 233
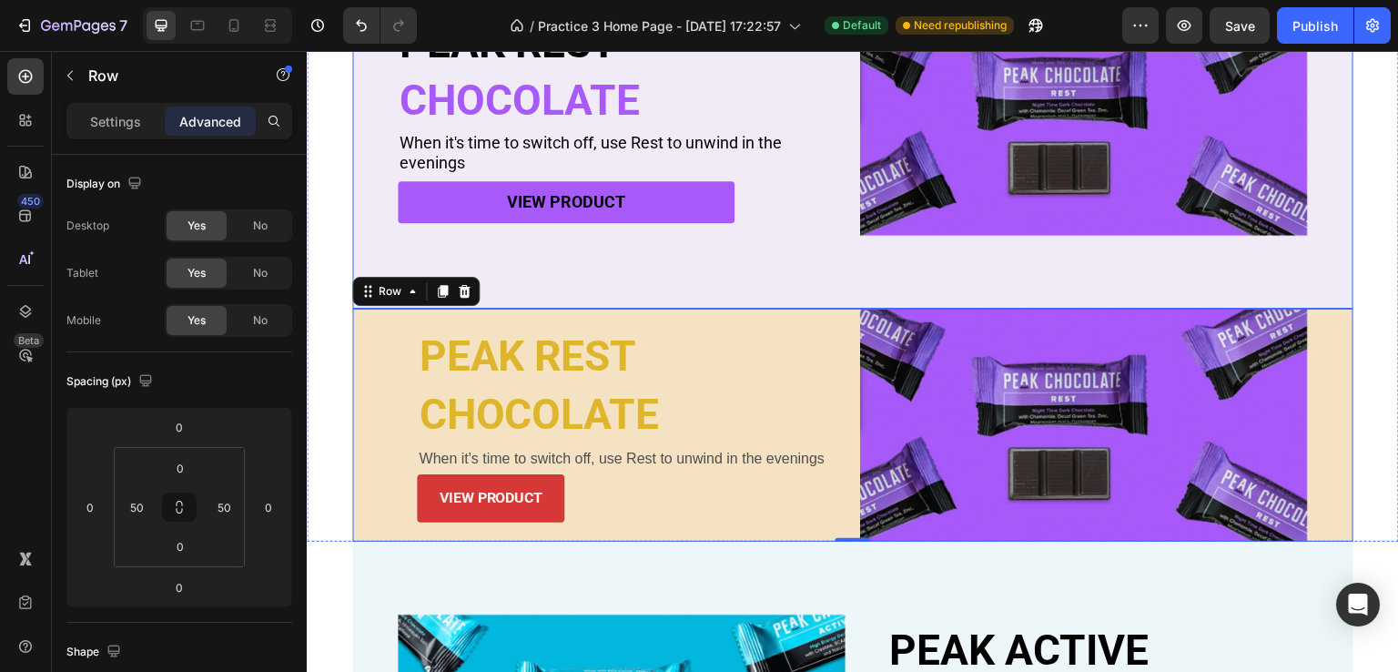
click at [496, 252] on div "PEAK REST Heading CHOCOLATE Heading When it's time to switch off, use Rest to u…" at bounding box center [852, 119] width 1001 height 379
click at [359, 408] on div "PEAK REST Heading CHOCOLATE Heading When it's time to switch off, use Rest to u…" at bounding box center [852, 425] width 1001 height 233
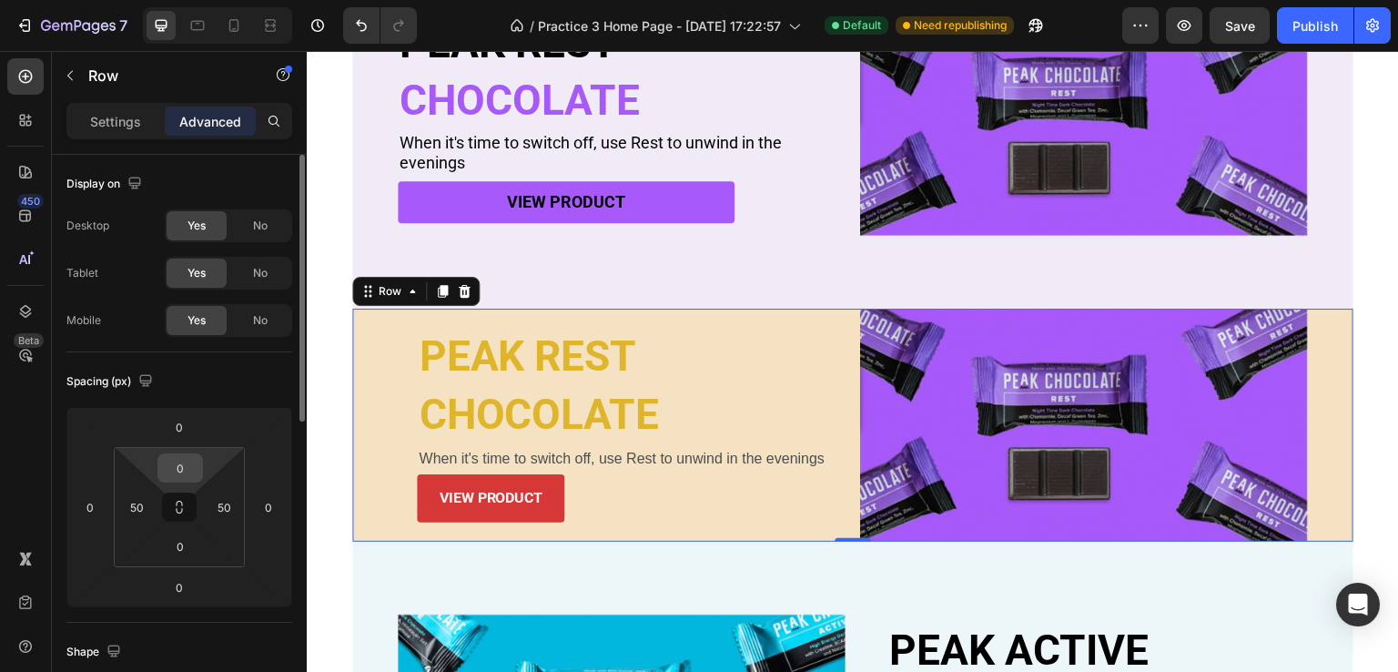
click at [182, 473] on input "0" at bounding box center [180, 467] width 36 height 27
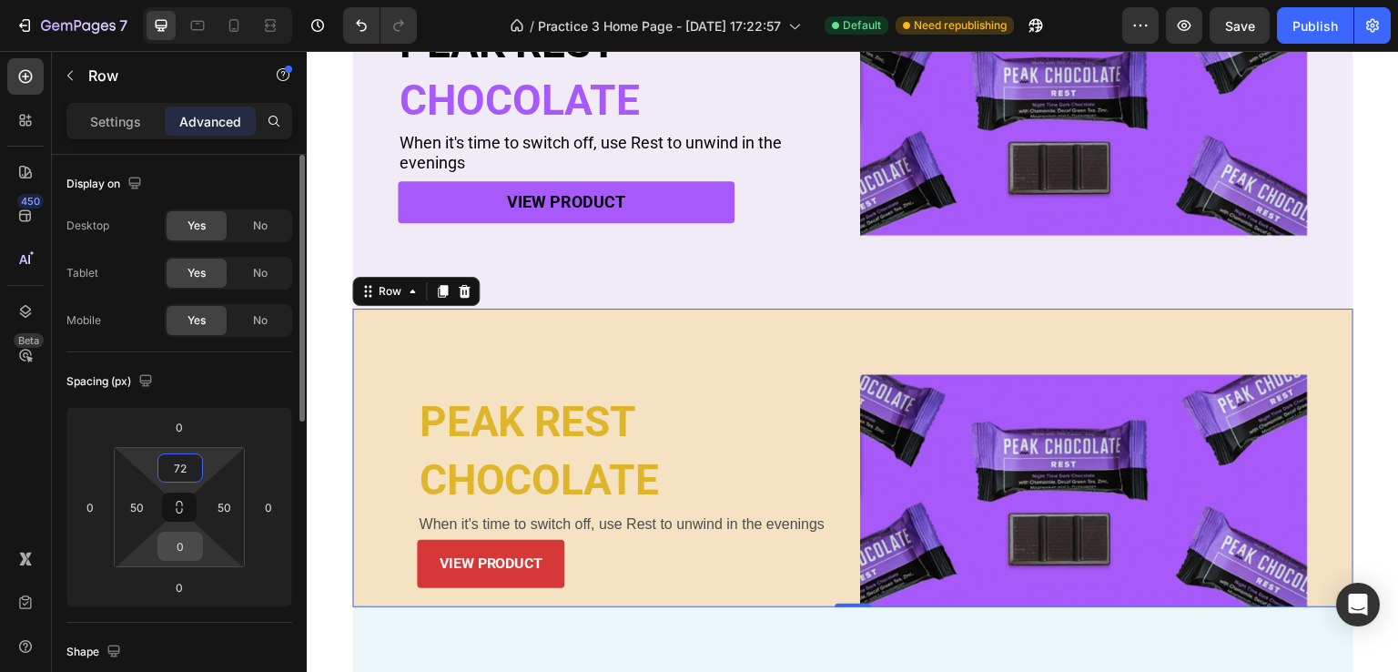
type input "72"
click at [189, 542] on input "0" at bounding box center [180, 545] width 36 height 27
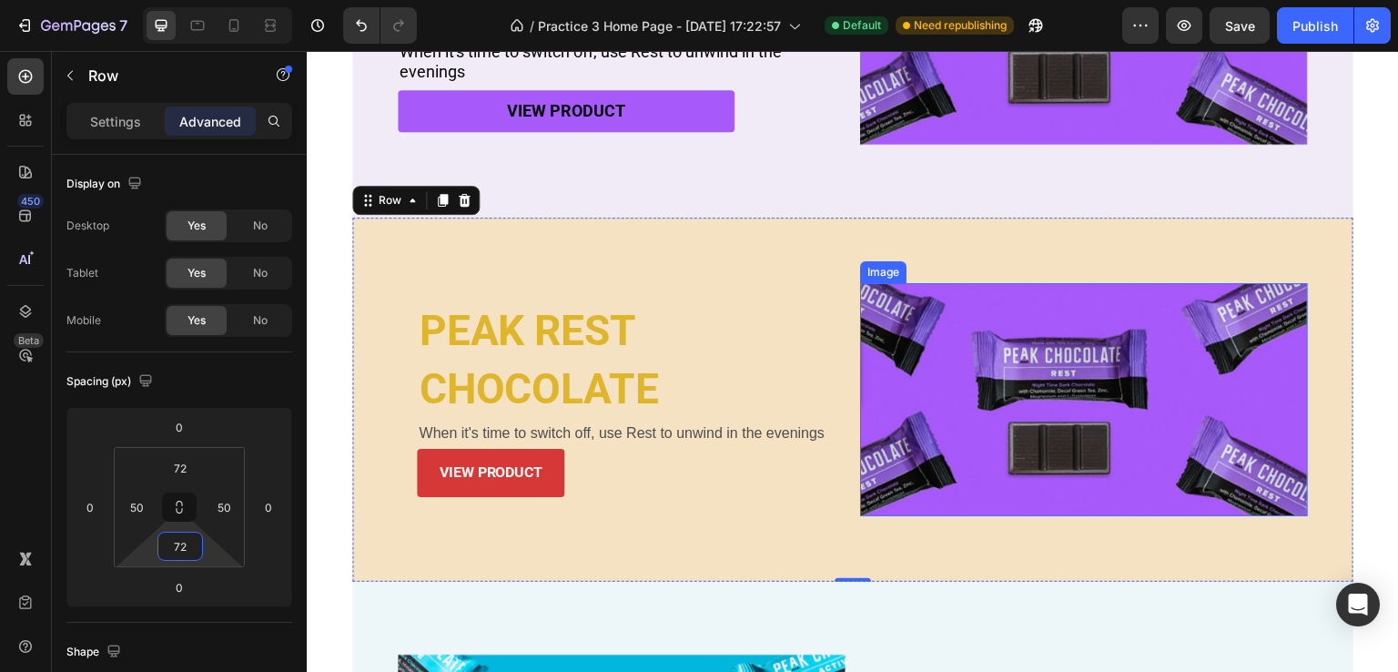
scroll to position [798, 0]
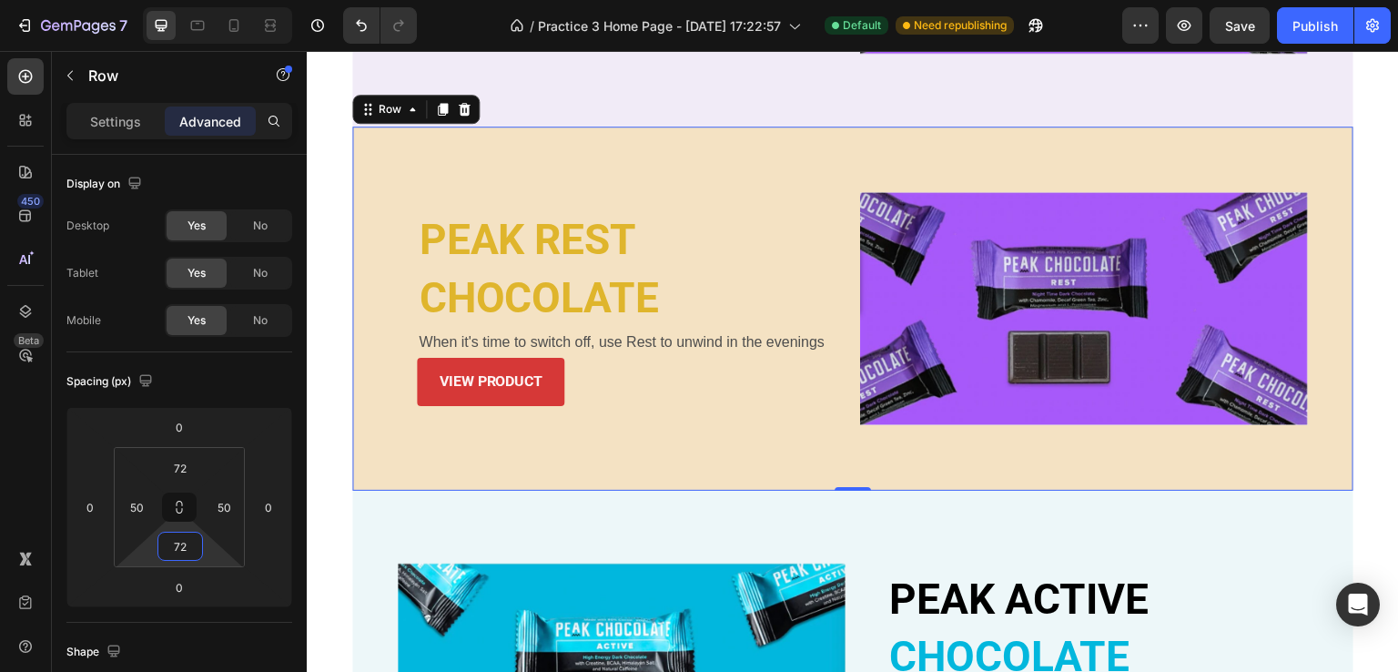
type input "72"
click at [500, 463] on div "PEAK REST Heading CHOCOLATE Heading When it's time to switch off, use Rest to u…" at bounding box center [852, 309] width 1001 height 364
click at [557, 242] on p "PEAK REST" at bounding box center [622, 240] width 406 height 55
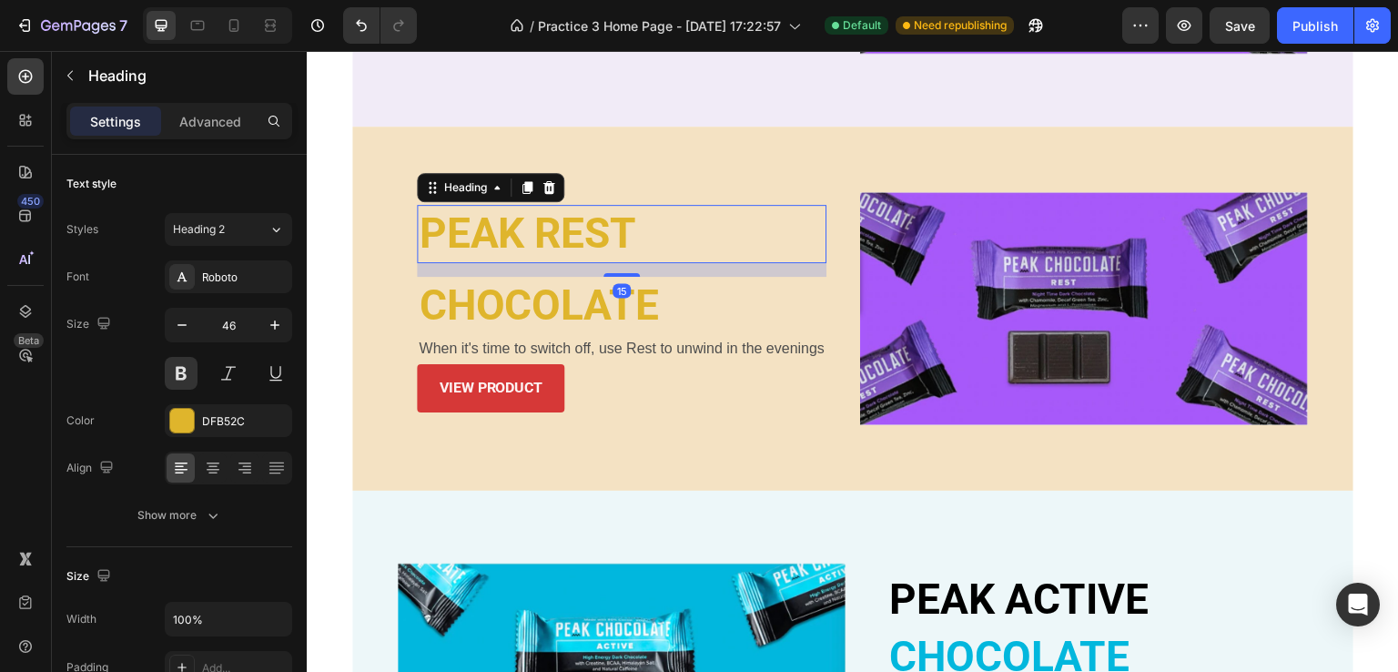
drag, startPoint x: 613, startPoint y: 259, endPoint x: 613, endPoint y: 273, distance: 13.7
click at [613, 273] on div "PEAK REST Heading 15 CHOCOLATE Heading When it's time to switch off, use Rest t…" at bounding box center [622, 309] width 410 height 208
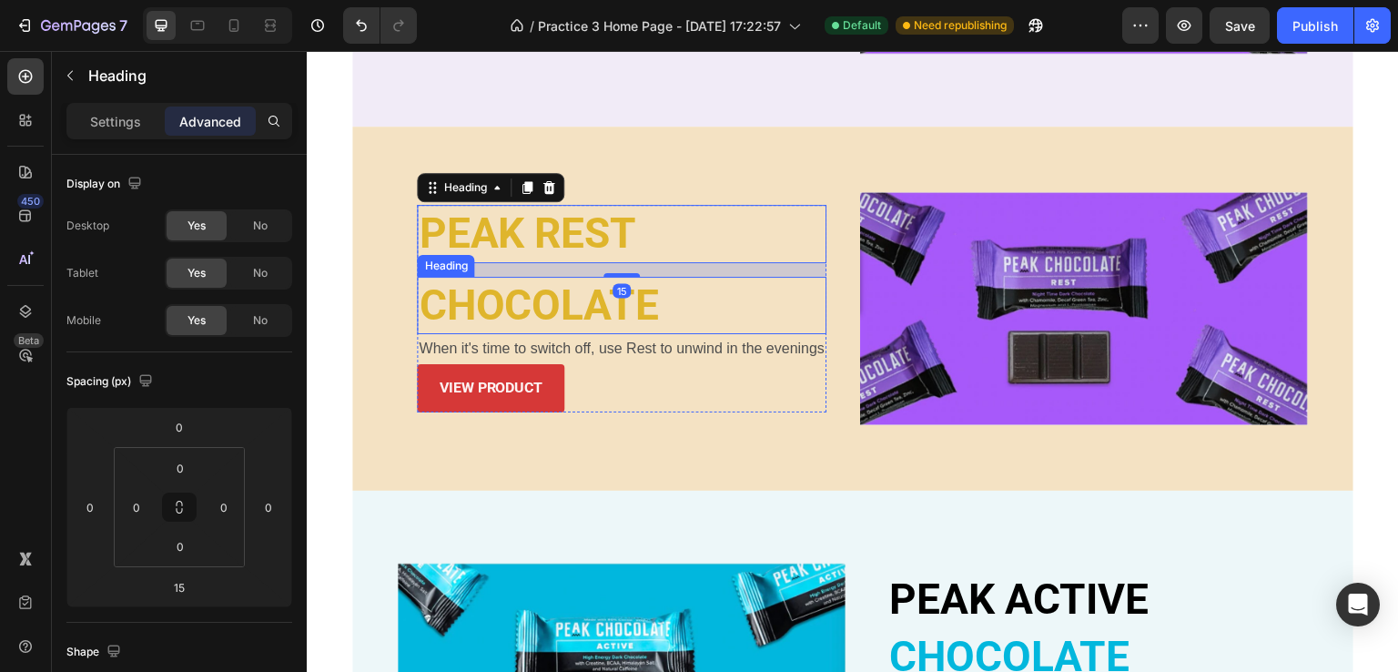
click at [604, 289] on h2 "CHOCOLATE" at bounding box center [622, 306] width 410 height 58
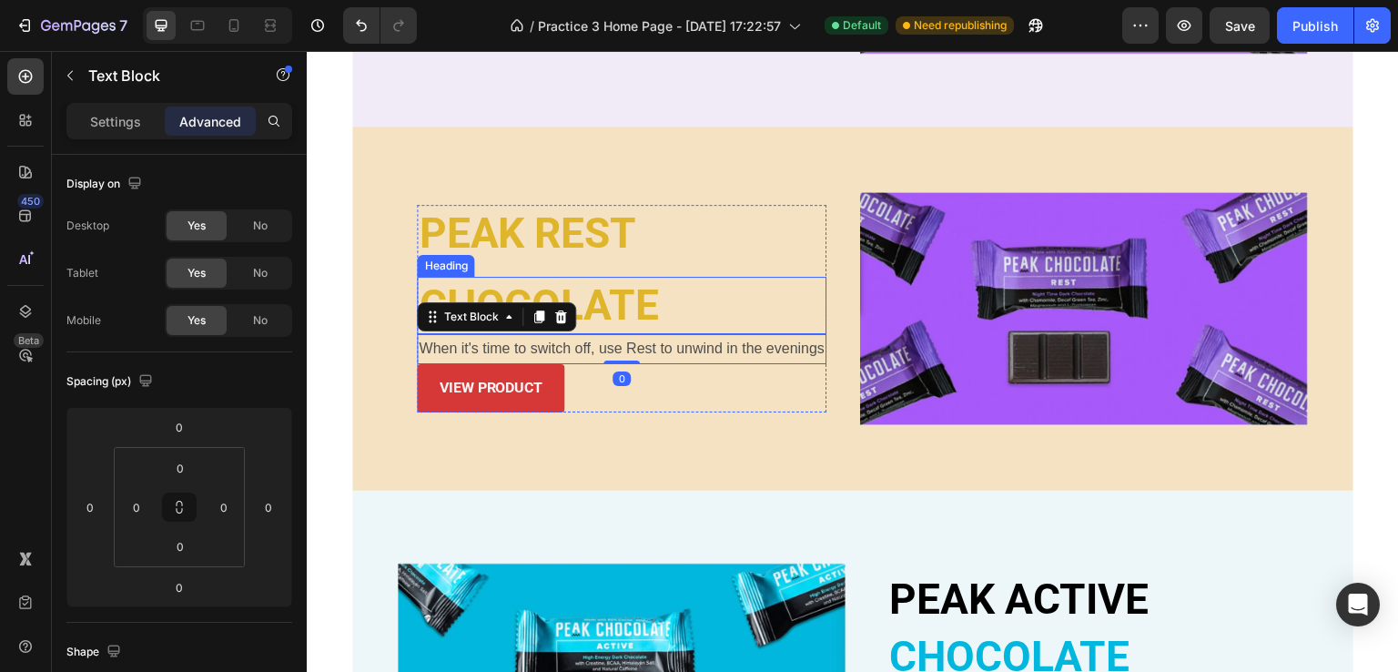
click at [616, 311] on h2 "CHOCOLATE" at bounding box center [622, 306] width 410 height 58
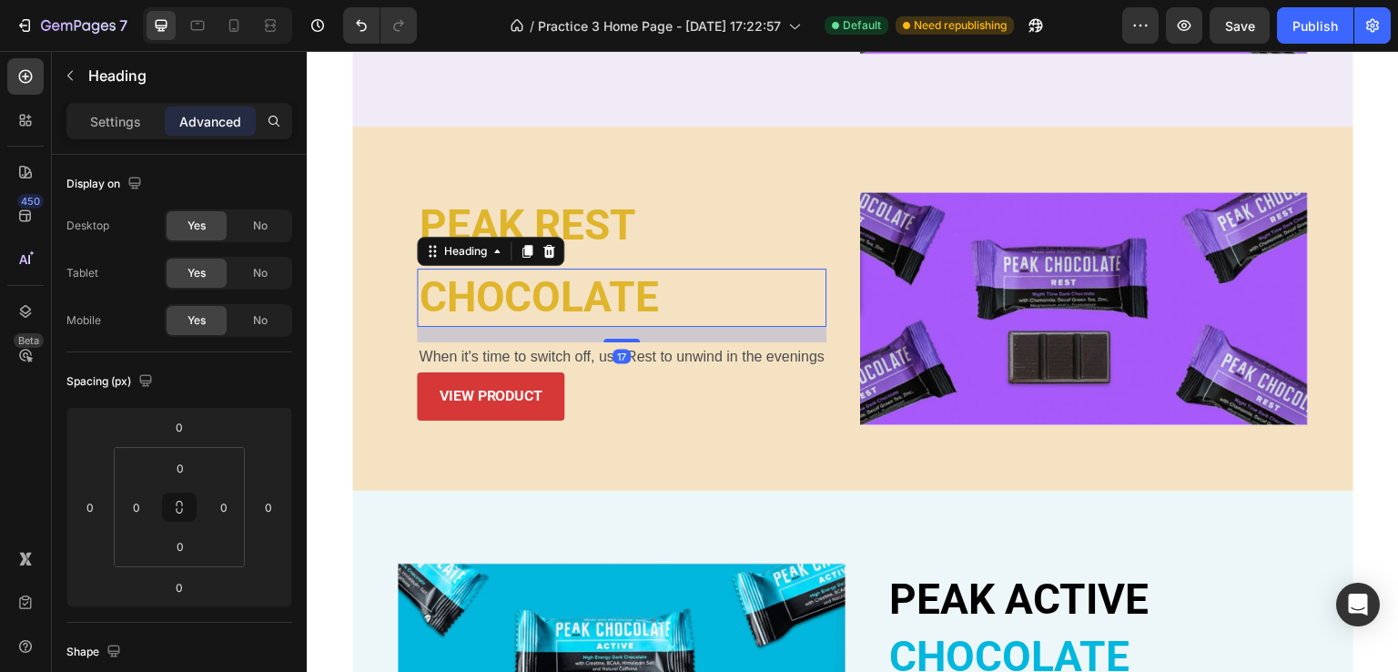
drag, startPoint x: 615, startPoint y: 326, endPoint x: 614, endPoint y: 340, distance: 14.6
click at [614, 340] on div "PEAK REST Heading CHOCOLATE Heading 17 When it's time to switch off, use Rest t…" at bounding box center [622, 308] width 410 height 223
type input "17"
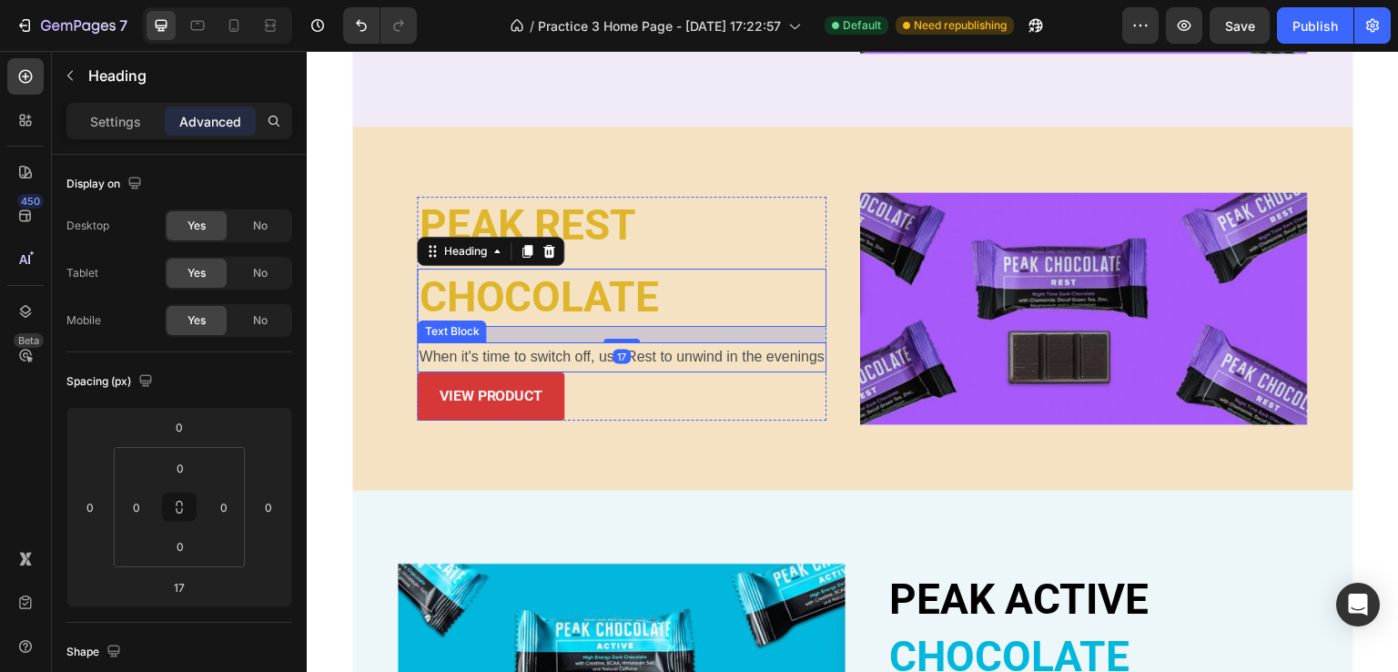
click at [584, 349] on p "When it's time to switch off, use Rest to unwind in the evenings" at bounding box center [622, 357] width 406 height 26
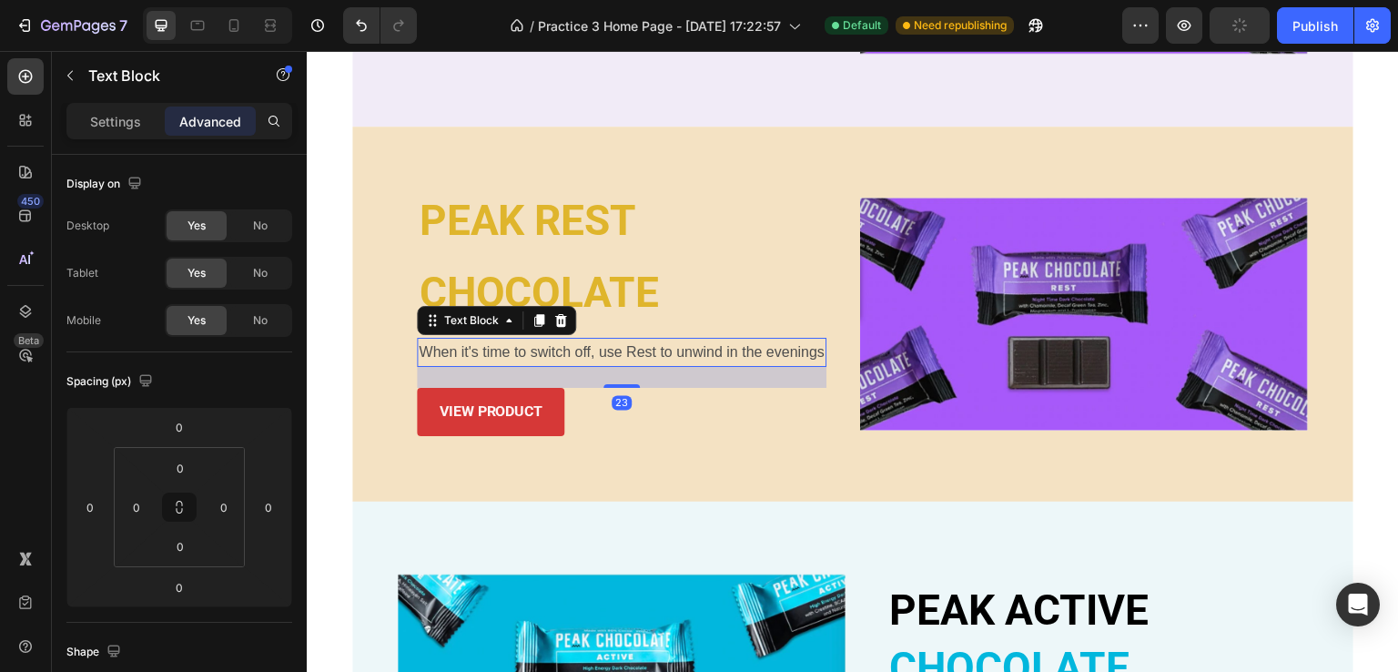
drag, startPoint x: 619, startPoint y: 363, endPoint x: 617, endPoint y: 384, distance: 21.0
click at [617, 384] on div "PEAK REST Heading CHOCOLATE Heading When it's time to switch off, use Rest to u…" at bounding box center [622, 314] width 410 height 244
type input "23"
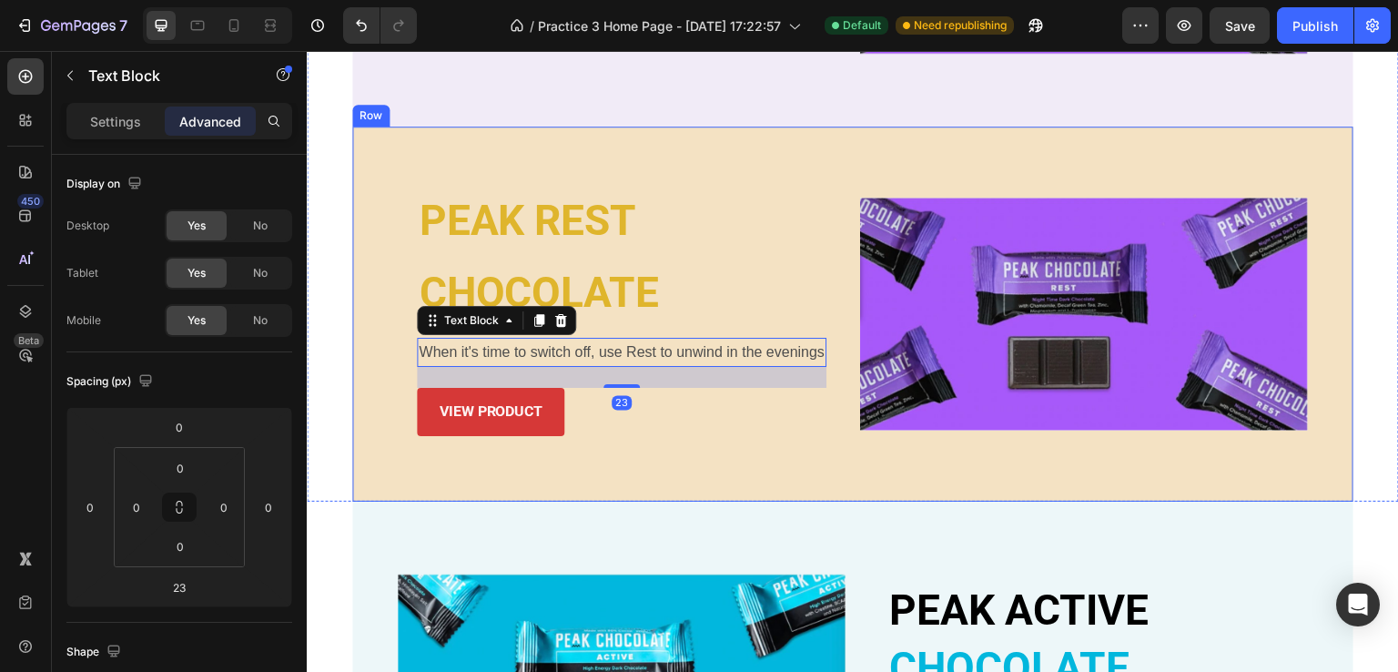
click at [578, 461] on div "PEAK REST Heading CHOCOLATE Heading When it's time to switch off, use Rest to u…" at bounding box center [852, 314] width 1001 height 375
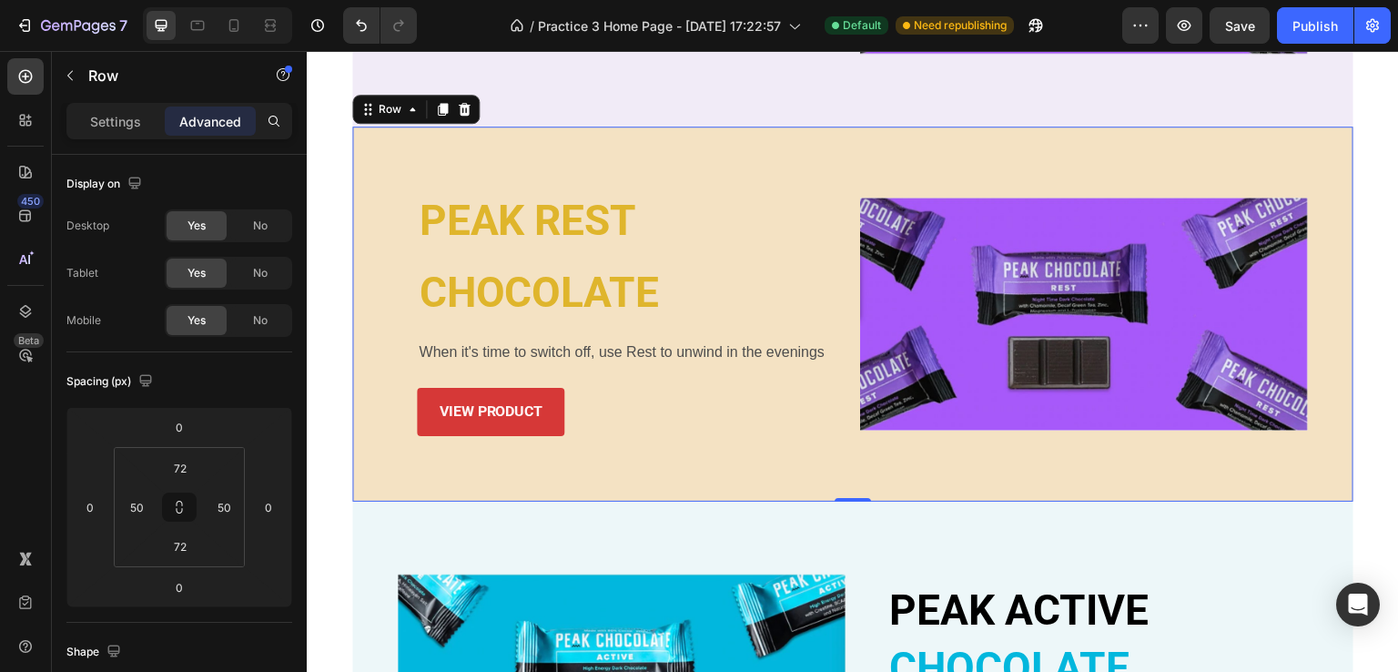
click at [631, 466] on div "PEAK REST Heading CHOCOLATE Heading When it's time to switch off, use Rest to u…" at bounding box center [852, 314] width 1001 height 375
click at [378, 336] on div "PEAK REST Heading CHOCOLATE Heading When it's time to switch off, use Rest to u…" at bounding box center [852, 314] width 1001 height 375
click at [462, 236] on p "PEAK REST" at bounding box center [622, 221] width 406 height 55
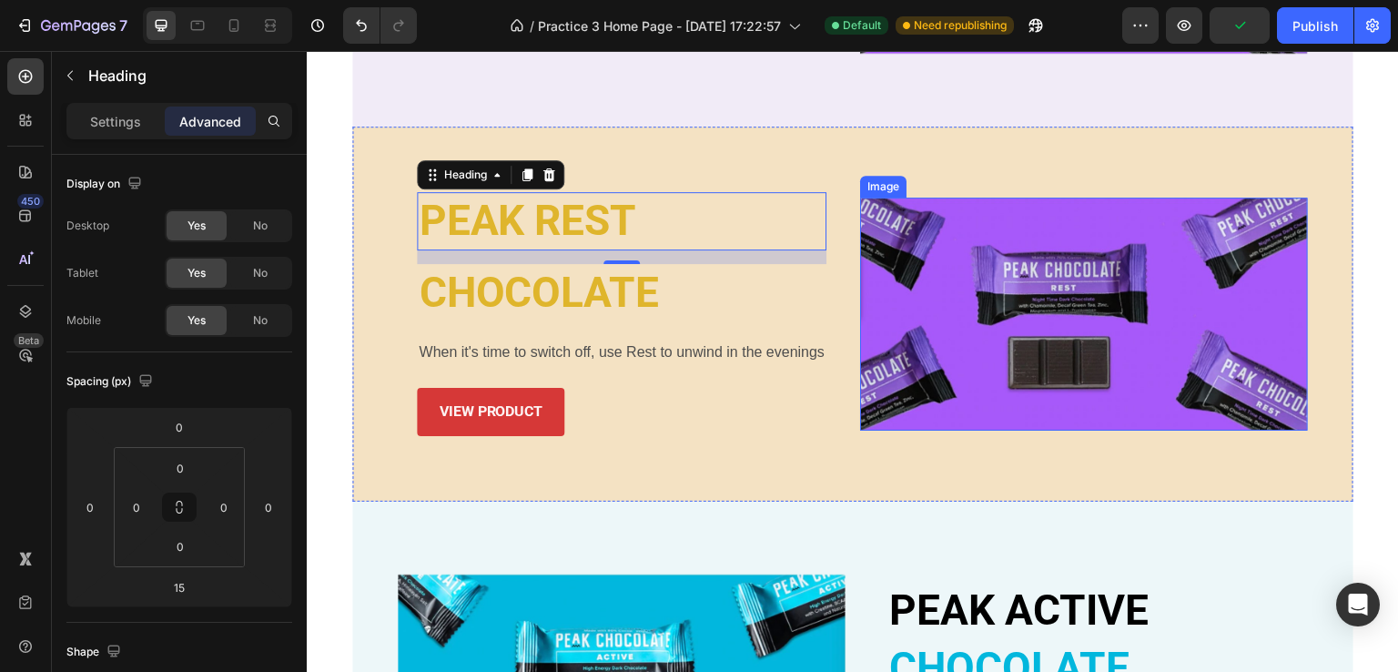
click at [960, 234] on img at bounding box center [1084, 313] width 448 height 233
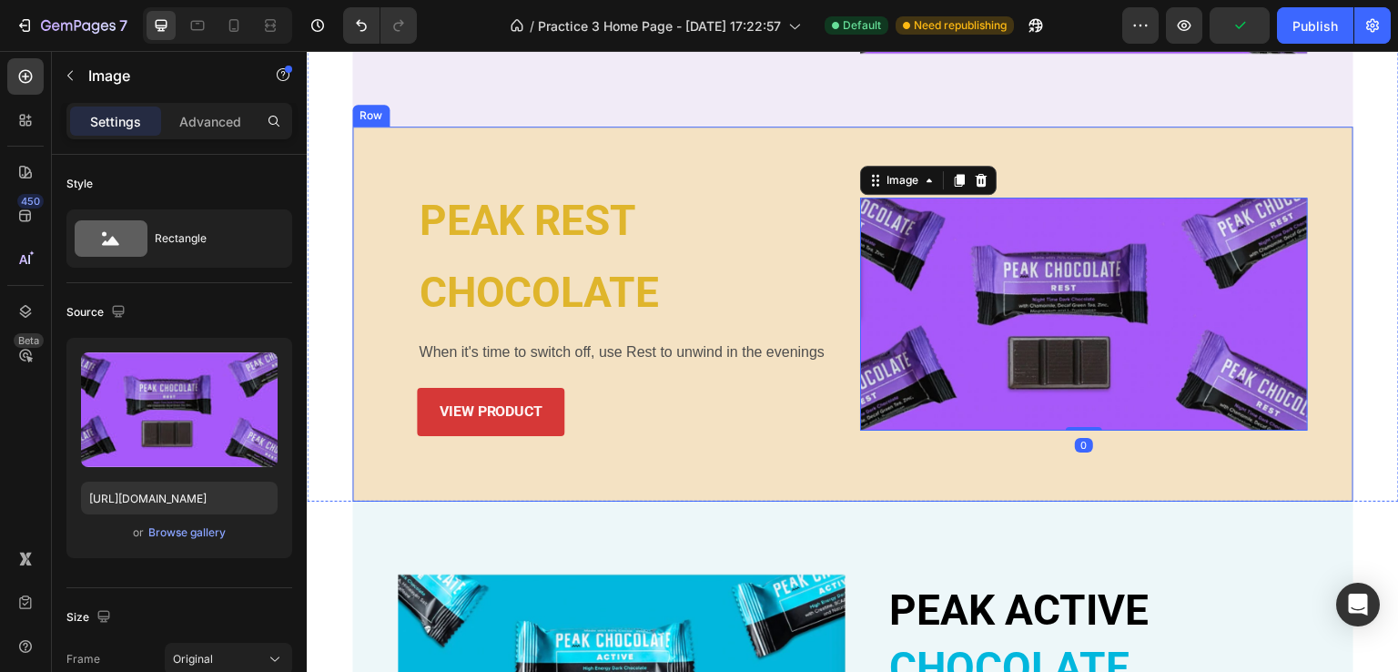
click at [810, 150] on div "PEAK REST Heading CHOCOLATE Heading When it's time to switch off, use Rest to u…" at bounding box center [852, 314] width 1001 height 375
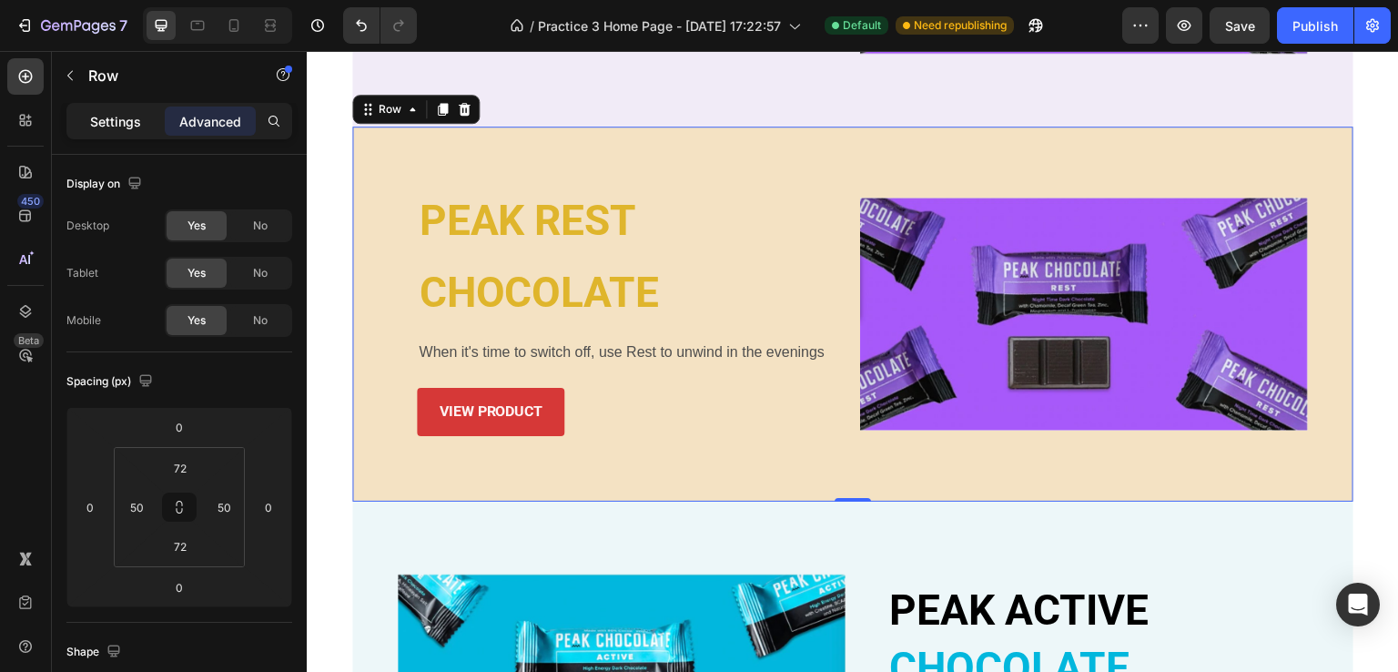
click at [125, 128] on p "Settings" at bounding box center [115, 121] width 51 height 19
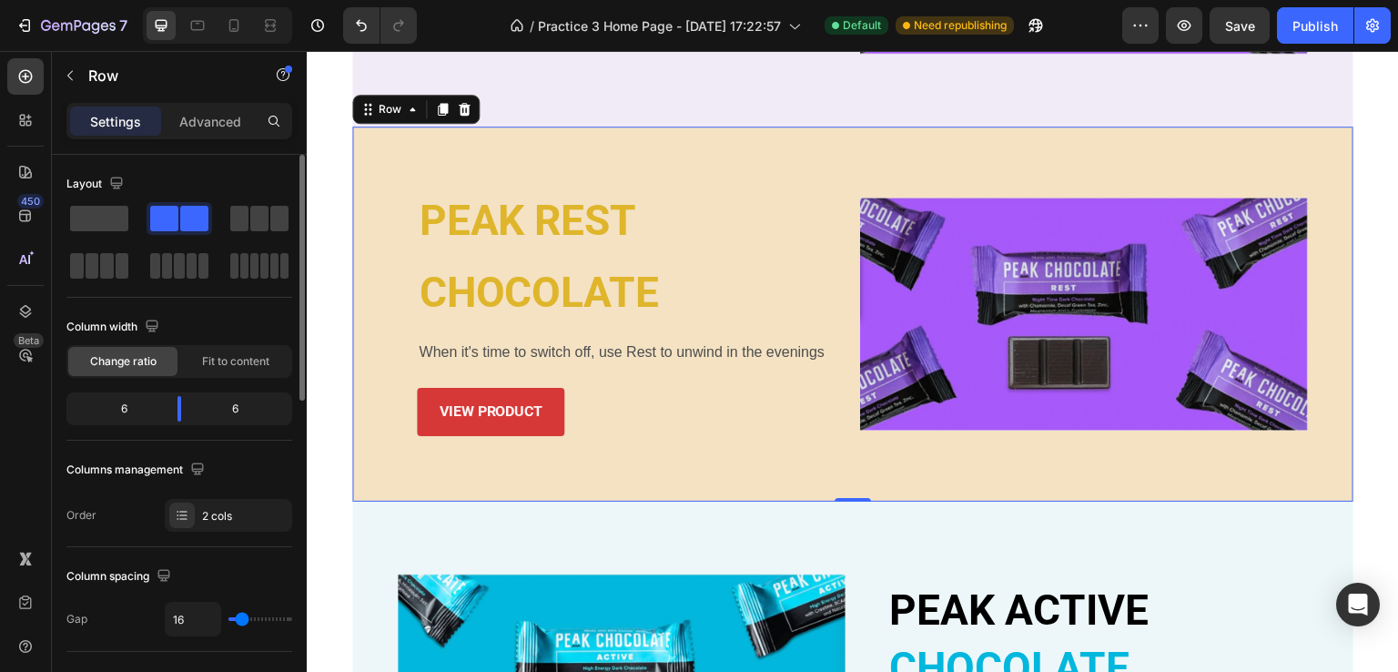
type input "18"
type input "0"
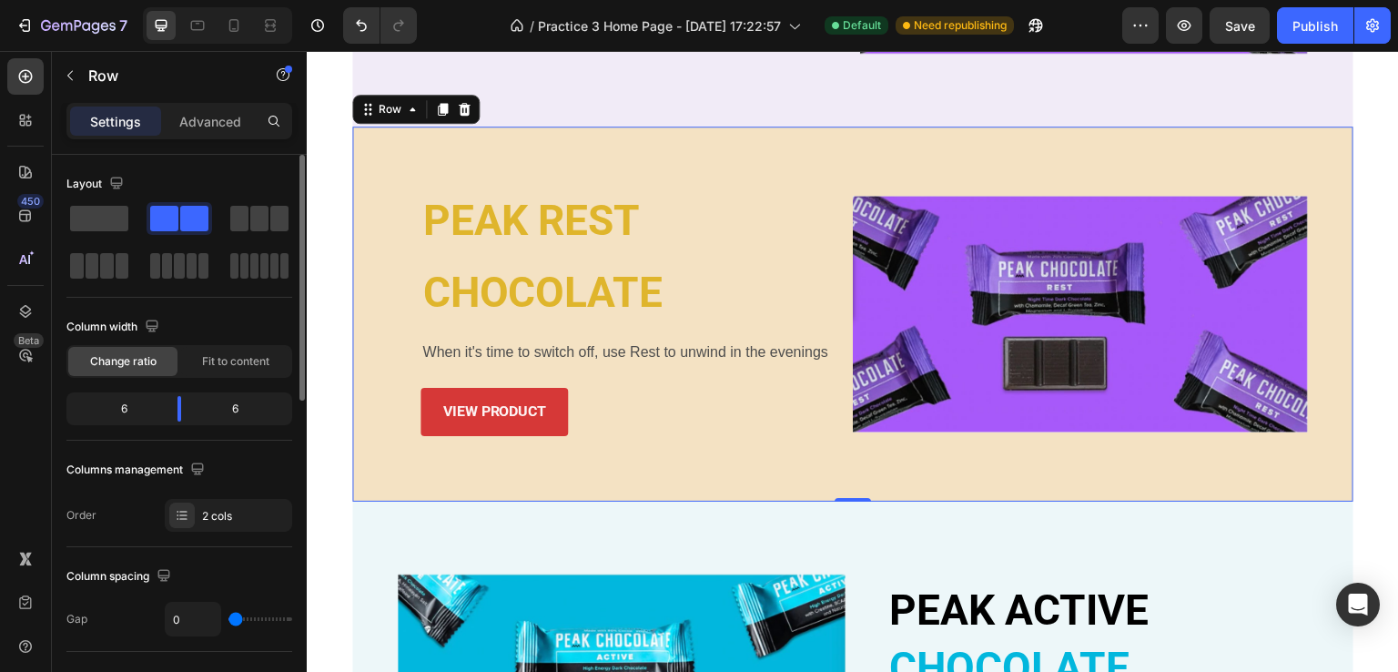
type input "9"
type input "25"
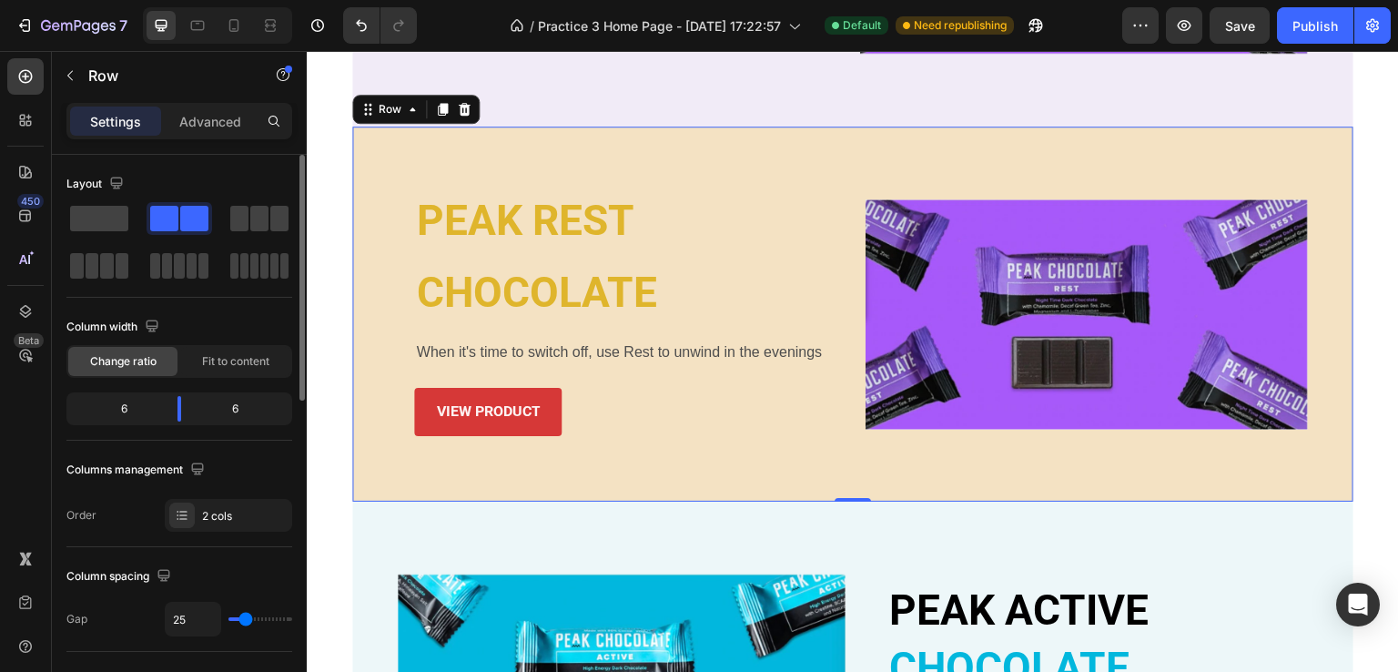
type input "27"
type input "29"
type input "31"
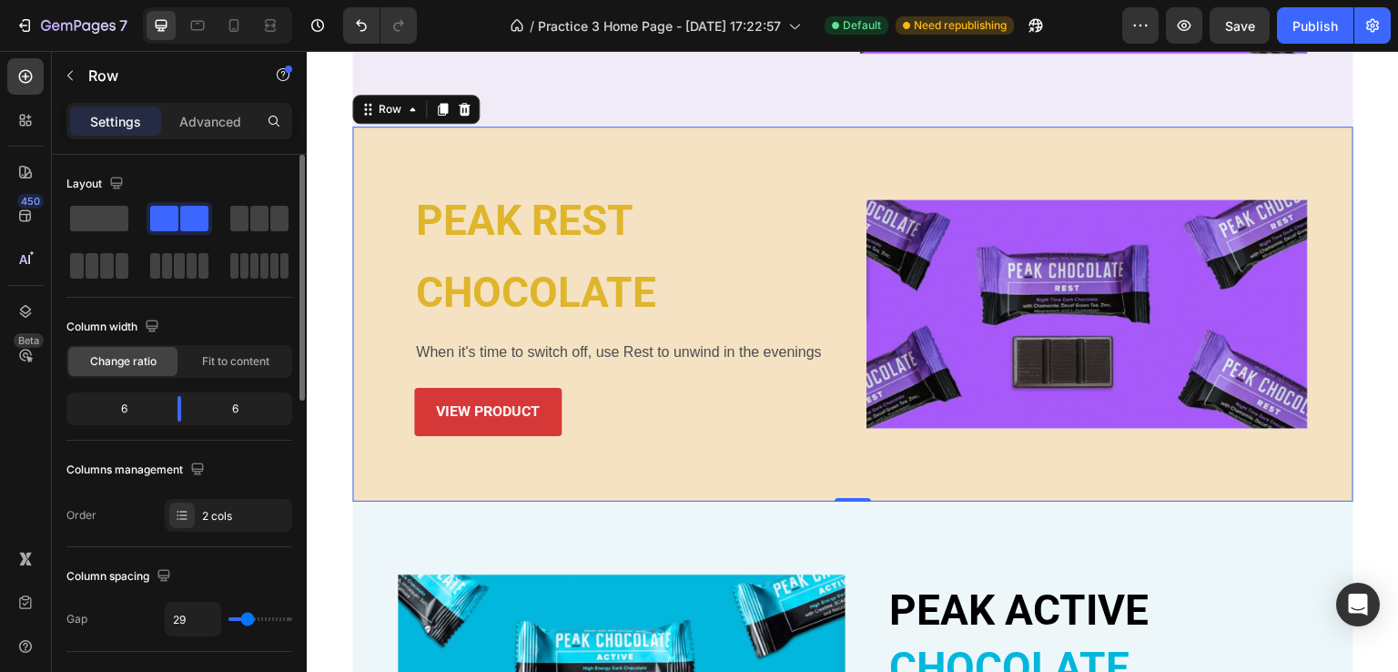
type input "31"
type input "22"
type input "0"
drag, startPoint x: 244, startPoint y: 613, endPoint x: 209, endPoint y: 615, distance: 34.6
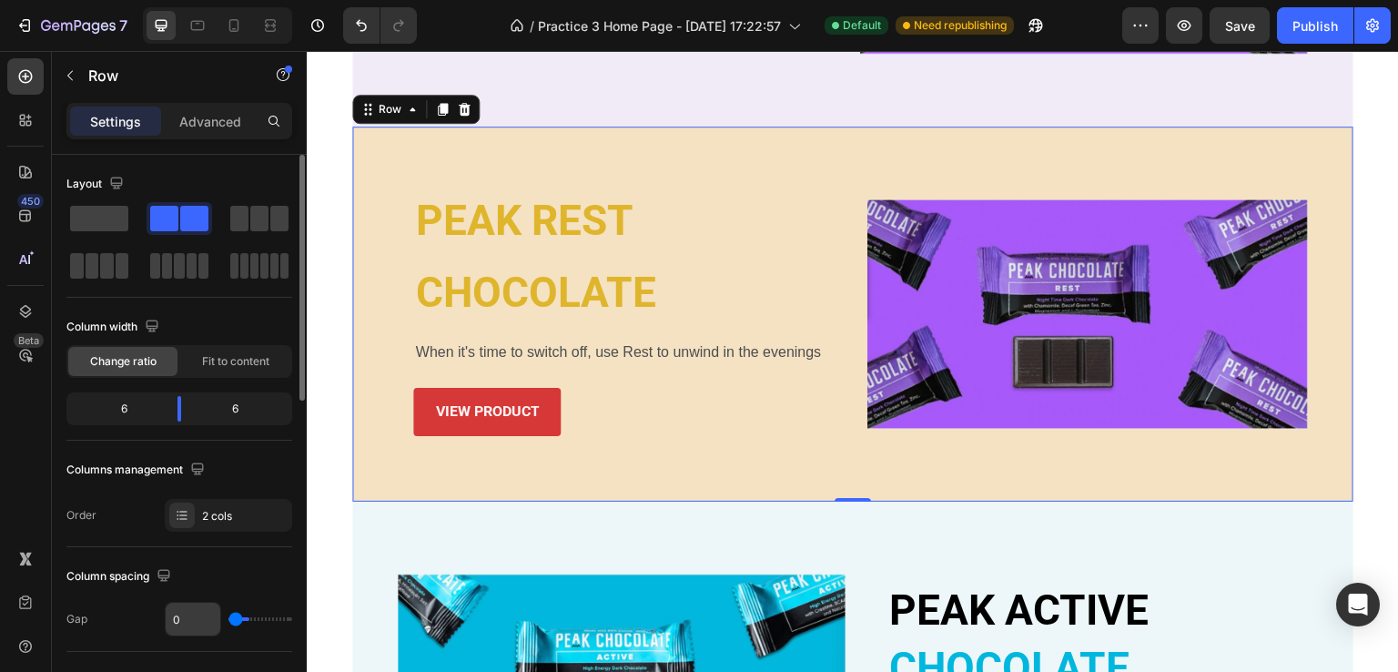
type input "0"
click at [234, 621] on input "range" at bounding box center [260, 619] width 64 height 4
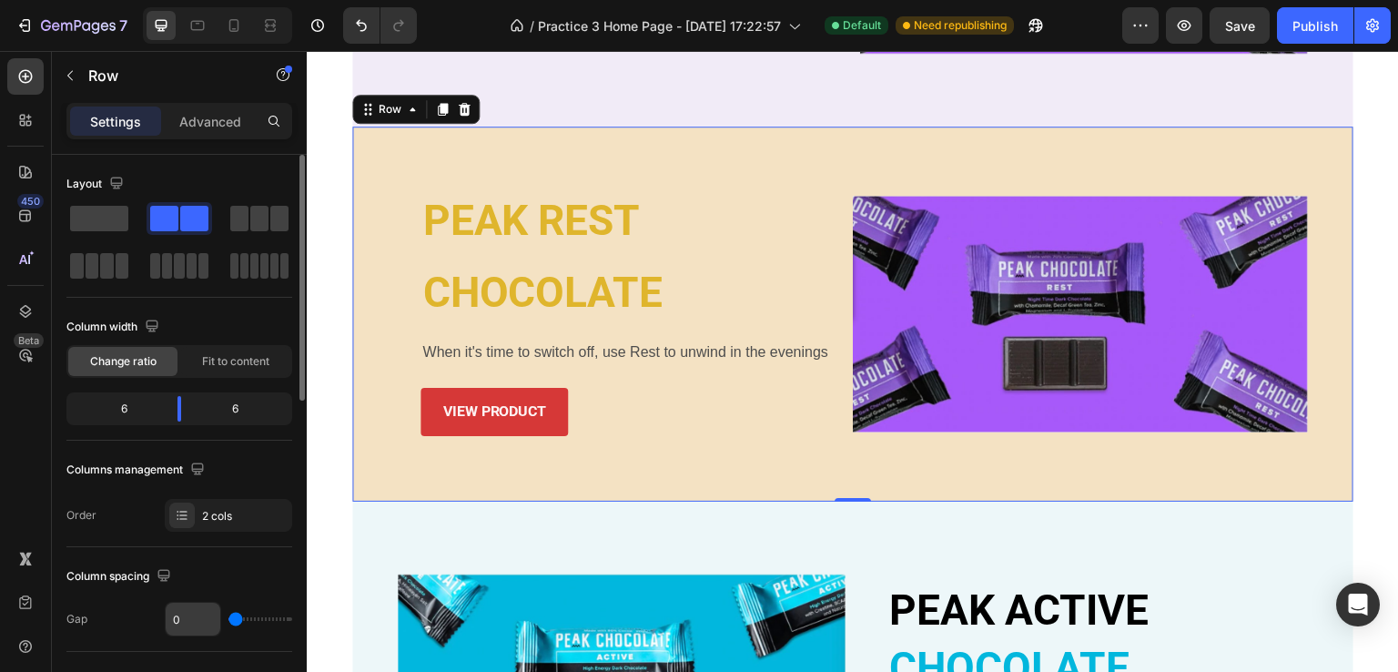
click at [189, 615] on input "0" at bounding box center [193, 619] width 55 height 33
type input "1"
type input "16"
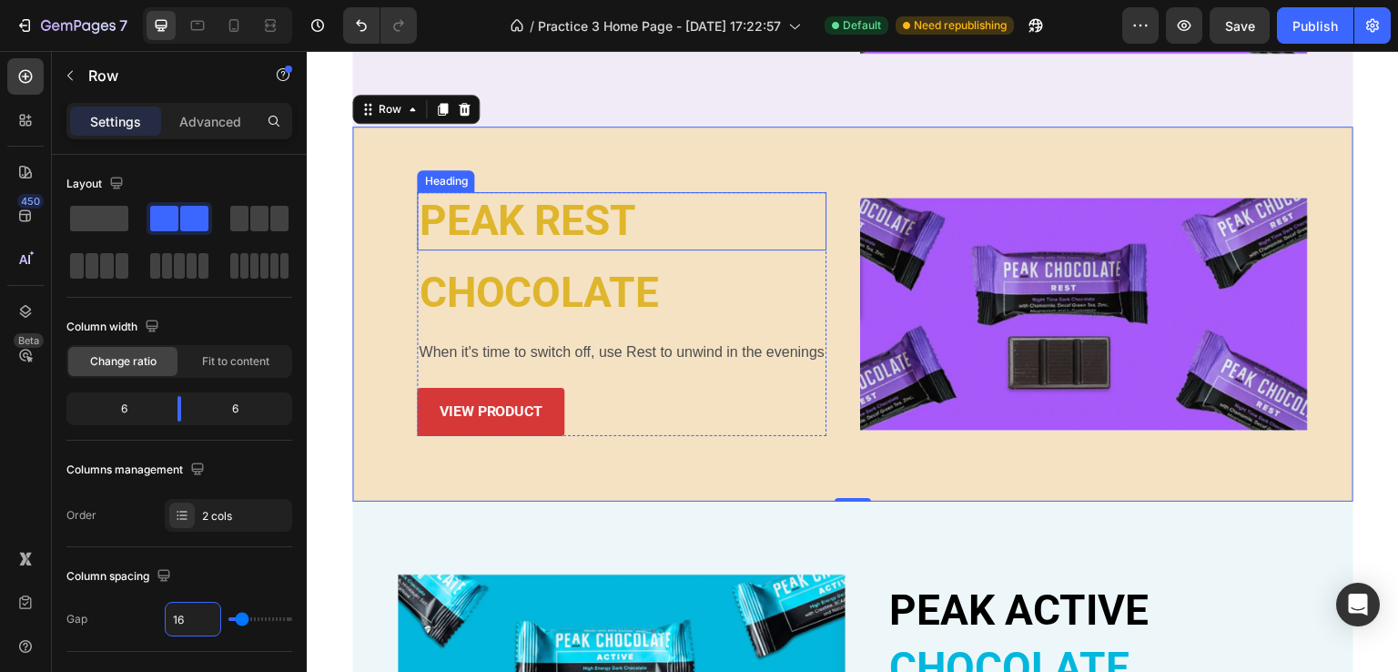
click at [451, 228] on p "PEAK REST" at bounding box center [622, 221] width 406 height 55
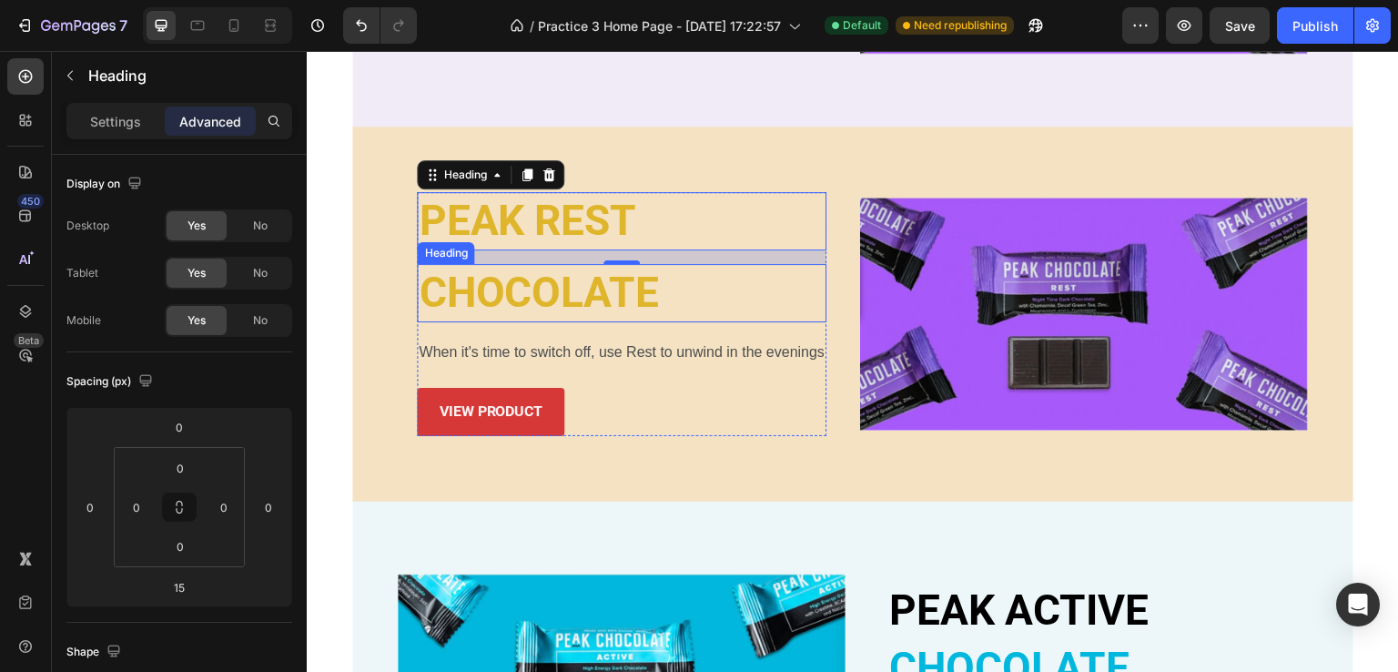
click at [470, 308] on h2 "CHOCOLATE" at bounding box center [622, 293] width 410 height 58
click at [459, 359] on p "When it's time to switch off, use Rest to unwind in the evenings" at bounding box center [622, 352] width 406 height 26
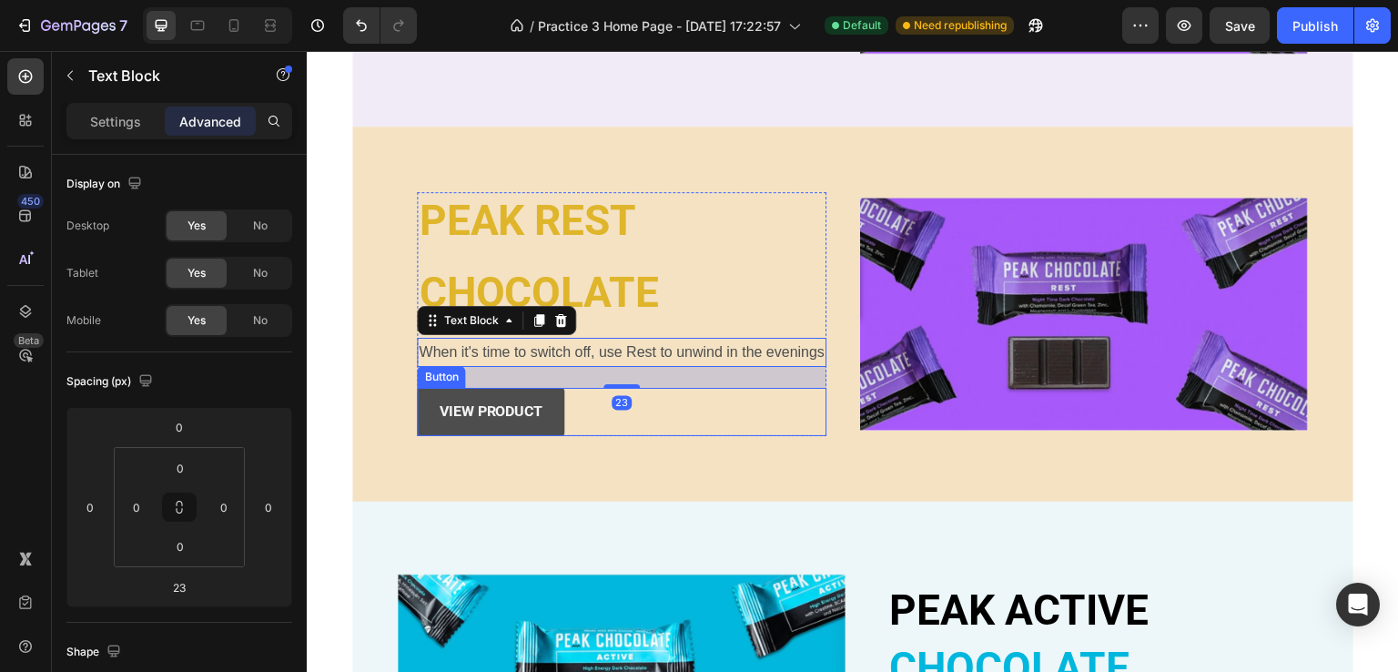
click at [453, 391] on button "view product" at bounding box center [490, 412] width 147 height 48
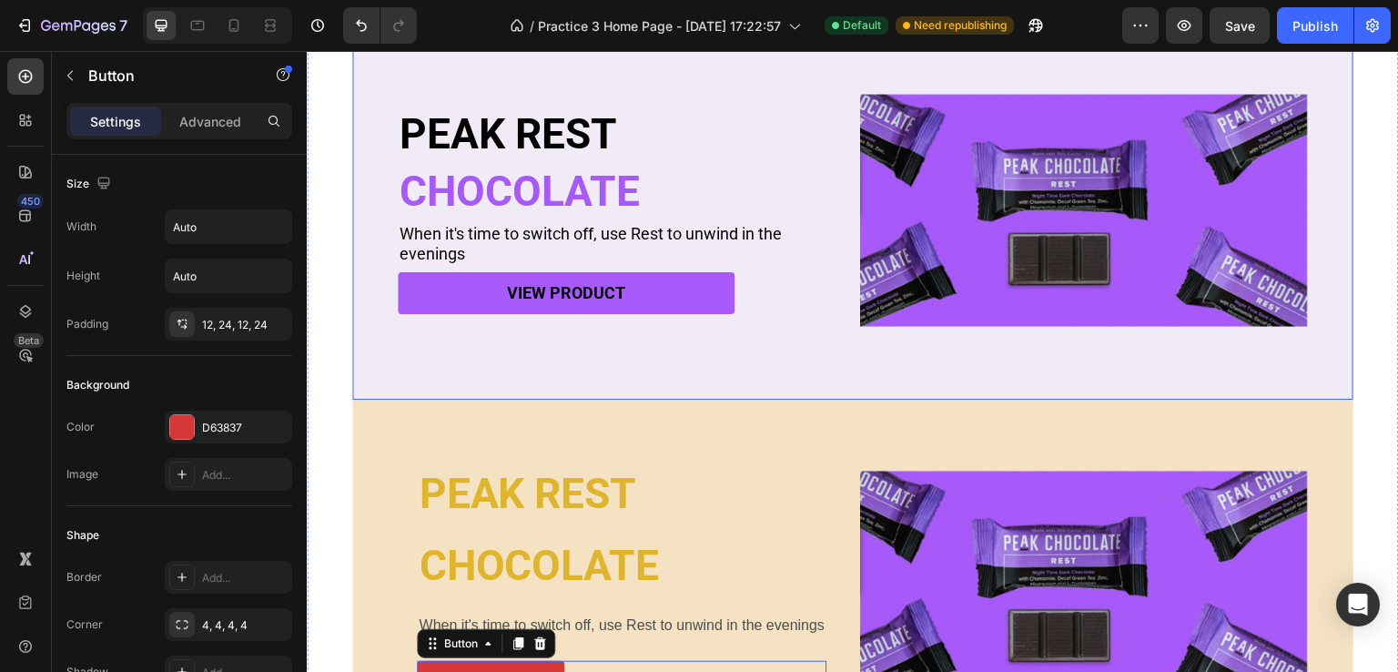
scroll to position [616, 0]
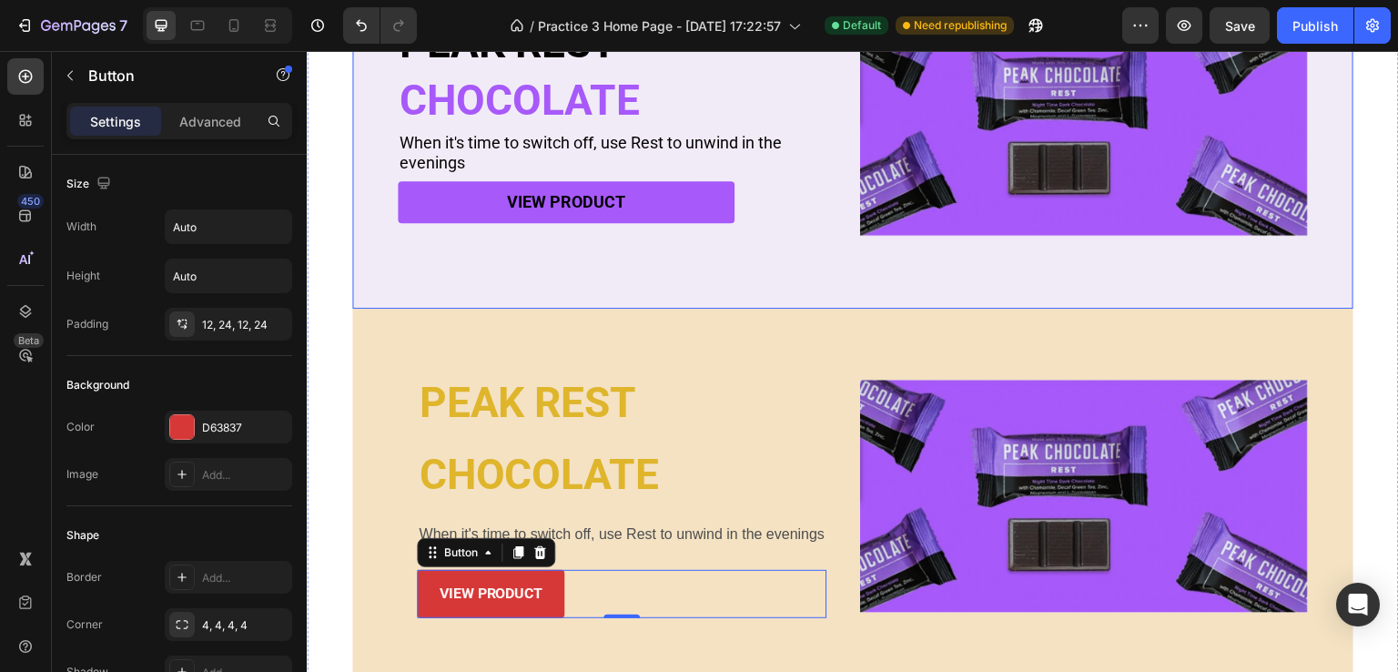
click at [375, 267] on div "PEAK REST Heading CHOCOLATE Heading When it's time to switch off, use Rest to u…" at bounding box center [852, 119] width 1001 height 379
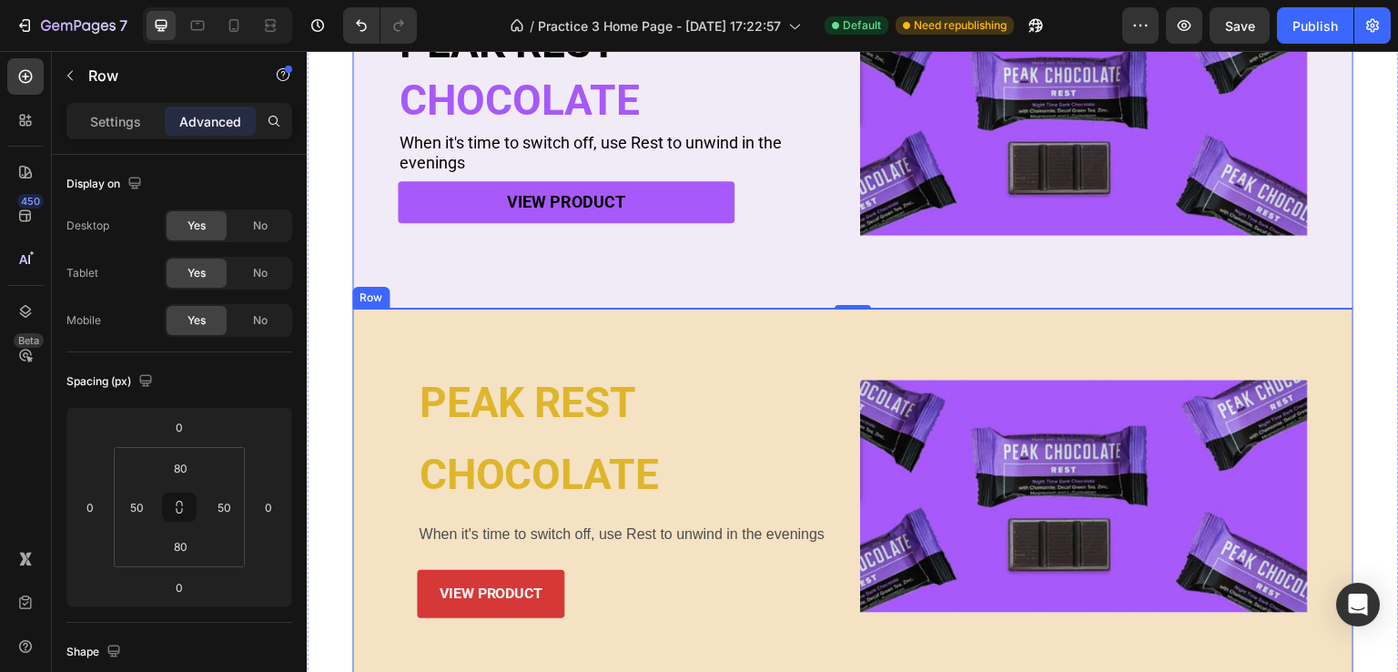
click at [411, 361] on div "PEAK REST Heading CHOCOLATE Heading When it's time to switch off, use Rest to u…" at bounding box center [852, 496] width 1001 height 375
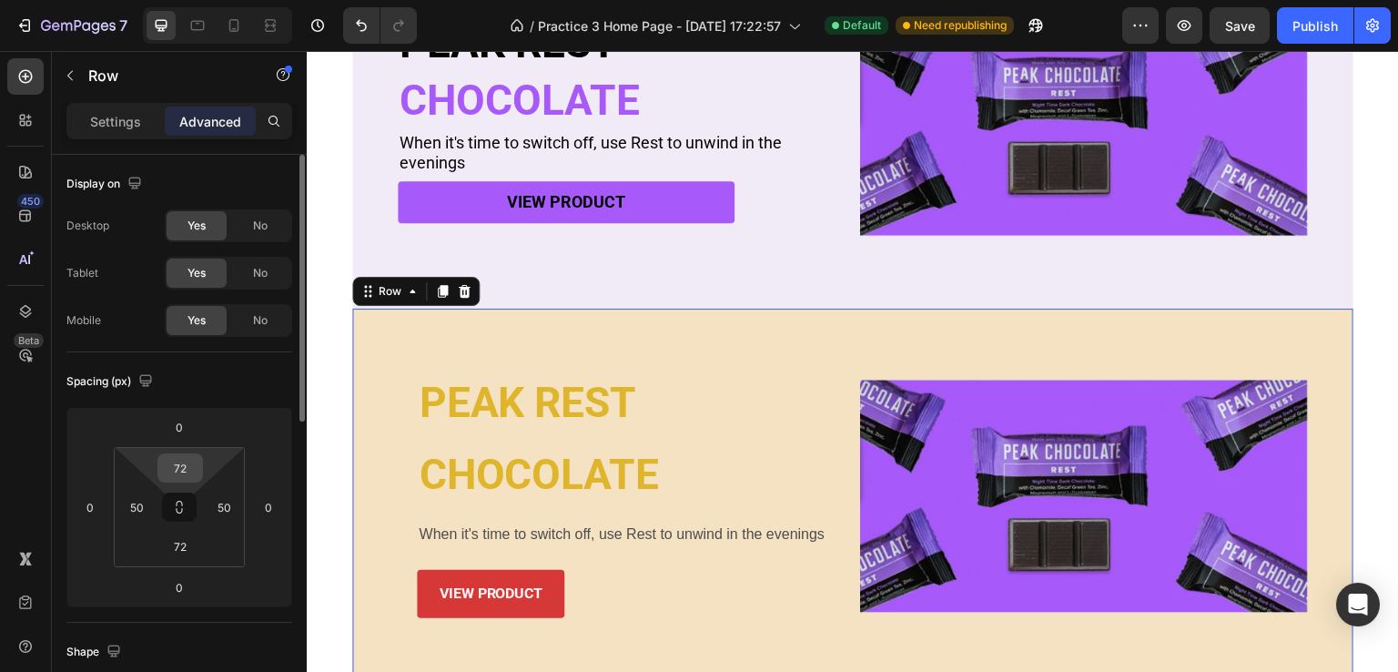
click at [185, 467] on input "72" at bounding box center [180, 467] width 36 height 27
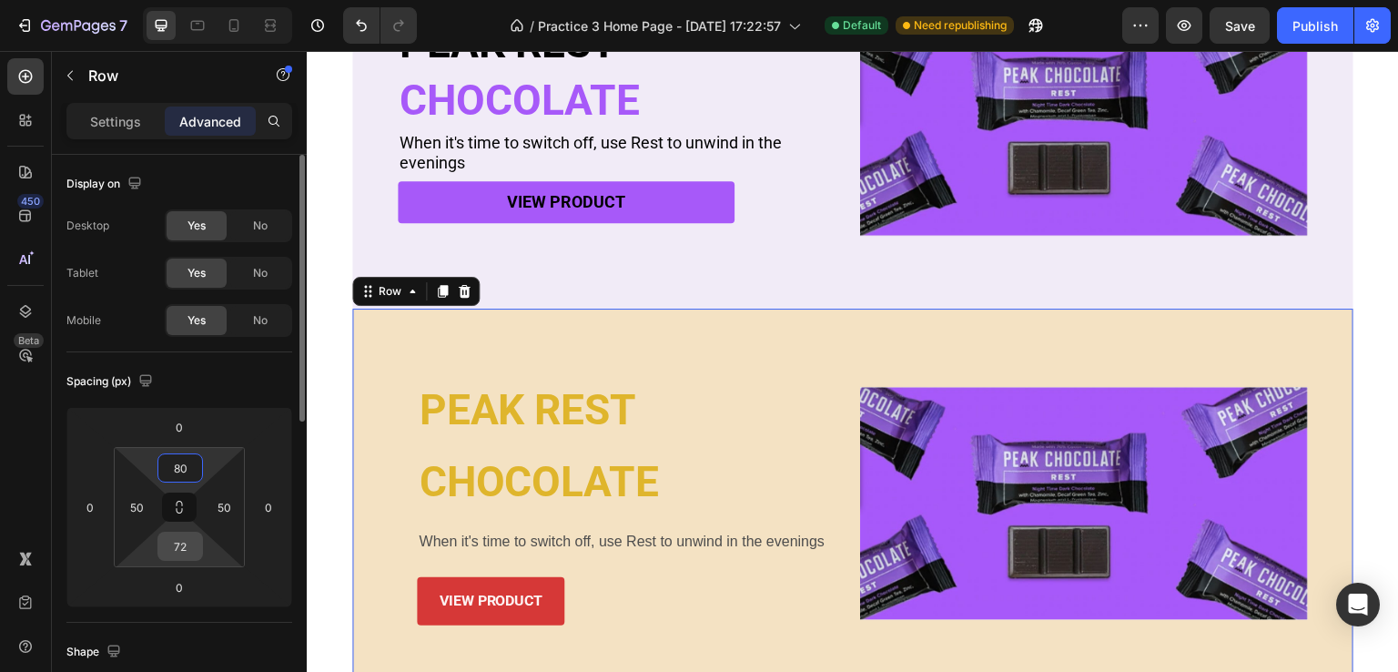
type input "80"
click at [186, 540] on input "72" at bounding box center [180, 545] width 36 height 27
type input "80"
click at [510, 316] on div "PEAK REST Heading CHOCOLATE Heading When it's time to switch off, use Rest to u…" at bounding box center [852, 504] width 1001 height 390
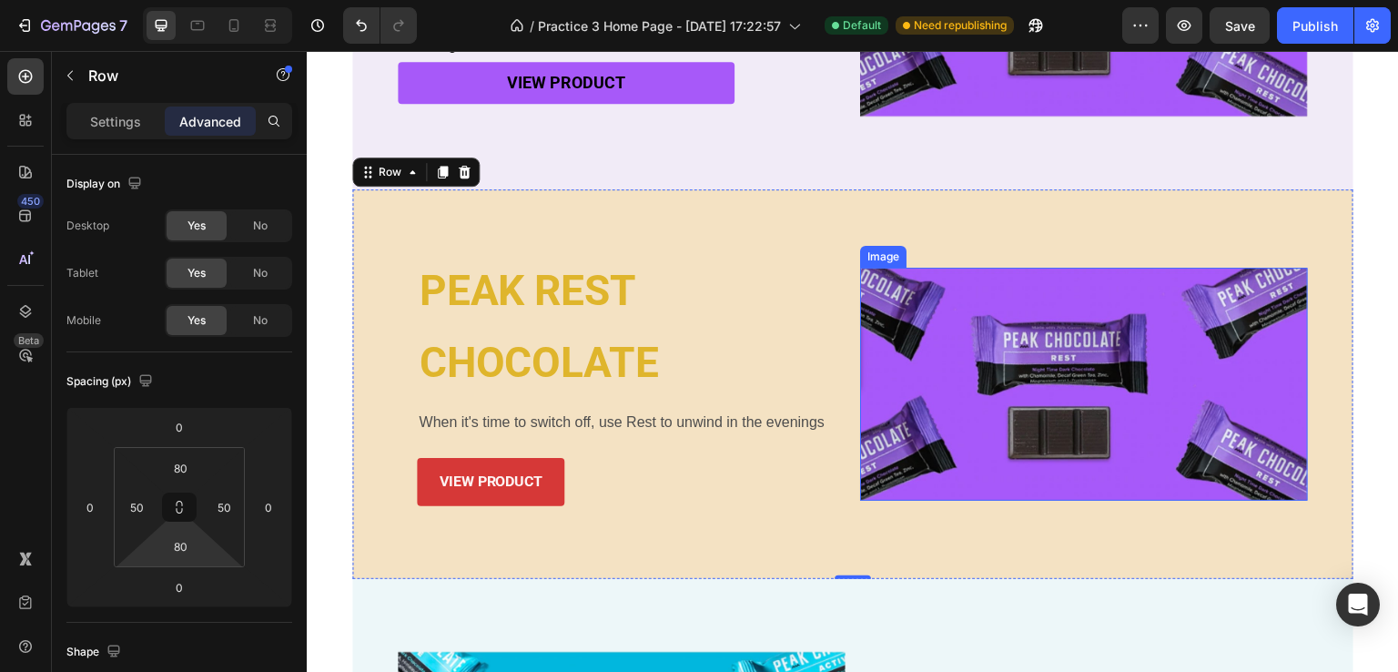
scroll to position [710, 0]
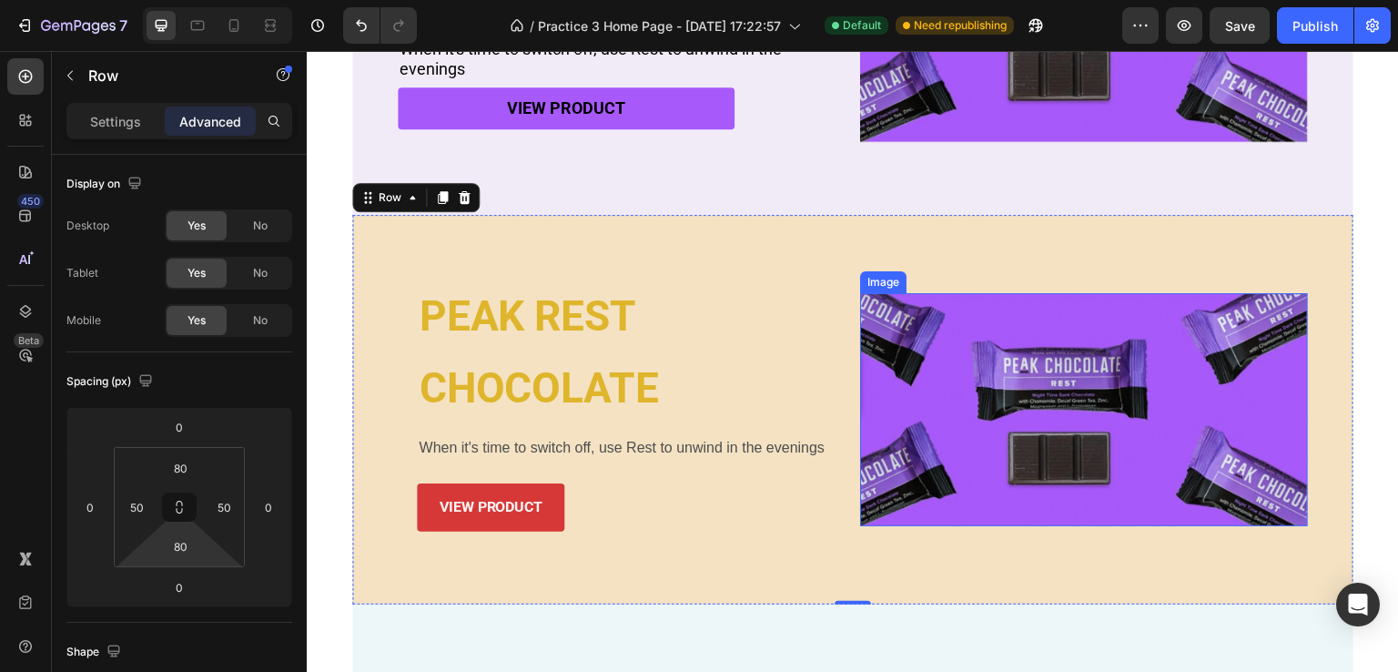
click at [1018, 266] on div "PEAK REST Heading CHOCOLATE Heading When it's time to switch off, use Rest to u…" at bounding box center [852, 410] width 1001 height 390
click at [1249, 25] on span "Save" at bounding box center [1240, 25] width 30 height 15
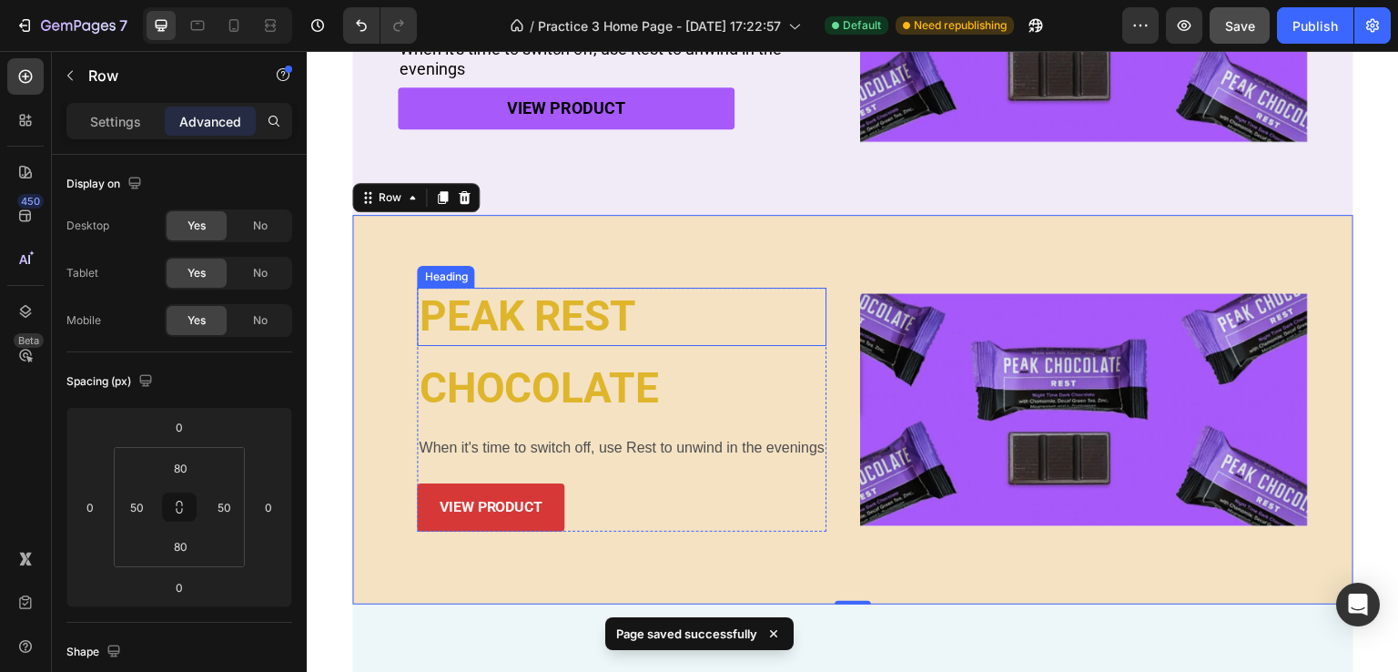
click at [459, 313] on p "PEAK REST" at bounding box center [622, 316] width 406 height 55
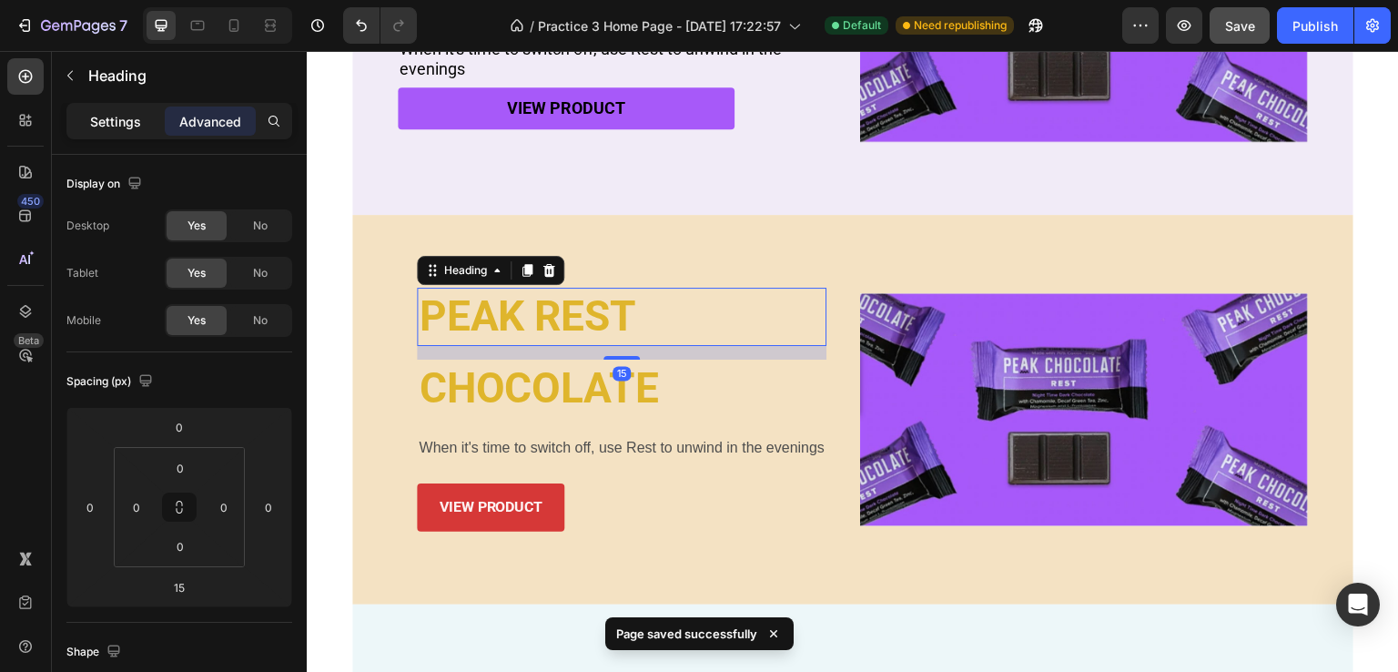
click at [106, 131] on div "Settings" at bounding box center [115, 120] width 91 height 29
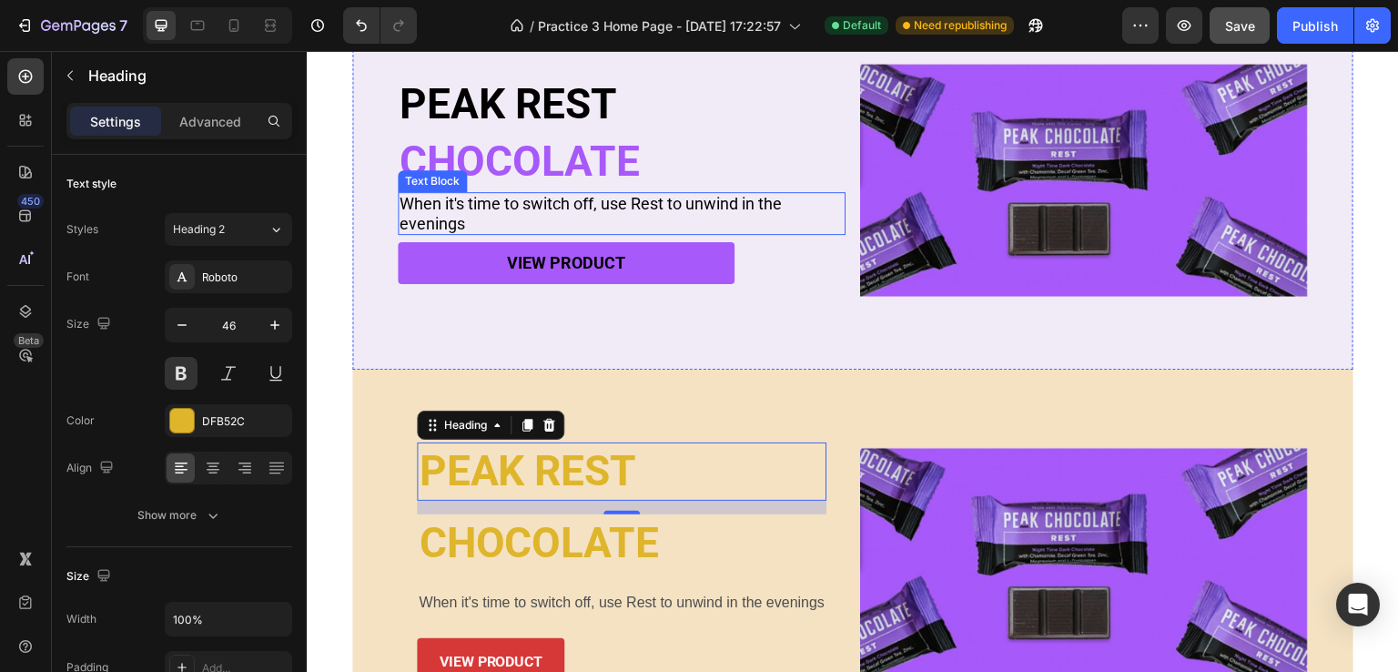
scroll to position [532, 0]
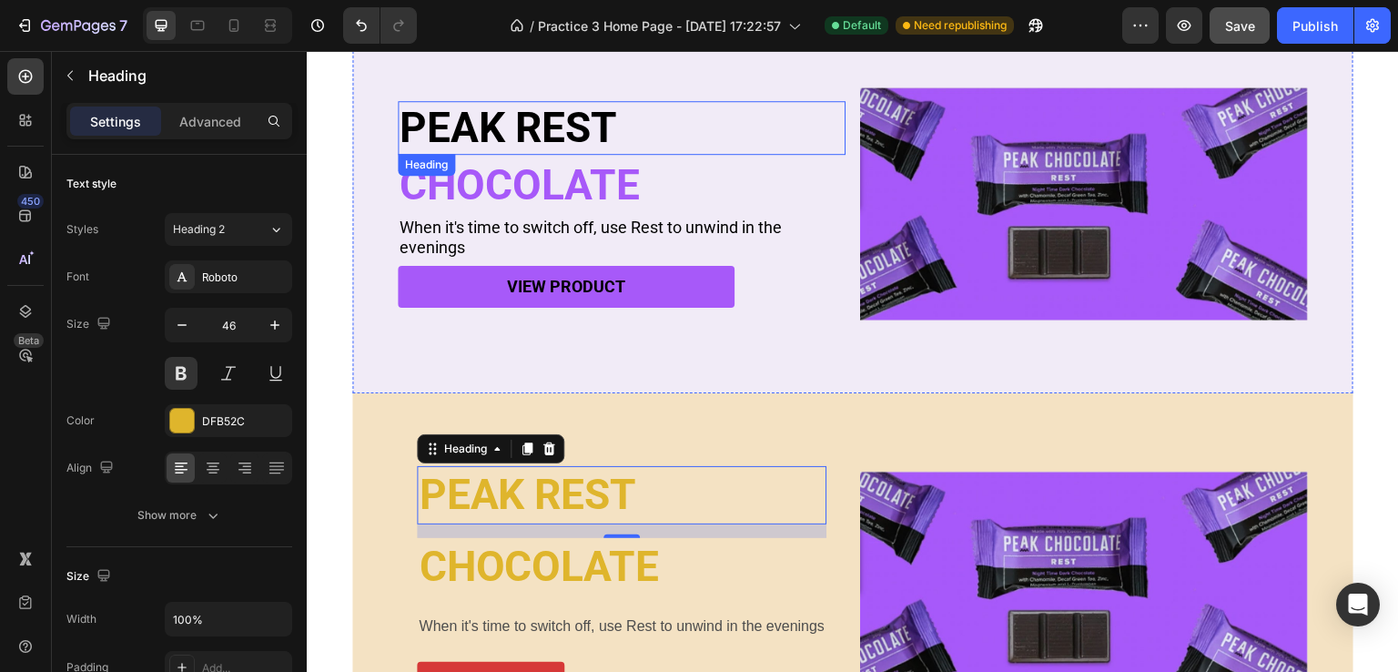
click at [523, 132] on h2 "PEAK REST" at bounding box center [622, 128] width 448 height 54
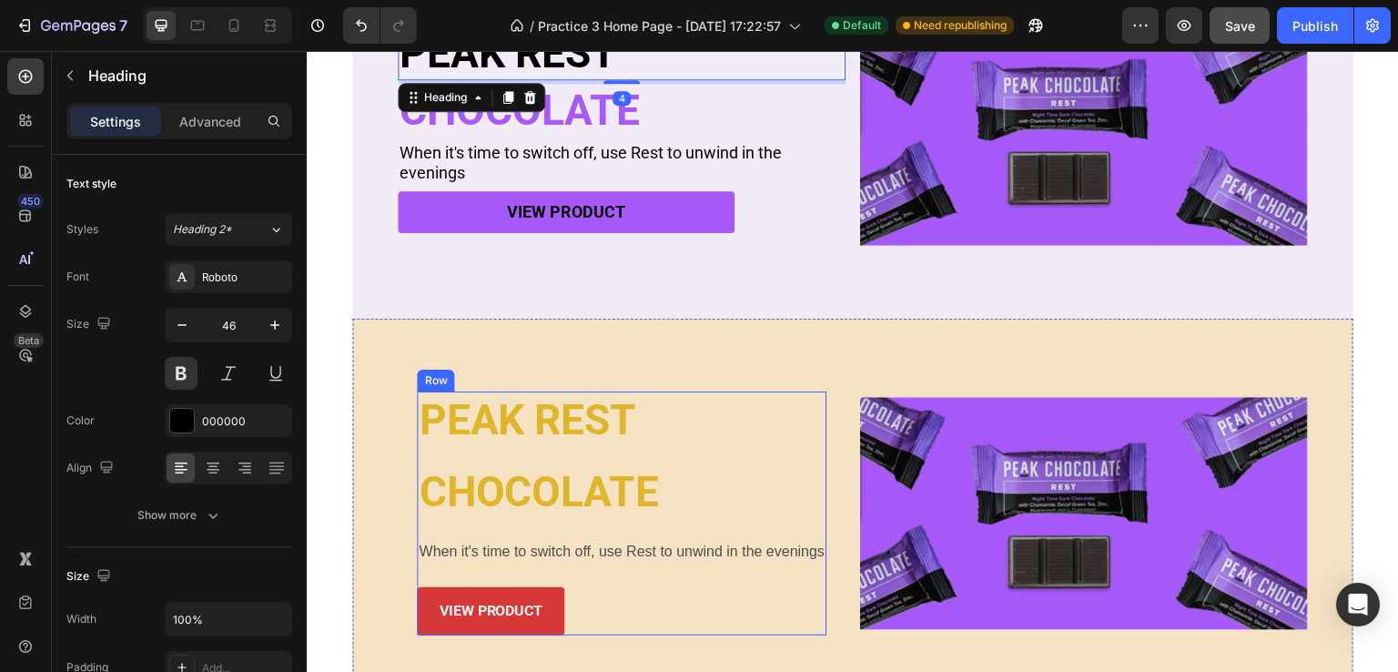
scroll to position [623, 0]
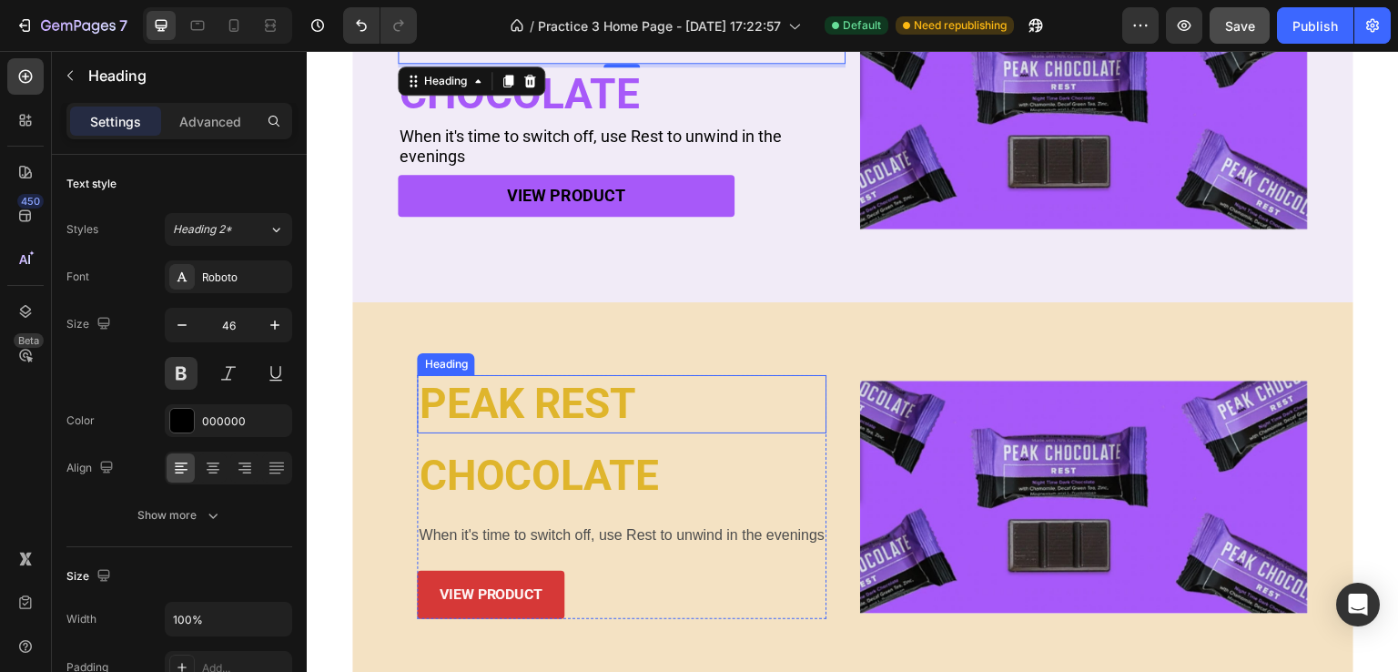
click at [502, 422] on p "PEAK REST" at bounding box center [622, 404] width 406 height 55
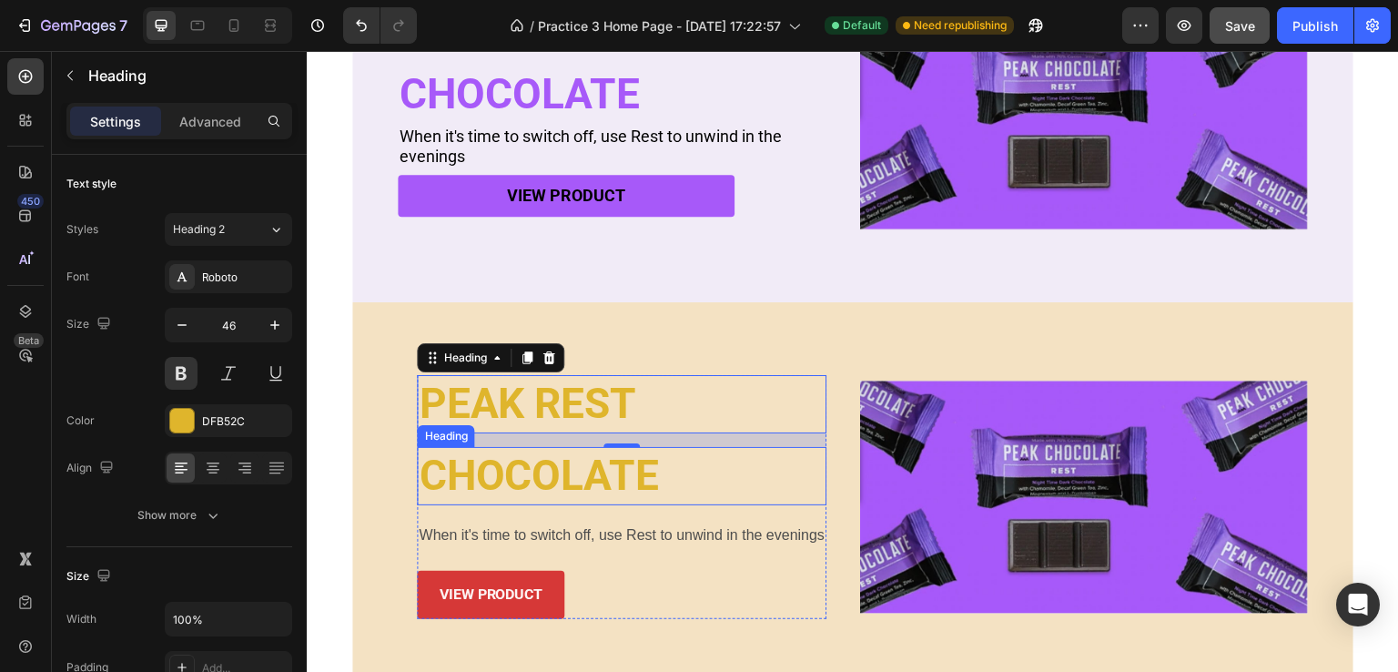
click at [511, 462] on h2 "CHOCOLATE" at bounding box center [622, 476] width 410 height 58
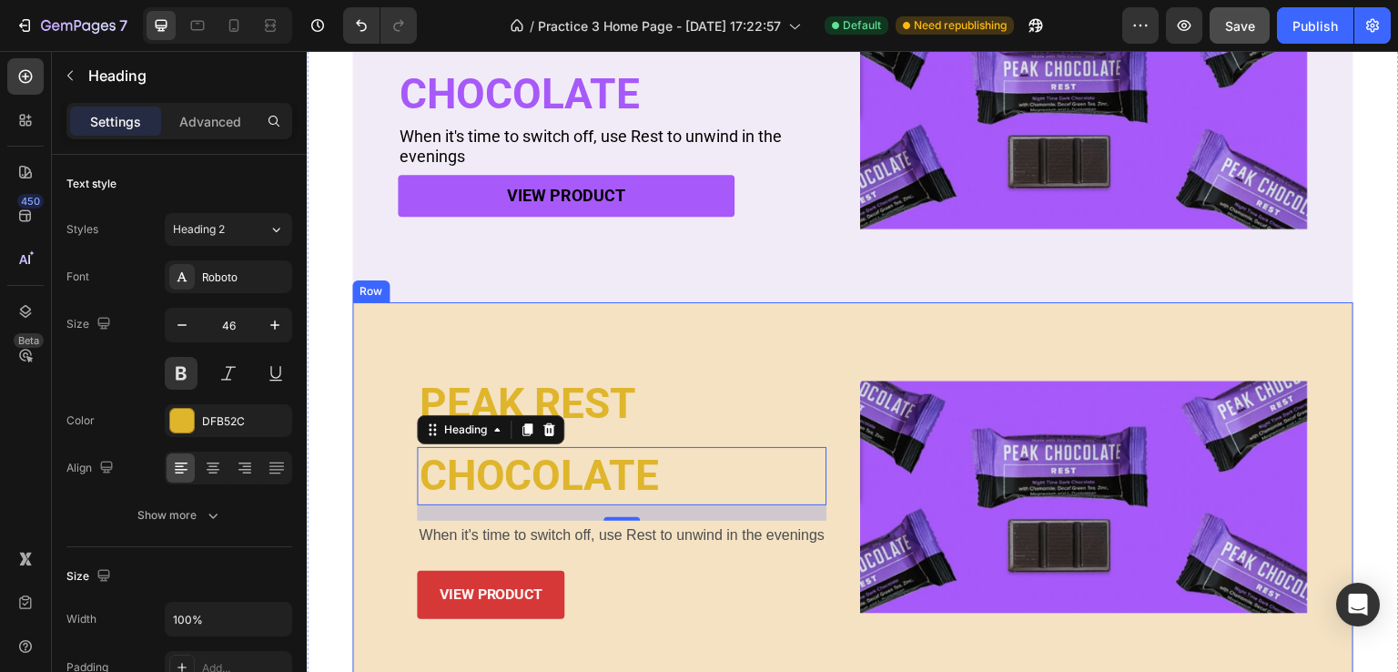
click at [450, 336] on div "PEAK REST Heading CHOCOLATE Heading 17 When it's time to switch off, use Rest t…" at bounding box center [852, 497] width 1001 height 390
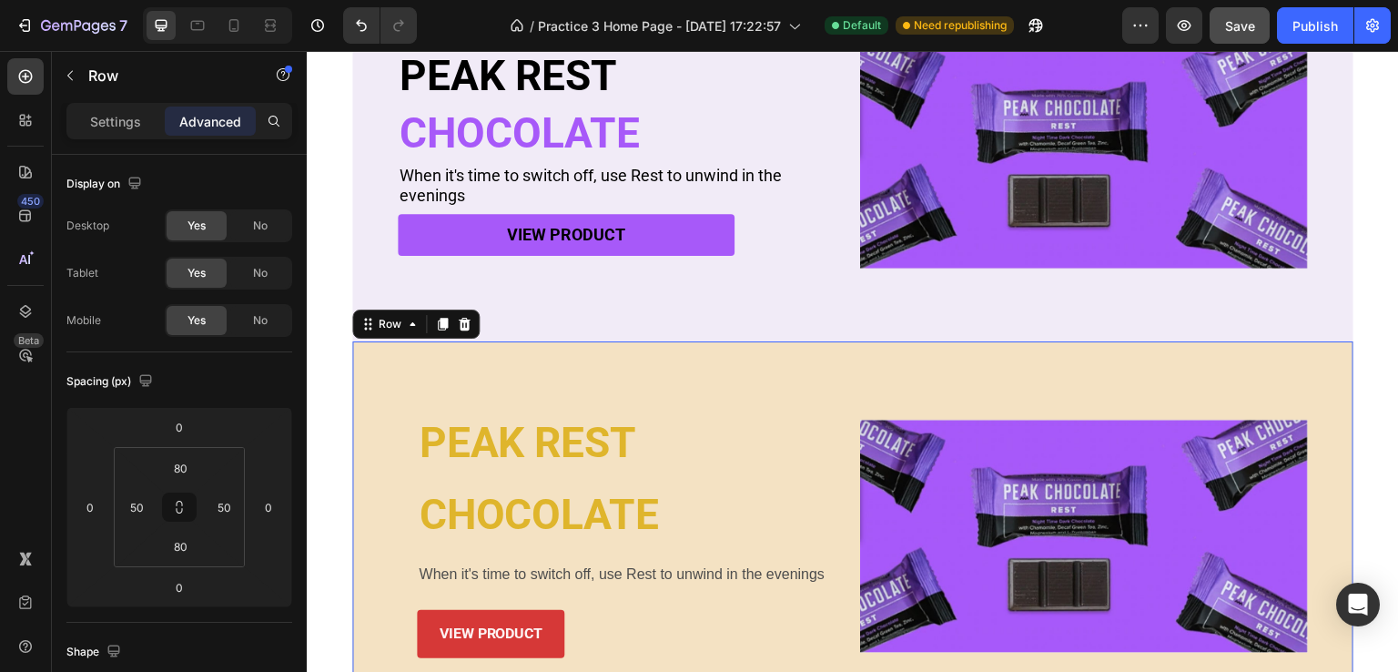
scroll to position [534, 0]
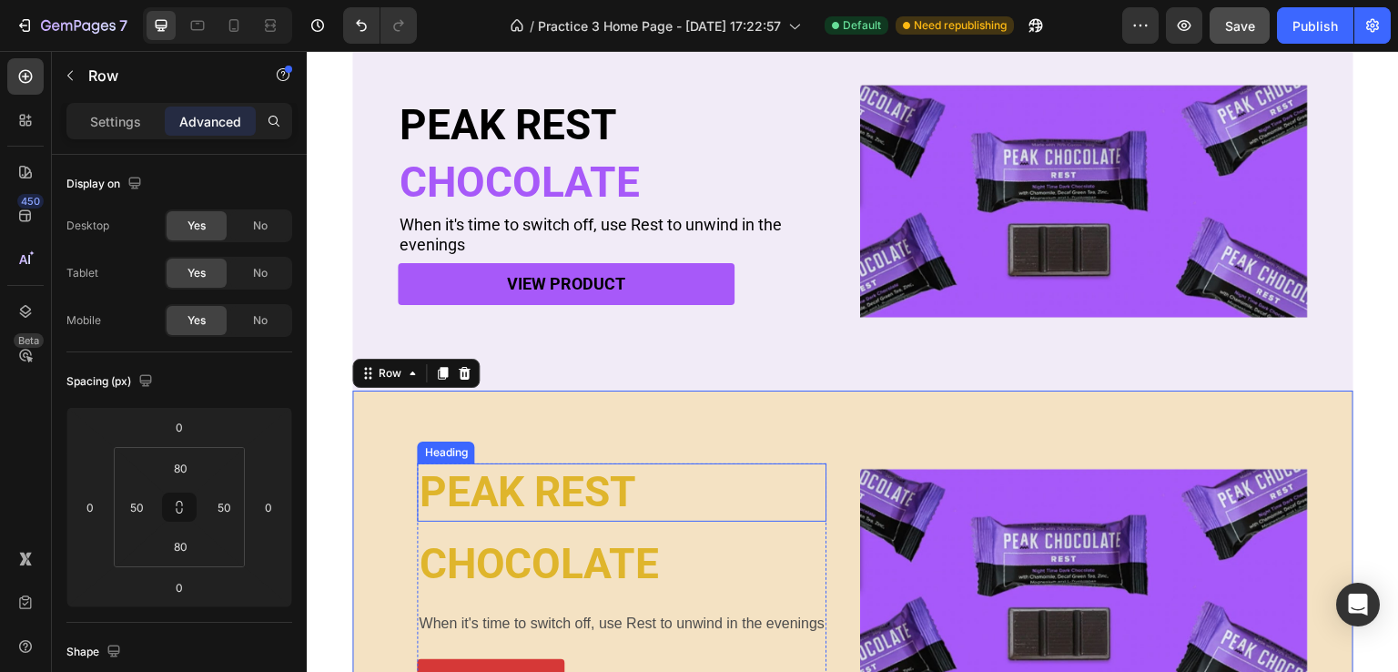
click at [551, 493] on p "PEAK REST" at bounding box center [622, 492] width 406 height 55
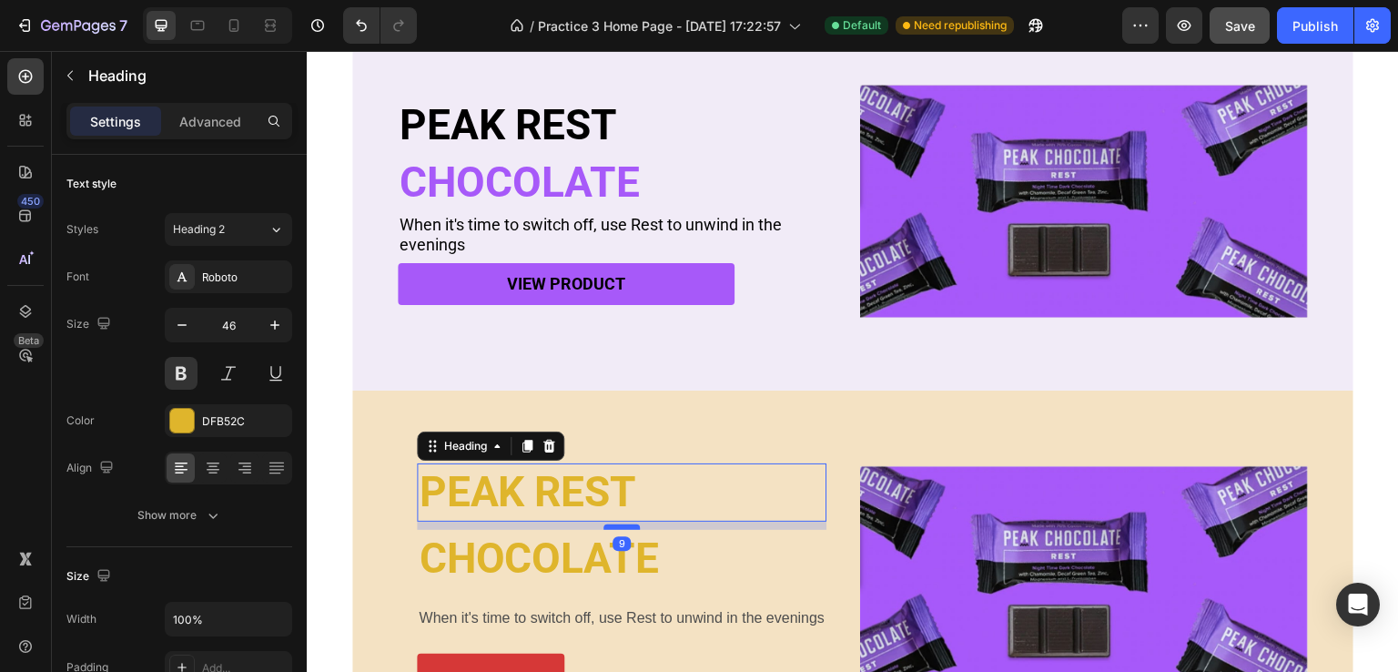
click at [616, 524] on div at bounding box center [621, 526] width 36 height 5
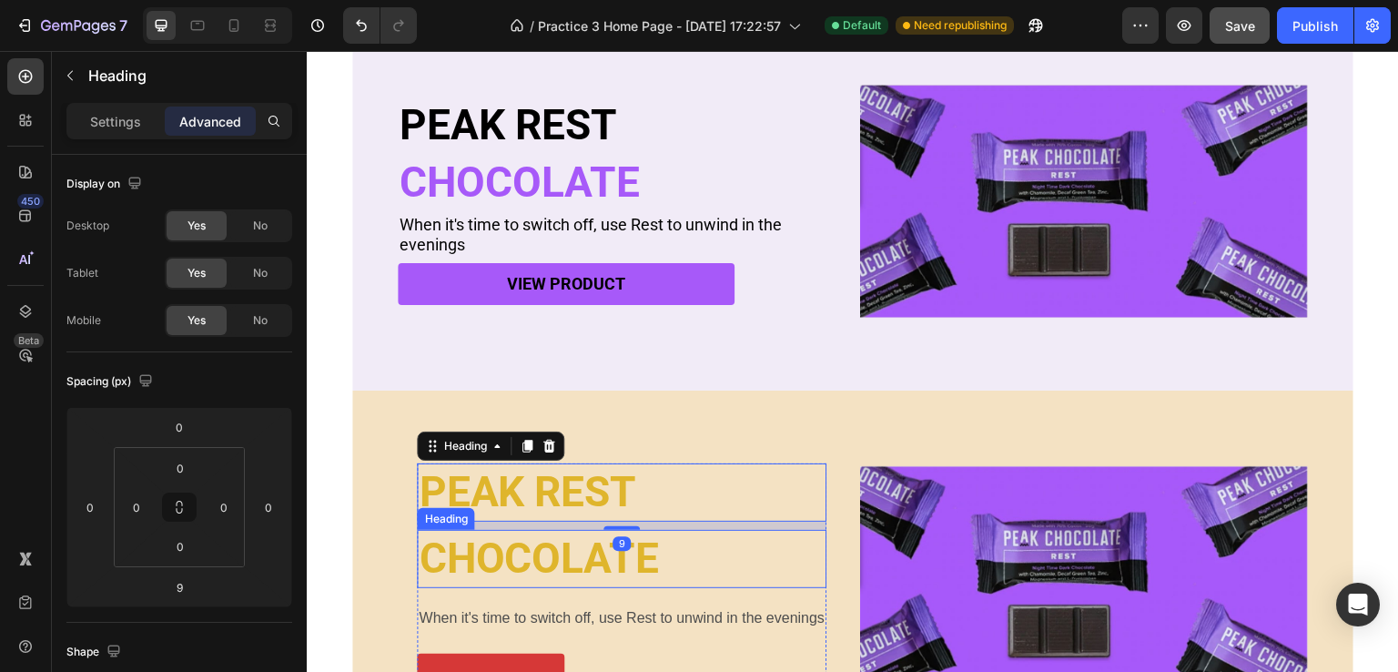
click at [594, 542] on h2 "CHOCOLATE" at bounding box center [622, 559] width 410 height 58
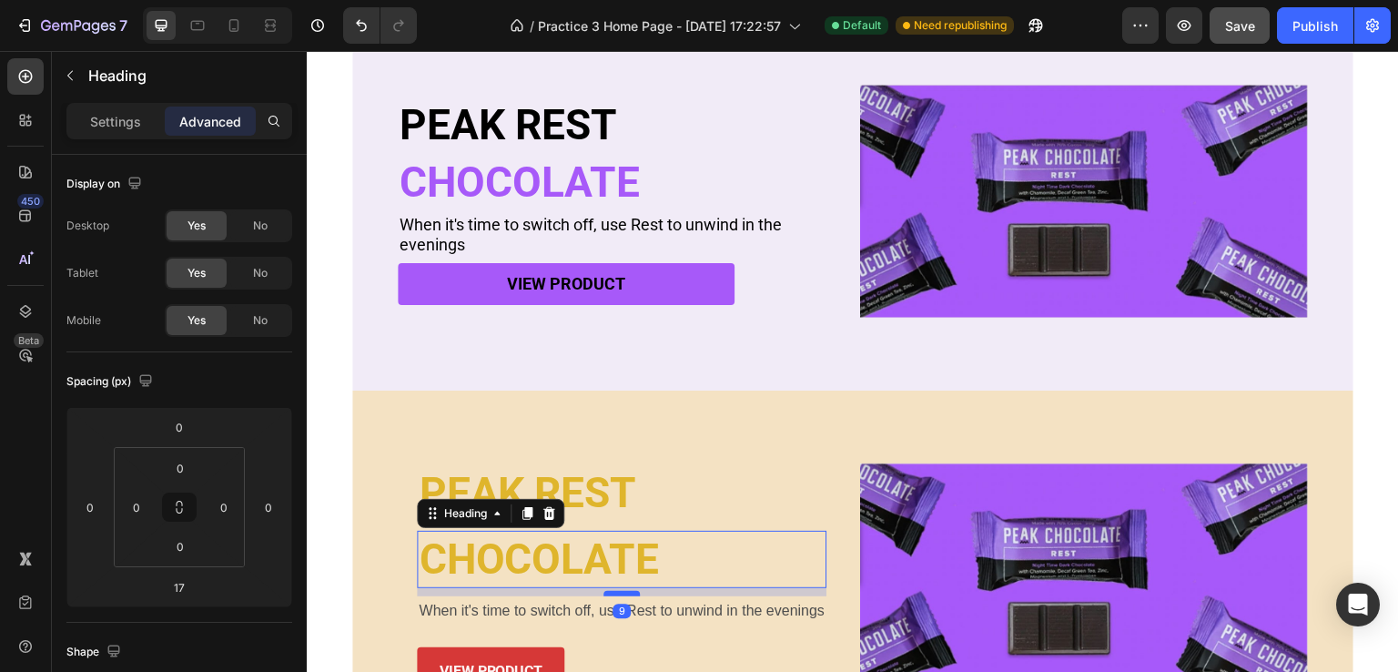
click at [612, 591] on div at bounding box center [621, 593] width 36 height 5
type input "9"
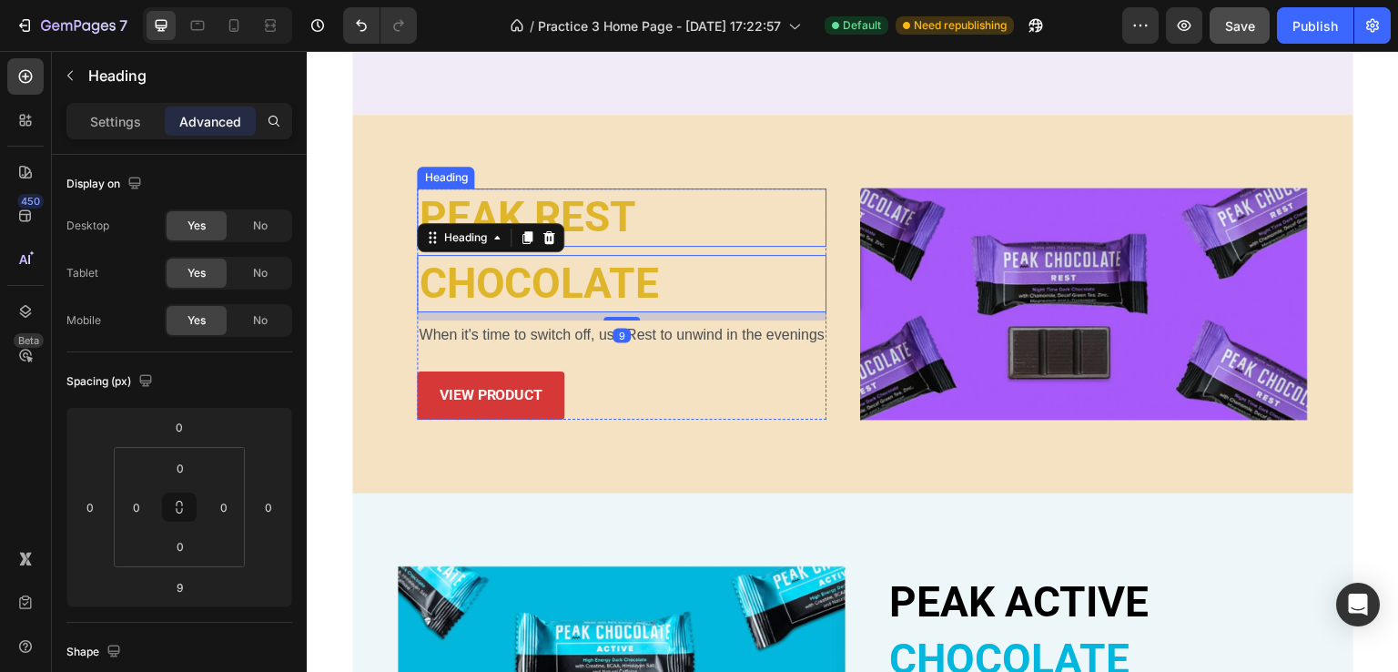
click at [605, 225] on p "PEAK REST" at bounding box center [622, 217] width 406 height 55
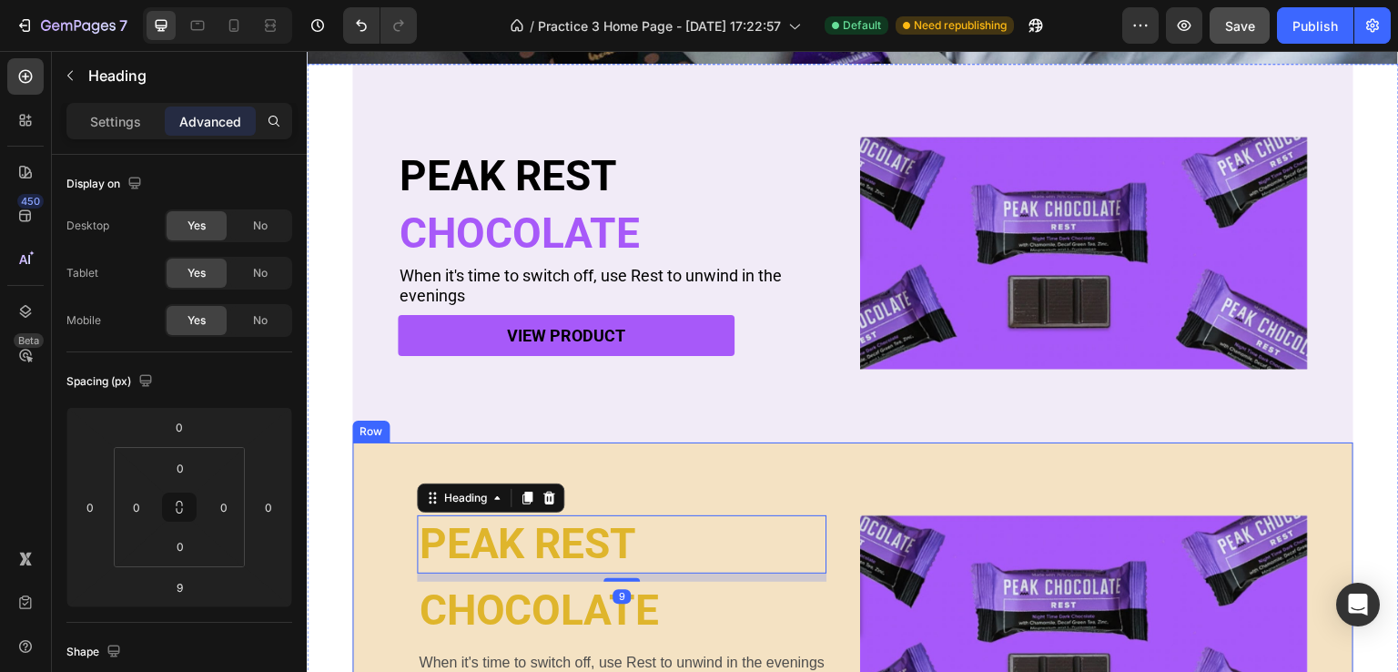
scroll to position [446, 0]
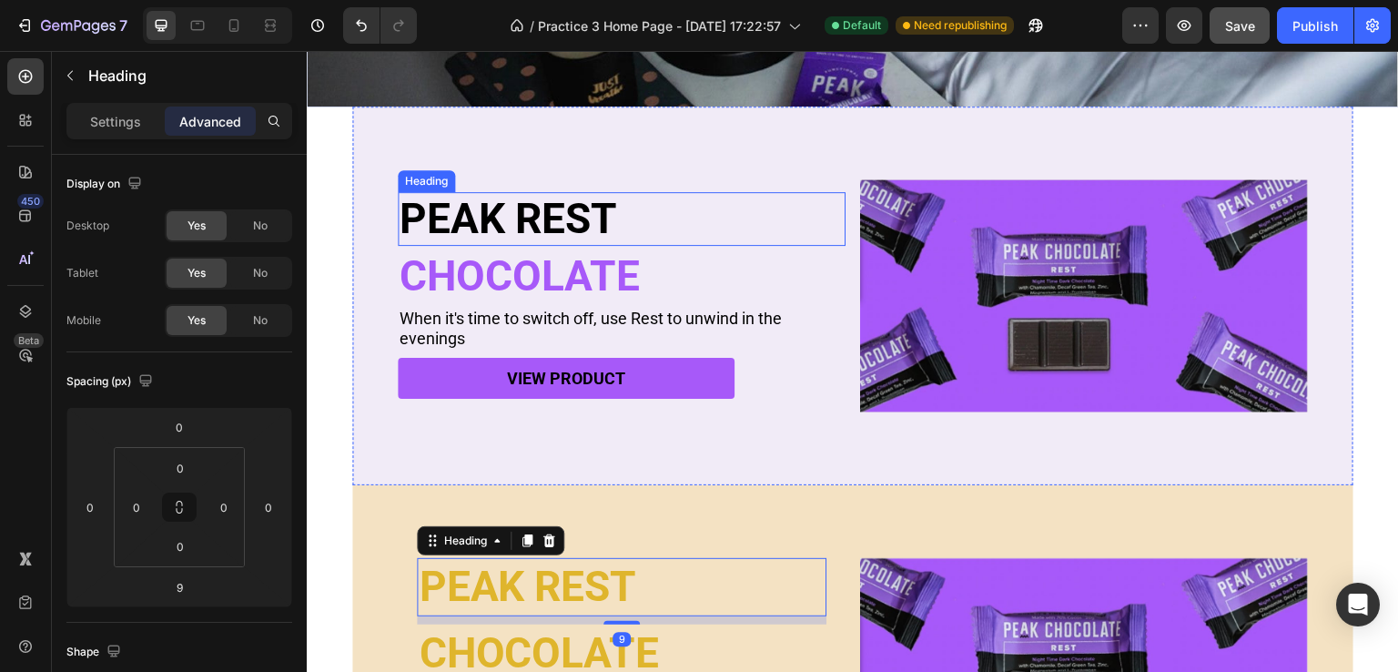
click at [606, 206] on h2 "PEAK REST" at bounding box center [622, 219] width 448 height 54
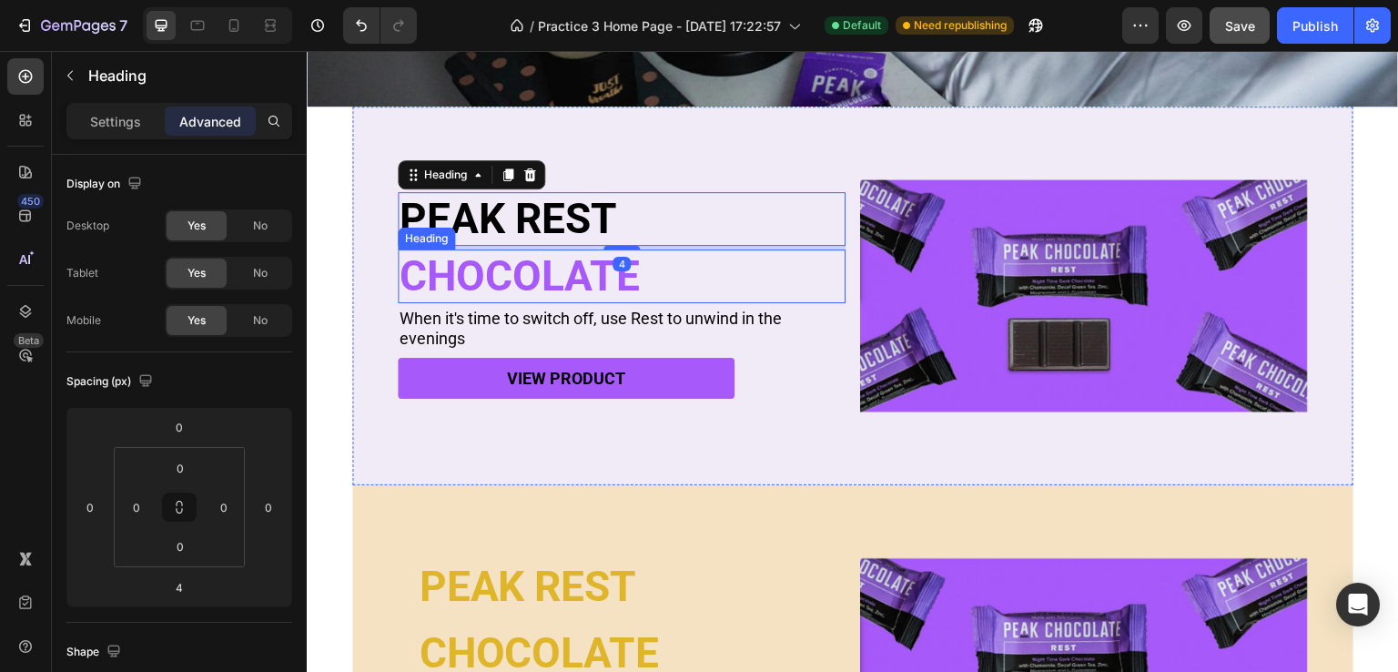
click at [606, 271] on h2 "CHOCOLATE" at bounding box center [622, 276] width 448 height 54
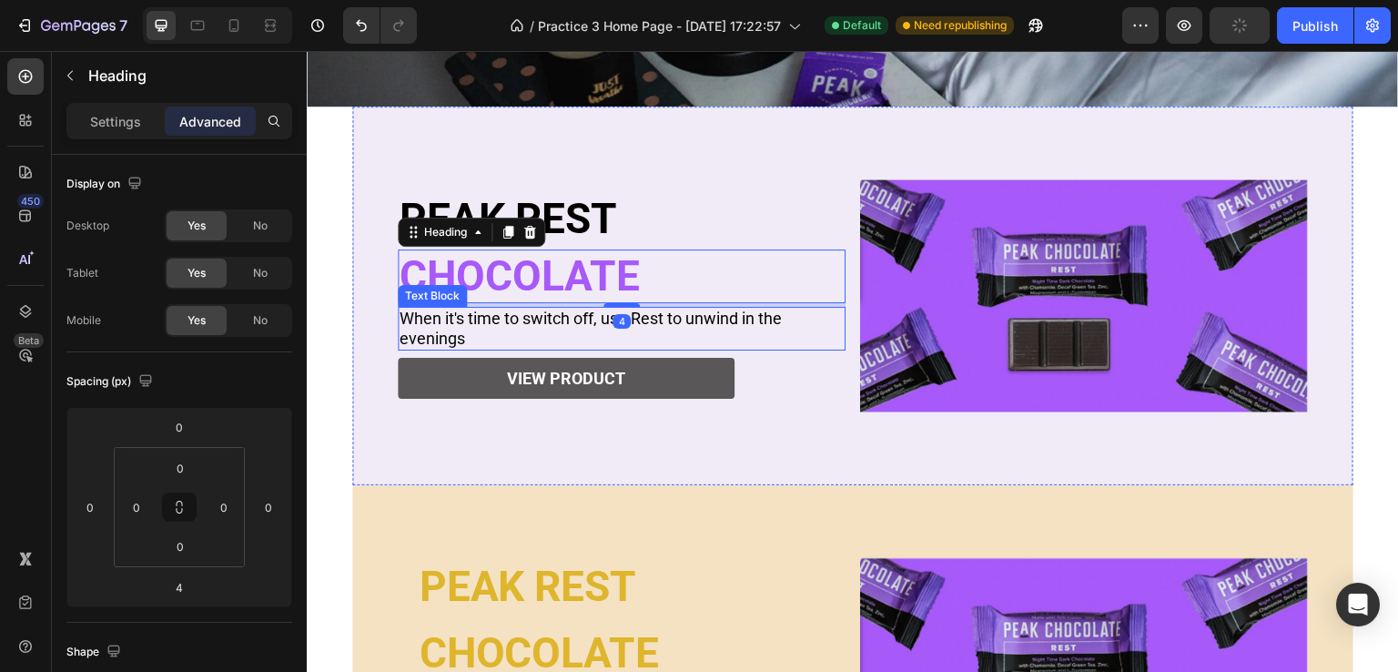
click at [565, 315] on p "When it's time to switch off, use Rest to unwind in the evenings" at bounding box center [622, 328] width 444 height 39
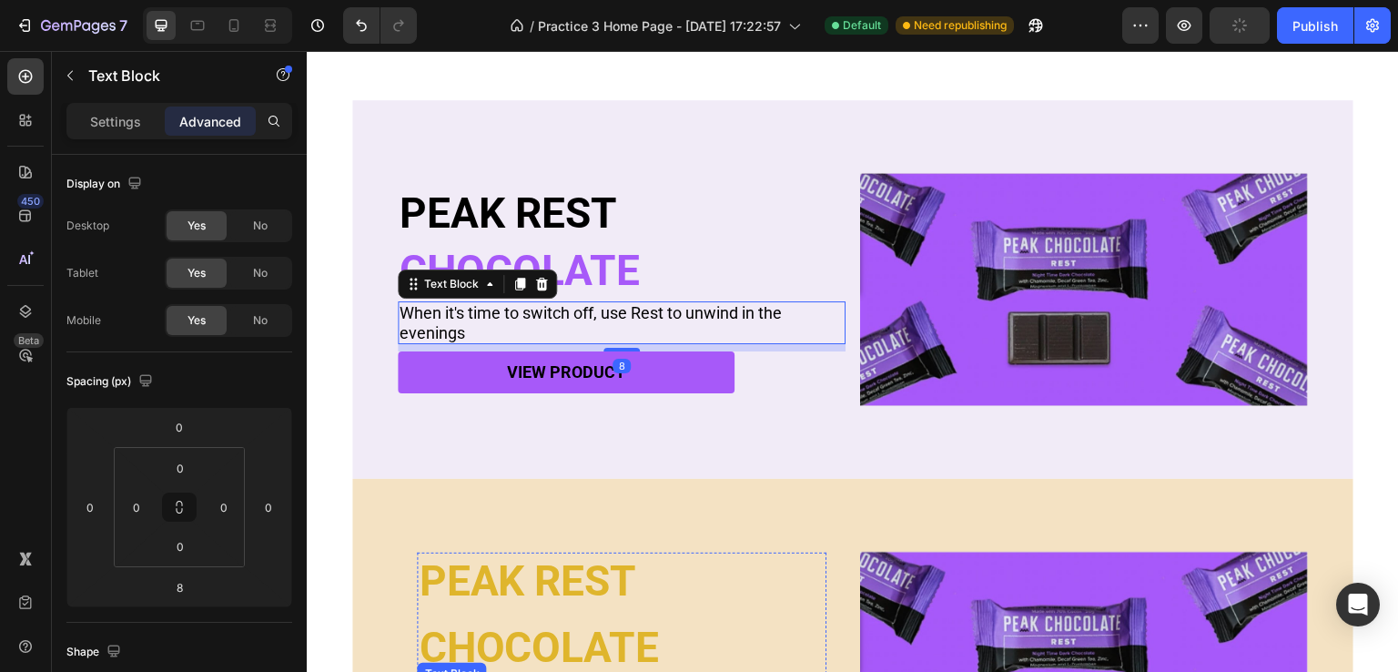
scroll to position [719, 0]
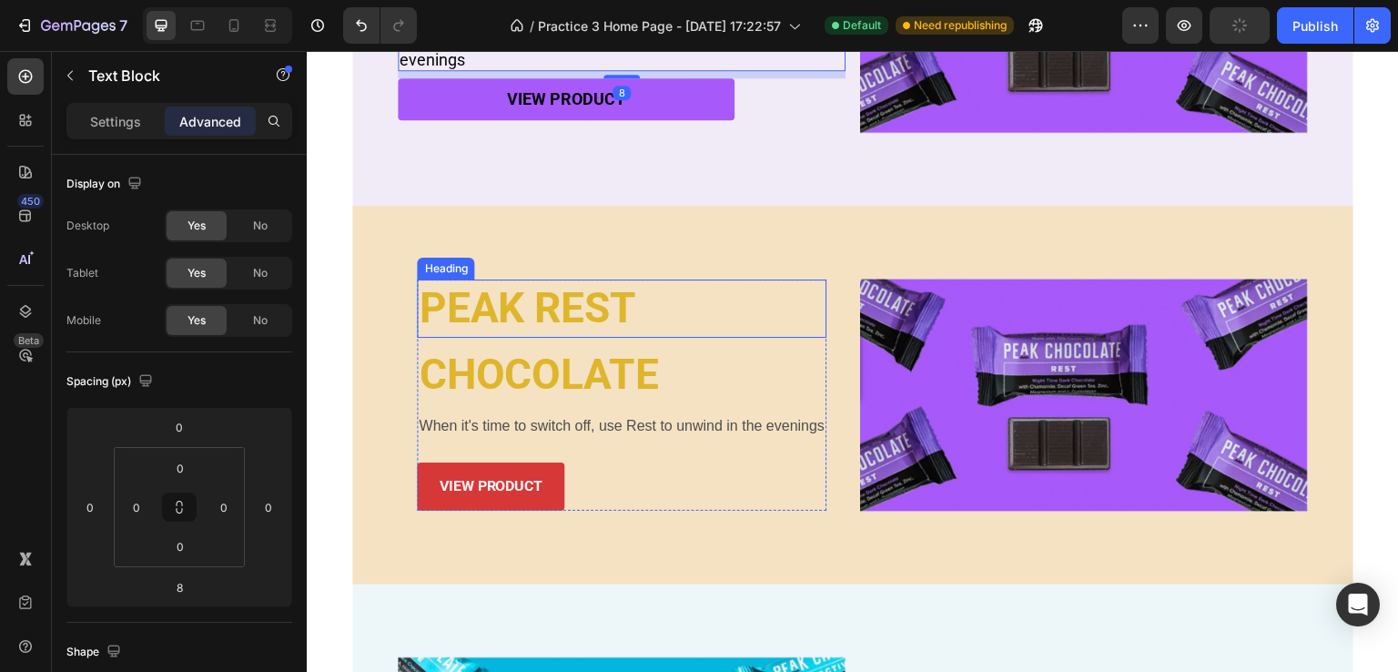
click at [585, 318] on p "PEAK REST" at bounding box center [622, 308] width 406 height 55
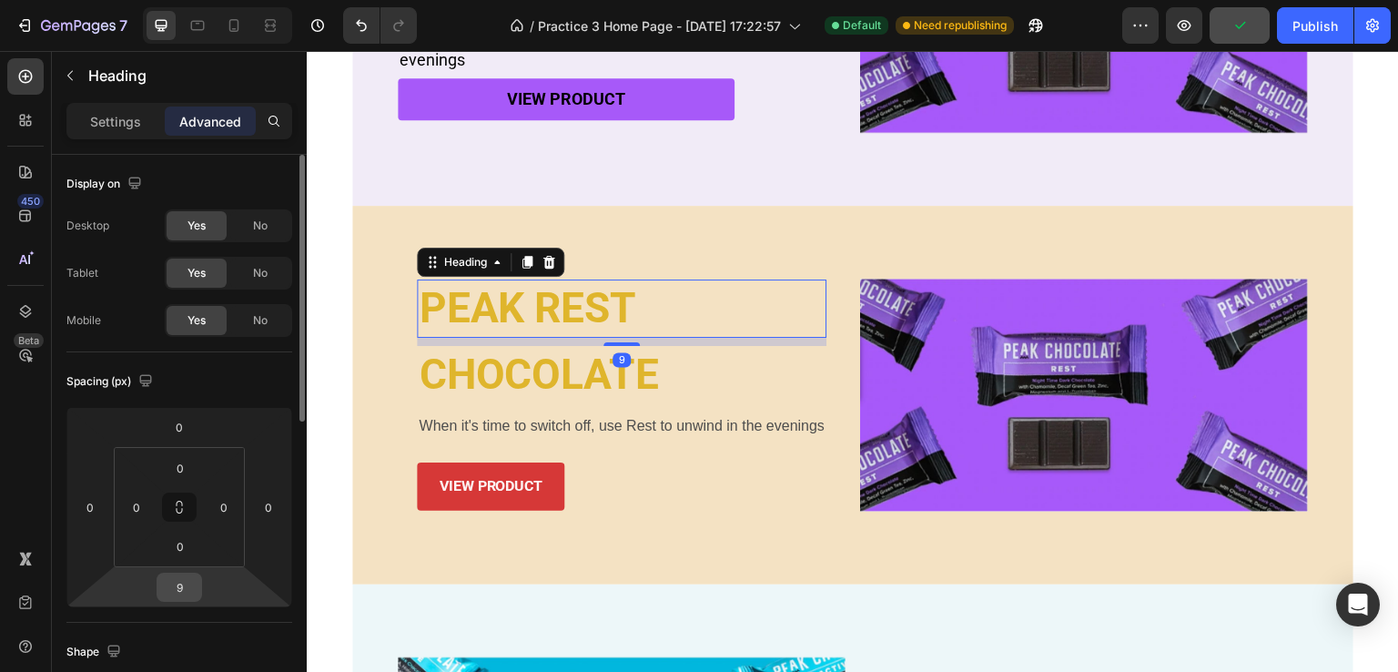
click at [178, 585] on input "9" at bounding box center [179, 586] width 36 height 27
type input "4"
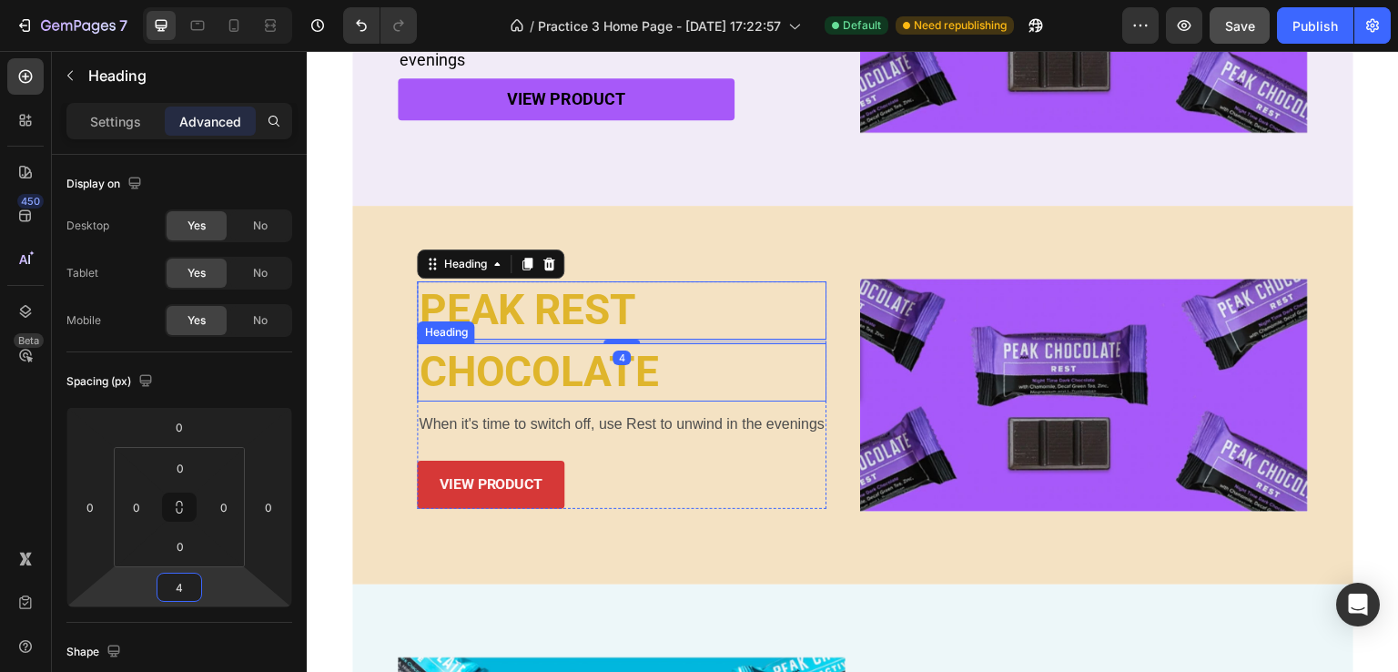
click at [564, 376] on h2 "CHOCOLATE" at bounding box center [622, 372] width 410 height 58
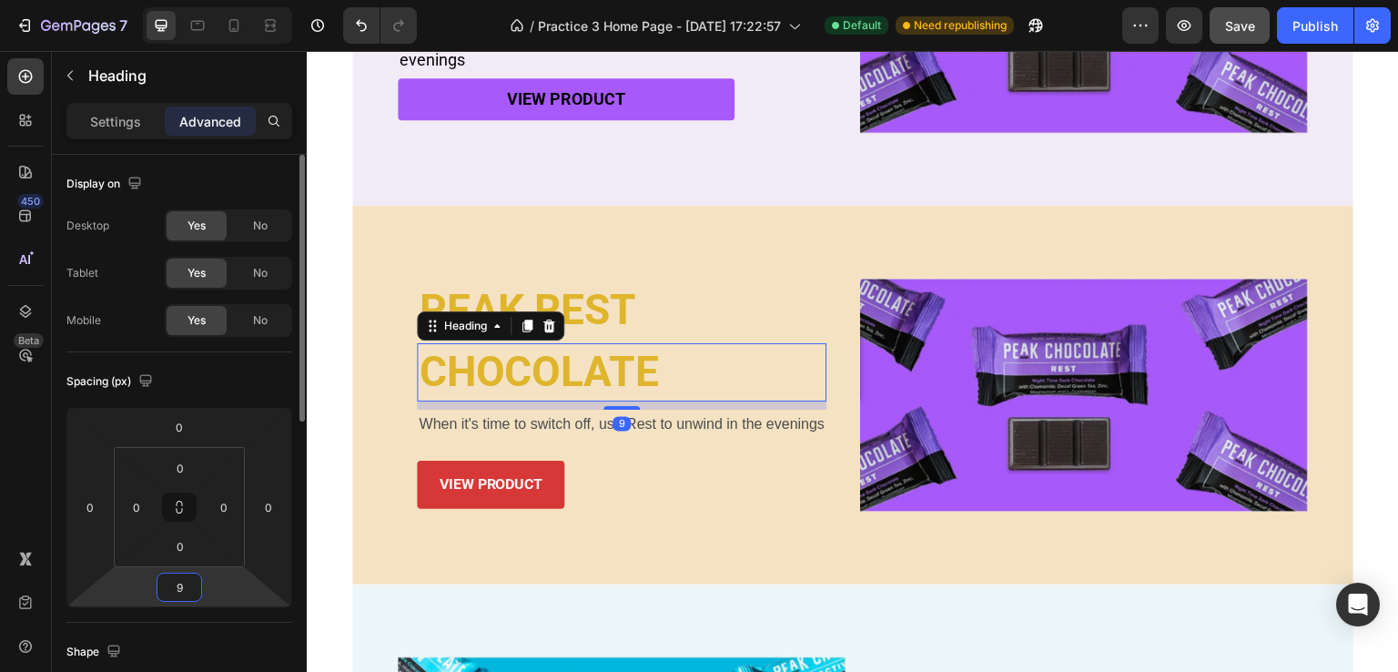
click at [179, 587] on input "9" at bounding box center [179, 586] width 36 height 27
type input "4"
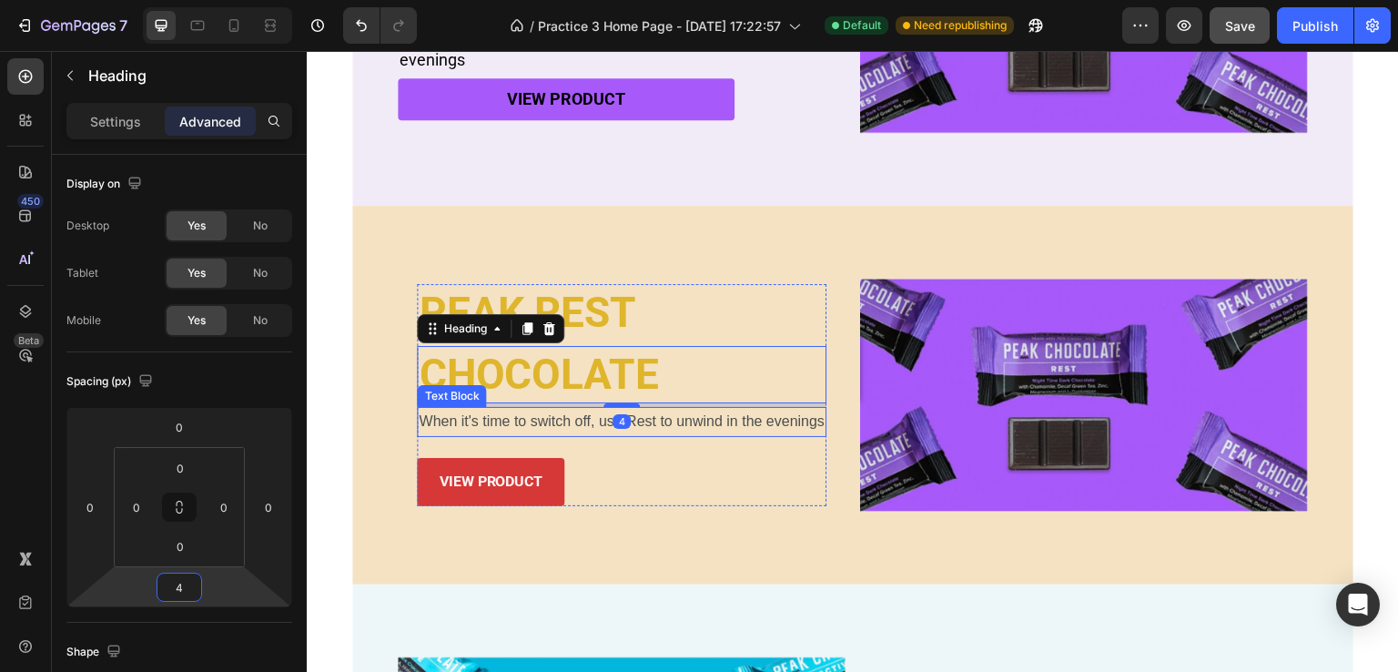
click at [491, 420] on p "When it's time to switch off, use Rest to unwind in the evenings" at bounding box center [622, 422] width 406 height 26
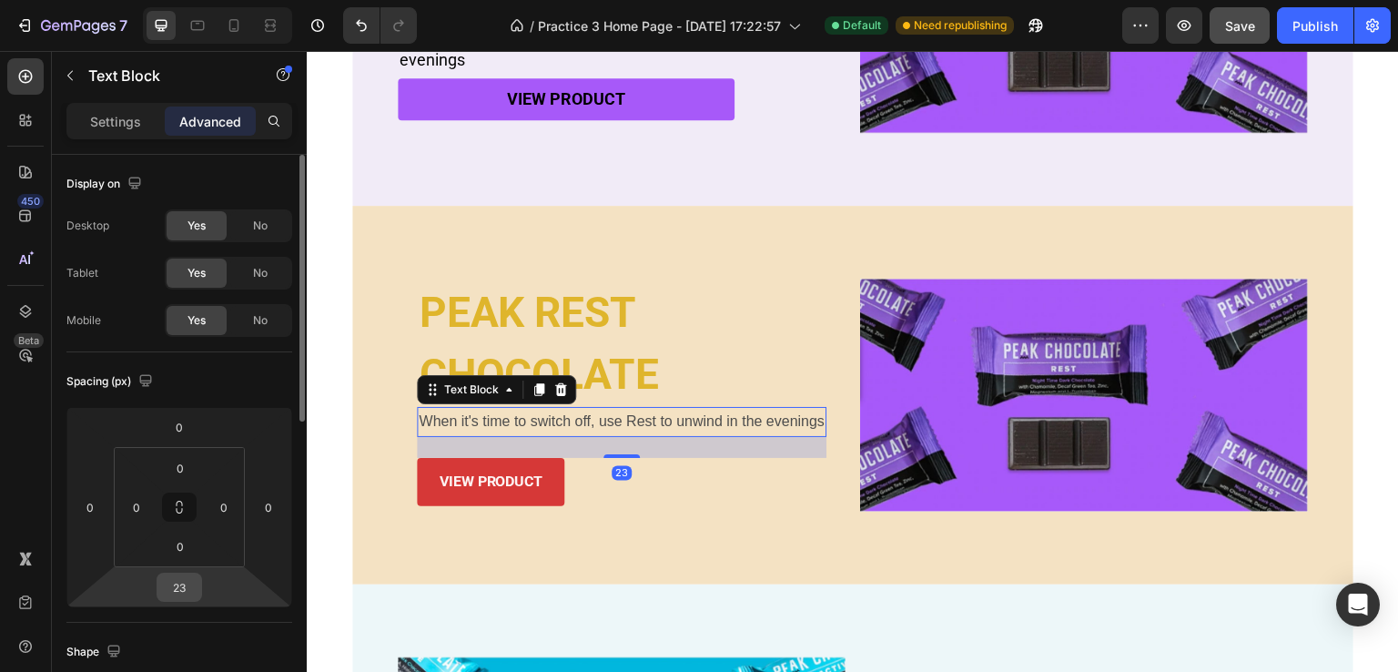
click at [187, 587] on input "23" at bounding box center [179, 586] width 36 height 27
type input "8"
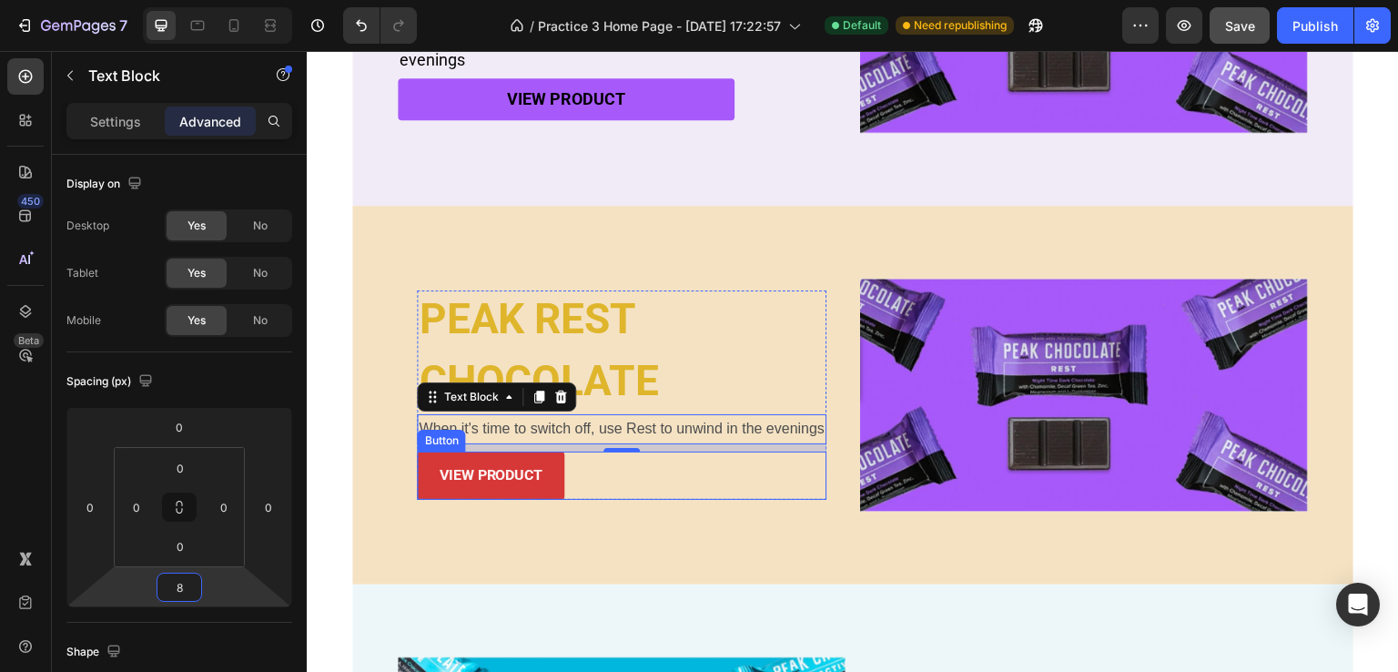
click at [573, 469] on div "view product Button" at bounding box center [622, 475] width 410 height 48
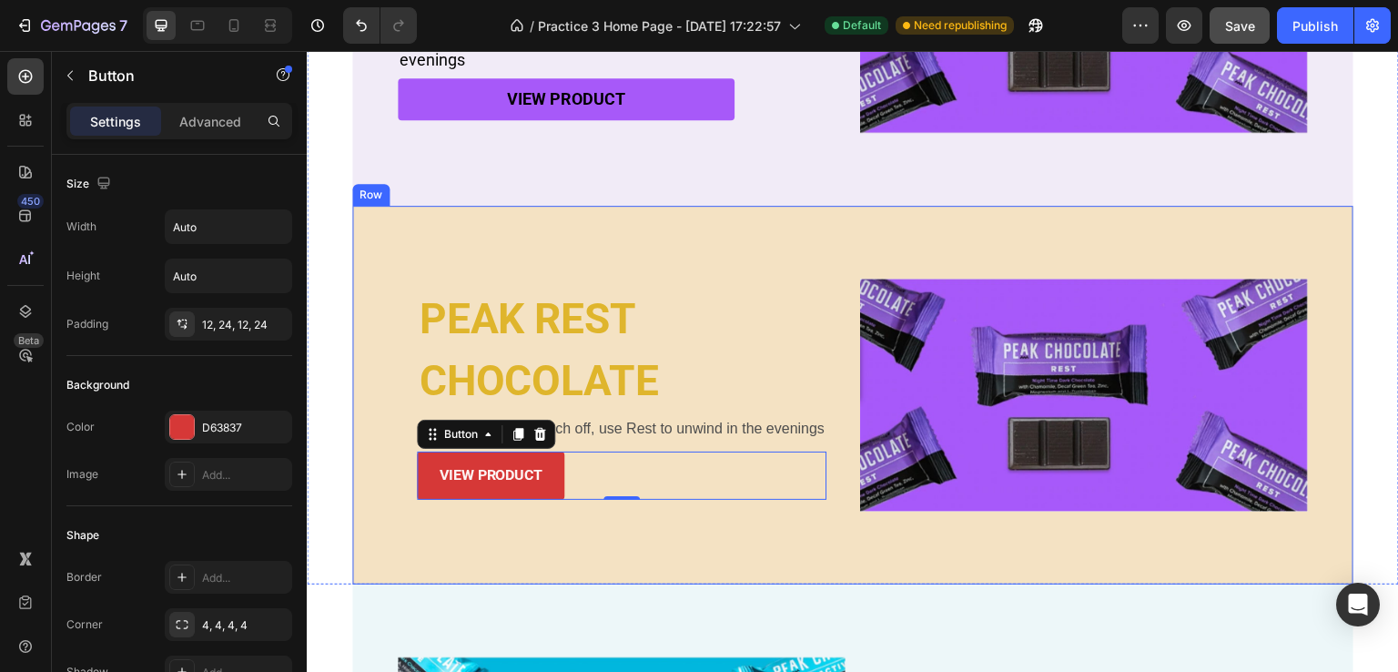
click at [482, 529] on div "PEAK REST Heading CHOCOLATE Heading When it's time to switch off, use Rest to u…" at bounding box center [852, 395] width 1001 height 379
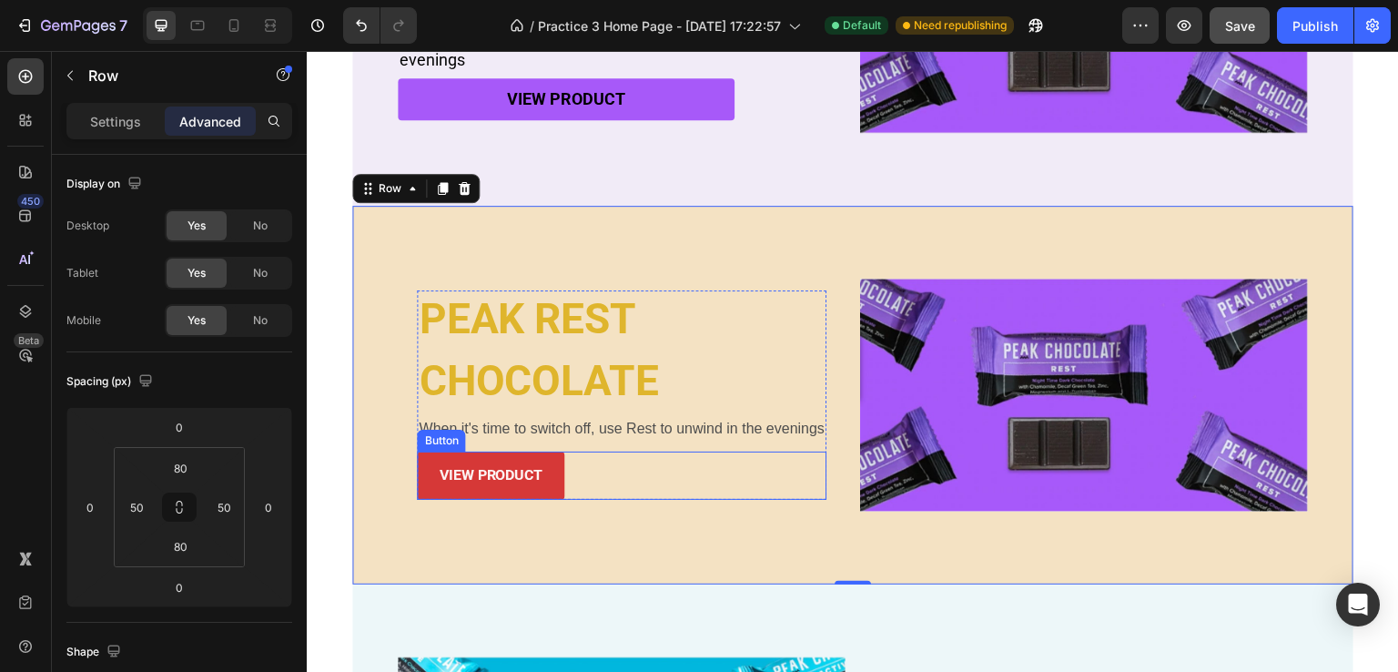
click at [599, 461] on div "view product Button" at bounding box center [622, 475] width 410 height 48
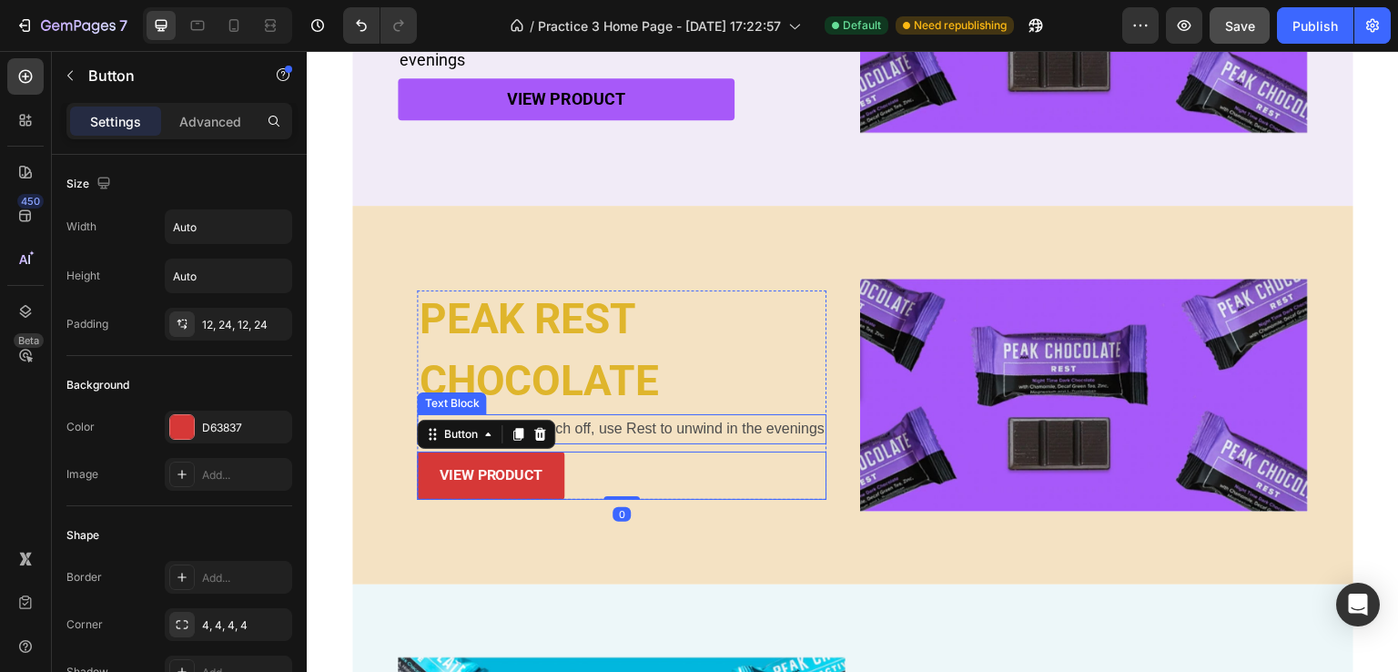
click at [602, 426] on p "When it's time to switch off, use Rest to unwind in the evenings" at bounding box center [622, 429] width 406 height 26
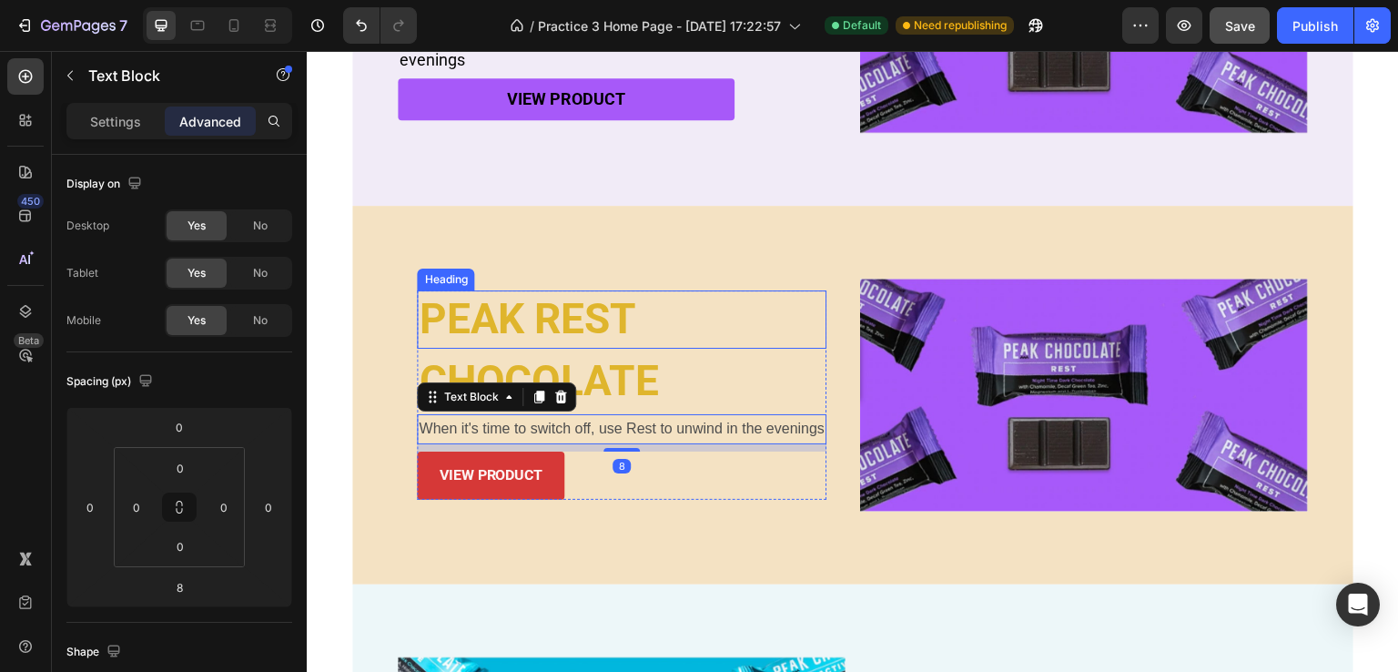
click at [582, 303] on p "PEAK REST" at bounding box center [622, 319] width 406 height 55
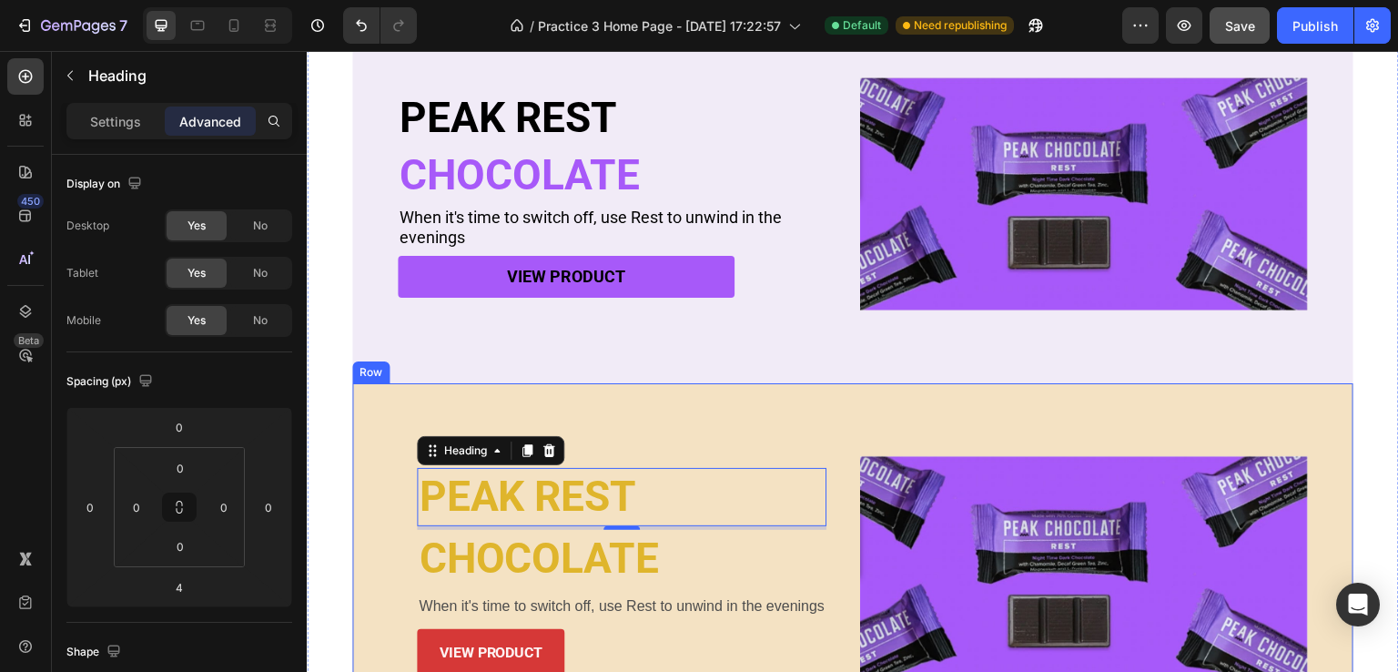
scroll to position [537, 0]
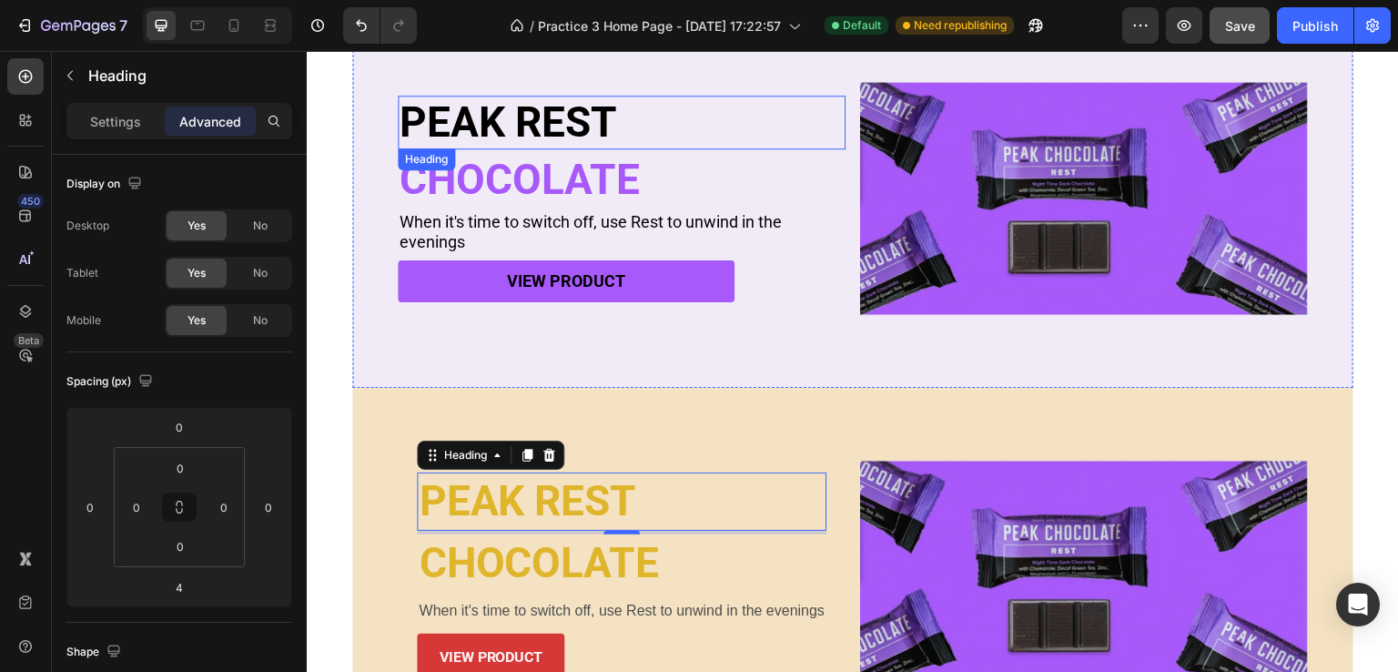
click at [523, 124] on h2 "PEAK REST" at bounding box center [622, 123] width 448 height 54
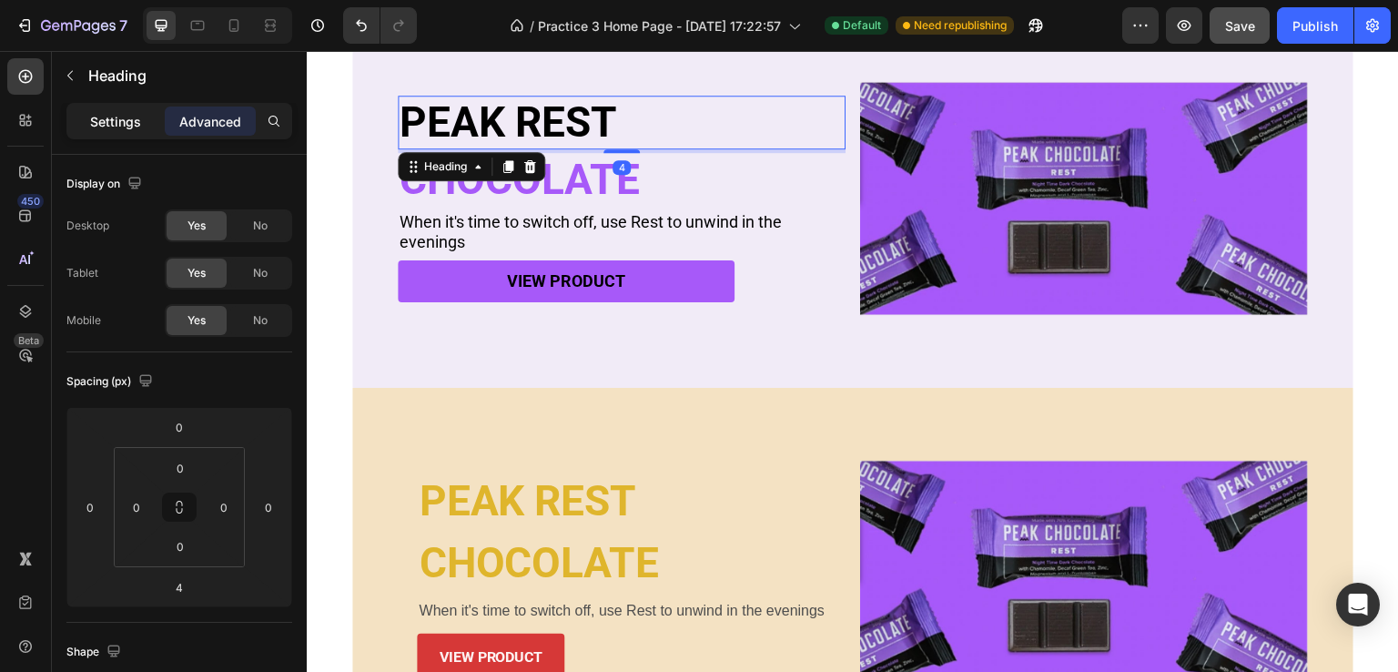
click at [126, 120] on p "Settings" at bounding box center [115, 121] width 51 height 19
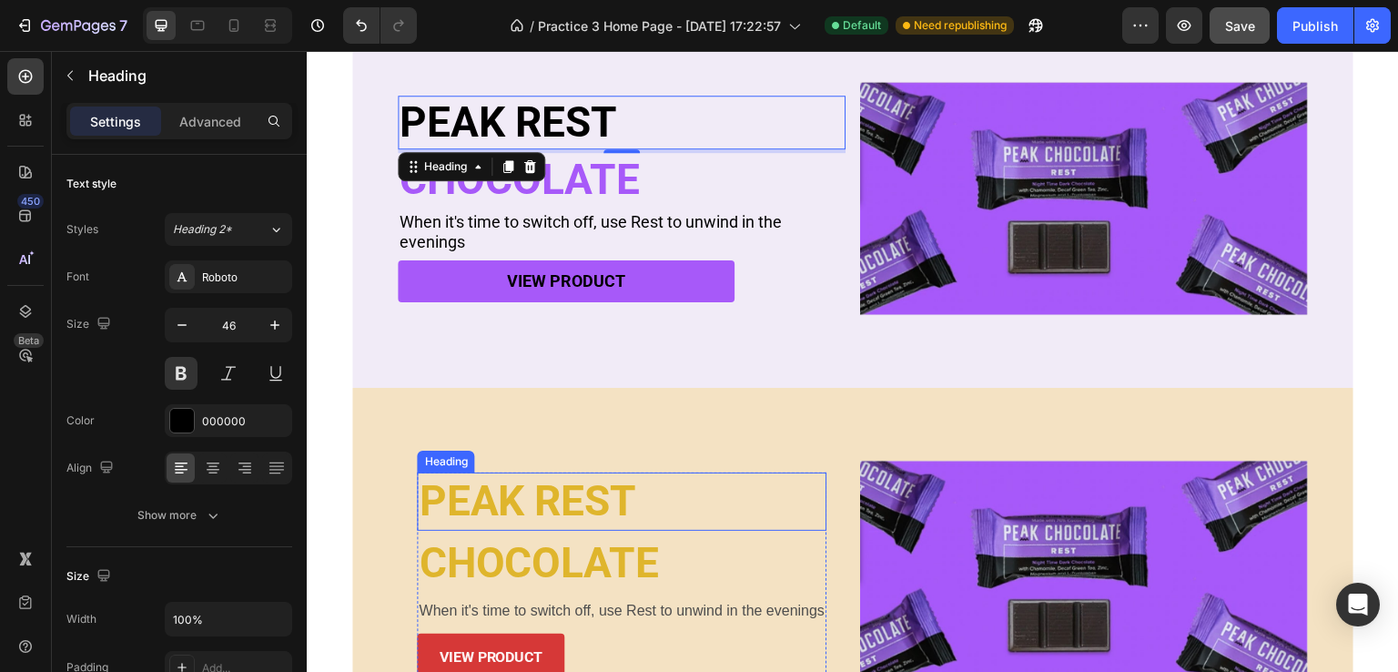
click at [502, 486] on p "PEAK REST" at bounding box center [622, 501] width 406 height 55
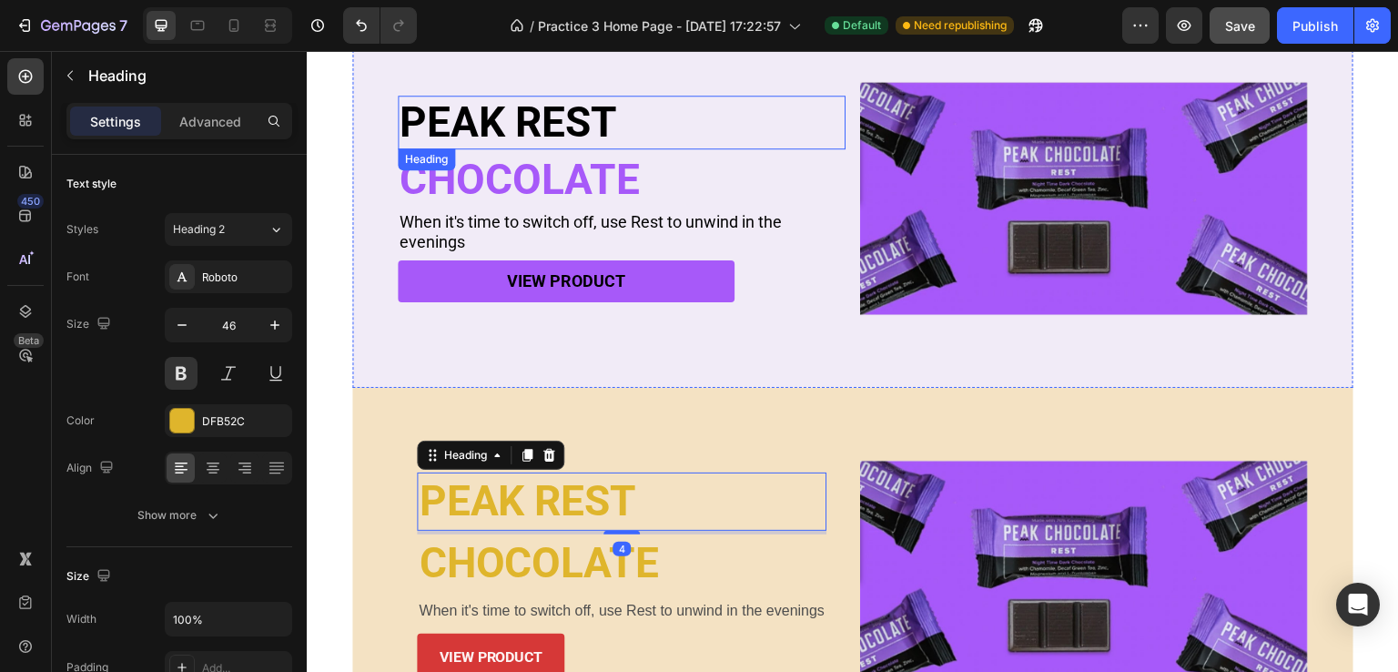
click at [487, 121] on h2 "PEAK REST" at bounding box center [622, 123] width 448 height 54
click at [495, 115] on h2 "PEAK REST" at bounding box center [622, 123] width 448 height 54
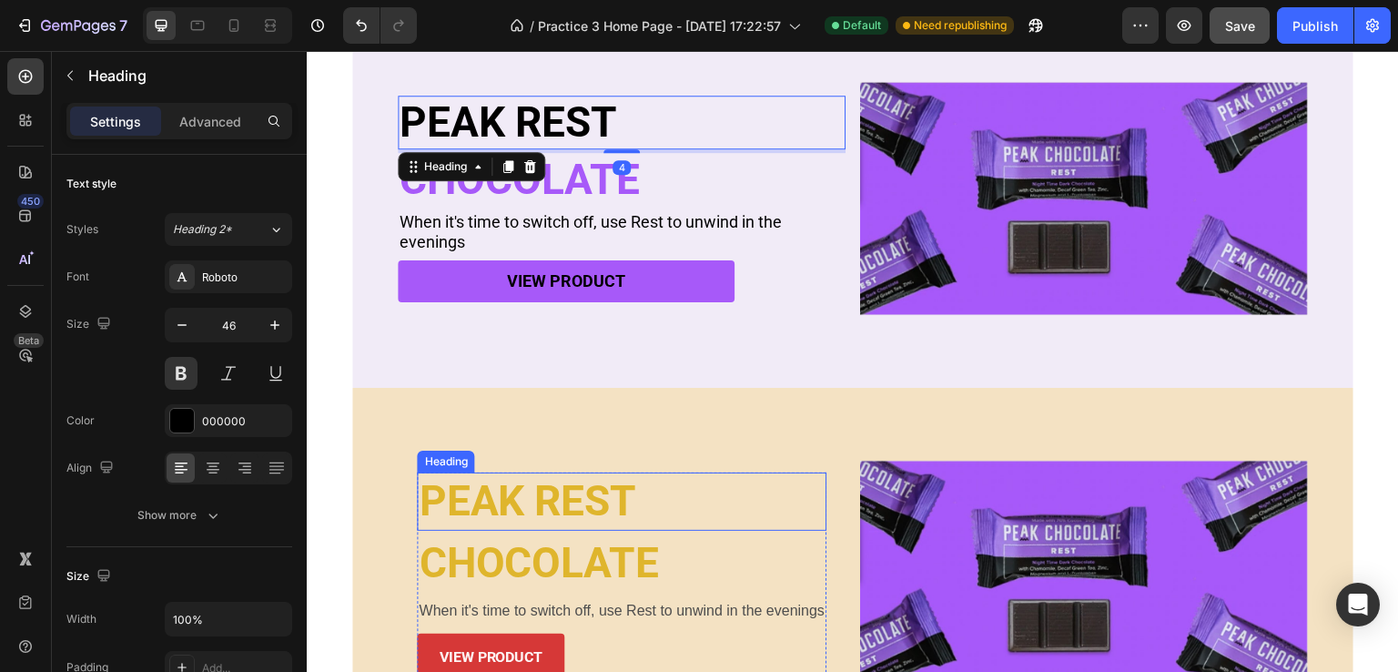
click at [478, 490] on p "PEAK REST" at bounding box center [622, 501] width 406 height 55
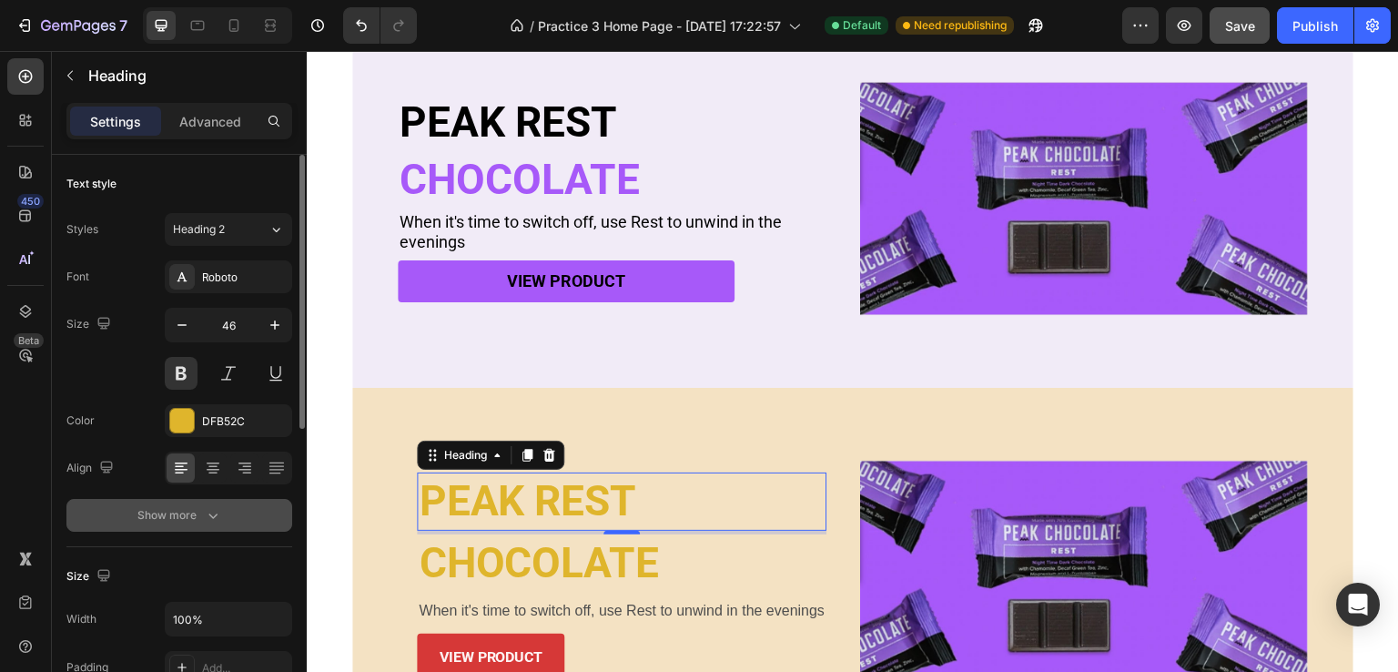
click at [189, 515] on div "Show more" at bounding box center [179, 515] width 85 height 18
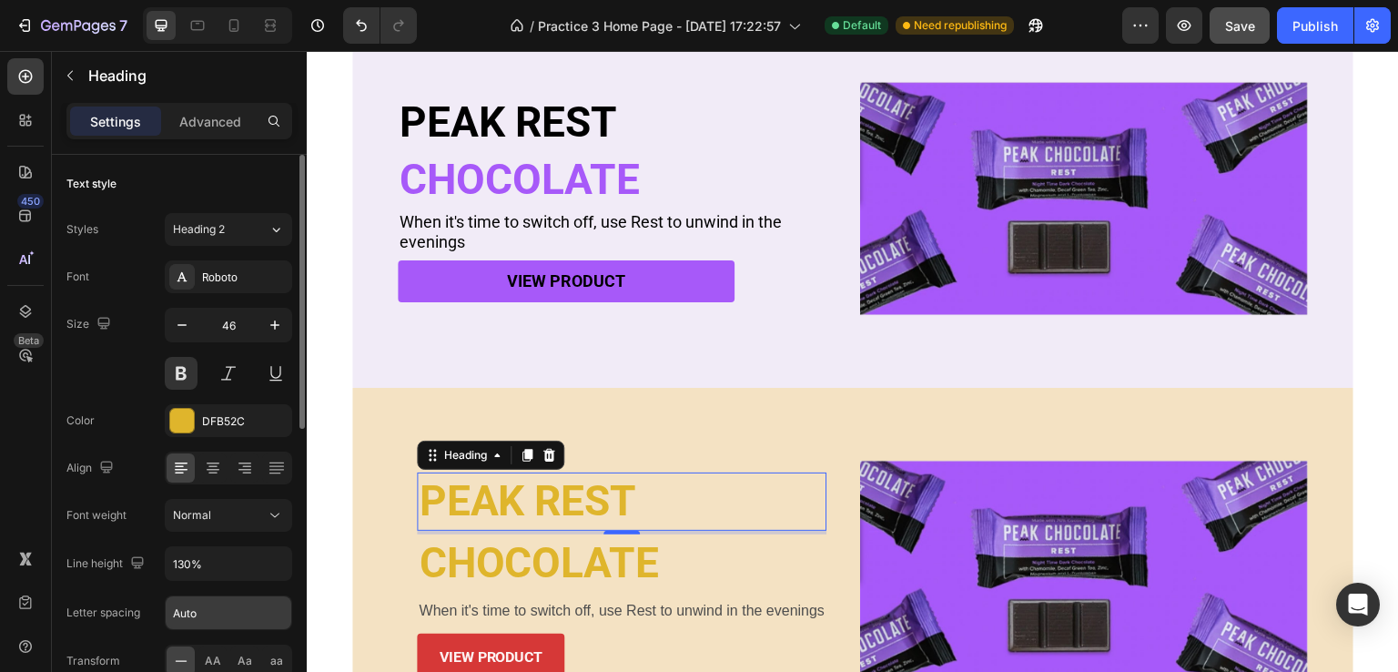
scroll to position [91, 0]
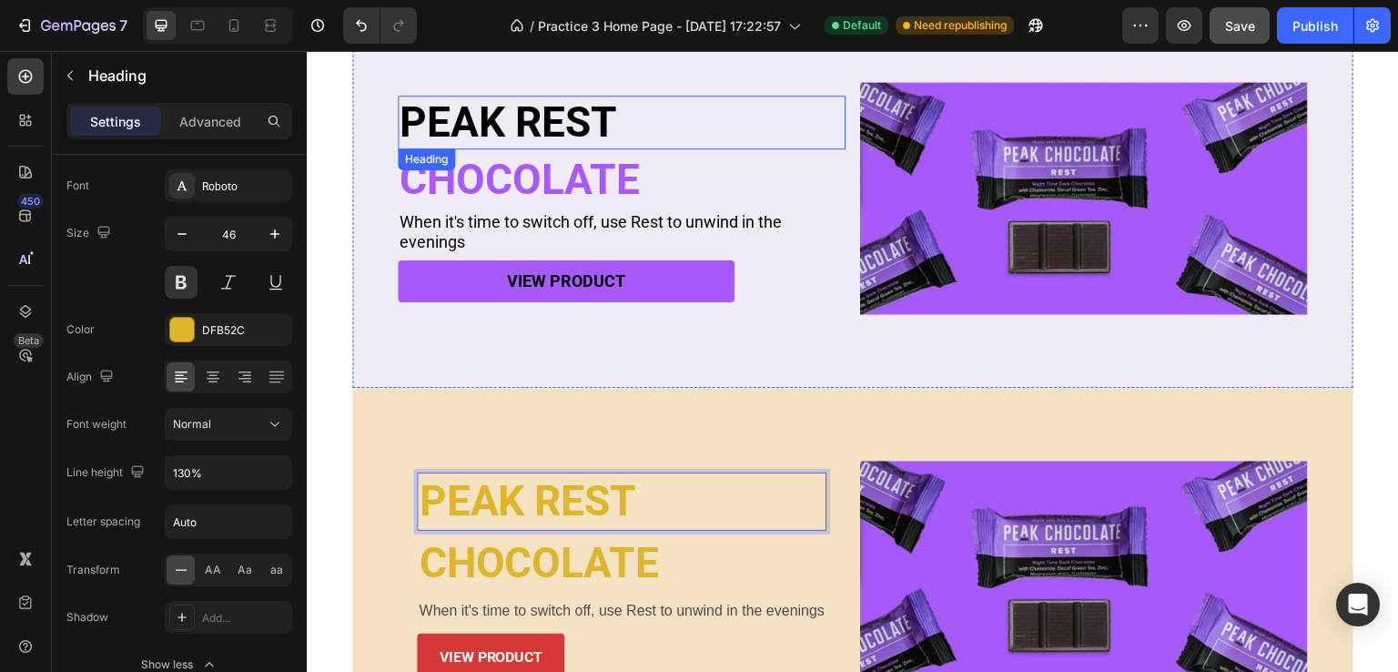
click at [525, 126] on h2 "PEAK REST" at bounding box center [622, 123] width 448 height 54
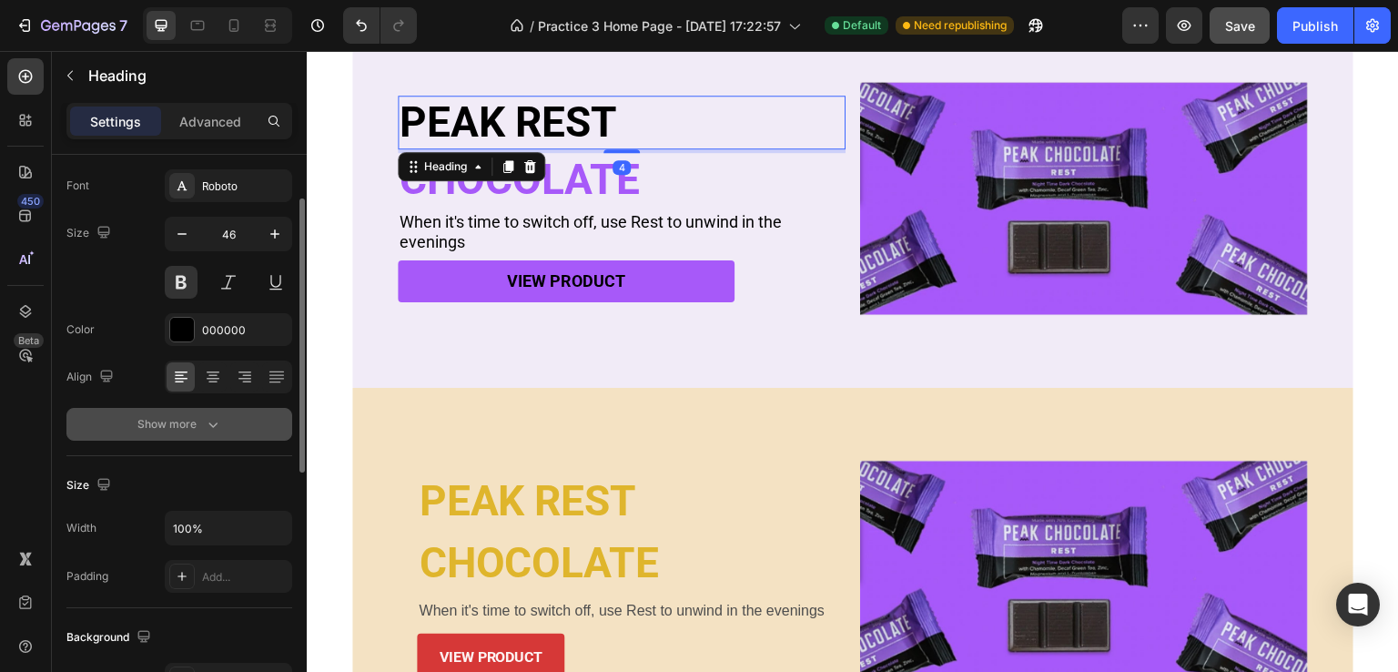
click at [216, 430] on icon "button" at bounding box center [213, 424] width 18 height 18
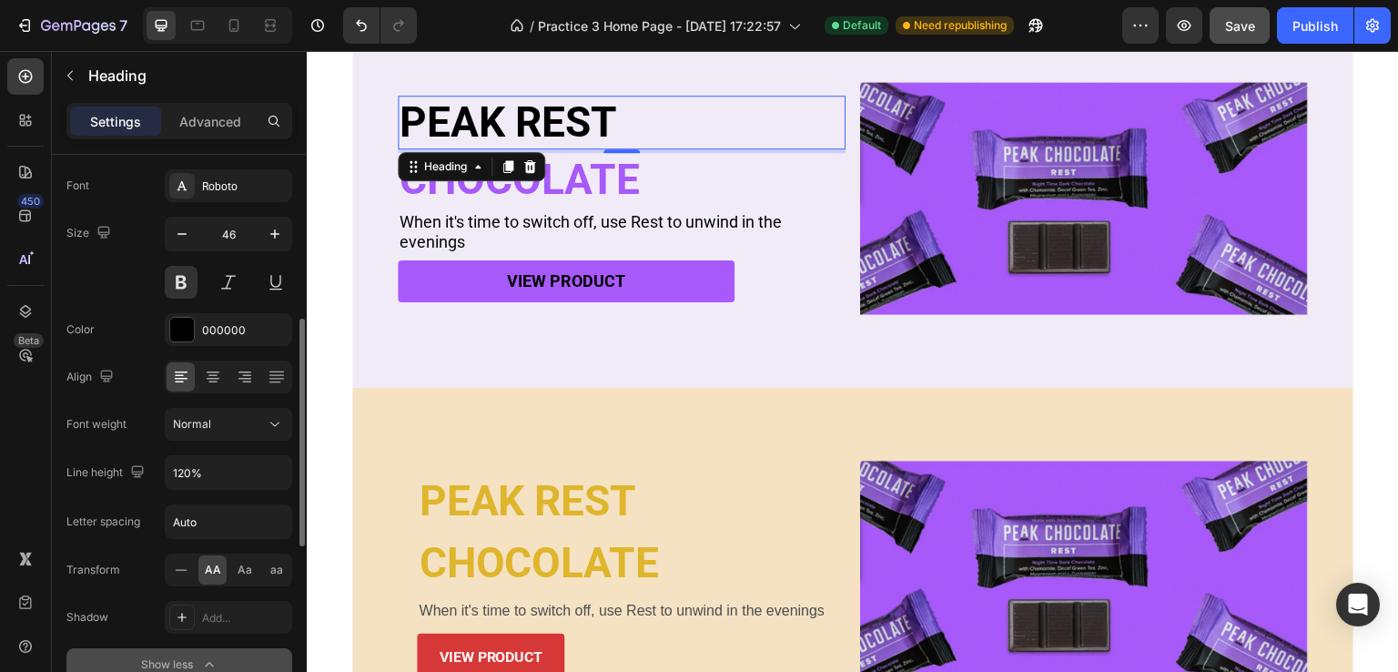
scroll to position [182, 0]
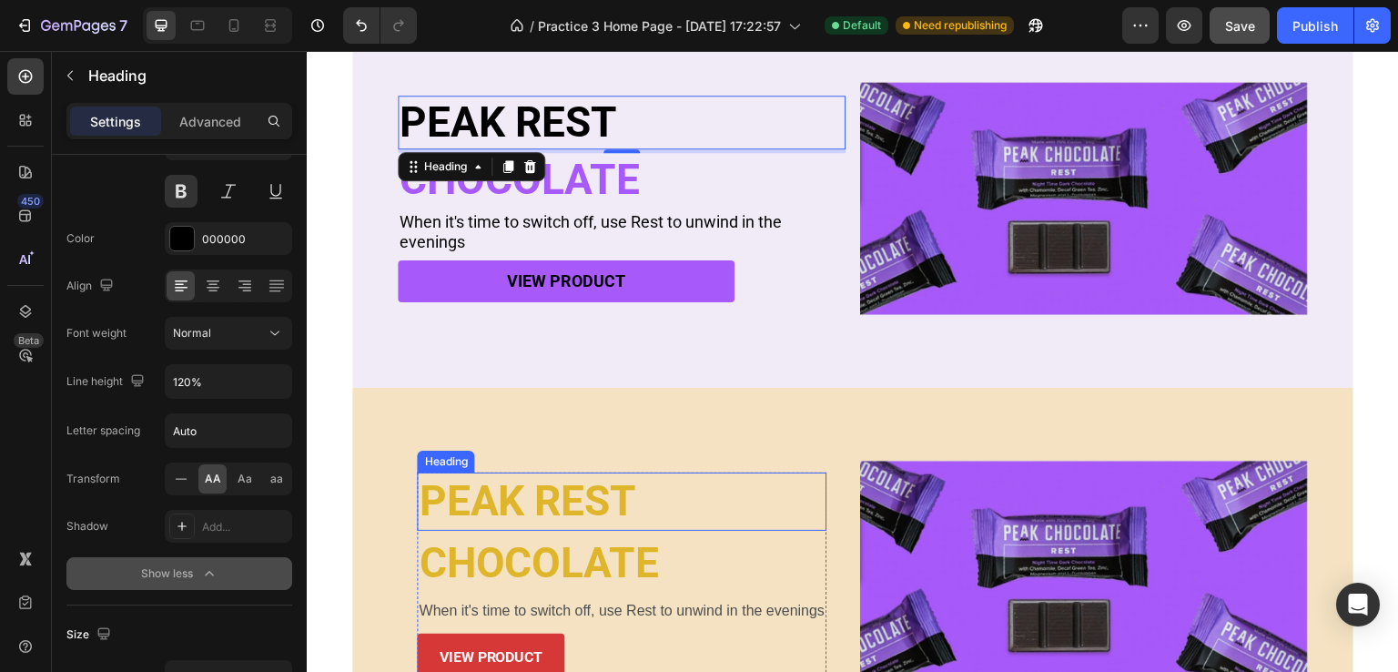
click at [495, 502] on p "PEAK REST" at bounding box center [622, 501] width 406 height 55
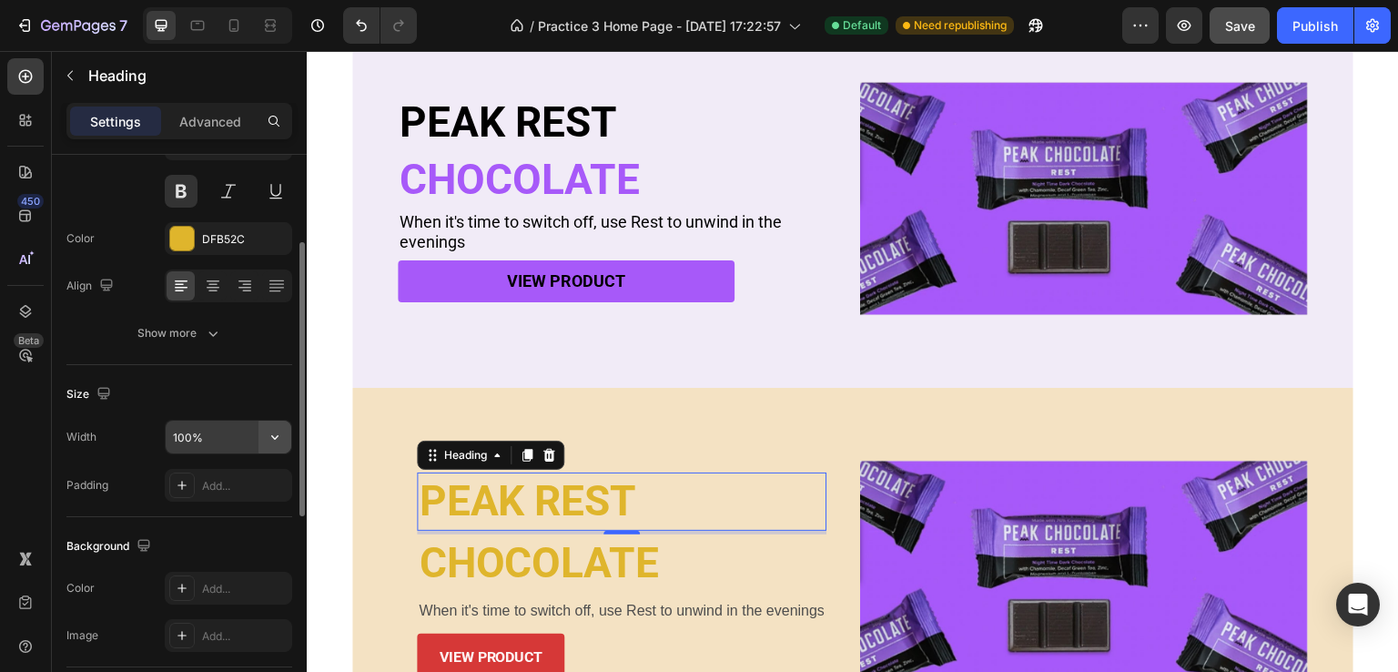
click at [269, 434] on icon "button" at bounding box center [275, 437] width 18 height 18
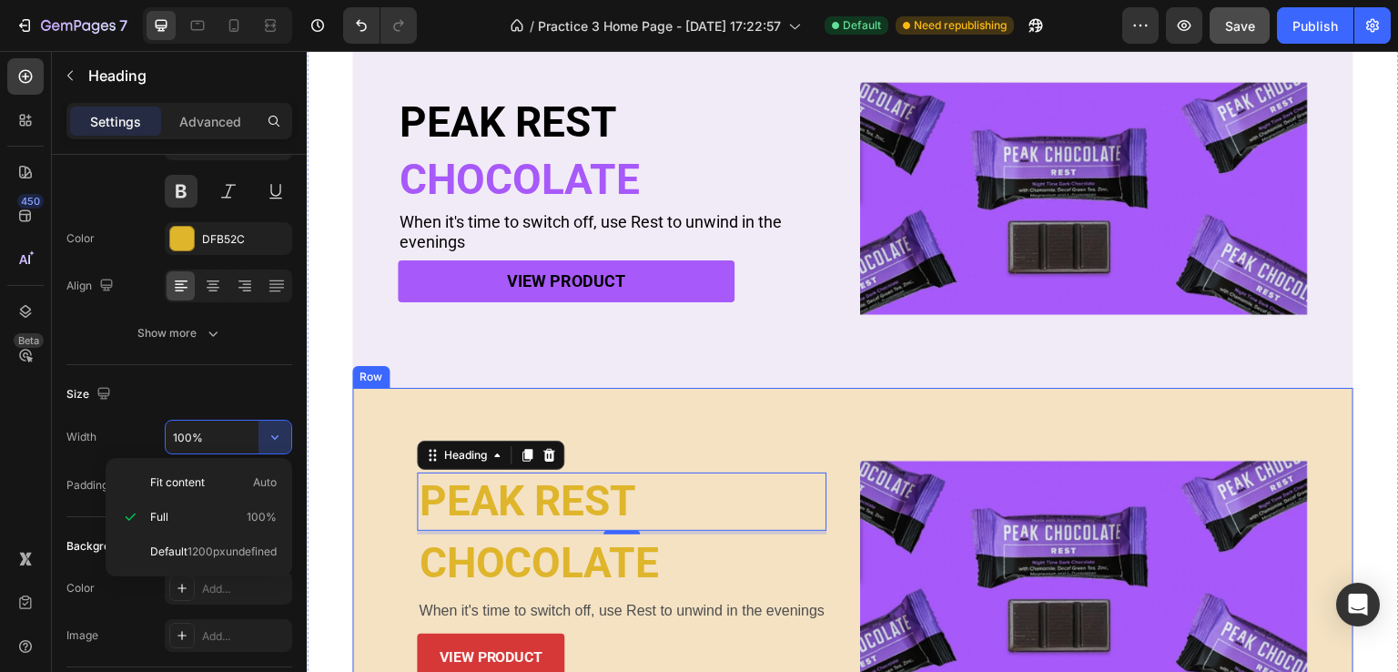
click at [669, 430] on div "PEAK REST Heading 4 CHOCOLATE Heading When it's time to switch off, use Rest to…" at bounding box center [852, 577] width 1001 height 379
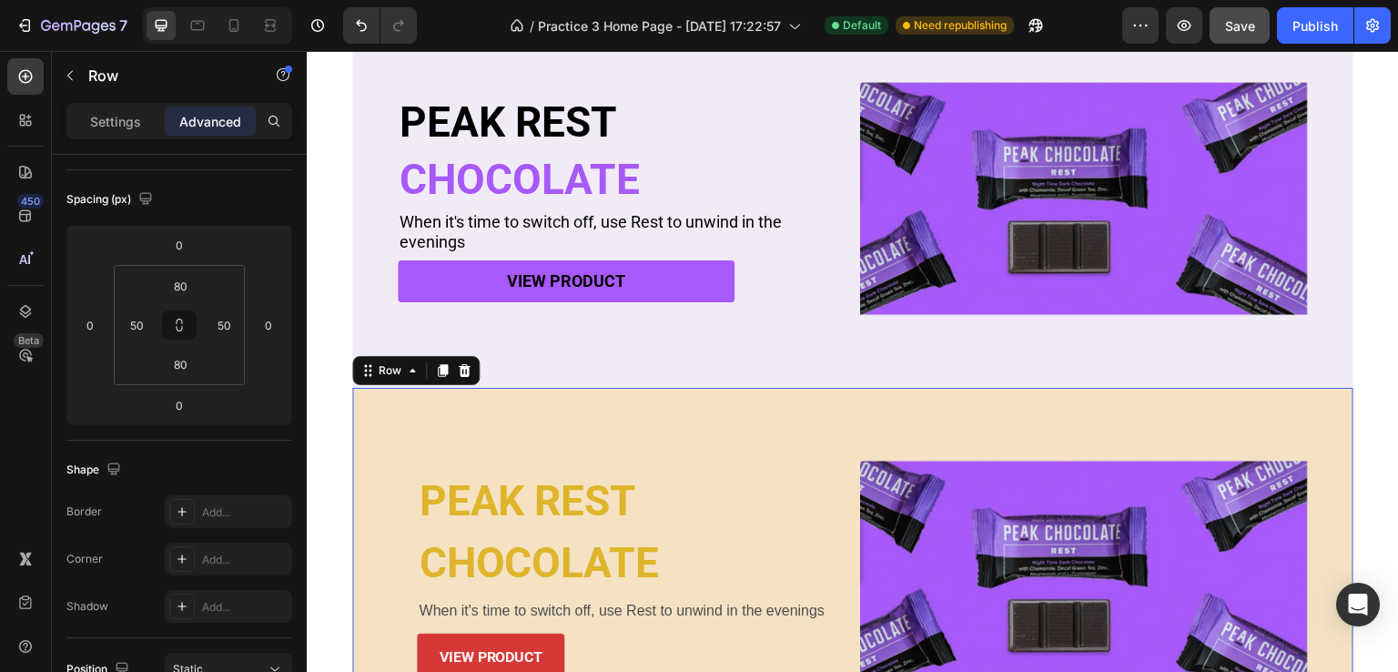
scroll to position [0, 0]
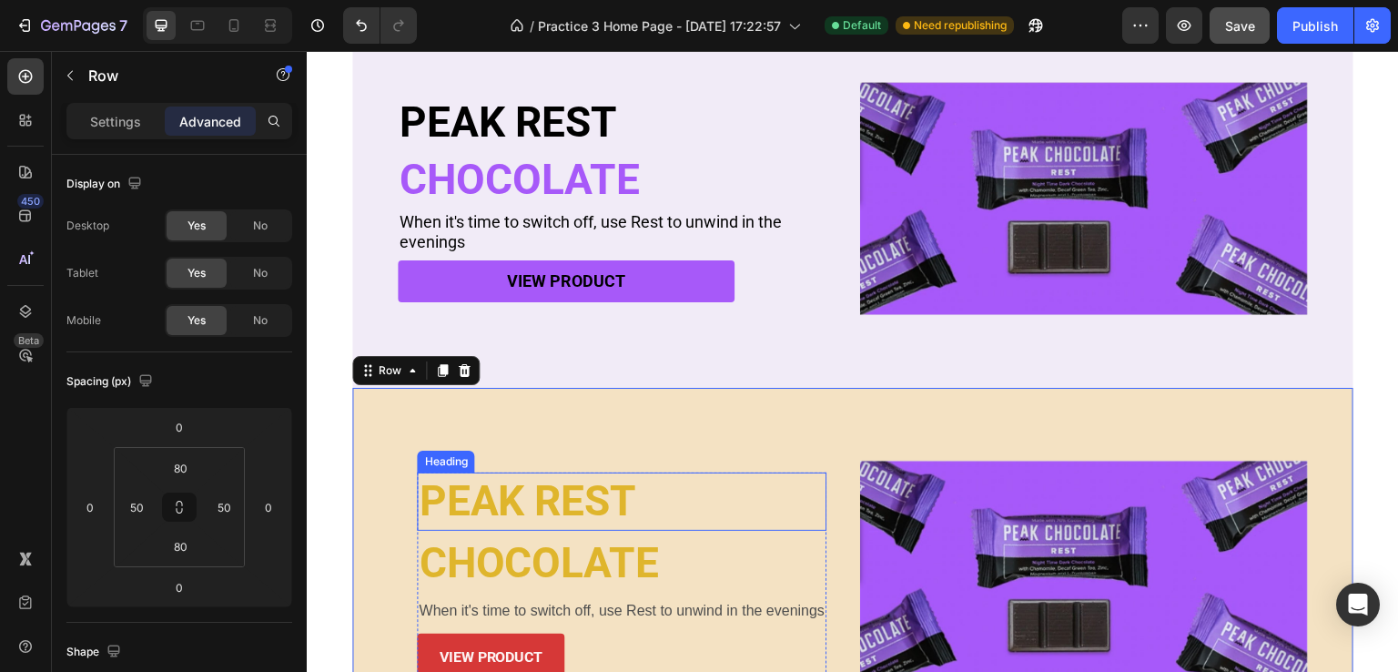
click at [524, 482] on p "PEAK REST" at bounding box center [622, 501] width 406 height 55
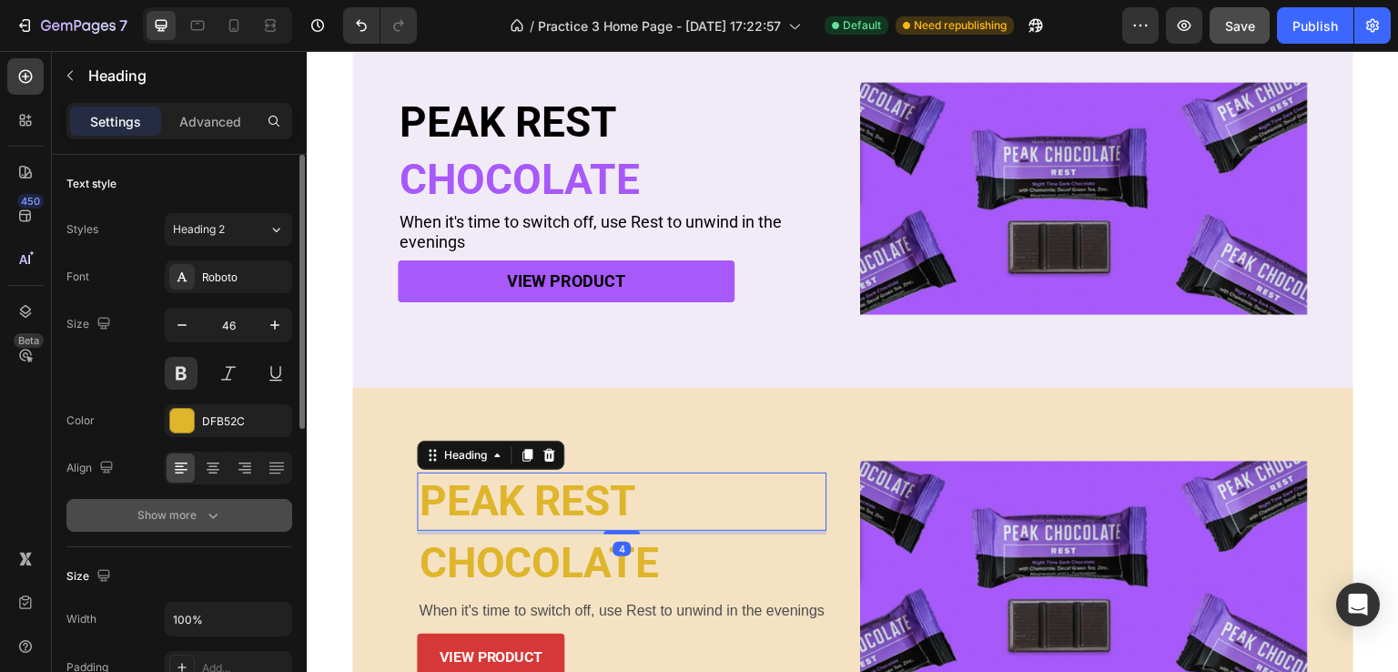
click at [217, 507] on icon "button" at bounding box center [213, 515] width 18 height 18
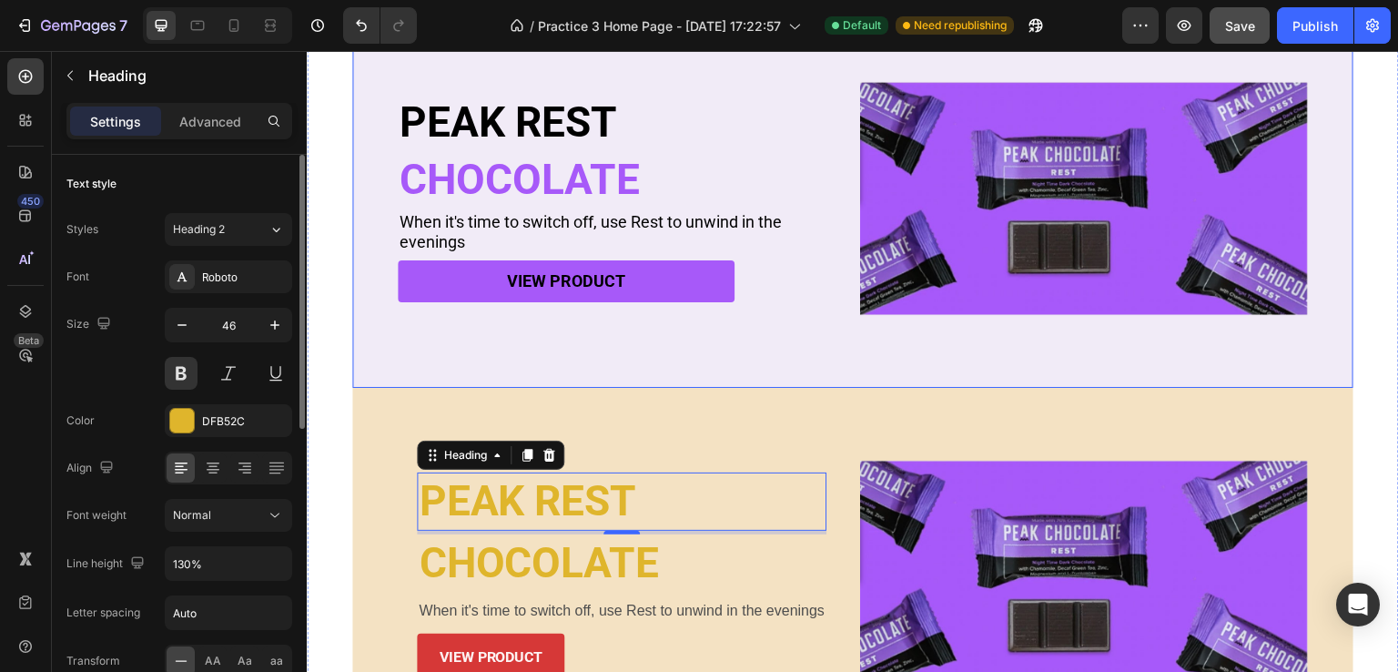
click at [501, 126] on h2 "PEAK REST" at bounding box center [622, 123] width 448 height 54
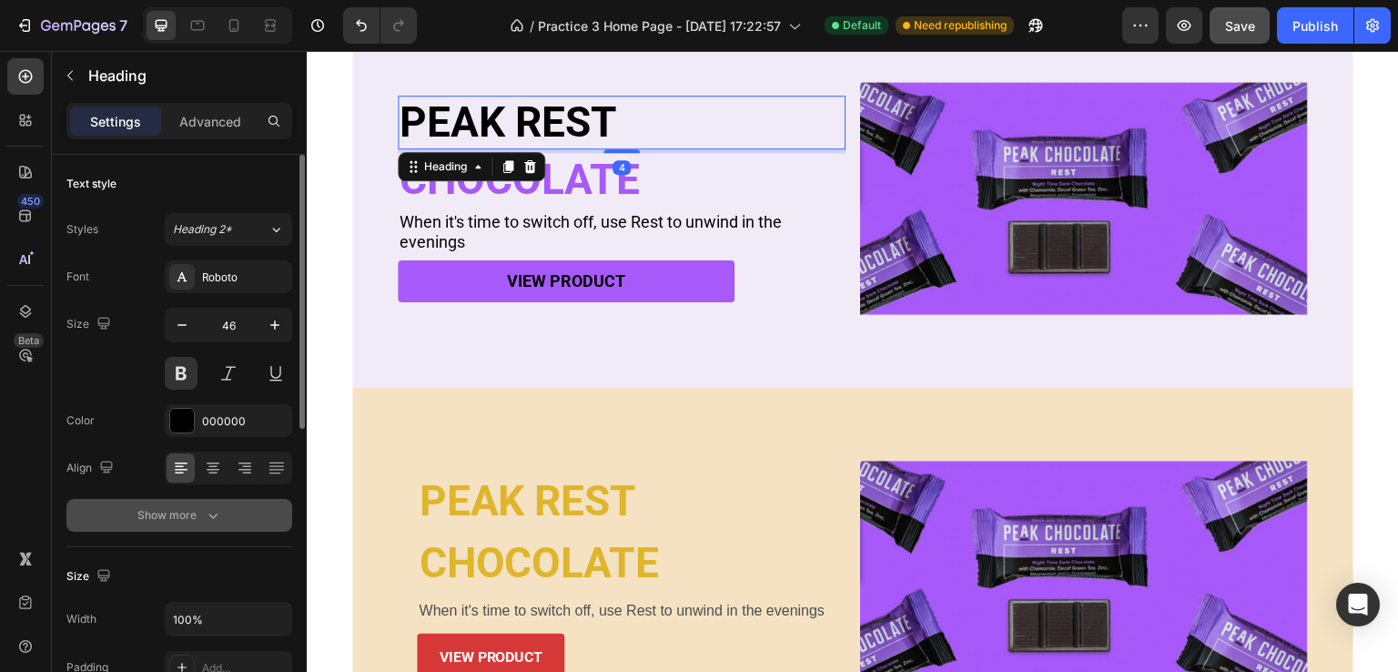
click at [204, 529] on button "Show more" at bounding box center [179, 515] width 226 height 33
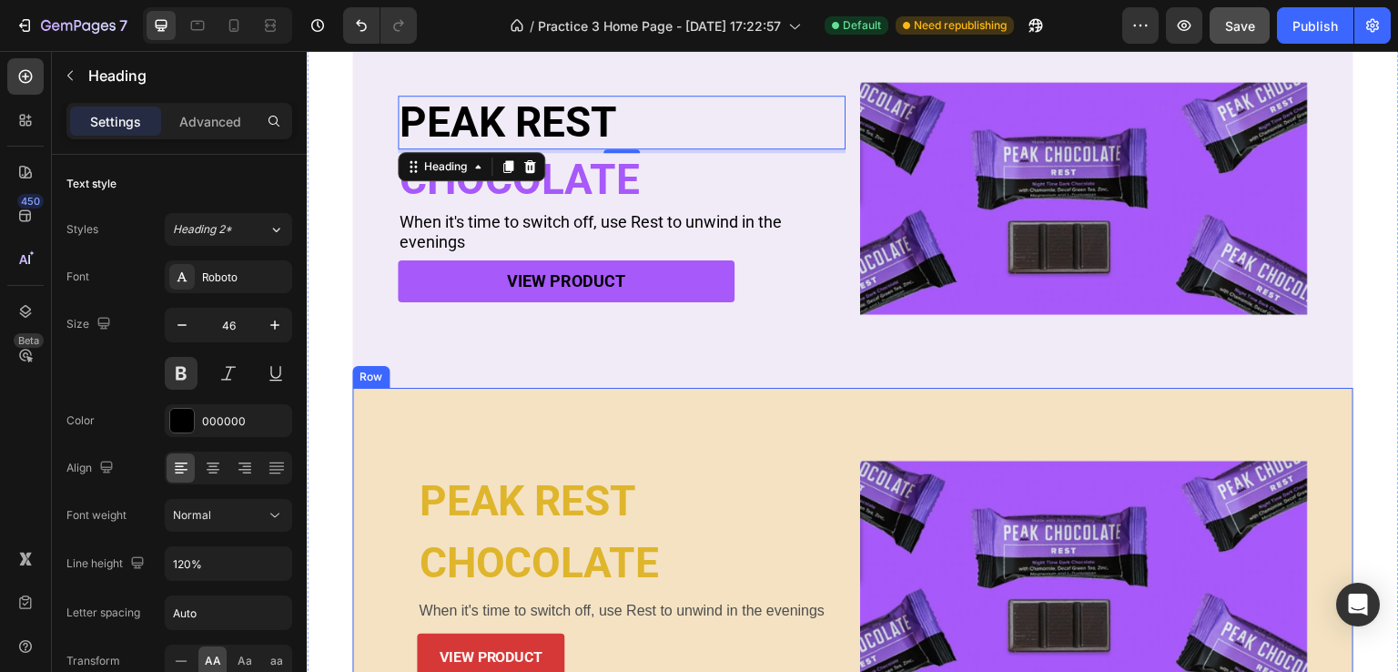
click at [485, 489] on p "PEAK REST" at bounding box center [622, 501] width 406 height 55
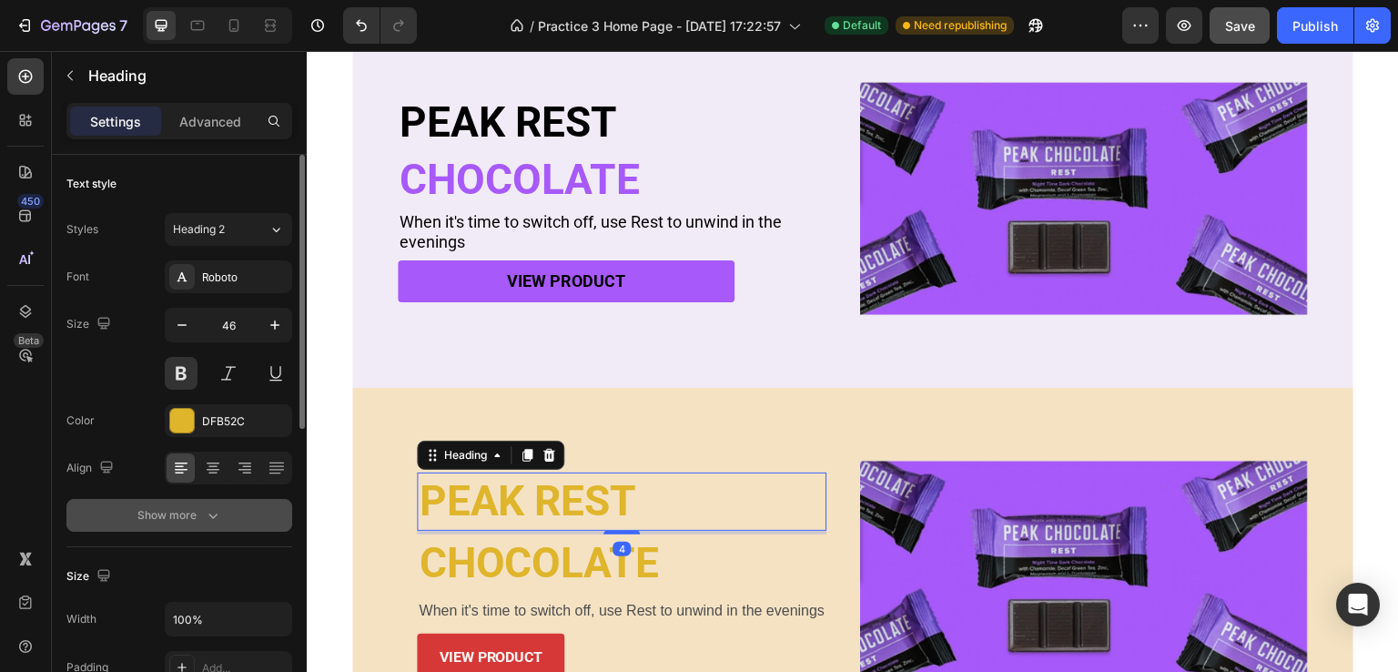
click at [220, 508] on button "Show more" at bounding box center [179, 515] width 226 height 33
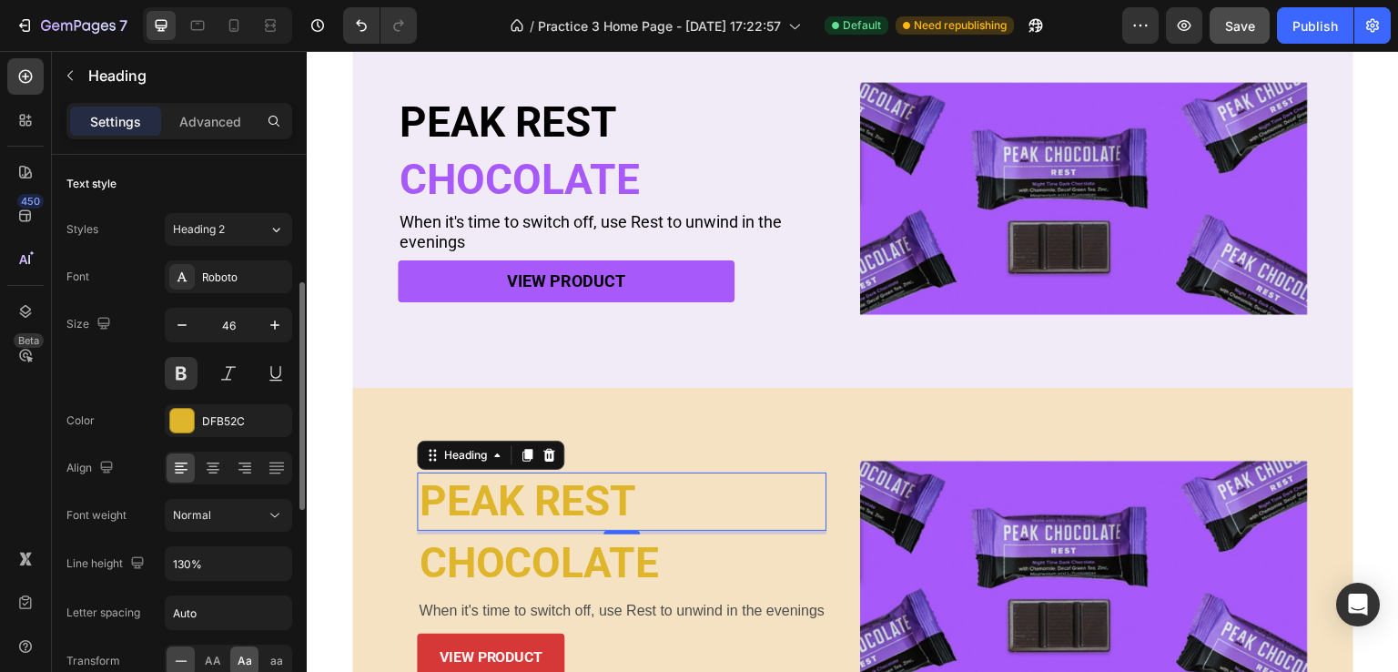
scroll to position [91, 0]
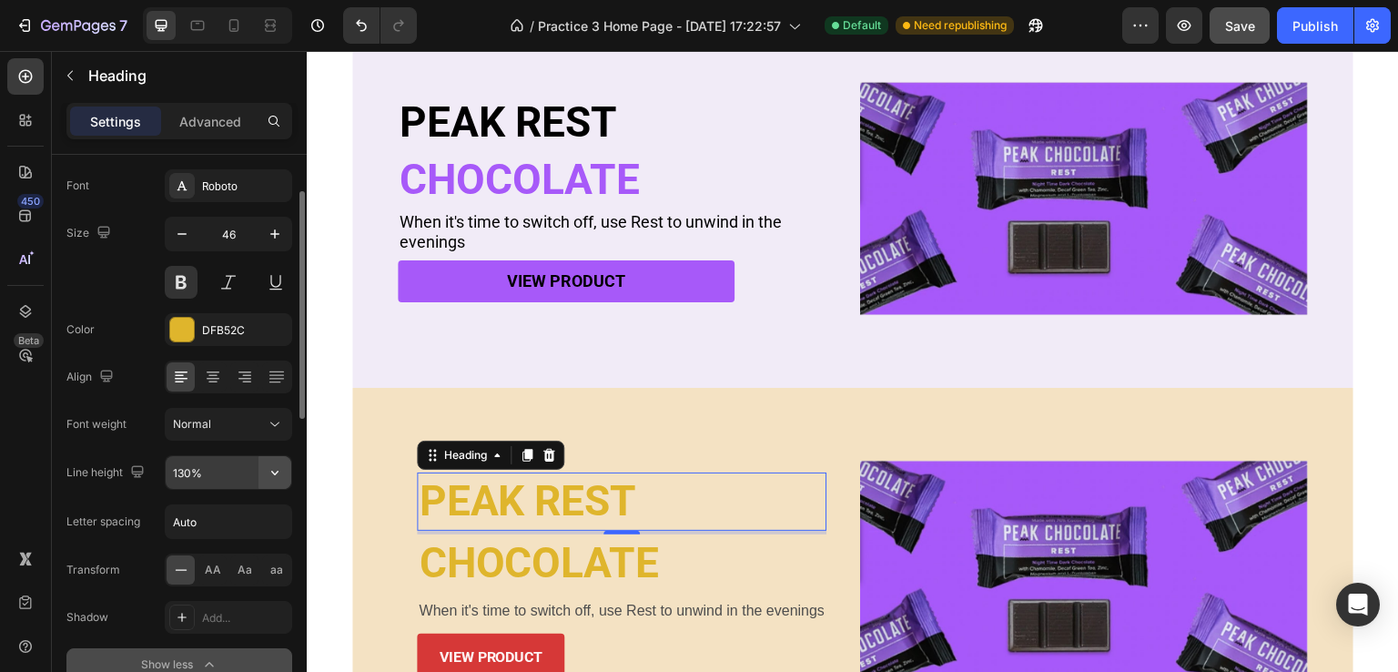
click at [272, 467] on icon "button" at bounding box center [275, 472] width 18 height 18
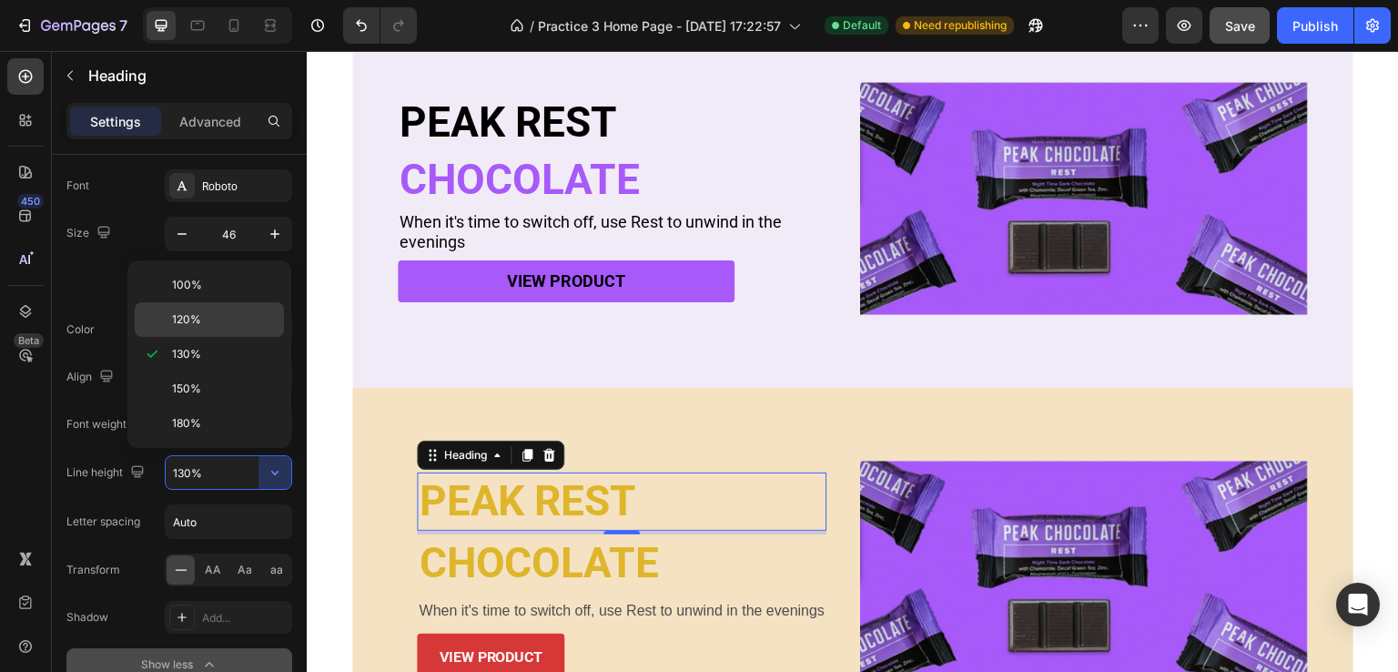
click at [202, 318] on p "120%" at bounding box center [224, 319] width 104 height 16
type input "120%"
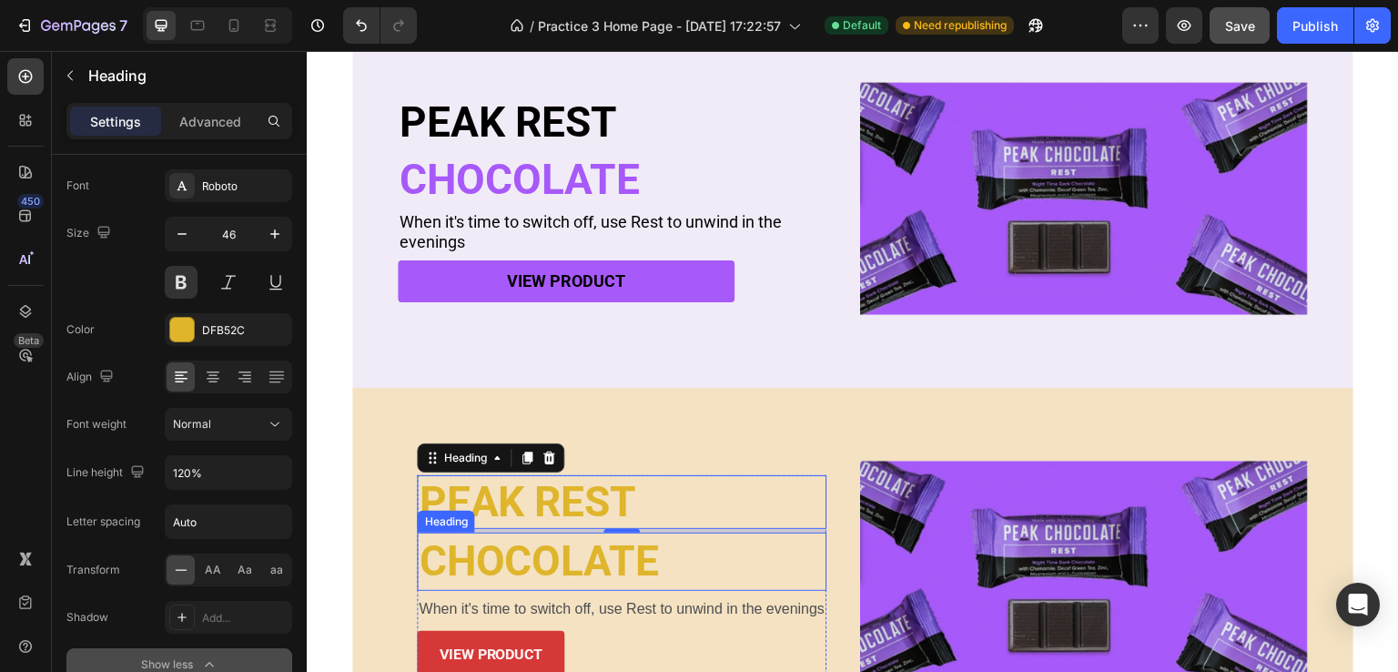
click at [484, 570] on h2 "CHOCOLATE" at bounding box center [622, 561] width 410 height 58
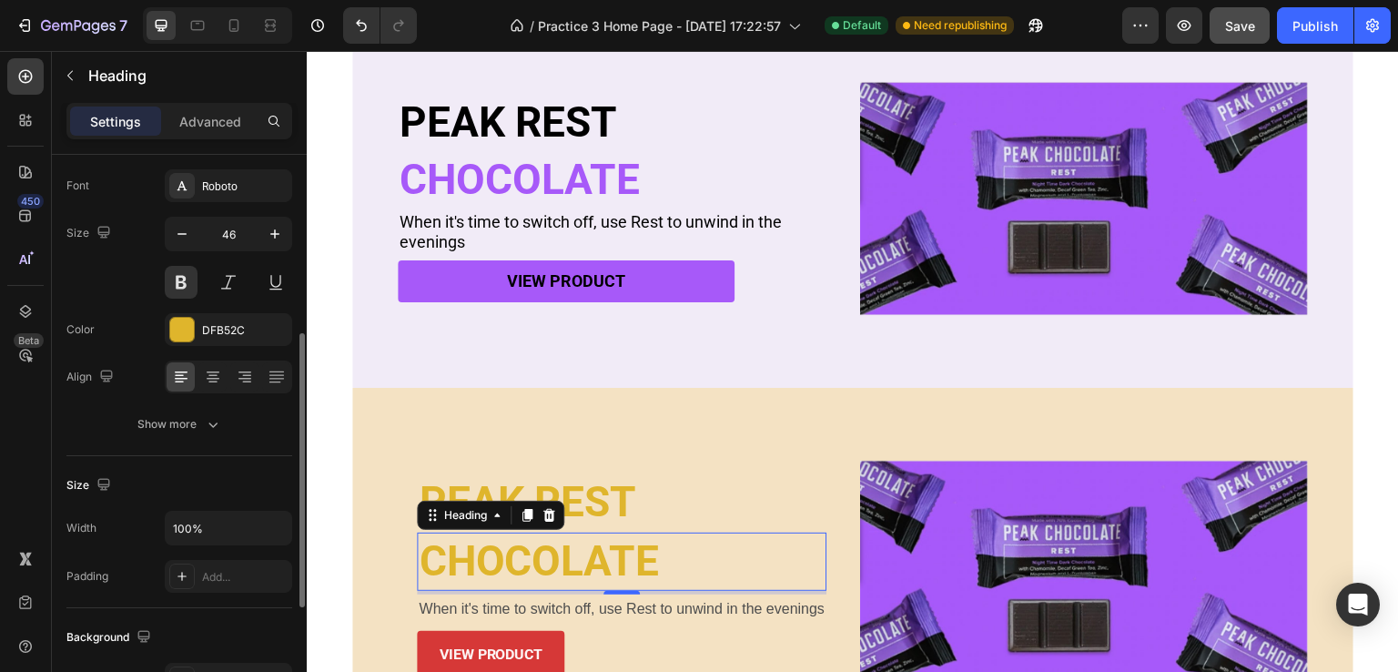
scroll to position [182, 0]
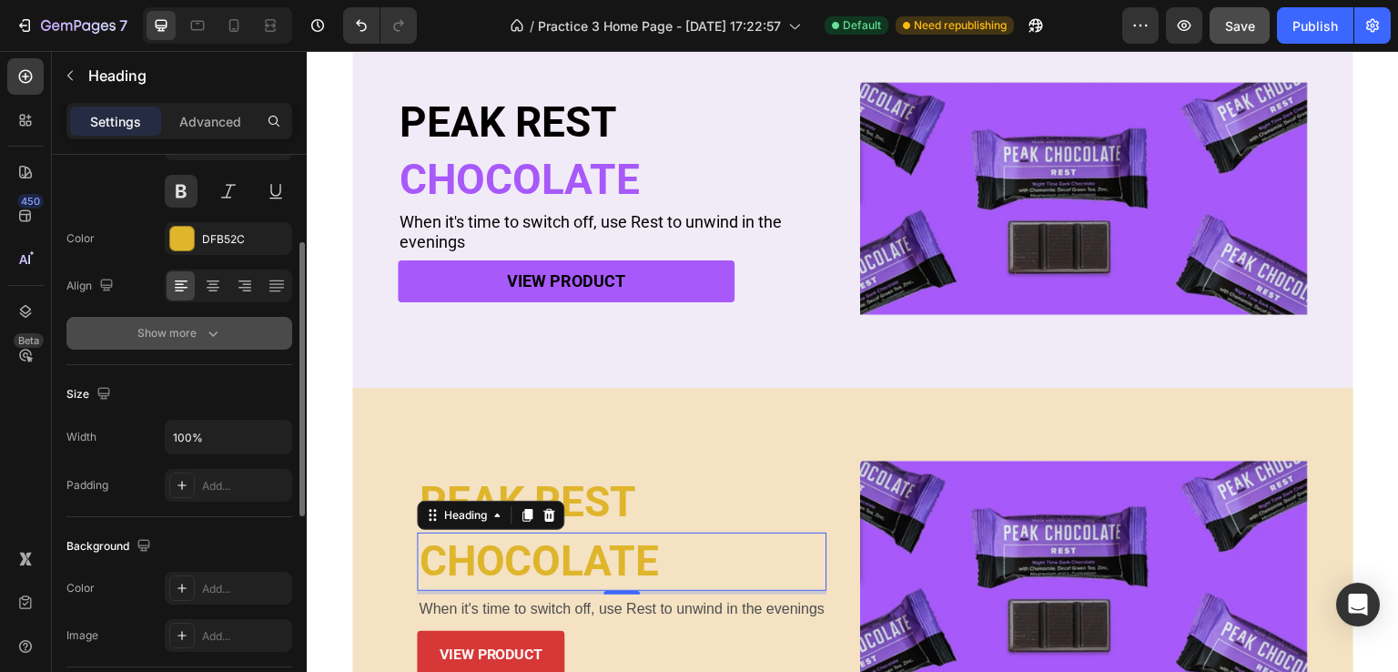
click at [208, 326] on icon "button" at bounding box center [213, 333] width 18 height 18
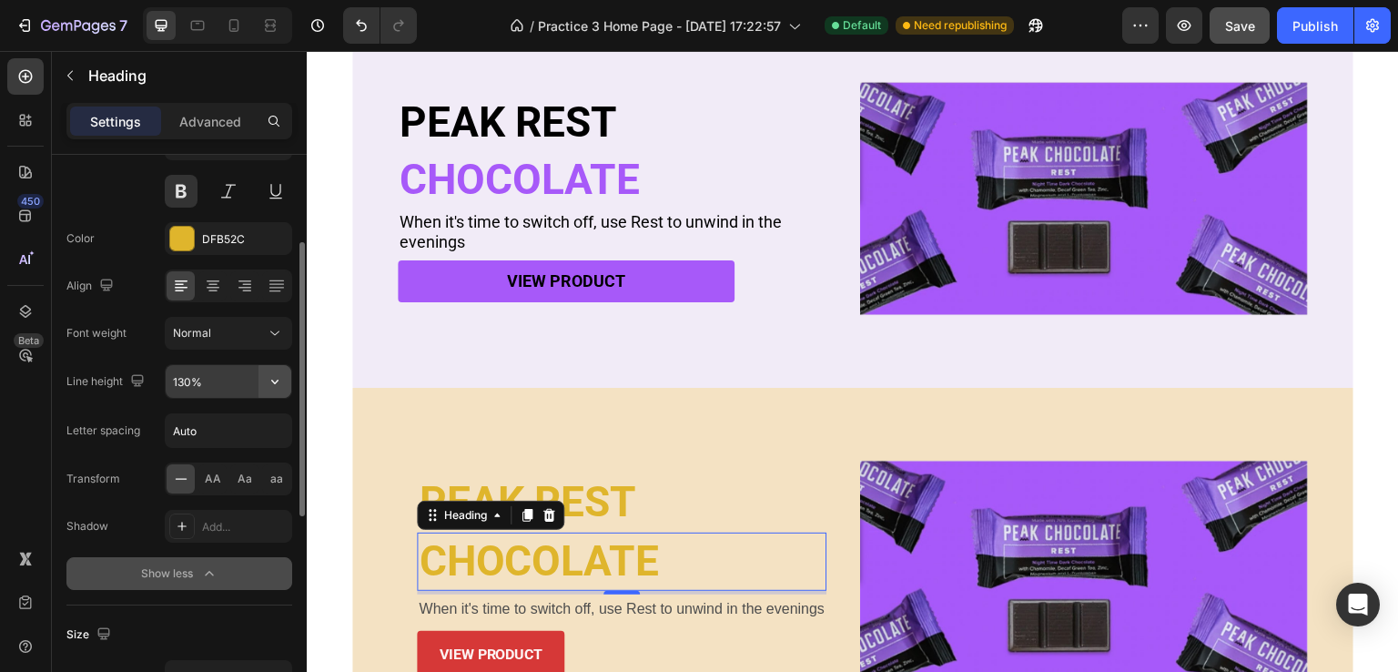
click at [273, 380] on icon "button" at bounding box center [275, 381] width 18 height 18
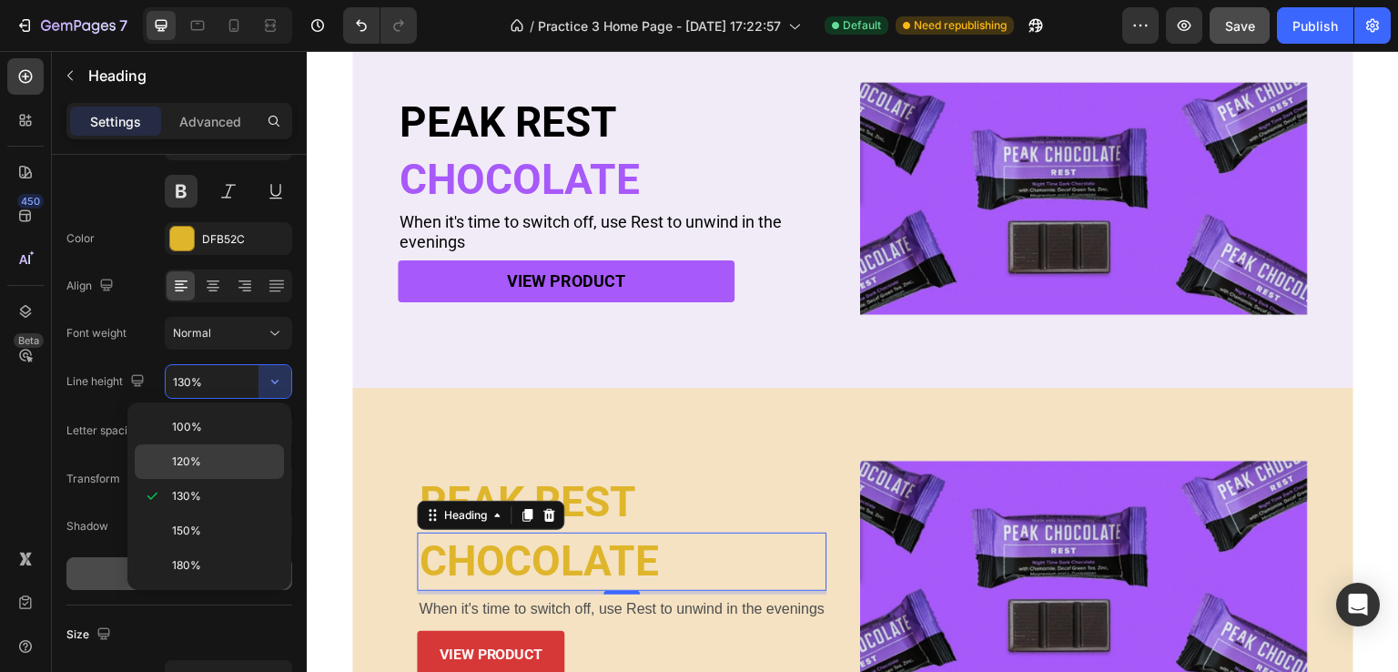
click at [215, 453] on p "120%" at bounding box center [224, 461] width 104 height 16
type input "120%"
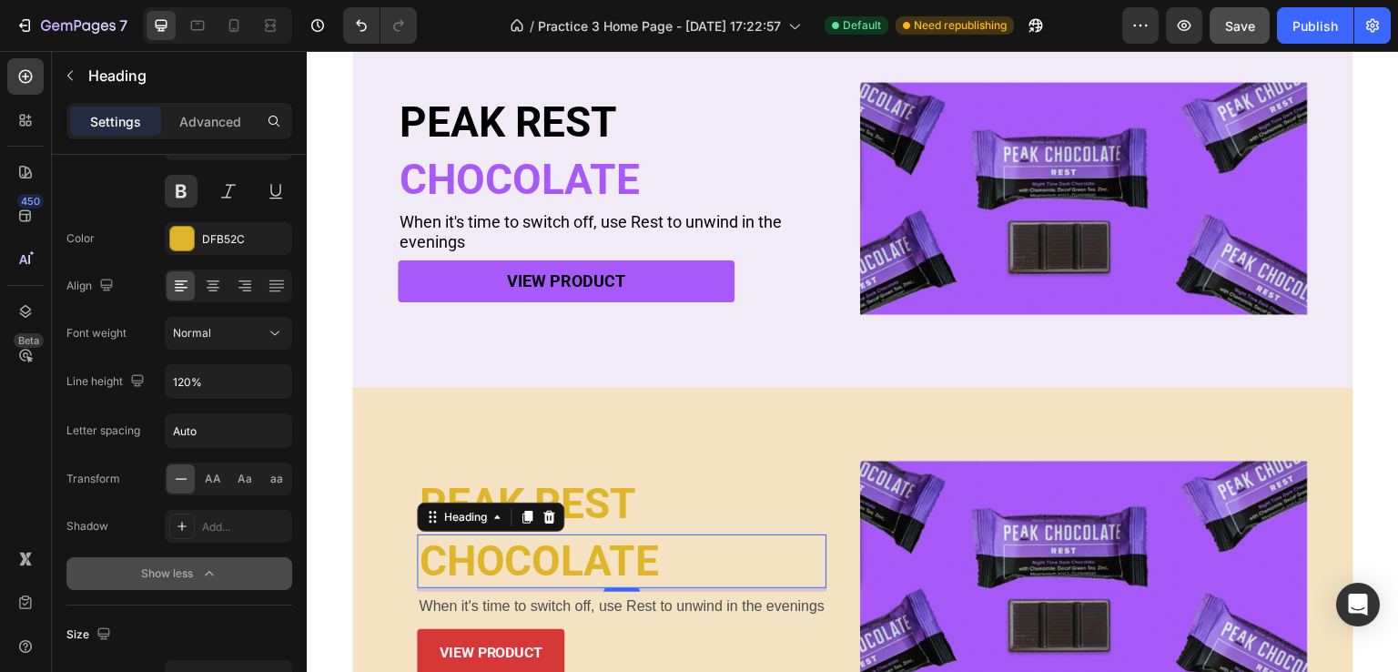
click at [639, 479] on p "PEAK REST" at bounding box center [622, 504] width 406 height 50
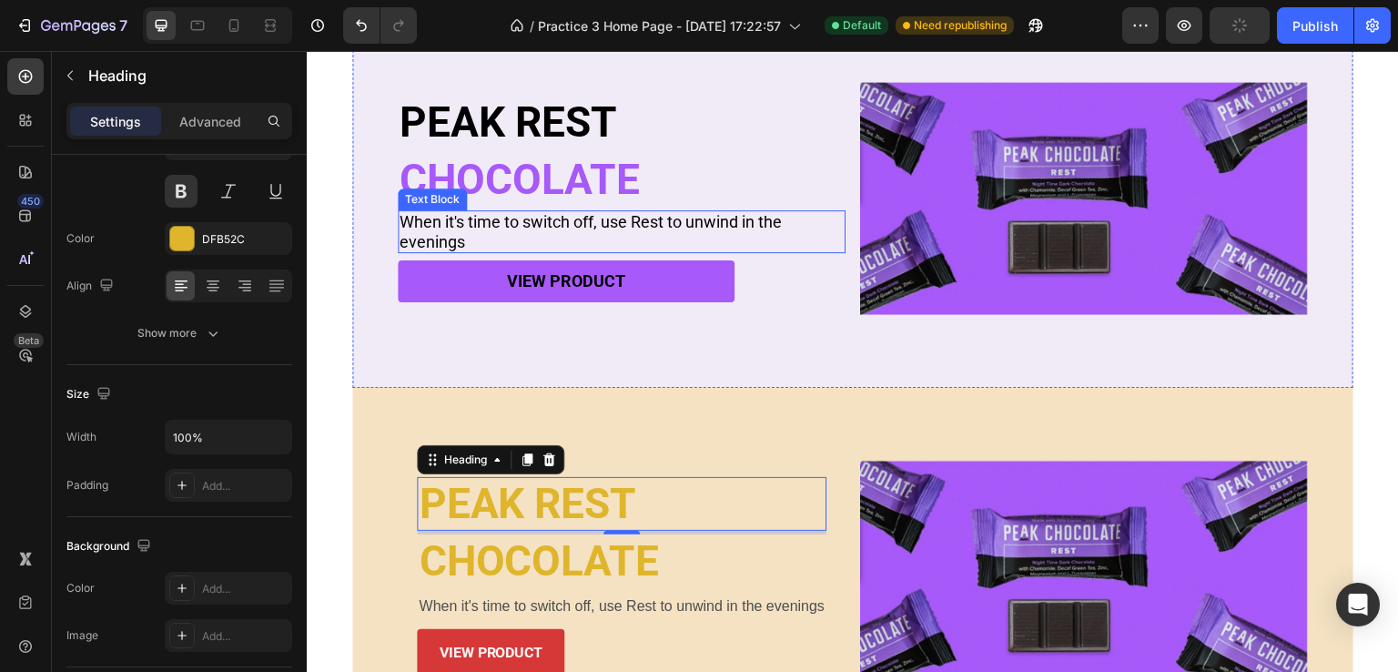
click at [782, 247] on p "When it's time to switch off, use Rest to unwind in the evenings" at bounding box center [622, 231] width 444 height 39
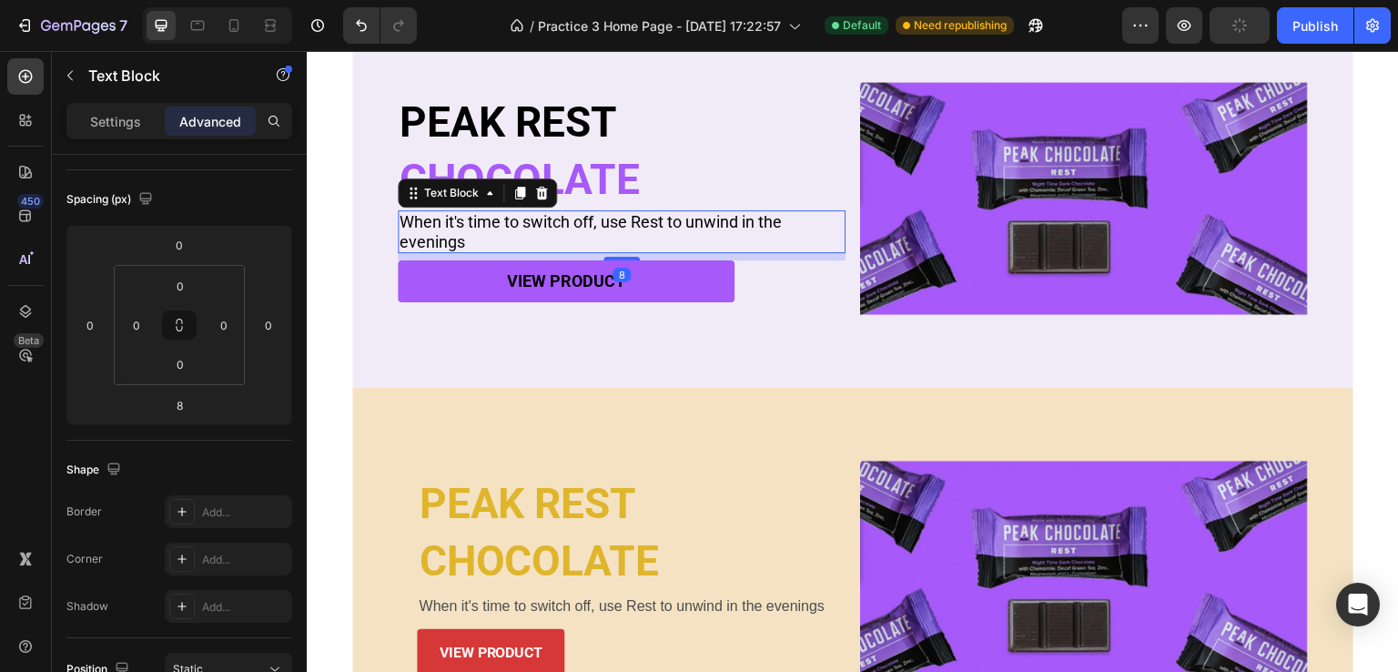
scroll to position [0, 0]
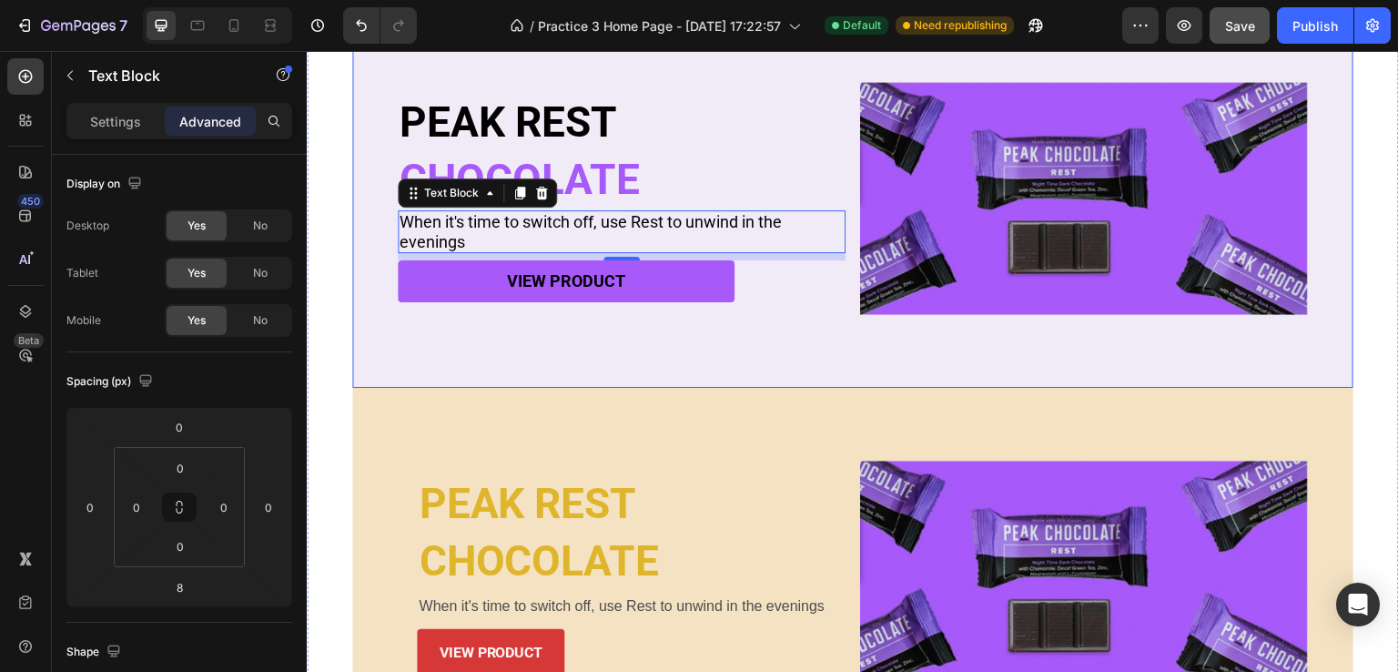
click at [789, 349] on div "PEAK REST Heading CHOCOLATE Heading When it's time to switch off, use Rest to u…" at bounding box center [852, 198] width 1001 height 379
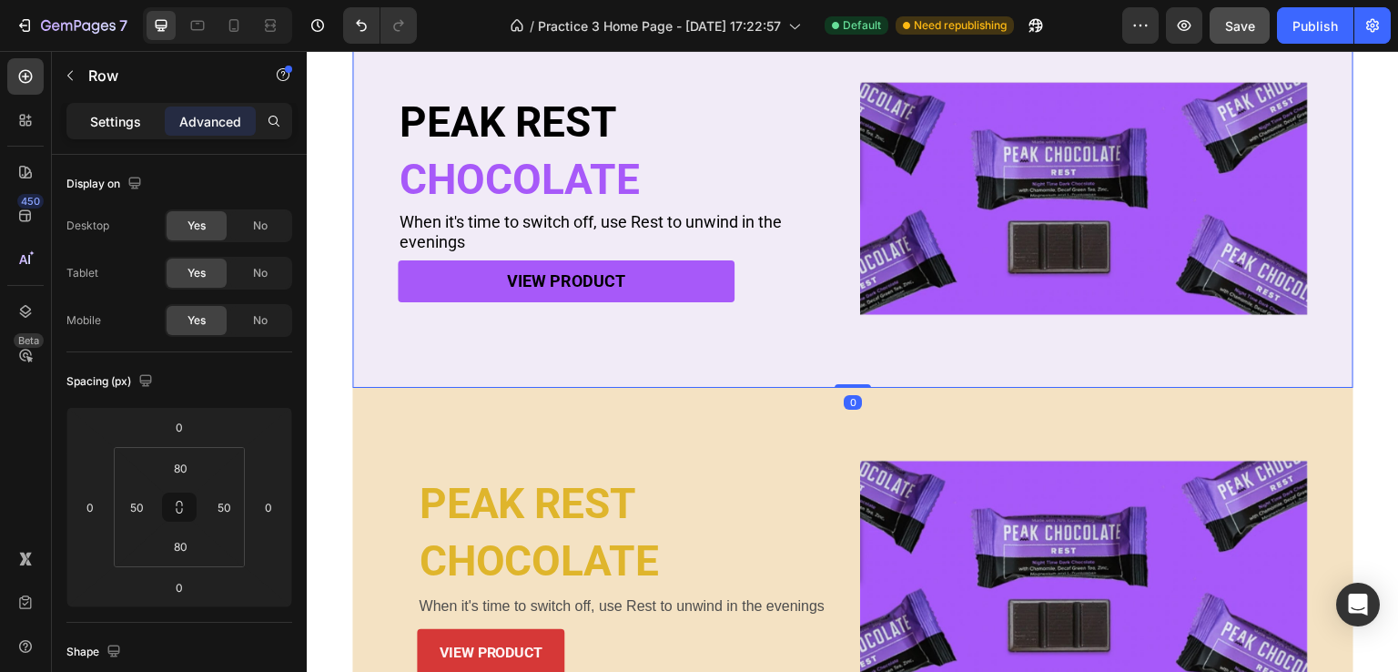
click at [127, 126] on p "Settings" at bounding box center [115, 121] width 51 height 19
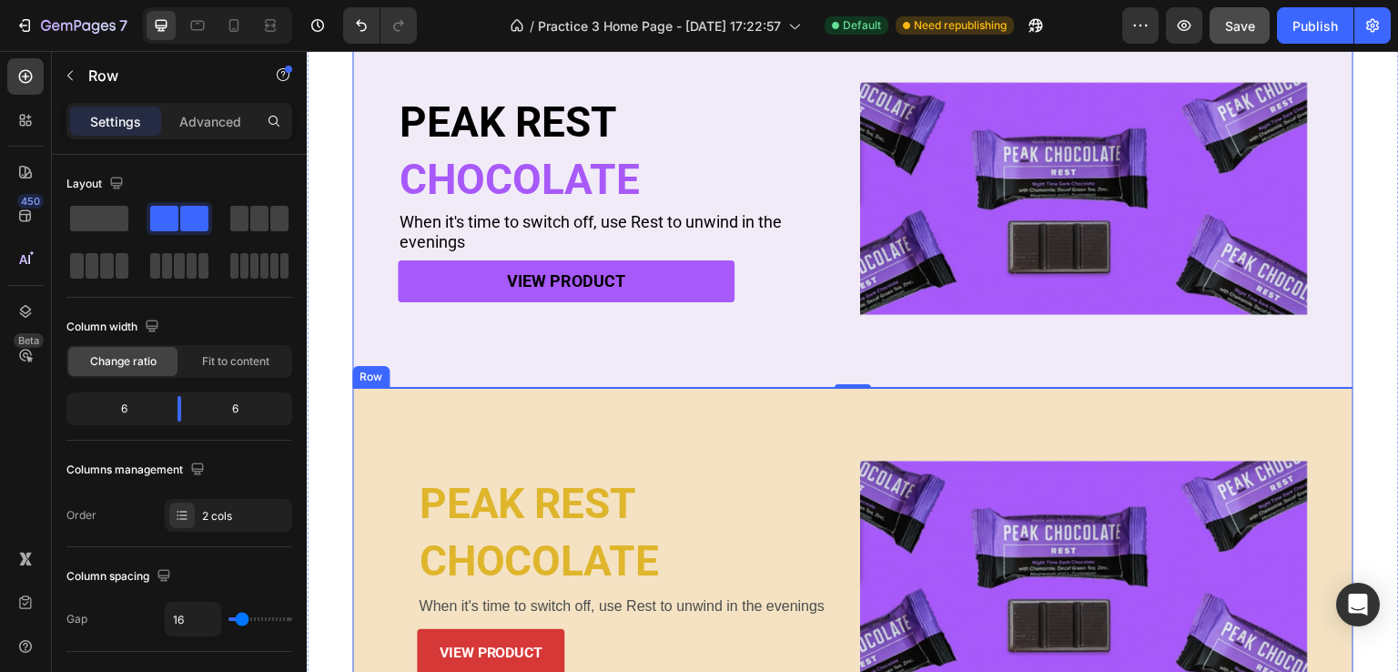
click at [650, 431] on div "PEAK REST Heading CHOCOLATE Heading When it's time to switch off, use Rest to u…" at bounding box center [852, 577] width 1001 height 379
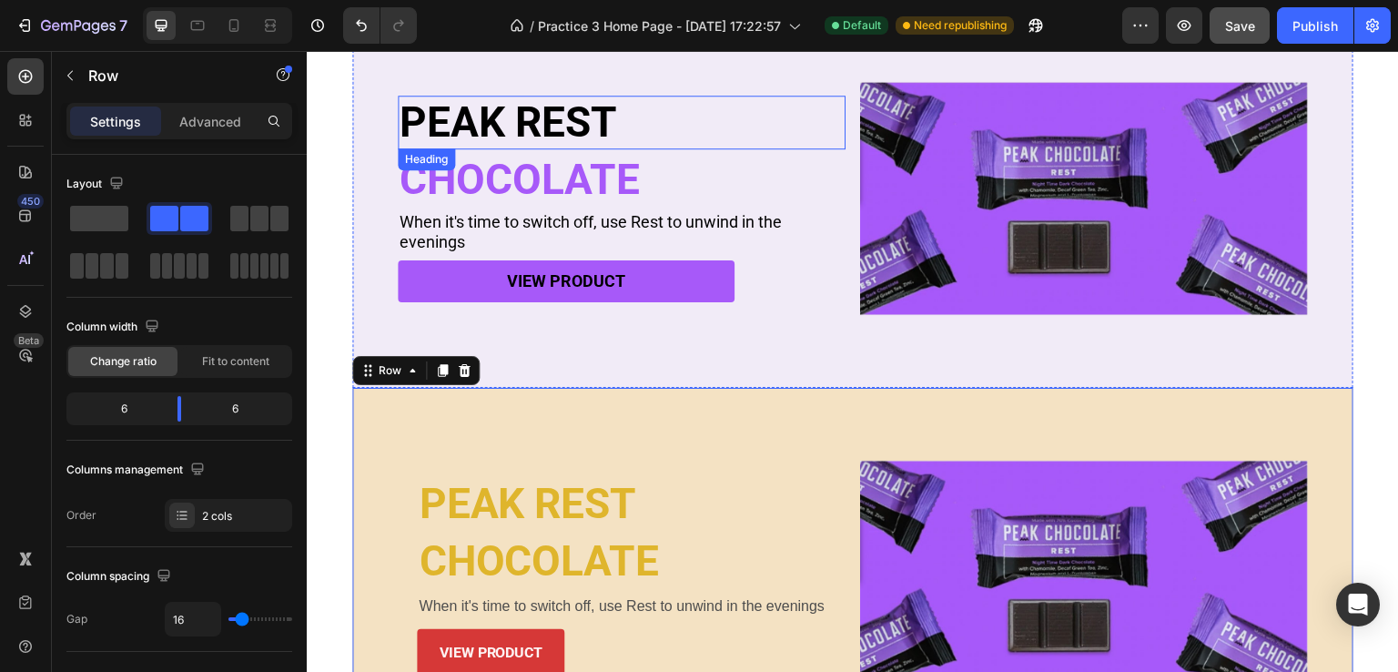
click at [752, 102] on h2 "PEAK REST" at bounding box center [622, 123] width 448 height 54
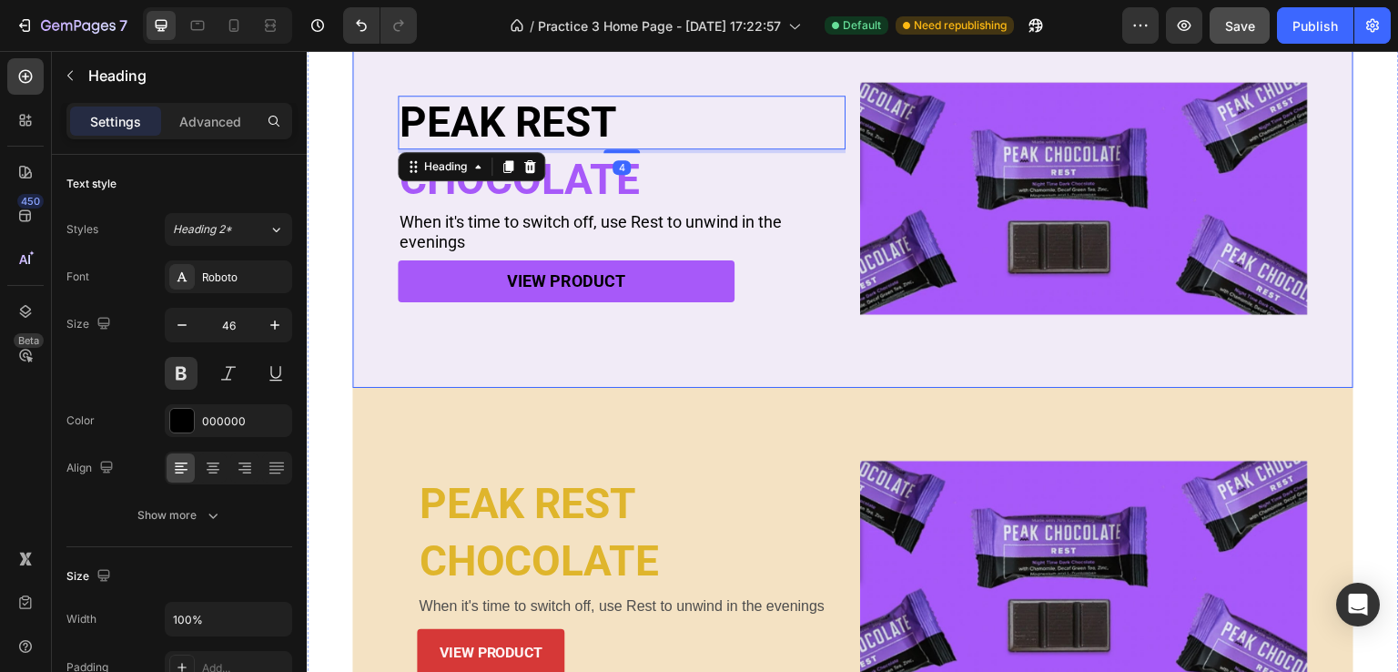
click at [780, 68] on div "PEAK REST Heading 4 CHOCOLATE Heading When it's time to switch off, use Rest to…" at bounding box center [852, 198] width 1001 height 379
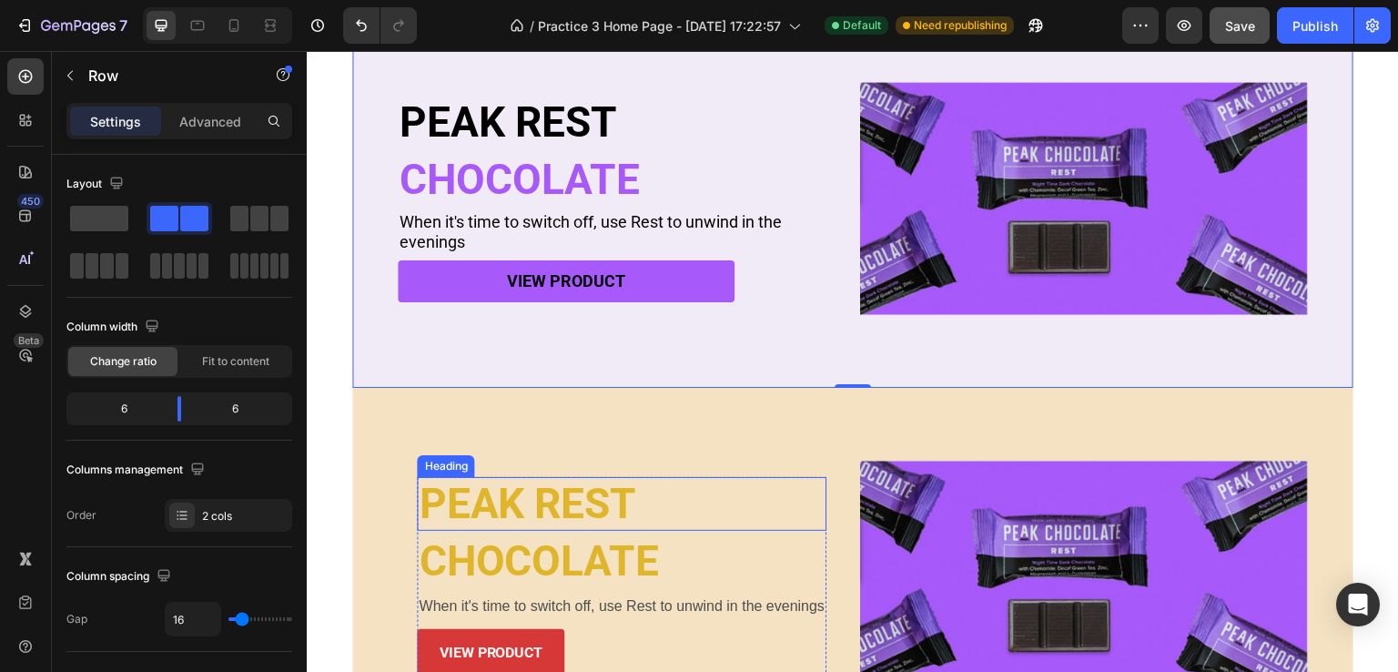
click at [591, 503] on p "PEAK REST" at bounding box center [622, 504] width 406 height 50
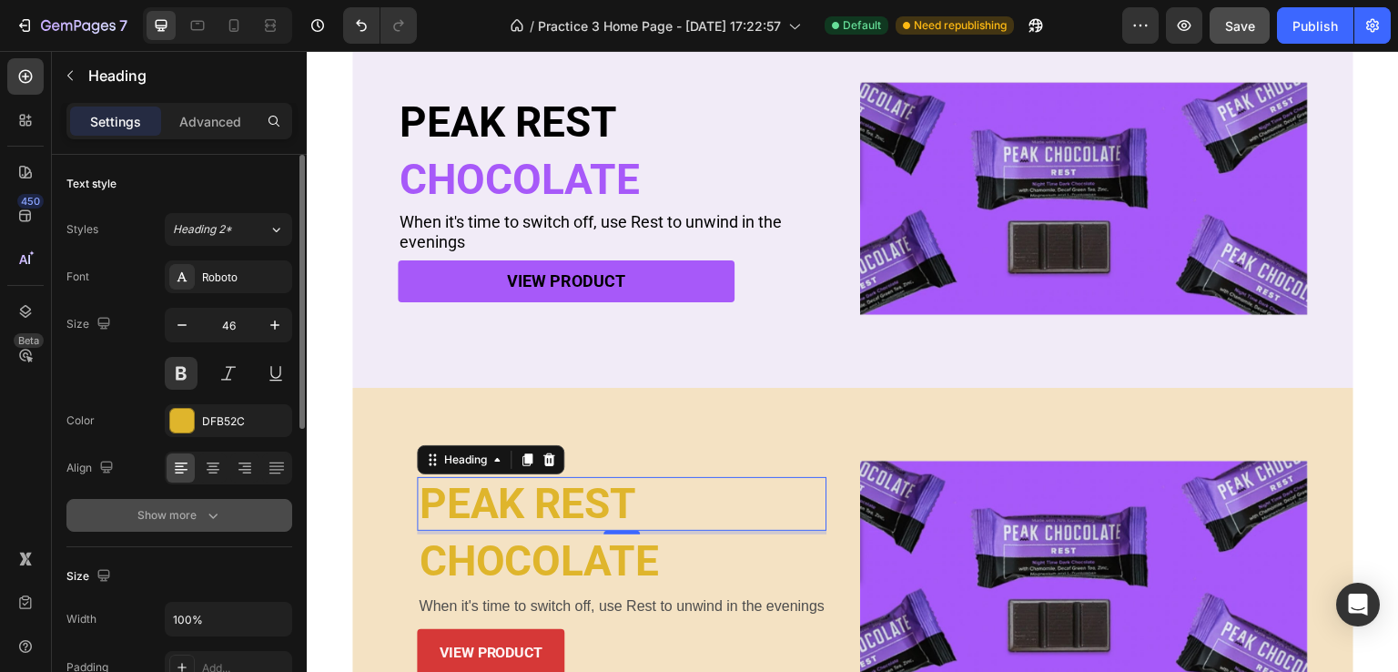
click at [193, 507] on div "Show more" at bounding box center [179, 515] width 85 height 18
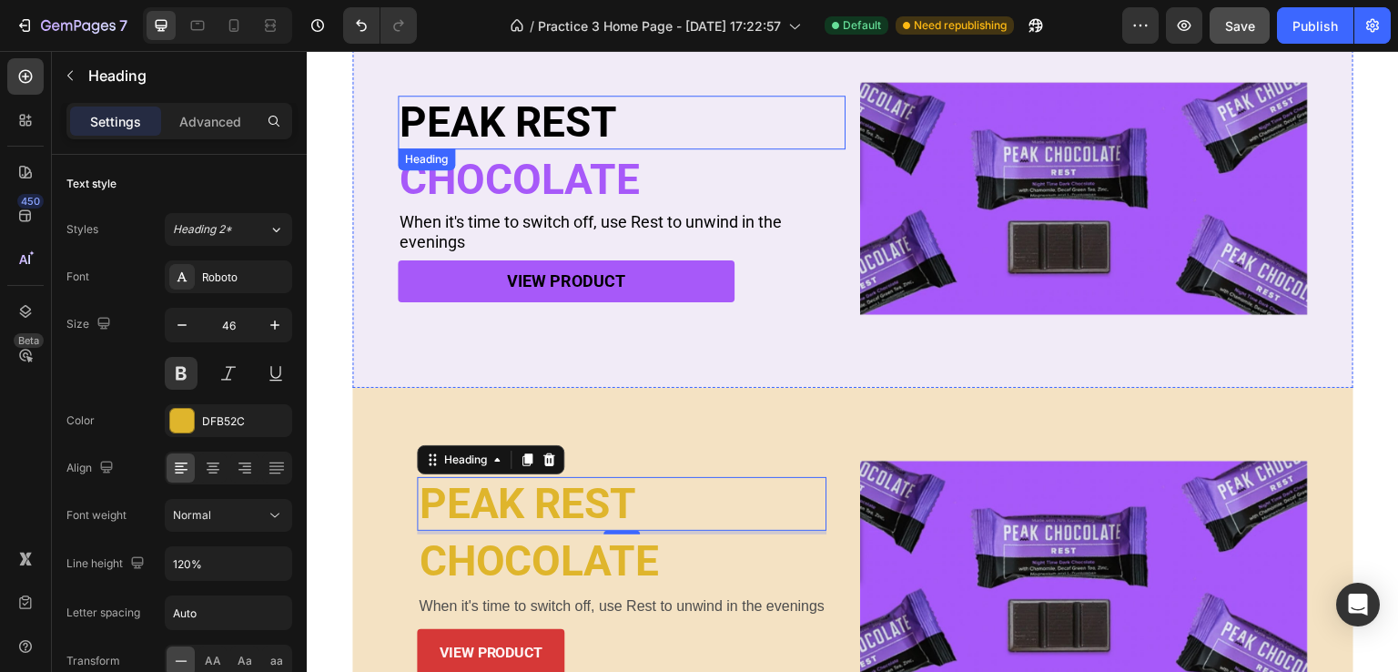
click at [651, 127] on h2 "PEAK REST" at bounding box center [622, 123] width 448 height 54
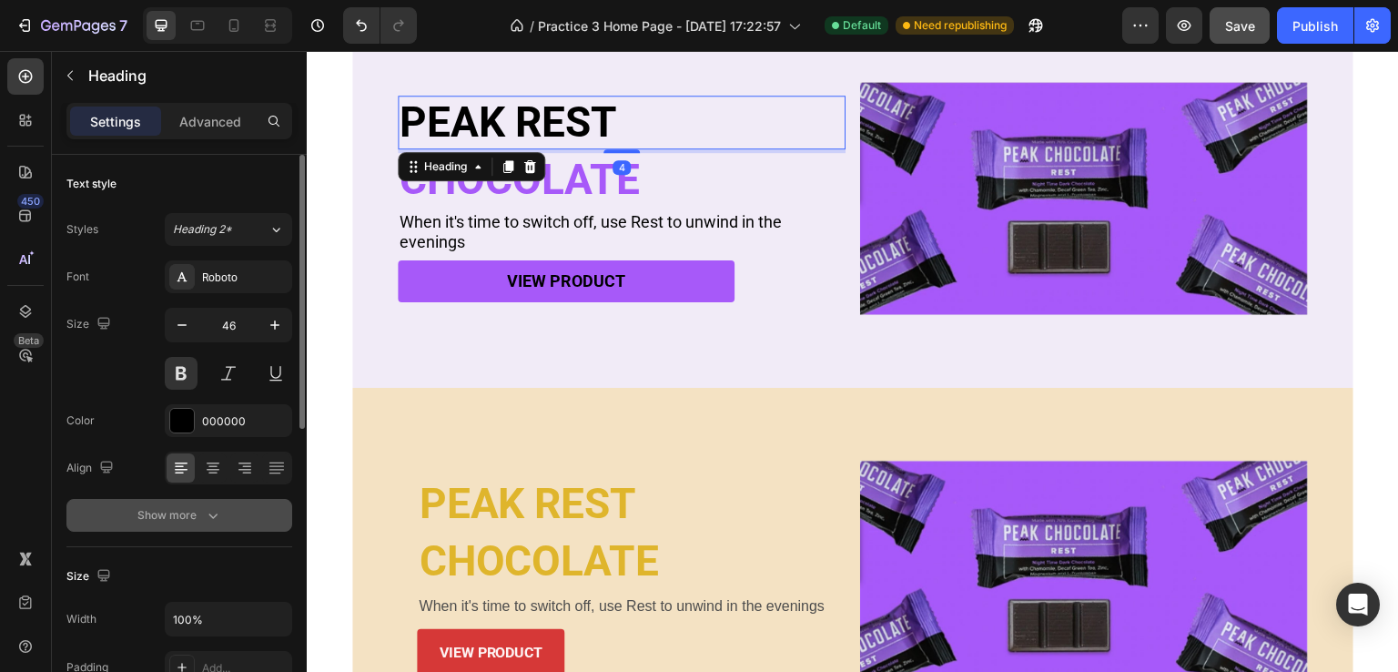
click at [192, 514] on div "Show more" at bounding box center [179, 515] width 85 height 18
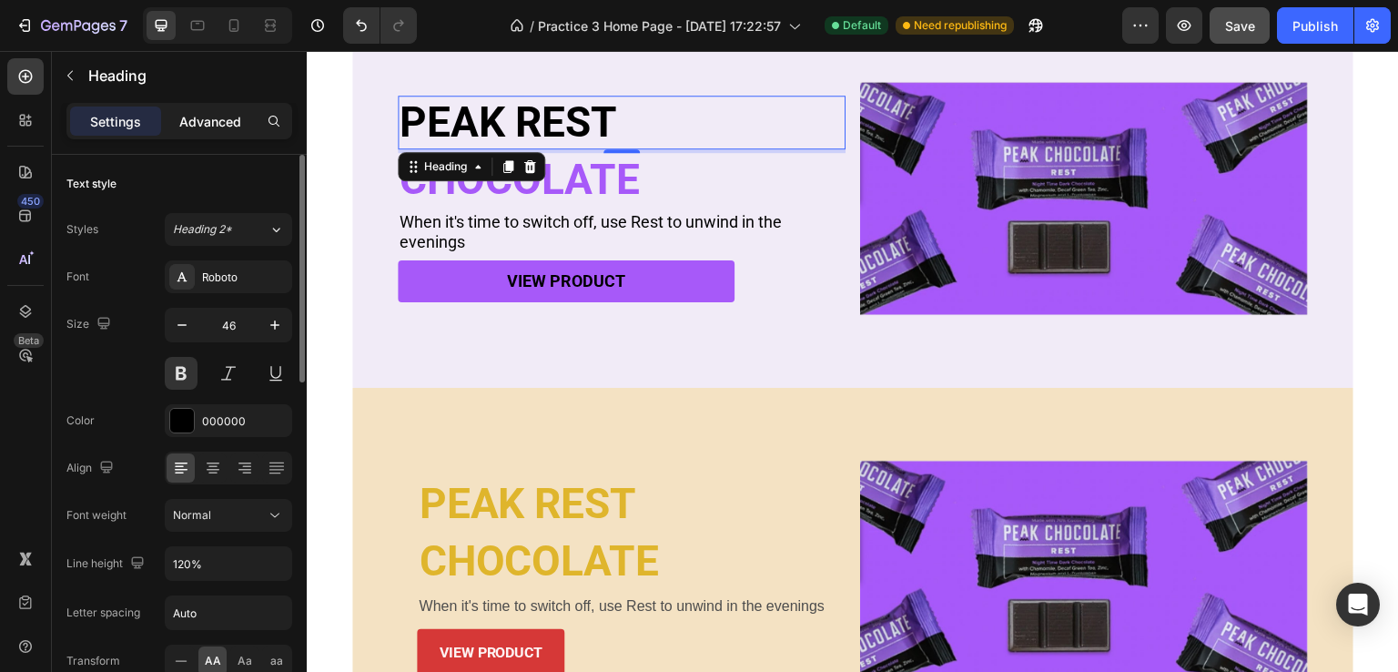
click at [201, 125] on p "Advanced" at bounding box center [210, 121] width 62 height 19
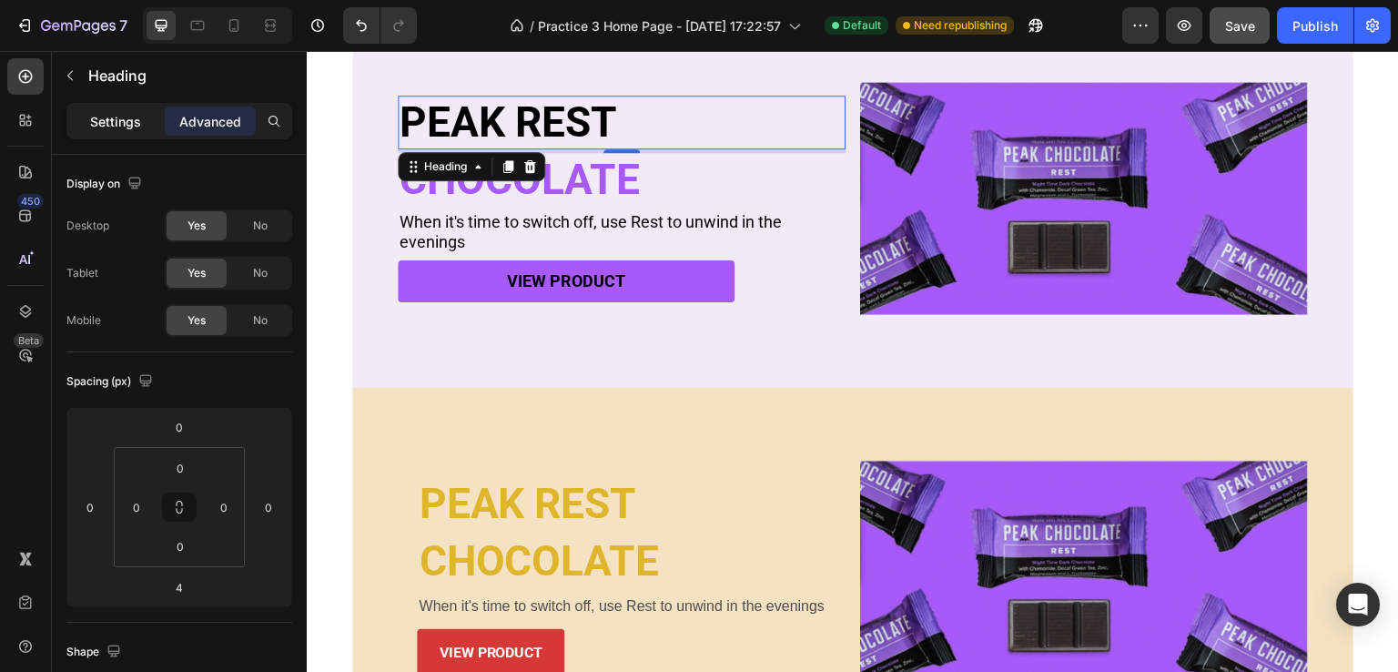
click at [149, 125] on div "Settings" at bounding box center [115, 120] width 91 height 29
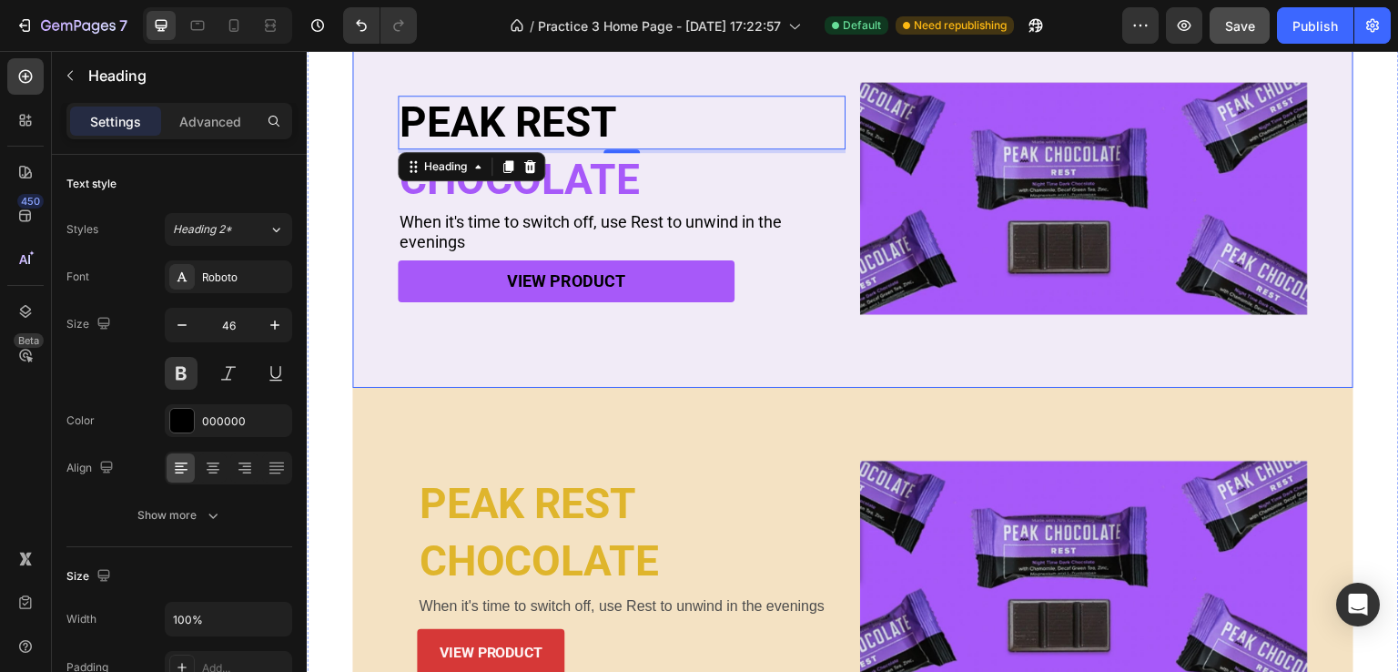
click at [670, 337] on div "PEAK REST Heading 4 CHOCOLATE Heading When it's time to switch off, use Rest to…" at bounding box center [852, 198] width 1001 height 379
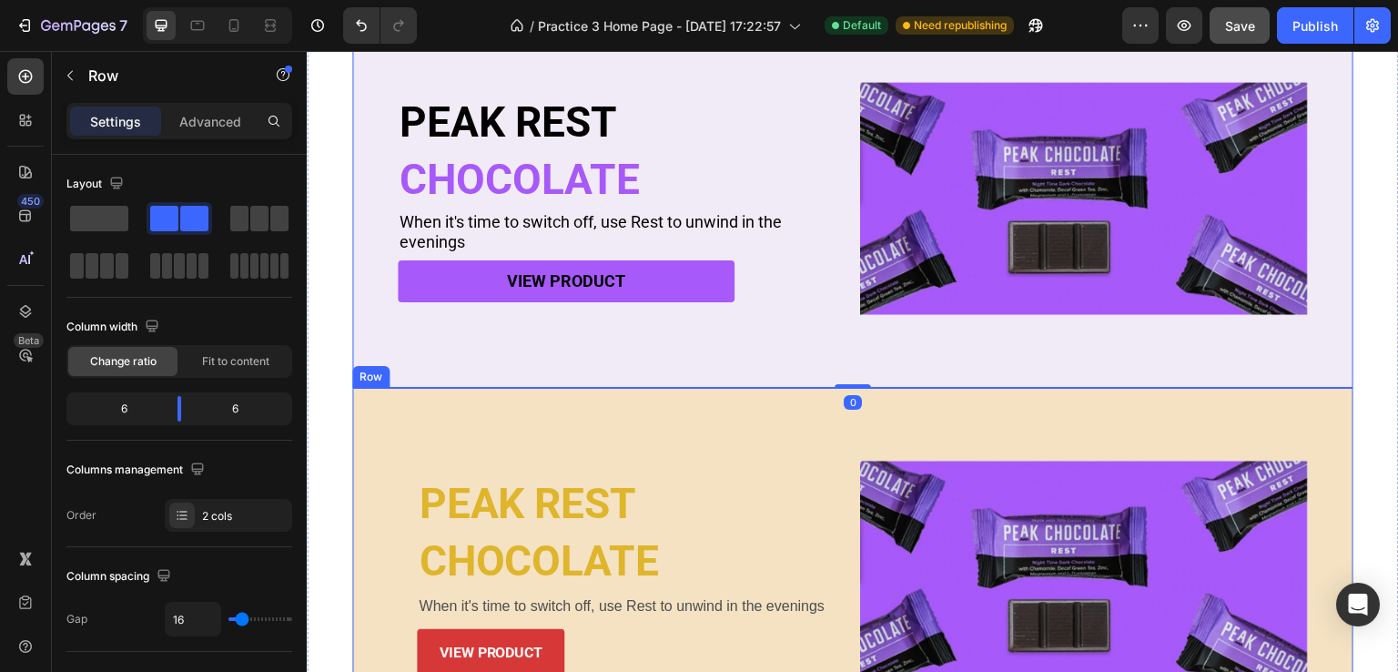
click at [559, 431] on div "PEAK REST Heading CHOCOLATE Heading When it's time to switch off, use Rest to u…" at bounding box center [852, 577] width 1001 height 379
click at [641, 340] on div "PEAK REST Heading CHOCOLATE Heading When it's time to switch off, use Rest to u…" at bounding box center [852, 198] width 1001 height 379
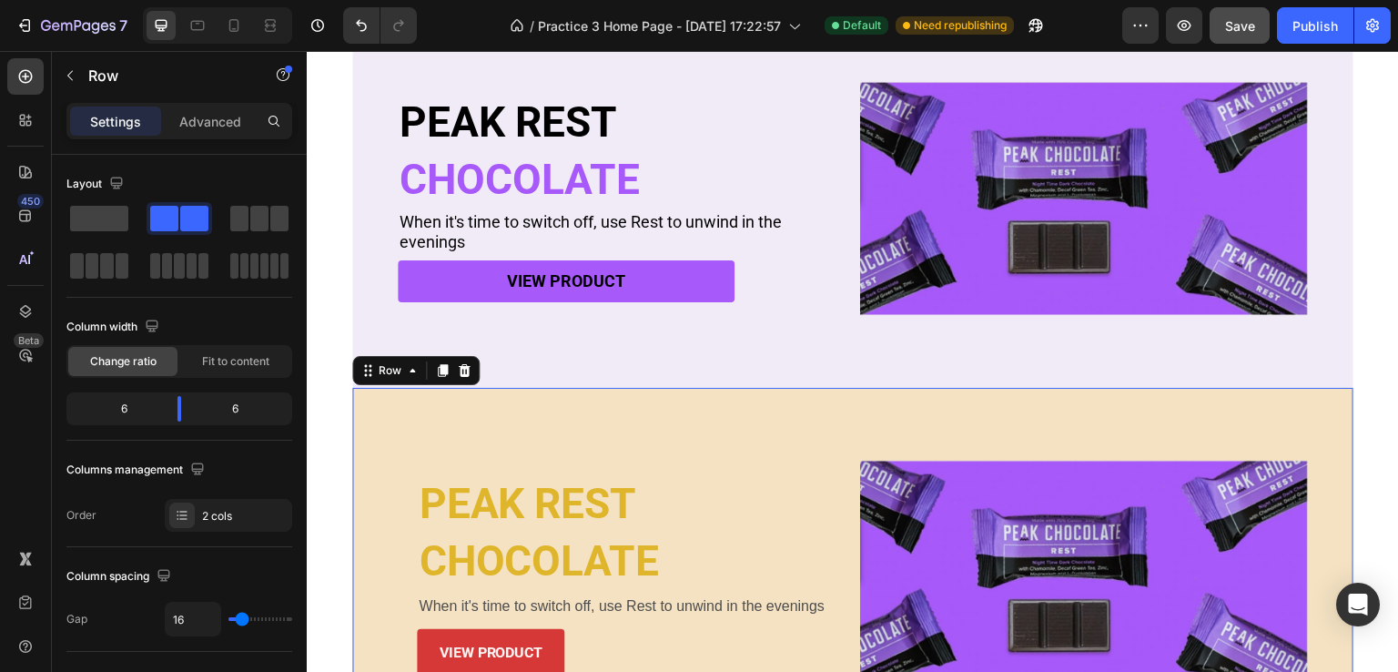
click at [521, 461] on div "PEAK REST Heading CHOCOLATE Heading When it's time to switch off, use Rest to u…" at bounding box center [622, 577] width 448 height 233
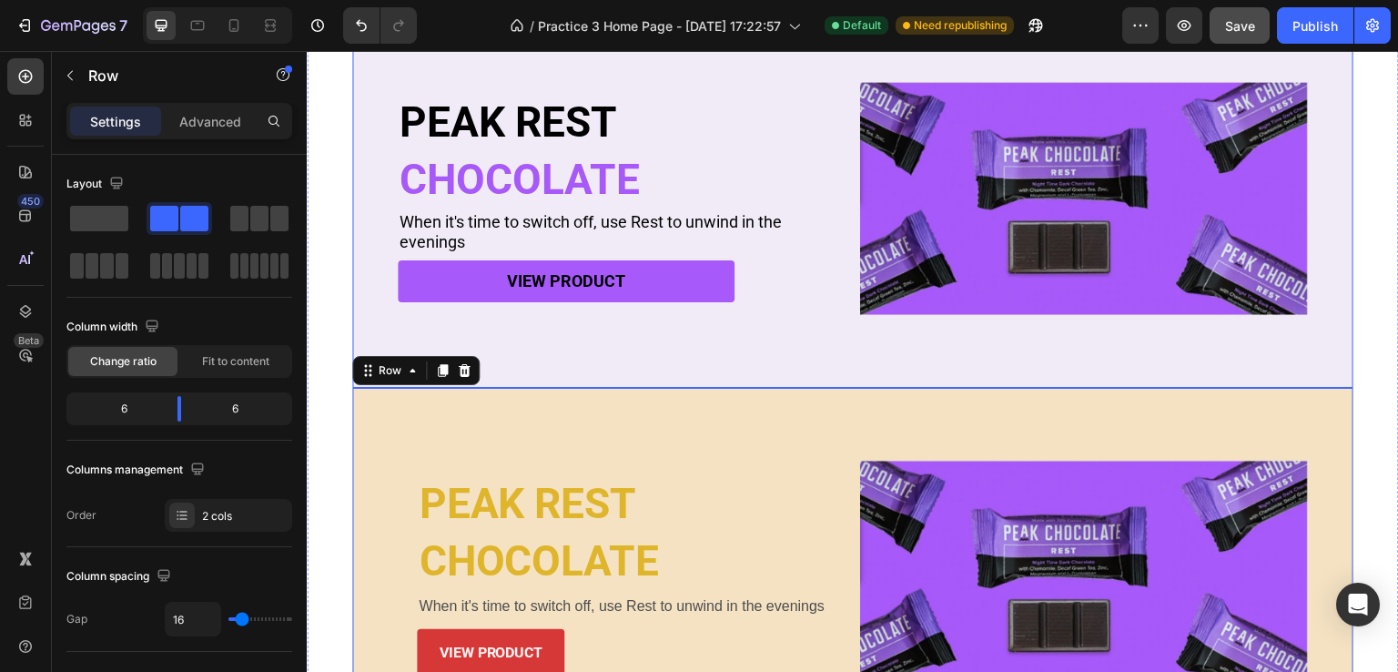
click at [603, 350] on div "PEAK REST Heading CHOCOLATE Heading When it's time to switch off, use Rest to u…" at bounding box center [852, 198] width 1001 height 379
click at [568, 419] on div "PEAK REST Heading CHOCOLATE Heading When it's time to switch off, use Rest to u…" at bounding box center [852, 577] width 1001 height 379
click at [610, 337] on div "PEAK REST Heading CHOCOLATE Heading When it's time to switch off, use Rest to u…" at bounding box center [852, 198] width 1001 height 379
click at [543, 442] on div "PEAK REST Heading CHOCOLATE Heading When it's time to switch off, use Rest to u…" at bounding box center [852, 577] width 1001 height 379
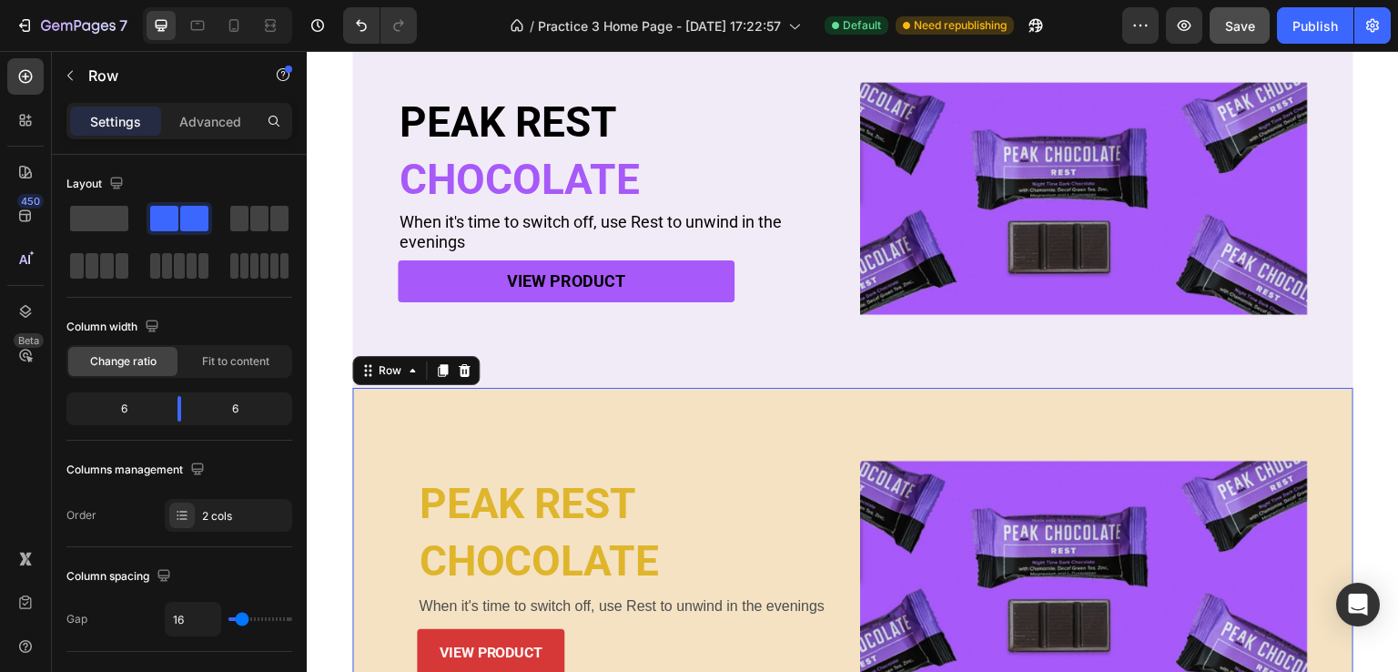
click at [578, 360] on div "PEAK REST Heading CHOCOLATE Heading When it's time to switch off, use Rest to u…" at bounding box center [852, 198] width 1001 height 379
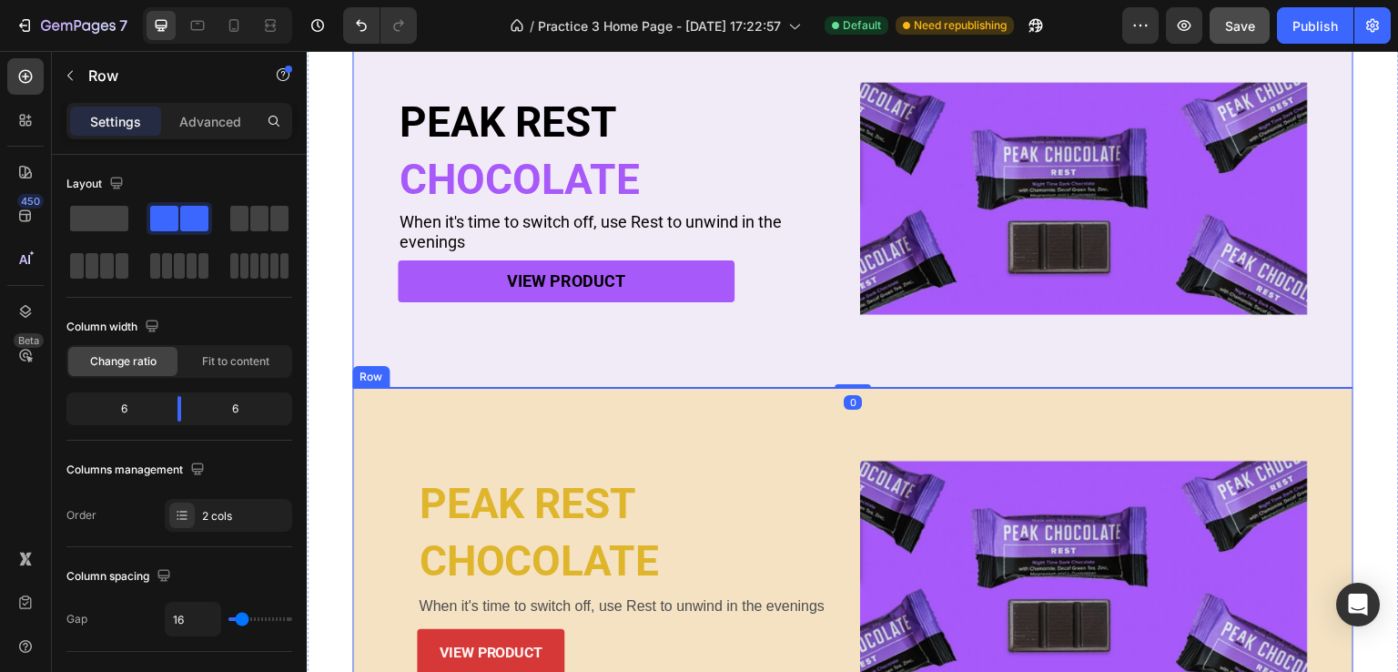
drag, startPoint x: 548, startPoint y: 456, endPoint x: 569, endPoint y: 420, distance: 41.2
click at [547, 461] on div "PEAK REST Heading CHOCOLATE Heading When it's time to switch off, use Rest to u…" at bounding box center [622, 577] width 448 height 233
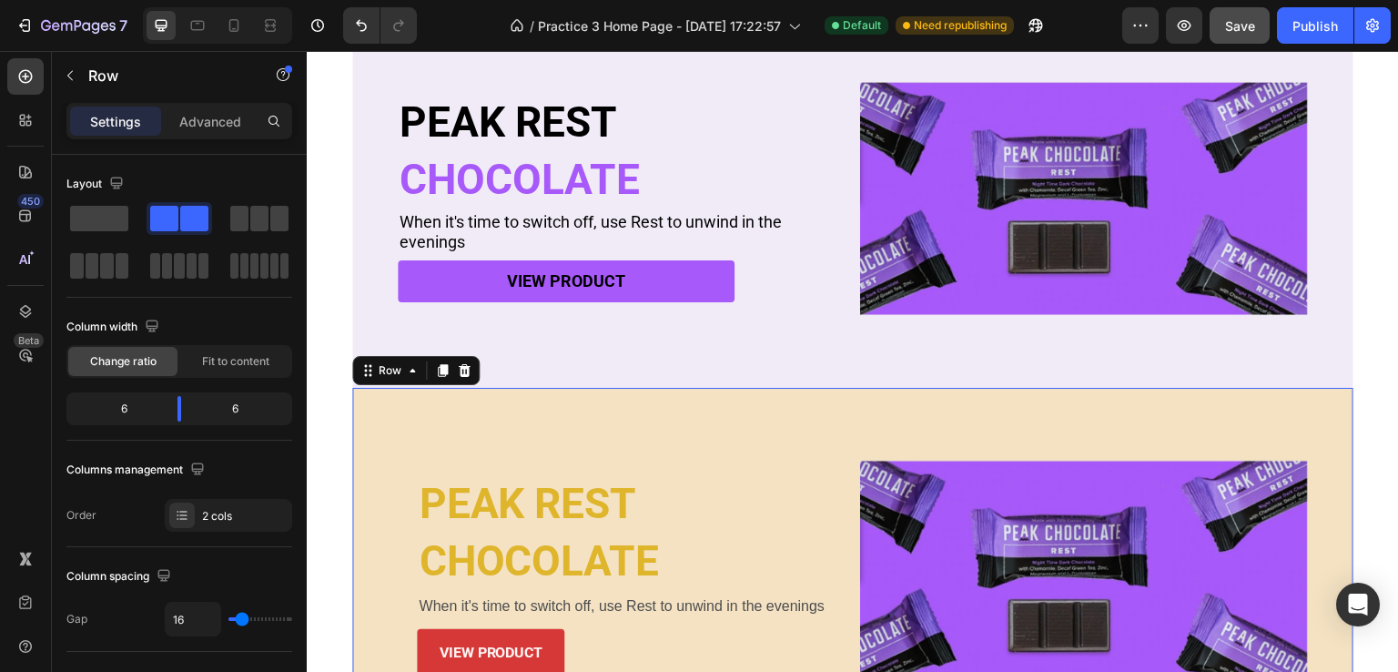
click at [584, 353] on div "PEAK REST Heading CHOCOLATE Heading When it's time to switch off, use Rest to u…" at bounding box center [852, 198] width 1001 height 379
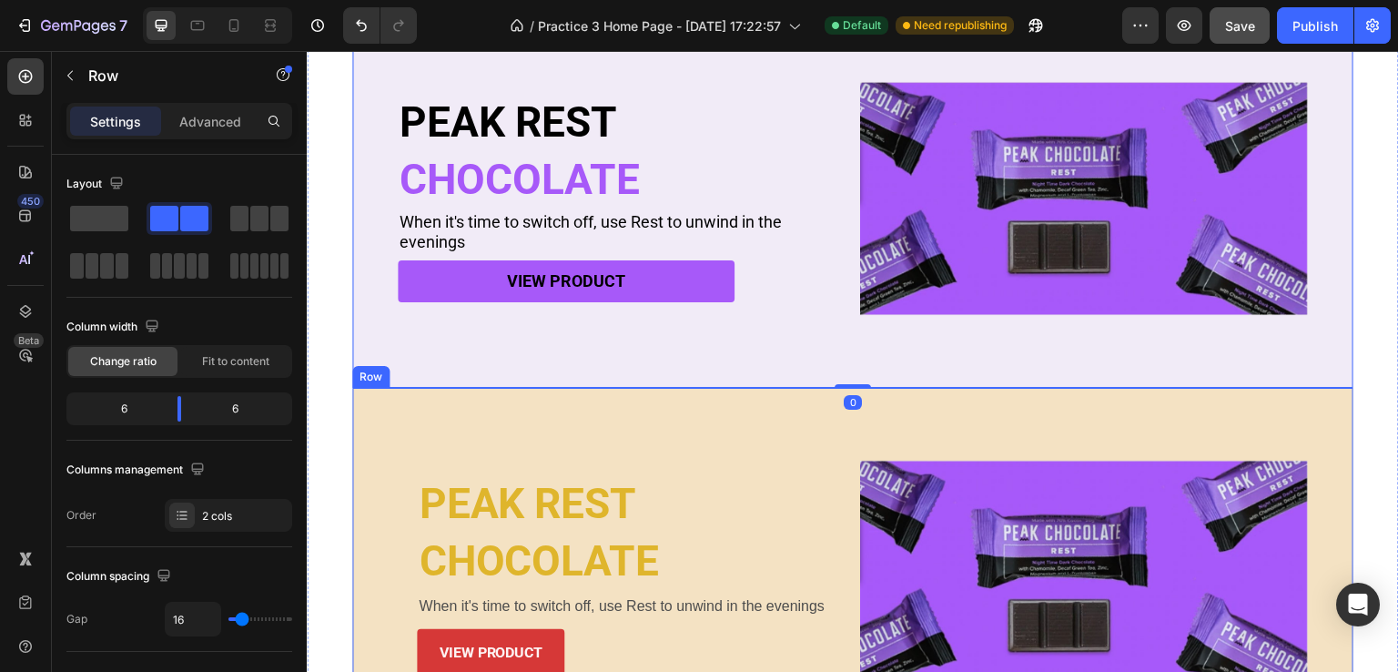
click at [547, 421] on div "PEAK REST Heading CHOCOLATE Heading When it's time to switch off, use Rest to u…" at bounding box center [852, 577] width 1001 height 379
click at [573, 356] on div "PEAK REST Heading CHOCOLATE Heading When it's time to switch off, use Rest to u…" at bounding box center [852, 198] width 1001 height 379
click at [521, 430] on div "PEAK REST Heading CHOCOLATE Heading When it's time to switch off, use Rest to u…" at bounding box center [852, 577] width 1001 height 379
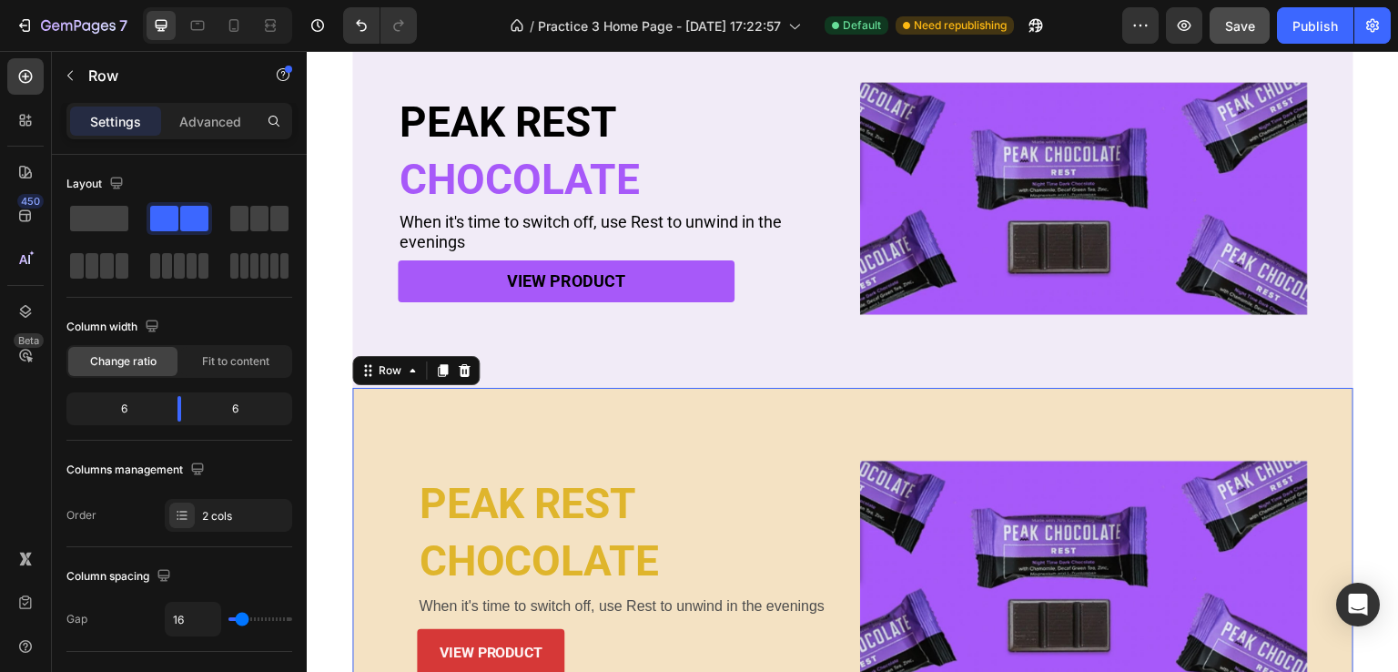
click at [554, 351] on div "PEAK REST Heading CHOCOLATE Heading When it's time to switch off, use Rest to u…" at bounding box center [852, 198] width 1001 height 379
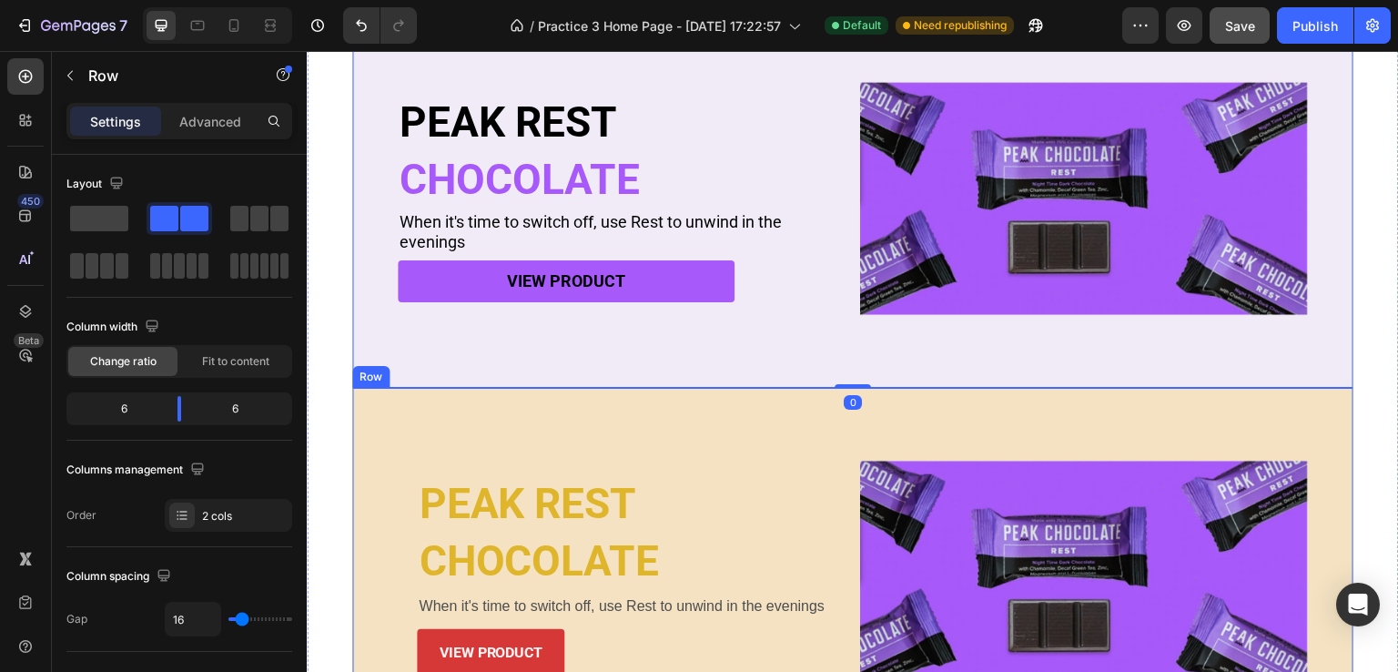
click at [528, 410] on div "PEAK REST Heading CHOCOLATE Heading When it's time to switch off, use Rest to u…" at bounding box center [852, 577] width 1001 height 379
click at [540, 359] on div "PEAK REST Heading CHOCOLATE Heading When it's time to switch off, use Rest to u…" at bounding box center [852, 198] width 1001 height 379
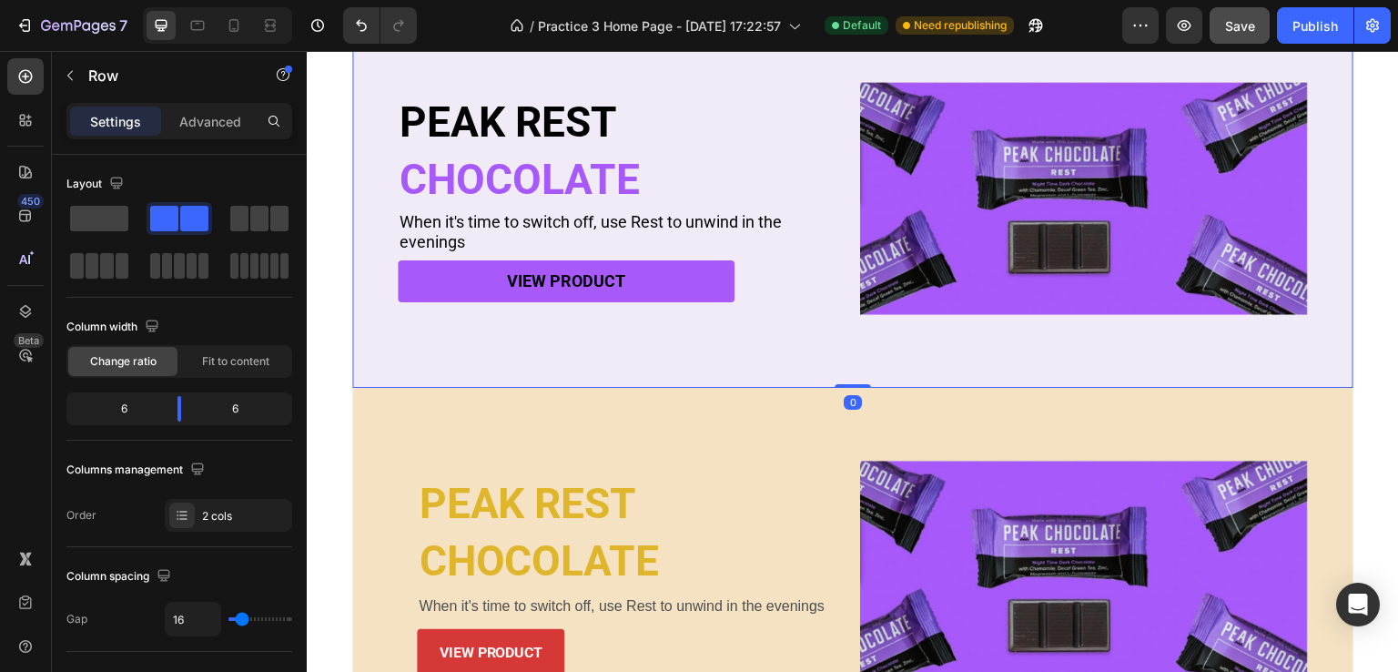
click at [510, 440] on div "PEAK REST Heading CHOCOLATE Heading When it's time to switch off, use Rest to u…" at bounding box center [852, 577] width 1001 height 379
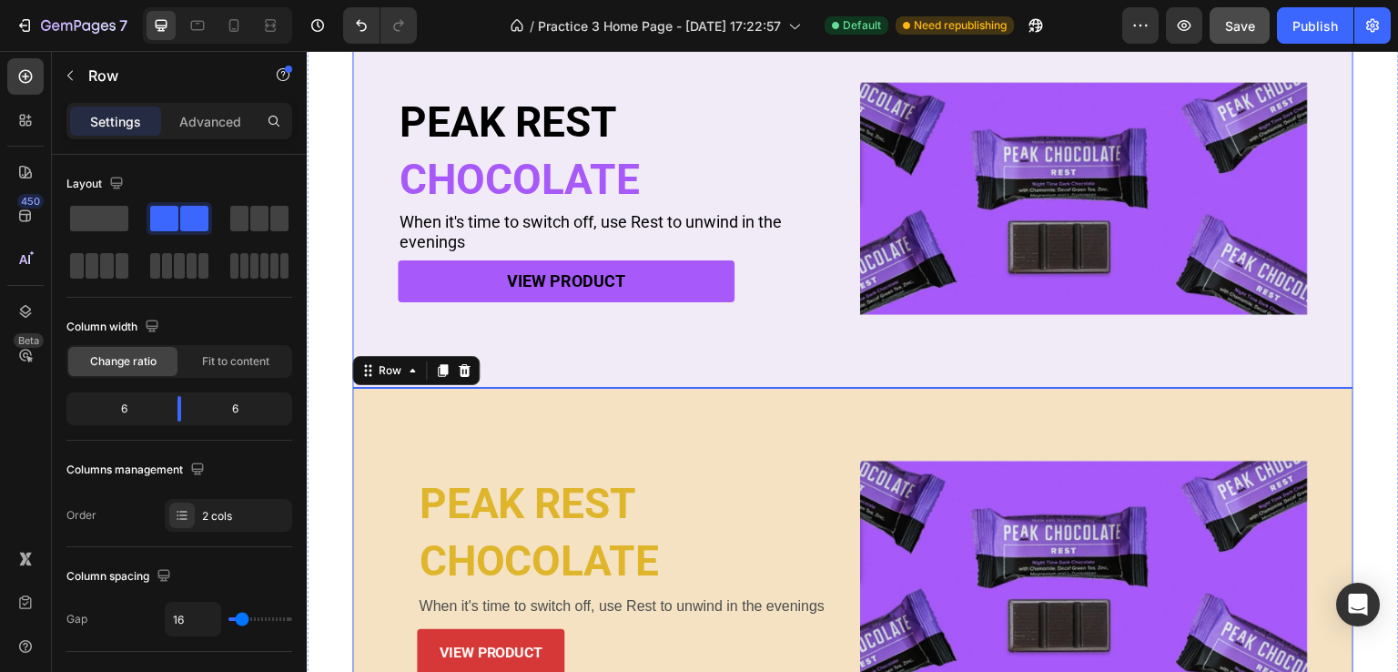
click at [548, 352] on div "PEAK REST Heading CHOCOLATE Heading When it's time to switch off, use Rest to u…" at bounding box center [852, 198] width 1001 height 379
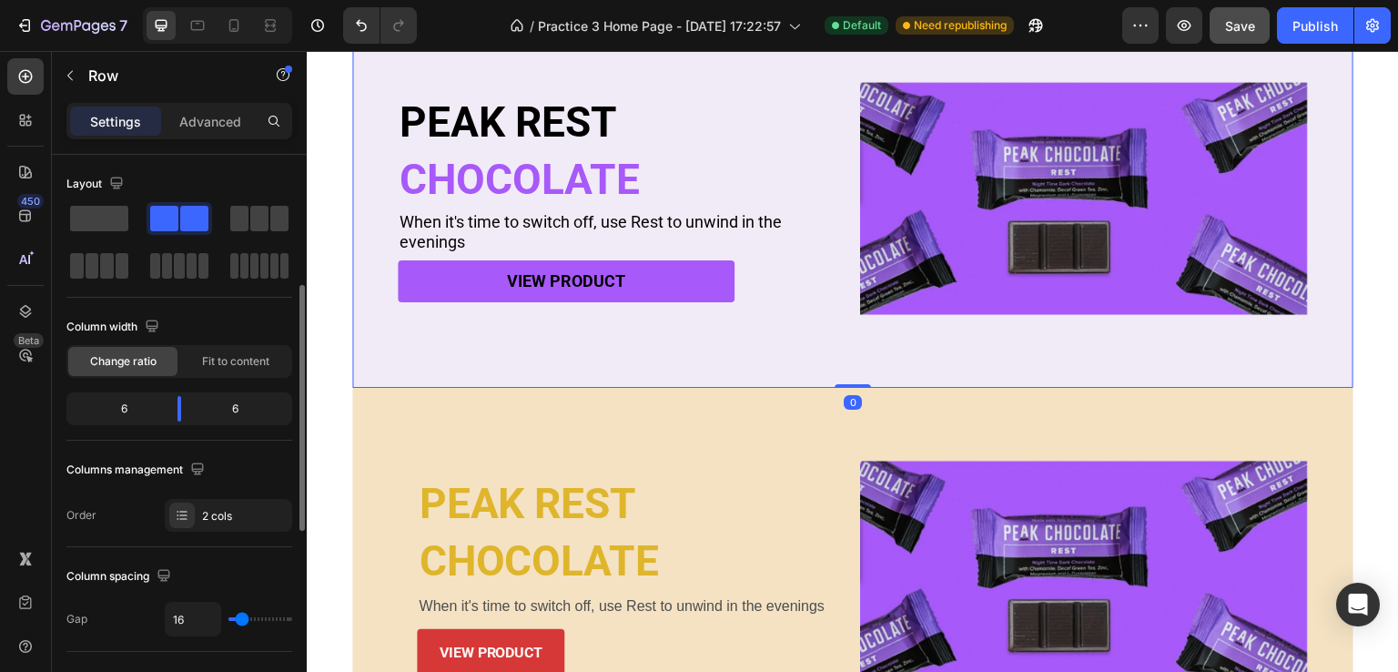
scroll to position [91, 0]
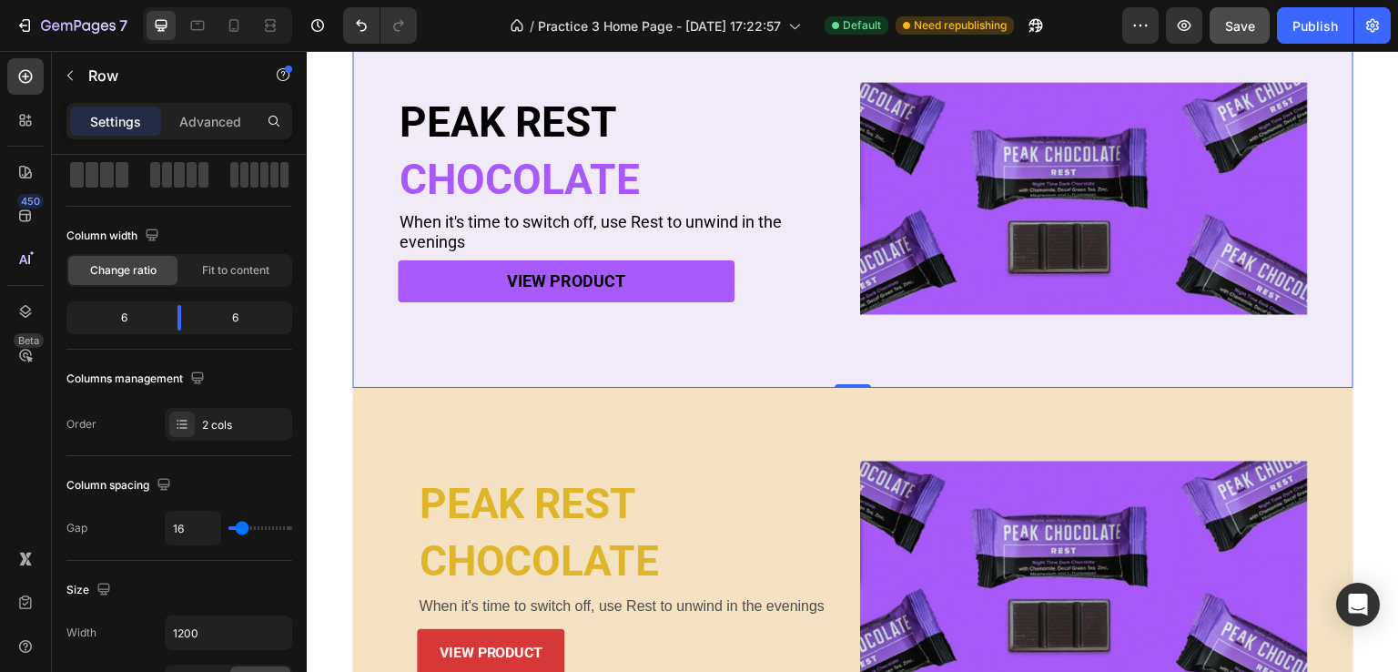
click at [524, 329] on div "PEAK REST Heading CHOCOLATE Heading When it's time to switch off, use Rest to u…" at bounding box center [852, 198] width 1001 height 379
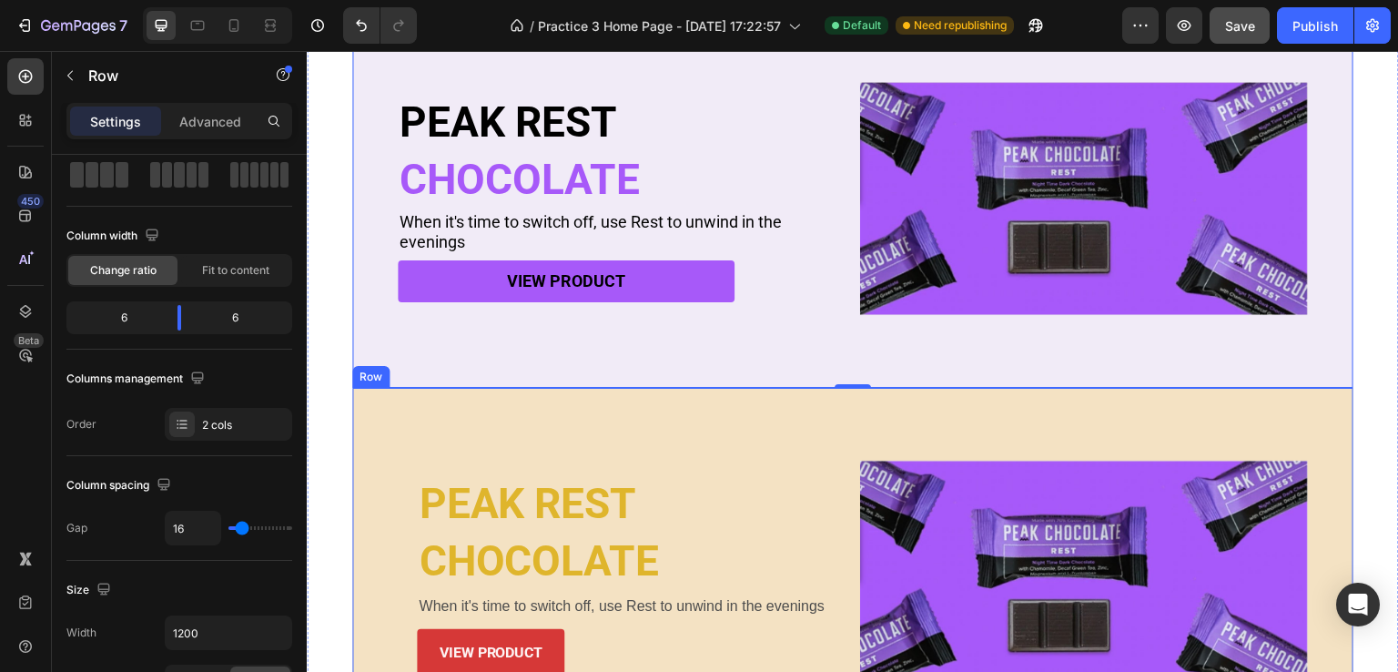
drag, startPoint x: 495, startPoint y: 424, endPoint x: 528, endPoint y: 367, distance: 66.0
click at [495, 424] on div "PEAK REST Heading CHOCOLATE Heading When it's time to switch off, use Rest to u…" at bounding box center [852, 577] width 1001 height 379
click at [529, 362] on div "PEAK REST Heading CHOCOLATE Heading When it's time to switch off, use Rest to u…" at bounding box center [852, 198] width 1001 height 379
click at [511, 423] on div "PEAK REST Heading CHOCOLATE Heading When it's time to switch off, use Rest to u…" at bounding box center [852, 577] width 1001 height 379
click at [529, 370] on div "PEAK REST Heading CHOCOLATE Heading When it's time to switch off, use Rest to u…" at bounding box center [852, 198] width 1001 height 379
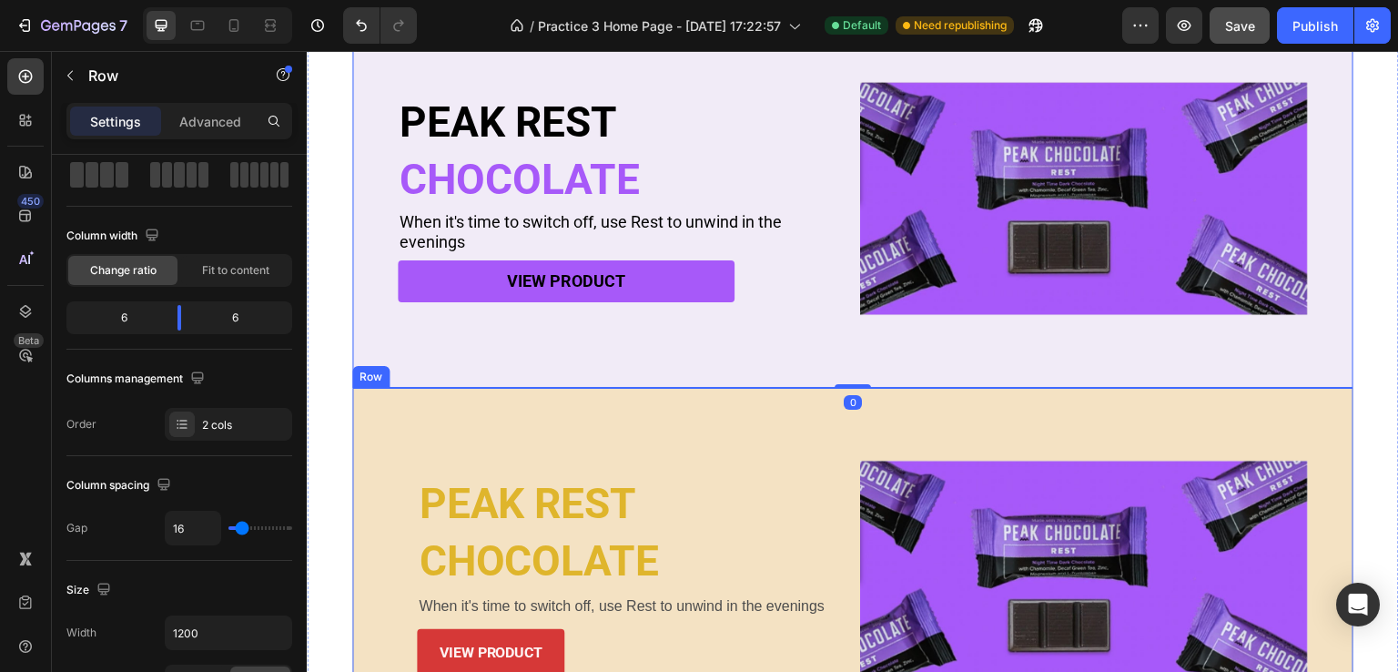
click at [520, 427] on div "PEAK REST Heading CHOCOLATE Heading When it's time to switch off, use Rest to u…" at bounding box center [852, 577] width 1001 height 379
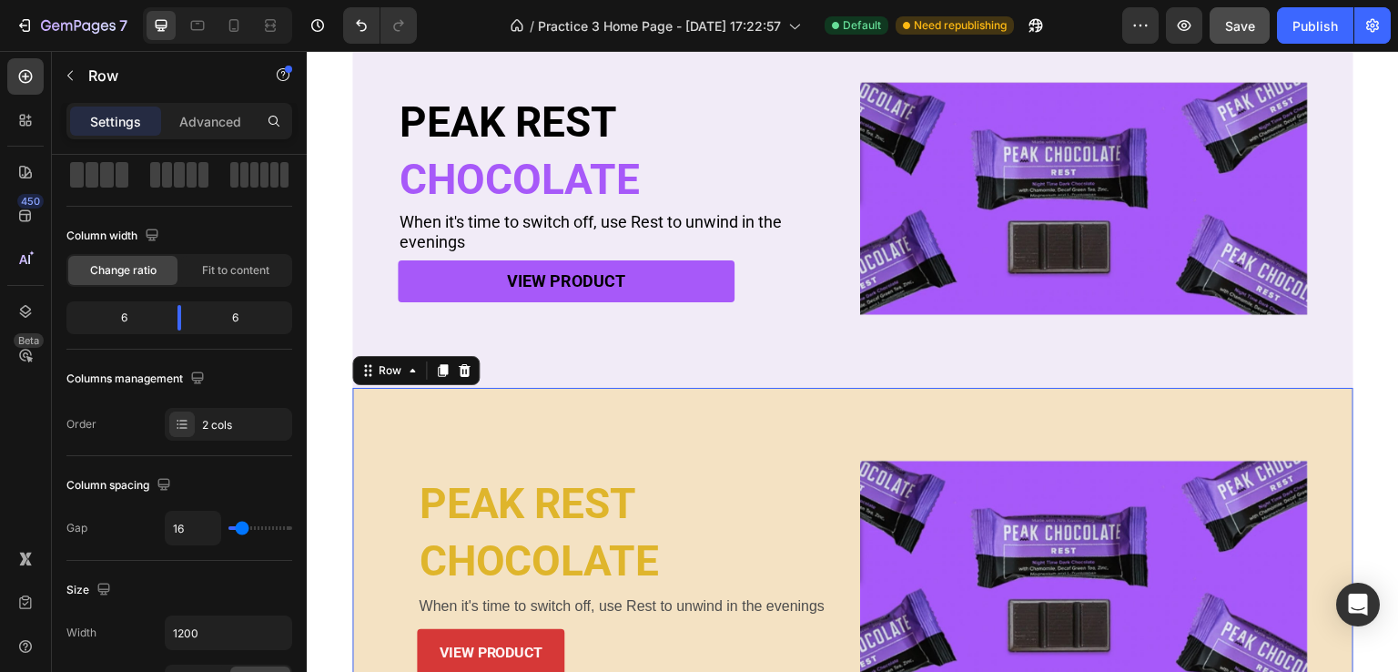
click at [535, 355] on div "PEAK REST Heading CHOCOLATE Heading When it's time to switch off, use Rest to u…" at bounding box center [852, 198] width 1001 height 379
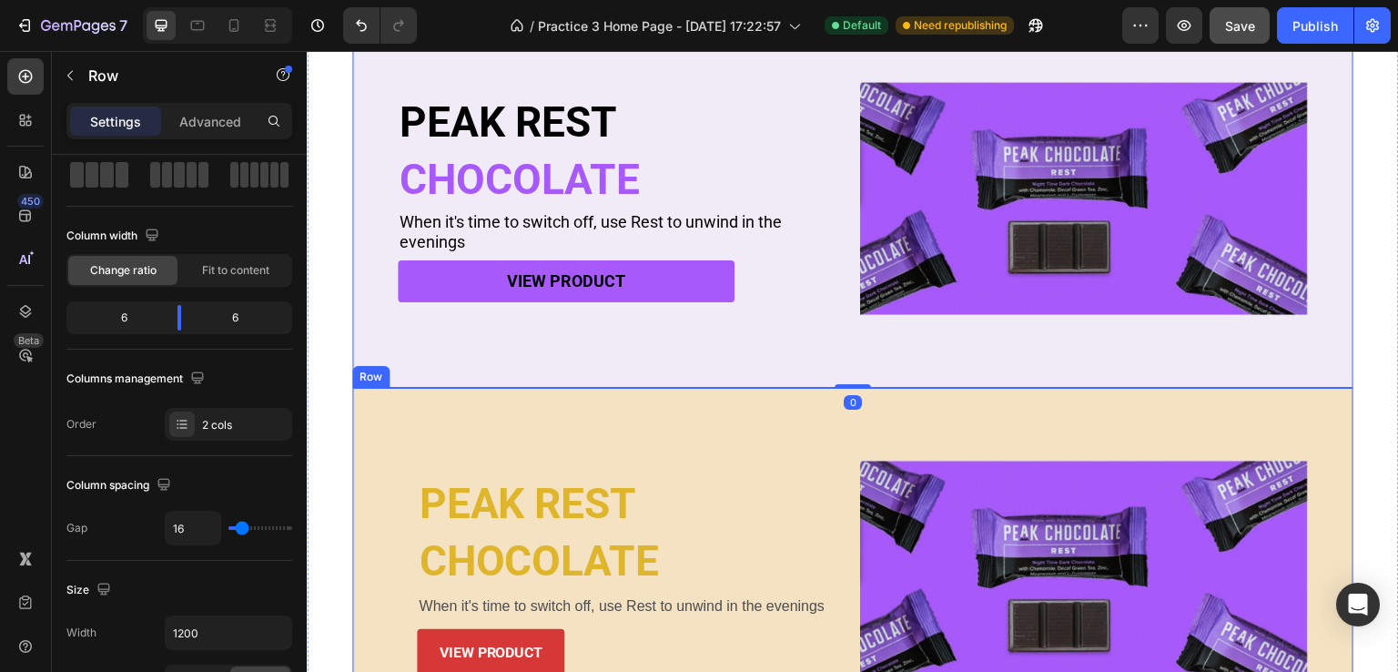
click at [517, 413] on div "PEAK REST Heading CHOCOLATE Heading When it's time to switch off, use Rest to u…" at bounding box center [852, 577] width 1001 height 379
click at [548, 339] on div "PEAK REST Heading CHOCOLATE Heading When it's time to switch off, use Rest to u…" at bounding box center [852, 198] width 1001 height 379
click at [529, 388] on div "PEAK REST Heading CHOCOLATE Heading When it's time to switch off, use Rest to u…" at bounding box center [852, 577] width 1001 height 379
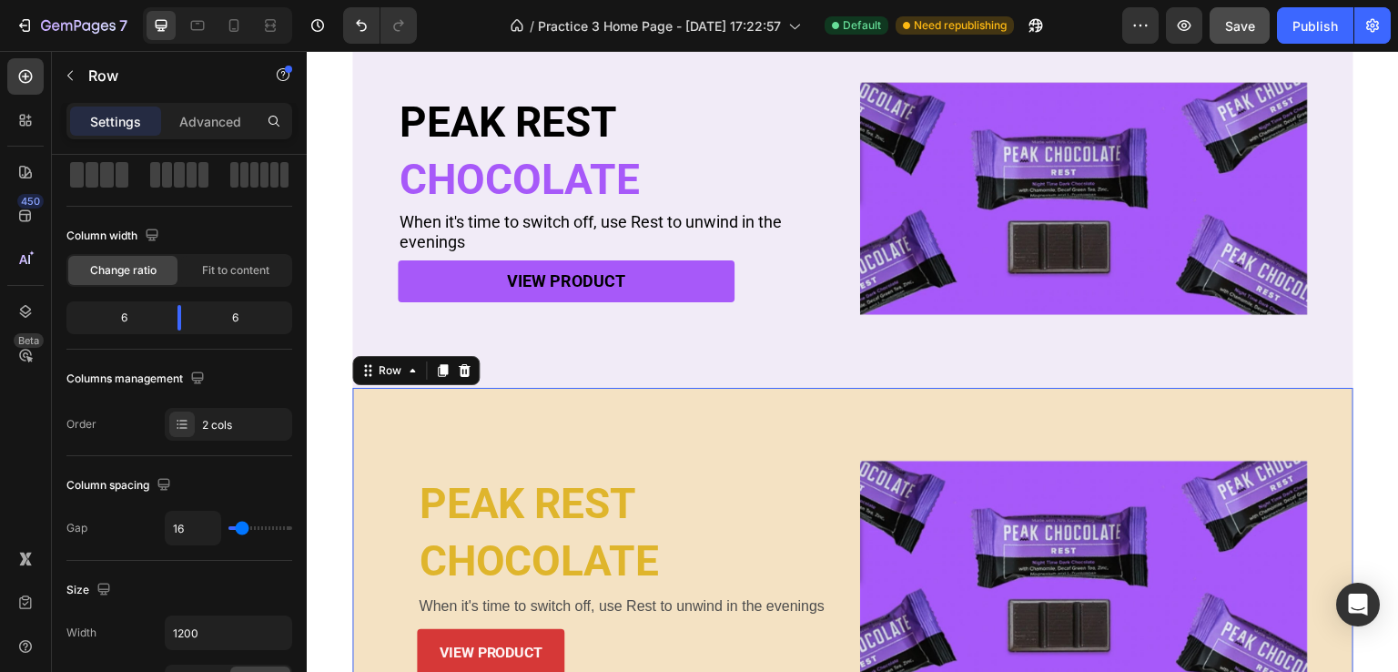
click at [558, 347] on div "PEAK REST Heading CHOCOLATE Heading When it's time to switch off, use Rest to u…" at bounding box center [852, 198] width 1001 height 379
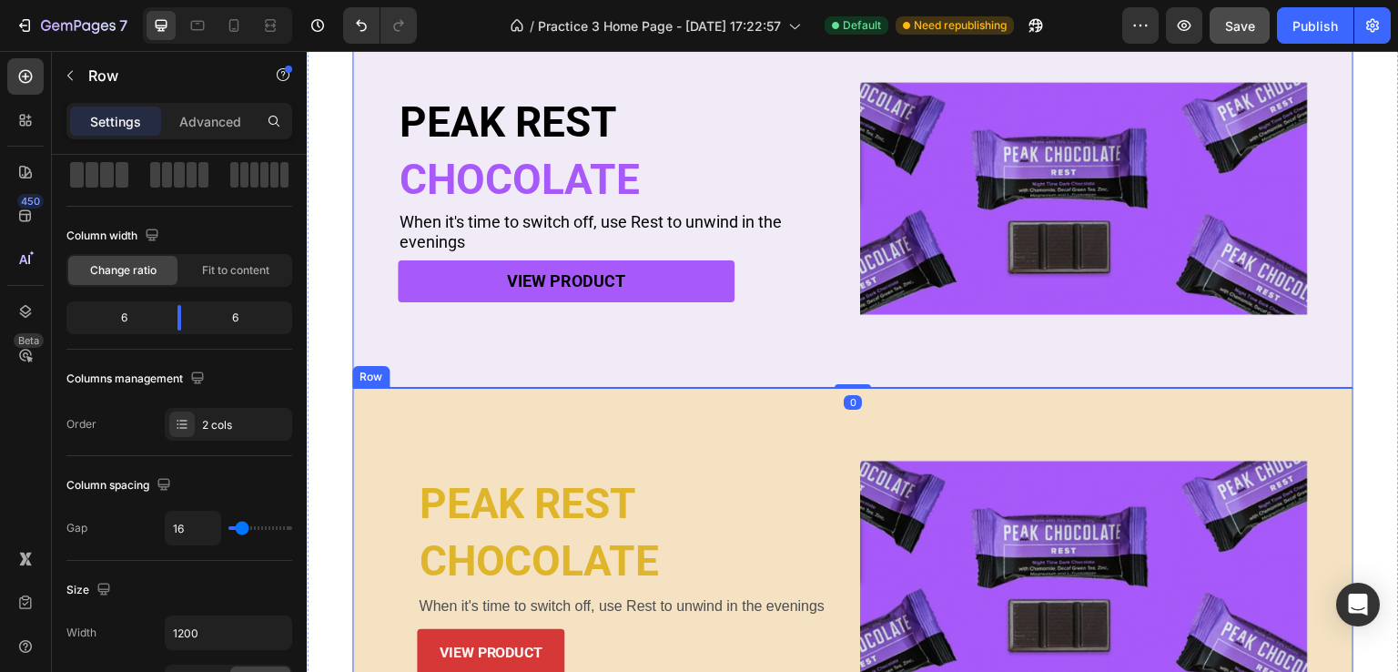
click at [539, 448] on div "PEAK REST Heading CHOCOLATE Heading When it's time to switch off, use Rest to u…" at bounding box center [852, 577] width 1001 height 379
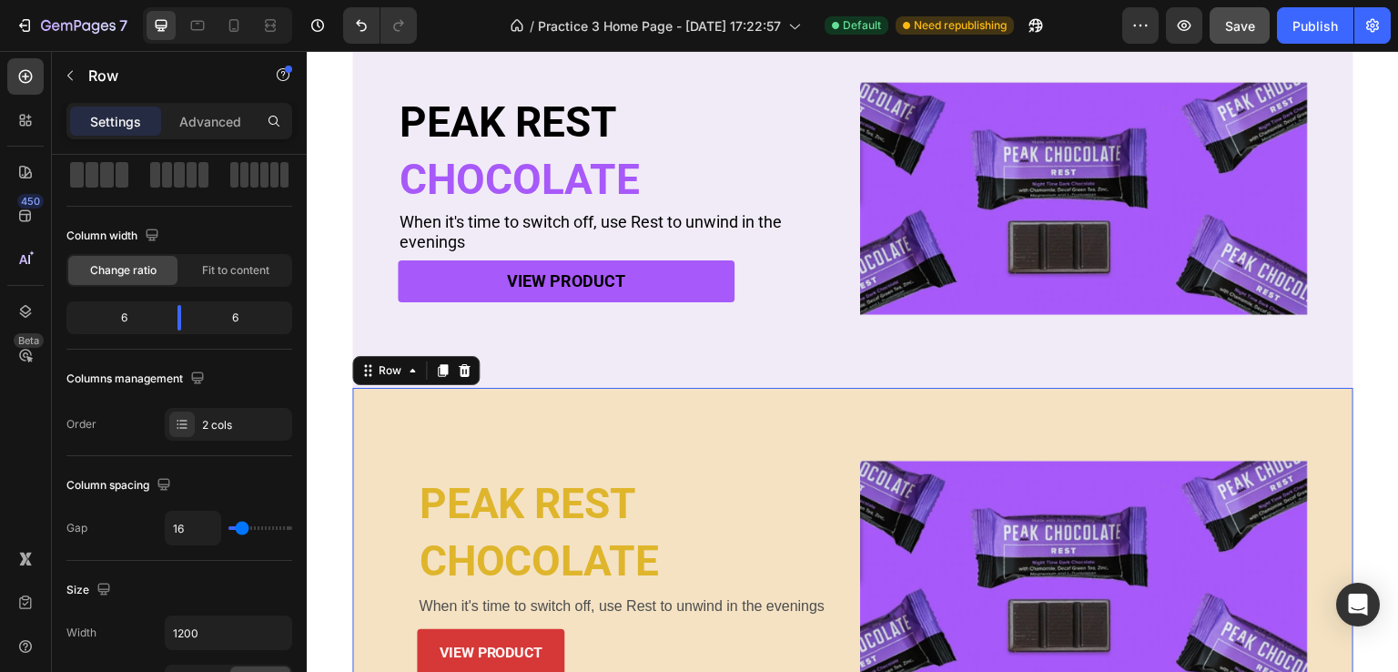
click at [551, 366] on div "PEAK REST Heading CHOCOLATE Heading When it's time to switch off, use Rest to u…" at bounding box center [852, 198] width 1001 height 379
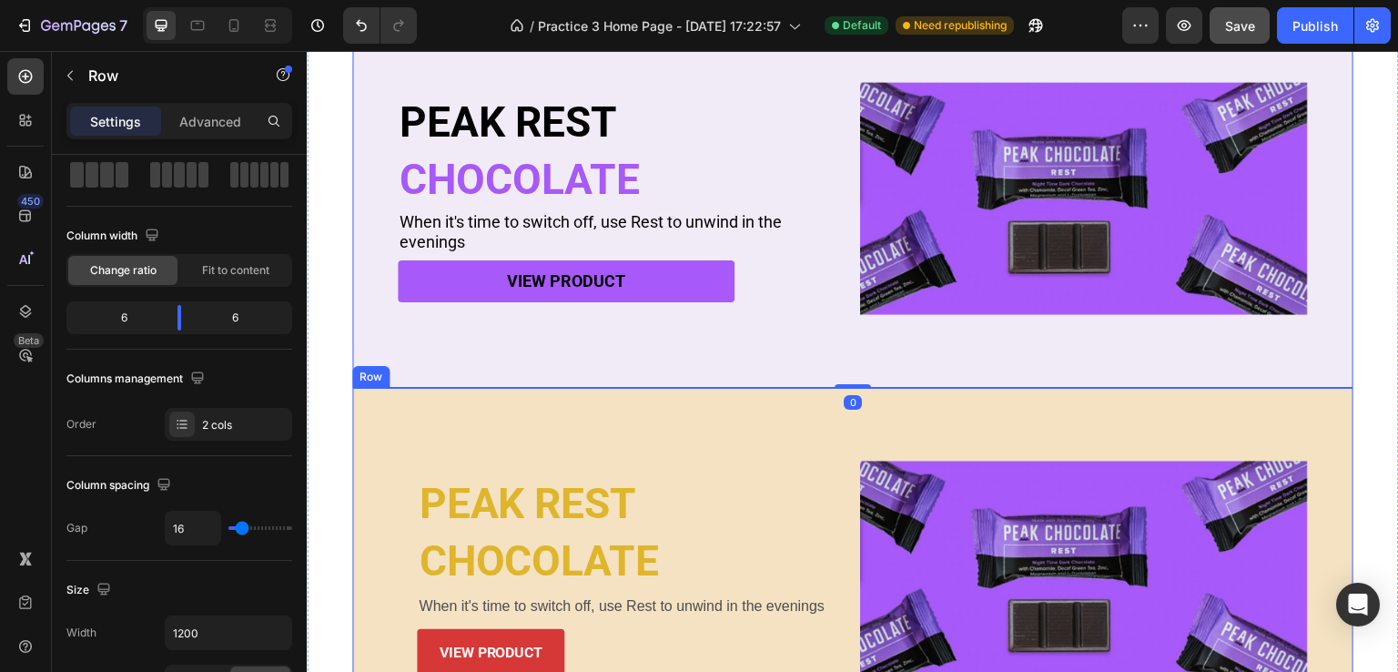
click at [522, 442] on div "PEAK REST Heading CHOCOLATE Heading When it's time to switch off, use Rest to u…" at bounding box center [852, 577] width 1001 height 379
click at [525, 329] on div "PEAK REST Heading CHOCOLATE Heading When it's time to switch off, use Rest to u…" at bounding box center [852, 198] width 1001 height 379
click at [507, 413] on div "PEAK REST Heading CHOCOLATE Heading When it's time to switch off, use Rest to u…" at bounding box center [852, 577] width 1001 height 379
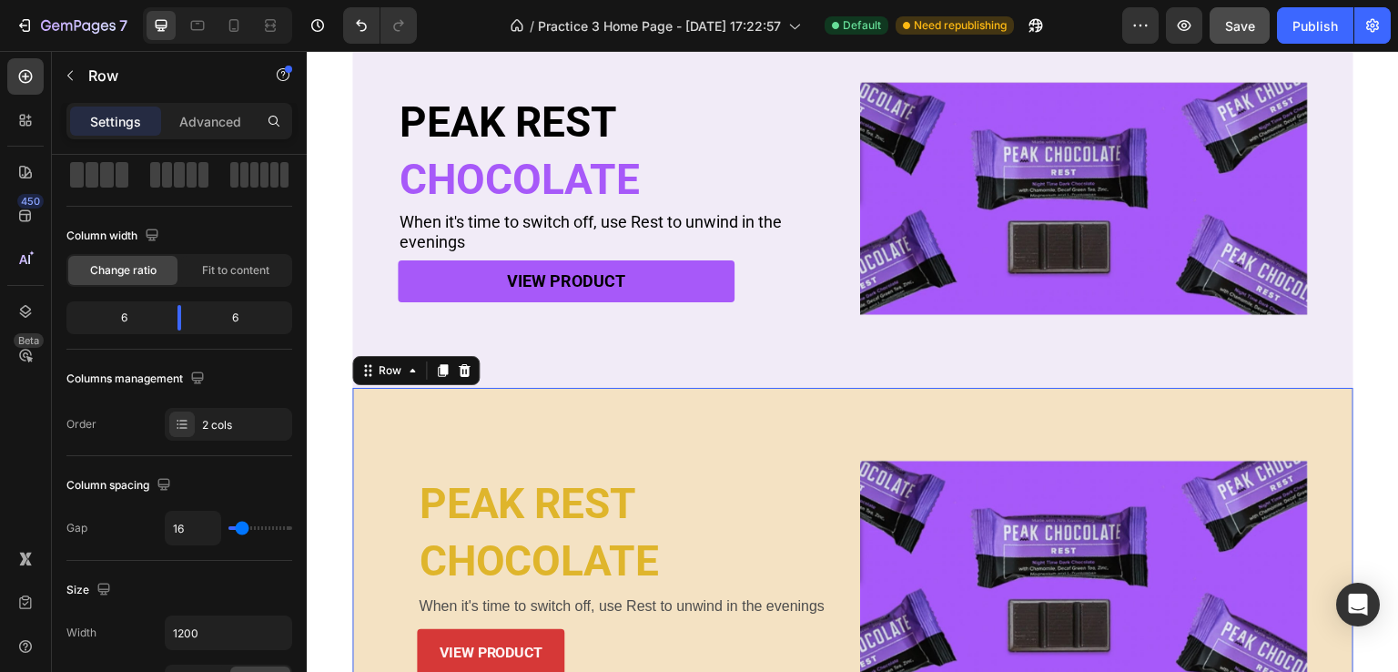
click at [486, 349] on div "PEAK REST Heading CHOCOLATE Heading When it's time to switch off, use Rest to u…" at bounding box center [852, 198] width 1001 height 379
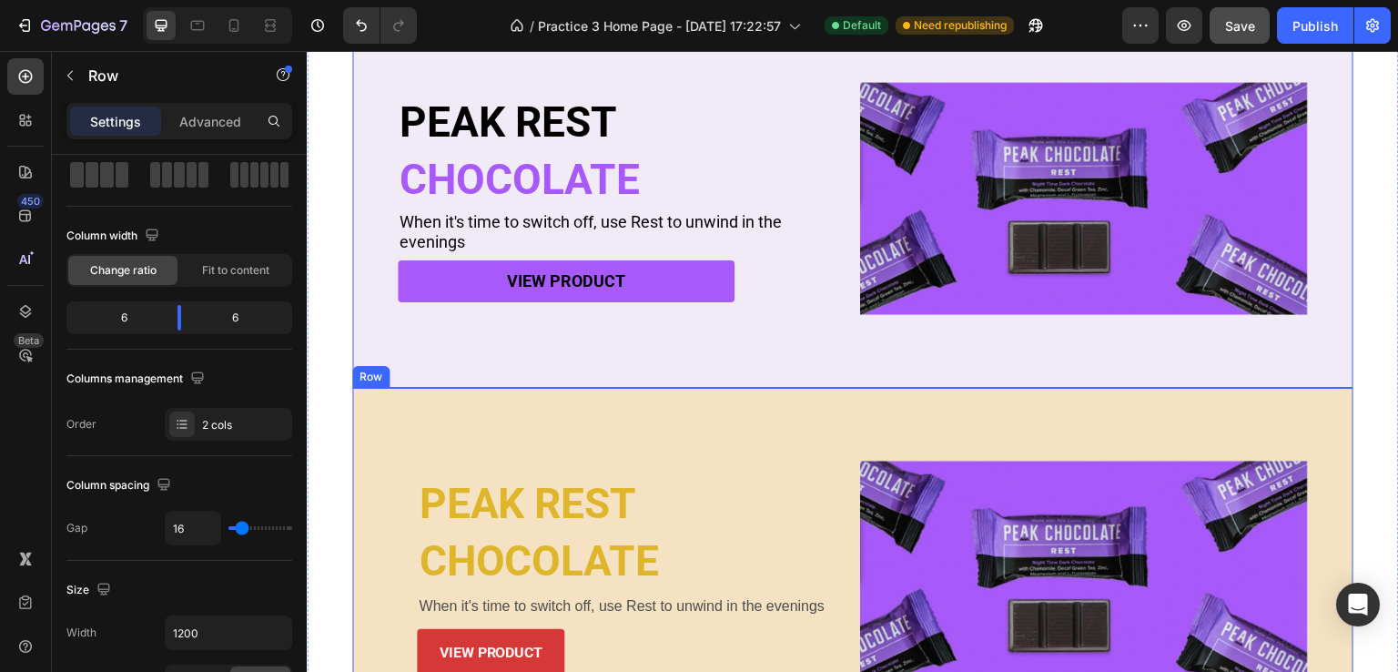
click at [503, 391] on div "PEAK REST Heading CHOCOLATE Heading When it's time to switch off, use Rest to u…" at bounding box center [852, 577] width 1001 height 379
click at [542, 351] on div "PEAK REST Heading CHOCOLATE Heading When it's time to switch off, use Rest to u…" at bounding box center [852, 198] width 1001 height 379
click at [527, 399] on div "PEAK REST Heading CHOCOLATE Heading When it's time to switch off, use Rest to u…" at bounding box center [852, 577] width 1001 height 379
click at [556, 334] on div "PEAK REST Heading CHOCOLATE Heading When it's time to switch off, use Rest to u…" at bounding box center [852, 198] width 1001 height 379
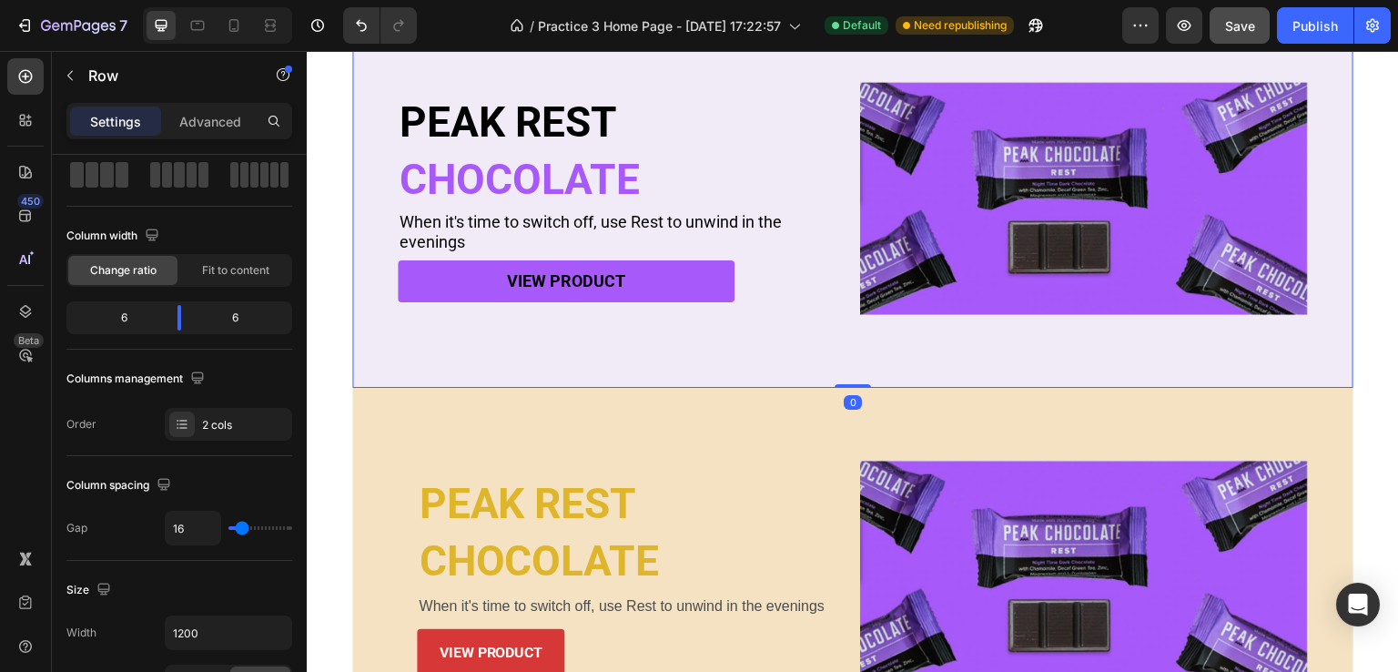
click at [509, 415] on div "PEAK REST Heading CHOCOLATE Heading When it's time to switch off, use Rest to u…" at bounding box center [852, 577] width 1001 height 379
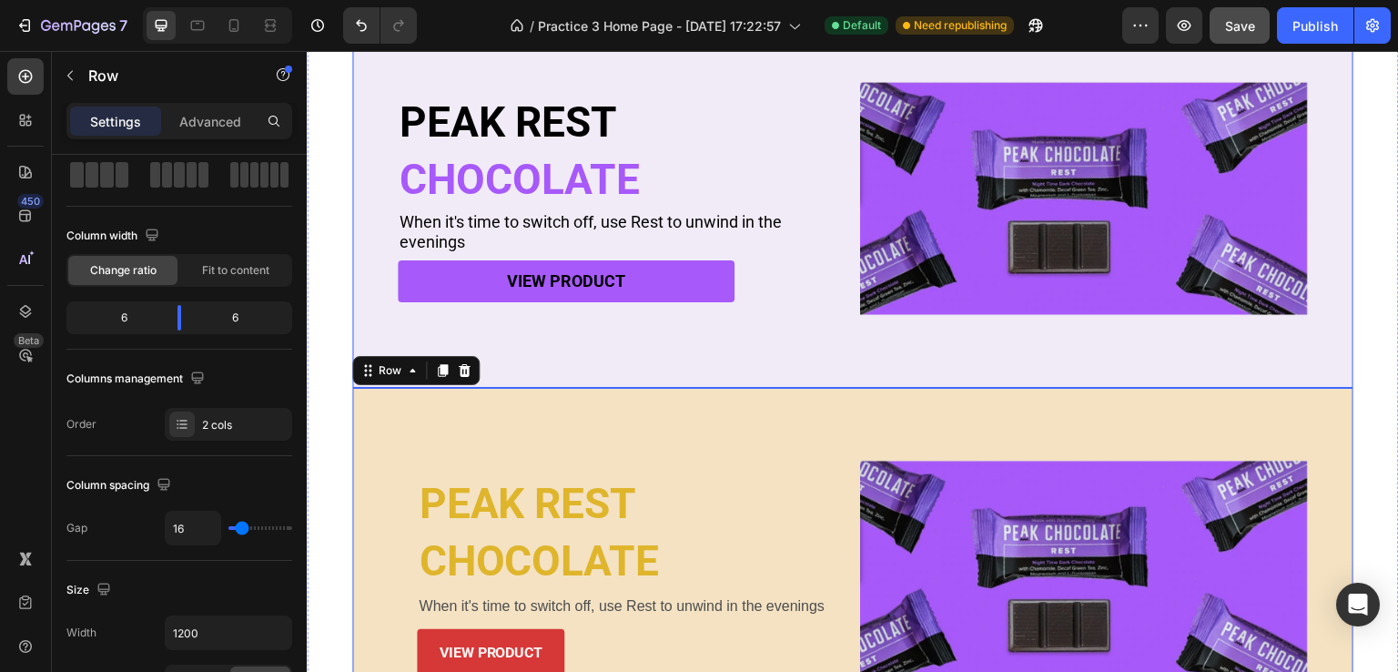
click at [562, 344] on div "PEAK REST Heading CHOCOLATE Heading When it's time to switch off, use Rest to u…" at bounding box center [852, 198] width 1001 height 379
click at [542, 410] on div "PEAK REST Heading CHOCOLATE Heading When it's time to switch off, use Rest to u…" at bounding box center [852, 577] width 1001 height 379
click at [575, 351] on div "PEAK REST Heading CHOCOLATE Heading When it's time to switch off, use Rest to u…" at bounding box center [852, 198] width 1001 height 379
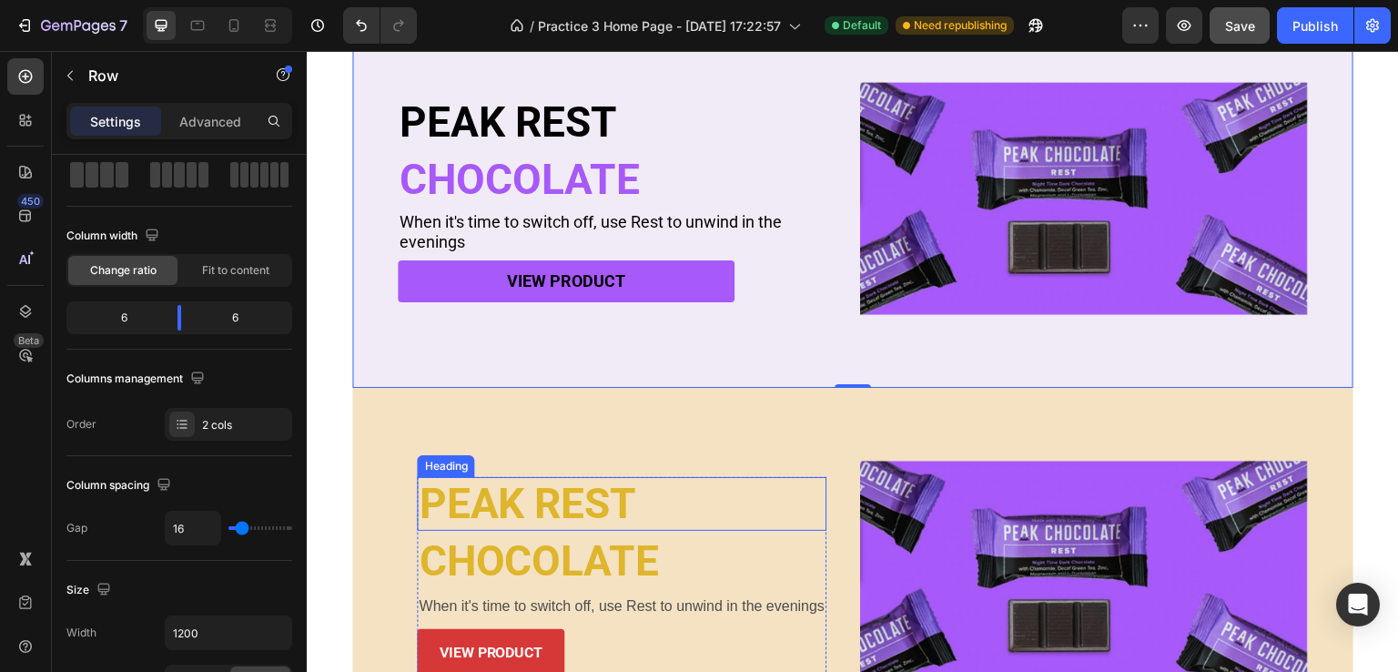
click at [567, 428] on div "PEAK REST Heading CHOCOLATE Heading When it's time to switch off, use Rest to u…" at bounding box center [852, 577] width 1001 height 379
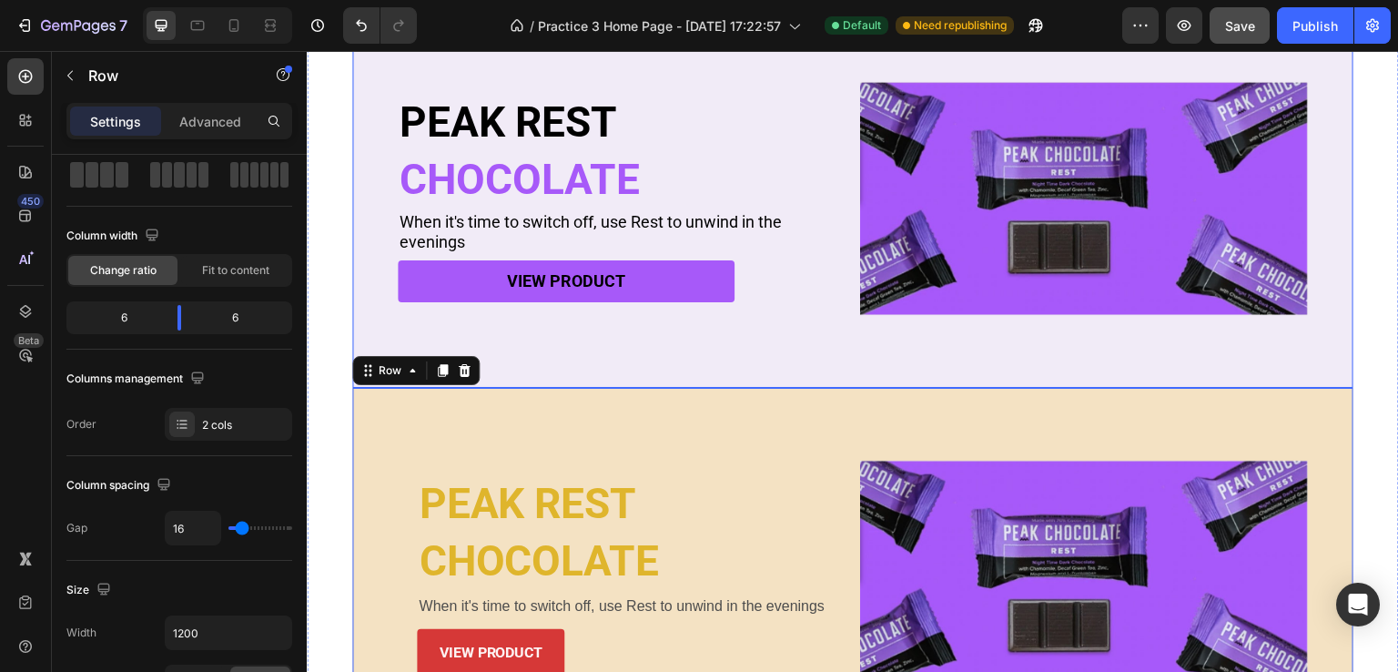
click at [578, 368] on div "PEAK REST Heading CHOCOLATE Heading When it's time to switch off, use Rest to u…" at bounding box center [852, 198] width 1001 height 379
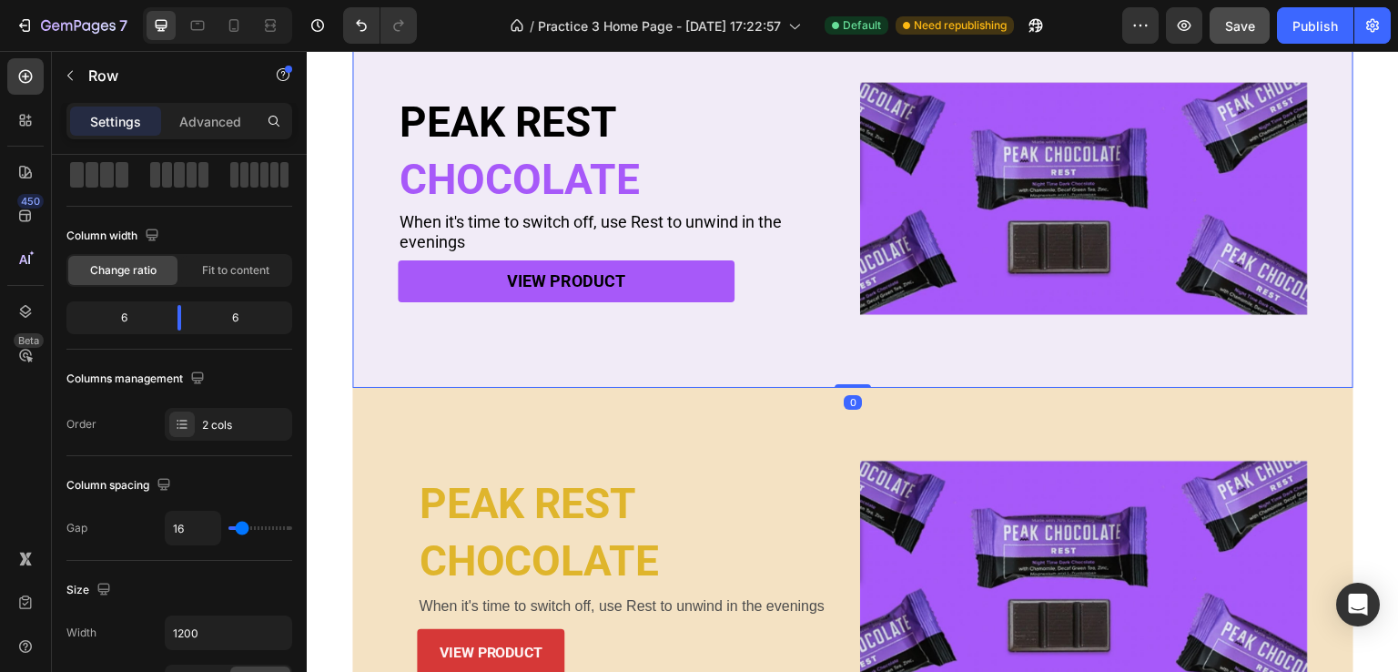
click at [561, 416] on div "PEAK REST Heading CHOCOLATE Heading When it's time to switch off, use Rest to u…" at bounding box center [852, 577] width 1001 height 379
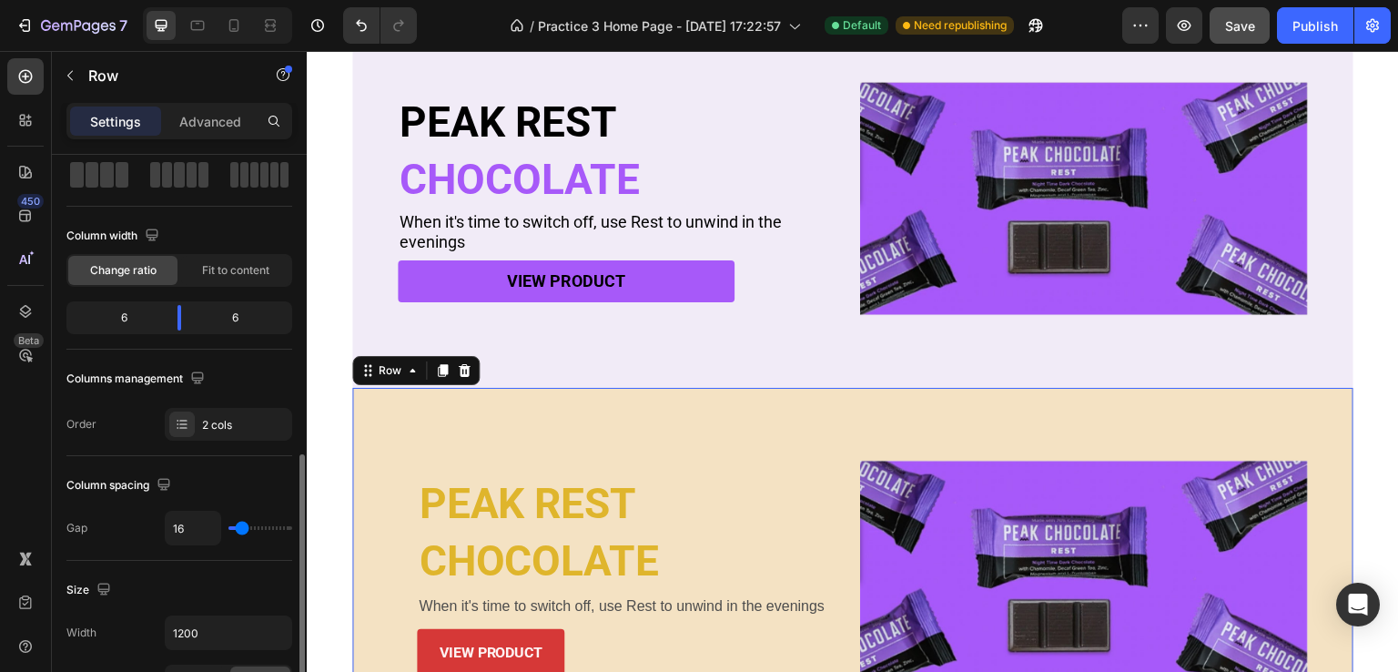
scroll to position [273, 0]
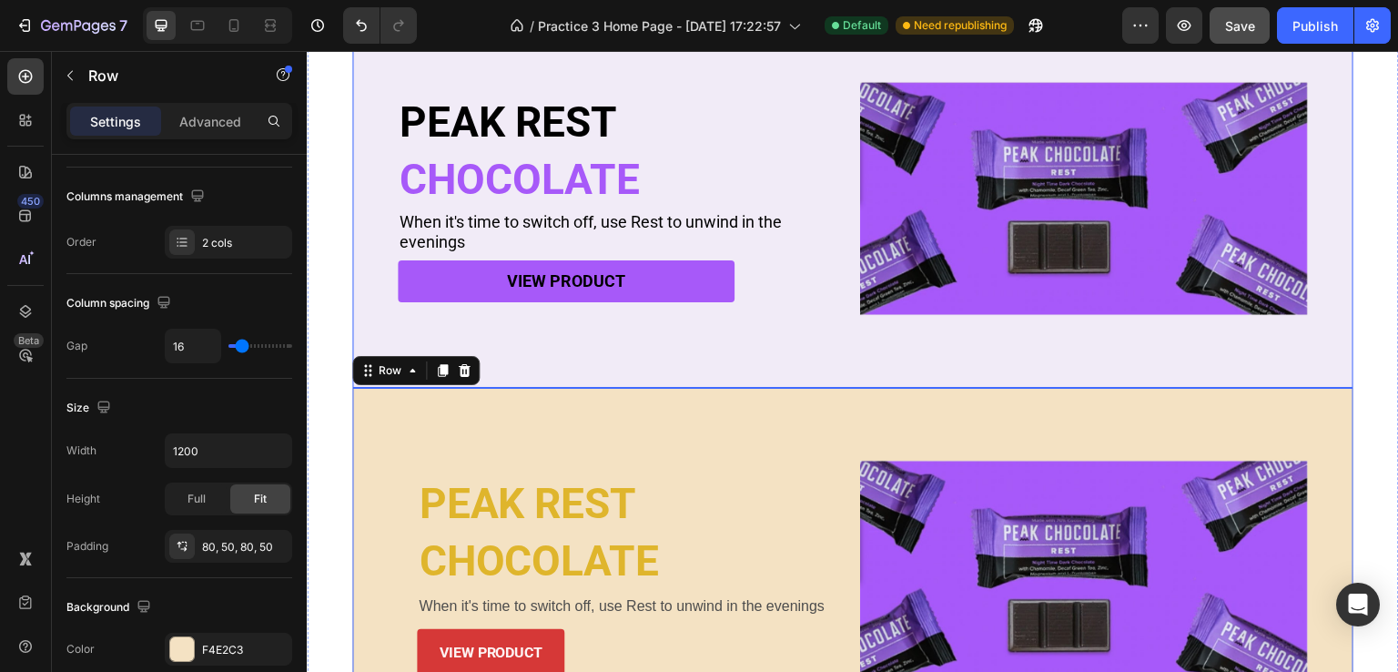
click at [614, 359] on div "PEAK REST Heading CHOCOLATE Heading When it's time to switch off, use Rest to u…" at bounding box center [852, 198] width 1001 height 379
click at [602, 354] on div "PEAK REST Heading CHOCOLATE Heading When it's time to switch off, use Rest to u…" at bounding box center [852, 198] width 1001 height 379
click at [571, 421] on div "PEAK REST Heading CHOCOLATE Heading When it's time to switch off, use Rest to u…" at bounding box center [852, 577] width 1001 height 379
drag, startPoint x: 598, startPoint y: 340, endPoint x: 583, endPoint y: 375, distance: 37.5
click at [598, 339] on div "PEAK REST Heading CHOCOLATE Heading When it's time to switch off, use Rest to u…" at bounding box center [852, 198] width 1001 height 379
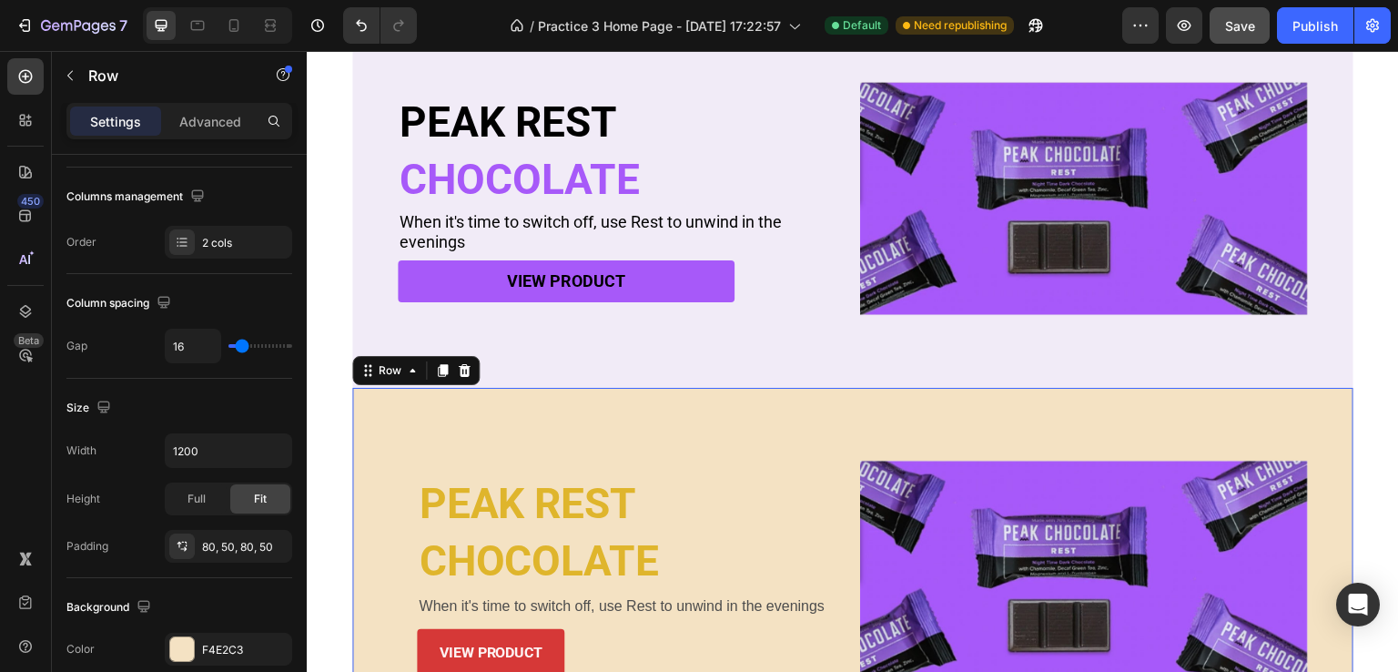
click at [603, 363] on div "PEAK REST Heading CHOCOLATE Heading When it's time to switch off, use Rest to u…" at bounding box center [852, 198] width 1001 height 379
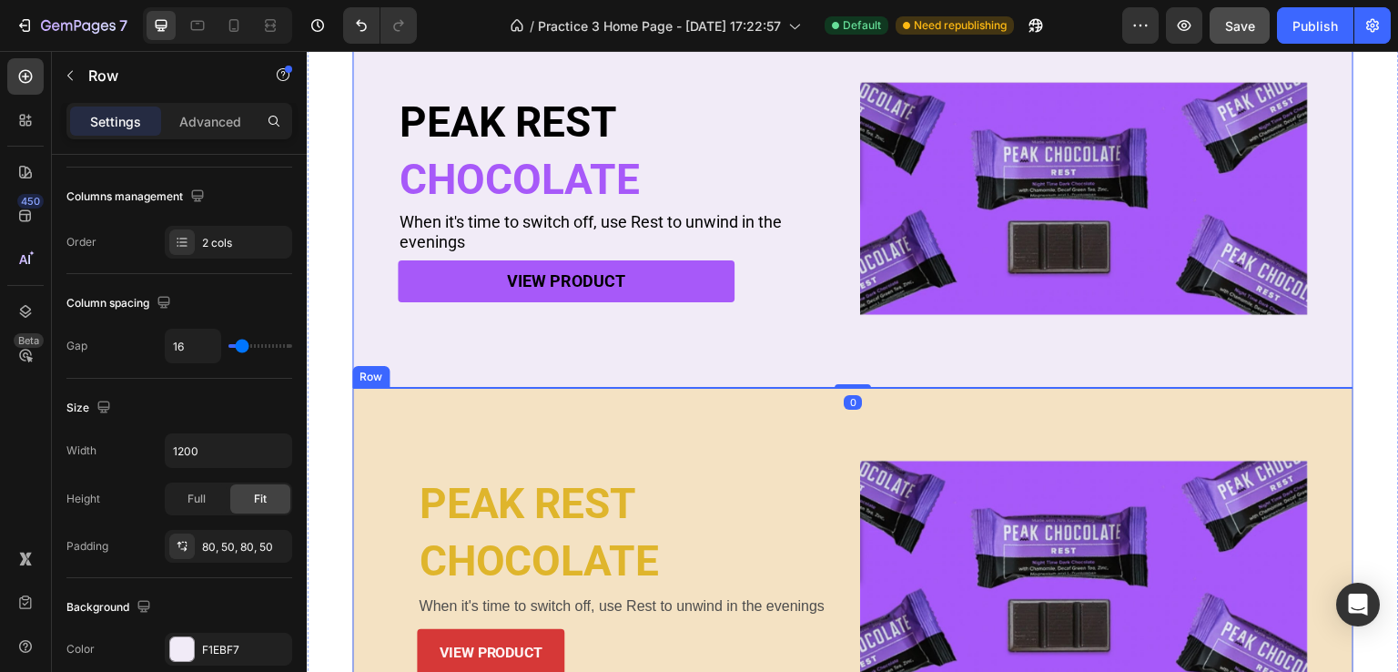
drag, startPoint x: 585, startPoint y: 416, endPoint x: 603, endPoint y: 380, distance: 39.5
click at [586, 416] on div "PEAK REST Heading CHOCOLATE Heading When it's time to switch off, use Rest to u…" at bounding box center [852, 577] width 1001 height 379
click at [609, 369] on div "PEAK REST Heading CHOCOLATE Heading When it's time to switch off, use Rest to u…" at bounding box center [852, 198] width 1001 height 379
click at [594, 405] on div "PEAK REST Heading CHOCOLATE Heading When it's time to switch off, use Rest to u…" at bounding box center [852, 577] width 1001 height 379
click at [596, 337] on div "PEAK REST Heading CHOCOLATE Heading When it's time to switch off, use Rest to u…" at bounding box center [852, 198] width 1001 height 379
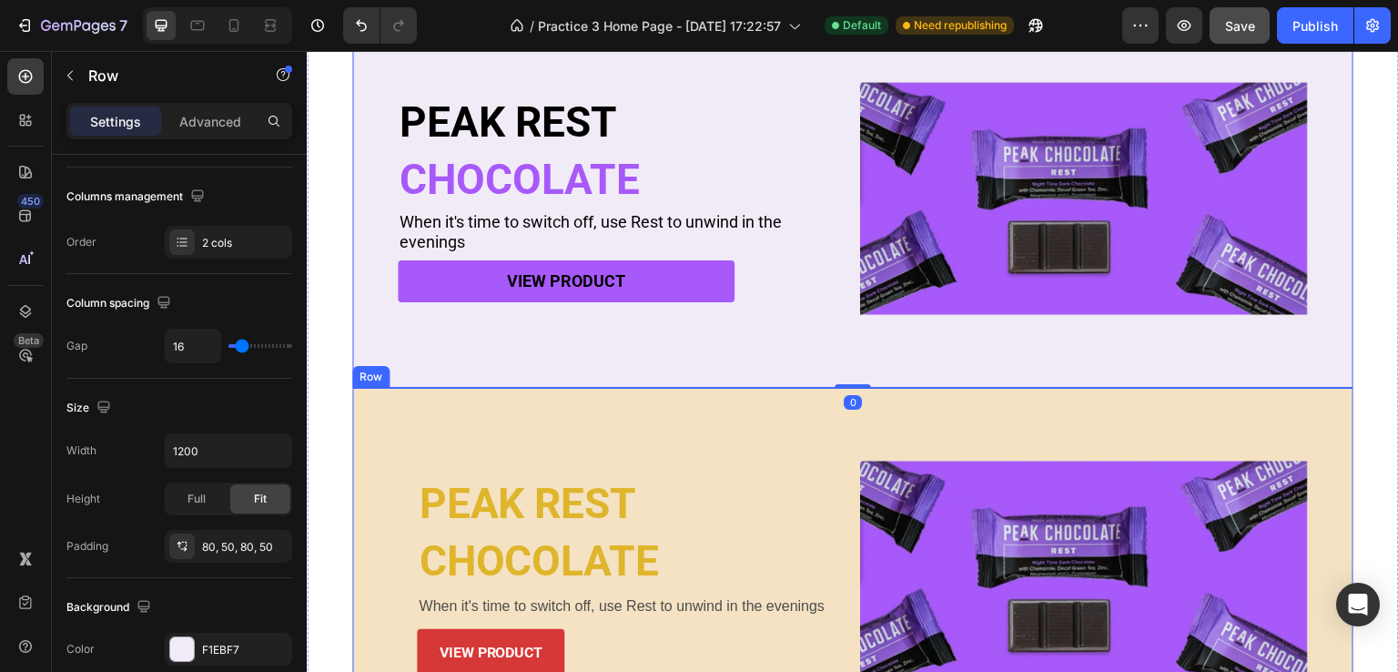
click at [564, 396] on div "PEAK REST Heading CHOCOLATE Heading When it's time to switch off, use Rest to u…" at bounding box center [852, 577] width 1001 height 379
click at [574, 344] on div "PEAK REST Heading CHOCOLATE Heading When it's time to switch off, use Rest to u…" at bounding box center [852, 198] width 1001 height 379
click at [534, 411] on div "PEAK REST Heading CHOCOLATE Heading When it's time to switch off, use Rest to u…" at bounding box center [852, 577] width 1001 height 379
click at [565, 347] on div "PEAK REST Heading CHOCOLATE Heading When it's time to switch off, use Rest to u…" at bounding box center [852, 198] width 1001 height 379
drag, startPoint x: 532, startPoint y: 410, endPoint x: 565, endPoint y: 349, distance: 68.4
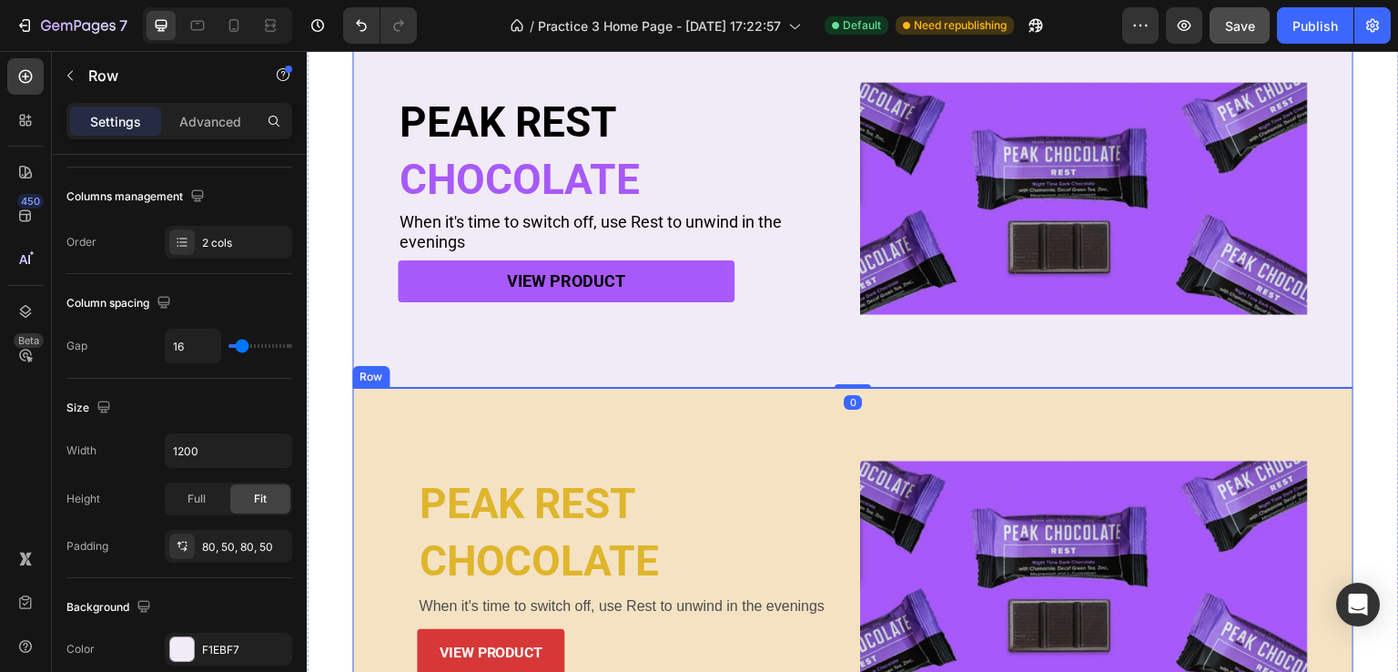
click at [532, 410] on div "PEAK REST Heading CHOCOLATE Heading When it's time to switch off, use Rest to u…" at bounding box center [852, 577] width 1001 height 379
click at [565, 349] on div "PEAK REST Heading CHOCOLATE Heading When it's time to switch off, use Rest to u…" at bounding box center [852, 198] width 1001 height 379
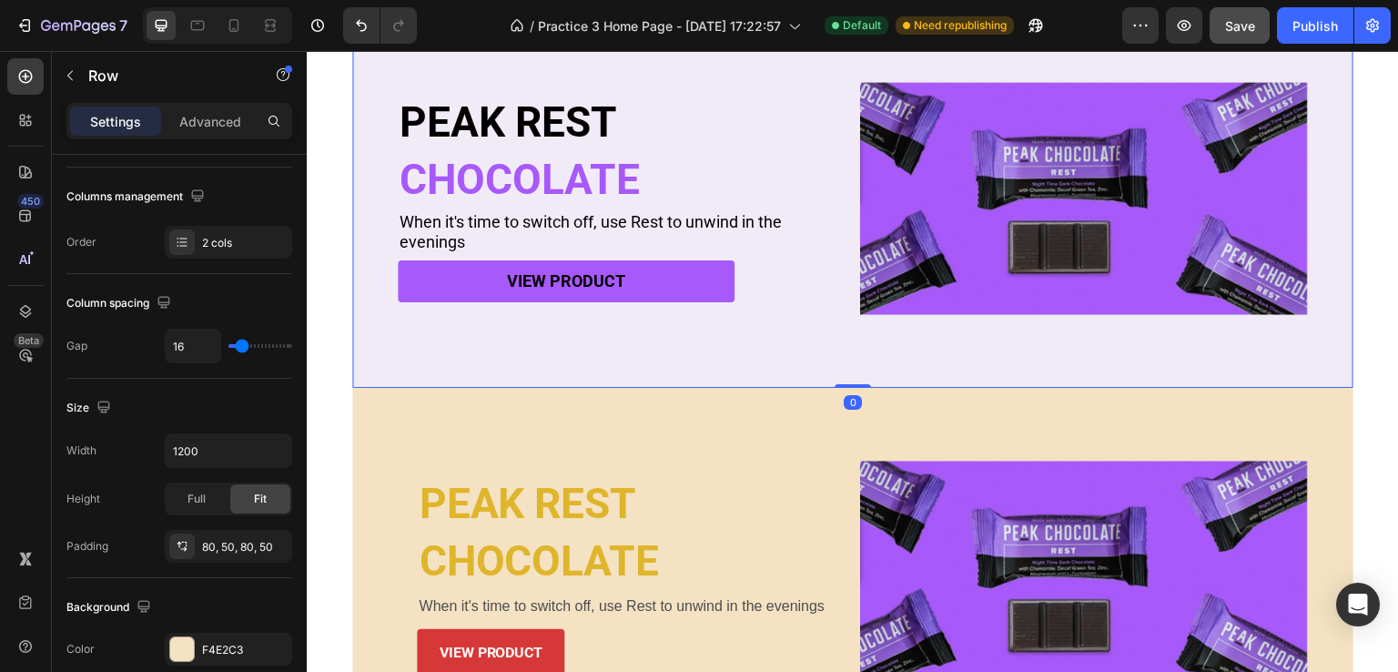
click at [552, 390] on div "PEAK REST Heading CHOCOLATE Heading When it's time to switch off, use Rest to u…" at bounding box center [852, 577] width 1001 height 379
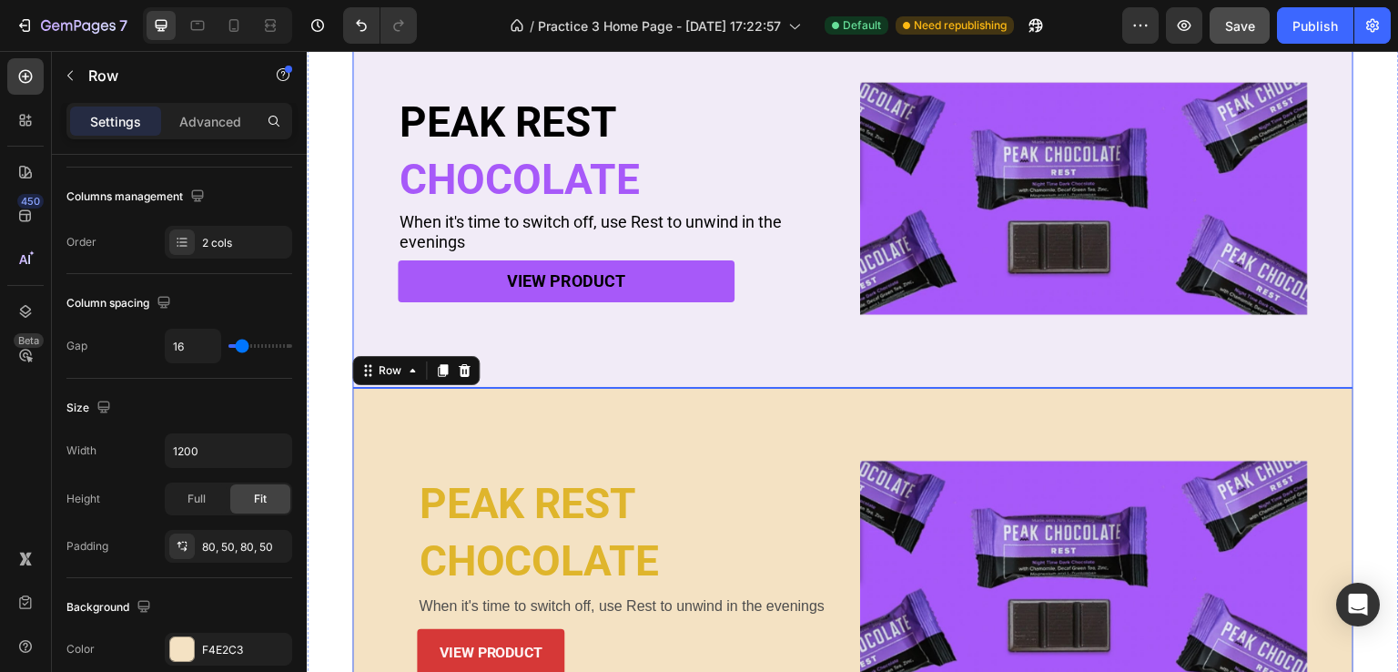
click at [580, 346] on div "PEAK REST Heading CHOCOLATE Heading When it's time to switch off, use Rest to u…" at bounding box center [852, 198] width 1001 height 379
click at [552, 404] on div "PEAK REST Heading CHOCOLATE Heading When it's time to switch off, use Rest to u…" at bounding box center [852, 577] width 1001 height 379
click at [585, 356] on div "PEAK REST Heading CHOCOLATE Heading When it's time to switch off, use Rest to u…" at bounding box center [852, 198] width 1001 height 379
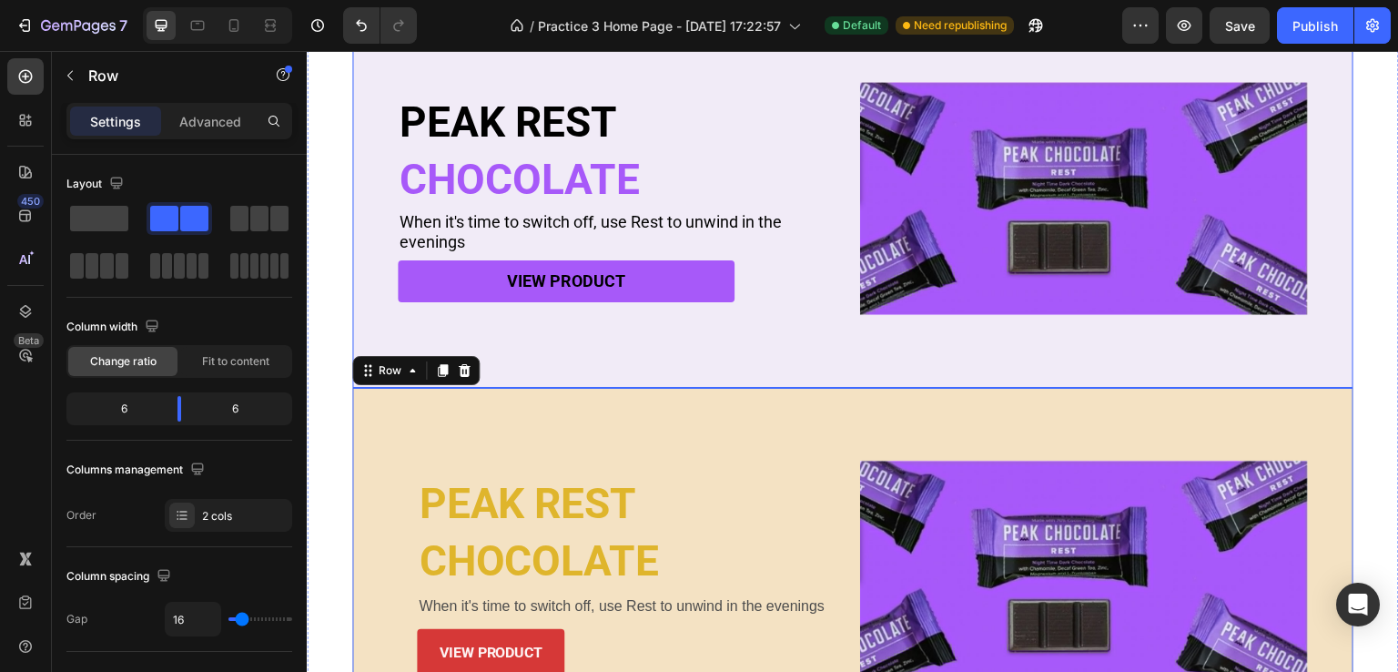
scroll to position [273, 0]
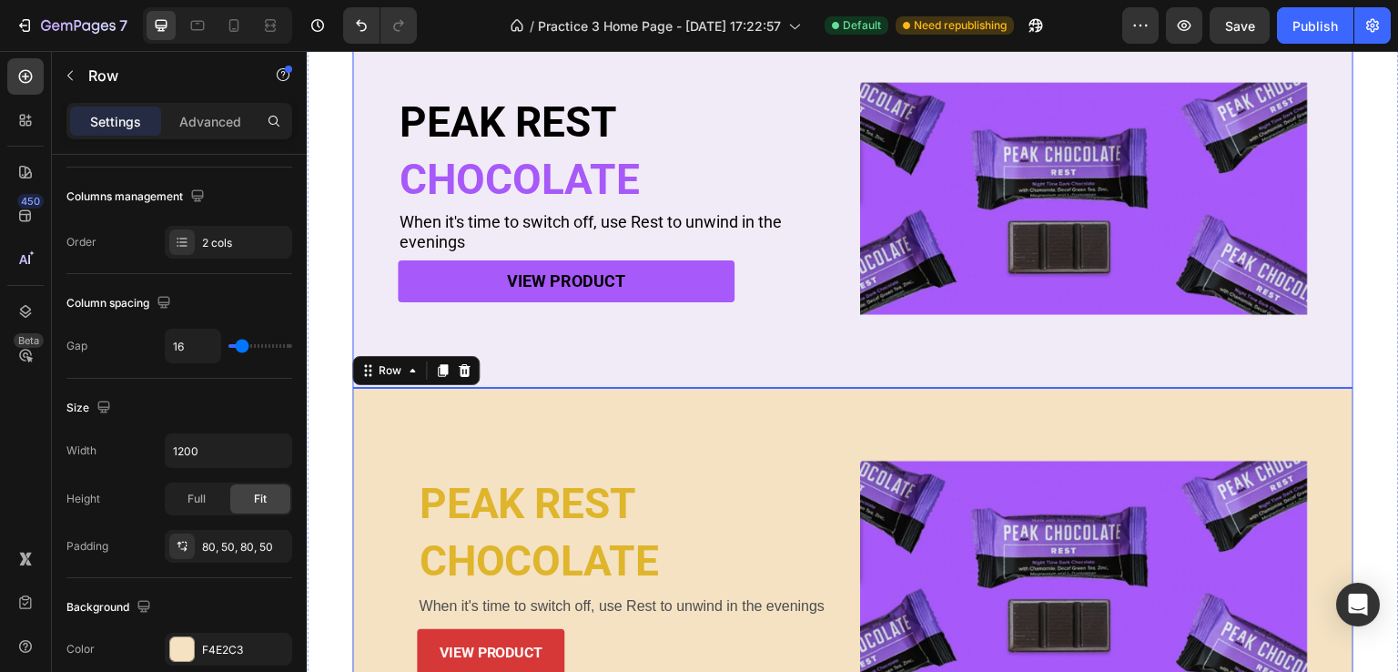
click at [585, 361] on div "PEAK REST Heading CHOCOLATE Heading When it's time to switch off, use Rest to u…" at bounding box center [852, 198] width 1001 height 379
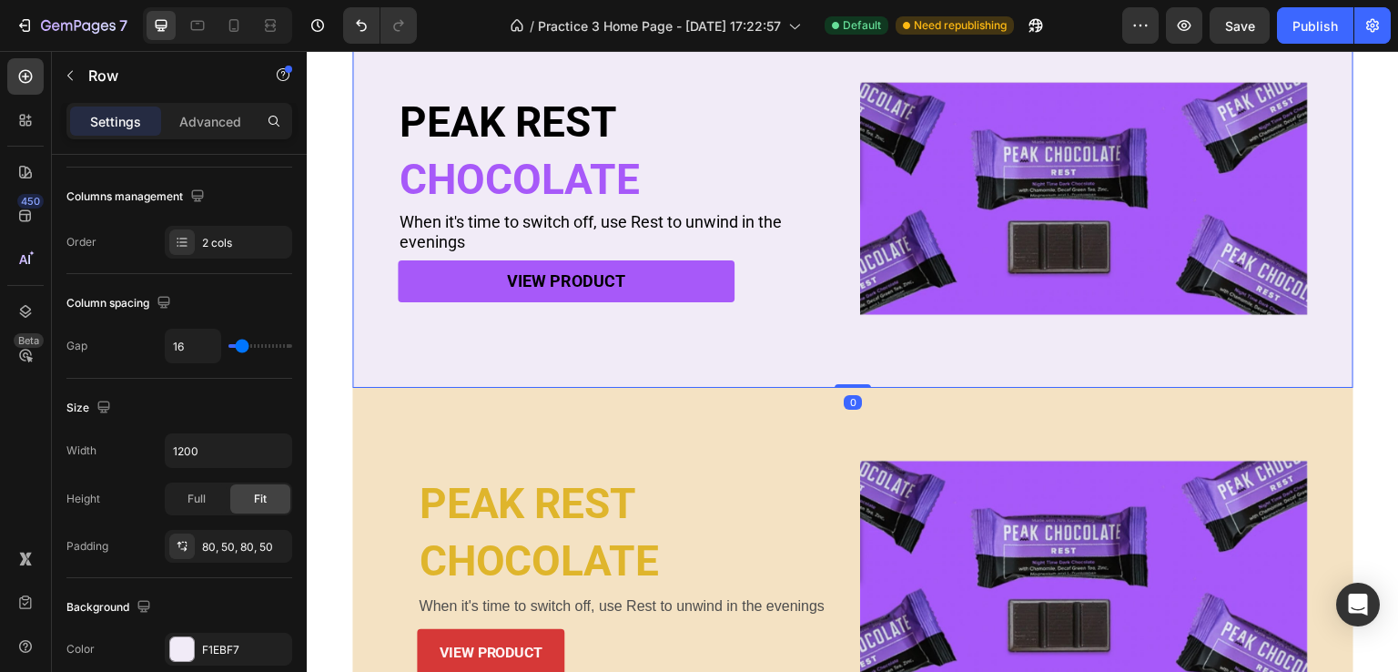
click at [558, 412] on div "PEAK REST Heading CHOCOLATE Heading When it's time to switch off, use Rest to u…" at bounding box center [852, 577] width 1001 height 379
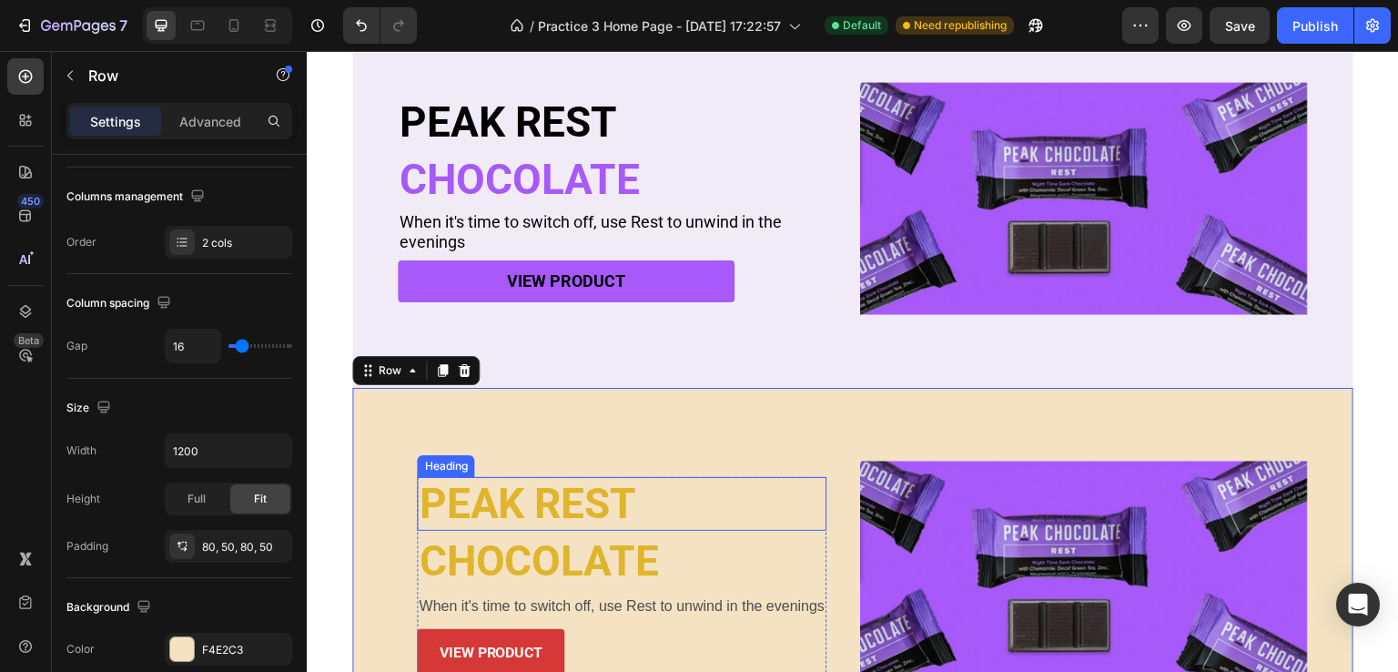
click at [522, 494] on p "PEAK REST" at bounding box center [622, 504] width 406 height 50
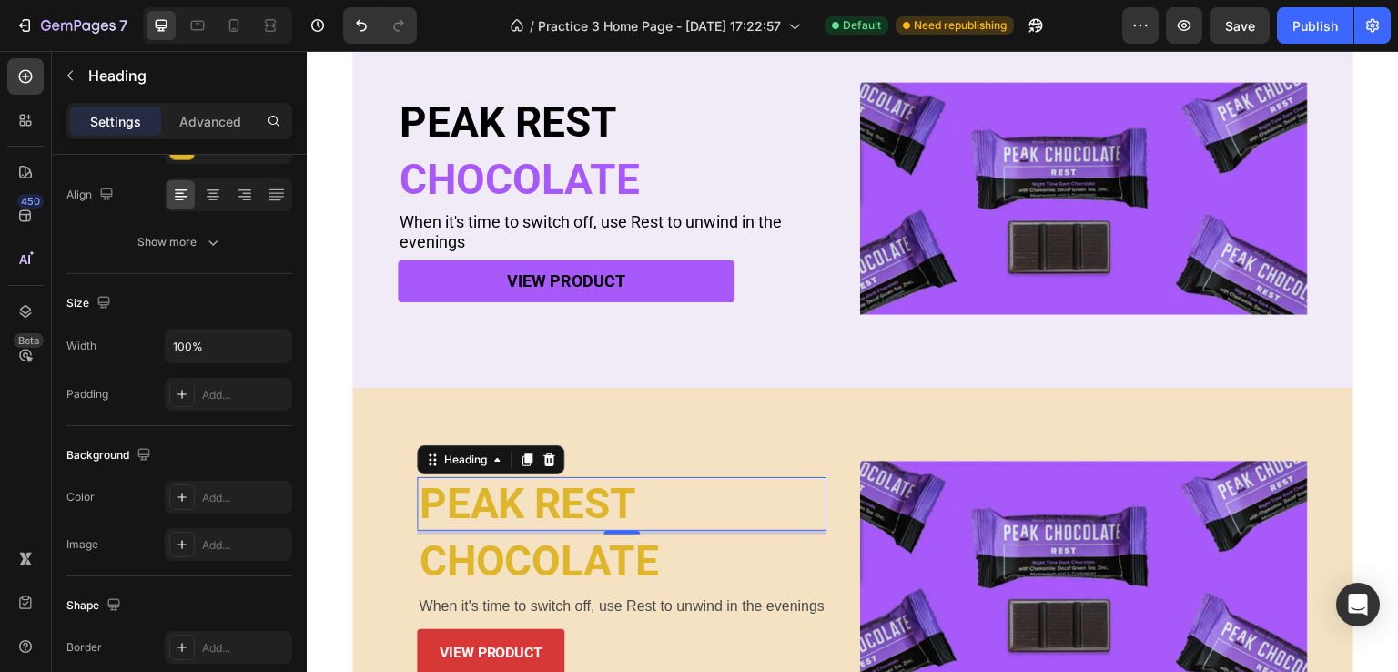
scroll to position [0, 0]
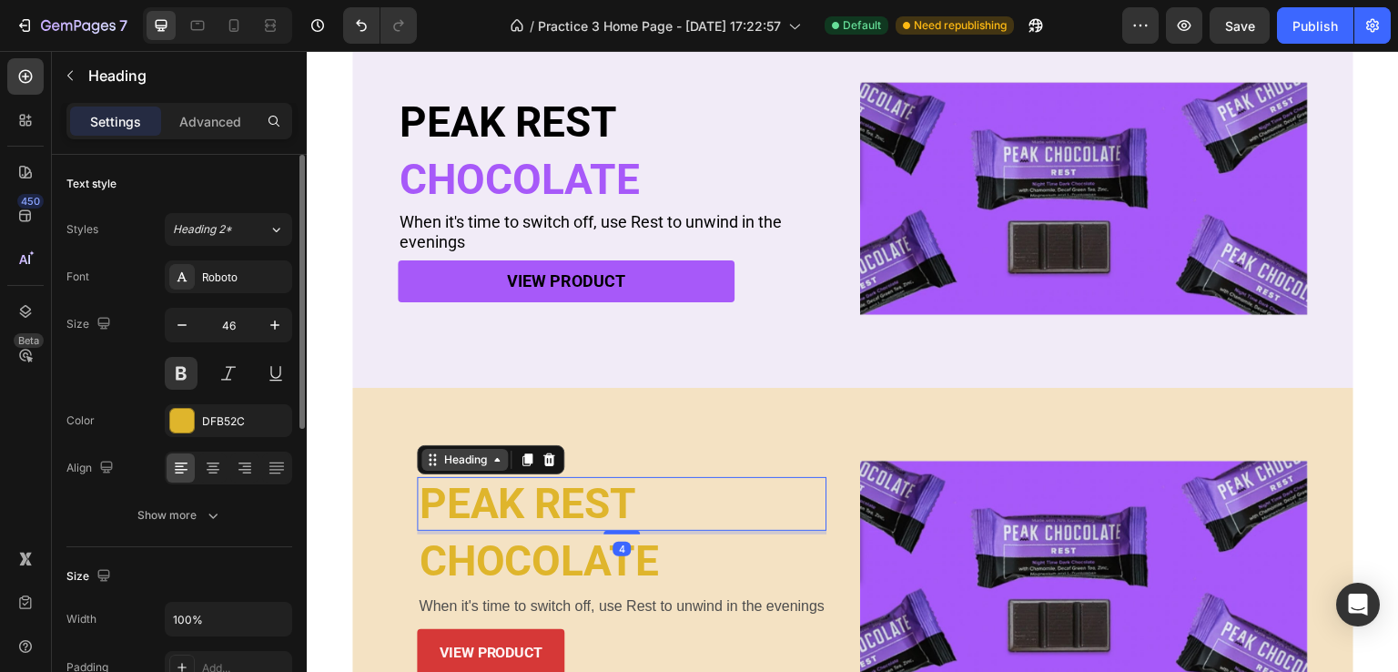
click at [445, 462] on div "Heading" at bounding box center [464, 460] width 86 height 22
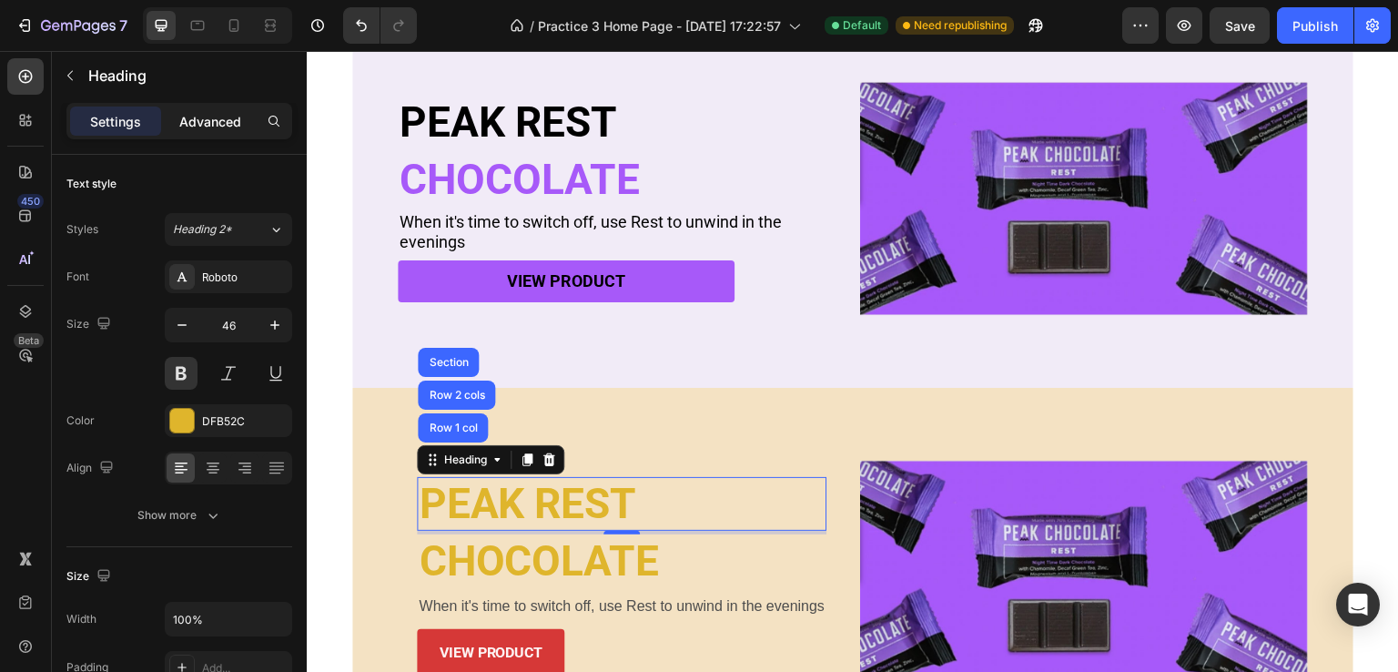
click at [215, 127] on p "Advanced" at bounding box center [210, 121] width 62 height 19
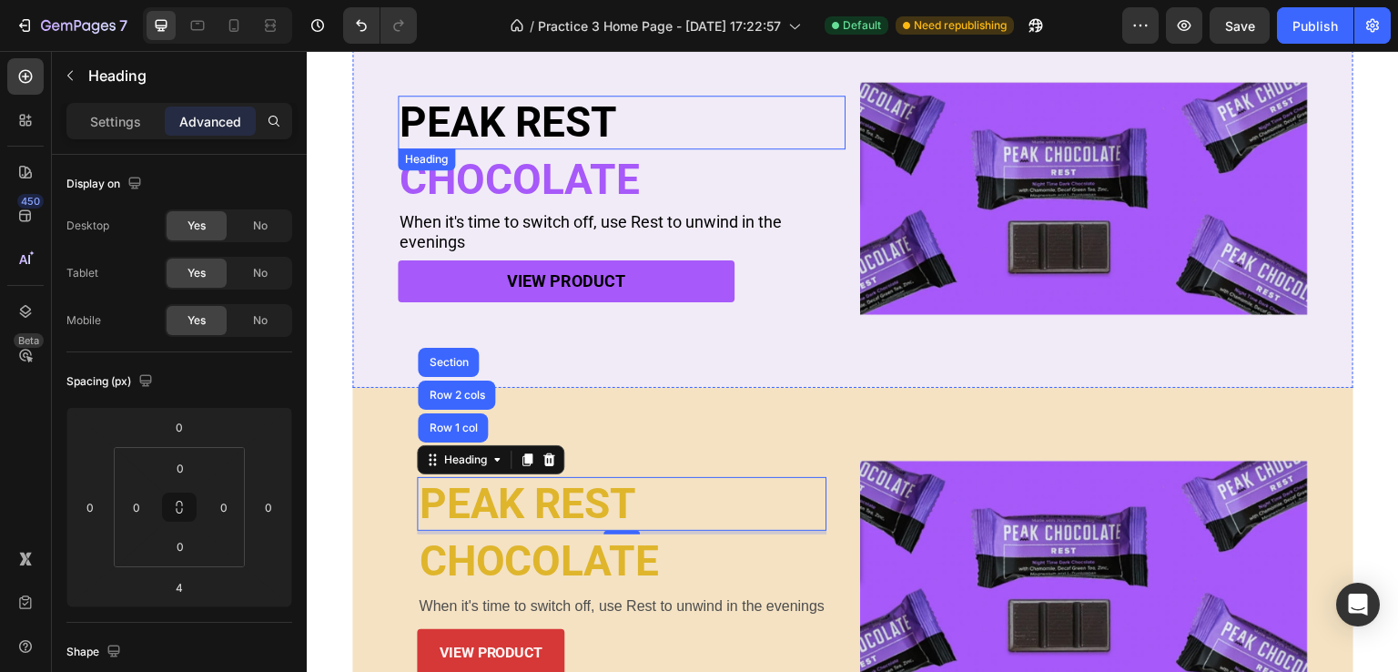
click at [438, 119] on h2 "PEAK REST" at bounding box center [622, 123] width 448 height 54
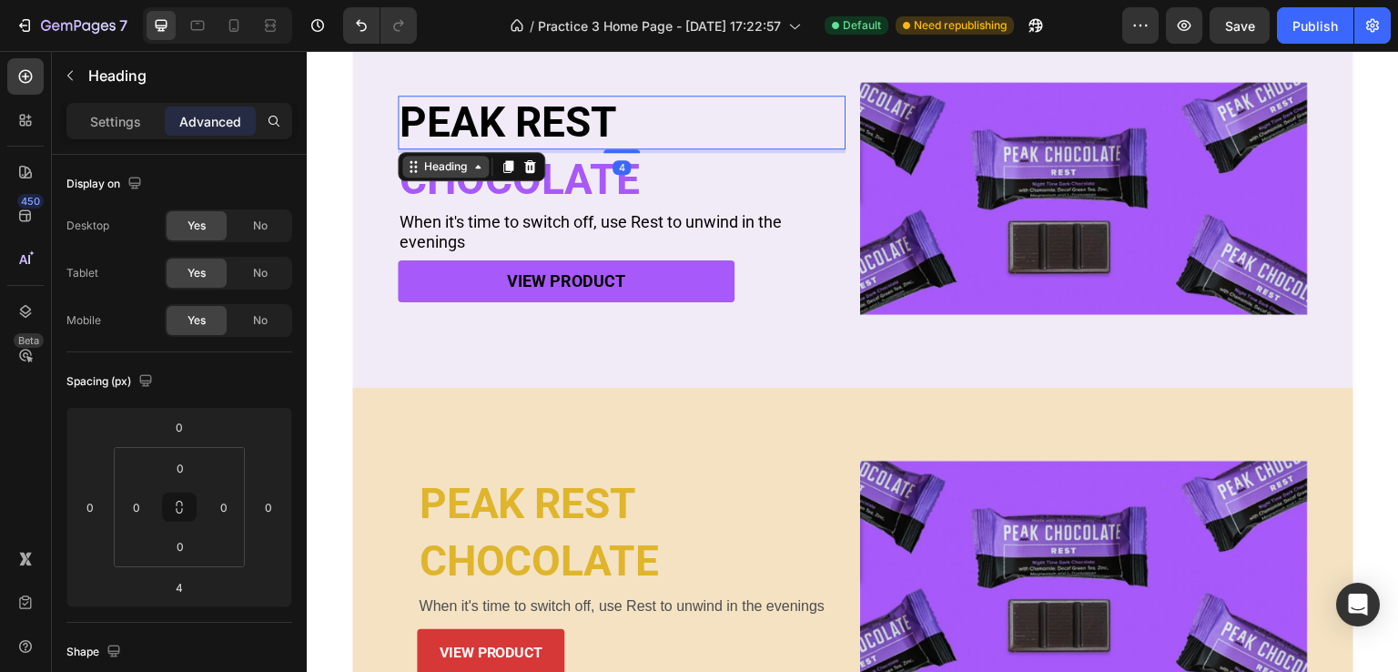
click at [420, 165] on div "PEAK REST Heading 4 CHOCOLATE Heading When it's time to switch off, use Rest to…" at bounding box center [622, 198] width 448 height 233
click at [418, 168] on icon at bounding box center [413, 166] width 15 height 15
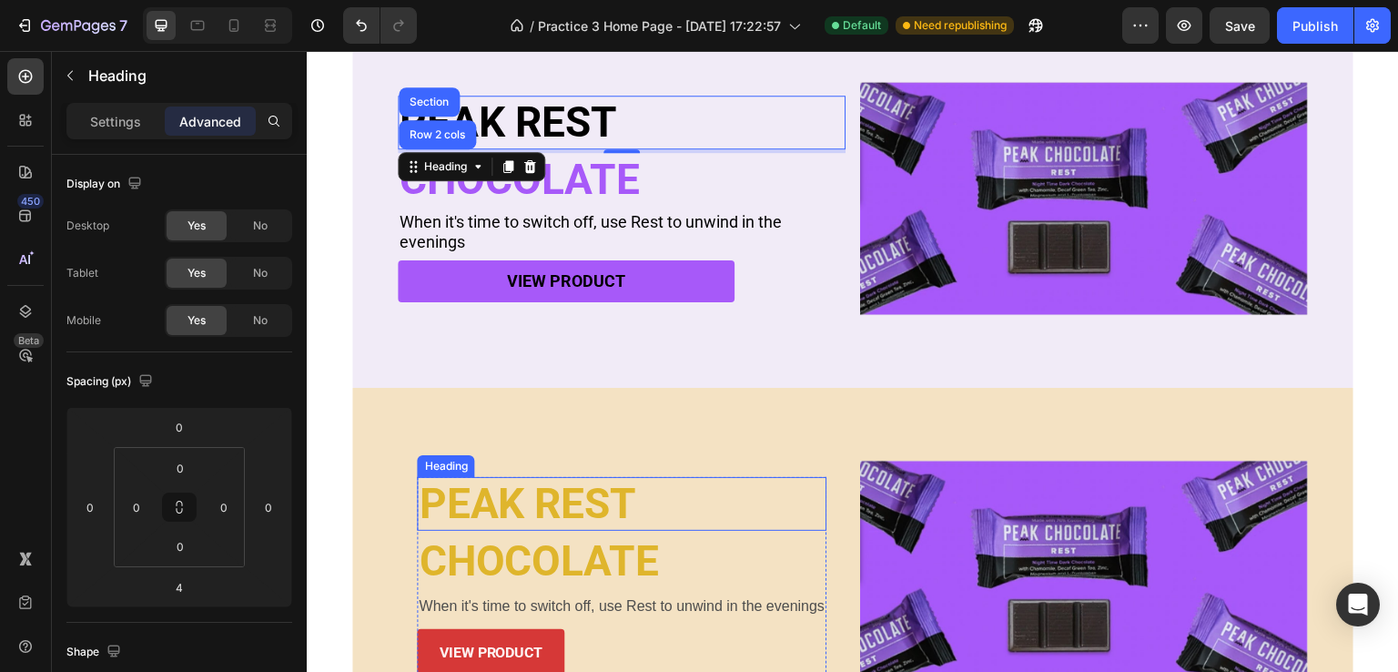
click at [429, 496] on p "PEAK REST" at bounding box center [622, 504] width 406 height 50
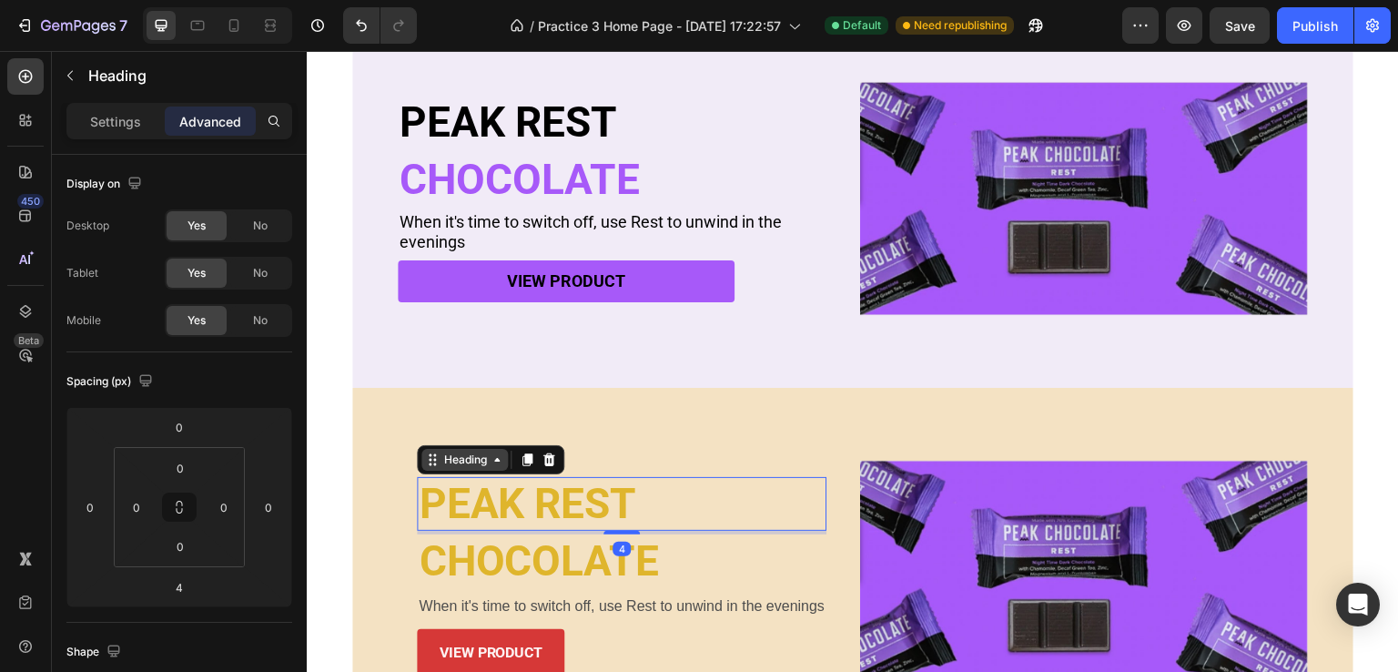
click at [433, 464] on div "Heading" at bounding box center [464, 460] width 86 height 22
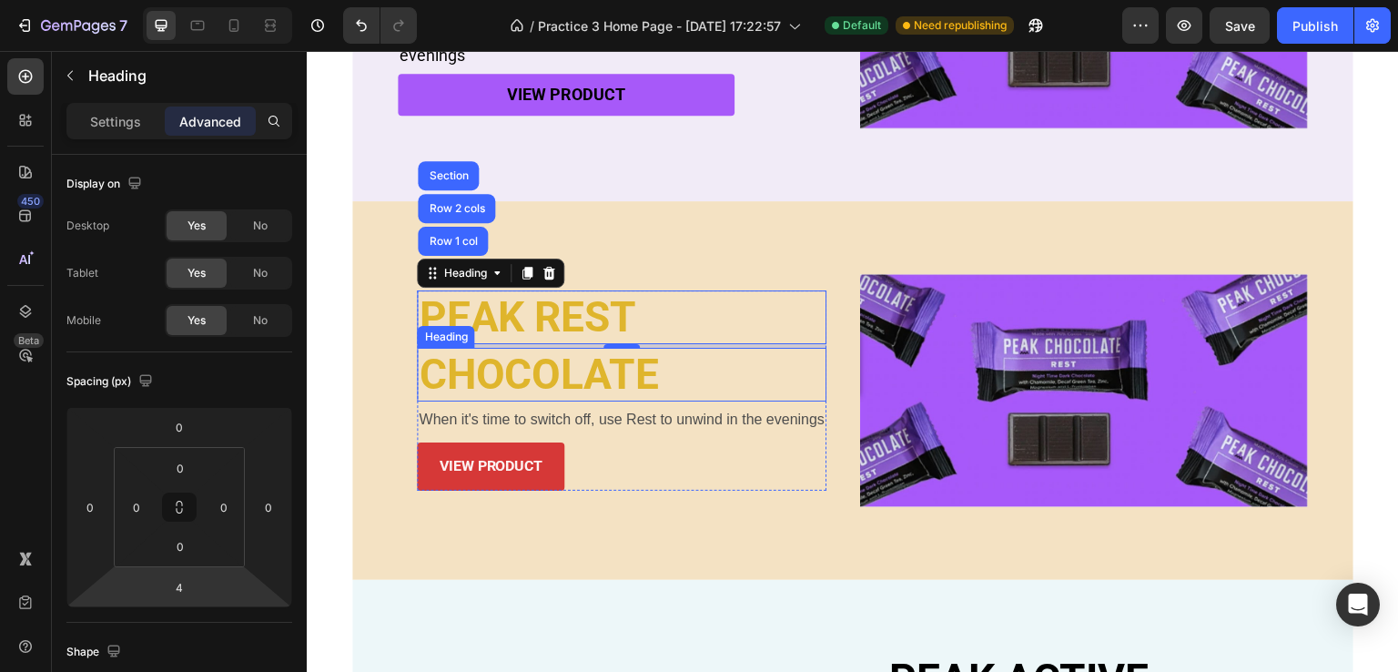
scroll to position [719, 0]
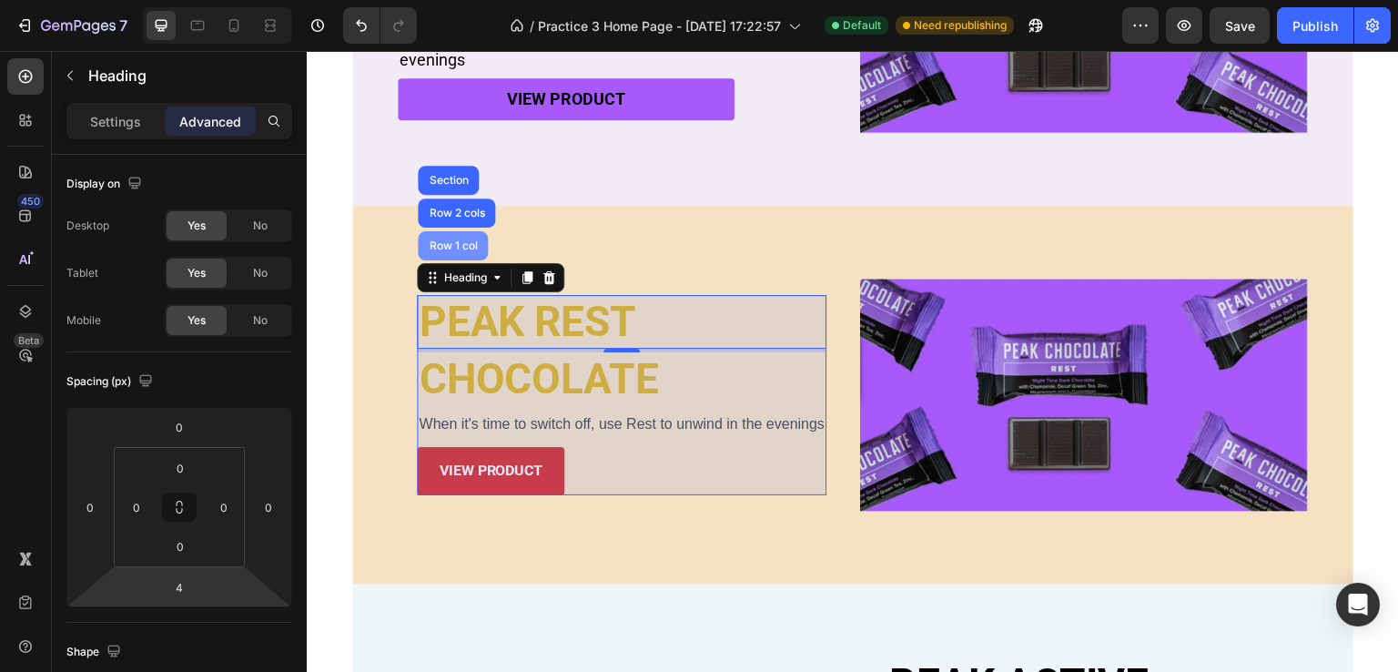
click at [464, 240] on div "Row 1 col" at bounding box center [453, 245] width 56 height 11
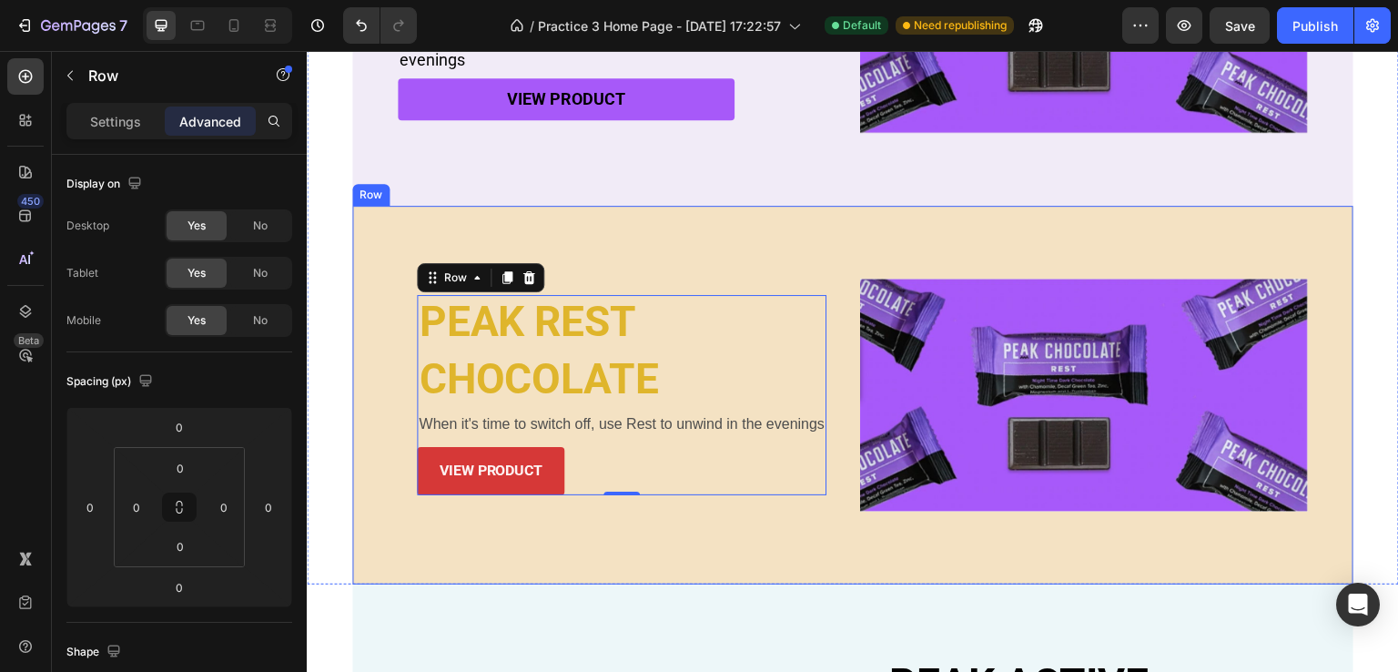
click at [558, 502] on div "PEAK REST Heading CHOCOLATE Heading When it's time to switch off, use Rest to u…" at bounding box center [622, 394] width 448 height 233
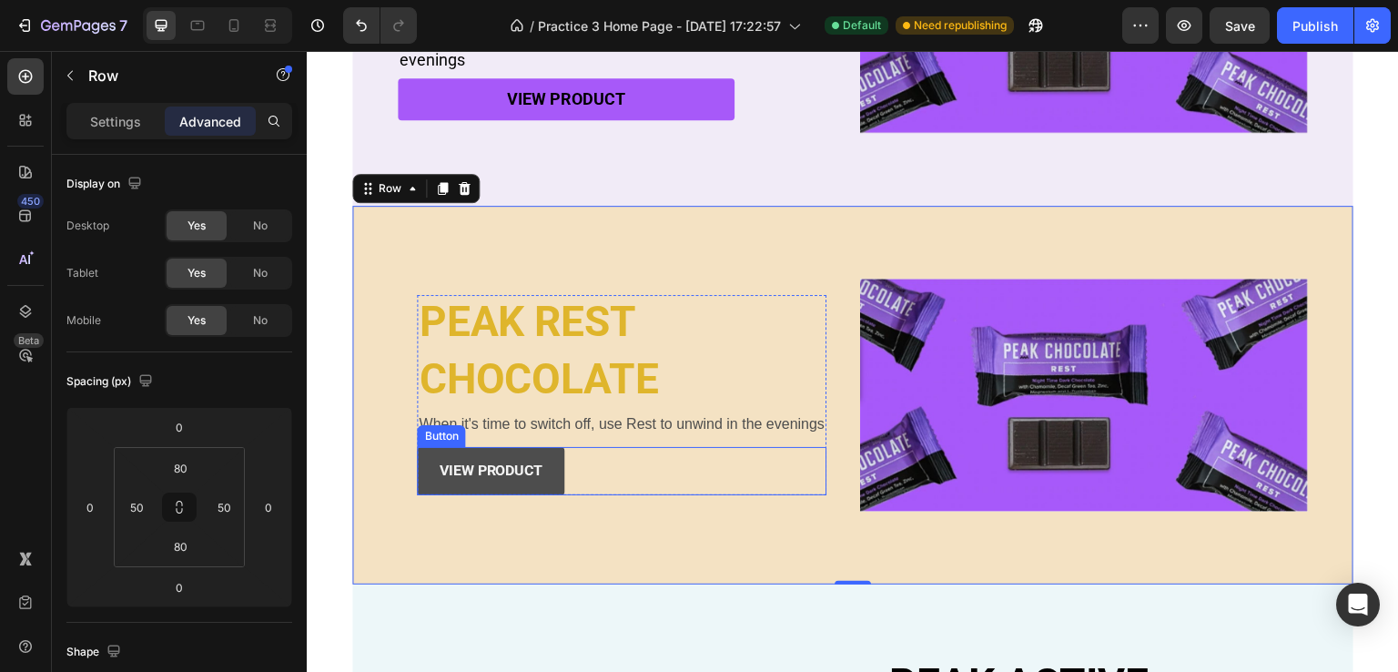
click at [552, 471] on button "view product" at bounding box center [490, 471] width 147 height 48
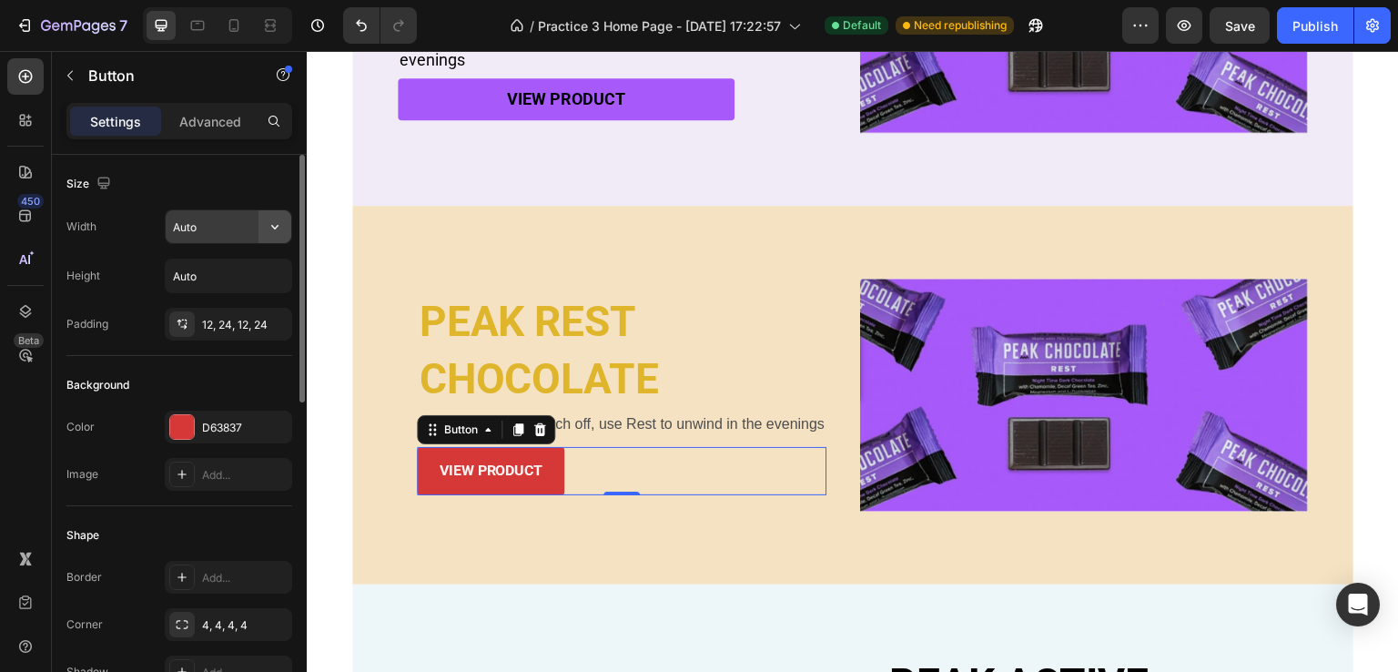
click at [277, 218] on icon "button" at bounding box center [275, 227] width 18 height 18
click at [229, 218] on input "Auto" at bounding box center [229, 226] width 126 height 33
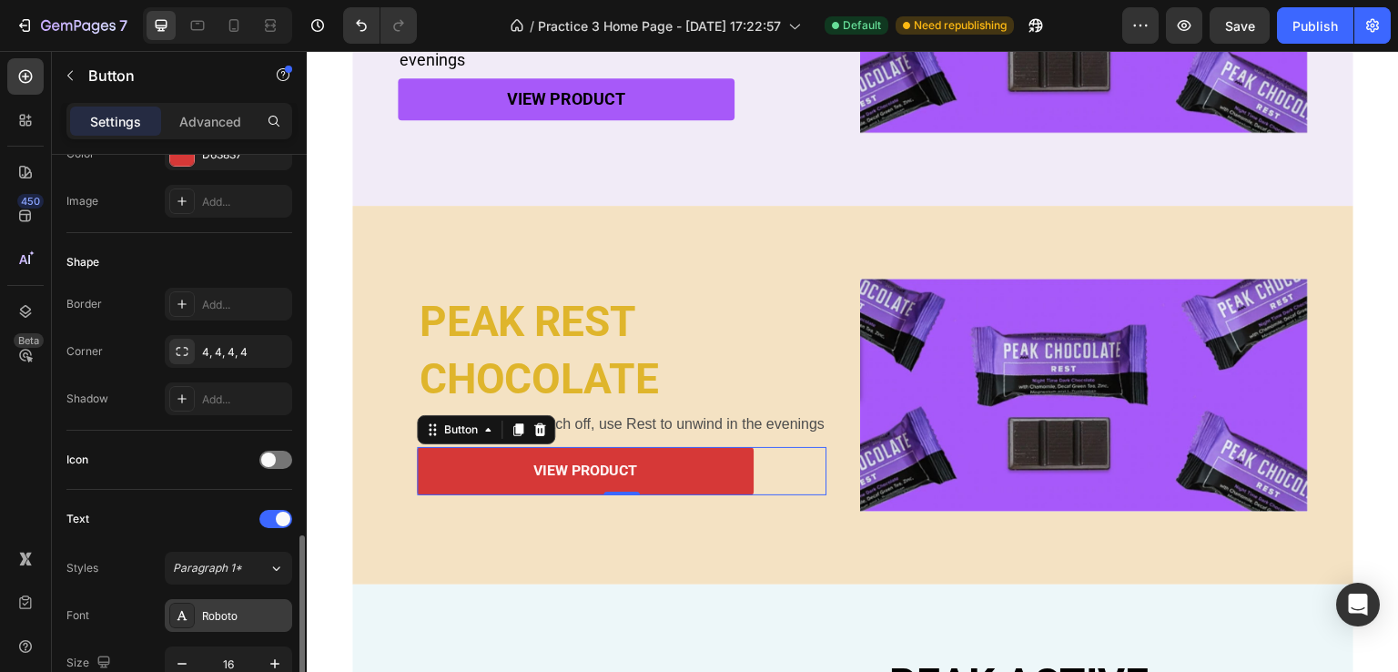
scroll to position [455, 0]
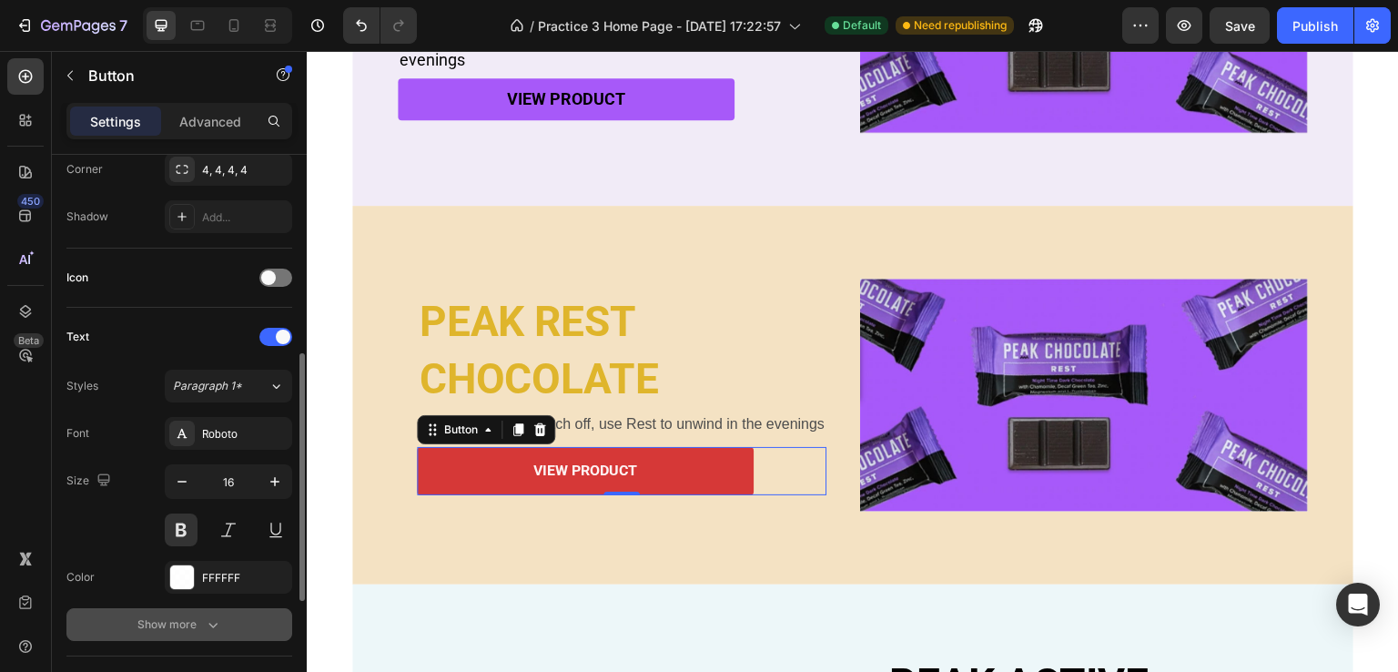
type input "370"
click at [213, 627] on icon "button" at bounding box center [213, 624] width 18 height 18
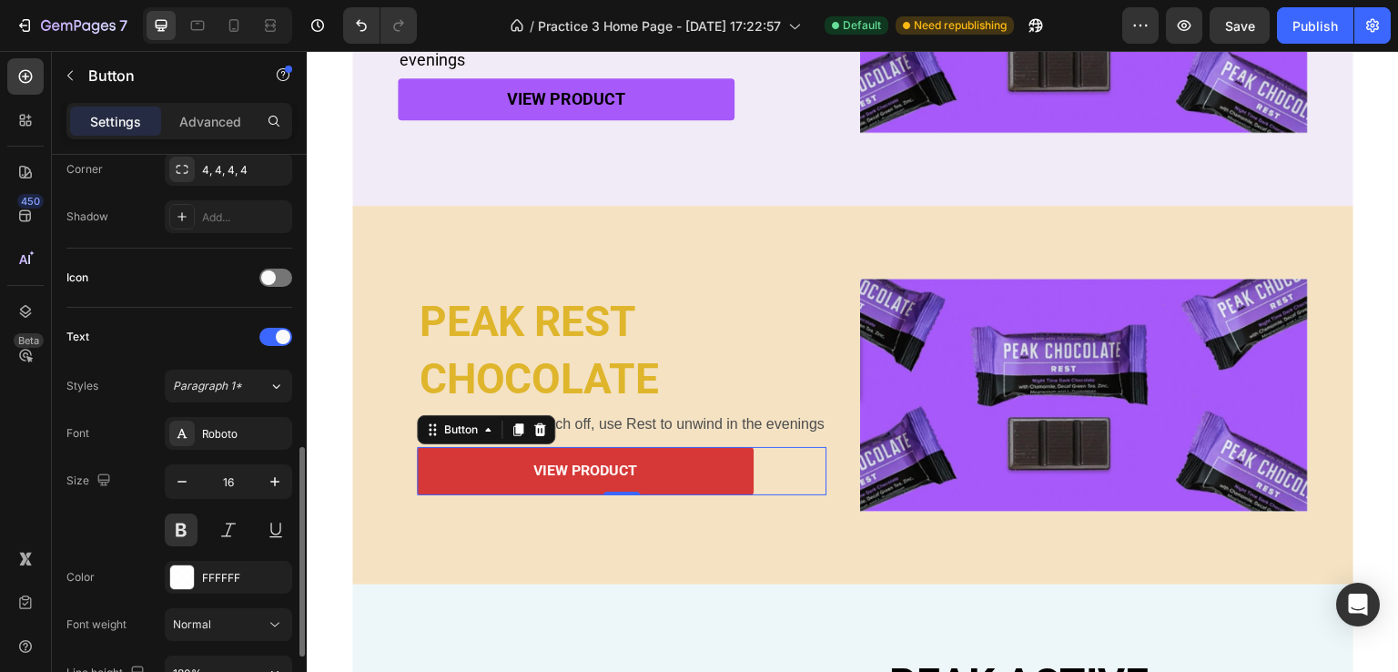
scroll to position [637, 0]
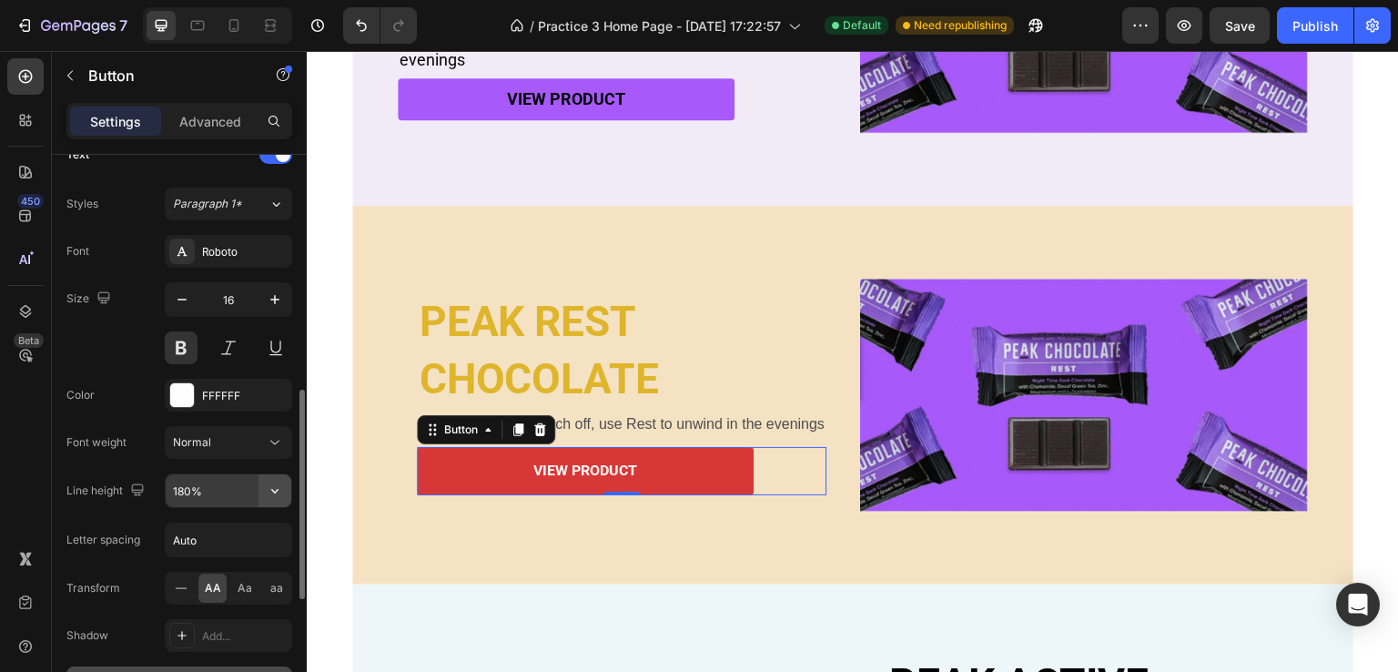
click at [267, 482] on icon "button" at bounding box center [275, 490] width 18 height 18
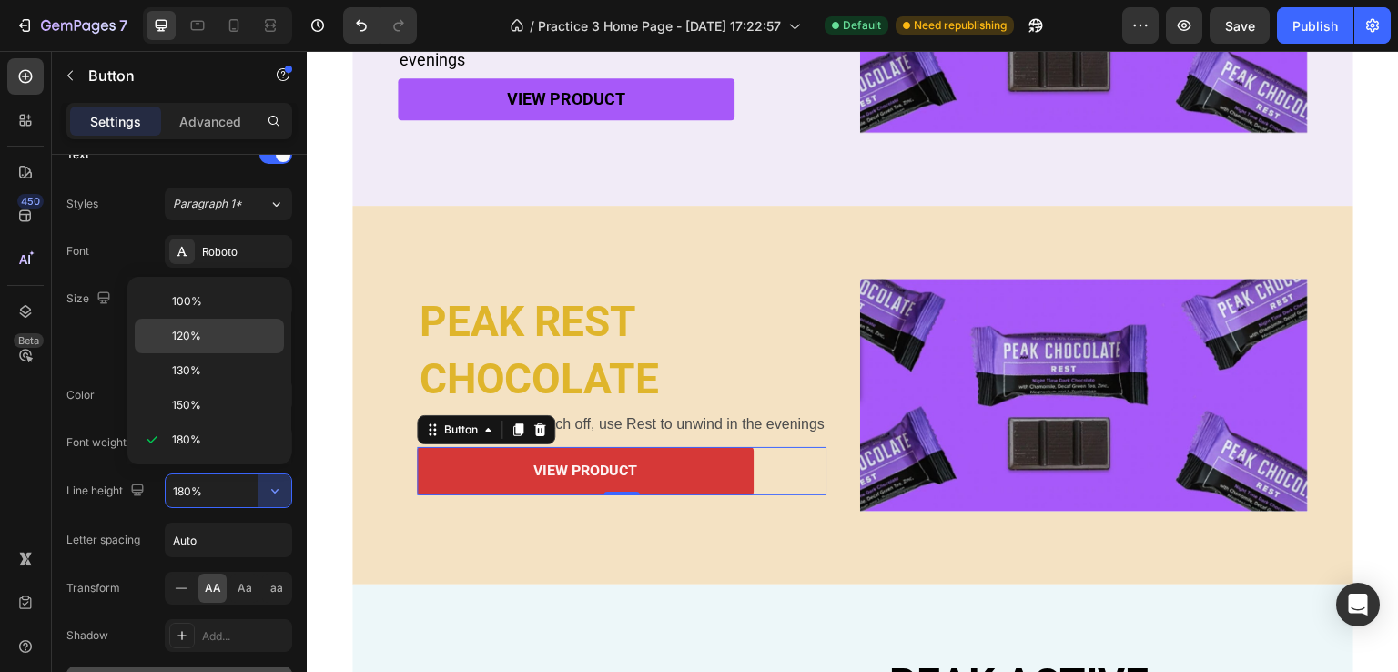
click at [195, 332] on span "120%" at bounding box center [186, 336] width 29 height 16
type input "120%"
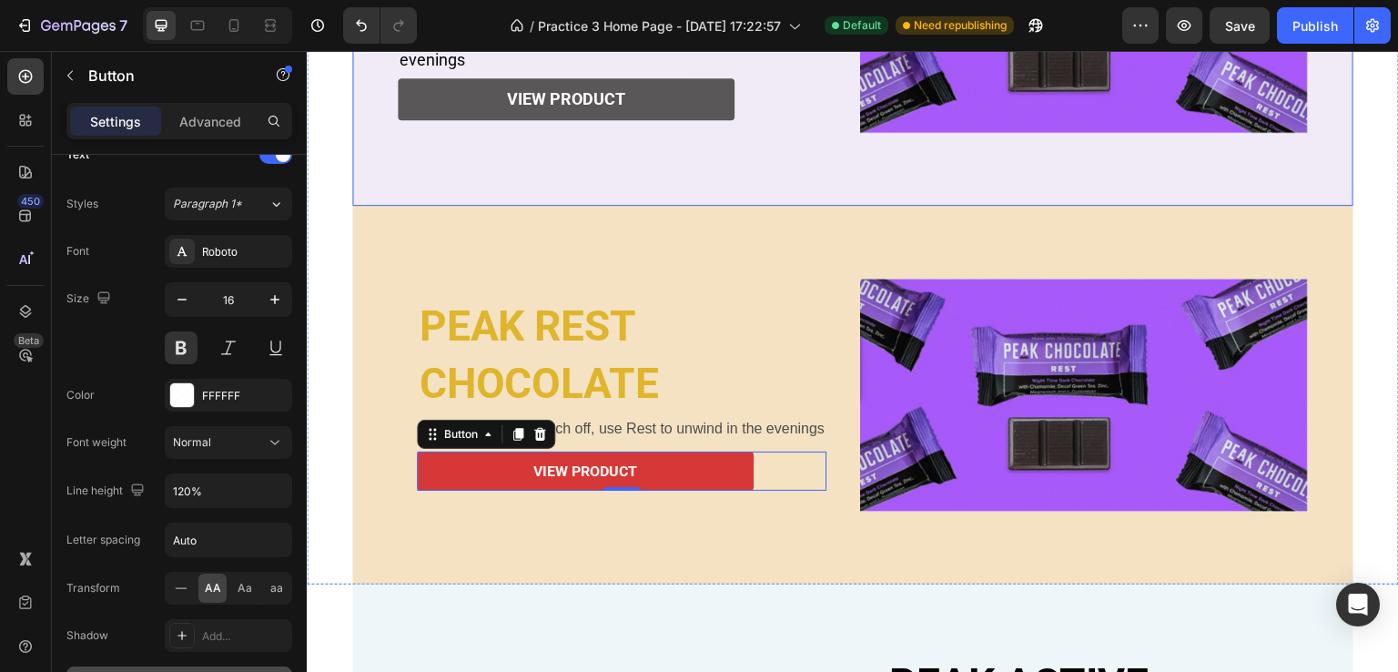
click at [664, 102] on button "view product" at bounding box center [566, 99] width 337 height 42
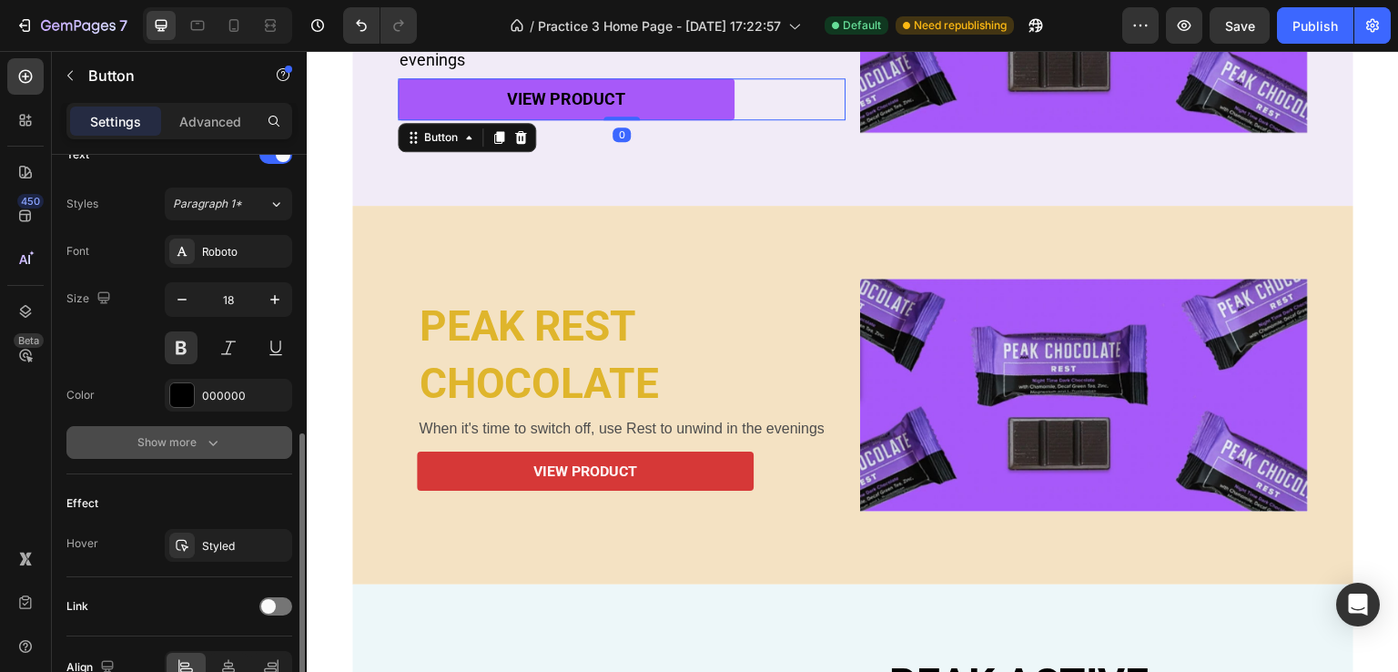
click at [218, 437] on icon "button" at bounding box center [213, 442] width 18 height 18
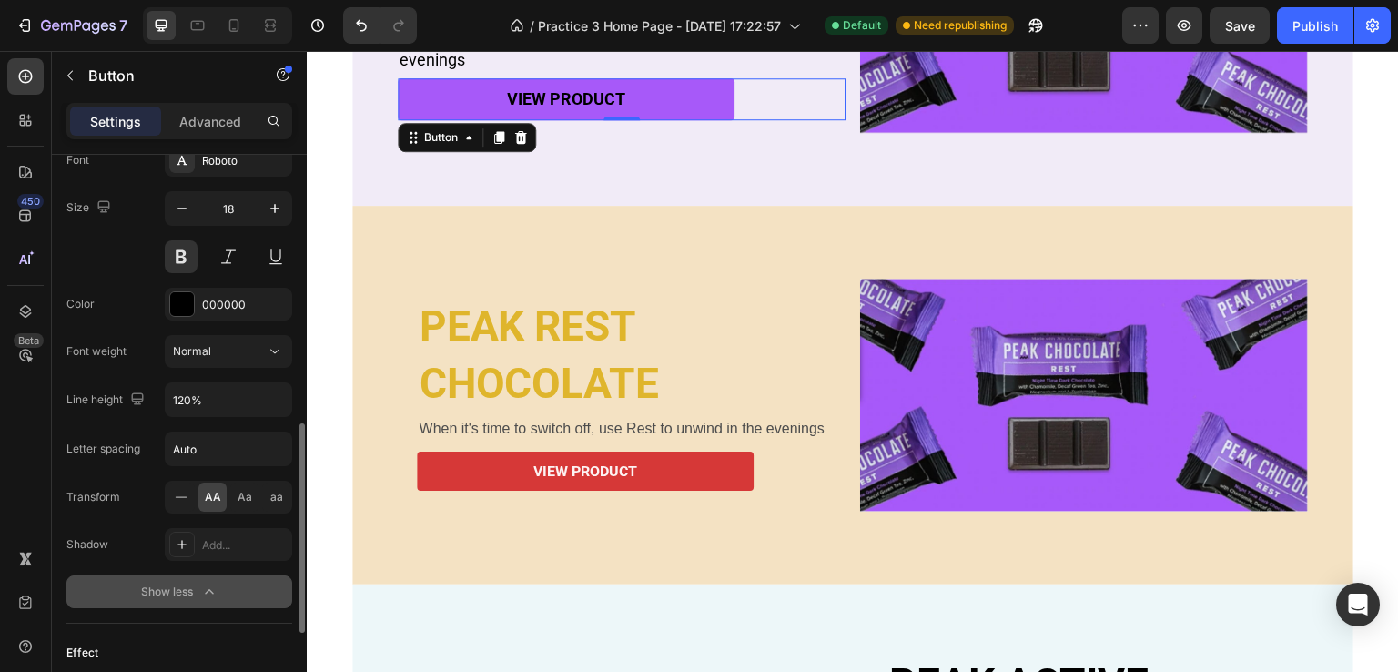
scroll to position [819, 0]
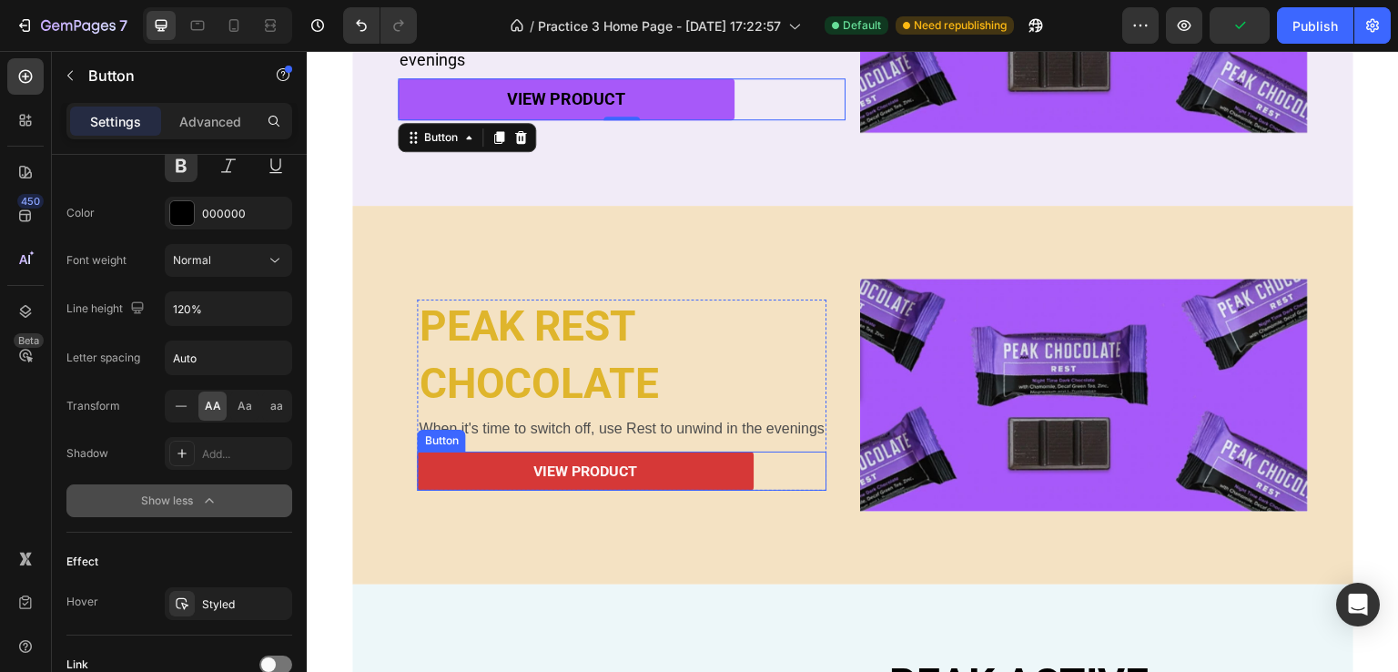
click at [507, 467] on button "view product" at bounding box center [585, 470] width 337 height 39
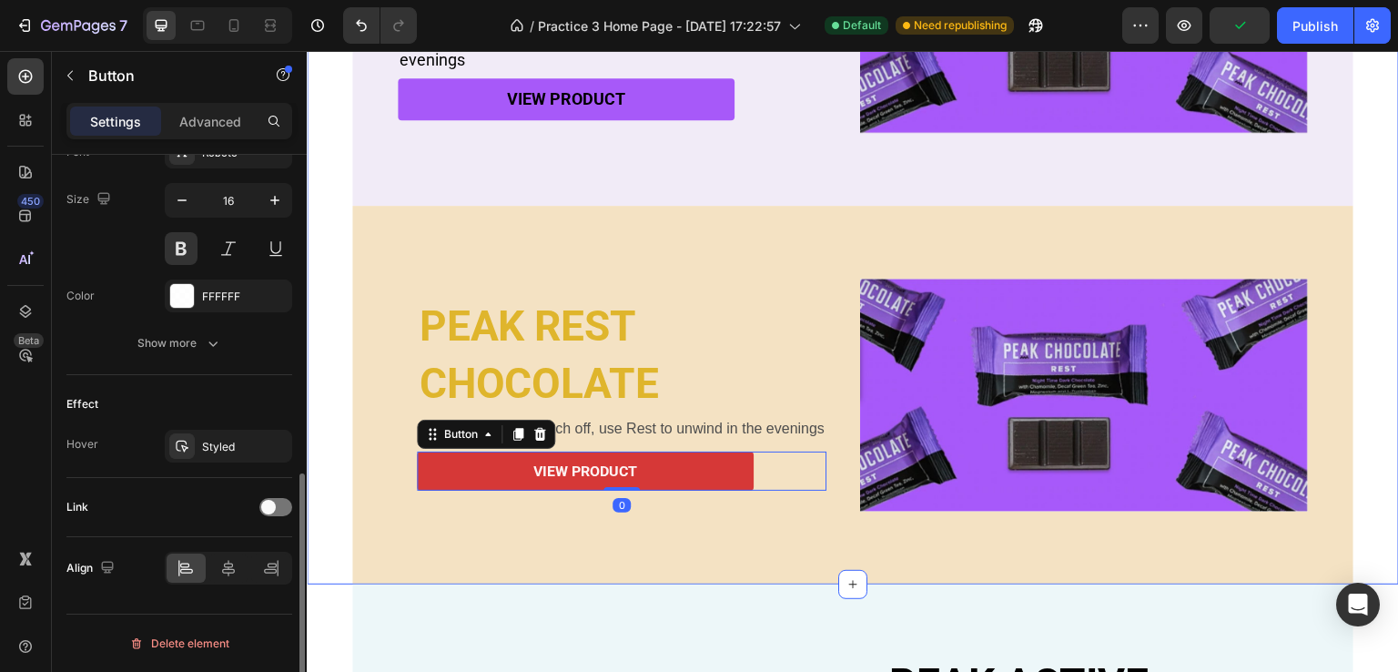
scroll to position [734, 0]
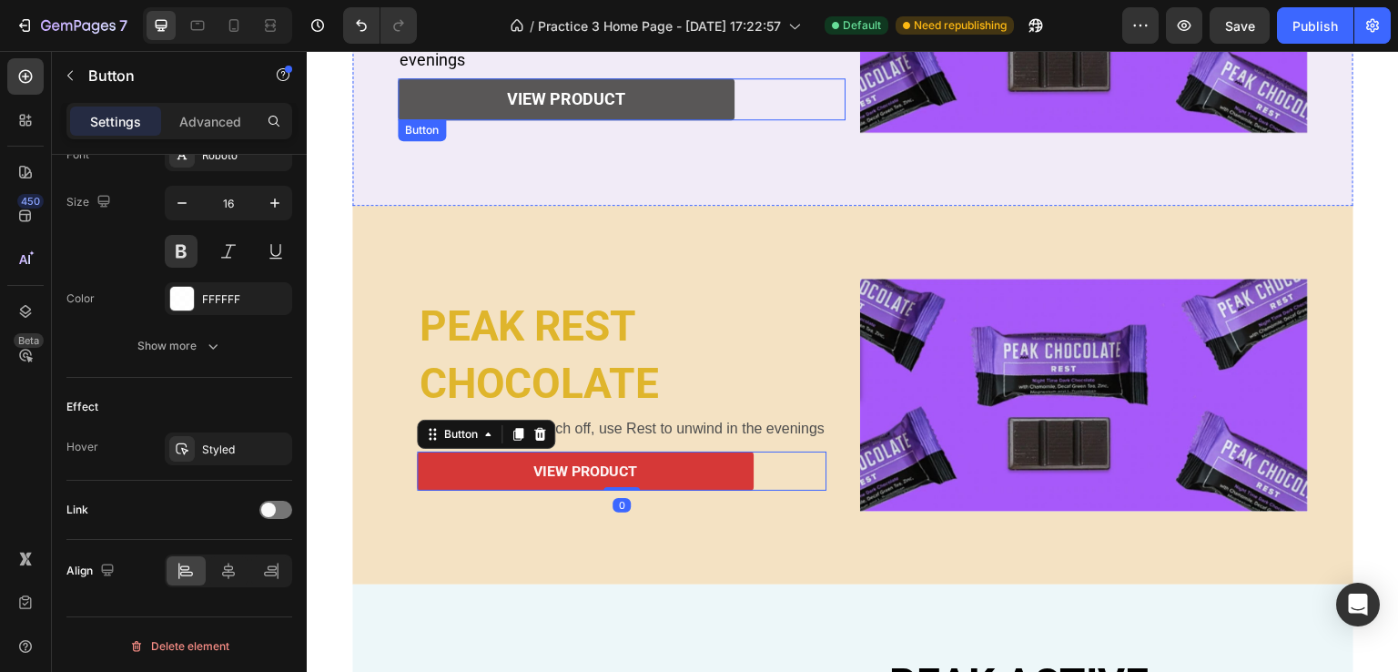
click at [673, 96] on button "view product" at bounding box center [566, 99] width 337 height 42
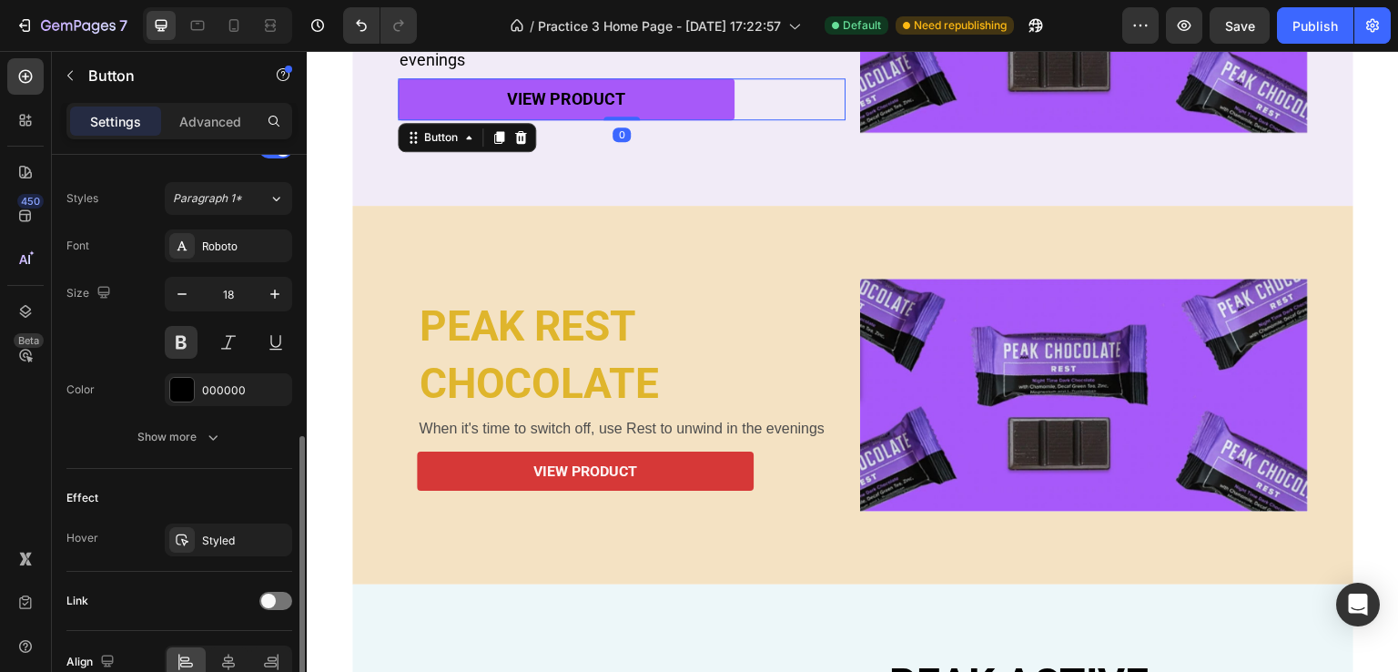
scroll to position [552, 0]
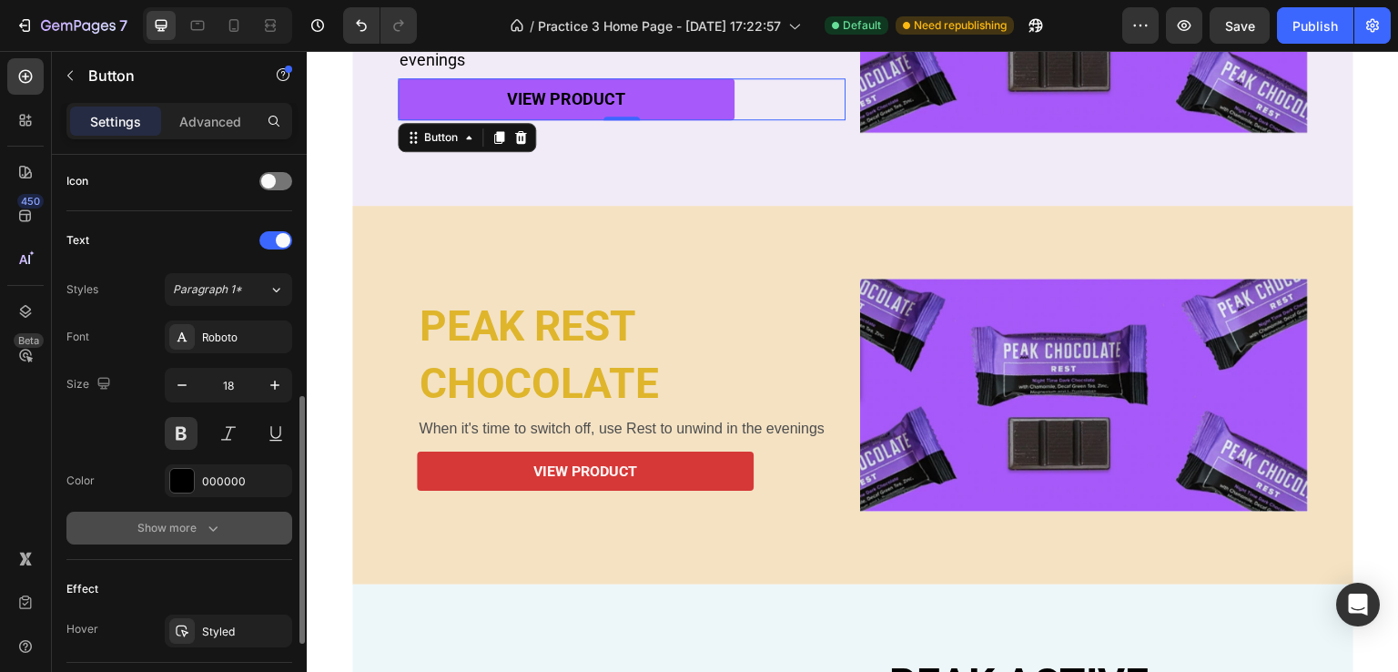
click at [219, 519] on icon "button" at bounding box center [213, 528] width 18 height 18
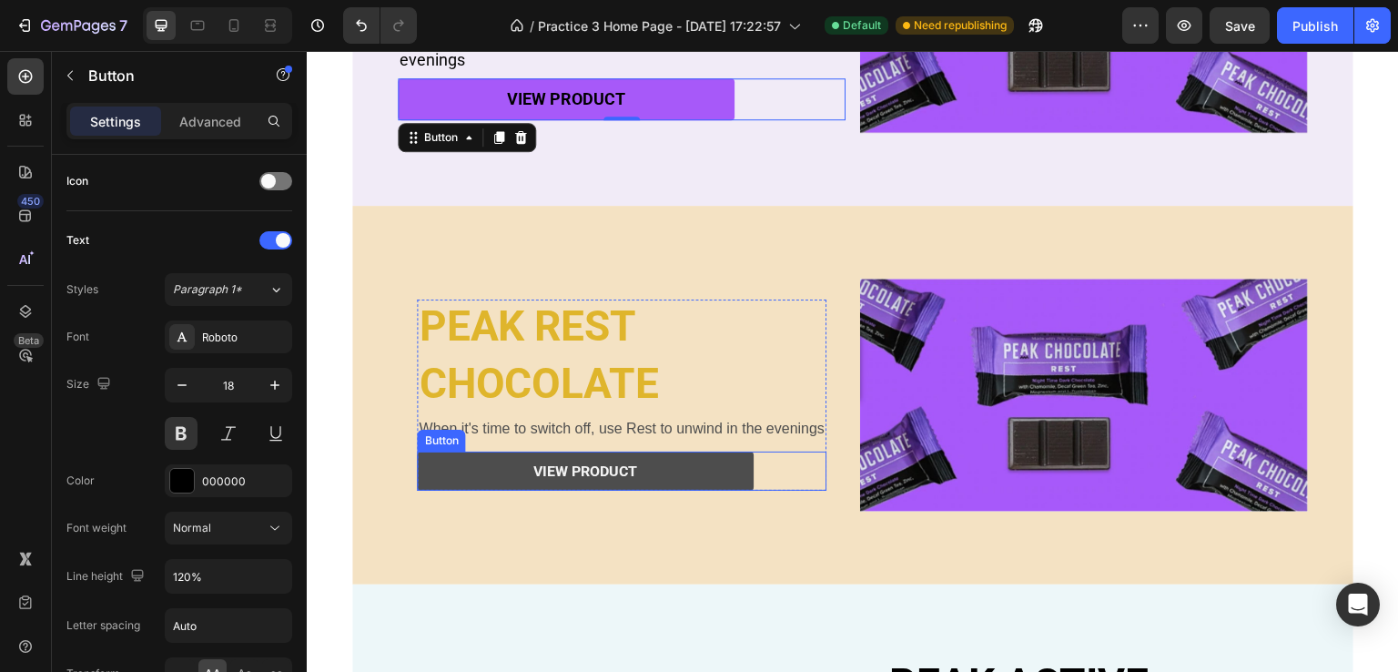
click at [461, 461] on button "view product" at bounding box center [585, 470] width 337 height 39
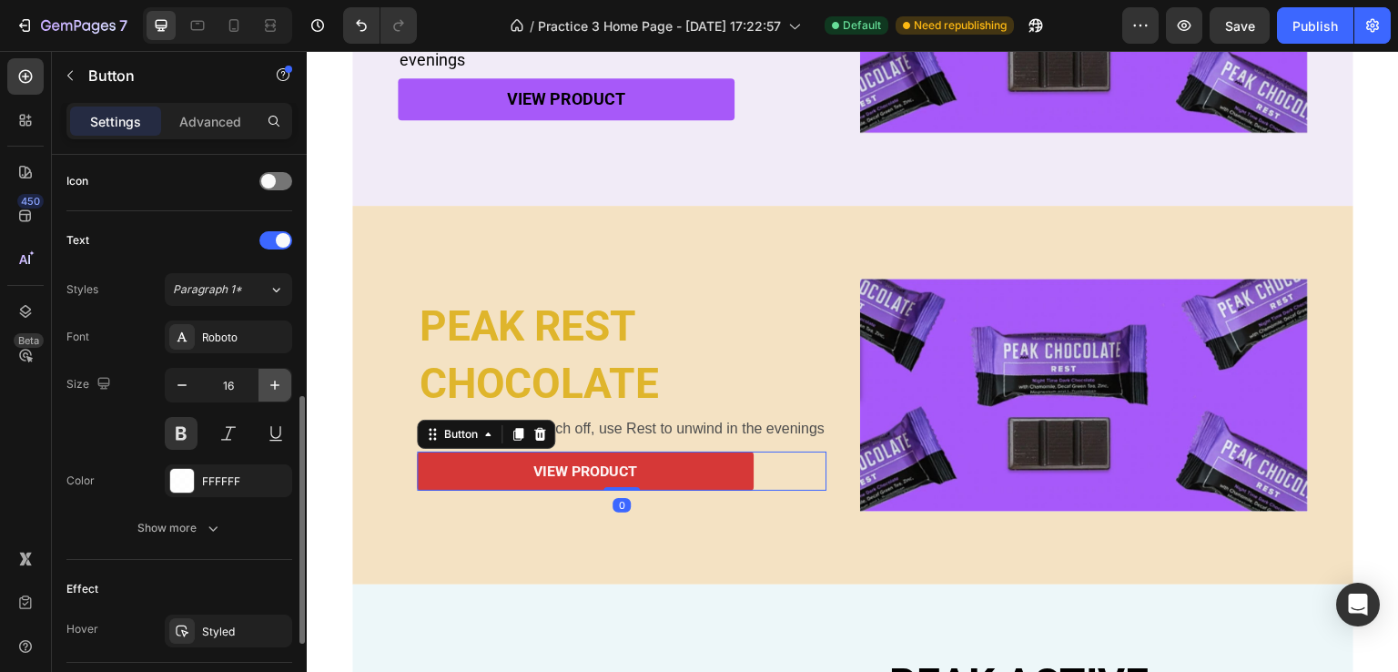
click at [280, 376] on icon "button" at bounding box center [275, 385] width 18 height 18
drag, startPoint x: 20, startPoint y: 393, endPoint x: 280, endPoint y: 377, distance: 260.8
click at [280, 377] on icon "button" at bounding box center [275, 385] width 18 height 18
click at [280, 376] on icon "button" at bounding box center [275, 385] width 18 height 18
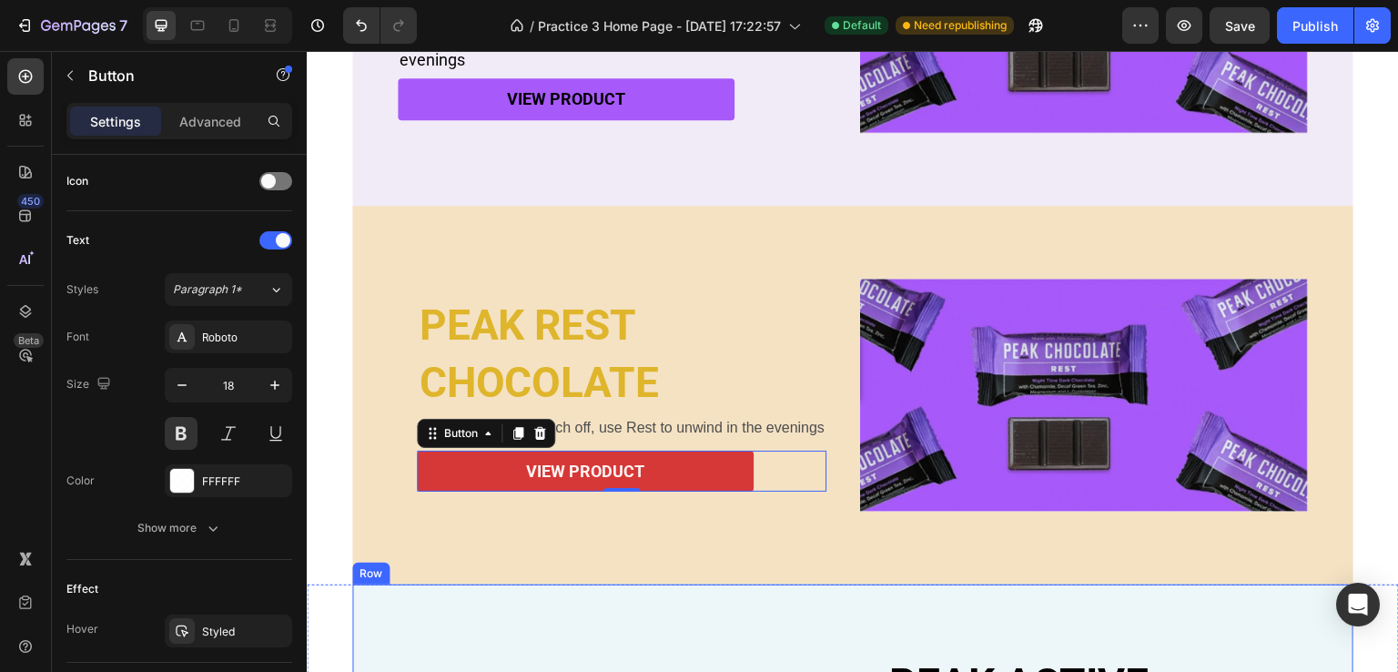
type input "19"
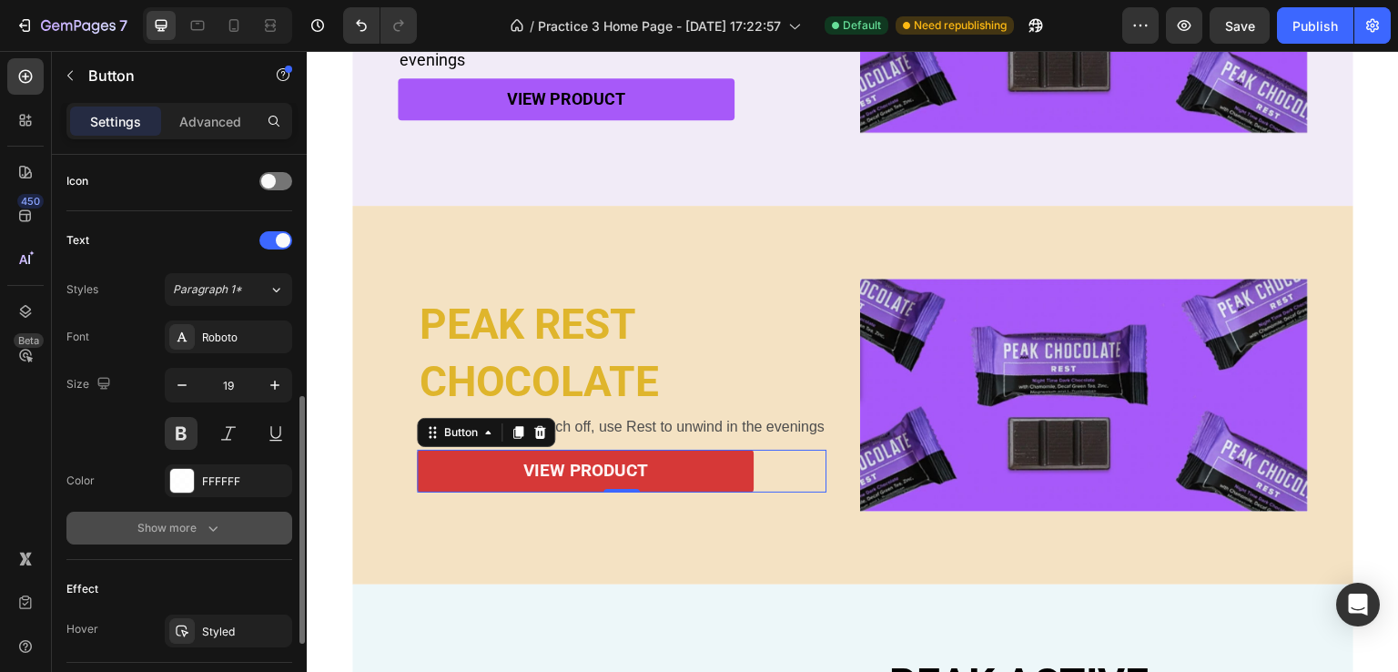
click at [218, 537] on button "Show more" at bounding box center [179, 527] width 226 height 33
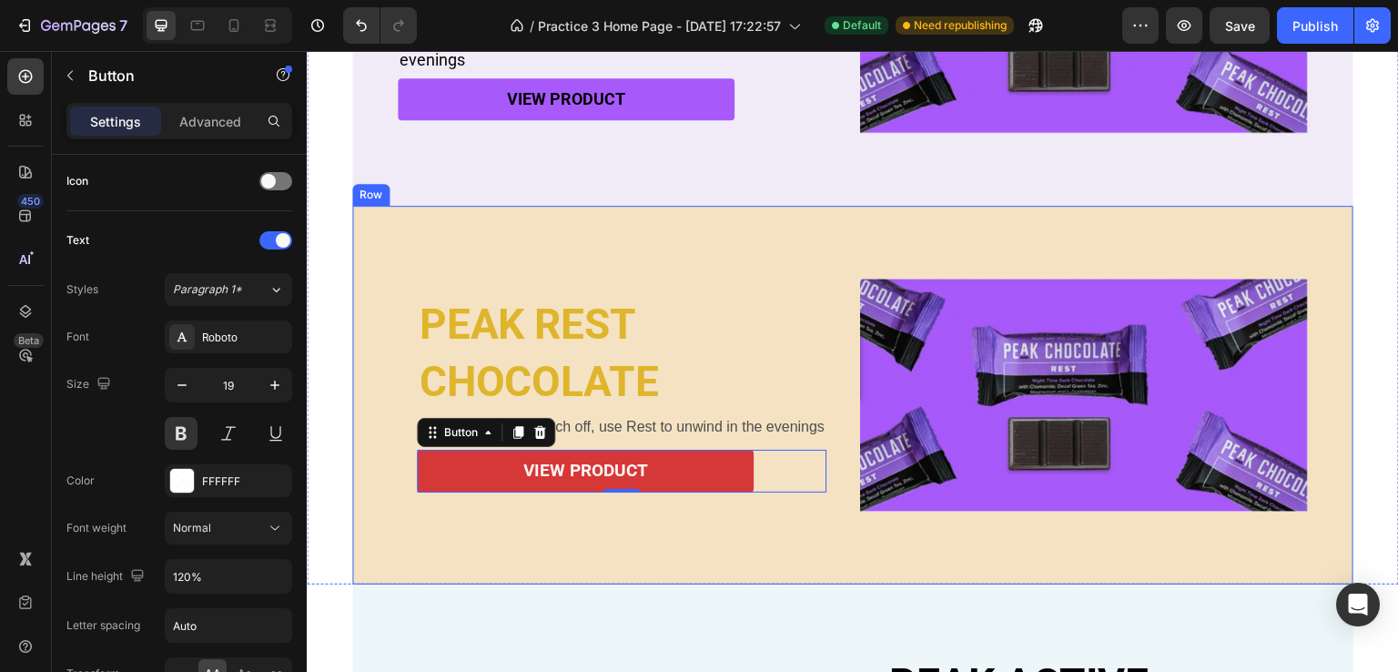
click at [455, 545] on div "PEAK REST Heading CHOCOLATE Heading When it's time to switch off, use Rest to u…" at bounding box center [852, 395] width 1001 height 379
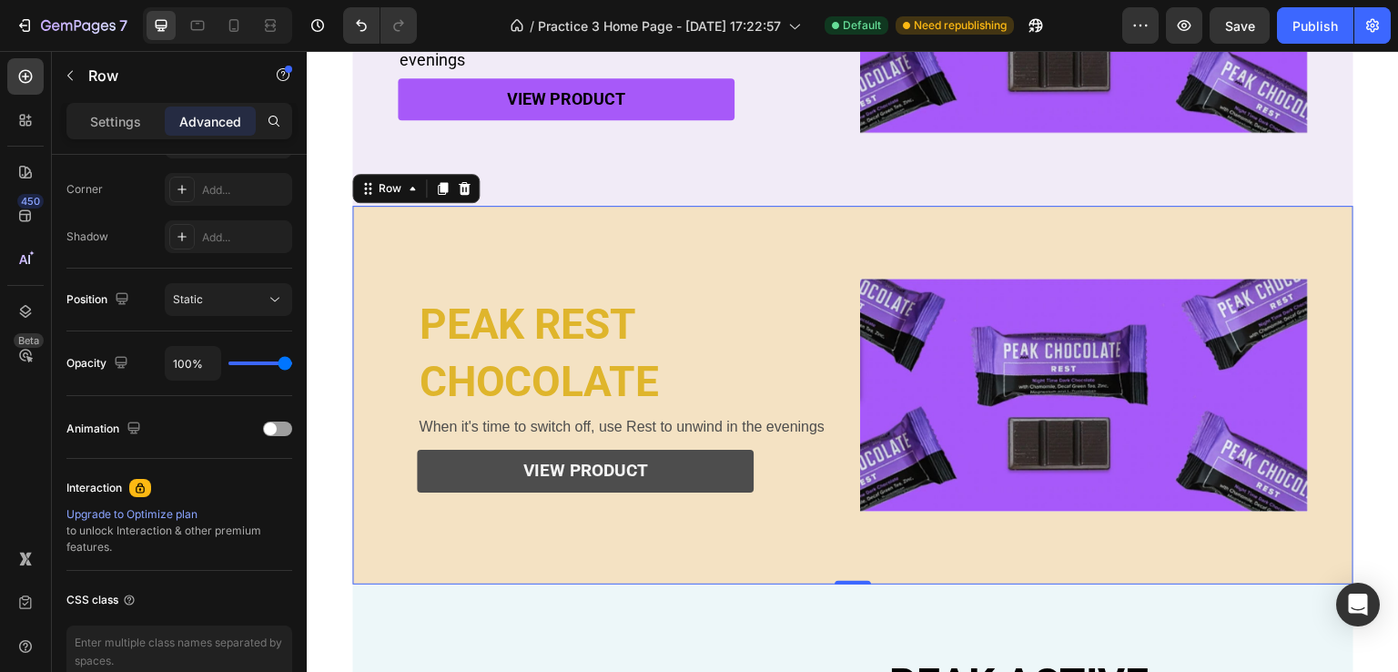
scroll to position [0, 0]
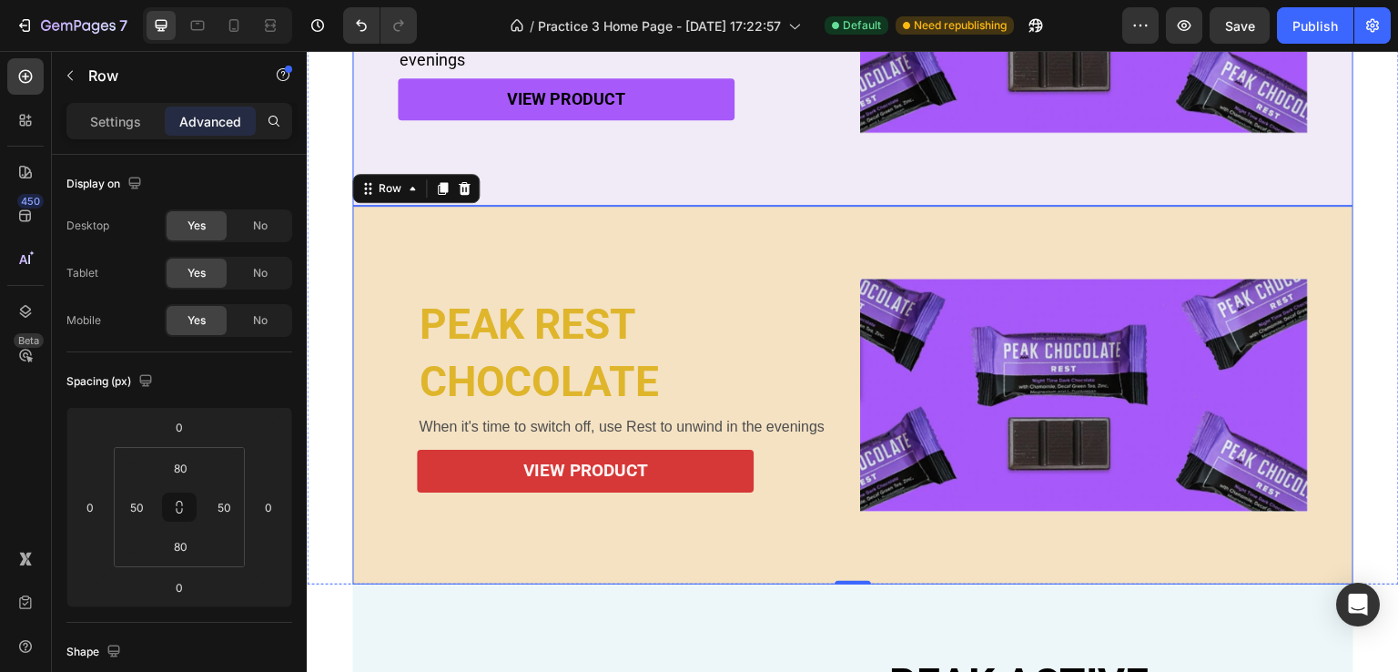
click at [574, 172] on div "PEAK REST Heading CHOCOLATE Heading When it's time to switch off, use Rest to u…" at bounding box center [852, 16] width 1001 height 379
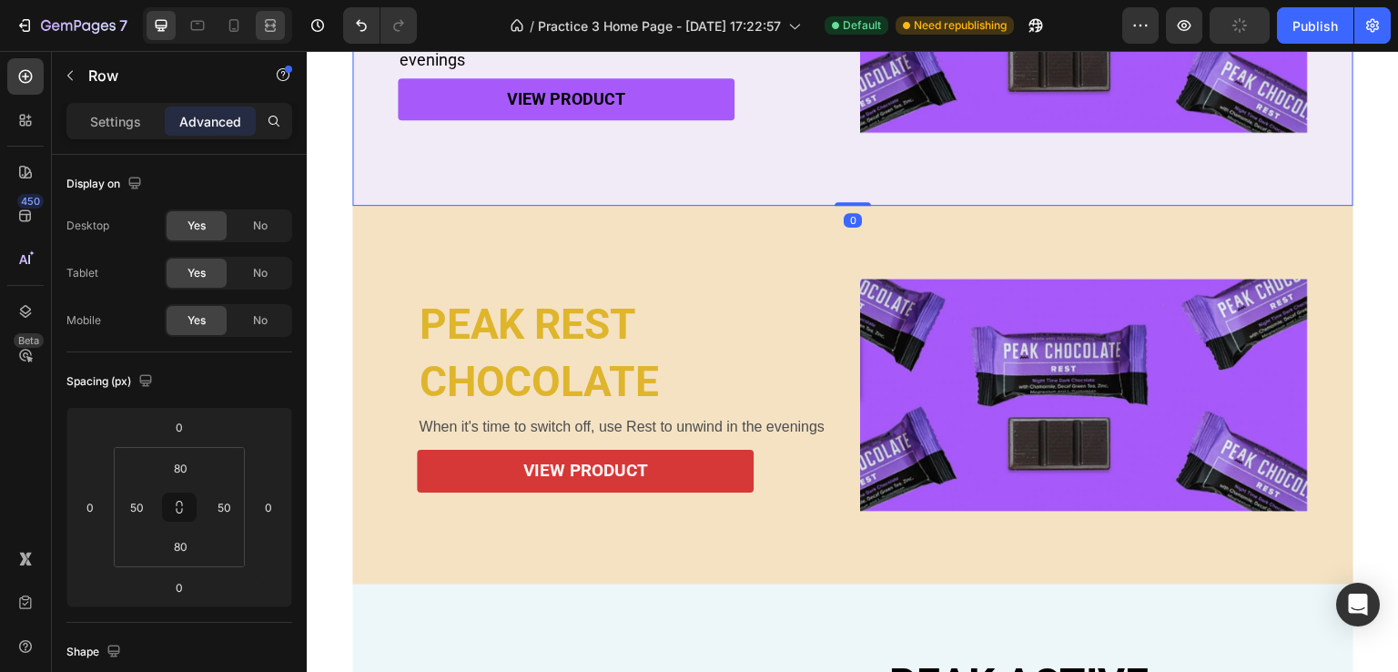
click at [269, 23] on icon at bounding box center [270, 25] width 18 height 18
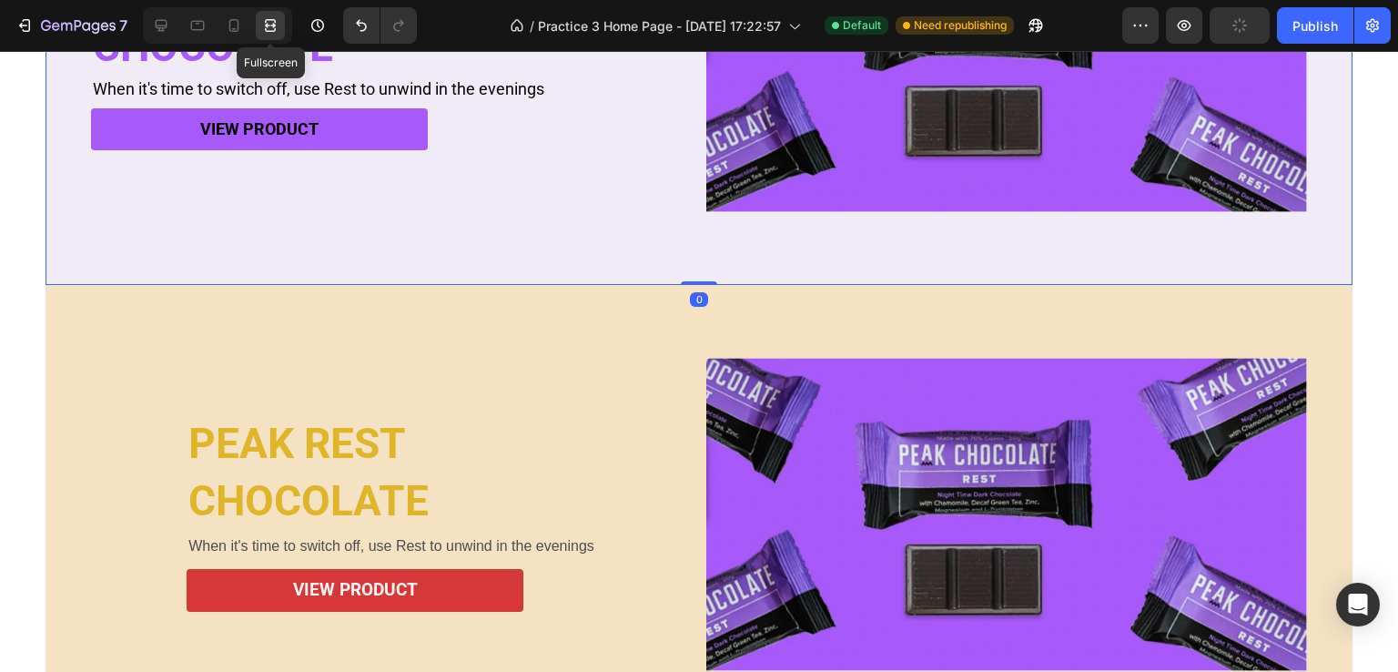
scroll to position [768, 0]
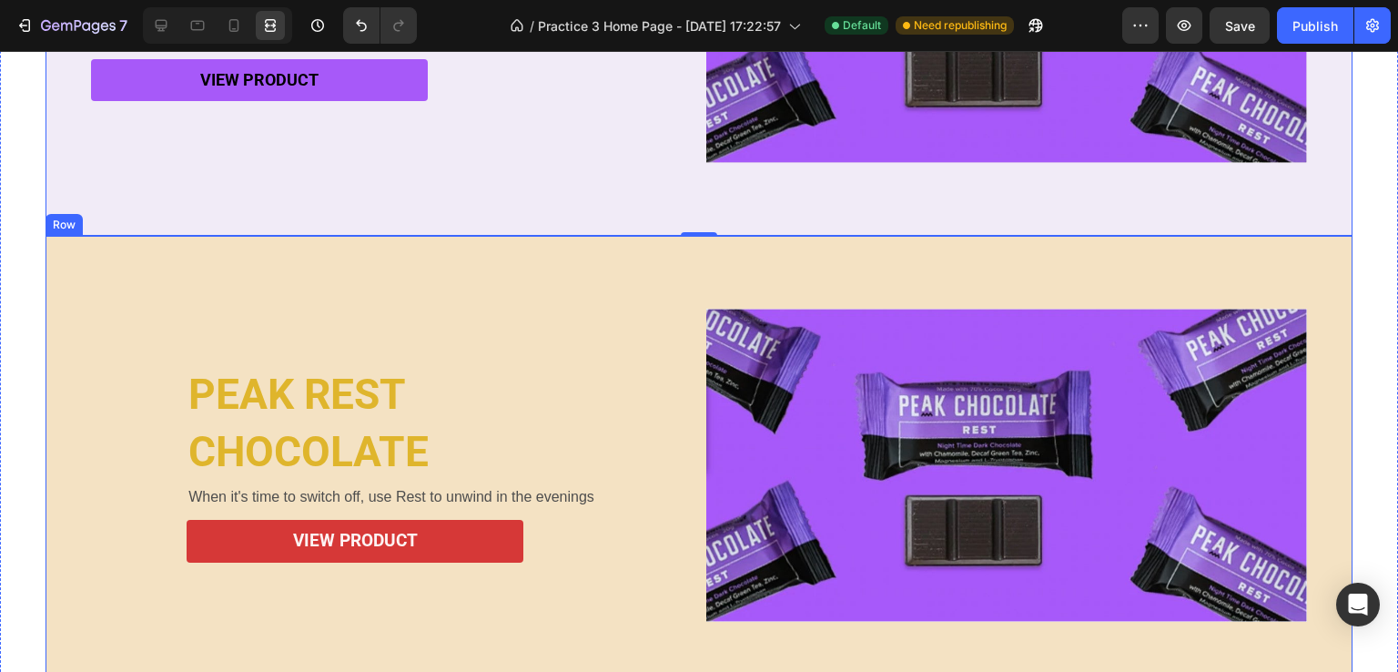
click at [430, 245] on div "PEAK REST Heading CHOCOLATE Heading When it's time to switch off, use Rest to u…" at bounding box center [699, 465] width 1307 height 458
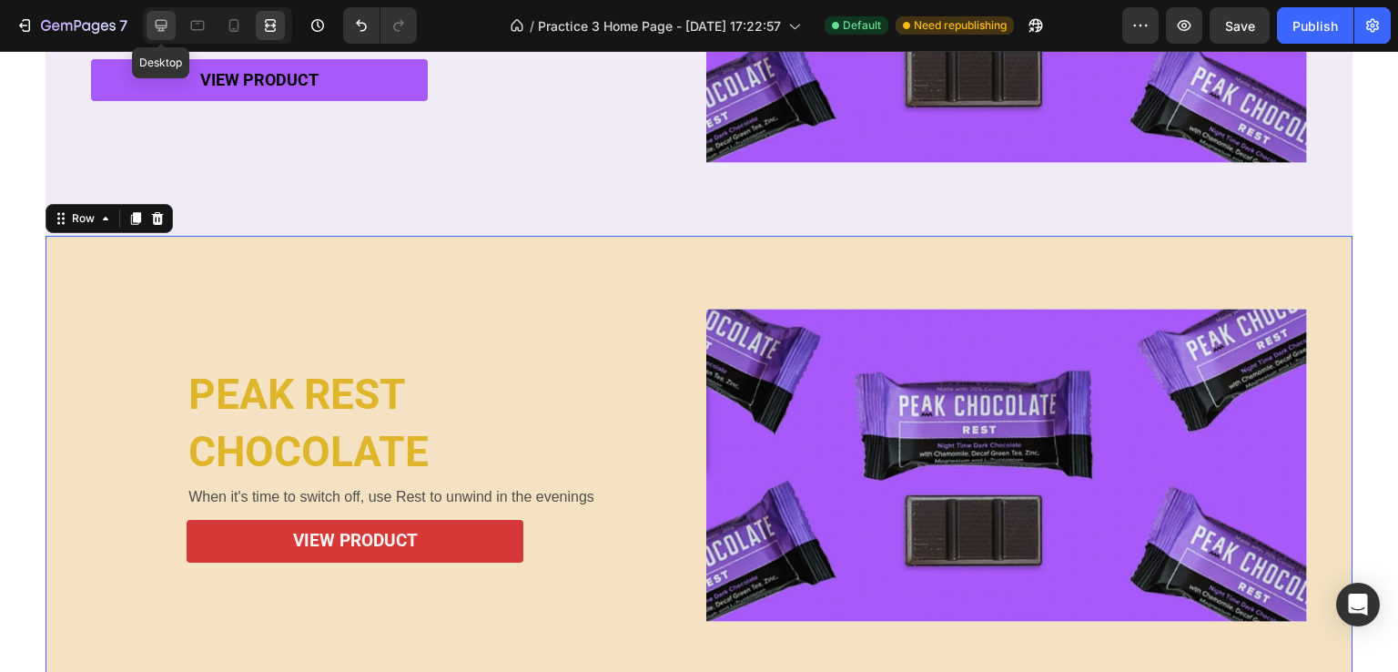
click at [167, 22] on icon at bounding box center [162, 26] width 12 height 12
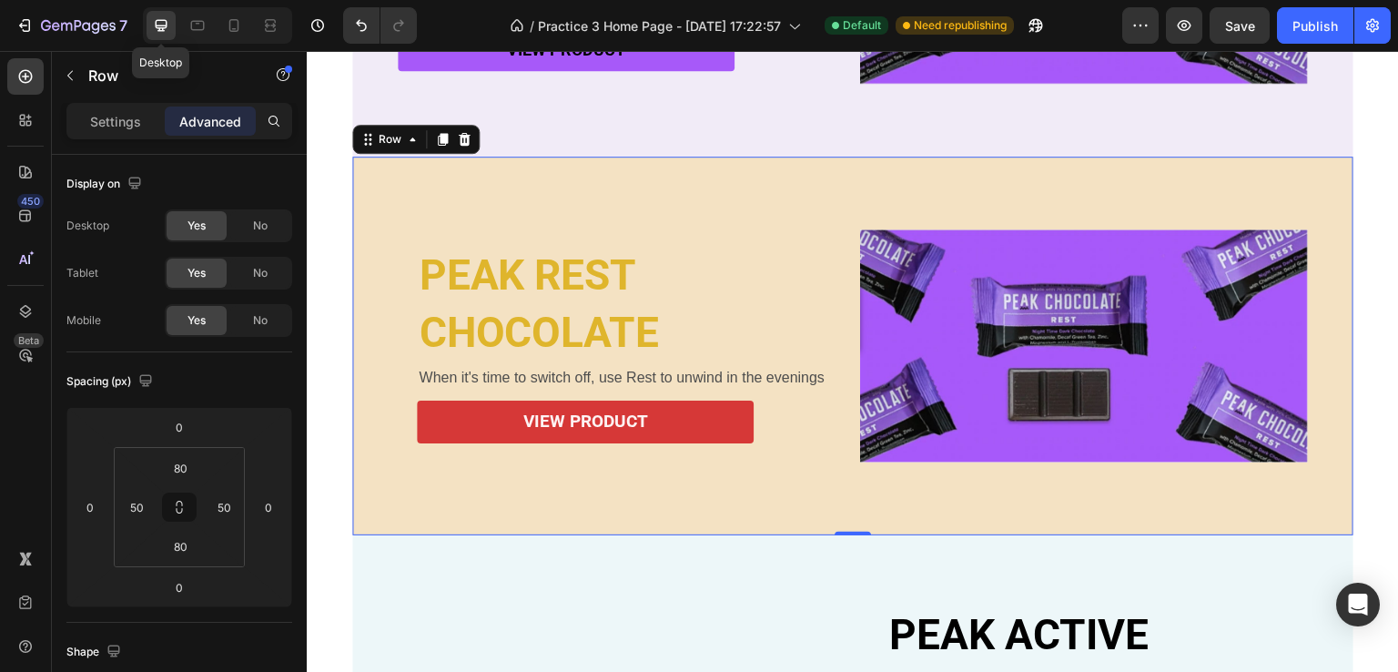
scroll to position [719, 0]
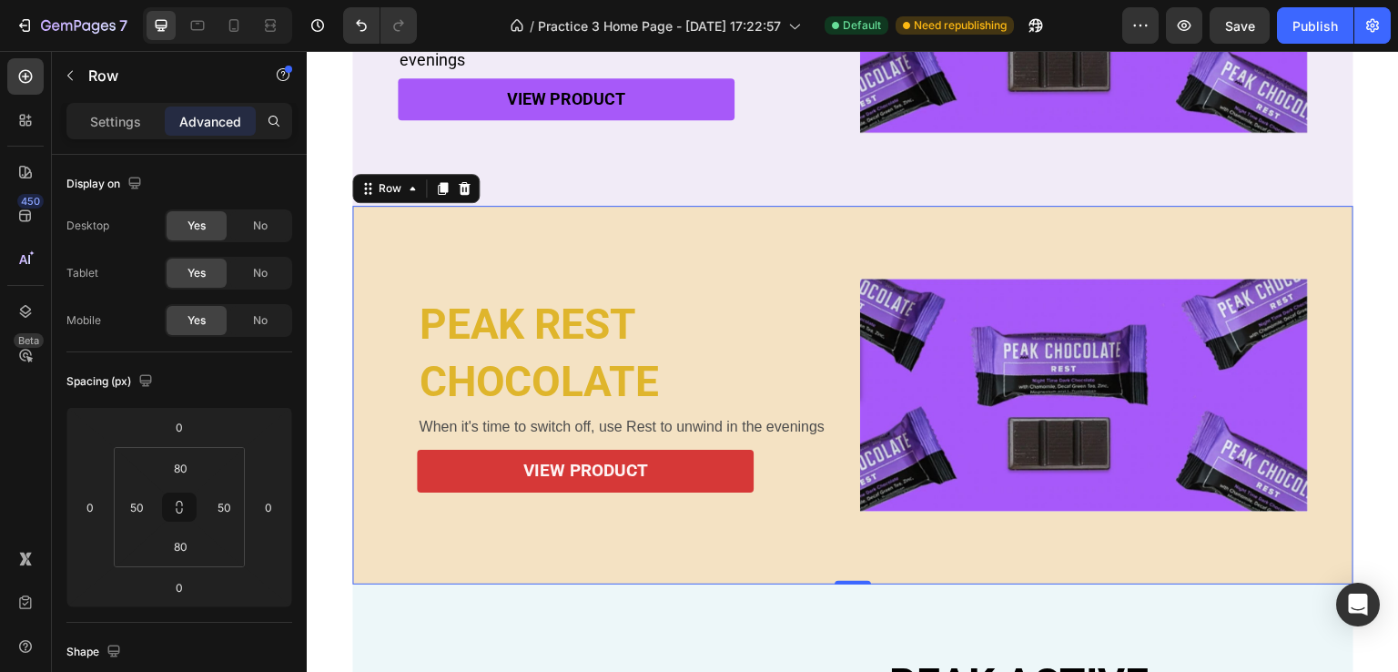
click at [438, 256] on div "PEAK REST Heading CHOCOLATE Heading When it's time to switch off, use Rest to u…" at bounding box center [852, 395] width 1001 height 379
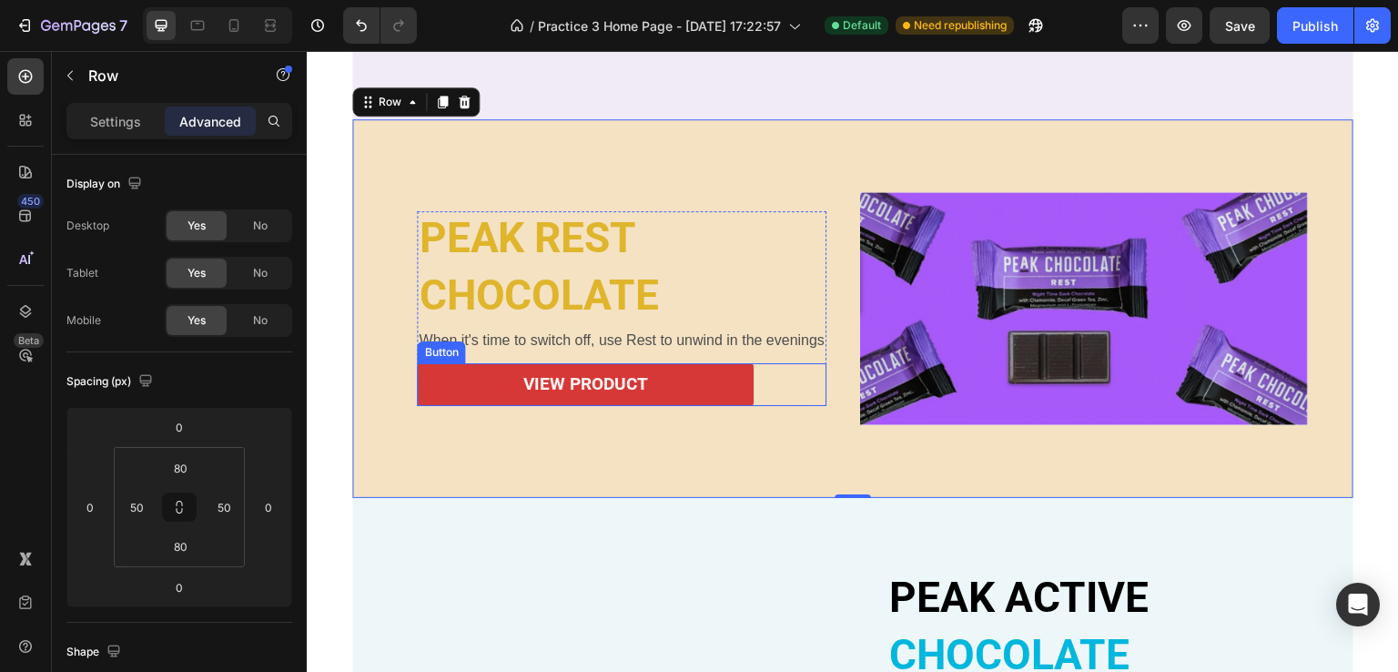
scroll to position [722, 0]
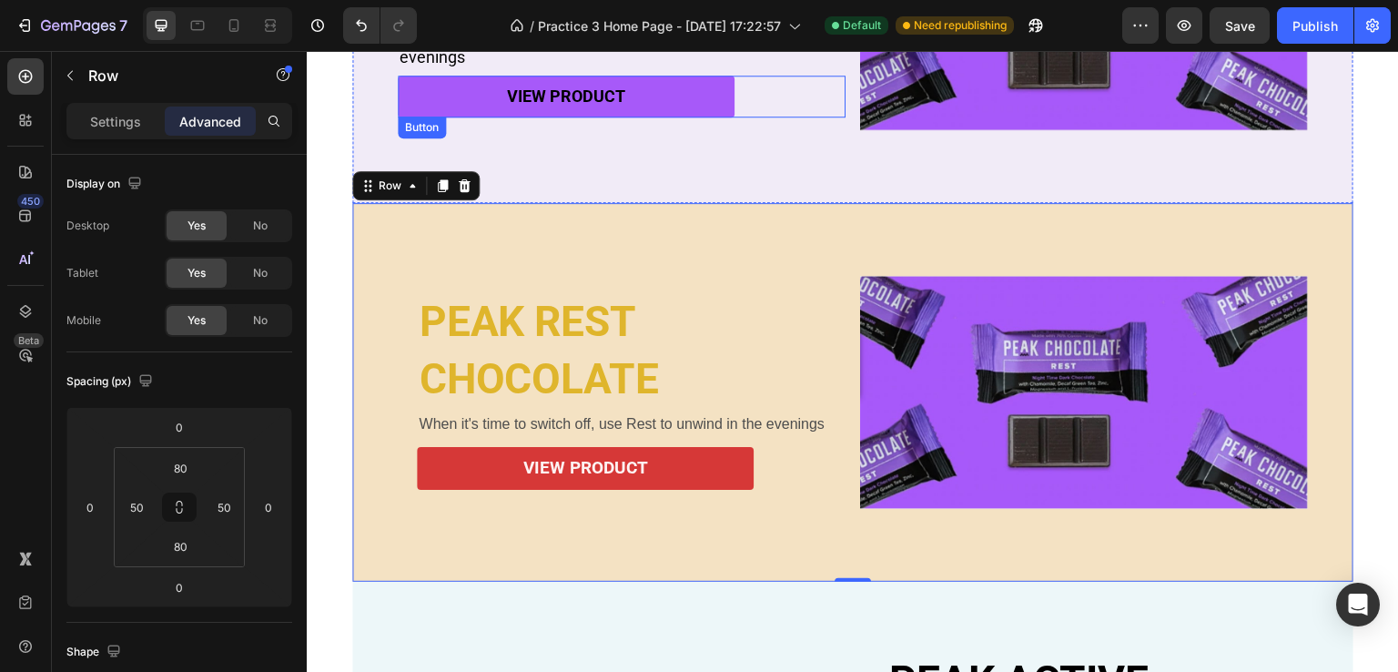
click at [809, 102] on div "view product Button" at bounding box center [622, 97] width 448 height 42
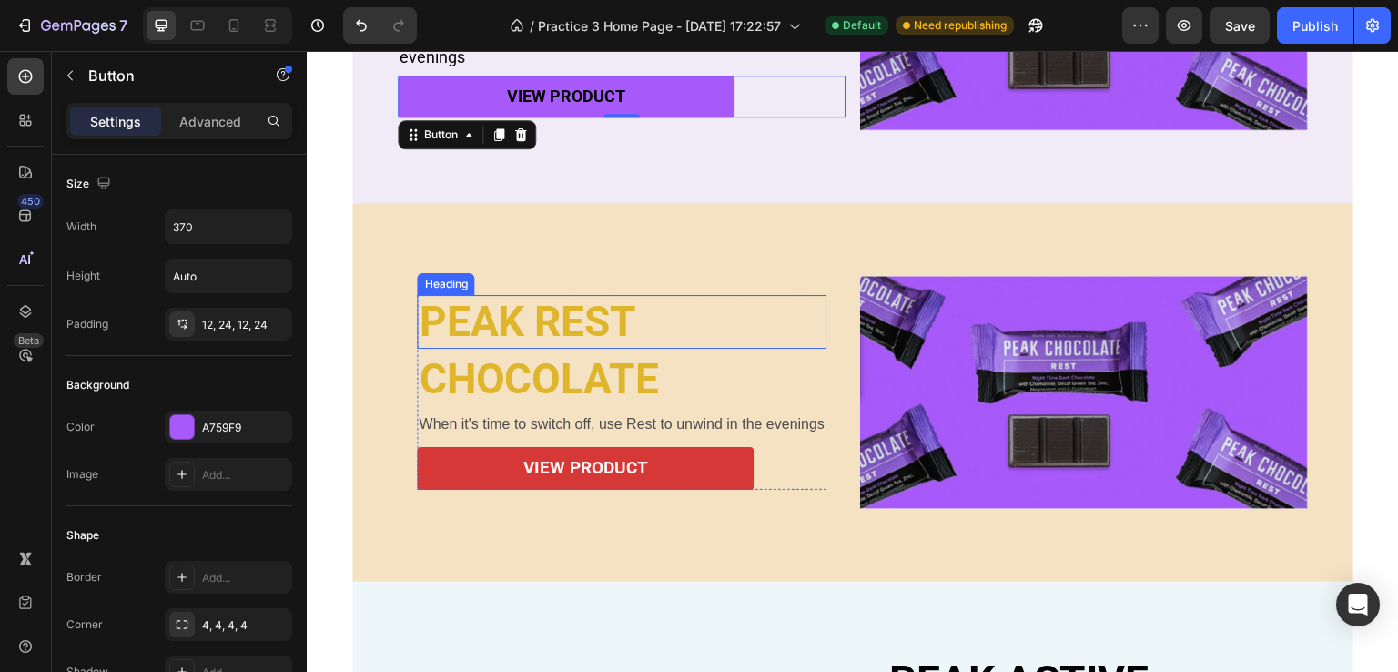
click at [419, 316] on p "PEAK REST" at bounding box center [622, 322] width 406 height 50
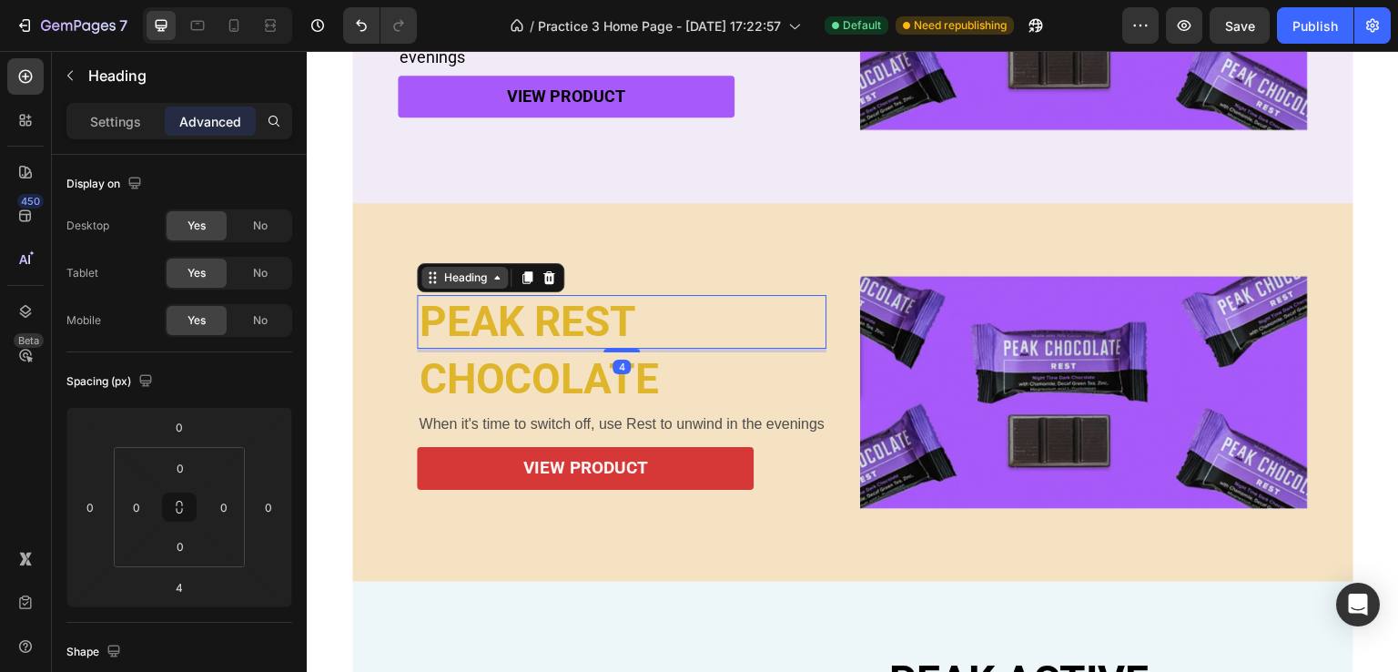
click at [440, 278] on div "Heading" at bounding box center [465, 277] width 50 height 16
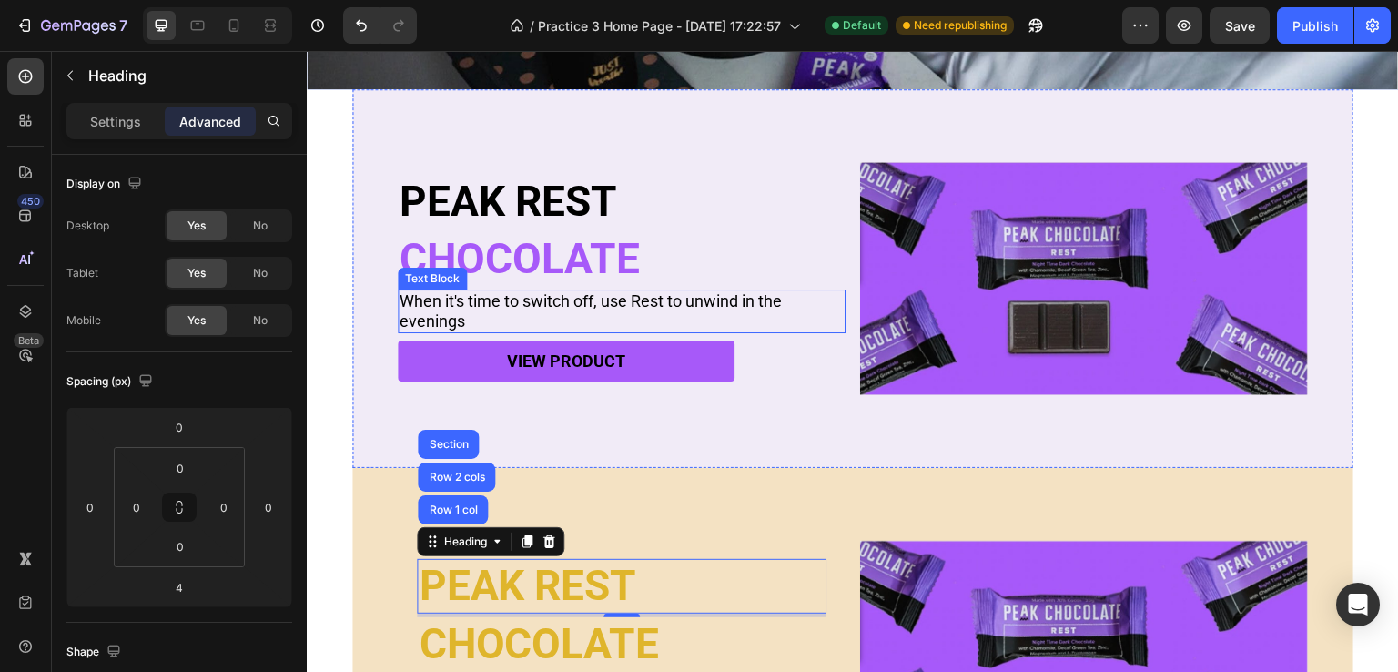
scroll to position [449, 0]
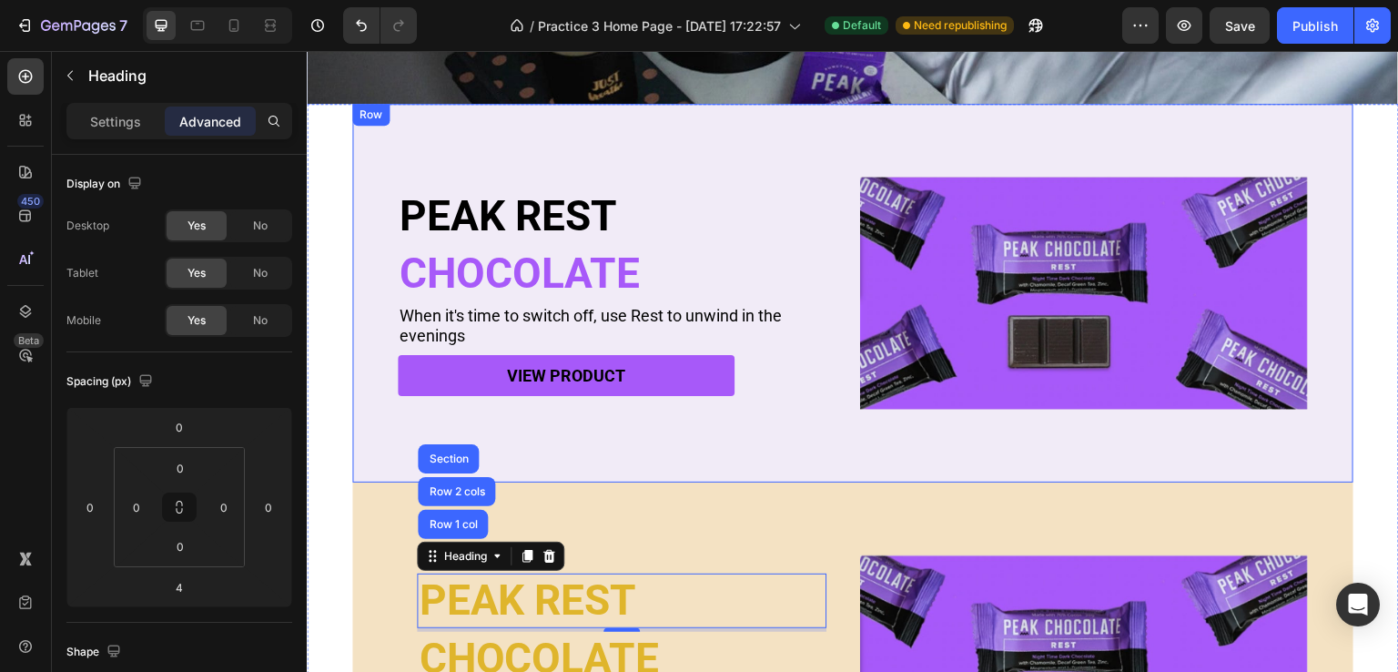
click at [397, 125] on div "PEAK REST Heading CHOCOLATE Heading When it's time to switch off, use Rest to u…" at bounding box center [852, 293] width 1001 height 379
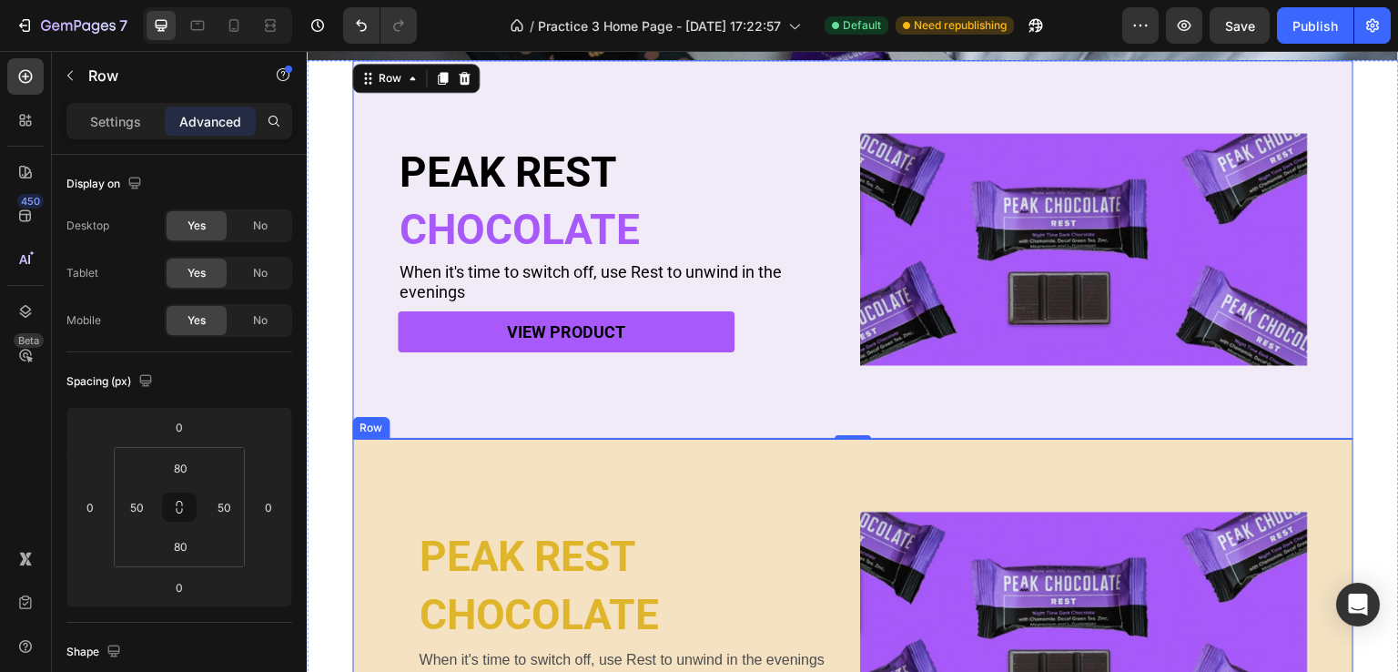
scroll to position [540, 0]
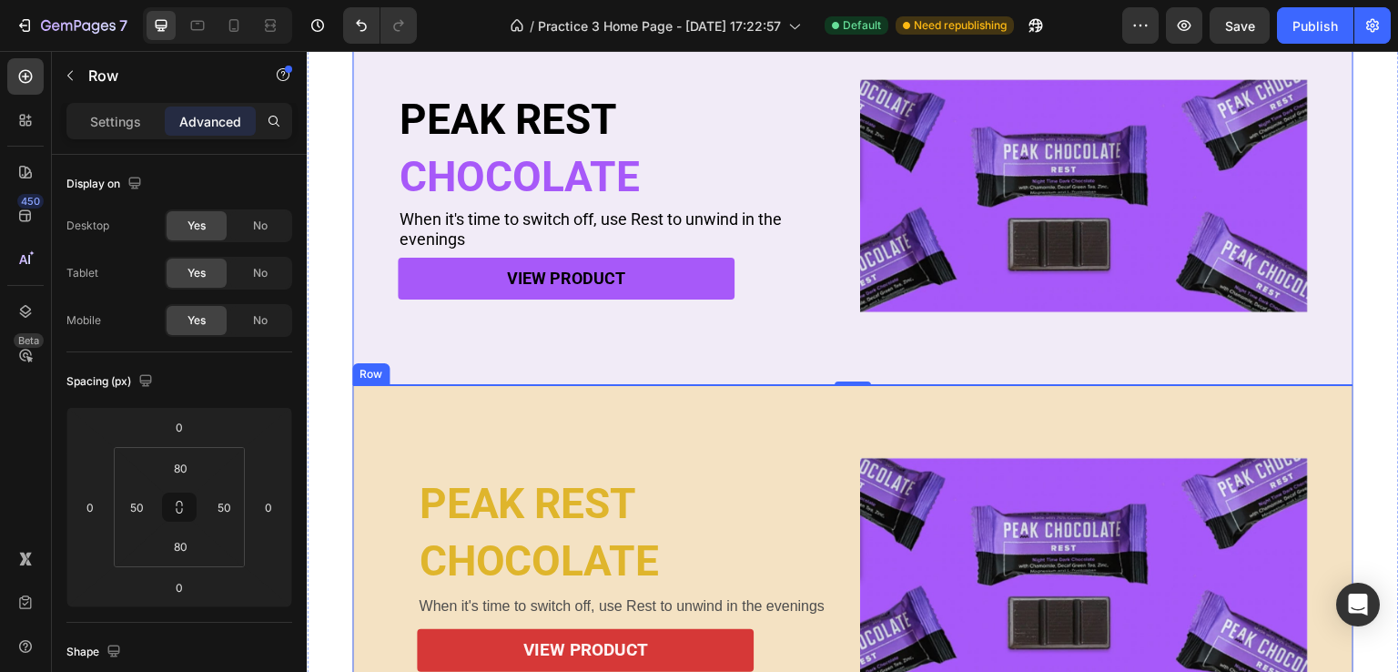
click at [401, 423] on div "PEAK REST Heading CHOCOLATE Heading When it's time to switch off, use Rest to u…" at bounding box center [852, 574] width 1001 height 379
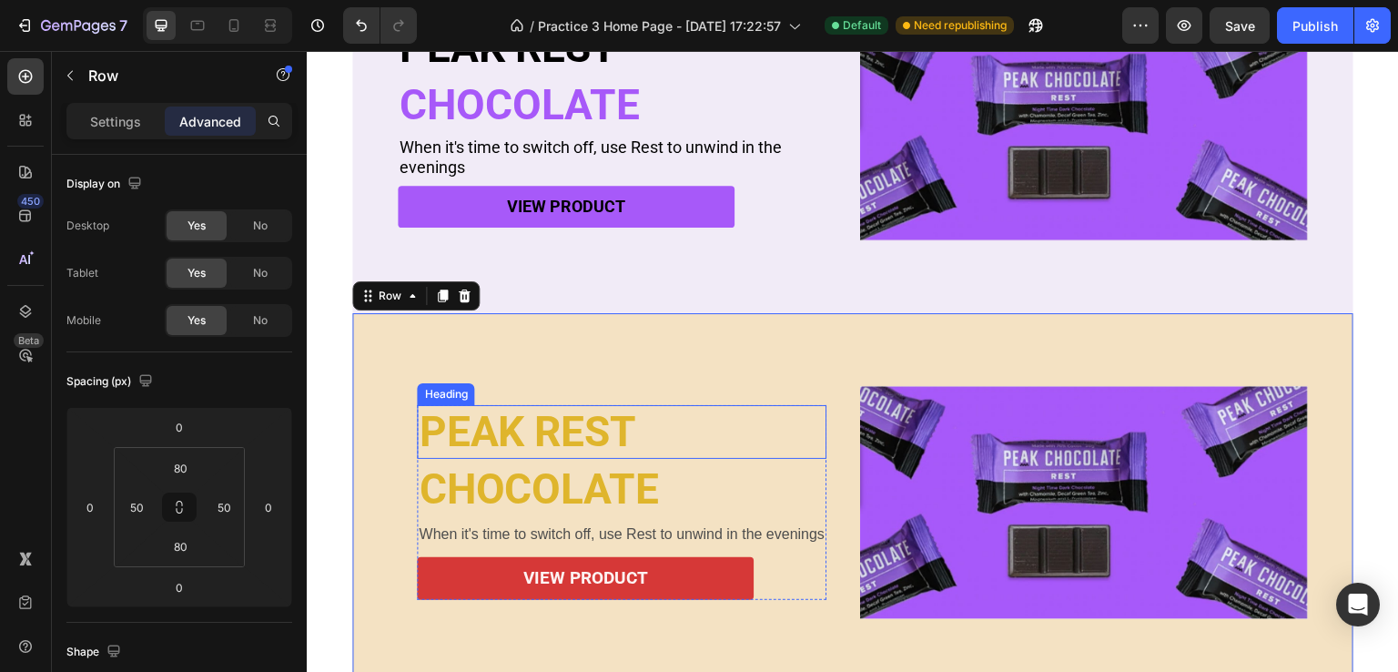
scroll to position [631, 0]
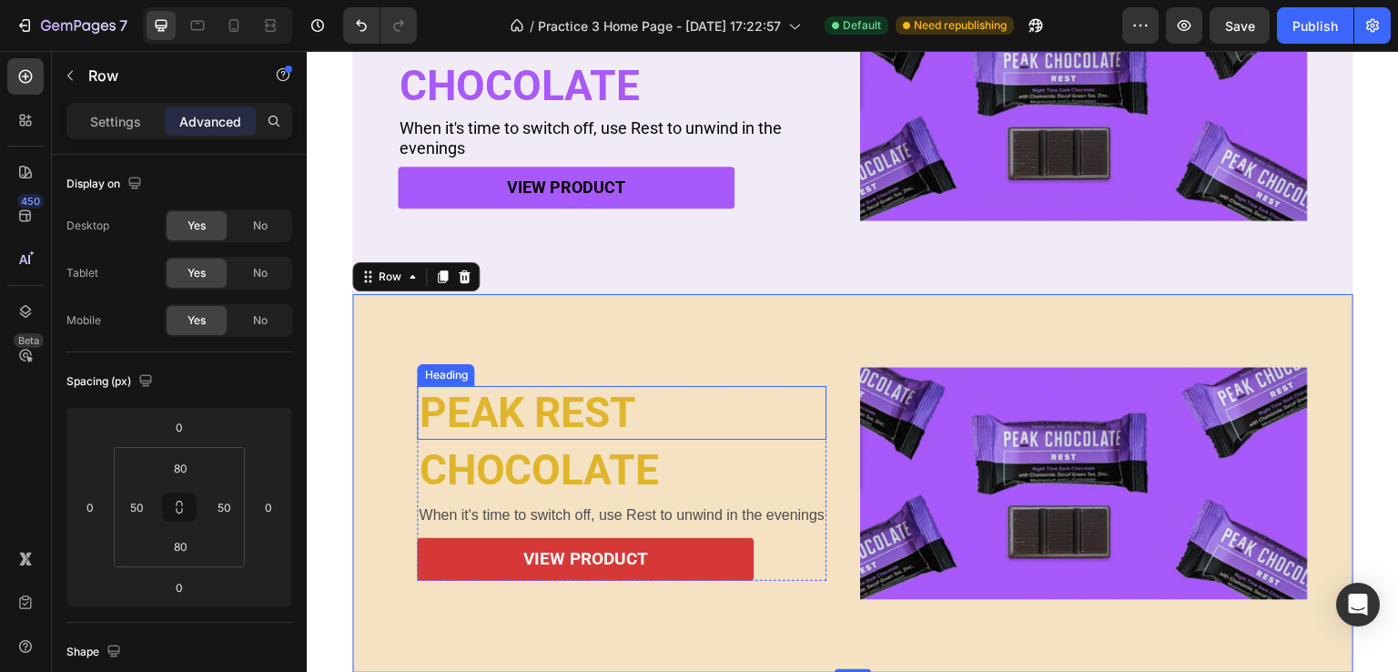
click at [474, 406] on p "PEAK REST" at bounding box center [622, 413] width 406 height 50
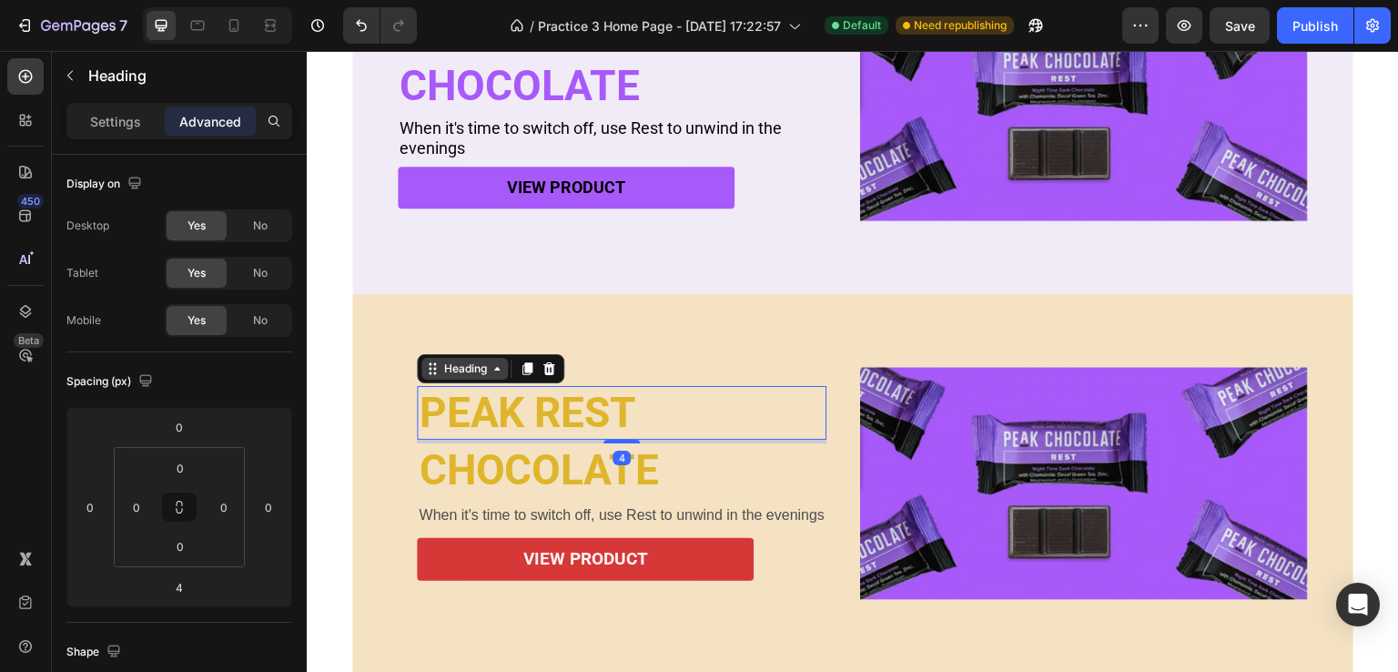
click at [448, 362] on div "Heading" at bounding box center [465, 368] width 50 height 16
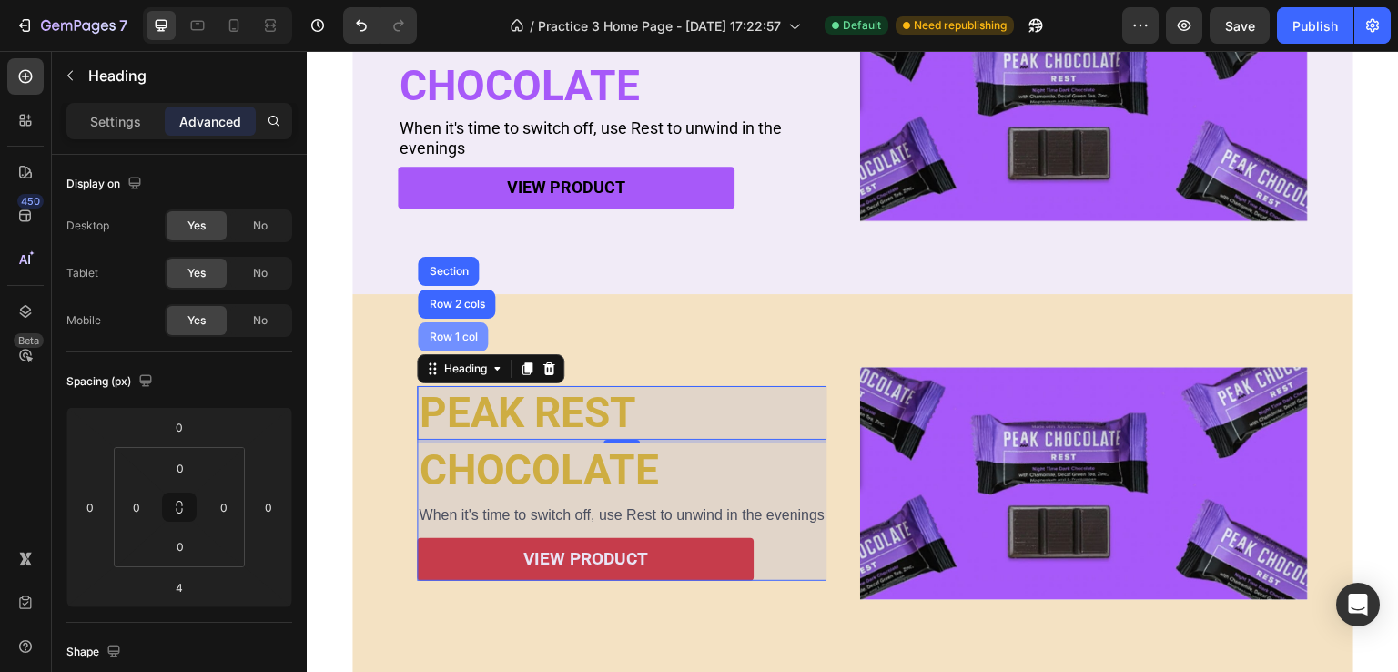
click at [467, 333] on div "Row 1 col" at bounding box center [453, 336] width 56 height 11
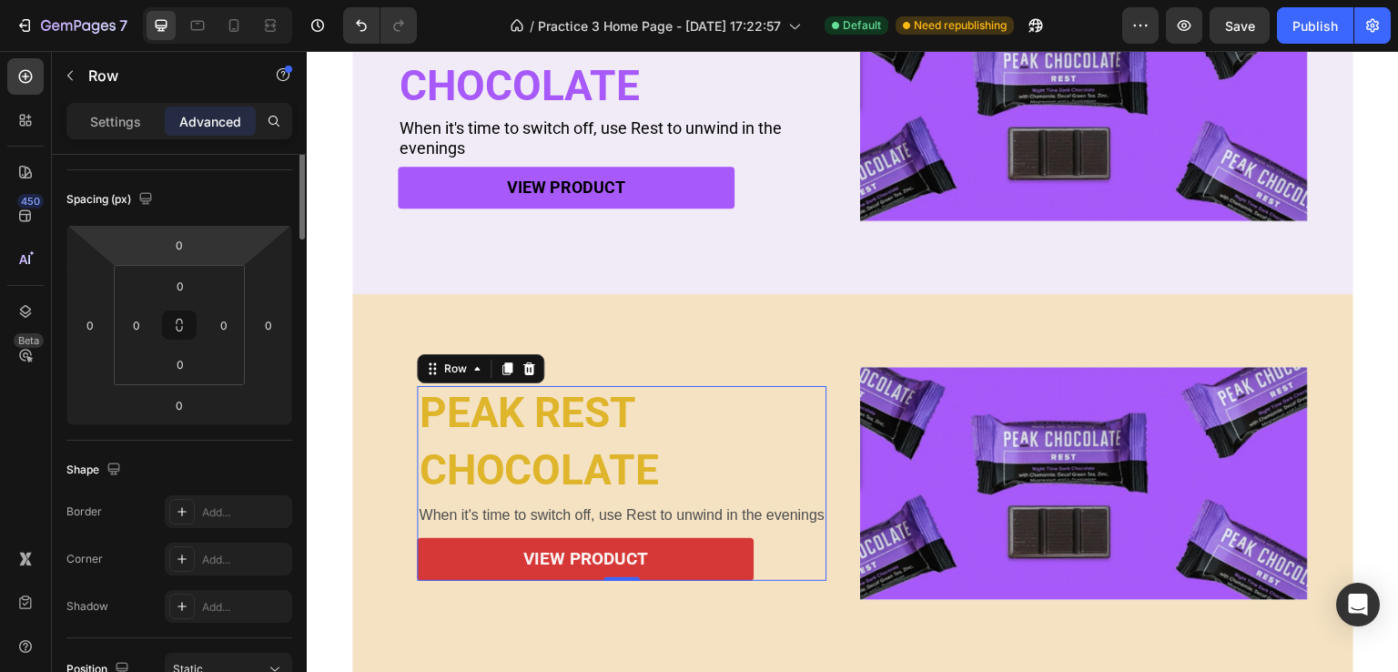
scroll to position [0, 0]
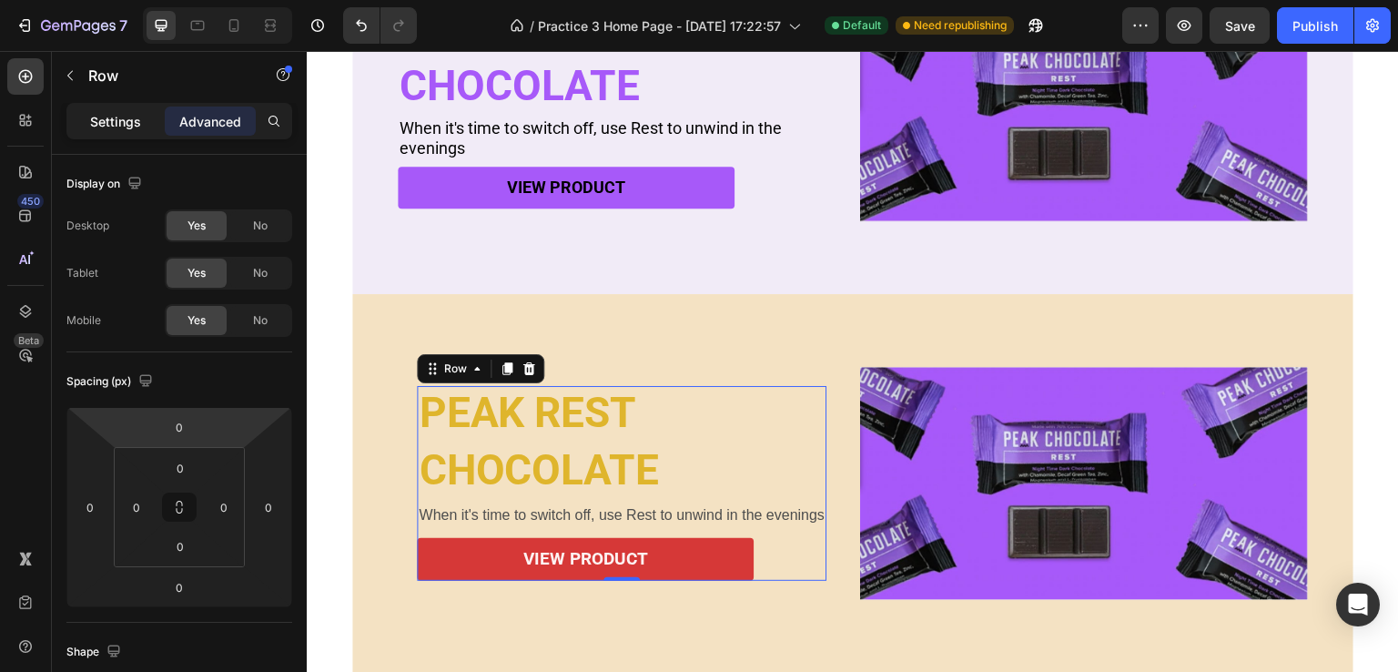
click at [113, 117] on p "Settings" at bounding box center [115, 121] width 51 height 19
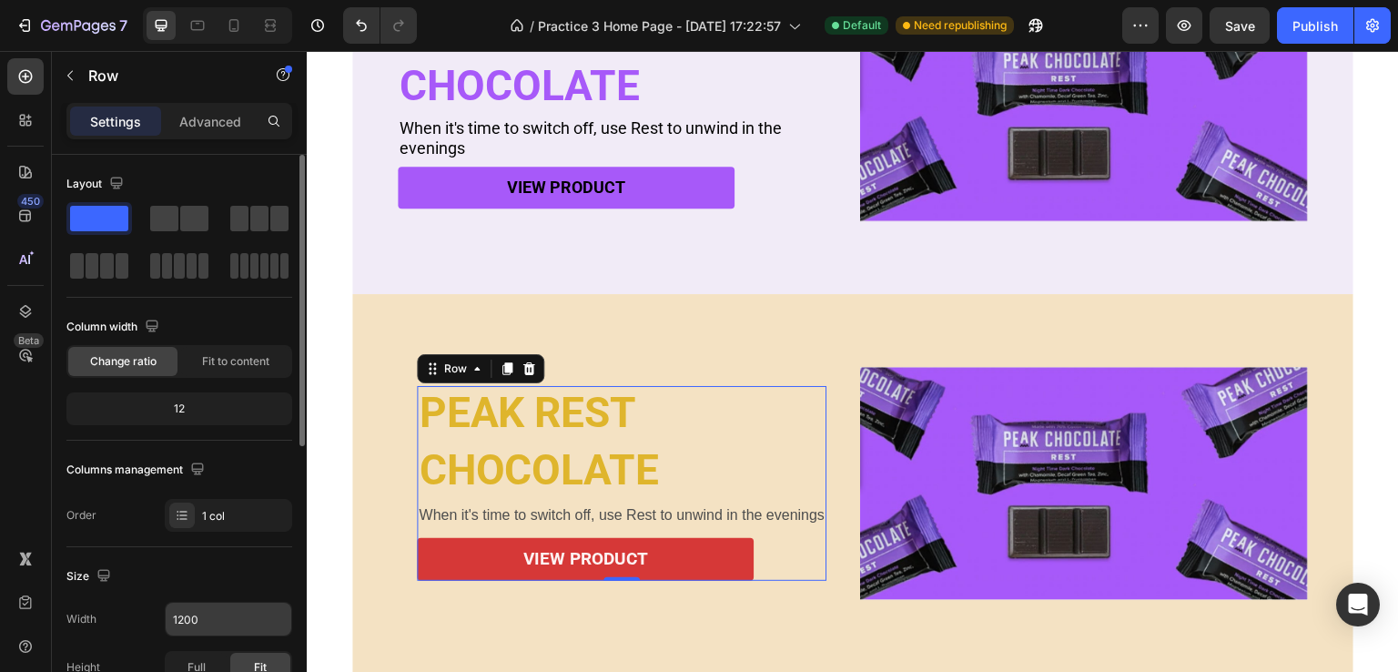
scroll to position [91, 0]
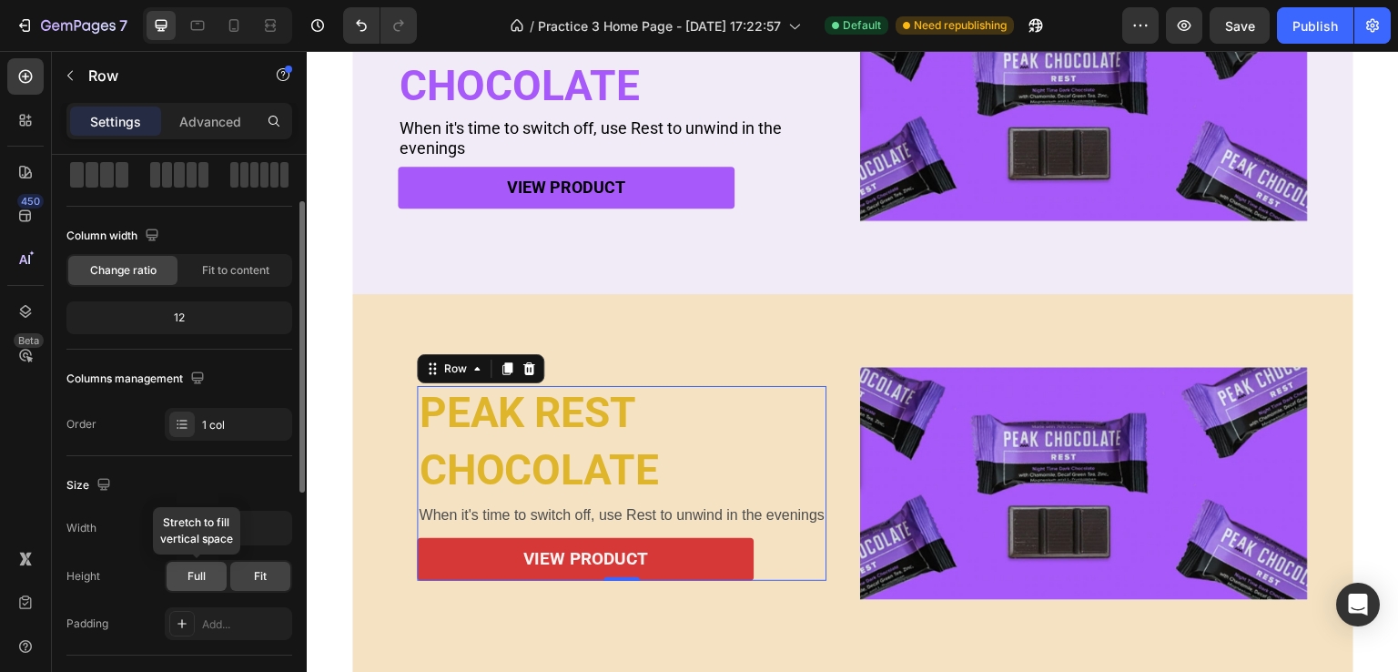
click at [200, 579] on span "Full" at bounding box center [196, 576] width 18 height 16
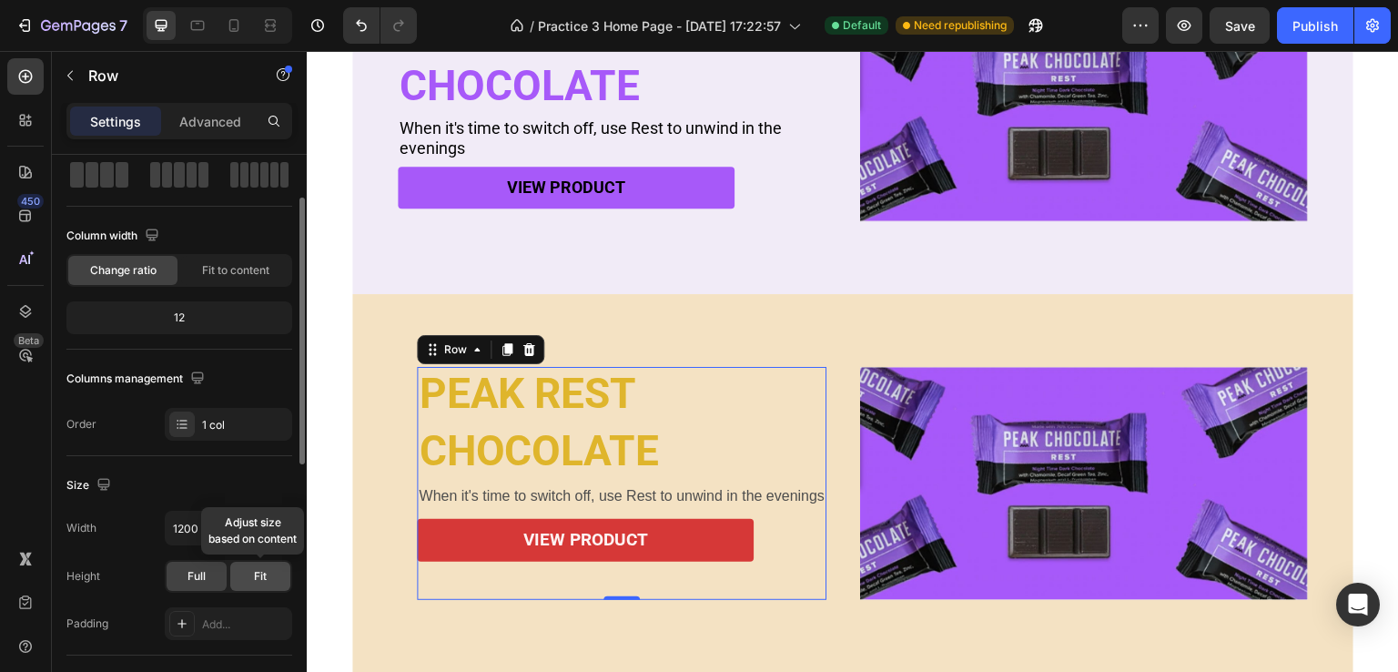
click at [249, 574] on div "Fit" at bounding box center [260, 576] width 60 height 29
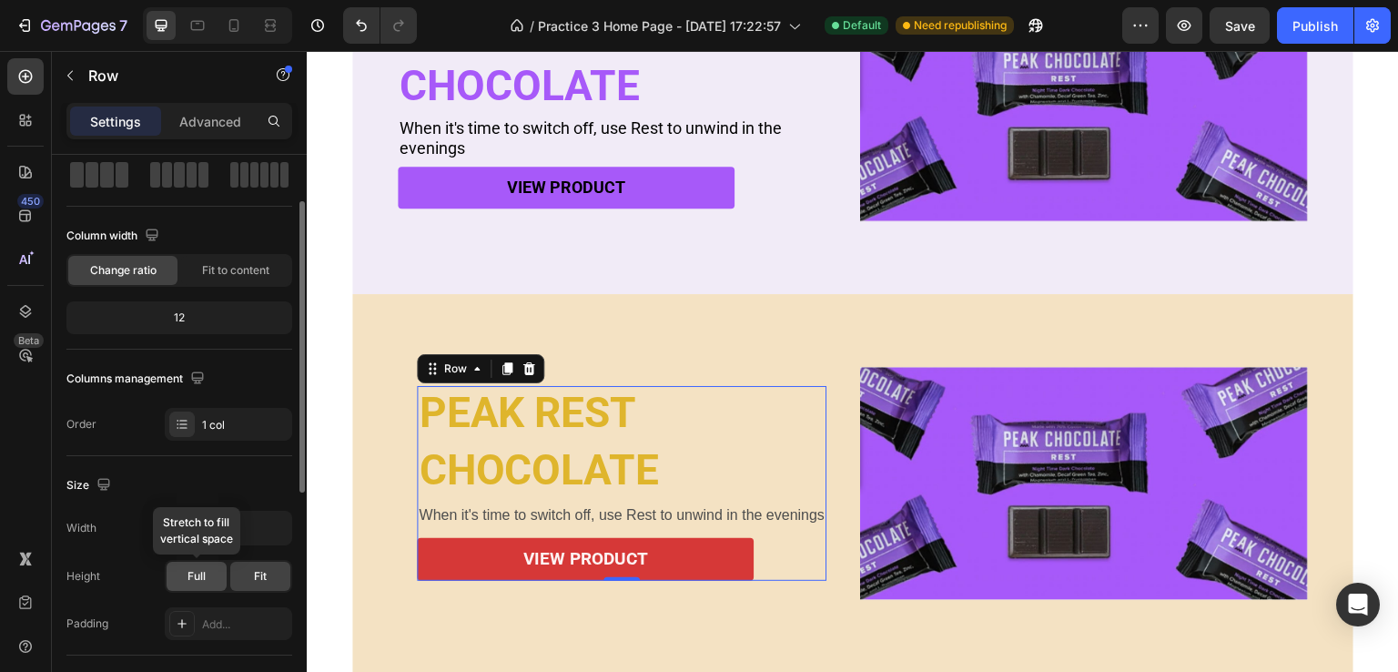
click at [200, 578] on span "Full" at bounding box center [196, 576] width 18 height 16
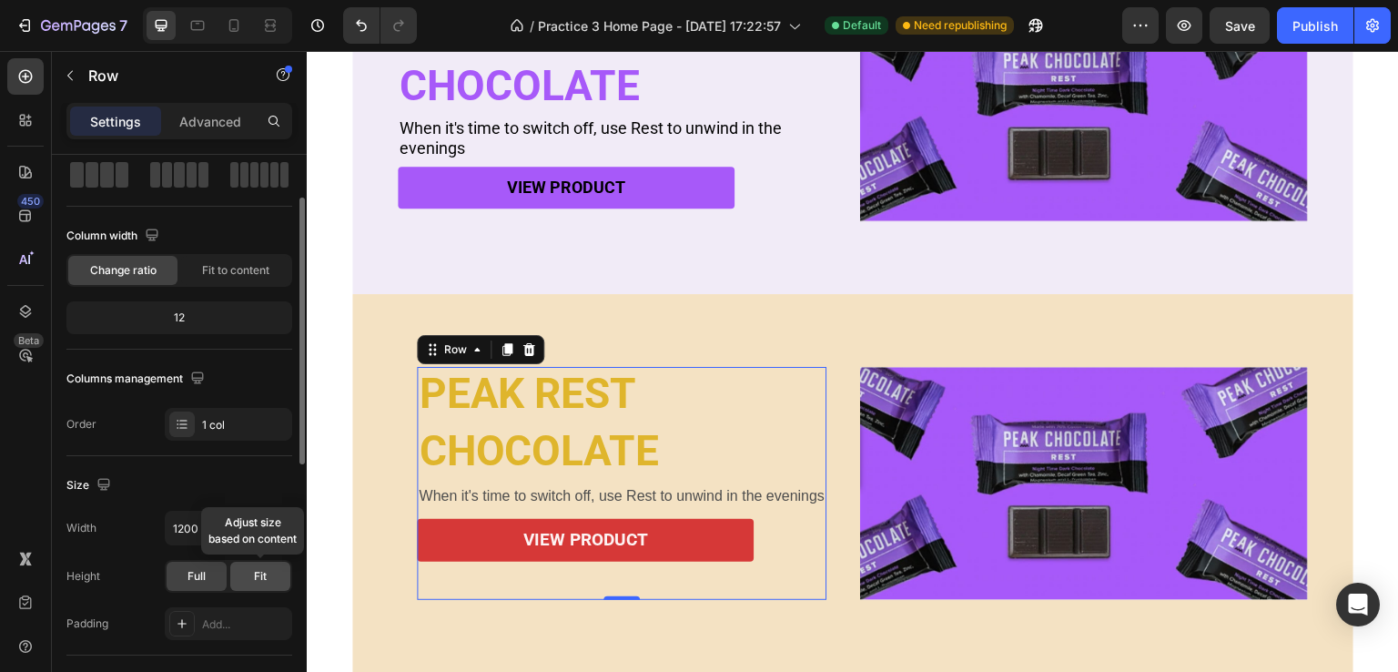
click at [247, 575] on div "Fit" at bounding box center [260, 576] width 60 height 29
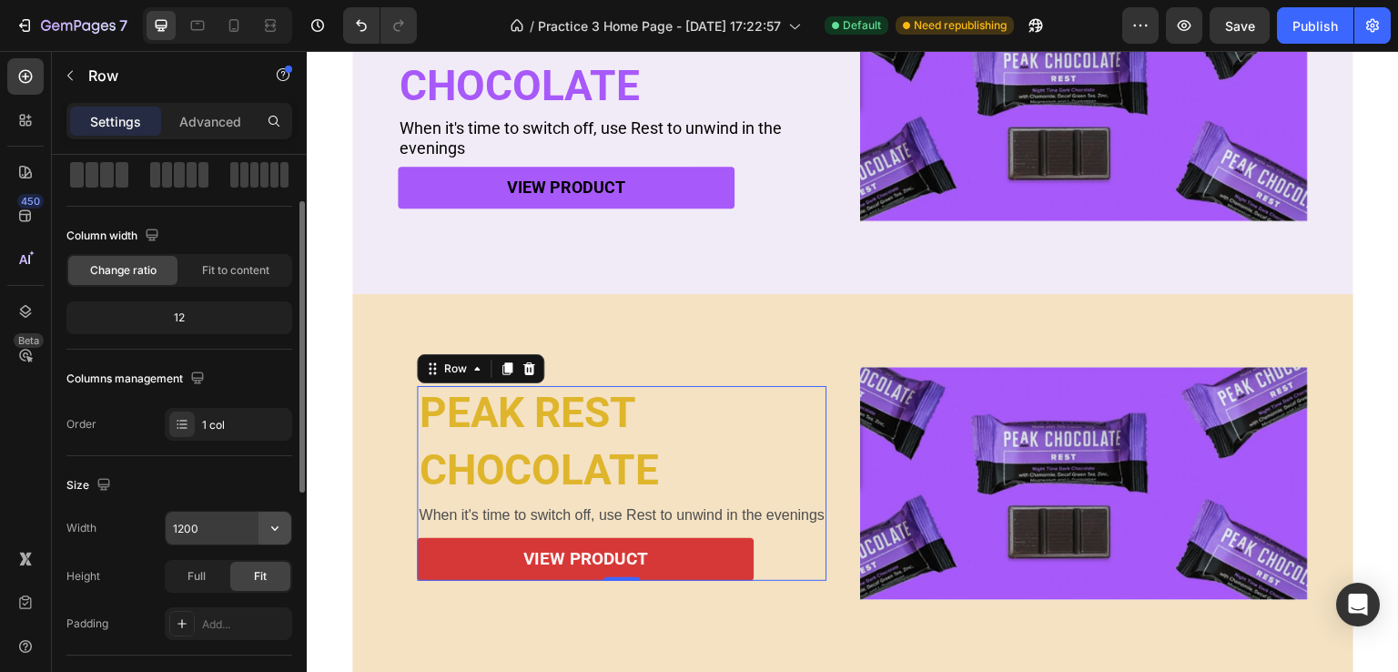
click at [276, 524] on icon "button" at bounding box center [275, 528] width 18 height 18
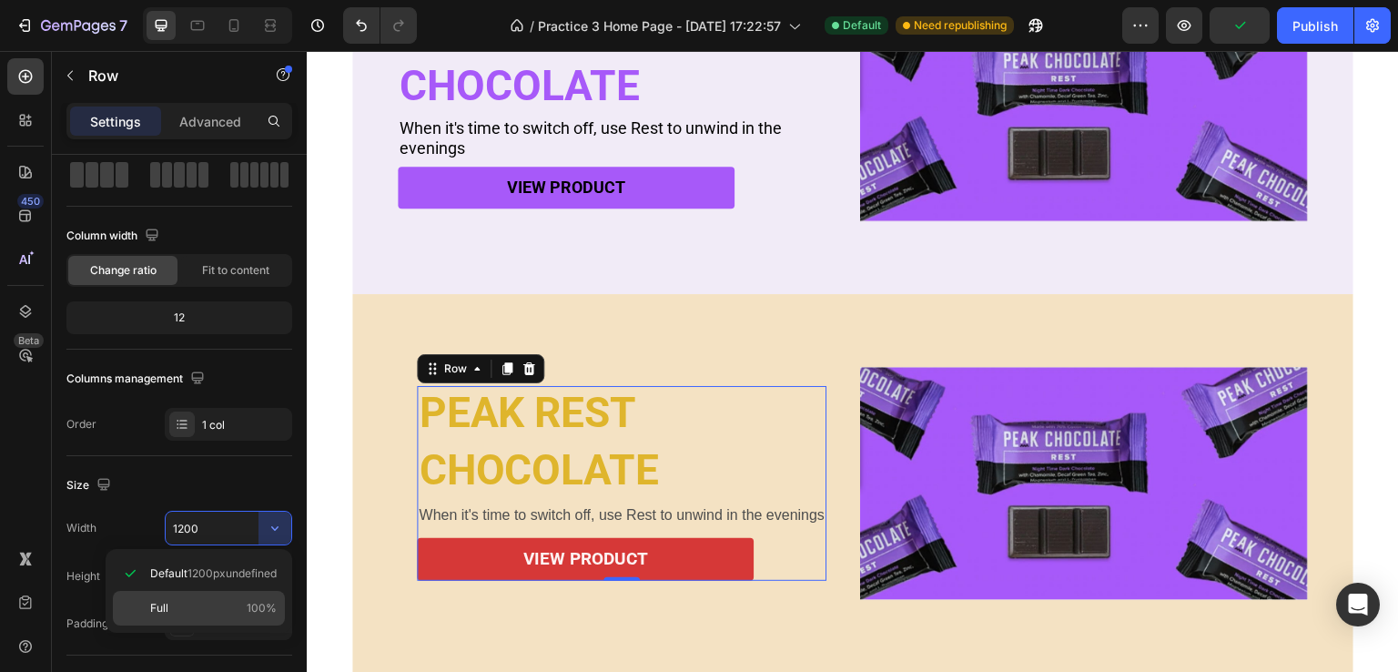
click at [159, 602] on span "Full" at bounding box center [159, 608] width 18 height 16
type input "100%"
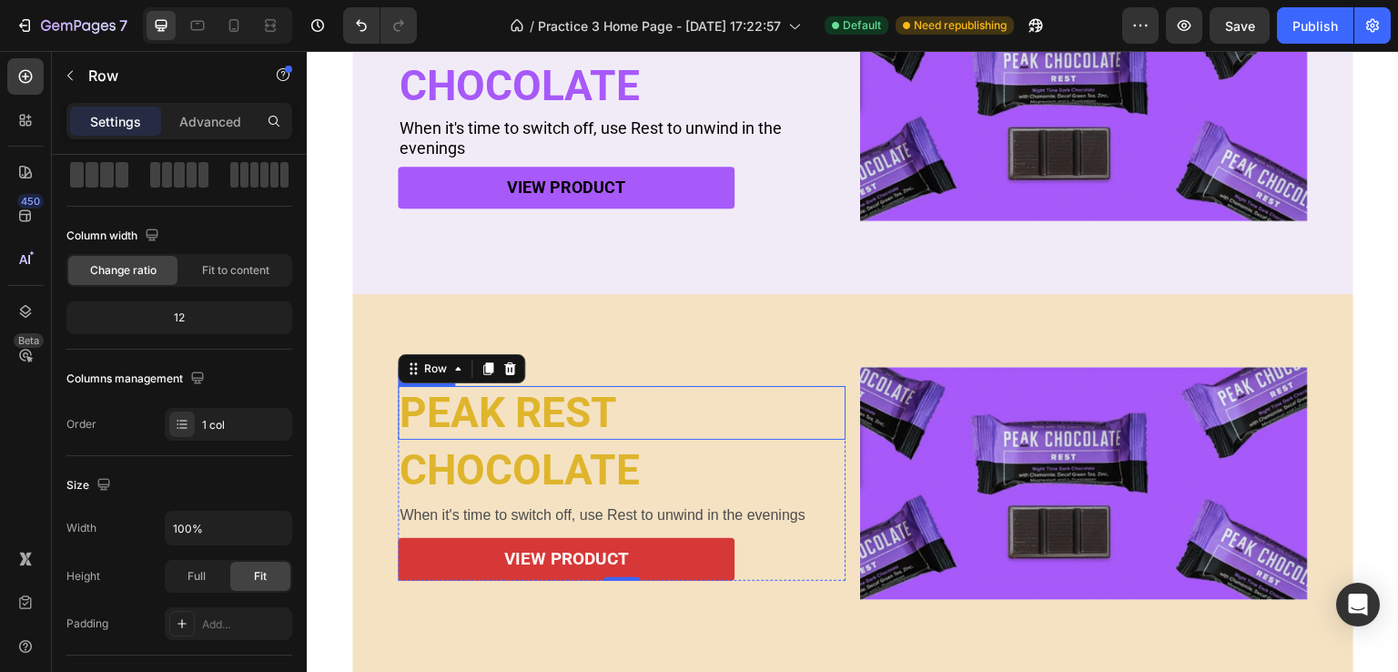
drag, startPoint x: 654, startPoint y: 385, endPoint x: 609, endPoint y: 390, distance: 45.7
click at [654, 388] on p "PEAK REST" at bounding box center [622, 413] width 444 height 50
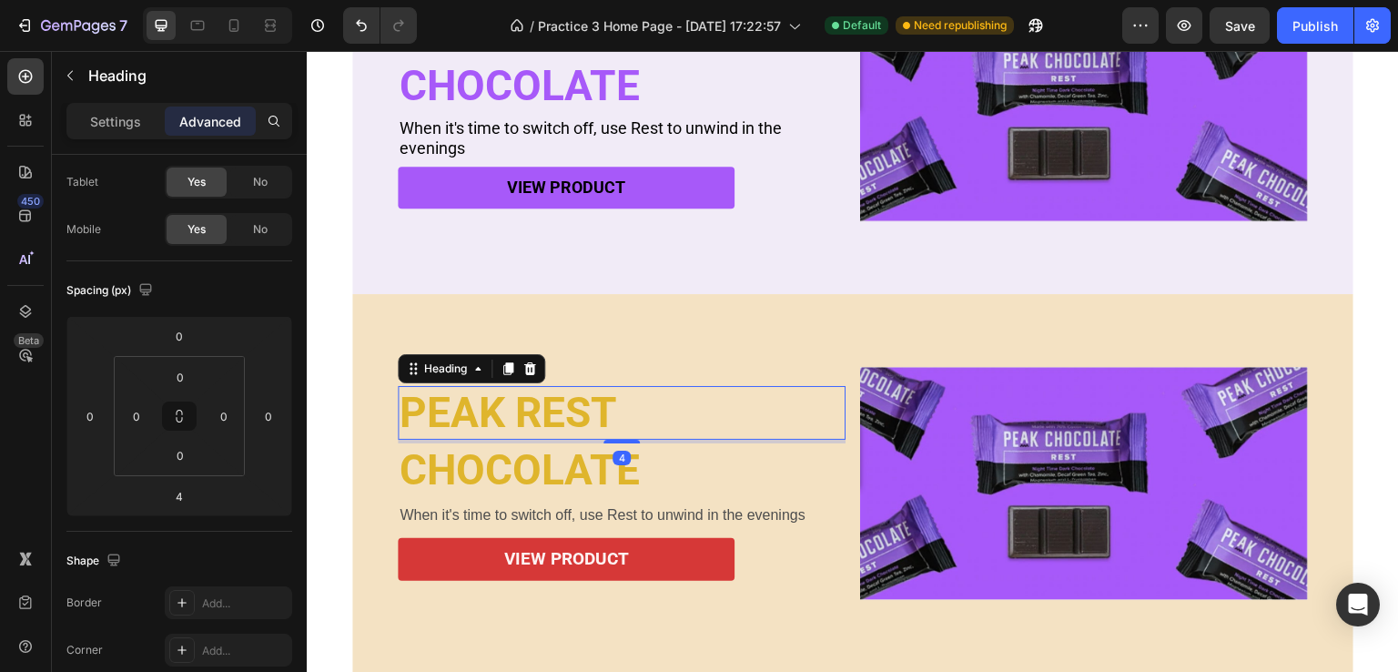
scroll to position [0, 0]
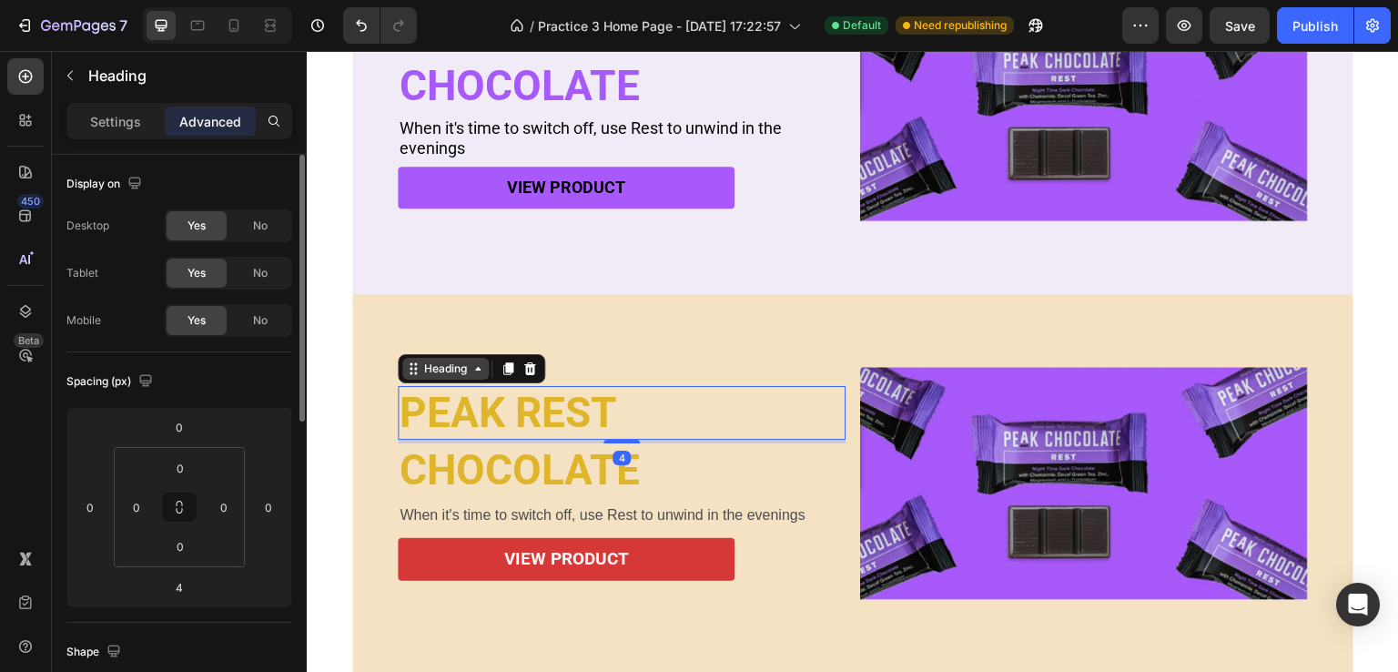
click at [453, 367] on div "Heading" at bounding box center [445, 368] width 50 height 16
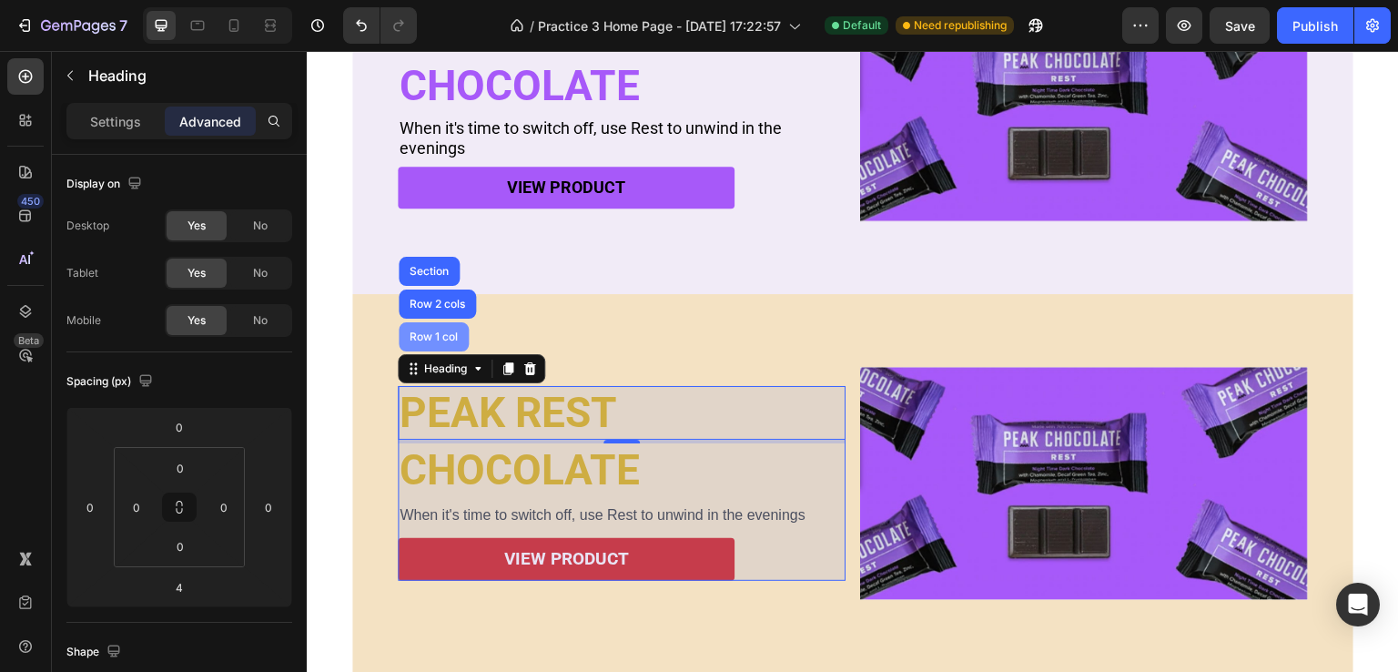
click at [449, 331] on div "Row 1 col" at bounding box center [434, 336] width 56 height 11
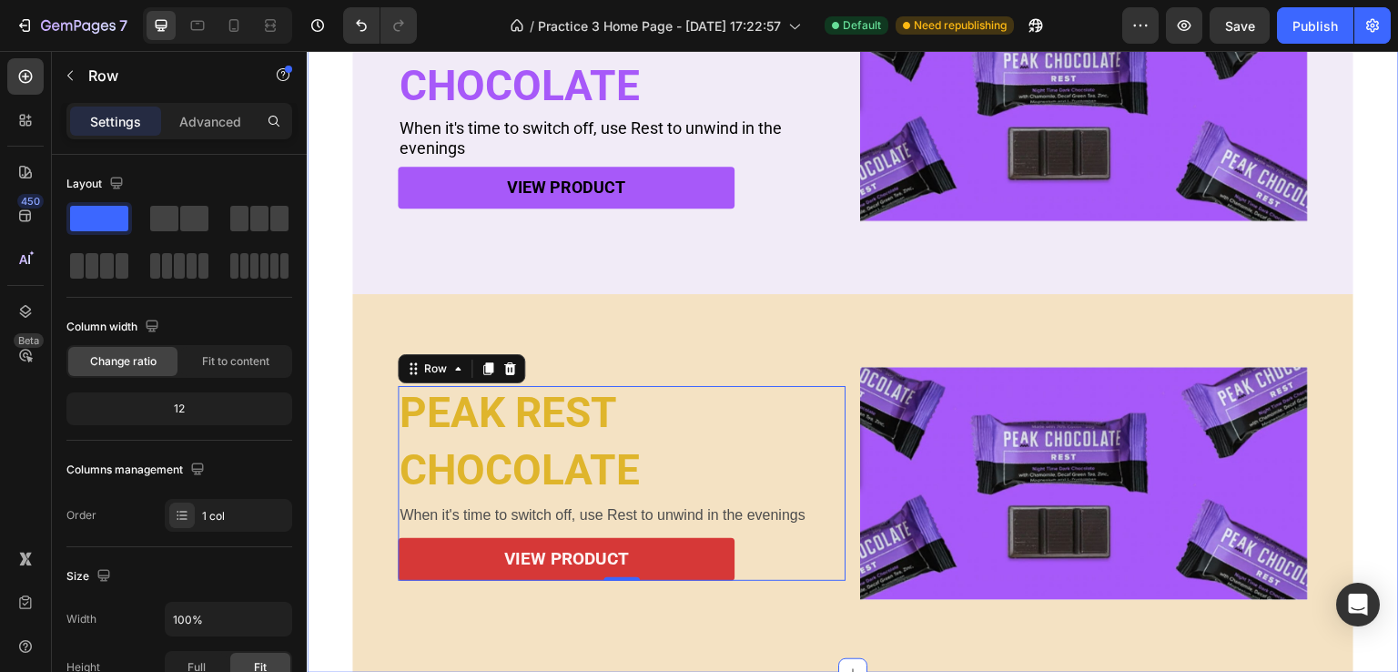
scroll to position [540, 0]
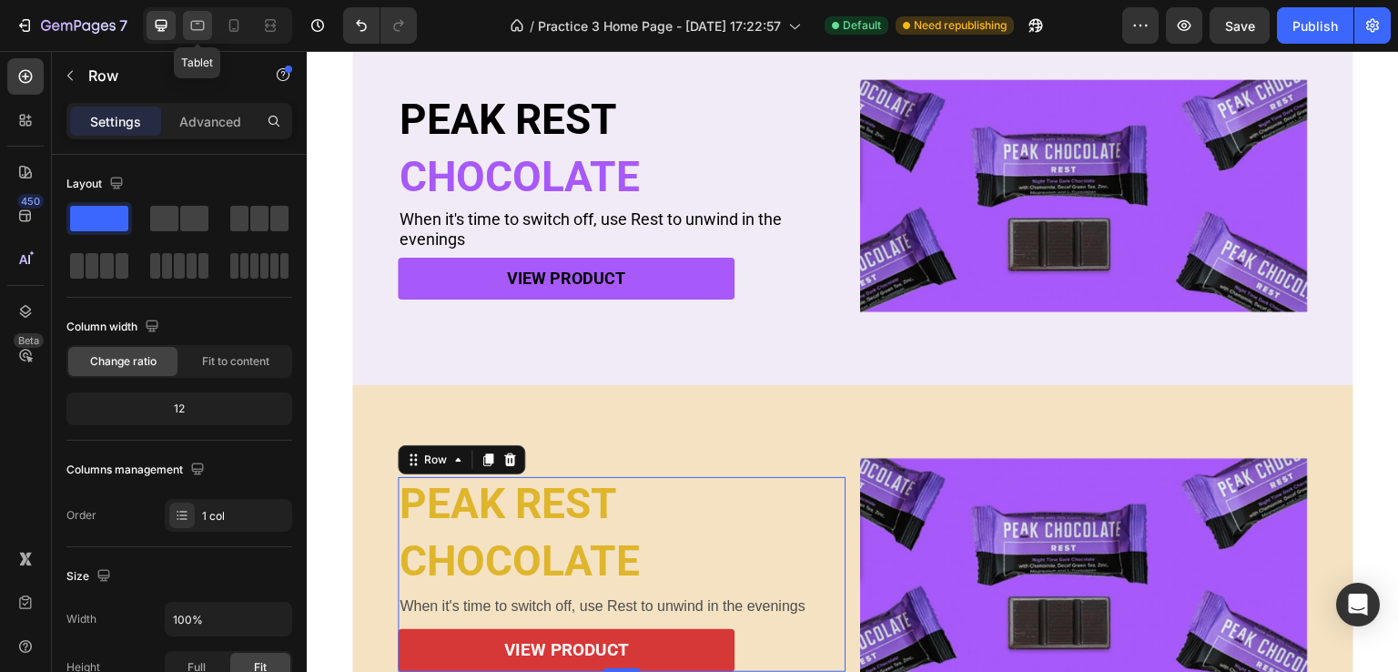
click at [194, 28] on icon at bounding box center [197, 25] width 18 height 18
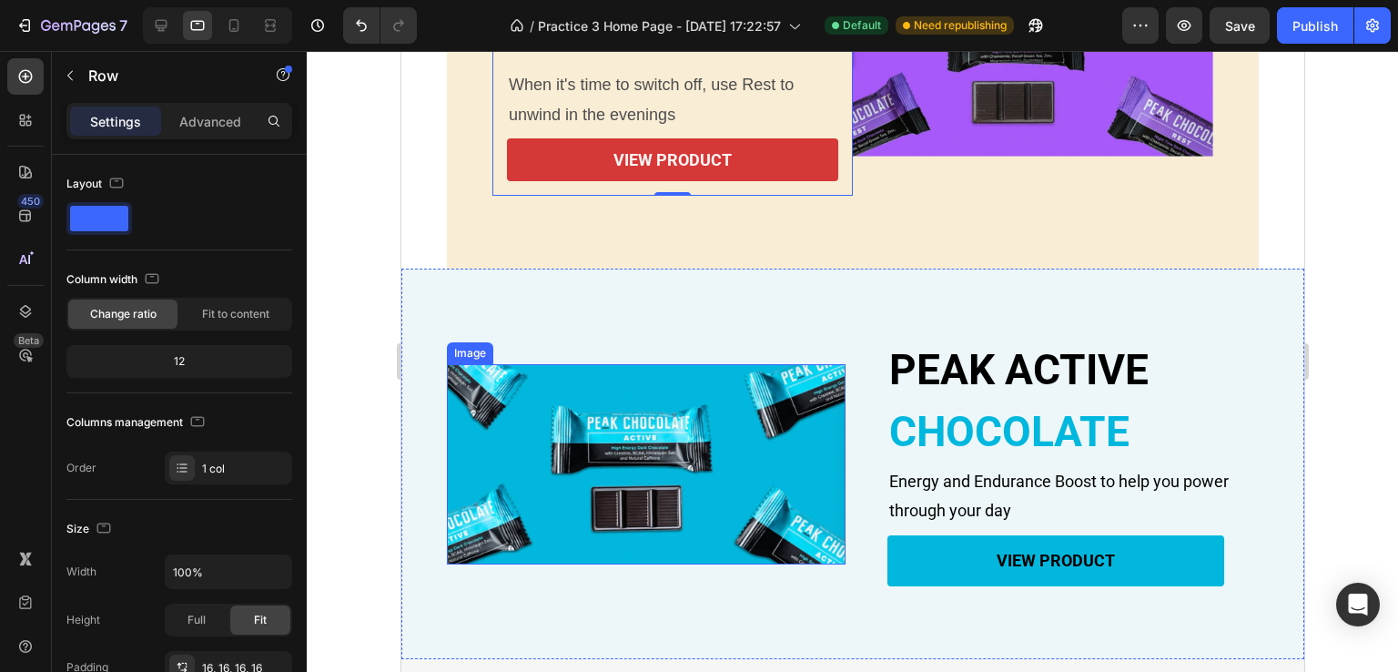
scroll to position [977, 0]
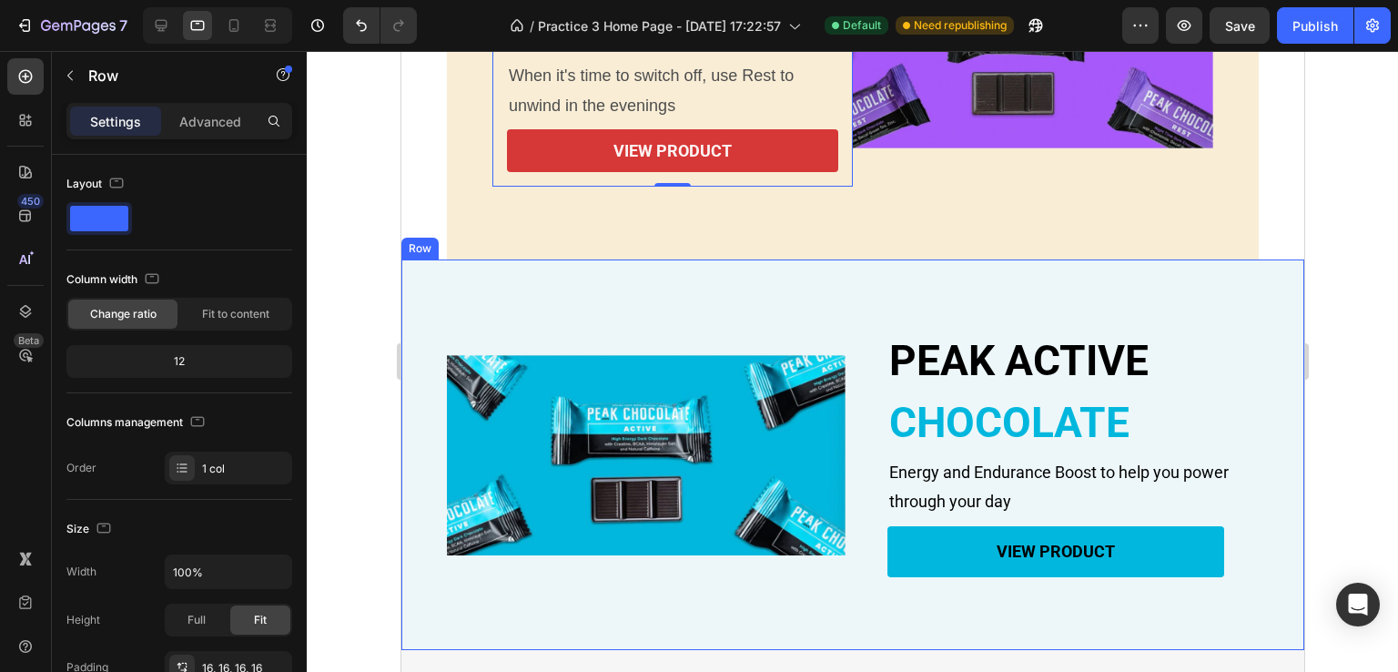
click at [433, 292] on div "PEAK ACTIVE Heading CHOCOLATE Heading Energy and Endurance Boost to help you po…" at bounding box center [851, 454] width 903 height 390
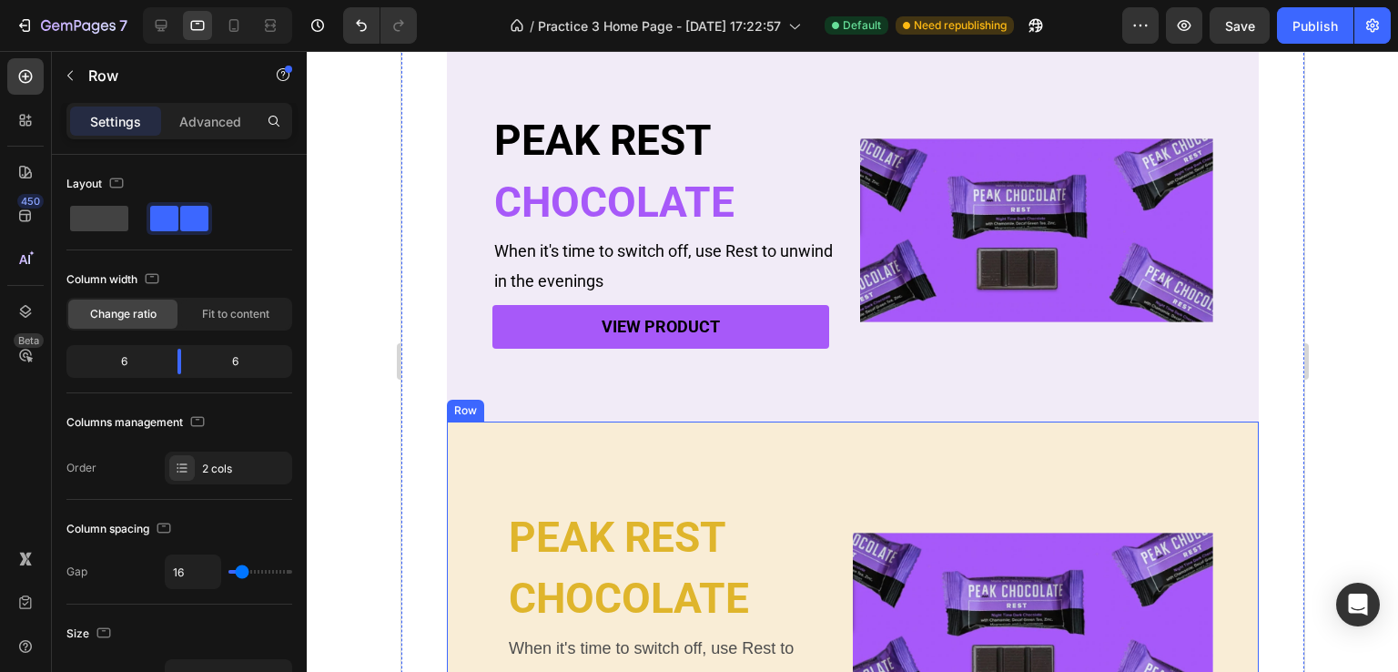
scroll to position [339, 0]
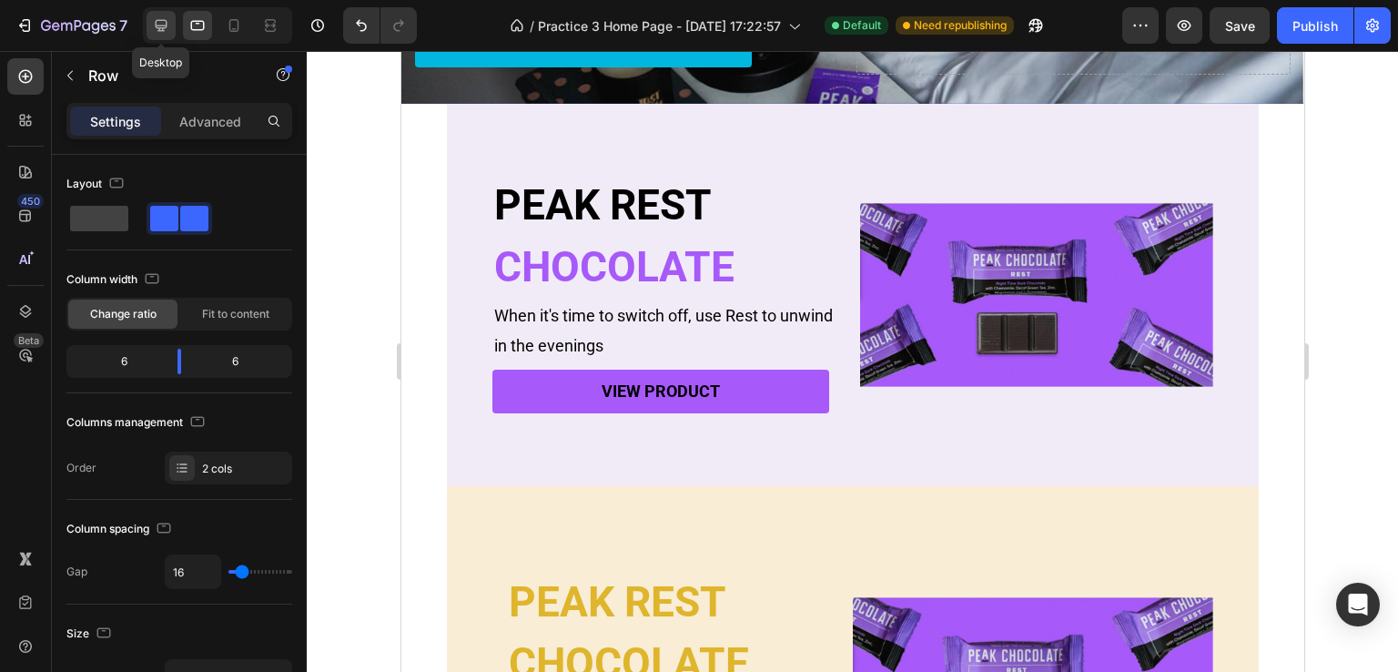
click at [167, 23] on icon at bounding box center [161, 25] width 18 height 18
type input "1200"
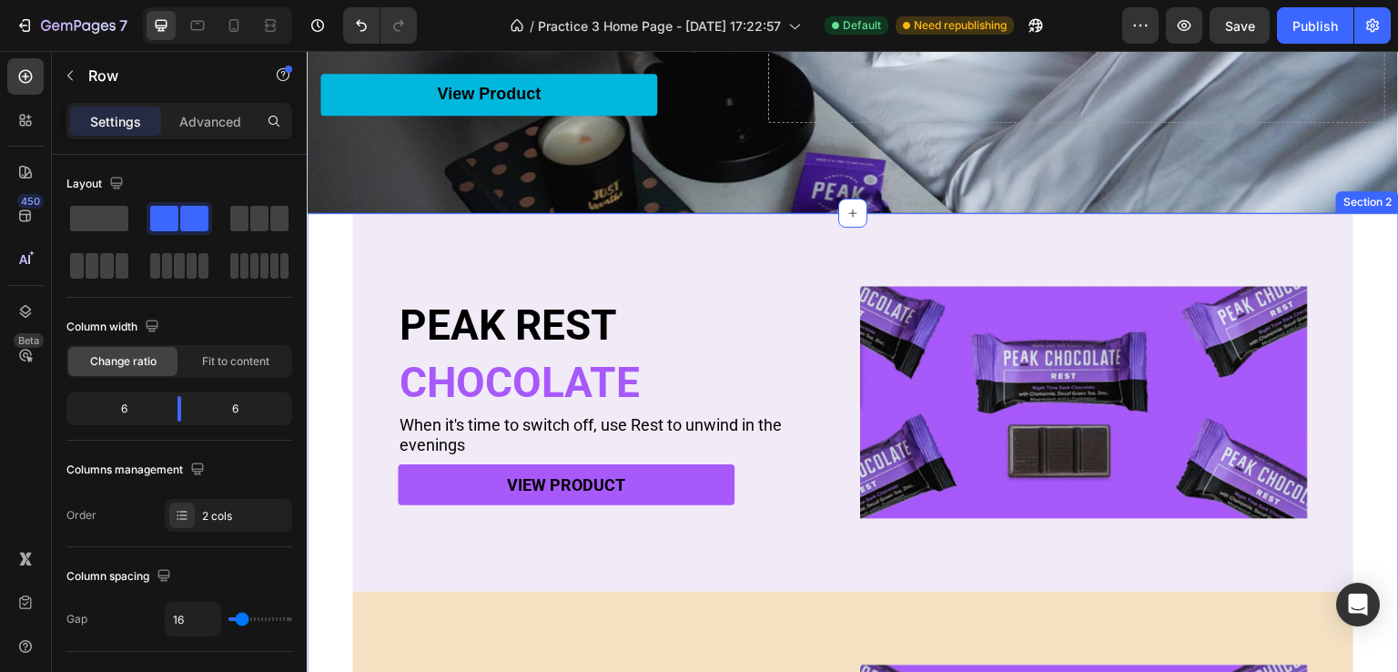
click at [326, 289] on div "PEAK REST Heading CHOCOLATE Heading When it's time to switch off, use Rest to u…" at bounding box center [853, 591] width 1092 height 757
